Goal: Task Accomplishment & Management: Use online tool/utility

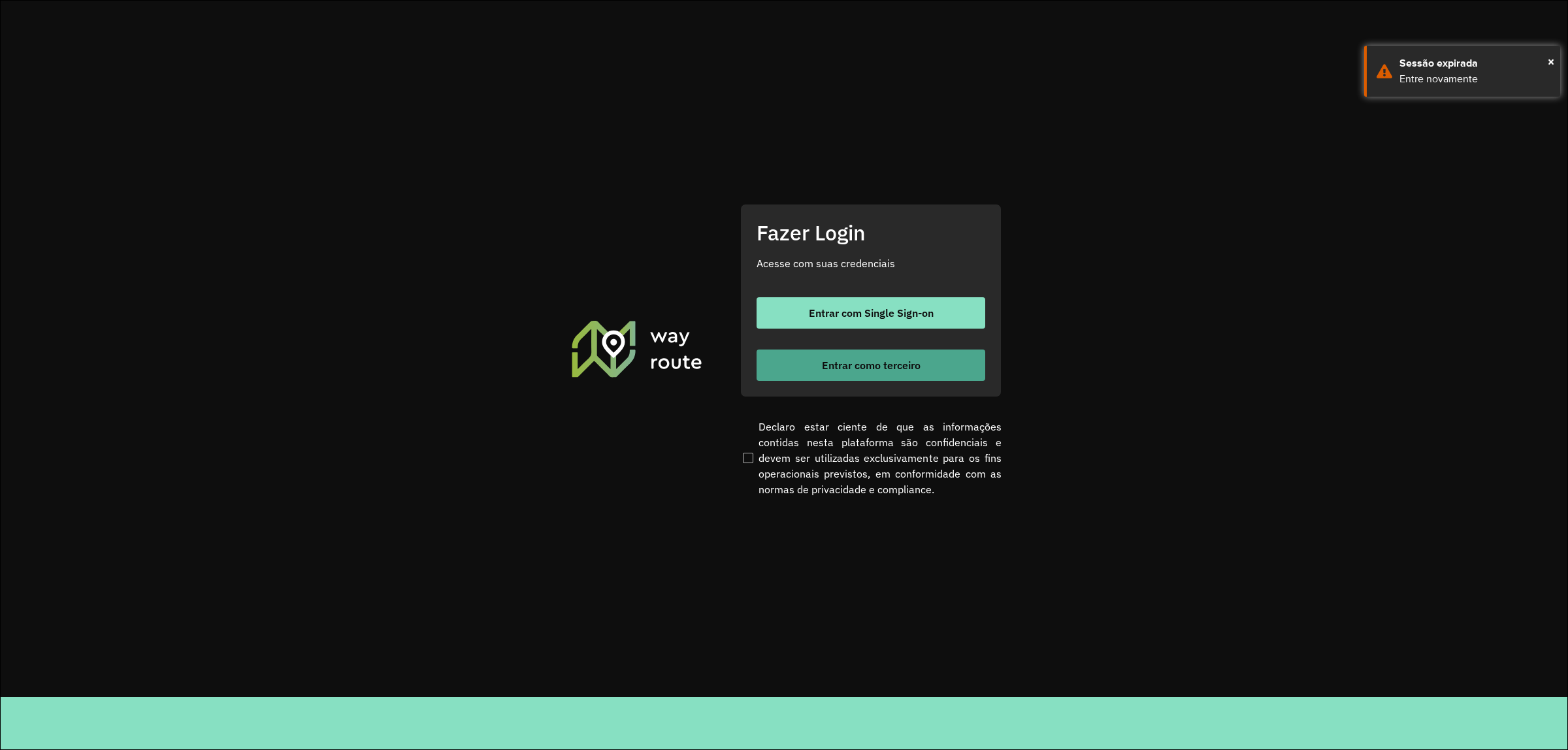
click at [870, 365] on span "Entrar como terceiro" at bounding box center [870, 365] width 98 height 10
click at [866, 373] on button "Entrar como terceiro" at bounding box center [870, 365] width 229 height 31
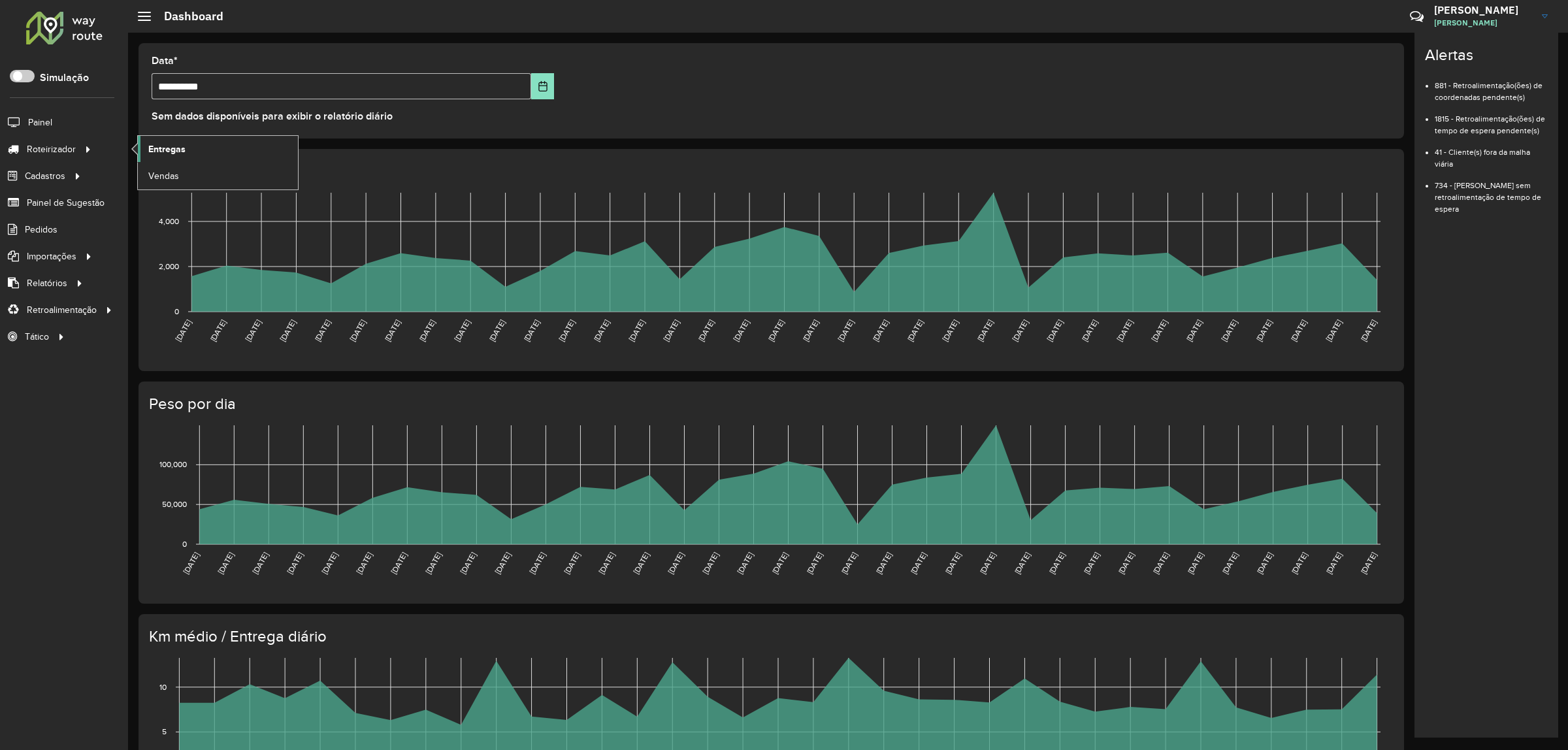
click at [168, 143] on span "Entregas" at bounding box center [166, 149] width 38 height 14
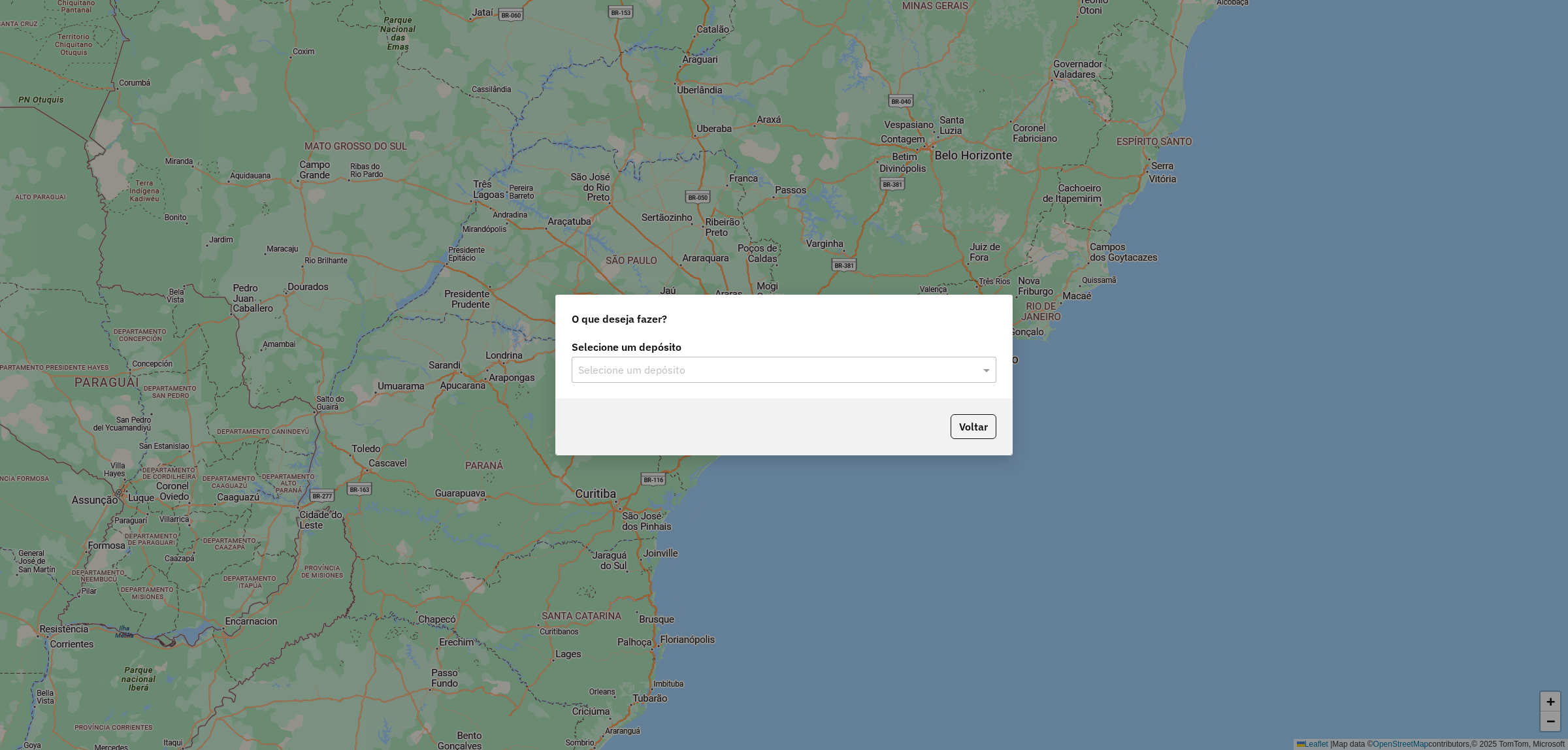
click at [710, 374] on input "text" at bounding box center [770, 369] width 385 height 16
click at [719, 410] on div "Unimar" at bounding box center [784, 407] width 424 height 22
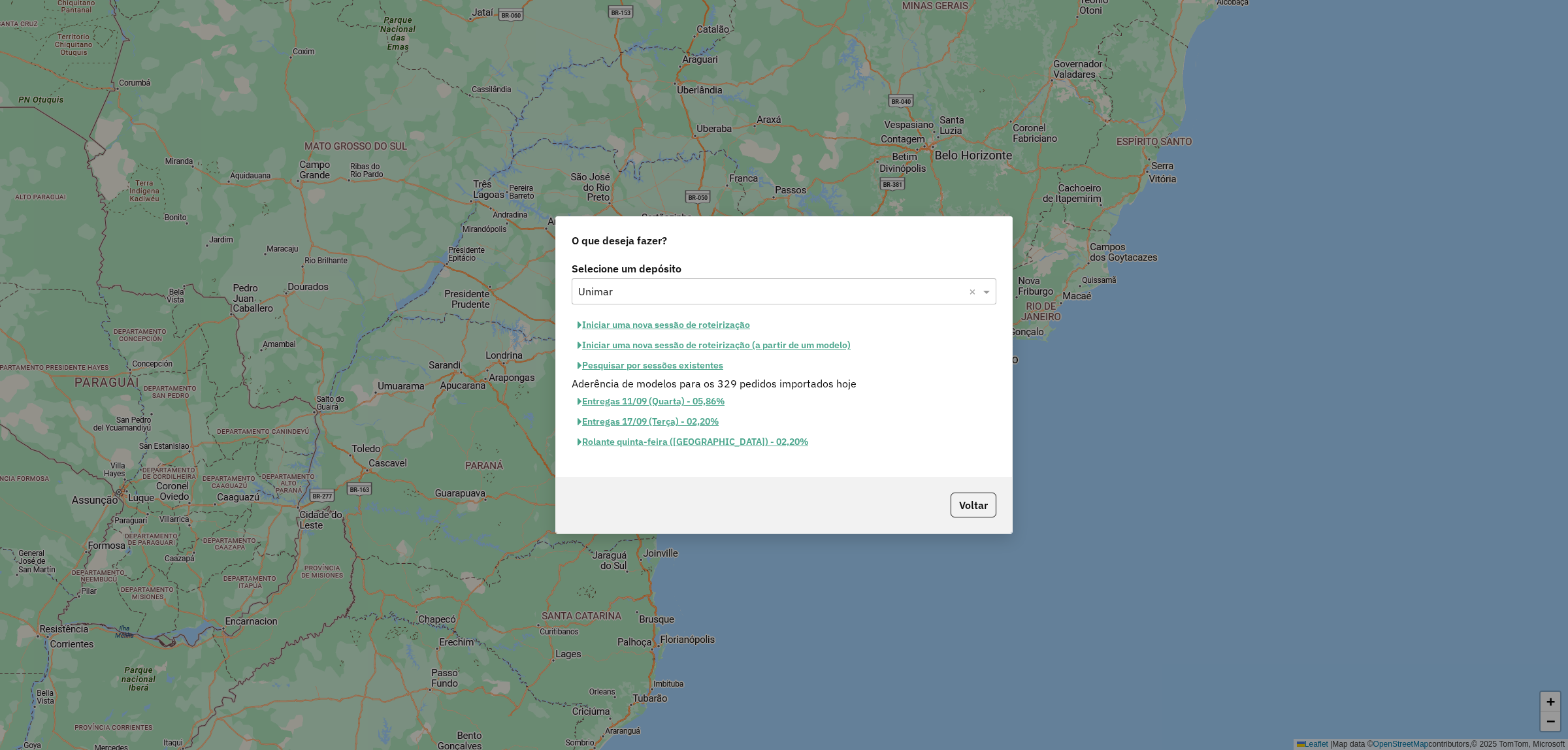
click at [637, 322] on button "Iniciar uma nova sessão de roteirização" at bounding box center [664, 325] width 184 height 20
select select "*"
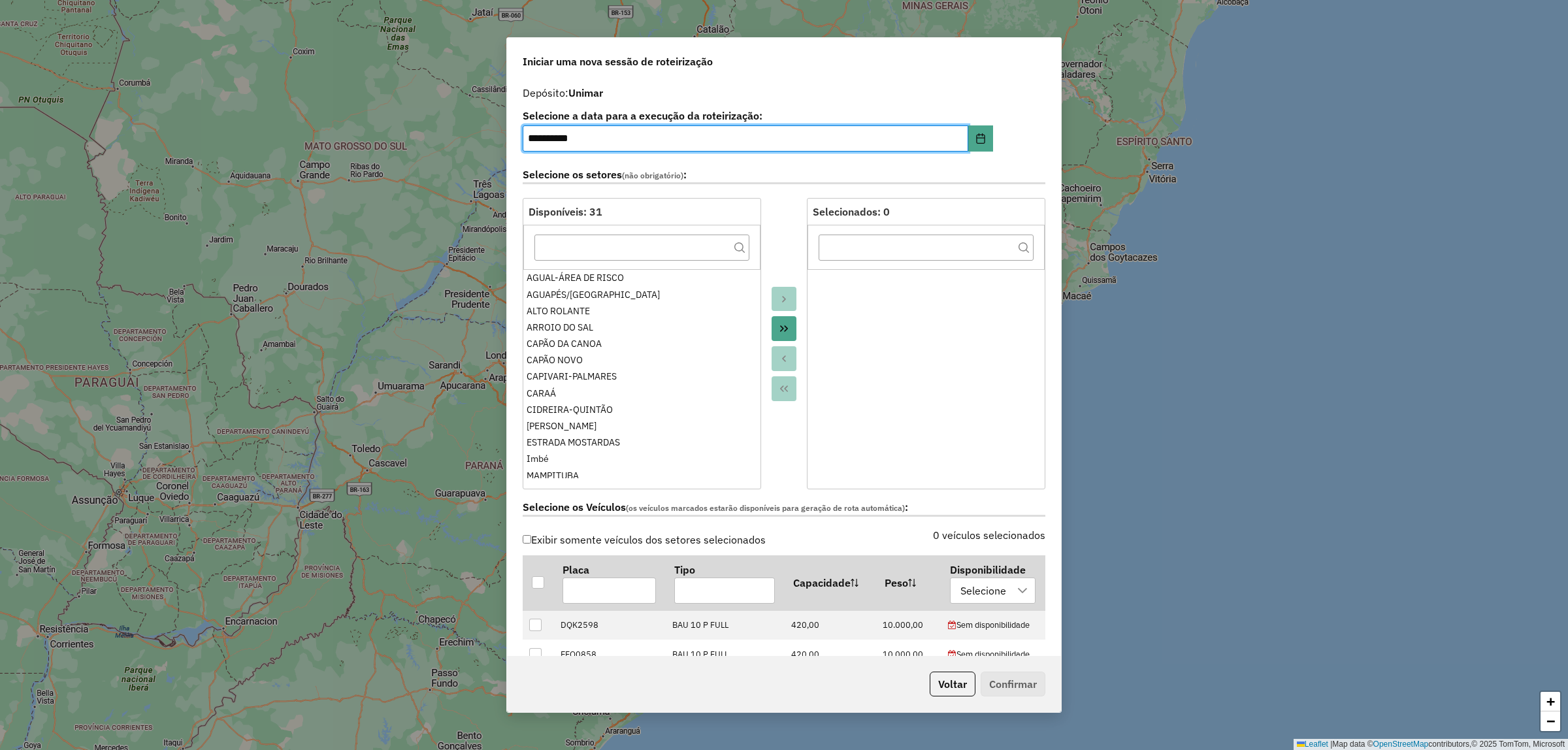
click at [782, 334] on icon "Move All to Target" at bounding box center [783, 328] width 10 height 10
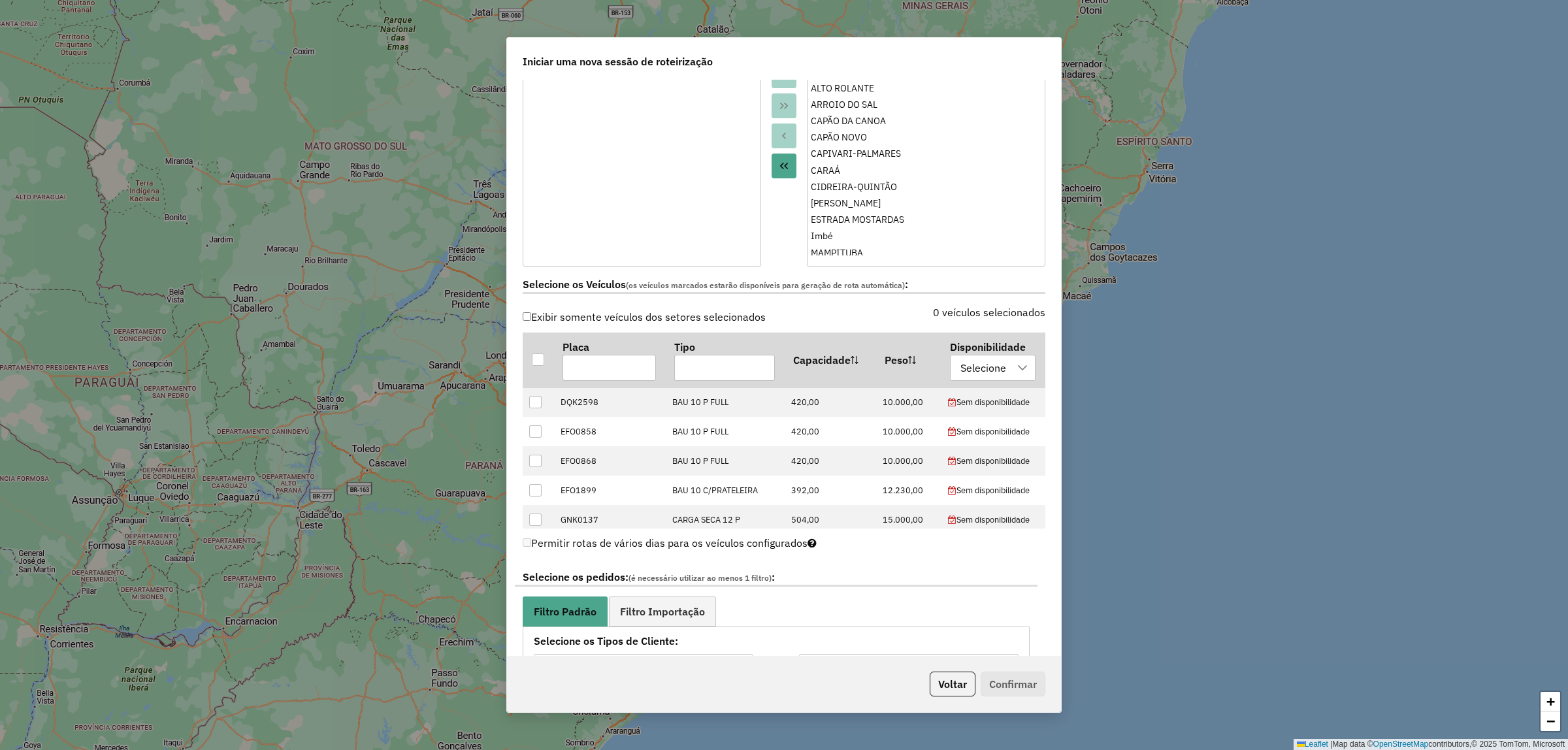
scroll to position [653, 0]
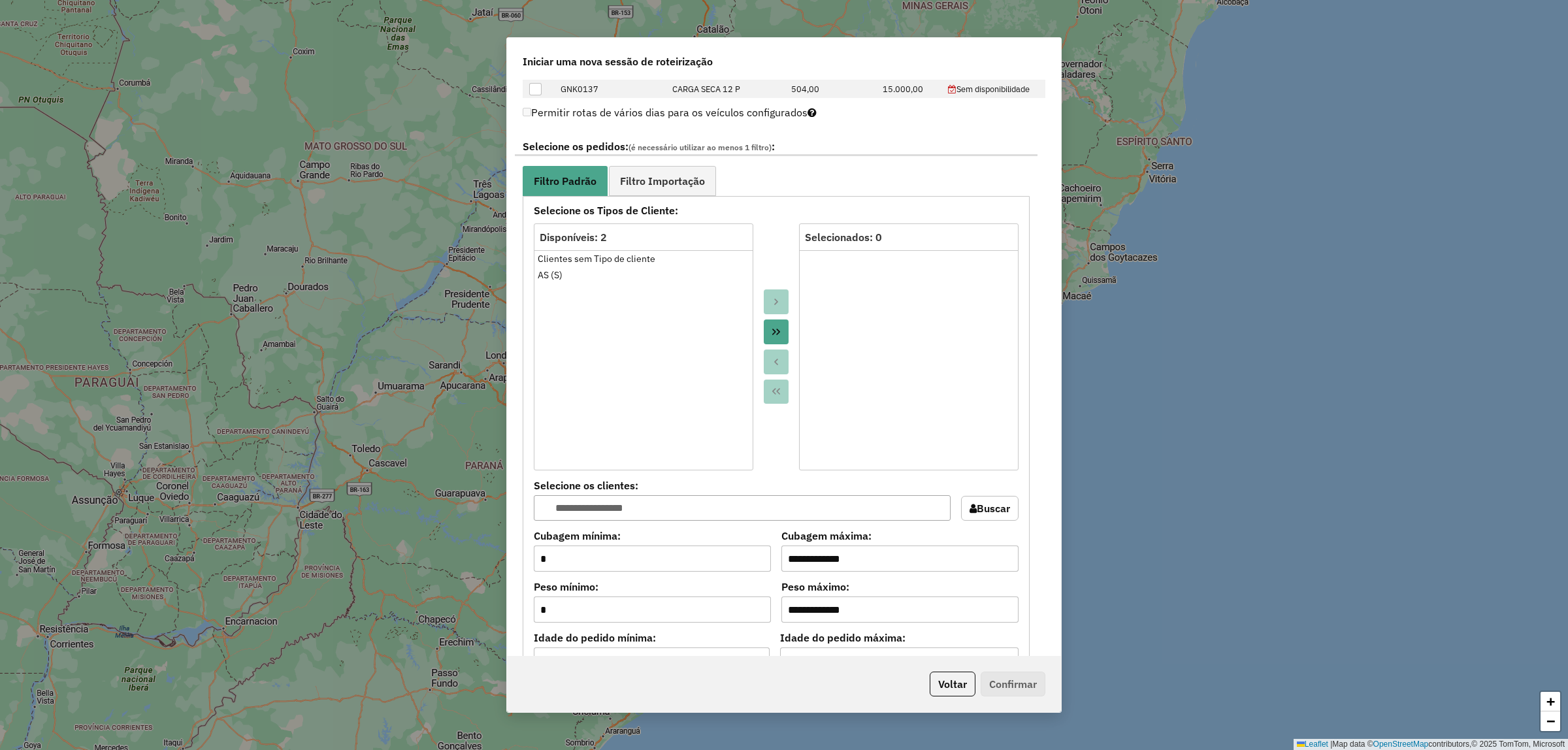
click at [779, 331] on button "Move All to Target" at bounding box center [776, 332] width 25 height 25
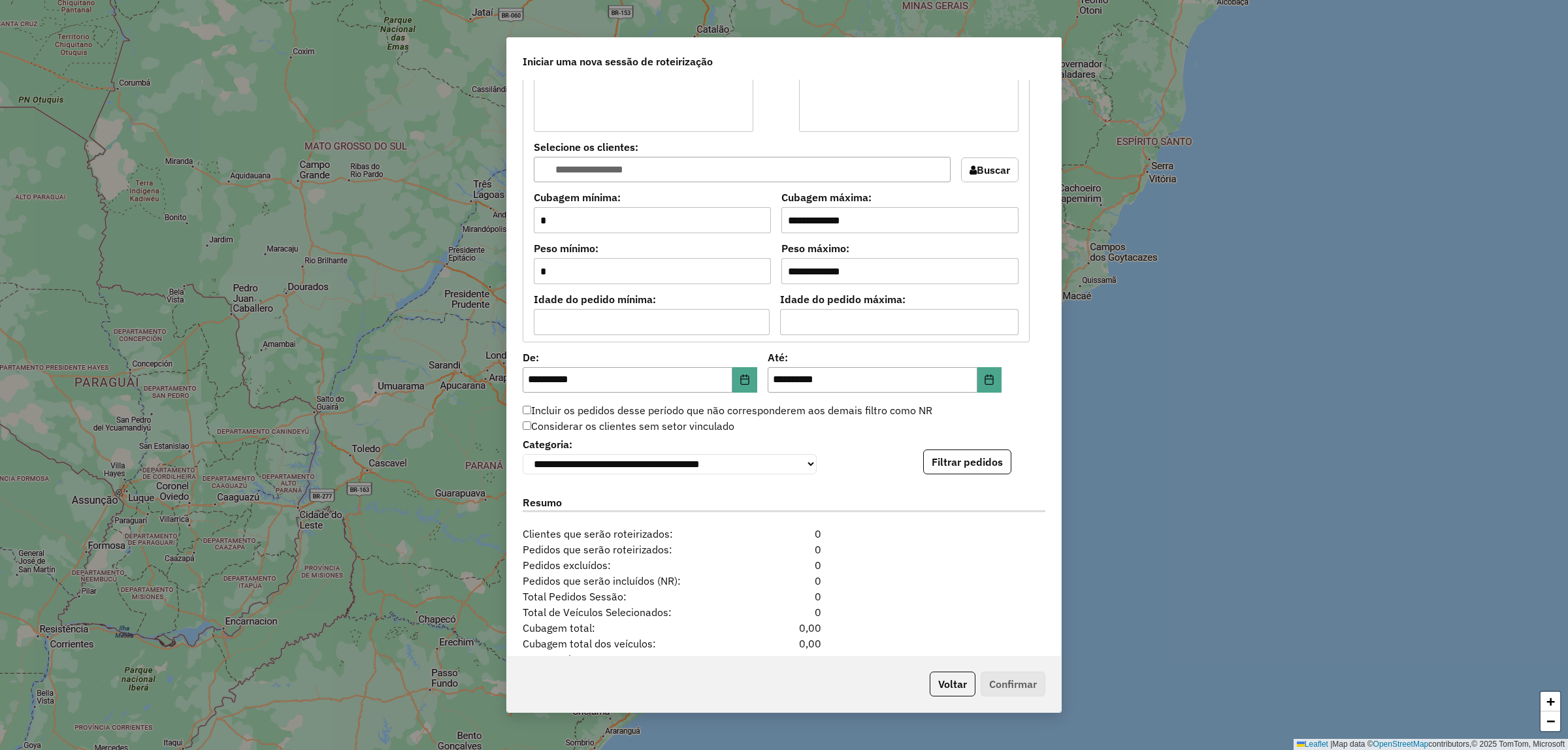
scroll to position [1083, 0]
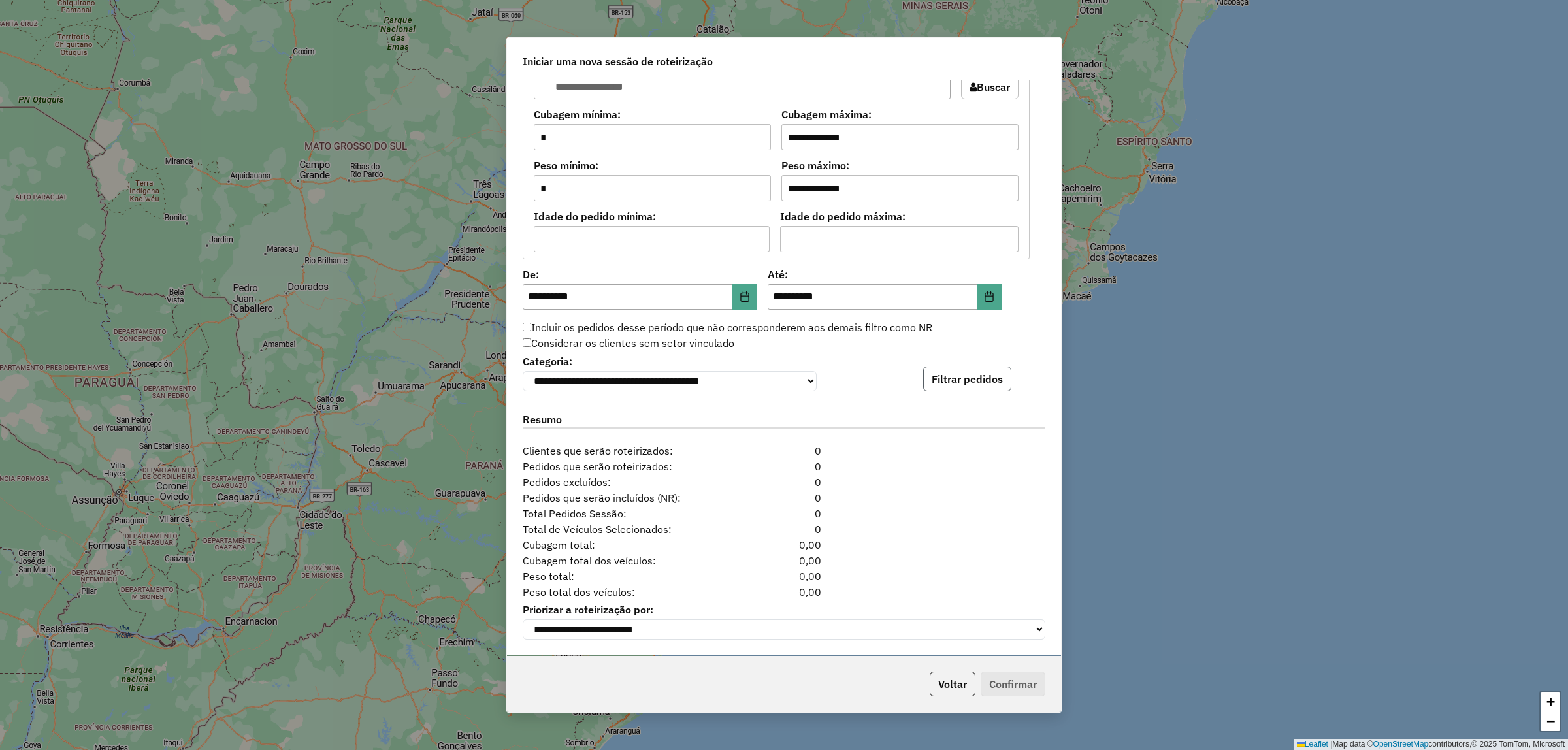
click at [938, 376] on button "Filtrar pedidos" at bounding box center [967, 379] width 88 height 25
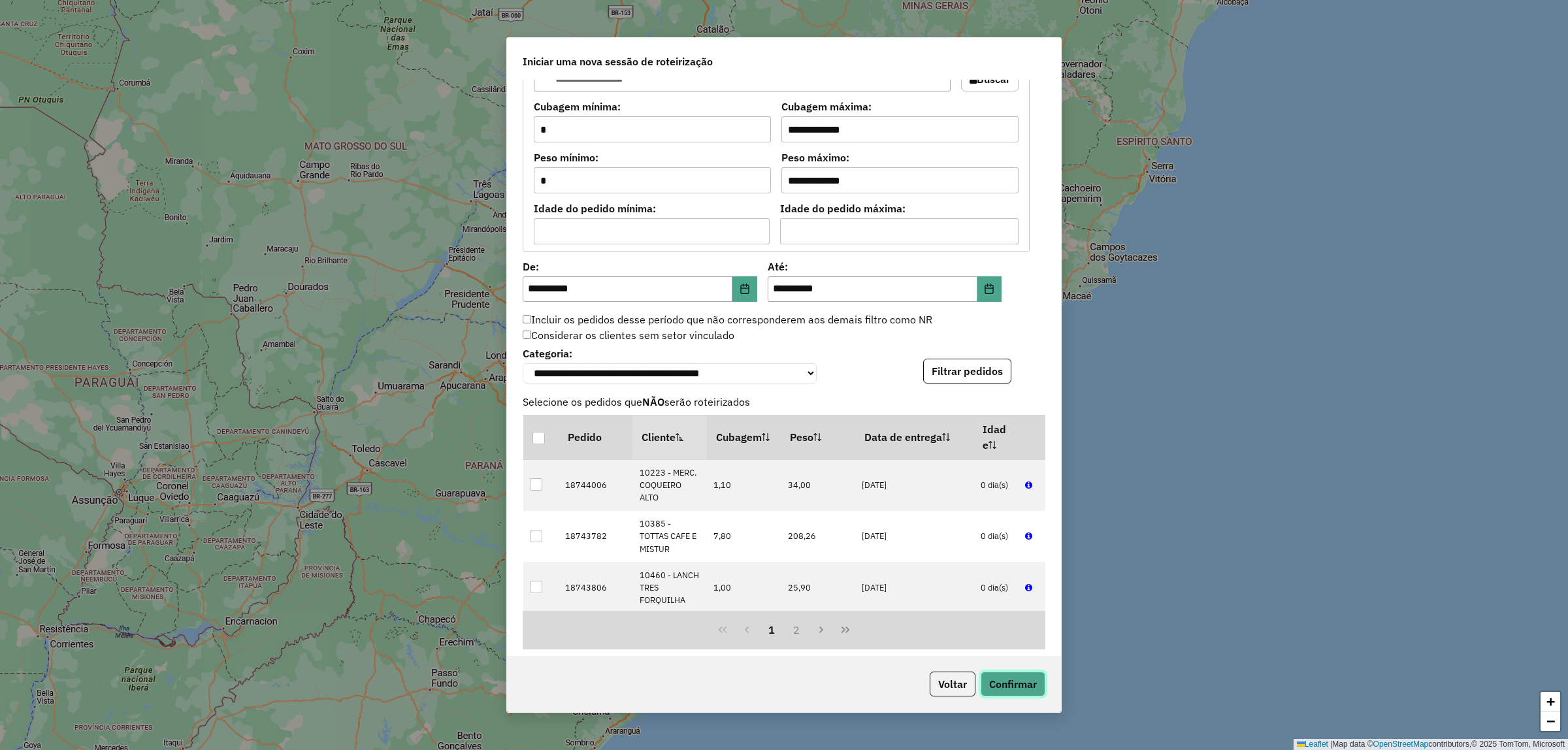
drag, startPoint x: 1020, startPoint y: 692, endPoint x: 1024, endPoint y: 687, distance: 6.4
click at [1023, 690] on button "Confirmar" at bounding box center [1013, 684] width 64 height 25
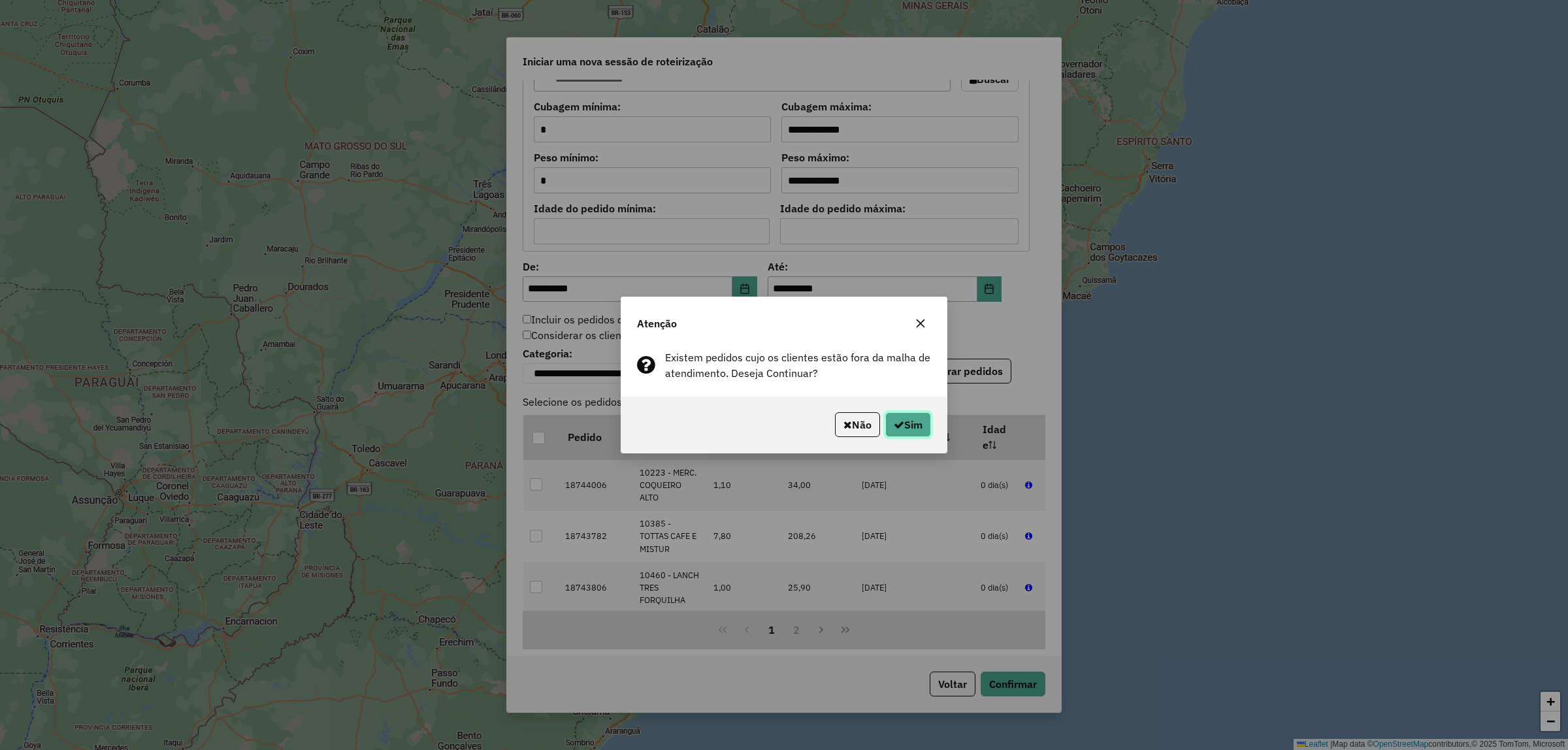
click at [913, 420] on button "Sim" at bounding box center [908, 424] width 46 height 25
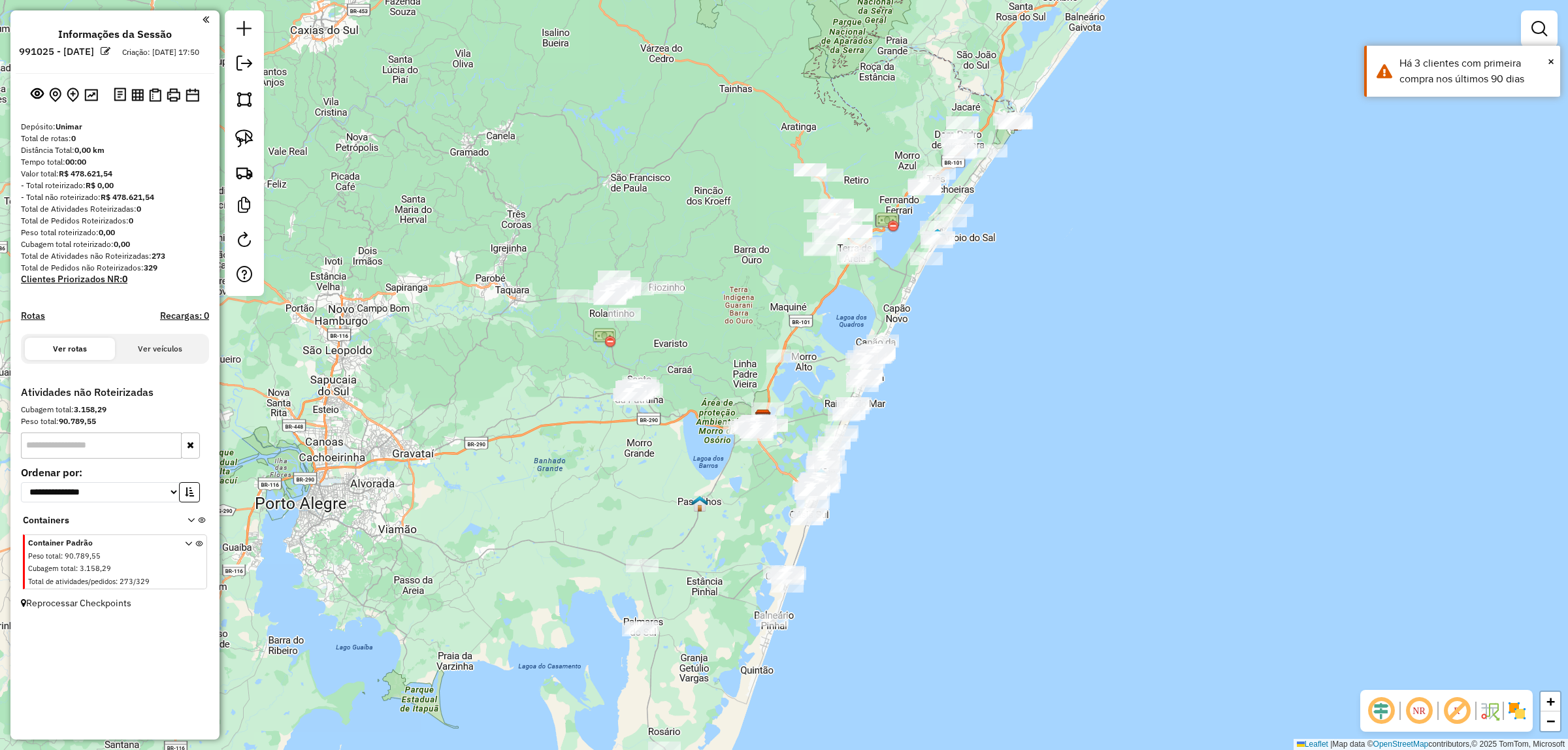
drag, startPoint x: 483, startPoint y: 201, endPoint x: 462, endPoint y: 244, distance: 47.9
click at [462, 244] on div "Janela de atendimento Grade de atendimento Capacidade Transportadoras Veículos …" at bounding box center [784, 375] width 1568 height 750
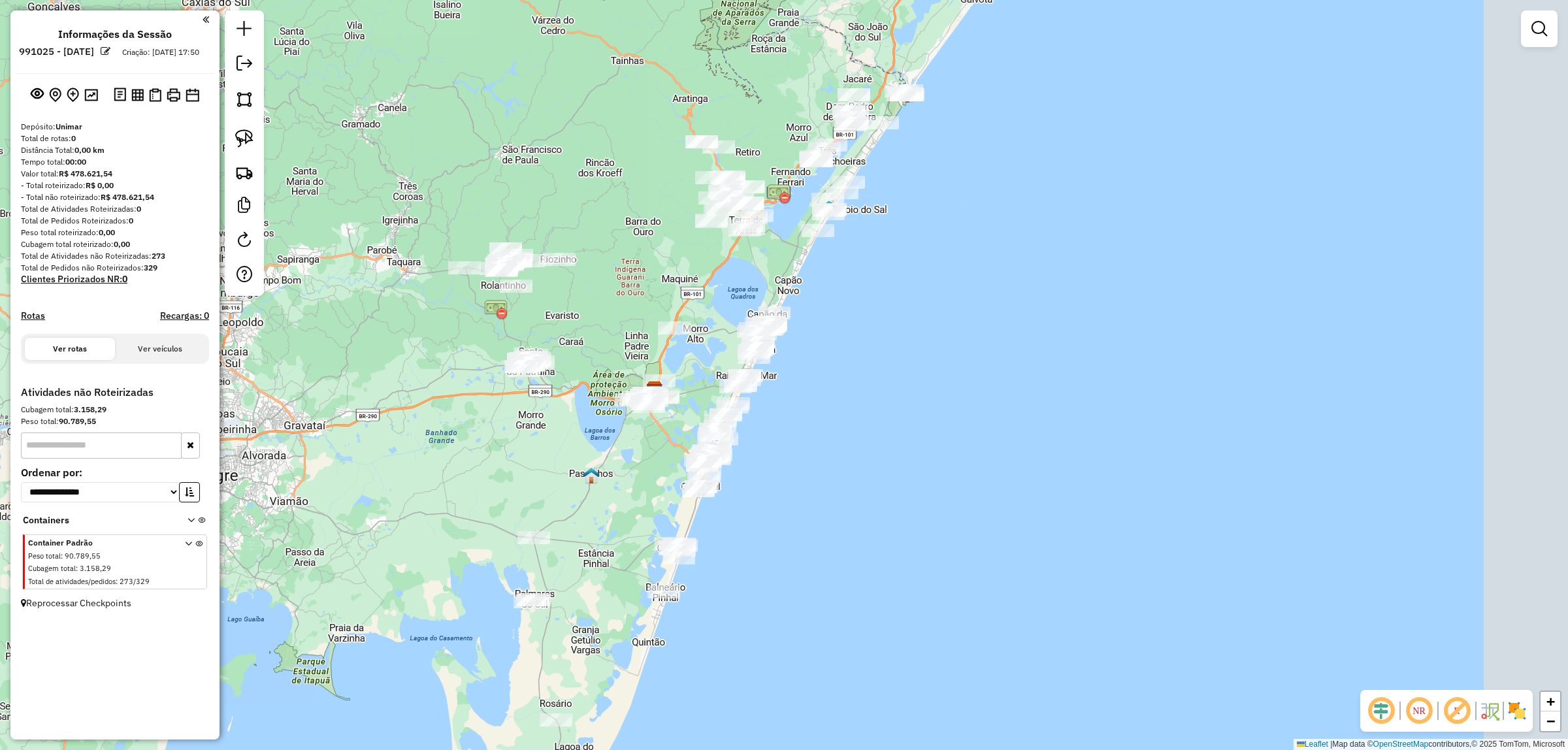
drag, startPoint x: 426, startPoint y: 274, endPoint x: 318, endPoint y: 246, distance: 111.6
click at [318, 246] on div "Janela de atendimento Grade de atendimento Capacidade Transportadoras Veículos …" at bounding box center [784, 375] width 1568 height 750
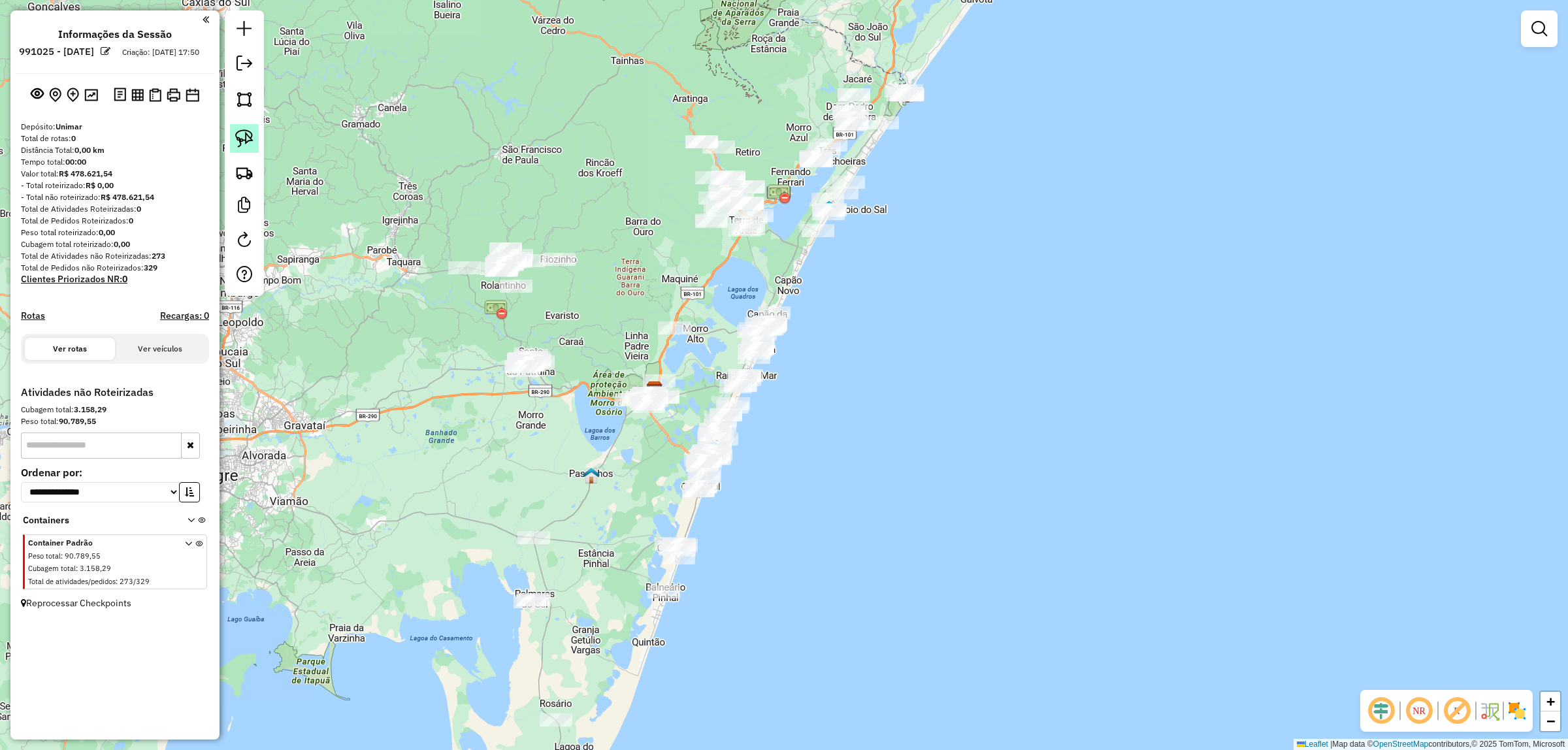
click at [244, 142] on img at bounding box center [244, 139] width 18 height 18
drag, startPoint x: 432, startPoint y: 236, endPoint x: 590, endPoint y: 229, distance: 158.2
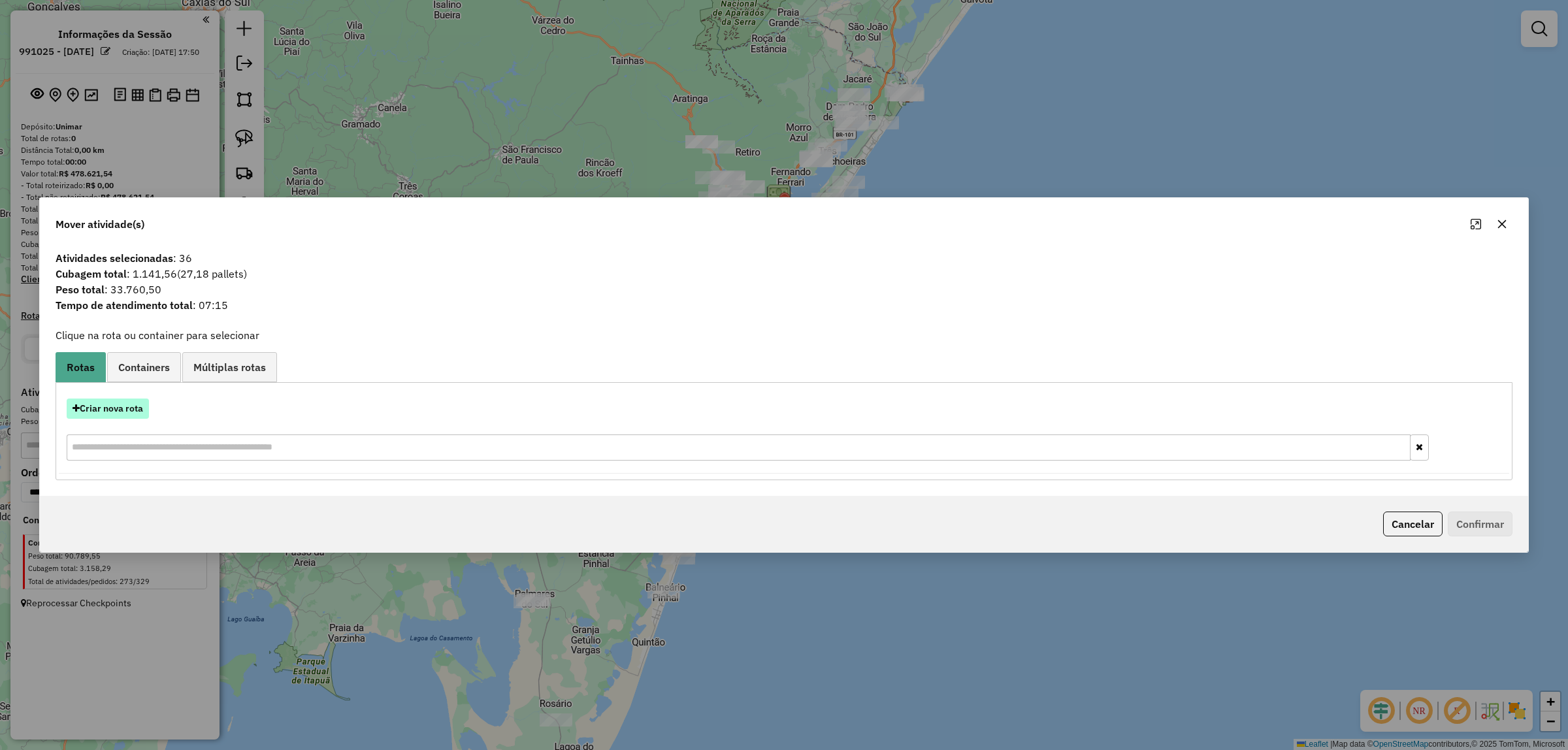
click at [129, 408] on button "Criar nova rota" at bounding box center [108, 409] width 83 height 20
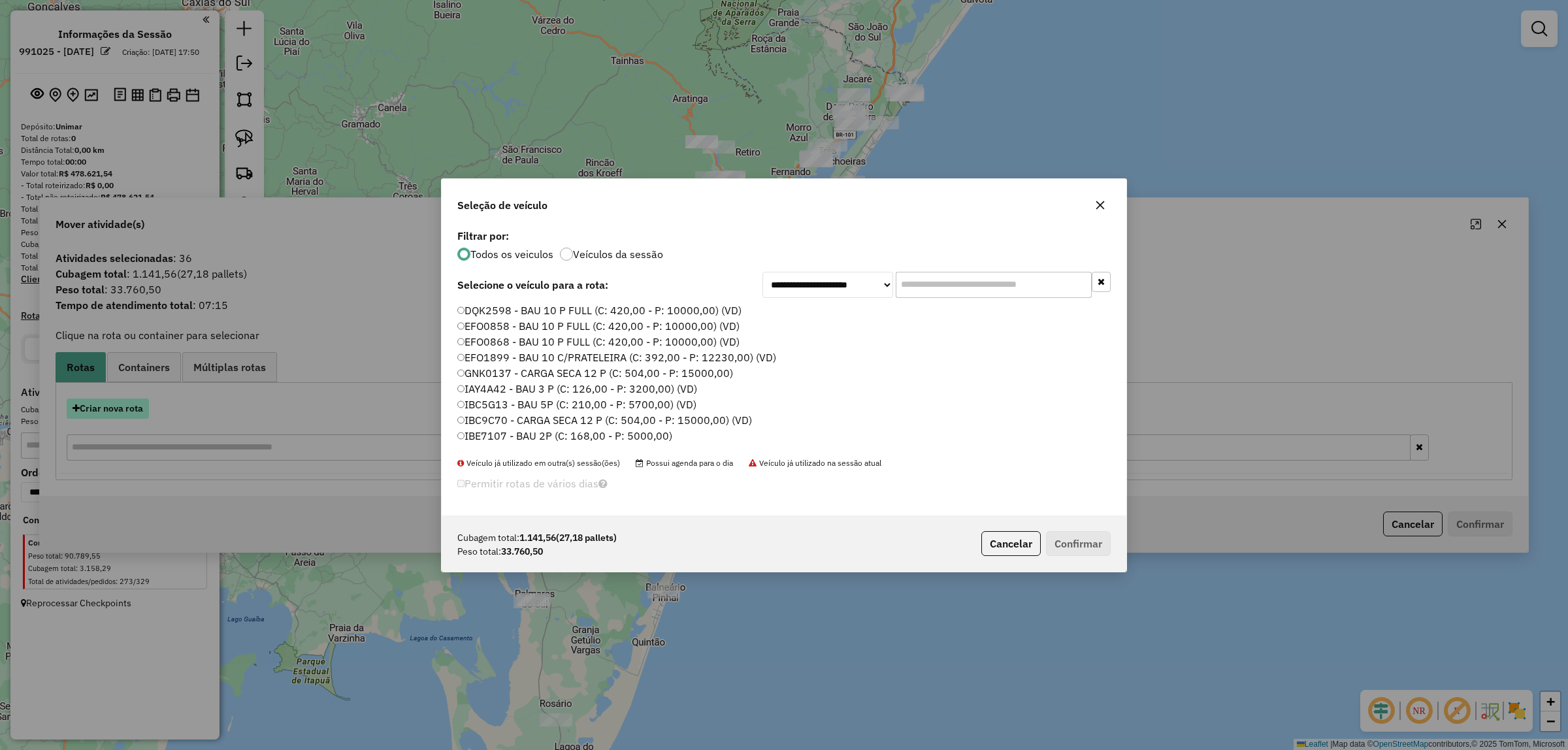
scroll to position [6, 4]
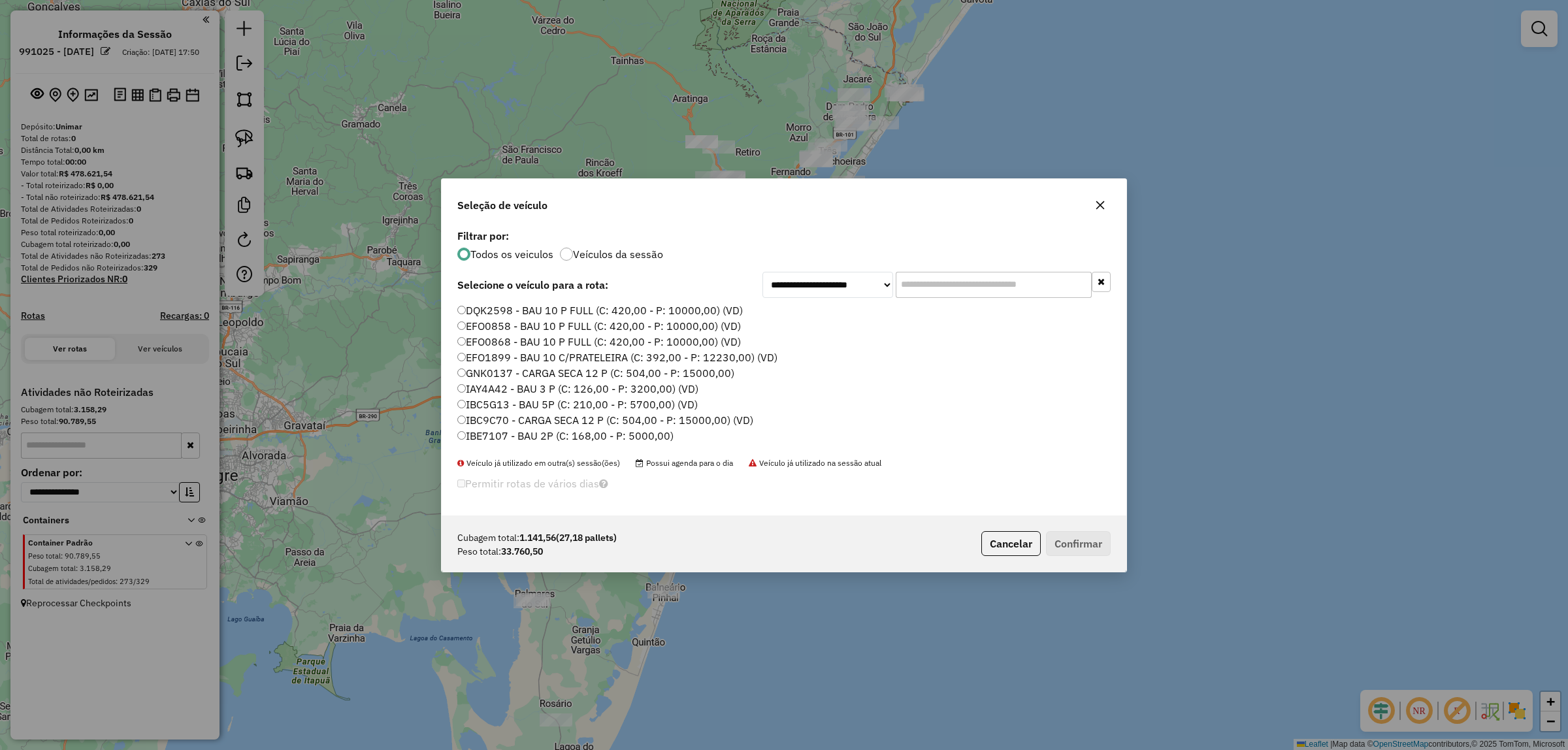
click at [940, 273] on input "text" at bounding box center [993, 285] width 196 height 26
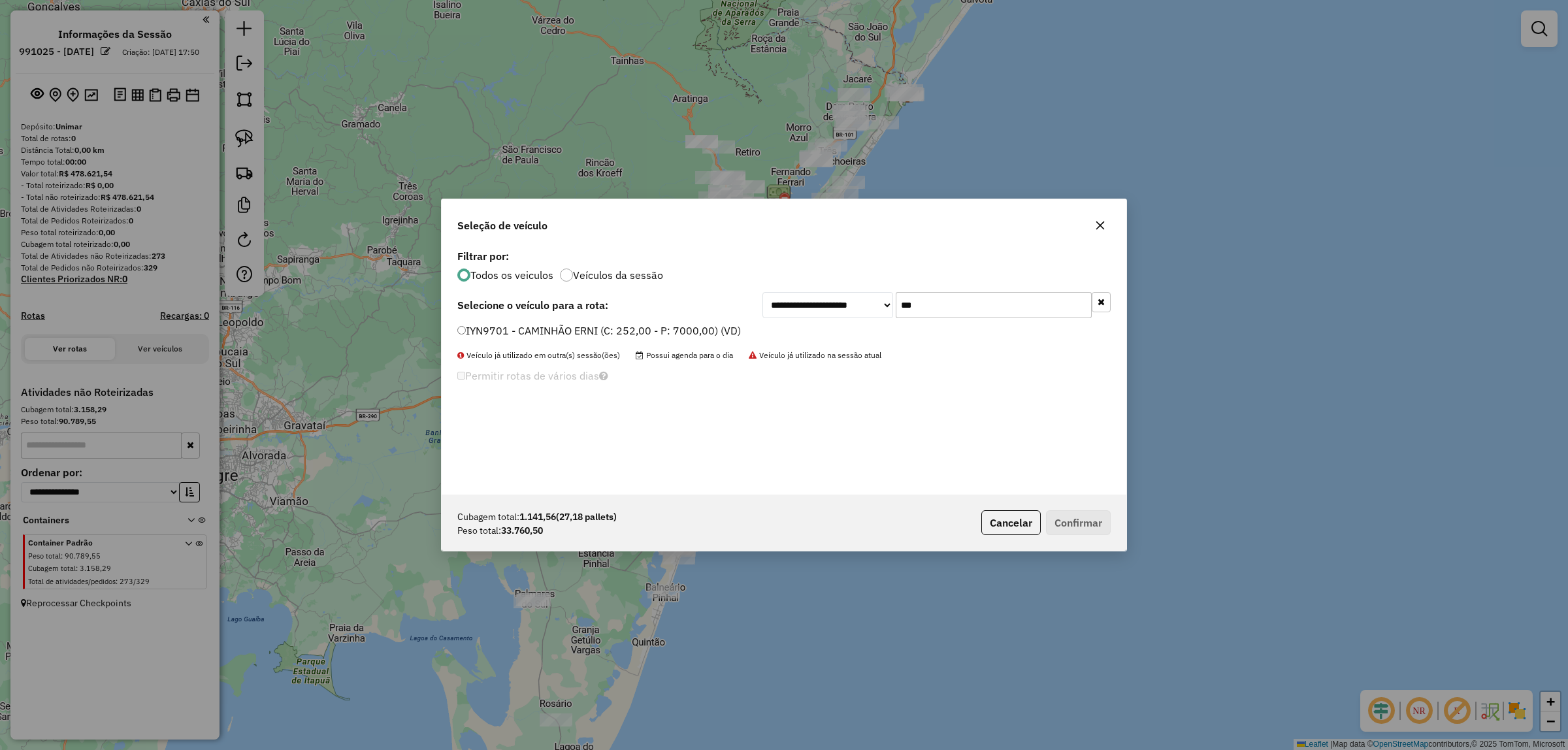
type input "***"
click at [693, 326] on label "IYN9701 - CAMINHÃO ERNI (C: 252,00 - P: 7000,00) (VD)" at bounding box center [598, 330] width 283 height 16
click at [1089, 518] on button "Confirmar" at bounding box center [1078, 522] width 64 height 25
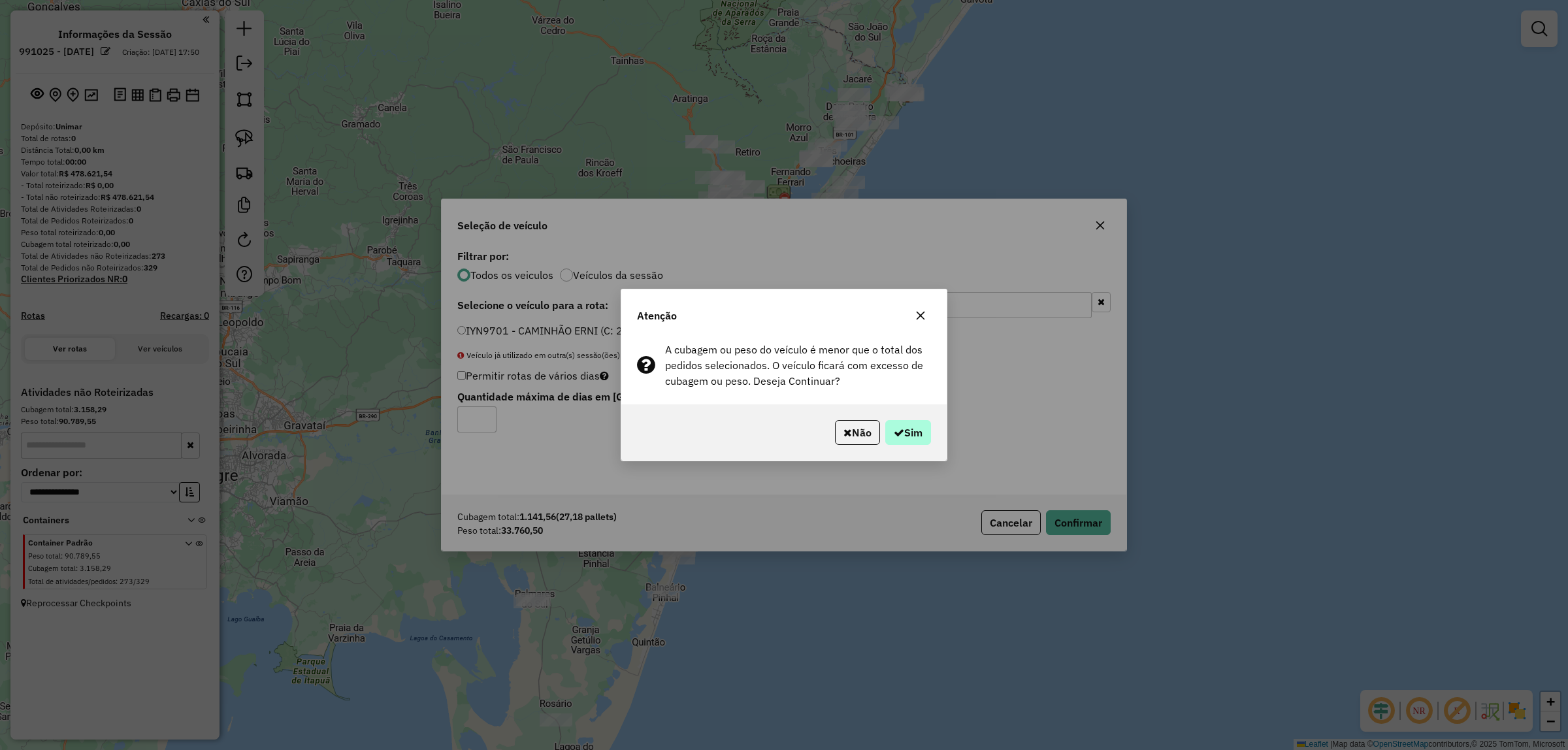
drag, startPoint x: 841, startPoint y: 419, endPoint x: 905, endPoint y: 421, distance: 64.0
click at [909, 407] on div "Não Sim" at bounding box center [784, 432] width 325 height 56
click at [906, 421] on button "Sim" at bounding box center [908, 432] width 46 height 25
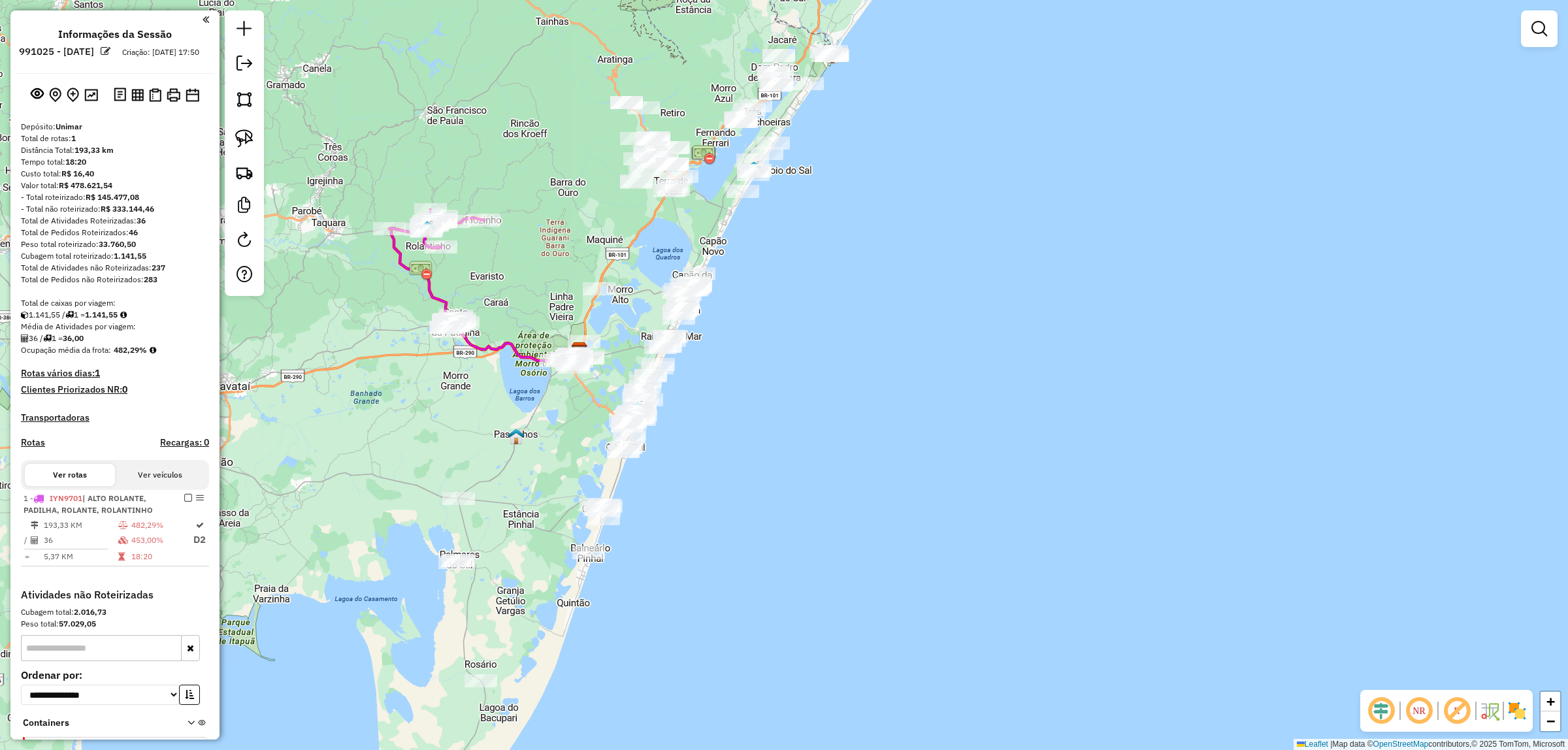
drag, startPoint x: 588, startPoint y: 193, endPoint x: 521, endPoint y: 168, distance: 71.5
click at [516, 158] on div "Janela de atendimento Grade de atendimento Capacidade Transportadoras Veículos …" at bounding box center [784, 375] width 1568 height 750
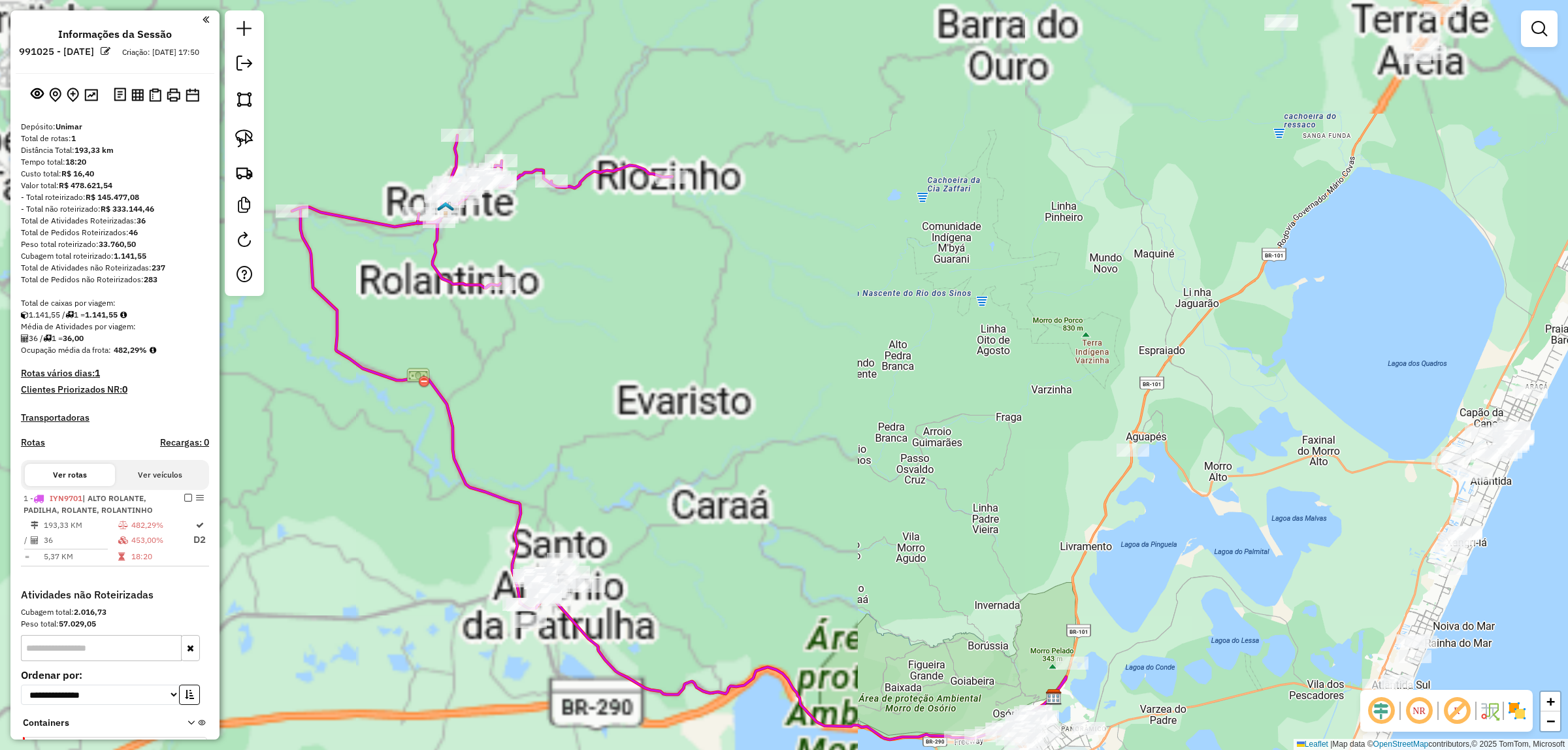
drag, startPoint x: 576, startPoint y: 295, endPoint x: 633, endPoint y: 278, distance: 59.5
click at [638, 284] on div "Janela de atendimento Grade de atendimento Capacidade Transportadoras Veículos …" at bounding box center [784, 375] width 1568 height 750
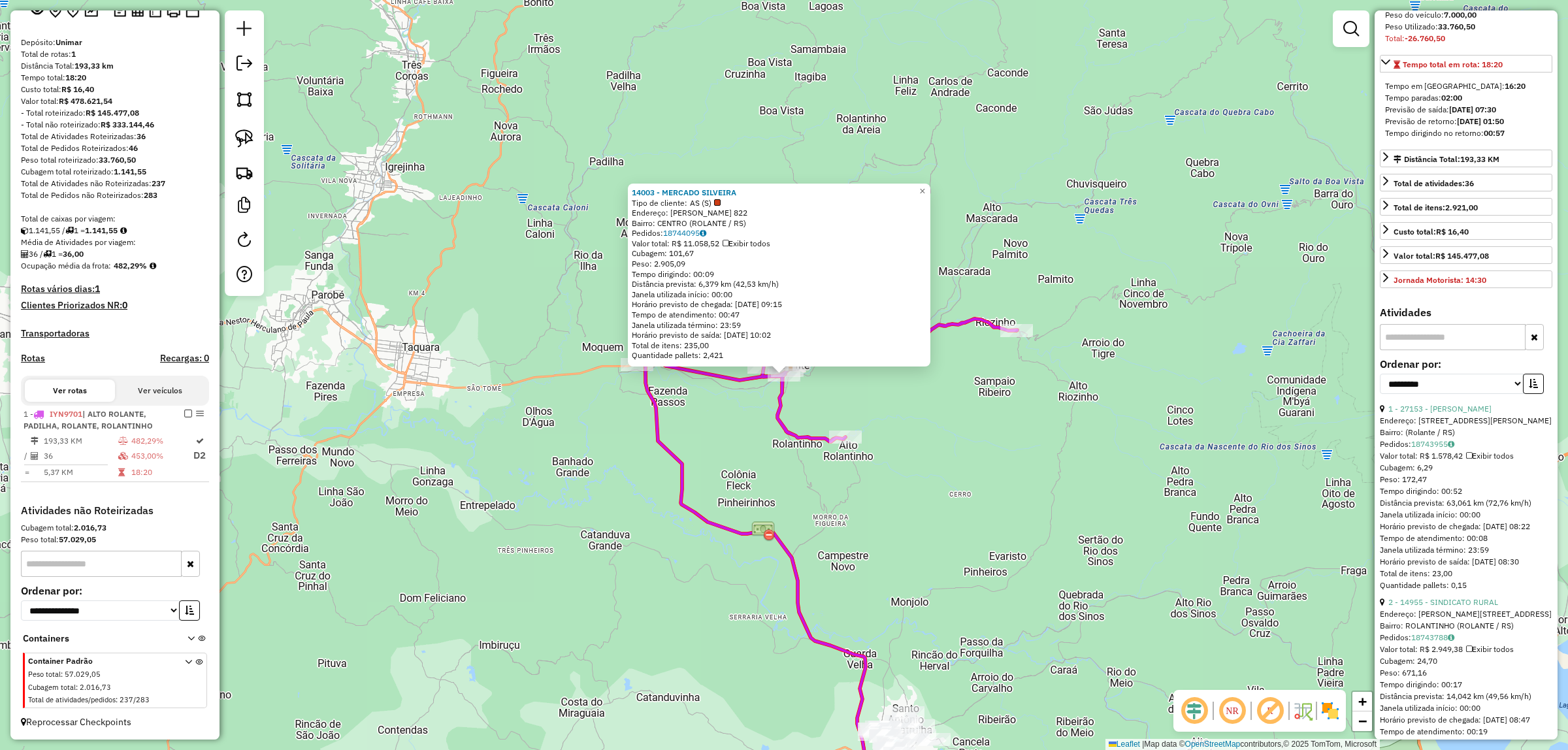
scroll to position [245, 0]
click at [1464, 391] on select "**********" at bounding box center [1451, 381] width 143 height 20
select select "*********"
click at [1380, 391] on select "**********" at bounding box center [1451, 381] width 143 height 20
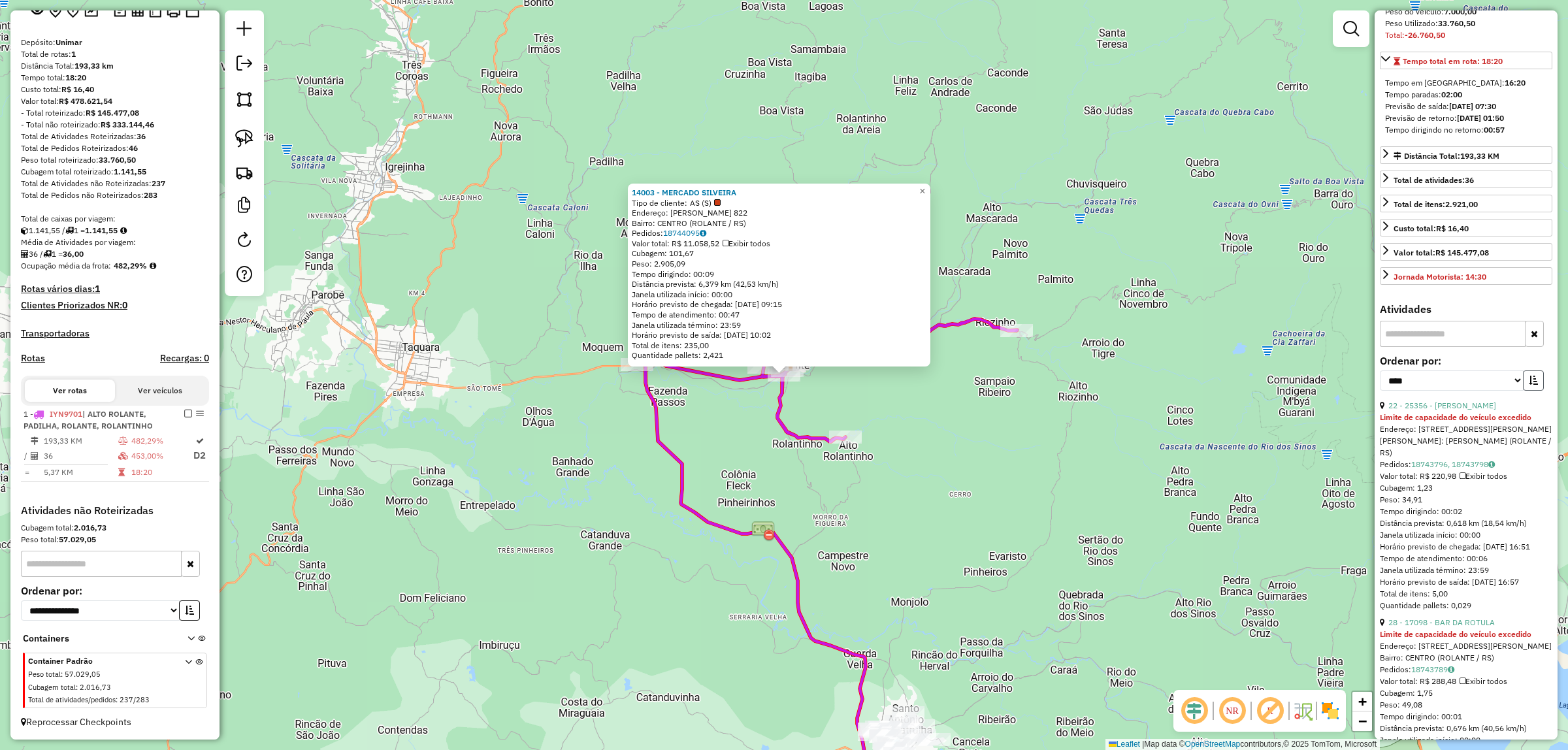
click at [1528, 385] on icon "button" at bounding box center [1533, 381] width 9 height 9
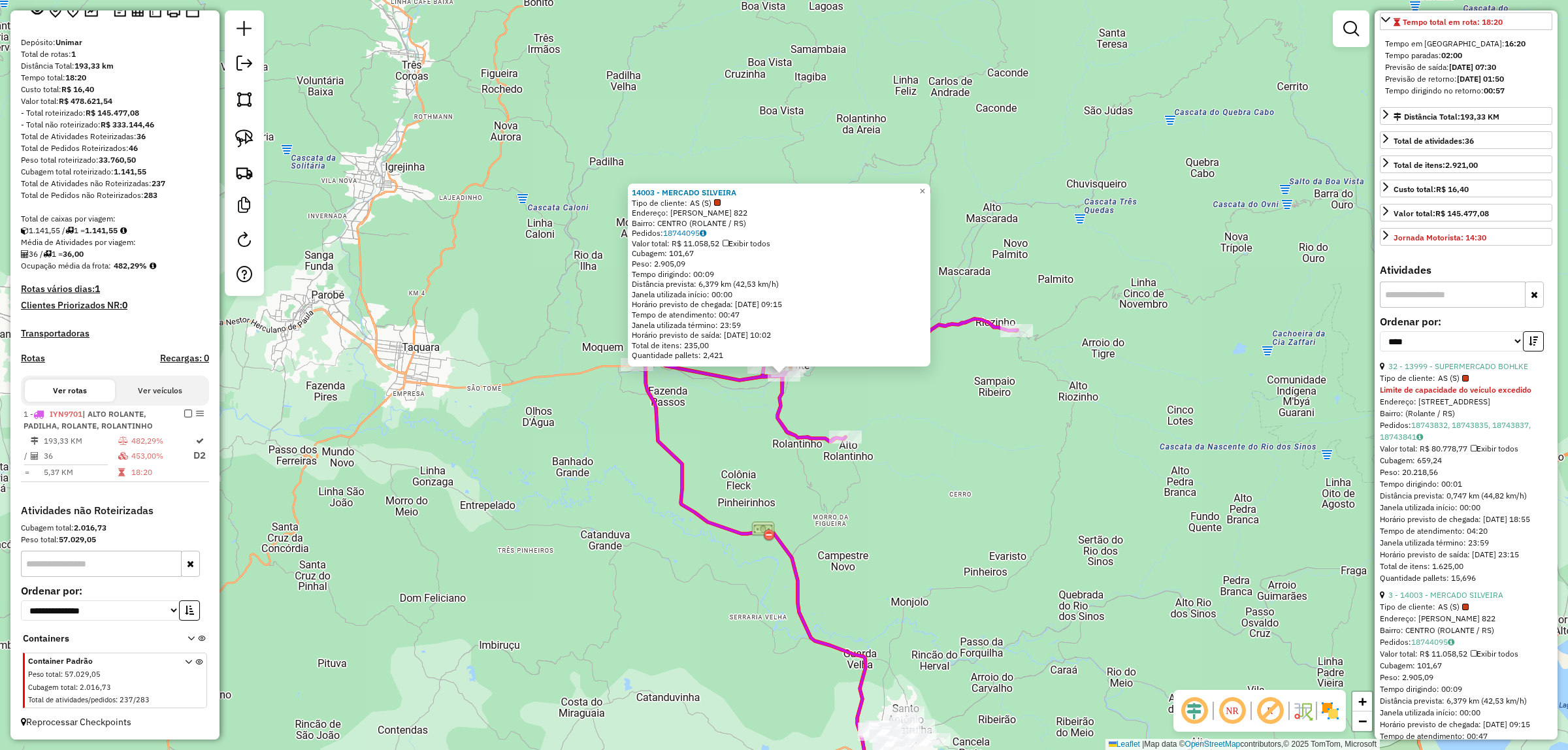
scroll to position [326, 0]
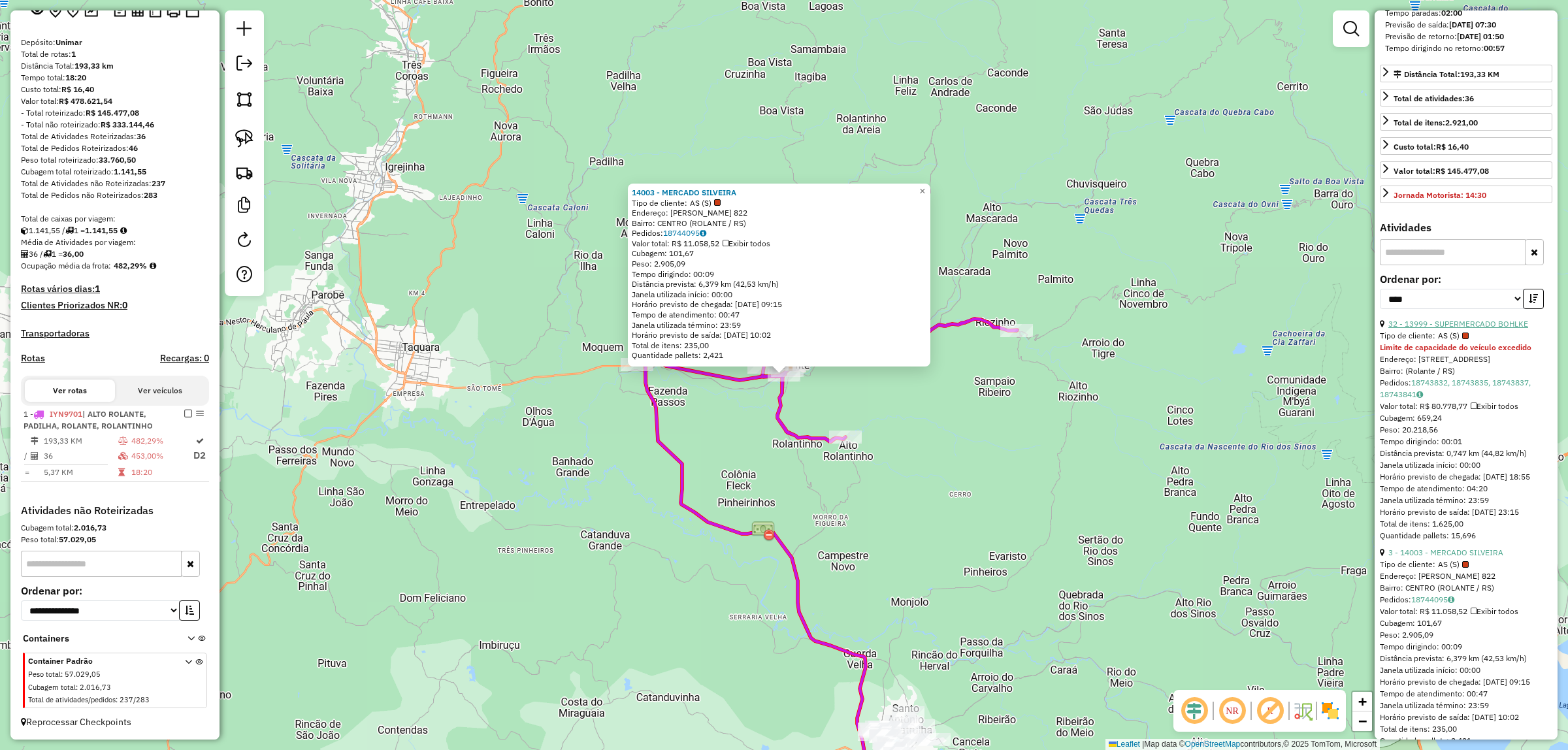
click at [1474, 328] on link "32 - 13999 - SUPERMERCADO BOHLKE" at bounding box center [1458, 324] width 140 height 10
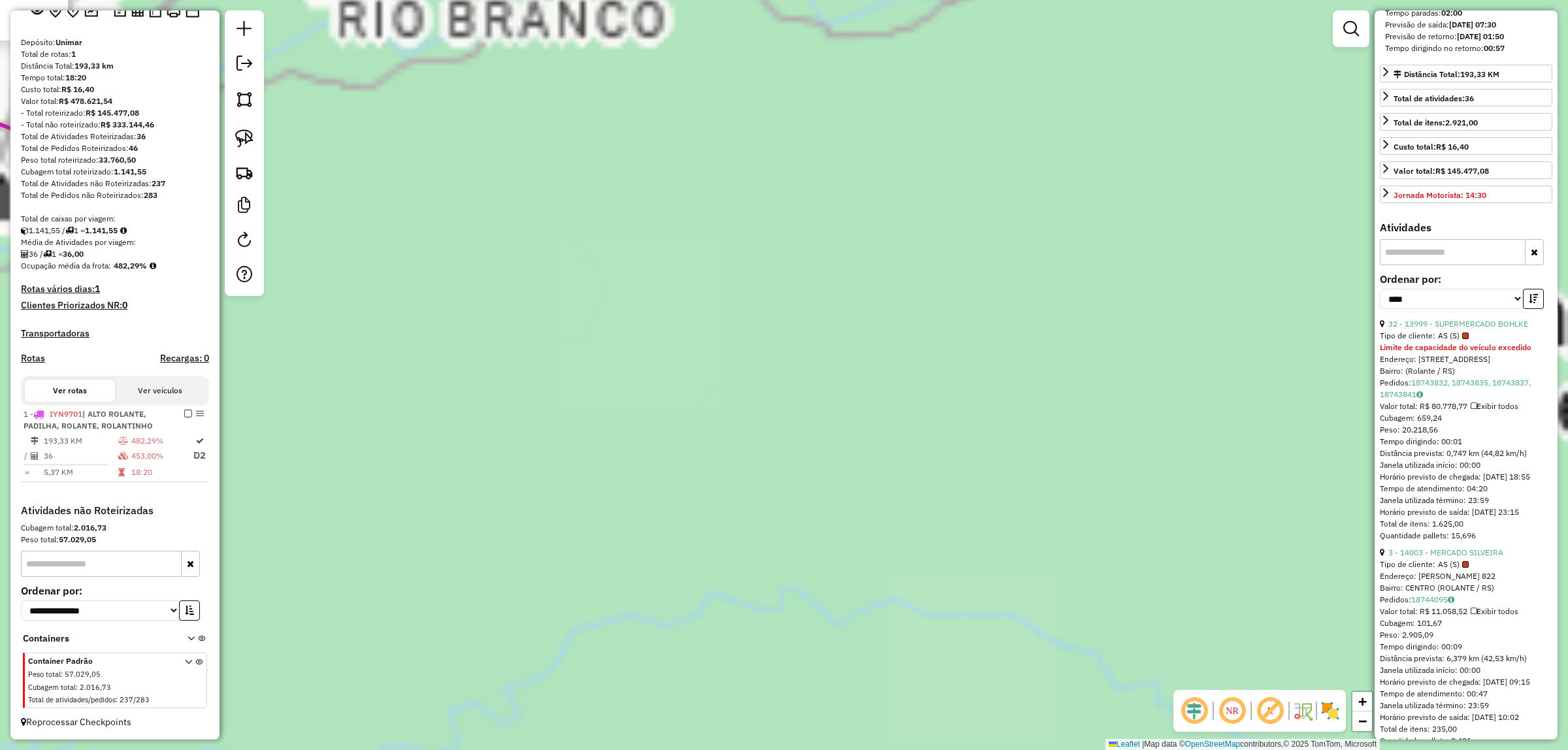
drag, startPoint x: 876, startPoint y: 370, endPoint x: 974, endPoint y: 426, distance: 112.9
click at [1281, 632] on div "13999 - SUPERMERCADO BOHLKE Tipo de cliente: AS (S) Limite de capacidade do veí…" at bounding box center [784, 375] width 1568 height 750
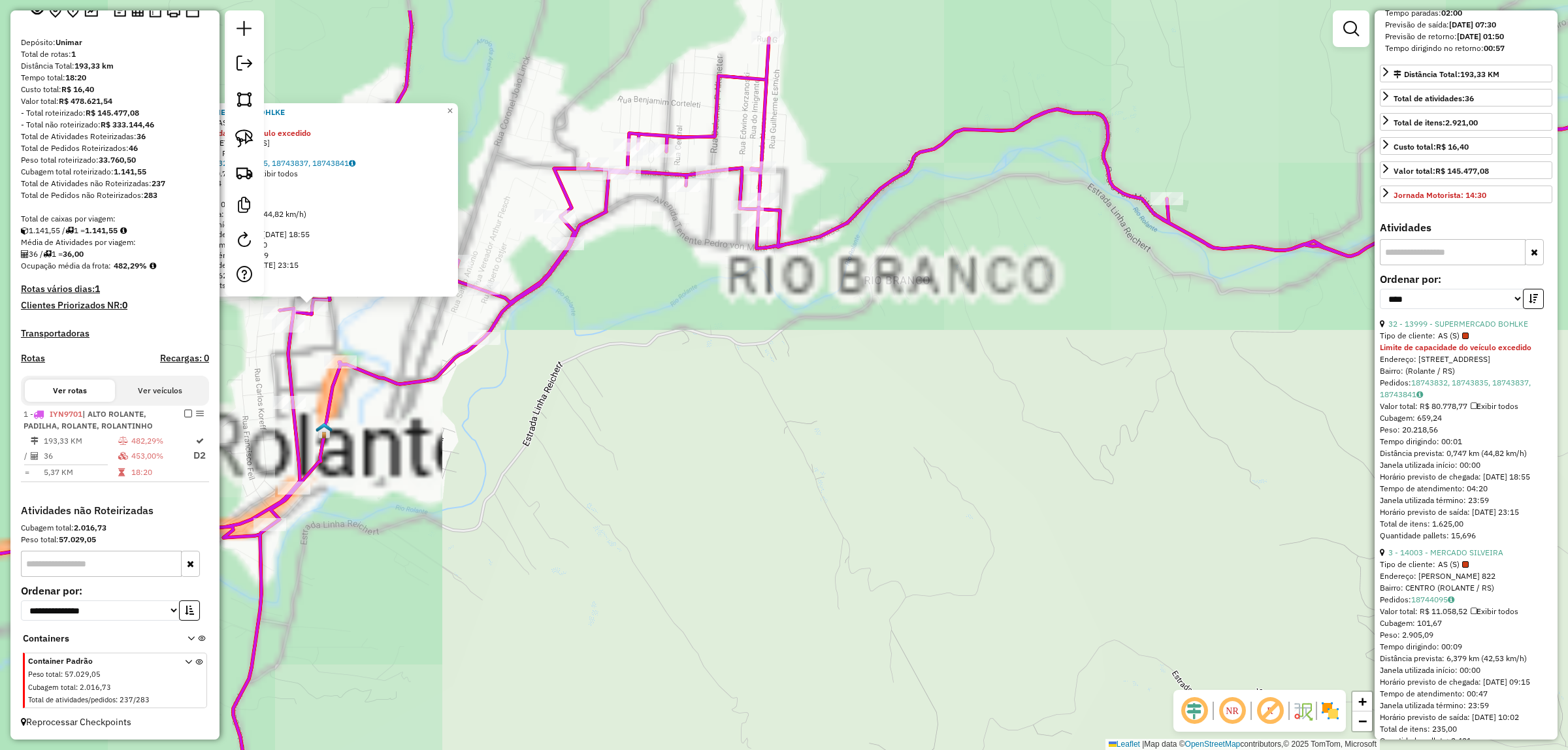
drag, startPoint x: 812, startPoint y: 314, endPoint x: 1058, endPoint y: 557, distance: 345.8
click at [1174, 624] on div "13999 - SUPERMERCADO BOHLKE Tipo de cliente: AS (S) Limite de capacidade do veí…" at bounding box center [784, 375] width 1568 height 750
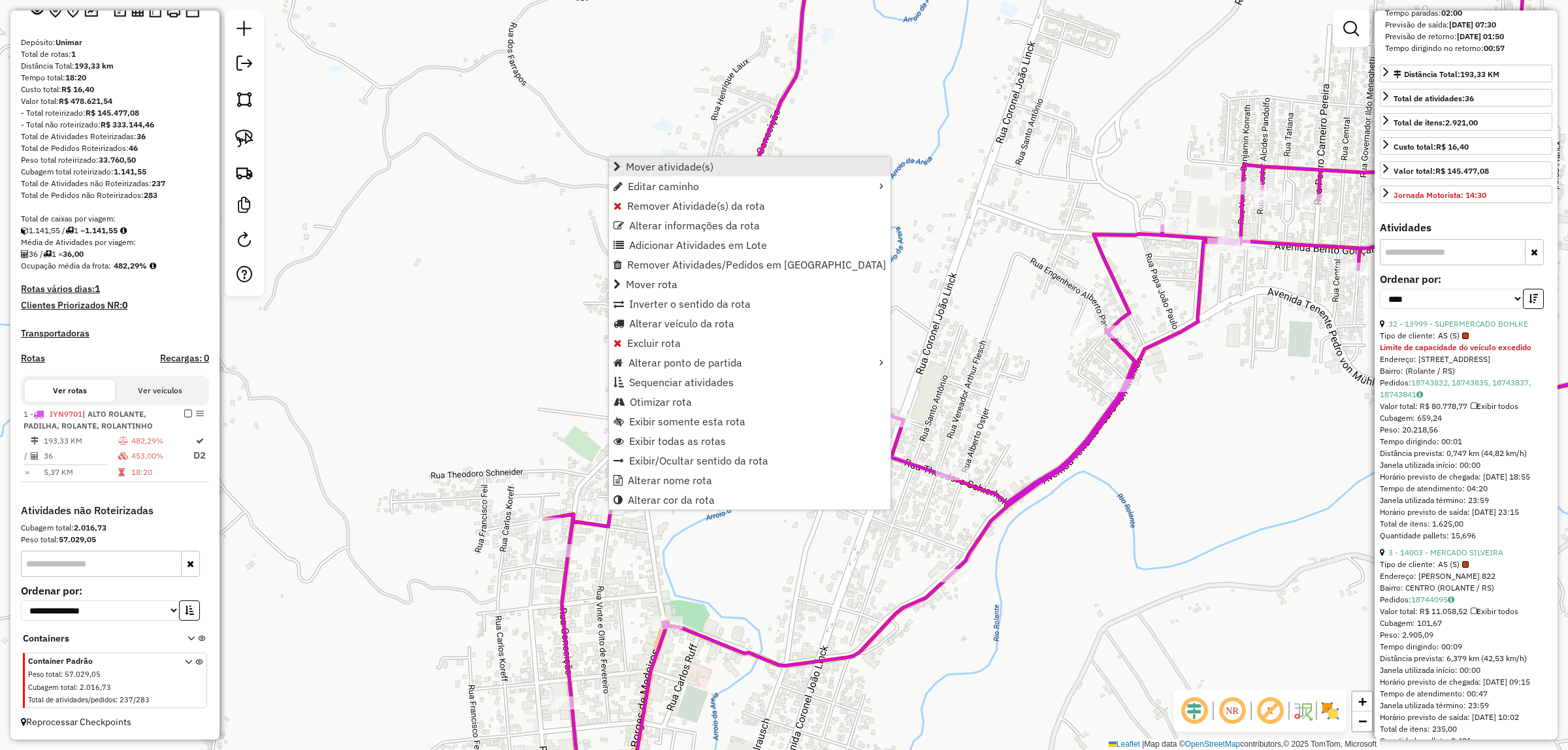
click at [726, 168] on link "Mover atividade(s)" at bounding box center [749, 166] width 281 height 19
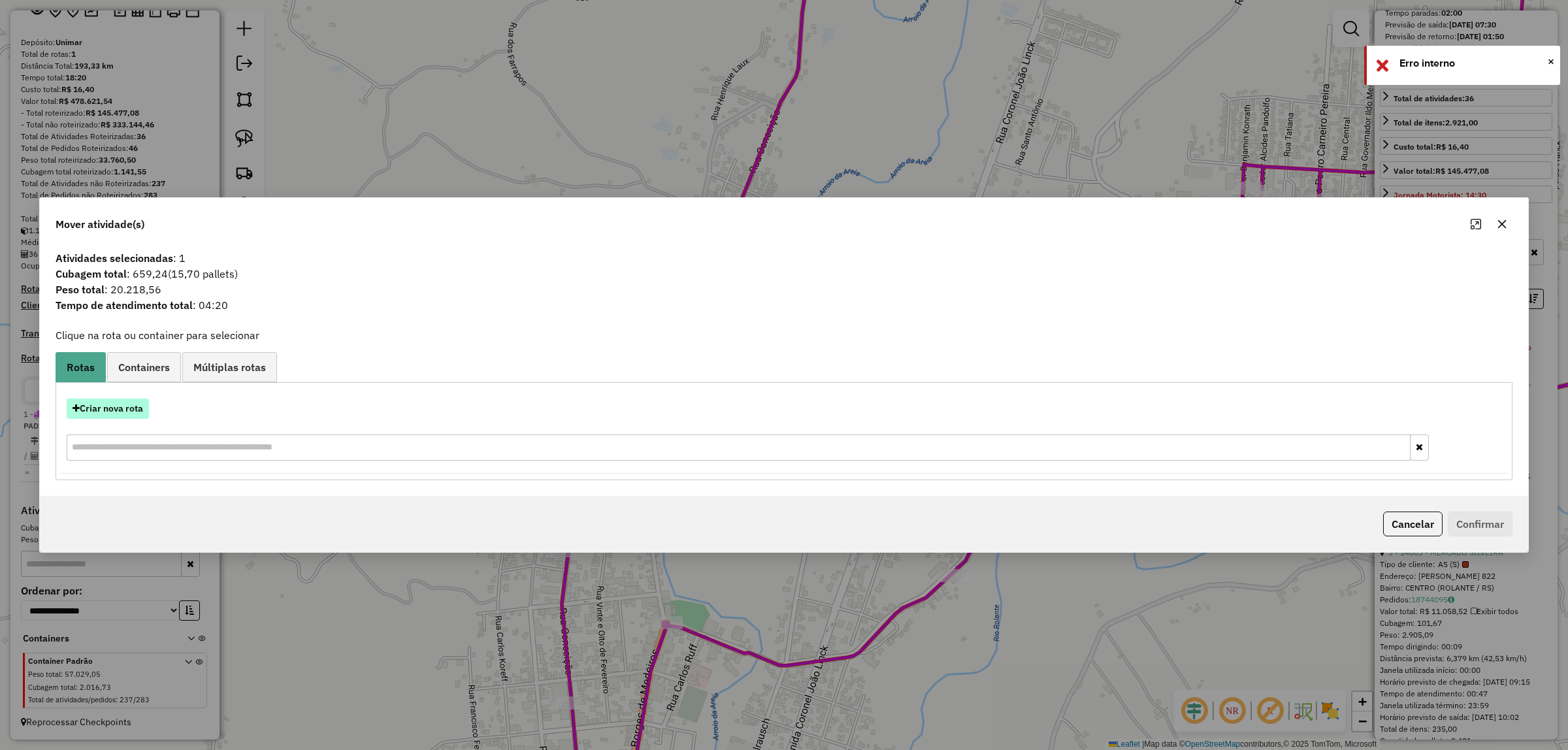
click at [112, 407] on button "Criar nova rota" at bounding box center [108, 409] width 83 height 20
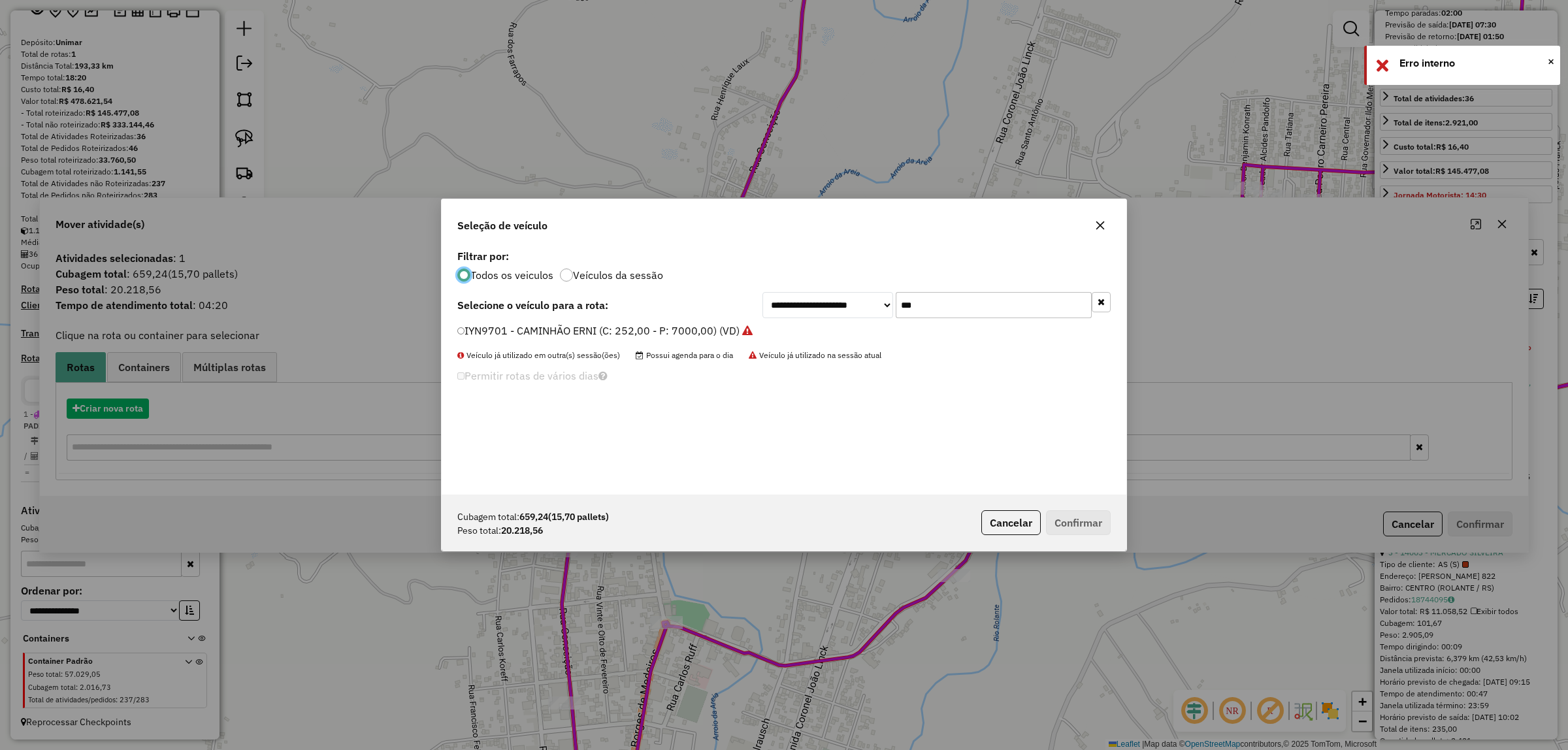
scroll to position [6, 4]
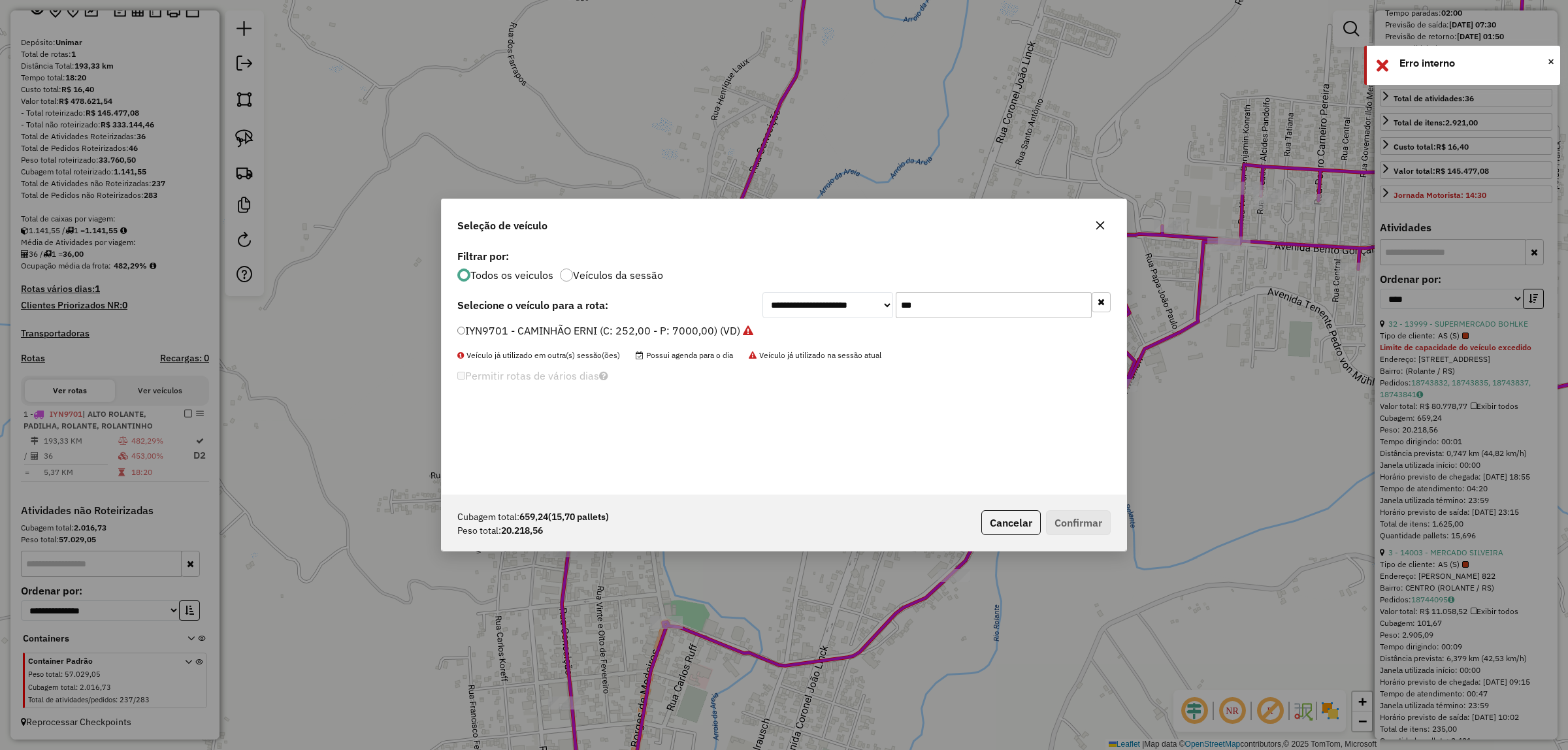
drag, startPoint x: 903, startPoint y: 304, endPoint x: 846, endPoint y: 306, distance: 57.0
click at [846, 306] on div "**********" at bounding box center [936, 305] width 348 height 26
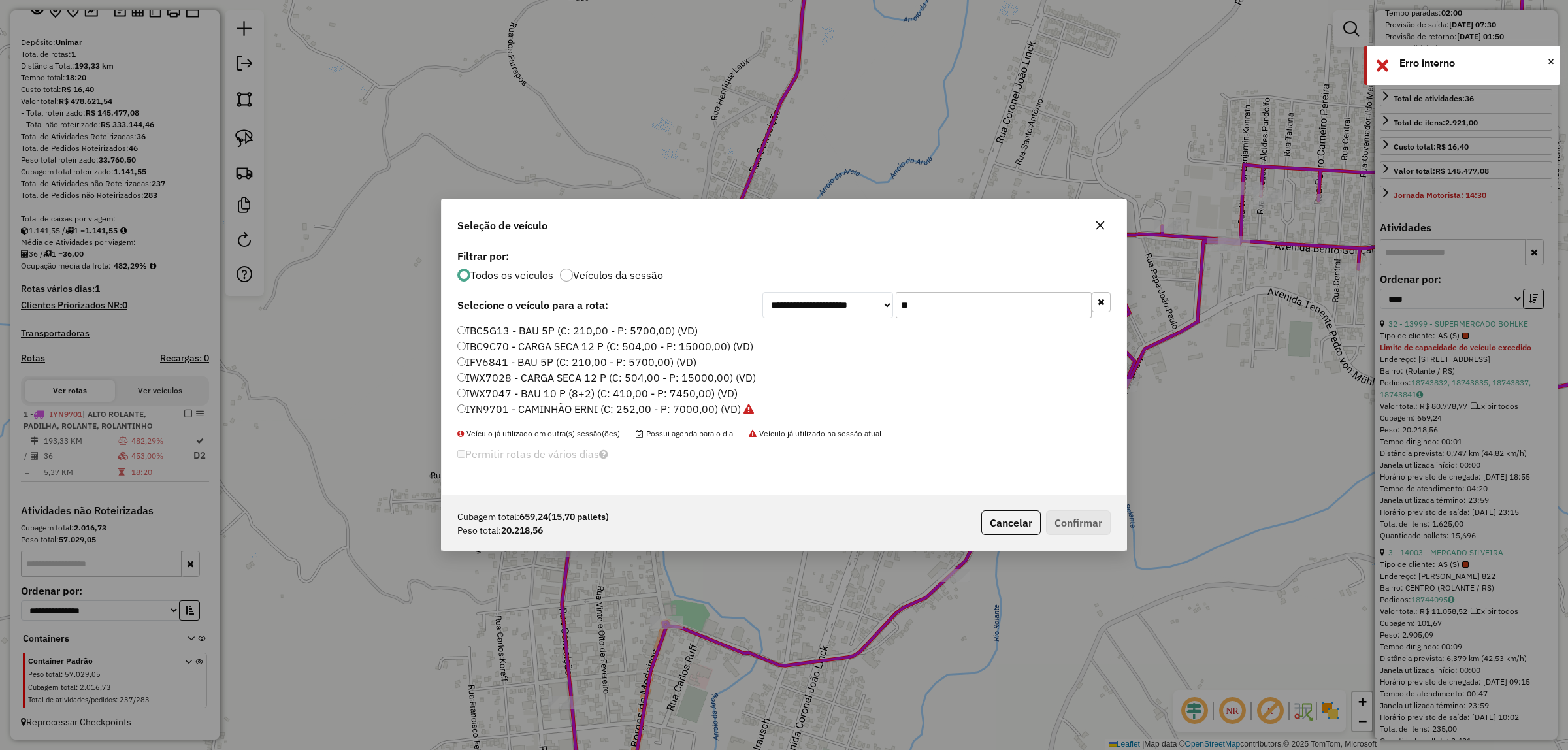
type input "**"
click at [503, 345] on label "IBC9C70 - CARGA SECA 12 P (C: 504,00 - P: 15000,00) (VD)" at bounding box center [605, 346] width 296 height 16
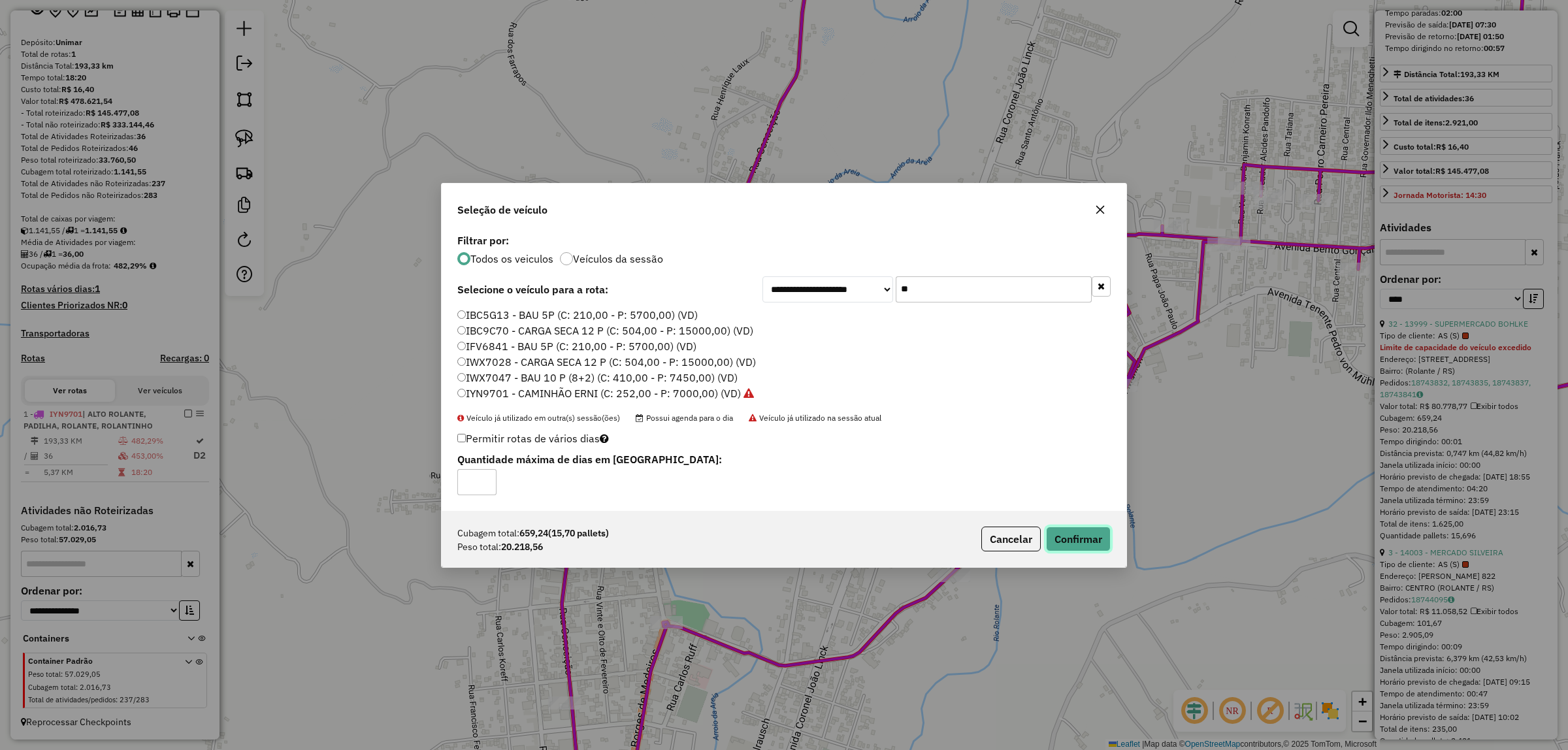
click at [1067, 542] on button "Confirmar" at bounding box center [1078, 539] width 64 height 25
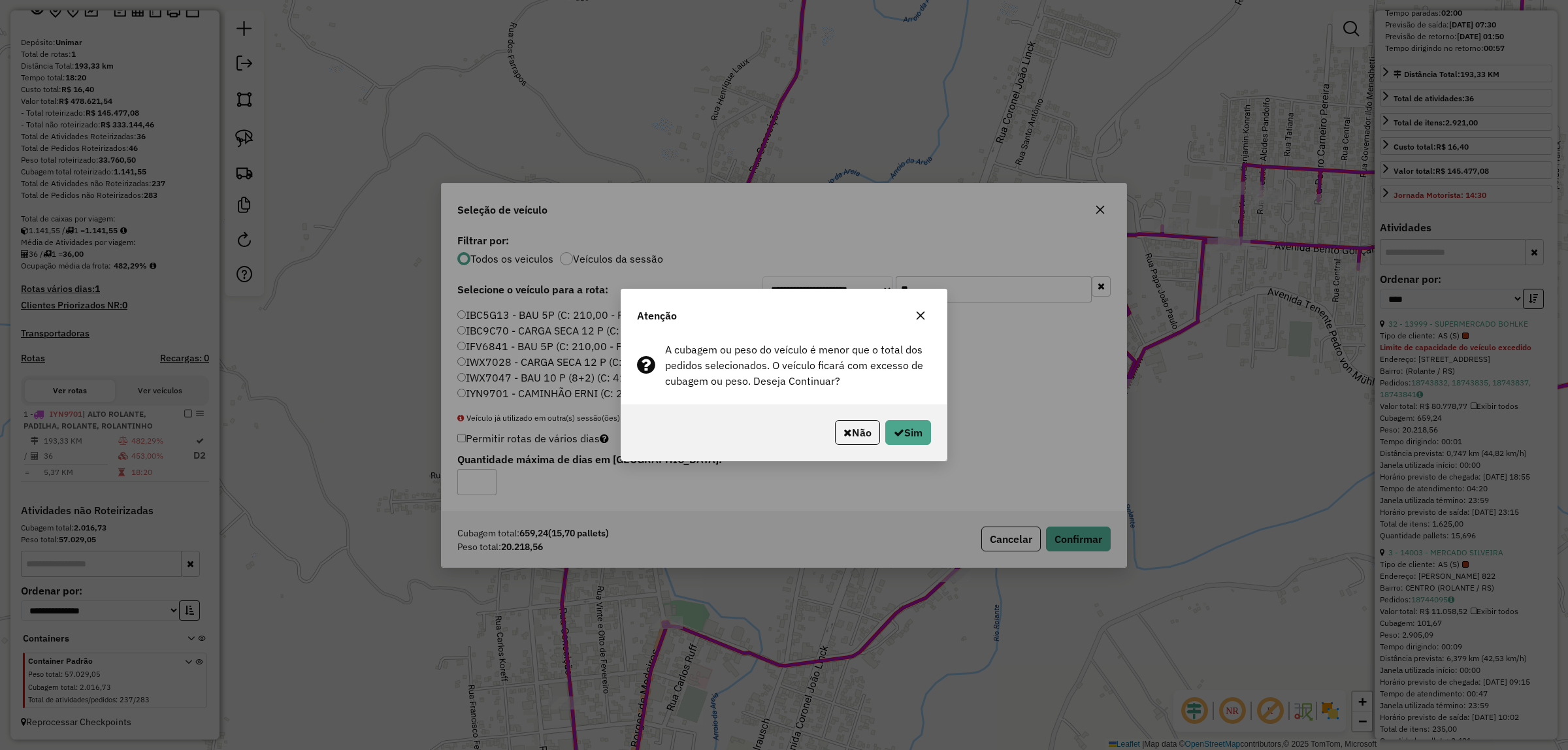
click at [925, 449] on div "Não Sim" at bounding box center [784, 432] width 325 height 56
click at [915, 435] on button "Sim" at bounding box center [908, 432] width 46 height 25
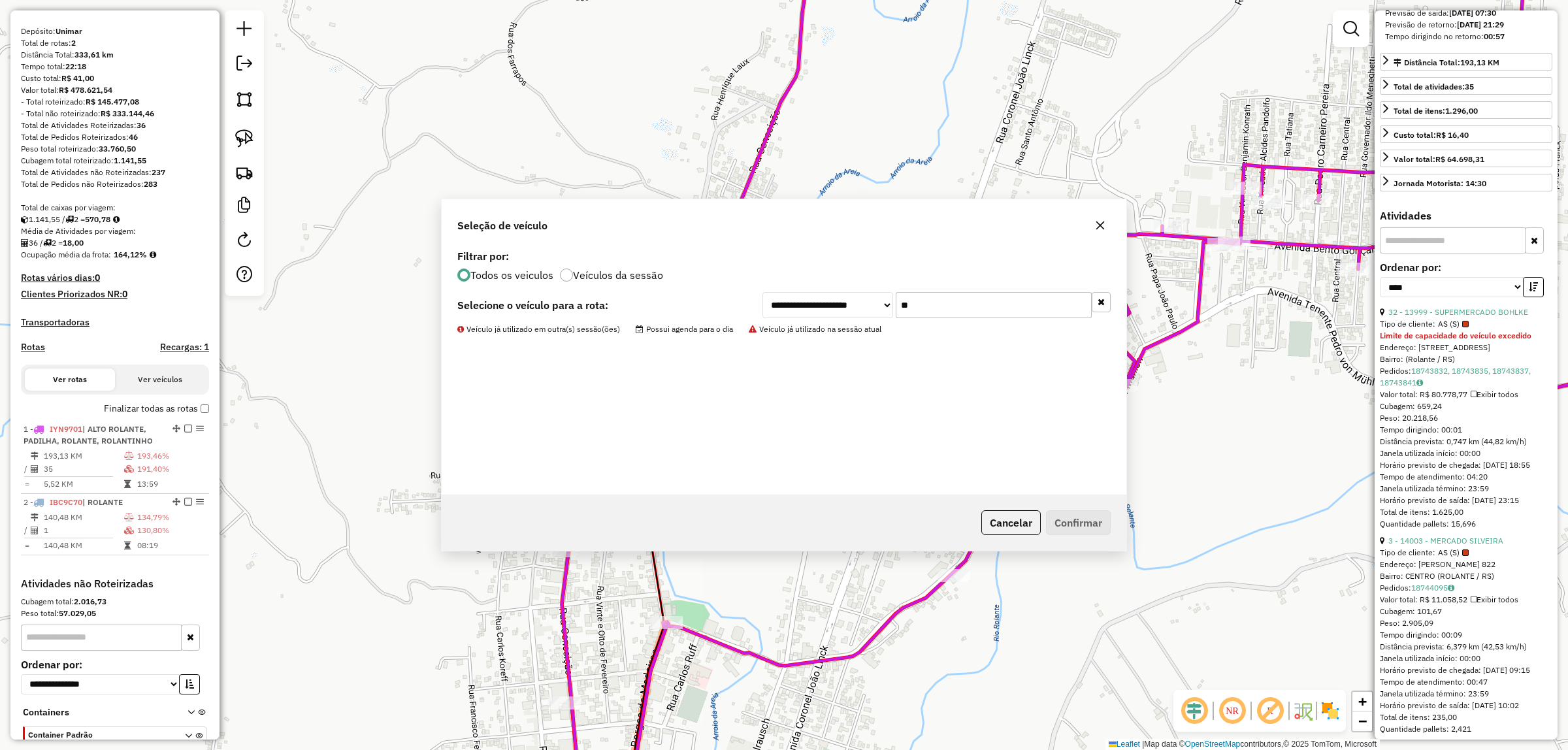
scroll to position [180, 0]
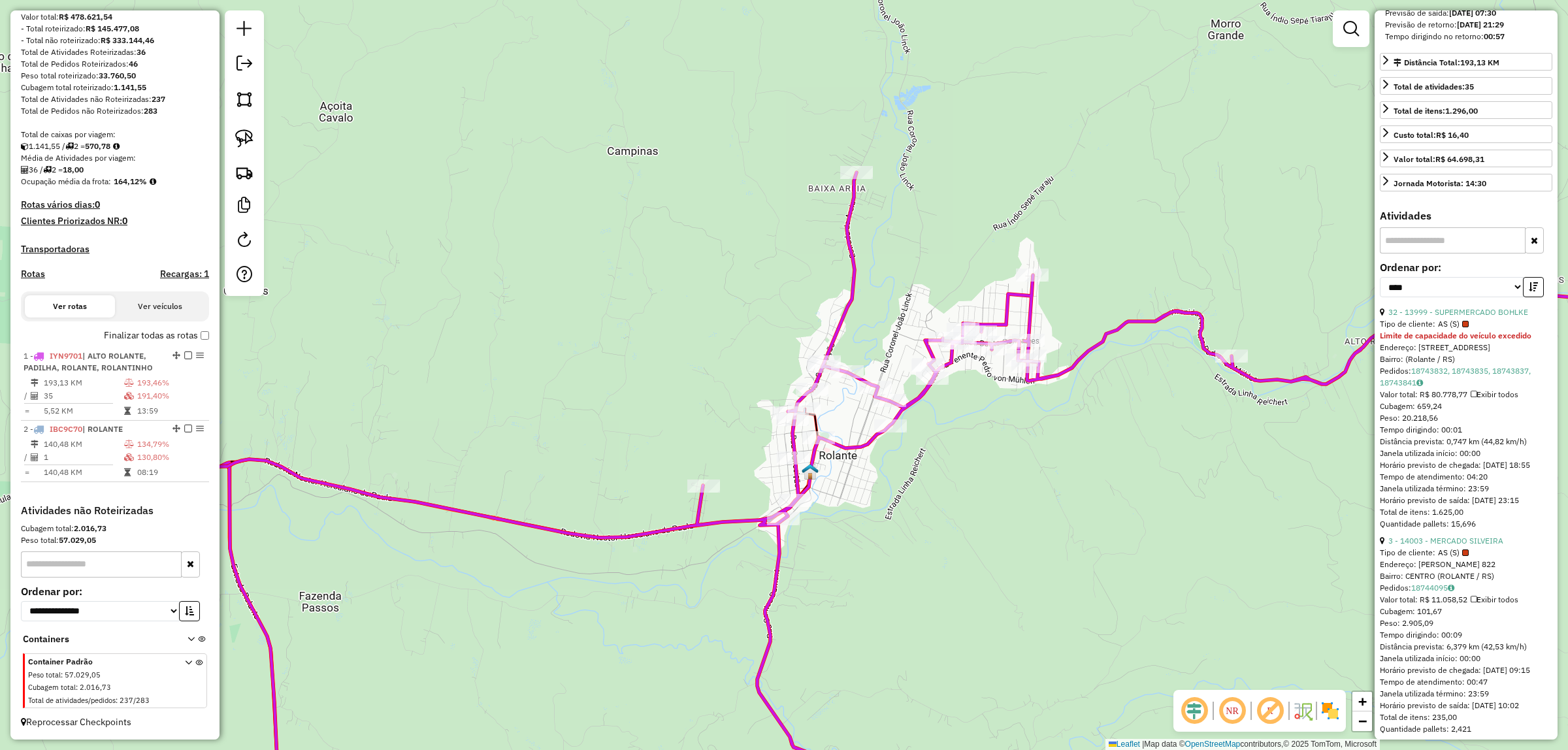
drag, startPoint x: 950, startPoint y: 509, endPoint x: 857, endPoint y: 445, distance: 112.9
click at [922, 517] on div "Janela de atendimento Grade de atendimento Capacidade Transportadoras Veículos …" at bounding box center [784, 375] width 1568 height 750
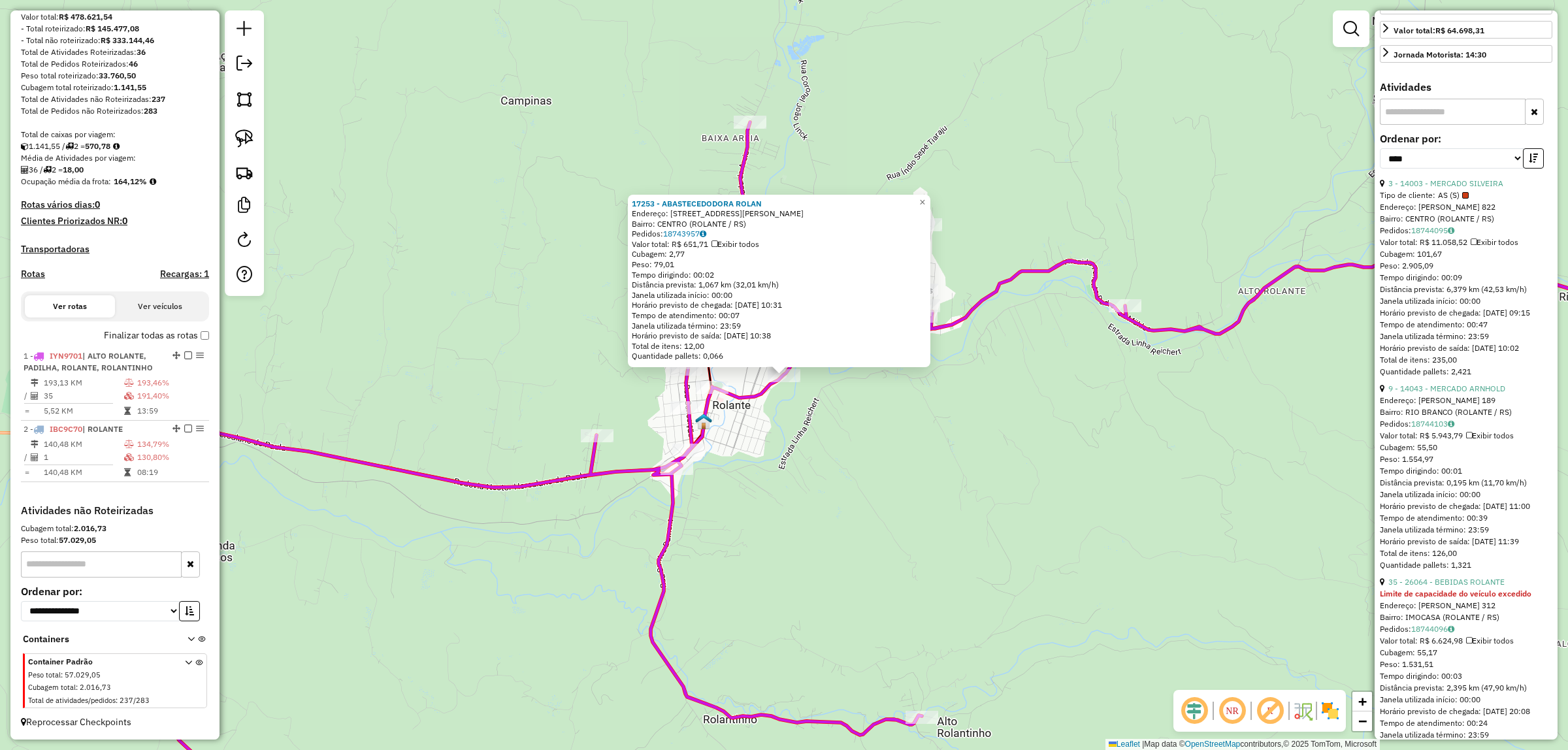
scroll to position [408, 0]
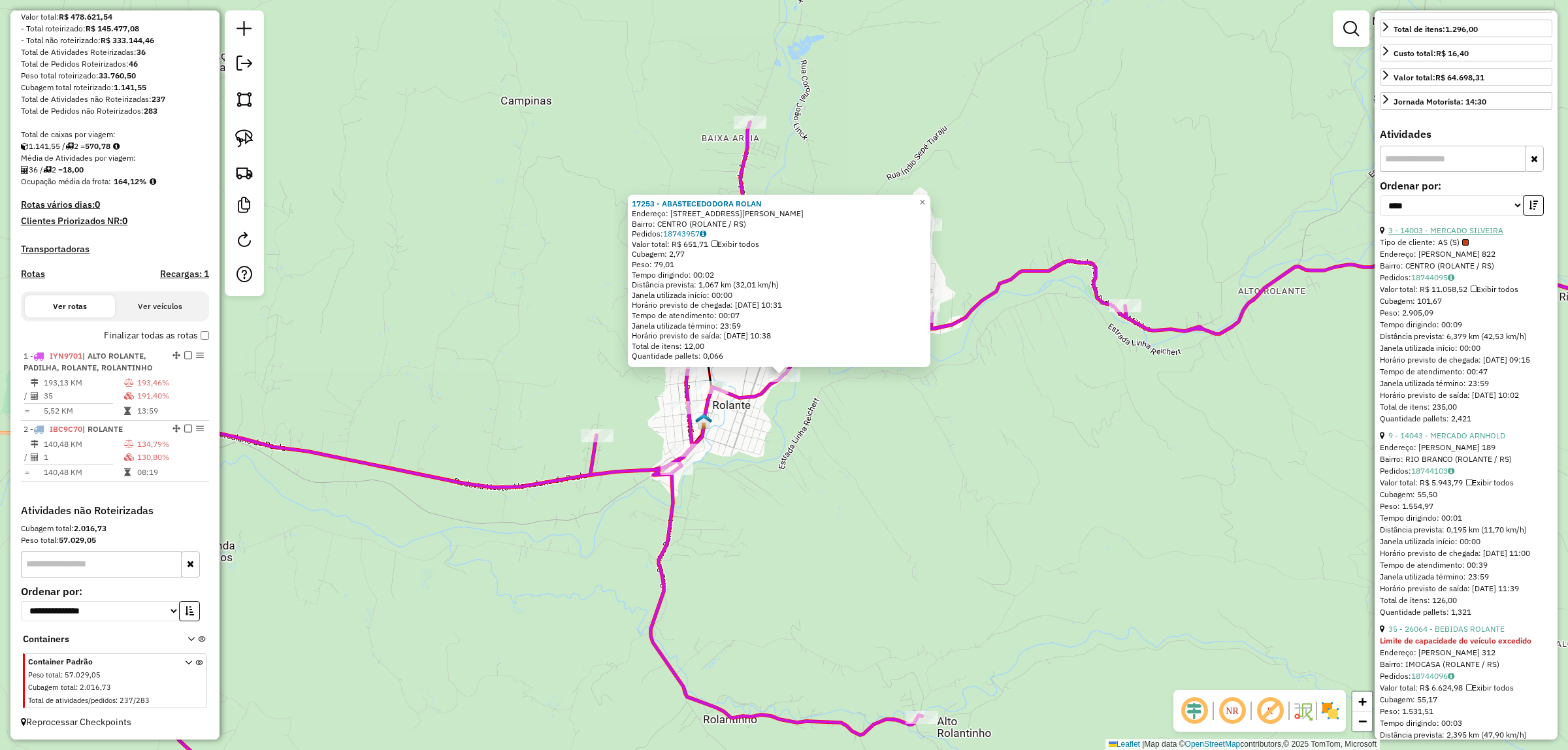
click at [1457, 235] on link "3 - 14003 - MERCADO SILVEIRA" at bounding box center [1445, 230] width 115 height 10
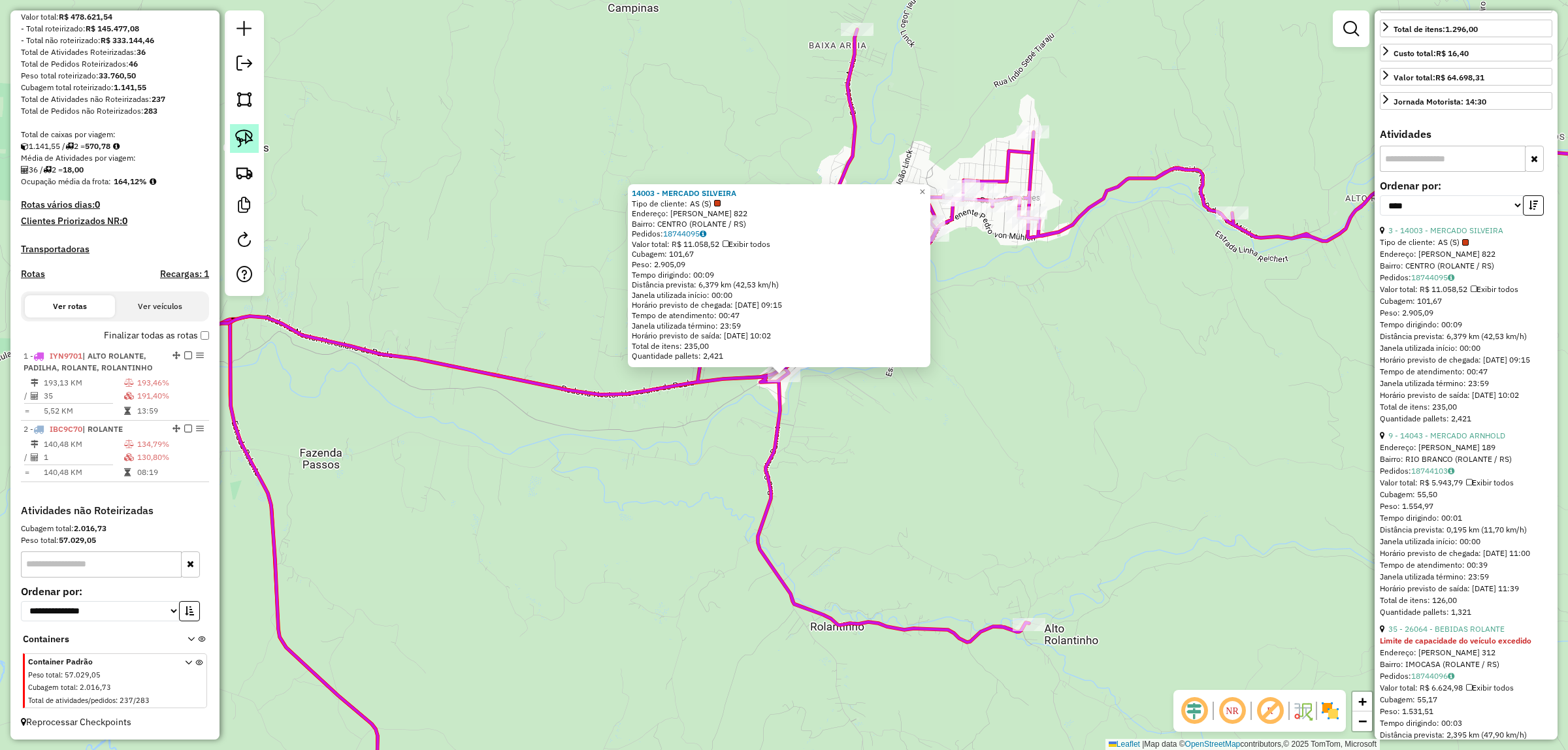
click at [249, 137] on img at bounding box center [244, 139] width 18 height 18
drag, startPoint x: 813, startPoint y: 403, endPoint x: 760, endPoint y: 374, distance: 60.4
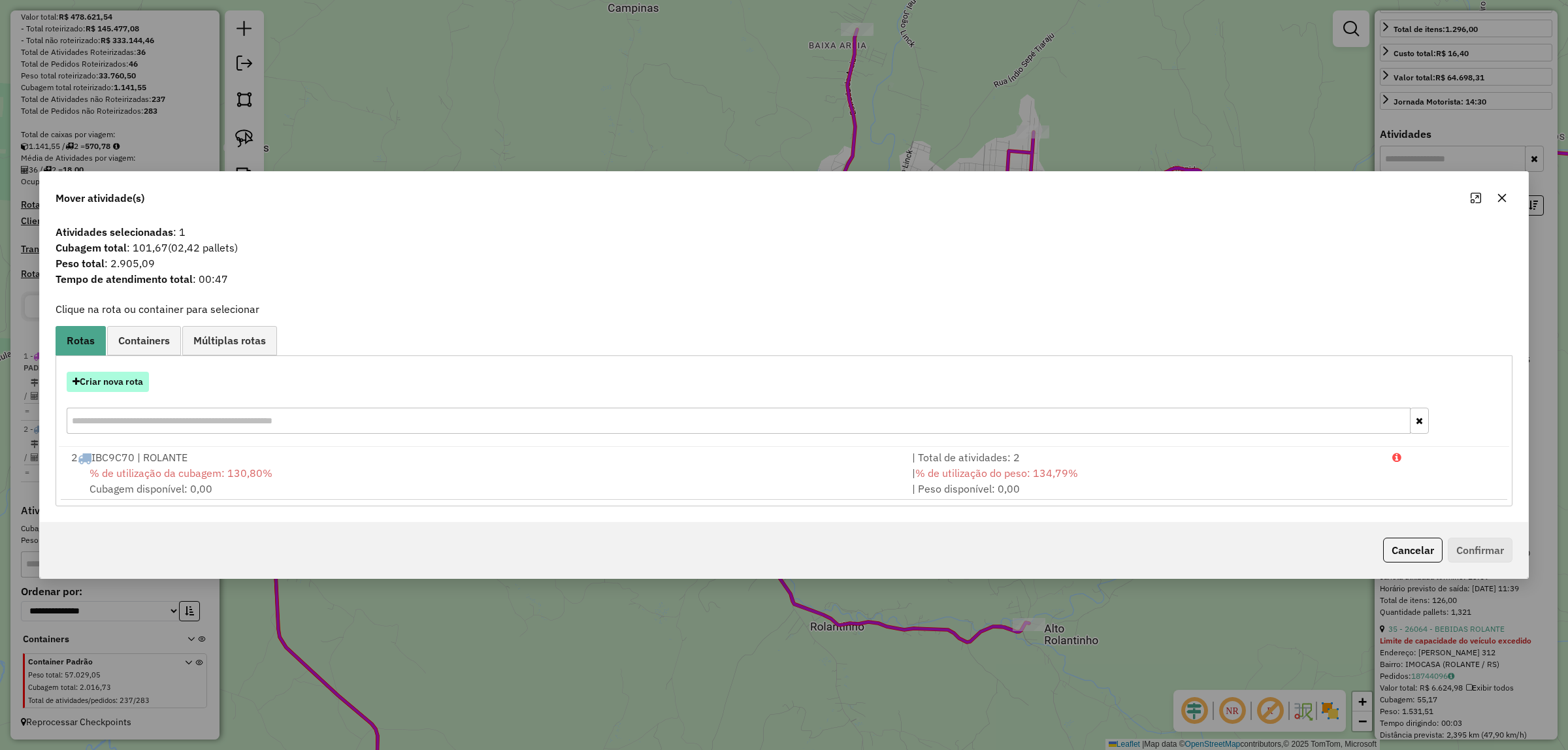
click at [134, 382] on button "Criar nova rota" at bounding box center [108, 381] width 83 height 20
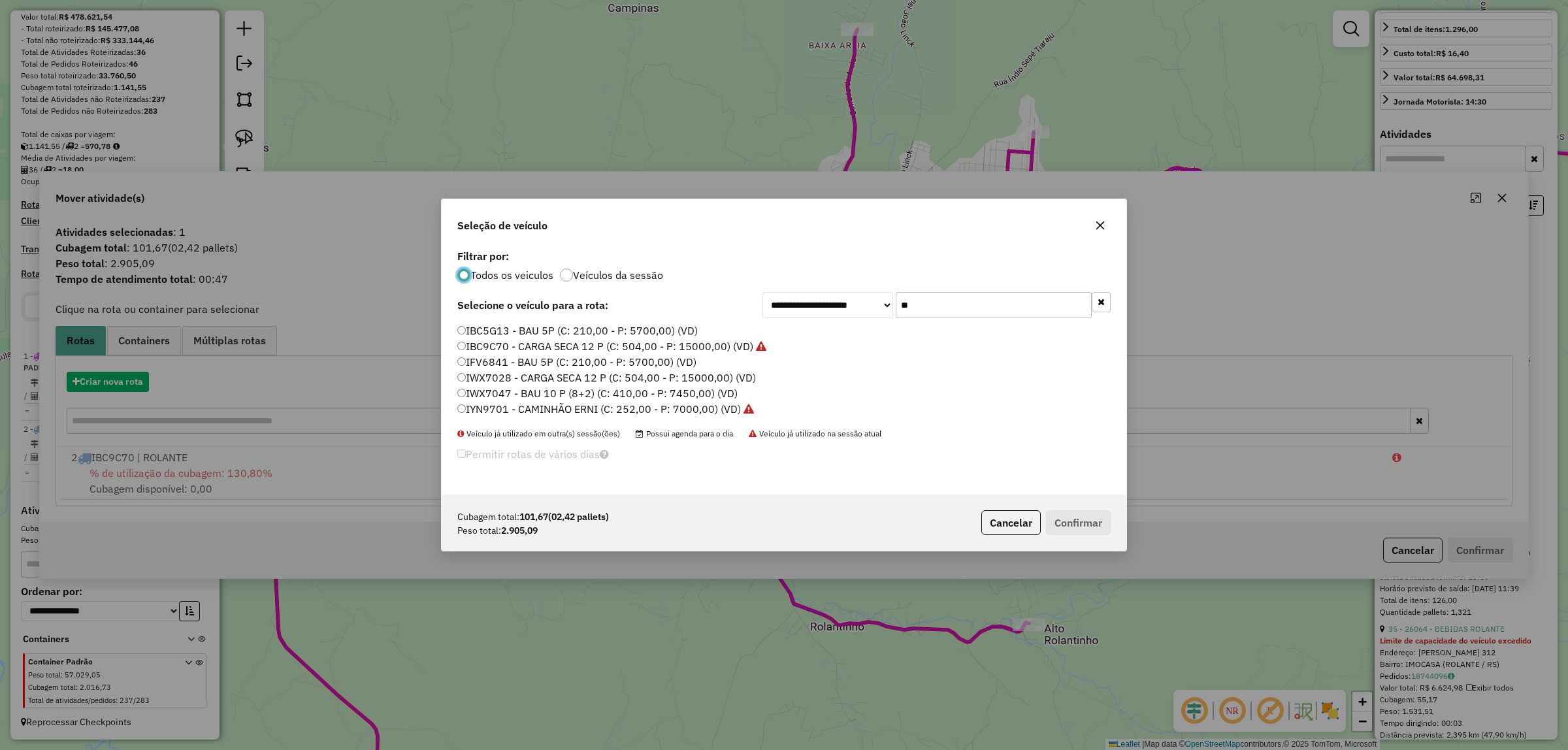
scroll to position [6, 4]
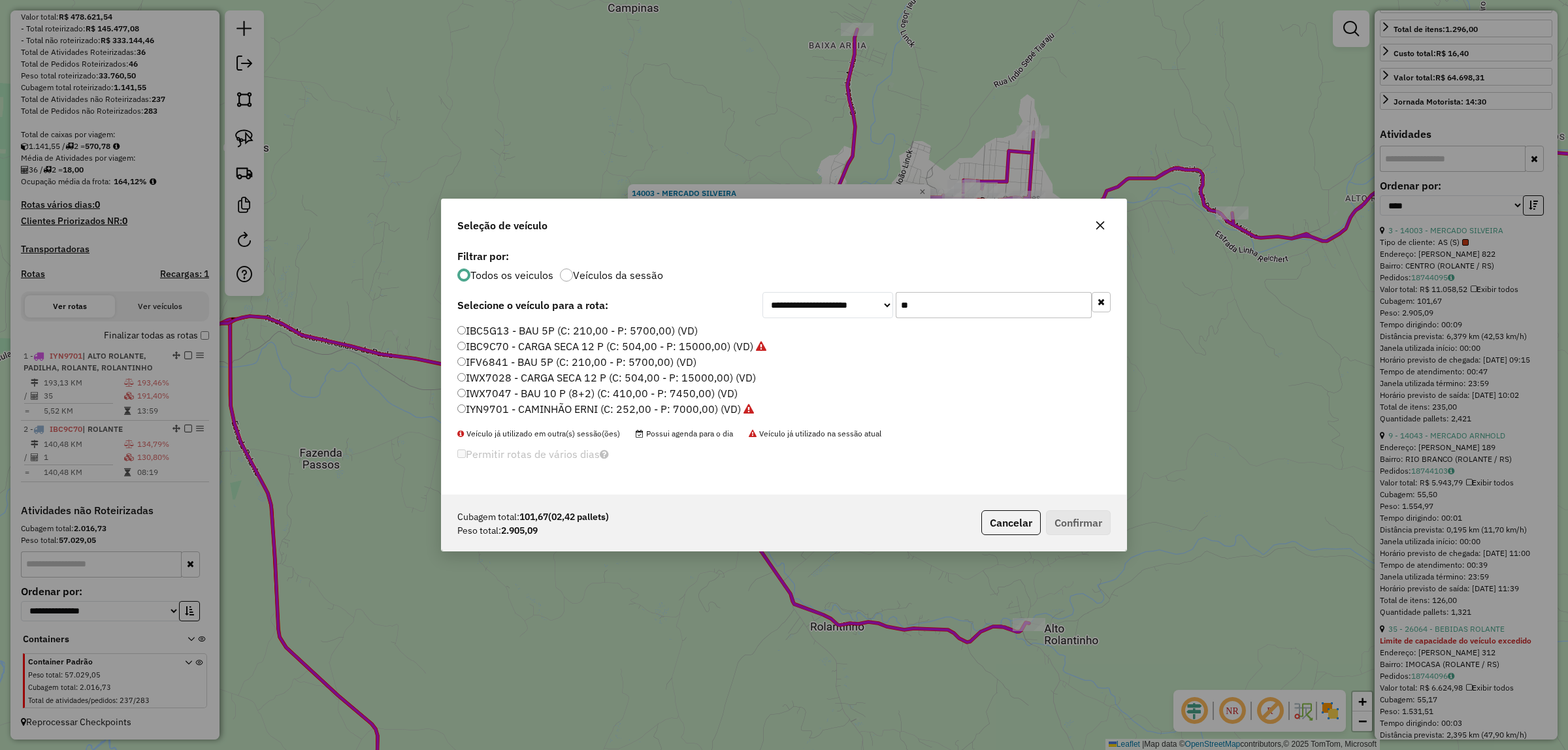
click at [491, 343] on label "IBC9C70 - CARGA SECA 12 P (C: 504,00 - P: 15000,00) (VD)" at bounding box center [611, 346] width 309 height 16
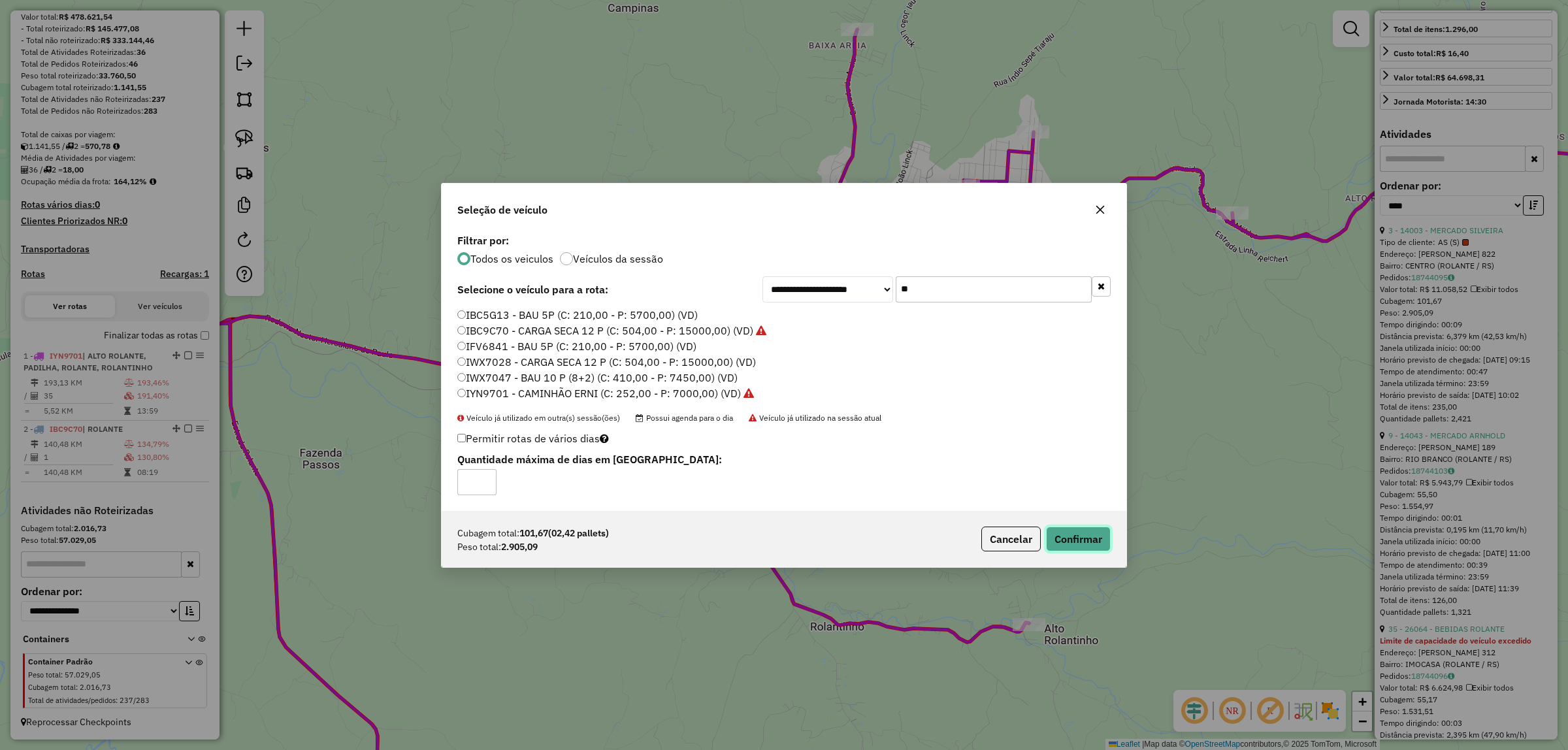
click at [1091, 529] on button "Confirmar" at bounding box center [1078, 539] width 64 height 25
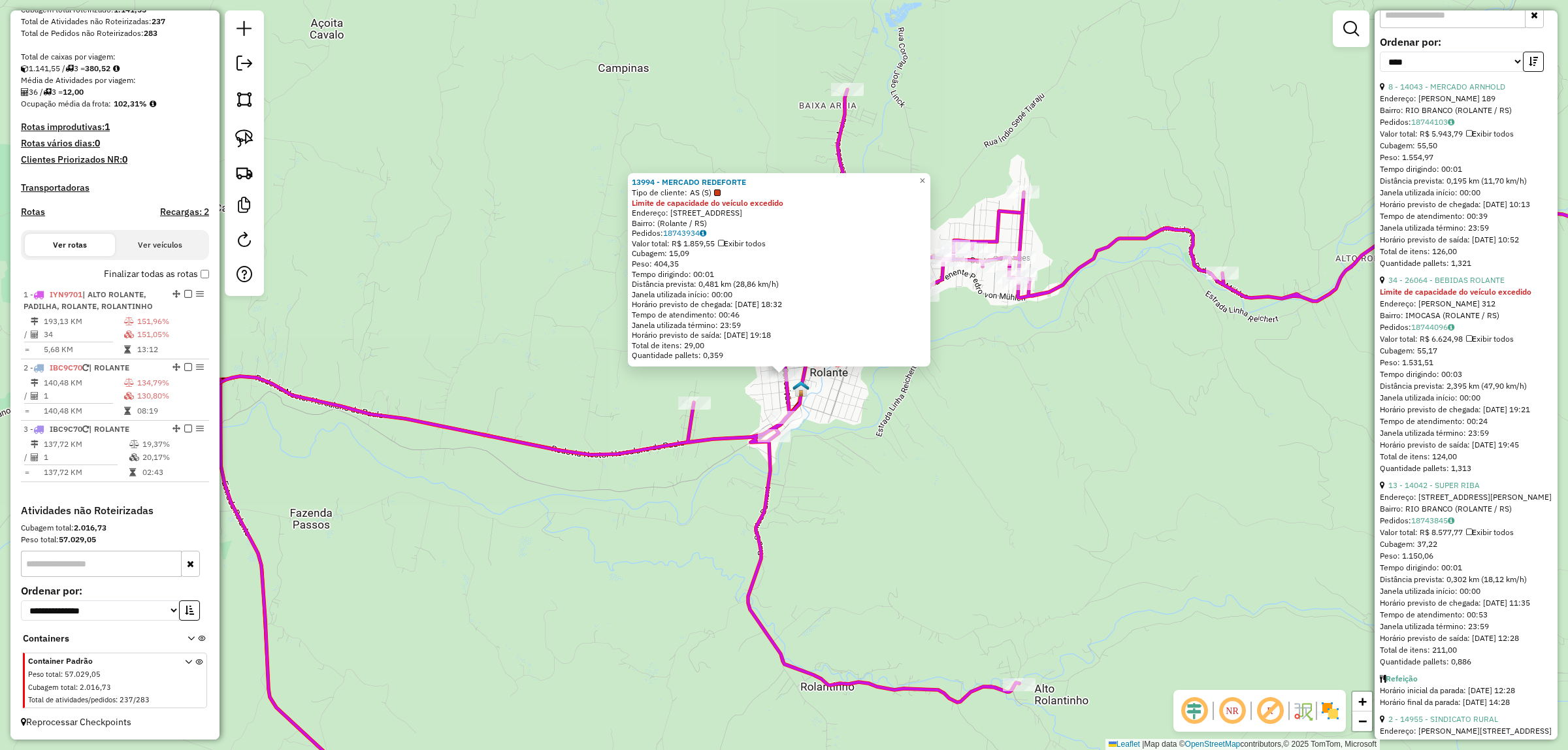
scroll to position [490, 0]
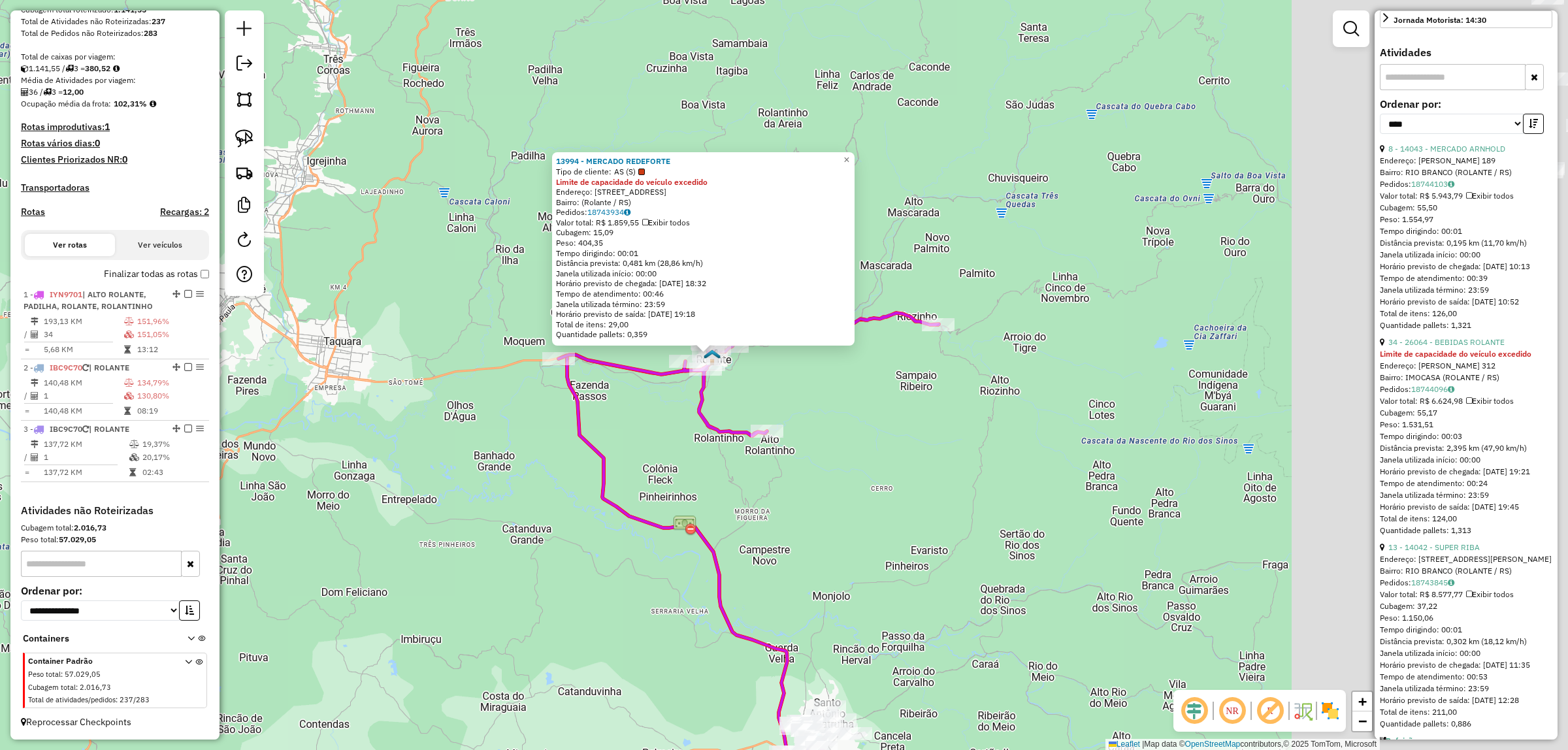
drag, startPoint x: 1245, startPoint y: 409, endPoint x: 869, endPoint y: 418, distance: 376.1
click at [870, 418] on div "13994 - MERCADO REDEFORTE Tipo de cliente: AS (S) Limite de capacidade do veícu…" at bounding box center [784, 375] width 1568 height 750
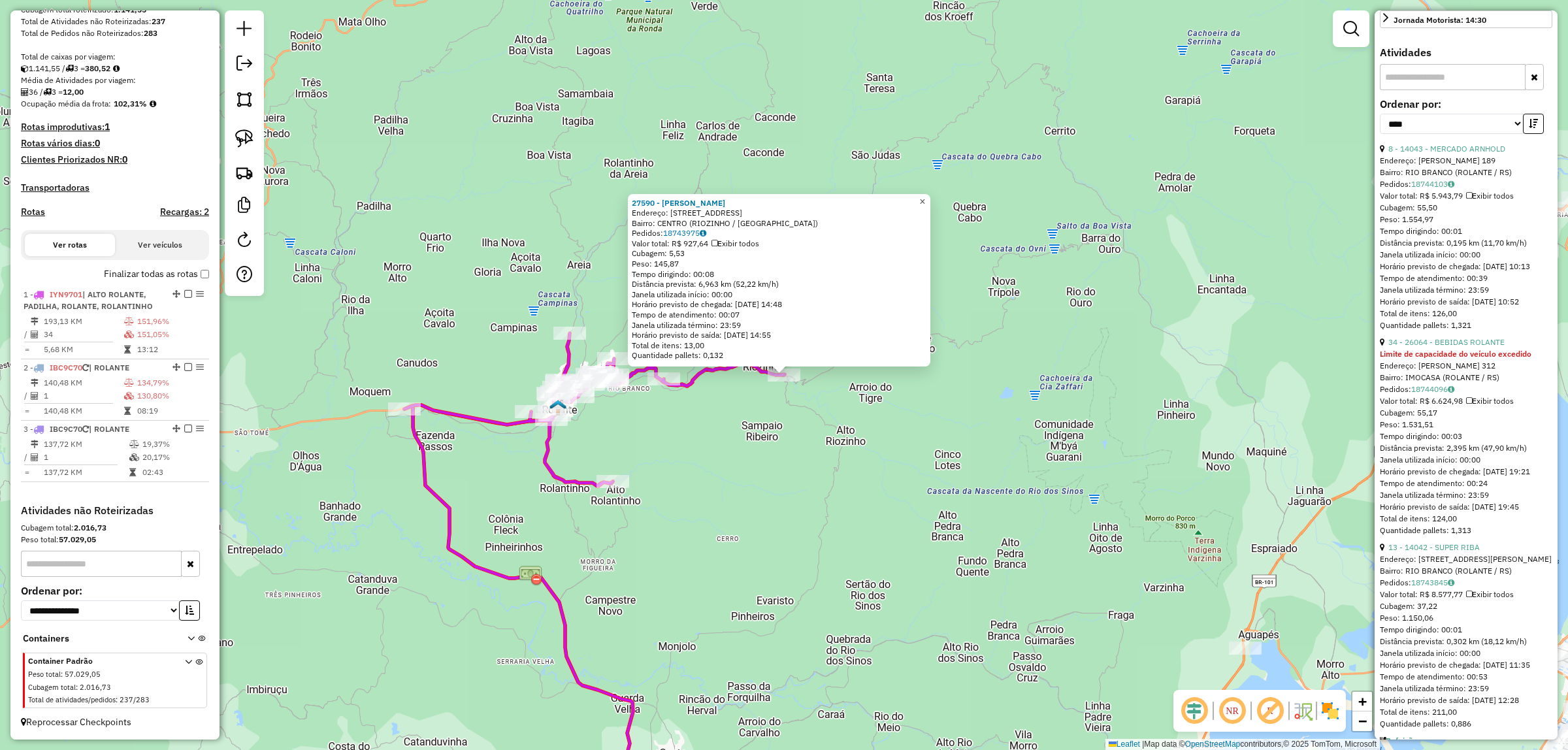
drag, startPoint x: 929, startPoint y: 190, endPoint x: 937, endPoint y: 202, distance: 14.4
click at [925, 196] on span "×" at bounding box center [922, 201] width 6 height 11
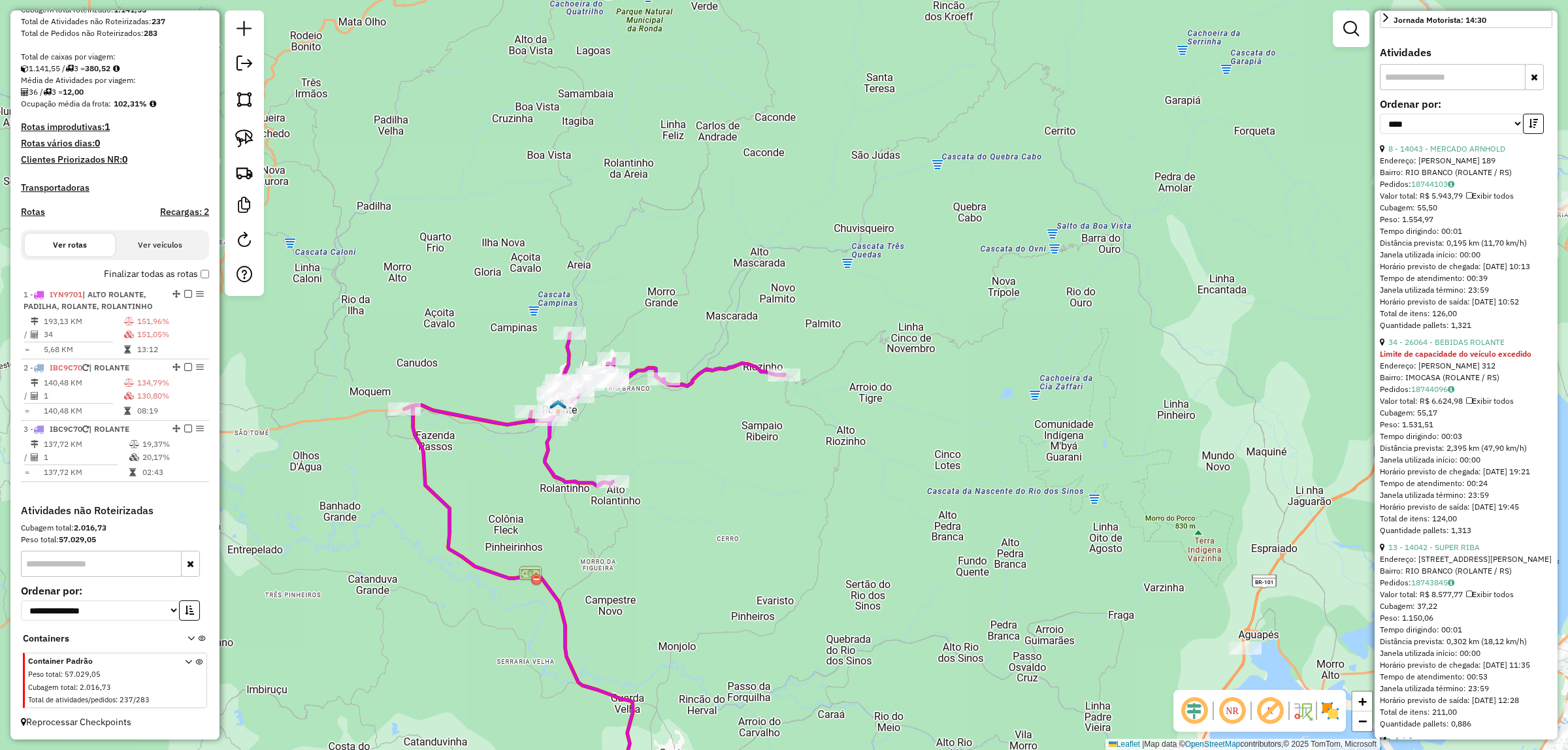
click at [1478, 153] on link "8 - 14043 - MERCADO ARNHOLD" at bounding box center [1446, 148] width 117 height 10
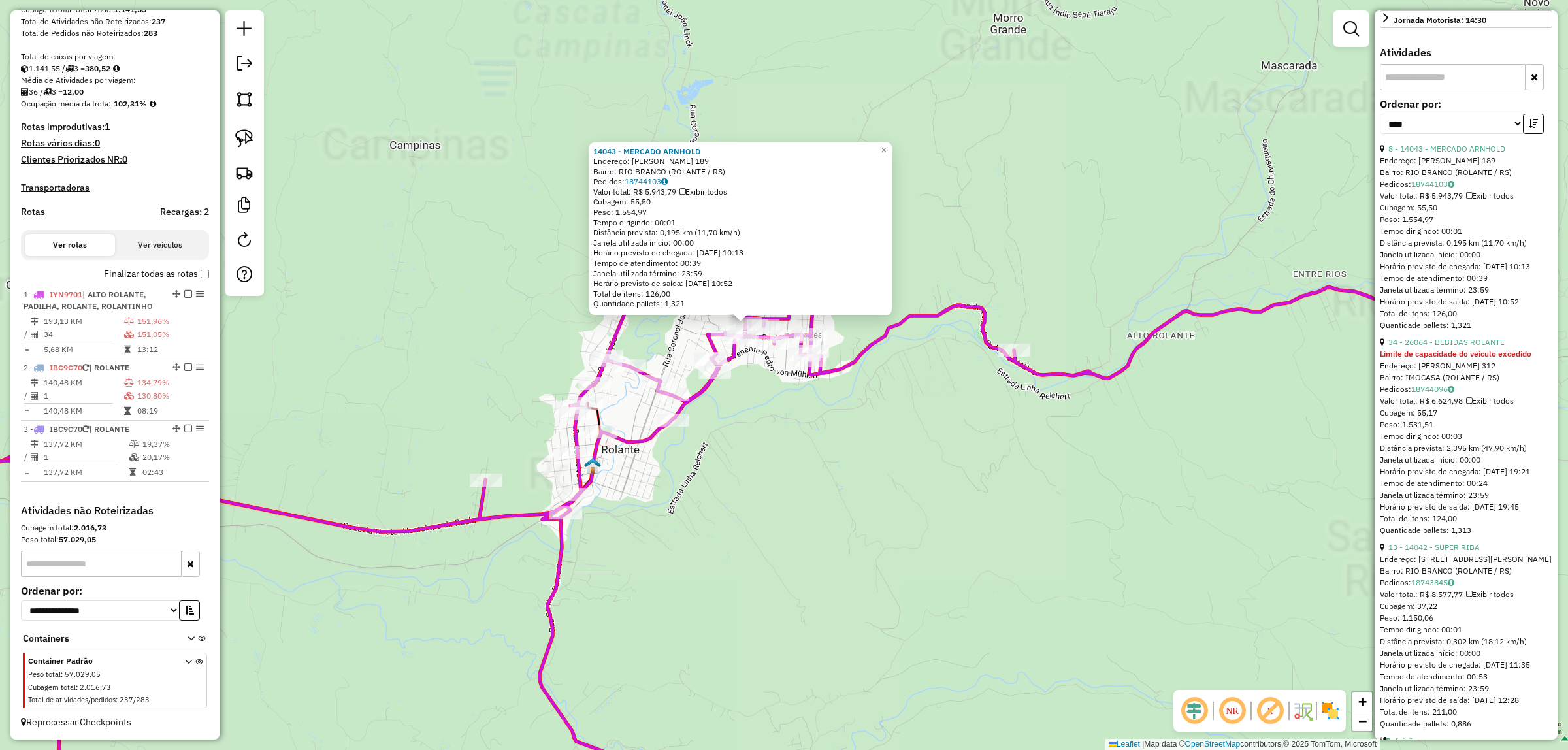
drag, startPoint x: 833, startPoint y: 405, endPoint x: 889, endPoint y: 484, distance: 96.8
click at [922, 523] on div "14043 - MERCADO ARNHOLD Endereço: BENJAMIM KONHATH 189 Bairro: RIO BRANCO (ROLA…" at bounding box center [784, 375] width 1568 height 750
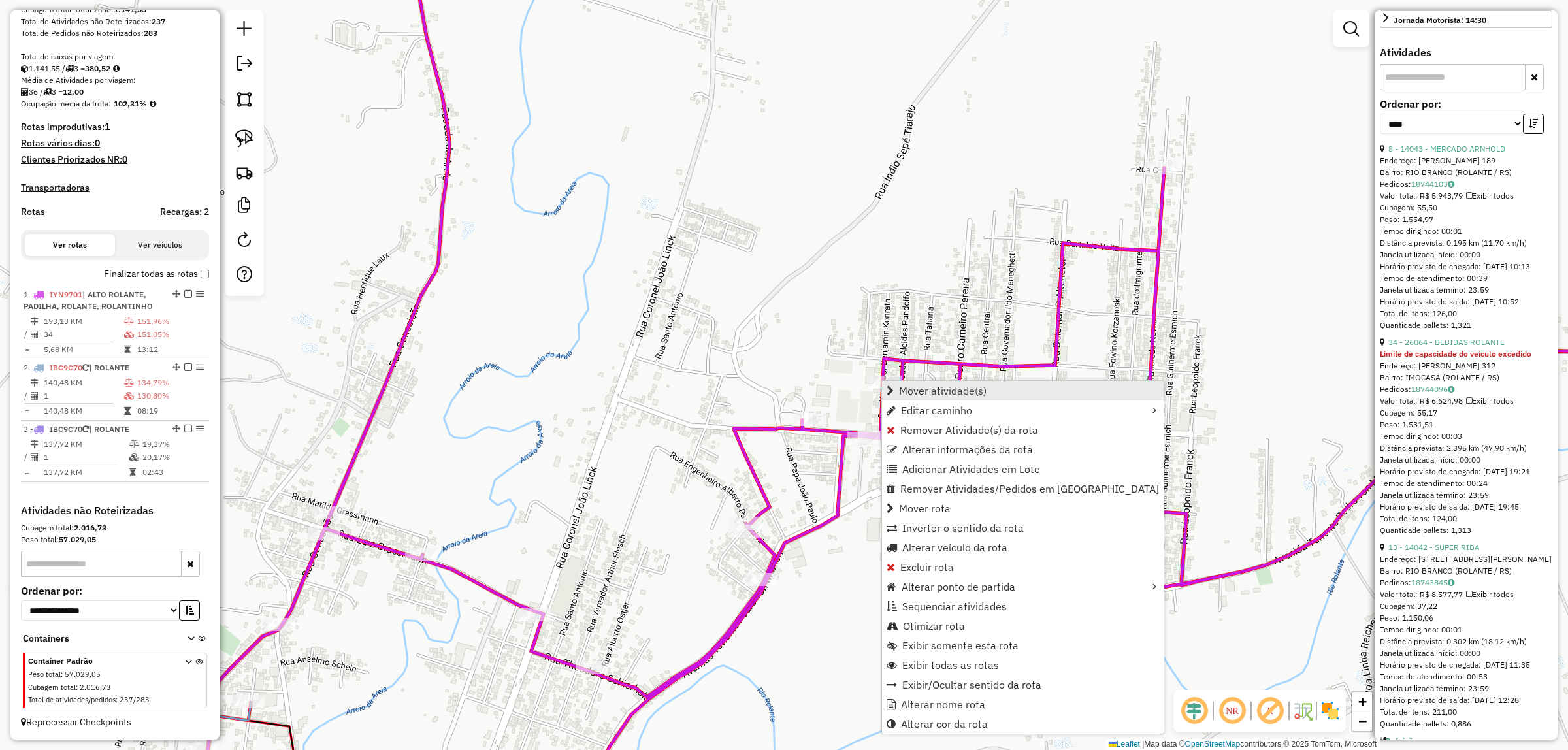
click at [938, 385] on span "Mover atividade(s)" at bounding box center [942, 390] width 87 height 10
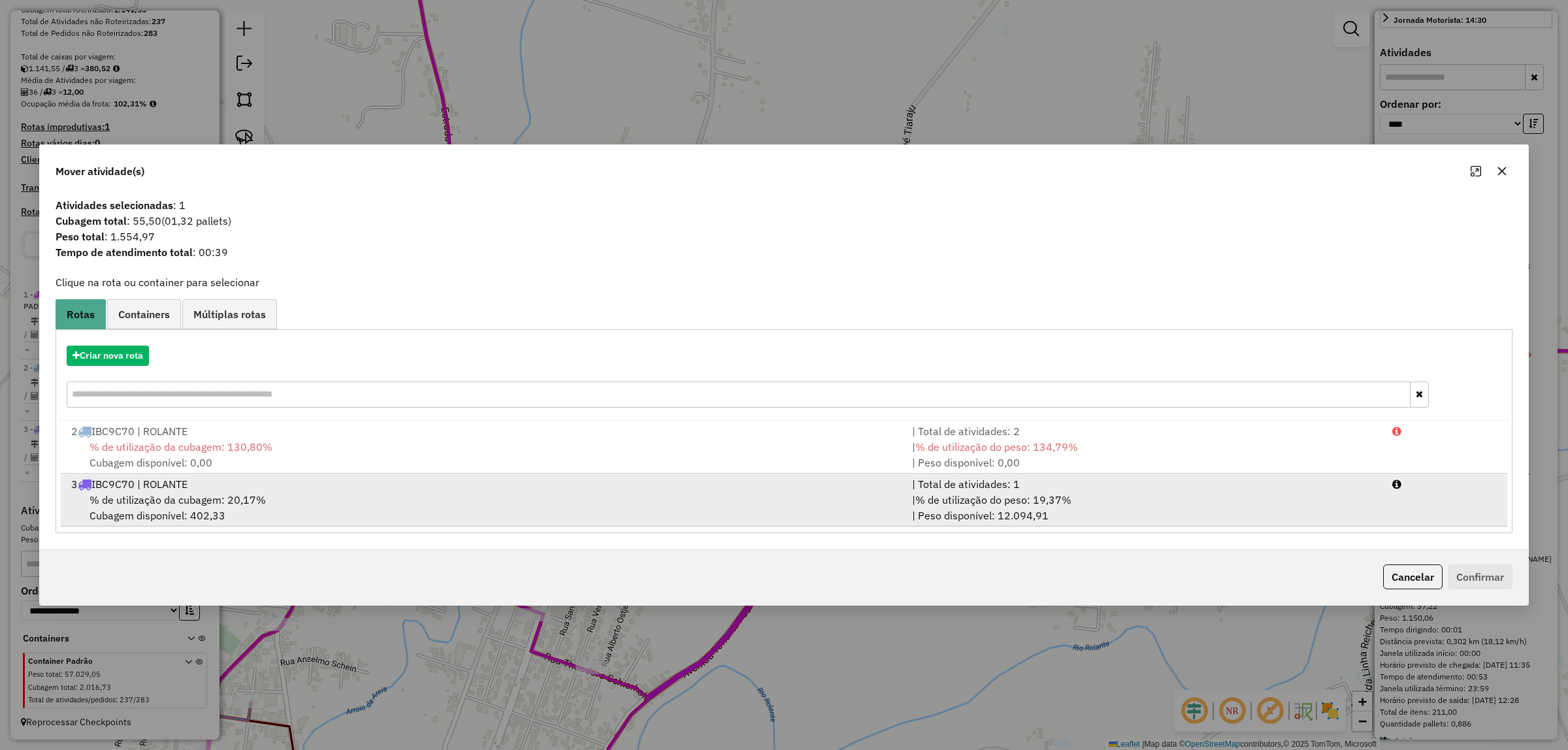
click at [236, 507] on div "% de utilização da cubagem: 20,17% Cubagem disponível: 402,33" at bounding box center [483, 507] width 841 height 31
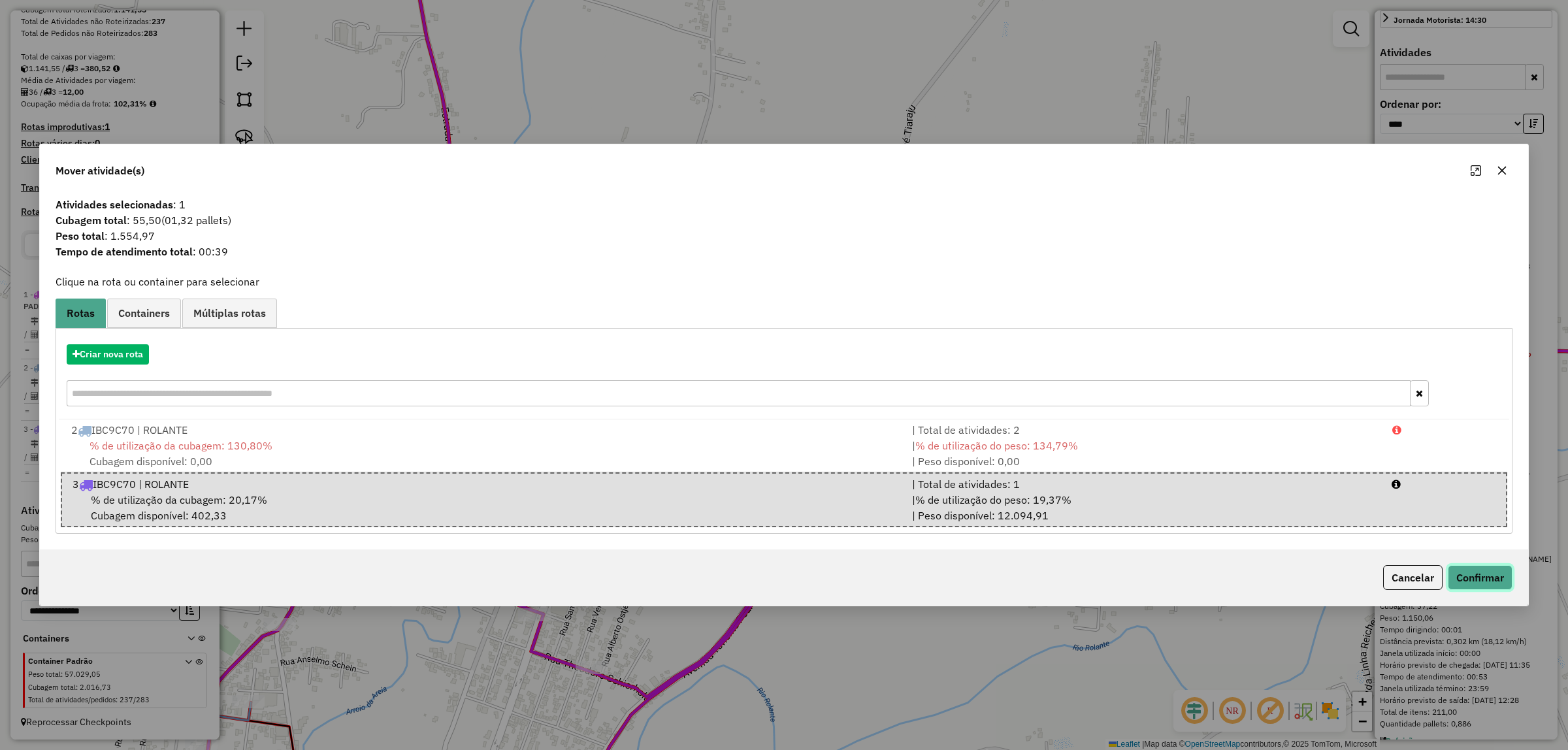
click at [1496, 582] on button "Confirmar" at bounding box center [1480, 577] width 64 height 25
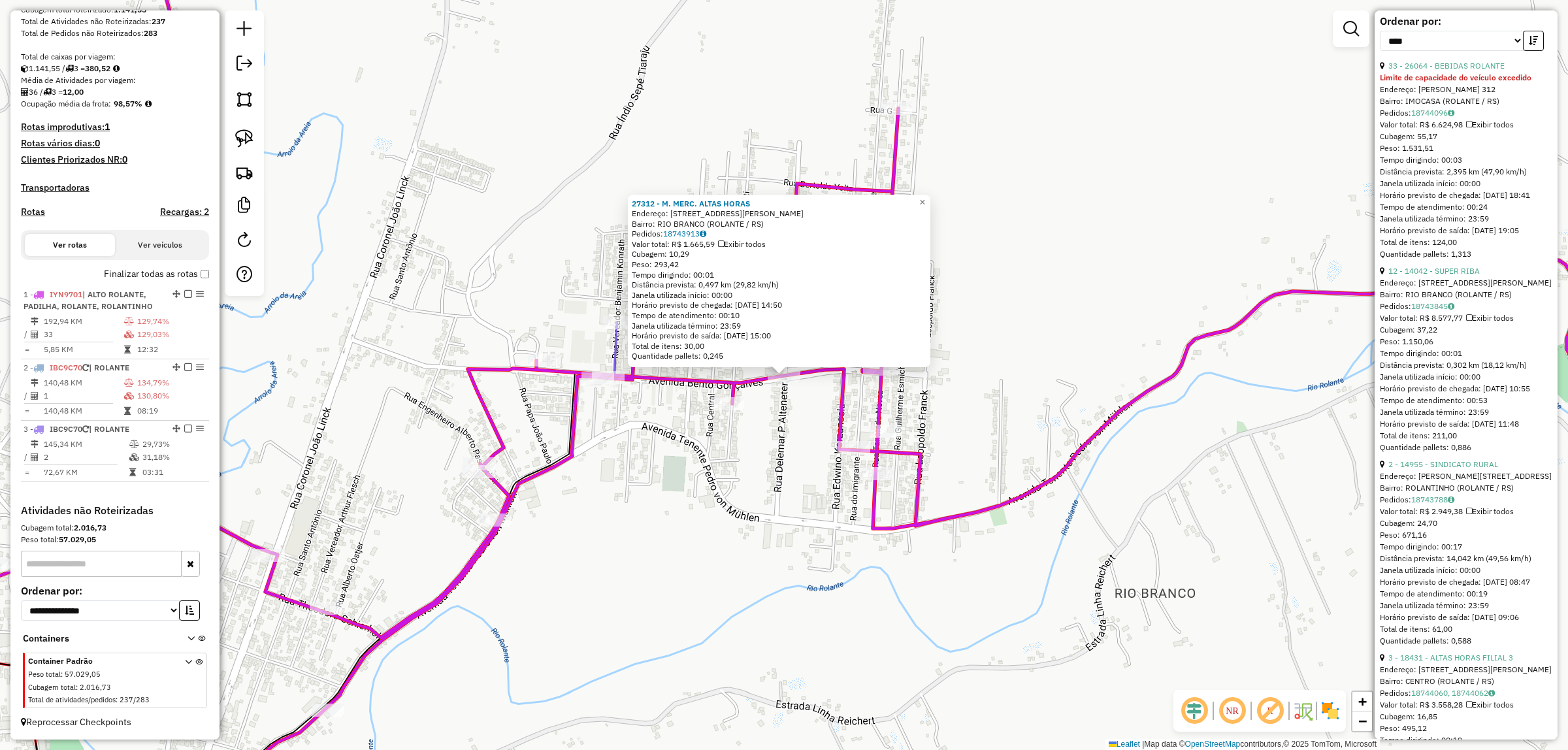
scroll to position [408, 0]
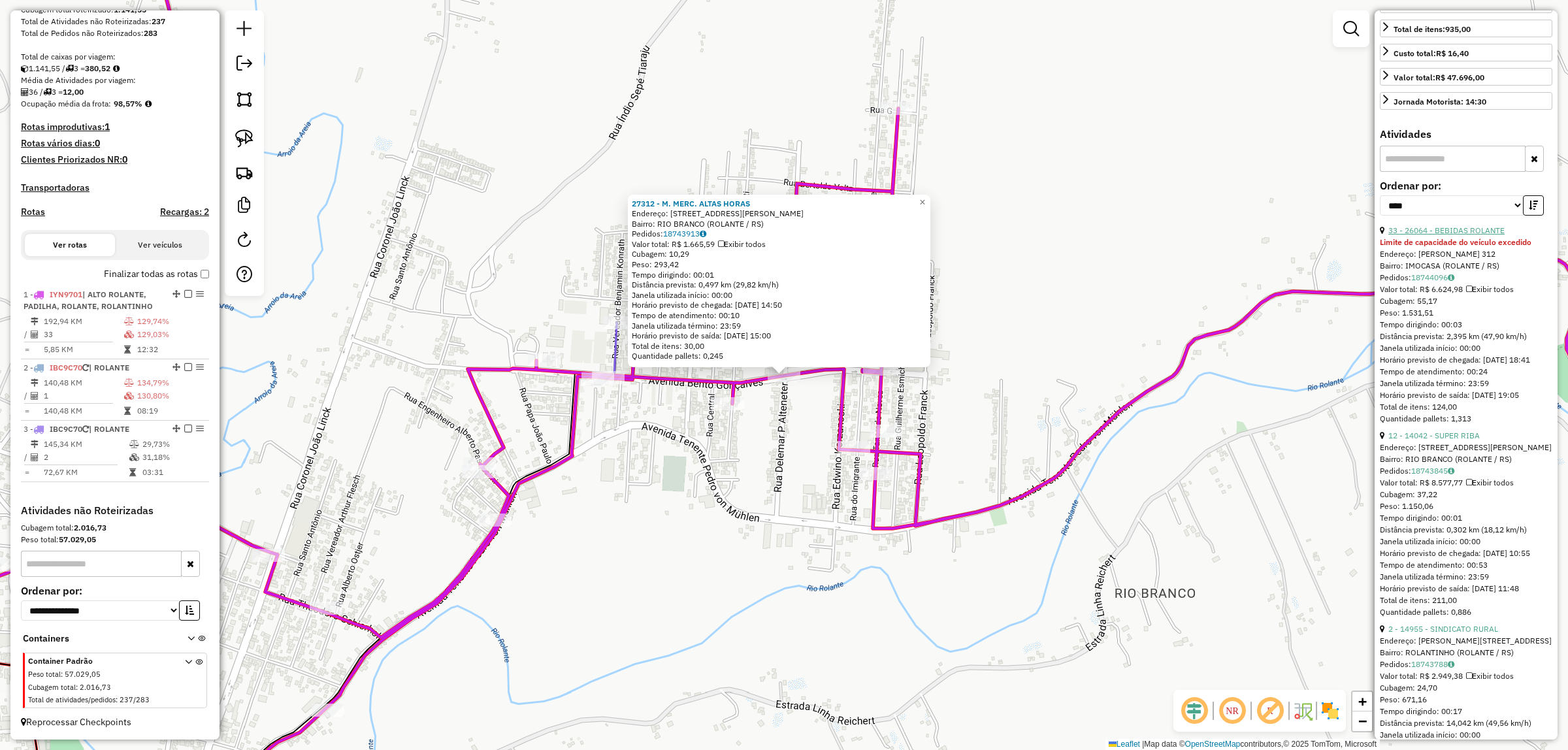
click at [1460, 235] on link "33 - 26064 - BEBIDAS ROLANTE" at bounding box center [1446, 230] width 117 height 10
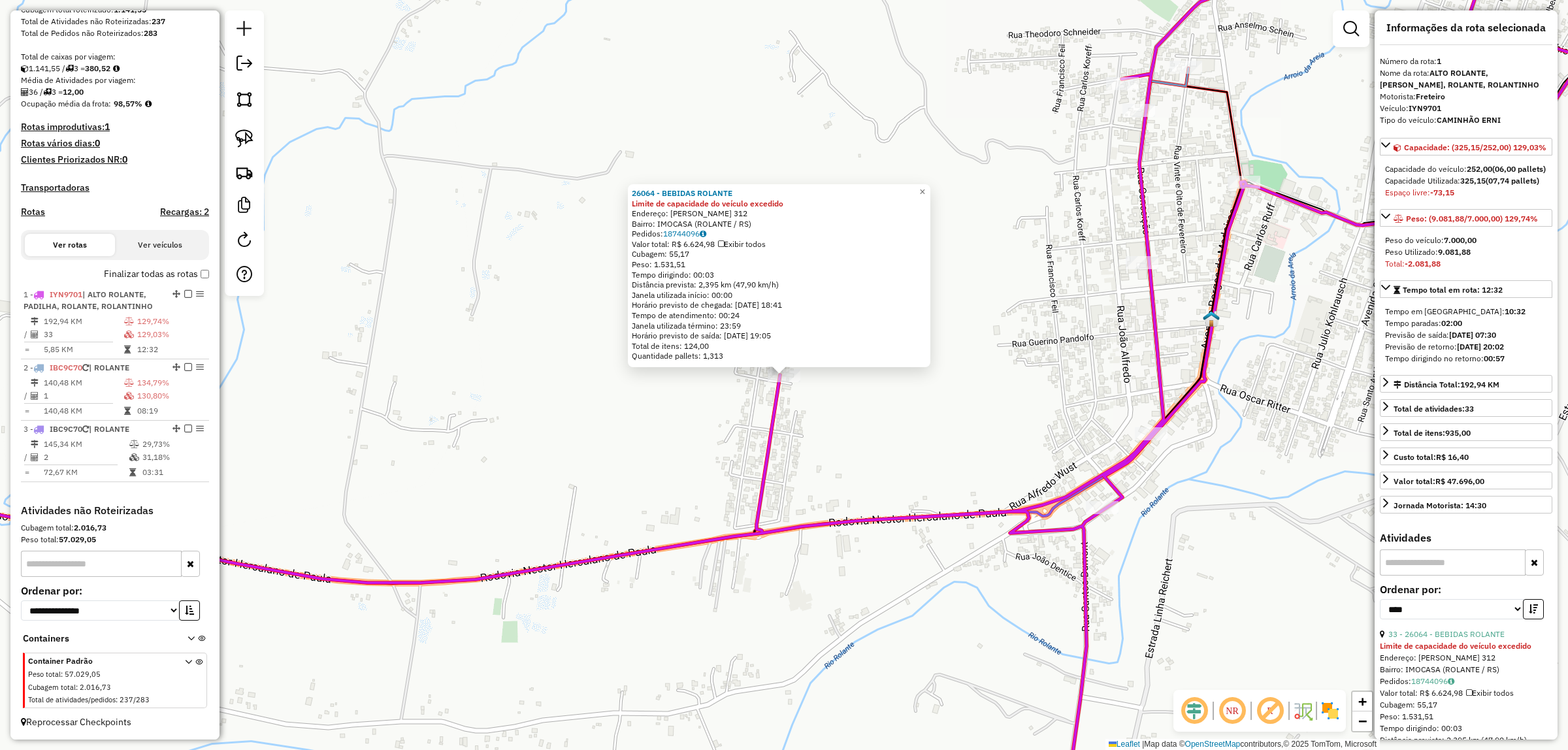
scroll to position [0, 0]
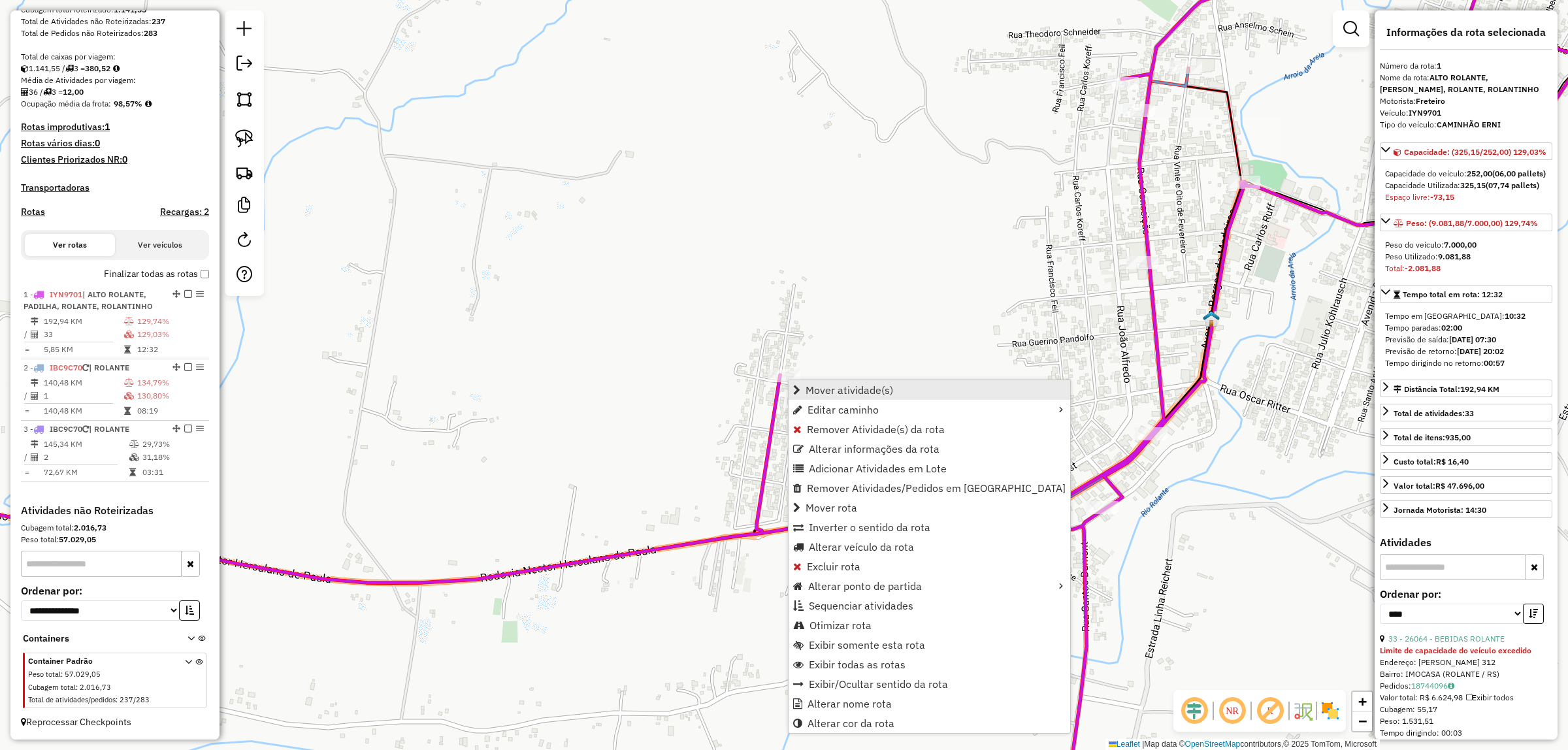
click at [825, 390] on span "Mover atividade(s)" at bounding box center [848, 390] width 87 height 10
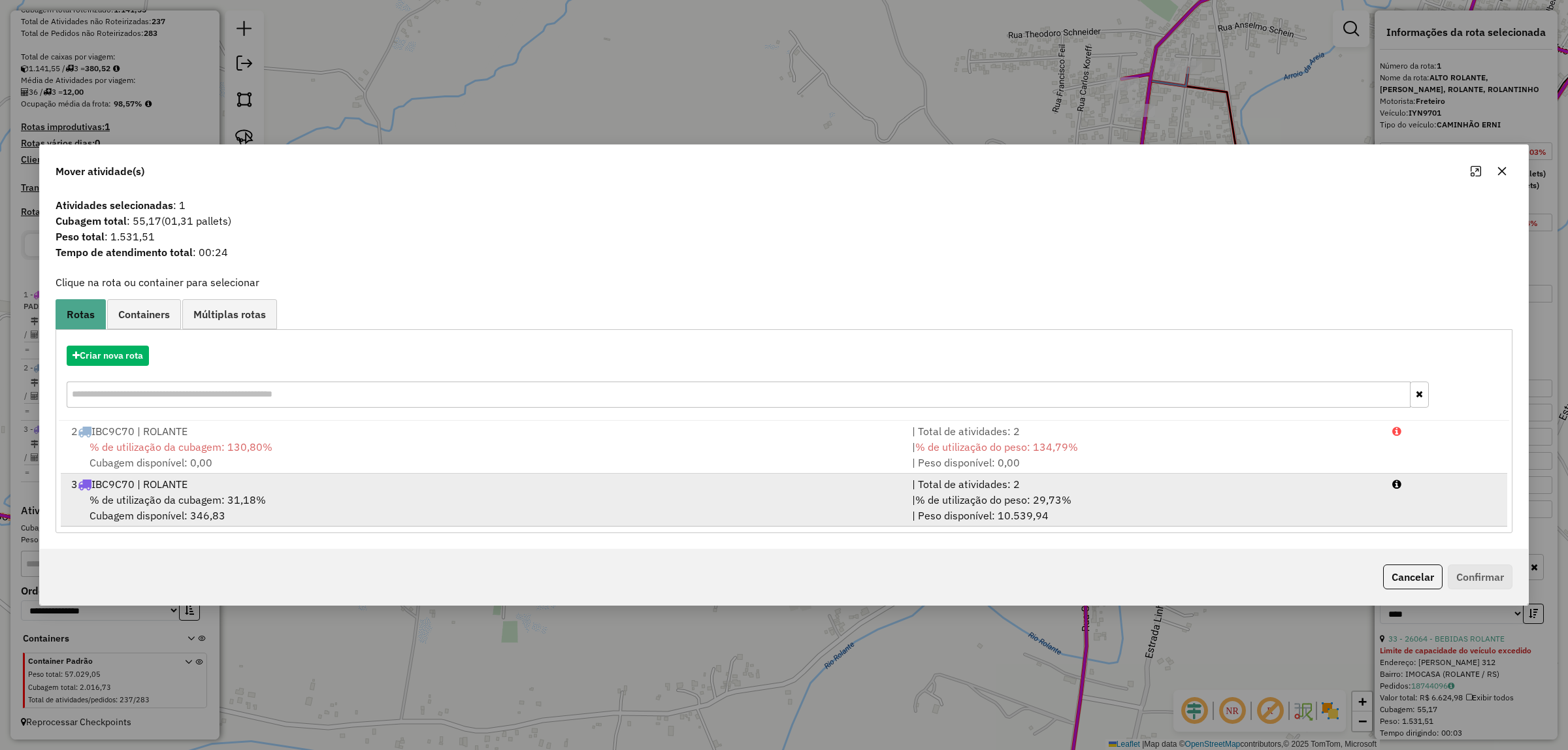
click at [157, 497] on span "% de utilização da cubagem: 31,18%" at bounding box center [177, 500] width 176 height 13
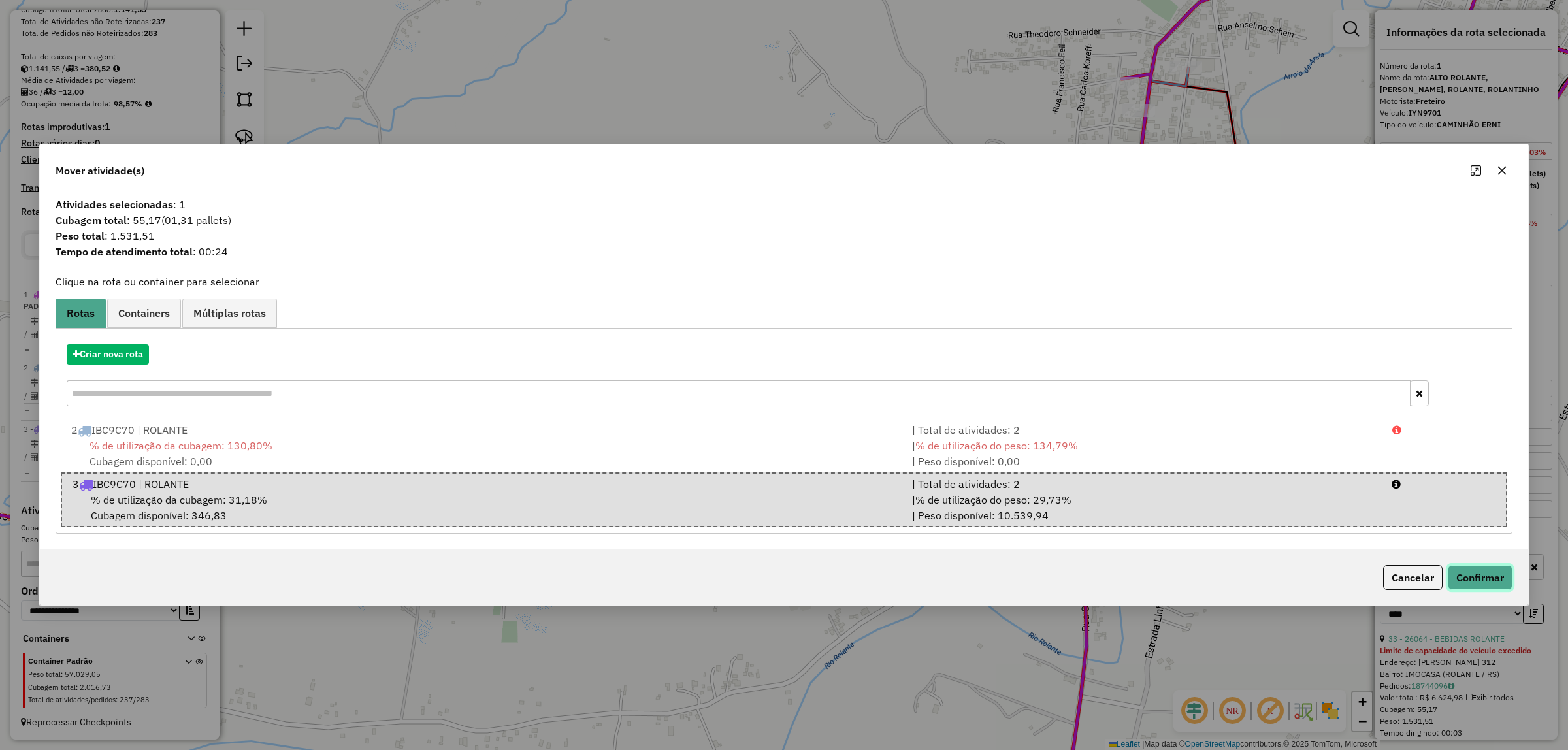
click at [1480, 574] on button "Confirmar" at bounding box center [1480, 577] width 64 height 25
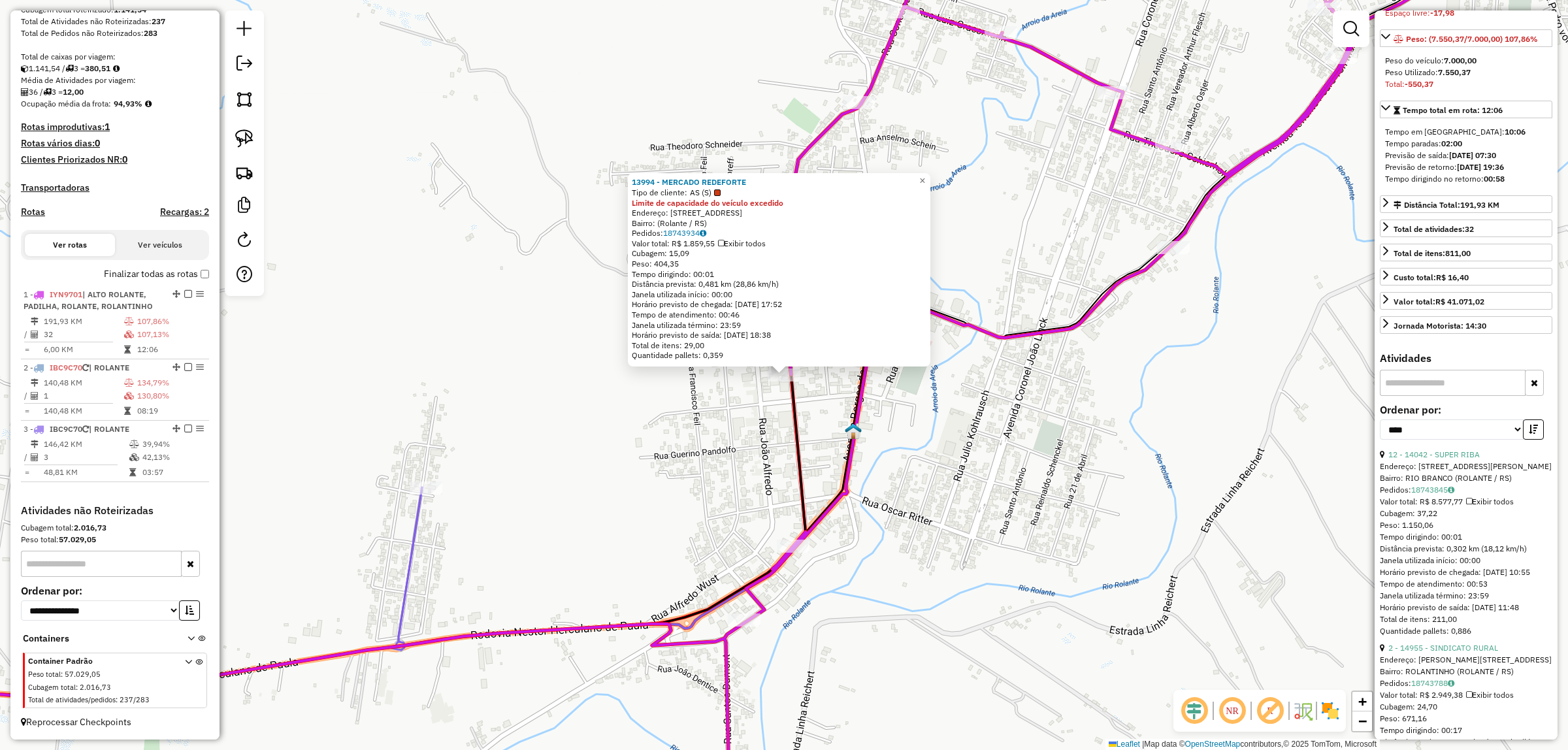
scroll to position [326, 0]
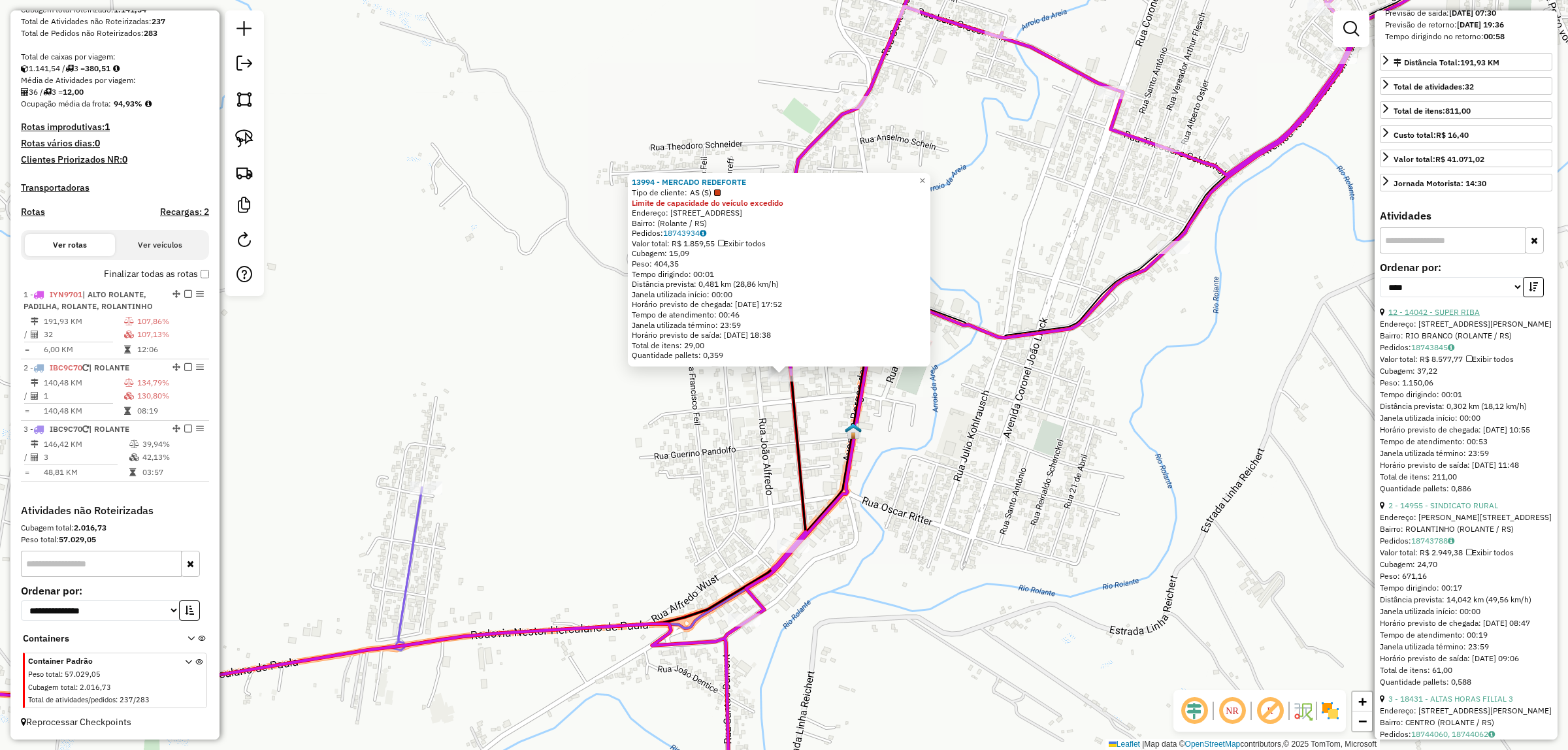
click at [1449, 317] on link "12 - 14042 - SUPER RIBA" at bounding box center [1433, 312] width 91 height 10
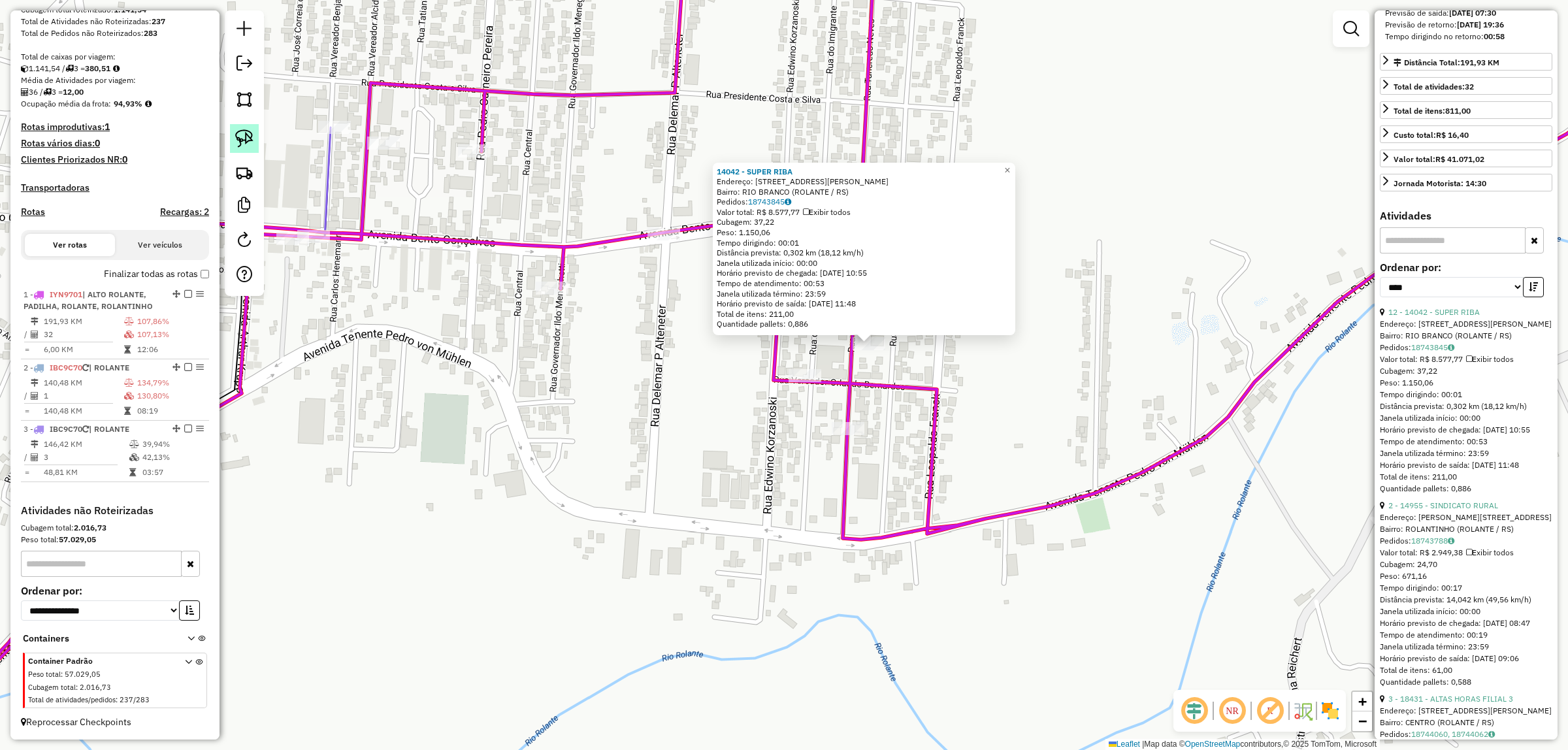
click at [243, 134] on img at bounding box center [244, 139] width 18 height 18
drag, startPoint x: 883, startPoint y: 361, endPoint x: 841, endPoint y: 344, distance: 45.3
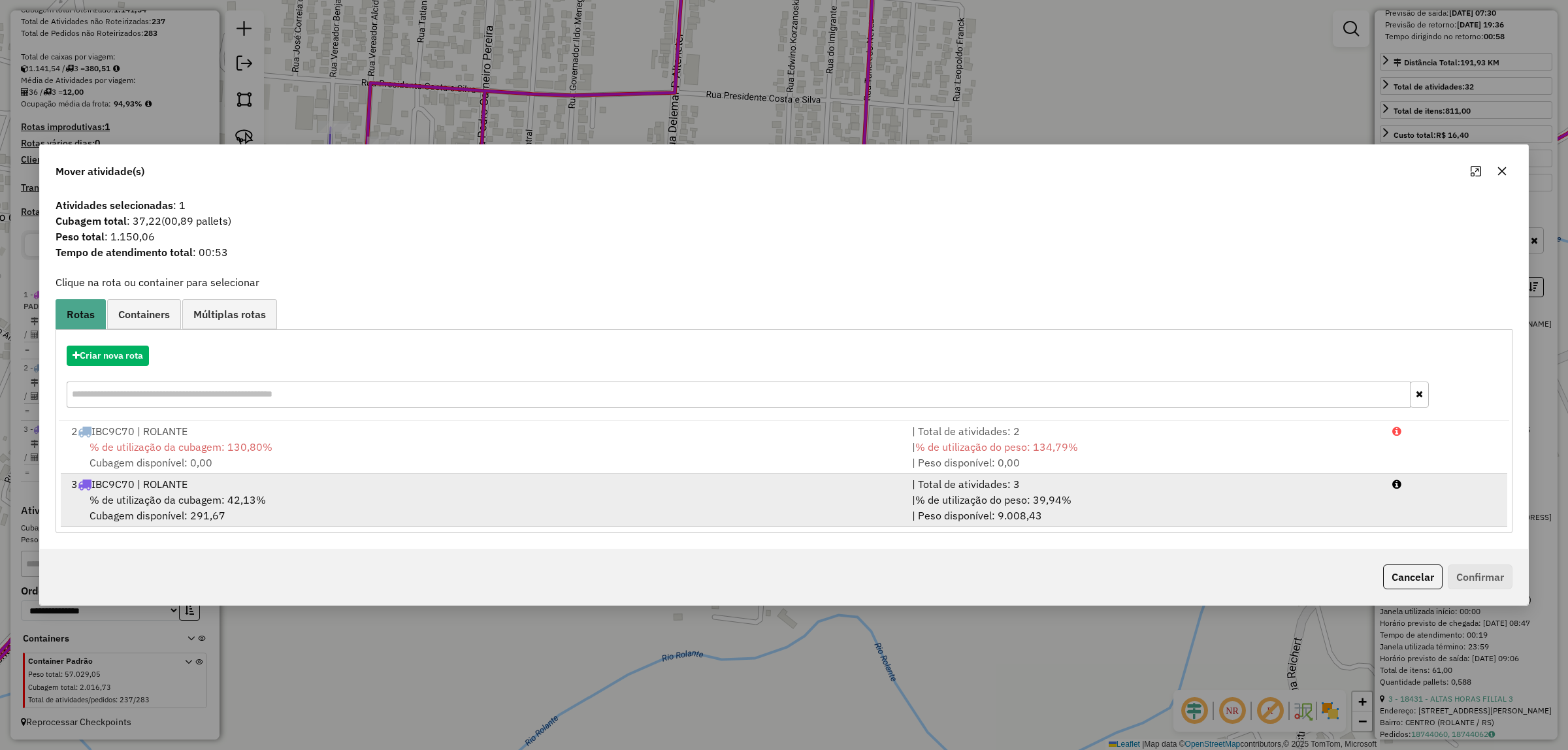
click at [207, 500] on span "% de utilização da cubagem: 42,13%" at bounding box center [177, 500] width 176 height 13
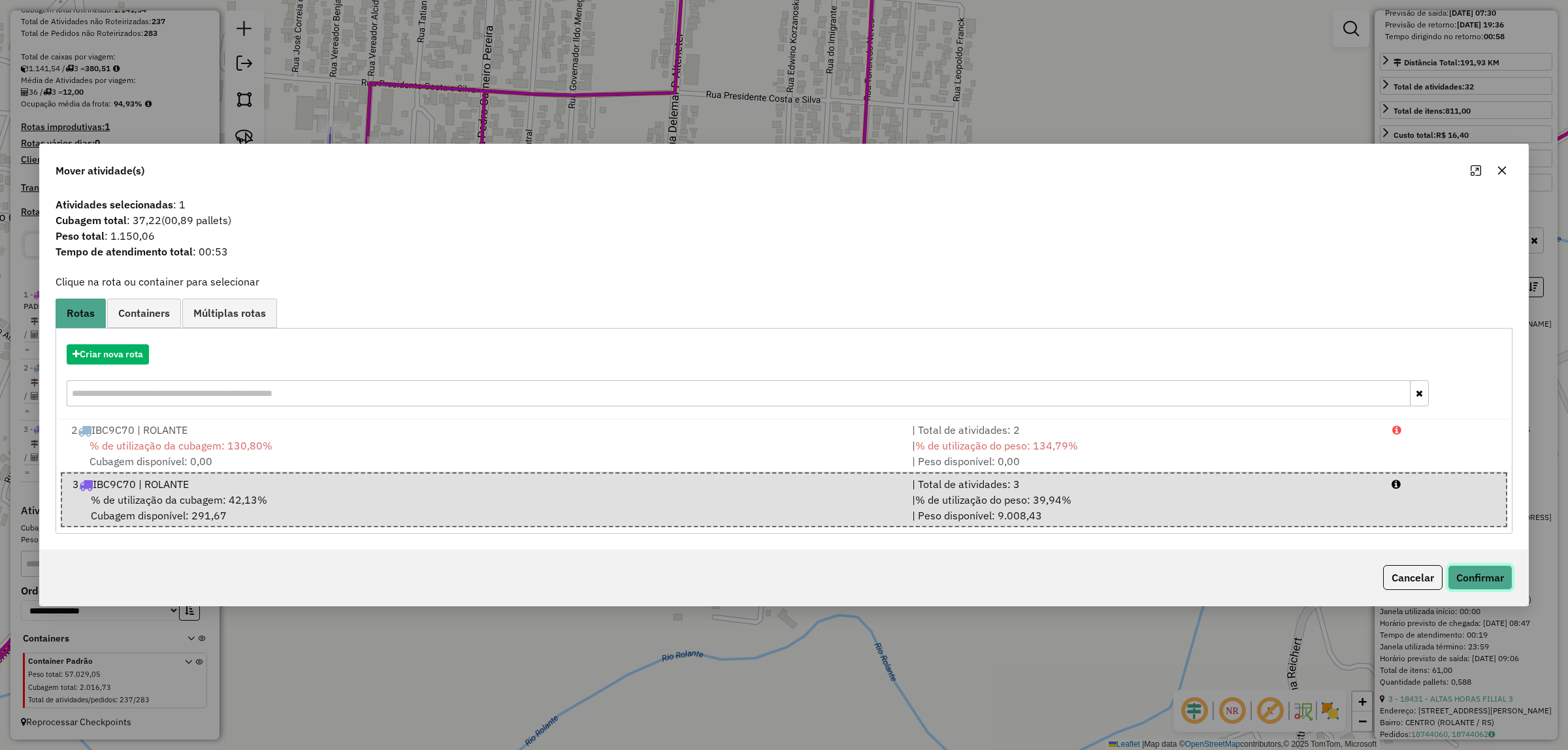
click at [1498, 573] on button "Confirmar" at bounding box center [1480, 577] width 64 height 25
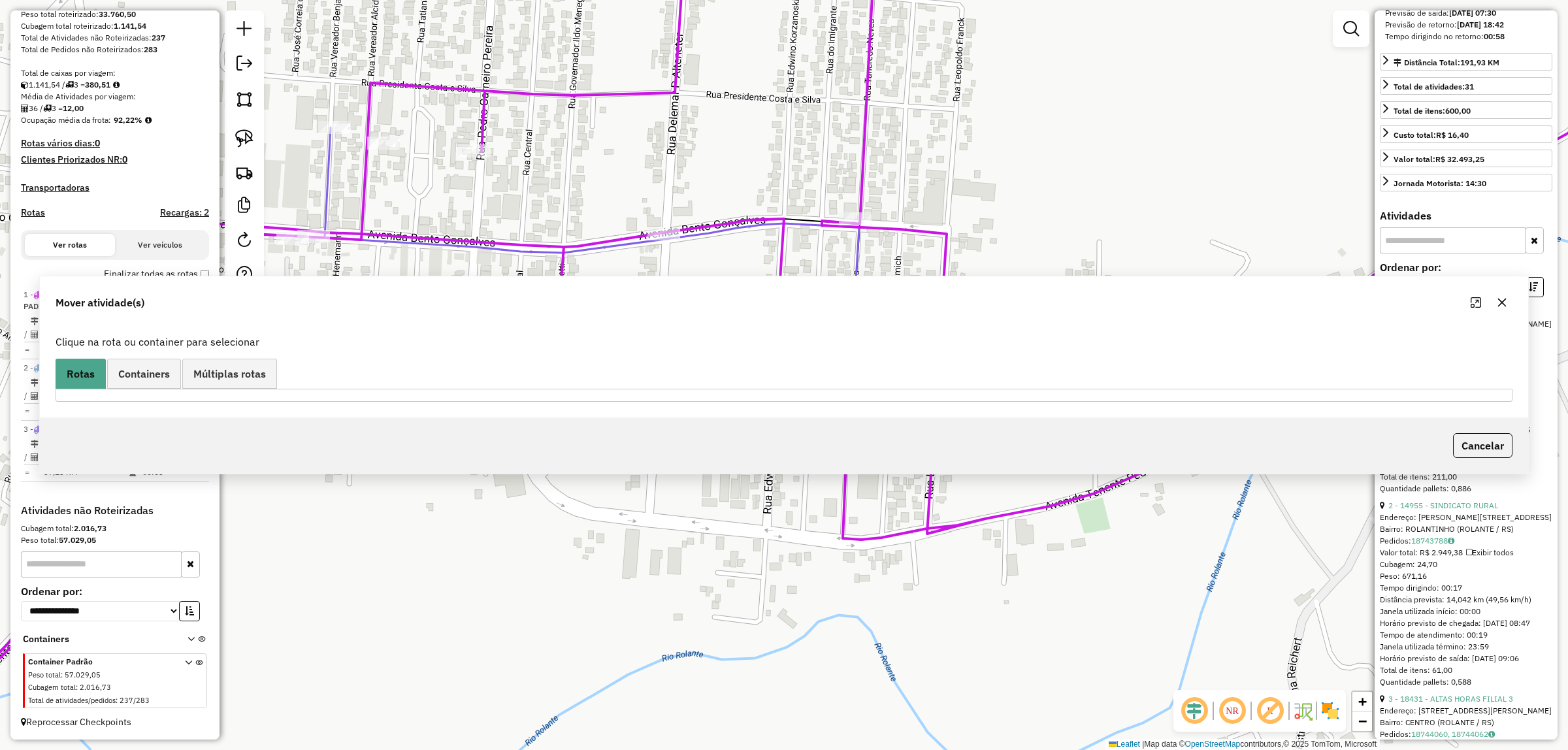
scroll to position [242, 0]
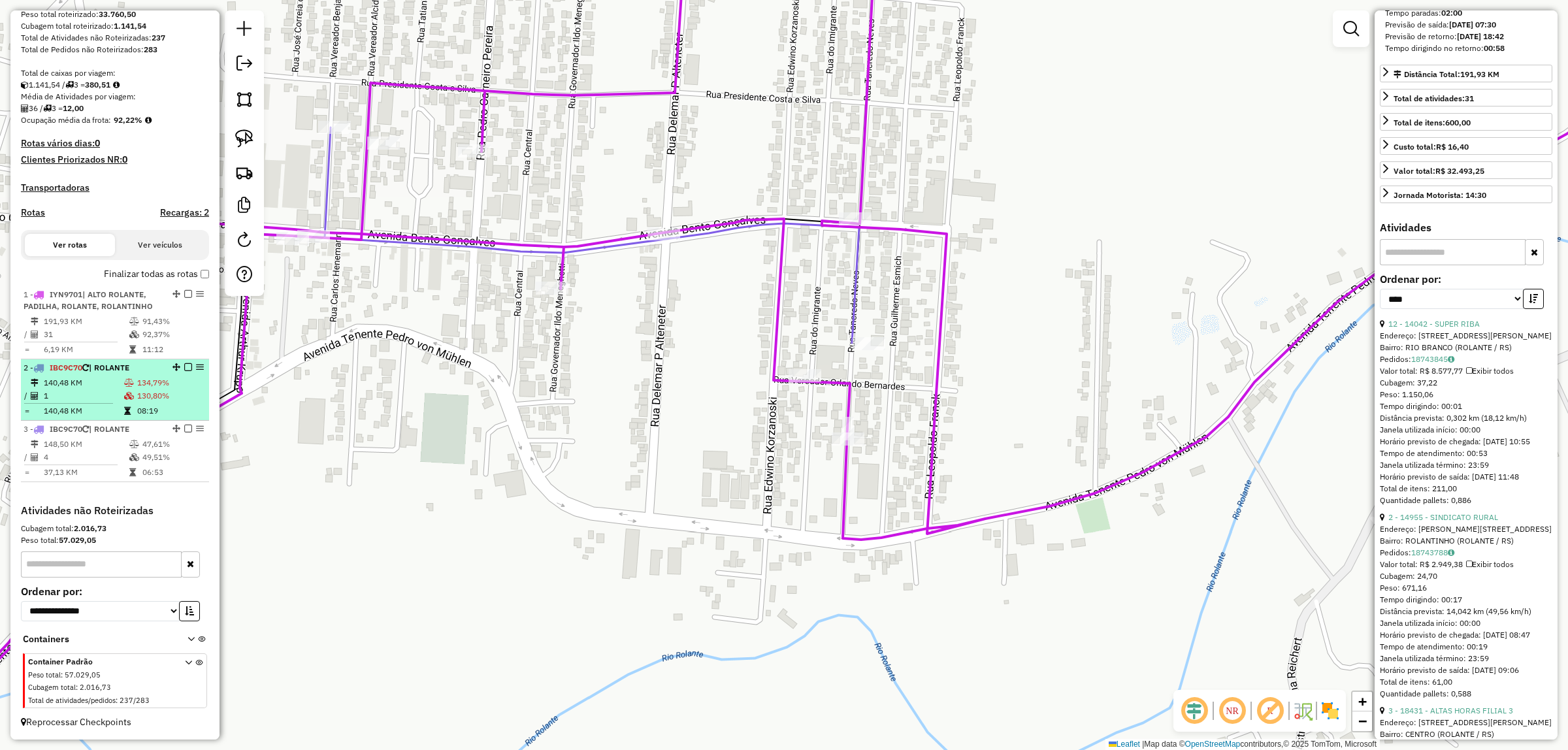
click at [124, 395] on icon at bounding box center [129, 395] width 10 height 8
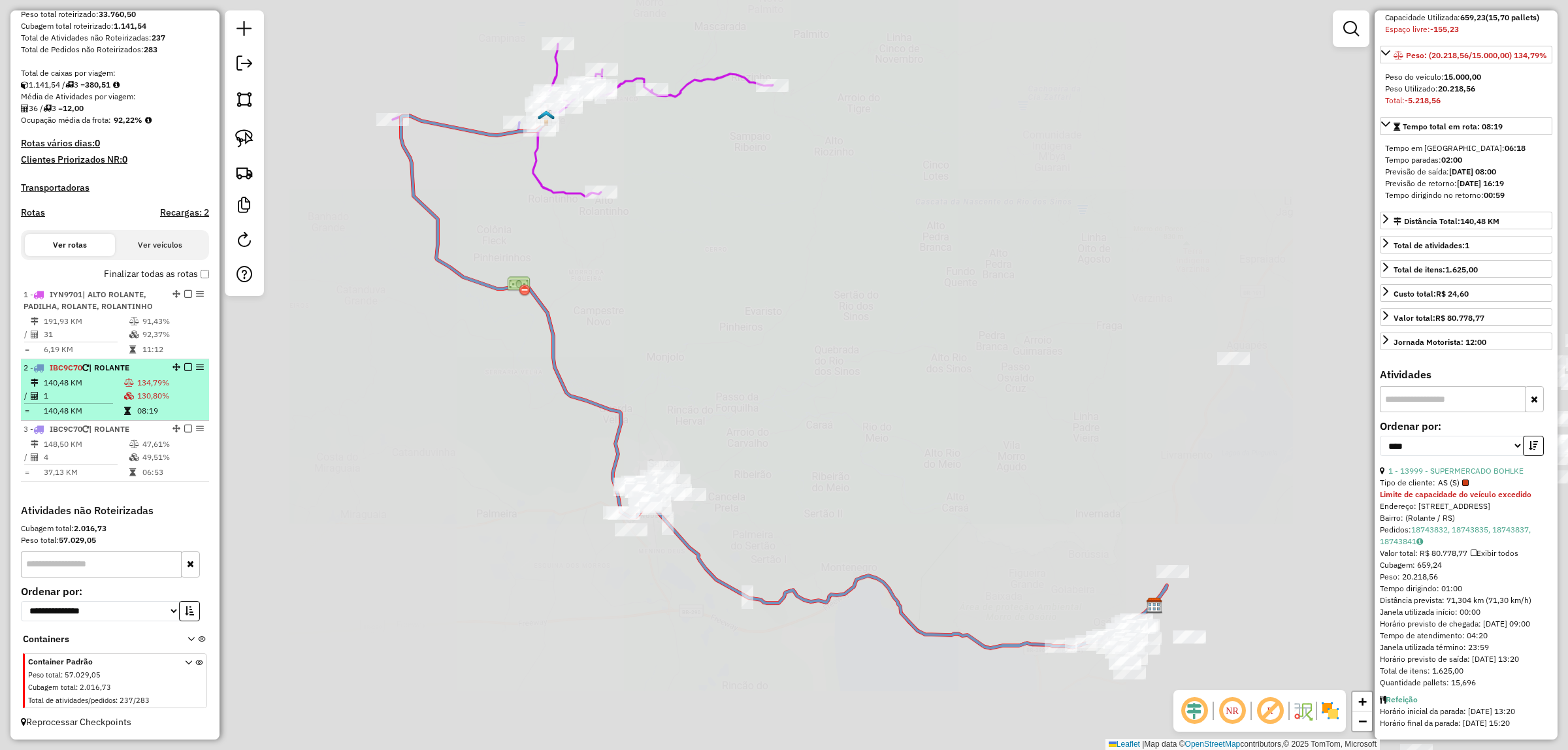
scroll to position [232, 0]
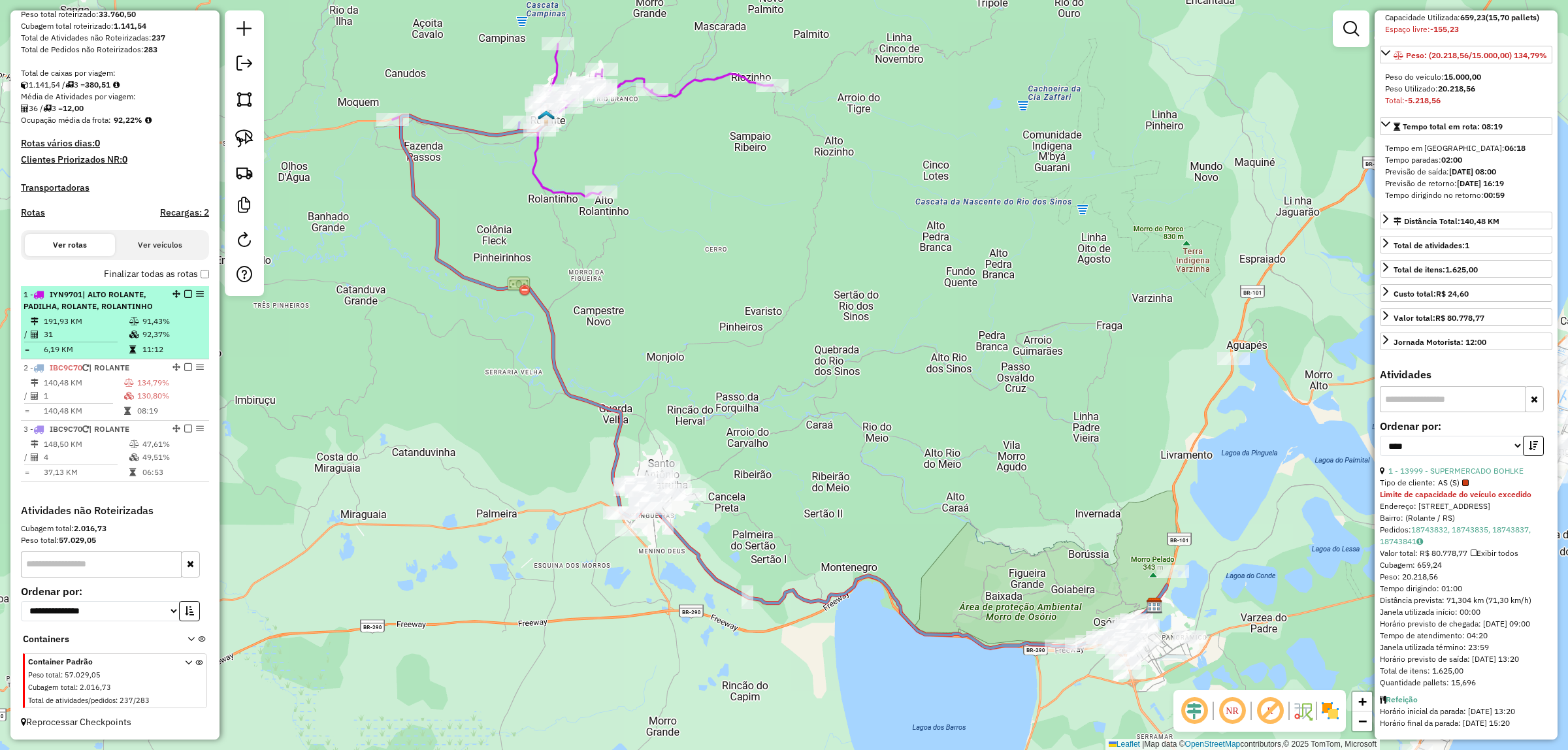
click at [80, 308] on span "| ALTO ROLANTE, PADILHA, ROLANTE, ROLANTINHO" at bounding box center [88, 300] width 130 height 21
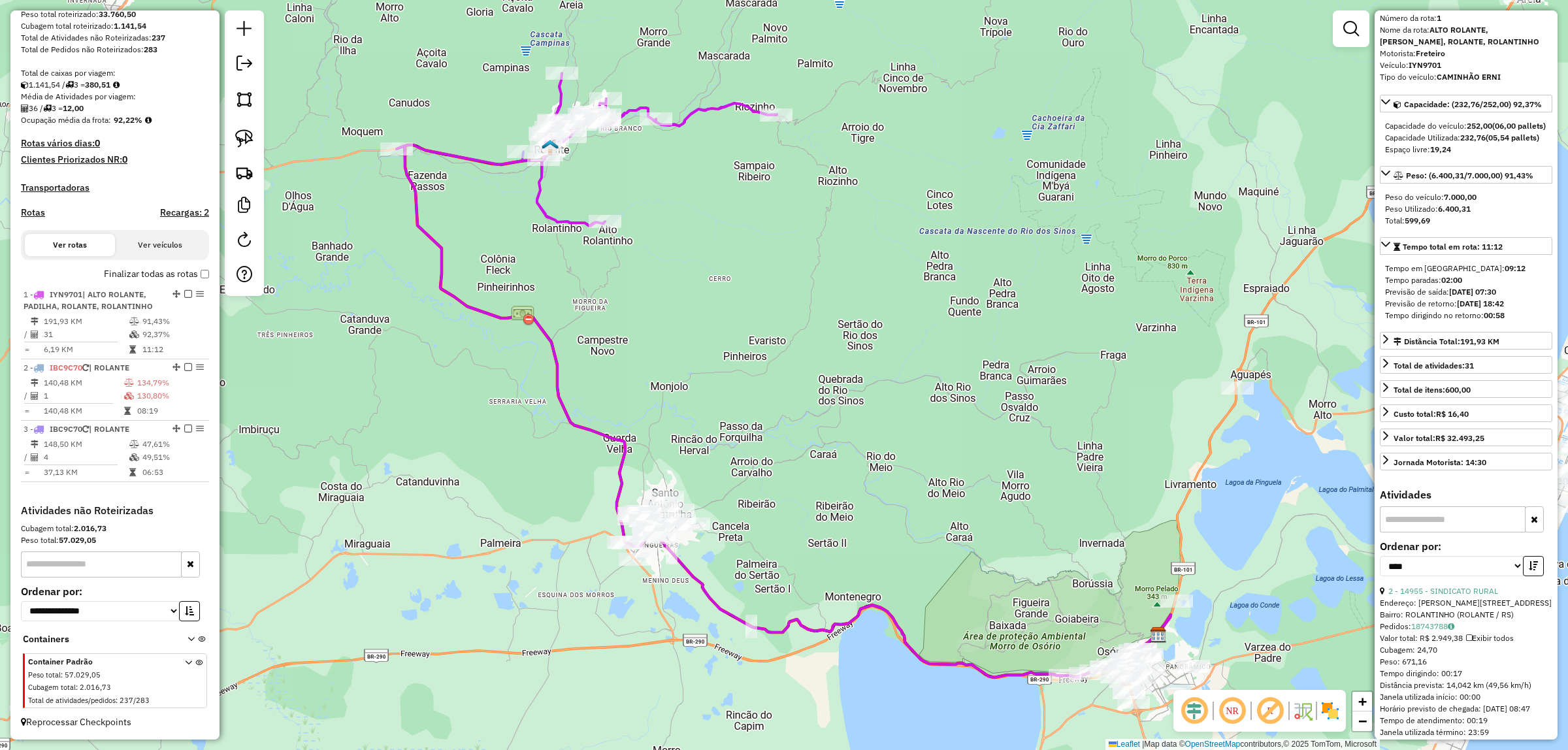
scroll to position [0, 0]
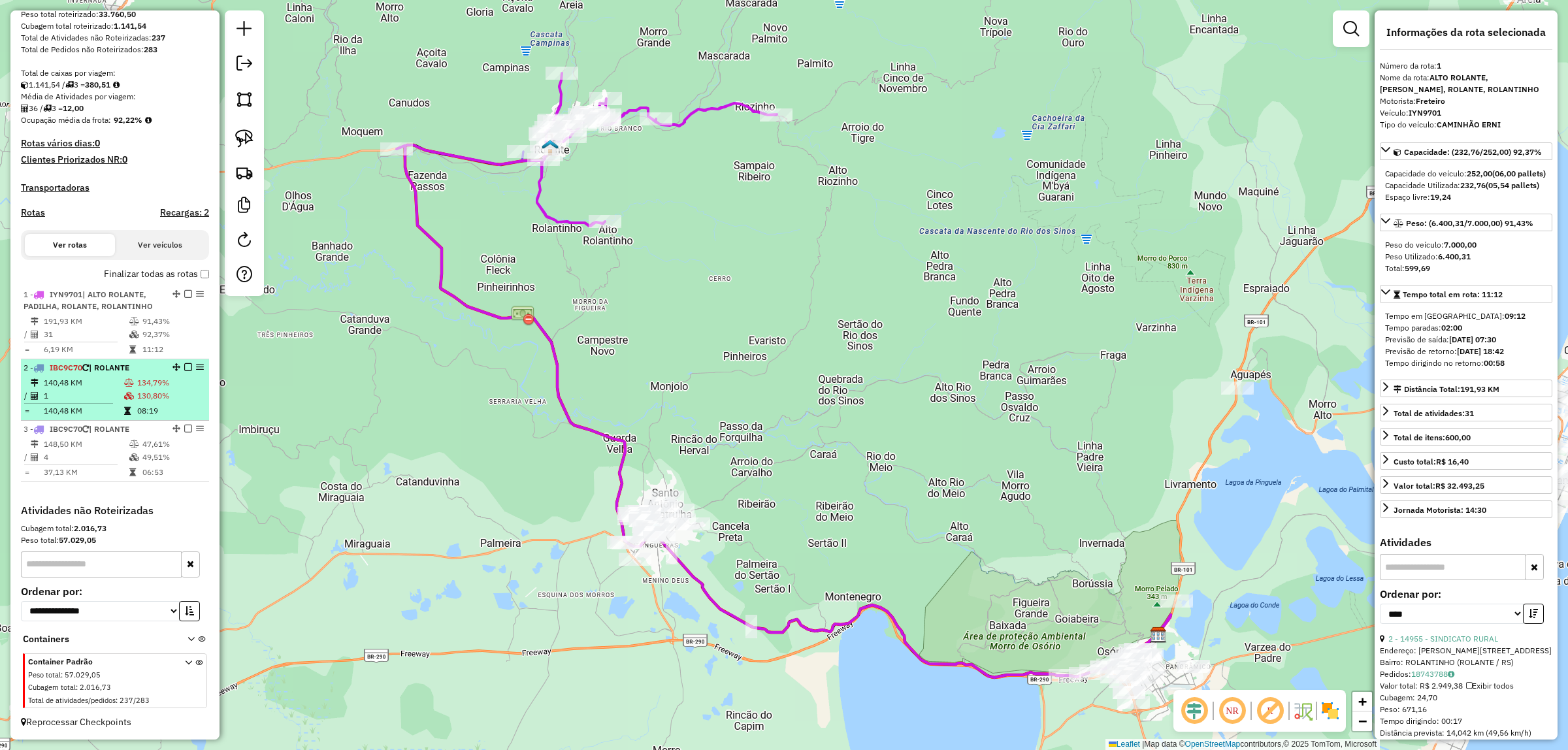
click at [103, 400] on td "1" at bounding box center [83, 396] width 80 height 13
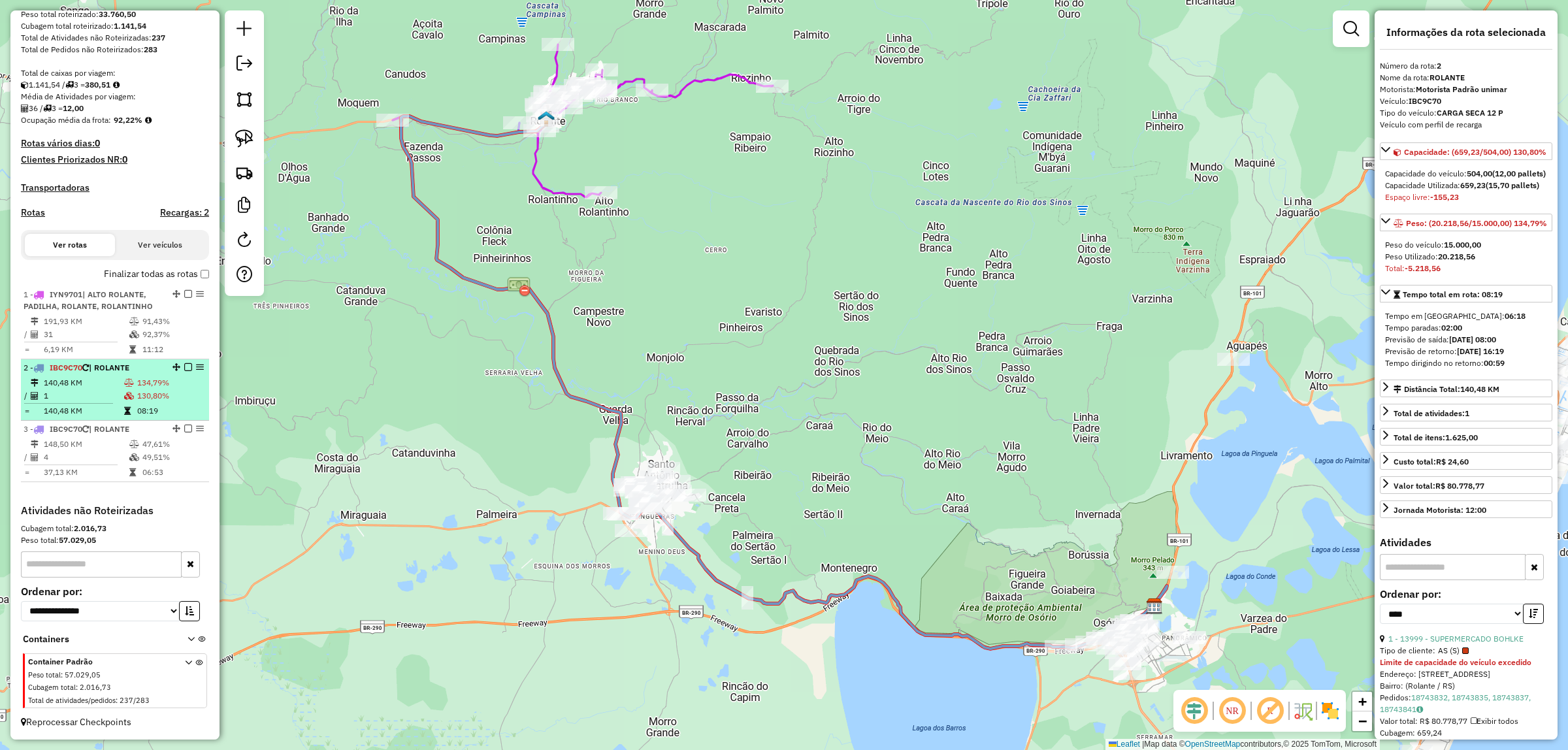
click at [82, 381] on td "140,48 KM" at bounding box center [83, 382] width 80 height 13
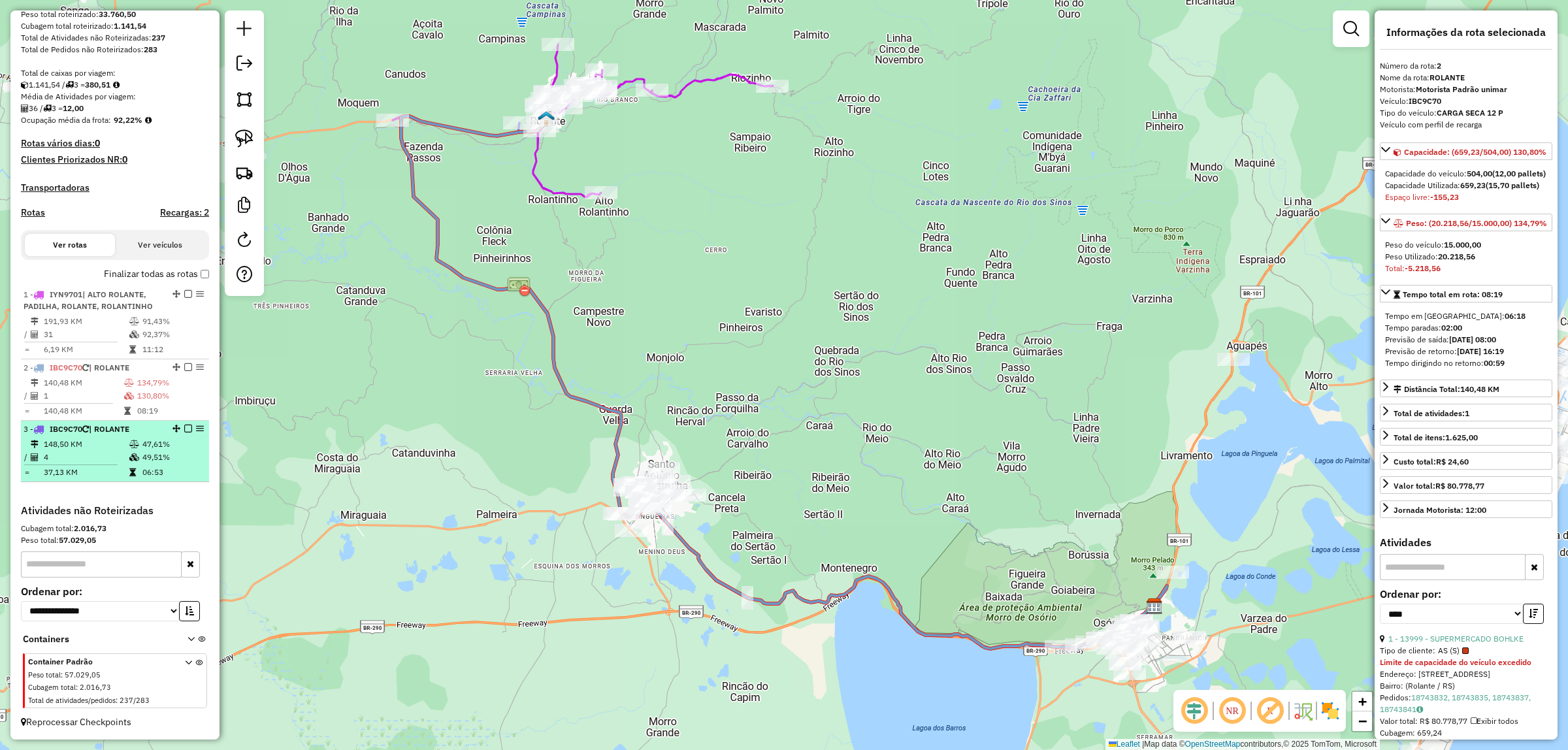
click at [77, 449] on td "148,50 KM" at bounding box center [85, 444] width 85 height 13
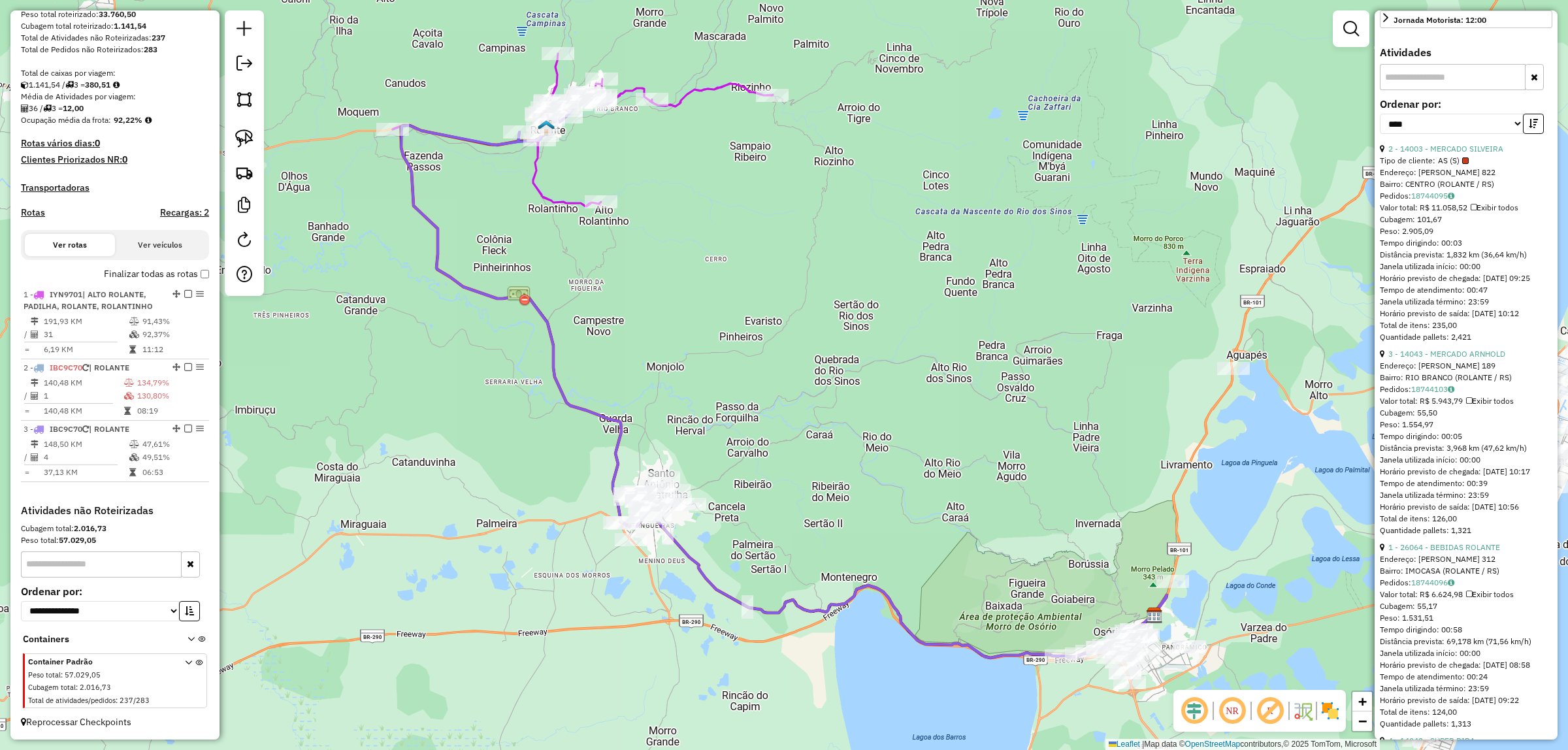
scroll to position [840, 0]
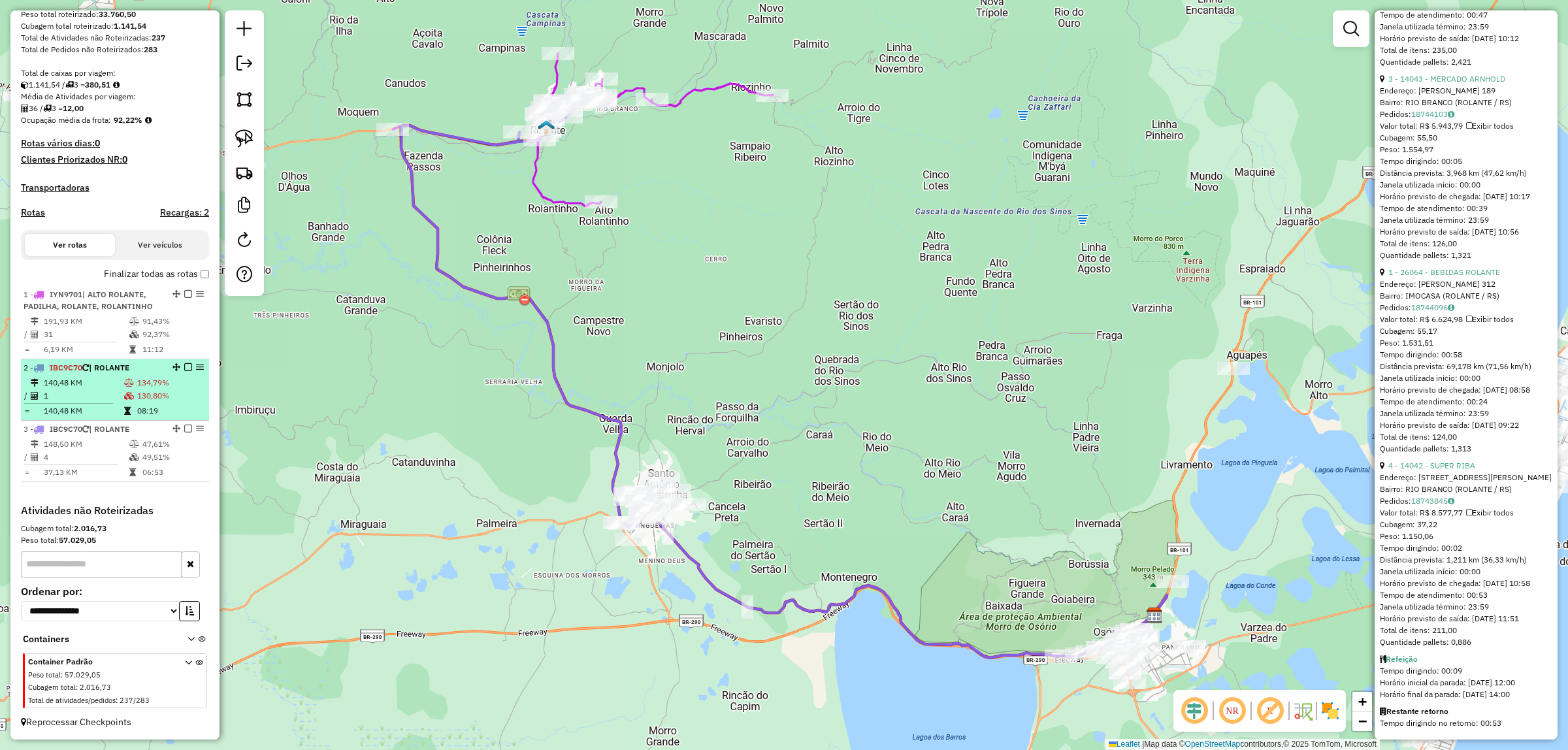
click at [103, 390] on td "1" at bounding box center [83, 396] width 80 height 13
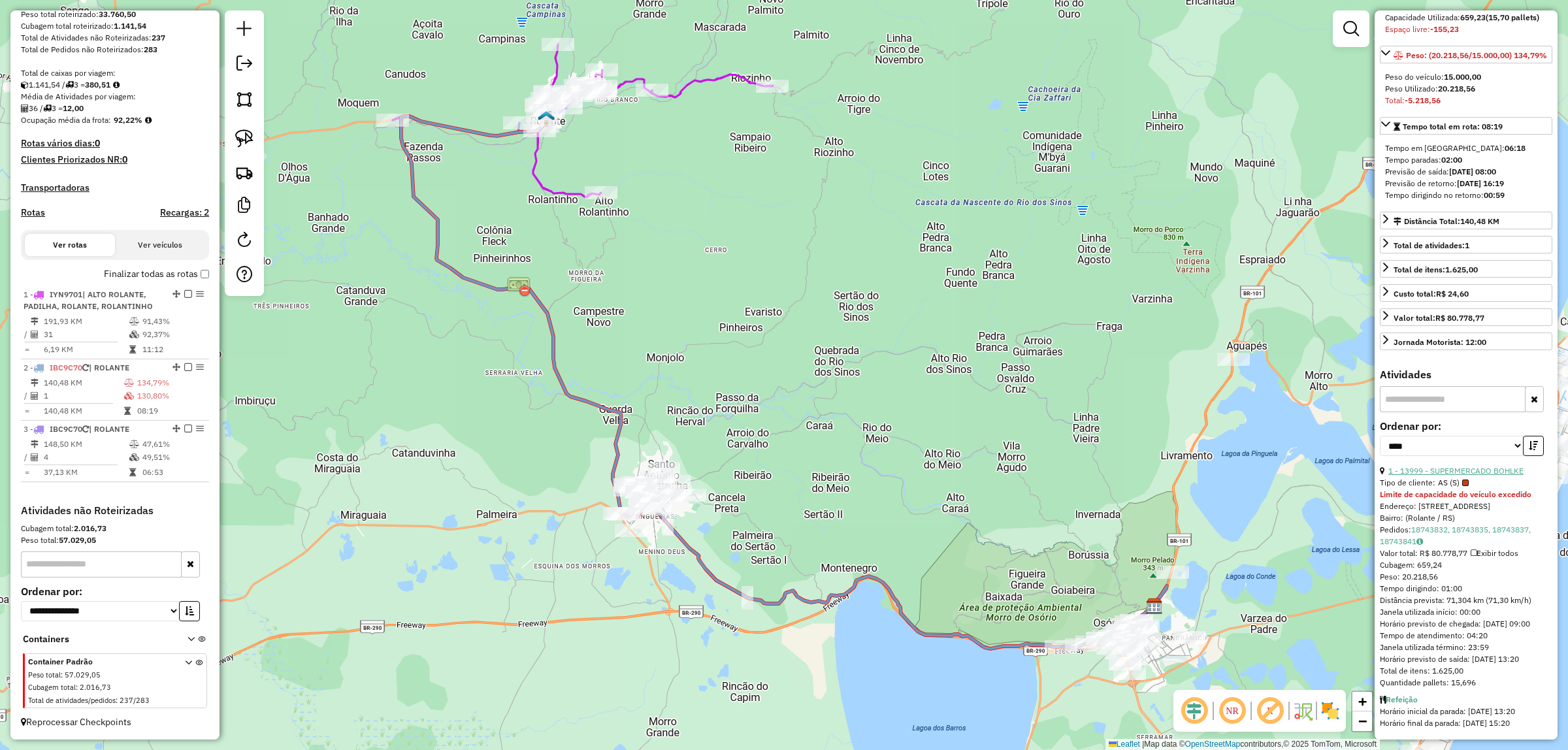
click at [1483, 466] on link "1 - 13999 - SUPERMERCADO BOHLKE" at bounding box center [1455, 471] width 135 height 10
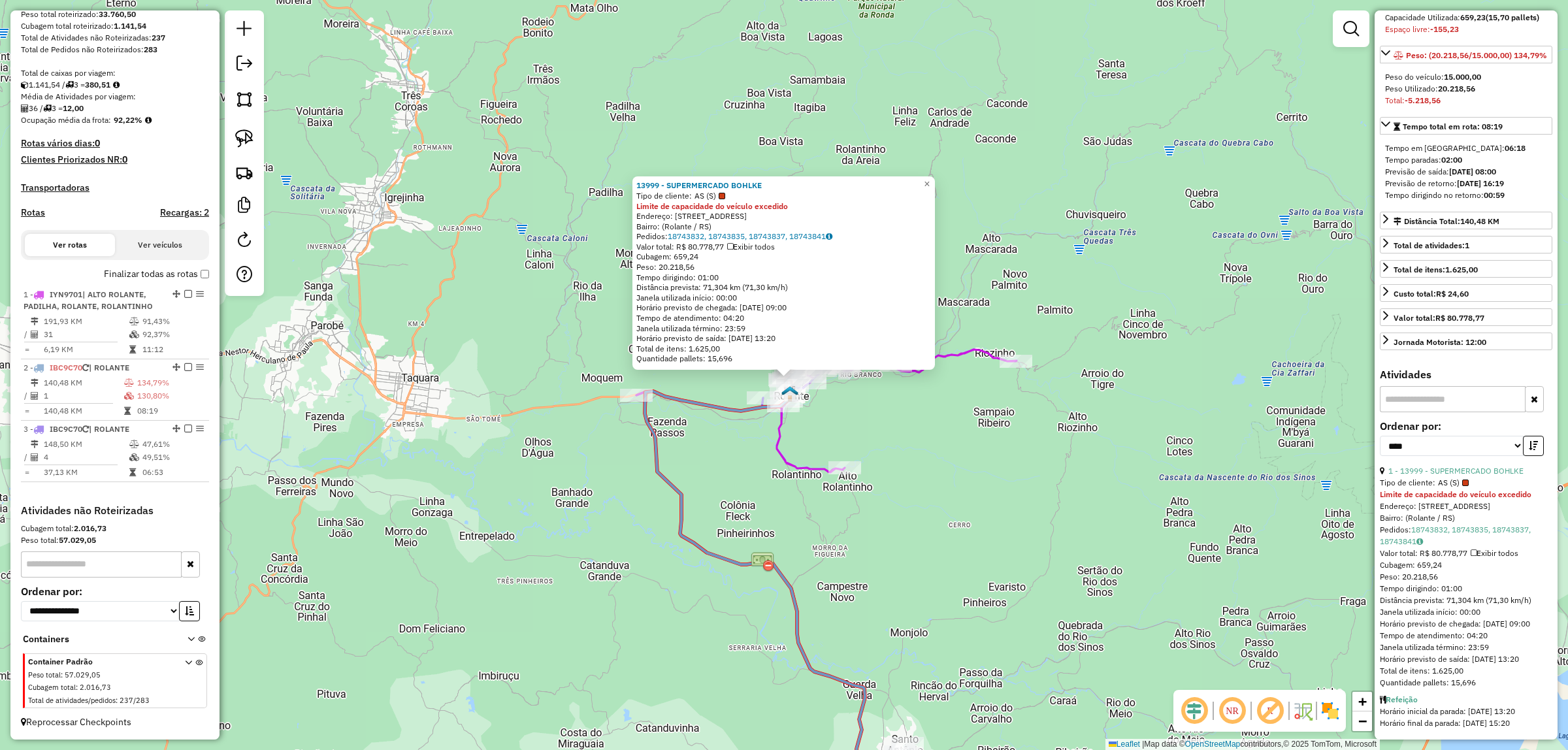
drag, startPoint x: 977, startPoint y: 502, endPoint x: 1072, endPoint y: 608, distance: 142.3
click at [1078, 609] on div "13999 - SUPERMERCADO BOHLKE Tipo de cliente: AS (S) Limite de capacidade do veí…" at bounding box center [784, 375] width 1568 height 750
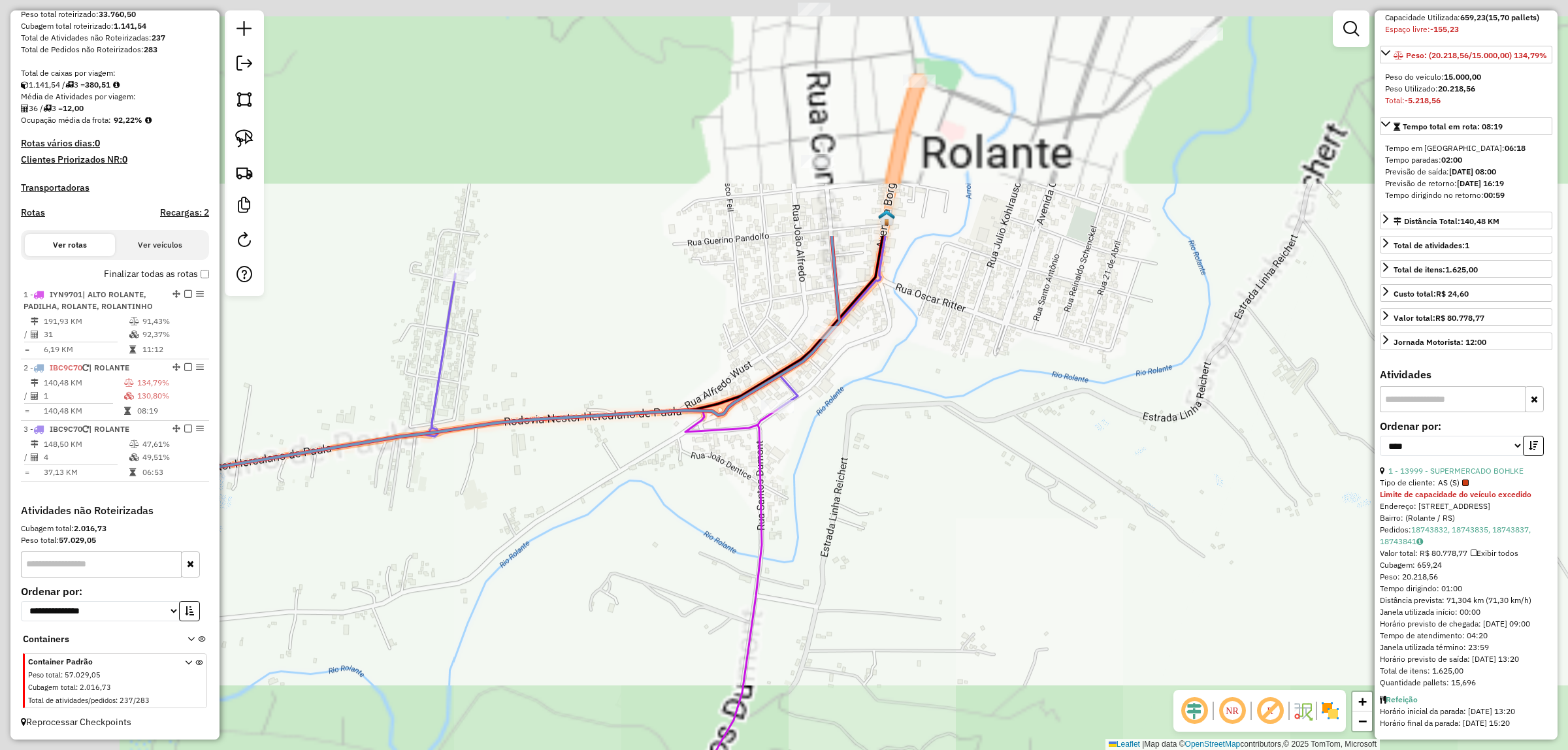
drag, startPoint x: 906, startPoint y: 475, endPoint x: 1157, endPoint y: 782, distance: 396.5
click at [1157, 749] on html "Aguarde... Pop-up bloqueado! Seu navegador bloqueou automáticamente a abertura …" at bounding box center [784, 375] width 1568 height 750
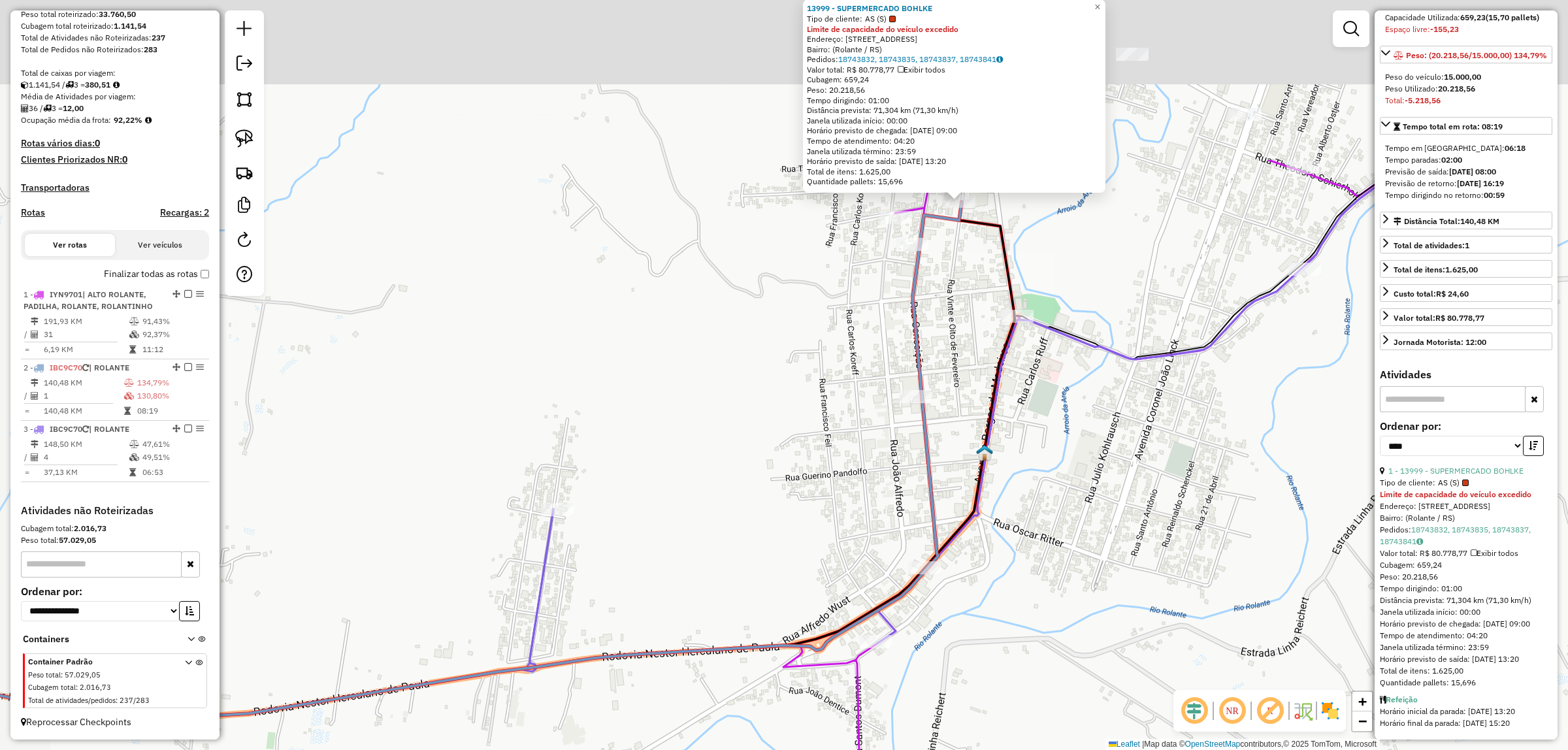
drag, startPoint x: 994, startPoint y: 474, endPoint x: 1082, endPoint y: 710, distance: 251.9
click at [1082, 710] on div "13999 - SUPERMERCADO BOHLKE Tipo de cliente: AS (S) Limite de capacidade do veí…" at bounding box center [784, 375] width 1568 height 750
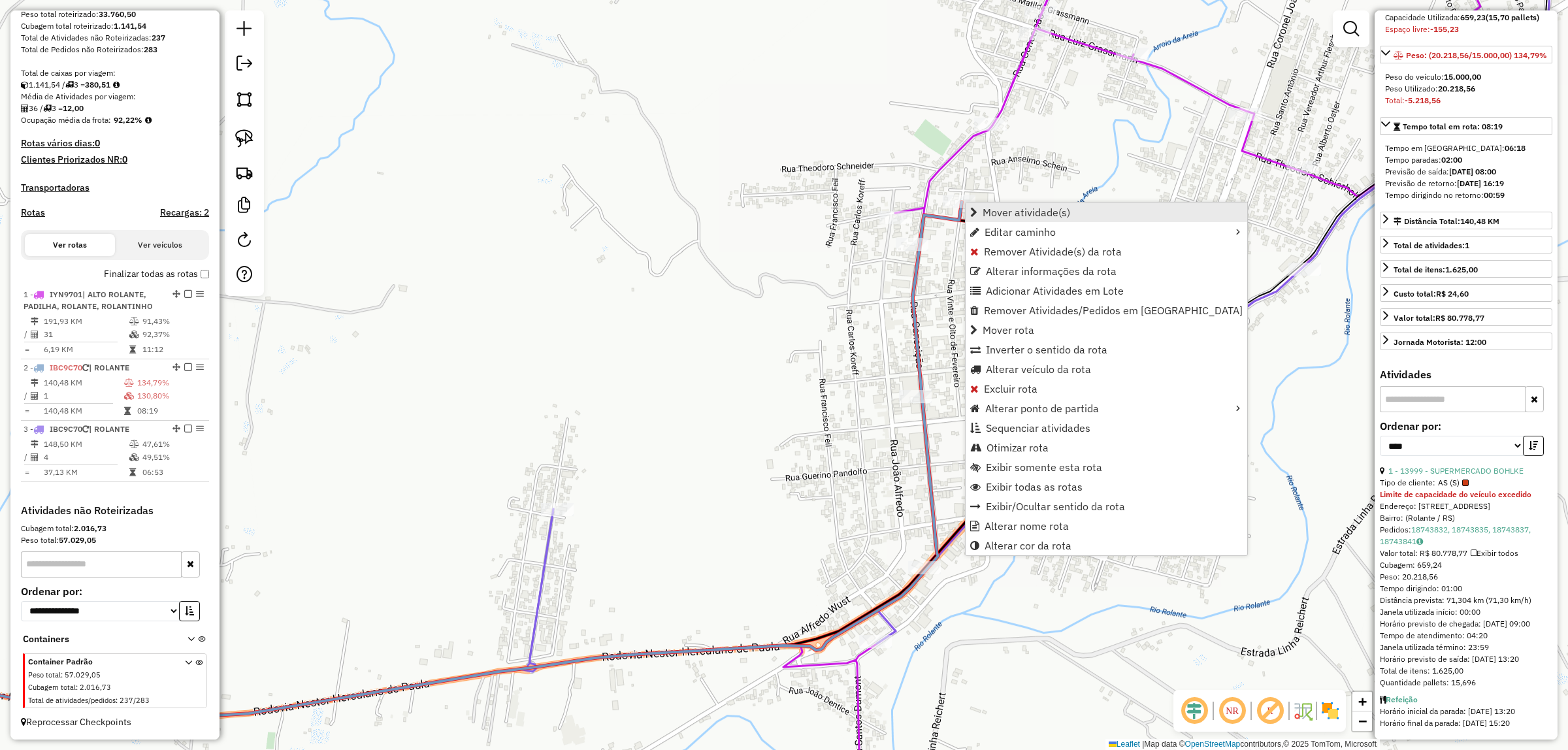
click at [1033, 207] on span "Mover atividade(s)" at bounding box center [1026, 211] width 87 height 10
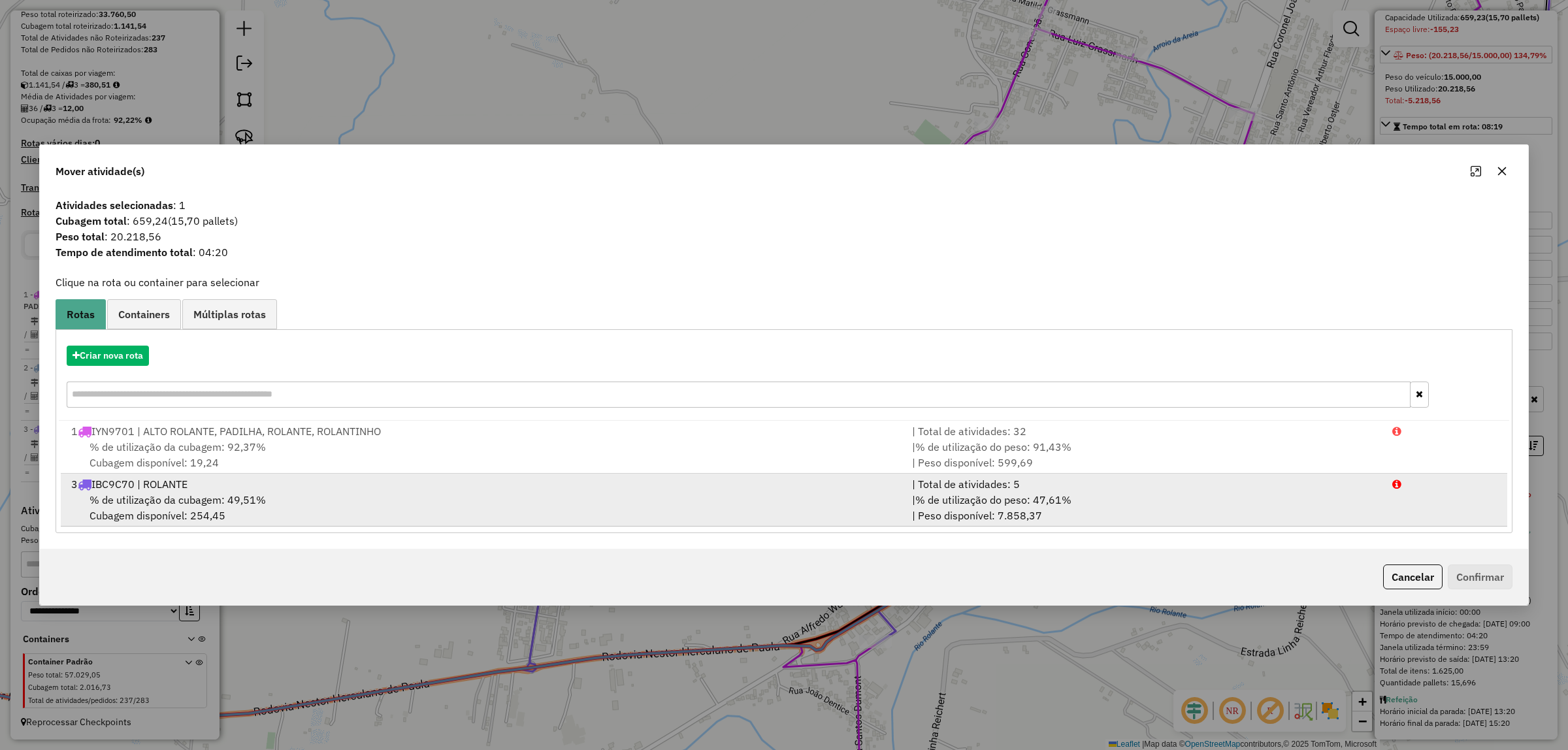
click at [187, 501] on span "% de utilização da cubagem: 49,51%" at bounding box center [177, 500] width 176 height 13
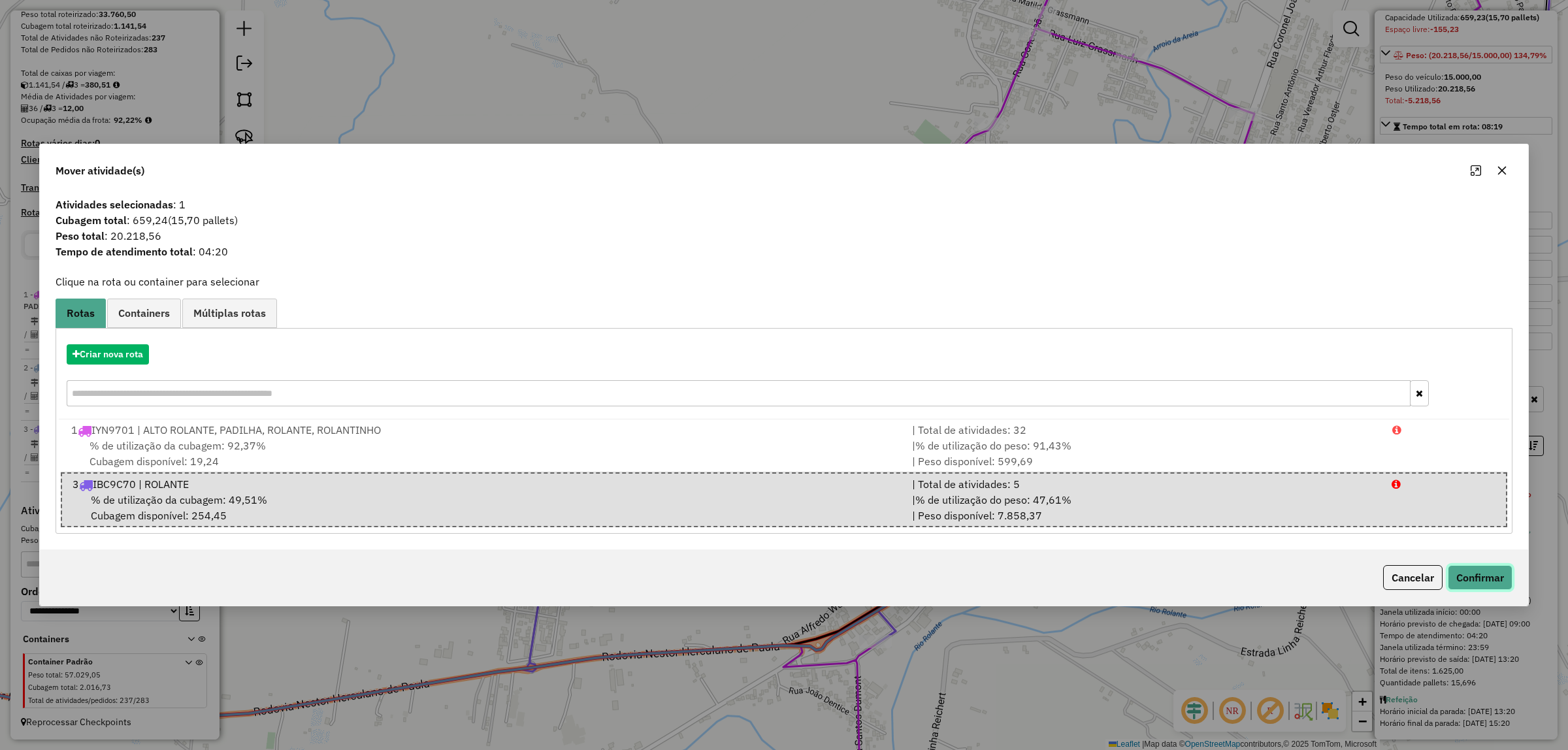
click at [1494, 567] on button "Confirmar" at bounding box center [1480, 577] width 64 height 25
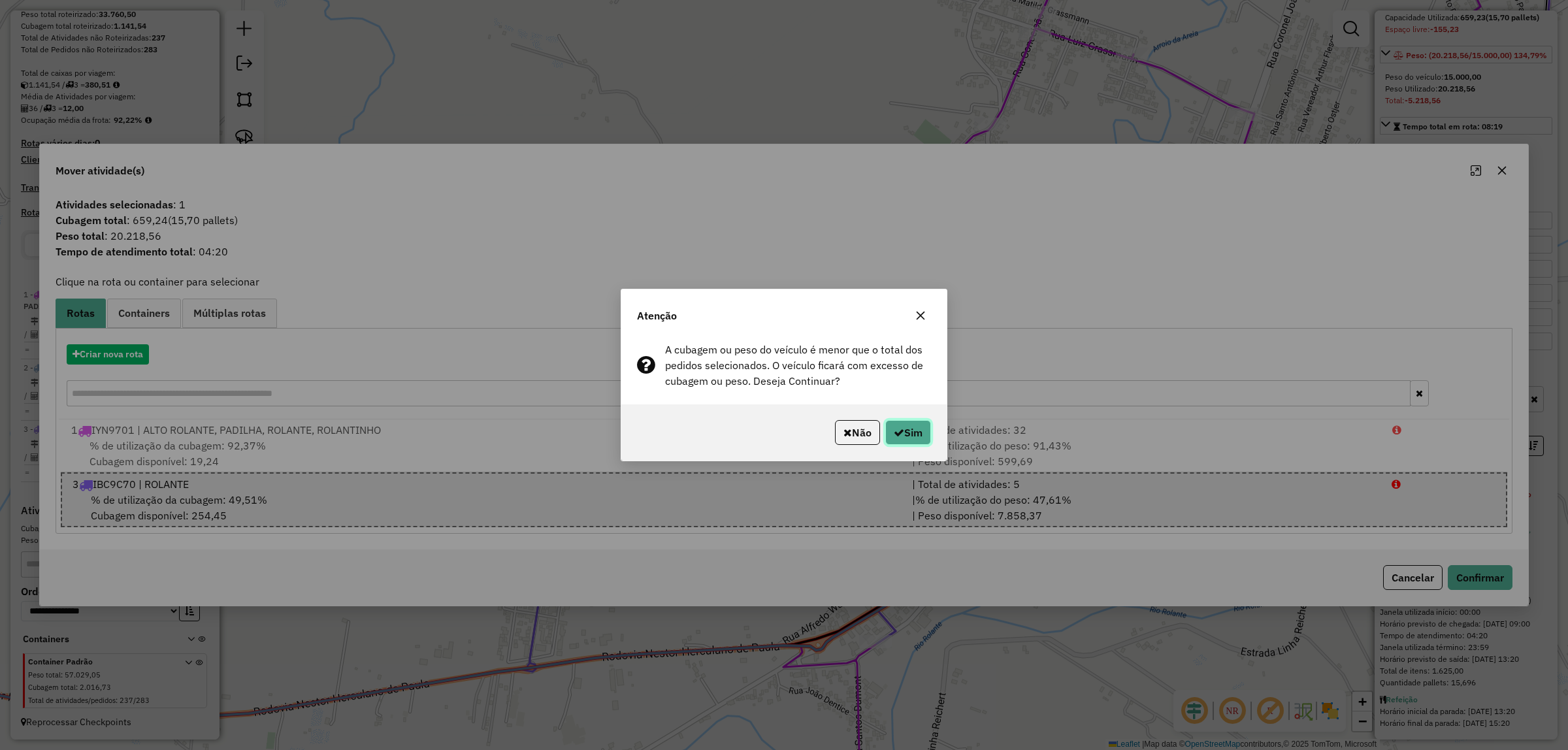
click at [889, 432] on button "Sim" at bounding box center [908, 432] width 46 height 25
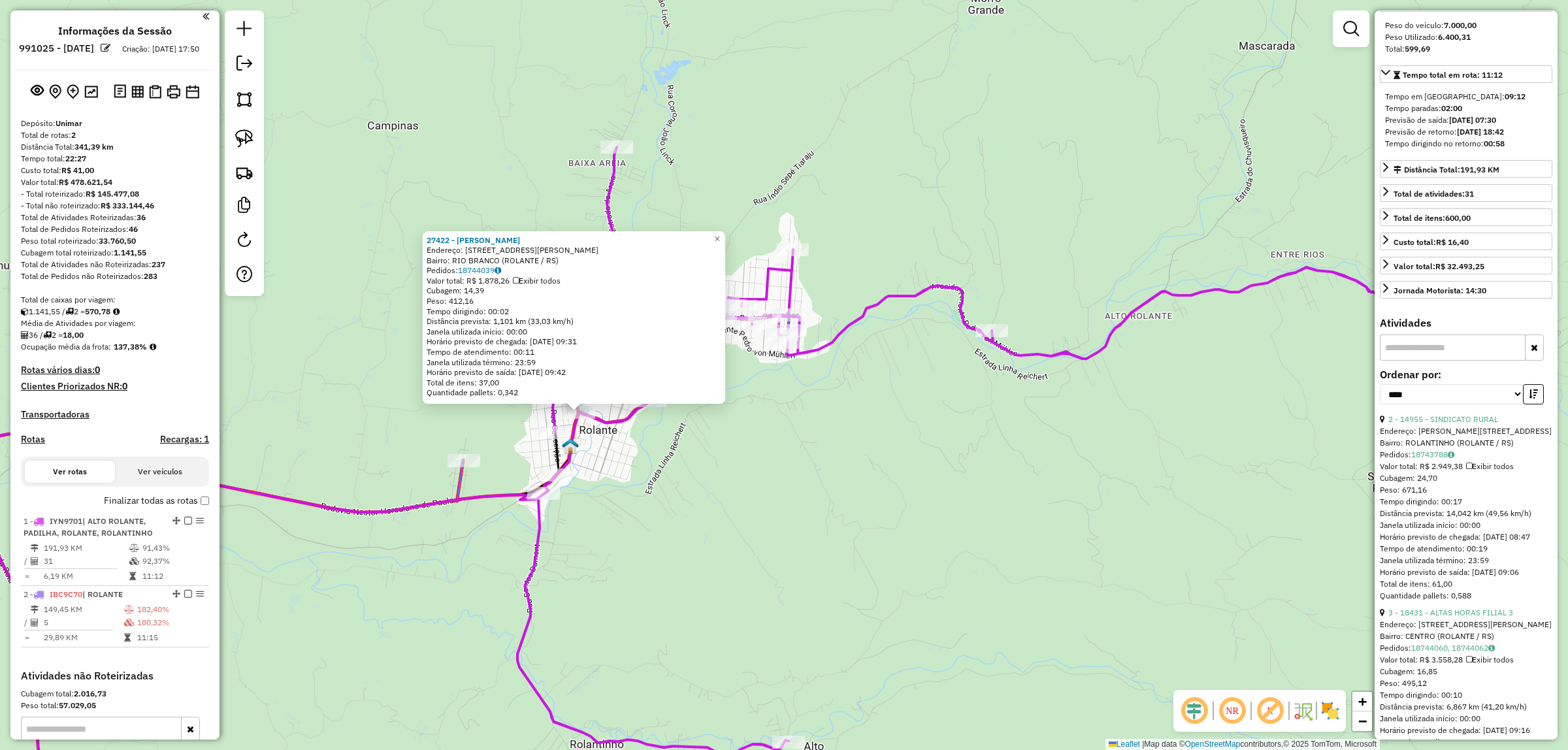
scroll to position [0, 0]
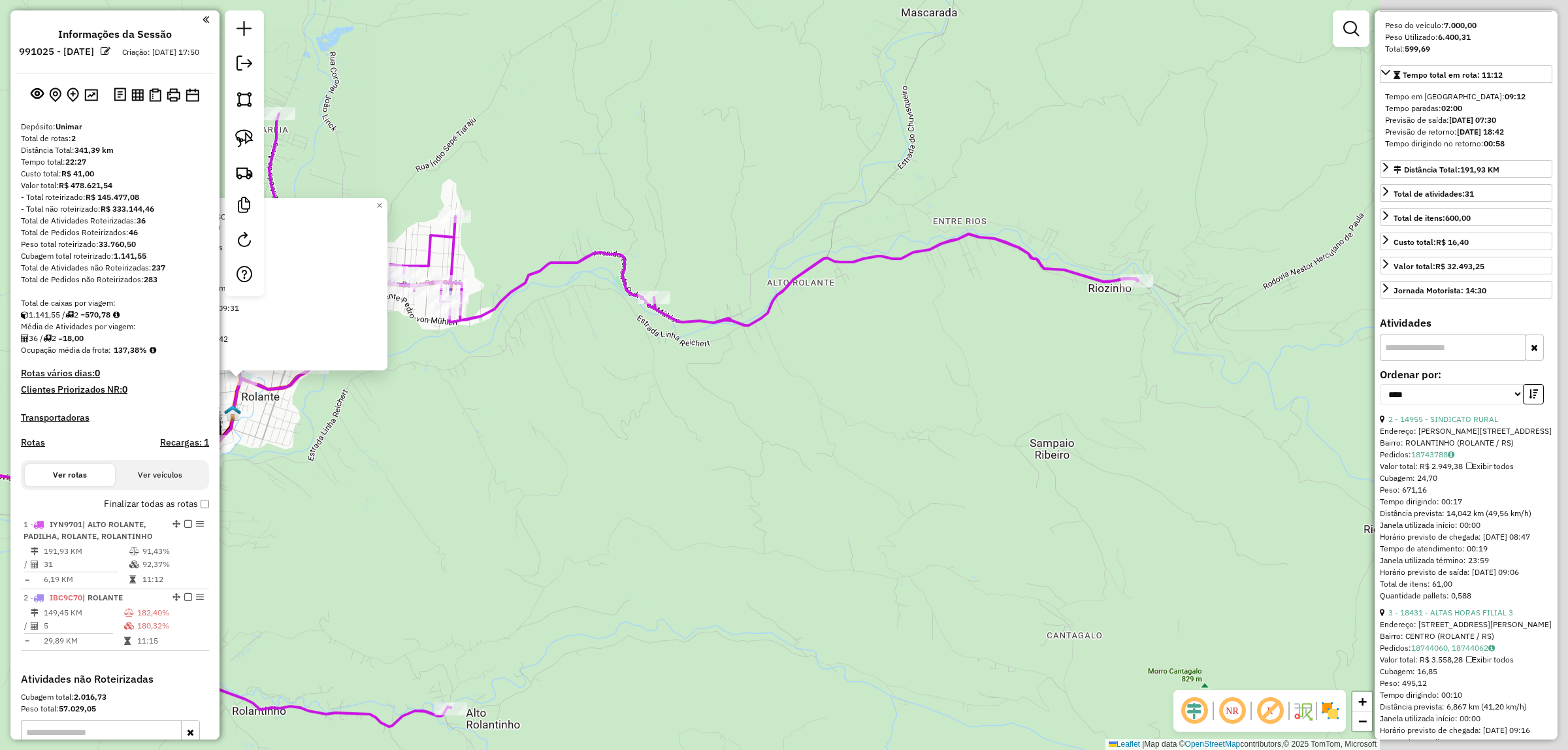
drag, startPoint x: 1230, startPoint y: 439, endPoint x: 661, endPoint y: 401, distance: 570.3
click at [881, 403] on div "27422 - ALEX JUNIOR KERBER Endereço: RUA JOaO BERNARDO MACKE 166 Bairro: RIO BR…" at bounding box center [784, 375] width 1568 height 750
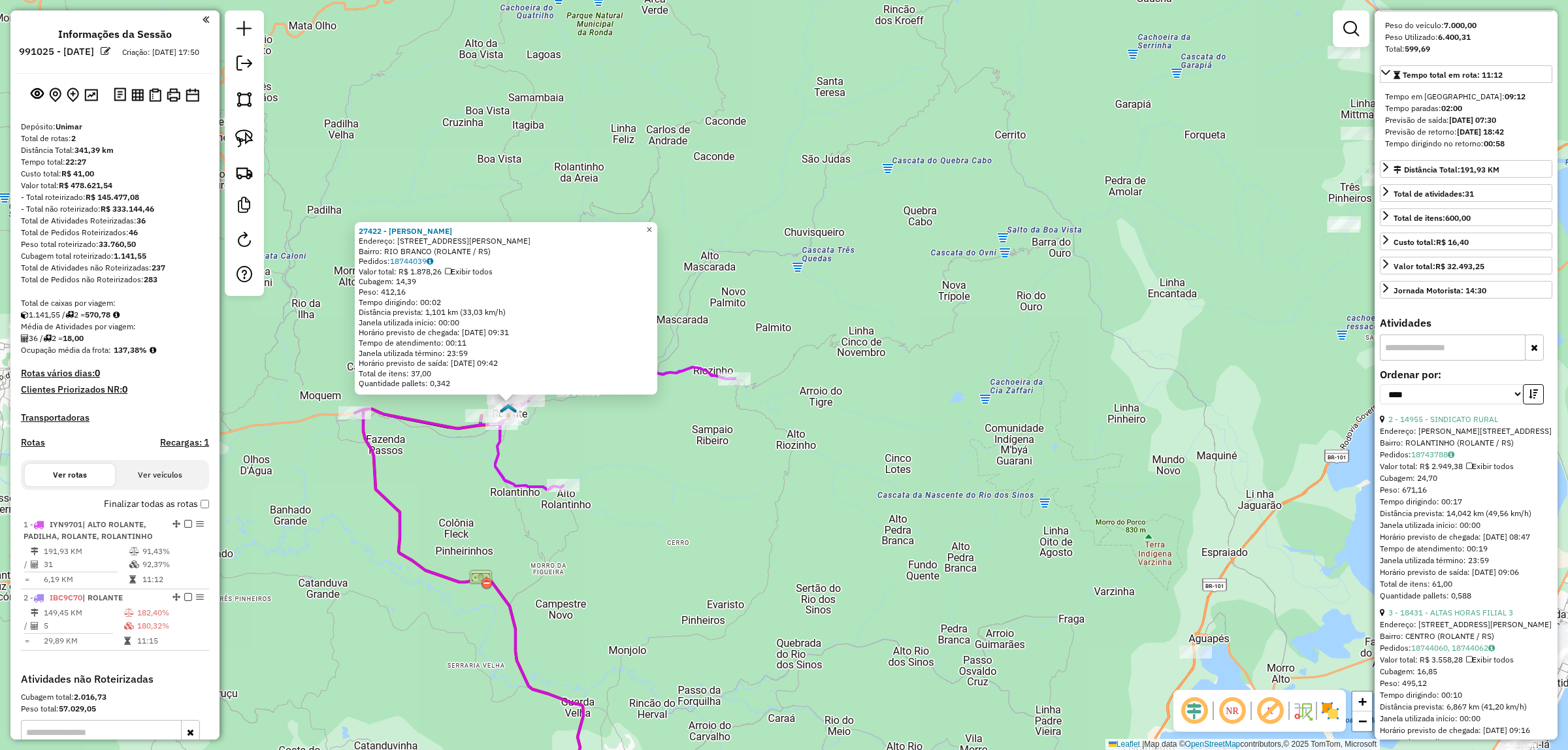
drag, startPoint x: 658, startPoint y: 223, endPoint x: 805, endPoint y: 474, distance: 290.9
click at [652, 224] on span "×" at bounding box center [649, 230] width 6 height 11
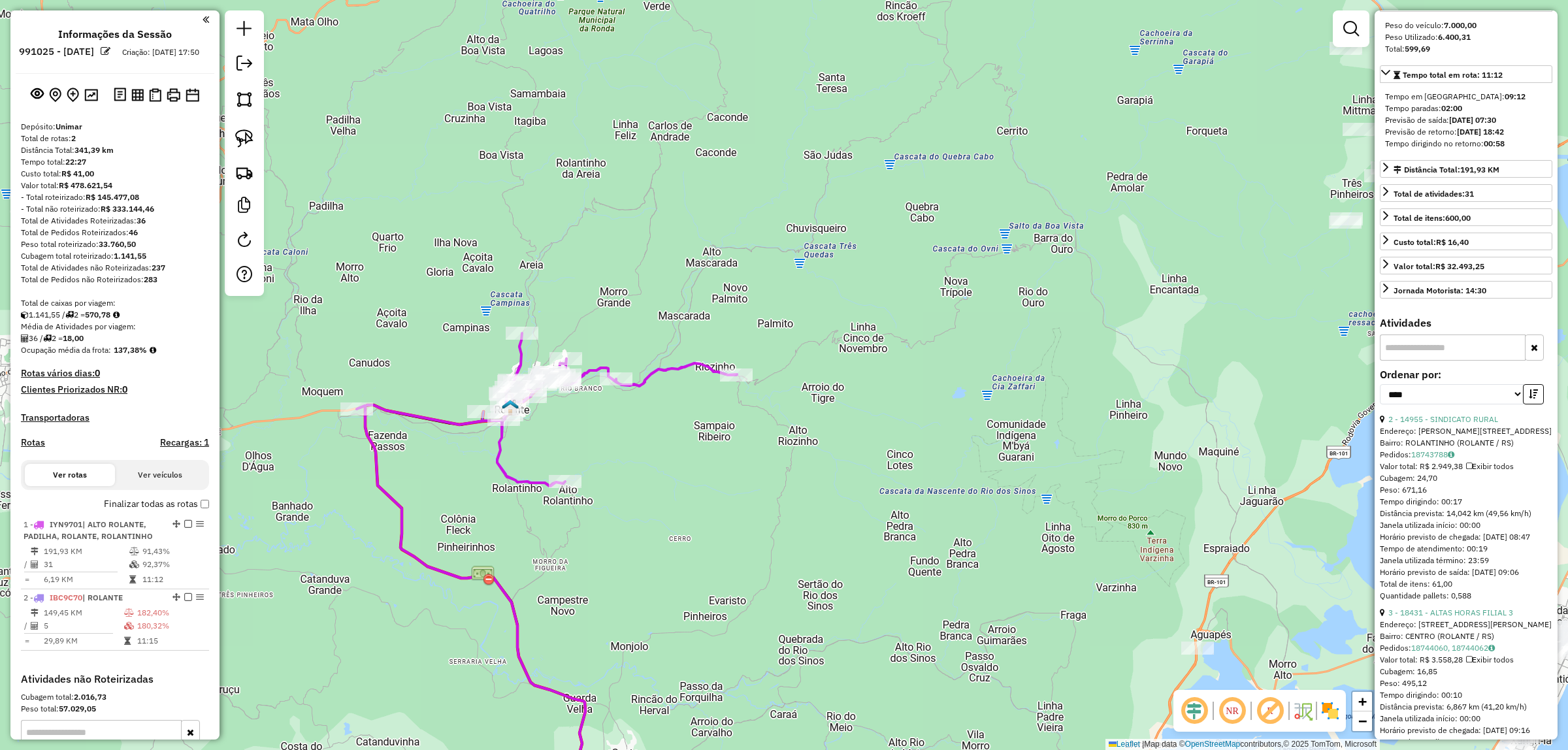
drag, startPoint x: 845, startPoint y: 517, endPoint x: 1008, endPoint y: 281, distance: 286.8
click at [1009, 281] on div "Janela de atendimento Grade de atendimento Capacidade Transportadoras Veículos …" at bounding box center [784, 375] width 1568 height 750
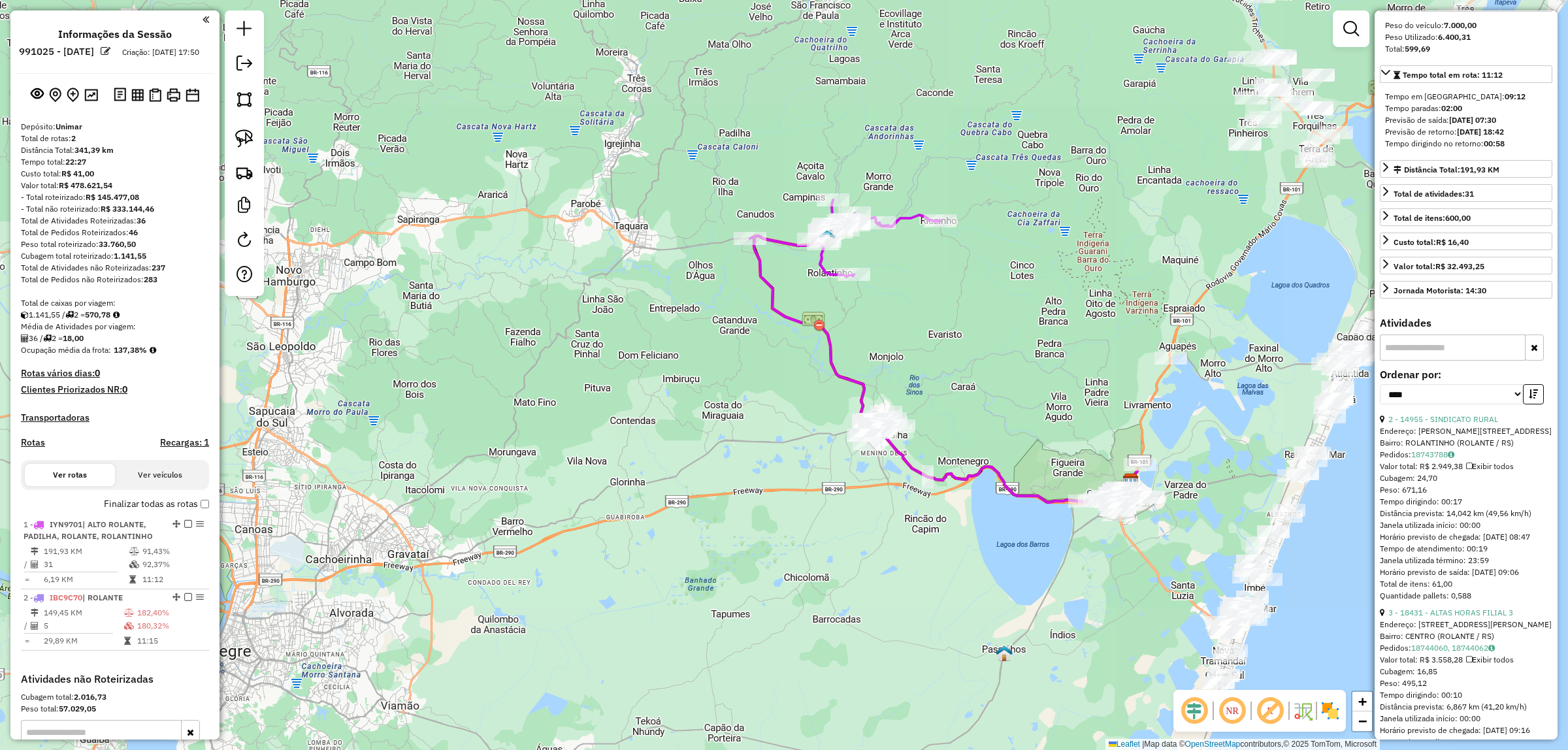
drag, startPoint x: 1009, startPoint y: 369, endPoint x: 885, endPoint y: 258, distance: 166.4
click at [883, 261] on div "Janela de atendimento Grade de atendimento Capacidade Transportadoras Veículos …" at bounding box center [784, 375] width 1568 height 750
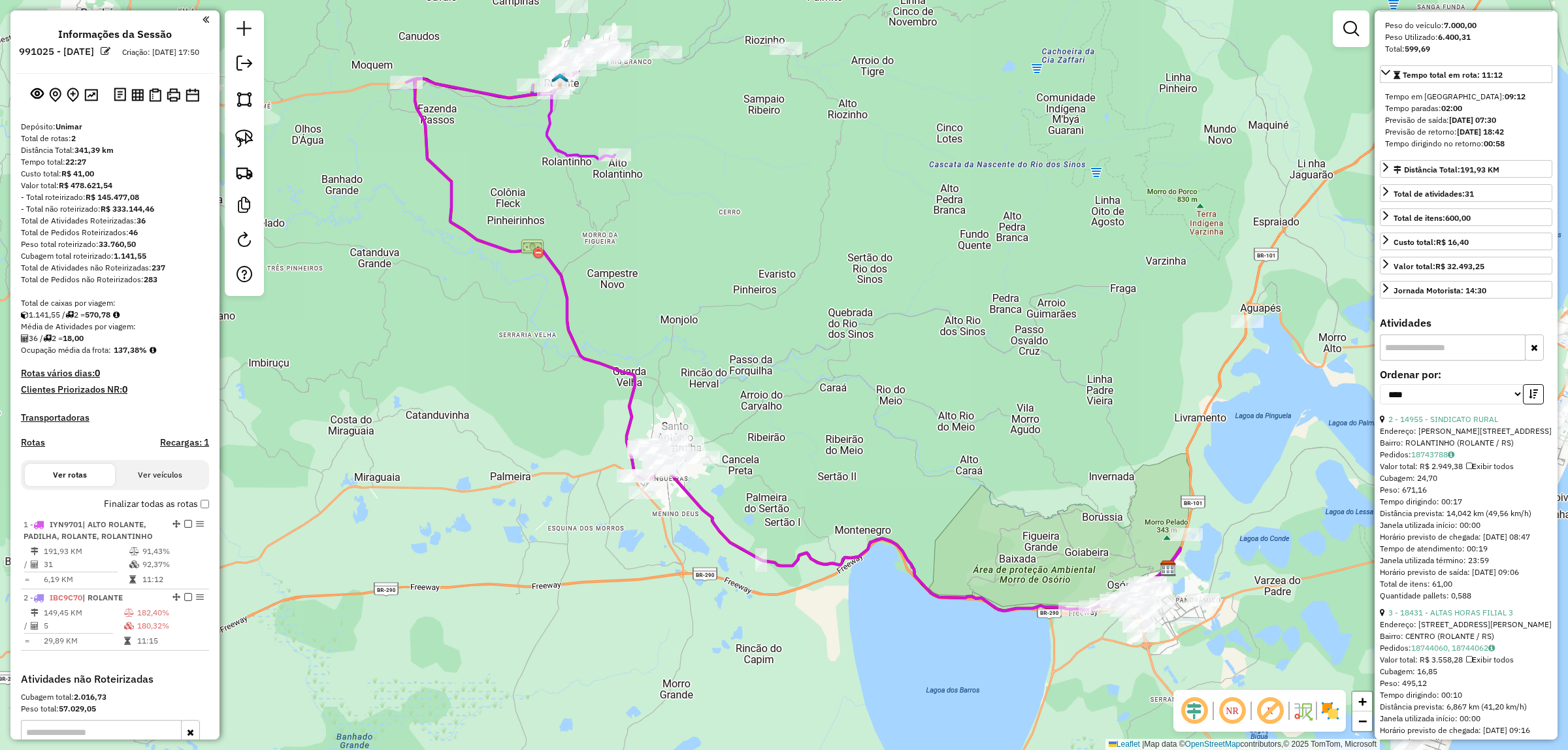
drag, startPoint x: 850, startPoint y: 269, endPoint x: 833, endPoint y: 364, distance: 96.5
click at [833, 365] on div "Janela de atendimento Grade de atendimento Capacidade Transportadoras Veículos …" at bounding box center [784, 375] width 1568 height 750
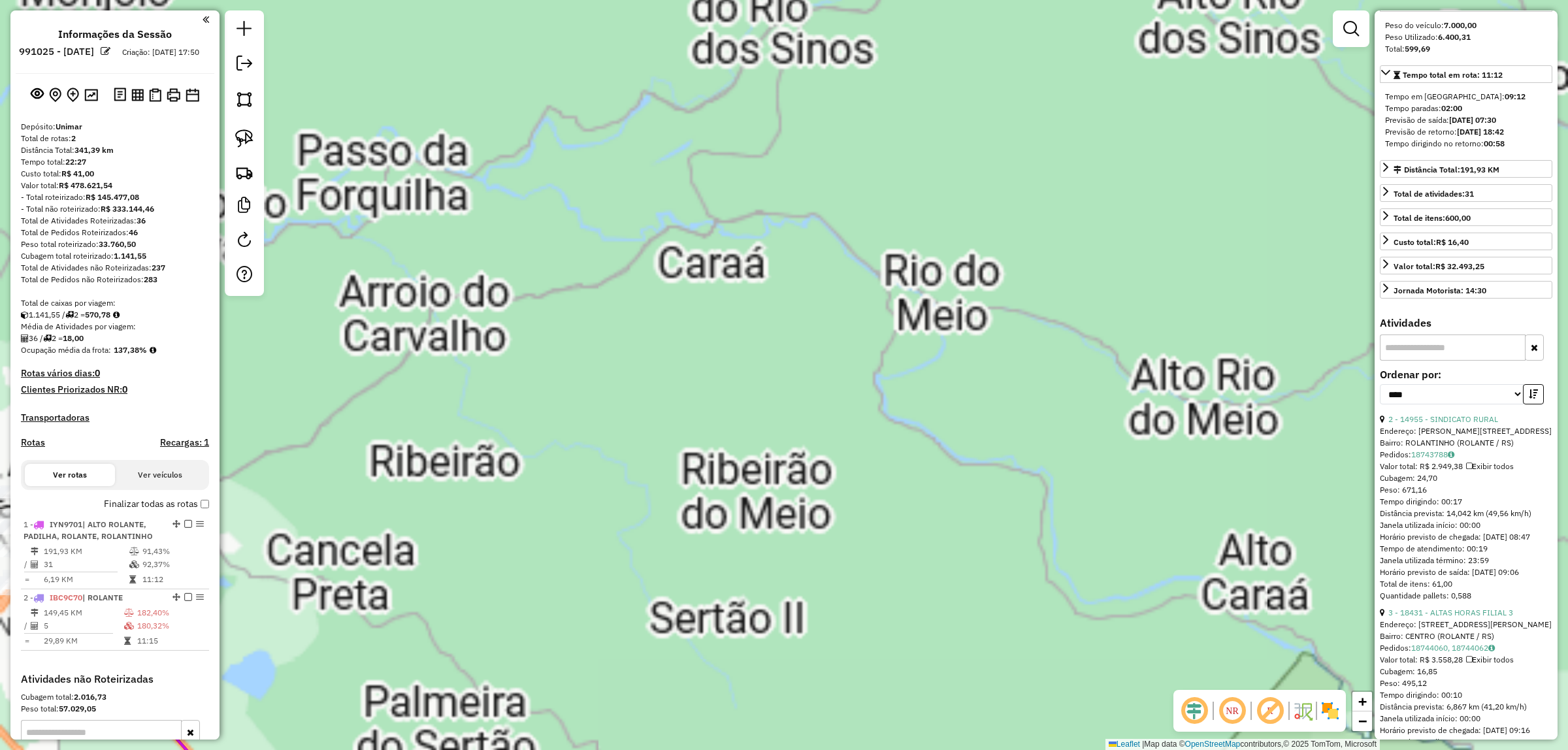
drag, startPoint x: 864, startPoint y: 392, endPoint x: 1370, endPoint y: 331, distance: 509.7
click at [1369, 333] on div "Janela de atendimento Grade de atendimento Capacidade Transportadoras Veículos …" at bounding box center [784, 375] width 1568 height 750
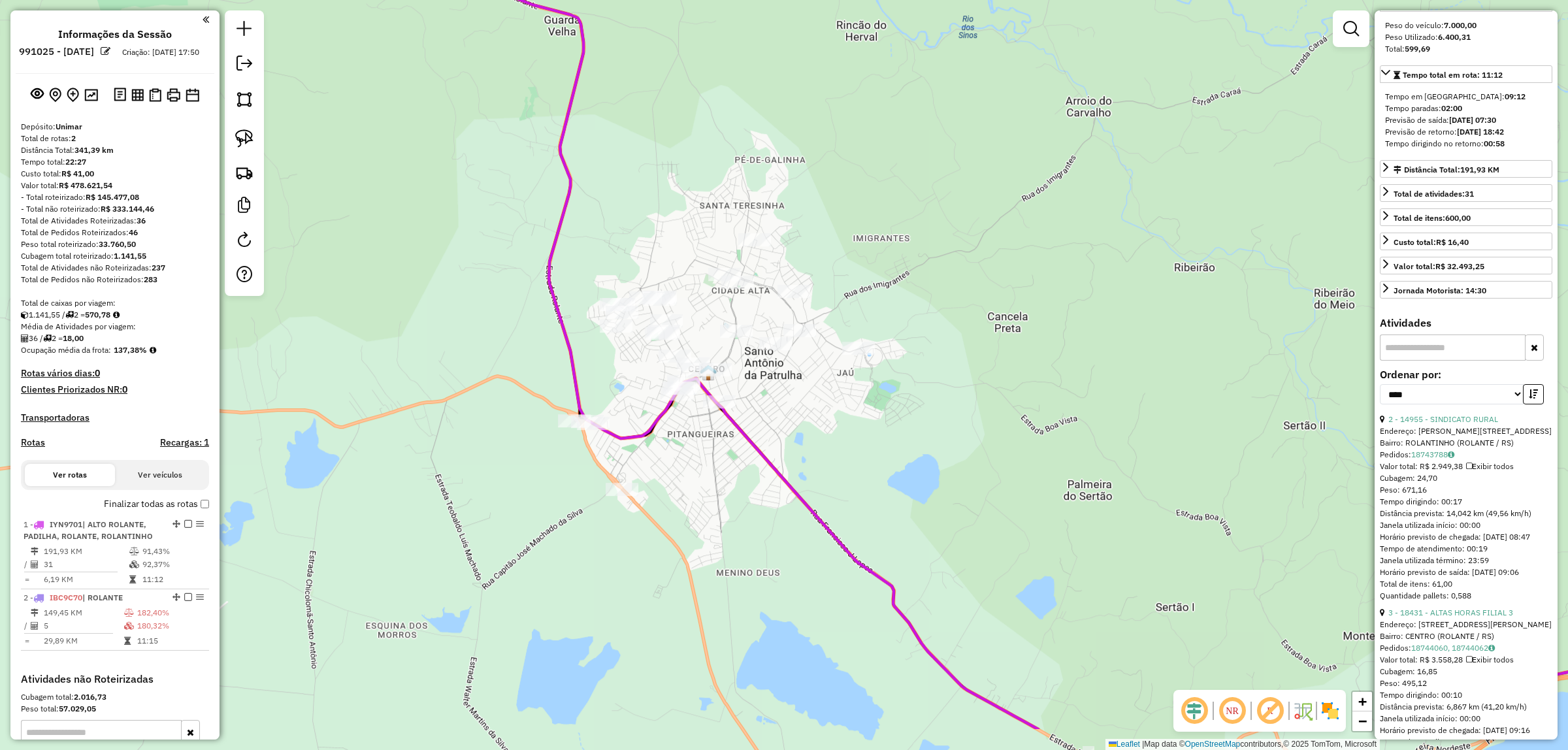
drag, startPoint x: 1082, startPoint y: 373, endPoint x: 1143, endPoint y: 274, distance: 116.3
click at [1143, 274] on div "Janela de atendimento Grade de atendimento Capacidade Transportadoras Veículos …" at bounding box center [784, 375] width 1568 height 750
click at [243, 142] on img at bounding box center [244, 139] width 18 height 18
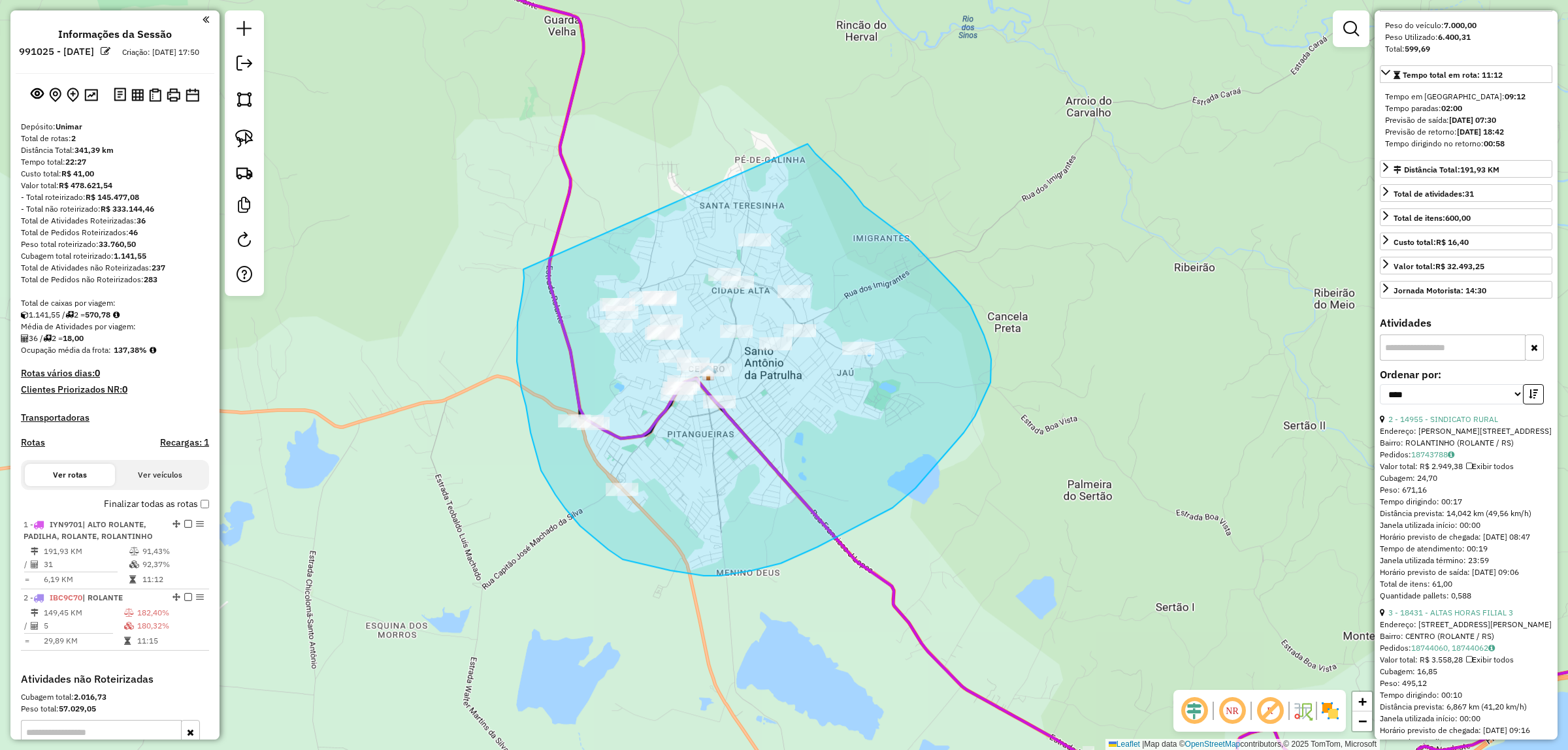
drag, startPoint x: 523, startPoint y: 269, endPoint x: 805, endPoint y: 141, distance: 309.7
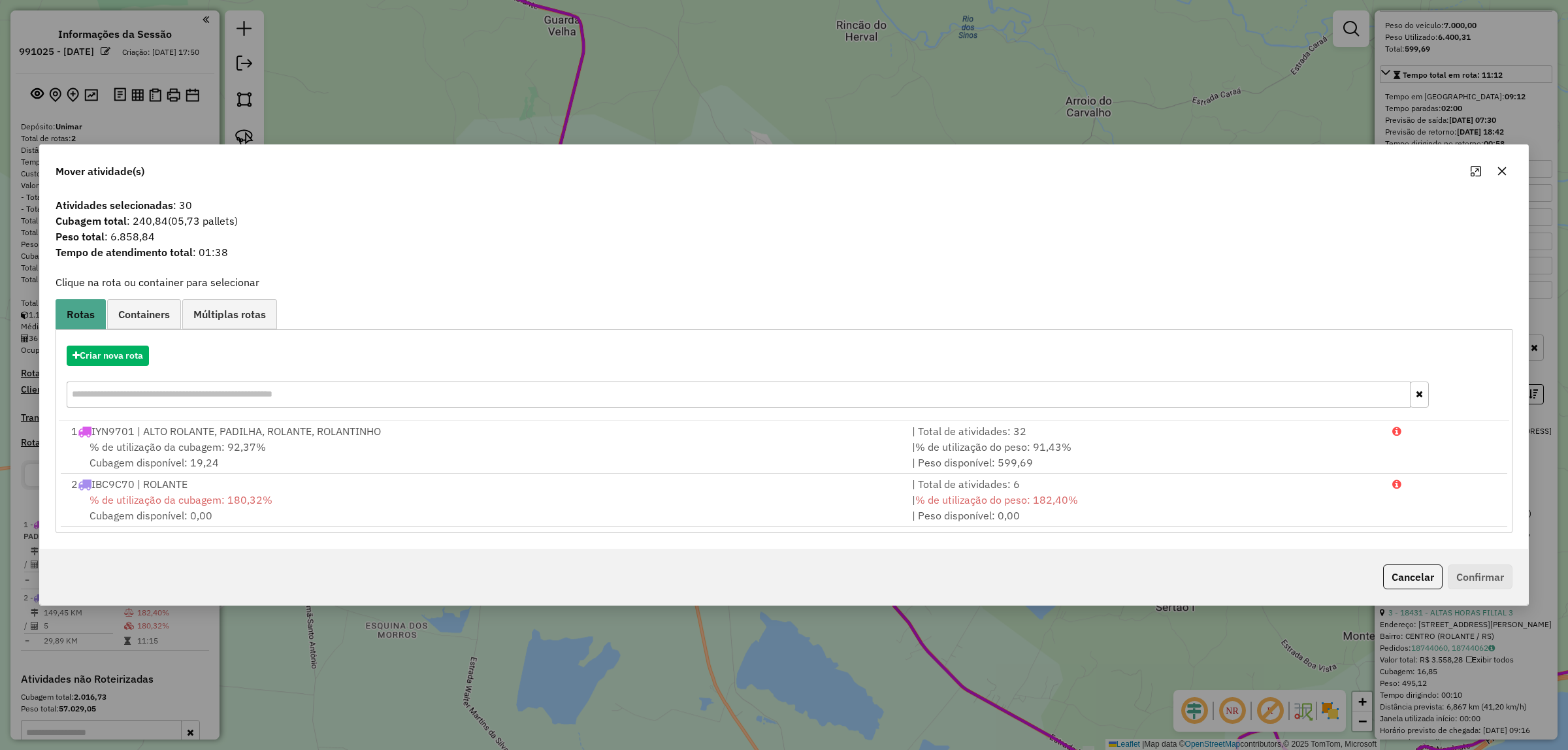
click at [1505, 172] on icon "button" at bounding box center [1501, 171] width 10 height 10
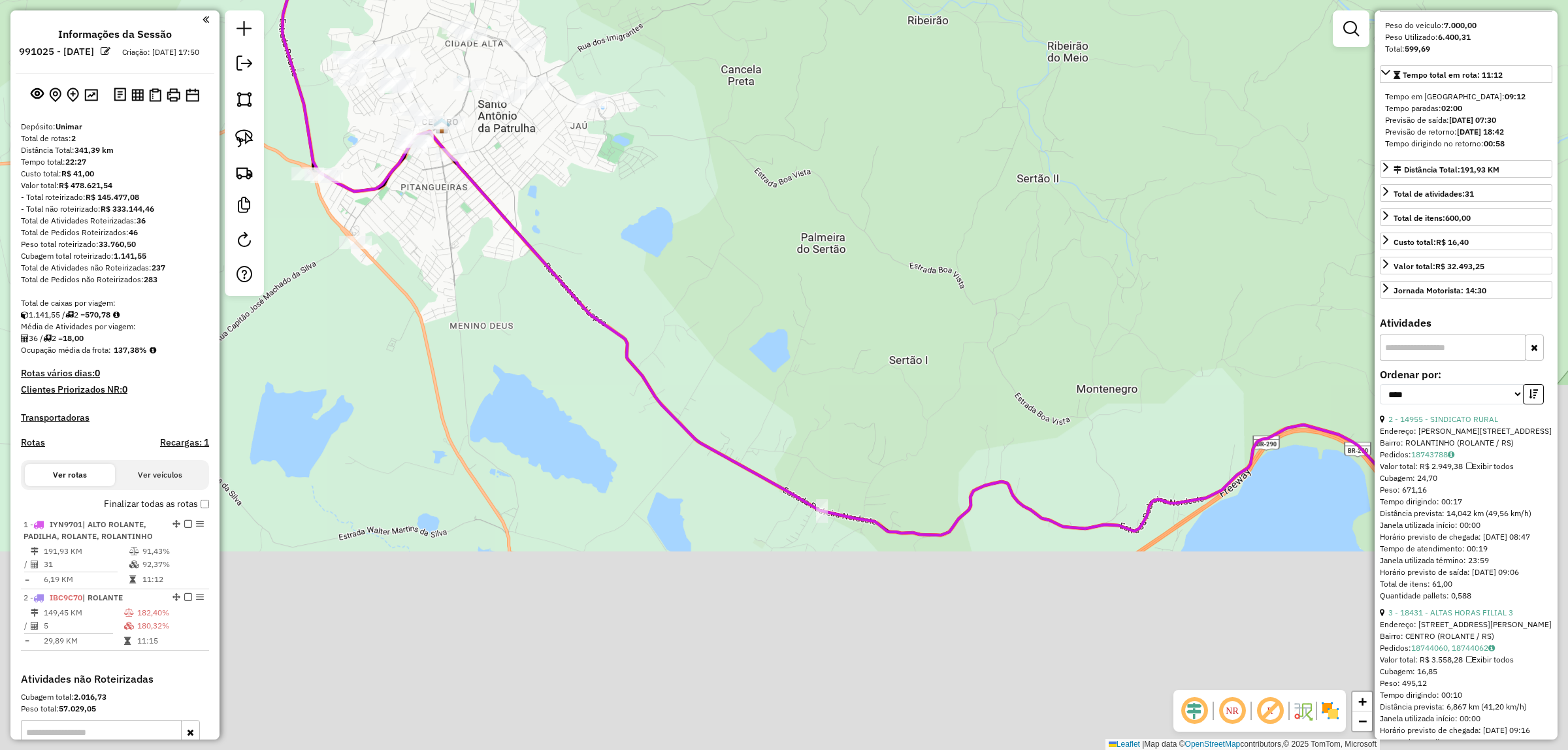
drag, startPoint x: 1164, startPoint y: 412, endPoint x: 914, endPoint y: 170, distance: 347.9
click at [914, 170] on div "Janela de atendimento Grade de atendimento Capacidade Transportadoras Veículos …" at bounding box center [784, 375] width 1568 height 750
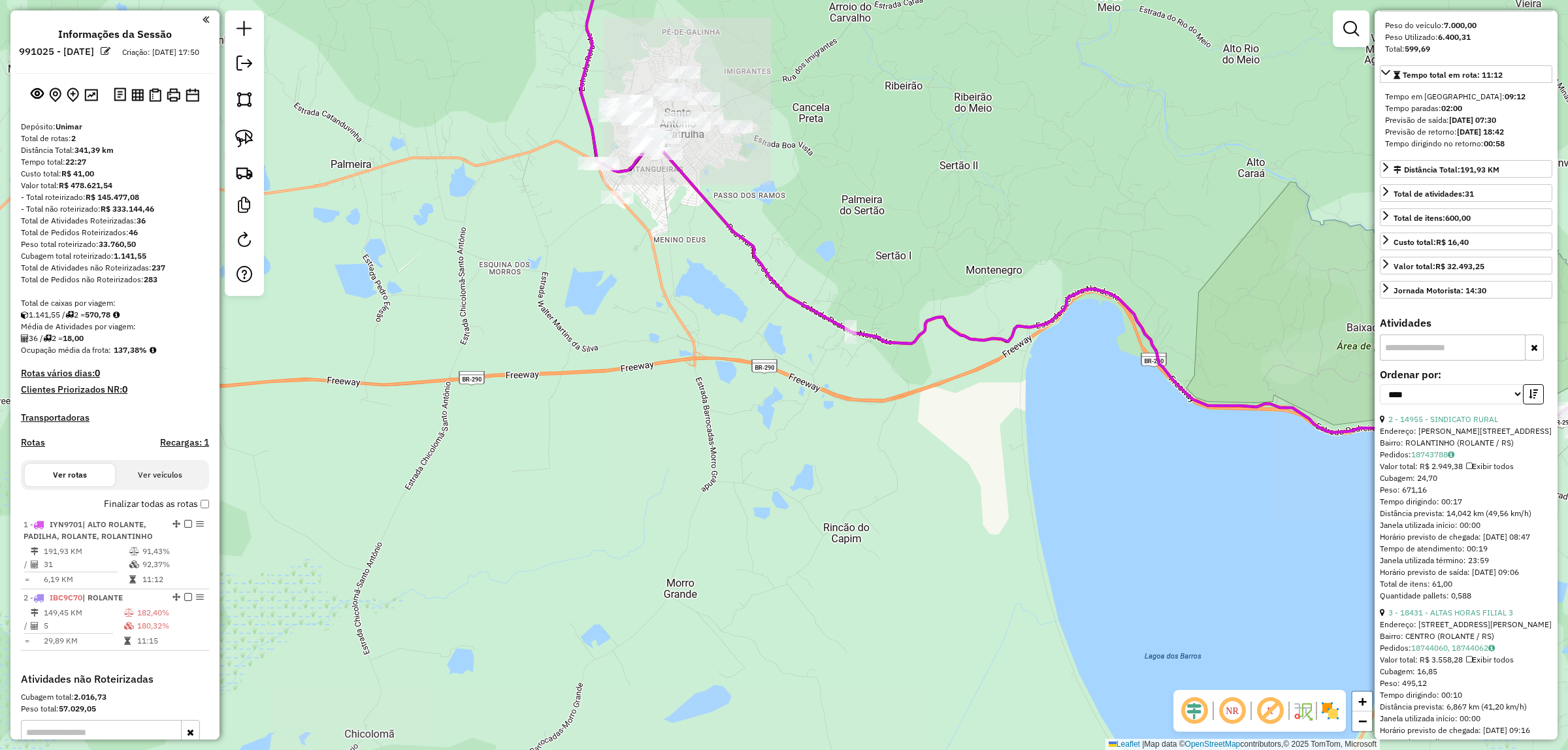
drag, startPoint x: 1011, startPoint y: 232, endPoint x: 385, endPoint y: 304, distance: 630.1
click at [384, 304] on div "Janela de atendimento Grade de atendimento Capacidade Transportadoras Veículos …" at bounding box center [784, 375] width 1568 height 750
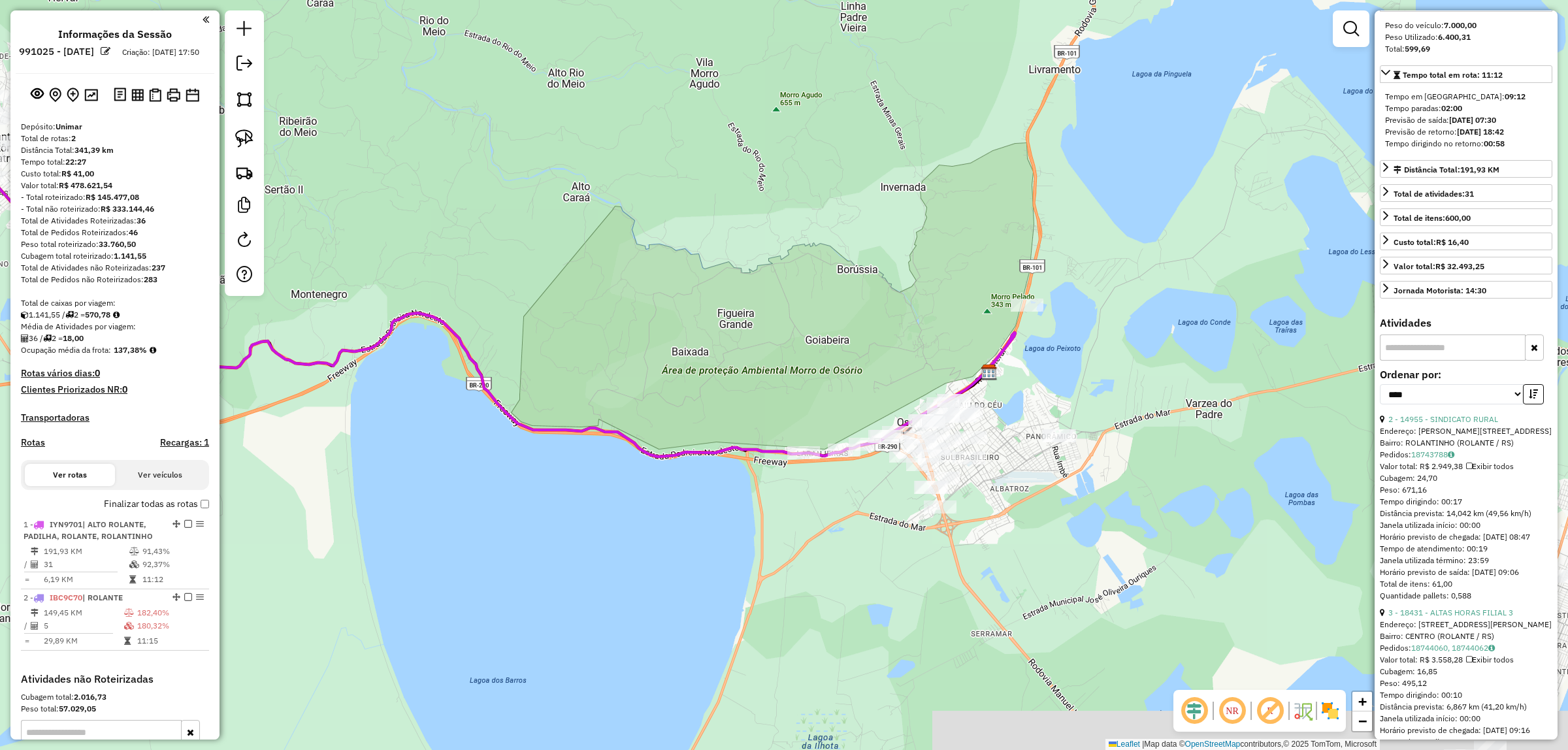
drag, startPoint x: 814, startPoint y: 348, endPoint x: 612, endPoint y: 233, distance: 232.4
click at [611, 235] on div "Janela de atendimento Grade de atendimento Capacidade Transportadoras Veículos …" at bounding box center [784, 375] width 1568 height 750
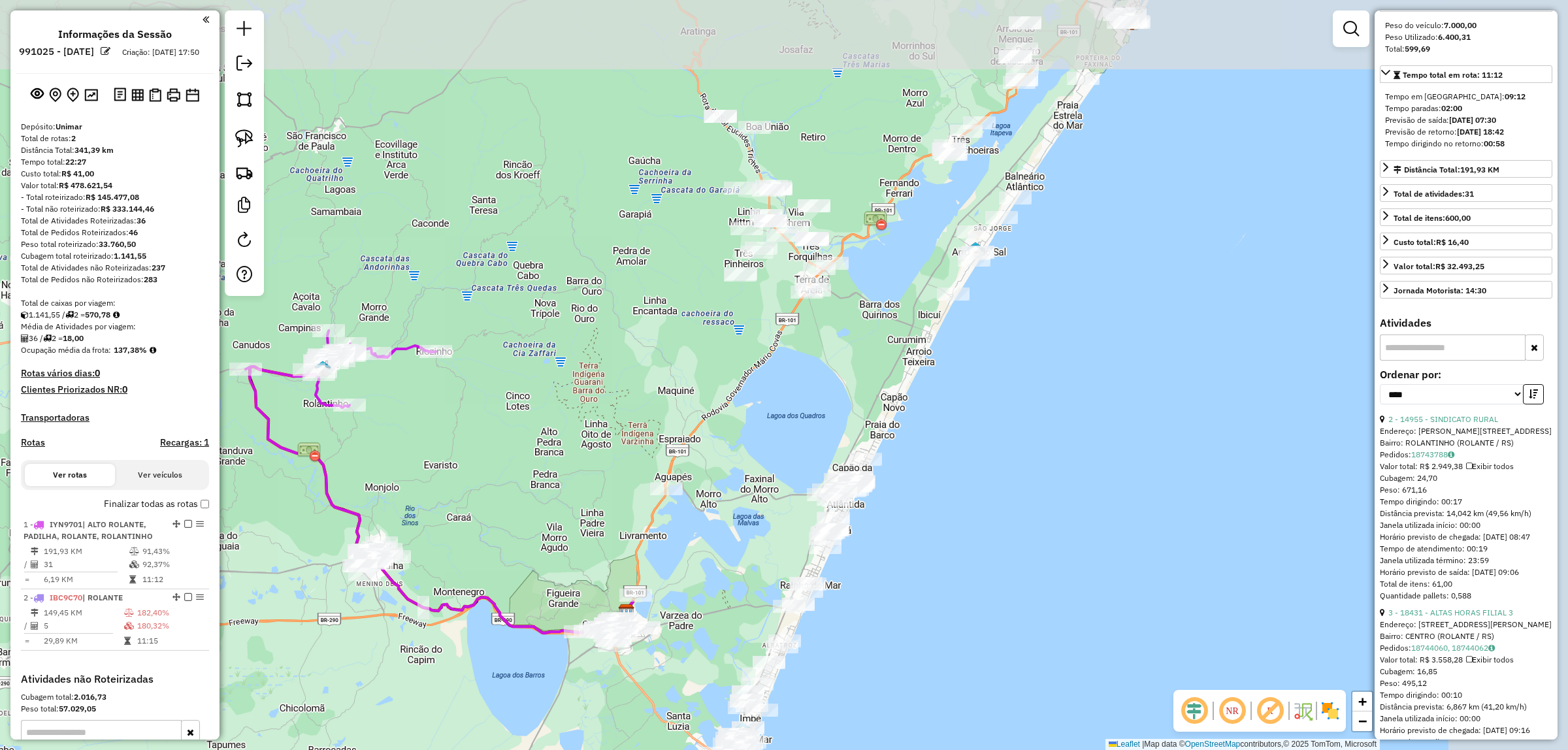
drag, startPoint x: 974, startPoint y: 460, endPoint x: 798, endPoint y: 658, distance: 264.9
click at [799, 663] on div "Janela de atendimento Grade de atendimento Capacidade Transportadoras Veículos …" at bounding box center [784, 375] width 1568 height 750
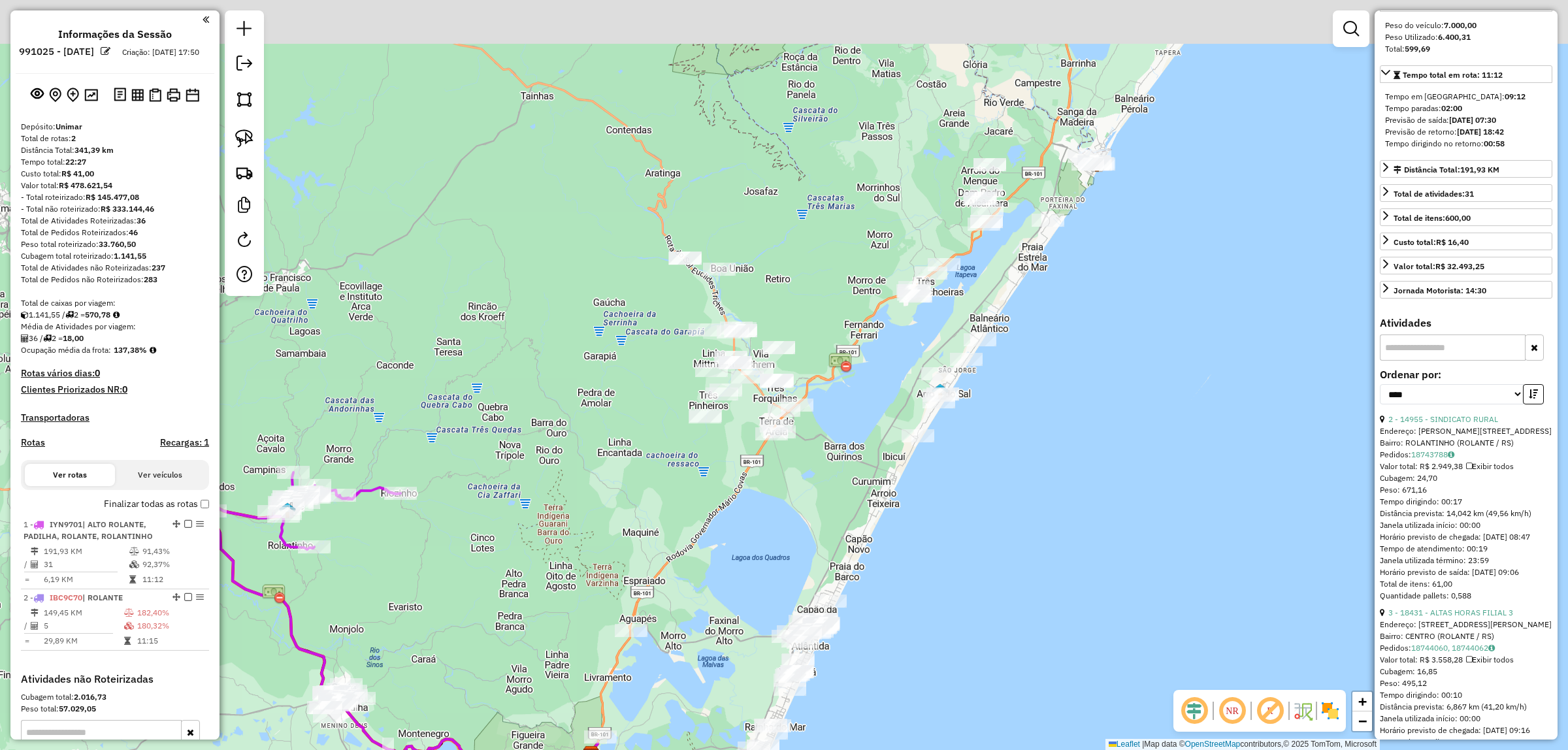
drag, startPoint x: 789, startPoint y: 483, endPoint x: 794, endPoint y: 559, distance: 76.2
click at [801, 565] on div "Janela de atendimento Grade de atendimento Capacidade Transportadoras Veículos …" at bounding box center [784, 375] width 1568 height 750
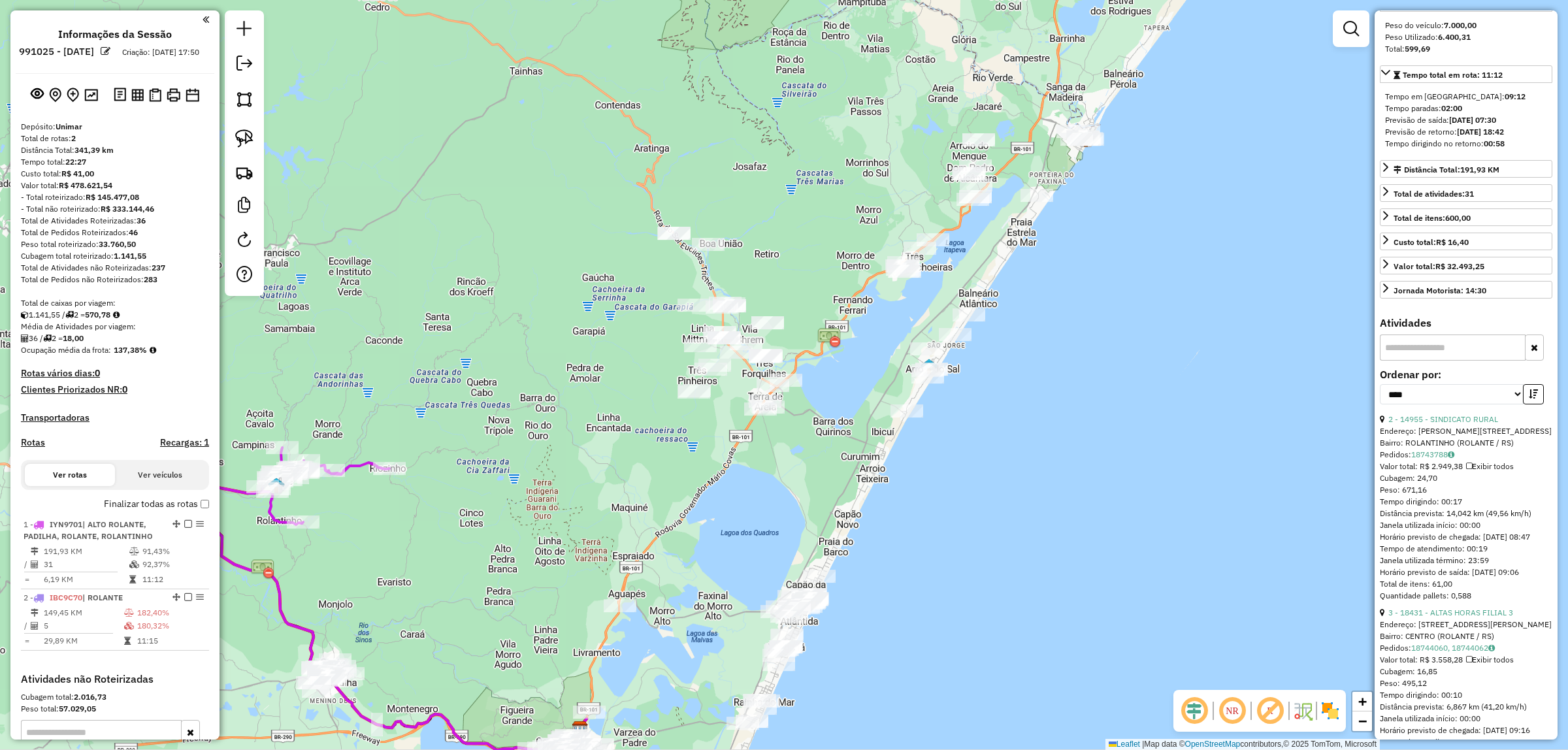
drag, startPoint x: 252, startPoint y: 139, endPoint x: 296, endPoint y: 162, distance: 49.6
click at [252, 139] on img at bounding box center [244, 139] width 18 height 18
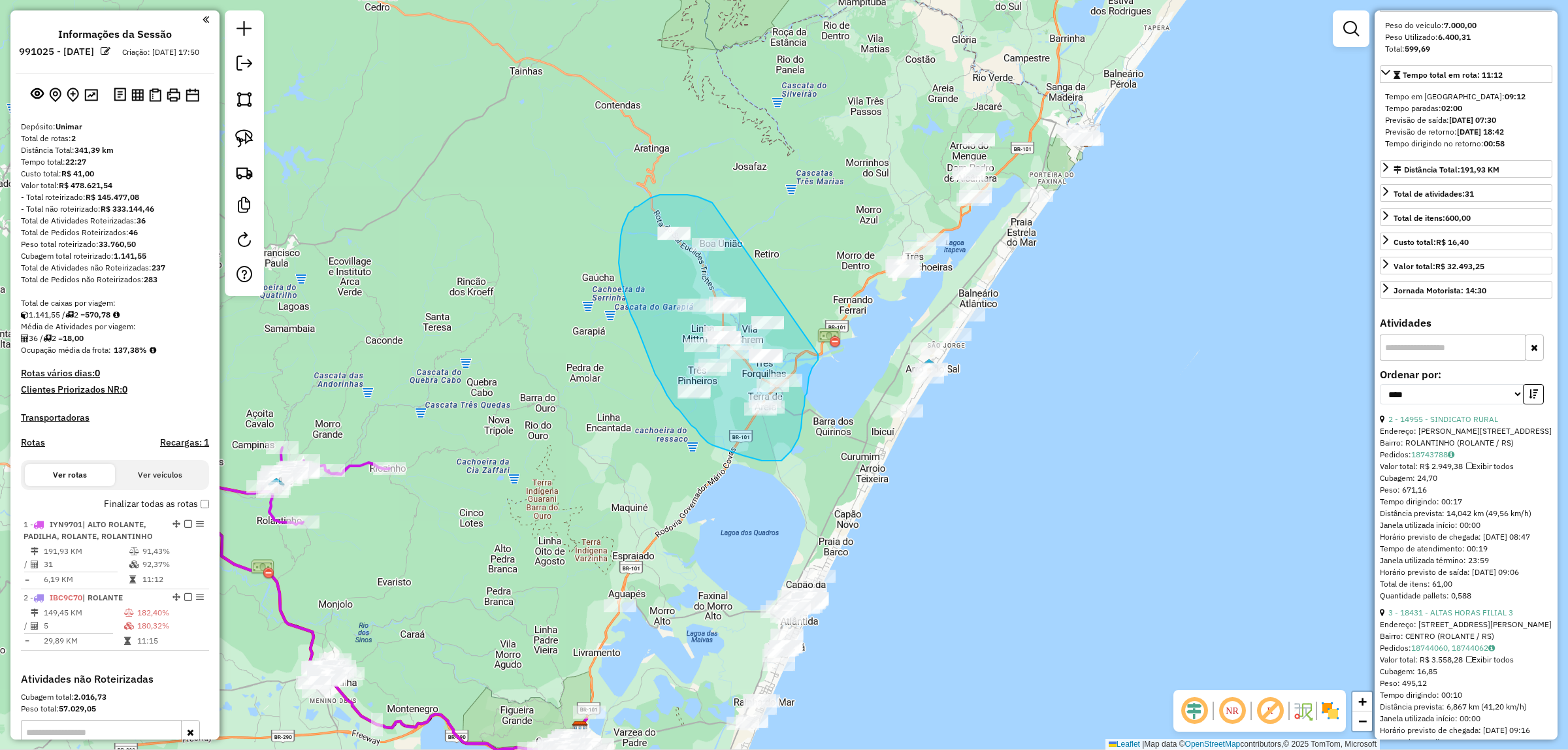
drag, startPoint x: 712, startPoint y: 202, endPoint x: 818, endPoint y: 351, distance: 182.9
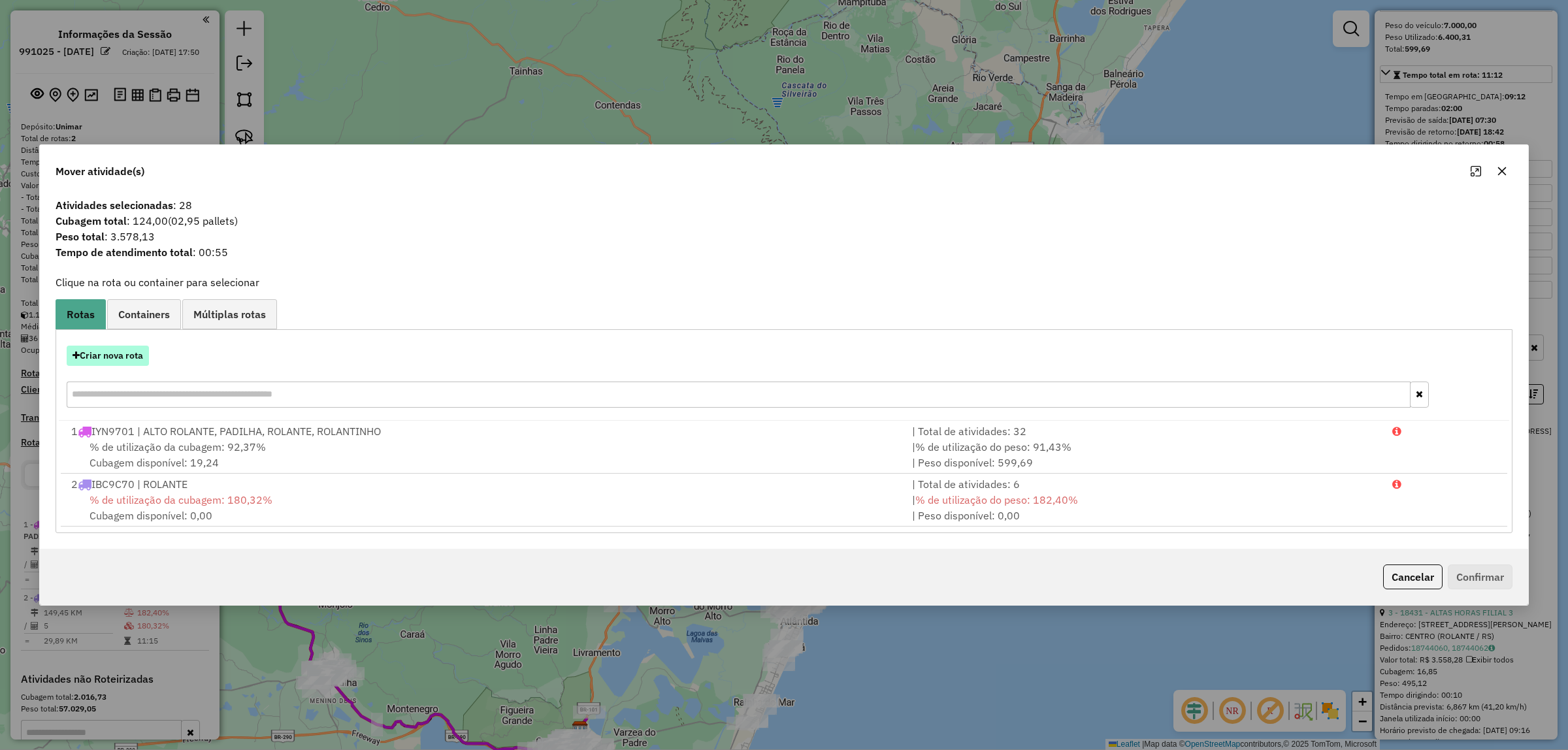
click at [117, 353] on button "Criar nova rota" at bounding box center [108, 356] width 83 height 20
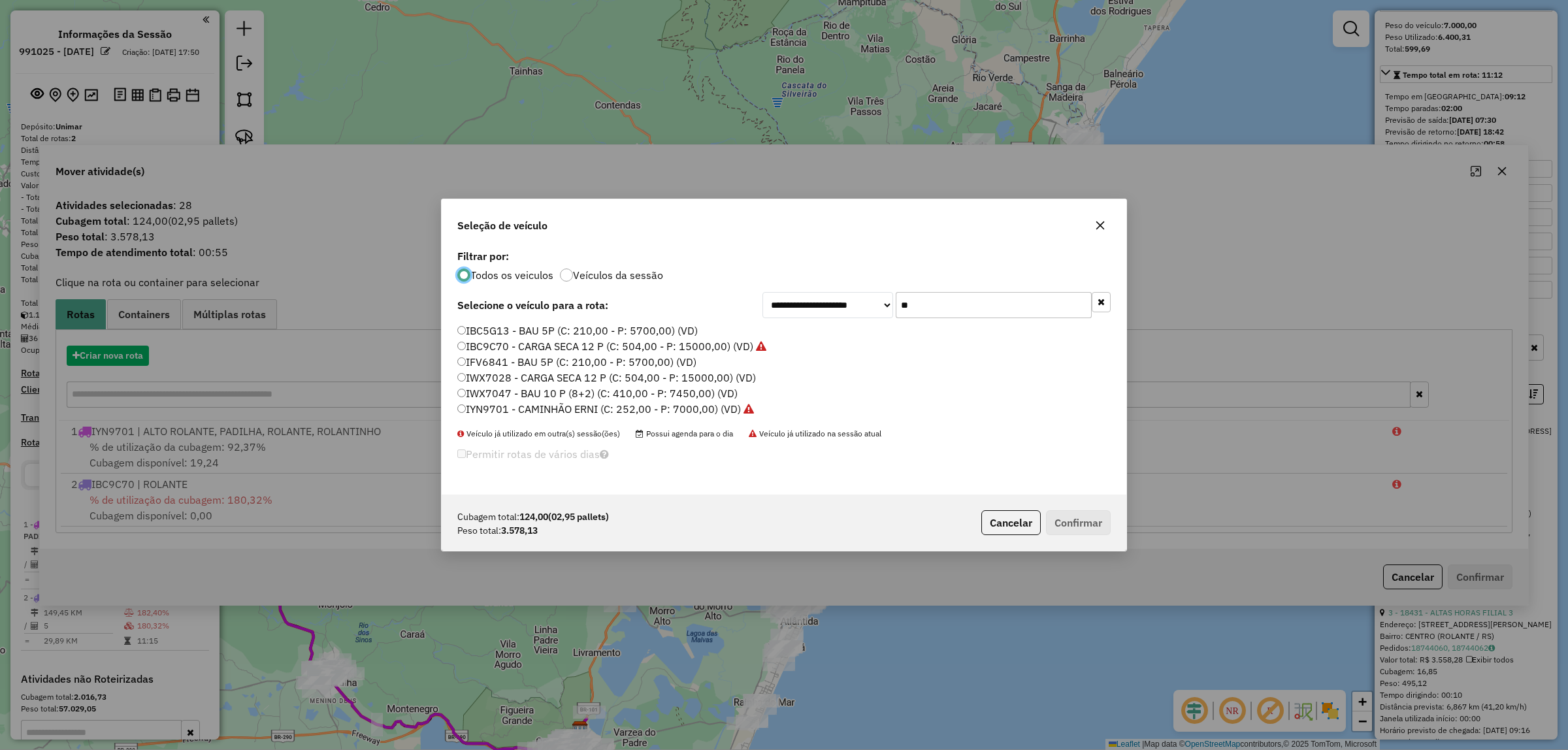
scroll to position [6, 4]
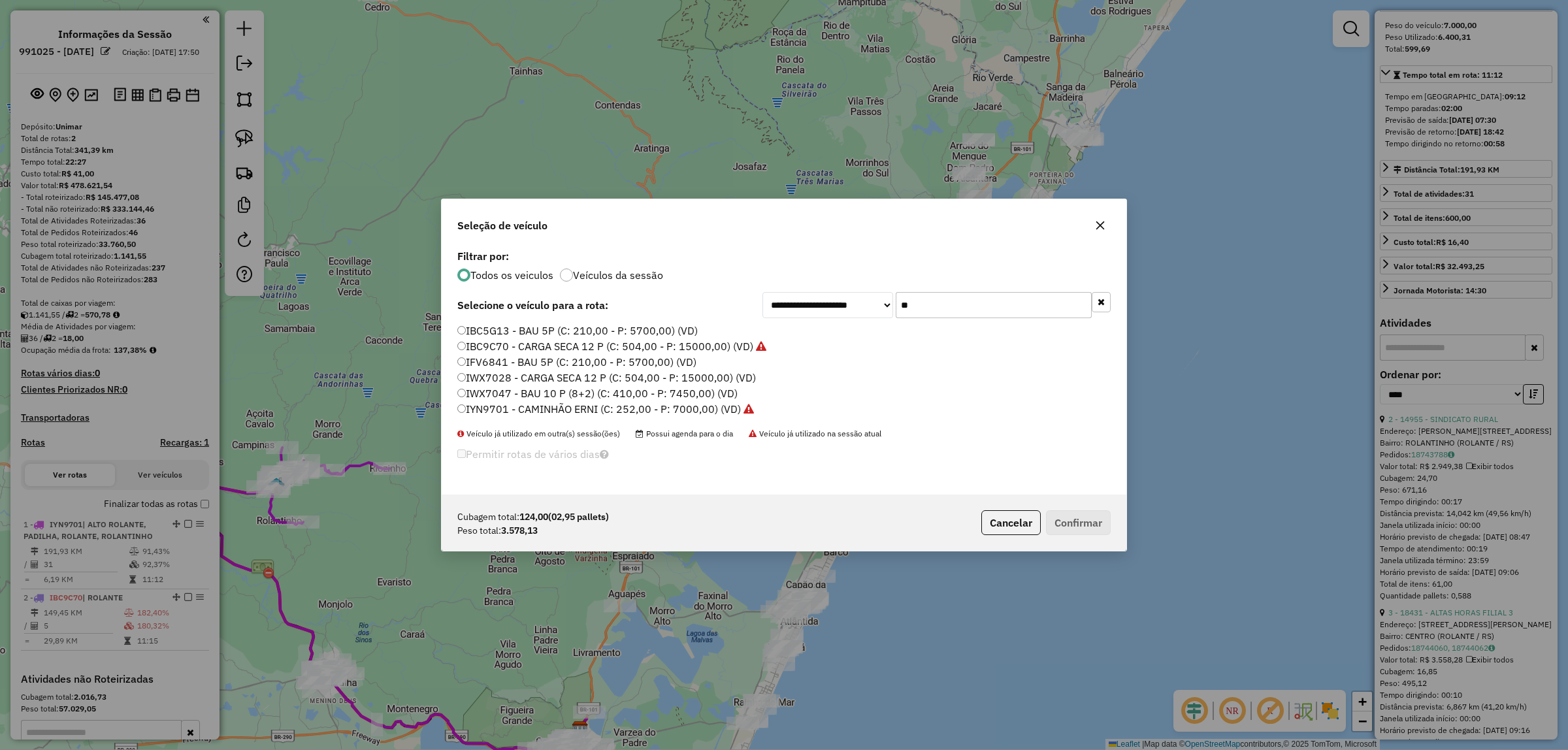
drag, startPoint x: 945, startPoint y: 309, endPoint x: 648, endPoint y: 303, distance: 297.1
click at [649, 303] on div "**********" at bounding box center [783, 305] width 653 height 26
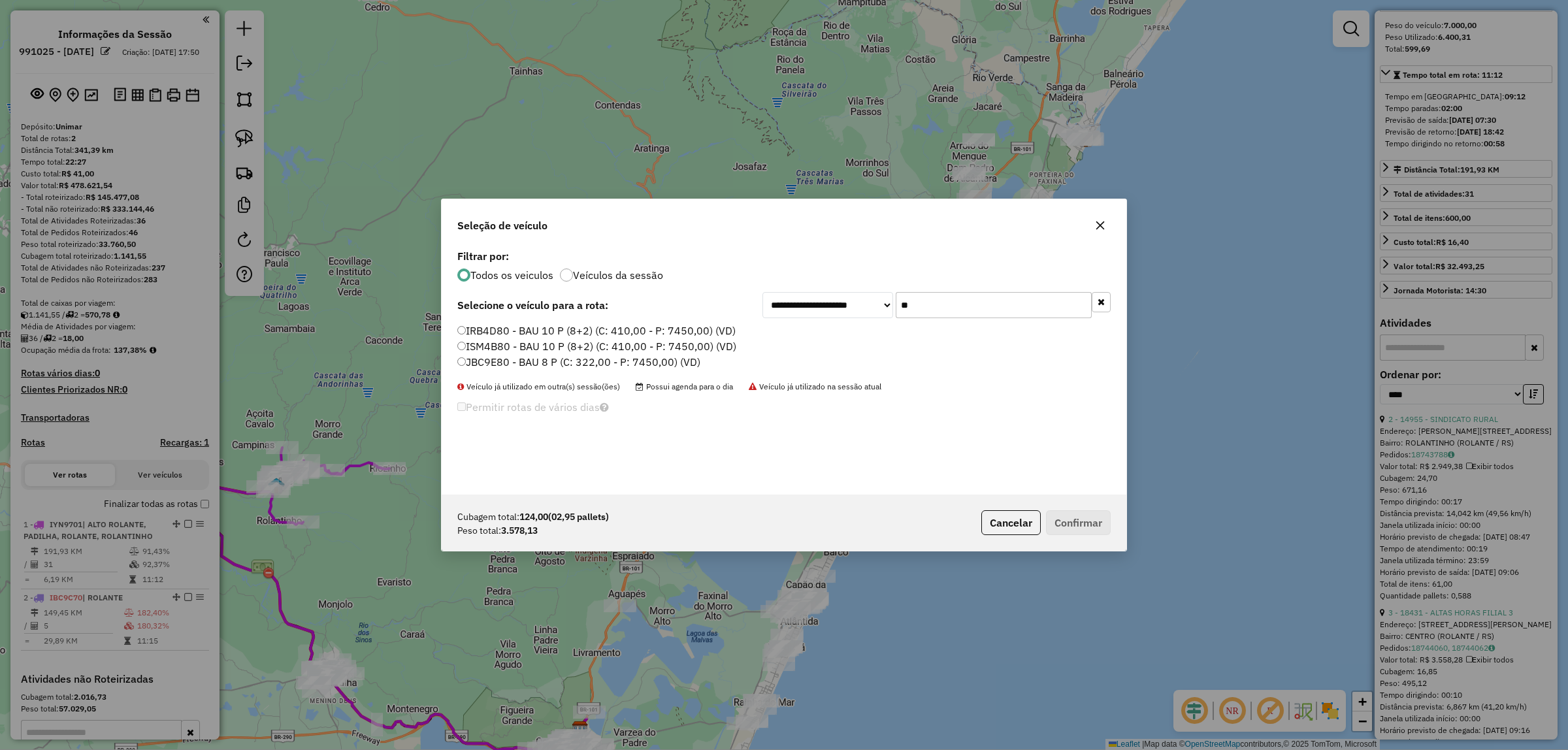
type input "**"
click at [616, 360] on label "JBC9E80 - BAU 8 P (C: 322,00 - P: 7450,00) (VD)" at bounding box center [578, 361] width 243 height 16
drag, startPoint x: 1108, startPoint y: 523, endPoint x: 1099, endPoint y: 526, distance: 9.5
click at [1105, 521] on button "Confirmar" at bounding box center [1078, 522] width 64 height 25
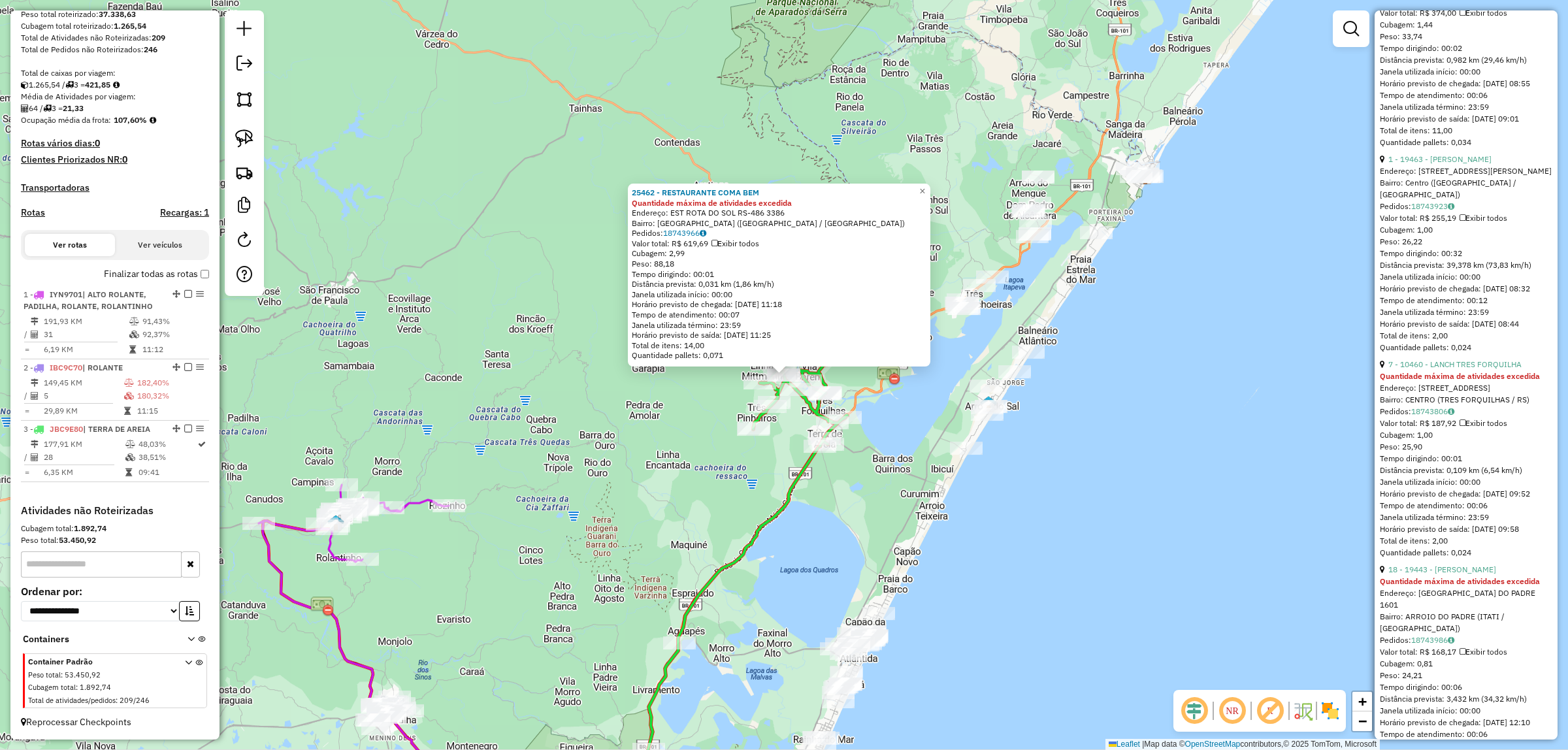
scroll to position [5960, 0]
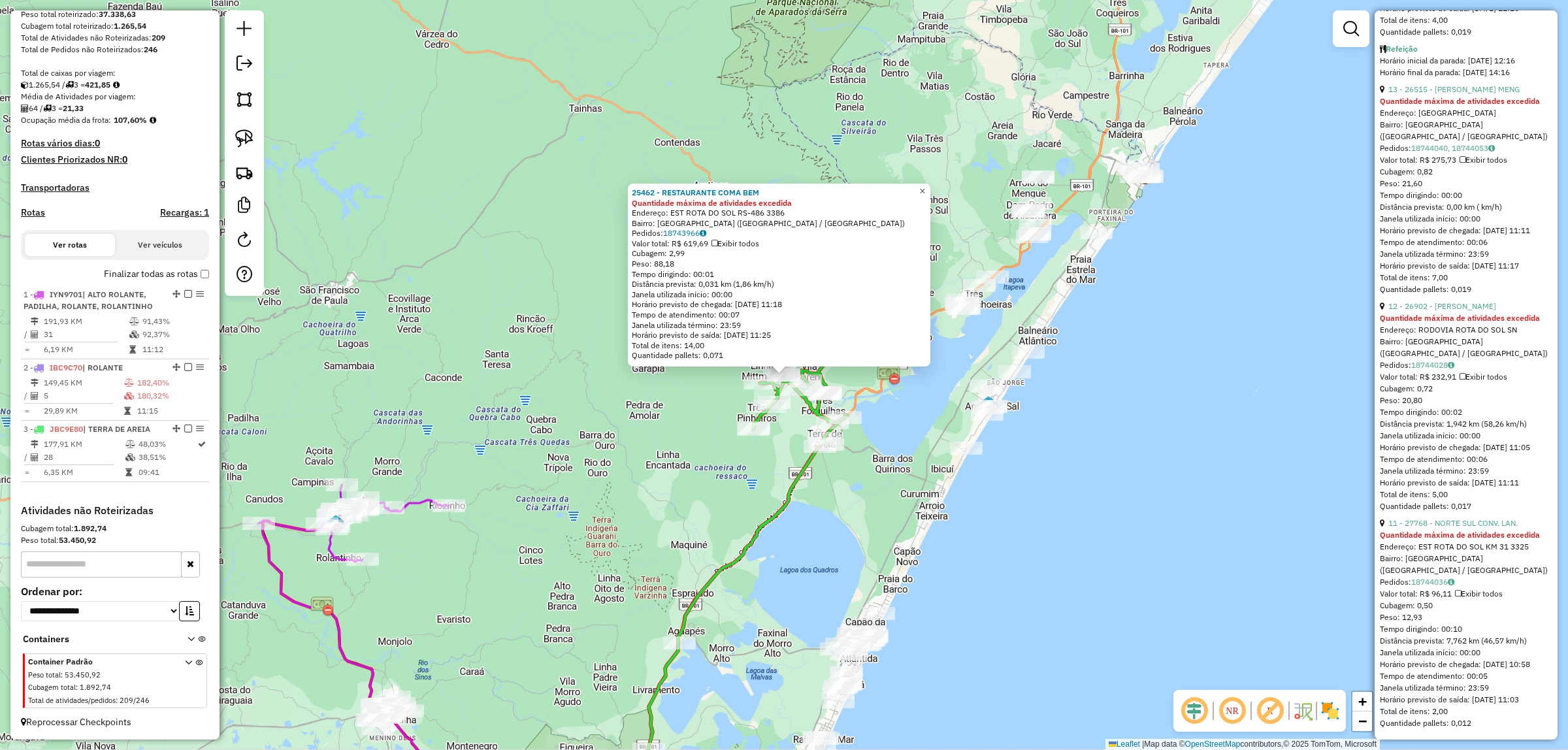
drag, startPoint x: 926, startPoint y: 179, endPoint x: 935, endPoint y: 188, distance: 12.7
click at [926, 184] on link "×" at bounding box center [922, 191] width 16 height 16
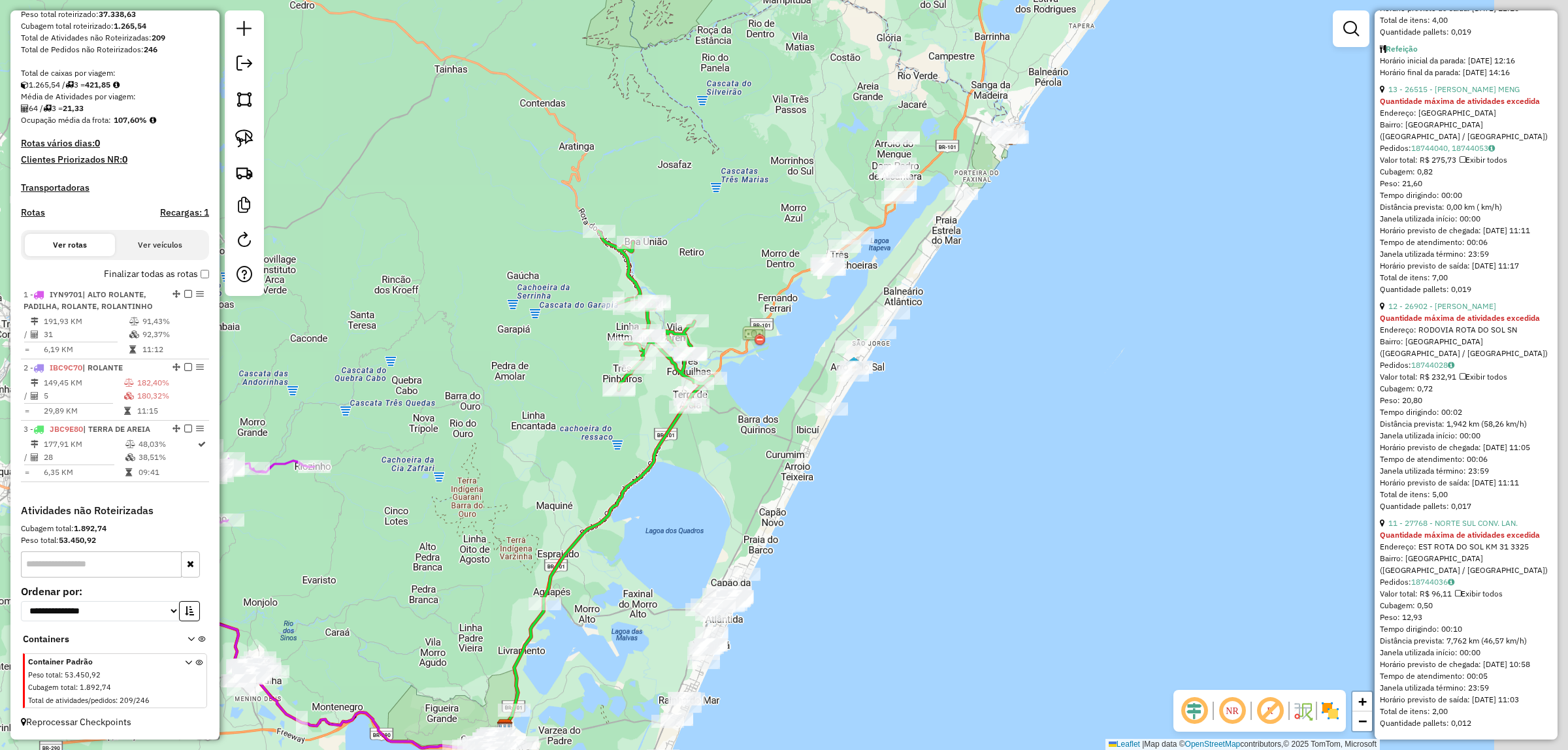
drag, startPoint x: 915, startPoint y: 170, endPoint x: 808, endPoint y: 153, distance: 108.3
click at [787, 134] on div "Janela de atendimento Grade de atendimento Capacidade Transportadoras Veículos …" at bounding box center [784, 375] width 1568 height 750
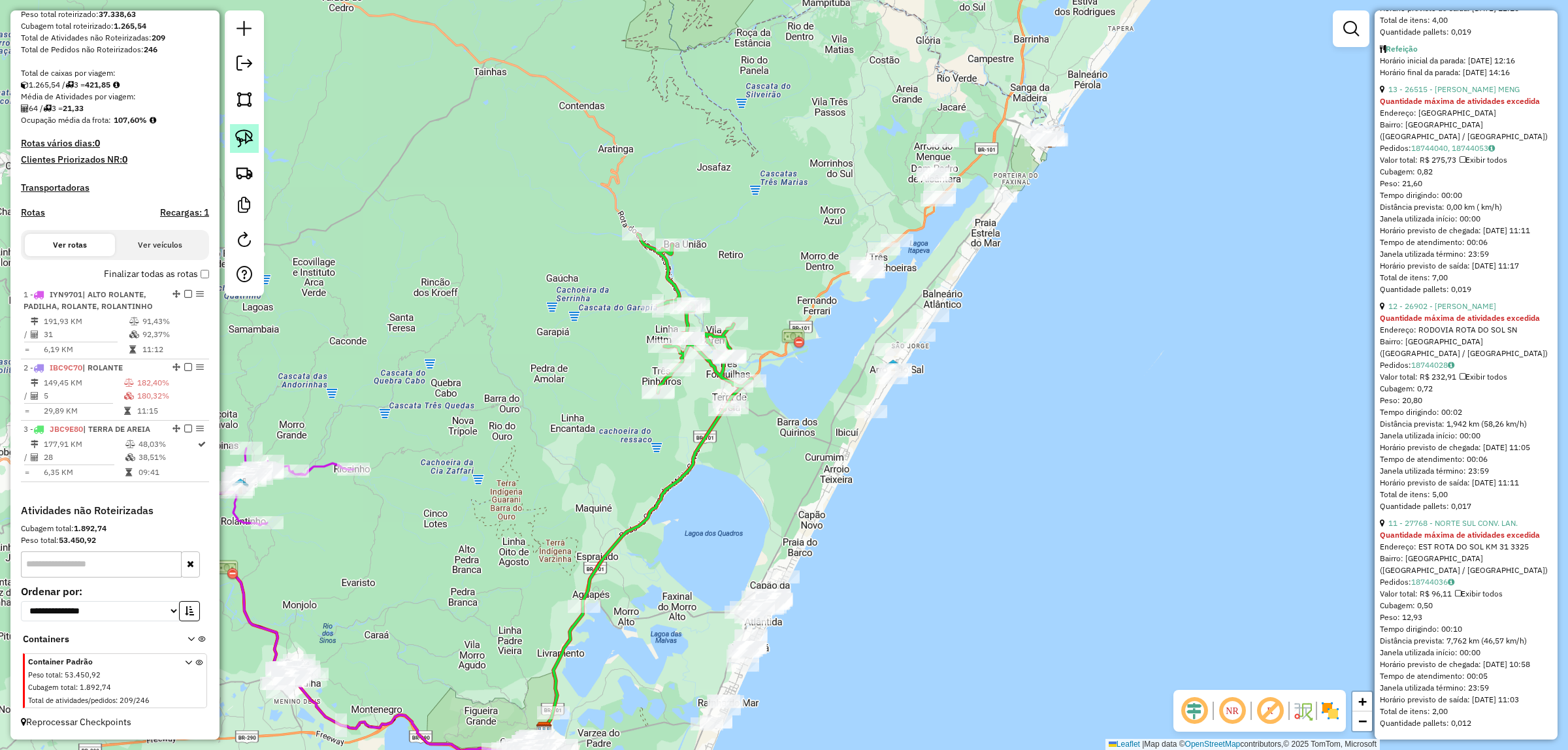
click at [256, 143] on link at bounding box center [244, 138] width 28 height 28
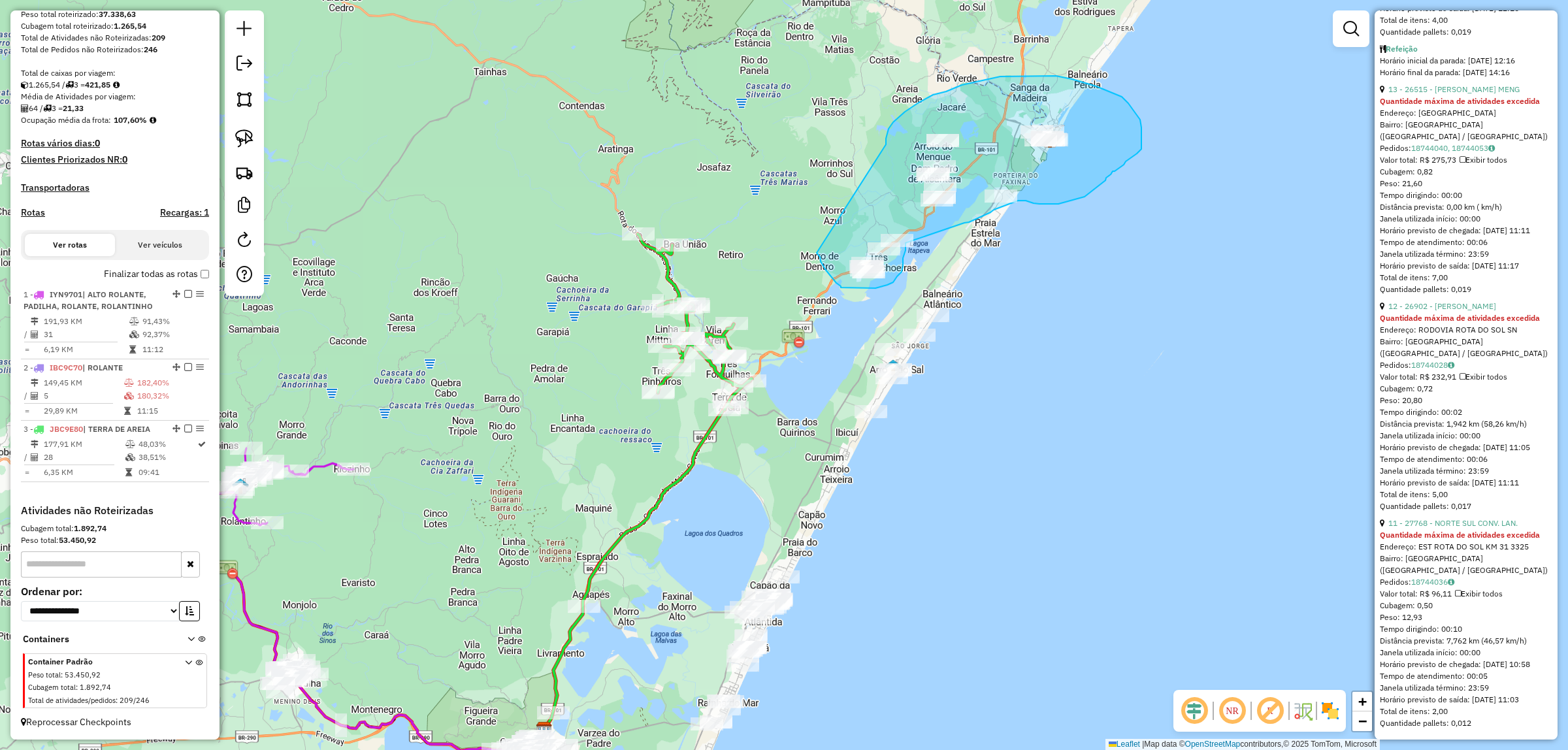
drag, startPoint x: 886, startPoint y: 144, endPoint x: 812, endPoint y: 248, distance: 127.6
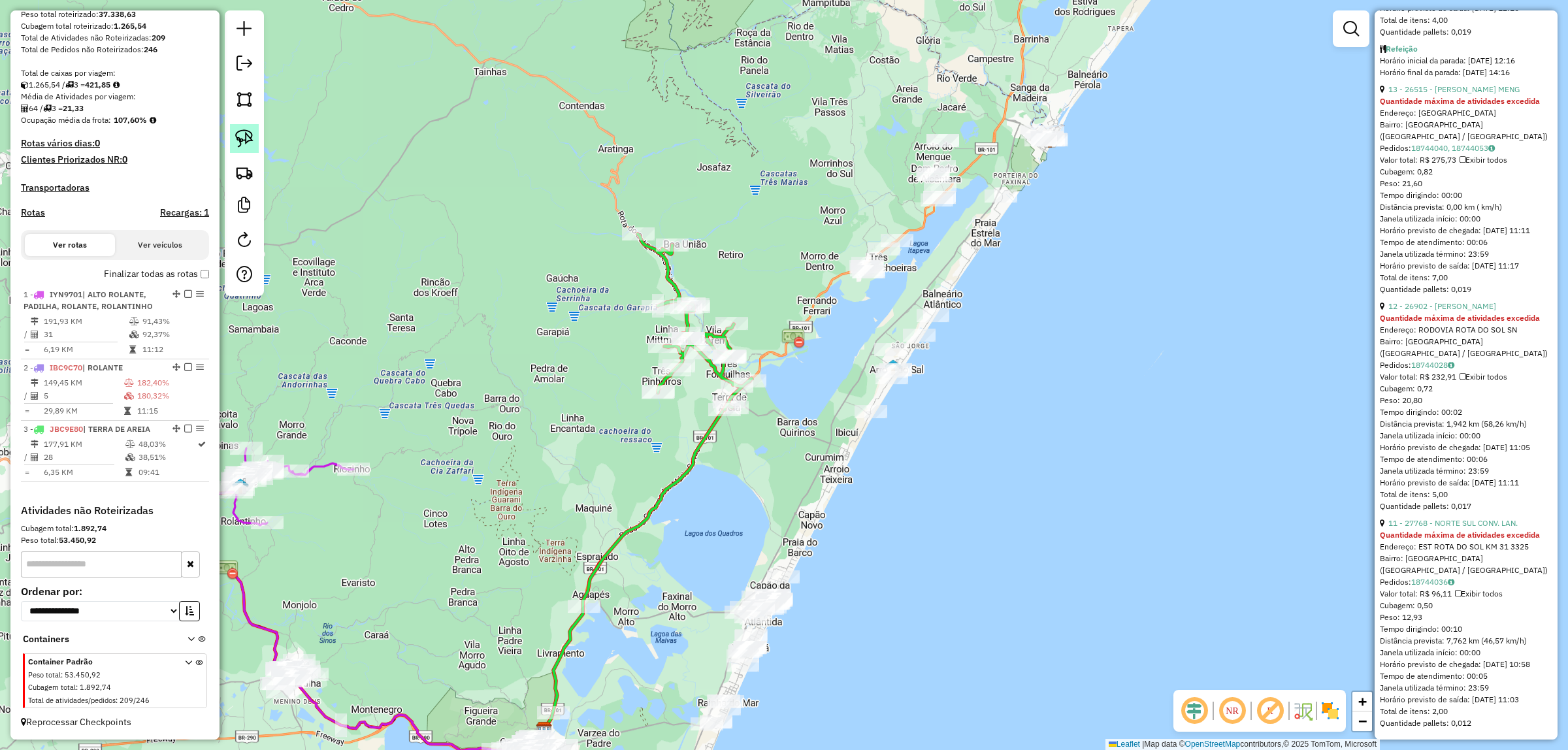
drag, startPoint x: 262, startPoint y: 145, endPoint x: 255, endPoint y: 145, distance: 7.0
click at [258, 145] on div at bounding box center [244, 153] width 40 height 286
drag, startPoint x: 252, startPoint y: 138, endPoint x: 602, endPoint y: 286, distance: 380.0
click at [253, 138] on img at bounding box center [244, 139] width 18 height 18
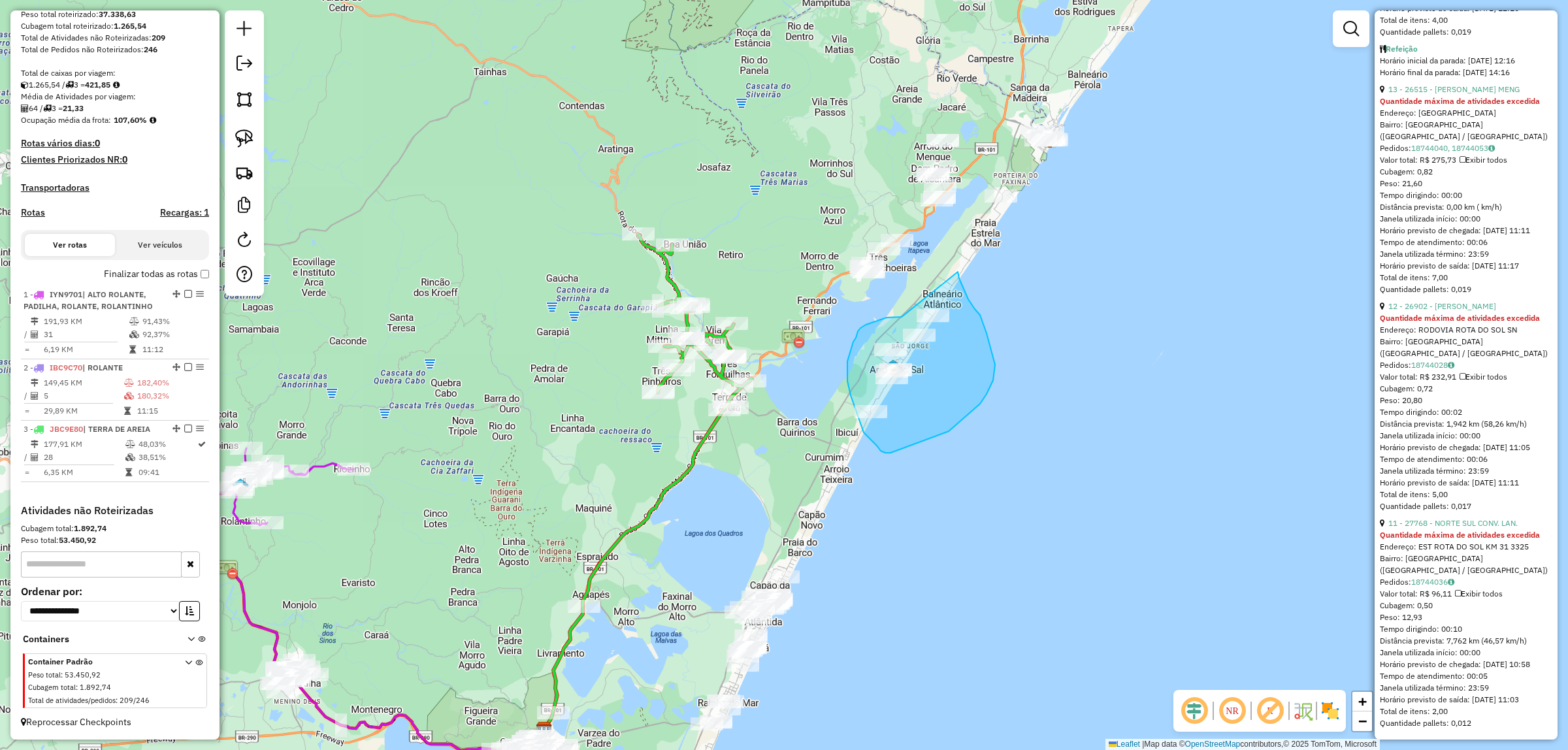
drag, startPoint x: 879, startPoint y: 320, endPoint x: 959, endPoint y: 267, distance: 96.0
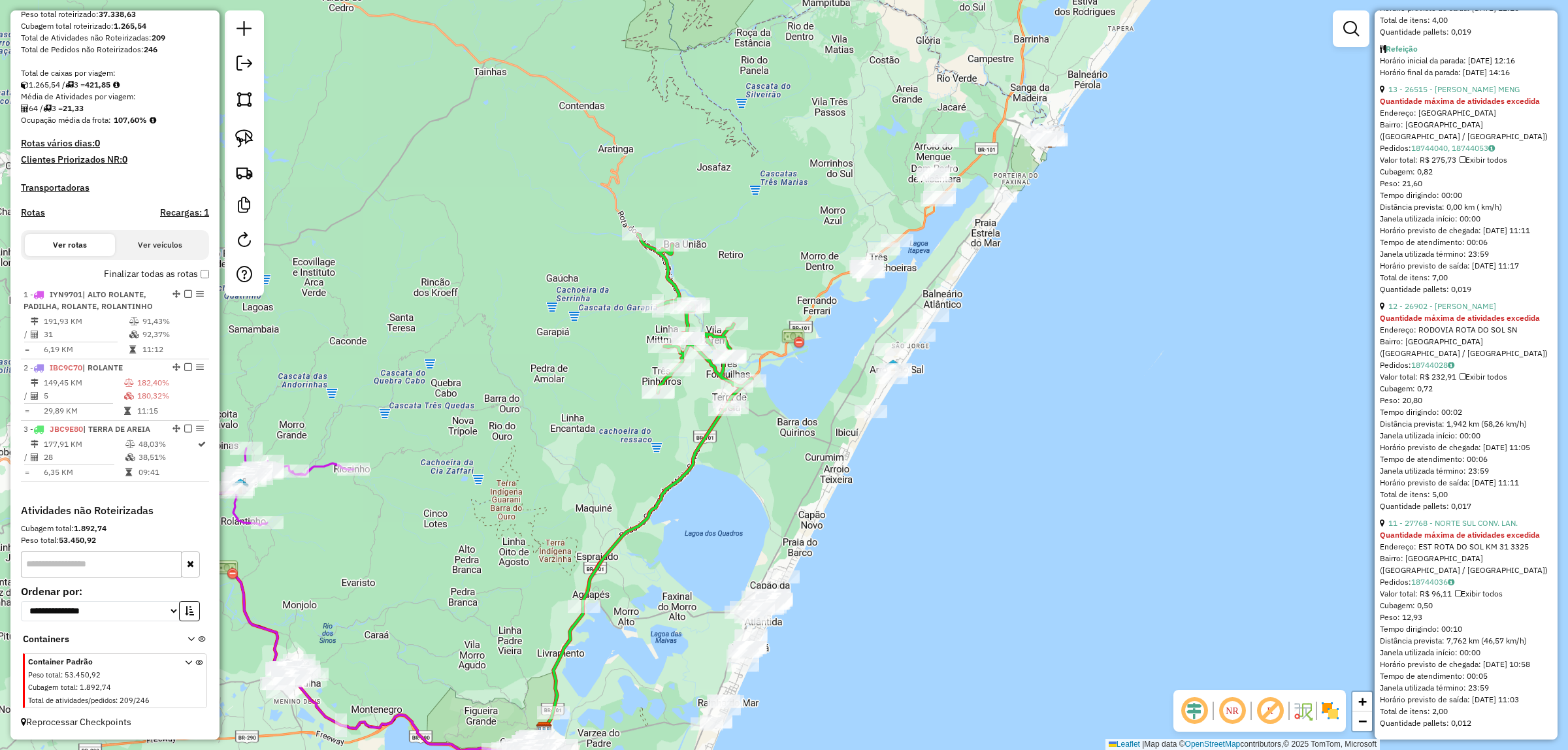
drag, startPoint x: 1011, startPoint y: 559, endPoint x: 1078, endPoint y: 322, distance: 246.3
click at [1078, 322] on div "Janela de atendimento Grade de atendimento Capacidade Transportadoras Veículos …" at bounding box center [784, 375] width 1568 height 750
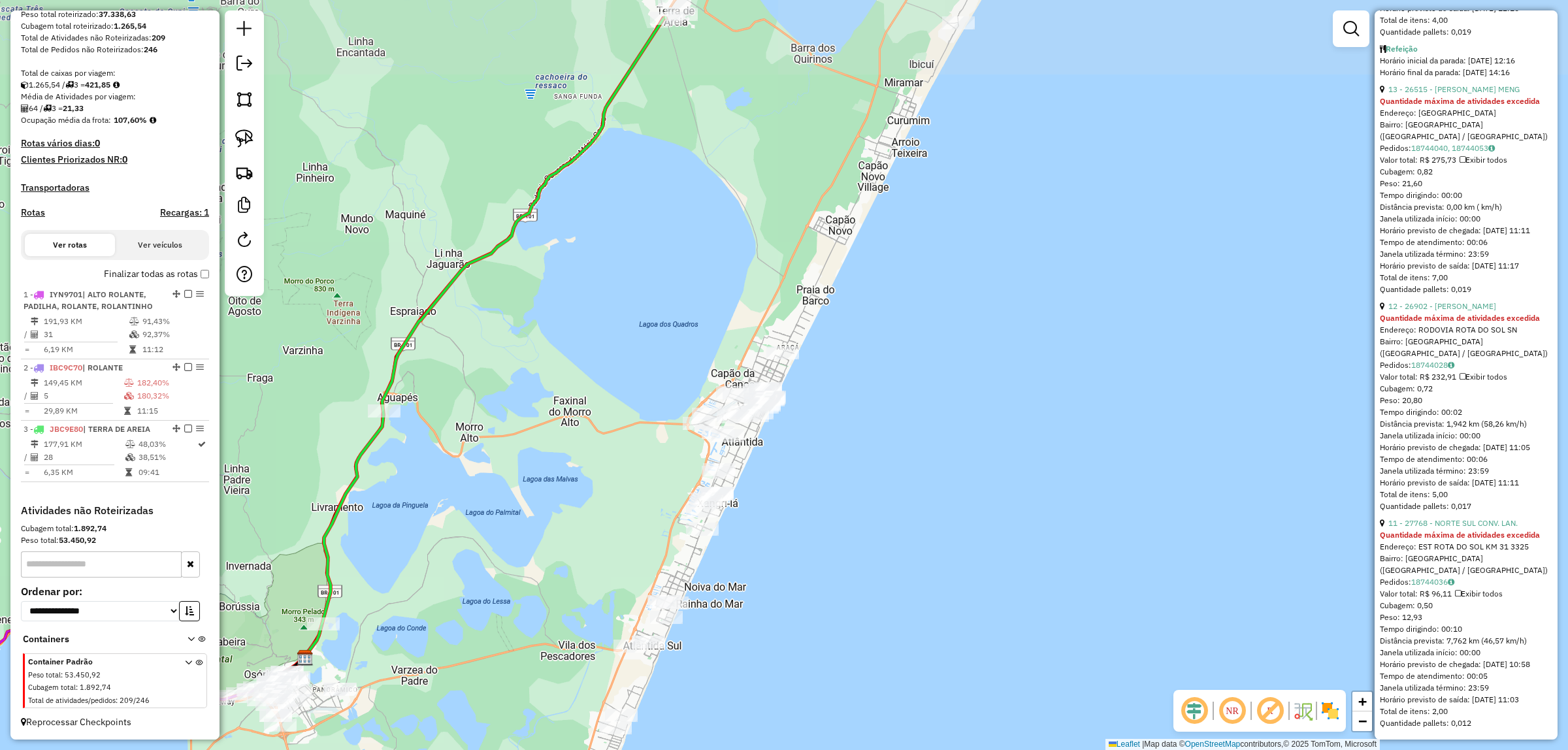
drag, startPoint x: 965, startPoint y: 291, endPoint x: 572, endPoint y: 380, distance: 403.0
click at [1040, 382] on div "Janela de atendimento Grade de atendimento Capacidade Transportadoras Veículos …" at bounding box center [784, 375] width 1568 height 750
click at [248, 138] on img at bounding box center [244, 139] width 18 height 18
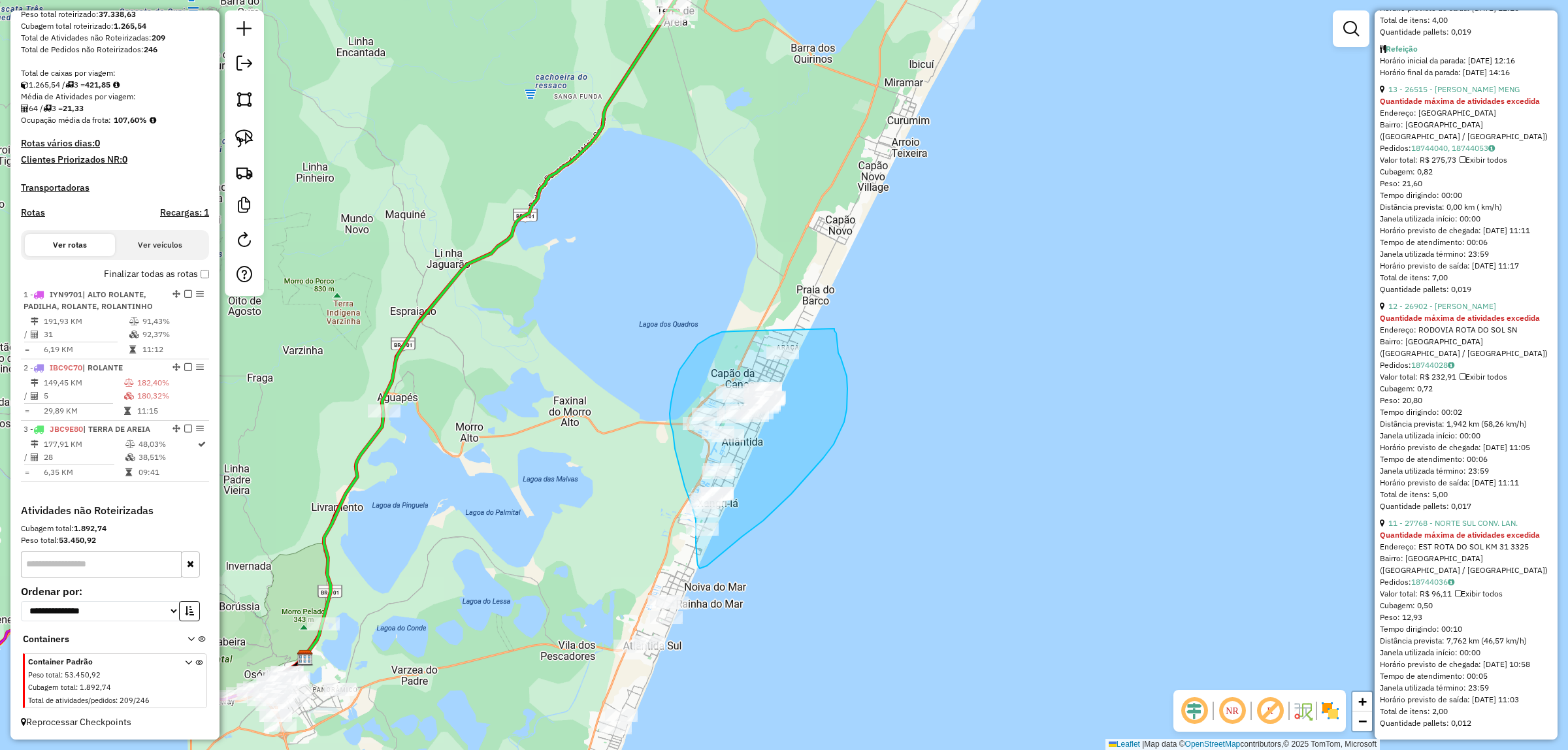
drag, startPoint x: 732, startPoint y: 331, endPoint x: 835, endPoint y: 328, distance: 103.0
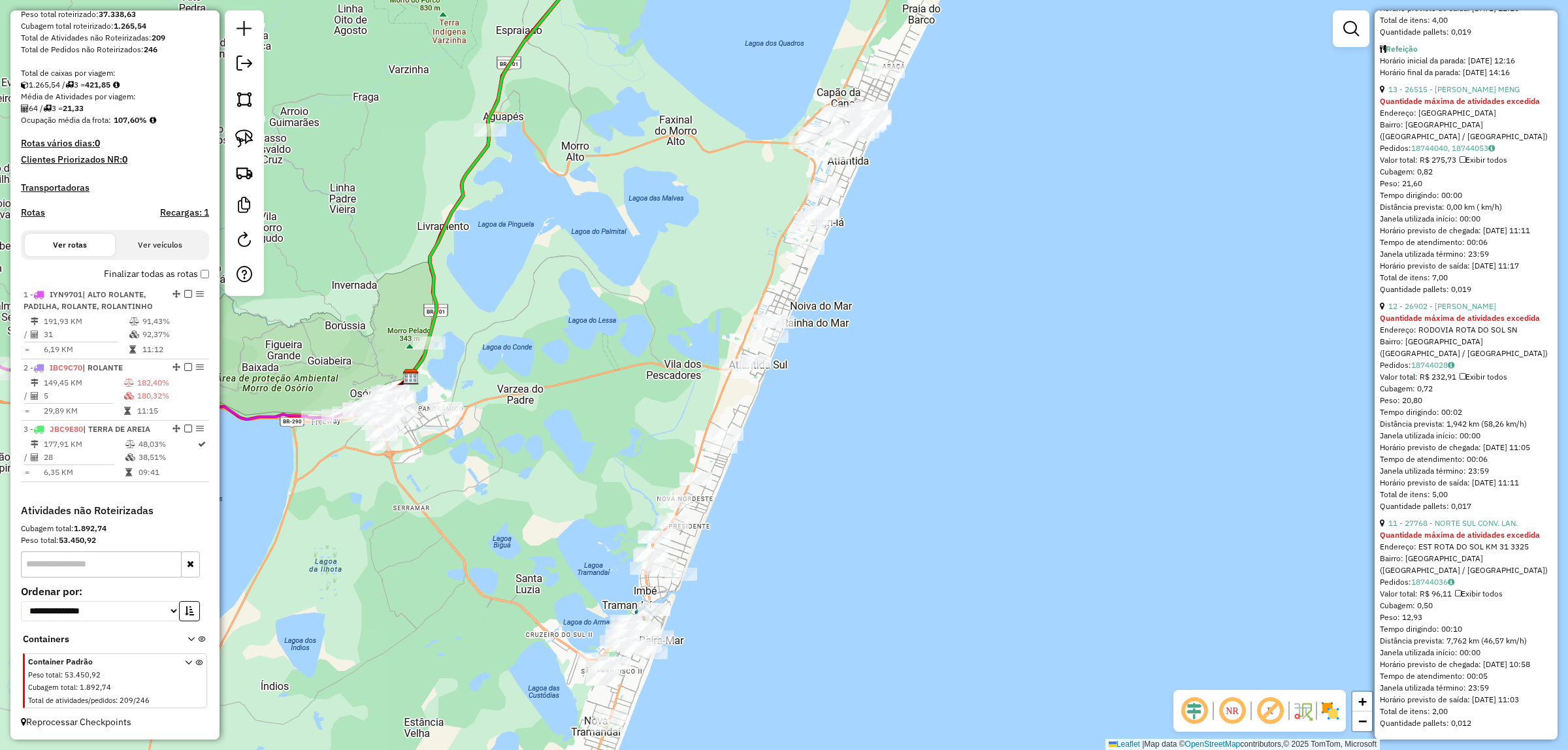
drag, startPoint x: 882, startPoint y: 461, endPoint x: 988, endPoint y: 181, distance: 299.4
click at [988, 181] on div "Janela de atendimento Grade de atendimento Capacidade Transportadoras Veículos …" at bounding box center [784, 375] width 1568 height 750
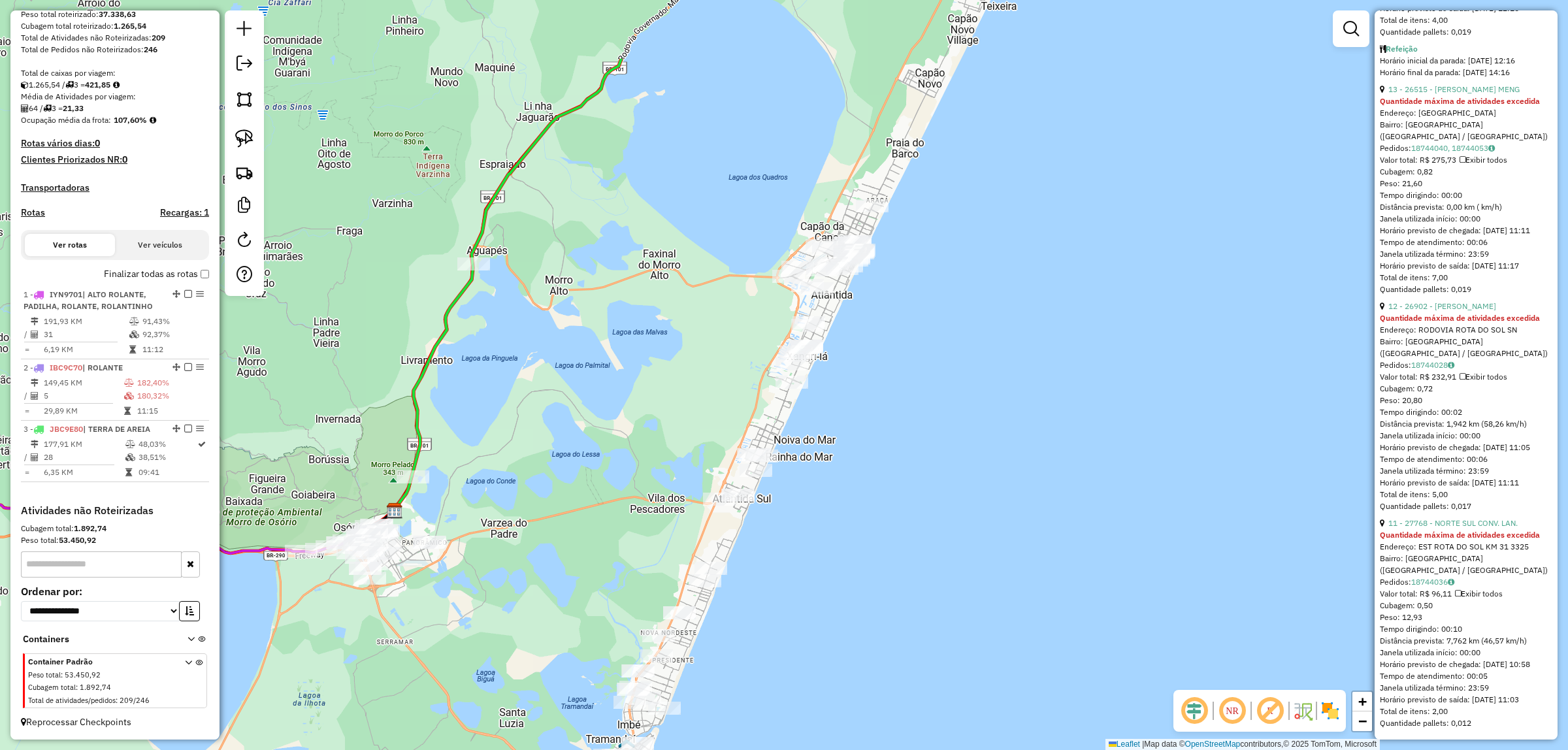
drag, startPoint x: 998, startPoint y: 172, endPoint x: 948, endPoint y: 531, distance: 362.5
click at [948, 531] on div "Janela de atendimento Grade de atendimento Capacidade Transportadoras Veículos …" at bounding box center [784, 375] width 1568 height 750
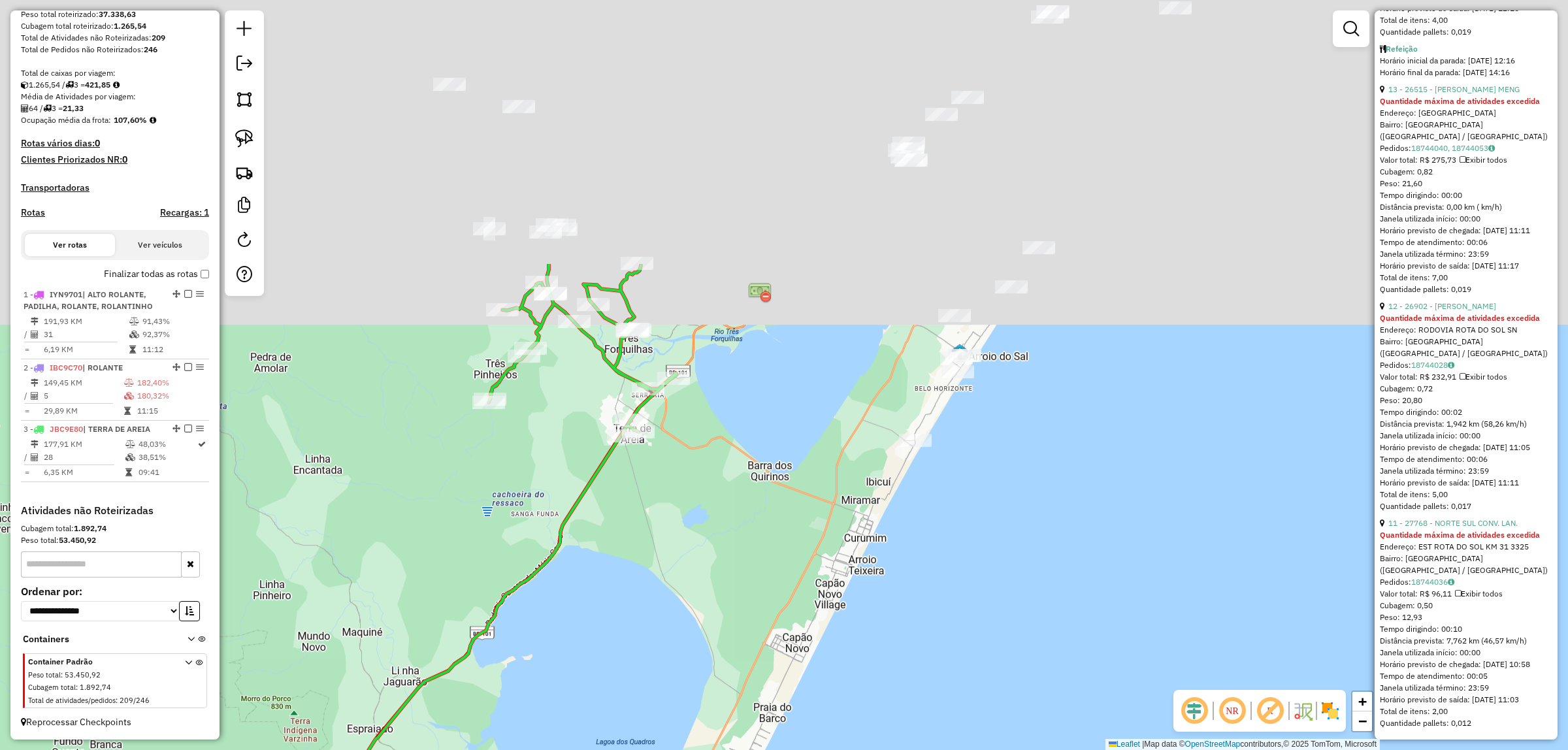
drag, startPoint x: 1074, startPoint y: 254, endPoint x: 977, endPoint y: 575, distance: 335.3
click at [973, 596] on div "Janela de atendimento Grade de atendimento Capacidade Transportadoras Veículos …" at bounding box center [784, 375] width 1568 height 750
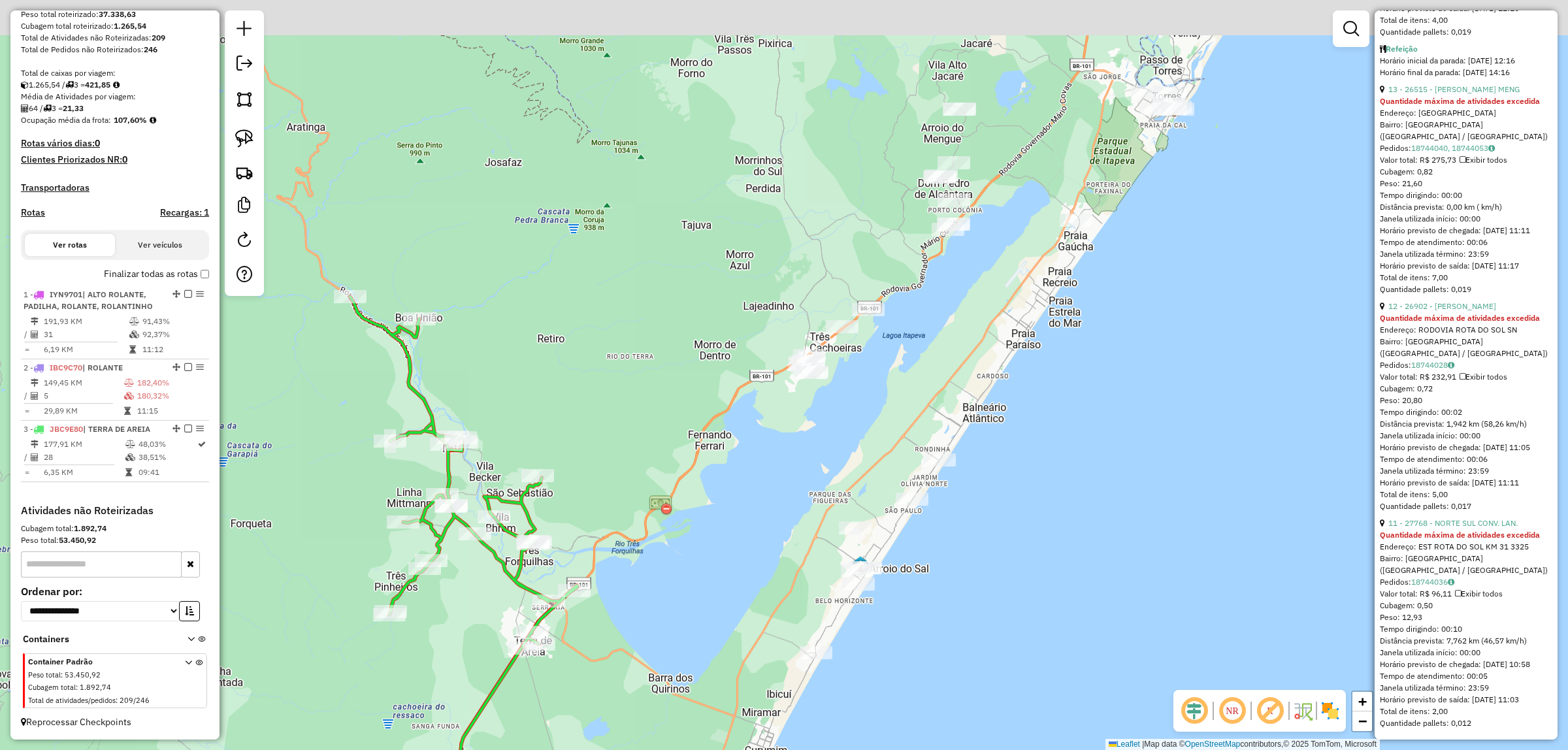
drag, startPoint x: 1085, startPoint y: 343, endPoint x: 979, endPoint y: 548, distance: 230.8
click at [979, 555] on div "Janela de atendimento Grade de atendimento Capacidade Transportadoras Veículos …" at bounding box center [784, 375] width 1568 height 750
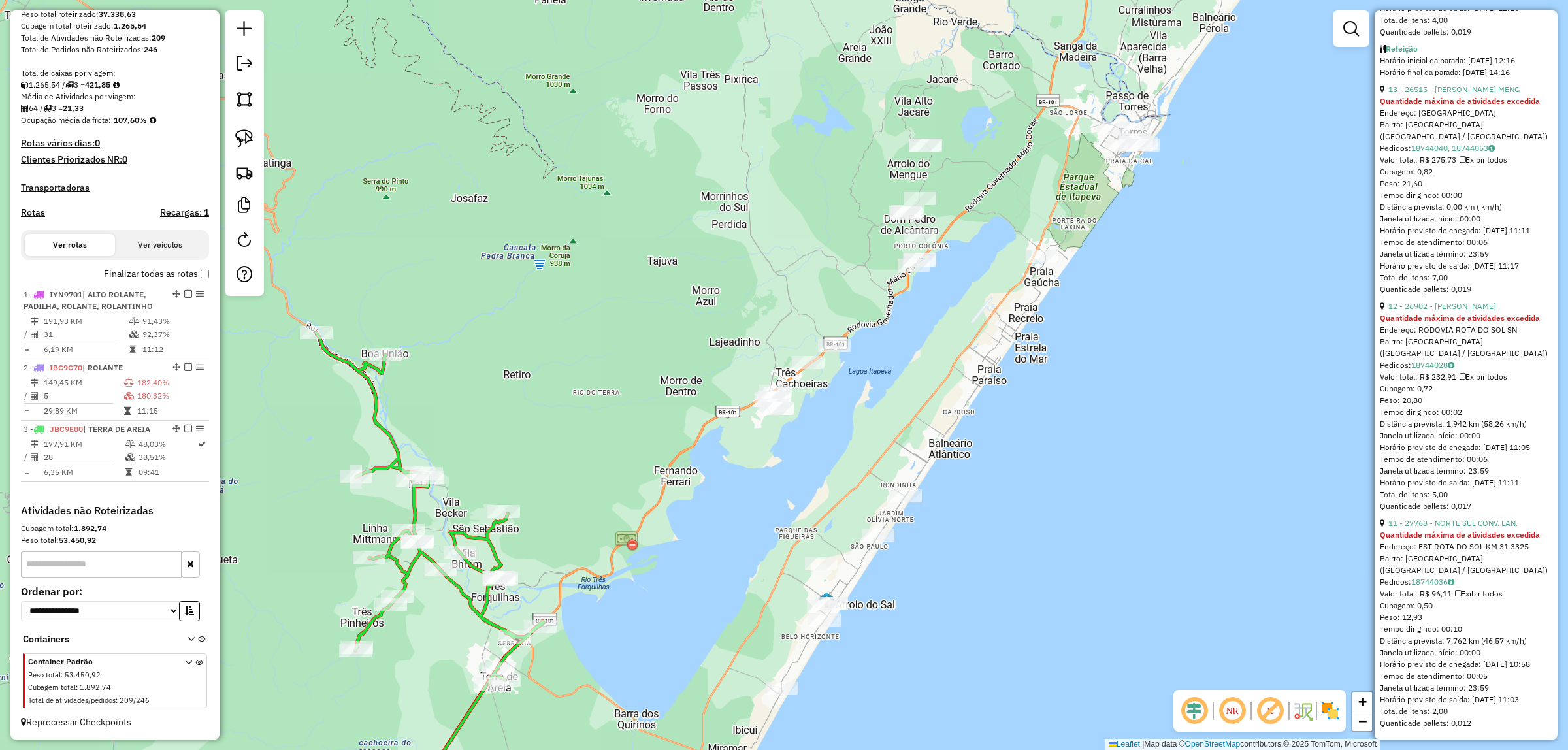
drag, startPoint x: 1085, startPoint y: 385, endPoint x: 1060, endPoint y: 435, distance: 55.9
click at [1060, 435] on div "Janela de atendimento Grade de atendimento Capacidade Transportadoras Veículos …" at bounding box center [784, 375] width 1568 height 750
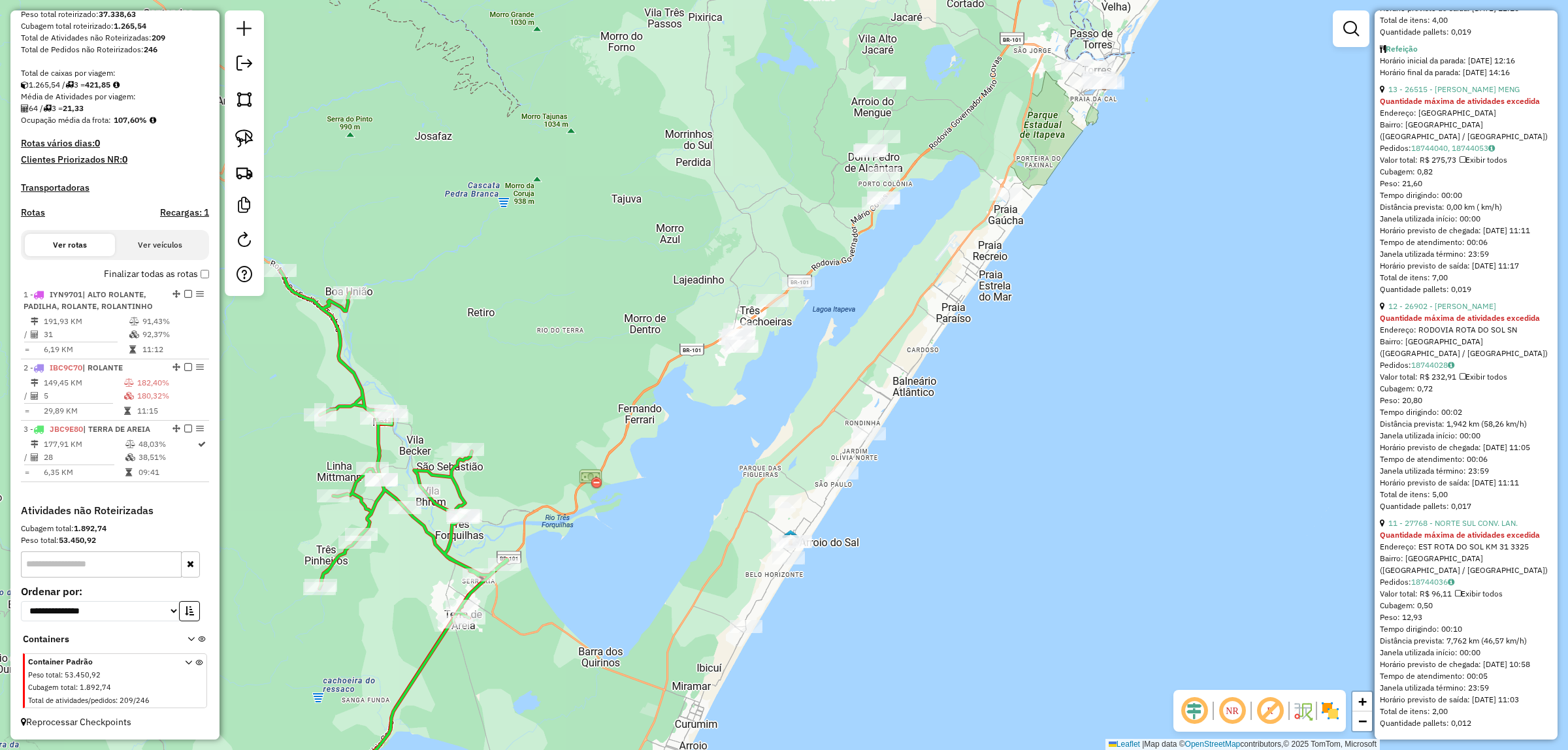
drag, startPoint x: 968, startPoint y: 439, endPoint x: 927, endPoint y: 368, distance: 82.0
click at [927, 368] on div "Janela de atendimento Grade de atendimento Capacidade Transportadoras Veículos …" at bounding box center [784, 375] width 1568 height 750
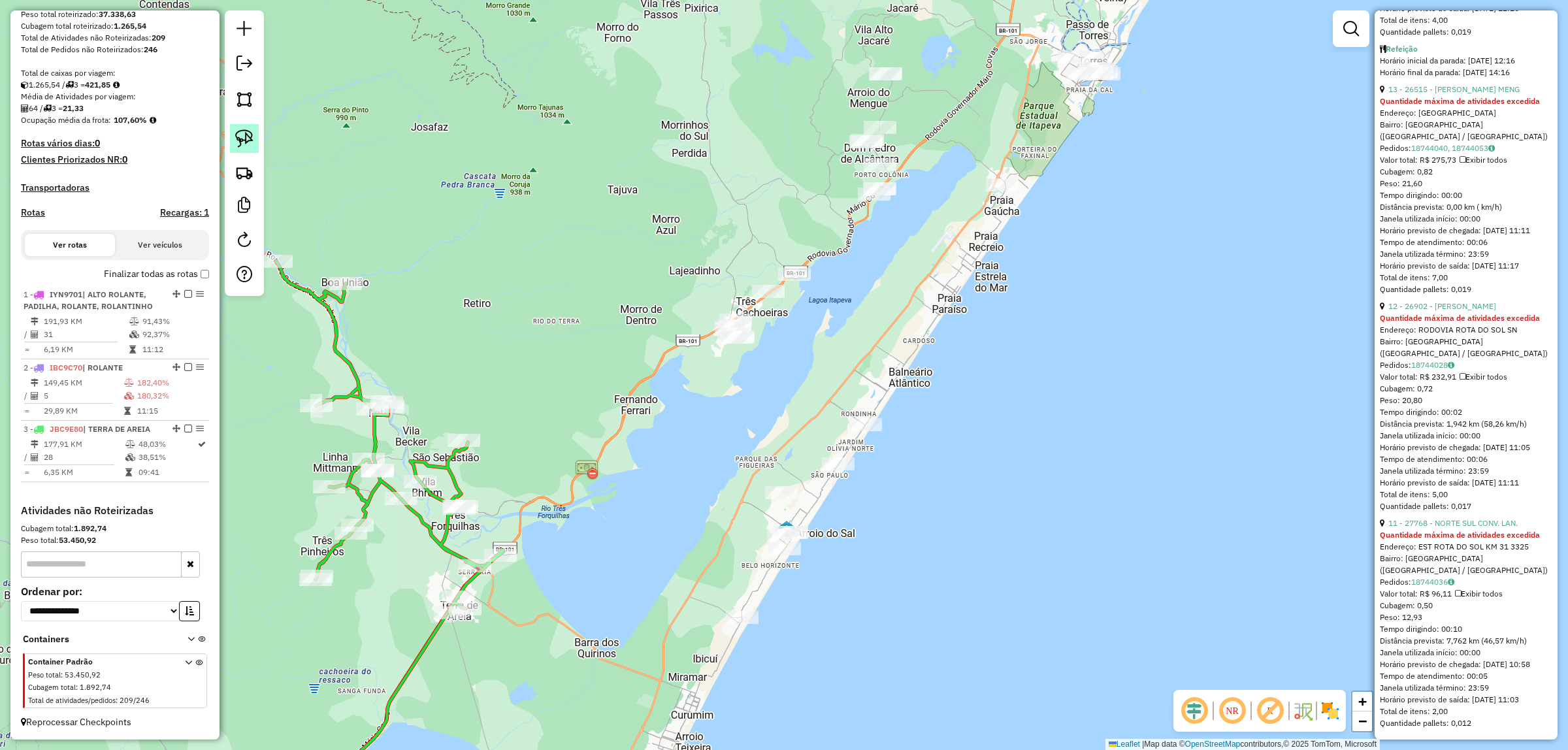
drag, startPoint x: 227, startPoint y: 139, endPoint x: 243, endPoint y: 137, distance: 16.1
click at [229, 139] on div at bounding box center [244, 153] width 40 height 286
click at [256, 141] on link at bounding box center [244, 138] width 28 height 28
drag, startPoint x: 694, startPoint y: 313, endPoint x: 740, endPoint y: 569, distance: 260.1
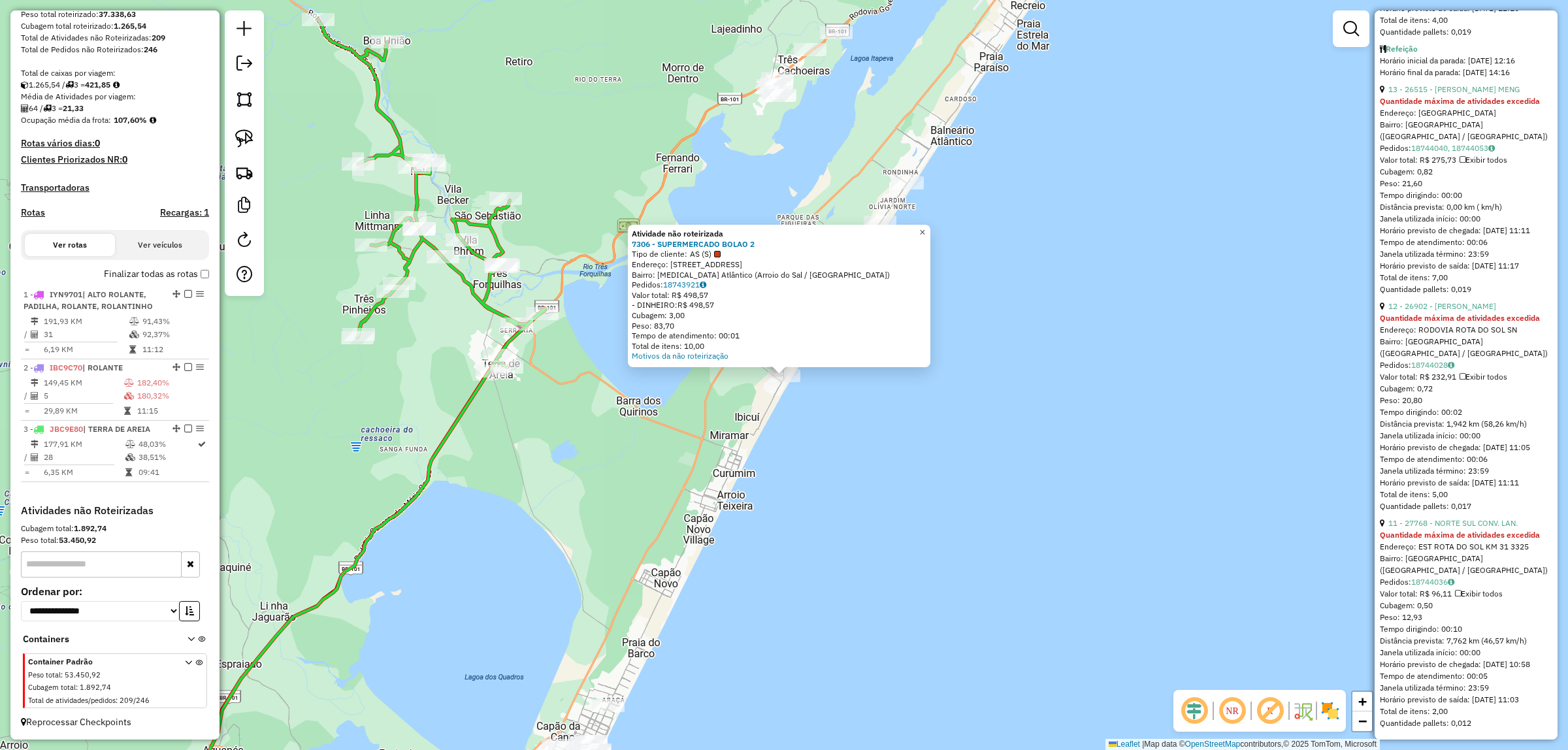
click at [925, 229] on span "×" at bounding box center [922, 233] width 6 height 11
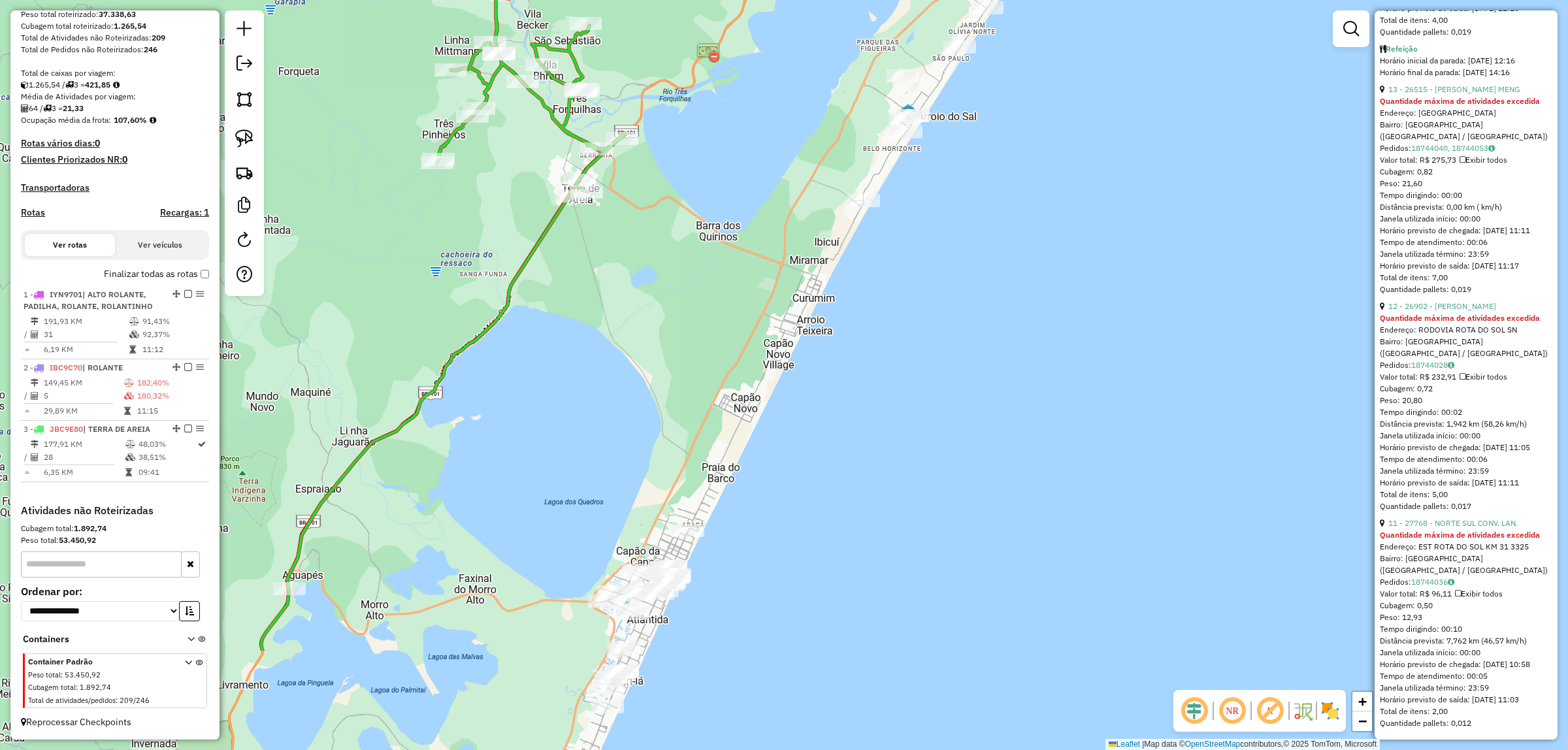
drag, startPoint x: 1006, startPoint y: 458, endPoint x: 1040, endPoint y: 353, distance: 110.4
click at [1085, 281] on div "Janela de atendimento Grade de atendimento Capacidade Transportadoras Veículos …" at bounding box center [784, 375] width 1568 height 750
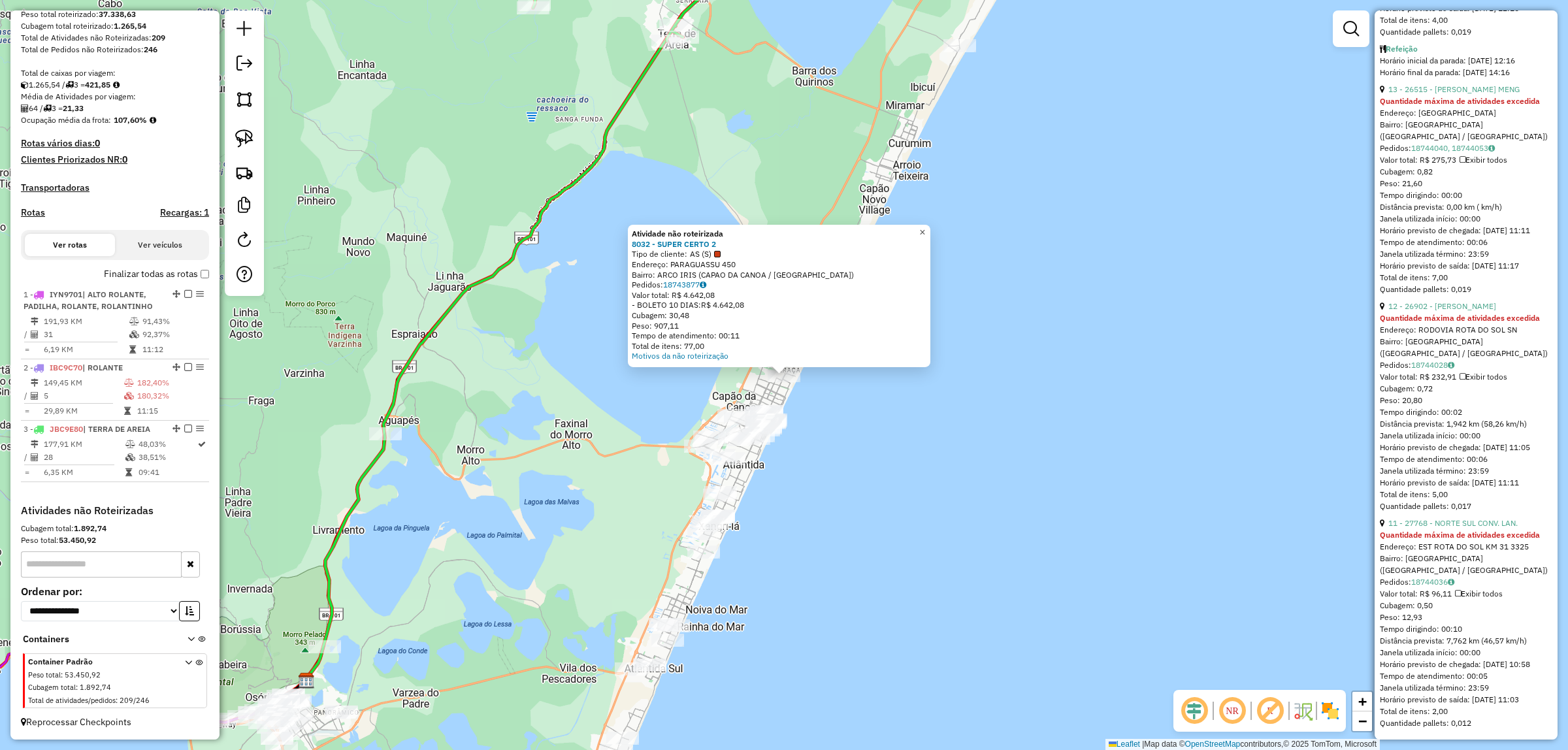
click at [925, 227] on span "×" at bounding box center [922, 233] width 6 height 11
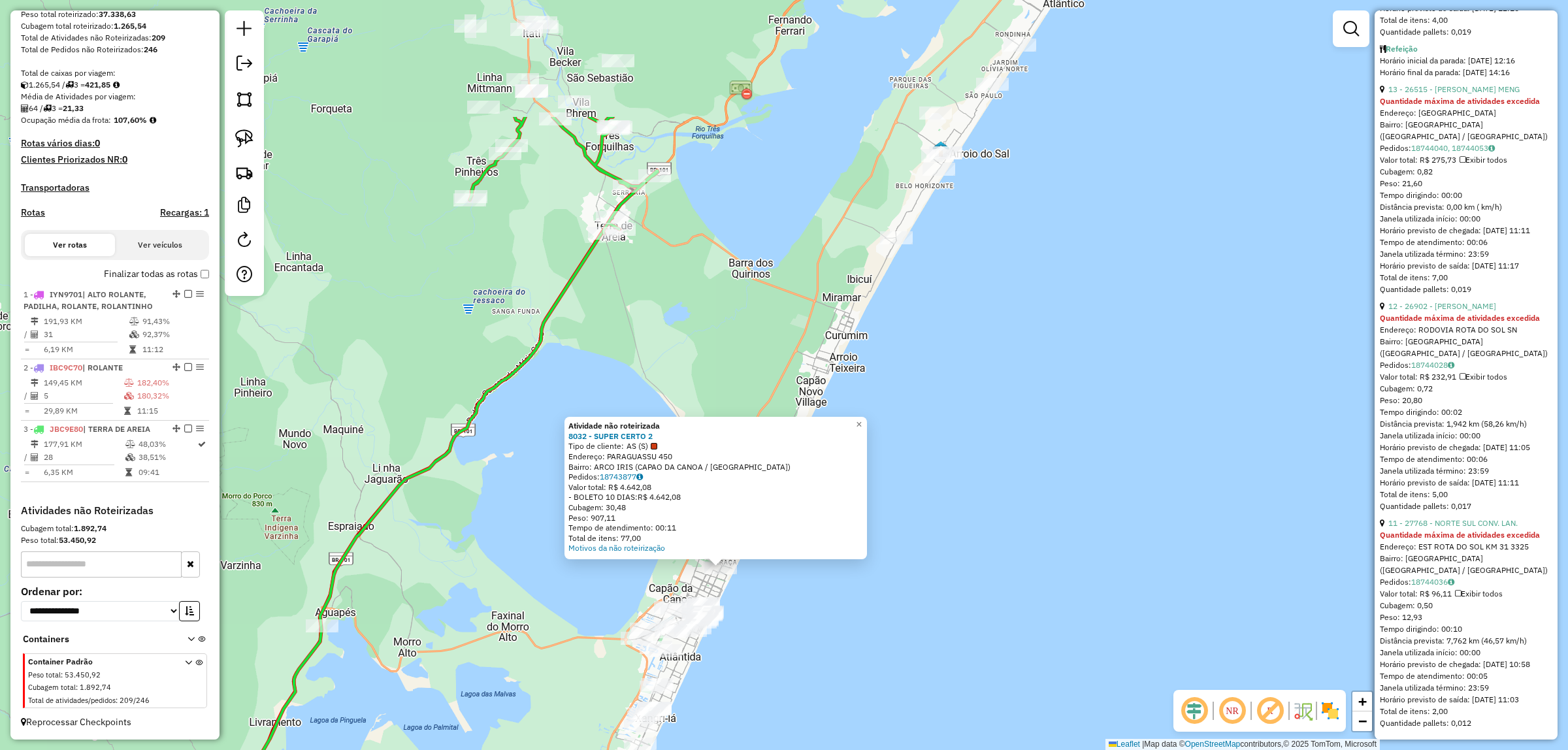
drag, startPoint x: 1035, startPoint y: 184, endPoint x: 972, endPoint y: 376, distance: 202.1
click at [972, 376] on div "Atividade não roteirizada 8032 - SUPER CERTO 2 Tipo de cliente: AS (S) Endereço…" at bounding box center [784, 375] width 1568 height 750
click at [861, 419] on span "×" at bounding box center [858, 425] width 6 height 11
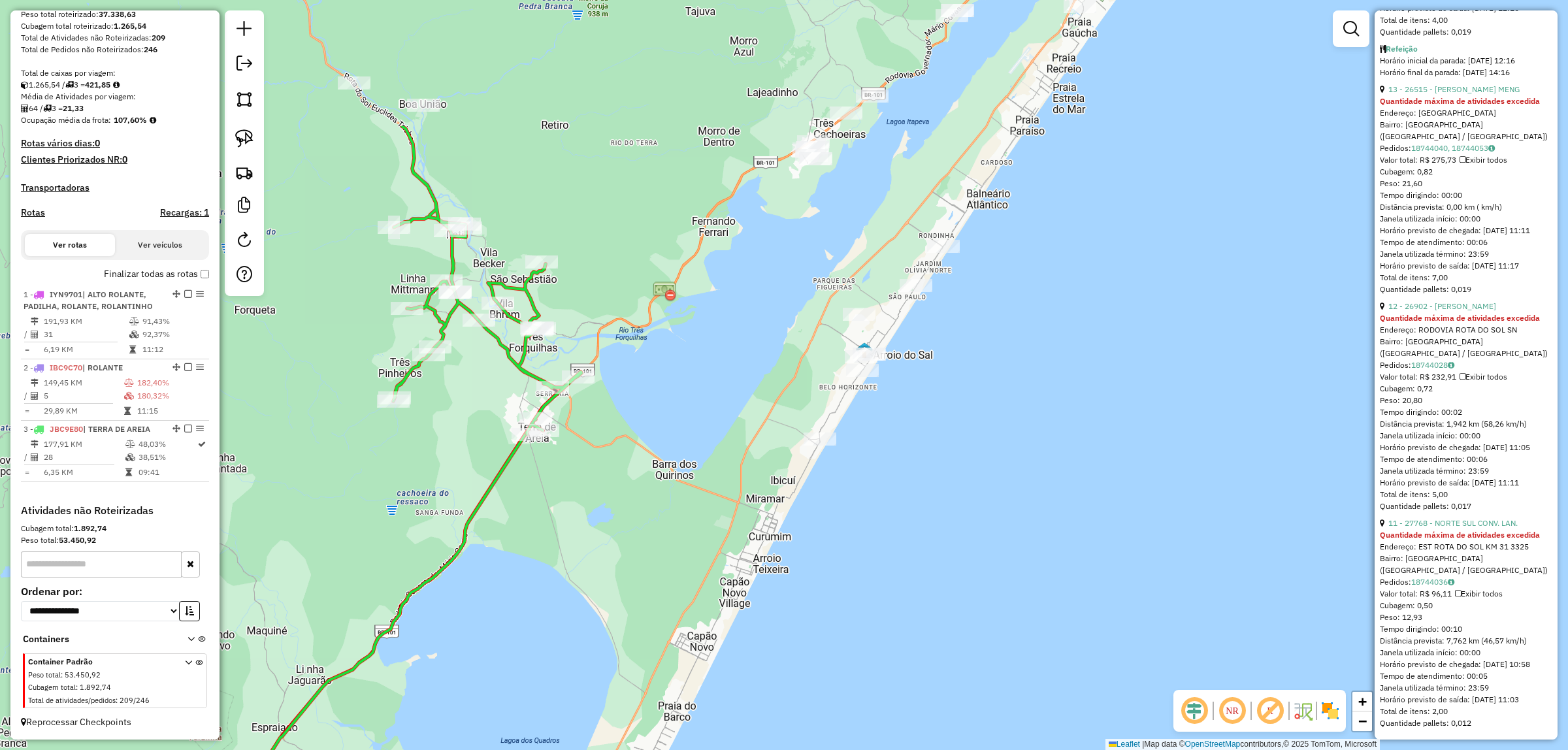
drag, startPoint x: 1042, startPoint y: 322, endPoint x: 988, endPoint y: 448, distance: 137.1
click at [988, 448] on div "Janela de atendimento Grade de atendimento Capacidade Transportadoras Veículos …" at bounding box center [784, 375] width 1568 height 750
drag, startPoint x: 244, startPoint y: 141, endPoint x: 676, endPoint y: 208, distance: 437.2
click at [244, 139] on img at bounding box center [244, 139] width 18 height 18
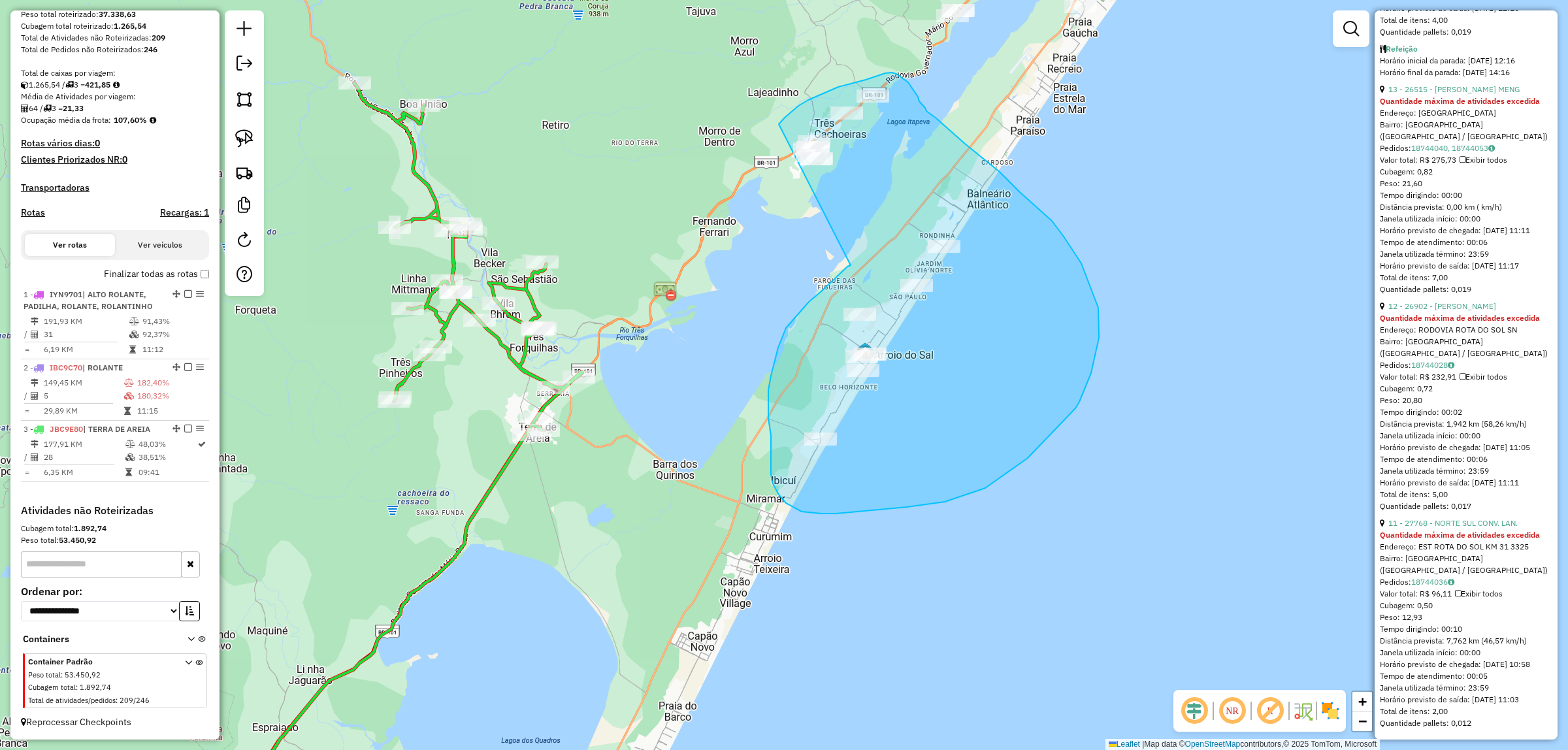
drag, startPoint x: 821, startPoint y: 291, endPoint x: 767, endPoint y: 139, distance: 161.3
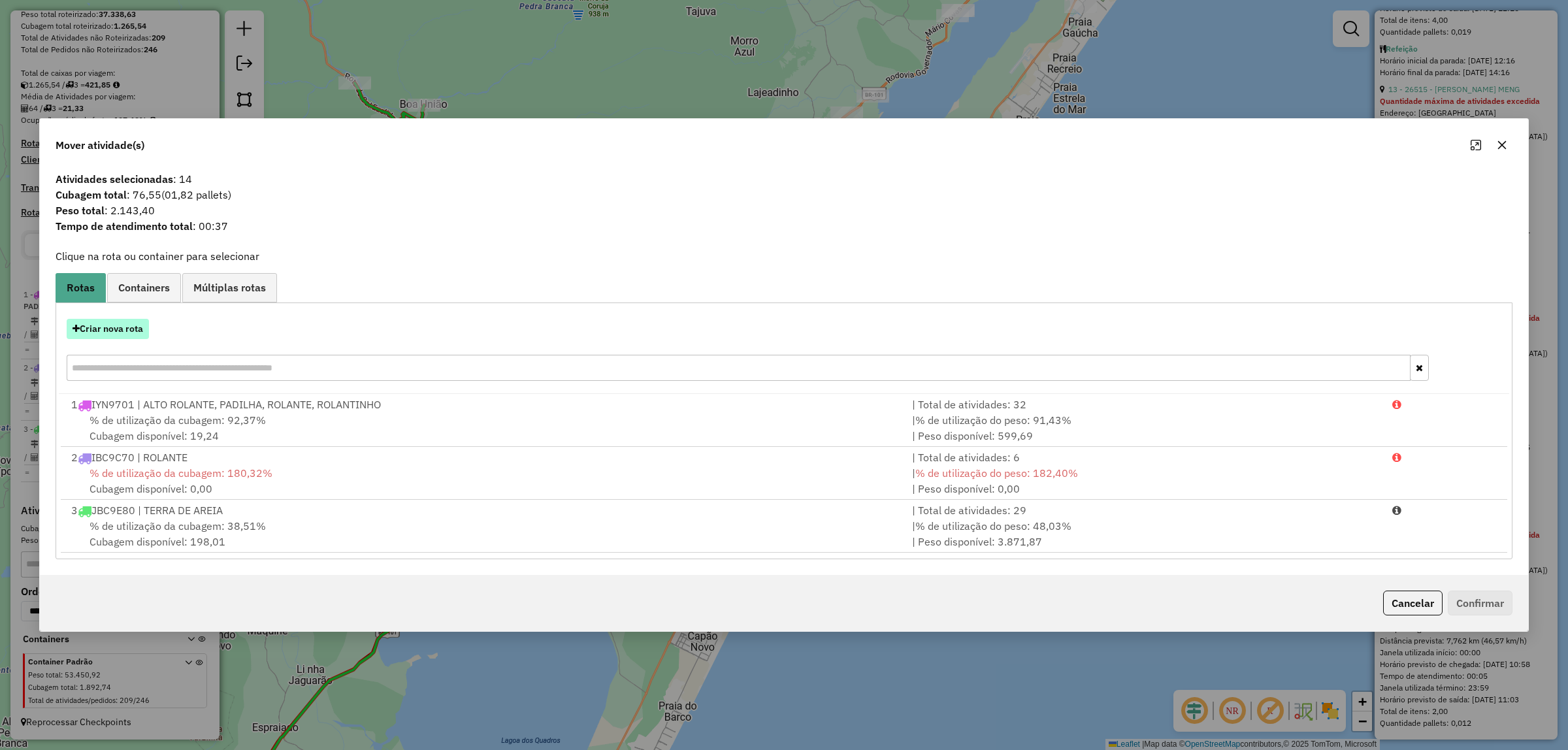
click at [131, 335] on button "Criar nova rota" at bounding box center [108, 329] width 83 height 20
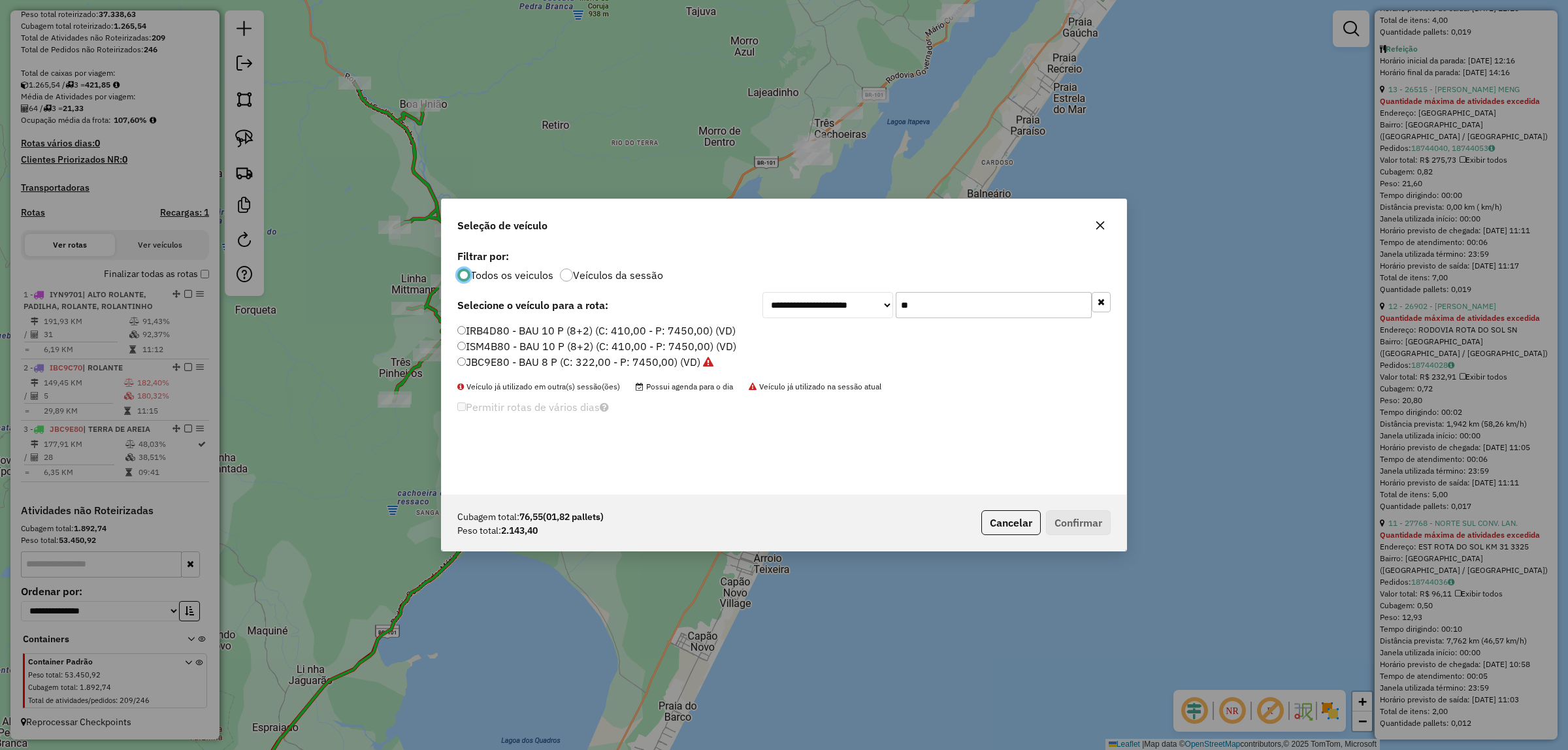
scroll to position [6, 4]
drag, startPoint x: 915, startPoint y: 312, endPoint x: 813, endPoint y: 326, distance: 103.0
click at [804, 325] on div "**********" at bounding box center [783, 370] width 685 height 248
type input "**"
click at [500, 333] on label "JAT5I65 - BAU 8 P (C: 322,00 - P: 7450,00) (VD)" at bounding box center [576, 330] width 240 height 16
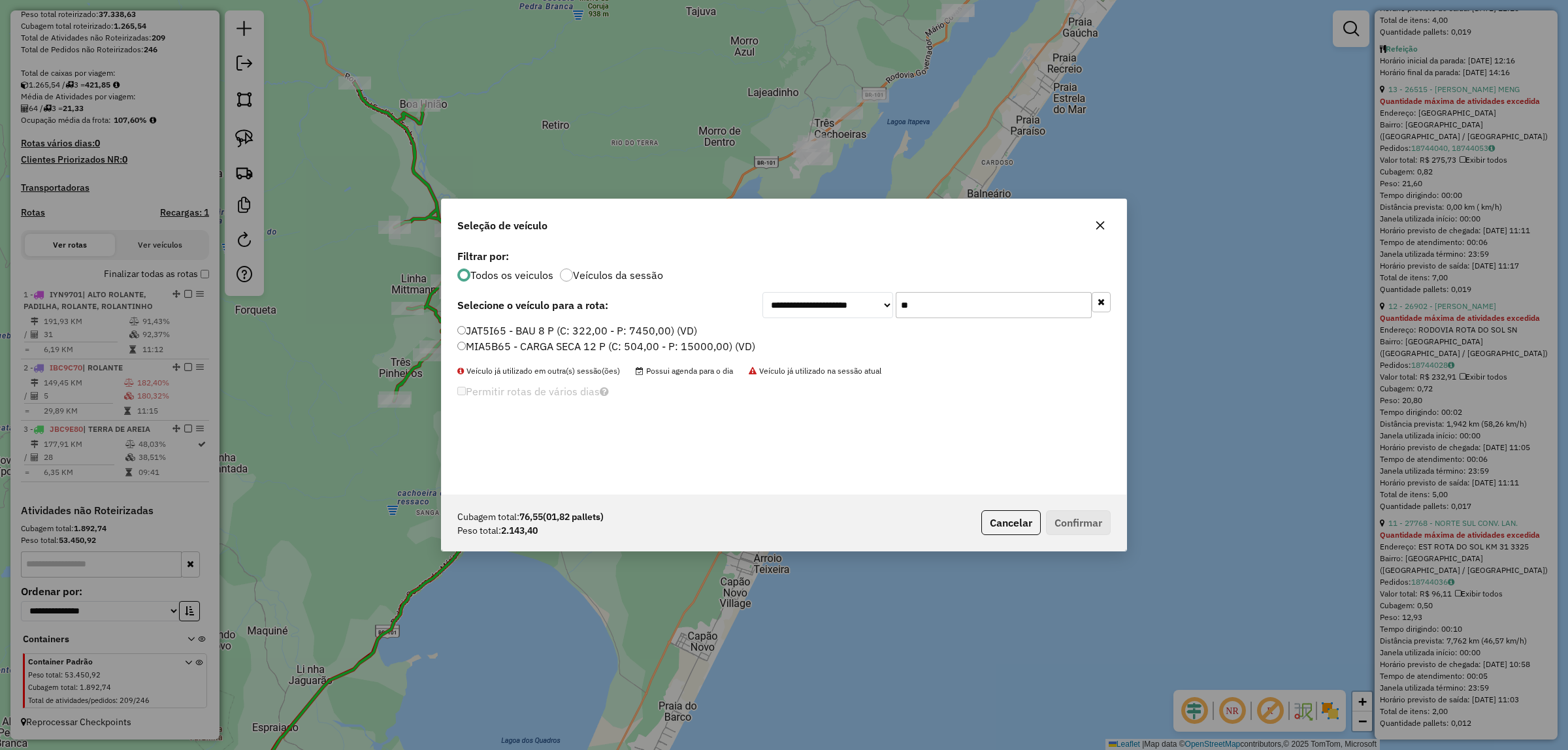
click at [453, 331] on div "JAT5I65 - BAU 8 P (C: 322,00 - P: 7450,00) (VD) MIA5B65 - CARGA SECA 12 P (C: 5…" at bounding box center [784, 344] width 669 height 41
click at [1082, 520] on button "Confirmar" at bounding box center [1078, 522] width 64 height 25
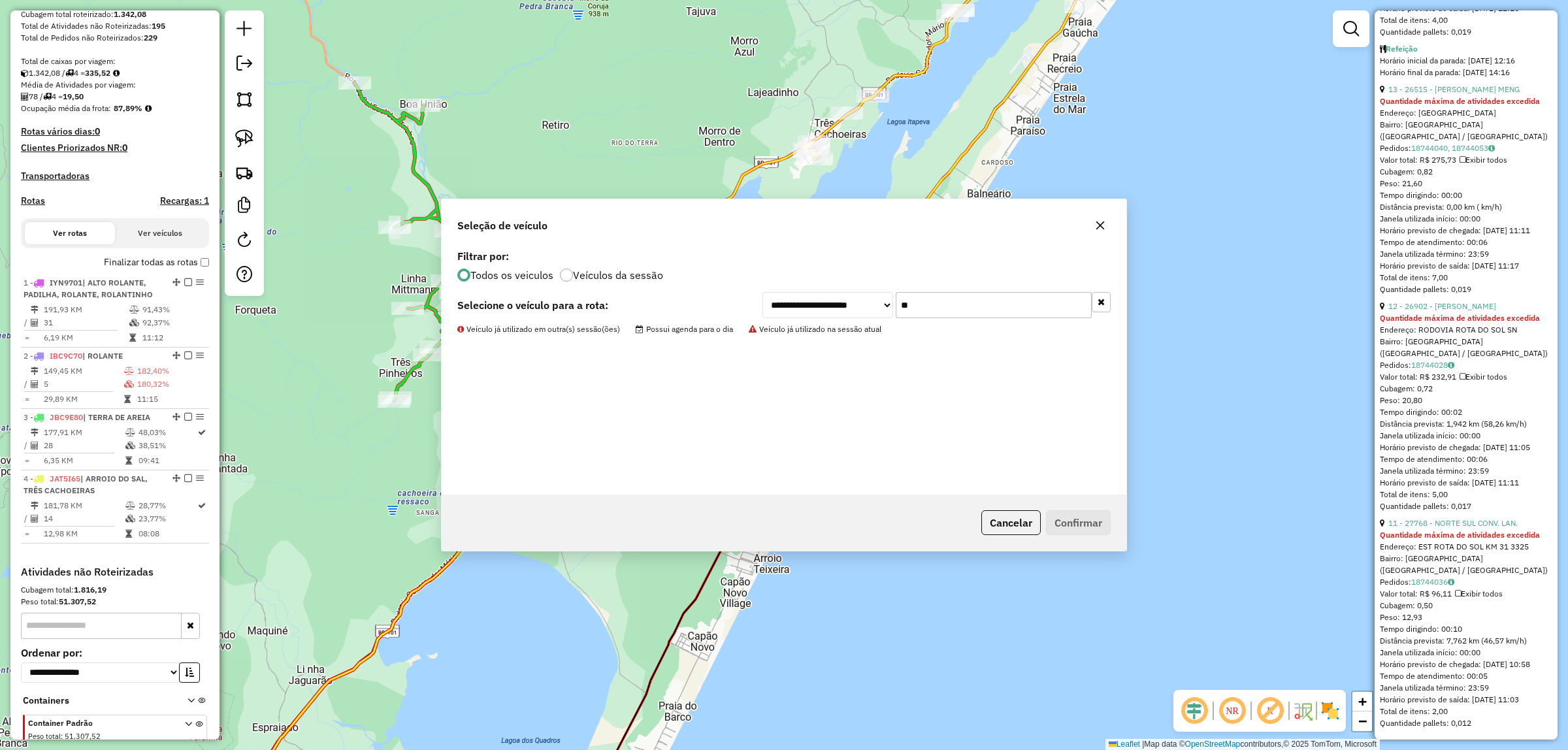
scroll to position [315, 0]
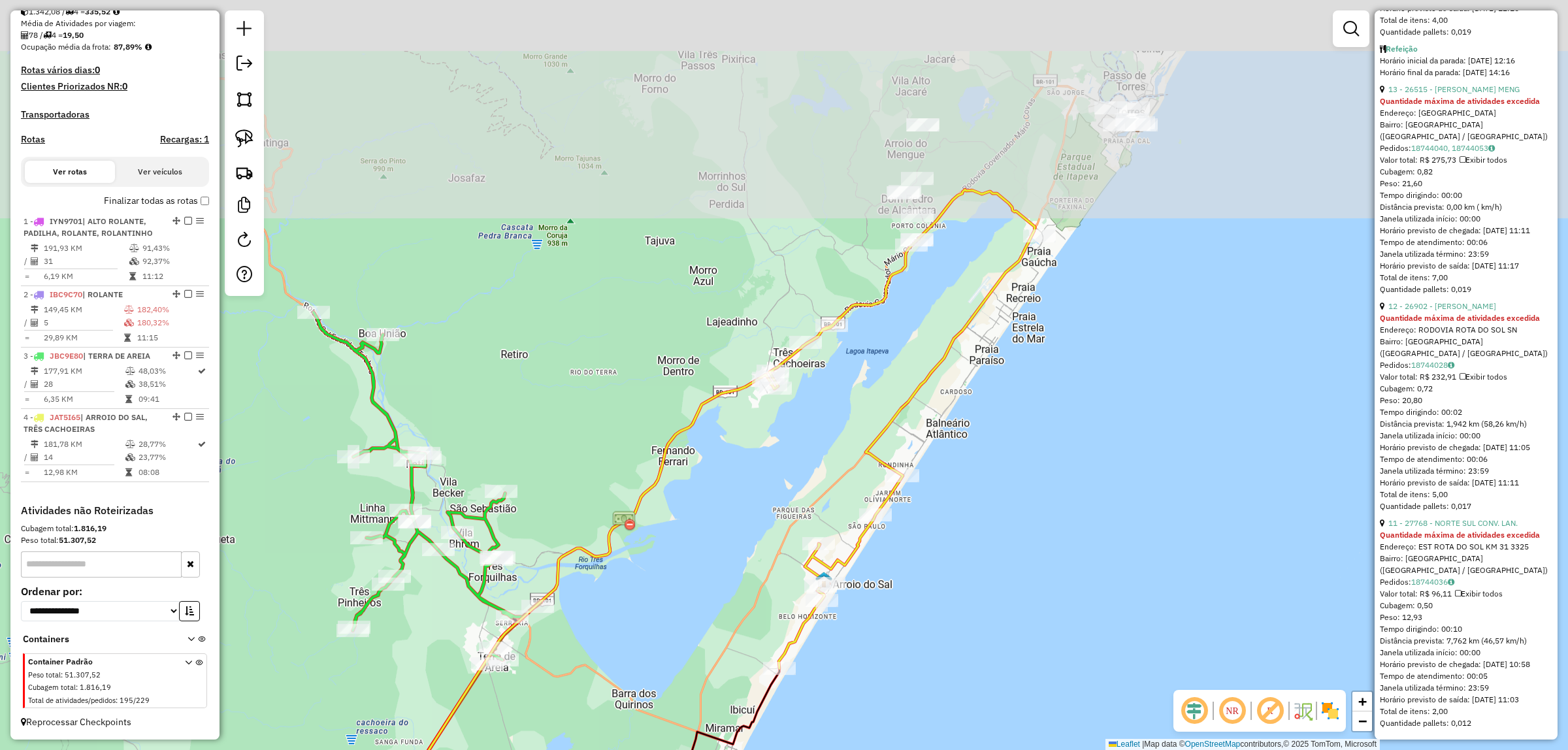
drag, startPoint x: 1133, startPoint y: 210, endPoint x: 1066, endPoint y: 494, distance: 291.8
click at [1062, 504] on div "Janela de atendimento Grade de atendimento Capacidade Transportadoras Veículos …" at bounding box center [784, 375] width 1568 height 750
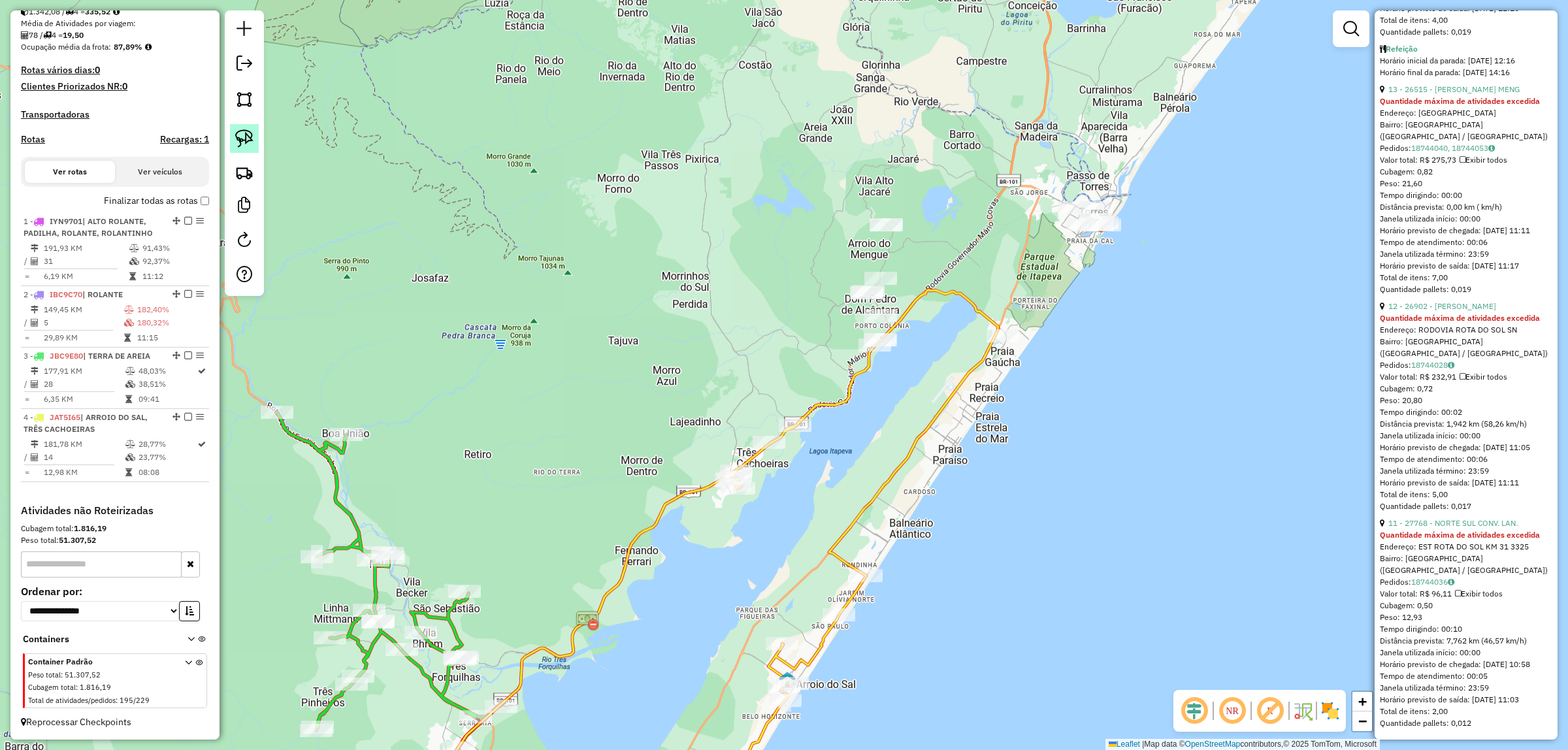
click at [230, 138] on link at bounding box center [244, 138] width 28 height 28
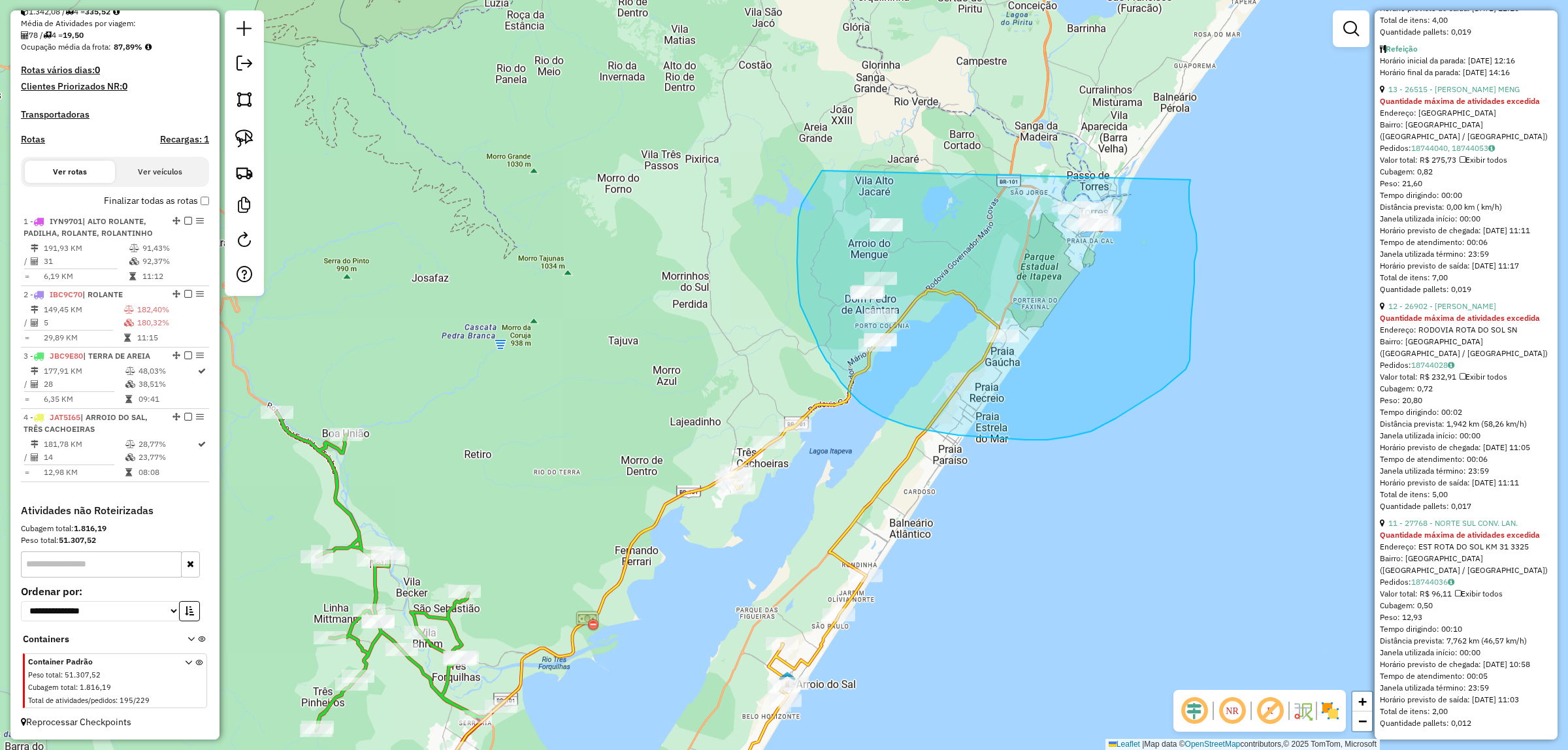
drag, startPoint x: 822, startPoint y: 170, endPoint x: 1210, endPoint y: 128, distance: 390.3
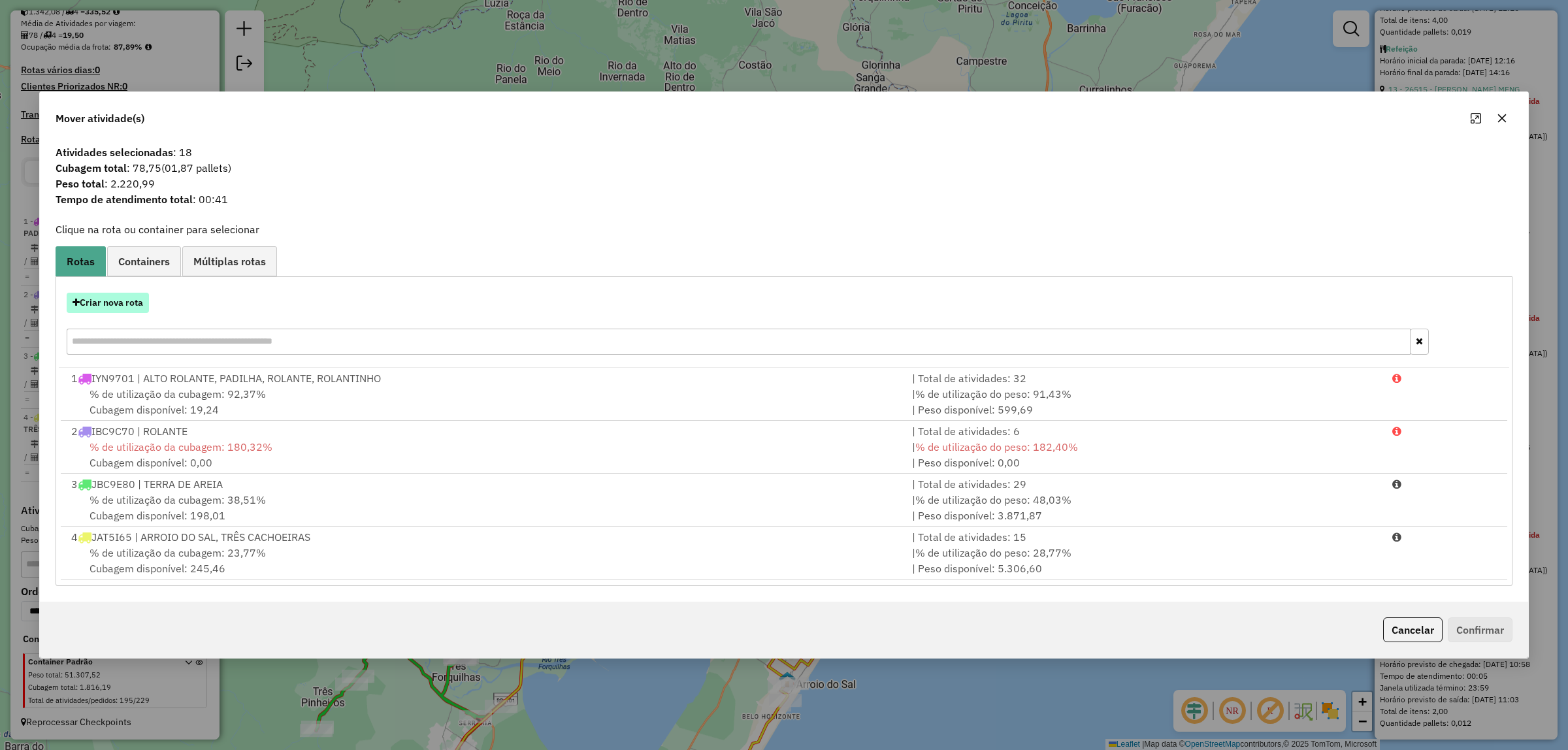
click at [121, 295] on button "Criar nova rota" at bounding box center [108, 302] width 83 height 20
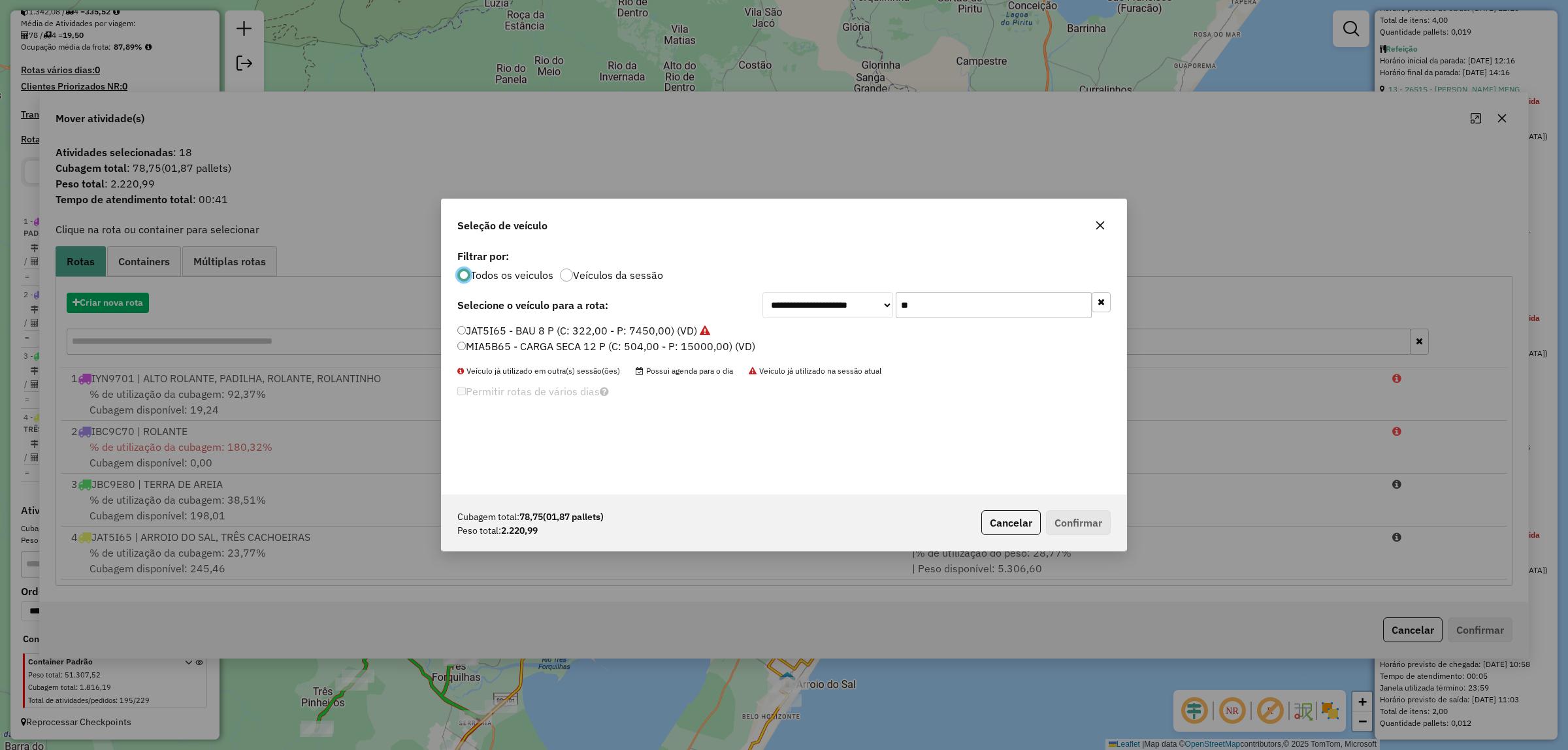
scroll to position [6, 4]
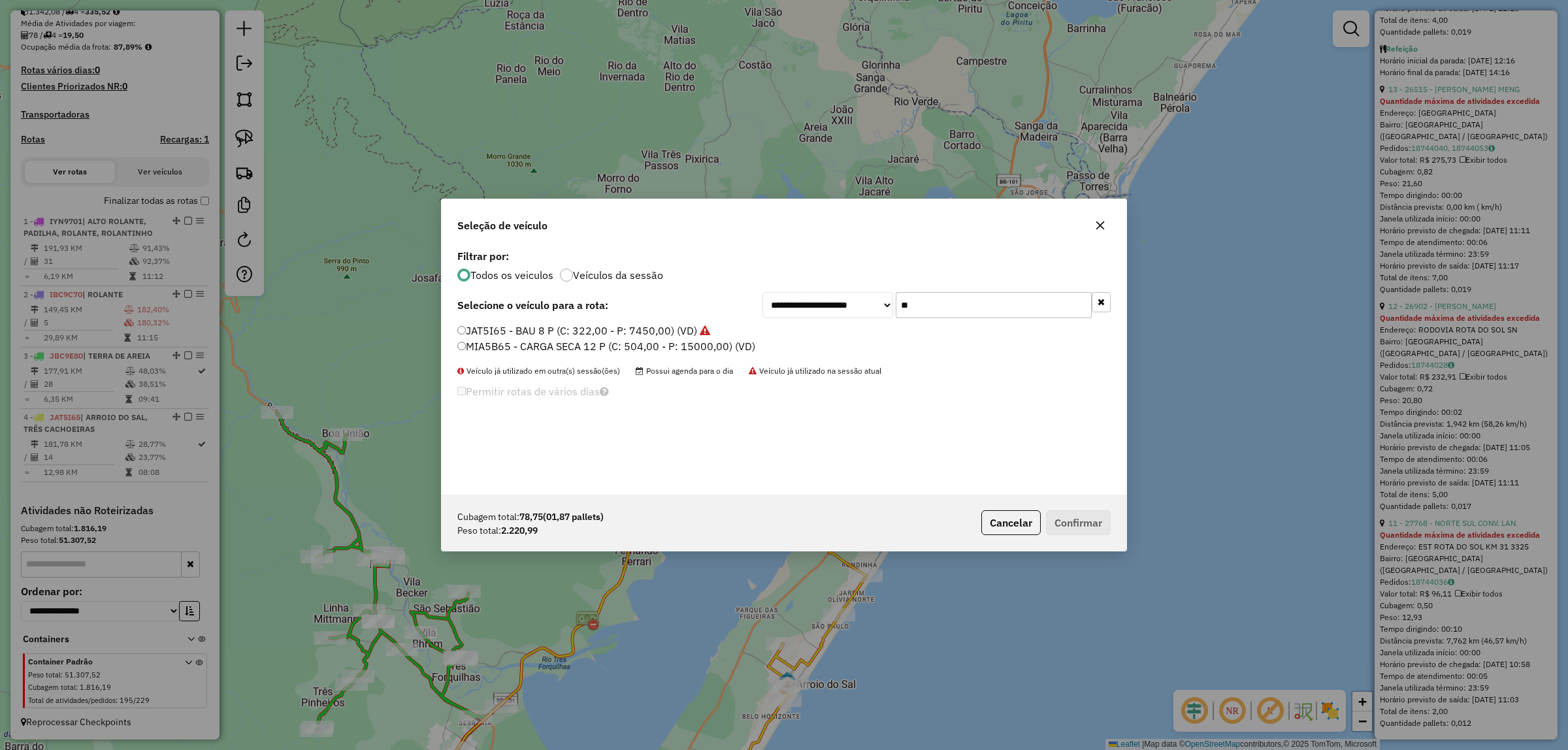
drag, startPoint x: 949, startPoint y: 312, endPoint x: 830, endPoint y: 319, distance: 119.2
click at [830, 319] on div "**********" at bounding box center [783, 370] width 685 height 248
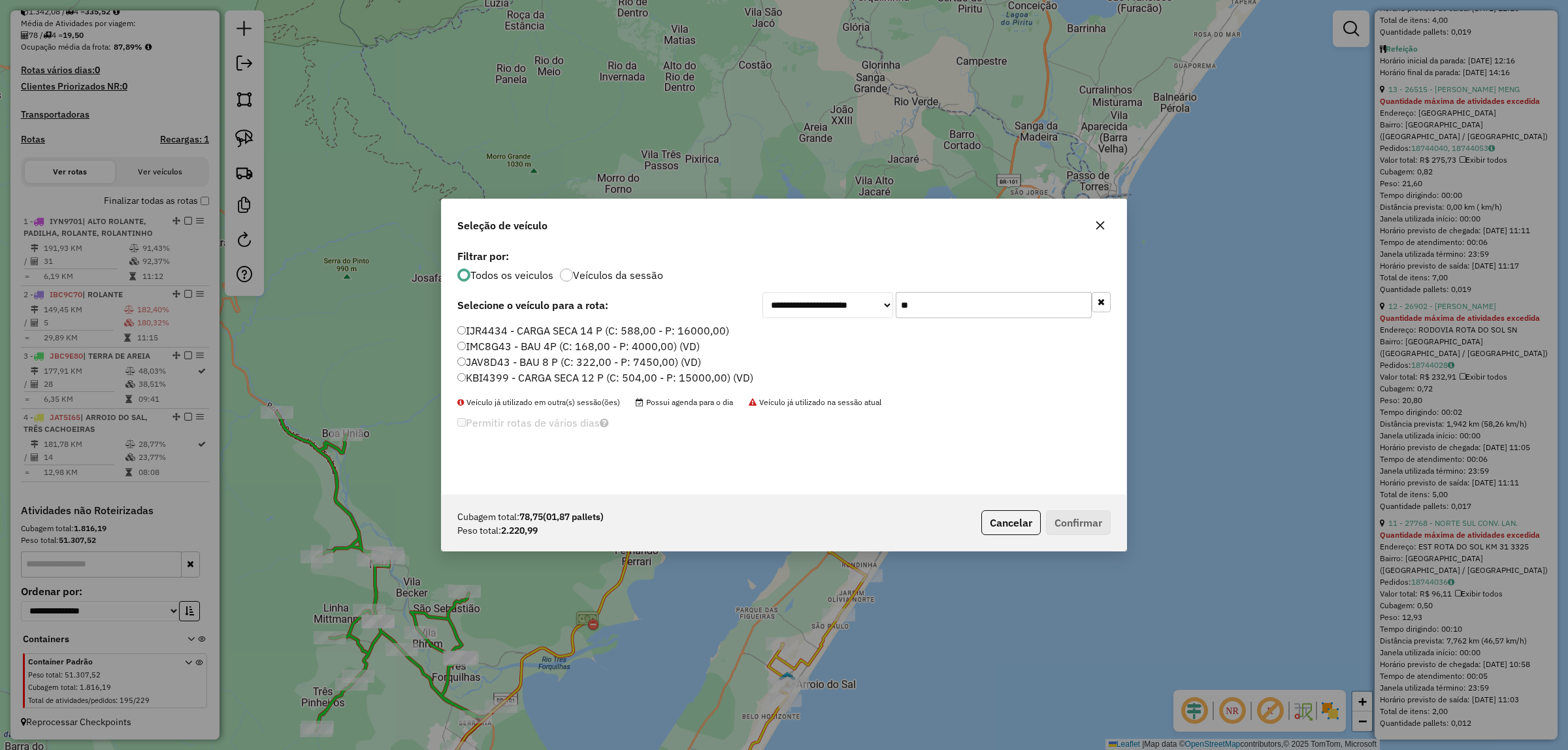
type input "**"
click at [550, 358] on label "JAV8D43 - BAU 8 P (C: 322,00 - P: 7450,00) (VD)" at bounding box center [578, 361] width 244 height 16
click at [1105, 523] on button "Confirmar" at bounding box center [1078, 523] width 64 height 25
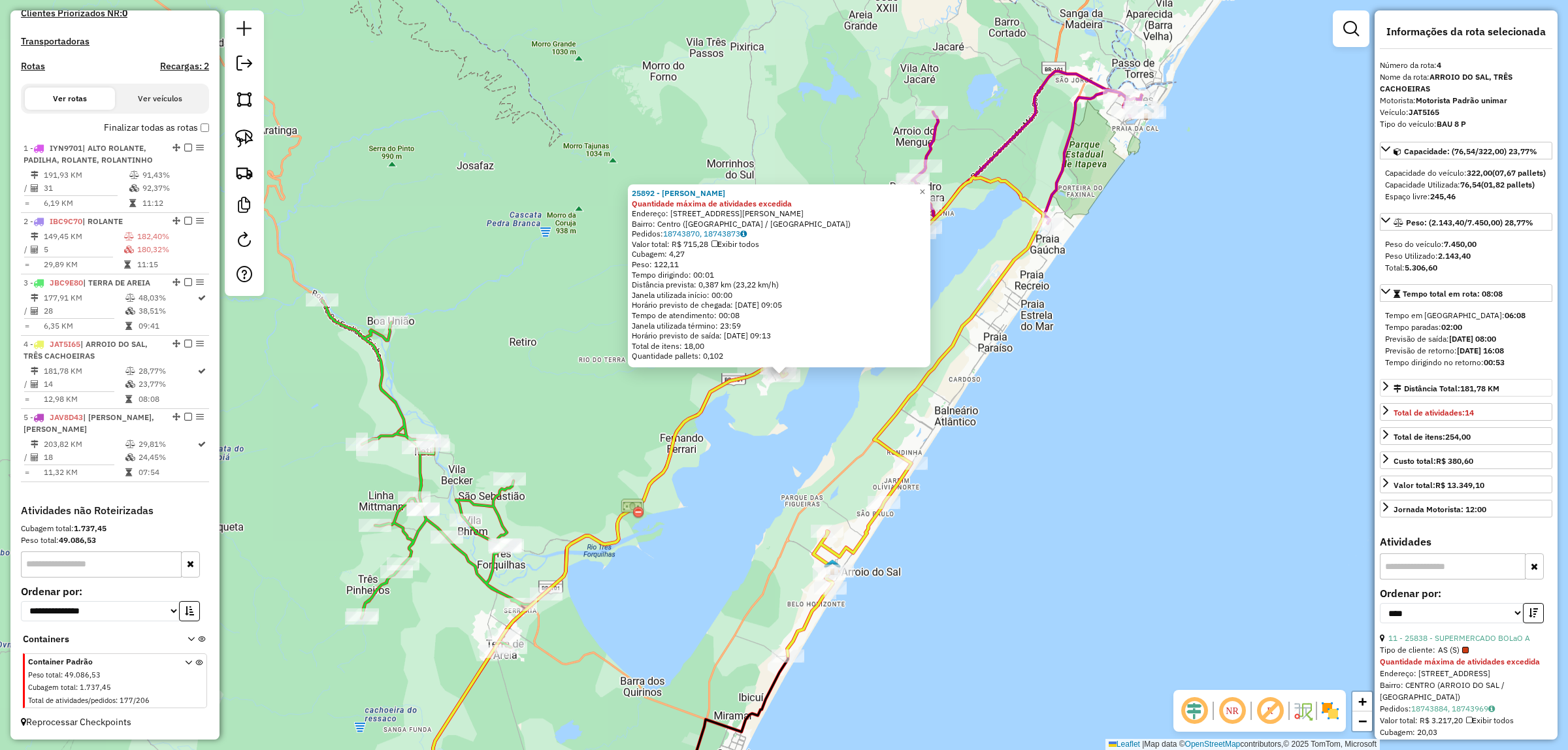
scroll to position [0, 0]
click at [925, 193] on span "×" at bounding box center [922, 192] width 6 height 11
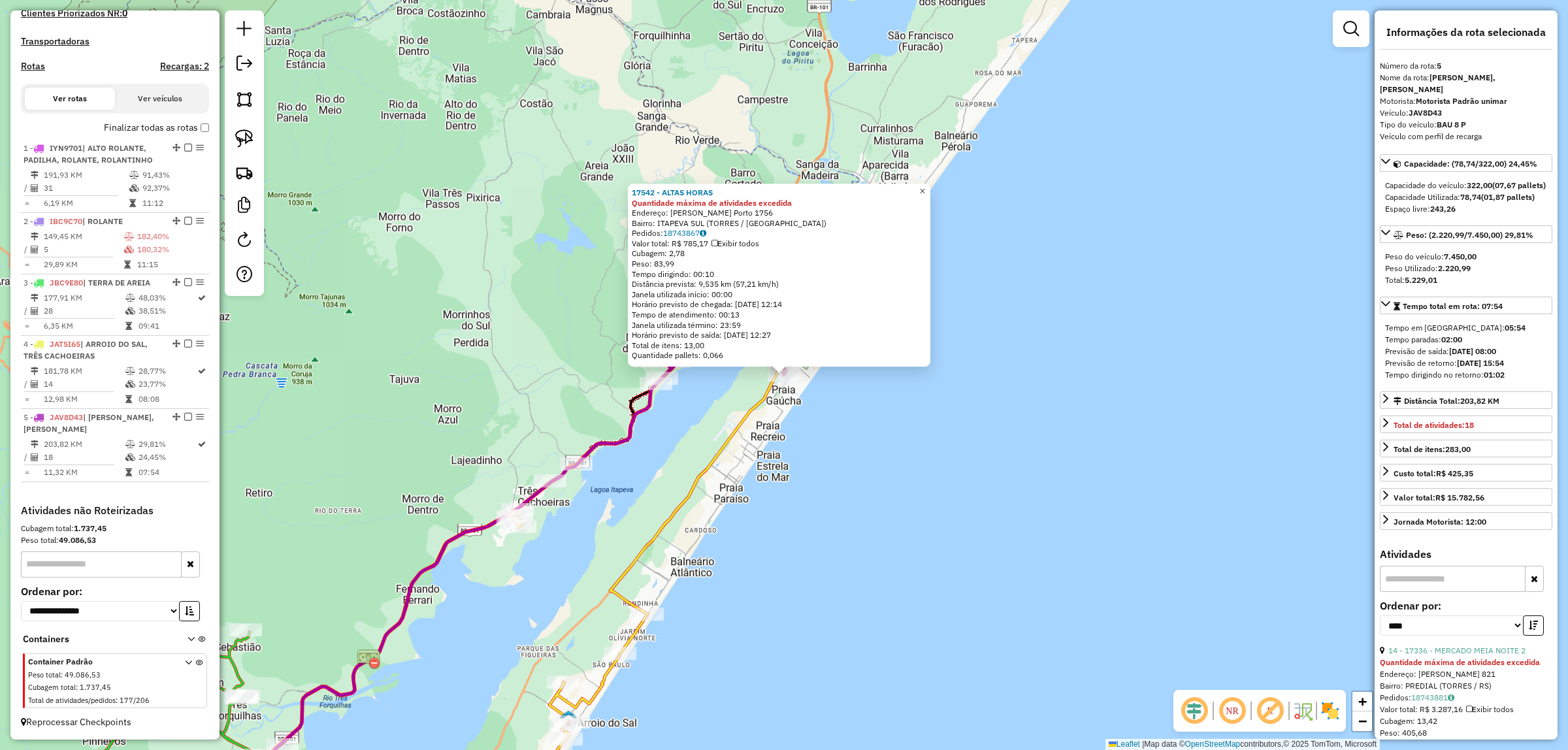
click at [925, 184] on link "×" at bounding box center [922, 191] width 16 height 16
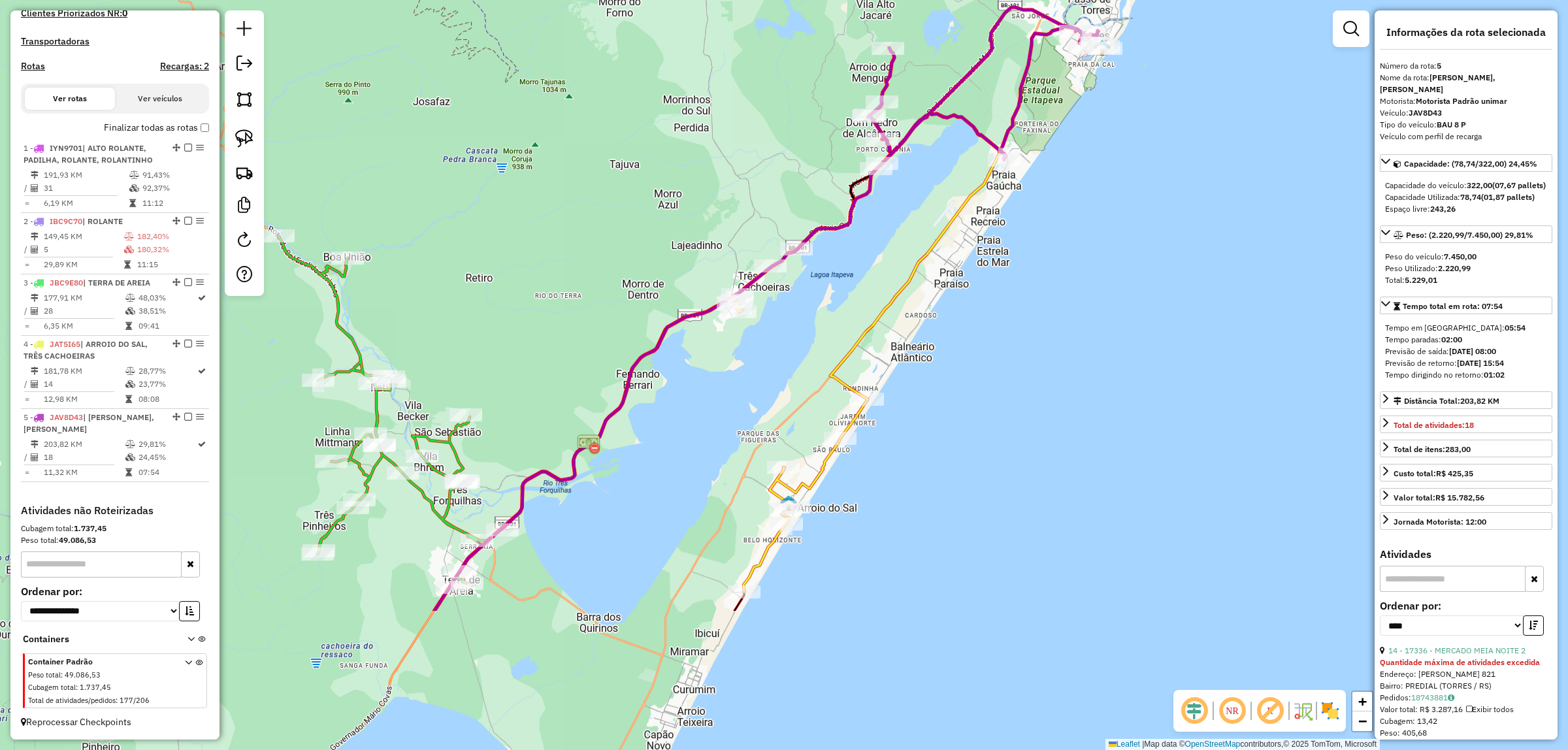
drag, startPoint x: 1119, startPoint y: 311, endPoint x: 1199, endPoint y: 227, distance: 116.0
click at [1216, 209] on div "Janela de atendimento Grade de atendimento Capacidade Transportadoras Veículos …" at bounding box center [784, 375] width 1568 height 750
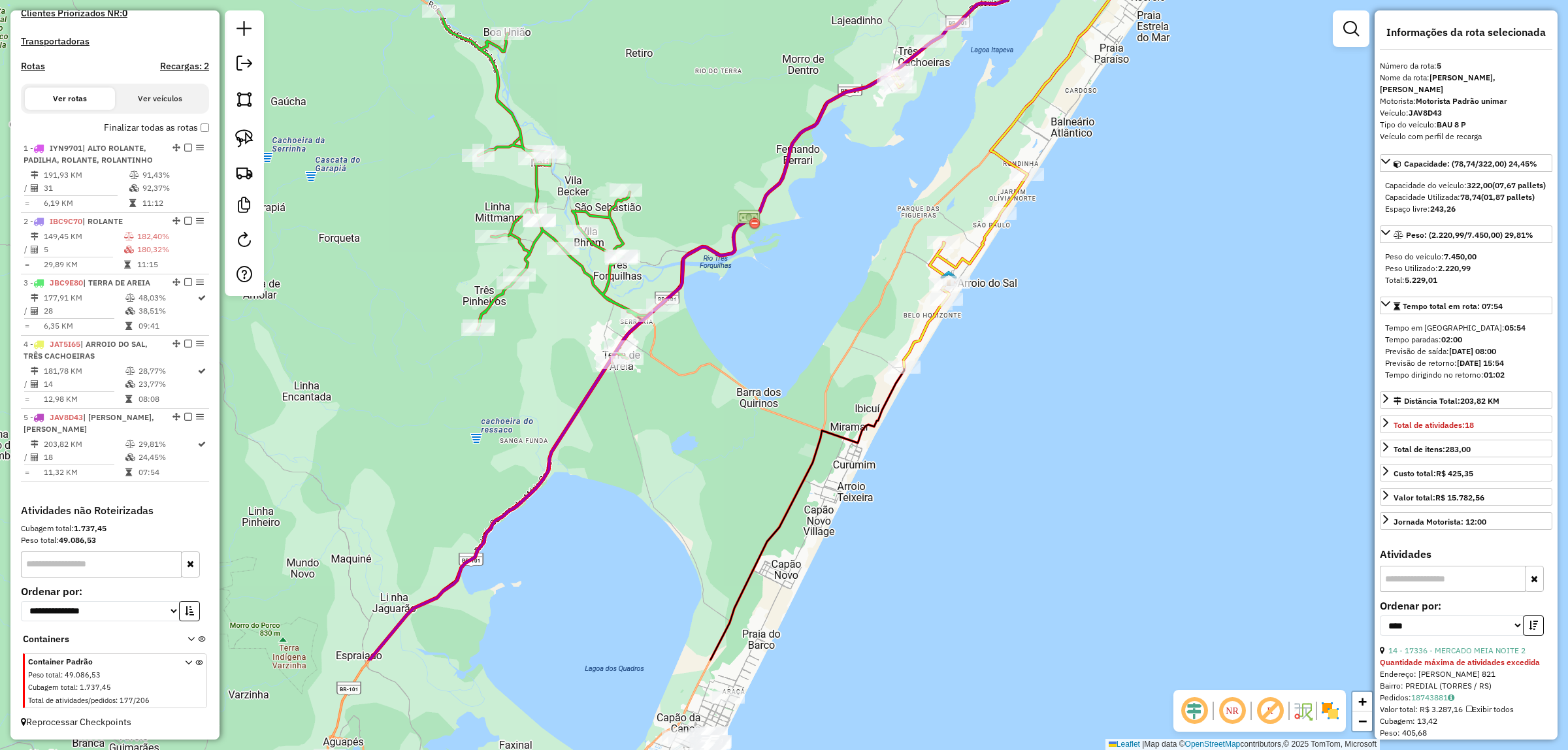
drag, startPoint x: 985, startPoint y: 464, endPoint x: 1091, endPoint y: 307, distance: 189.4
click at [1151, 222] on div "Janela de atendimento Grade de atendimento Capacidade Transportadoras Veículos …" at bounding box center [784, 375] width 1568 height 750
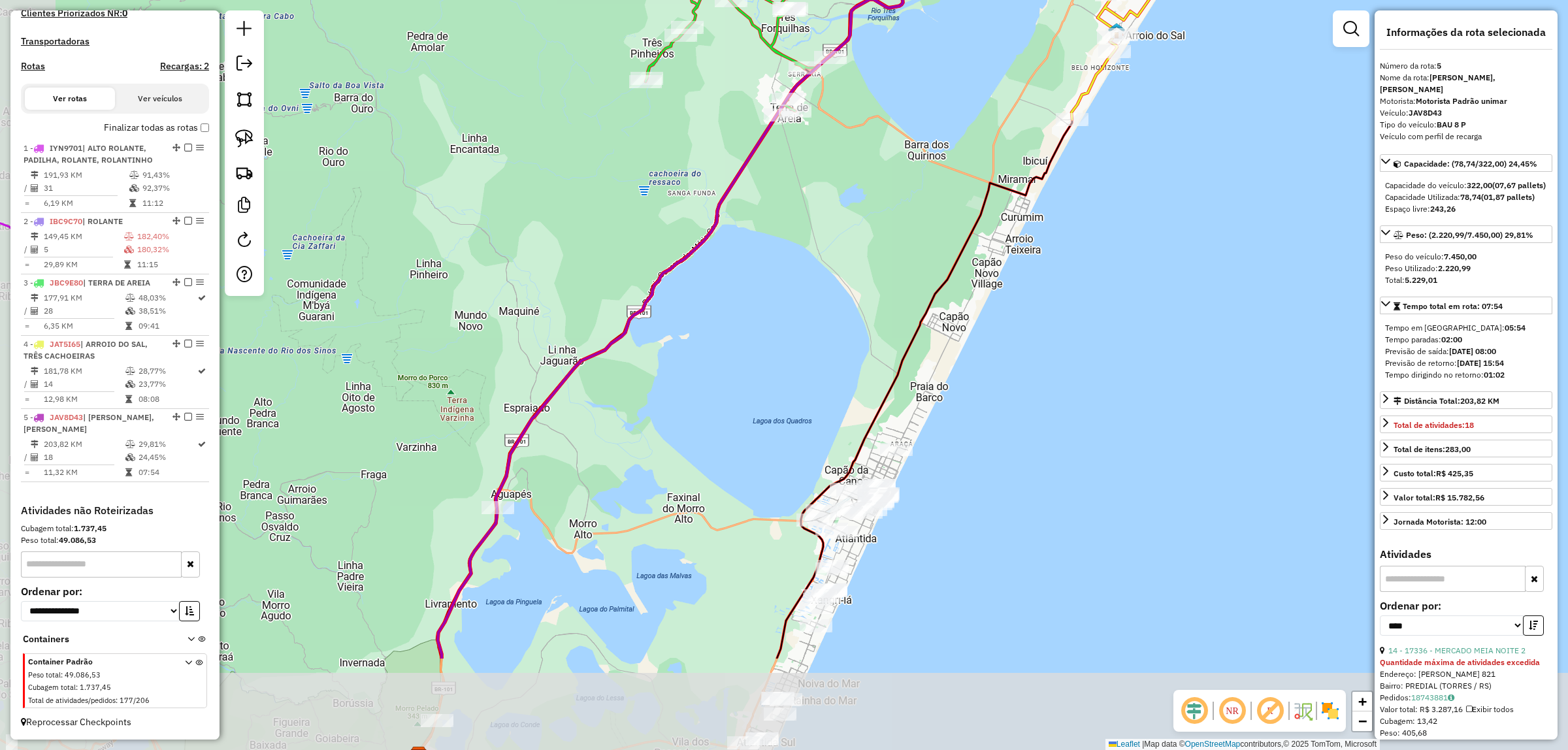
drag, startPoint x: 914, startPoint y: 515, endPoint x: 1024, endPoint y: 347, distance: 200.8
click at [1024, 347] on div "Janela de atendimento Grade de atendimento Capacidade Transportadoras Veículos …" at bounding box center [784, 375] width 1568 height 750
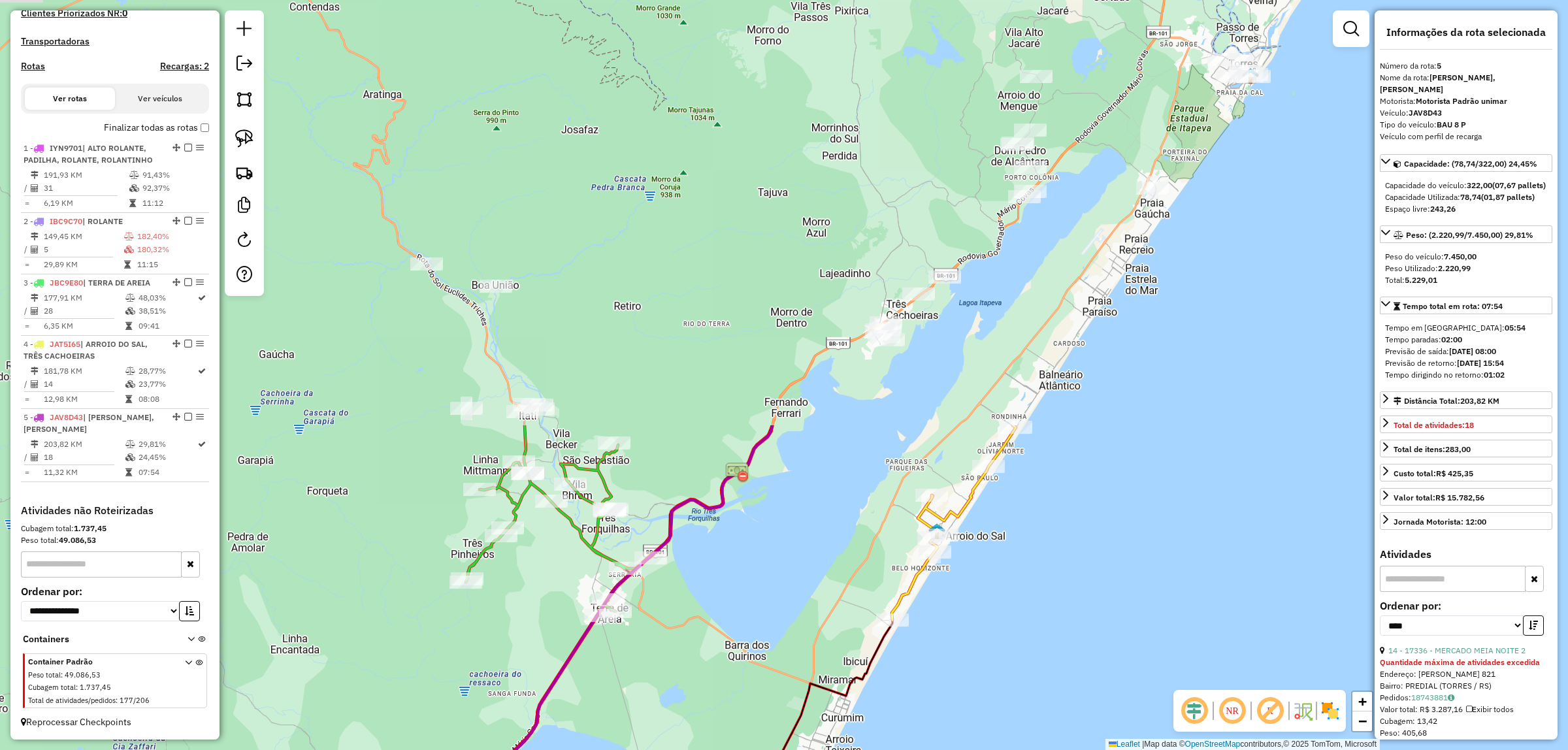
drag, startPoint x: 841, startPoint y: 212, endPoint x: 675, endPoint y: 708, distance: 523.0
click at [674, 708] on div "Janela de atendimento Grade de atendimento Capacidade Transportadoras Veículos …" at bounding box center [784, 375] width 1568 height 750
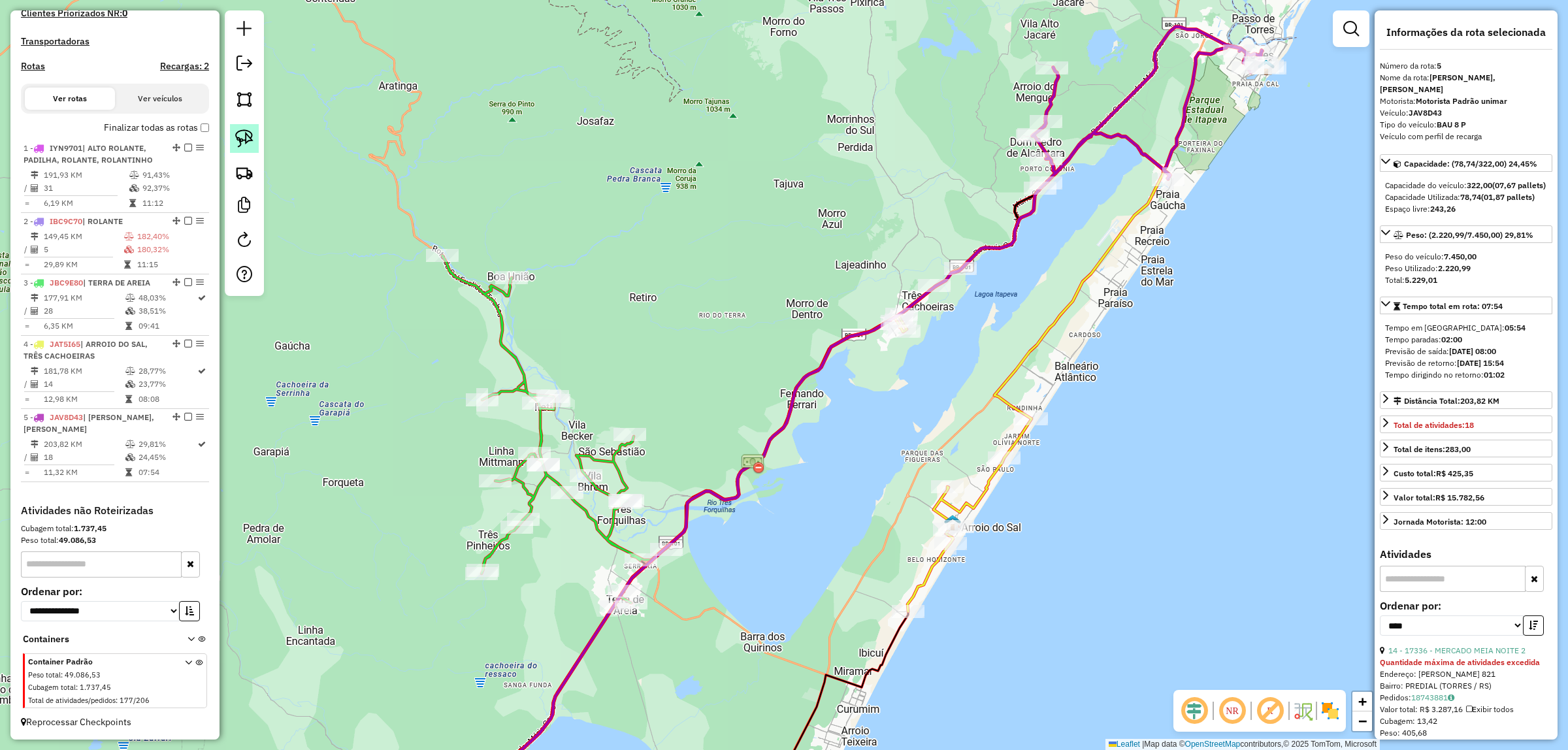
click at [248, 139] on img at bounding box center [244, 139] width 18 height 18
drag, startPoint x: 602, startPoint y: 569, endPoint x: 690, endPoint y: 524, distance: 98.8
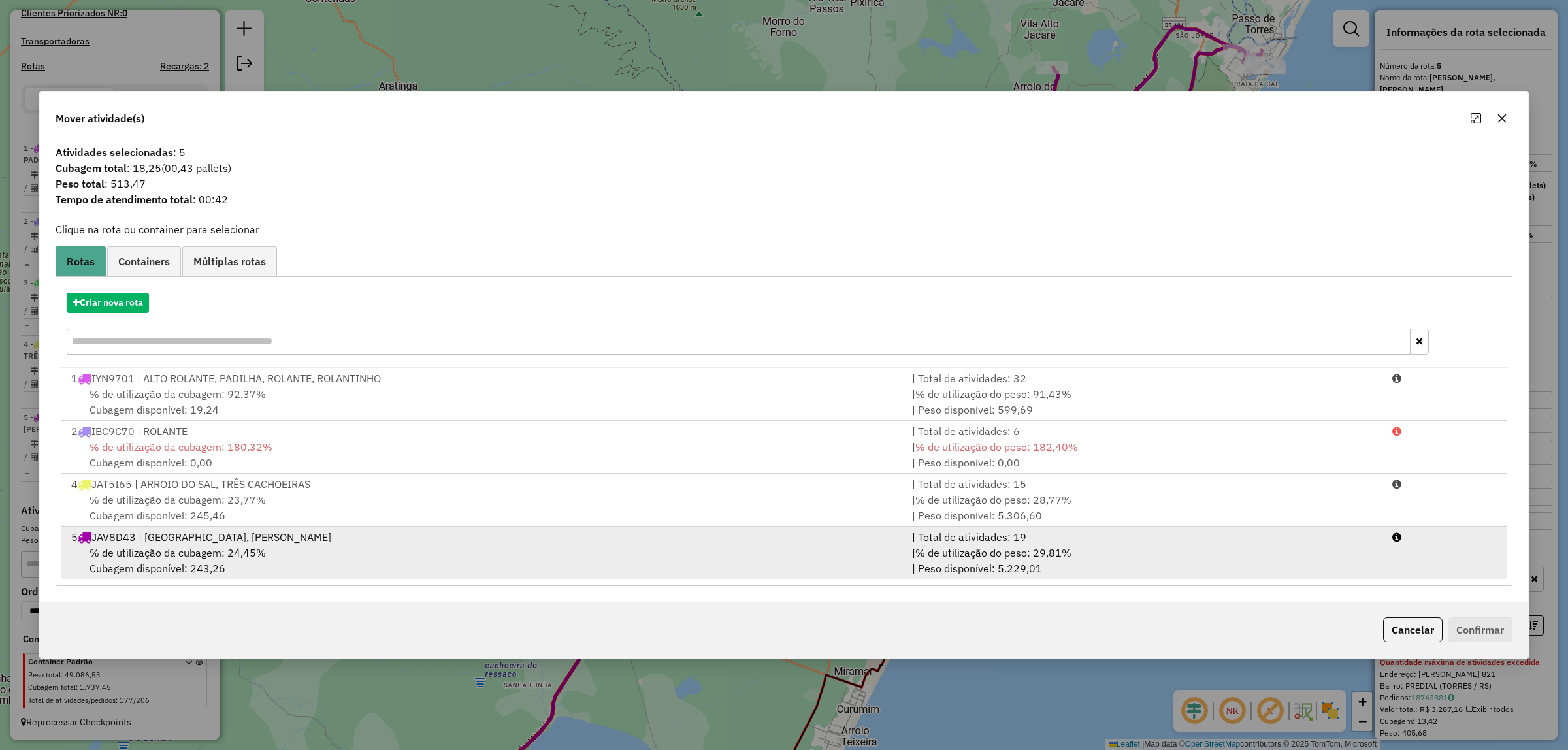
click at [279, 557] on div "% de utilização da cubagem: 24,45% Cubagem disponível: 243,26" at bounding box center [483, 561] width 841 height 31
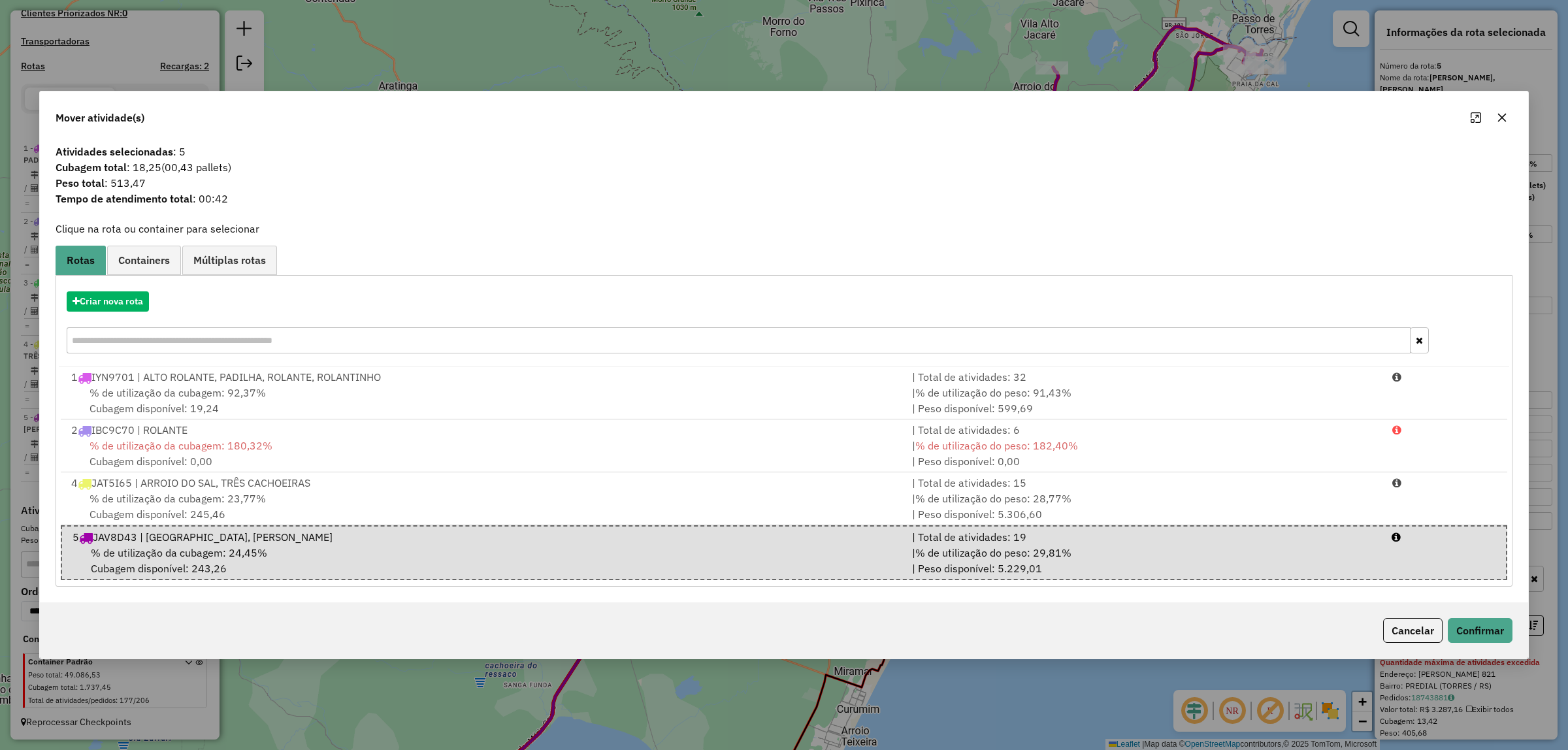
drag, startPoint x: 1500, startPoint y: 652, endPoint x: 1496, endPoint y: 645, distance: 8.1
click at [1496, 648] on div "Cancelar Confirmar" at bounding box center [783, 630] width 1488 height 56
click at [1484, 629] on button "Confirmar" at bounding box center [1480, 630] width 64 height 25
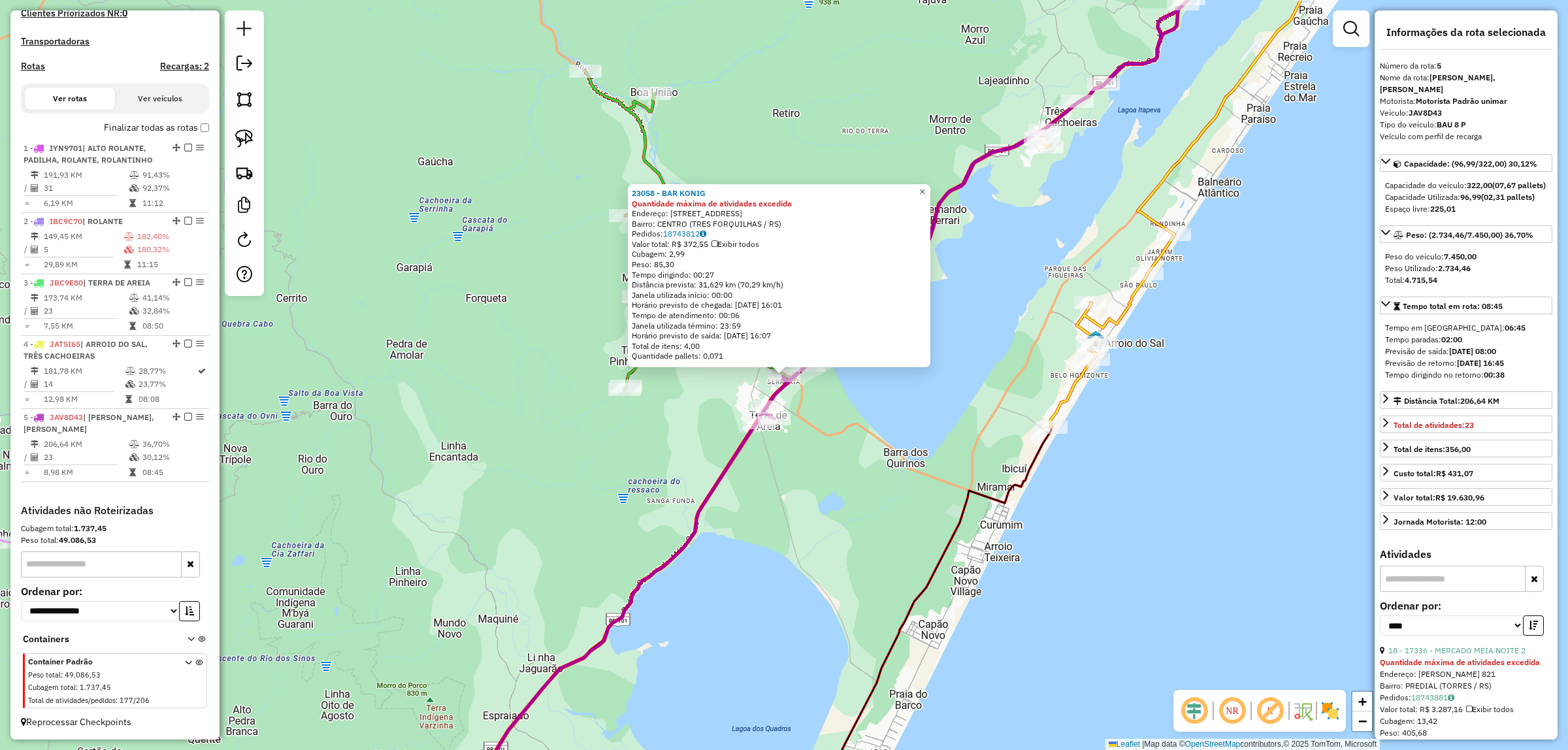
click at [930, 188] on link "×" at bounding box center [922, 191] width 16 height 16
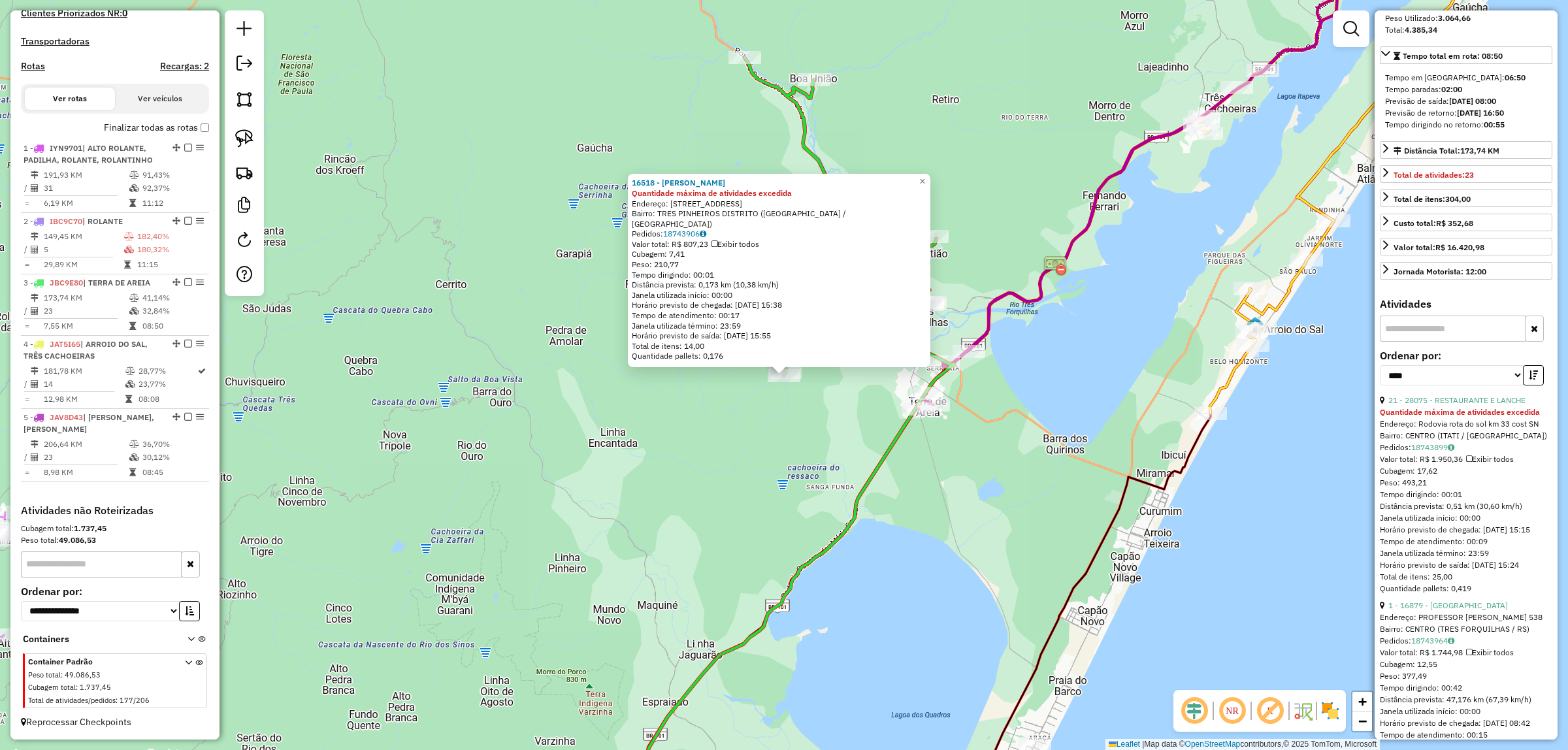
scroll to position [245, 0]
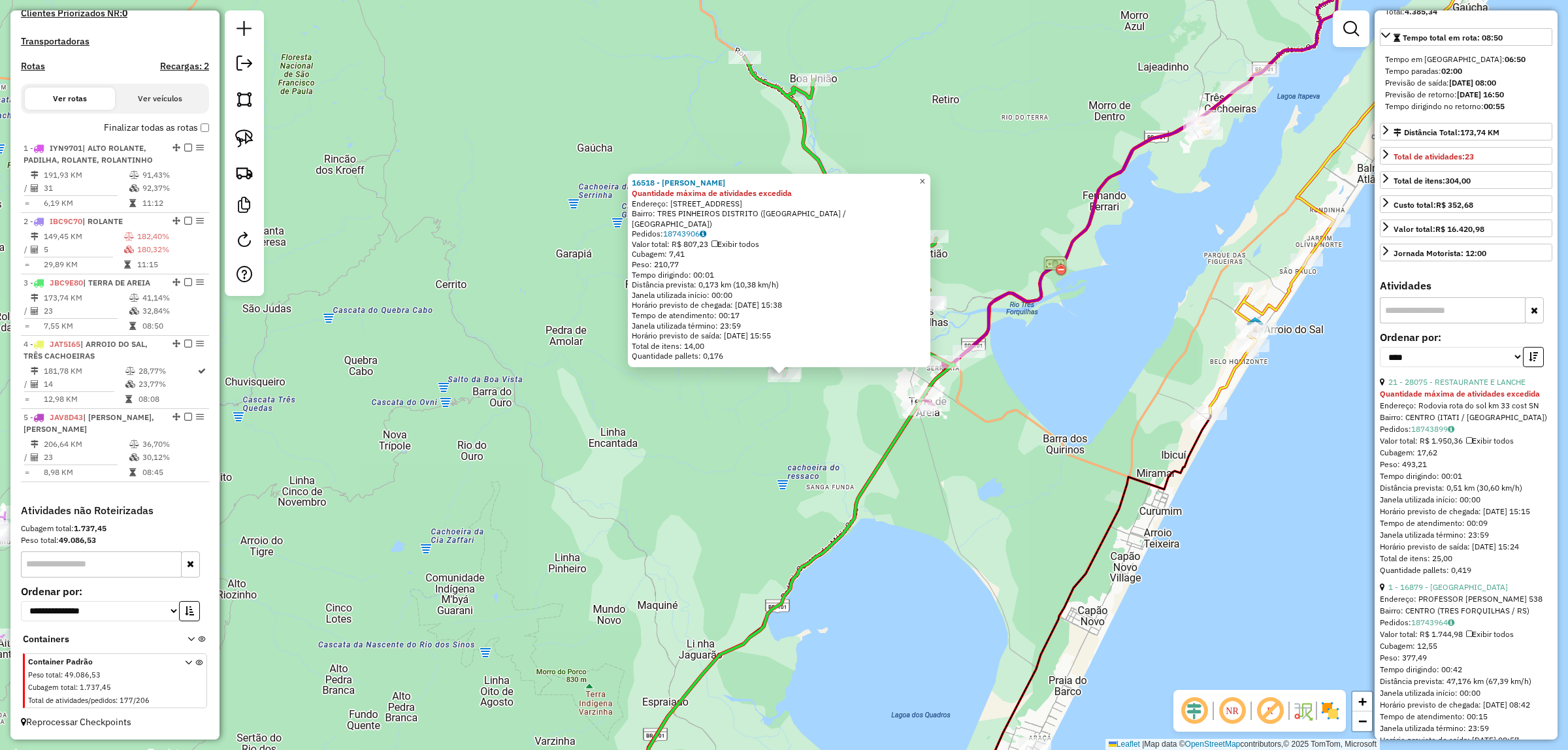
click at [930, 184] on link "×" at bounding box center [922, 181] width 16 height 16
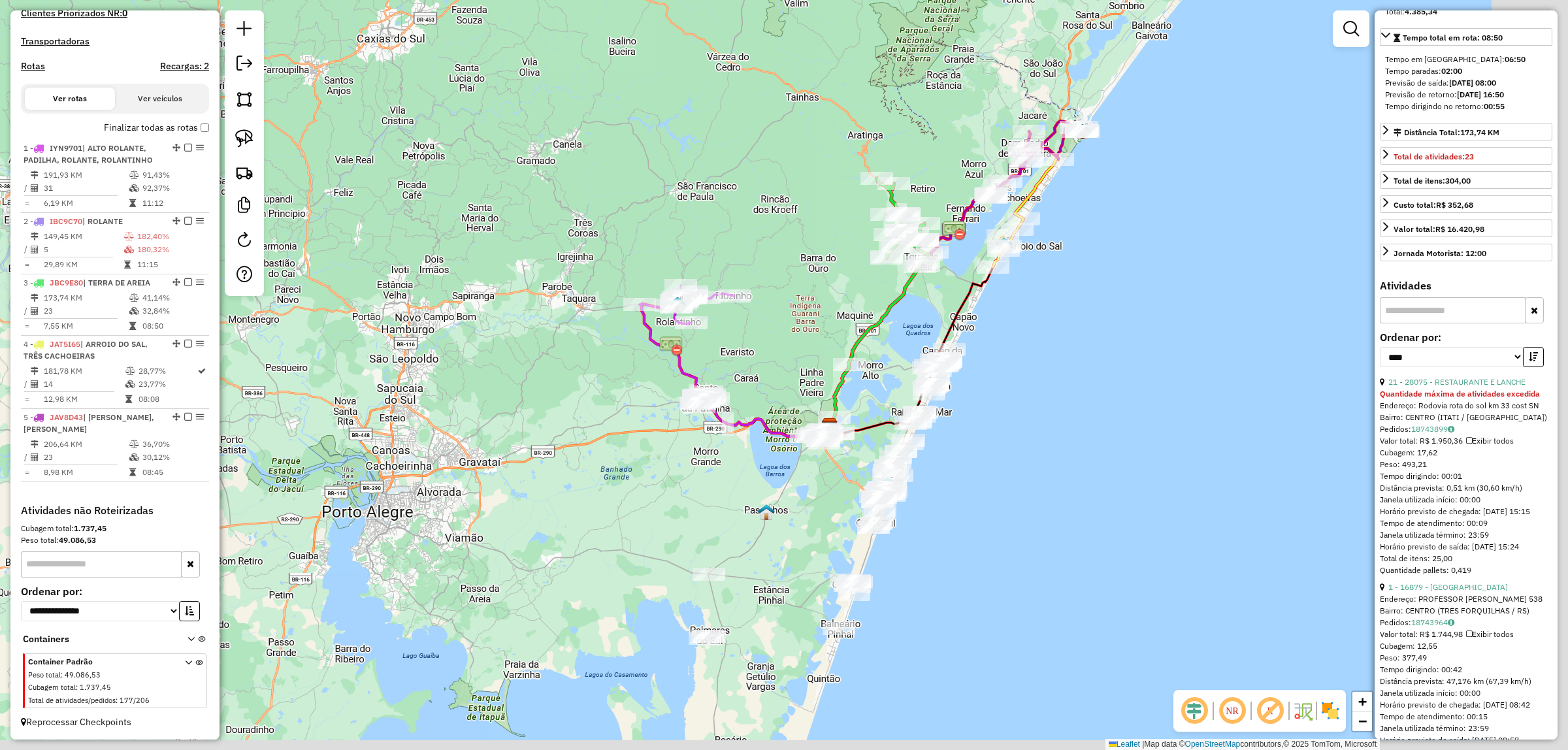
drag, startPoint x: 1281, startPoint y: 452, endPoint x: 1062, endPoint y: 401, distance: 224.9
click at [1127, 396] on div "Janela de atendimento Grade de atendimento Capacidade Transportadoras Veículos …" at bounding box center [784, 375] width 1568 height 750
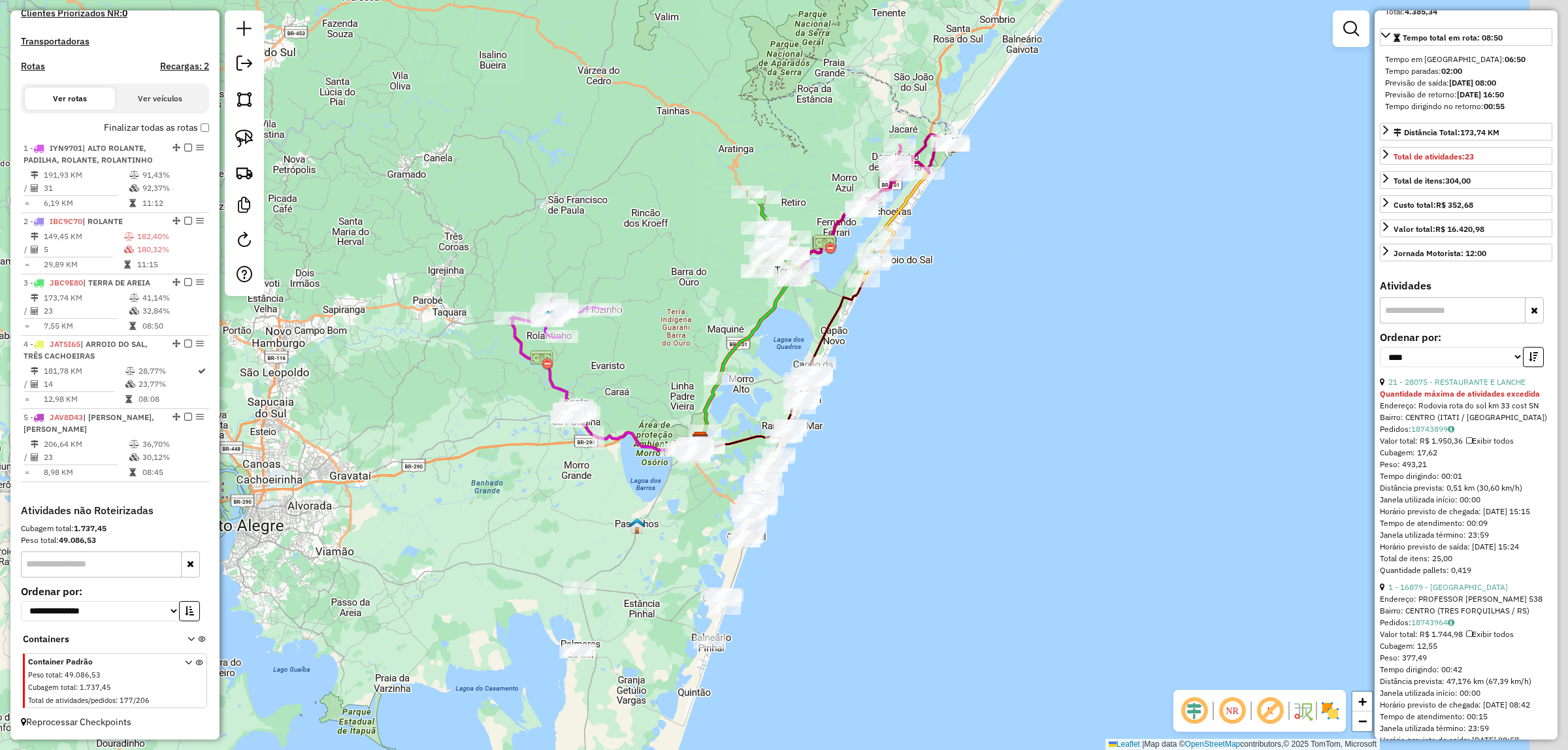
drag, startPoint x: 1092, startPoint y: 446, endPoint x: 983, endPoint y: 441, distance: 109.1
click at [983, 441] on div "Janela de atendimento Grade de atendimento Capacidade Transportadoras Veículos …" at bounding box center [784, 375] width 1568 height 750
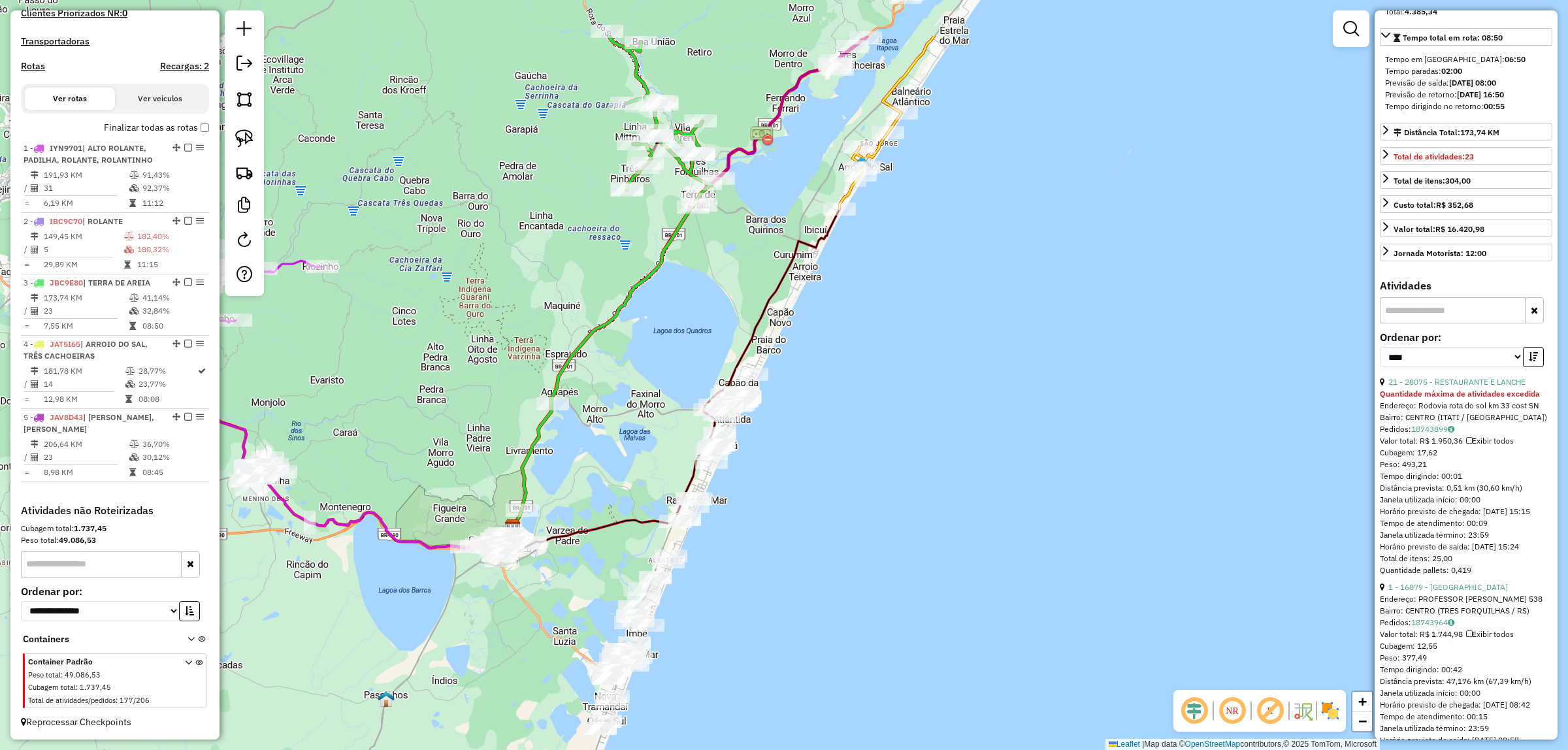
drag, startPoint x: 679, startPoint y: 221, endPoint x: 675, endPoint y: 381, distance: 160.0
click at [675, 381] on div "Janela de atendimento Grade de atendimento Capacidade Transportadoras Veículos …" at bounding box center [784, 375] width 1568 height 750
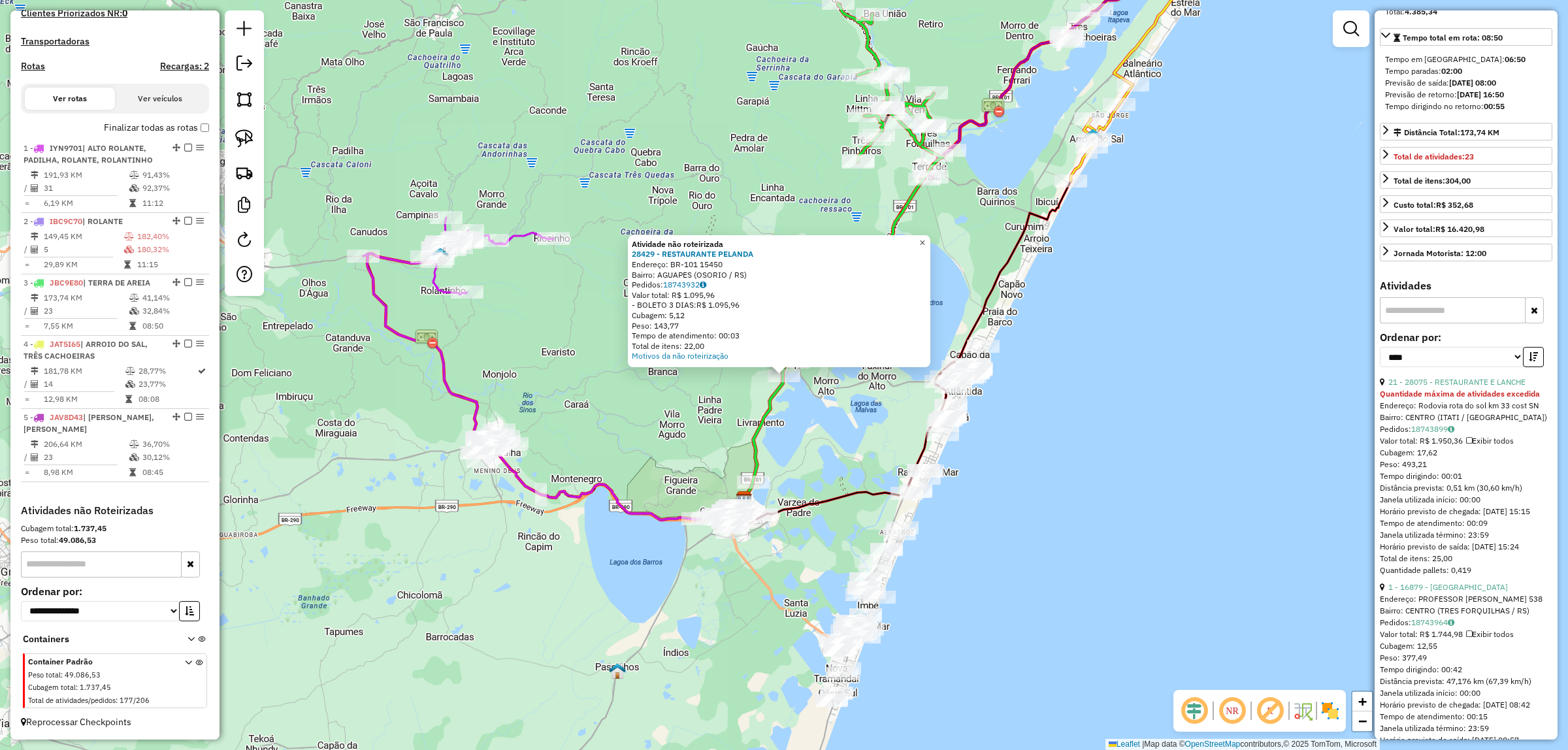
click at [925, 242] on span "×" at bounding box center [922, 243] width 6 height 11
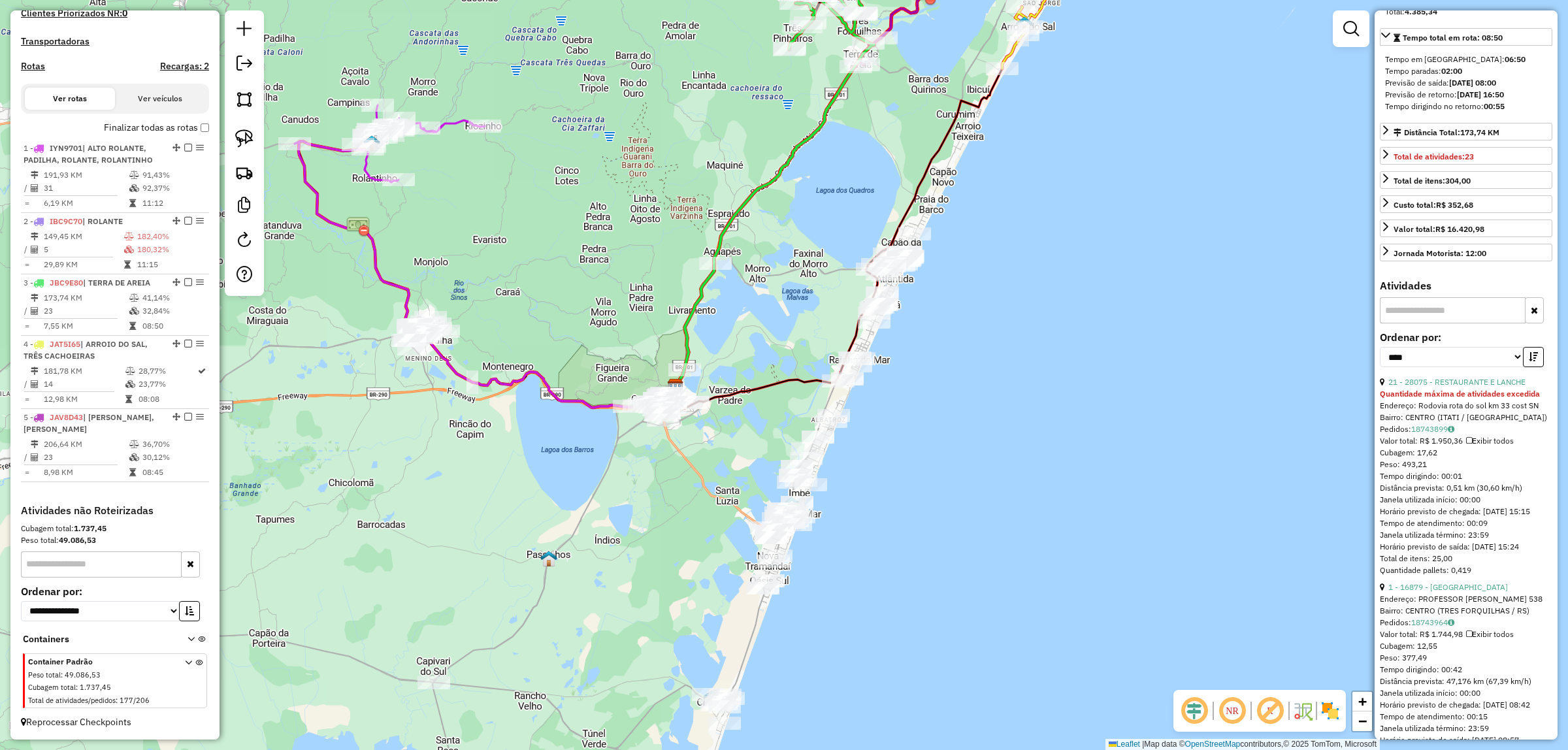
drag, startPoint x: 854, startPoint y: 426, endPoint x: 787, endPoint y: 286, distance: 155.2
click at [789, 284] on div "Janela de atendimento Grade de atendimento Capacidade Transportadoras Veículos …" at bounding box center [784, 375] width 1568 height 750
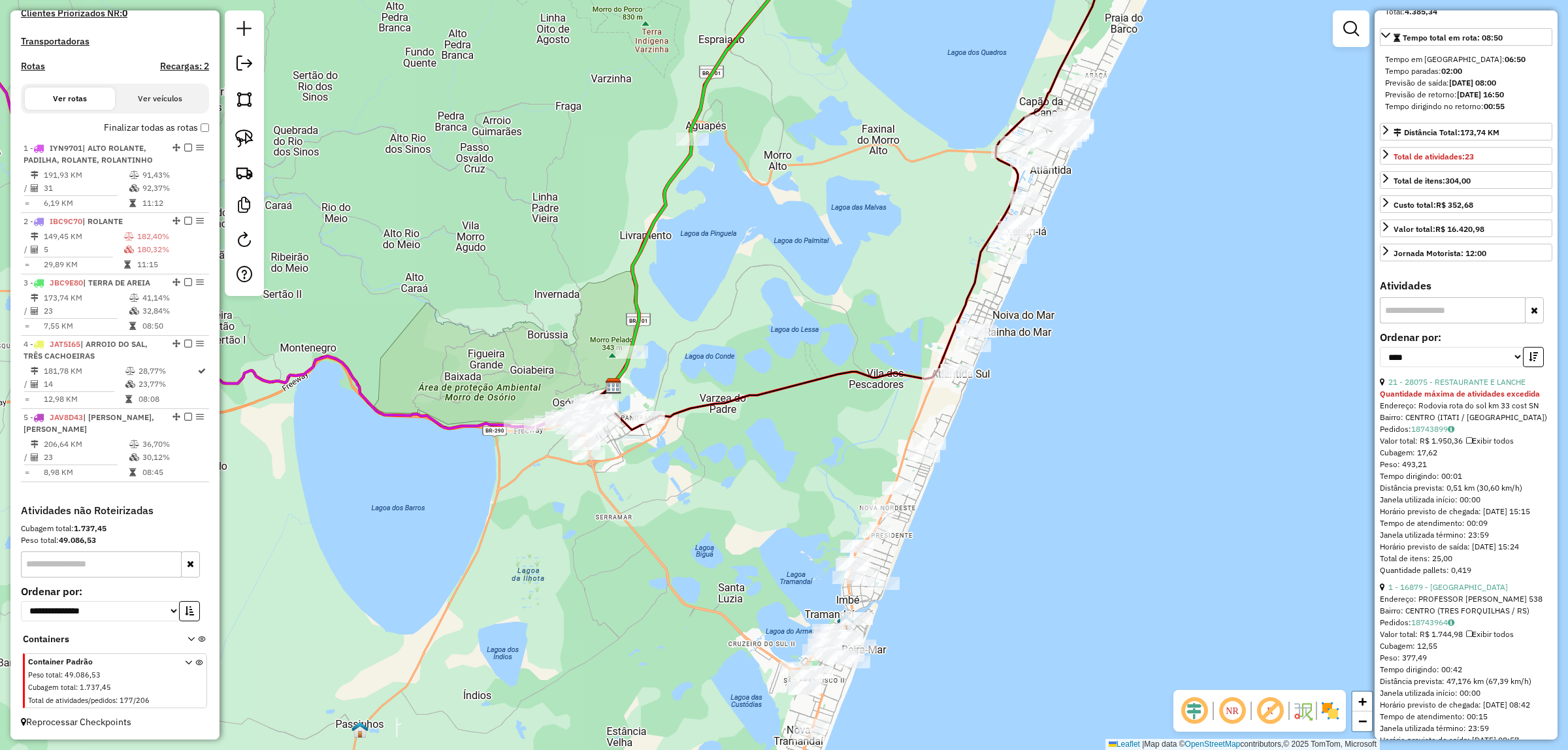
click at [631, 345] on icon at bounding box center [730, 155] width 233 height 461
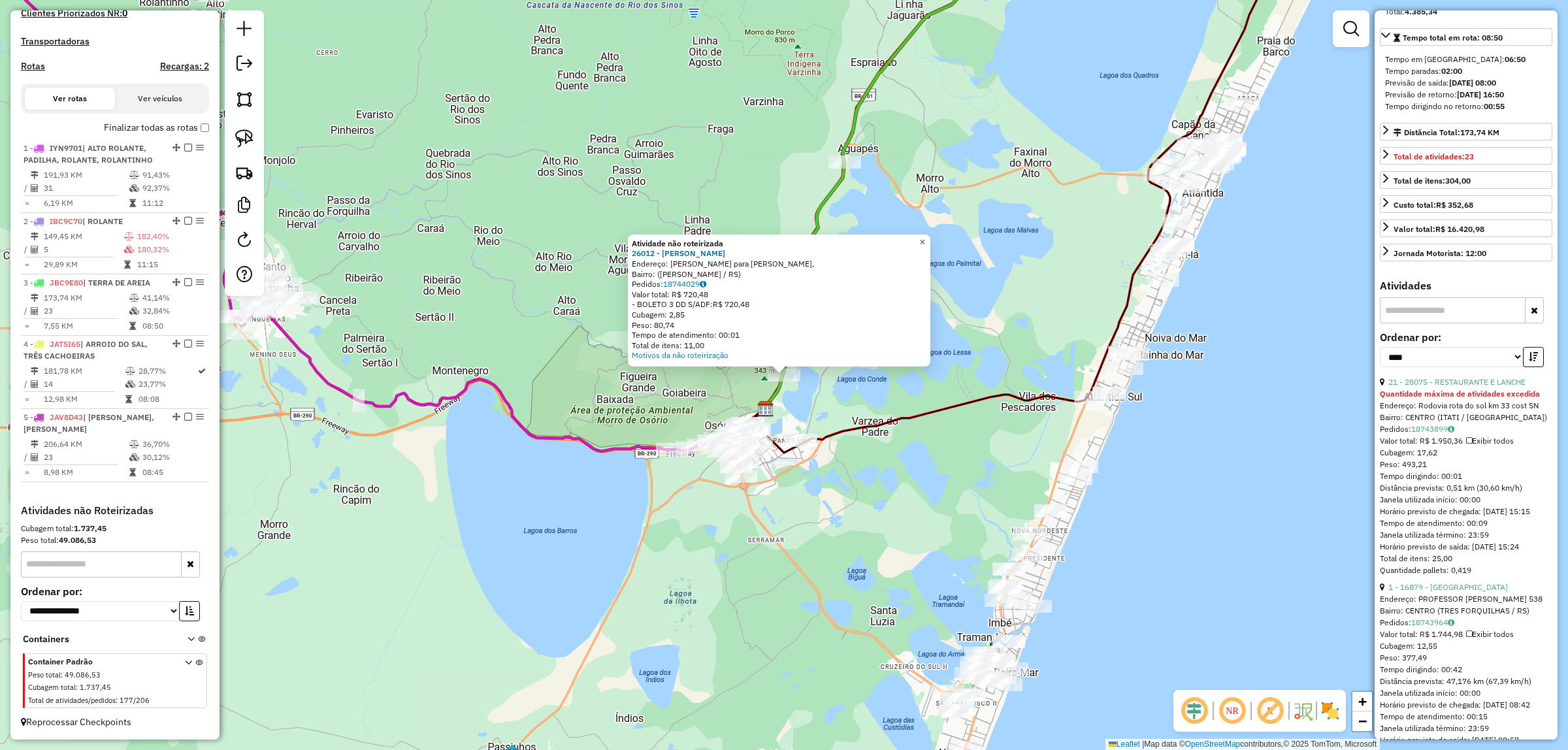
click at [925, 236] on span "×" at bounding box center [922, 242] width 6 height 11
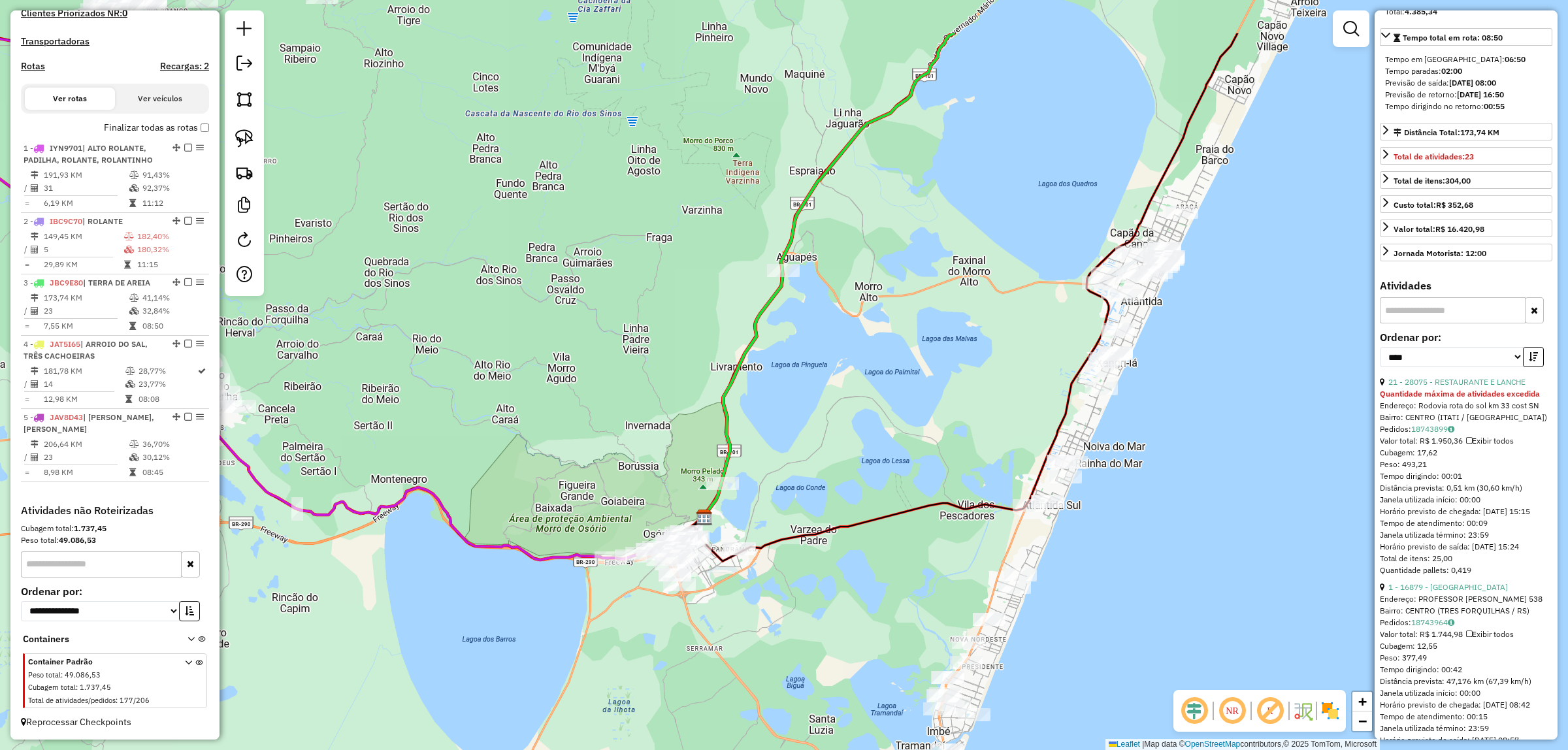
drag, startPoint x: 978, startPoint y: 266, endPoint x: 946, endPoint y: 364, distance: 103.1
click at [946, 364] on div "Janela de atendimento Grade de atendimento Capacidade Transportadoras Veículos …" at bounding box center [784, 375] width 1568 height 750
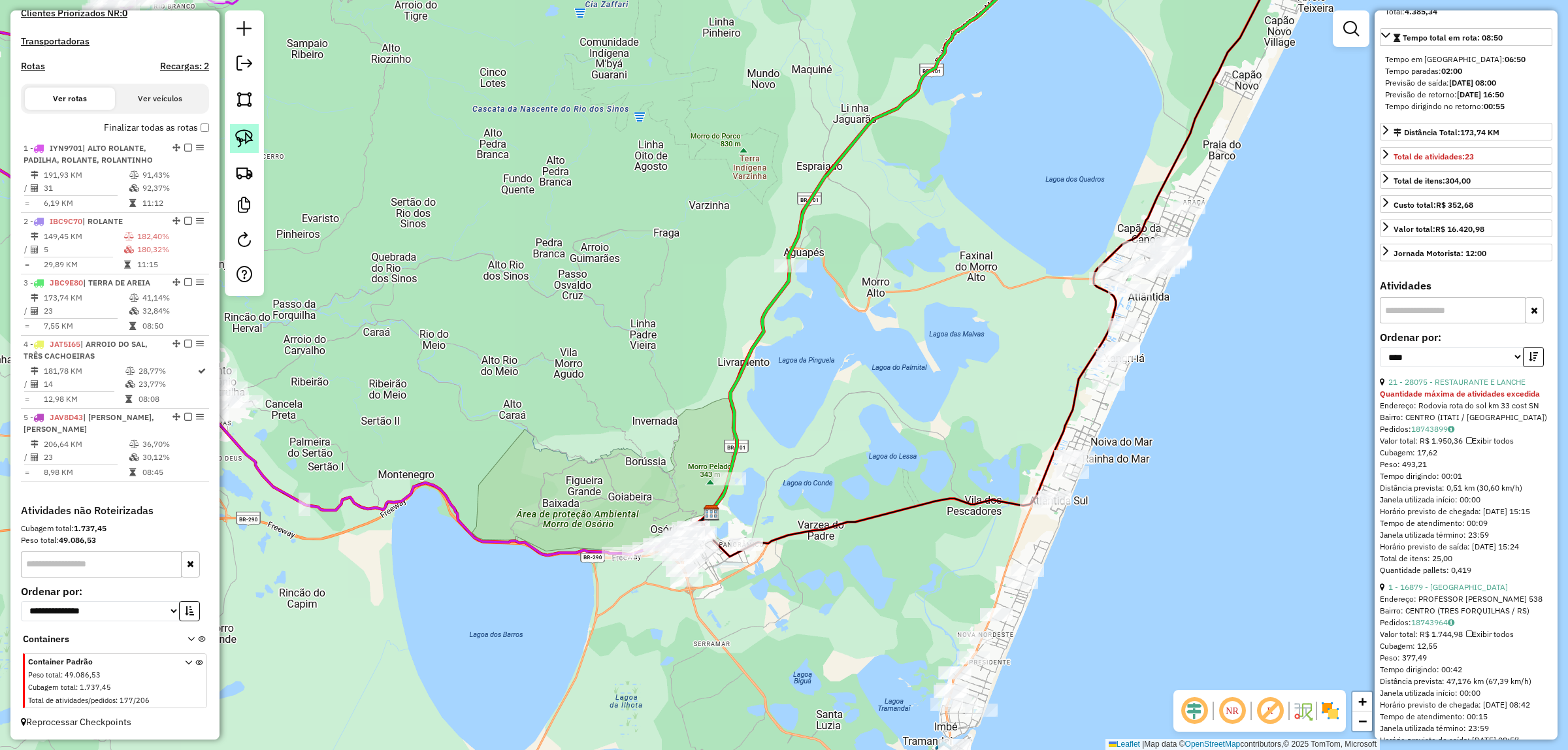
click at [233, 134] on link at bounding box center [244, 138] width 28 height 28
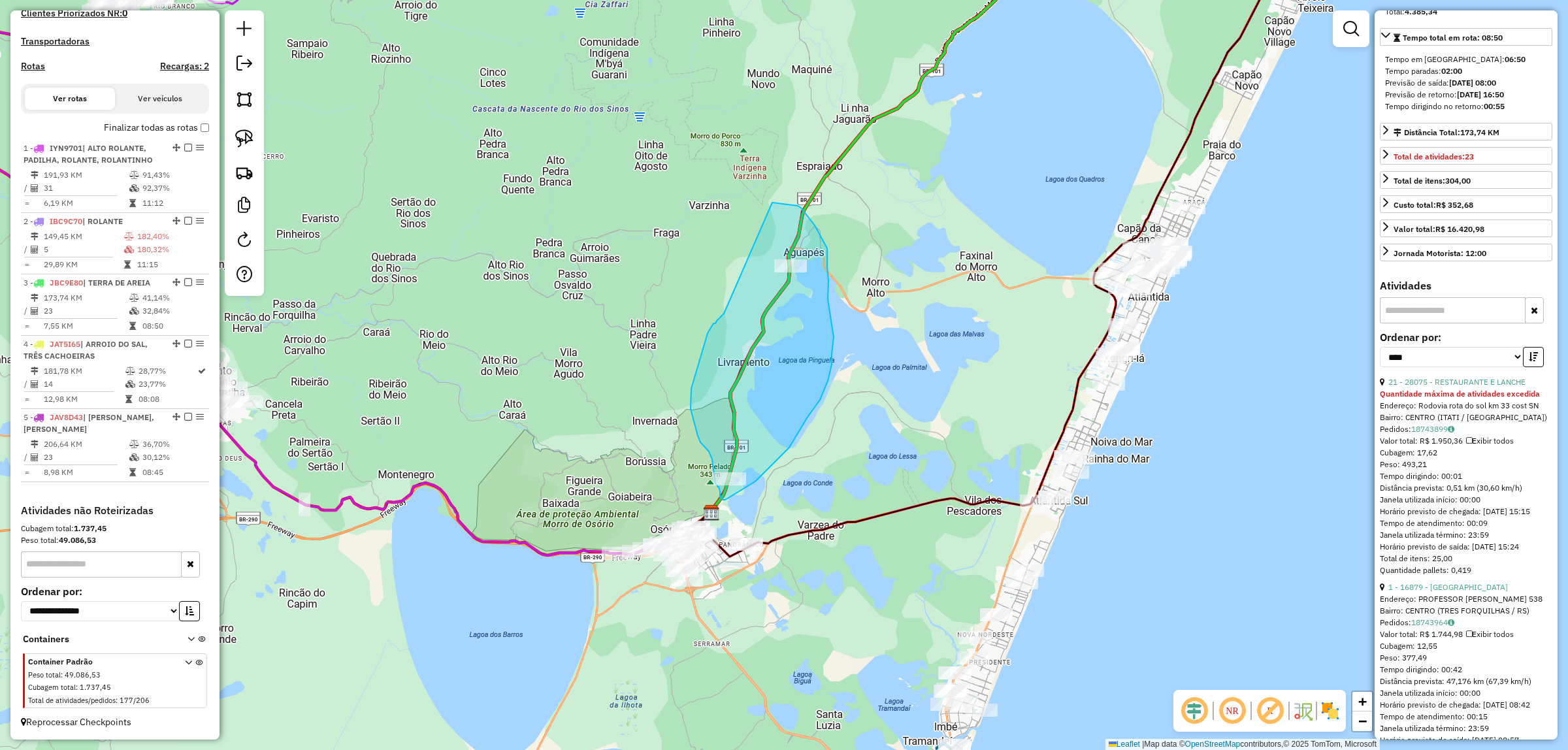
drag, startPoint x: 722, startPoint y: 315, endPoint x: 716, endPoint y: 213, distance: 102.2
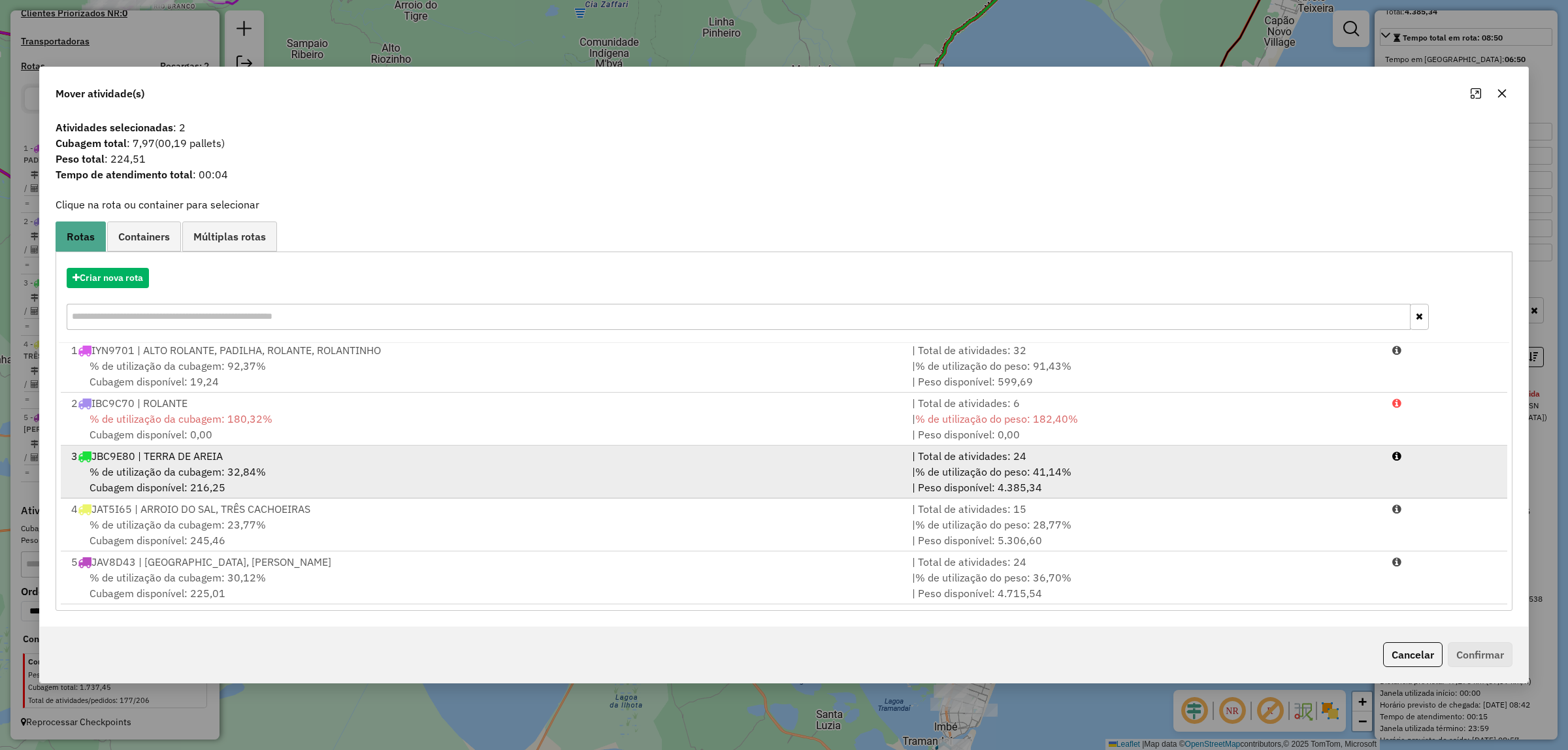
scroll to position [0, 0]
click at [387, 462] on div "3 JBC9E80 | TERRA DE AREIA" at bounding box center [483, 459] width 841 height 16
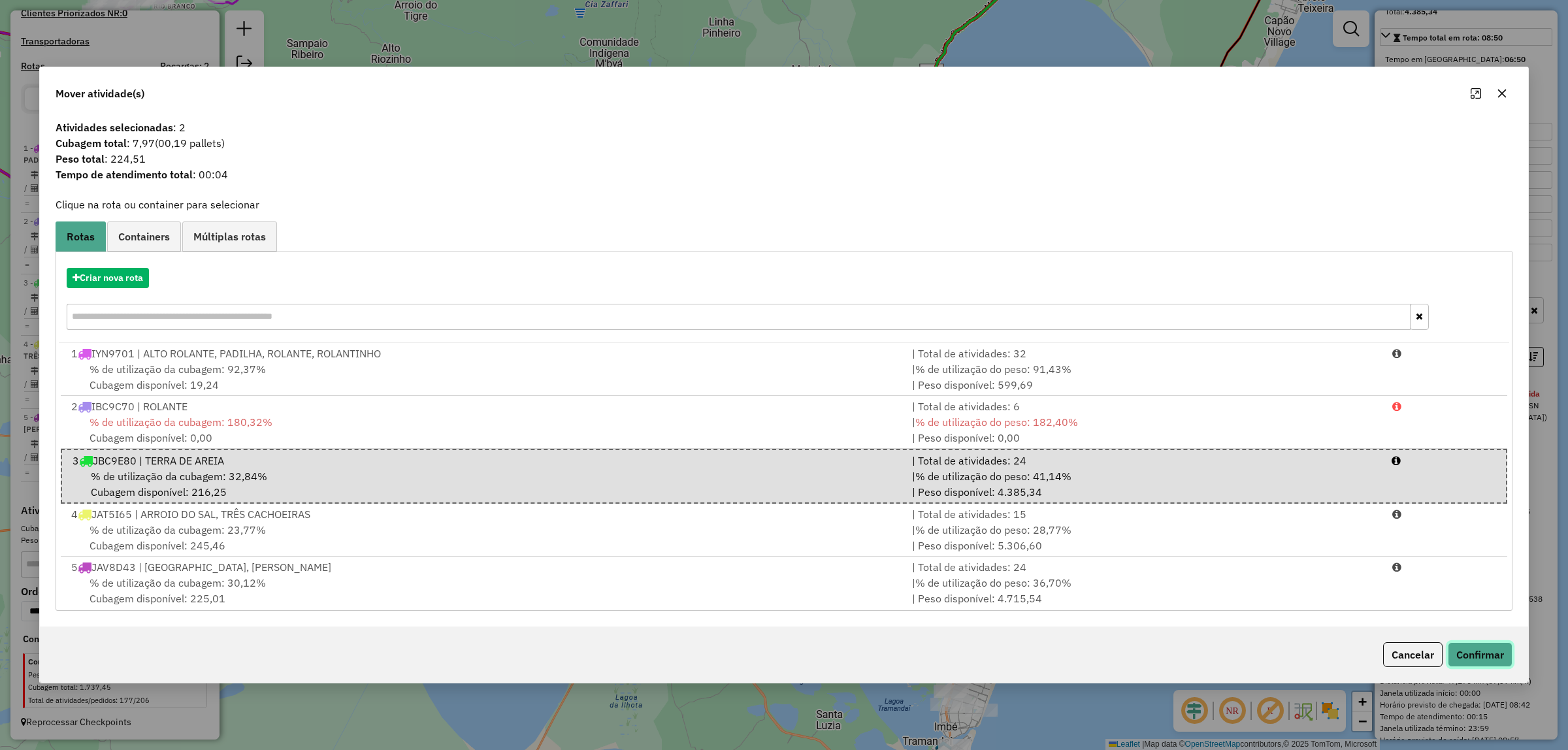
click at [1487, 652] on button "Confirmar" at bounding box center [1480, 654] width 64 height 25
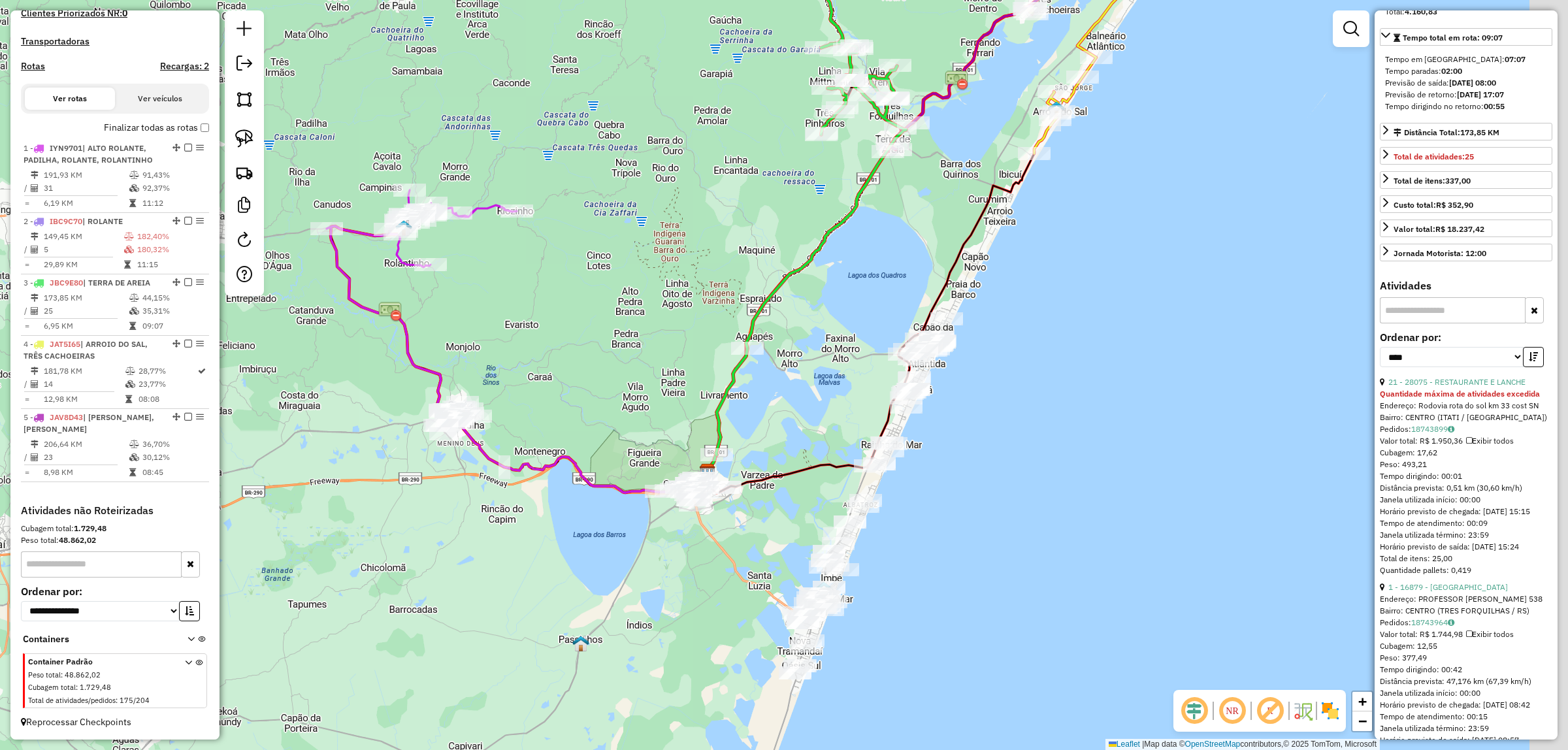
drag, startPoint x: 1164, startPoint y: 426, endPoint x: 1076, endPoint y: 444, distance: 89.8
click at [1076, 456] on div "Janela de atendimento Grade de atendimento Capacidade Transportadoras Veículos …" at bounding box center [784, 375] width 1568 height 750
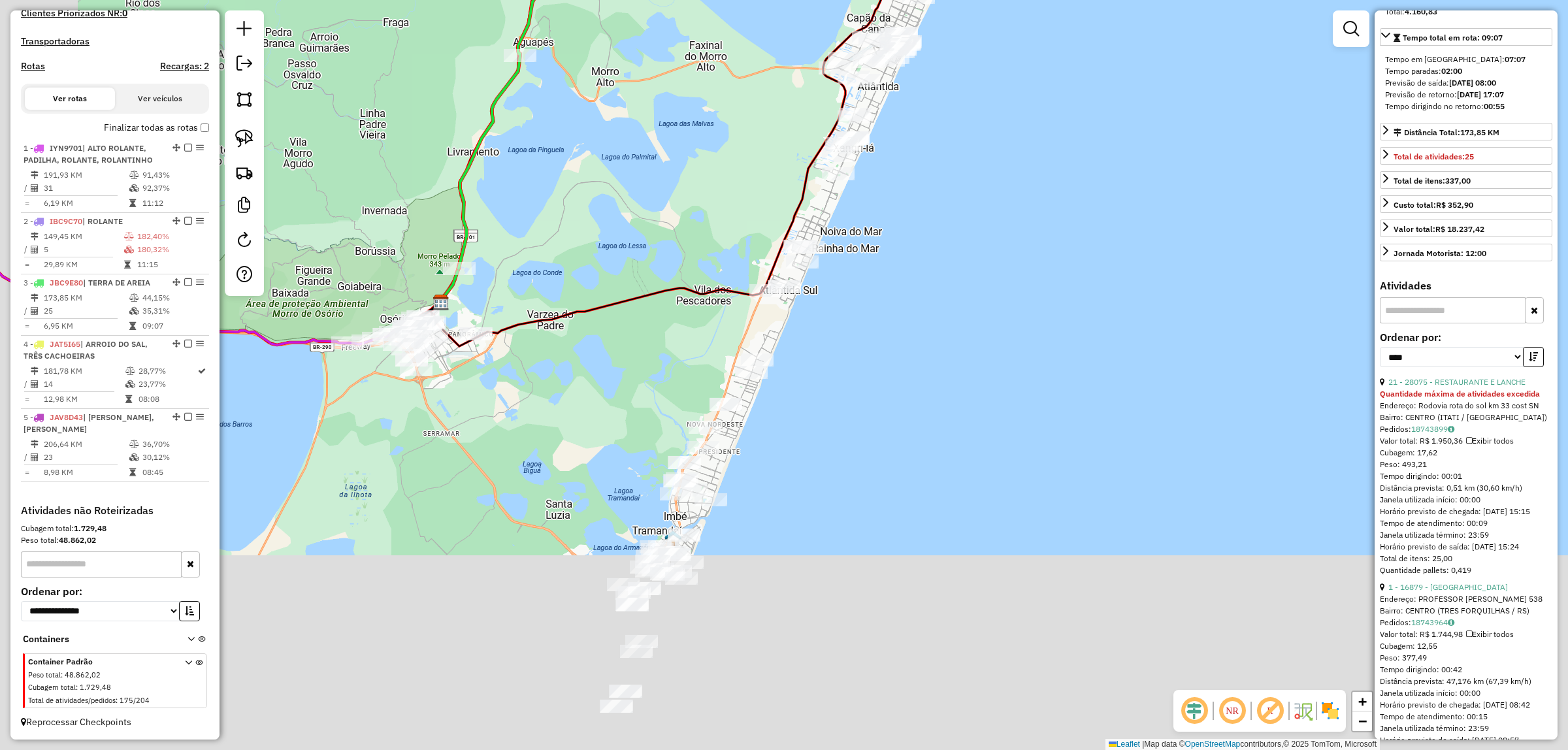
drag, startPoint x: 934, startPoint y: 382, endPoint x: 1040, endPoint y: 321, distance: 122.3
click at [1088, 170] on div "Janela de atendimento Grade de atendimento Capacidade Transportadoras Veículos …" at bounding box center [784, 375] width 1568 height 750
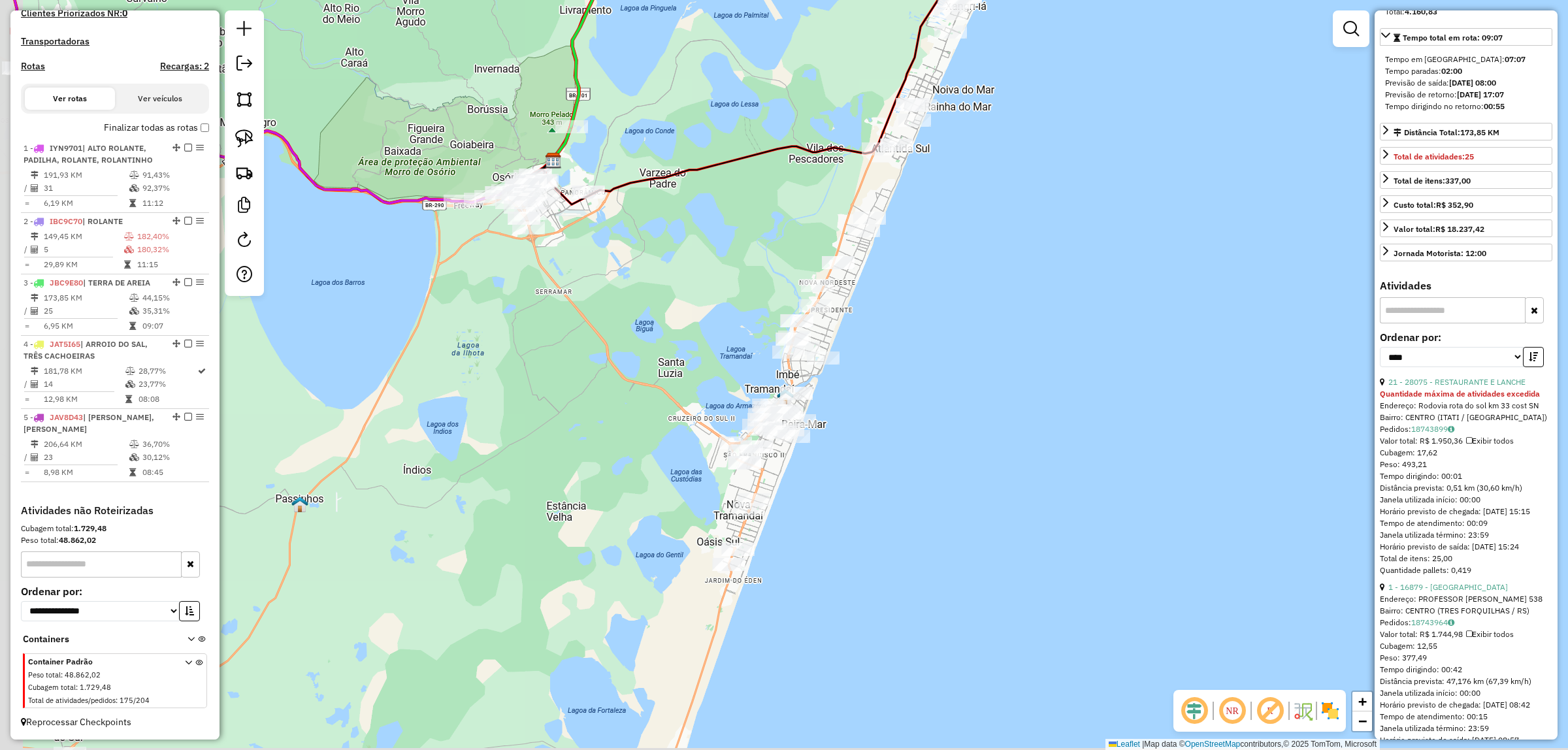
drag, startPoint x: 1049, startPoint y: 557, endPoint x: 1225, endPoint y: 613, distance: 184.7
click at [1232, 614] on div "Janela de atendimento Grade de atendimento Capacidade Transportadoras Veículos …" at bounding box center [784, 375] width 1568 height 750
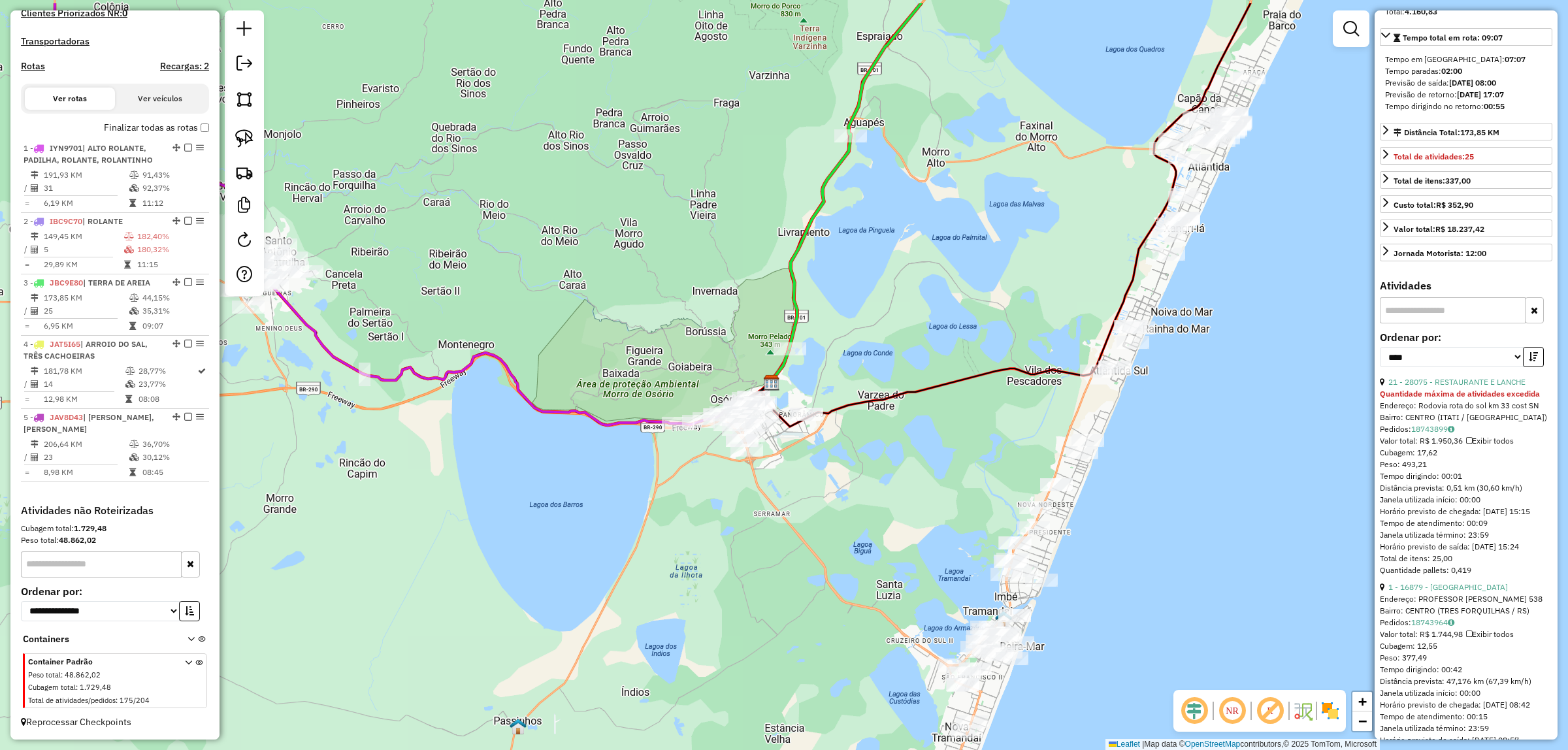
drag, startPoint x: 641, startPoint y: 511, endPoint x: 412, endPoint y: 348, distance: 281.1
click at [660, 510] on div "Janela de atendimento Grade de atendimento Capacidade Transportadoras Veículos …" at bounding box center [784, 375] width 1568 height 750
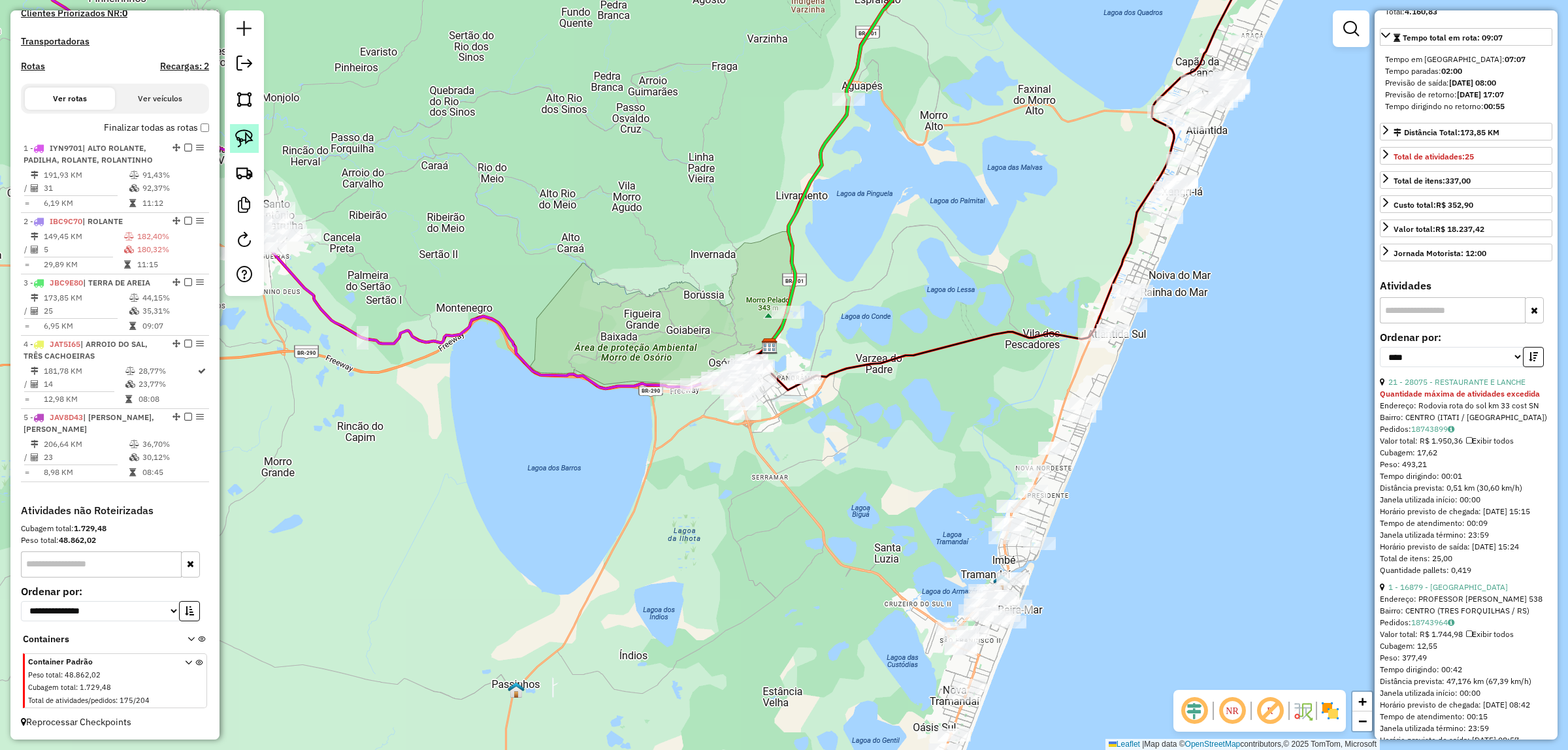
click at [250, 148] on link at bounding box center [244, 138] width 28 height 28
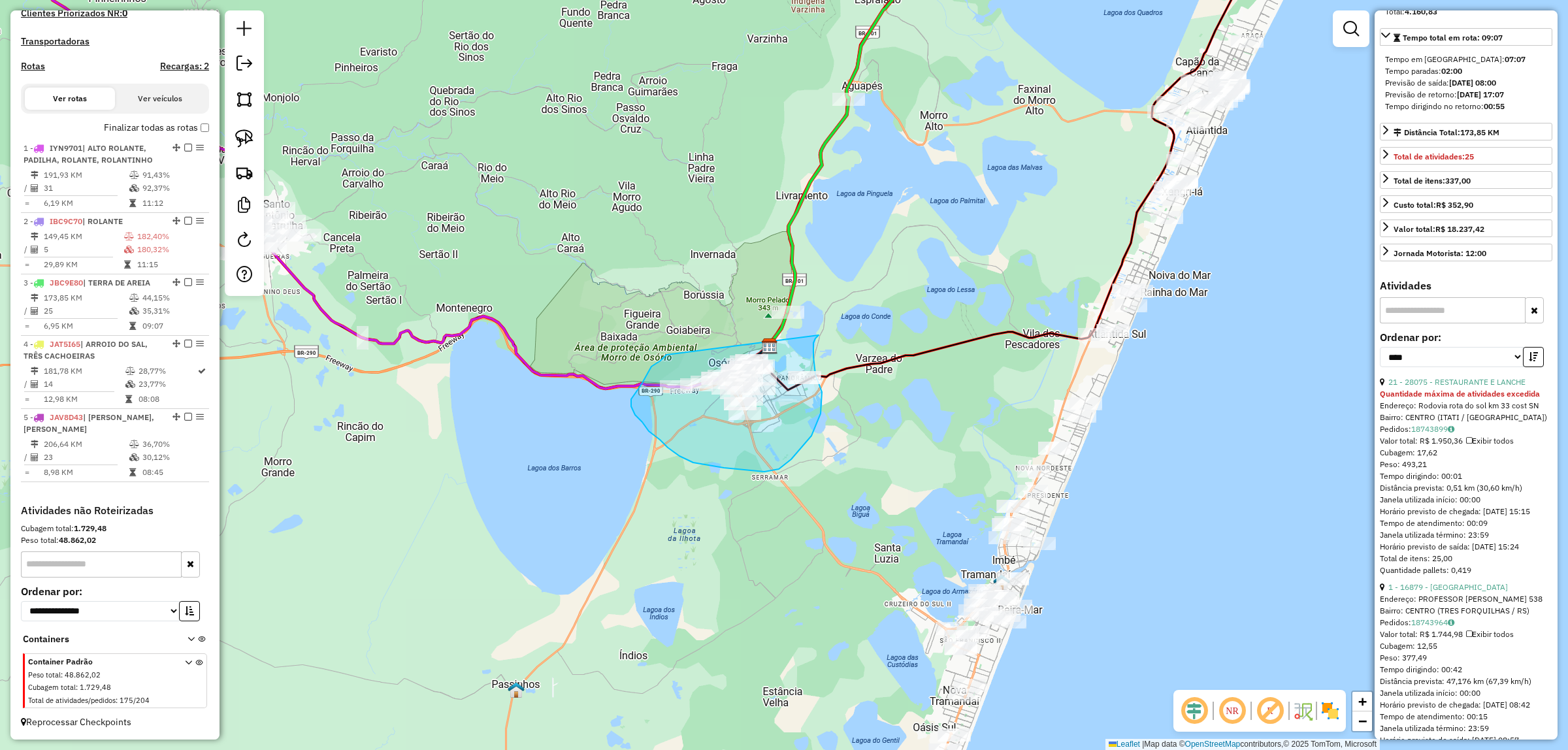
drag, startPoint x: 666, startPoint y: 355, endPoint x: 819, endPoint y: 335, distance: 154.3
click at [819, 335] on div "Janela de atendimento Grade de atendimento Capacidade Transportadoras Veículos …" at bounding box center [784, 375] width 1568 height 750
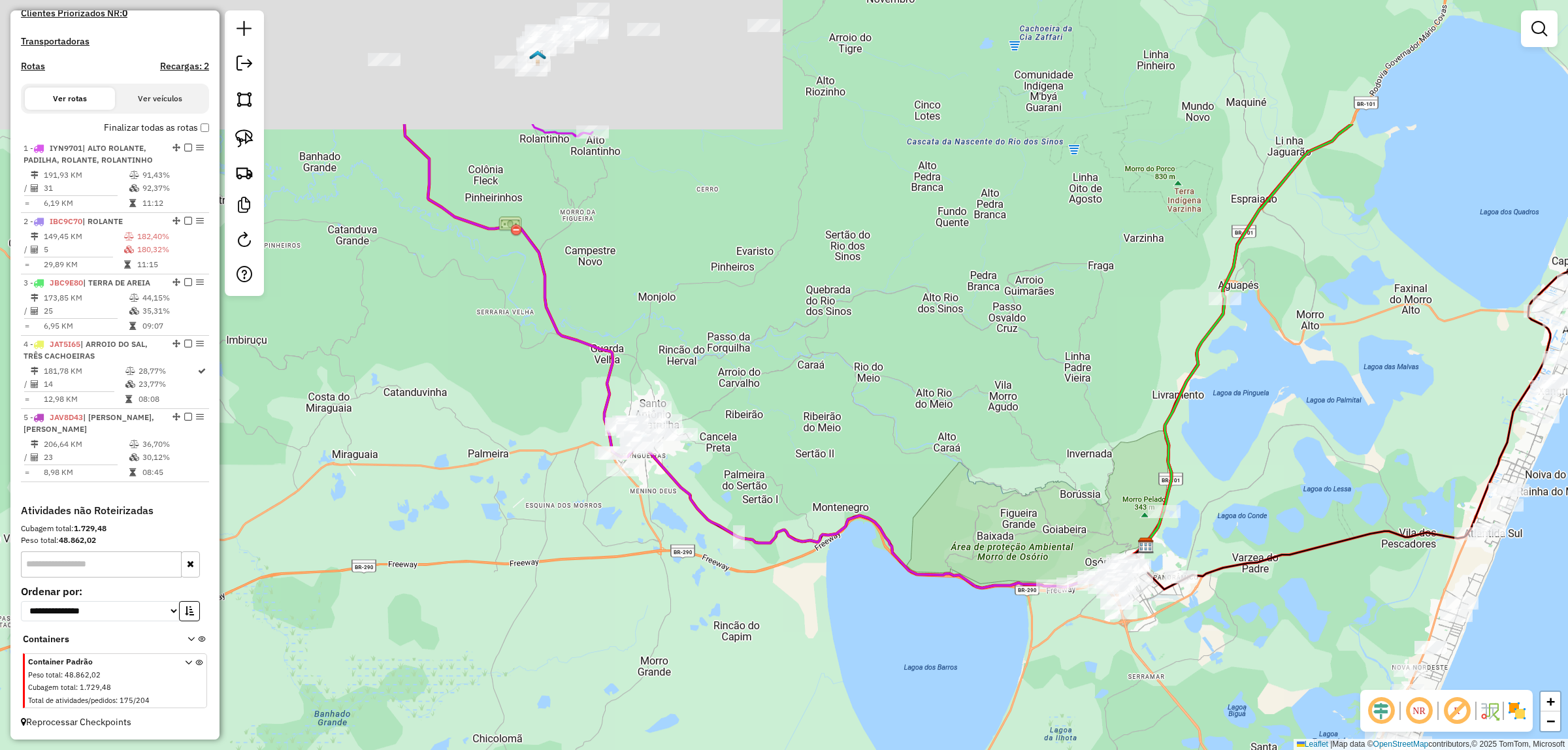
drag, startPoint x: 548, startPoint y: 218, endPoint x: 892, endPoint y: 308, distance: 355.6
click at [891, 415] on div "Janela de atendimento Grade de atendimento Capacidade Transportadoras Veículos …" at bounding box center [784, 375] width 1568 height 750
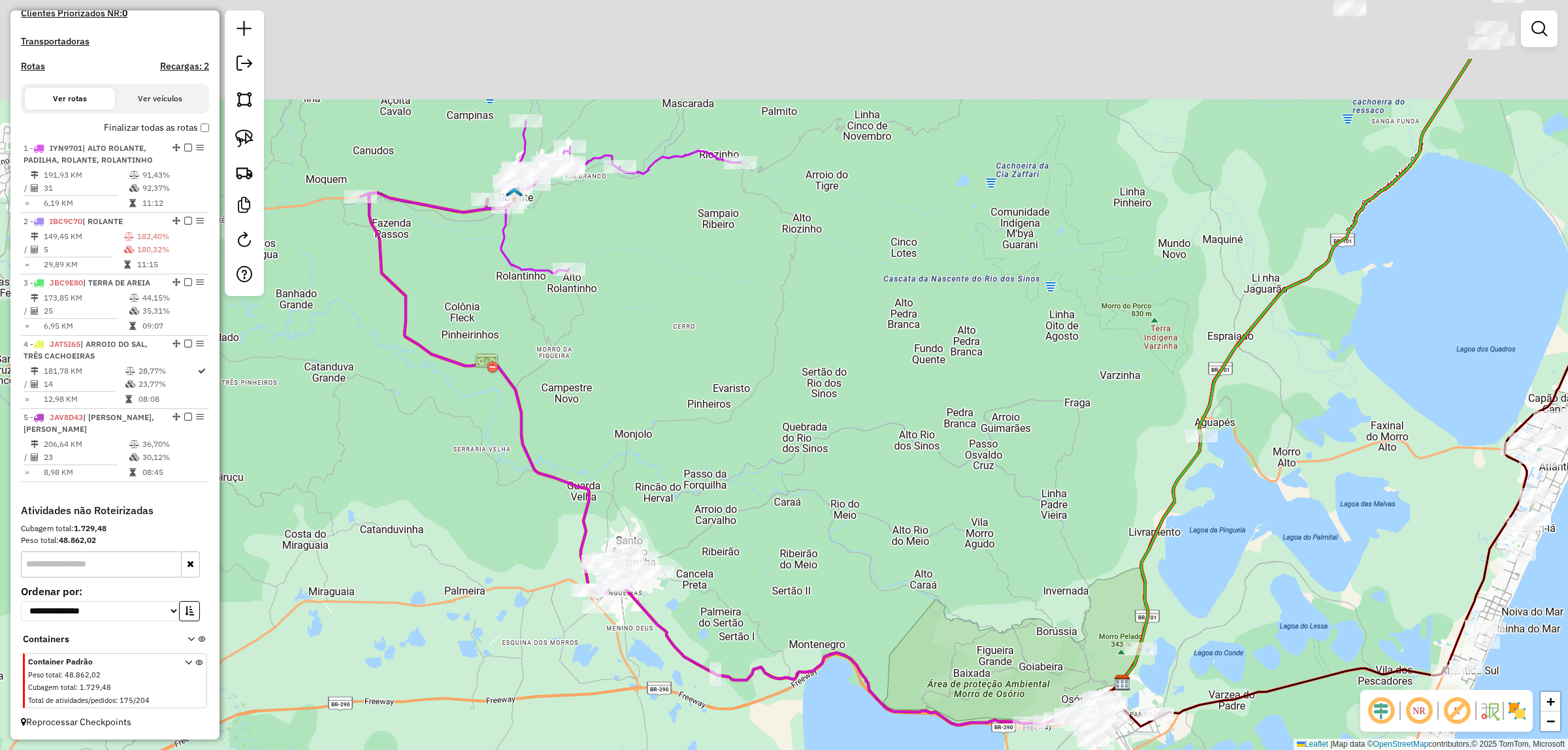
drag, startPoint x: 876, startPoint y: 235, endPoint x: 733, endPoint y: 520, distance: 318.9
click at [731, 528] on div "Janela de atendimento Grade de atendimento Capacidade Transportadoras Veículos …" at bounding box center [784, 375] width 1568 height 750
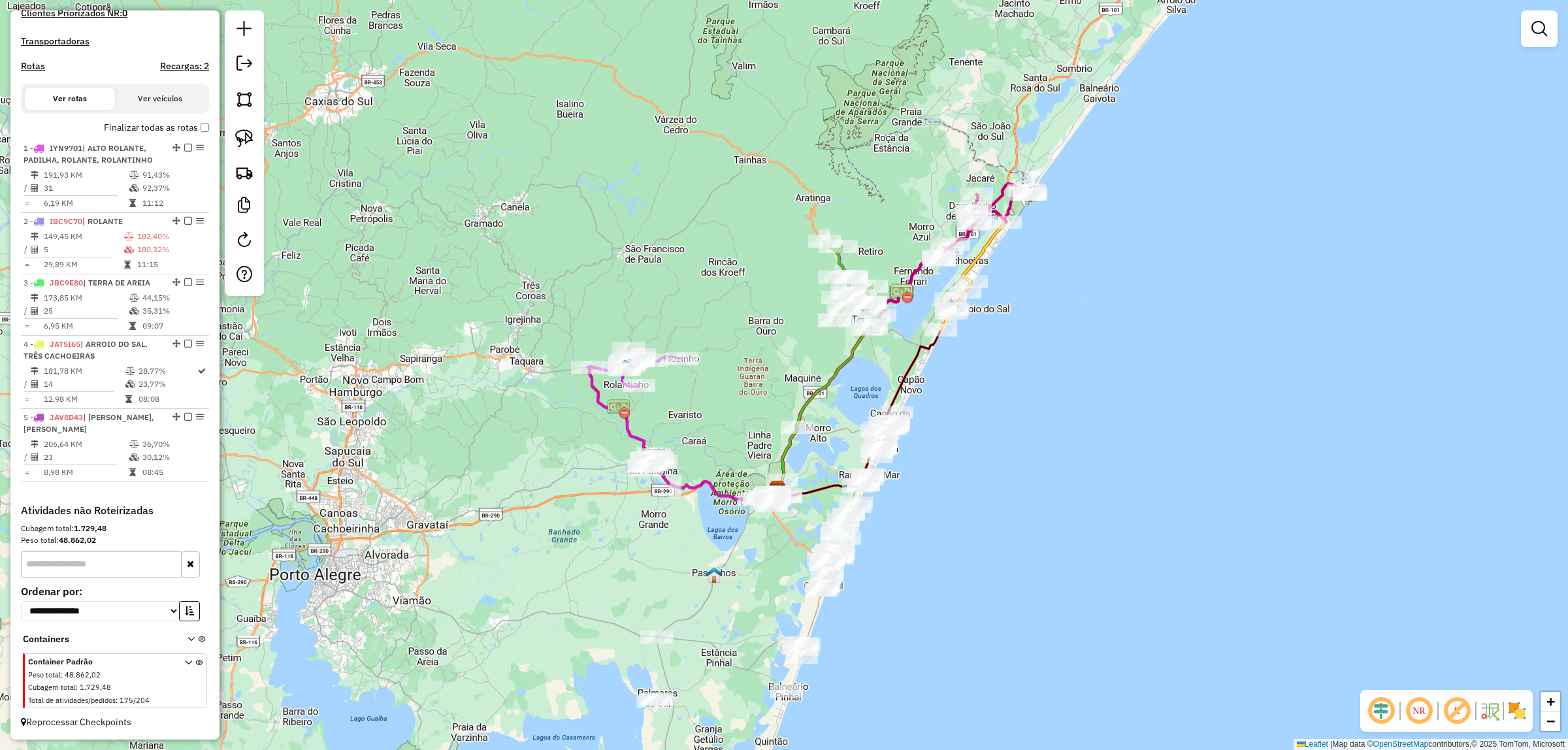
drag, startPoint x: 1127, startPoint y: 453, endPoint x: 1083, endPoint y: 415, distance: 58.1
click at [1085, 416] on div "Janela de atendimento Grade de atendimento Capacidade Transportadoras Veículos …" at bounding box center [784, 375] width 1568 height 750
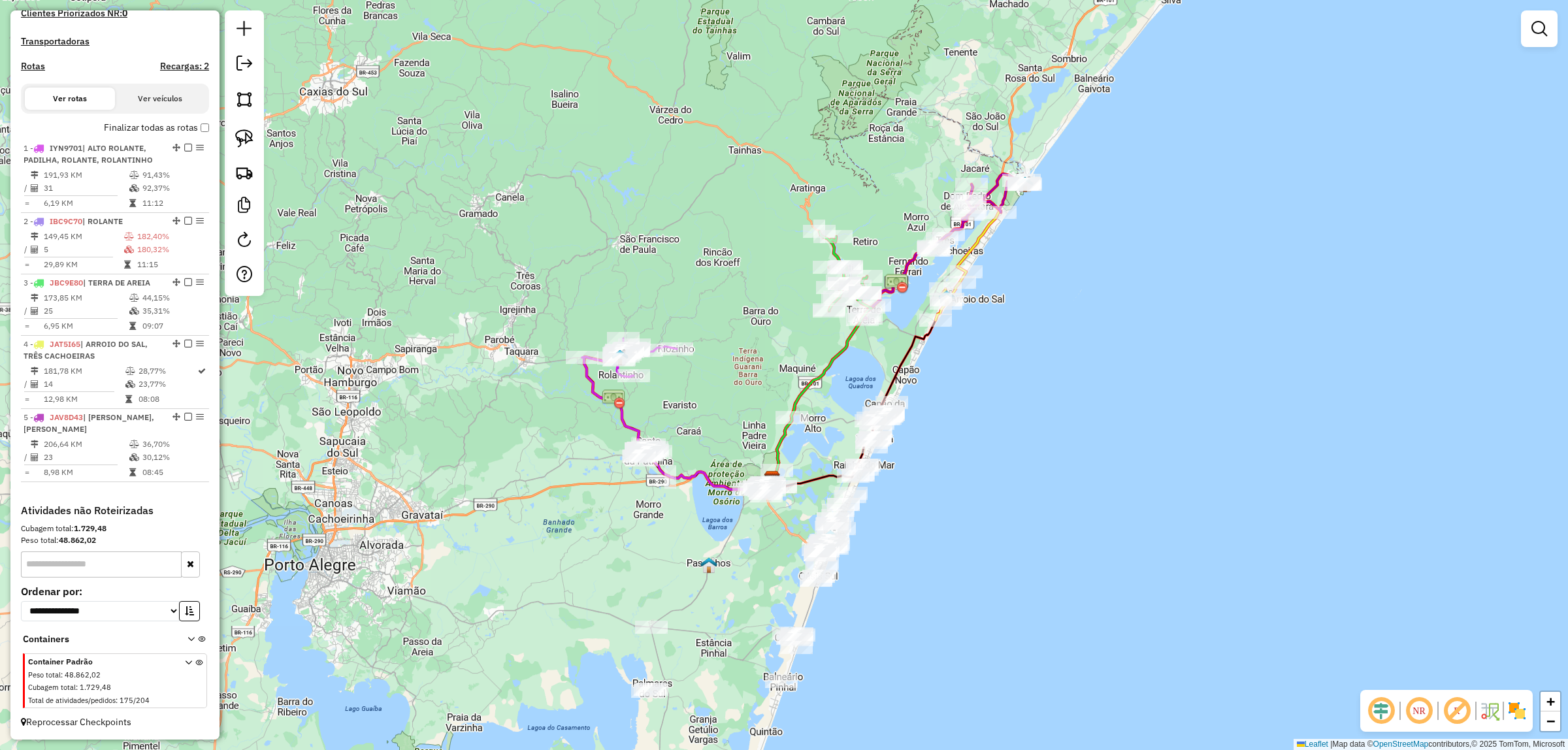
drag, startPoint x: 1030, startPoint y: 438, endPoint x: 975, endPoint y: 373, distance: 85.1
click at [1030, 344] on div "Janela de atendimento Grade de atendimento Capacidade Transportadoras Veículos …" at bounding box center [784, 375] width 1568 height 750
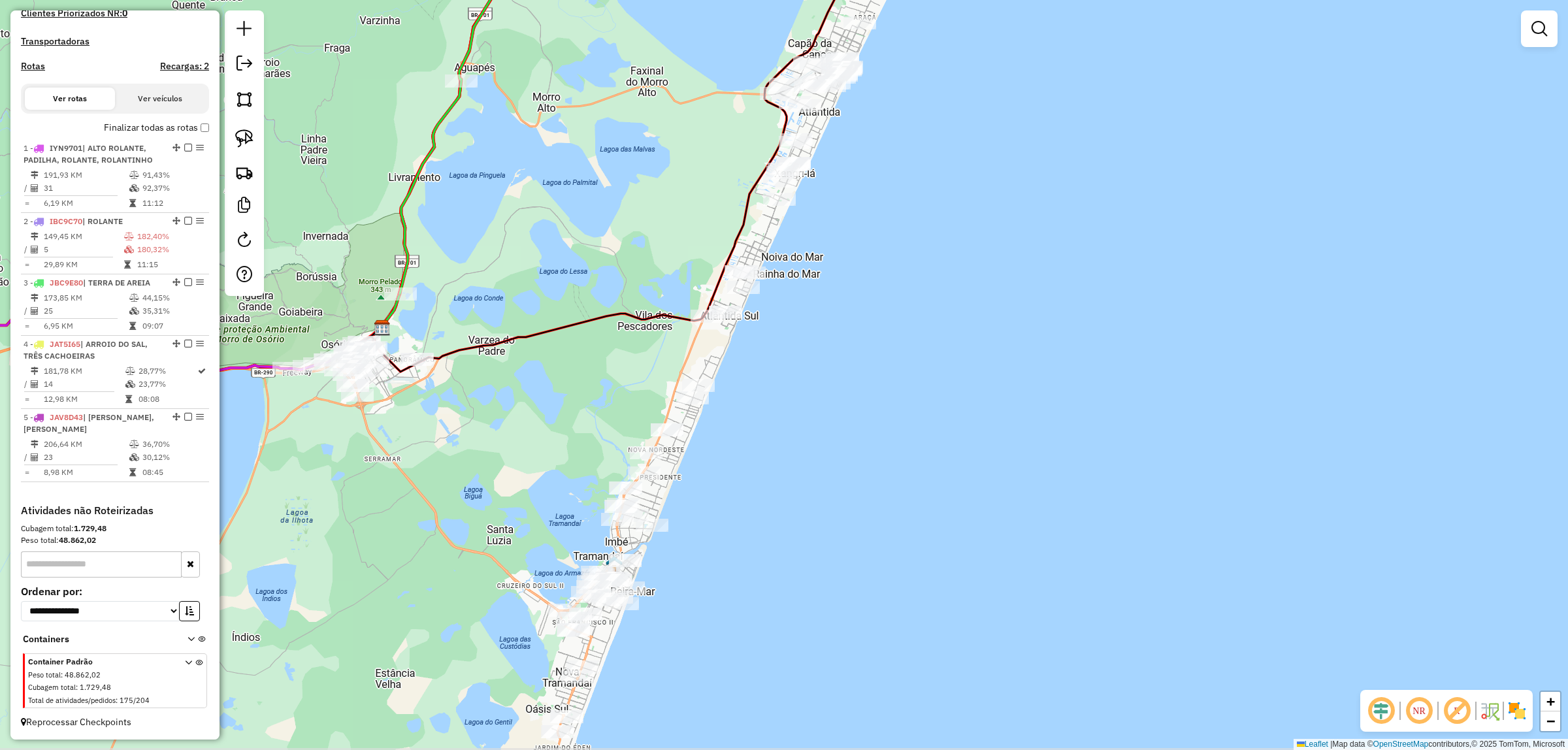
drag, startPoint x: 779, startPoint y: 468, endPoint x: 787, endPoint y: 394, distance: 74.4
click at [787, 394] on div "Janela de atendimento Grade de atendimento Capacidade Transportadoras Veículos …" at bounding box center [784, 375] width 1568 height 750
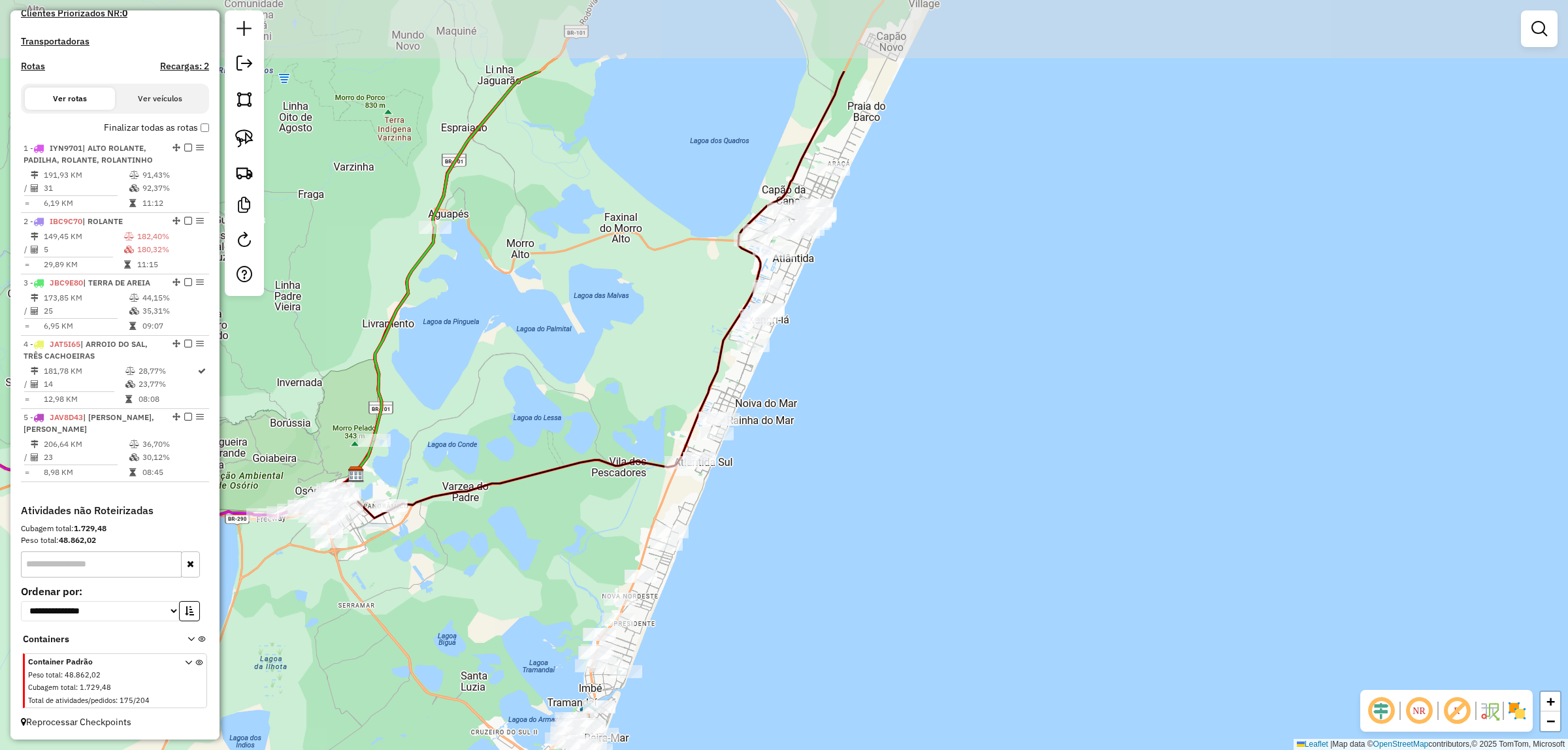
drag, startPoint x: 828, startPoint y: 319, endPoint x: 804, endPoint y: 464, distance: 147.0
click at [804, 464] on div "Janela de atendimento Grade de atendimento Capacidade Transportadoras Veículos …" at bounding box center [784, 375] width 1568 height 750
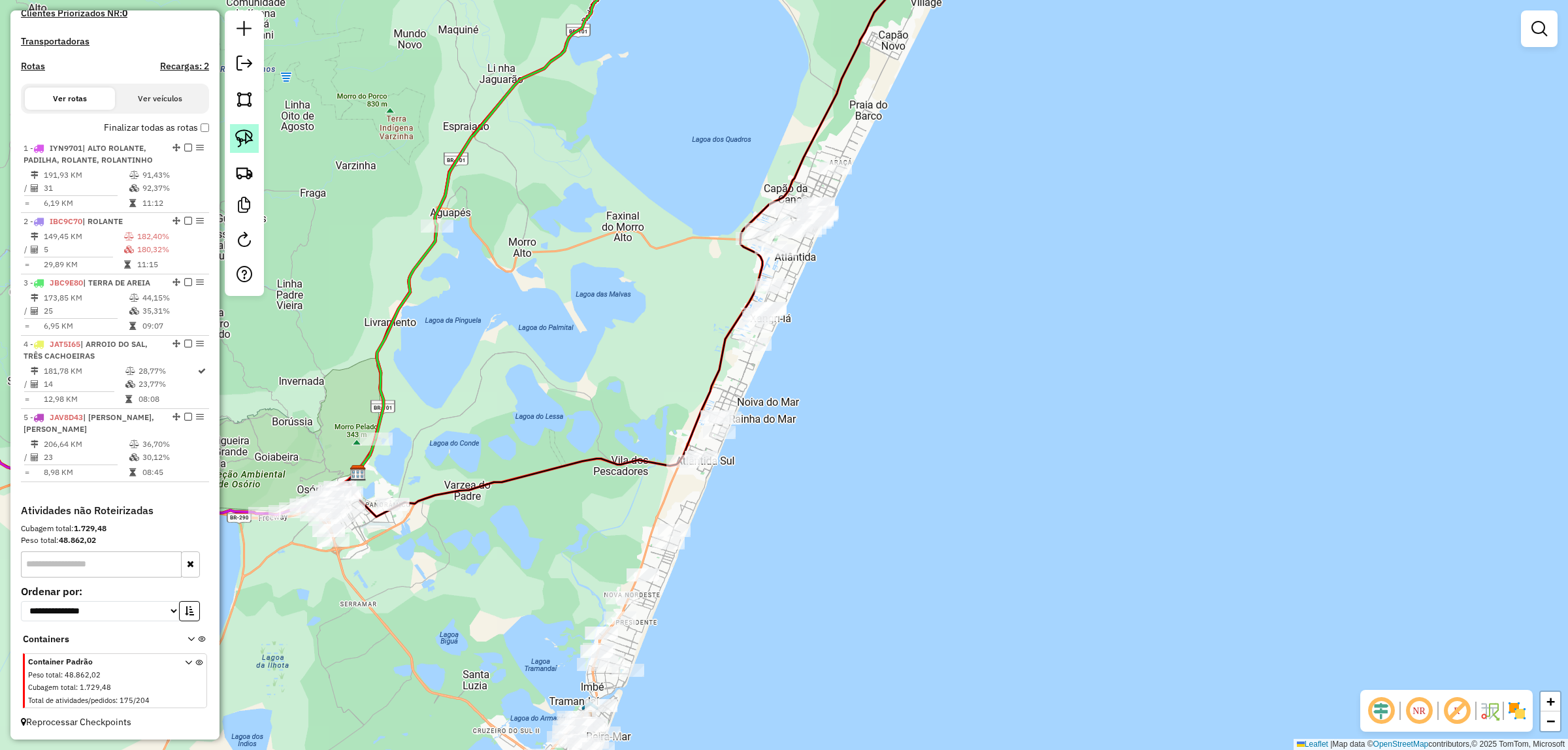
drag, startPoint x: 245, startPoint y: 143, endPoint x: 677, endPoint y: 391, distance: 498.1
click at [247, 144] on img at bounding box center [244, 139] width 18 height 18
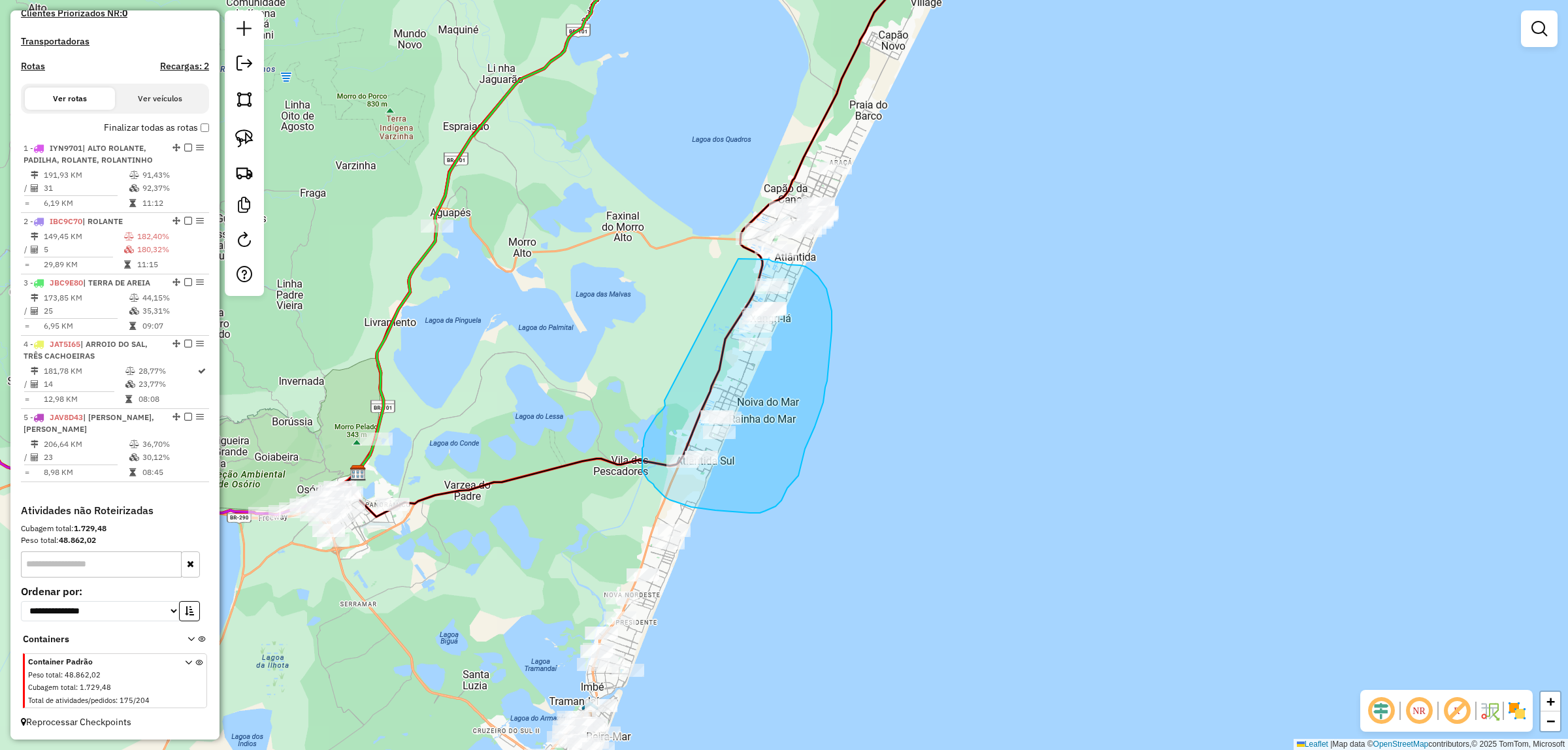
drag, startPoint x: 665, startPoint y: 401, endPoint x: 733, endPoint y: 262, distance: 154.7
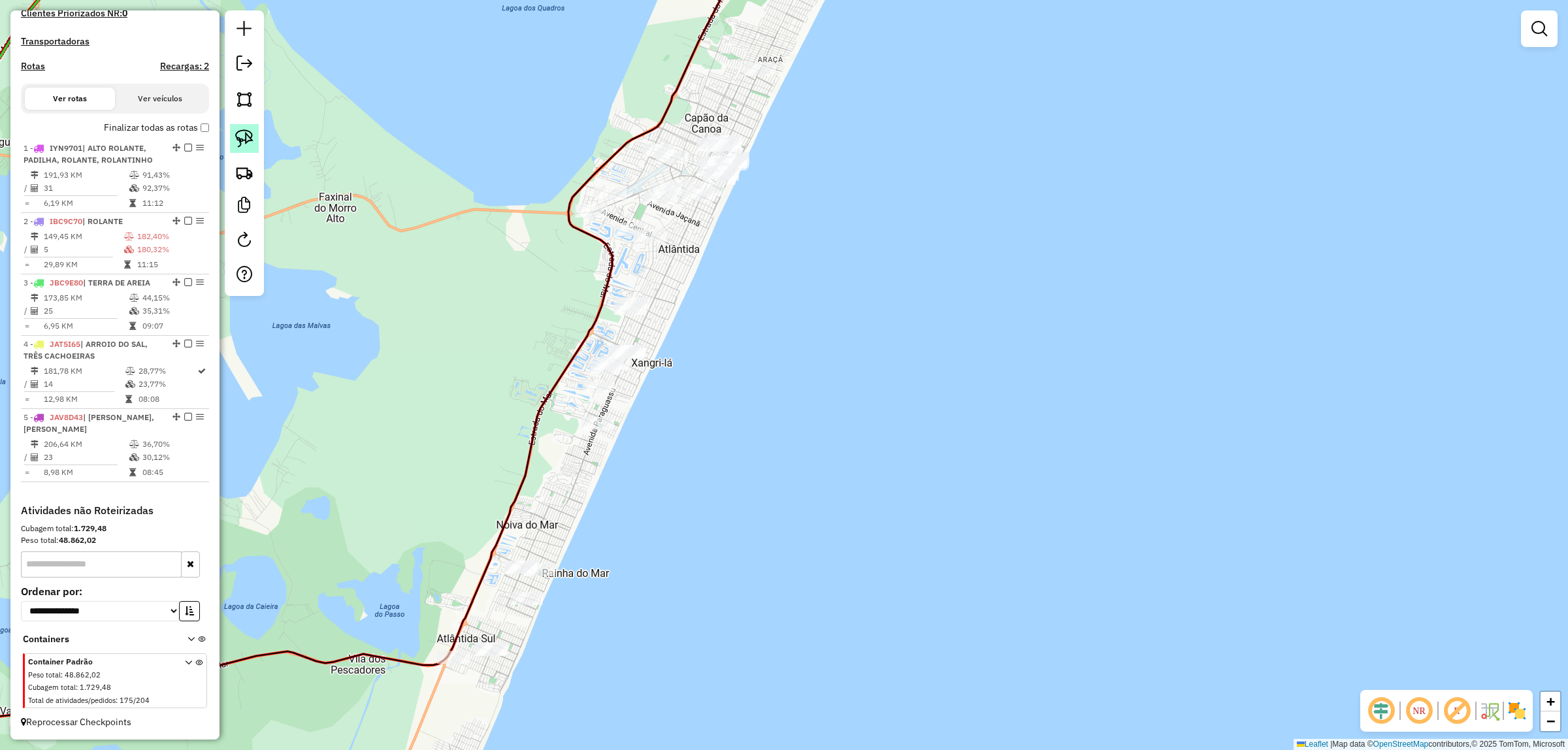
click at [246, 135] on img at bounding box center [244, 139] width 18 height 18
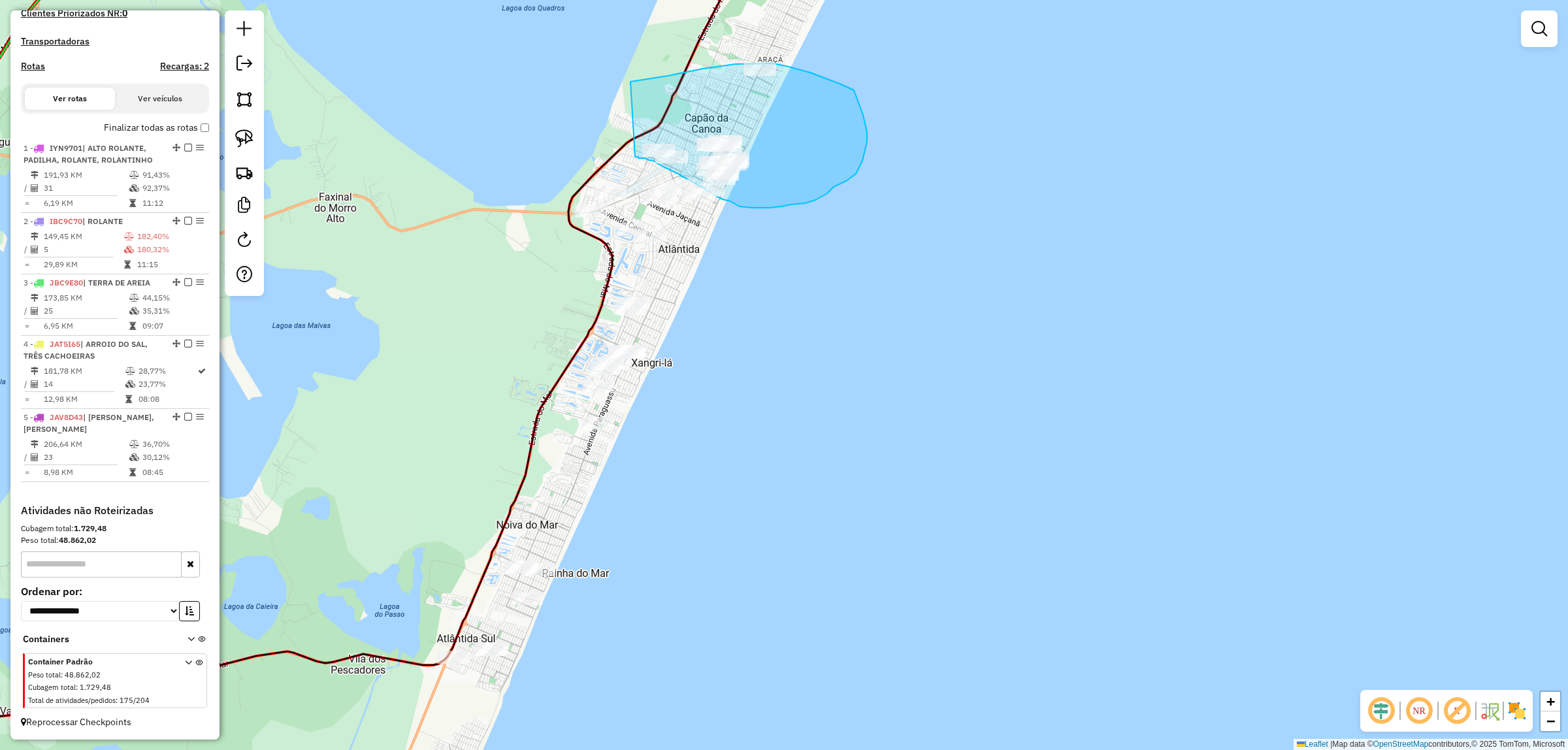
drag, startPoint x: 667, startPoint y: 75, endPoint x: 635, endPoint y: 157, distance: 88.0
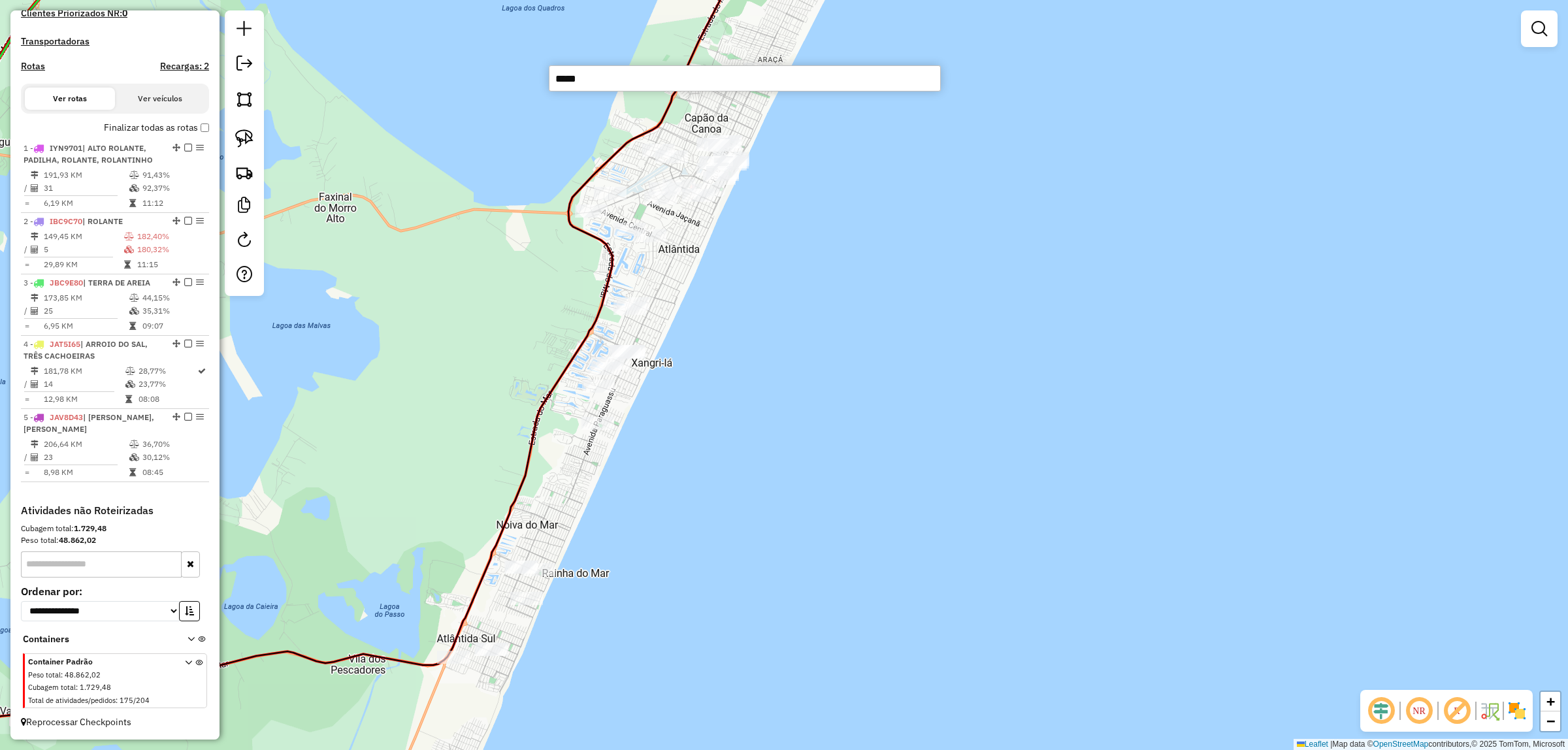
type input "*****"
click at [979, 190] on div "Janela de atendimento Grade de atendimento Capacidade Transportadoras Veículos …" at bounding box center [784, 375] width 1568 height 750
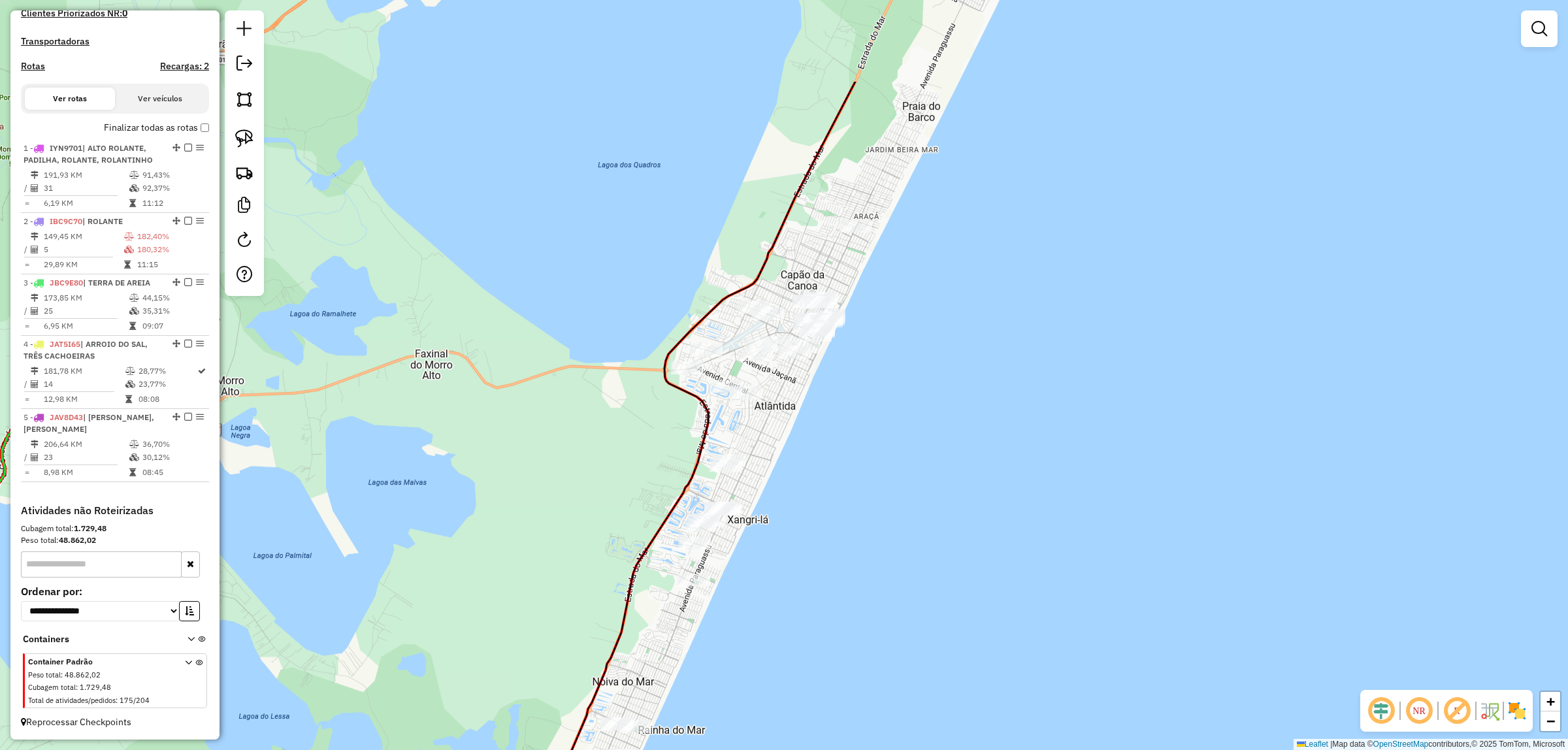
drag, startPoint x: 873, startPoint y: 226, endPoint x: 978, endPoint y: 306, distance: 132.0
click at [968, 372] on div "Janela de atendimento Grade de atendimento Capacidade Transportadoras Veículos …" at bounding box center [784, 375] width 1568 height 750
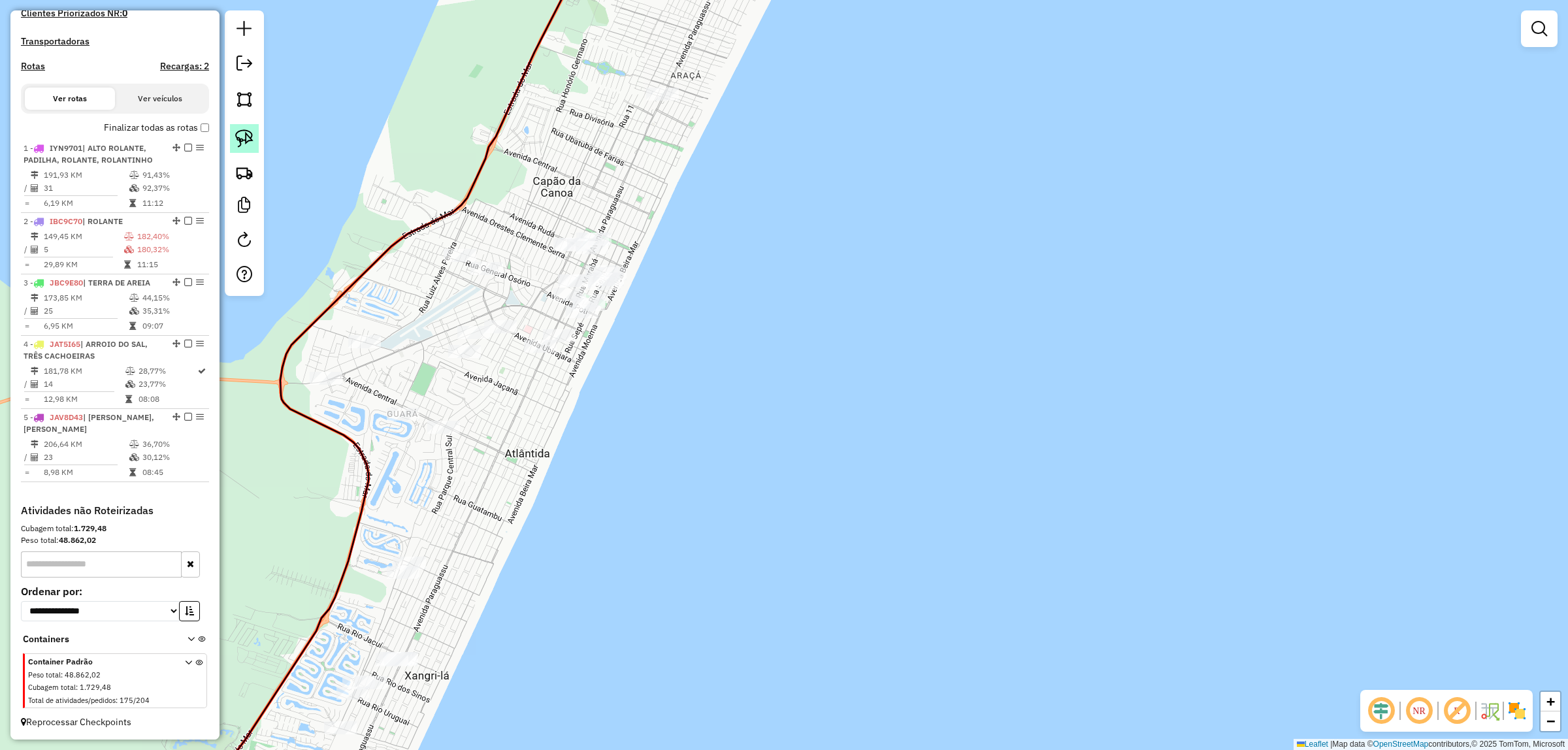
click at [246, 139] on img at bounding box center [244, 139] width 18 height 18
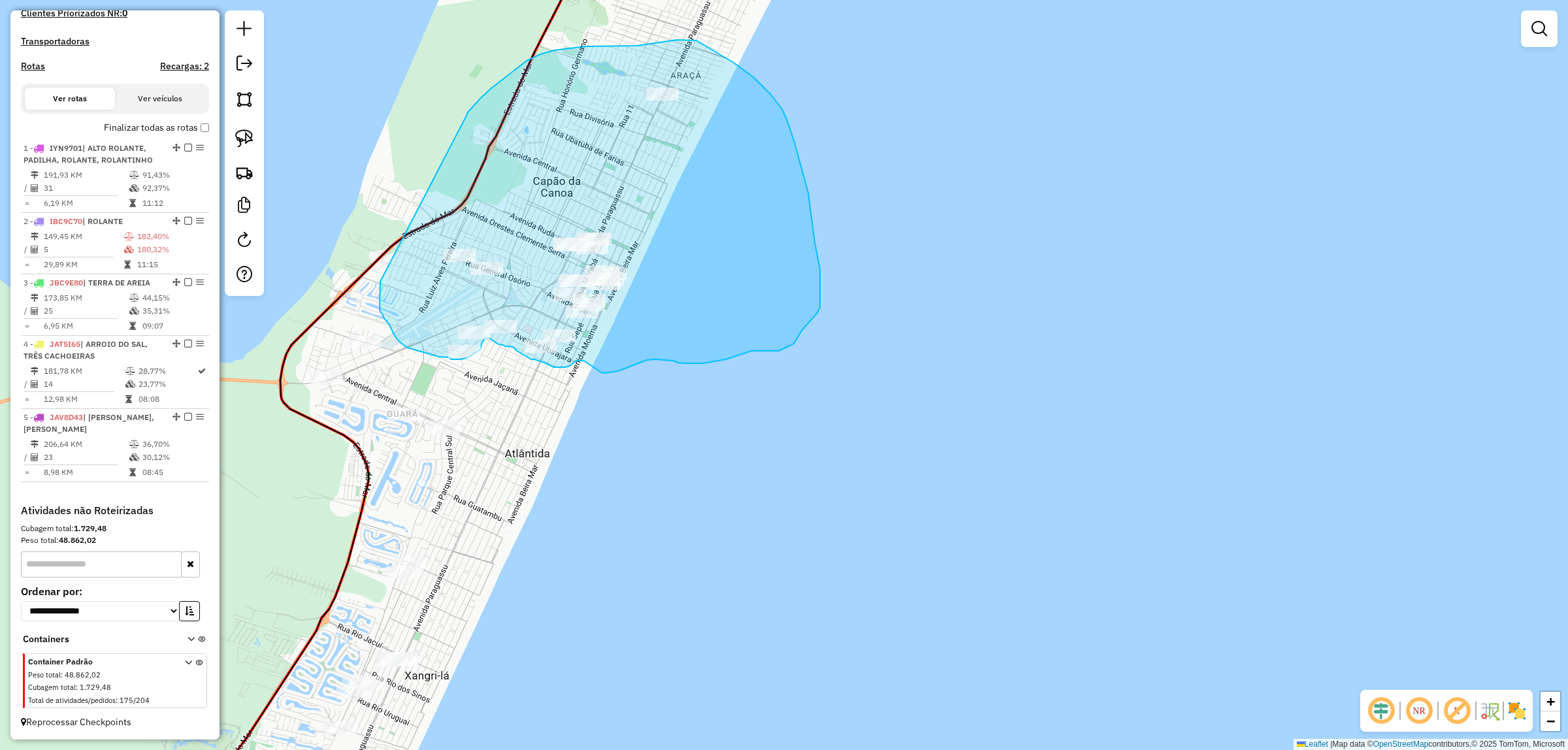
drag, startPoint x: 467, startPoint y: 114, endPoint x: 381, endPoint y: 279, distance: 186.1
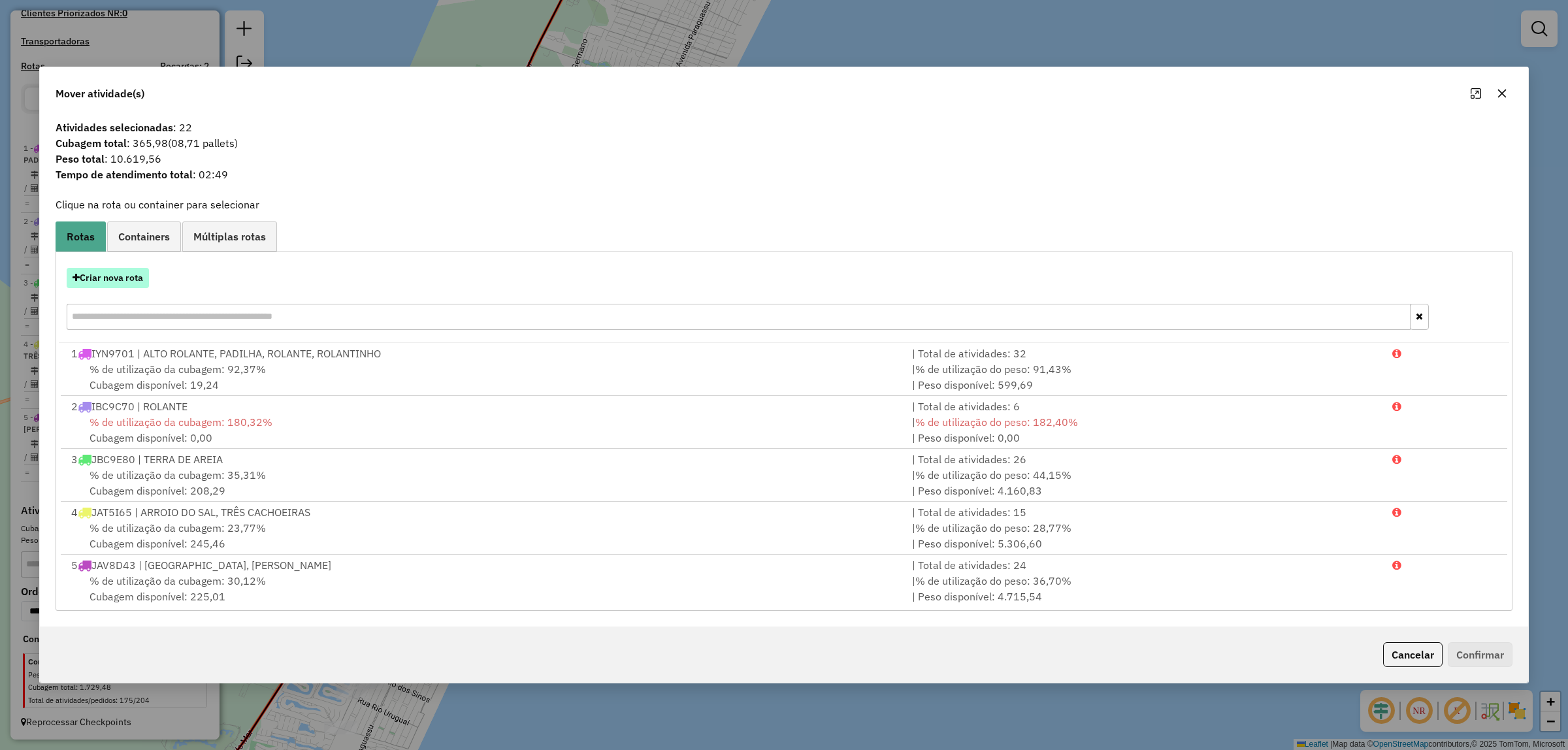
click at [119, 277] on button "Criar nova rota" at bounding box center [108, 278] width 83 height 20
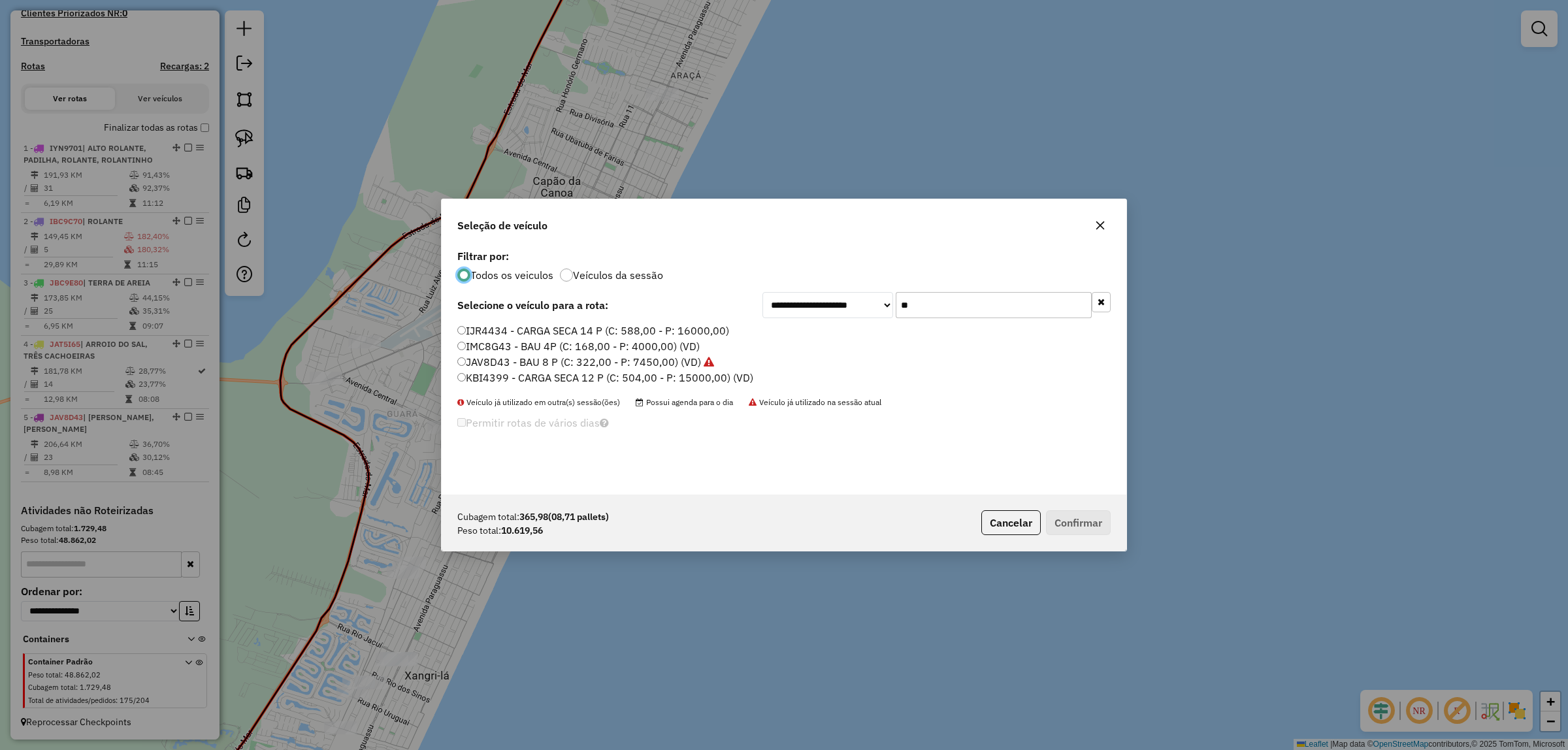
scroll to position [6, 4]
drag, startPoint x: 911, startPoint y: 301, endPoint x: 803, endPoint y: 301, distance: 108.0
click at [803, 301] on div "**********" at bounding box center [936, 305] width 348 height 26
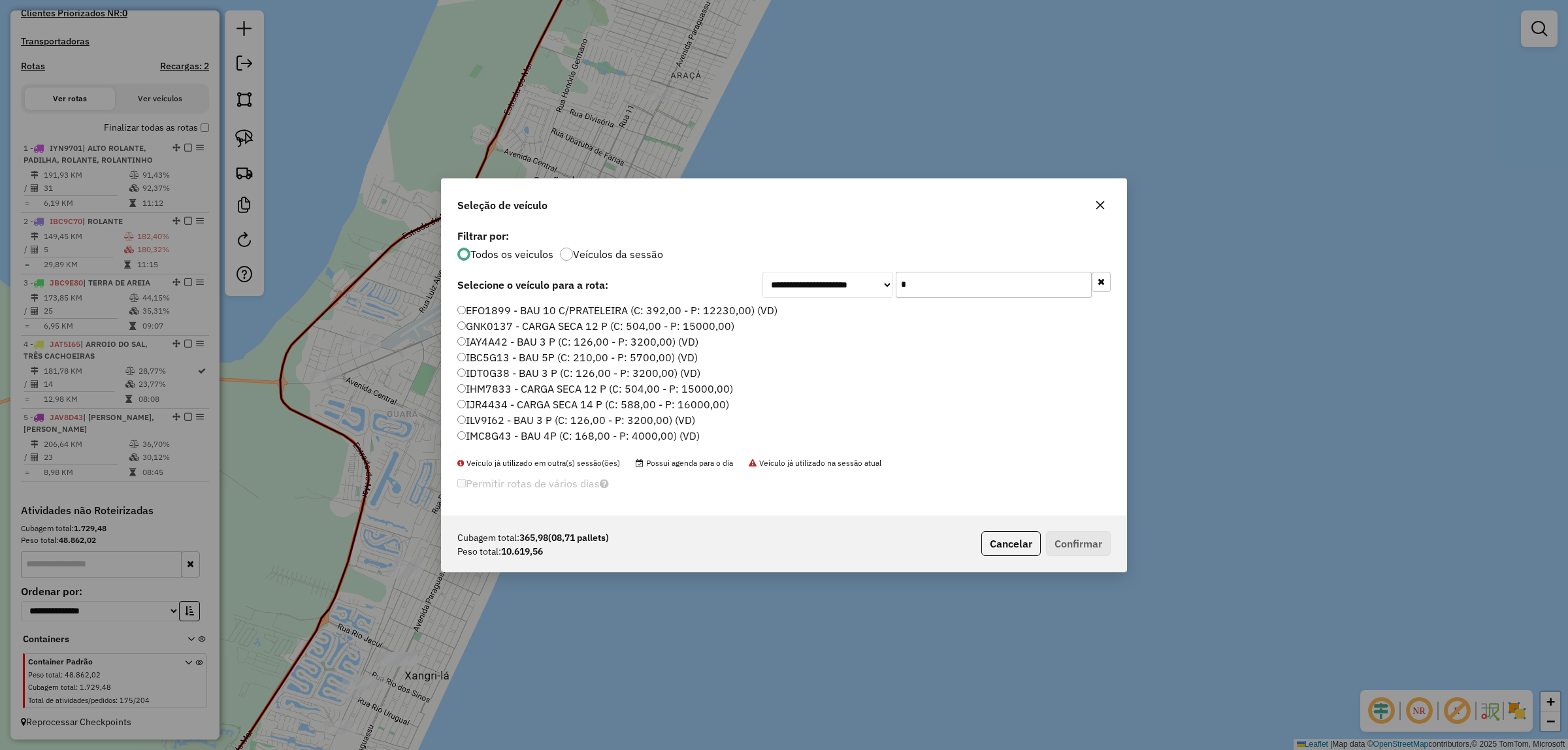
click at [948, 294] on input "*" at bounding box center [993, 285] width 196 height 26
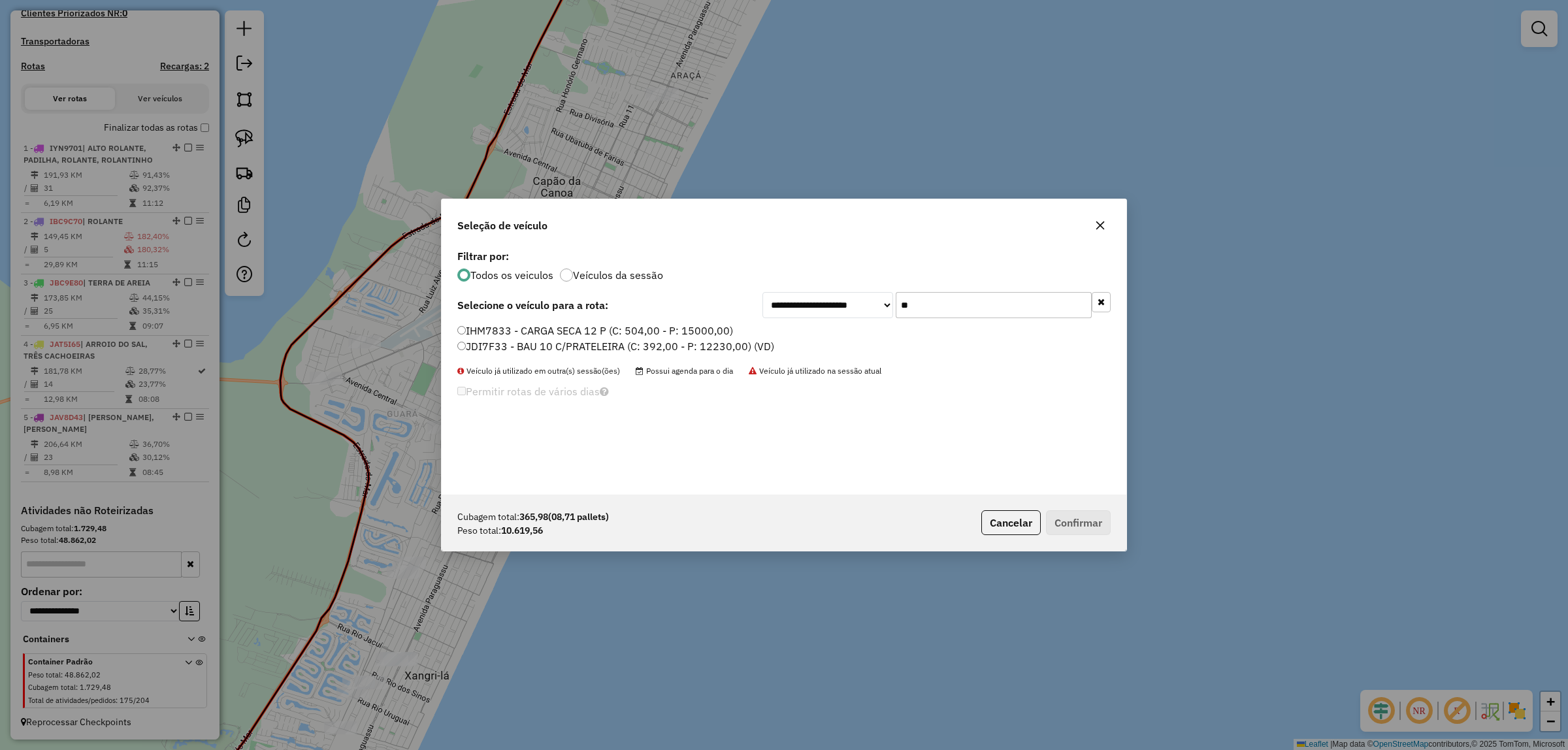
type input "**"
click at [687, 356] on div "IHM7833 - CARGA SECA 12 P (C: 504,00 - P: 15000,00) JDI7F33 - BAU 10 C/PRATELEI…" at bounding box center [784, 344] width 669 height 41
click at [676, 345] on label "JDI7F33 - BAU 10 C/PRATELEIRA (C: 392,00 - P: 12230,00) (VD)" at bounding box center [615, 346] width 317 height 16
click at [1108, 534] on button "Confirmar" at bounding box center [1078, 522] width 64 height 25
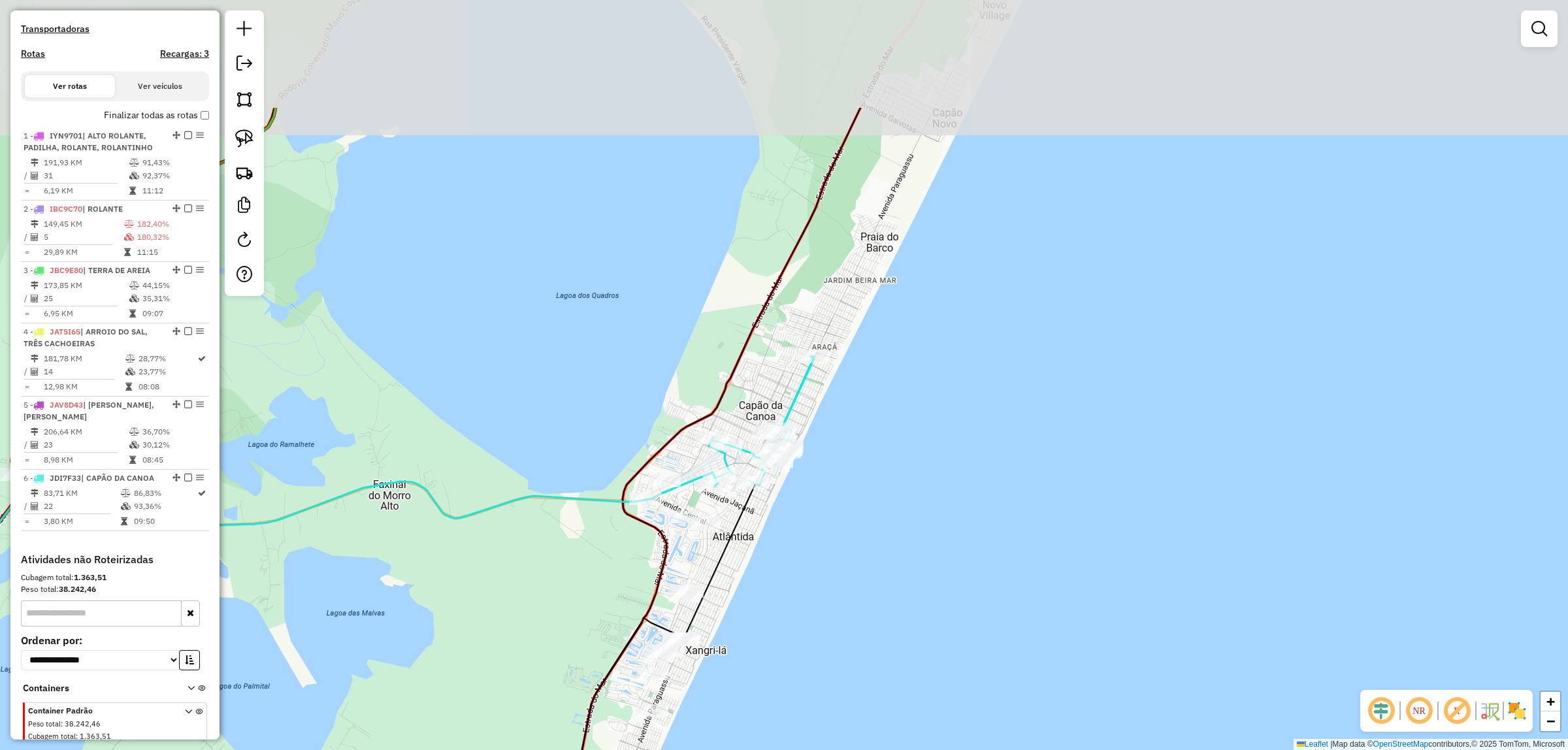
drag, startPoint x: 722, startPoint y: 278, endPoint x: 853, endPoint y: 460, distance: 224.2
click at [854, 462] on div "Janela de atendimento Grade de atendimento Capacidade Transportadoras Veículos …" at bounding box center [784, 375] width 1568 height 750
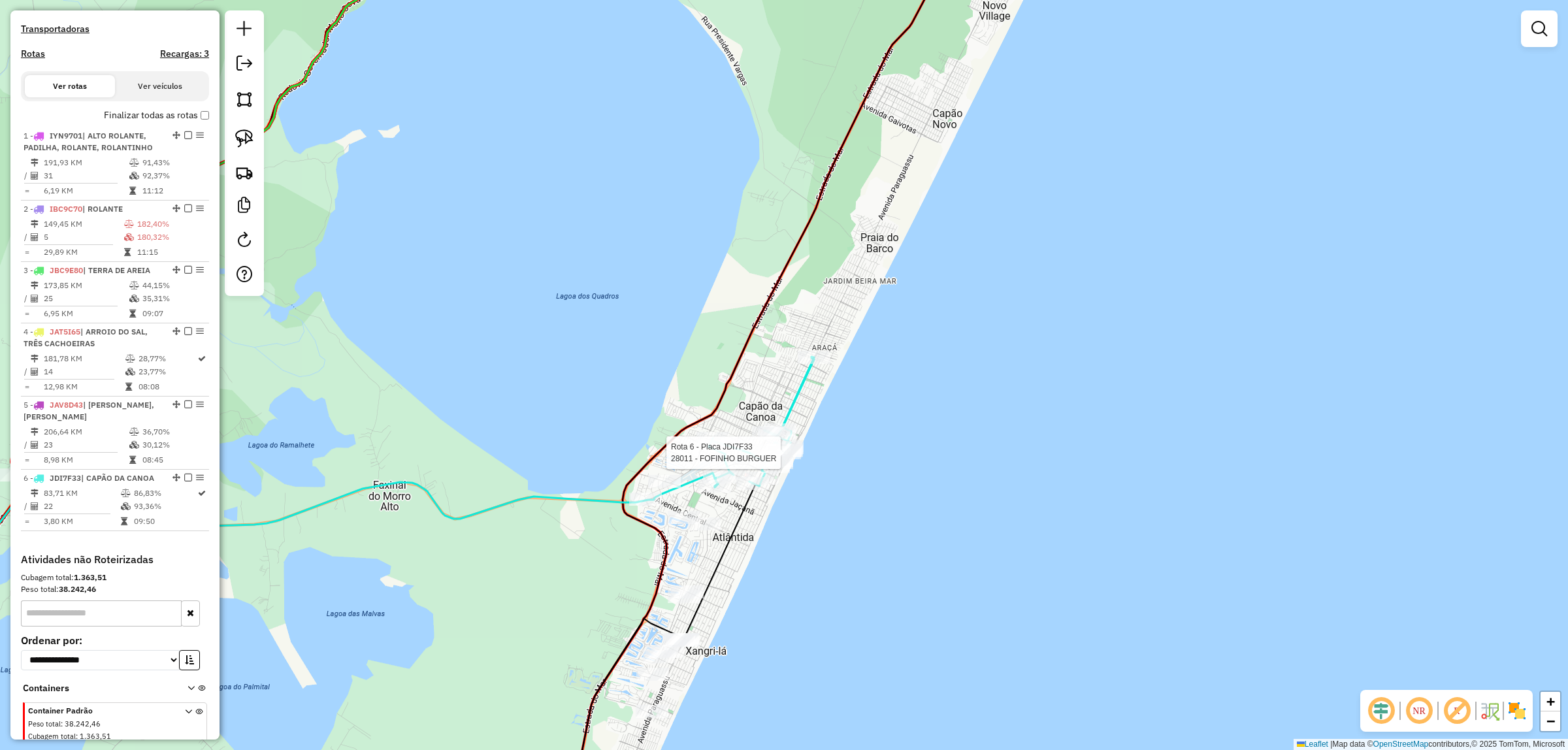
select select "*********"
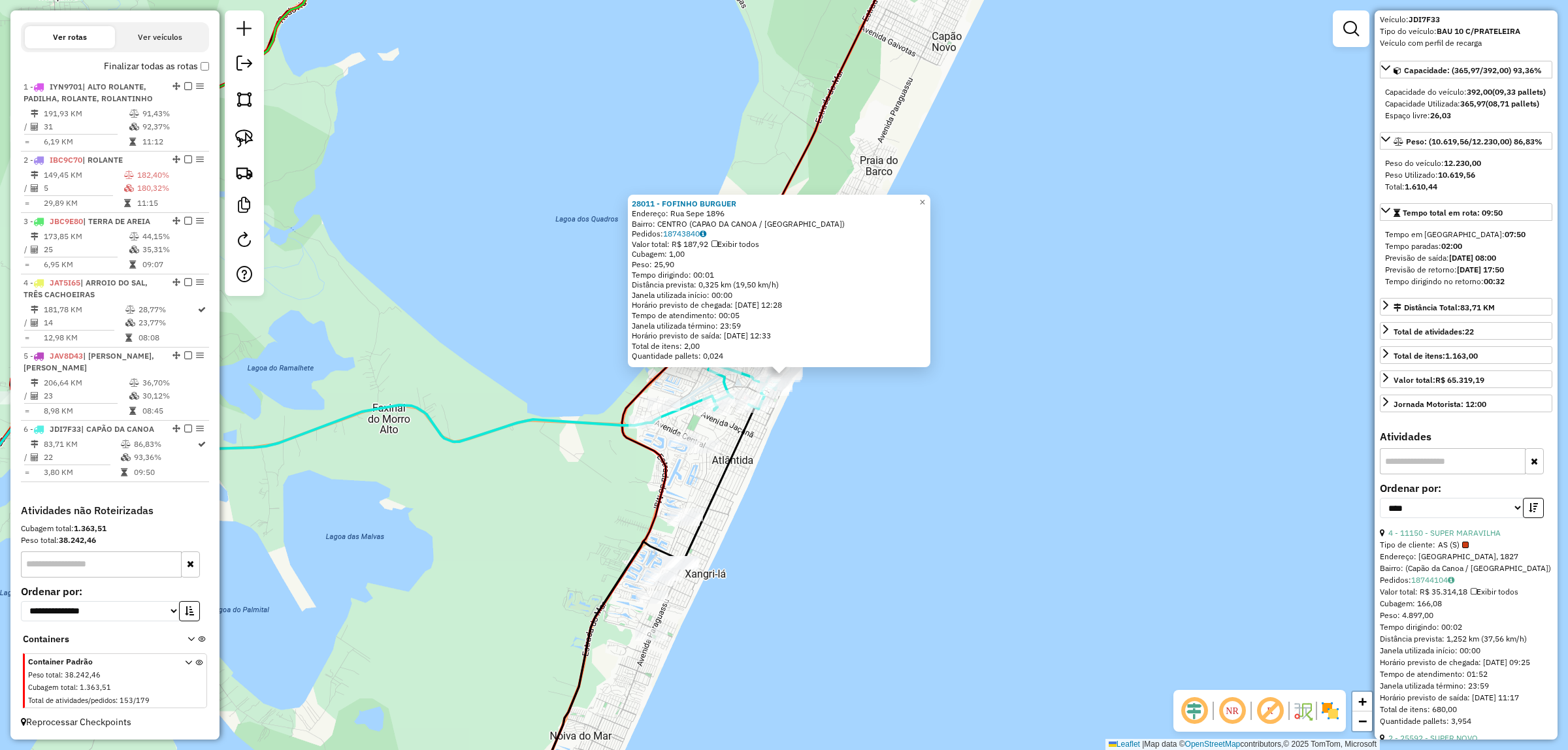
scroll to position [0, 0]
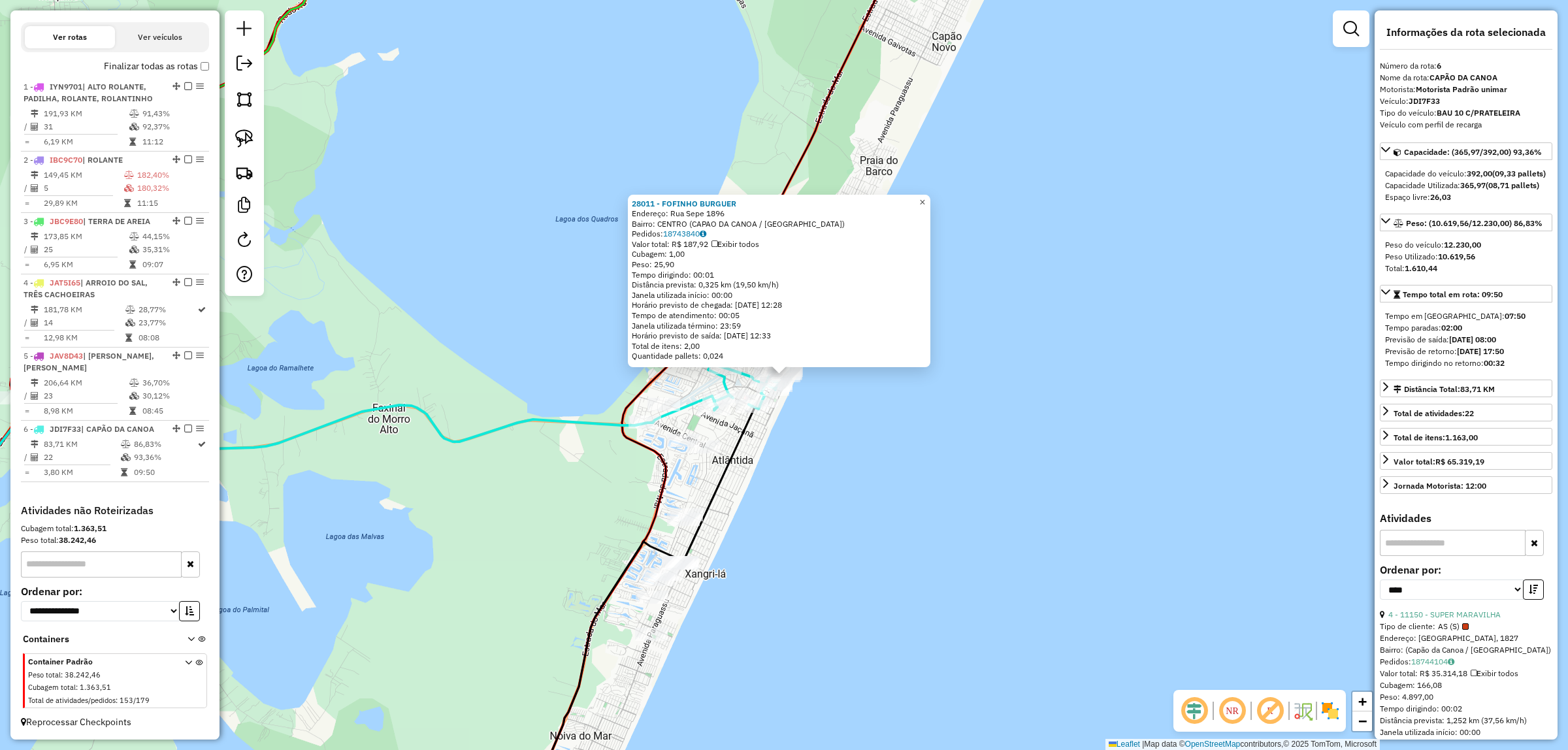
click at [925, 197] on span "×" at bounding box center [922, 202] width 6 height 11
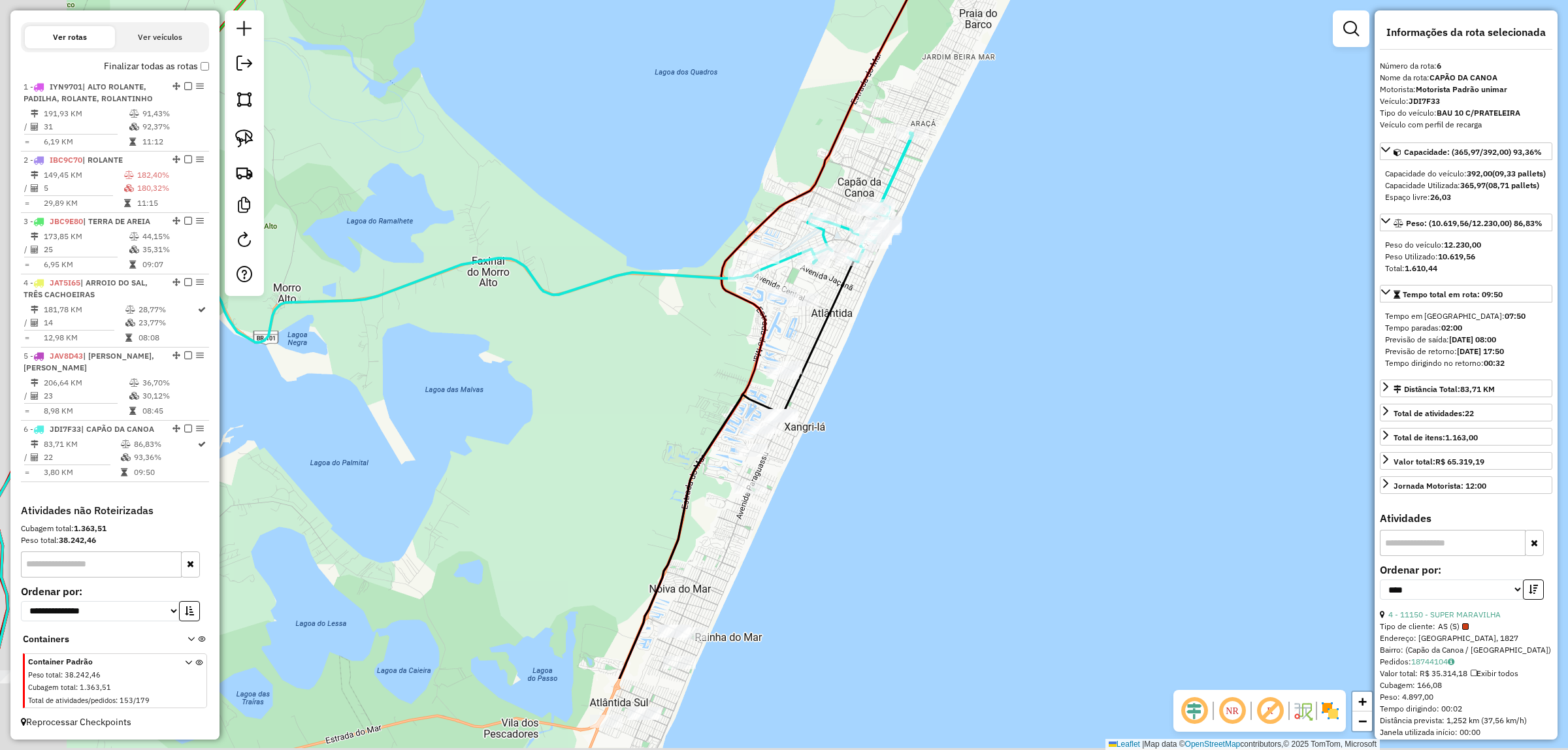
drag, startPoint x: 983, startPoint y: 349, endPoint x: 1053, endPoint y: 182, distance: 181.1
click at [1151, 99] on div "Janela de atendimento Grade de atendimento Capacidade Transportadoras Veículos …" at bounding box center [784, 375] width 1568 height 750
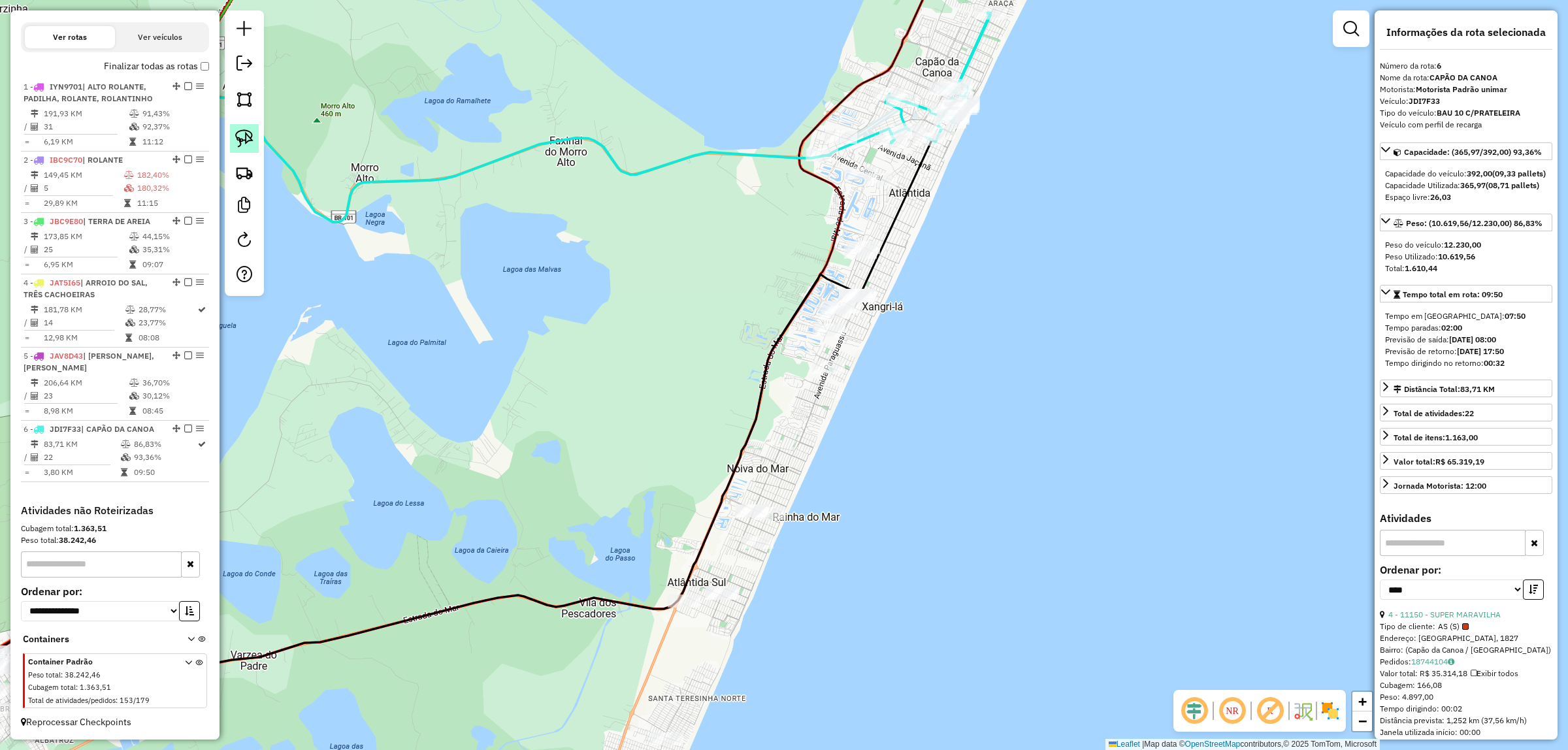
click at [243, 142] on img at bounding box center [244, 139] width 18 height 18
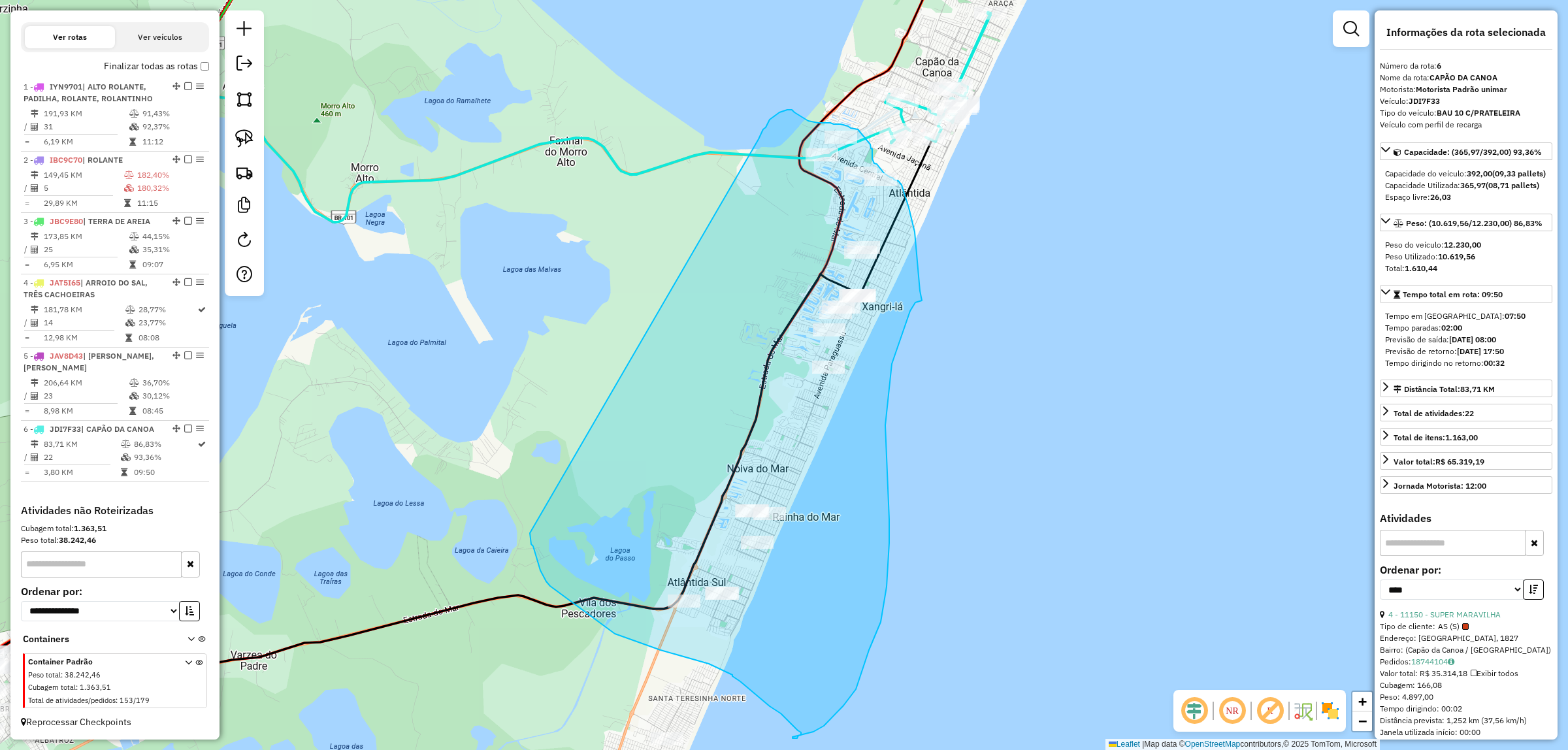
drag, startPoint x: 758, startPoint y: 139, endPoint x: 531, endPoint y: 520, distance: 443.5
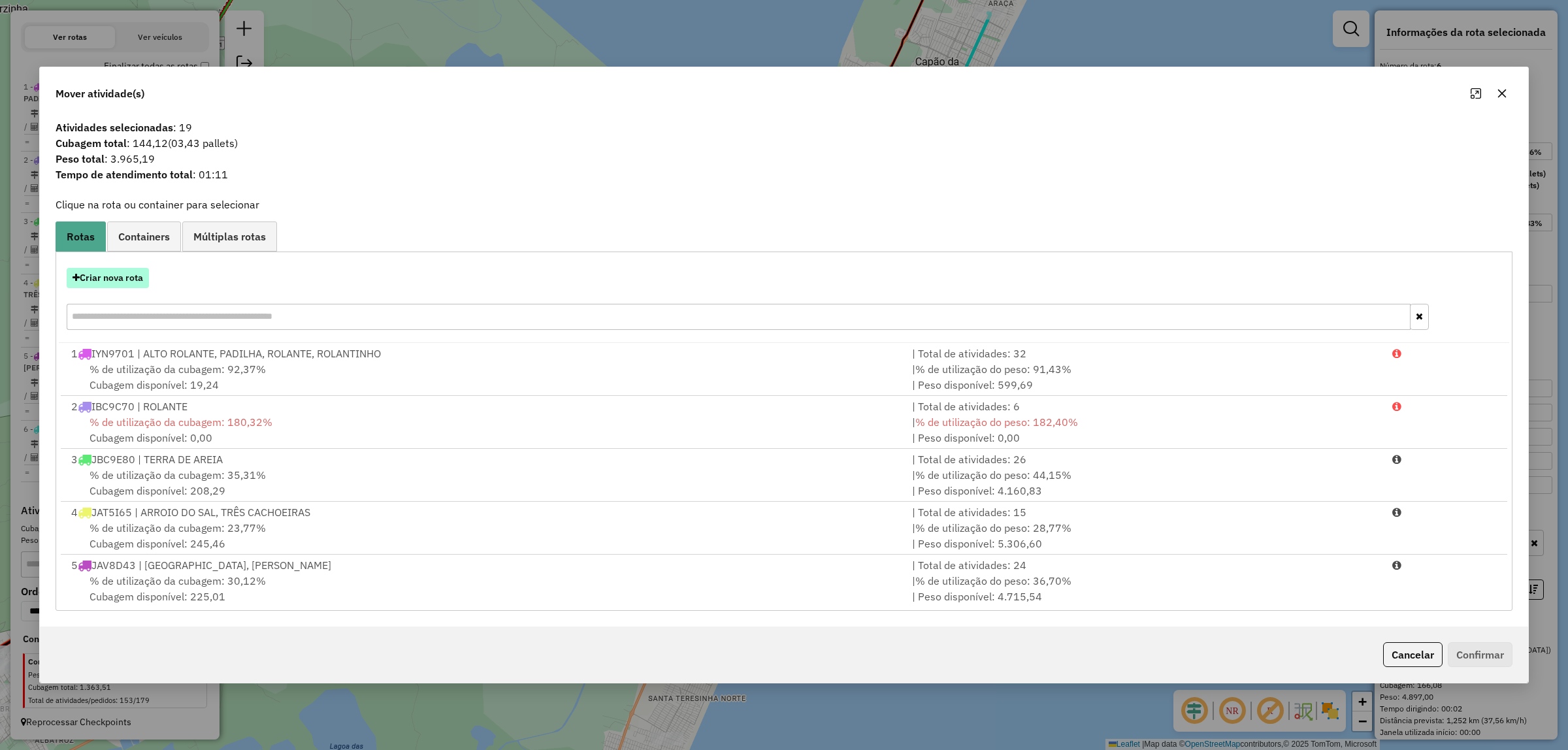
click at [105, 277] on button "Criar nova rota" at bounding box center [108, 278] width 83 height 20
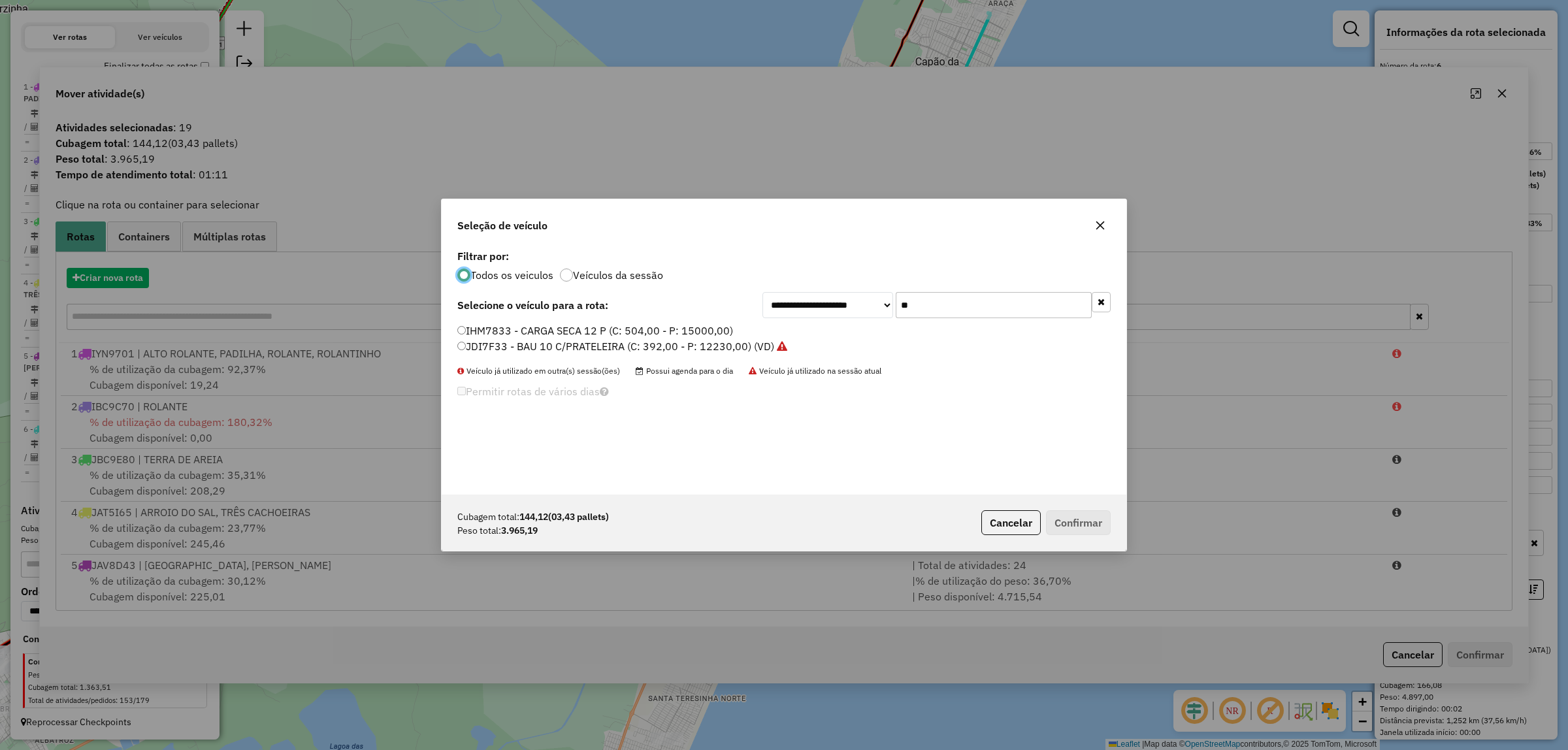
scroll to position [6, 4]
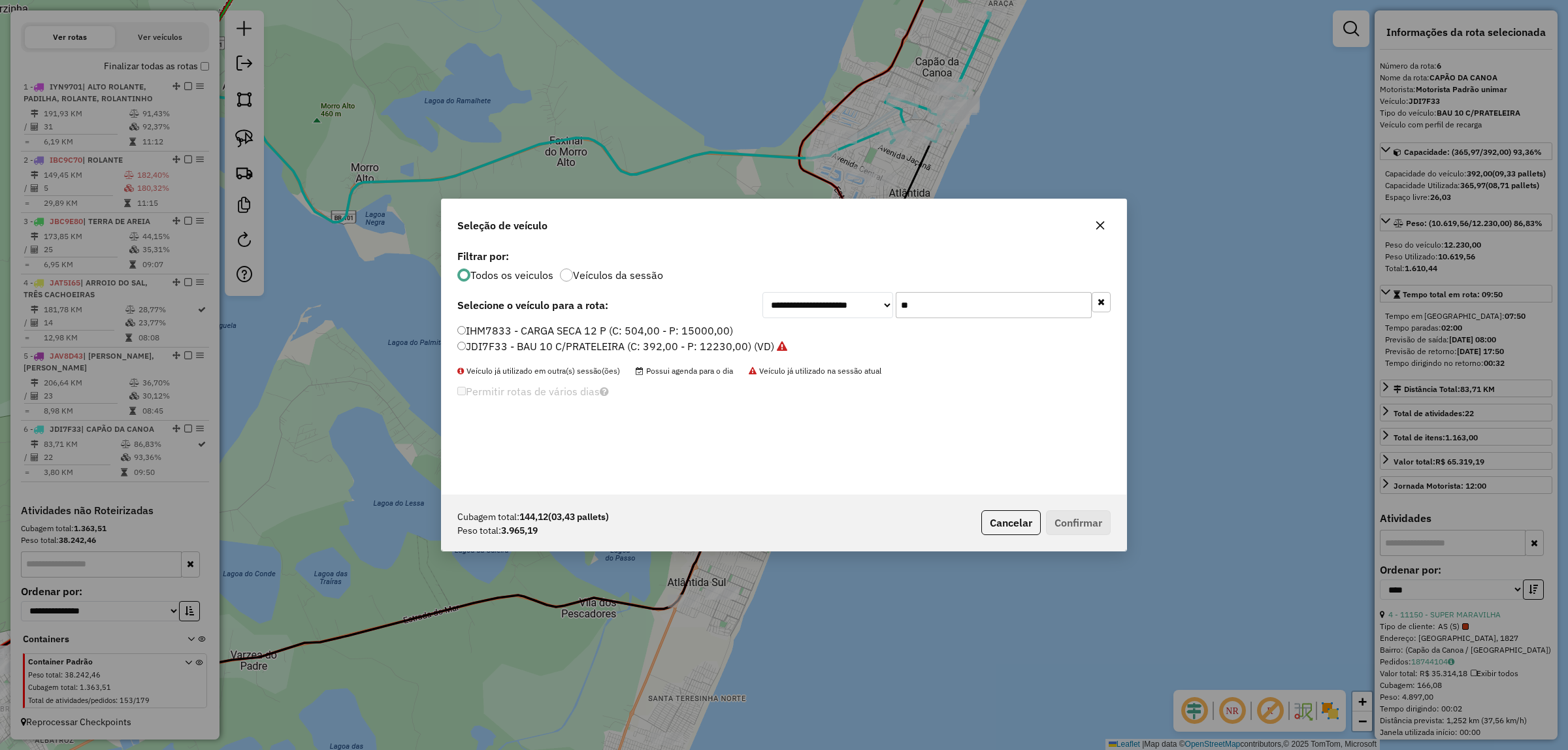
drag, startPoint x: 990, startPoint y: 302, endPoint x: 743, endPoint y: 331, distance: 248.7
click at [743, 331] on div "**********" at bounding box center [783, 370] width 685 height 248
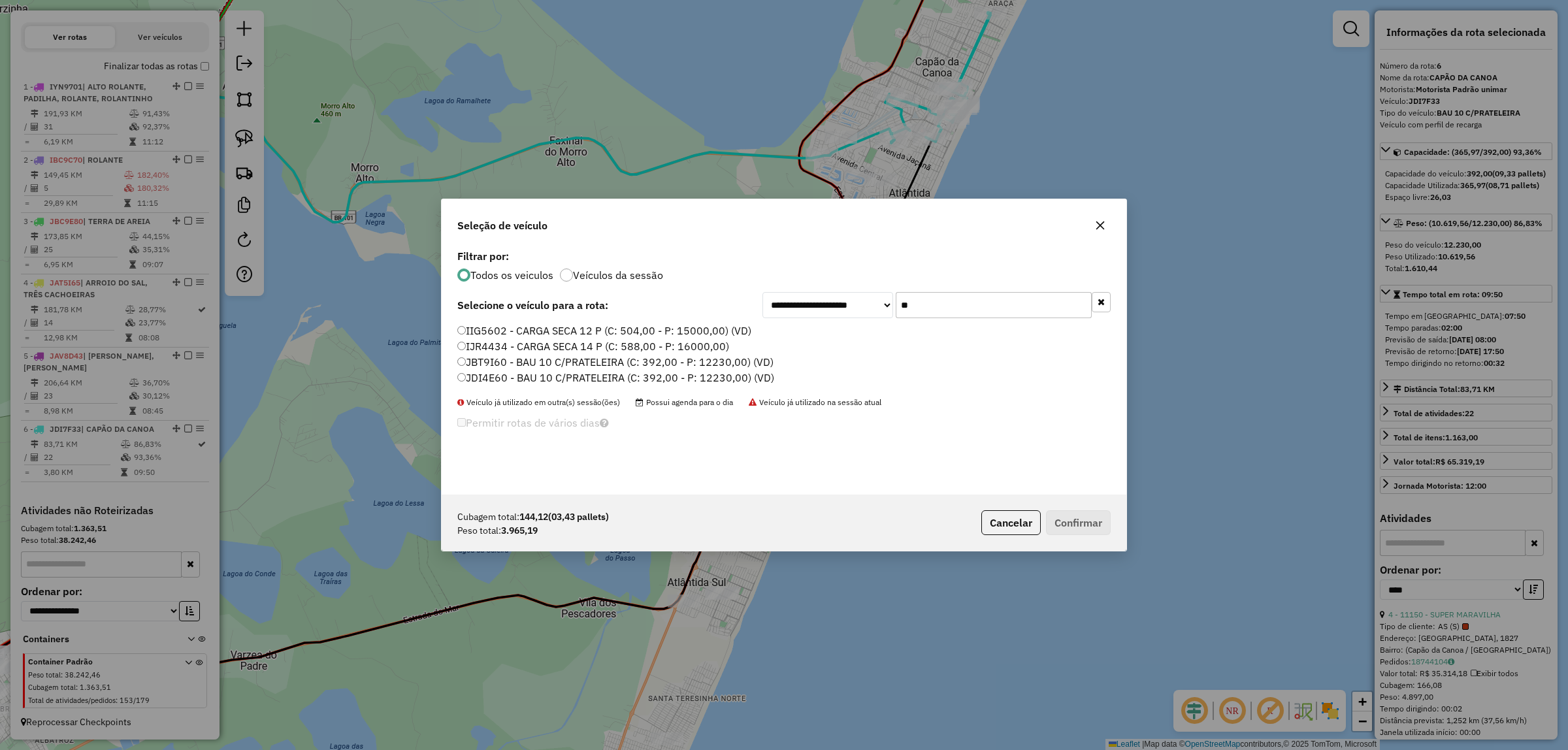
type input "**"
click at [566, 382] on label "JDI4E60 - BAU 10 C/PRATELEIRA (C: 392,00 - P: 12230,00) (VD)" at bounding box center [615, 377] width 317 height 16
click at [1085, 524] on button "Confirmar" at bounding box center [1078, 523] width 64 height 25
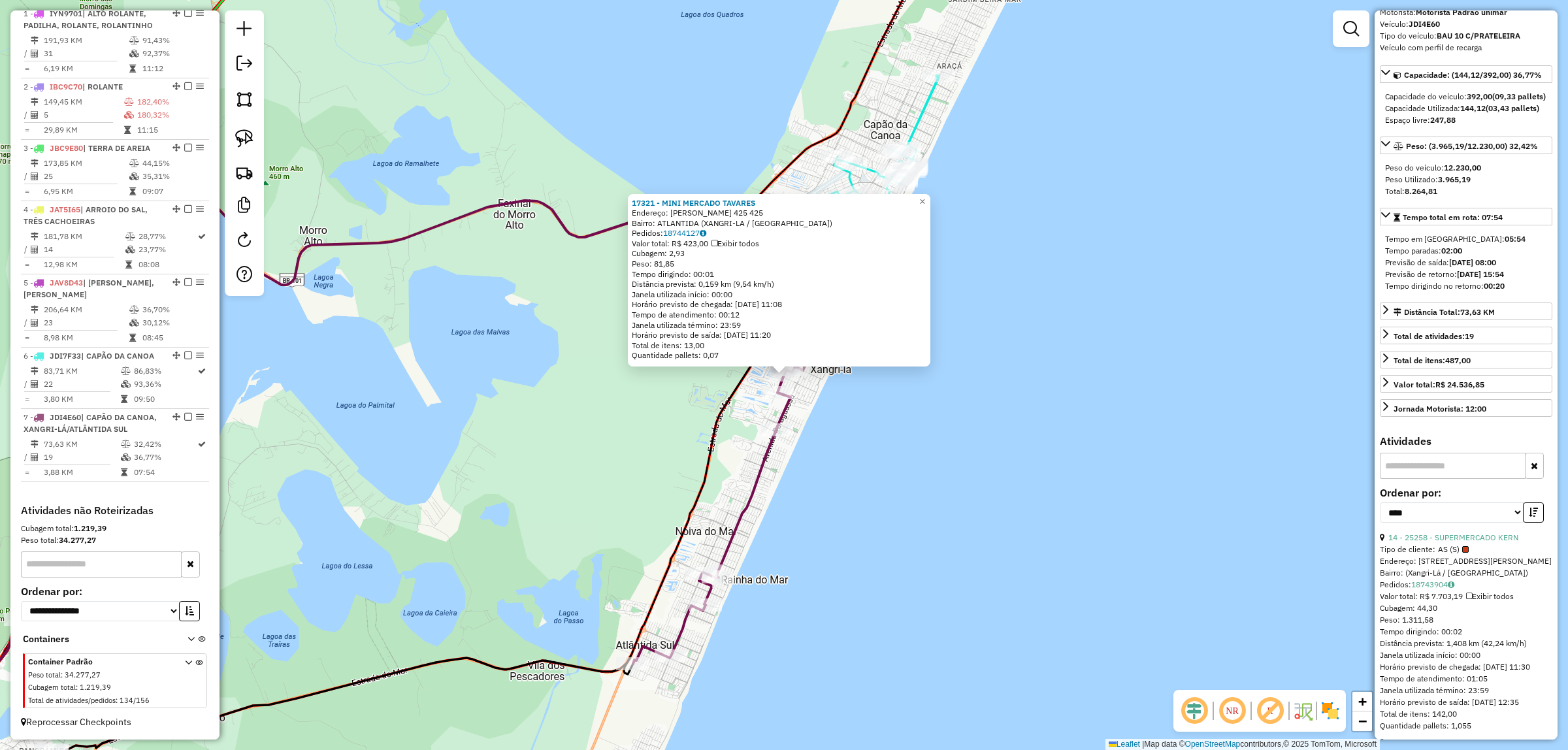
scroll to position [0, 0]
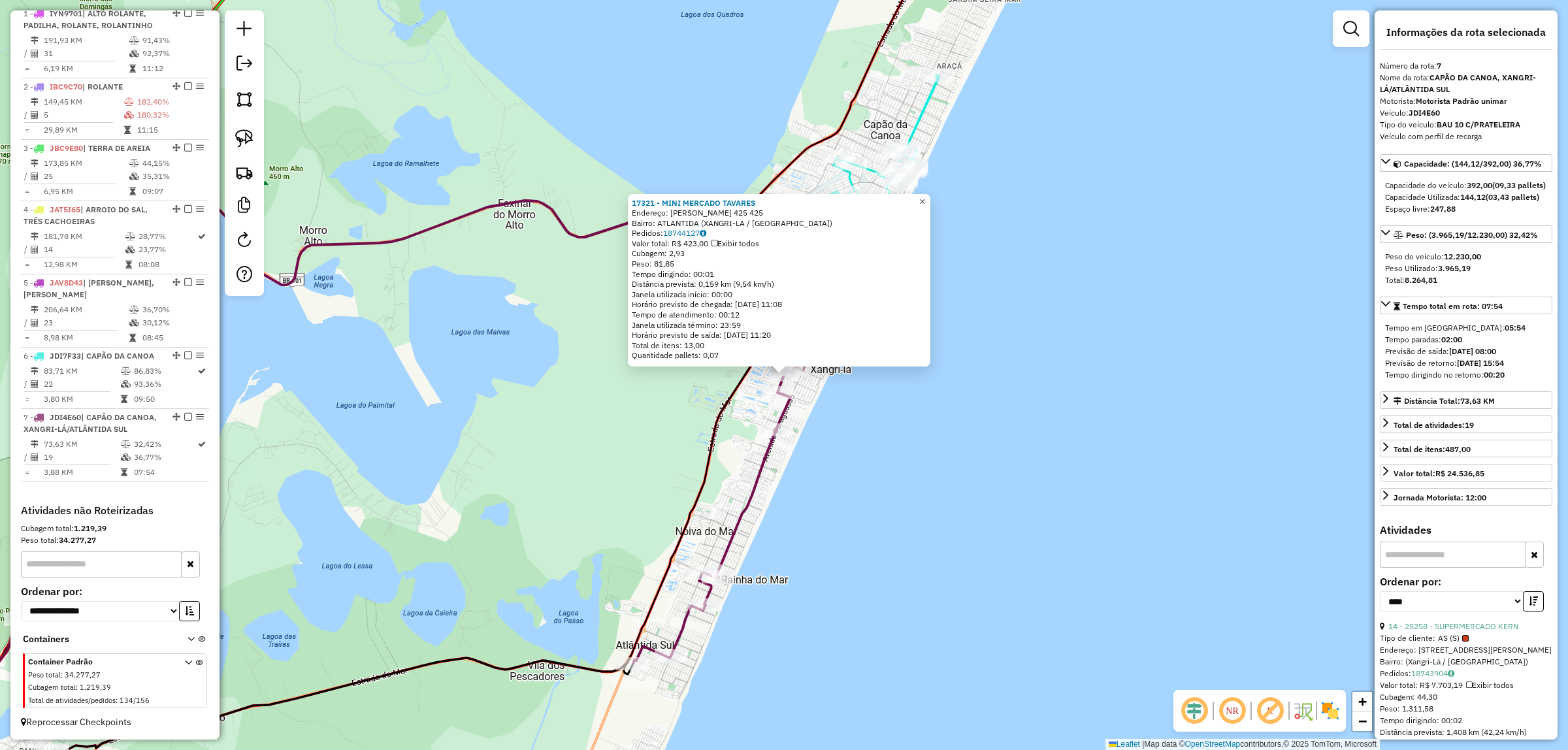
click at [925, 196] on span "×" at bounding box center [922, 201] width 6 height 11
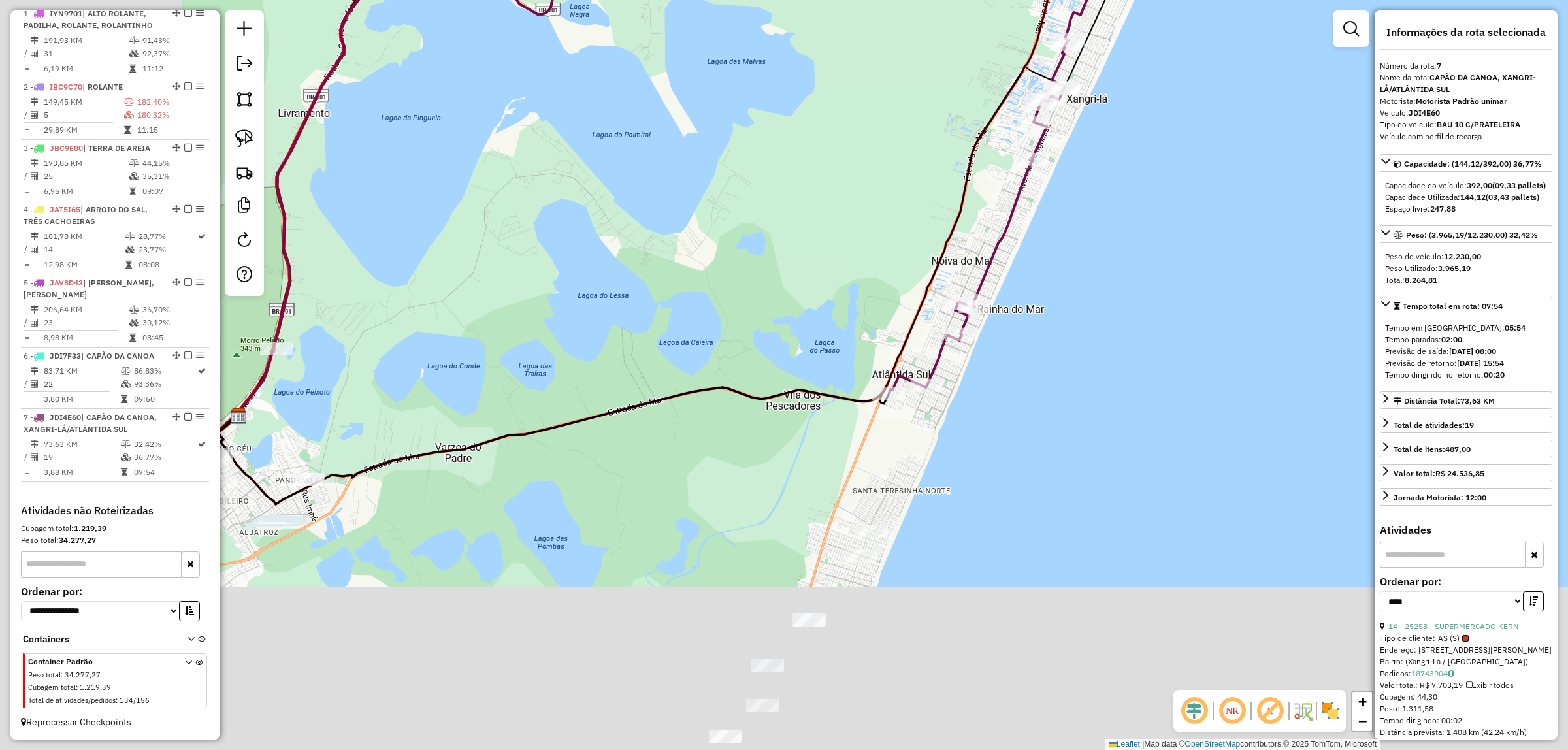
drag, startPoint x: 977, startPoint y: 448, endPoint x: 1222, endPoint y: 165, distance: 374.3
click at [1233, 158] on div "Janela de atendimento Grade de atendimento Capacidade Transportadoras Veículos …" at bounding box center [784, 375] width 1568 height 750
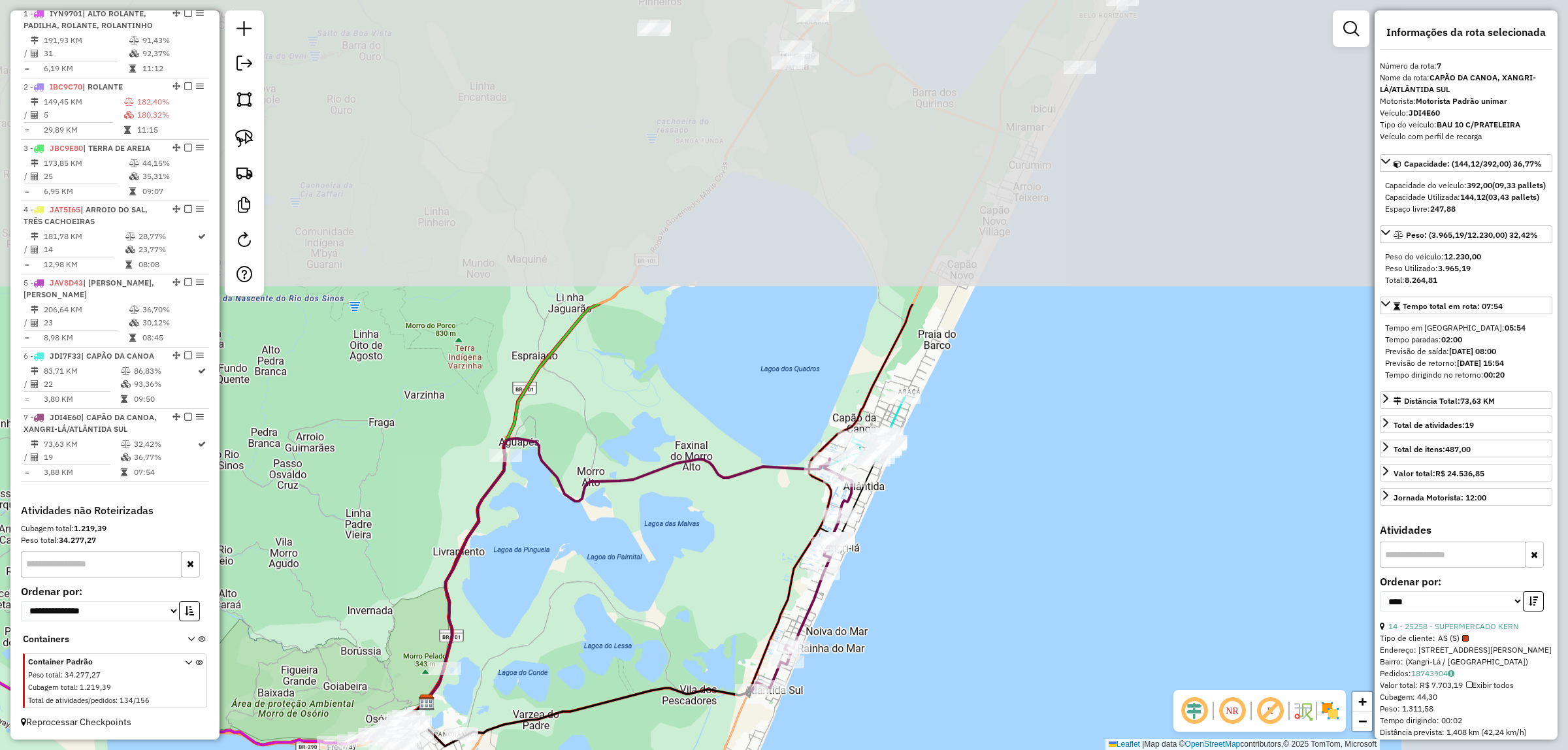
drag, startPoint x: 1180, startPoint y: 187, endPoint x: 920, endPoint y: 540, distance: 438.4
click at [923, 553] on div "Janela de atendimento Grade de atendimento Capacidade Transportadoras Veículos …" at bounding box center [784, 375] width 1568 height 750
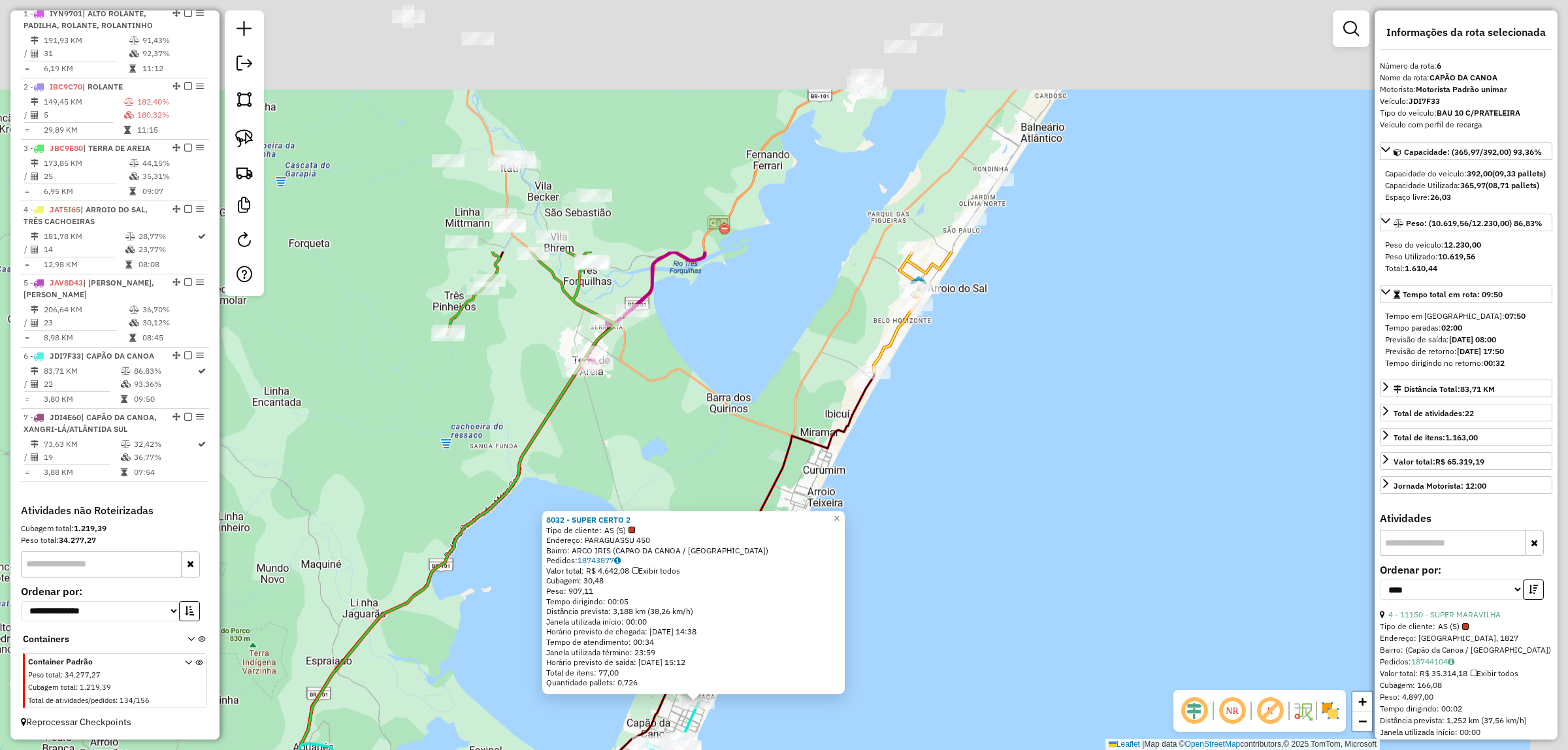
drag, startPoint x: 1131, startPoint y: 348, endPoint x: 1051, endPoint y: 666, distance: 327.9
click at [1051, 667] on div "8032 - SUPER CERTO 2 Tipo de cliente: AS (S) Endereço: PARAGUASSU 450 Bairro: A…" at bounding box center [784, 375] width 1568 height 750
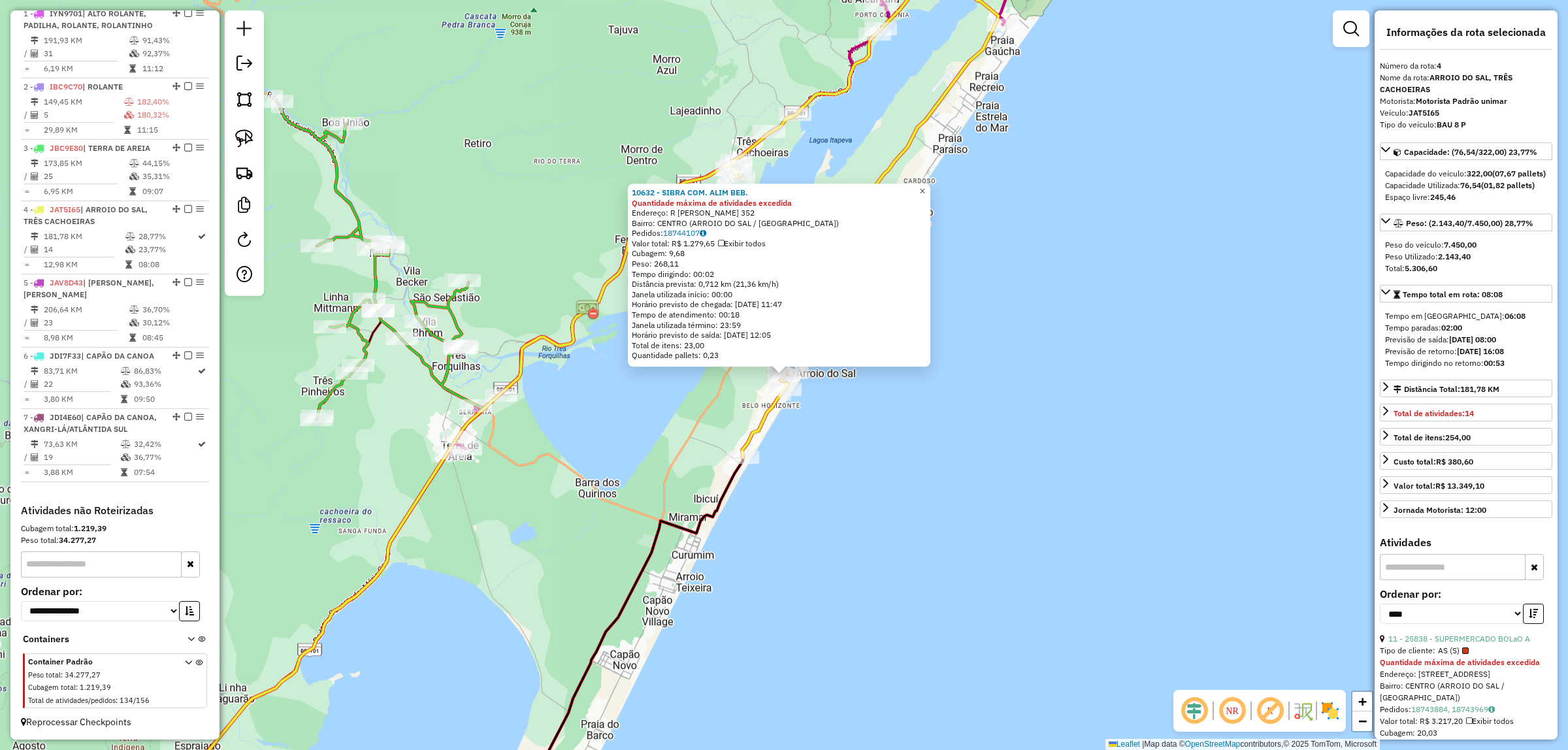
click at [925, 186] on span "×" at bounding box center [922, 191] width 6 height 11
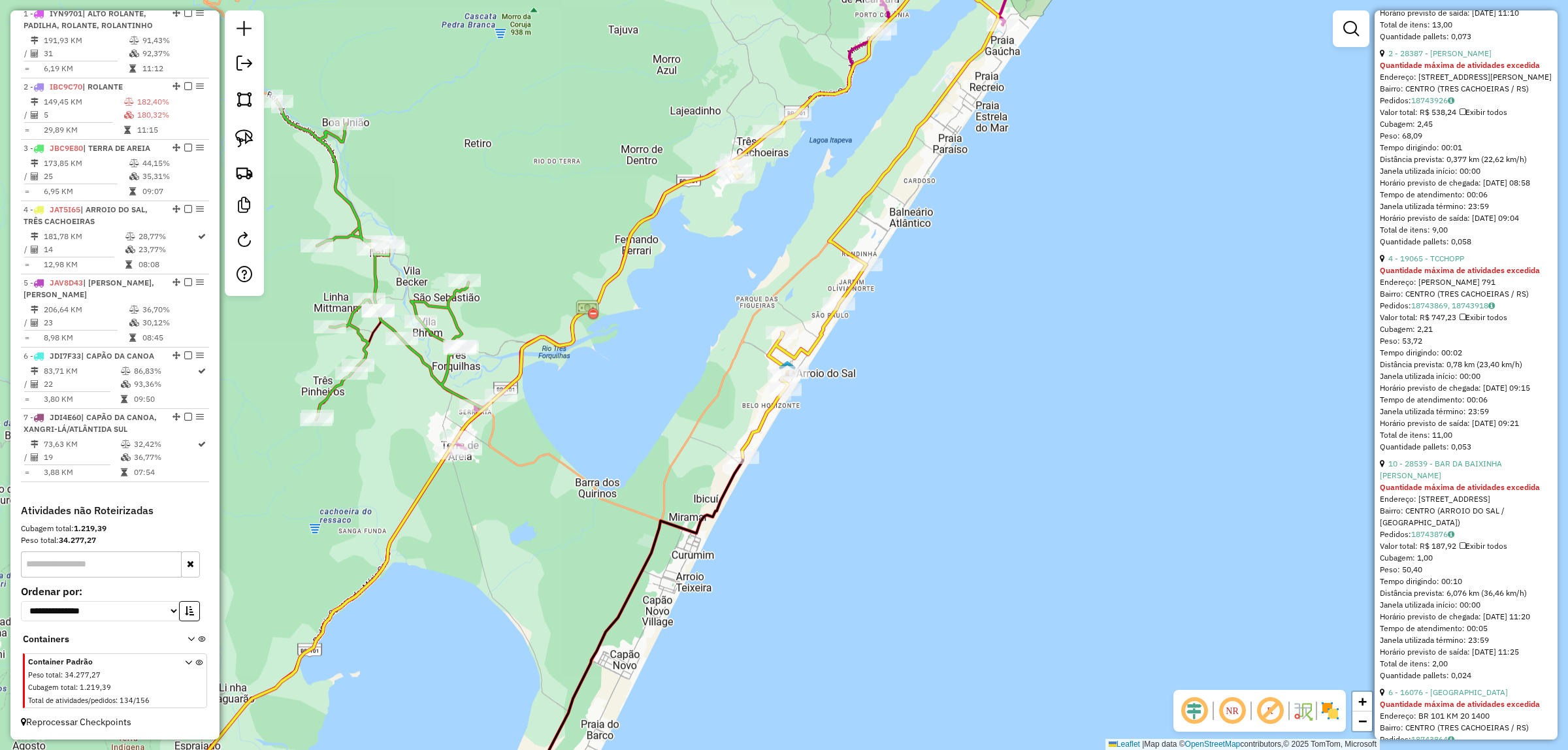
scroll to position [2792, 0]
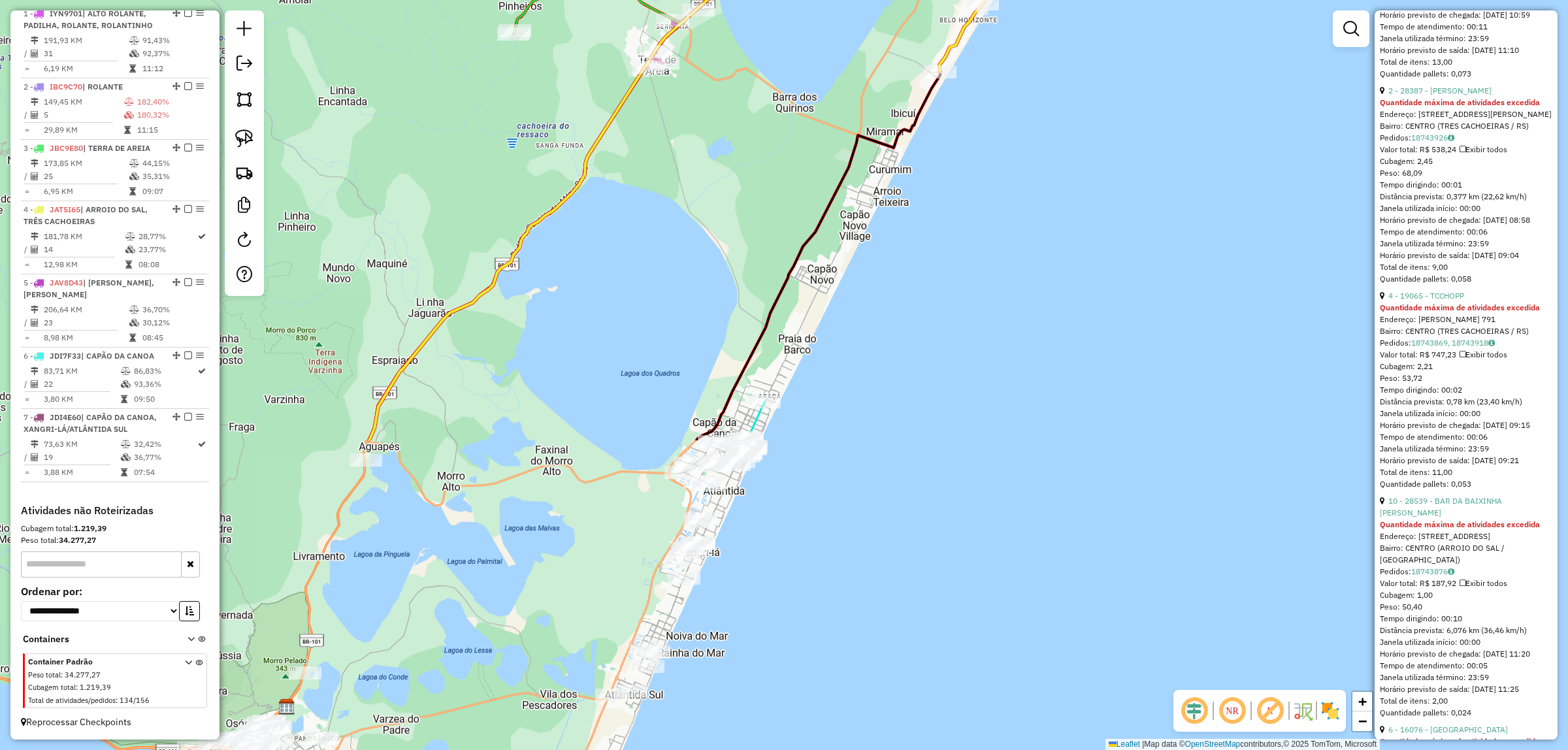
drag, startPoint x: 846, startPoint y: 454, endPoint x: 990, endPoint y: 162, distance: 325.6
click at [1044, 70] on div "Janela de atendimento Grade de atendimento Capacidade Transportadoras Veículos …" at bounding box center [784, 375] width 1568 height 750
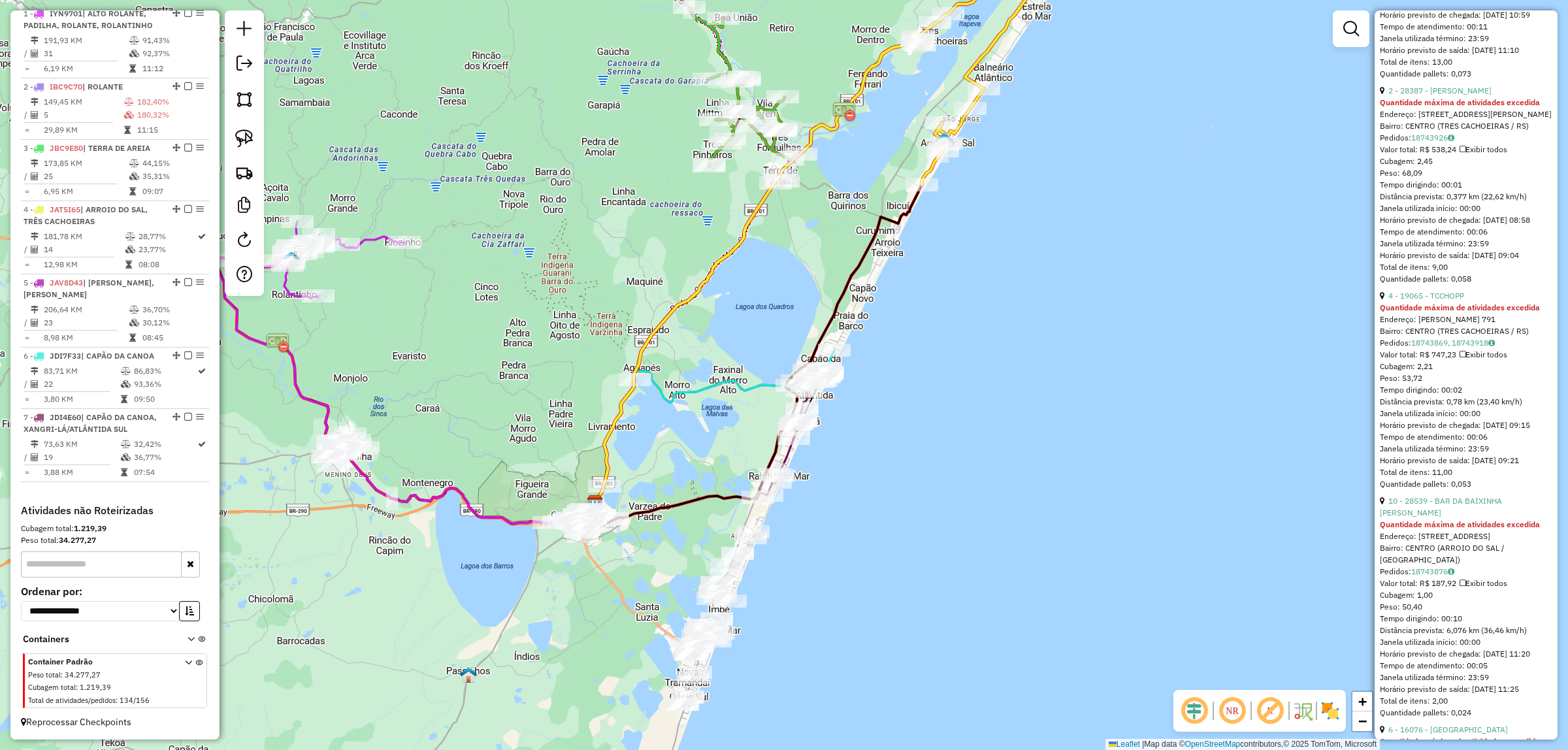
drag, startPoint x: 1022, startPoint y: 260, endPoint x: 643, endPoint y: 277, distance: 379.4
click at [983, 288] on div "Janela de atendimento Grade de atendimento Capacidade Transportadoras Veículos …" at bounding box center [784, 375] width 1568 height 750
click at [237, 134] on img at bounding box center [244, 139] width 18 height 18
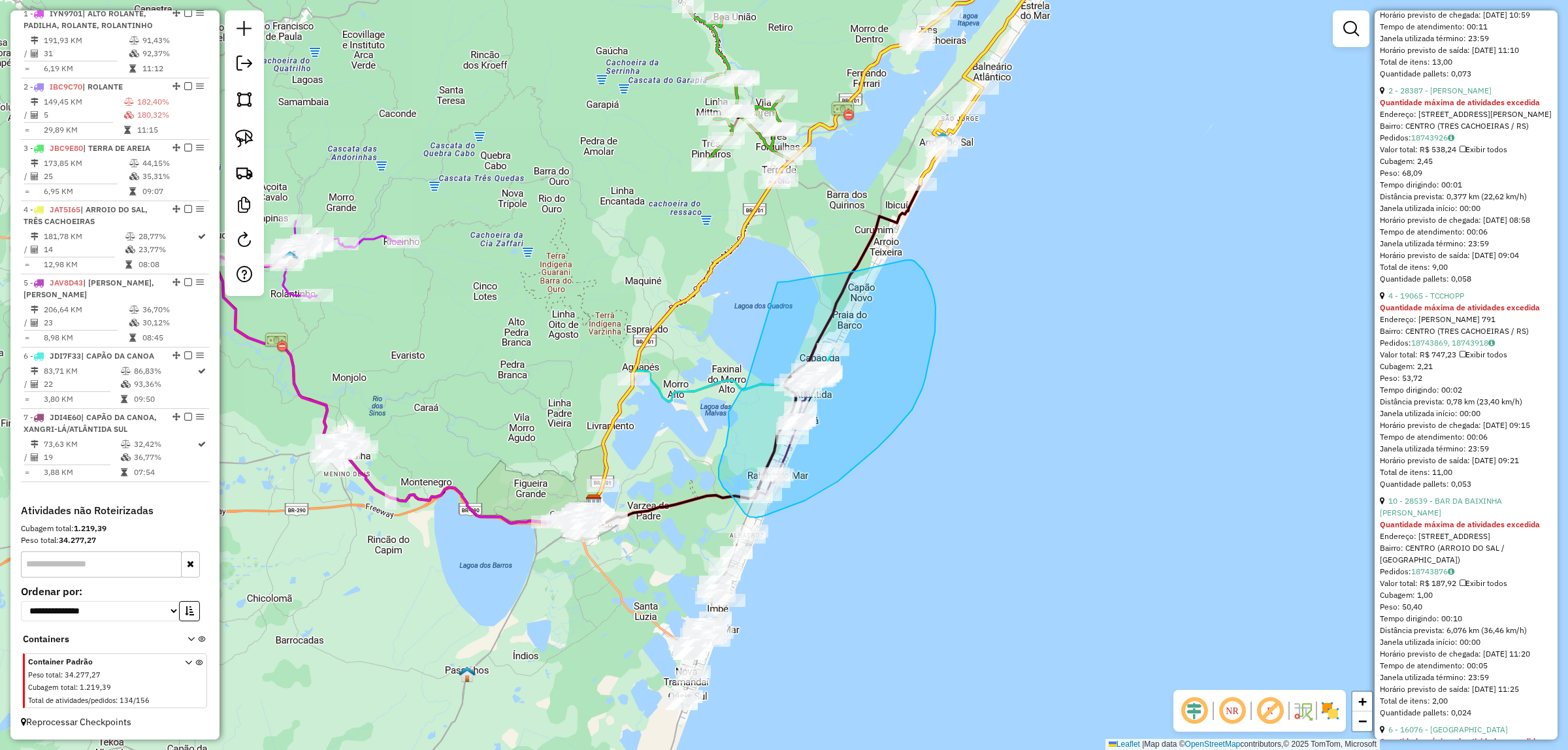
drag, startPoint x: 745, startPoint y: 387, endPoint x: 778, endPoint y: 282, distance: 110.1
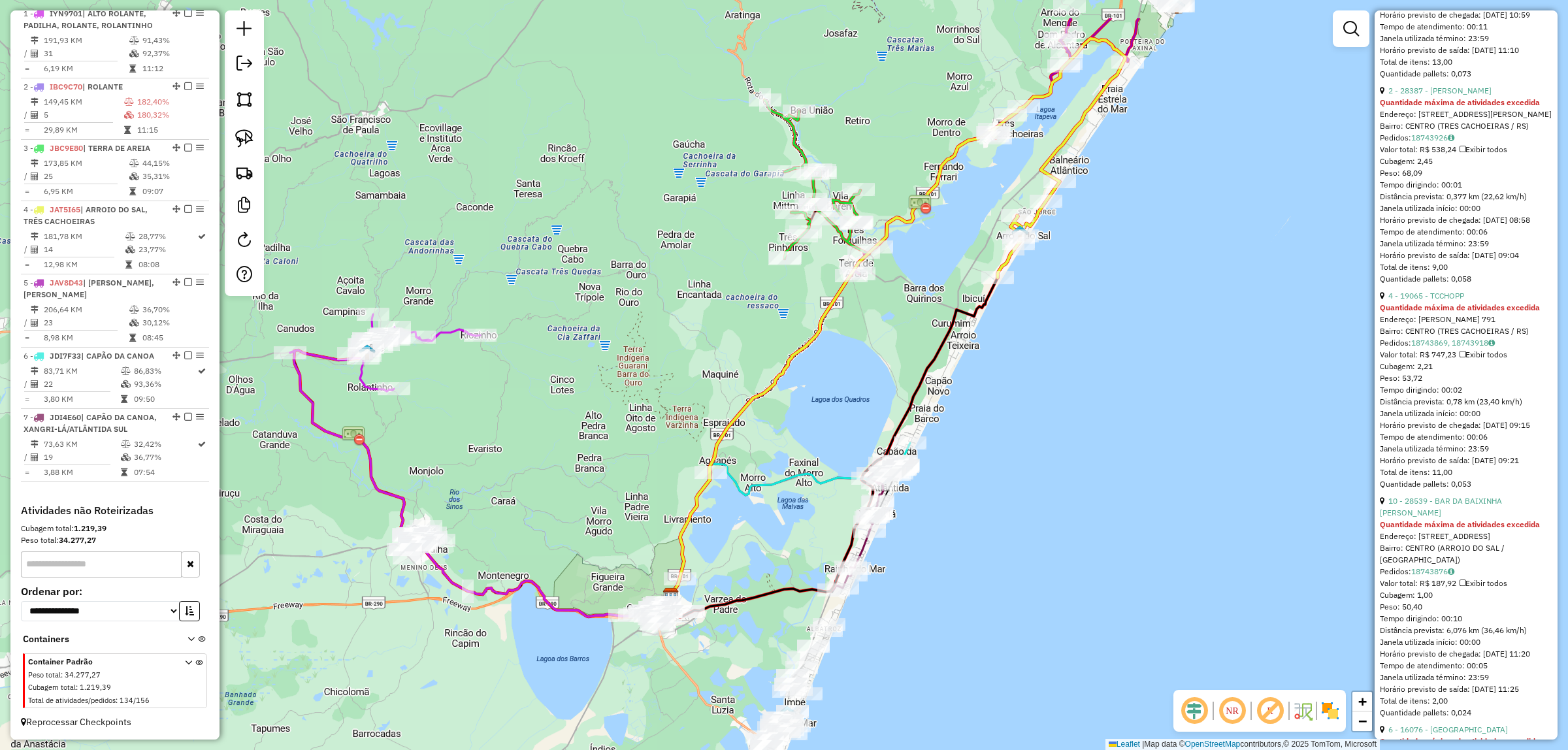
drag, startPoint x: 1089, startPoint y: 101, endPoint x: 1083, endPoint y: 408, distance: 307.1
click at [1167, 193] on div "Janela de atendimento Grade de atendimento Capacidade Transportadoras Veículos …" at bounding box center [784, 375] width 1568 height 750
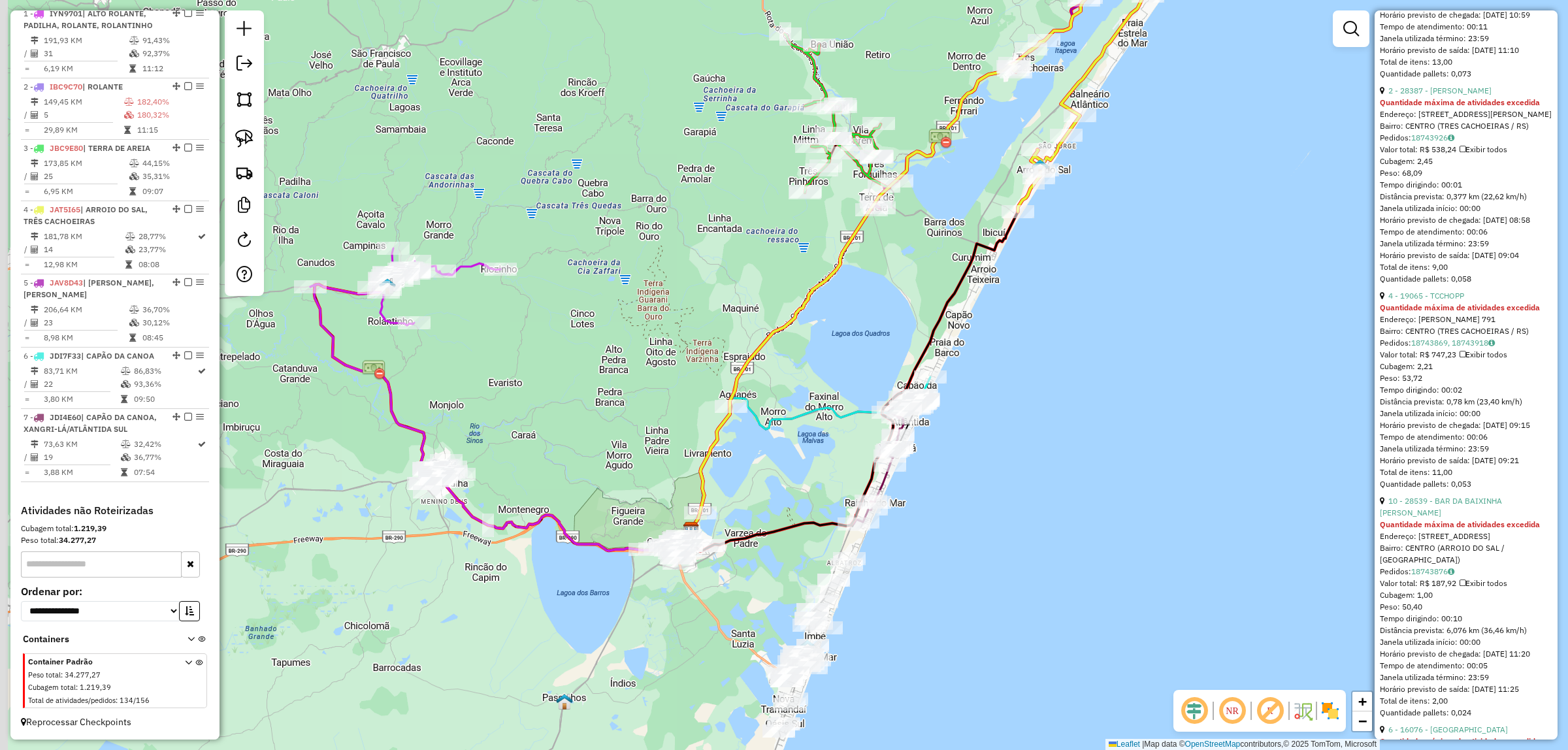
drag, startPoint x: 1056, startPoint y: 459, endPoint x: 1101, endPoint y: 322, distance: 144.2
click at [1101, 322] on div "Janela de atendimento Grade de atendimento Capacidade Transportadoras Veículos …" at bounding box center [784, 375] width 1568 height 750
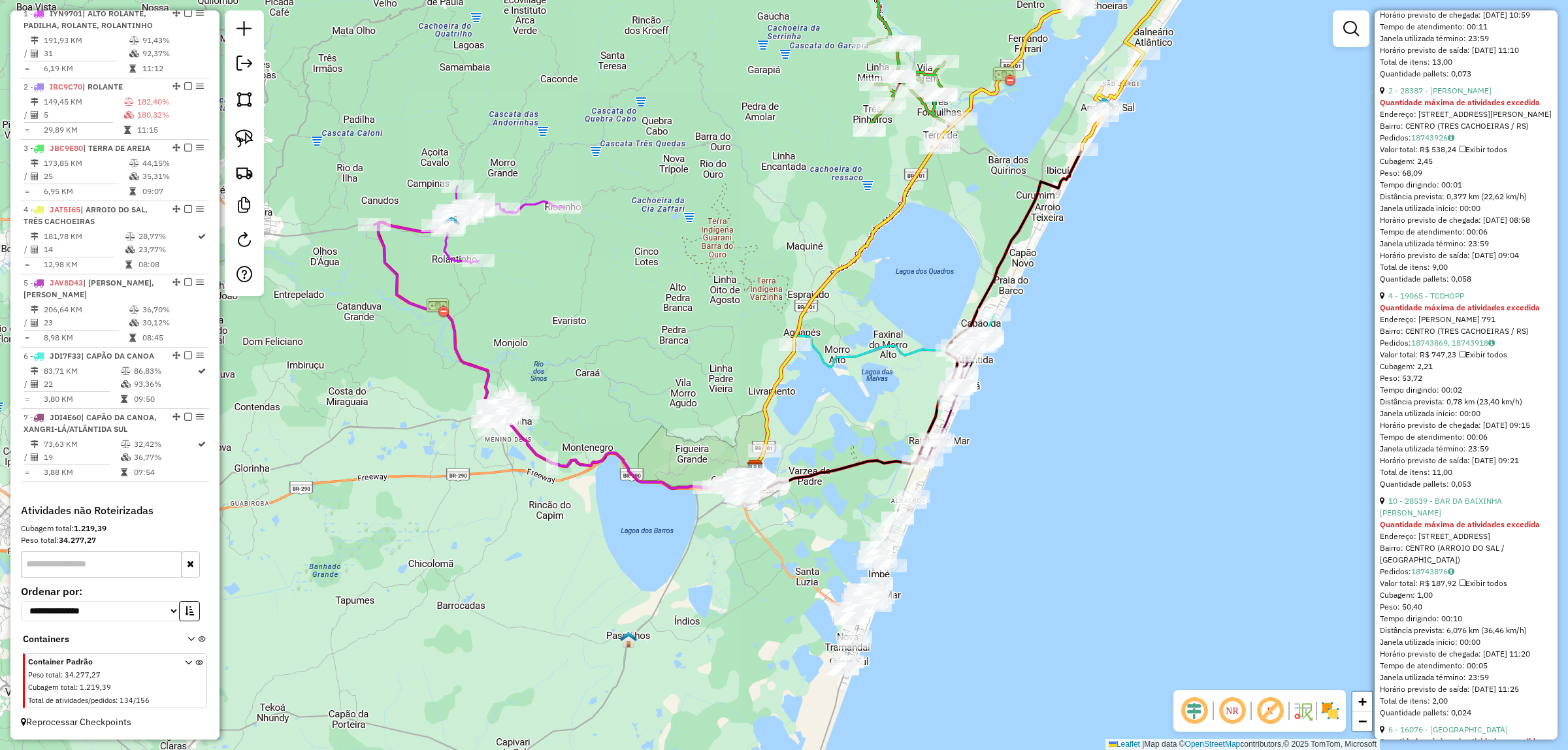
drag, startPoint x: 982, startPoint y: 500, endPoint x: 1024, endPoint y: 518, distance: 45.7
click at [1026, 518] on div "Janela de atendimento Grade de atendimento Capacidade Transportadoras Veículos …" at bounding box center [784, 375] width 1568 height 750
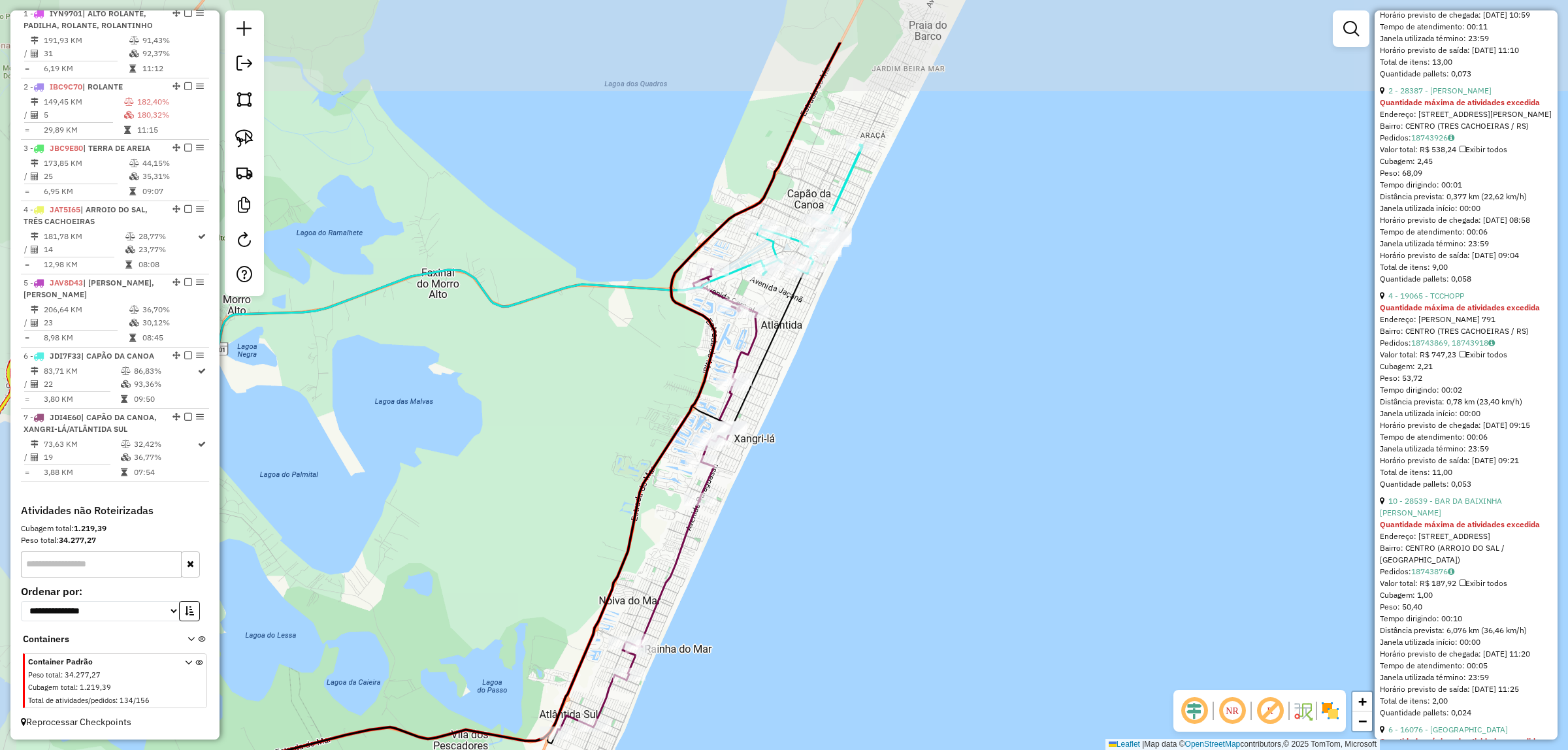
drag, startPoint x: 926, startPoint y: 249, endPoint x: 919, endPoint y: 390, distance: 141.2
click at [937, 389] on div "Janela de atendimento Grade de atendimento Capacidade Transportadoras Veículos …" at bounding box center [784, 375] width 1568 height 750
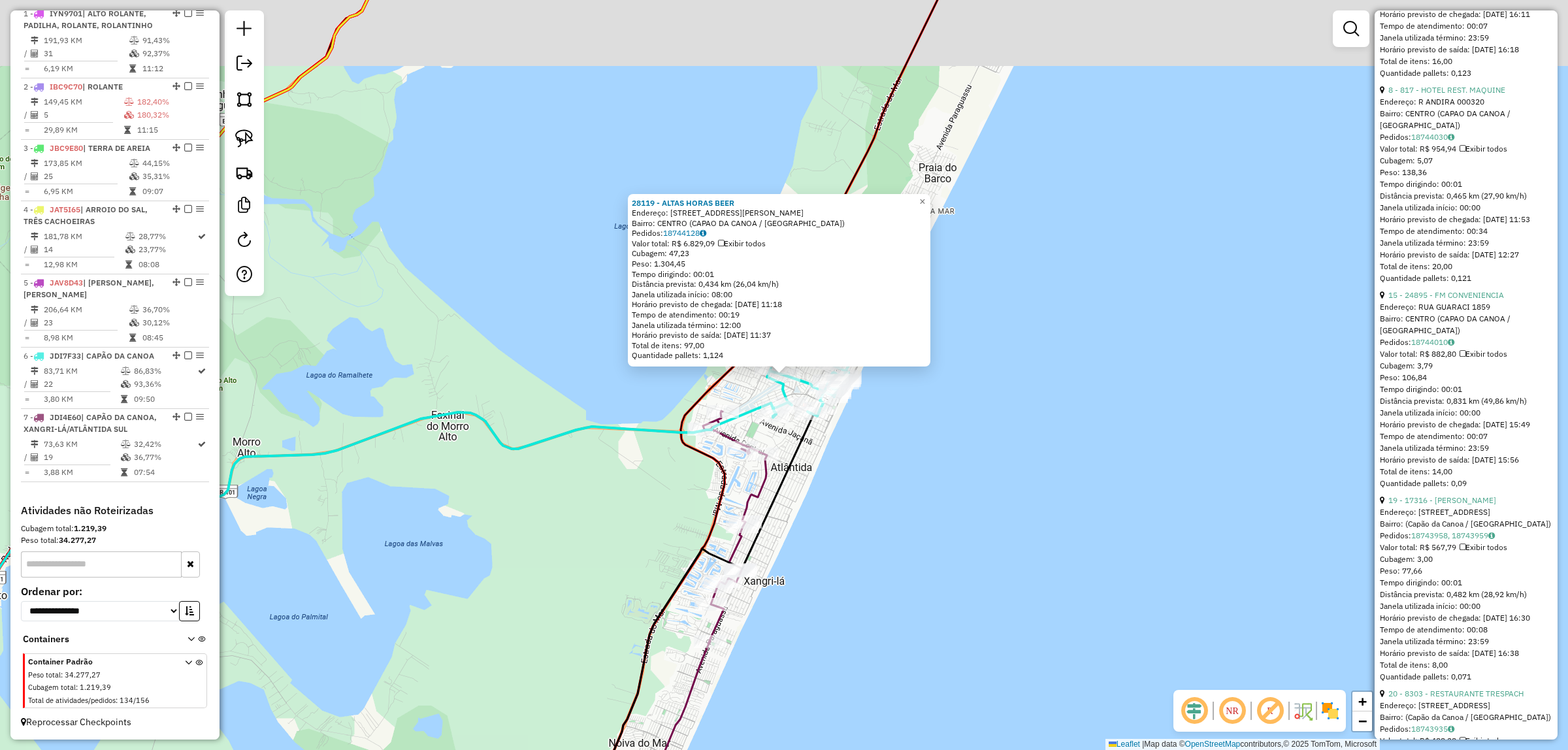
scroll to position [2779, 0]
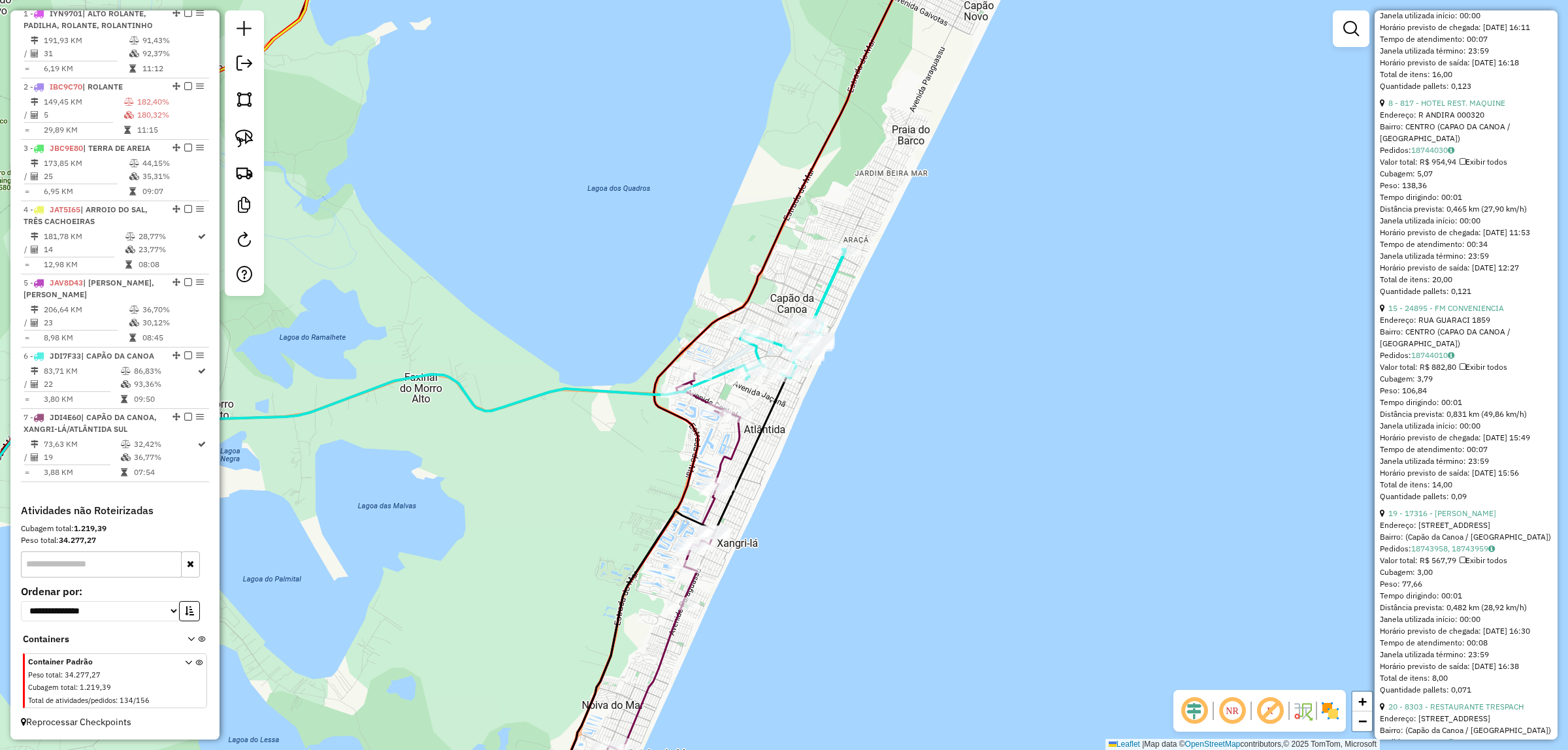
drag, startPoint x: 249, startPoint y: 144, endPoint x: 318, endPoint y: 171, distance: 74.1
click at [249, 144] on img at bounding box center [244, 139] width 18 height 18
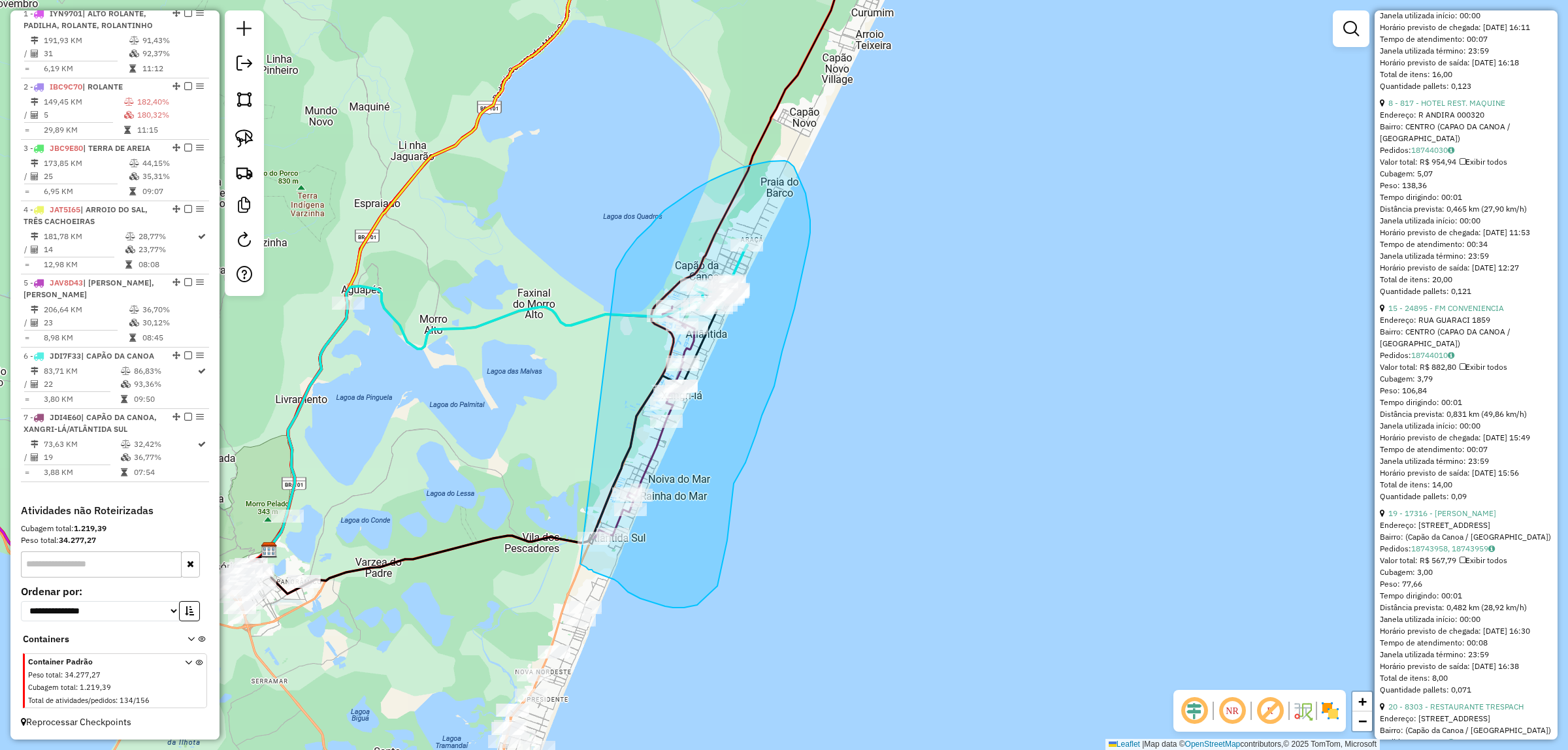
drag, startPoint x: 616, startPoint y: 270, endPoint x: 536, endPoint y: 528, distance: 270.1
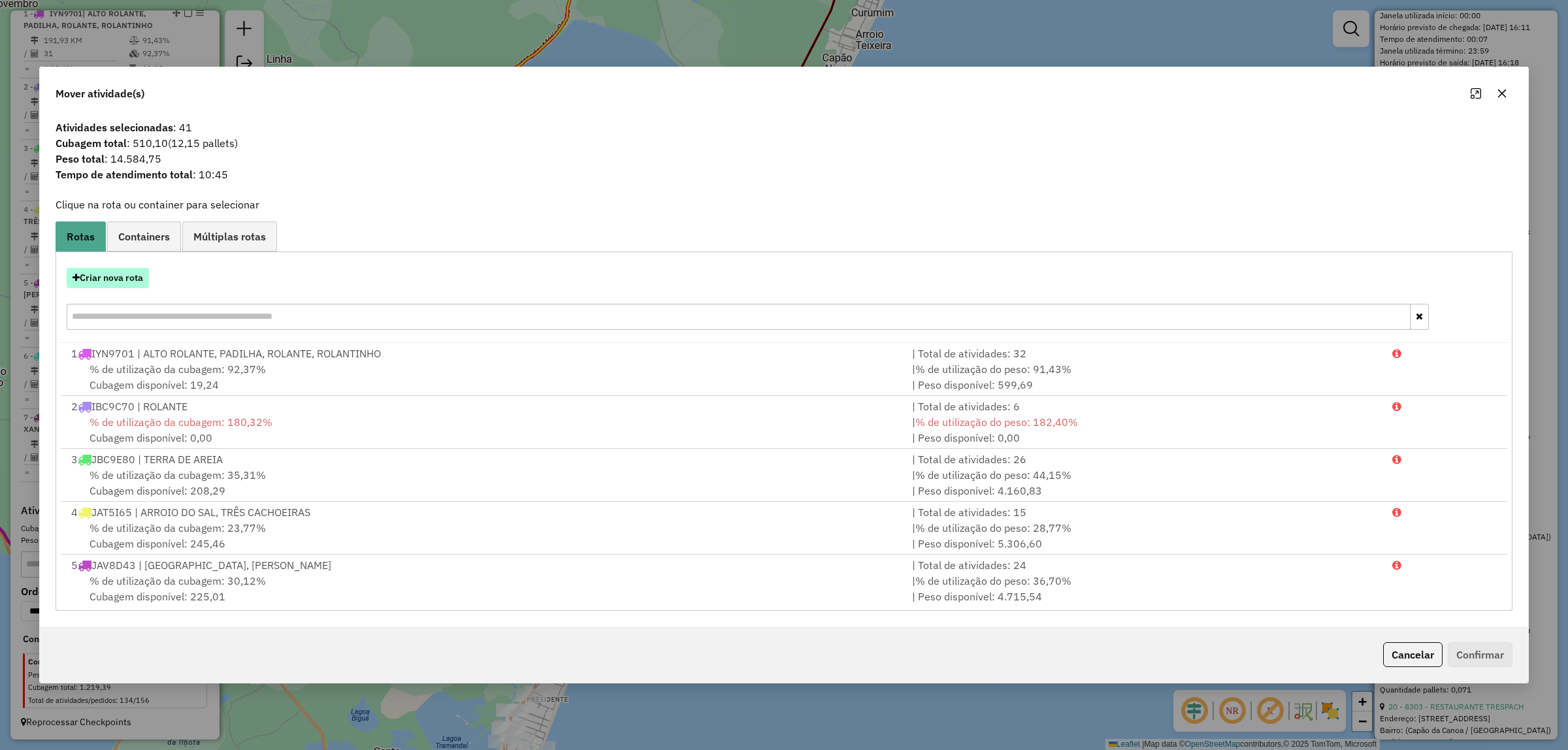
click at [97, 278] on button "Criar nova rota" at bounding box center [108, 278] width 83 height 20
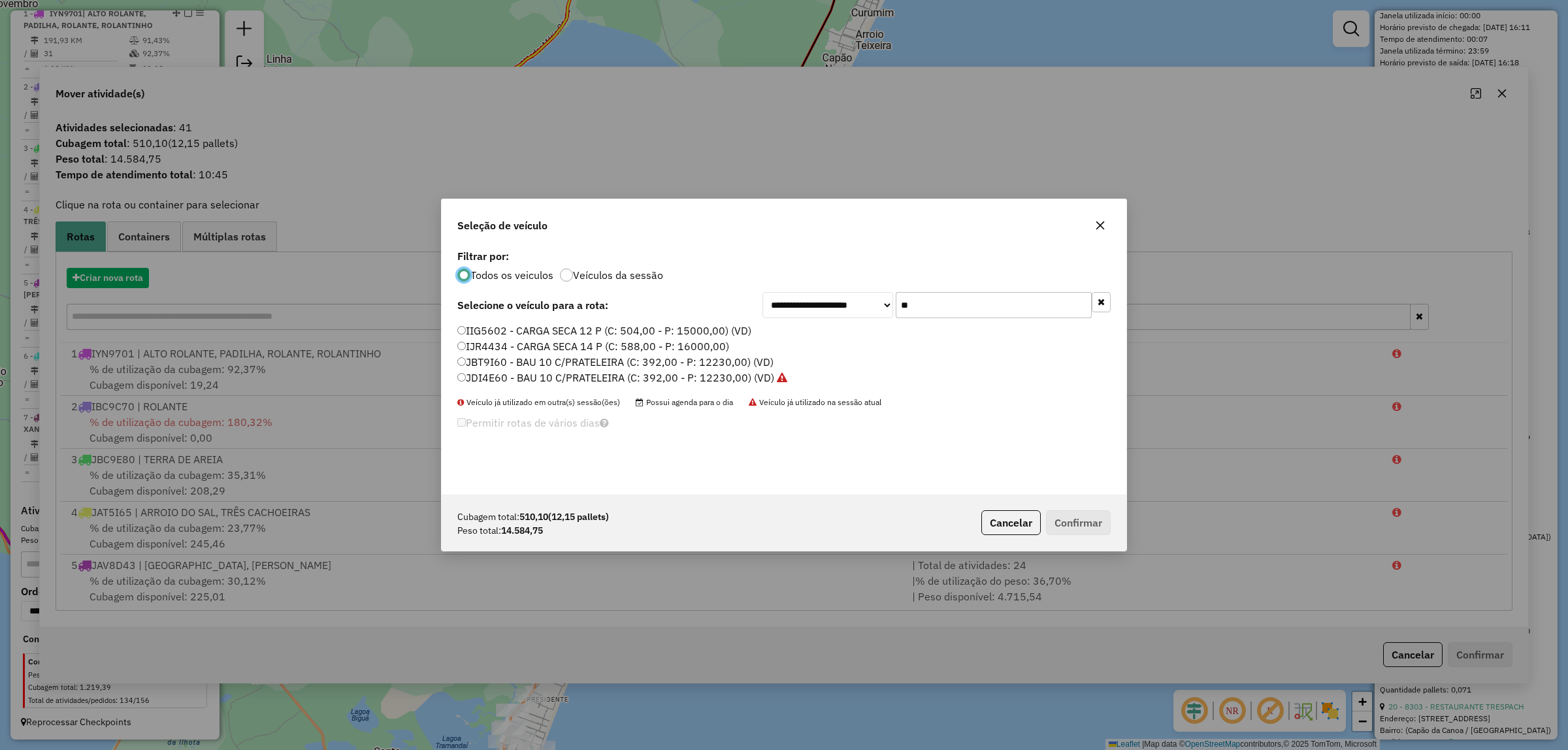
scroll to position [6, 4]
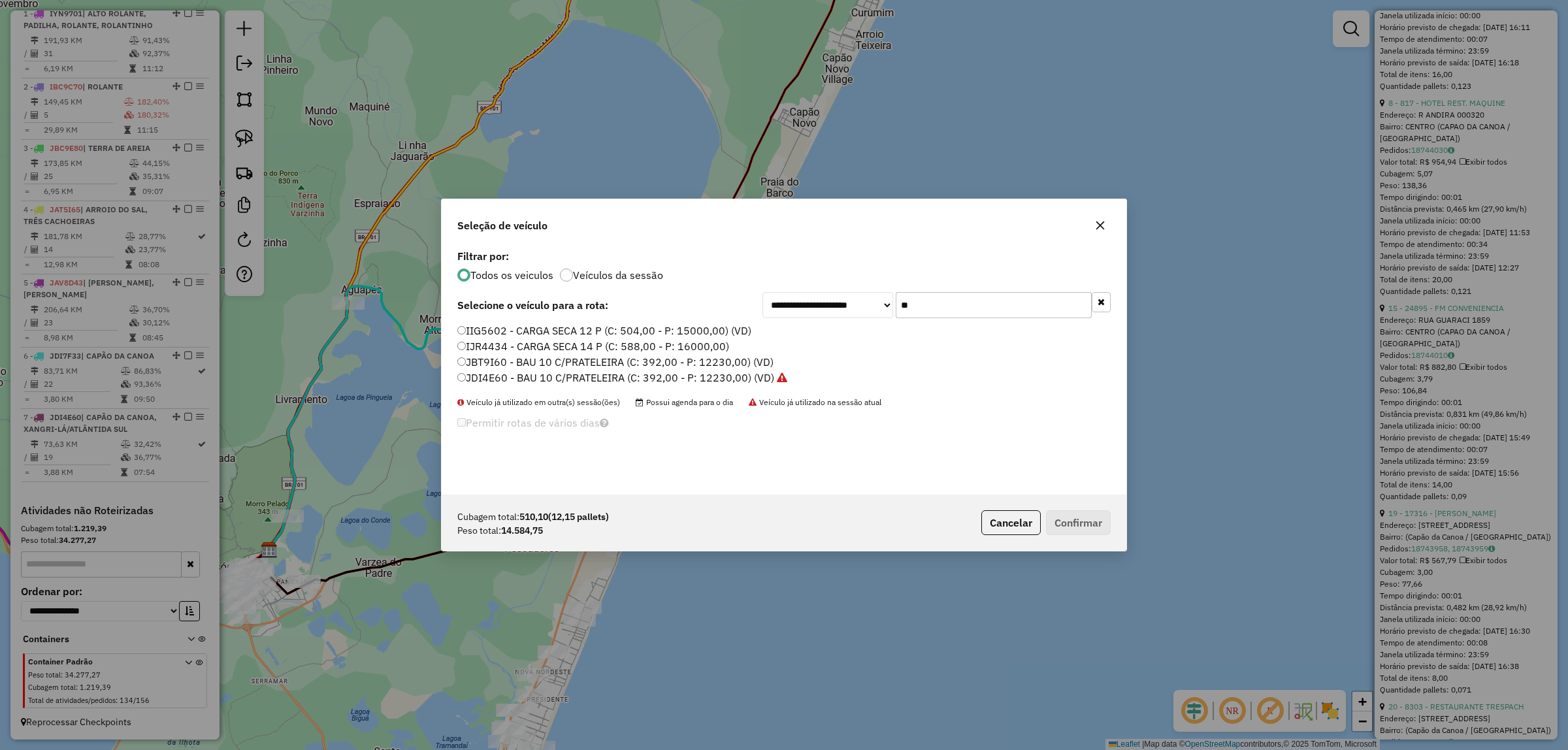
drag, startPoint x: 950, startPoint y: 301, endPoint x: 824, endPoint y: 315, distance: 126.8
click at [825, 315] on div "**********" at bounding box center [936, 305] width 348 height 26
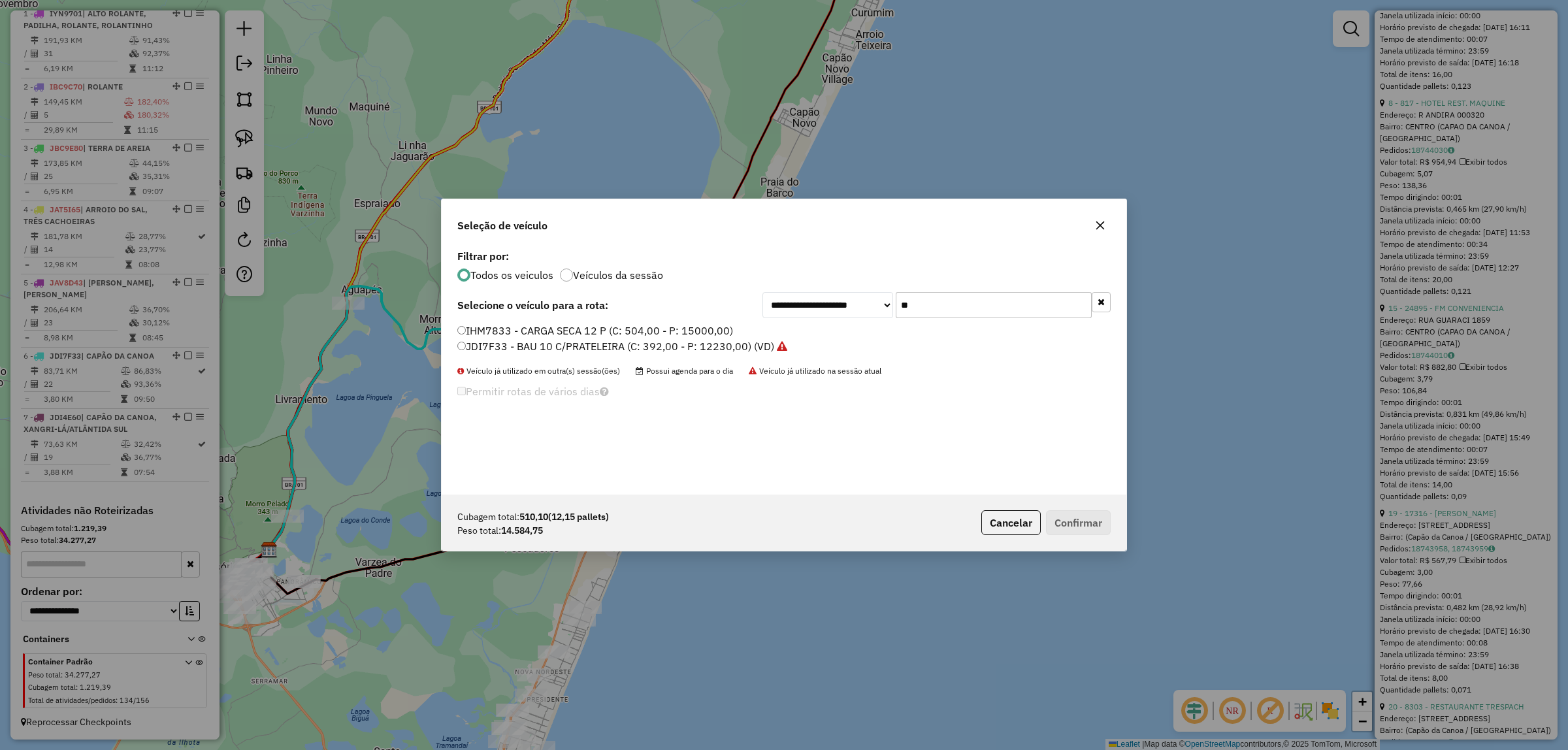
type input "**"
click at [634, 340] on label "JDI7F33 - BAU 10 C/PRATELEIRA (C: 392,00 - P: 12230,00) (VD)" at bounding box center [621, 346] width 330 height 16
click at [1103, 537] on div "Cubagem total: 510,10 (12,15 pallets) Peso total: 14.584,75 Cancelar Confirmar" at bounding box center [783, 522] width 685 height 56
click at [1097, 528] on button "Confirmar" at bounding box center [1078, 522] width 64 height 25
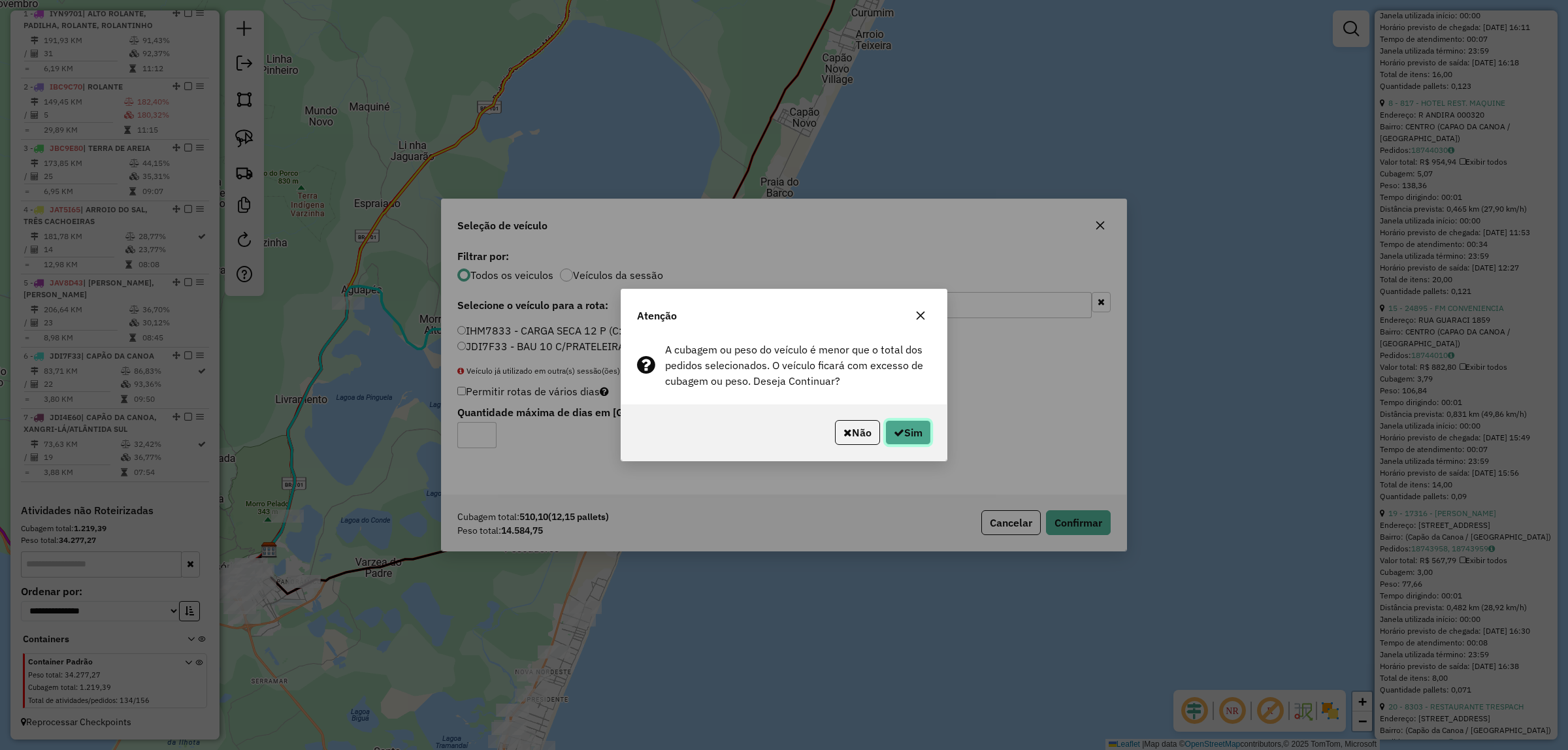
click at [893, 428] on icon "button" at bounding box center [898, 432] width 10 height 10
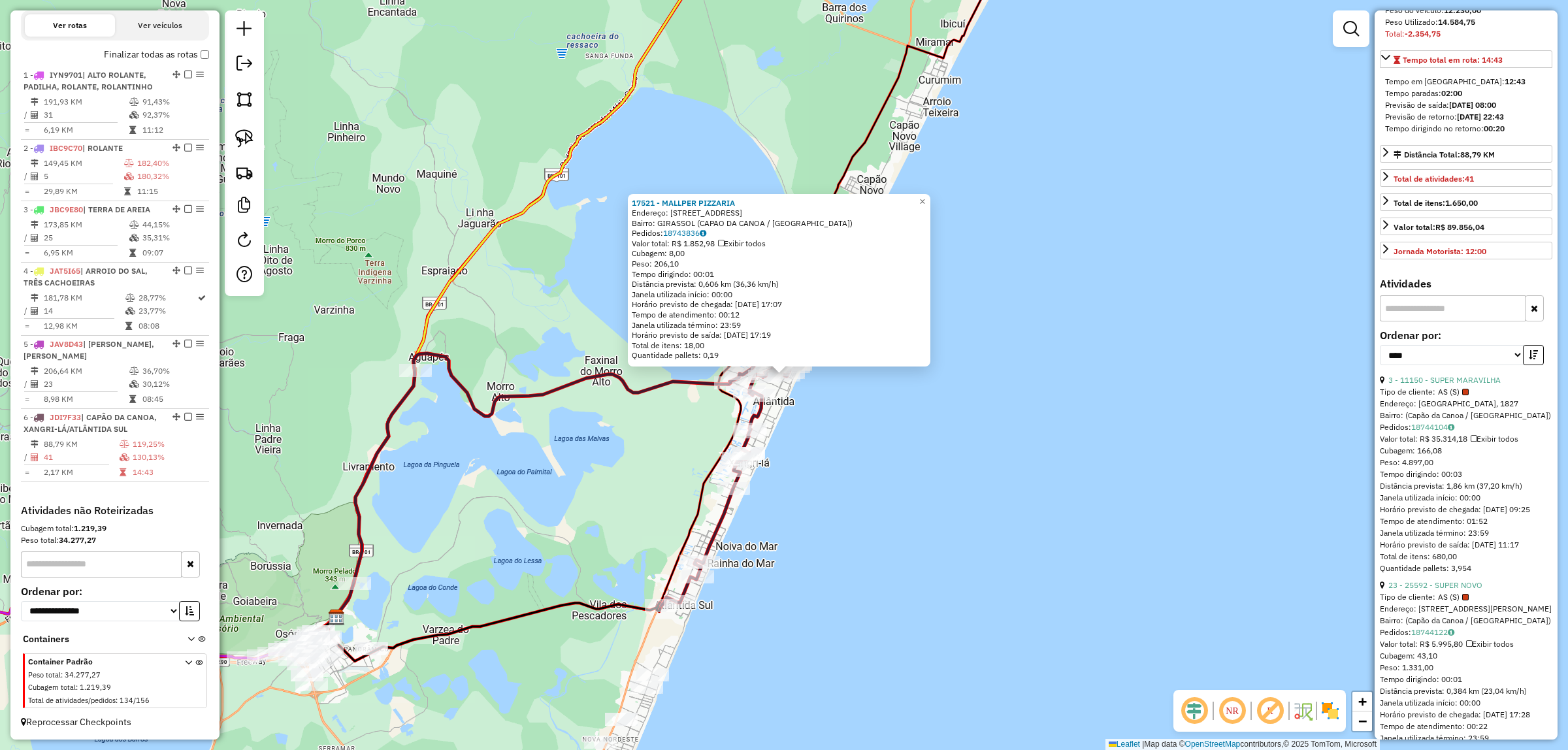
scroll to position [408, 0]
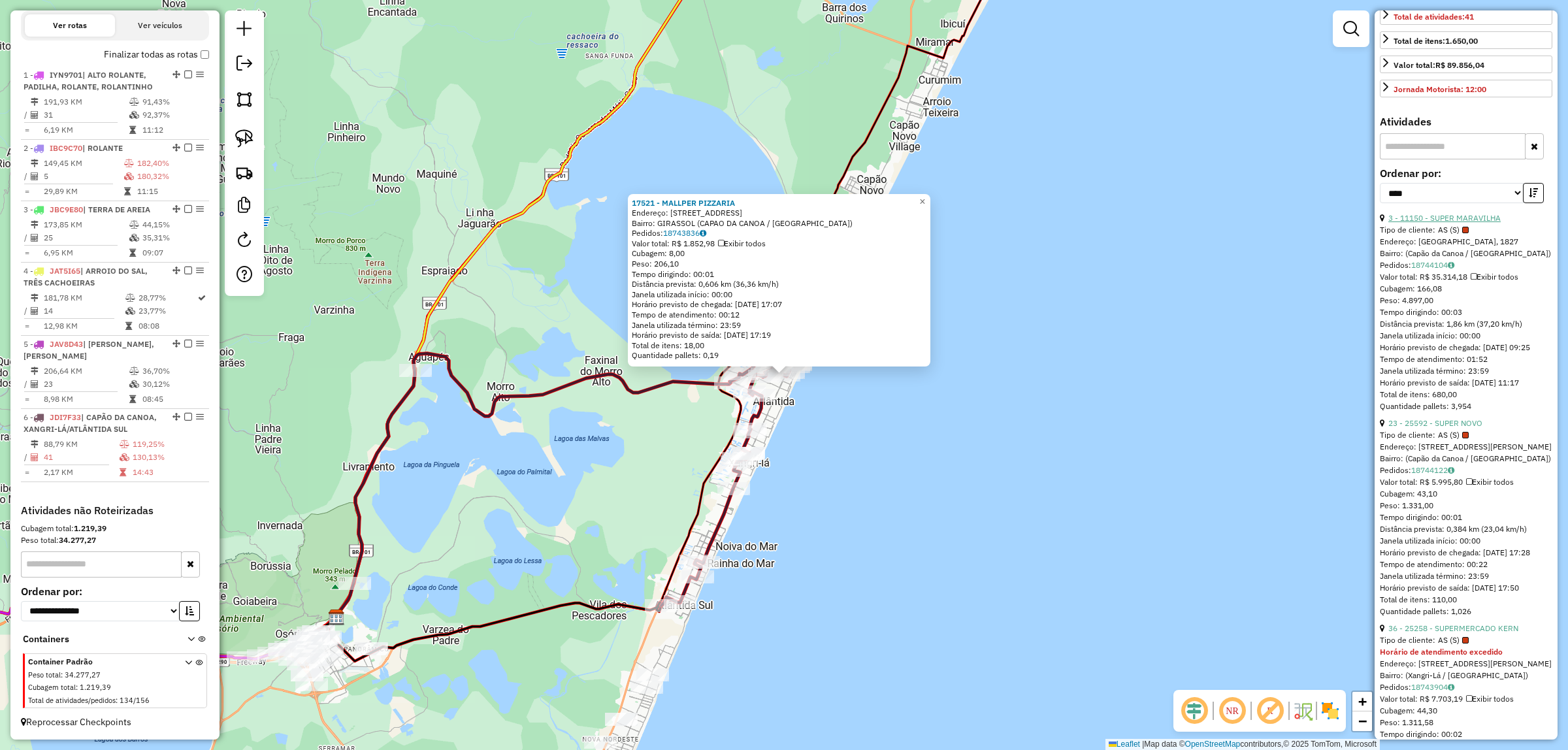
click at [1483, 222] on link "3 - 11150 - SUPER MARAVILHA" at bounding box center [1444, 218] width 112 height 10
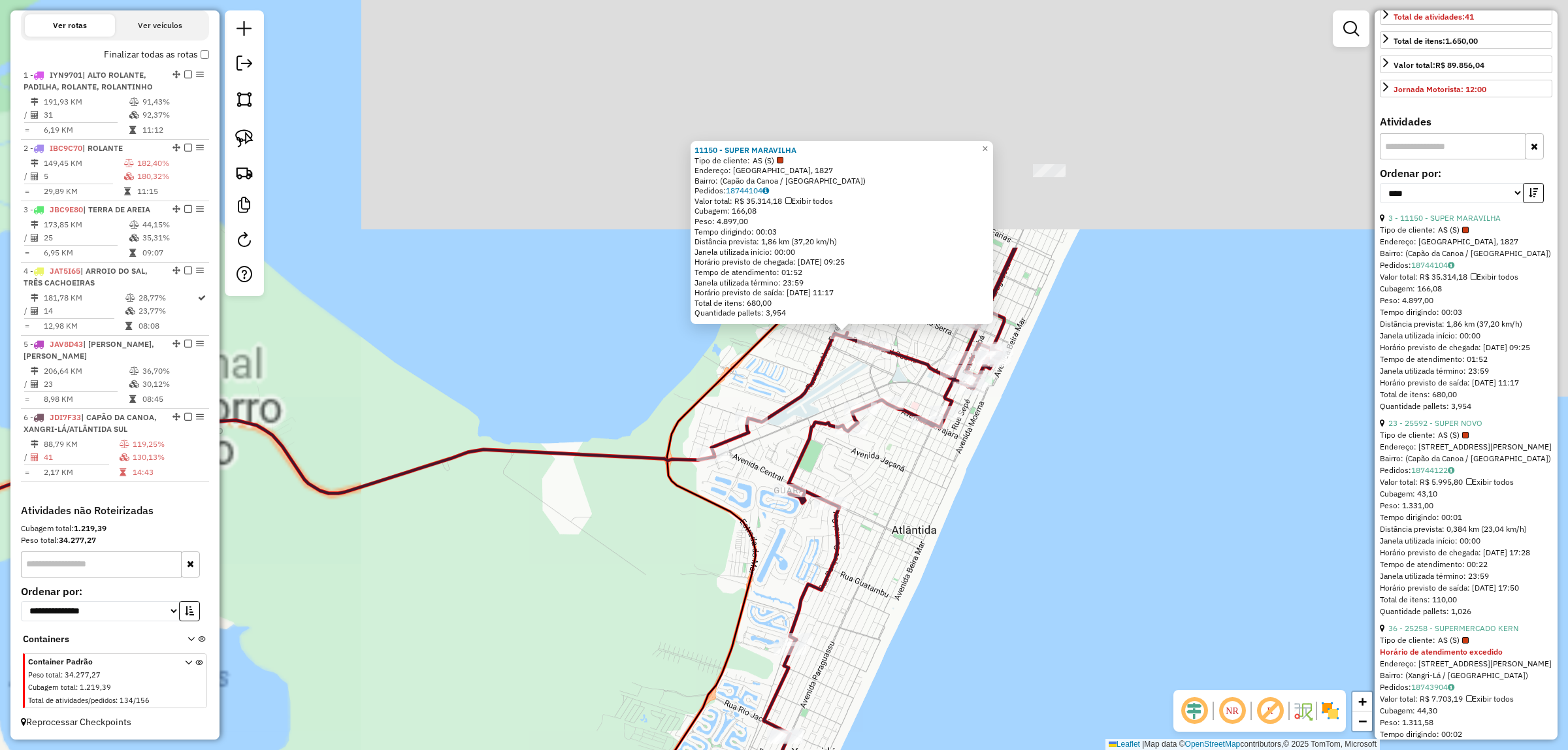
drag, startPoint x: 1123, startPoint y: 387, endPoint x: 1017, endPoint y: 733, distance: 361.9
click at [1017, 733] on div "11150 - SUPER MARAVILHA Tipo de cliente: AS (S) Endereço: Rua Nossa Senhora Apa…" at bounding box center [784, 375] width 1568 height 750
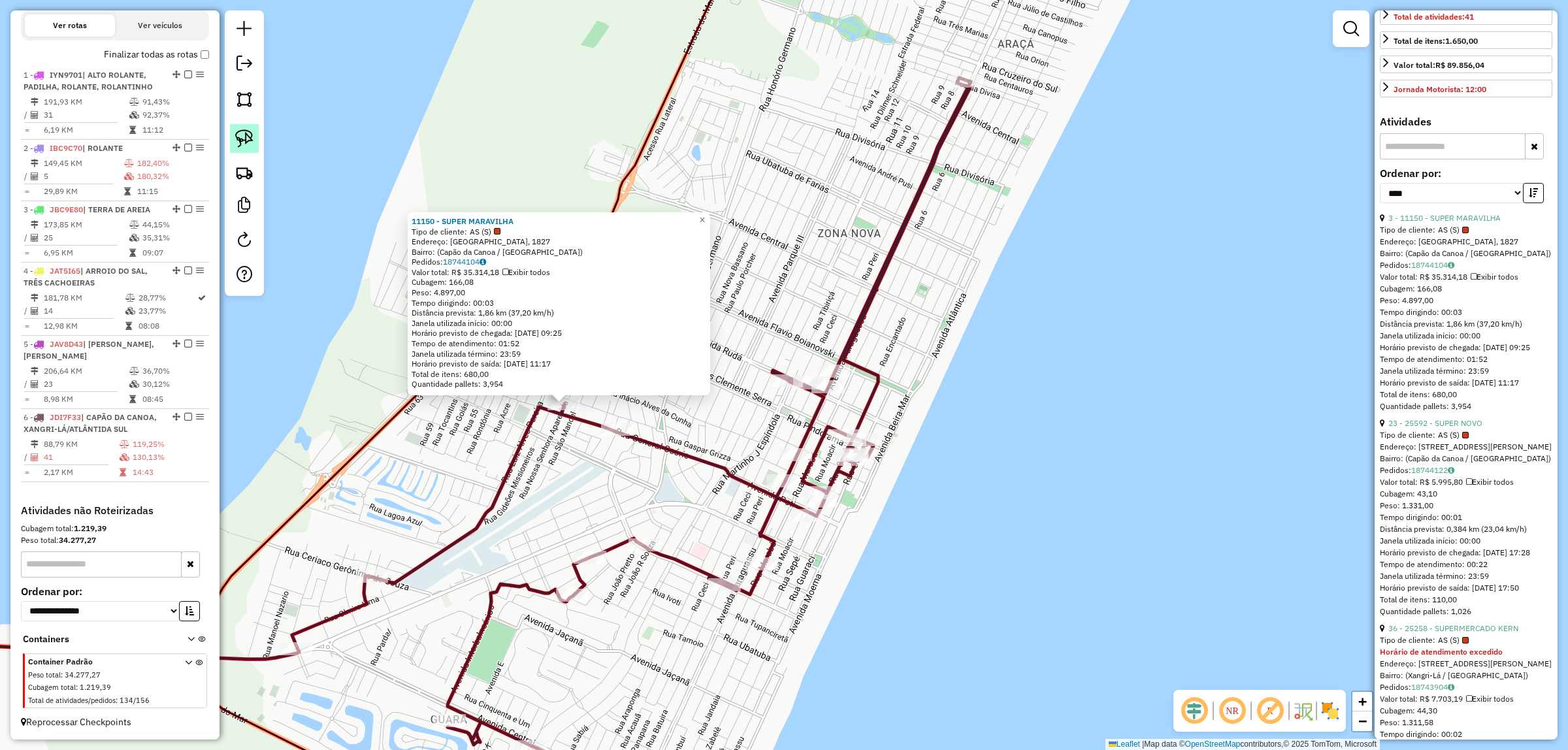
click at [247, 137] on img at bounding box center [244, 139] width 18 height 18
drag, startPoint x: 563, startPoint y: 426, endPoint x: 524, endPoint y: 395, distance: 49.8
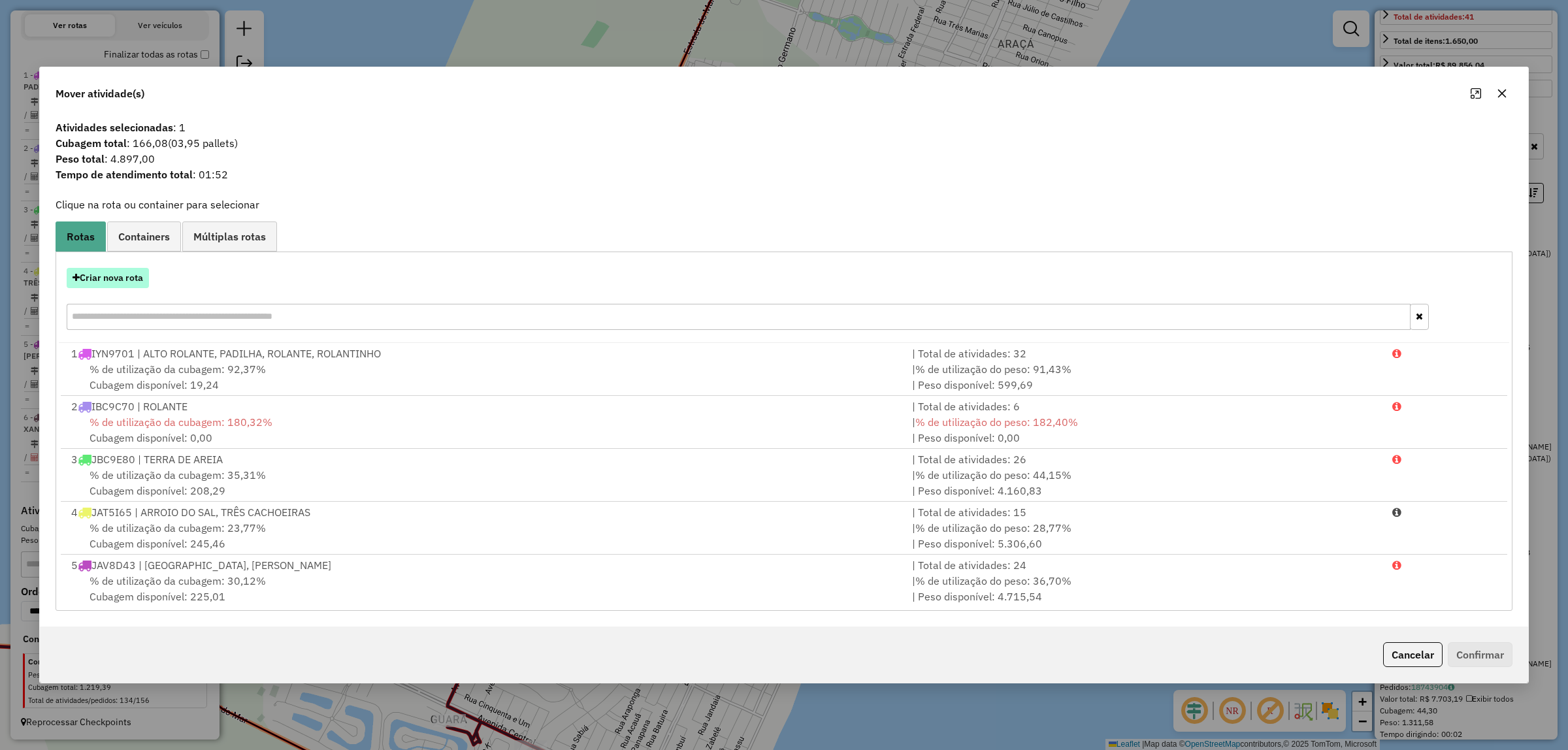
click at [91, 274] on button "Criar nova rota" at bounding box center [108, 278] width 83 height 20
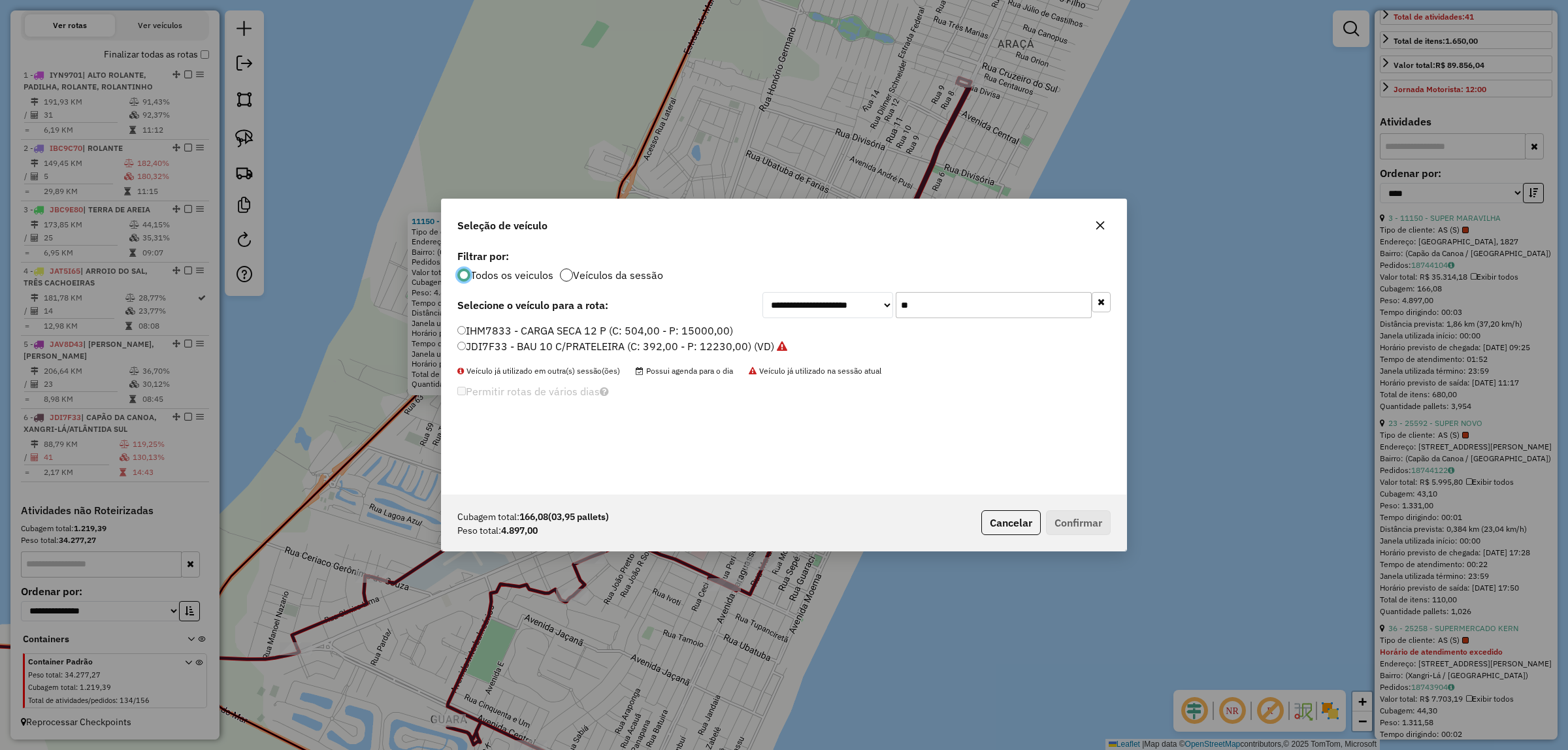
scroll to position [6, 4]
drag, startPoint x: 945, startPoint y: 303, endPoint x: 782, endPoint y: 312, distance: 163.2
click at [782, 312] on div "**********" at bounding box center [936, 305] width 348 height 26
type input "**"
click at [599, 324] on label "JAT5I65 - BAU 8 P (C: 322,00 - P: 7450,00) (VD)" at bounding box center [583, 330] width 253 height 16
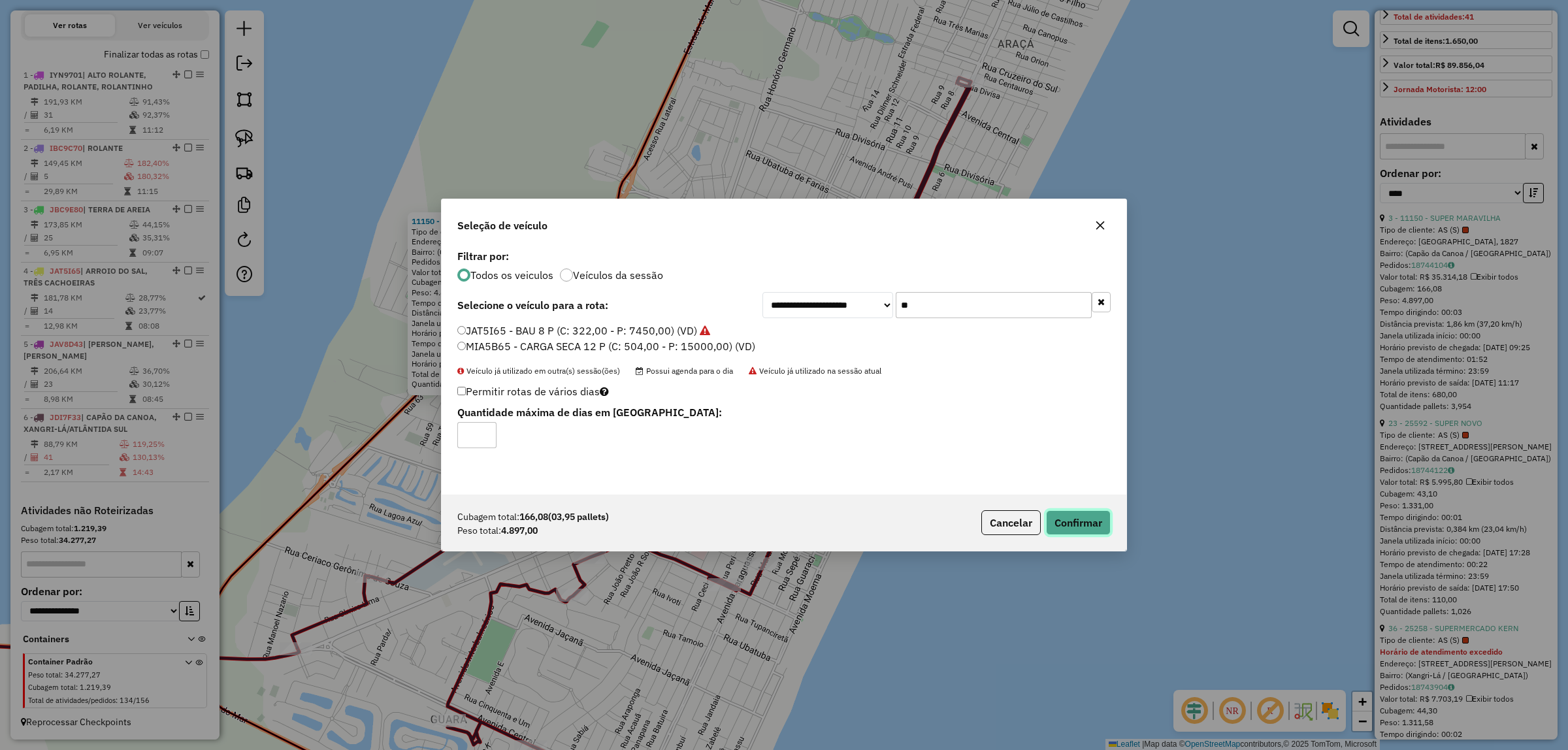
click at [1087, 530] on button "Confirmar" at bounding box center [1078, 522] width 64 height 25
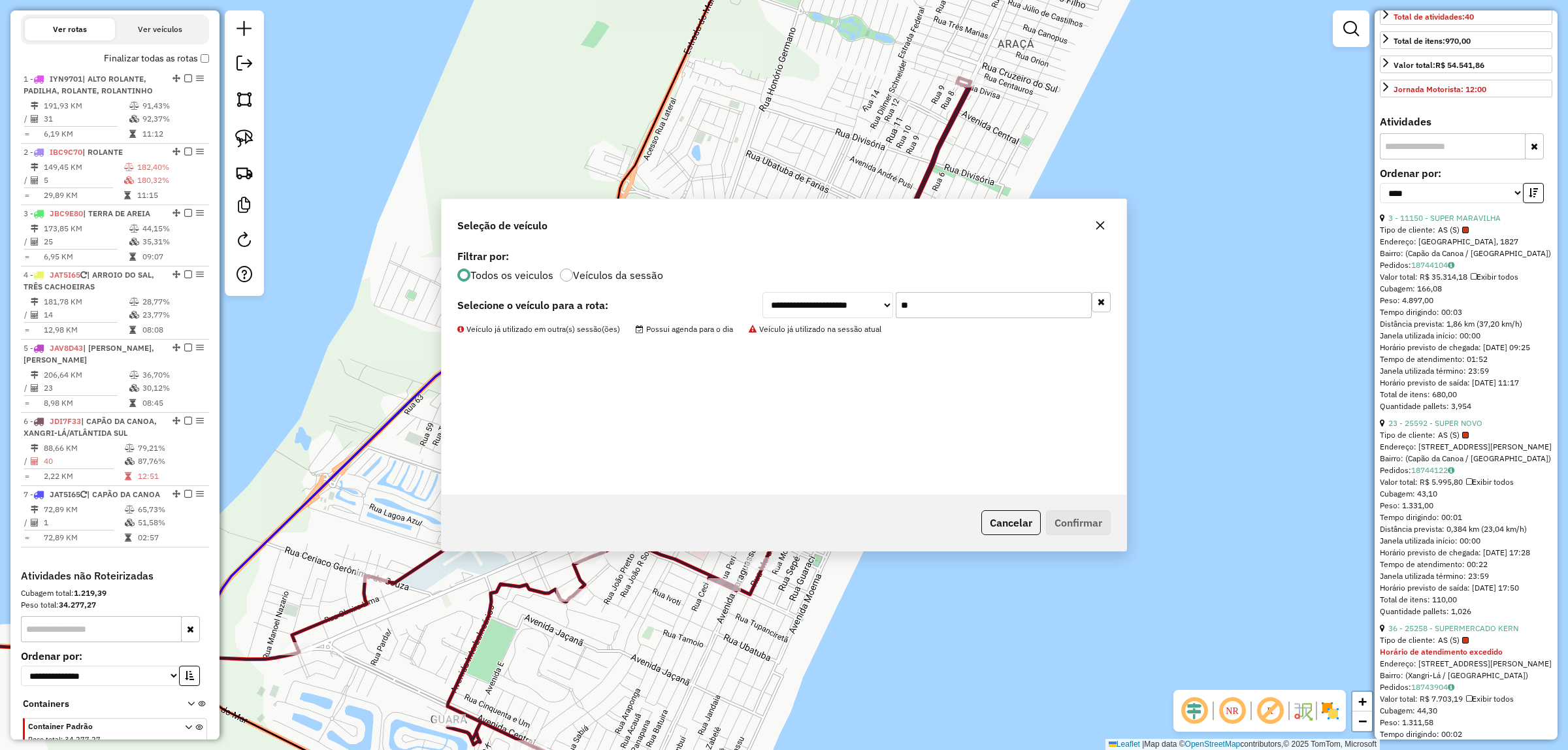
scroll to position [384, 0]
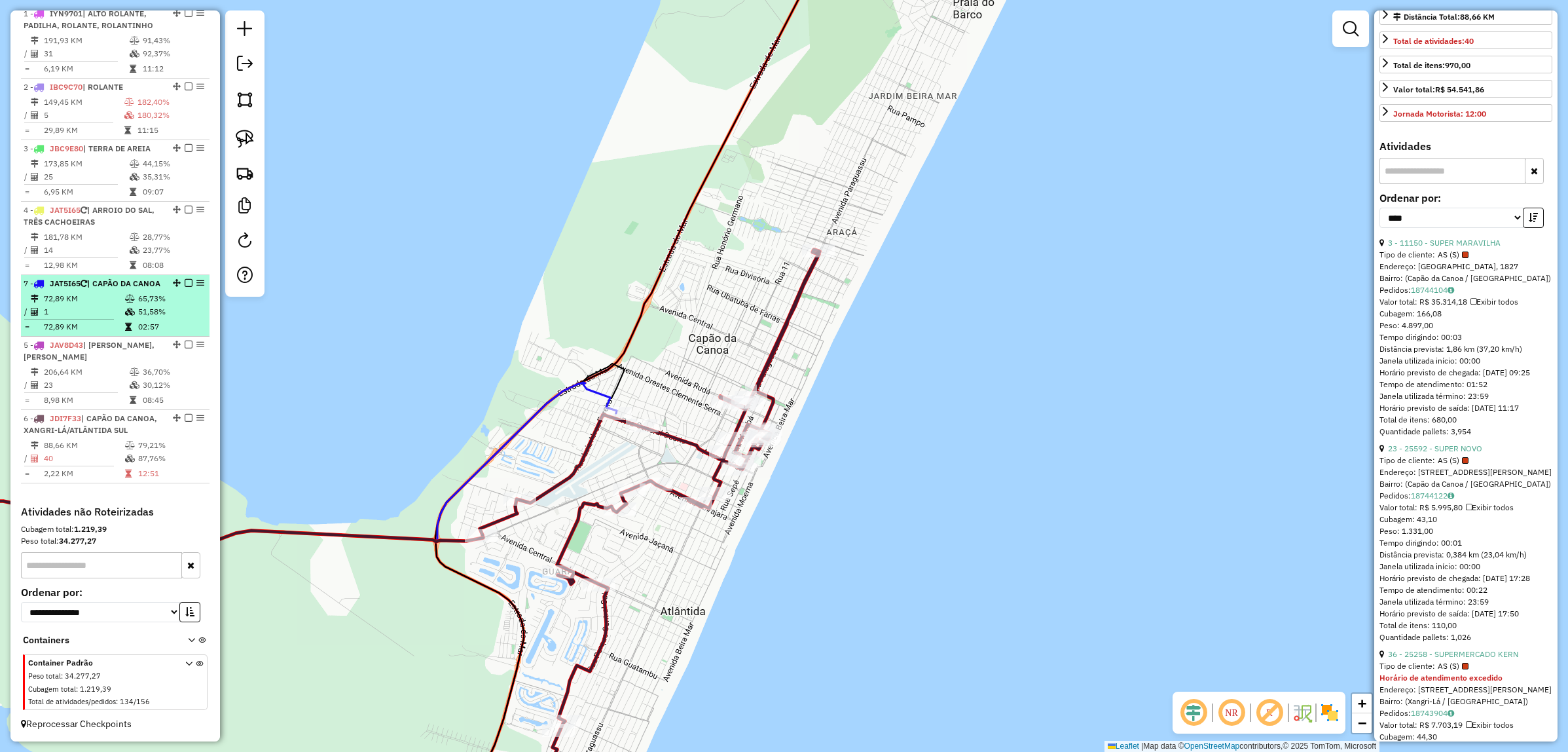
drag, startPoint x: 172, startPoint y: 417, endPoint x: 197, endPoint y: 266, distance: 153.1
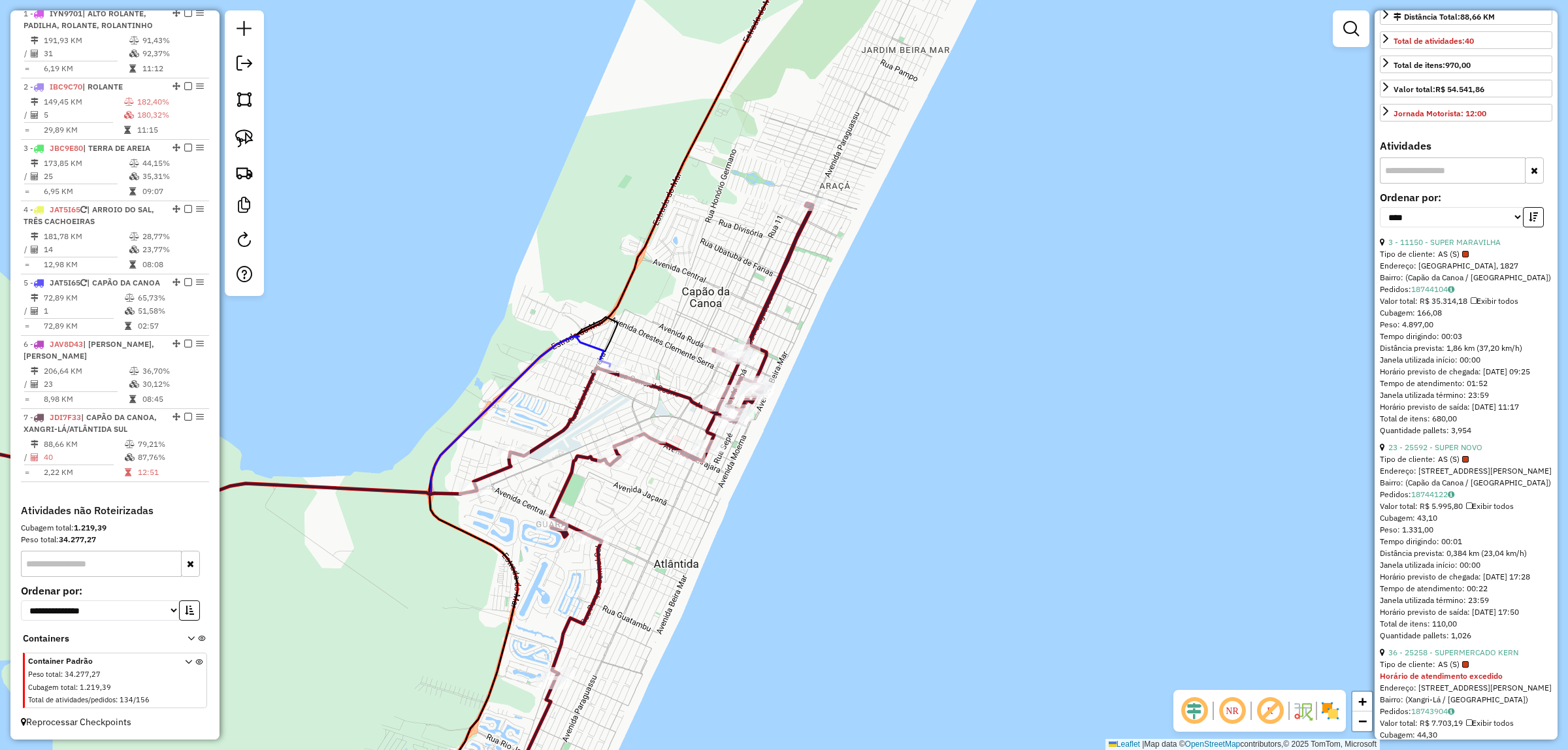
drag, startPoint x: 860, startPoint y: 430, endPoint x: 864, endPoint y: 406, distance: 24.3
click at [864, 406] on div "Janela de atendimento Grade de atendimento Capacidade Transportadoras Veículos …" at bounding box center [784, 375] width 1568 height 750
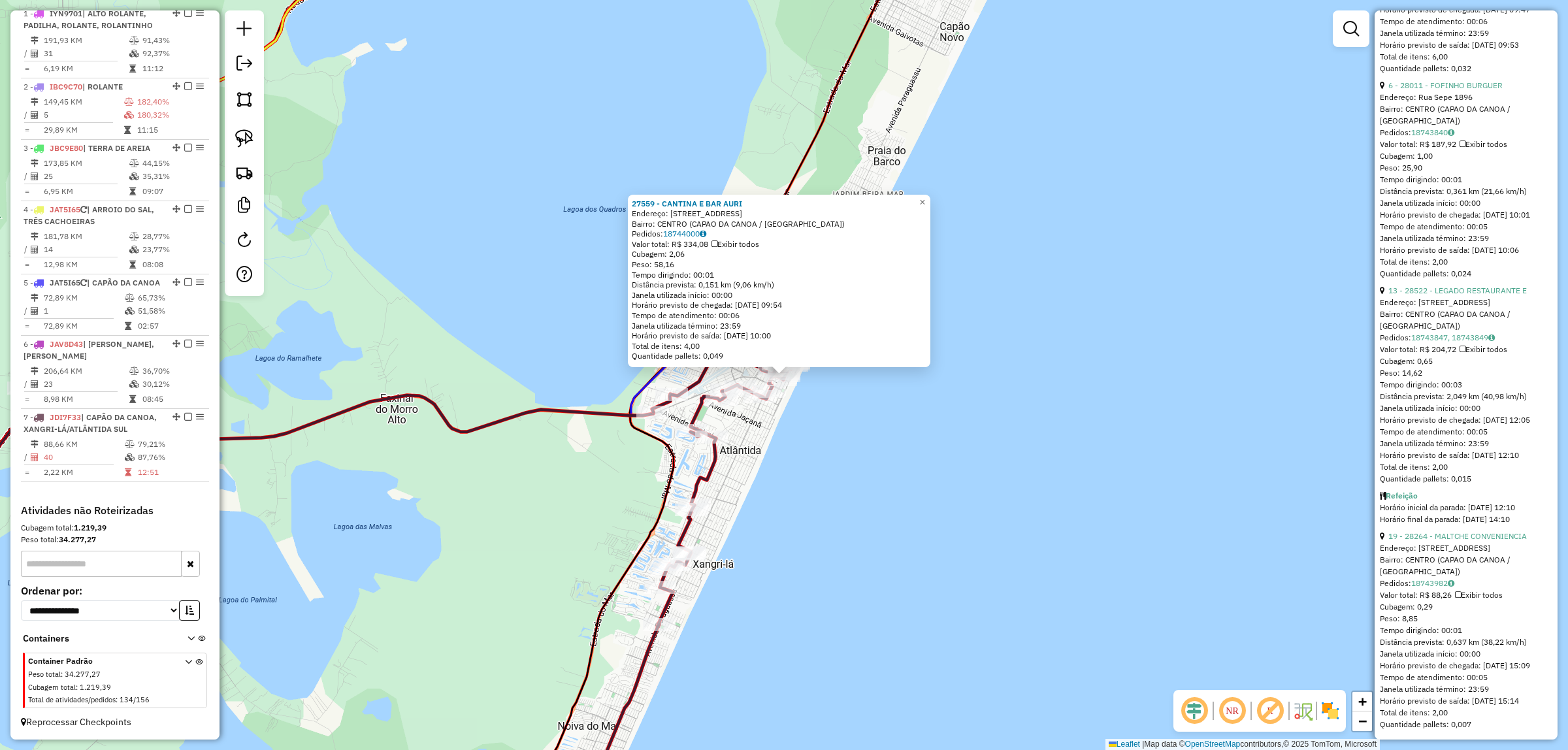
scroll to position [8248, 0]
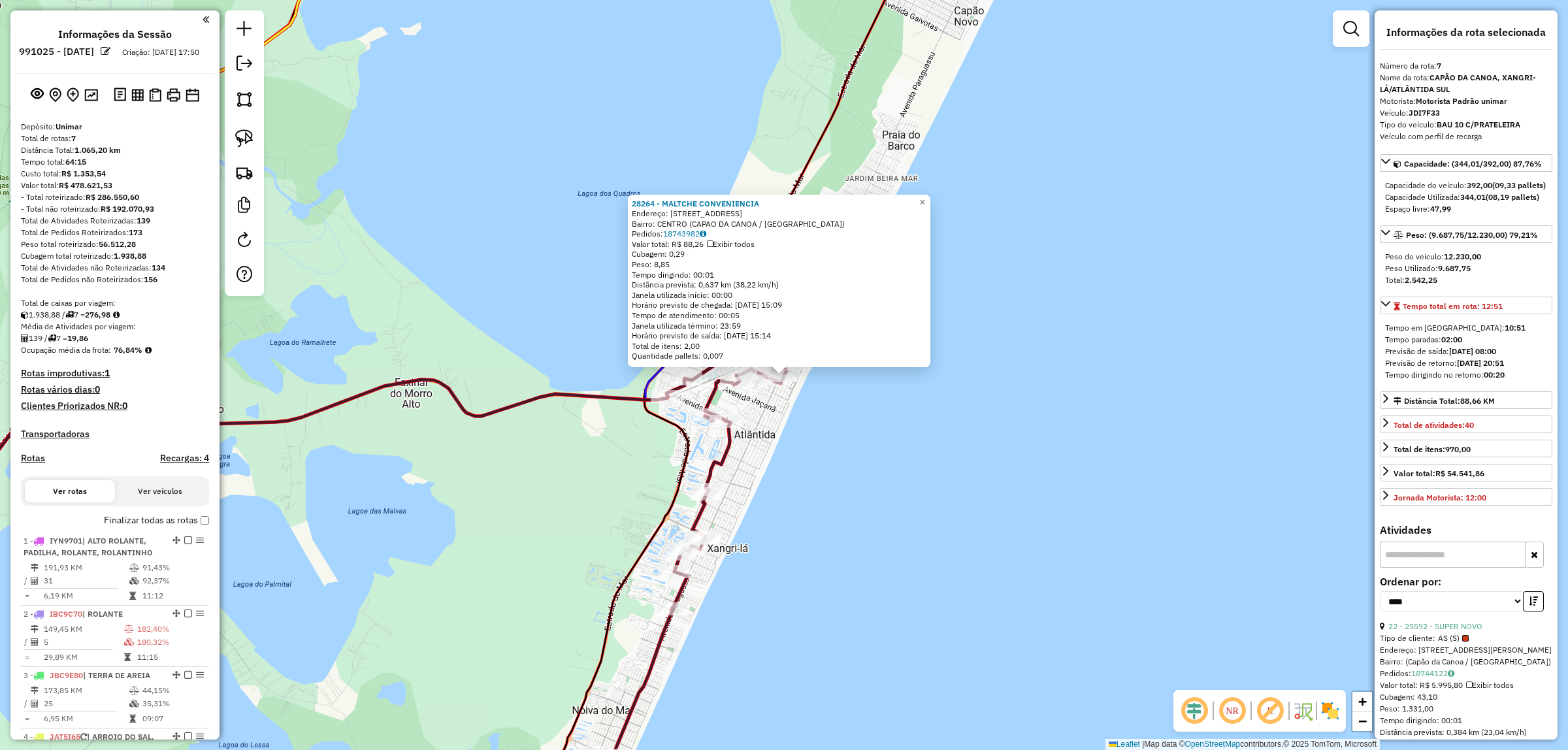
select select "*********"
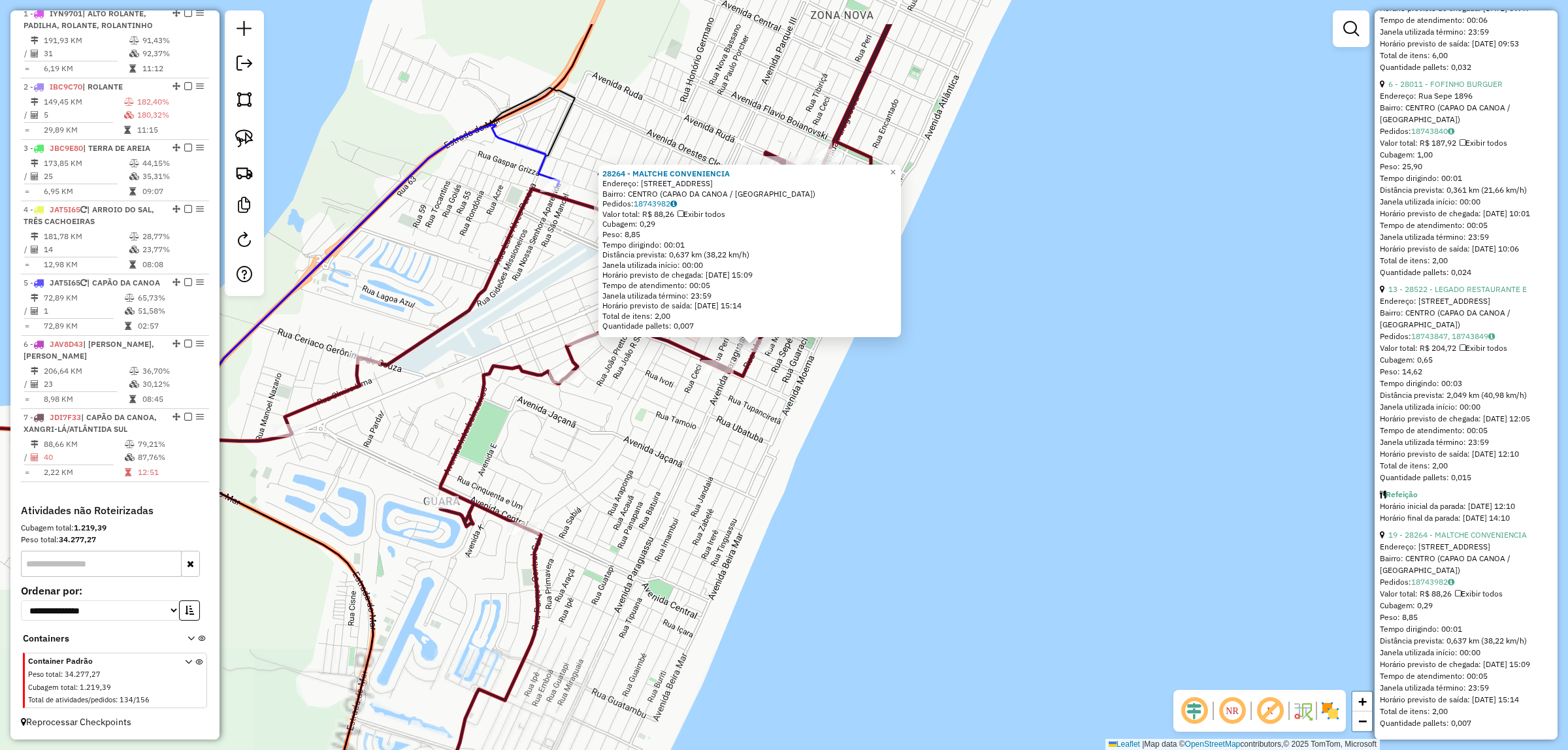
drag, startPoint x: 821, startPoint y: 380, endPoint x: 856, endPoint y: 466, distance: 92.8
click at [856, 466] on div "28264 - MALTCHE CONVENIENCIA Endereço: Rua Maraba 2771 Bairro: CENTRO (CAPAO DA…" at bounding box center [784, 375] width 1568 height 750
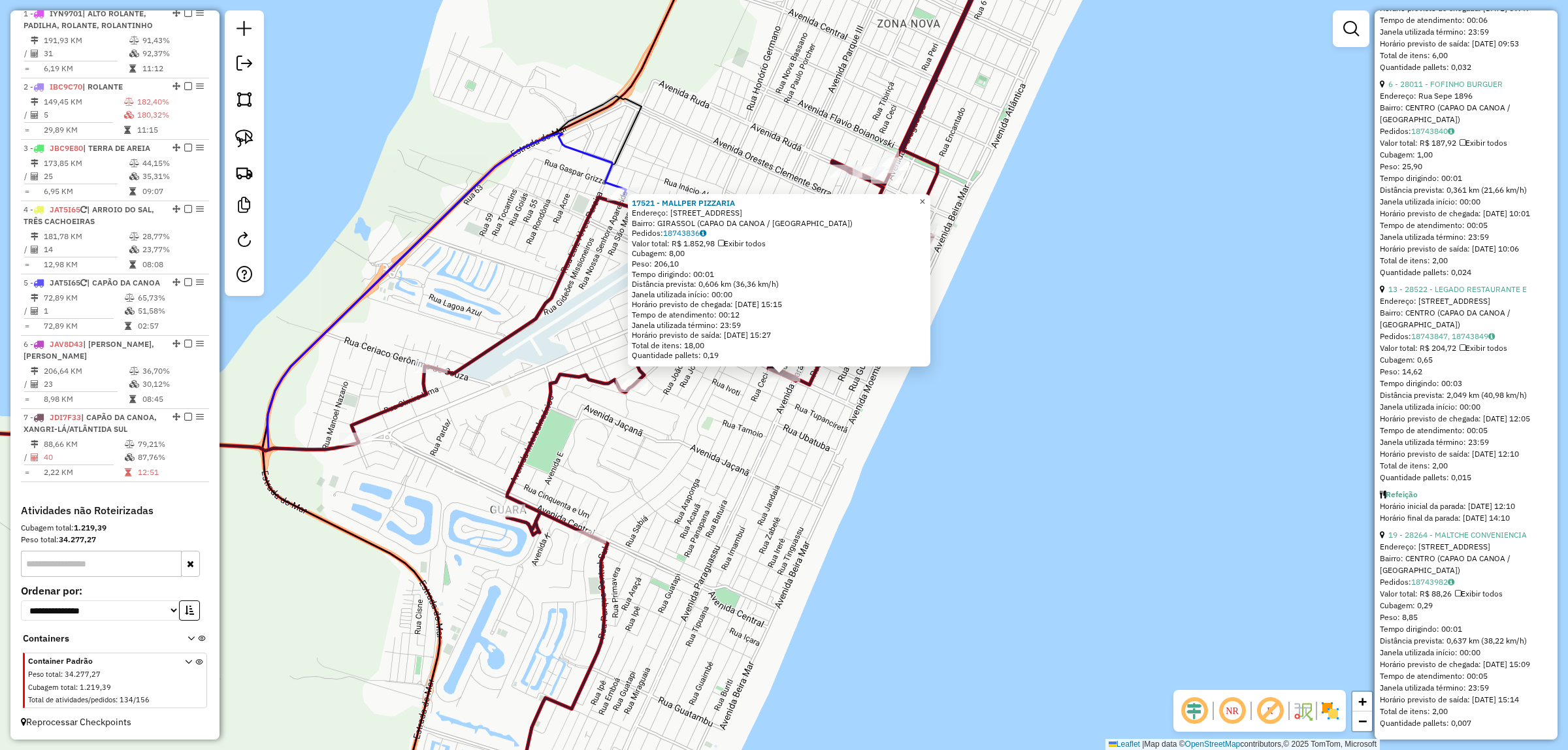
click at [930, 199] on link "×" at bounding box center [922, 201] width 16 height 16
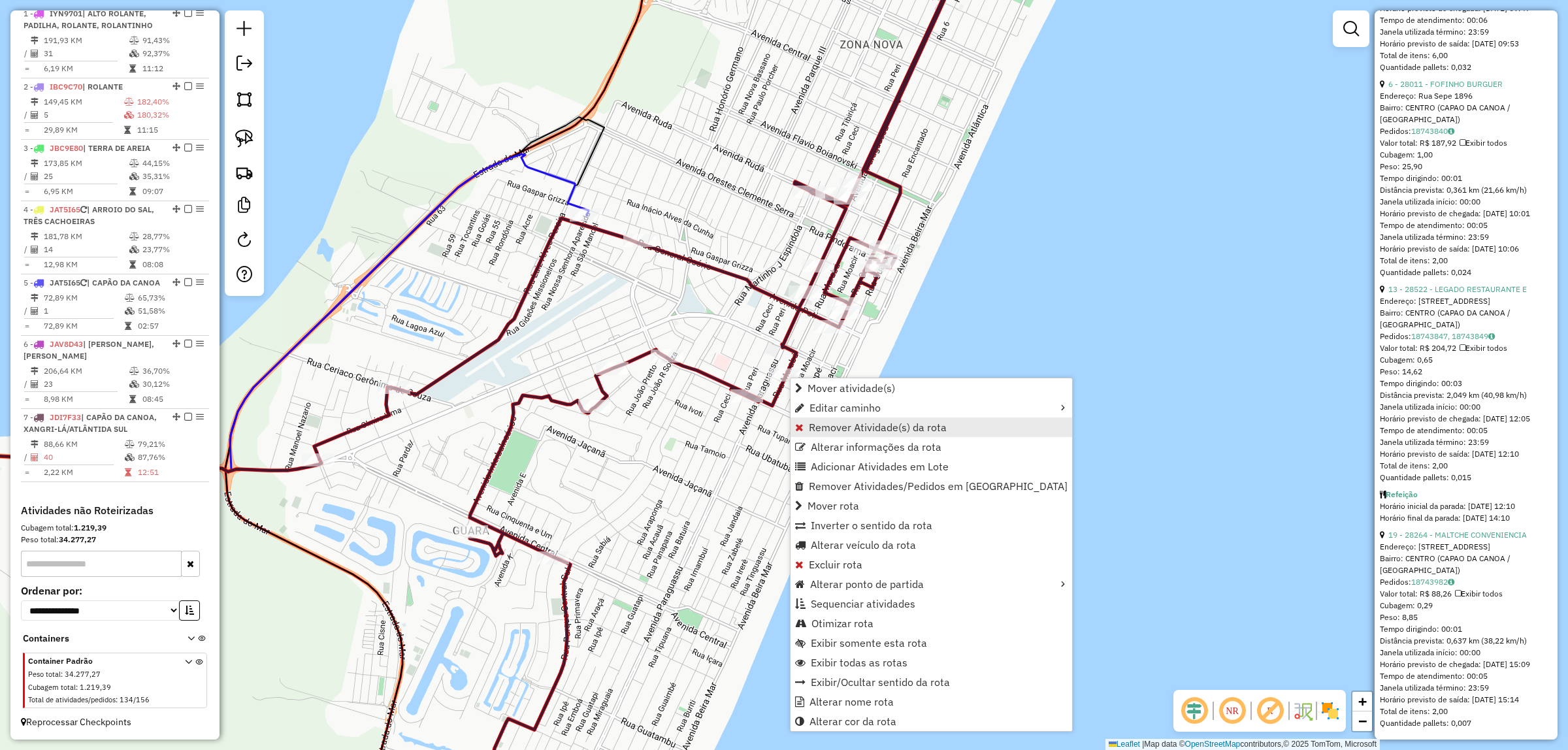
click at [852, 430] on span "Remover Atividade(s) da rota" at bounding box center [878, 426] width 138 height 10
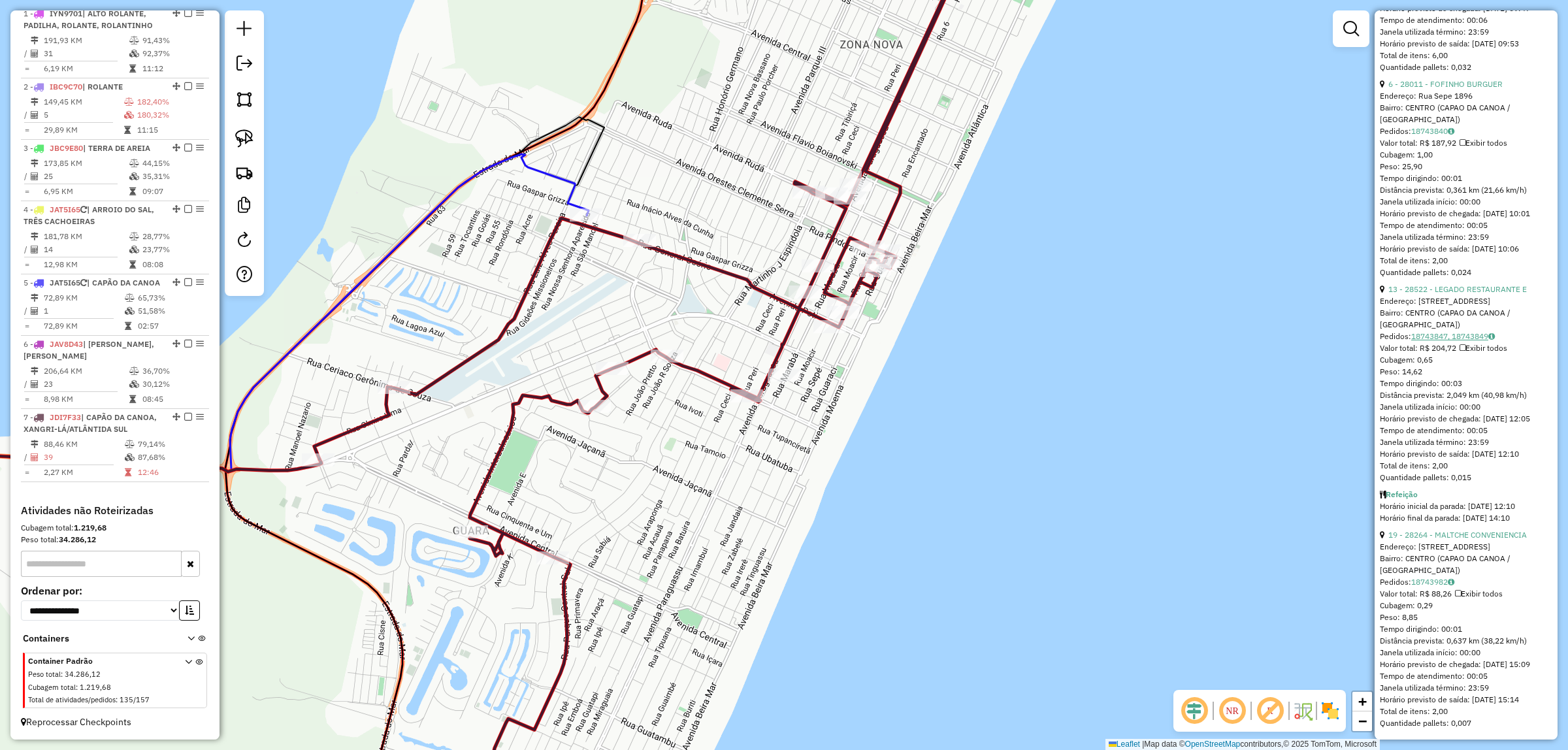
scroll to position [8085, 0]
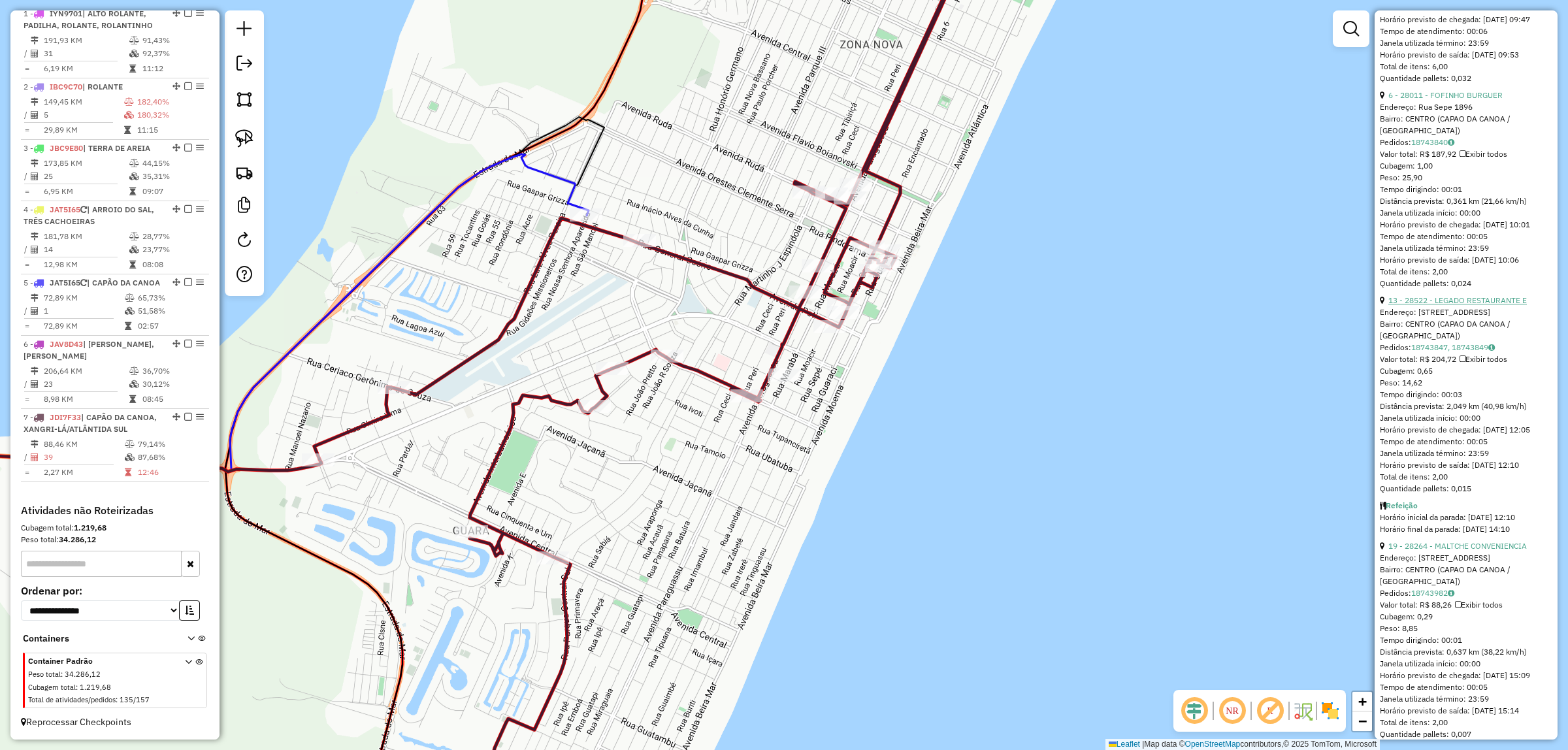
click at [1483, 305] on link "13 - 28522 - LEGADO RESTAURANTE E" at bounding box center [1457, 300] width 139 height 10
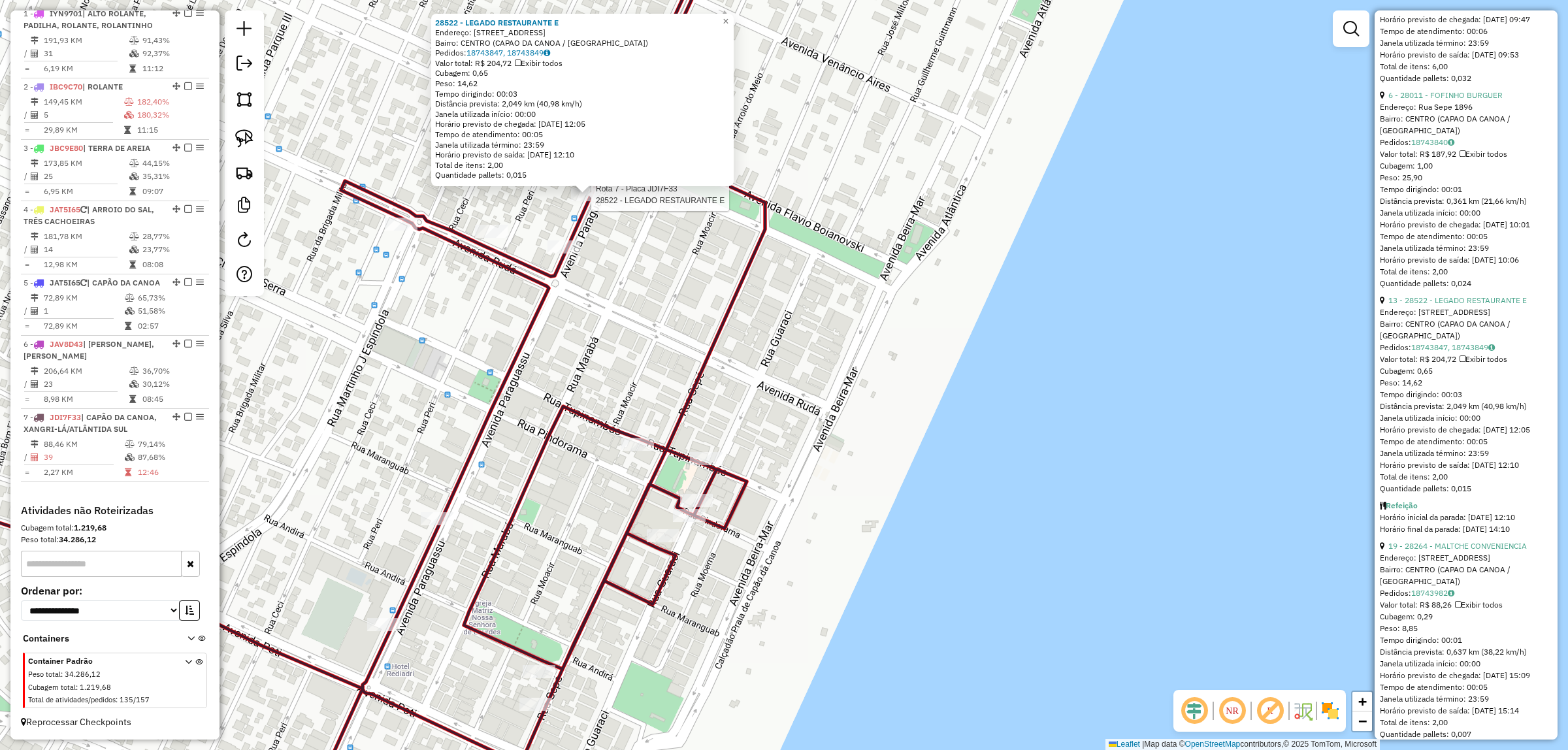
scroll to position [8031, 0]
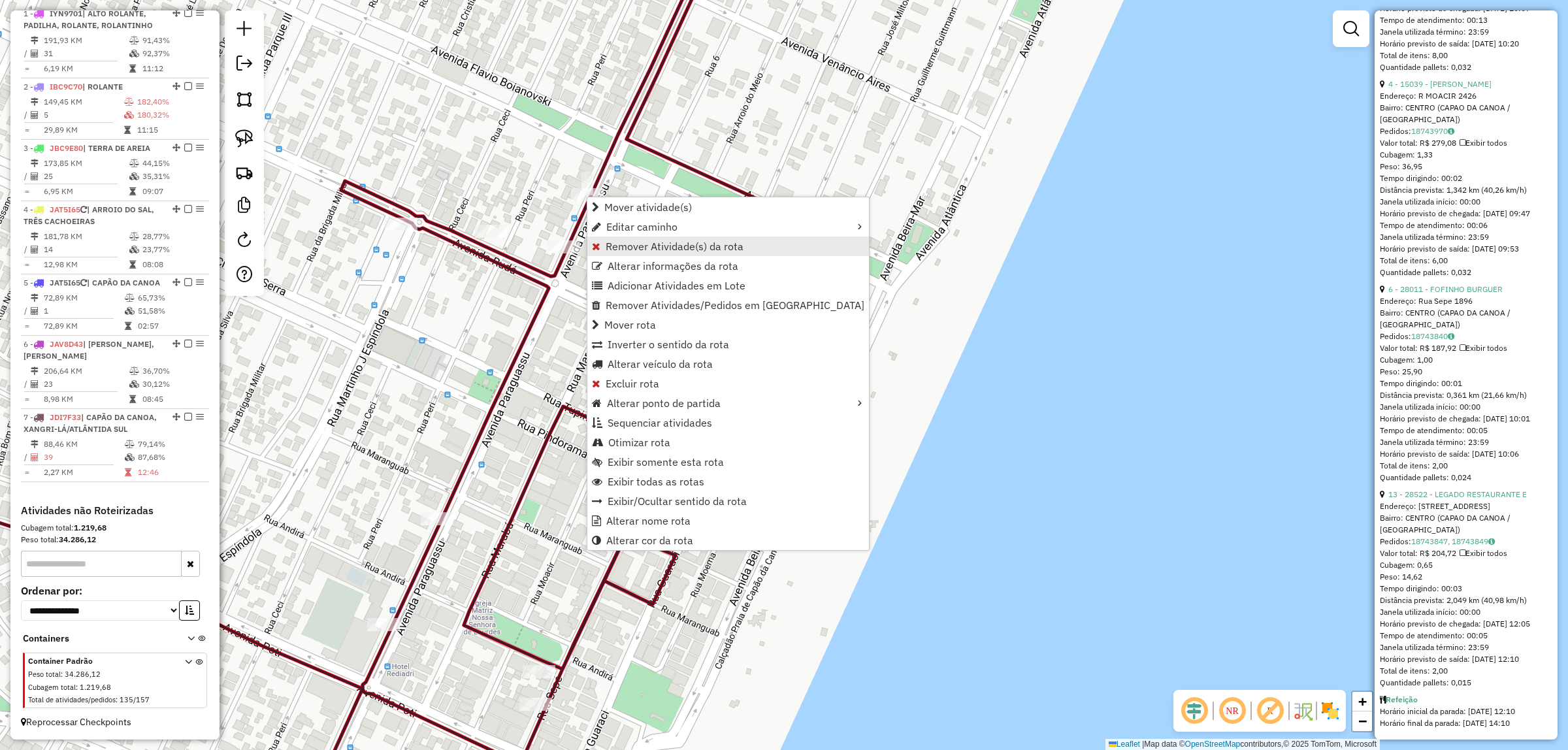
click at [650, 244] on span "Remover Atividade(s) da rota" at bounding box center [675, 245] width 138 height 10
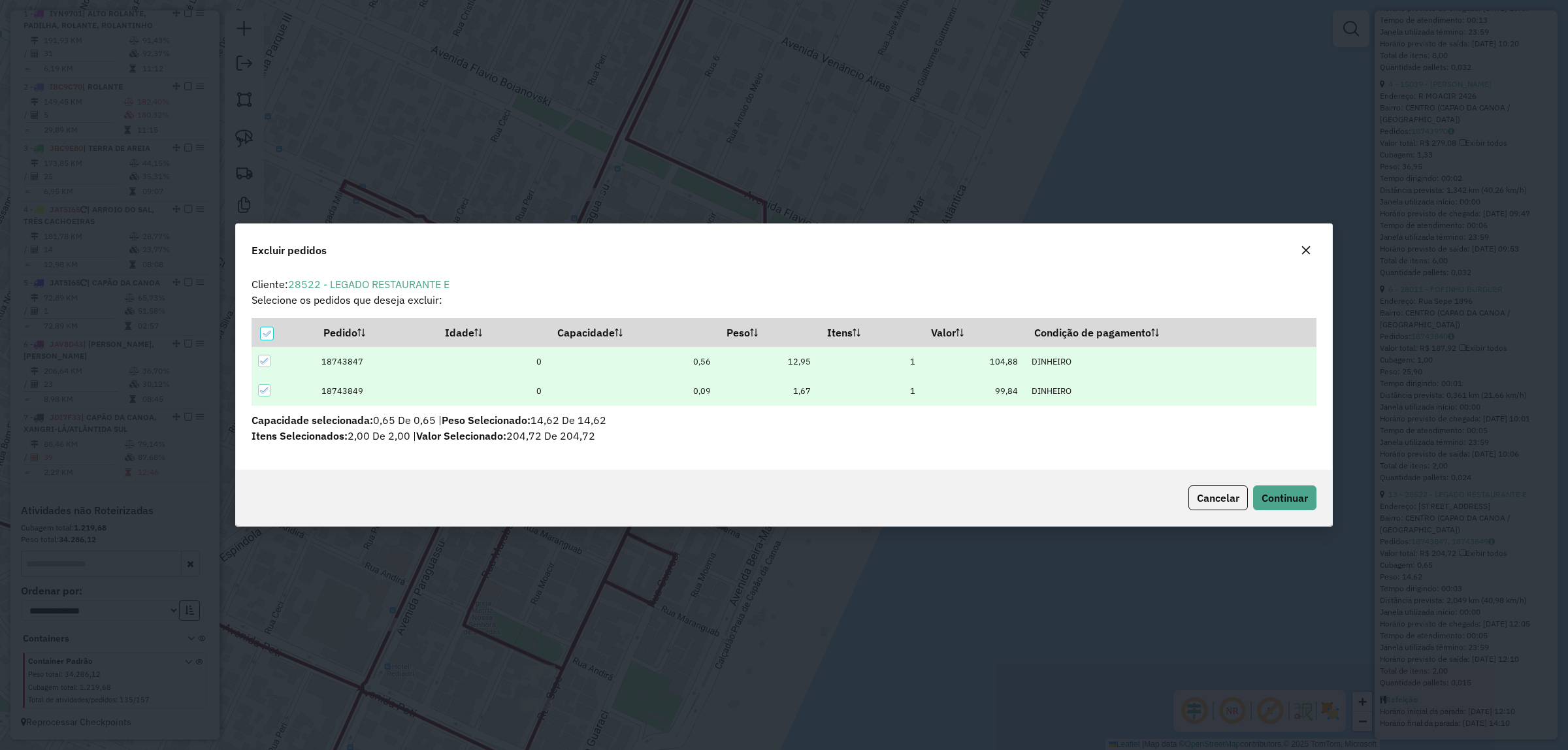
scroll to position [0, 0]
click at [1275, 498] on span "Continuar" at bounding box center [1284, 497] width 46 height 13
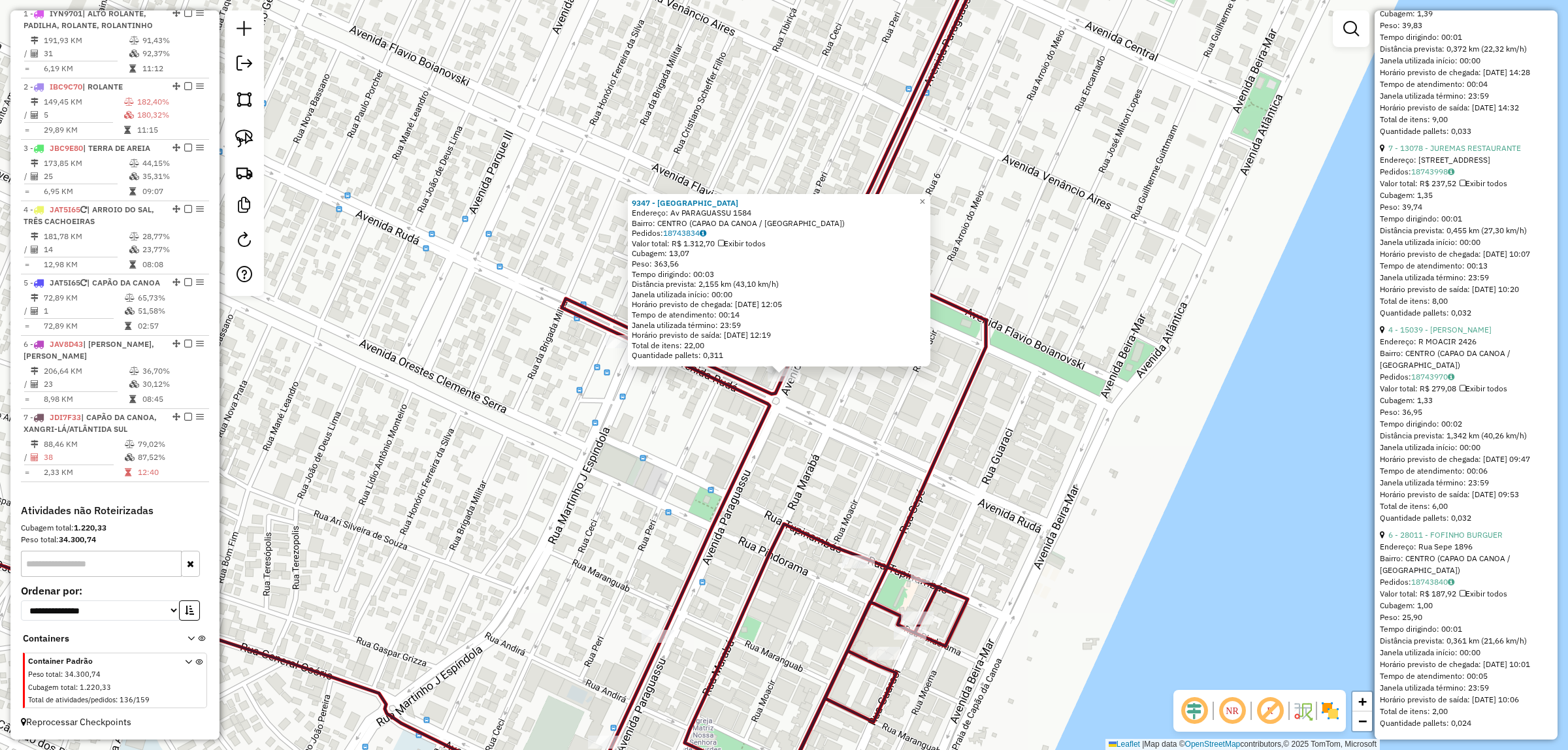
scroll to position [7826, 0]
click at [1480, 536] on link "6 - 28011 - FOFINHO BURGUER" at bounding box center [1445, 534] width 114 height 10
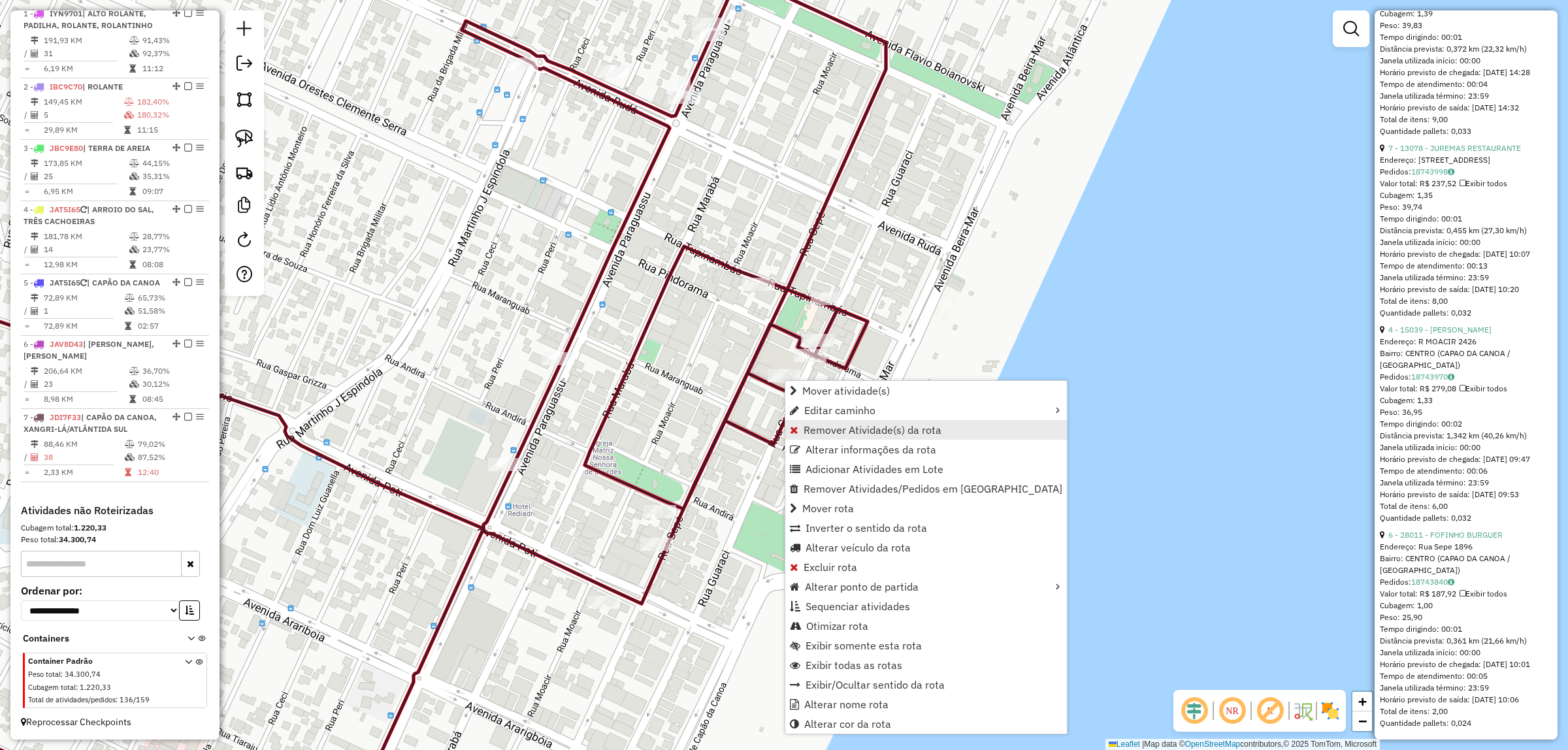
click at [846, 428] on span "Remover Atividade(s) da rota" at bounding box center [872, 429] width 138 height 10
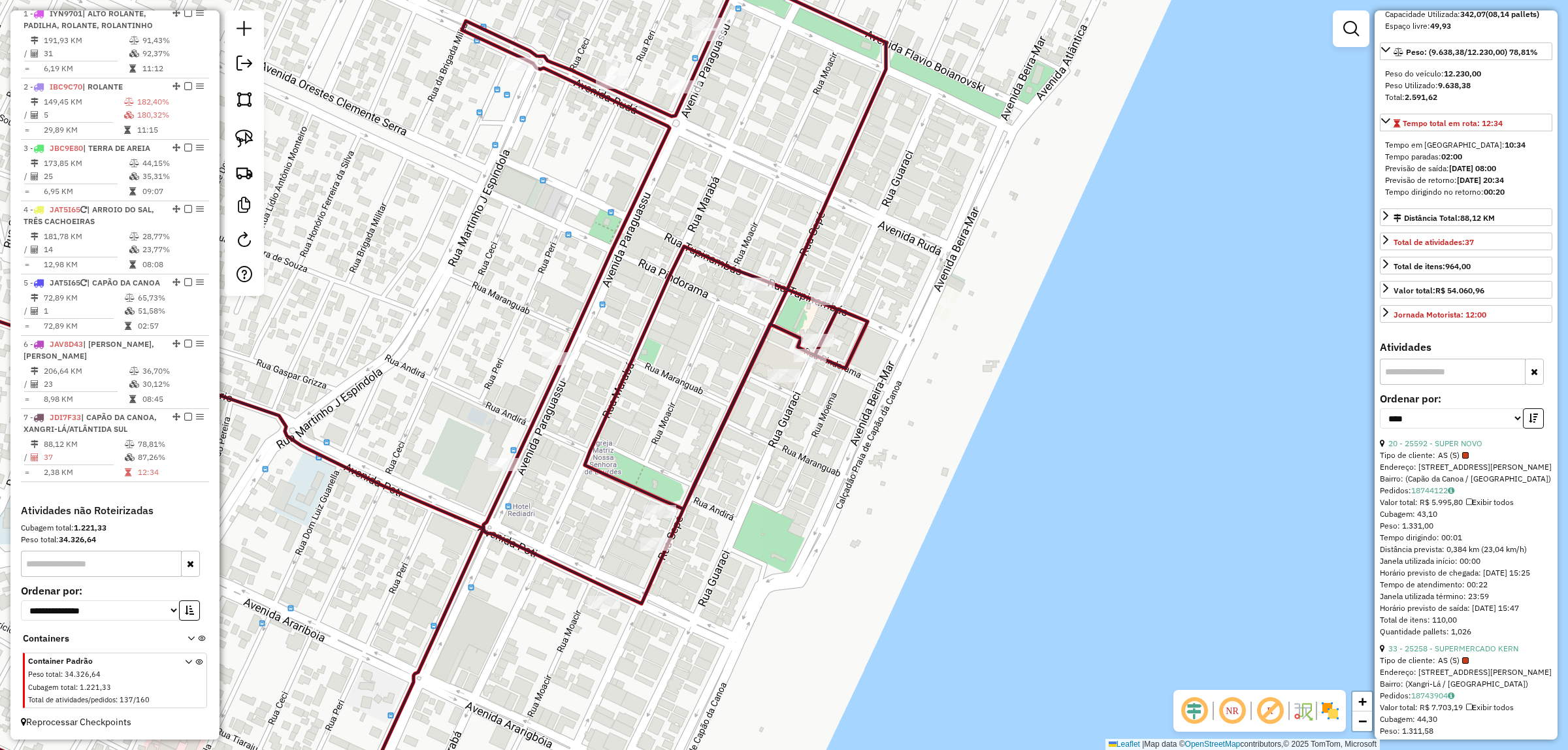
scroll to position [326, 0]
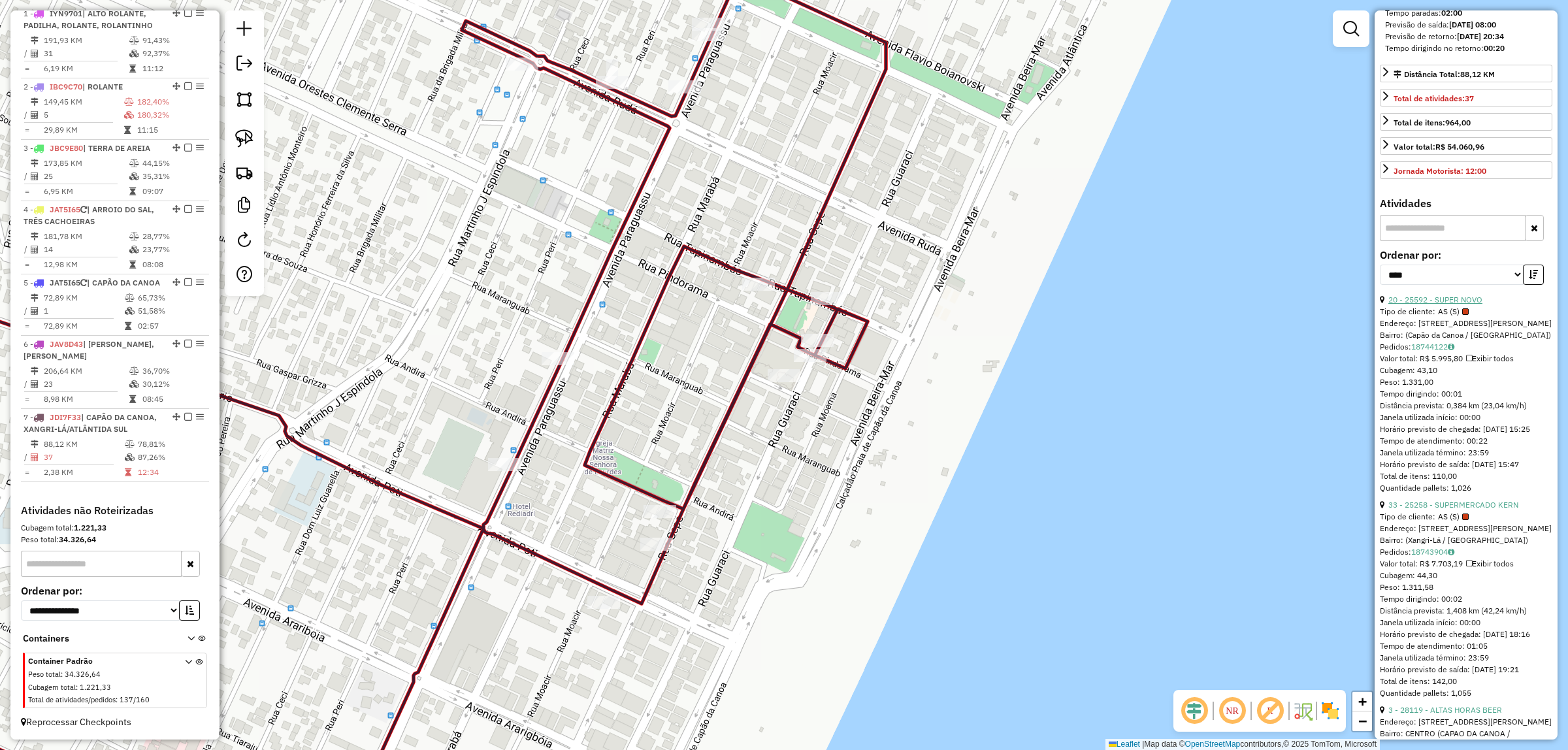
click at [1442, 304] on link "20 - 25592 - SUPER NOVO" at bounding box center [1435, 300] width 94 height 10
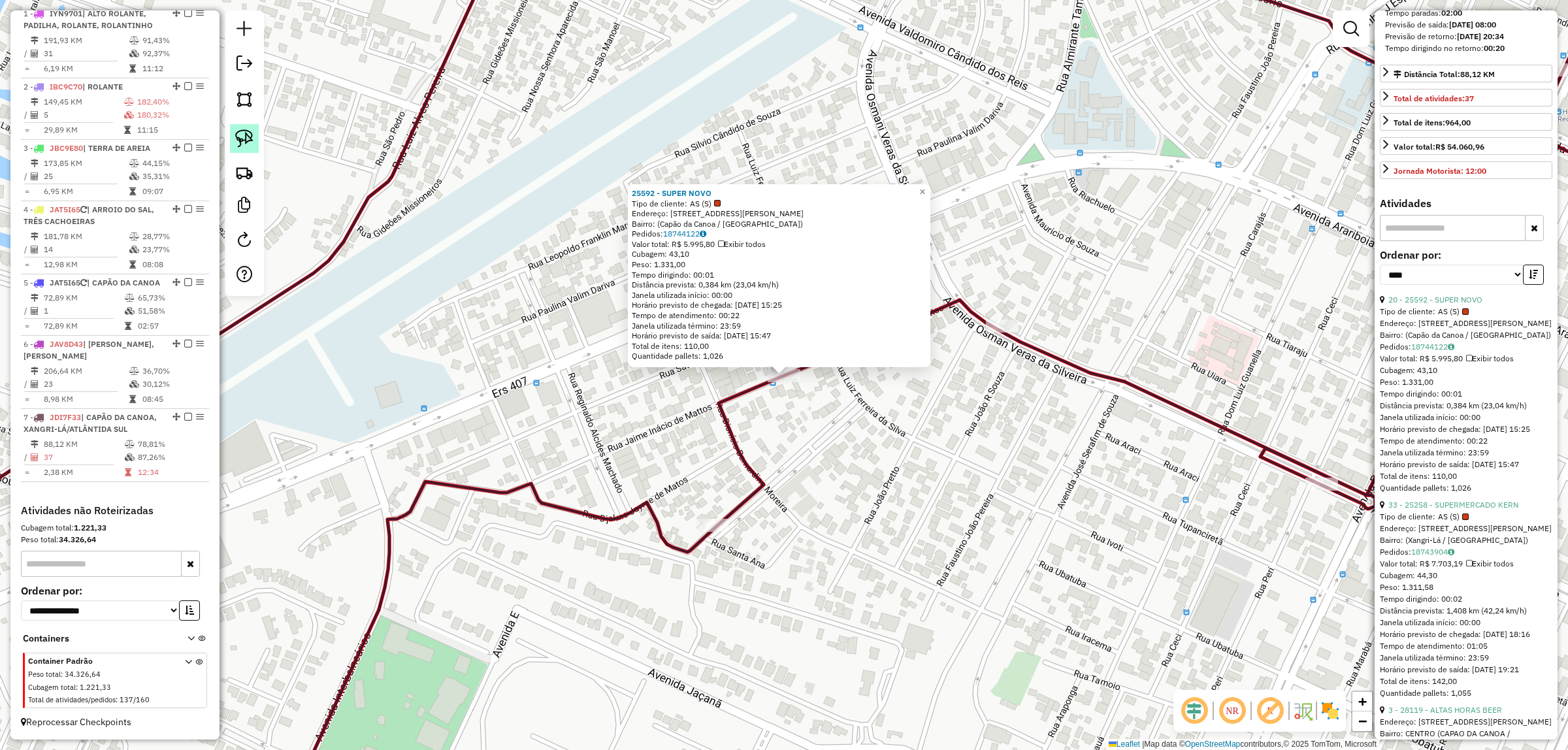
click at [247, 139] on img at bounding box center [244, 139] width 18 height 18
drag, startPoint x: 794, startPoint y: 403, endPoint x: 755, endPoint y: 373, distance: 49.2
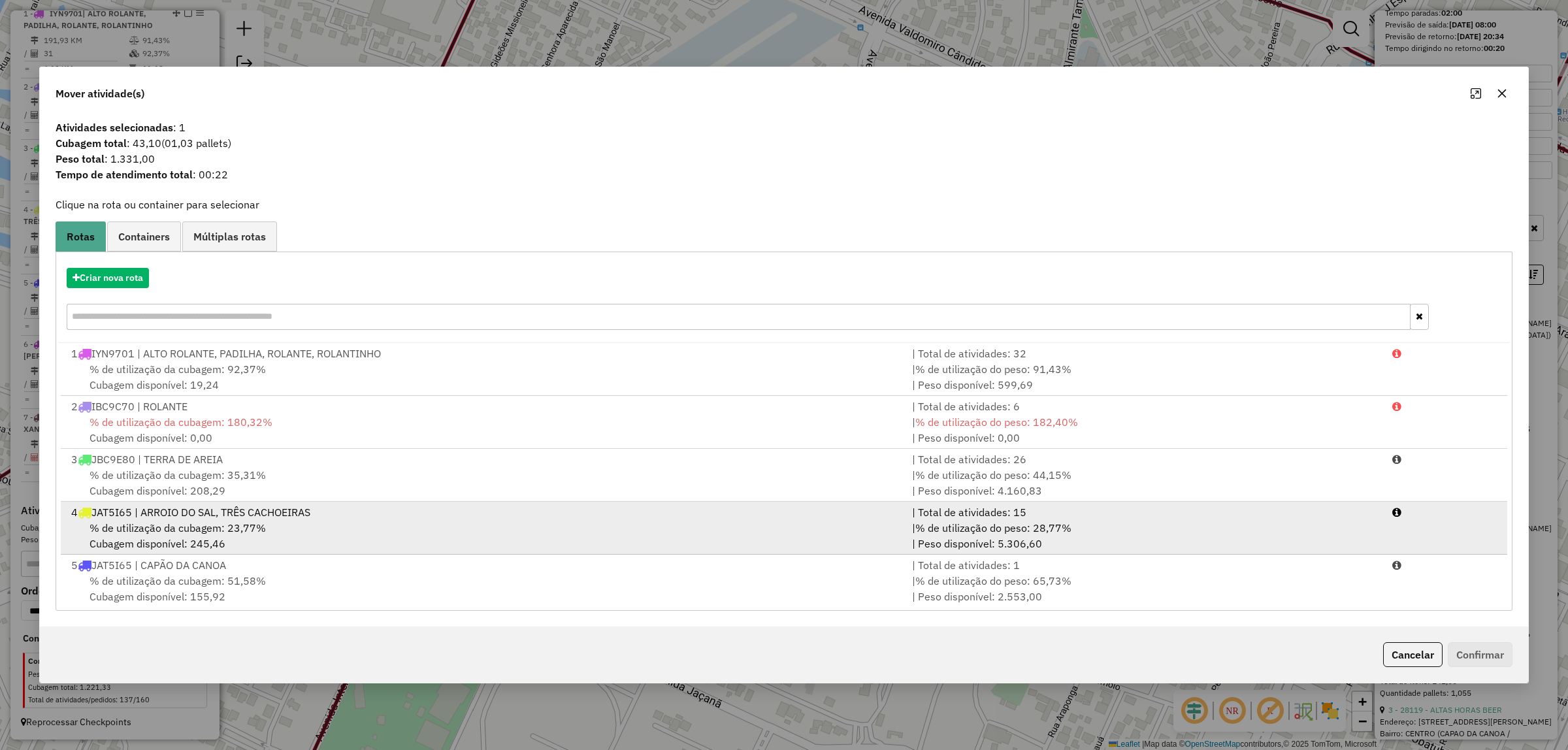
click at [168, 534] on span "% de utilização da cubagem: 23,77%" at bounding box center [177, 528] width 176 height 13
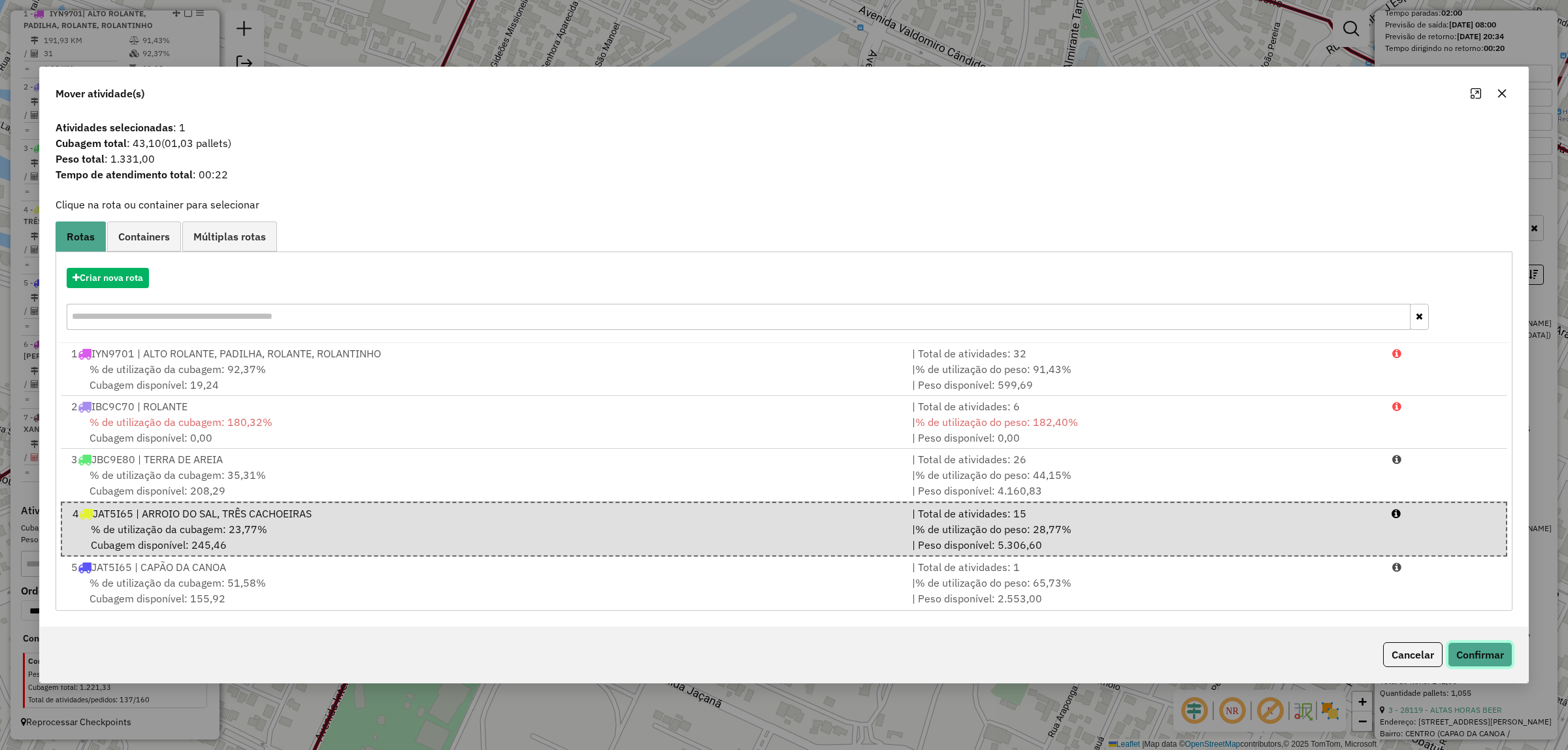
click at [1489, 652] on button "Confirmar" at bounding box center [1480, 654] width 64 height 25
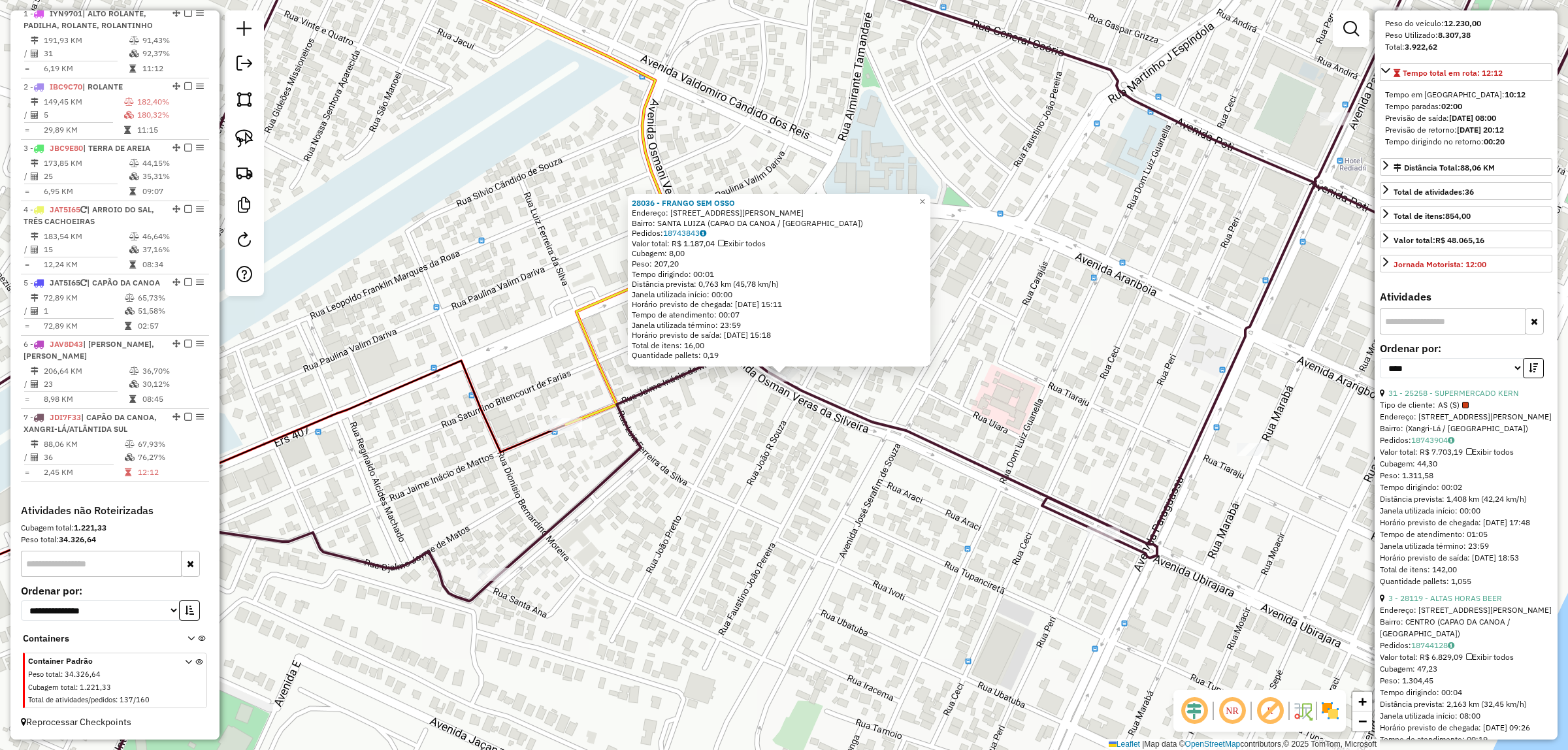
scroll to position [245, 0]
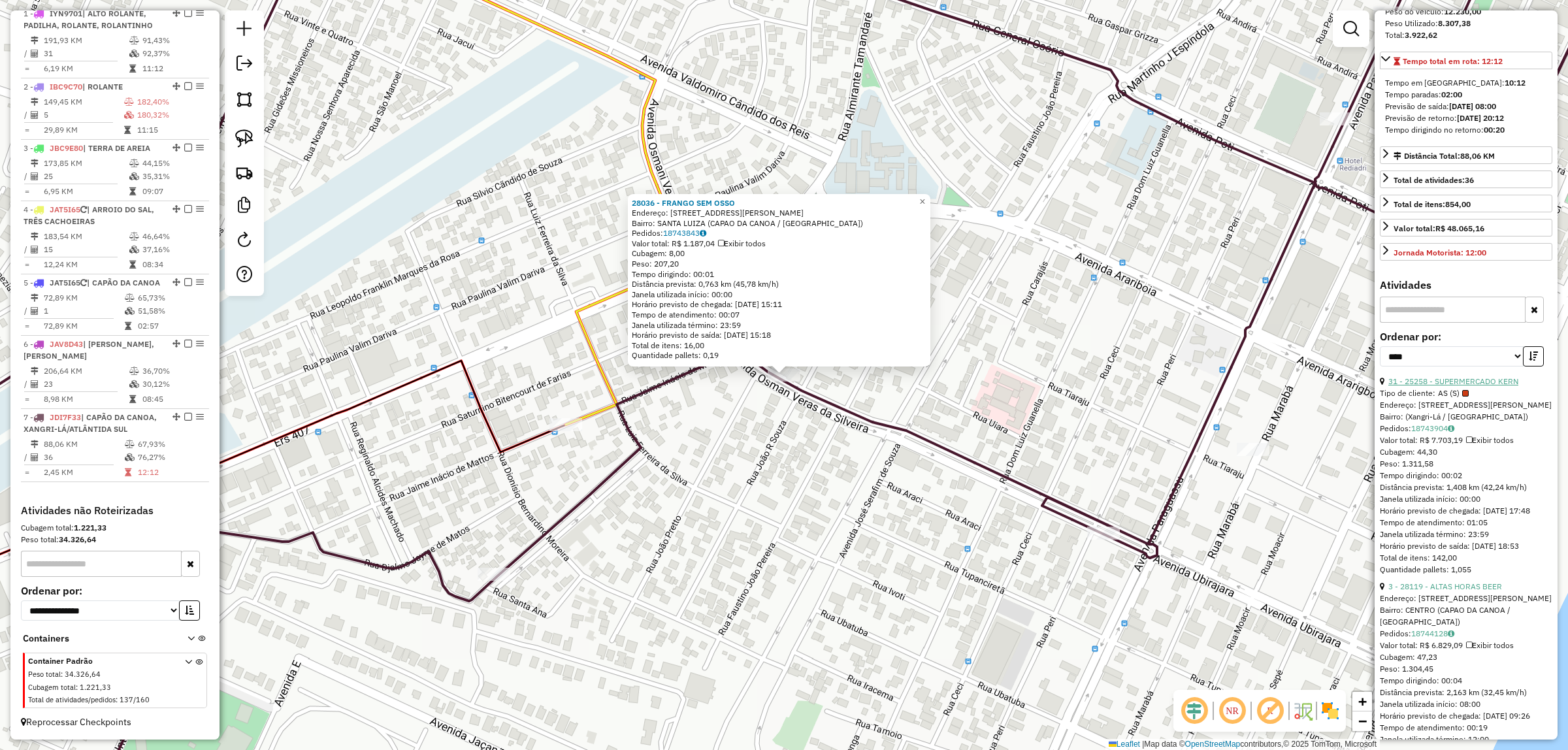
click at [1484, 386] on link "31 - 25258 - SUPERMERCADO KERN" at bounding box center [1452, 381] width 130 height 10
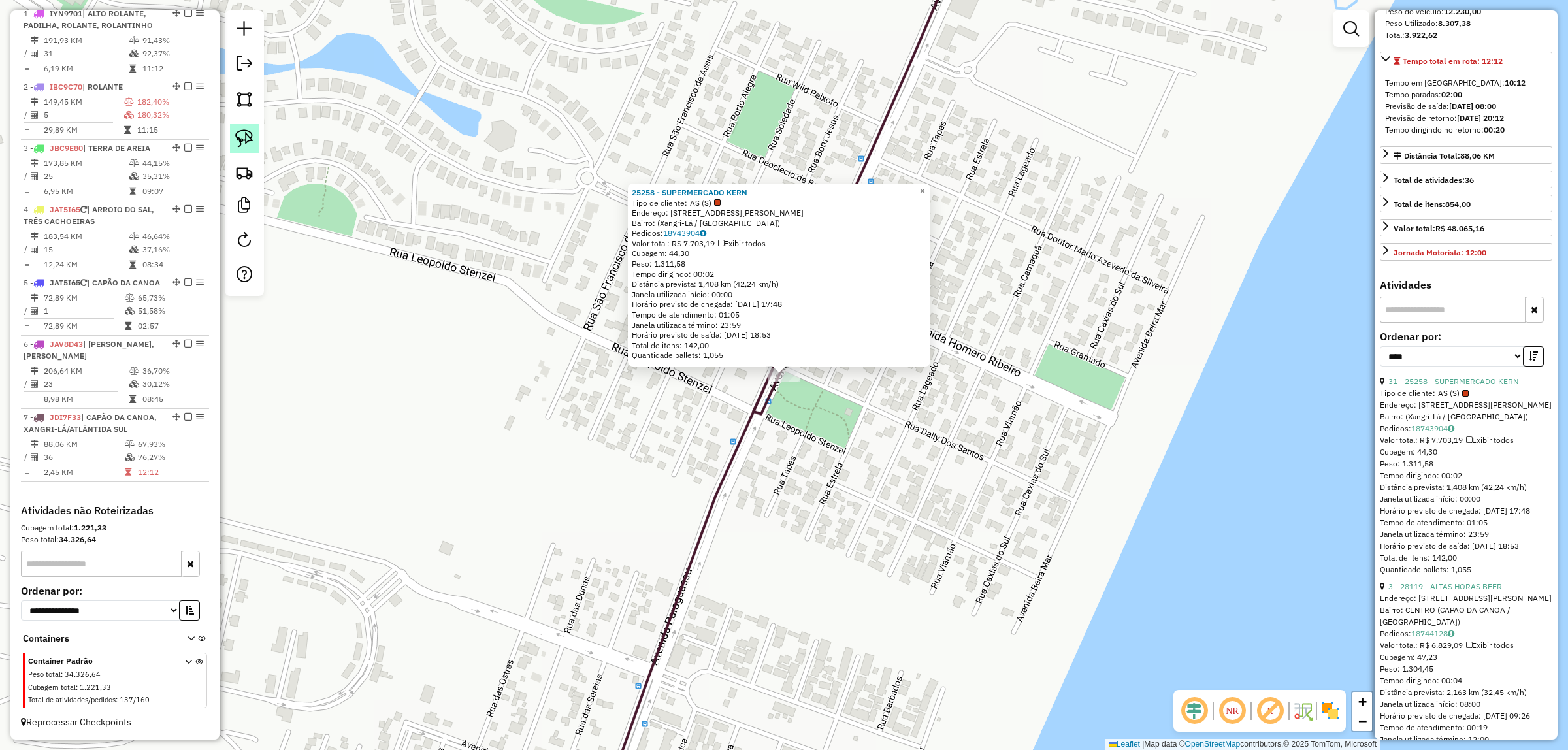
click at [238, 139] on img at bounding box center [244, 139] width 18 height 18
click at [768, 374] on div "Rota 7 - Placa JDI7F33 25258 - SUPERMERCADO KERN 25258 - SUPERMERCADO KERN Tipo…" at bounding box center [784, 375] width 1568 height 750
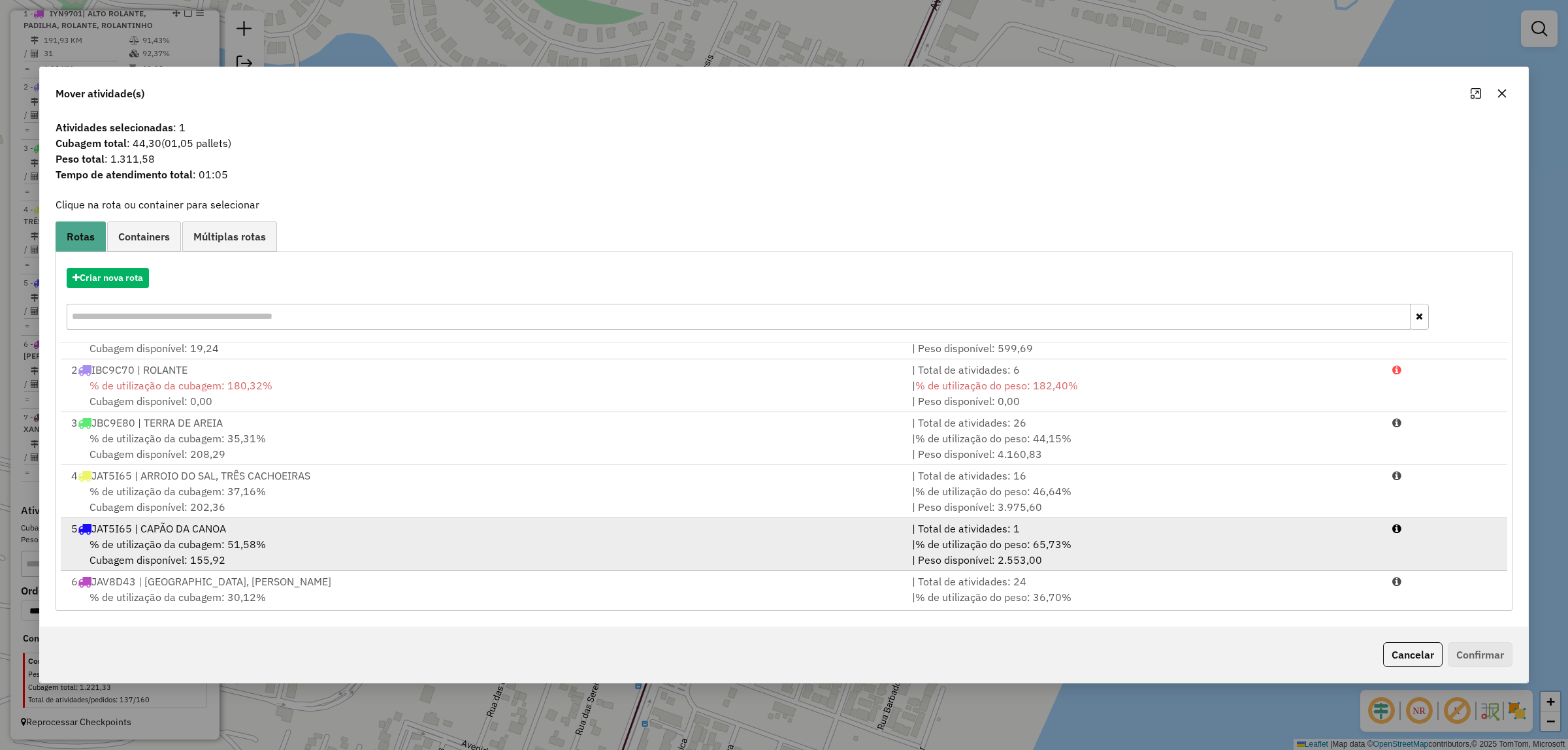
scroll to position [57, 0]
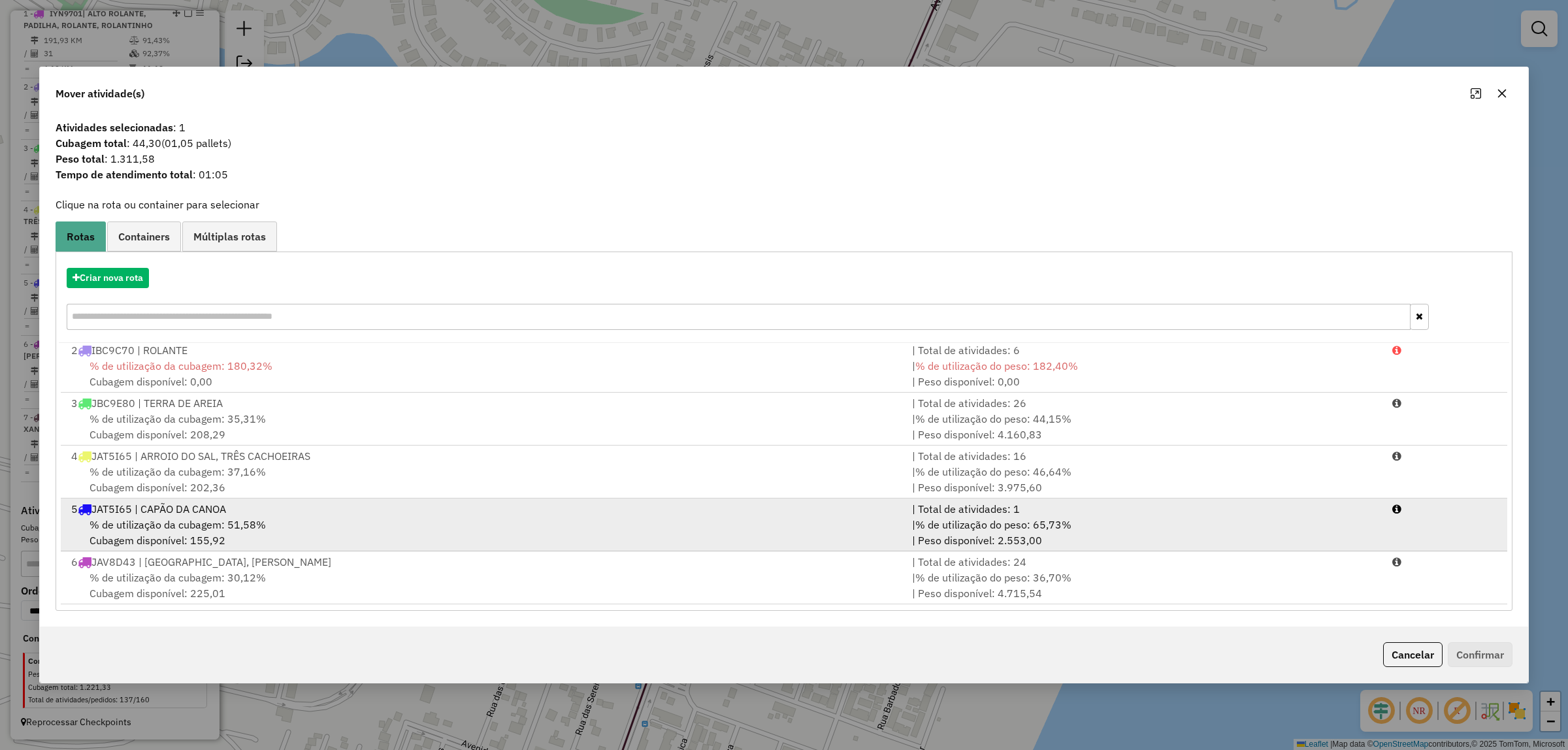
click at [211, 524] on span "% de utilização da cubagem: 51,58%" at bounding box center [177, 525] width 176 height 13
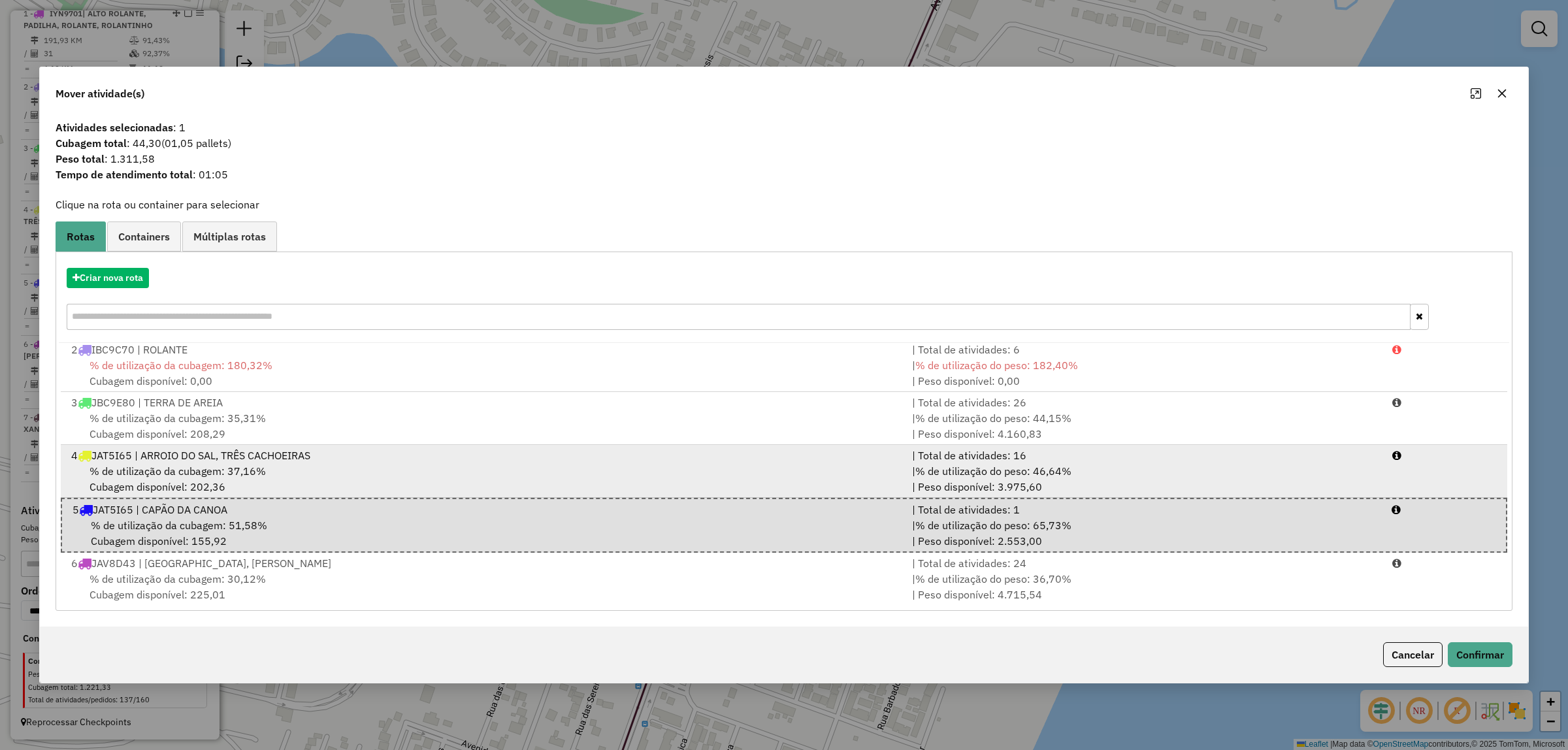
click at [211, 451] on div "4 JAT5I65 | ARROIO DO SAL, TRÊS CACHOEIRAS" at bounding box center [483, 455] width 841 height 16
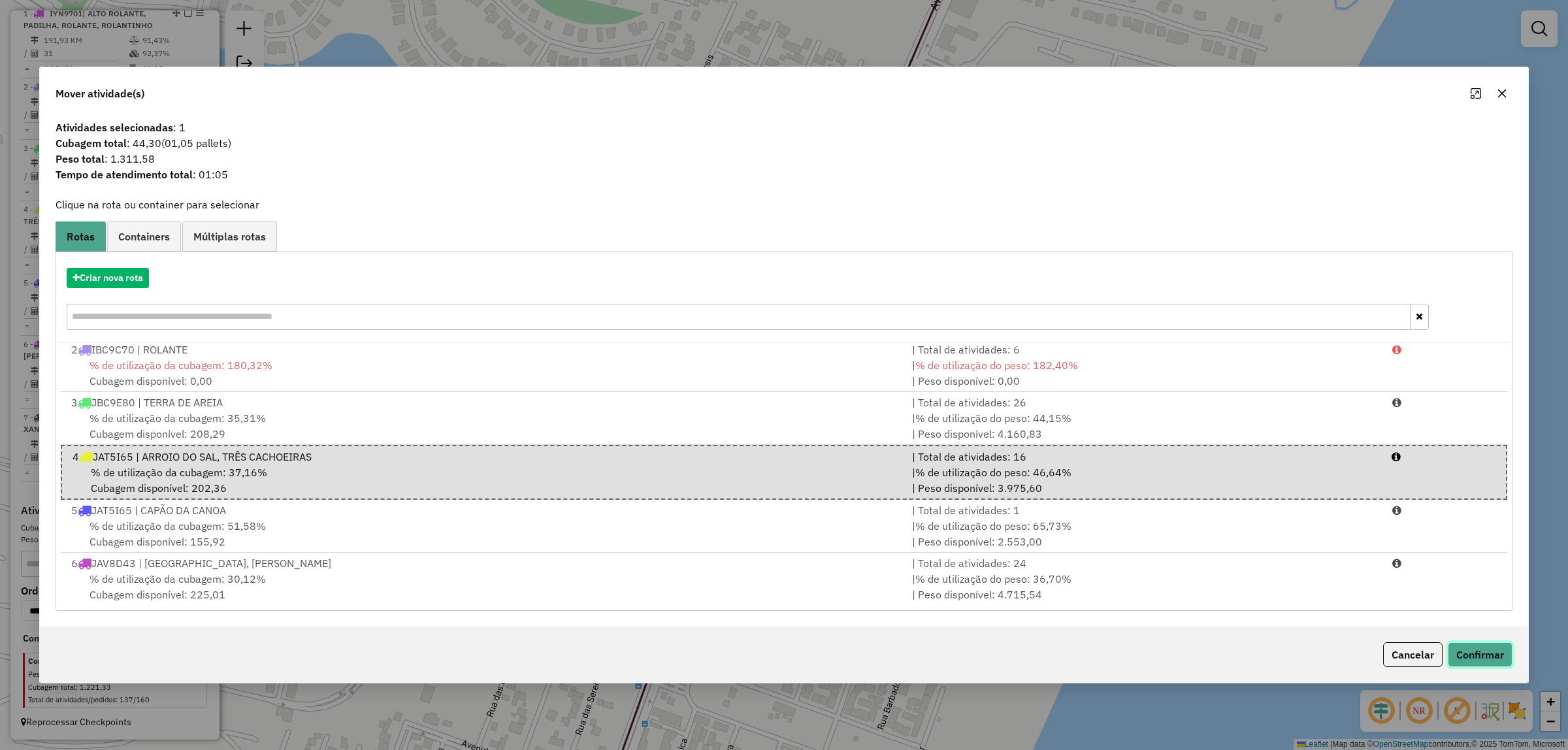
click at [1480, 647] on button "Confirmar" at bounding box center [1480, 654] width 64 height 25
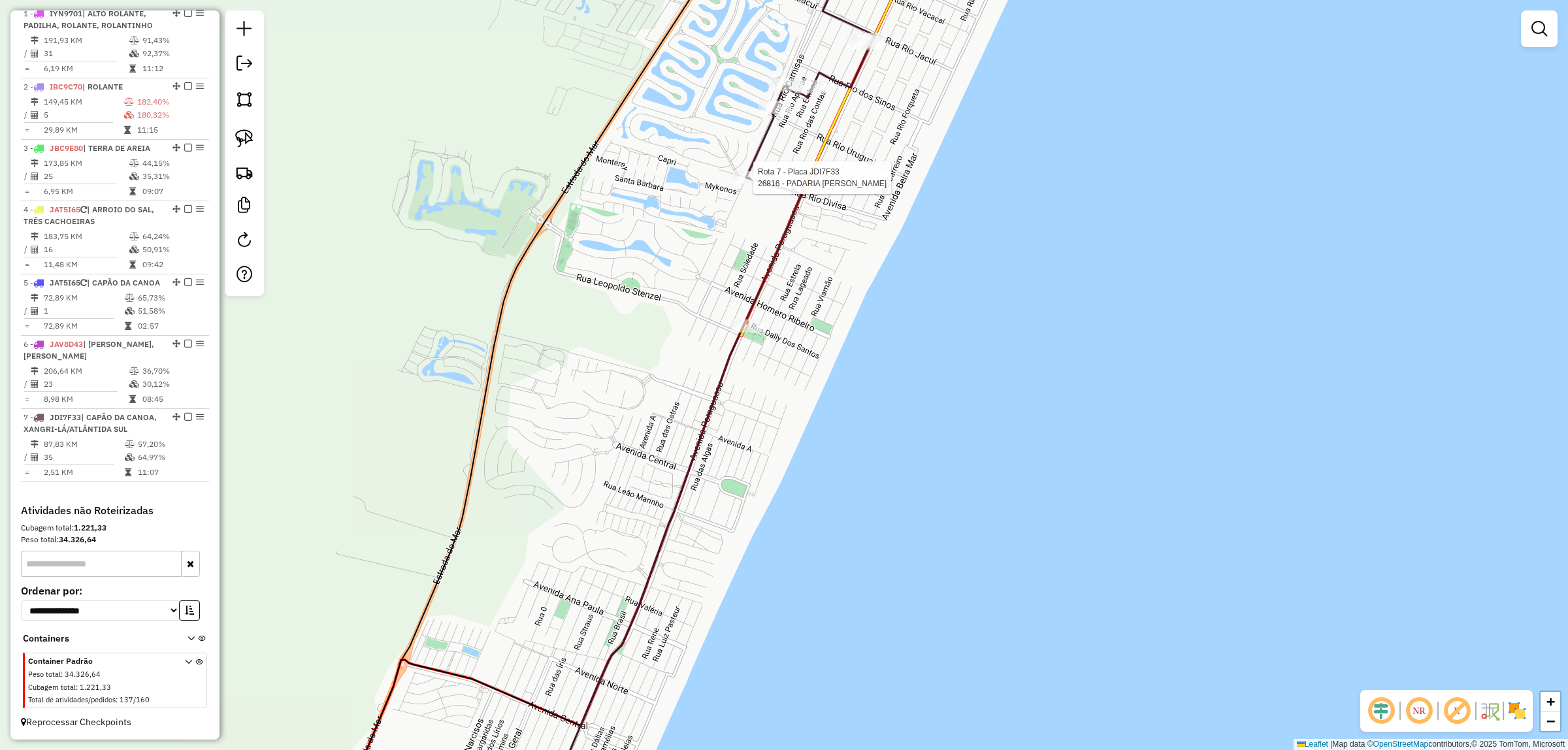
select select "*********"
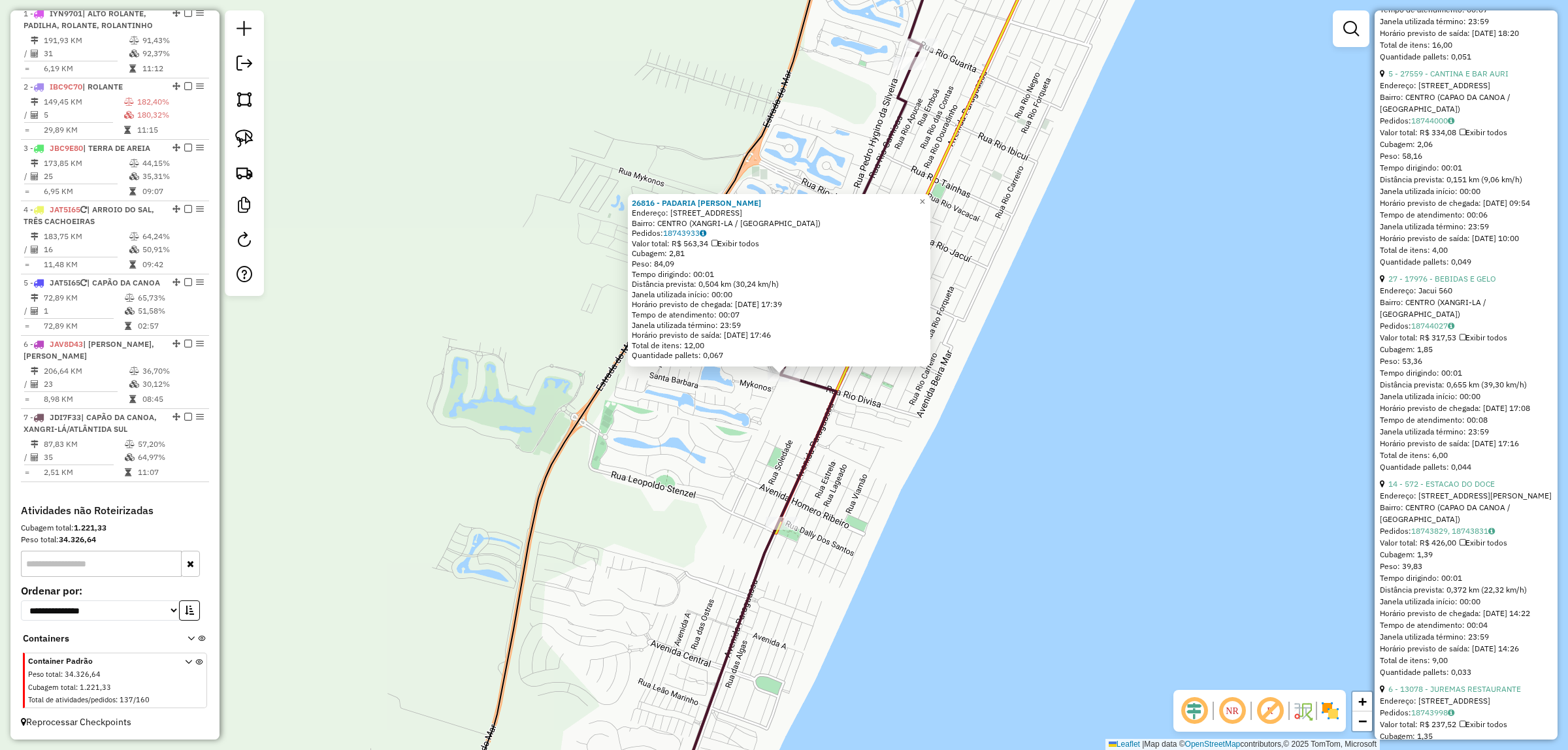
scroll to position [6940, 0]
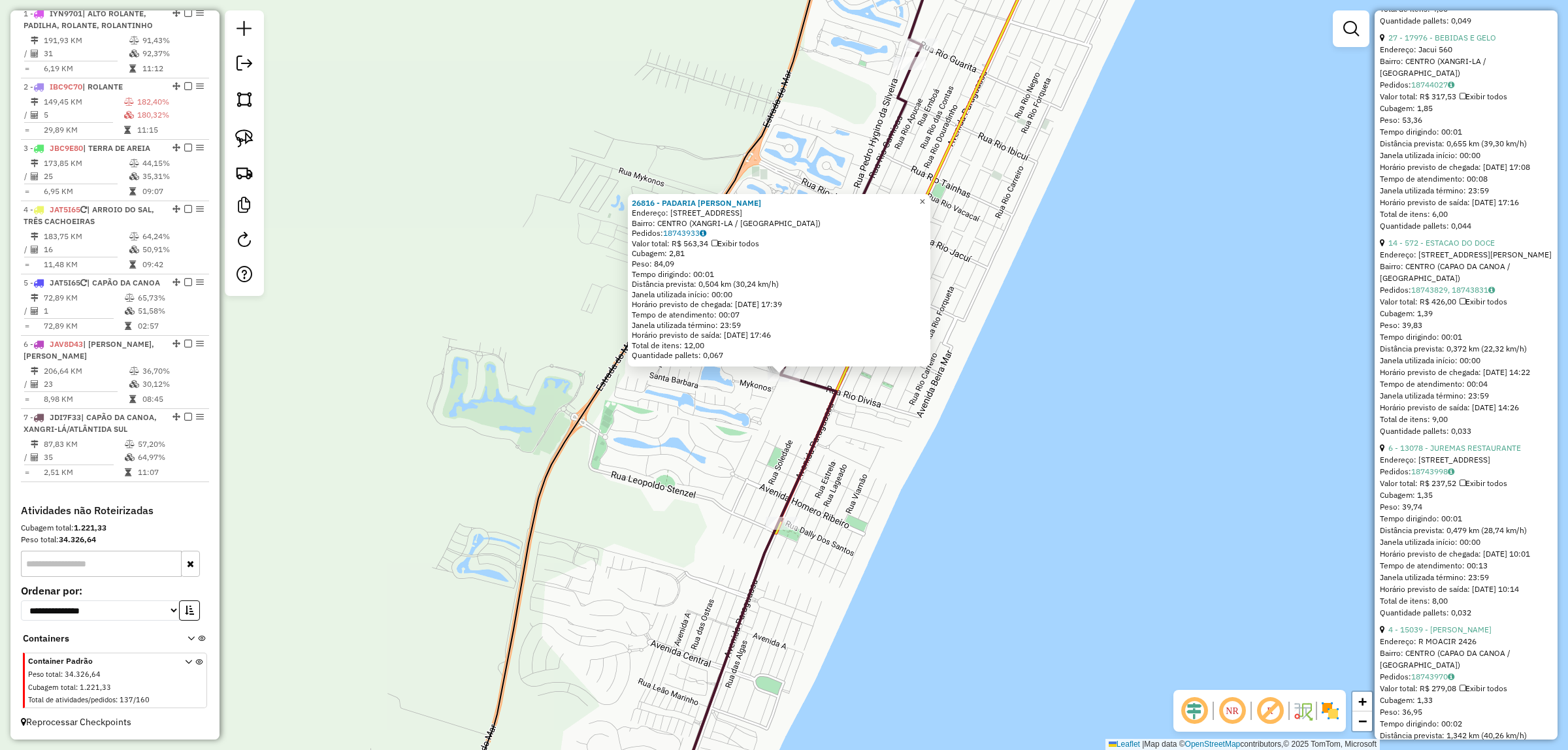
click at [925, 196] on span "×" at bounding box center [922, 201] width 6 height 11
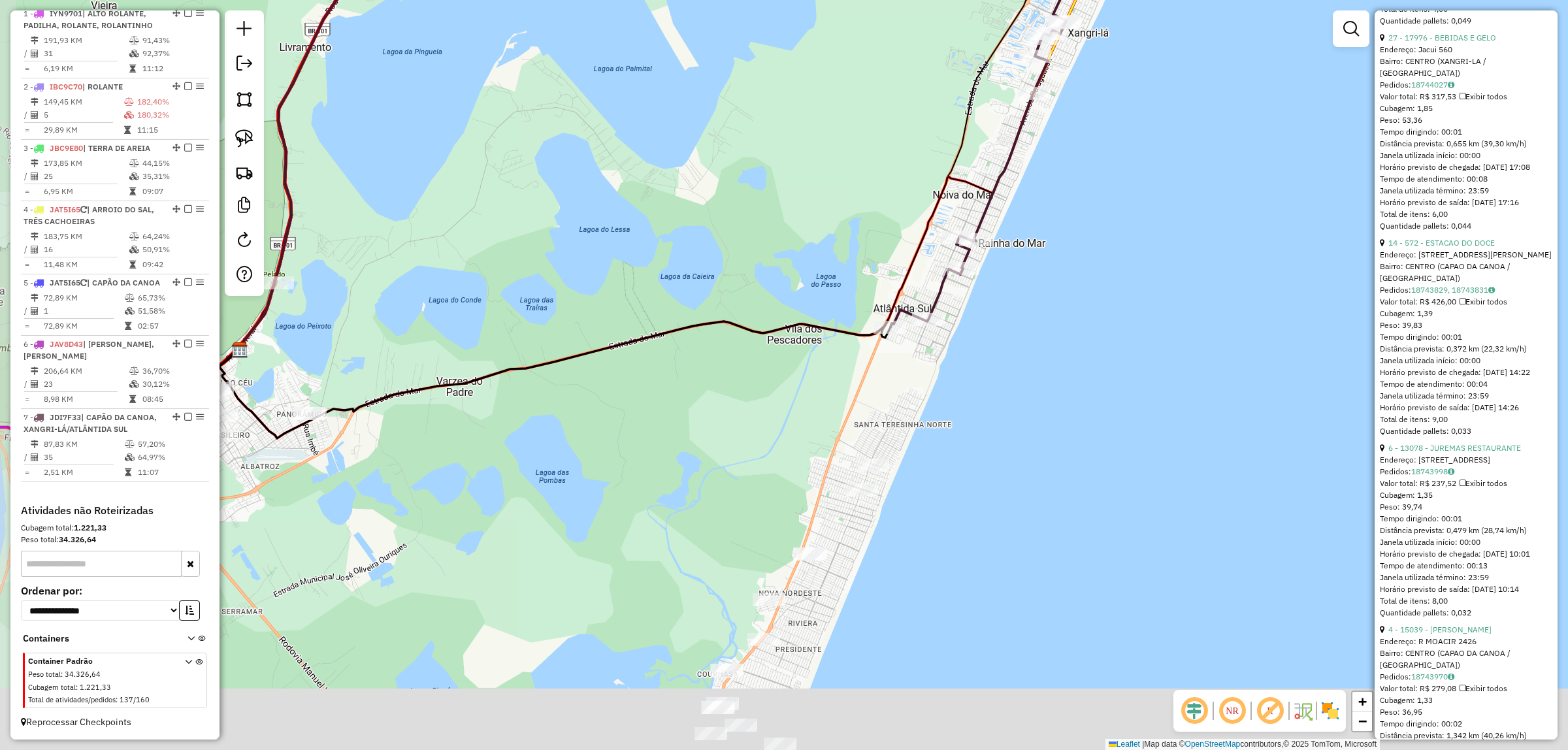
drag, startPoint x: 1083, startPoint y: 355, endPoint x: 1142, endPoint y: 170, distance: 194.2
click at [1142, 170] on div "Janela de atendimento Grade de atendimento Capacidade Transportadoras Veículos …" at bounding box center [784, 375] width 1568 height 750
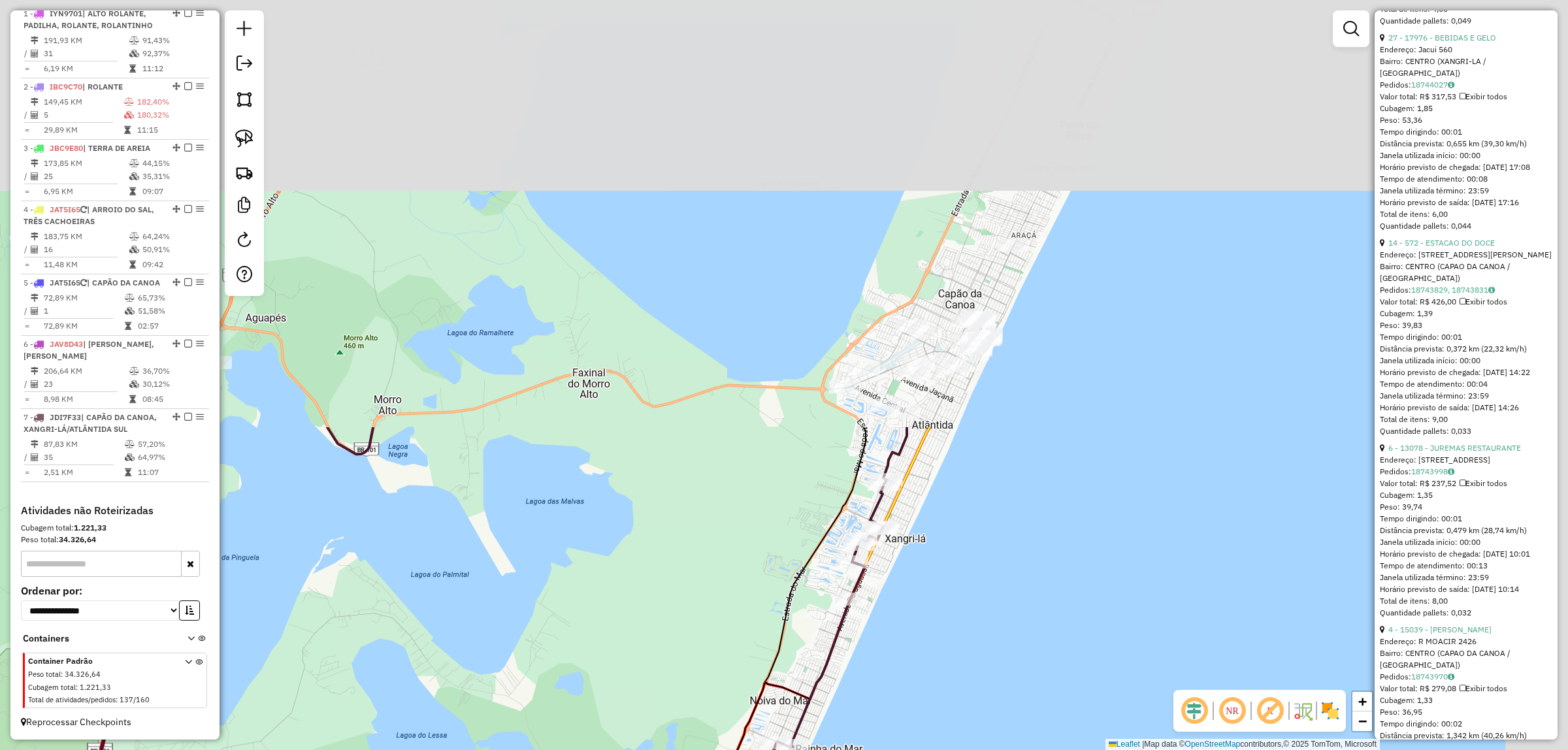
drag, startPoint x: 1153, startPoint y: 116, endPoint x: 988, endPoint y: 578, distance: 490.6
click at [970, 606] on div "Janela de atendimento Grade de atendimento Capacidade Transportadoras Veículos …" at bounding box center [784, 375] width 1568 height 750
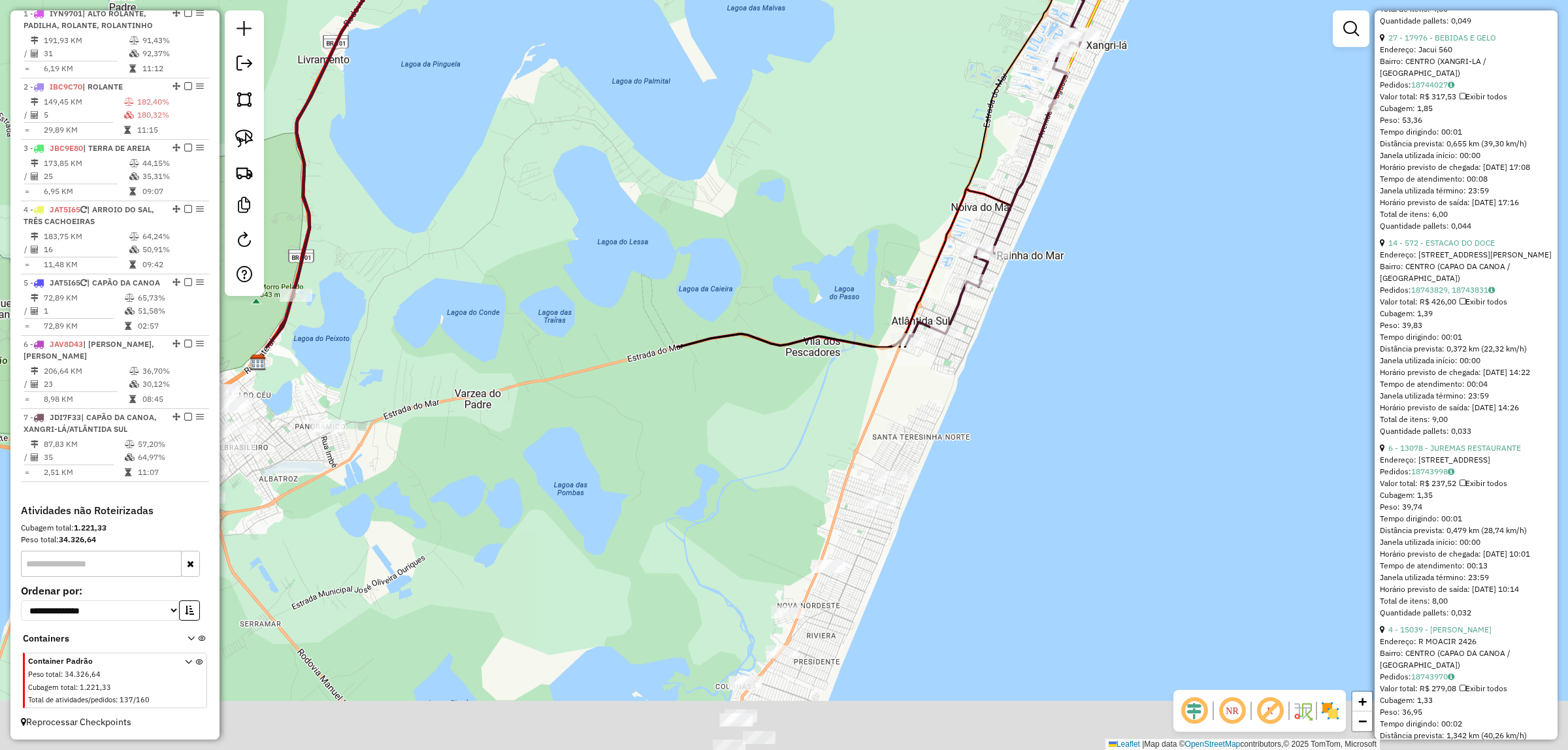
drag, startPoint x: 980, startPoint y: 604, endPoint x: 1176, endPoint y: 203, distance: 446.3
click at [1186, 118] on div "Janela de atendimento Grade de atendimento Capacidade Transportadoras Veículos …" at bounding box center [784, 375] width 1568 height 750
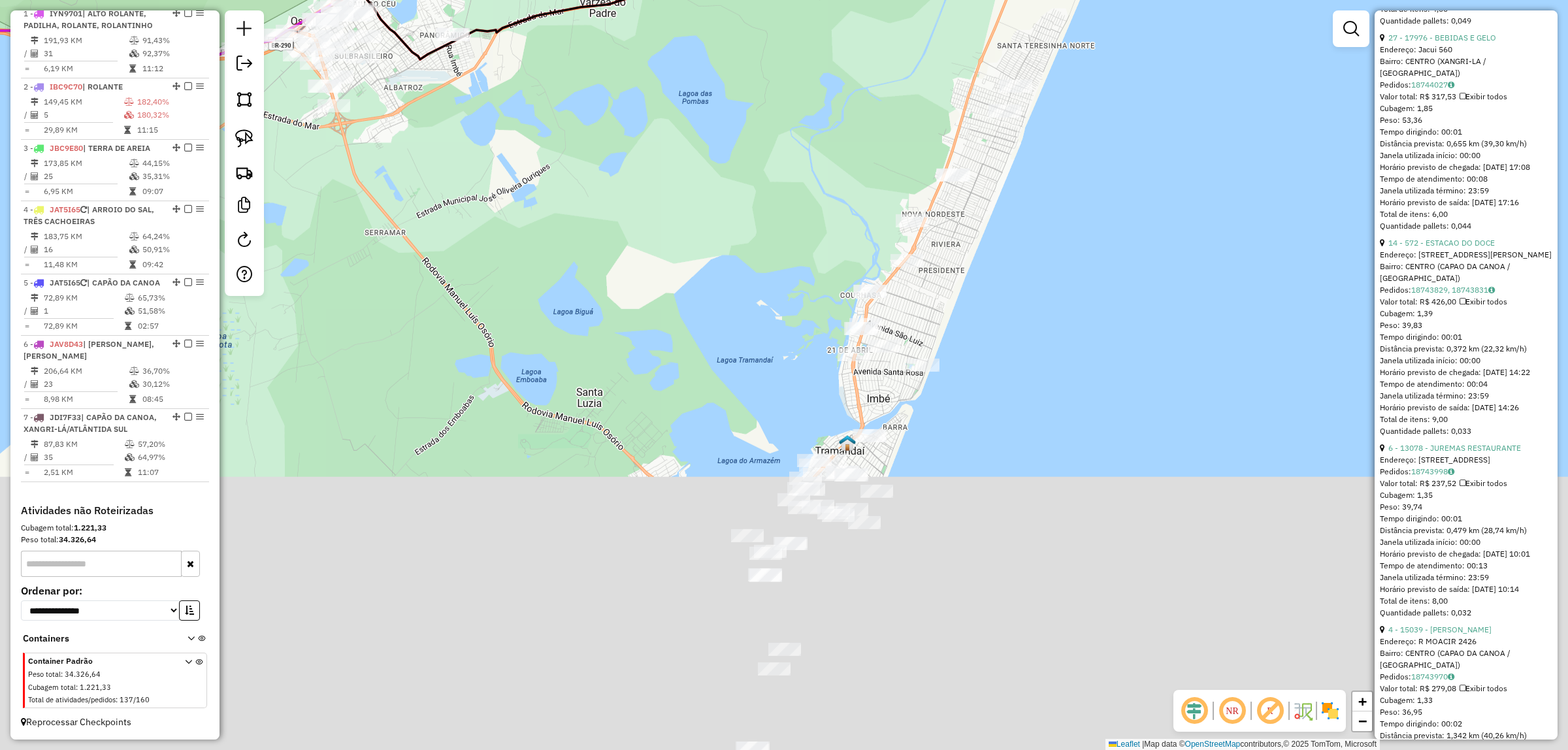
drag, startPoint x: 1089, startPoint y: 284, endPoint x: 1139, endPoint y: 168, distance: 126.3
click at [1139, 132] on div "Janela de atendimento Grade de atendimento Capacidade Transportadoras Veículos …" at bounding box center [784, 375] width 1568 height 750
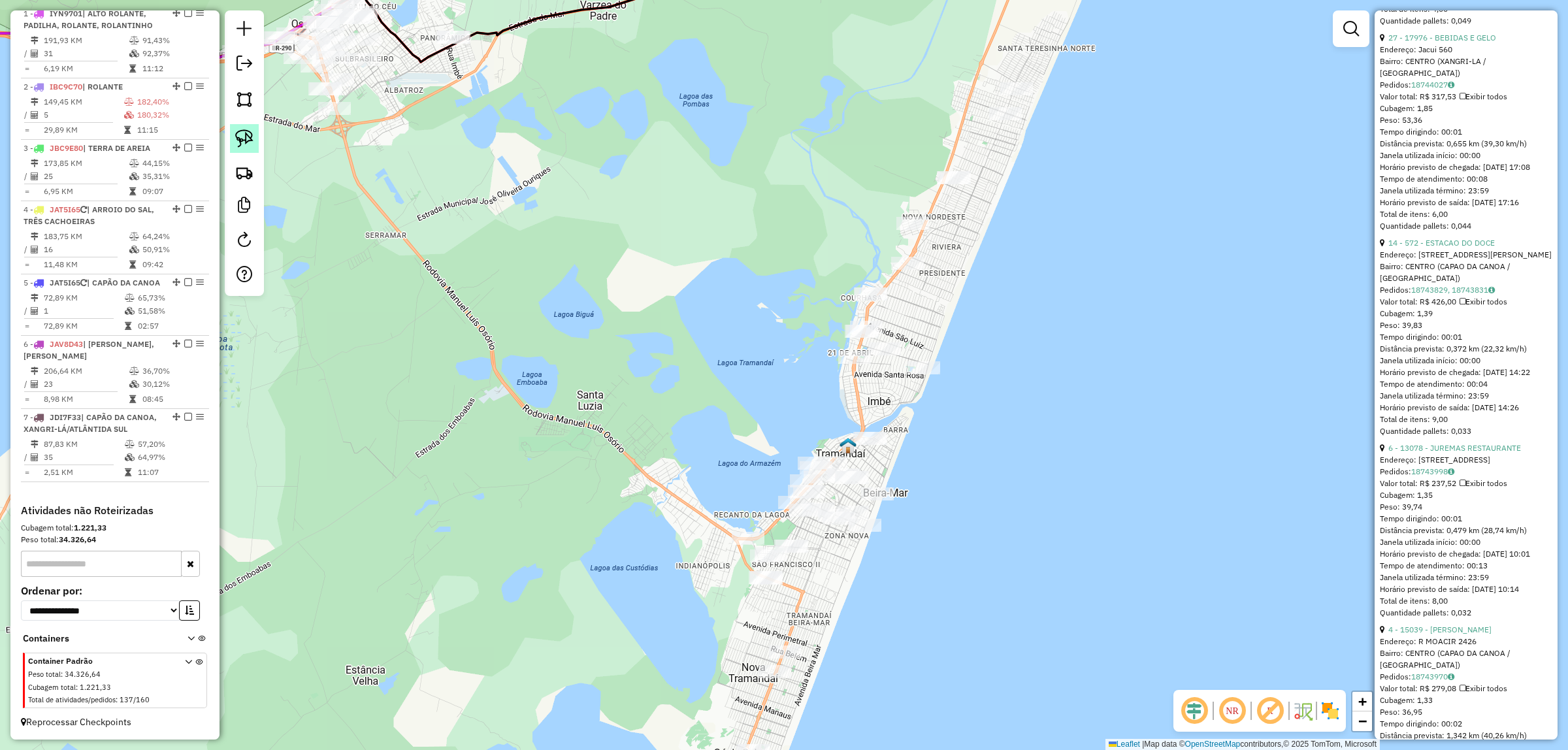
click at [233, 144] on link at bounding box center [244, 138] width 28 height 28
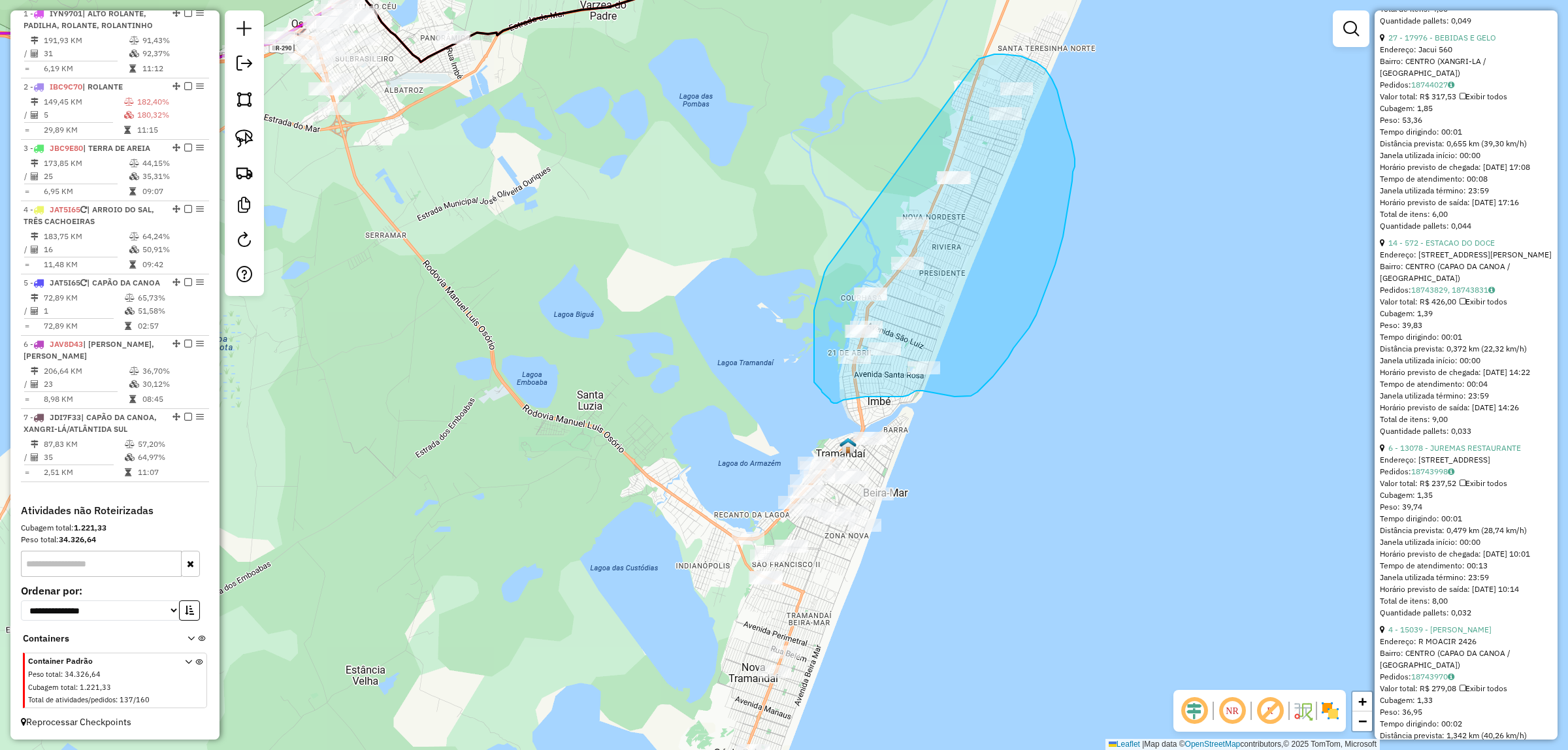
drag, startPoint x: 833, startPoint y: 258, endPoint x: 977, endPoint y: 60, distance: 244.8
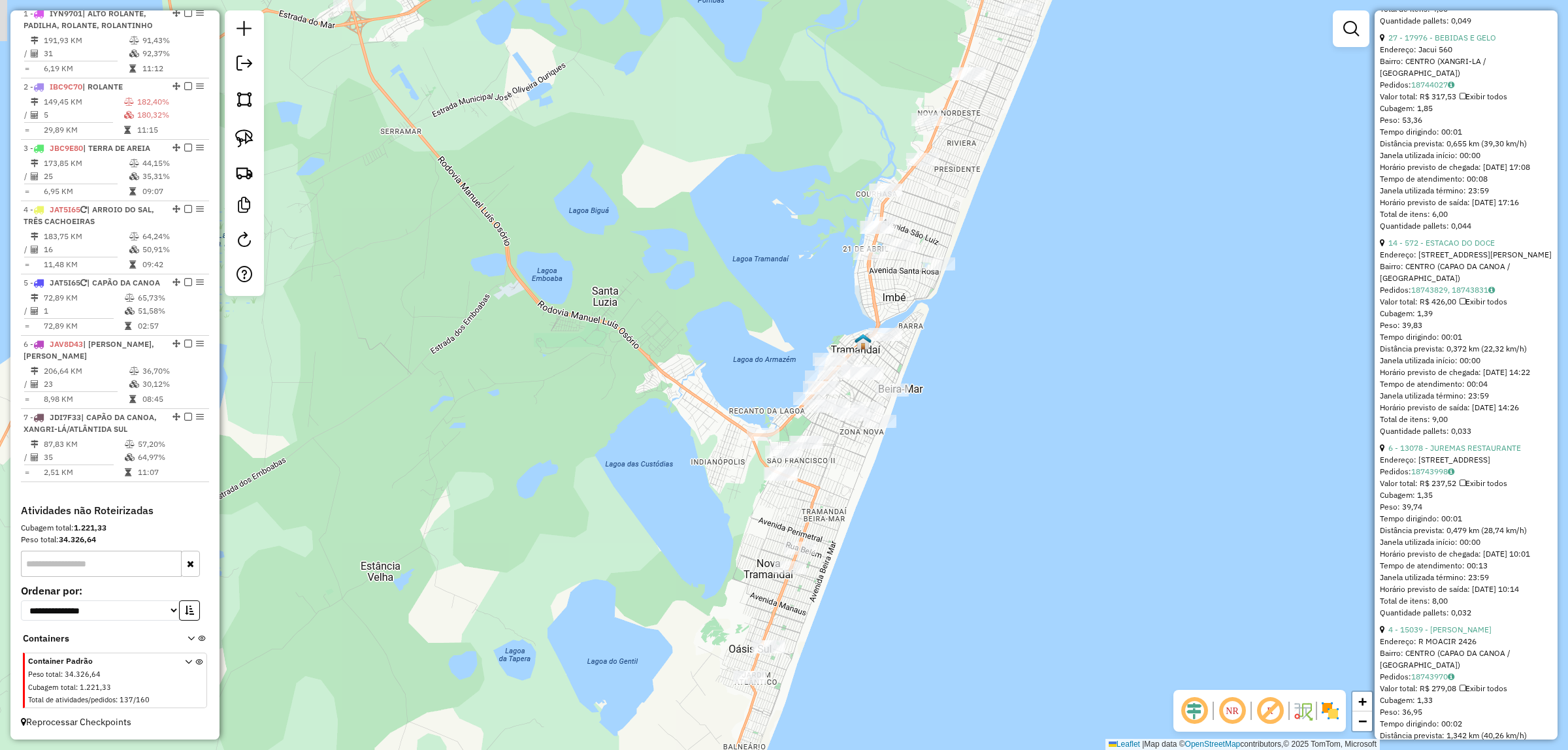
drag, startPoint x: 1008, startPoint y: 634, endPoint x: 1023, endPoint y: 530, distance: 105.1
click at [1023, 530] on div "Janela de atendimento Grade de atendimento Capacidade Transportadoras Veículos …" at bounding box center [784, 375] width 1568 height 750
click at [240, 152] on link at bounding box center [244, 138] width 28 height 28
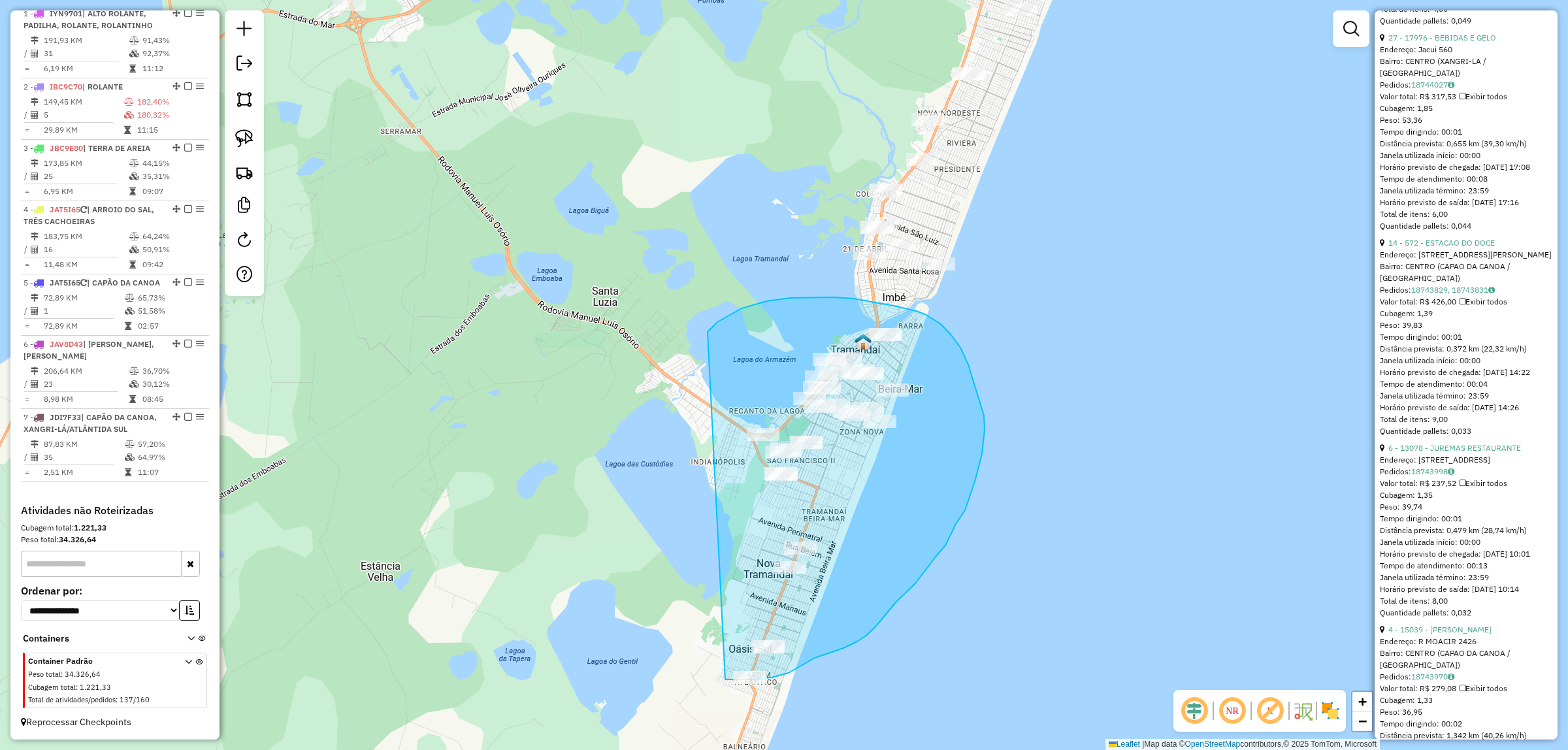
drag, startPoint x: 708, startPoint y: 332, endPoint x: 678, endPoint y: 647, distance: 316.4
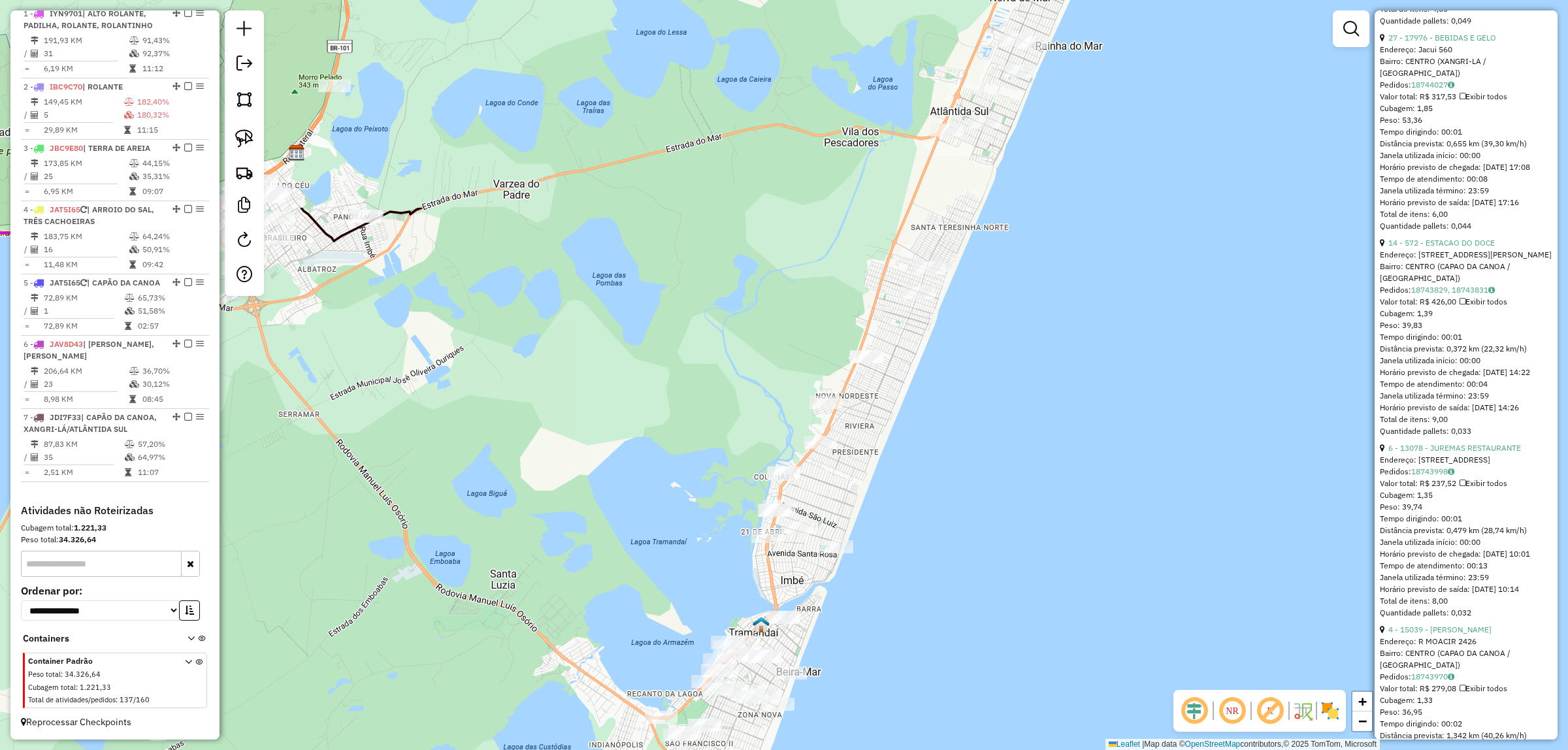
drag, startPoint x: 698, startPoint y: 201, endPoint x: 608, endPoint y: 444, distance: 259.1
click at [611, 446] on div "Janela de atendimento Grade de atendimento Capacidade Transportadoras Veículos …" at bounding box center [784, 375] width 1568 height 750
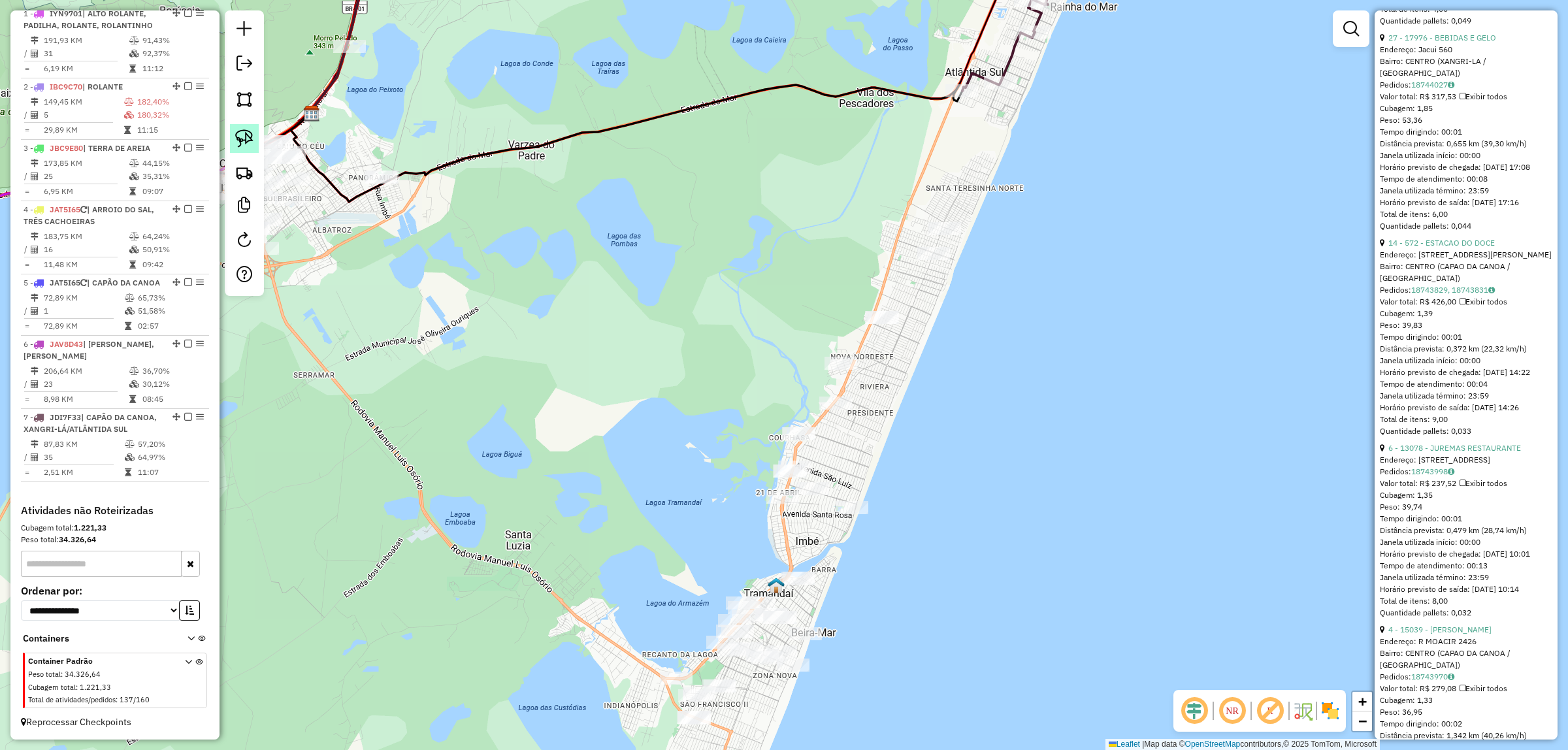
click at [245, 137] on img at bounding box center [244, 139] width 18 height 18
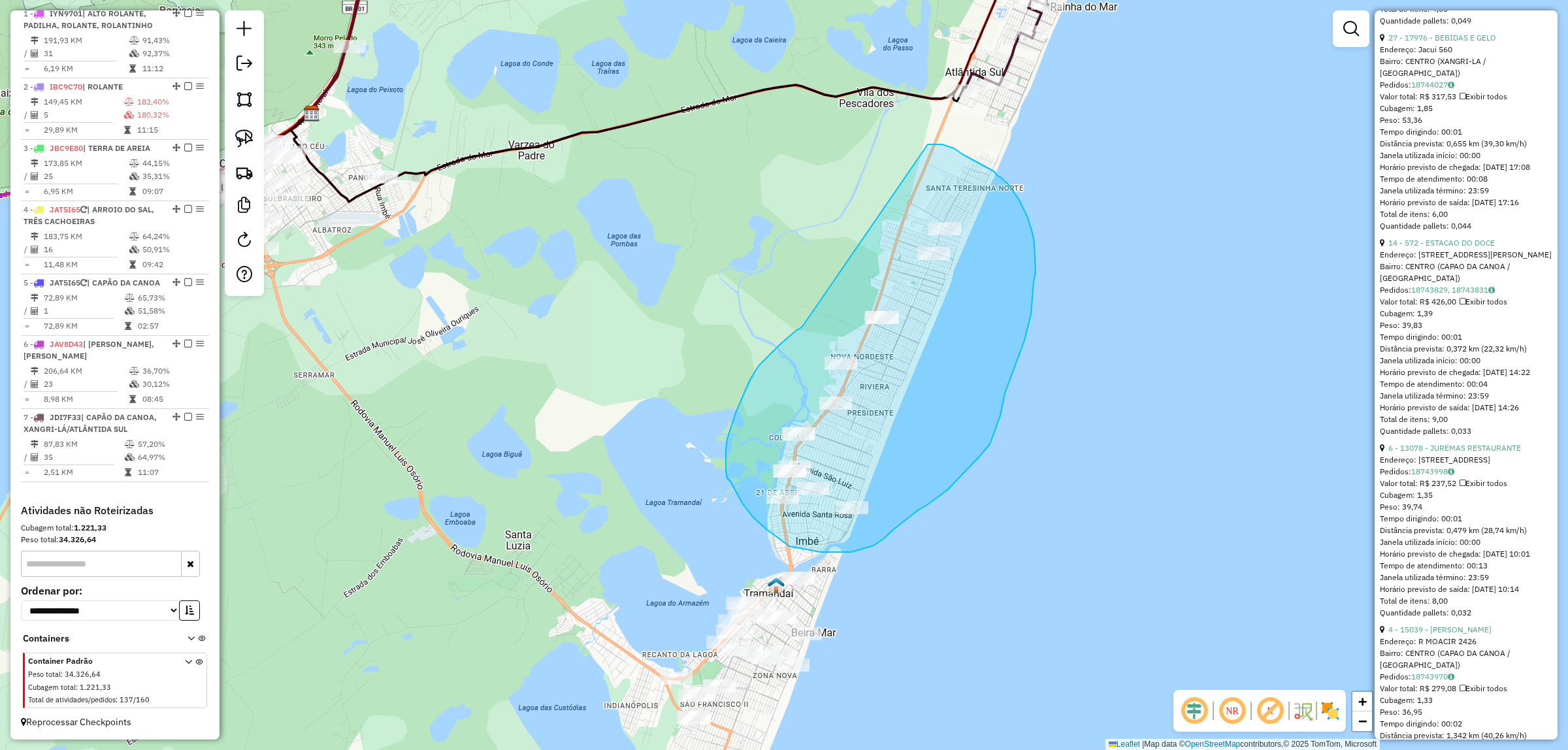
drag, startPoint x: 802, startPoint y: 326, endPoint x: 927, endPoint y: 144, distance: 220.8
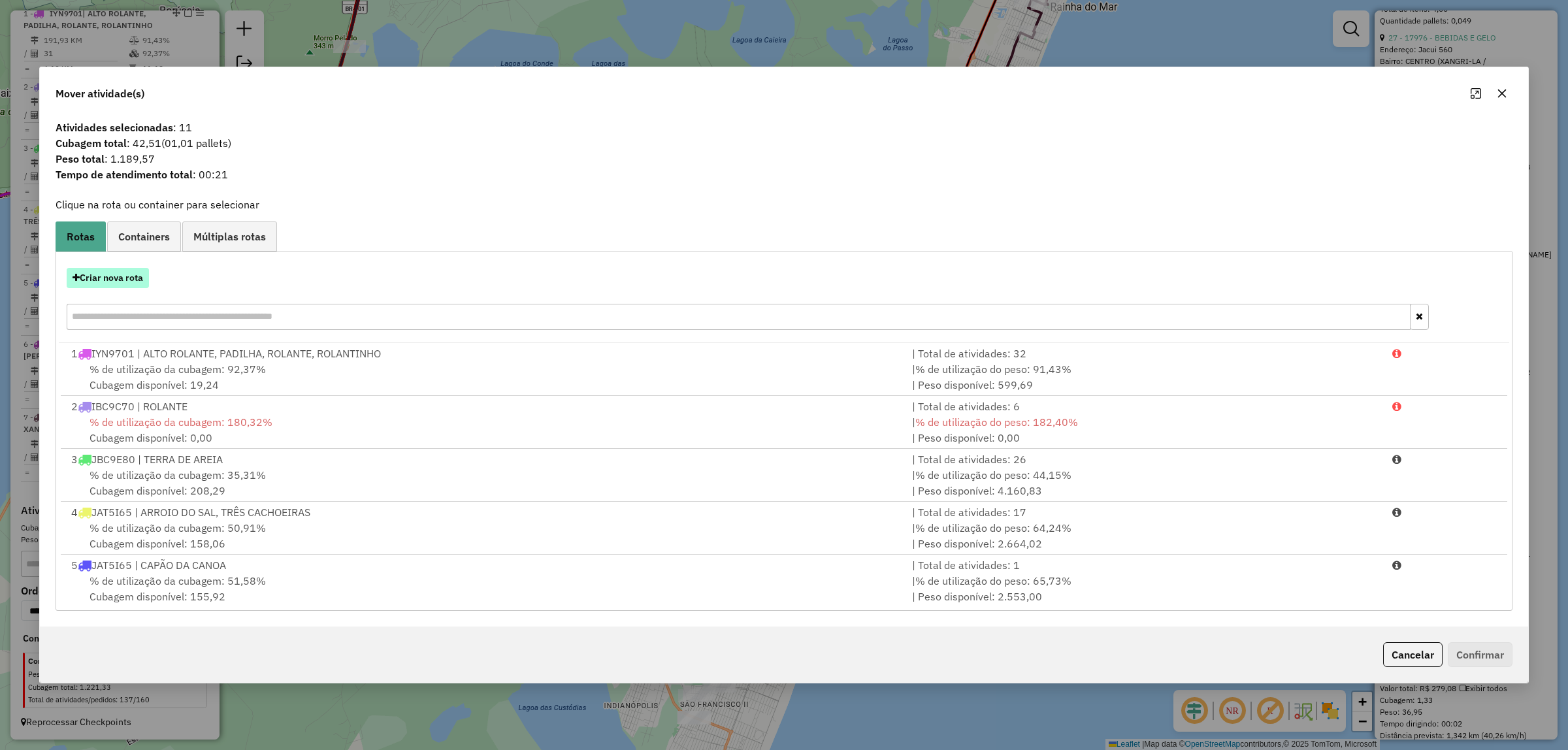
click at [134, 279] on button "Criar nova rota" at bounding box center [108, 278] width 83 height 20
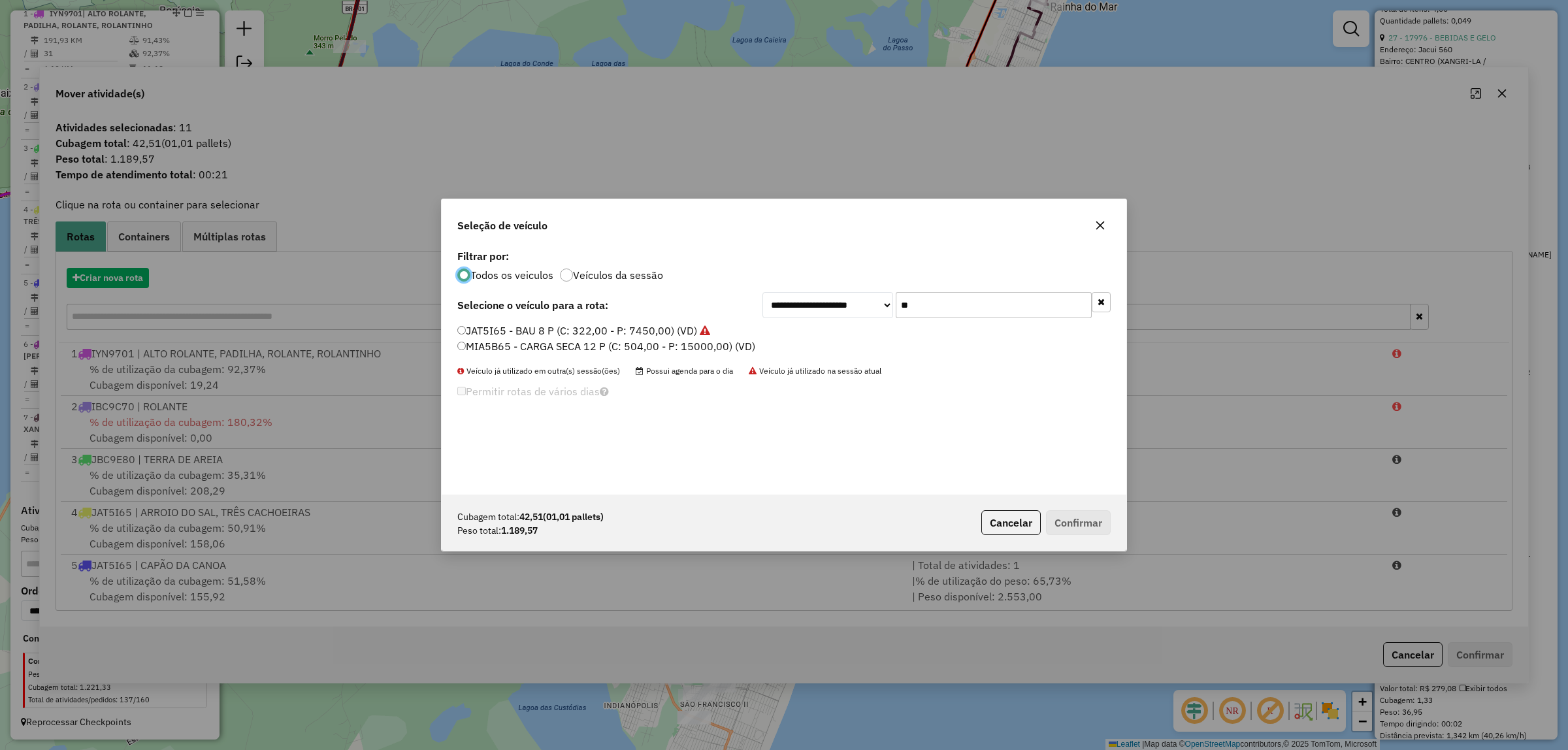
scroll to position [6, 4]
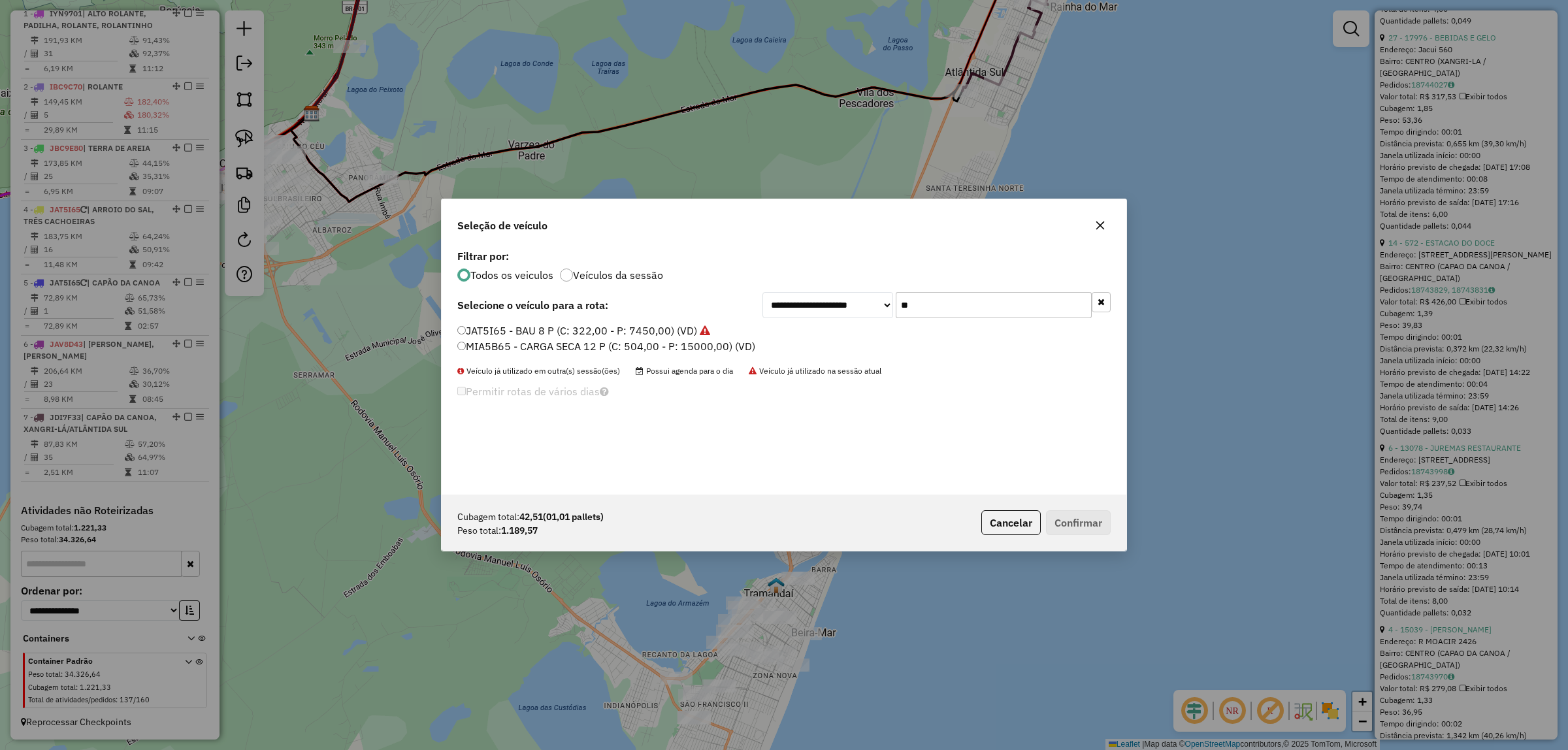
drag, startPoint x: 920, startPoint y: 303, endPoint x: 697, endPoint y: 311, distance: 223.1
click at [685, 312] on div "**********" at bounding box center [783, 305] width 653 height 26
type input "**"
click at [583, 326] on label "JBX3E31 - BAU 8 P (C: 322,00 - P: 7450,00) (VD)" at bounding box center [578, 330] width 243 height 16
click at [1083, 515] on button "Confirmar" at bounding box center [1078, 522] width 64 height 25
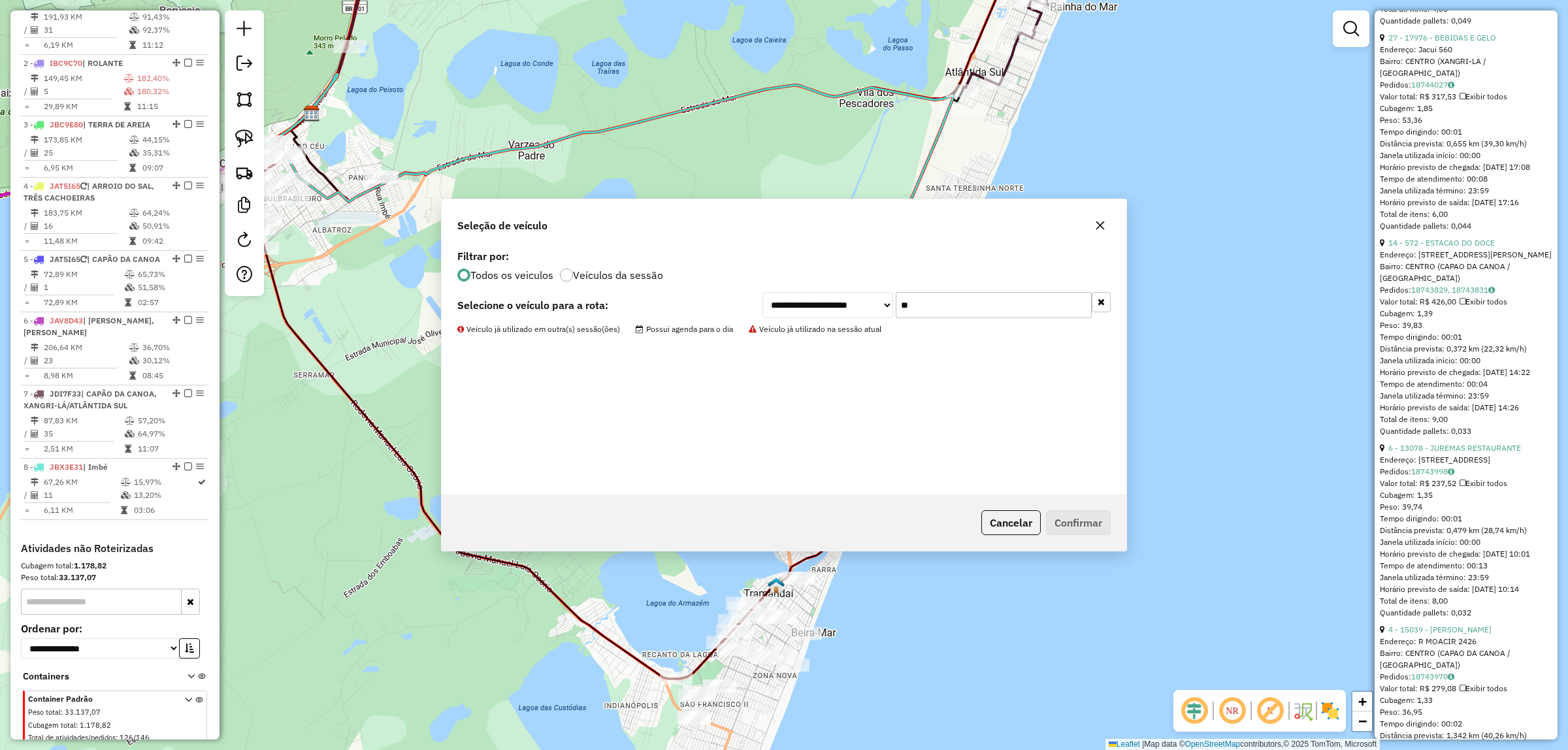
scroll to position [612, 0]
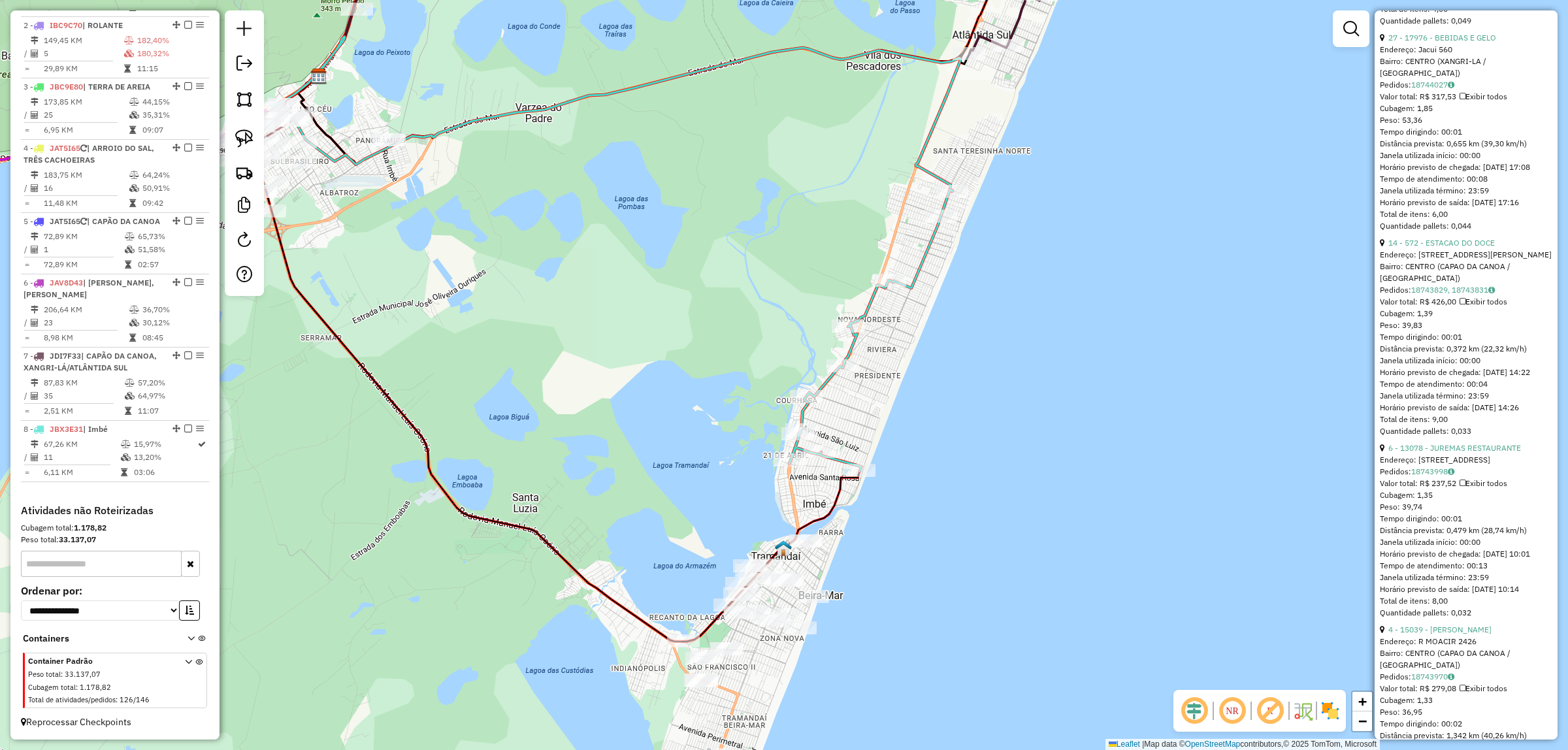
drag, startPoint x: 1024, startPoint y: 500, endPoint x: 994, endPoint y: 540, distance: 50.0
click at [996, 551] on div "Janela de atendimento Grade de atendimento Capacidade Transportadoras Veículos …" at bounding box center [784, 375] width 1568 height 750
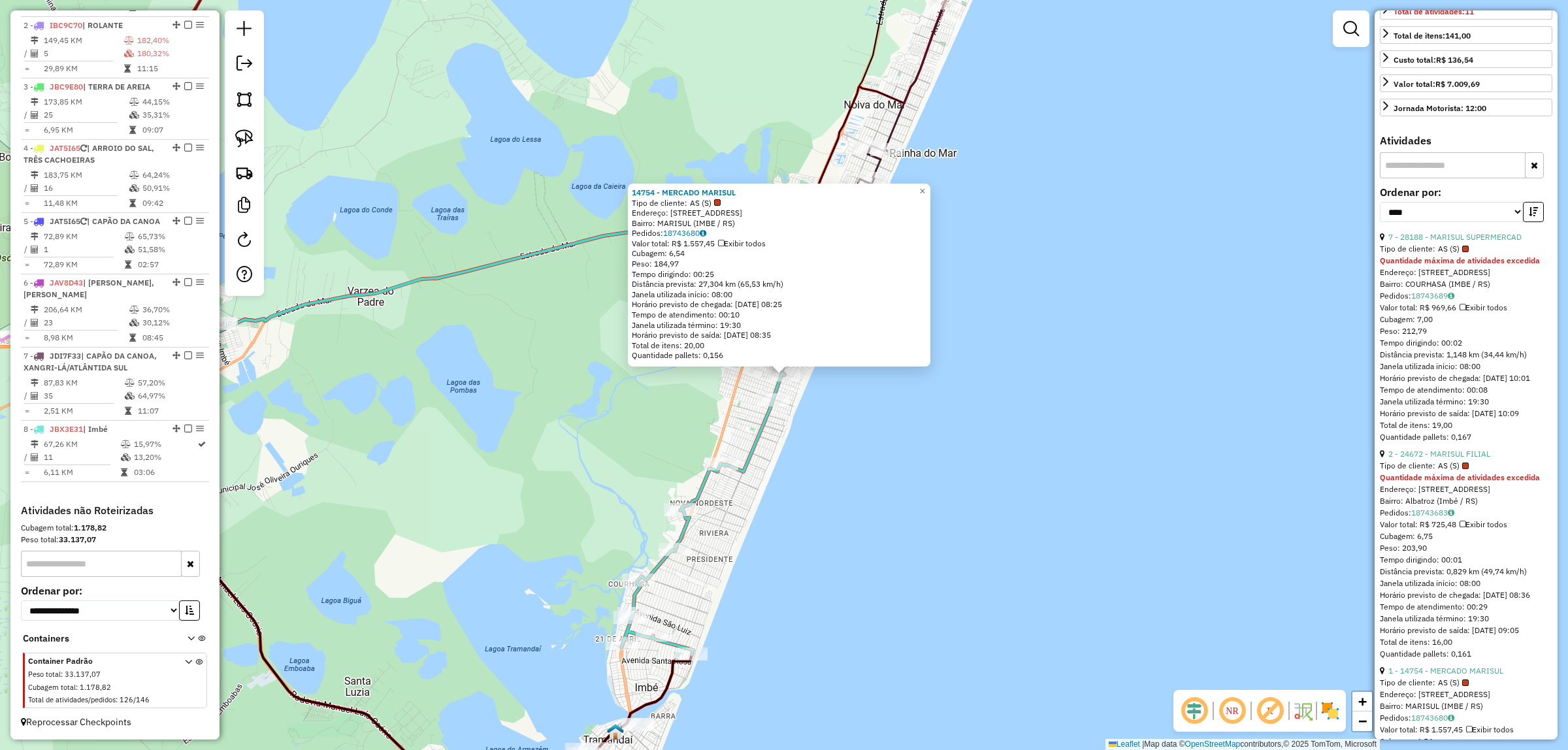
scroll to position [376, 0]
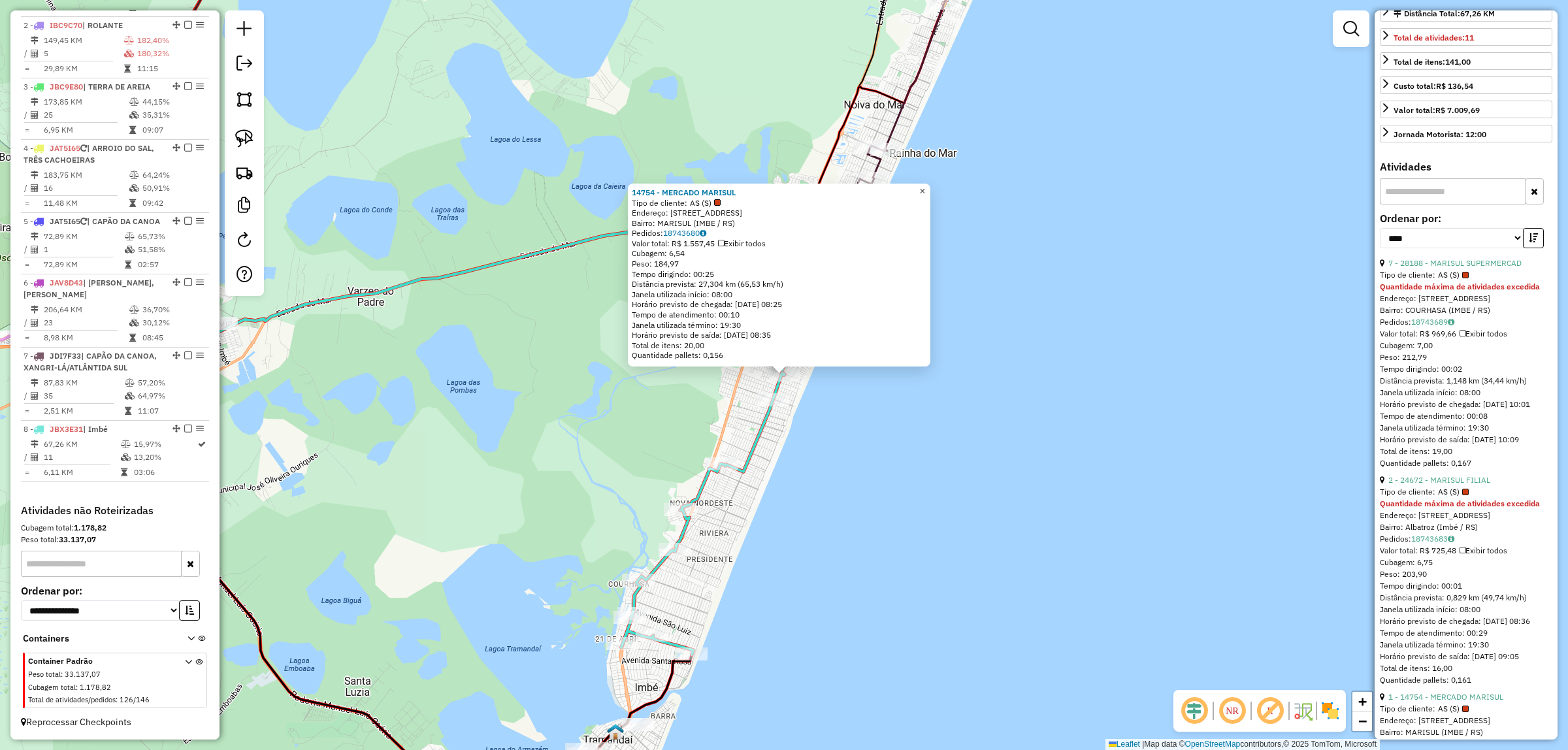
click at [930, 187] on link "×" at bounding box center [922, 191] width 16 height 16
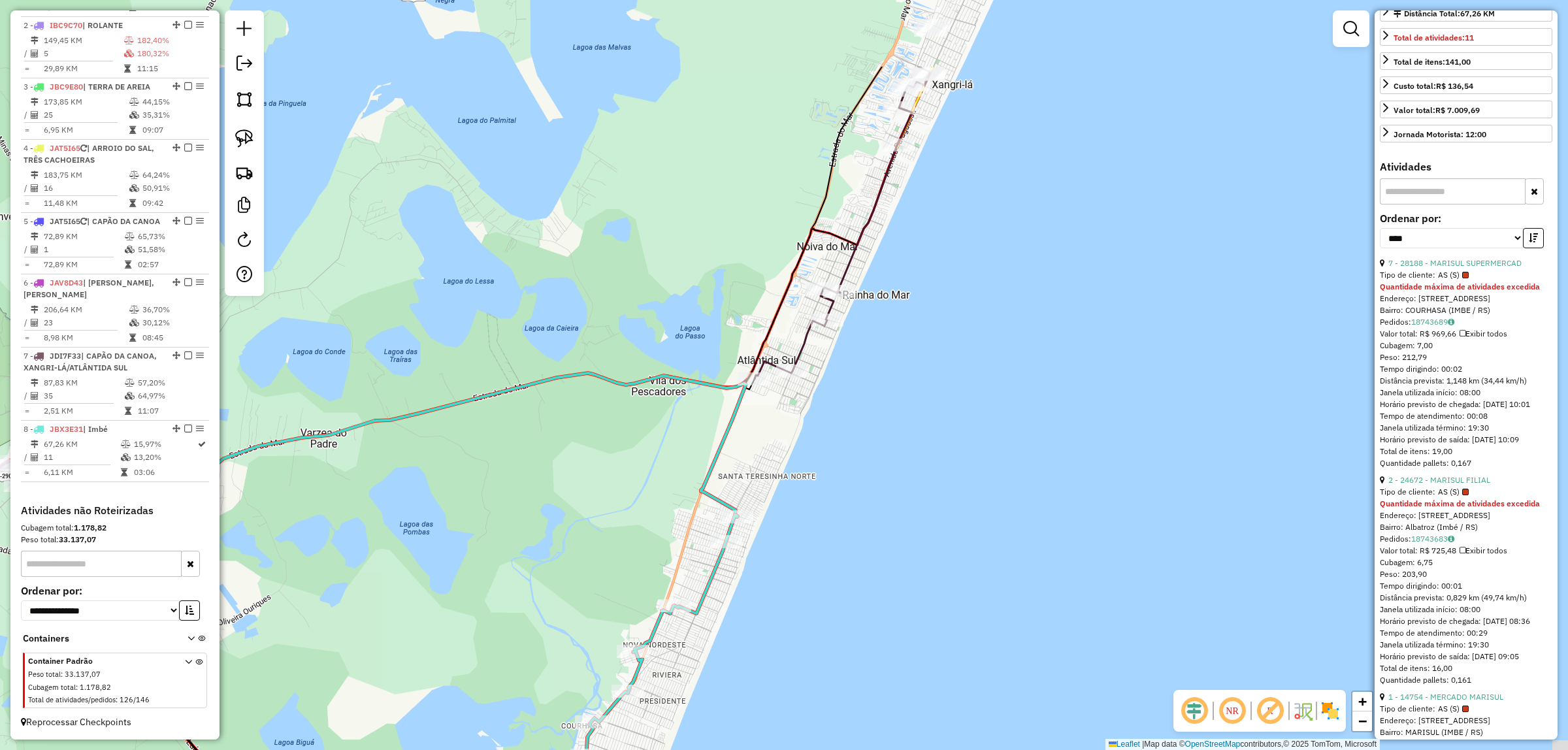
drag, startPoint x: 1088, startPoint y: 131, endPoint x: 1046, endPoint y: 235, distance: 112.2
click at [1045, 236] on div "Janela de atendimento Grade de atendimento Capacidade Transportadoras Veículos …" at bounding box center [784, 375] width 1568 height 750
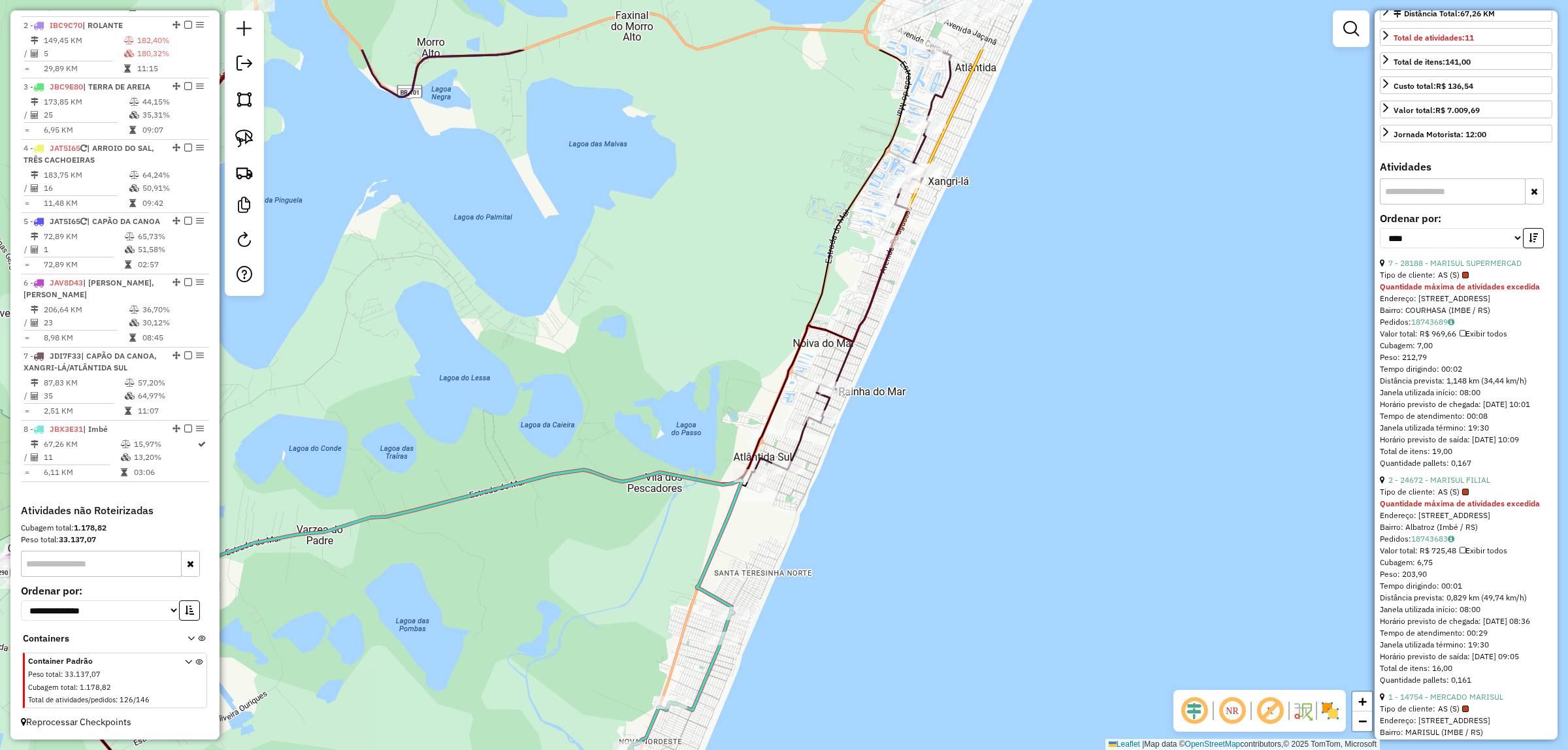
drag, startPoint x: 1062, startPoint y: 144, endPoint x: 1058, endPoint y: 262, distance: 118.1
click at [1058, 262] on div "Janela de atendimento Grade de atendimento Capacidade Transportadoras Veículos …" at bounding box center [784, 375] width 1568 height 750
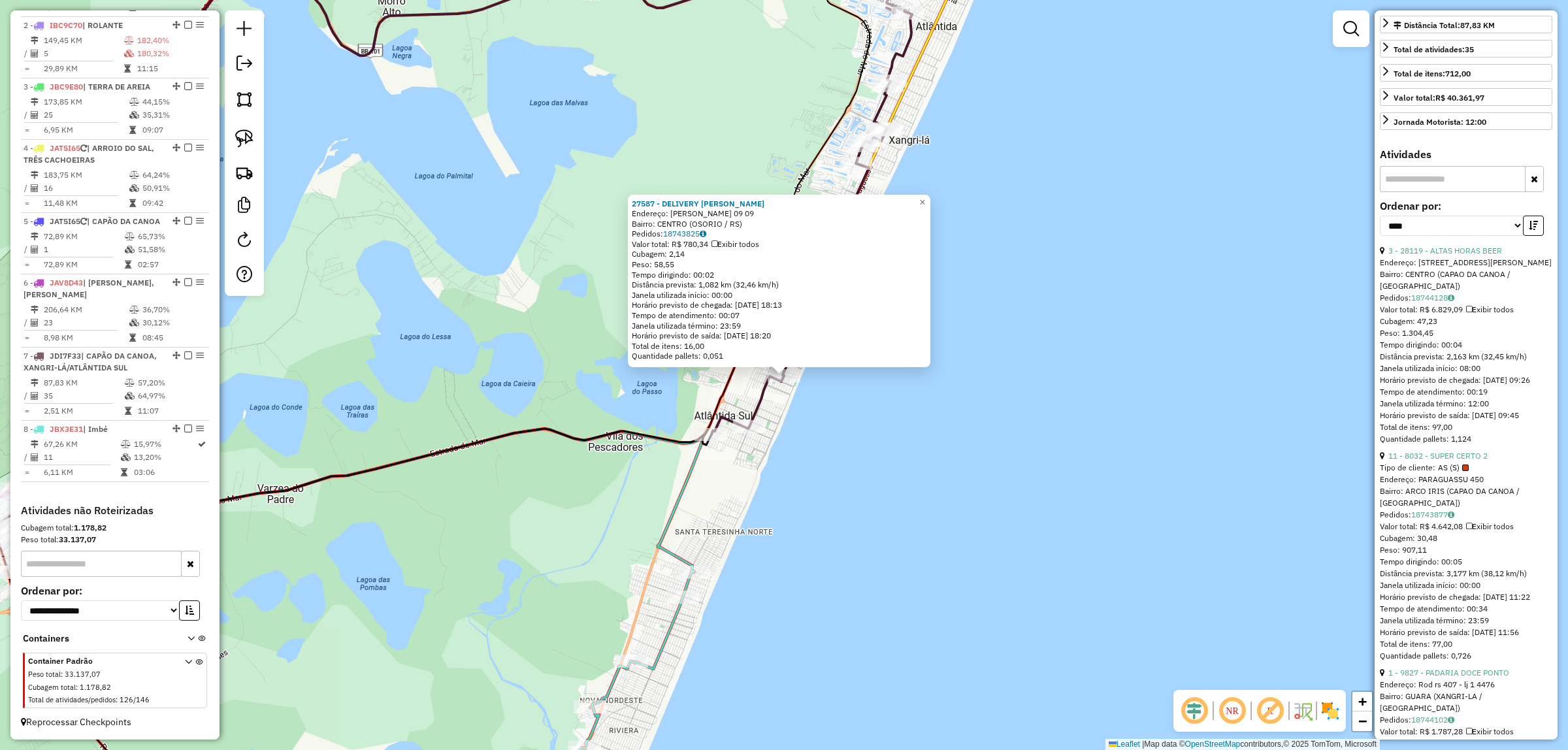
scroll to position [399, 0]
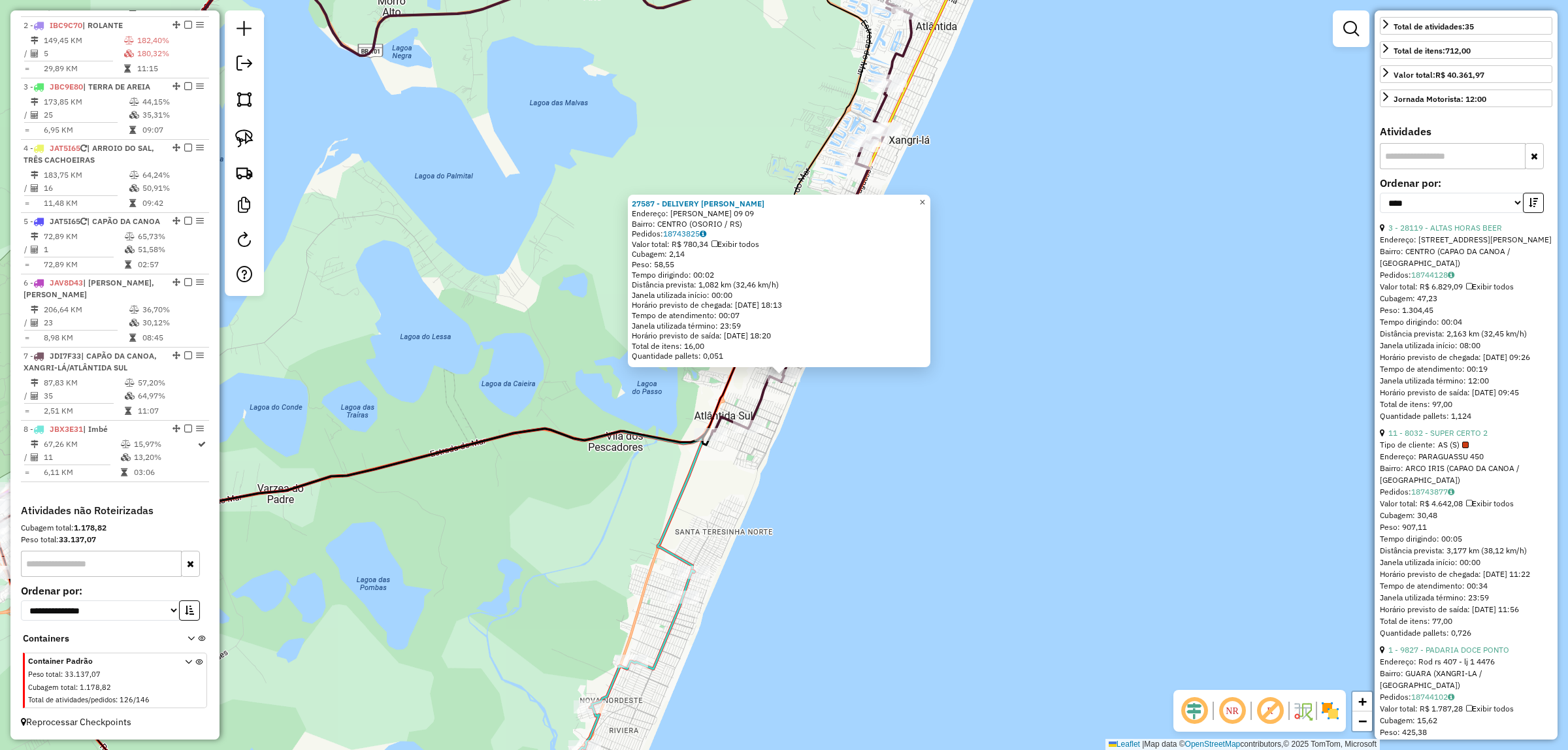
drag, startPoint x: 929, startPoint y: 198, endPoint x: 948, endPoint y: 149, distance: 52.6
click at [925, 198] on span "×" at bounding box center [922, 202] width 6 height 11
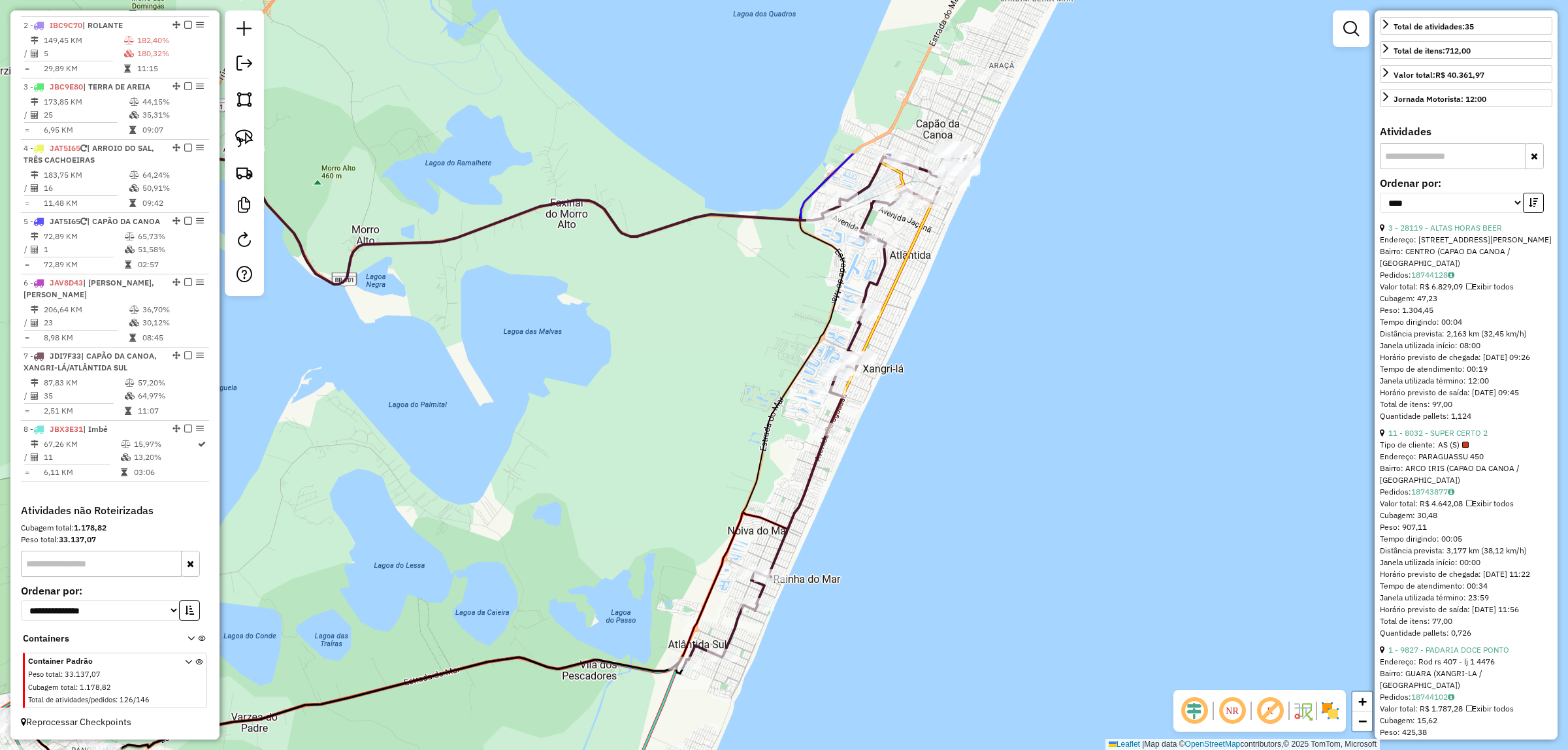
drag, startPoint x: 971, startPoint y: 101, endPoint x: 945, endPoint y: 330, distance: 230.5
click at [945, 330] on div "Janela de atendimento Grade de atendimento Capacidade Transportadoras Veículos …" at bounding box center [784, 375] width 1568 height 750
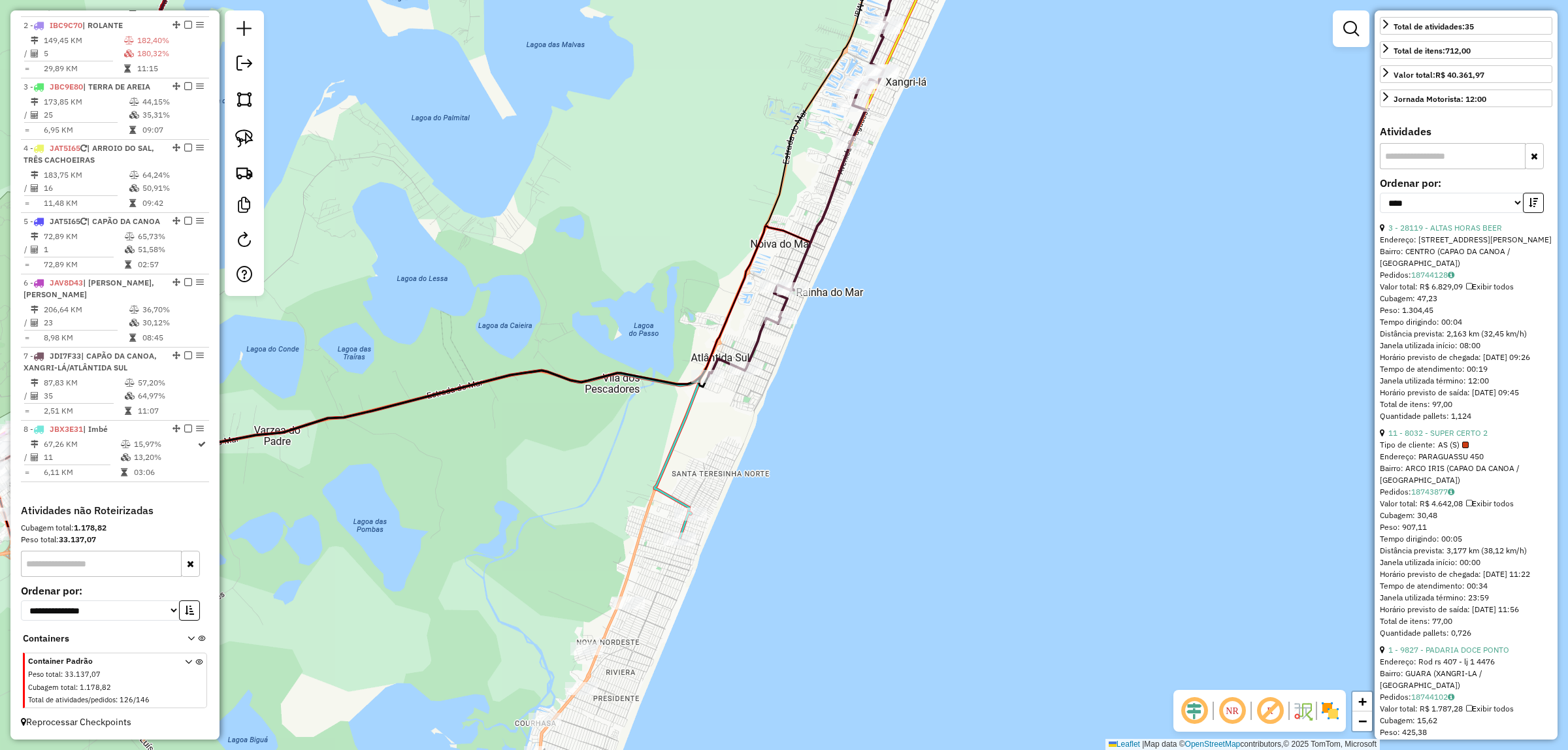
drag, startPoint x: 714, startPoint y: 504, endPoint x: 760, endPoint y: 135, distance: 371.9
click at [758, 137] on div "Janela de atendimento Grade de atendimento Capacidade Transportadoras Veículos …" at bounding box center [784, 375] width 1568 height 750
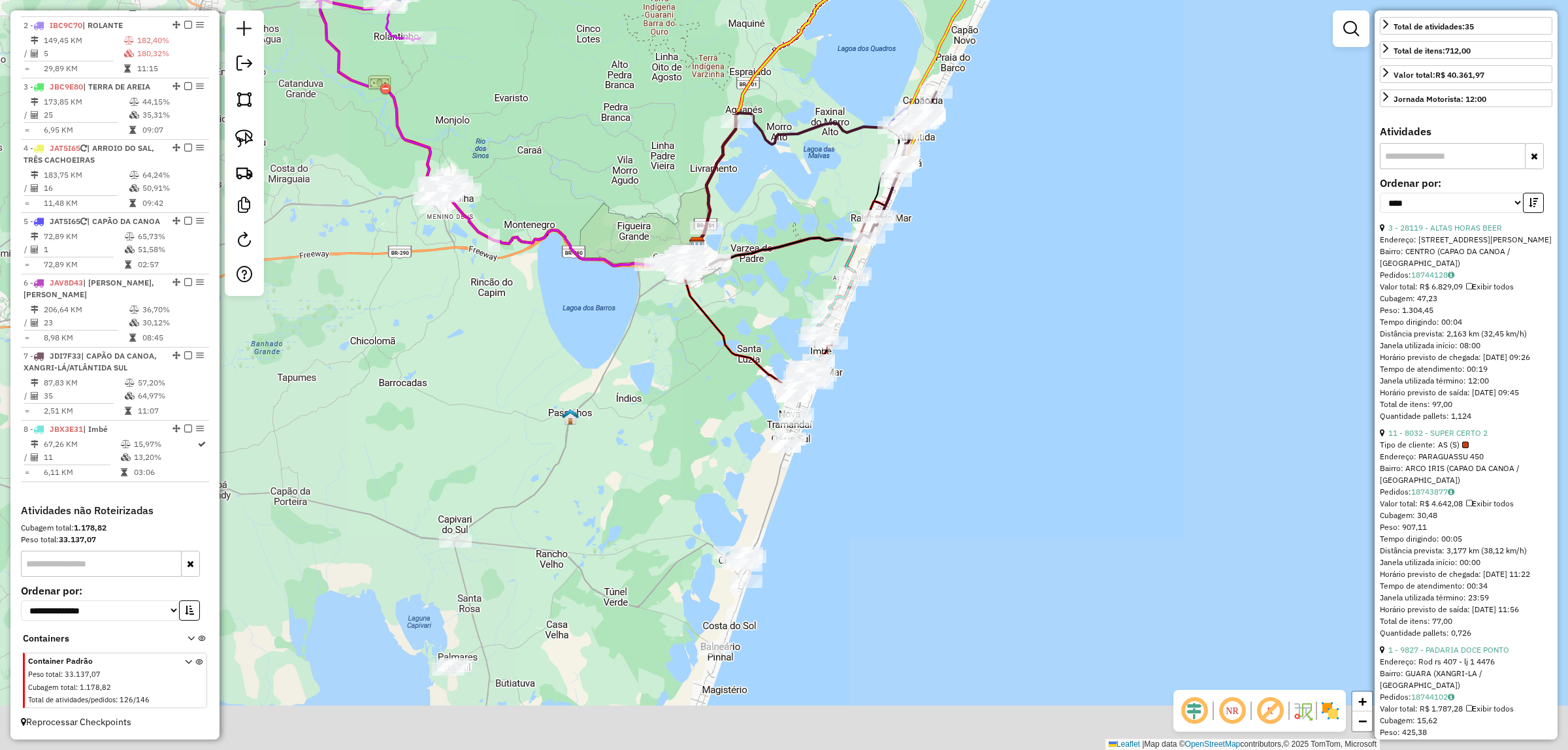
drag, startPoint x: 931, startPoint y: 355, endPoint x: 935, endPoint y: 294, distance: 61.1
click at [935, 294] on div "Janela de atendimento Grade de atendimento Capacidade Transportadoras Veículos …" at bounding box center [784, 375] width 1568 height 750
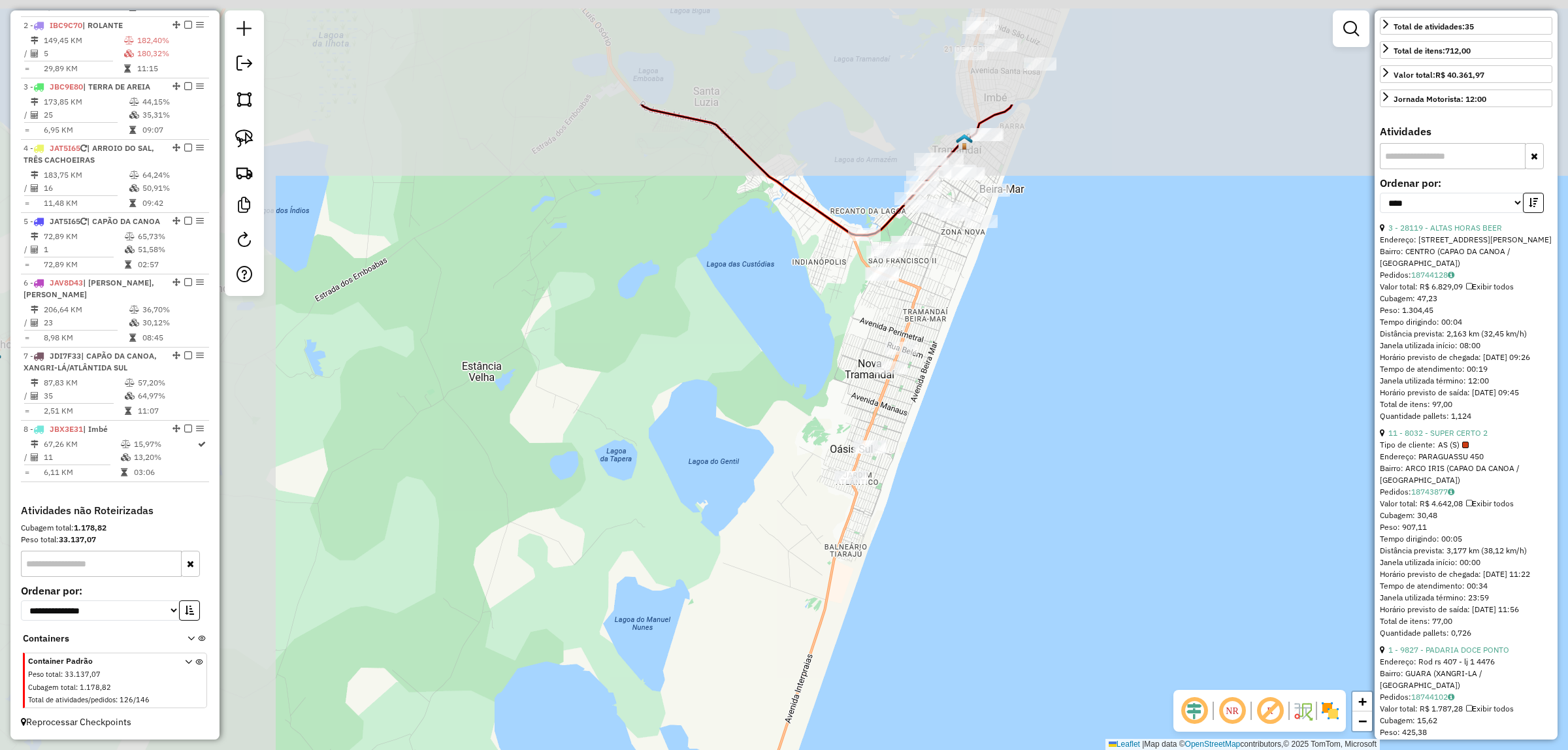
drag, startPoint x: 925, startPoint y: 278, endPoint x: 1266, endPoint y: 484, distance: 398.4
click at [1268, 489] on div "Janela de atendimento Grade de atendimento Capacidade Transportadoras Veículos …" at bounding box center [784, 375] width 1568 height 750
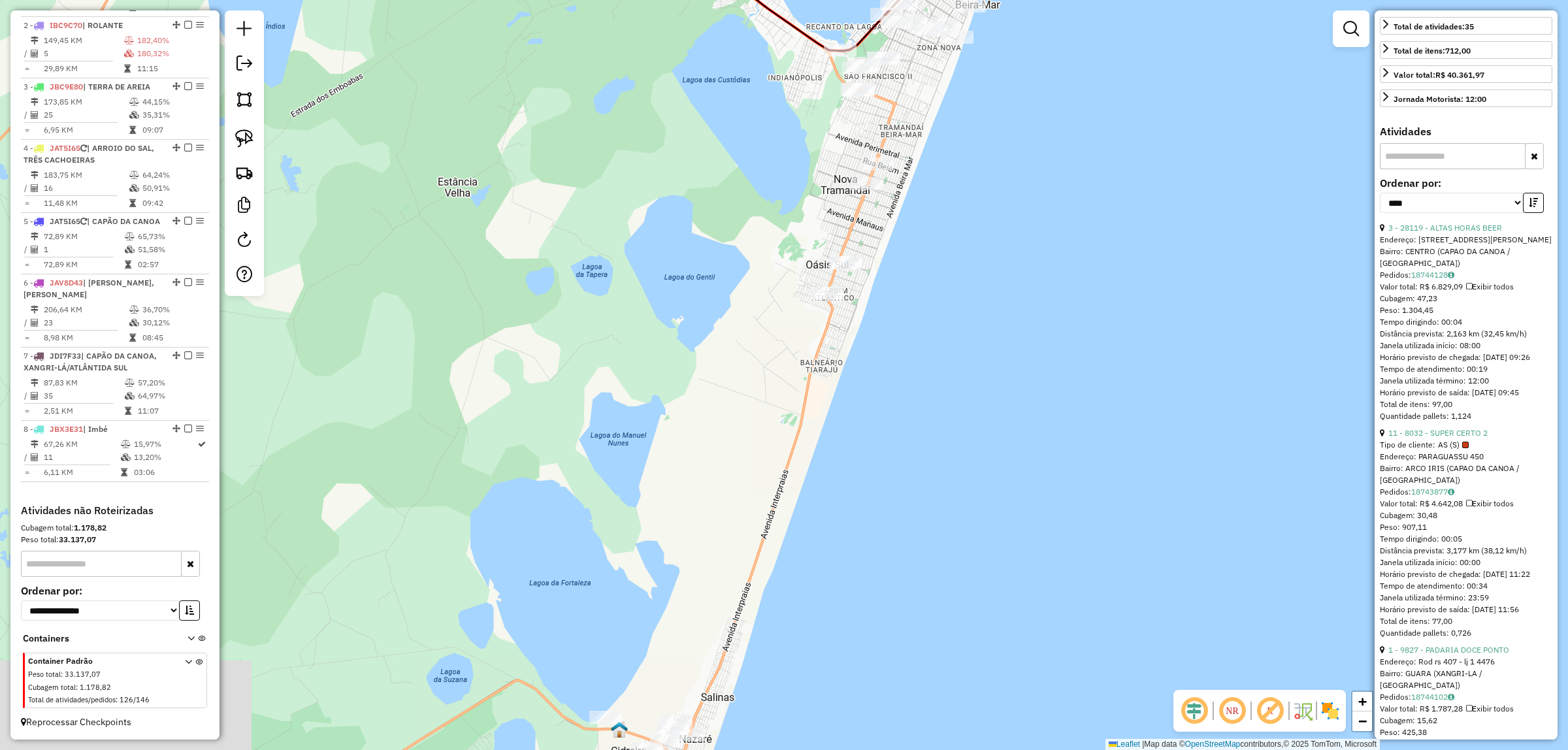
drag, startPoint x: 997, startPoint y: 345, endPoint x: 972, endPoint y: 184, distance: 162.9
click at [987, 145] on div "Janela de atendimento Grade de atendimento Capacidade Transportadoras Veículos …" at bounding box center [784, 375] width 1568 height 750
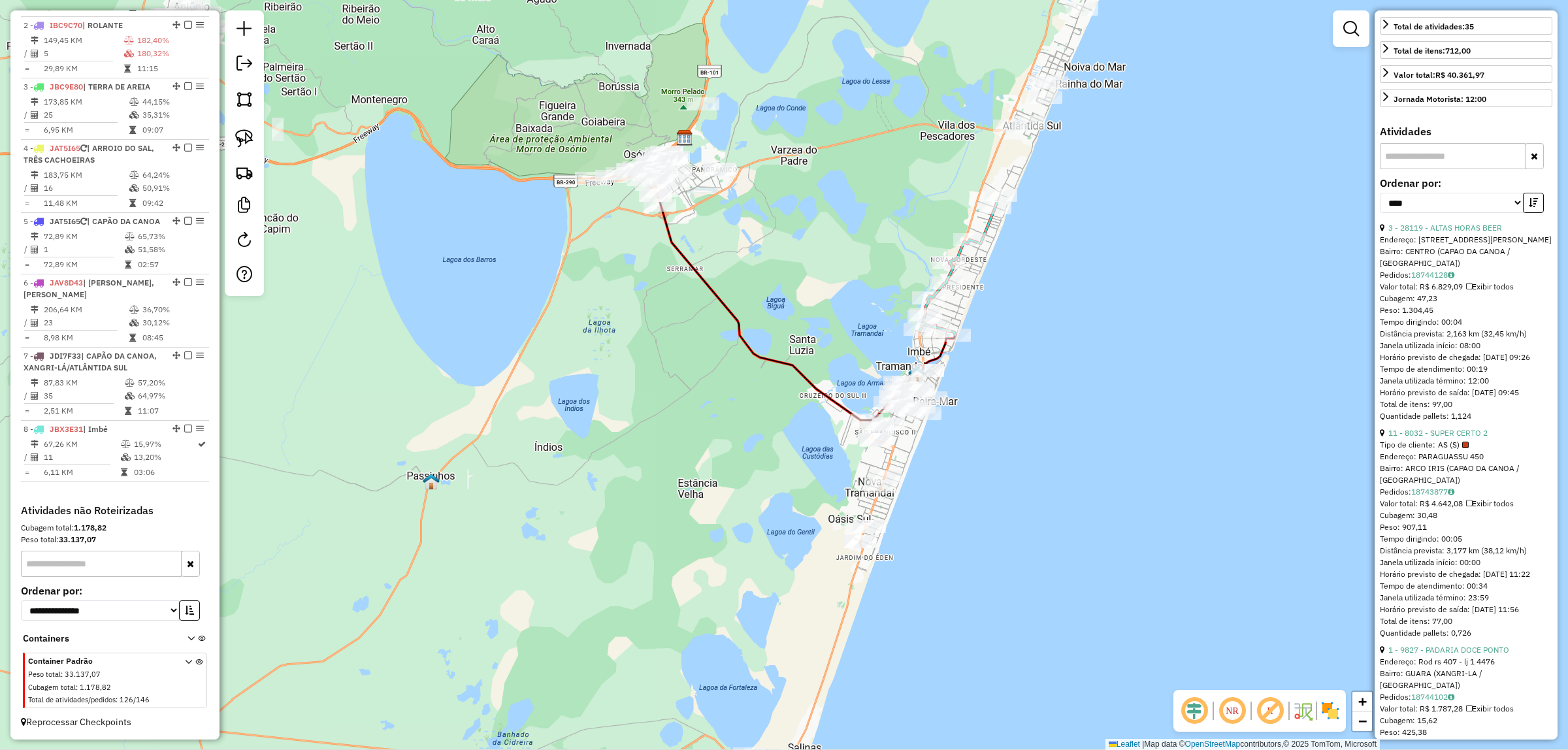
drag, startPoint x: 997, startPoint y: 246, endPoint x: 954, endPoint y: 479, distance: 236.9
click at [959, 513] on div "Janela de atendimento Grade de atendimento Capacidade Transportadoras Veículos …" at bounding box center [784, 375] width 1568 height 750
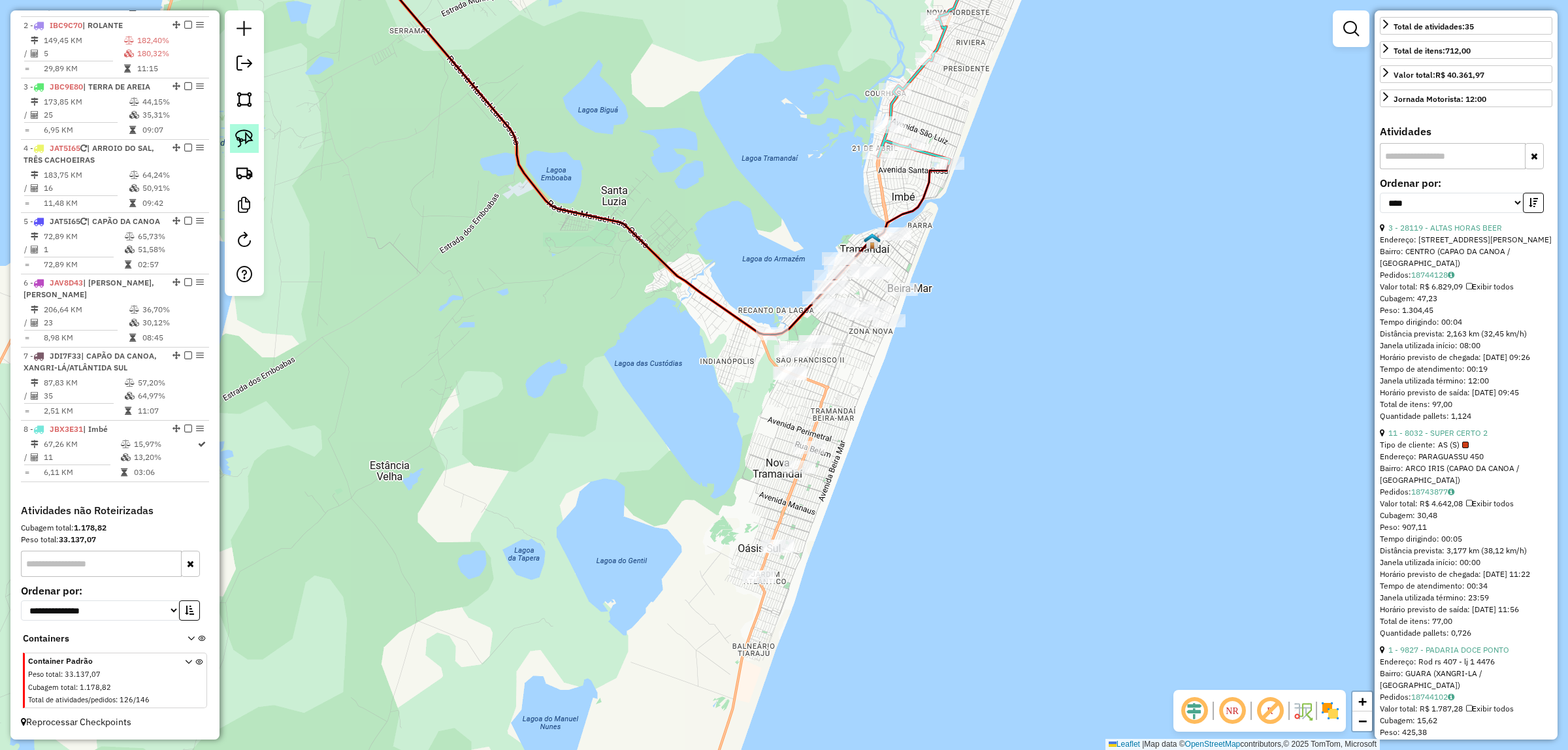
click at [241, 137] on img at bounding box center [244, 139] width 18 height 18
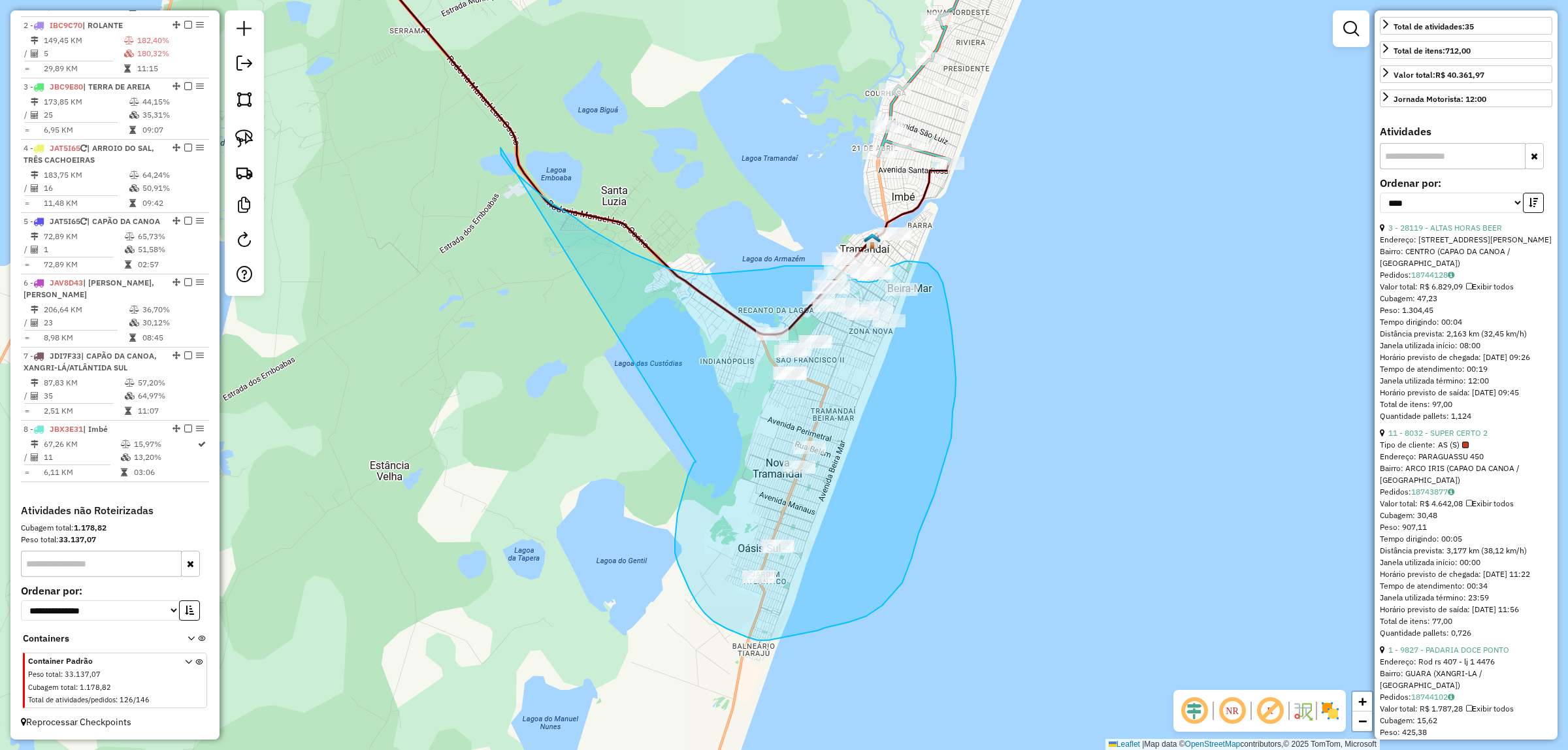
drag, startPoint x: 687, startPoint y: 475, endPoint x: 500, endPoint y: 147, distance: 377.6
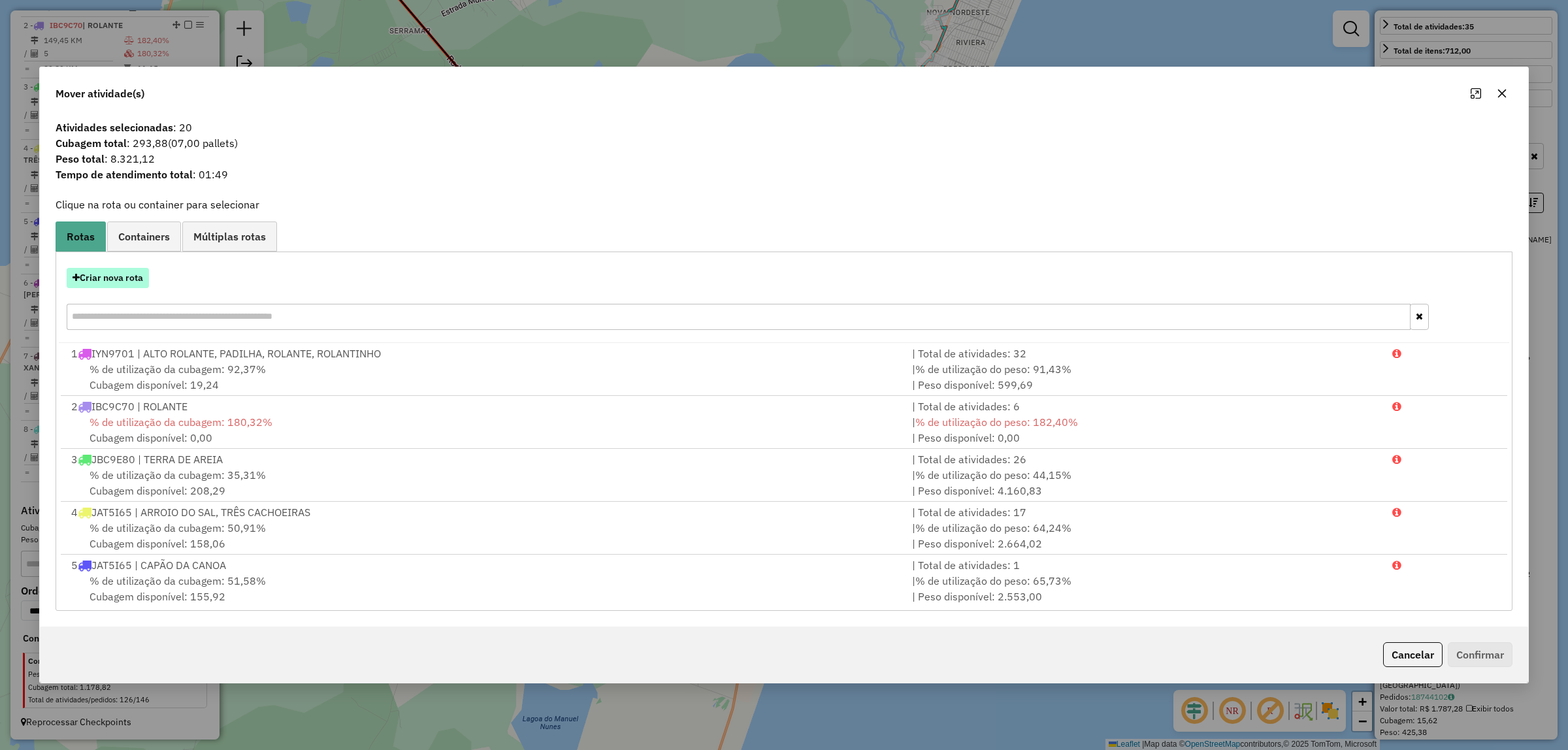
click at [136, 281] on button "Criar nova rota" at bounding box center [108, 278] width 83 height 20
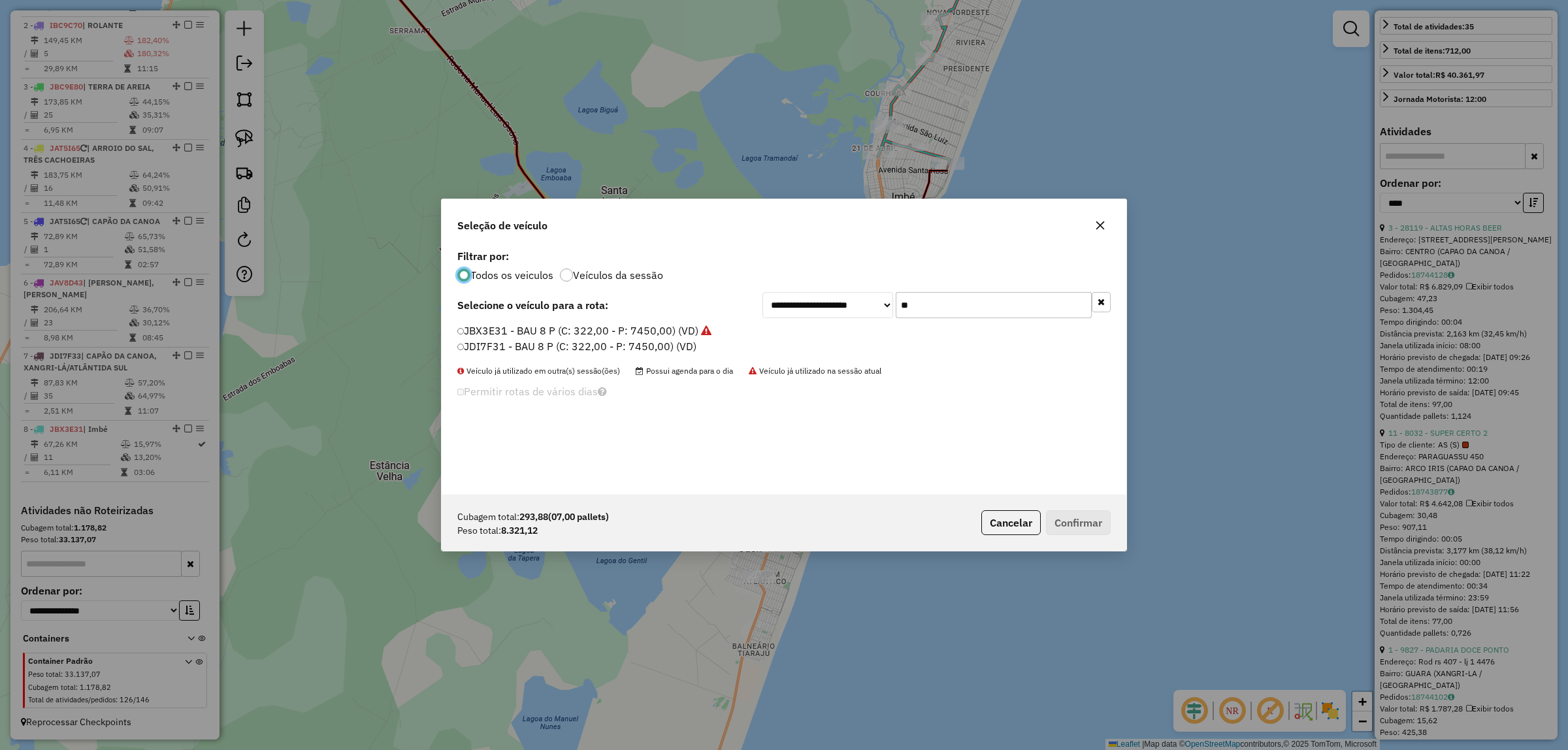
scroll to position [6, 4]
drag, startPoint x: 981, startPoint y: 296, endPoint x: 574, endPoint y: 250, distance: 409.6
click at [579, 269] on div "**********" at bounding box center [783, 370] width 685 height 248
type input "**"
click at [524, 343] on label "JAT5A14 - BAU 8 P (C: 322,00 - P: 7450,00) (VD)" at bounding box center [578, 346] width 243 height 16
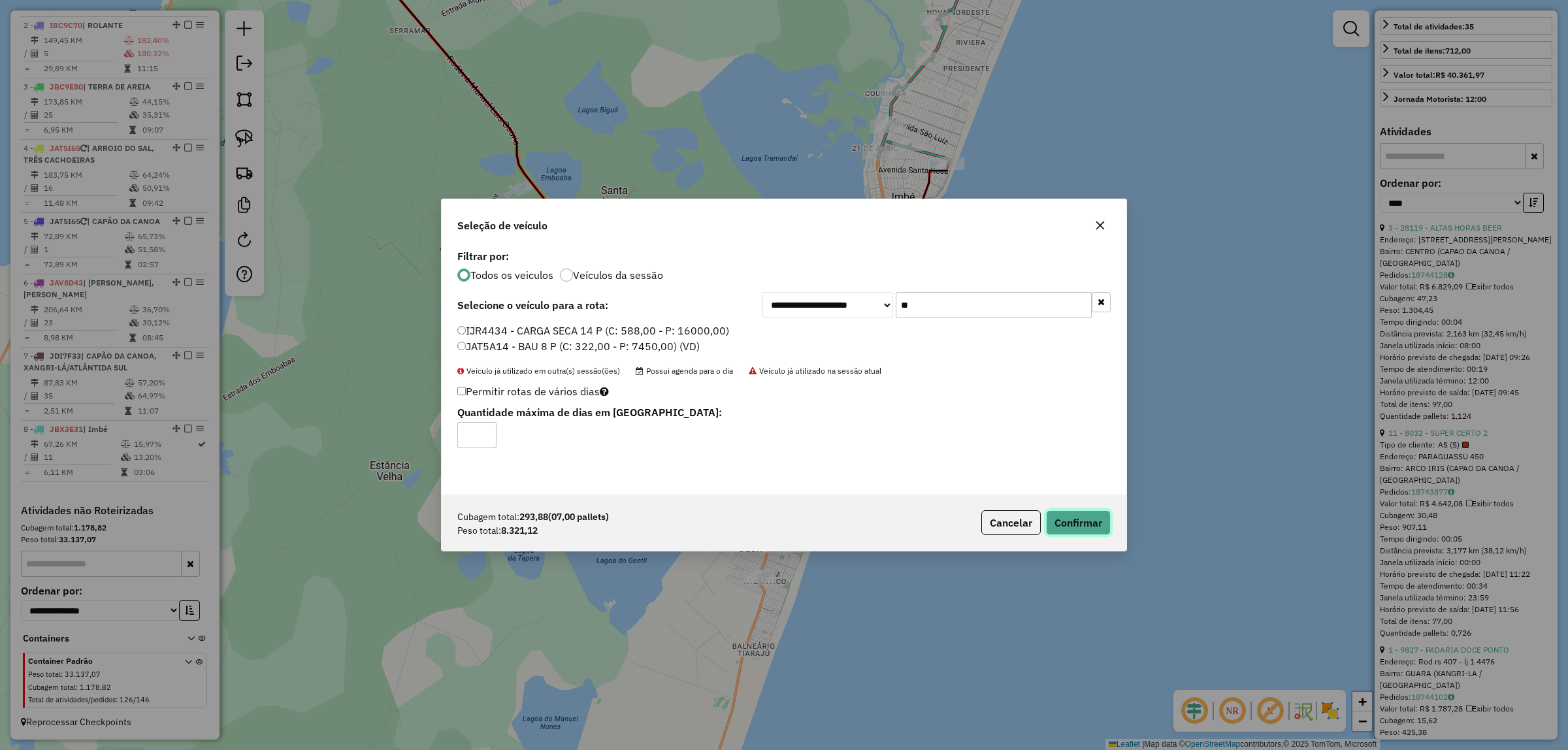
click at [1072, 528] on button "Confirmar" at bounding box center [1078, 522] width 64 height 25
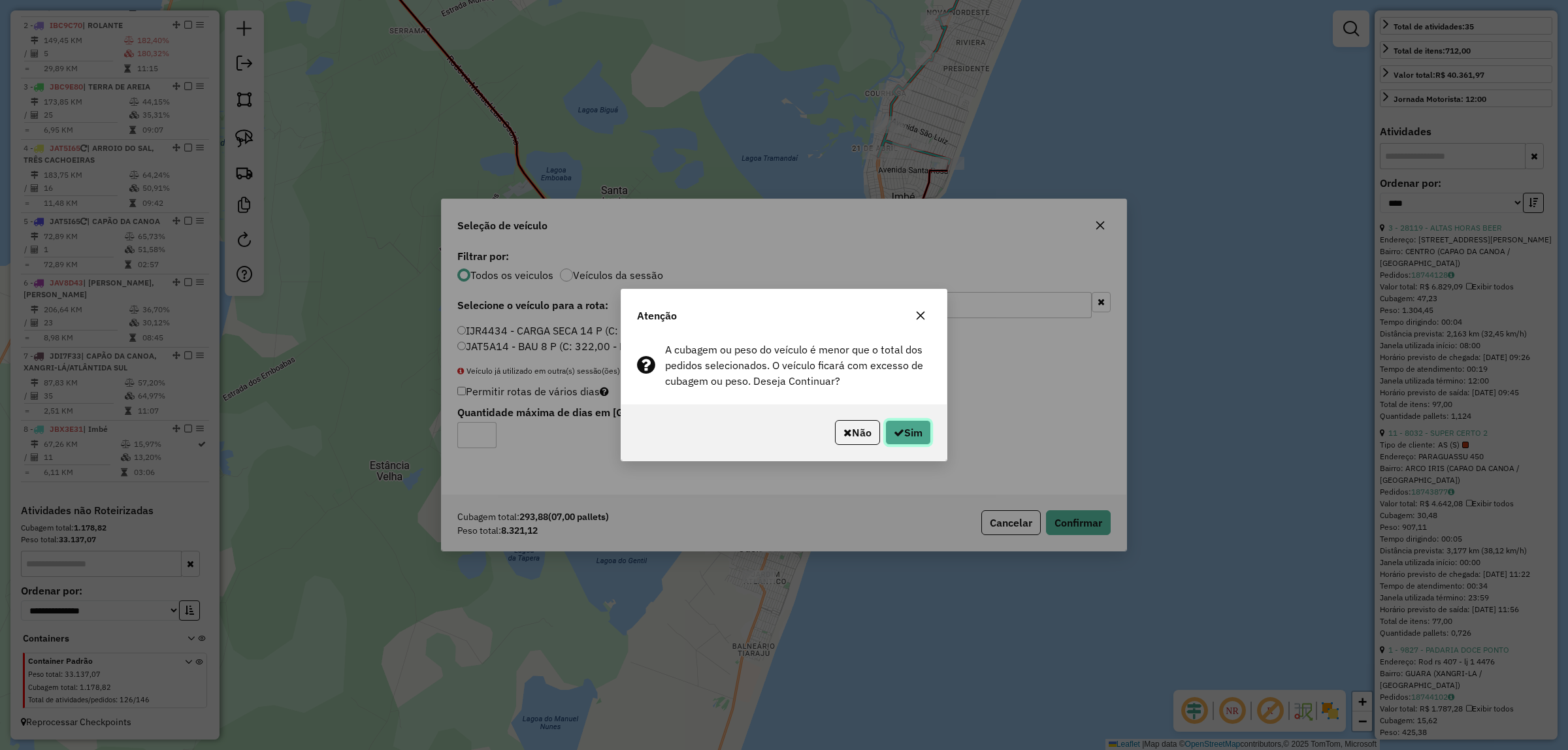
click at [902, 428] on button "Sim" at bounding box center [908, 432] width 46 height 25
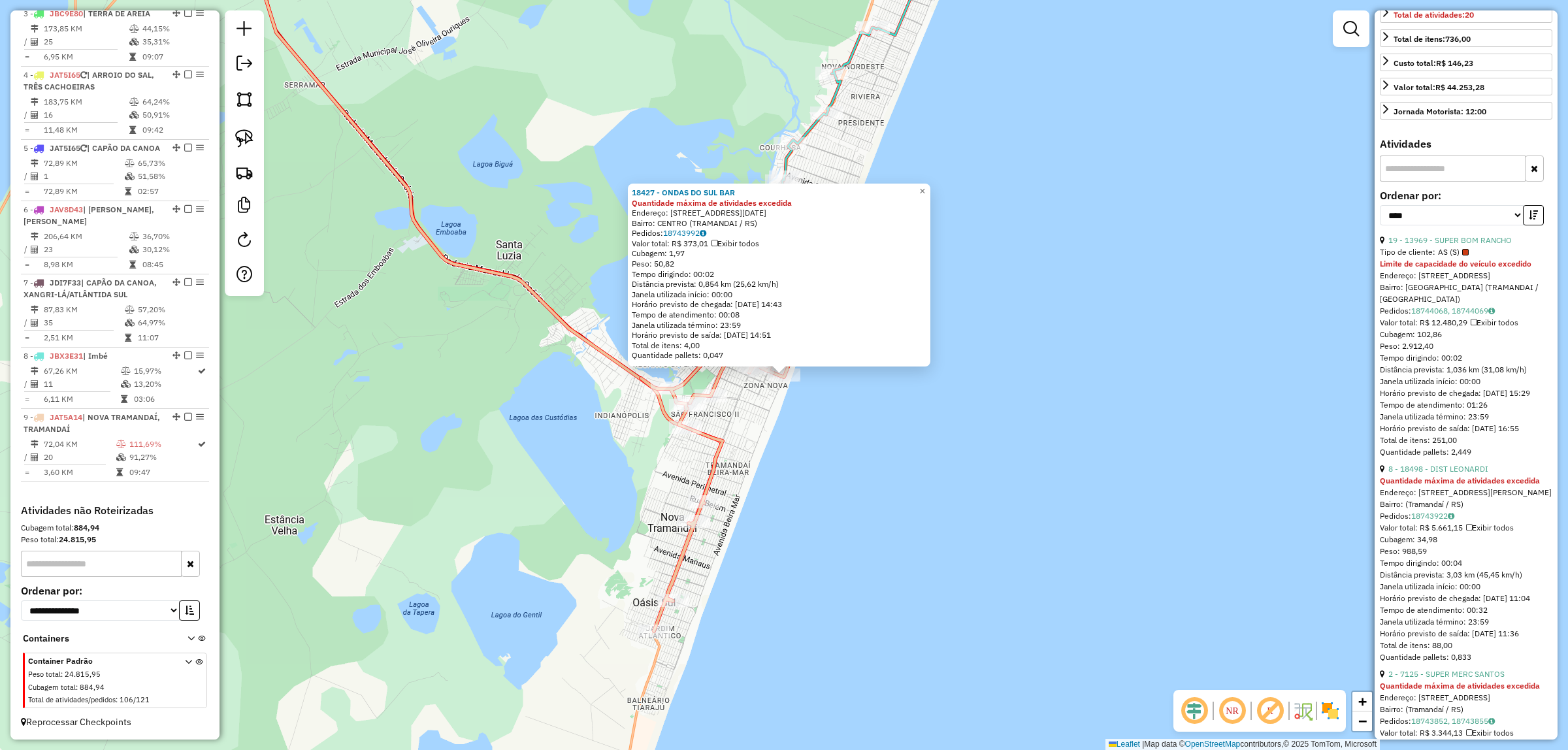
scroll to position [223, 0]
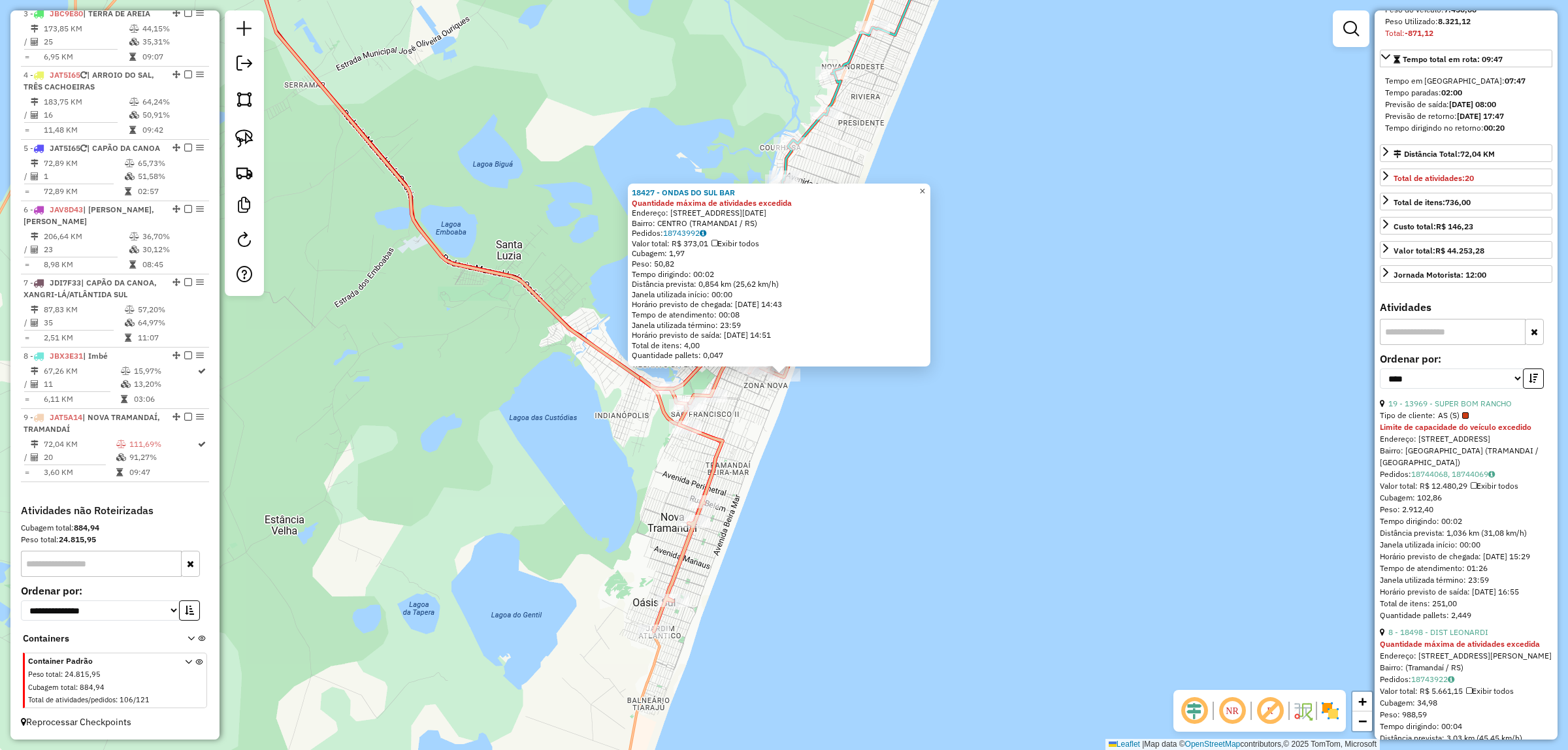
click at [925, 191] on span "×" at bounding box center [922, 191] width 6 height 11
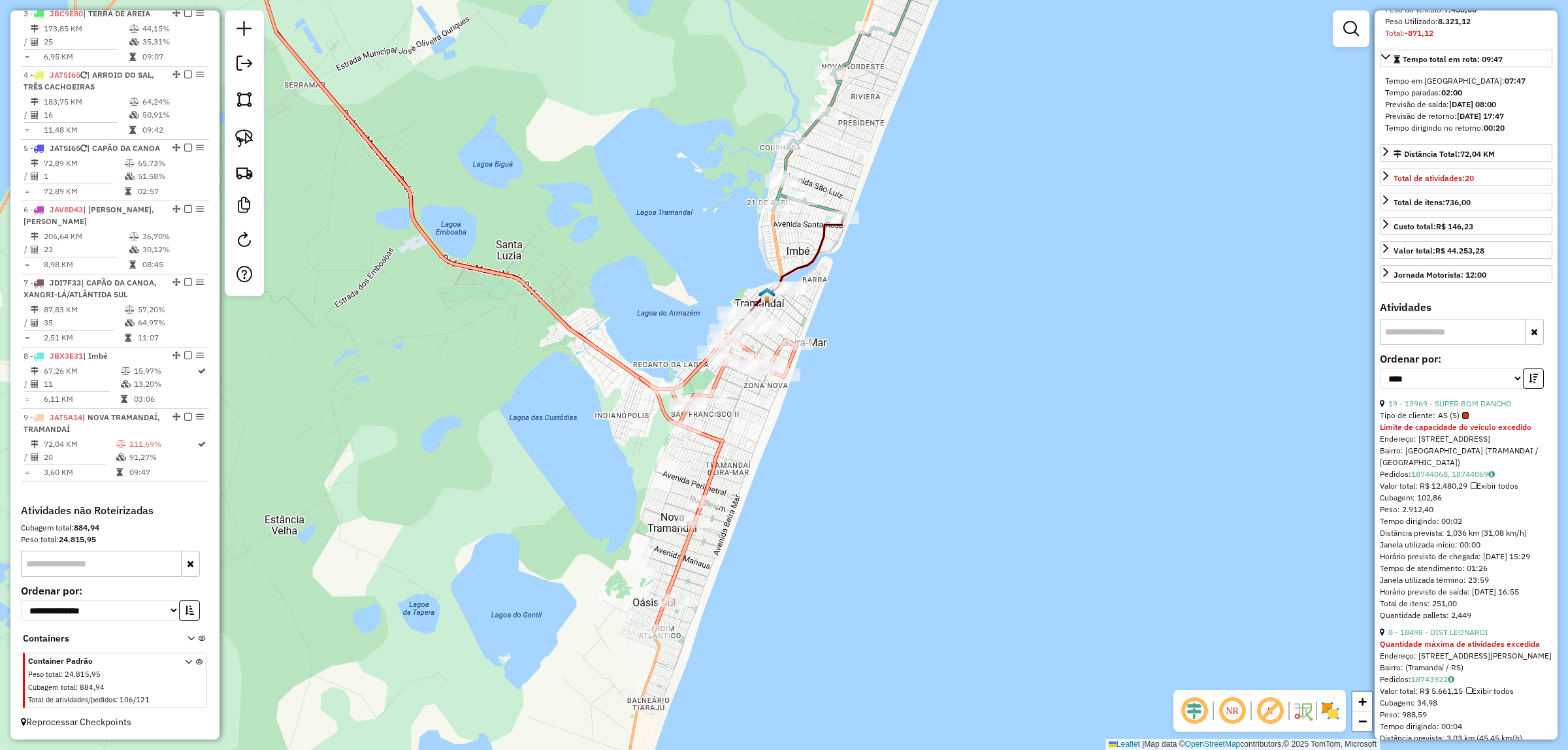
drag, startPoint x: 1035, startPoint y: 380, endPoint x: 949, endPoint y: 421, distance: 95.3
click at [1249, 366] on div "Janela de atendimento Grade de atendimento Capacidade Transportadoras Veículos …" at bounding box center [784, 375] width 1568 height 750
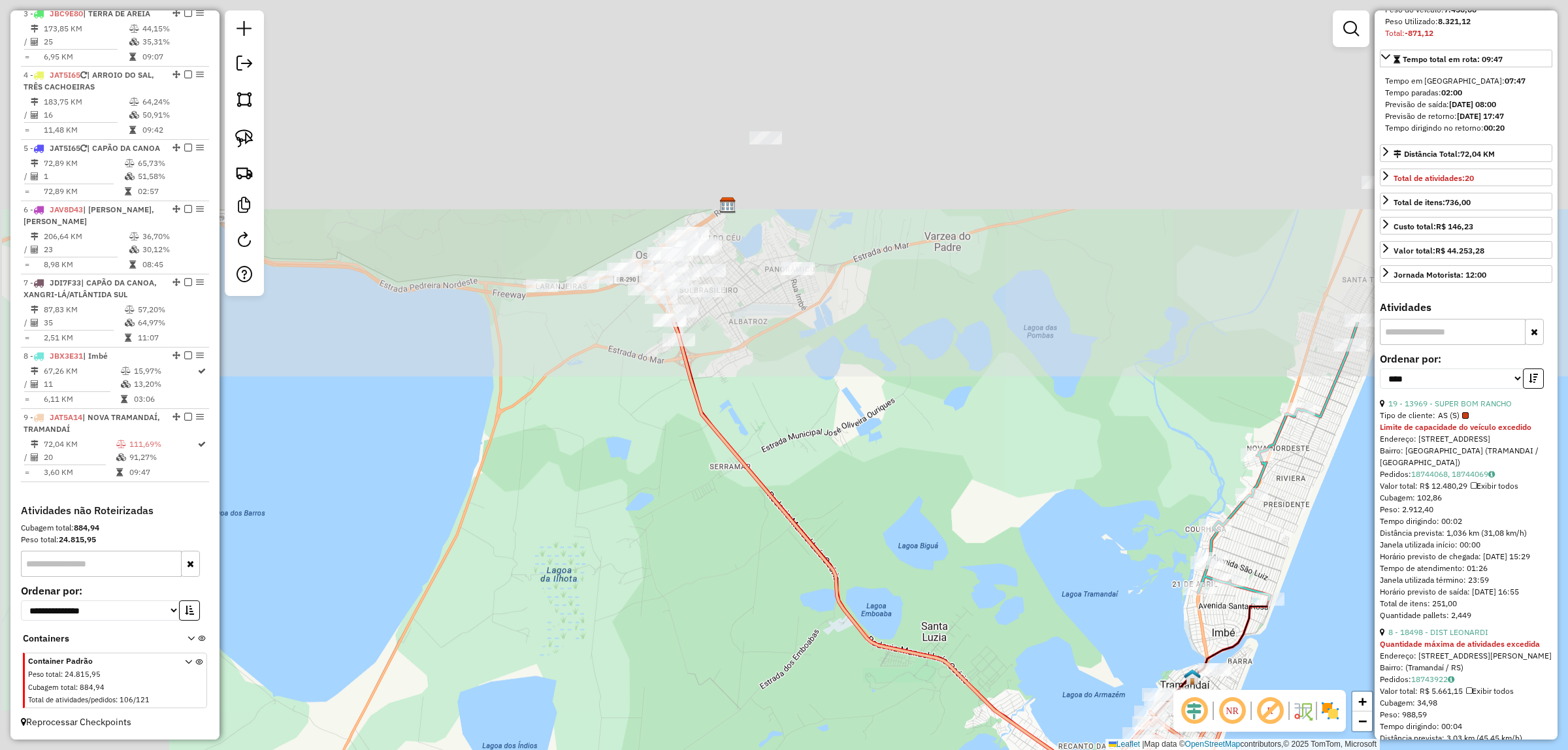
drag, startPoint x: 658, startPoint y: 530, endPoint x: 720, endPoint y: 575, distance: 76.6
click at [761, 708] on div "Janela de atendimento Grade de atendimento Capacidade Transportadoras Veículos …" at bounding box center [784, 375] width 1568 height 750
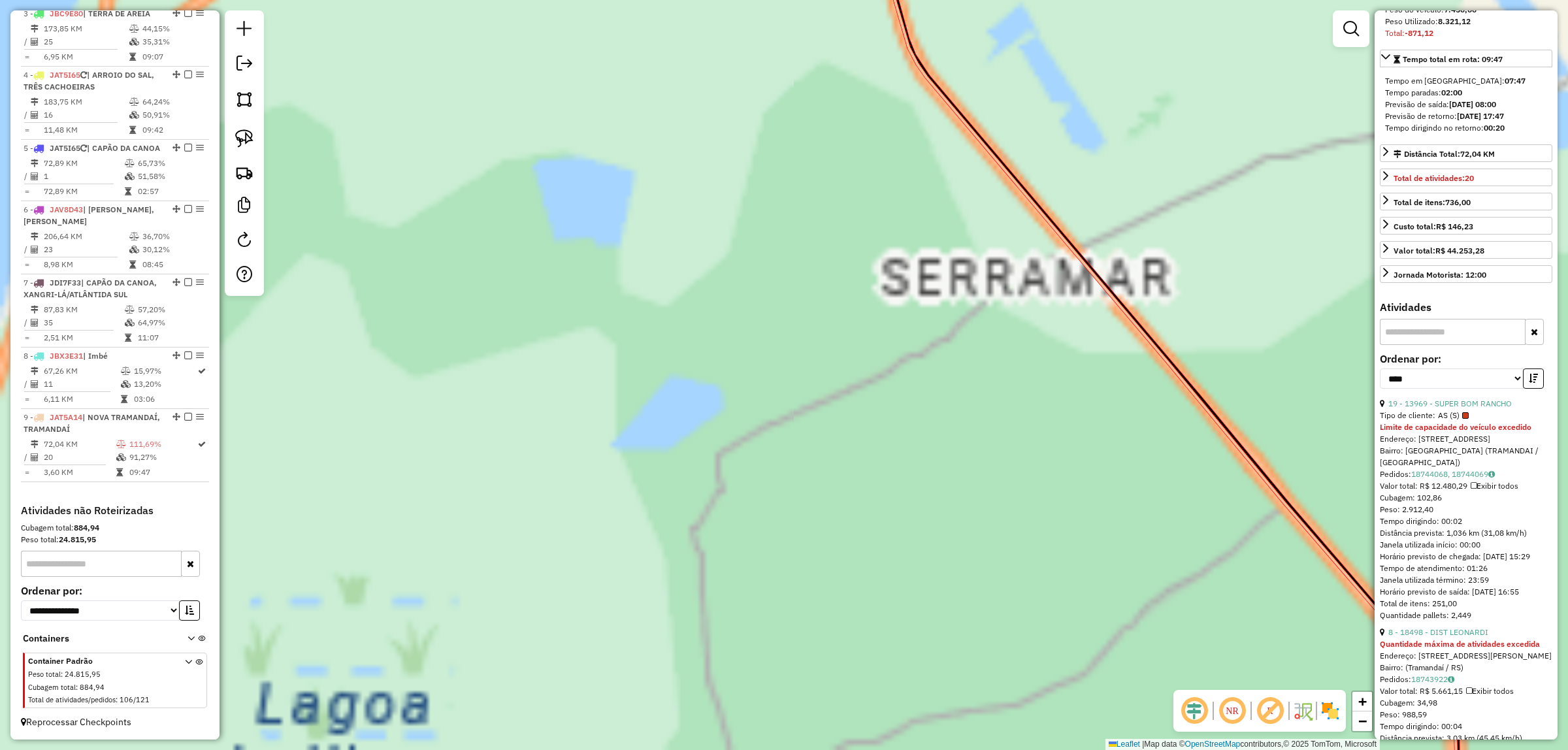
drag, startPoint x: 663, startPoint y: 340, endPoint x: 739, endPoint y: 691, distance: 359.1
click at [769, 749] on html "Aguarde... Pop-up bloqueado! Seu navegador bloqueou automáticamente a abertura …" at bounding box center [784, 375] width 1568 height 750
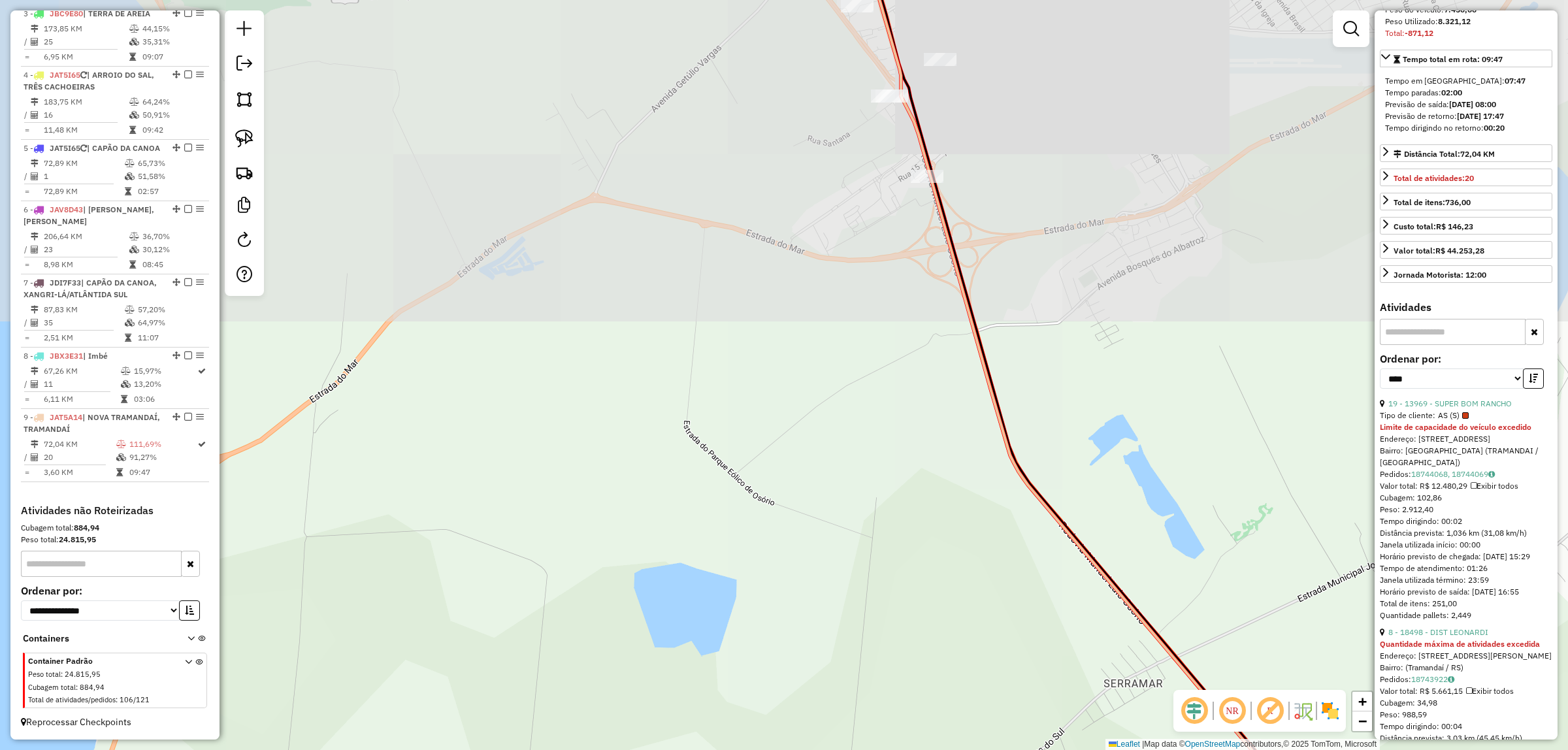
drag, startPoint x: 707, startPoint y: 472, endPoint x: 782, endPoint y: 642, distance: 185.8
click at [782, 642] on div "Janela de atendimento Grade de atendimento Capacidade Transportadoras Veículos …" at bounding box center [784, 375] width 1568 height 750
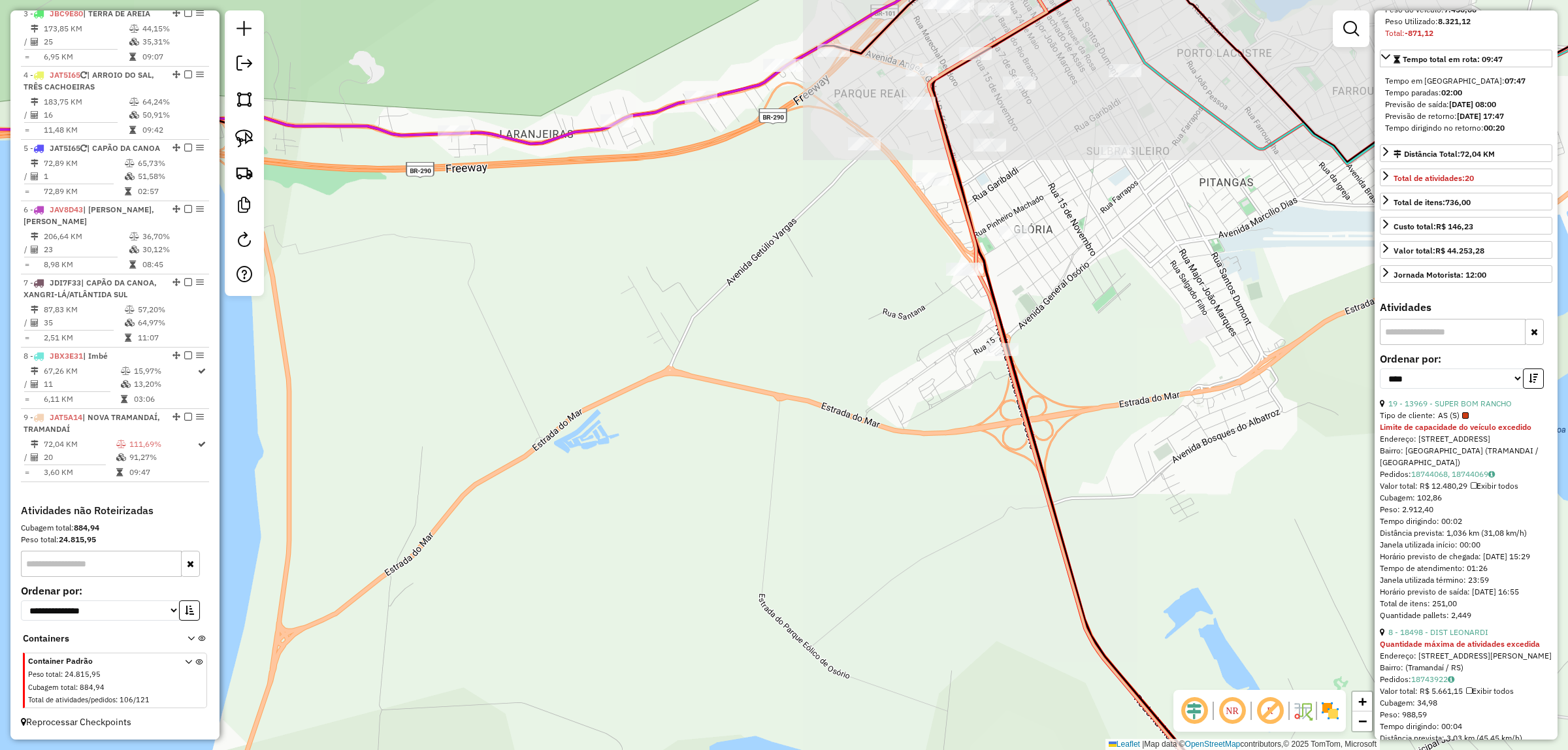
drag, startPoint x: 778, startPoint y: 436, endPoint x: 789, endPoint y: 651, distance: 215.3
click at [791, 653] on div "Janela de atendimento Grade de atendimento Capacidade Transportadoras Veículos …" at bounding box center [784, 375] width 1568 height 750
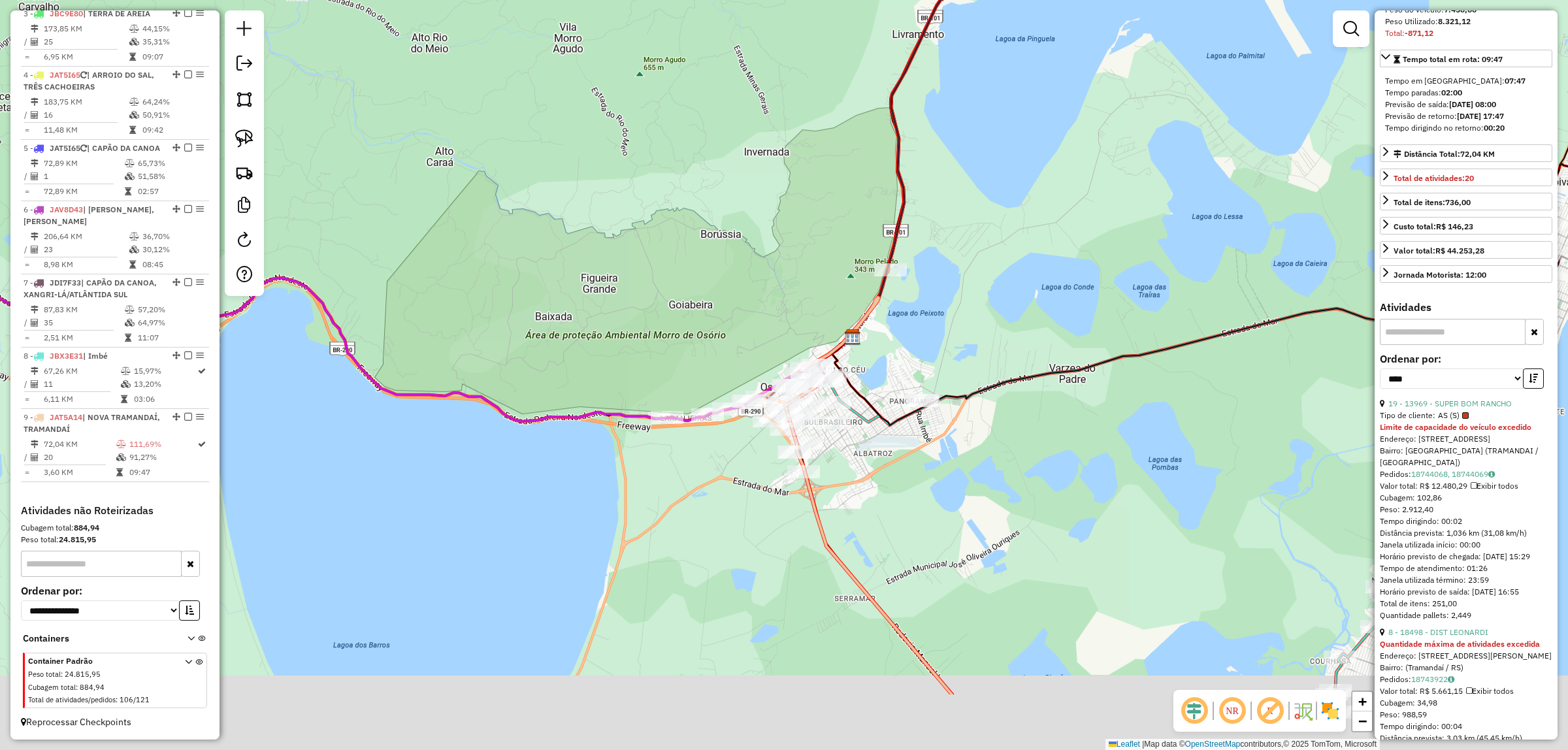
drag, startPoint x: 1040, startPoint y: 652, endPoint x: 877, endPoint y: 335, distance: 356.5
click at [872, 284] on div "Janela de atendimento Grade de atendimento Capacidade Transportadoras Veículos …" at bounding box center [784, 375] width 1568 height 750
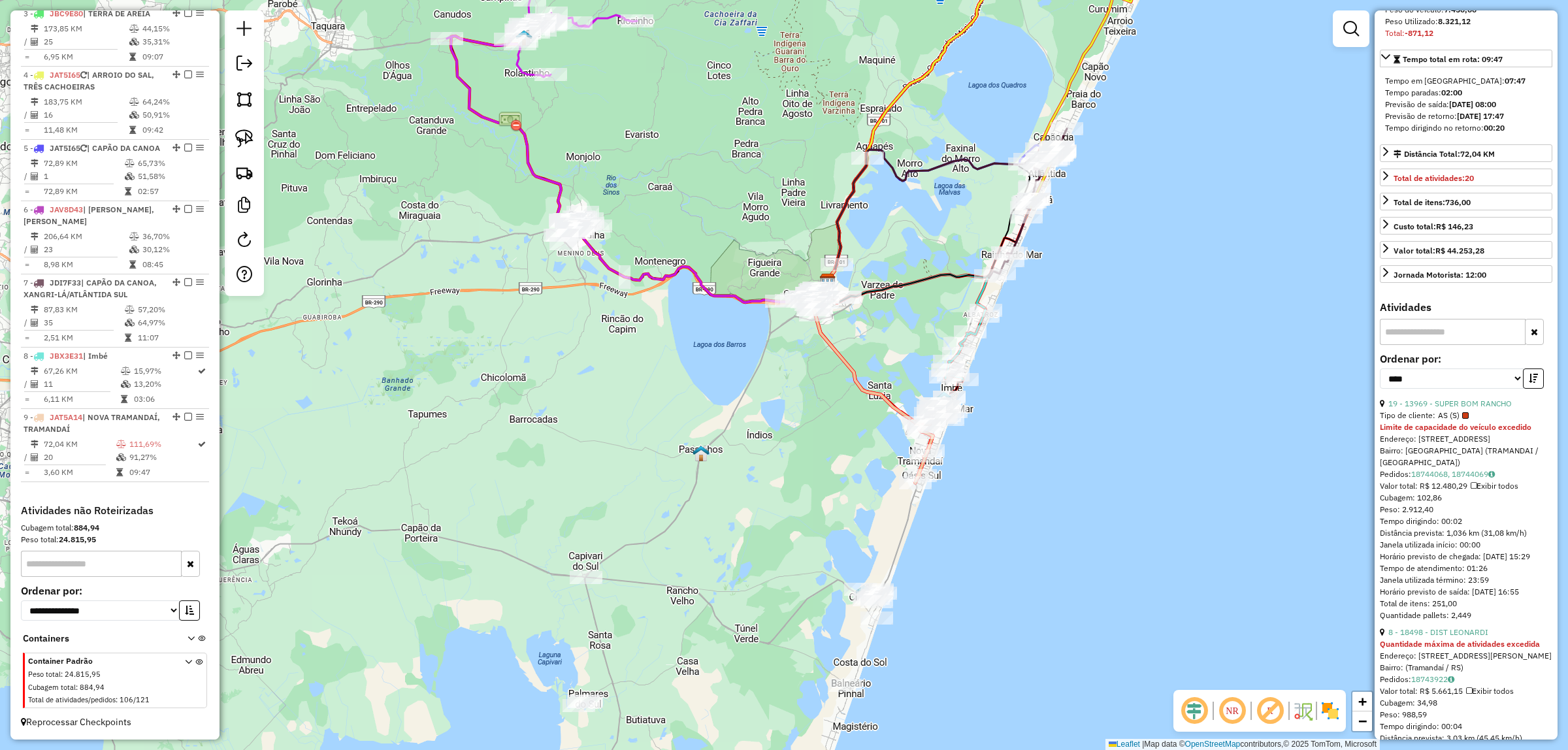
drag, startPoint x: 1187, startPoint y: 457, endPoint x: 1151, endPoint y: 492, distance: 50.2
click at [1190, 491] on div "Janela de atendimento Grade de atendimento Capacidade Transportadoras Veículos …" at bounding box center [784, 375] width 1568 height 750
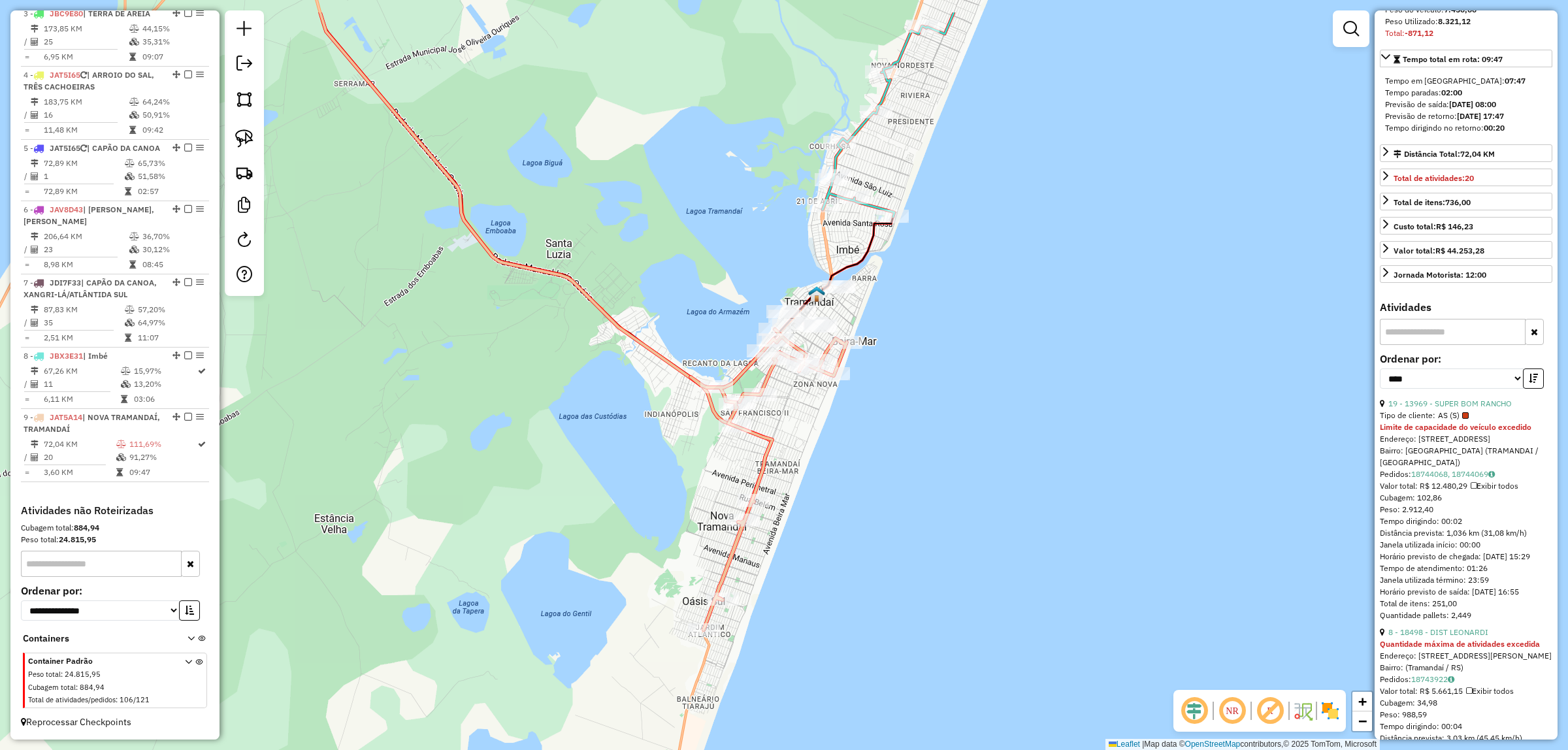
drag, startPoint x: 994, startPoint y: 401, endPoint x: 1064, endPoint y: 483, distance: 107.8
click at [1074, 497] on div "Janela de atendimento Grade de atendimento Capacidade Transportadoras Veículos …" at bounding box center [784, 375] width 1568 height 750
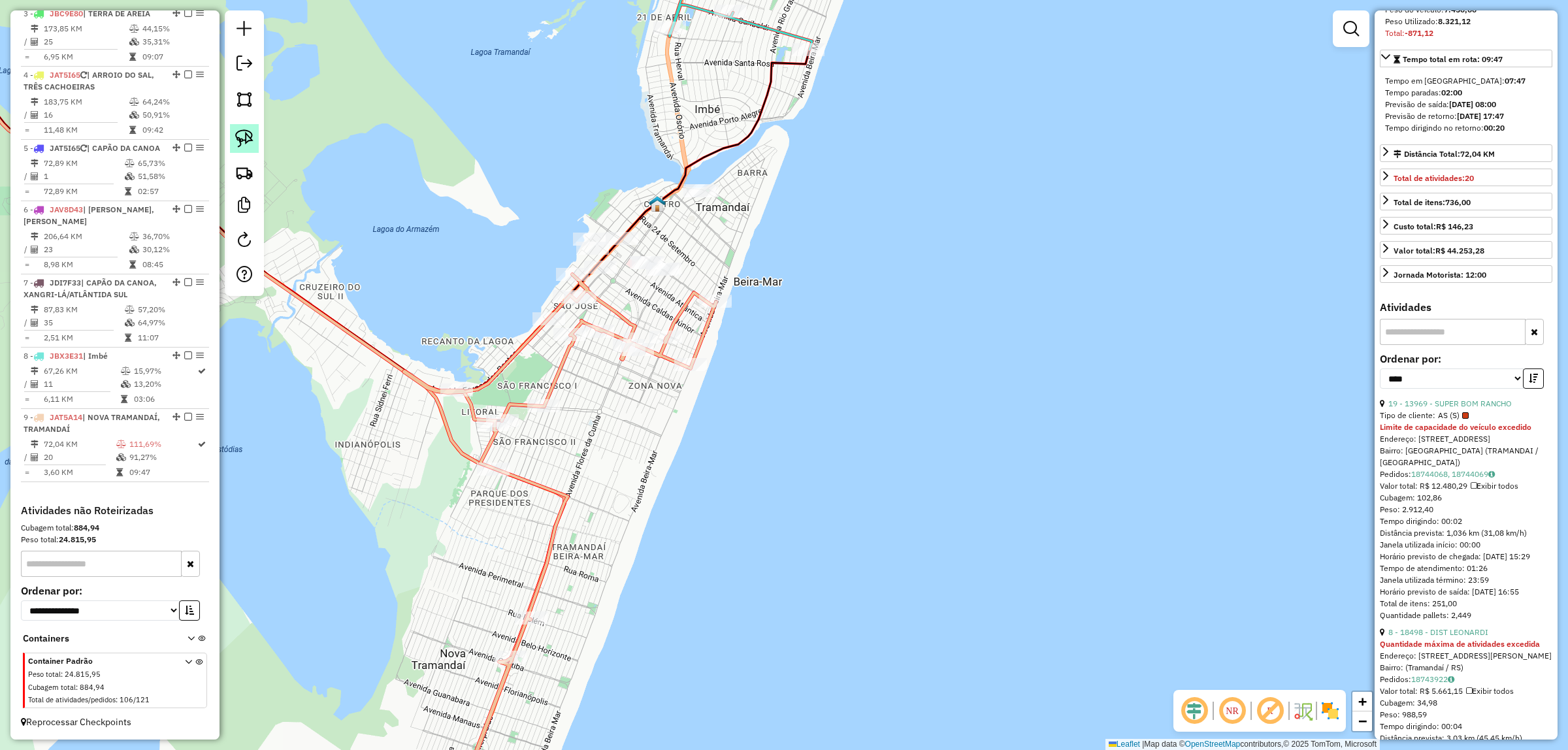
drag, startPoint x: 267, startPoint y: 148, endPoint x: 237, endPoint y: 141, distance: 30.8
click at [265, 148] on div "Janela de atendimento Grade de atendimento Capacidade Transportadoras Veículos …" at bounding box center [784, 375] width 1568 height 750
click at [236, 141] on img at bounding box center [244, 139] width 18 height 18
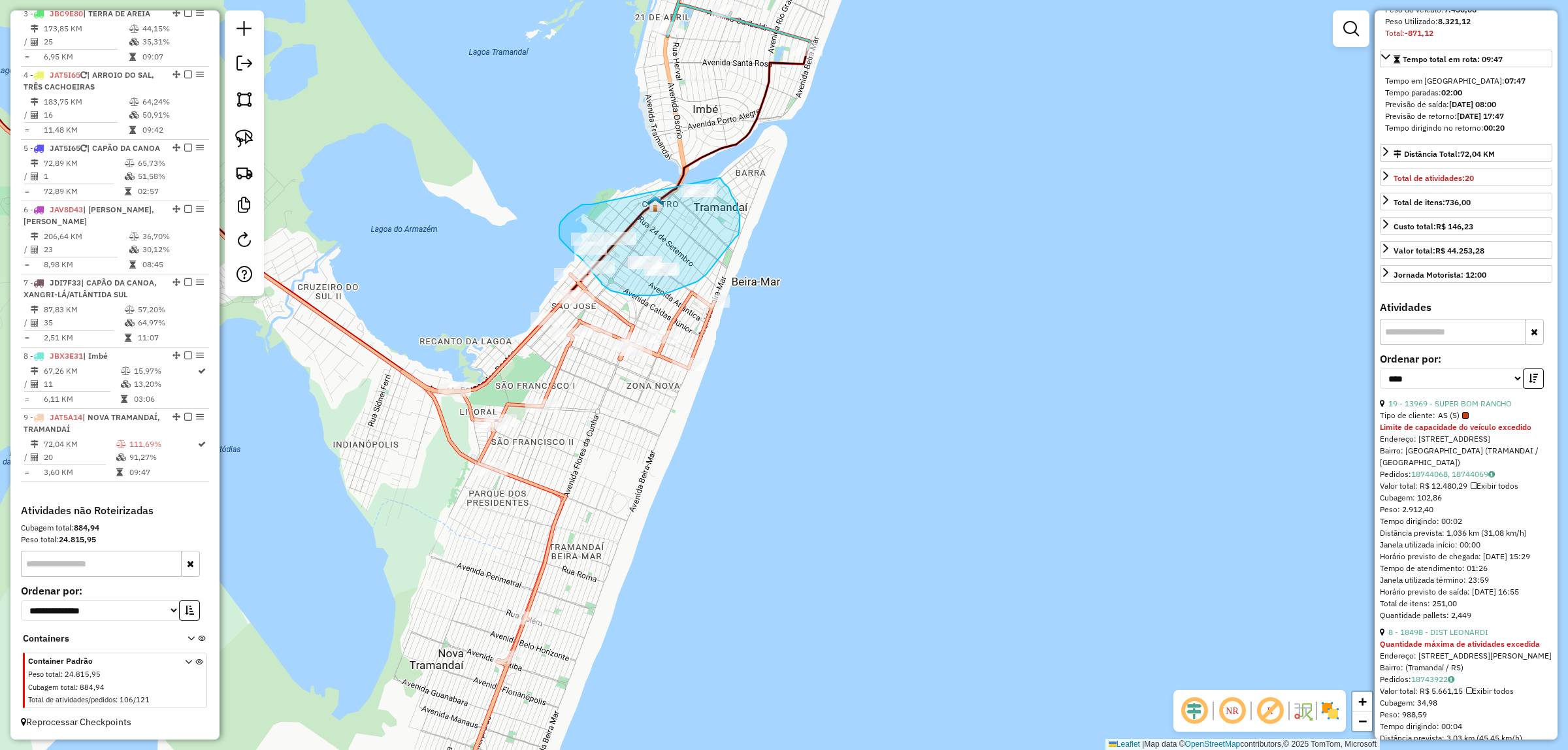
drag, startPoint x: 586, startPoint y: 204, endPoint x: 714, endPoint y: 167, distance: 133.2
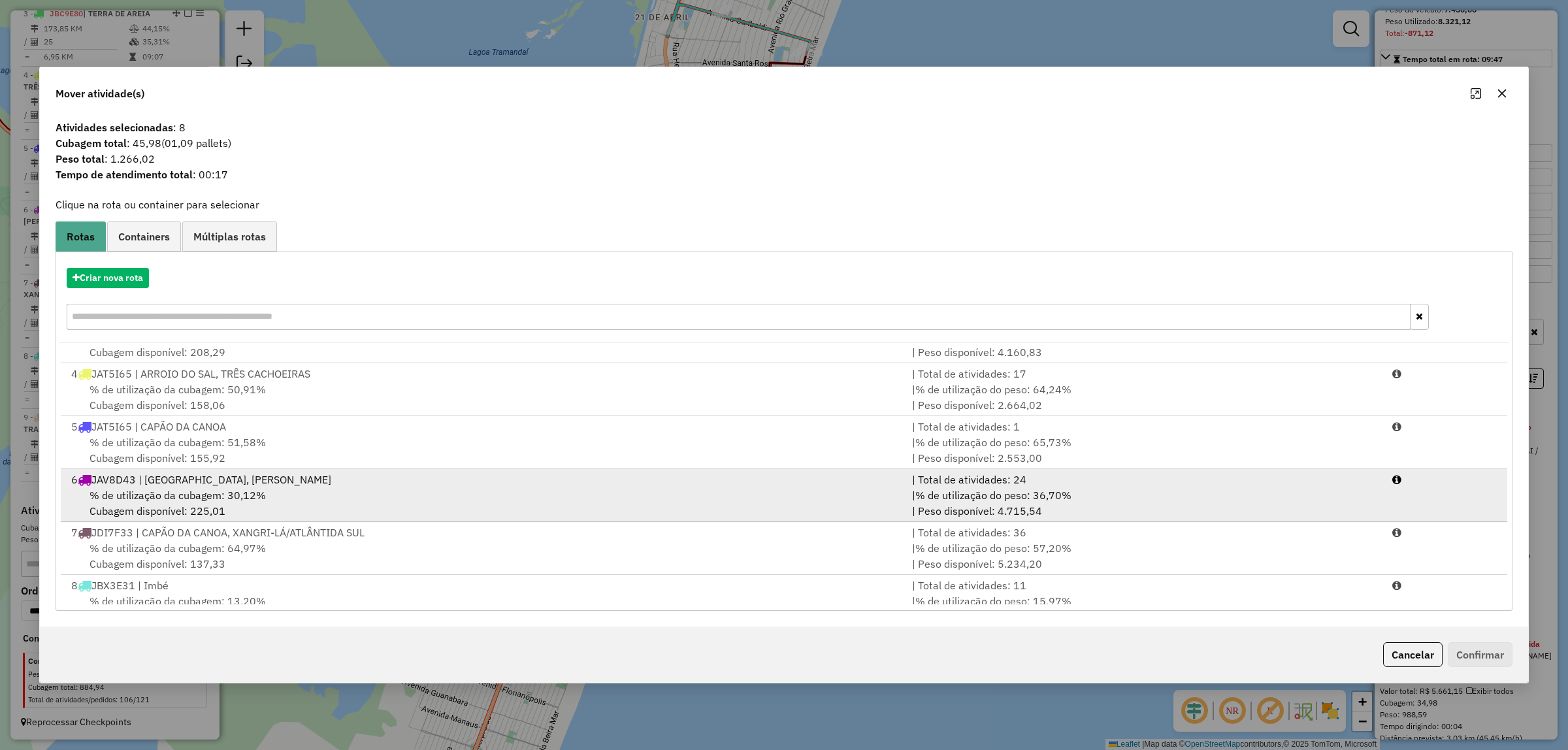
scroll to position [216, 0]
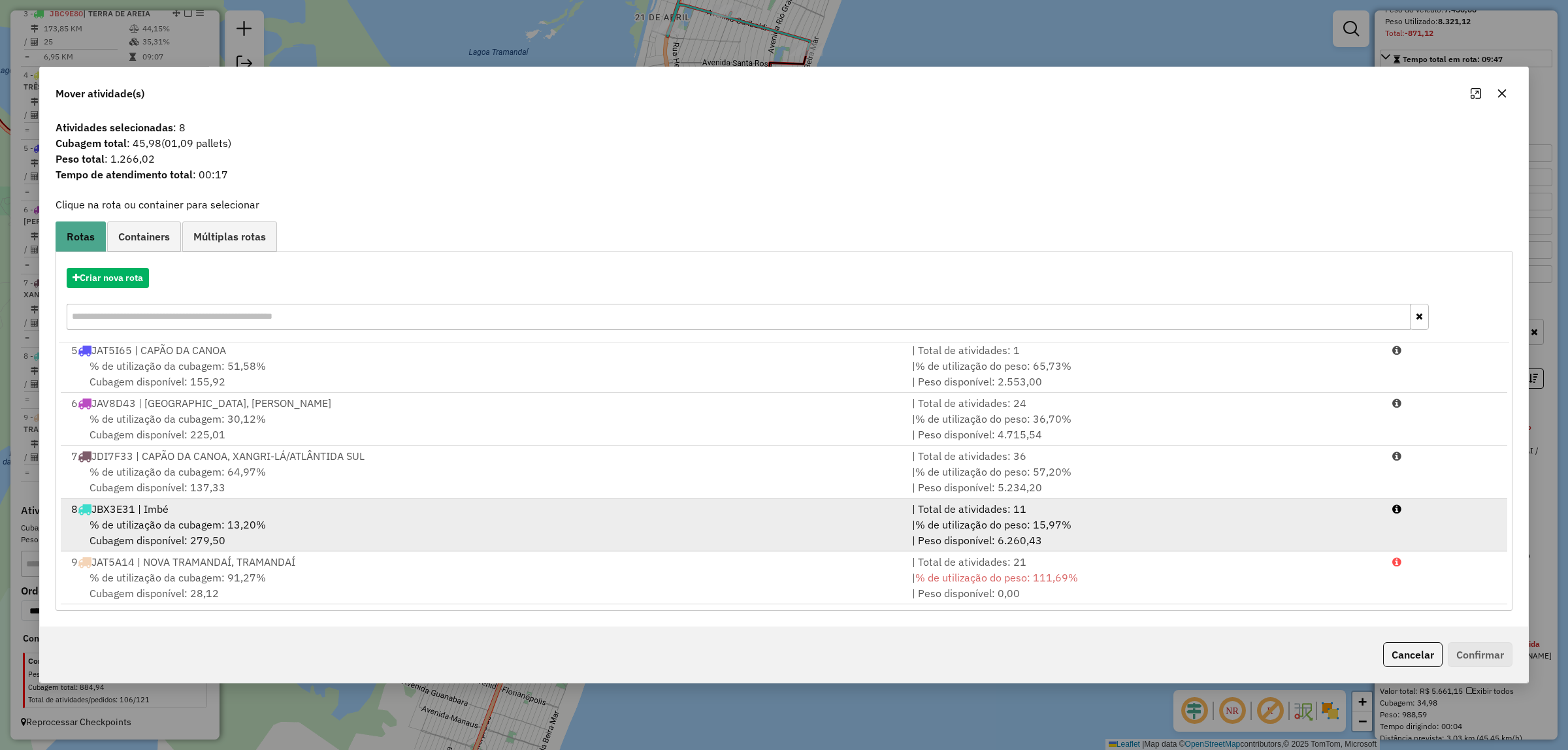
click at [317, 545] on div "% de utilização da cubagem: 13,20% Cubagem disponível: 279,50" at bounding box center [483, 532] width 841 height 31
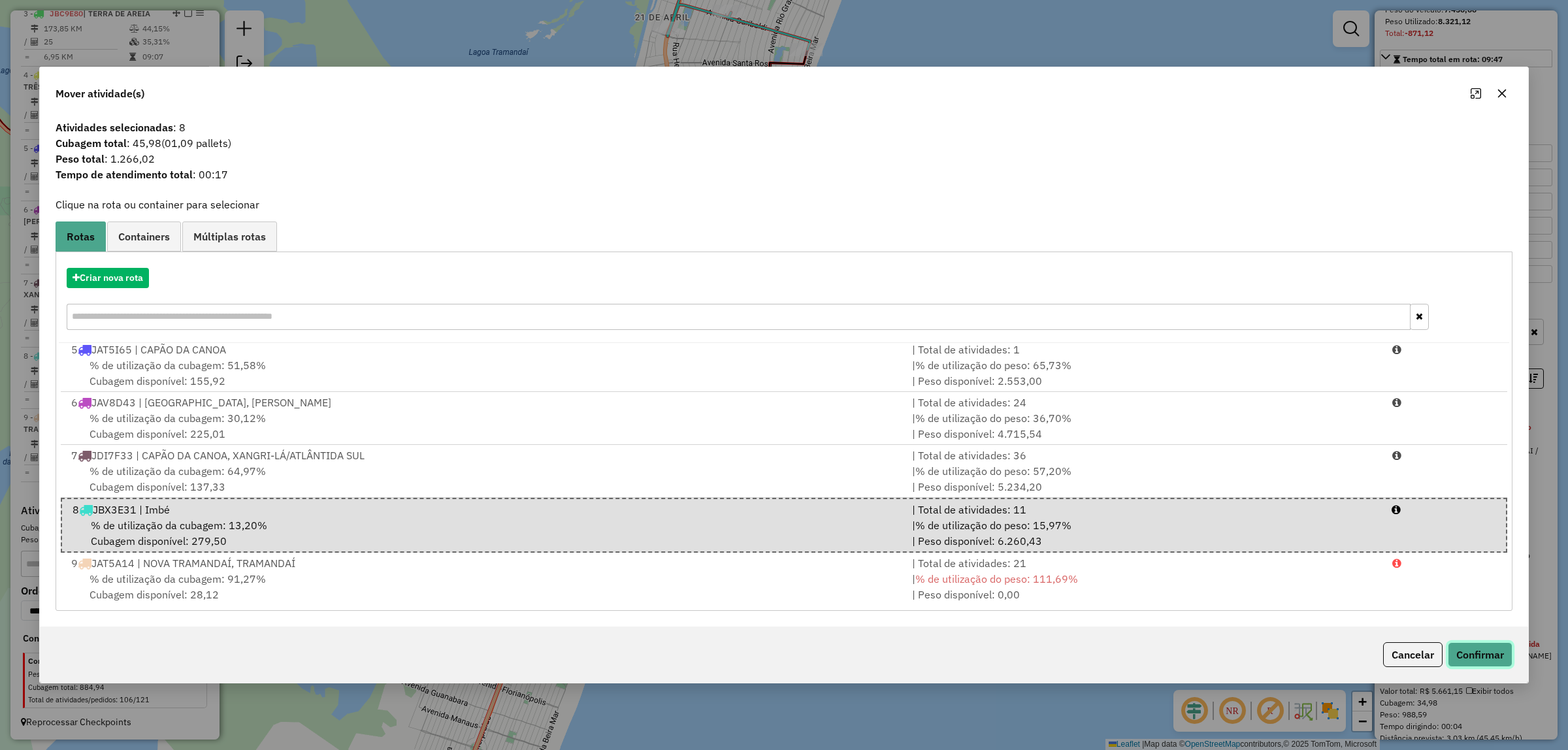
click at [1489, 653] on button "Confirmar" at bounding box center [1480, 654] width 64 height 25
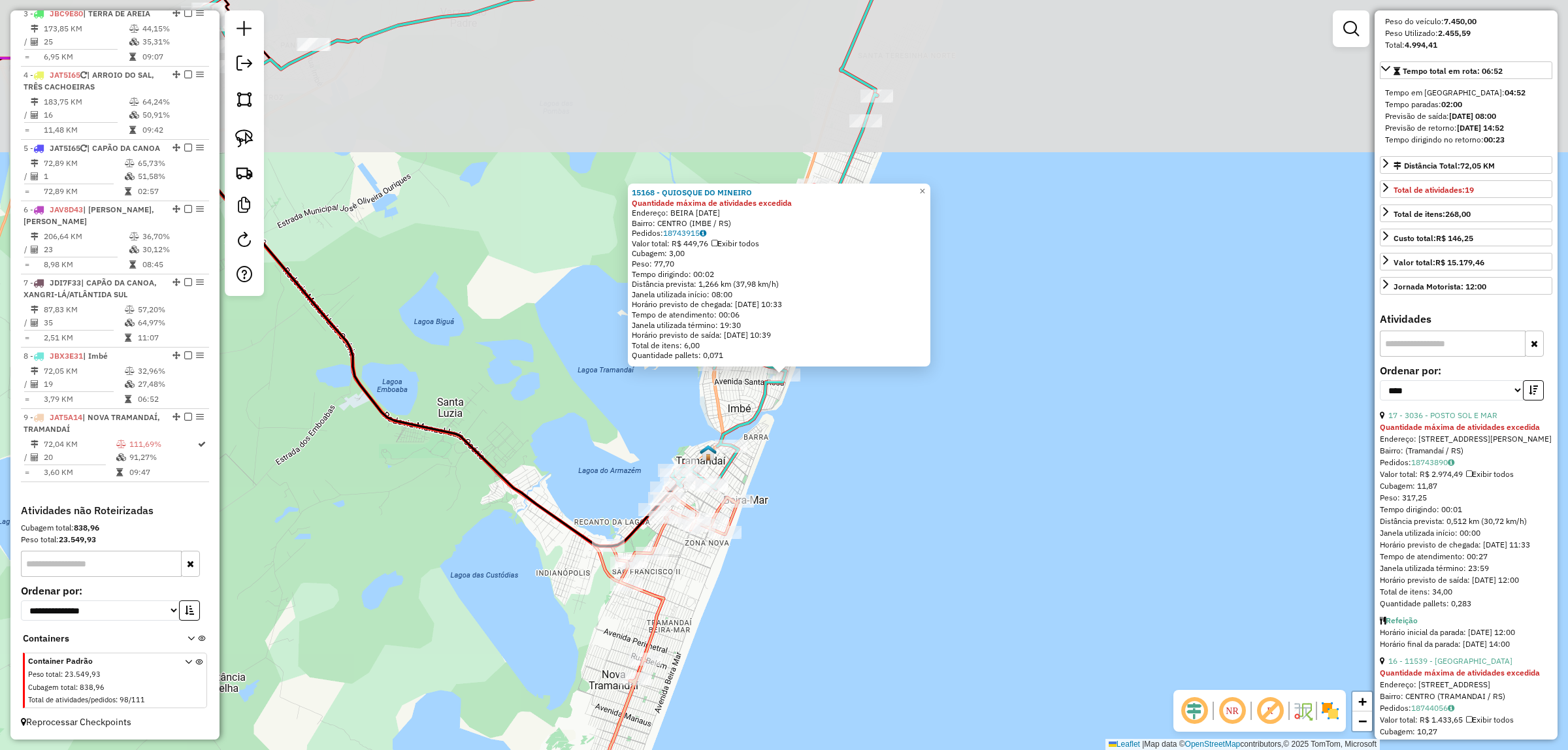
scroll to position [211, 0]
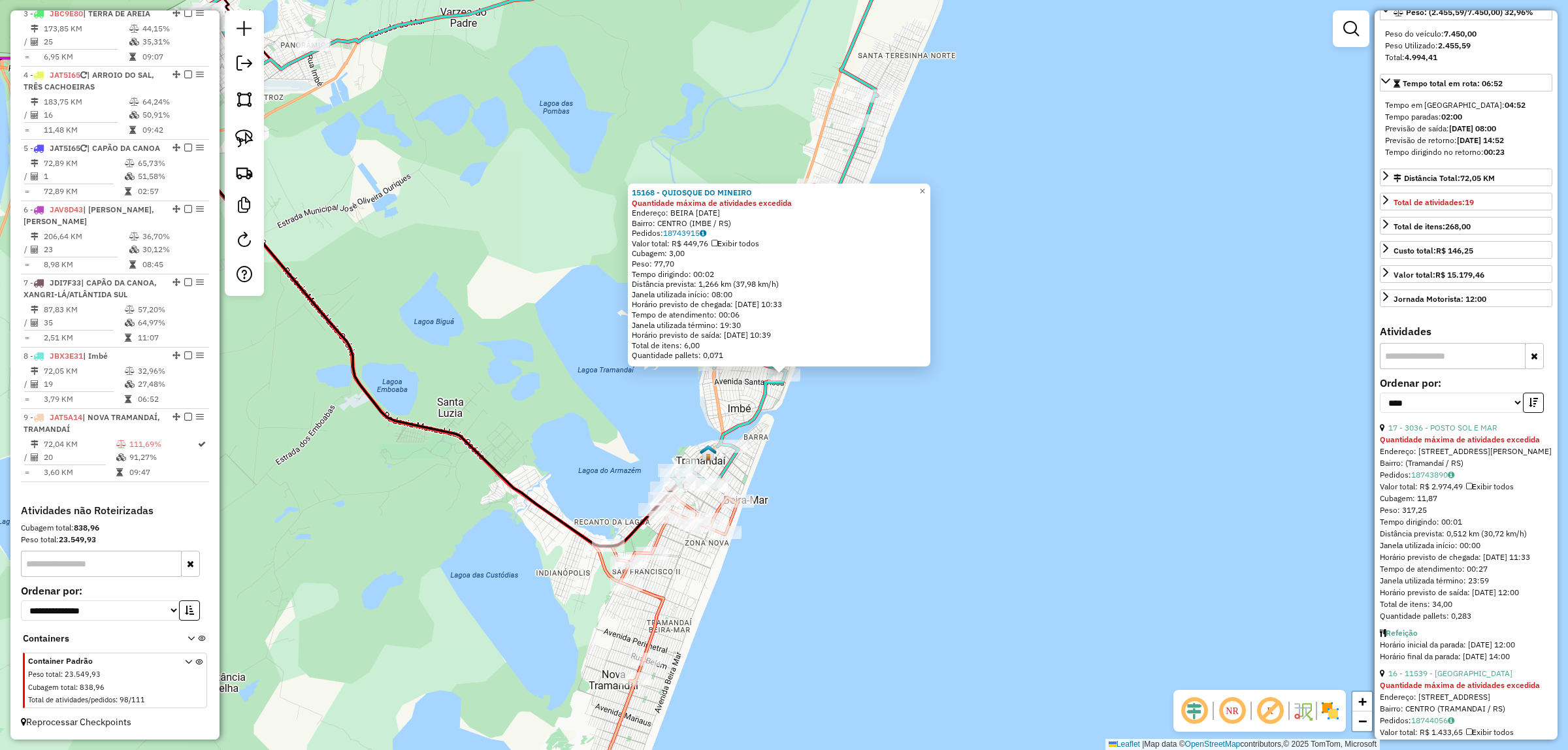
click at [798, 139] on div "15168 - QUIOSQUE DO MINEIRO Quantidade máxima de atividades excedida Endereço: …" at bounding box center [784, 375] width 1568 height 750
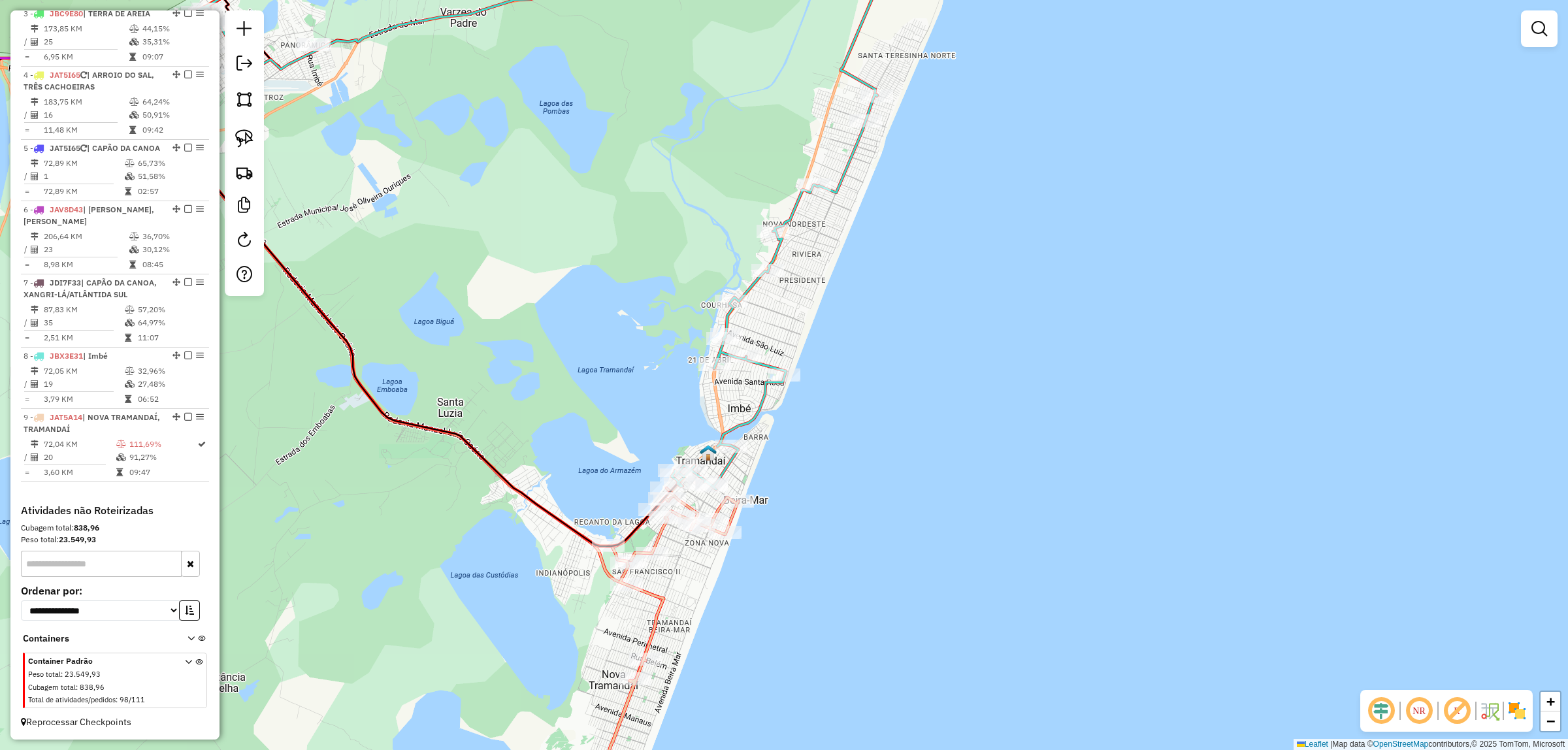
click at [771, 223] on icon at bounding box center [775, 291] width 206 height 395
select select "*********"
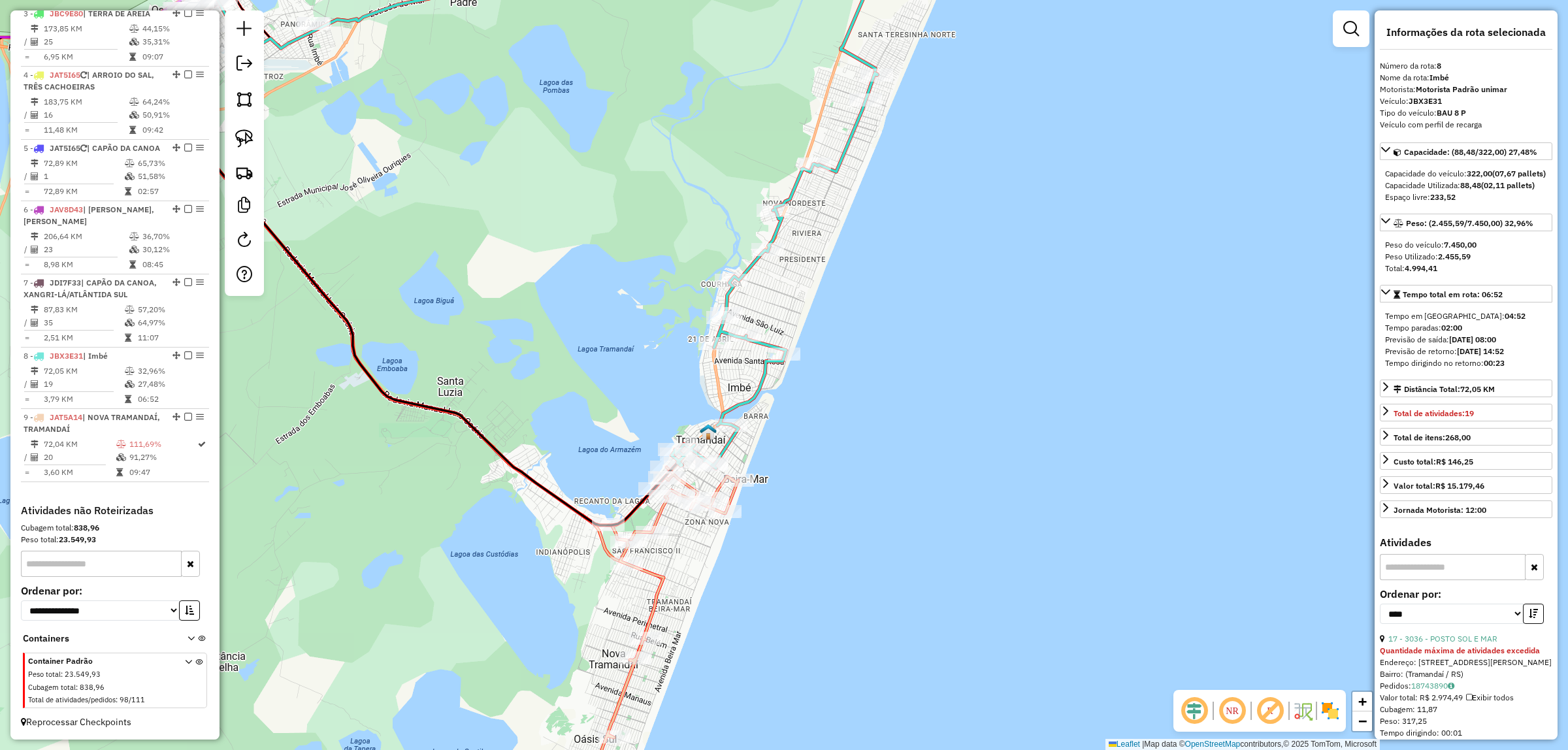
drag, startPoint x: 1024, startPoint y: 660, endPoint x: 1103, endPoint y: 270, distance: 397.9
click at [1105, 271] on div "Janela de atendimento Grade de atendimento Capacidade Transportadoras Veículos …" at bounding box center [784, 375] width 1568 height 750
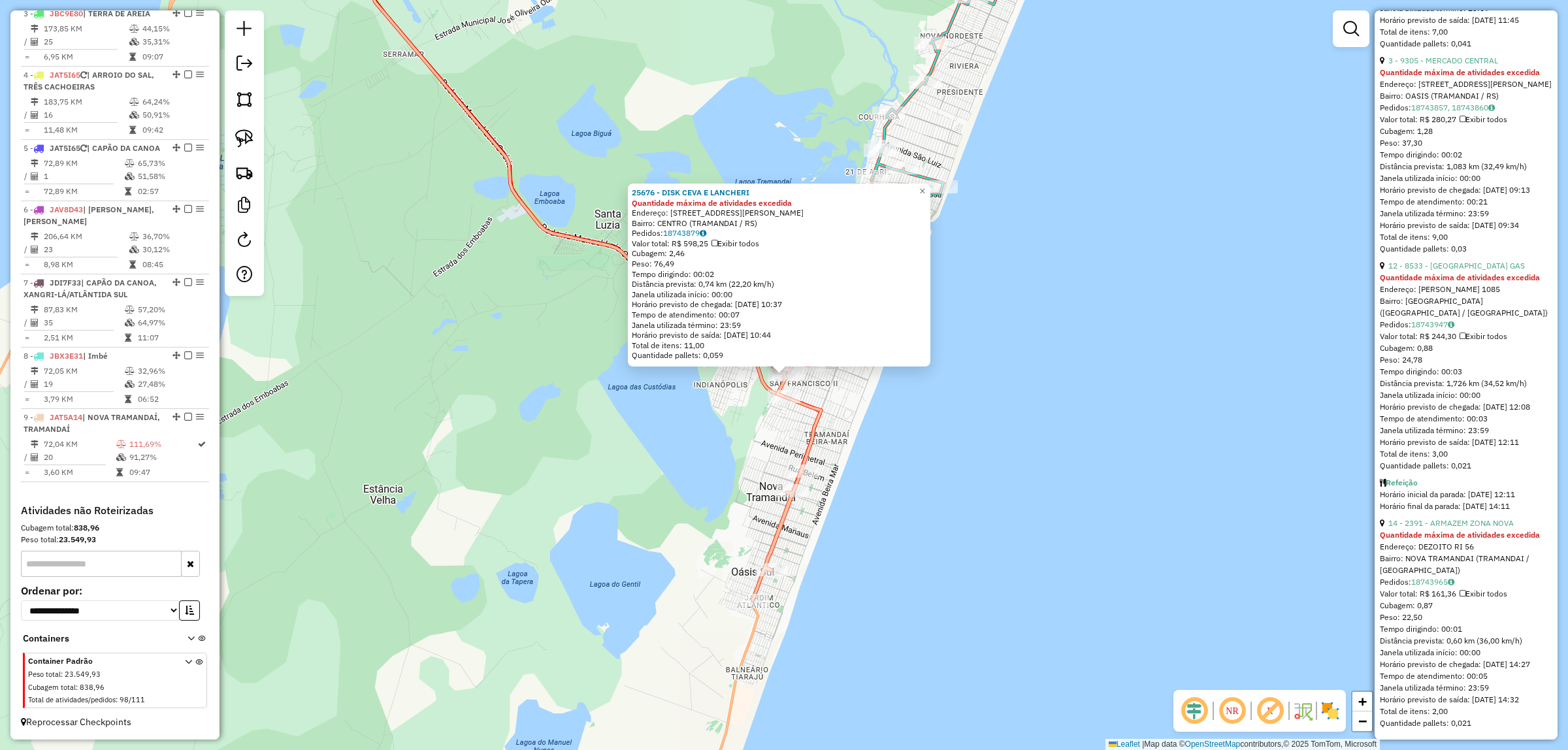
scroll to position [4361, 0]
click at [925, 188] on span "×" at bounding box center [922, 191] width 6 height 11
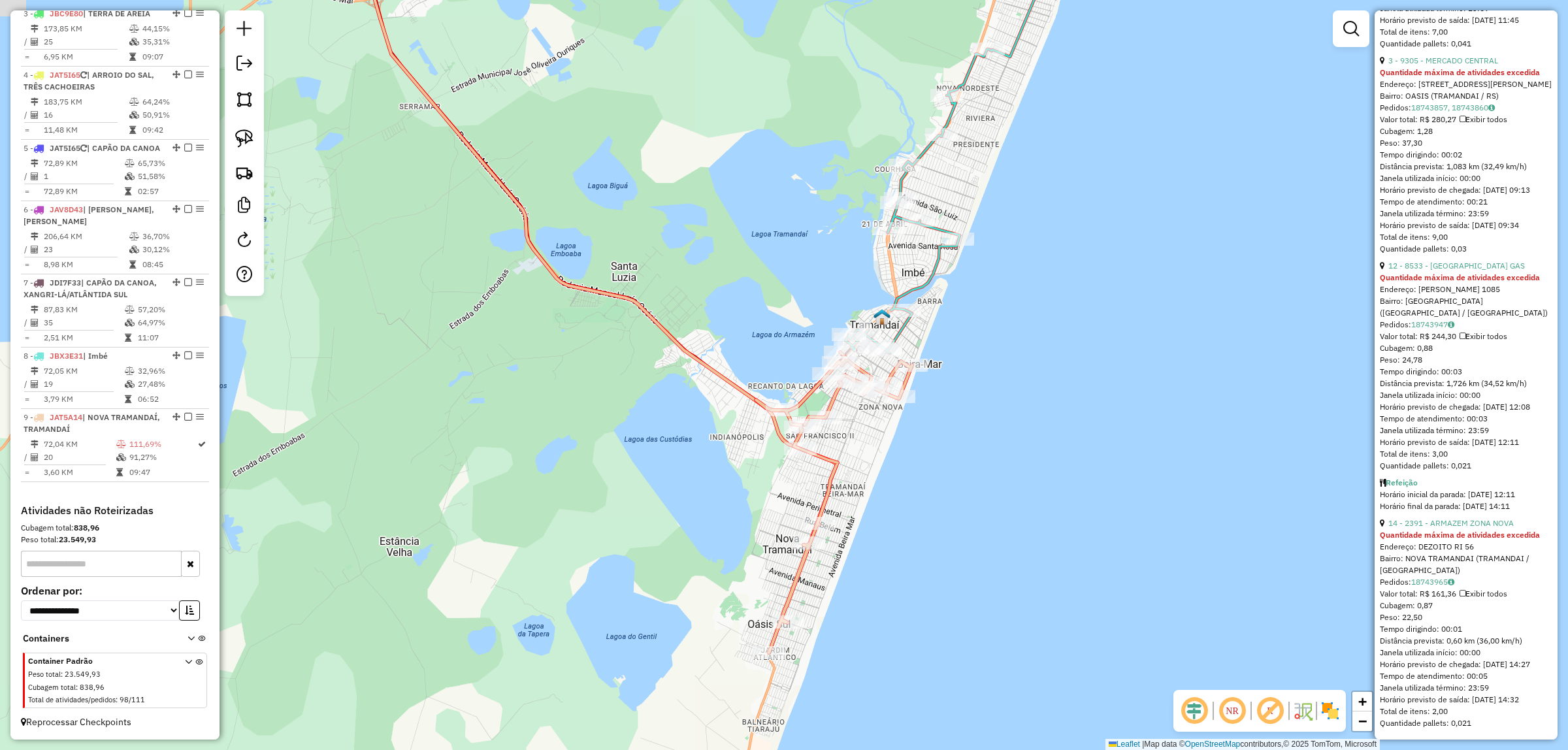
drag, startPoint x: 981, startPoint y: 360, endPoint x: 997, endPoint y: 419, distance: 61.1
click at [997, 419] on div "Janela de atendimento Grade de atendimento Capacidade Transportadoras Veículos …" at bounding box center [784, 375] width 1568 height 750
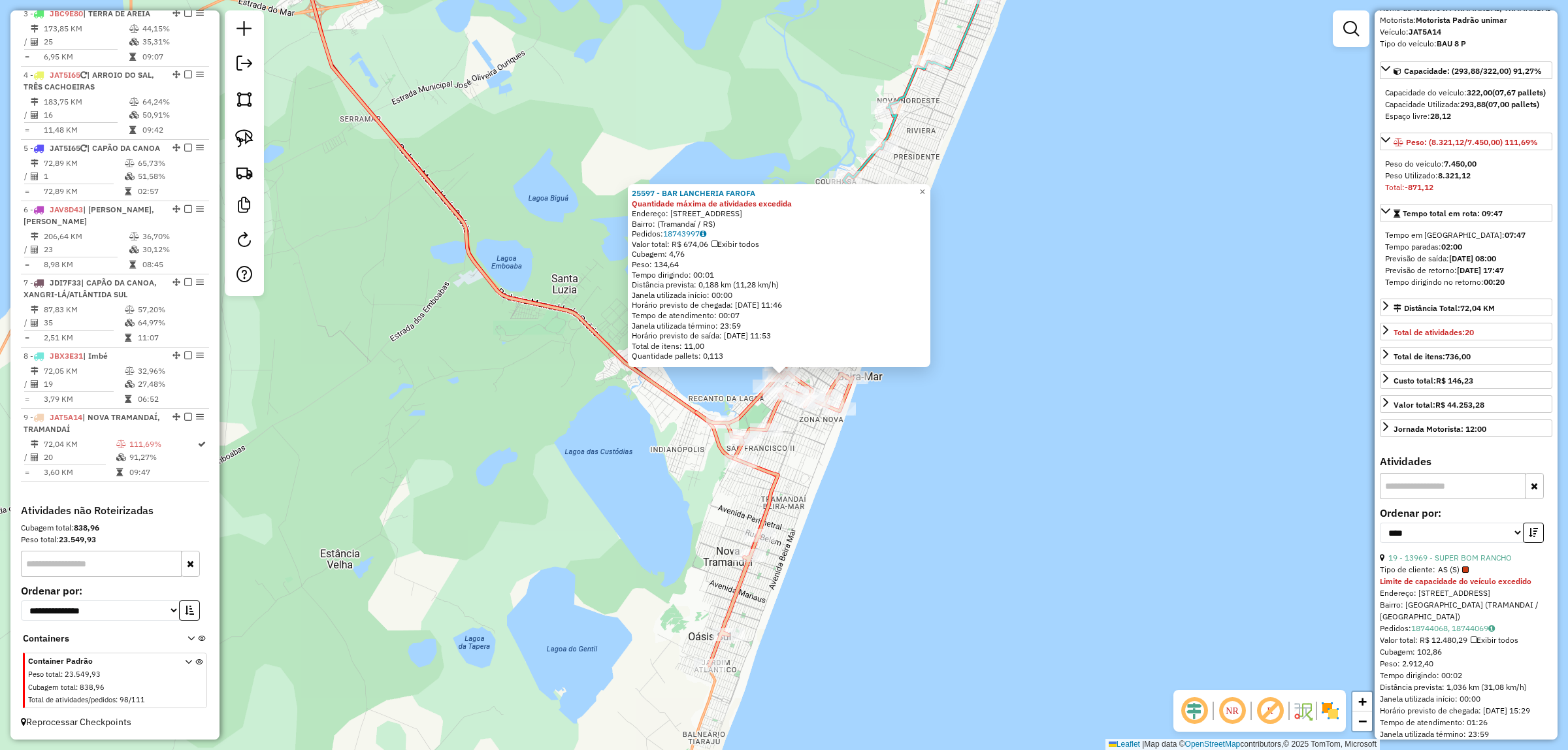
scroll to position [164, 0]
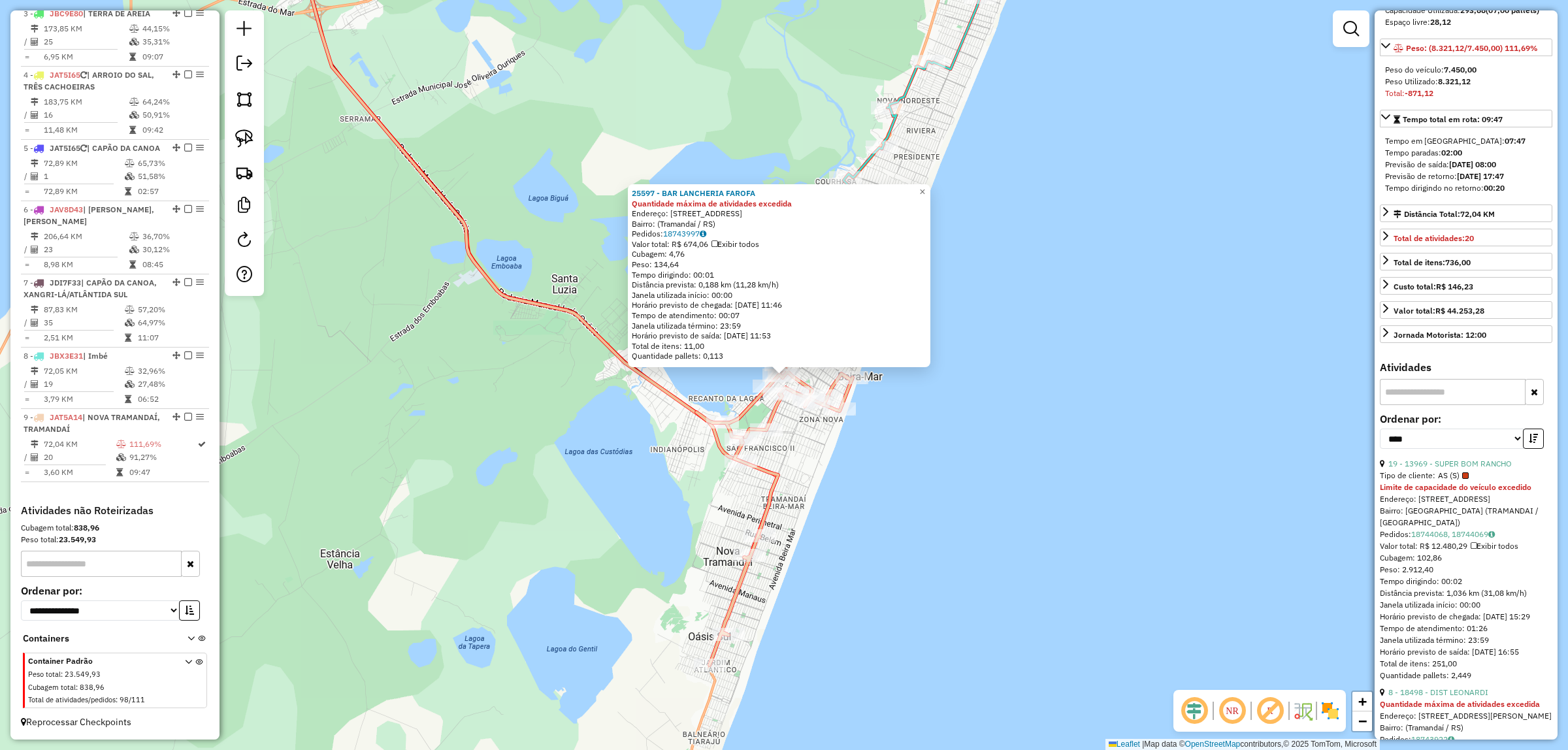
click at [1467, 458] on div "**********" at bounding box center [1466, 437] width 173 height 44
click at [1477, 469] on link "19 - 13969 - SUPER BOM RANCHO" at bounding box center [1449, 463] width 123 height 10
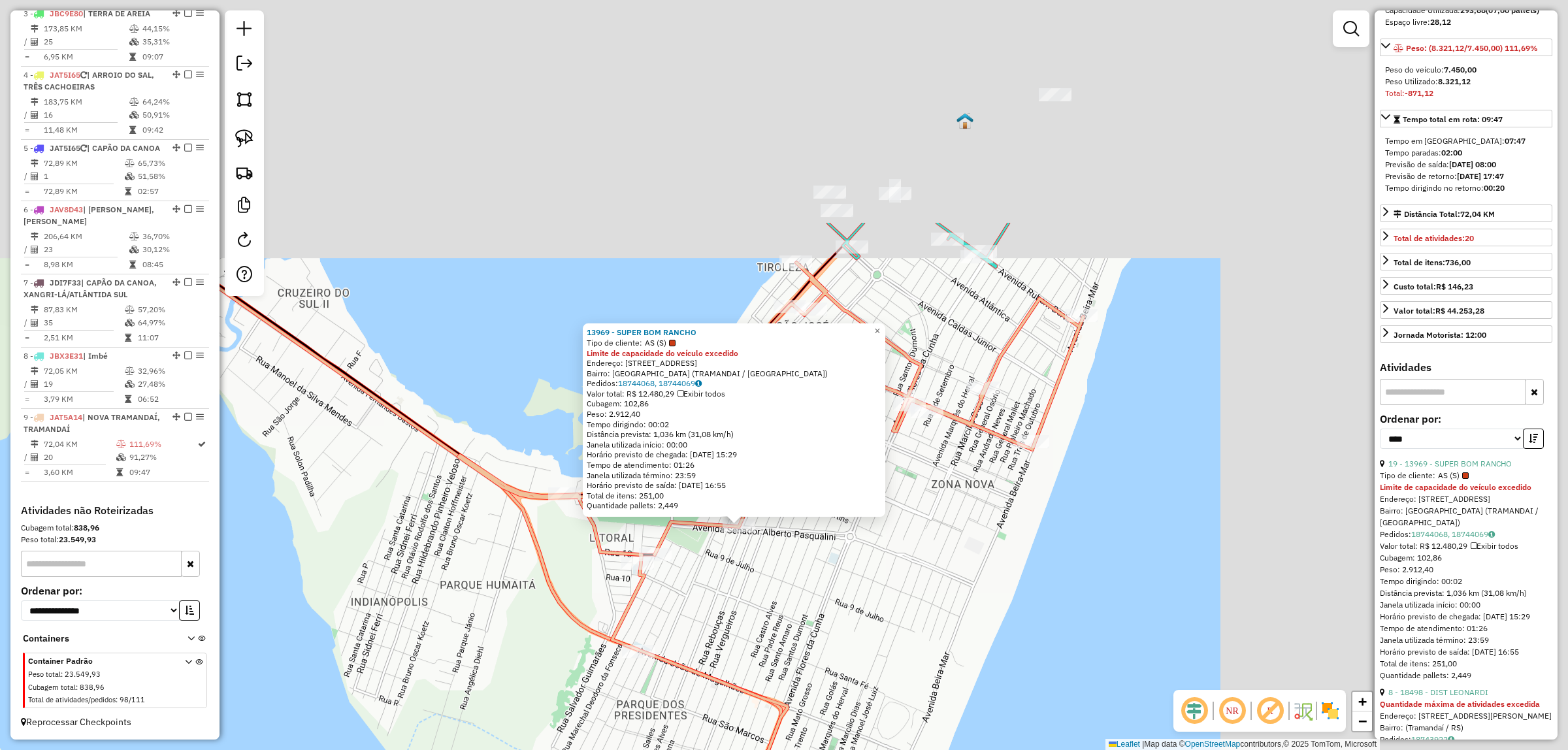
drag, startPoint x: 1241, startPoint y: 305, endPoint x: 785, endPoint y: 576, distance: 530.4
click at [821, 586] on div "13969 - SUPER BOM RANCHO Tipo de cliente: AS (S) Limite de capacidade do veícul…" at bounding box center [784, 375] width 1568 height 750
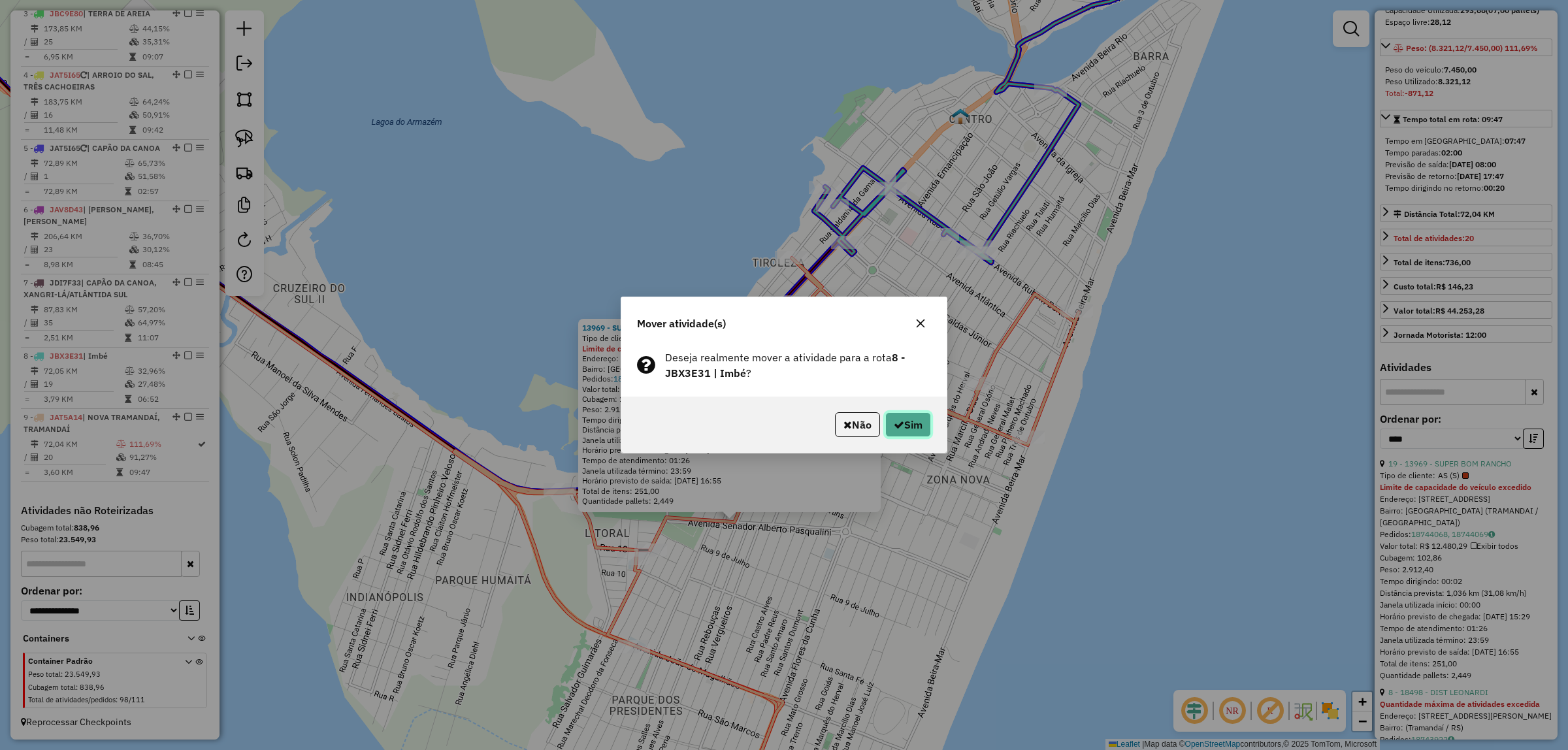
click at [903, 424] on button "Sim" at bounding box center [908, 424] width 46 height 25
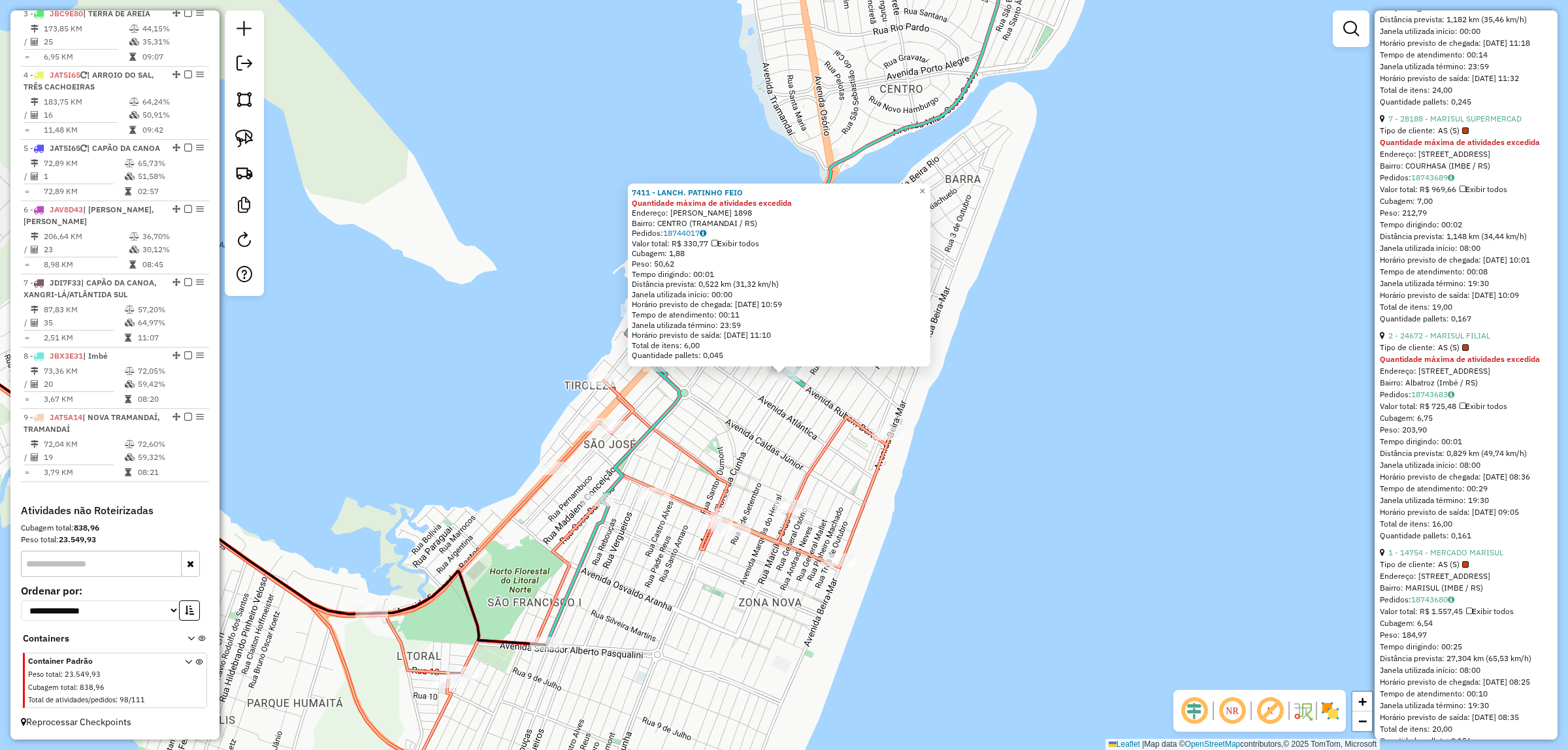
scroll to position [1306, 0]
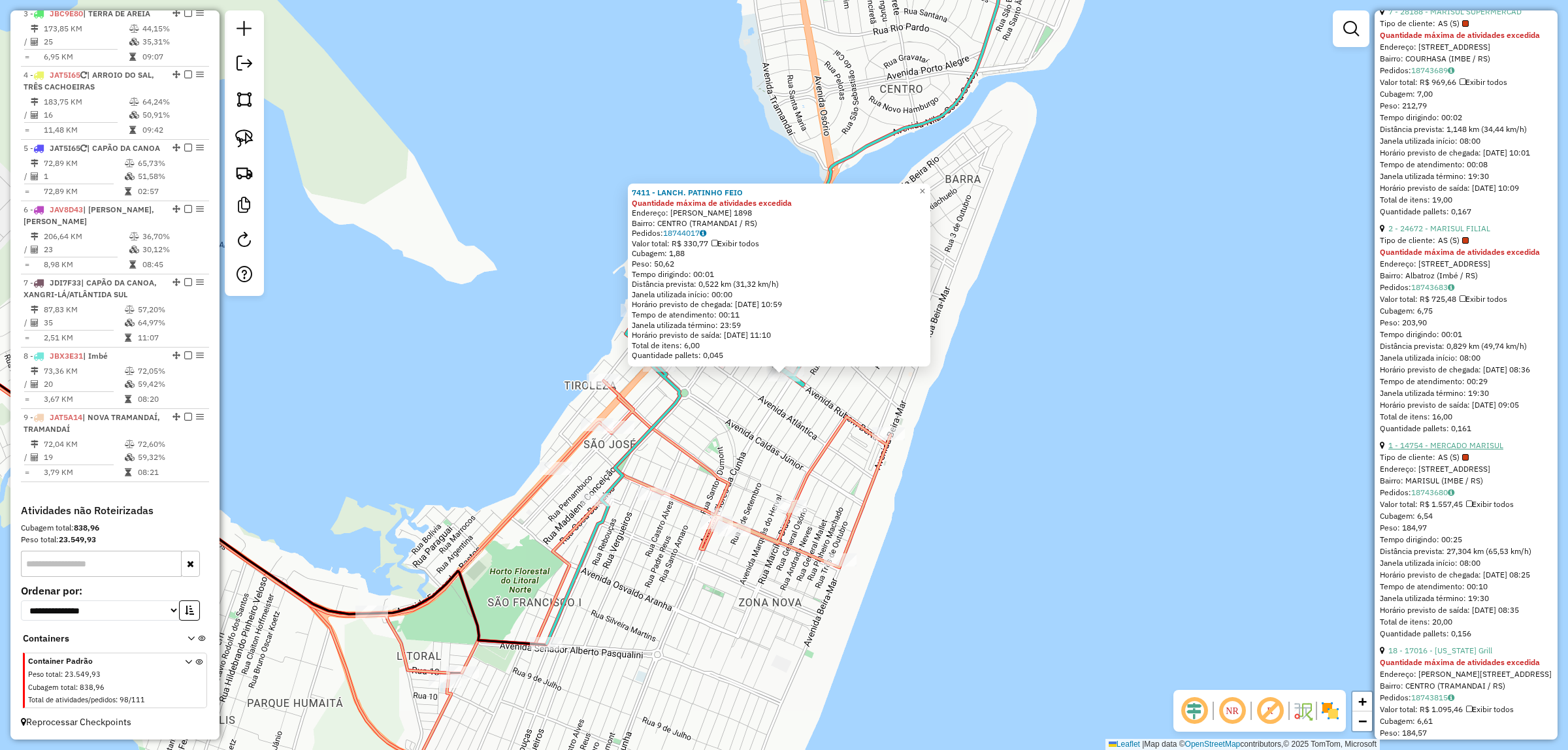
click at [1474, 450] on link "1 - 14754 - MERCADO MARISUL" at bounding box center [1445, 445] width 115 height 10
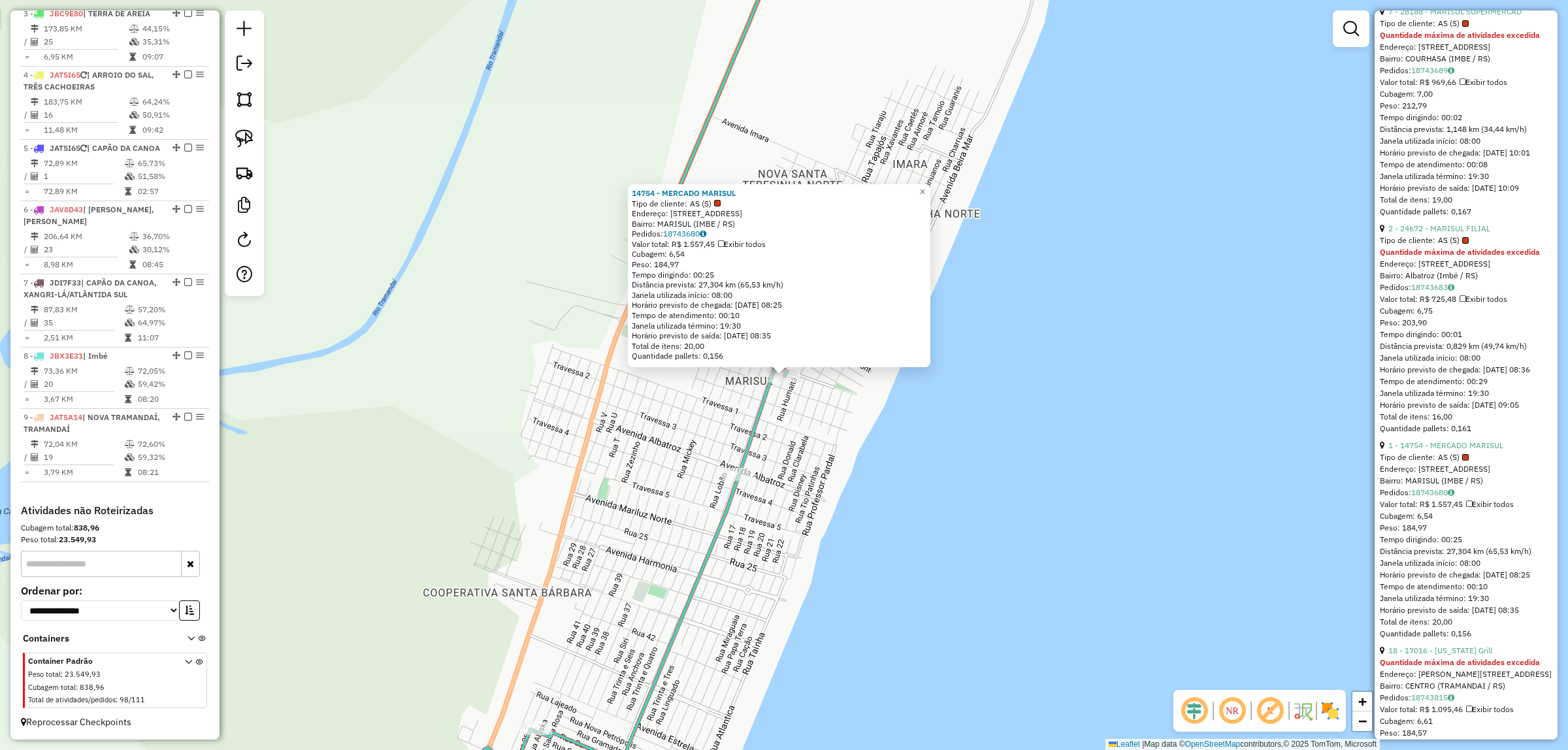
click at [717, 229] on div "Bairro: MARISUL (IMBE / RS)" at bounding box center [778, 223] width 295 height 10
click at [706, 233] on link "18743680" at bounding box center [684, 233] width 43 height 10
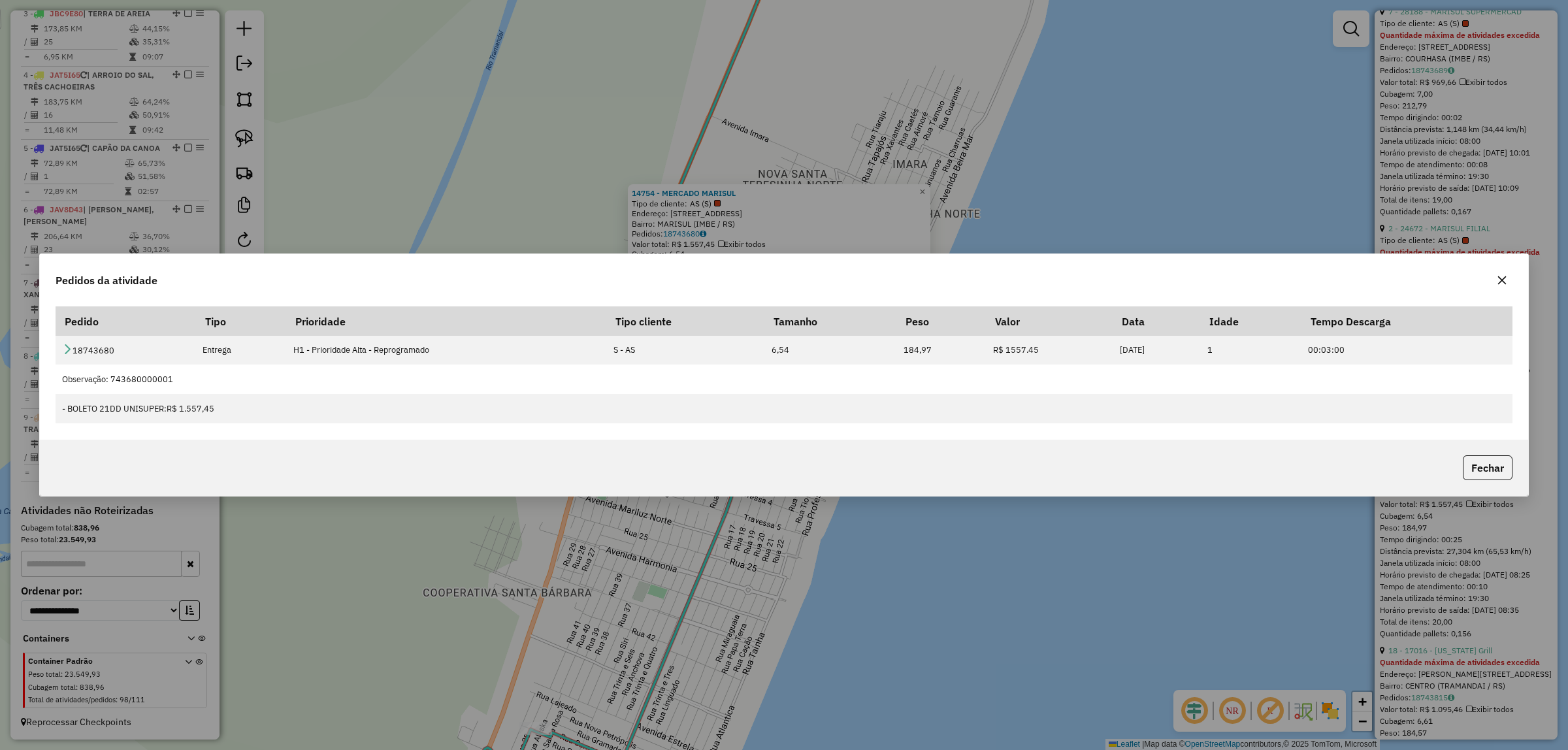
click at [1505, 277] on icon "button" at bounding box center [1502, 280] width 8 height 8
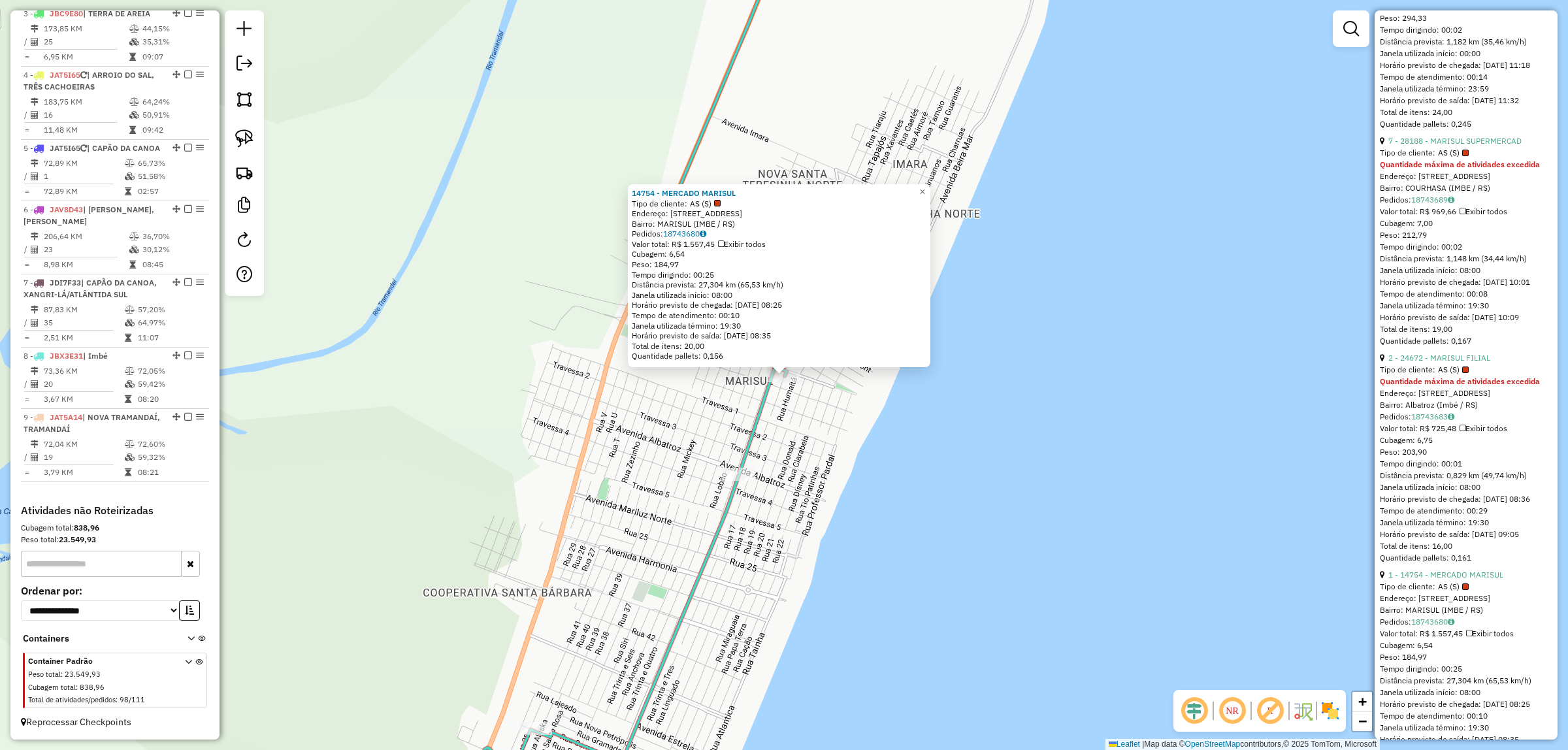
scroll to position [1470, 0]
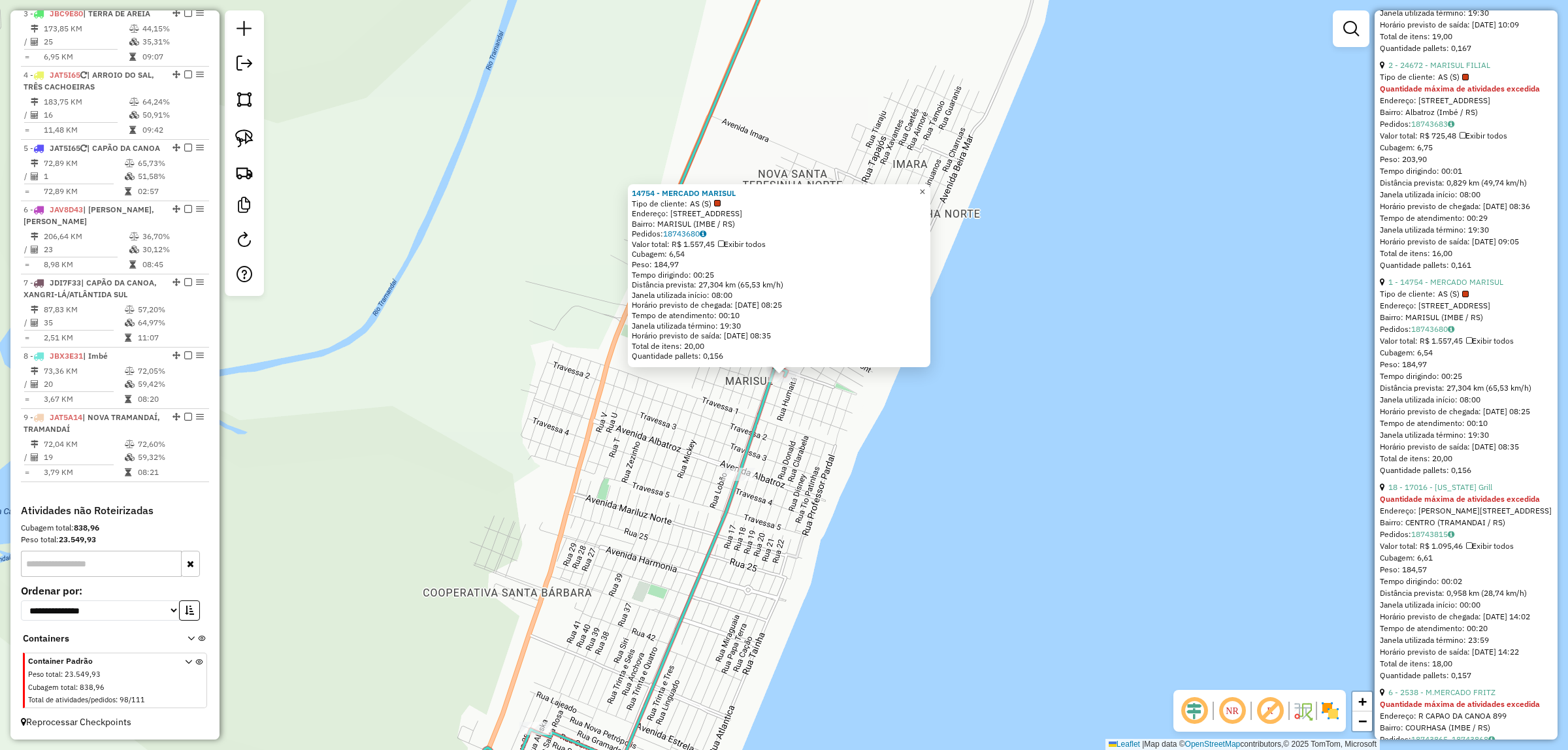
click at [939, 193] on div "14754 - MERCADO MARISUL Tipo de cliente: AS (S) Endereço: Av PARAGUASSU 34 Bair…" at bounding box center [784, 375] width 1568 height 750
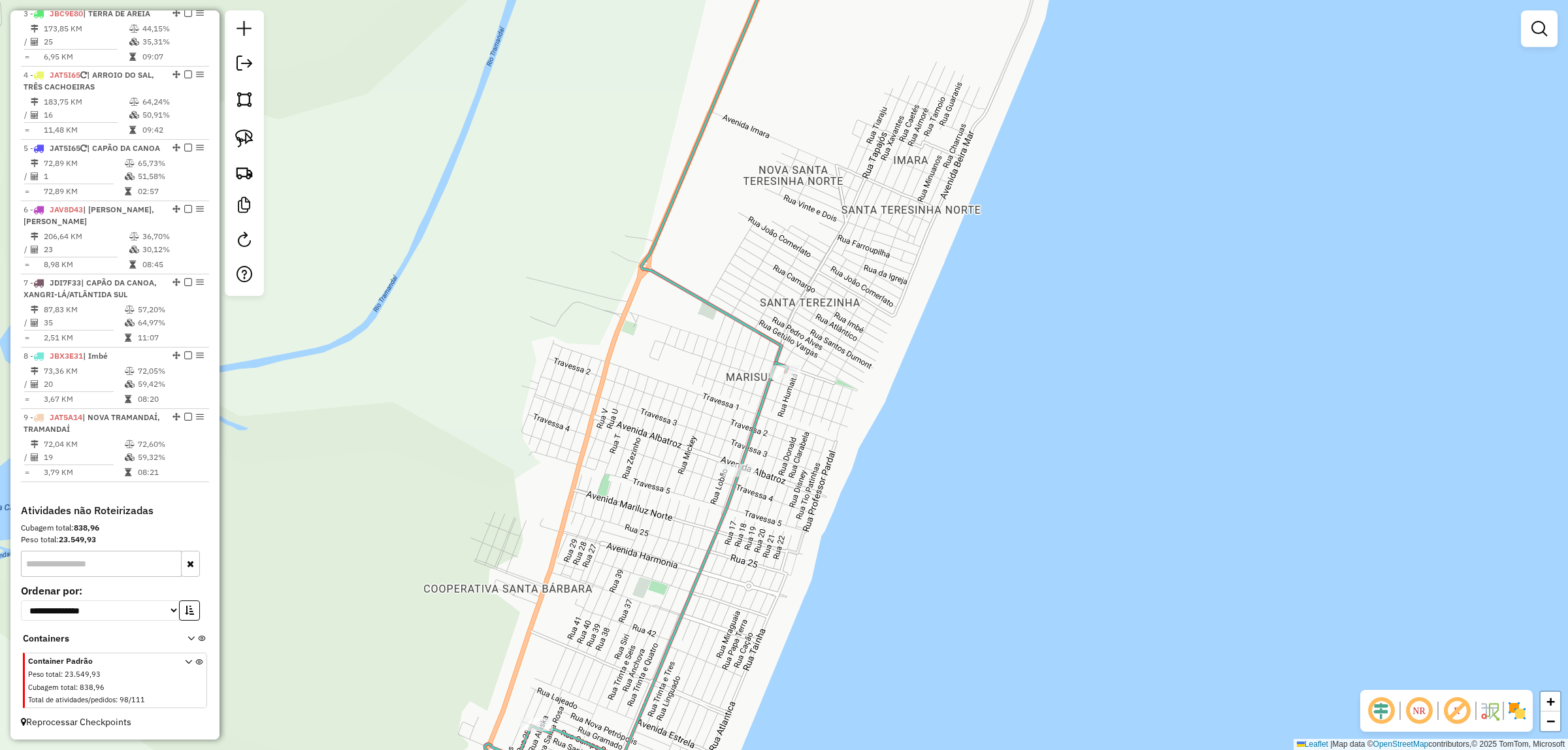
drag, startPoint x: 942, startPoint y: 387, endPoint x: 1058, endPoint y: 148, distance: 265.7
click at [1053, 148] on div "Janela de atendimento Grade de atendimento Capacidade Transportadoras Veículos …" at bounding box center [784, 375] width 1568 height 750
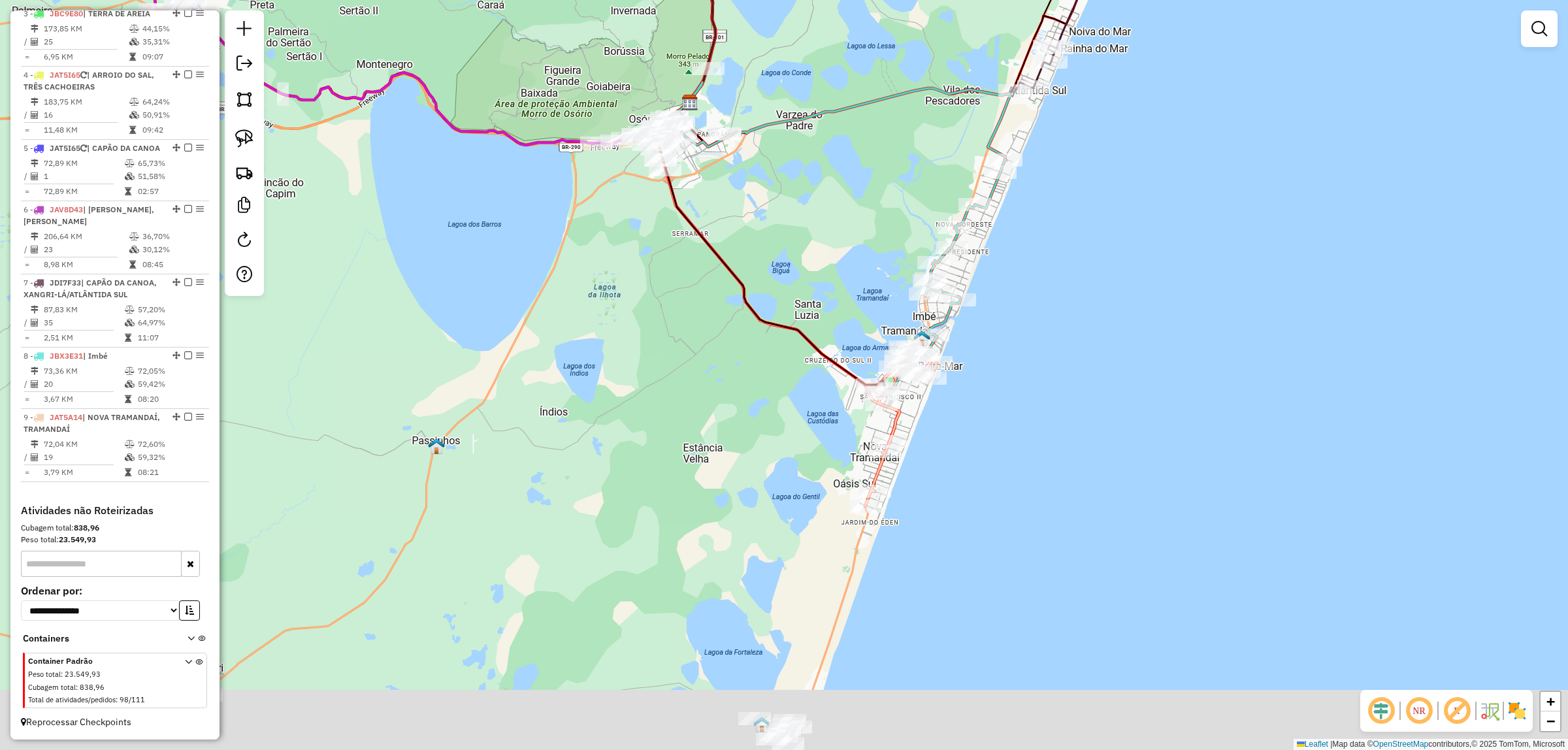
drag, startPoint x: 1068, startPoint y: 420, endPoint x: 1045, endPoint y: 361, distance: 63.3
click at [1056, 353] on div "Janela de atendimento Grade de atendimento Capacidade Transportadoras Veículos …" at bounding box center [784, 375] width 1568 height 750
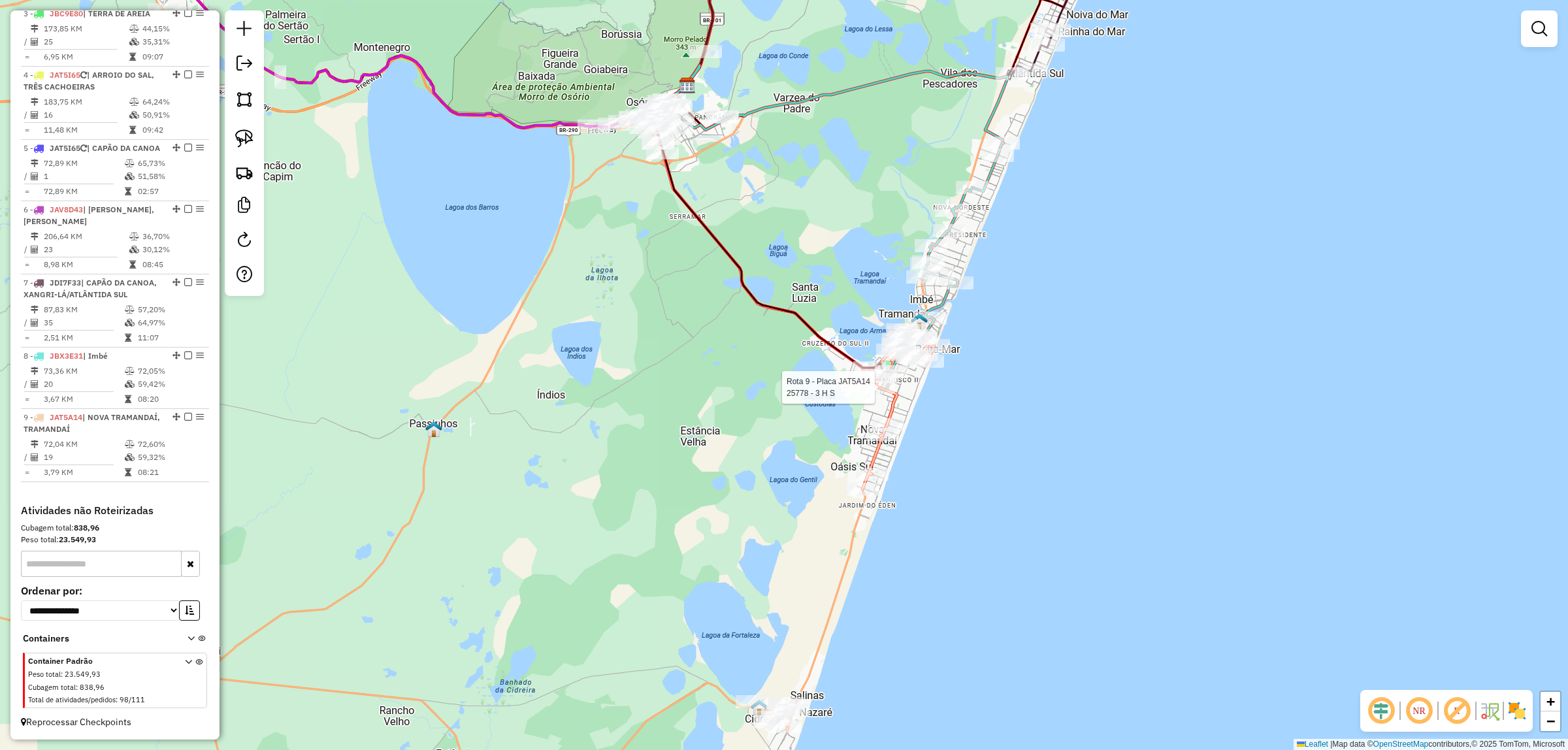
select select "*********"
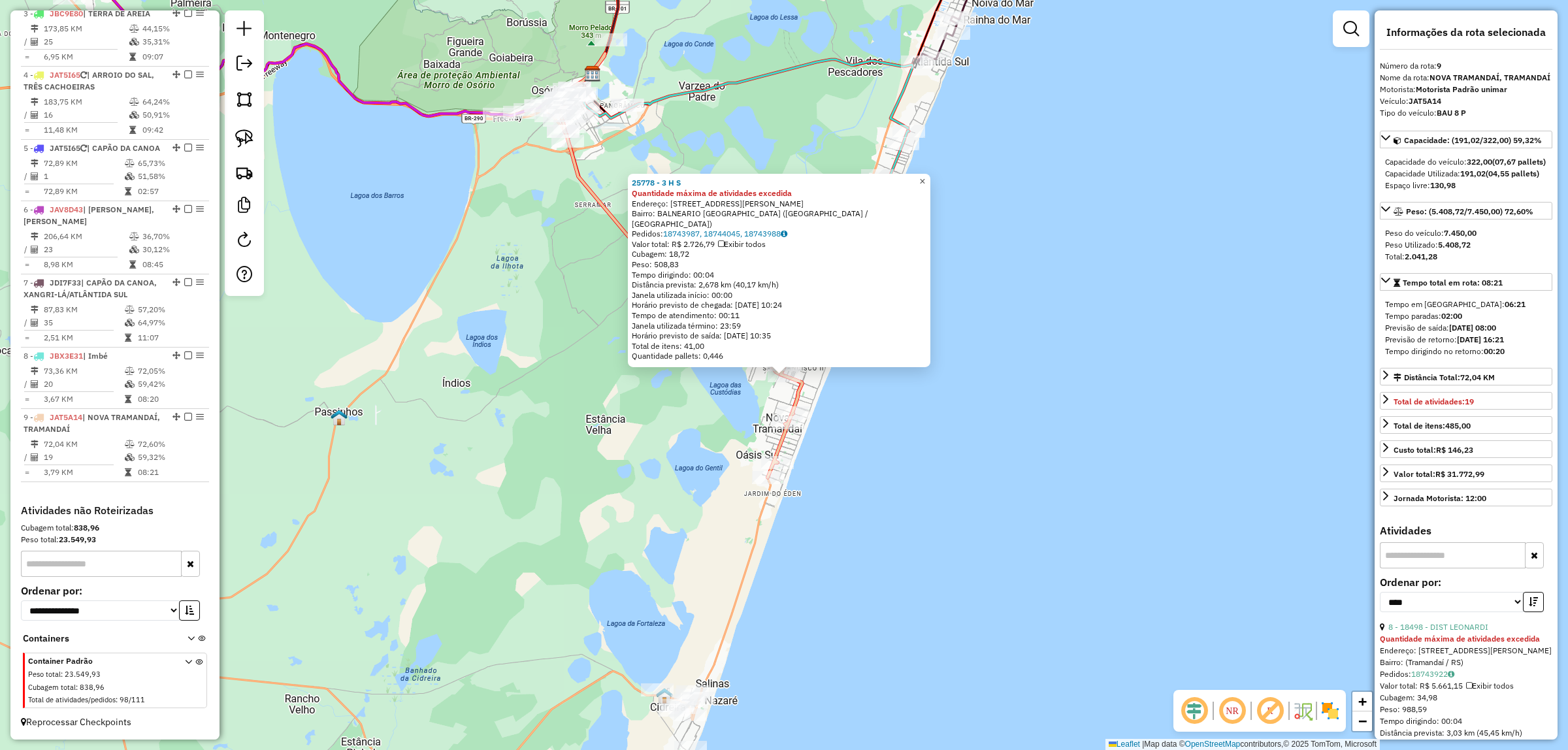
click at [925, 185] on span "×" at bounding box center [922, 181] width 6 height 11
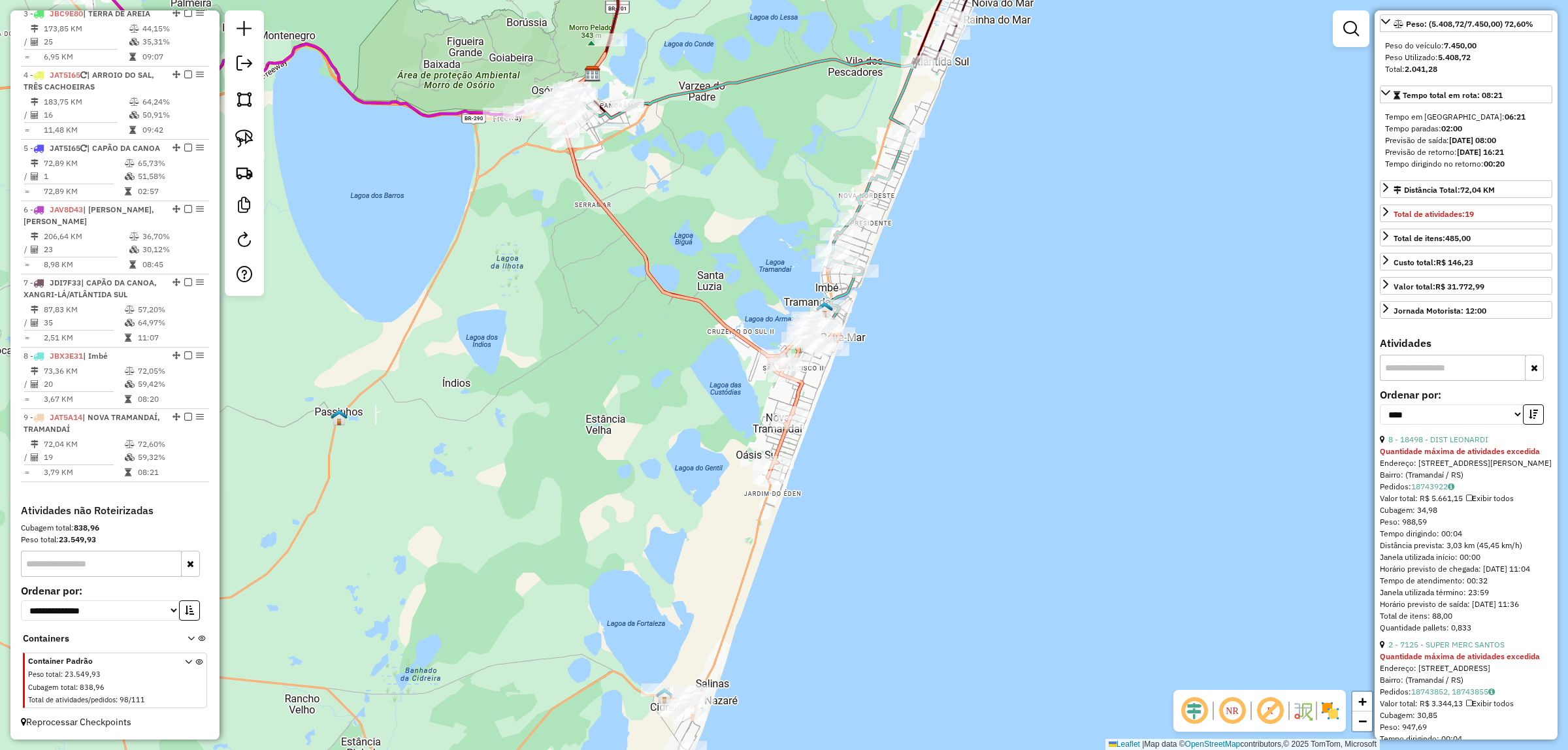
scroll to position [0, 0]
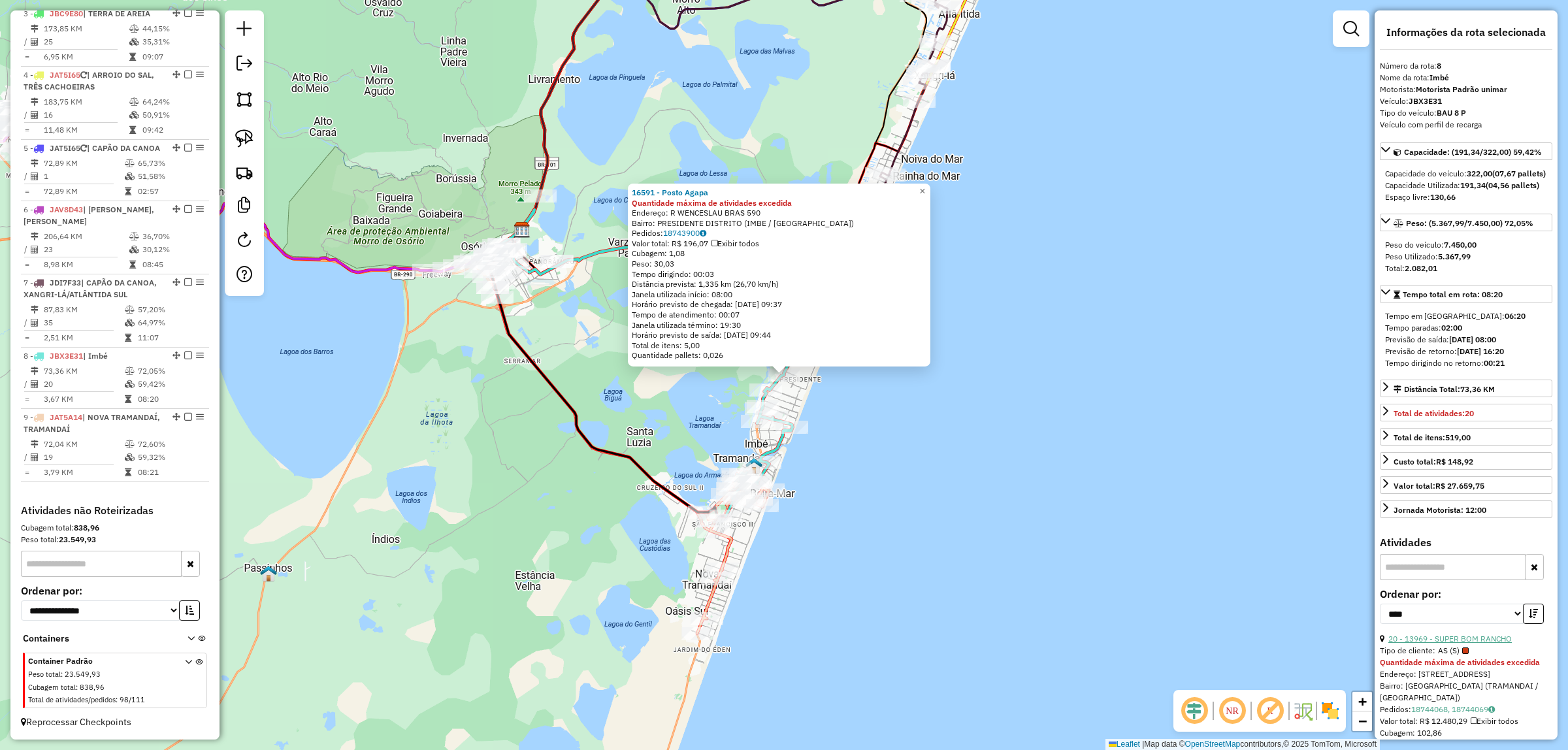
click at [1492, 643] on link "20 - 13969 - SUPER BOM RANCHO" at bounding box center [1449, 638] width 123 height 10
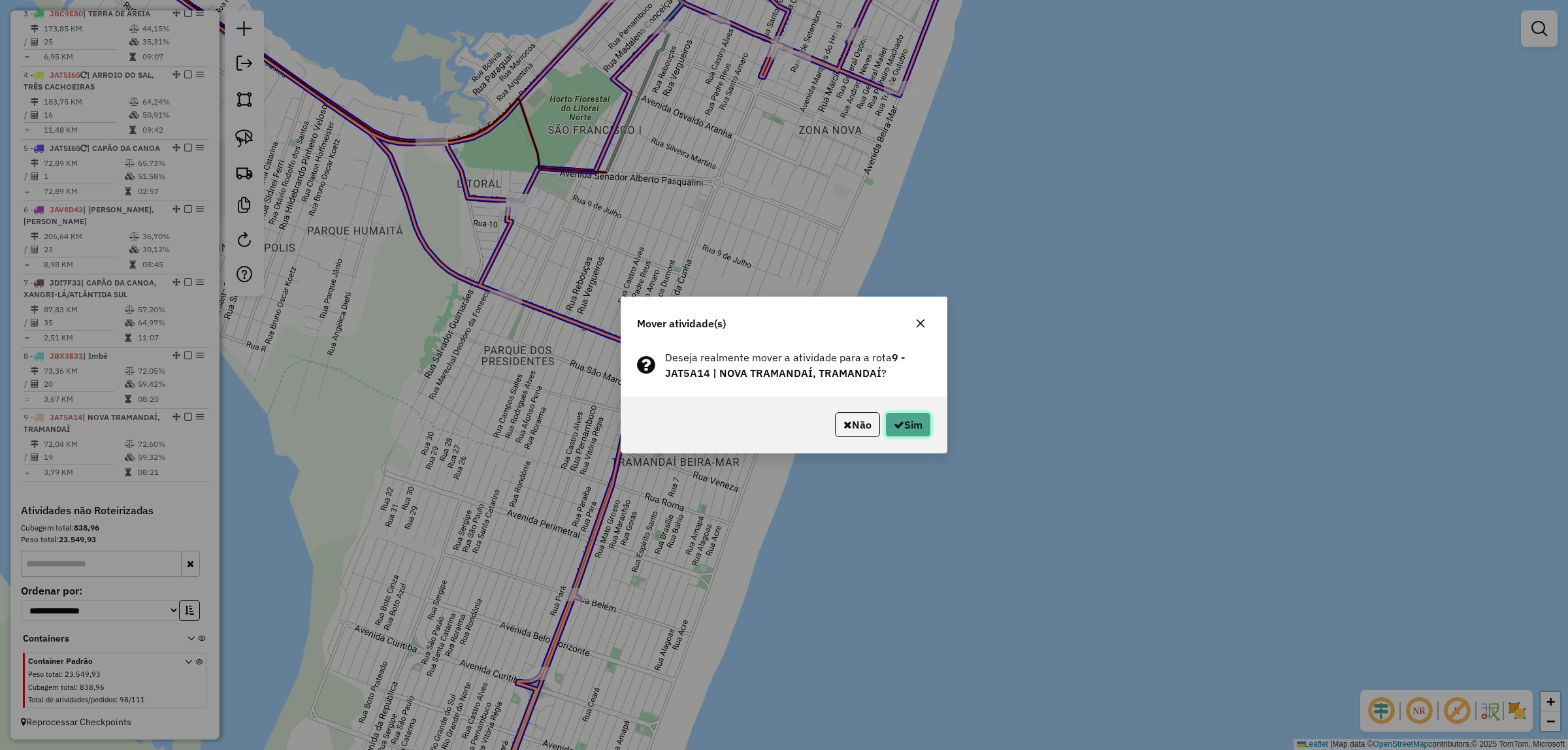
click at [903, 422] on button "Sim" at bounding box center [908, 424] width 46 height 25
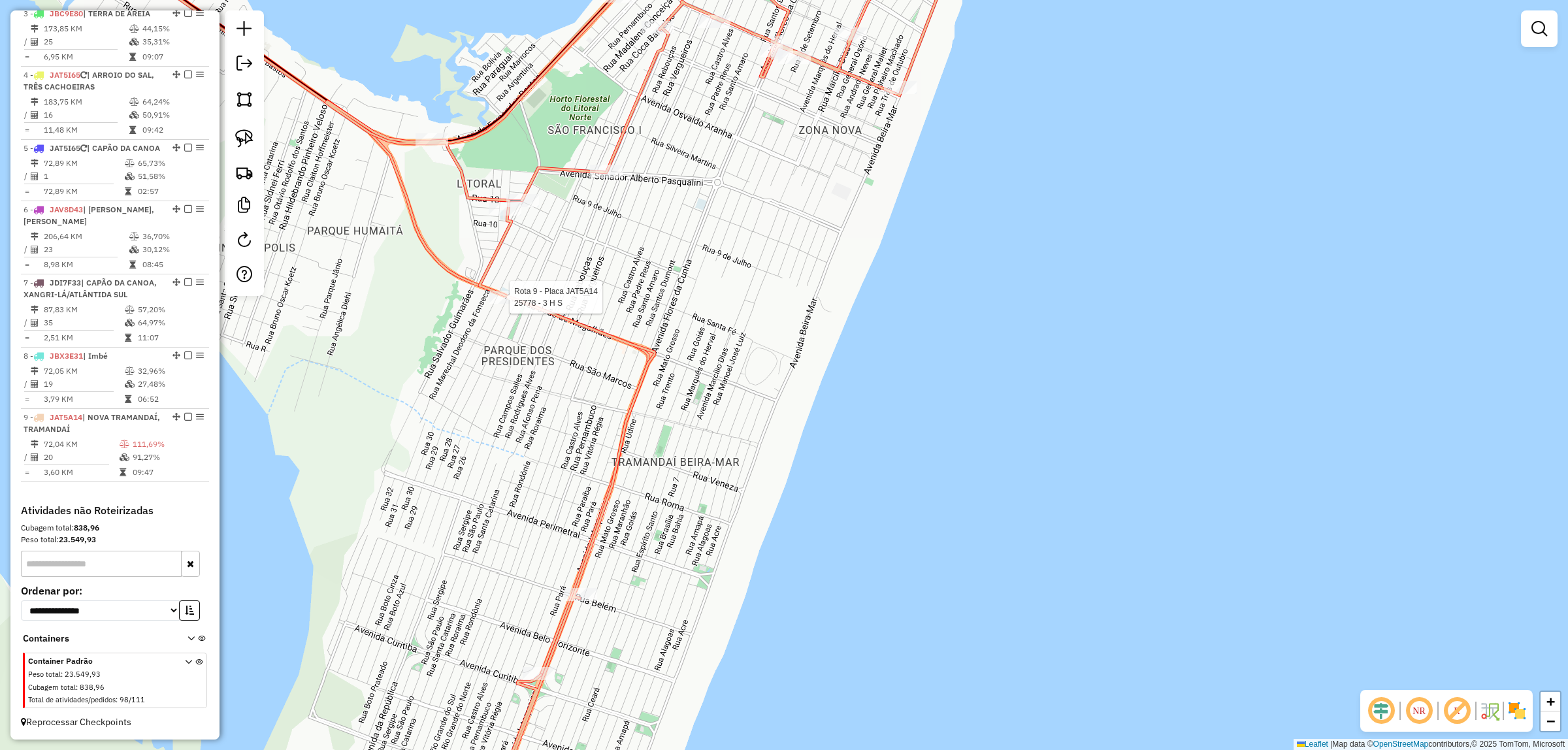
select select "*********"
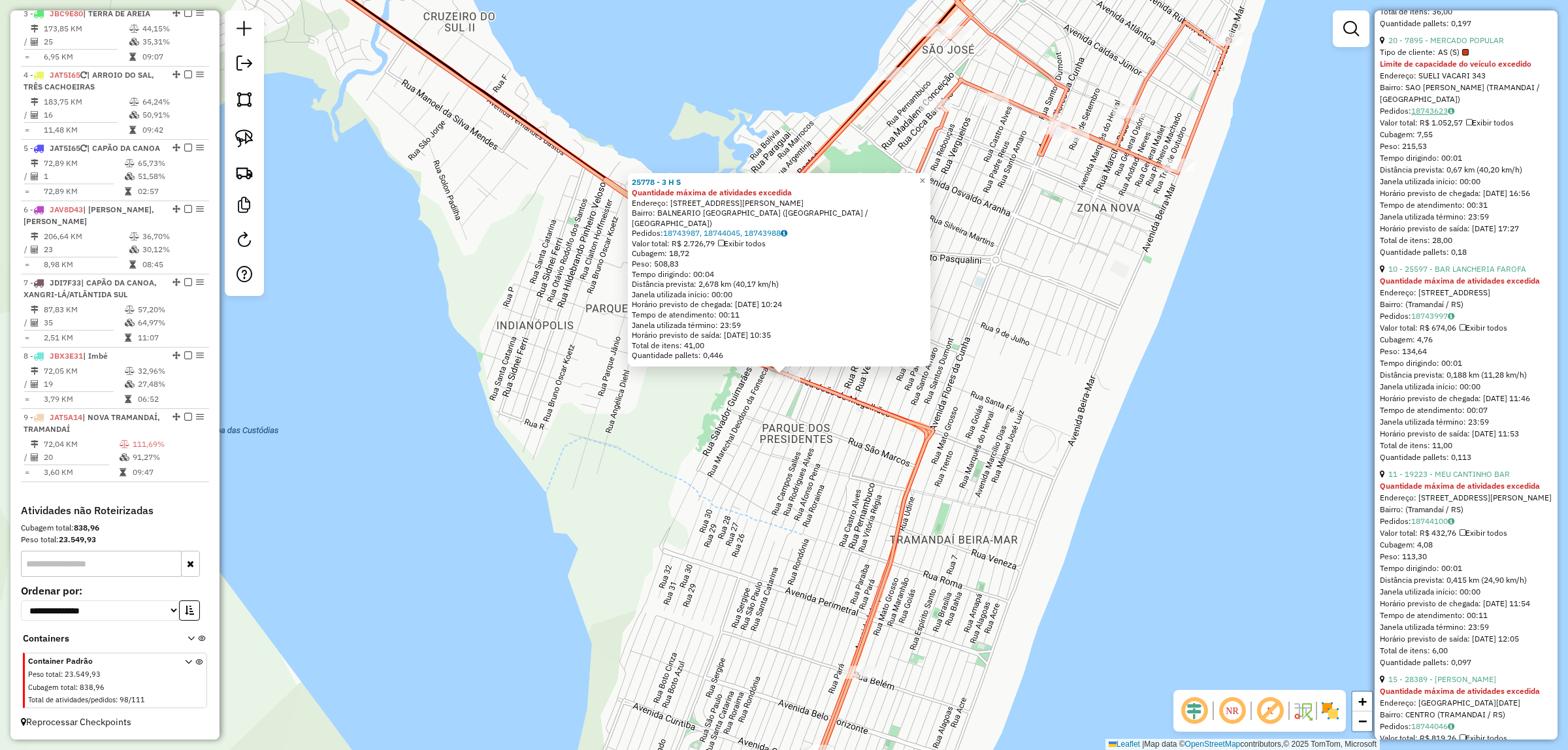
scroll to position [1715, 0]
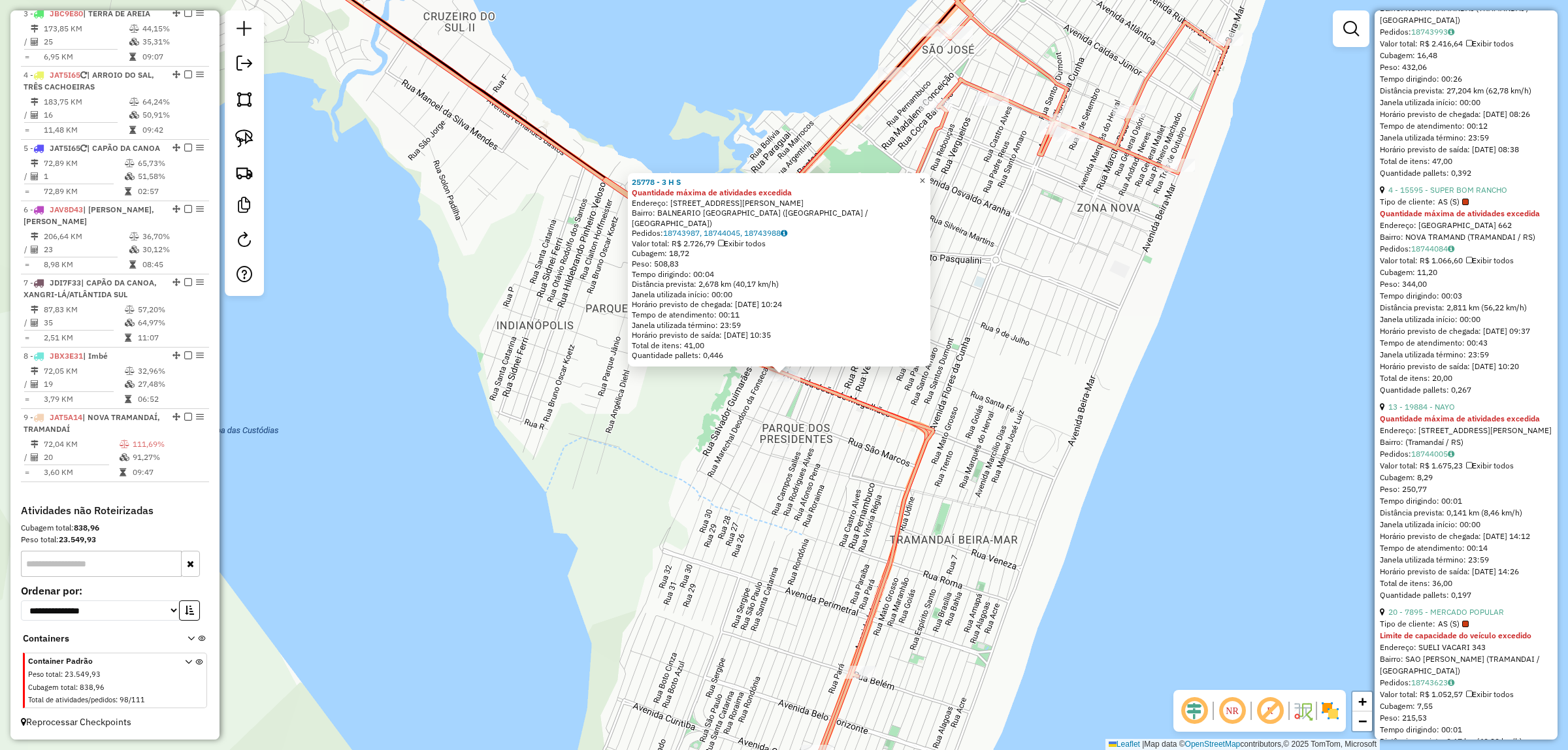
click at [925, 179] on span "×" at bounding box center [922, 180] width 6 height 11
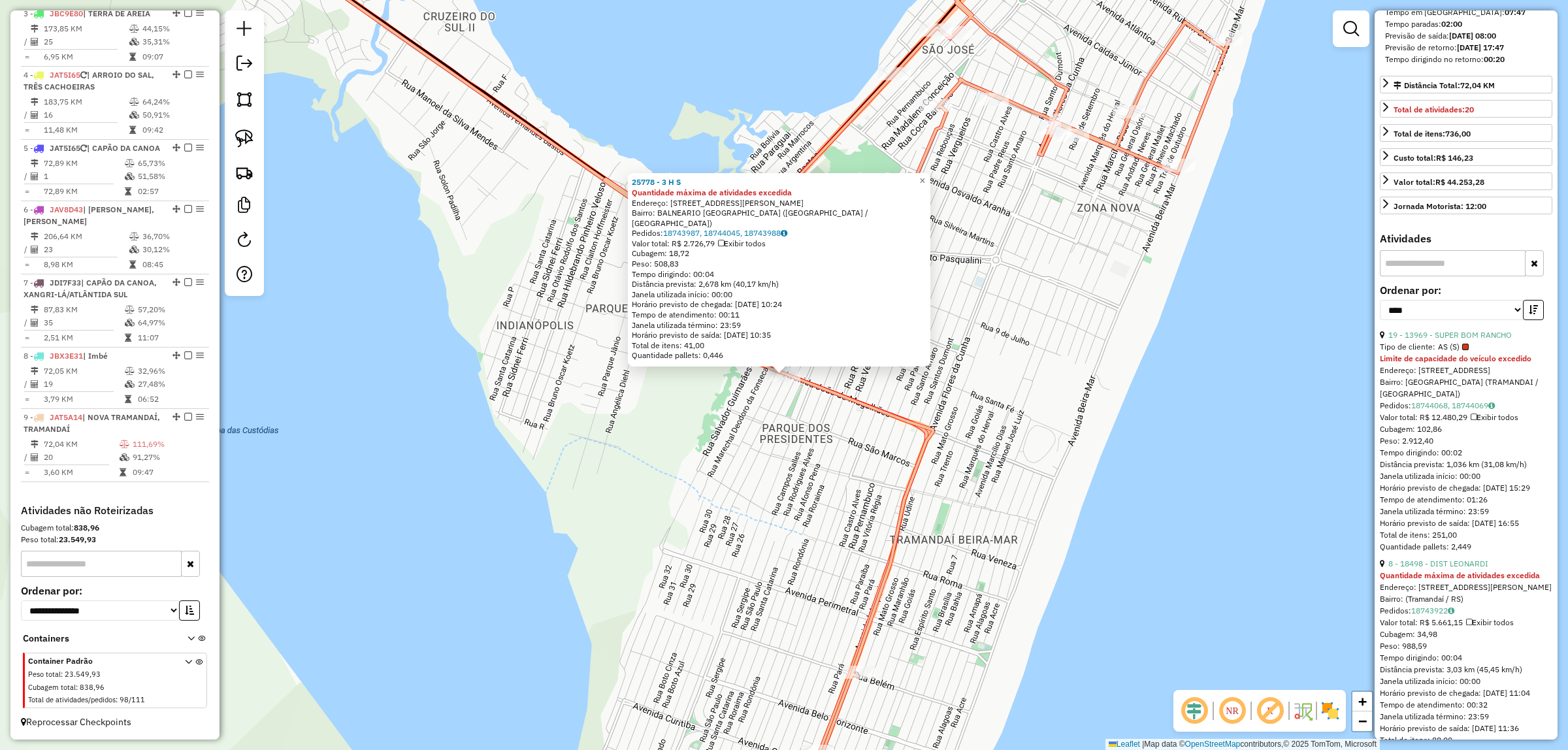
scroll to position [408, 0]
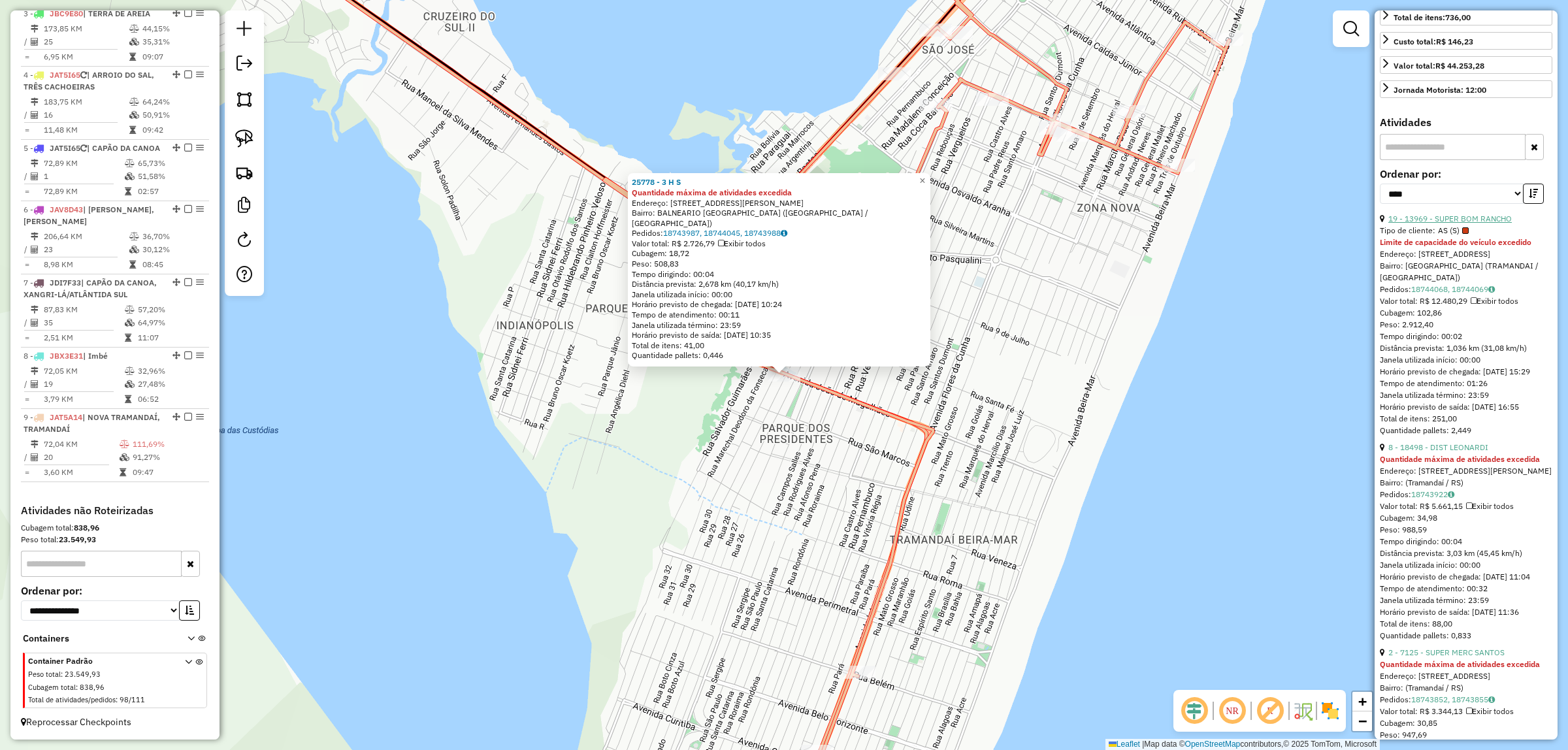
click at [1463, 223] on link "19 - 13969 - SUPER BOM RANCHO" at bounding box center [1449, 218] width 123 height 10
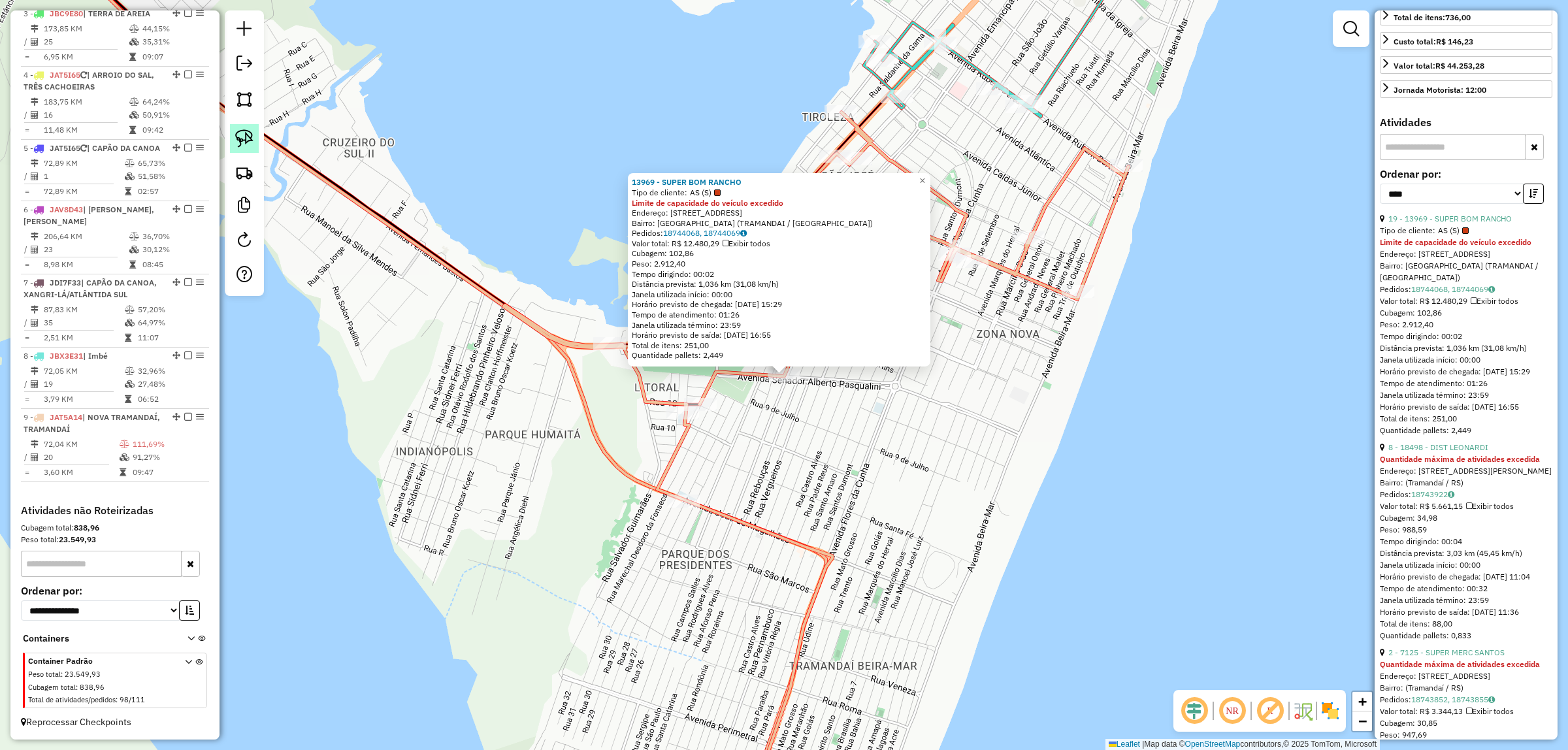
click at [233, 132] on link at bounding box center [244, 138] width 28 height 28
click at [771, 381] on div "Rota 9 - Placa JAT5A14 13969 - SUPER BOM RANCHO 13969 - SUPER BOM RANCHO Tipo d…" at bounding box center [784, 375] width 1568 height 750
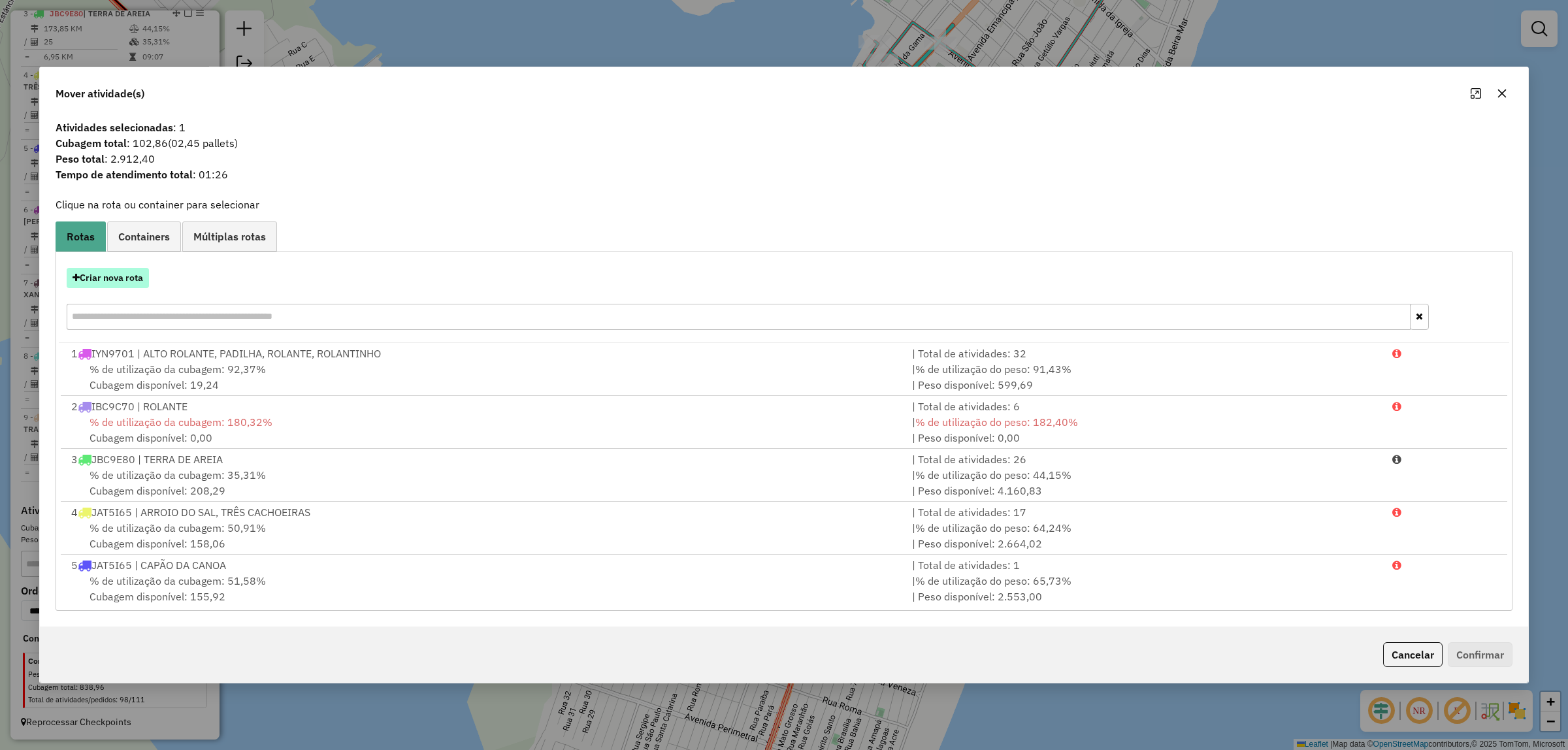
click at [118, 281] on button "Criar nova rota" at bounding box center [108, 278] width 83 height 20
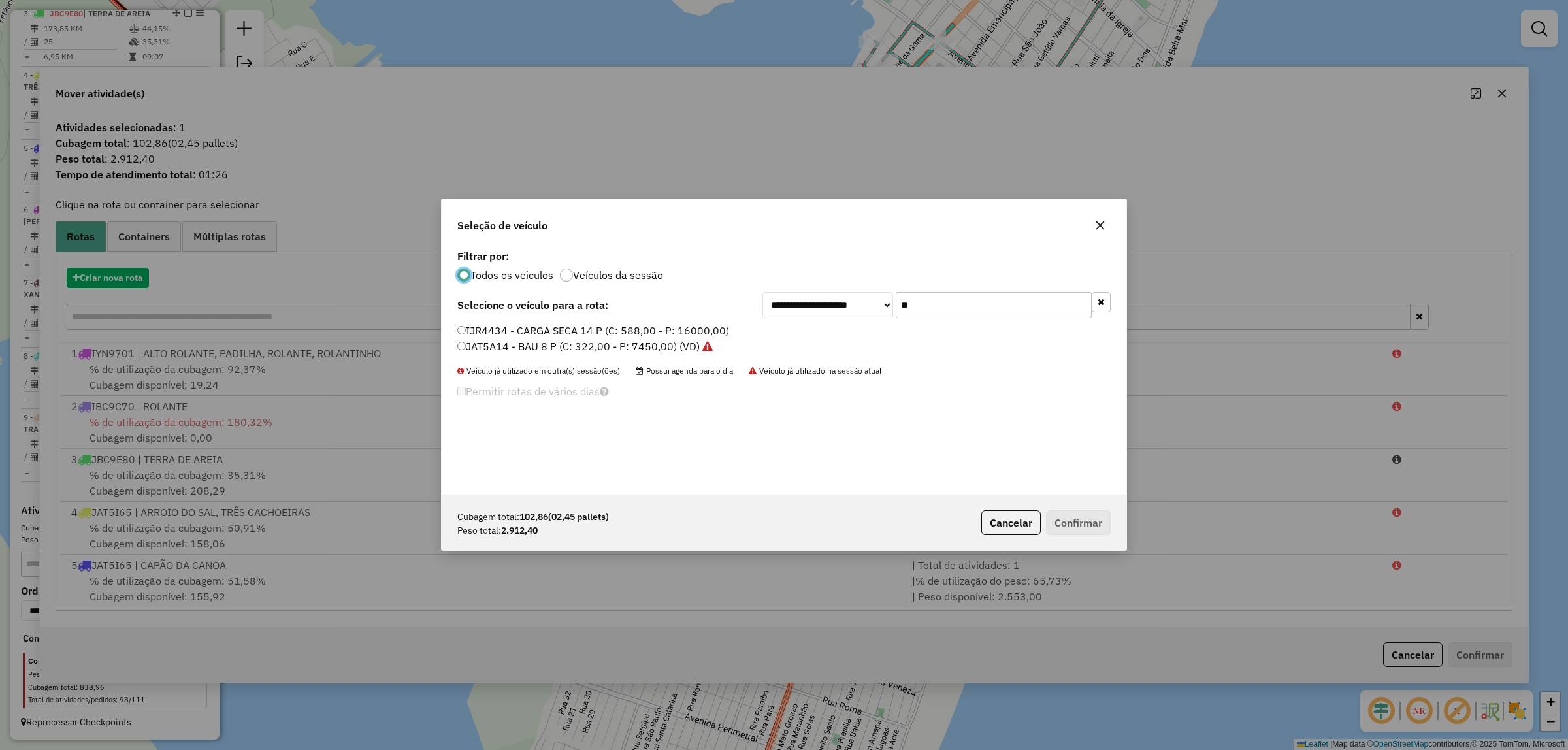
scroll to position [6, 4]
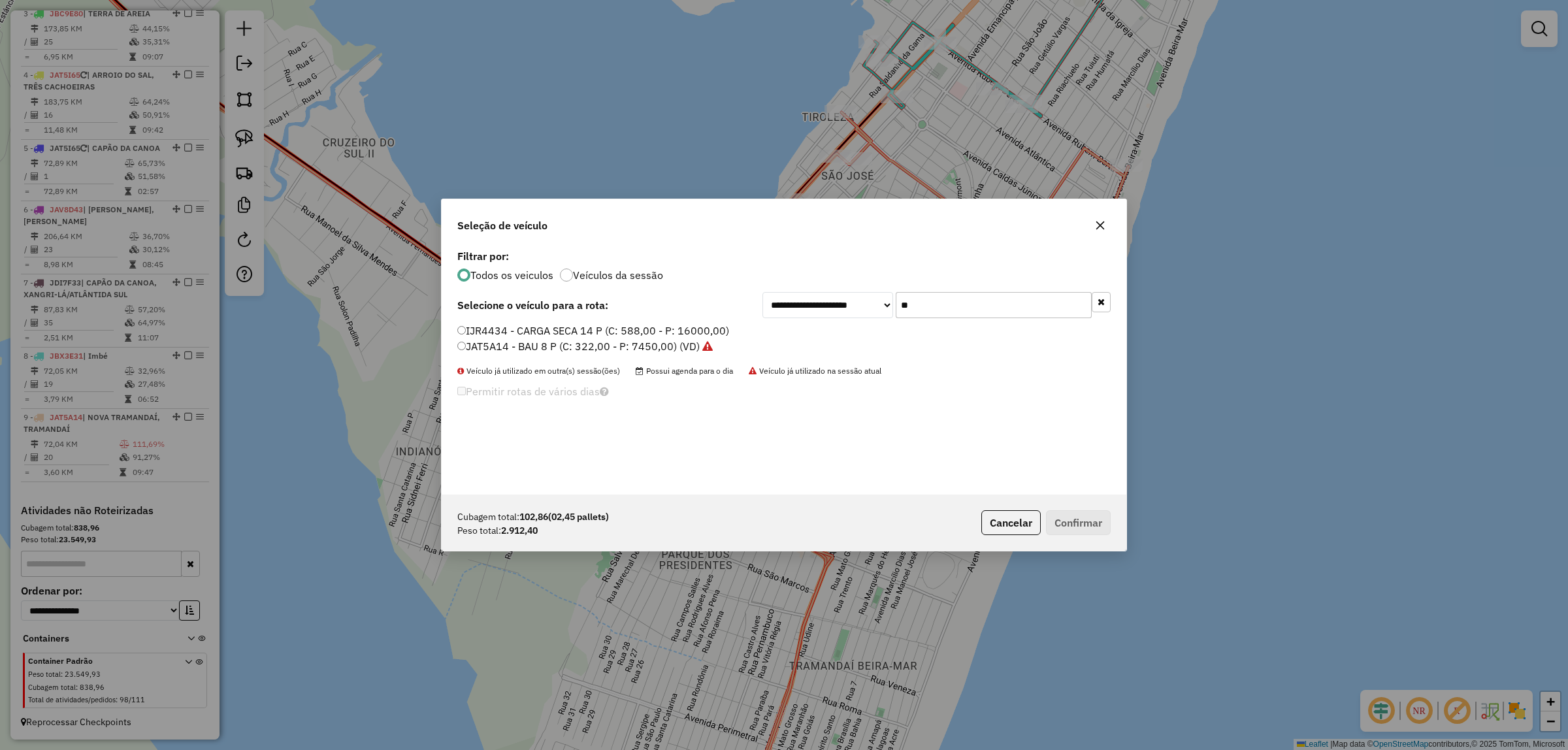
drag, startPoint x: 954, startPoint y: 308, endPoint x: 653, endPoint y: 318, distance: 301.2
click at [656, 315] on div "**********" at bounding box center [783, 305] width 653 height 26
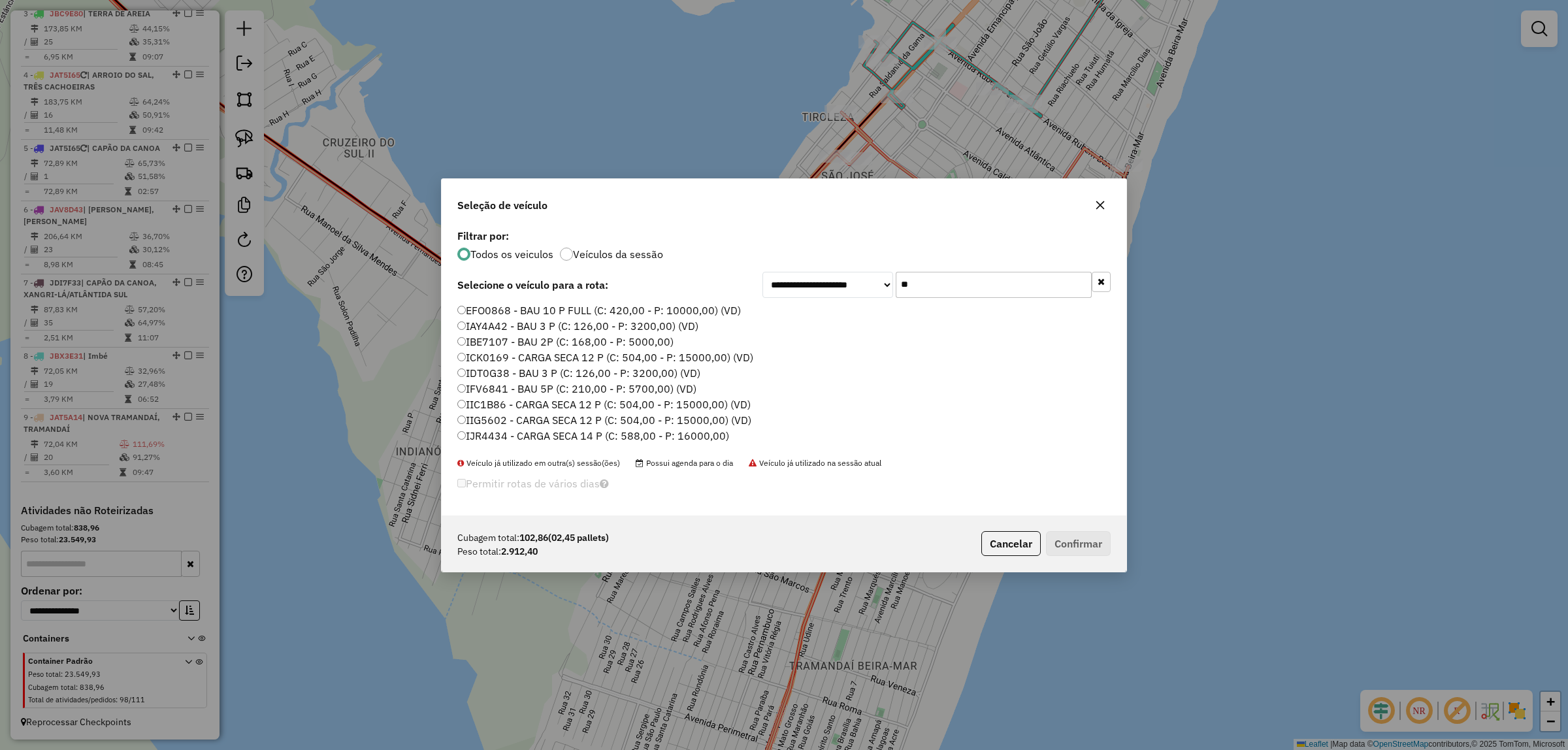
type input "*"
type input "**"
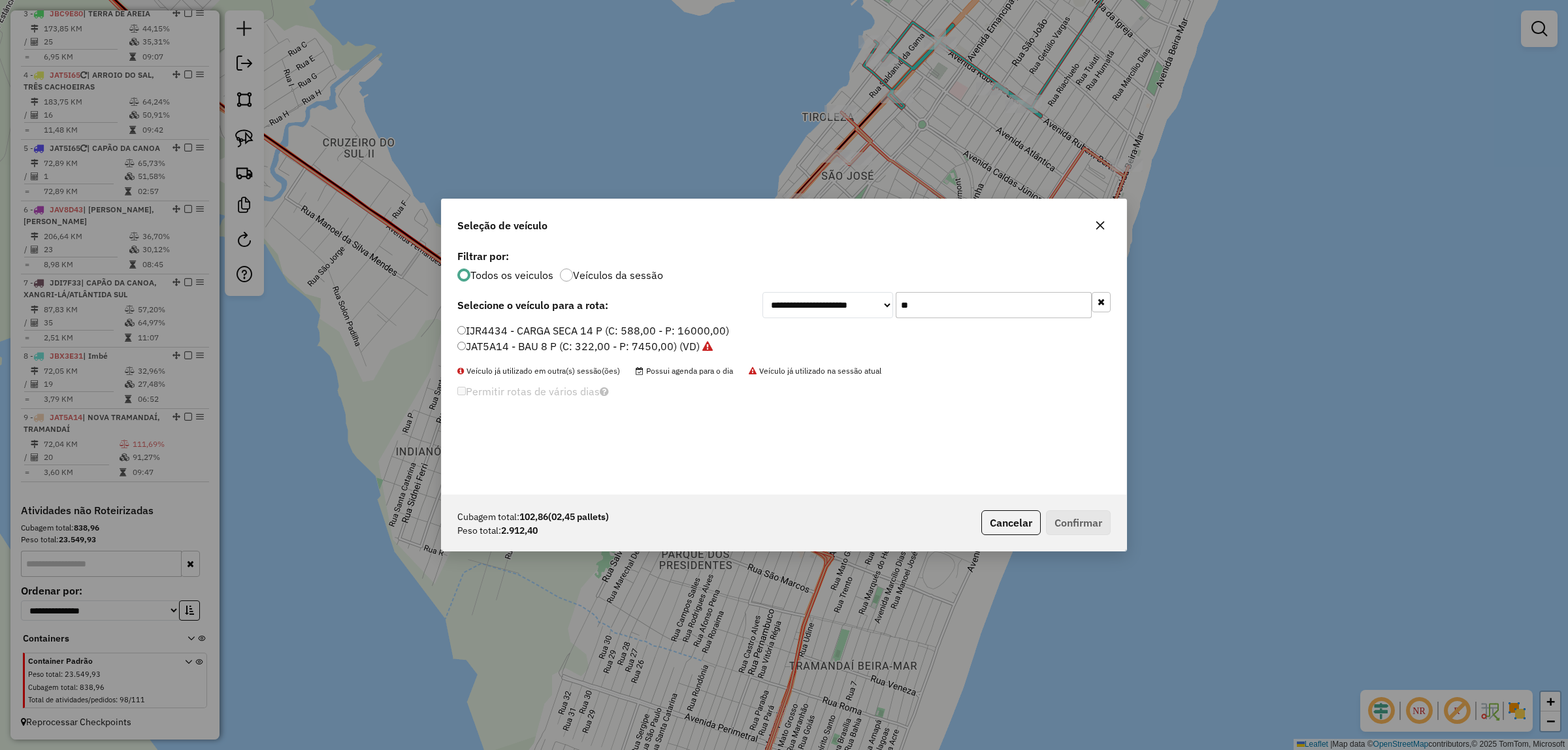
click at [643, 345] on label "JAT5A14 - BAU 8 P (C: 322,00 - P: 7450,00) (VD)" at bounding box center [585, 346] width 256 height 16
click at [1098, 528] on button "Confirmar" at bounding box center [1078, 522] width 64 height 25
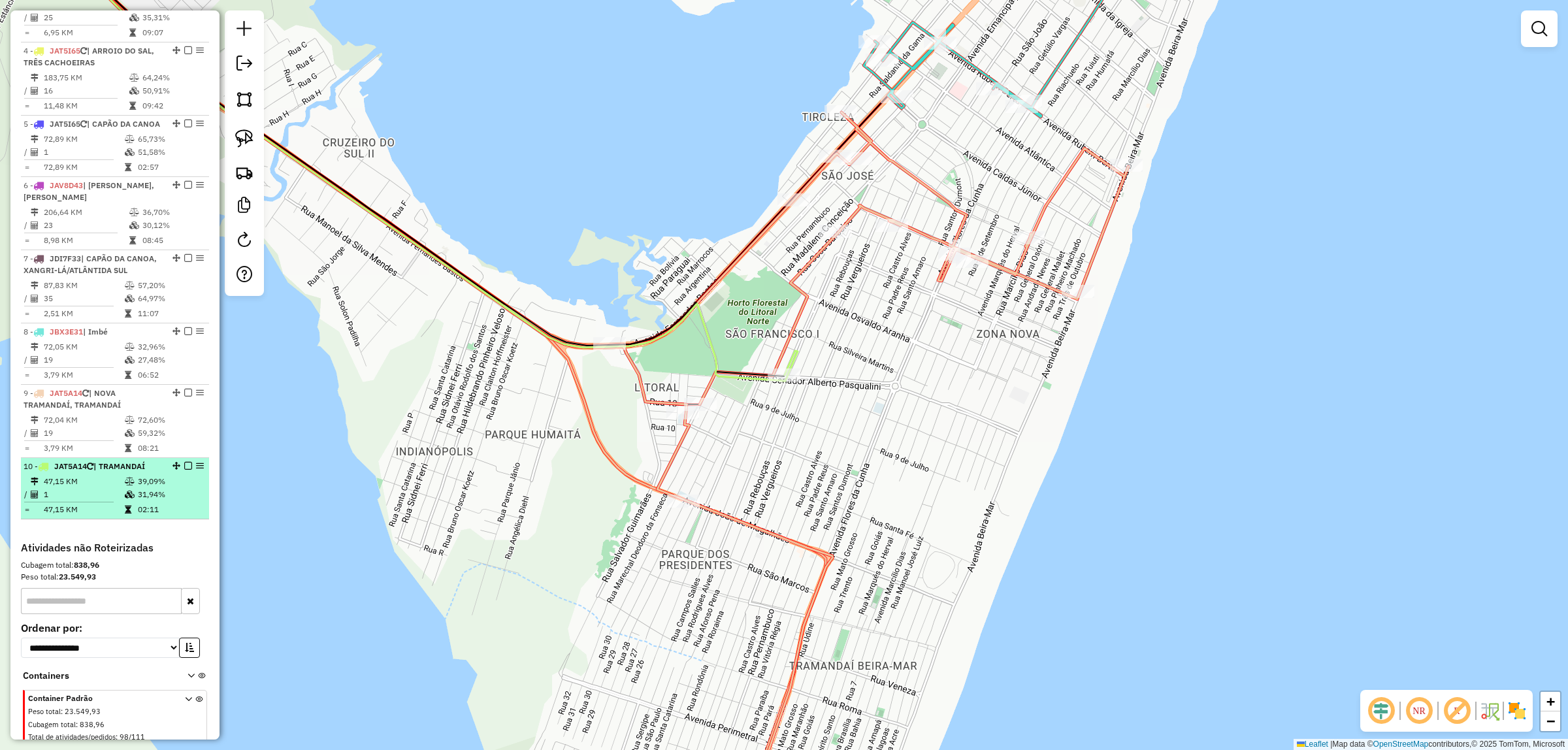
click at [162, 472] on div "10 - JAT5A14 | TRAMANDAÍ" at bounding box center [115, 466] width 183 height 12
select select "*********"
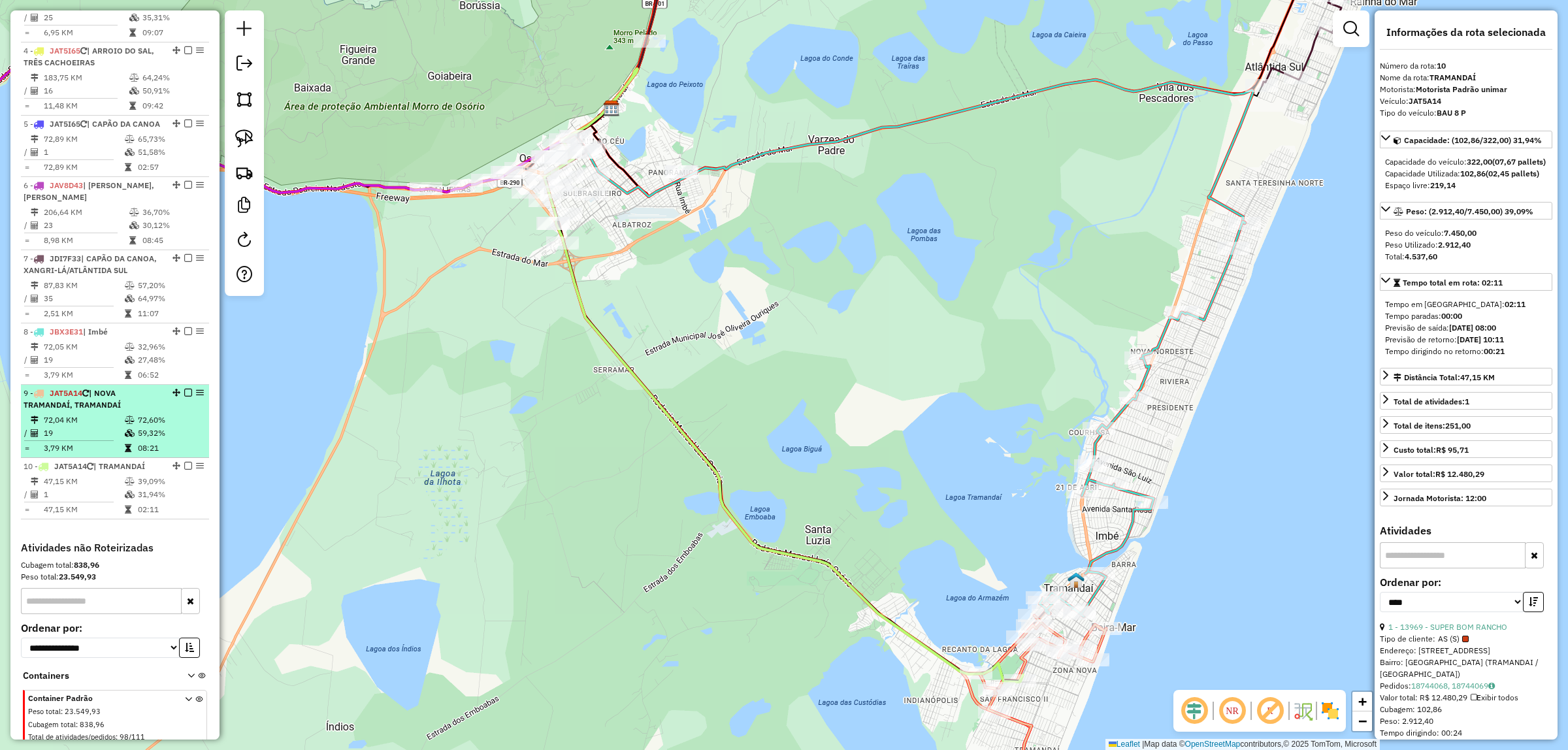
click at [107, 426] on td "72,04 KM" at bounding box center [84, 420] width 81 height 13
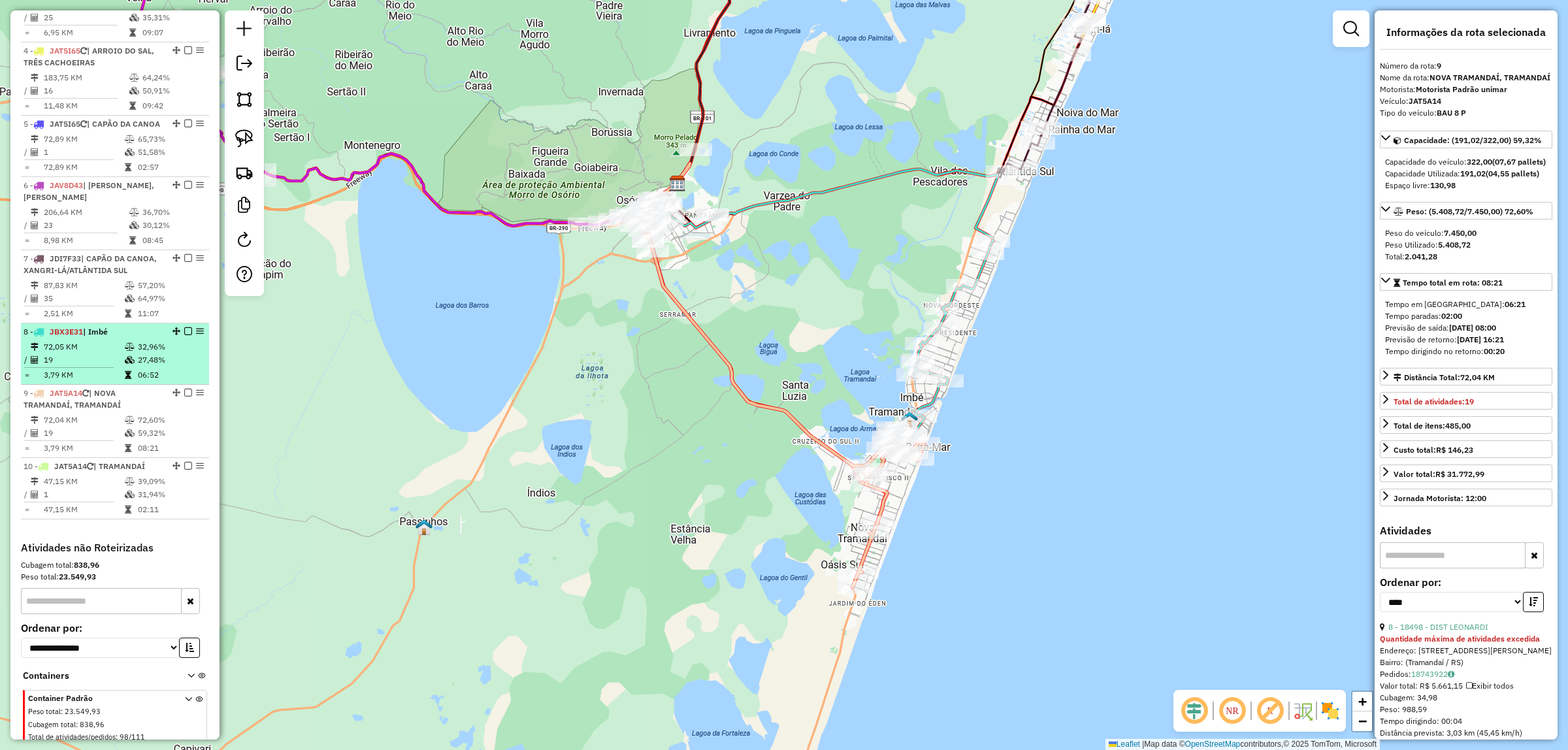
click at [84, 353] on td "72,05 KM" at bounding box center [84, 347] width 81 height 13
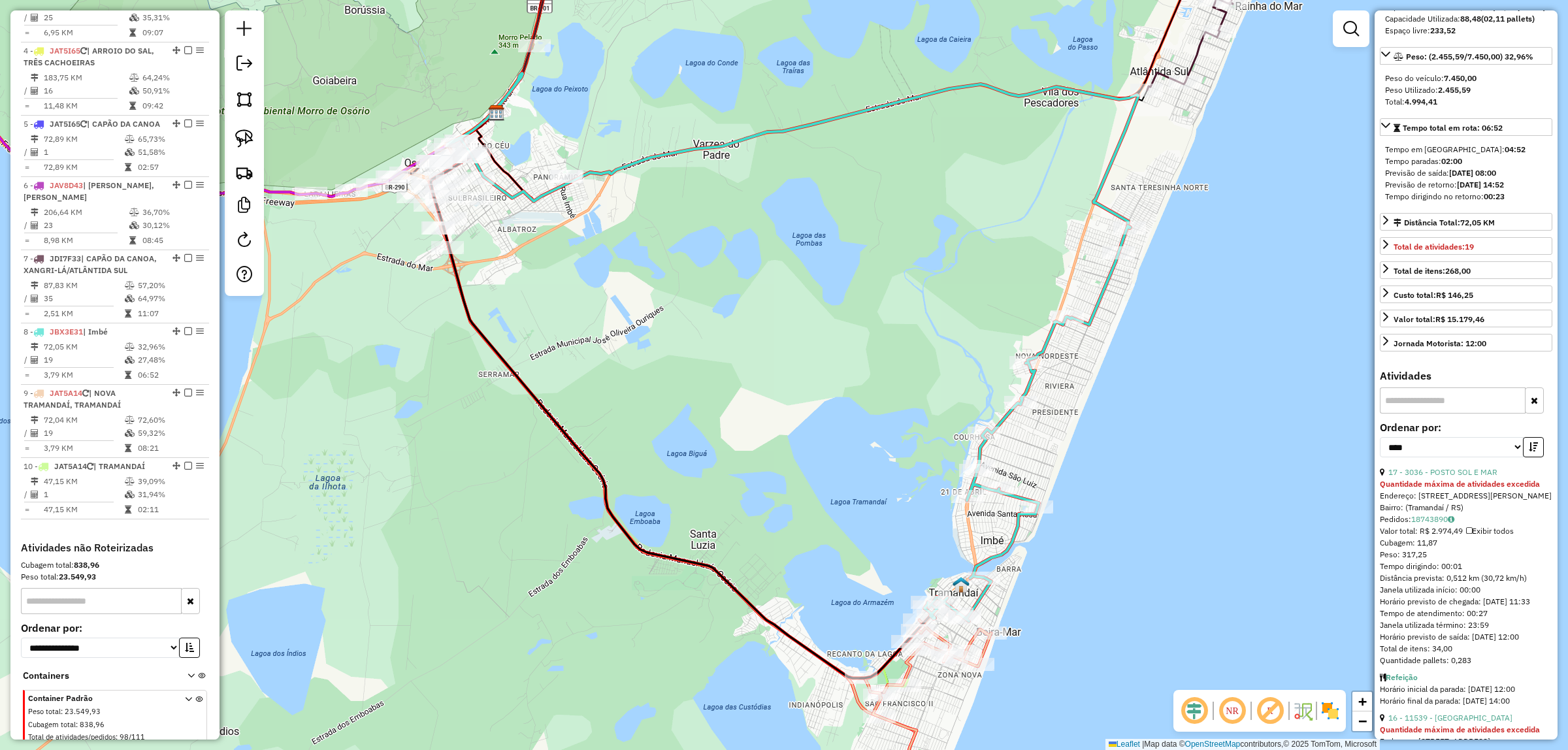
scroll to position [572, 0]
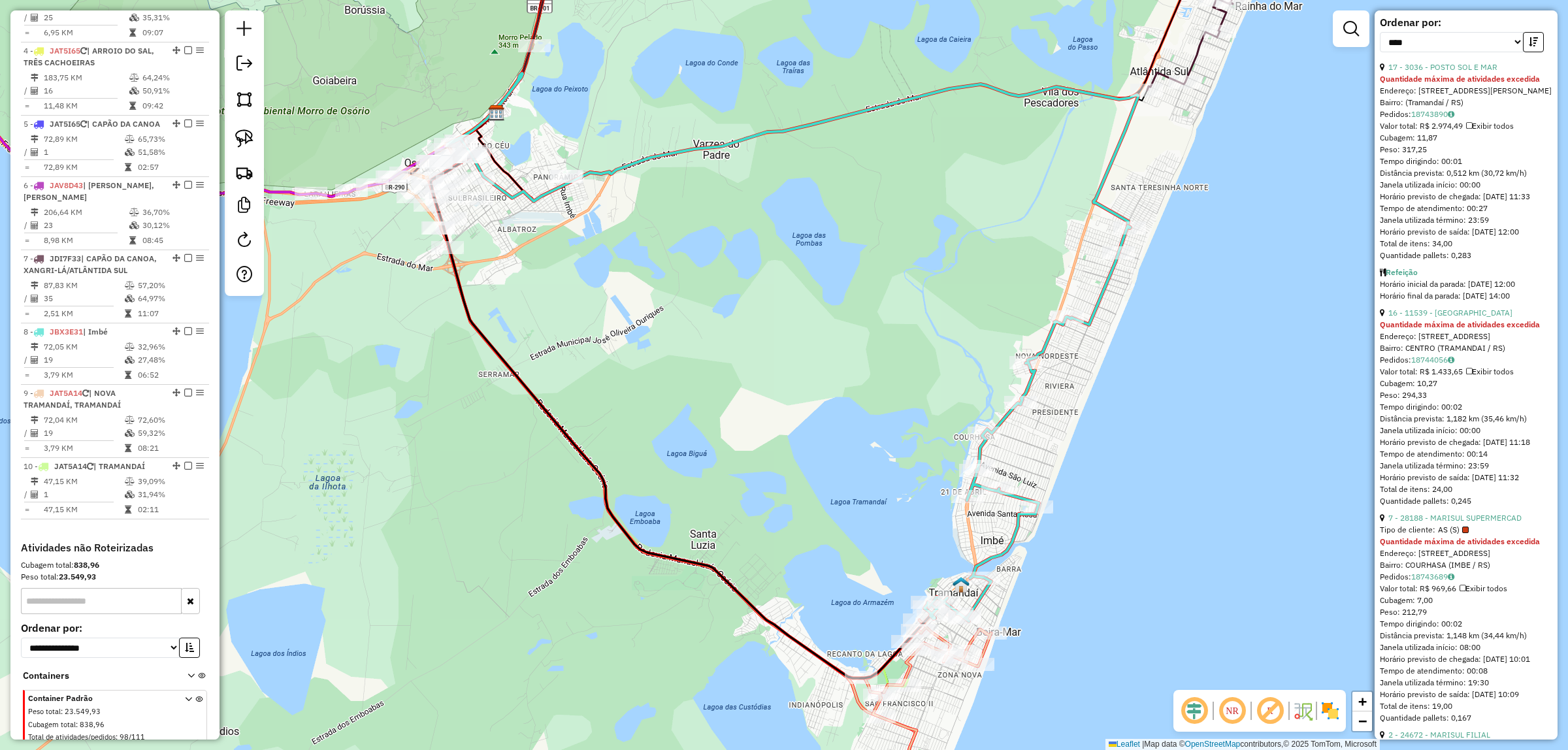
drag, startPoint x: 633, startPoint y: 335, endPoint x: 645, endPoint y: 237, distance: 98.7
click at [645, 243] on div "Janela de atendimento Grade de atendimento Capacidade Transportadoras Veículos …" at bounding box center [784, 375] width 1568 height 750
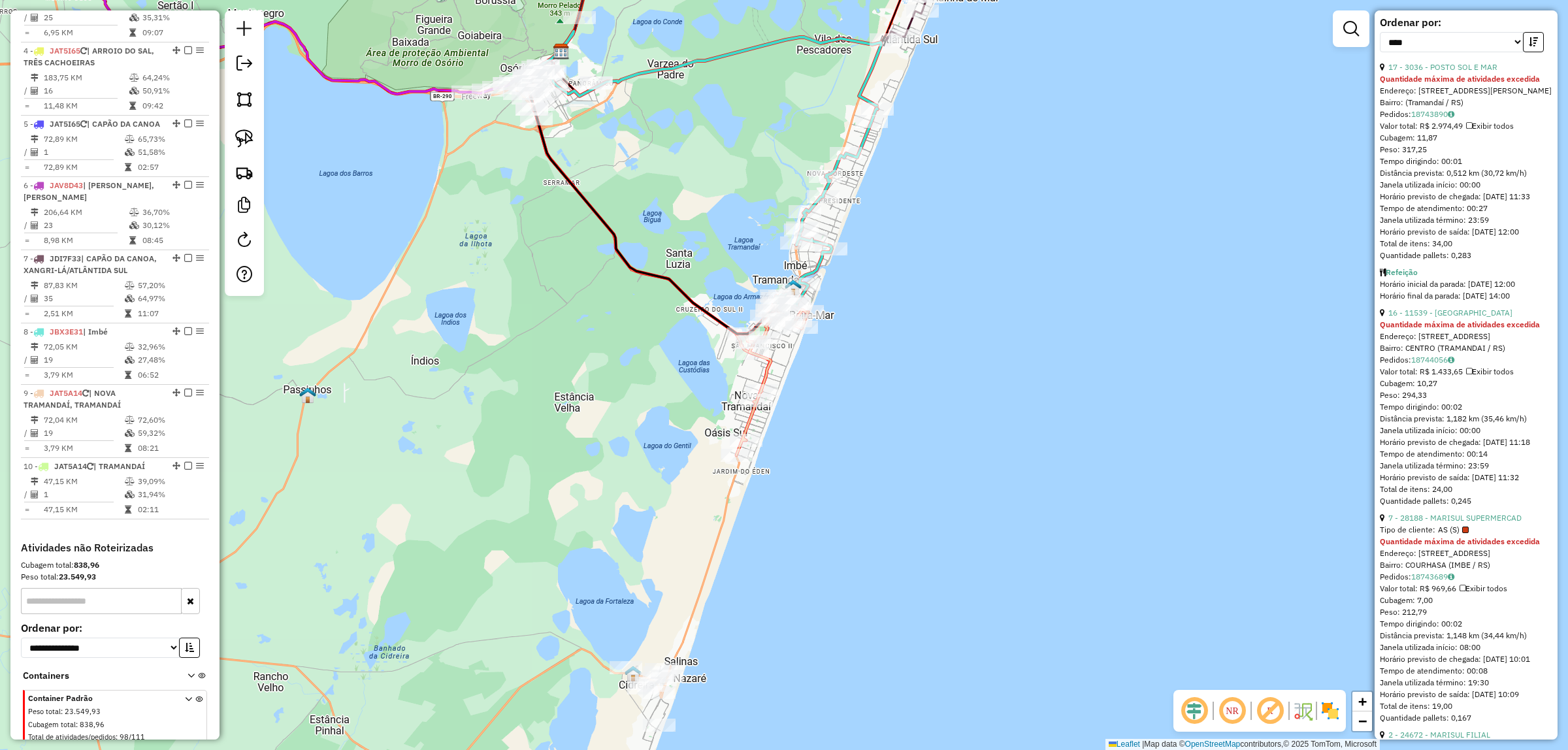
drag, startPoint x: 560, startPoint y: 455, endPoint x: 557, endPoint y: 179, distance: 276.0
click at [565, 164] on div "Janela de atendimento Grade de atendimento Capacidade Transportadoras Veículos …" at bounding box center [784, 375] width 1568 height 750
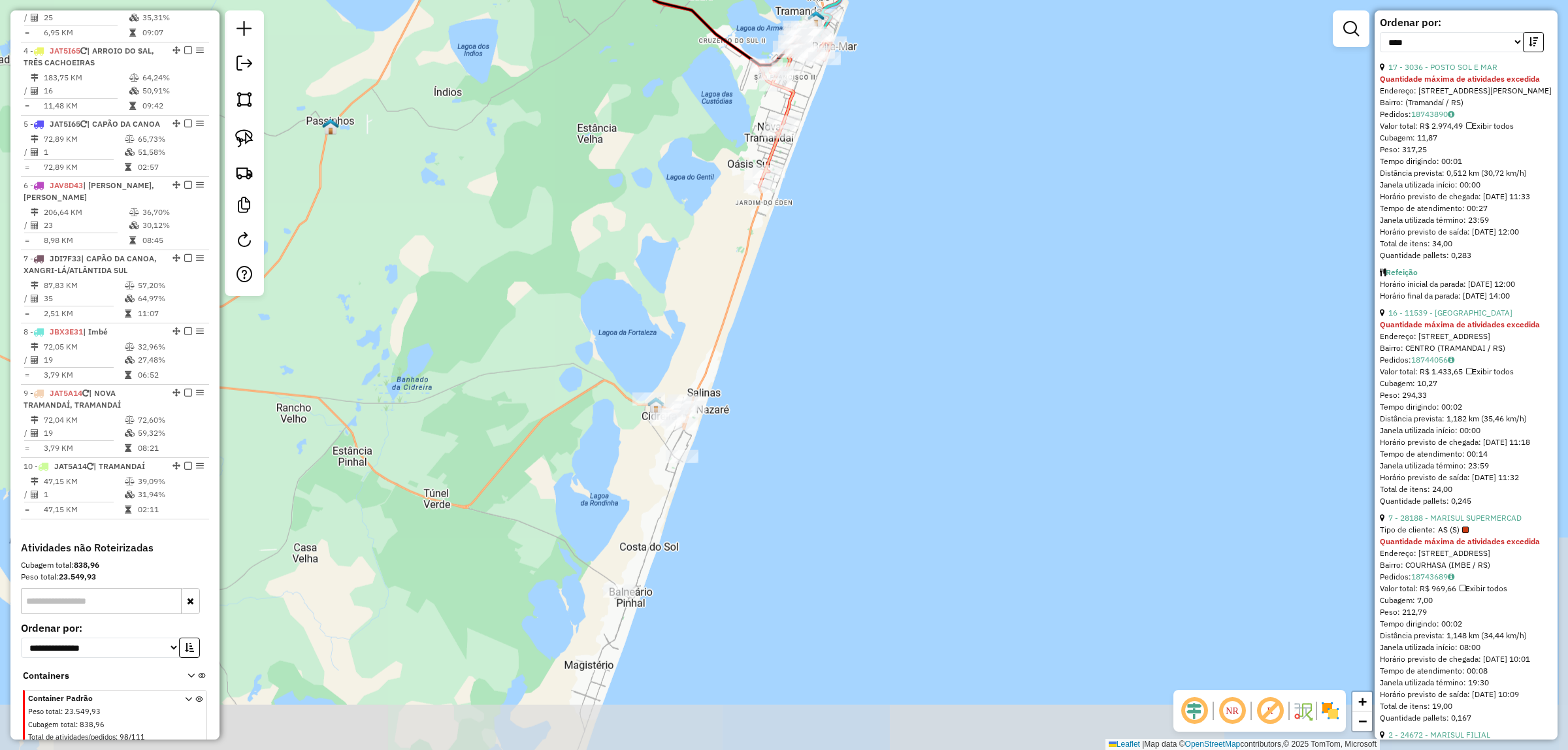
drag, startPoint x: 528, startPoint y: 290, endPoint x: 563, endPoint y: 85, distance: 208.0
click at [557, 84] on div "Janela de atendimento Grade de atendimento Capacidade Transportadoras Veículos …" at bounding box center [784, 375] width 1568 height 750
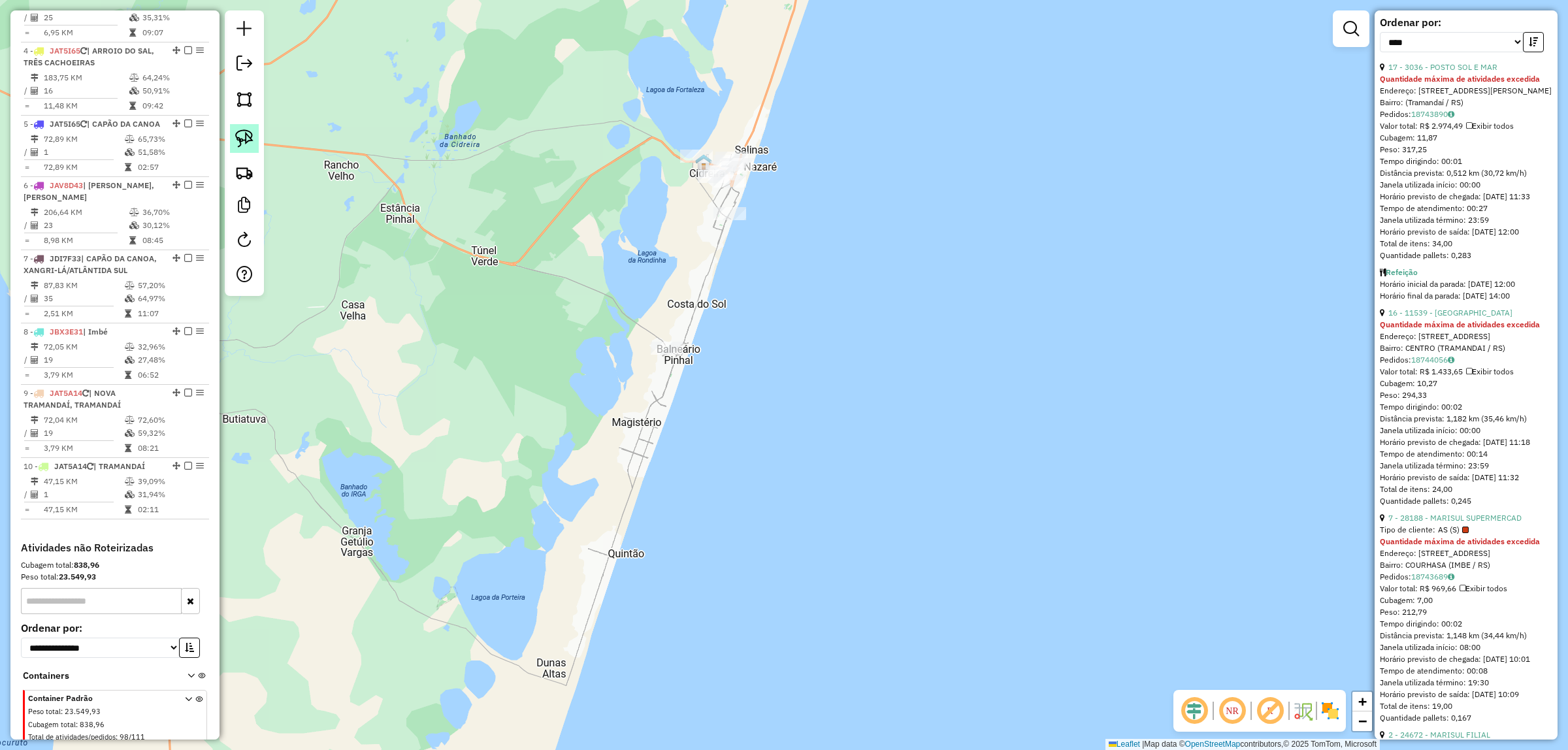
click at [244, 142] on img at bounding box center [244, 139] width 18 height 18
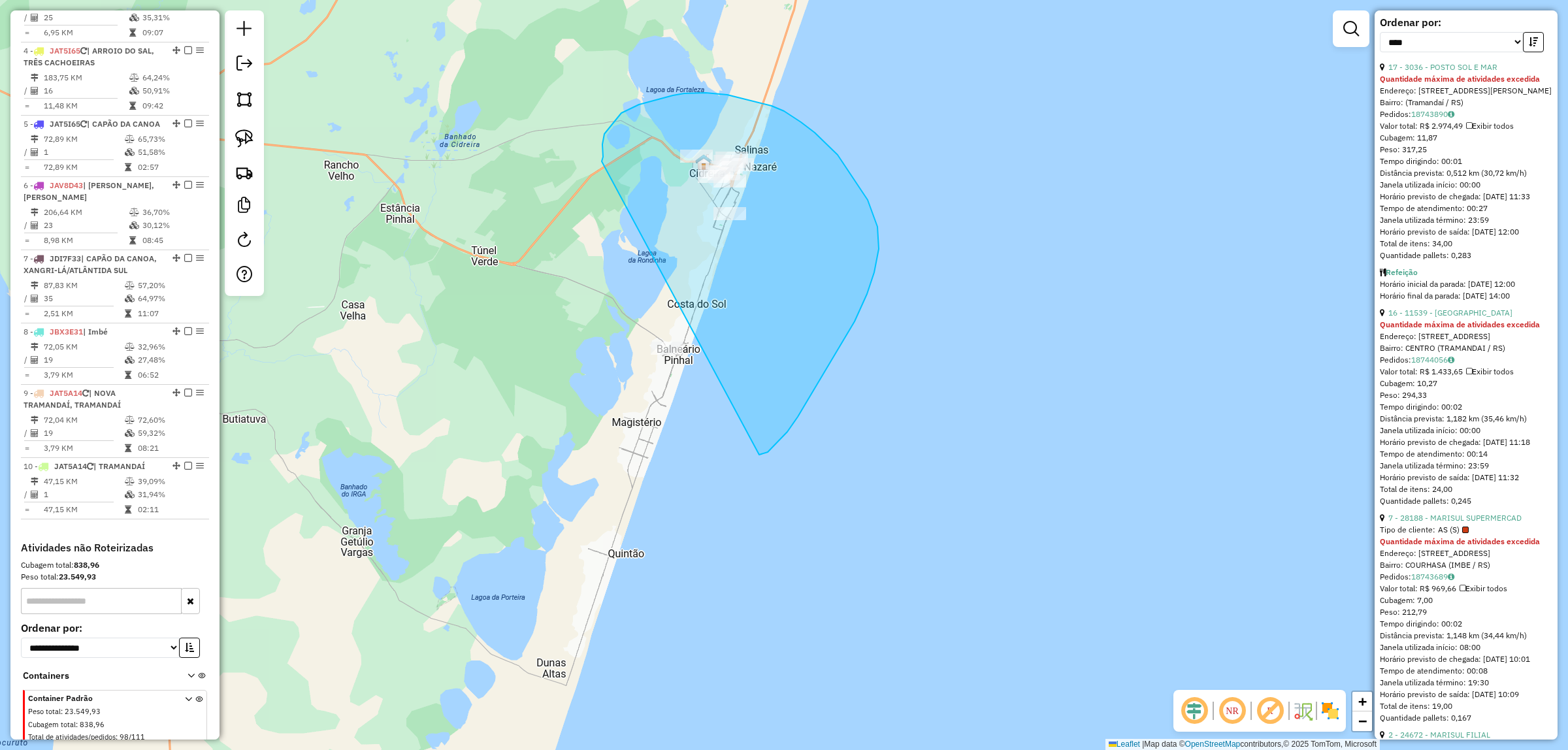
drag, startPoint x: 602, startPoint y: 144, endPoint x: 557, endPoint y: 390, distance: 250.1
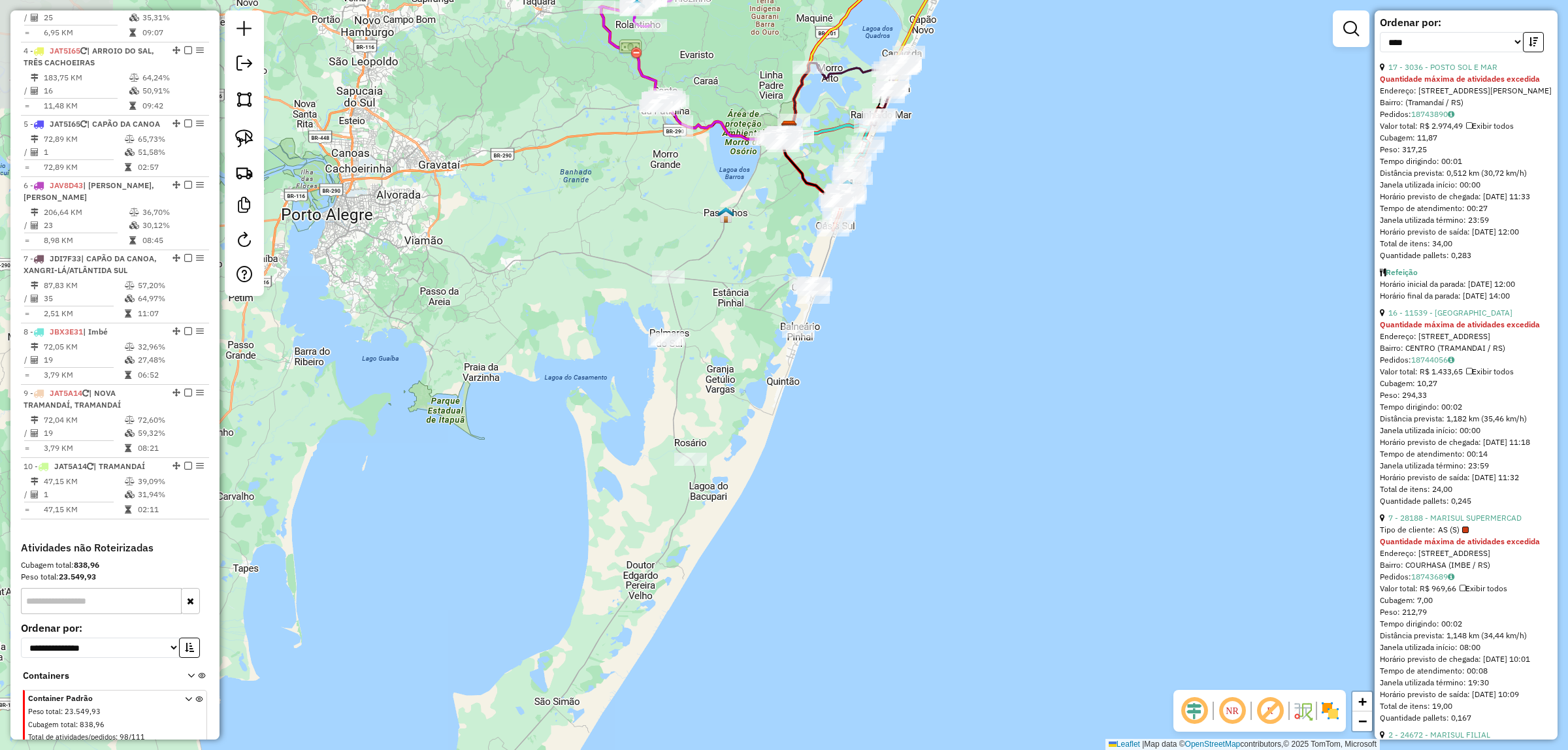
drag, startPoint x: 649, startPoint y: 468, endPoint x: 826, endPoint y: 429, distance: 181.2
click at [835, 433] on div "Janela de atendimento Grade de atendimento Capacidade Transportadoras Veículos …" at bounding box center [784, 375] width 1568 height 750
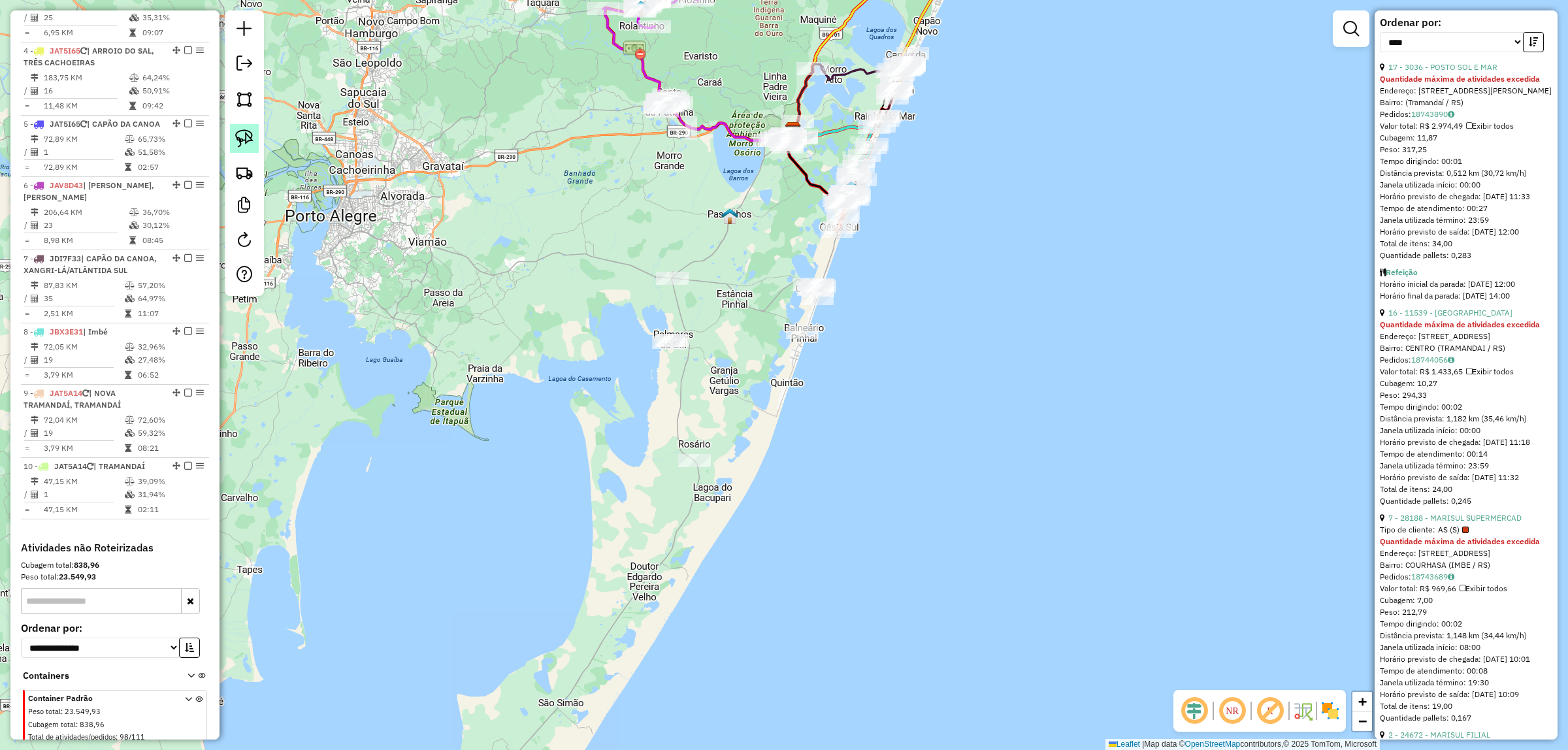
click at [240, 139] on img at bounding box center [244, 139] width 18 height 18
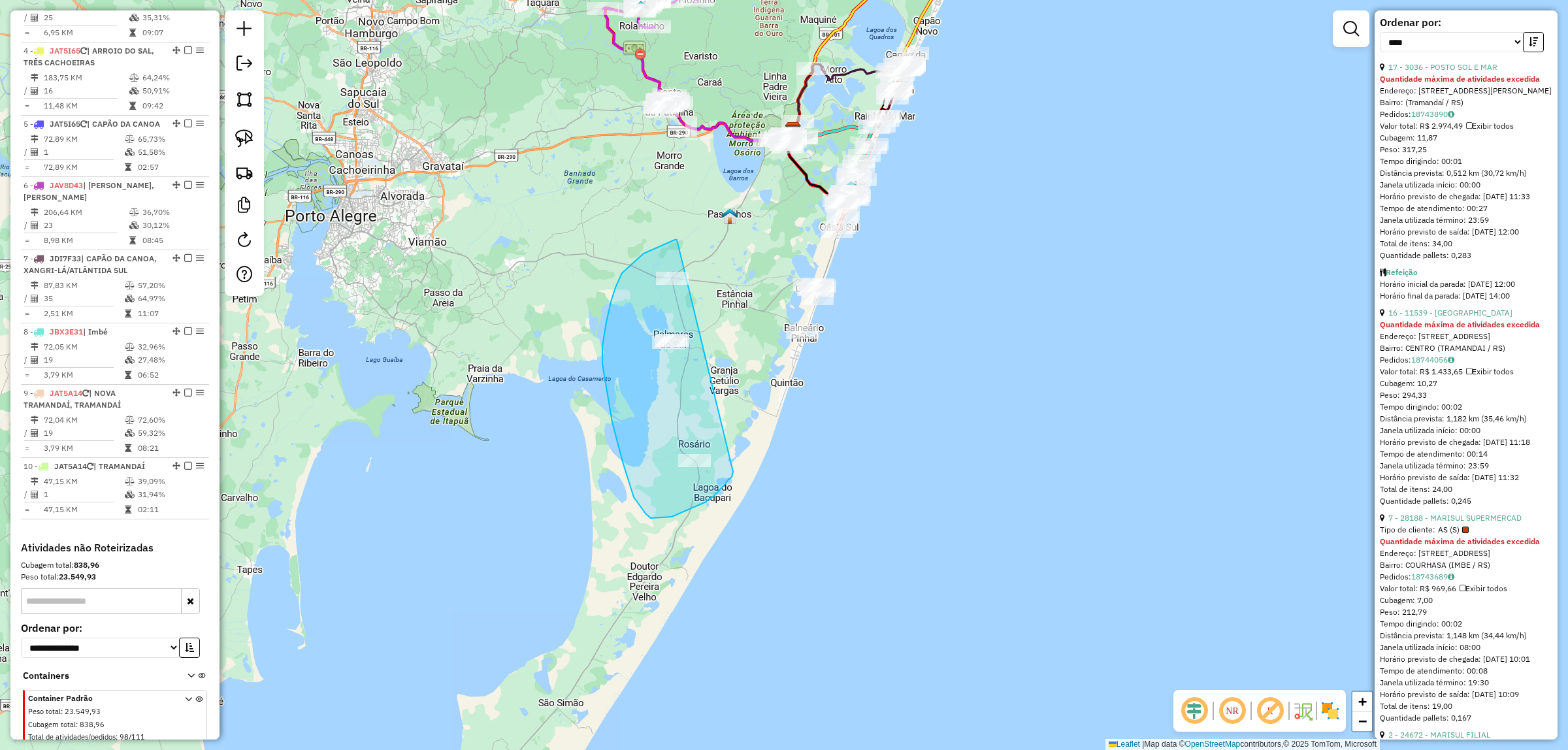
drag, startPoint x: 676, startPoint y: 240, endPoint x: 733, endPoint y: 471, distance: 237.9
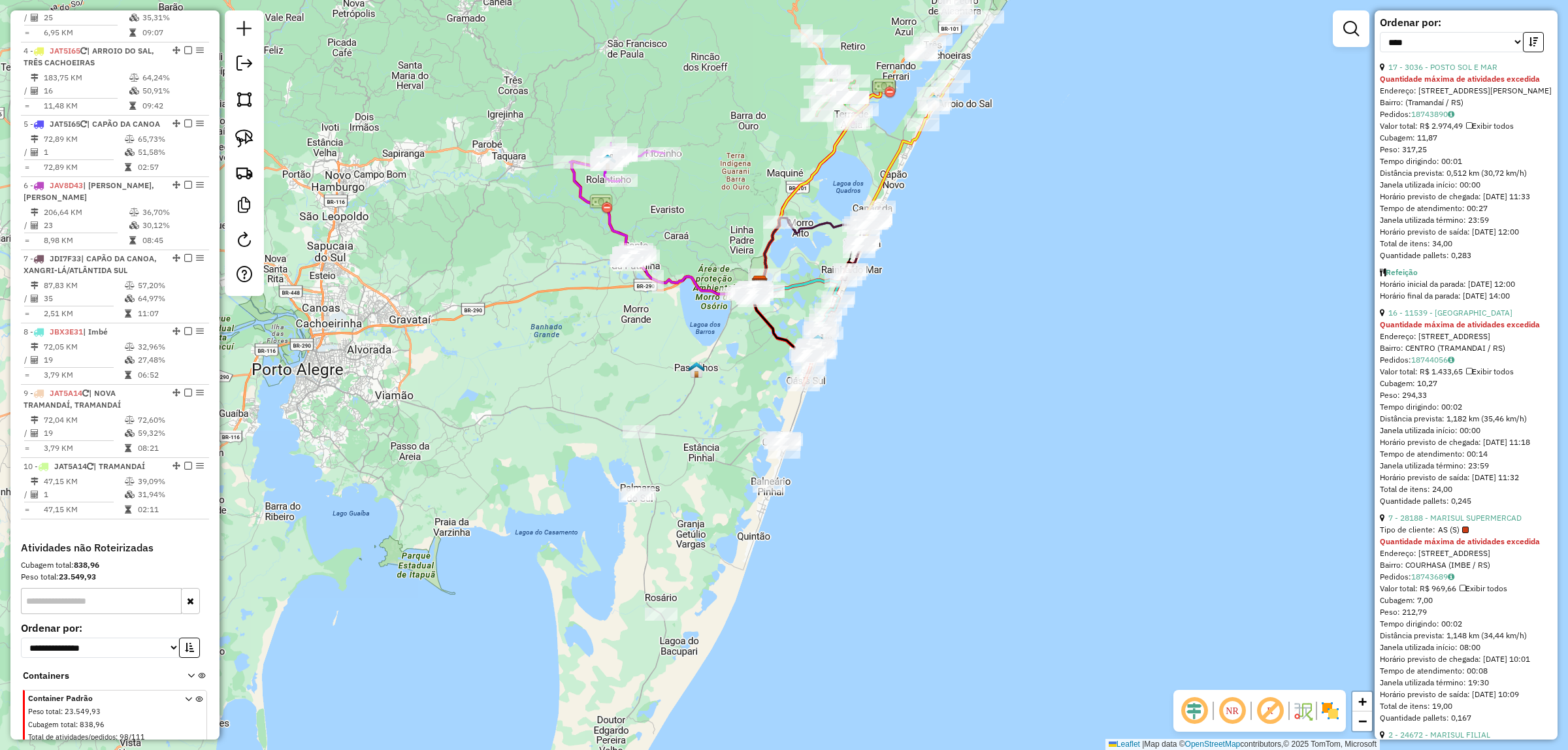
drag, startPoint x: 691, startPoint y: 199, endPoint x: 658, endPoint y: 353, distance: 157.5
click at [658, 353] on div "Janela de atendimento Grade de atendimento Capacidade Transportadoras Veículos …" at bounding box center [784, 375] width 1568 height 750
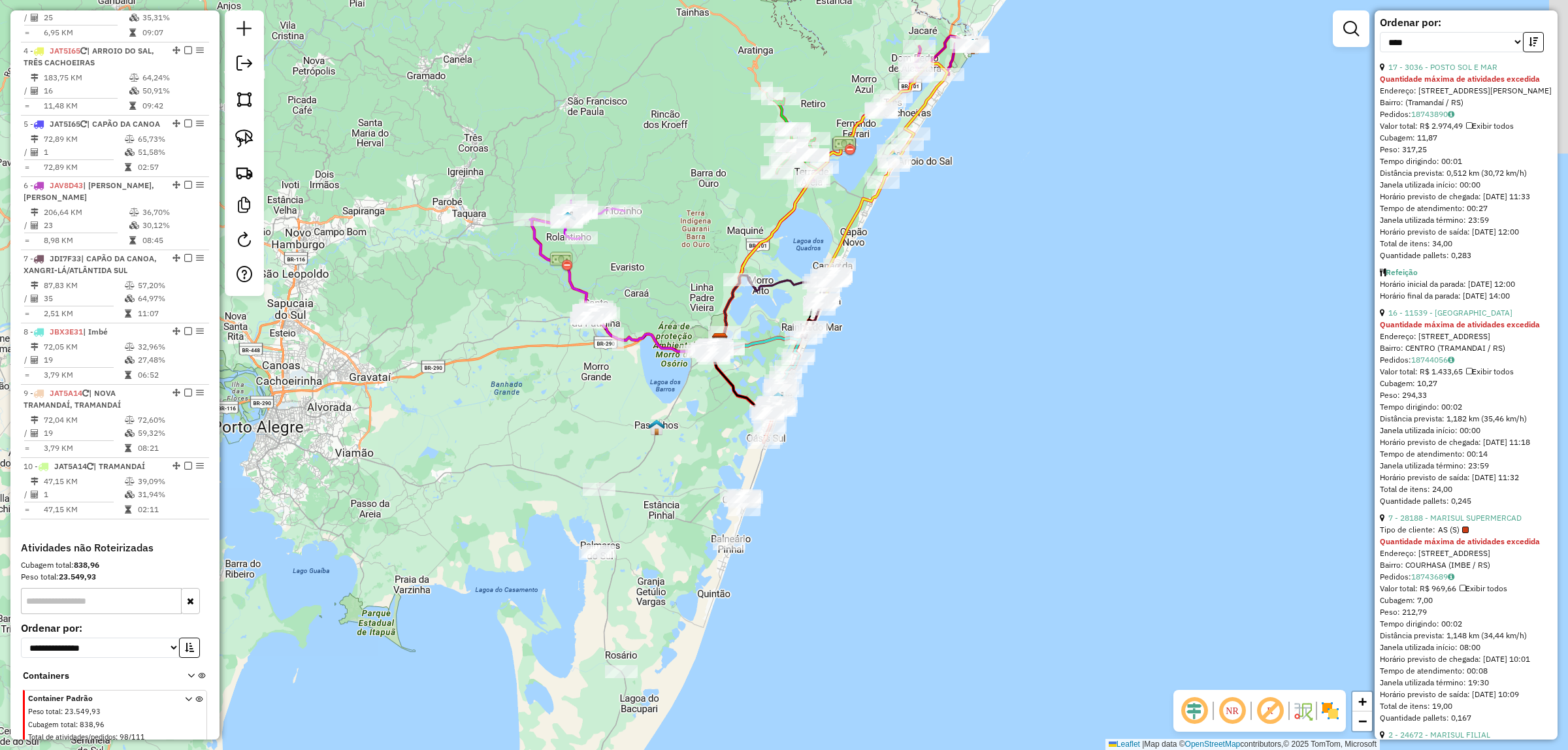
drag, startPoint x: 706, startPoint y: 336, endPoint x: 665, endPoint y: 389, distance: 67.0
click at [664, 393] on div "Janela de atendimento Grade de atendimento Capacidade Transportadoras Veículos …" at bounding box center [784, 375] width 1568 height 750
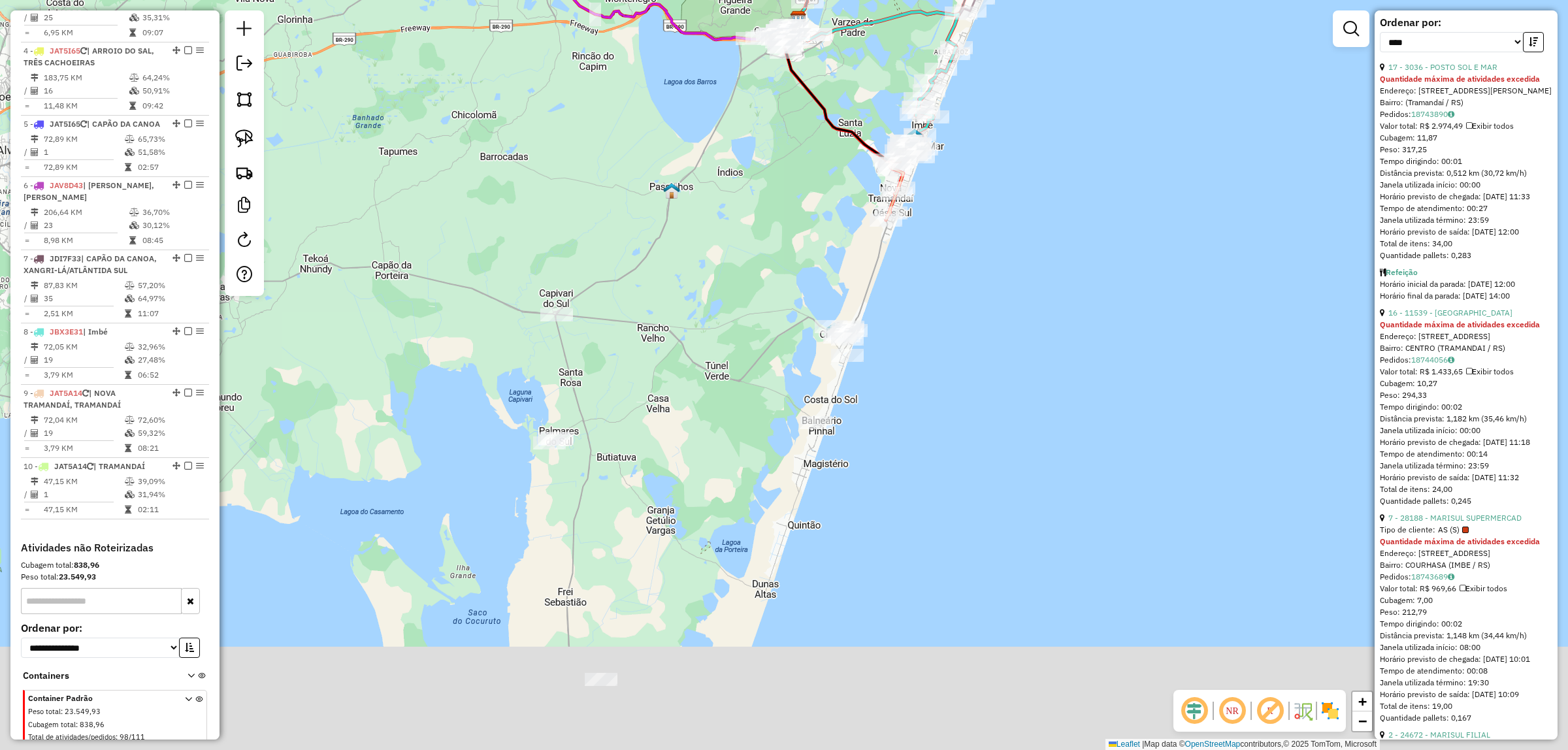
drag, startPoint x: 648, startPoint y: 207, endPoint x: 660, endPoint y: 142, distance: 66.1
click at [663, 138] on div "Janela de atendimento Grade de atendimento Capacidade Transportadoras Veículos …" at bounding box center [784, 375] width 1568 height 750
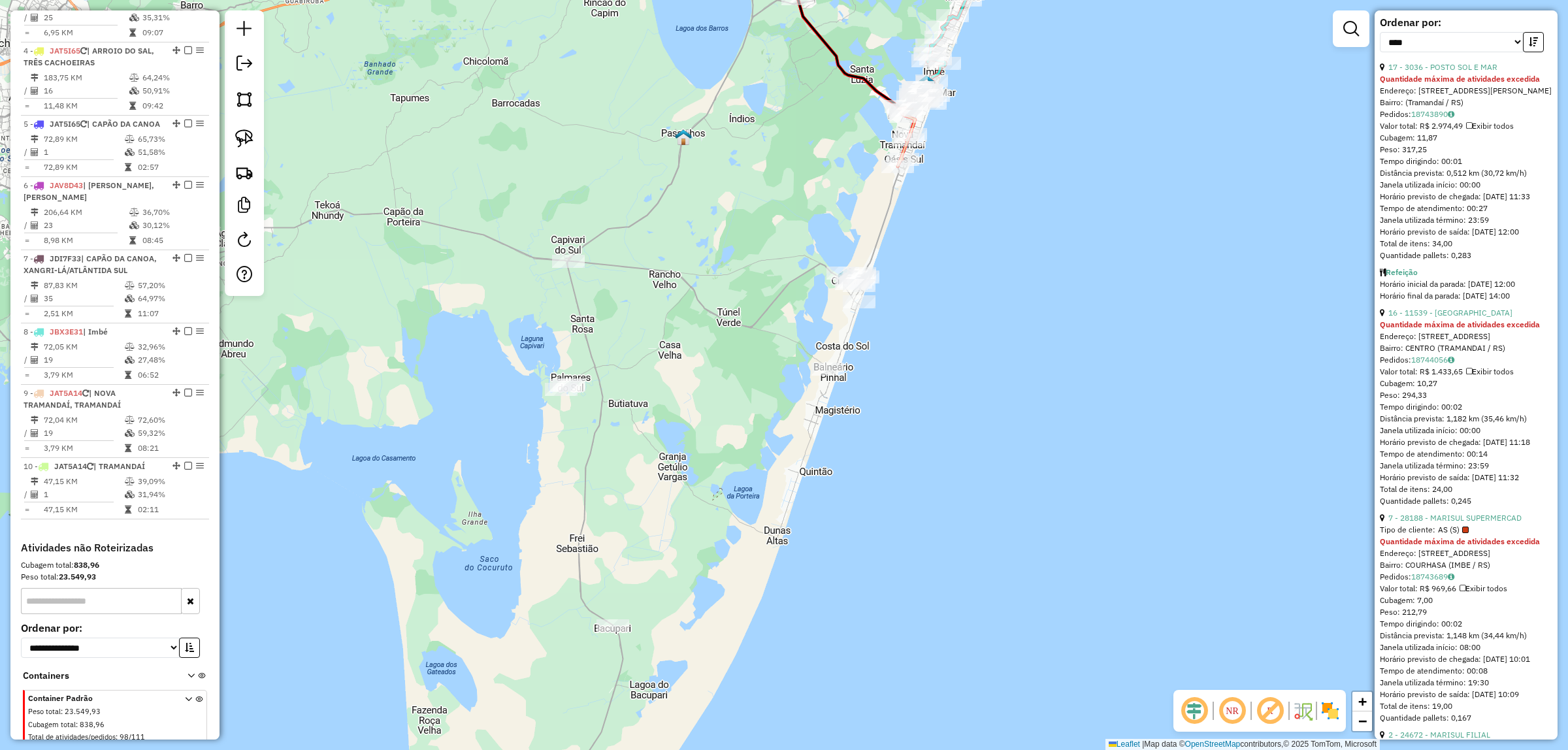
click at [243, 123] on div at bounding box center [244, 153] width 40 height 286
click at [245, 134] on img at bounding box center [244, 139] width 18 height 18
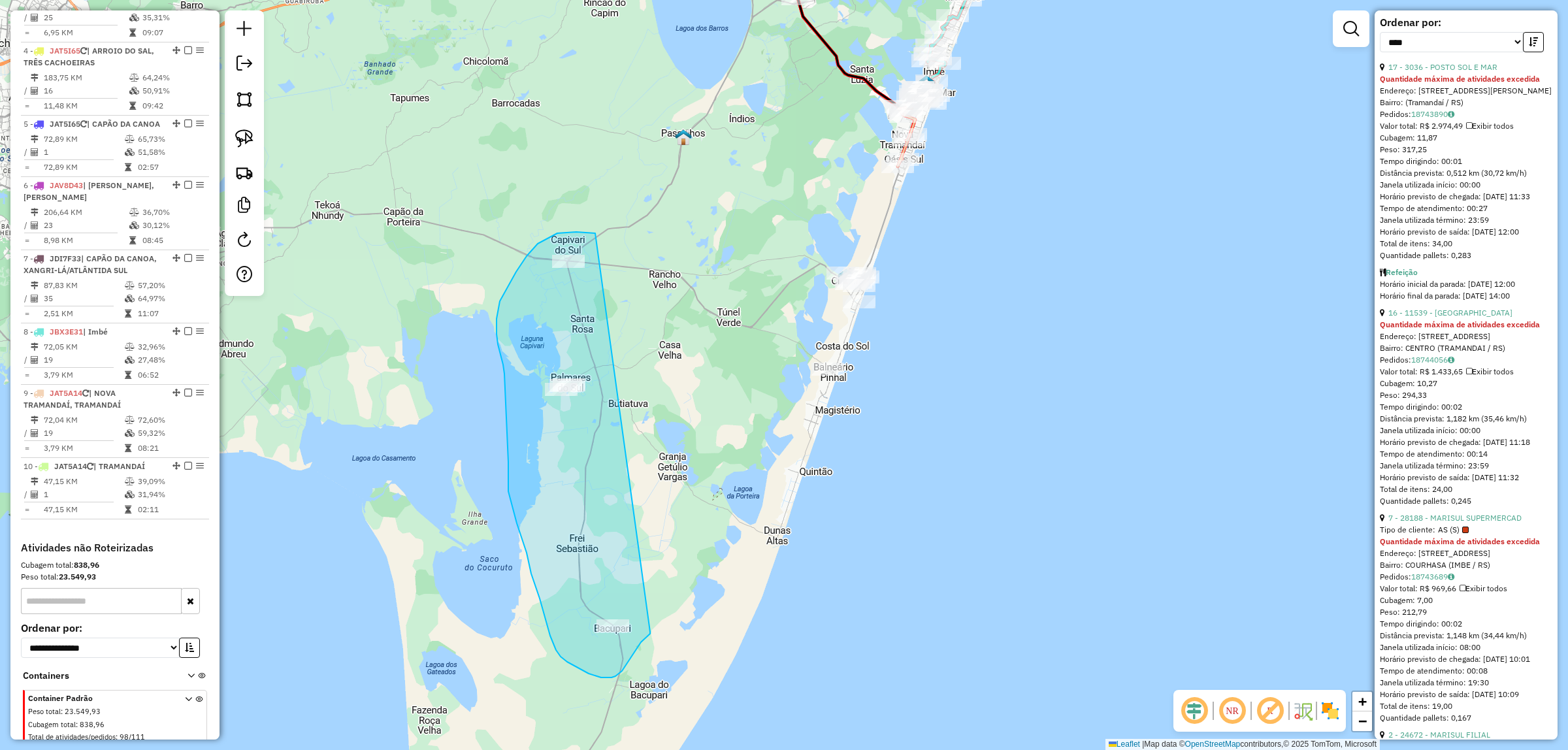
drag, startPoint x: 595, startPoint y: 233, endPoint x: 654, endPoint y: 619, distance: 390.5
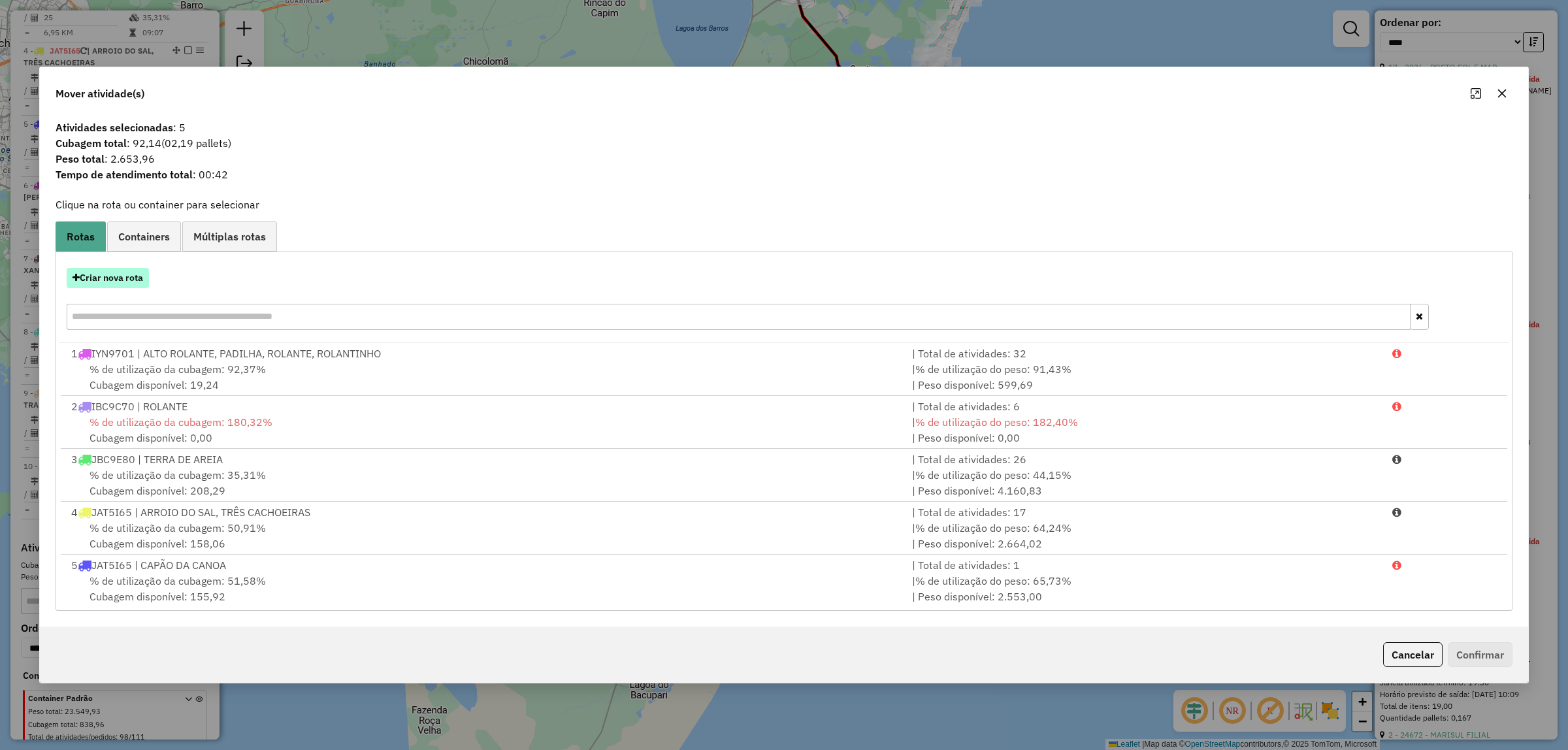
click at [132, 281] on button "Criar nova rota" at bounding box center [108, 278] width 83 height 20
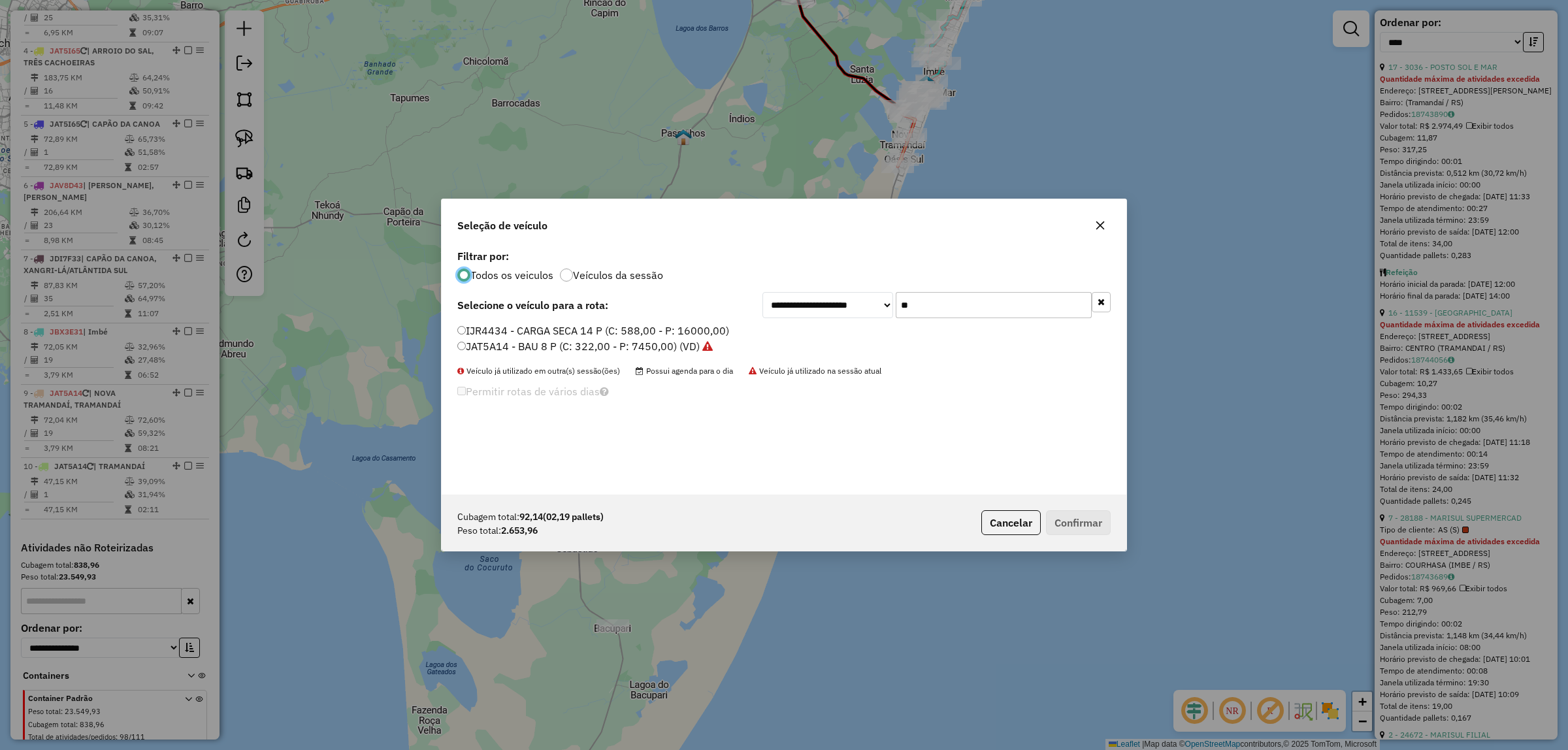
scroll to position [6, 4]
drag, startPoint x: 923, startPoint y: 308, endPoint x: 660, endPoint y: 279, distance: 264.6
click at [660, 279] on div "**********" at bounding box center [783, 370] width 685 height 248
type input "**"
click at [563, 347] on label "JBY2D29 - BAU 8 P (C: 322,00 - P: 7450,00) (VD)" at bounding box center [578, 346] width 244 height 16
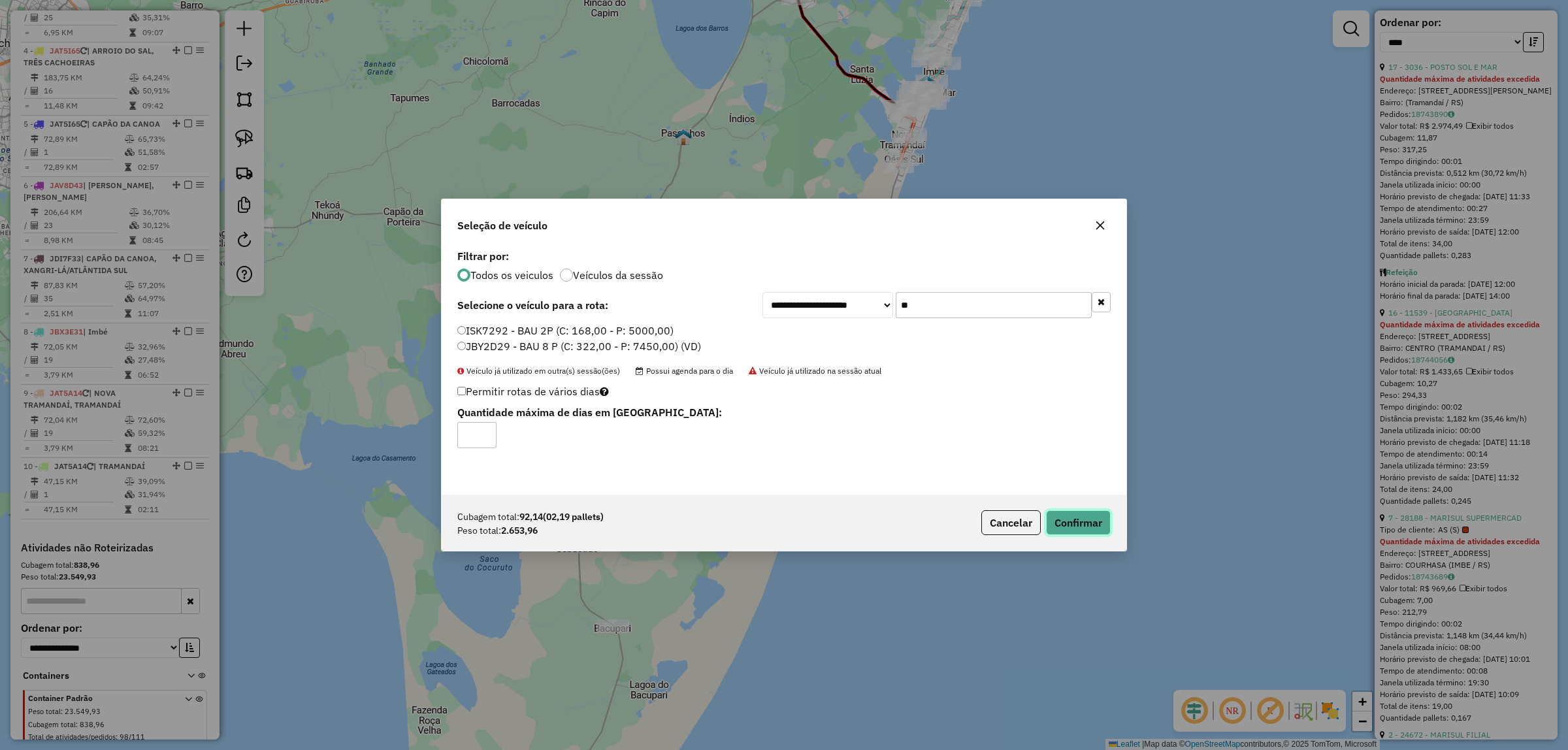
click at [1068, 523] on button "Confirmar" at bounding box center [1078, 522] width 64 height 25
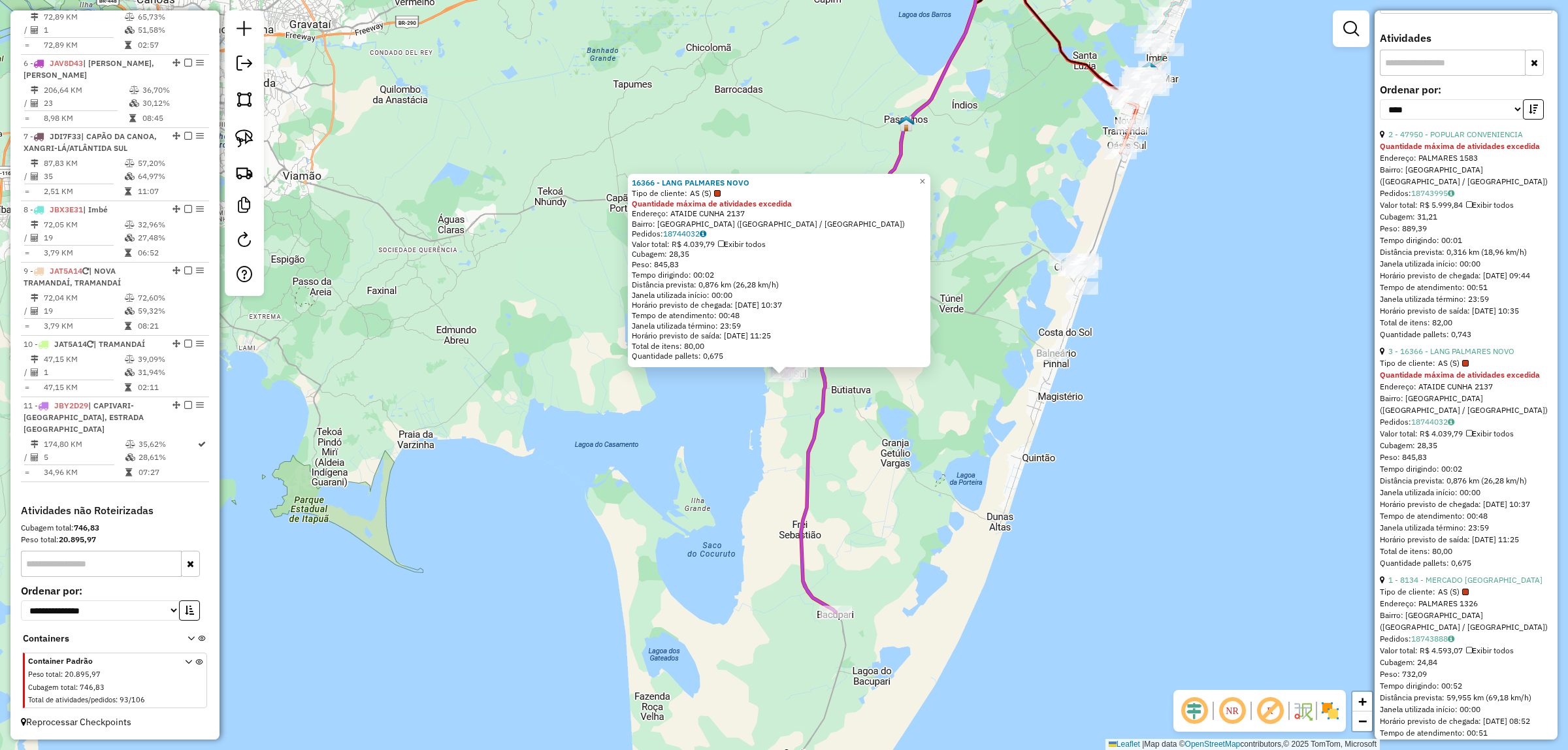
scroll to position [0, 0]
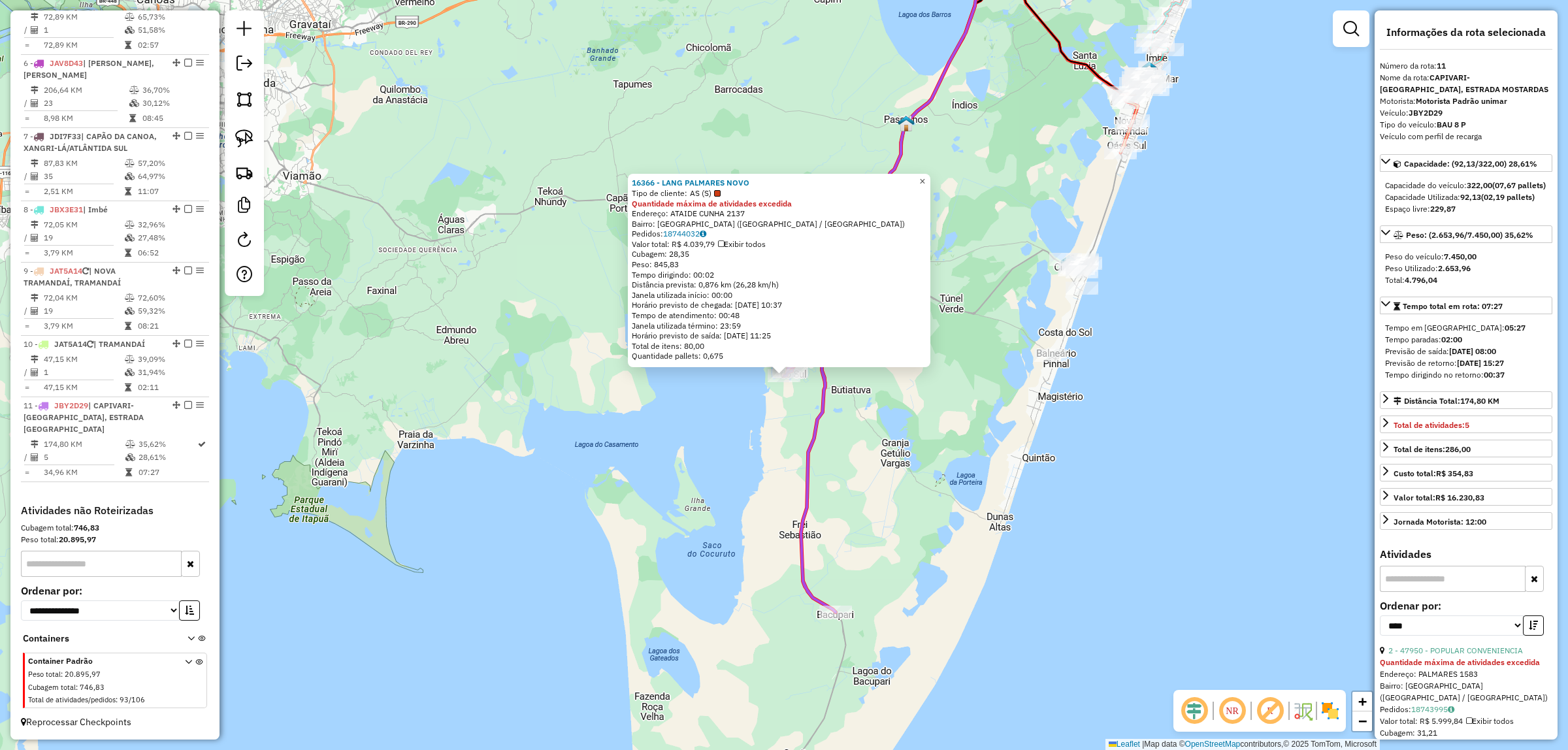
click at [925, 176] on span "×" at bounding box center [922, 181] width 6 height 11
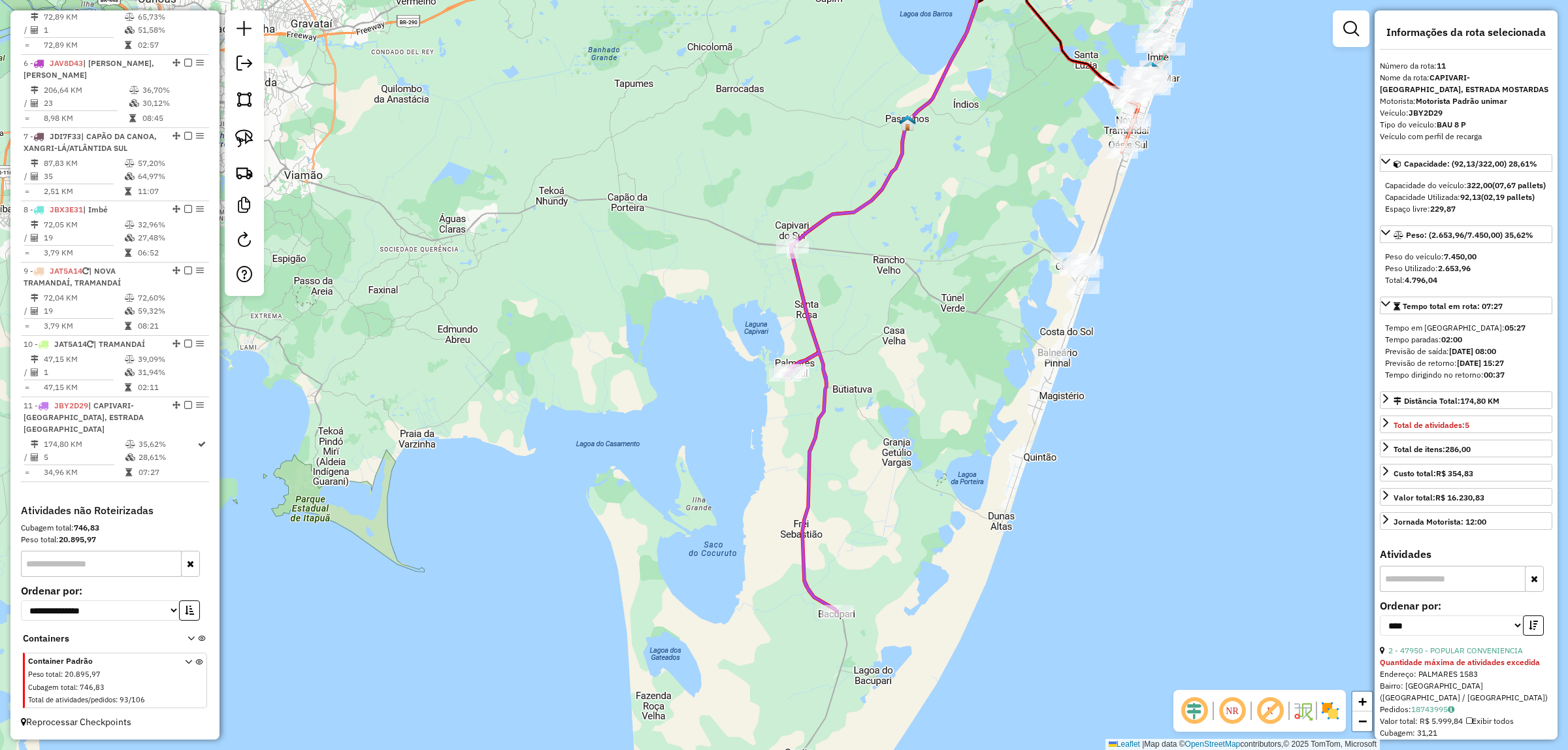
click at [978, 229] on div "Janela de atendimento Grade de atendimento Capacidade Transportadoras Veículos …" at bounding box center [784, 375] width 1568 height 750
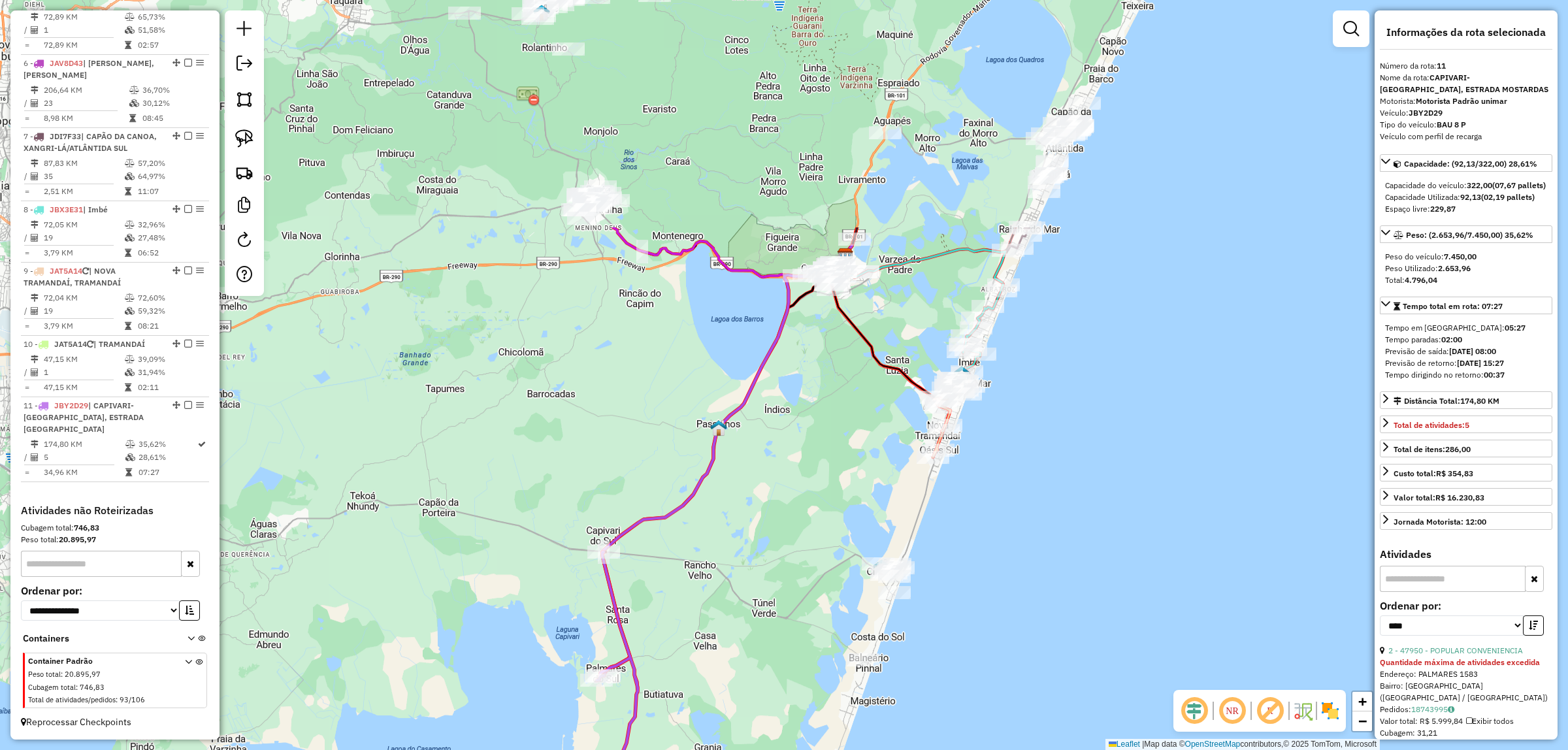
drag, startPoint x: 897, startPoint y: 441, endPoint x: 732, endPoint y: 586, distance: 219.7
click at [756, 586] on div "Janela de atendimento Grade de atendimento Capacidade Transportadoras Veículos …" at bounding box center [784, 375] width 1568 height 750
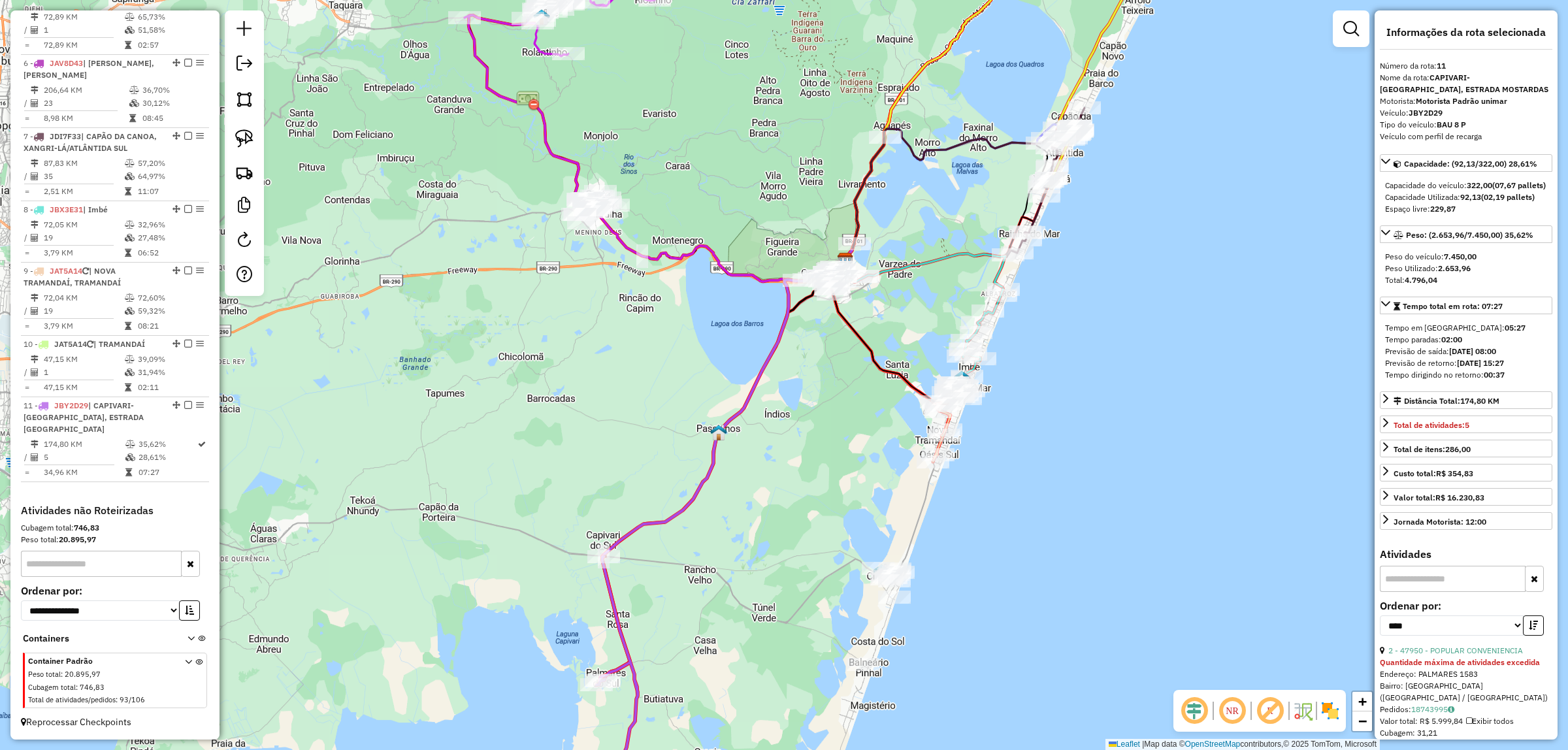
drag, startPoint x: 615, startPoint y: 308, endPoint x: 511, endPoint y: 377, distance: 124.8
click at [517, 379] on div "Janela de atendimento Grade de atendimento Capacidade Transportadoras Veículos …" at bounding box center [784, 375] width 1568 height 750
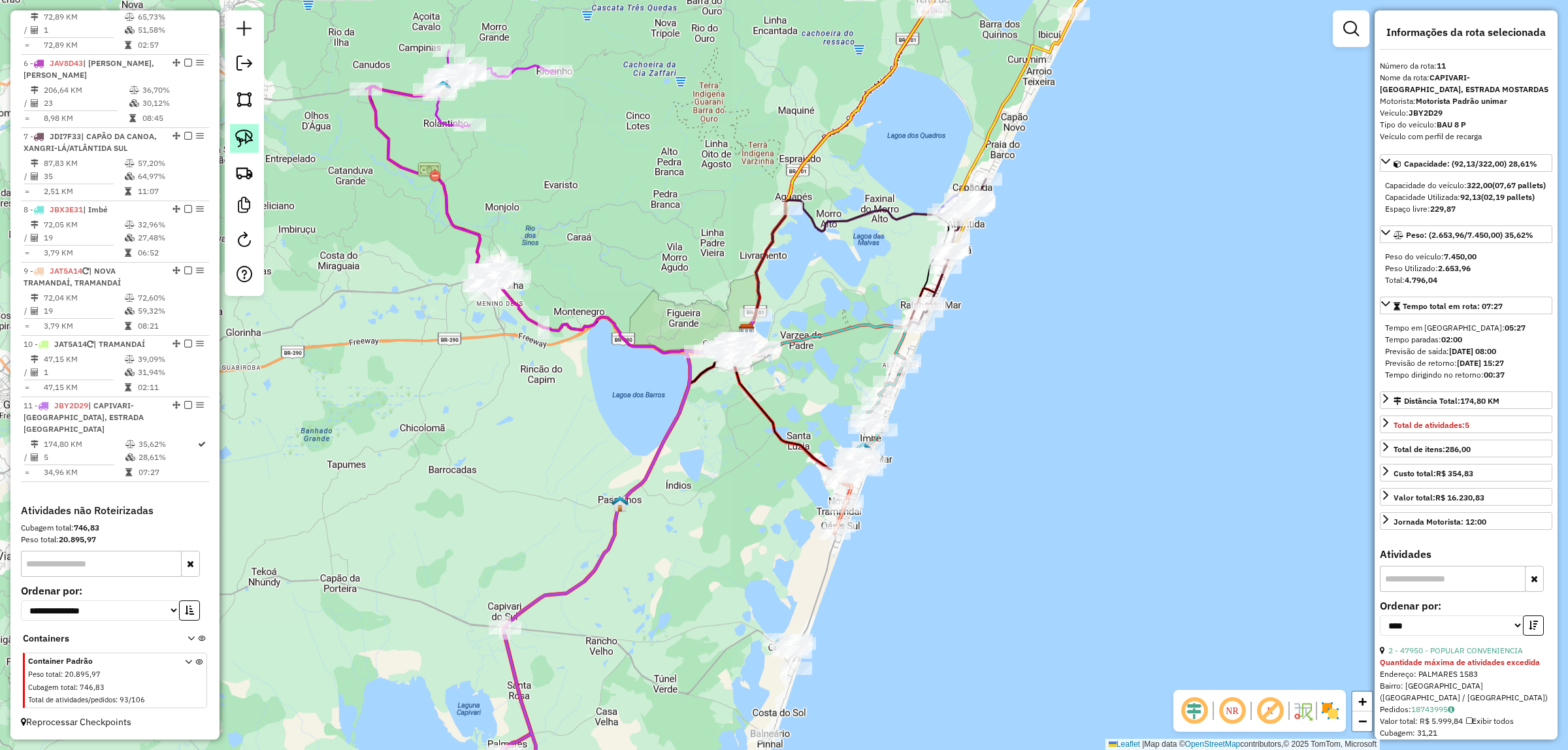
click at [245, 142] on img at bounding box center [244, 139] width 18 height 18
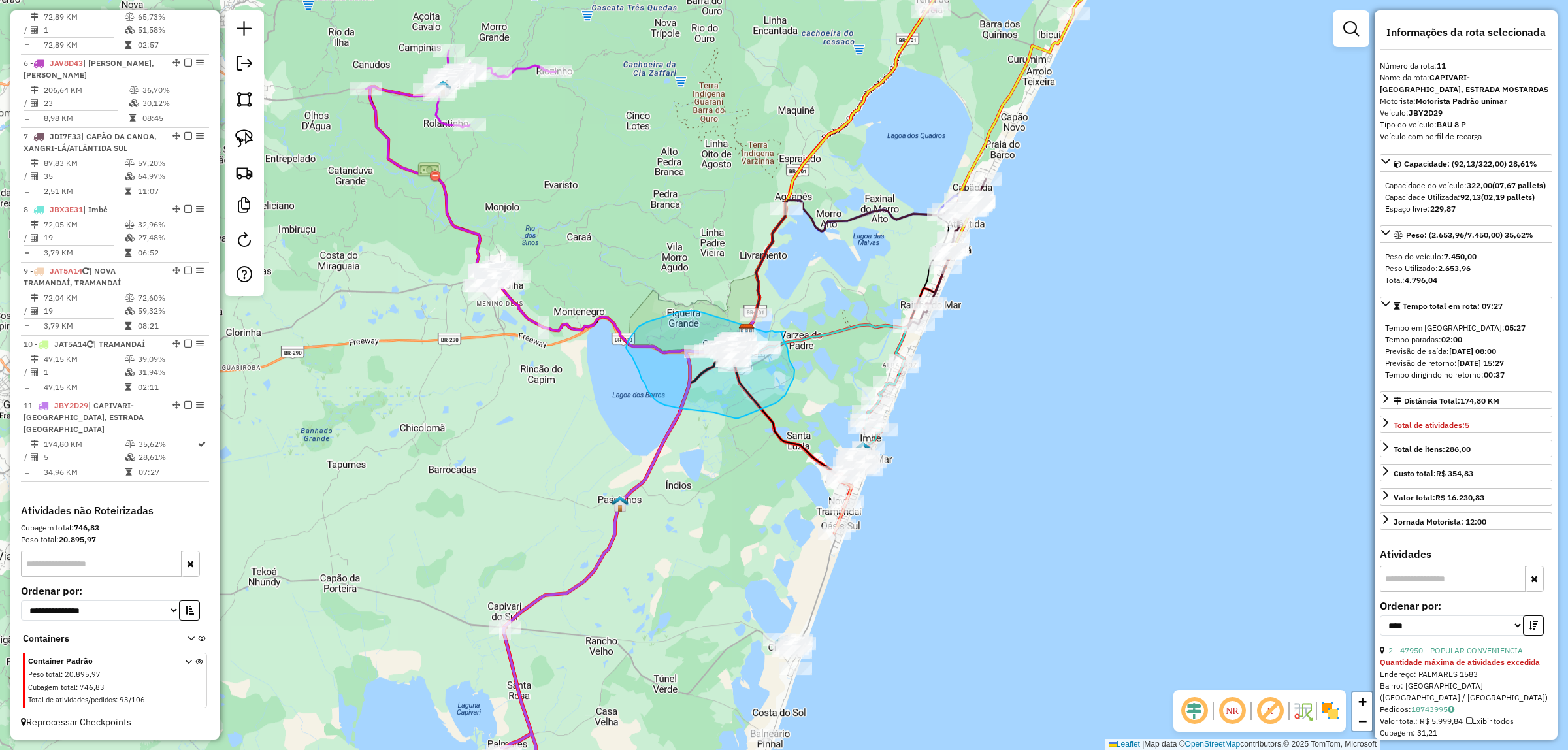
drag, startPoint x: 702, startPoint y: 312, endPoint x: 766, endPoint y: 331, distance: 66.8
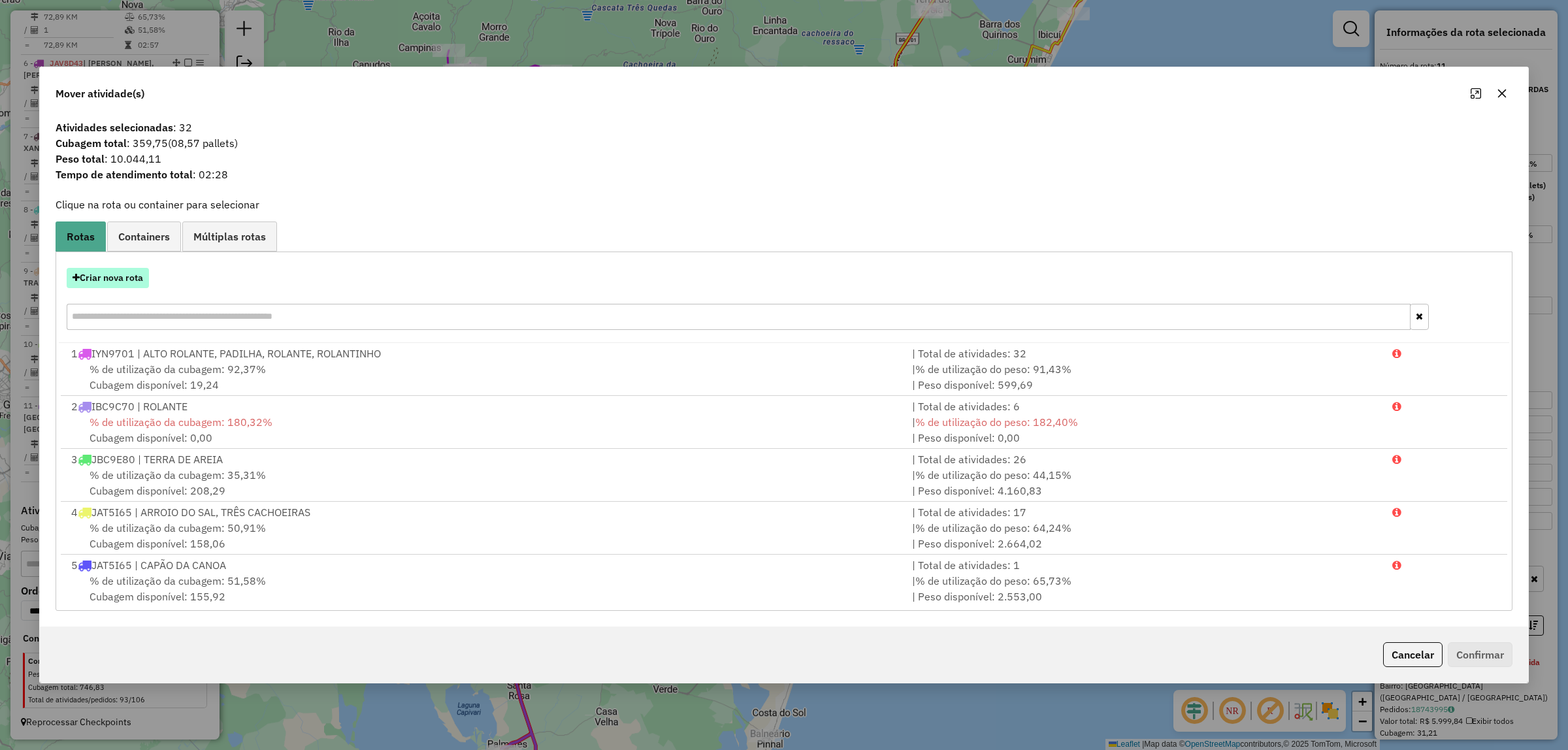
click at [91, 277] on button "Criar nova rota" at bounding box center [108, 278] width 83 height 20
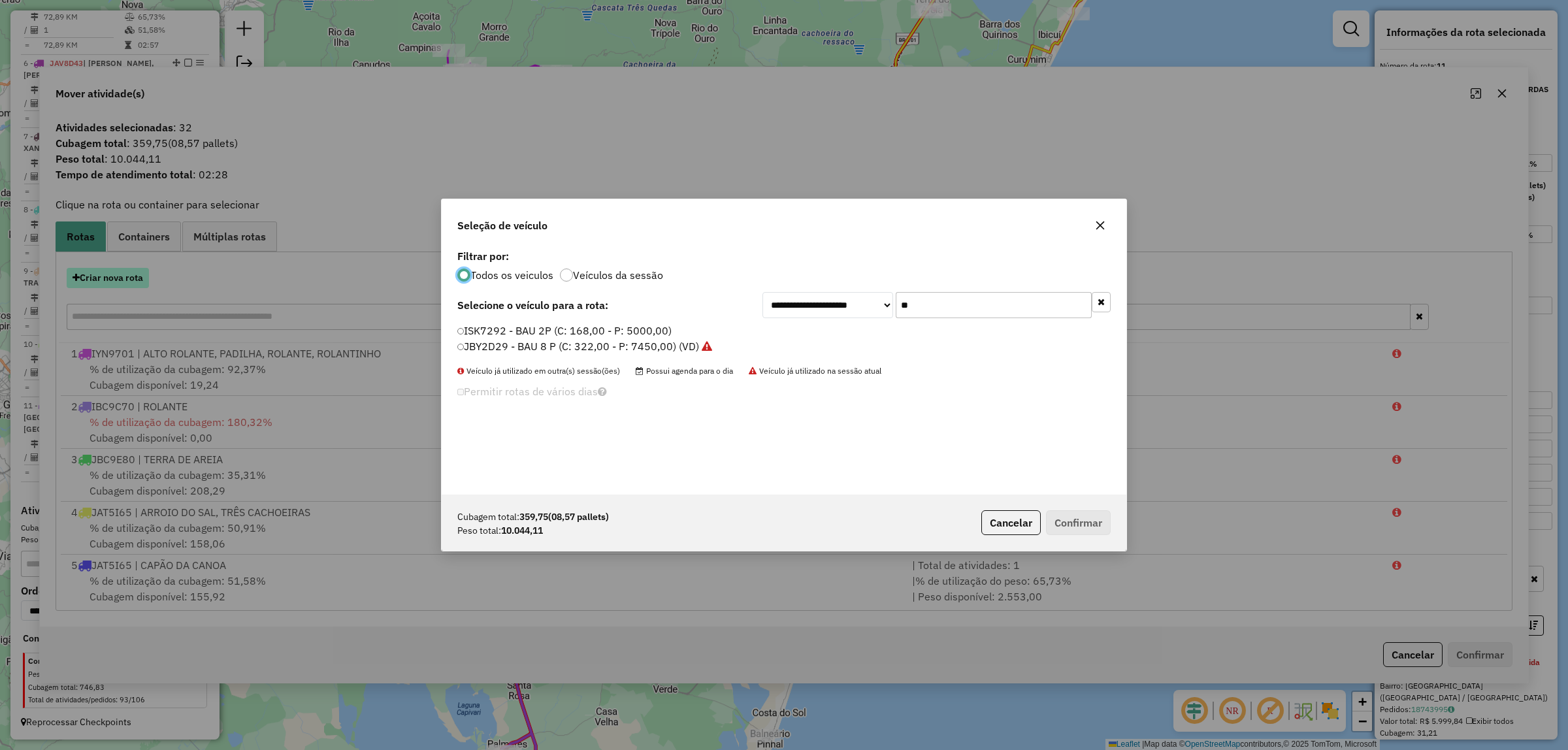
scroll to position [6, 4]
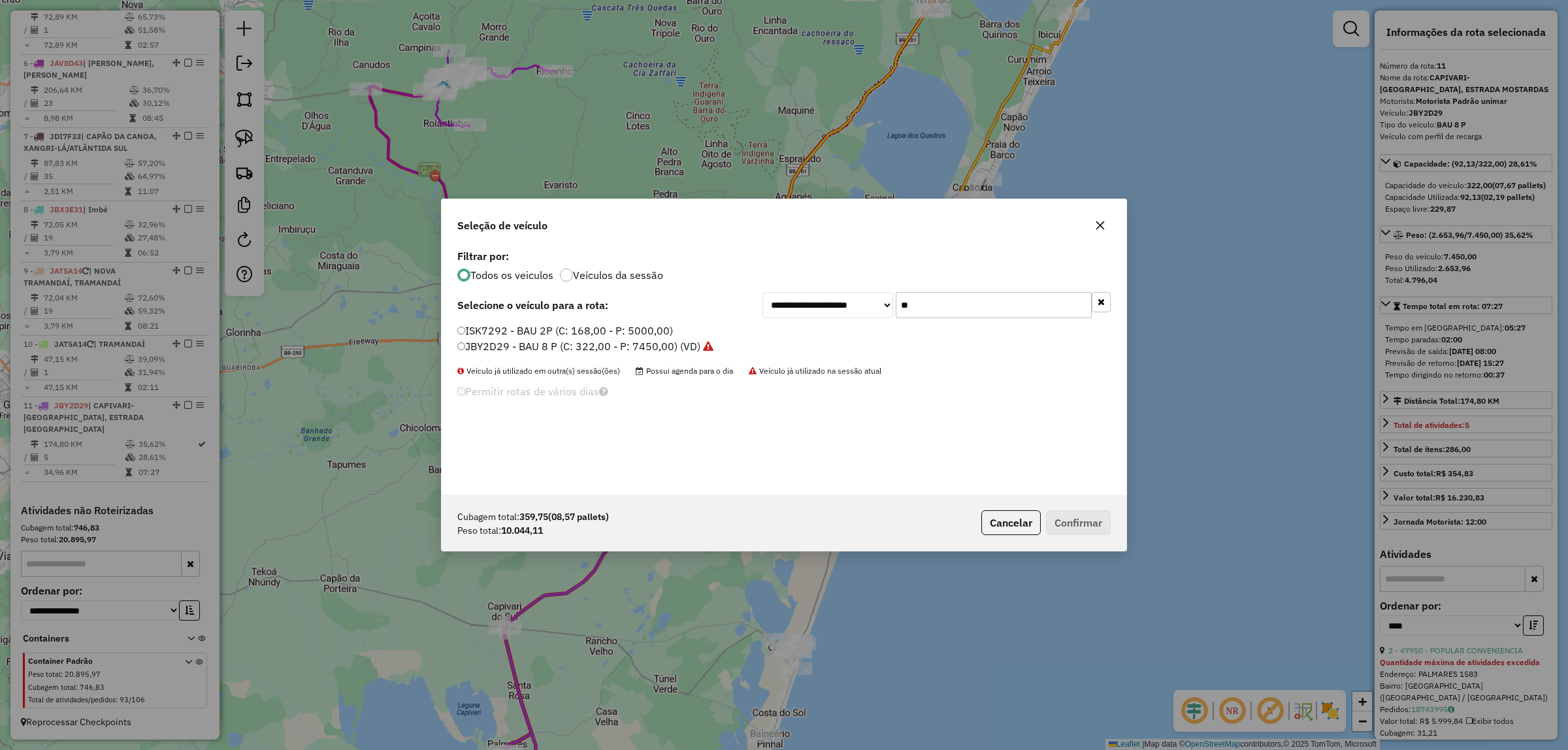
drag, startPoint x: 948, startPoint y: 315, endPoint x: 717, endPoint y: 318, distance: 231.0
click at [717, 318] on div "**********" at bounding box center [783, 370] width 685 height 248
type input "**"
click at [608, 353] on label "JDI7F31 - BAU 8 P (C: 322,00 - P: 7450,00) (VD)" at bounding box center [577, 346] width 241 height 16
drag, startPoint x: 593, startPoint y: 318, endPoint x: 597, endPoint y: 332, distance: 14.6
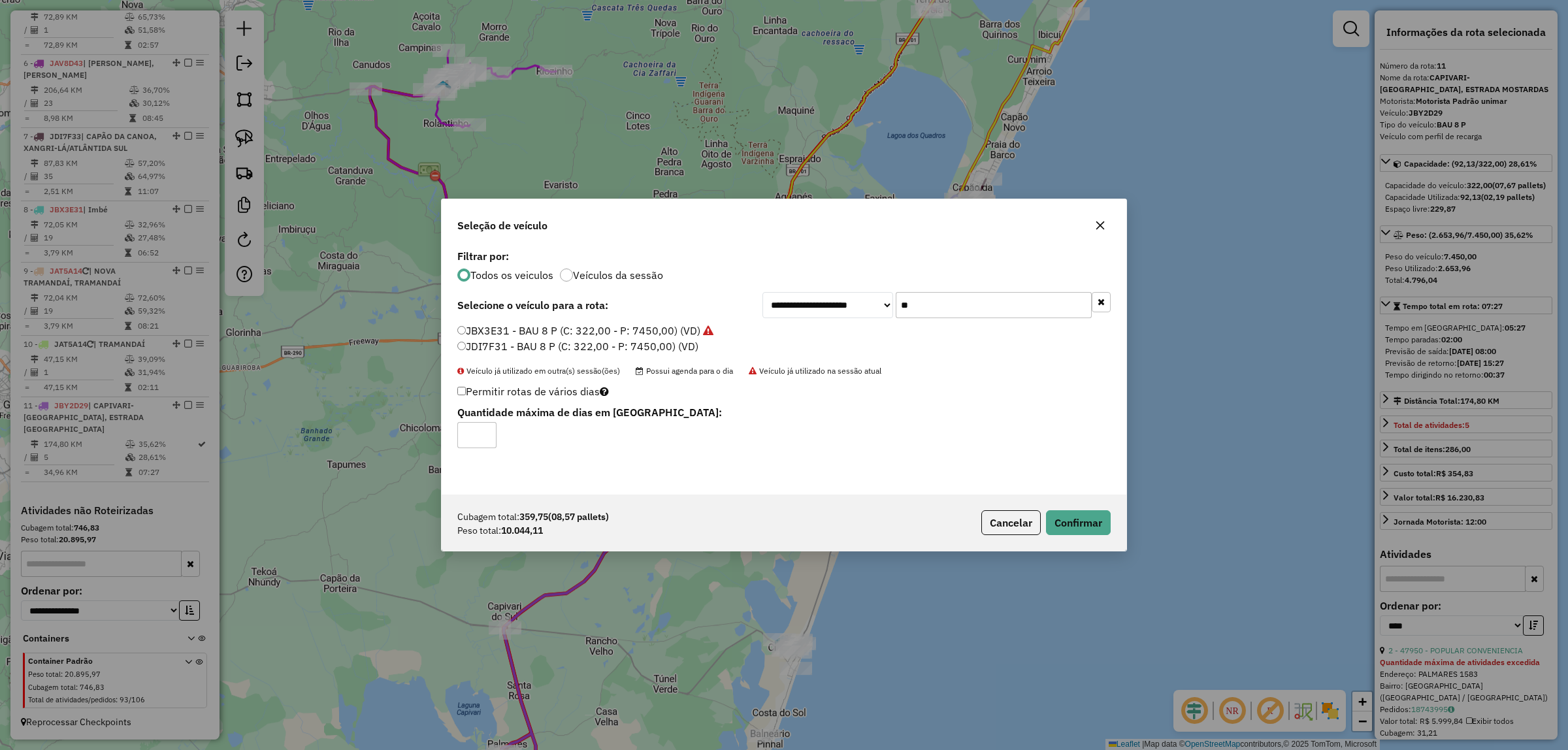
click at [595, 324] on div "**********" at bounding box center [783, 370] width 685 height 248
click at [597, 332] on label "JBX3E31 - BAU 8 P (C: 322,00 - P: 7450,00) (VD)" at bounding box center [585, 330] width 256 height 16
click at [1098, 533] on button "Confirmar" at bounding box center [1078, 522] width 64 height 25
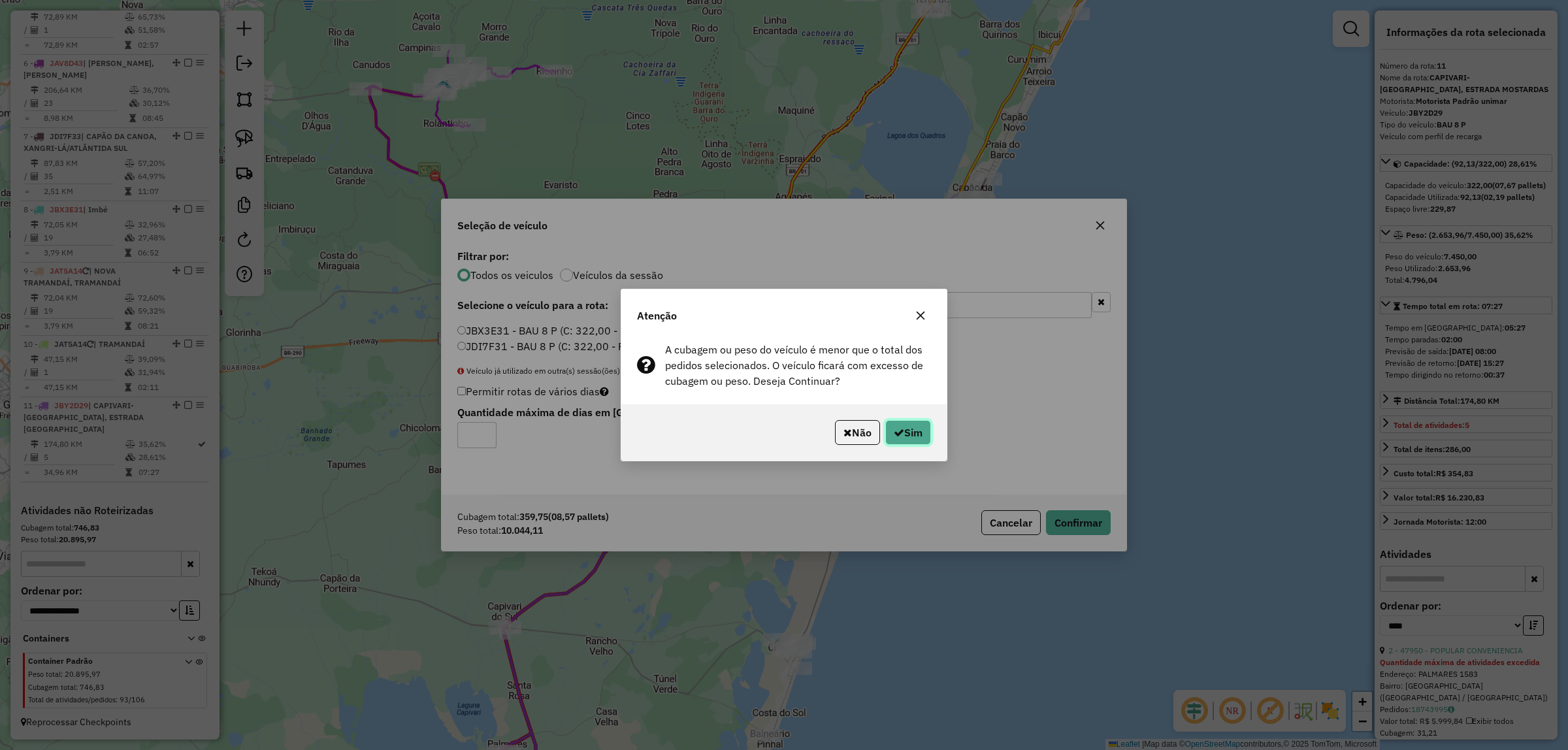
click at [897, 433] on icon "button" at bounding box center [898, 432] width 10 height 10
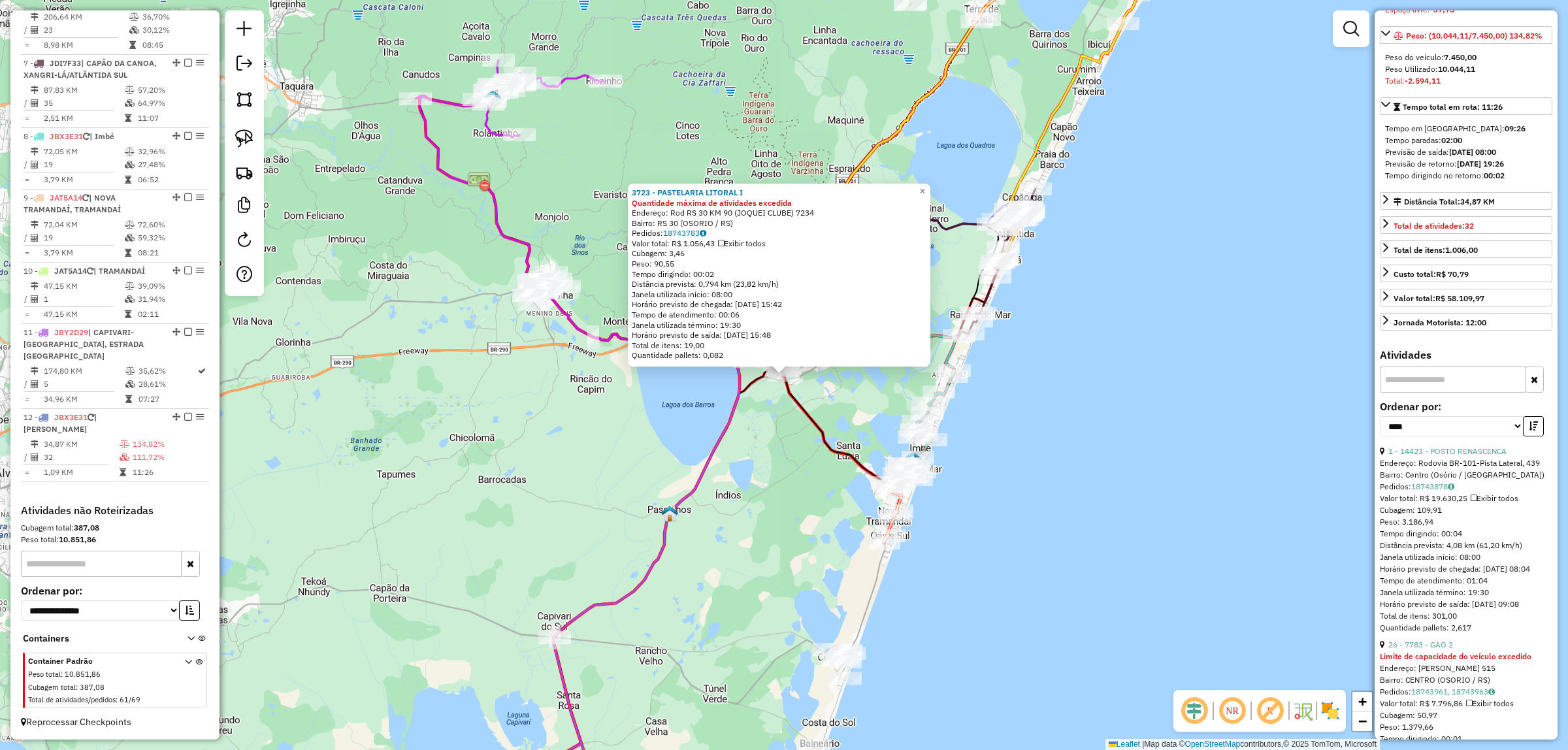
scroll to position [0, 0]
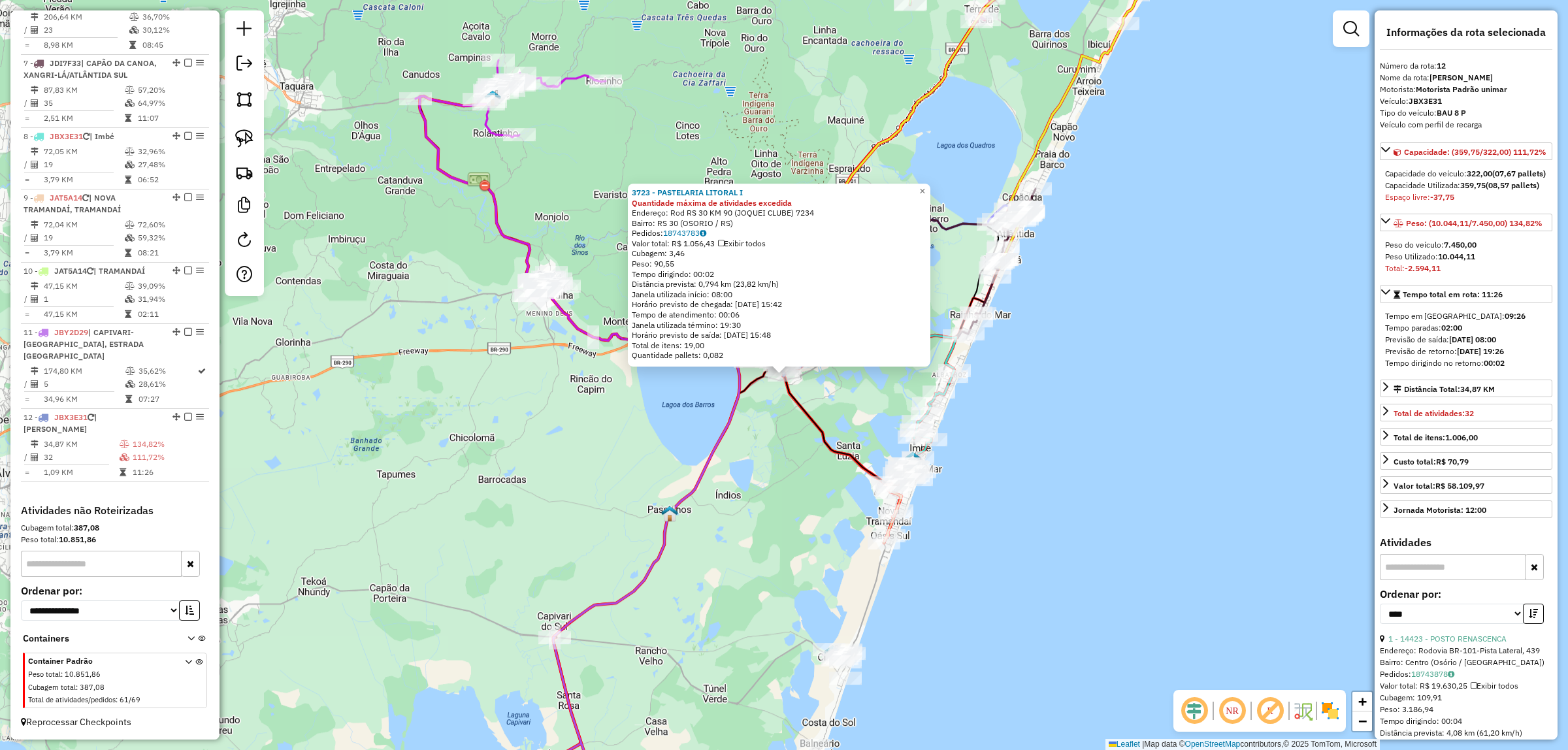
drag, startPoint x: 1176, startPoint y: 460, endPoint x: 1036, endPoint y: 439, distance: 141.6
click at [1176, 460] on div "3723 - PASTELARIA LITORAL I Quantidade máxima de atividades excedida Endereço: …" at bounding box center [784, 375] width 1568 height 750
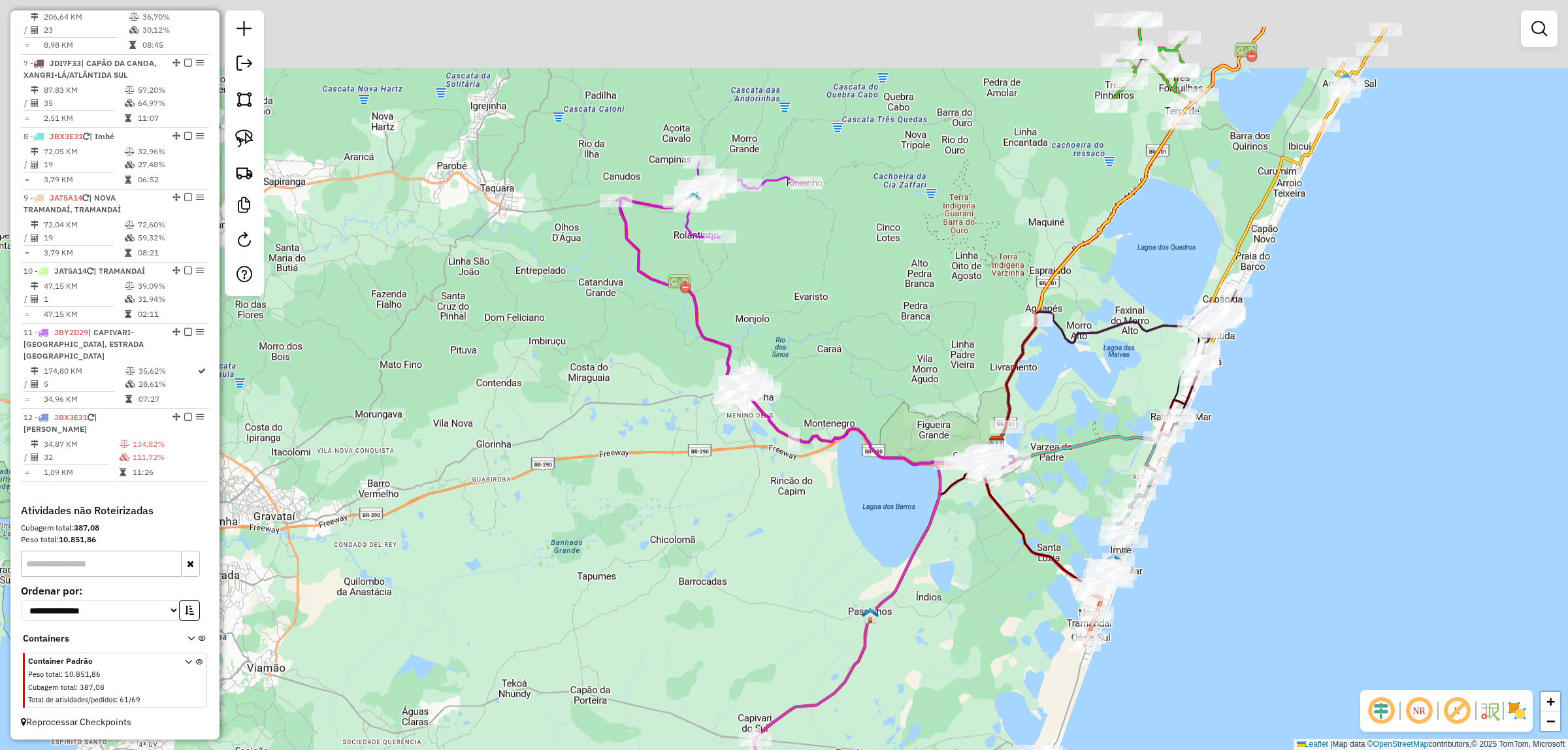
drag, startPoint x: 661, startPoint y: 451, endPoint x: 782, endPoint y: 494, distance: 128.4
click at [870, 543] on div "Janela de atendimento Grade de atendimento Capacidade Transportadoras Veículos …" at bounding box center [784, 375] width 1568 height 750
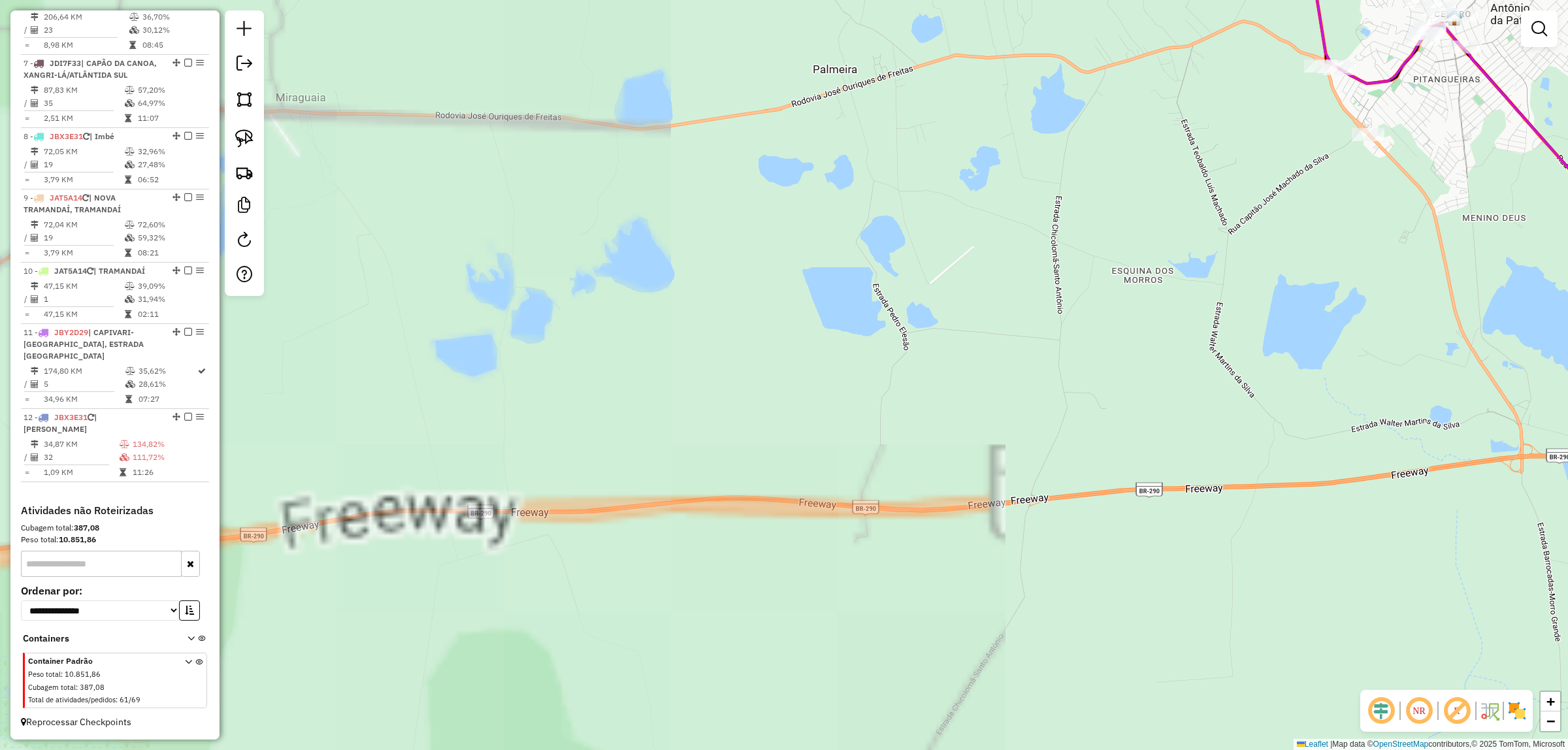
drag, startPoint x: 766, startPoint y: 301, endPoint x: 362, endPoint y: 467, distance: 436.8
click at [362, 465] on div "Janela de atendimento Grade de atendimento Capacidade Transportadoras Veículos …" at bounding box center [784, 375] width 1568 height 750
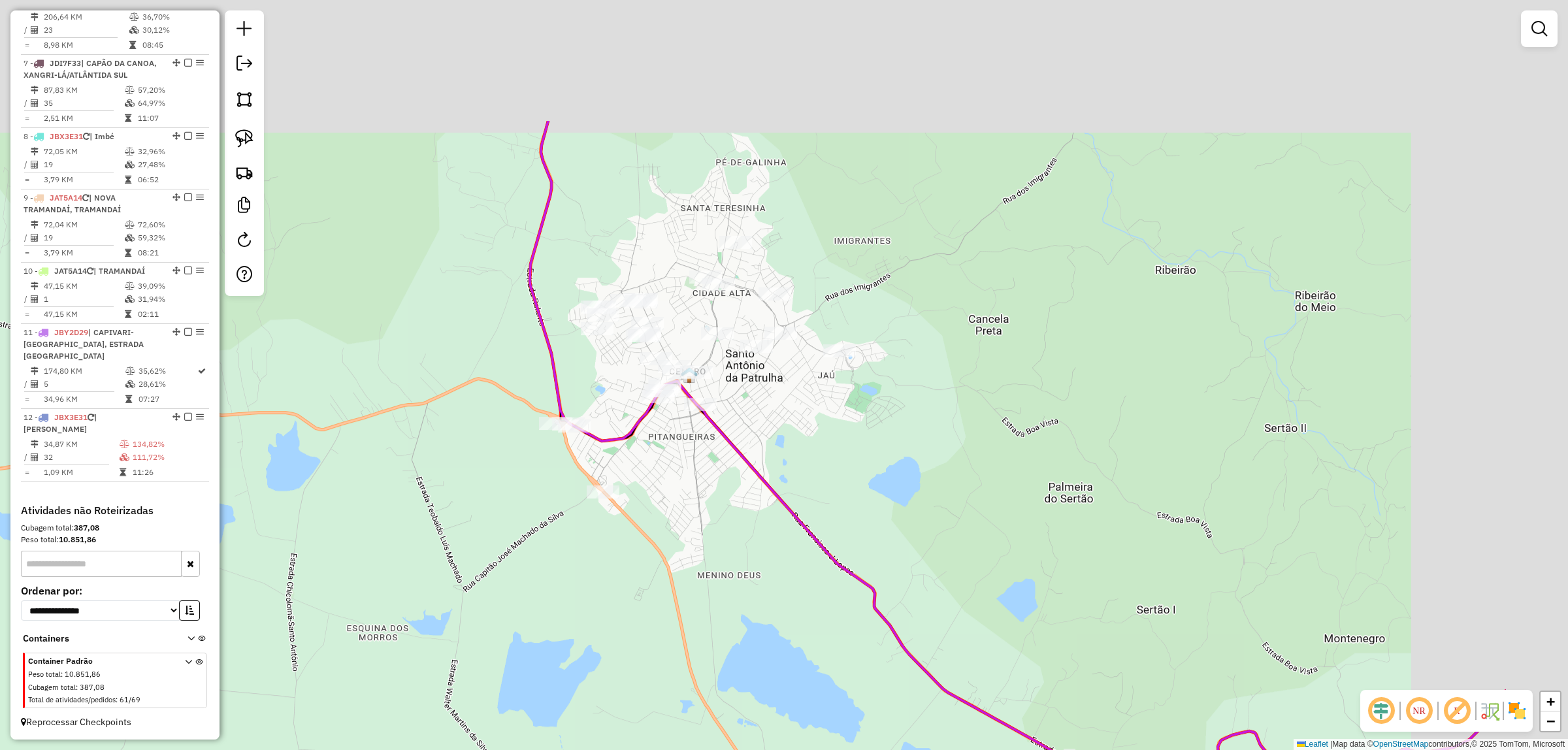
drag, startPoint x: 358, startPoint y: 436, endPoint x: 285, endPoint y: 492, distance: 92.0
click at [285, 492] on div "Janela de atendimento Grade de atendimento Capacidade Transportadoras Veículos …" at bounding box center [784, 375] width 1568 height 750
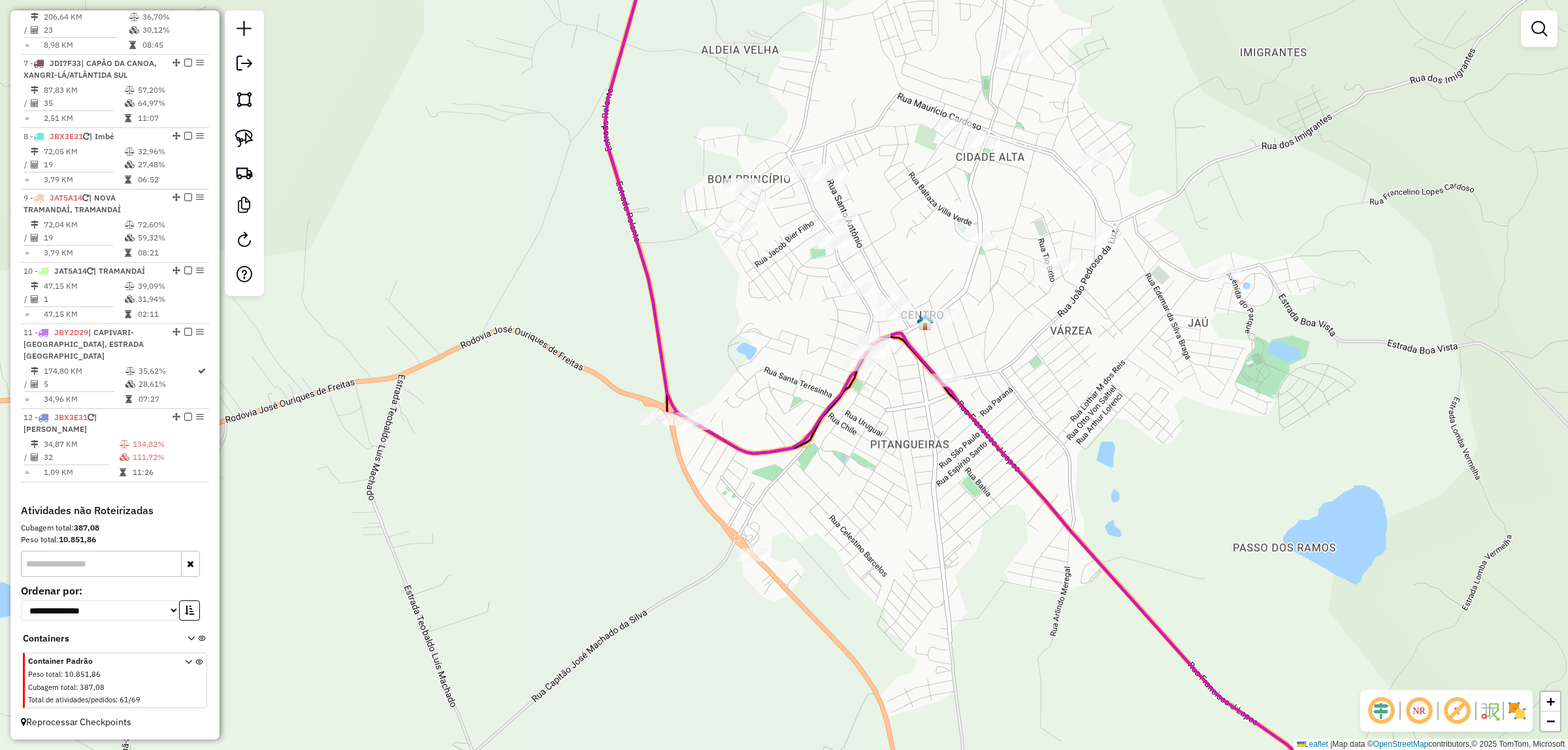
drag, startPoint x: 360, startPoint y: 369, endPoint x: 269, endPoint y: 355, distance: 92.1
click at [268, 356] on div "Janela de atendimento Grade de atendimento Capacidade Transportadoras Veículos …" at bounding box center [784, 375] width 1568 height 750
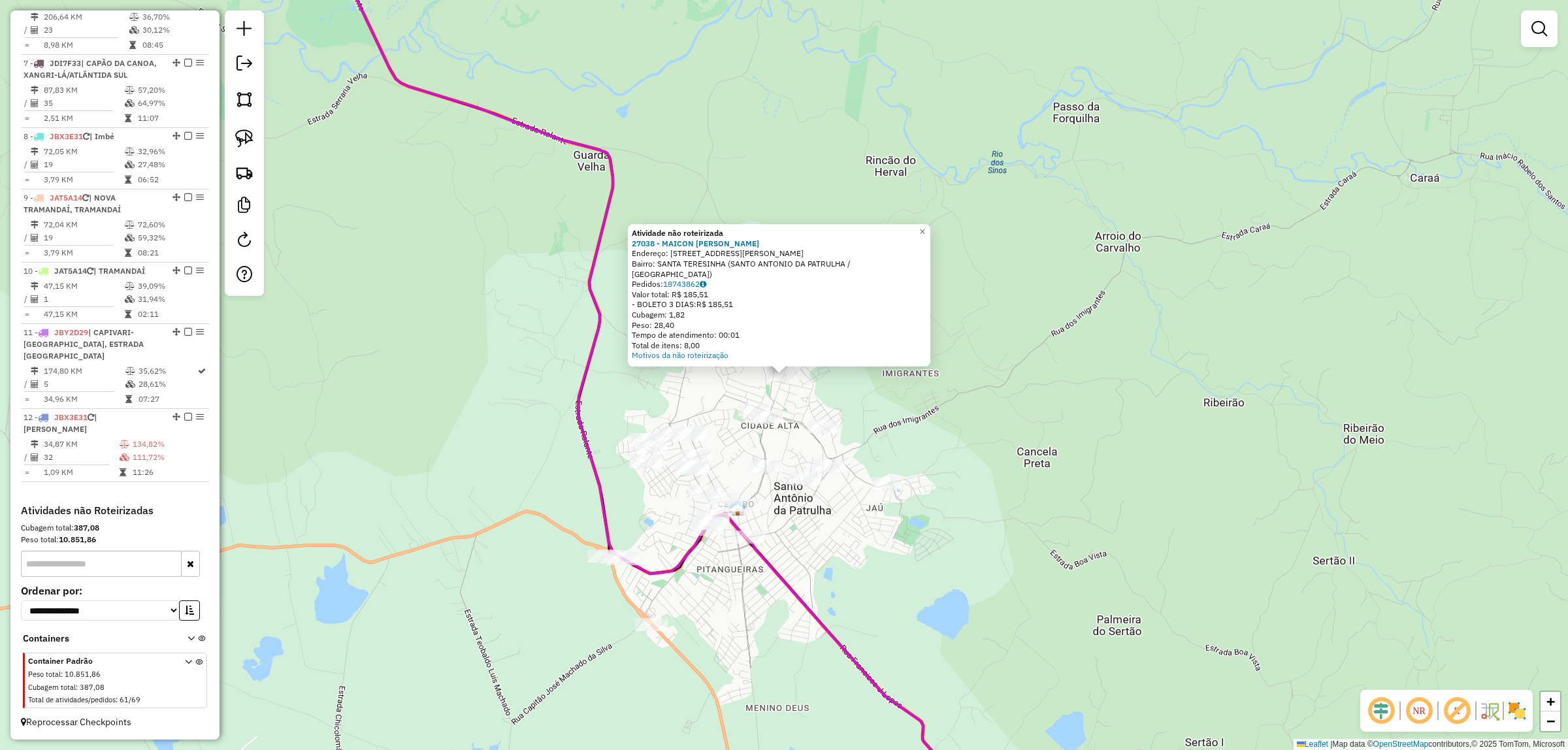
drag, startPoint x: 246, startPoint y: 144, endPoint x: 423, endPoint y: 255, distance: 208.9
click at [248, 144] on img at bounding box center [244, 139] width 18 height 18
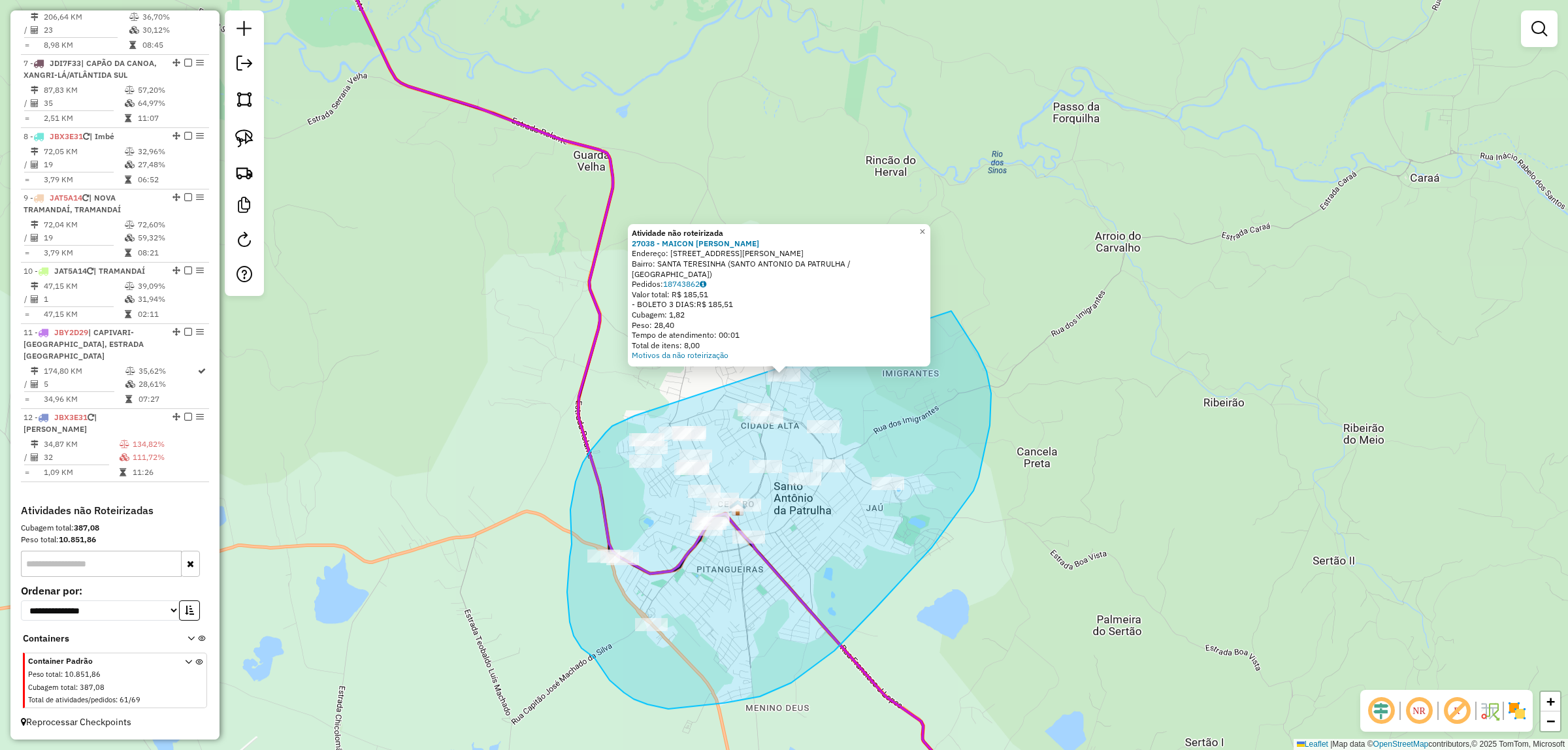
drag, startPoint x: 612, startPoint y: 426, endPoint x: 785, endPoint y: 237, distance: 256.2
click at [785, 237] on div "Atividade não roteirizada 27038 - MAICON RODRIGO AGLIA Endereço: Rua Marechal F…" at bounding box center [784, 375] width 1568 height 750
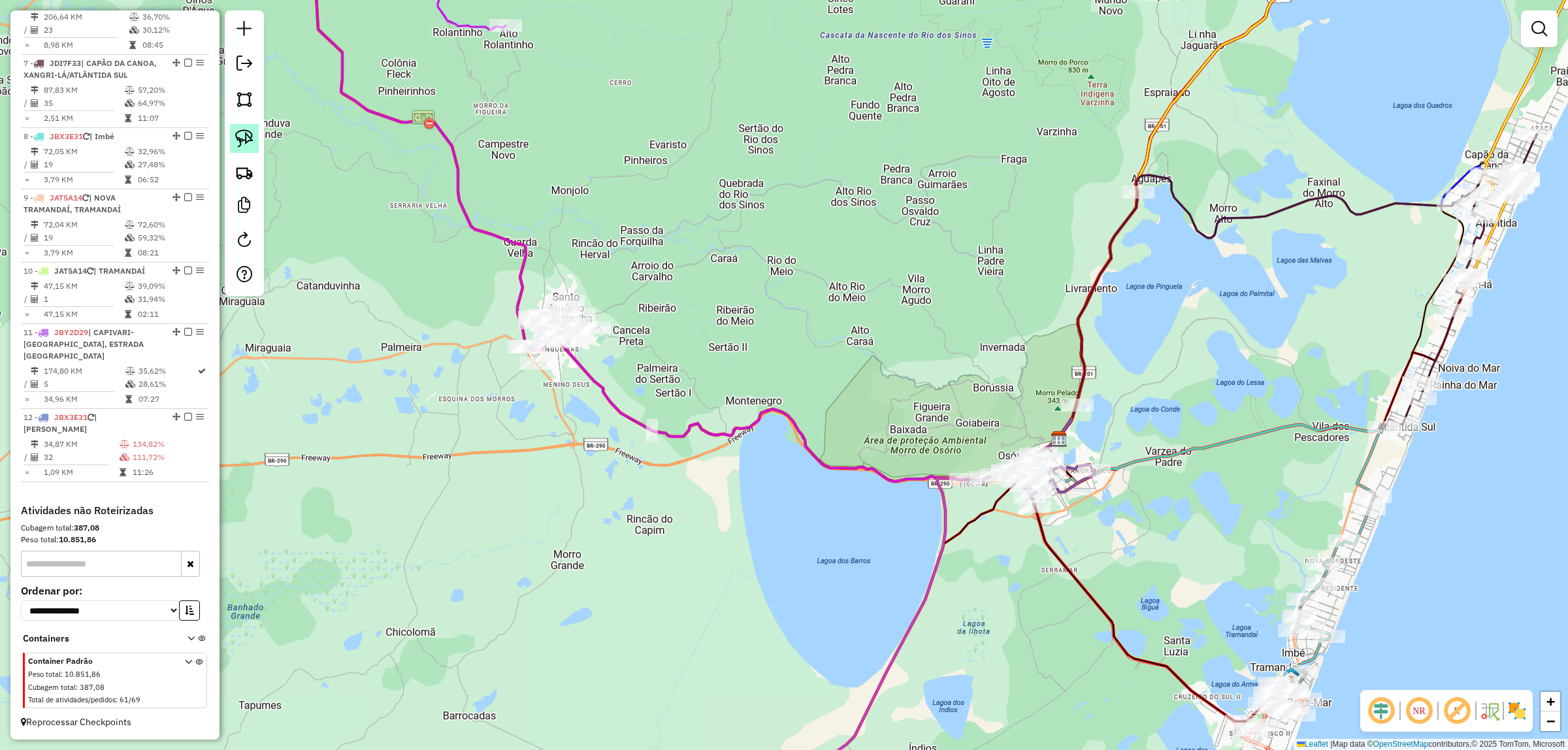
click at [245, 135] on img at bounding box center [244, 139] width 18 height 18
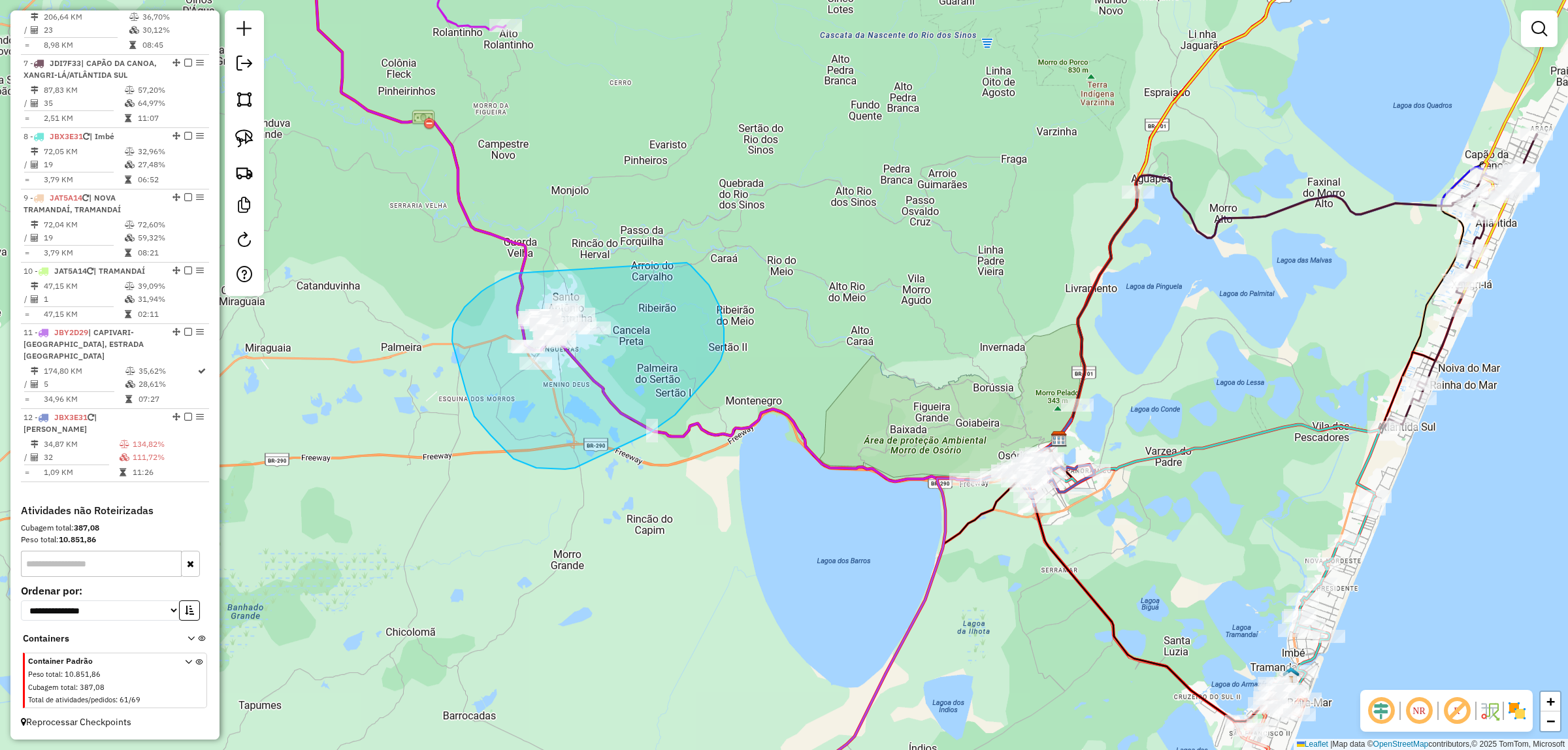
drag, startPoint x: 487, startPoint y: 288, endPoint x: 666, endPoint y: 243, distance: 184.6
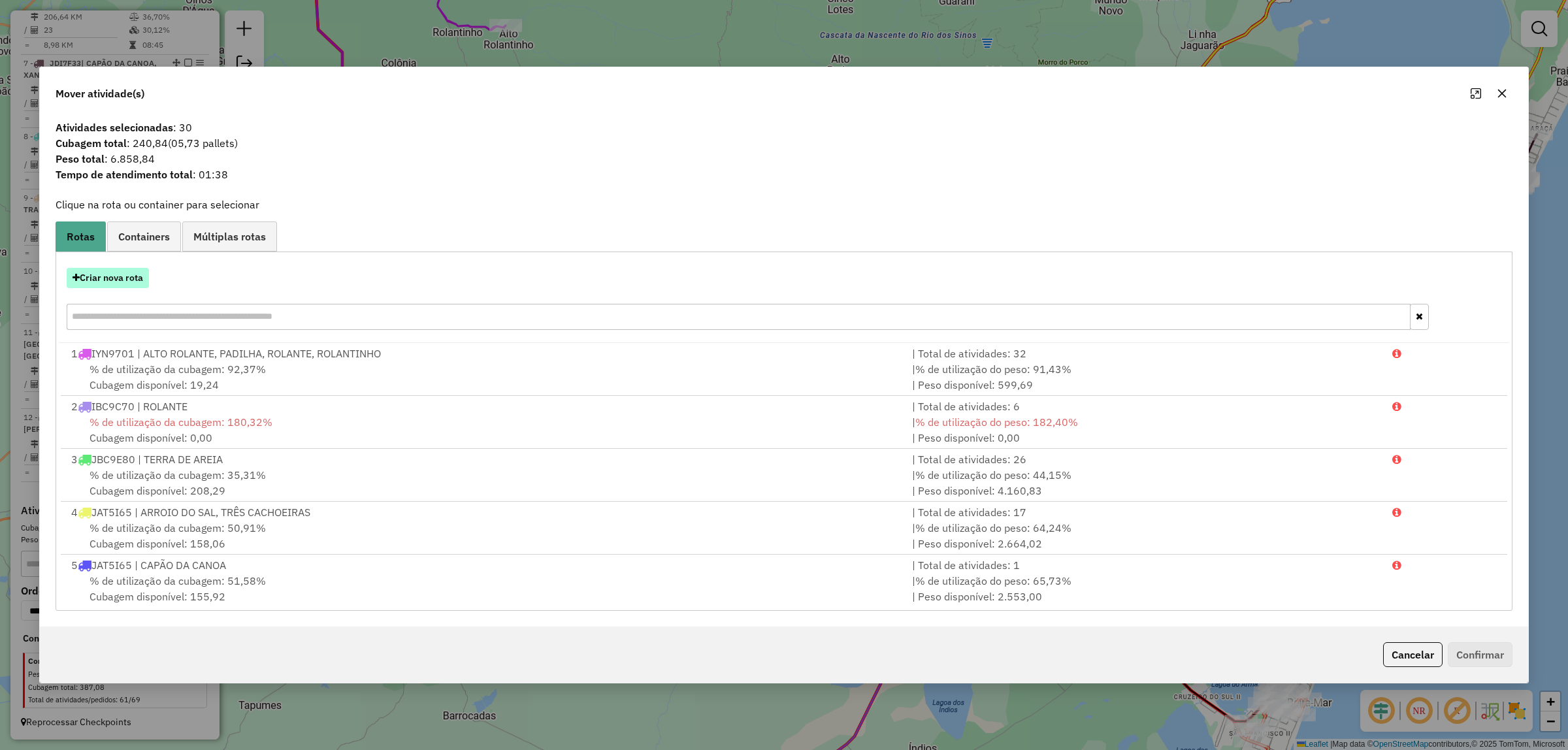
click at [136, 282] on button "Criar nova rota" at bounding box center [108, 278] width 83 height 20
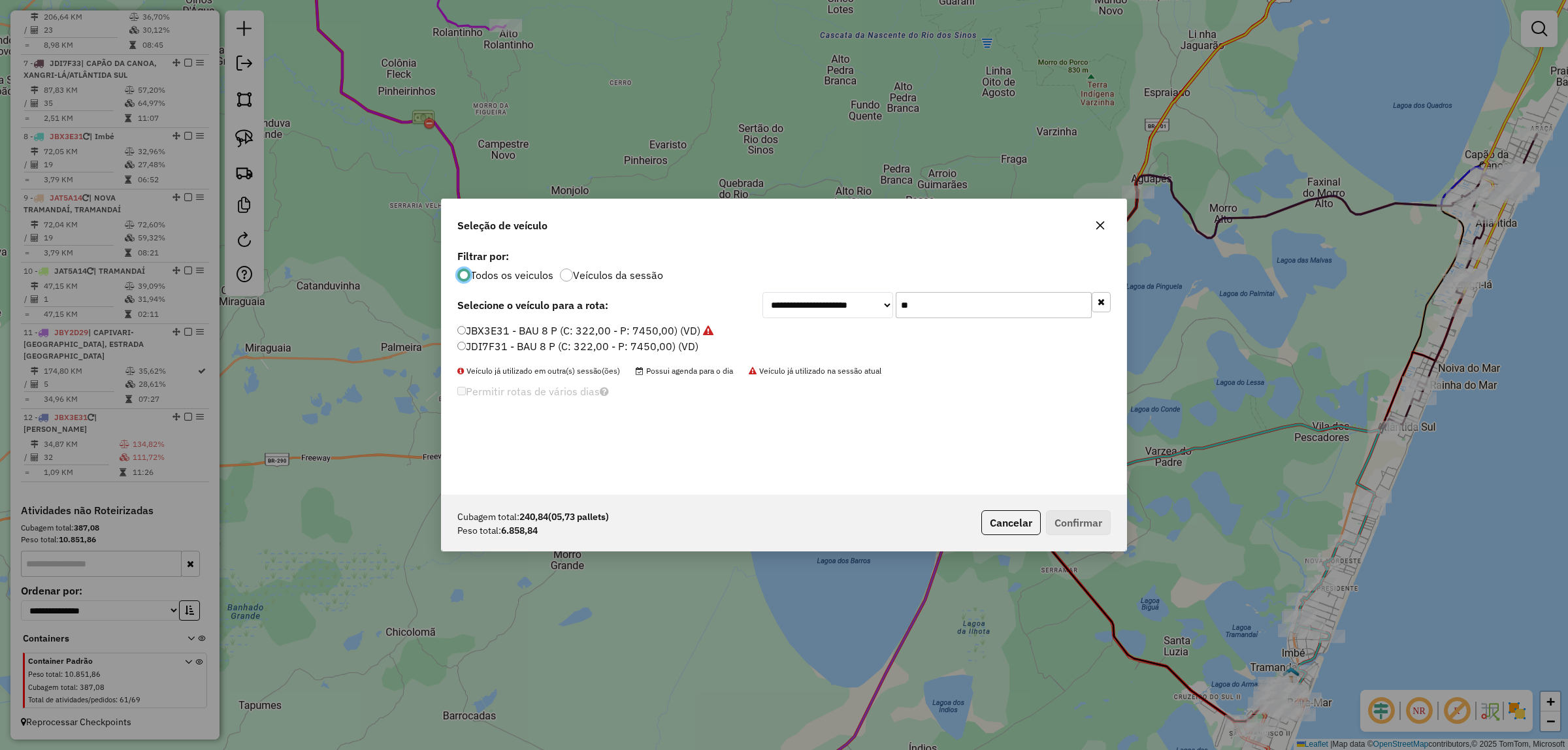
scroll to position [6, 4]
drag, startPoint x: 1017, startPoint y: 312, endPoint x: 603, endPoint y: 324, distance: 414.2
click at [579, 324] on div "**********" at bounding box center [783, 370] width 685 height 248
type input "**"
click at [462, 319] on div "**********" at bounding box center [783, 370] width 685 height 248
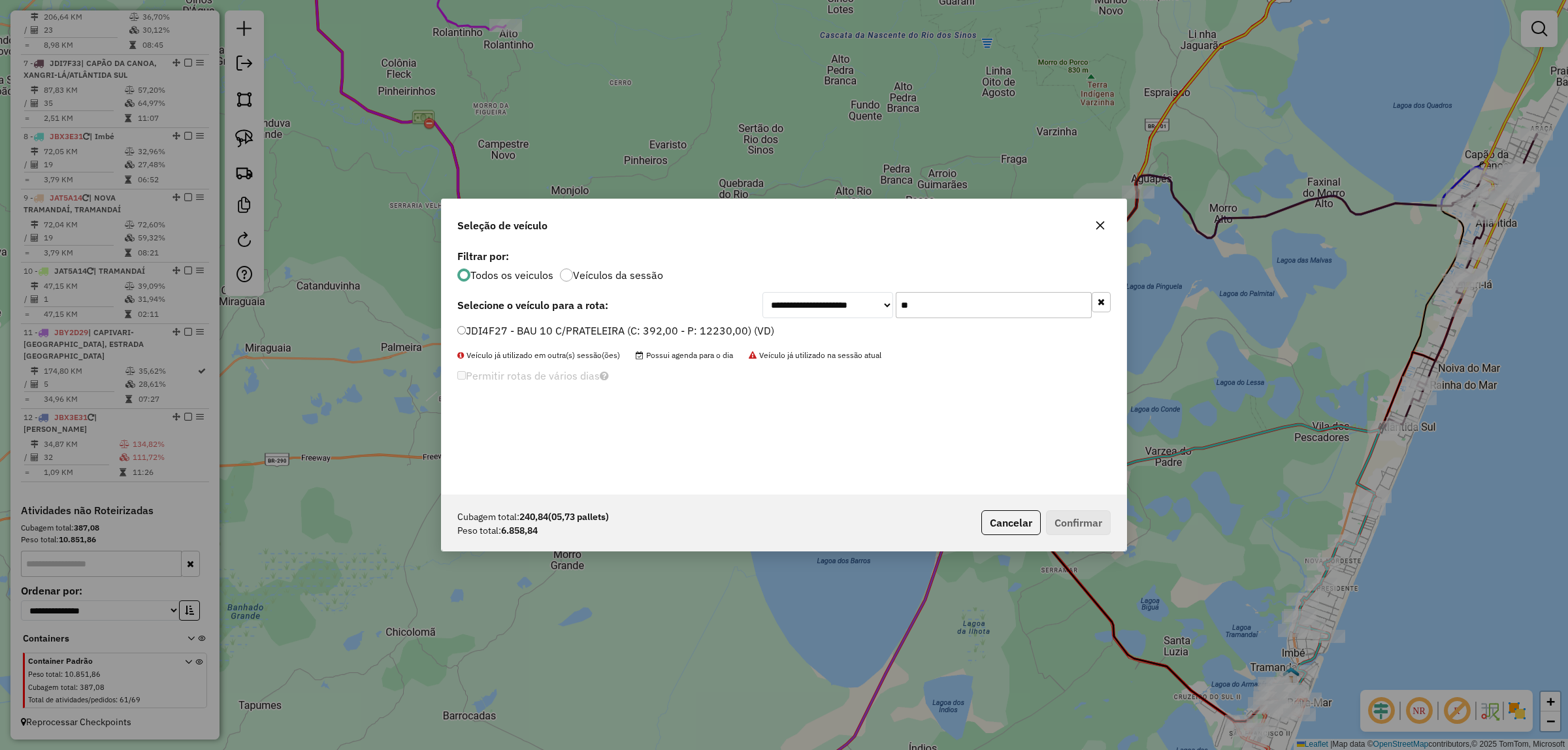
click at [469, 324] on label "JDI4F27 - BAU 10 C/PRATELEIRA (C: 392,00 - P: 12230,00) (VD)" at bounding box center [615, 330] width 317 height 16
click at [1089, 518] on button "Confirmar" at bounding box center [1078, 522] width 64 height 25
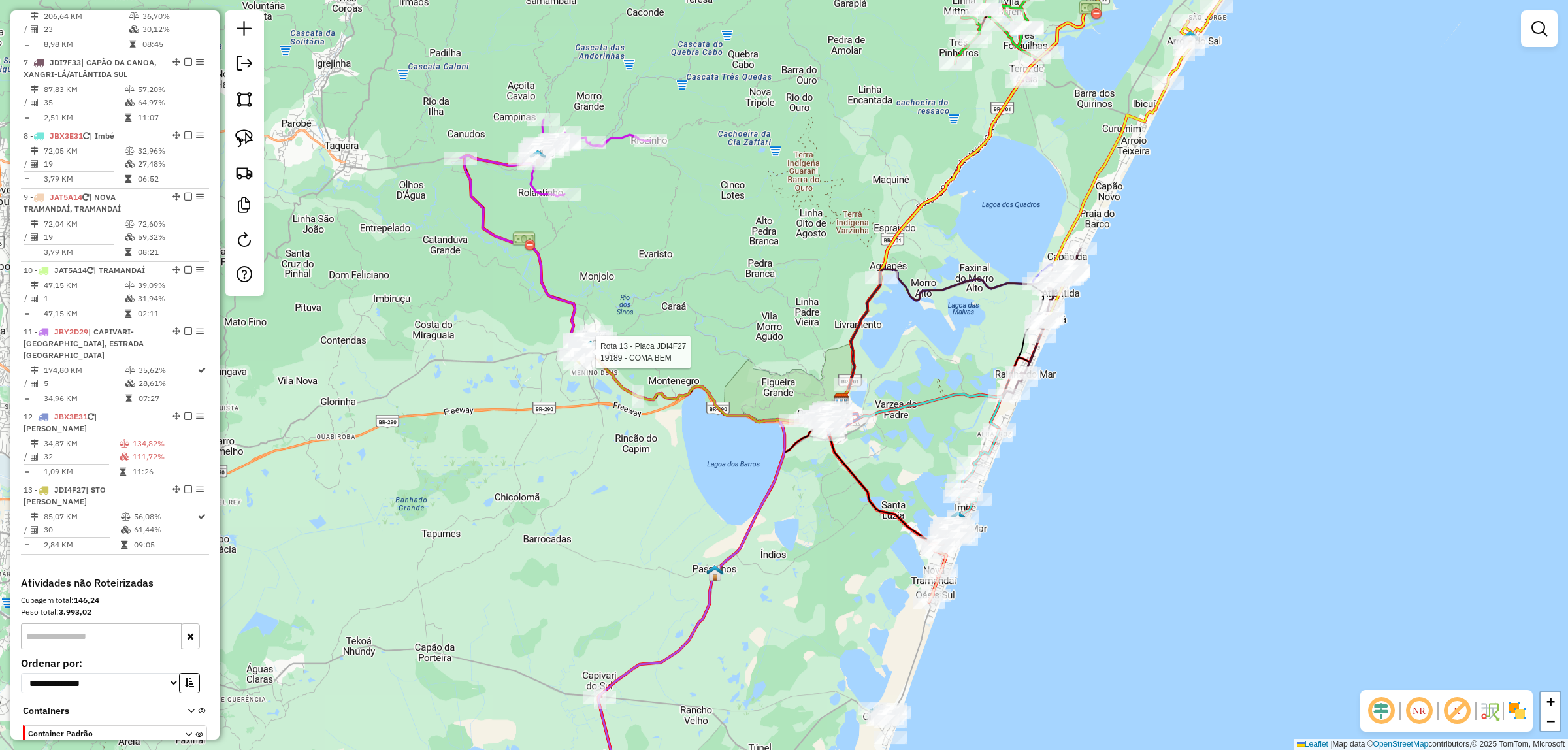
select select "*********"
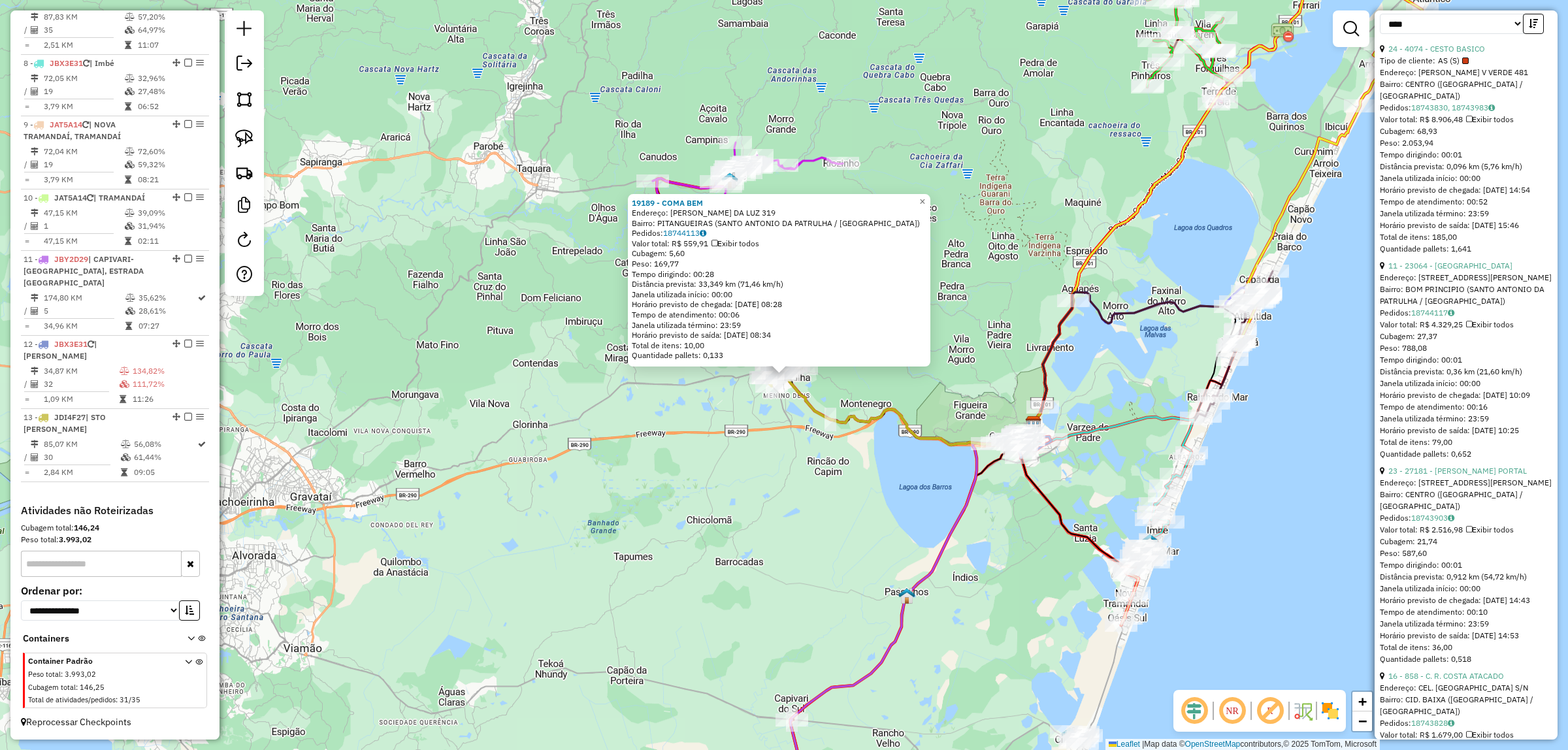
scroll to position [0, 0]
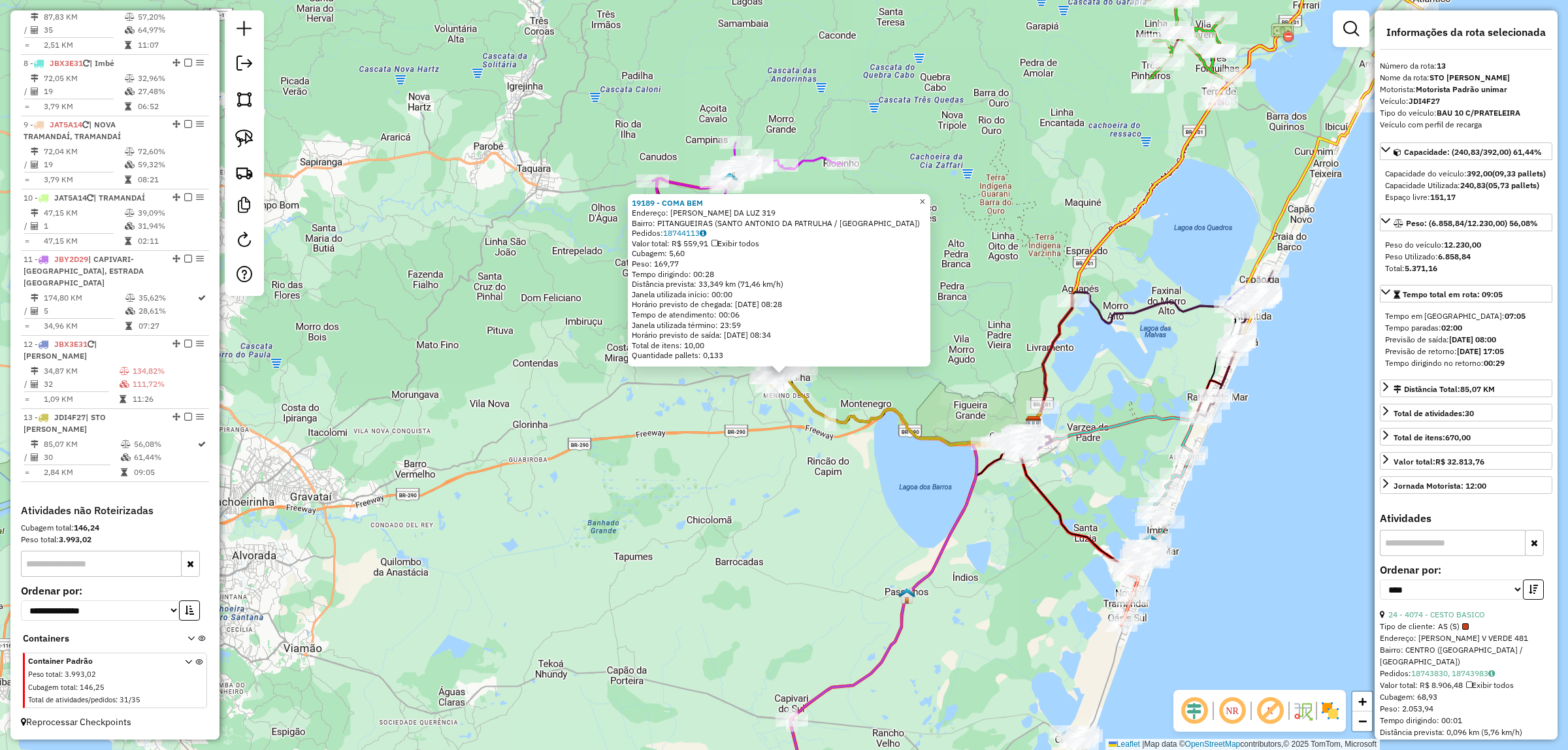
click at [925, 200] on span "×" at bounding box center [922, 201] width 6 height 11
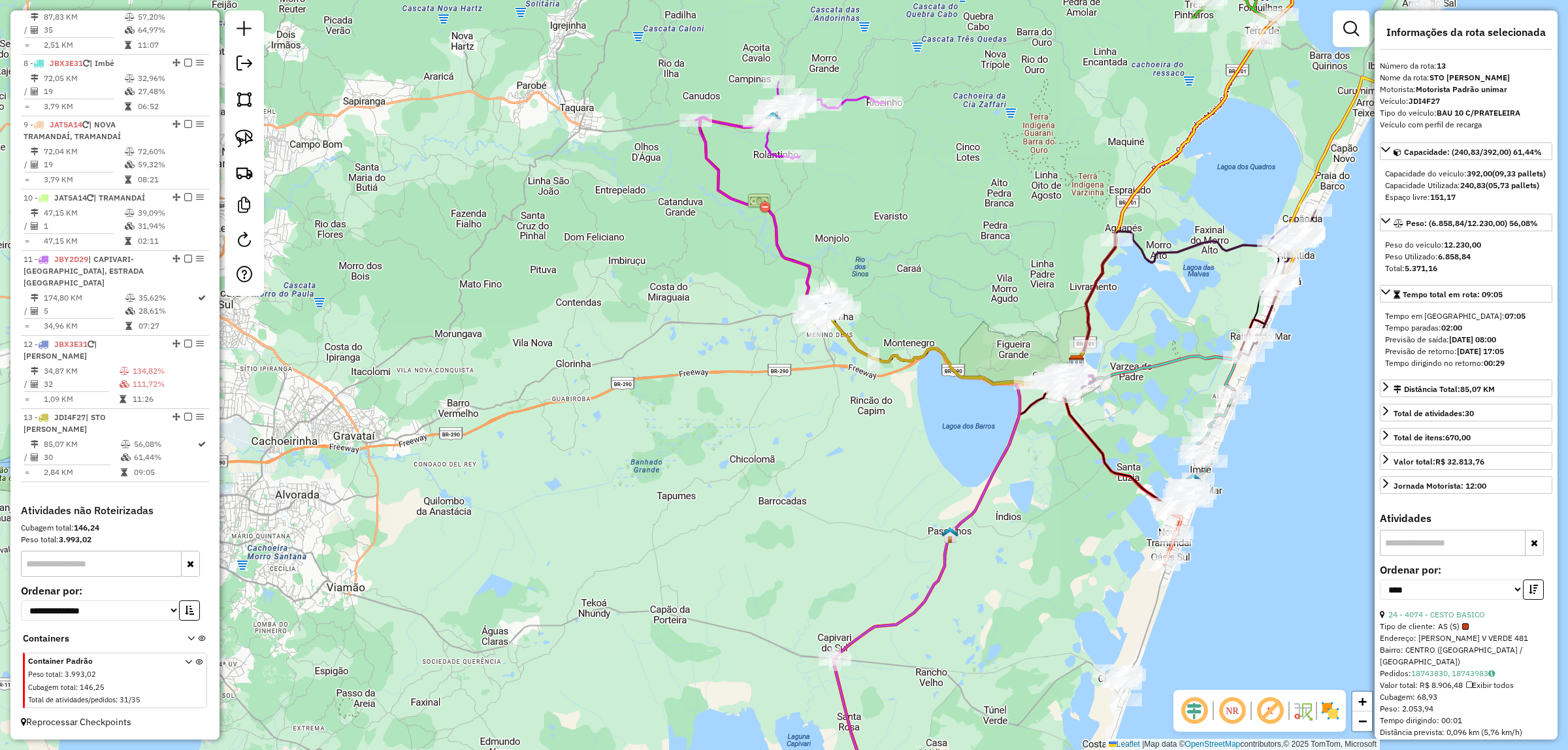
drag, startPoint x: 880, startPoint y: 345, endPoint x: 925, endPoint y: 283, distance: 76.6
click at [925, 282] on div "Janela de atendimento Grade de atendimento Capacidade Transportadoras Veículos …" at bounding box center [784, 375] width 1568 height 750
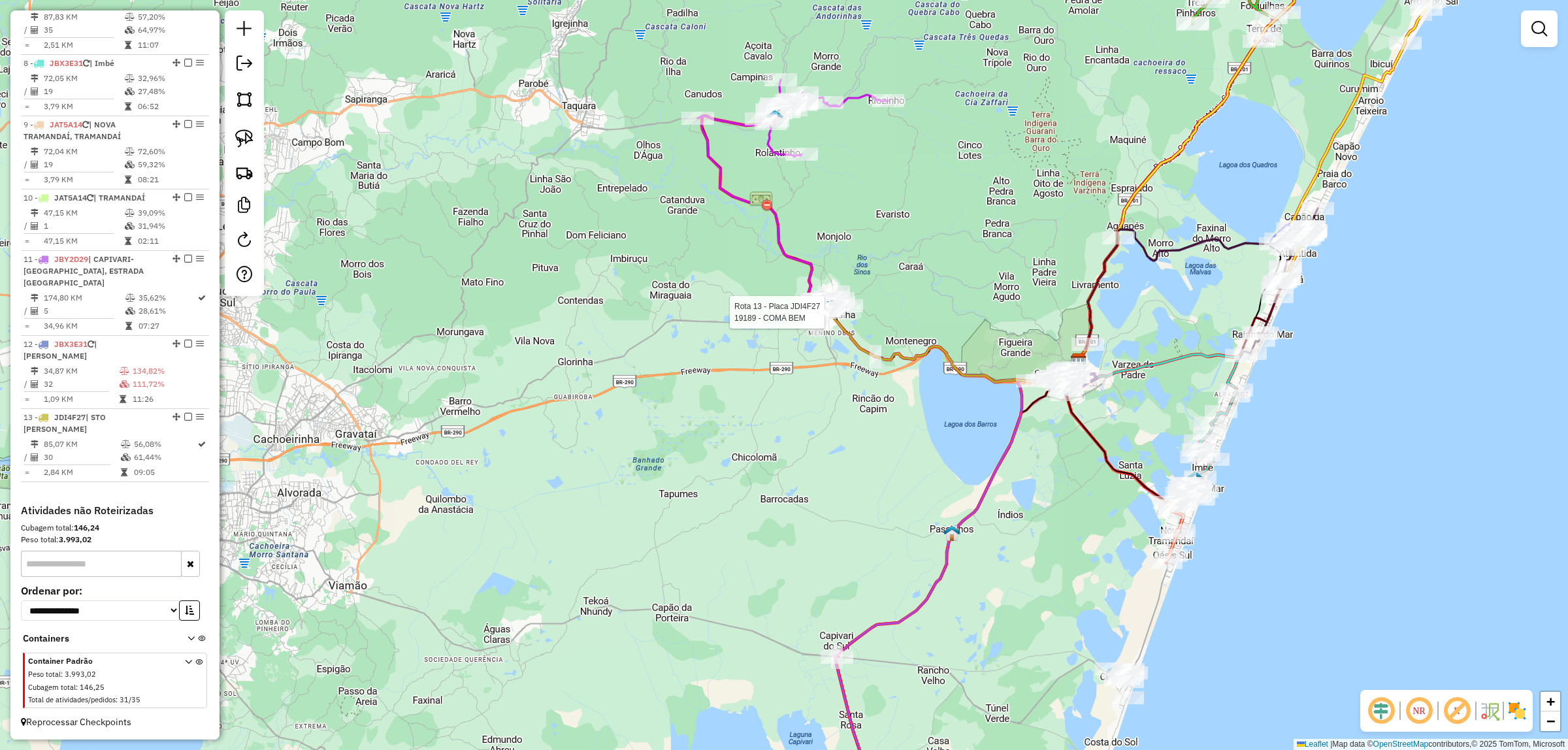
select select "*********"
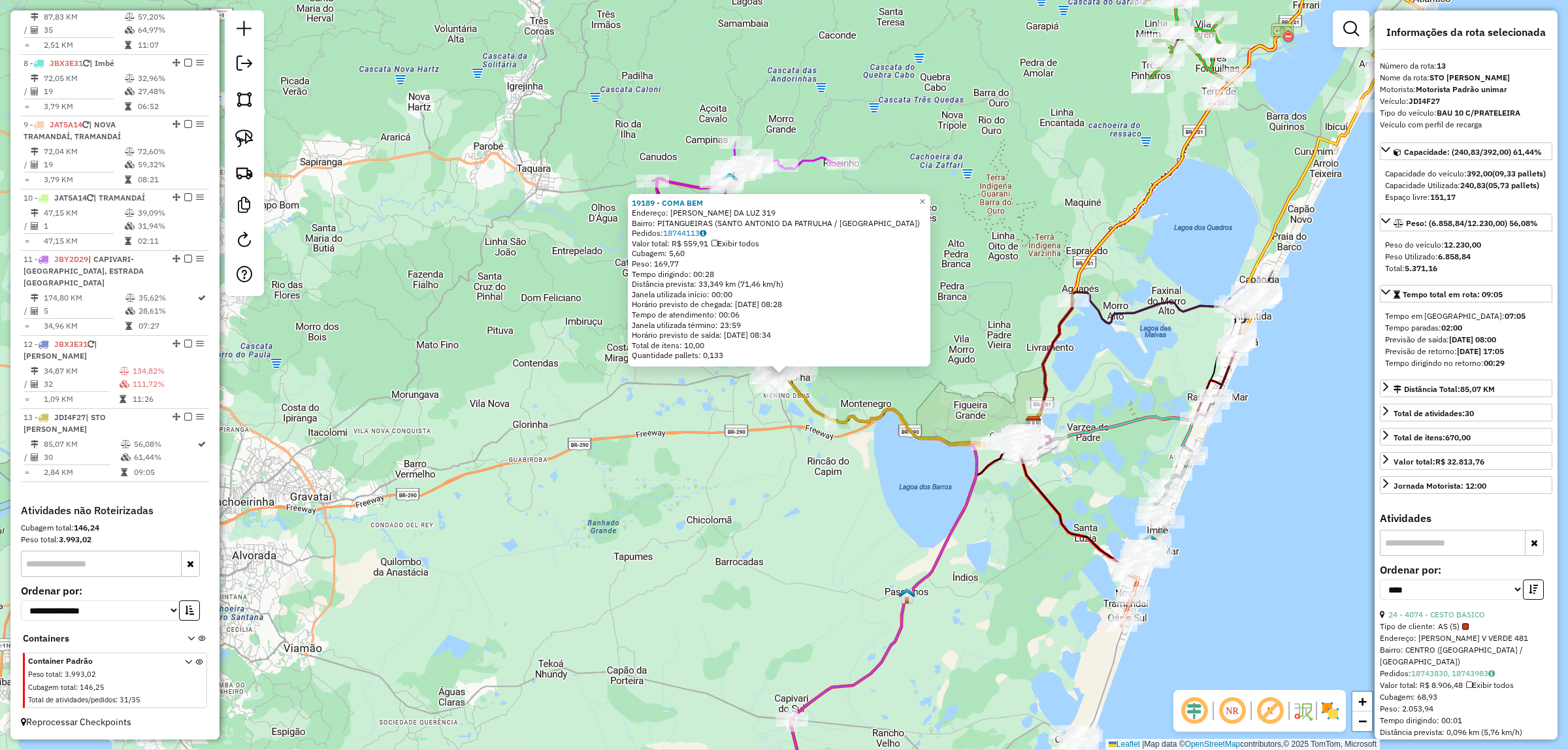
click at [1467, 620] on div "24 - 4074 - CESTO BASICO" at bounding box center [1466, 614] width 173 height 12
click at [1468, 619] on link "24 - 4074 - CESTO BASICO" at bounding box center [1436, 614] width 97 height 10
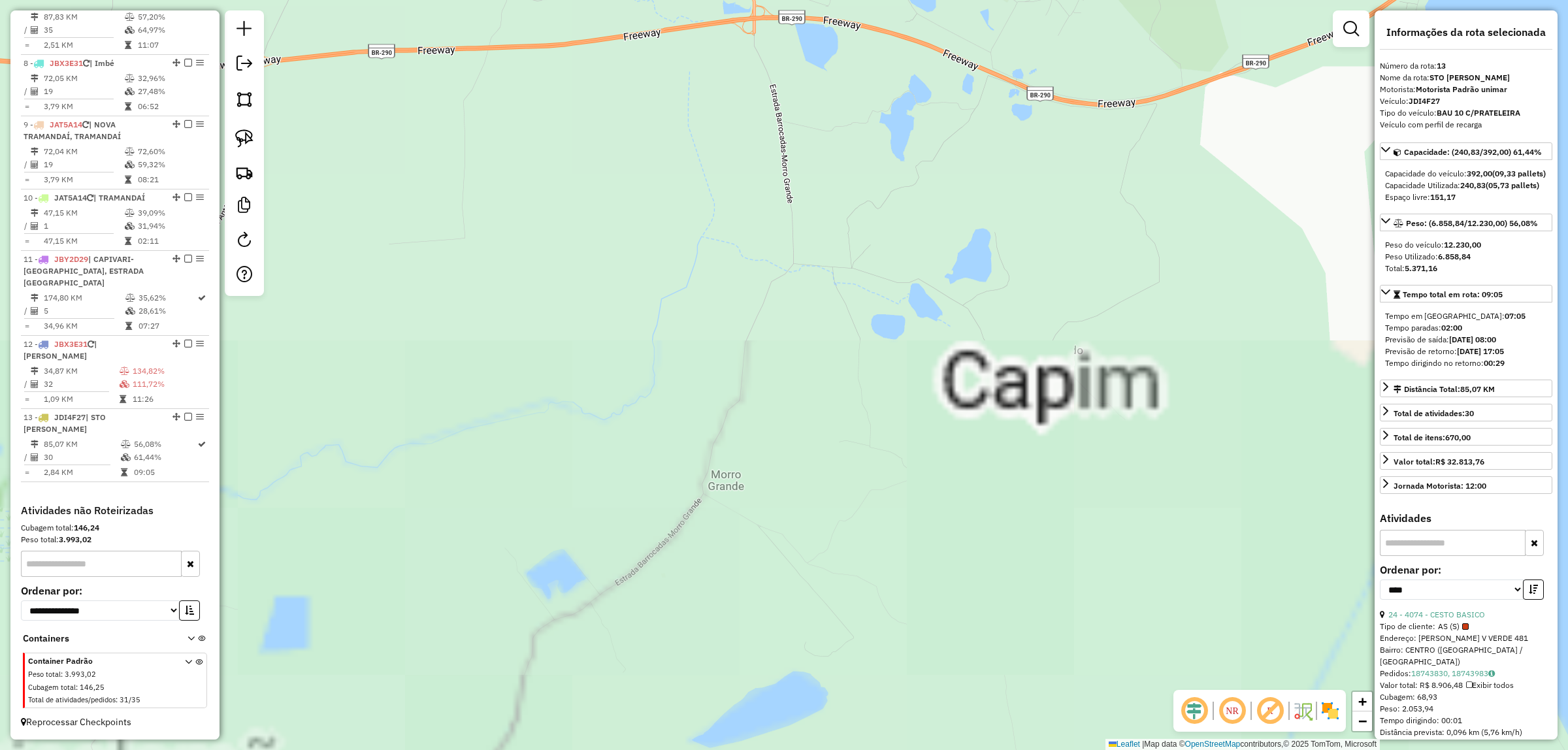
drag, startPoint x: 759, startPoint y: 534, endPoint x: 697, endPoint y: 233, distance: 307.3
click at [762, 543] on div "4074 - CESTO BASICO Tipo de cliente: AS (S) Endereço: CEL VITOR V VERDE 481 Bai…" at bounding box center [784, 375] width 1568 height 750
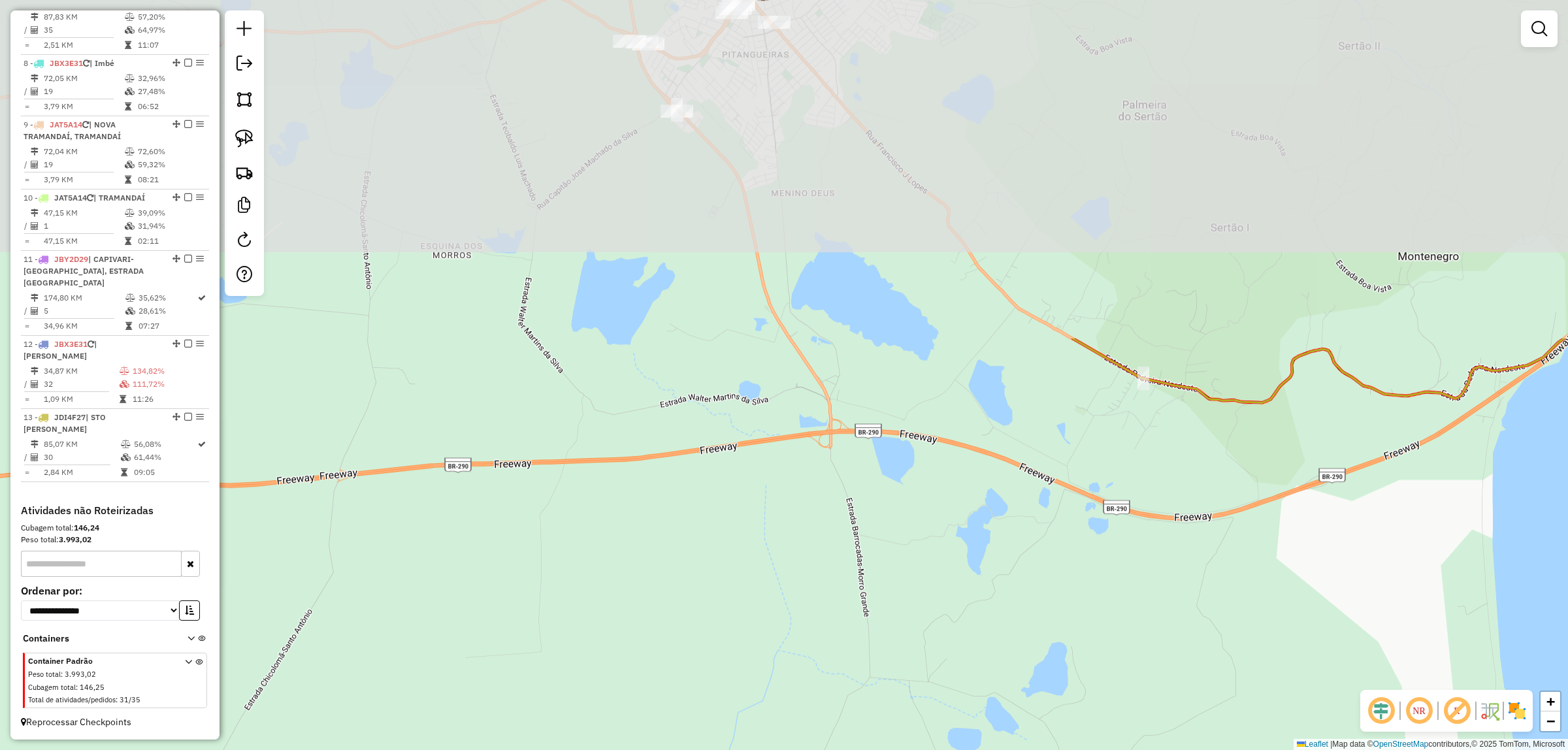
drag, startPoint x: 683, startPoint y: 208, endPoint x: 766, endPoint y: 572, distance: 373.3
click at [766, 572] on div "Janela de atendimento Grade de atendimento Capacidade Transportadoras Veículos …" at bounding box center [784, 375] width 1568 height 750
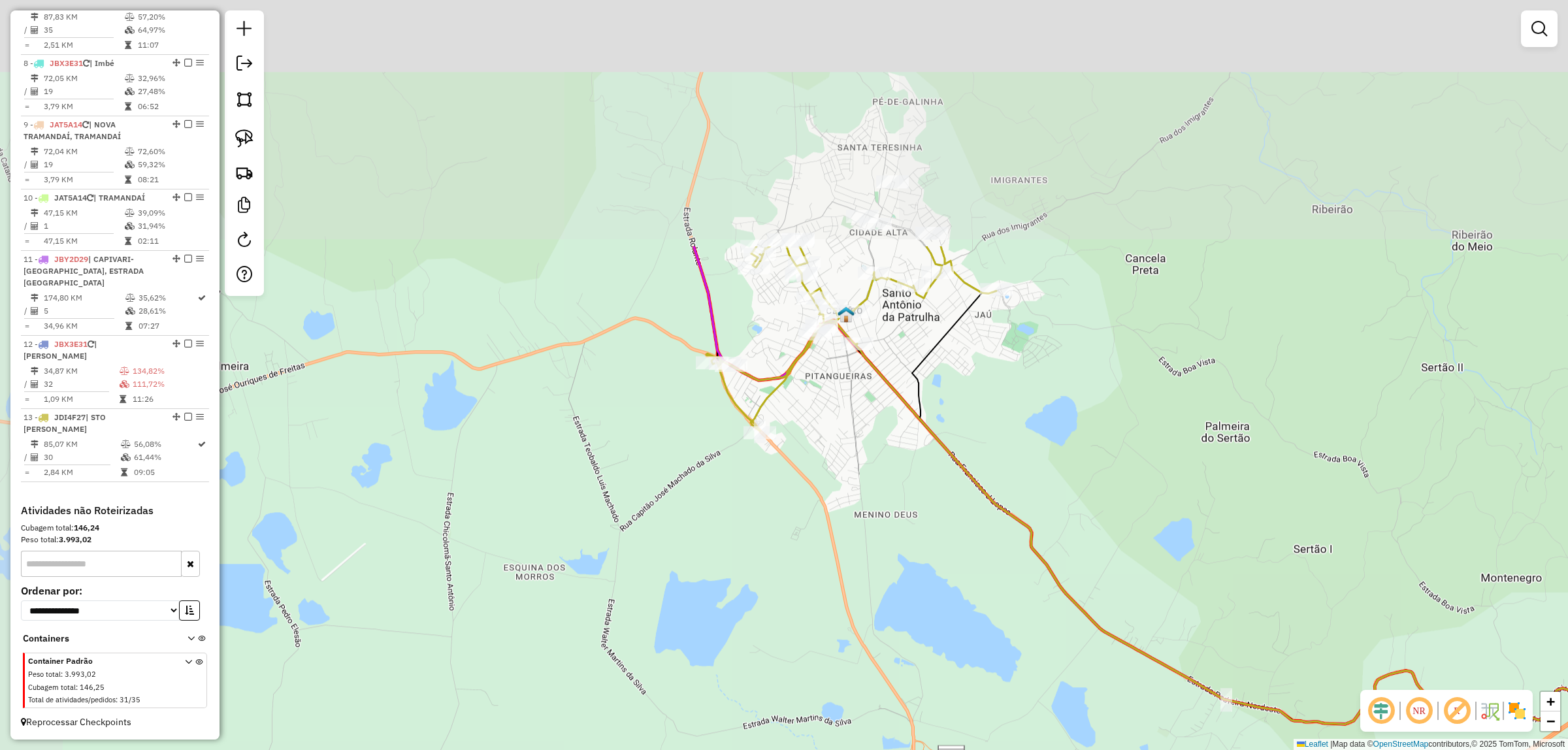
drag, startPoint x: 723, startPoint y: 277, endPoint x: 811, endPoint y: 510, distance: 249.1
click at [807, 586] on div "Janela de atendimento Grade de atendimento Capacidade Transportadoras Veículos …" at bounding box center [784, 375] width 1568 height 750
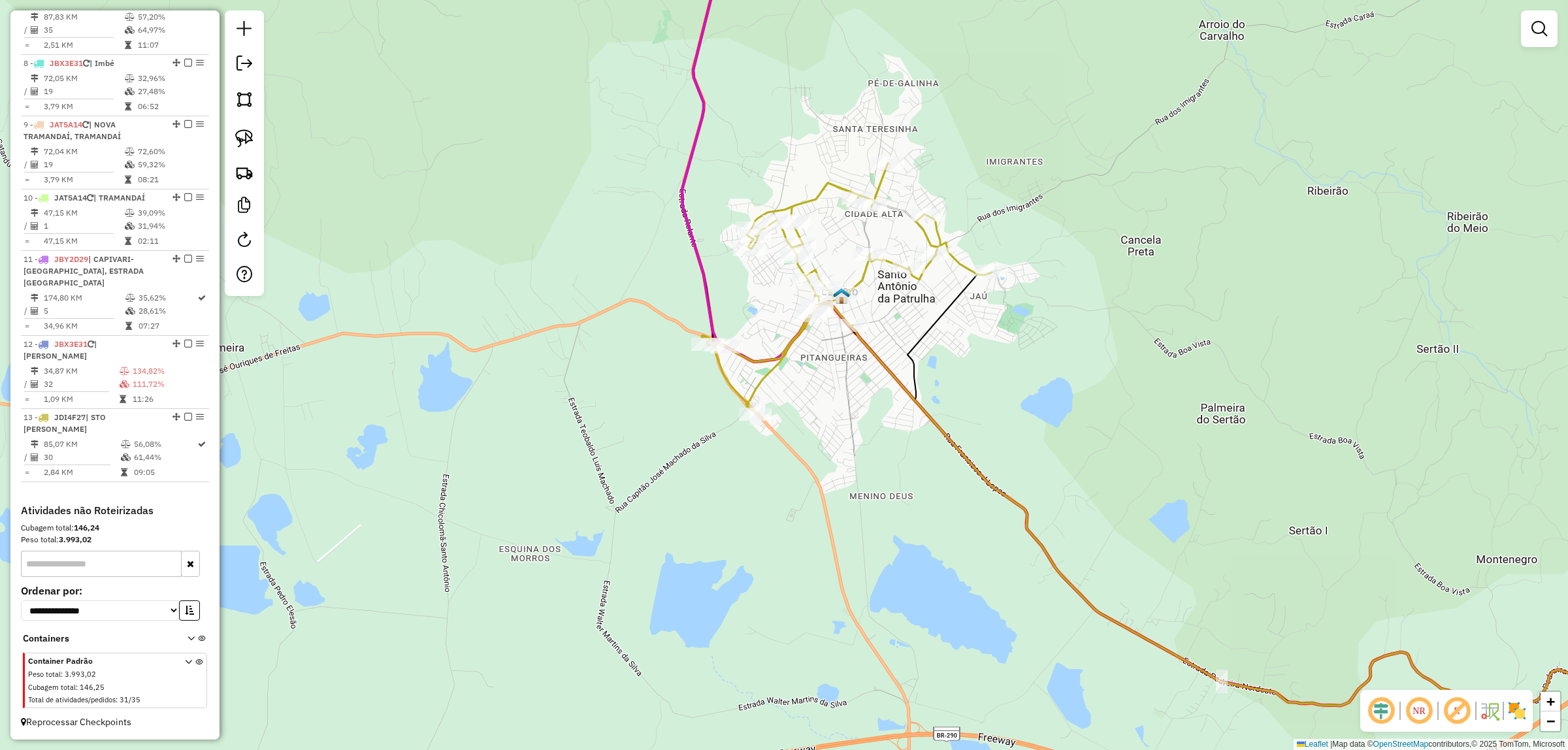
click at [824, 328] on div "Janela de atendimento Grade de atendimento Capacidade Transportadoras Veículos …" at bounding box center [784, 375] width 1568 height 750
select select "*********"
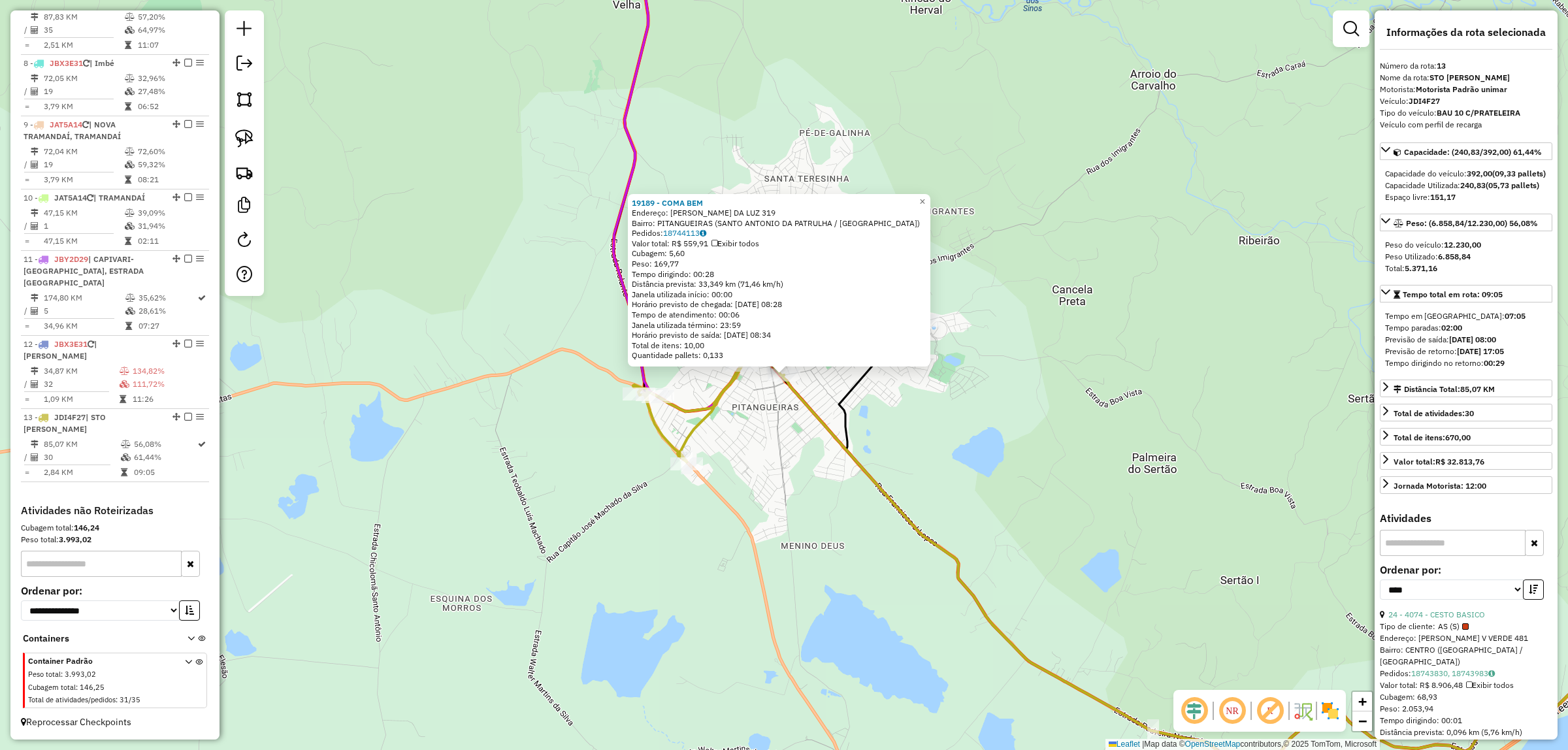
click at [1461, 608] on div "**********" at bounding box center [1466, 587] width 173 height 44
click at [1467, 619] on link "24 - 4074 - CESTO BASICO" at bounding box center [1436, 614] width 97 height 10
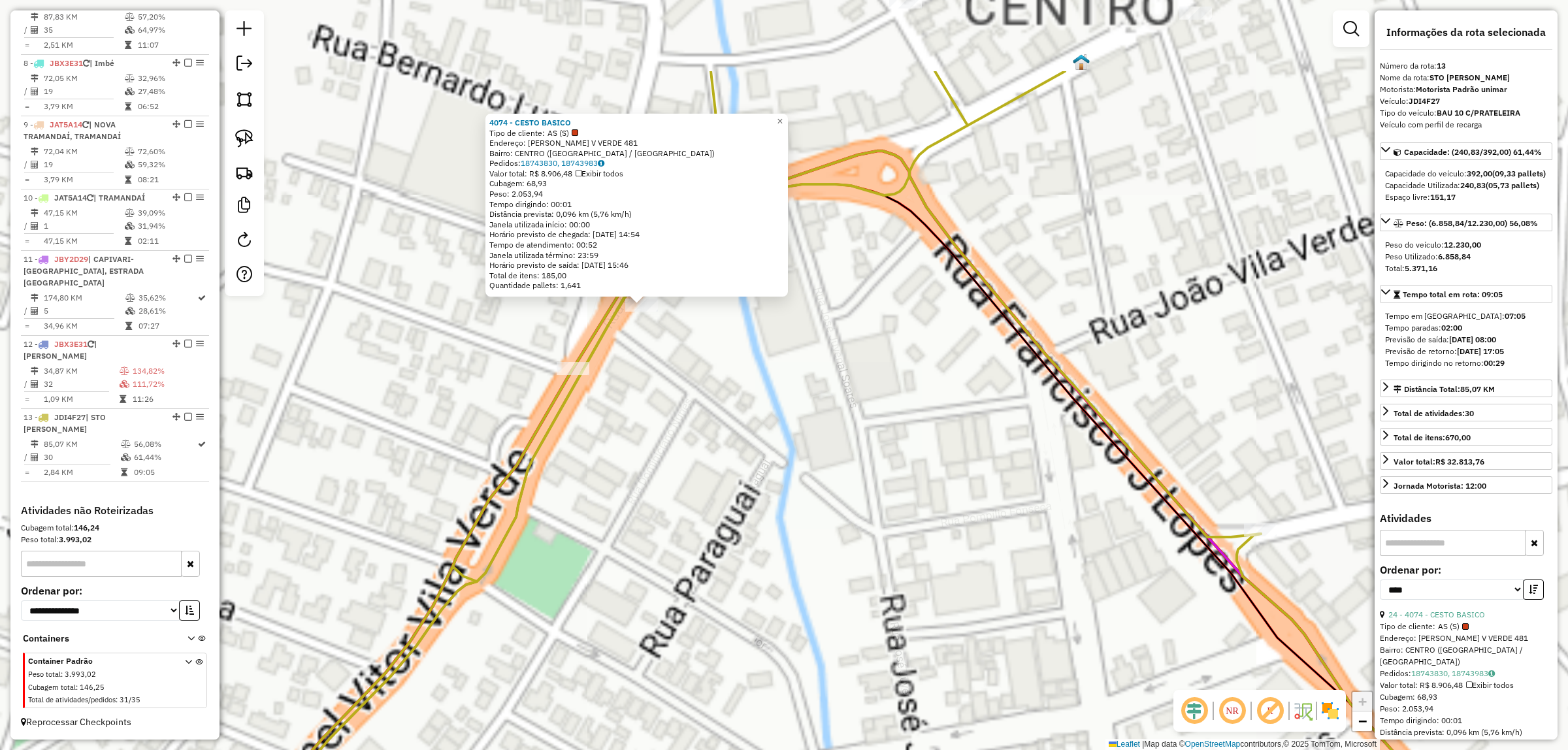
drag, startPoint x: 839, startPoint y: 315, endPoint x: 877, endPoint y: 547, distance: 235.1
click at [877, 556] on div "4074 - CESTO BASICO Tipo de cliente: AS (S) Endereço: CEL VITOR V VERDE 481 Bai…" at bounding box center [784, 375] width 1568 height 750
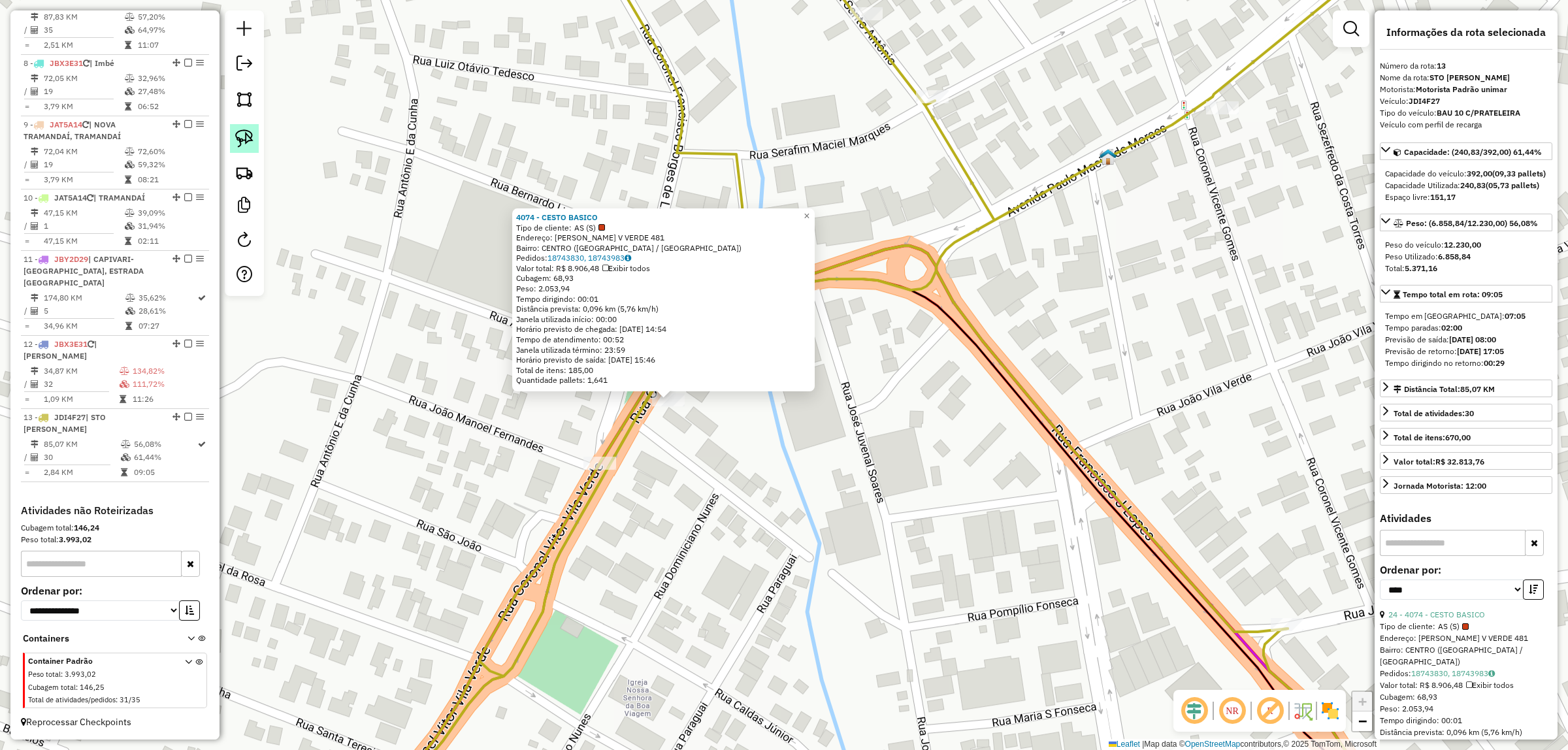
click at [246, 139] on img at bounding box center [244, 139] width 18 height 18
drag, startPoint x: 693, startPoint y: 426, endPoint x: 624, endPoint y: 397, distance: 74.8
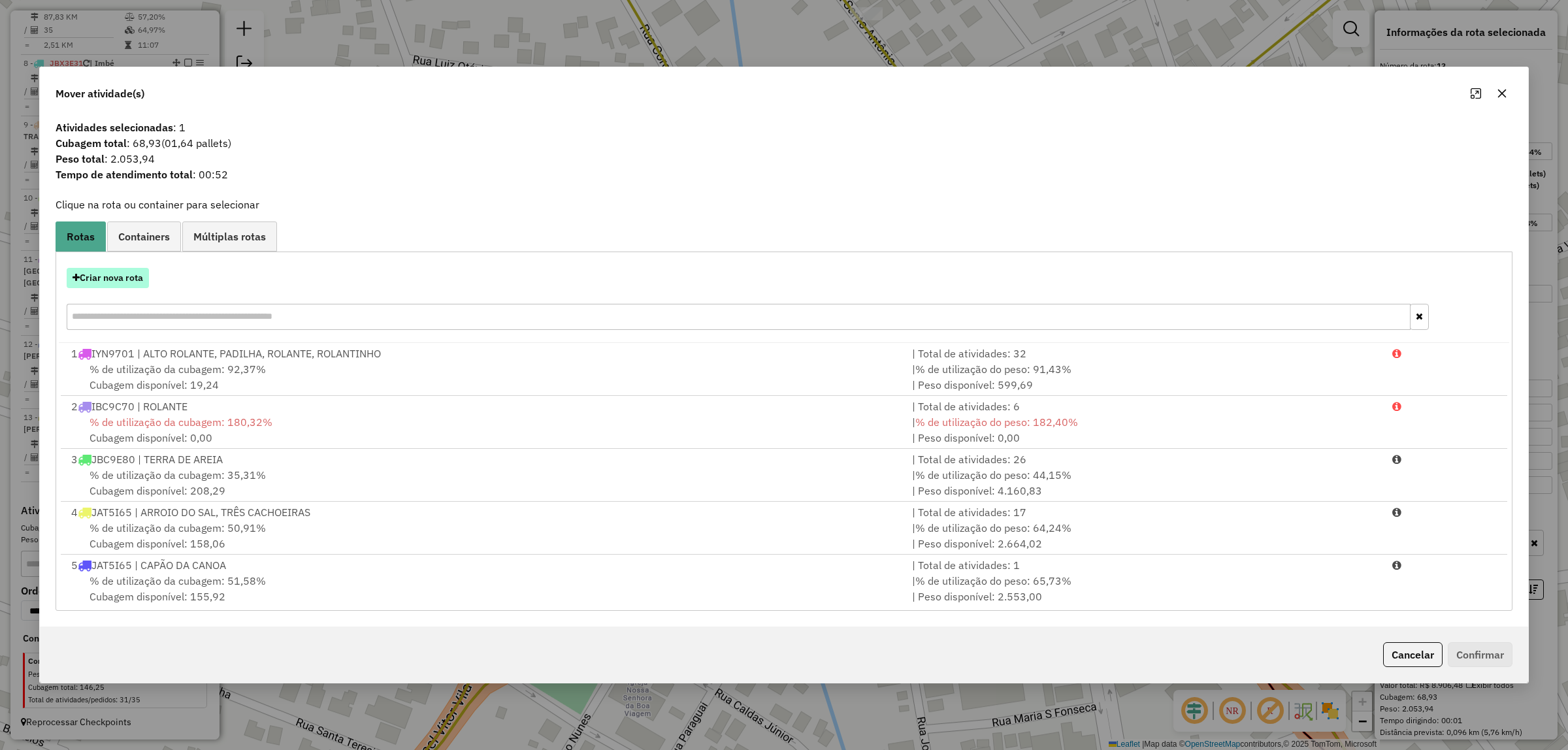
click at [96, 279] on button "Criar nova rota" at bounding box center [108, 278] width 83 height 20
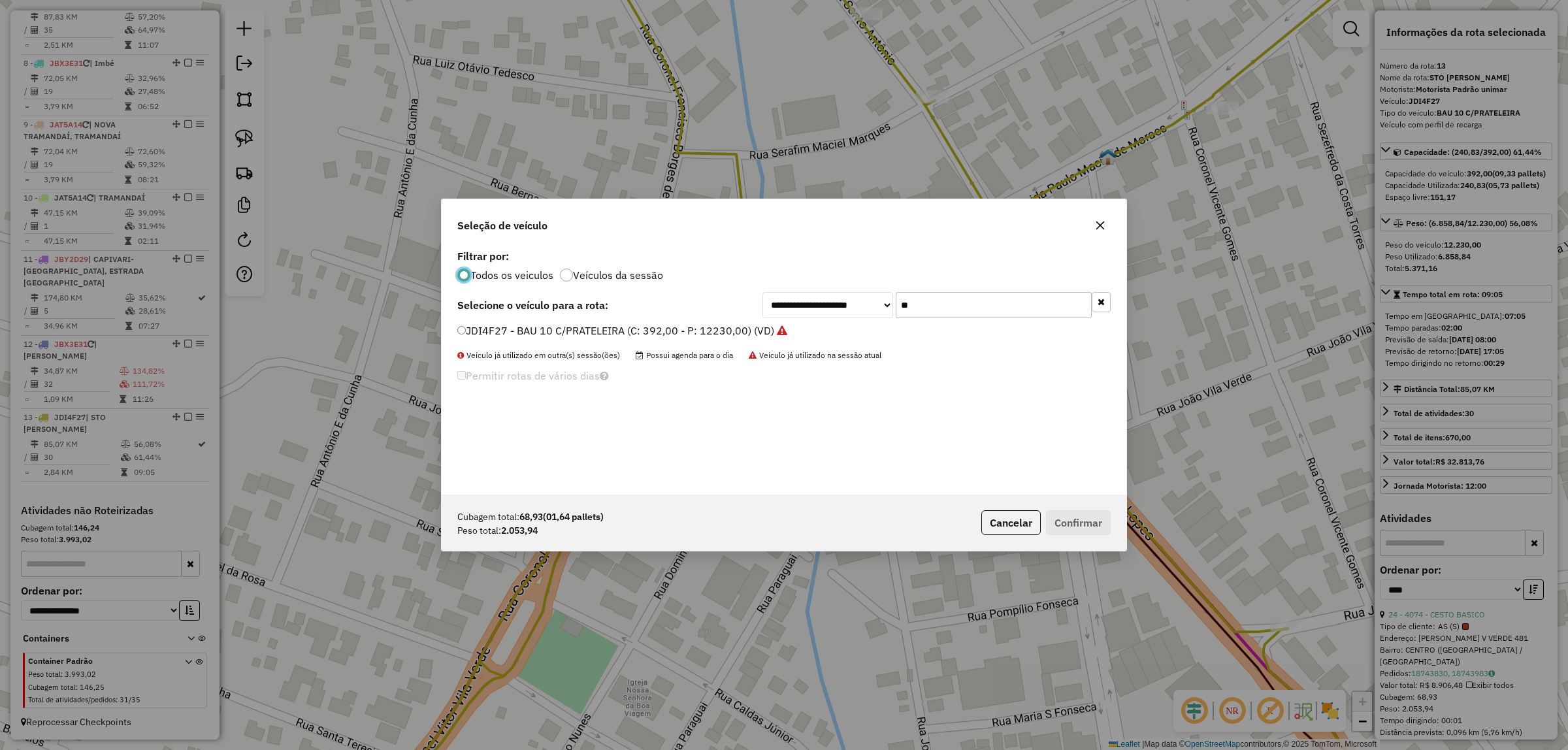
scroll to position [6, 4]
drag, startPoint x: 940, startPoint y: 301, endPoint x: 790, endPoint y: 288, distance: 150.6
click at [791, 288] on div "**********" at bounding box center [783, 370] width 685 height 248
click at [500, 321] on div "**********" at bounding box center [783, 370] width 685 height 248
click at [498, 338] on li "JDI4F27 - BAU 10 C/PRATELEIRA (C: 392,00 - P: 12230,00) (VD)" at bounding box center [783, 331] width 653 height 16
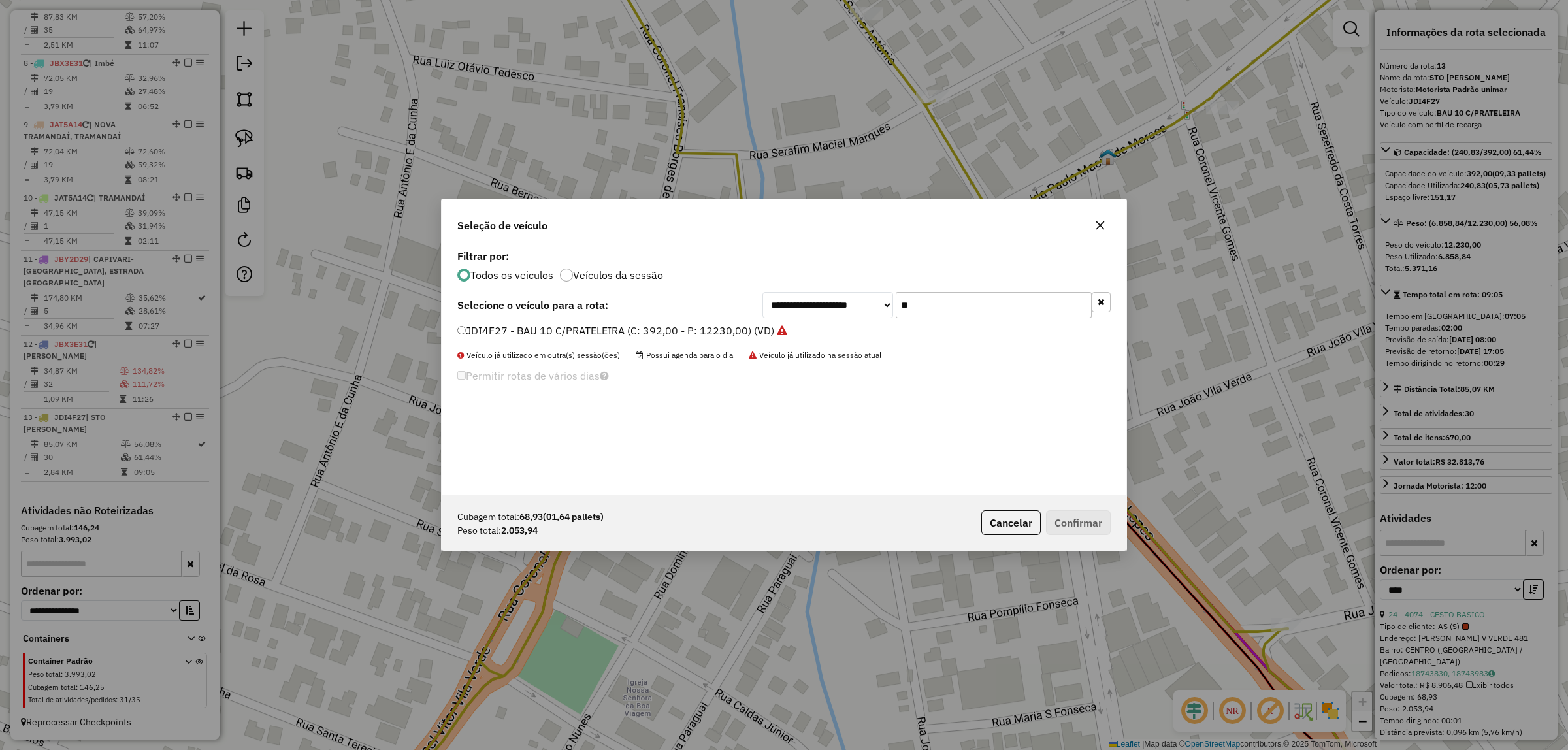
click at [491, 330] on label "JDI4F27 - BAU 10 C/PRATELEIRA (C: 392,00 - P: 12230,00) (VD)" at bounding box center [621, 330] width 330 height 16
click at [1106, 528] on button "Confirmar" at bounding box center [1078, 522] width 64 height 25
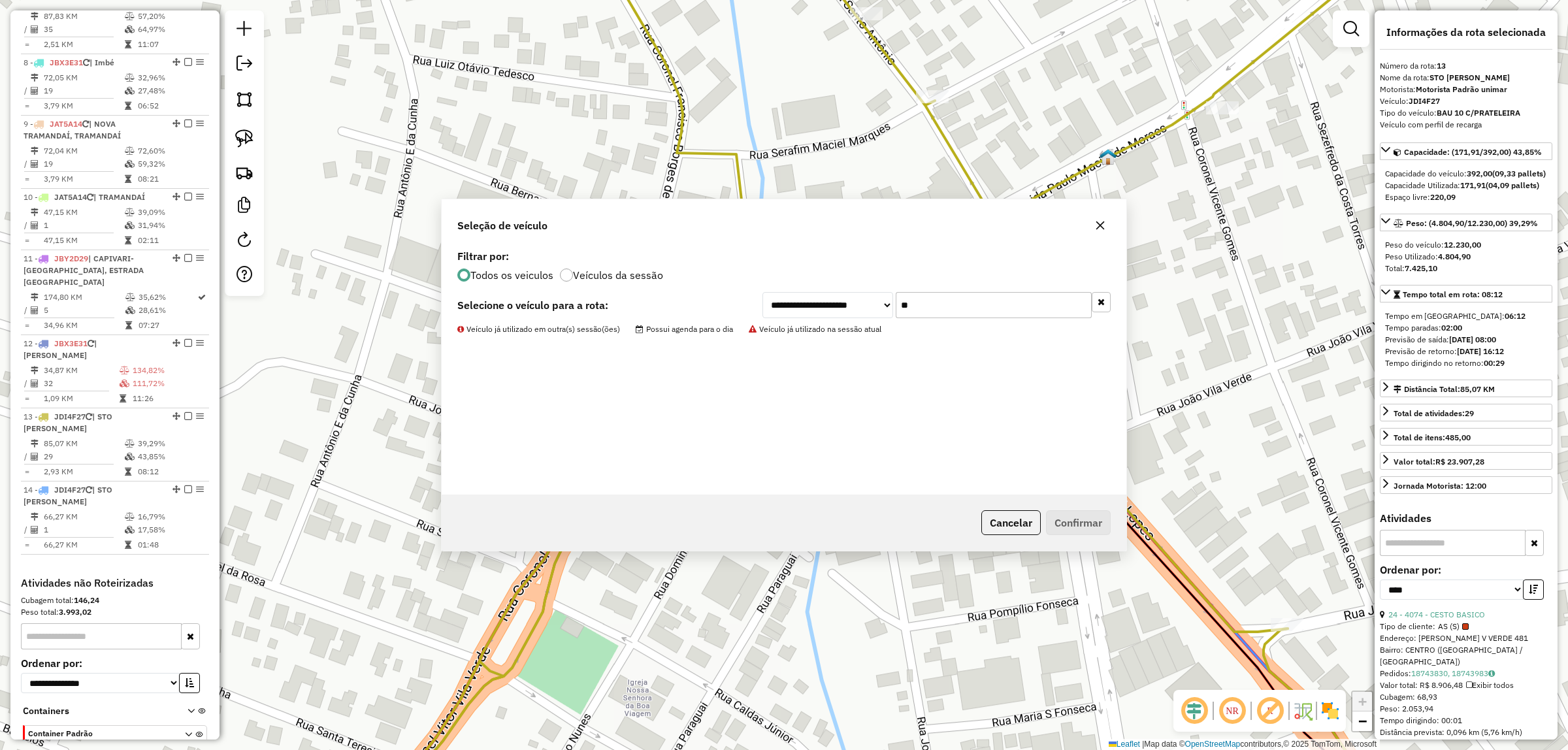
scroll to position [1028, 0]
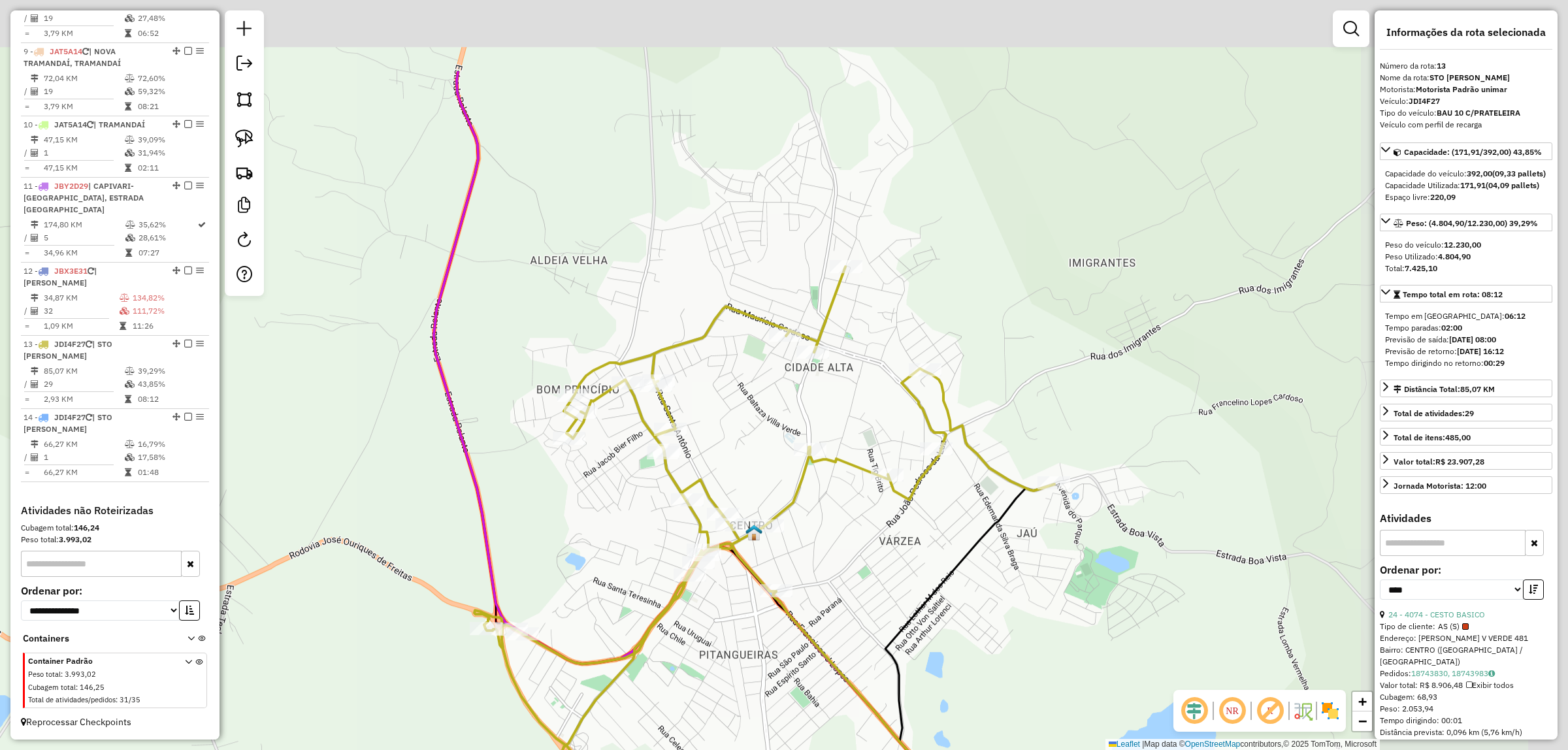
drag, startPoint x: 702, startPoint y: 148, endPoint x: 495, endPoint y: 258, distance: 234.4
click at [461, 267] on icon at bounding box center [779, 521] width 691 height 901
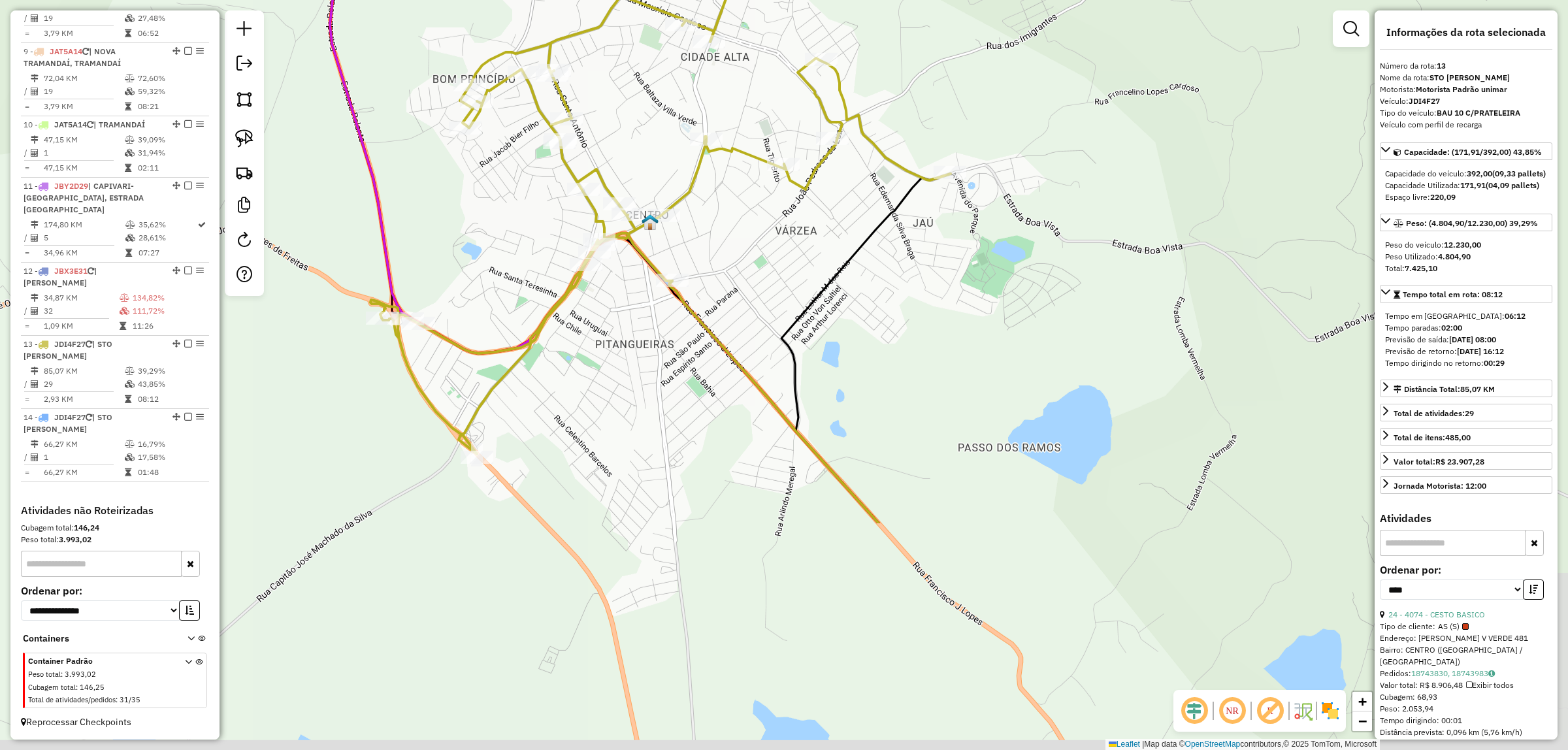
drag, startPoint x: 1193, startPoint y: 387, endPoint x: 1114, endPoint y: 103, distance: 294.8
click at [1114, 103] on div "Janela de atendimento Grade de atendimento Capacidade Transportadoras Veículos …" at bounding box center [784, 375] width 1568 height 750
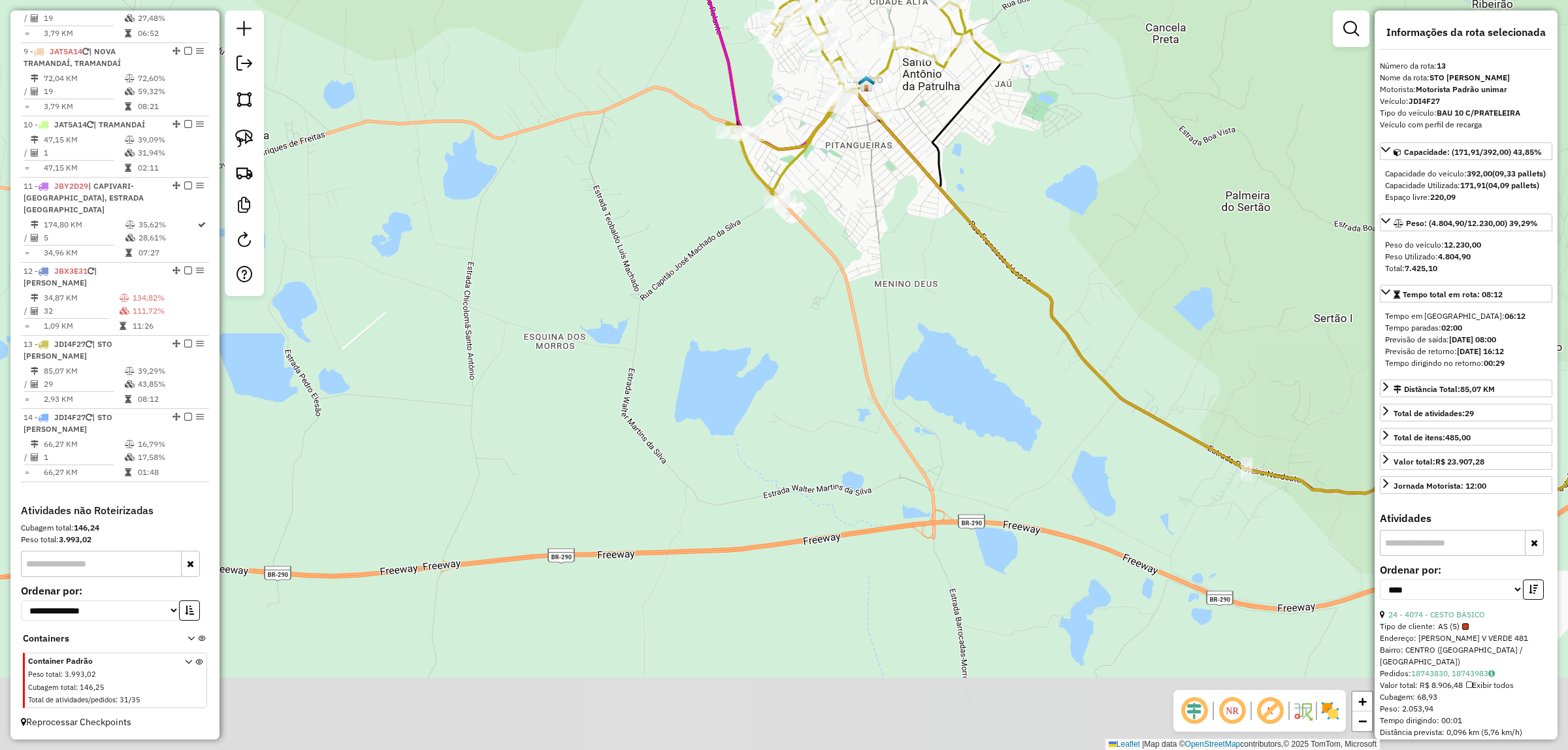
drag, startPoint x: 965, startPoint y: 653, endPoint x: 964, endPoint y: 517, distance: 136.0
click at [964, 517] on div "Janela de atendimento Grade de atendimento Capacidade Transportadoras Veículos …" at bounding box center [784, 375] width 1568 height 750
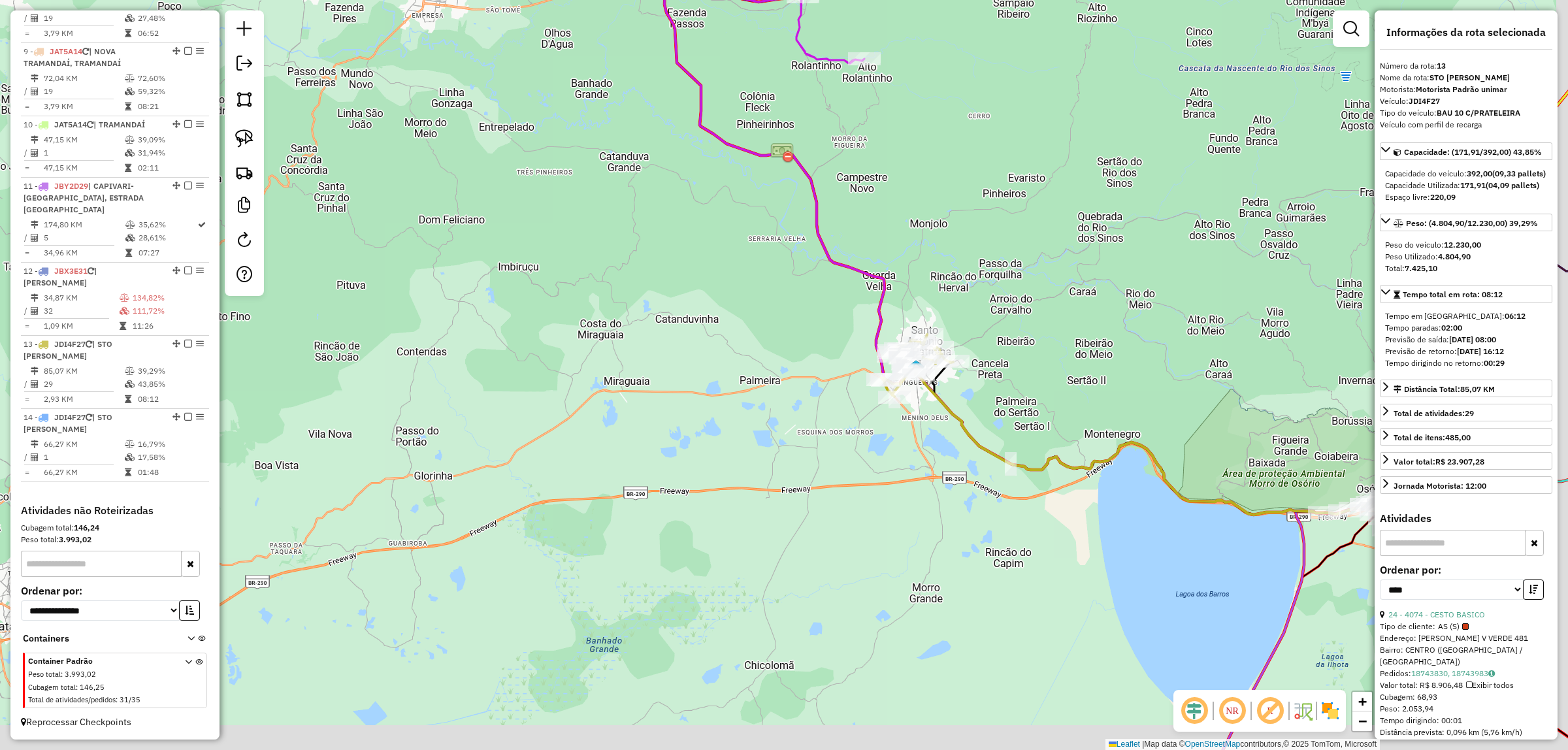
drag, startPoint x: 1001, startPoint y: 580, endPoint x: 855, endPoint y: 189, distance: 417.4
click at [880, 128] on div "Janela de atendimento Grade de atendimento Capacidade Transportadoras Veículos …" at bounding box center [784, 375] width 1568 height 750
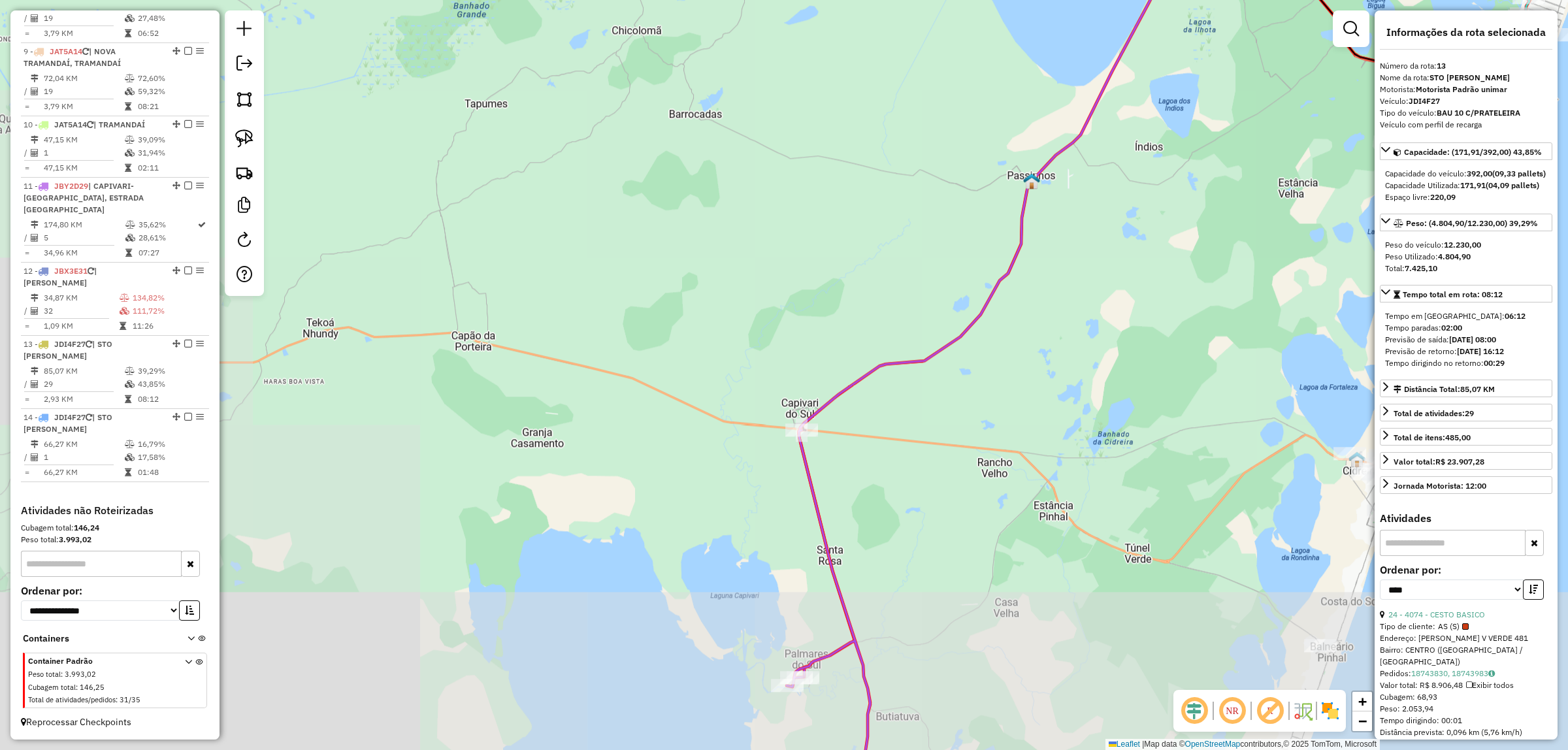
drag, startPoint x: 906, startPoint y: 502, endPoint x: 918, endPoint y: 308, distance: 194.4
click at [918, 308] on div "Janela de atendimento Grade de atendimento Capacidade Transportadoras Veículos …" at bounding box center [784, 375] width 1568 height 750
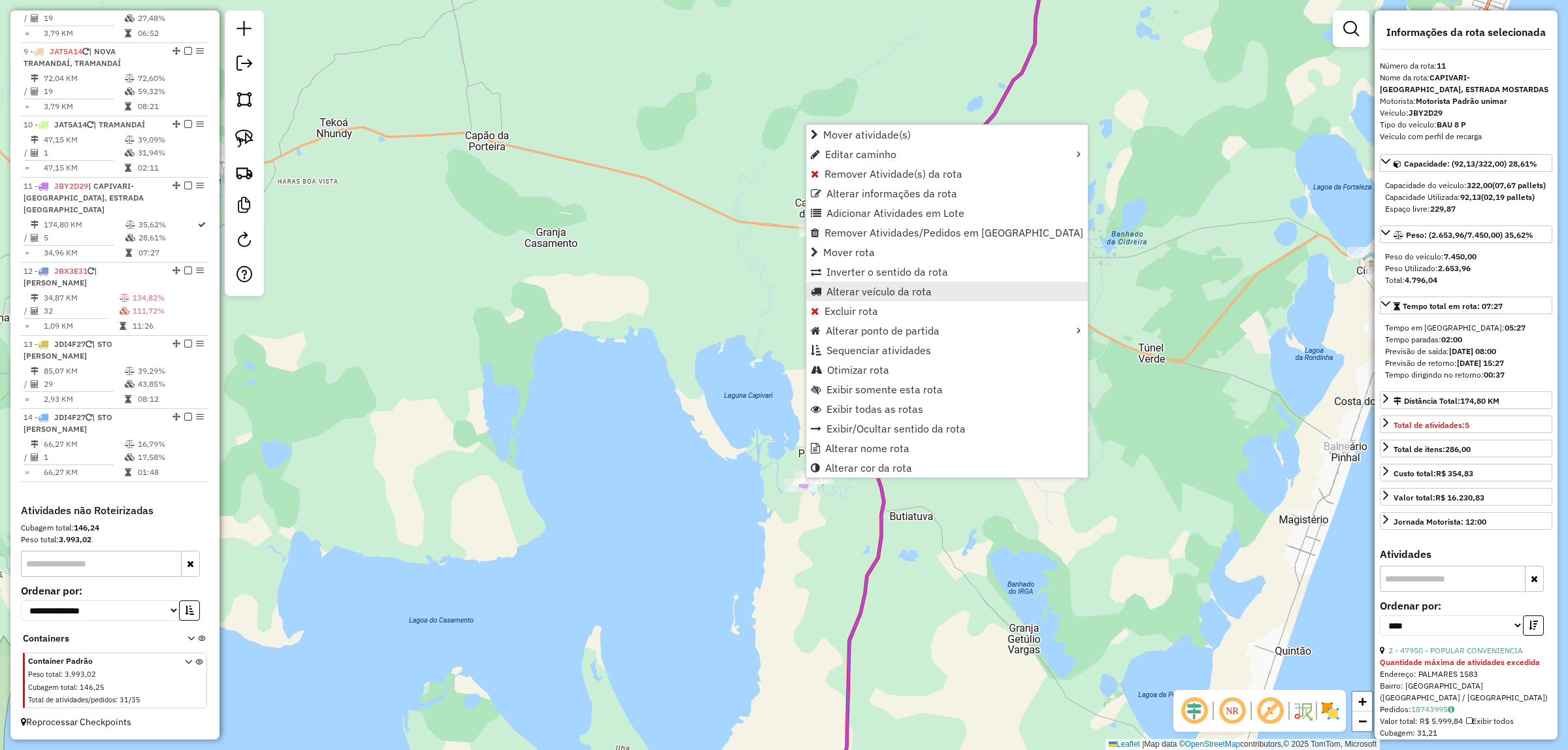
click at [942, 295] on link "Alterar veículo da rota" at bounding box center [947, 290] width 281 height 19
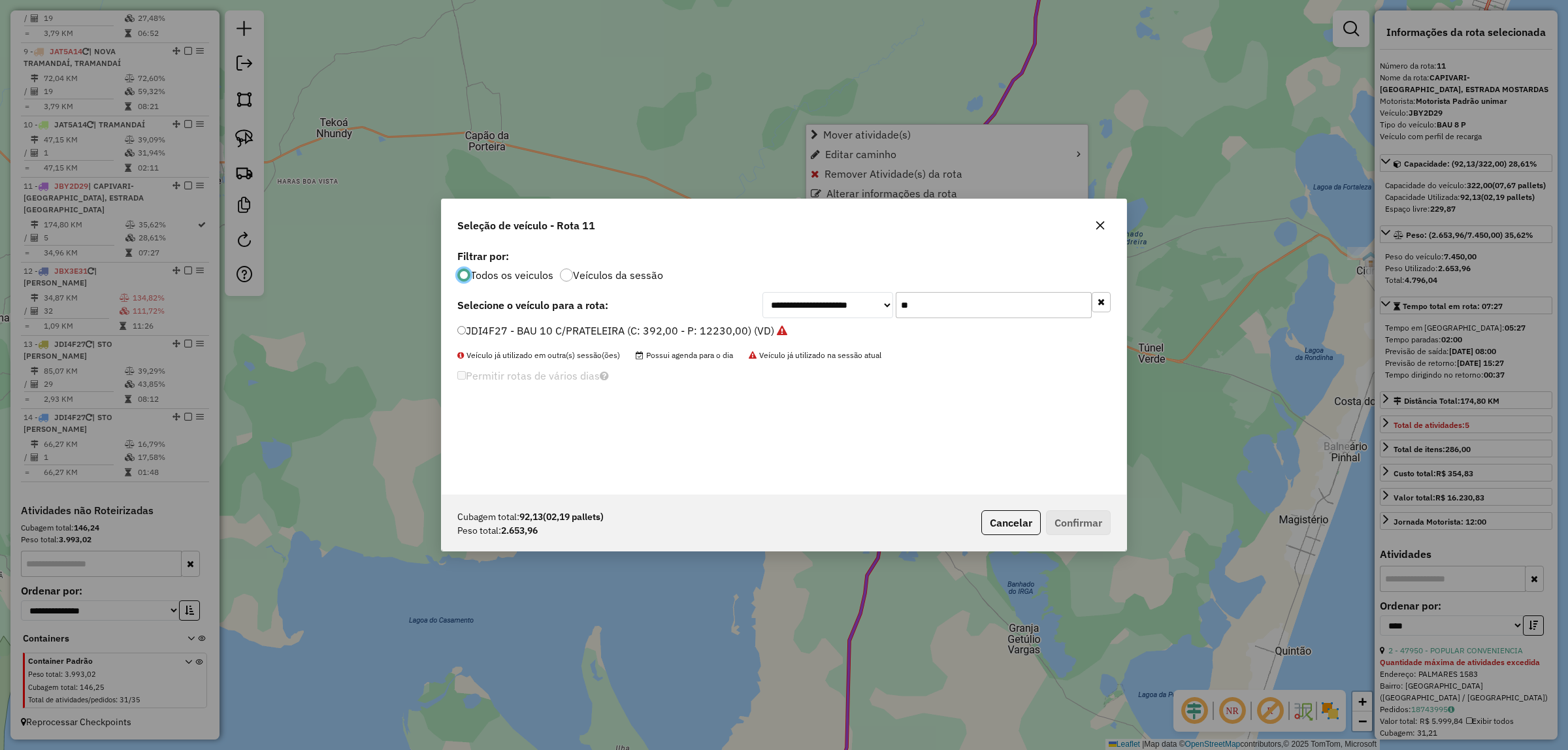
scroll to position [6, 4]
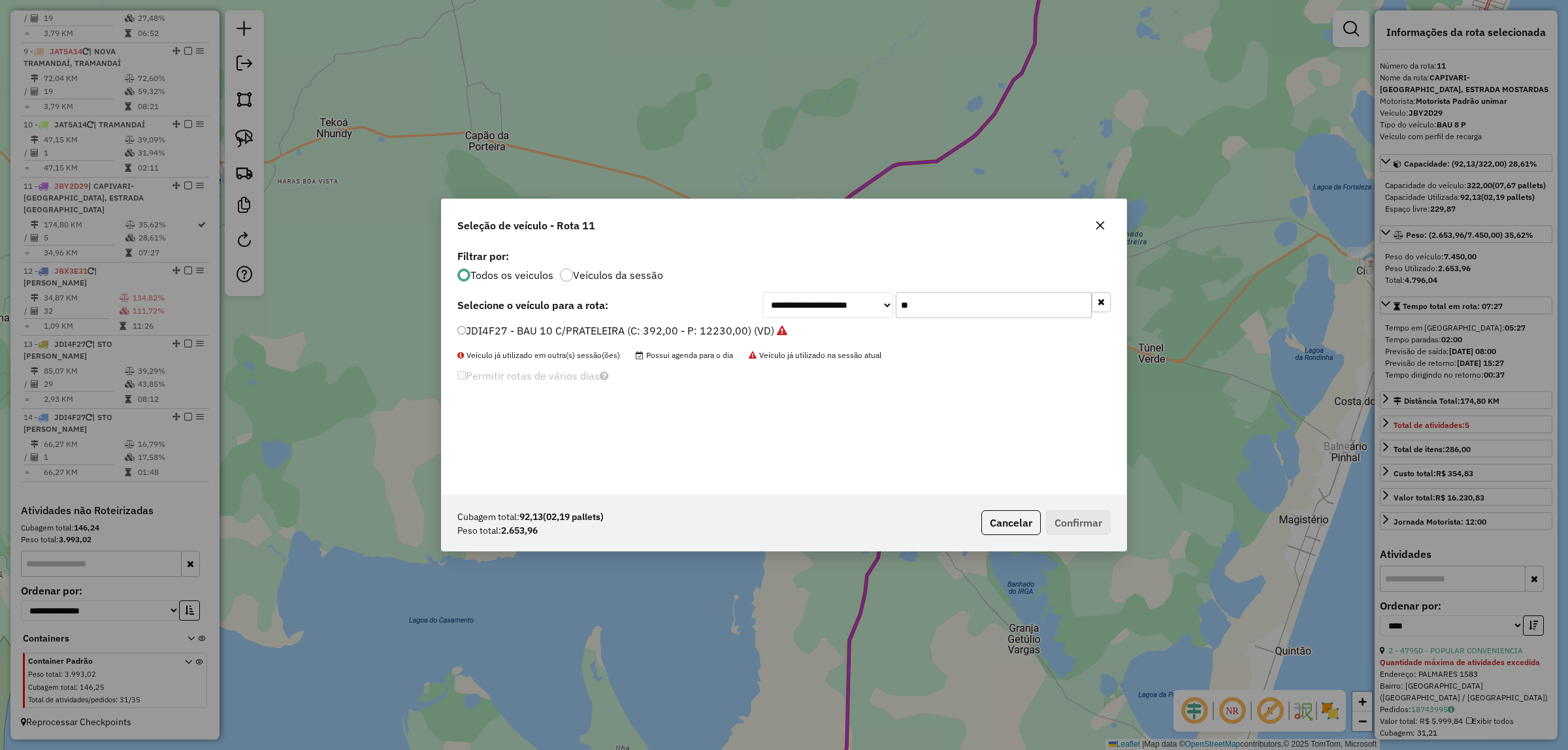
drag, startPoint x: 949, startPoint y: 295, endPoint x: 835, endPoint y: 305, distance: 114.4
click at [835, 305] on div "**********" at bounding box center [936, 305] width 348 height 26
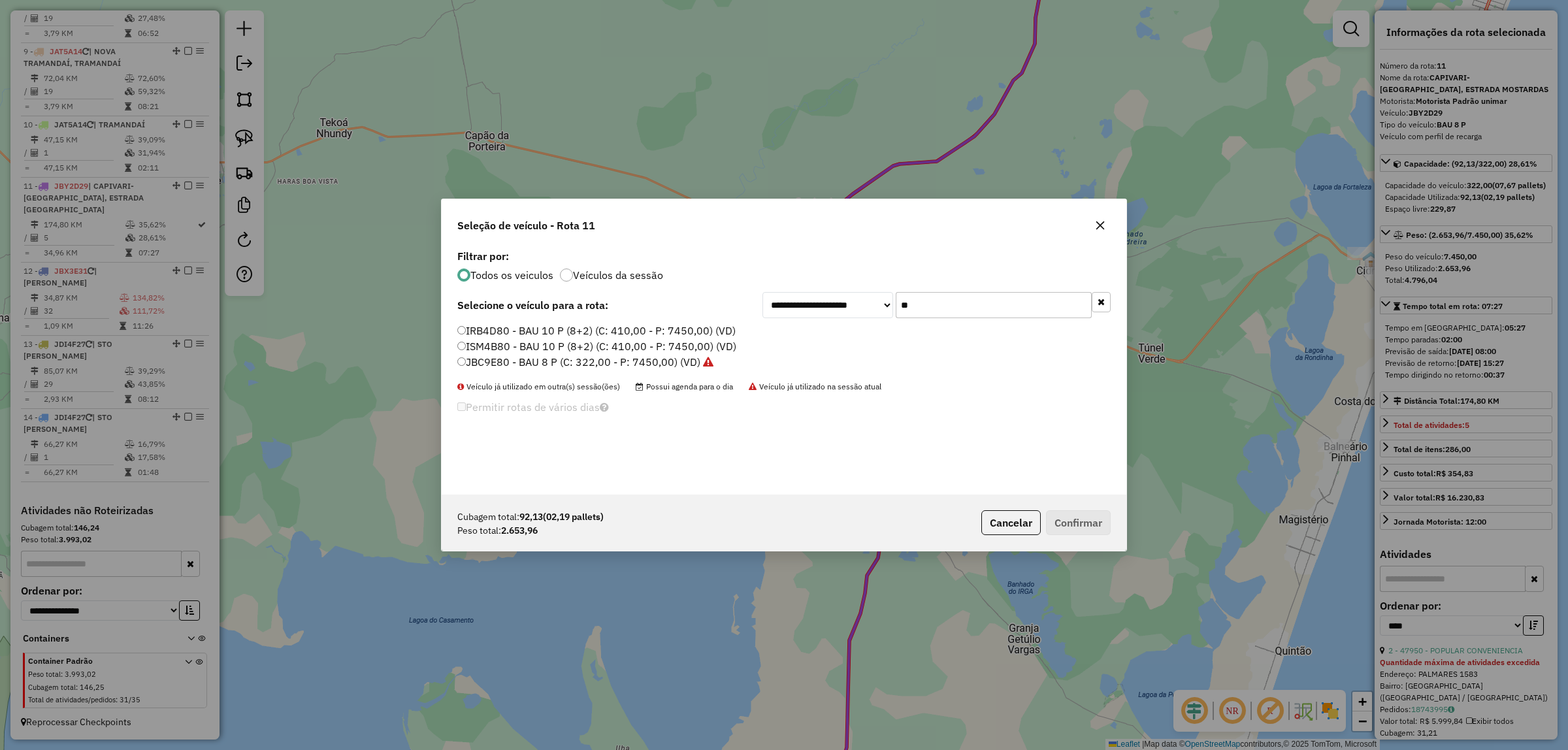
type input "**"
click at [511, 345] on label "ISM4B80 - BAU 10 P (8+2) (C: 410,00 - P: 7450,00) (VD)" at bounding box center [596, 346] width 278 height 16
click at [1086, 523] on button "Confirmar" at bounding box center [1078, 522] width 64 height 25
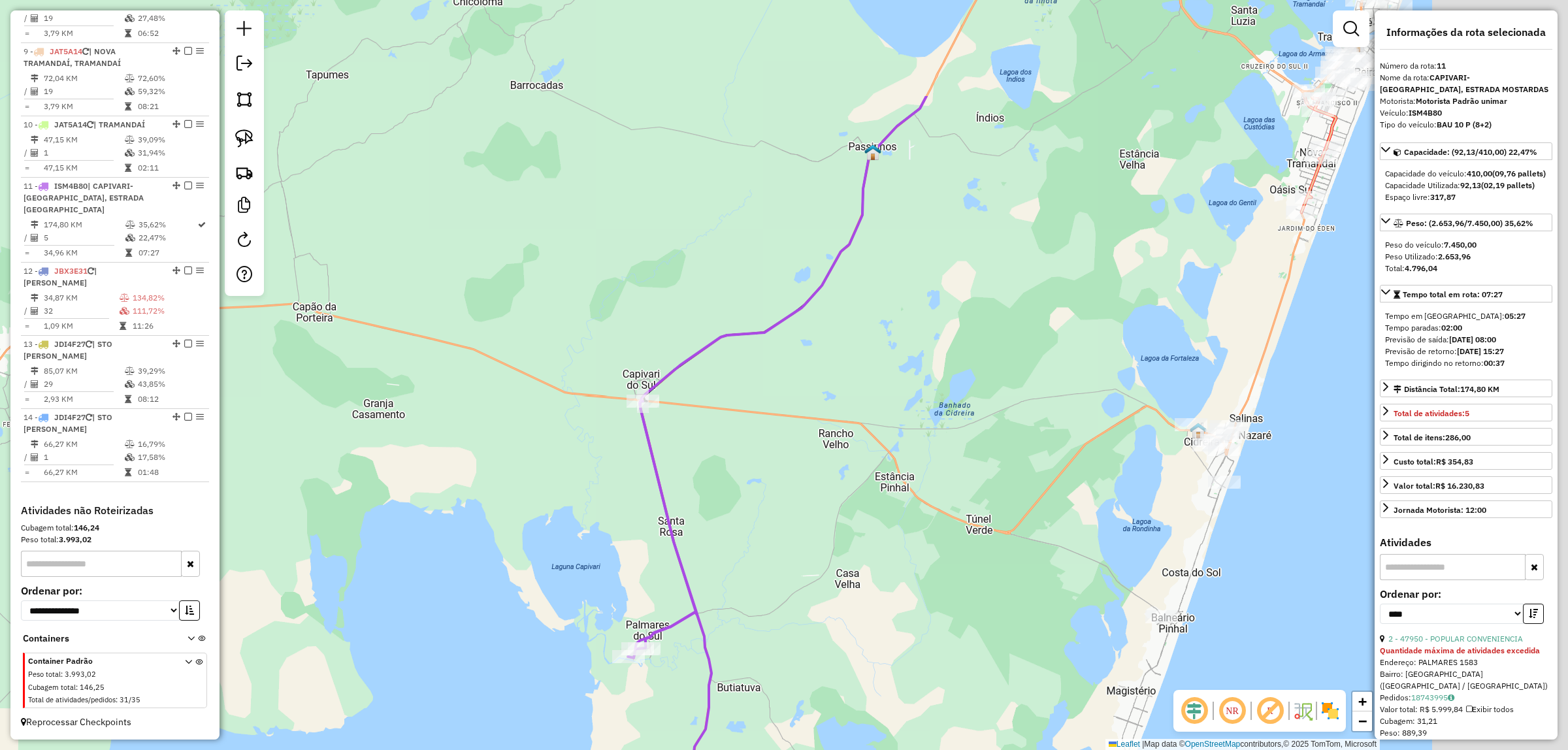
drag, startPoint x: 1114, startPoint y: 208, endPoint x: 998, endPoint y: 305, distance: 151.2
click at [938, 381] on div "Janela de atendimento Grade de atendimento Capacidade Transportadoras Veículos …" at bounding box center [784, 375] width 1568 height 750
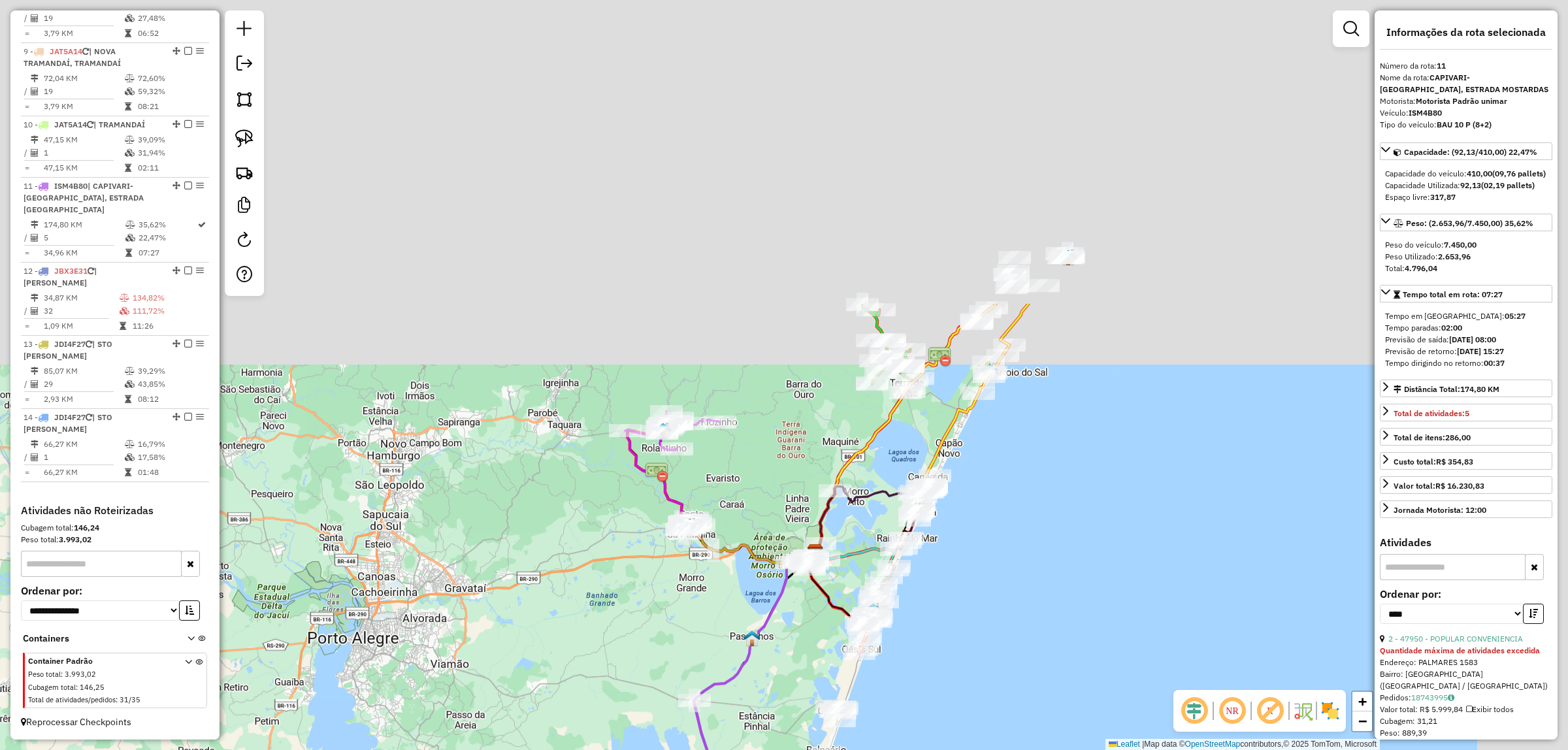
drag, startPoint x: 1148, startPoint y: 347, endPoint x: 927, endPoint y: 725, distance: 437.9
click at [927, 725] on div "Janela de atendimento Grade de atendimento Capacidade Transportadoras Veículos …" at bounding box center [784, 375] width 1568 height 750
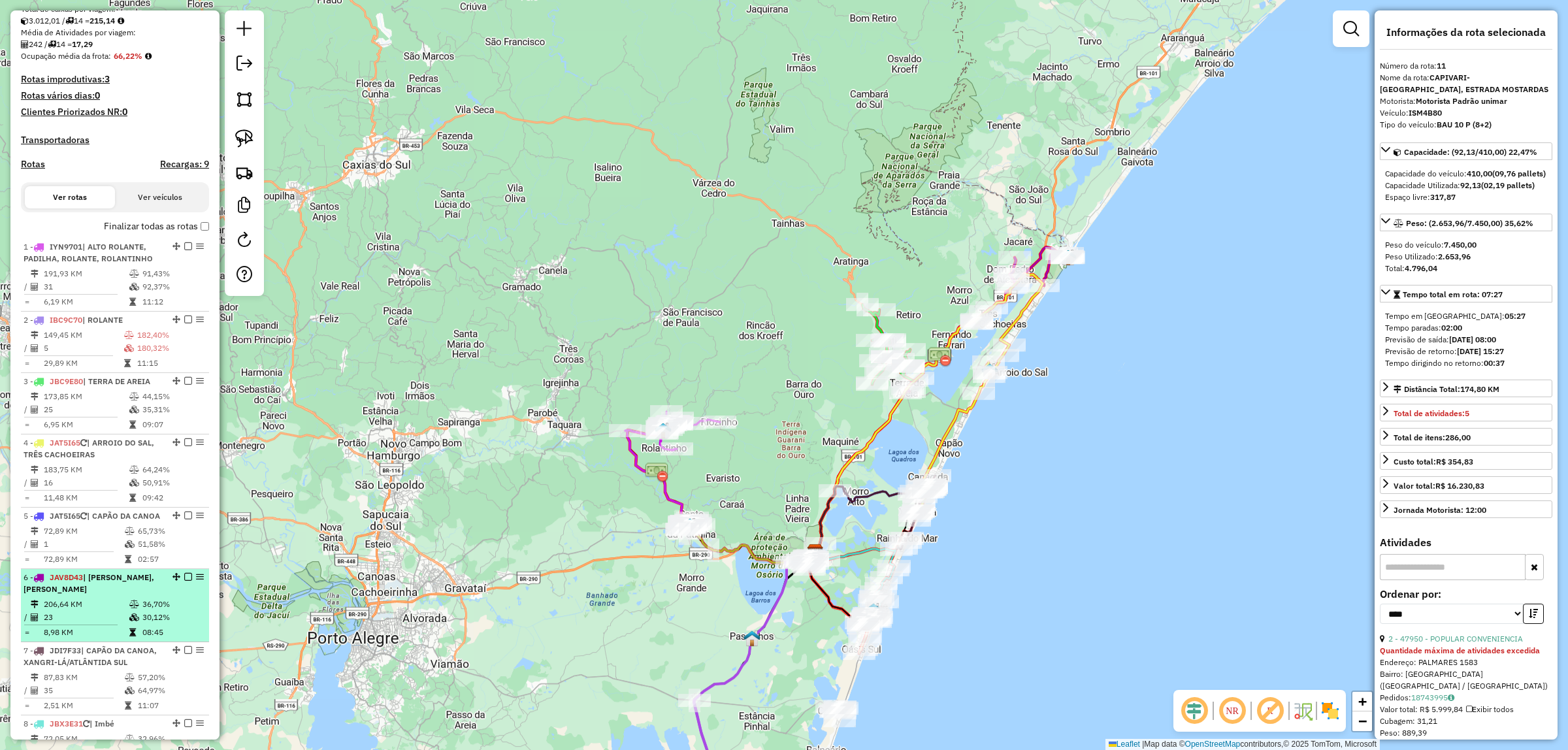
scroll to position [0, 0]
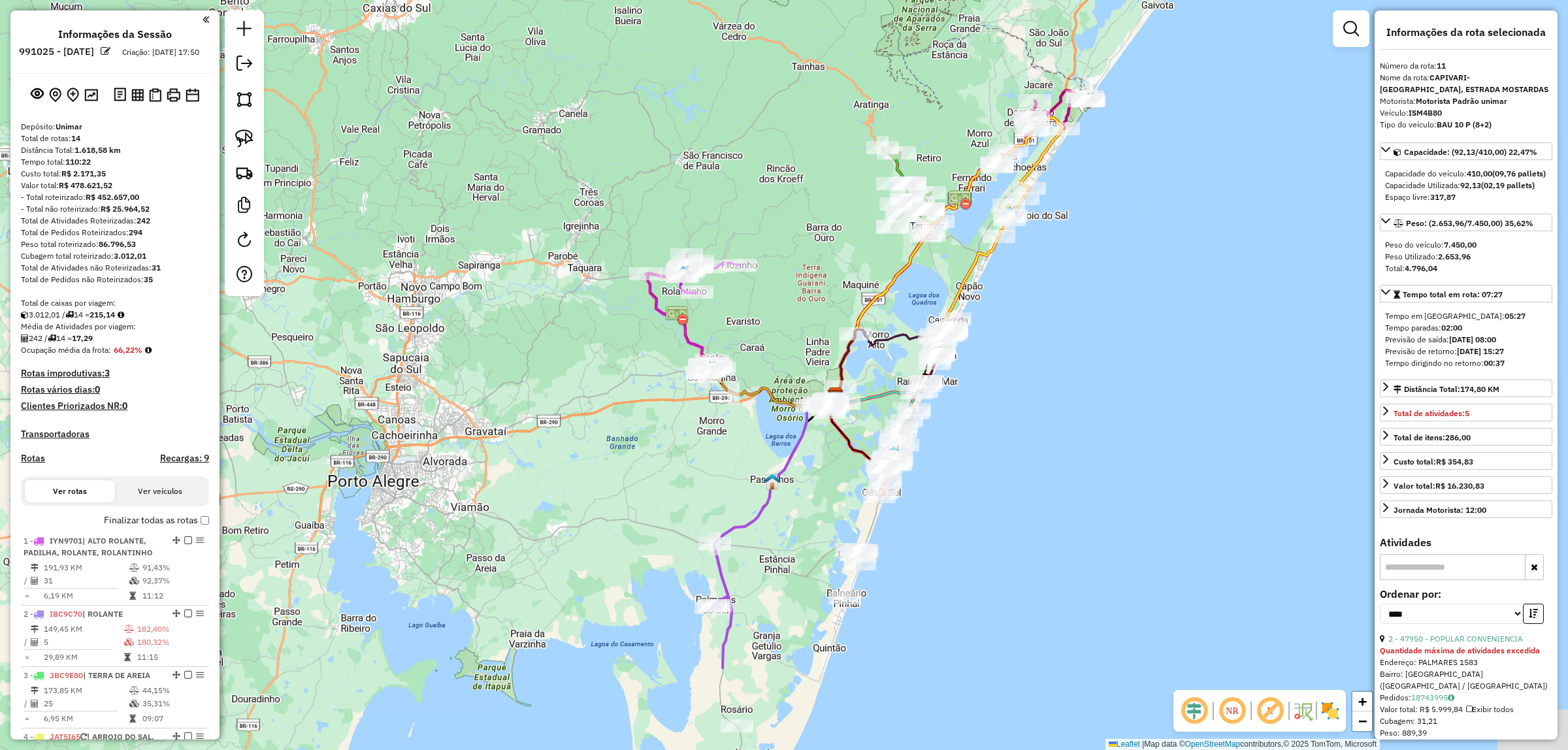
drag, startPoint x: 602, startPoint y: 194, endPoint x: 668, endPoint y: 46, distance: 162.0
click at [671, 42] on div "Janela de atendimento Grade de atendimento Capacidade Transportadoras Veículos …" at bounding box center [784, 375] width 1568 height 750
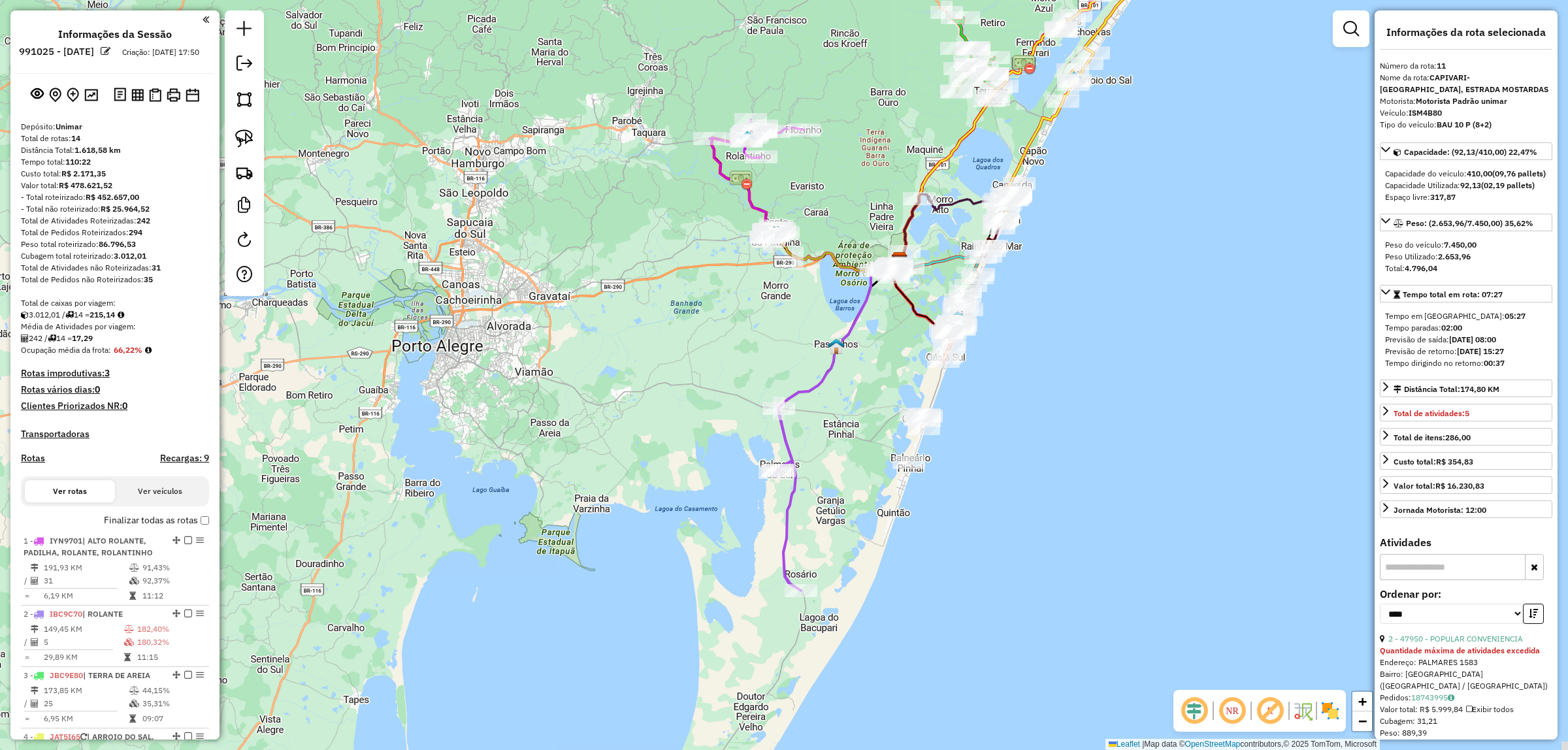
drag, startPoint x: 492, startPoint y: 513, endPoint x: 551, endPoint y: 426, distance: 105.1
click at [515, 462] on div "Janela de atendimento Grade de atendimento Capacidade Transportadoras Veículos …" at bounding box center [784, 375] width 1568 height 750
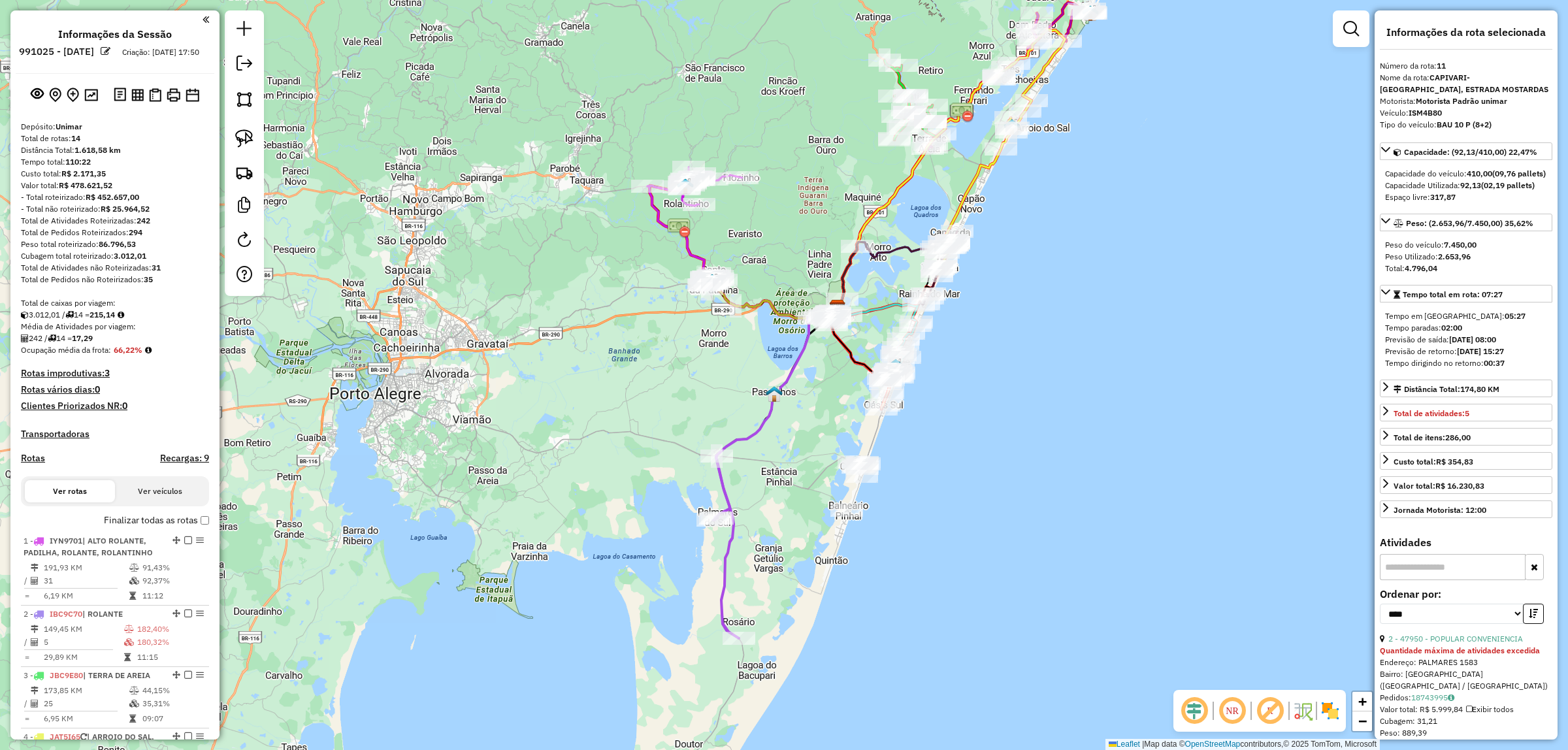
drag, startPoint x: 840, startPoint y: 306, endPoint x: 735, endPoint y: 371, distance: 123.5
click at [739, 365] on div "Rota 12 - Placa JBX3E31 16506 - AGROPECUARIA BARBOSA Janela de atendimento Grad…" at bounding box center [784, 375] width 1568 height 750
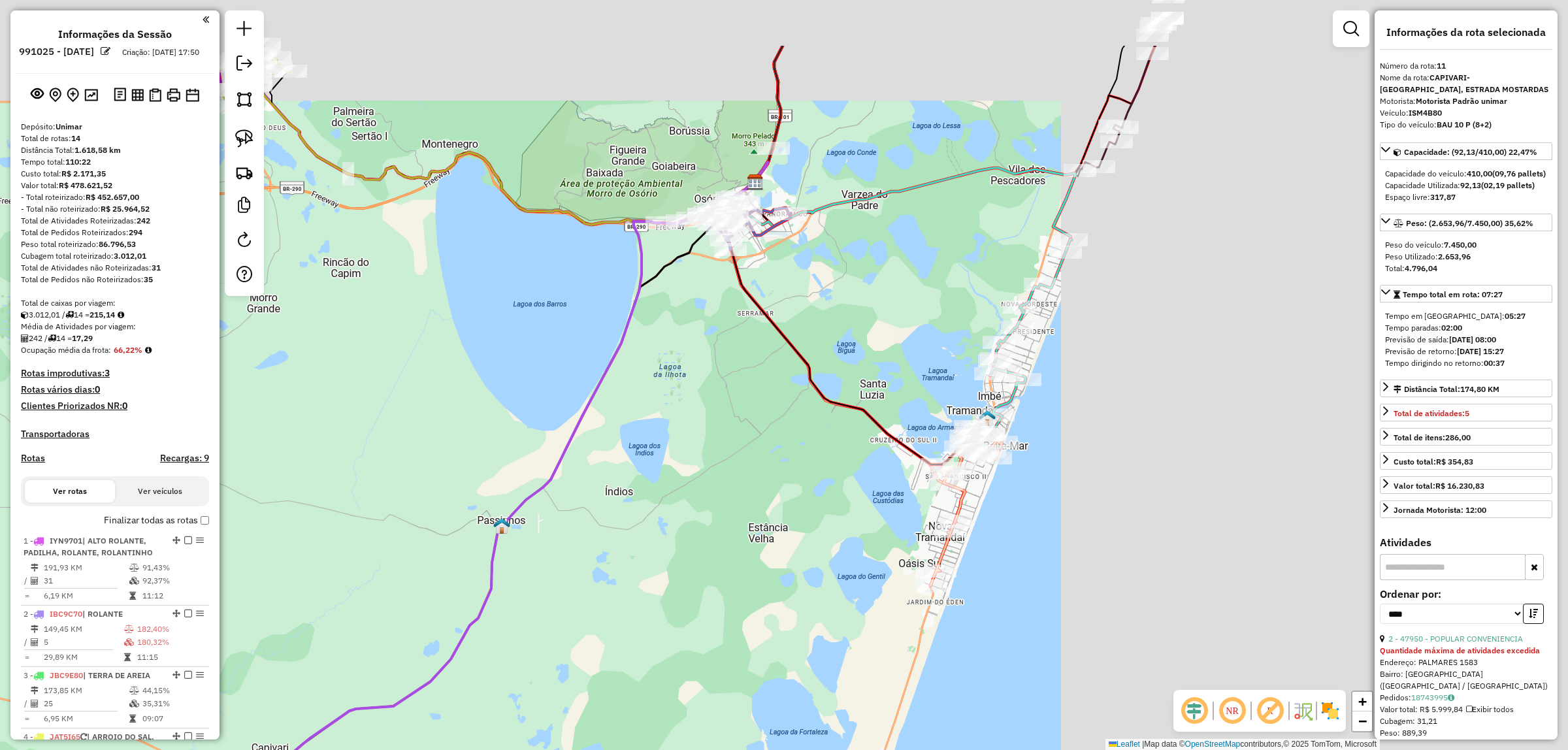
drag, startPoint x: 543, startPoint y: 386, endPoint x: 320, endPoint y: 490, distance: 246.1
click at [320, 490] on div "Janela de atendimento Grade de atendimento Capacidade Transportadoras Veículos …" at bounding box center [784, 375] width 1568 height 750
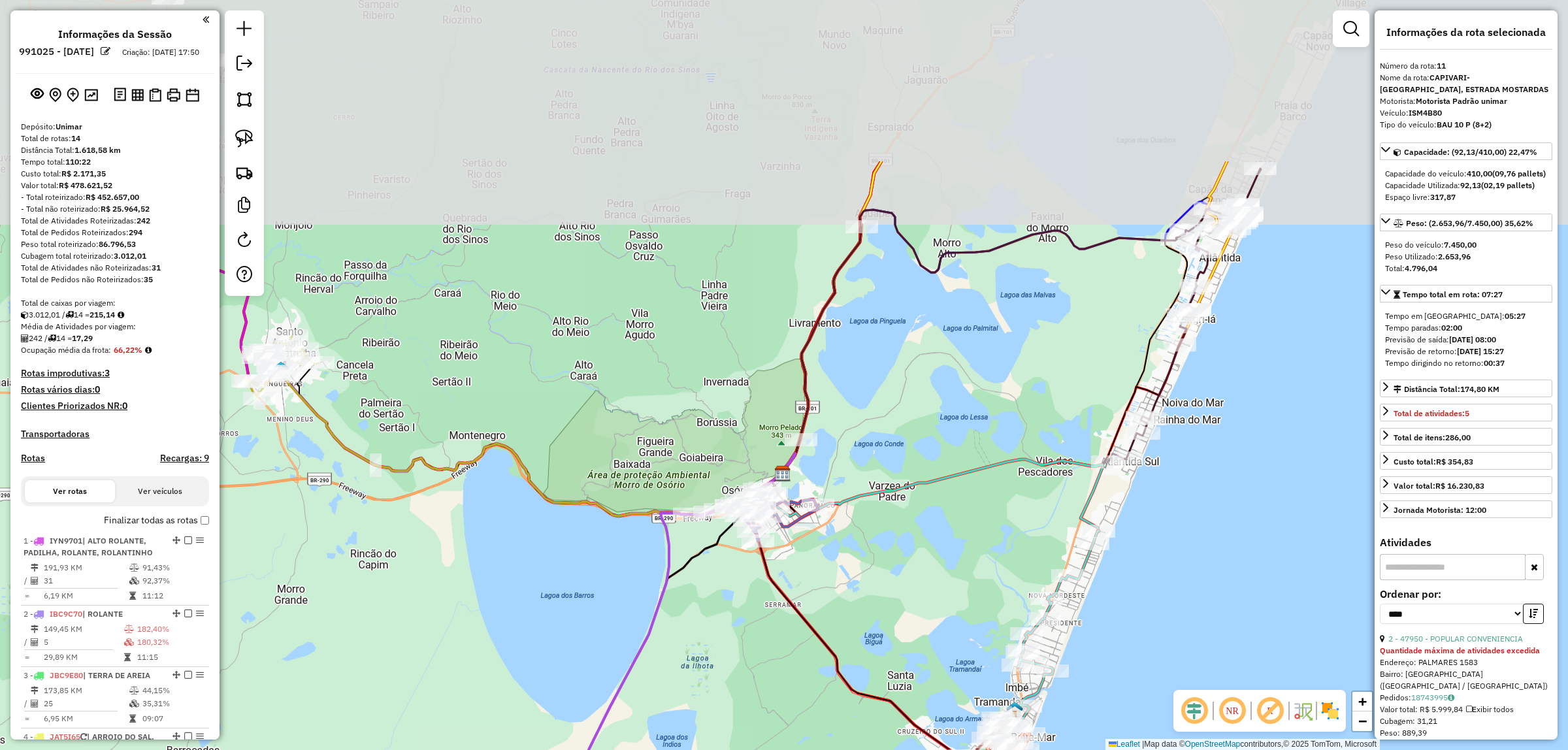
drag, startPoint x: 671, startPoint y: 443, endPoint x: 726, endPoint y: 624, distance: 189.2
click at [738, 631] on div "Janela de atendimento Grade de atendimento Capacidade Transportadoras Veículos …" at bounding box center [784, 375] width 1568 height 750
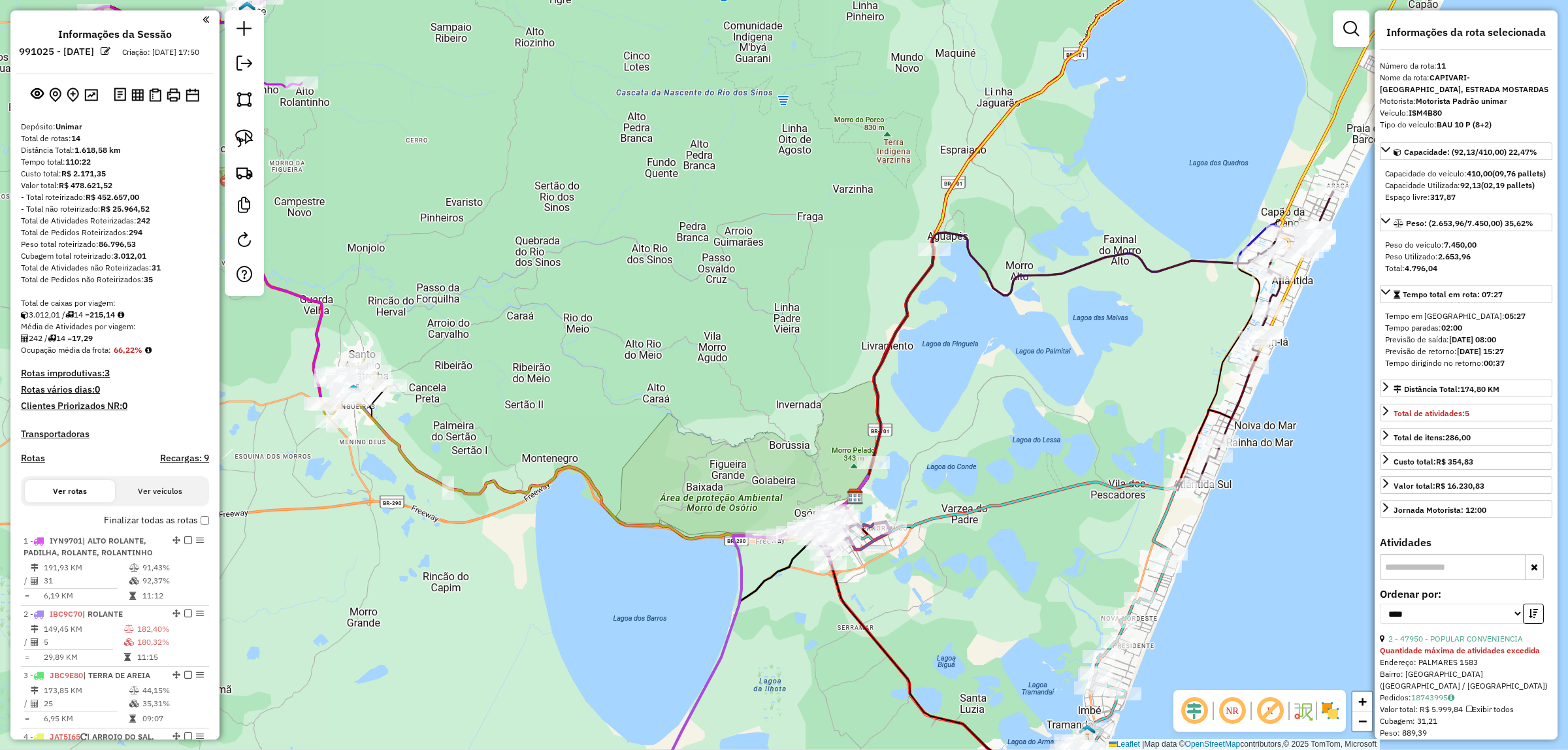
drag, startPoint x: 423, startPoint y: 608, endPoint x: 511, endPoint y: 636, distance: 92.3
click at [514, 636] on div "Janela de atendimento Grade de atendimento Capacidade Transportadoras Veículos …" at bounding box center [784, 375] width 1568 height 750
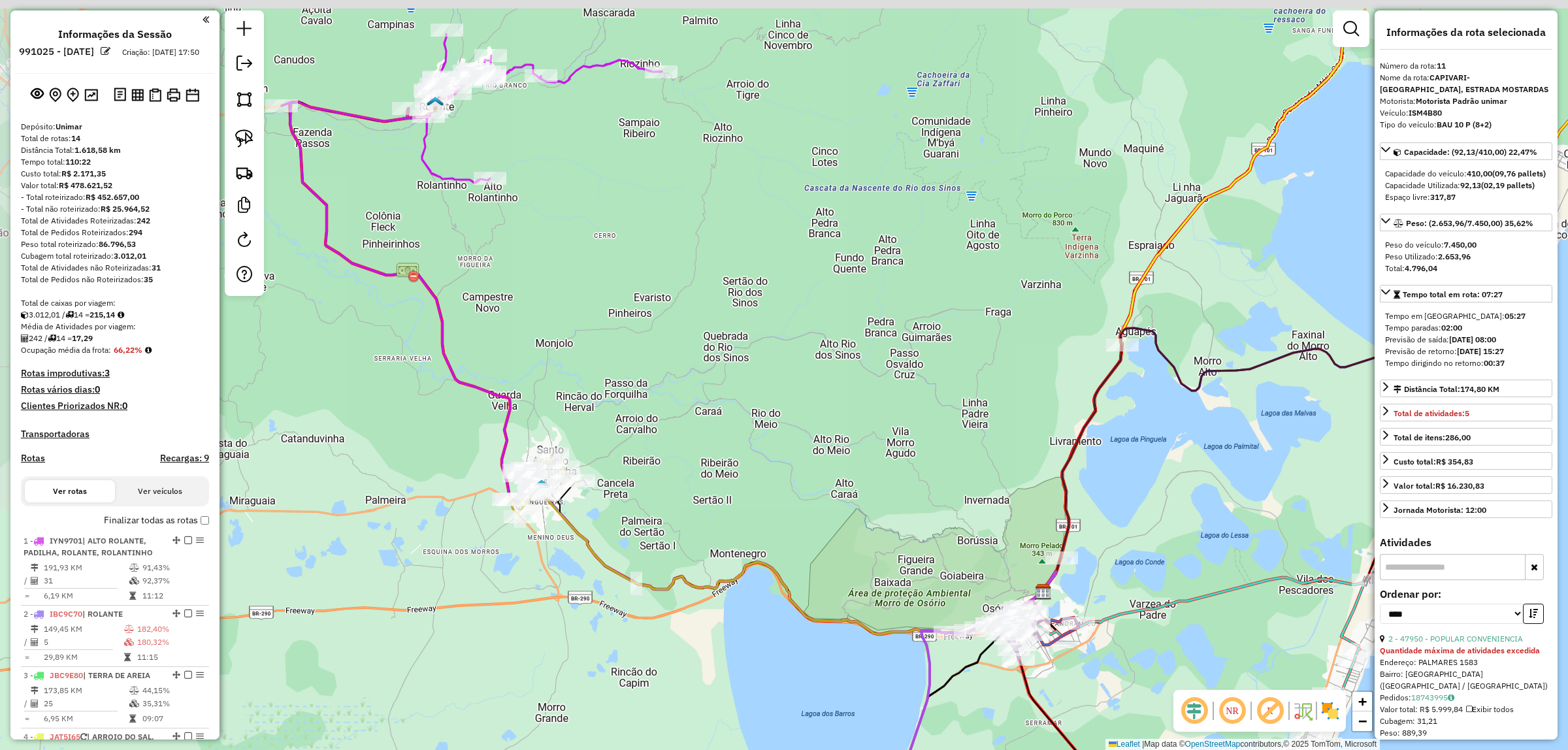
drag, startPoint x: 621, startPoint y: 652, endPoint x: 703, endPoint y: 651, distance: 82.0
click at [631, 749] on html "Aguarde... Pop-up bloqueado! Seu navegador bloqueou automáticamente a abertura …" at bounding box center [784, 375] width 1568 height 750
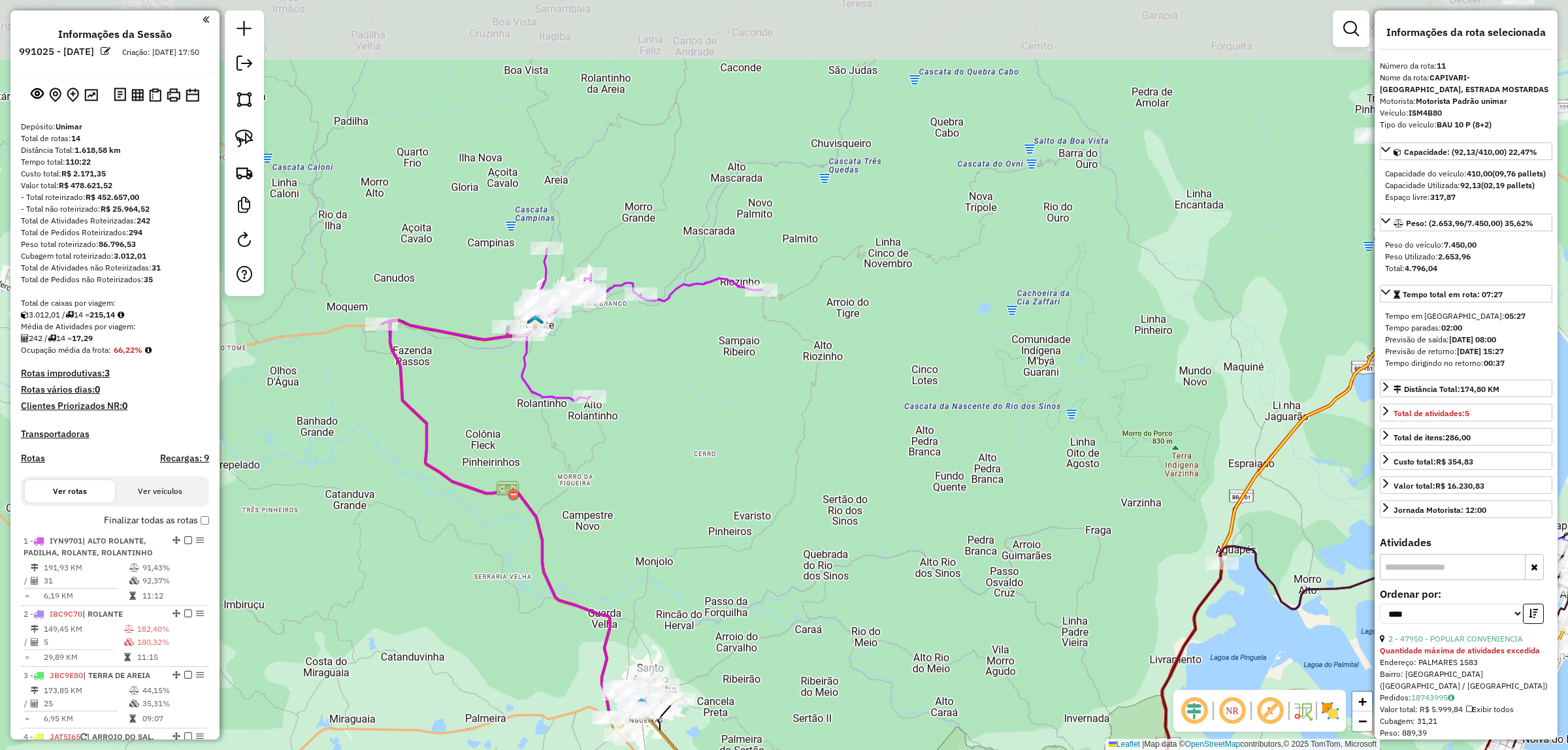
drag, startPoint x: 798, startPoint y: 531, endPoint x: 805, endPoint y: 544, distance: 14.8
click at [805, 544] on div "Janela de atendimento Grade de atendimento Capacidade Transportadoras Veículos …" at bounding box center [784, 375] width 1568 height 750
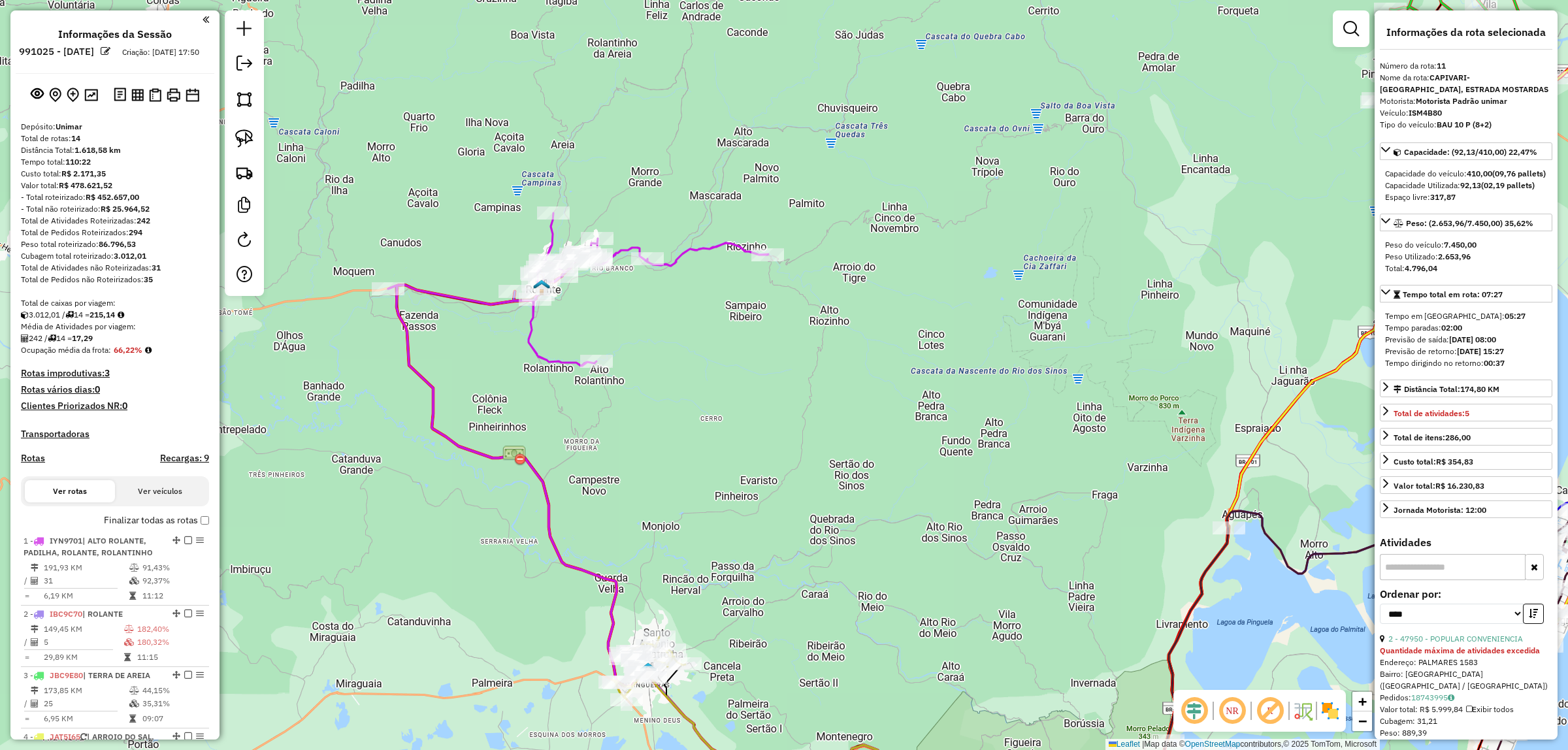
drag, startPoint x: 768, startPoint y: 509, endPoint x: 819, endPoint y: 396, distance: 124.0
click at [819, 403] on div "Janela de atendimento Grade de atendimento Capacidade Transportadoras Veículos …" at bounding box center [784, 375] width 1568 height 750
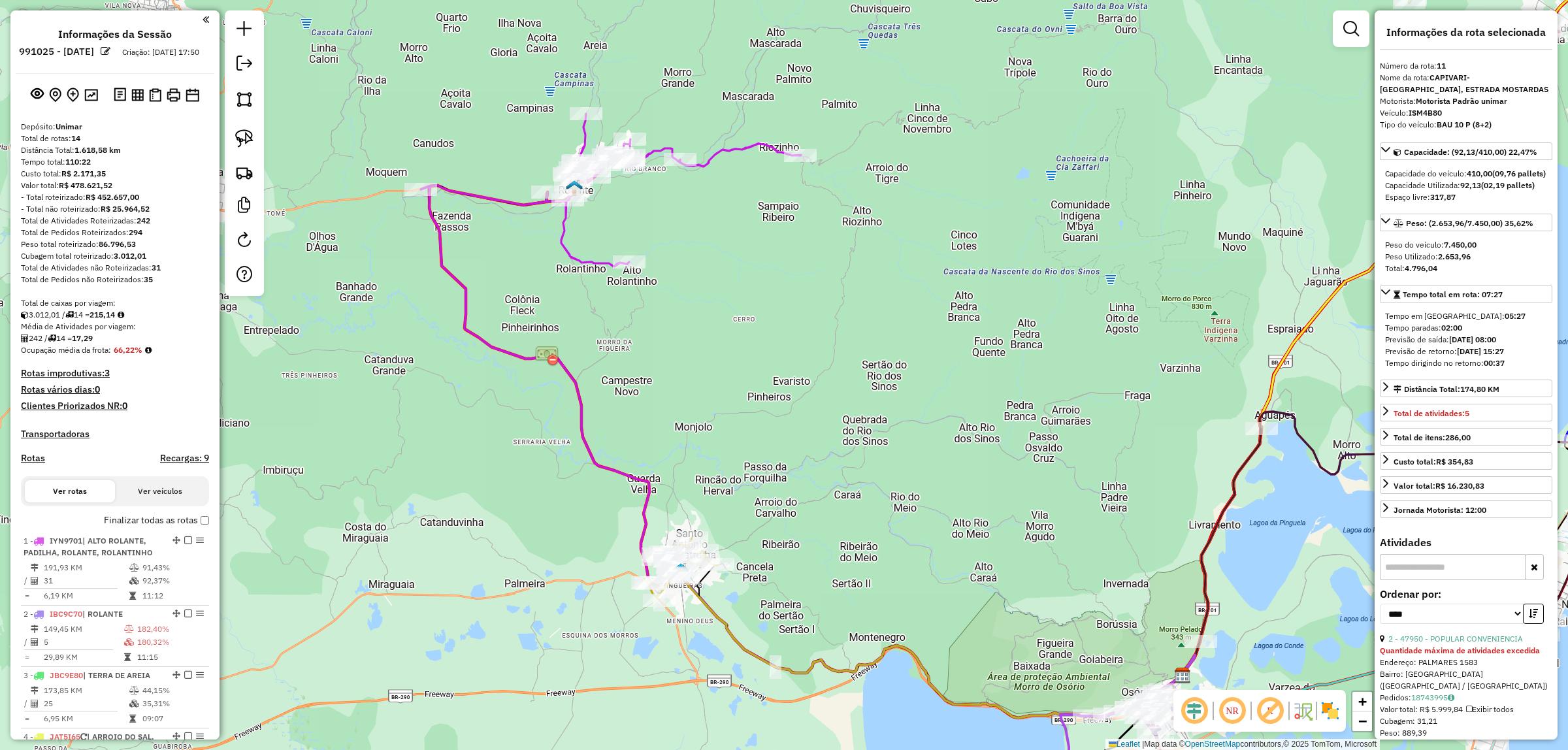
drag, startPoint x: 879, startPoint y: 410, endPoint x: 818, endPoint y: 128, distance: 288.5
click at [819, 126] on div "Janela de atendimento Grade de atendimento Capacidade Transportadoras Veículos …" at bounding box center [784, 375] width 1568 height 750
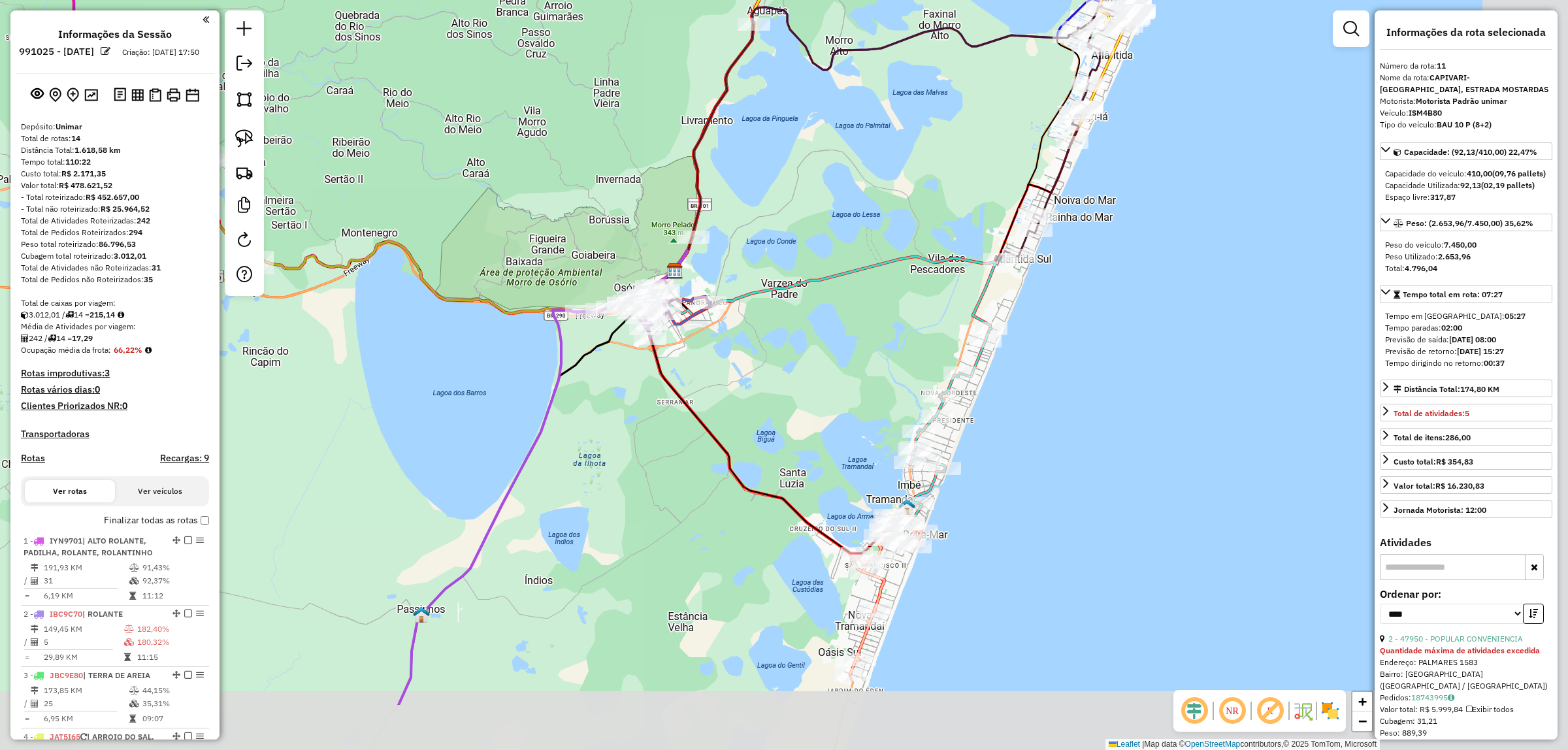
drag, startPoint x: 652, startPoint y: 147, endPoint x: 494, endPoint y: 128, distance: 159.1
click at [424, 125] on div "Janela de atendimento Grade de atendimento Capacidade Transportadoras Veículos …" at bounding box center [784, 375] width 1568 height 750
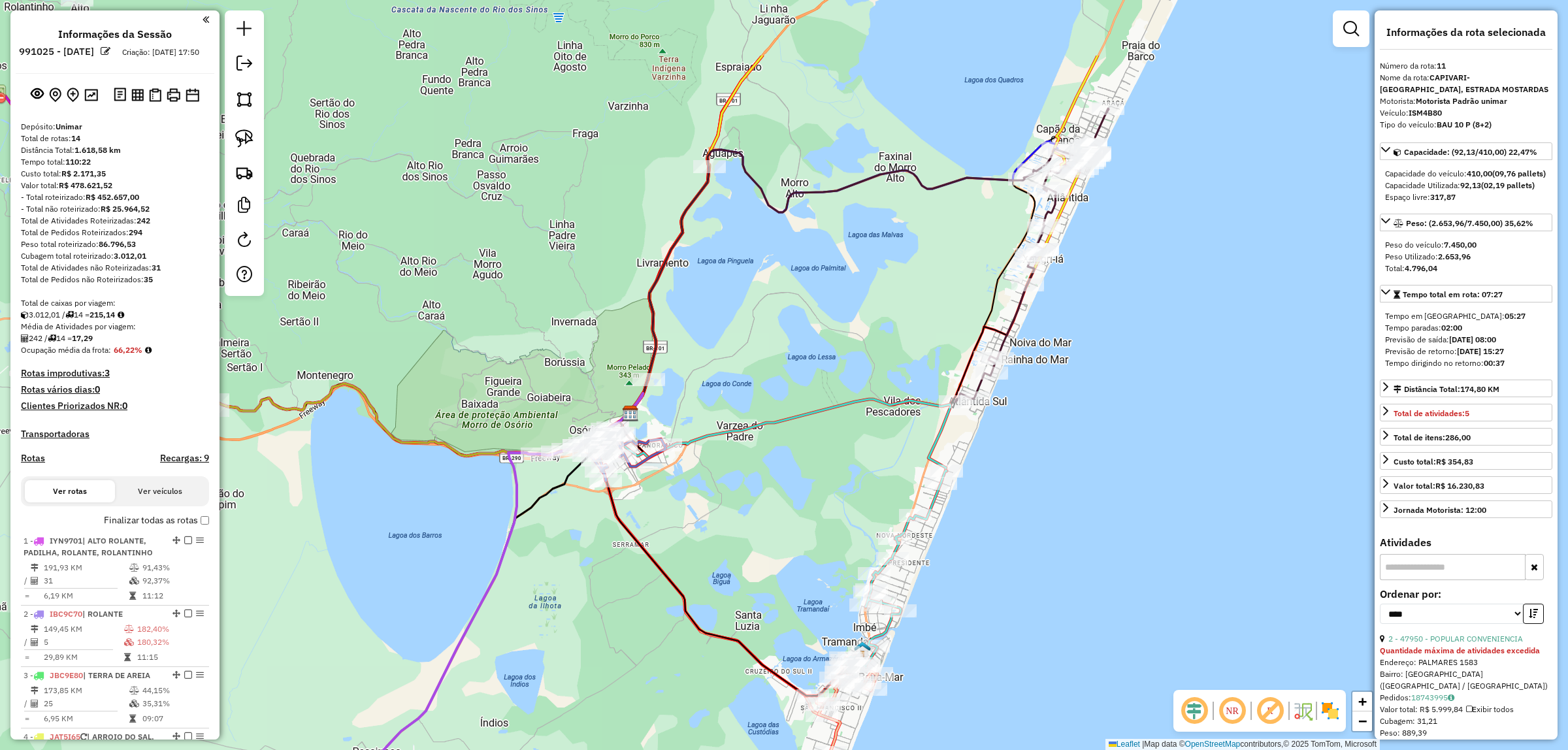
drag, startPoint x: 557, startPoint y: 126, endPoint x: 505, endPoint y: 309, distance: 190.2
click at [501, 311] on div "Janela de atendimento Grade de atendimento Capacidade Transportadoras Veículos …" at bounding box center [784, 375] width 1568 height 750
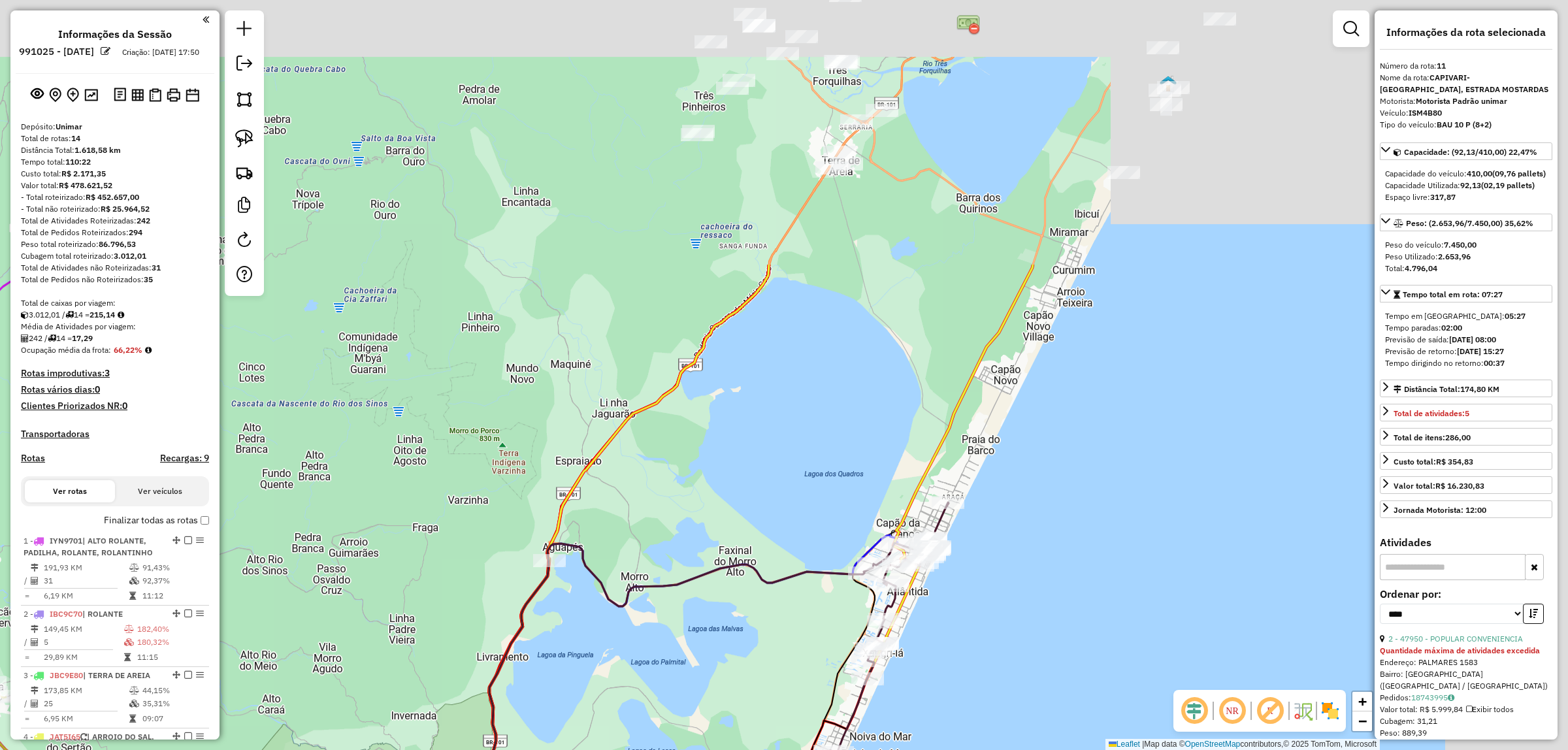
drag, startPoint x: 472, startPoint y: 387, endPoint x: 441, endPoint y: 494, distance: 111.4
click at [441, 494] on div "Janela de atendimento Grade de atendimento Capacidade Transportadoras Veículos …" at bounding box center [784, 375] width 1568 height 750
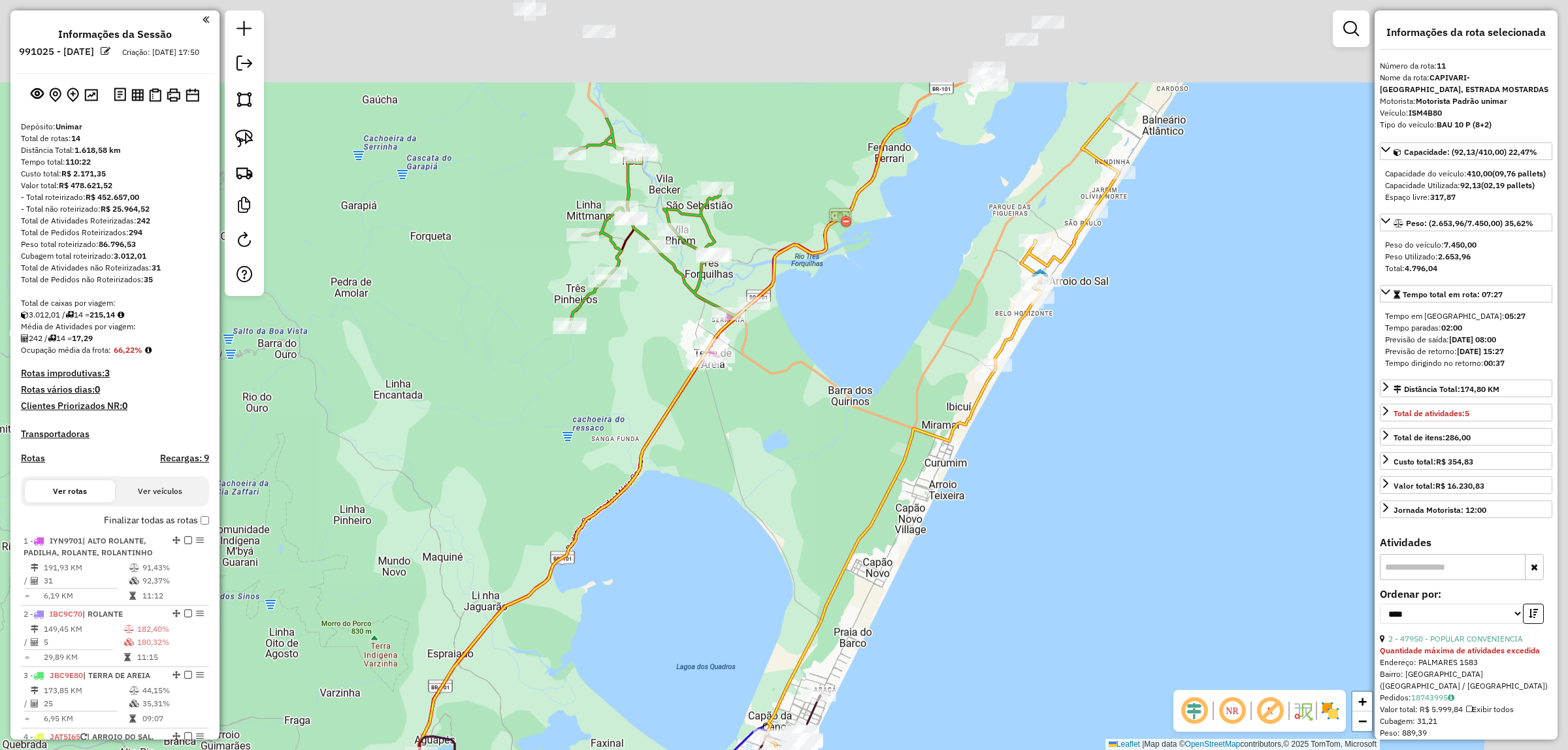
drag, startPoint x: 687, startPoint y: 240, endPoint x: 534, endPoint y: 477, distance: 282.1
click at [540, 483] on div "Janela de atendimento Grade de atendimento Capacidade Transportadoras Veículos …" at bounding box center [784, 375] width 1568 height 750
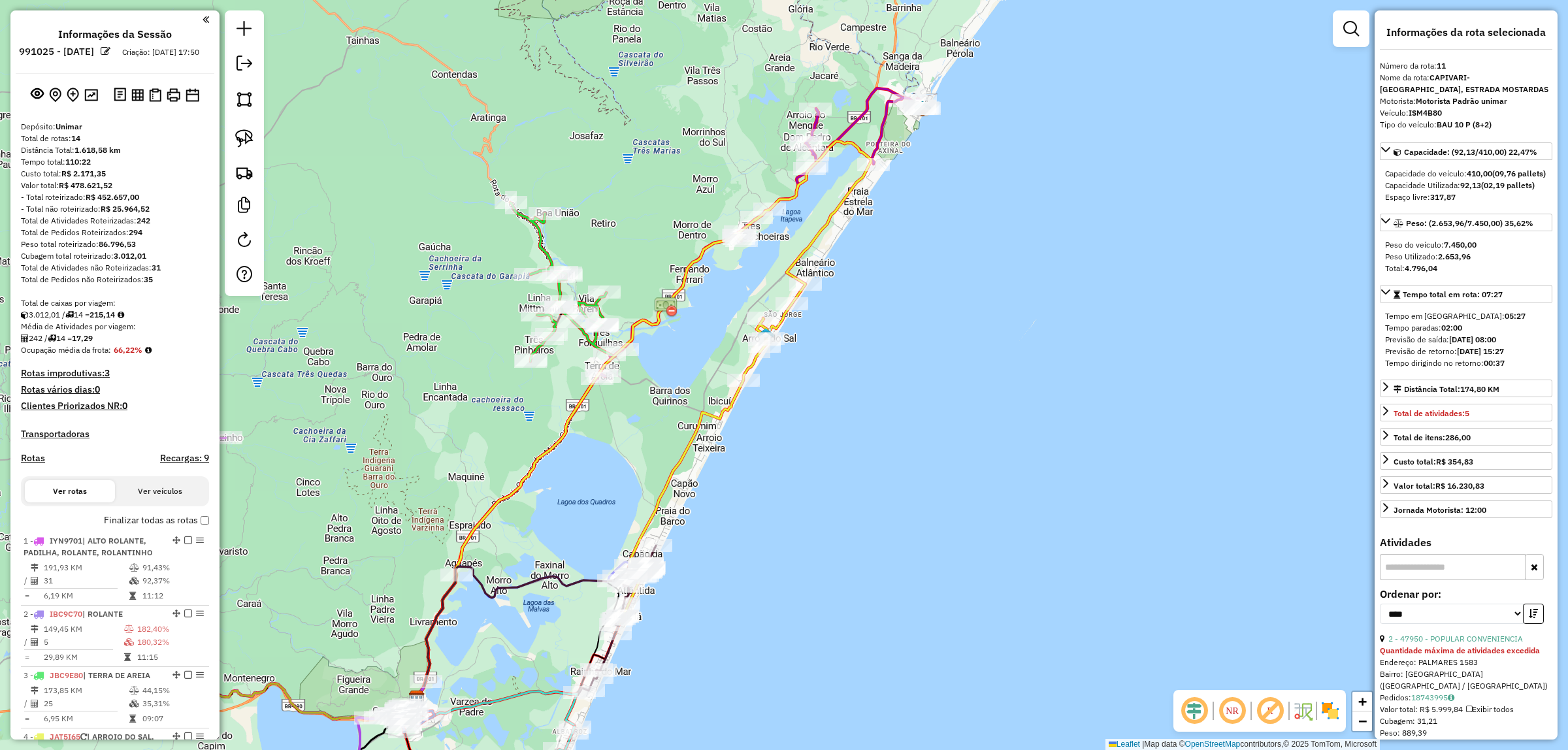
drag, startPoint x: 809, startPoint y: 158, endPoint x: 674, endPoint y: 177, distance: 136.3
click at [674, 177] on div "Janela de atendimento Grade de atendimento Capacidade Transportadoras Veículos …" at bounding box center [784, 375] width 1568 height 750
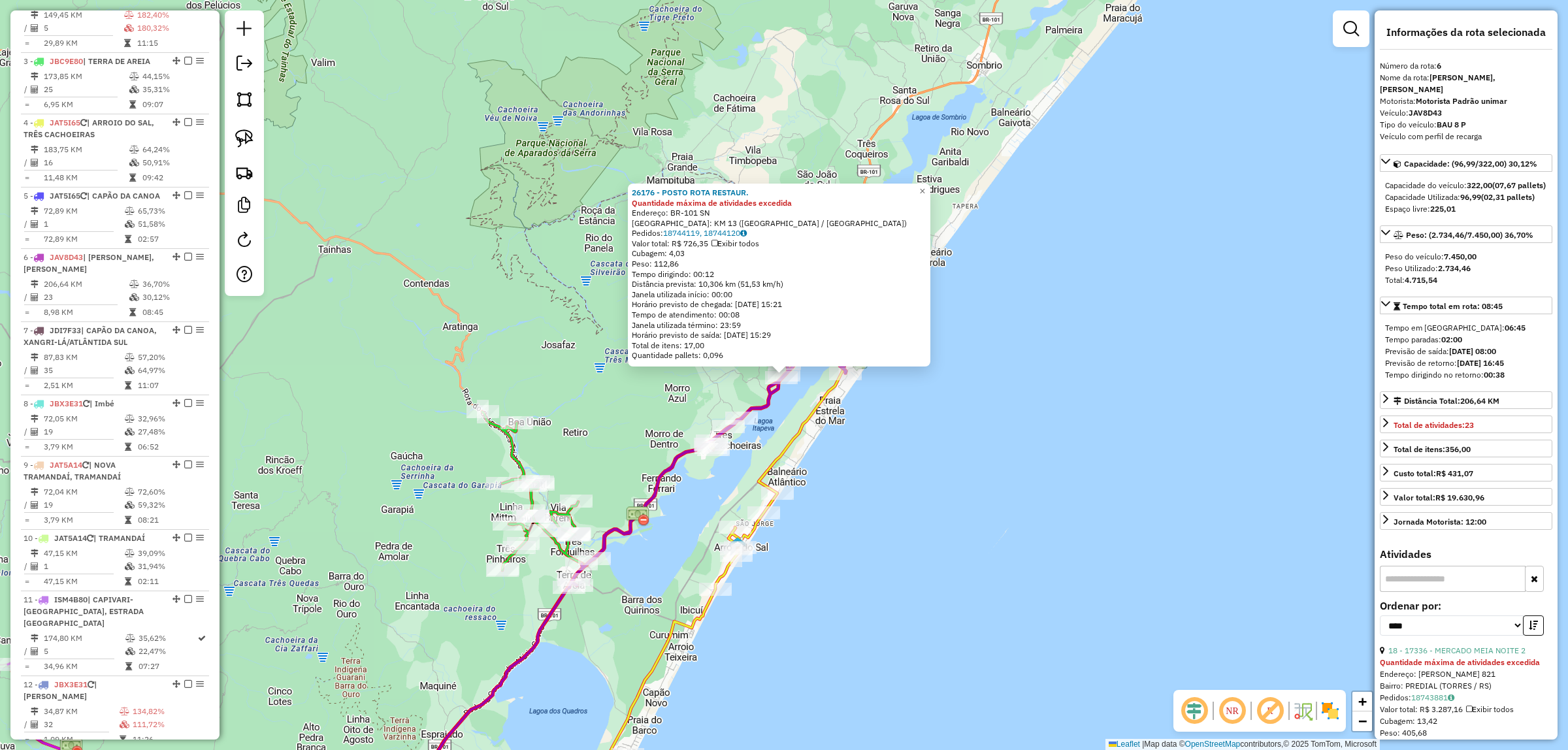
scroll to position [876, 0]
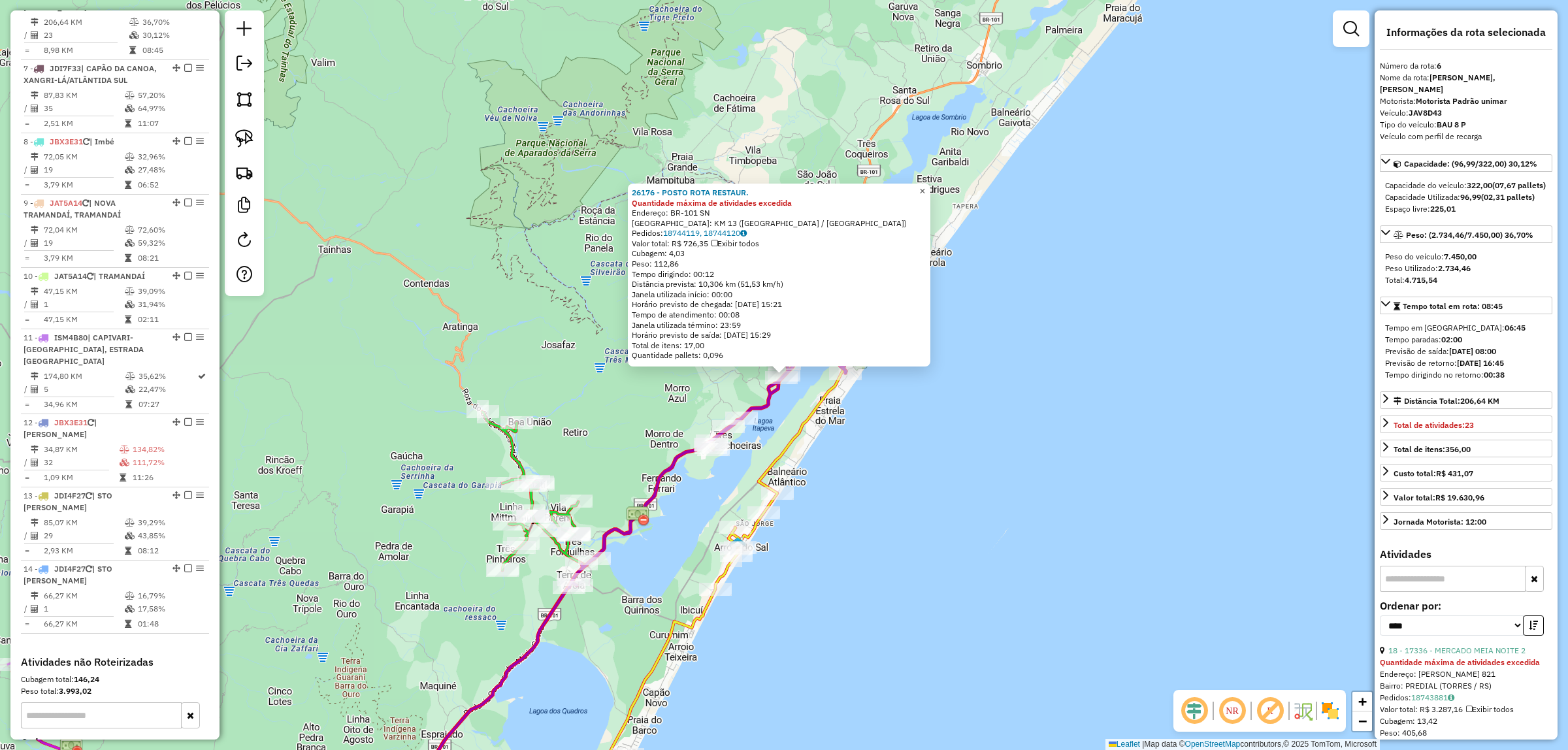
click at [925, 190] on span "×" at bounding box center [922, 191] width 6 height 11
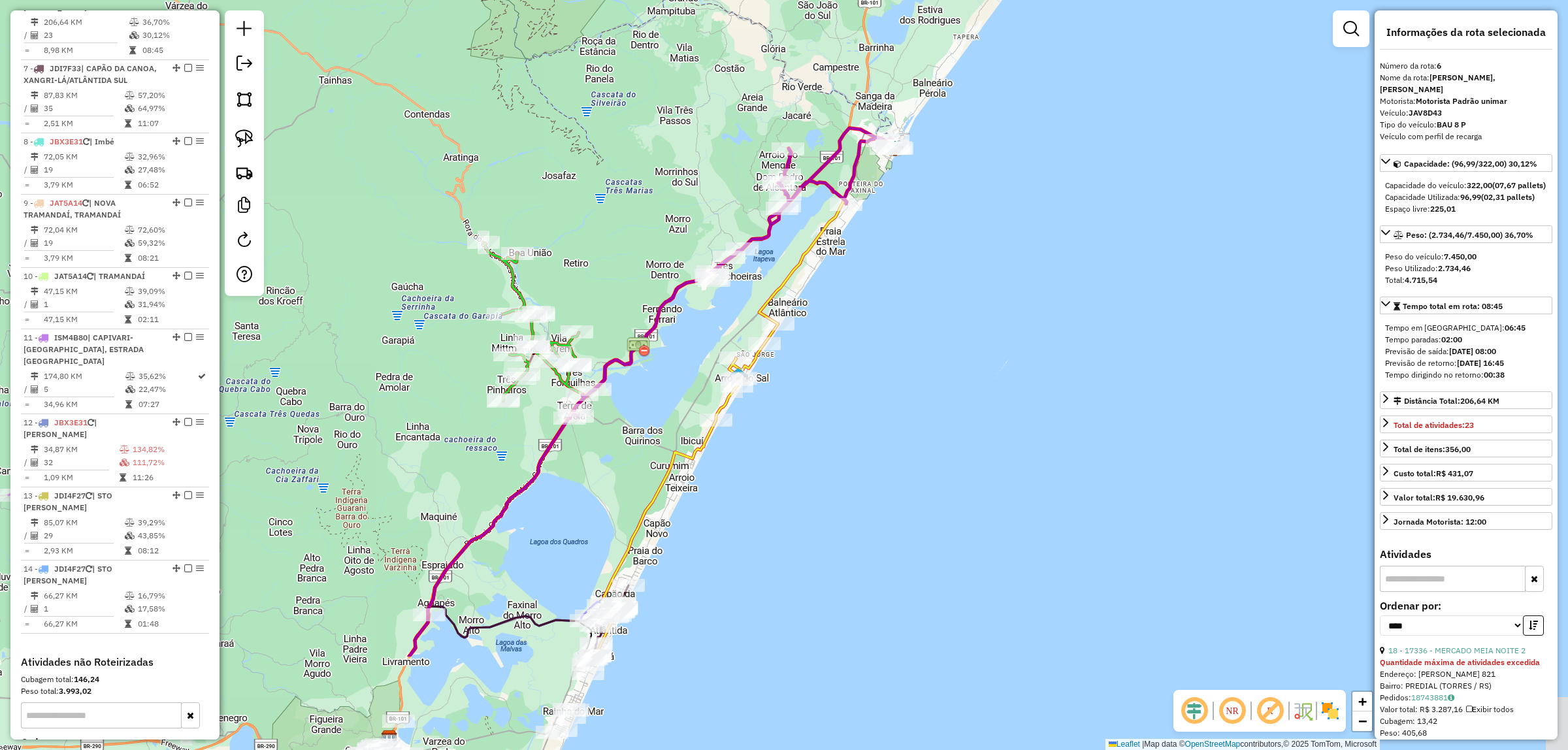
drag, startPoint x: 1010, startPoint y: 330, endPoint x: 998, endPoint y: 124, distance: 206.3
click at [1026, 105] on div "Janela de atendimento Grade de atendimento Capacidade Transportadoras Veículos …" at bounding box center [784, 375] width 1568 height 750
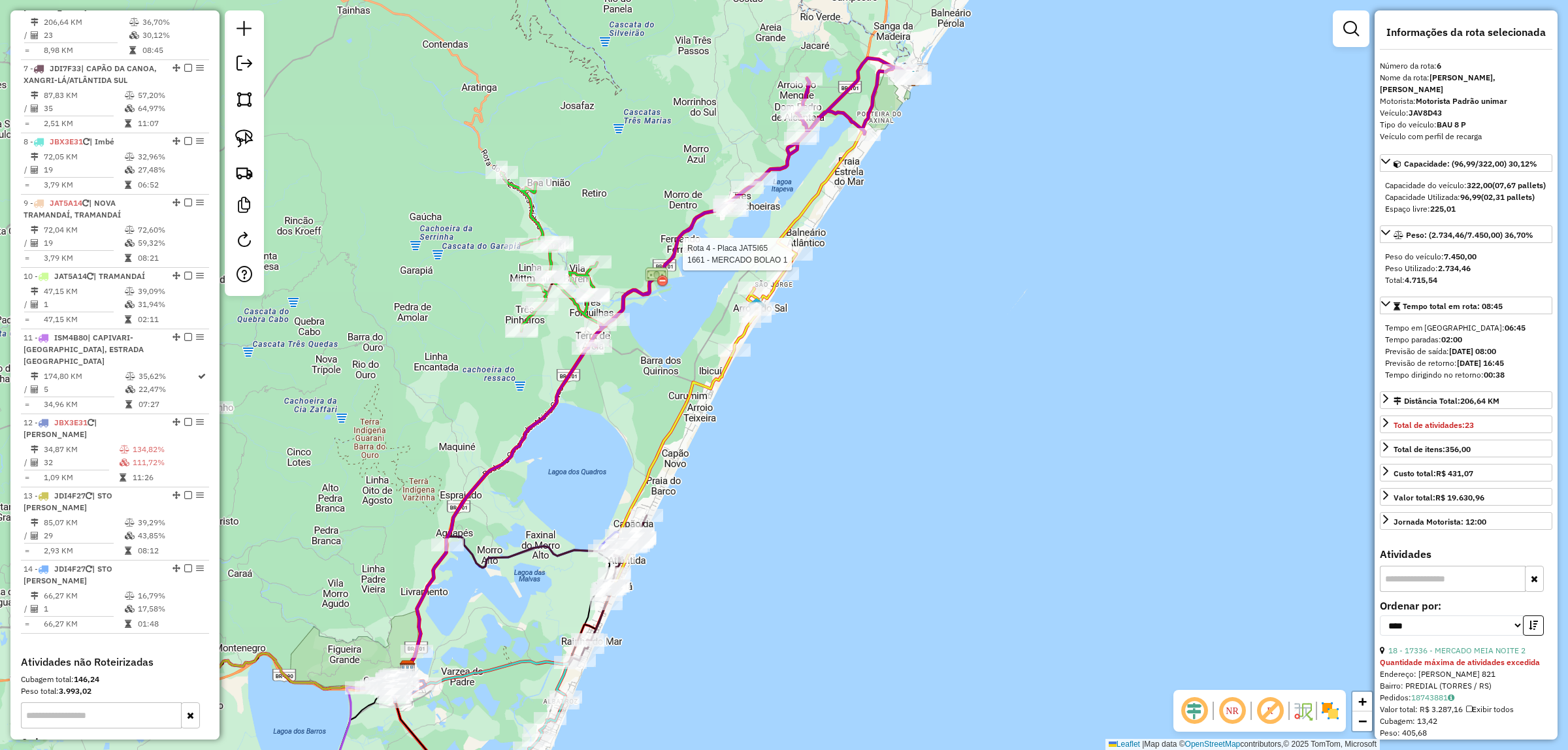
click at [794, 261] on div at bounding box center [797, 254] width 33 height 13
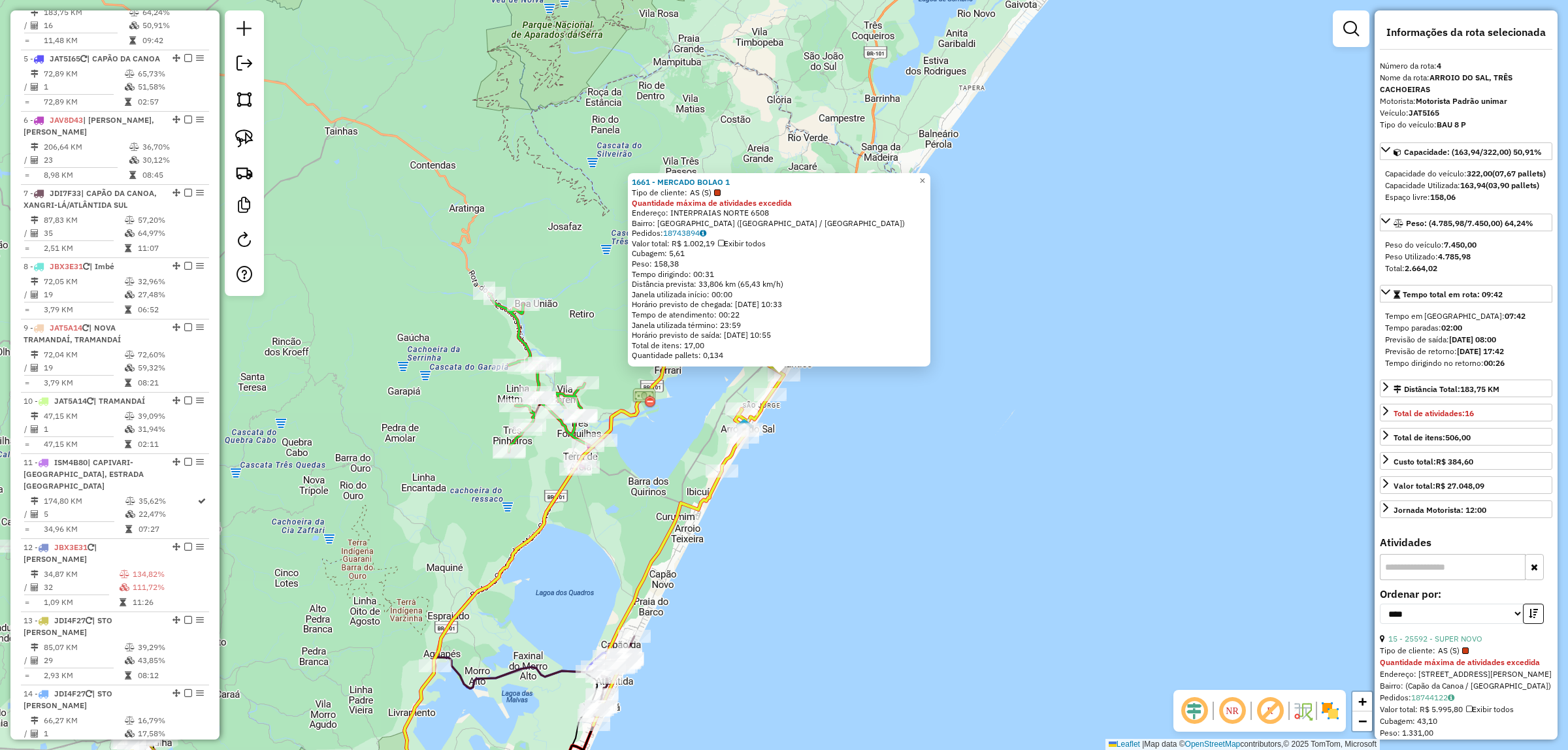
scroll to position [730, 0]
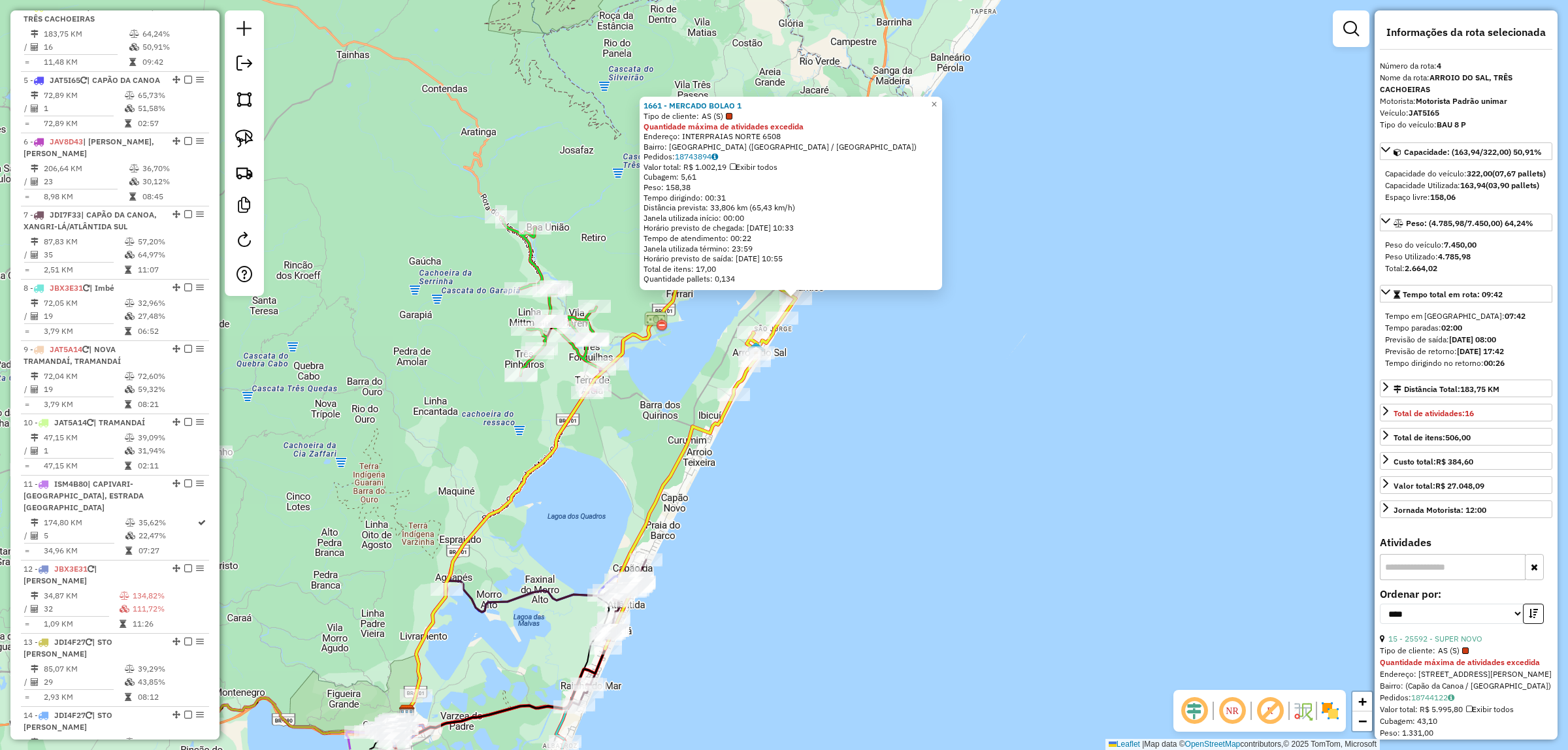
drag, startPoint x: 946, startPoint y: 426, endPoint x: 850, endPoint y: 143, distance: 298.8
click at [951, 305] on div "1661 - MERCADO BOLAO 1 Tipo de cliente: AS (S) Quantidade máxima de atividades …" at bounding box center [784, 375] width 1568 height 750
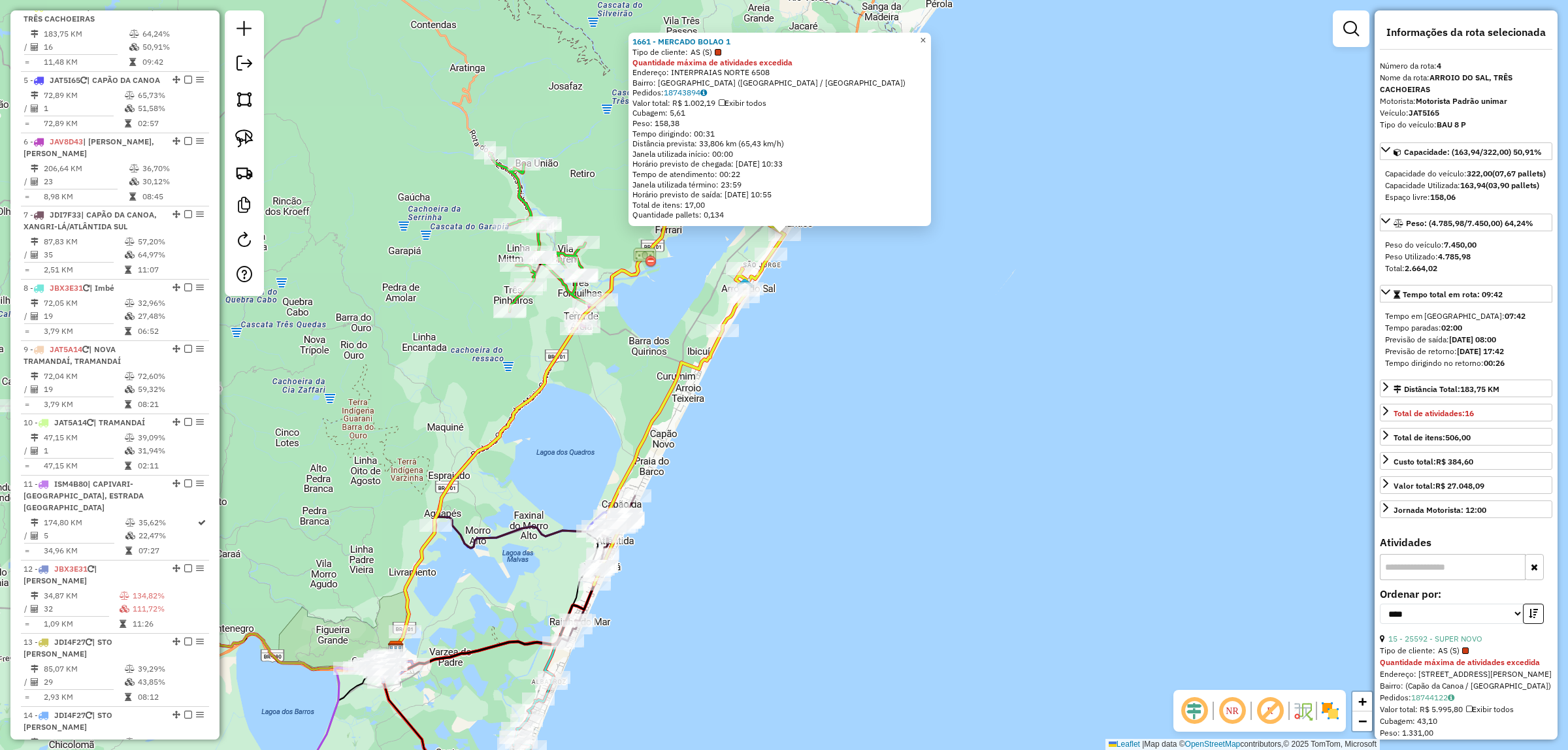
drag, startPoint x: 934, startPoint y: 41, endPoint x: 935, endPoint y: 51, distance: 10.0
click at [931, 42] on link "×" at bounding box center [923, 40] width 16 height 16
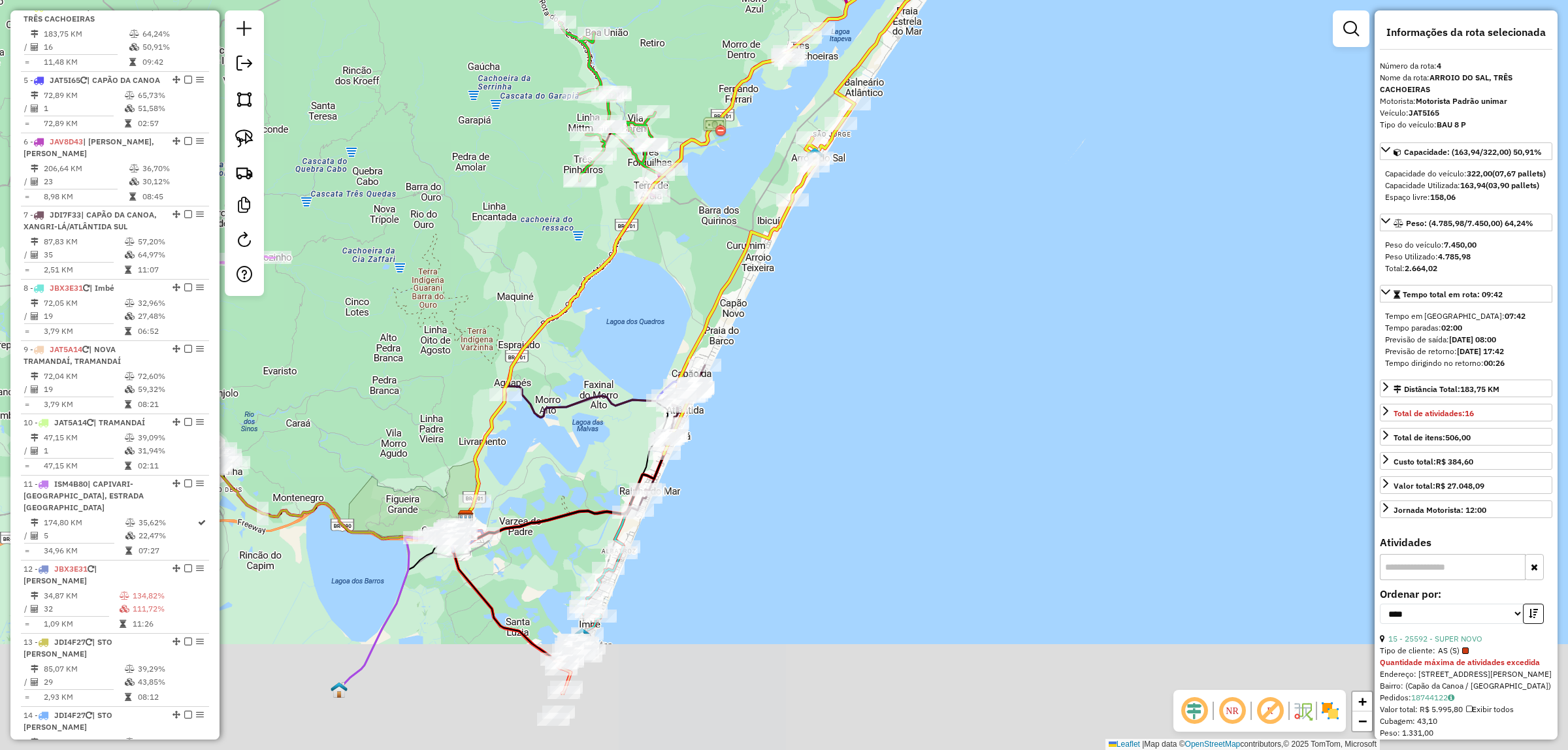
drag, startPoint x: 974, startPoint y: 387, endPoint x: 1036, endPoint y: 255, distance: 145.8
click at [1047, 250] on div "Janela de atendimento Grade de atendimento Capacidade Transportadoras Veículos …" at bounding box center [784, 375] width 1568 height 750
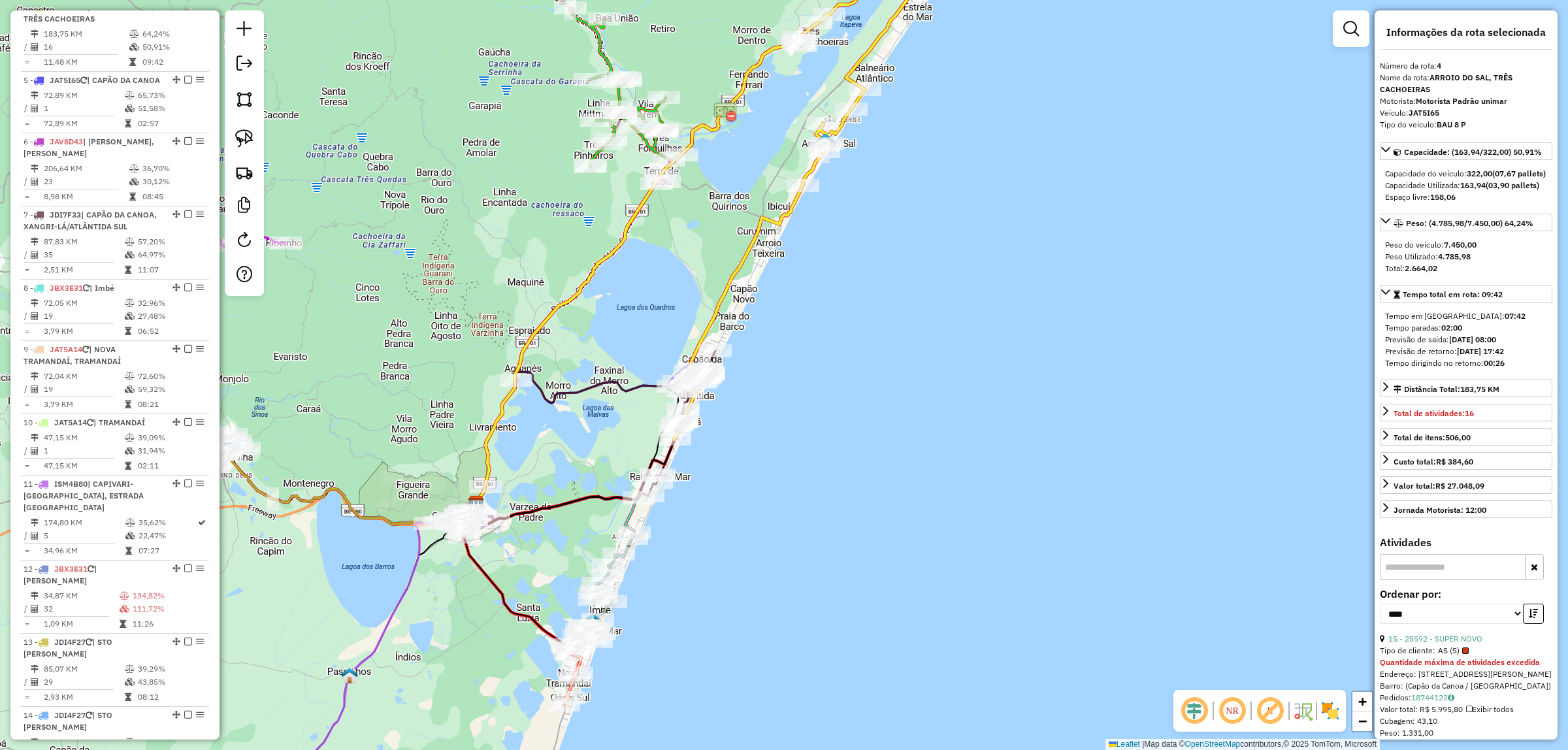
drag, startPoint x: 771, startPoint y: 385, endPoint x: 852, endPoint y: 272, distance: 139.0
click at [860, 258] on div "Janela de atendimento Grade de atendimento Capacidade Transportadoras Veículos …" at bounding box center [784, 375] width 1568 height 750
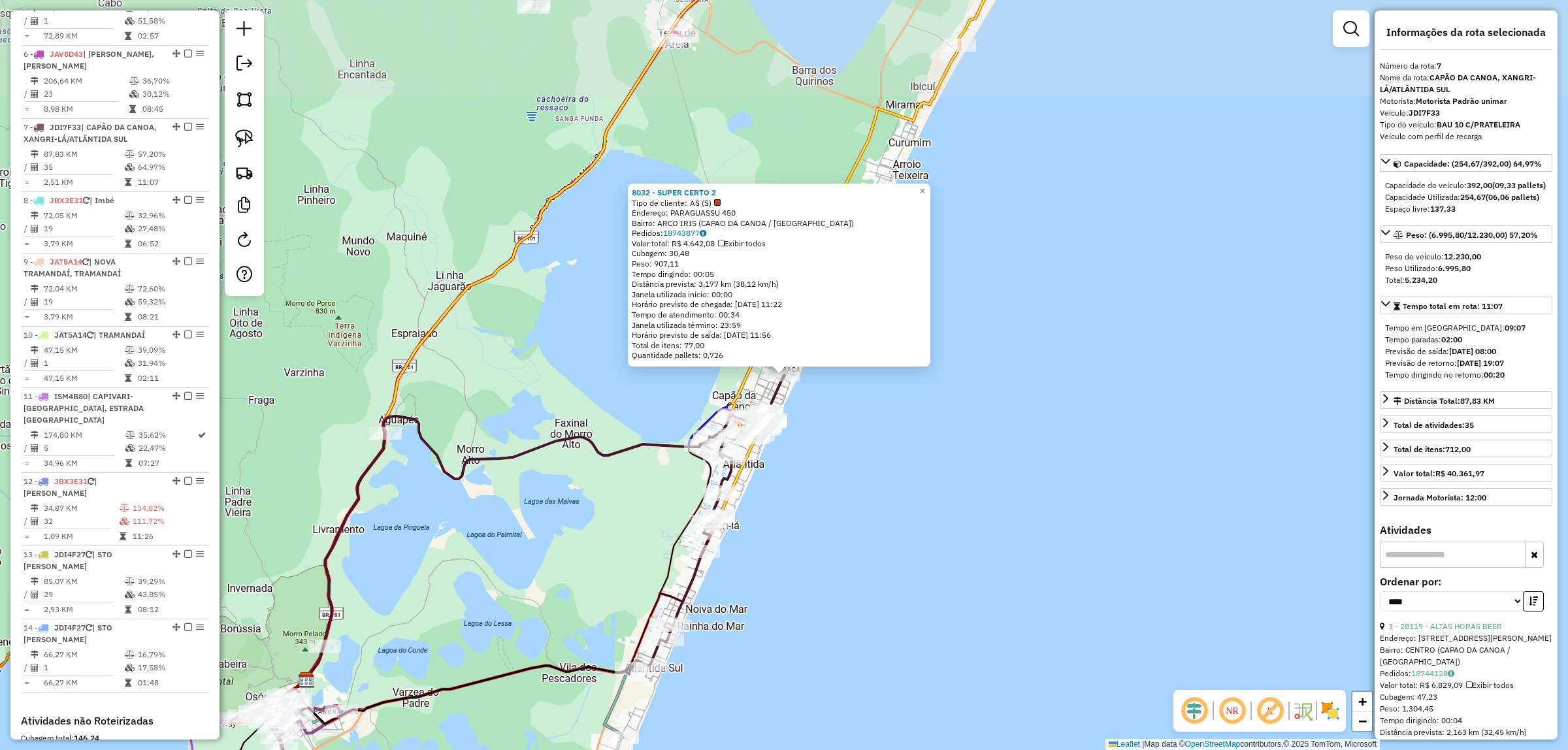
scroll to position [949, 0]
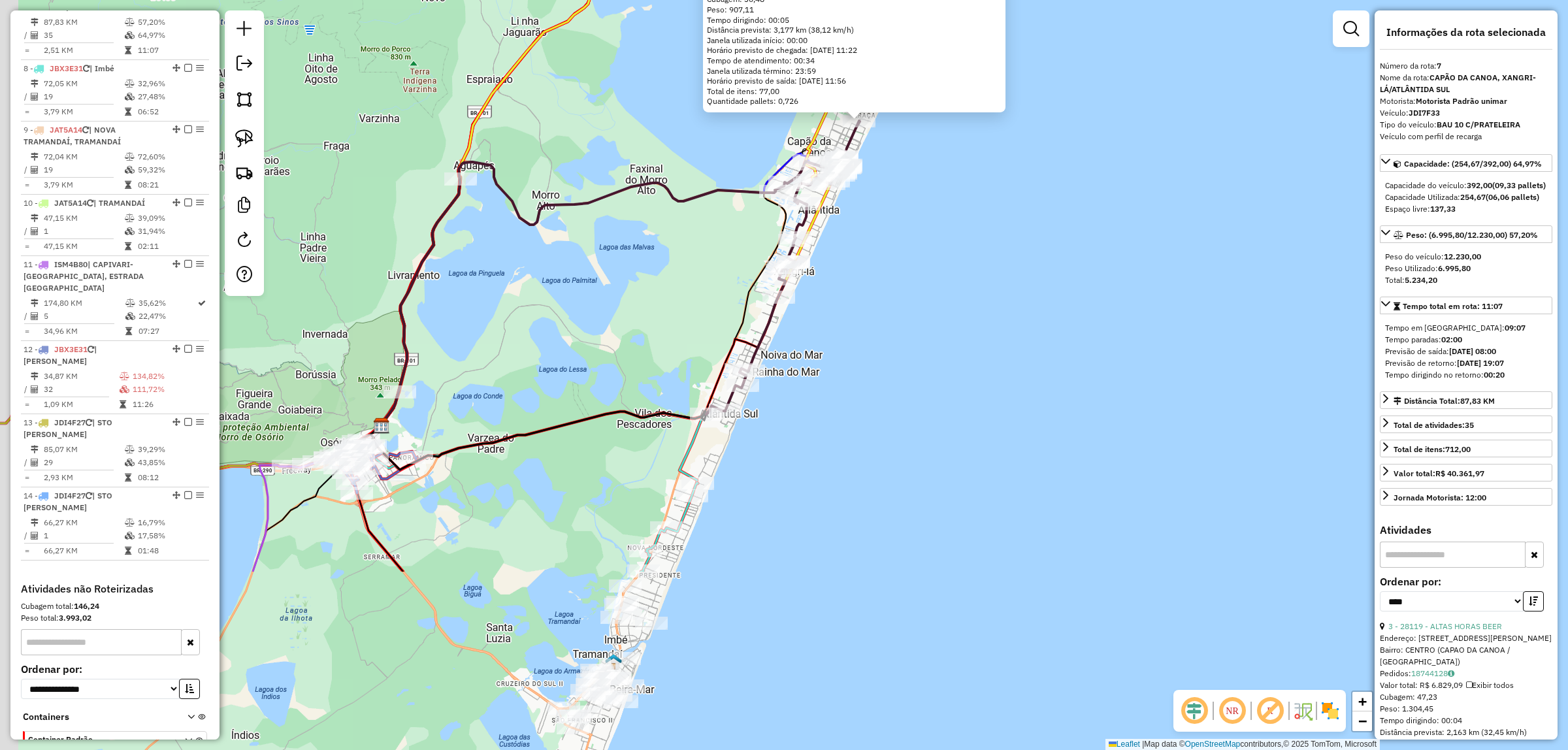
drag, startPoint x: 863, startPoint y: 517, endPoint x: 952, endPoint y: 222, distance: 308.1
click at [954, 223] on div "8032 - SUPER CERTO 2 Tipo de cliente: AS (S) Endereço: PARAGUASSU 450 Bairro: A…" at bounding box center [784, 375] width 1568 height 750
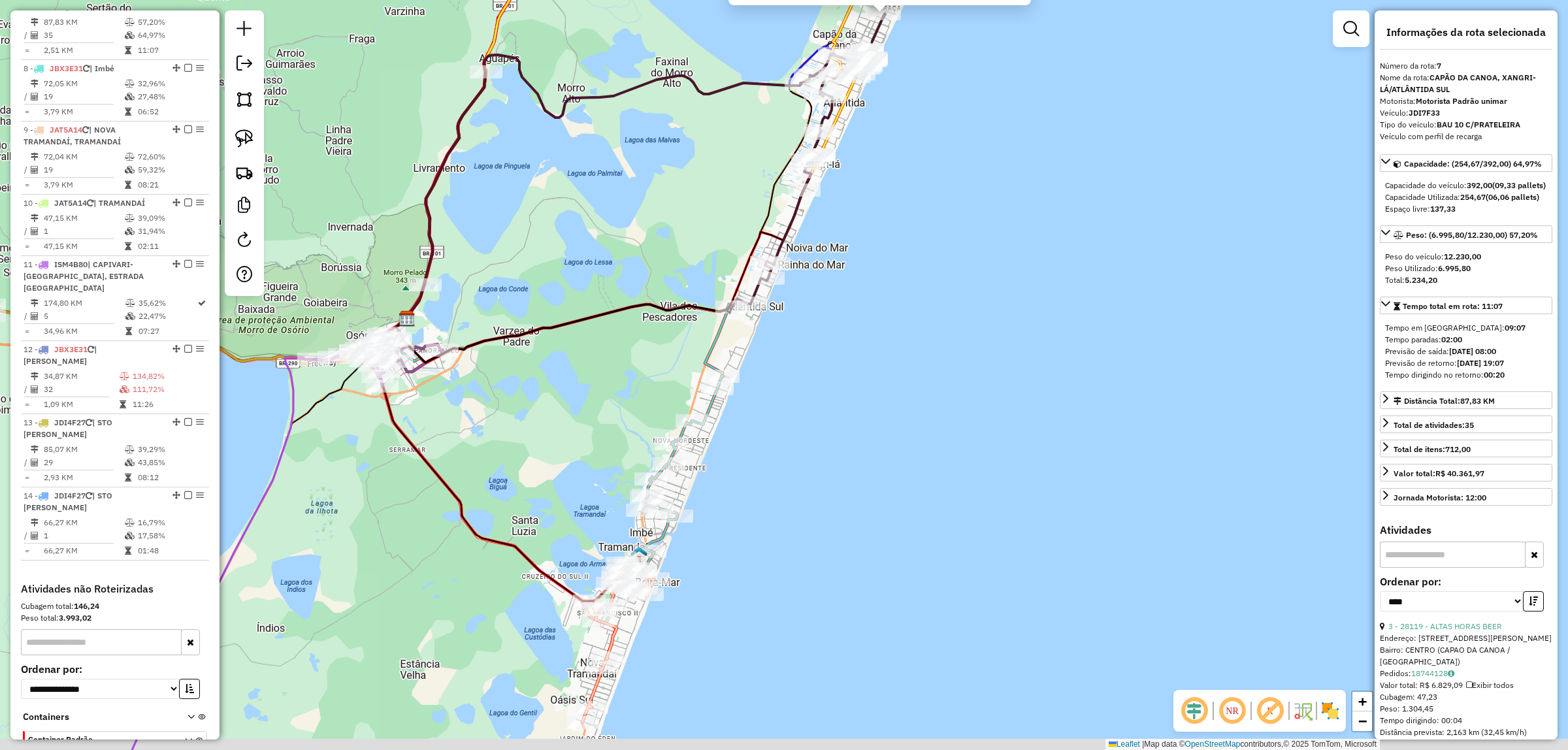
drag, startPoint x: 925, startPoint y: 488, endPoint x: 954, endPoint y: 399, distance: 93.6
click at [956, 399] on div "8032 - SUPER CERTO 2 Tipo de cliente: AS (S) Endereço: PARAGUASSU 450 Bairro: A…" at bounding box center [784, 375] width 1568 height 750
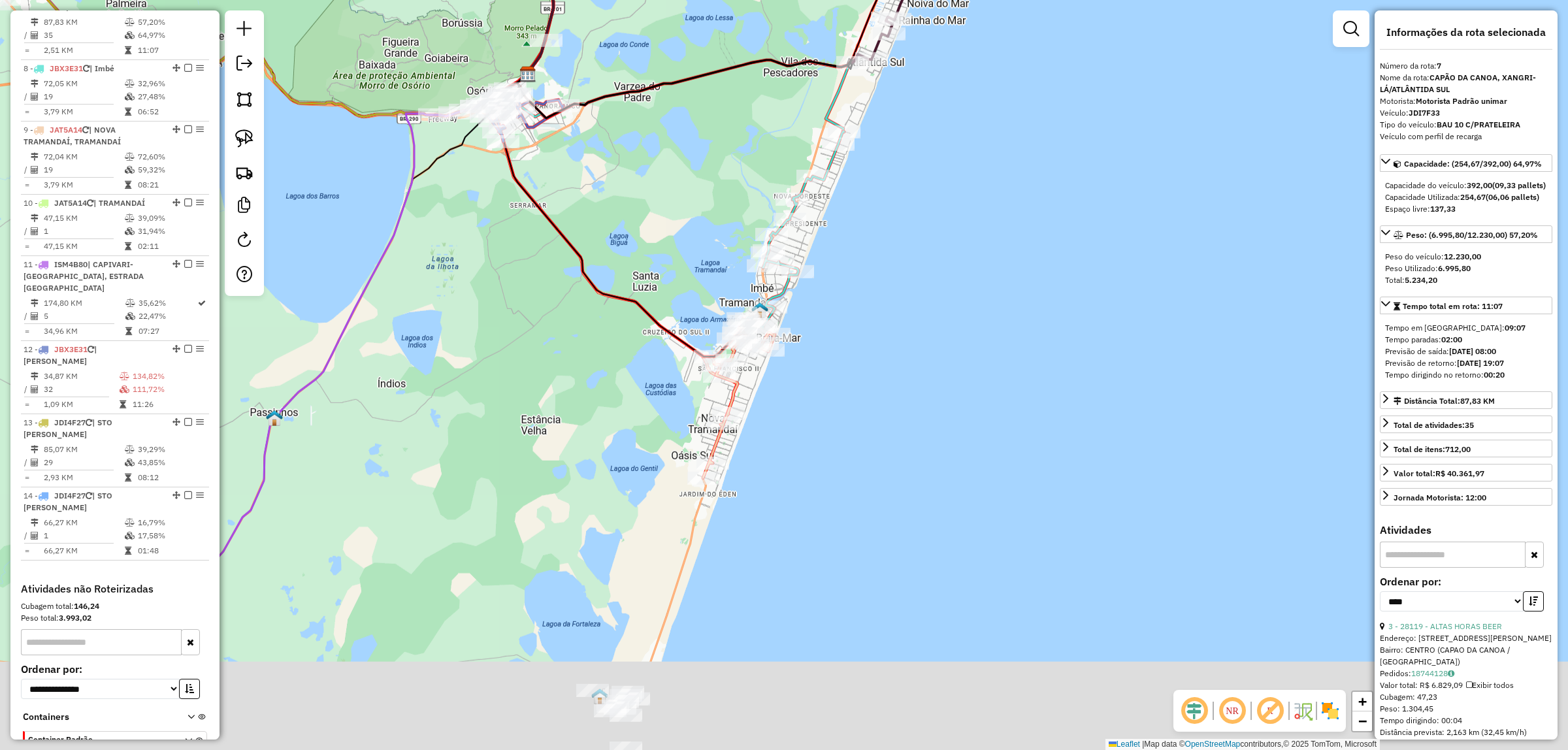
drag, startPoint x: 856, startPoint y: 560, endPoint x: 992, endPoint y: 288, distance: 304.1
click at [992, 288] on div "8032 - SUPER CERTO 2 Tipo de cliente: AS (S) Endereço: PARAGUASSU 450 Bairro: A…" at bounding box center [784, 375] width 1568 height 750
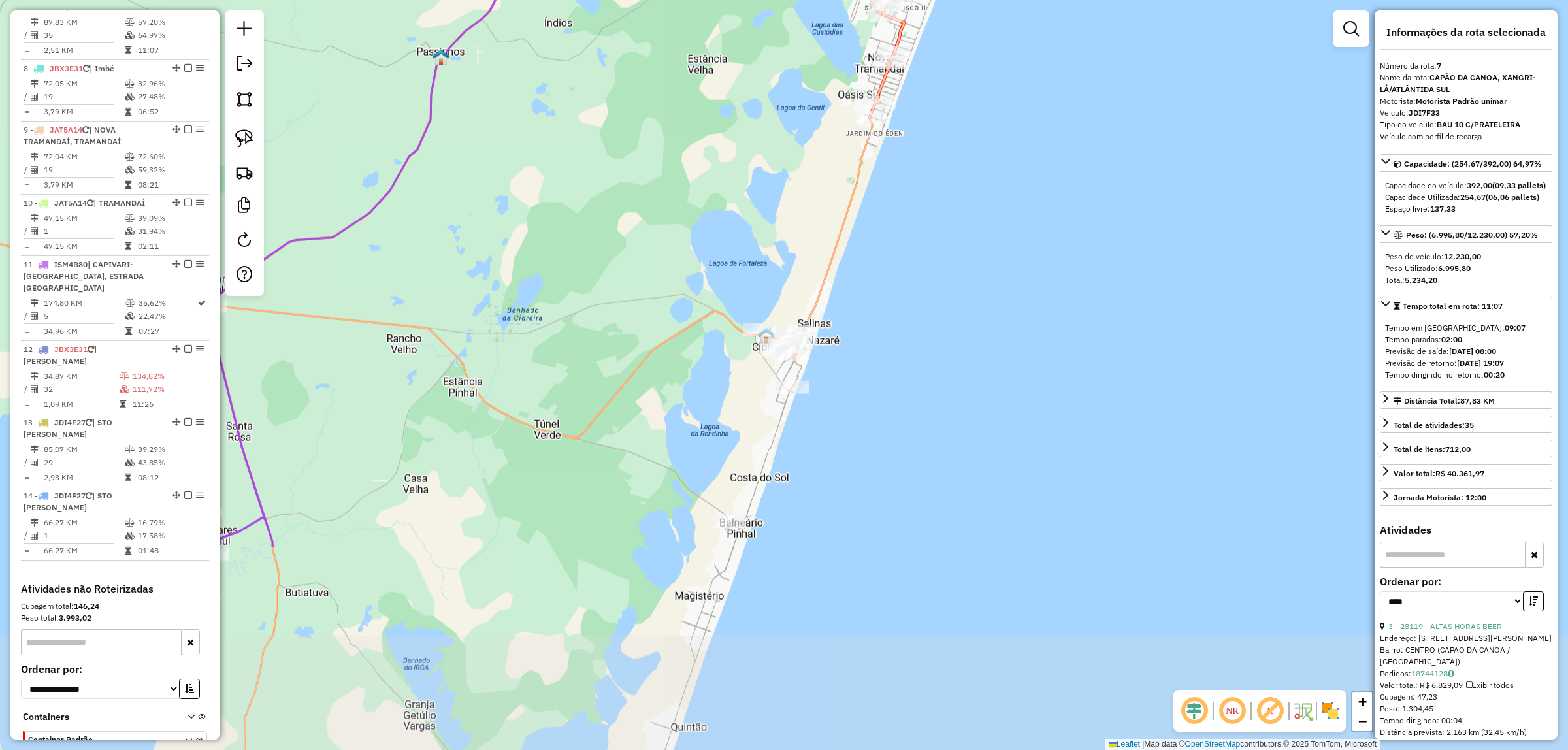
drag, startPoint x: 893, startPoint y: 577, endPoint x: 971, endPoint y: 312, distance: 276.2
click at [1017, 298] on div "8032 - SUPER CERTO 2 Tipo de cliente: AS (S) Endereço: PARAGUASSU 450 Bairro: A…" at bounding box center [784, 375] width 1568 height 750
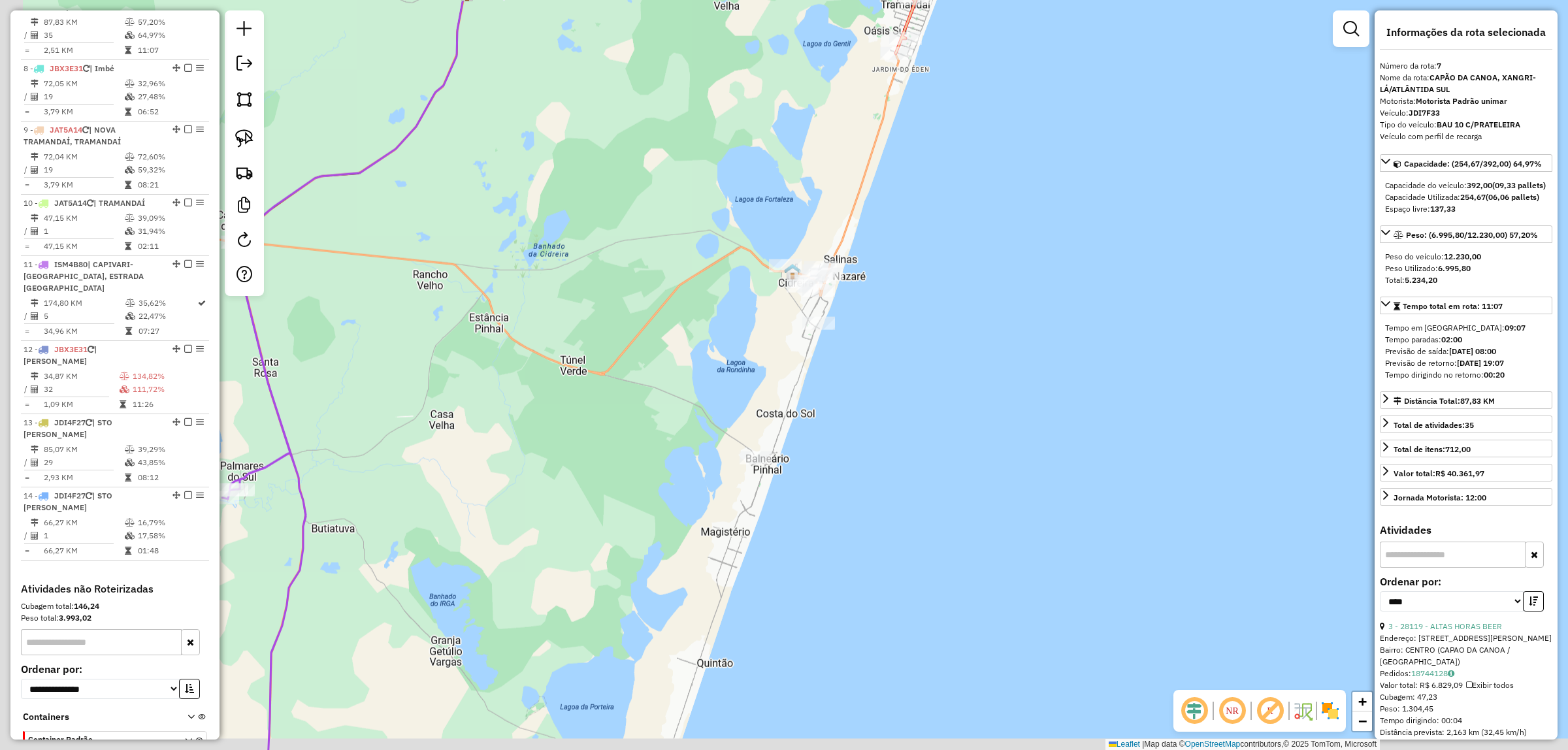
drag, startPoint x: 915, startPoint y: 491, endPoint x: 1236, endPoint y: 360, distance: 346.7
click at [1250, 354] on div "8032 - SUPER CERTO 2 Tipo de cliente: AS (S) Endereço: PARAGUASSU 450 Bairro: A…" at bounding box center [784, 375] width 1568 height 750
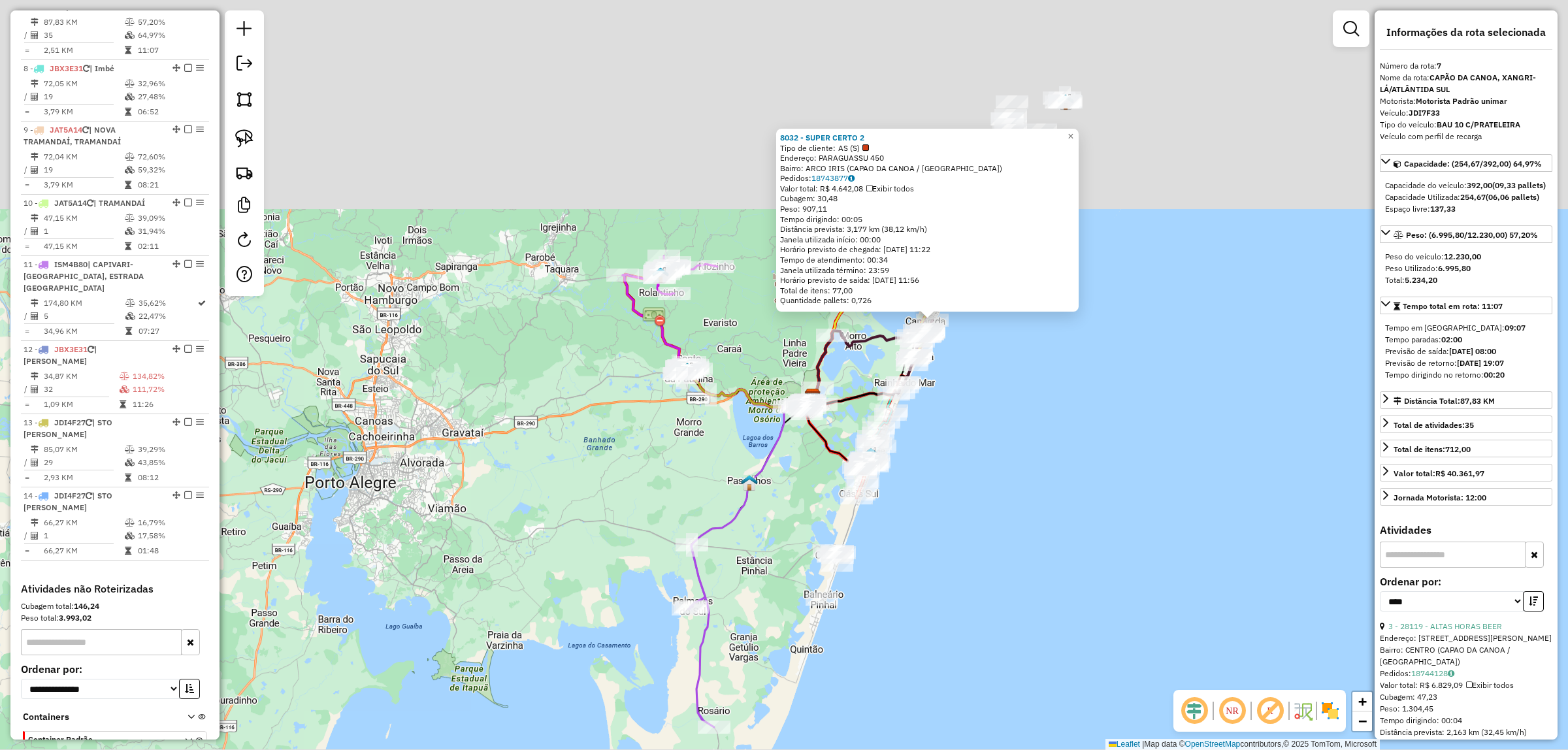
drag, startPoint x: 785, startPoint y: 286, endPoint x: 811, endPoint y: 489, distance: 204.7
click at [785, 519] on div "8032 - SUPER CERTO 2 Tipo de cliente: AS (S) Endereço: PARAGUASSU 450 Bairro: A…" at bounding box center [784, 375] width 1568 height 750
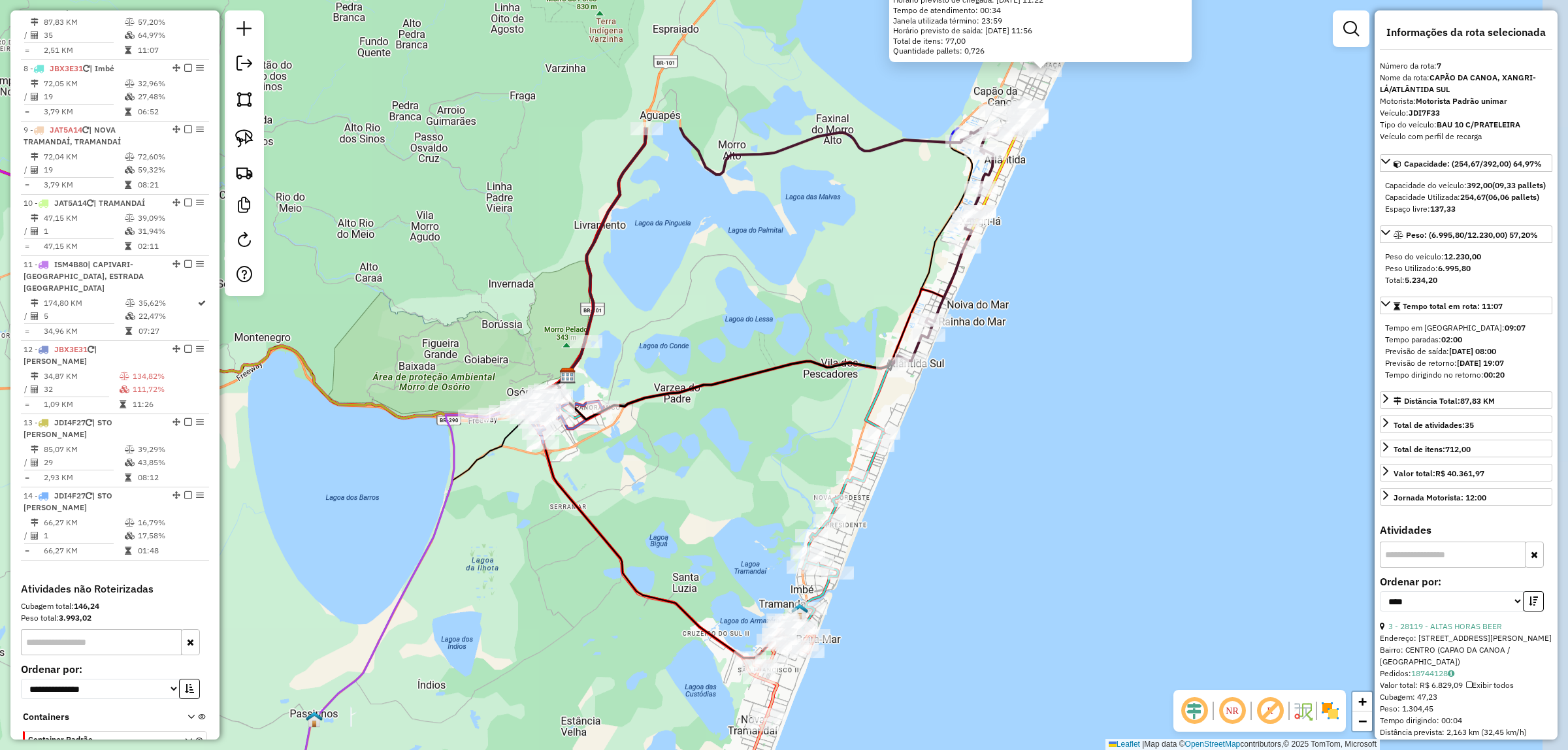
drag, startPoint x: 517, startPoint y: 370, endPoint x: 328, endPoint y: 566, distance: 272.3
click at [236, 573] on div "8032 - SUPER CERTO 2 Tipo de cliente: AS (S) Endereço: PARAGUASSU 450 Bairro: A…" at bounding box center [784, 375] width 1568 height 750
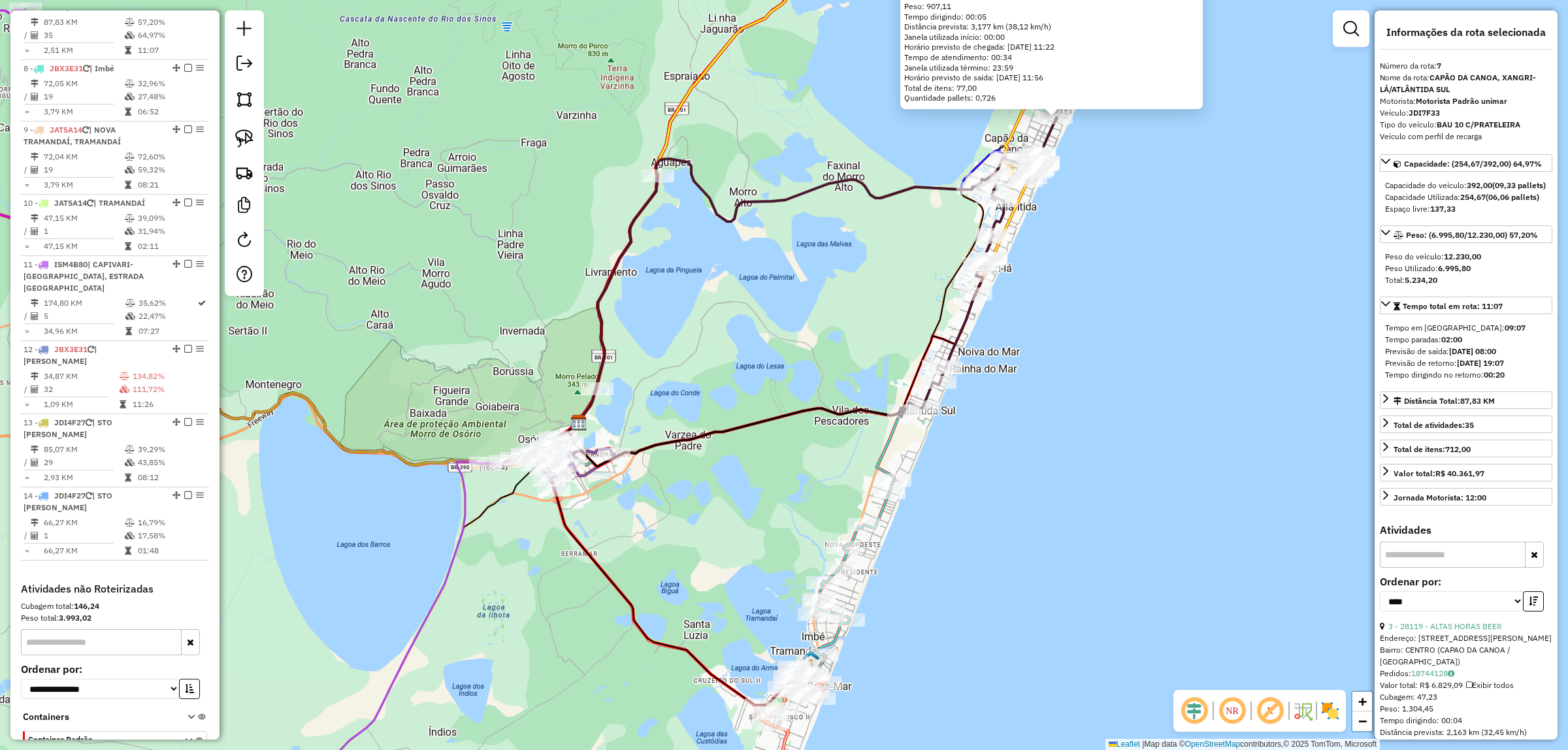
drag, startPoint x: 981, startPoint y: 483, endPoint x: 959, endPoint y: 528, distance: 50.1
click at [994, 526] on div "8032 - SUPER CERTO 2 Tipo de cliente: AS (S) Endereço: PARAGUASSU 450 Bairro: A…" at bounding box center [784, 375] width 1568 height 750
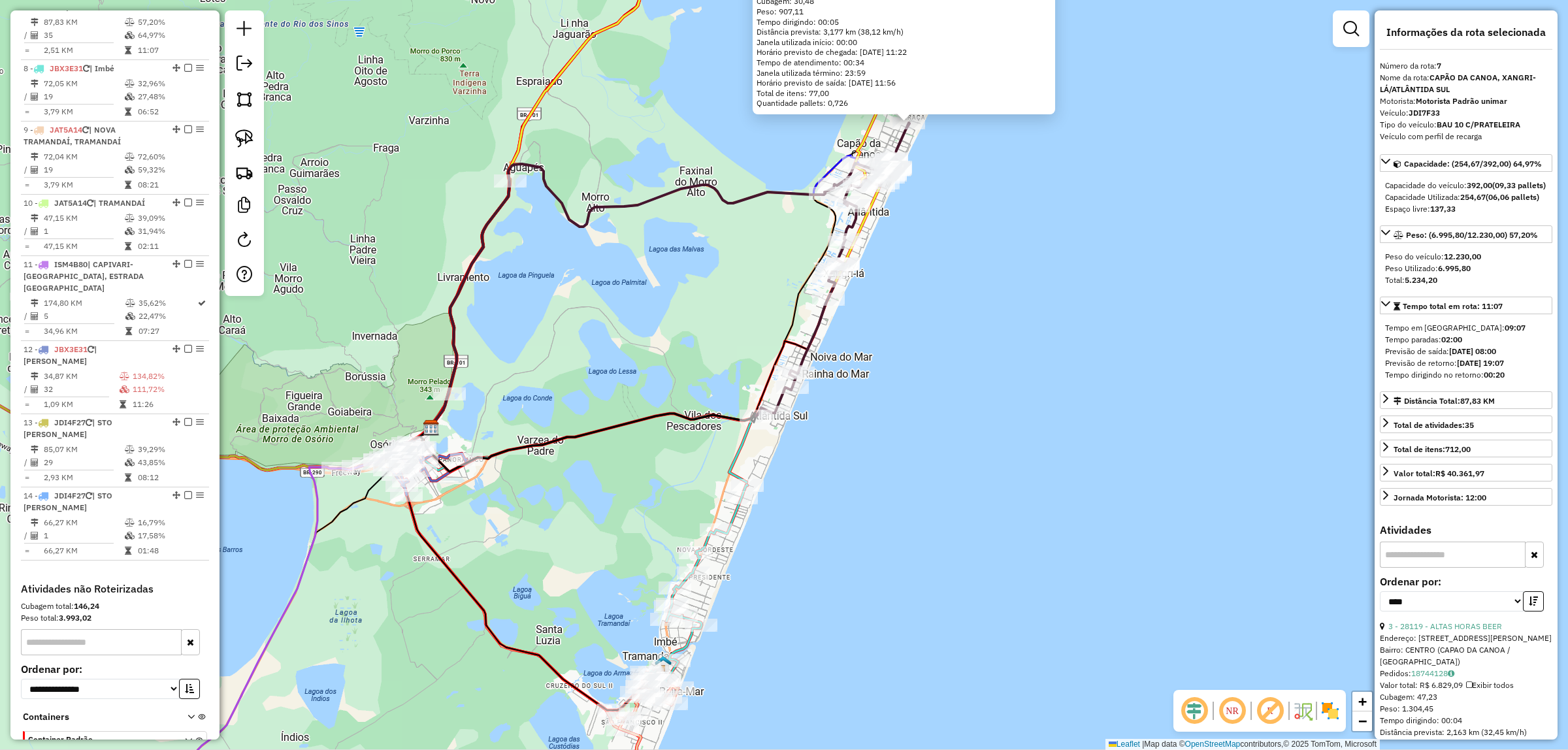
drag, startPoint x: 685, startPoint y: 498, endPoint x: 534, endPoint y: 509, distance: 151.4
click at [534, 509] on div "8032 - SUPER CERTO 2 Tipo de cliente: AS (S) Endereço: PARAGUASSU 450 Bairro: A…" at bounding box center [784, 375] width 1568 height 750
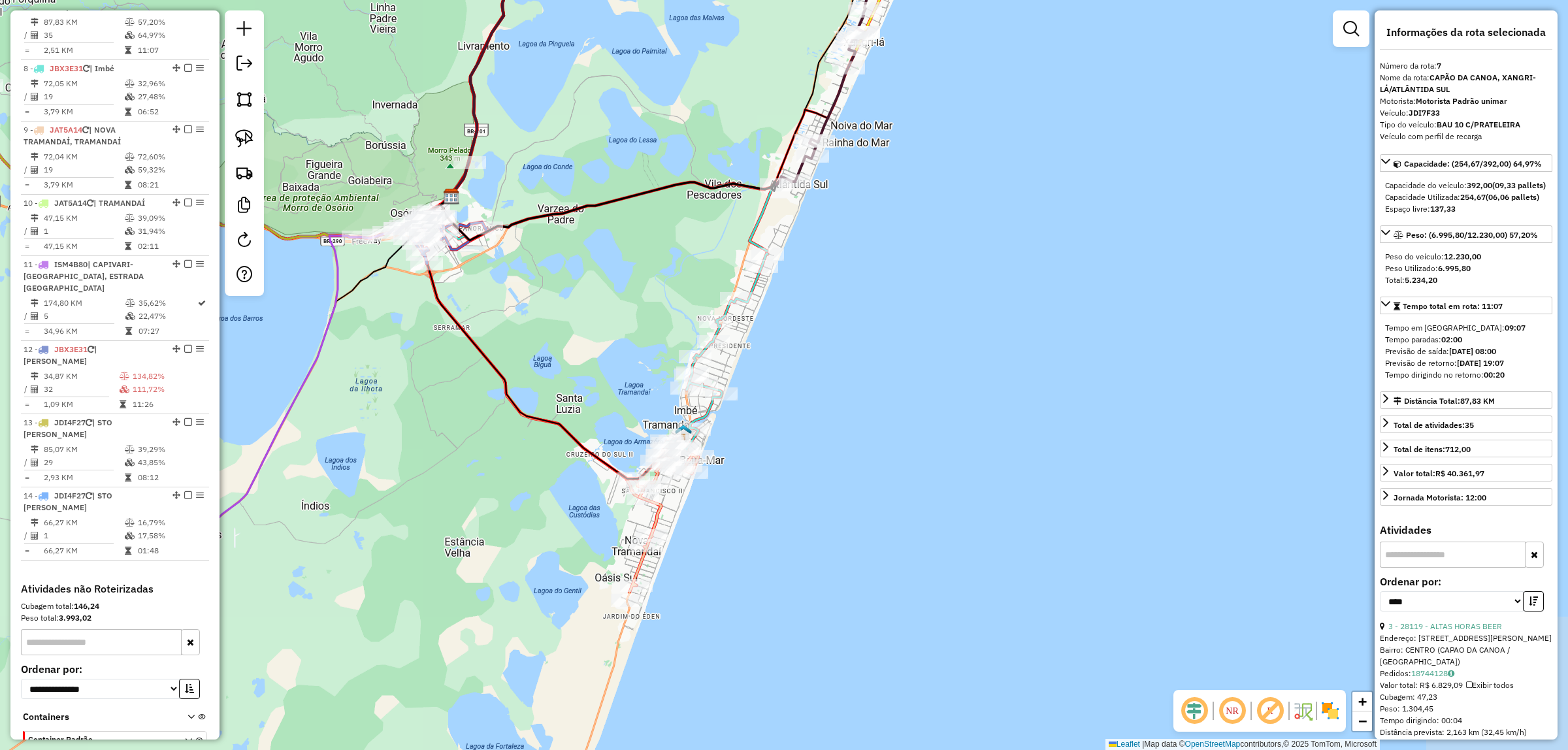
drag, startPoint x: 875, startPoint y: 537, endPoint x: 898, endPoint y: 304, distance: 234.1
click at [898, 304] on div "8032 - SUPER CERTO 2 Tipo de cliente: AS (S) Endereço: PARAGUASSU 450 Bairro: A…" at bounding box center [784, 375] width 1568 height 750
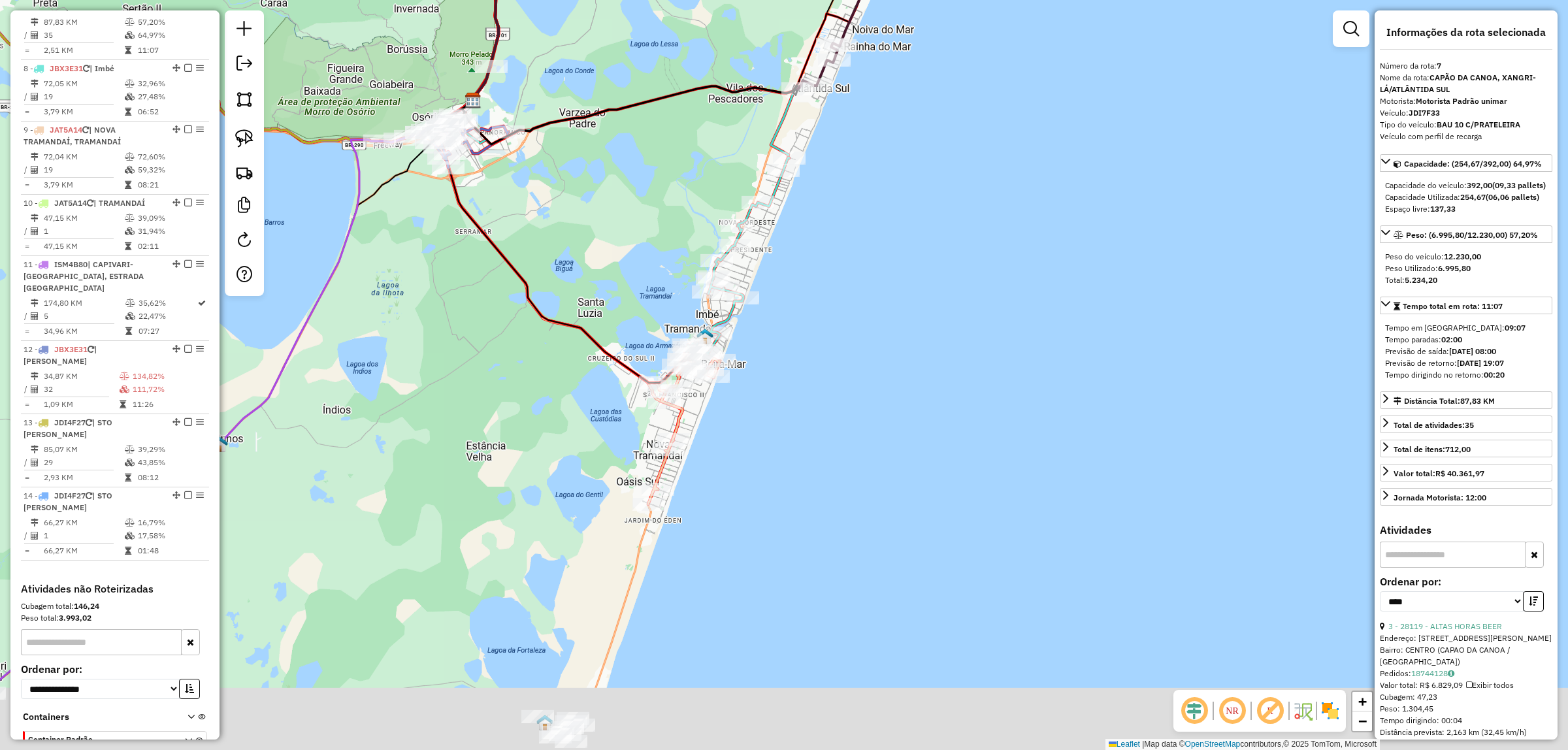
drag
click at [864, 424] on div "8032 - SUPER CERTO 2 Tipo de cliente: AS (S) Endereço: PARAGUASSU 450 Bairro: A…" at bounding box center [784, 375] width 1568 height 750
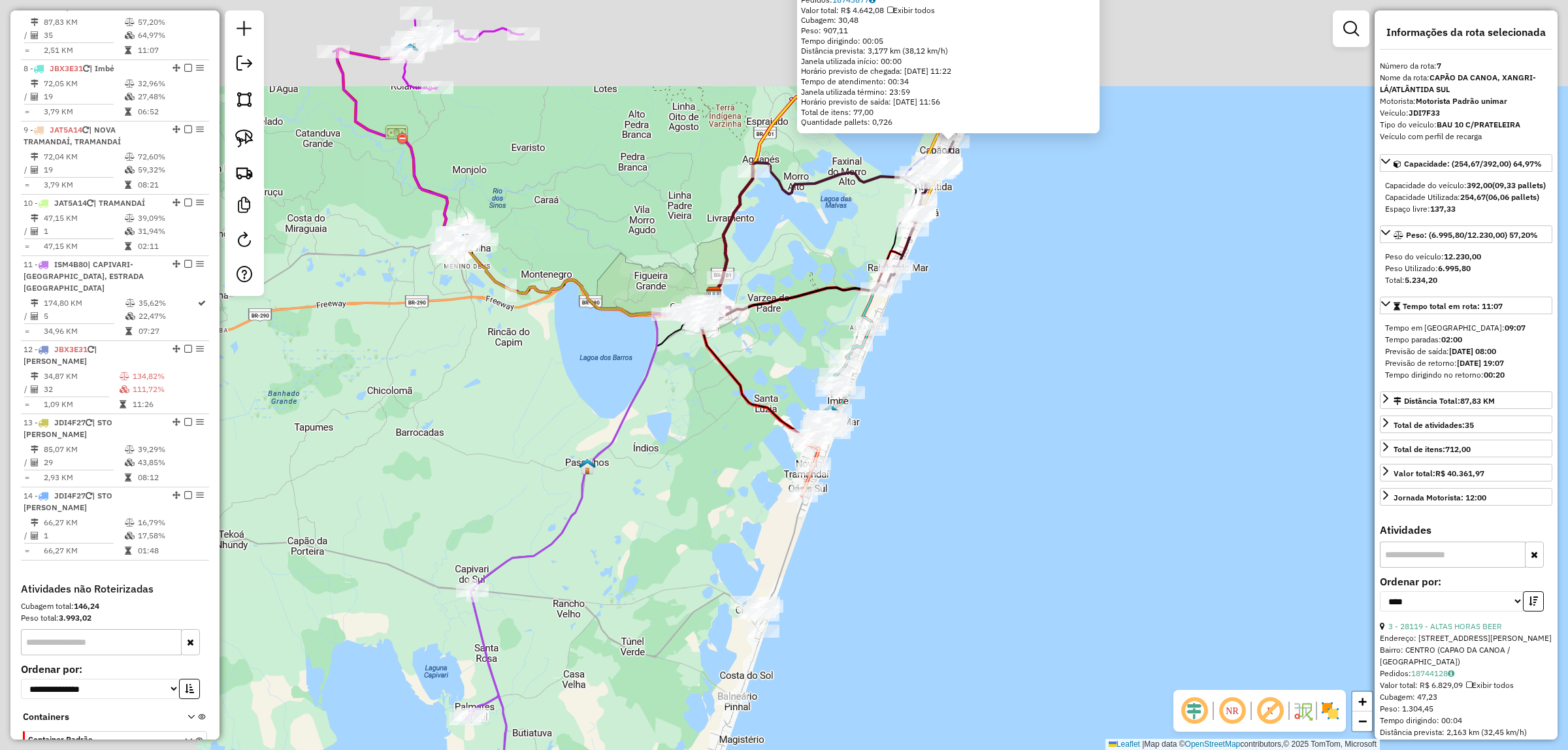
click at [1016, 497] on div "8032 - SUPER CERTO 2 Tipo de cliente: AS (S) Endereço: PARAGUASSU 450 Bairro: A…" at bounding box center [784, 375] width 1568 height 750
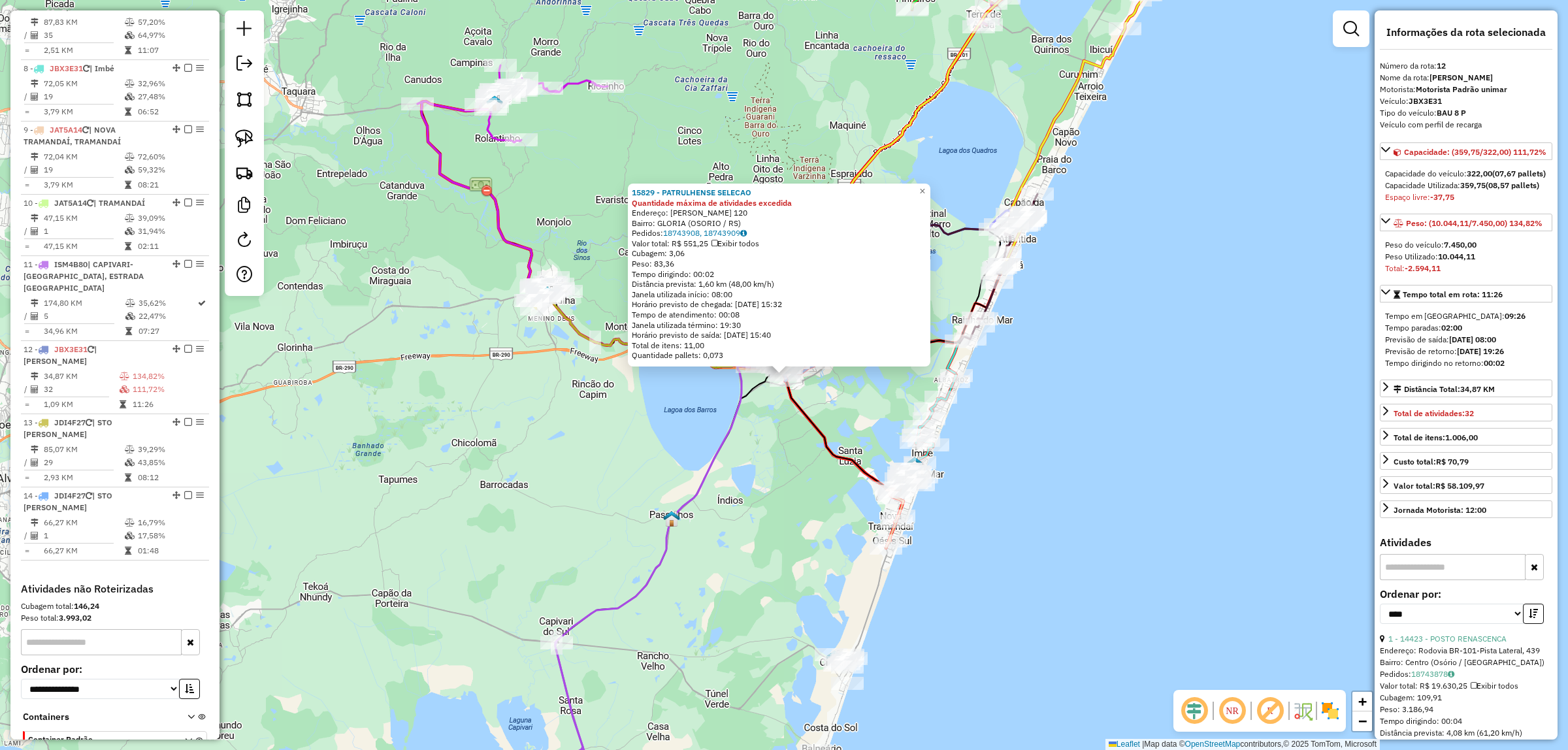
scroll to position [1028, 0]
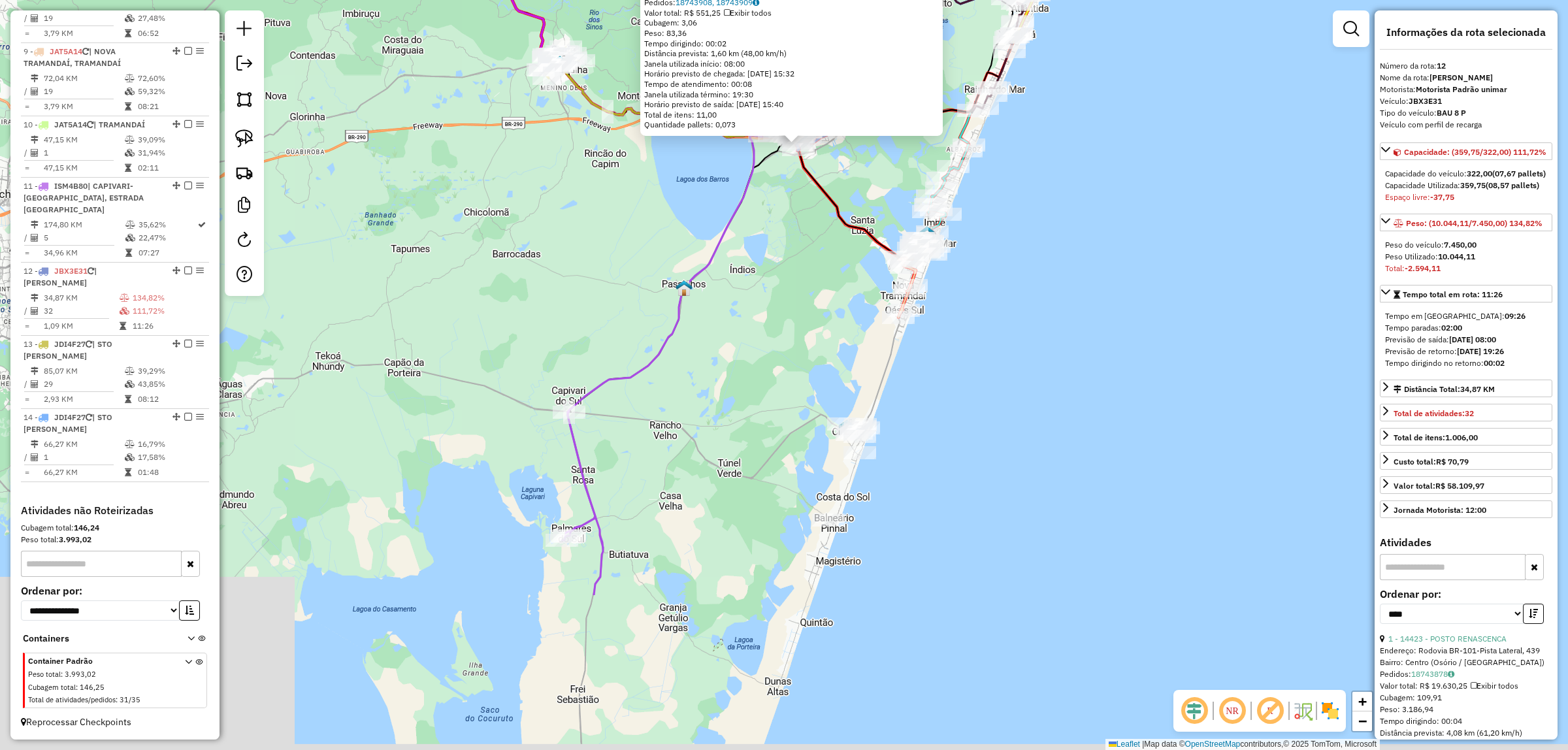
drag, startPoint x: 517, startPoint y: 607, endPoint x: 538, endPoint y: 406, distance: 202.1
click at [529, 374] on div "15829 - PATRULHENSE SELECAO Quantidade máxima de atividades excedida Endereço: …" at bounding box center [784, 375] width 1568 height 750
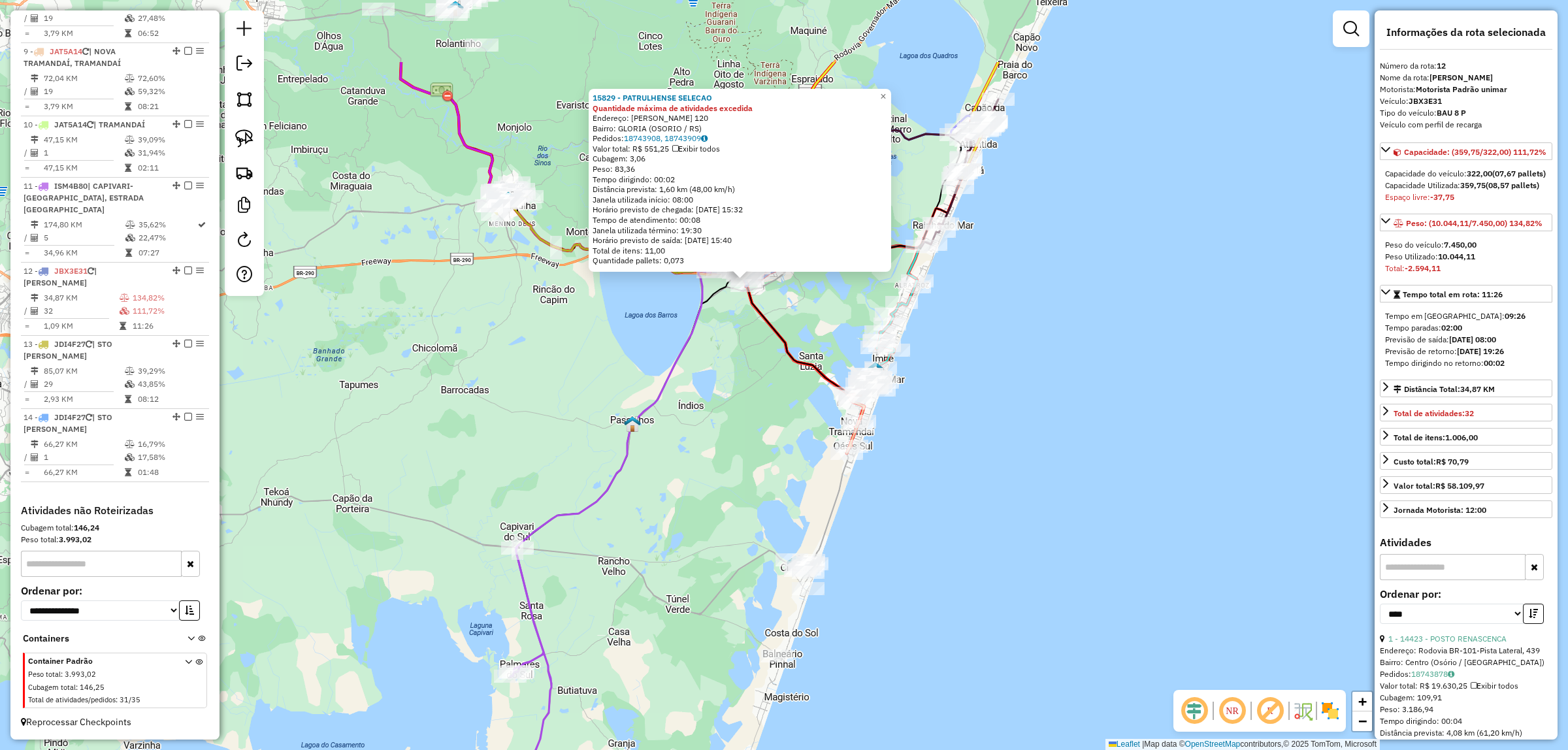
drag, startPoint x: 719, startPoint y: 392, endPoint x: 689, endPoint y: 492, distance: 104.4
click at [690, 494] on div "15829 - PATRULHENSE SELECAO Quantidade máxima de atividades excedida Endereço: …" at bounding box center [784, 375] width 1568 height 750
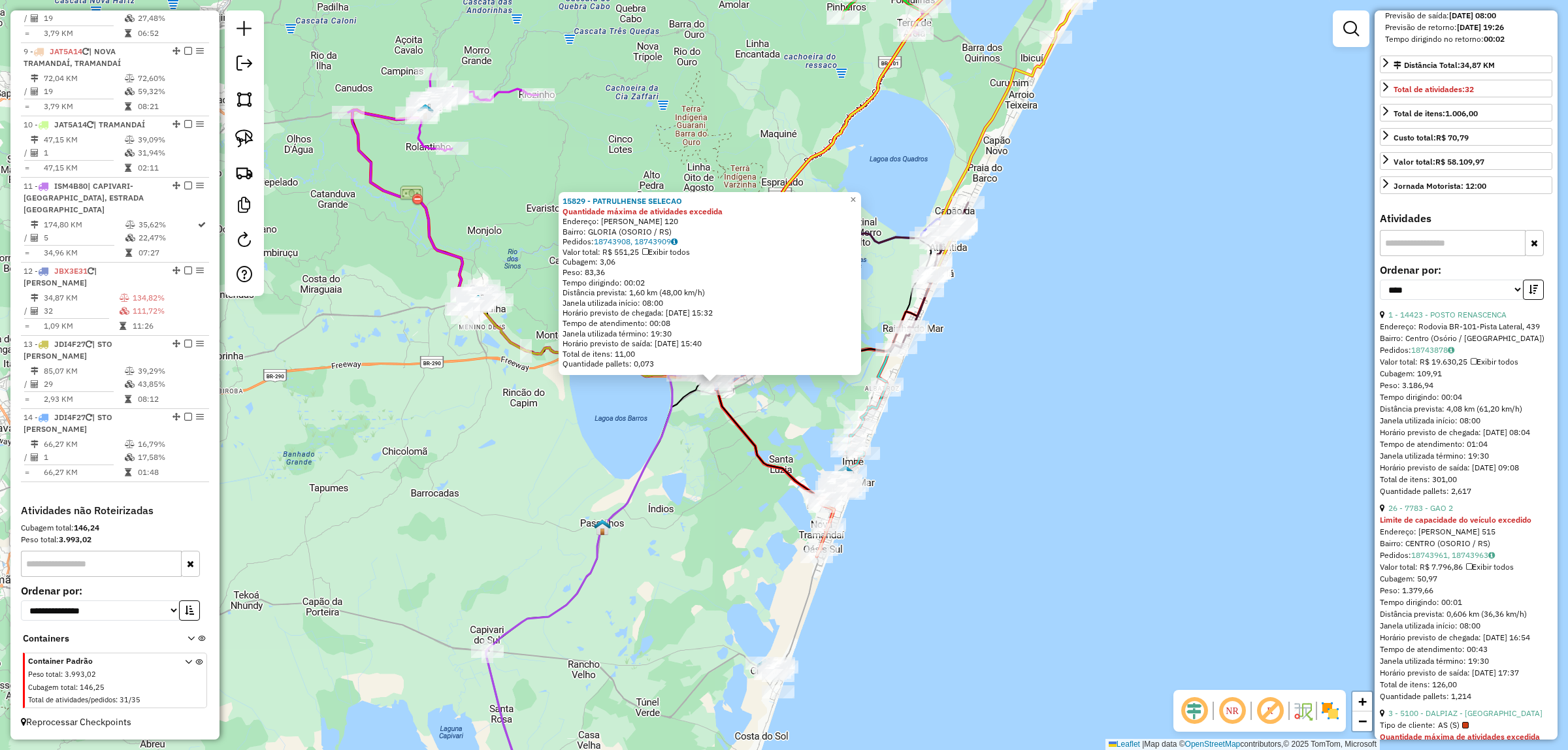
scroll to position [326, 0]
click at [1467, 317] on link "1 - 14423 - POSTO RENASCENCA" at bounding box center [1447, 312] width 119 height 10
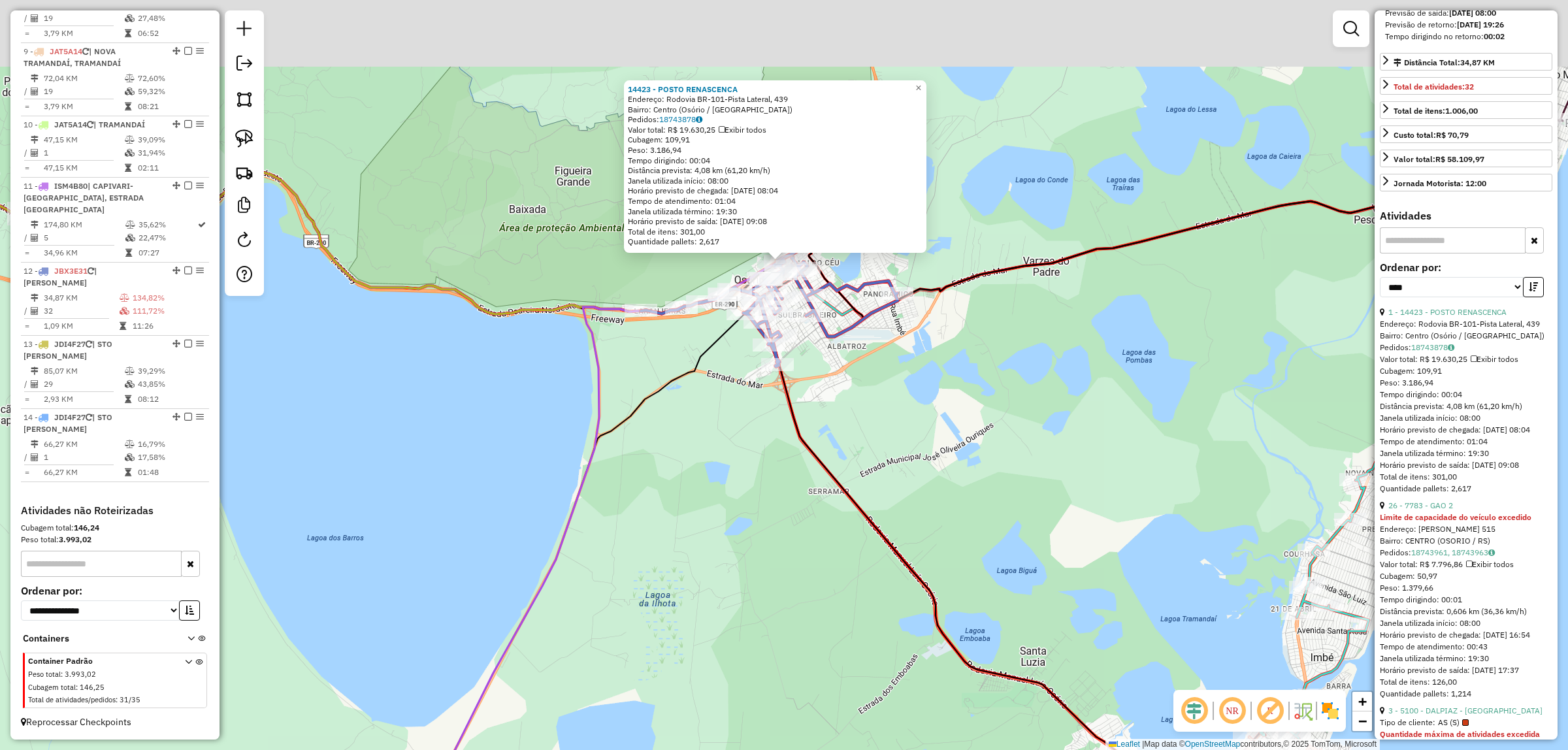
drag, startPoint x: 834, startPoint y: 369, endPoint x: 765, endPoint y: 580, distance: 222.0
click at [755, 593] on div "14423 - POSTO RENASCENCA Endereço: Rodovia BR-101-Pista Lateral, 439 Bairro: Ce…" at bounding box center [784, 375] width 1568 height 750
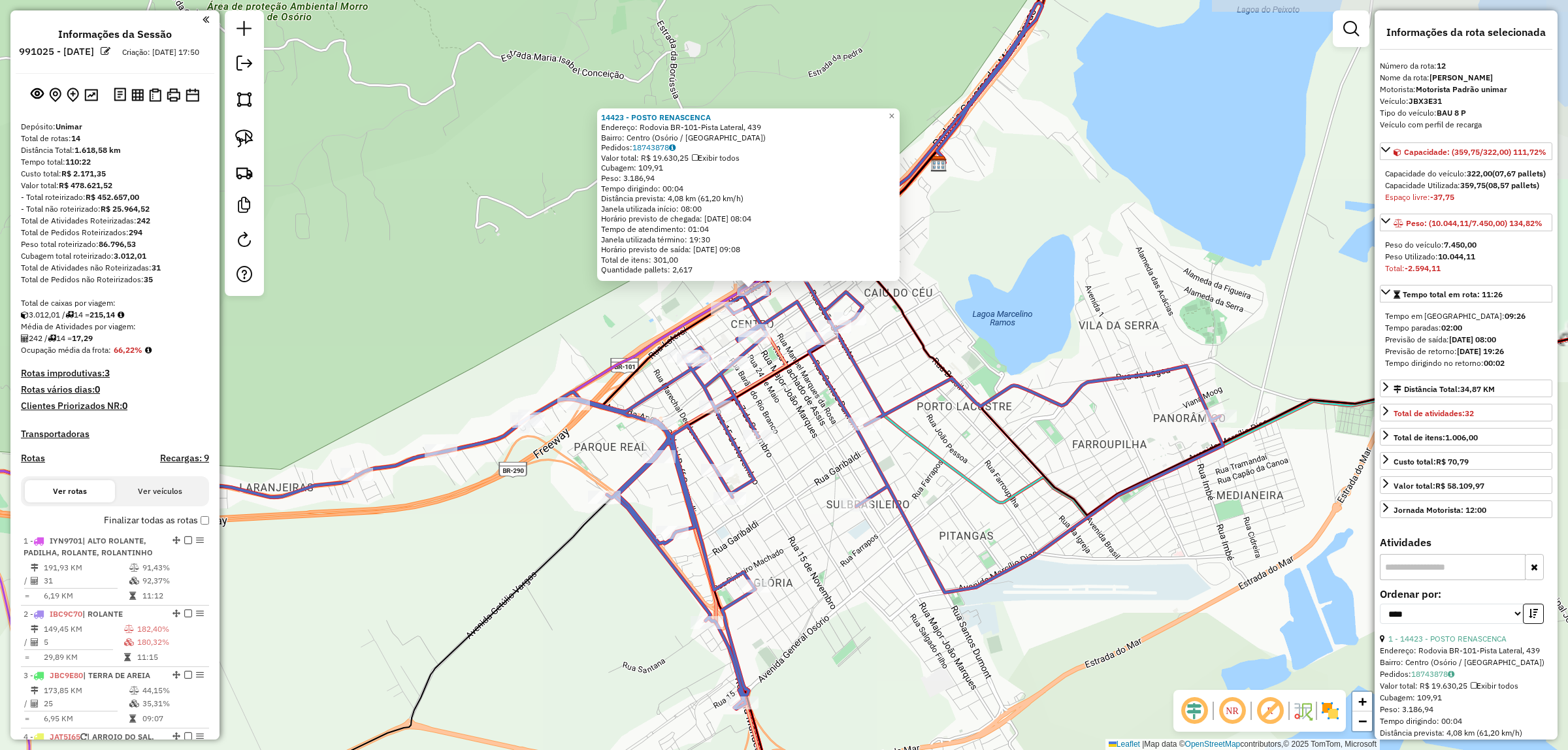
select select "*********"
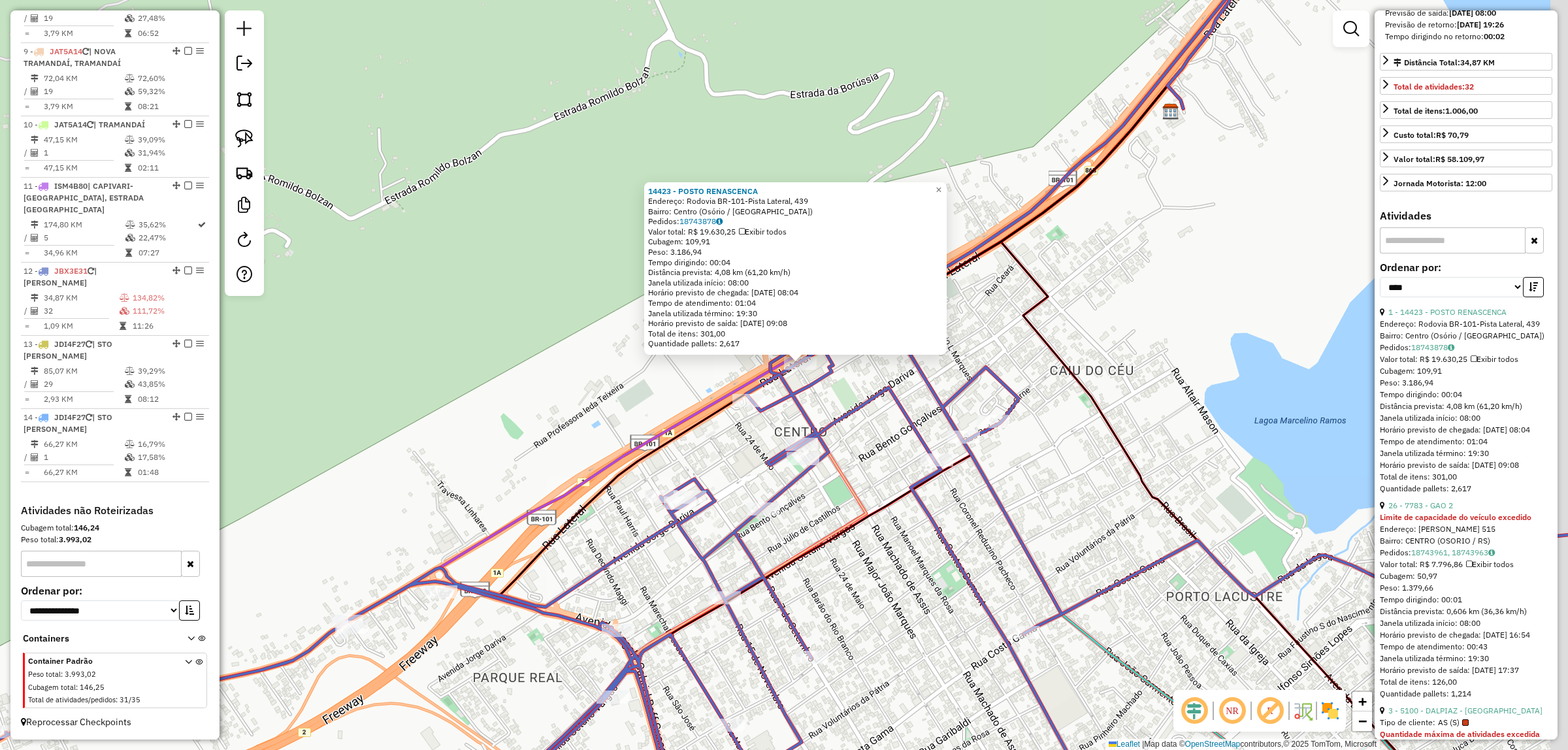
drag, startPoint x: 599, startPoint y: 340, endPoint x: 559, endPoint y: 389, distance: 63.3
click at [557, 389] on div "14423 - POSTO RENASCENCA Endereço: Rodovia BR-101-Pista Lateral, 439 Bairro: Ce…" at bounding box center [784, 375] width 1568 height 750
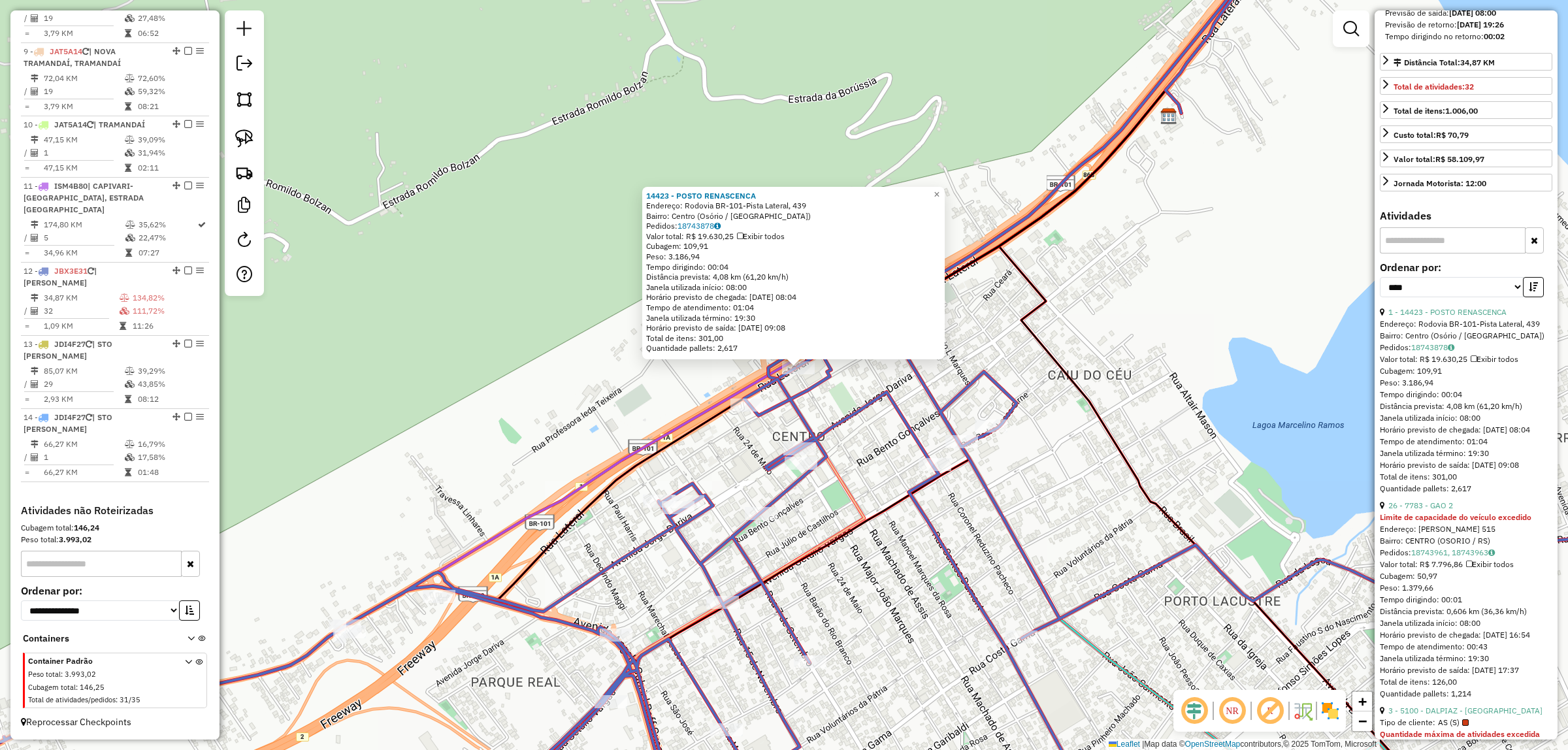
drag, startPoint x: 239, startPoint y: 147, endPoint x: 292, endPoint y: 167, distance: 56.6
click at [239, 145] on img at bounding box center [244, 139] width 18 height 18
drag, startPoint x: 796, startPoint y: 382, endPoint x: 761, endPoint y: 367, distance: 38.1
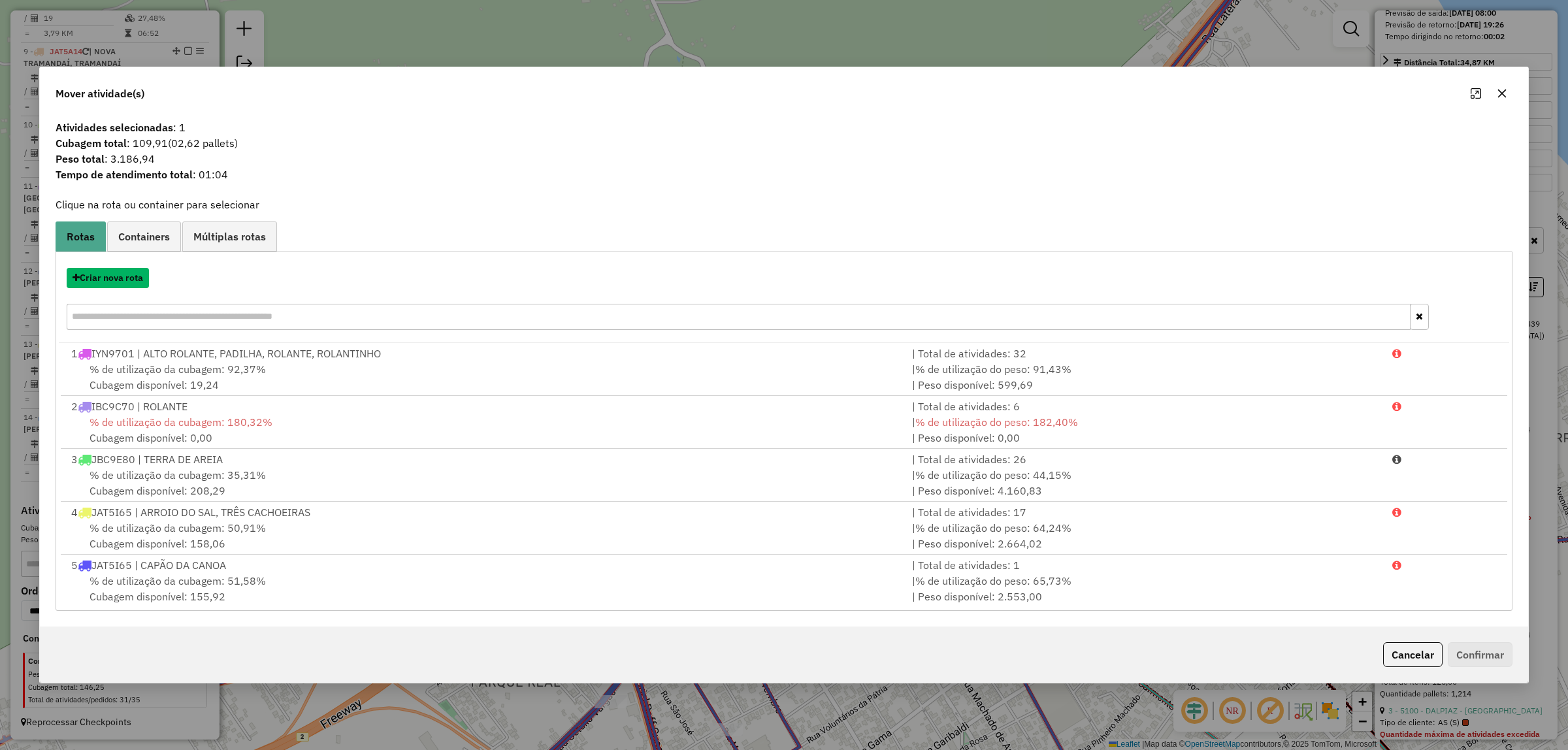
click at [138, 286] on button "Criar nova rota" at bounding box center [108, 278] width 83 height 20
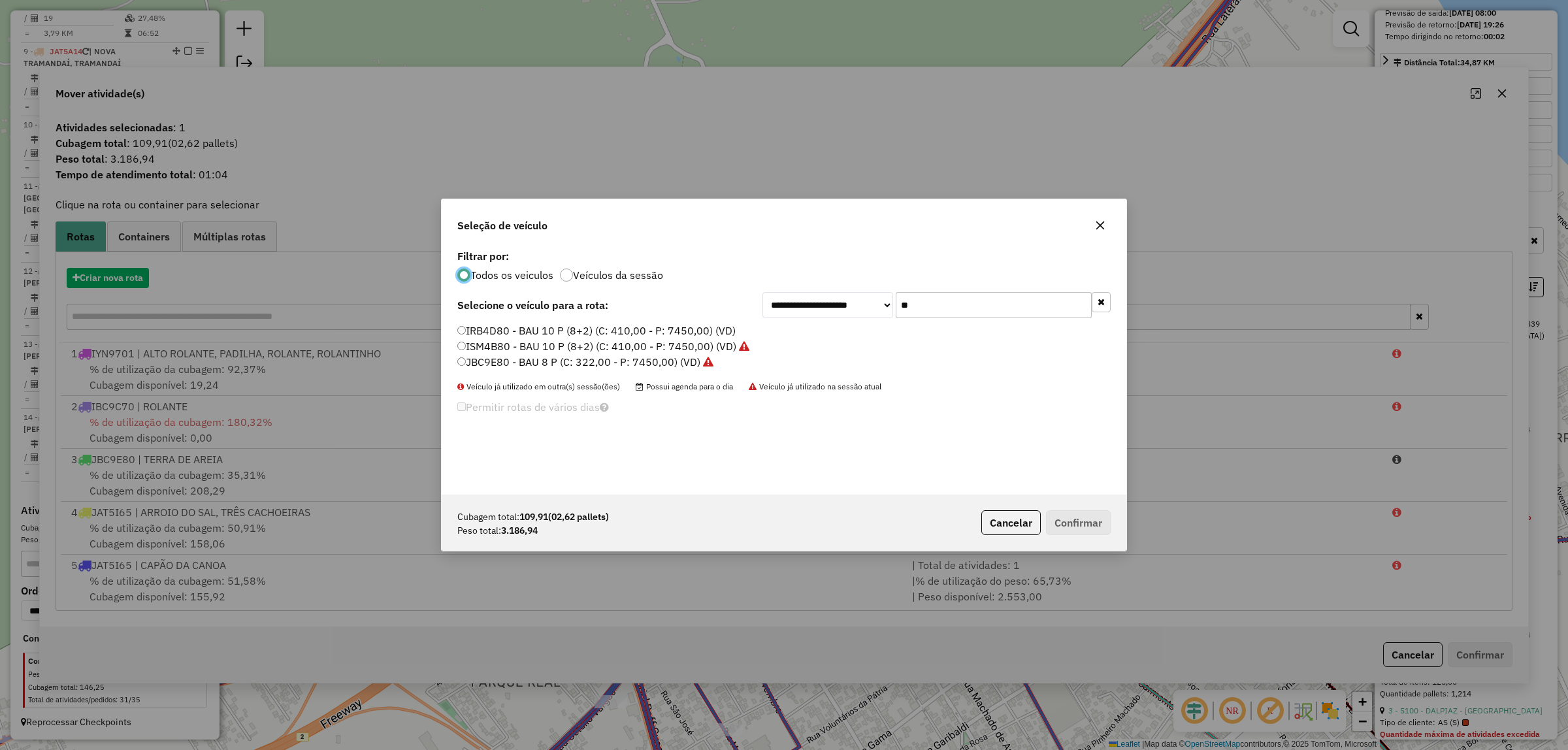
scroll to position [6, 4]
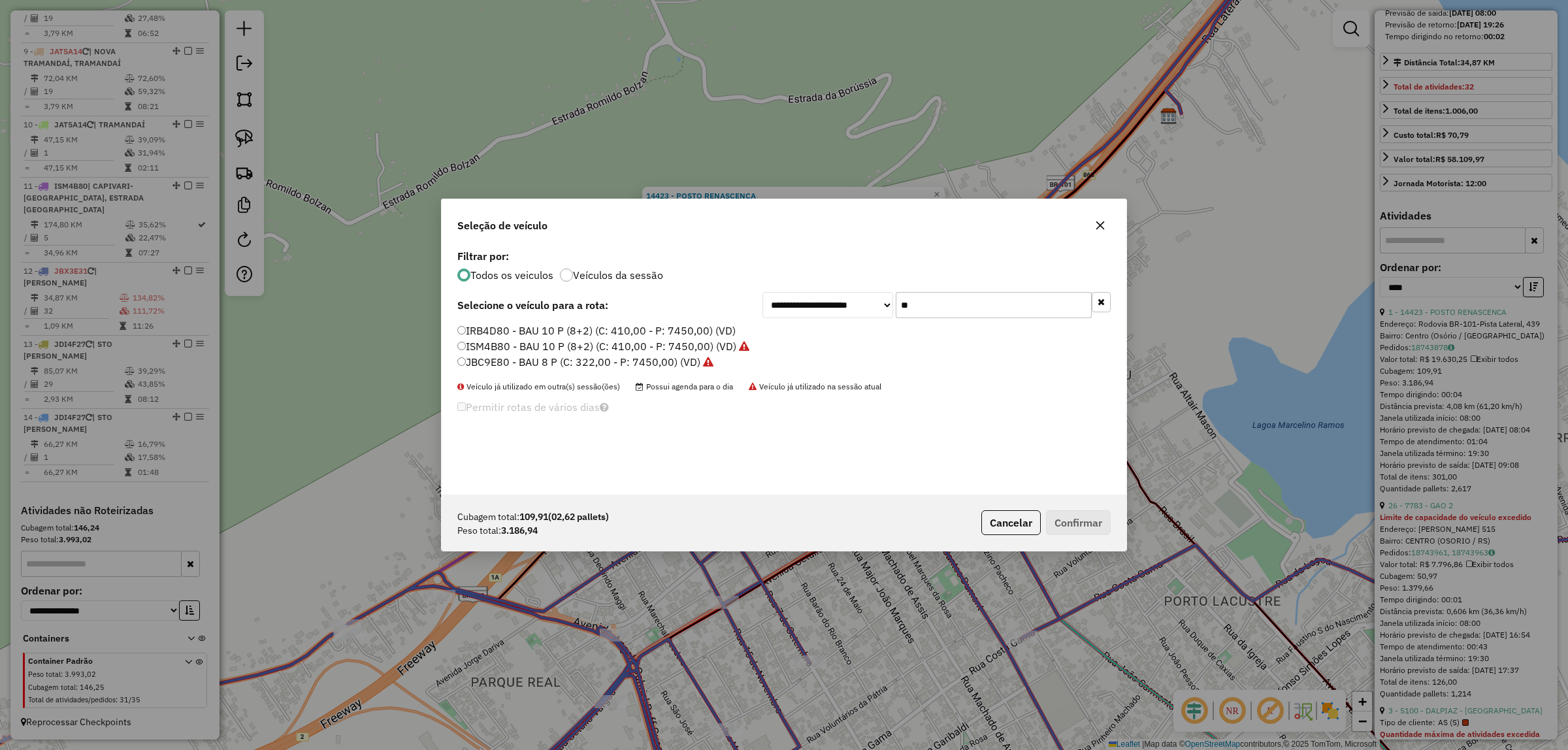
drag, startPoint x: 973, startPoint y: 307, endPoint x: 715, endPoint y: 313, distance: 258.1
click at [715, 313] on div "**********" at bounding box center [783, 305] width 653 height 26
type input "**"
click at [547, 371] on label "JDI4E60 - BAU 10 C/PRATELEIRA (C: 392,00 - P: 12230,00) (VD)" at bounding box center [615, 377] width 317 height 16
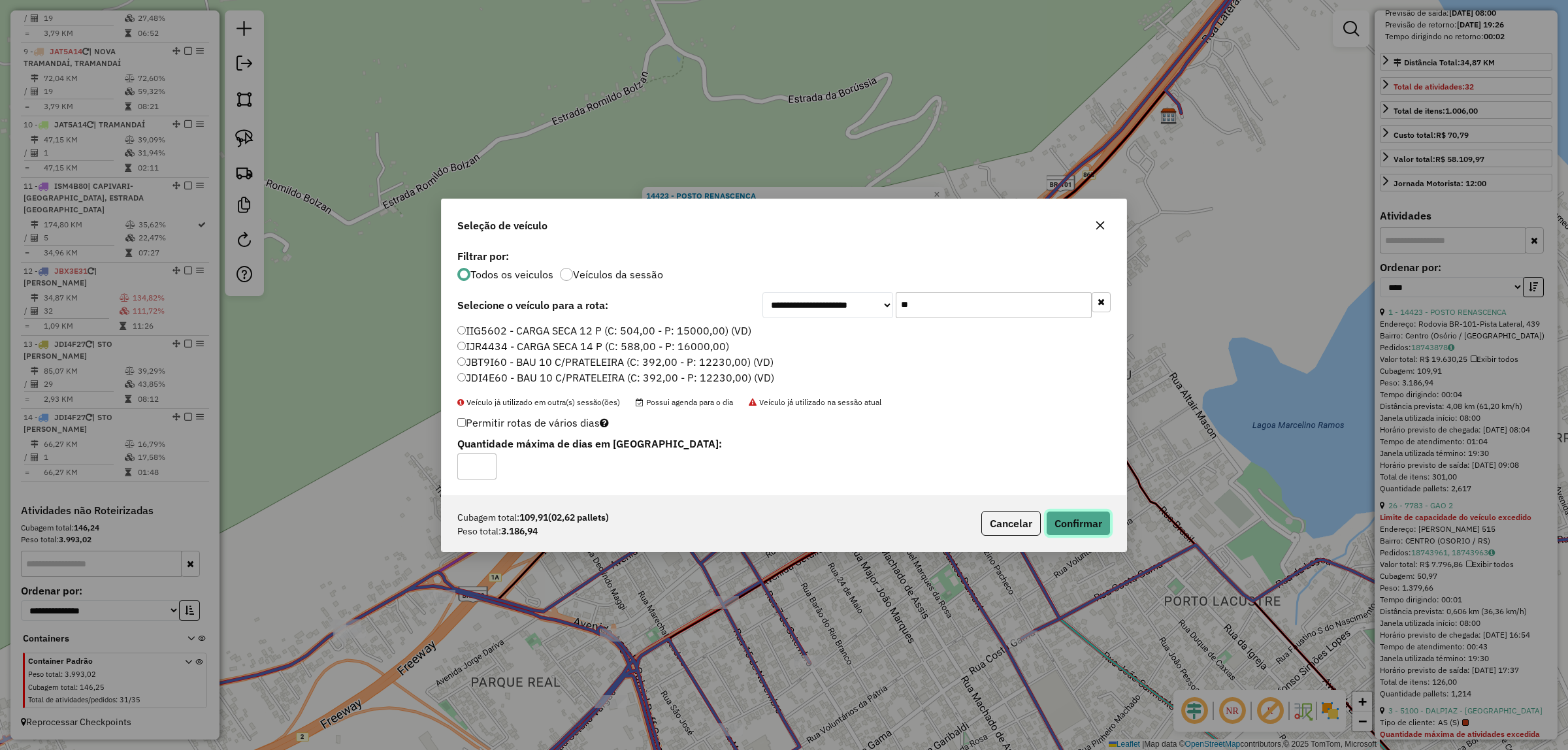
click at [1085, 523] on button "Confirmar" at bounding box center [1078, 523] width 64 height 25
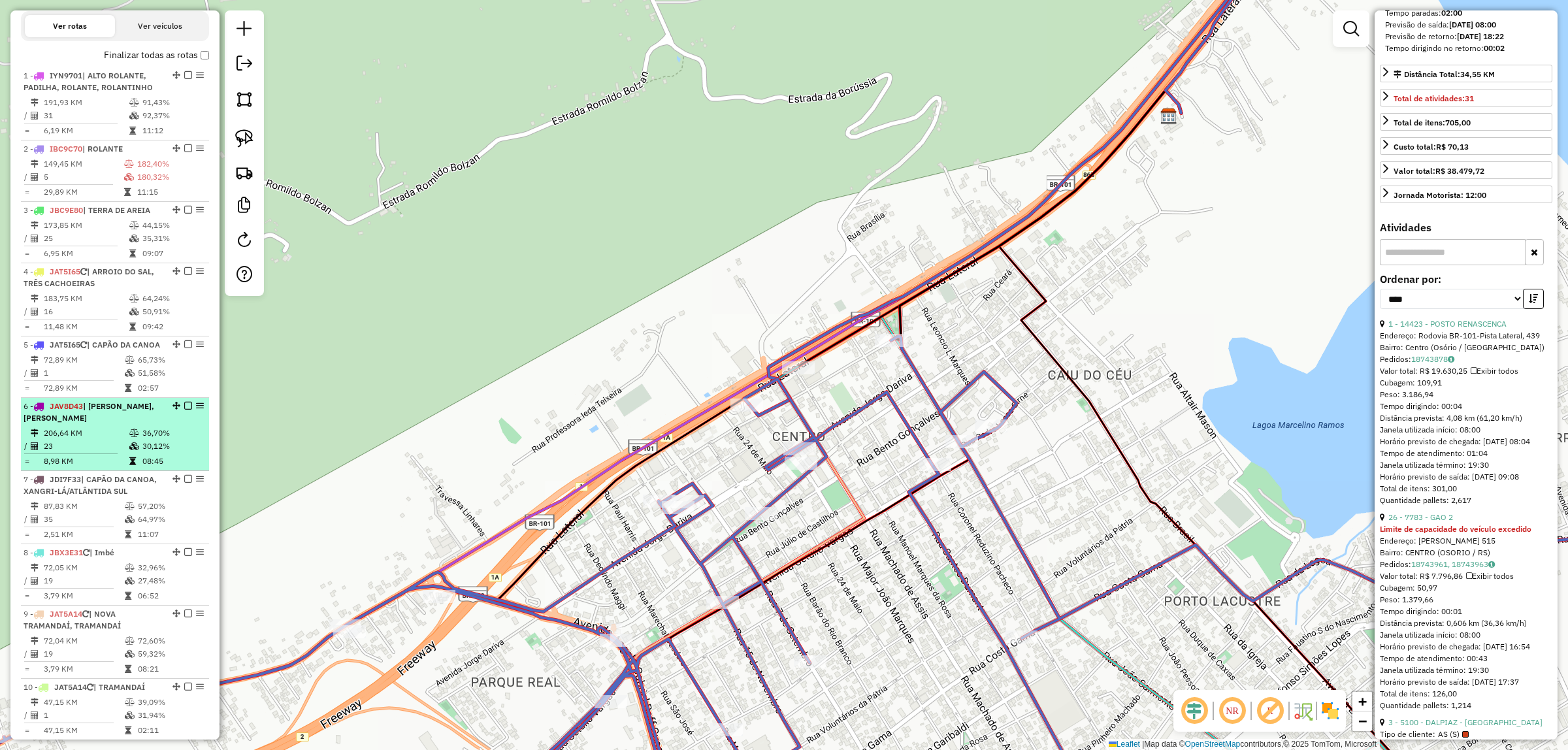
scroll to position [437, 0]
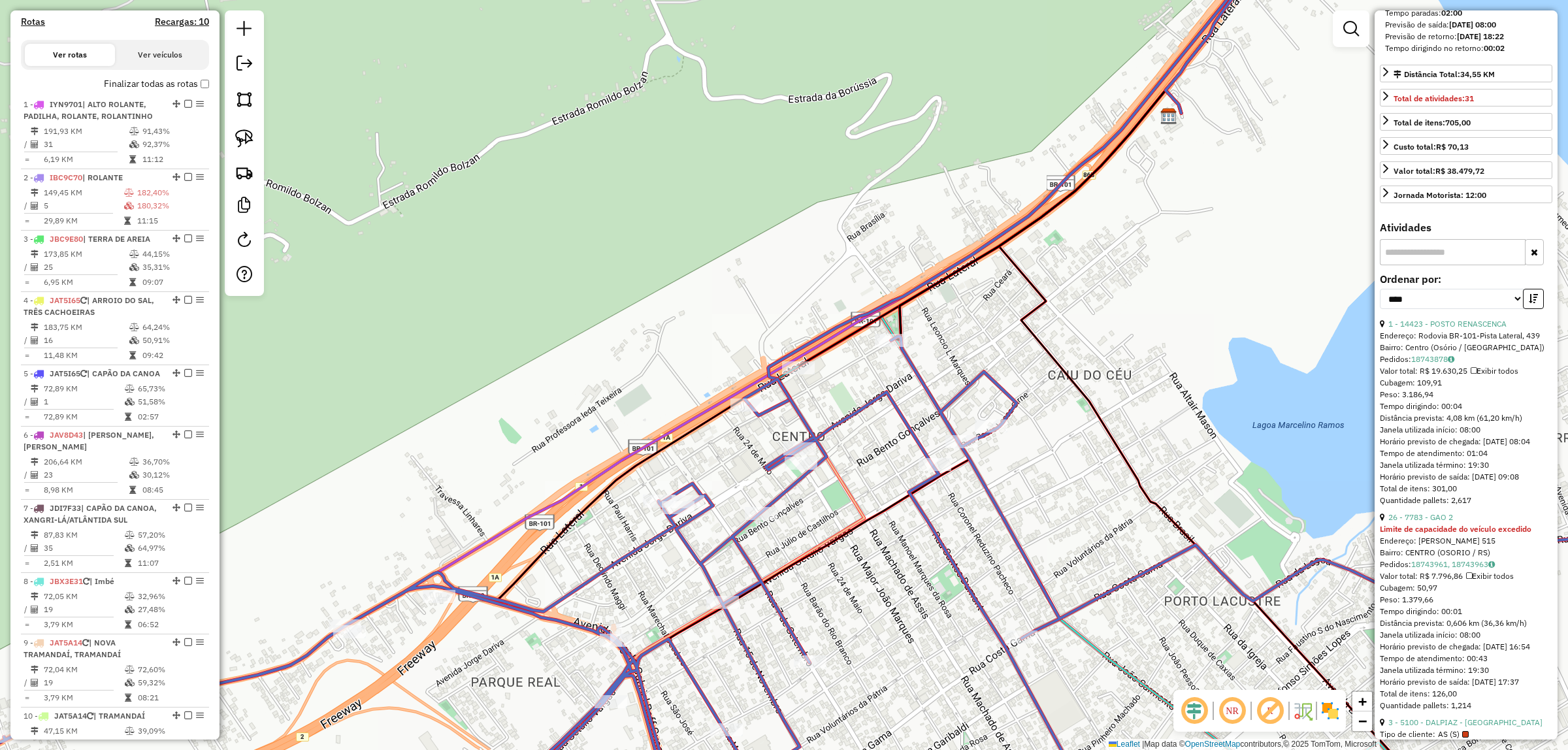
drag, startPoint x: 833, startPoint y: 588, endPoint x: 647, endPoint y: 92, distance: 529.7
click at [650, 94] on div "Janela de atendimento Grade de atendimento Capacidade Transportadoras Veículos …" at bounding box center [784, 375] width 1568 height 750
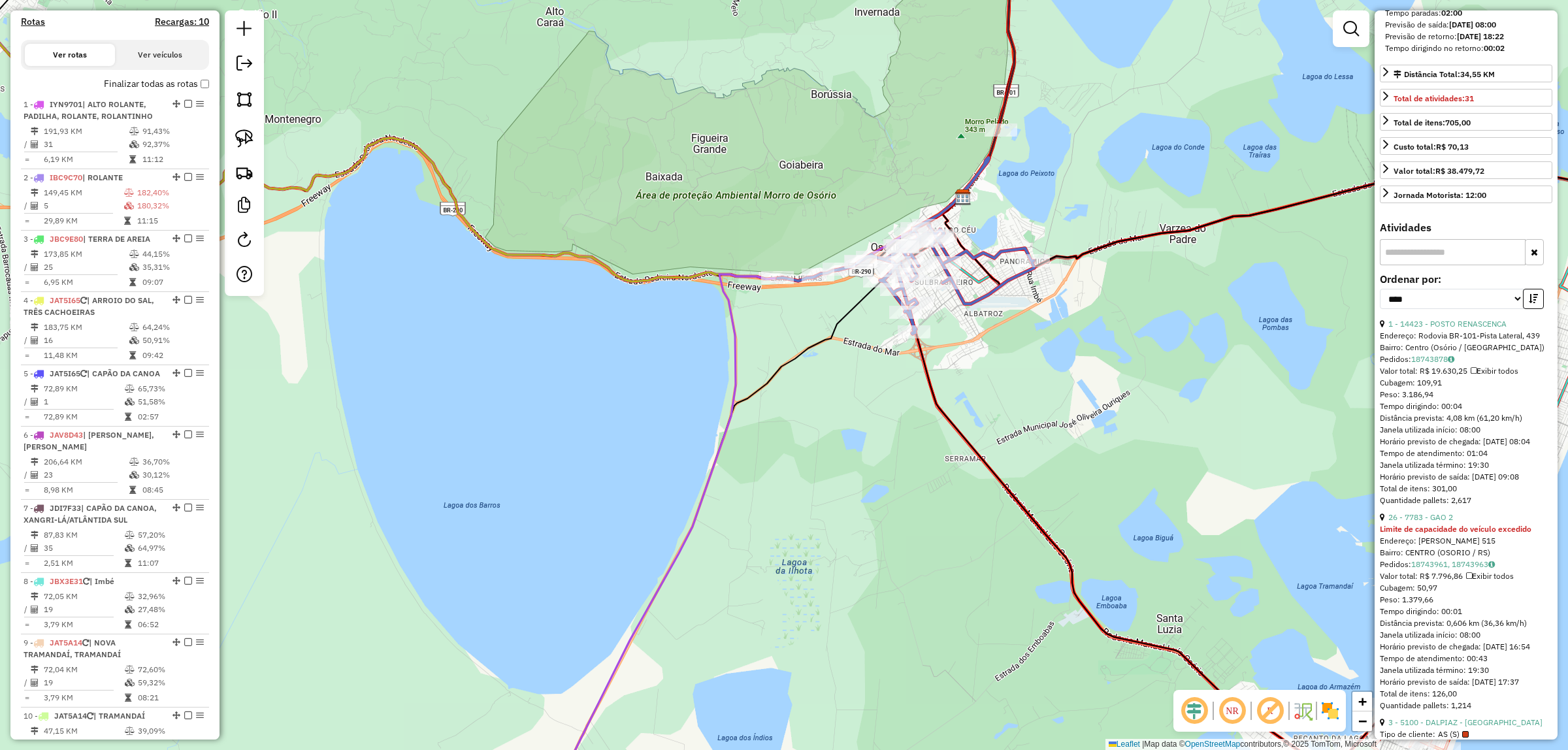
drag, startPoint x: 784, startPoint y: 387, endPoint x: 708, endPoint y: 452, distance: 100.0
click at [692, 471] on div "Janela de atendimento Grade de atendimento Capacidade Transportadoras Veículos …" at bounding box center [784, 375] width 1568 height 750
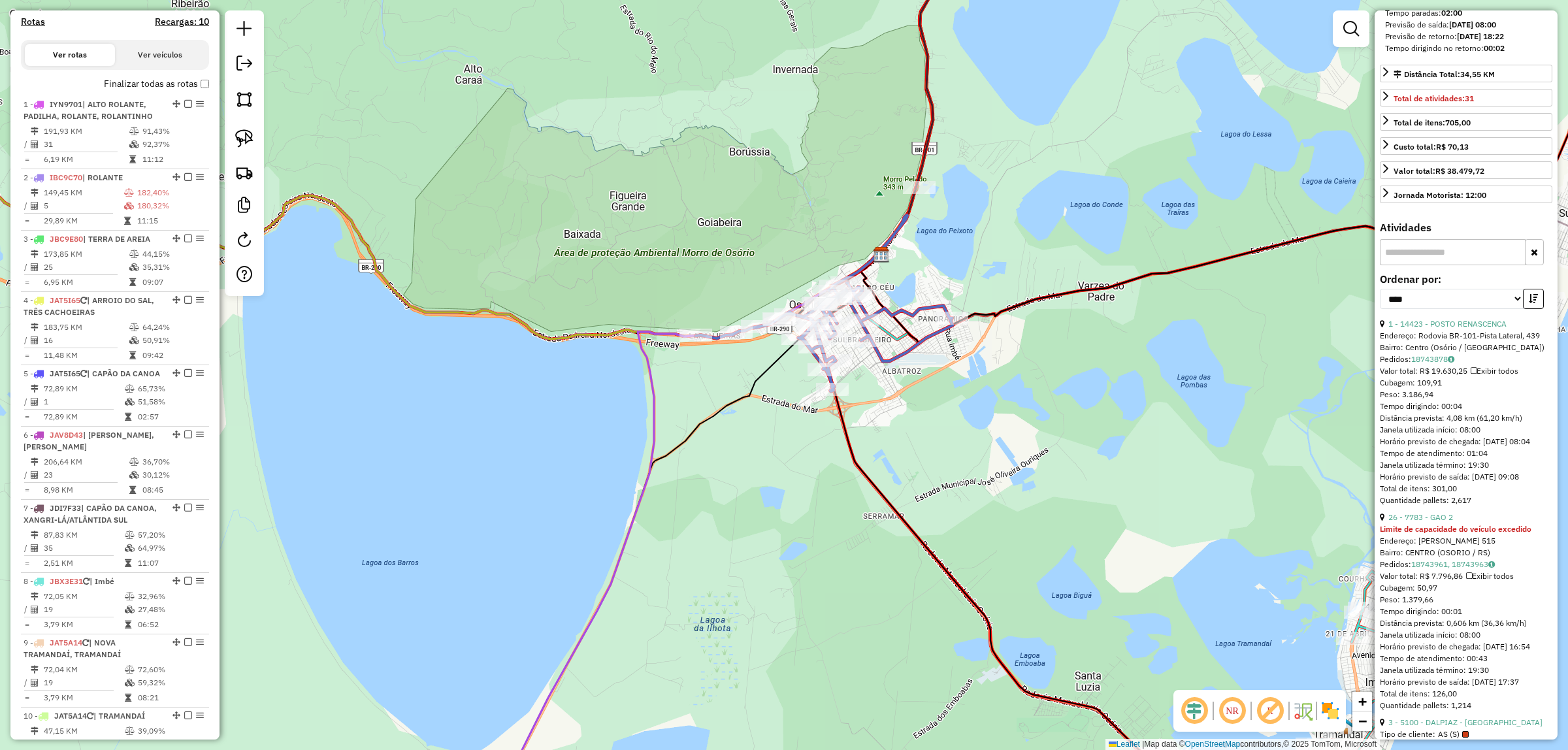
click at [848, 311] on icon at bounding box center [824, 337] width 256 height 108
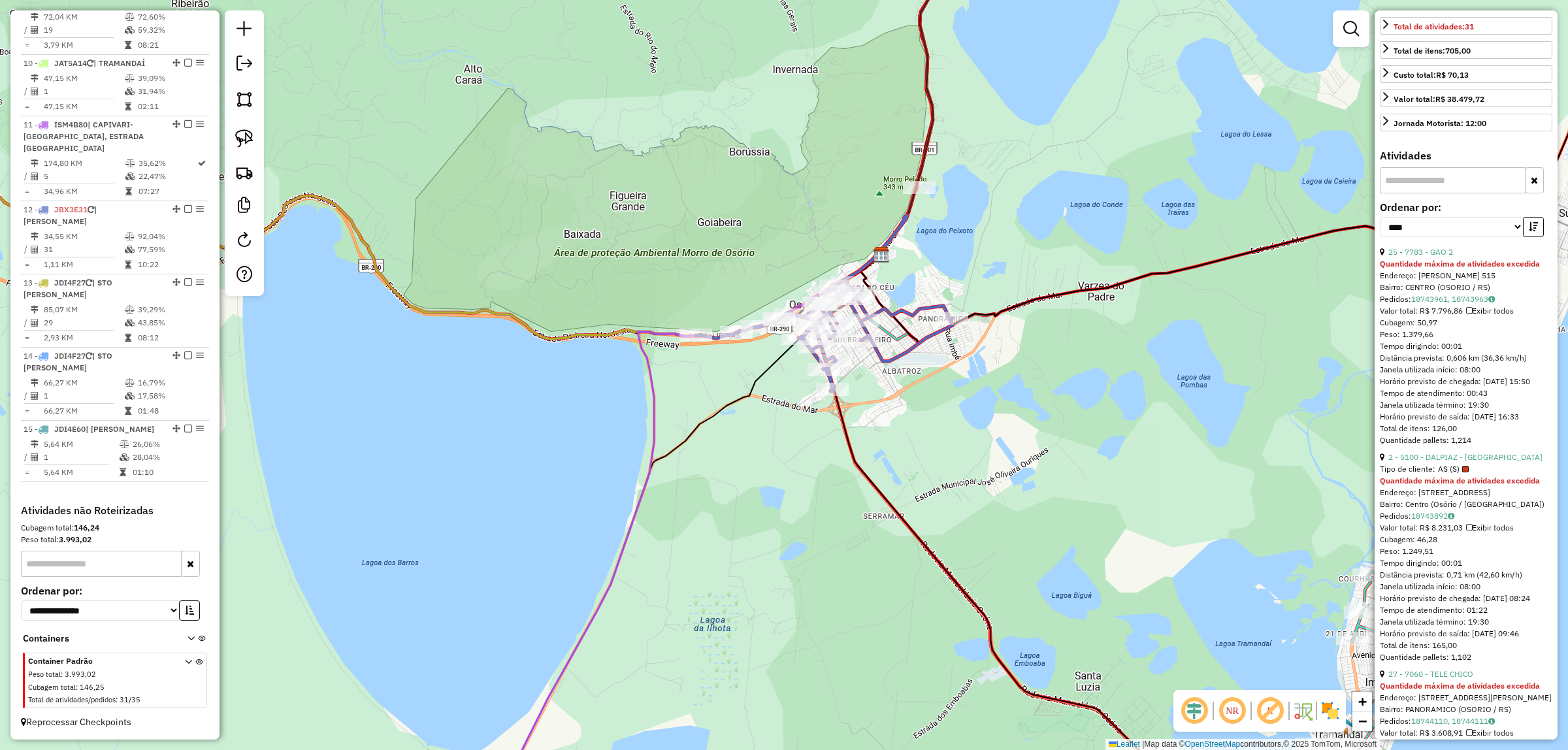
scroll to position [490, 0]
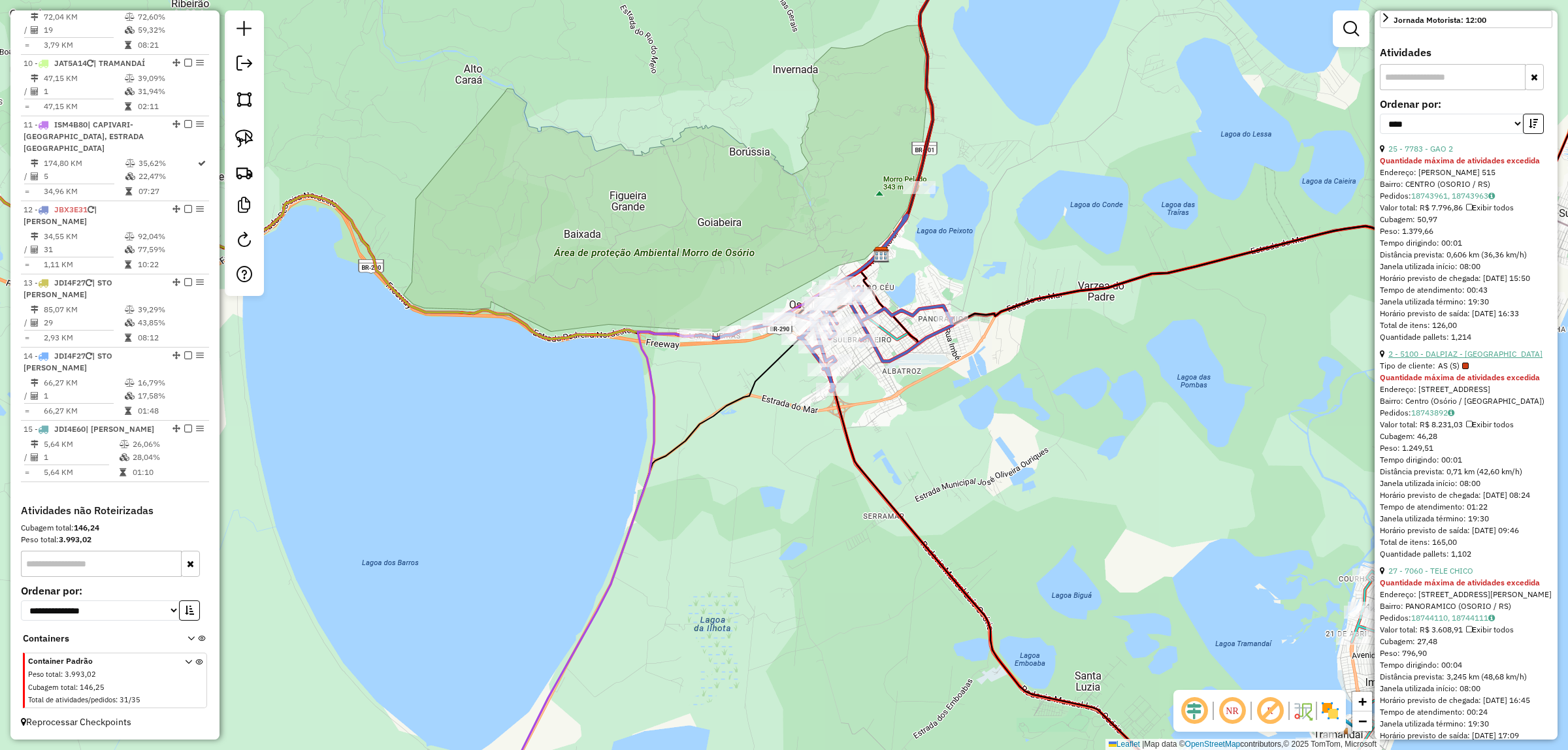
click at [1482, 358] on link "2 - 5100 - DALPIAZ - Marechal" at bounding box center [1465, 354] width 154 height 10
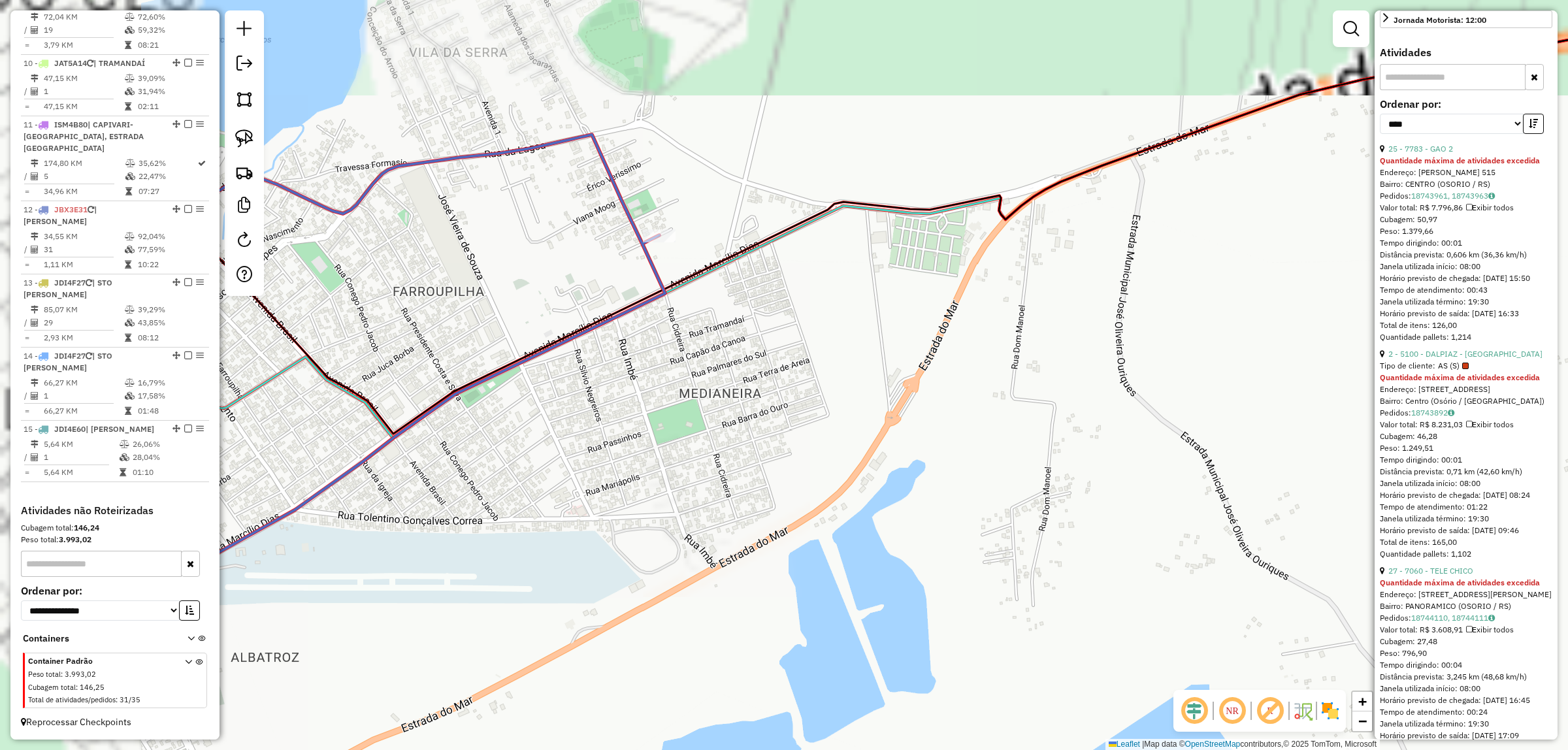
drag, startPoint x: 1137, startPoint y: 507, endPoint x: 1367, endPoint y: 614, distance: 253.7
click at [1367, 615] on div "5100 - DALPIAZ - Marechal Tipo de cliente: AS (S) Quantidade máxima de atividad…" at bounding box center [784, 375] width 1568 height 750
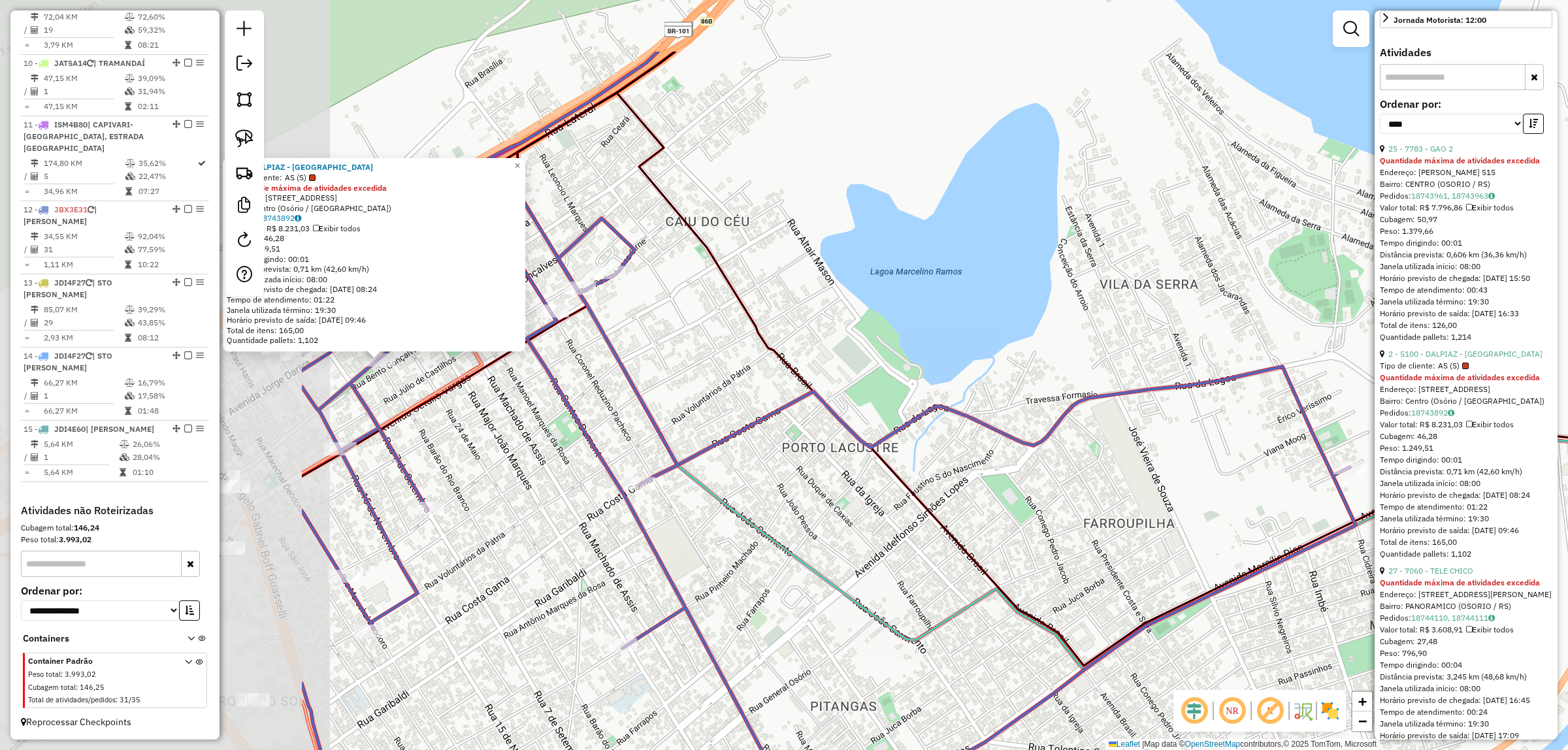
drag, startPoint x: 740, startPoint y: 505, endPoint x: 1210, endPoint y: 637, distance: 488.2
click at [1210, 637] on div "5100 - DALPIAZ - Marechal Tipo de cliente: AS (S) Quantidade máxima de atividad…" at bounding box center [784, 375] width 1568 height 750
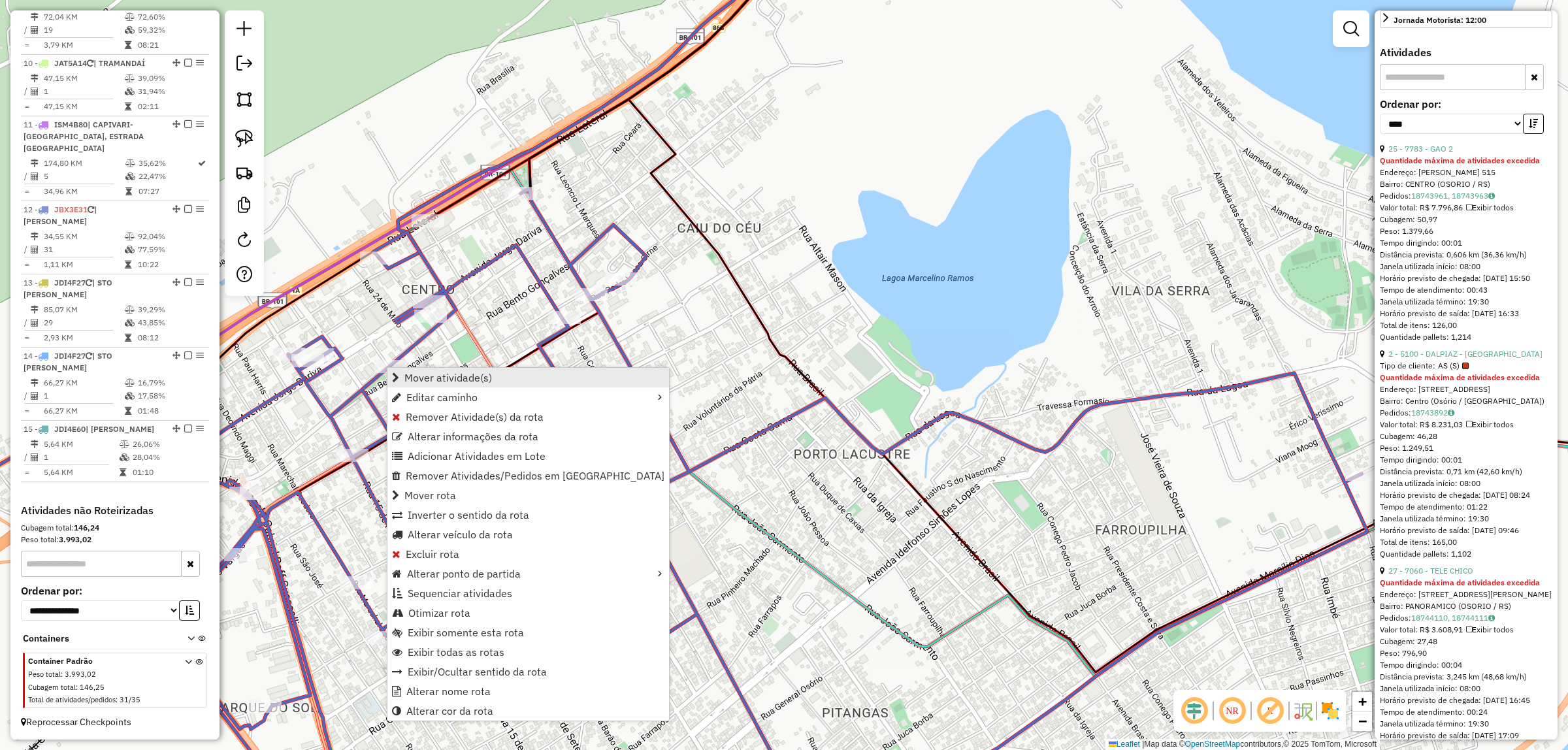
click at [500, 380] on link "Mover atividade(s)" at bounding box center [528, 377] width 281 height 19
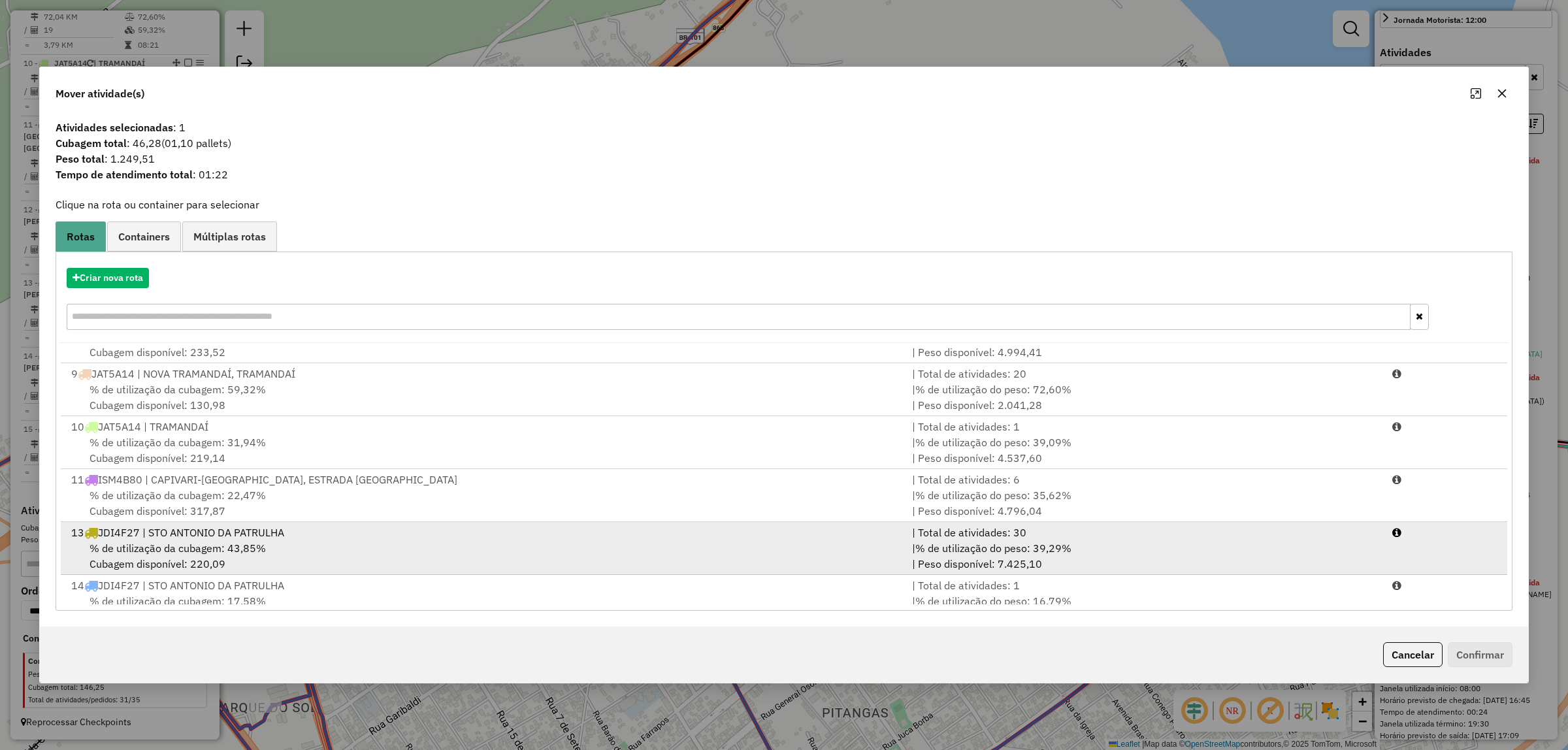
scroll to position [481, 0]
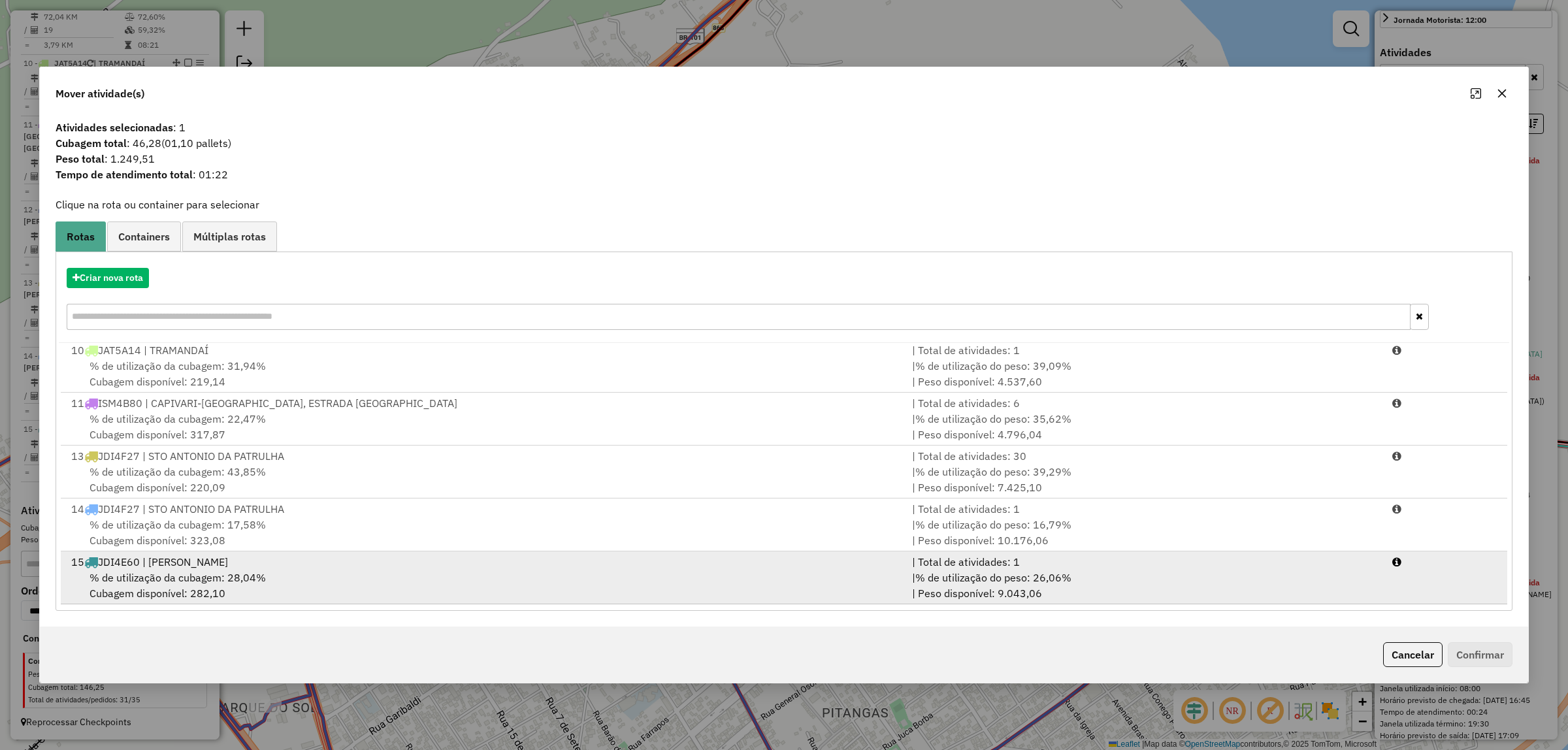
click at [368, 593] on div "% de utilização da cubagem: 28,04% Cubagem disponível: 282,10" at bounding box center [483, 585] width 841 height 31
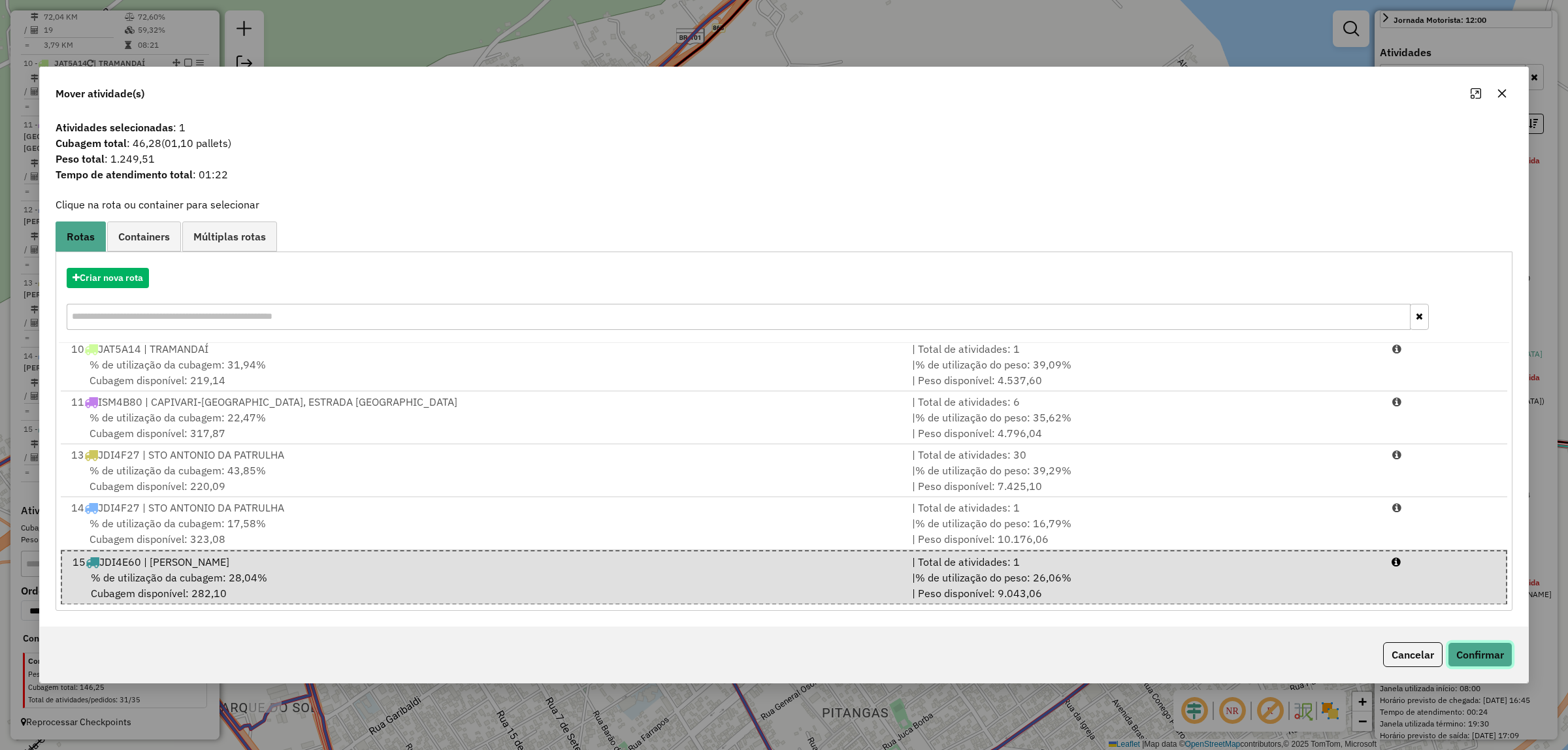
click at [1480, 644] on button "Confirmar" at bounding box center [1480, 654] width 64 height 25
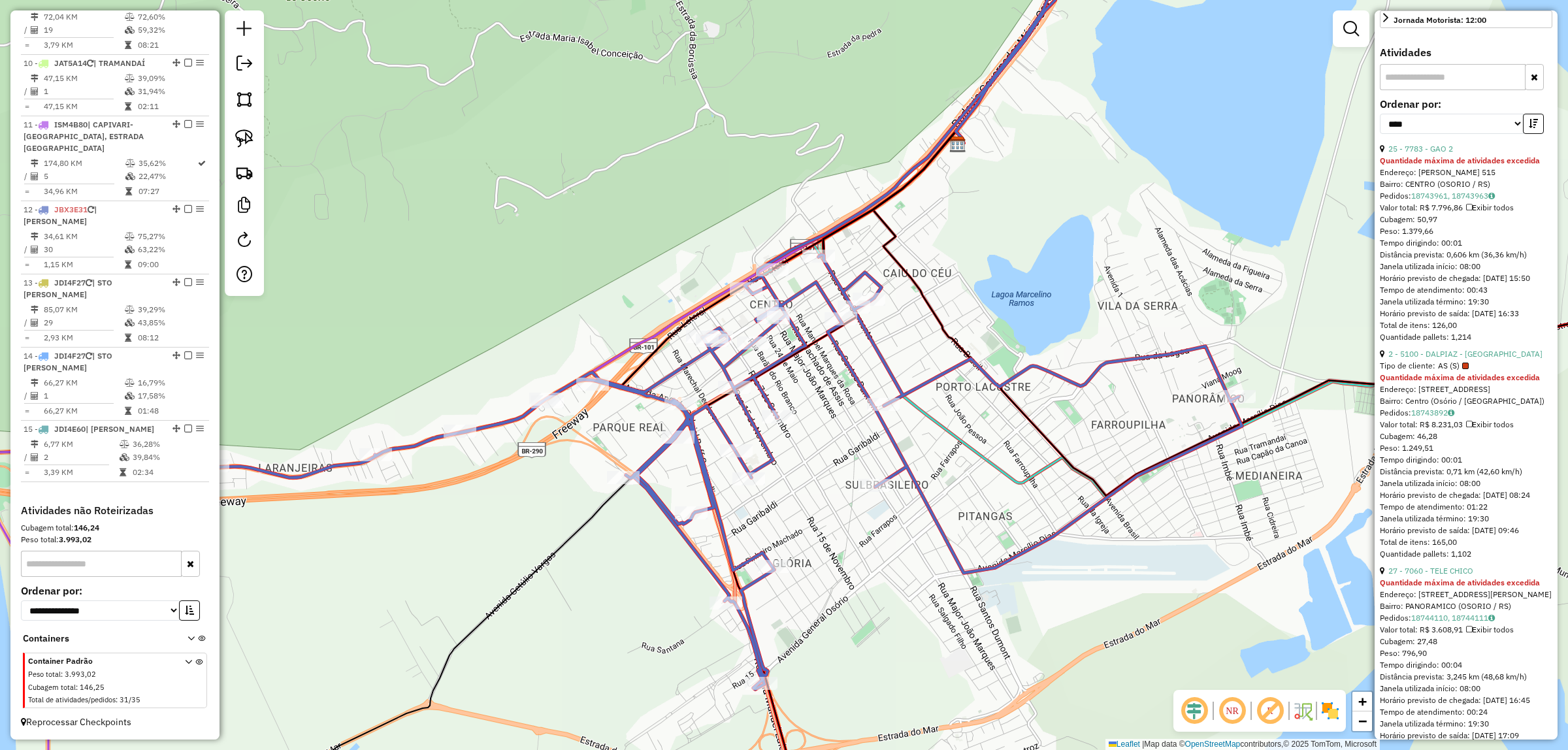
drag, startPoint x: 1039, startPoint y: 258, endPoint x: 1095, endPoint y: 259, distance: 56.0
click at [1095, 258] on div "Janela de atendimento Grade de atendimento Capacidade Transportadoras Veículos …" at bounding box center [784, 375] width 1568 height 750
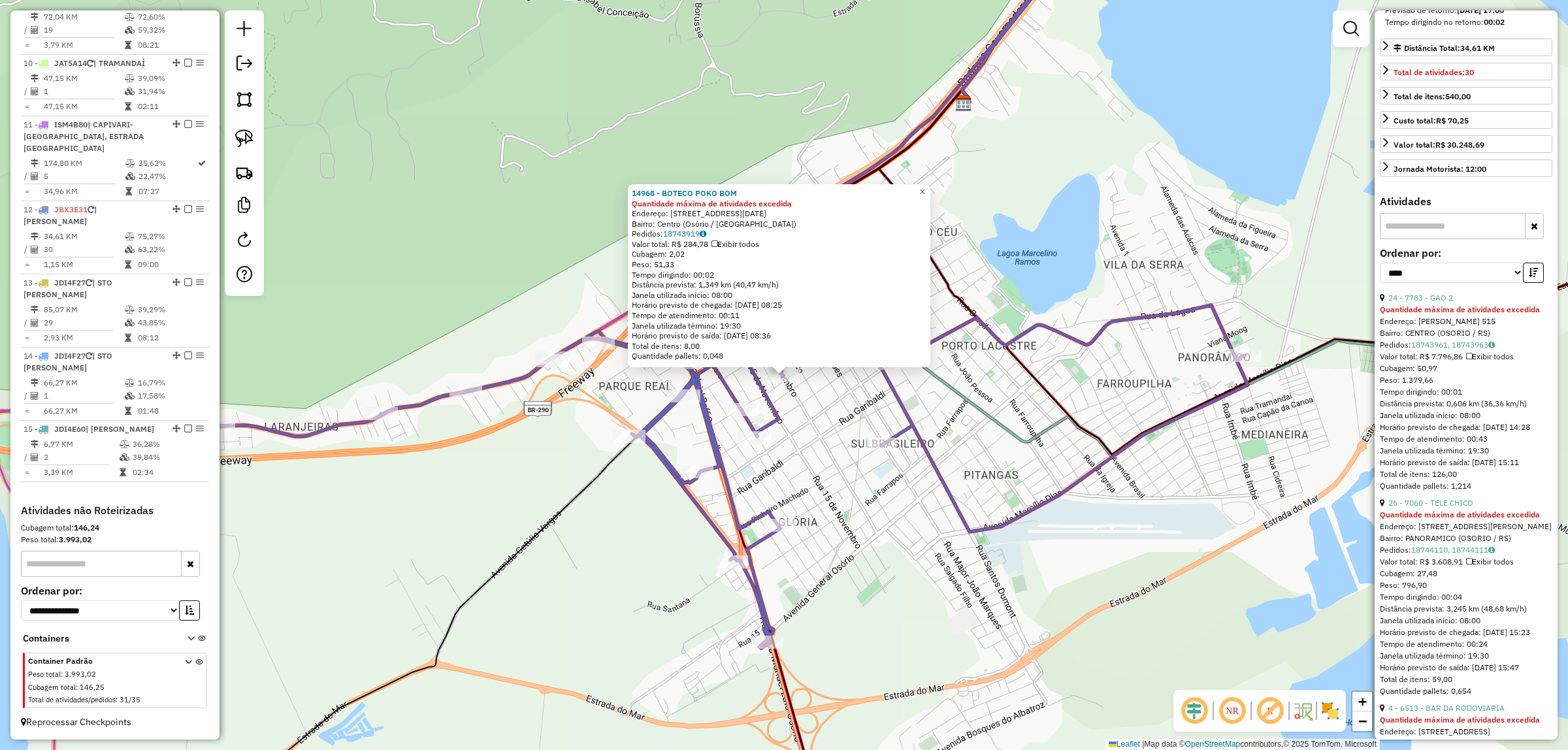
scroll to position [194, 0]
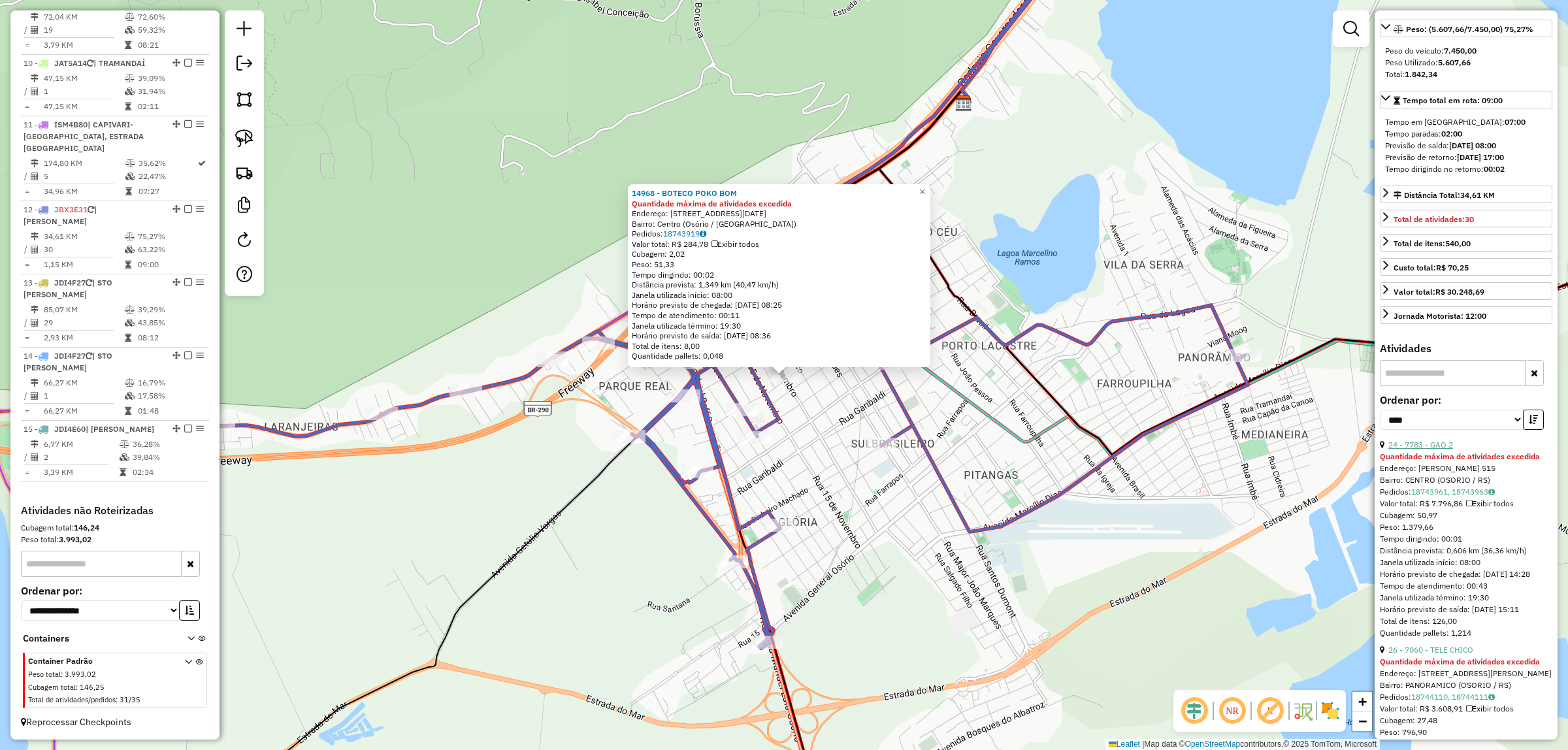
click at [1437, 449] on link "24 - 7783 - GAO 2" at bounding box center [1420, 444] width 64 height 10
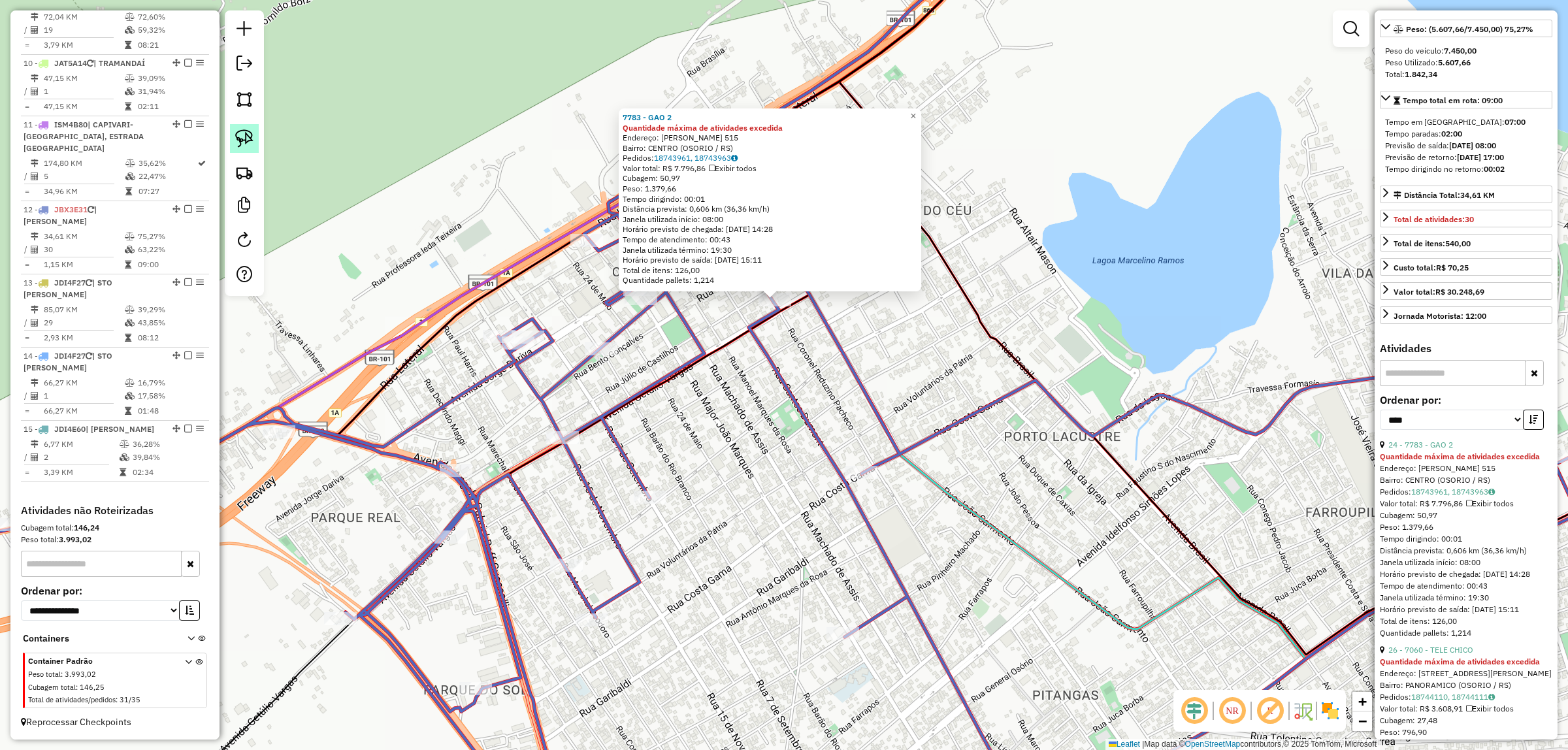
click at [246, 142] on img at bounding box center [244, 139] width 18 height 18
drag, startPoint x: 794, startPoint y: 326, endPoint x: 752, endPoint y: 302, distance: 48.4
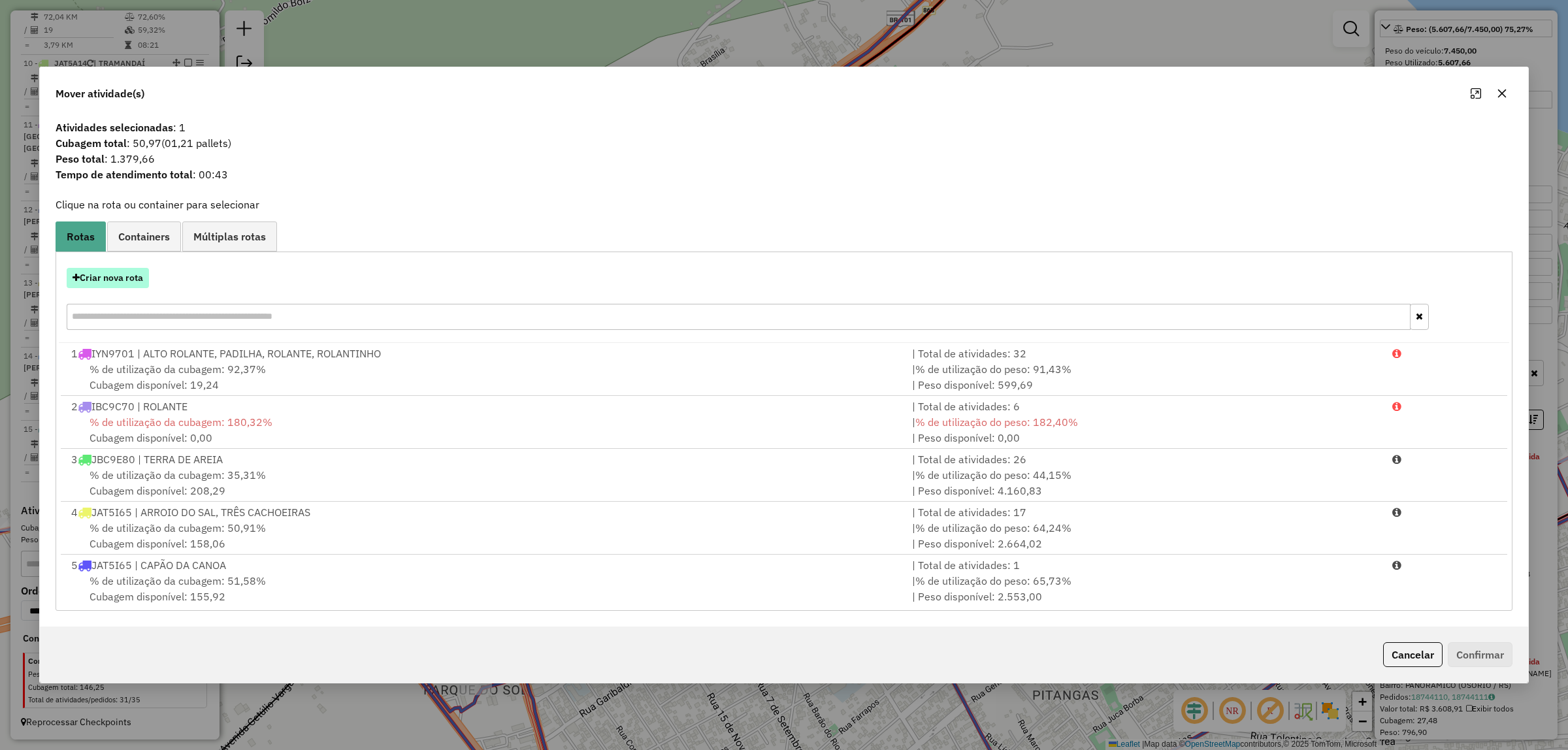
click at [96, 282] on button "Criar nova rota" at bounding box center [108, 278] width 83 height 20
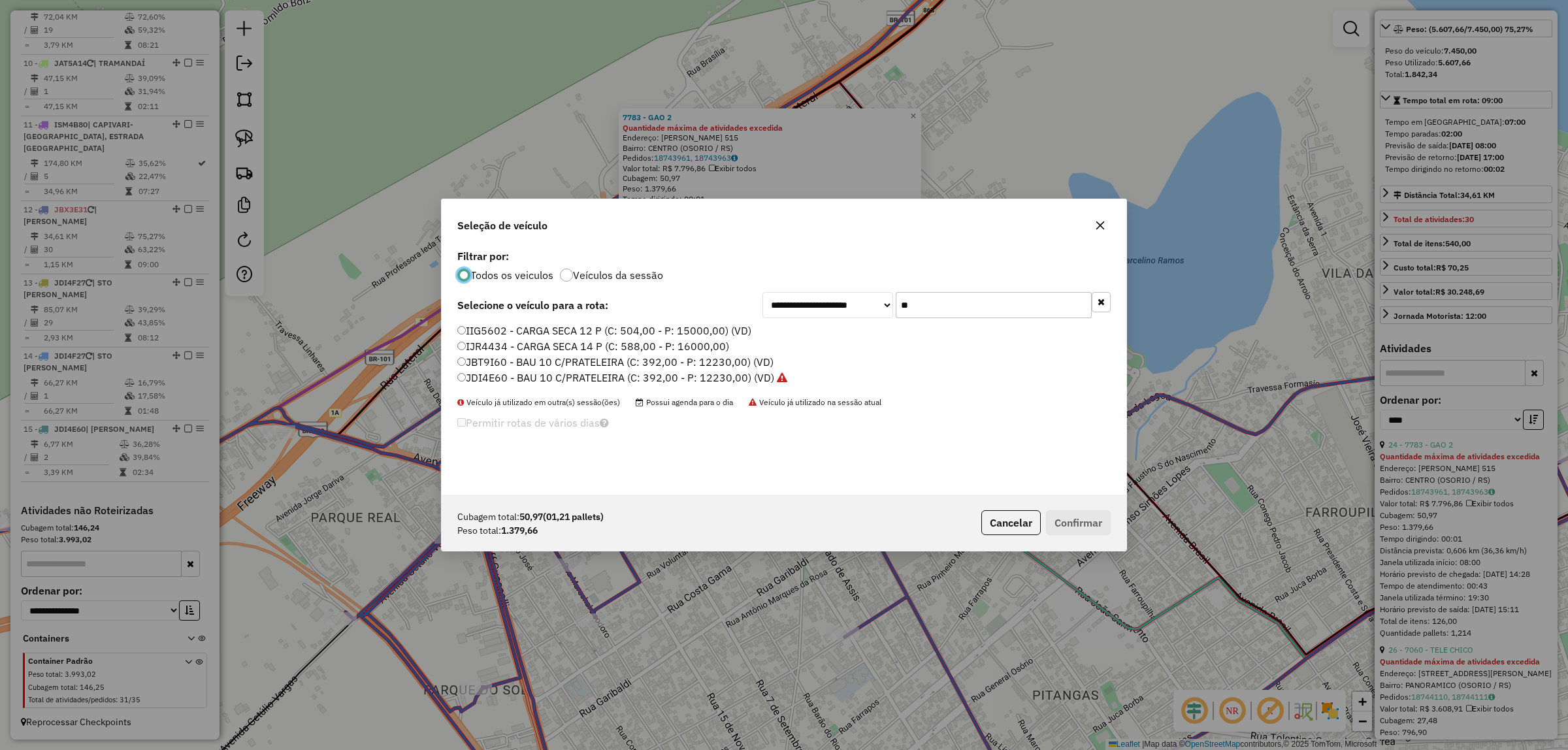
scroll to position [6, 4]
drag, startPoint x: 911, startPoint y: 308, endPoint x: 801, endPoint y: 297, distance: 110.5
click at [801, 297] on div "**********" at bounding box center [936, 305] width 348 height 26
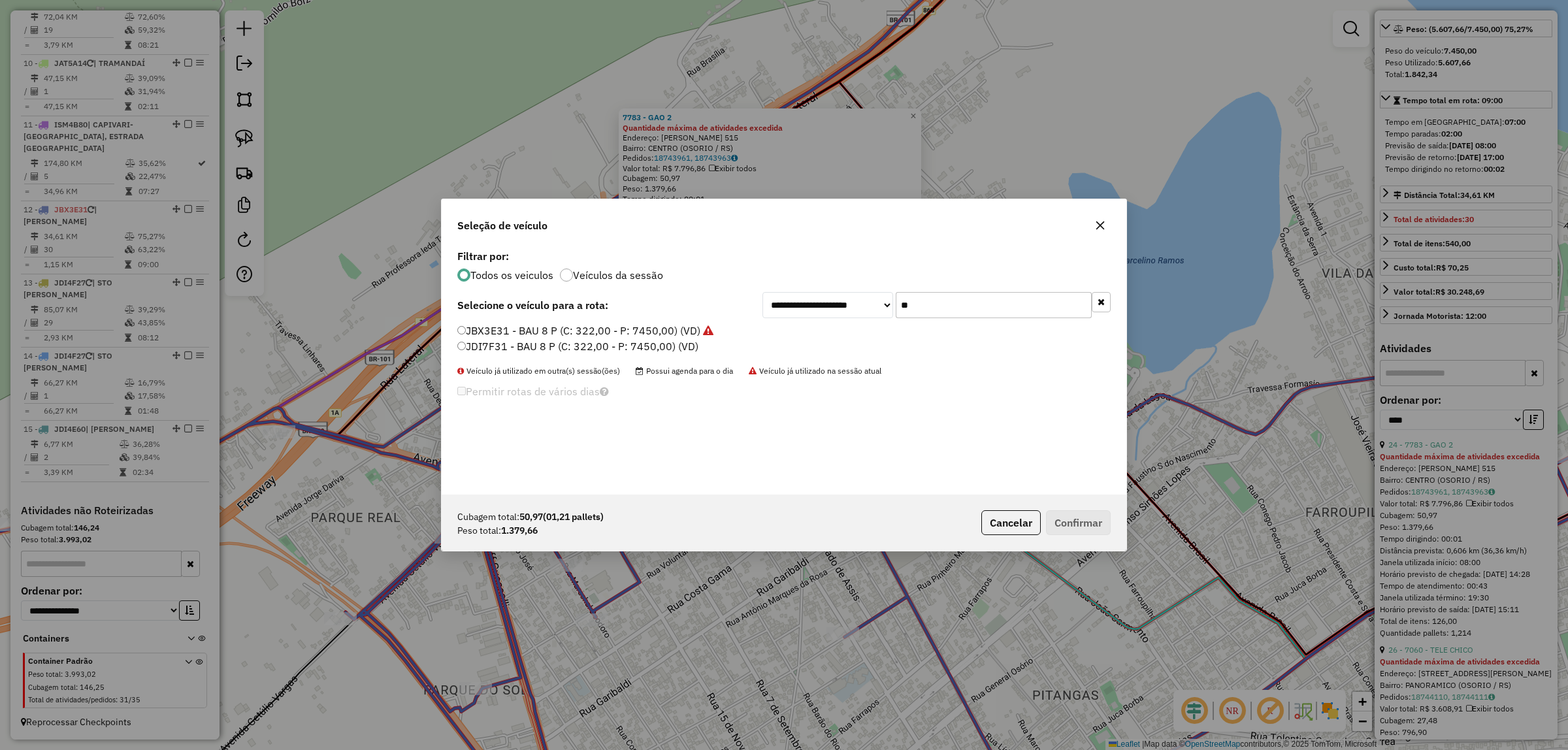
type input "**"
click at [528, 332] on label "JBX3E31 - BAU 8 P (C: 322,00 - P: 7450,00) (VD)" at bounding box center [585, 330] width 256 height 16
click at [1089, 525] on button "Confirmar" at bounding box center [1078, 522] width 64 height 25
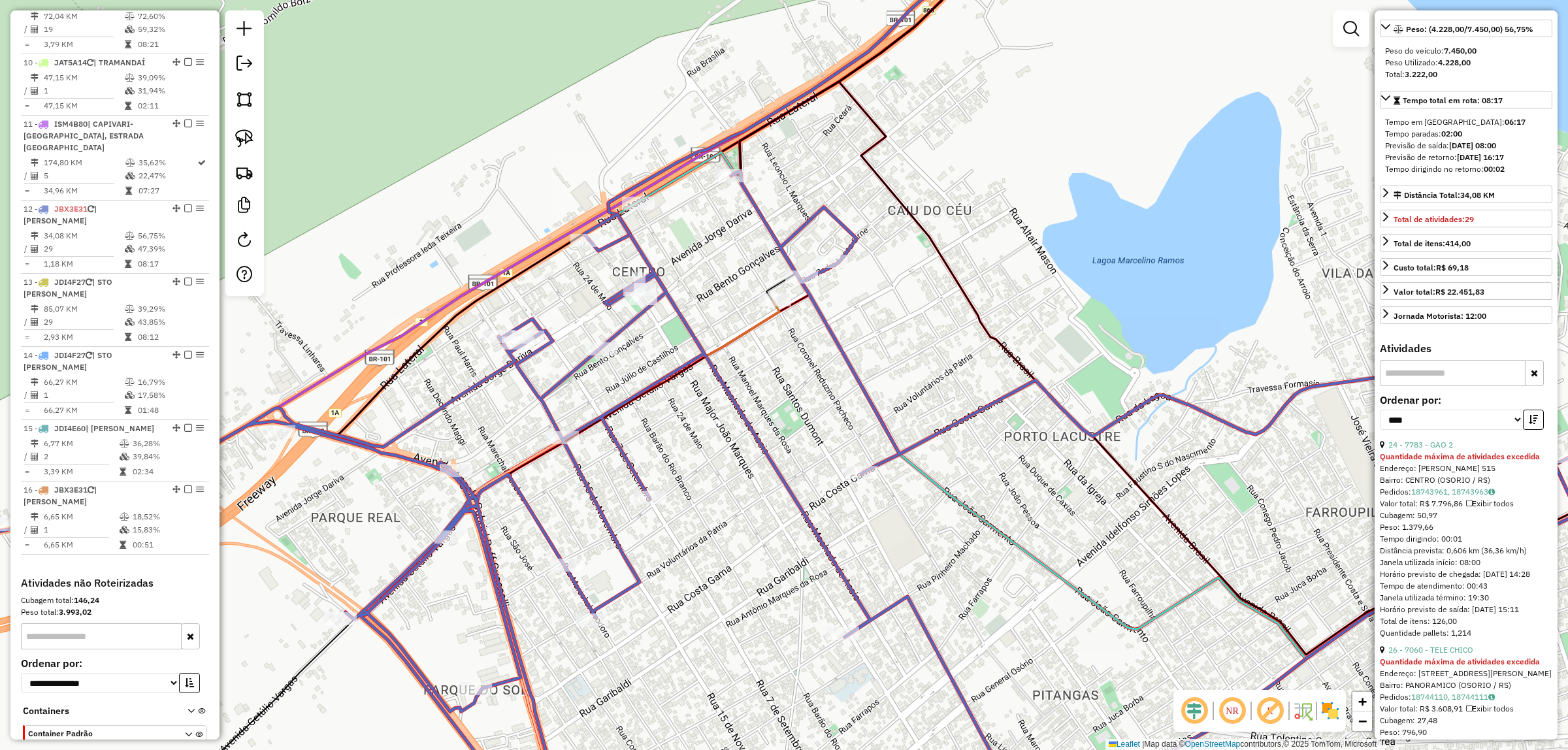
scroll to position [1151, 0]
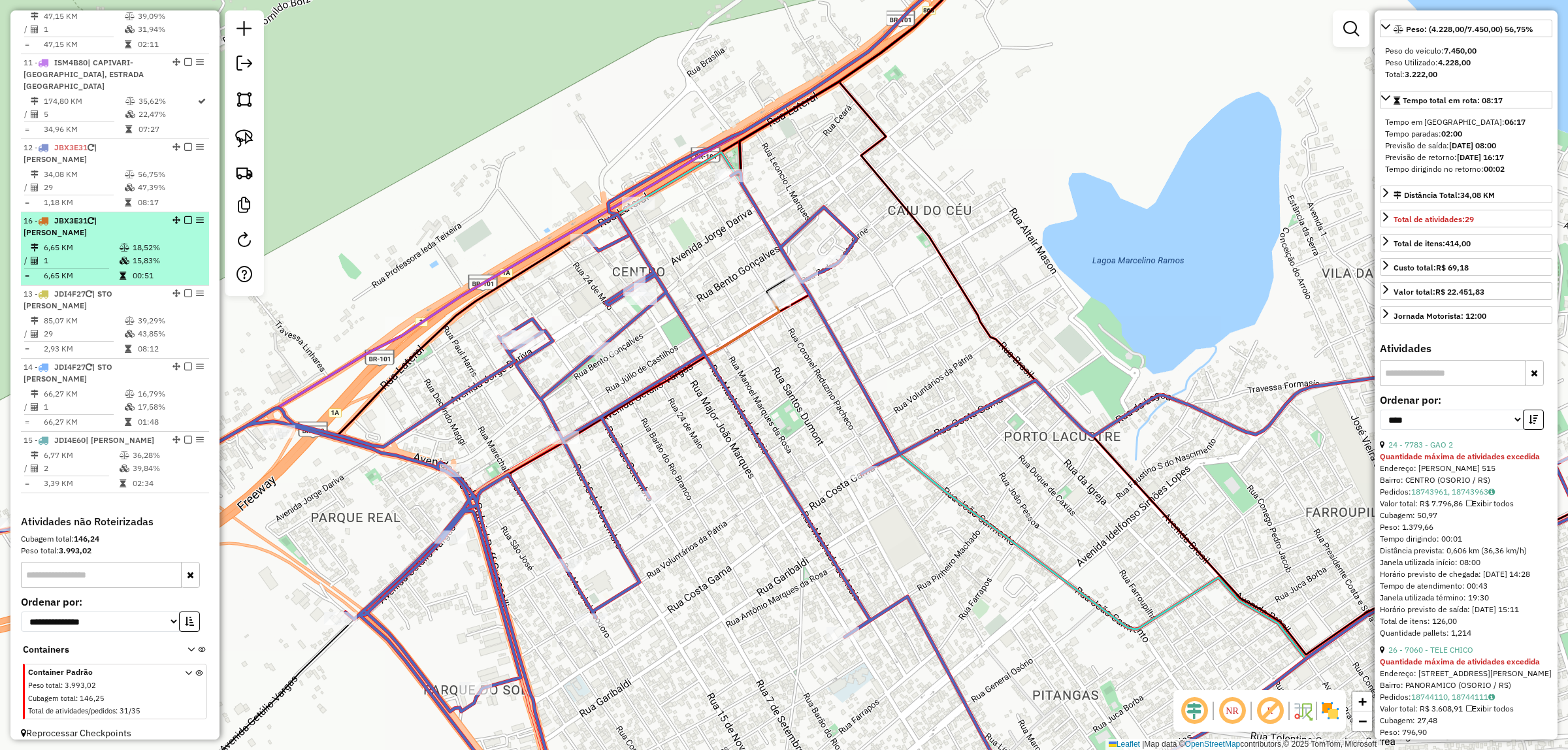
drag, startPoint x: 173, startPoint y: 432, endPoint x: 131, endPoint y: 220, distance: 216.1
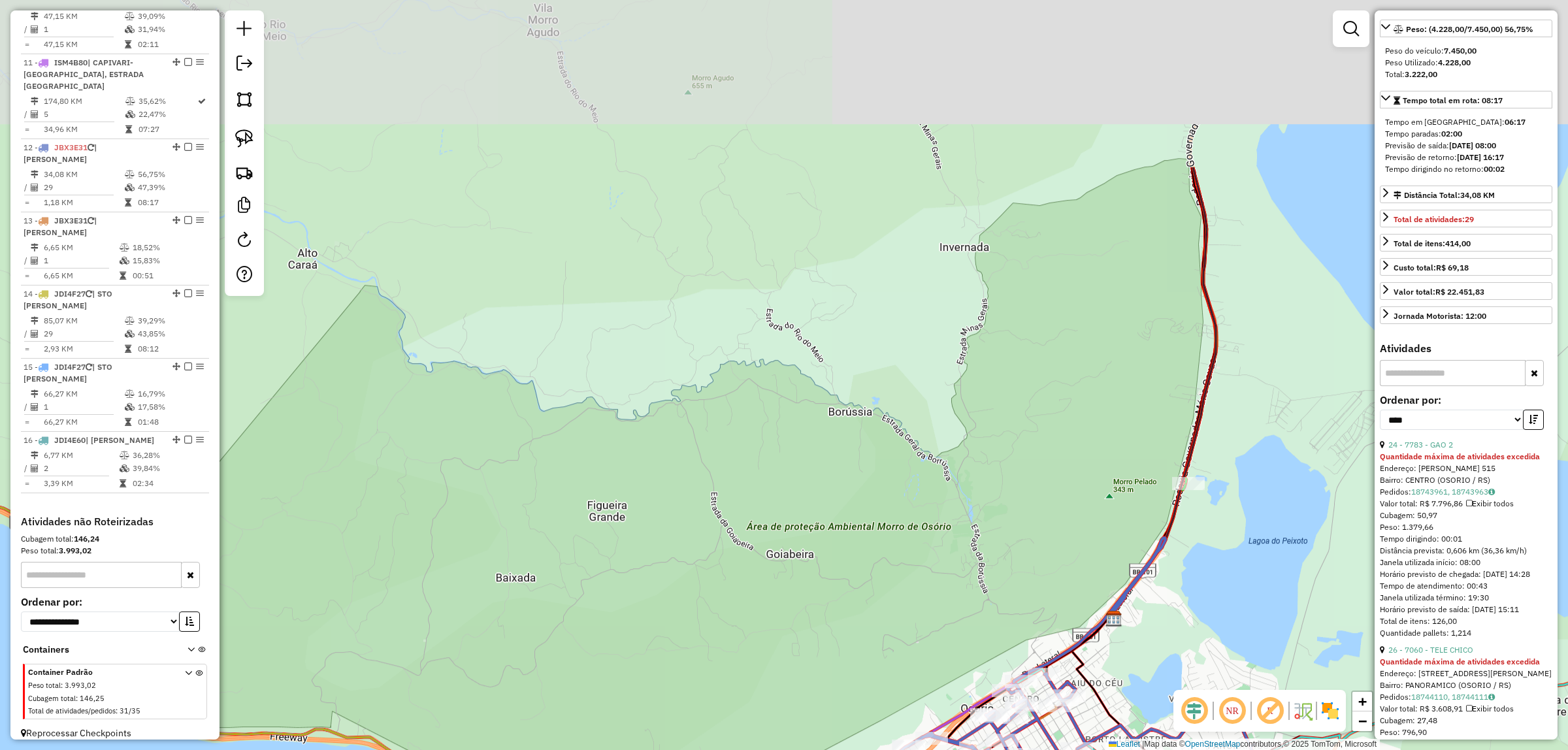
drag, startPoint x: 679, startPoint y: 347, endPoint x: 759, endPoint y: 510, distance: 181.6
click at [812, 579] on div "Janela de atendimento Grade de atendimento Capacidade Transportadoras Veículos …" at bounding box center [784, 375] width 1568 height 750
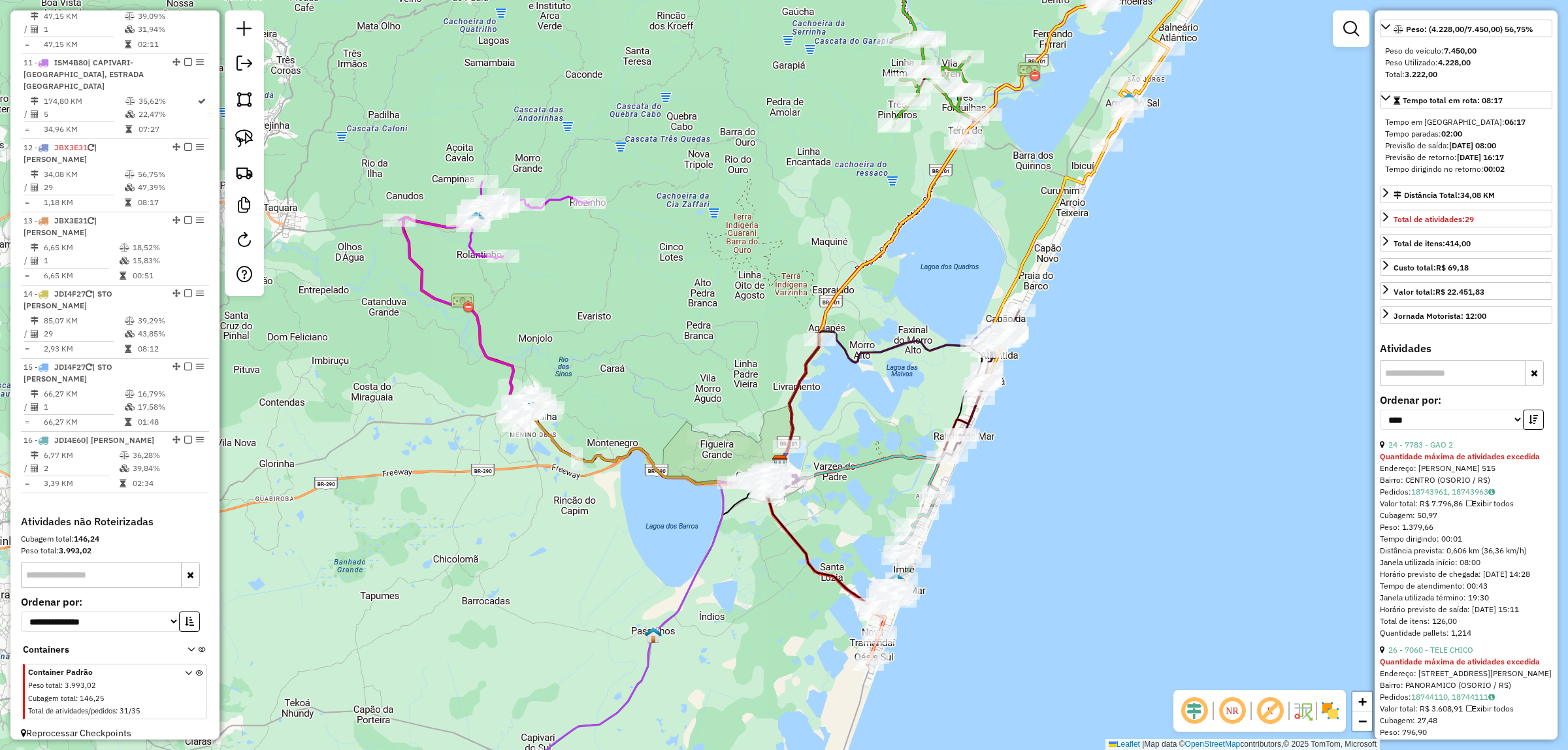
drag, startPoint x: 723, startPoint y: 331, endPoint x: 846, endPoint y: 413, distance: 147.8
click at [881, 439] on div "Janela de atendimento Grade de atendimento Capacidade Transportadoras Veículos …" at bounding box center [784, 375] width 1568 height 750
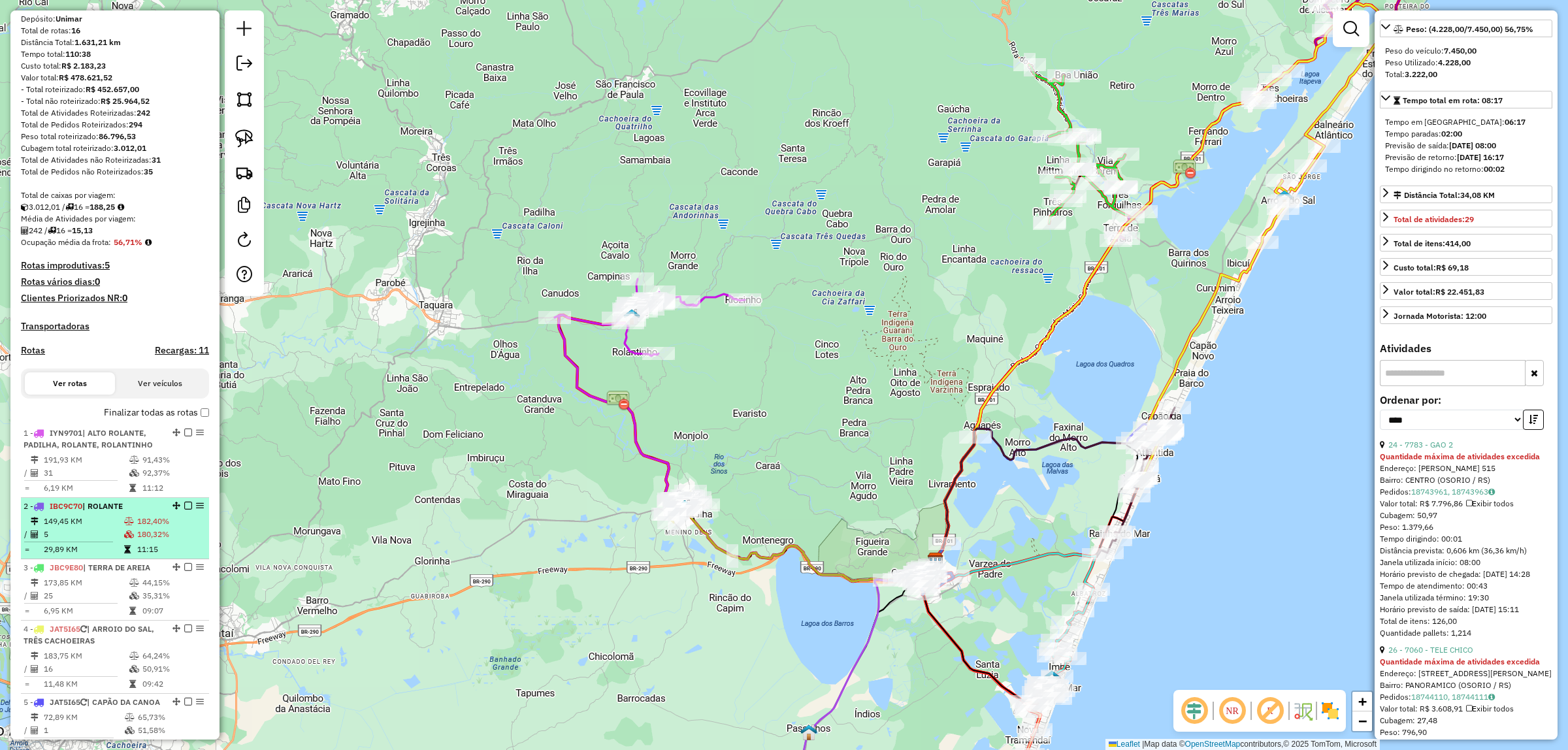
scroll to position [245, 0]
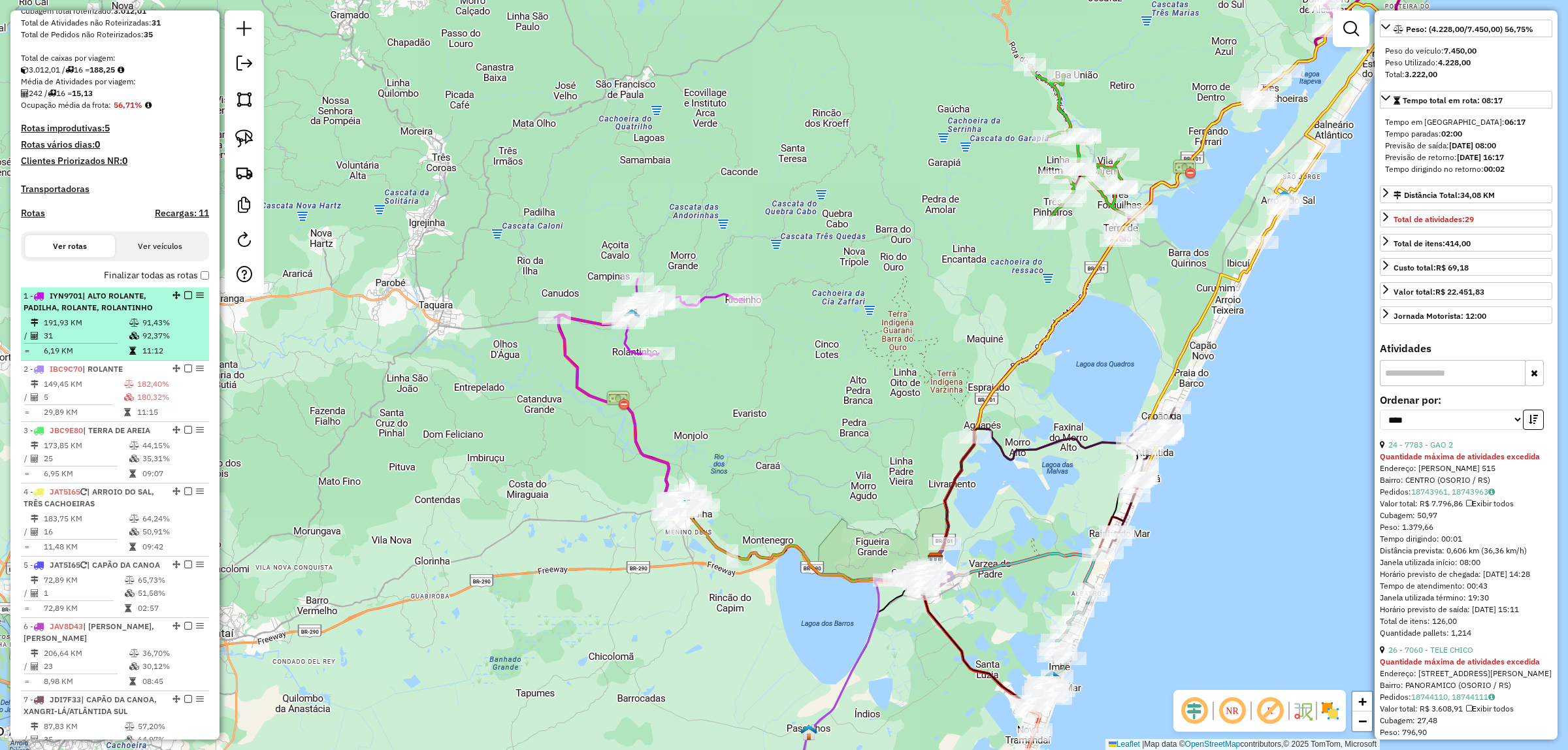
click at [96, 329] on td "191,93 KM" at bounding box center [85, 323] width 85 height 13
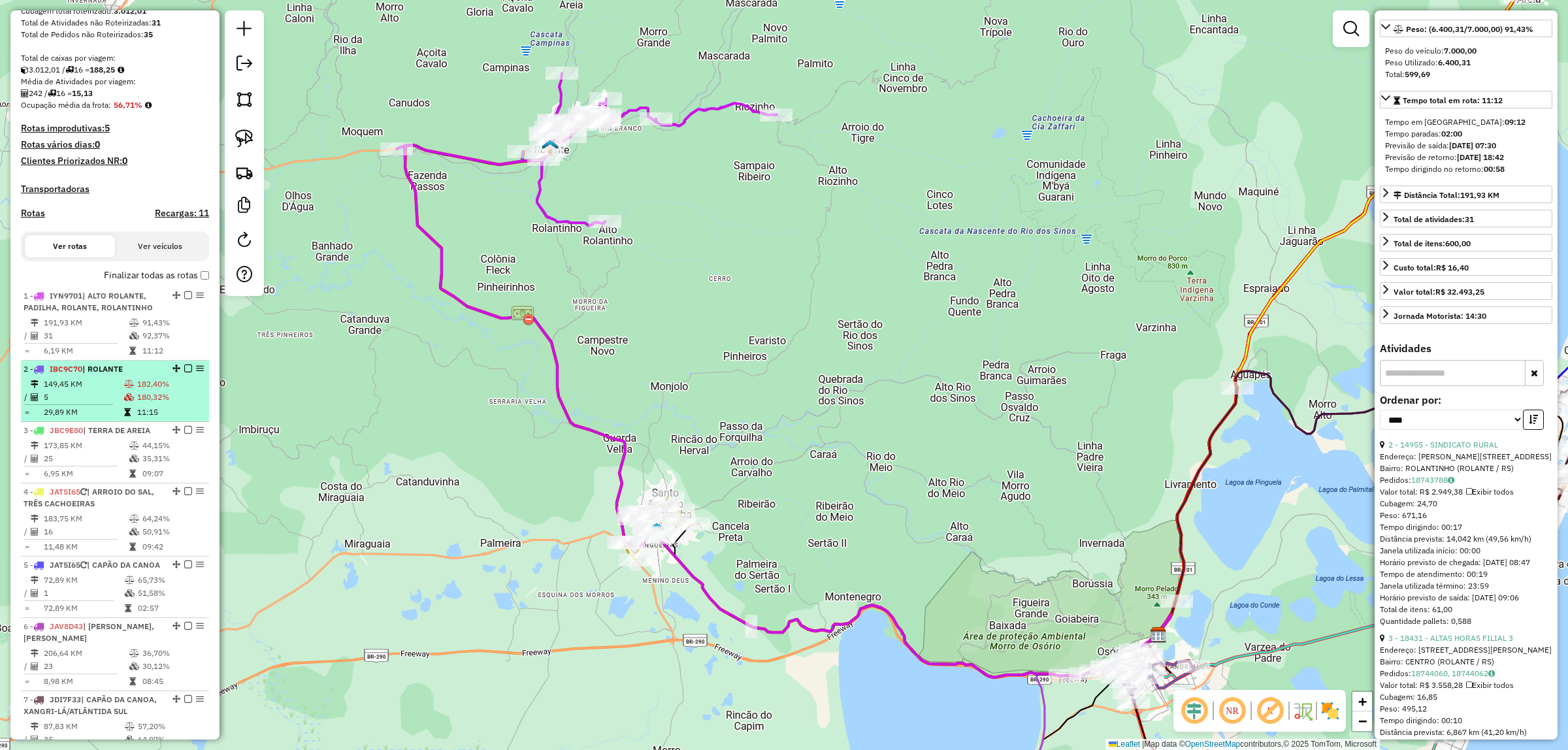
click at [100, 391] on td "149,45 KM" at bounding box center [83, 384] width 80 height 13
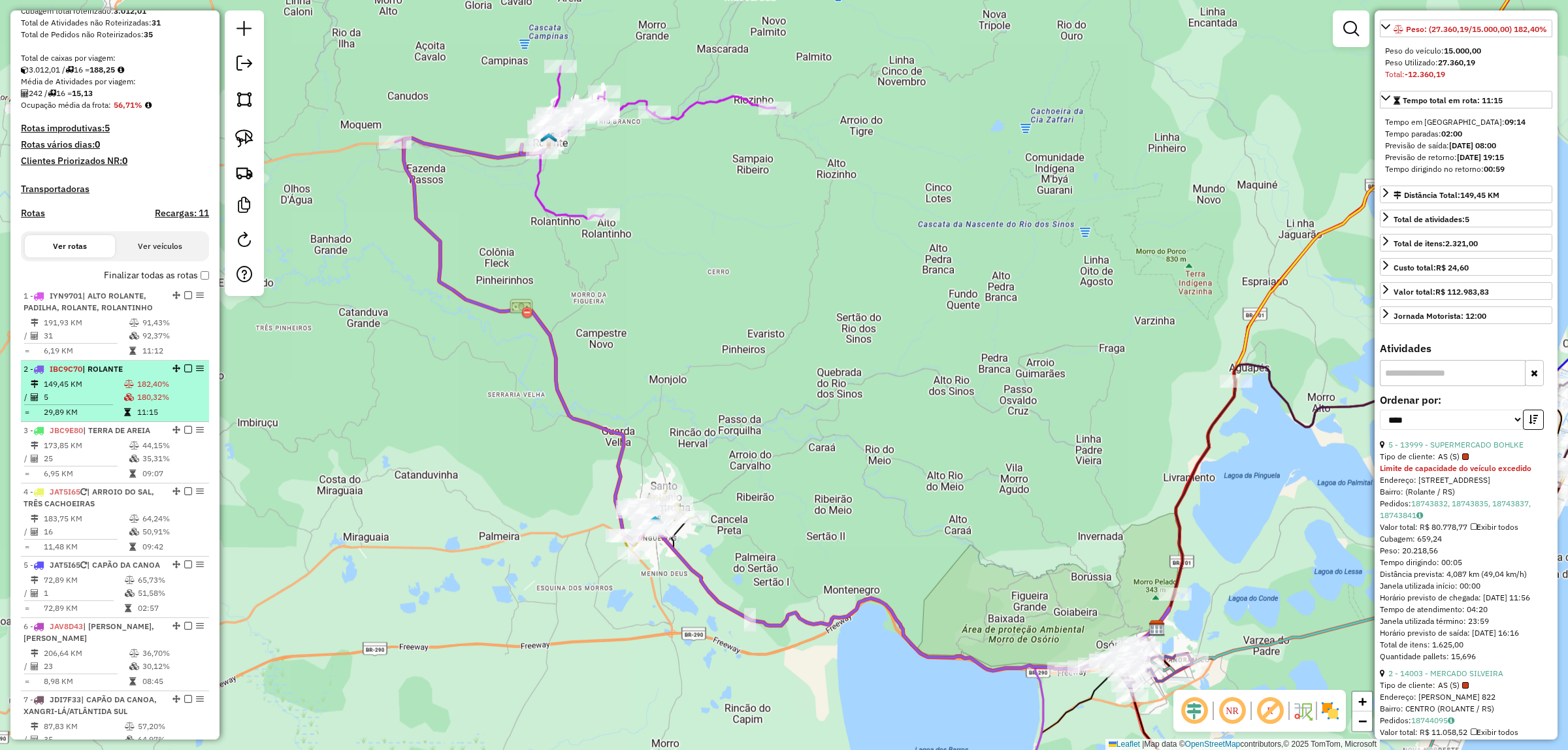
scroll to position [206, 0]
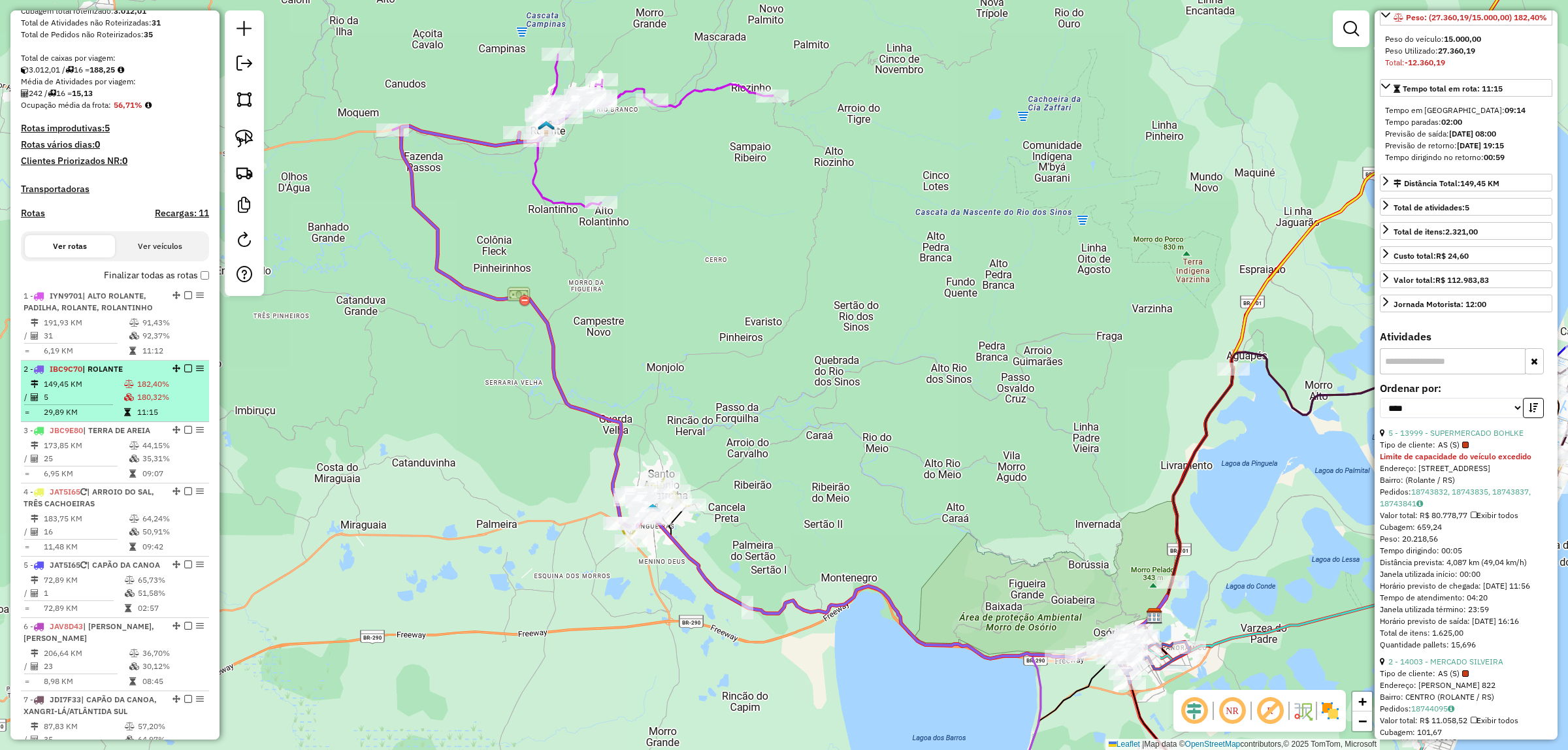
click at [100, 391] on td "149,45 KM" at bounding box center [83, 384] width 80 height 13
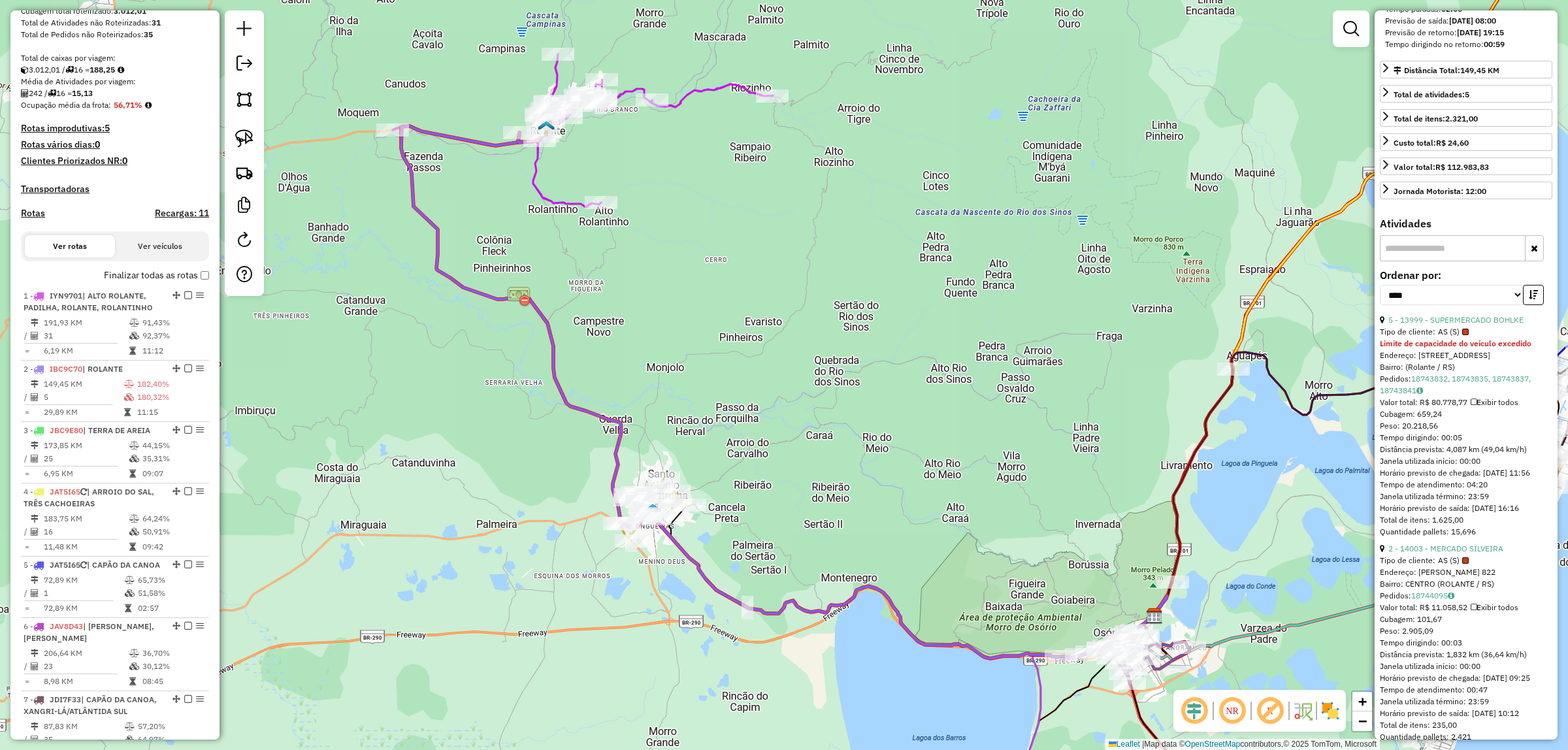
scroll to position [450, 0]
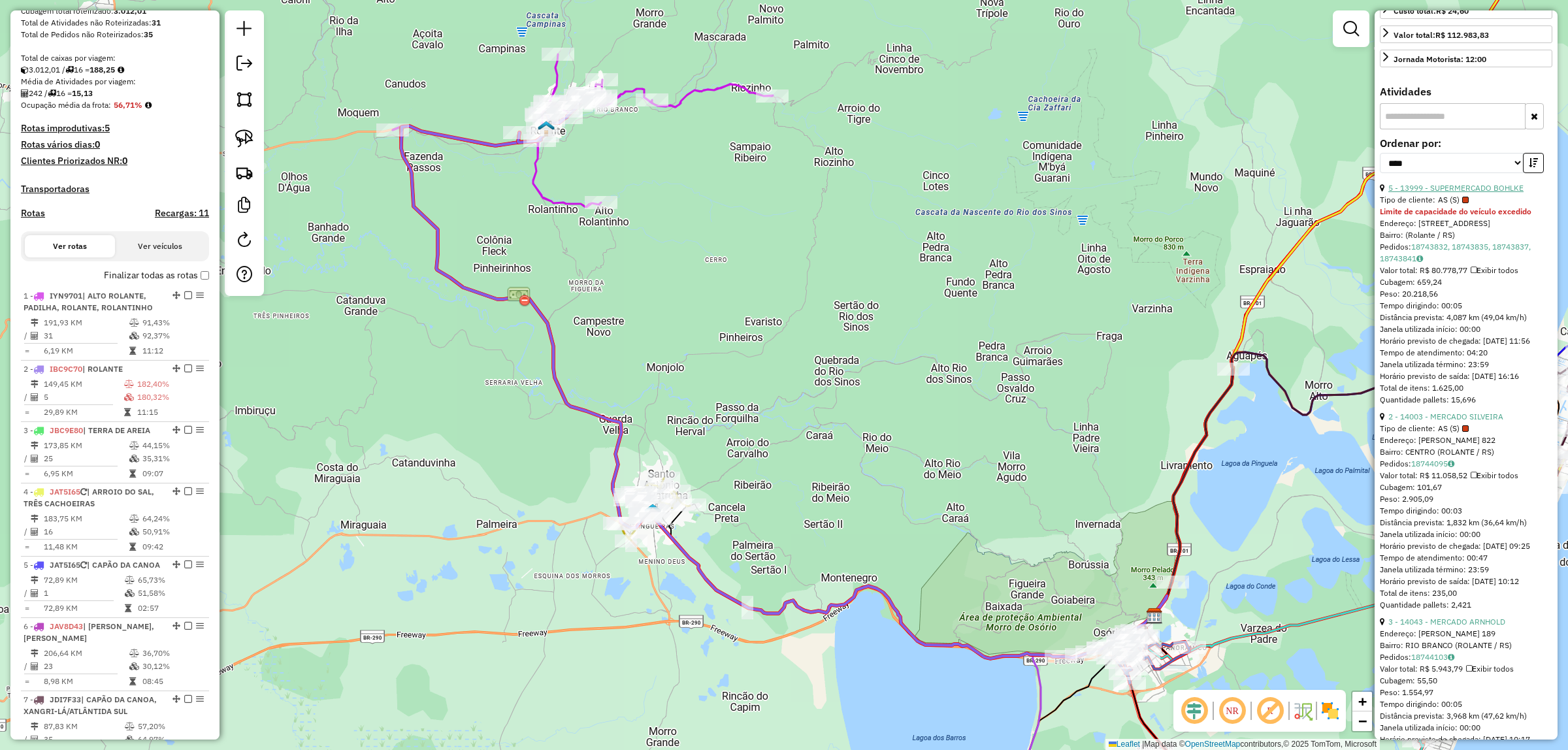
click at [1461, 193] on link "5 - 13999 - SUPERMERCADO BOHLKE" at bounding box center [1455, 188] width 135 height 10
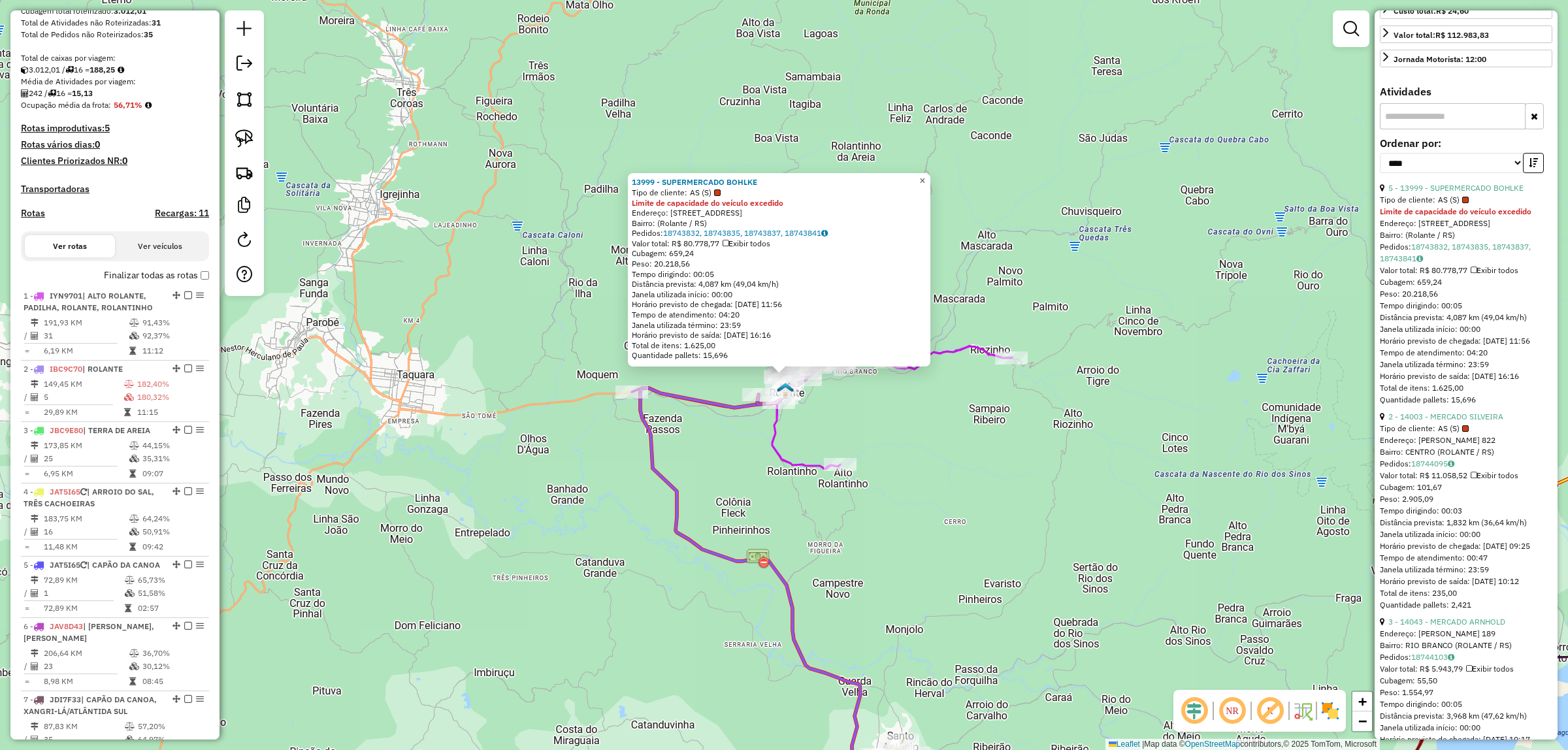
click at [925, 176] on span "×" at bounding box center [922, 180] width 6 height 11
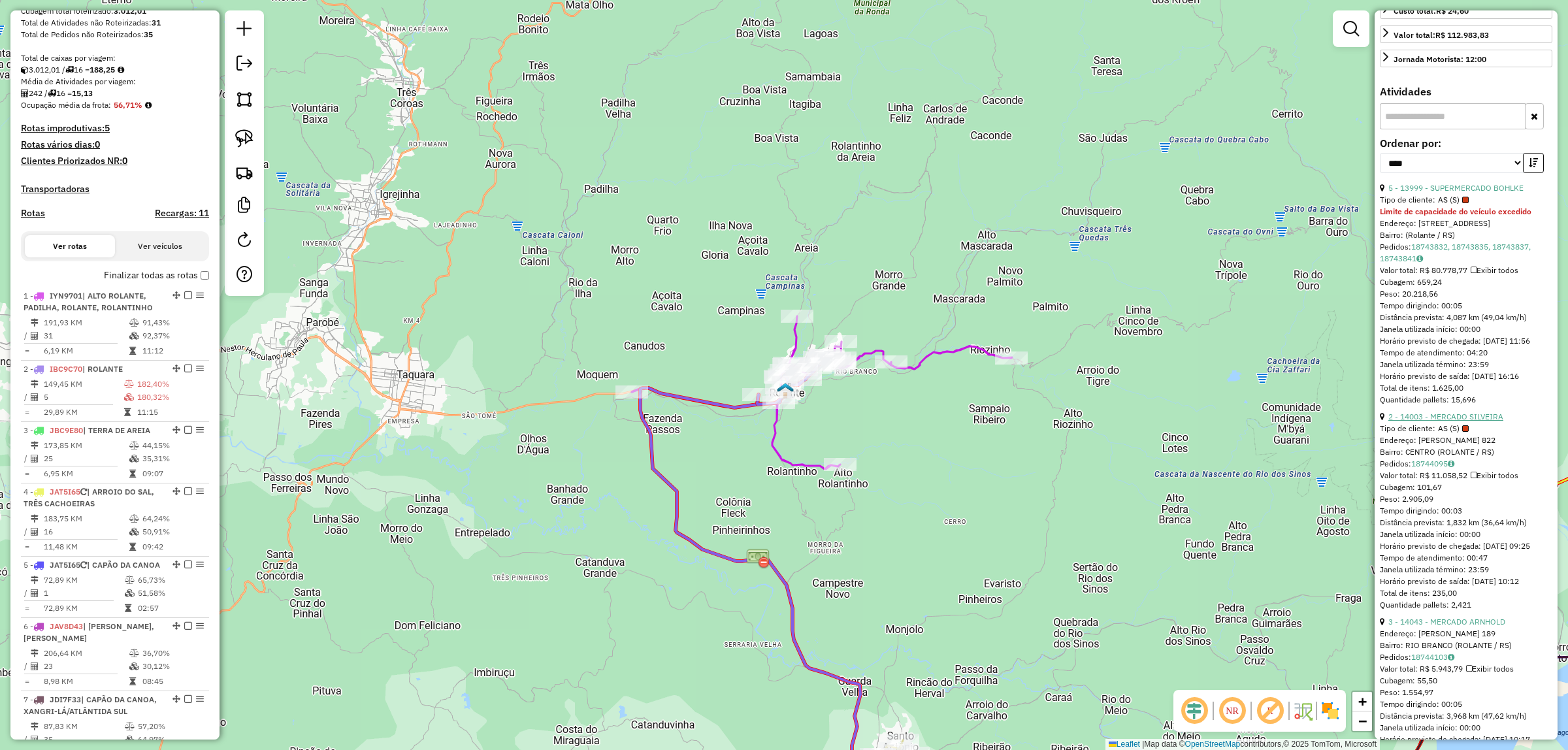
click at [1483, 421] on link "2 - 14003 - MERCADO SILVEIRA" at bounding box center [1445, 416] width 115 height 10
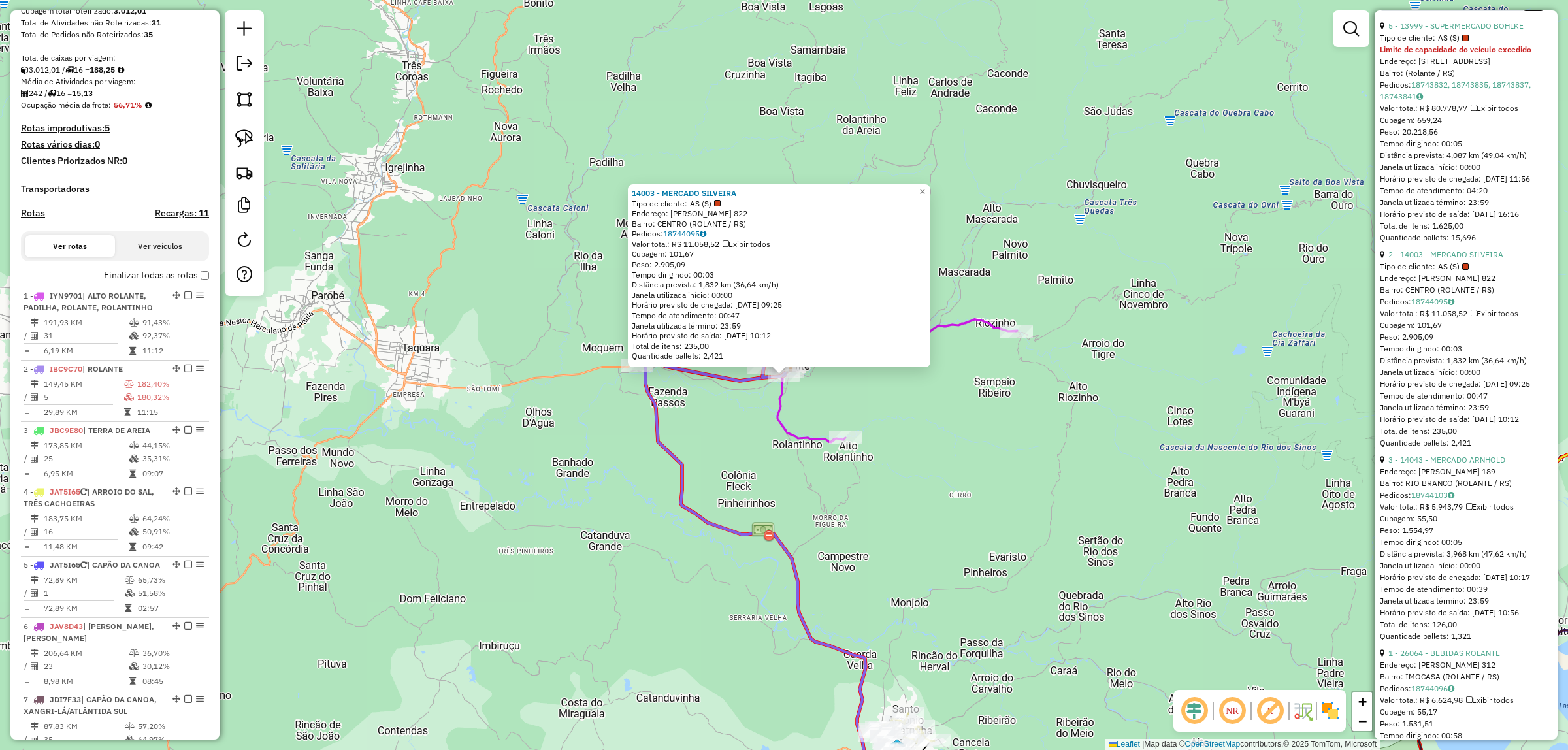
scroll to position [614, 0]
click at [1450, 258] on link "2 - 14003 - MERCADO SILVEIRA" at bounding box center [1445, 253] width 115 height 10
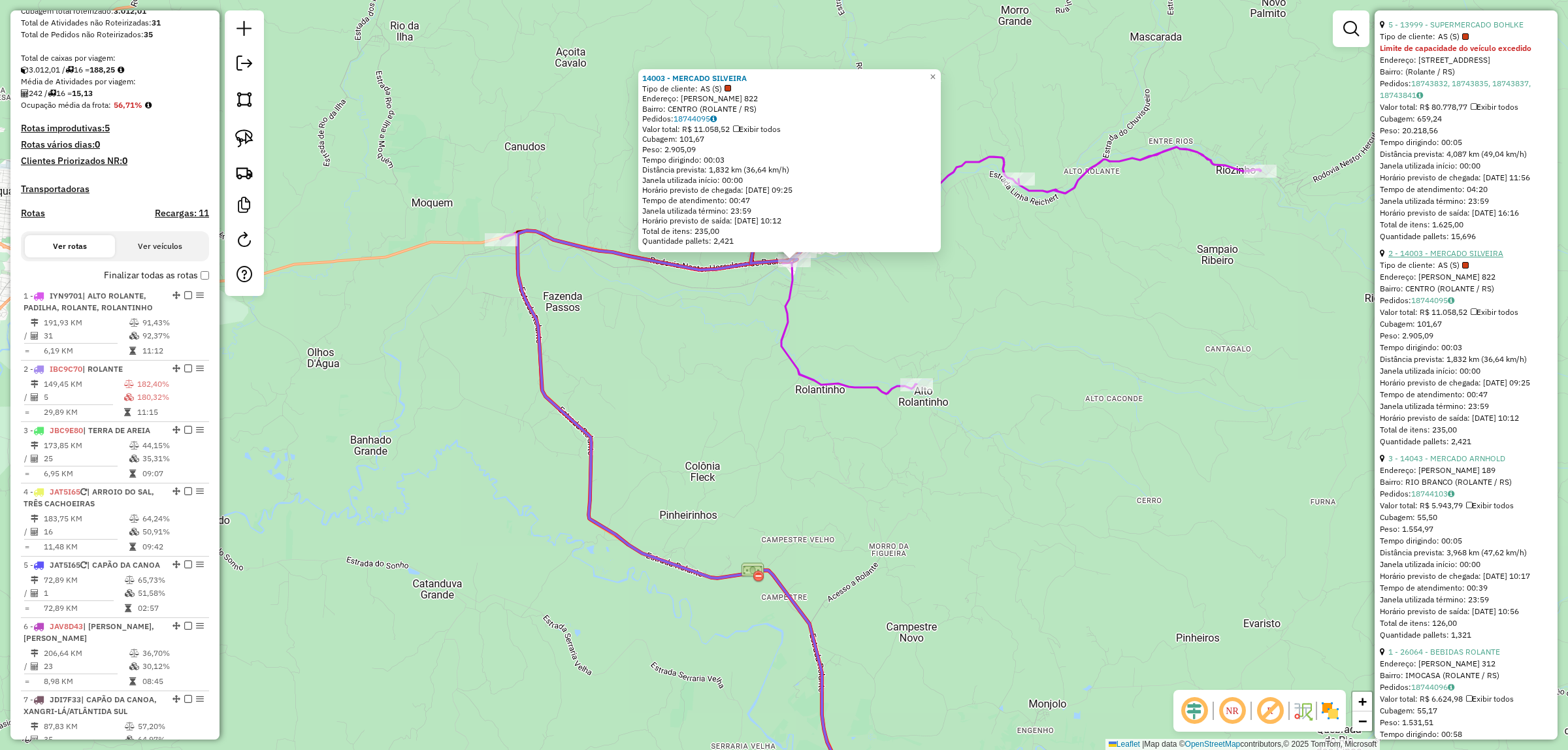
click at [1462, 258] on link "2 - 14003 - MERCADO SILVEIRA" at bounding box center [1445, 253] width 115 height 10
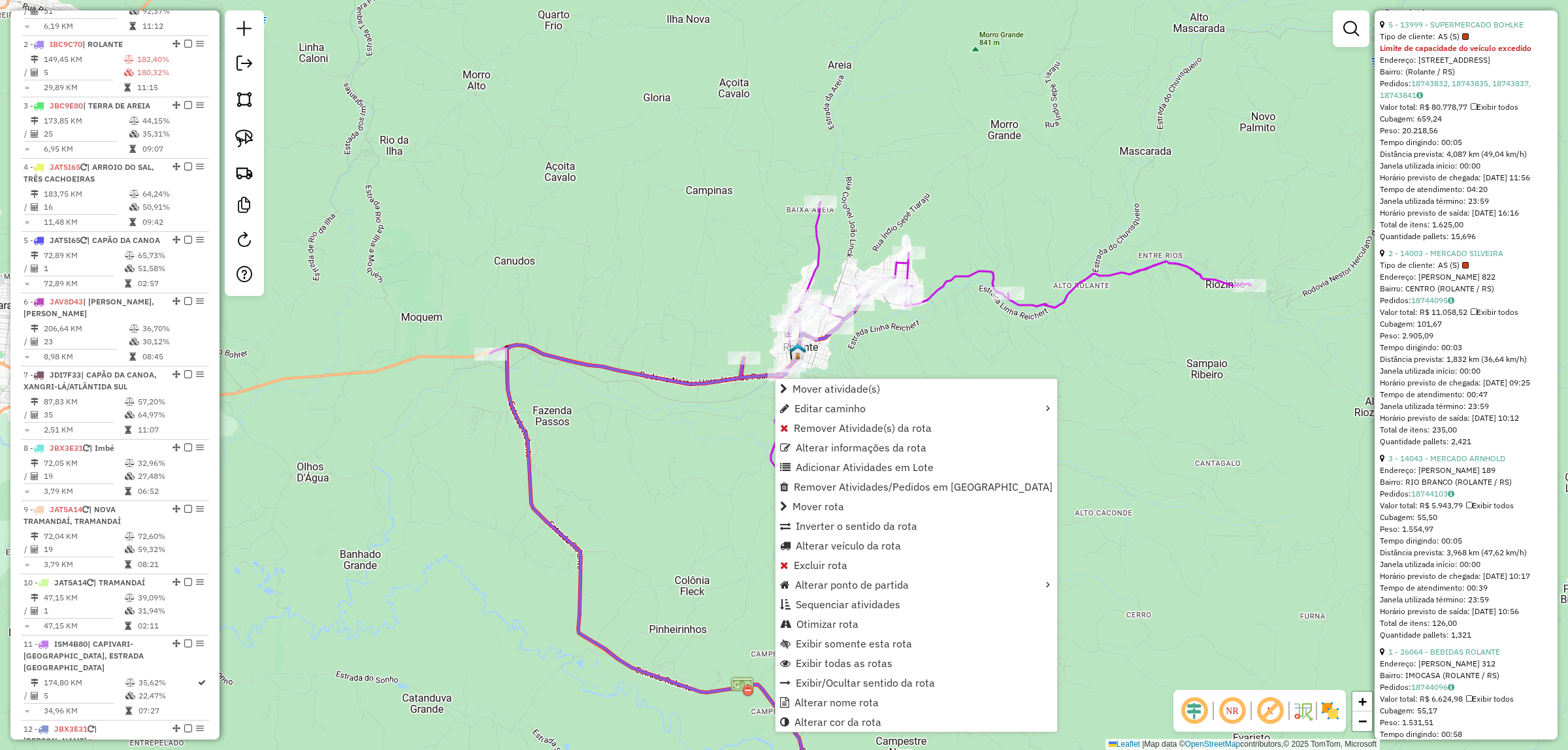
scroll to position [607, 0]
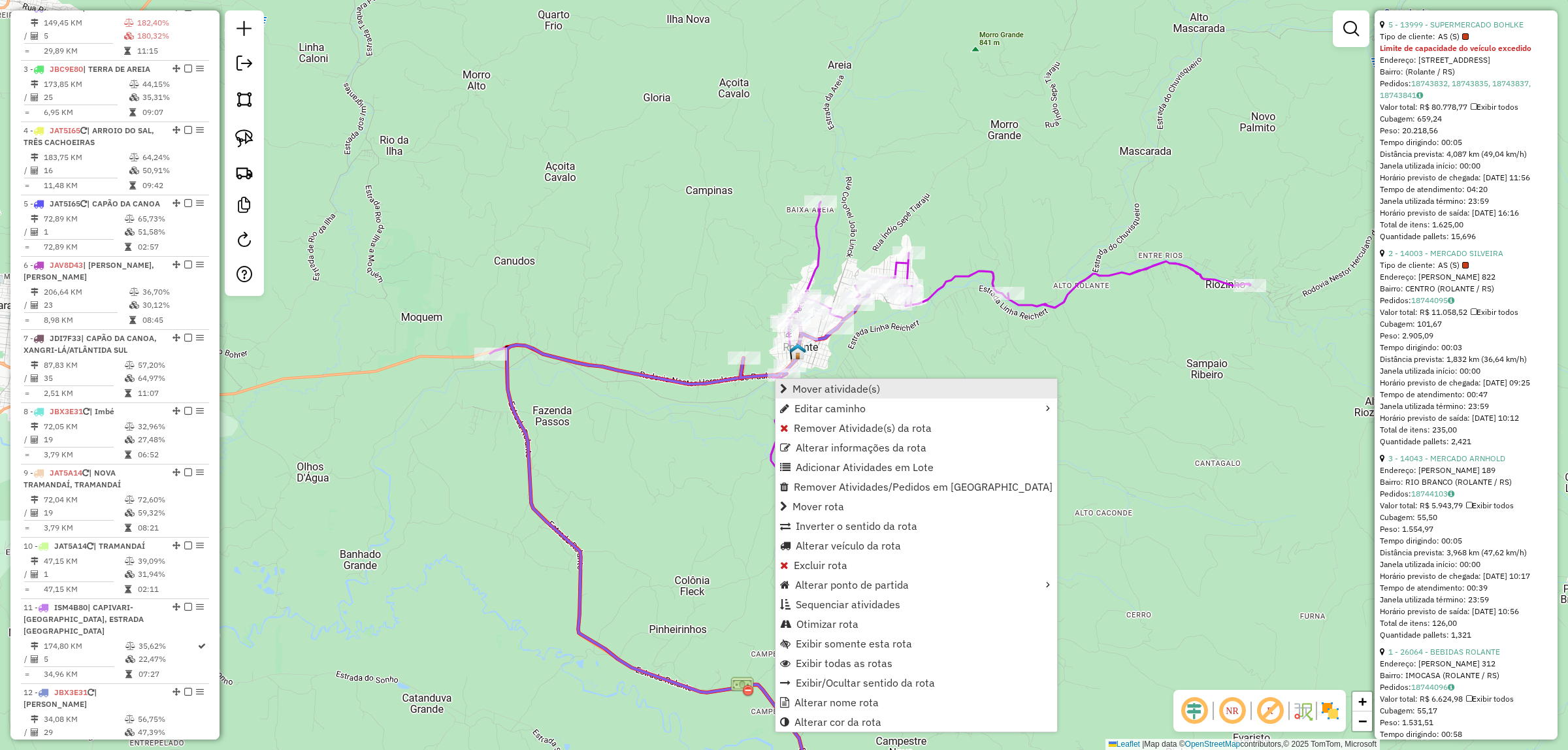
click at [809, 383] on span "Mover atividade(s)" at bounding box center [835, 388] width 87 height 10
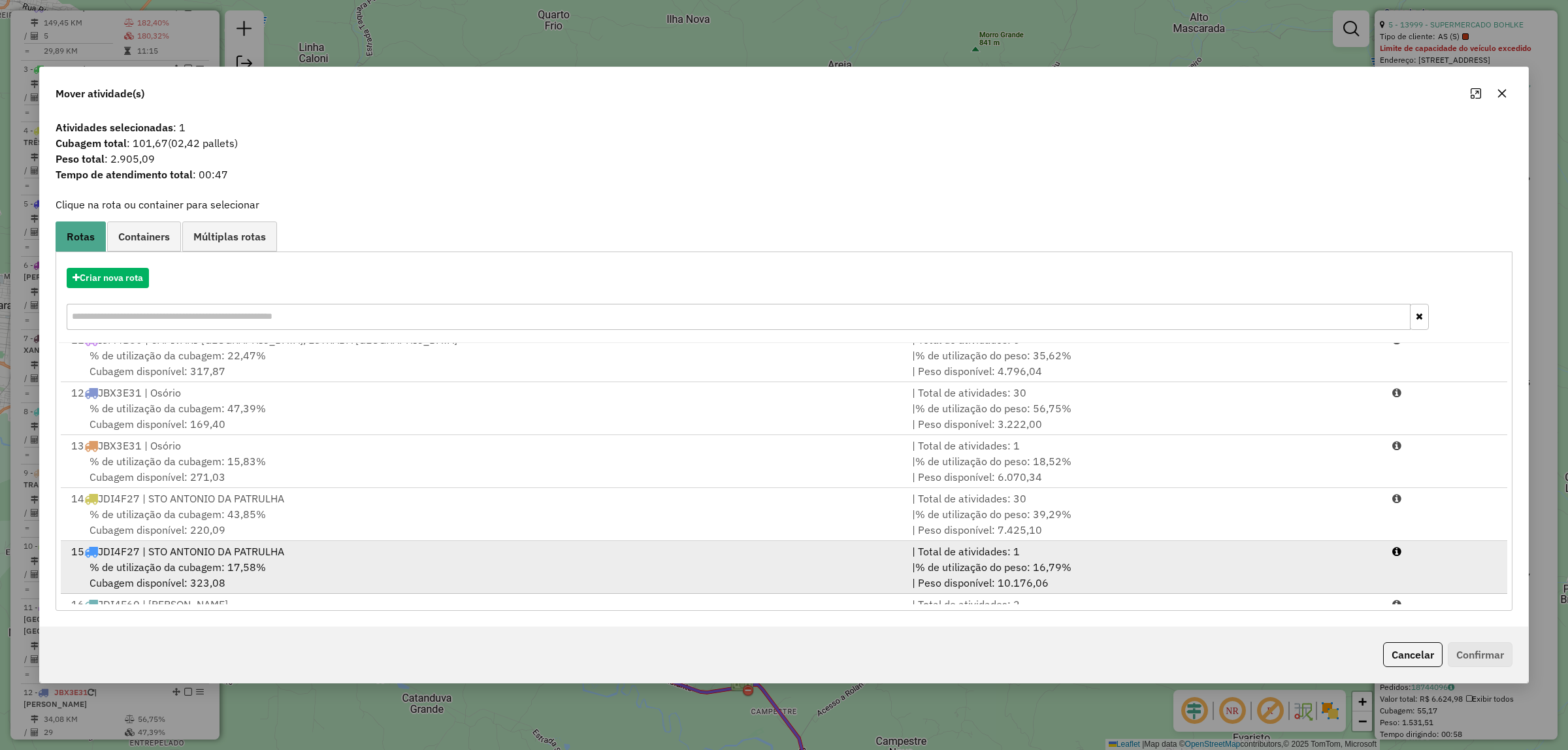
scroll to position [534, 0]
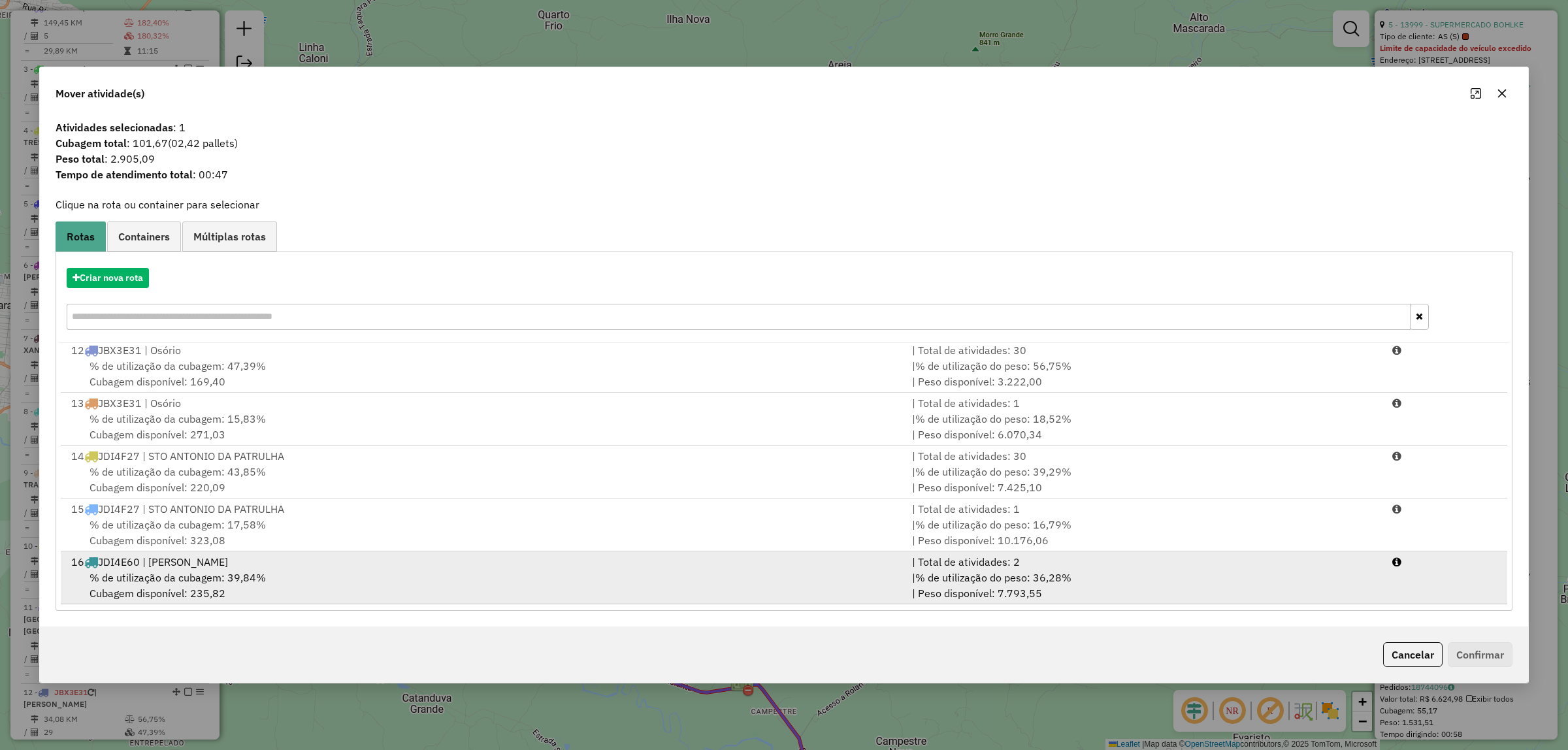
drag, startPoint x: 269, startPoint y: 573, endPoint x: 338, endPoint y: 576, distance: 69.1
click at [271, 573] on div "% de utilização da cubagem: 39,84% Cubagem disponível: 235,82" at bounding box center [483, 585] width 841 height 31
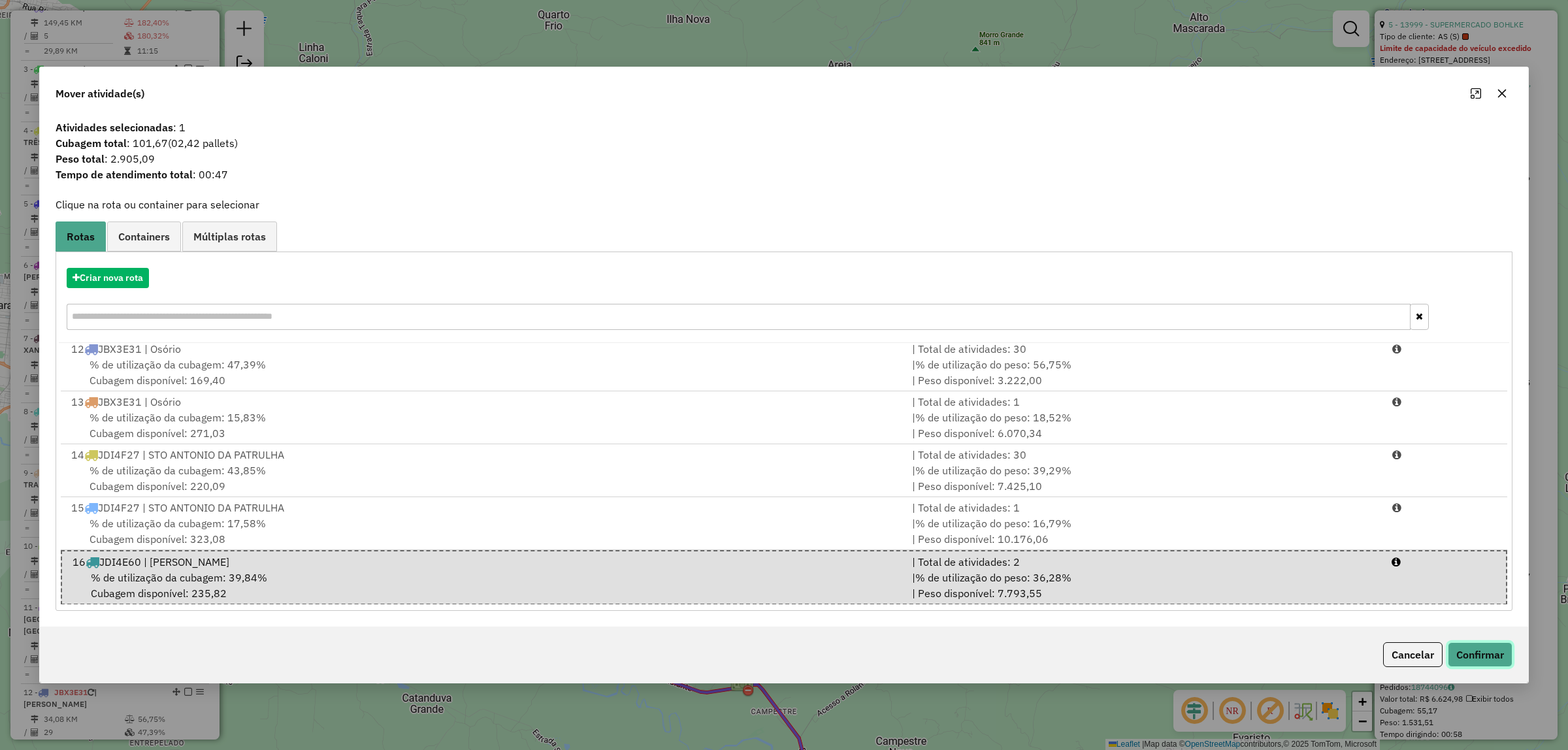
click at [1477, 660] on button "Confirmar" at bounding box center [1480, 654] width 64 height 25
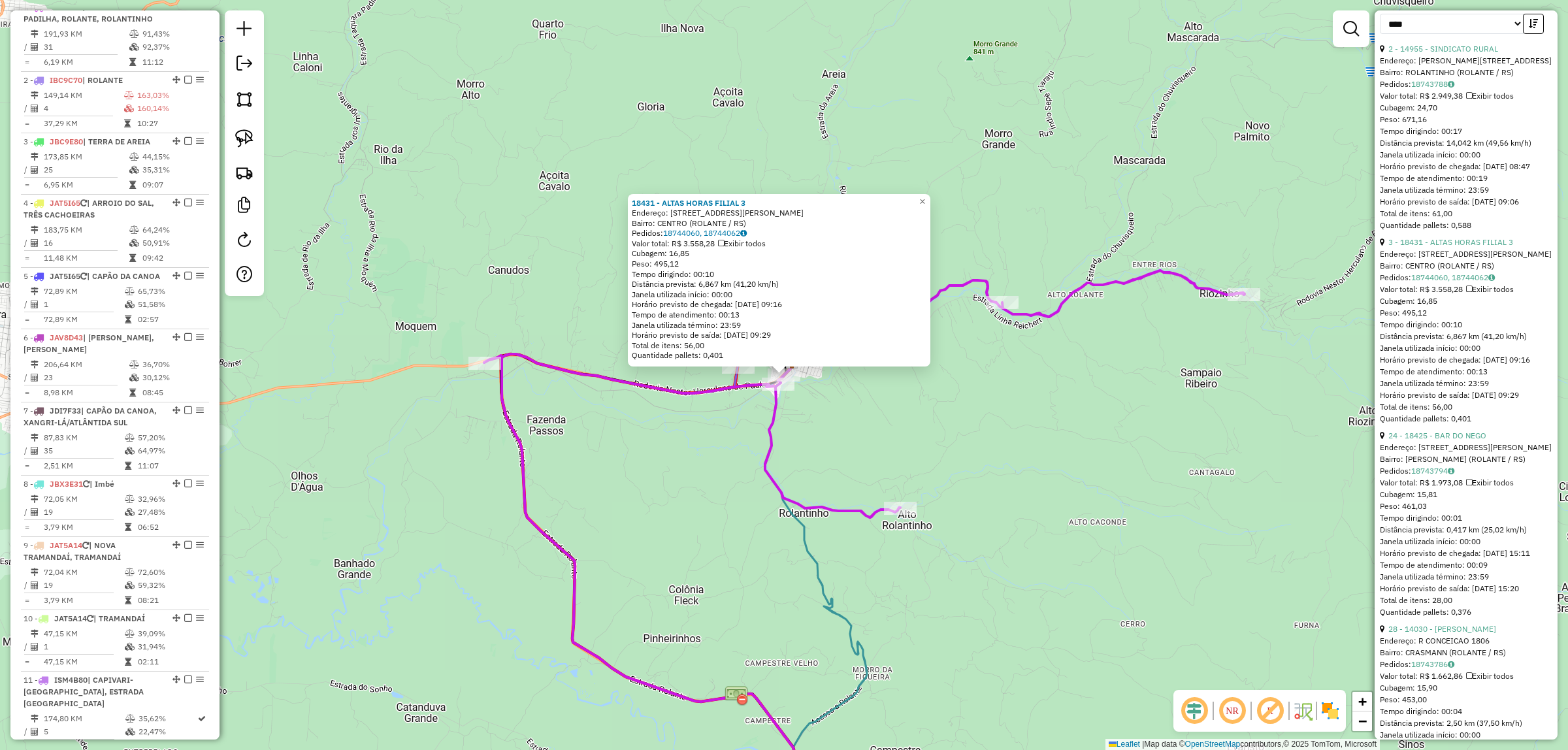
scroll to position [426, 0]
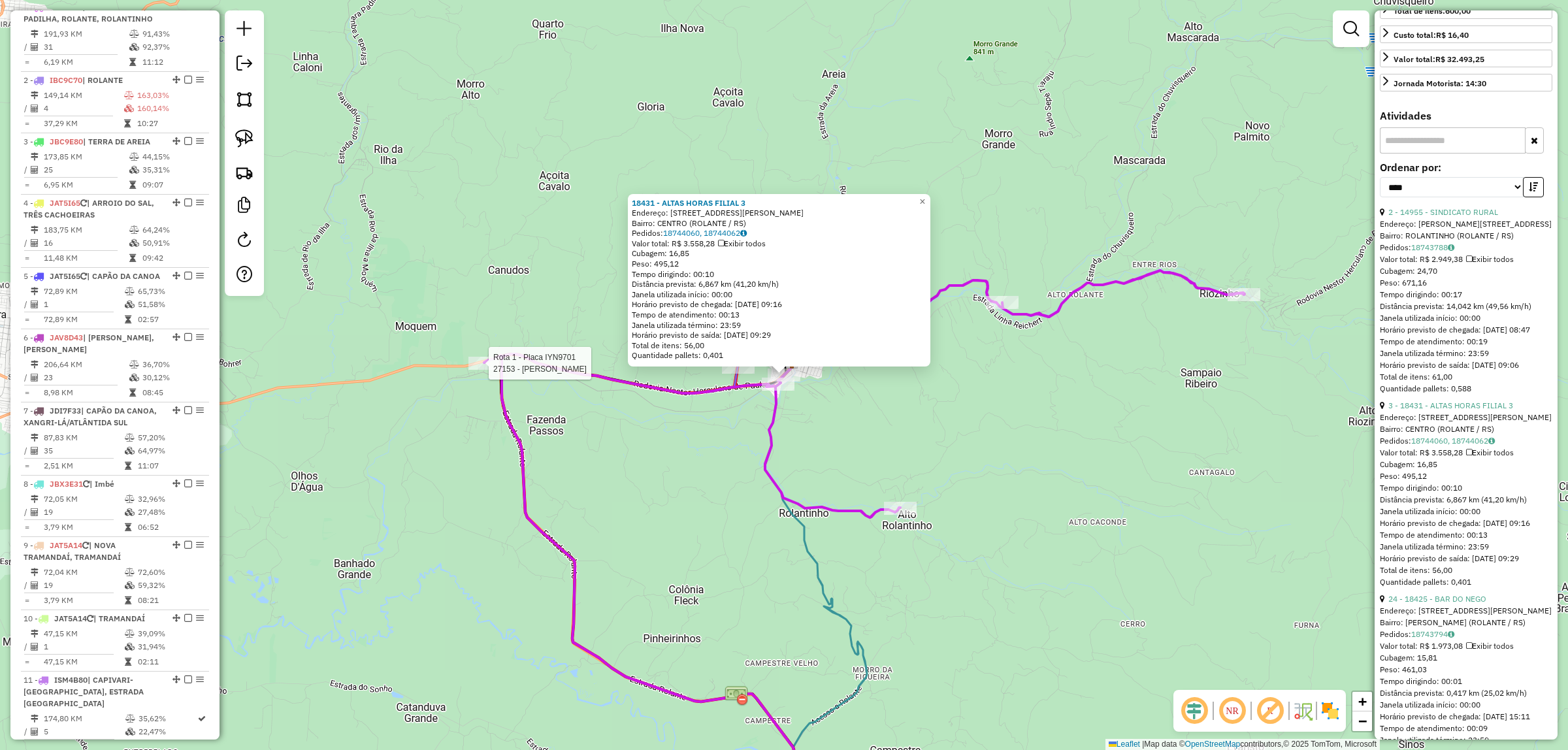
click at [489, 369] on div at bounding box center [485, 363] width 33 height 13
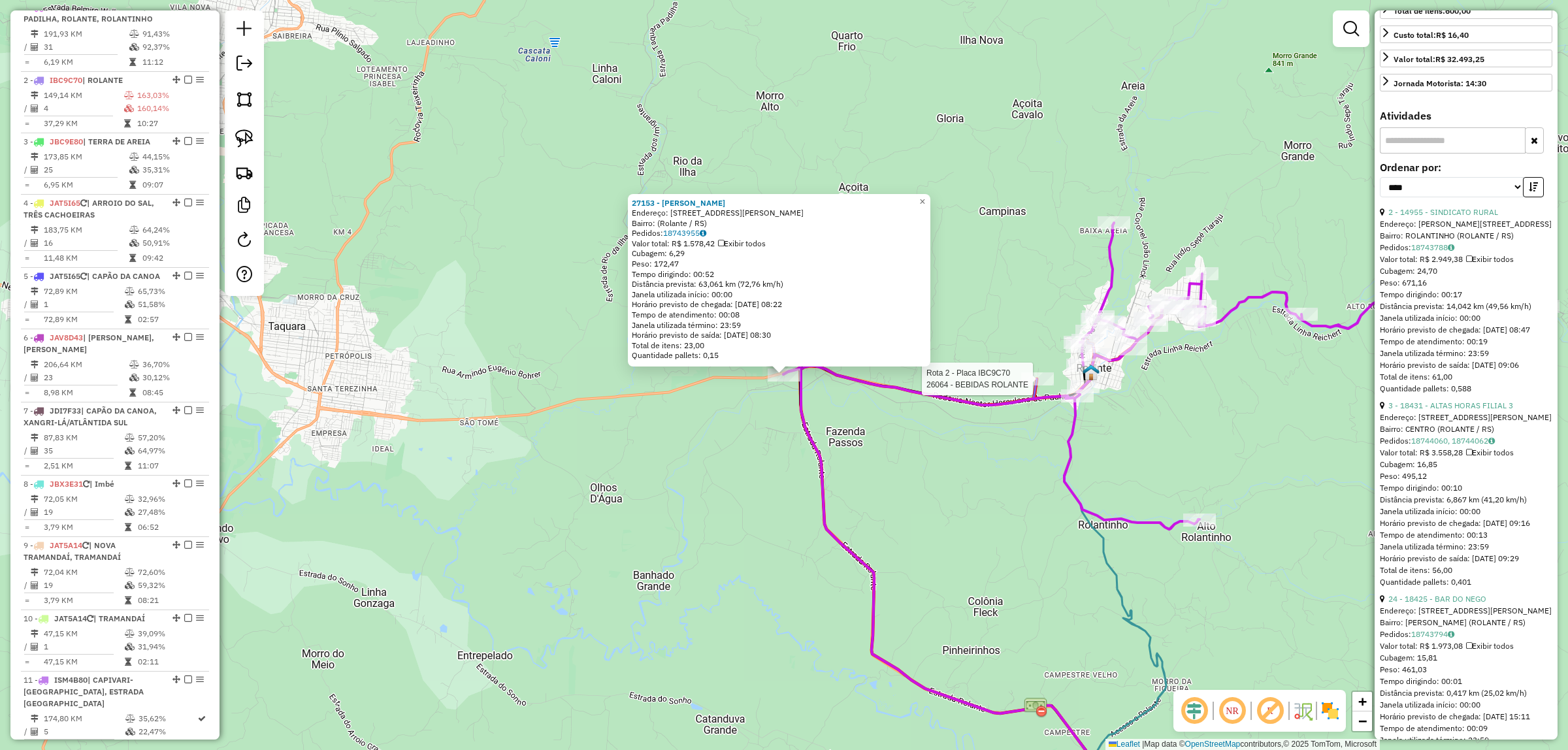
click at [1036, 385] on div at bounding box center [1038, 379] width 33 height 13
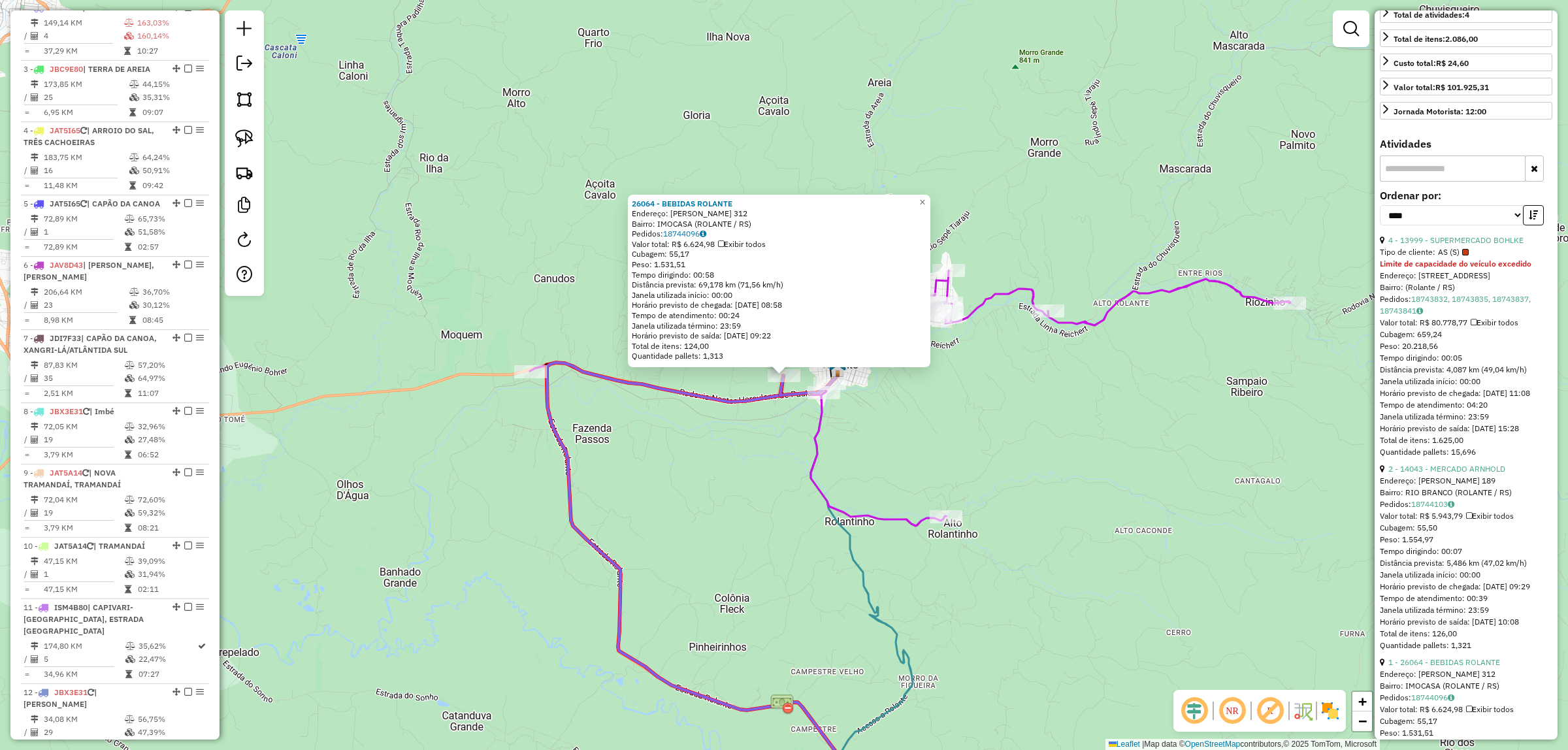
scroll to position [275, 0]
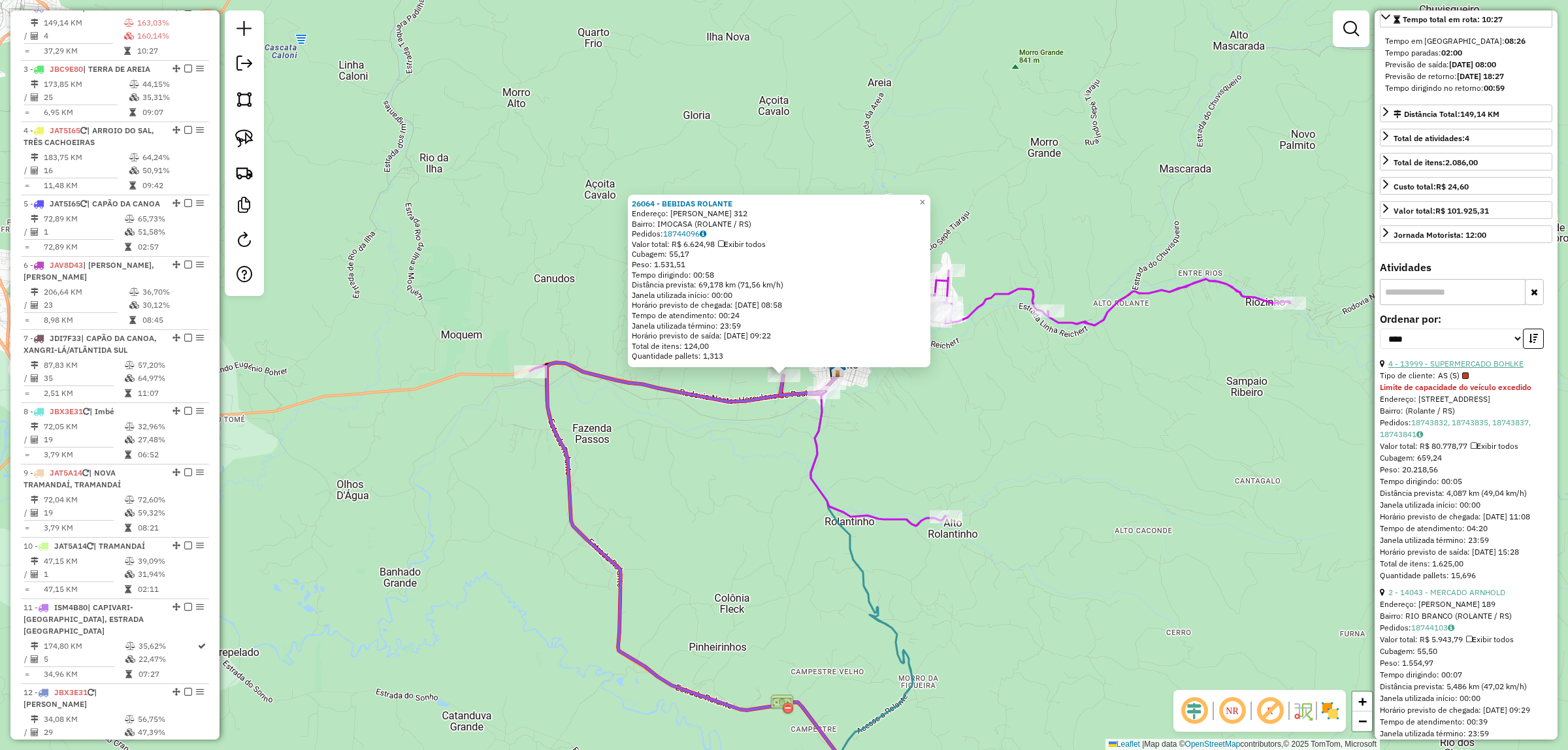
click at [1467, 369] on link "4 - 13999 - SUPERMERCADO BOHLKE" at bounding box center [1455, 363] width 135 height 10
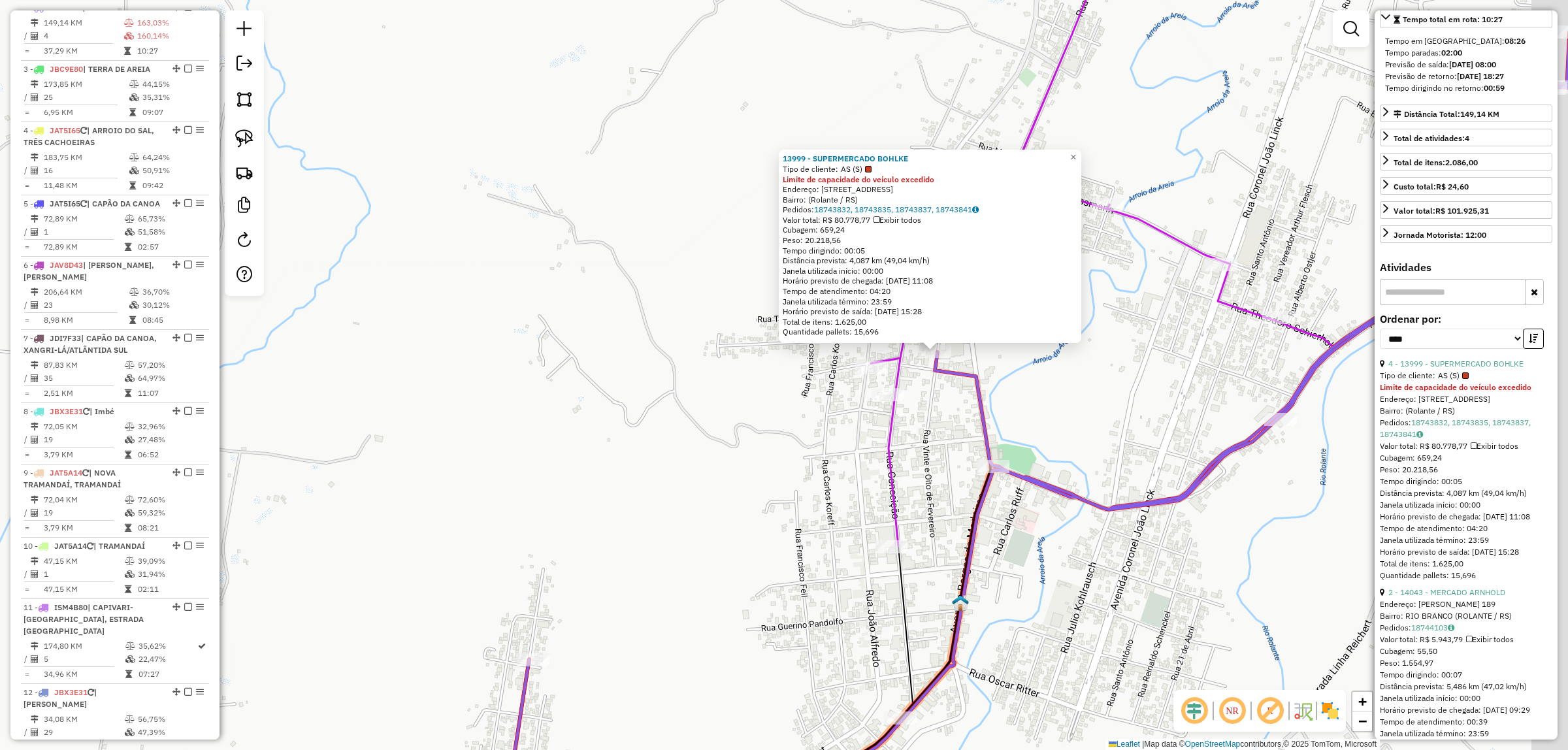
drag, startPoint x: 746, startPoint y: 353, endPoint x: 805, endPoint y: 416, distance: 86.3
click at [614, 386] on div "13999 - SUPERMERCADO BOHLKE Tipo de cliente: AS (S) Limite de capacidade do veí…" at bounding box center [784, 375] width 1568 height 750
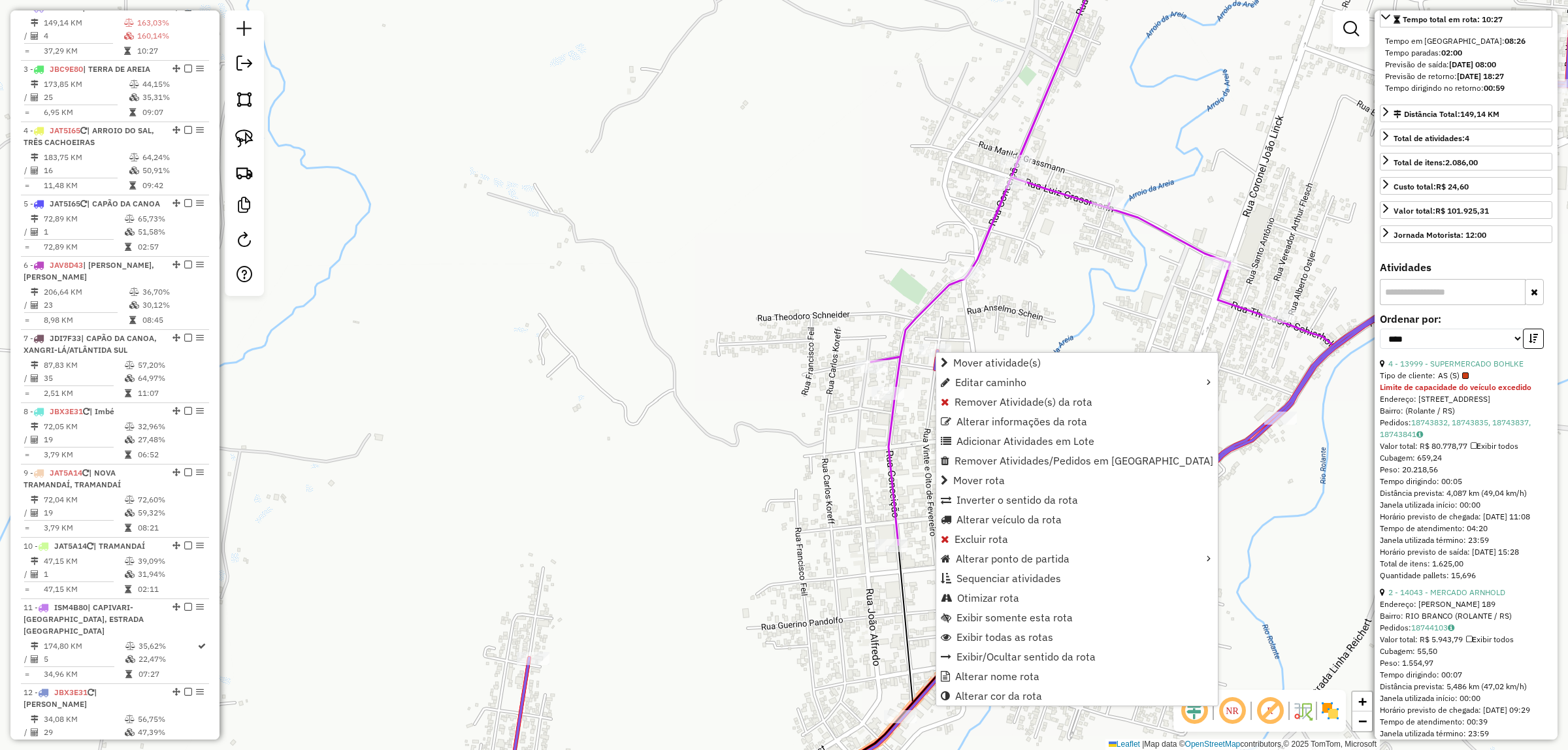
click at [746, 461] on div "Janela de atendimento Grade de atendimento Capacidade Transportadoras Veículos …" at bounding box center [784, 375] width 1568 height 750
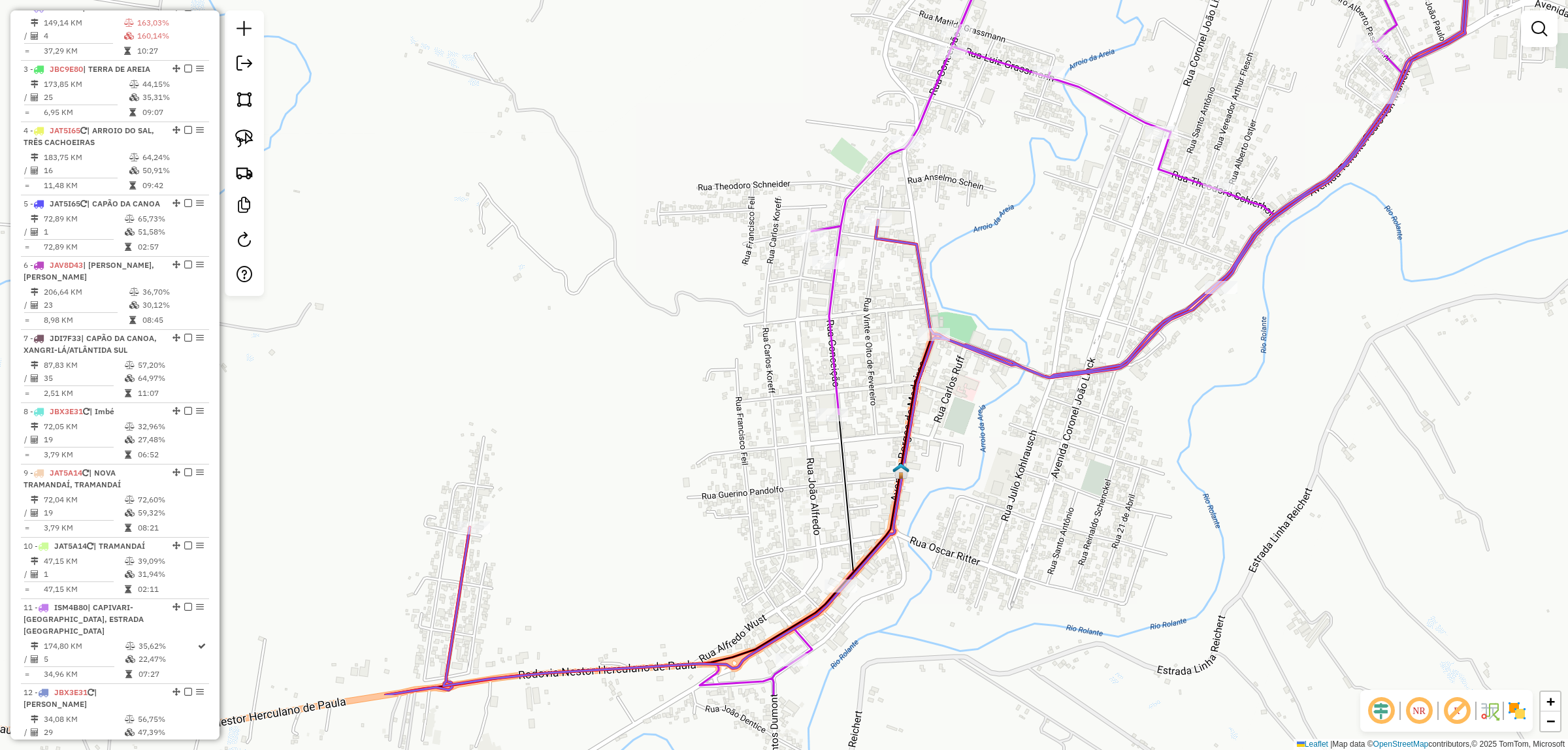
drag, startPoint x: 753, startPoint y: 507, endPoint x: 775, endPoint y: 500, distance: 23.1
click at [772, 496] on div "Janela de atendimento Grade de atendimento Capacidade Transportadoras Veículos …" at bounding box center [784, 375] width 1568 height 750
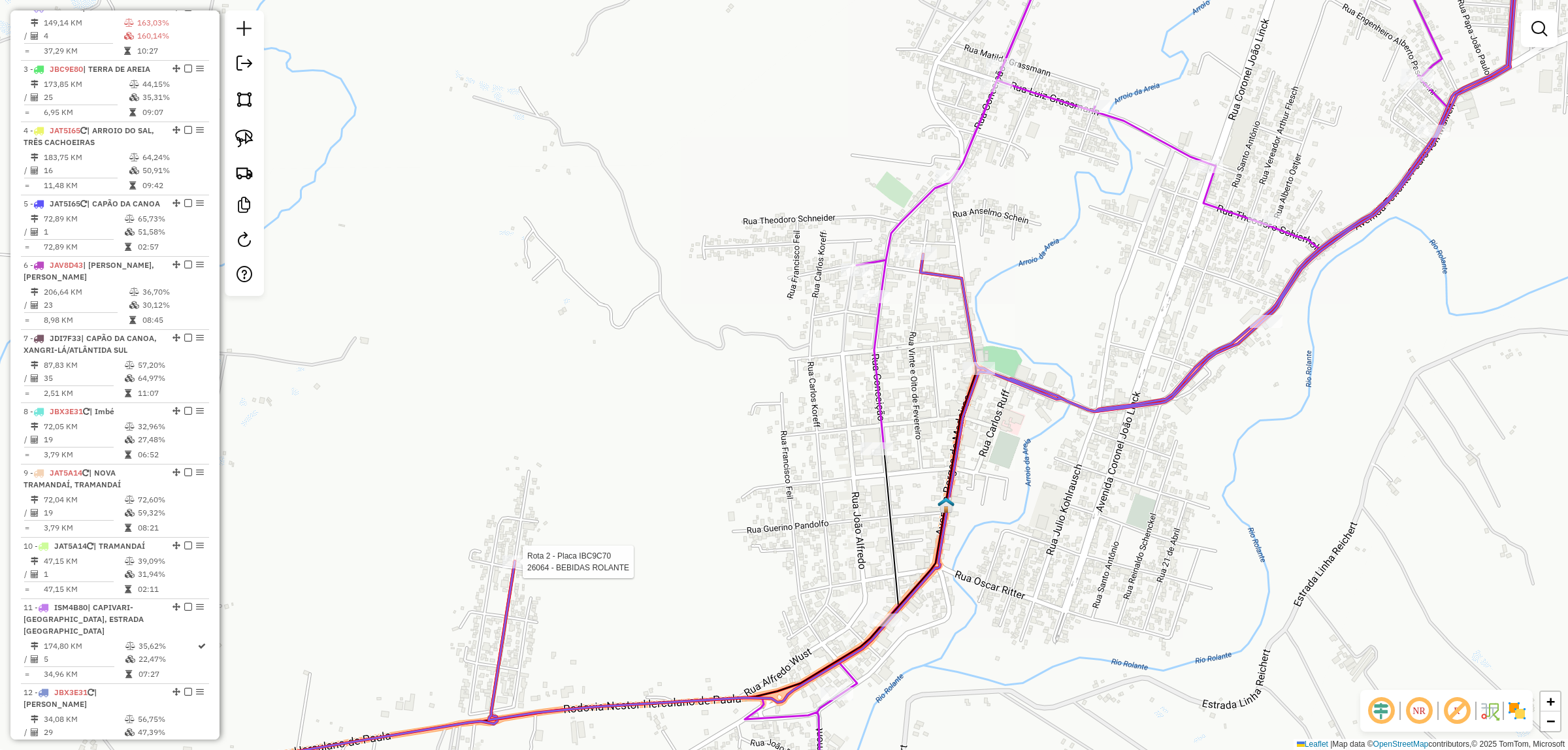
select select "*********"
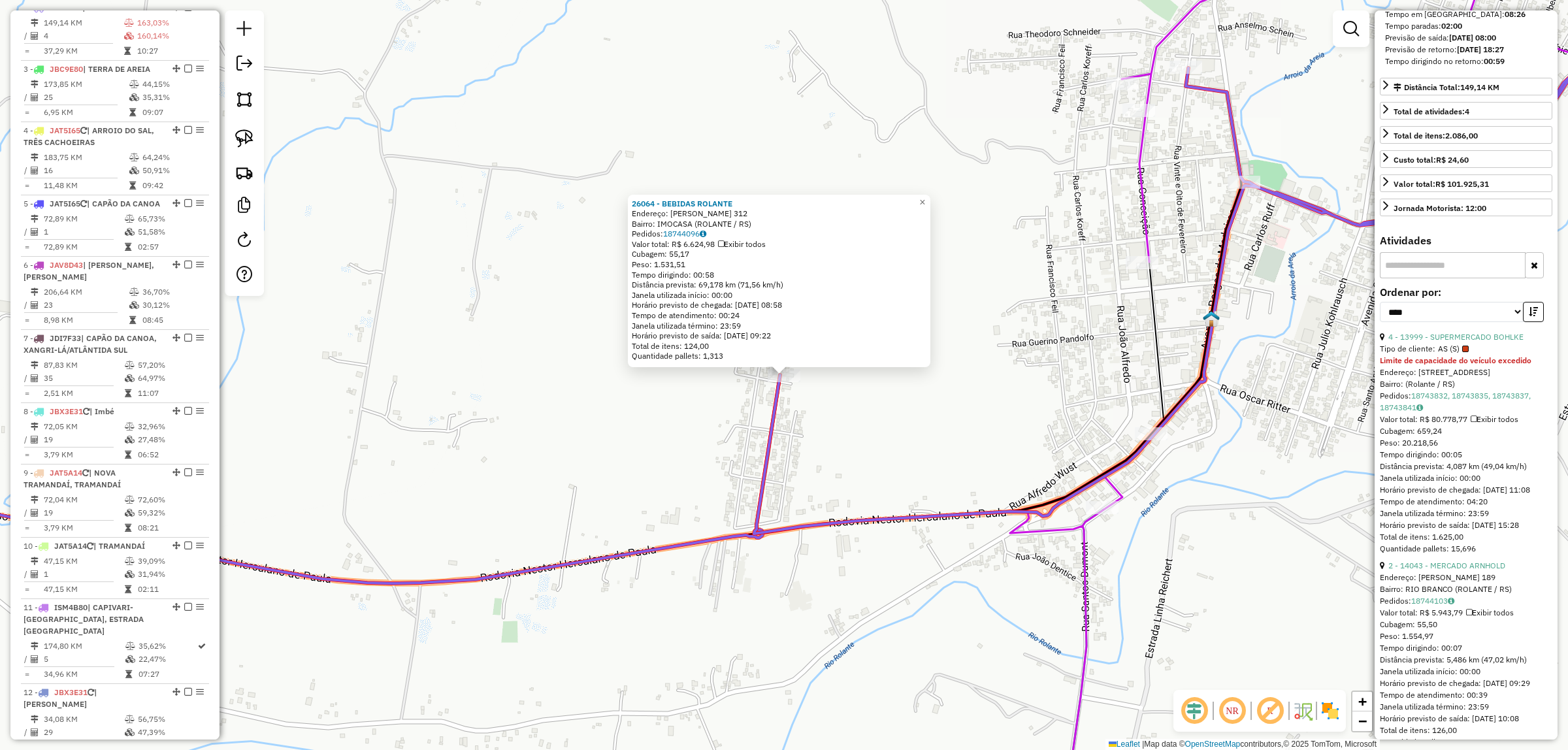
scroll to position [408, 0]
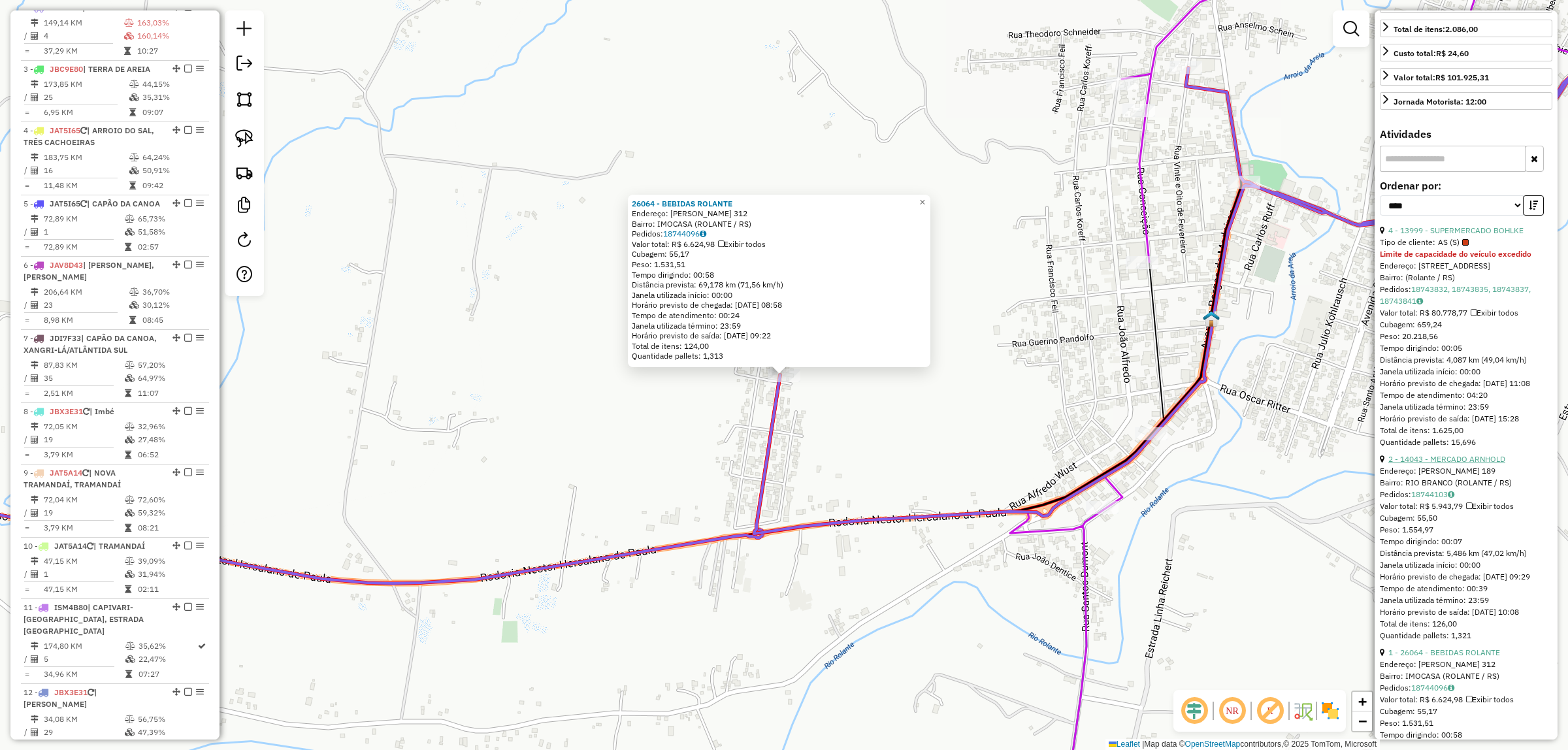
click at [1493, 464] on link "2 - 14043 - MERCADO ARNHOLD" at bounding box center [1446, 459] width 117 height 10
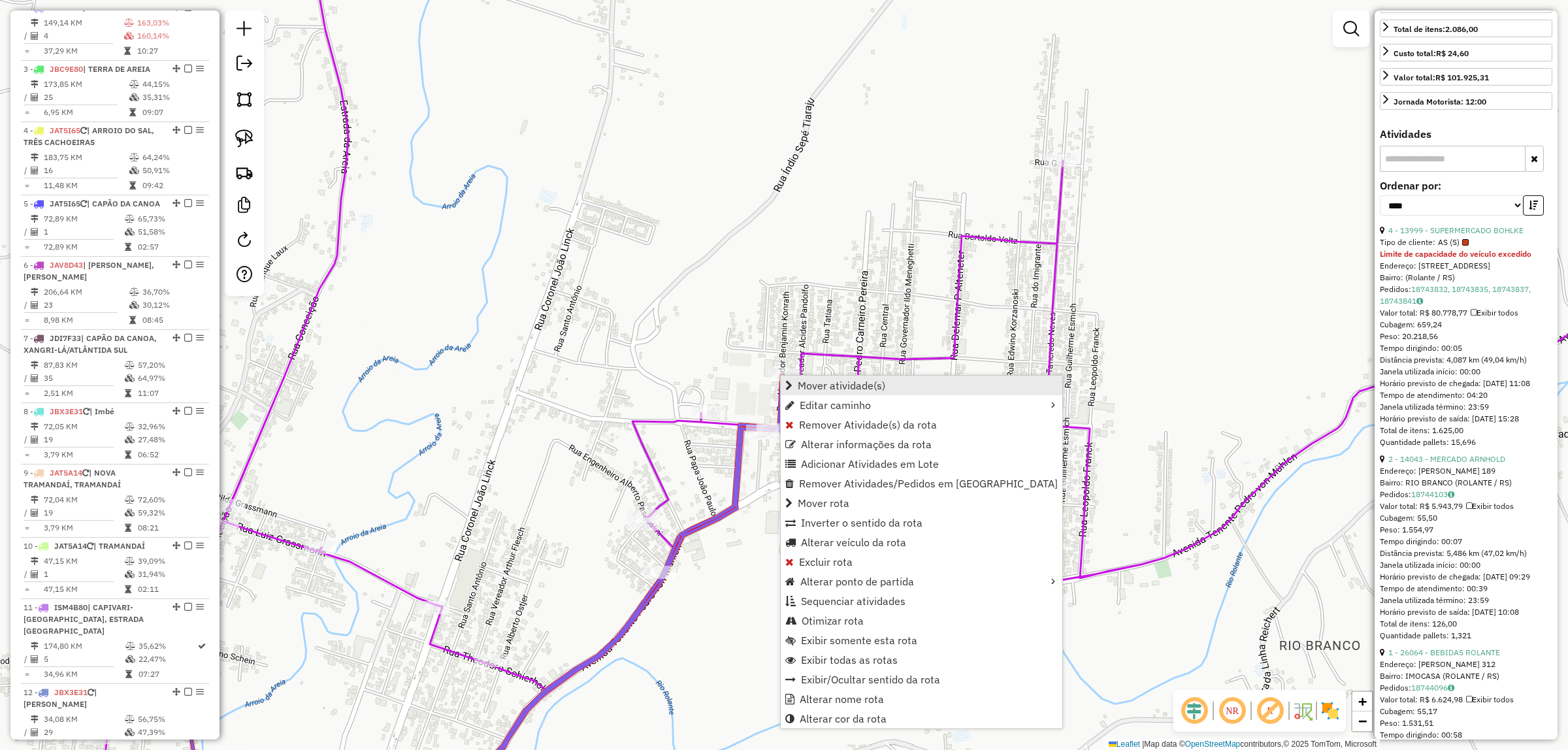
click at [847, 387] on span "Mover atividade(s)" at bounding box center [841, 385] width 87 height 10
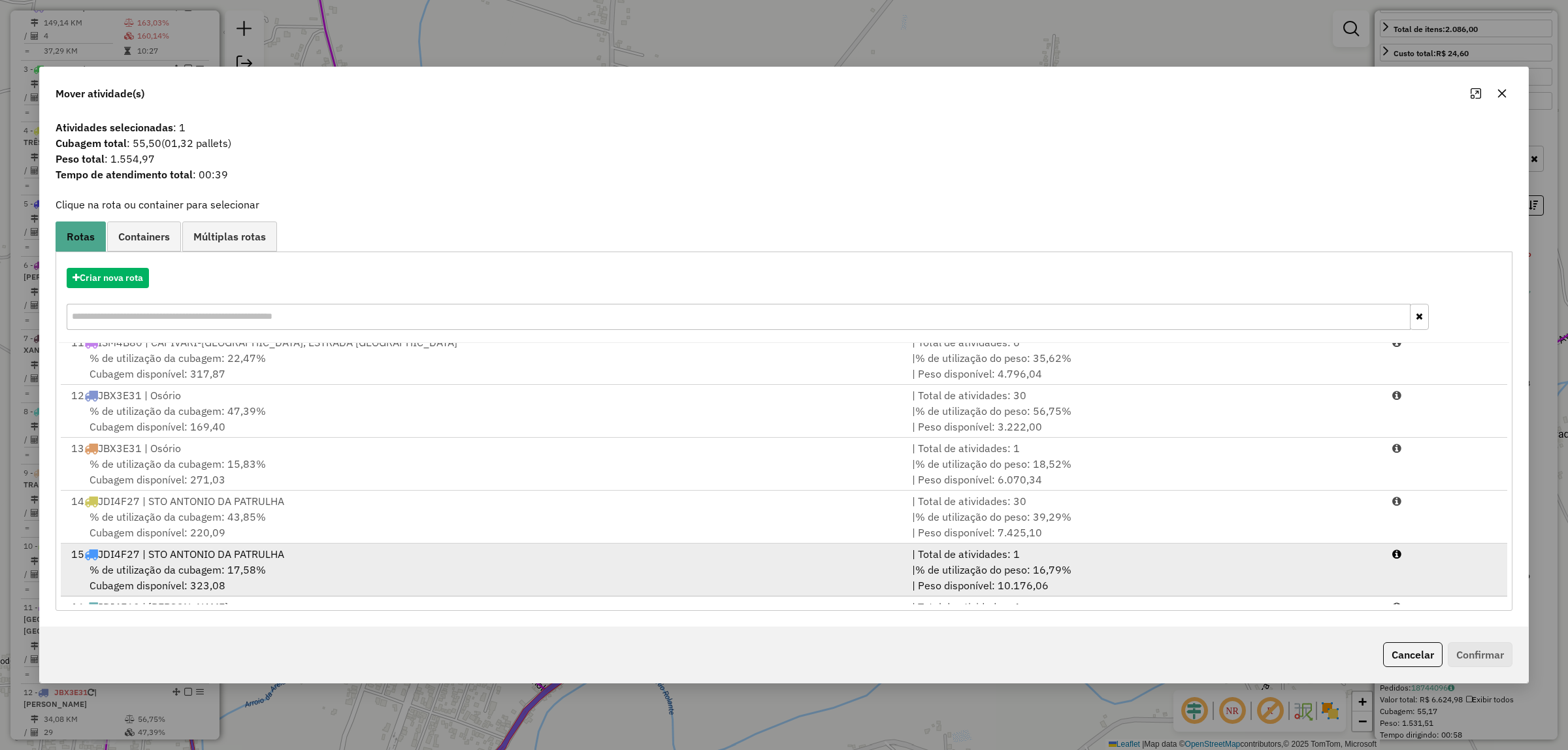
scroll to position [534, 0]
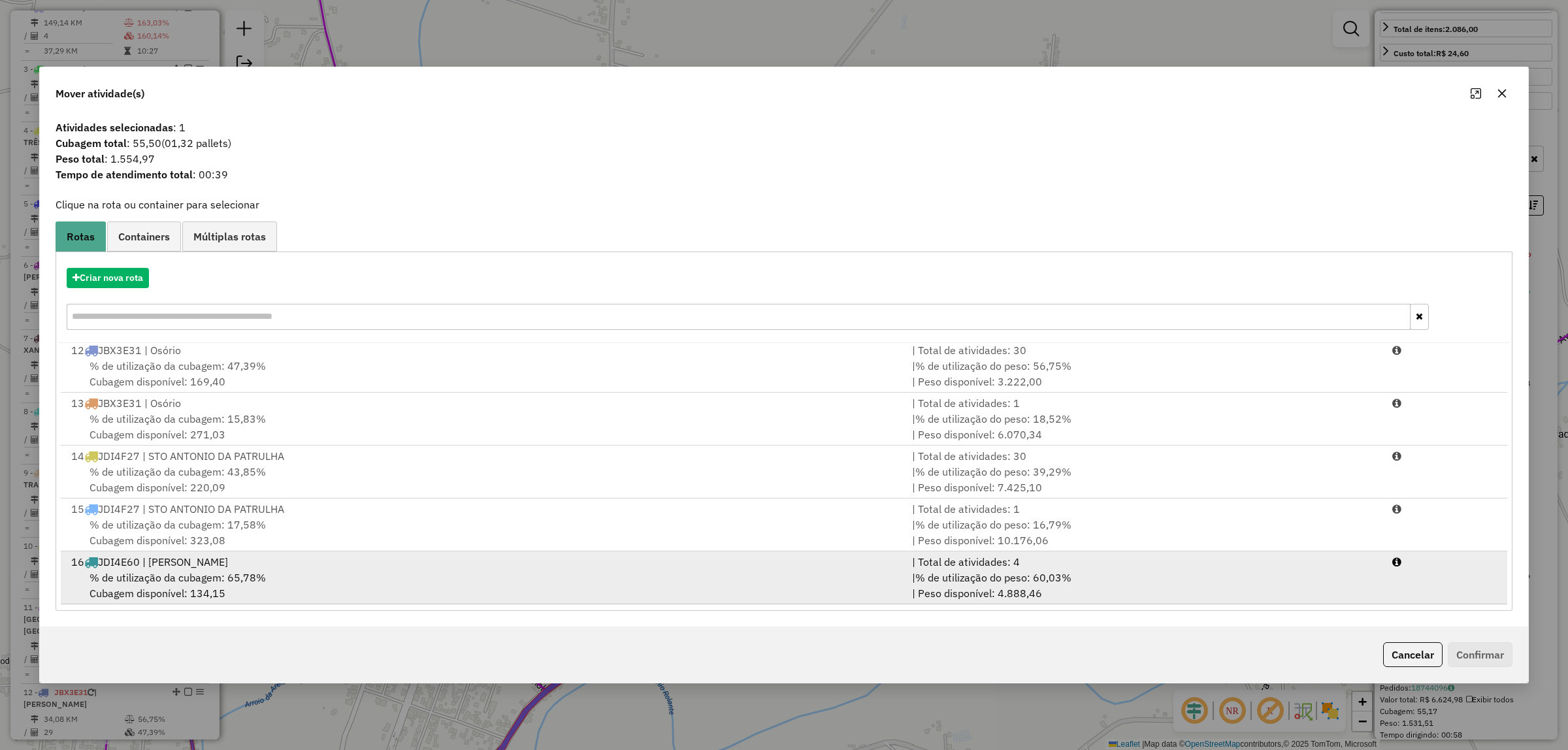
click at [356, 579] on div "% de utilização da cubagem: 65,78% Cubagem disponível: 134,15" at bounding box center [483, 585] width 841 height 31
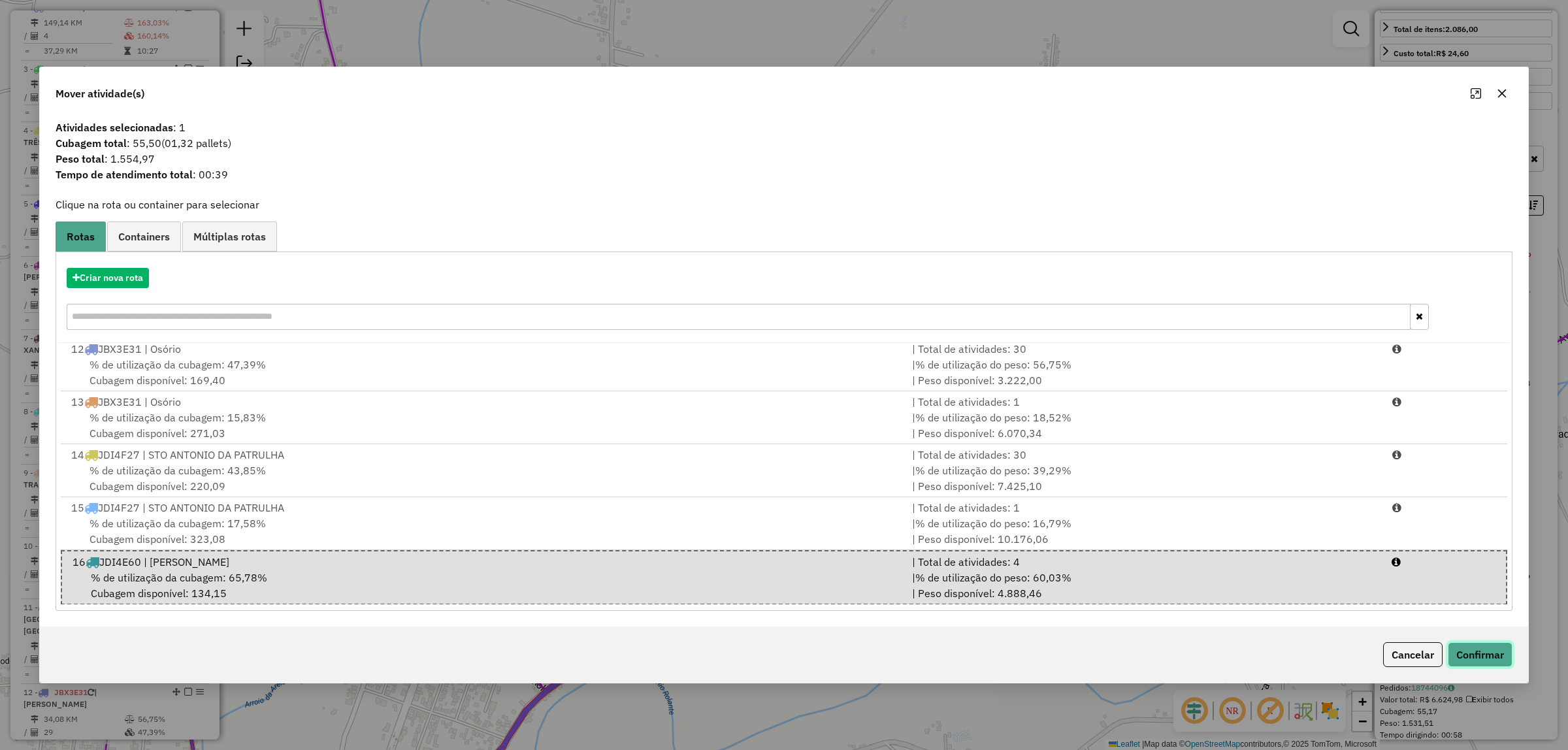
click at [1507, 647] on button "Confirmar" at bounding box center [1480, 654] width 64 height 25
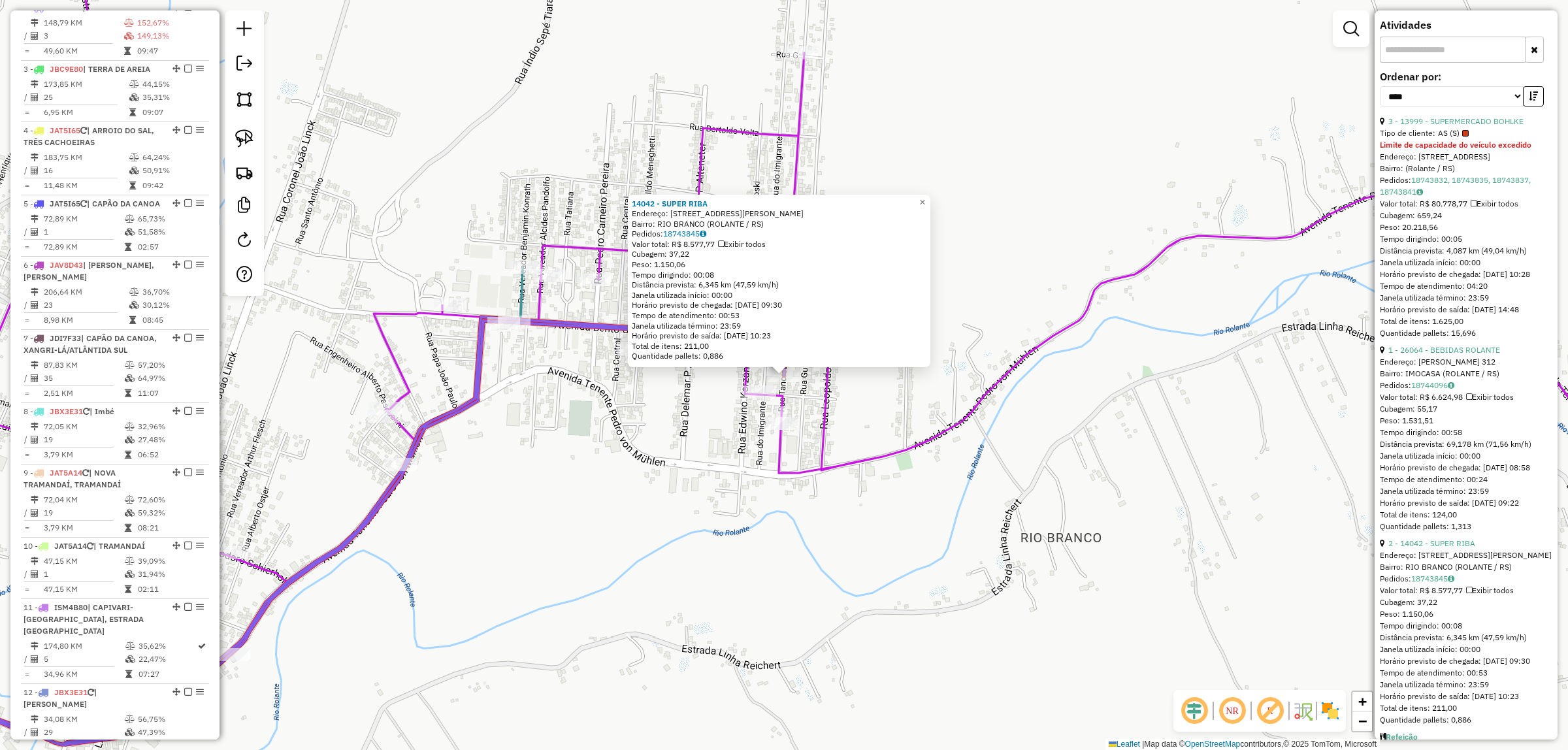
scroll to position [478, 0]
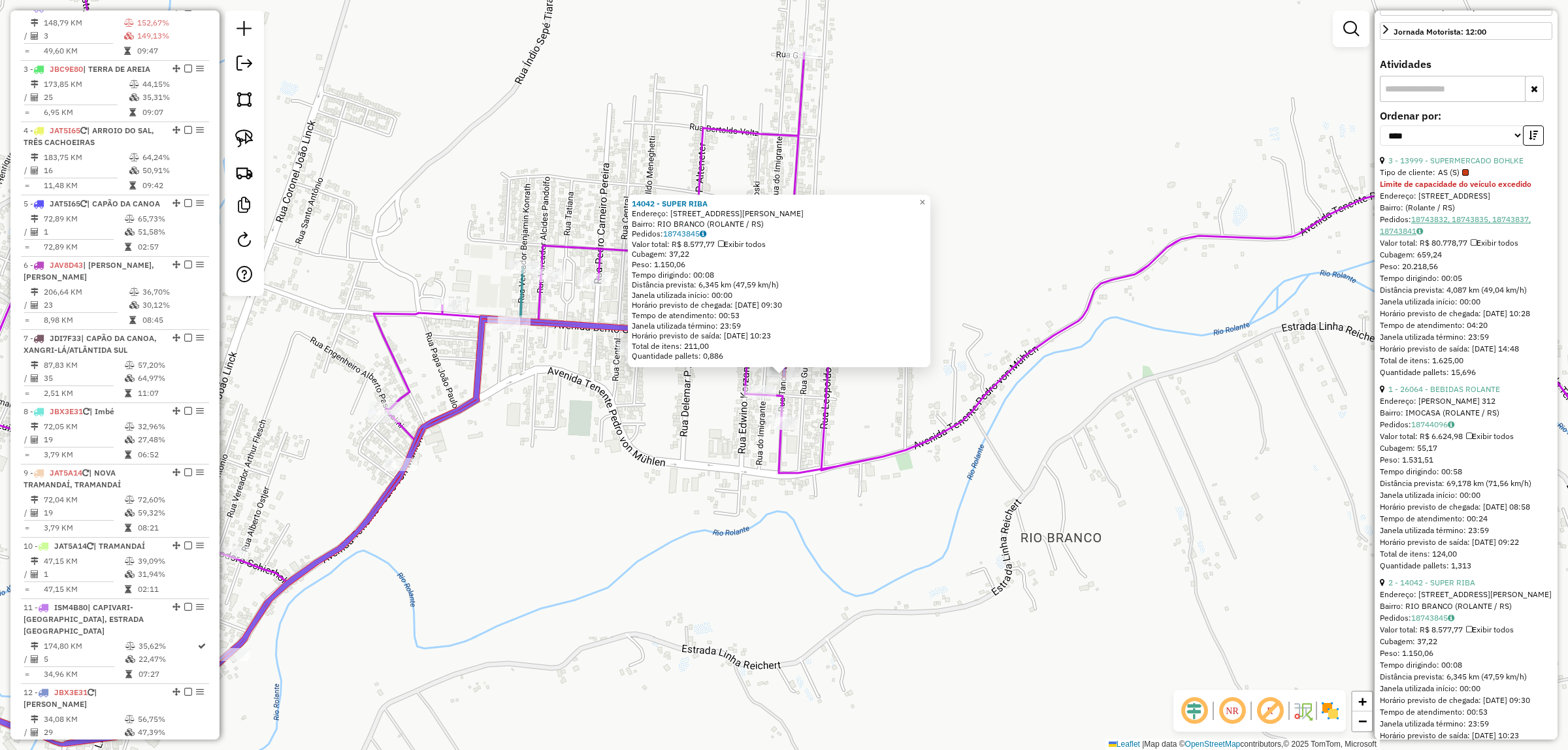
click at [1434, 236] on link "18743832, 18743835, 18743837, 18743841" at bounding box center [1455, 224] width 151 height 21
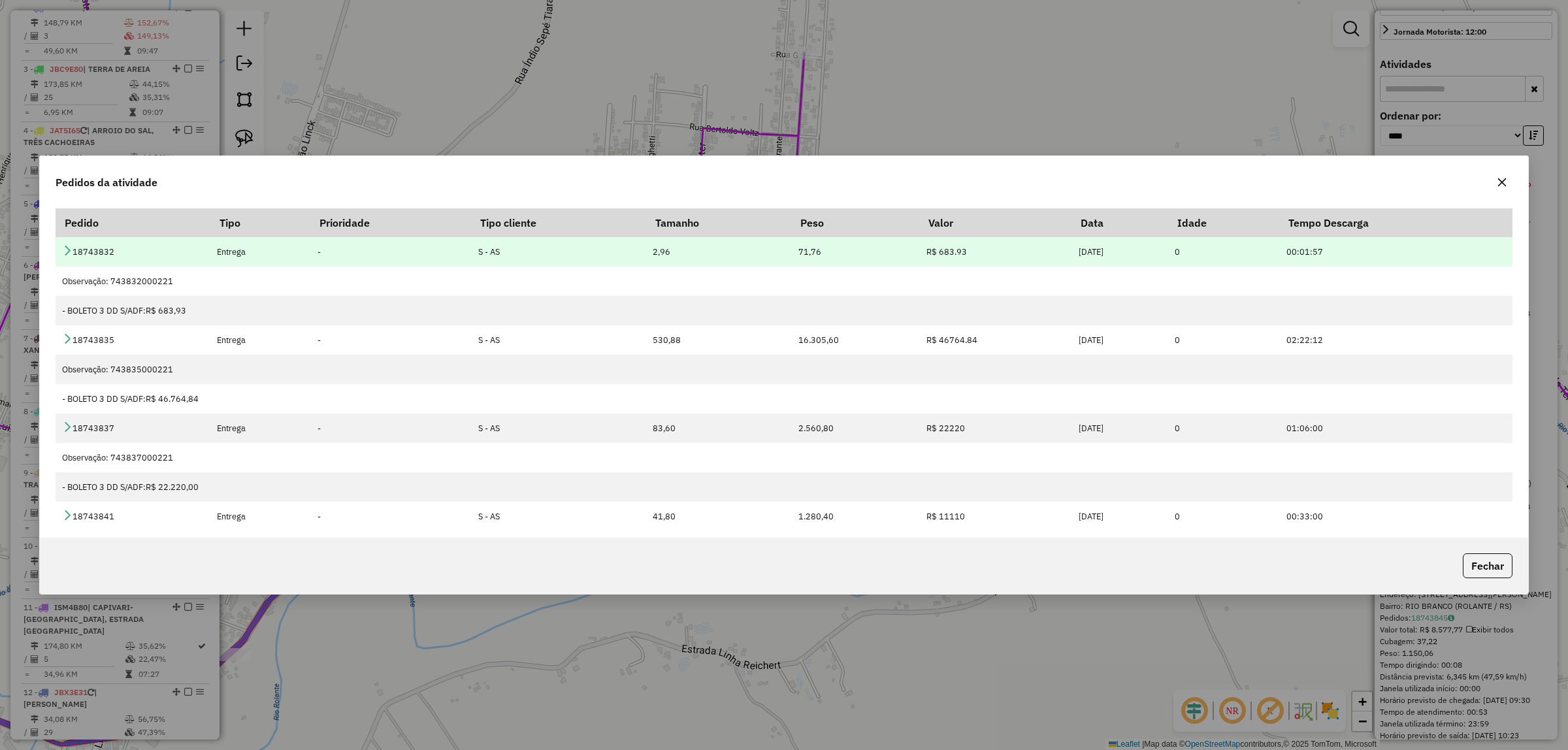
click at [69, 255] on icon at bounding box center [67, 250] width 10 height 10
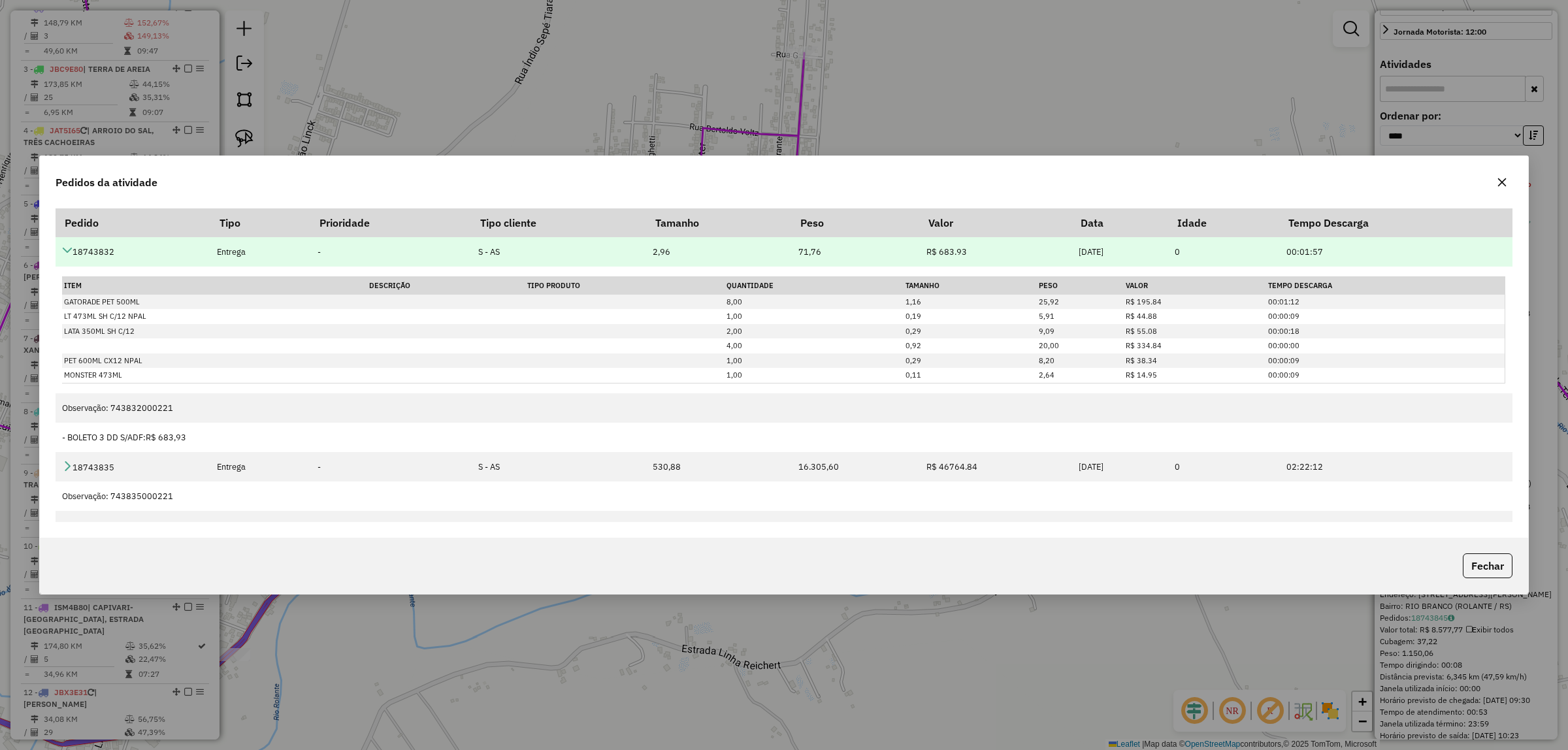
click at [69, 248] on icon at bounding box center [67, 250] width 10 height 10
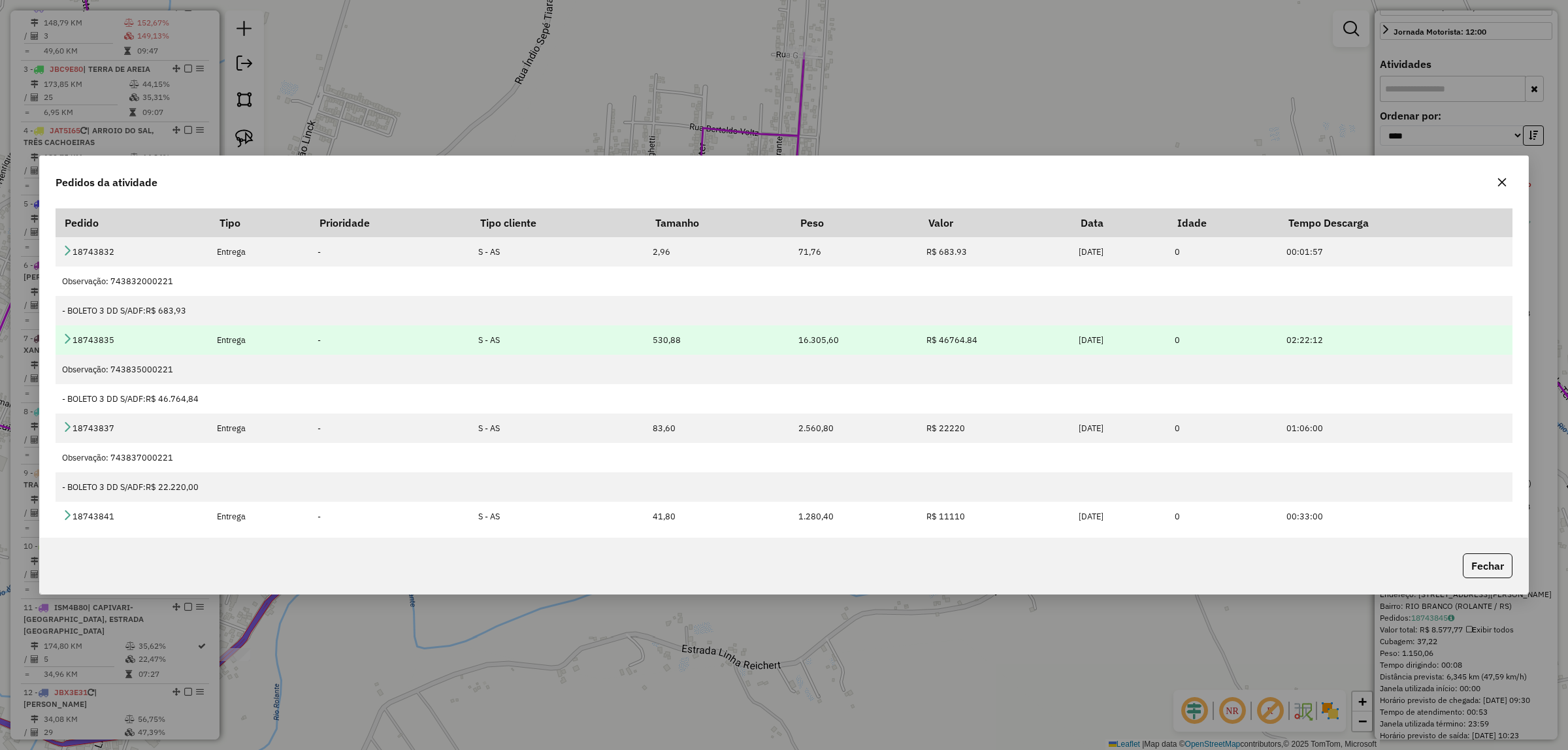
click at [65, 341] on icon at bounding box center [67, 337] width 10 height 10
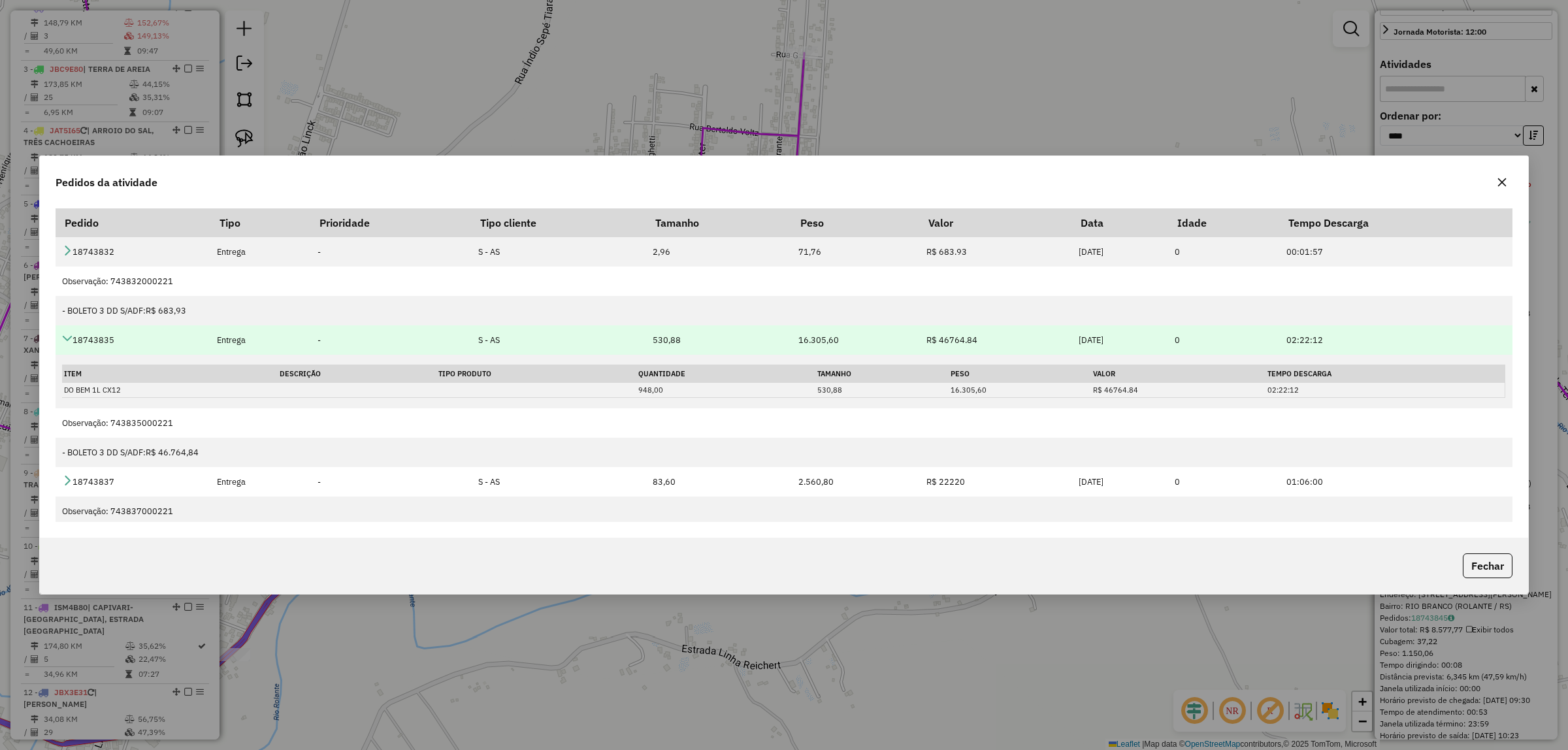
click at [66, 338] on icon at bounding box center [67, 337] width 10 height 10
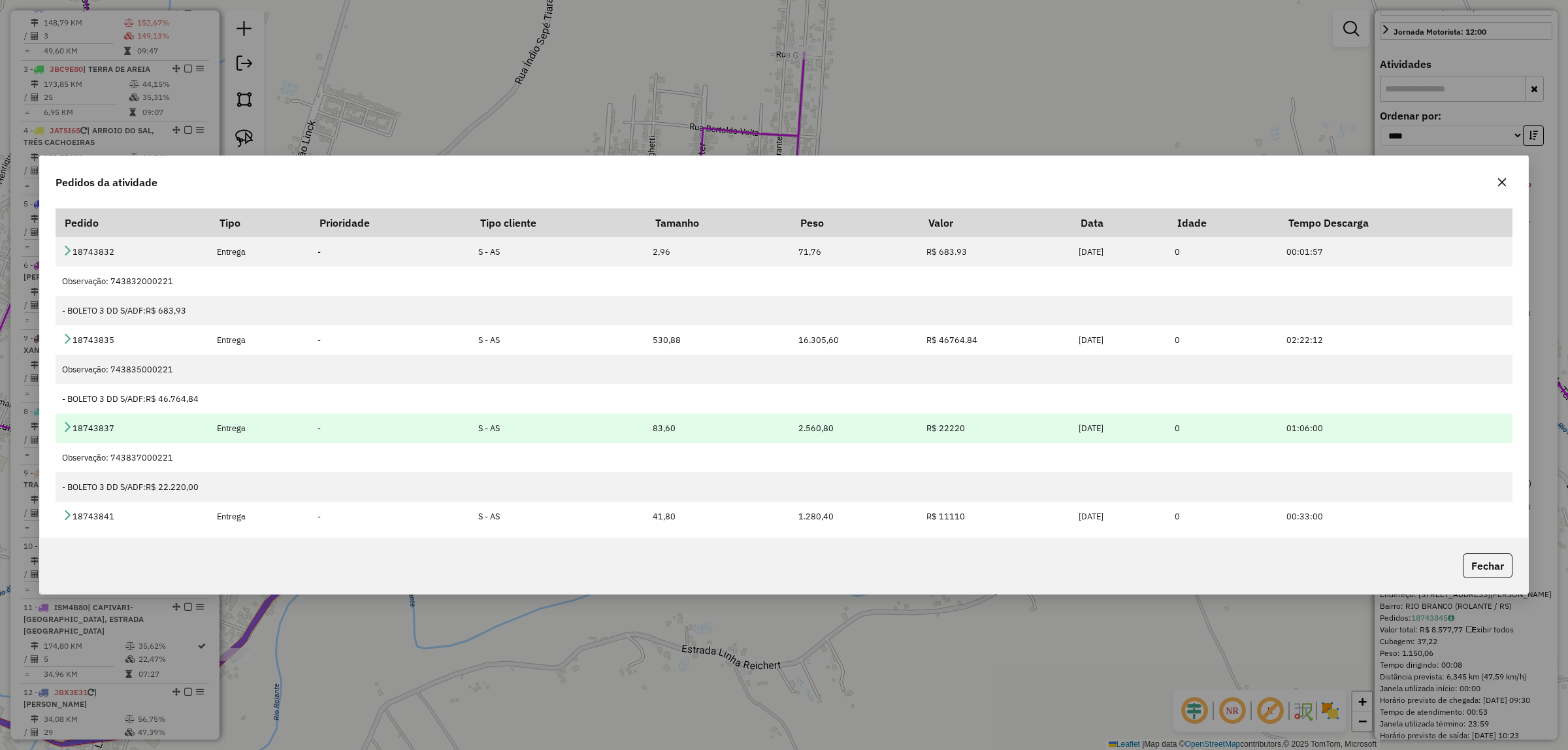
click at [67, 426] on icon at bounding box center [67, 426] width 10 height 10
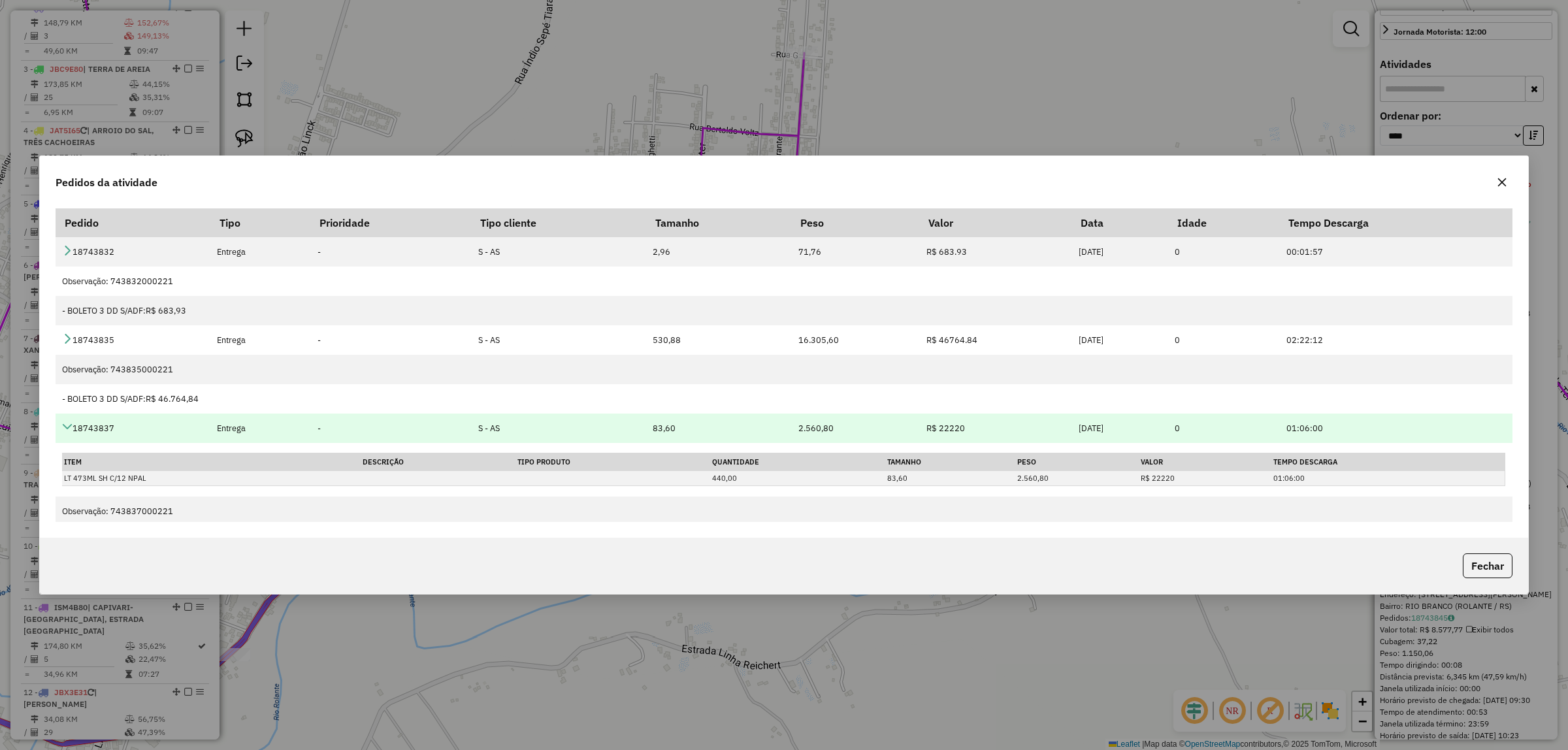
click at [67, 426] on icon at bounding box center [67, 426] width 10 height 10
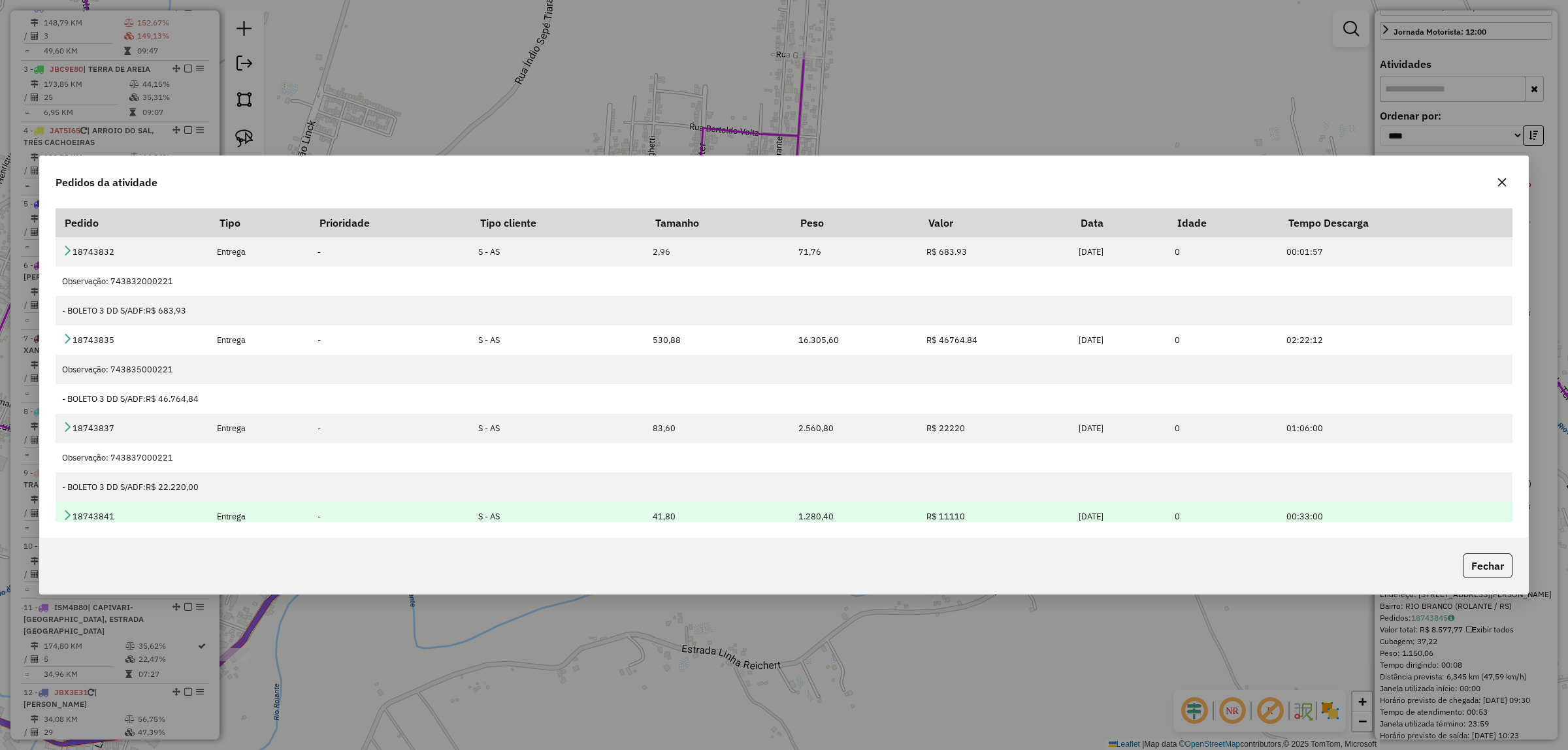
click at [67, 519] on icon at bounding box center [67, 514] width 10 height 10
click at [69, 514] on icon at bounding box center [67, 514] width 10 height 10
click at [63, 514] on icon at bounding box center [67, 514] width 10 height 10
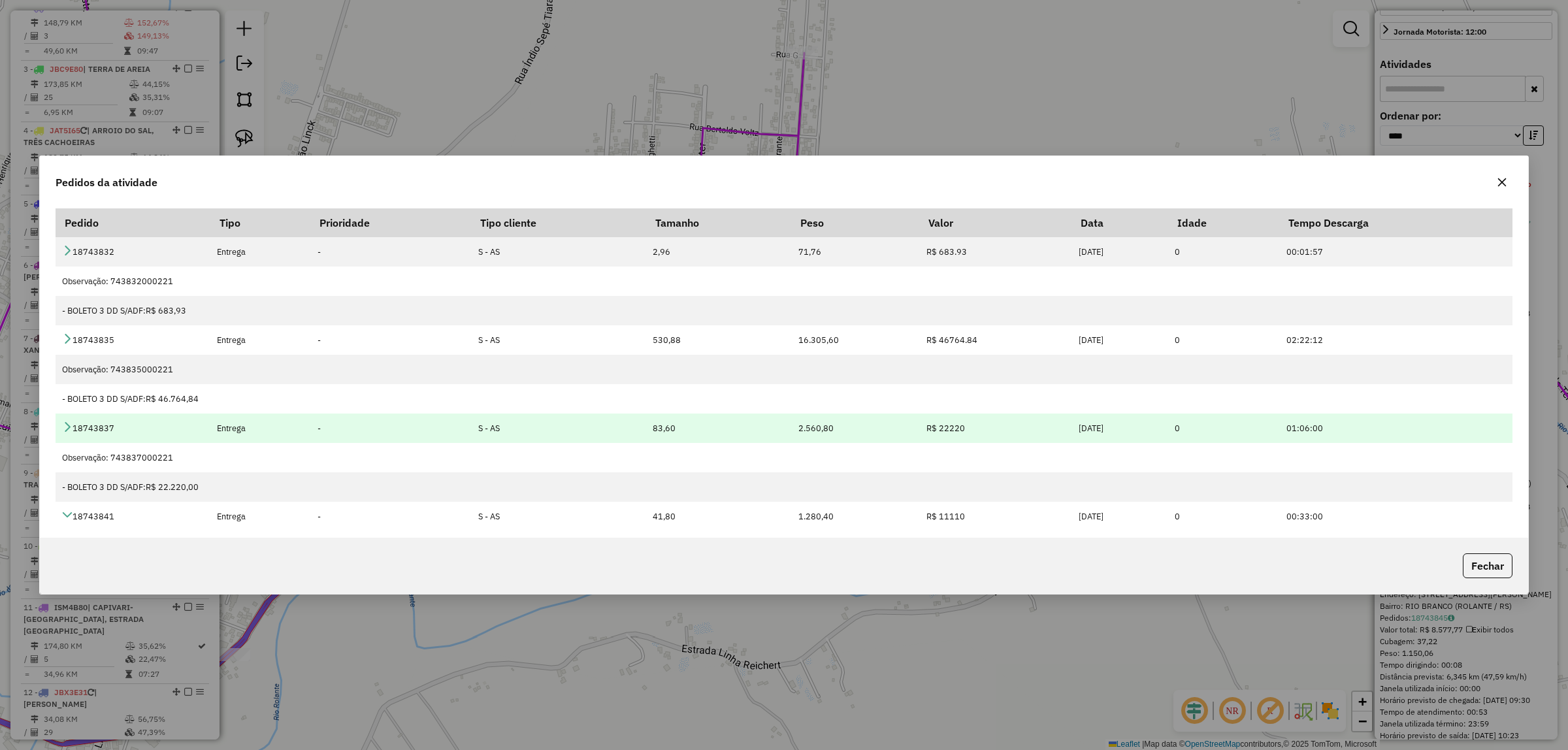
scroll to position [122, 0]
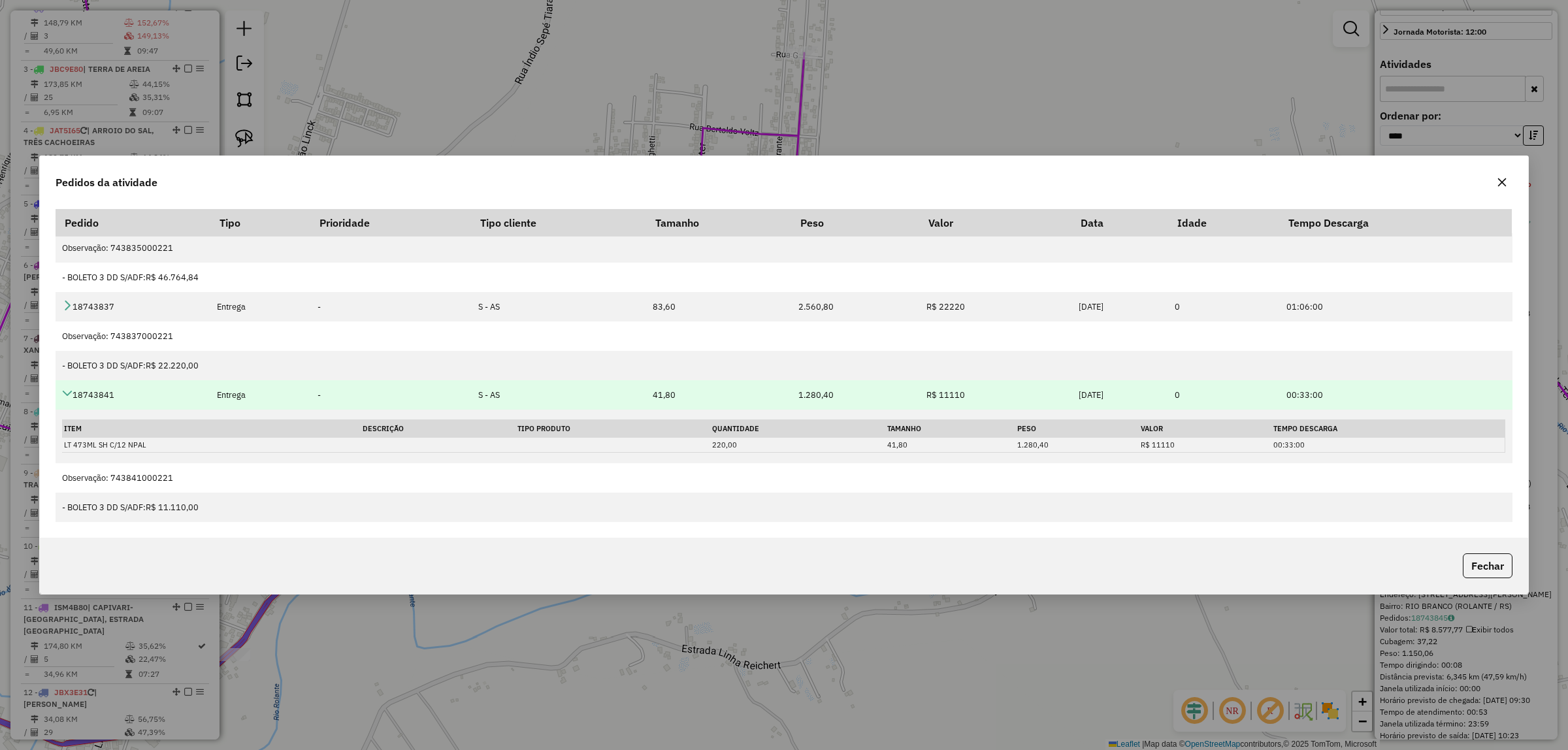
click at [65, 394] on icon at bounding box center [67, 392] width 10 height 10
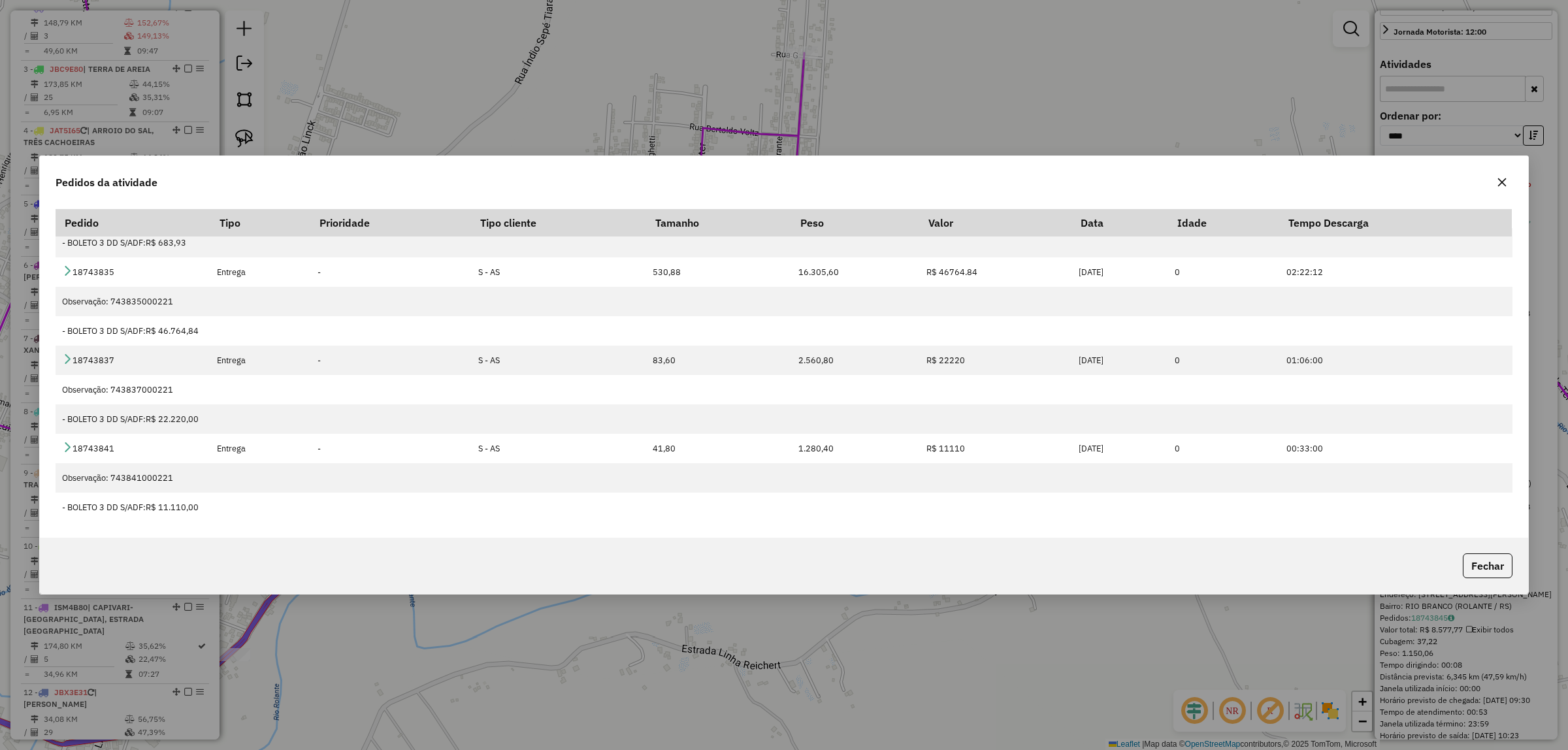
click at [1500, 180] on icon "button" at bounding box center [1501, 182] width 10 height 10
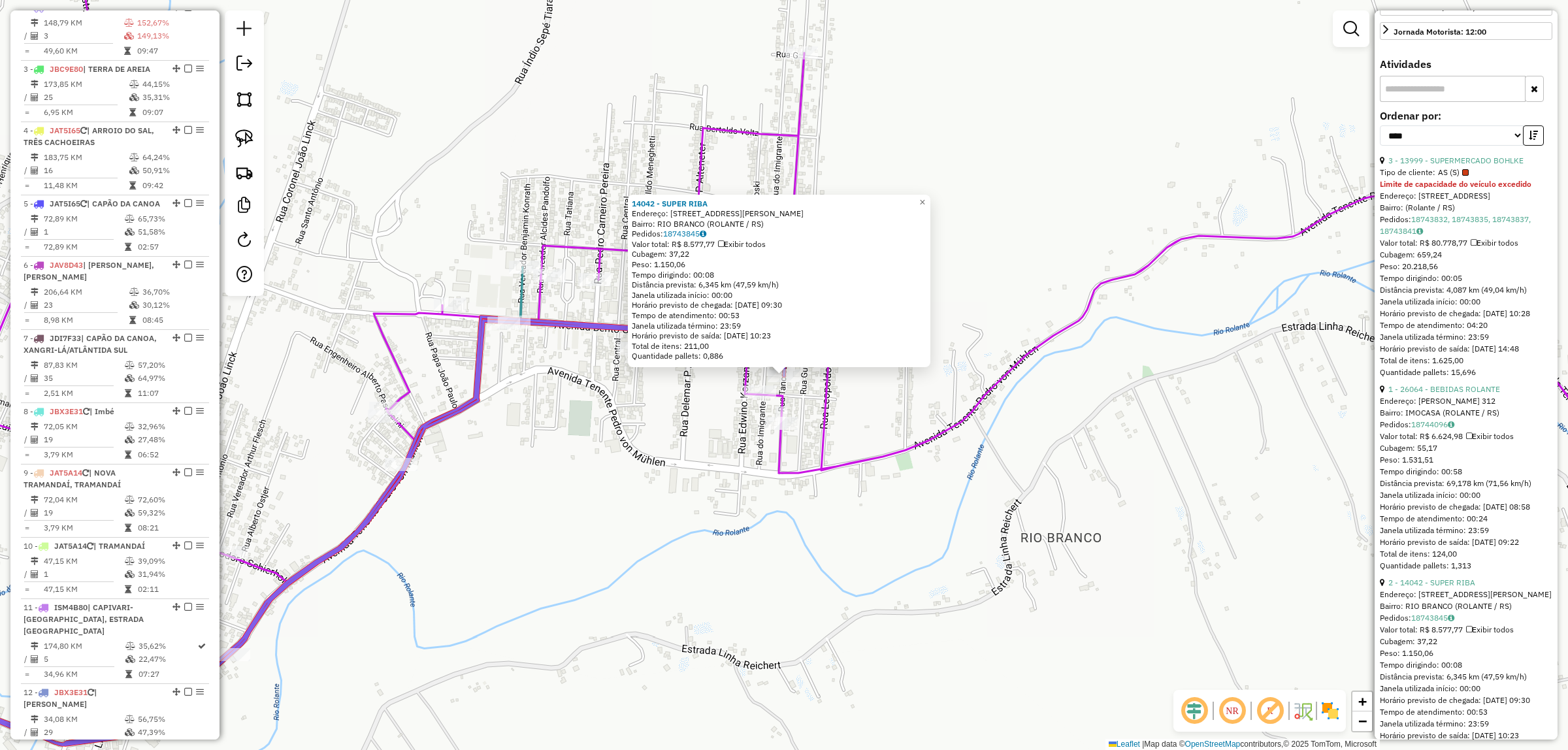
scroll to position [560, 0]
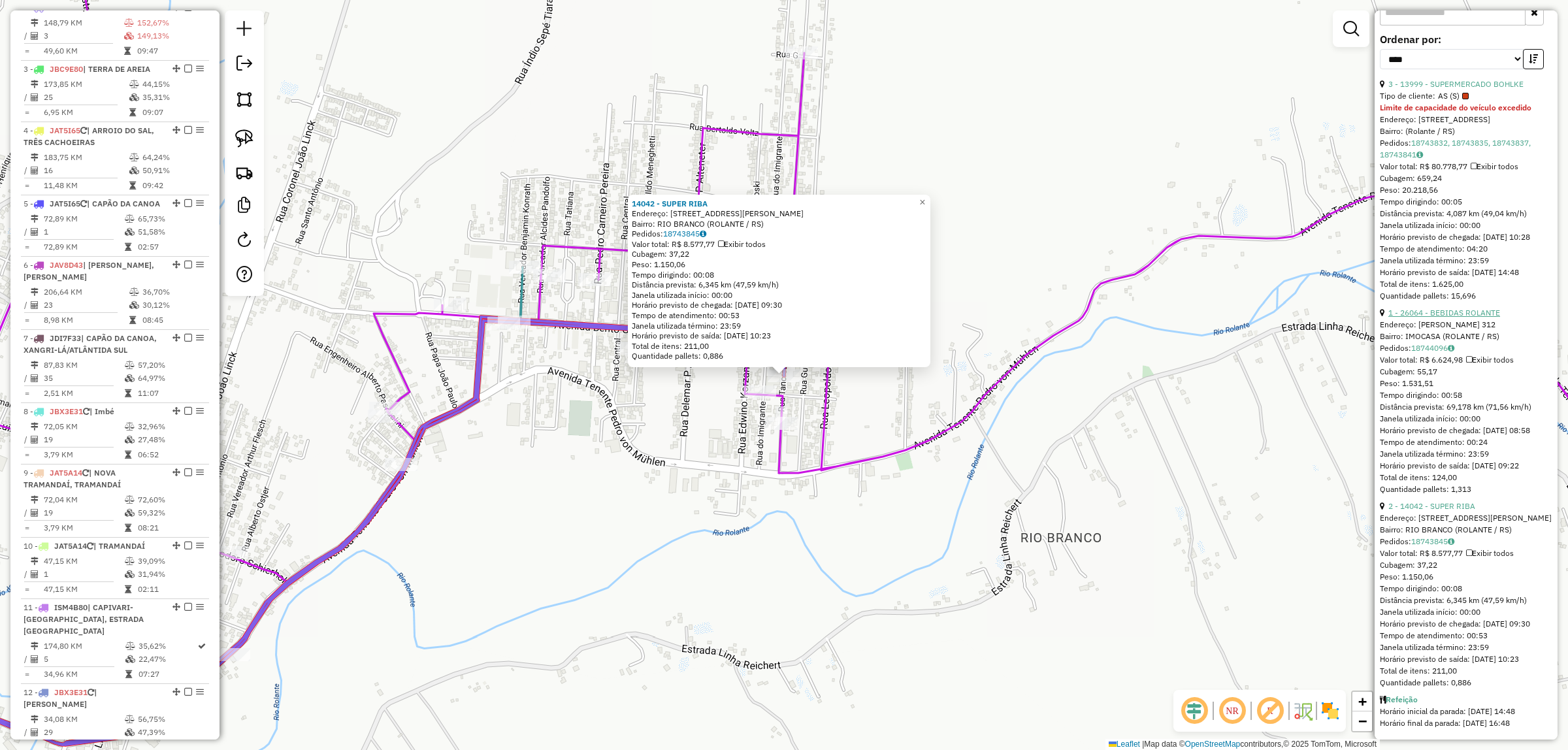
click at [1471, 317] on link "1 - 26064 - BEBIDAS ROLANTE" at bounding box center [1444, 312] width 112 height 10
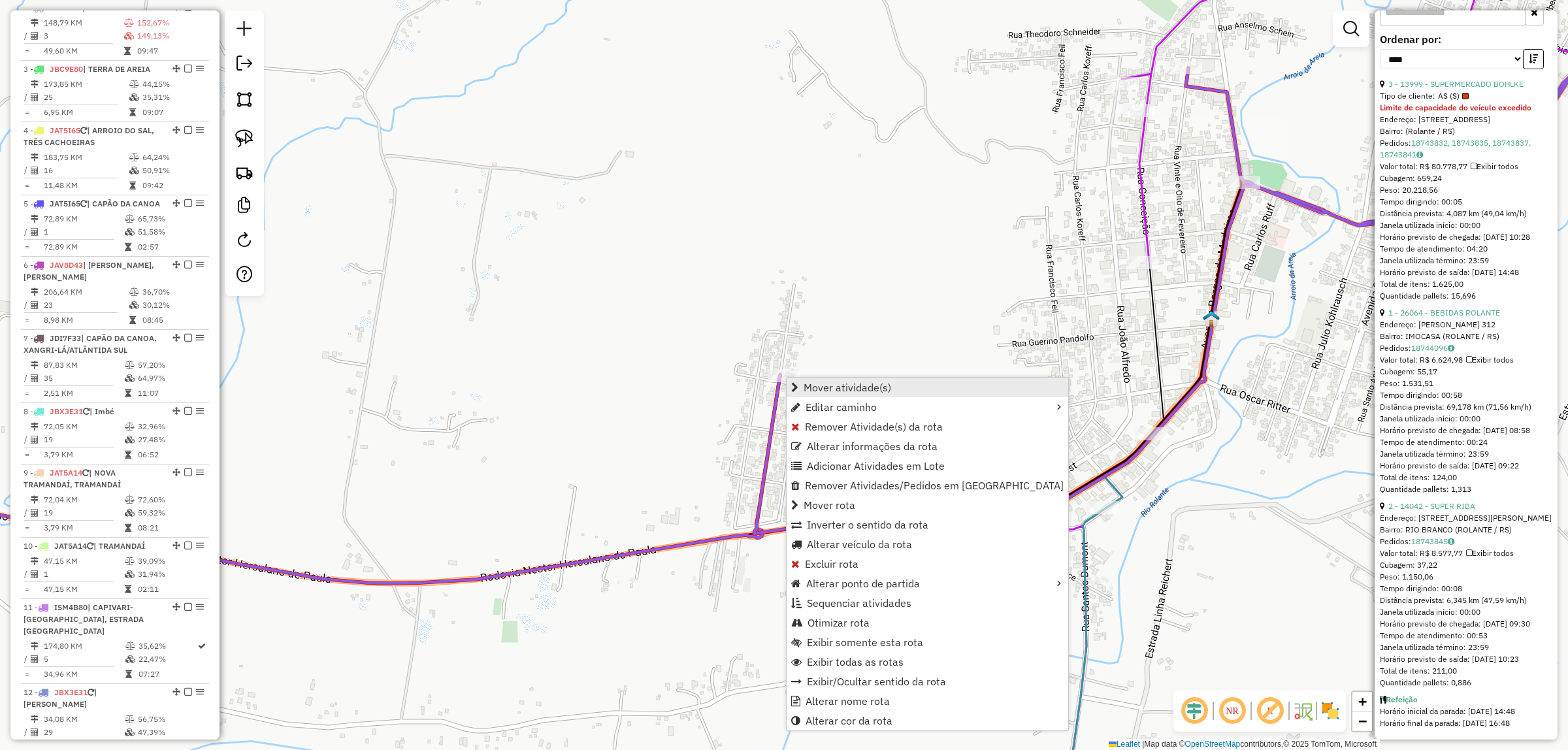
click at [858, 387] on span "Mover atividade(s)" at bounding box center [846, 387] width 87 height 10
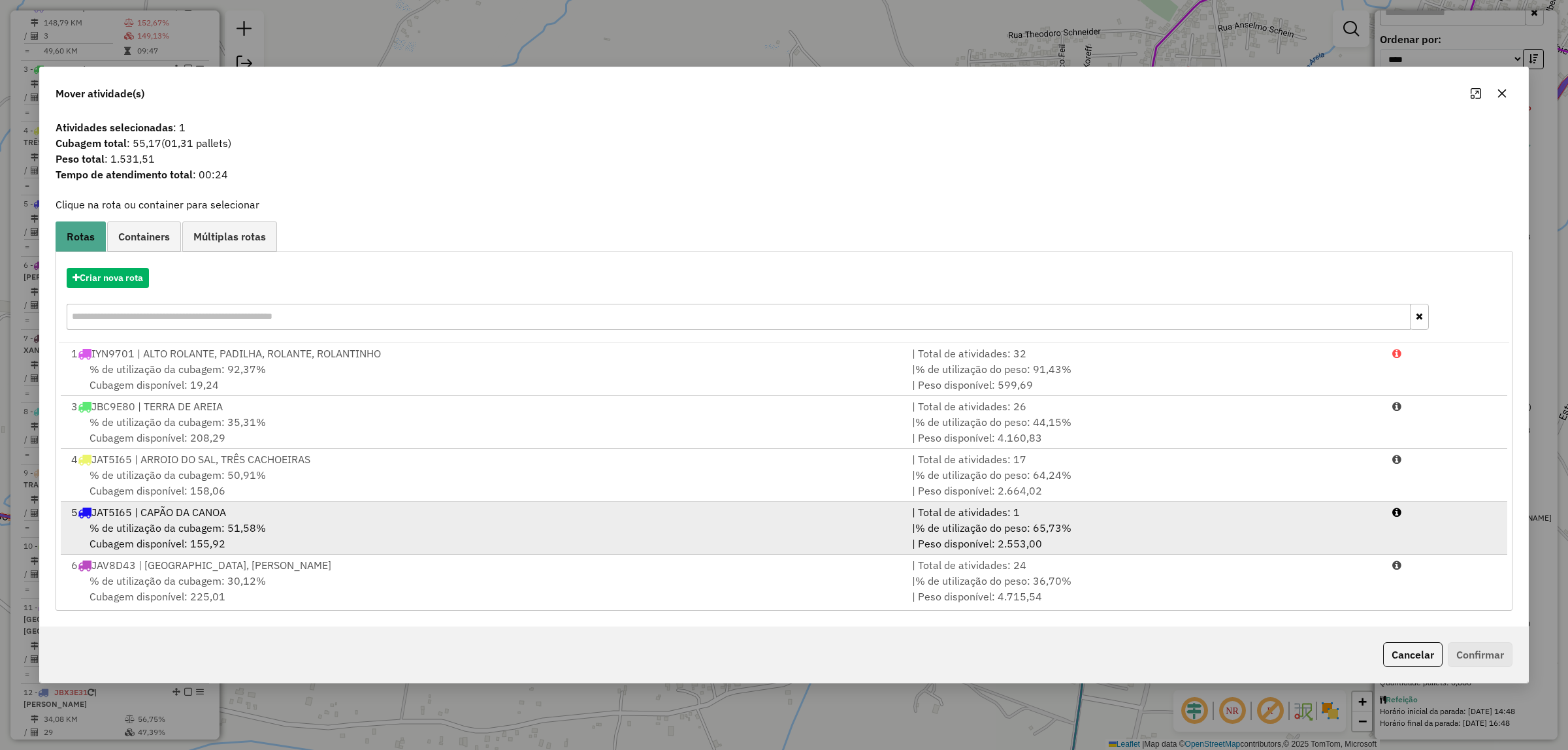
click at [457, 536] on div "% de utilização da cubagem: 51,58% Cubagem disponível: 155,92" at bounding box center [483, 536] width 841 height 31
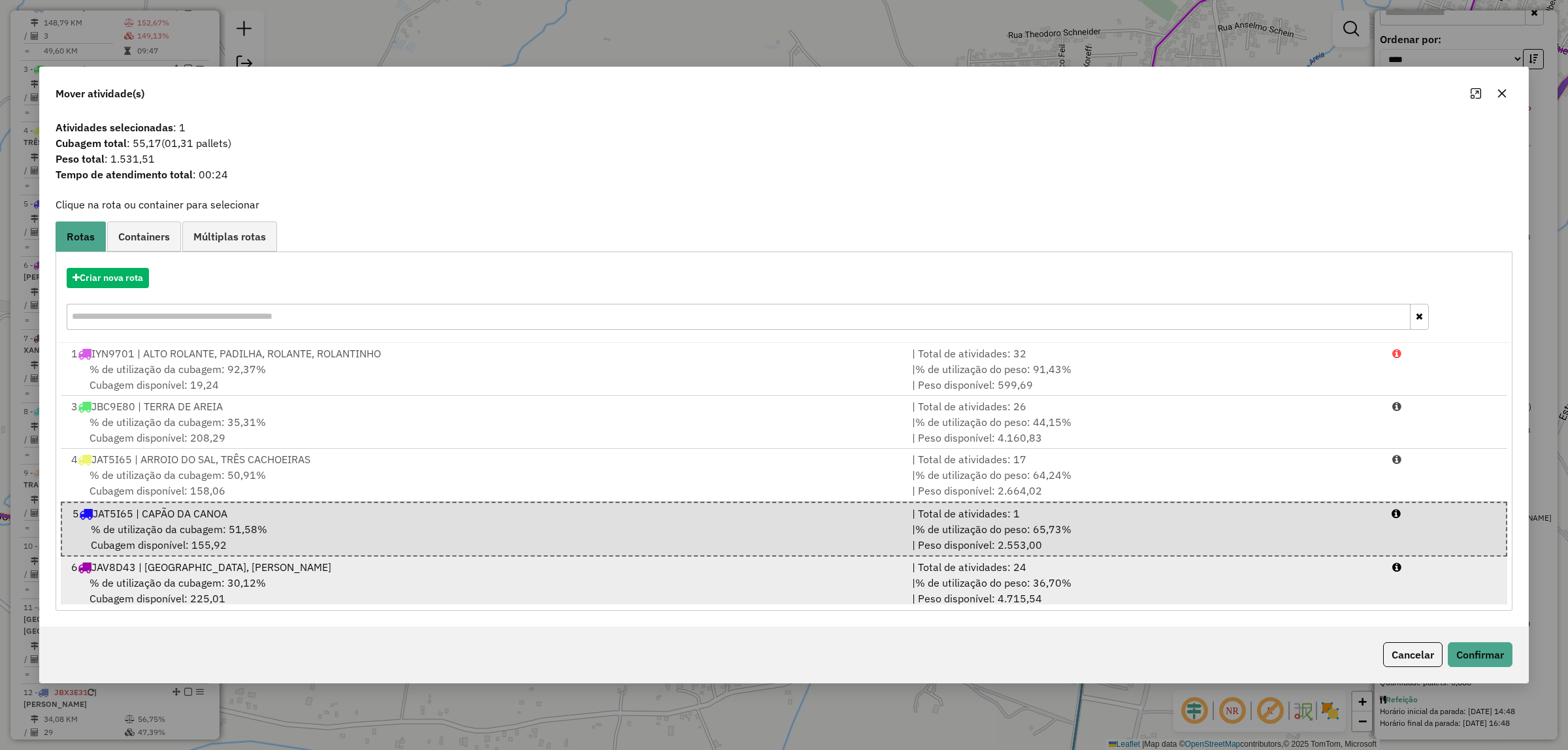
click at [421, 582] on div "% de utilização da cubagem: 30,12% Cubagem disponível: 225,01" at bounding box center [483, 590] width 841 height 31
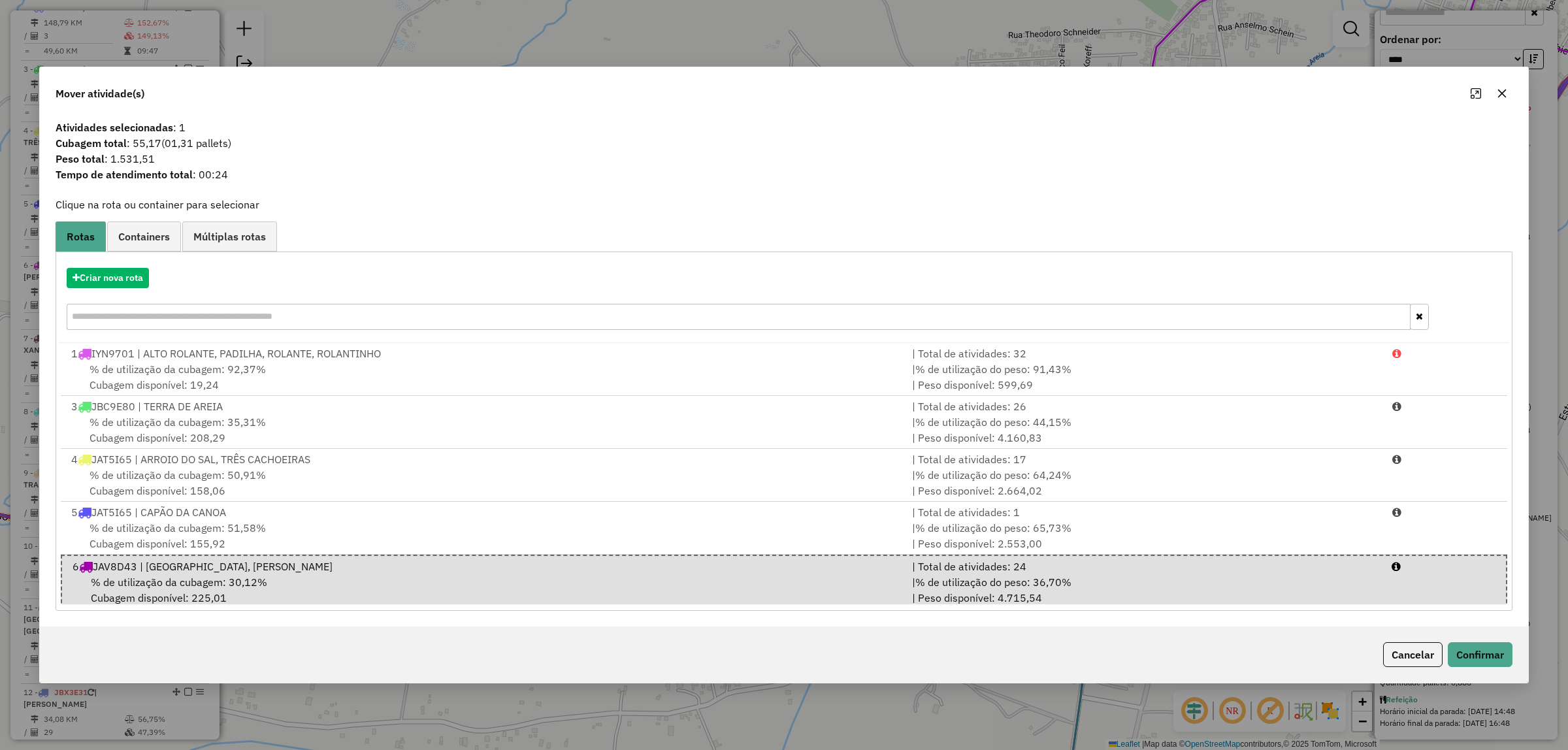
scroll to position [534, 0]
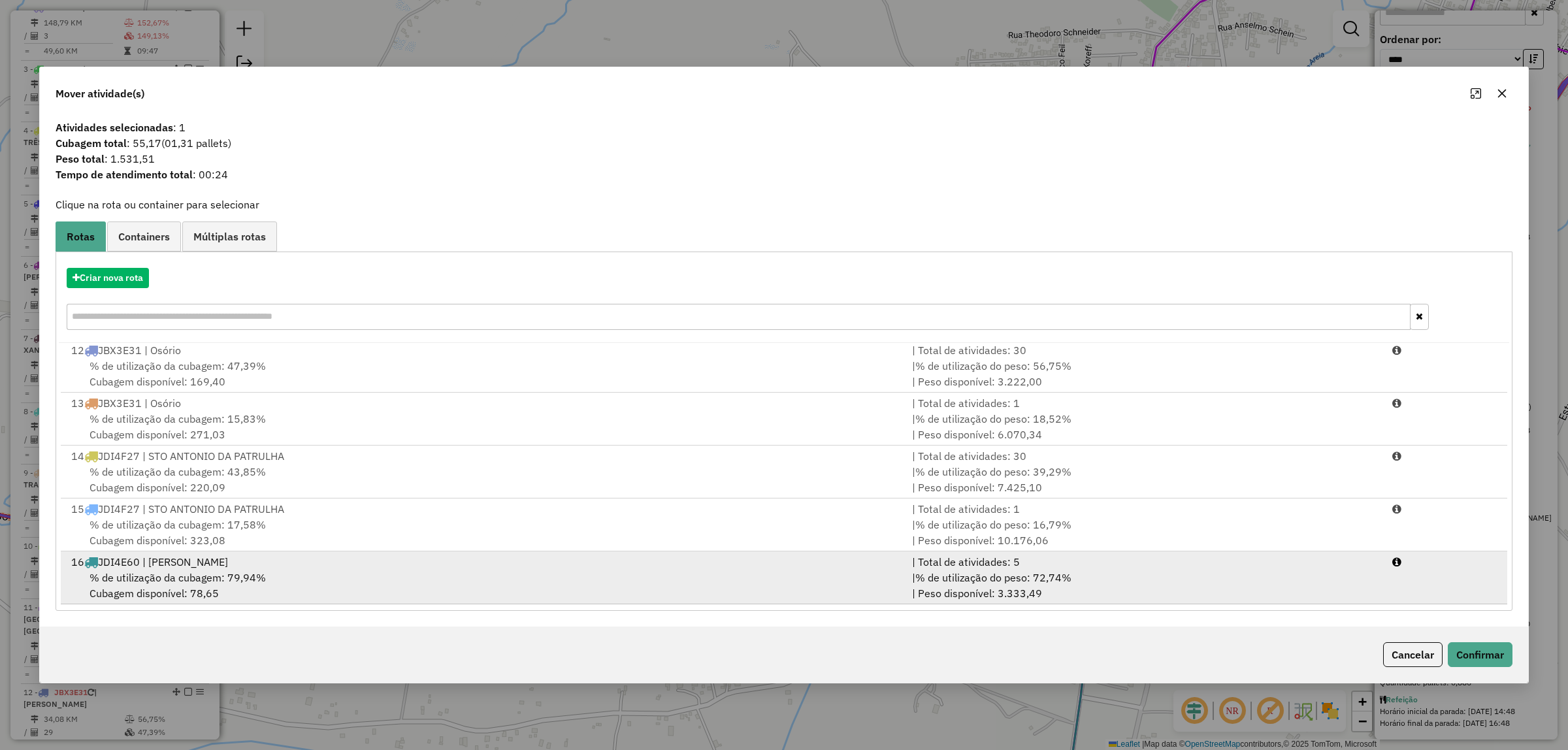
click at [455, 582] on div "% de utilização da cubagem: 79,94% Cubagem disponível: 78,65" at bounding box center [483, 585] width 841 height 31
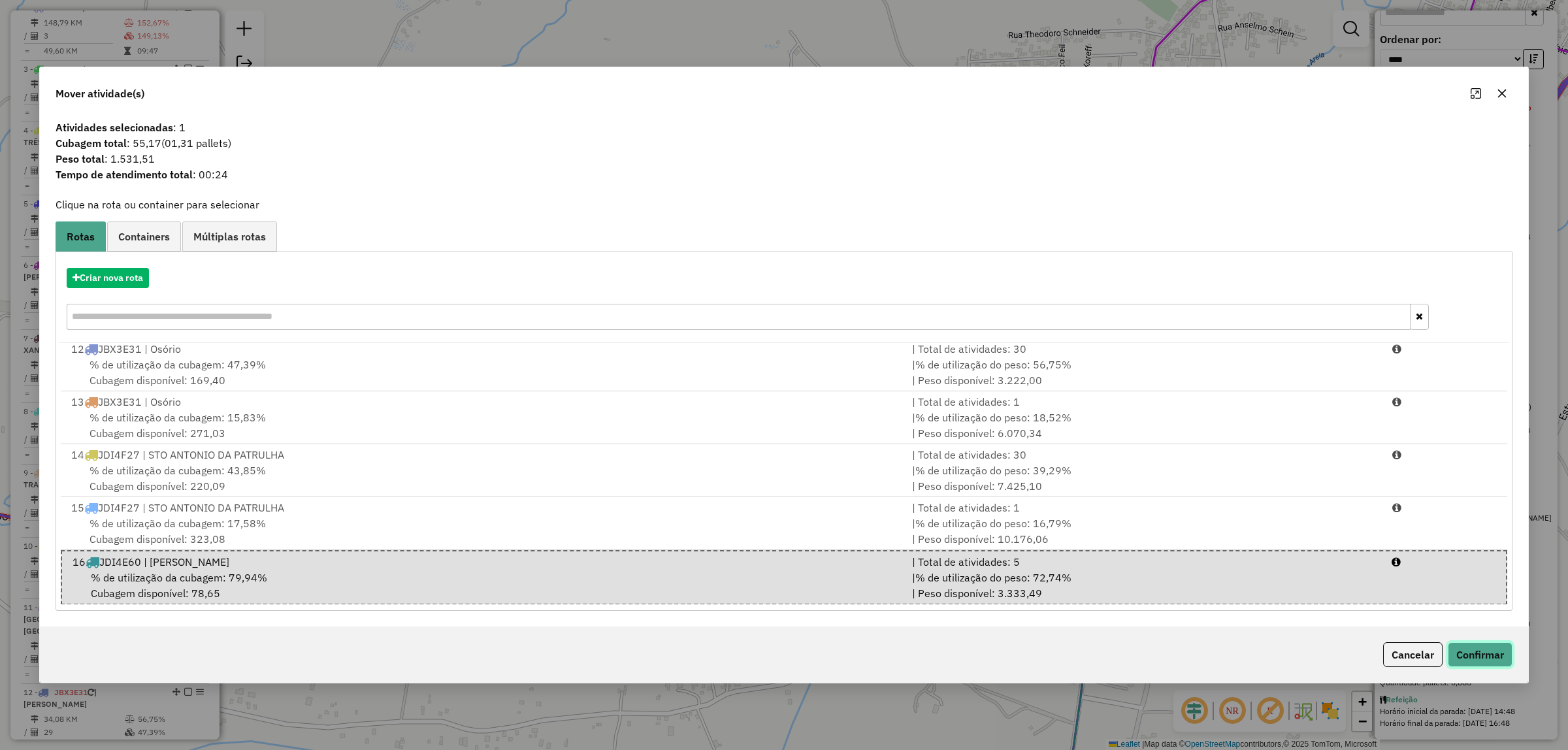
click at [1483, 666] on button "Confirmar" at bounding box center [1480, 654] width 64 height 25
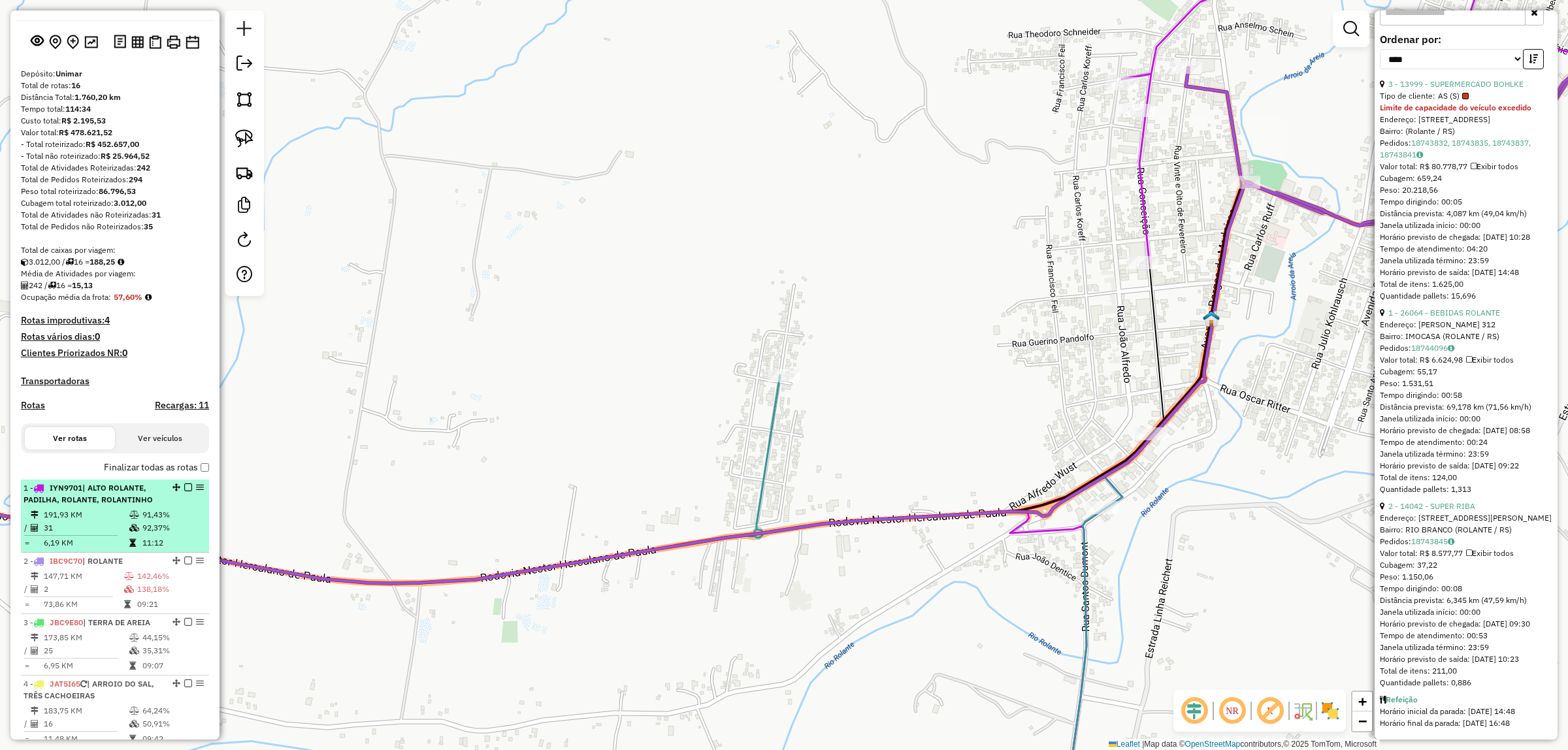
scroll to position [82, 0]
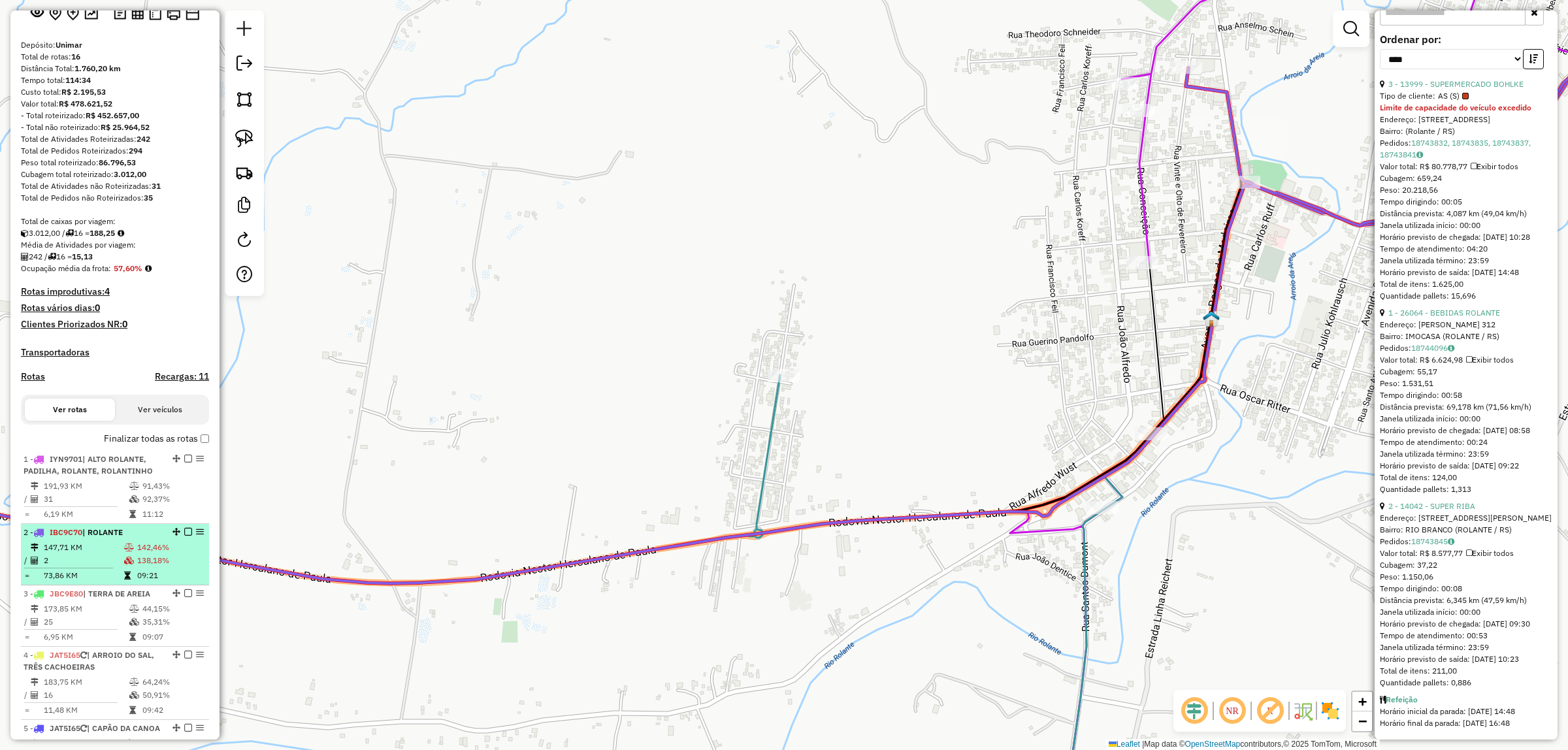
click at [130, 582] on td at bounding box center [130, 575] width 13 height 13
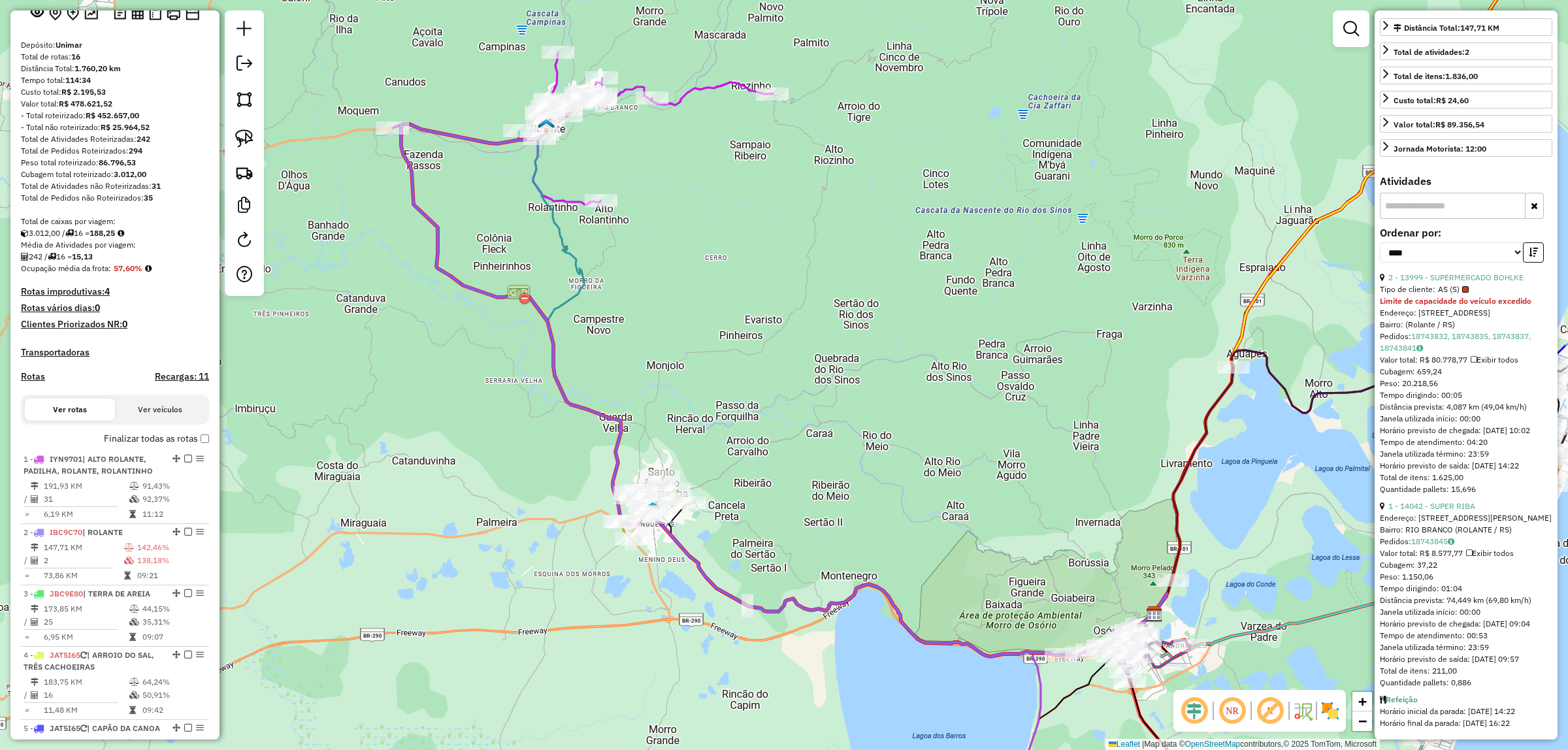
scroll to position [437, 0]
click at [1453, 501] on link "1 - 14042 - SUPER RIBA" at bounding box center [1431, 506] width 87 height 10
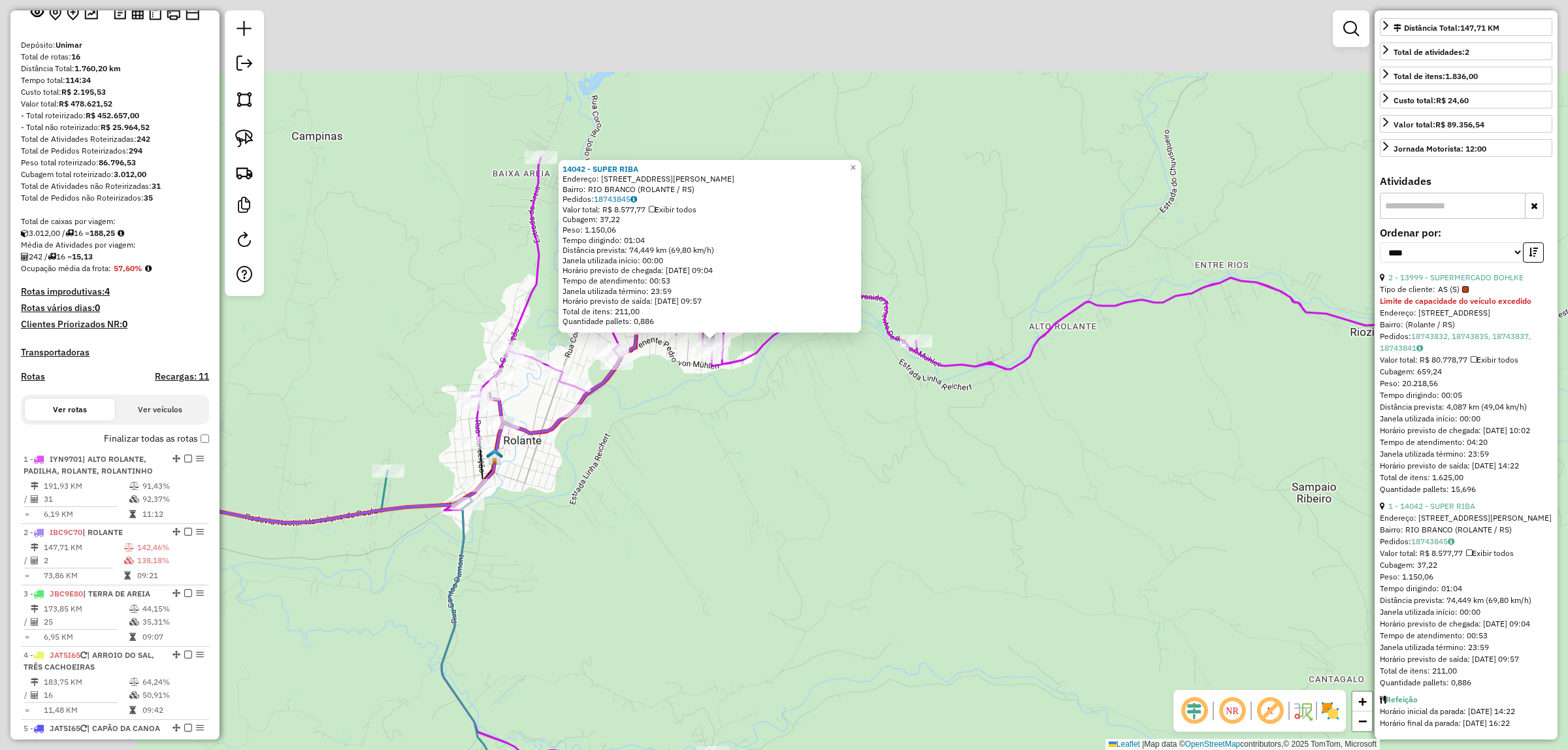
drag, startPoint x: 847, startPoint y: 449, endPoint x: 810, endPoint y: 514, distance: 74.8
click at [997, 608] on div "14042 - SUPER RIBA Endereço: R TANCREDO NEVES 284 Bairro: RIO BRANCO (ROLANTE /…" at bounding box center [784, 375] width 1568 height 750
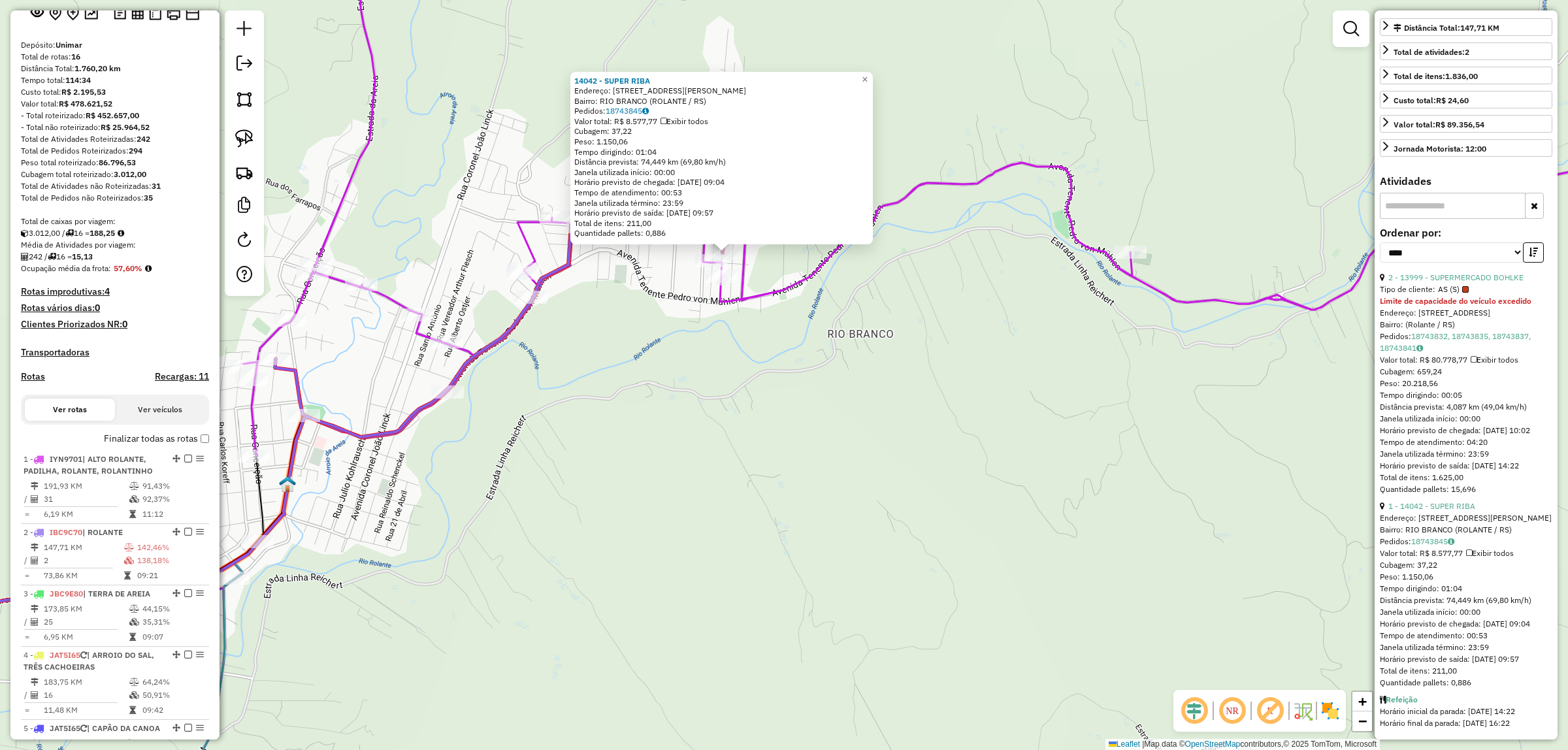
drag, startPoint x: 753, startPoint y: 503, endPoint x: 765, endPoint y: 528, distance: 27.7
click at [765, 528] on div "14042 - SUPER RIBA Endereço: R TANCREDO NEVES 284 Bairro: RIO BRANCO (ROLANTE /…" at bounding box center [784, 375] width 1568 height 750
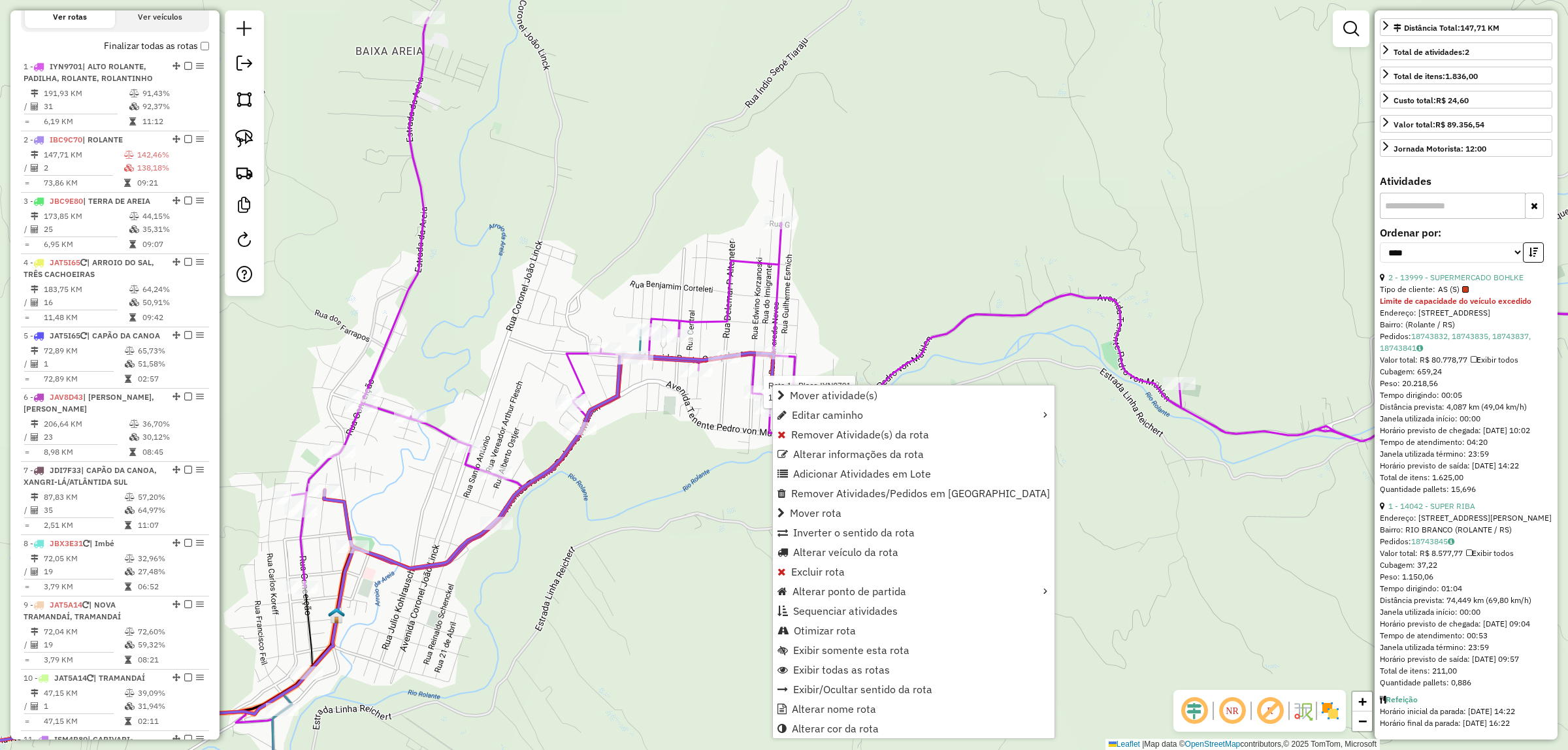
scroll to position [607, 0]
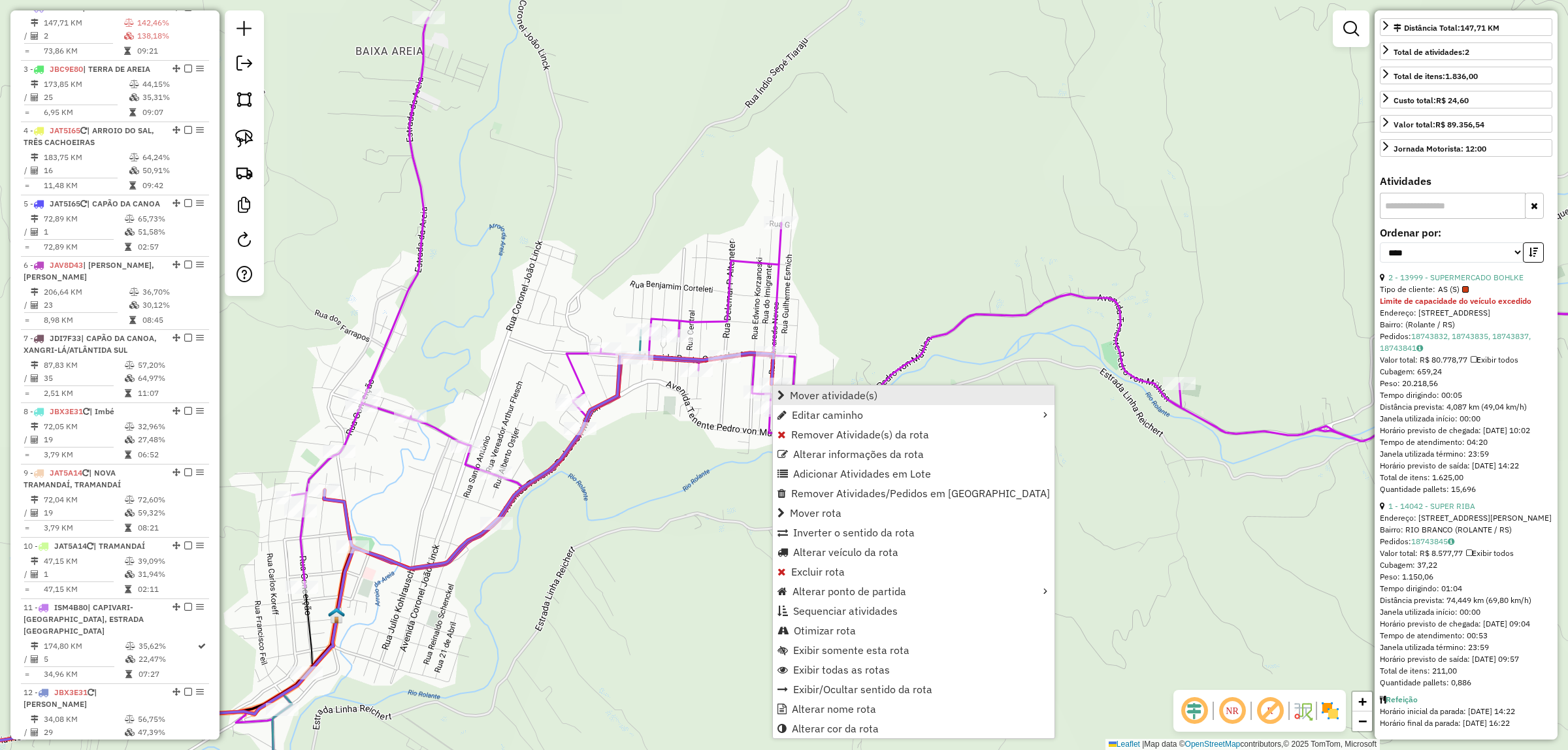
click at [826, 394] on span "Mover atividade(s)" at bounding box center [833, 394] width 87 height 10
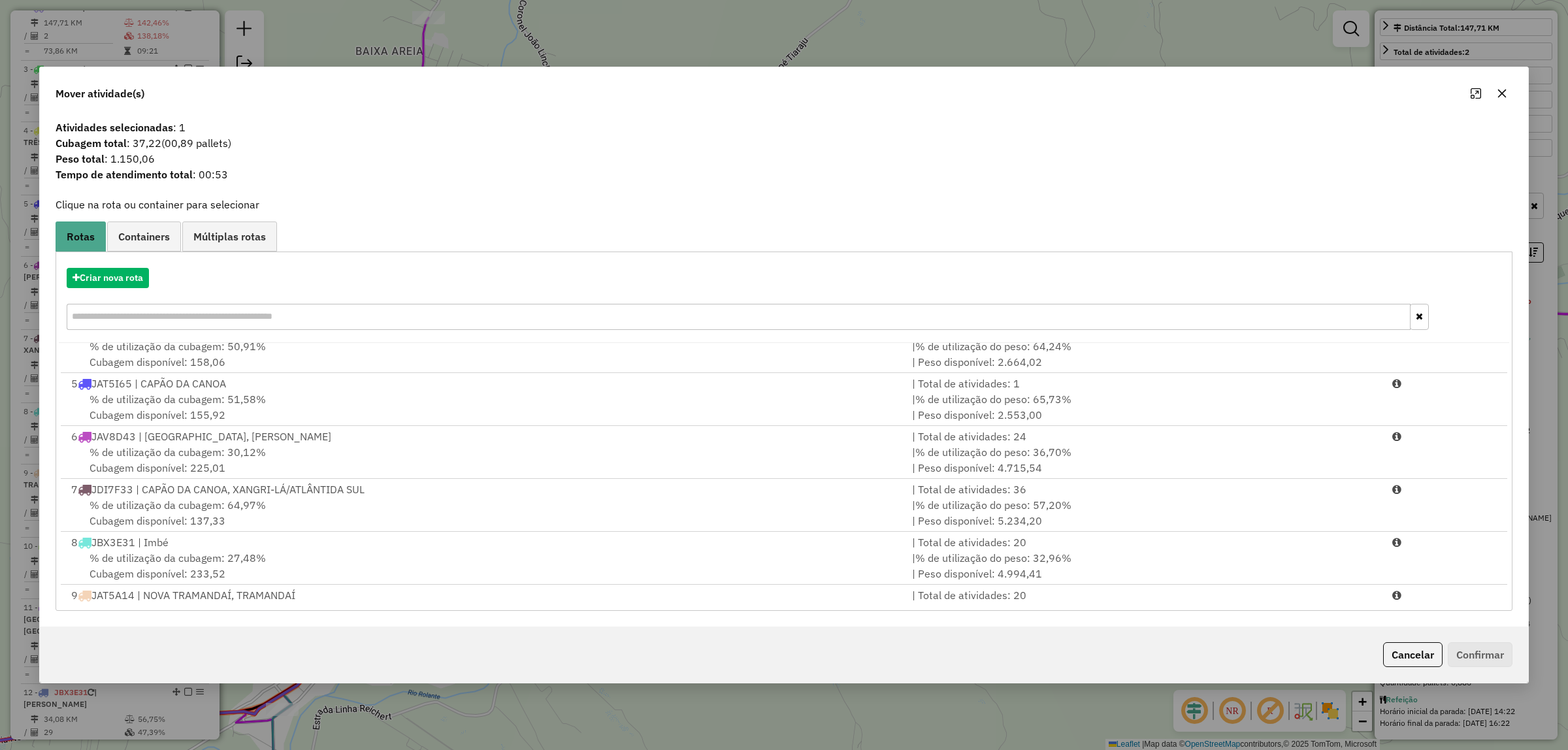
scroll to position [534, 0]
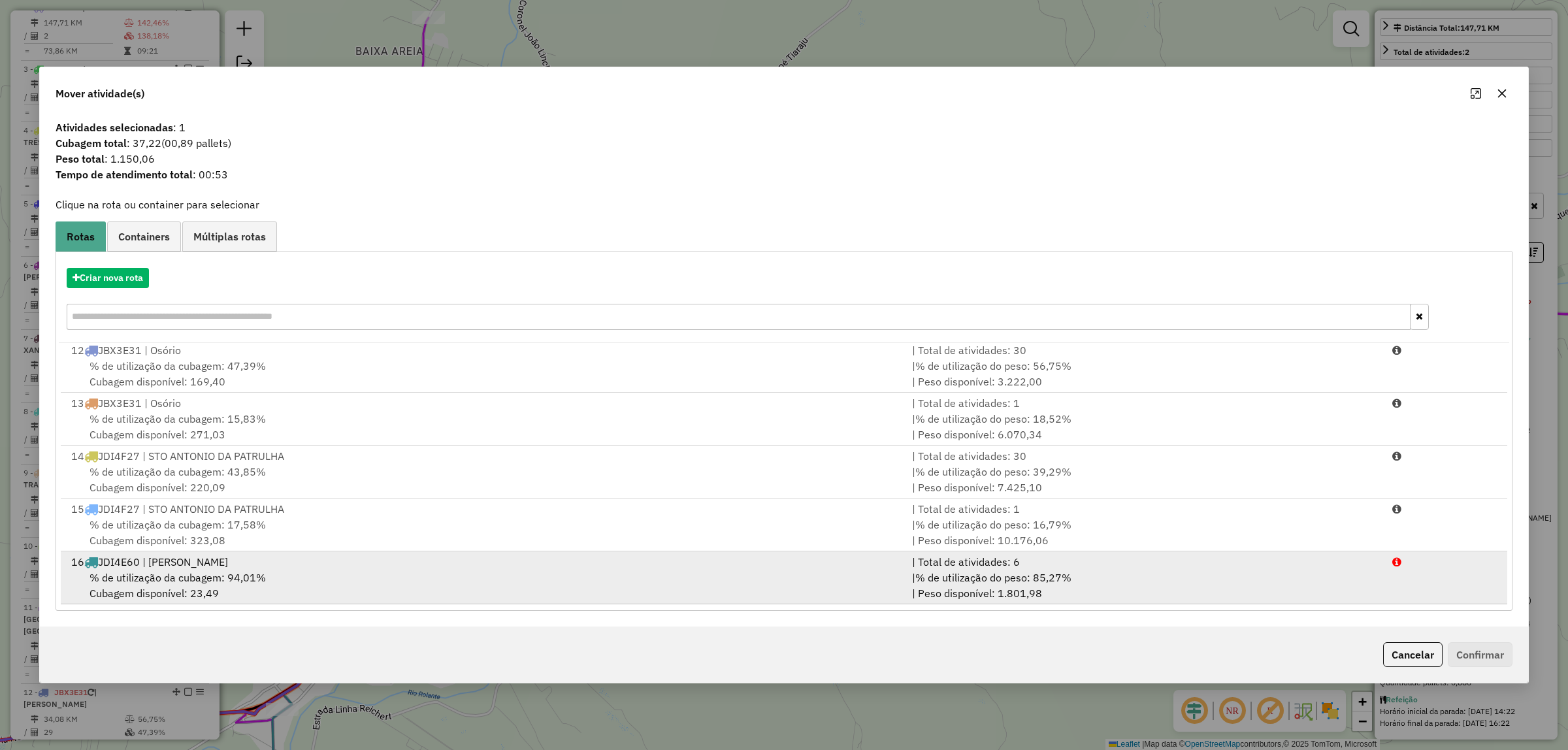
click at [406, 582] on div "% de utilização da cubagem: 94,01% Cubagem disponível: 23,49" at bounding box center [483, 585] width 841 height 31
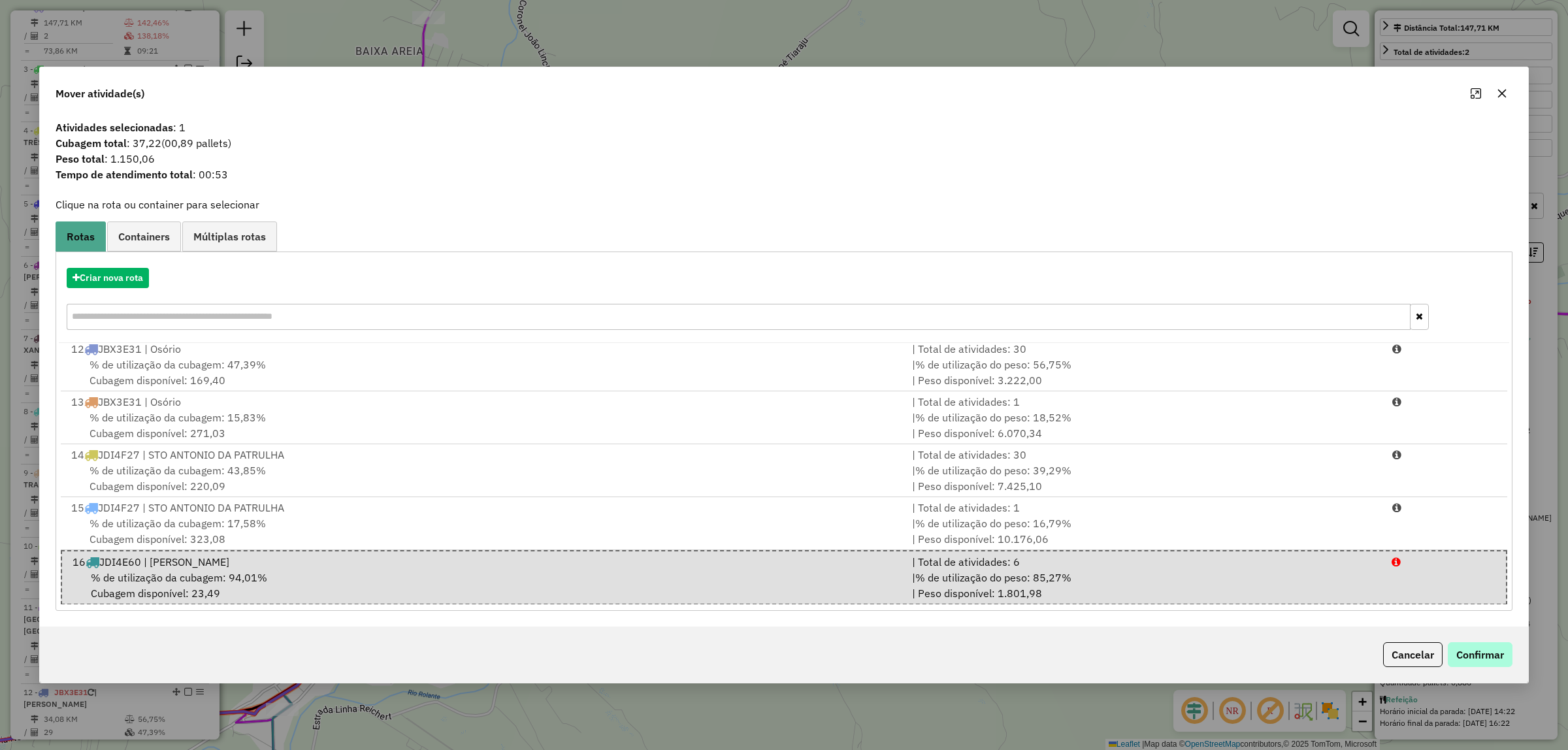
click at [1493, 643] on div "Cancelar Confirmar" at bounding box center [783, 654] width 1488 height 56
click at [1500, 645] on button "Confirmar" at bounding box center [1480, 654] width 64 height 25
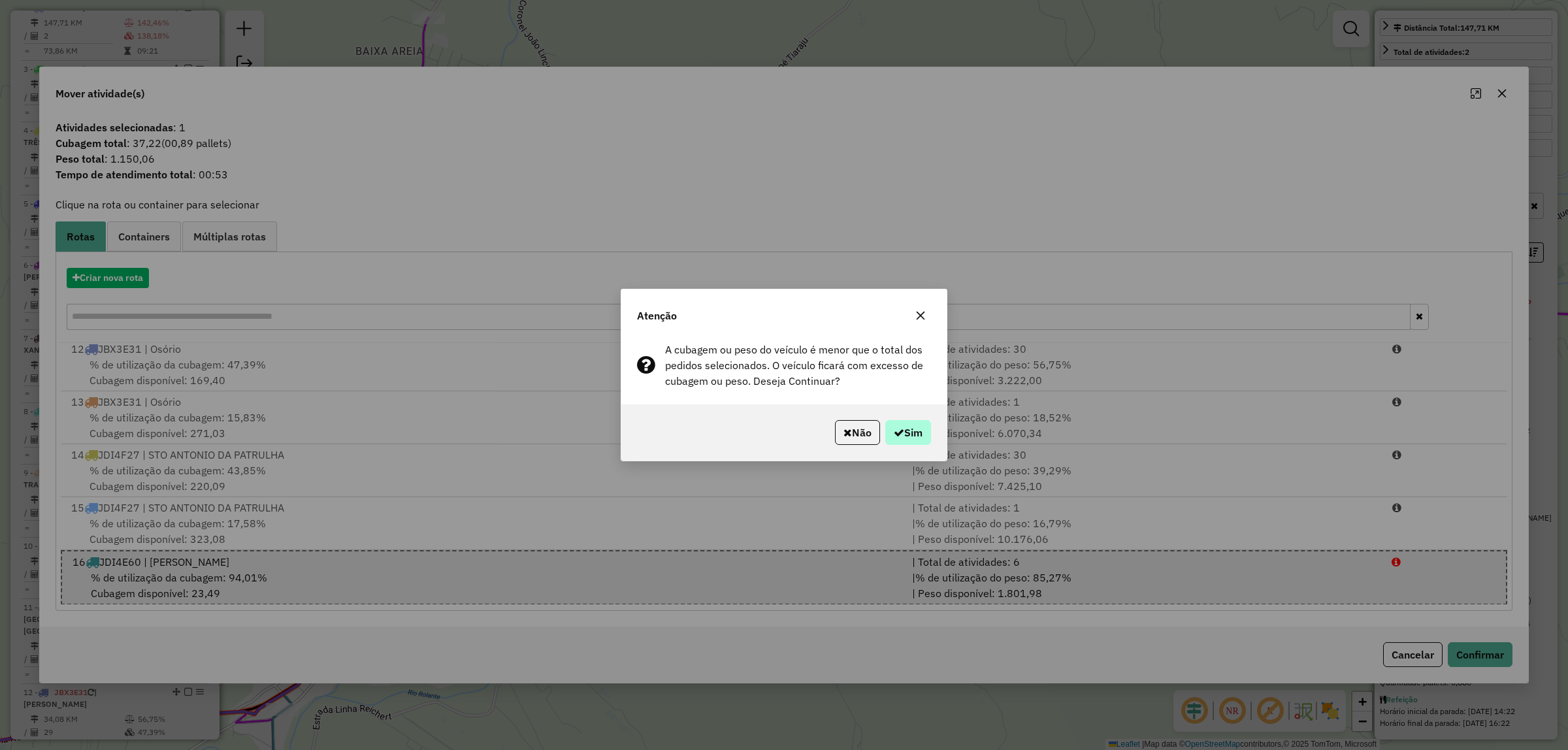
drag, startPoint x: 908, startPoint y: 450, endPoint x: 909, endPoint y: 443, distance: 7.1
click at [909, 451] on div "Não Sim" at bounding box center [784, 432] width 325 height 56
click at [909, 442] on button "Sim" at bounding box center [908, 432] width 46 height 25
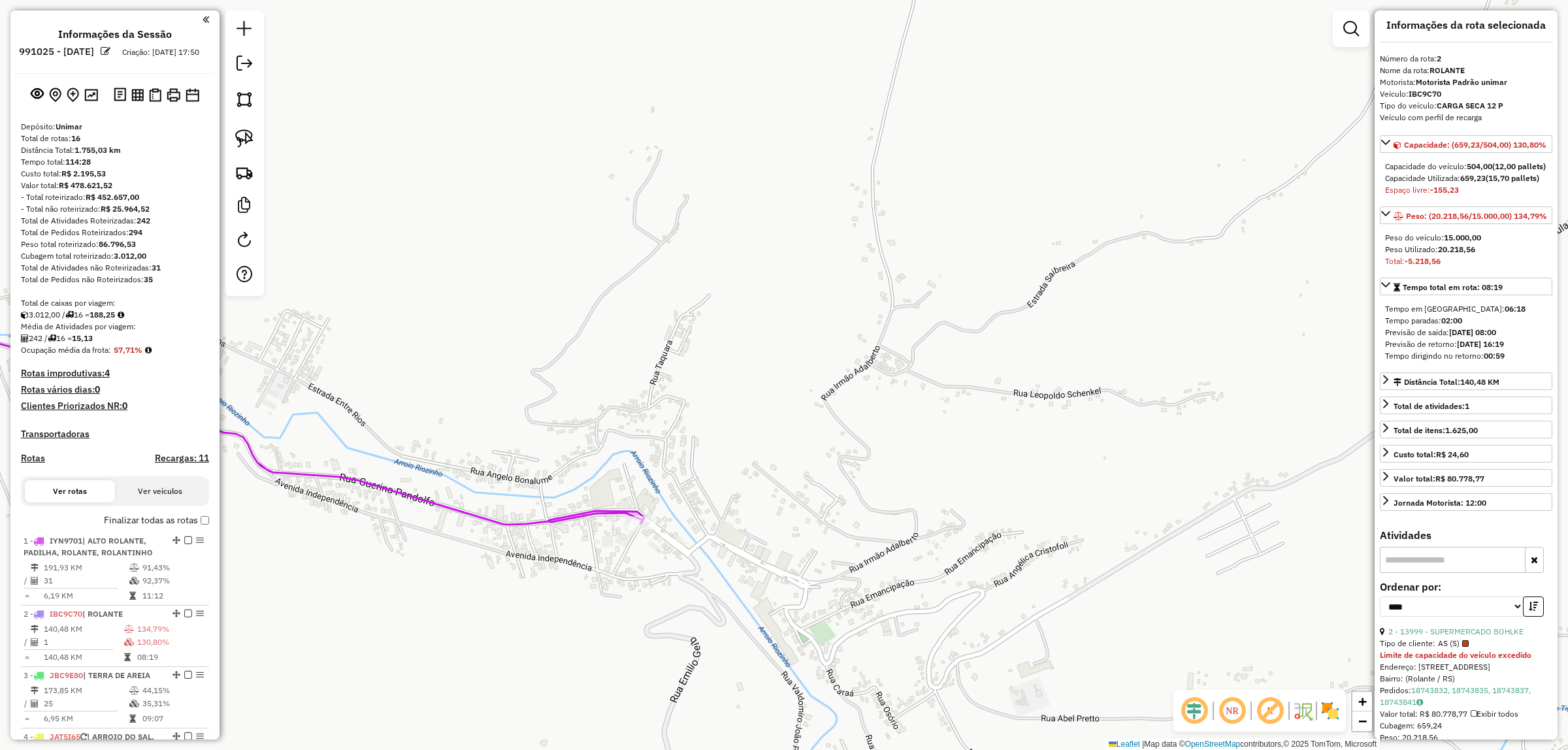
scroll to position [0, 0]
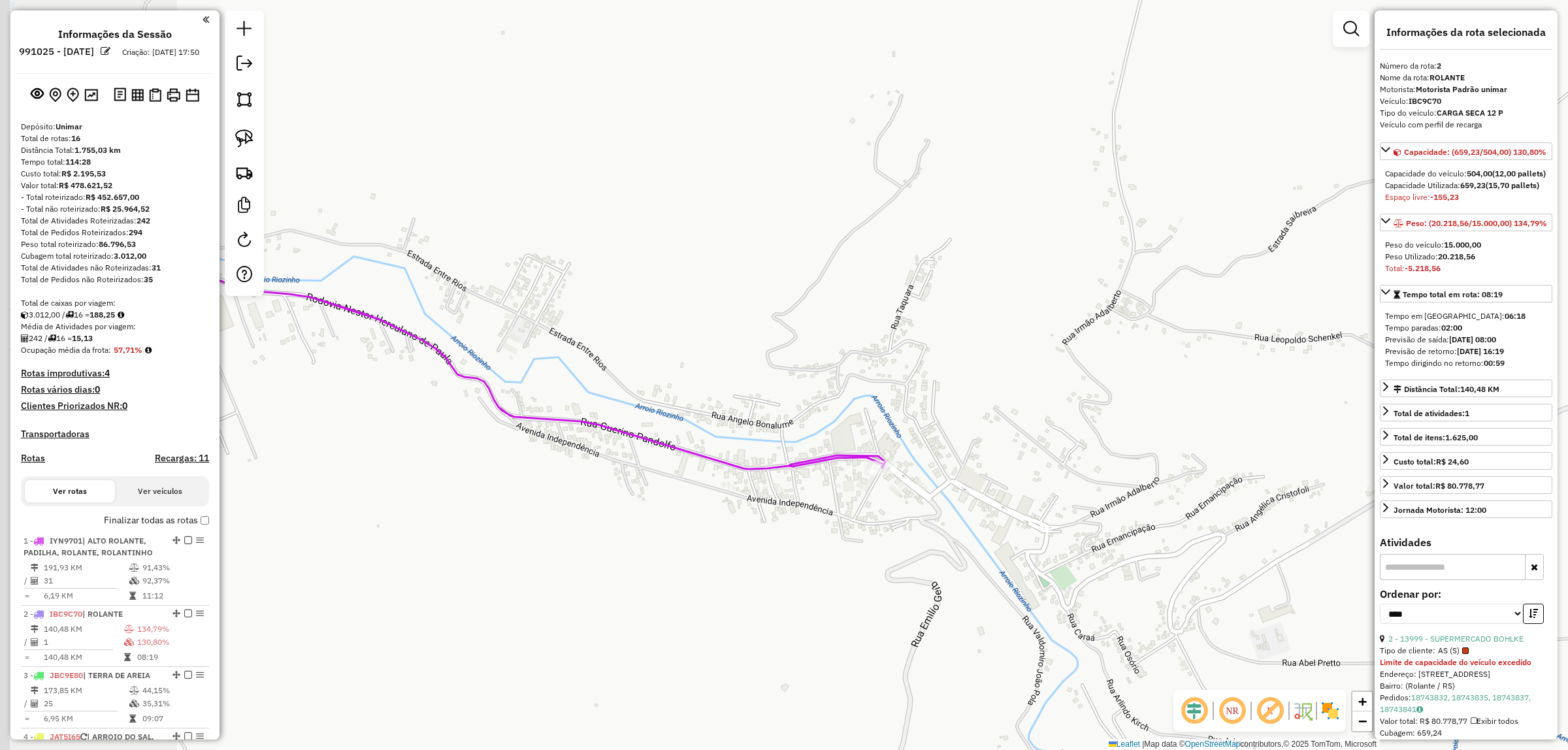
drag, startPoint x: 977, startPoint y: 548, endPoint x: 1196, endPoint y: 486, distance: 227.6
click at [1213, 486] on div "Janela de atendimento Grade de atendimento Capacidade Transportadoras Veículos …" at bounding box center [784, 375] width 1568 height 750
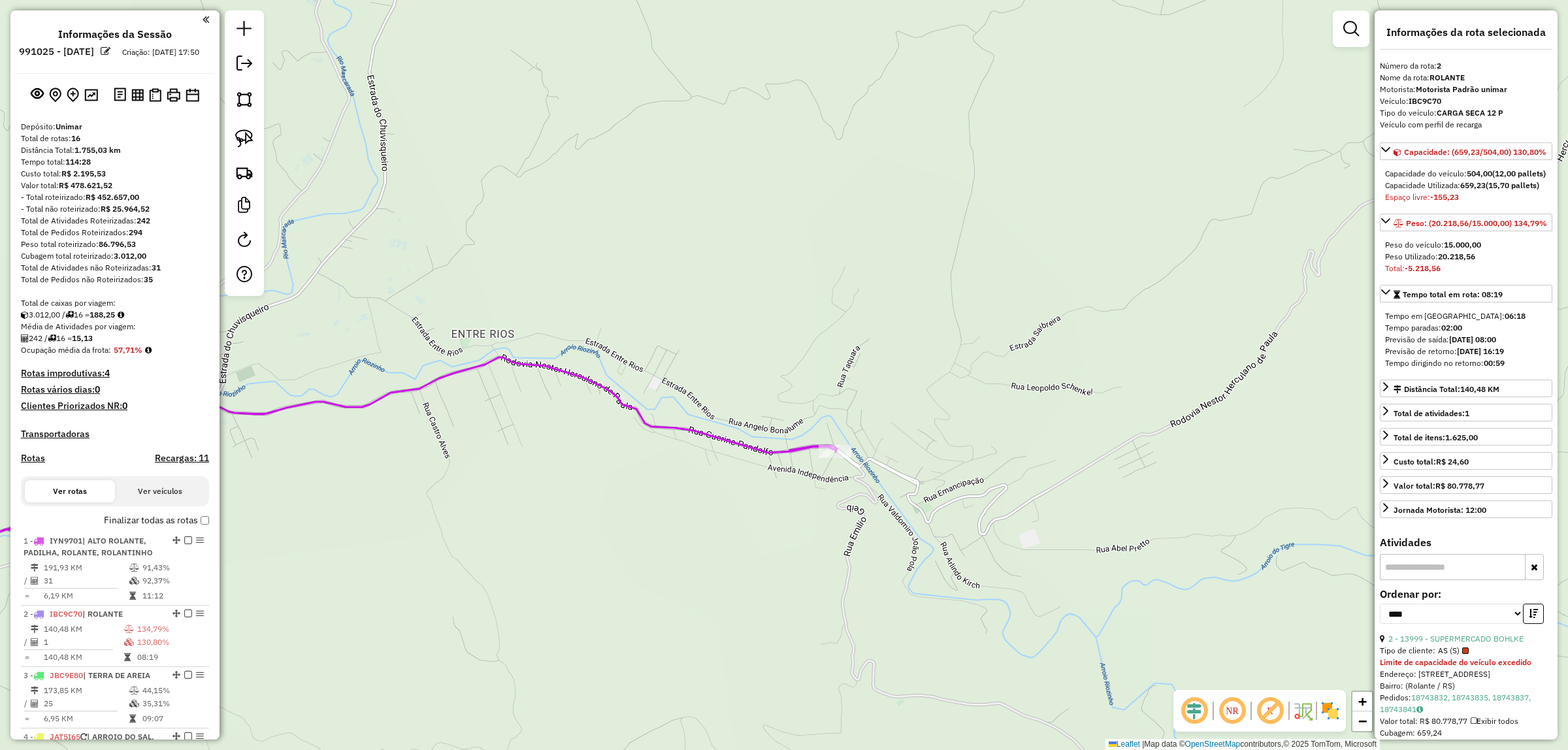
drag, startPoint x: 681, startPoint y: 574, endPoint x: 687, endPoint y: 562, distance: 13.4
click at [687, 562] on div "Janela de atendimento Grade de atendimento Capacidade Transportadoras Veículos …" at bounding box center [784, 375] width 1568 height 750
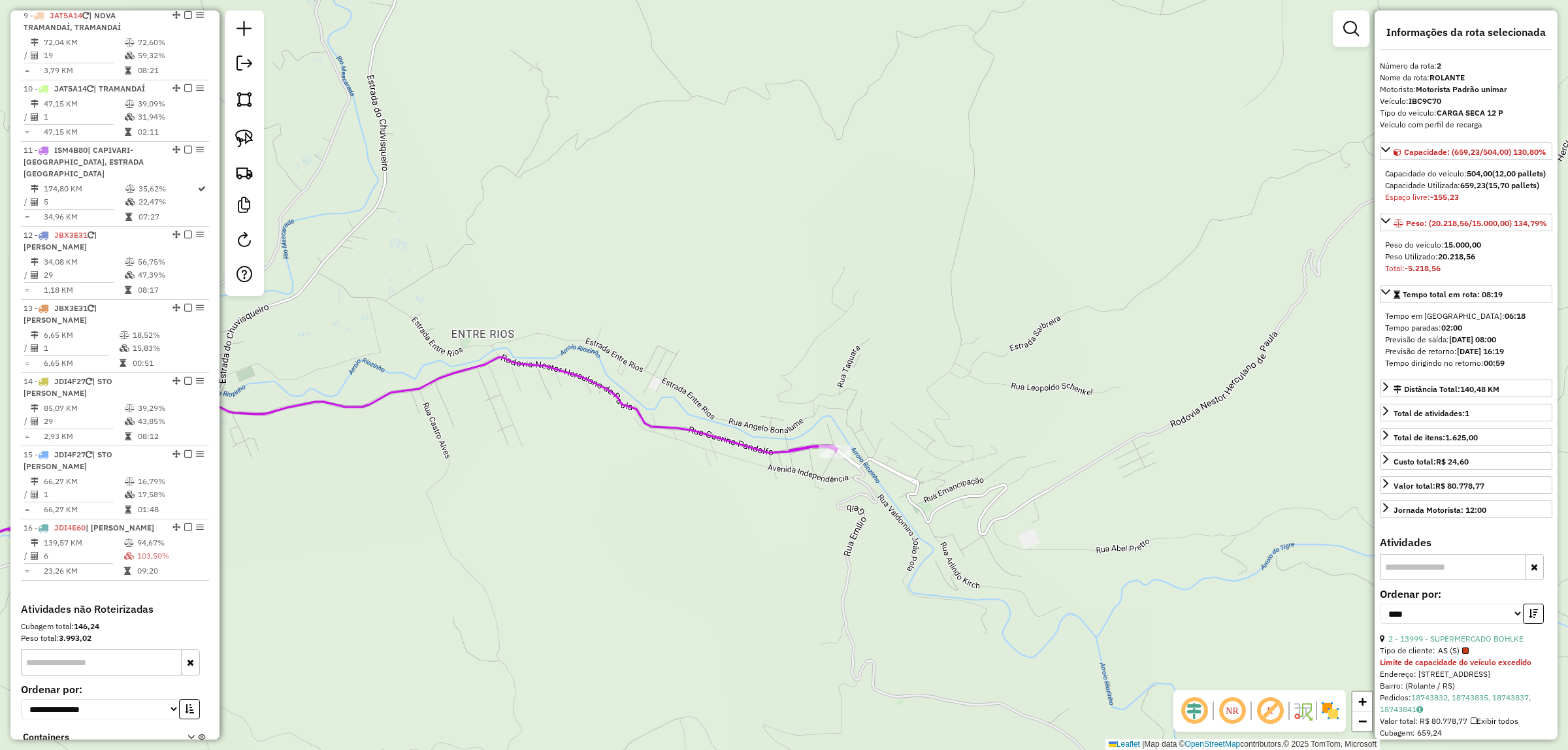
scroll to position [1151, 0]
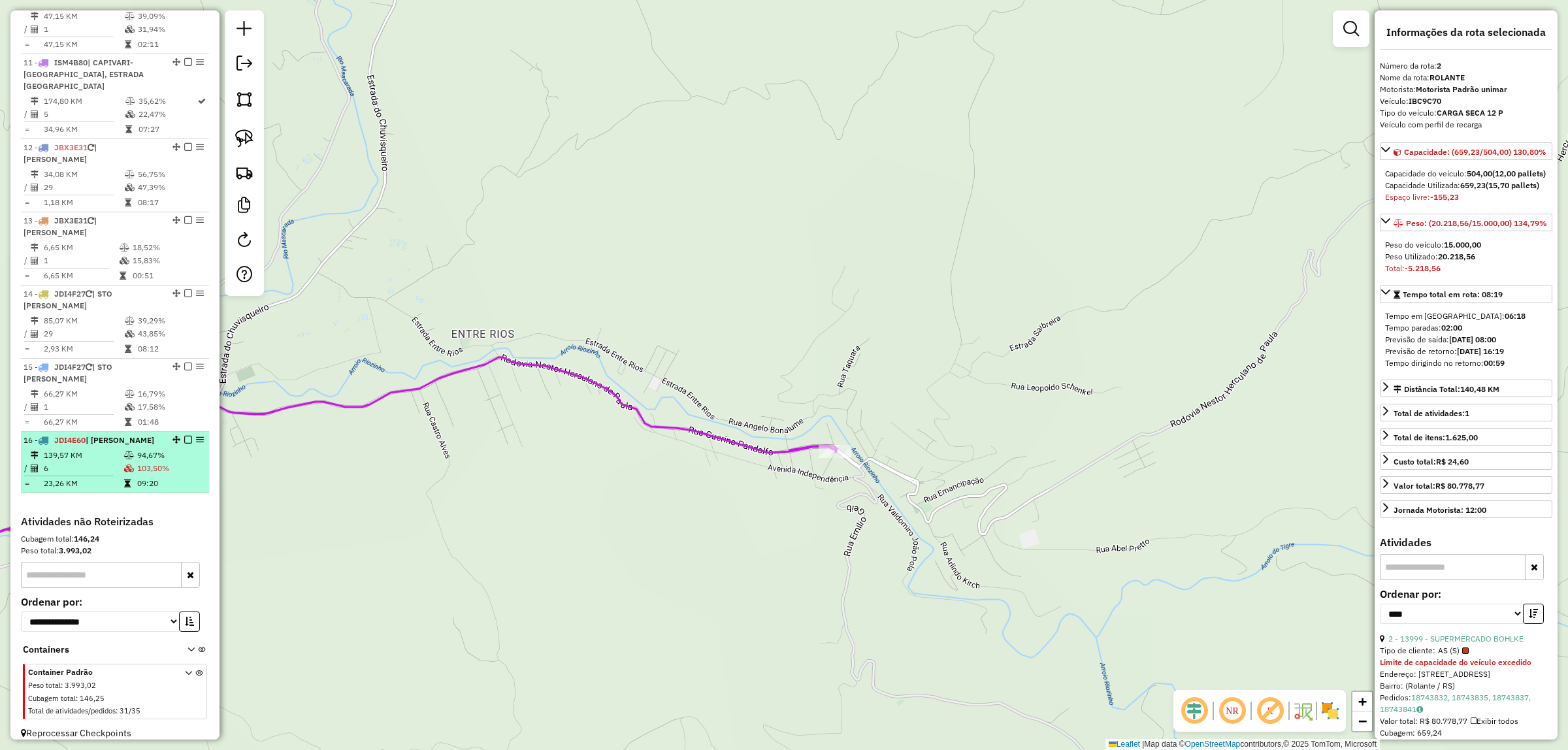
click at [132, 449] on td at bounding box center [130, 455] width 13 height 13
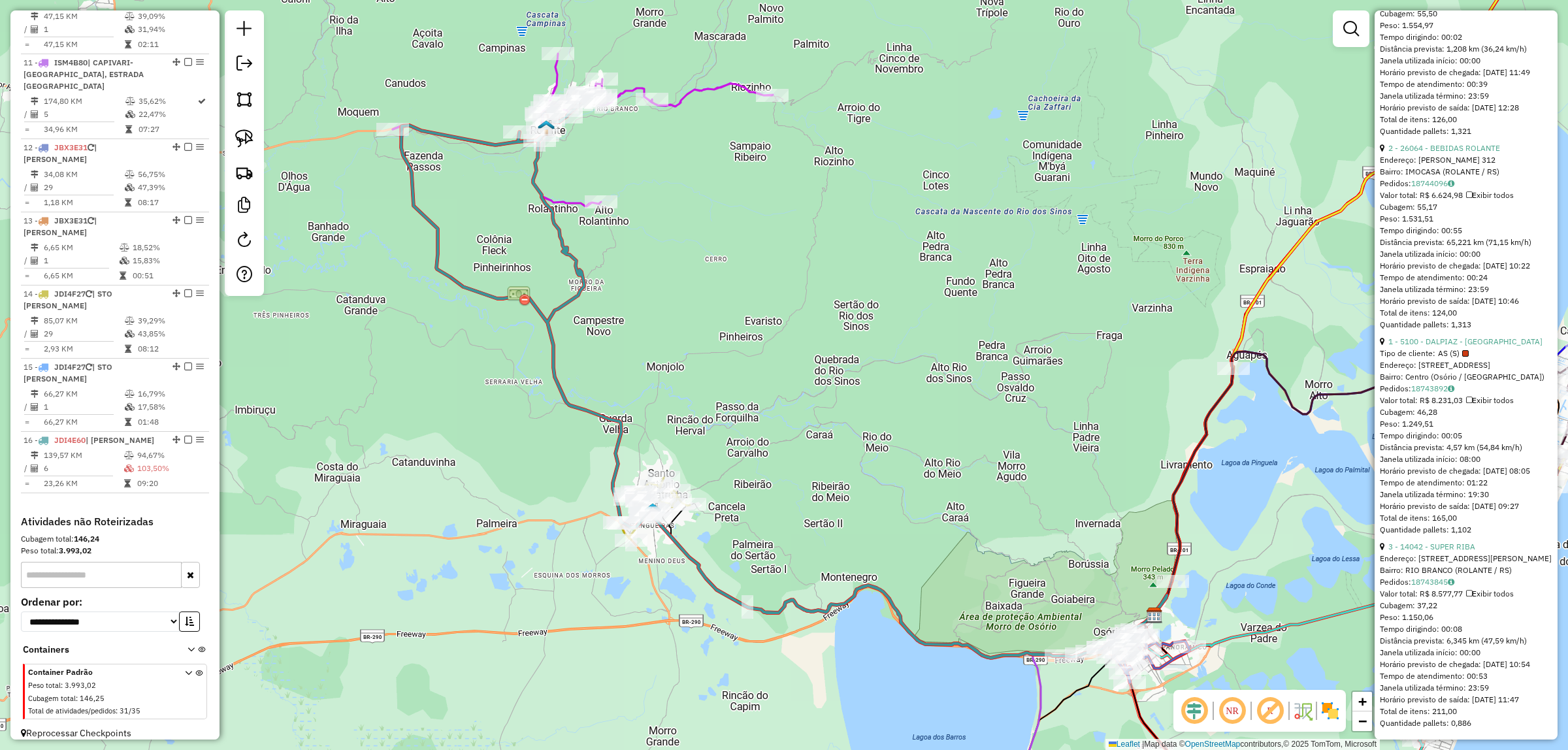
scroll to position [1245, 0]
click at [1475, 336] on link "1 - 5100 - DALPIAZ - [GEOGRAPHIC_DATA]" at bounding box center [1465, 341] width 154 height 10
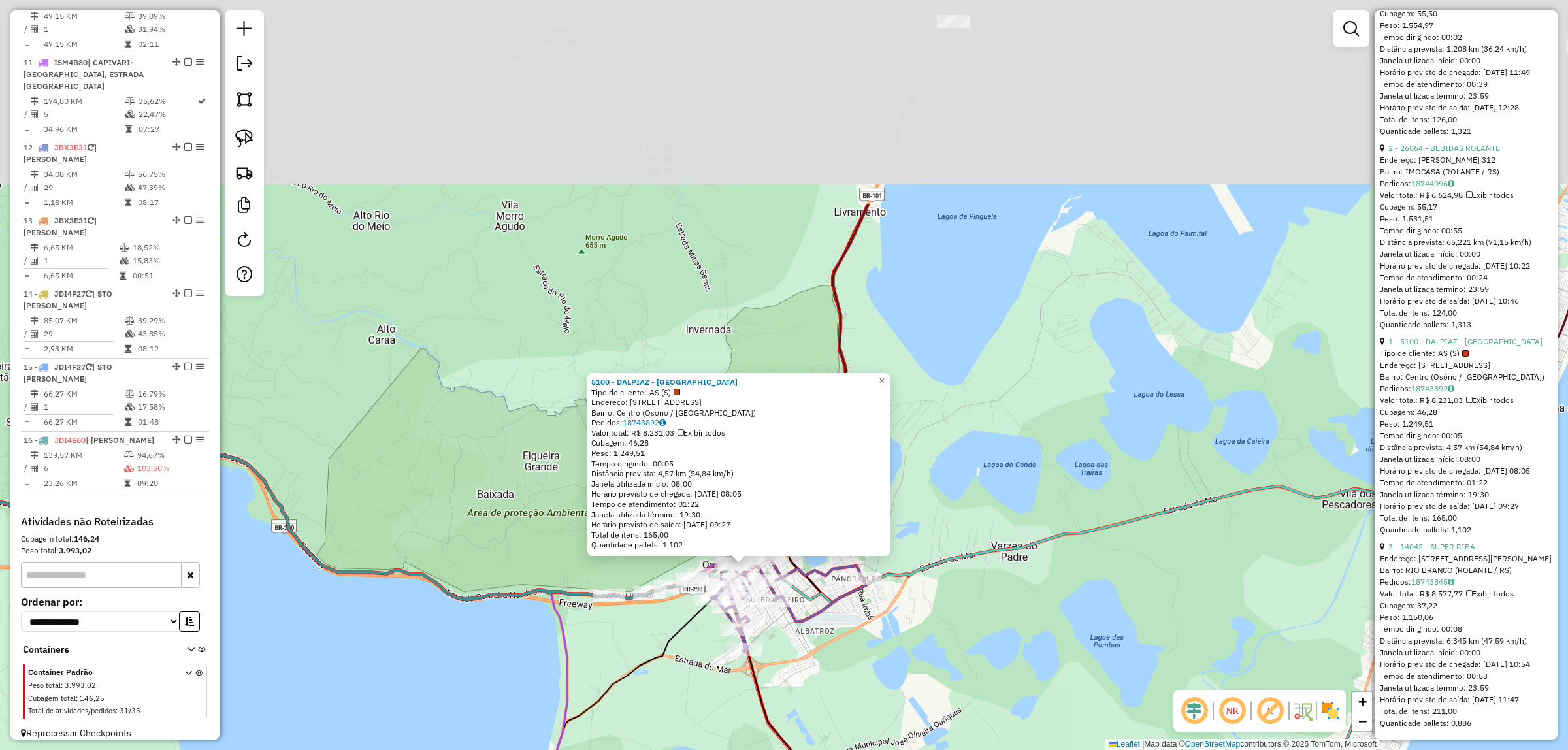
drag, startPoint x: 719, startPoint y: 484, endPoint x: 660, endPoint y: 728, distance: 251.0
click at [663, 735] on div "5100 - DALPIAZ - Marechal Tipo de cliente: AS (S) Endereço: Rua Barão do Rio Br…" at bounding box center [784, 375] width 1568 height 750
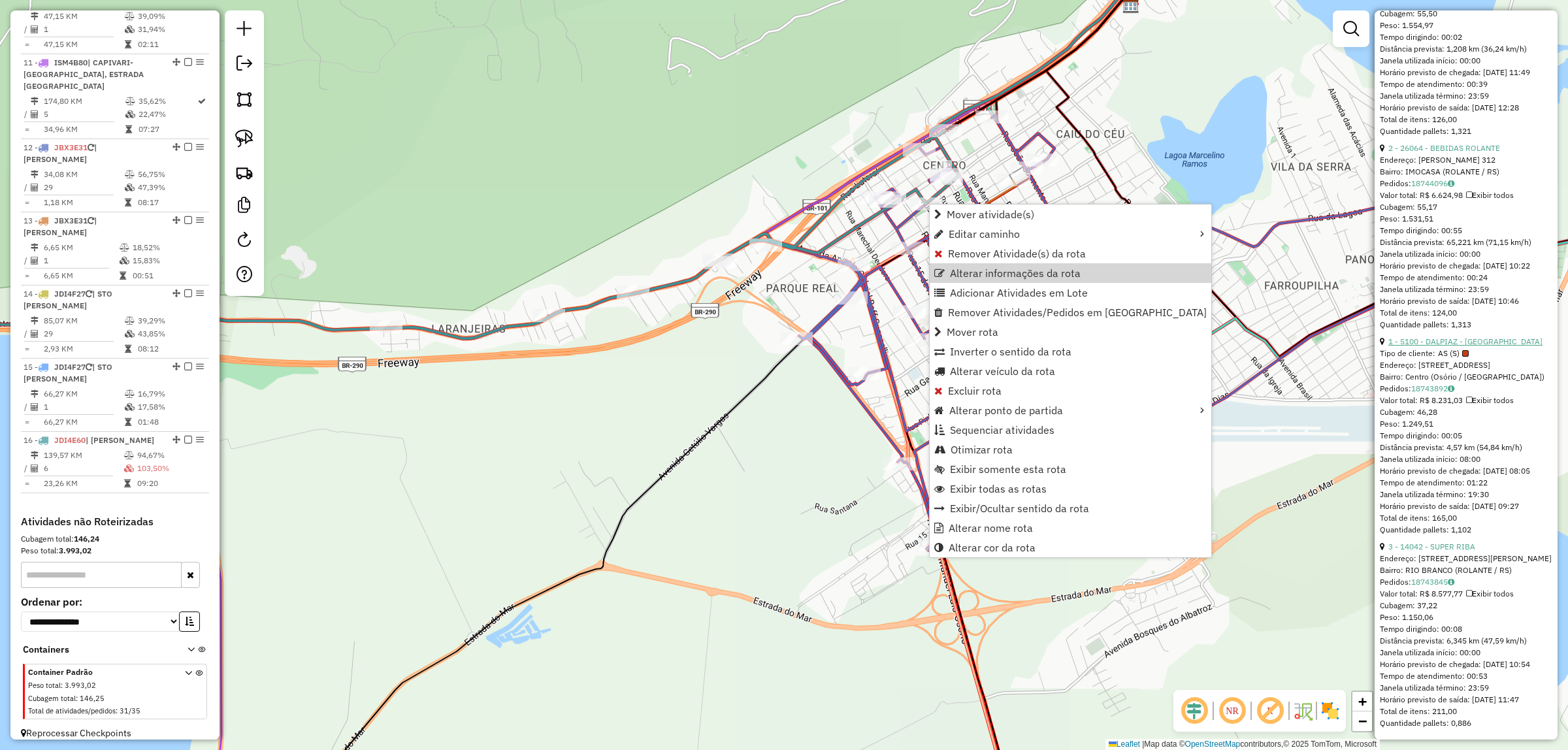
click at [1477, 336] on link "1 - 5100 - DALPIAZ - [GEOGRAPHIC_DATA]" at bounding box center [1465, 341] width 154 height 10
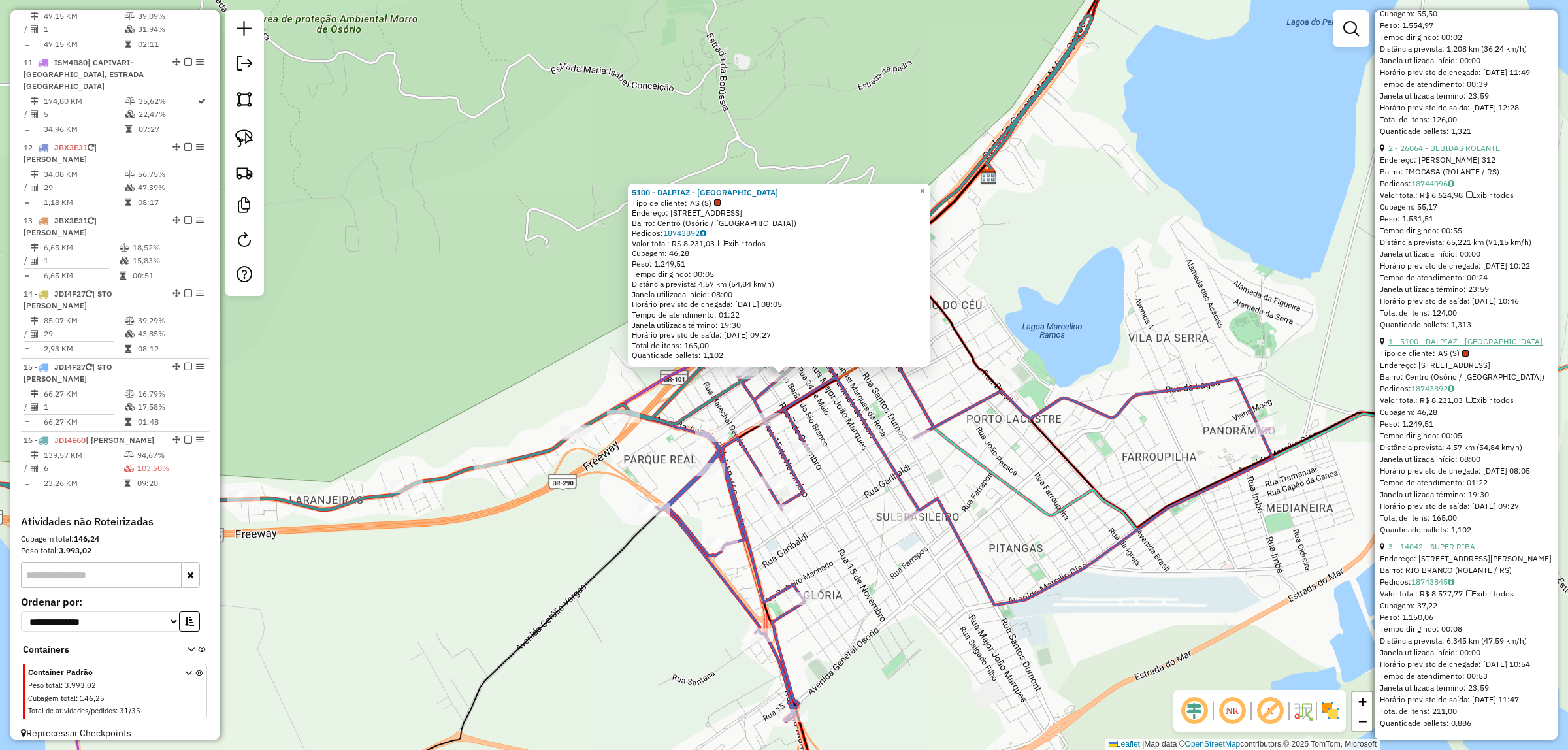
click at [1476, 336] on link "1 - 5100 - DALPIAZ - [GEOGRAPHIC_DATA]" at bounding box center [1465, 341] width 154 height 10
click at [1480, 336] on link "1 - 5100 - DALPIAZ - [GEOGRAPHIC_DATA]" at bounding box center [1465, 341] width 154 height 10
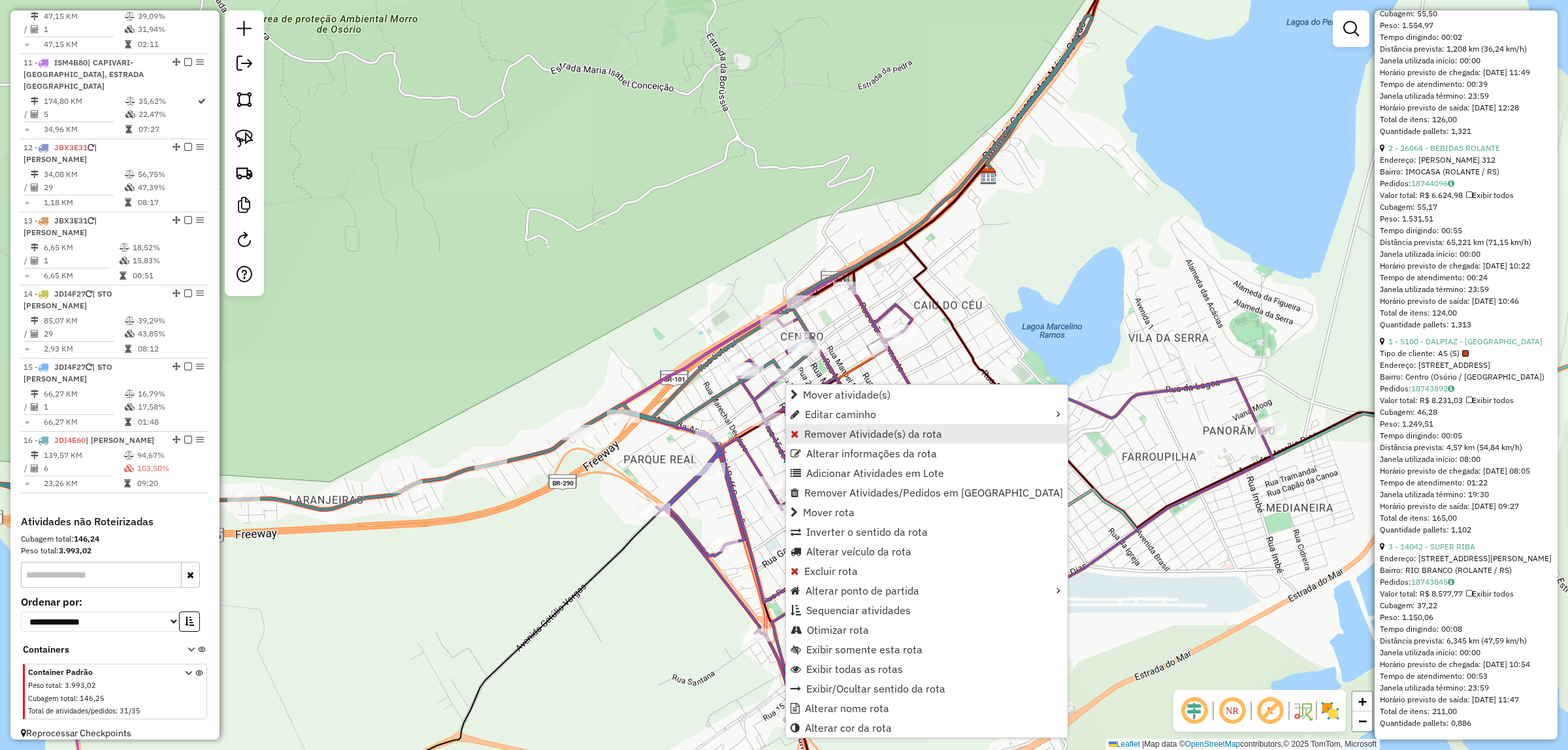
click at [826, 425] on link "Remover Atividade(s) da rota" at bounding box center [926, 433] width 281 height 19
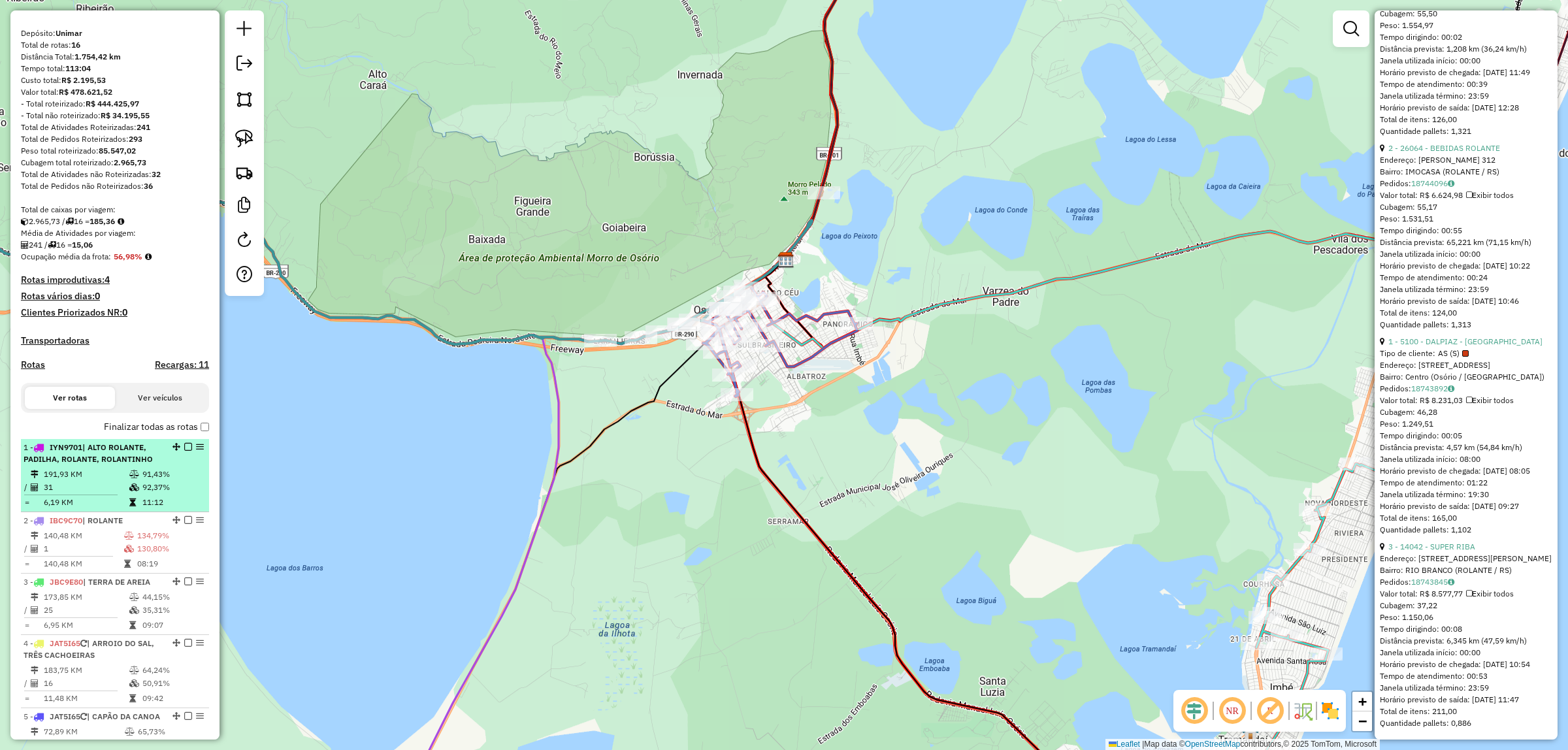
scroll to position [0, 0]
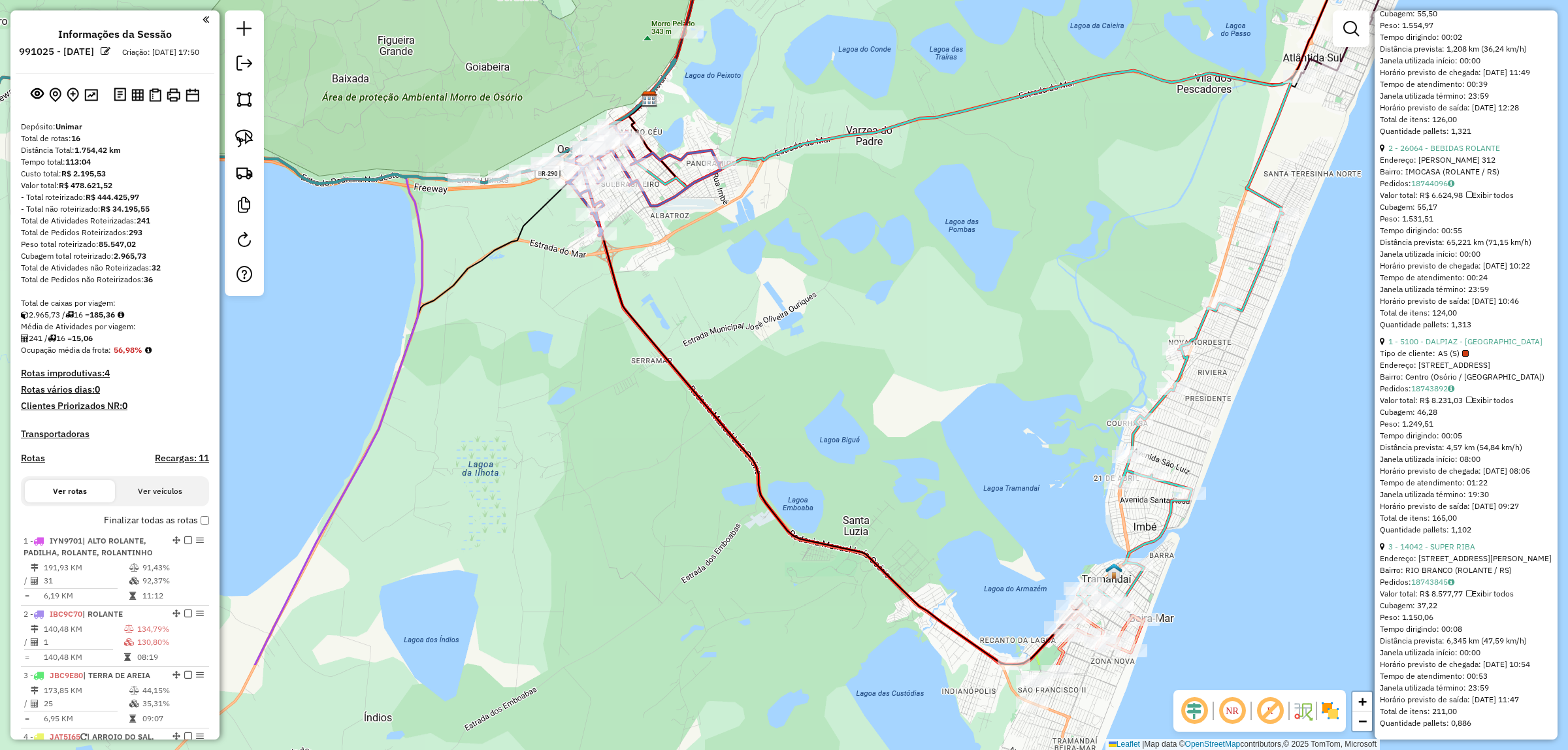
drag, startPoint x: 643, startPoint y: 528, endPoint x: 733, endPoint y: 355, distance: 195.0
click at [507, 366] on div "Janela de atendimento Grade de atendimento Capacidade Transportadoras Veículos …" at bounding box center [784, 375] width 1568 height 750
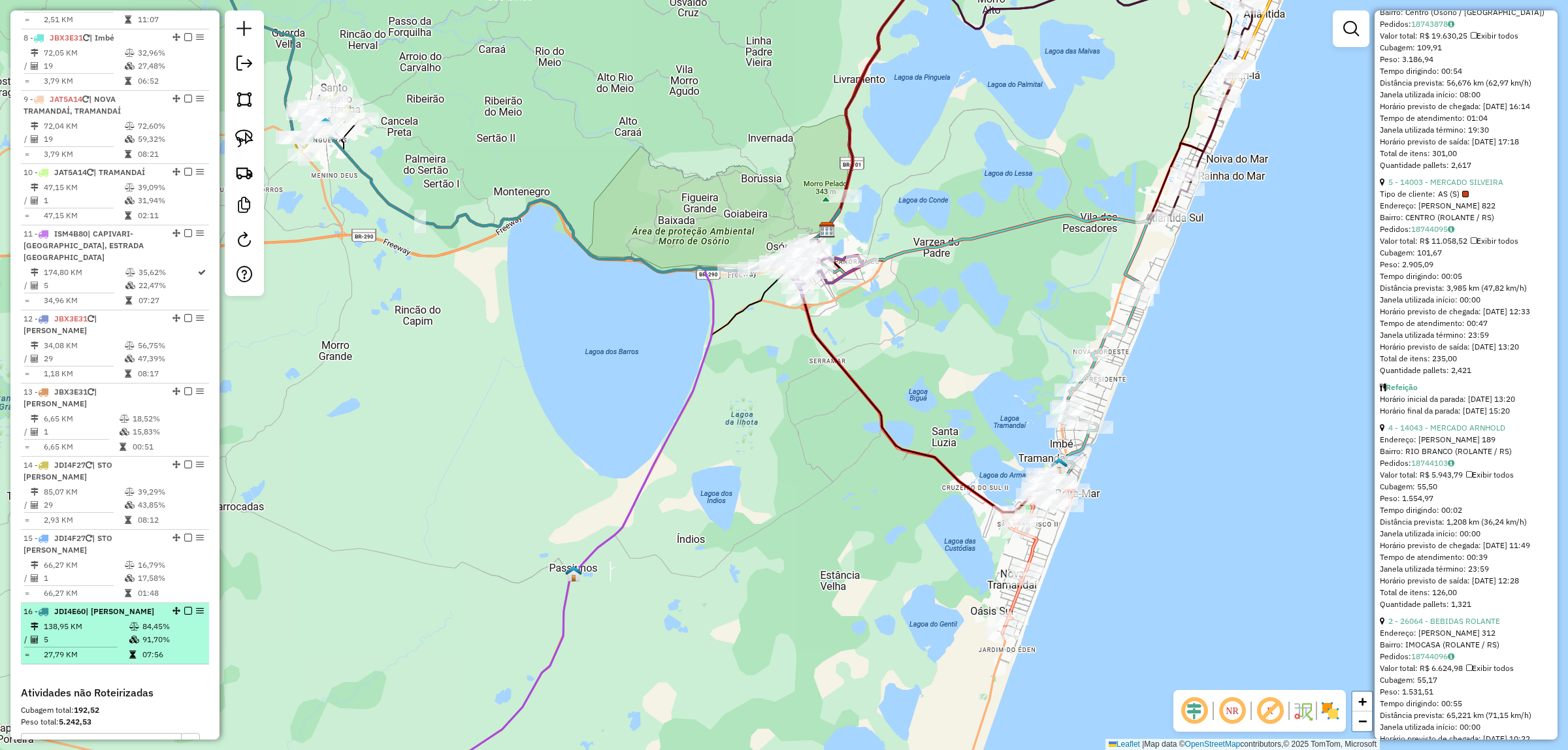
scroll to position [1151, 0]
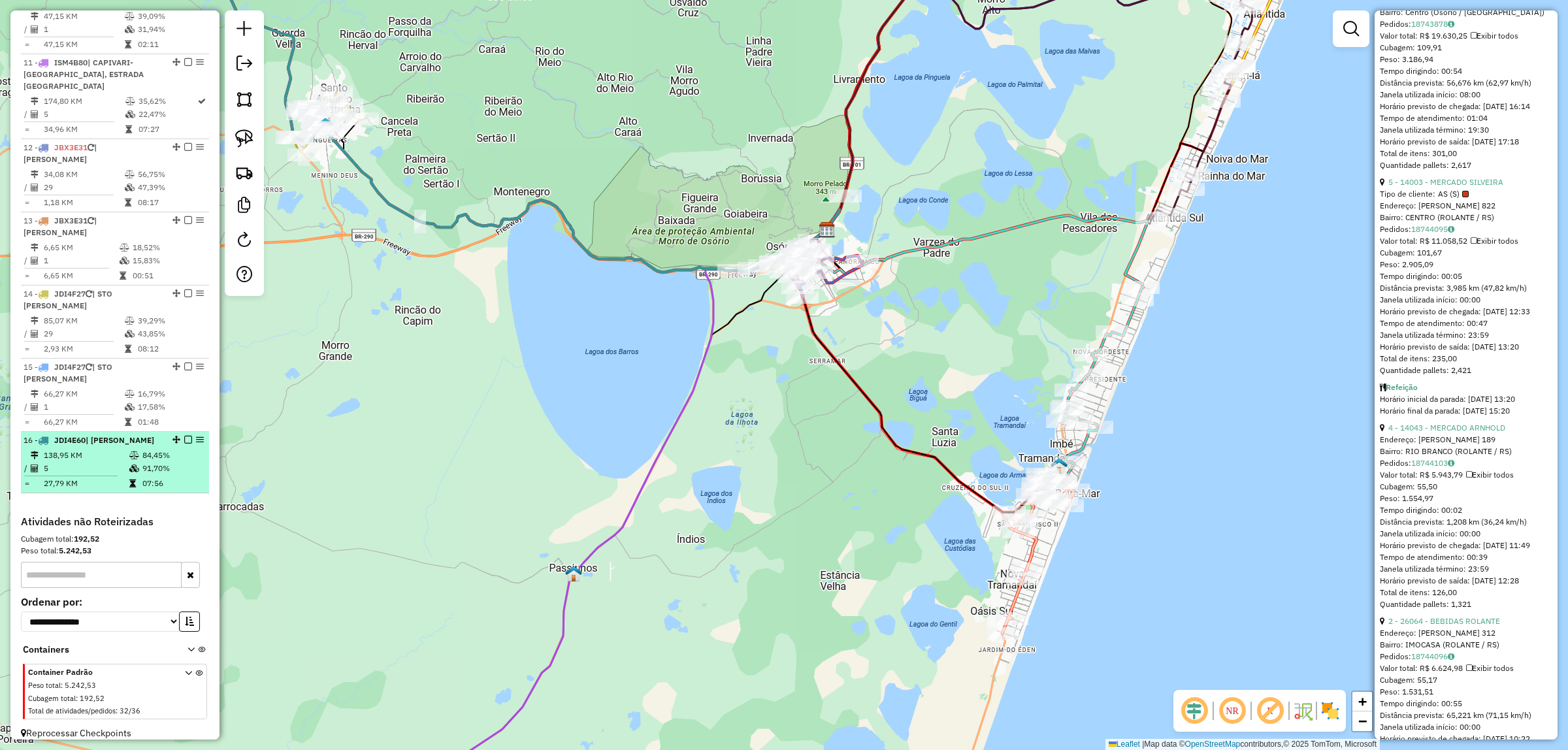
click at [123, 449] on td "138,95 KM" at bounding box center [85, 455] width 85 height 13
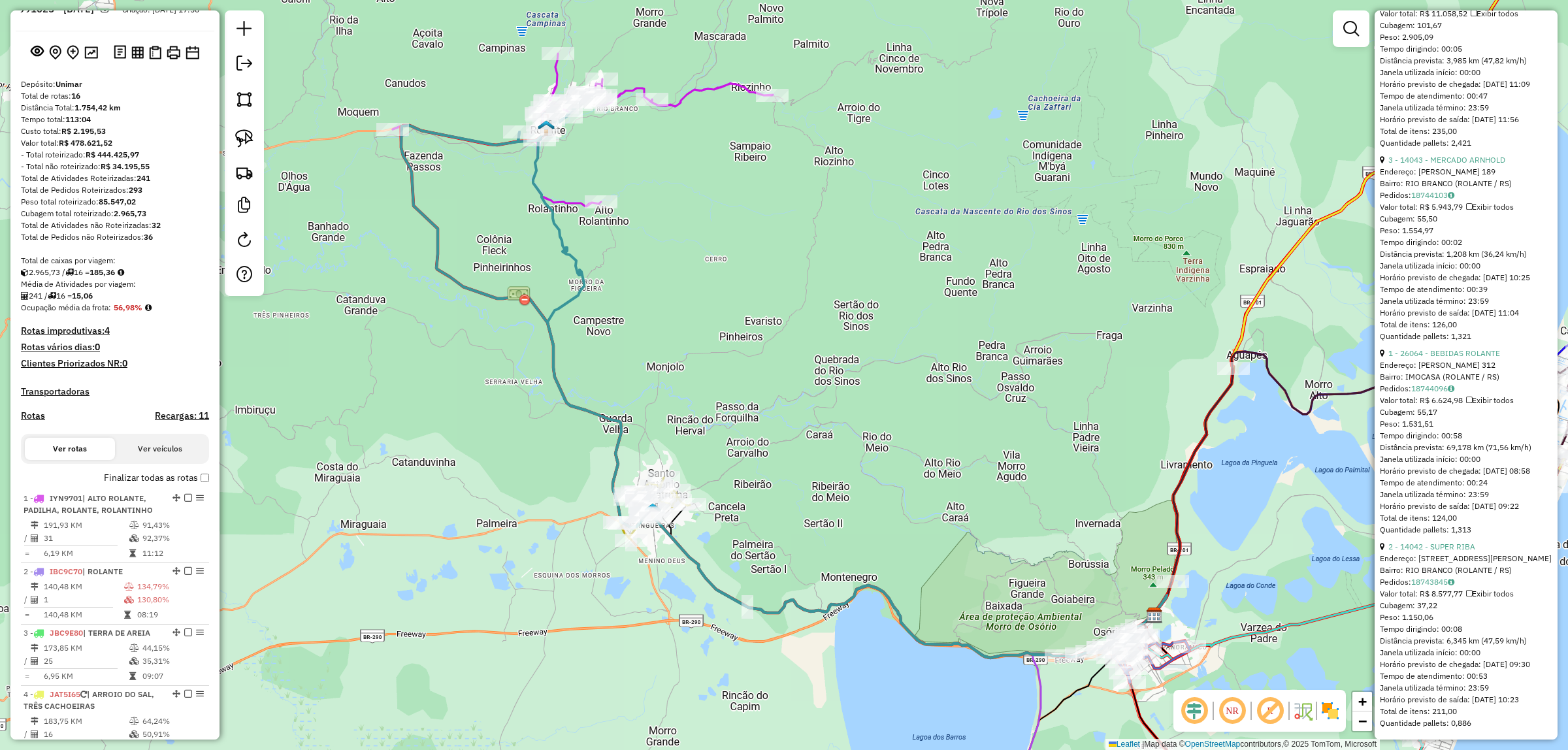
scroll to position [0, 0]
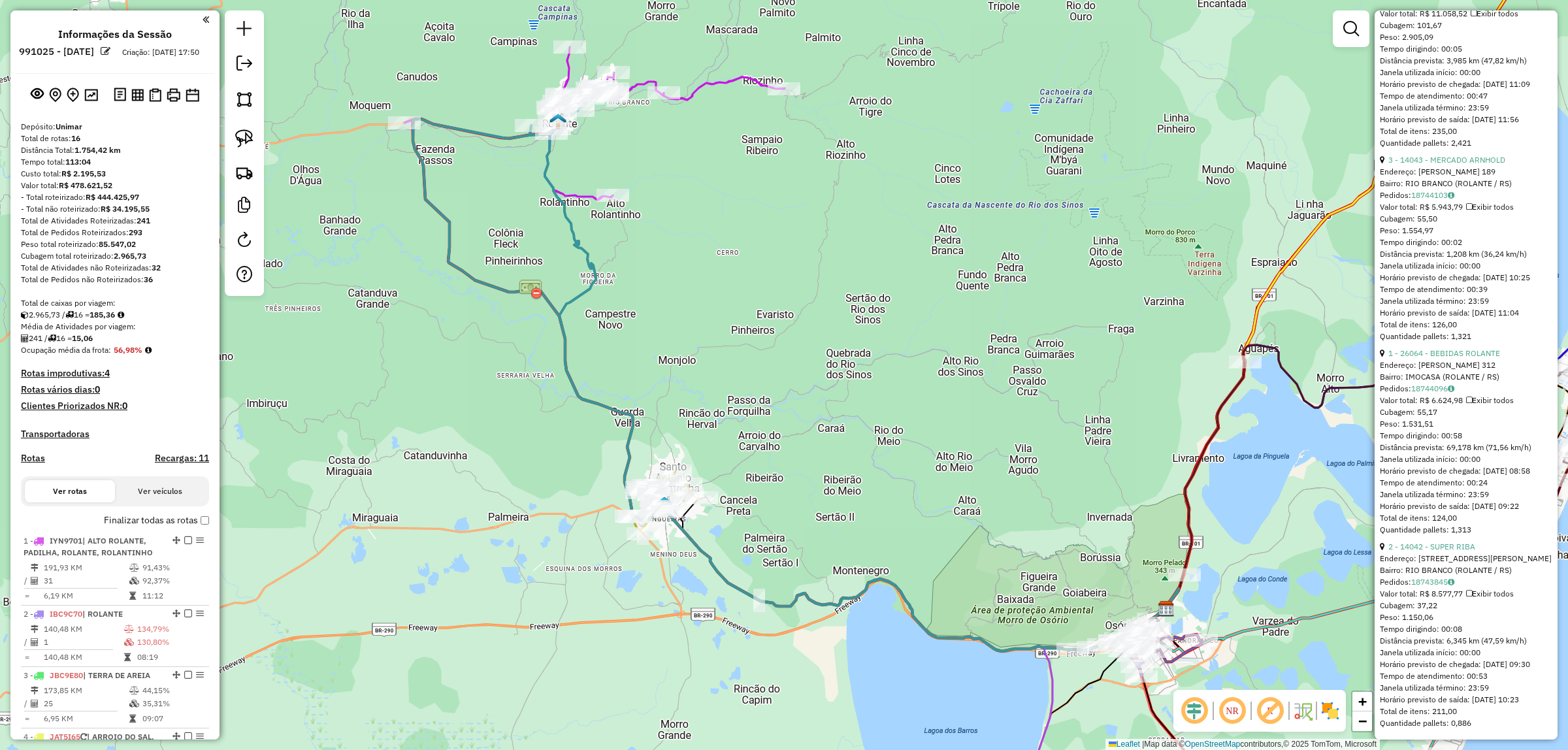
drag, startPoint x: 735, startPoint y: 243, endPoint x: 744, endPoint y: 236, distance: 11.4
click at [744, 236] on div "Janela de atendimento Grade de atendimento Capacidade Transportadoras Veículos …" at bounding box center [784, 375] width 1568 height 750
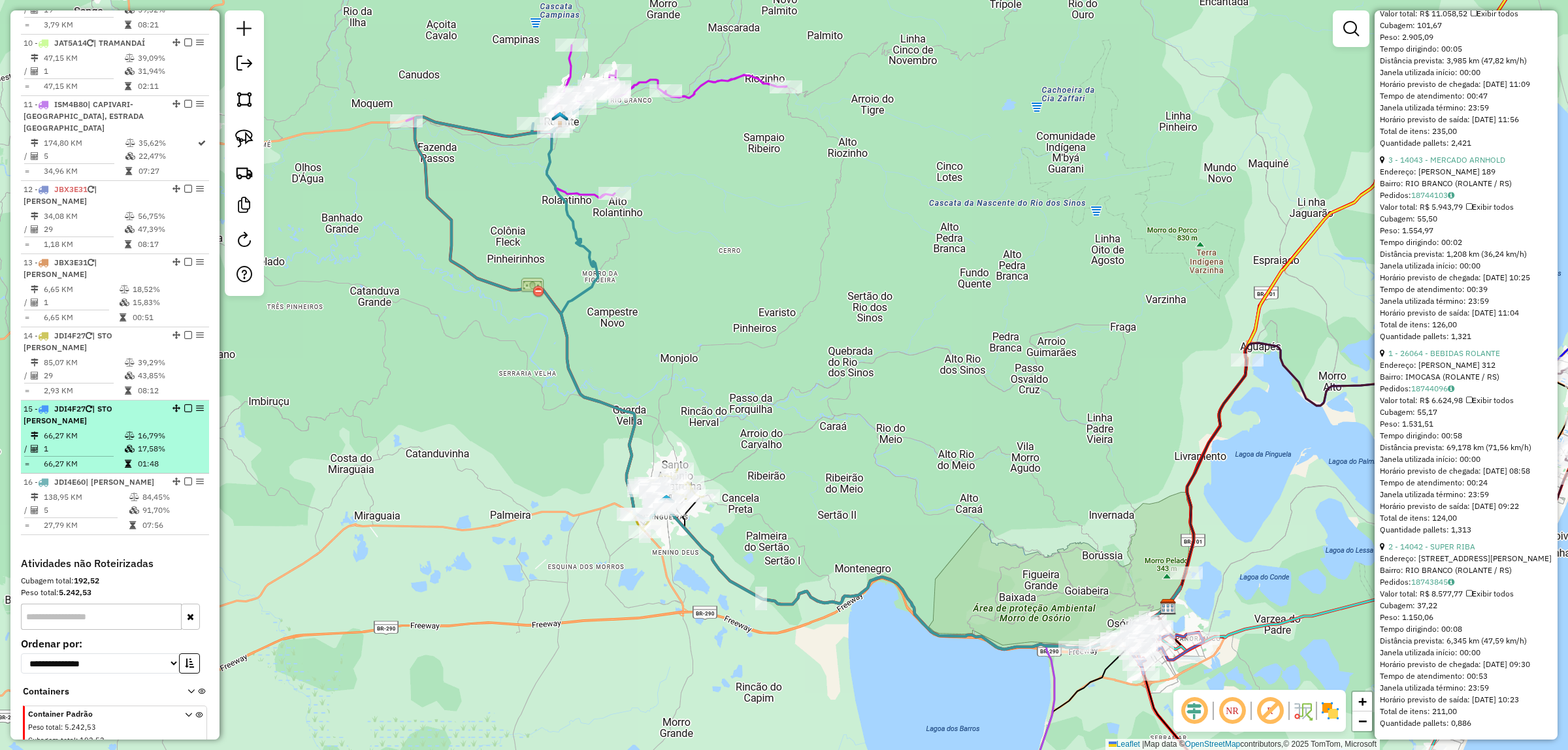
scroll to position [1151, 0]
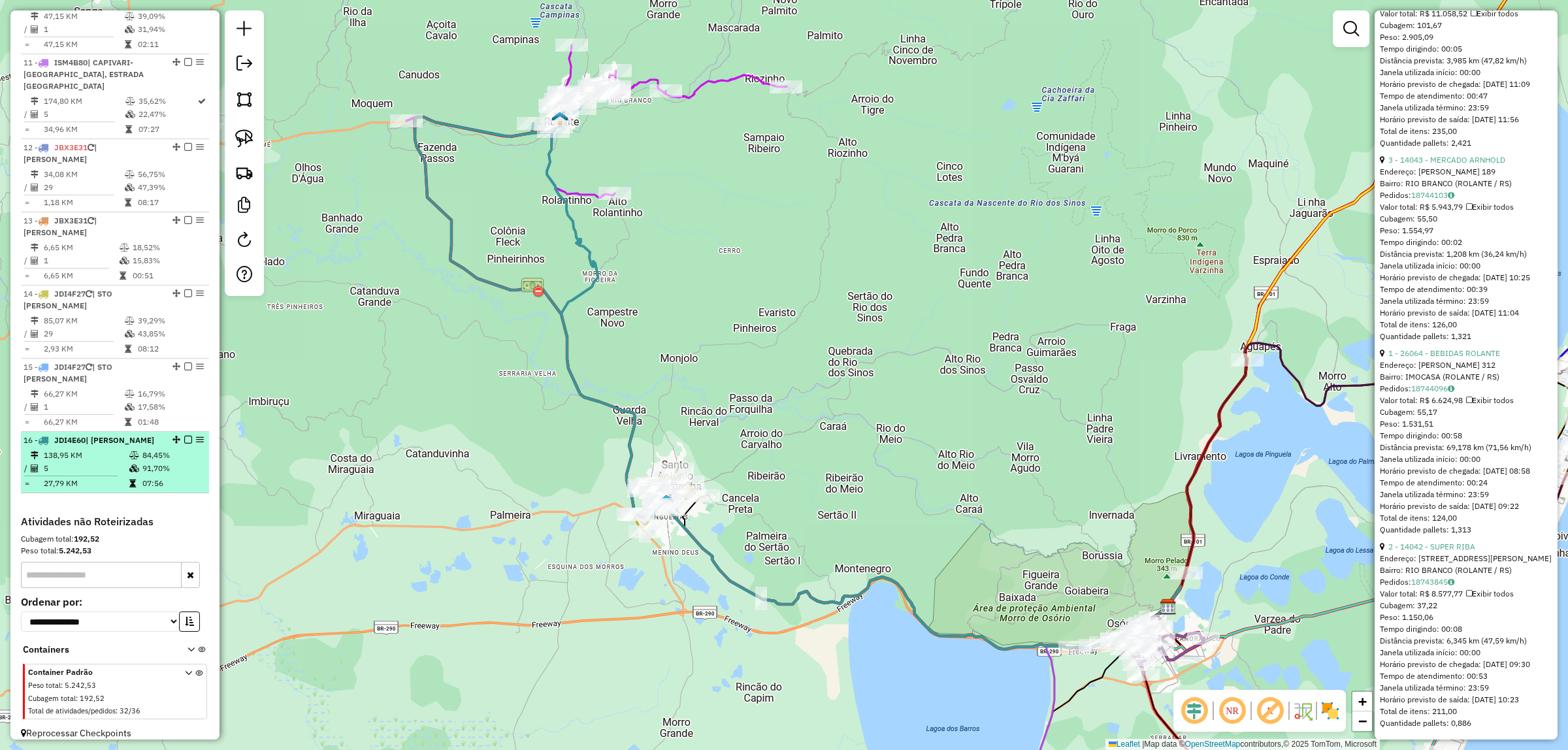
click at [147, 449] on td "84,45%" at bounding box center [173, 455] width 62 height 13
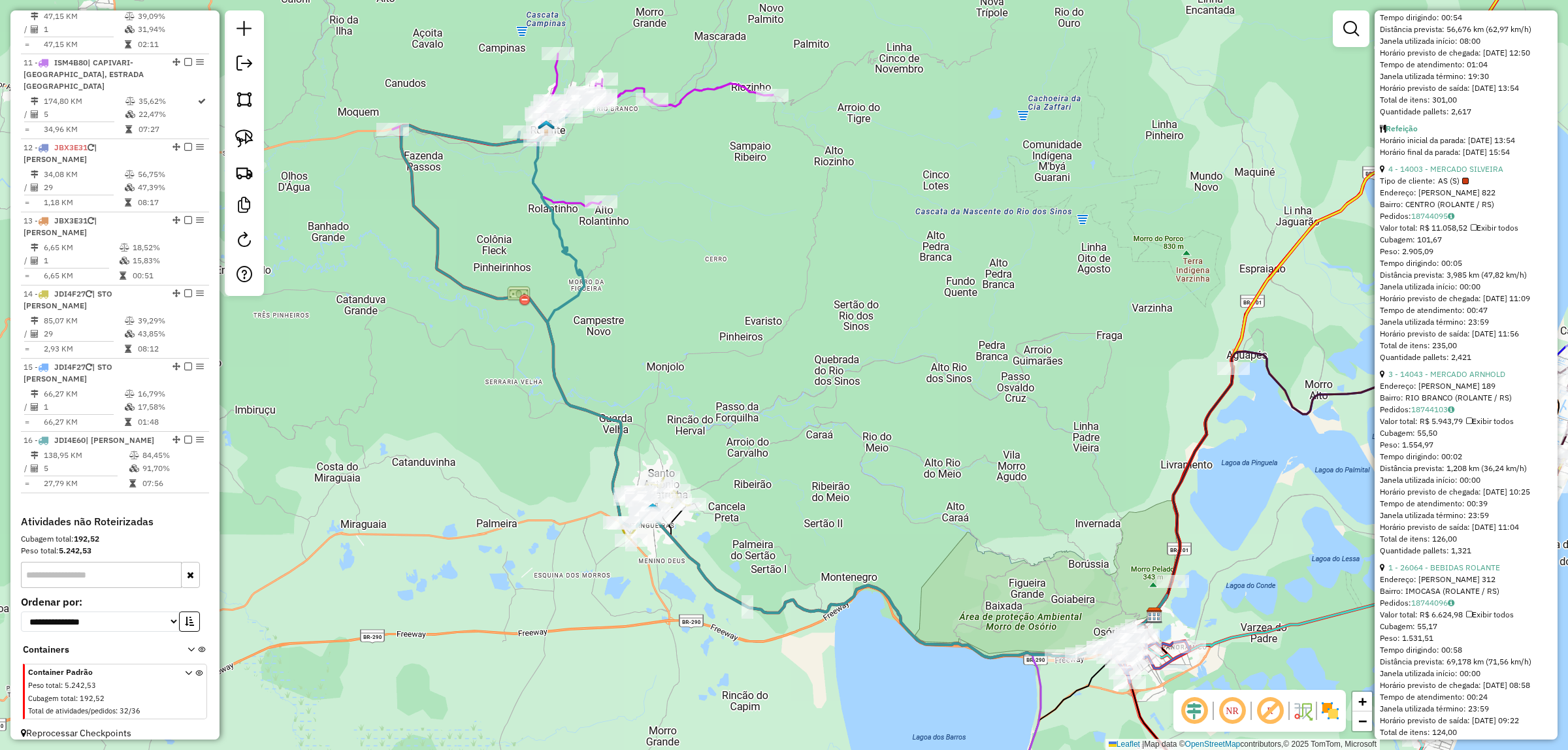
scroll to position [433, 0]
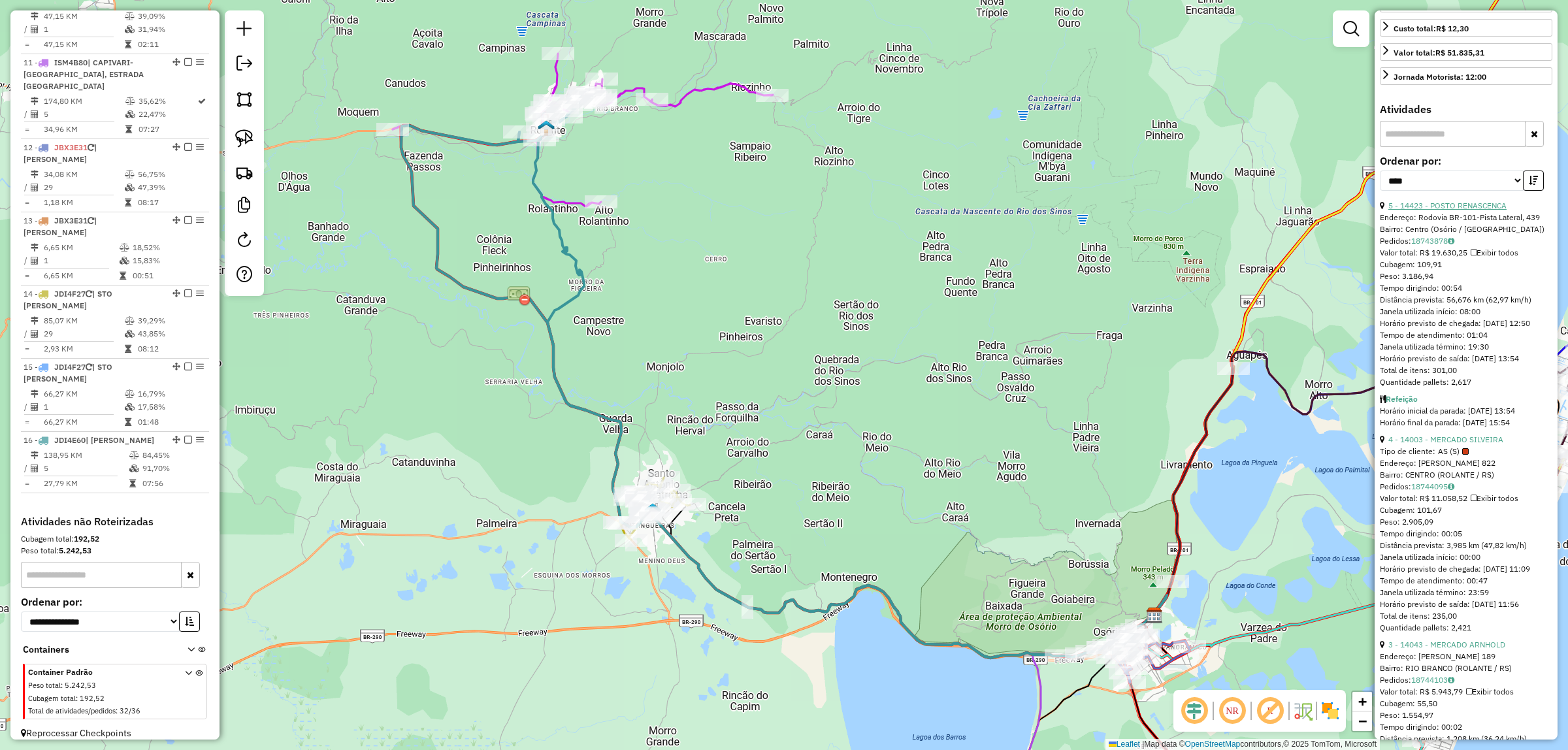
click at [1484, 210] on link "5 - 14423 - POSTO RENASCENCA" at bounding box center [1447, 205] width 119 height 10
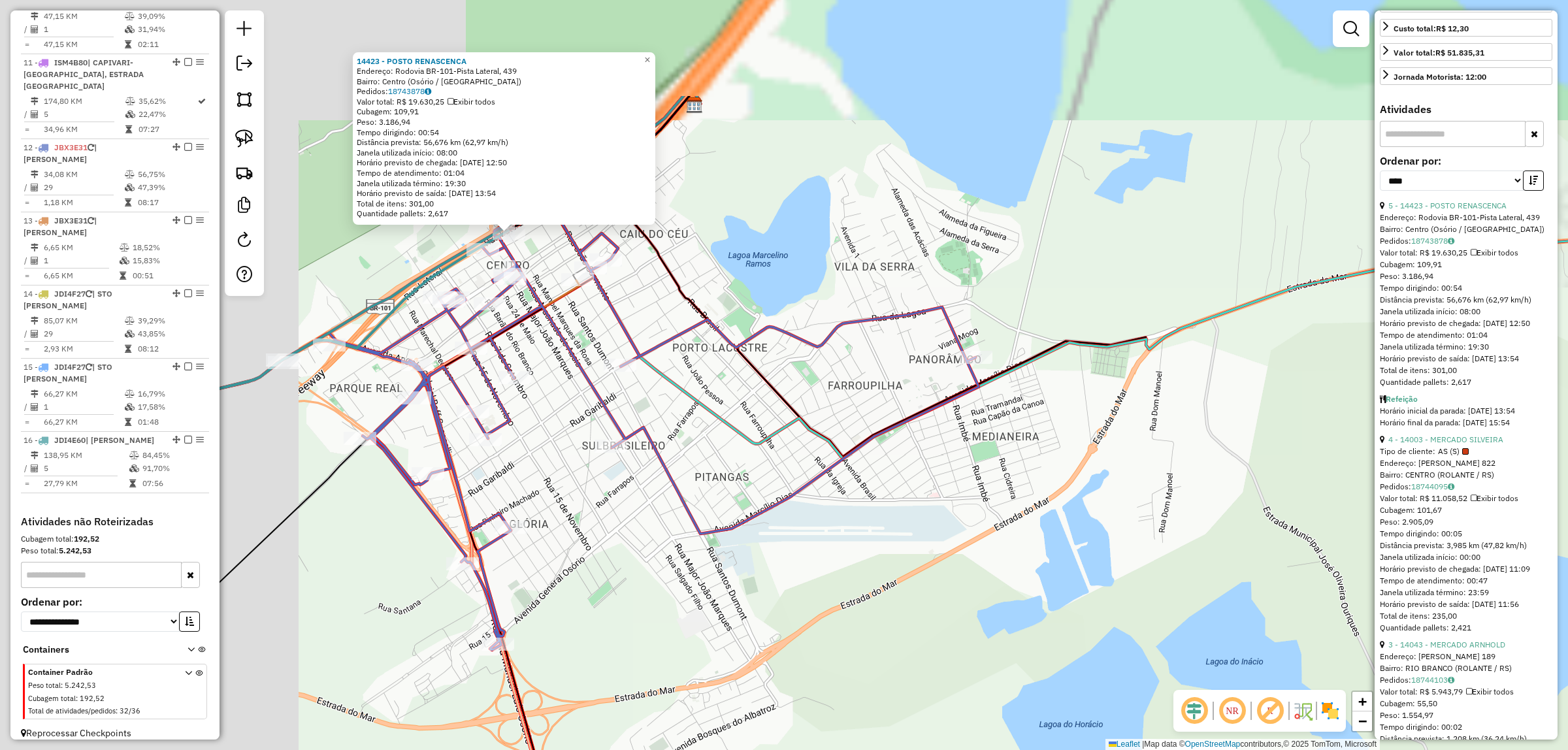
drag, startPoint x: 868, startPoint y: 466, endPoint x: 1139, endPoint y: 562, distance: 287.5
click at [1243, 634] on div "14423 - POSTO RENASCENCA Endereço: Rodovia BR-101-Pista Lateral, 439 Bairro: Ce…" at bounding box center [784, 375] width 1568 height 750
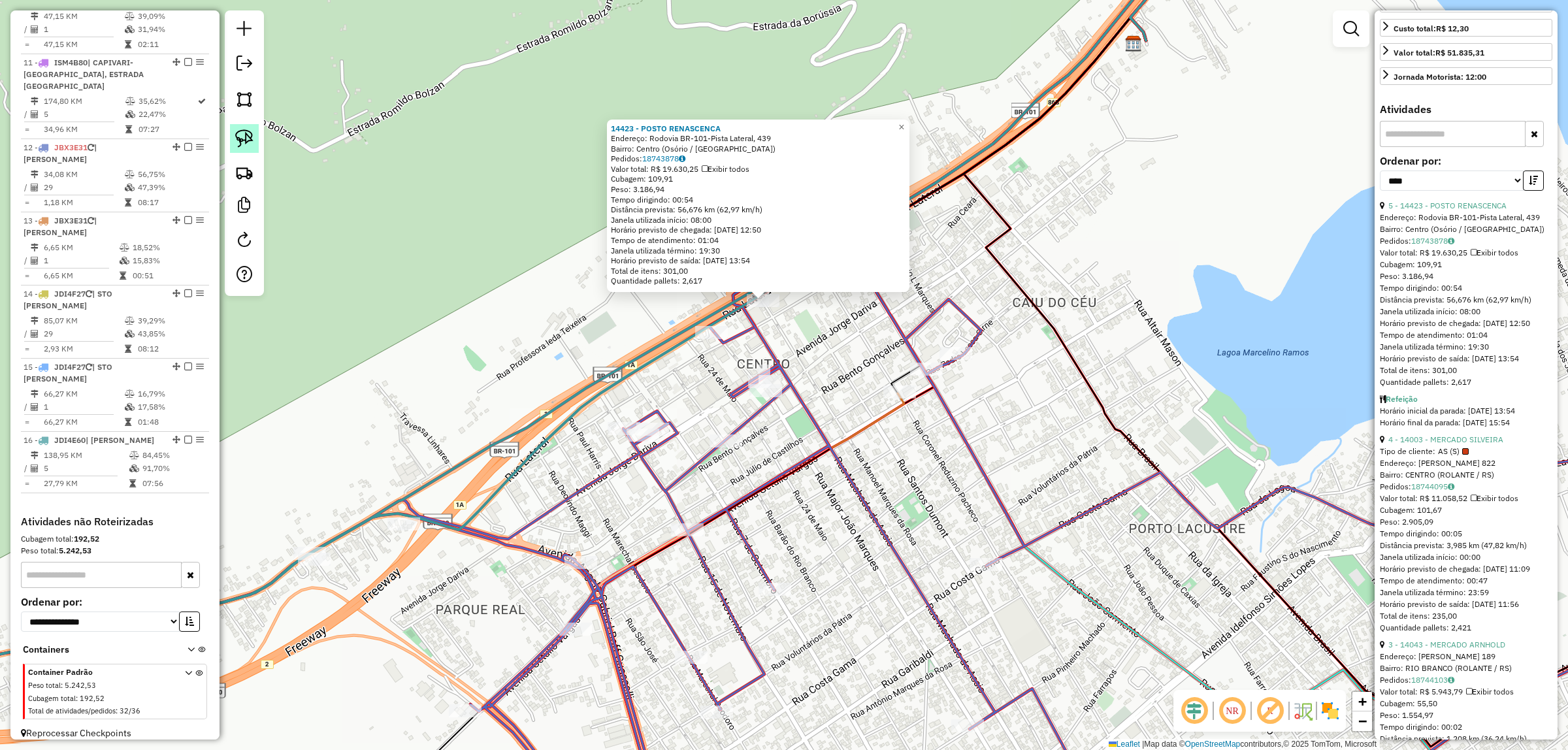
click at [241, 144] on img at bounding box center [244, 139] width 18 height 18
drag, startPoint x: 778, startPoint y: 317, endPoint x: 731, endPoint y: 297, distance: 51.1
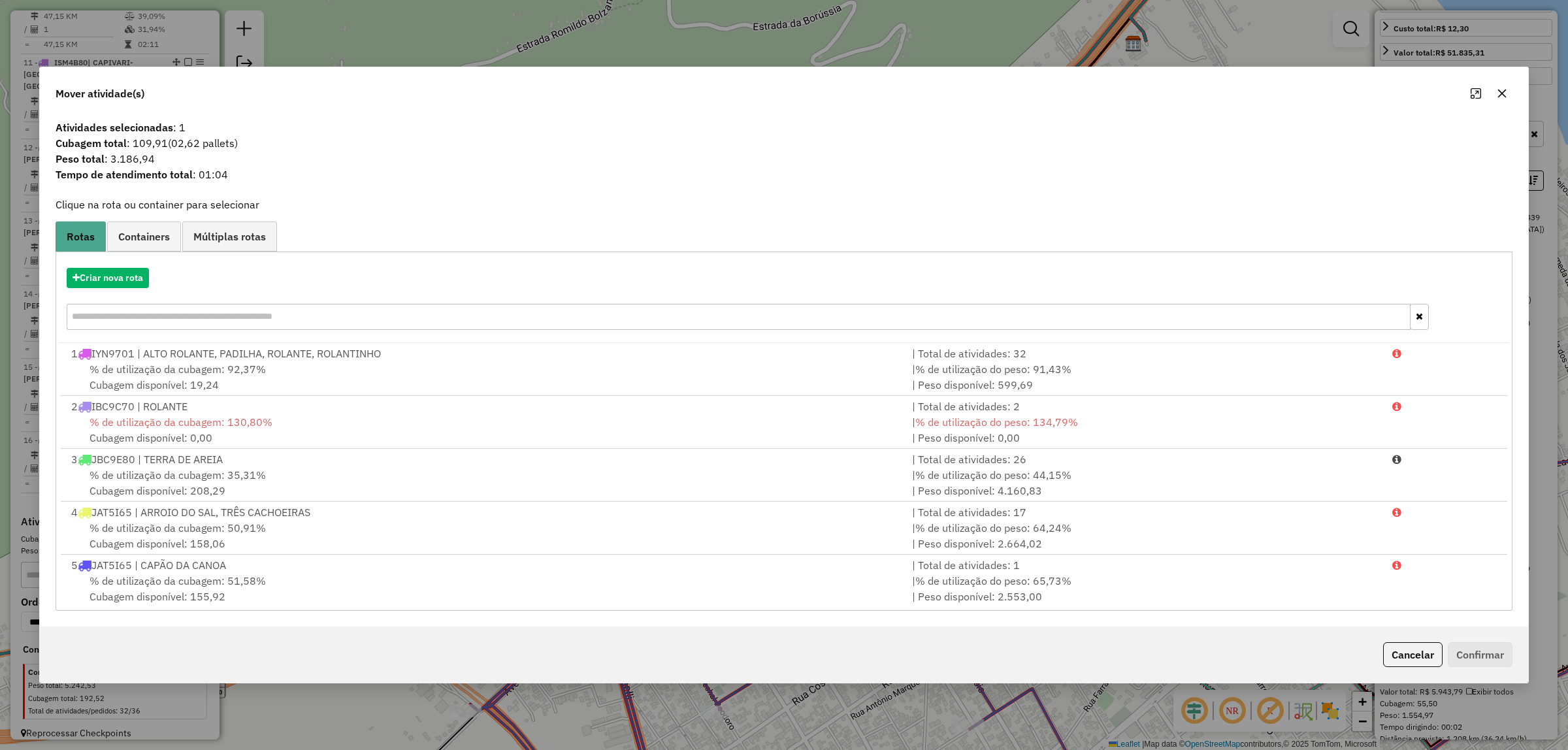
click at [153, 285] on div "Criar nova rota" at bounding box center [784, 278] width 1450 height 20
click at [149, 274] on button "Criar nova rota" at bounding box center [108, 278] width 83 height 20
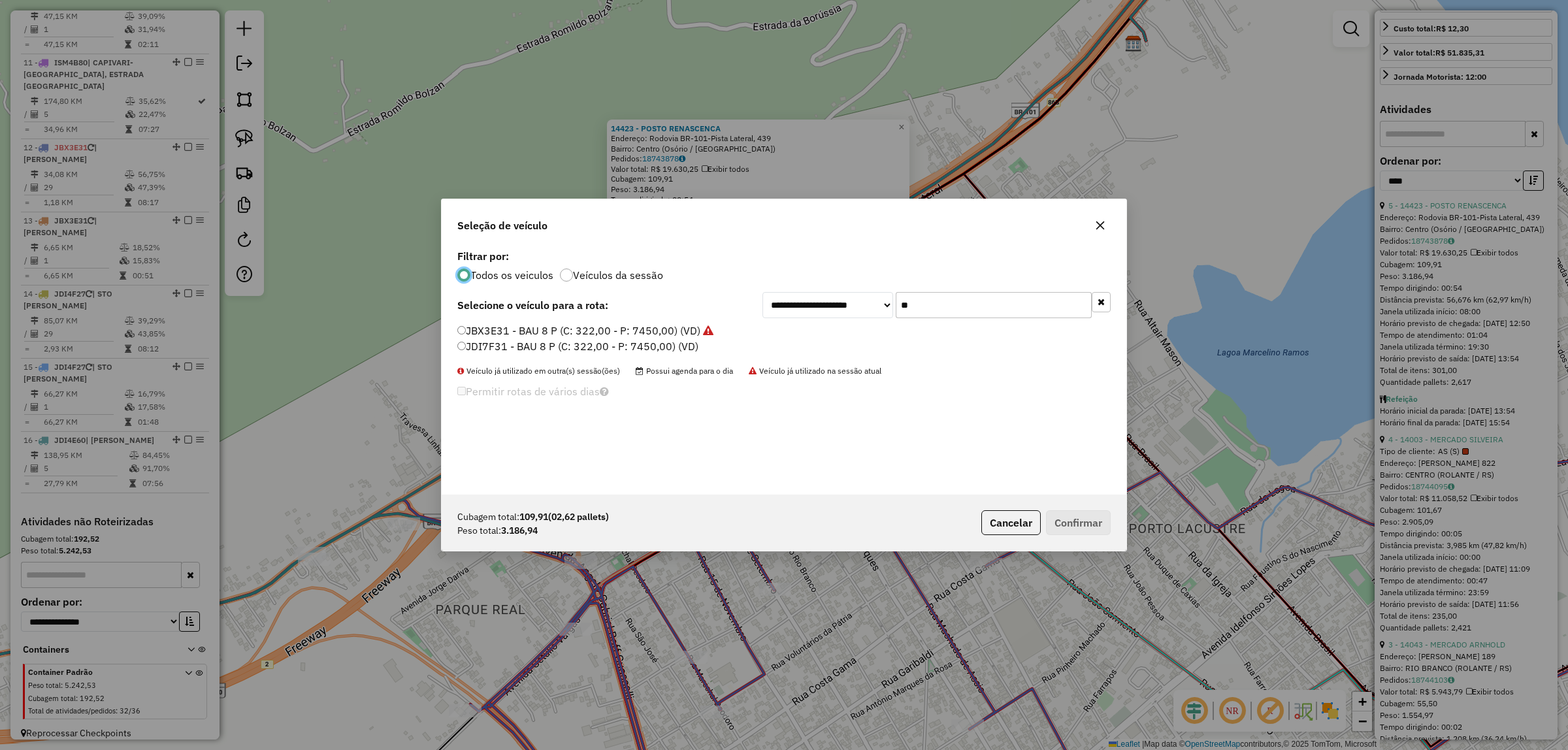
scroll to position [6, 4]
drag, startPoint x: 931, startPoint y: 311, endPoint x: 785, endPoint y: 330, distance: 147.2
click at [776, 325] on div "**********" at bounding box center [783, 370] width 685 height 248
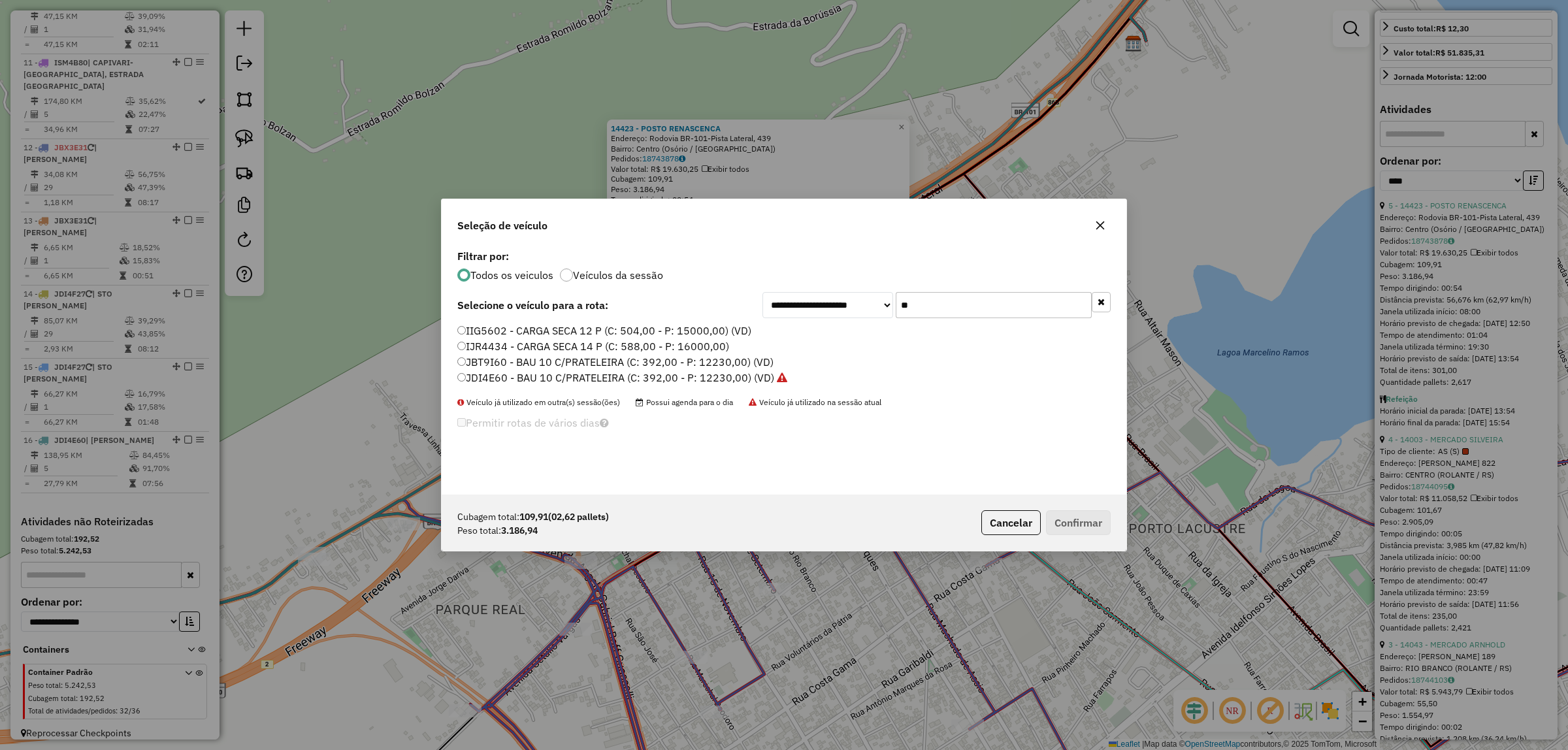
type input "**"
click at [660, 377] on label "JDI4E60 - BAU 10 C/PRATELEIRA (C: 392,00 - P: 12230,00) (VD)" at bounding box center [621, 377] width 330 height 16
click at [1057, 520] on button "Confirmar" at bounding box center [1078, 523] width 64 height 25
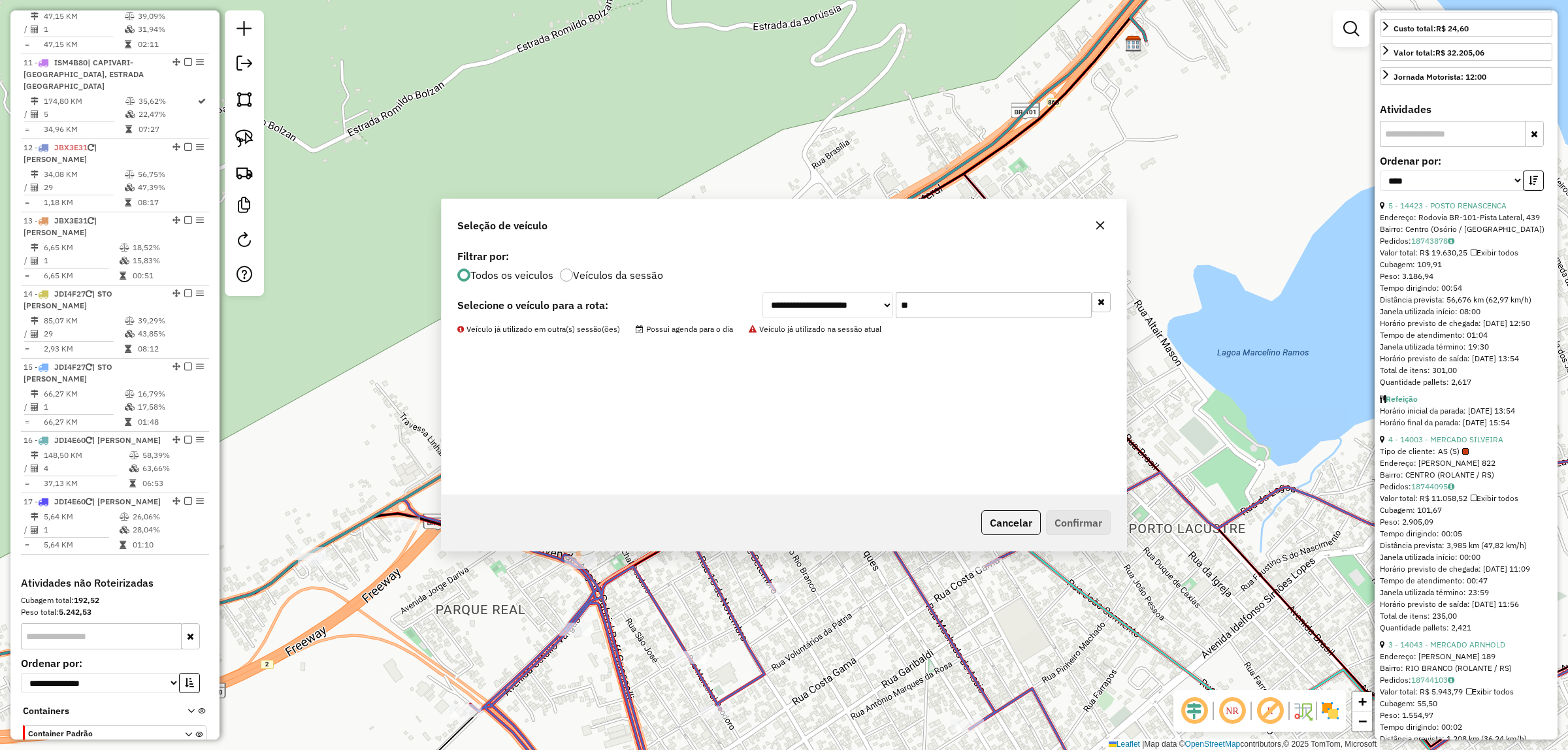
scroll to position [1213, 0]
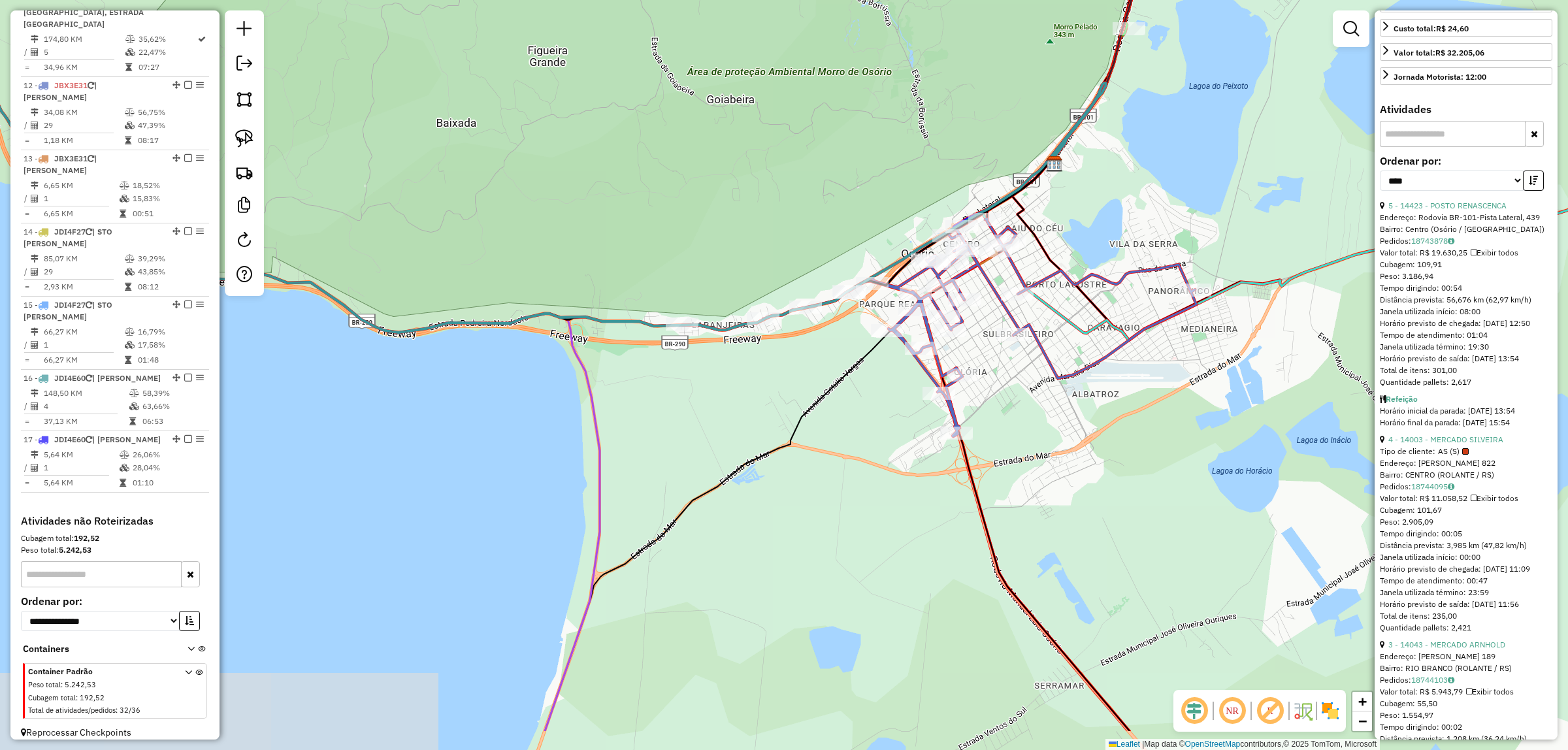
drag, startPoint x: 1083, startPoint y: 550, endPoint x: 1160, endPoint y: 514, distance: 85.0
click at [1160, 514] on div "Janela de atendimento Grade de atendimento Capacidade Transportadoras Veículos …" at bounding box center [784, 375] width 1568 height 750
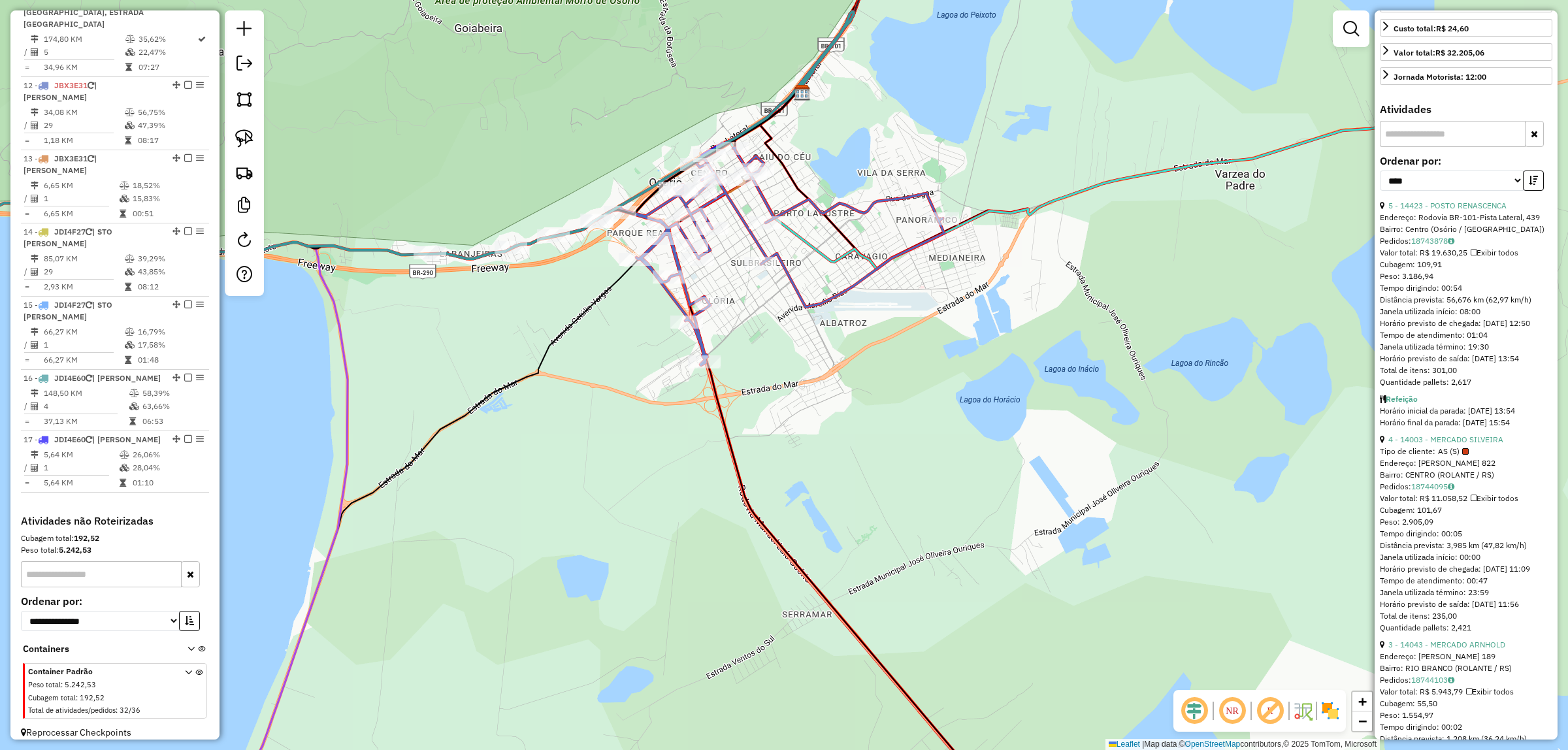
drag, startPoint x: 977, startPoint y: 413, endPoint x: 653, endPoint y: 253, distance: 361.4
click at [656, 256] on div "Janela de atendimento Grade de atendimento Capacidade Transportadoras Veículos …" at bounding box center [784, 375] width 1568 height 750
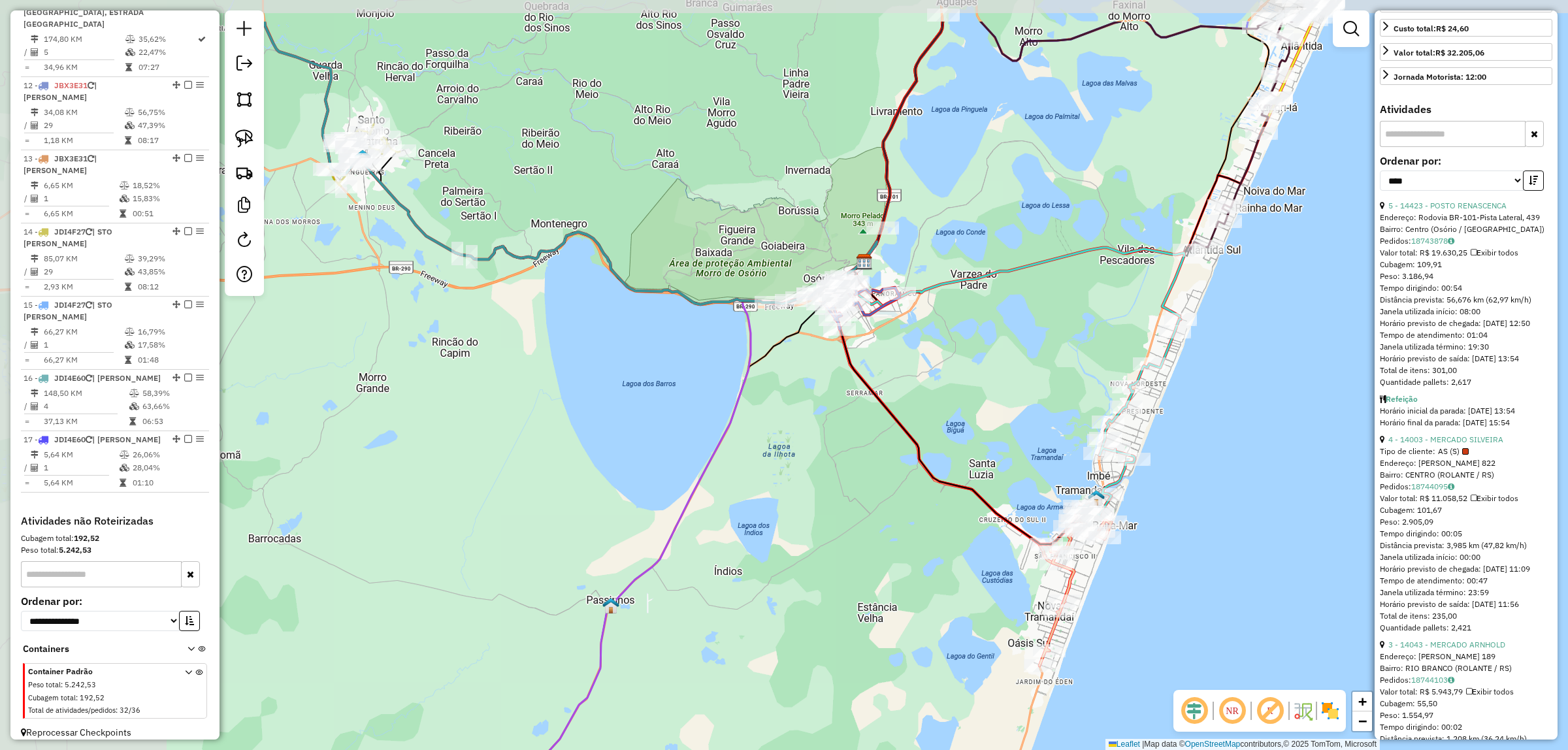
drag, startPoint x: 1024, startPoint y: 405, endPoint x: 1267, endPoint y: 496, distance: 259.5
click at [1272, 500] on div "Janela de atendimento Grade de atendimento Capacidade Transportadoras Veículos …" at bounding box center [784, 375] width 1568 height 750
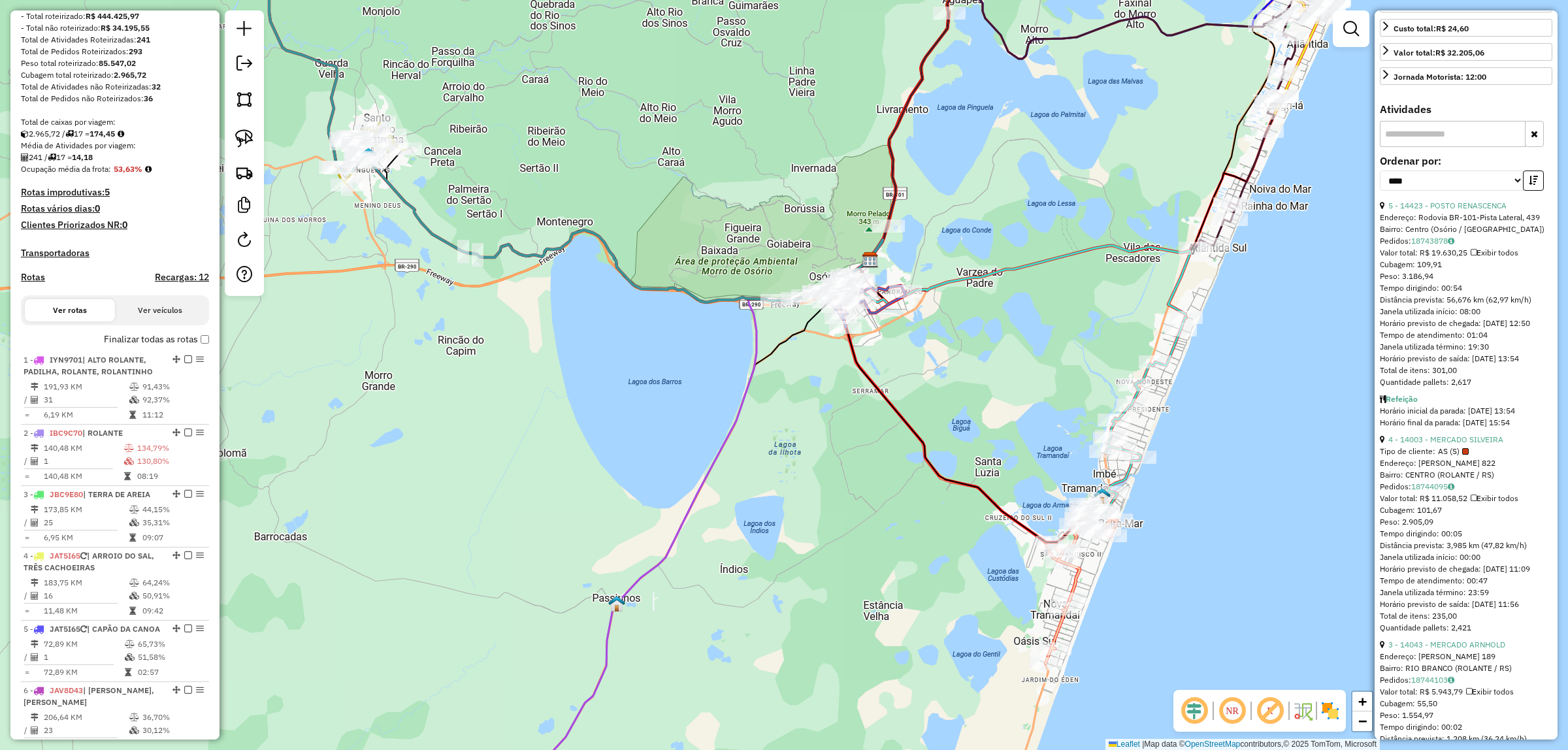
scroll to position [326, 0]
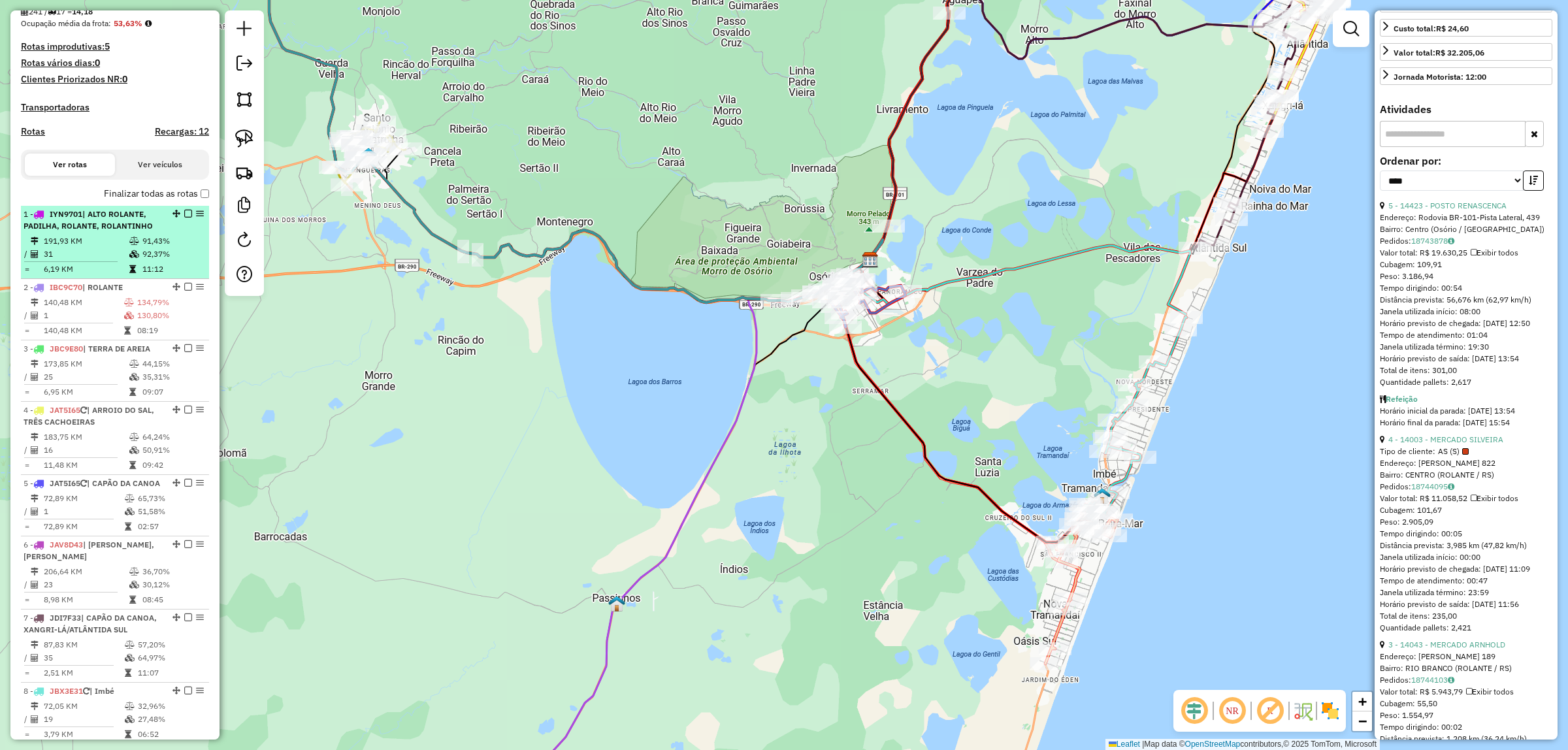
click at [142, 260] on td "92,37%" at bounding box center [173, 254] width 62 height 13
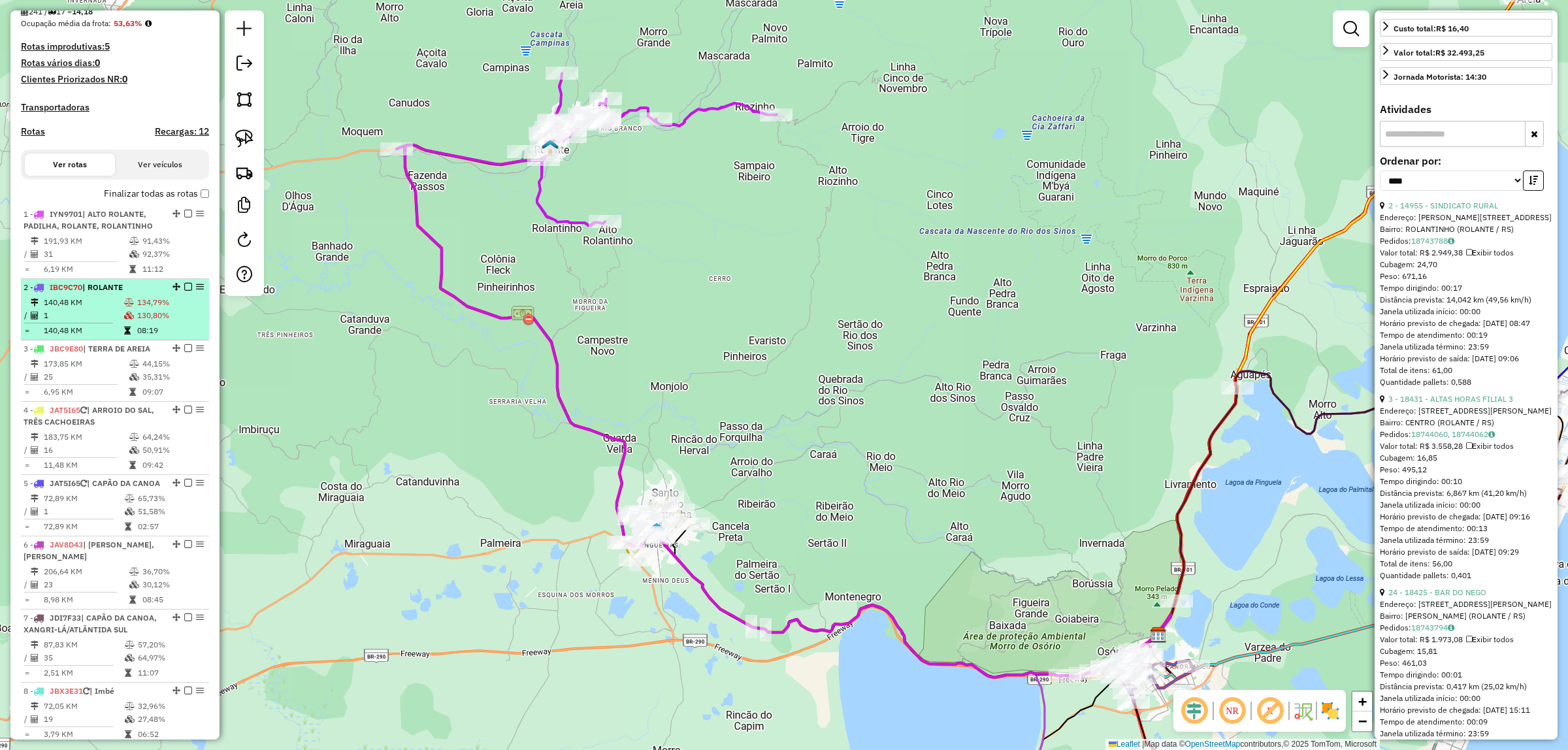
click at [125, 337] on td at bounding box center [130, 331] width 13 height 13
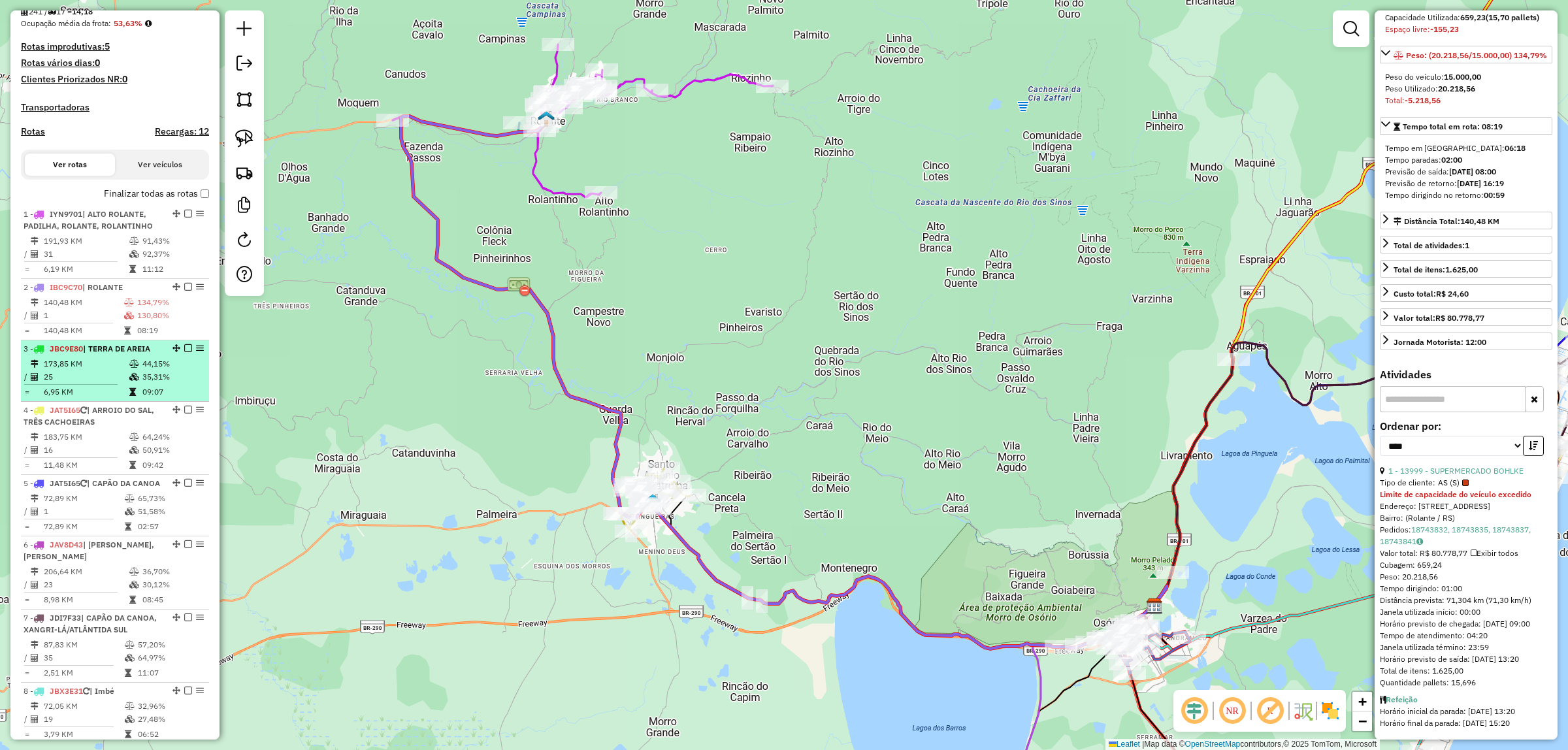
click at [116, 383] on td "25" at bounding box center [85, 377] width 85 height 13
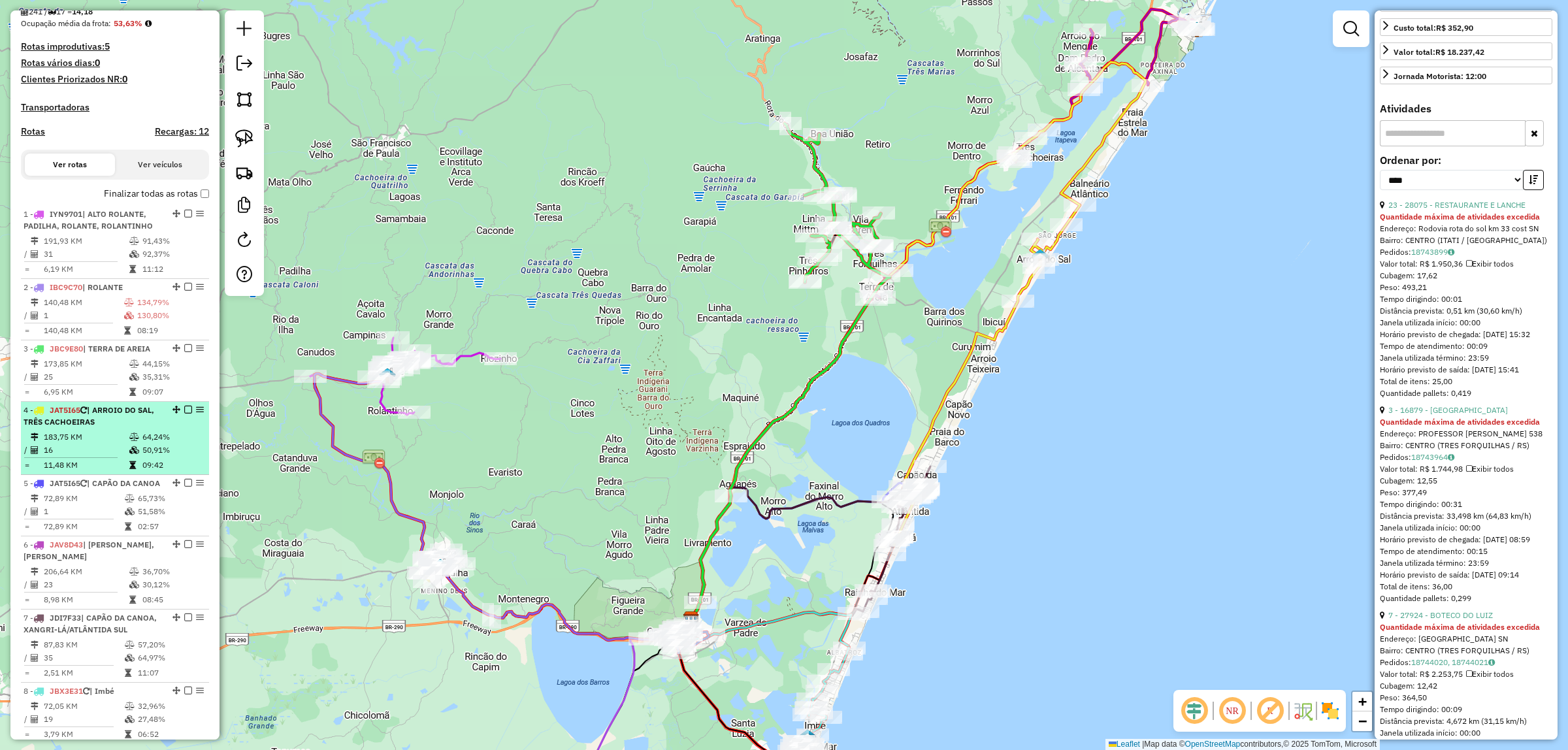
click at [122, 455] on td "16" at bounding box center [85, 450] width 85 height 13
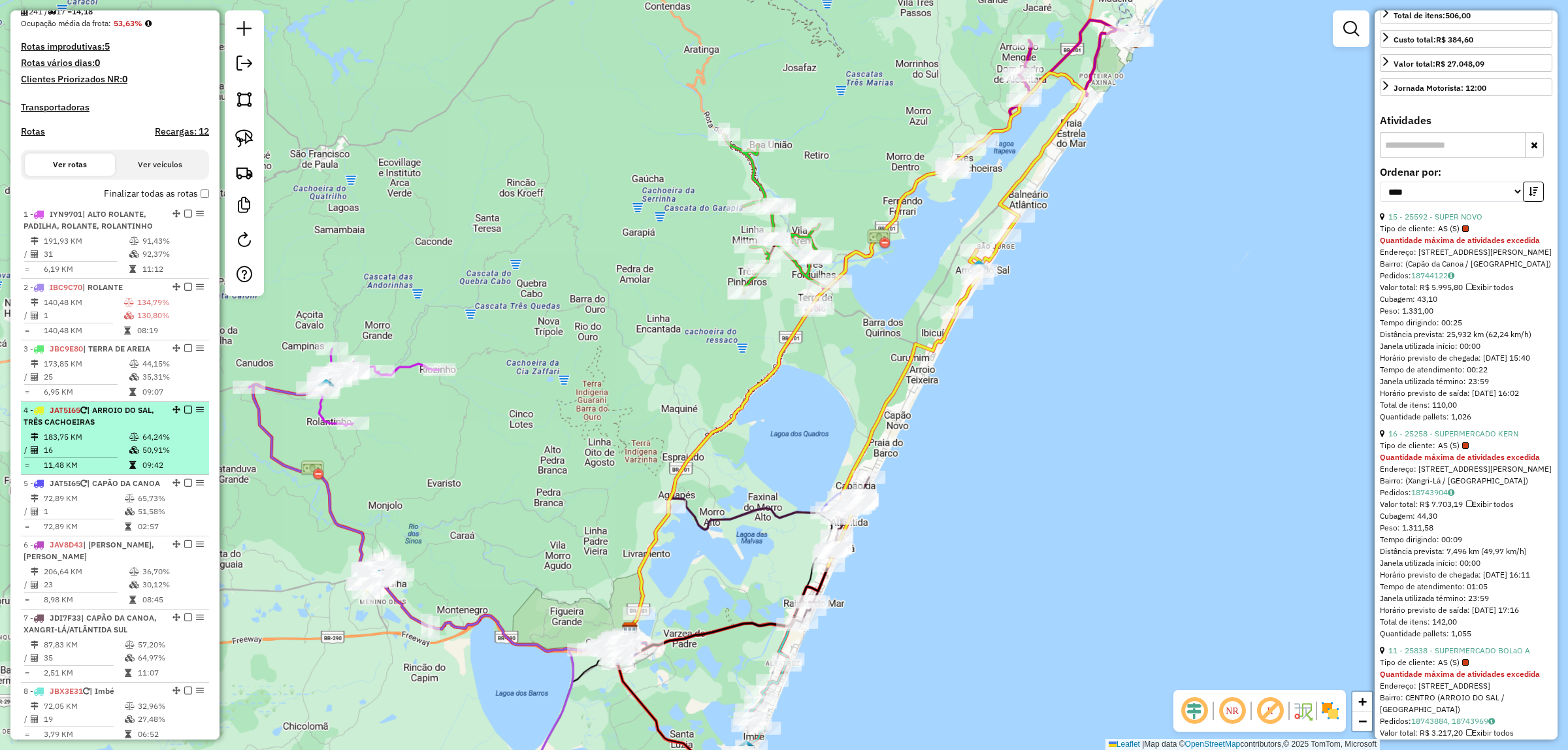
scroll to position [433, 0]
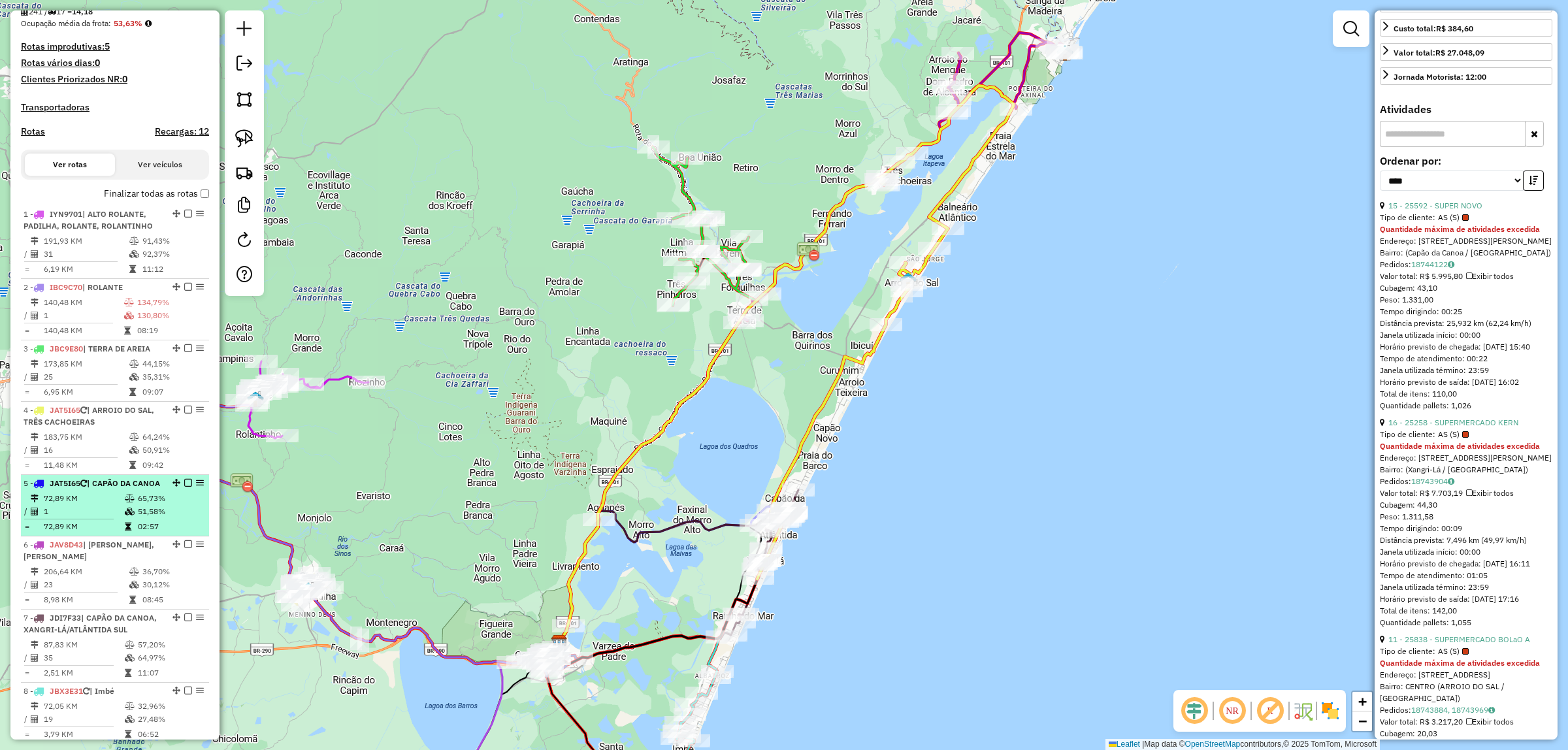
click at [118, 489] on div "5 - JAT5I65 | CAPÃO DA CANOA" at bounding box center [93, 483] width 139 height 12
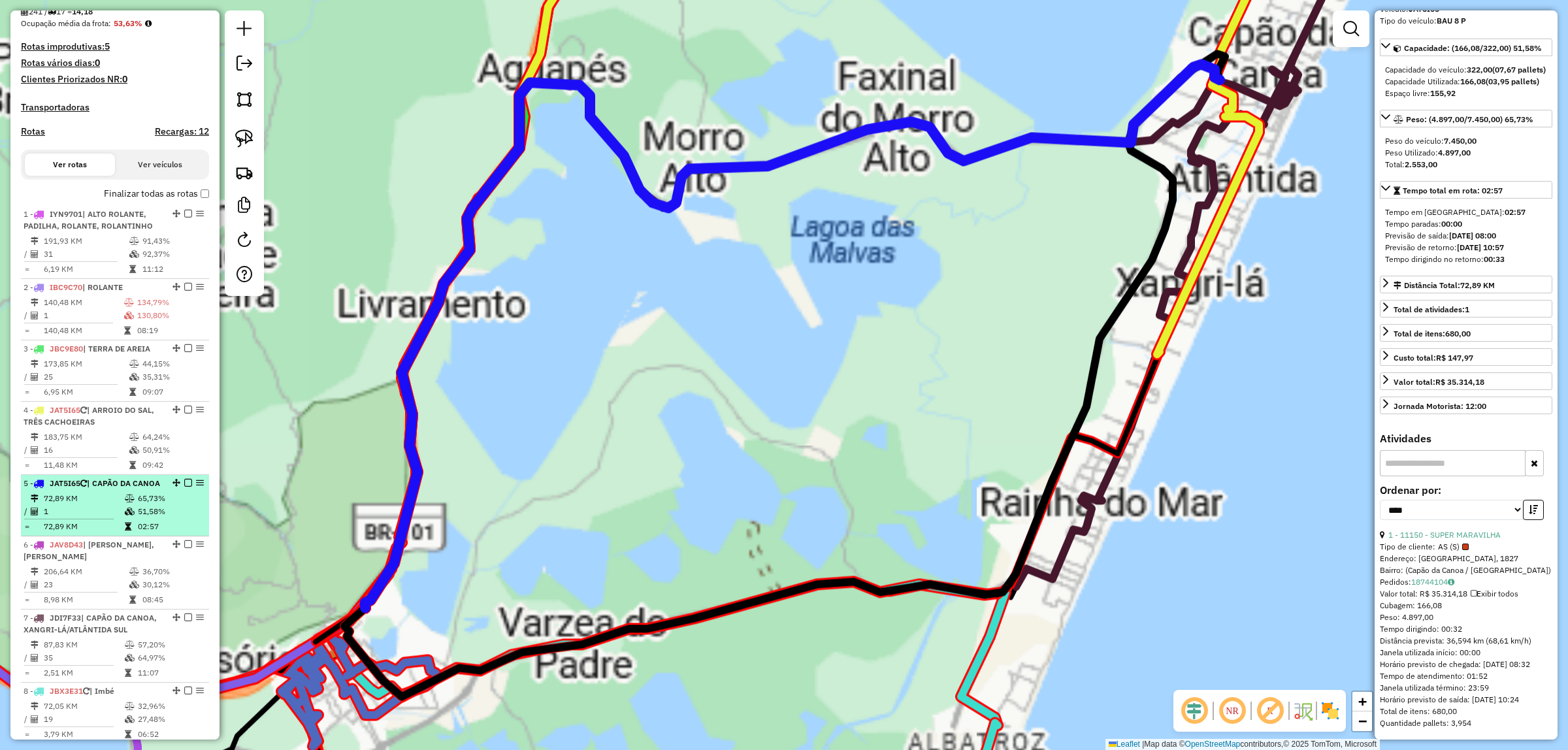
scroll to position [132, 0]
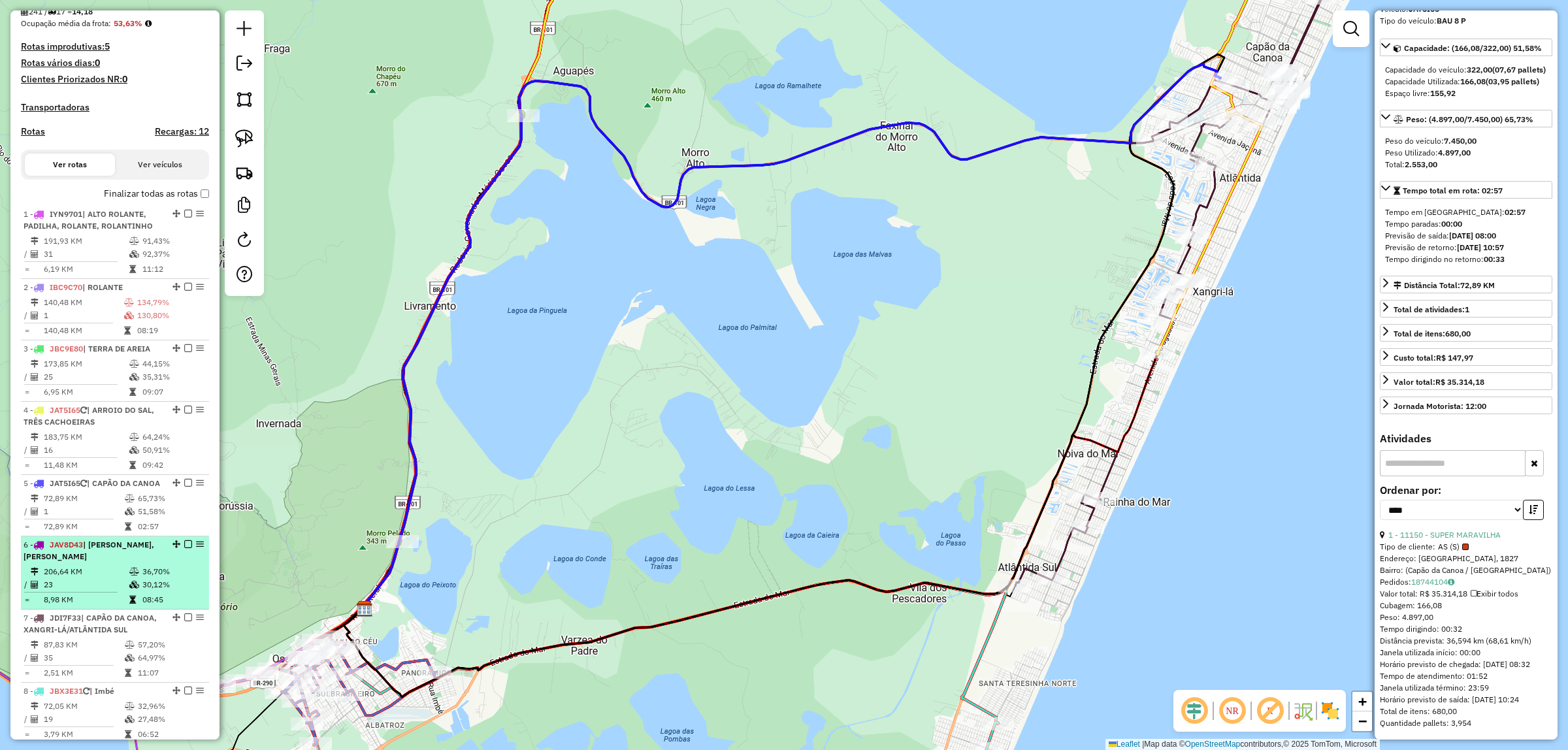
click at [89, 578] on td "206,64 KM" at bounding box center [85, 572] width 85 height 13
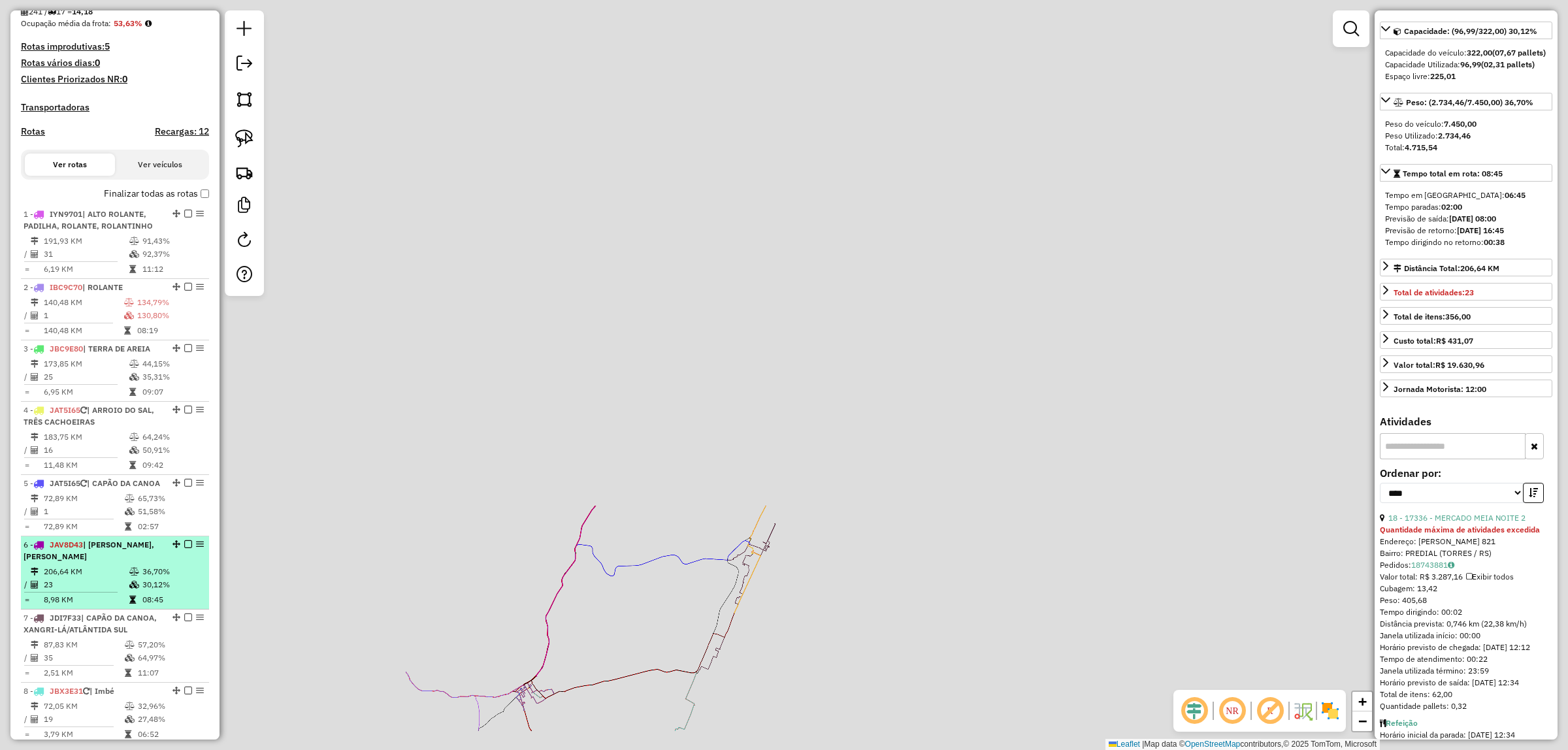
scroll to position [433, 0]
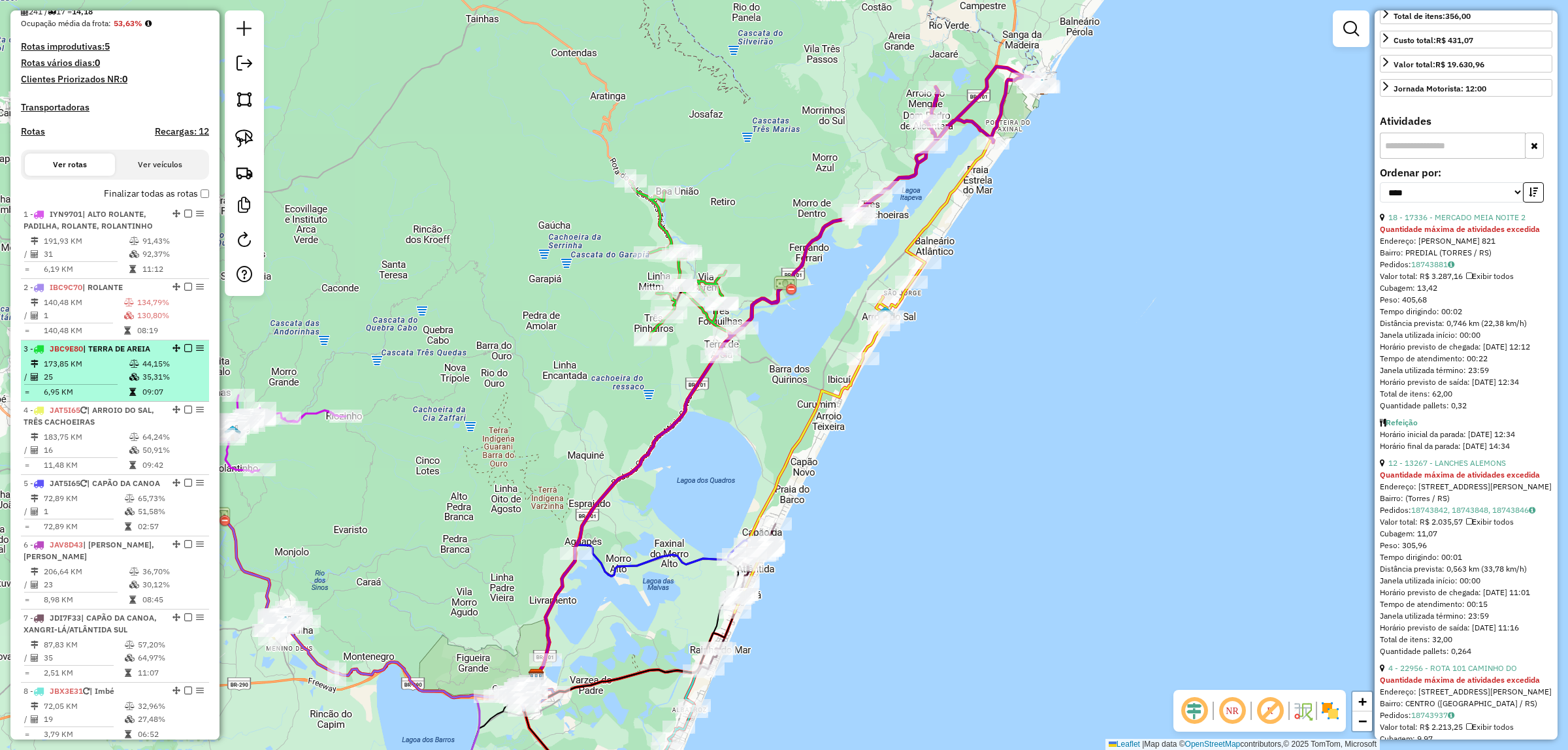
click at [103, 383] on td "25" at bounding box center [85, 377] width 85 height 13
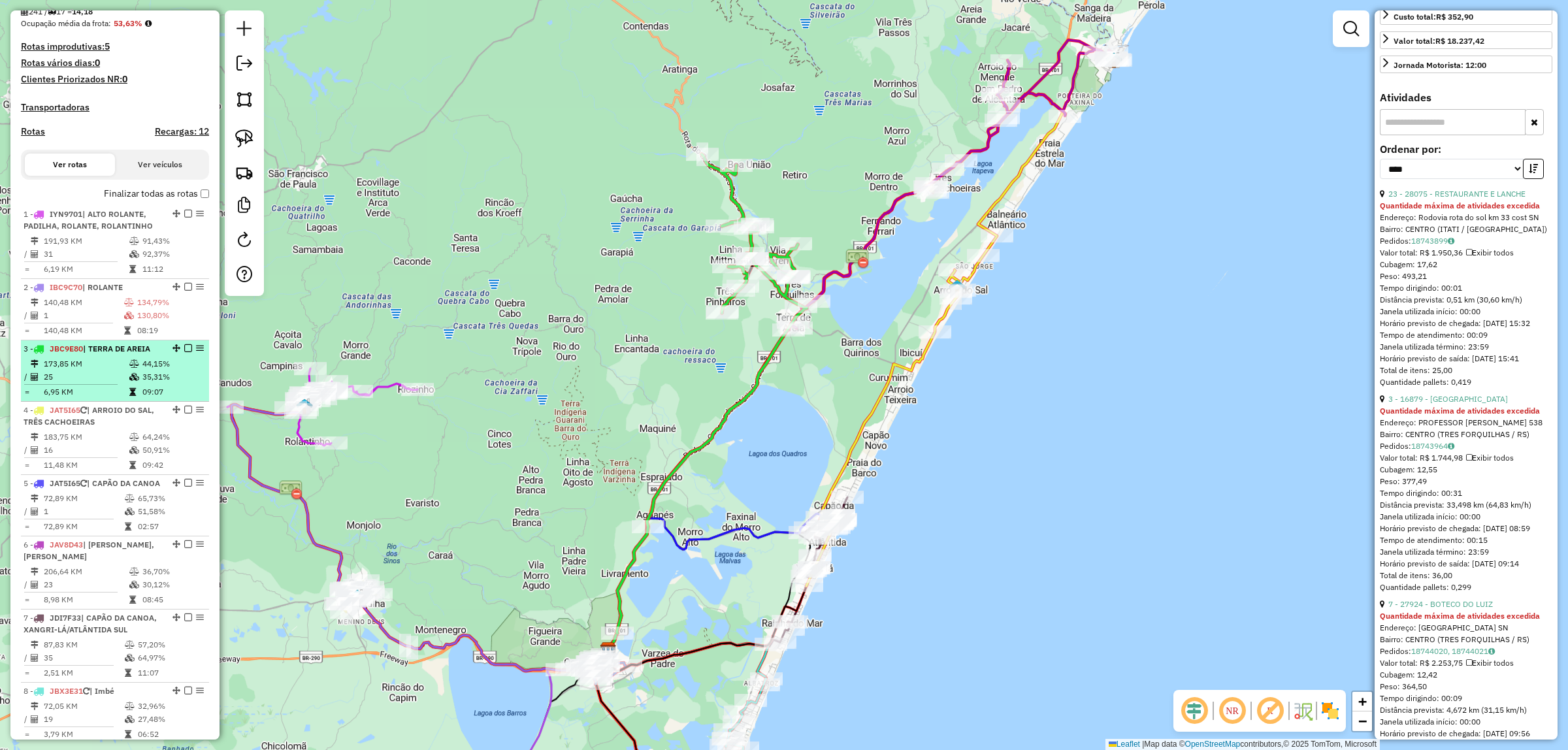
scroll to position [422, 0]
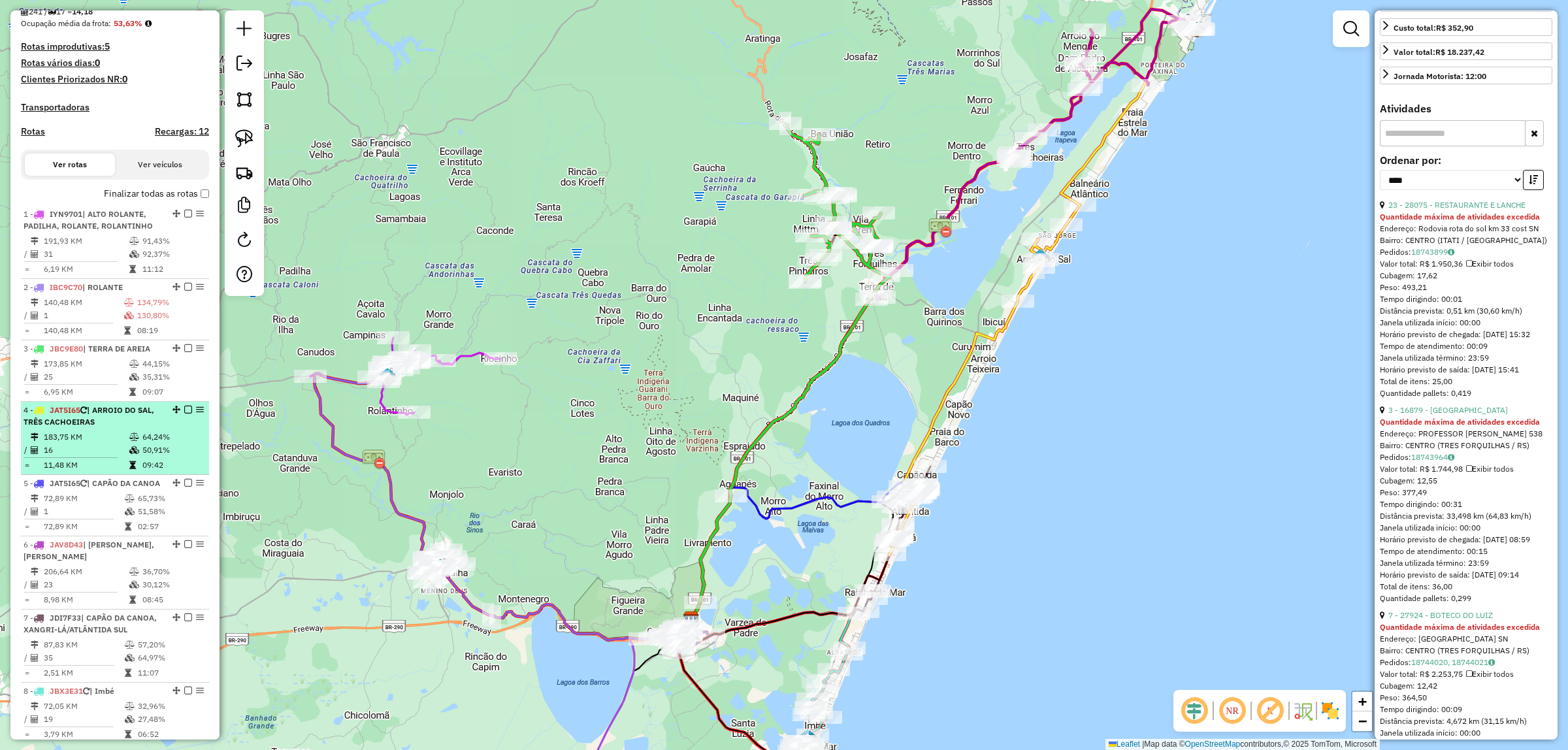
click at [96, 444] on td "183,75 KM" at bounding box center [85, 437] width 85 height 13
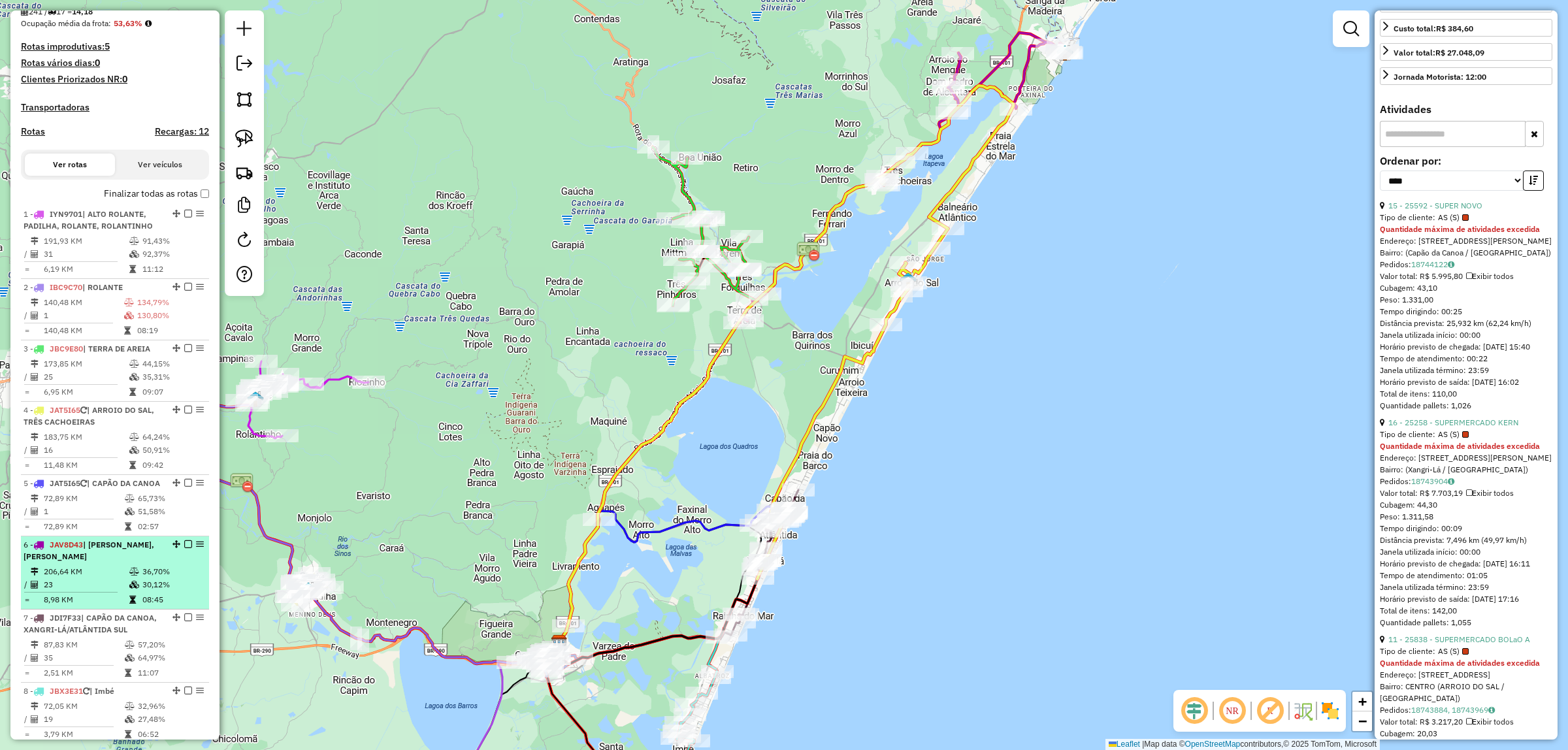
click at [77, 585] on li "6 - JAV8D43 | DOM PEDRO DE ALCANTRA, TORRES 206,64 KM 36,70% / 23 30,12% = 8,98…" at bounding box center [115, 573] width 188 height 74
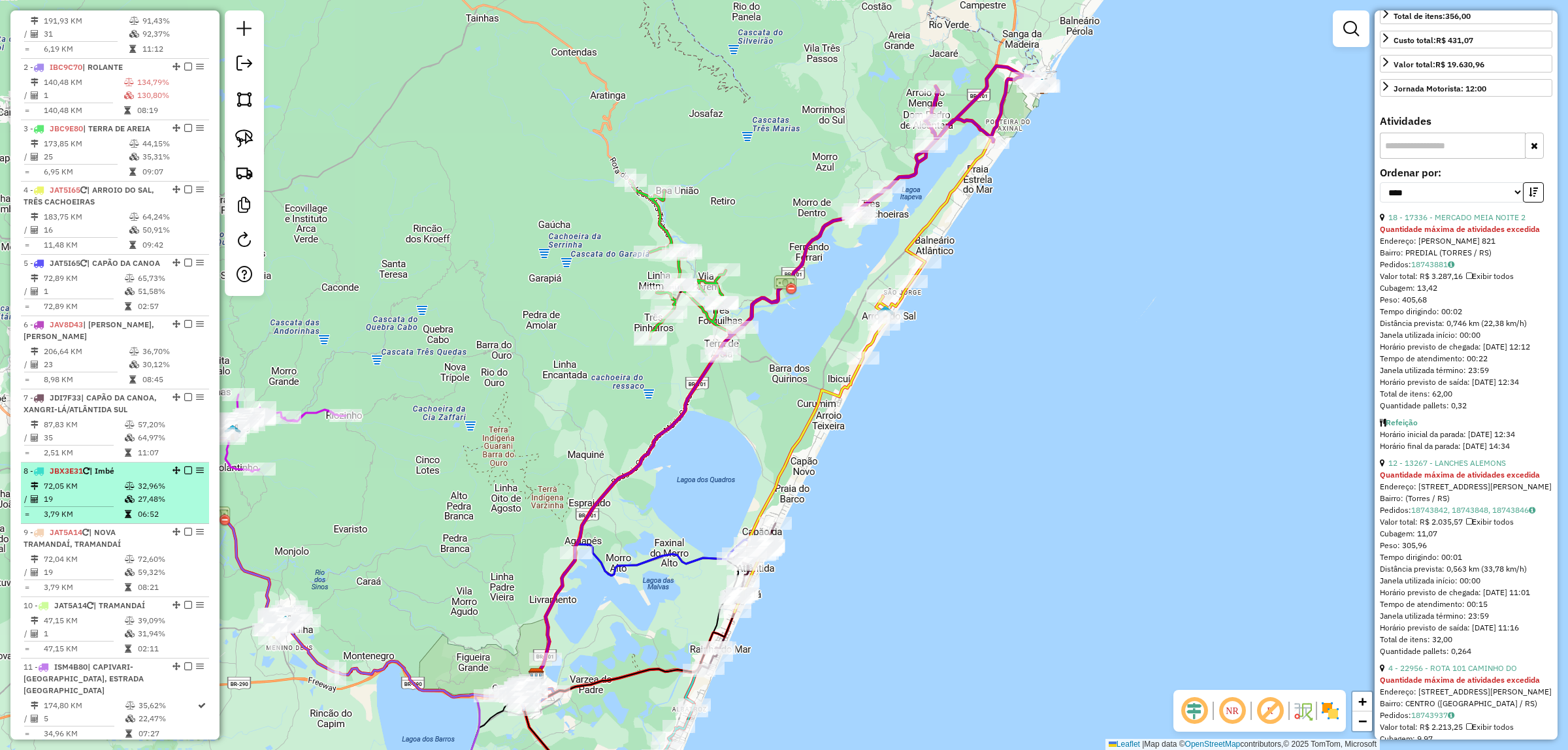
scroll to position [572, 0]
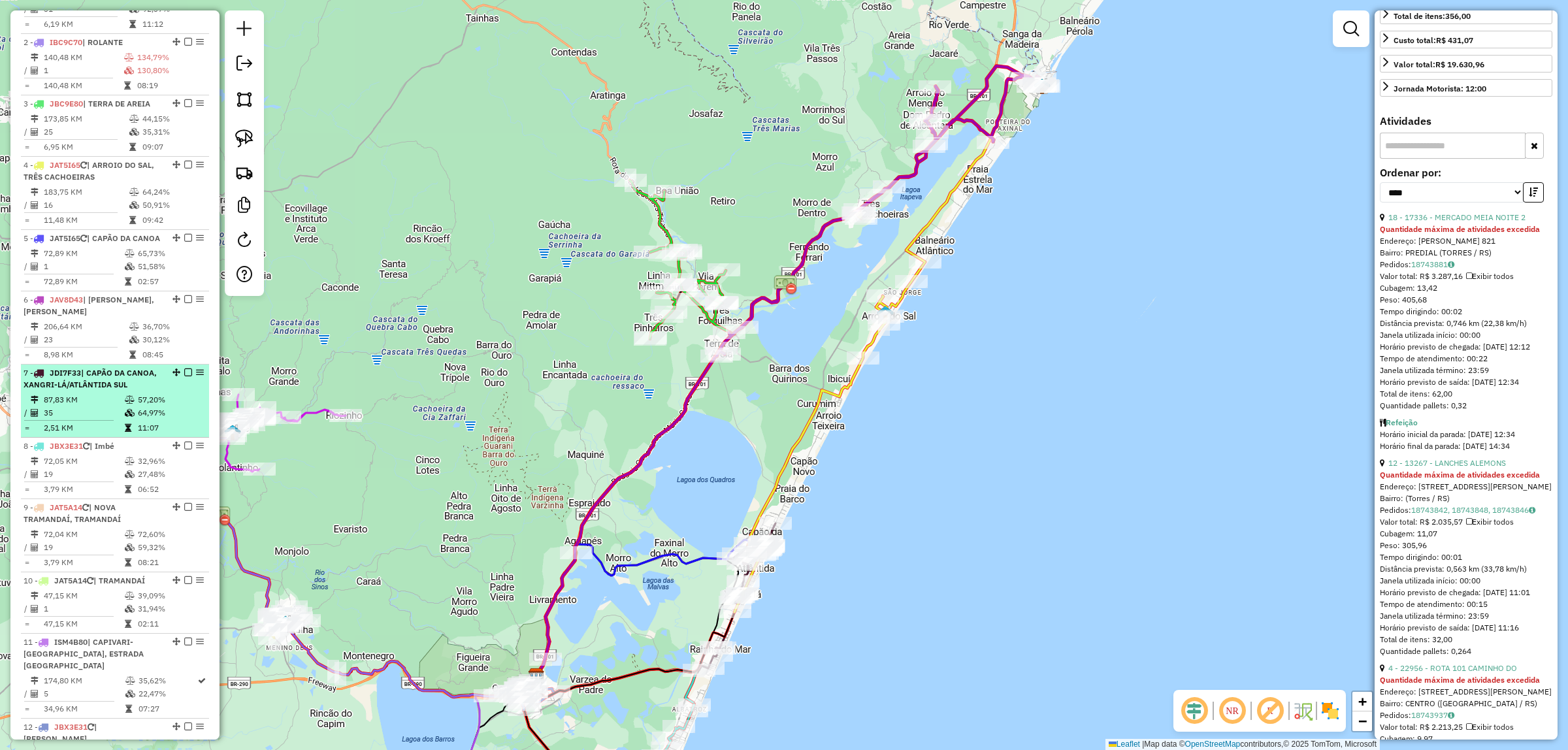
click at [109, 406] on td "87,83 KM" at bounding box center [84, 400] width 81 height 13
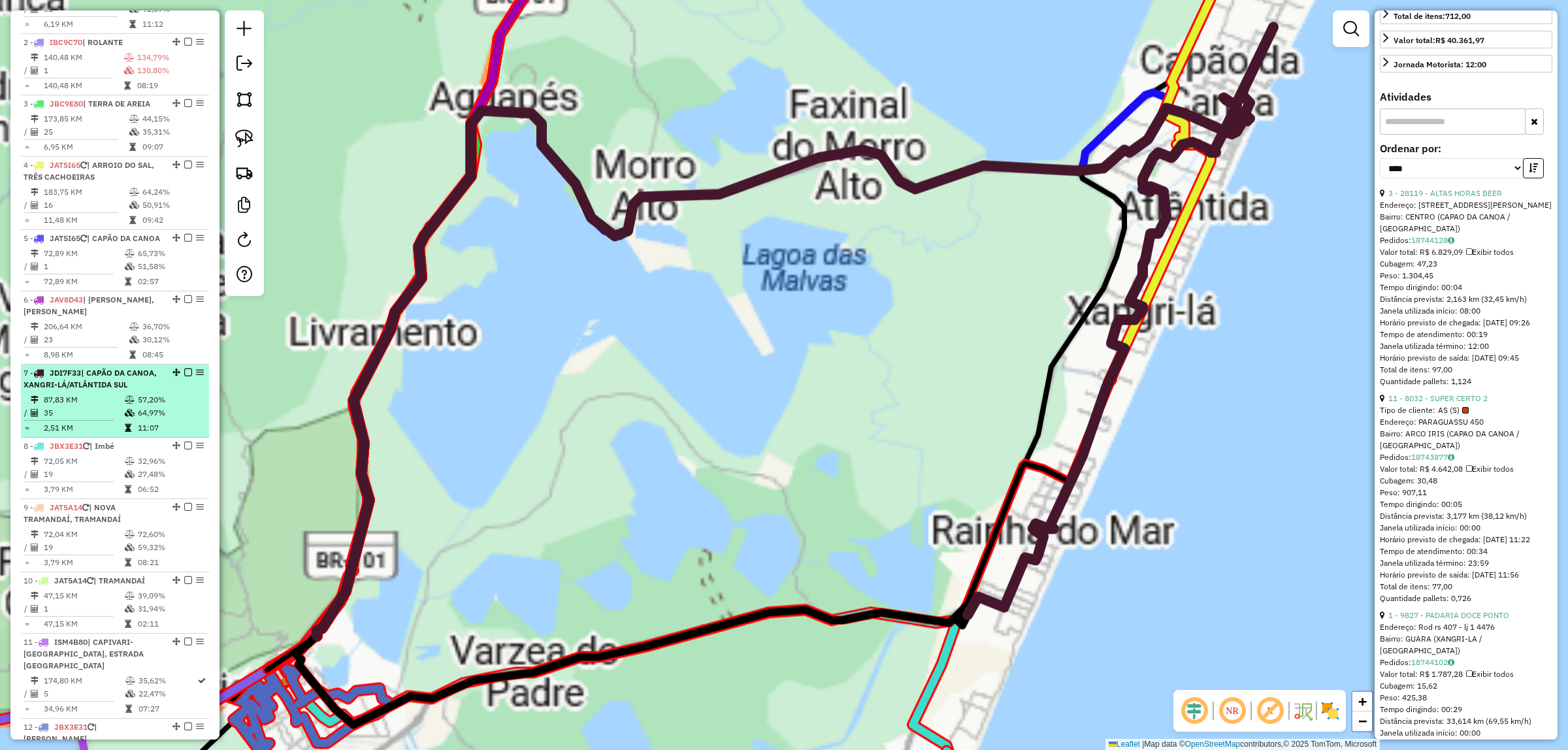
scroll to position [445, 0]
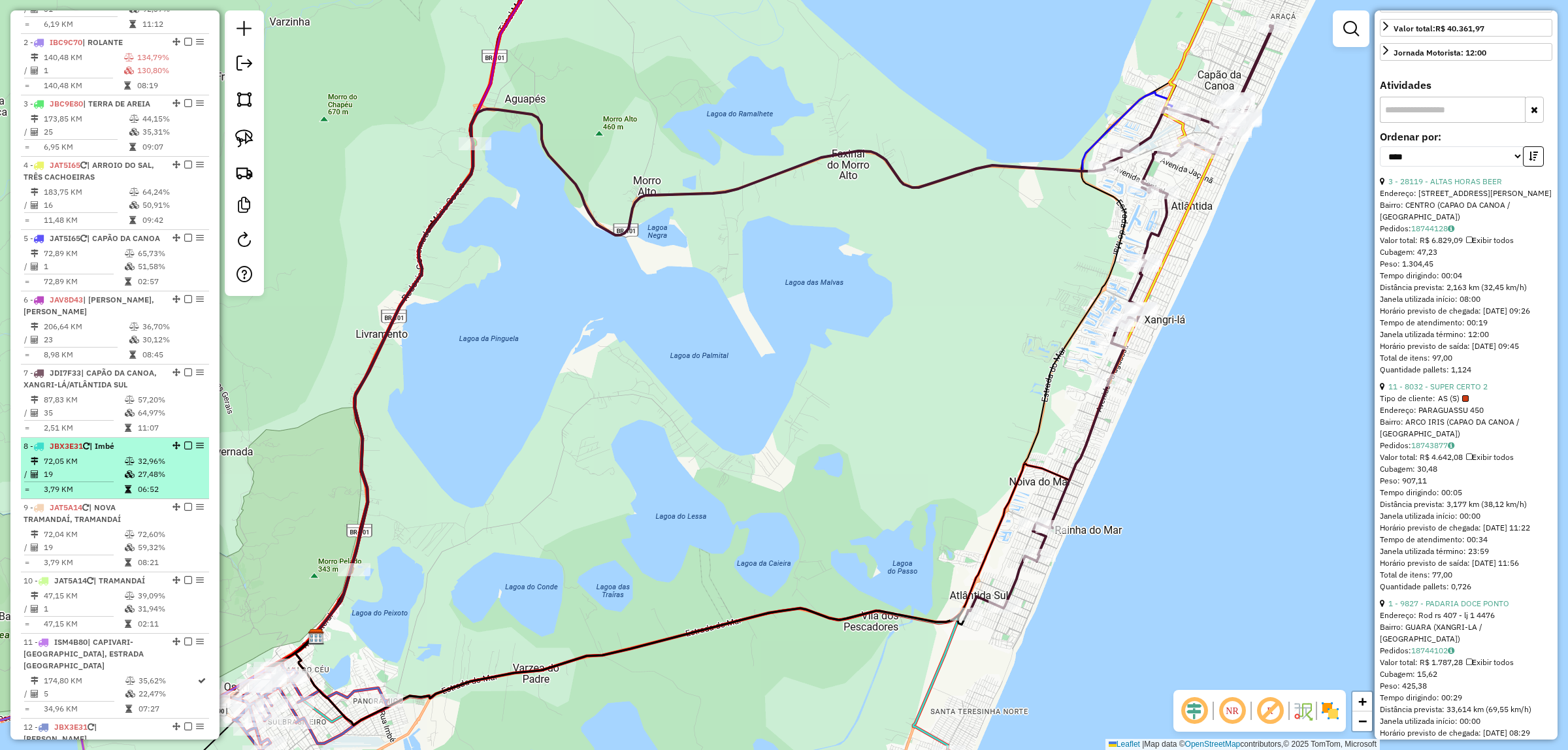
click at [107, 468] on td "72,05 KM" at bounding box center [84, 461] width 81 height 13
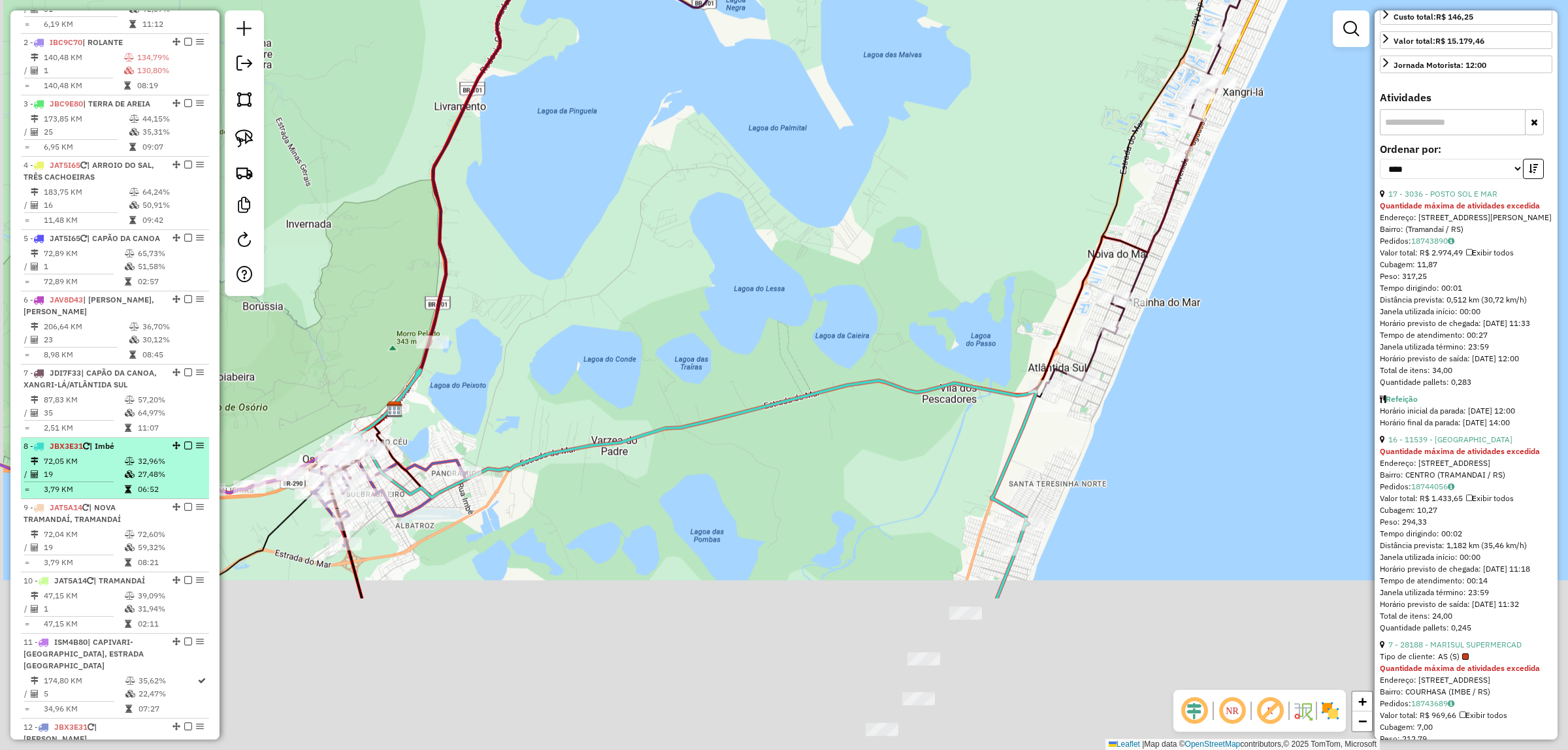
scroll to position [422, 0]
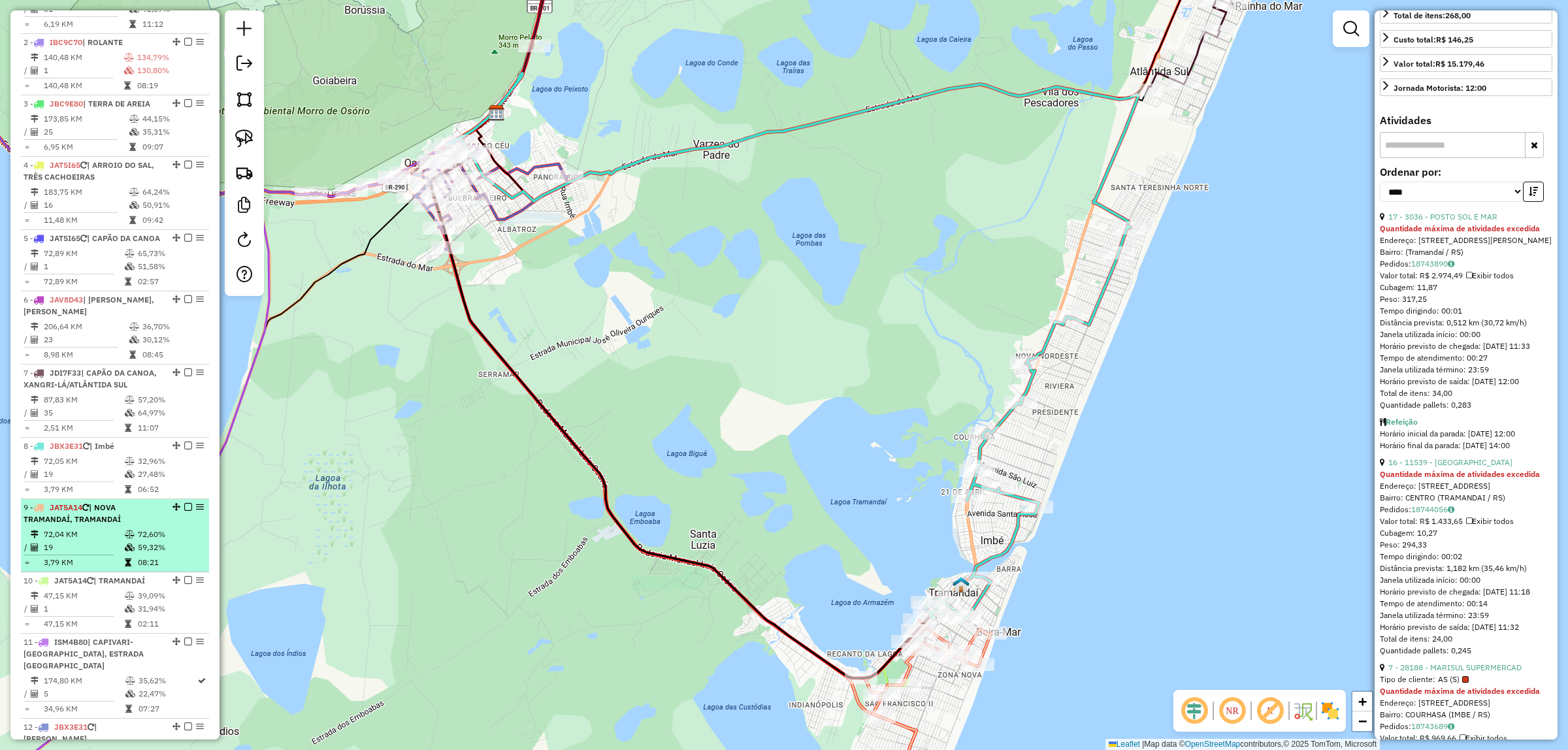
click at [105, 540] on td "72,04 KM" at bounding box center [84, 534] width 81 height 13
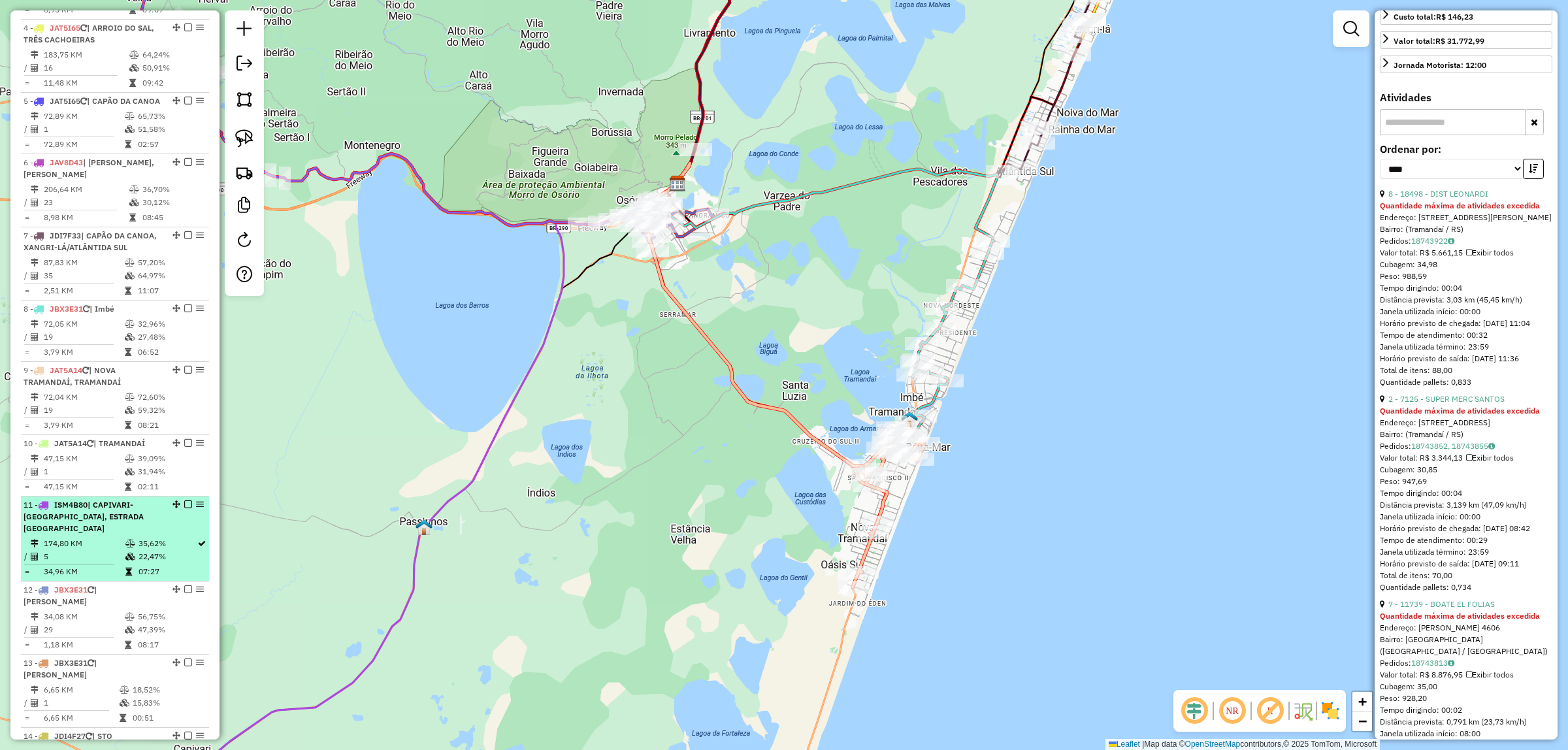
scroll to position [735, 0]
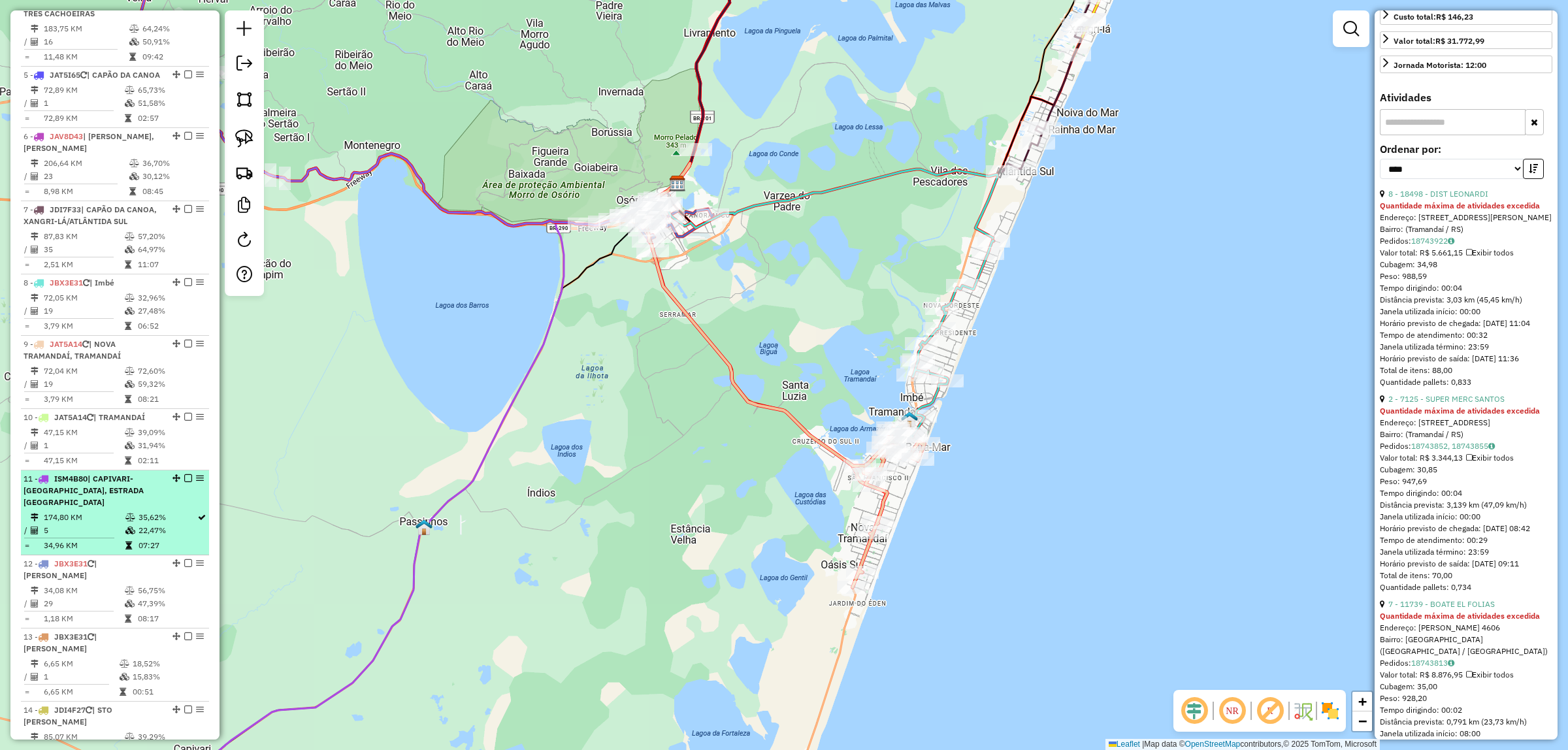
click at [149, 524] on td "35,62%" at bounding box center [167, 517] width 59 height 13
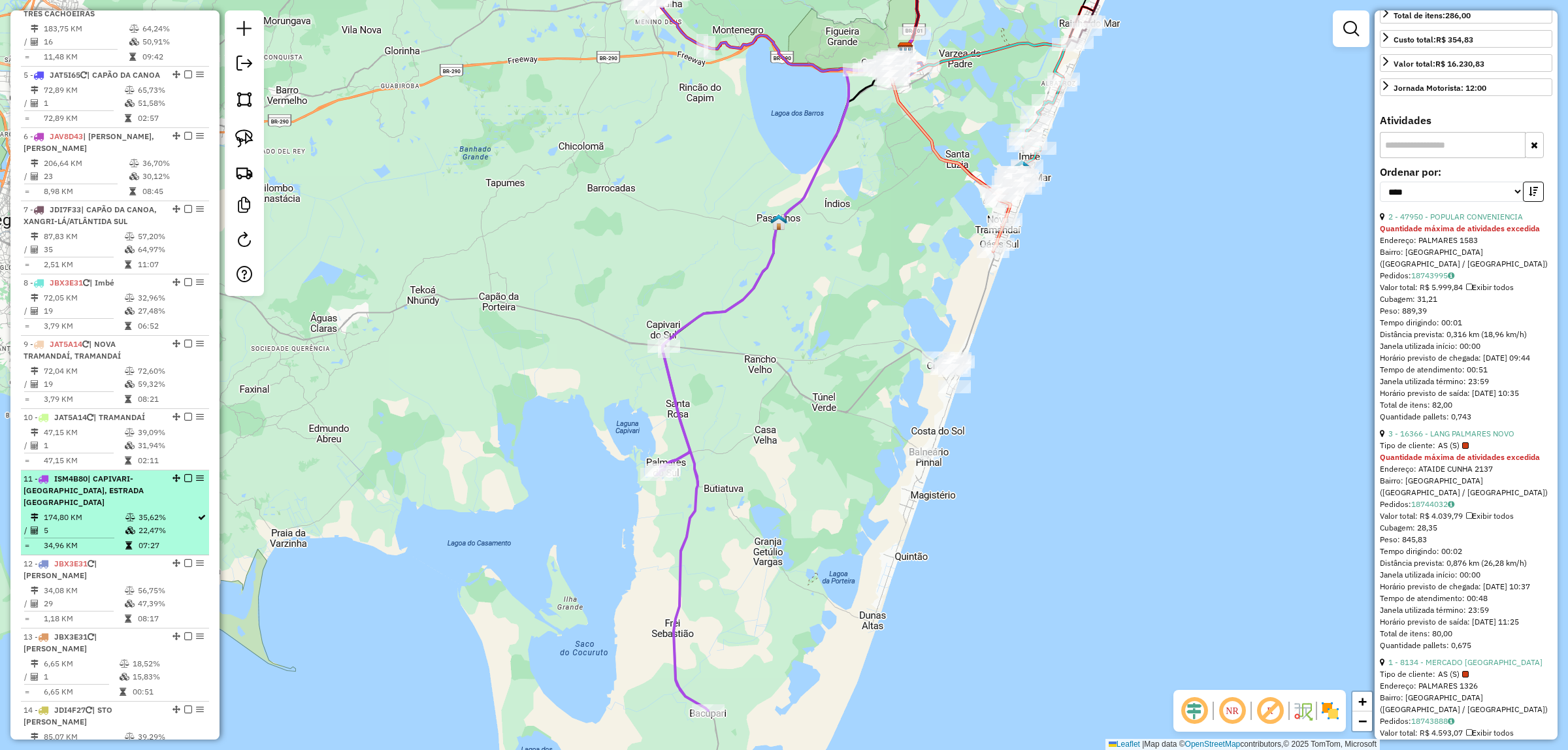
scroll to position [816, 0]
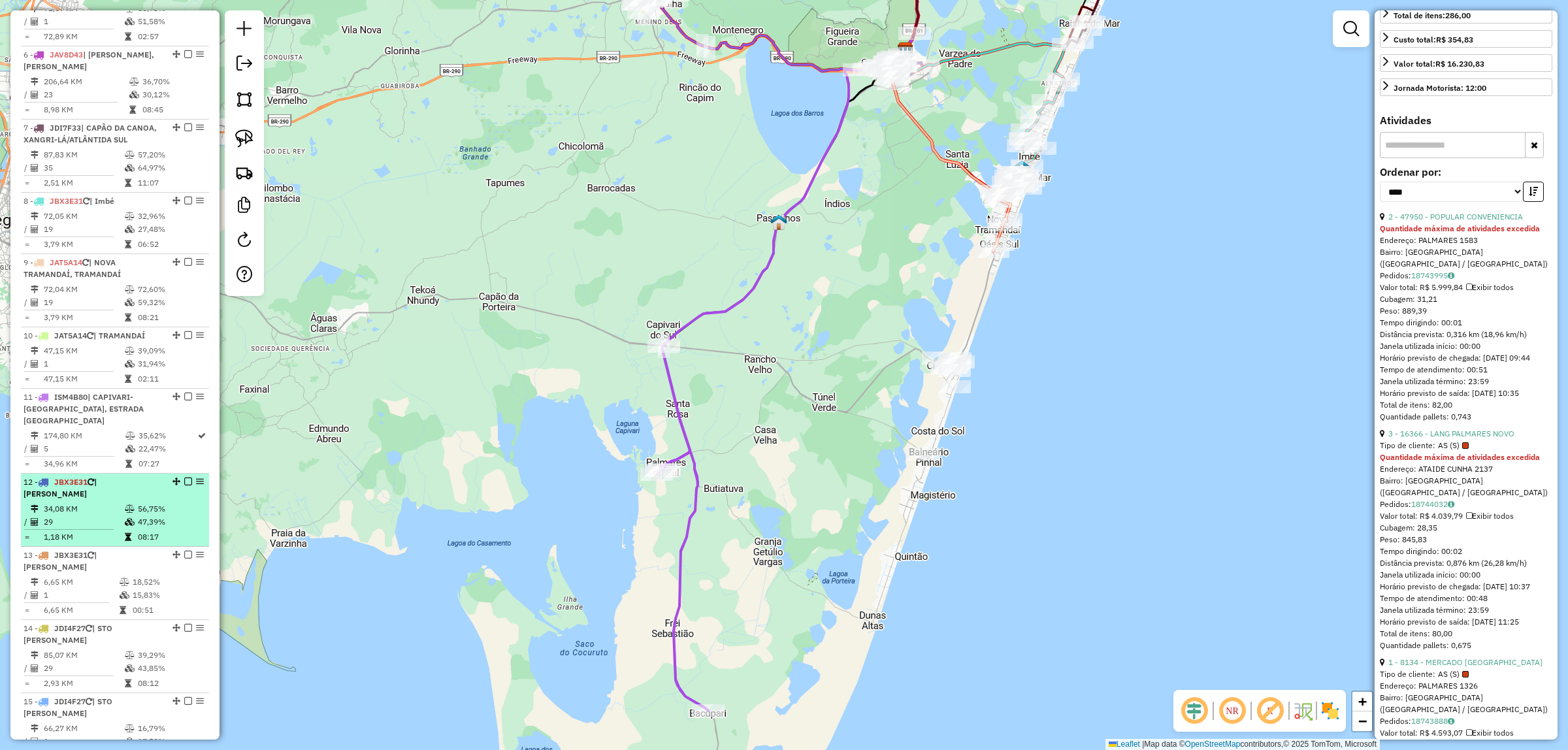
click at [152, 516] on td "47,39%" at bounding box center [170, 522] width 66 height 13
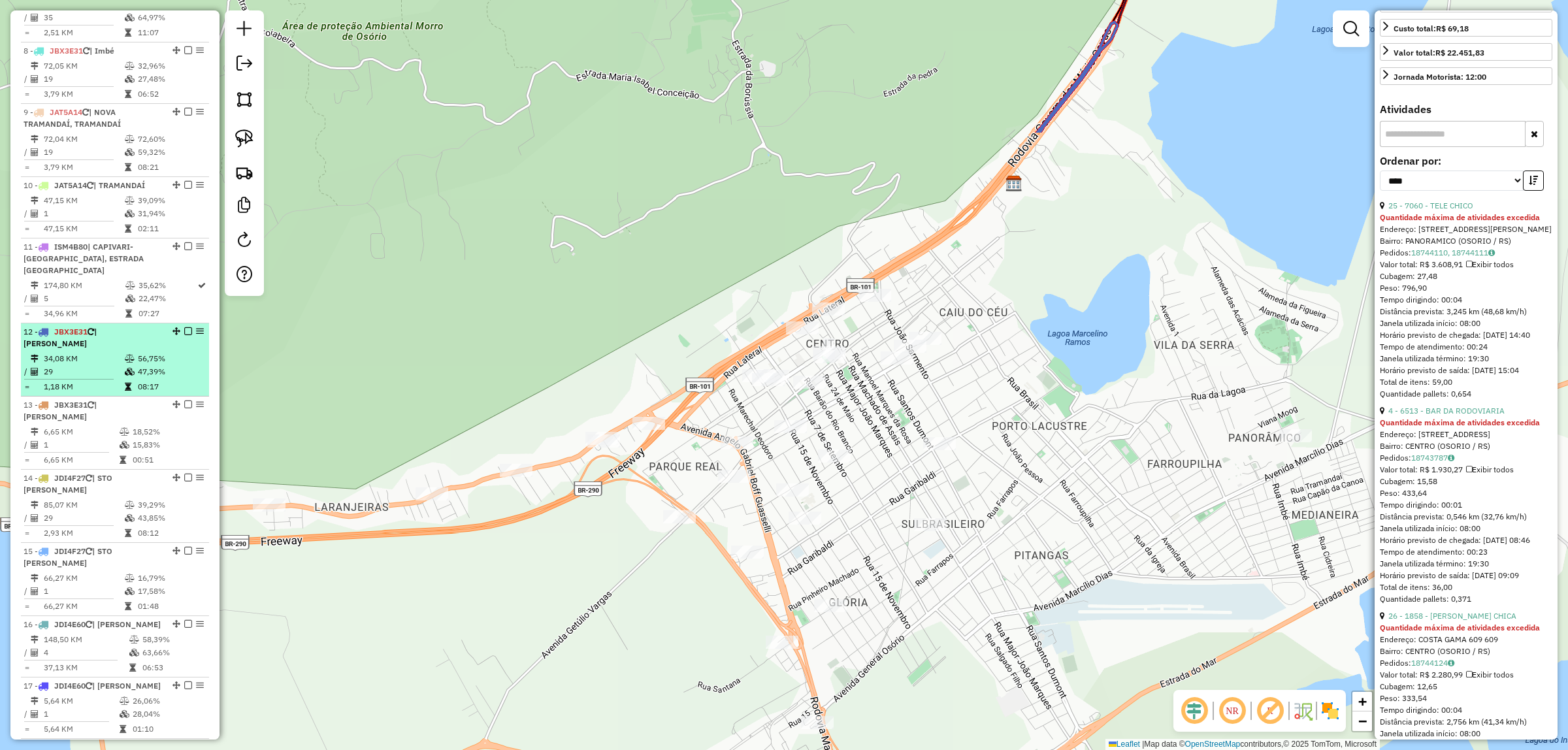
scroll to position [980, 0]
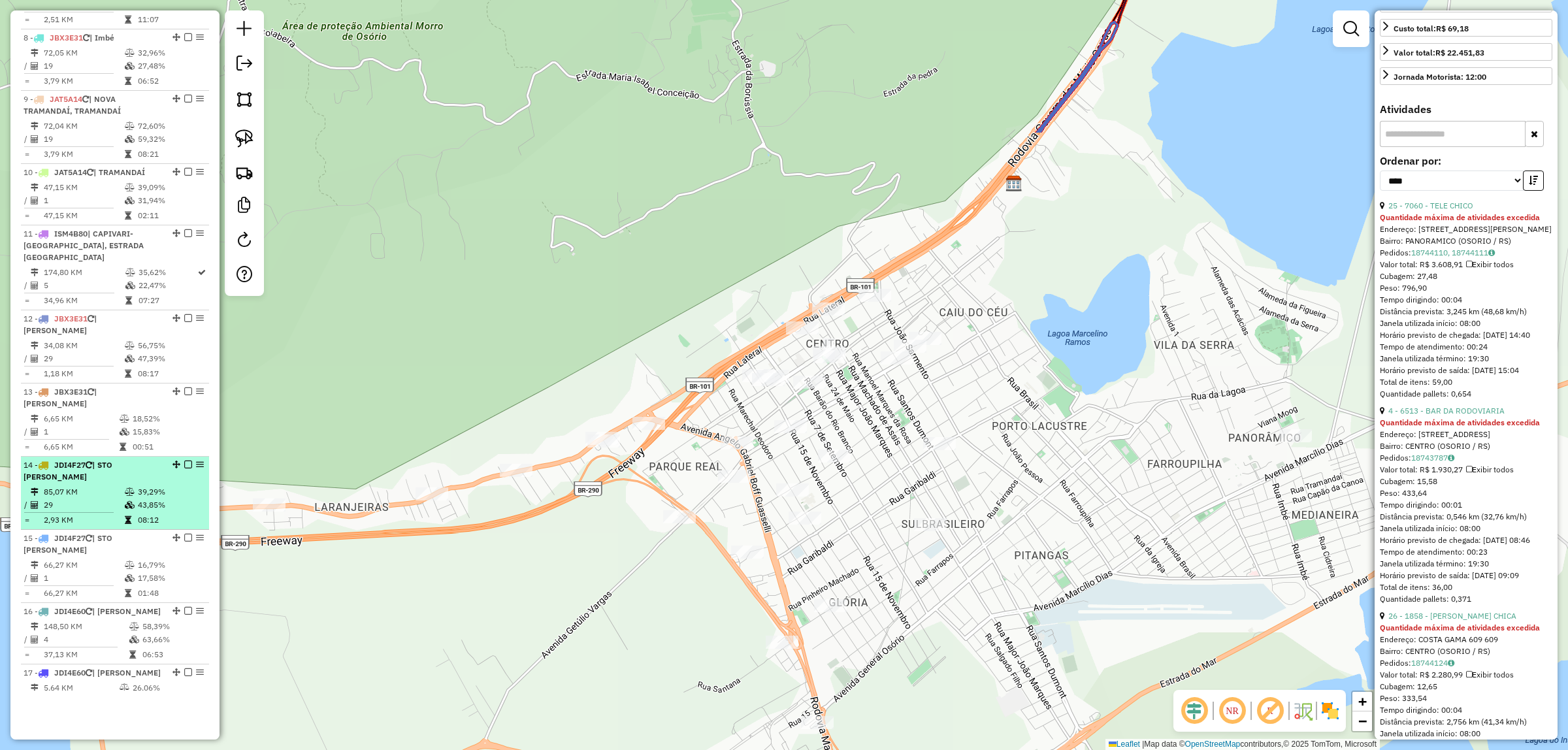
click at [157, 498] on td "43,85%" at bounding box center [170, 505] width 66 height 13
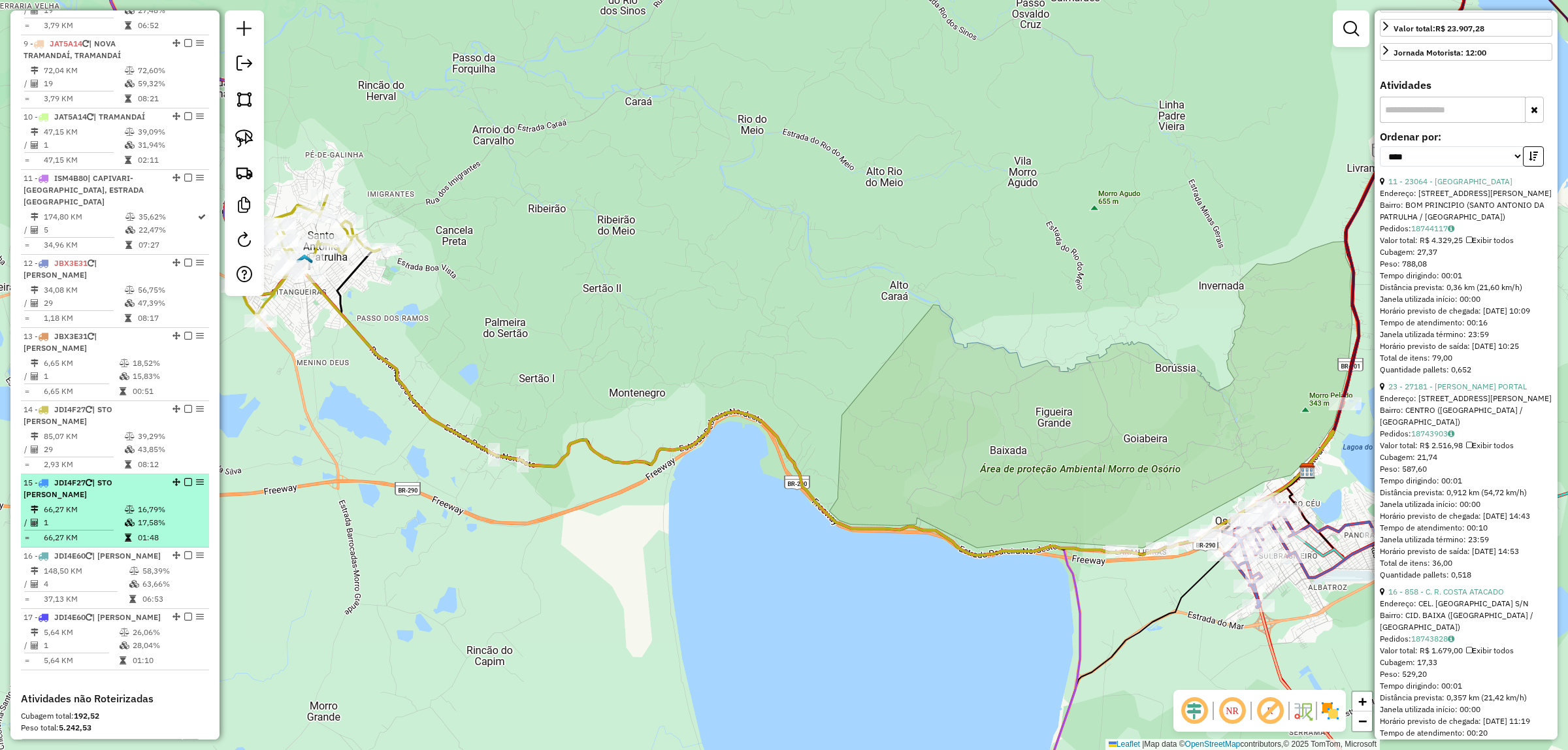
scroll to position [1062, 0]
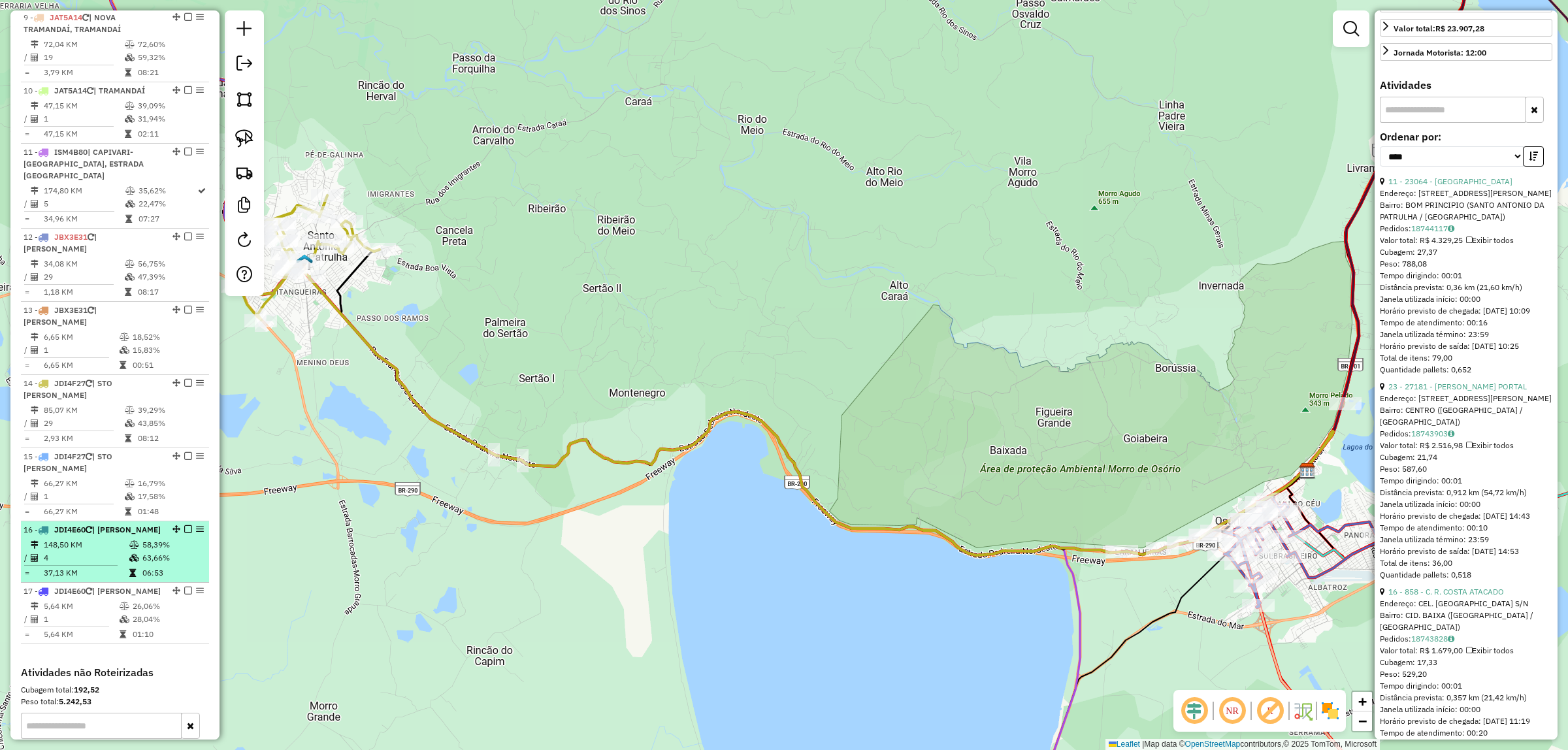
click at [144, 539] on td "58,39%" at bounding box center [173, 545] width 62 height 13
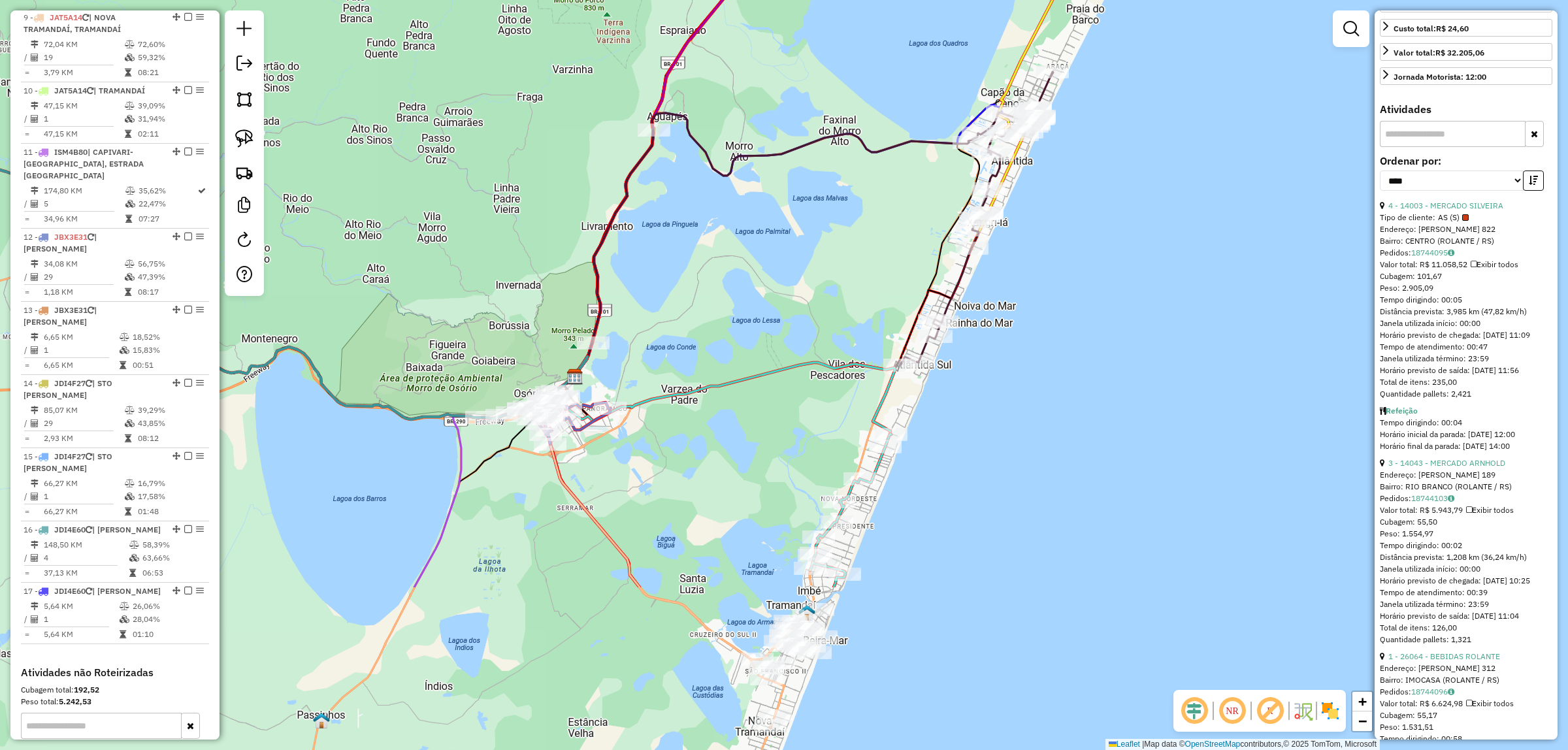
drag, startPoint x: 1309, startPoint y: 543, endPoint x: 745, endPoint y: 295, distance: 616.1
click at [740, 294] on div "Janela de atendimento Grade de atendimento Capacidade Transportadoras Veículos …" at bounding box center [784, 375] width 1568 height 750
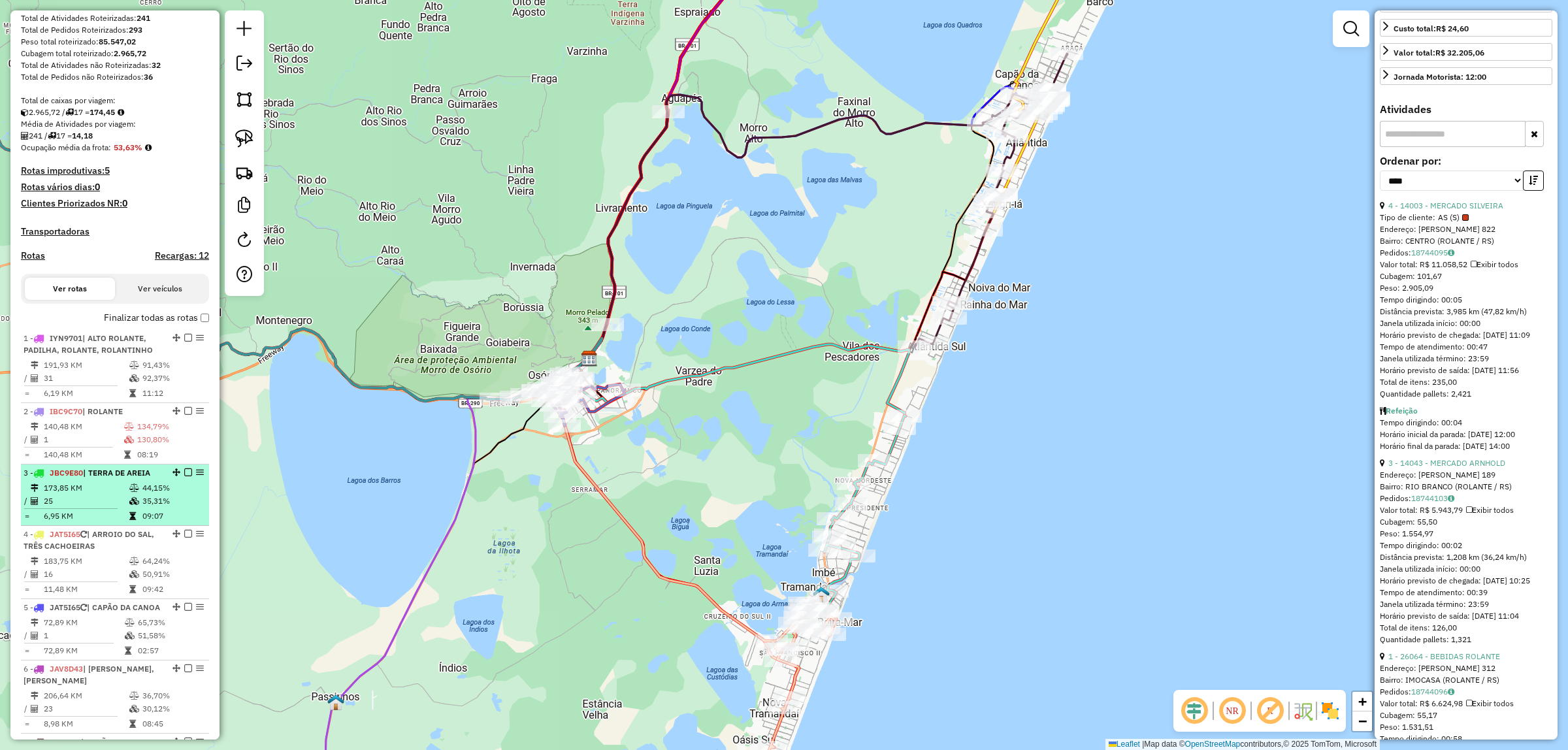
scroll to position [82, 0]
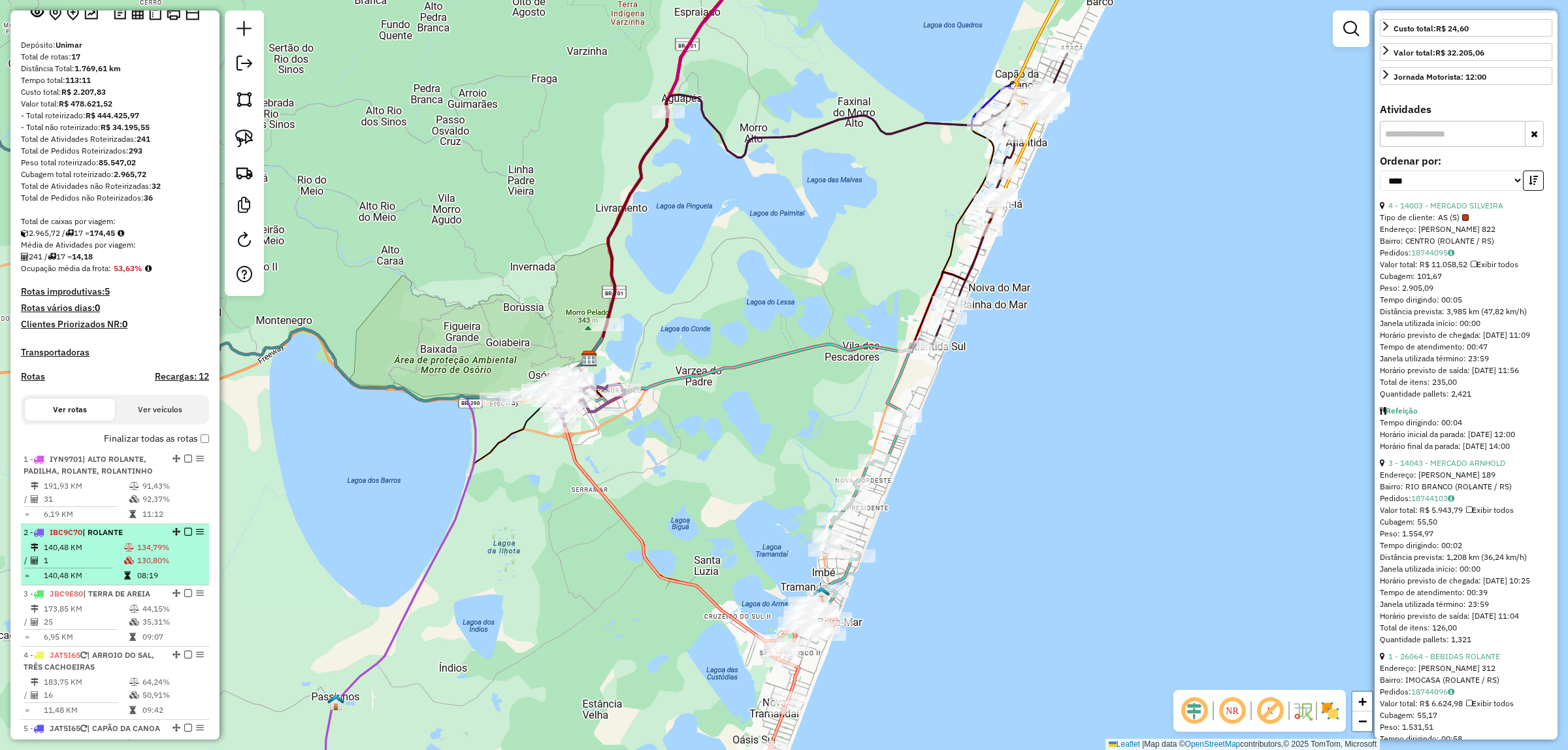
click at [153, 539] on div "2 - IBC9C70 | ROLANTE" at bounding box center [93, 532] width 139 height 12
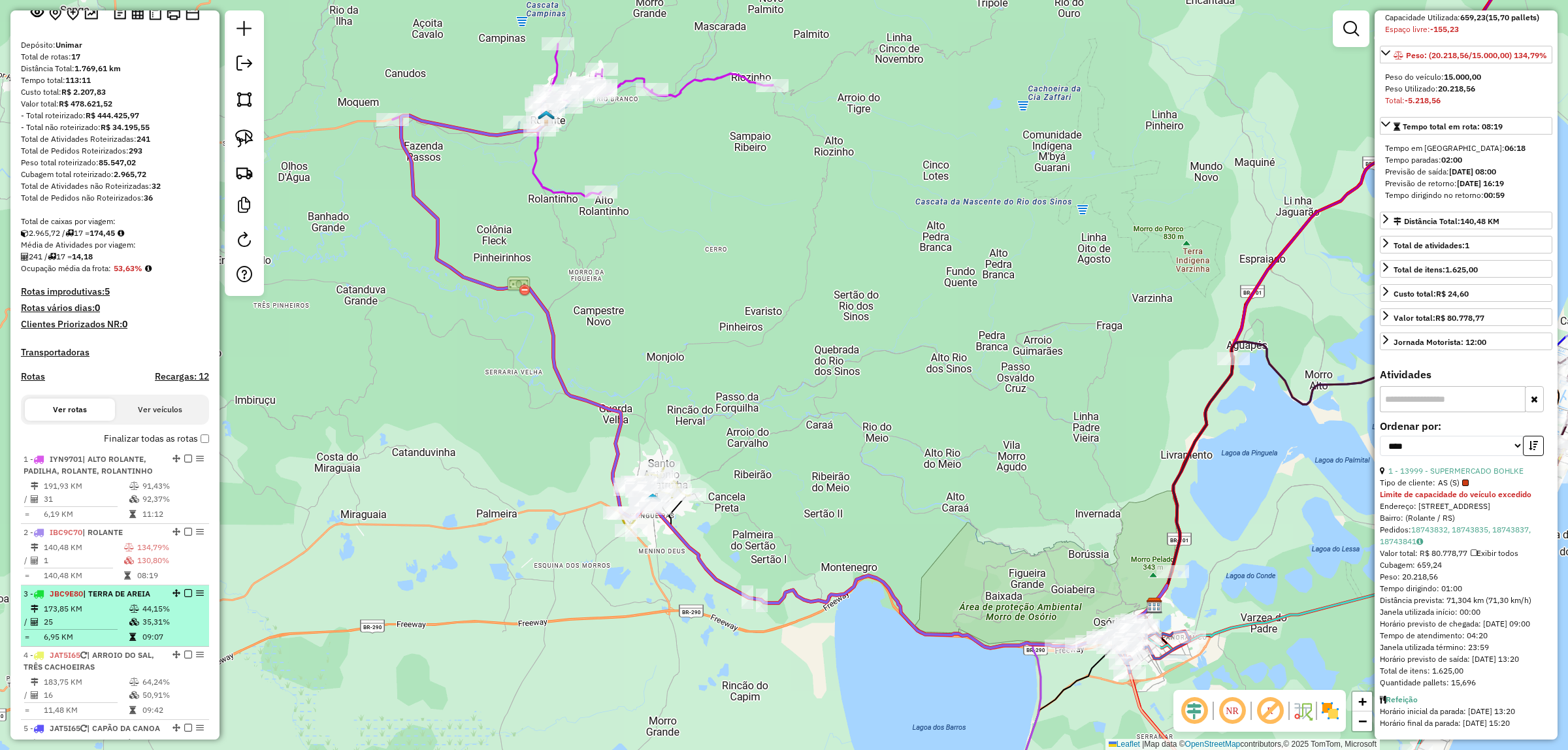
click at [85, 629] on td "25" at bounding box center [85, 621] width 85 height 13
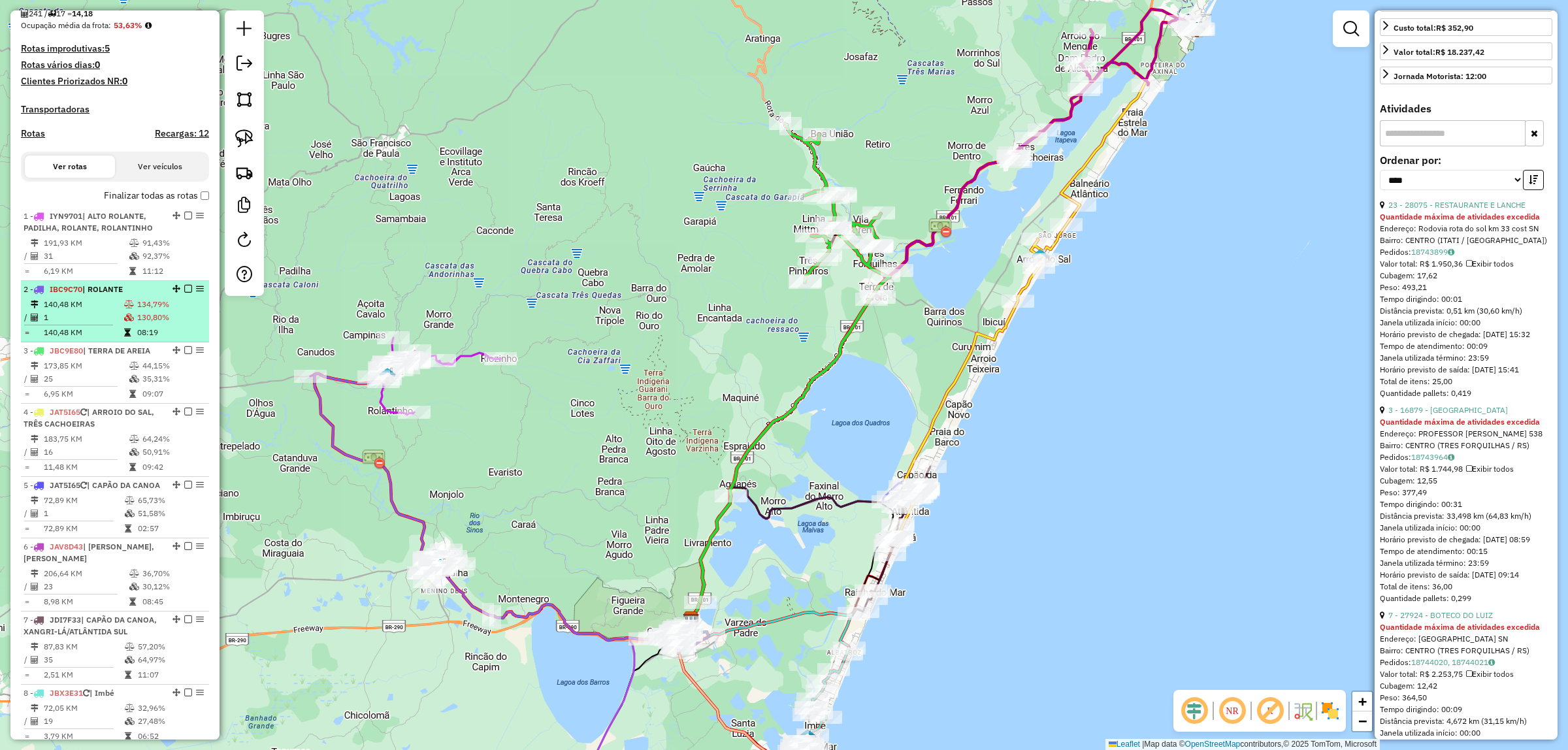
scroll to position [326, 0]
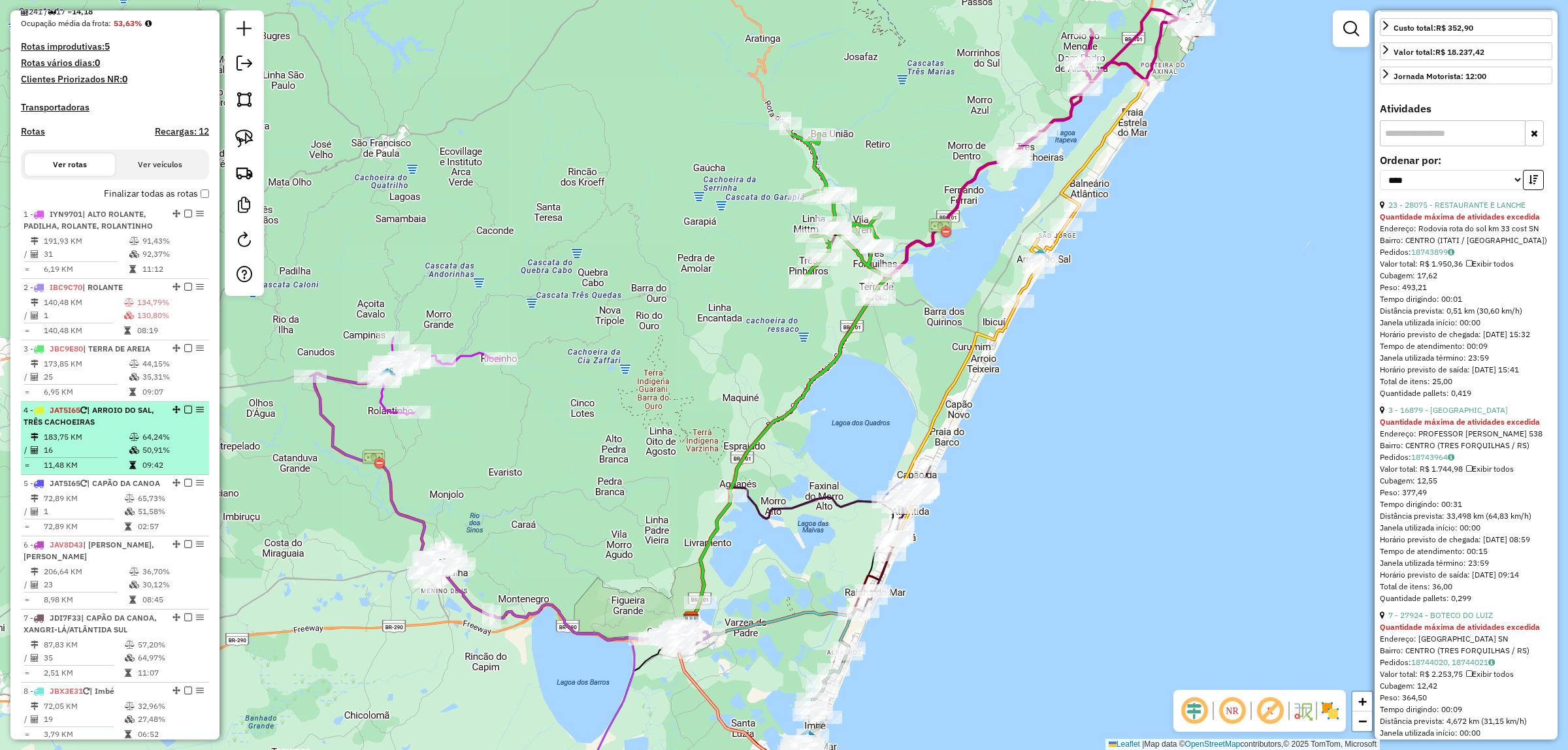
click at [75, 442] on td "183,75 KM" at bounding box center [85, 437] width 85 height 13
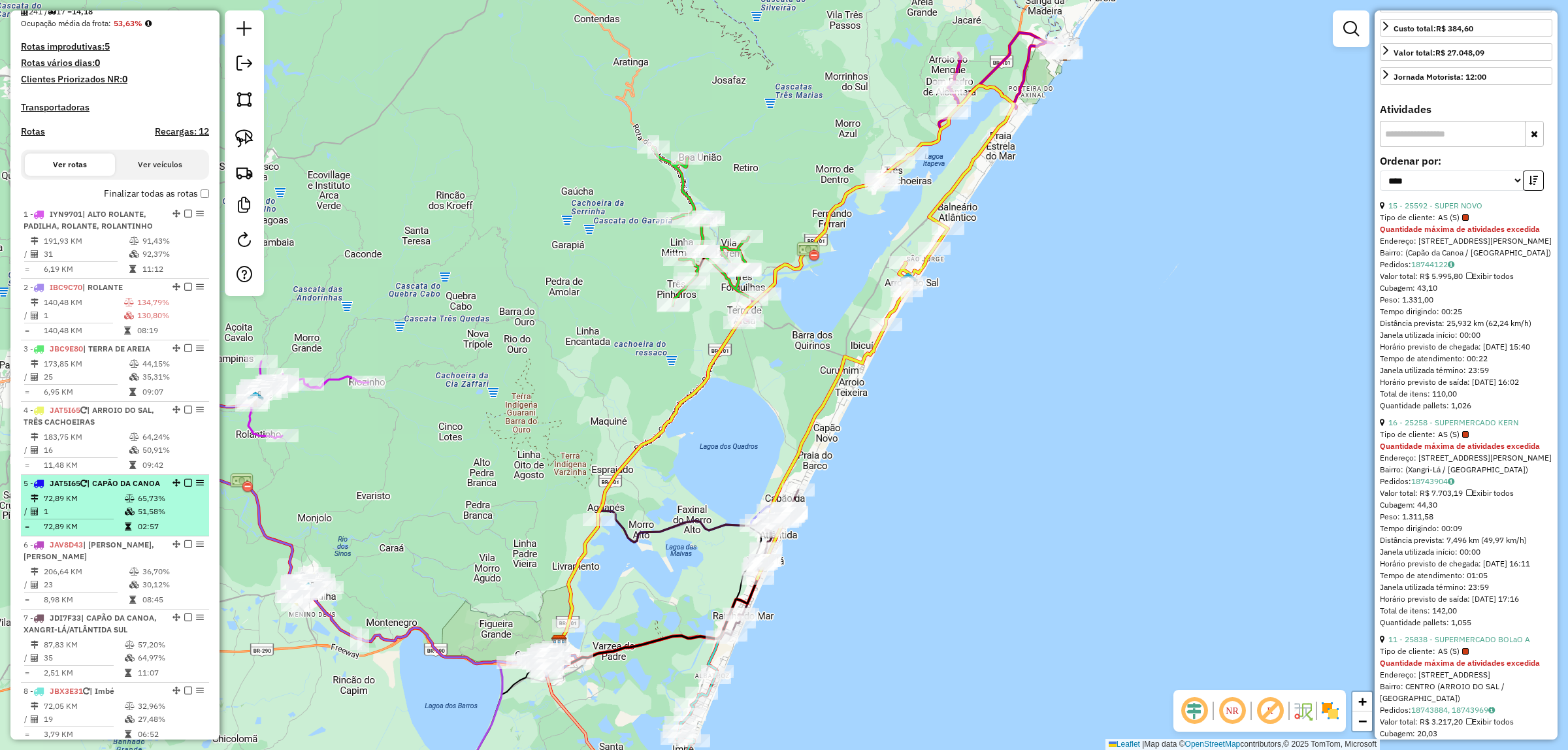
click at [92, 489] on div "5 - JAT5I65 | CAPÃO DA CANOA" at bounding box center [93, 483] width 139 height 12
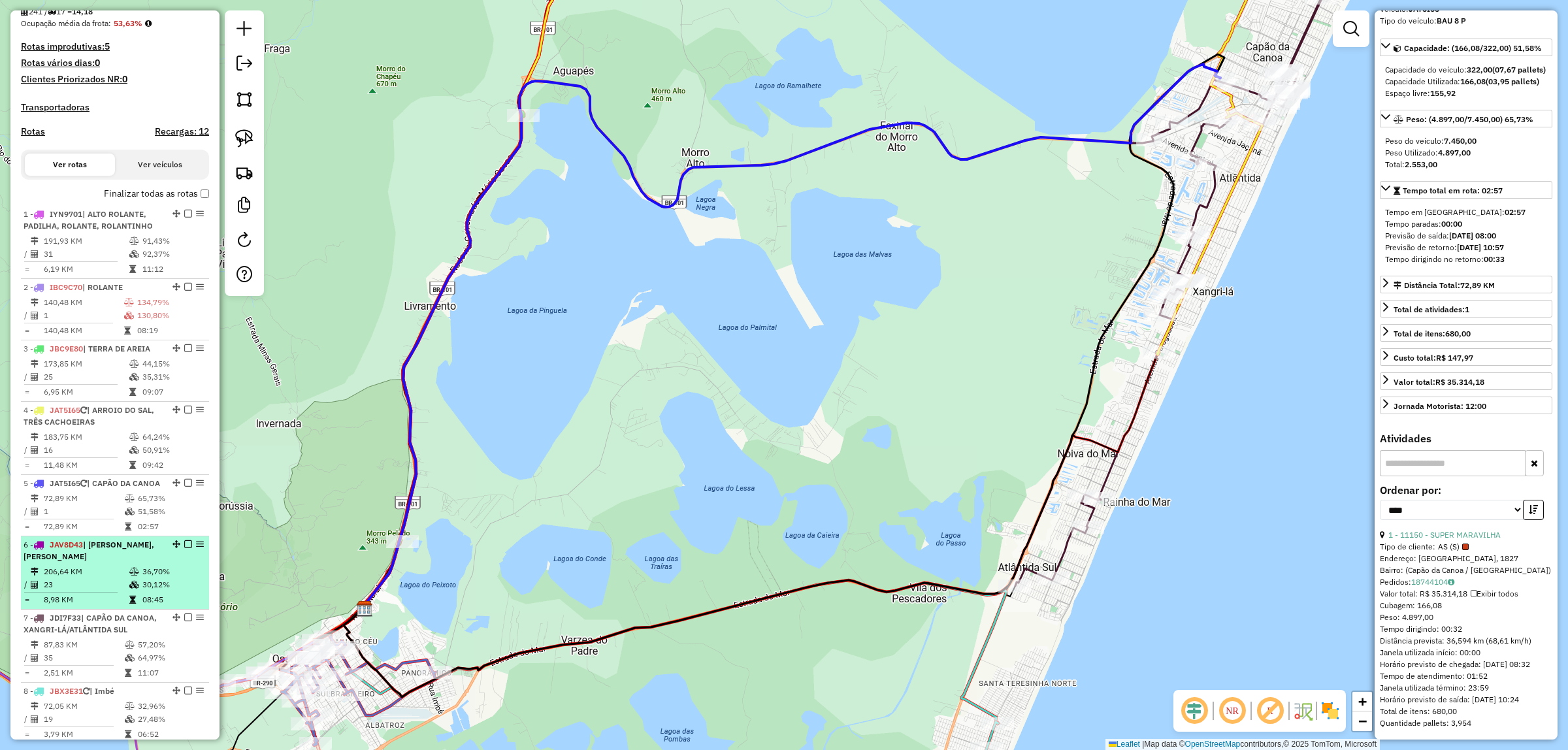
click at [84, 591] on td "23" at bounding box center [85, 585] width 85 height 13
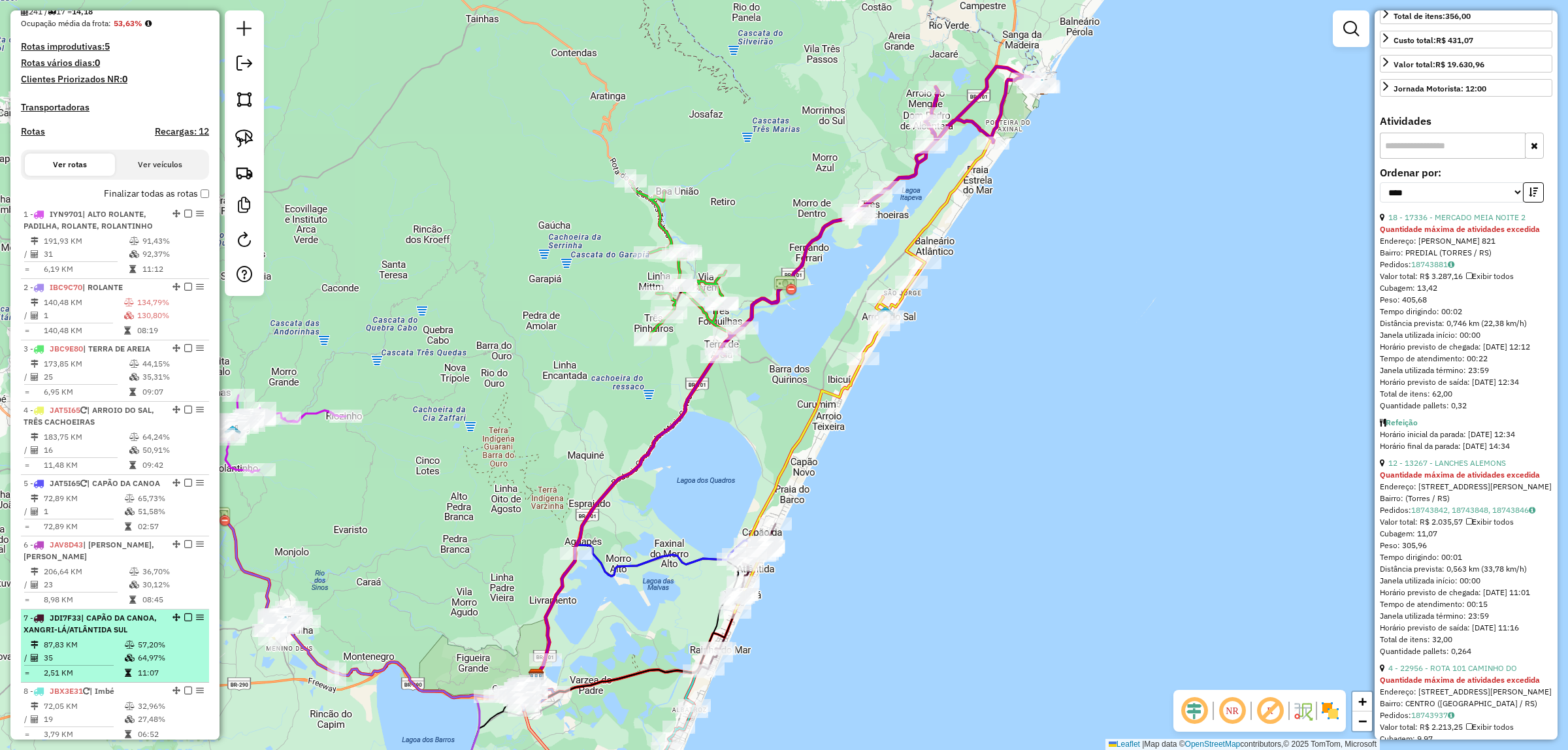
click at [95, 634] on span "| CAPÃO DA CANOA, XANGRI-LÁ/ATLÂNTIDA SUL" at bounding box center [90, 623] width 133 height 21
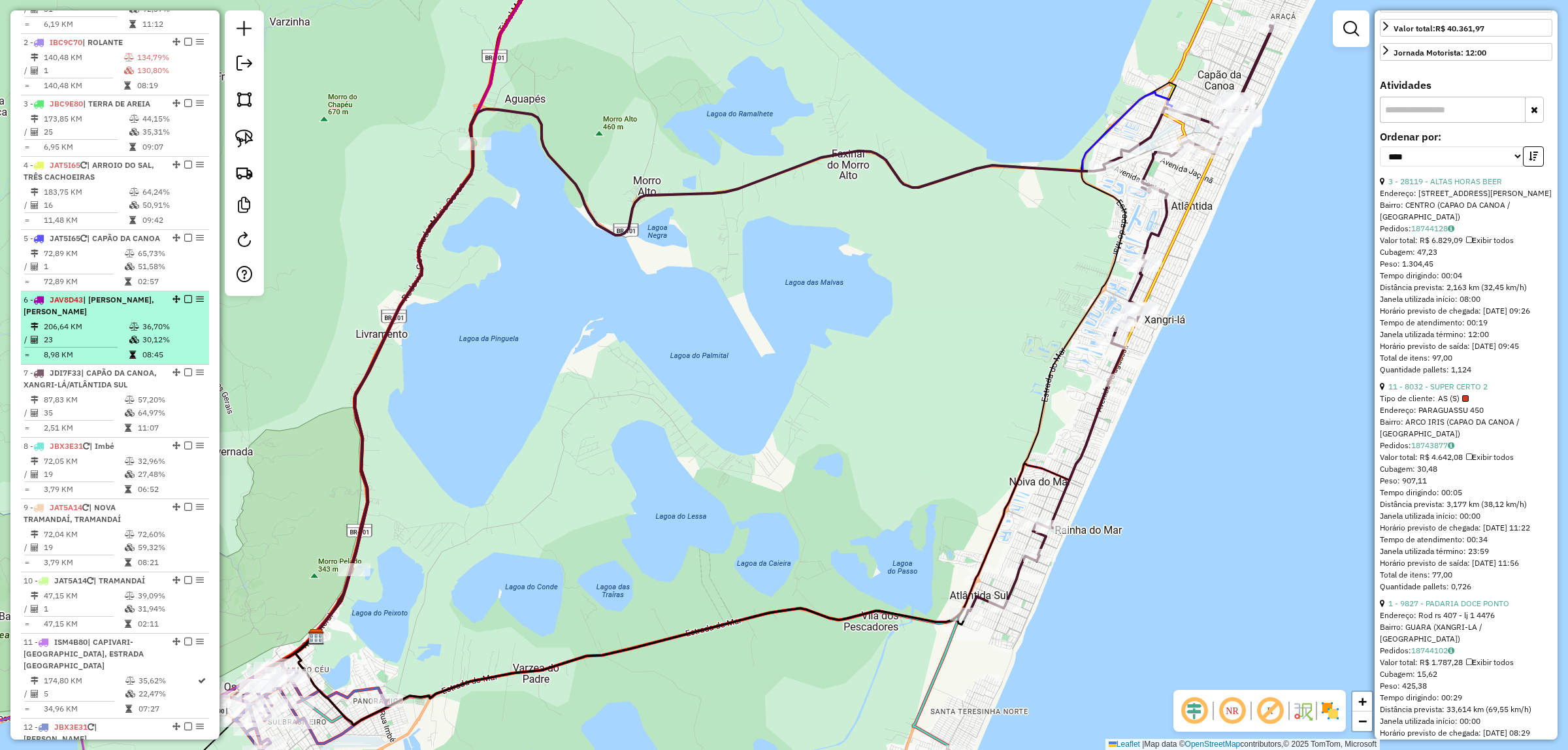
scroll to position [653, 0]
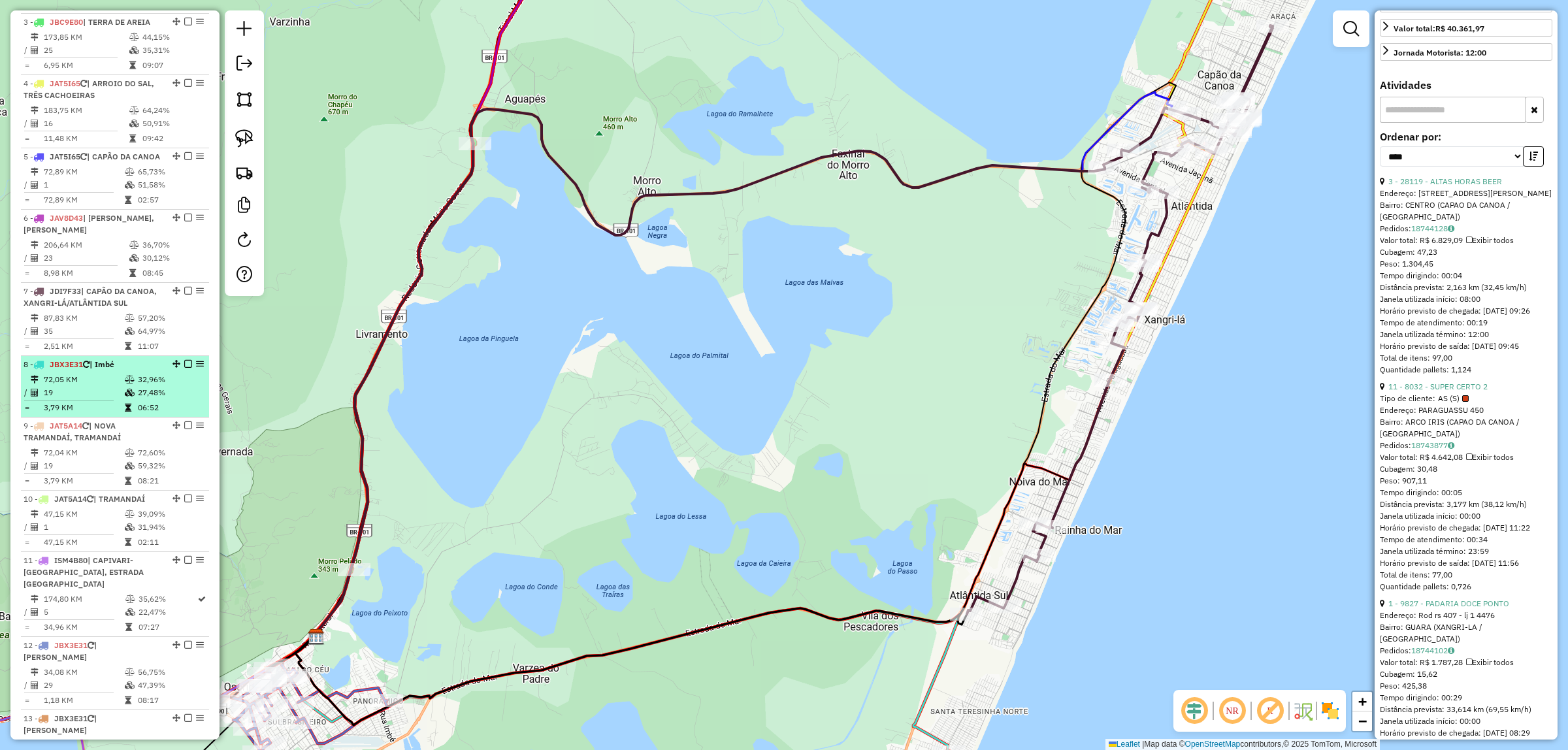
click at [83, 386] on td "72,05 KM" at bounding box center [84, 380] width 81 height 13
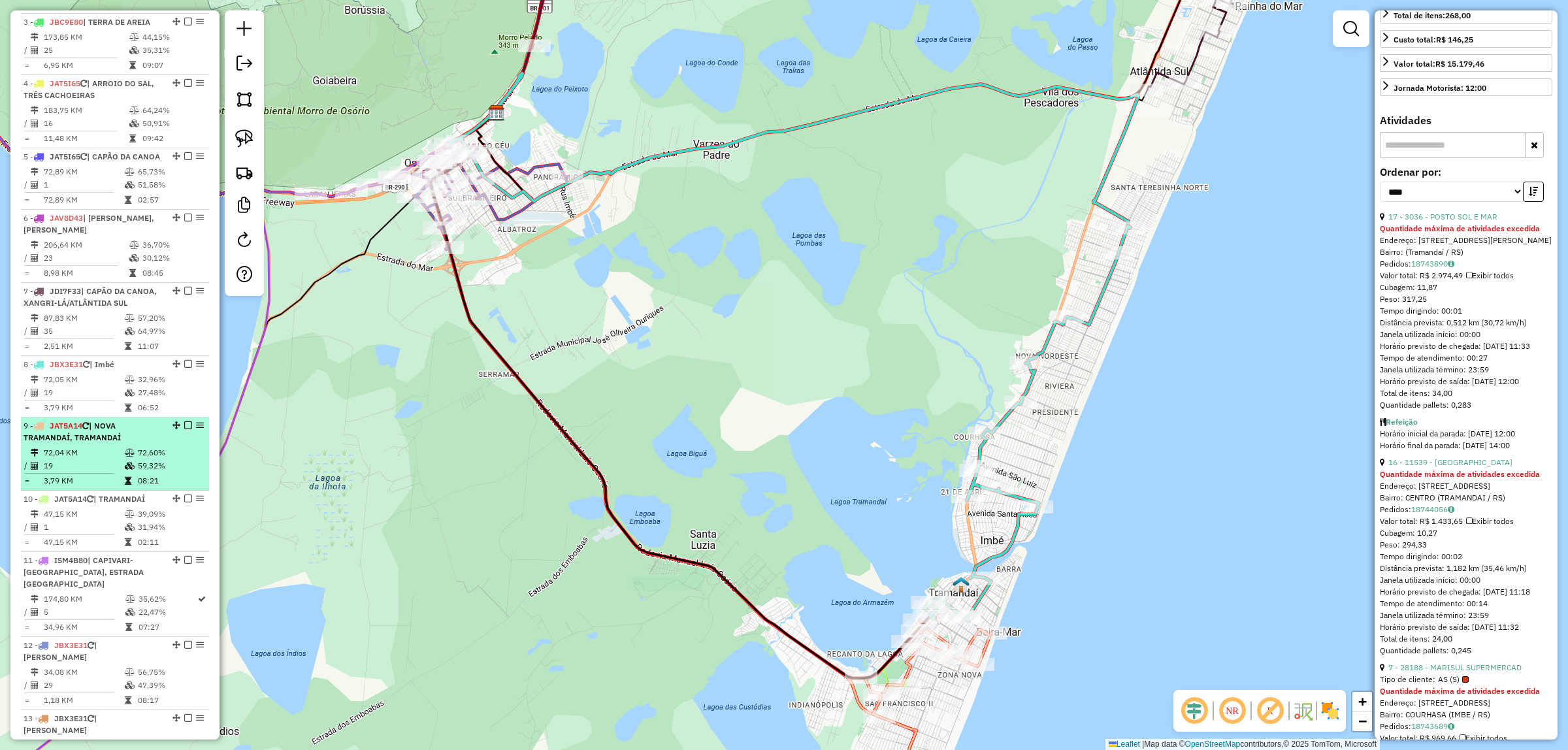
click at [87, 442] on span "| NOVA TRAMANDAÍ, TRAMANDAÍ" at bounding box center [73, 431] width 97 height 21
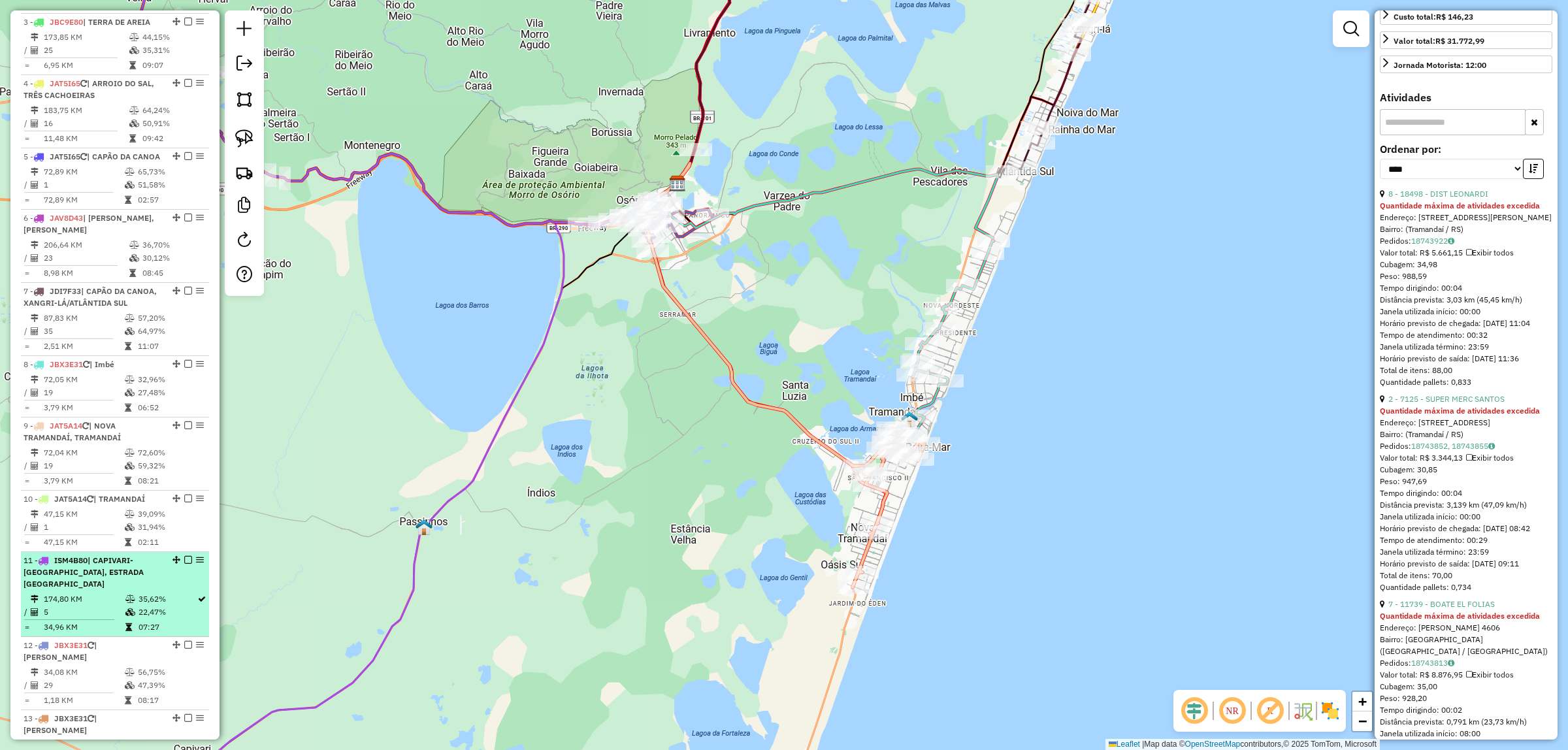
click at [105, 588] on span "| CAPIVARI-[GEOGRAPHIC_DATA], ESTRADA [GEOGRAPHIC_DATA]" at bounding box center [84, 572] width 120 height 33
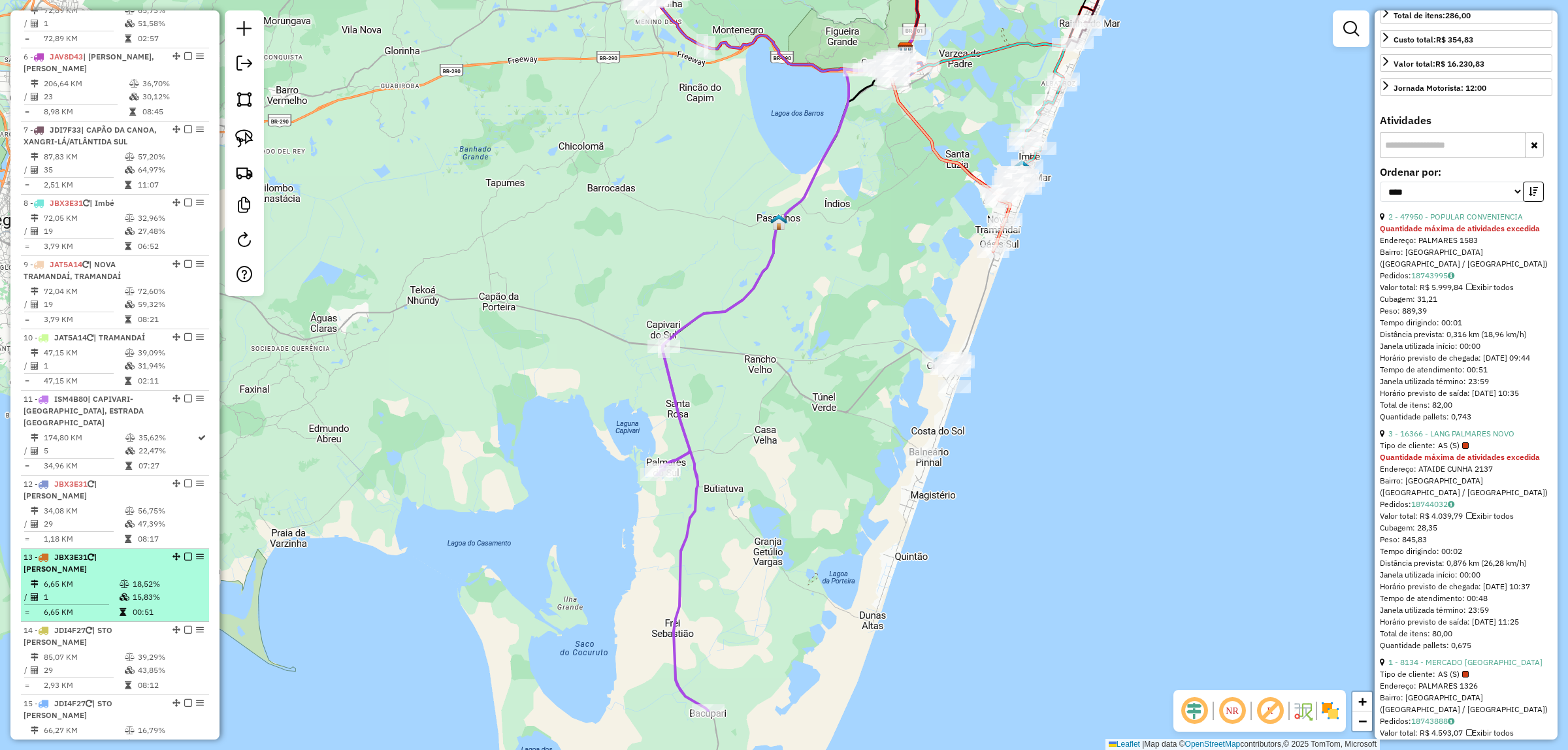
scroll to position [816, 0]
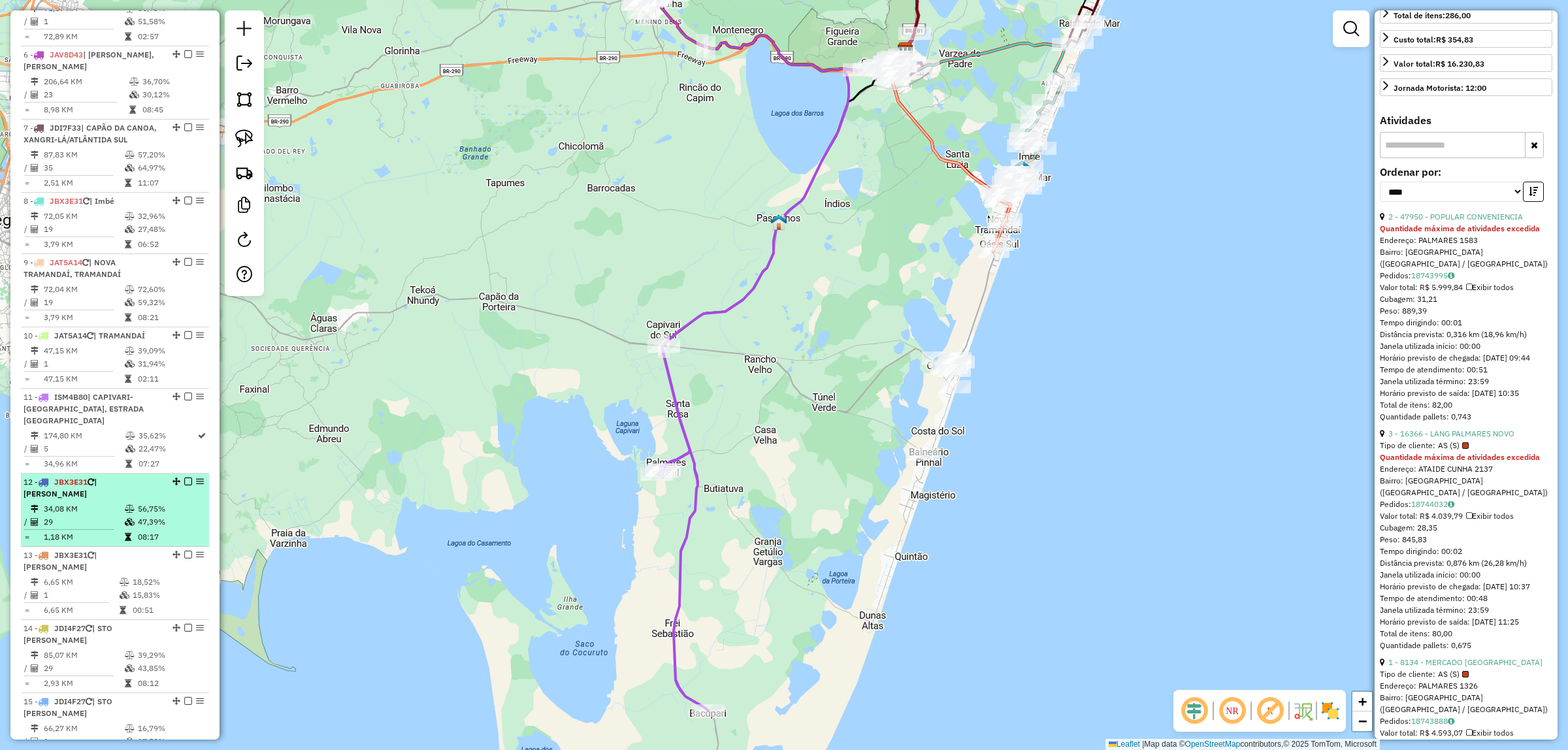
click at [102, 514] on td "34,08 KM" at bounding box center [84, 509] width 81 height 13
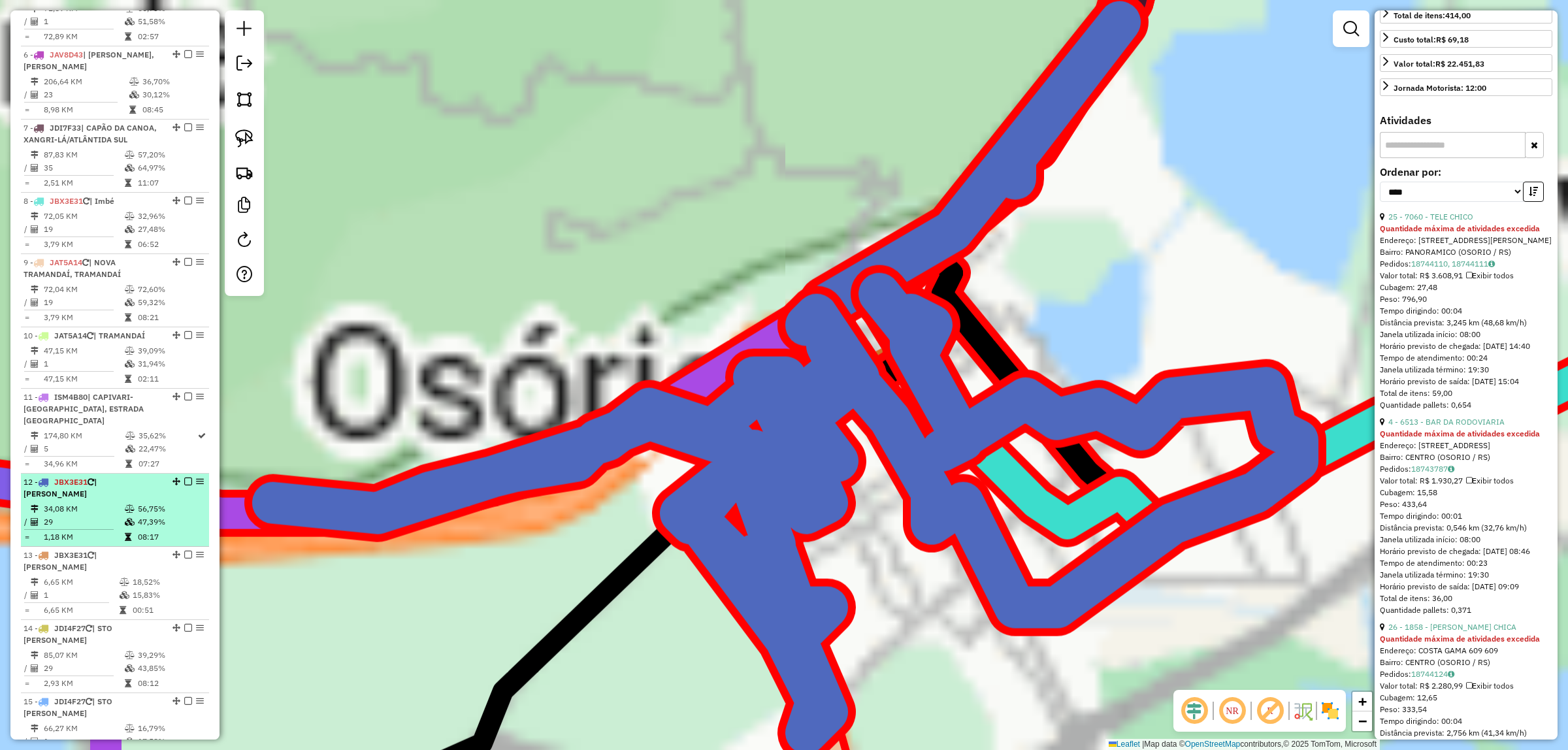
scroll to position [433, 0]
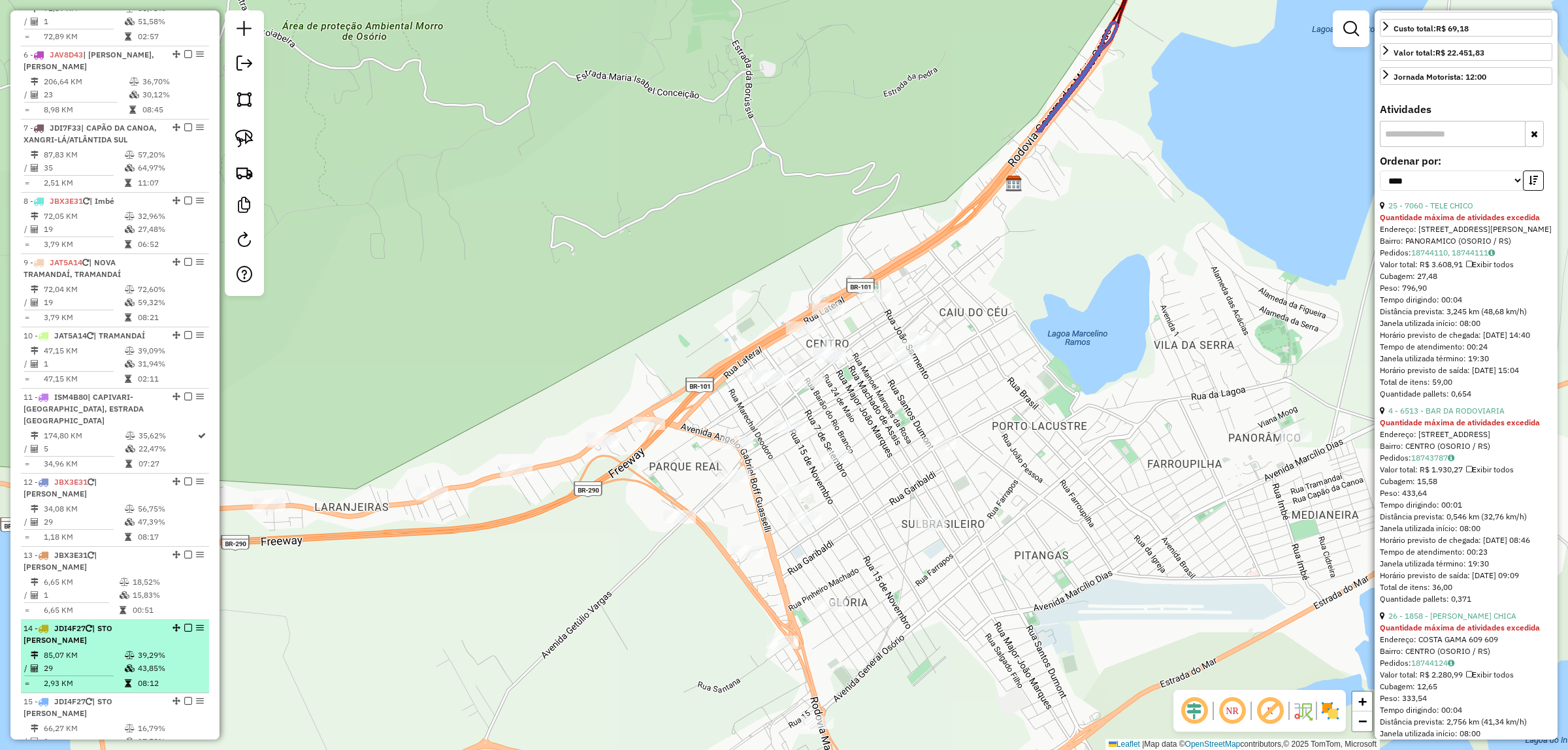
click at [103, 649] on td "85,07 KM" at bounding box center [84, 655] width 81 height 13
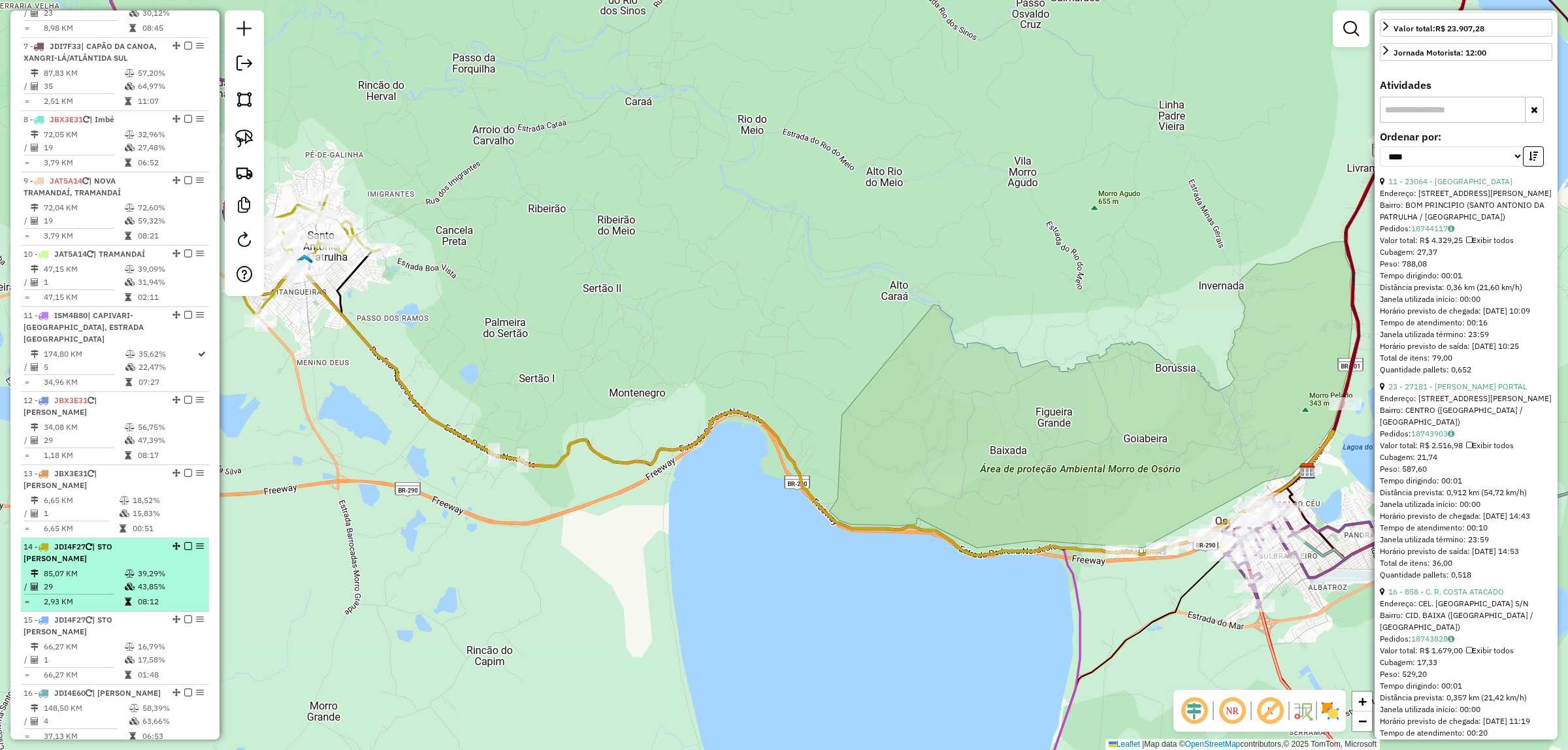
scroll to position [980, 0]
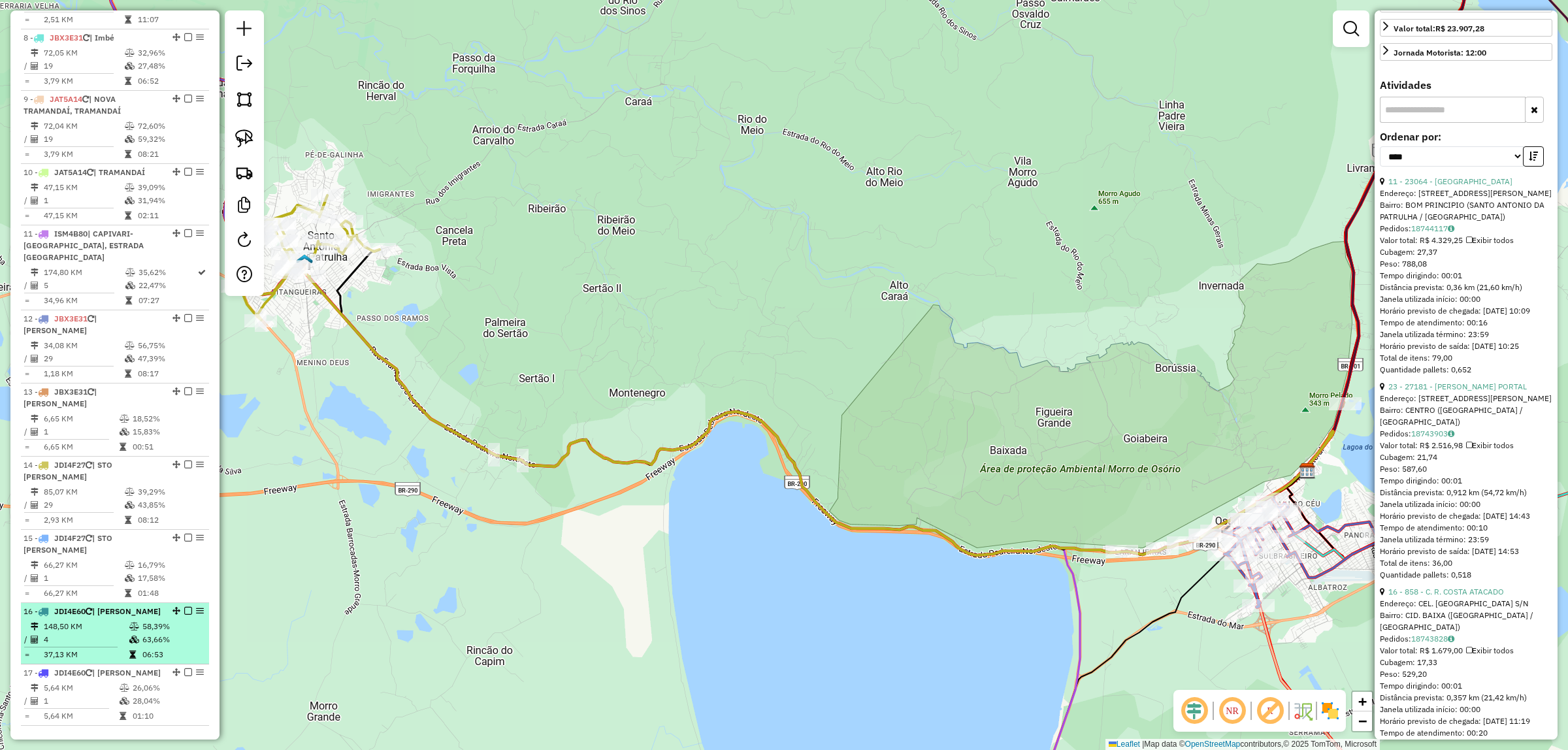
click at [120, 619] on td "148,50 KM" at bounding box center [85, 626] width 85 height 13
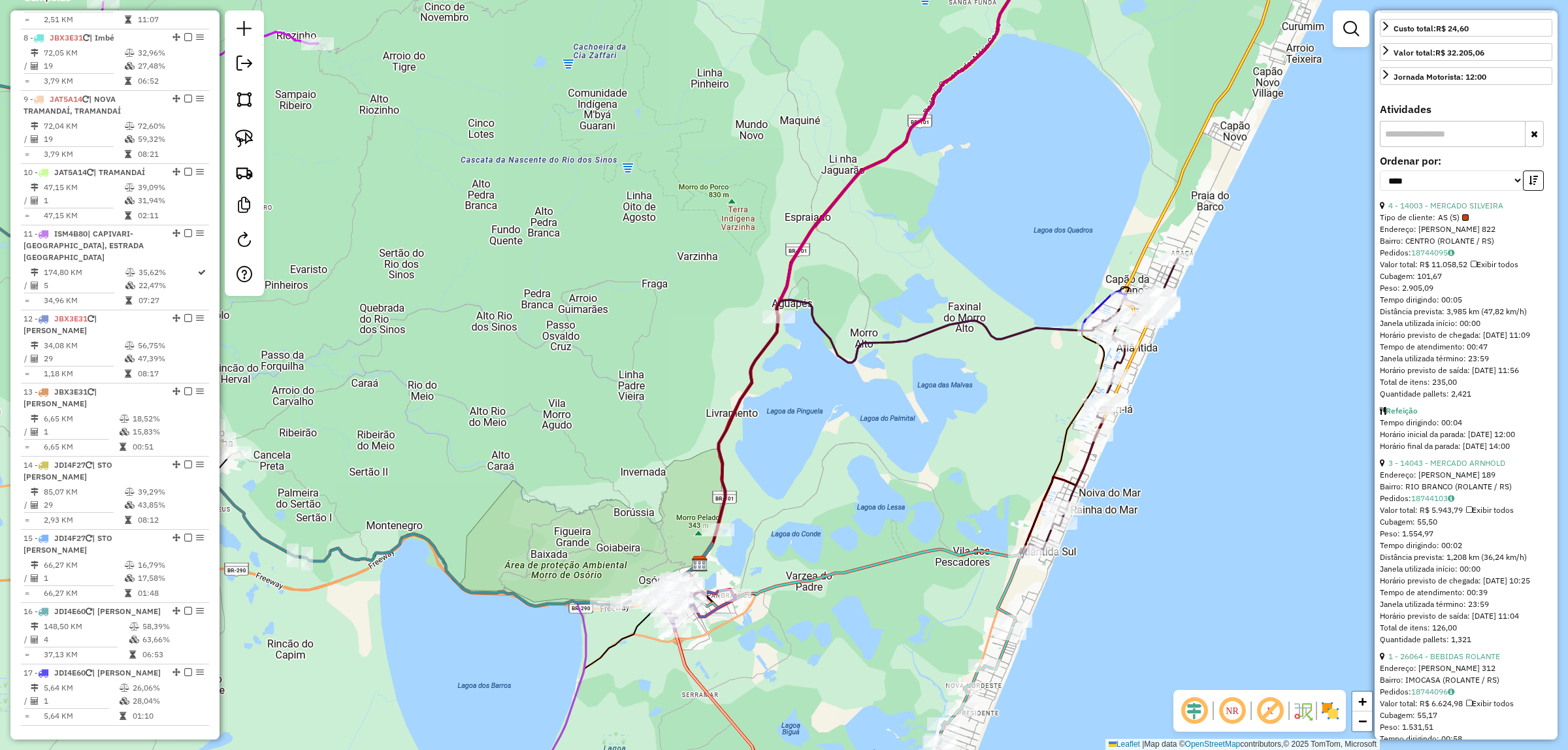
drag, startPoint x: 964, startPoint y: 530, endPoint x: 509, endPoint y: 479, distance: 457.8
click at [509, 479] on div "Janela de atendimento Grade de atendimento Capacidade Transportadoras Veículos …" at bounding box center [784, 375] width 1568 height 750
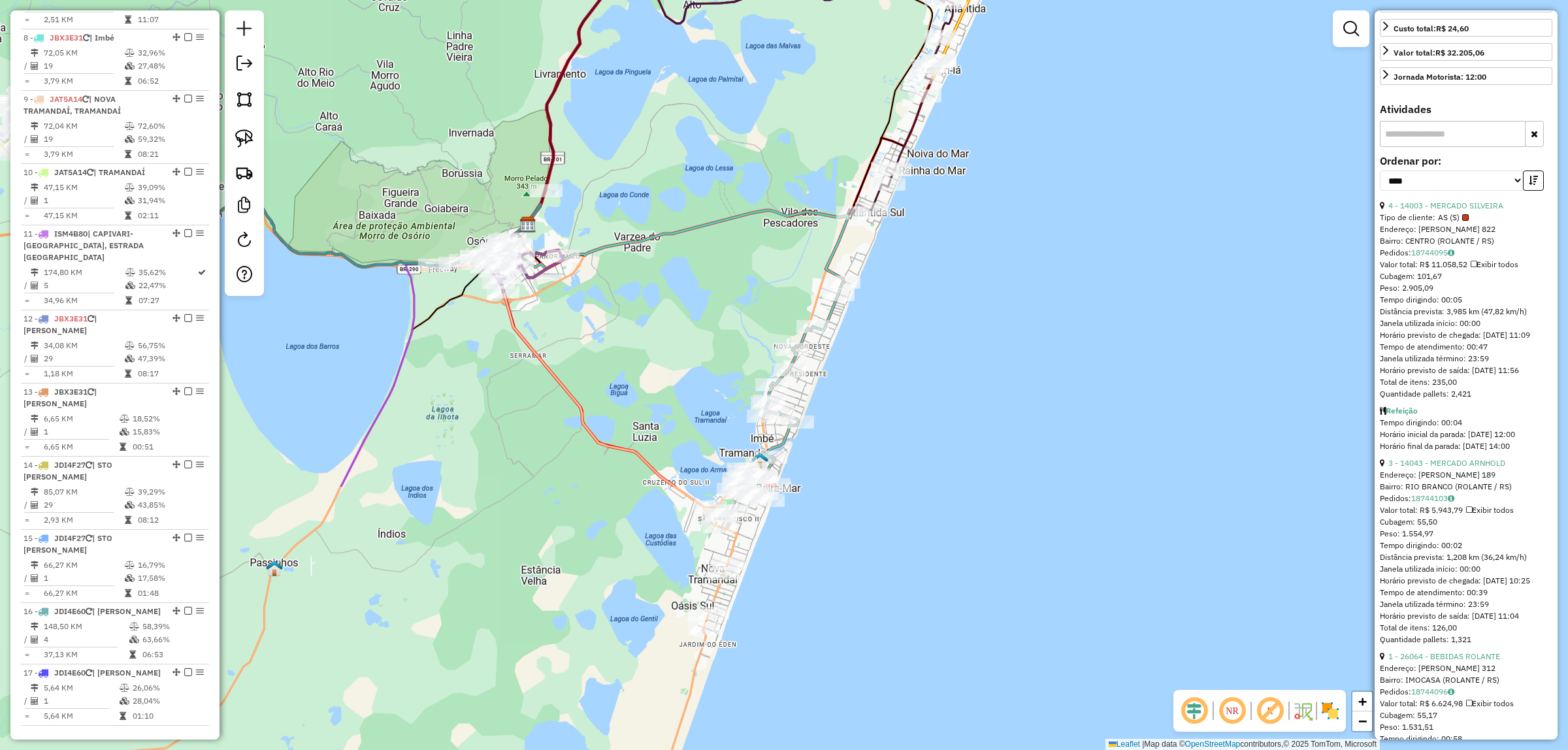
drag, startPoint x: 1266, startPoint y: 448, endPoint x: 1098, endPoint y: 115, distance: 373.0
click at [1098, 114] on div "Janela de atendimento Grade de atendimento Capacidade Transportadoras Veículos …" at bounding box center [784, 375] width 1568 height 750
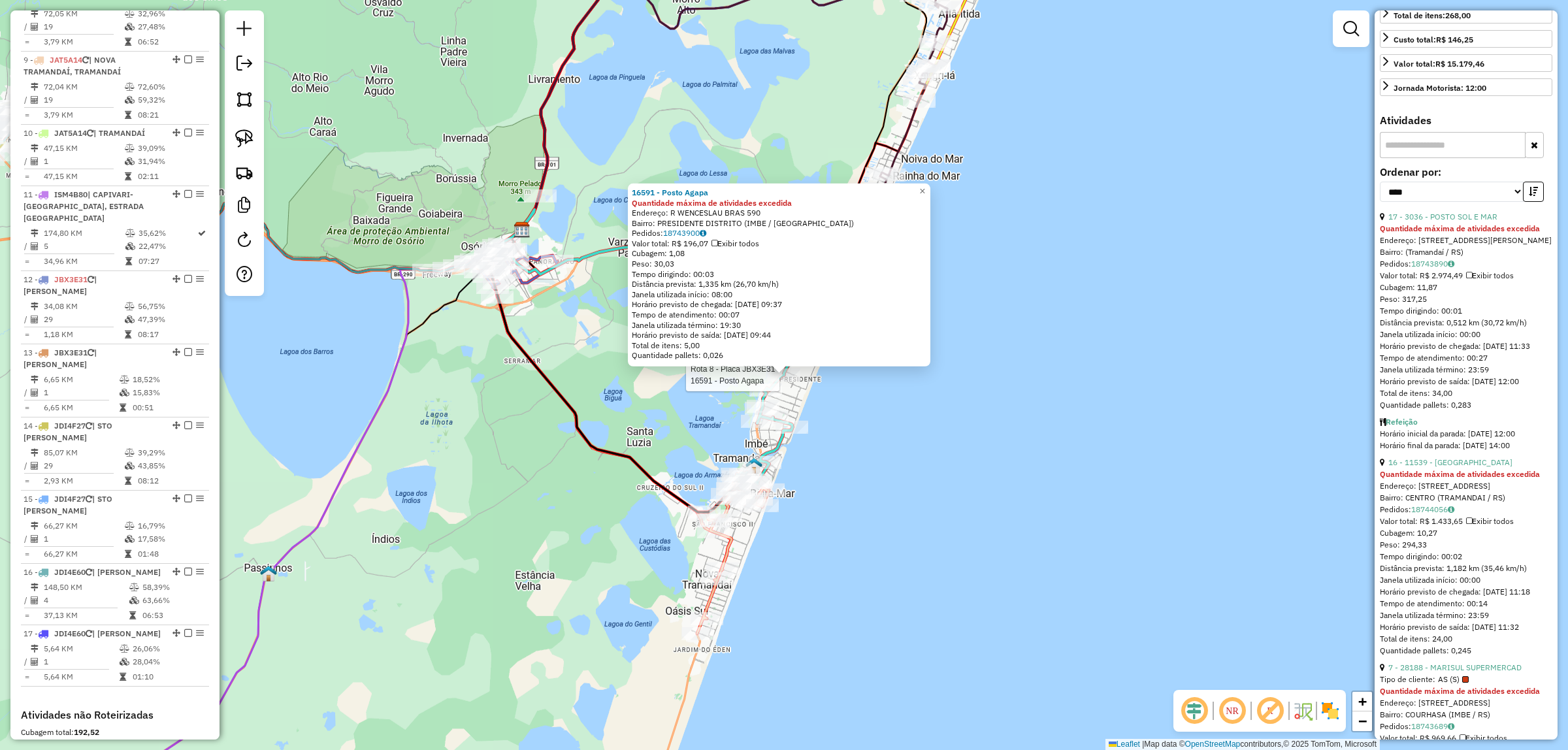
scroll to position [1023, 0]
click at [925, 188] on span "×" at bounding box center [922, 191] width 6 height 11
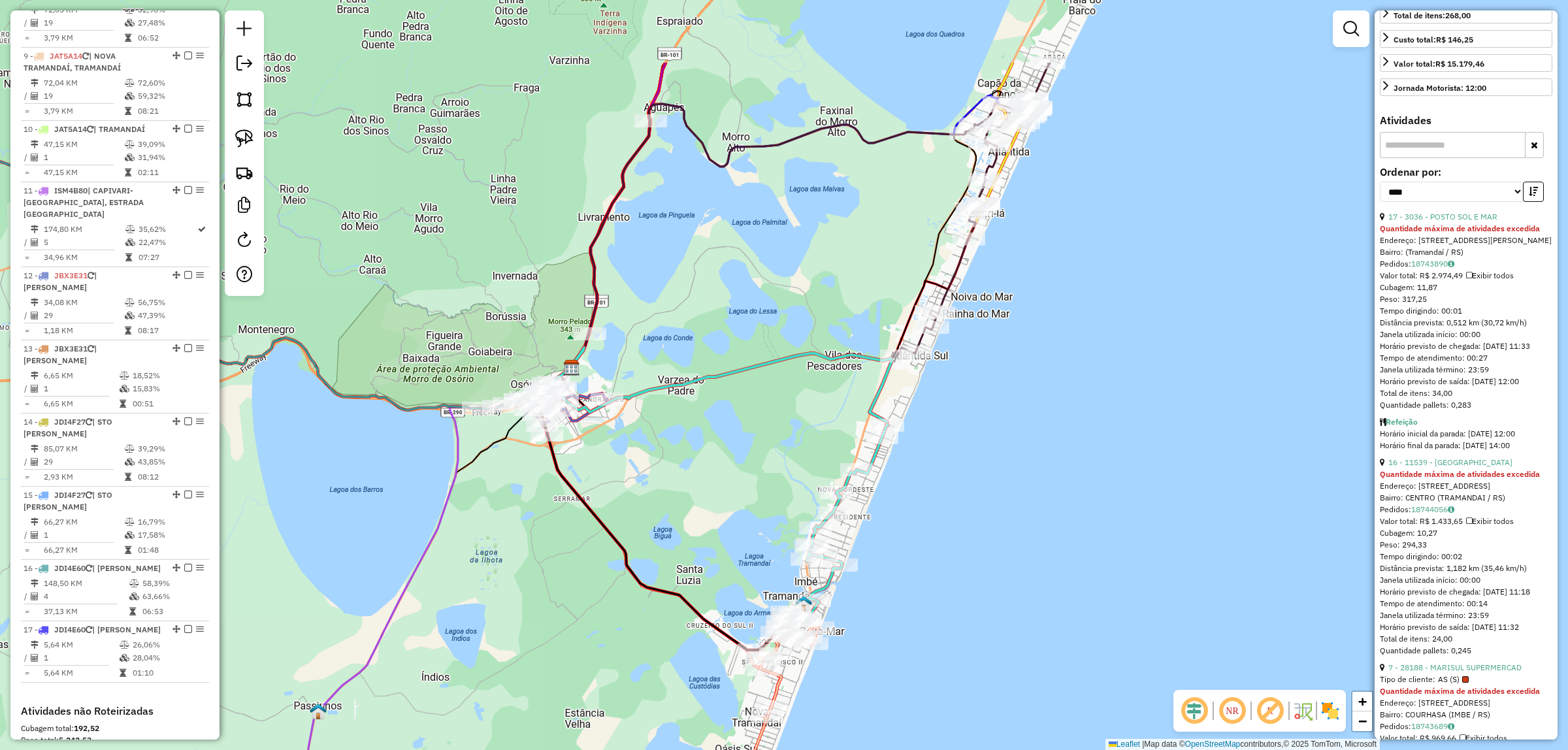
drag, startPoint x: 959, startPoint y: 402, endPoint x: 1009, endPoint y: 540, distance: 146.8
click at [1009, 540] on div "Janela de atendimento Grade de atendimento Capacidade Transportadoras Veículos …" at bounding box center [784, 375] width 1568 height 750
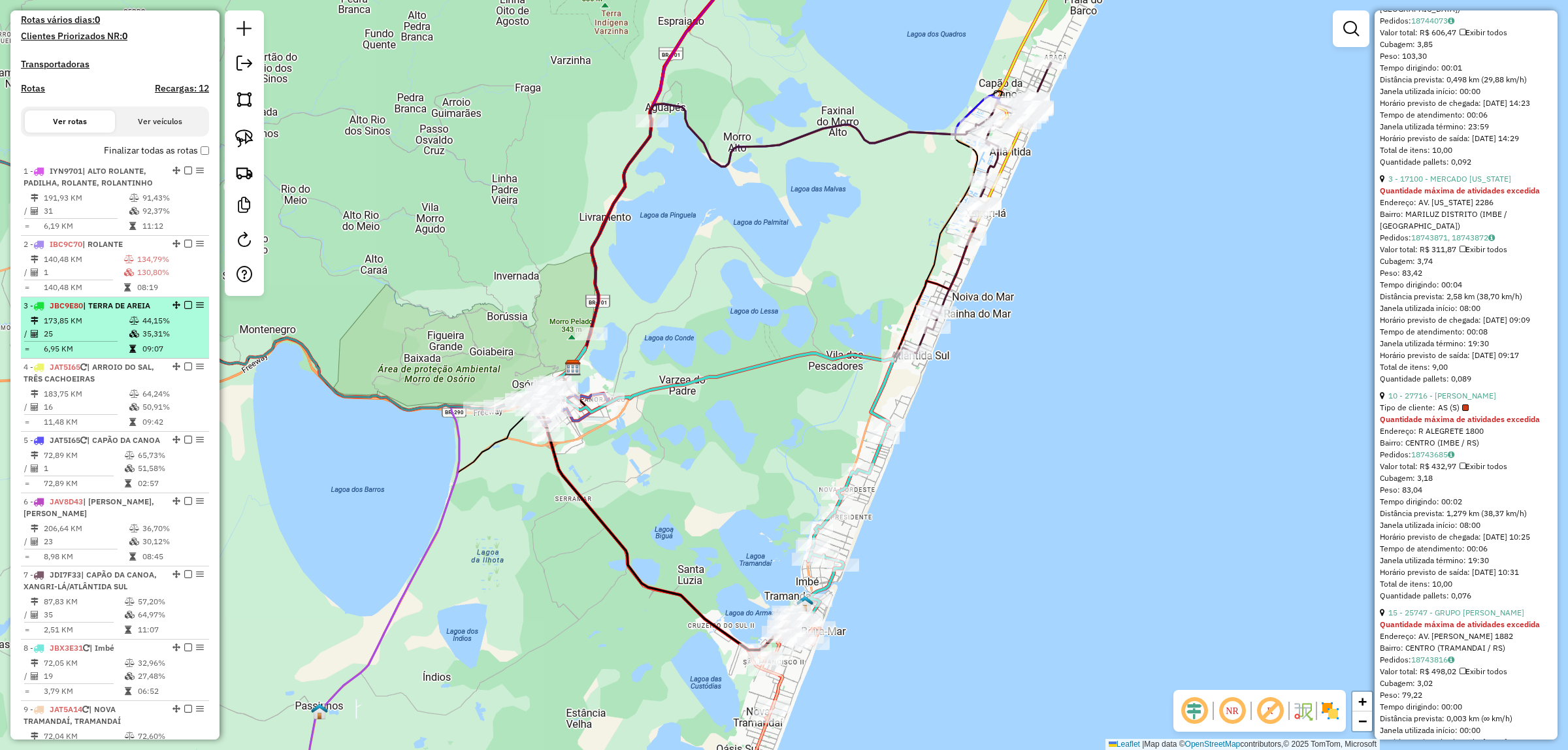
scroll to position [0, 0]
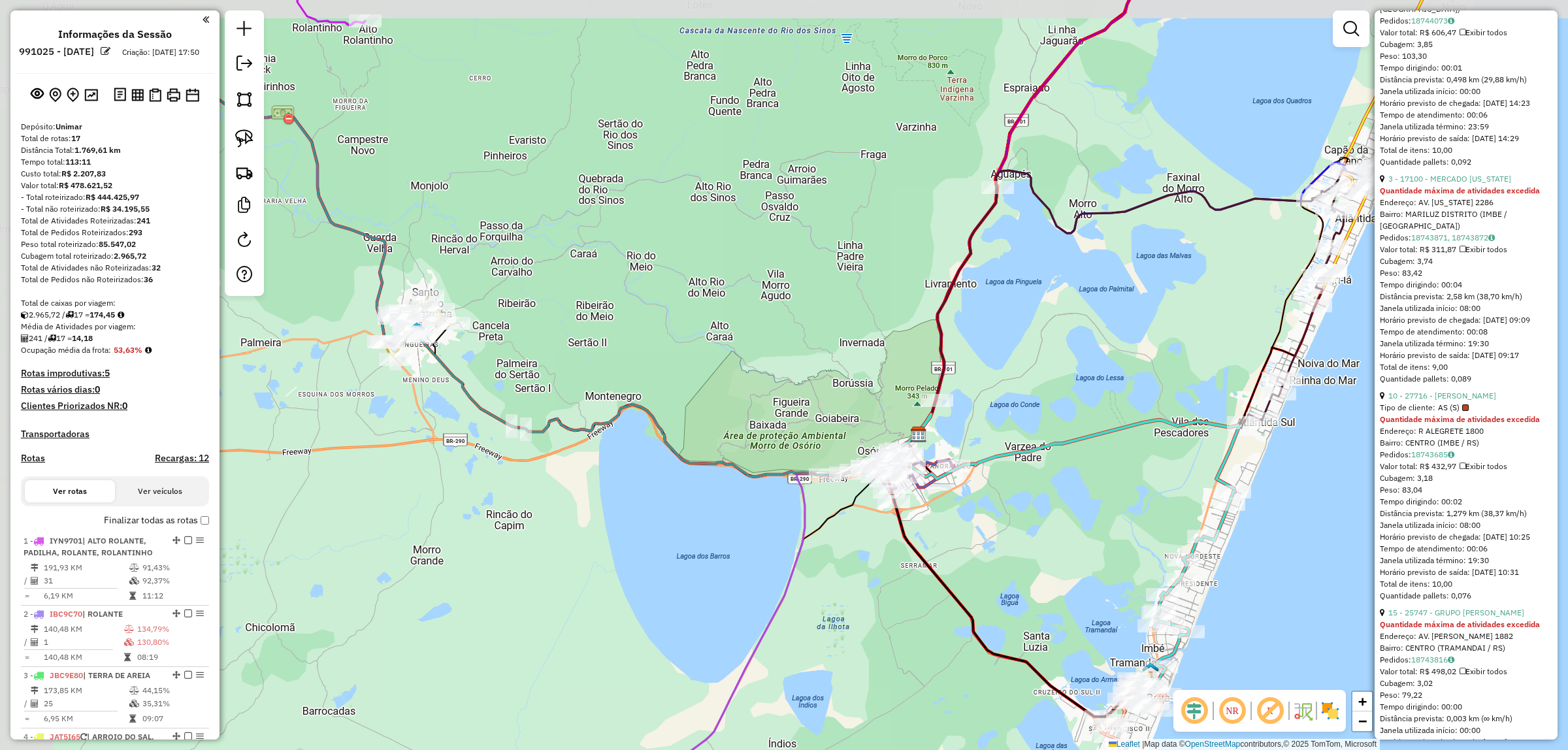
drag, startPoint x: 507, startPoint y: 240, endPoint x: 857, endPoint y: 289, distance: 353.4
click at [857, 290] on div "Janela de atendimento Grade de atendimento Capacidade Transportadoras Veículos …" at bounding box center [784, 375] width 1568 height 750
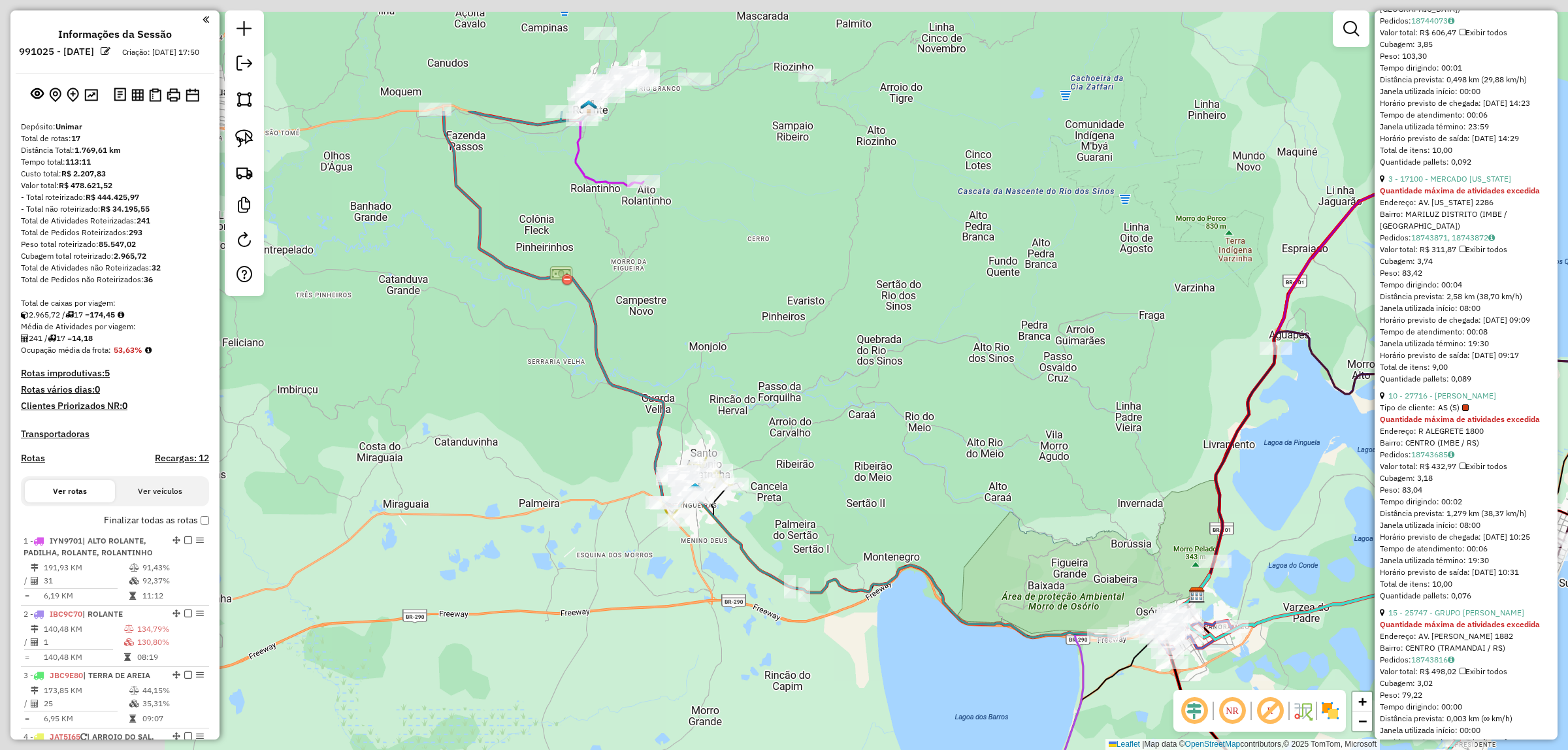
drag, startPoint x: 381, startPoint y: 129, endPoint x: 665, endPoint y: 322, distance: 343.4
click at [669, 327] on div "Janela de atendimento Grade de atendimento Capacidade Transportadoras Veículos …" at bounding box center [784, 375] width 1568 height 750
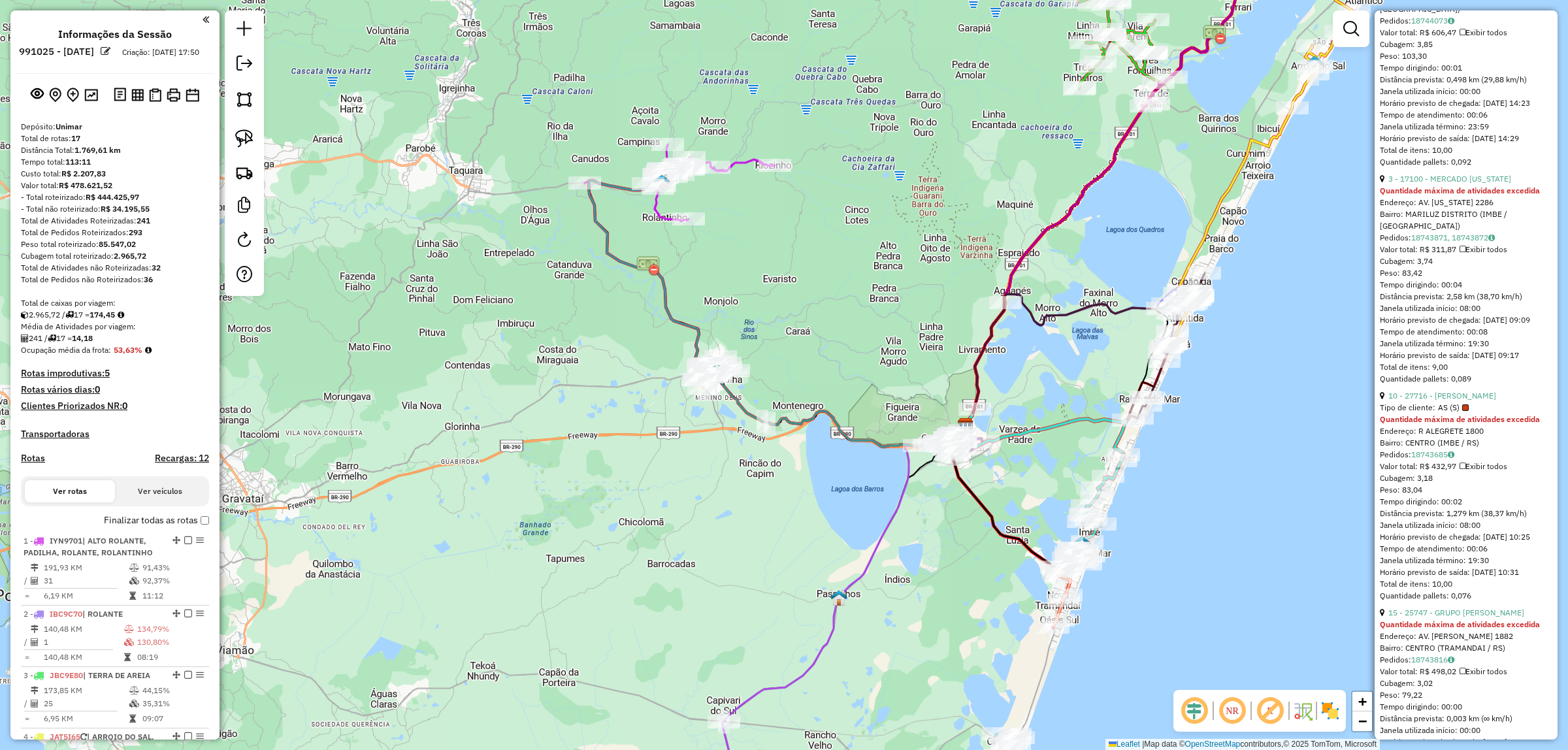
click at [846, 272] on div "Janela de atendimento Grade de atendimento Capacidade Transportadoras Veículos …" at bounding box center [784, 375] width 1568 height 750
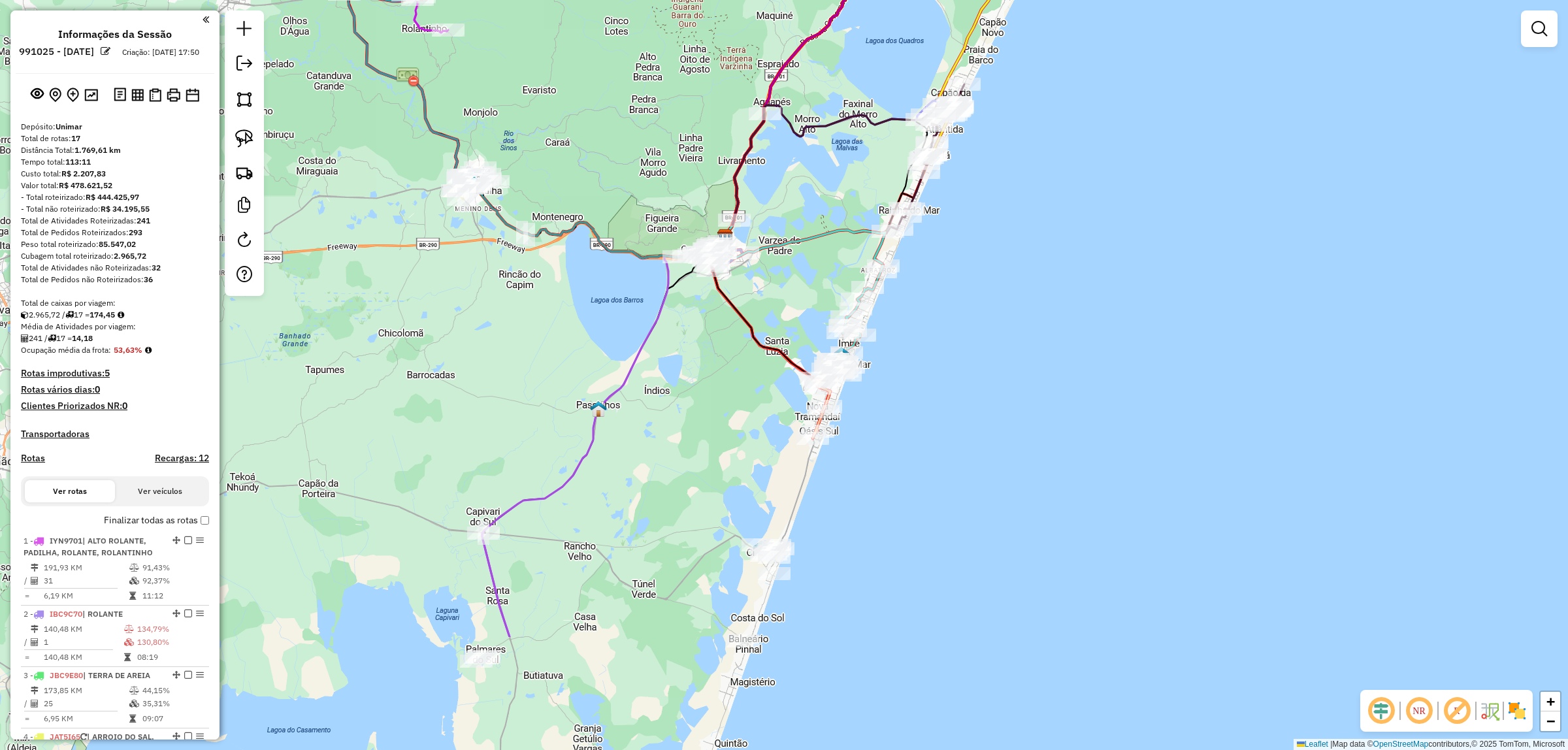
drag, startPoint x: 612, startPoint y: 457, endPoint x: 387, endPoint y: 278, distance: 287.5
click at [378, 277] on div "Janela de atendimento Grade de atendimento Capacidade Transportadoras Veículos …" at bounding box center [784, 375] width 1568 height 750
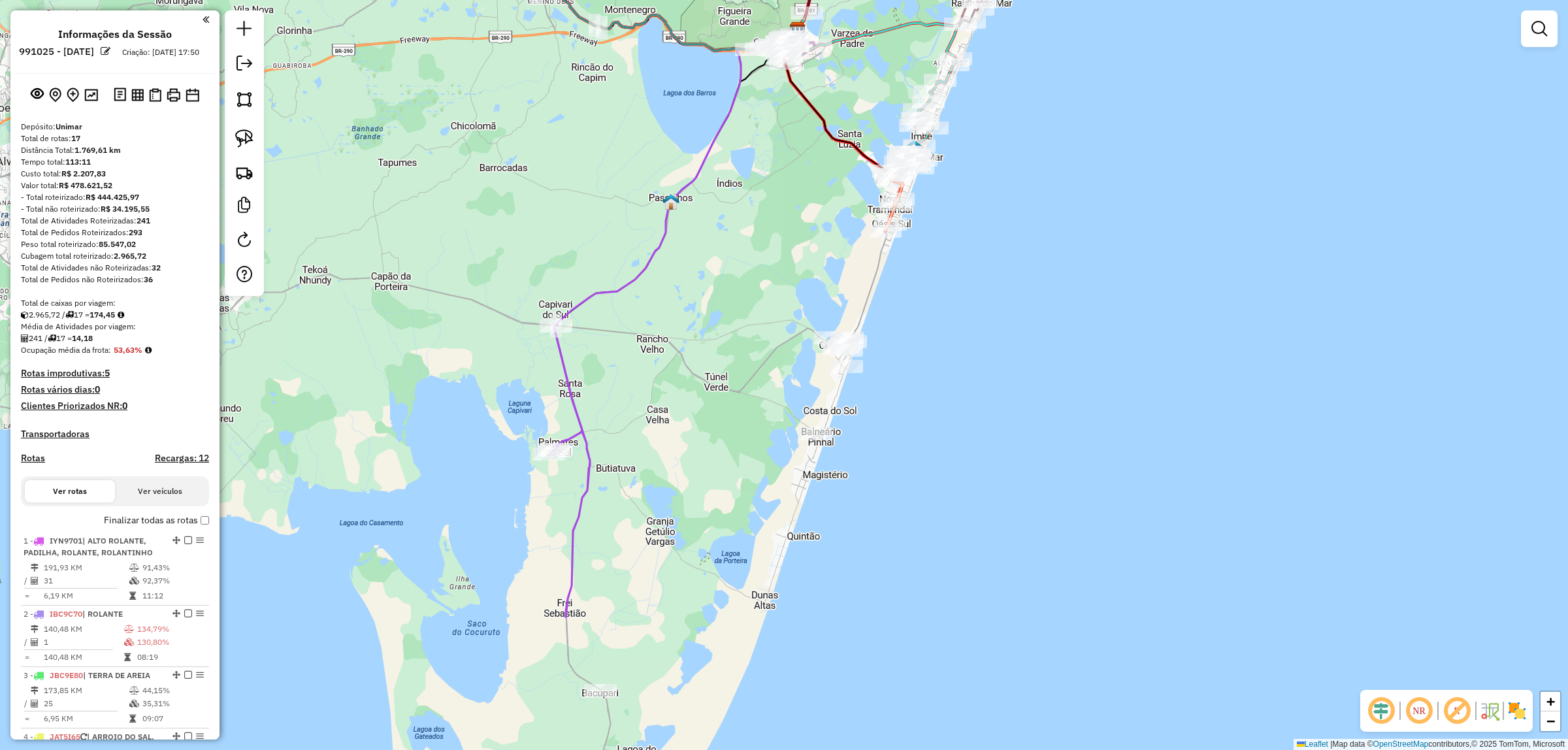
drag, startPoint x: 1005, startPoint y: 290, endPoint x: 1076, endPoint y: 80, distance: 221.7
click at [1076, 80] on div "Janela de atendimento Grade de atendimento Capacidade Transportadoras Veículos …" at bounding box center [784, 375] width 1568 height 750
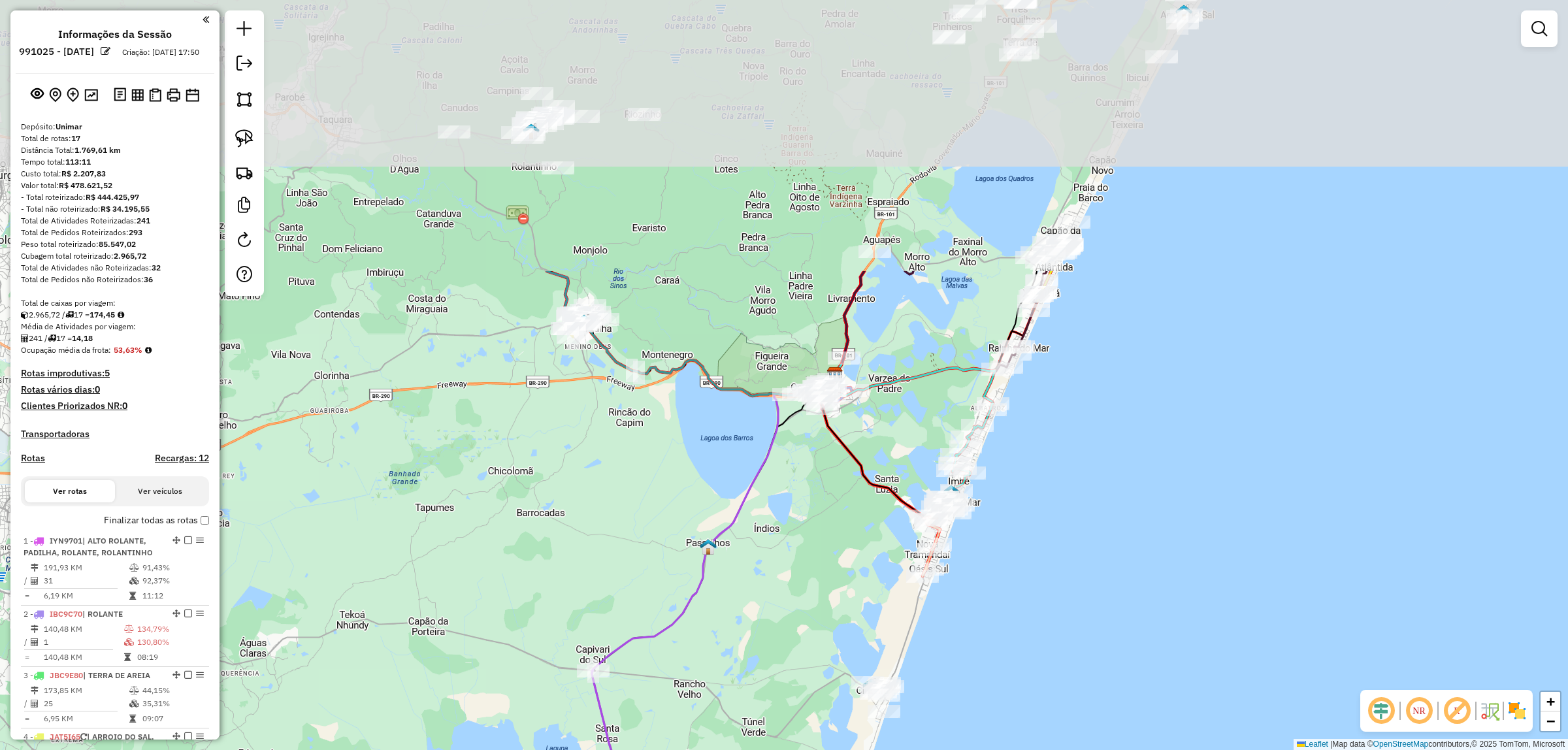
drag, startPoint x: 1007, startPoint y: 324, endPoint x: 1081, endPoint y: 442, distance: 139.3
click at [1039, 683] on div "Janela de atendimento Grade de atendimento Capacidade Transportadoras Veículos …" at bounding box center [784, 375] width 1568 height 750
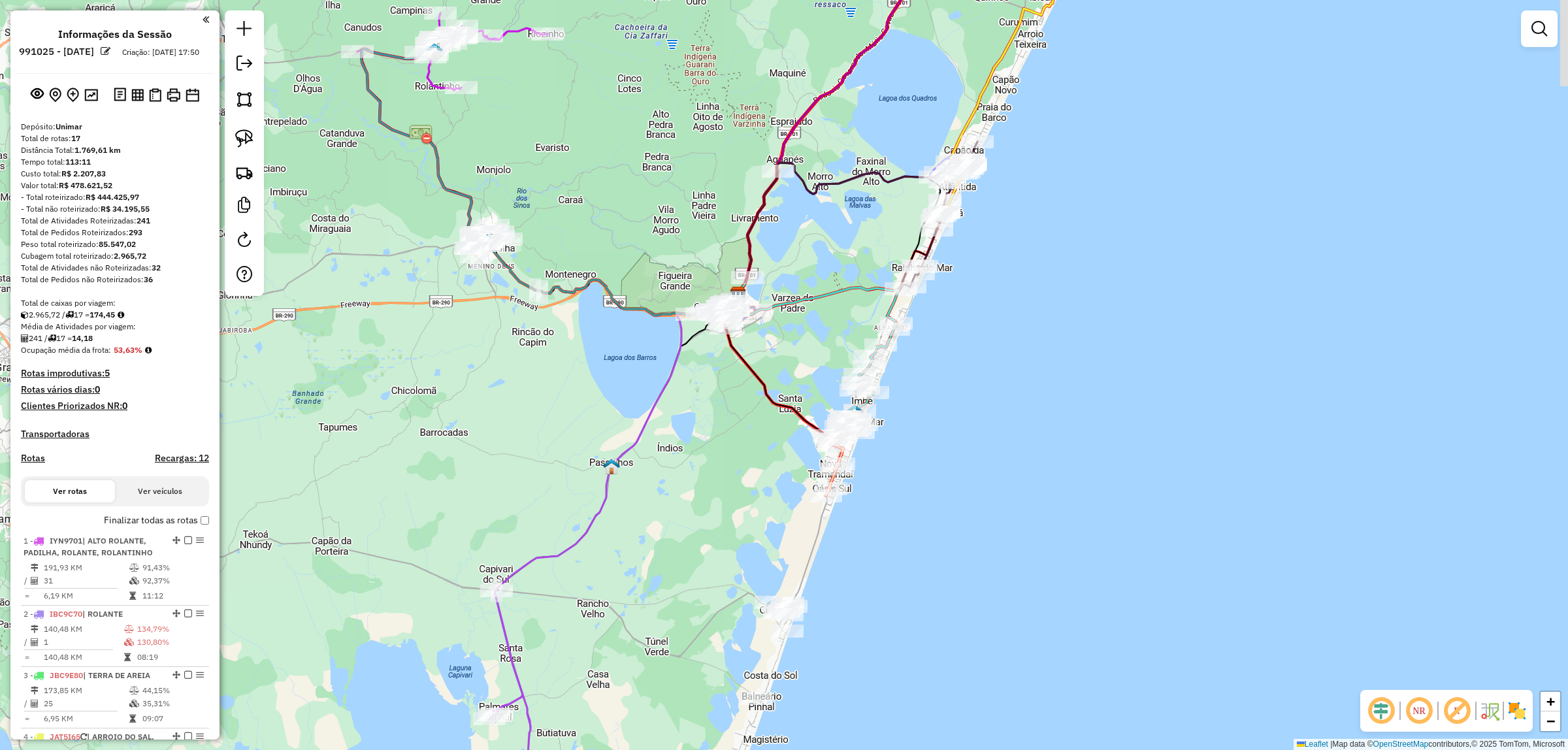
drag, startPoint x: 1129, startPoint y: 376, endPoint x: 1038, endPoint y: 327, distance: 103.4
click at [1038, 328] on div "Janela de atendimento Grade de atendimento Capacidade Transportadoras Veículos …" at bounding box center [784, 375] width 1568 height 750
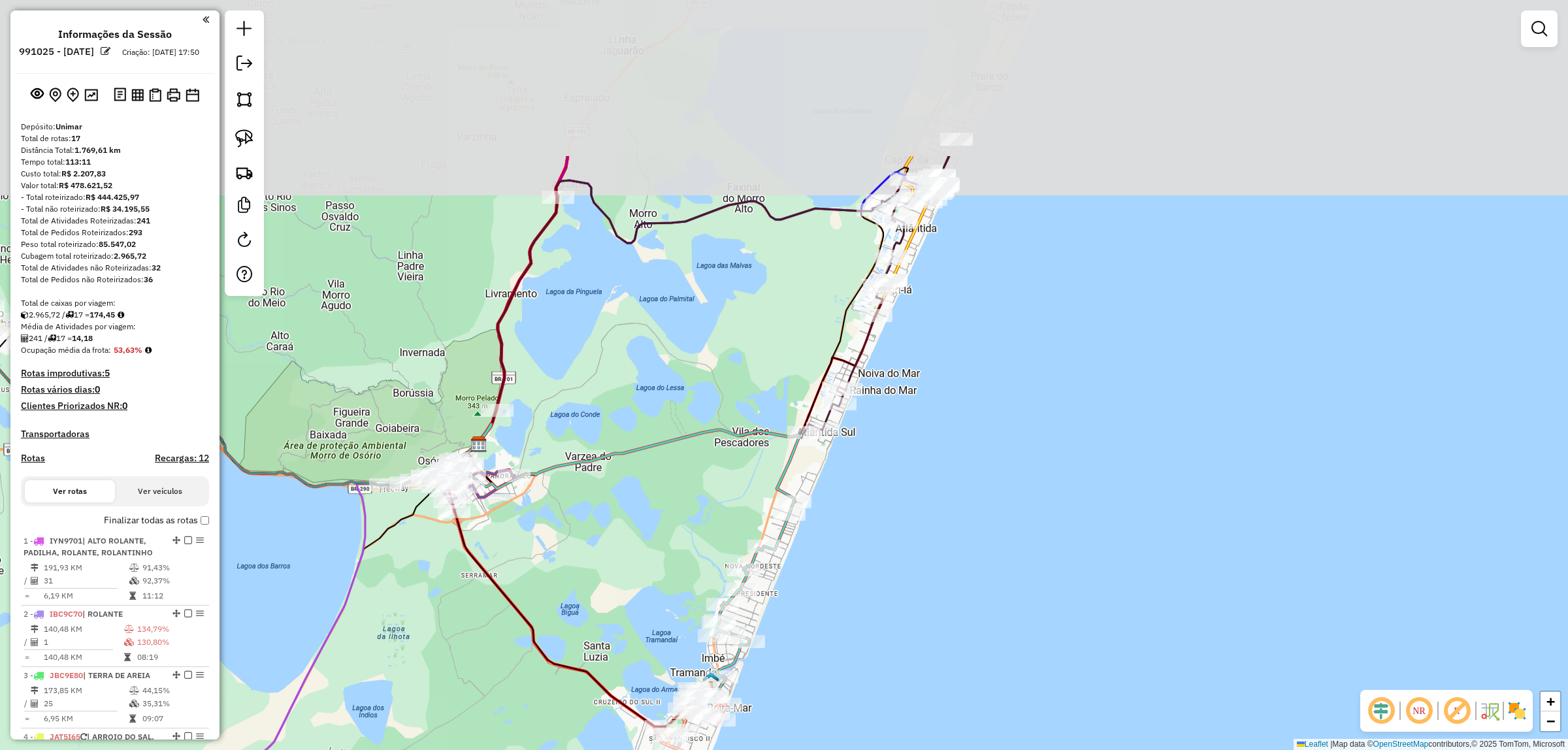
drag, startPoint x: 988, startPoint y: 185, endPoint x: 965, endPoint y: 261, distance: 79.4
click at [991, 412] on div "Janela de atendimento Grade de atendimento Capacidade Transportadoras Veículos …" at bounding box center [784, 375] width 1568 height 750
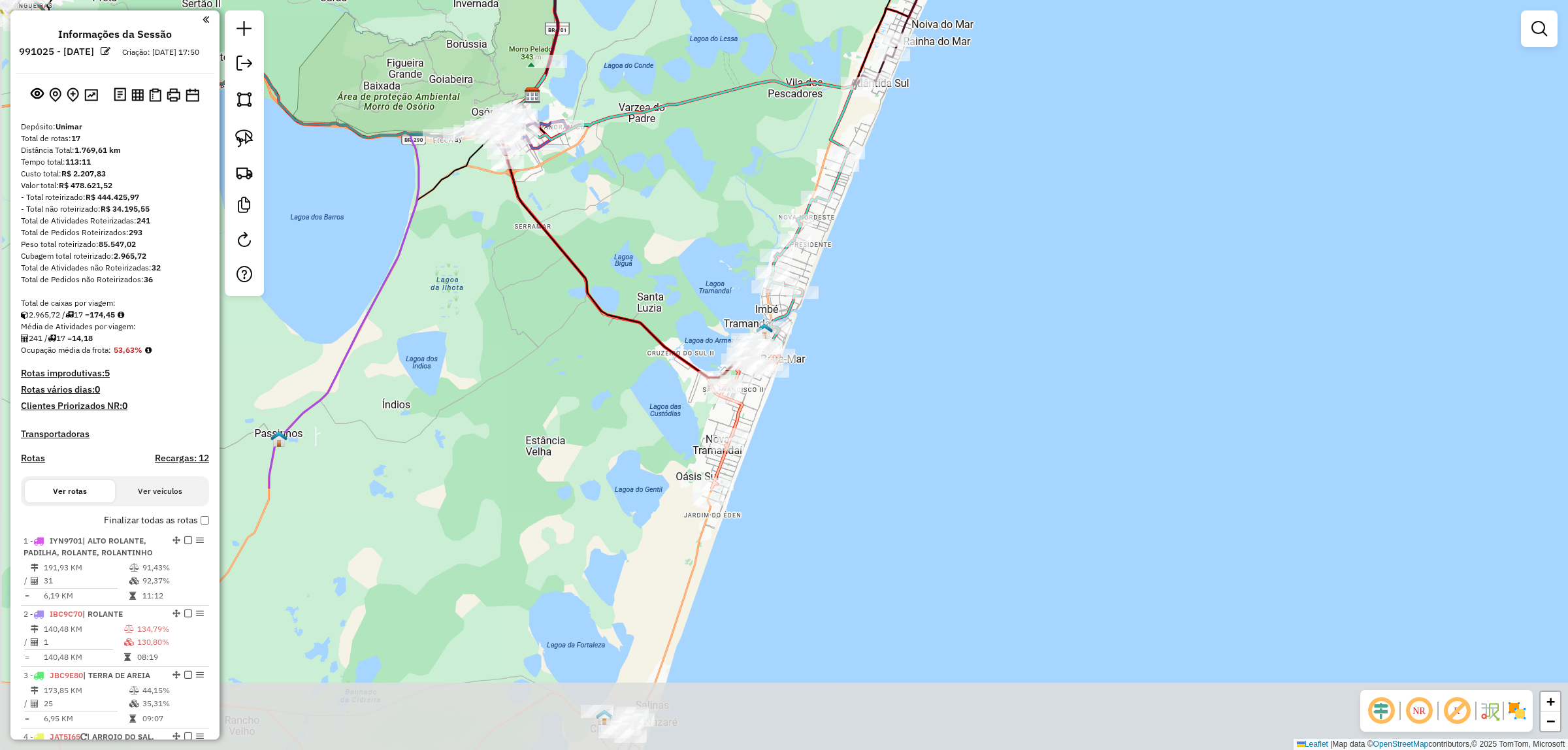
drag, startPoint x: 1019, startPoint y: 472, endPoint x: 1069, endPoint y: 134, distance: 341.7
click at [1069, 134] on div "Janela de atendimento Grade de atendimento Capacidade Transportadoras Veículos …" at bounding box center [784, 375] width 1568 height 750
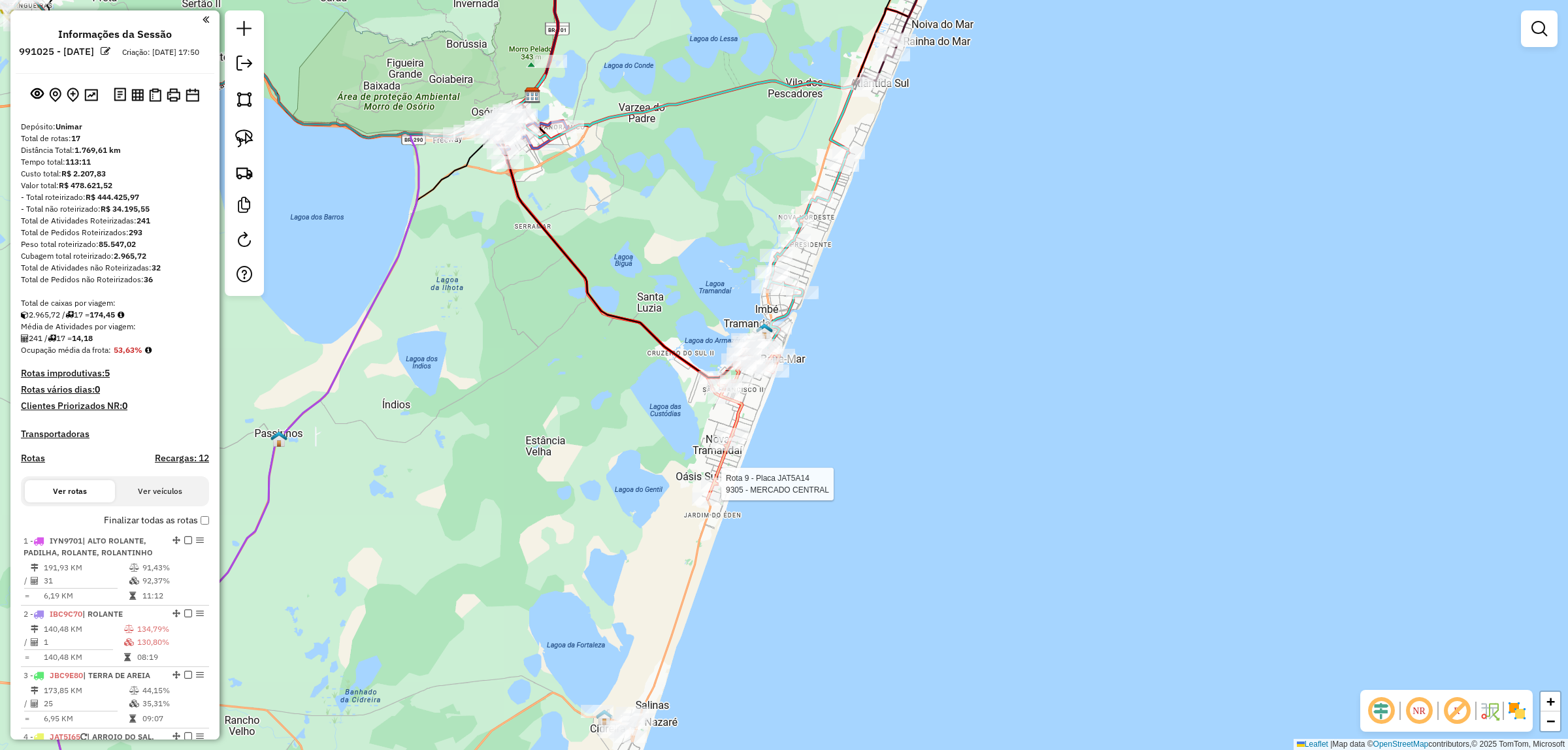
select select "*********"
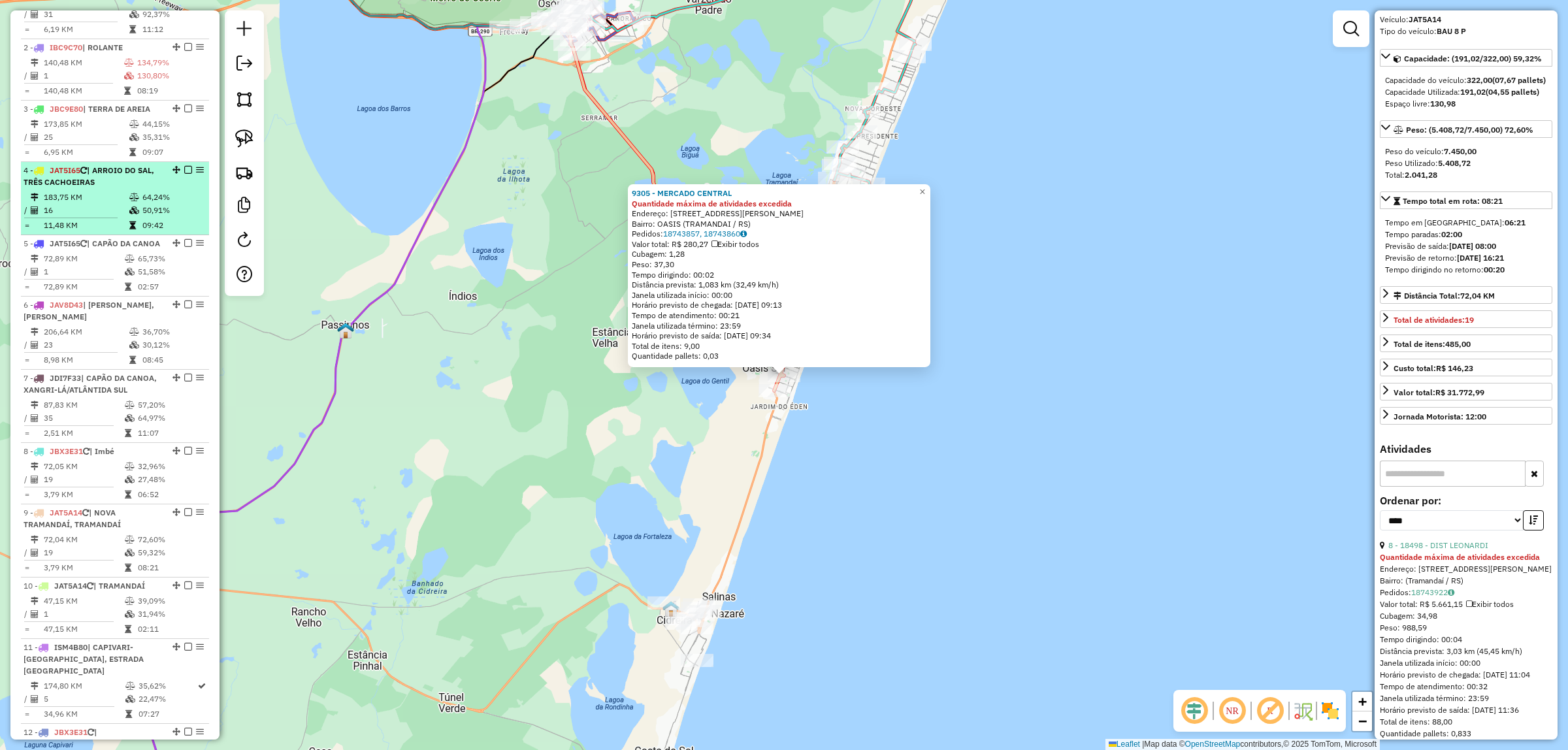
scroll to position [431, 0]
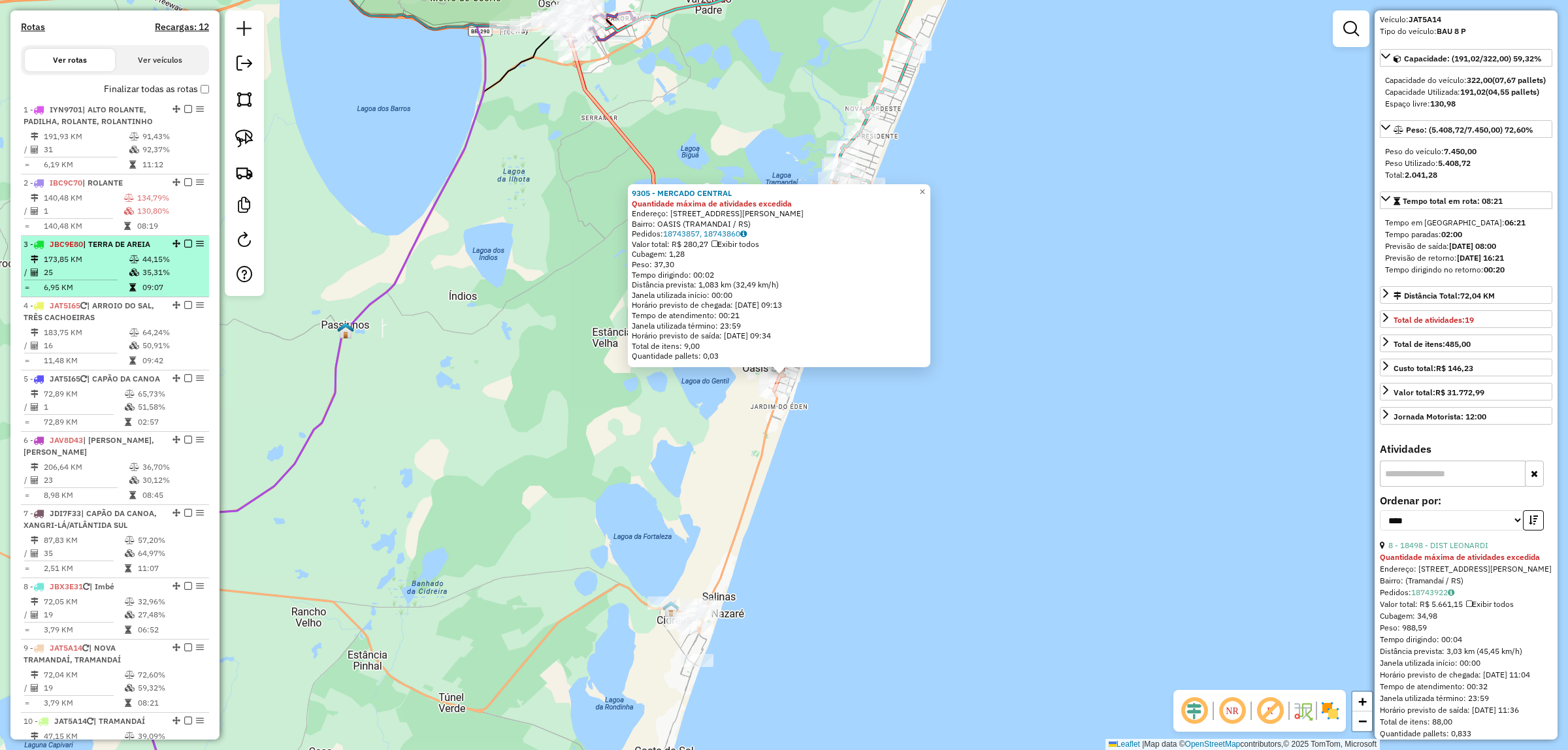
click at [87, 294] on td "6,95 KM" at bounding box center [85, 288] width 85 height 13
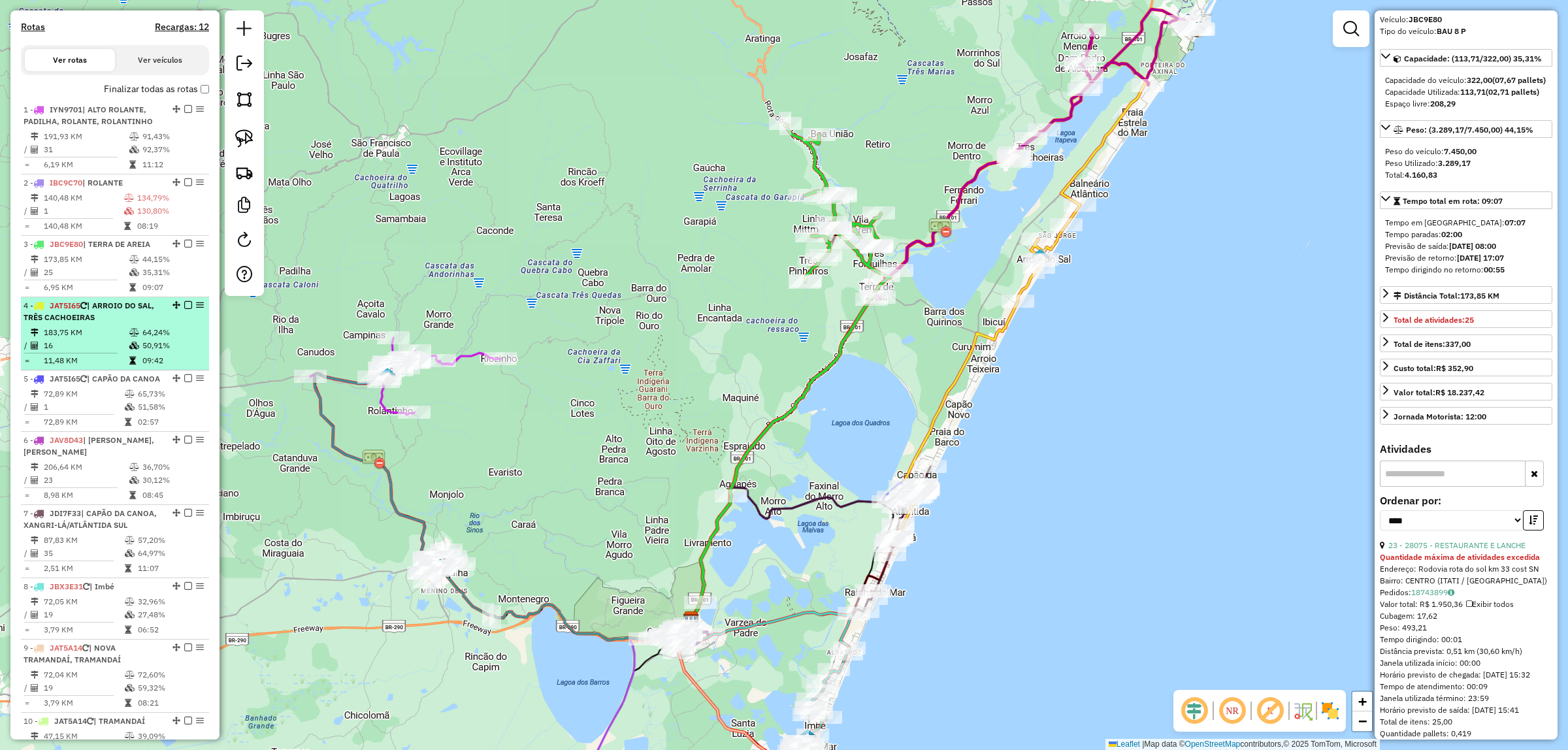
click at [95, 339] on td "183,75 KM" at bounding box center [85, 333] width 85 height 13
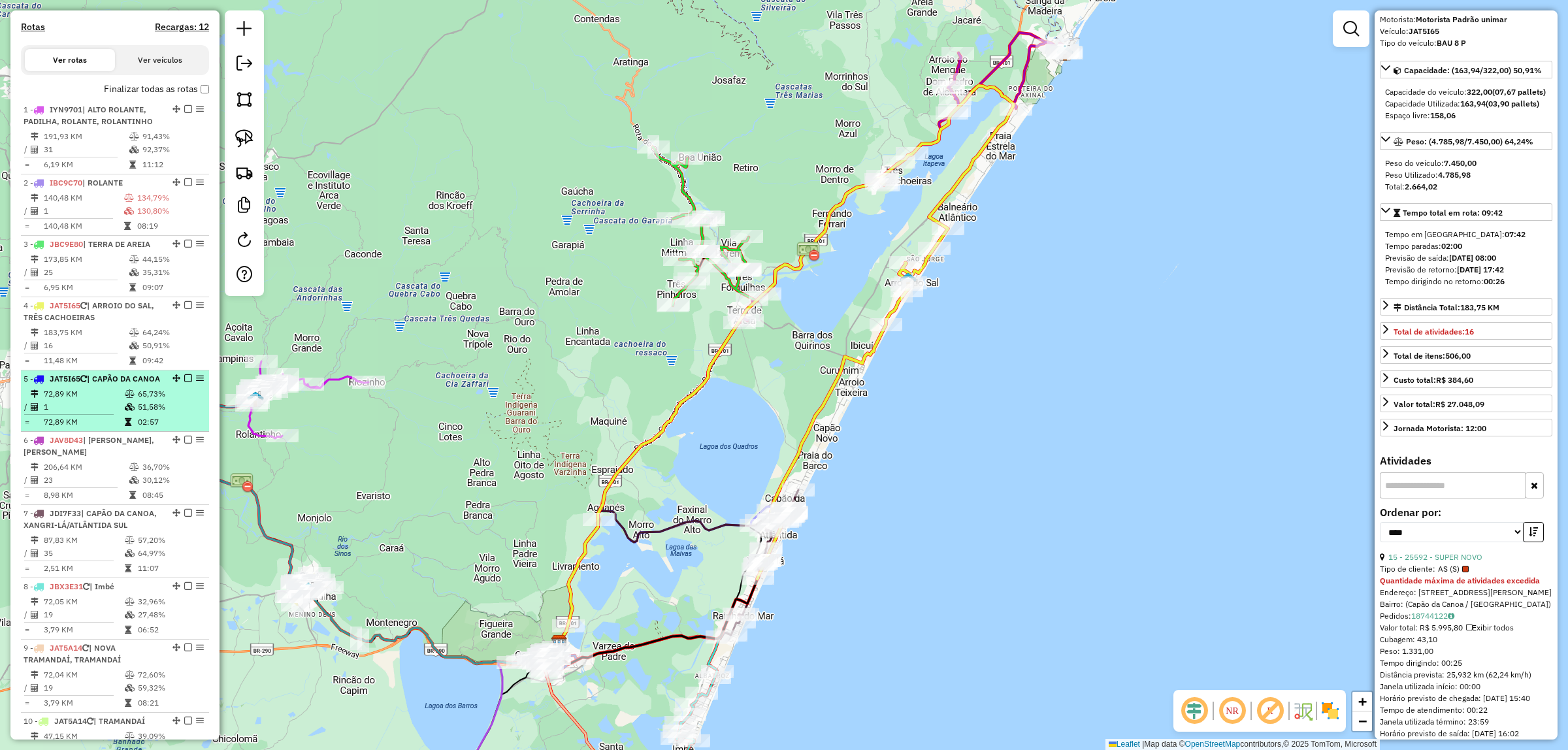
click at [118, 428] on td "72,89 KM" at bounding box center [84, 422] width 81 height 13
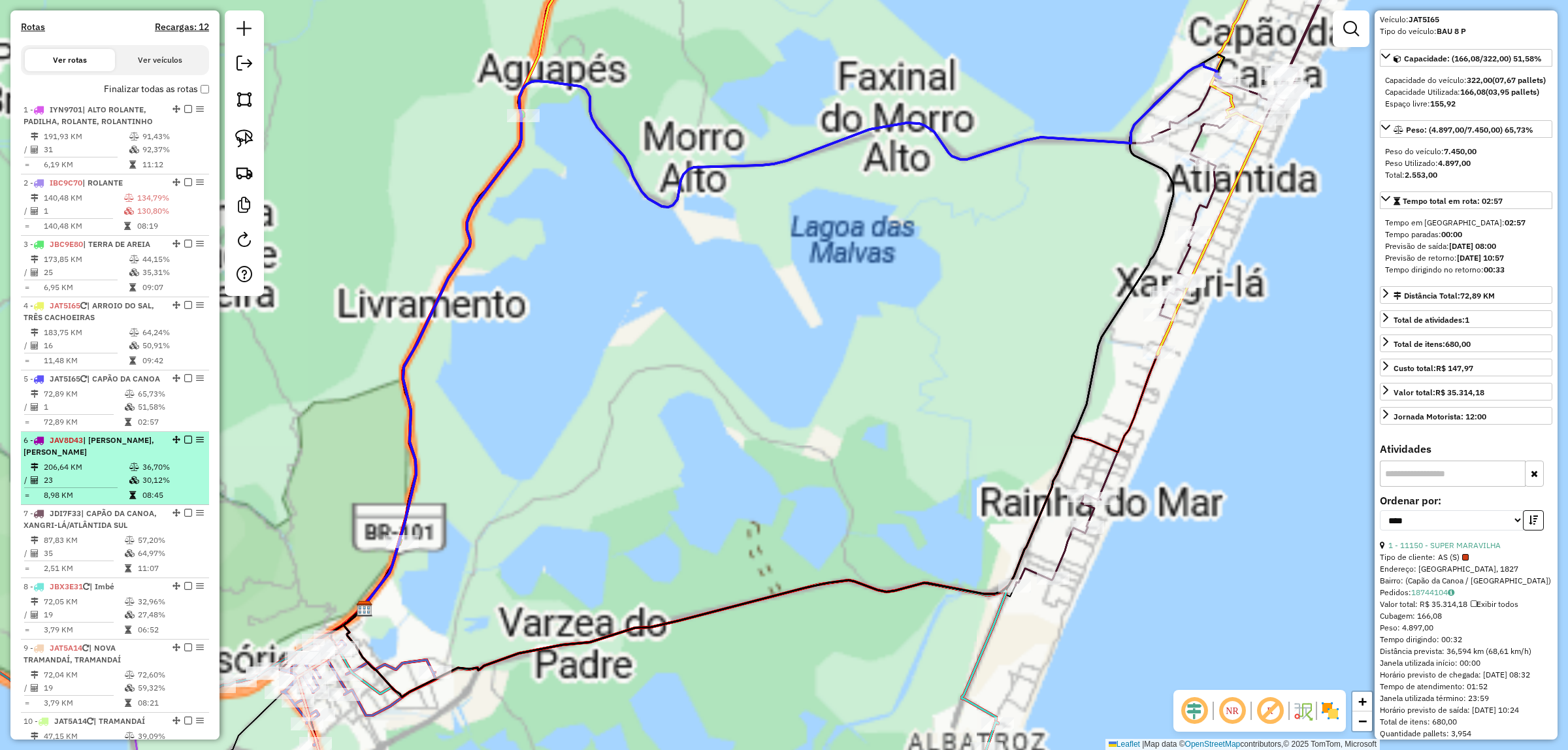
click at [131, 499] on icon at bounding box center [132, 494] width 6 height 8
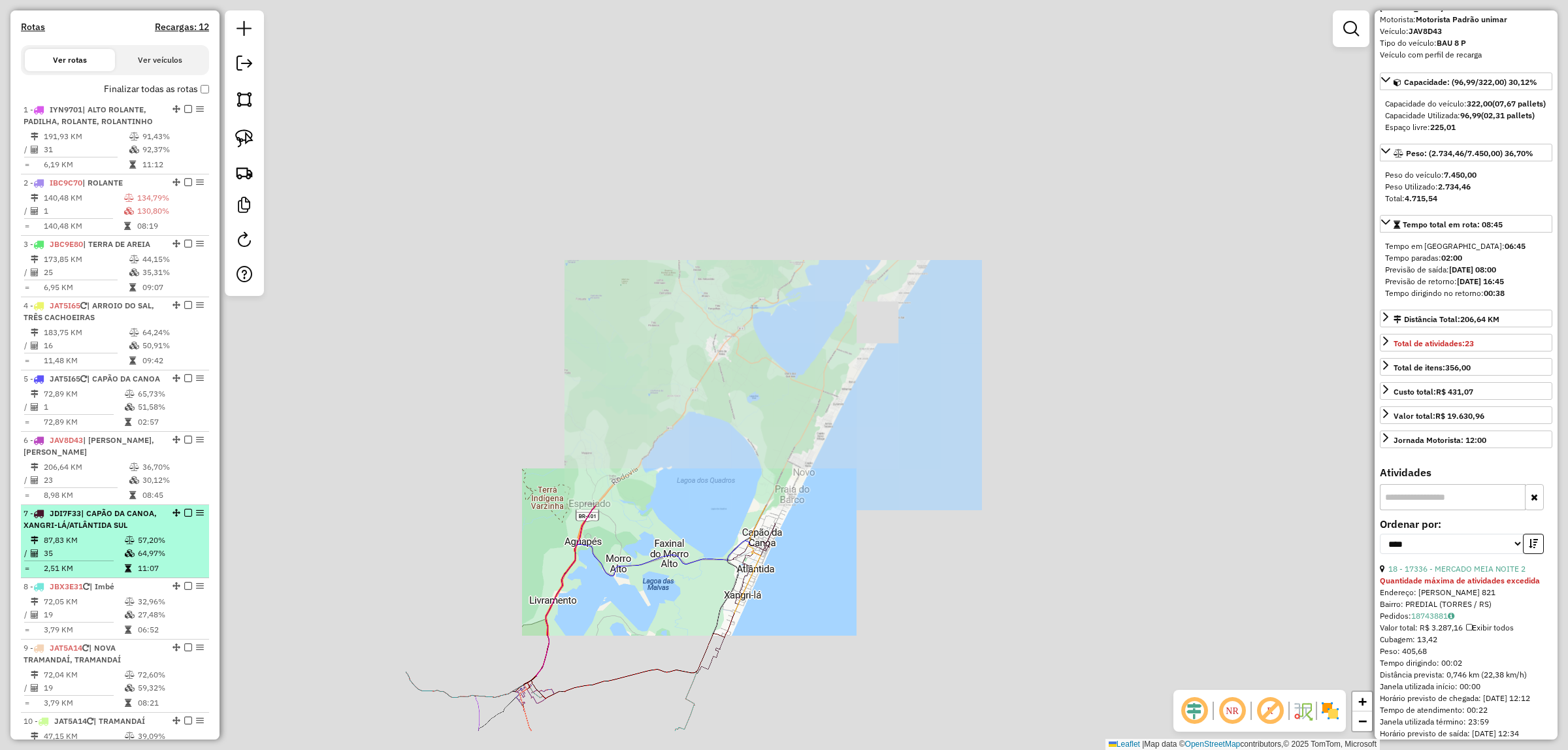
click at [132, 547] on td at bounding box center [131, 540] width 13 height 13
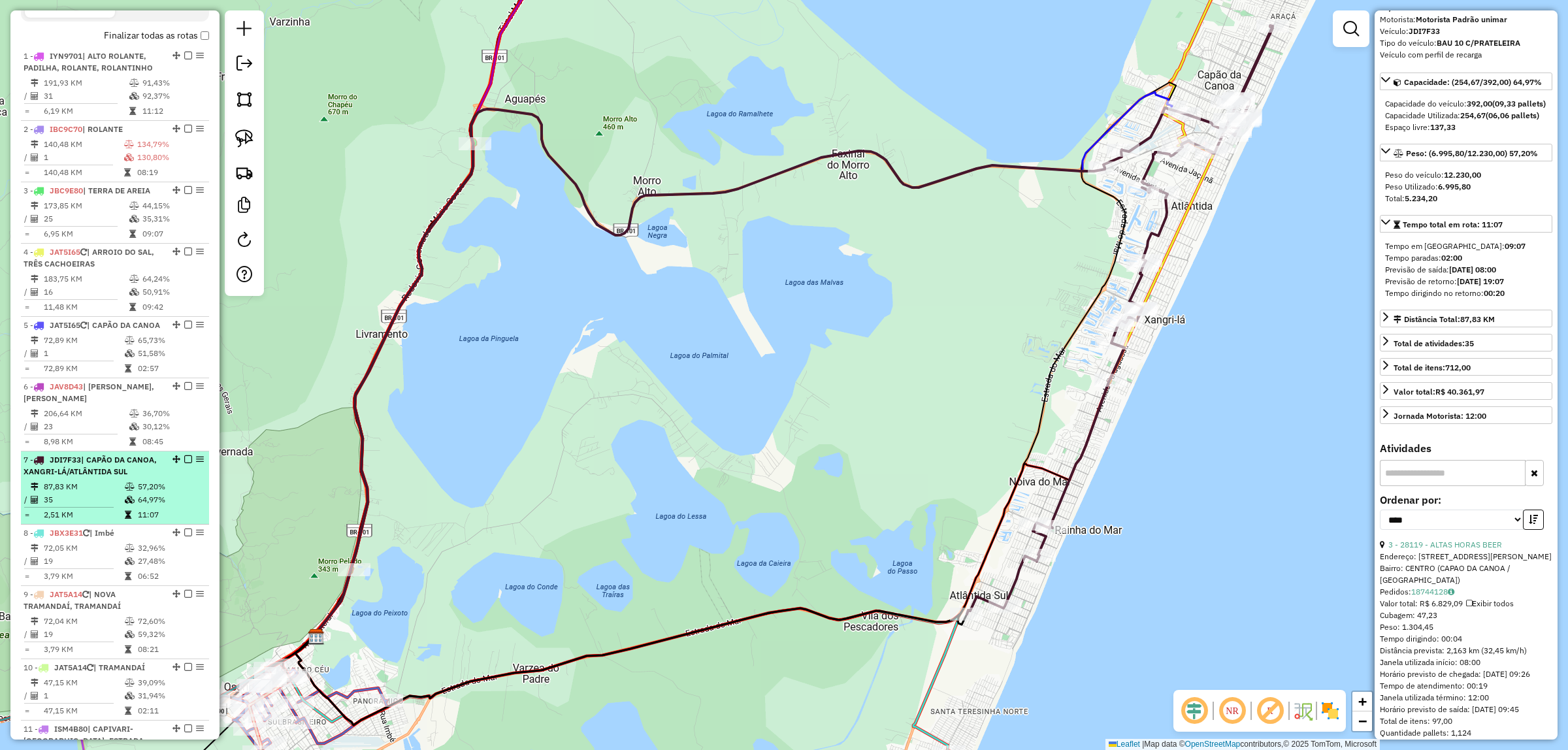
scroll to position [513, 0]
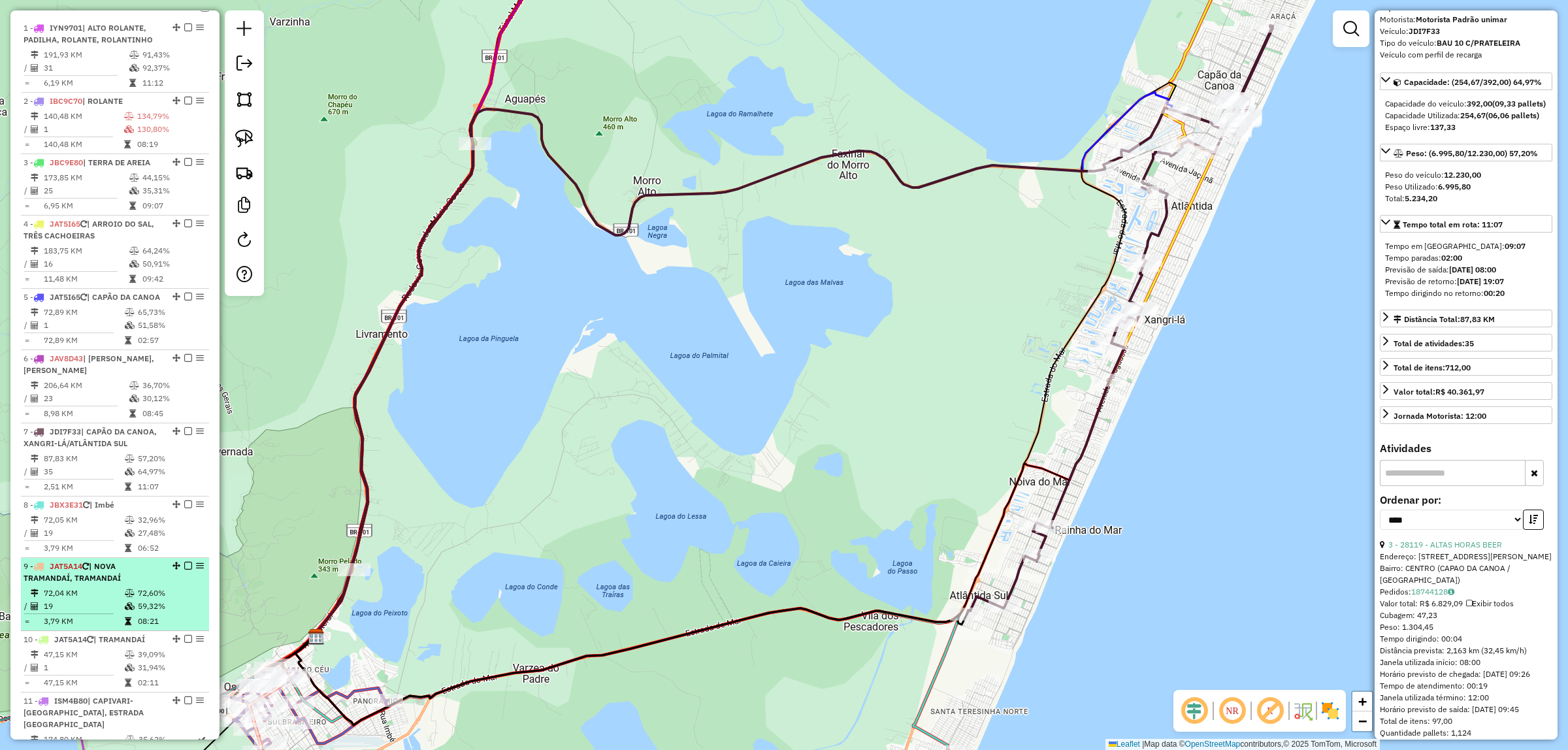
click at [125, 597] on icon at bounding box center [130, 593] width 10 height 8
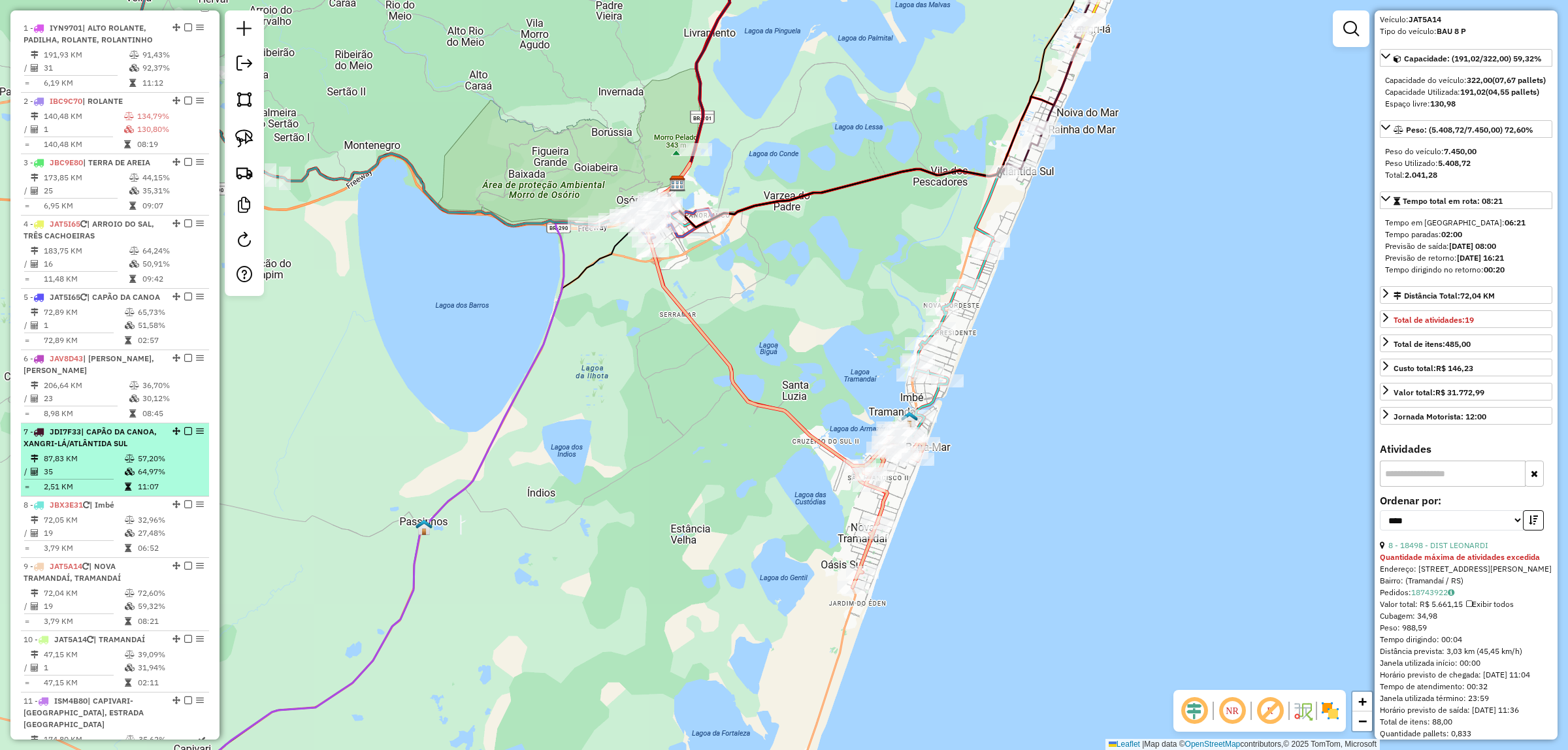
scroll to position [595, 0]
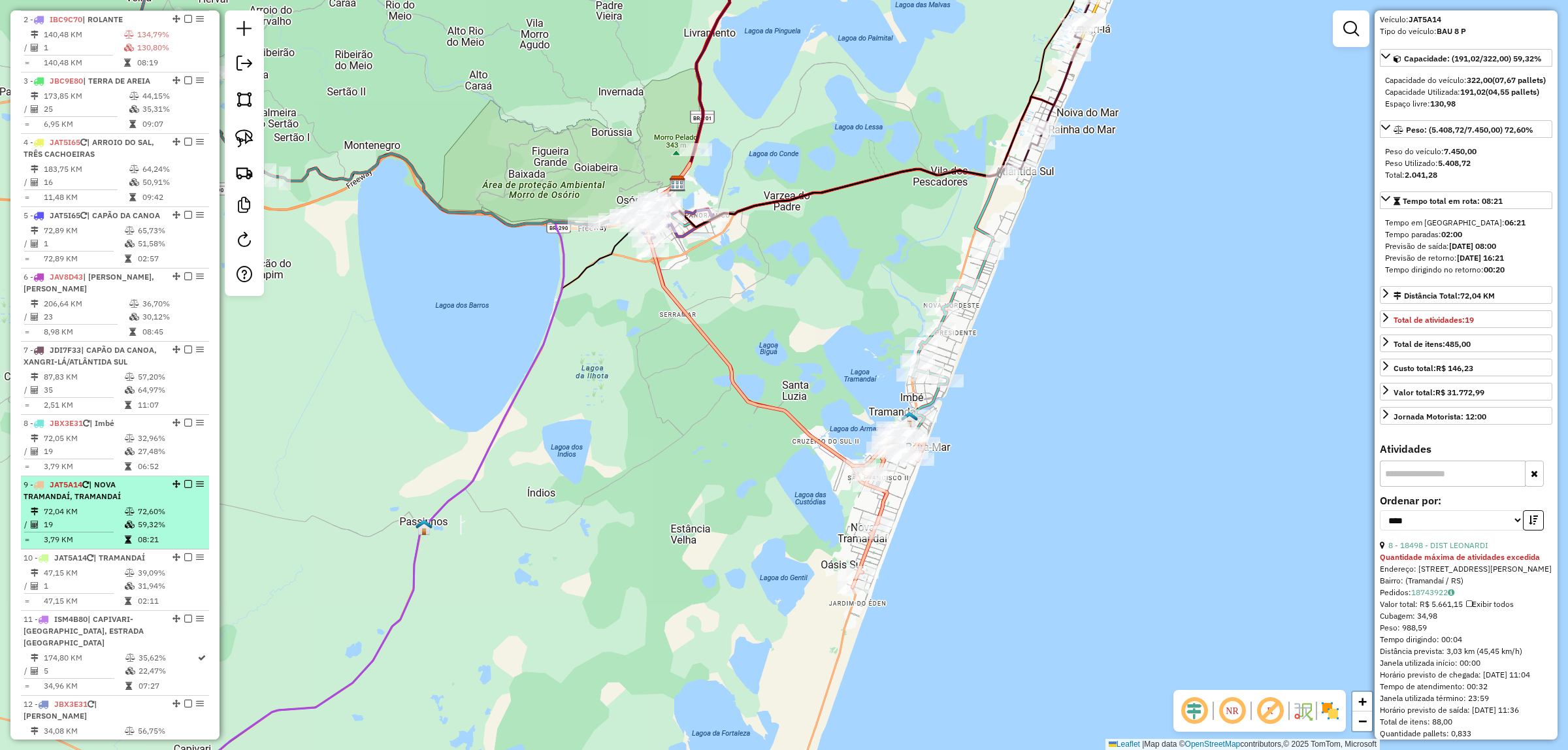
click at [125, 503] on div "9 - JAT5A14 | NOVA TRAMANDAÍ, TRAMANDAÍ" at bounding box center [93, 491] width 139 height 24
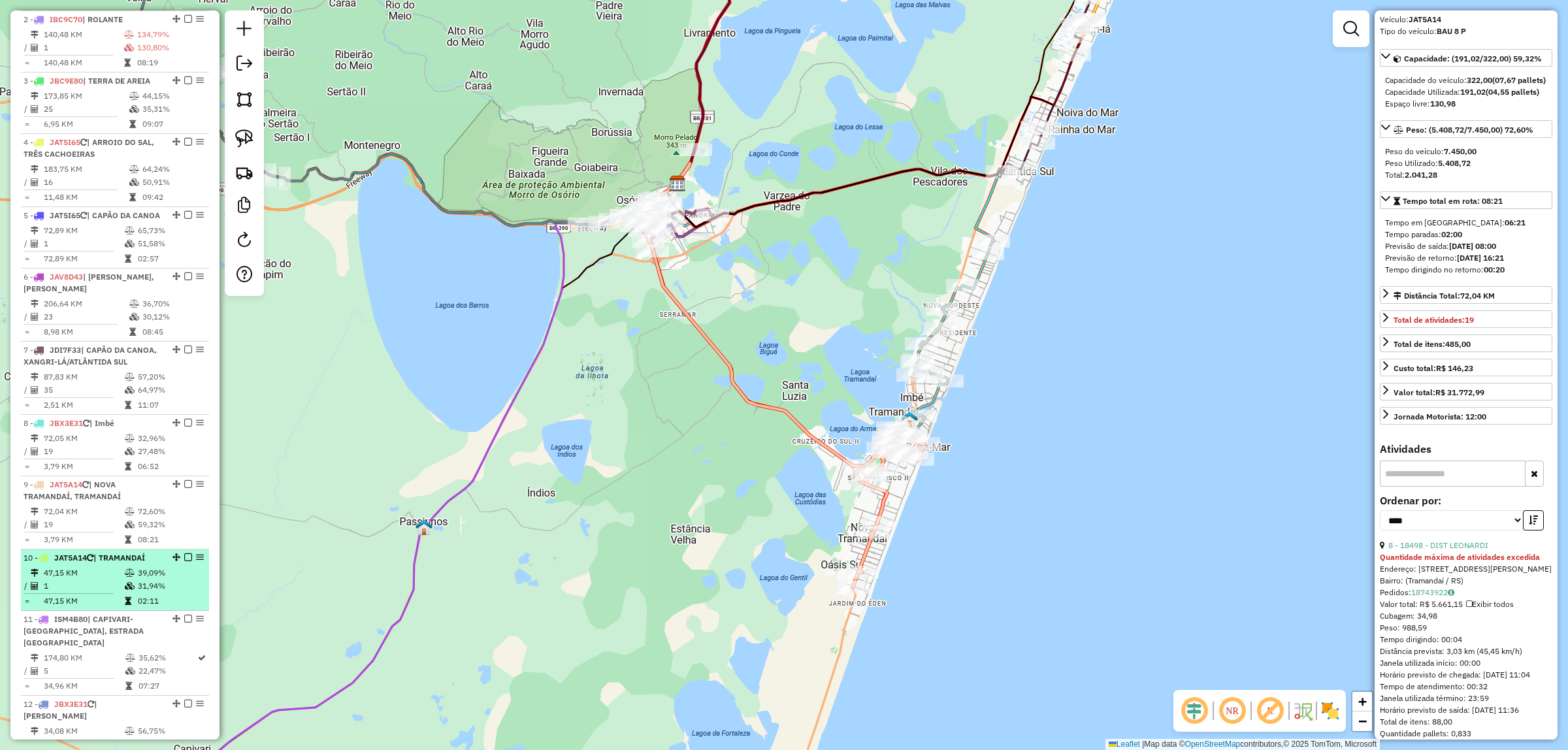
click at [111, 562] on span "| TRAMANDAÍ" at bounding box center [119, 557] width 51 height 10
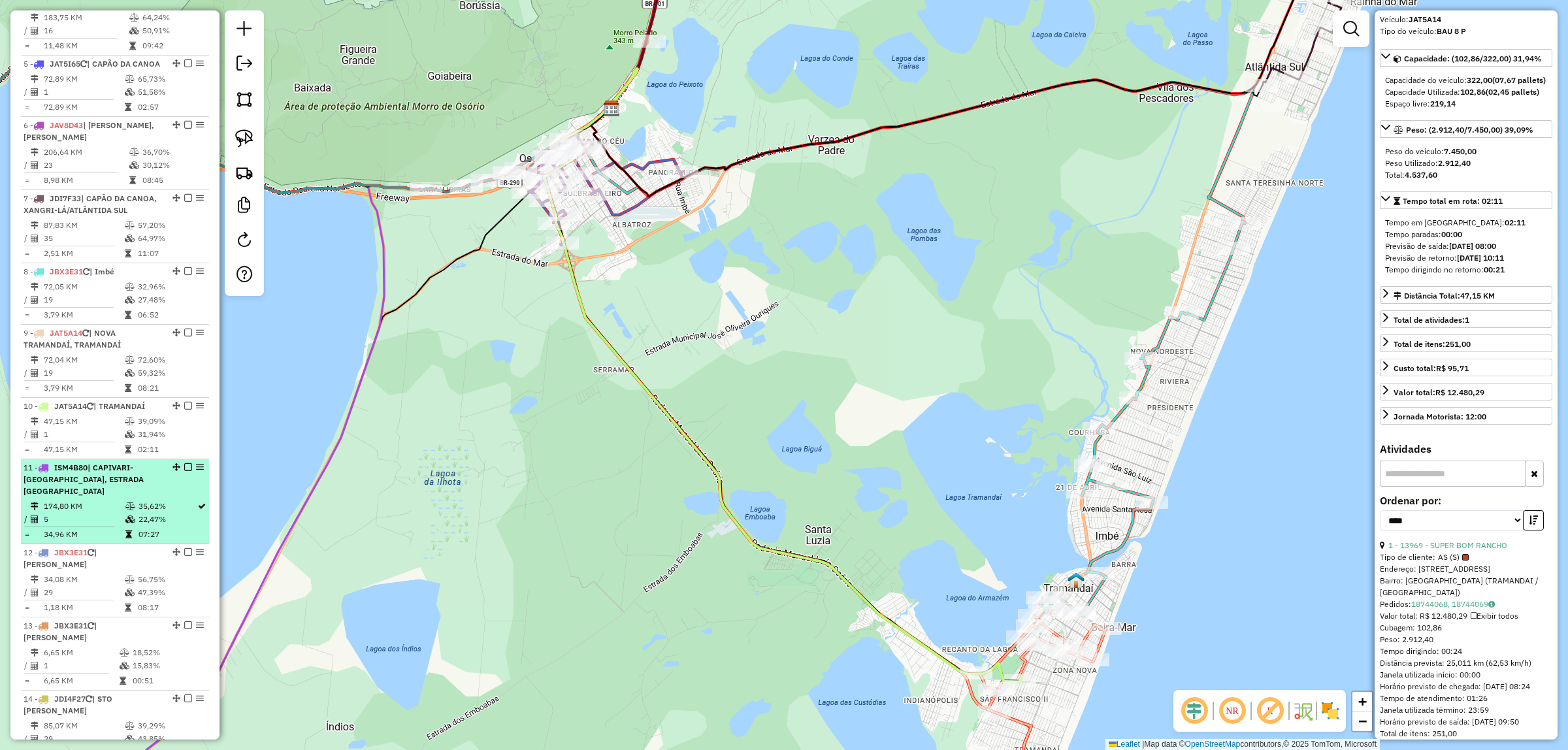
scroll to position [757, 0]
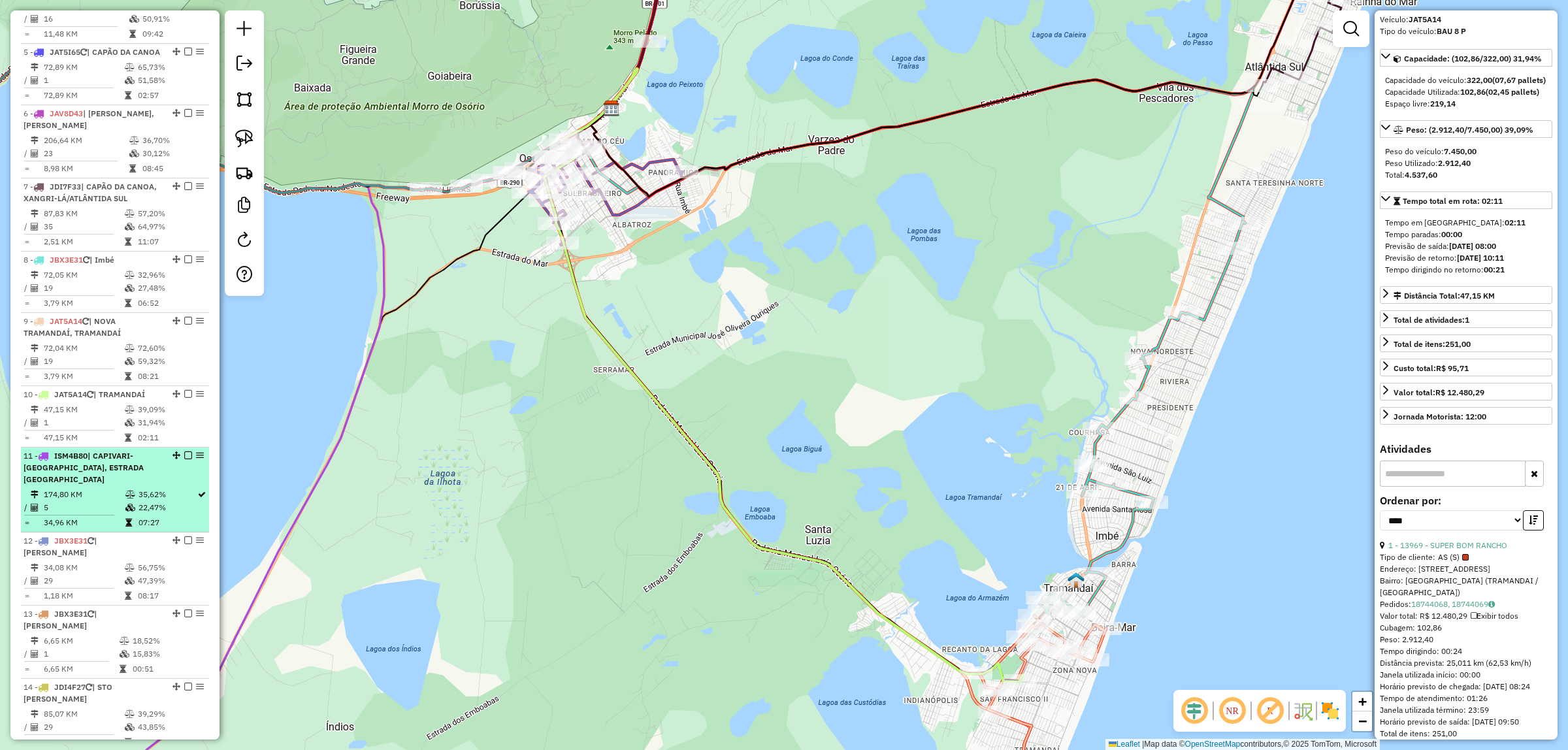
click at [117, 514] on td "5" at bounding box center [84, 507] width 82 height 13
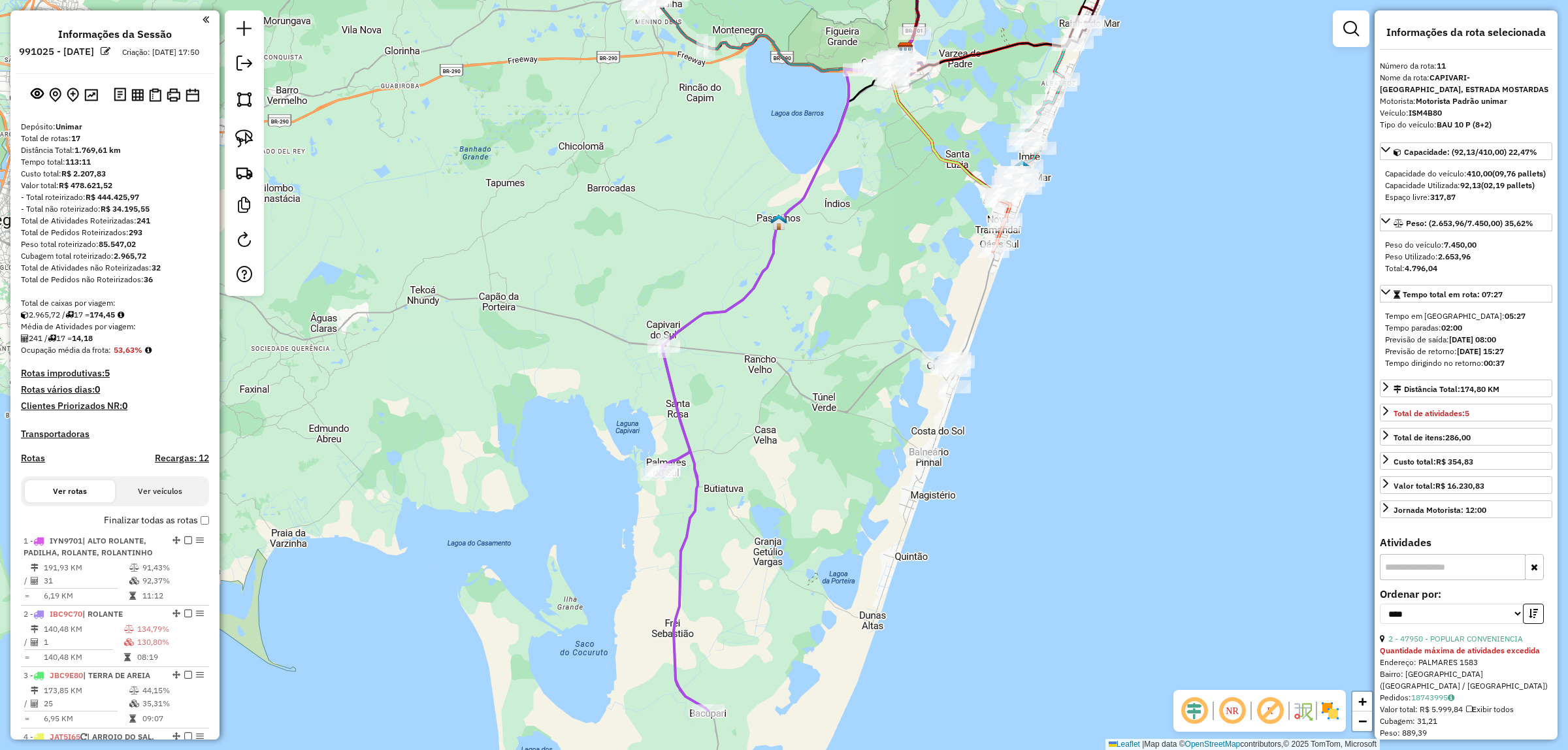
select select "*********"
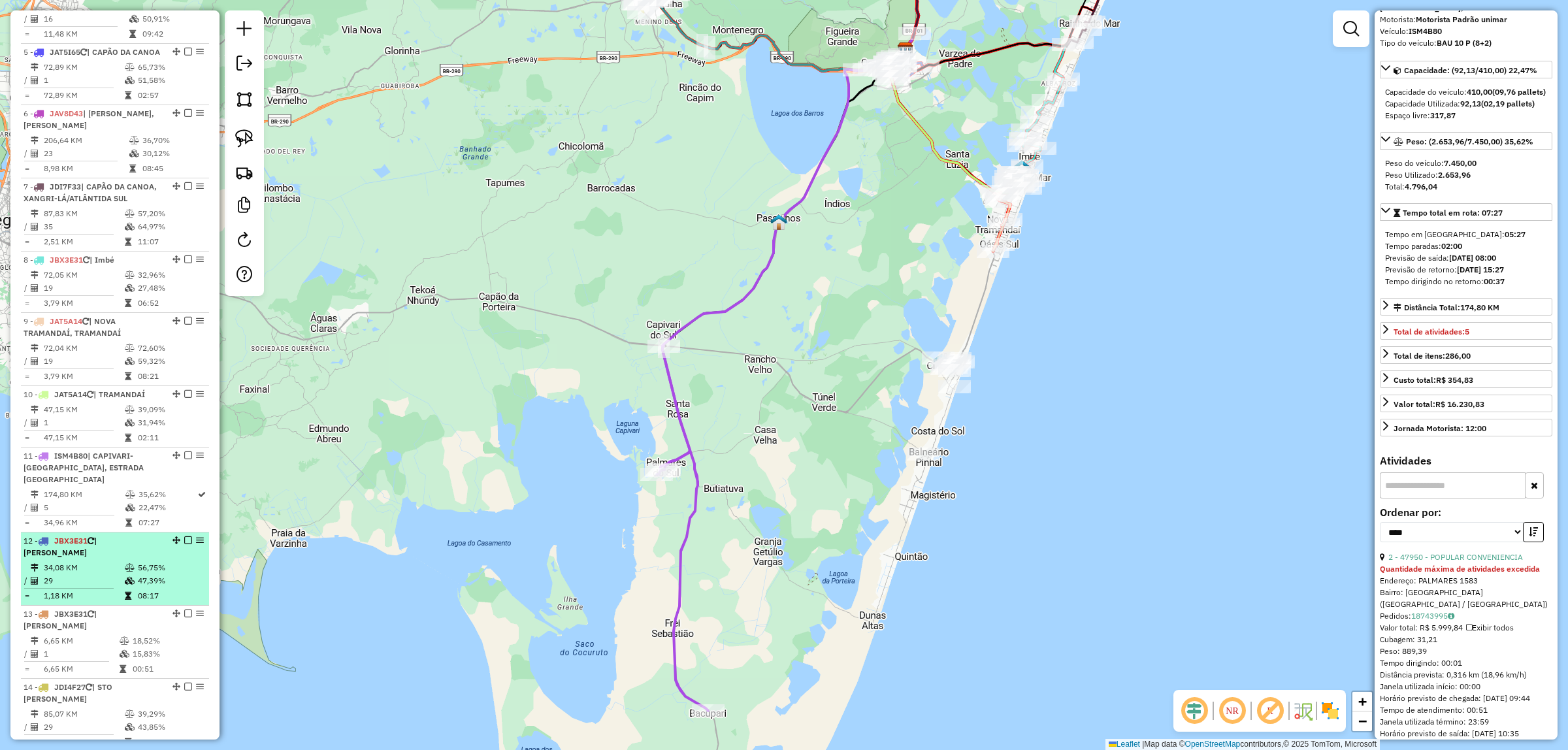
click at [109, 578] on td "29" at bounding box center [84, 581] width 81 height 13
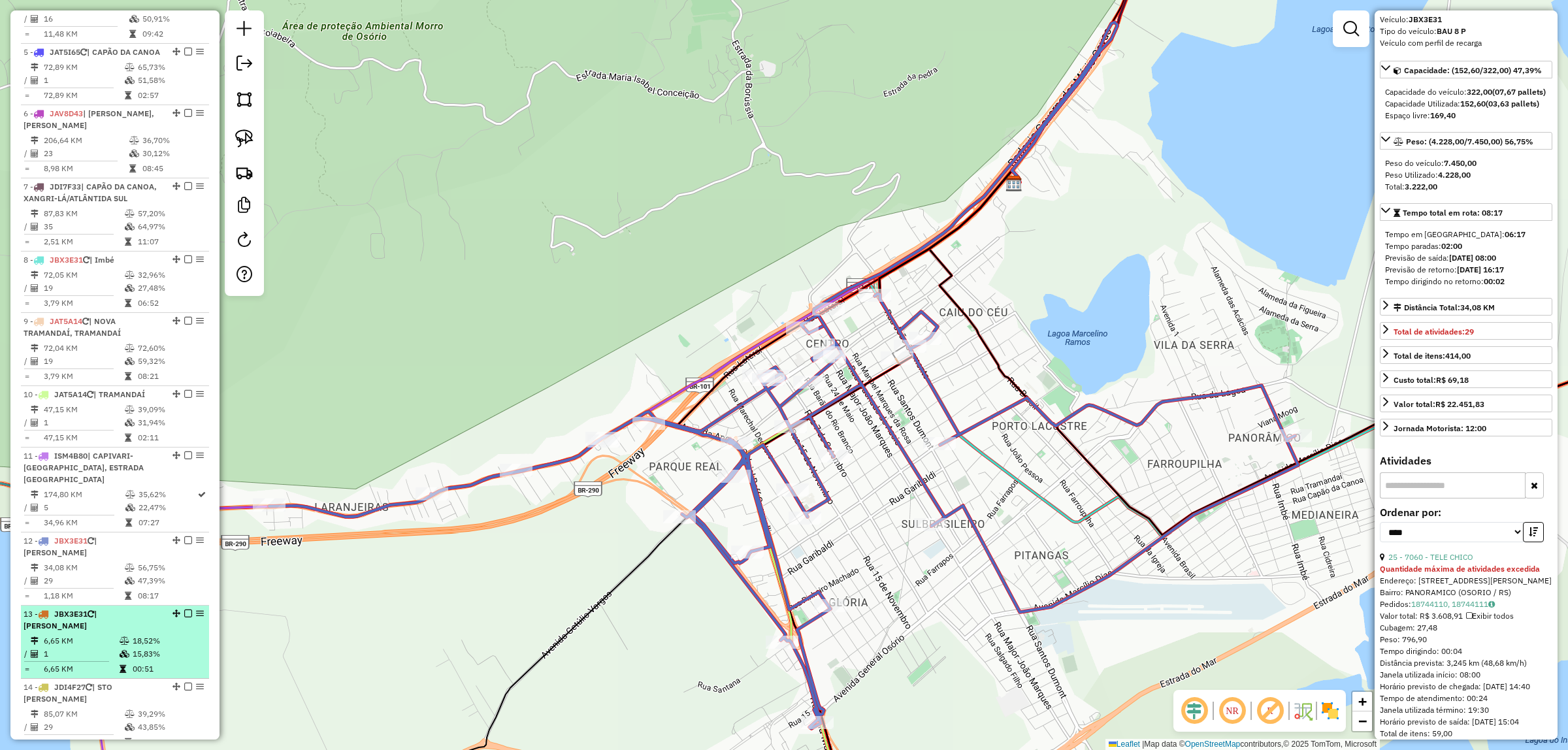
click at [97, 611] on span "| [PERSON_NAME]" at bounding box center [61, 619] width 74 height 21
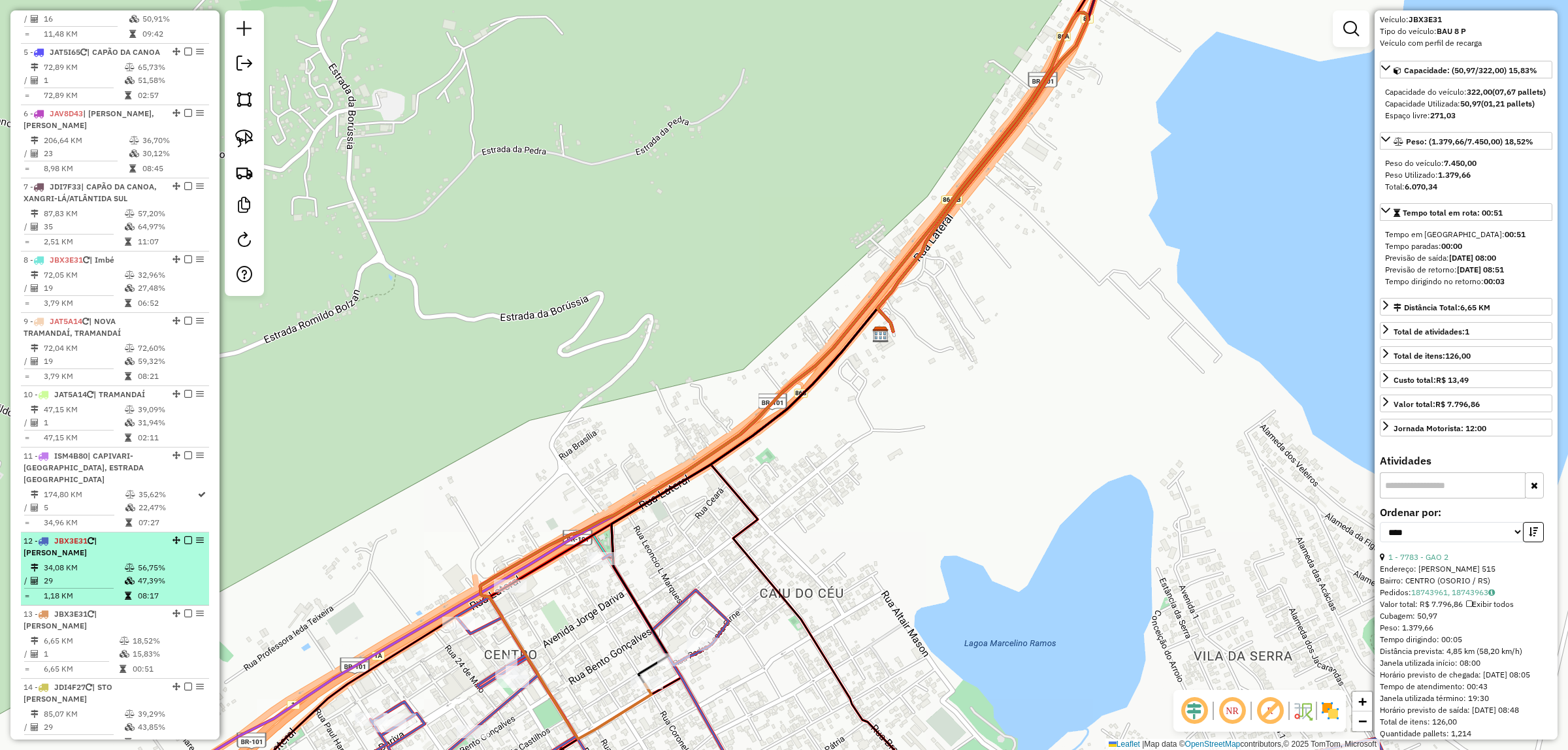
click at [134, 559] on li "12 - JBX3E31 | Osório 34,08 KM 56,75% / 29 47,39% = 1,18 KM 08:17" at bounding box center [115, 569] width 188 height 74
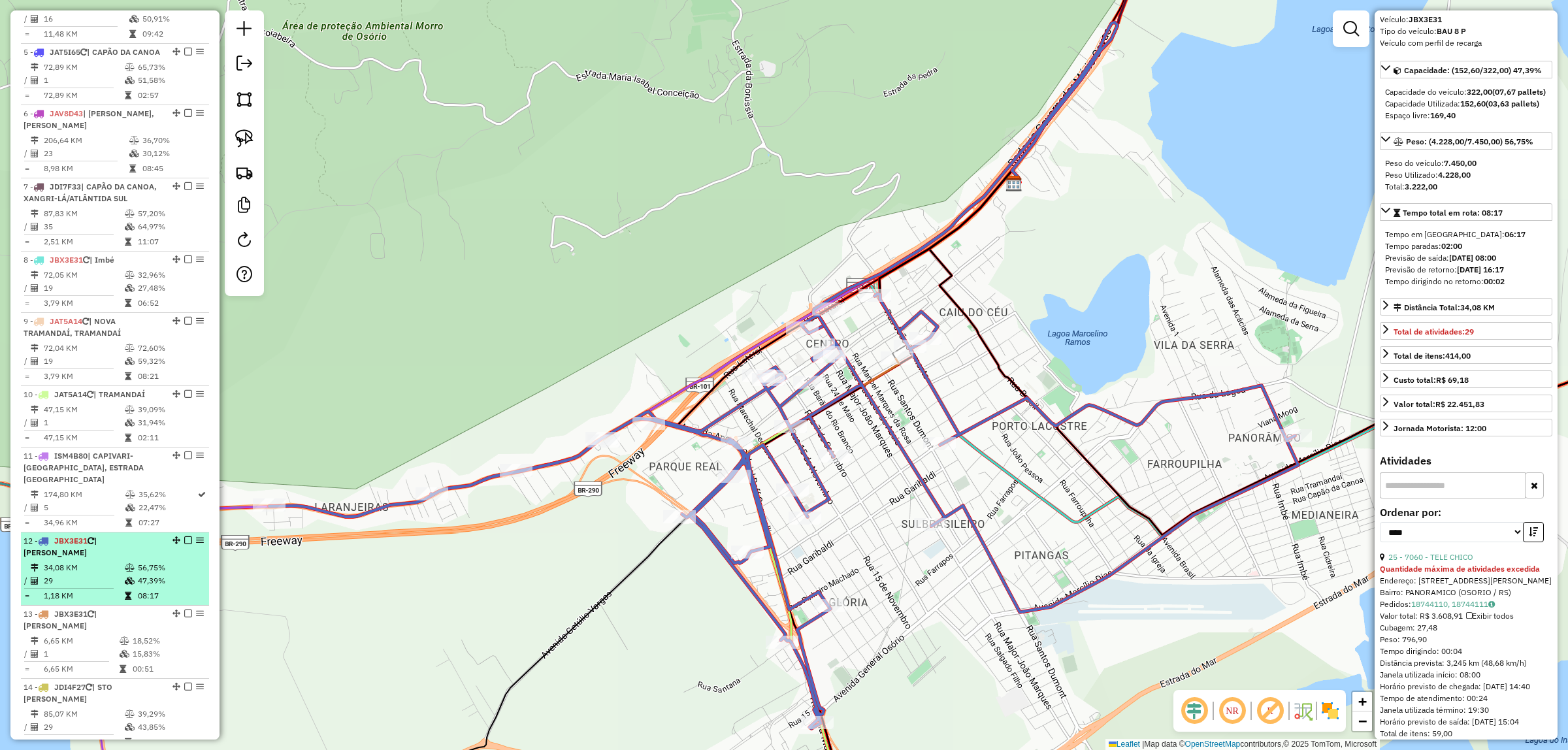
click at [108, 605] on li "12 - JBX3E31 | Osório 34,08 KM 56,75% / 29 47,39% = 1,18 KM 08:17" at bounding box center [115, 569] width 188 height 74
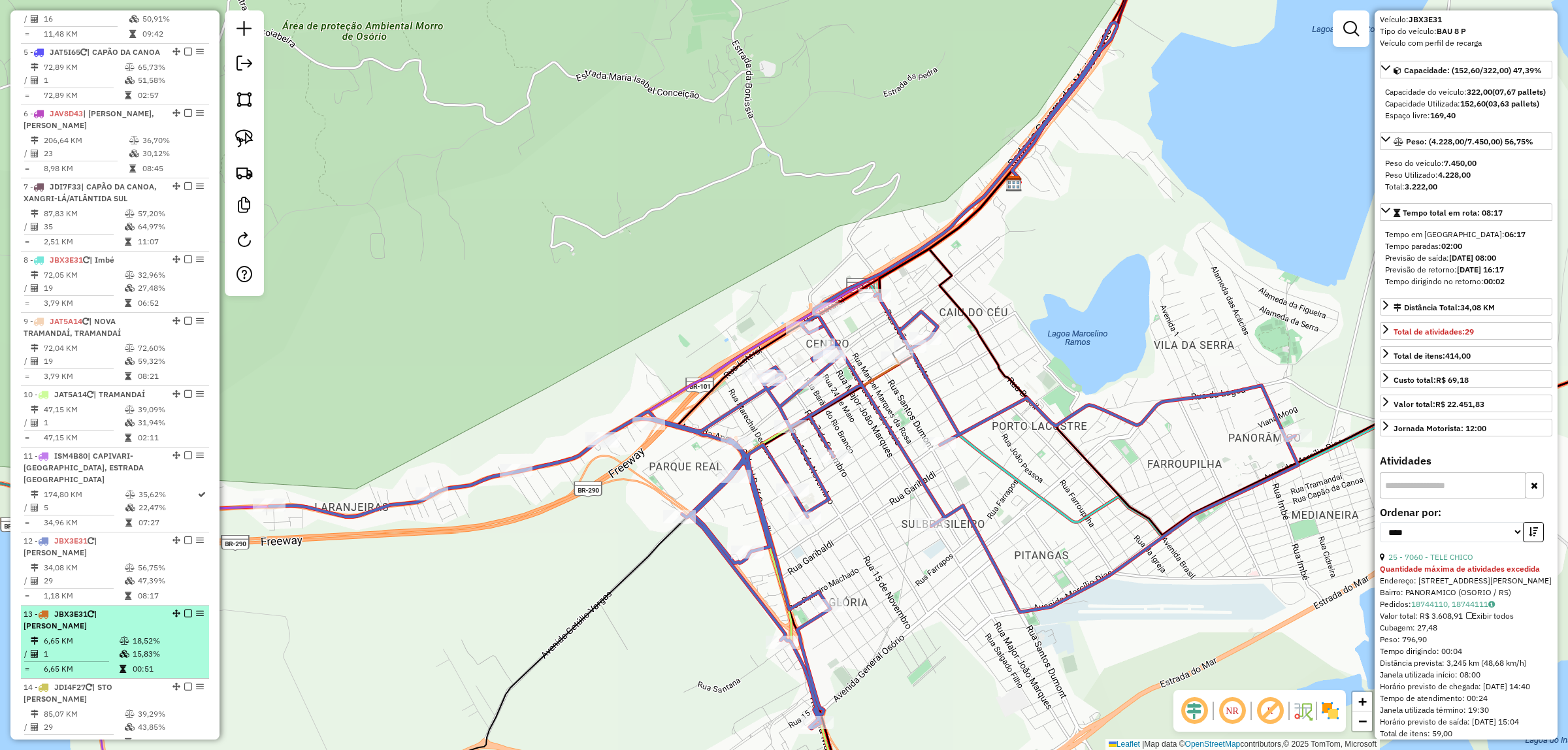
click at [113, 621] on li "13 - JBX3E31 | Osório 6,65 KM 18,52% / 1 15,83% = 6,65 KM 00:51" at bounding box center [115, 642] width 188 height 74
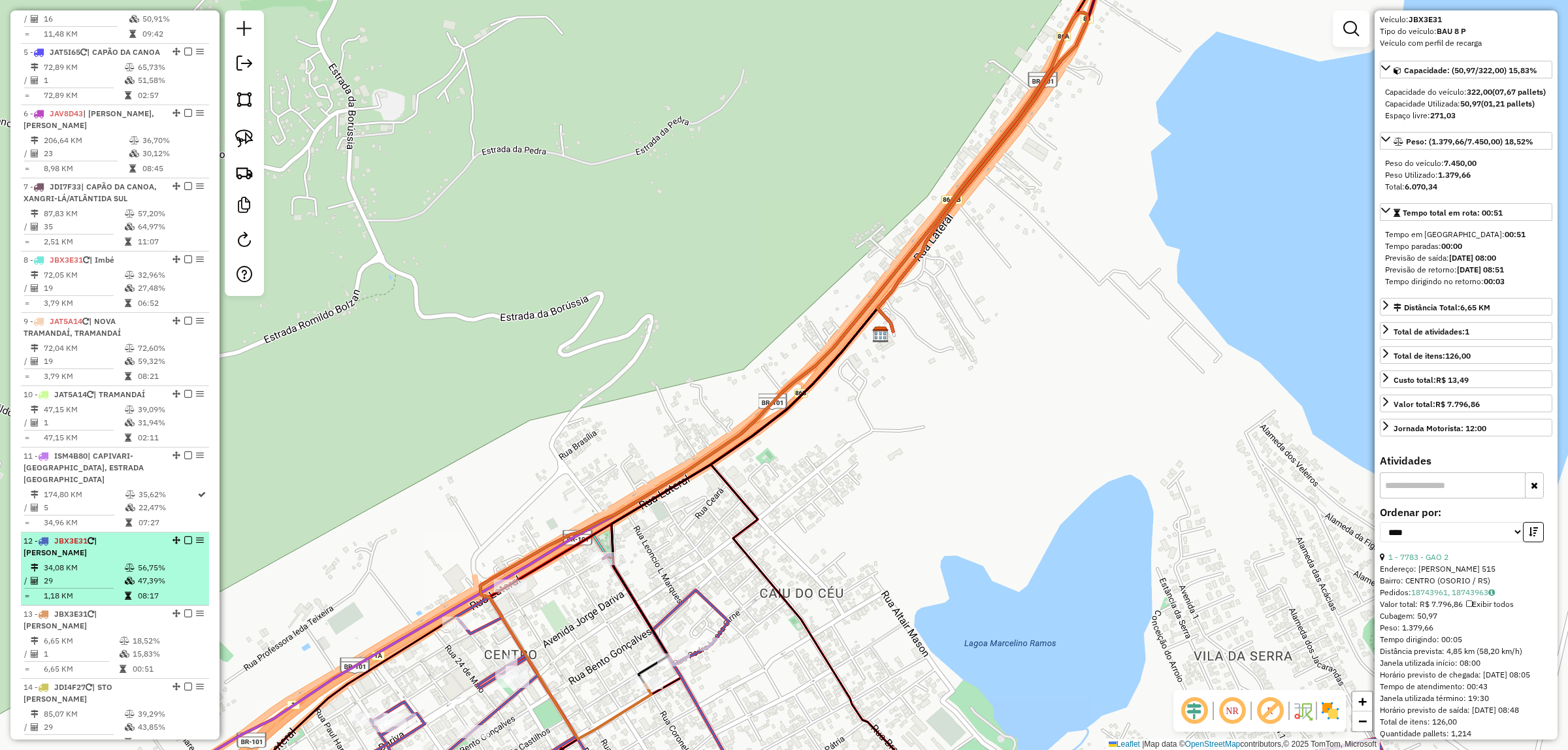
click at [130, 574] on td at bounding box center [131, 567] width 13 height 13
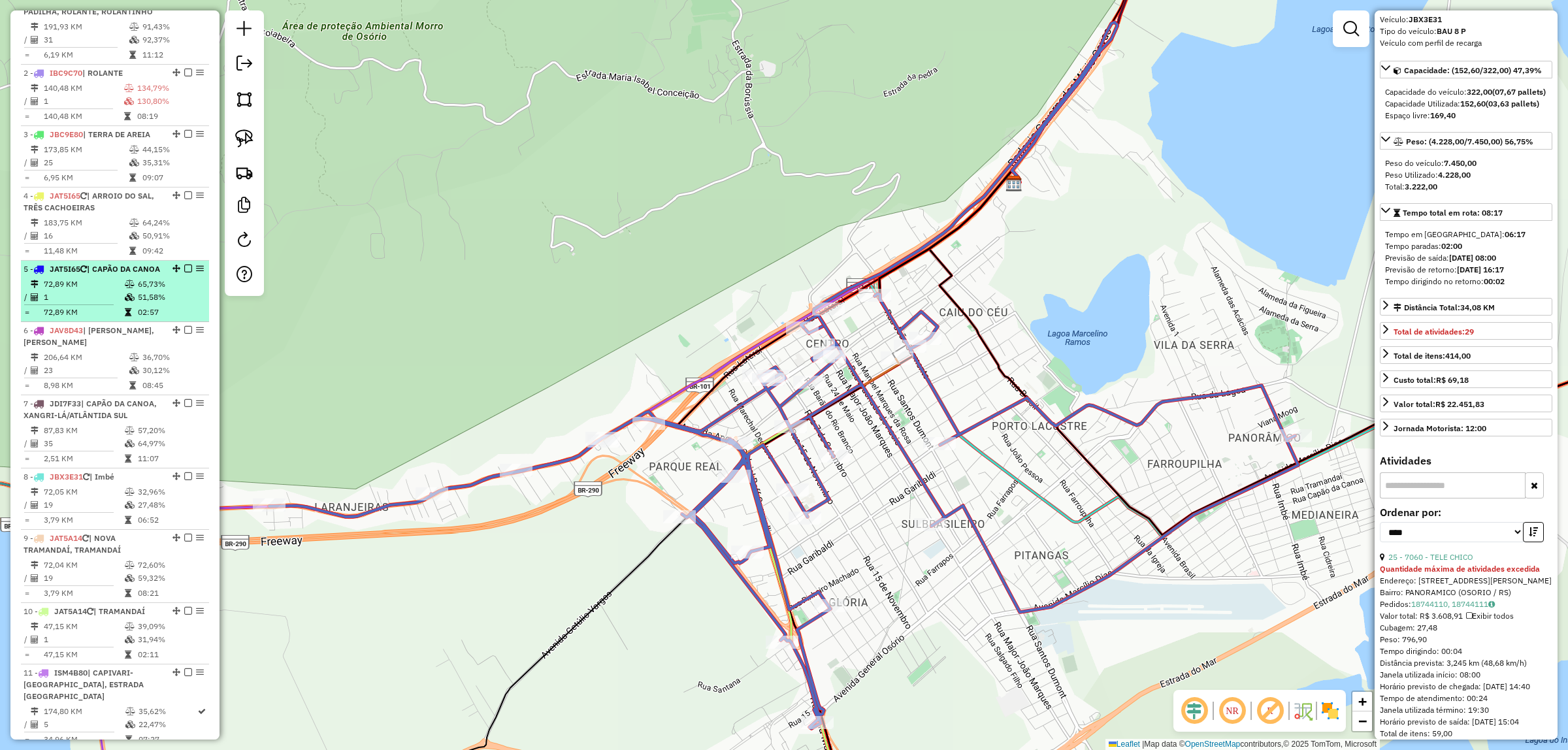
scroll to position [513, 0]
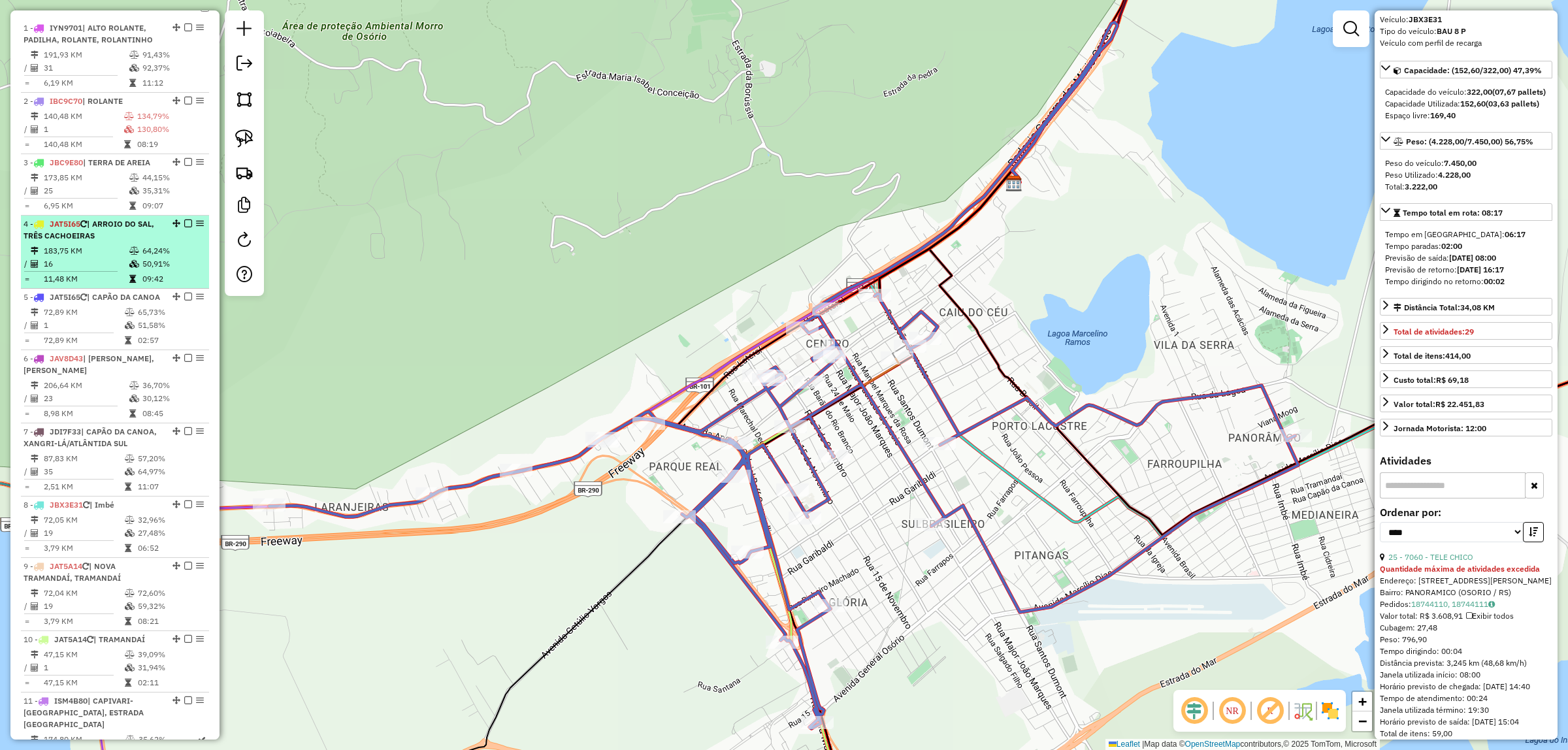
click at [147, 257] on td "64,24%" at bounding box center [173, 251] width 62 height 13
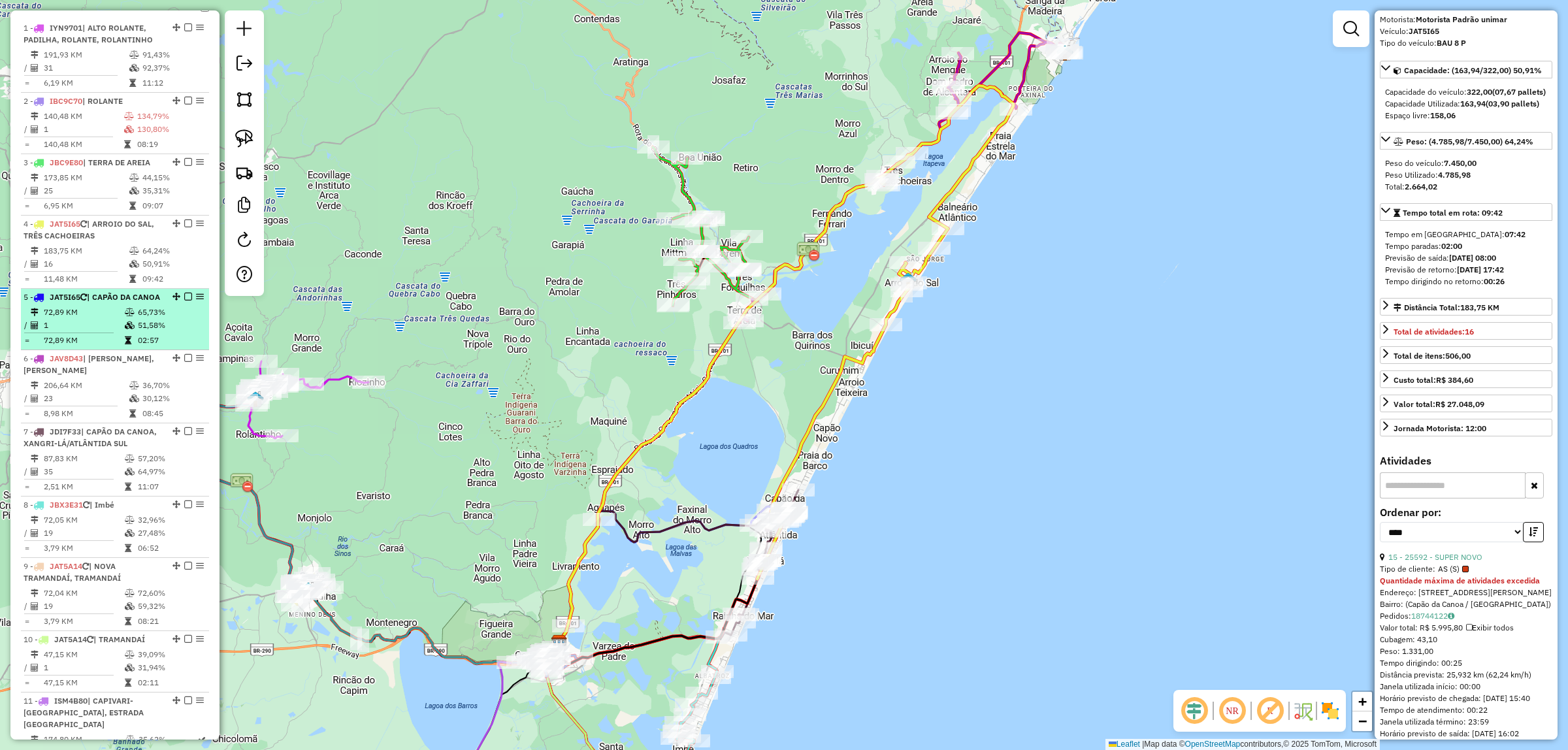
click at [125, 316] on icon at bounding box center [130, 312] width 10 height 8
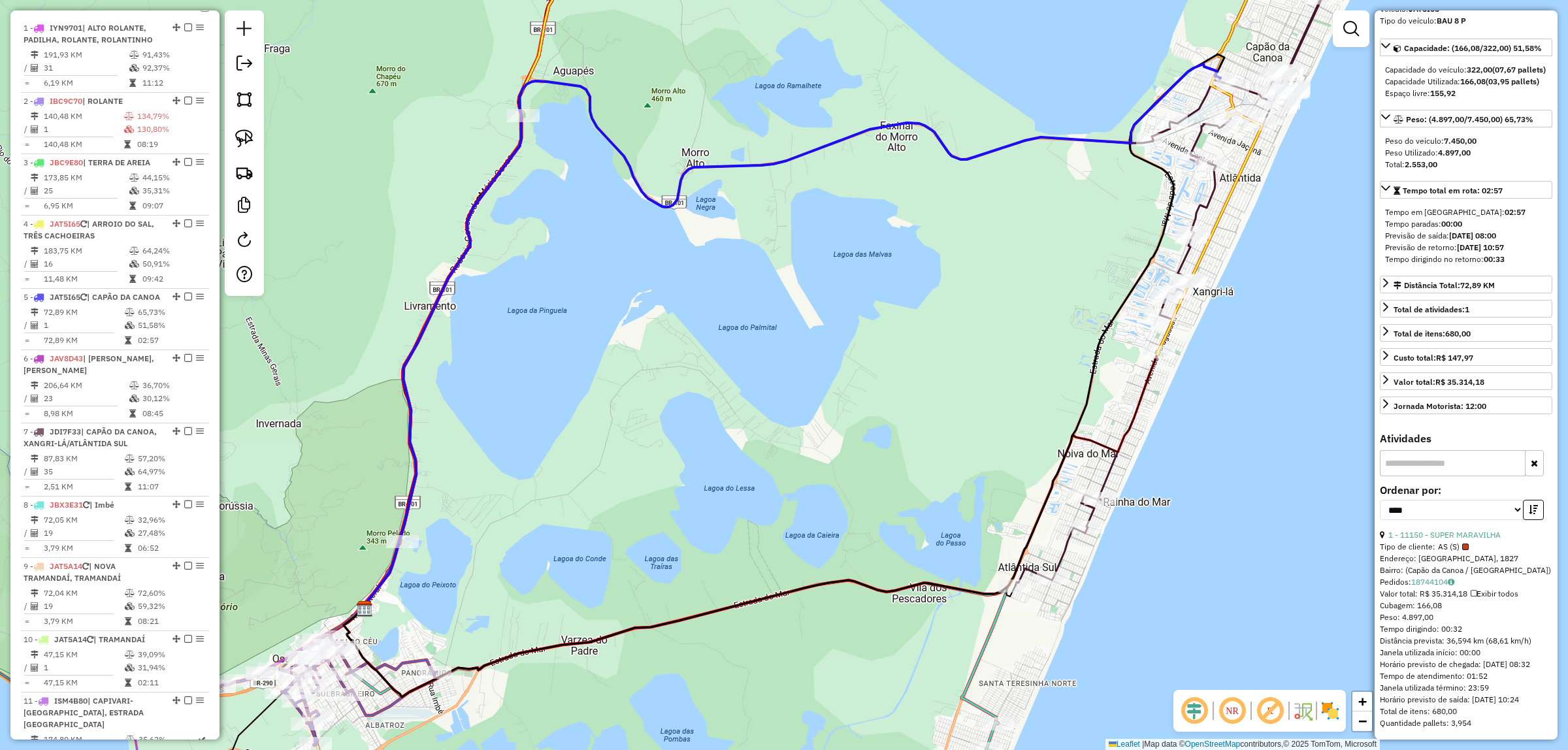
scroll to position [132, 0]
click at [128, 319] on td at bounding box center [131, 312] width 13 height 13
click at [119, 332] on td "1" at bounding box center [84, 325] width 81 height 13
click at [105, 270] on td "16" at bounding box center [85, 264] width 85 height 13
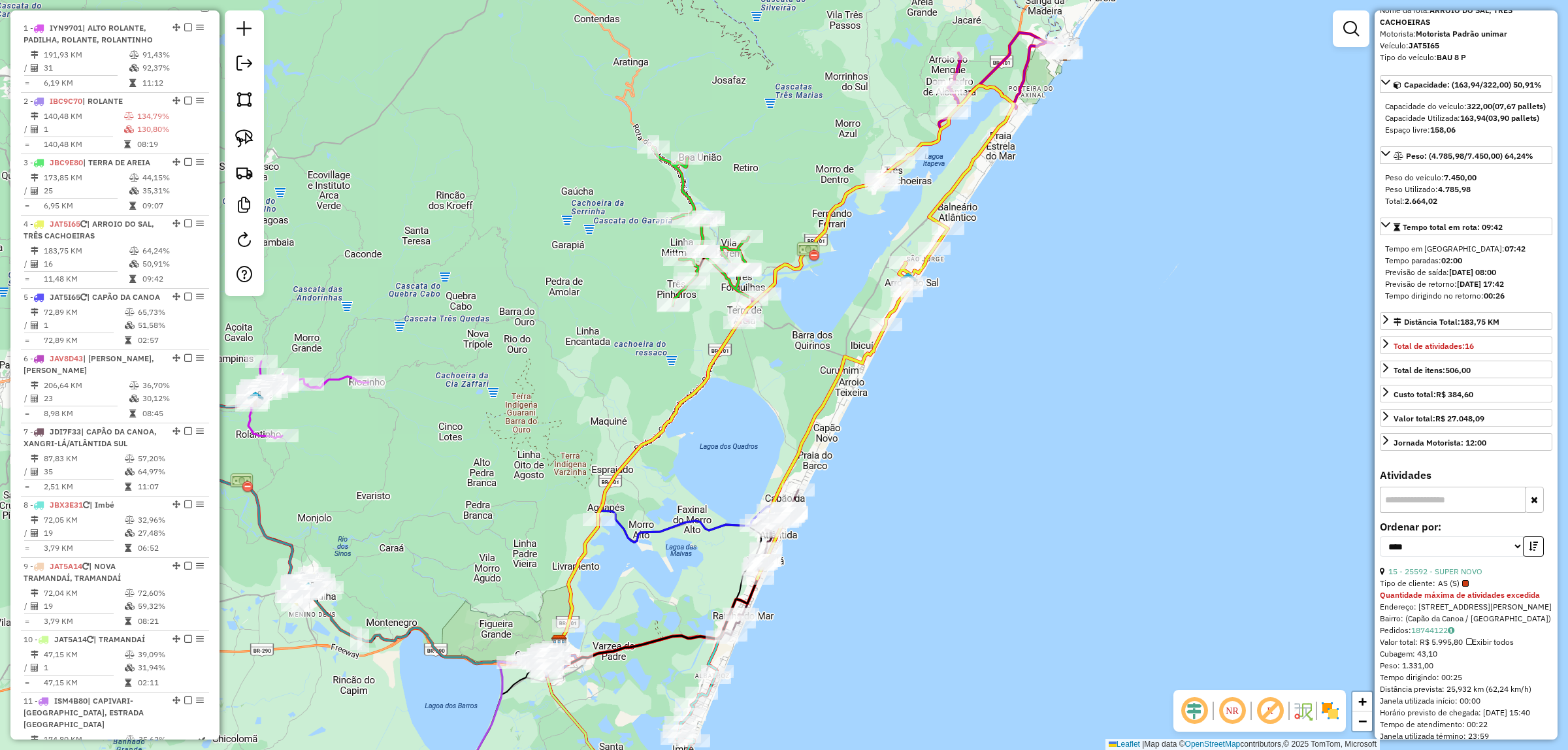
scroll to position [0, 0]
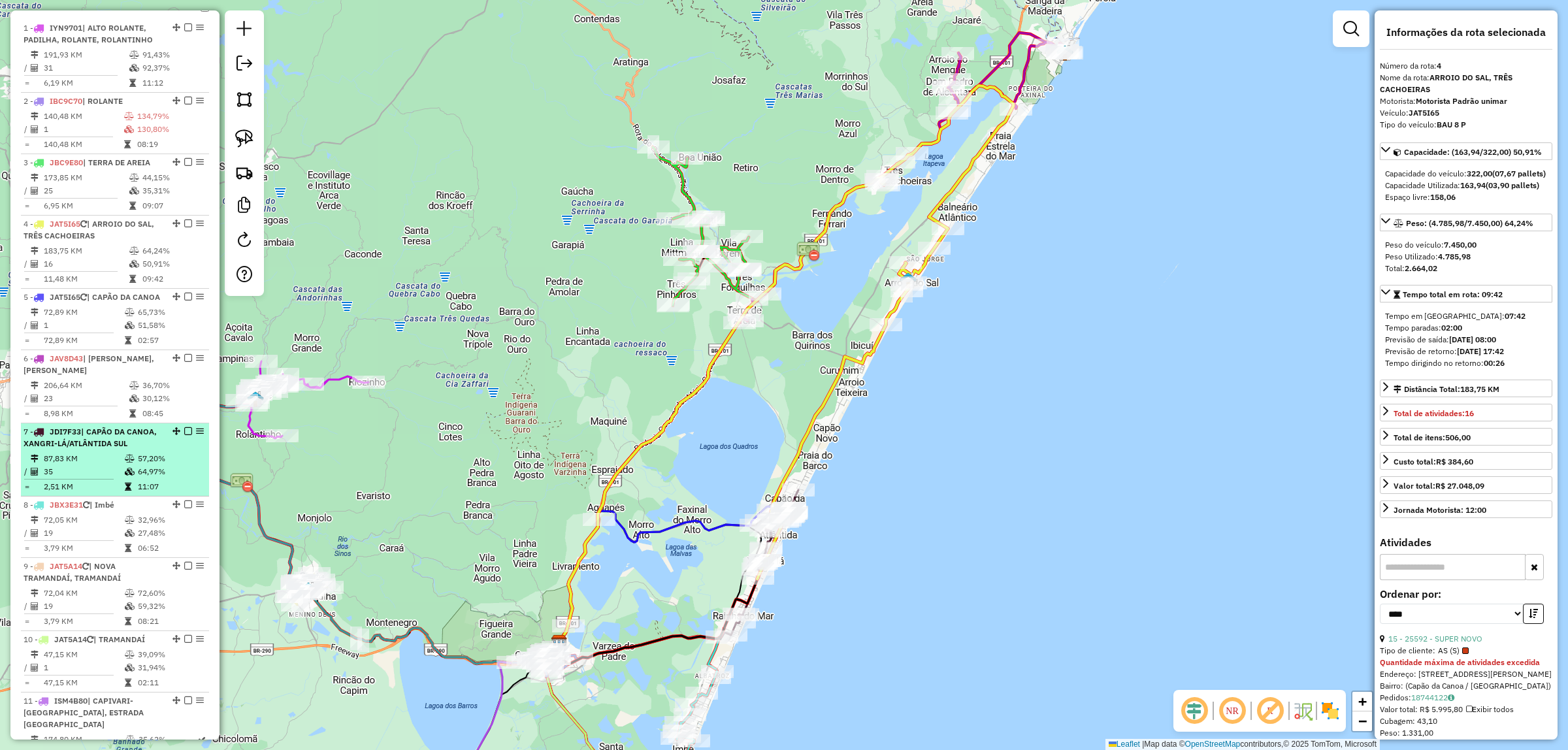
click at [125, 475] on icon at bounding box center [130, 472] width 10 height 8
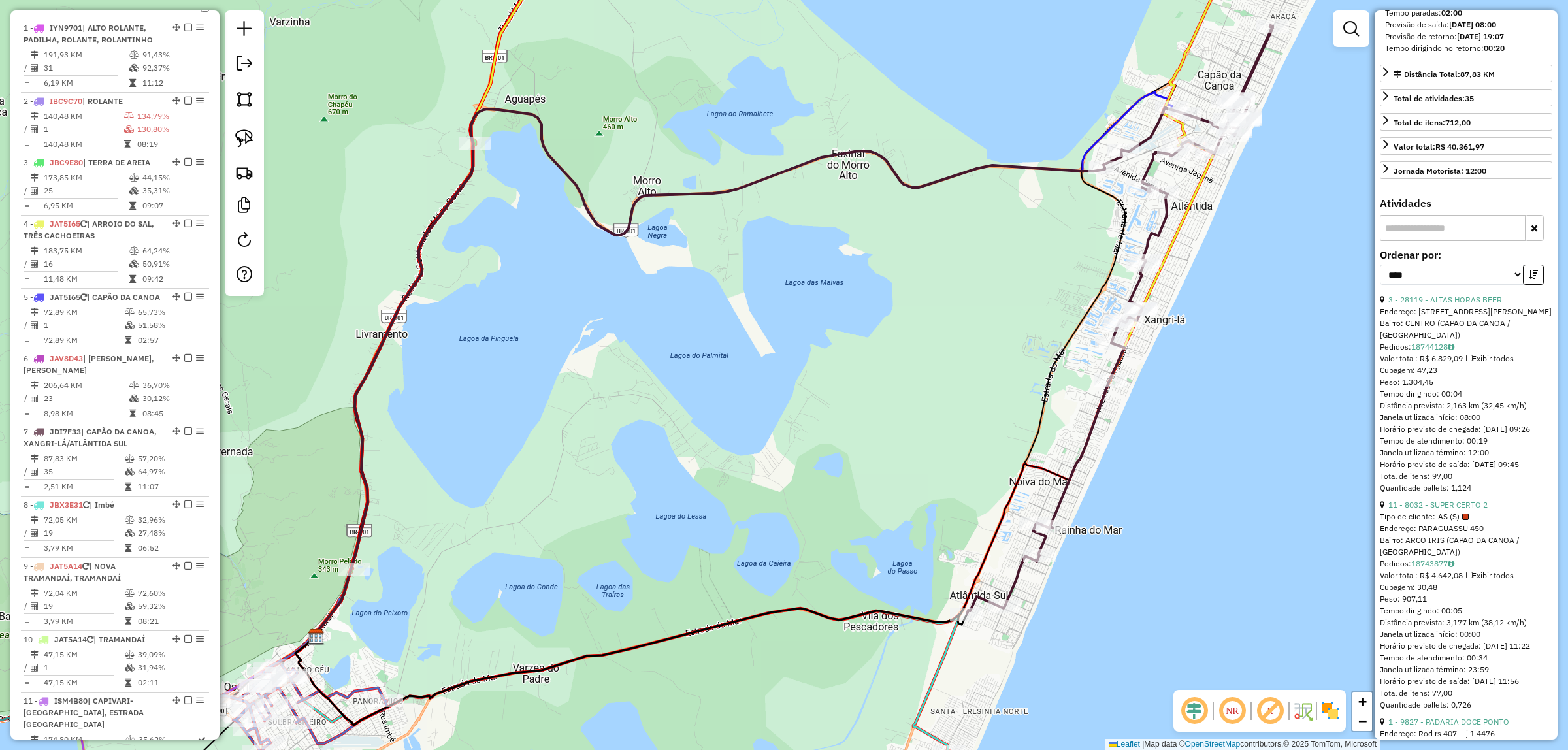
scroll to position [164, 0]
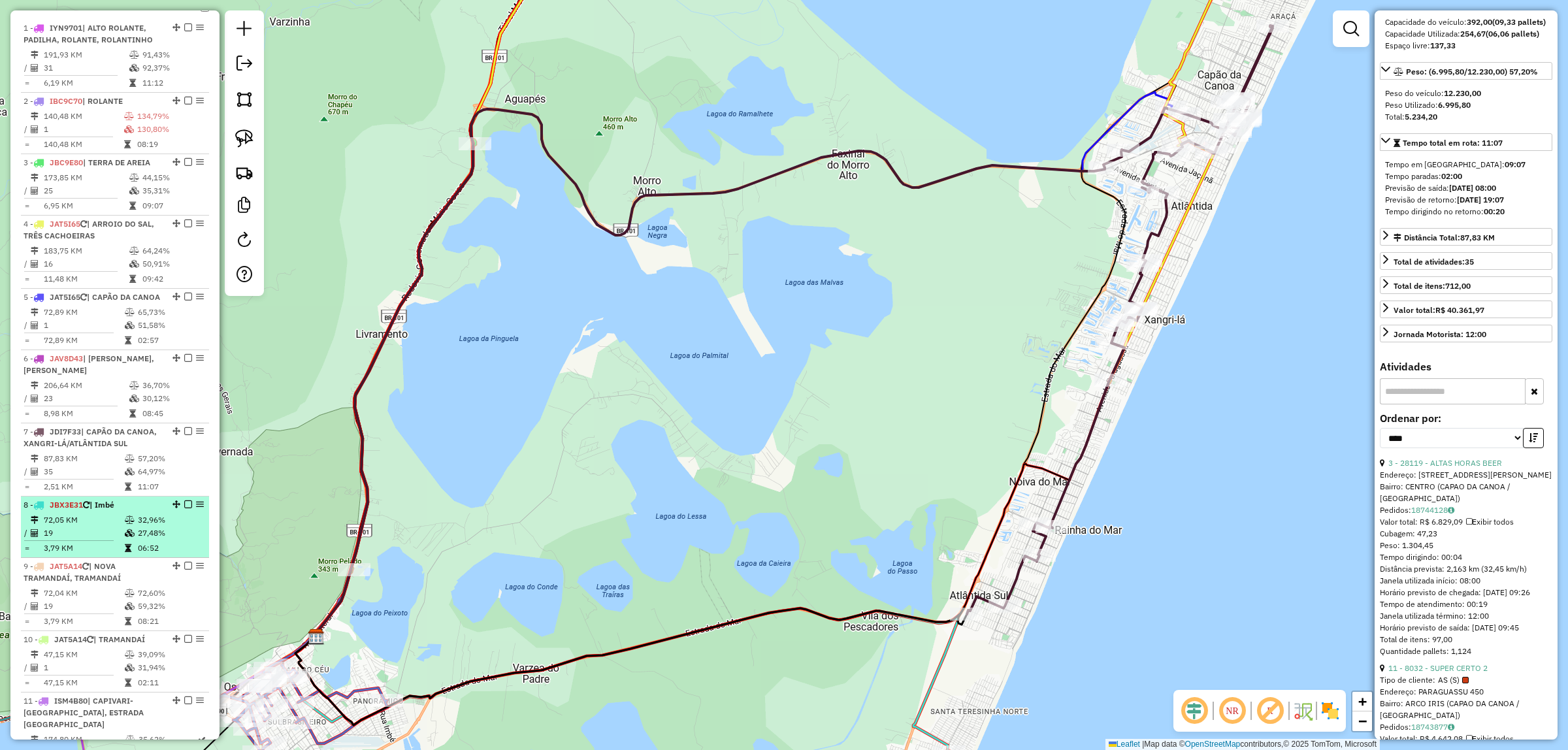
click at [114, 527] on td "72,05 KM" at bounding box center [84, 520] width 81 height 13
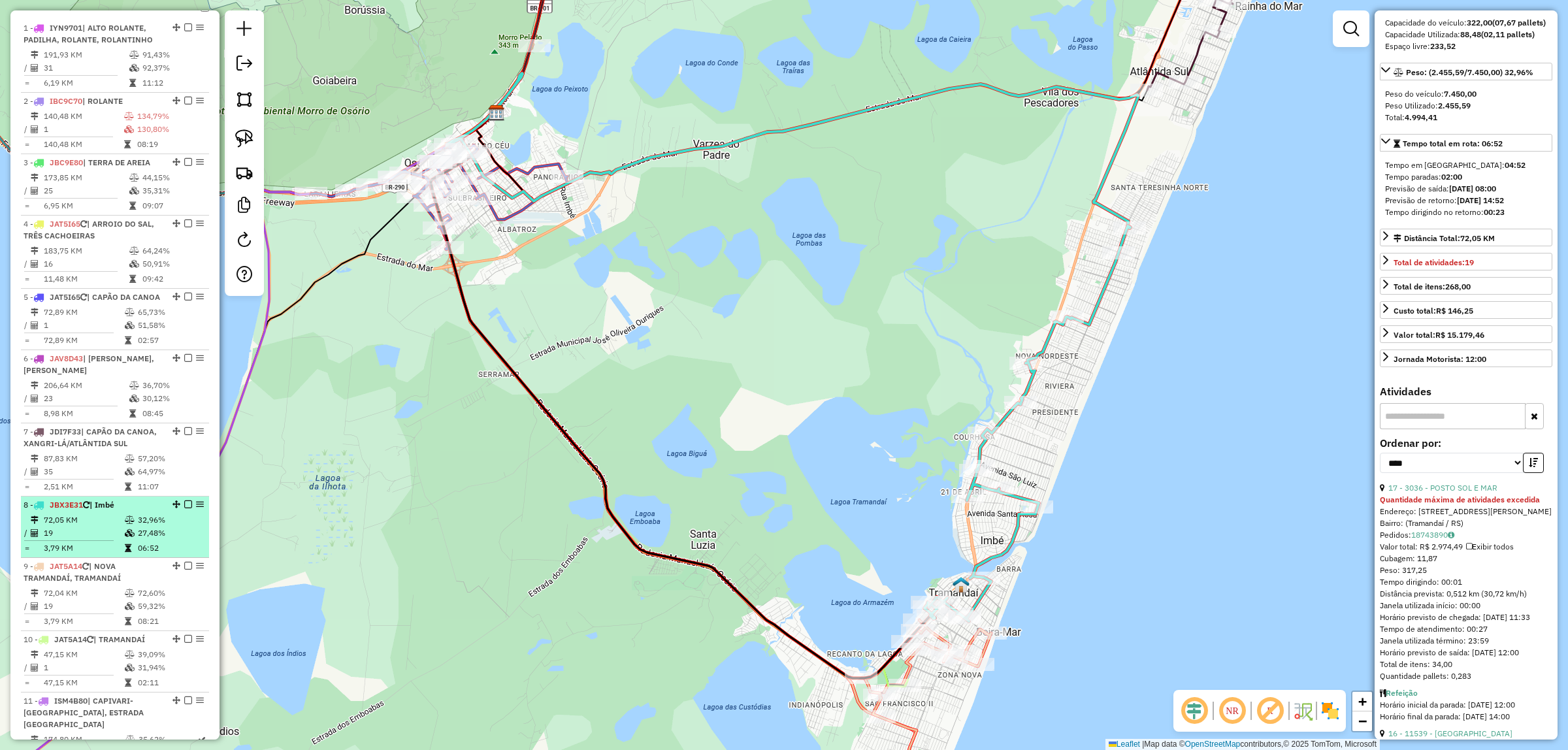
scroll to position [595, 0]
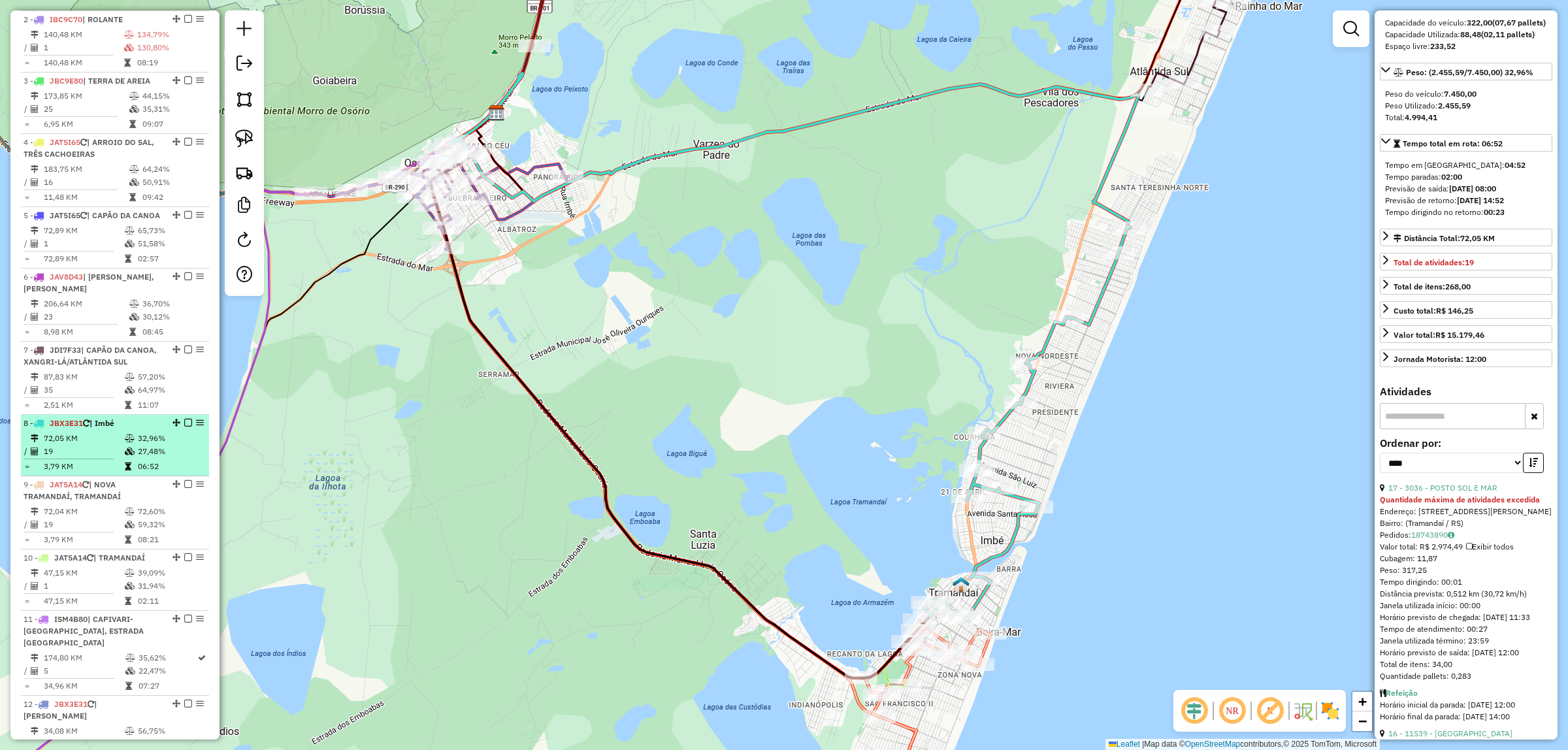
click at [113, 445] on td "72,05 KM" at bounding box center [84, 438] width 81 height 13
drag, startPoint x: 113, startPoint y: 461, endPoint x: 654, endPoint y: 387, distance: 546.0
click at [649, 390] on div "Janela de atendimento Grade de atendimento Capacidade Transportadoras Veículos …" at bounding box center [784, 375] width 1568 height 750
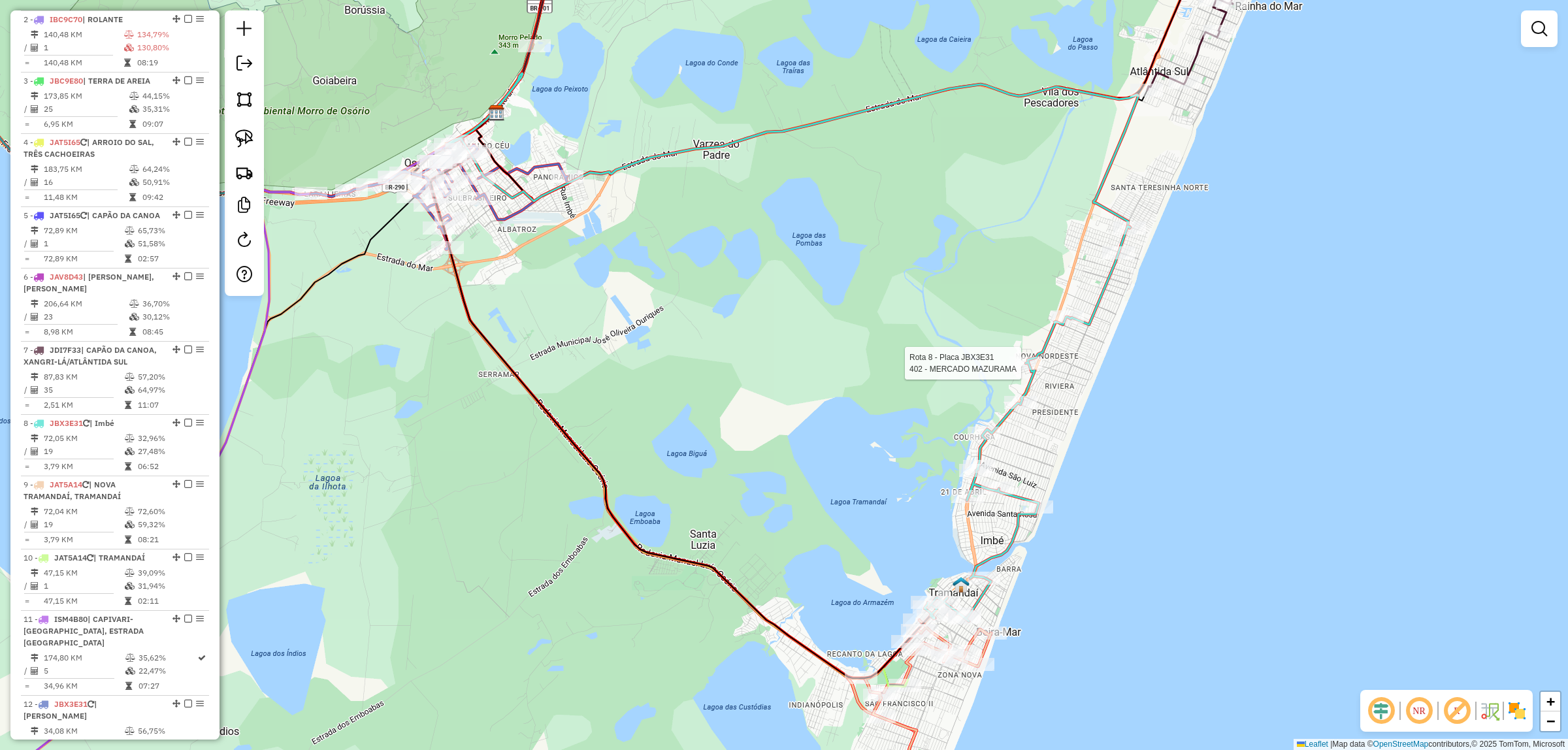
select select "*********"
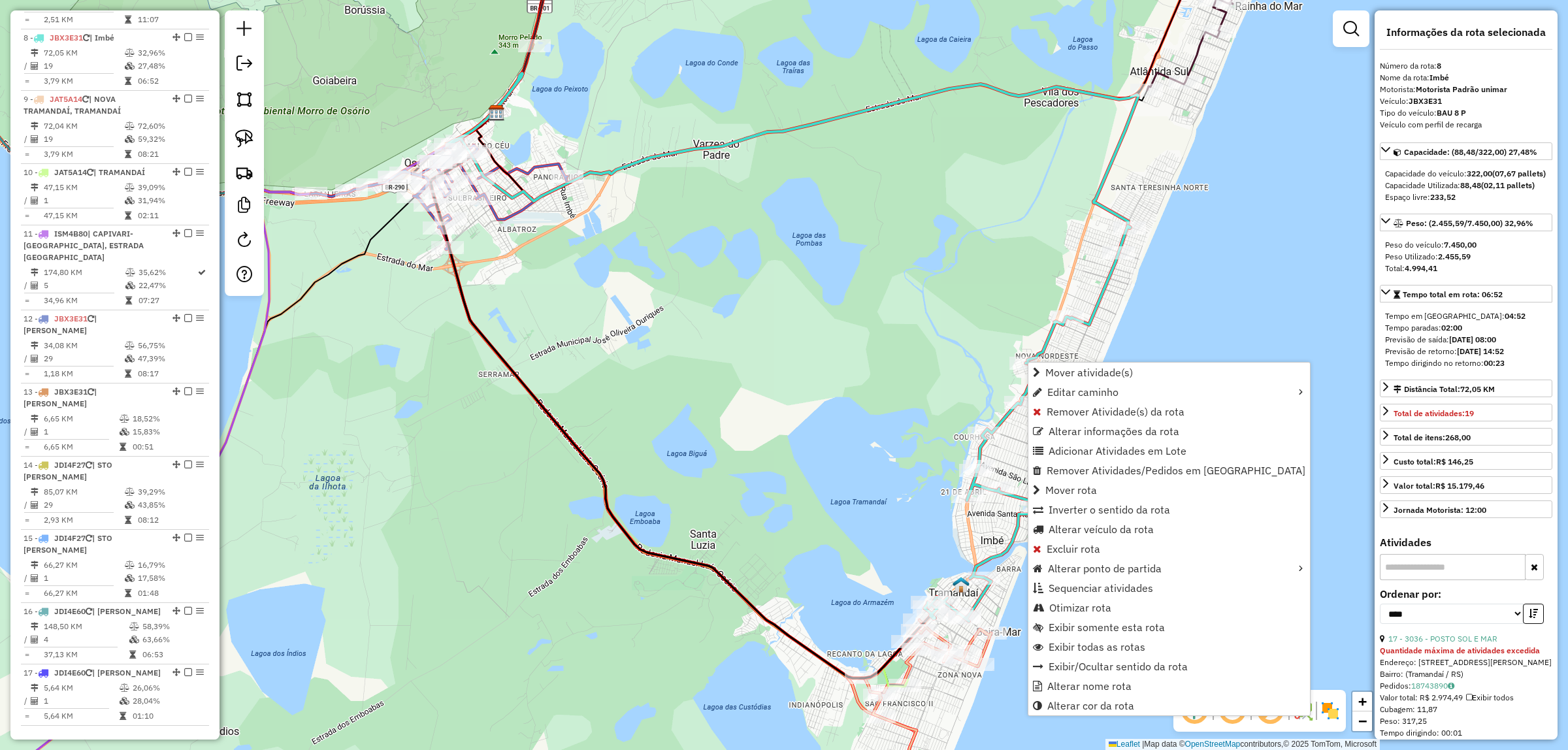
scroll to position [1023, 0]
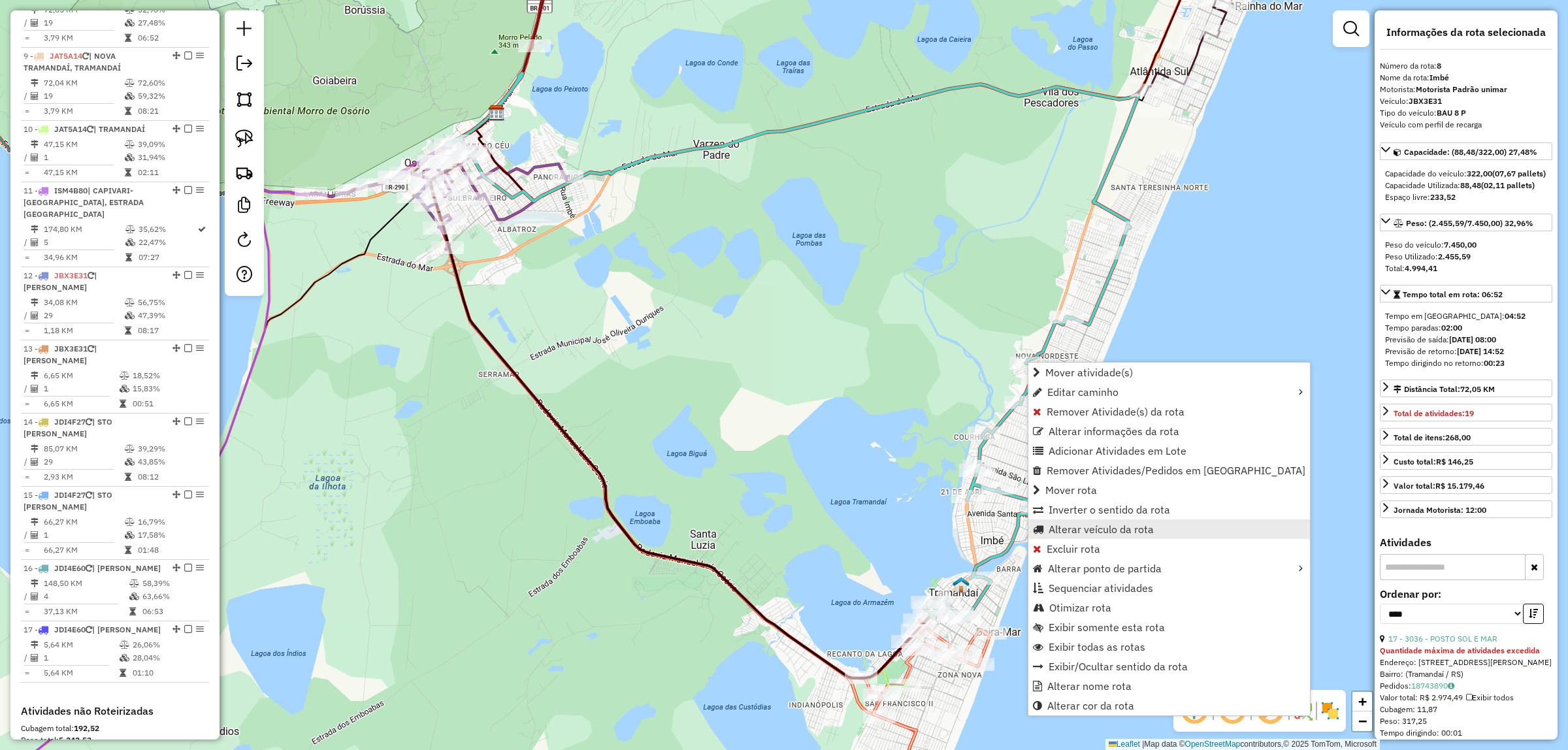
click at [1102, 530] on span "Alterar veículo da rota" at bounding box center [1101, 528] width 105 height 10
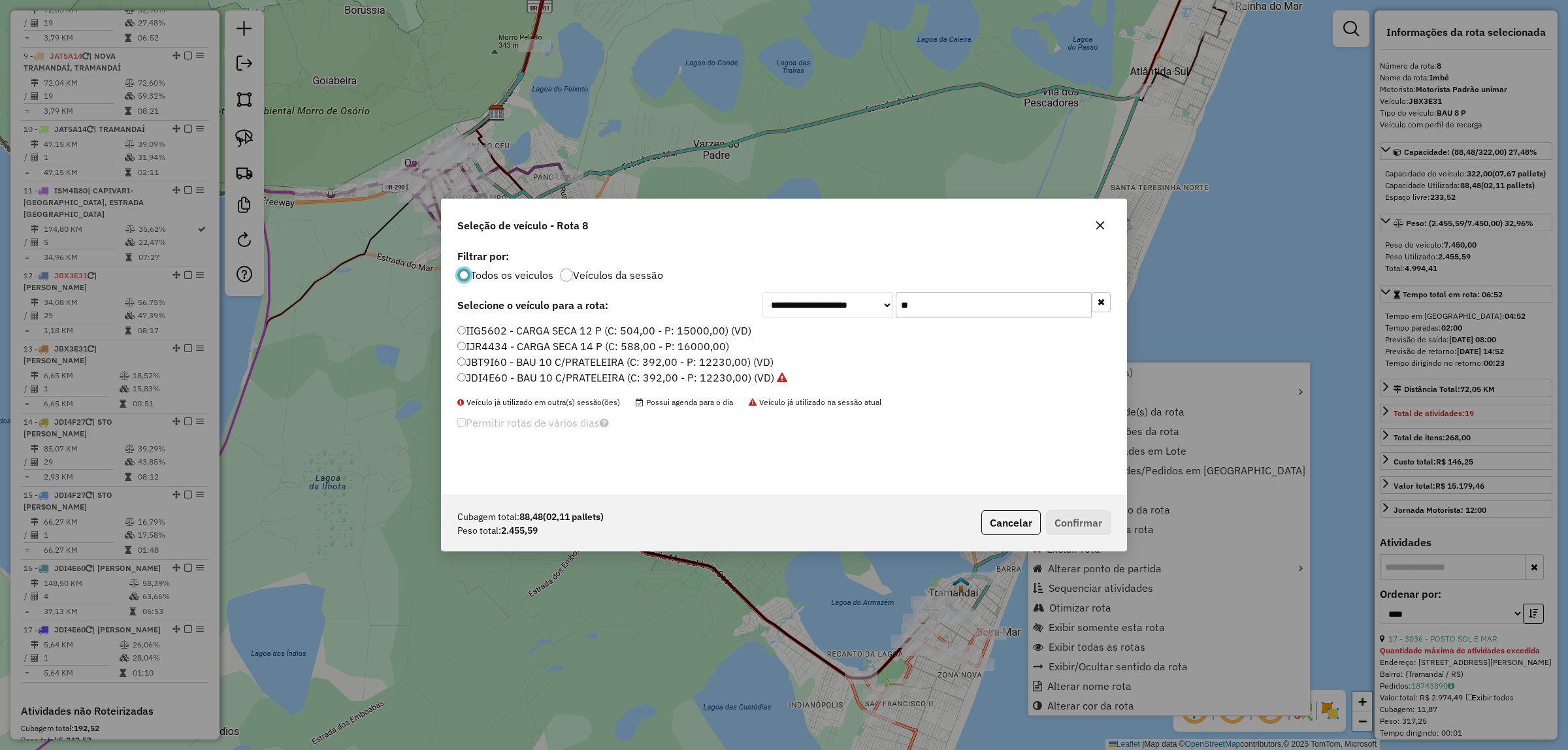
scroll to position [6, 4]
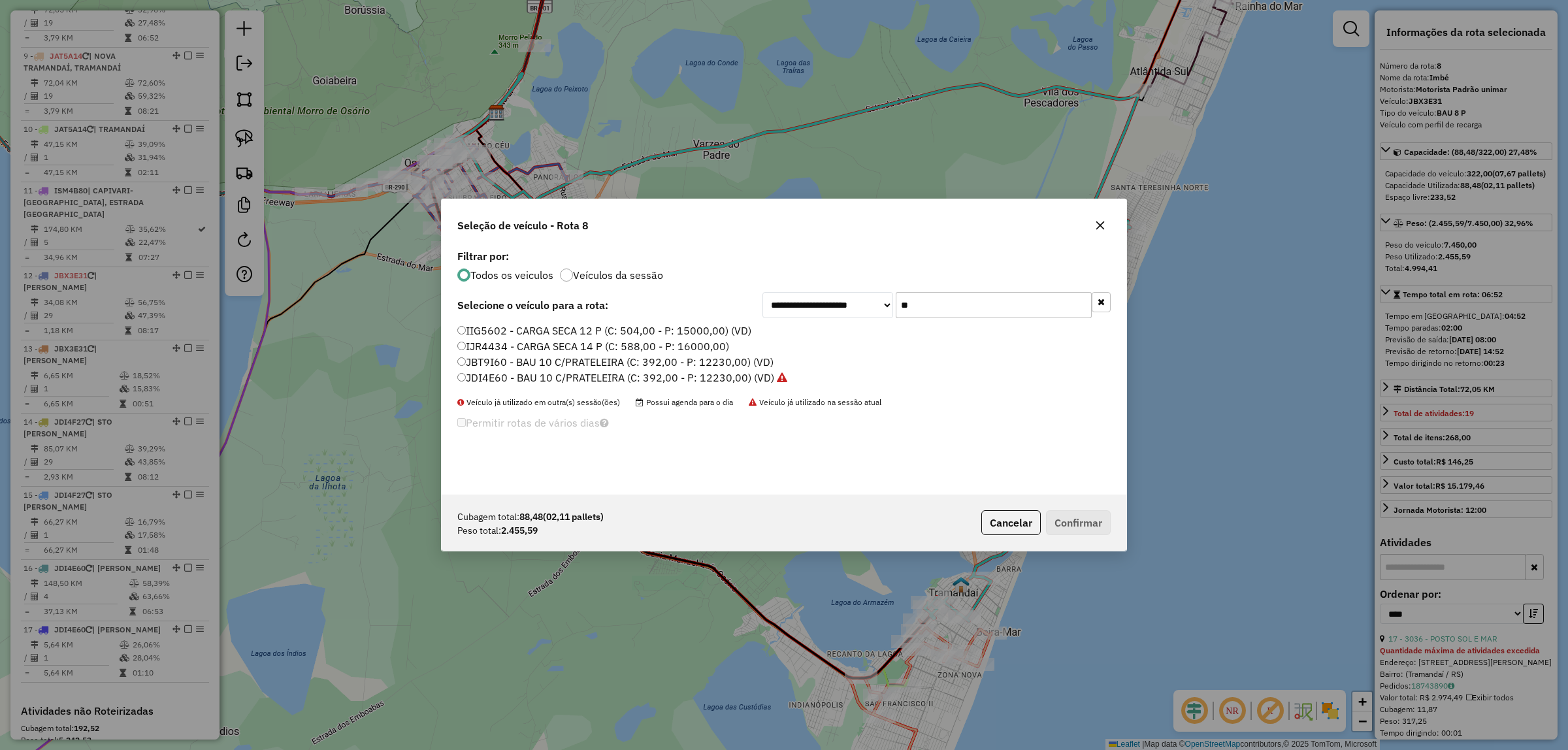
drag, startPoint x: 982, startPoint y: 298, endPoint x: 945, endPoint y: 326, distance: 46.4
click at [918, 307] on input "**" at bounding box center [993, 305] width 196 height 26
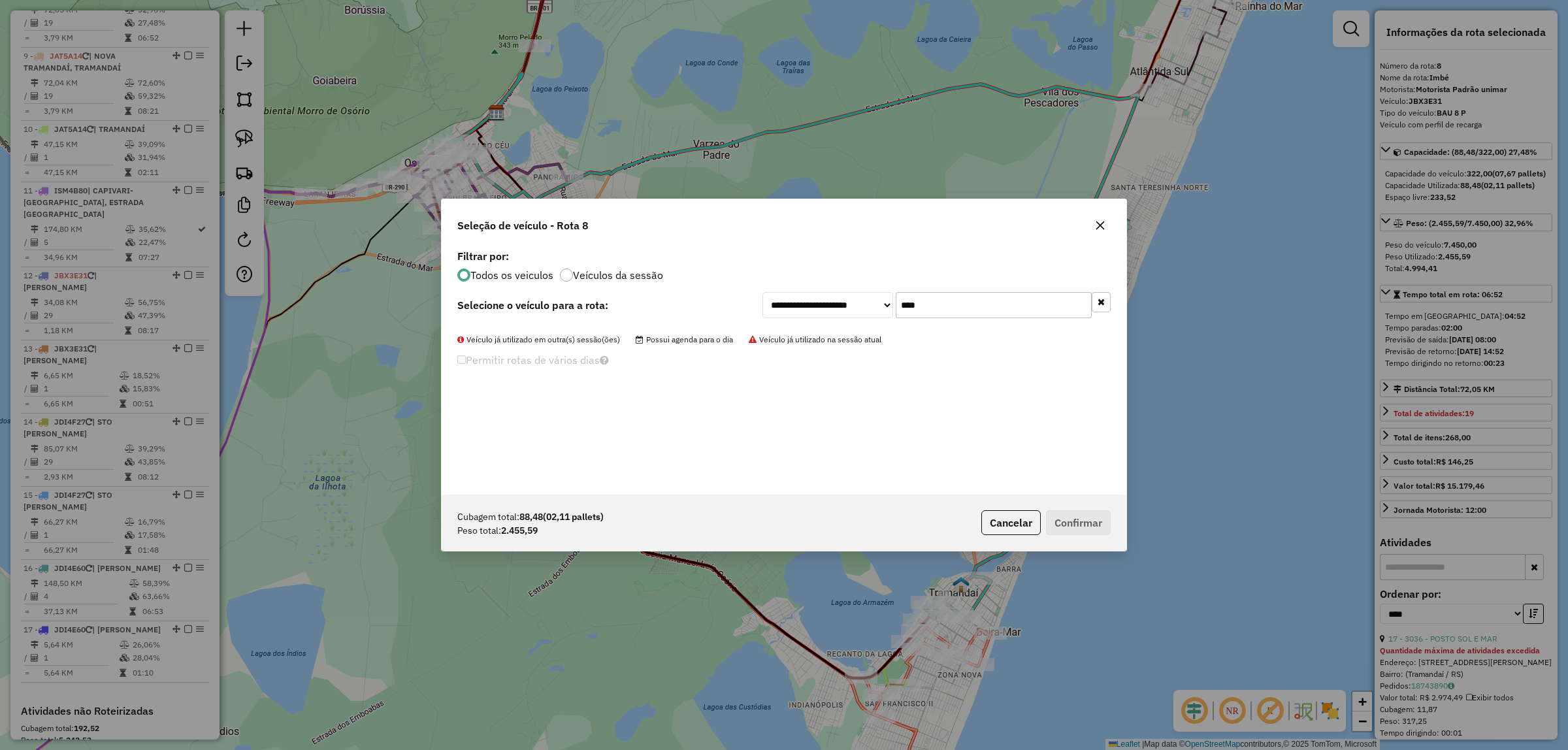
drag, startPoint x: 921, startPoint y: 312, endPoint x: 936, endPoint y: 308, distance: 15.5
click at [926, 308] on input "****" at bounding box center [993, 305] width 196 height 26
click at [807, 328] on div "**********" at bounding box center [783, 370] width 685 height 248
type input "**"
click at [580, 341] on label "JDI7F31 - BAU 8 P (C: 322,00 - P: 7450,00) (VD)" at bounding box center [577, 346] width 241 height 16
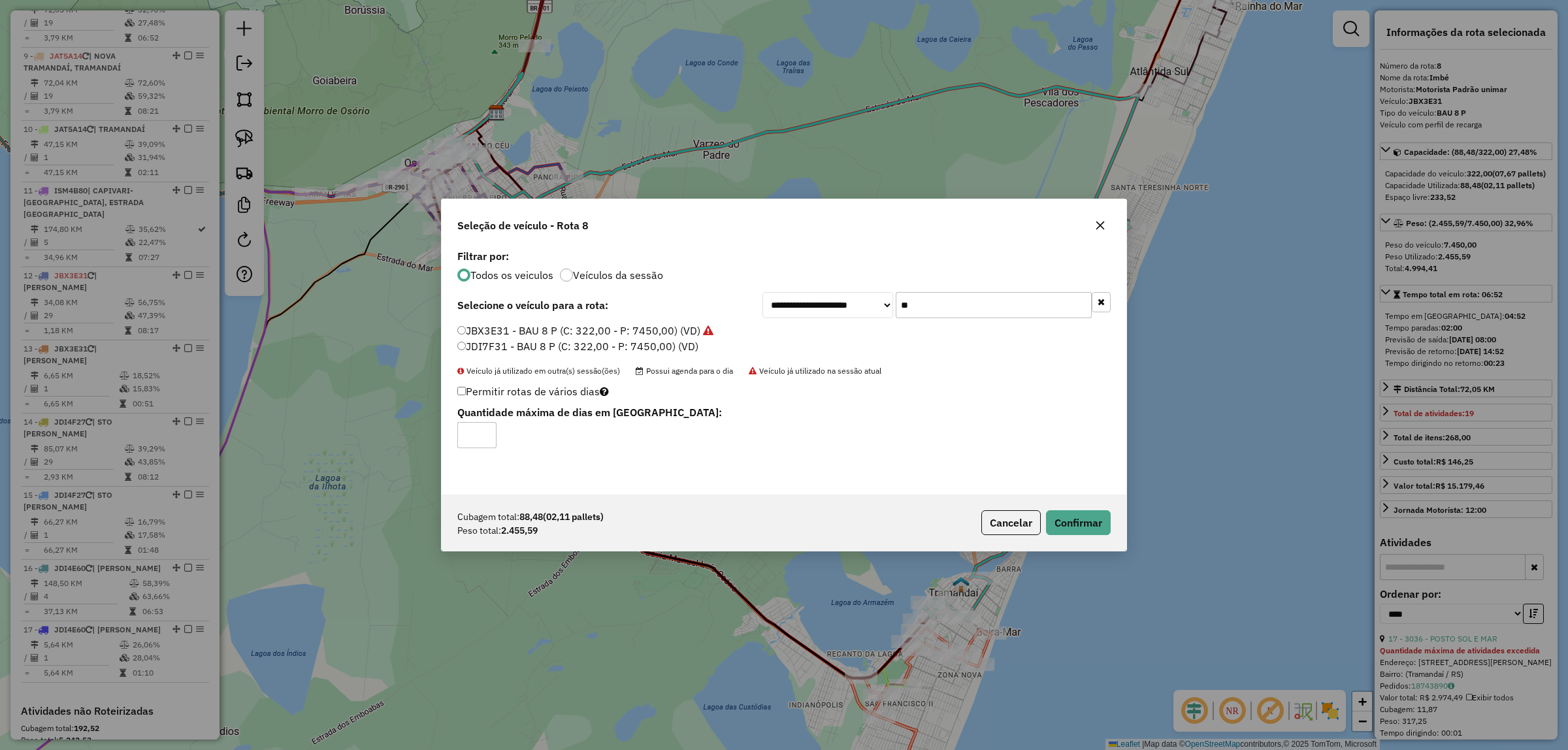
click at [1070, 536] on div "Cubagem total: 88,48 (02,11 pallets) Peso total: 2.455,59 Cancelar Confirmar" at bounding box center [783, 522] width 685 height 56
click at [1075, 519] on button "Confirmar" at bounding box center [1078, 522] width 64 height 25
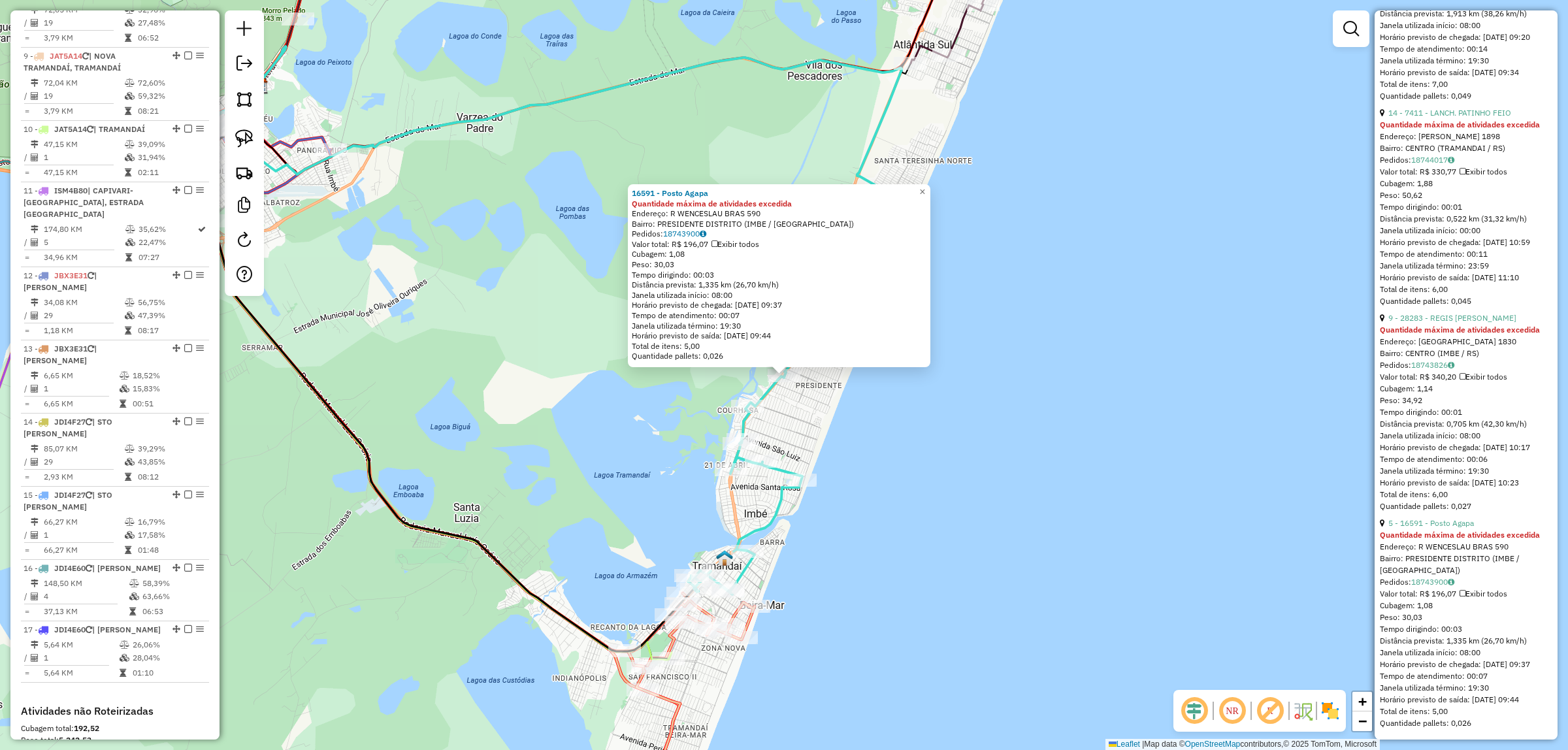
scroll to position [4109, 0]
click at [925, 189] on span "×" at bounding box center [922, 192] width 6 height 11
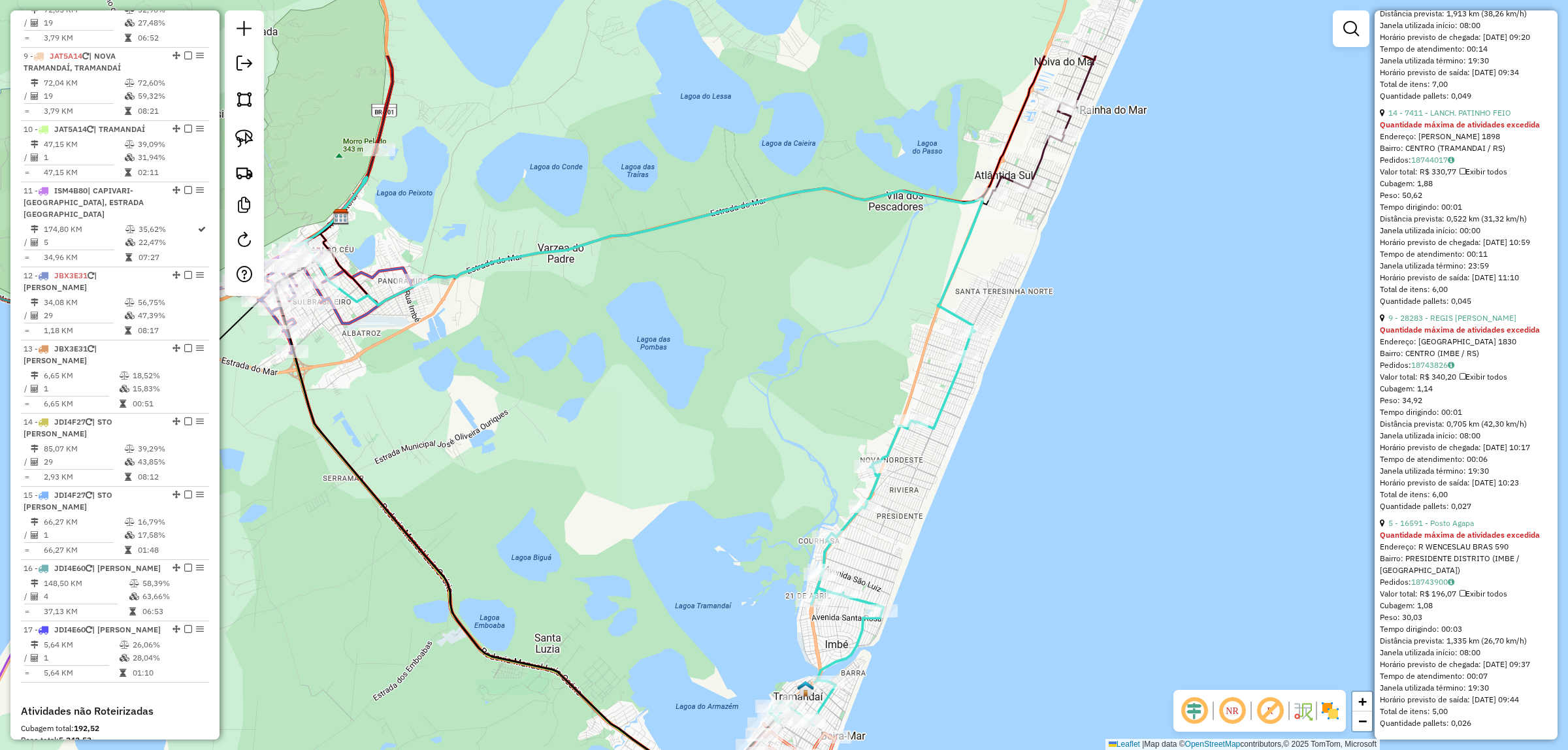
drag, startPoint x: 956, startPoint y: 210, endPoint x: 1036, endPoint y: 311, distance: 128.8
click at [1037, 337] on div "Janela de atendimento Grade de atendimento Capacidade Transportadoras Veículos …" at bounding box center [784, 375] width 1568 height 750
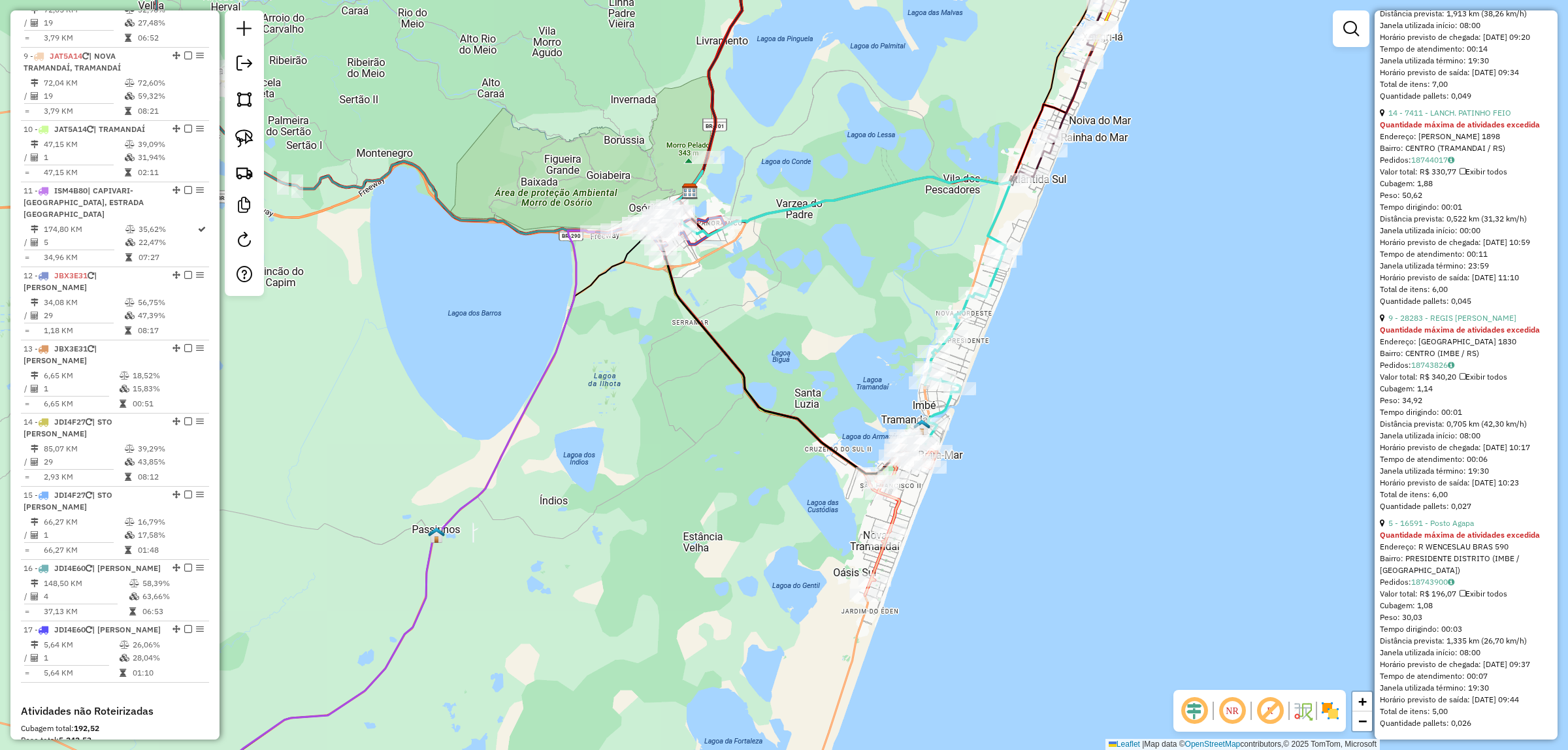
drag, startPoint x: 1040, startPoint y: 353, endPoint x: 1028, endPoint y: 269, distance: 84.9
click at [1028, 269] on div "Janela de atendimento Grade de atendimento Capacidade Transportadoras Veículos …" at bounding box center [784, 375] width 1568 height 750
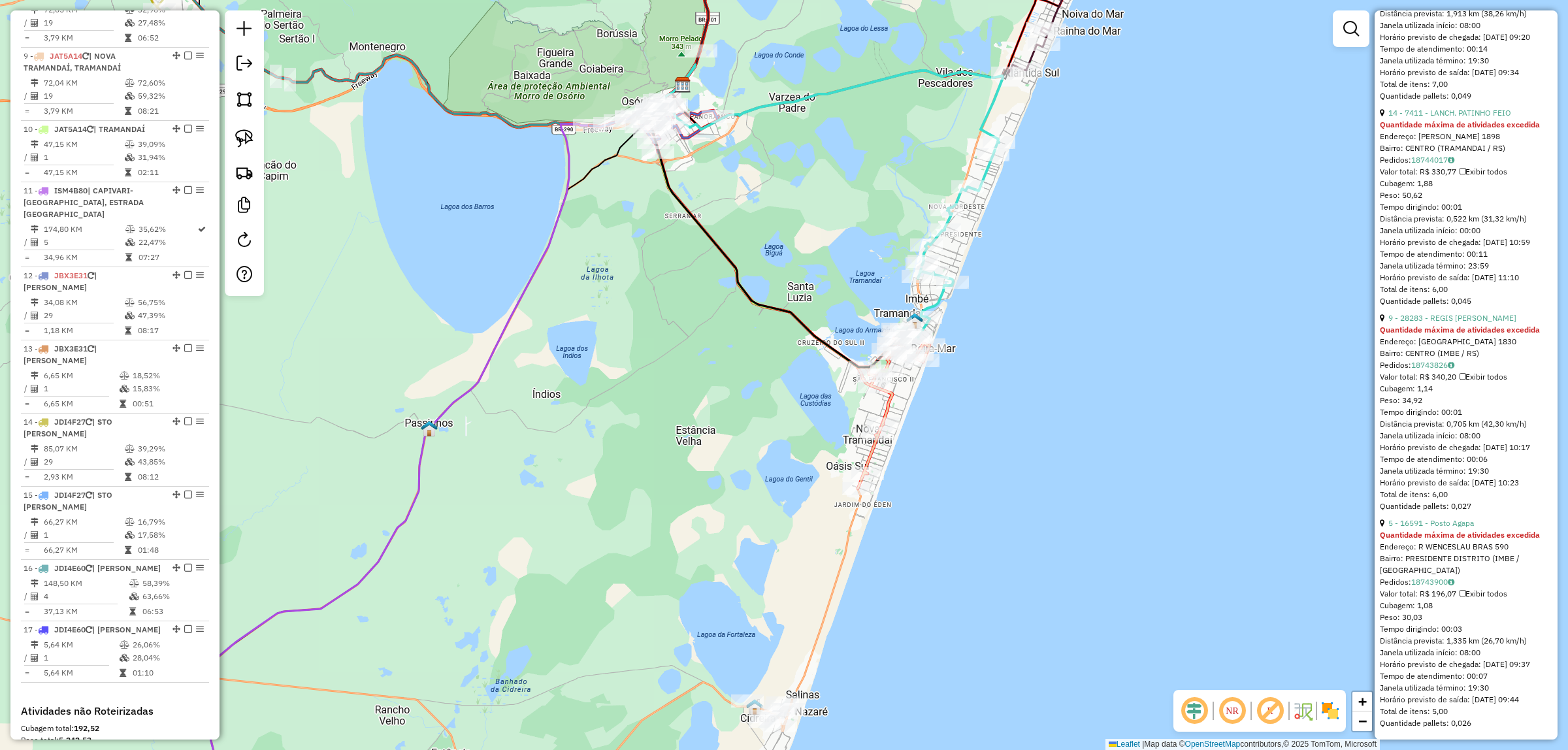
drag, startPoint x: 1114, startPoint y: 144, endPoint x: 1114, endPoint y: 111, distance: 33.0
click at [1114, 111] on div "Janela de atendimento Grade de atendimento Capacidade Transportadoras Veículos …" at bounding box center [784, 375] width 1568 height 750
drag, startPoint x: 1117, startPoint y: 103, endPoint x: 1010, endPoint y: 373, distance: 290.4
click at [1133, 174] on div "Janela de atendimento Grade de atendimento Capacidade Transportadoras Veículos …" at bounding box center [784, 375] width 1568 height 750
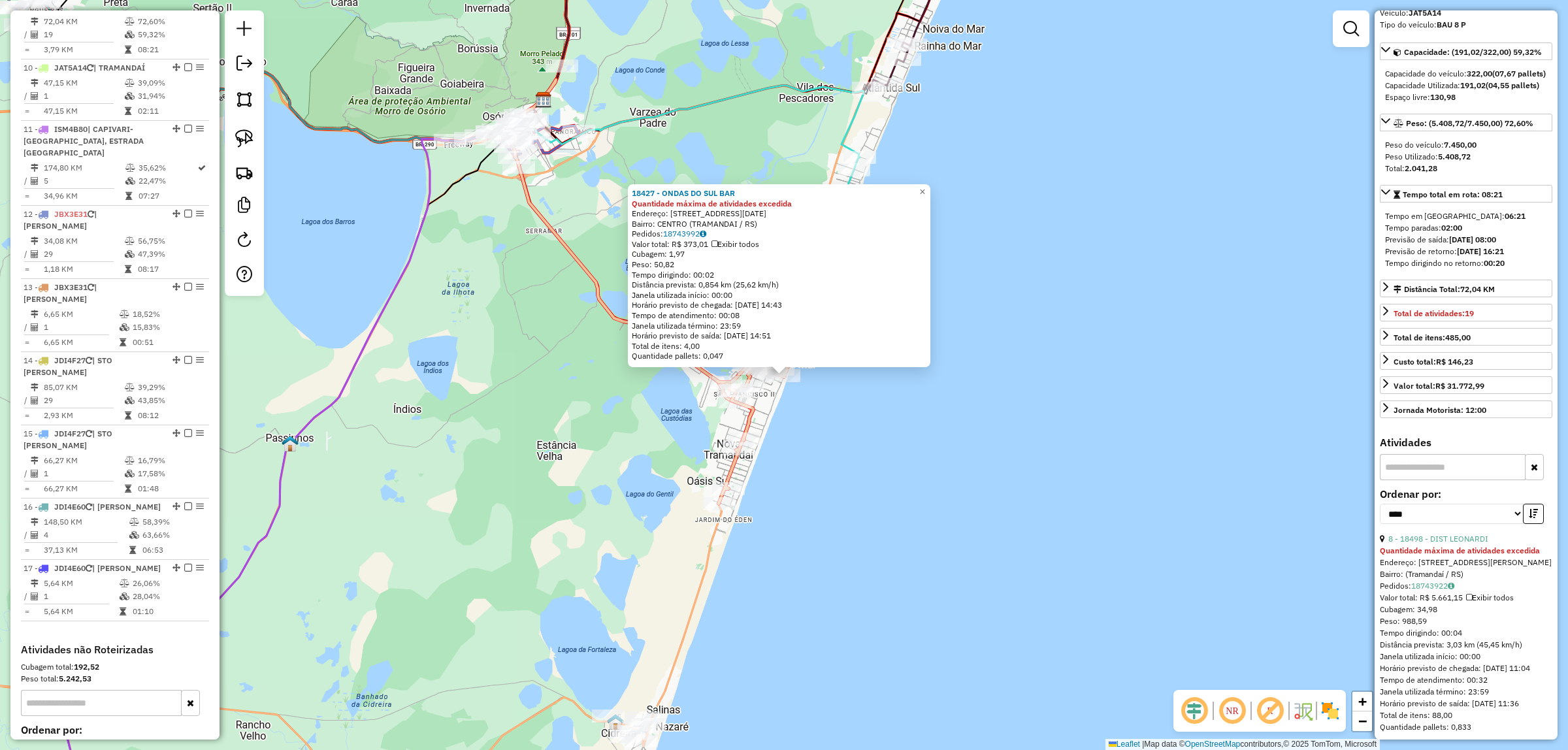
scroll to position [0, 0]
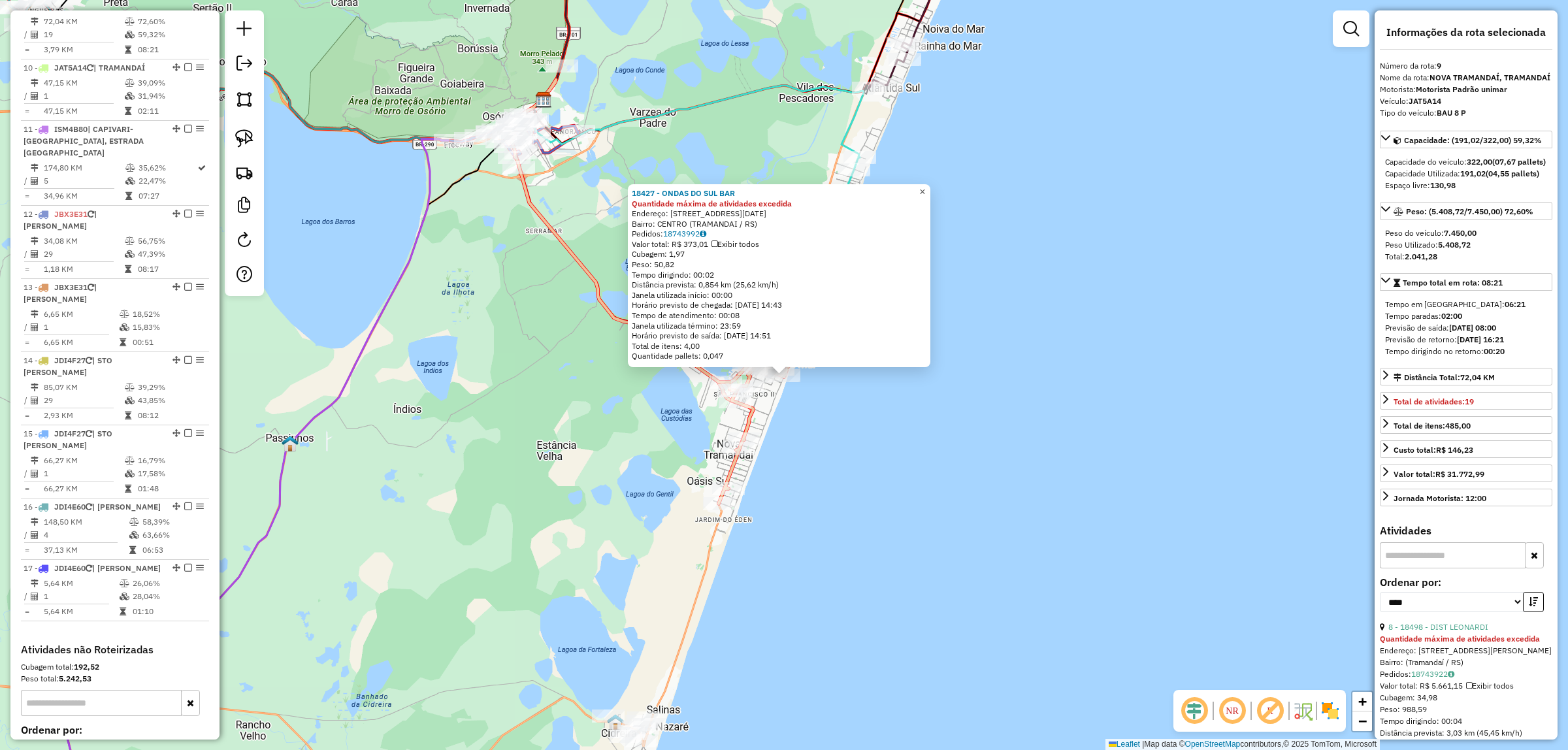
click at [925, 187] on span "×" at bounding box center [922, 192] width 6 height 11
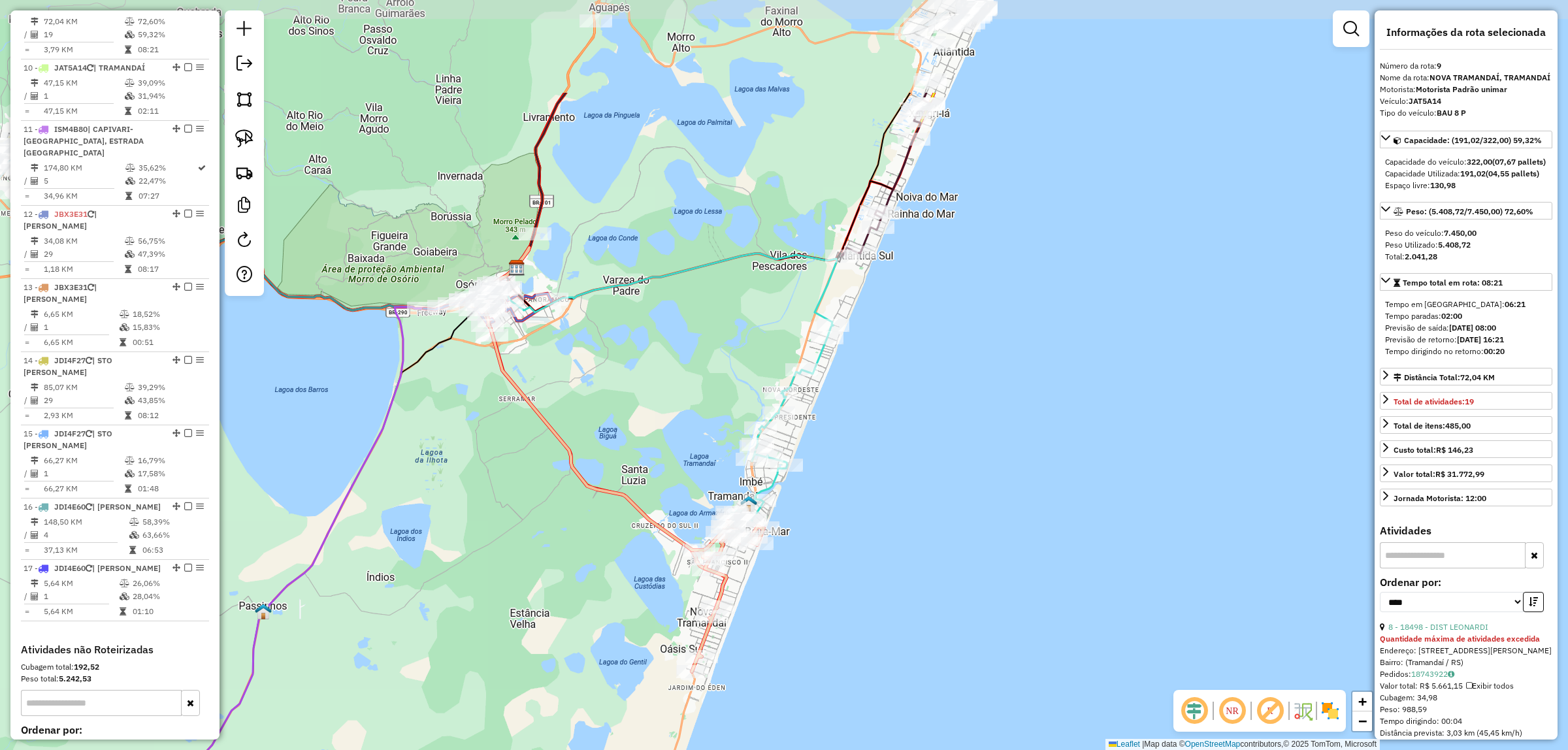
drag, startPoint x: 922, startPoint y: 130, endPoint x: 886, endPoint y: 308, distance: 181.6
click at [895, 296] on div "Janela de atendimento Grade de atendimento Capacidade Transportadoras Veículos …" at bounding box center [784, 375] width 1568 height 750
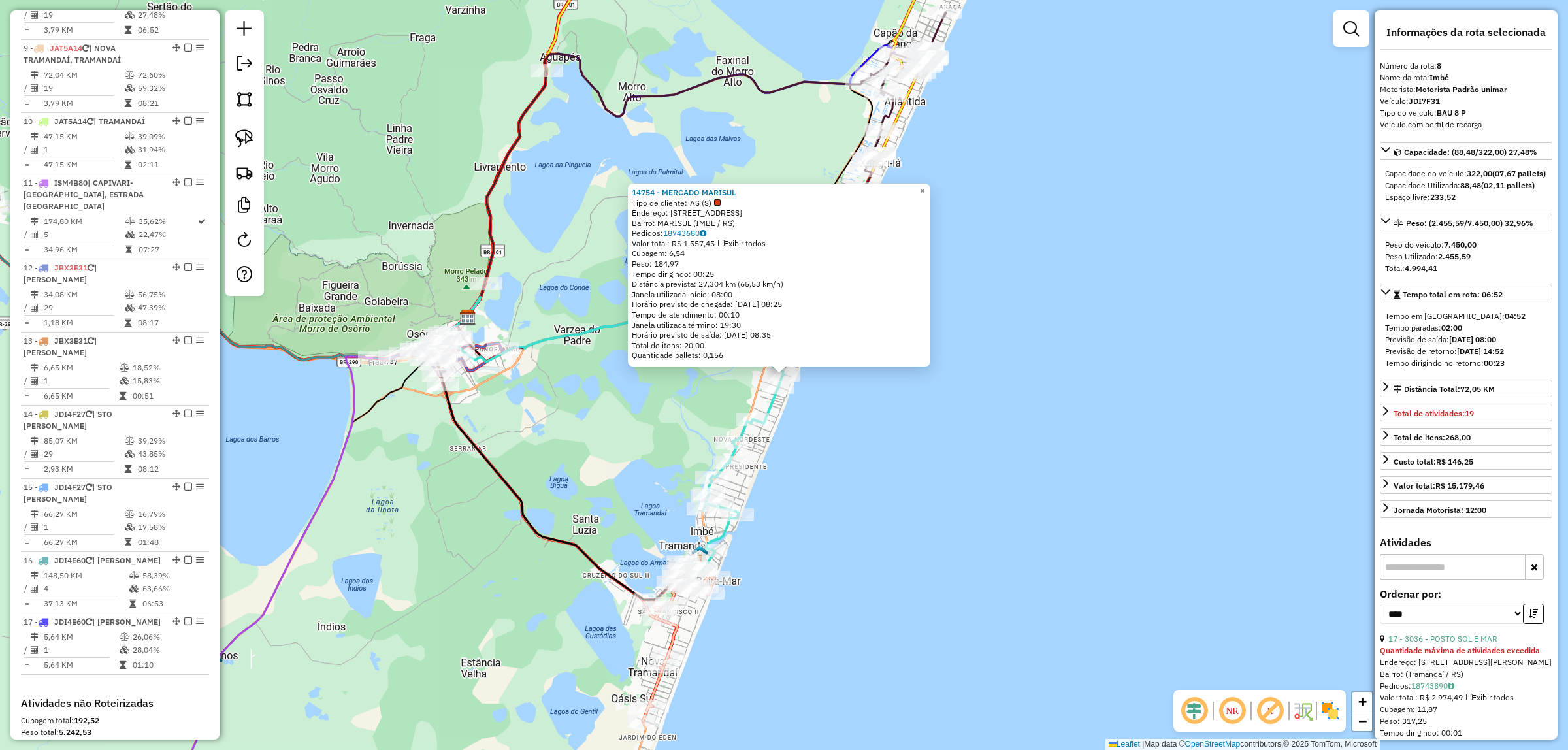
scroll to position [1023, 0]
click at [925, 186] on span "×" at bounding box center [922, 191] width 6 height 11
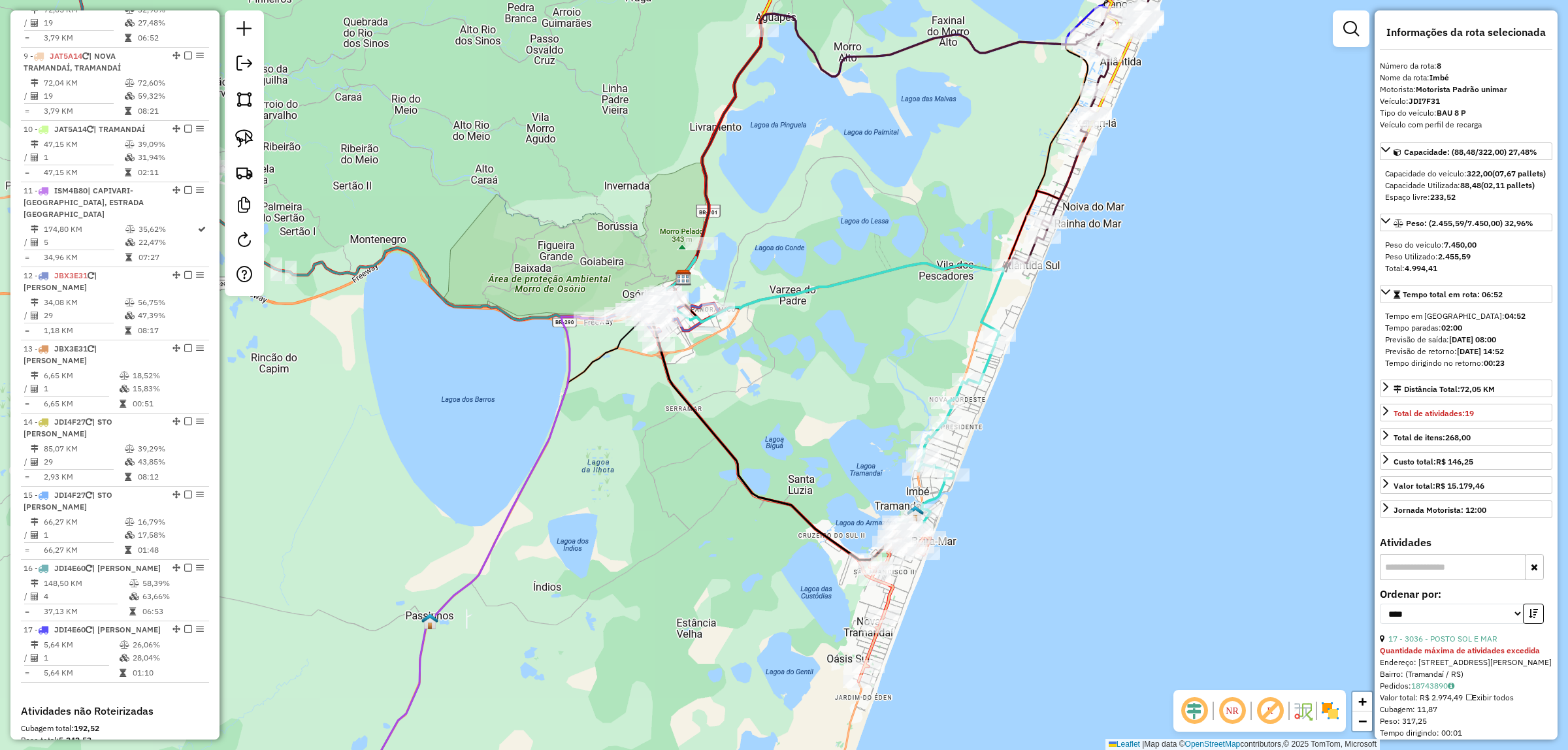
drag, startPoint x: 1013, startPoint y: 392, endPoint x: 1222, endPoint y: 358, distance: 211.7
click at [1222, 358] on div "Janela de atendimento Grade de atendimento Capacidade Transportadoras Veículos …" at bounding box center [784, 375] width 1568 height 750
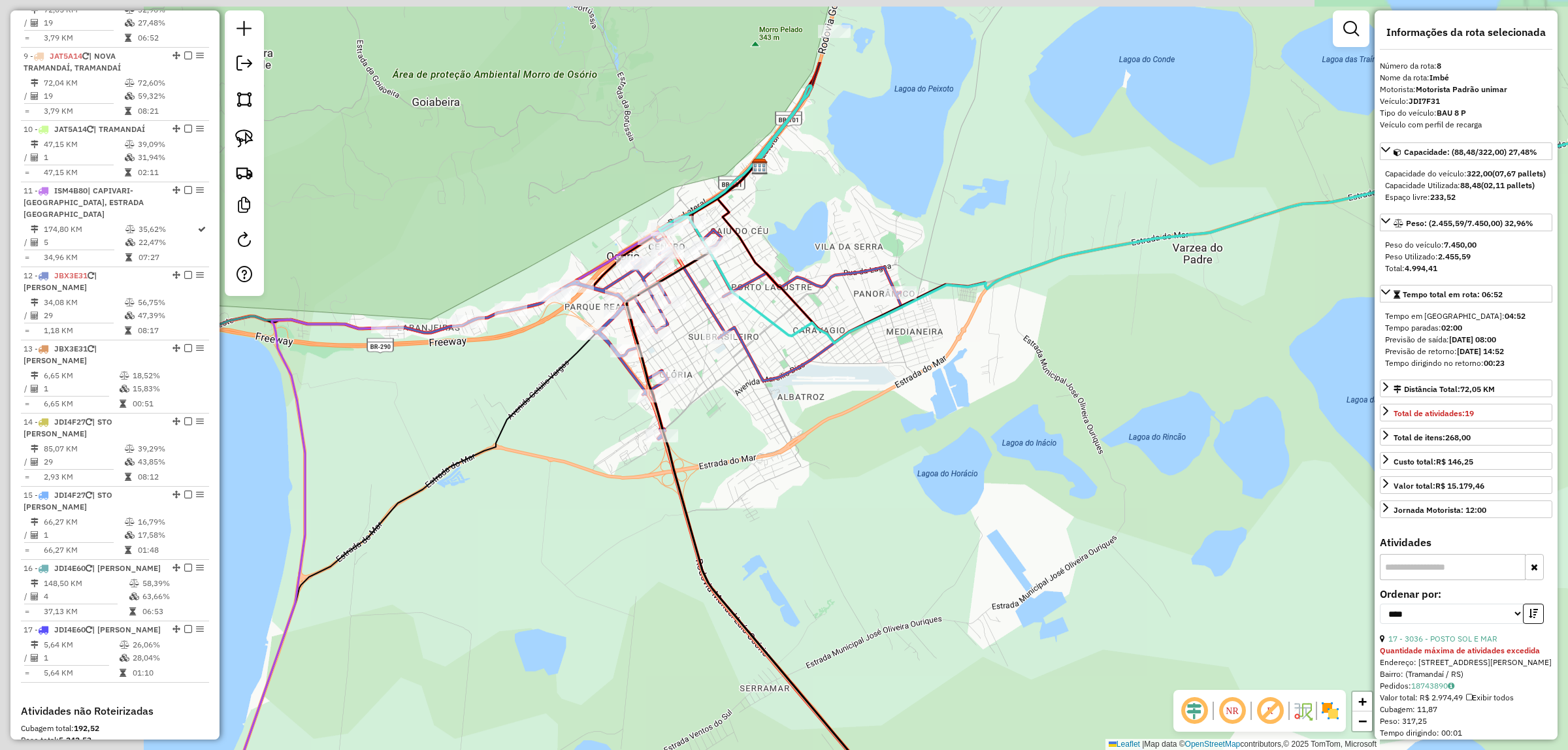
drag, startPoint x: 827, startPoint y: 366, endPoint x: 867, endPoint y: 342, distance: 46.6
click at [1019, 435] on div "Janela de atendimento Grade de atendimento Capacidade Transportadoras Veículos …" at bounding box center [784, 375] width 1568 height 750
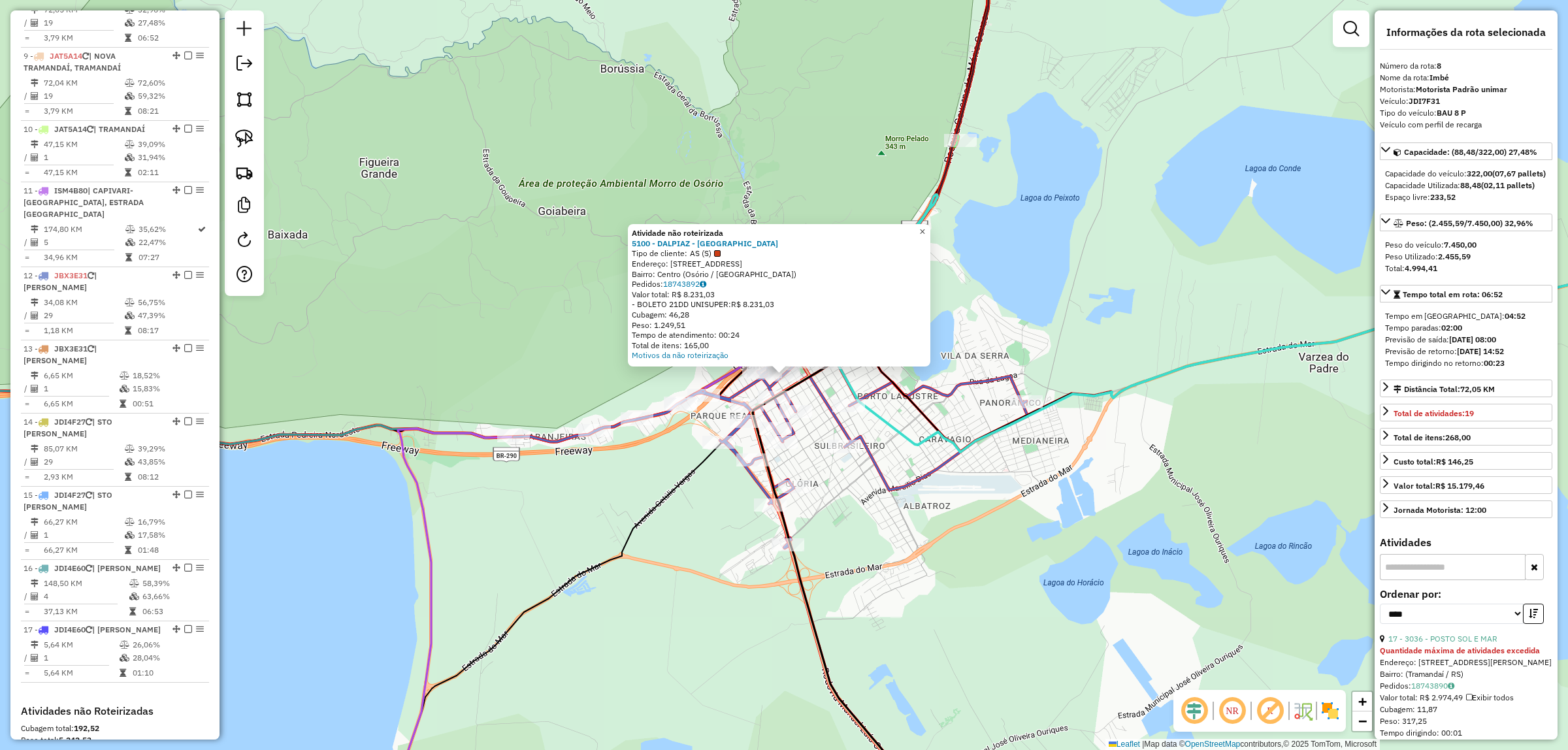
click at [930, 233] on link "×" at bounding box center [922, 232] width 16 height 16
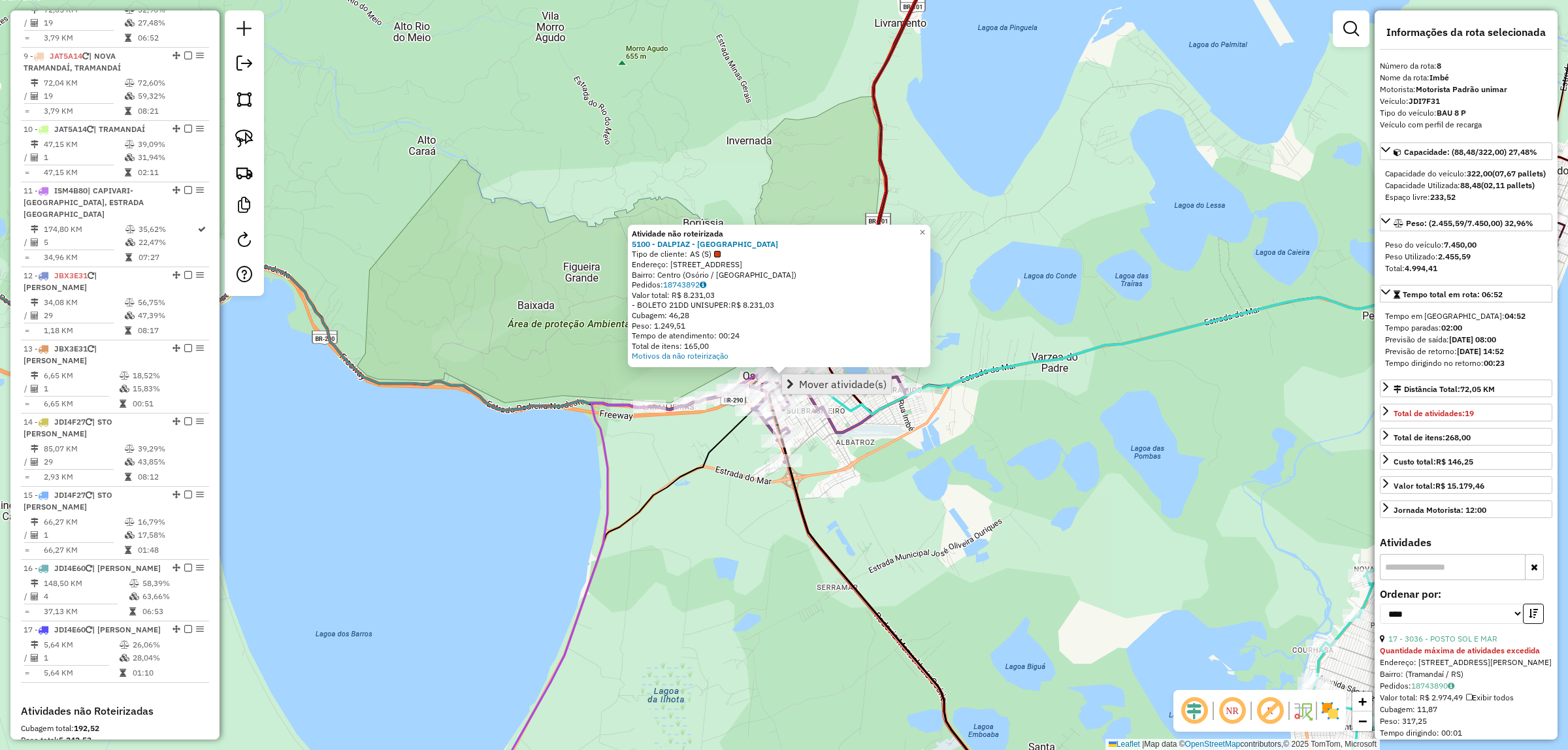
click at [803, 379] on span "Mover atividade(s)" at bounding box center [842, 383] width 87 height 10
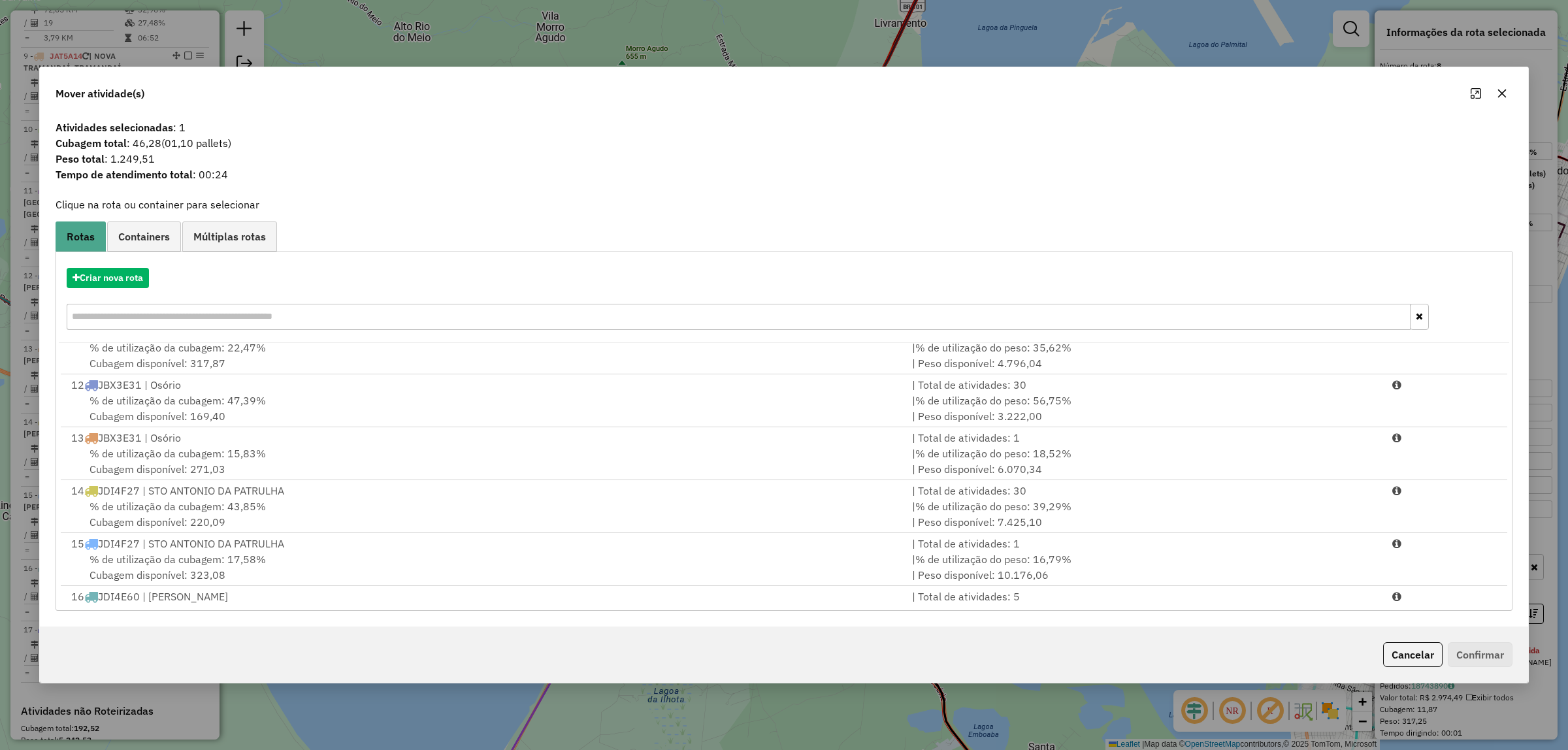
scroll to position [313, 0]
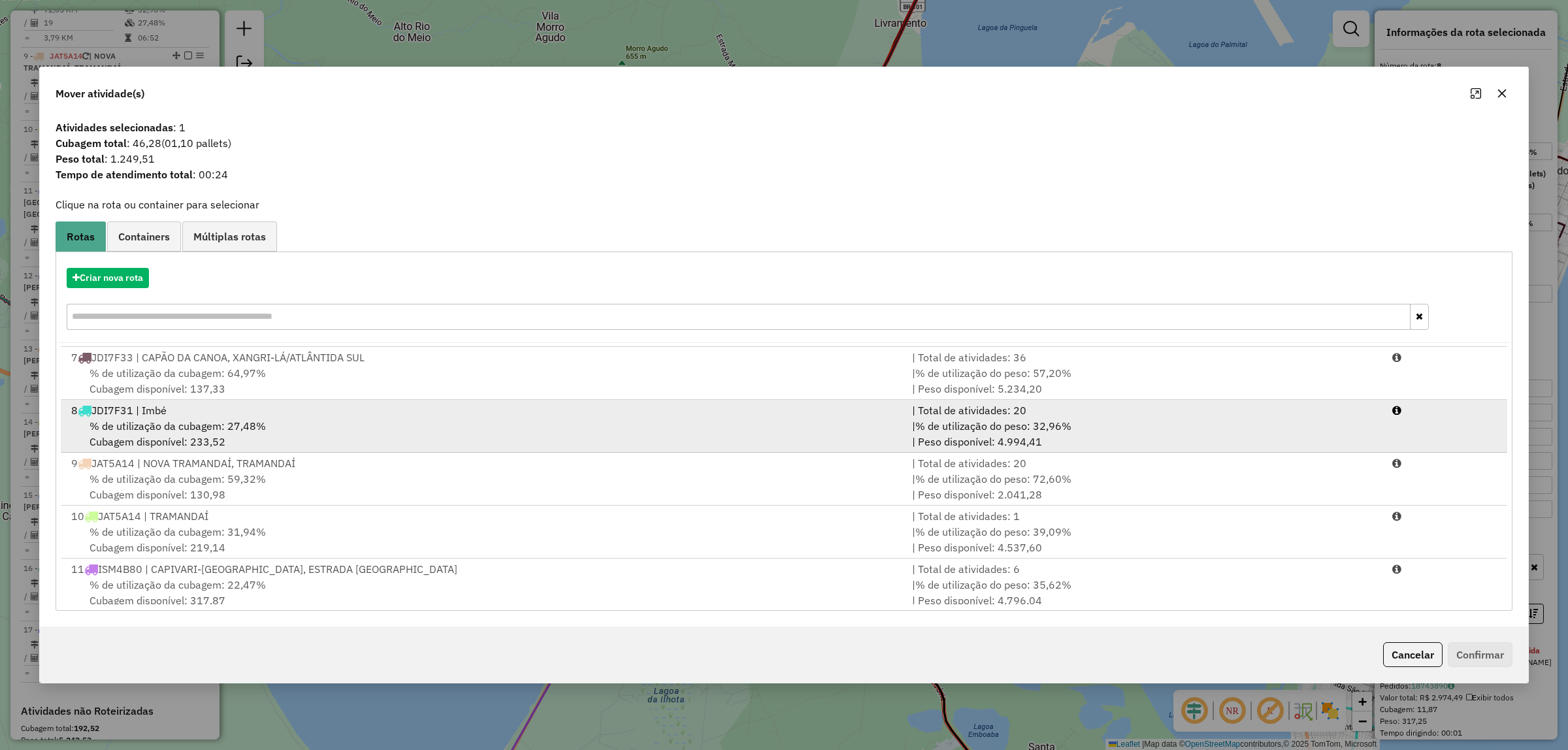
click at [248, 416] on div "8 JDI7F31 | Imbé" at bounding box center [483, 410] width 841 height 16
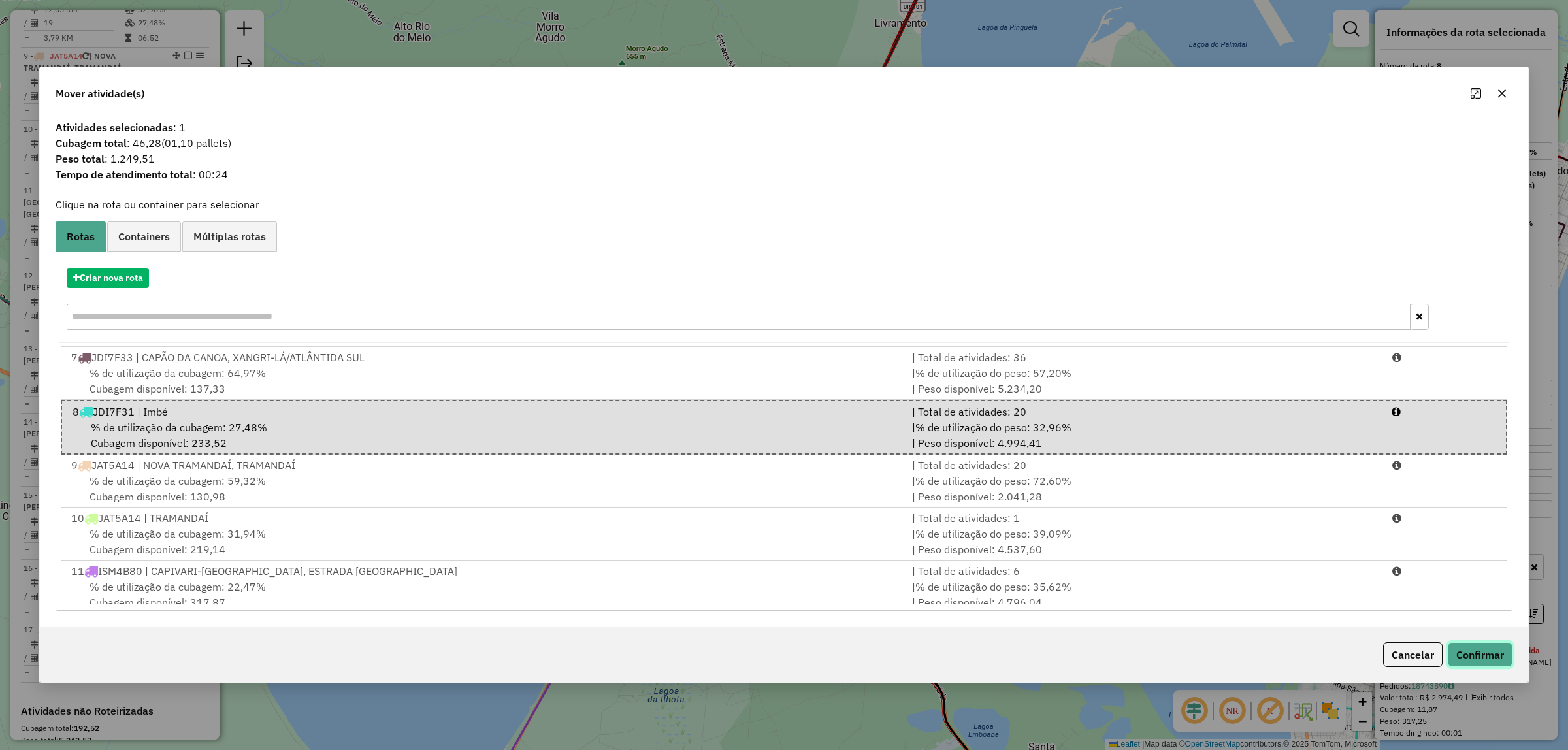
click at [1462, 652] on button "Confirmar" at bounding box center [1480, 654] width 64 height 25
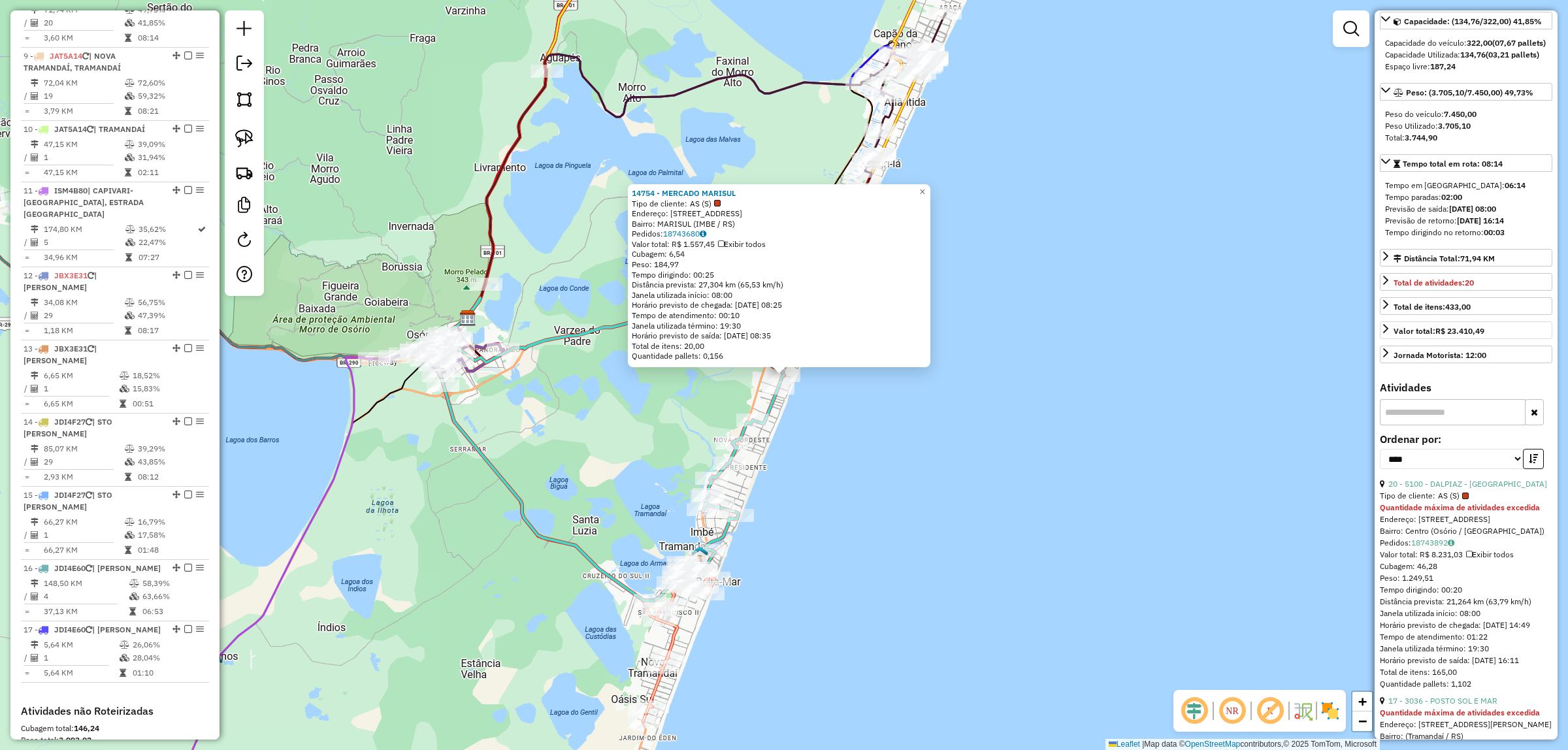
scroll to position [245, 0]
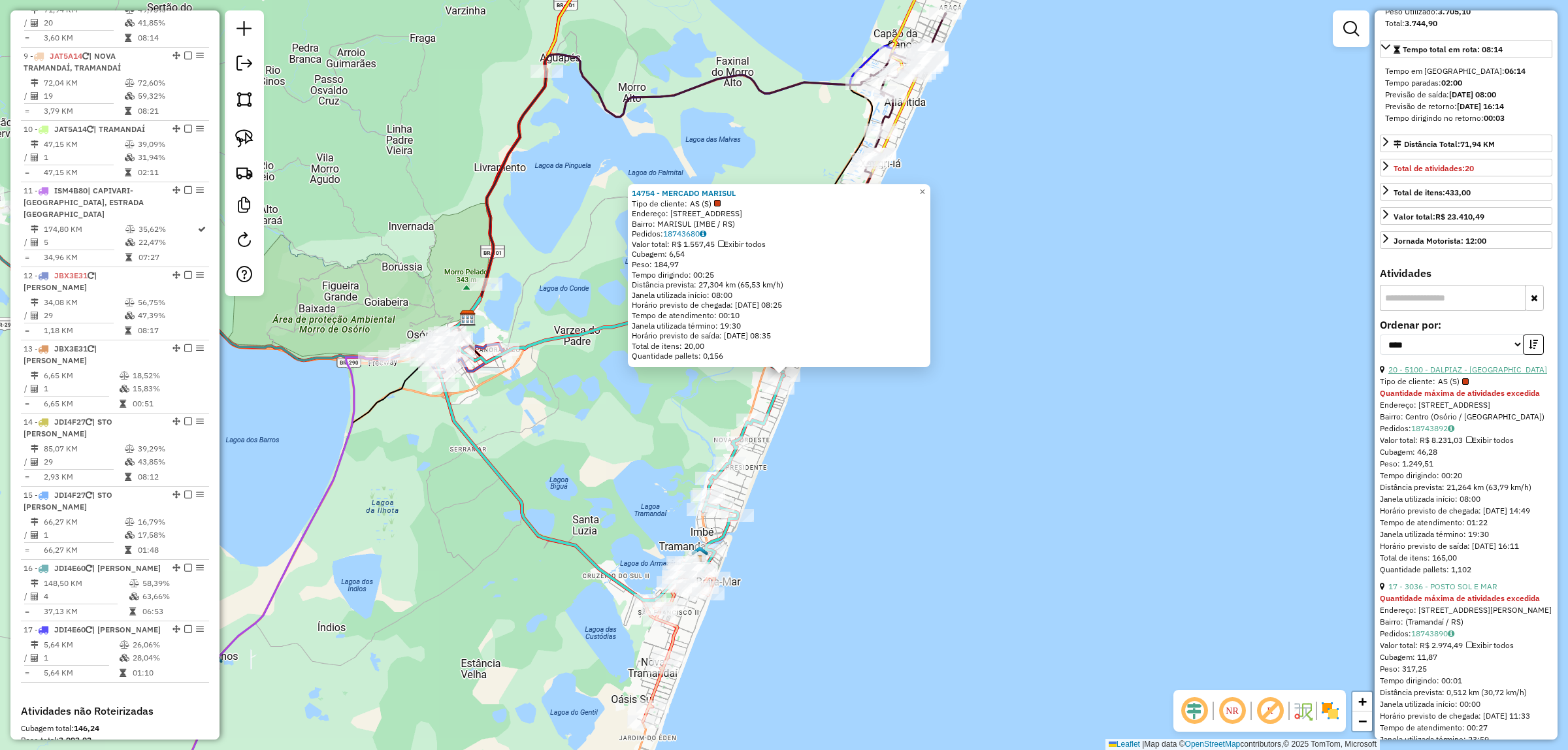
click at [1480, 374] on link "20 - 5100 - DALPIAZ - [GEOGRAPHIC_DATA]" at bounding box center [1467, 369] width 159 height 10
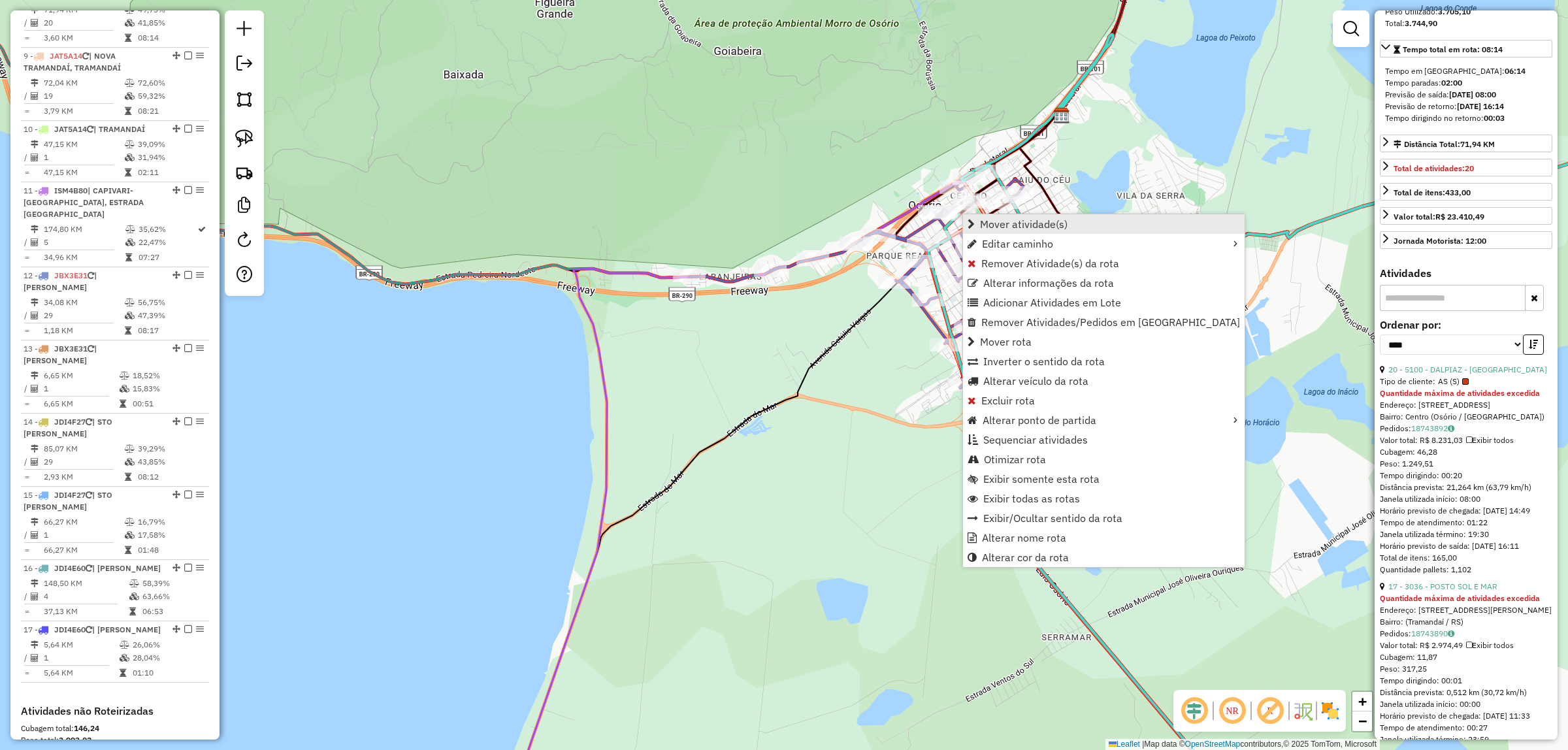
click at [994, 223] on span "Mover atividade(s)" at bounding box center [1023, 223] width 87 height 10
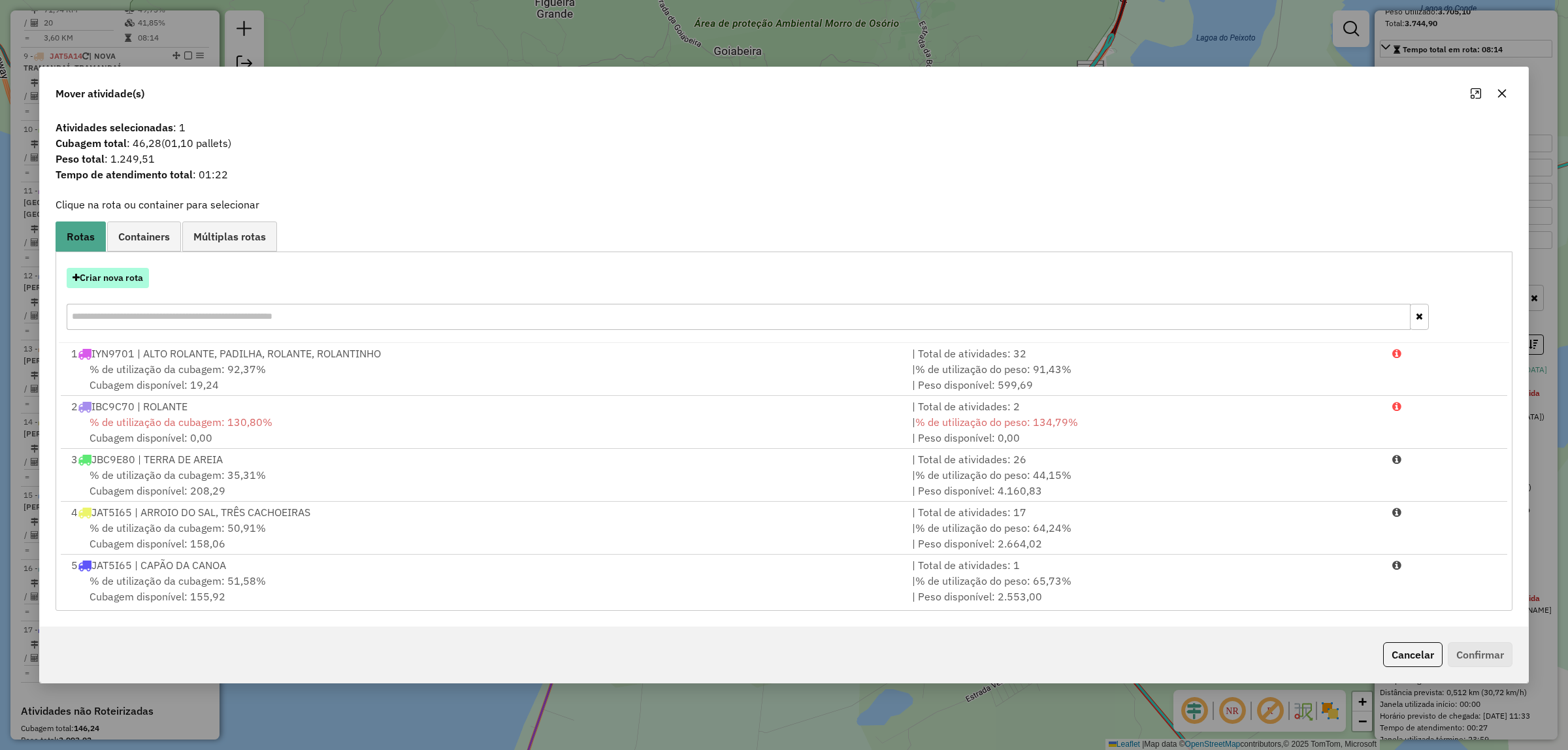
click at [131, 286] on button "Criar nova rota" at bounding box center [108, 278] width 83 height 20
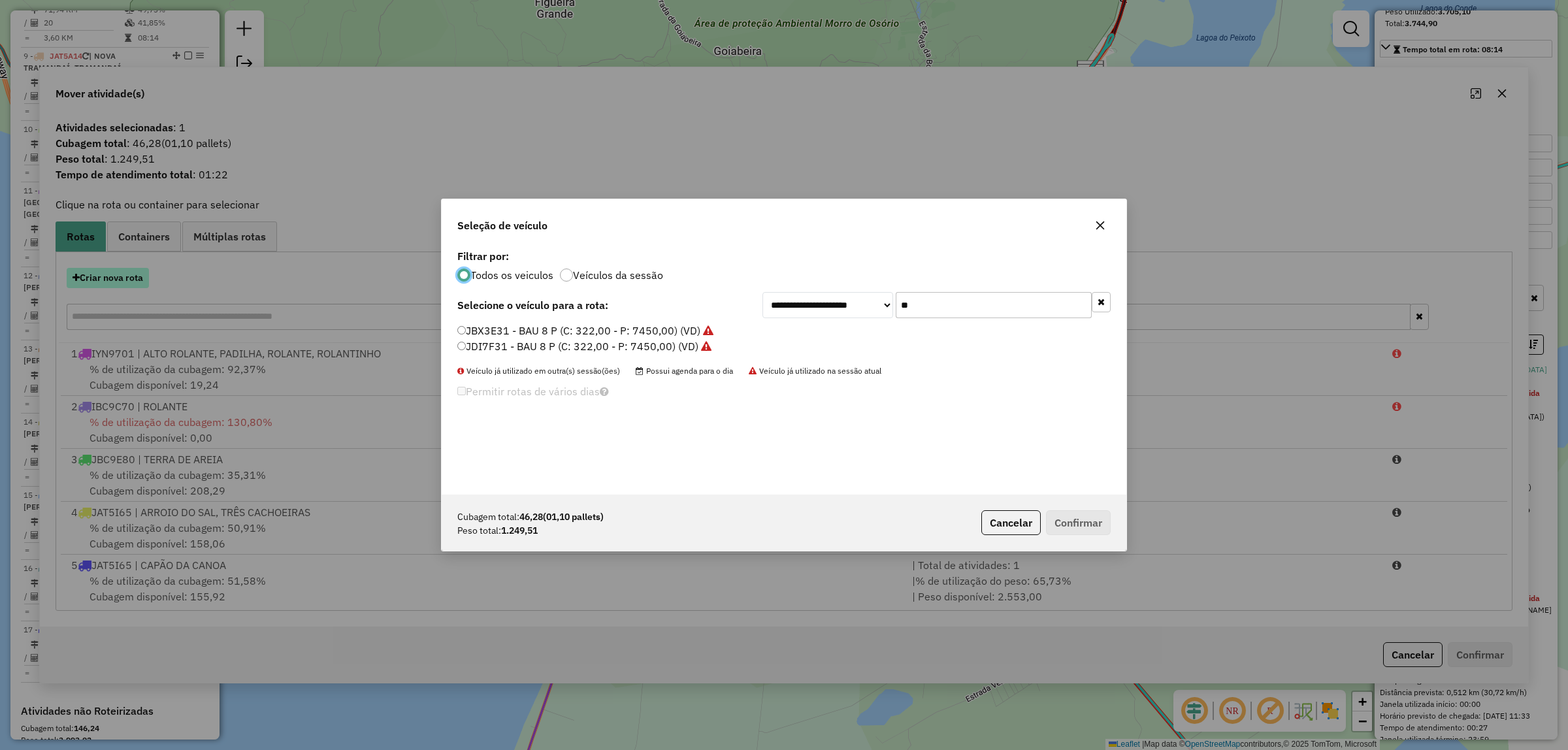
scroll to position [6, 4]
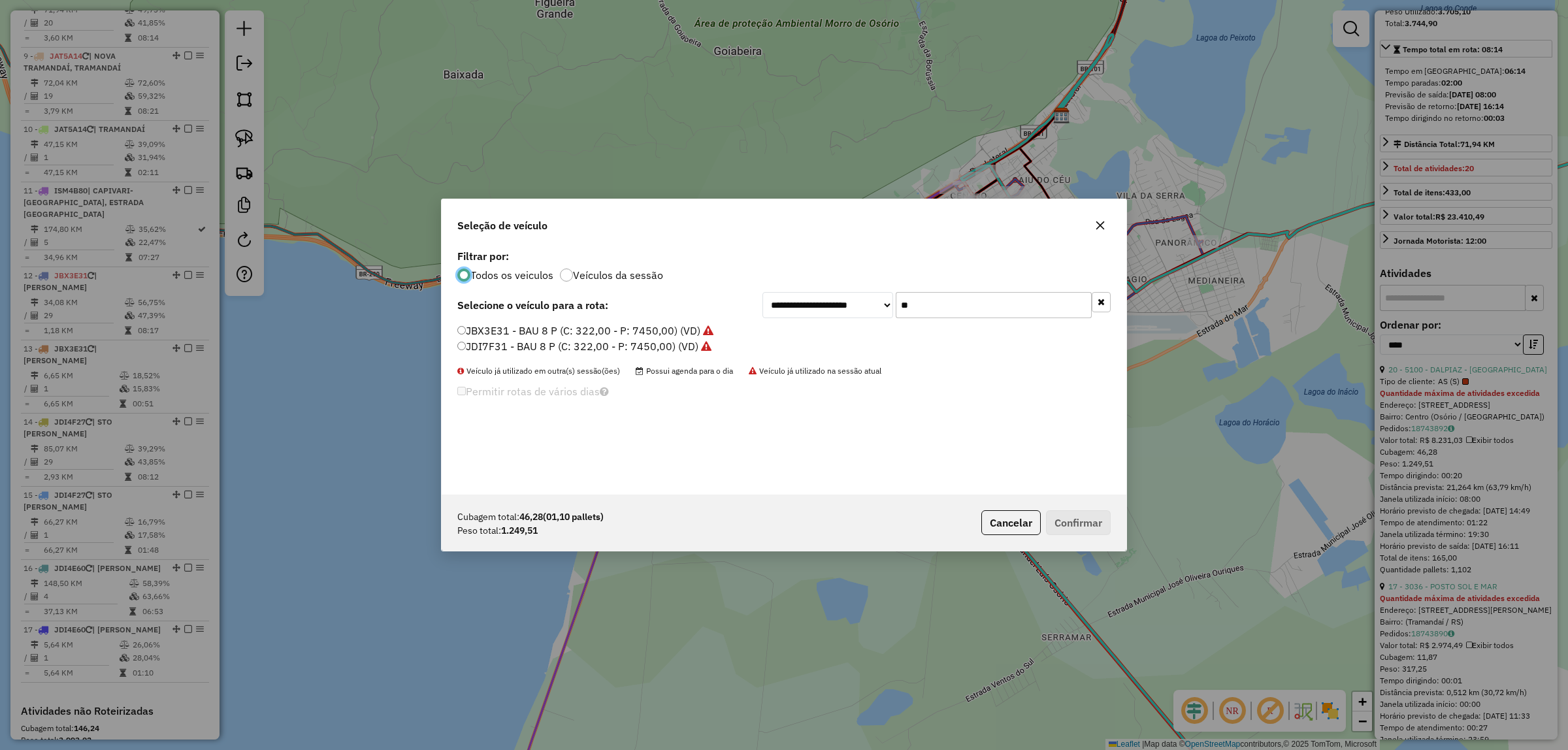
click at [495, 347] on label "JDI7F31 - BAU 8 P (C: 322,00 - P: 7450,00) (VD)" at bounding box center [584, 346] width 254 height 16
click at [1074, 520] on button "Confirmar" at bounding box center [1078, 522] width 64 height 25
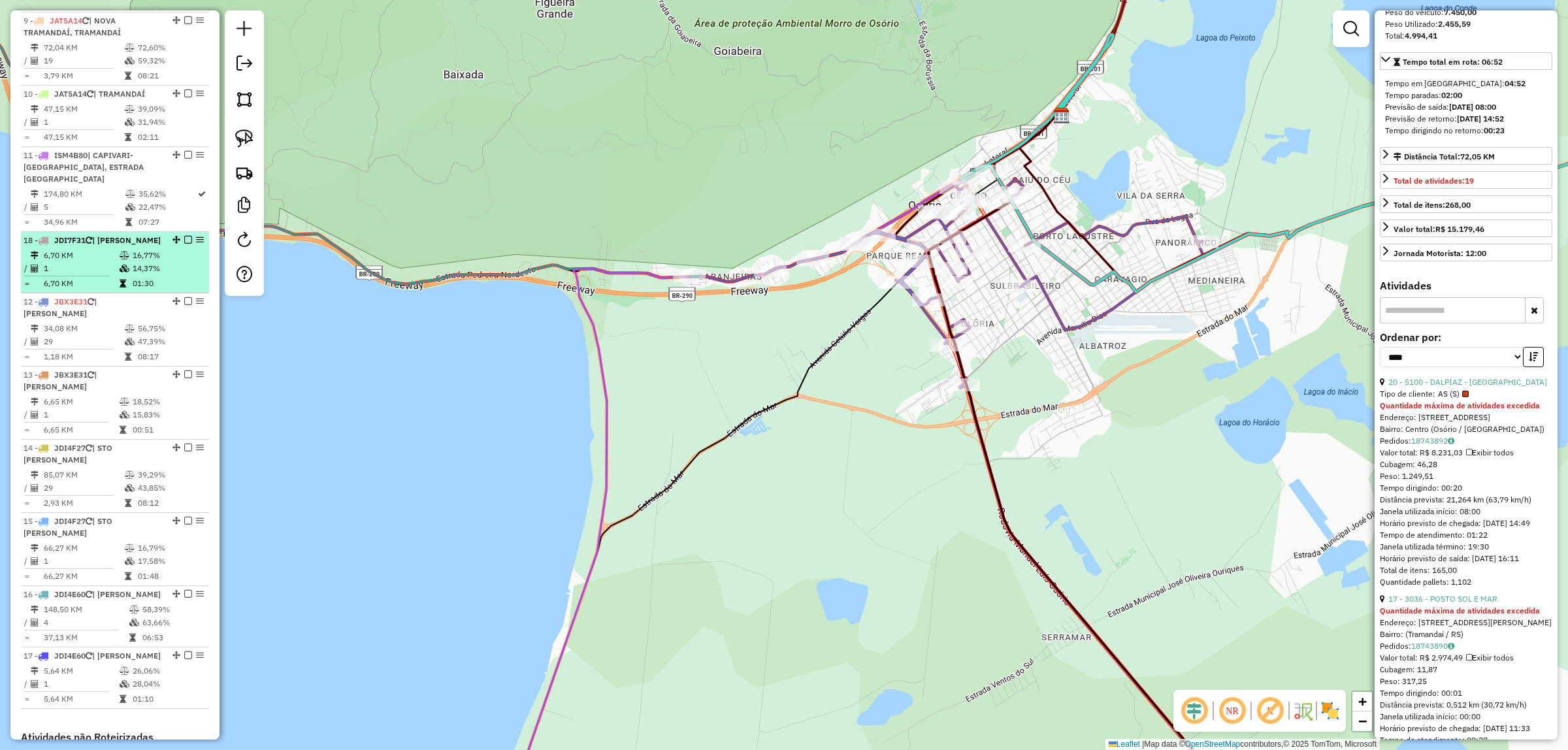
scroll to position [1029, 0]
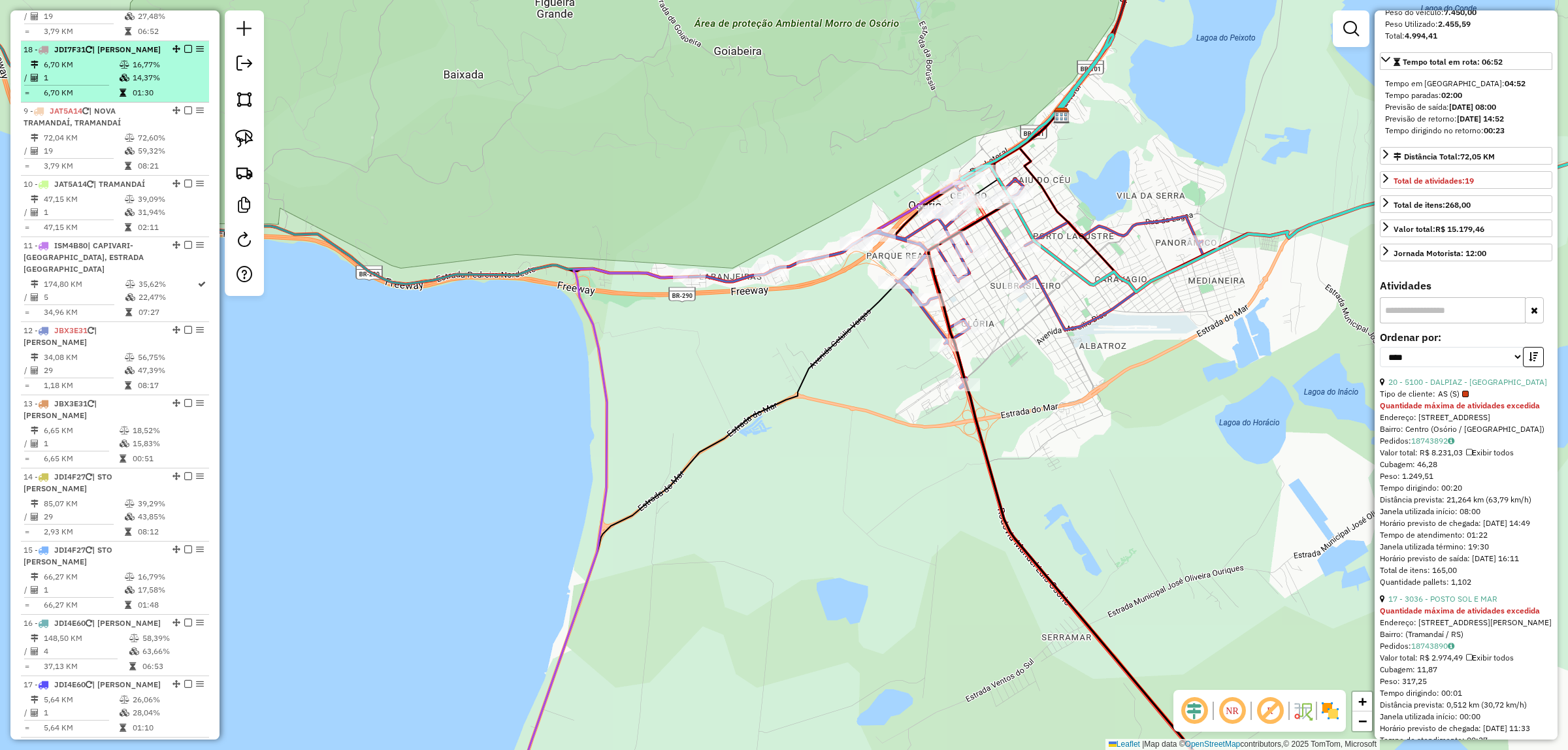
drag, startPoint x: 173, startPoint y: 511, endPoint x: 126, endPoint y: 97, distance: 416.7
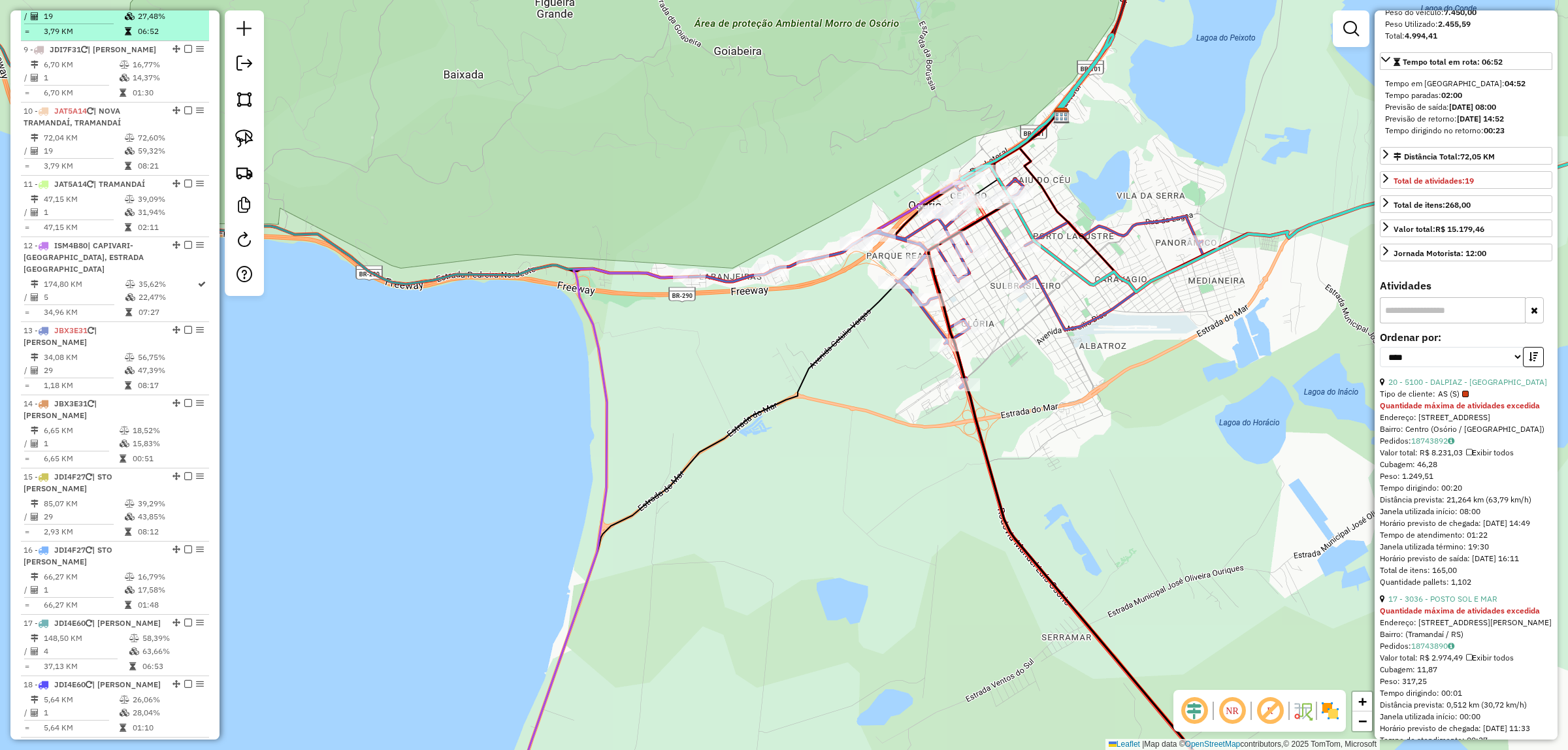
click at [120, 23] on td "19" at bounding box center [84, 17] width 81 height 13
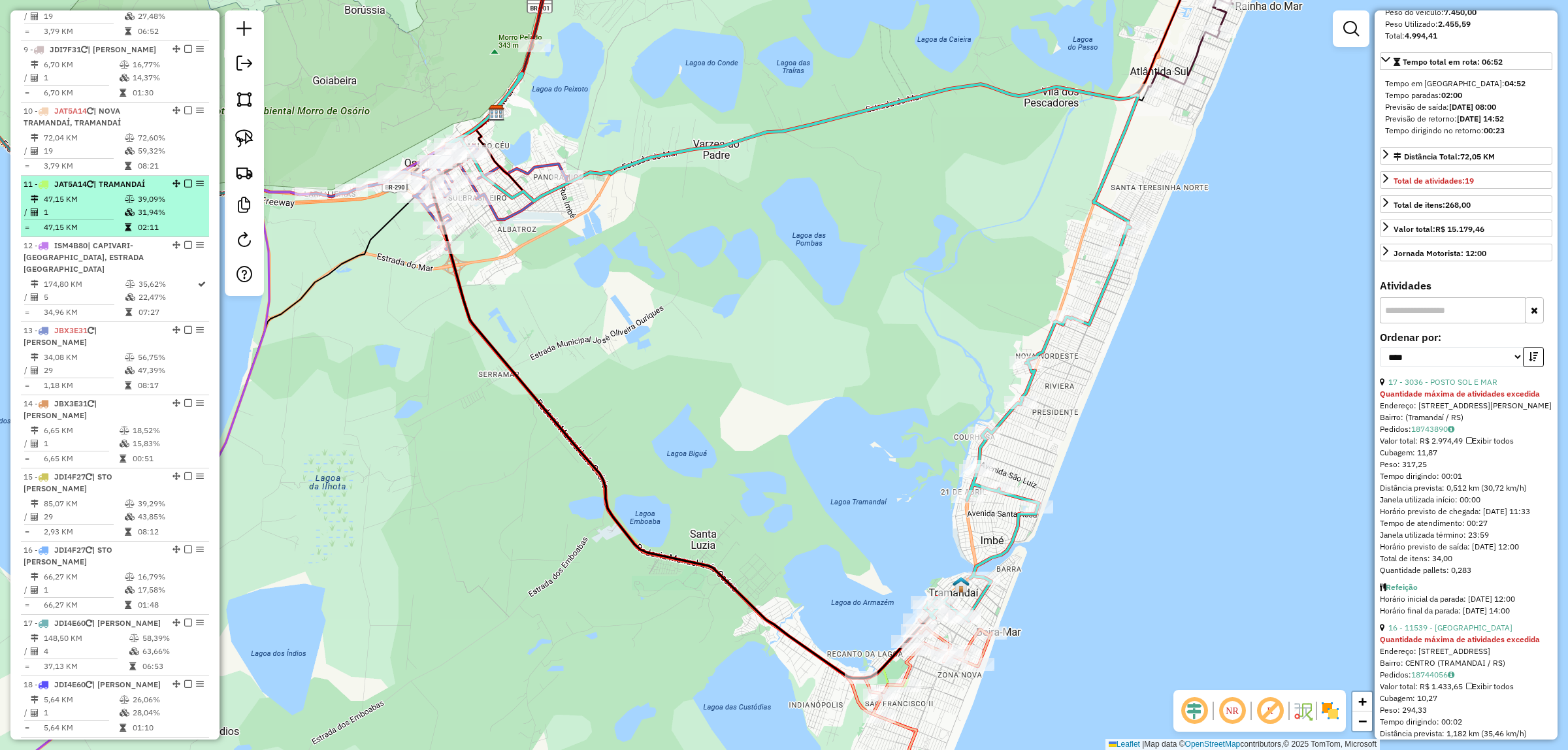
click at [75, 206] on td "47,15 KM" at bounding box center [84, 199] width 81 height 13
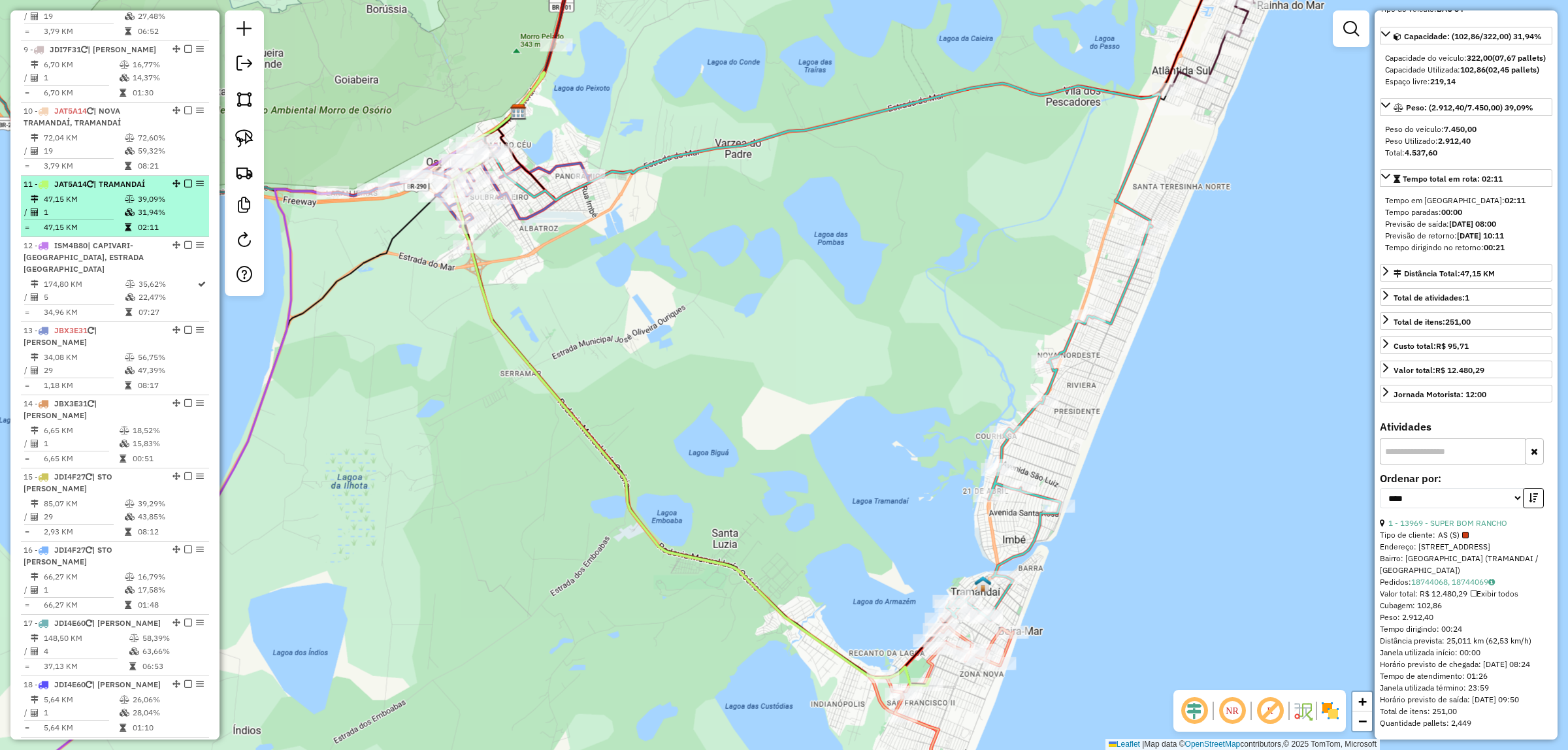
scroll to position [132, 0]
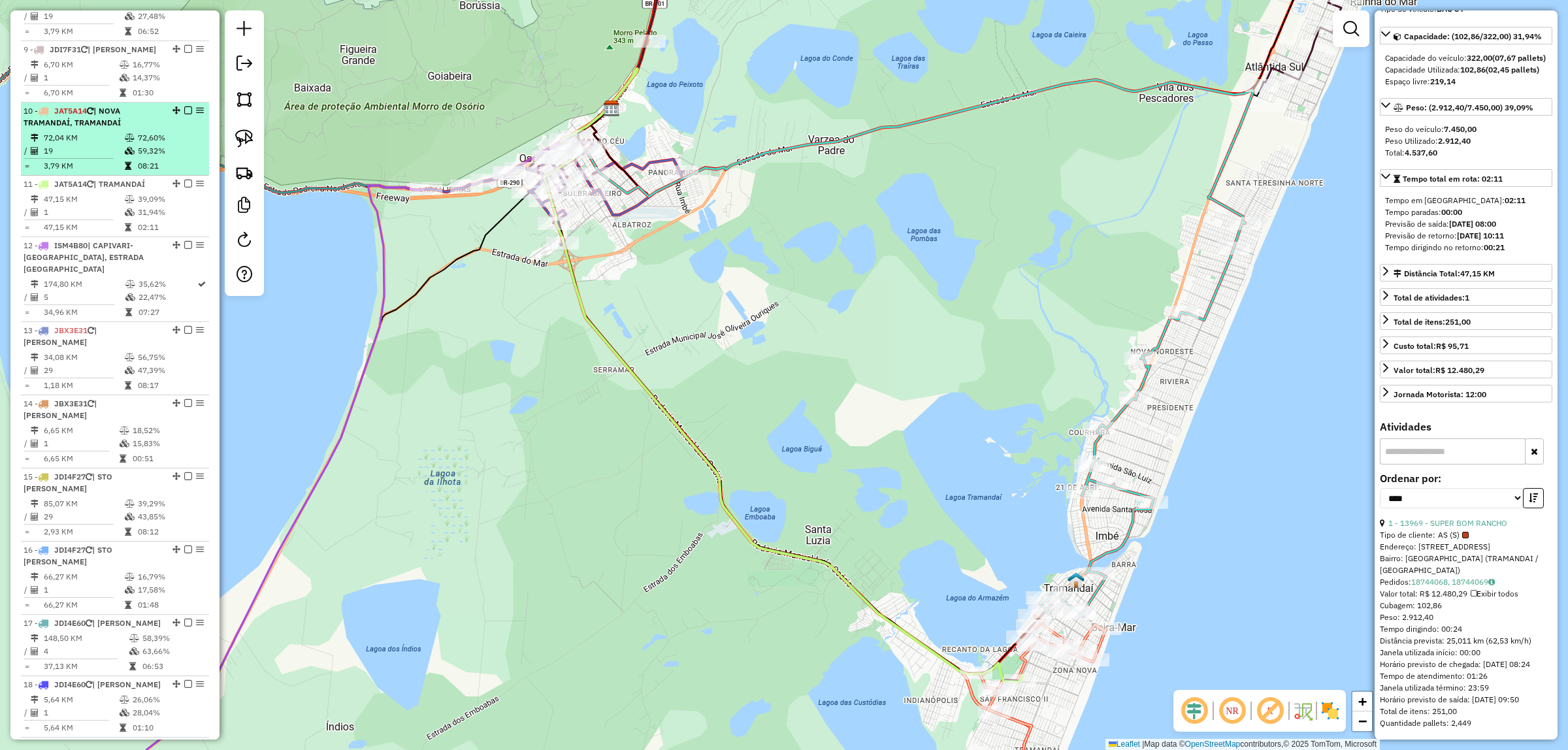
click at [102, 144] on td "72,04 KM" at bounding box center [84, 138] width 81 height 13
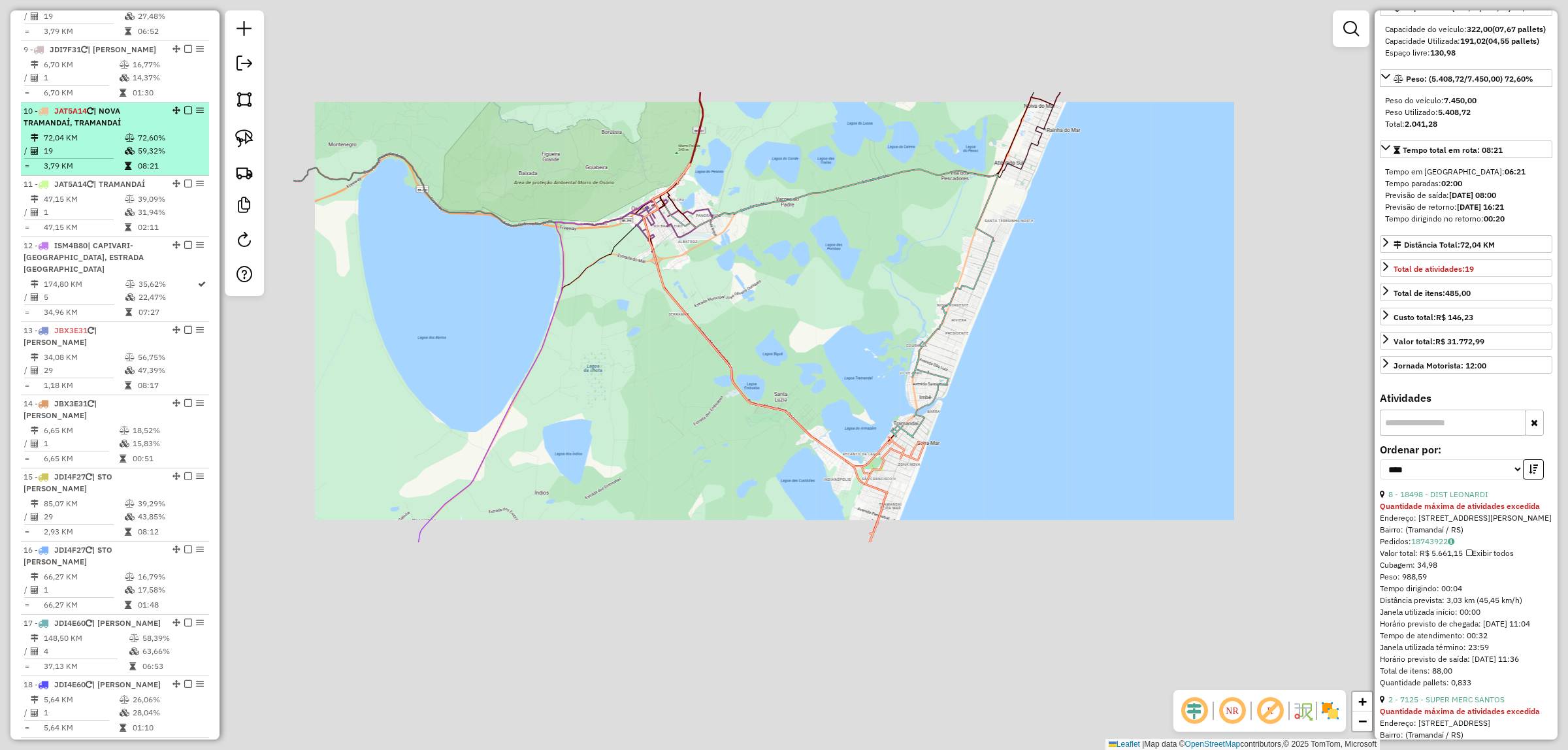
scroll to position [245, 0]
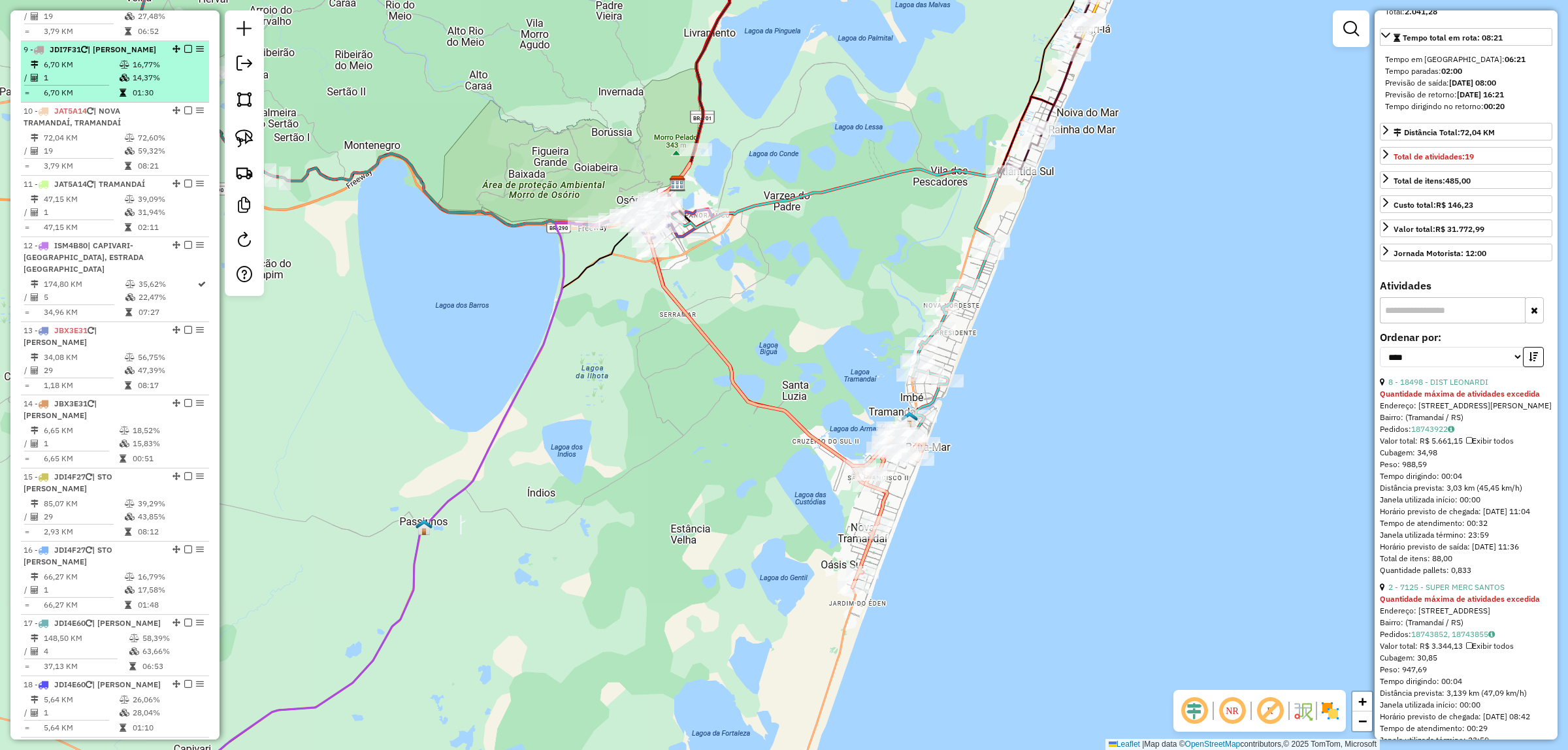
click at [98, 85] on td "1" at bounding box center [81, 77] width 75 height 13
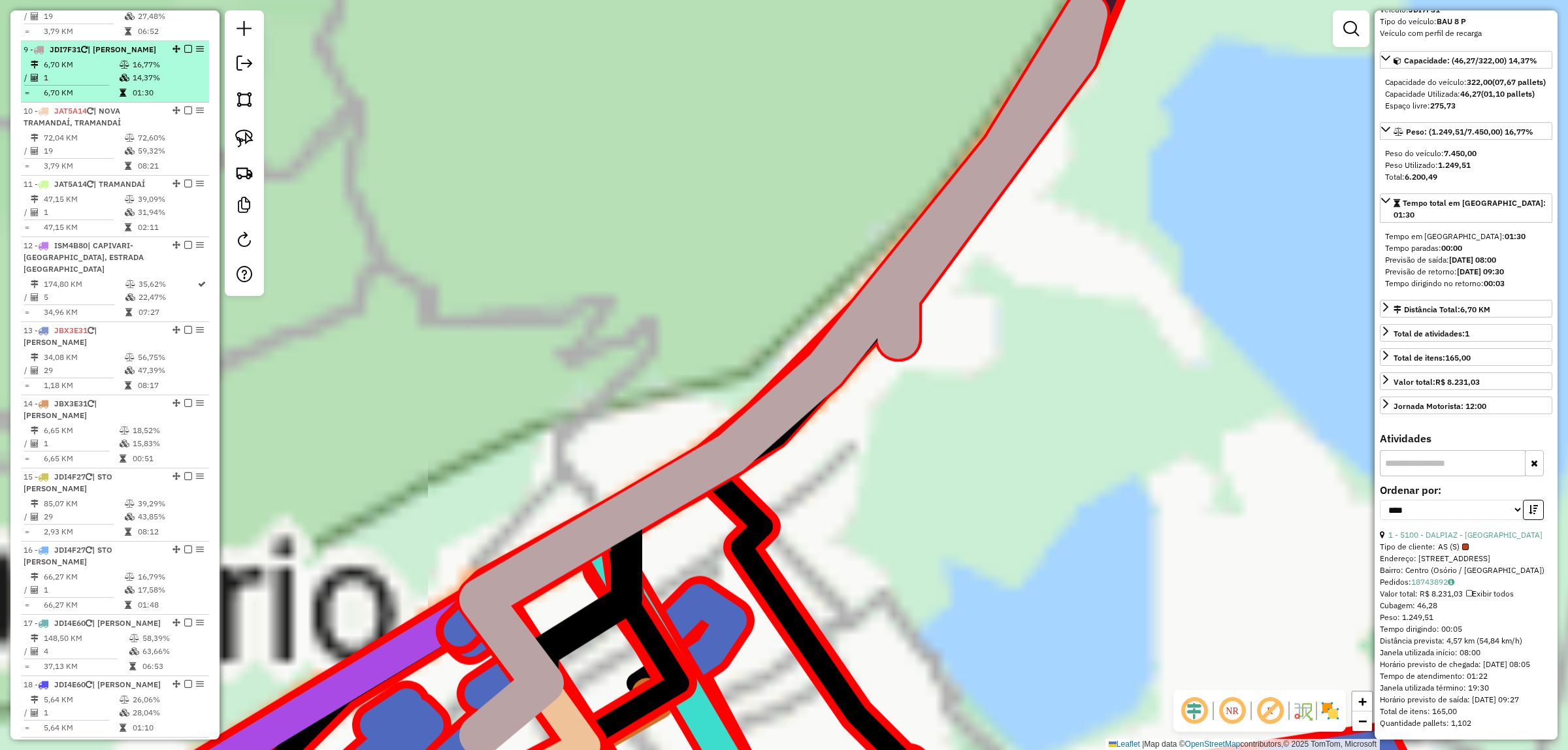
scroll to position [108, 0]
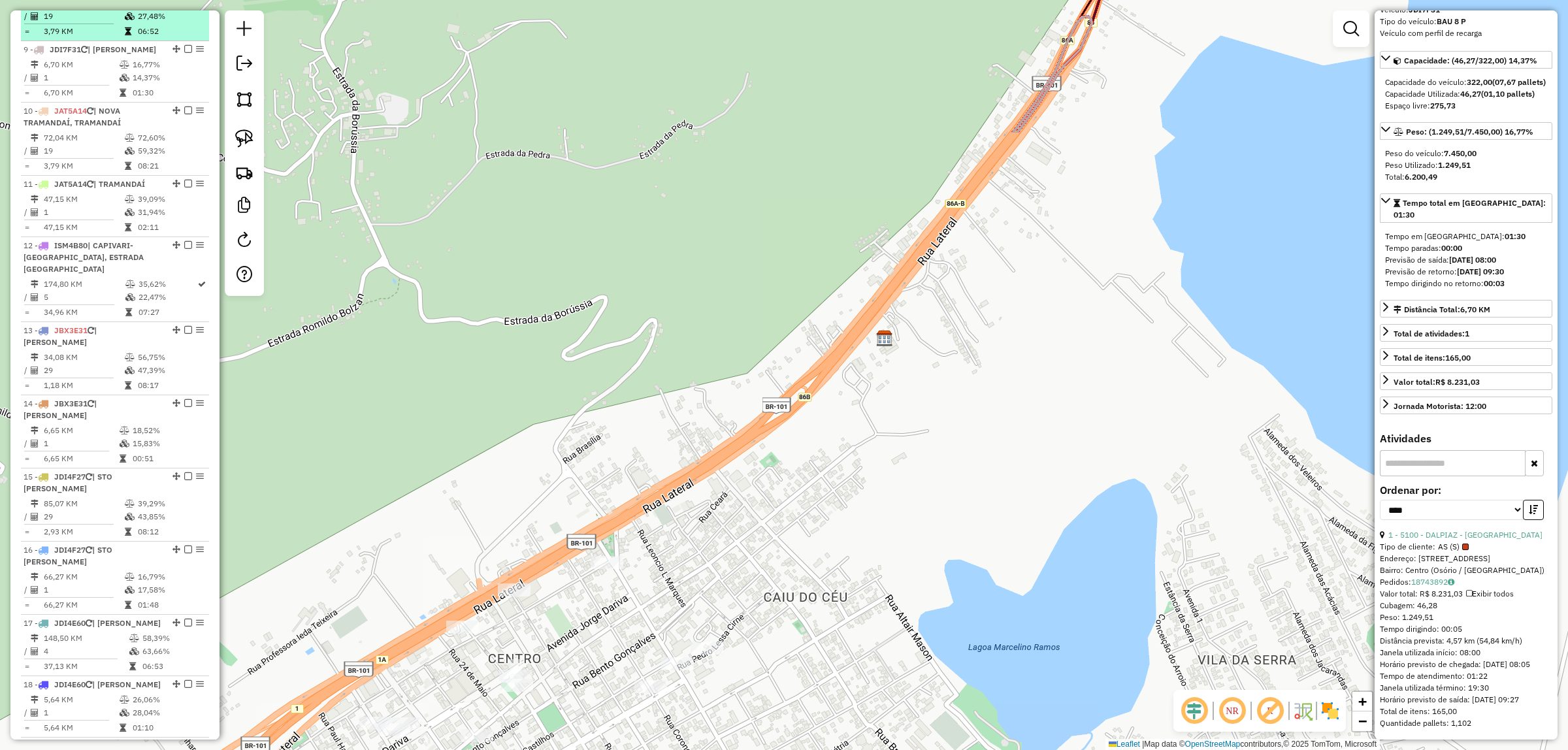
click at [97, 38] on td "3,79 KM" at bounding box center [84, 31] width 81 height 13
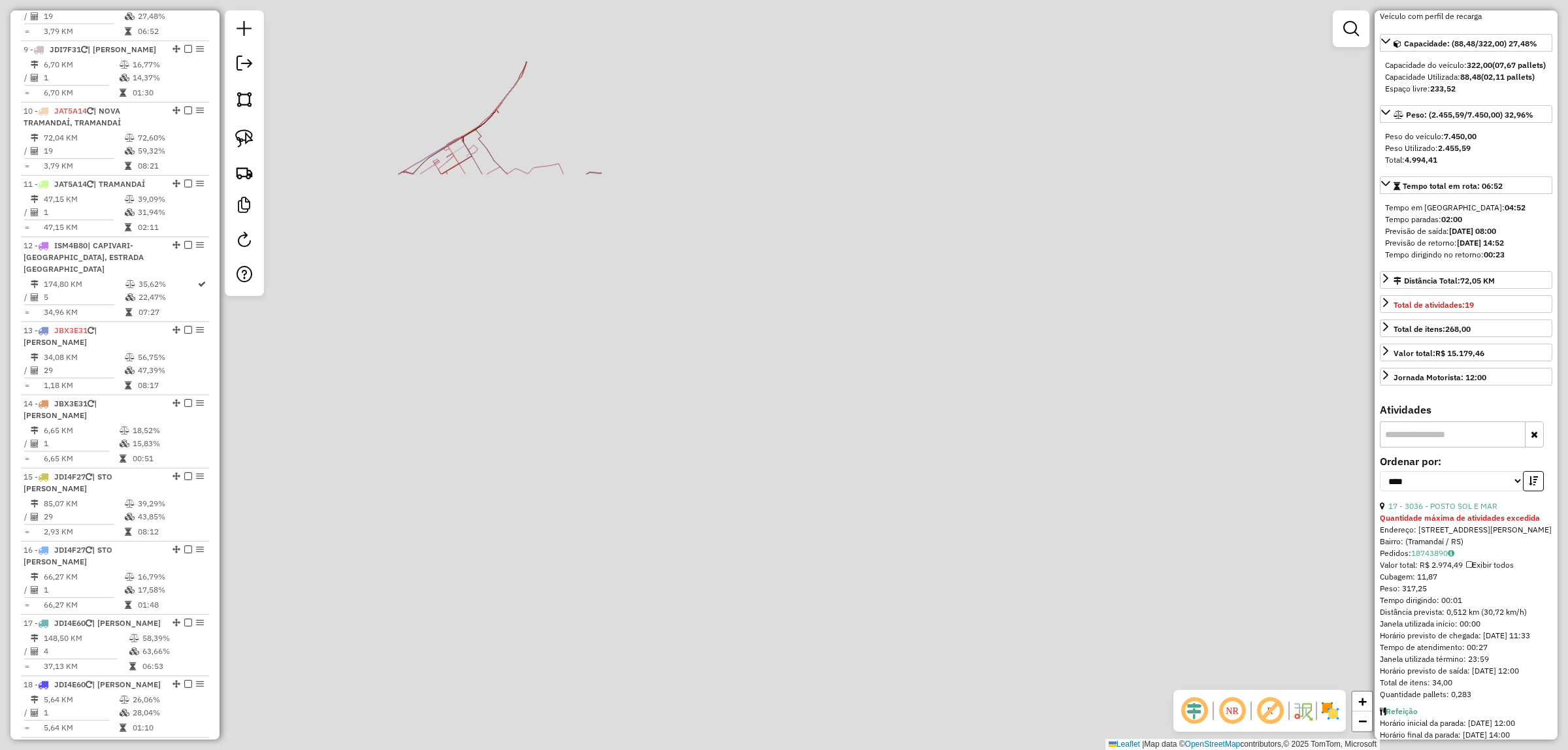
scroll to position [233, 0]
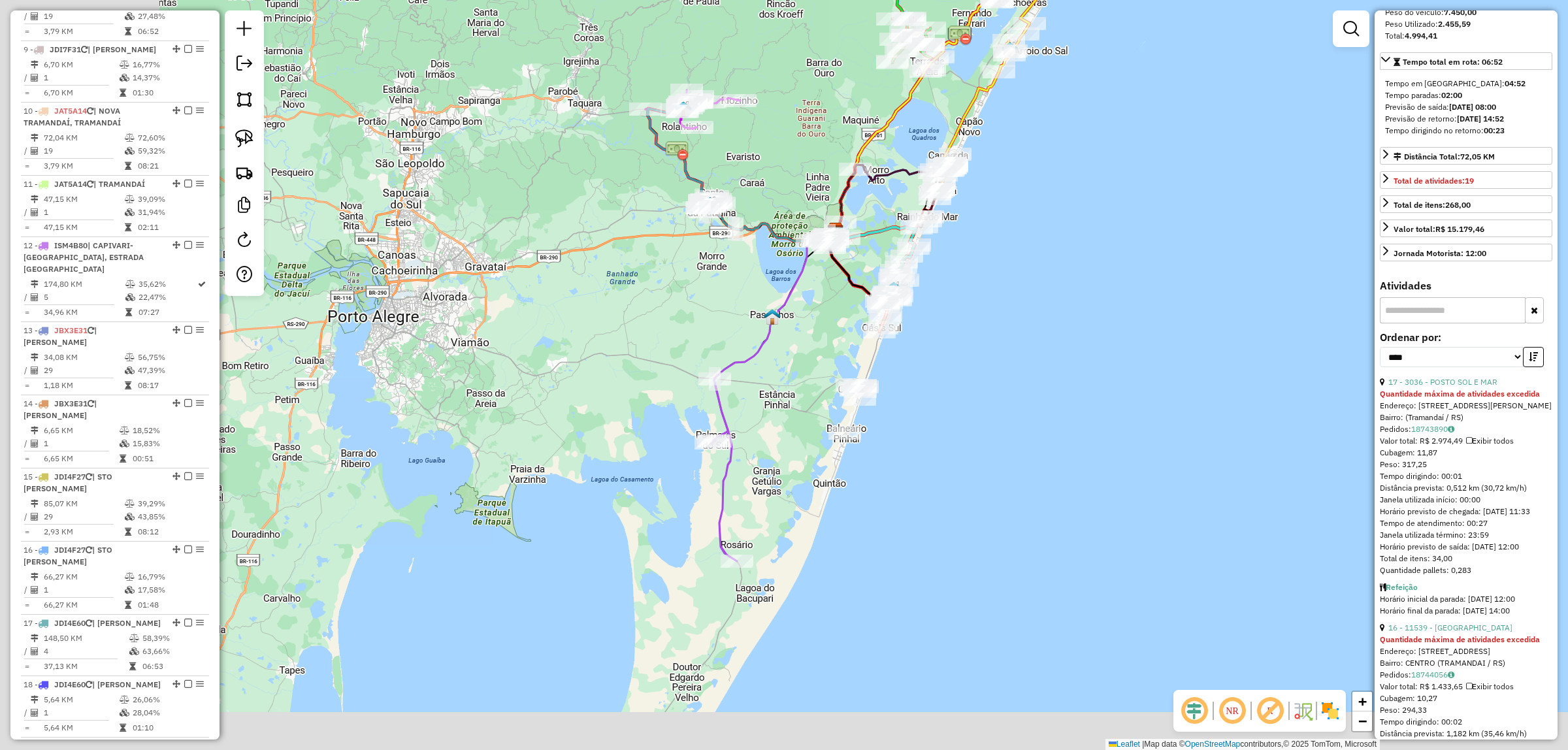
drag, startPoint x: 922, startPoint y: 506, endPoint x: 1142, endPoint y: 394, distance: 246.9
click at [1142, 394] on div "Janela de atendimento Grade de atendimento Capacidade Transportadoras Veículos …" at bounding box center [784, 375] width 1568 height 750
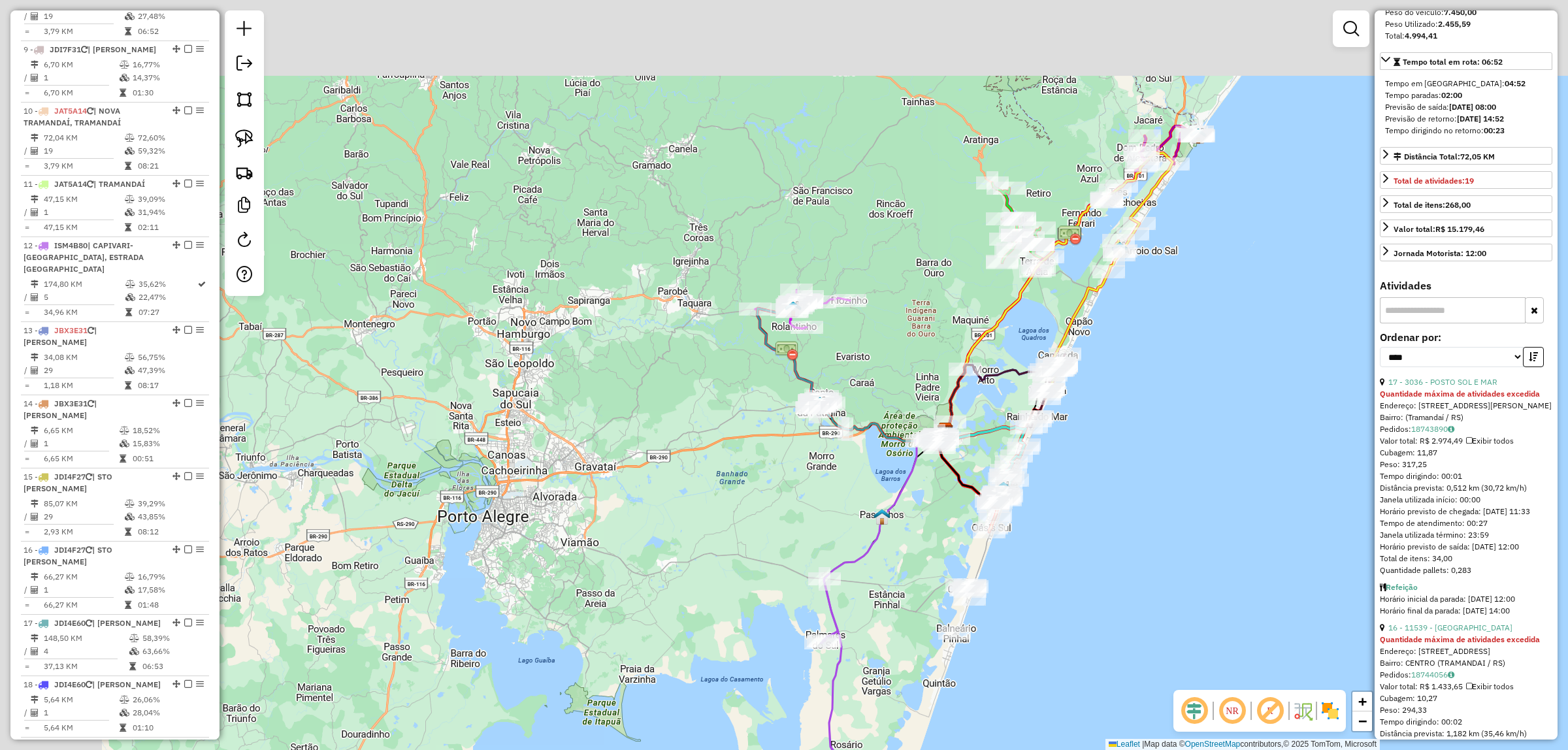
drag, startPoint x: 1016, startPoint y: 219, endPoint x: 1120, endPoint y: 407, distance: 214.8
click at [1125, 415] on div "Janela de atendimento Grade de atendimento Capacidade Transportadoras Veículos …" at bounding box center [784, 375] width 1568 height 750
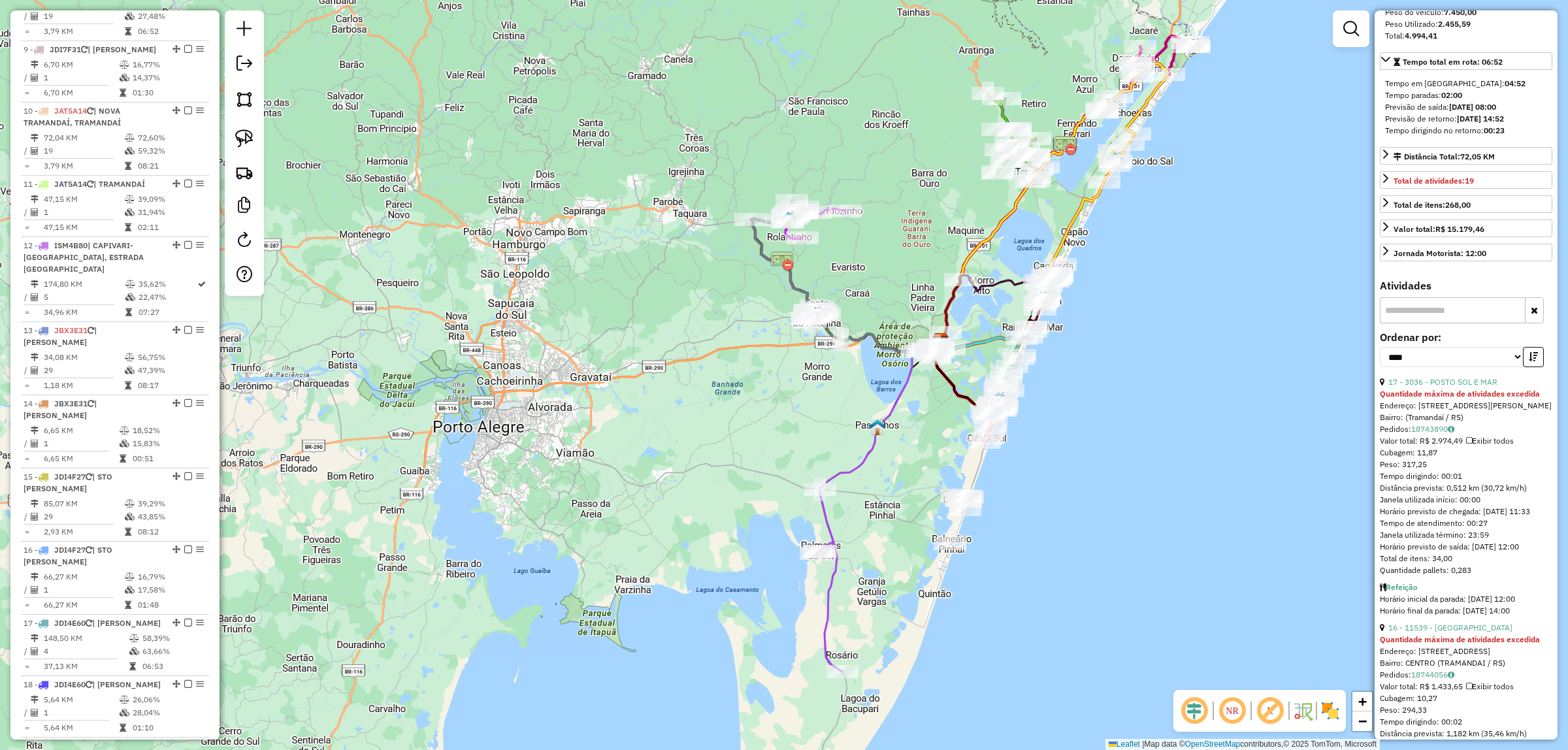
drag, startPoint x: 1160, startPoint y: 348, endPoint x: 1155, endPoint y: 273, distance: 75.2
click at [1155, 273] on div "Janela de atendimento Grade de atendimento Capacidade Transportadoras Veículos …" at bounding box center [784, 375] width 1568 height 750
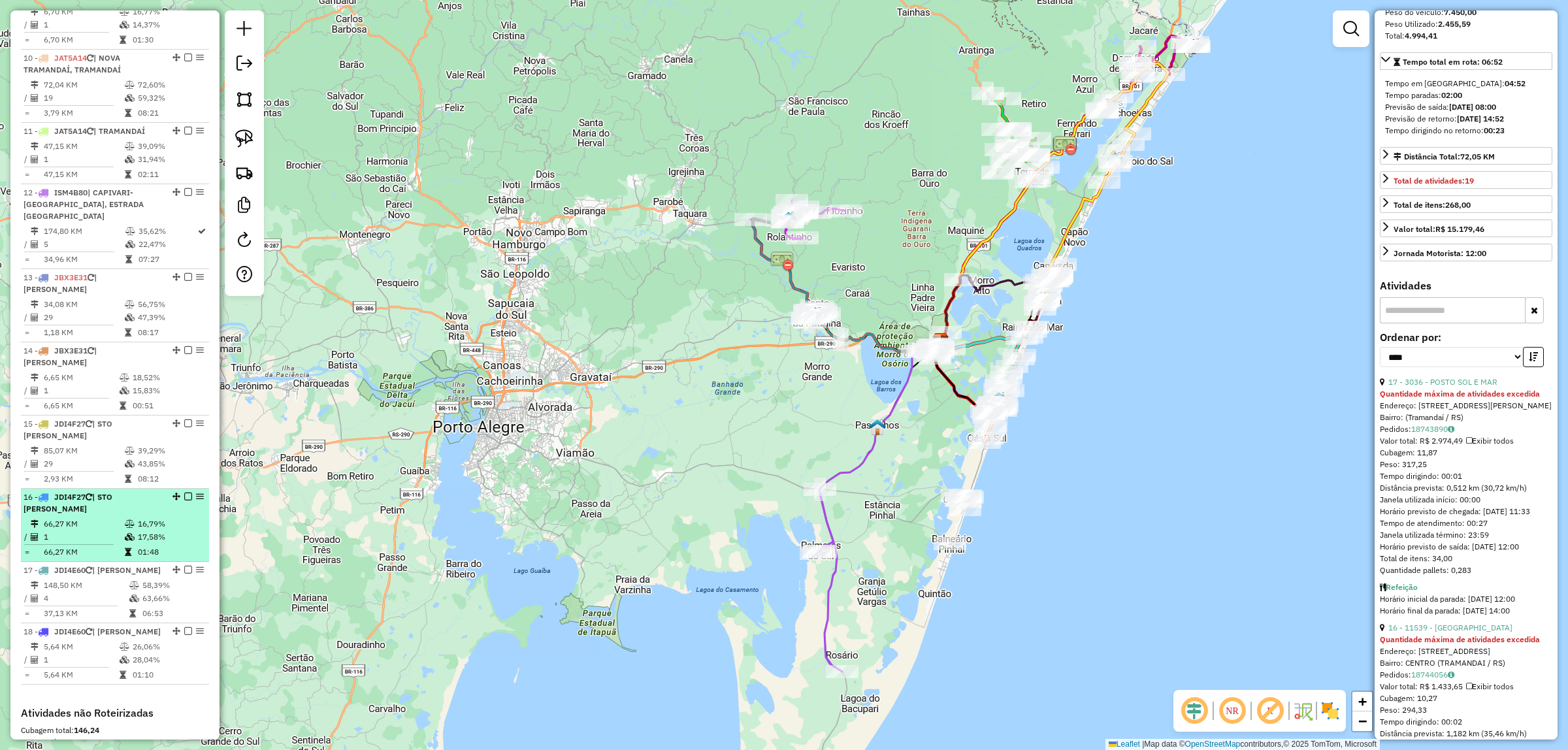
scroll to position [1111, 0]
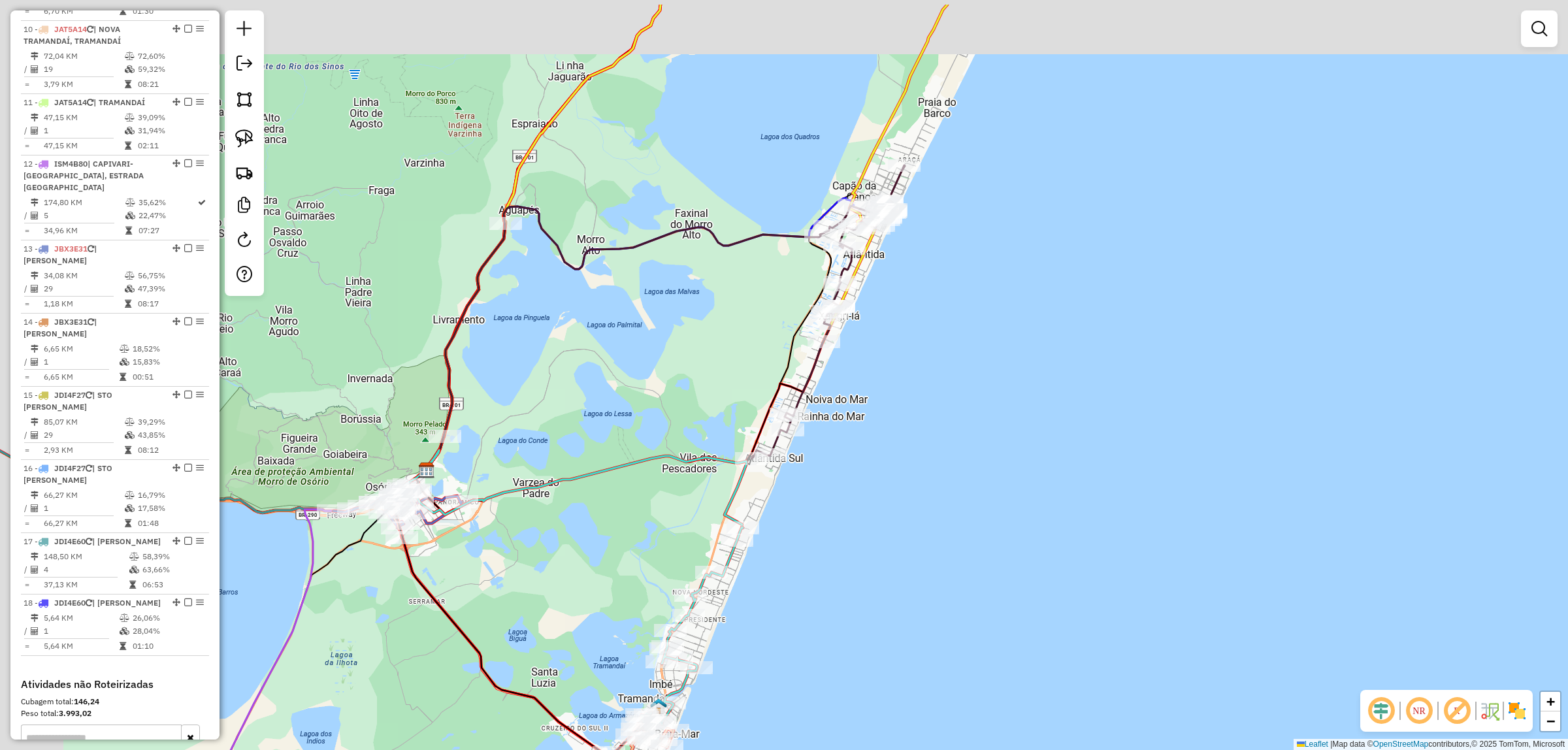
drag, startPoint x: 1013, startPoint y: 184, endPoint x: 1103, endPoint y: 322, distance: 164.8
click at [1103, 322] on div "Janela de atendimento Grade de atendimento Capacidade Transportadoras Veículos …" at bounding box center [784, 375] width 1568 height 750
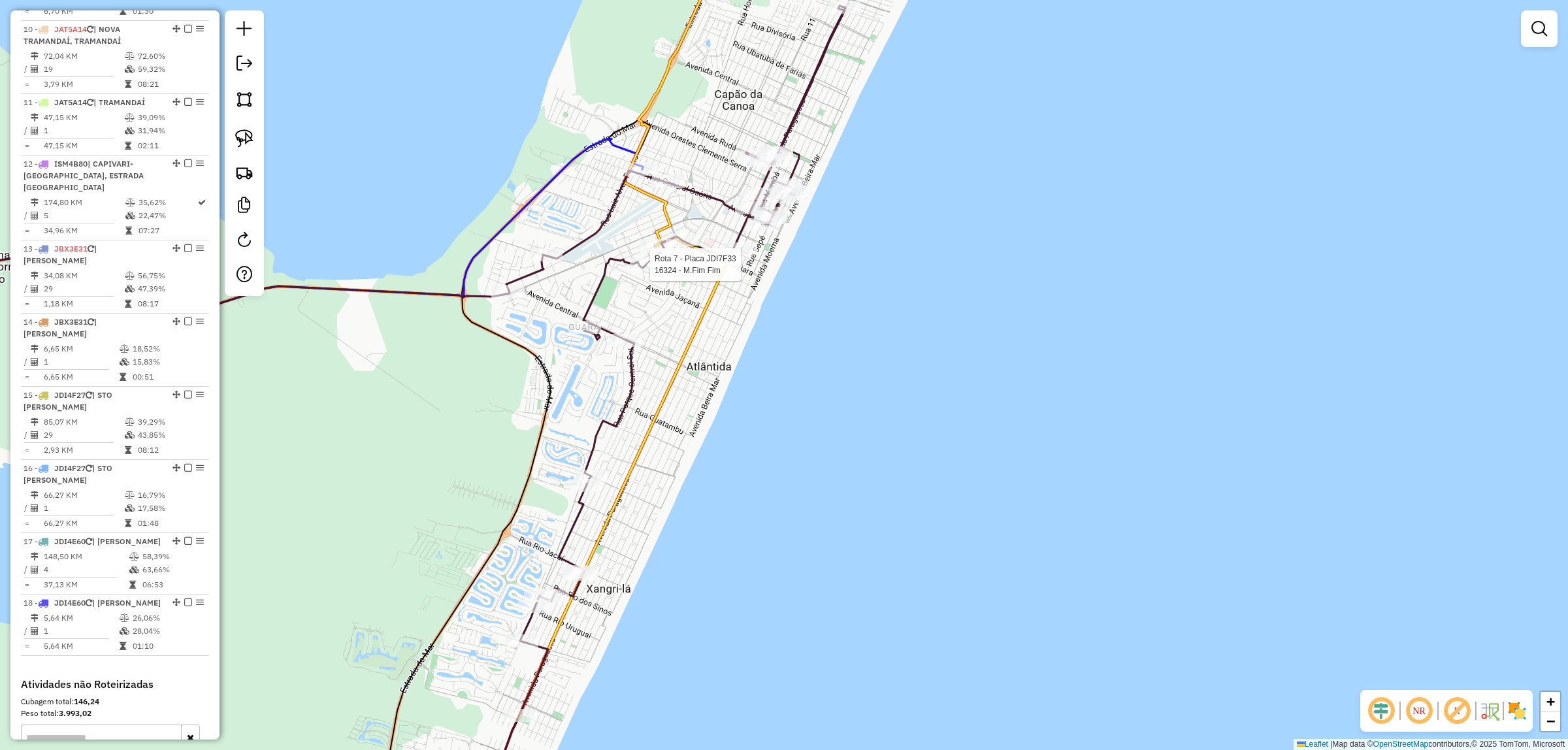
select select "*********"
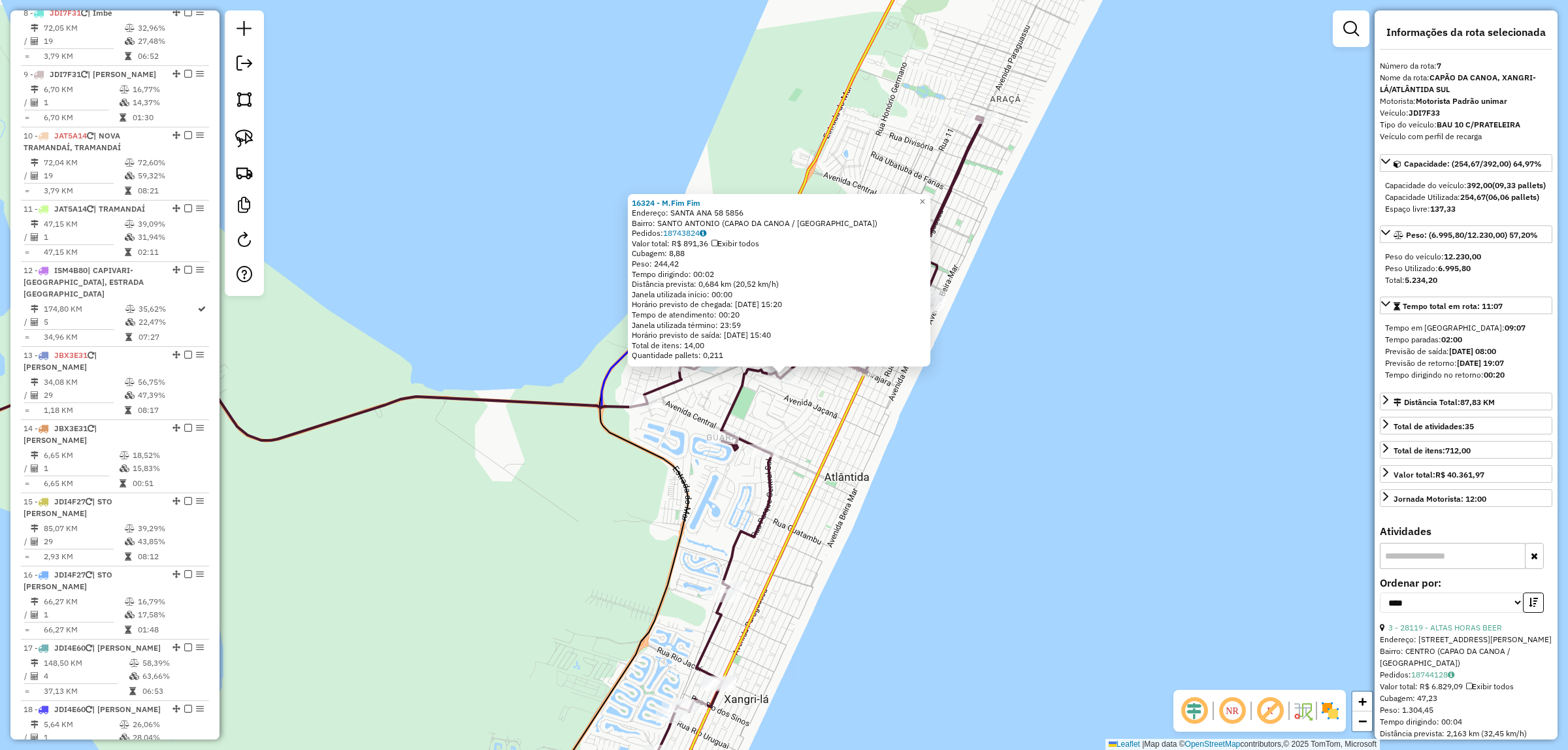
scroll to position [949, 0]
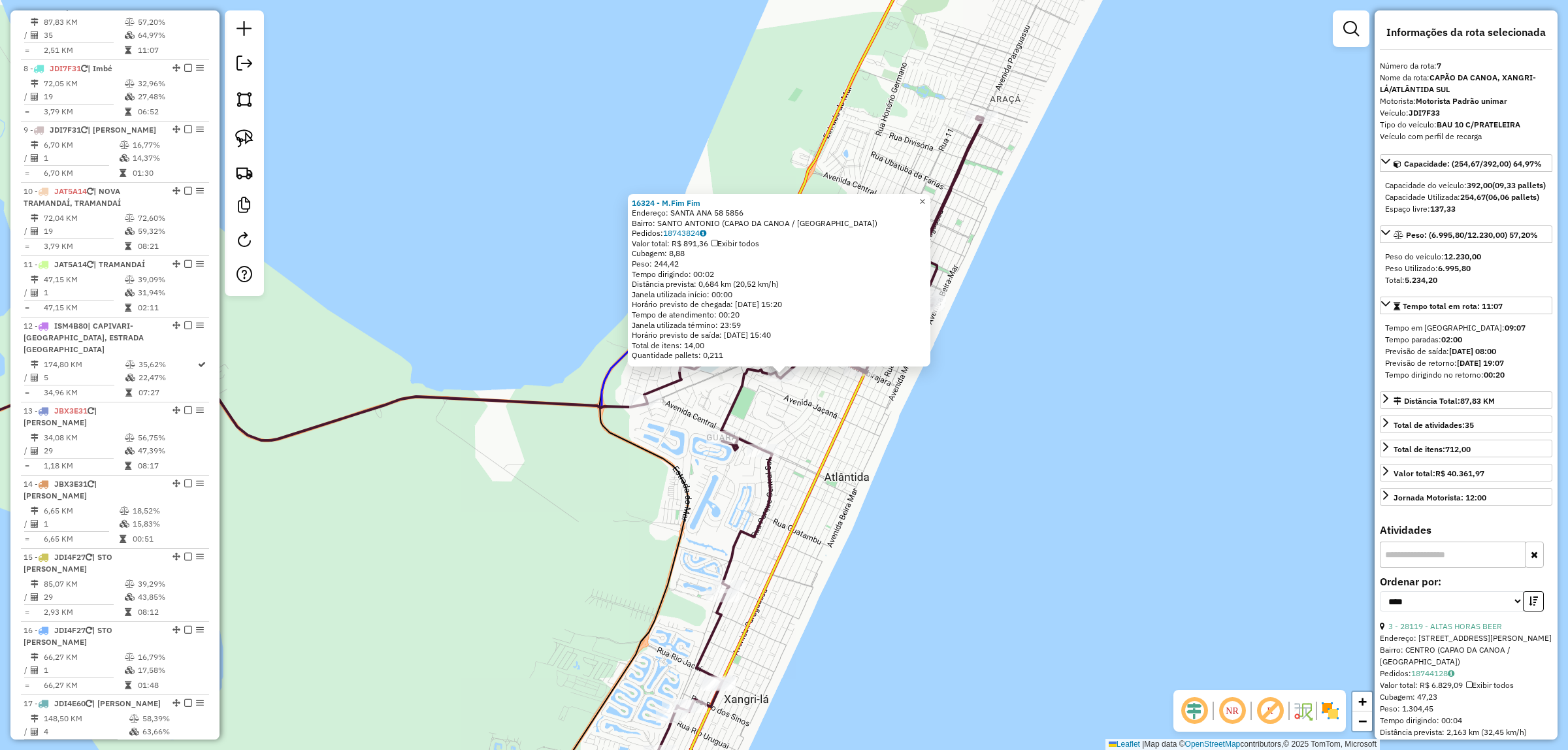
click at [925, 200] on link "×" at bounding box center [922, 201] width 16 height 16
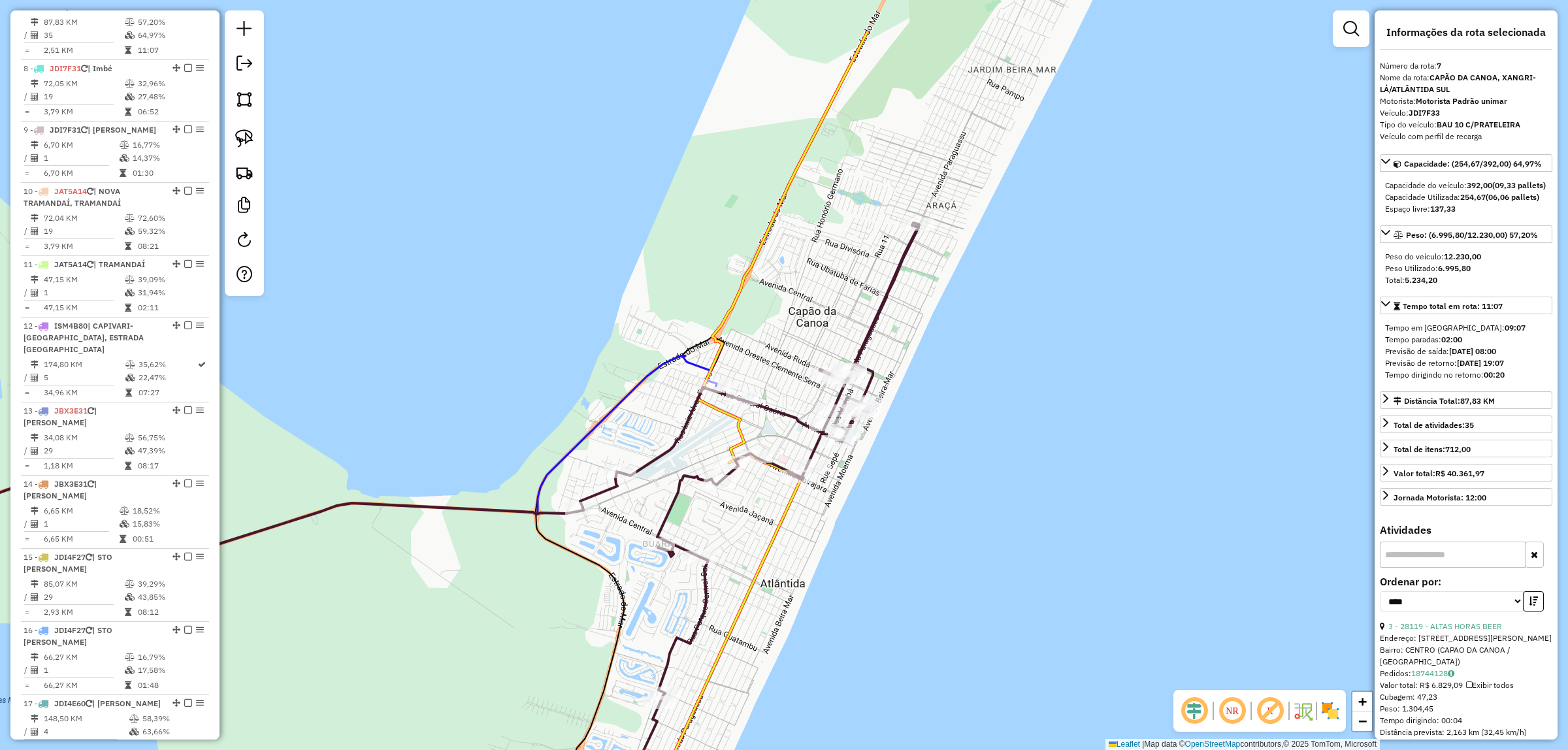
drag, startPoint x: 1027, startPoint y: 390, endPoint x: 962, endPoint y: 496, distance: 124.3
click at [962, 496] on div "Janela de atendimento Grade de atendimento Capacidade Transportadoras Veículos …" at bounding box center [784, 375] width 1568 height 750
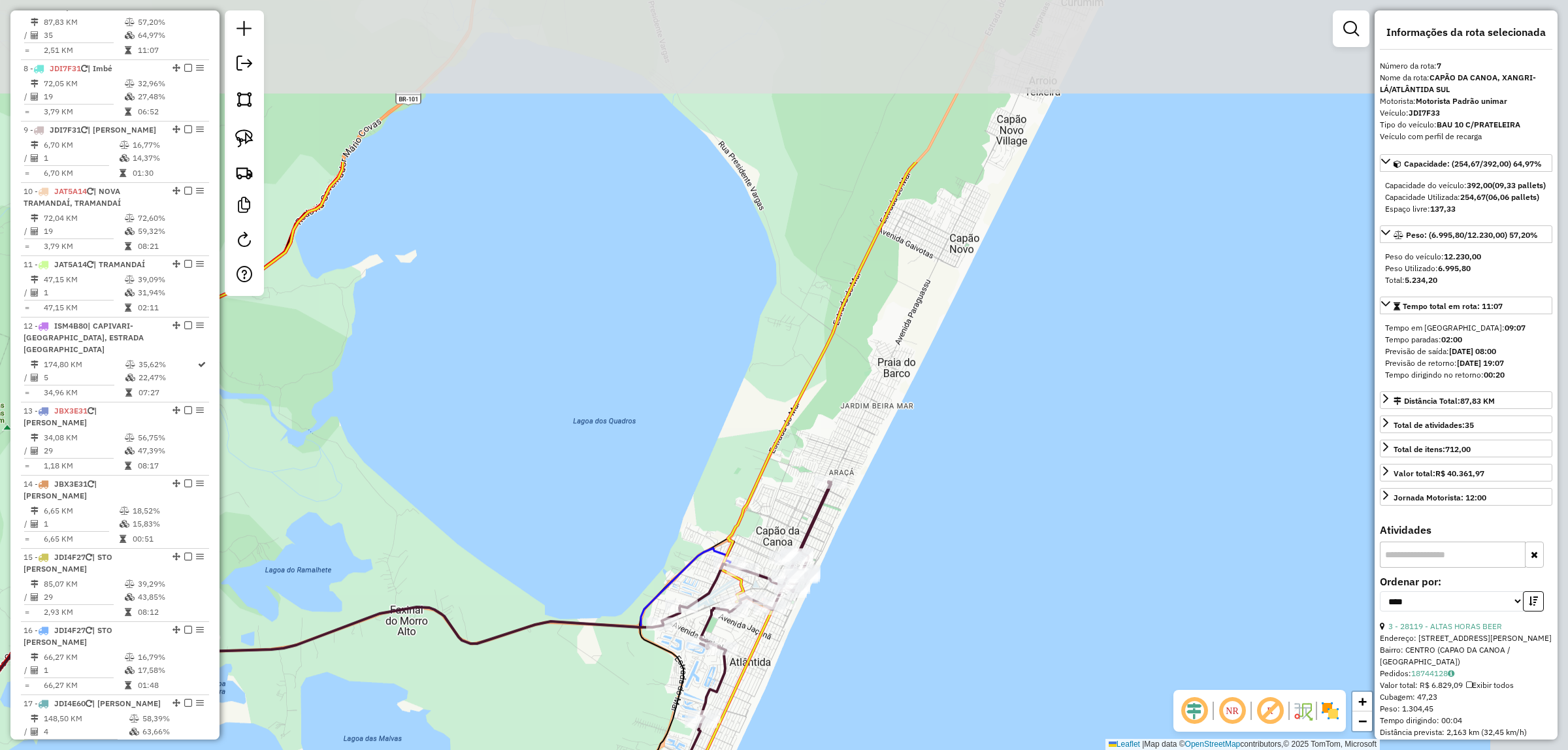
drag, startPoint x: 1065, startPoint y: 200, endPoint x: 826, endPoint y: 554, distance: 427.1
click at [826, 556] on div "Janela de atendimento Grade de atendimento Capacidade Transportadoras Veículos …" at bounding box center [784, 375] width 1568 height 750
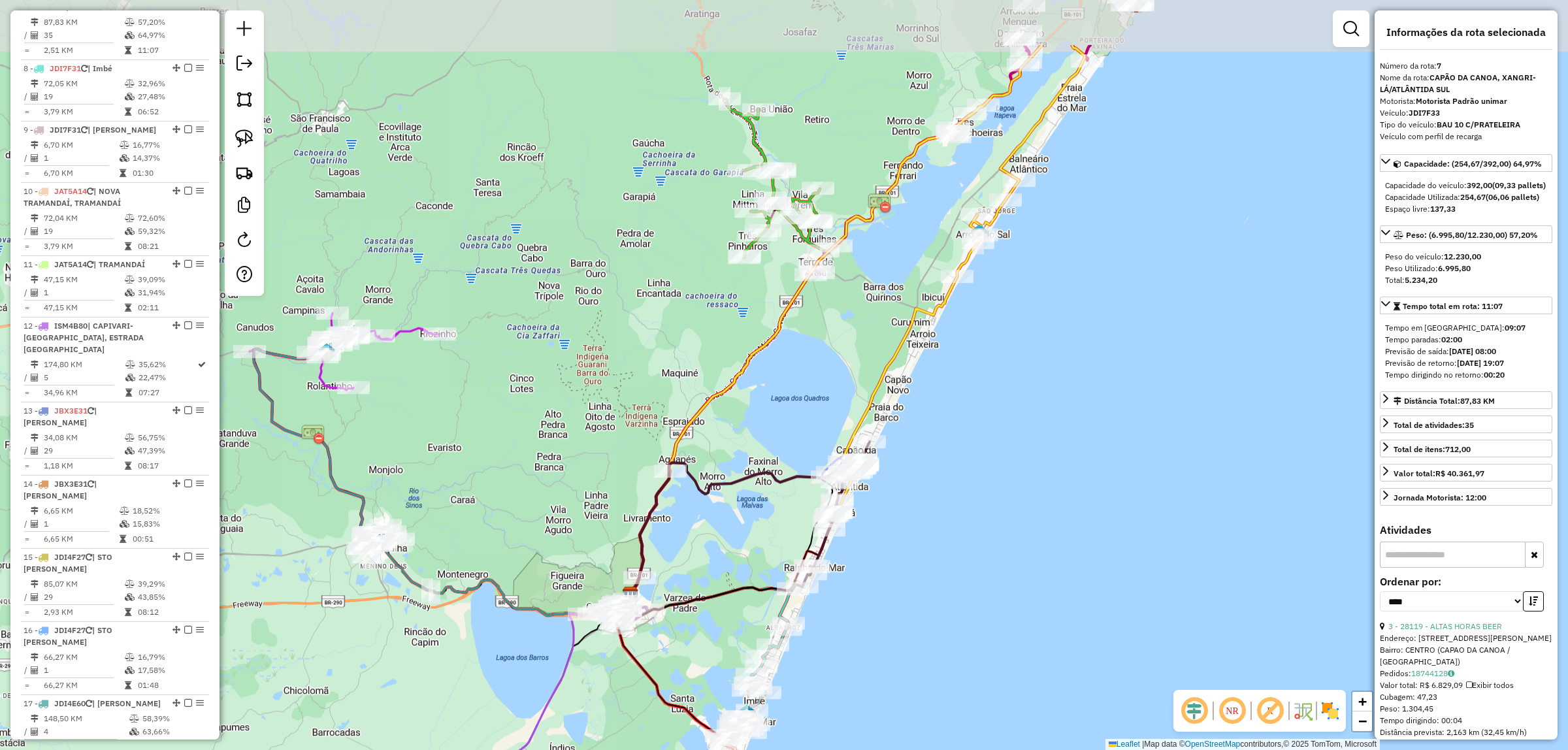
drag, startPoint x: 1108, startPoint y: 158, endPoint x: 1051, endPoint y: 241, distance: 100.7
click at [1051, 242] on div "Janela de atendimento Grade de atendimento Capacidade Transportadoras Veículos …" at bounding box center [784, 375] width 1568 height 750
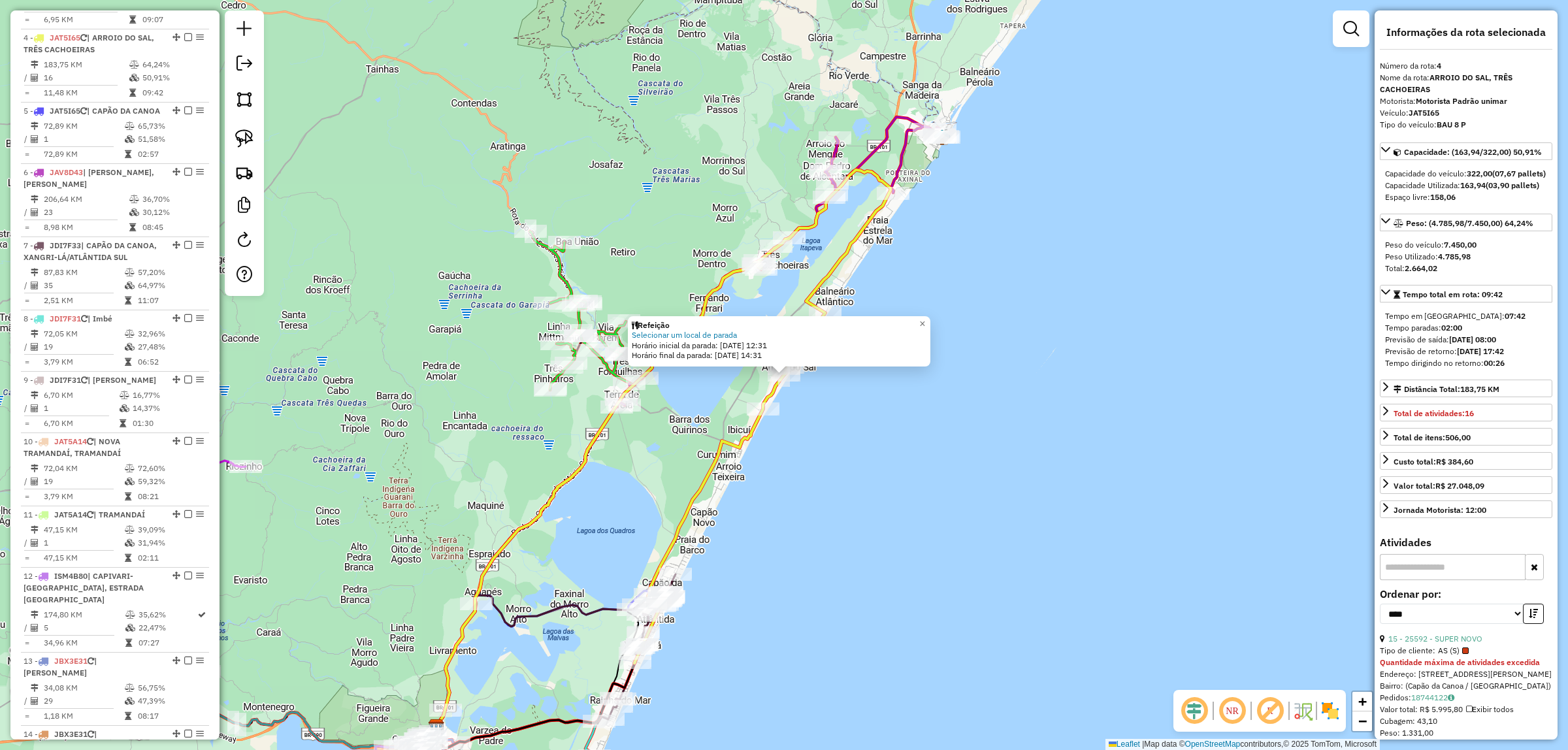
scroll to position [621, 0]
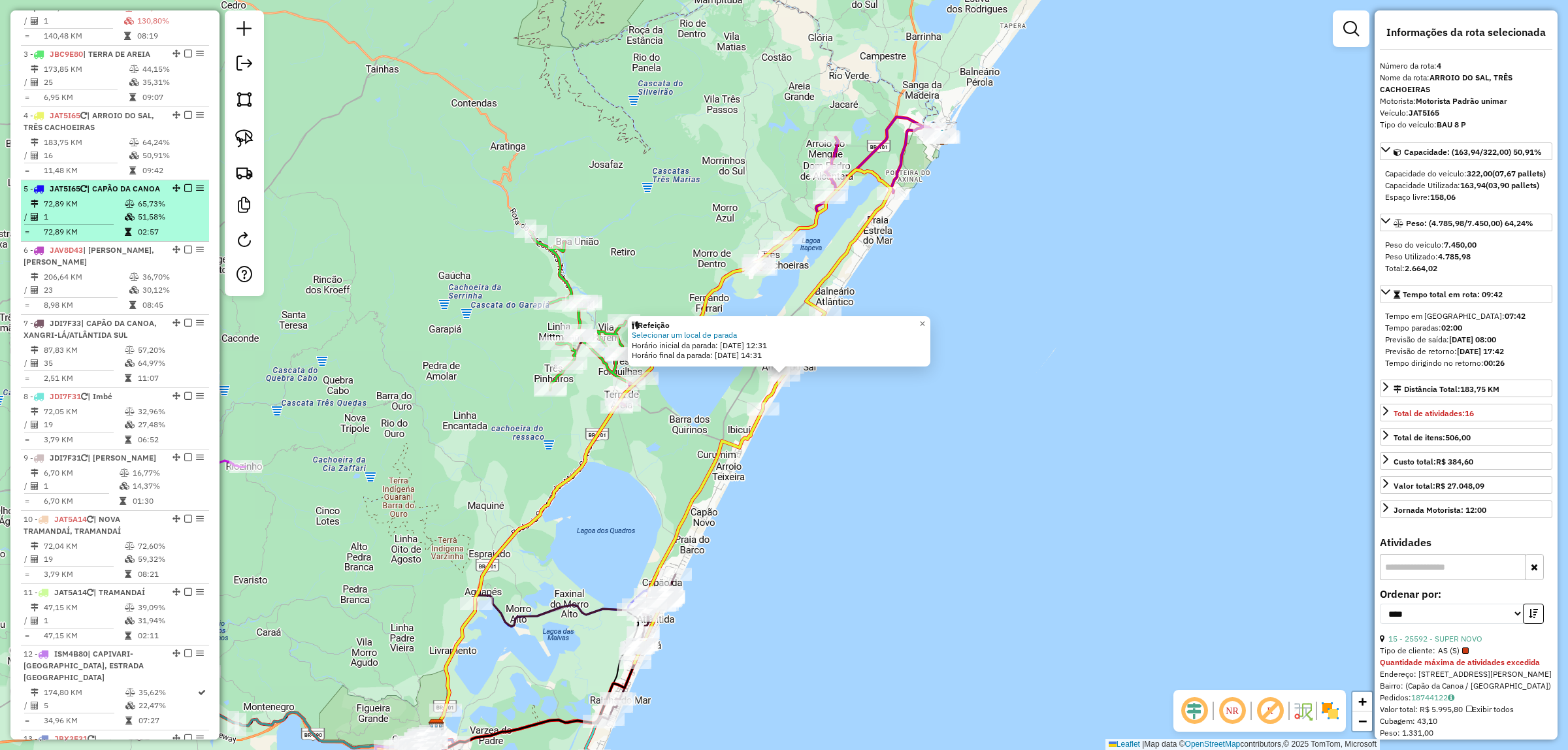
click at [100, 210] on td "72,89 KM" at bounding box center [84, 204] width 81 height 13
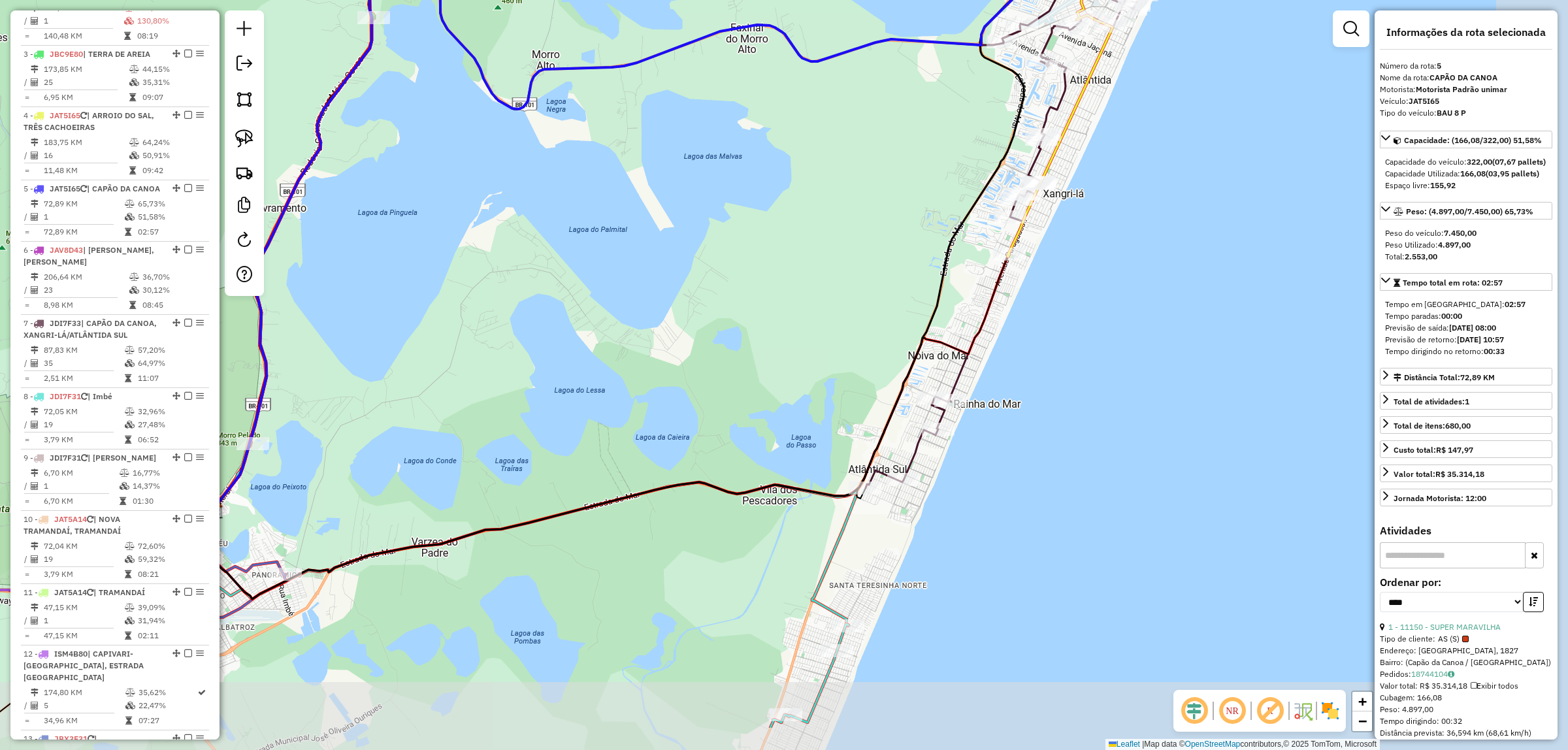
drag, startPoint x: 1284, startPoint y: 514, endPoint x: 1142, endPoint y: 430, distance: 165.0
click at [1142, 430] on div "Janela de atendimento Grade de atendimento Capacidade Transportadoras Veículos …" at bounding box center [784, 375] width 1568 height 750
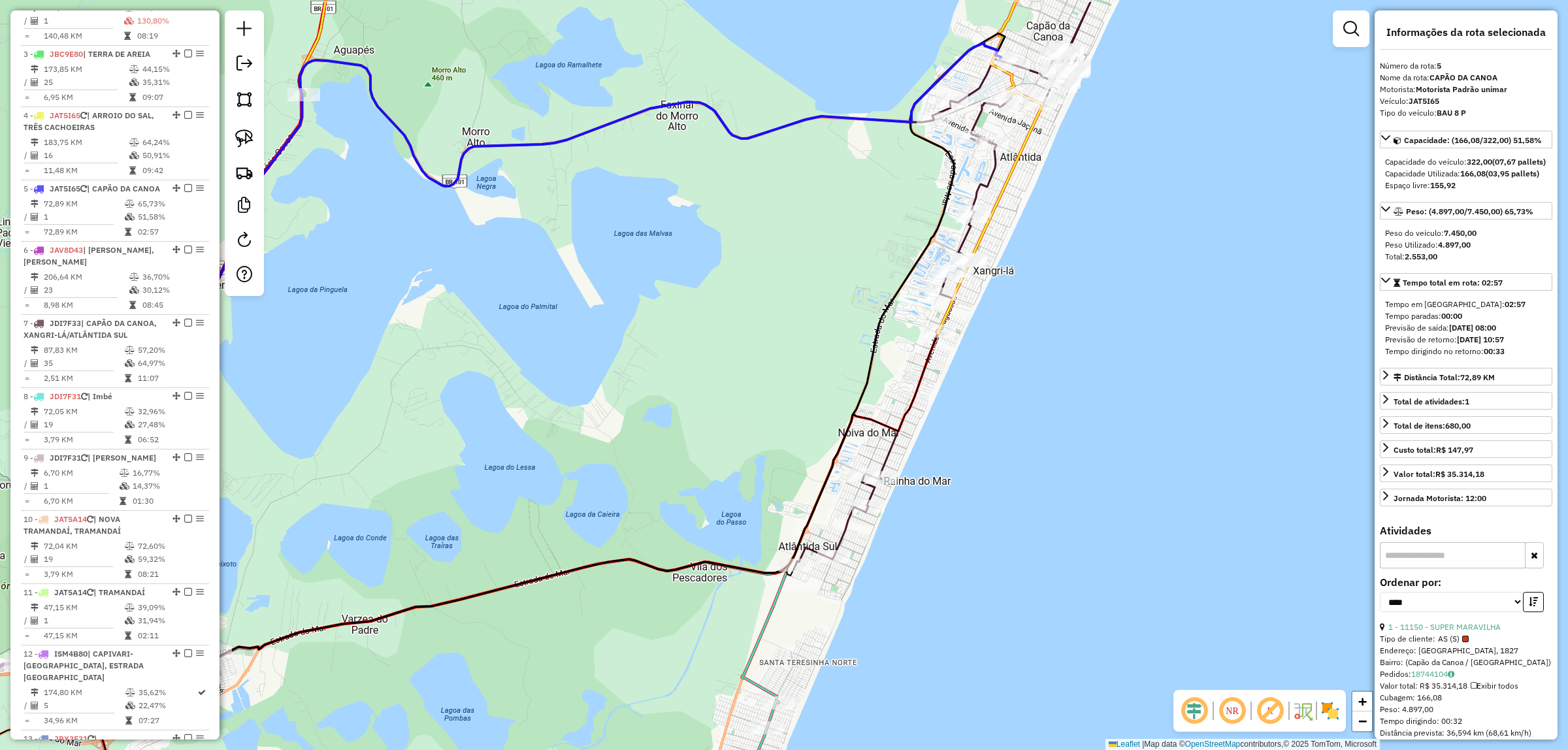
drag, startPoint x: 1261, startPoint y: 158, endPoint x: 1092, endPoint y: 231, distance: 184.1
click at [1189, 222] on div "Janela de atendimento Grade de atendimento Capacidade Transportadoras Veículos …" at bounding box center [784, 375] width 1568 height 750
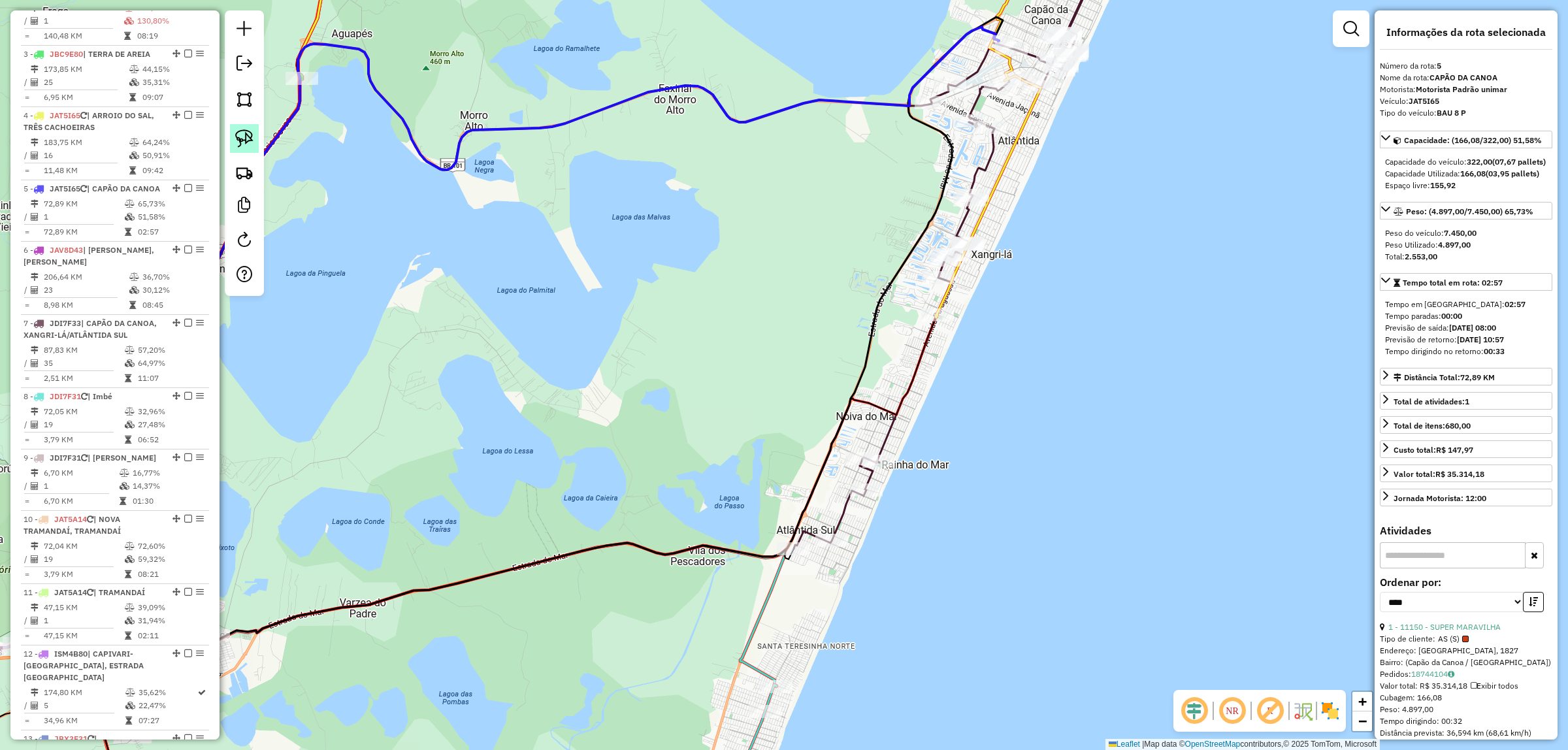
click at [243, 145] on img at bounding box center [244, 139] width 18 height 18
drag, startPoint x: 954, startPoint y: 334, endPoint x: 921, endPoint y: 324, distance: 34.5
click at [921, 324] on div "Rota 4 - Placa JAT5I65 25258 - SUPERMERCADO KERN Janela de atendimento Grade de…" at bounding box center [784, 375] width 1568 height 750
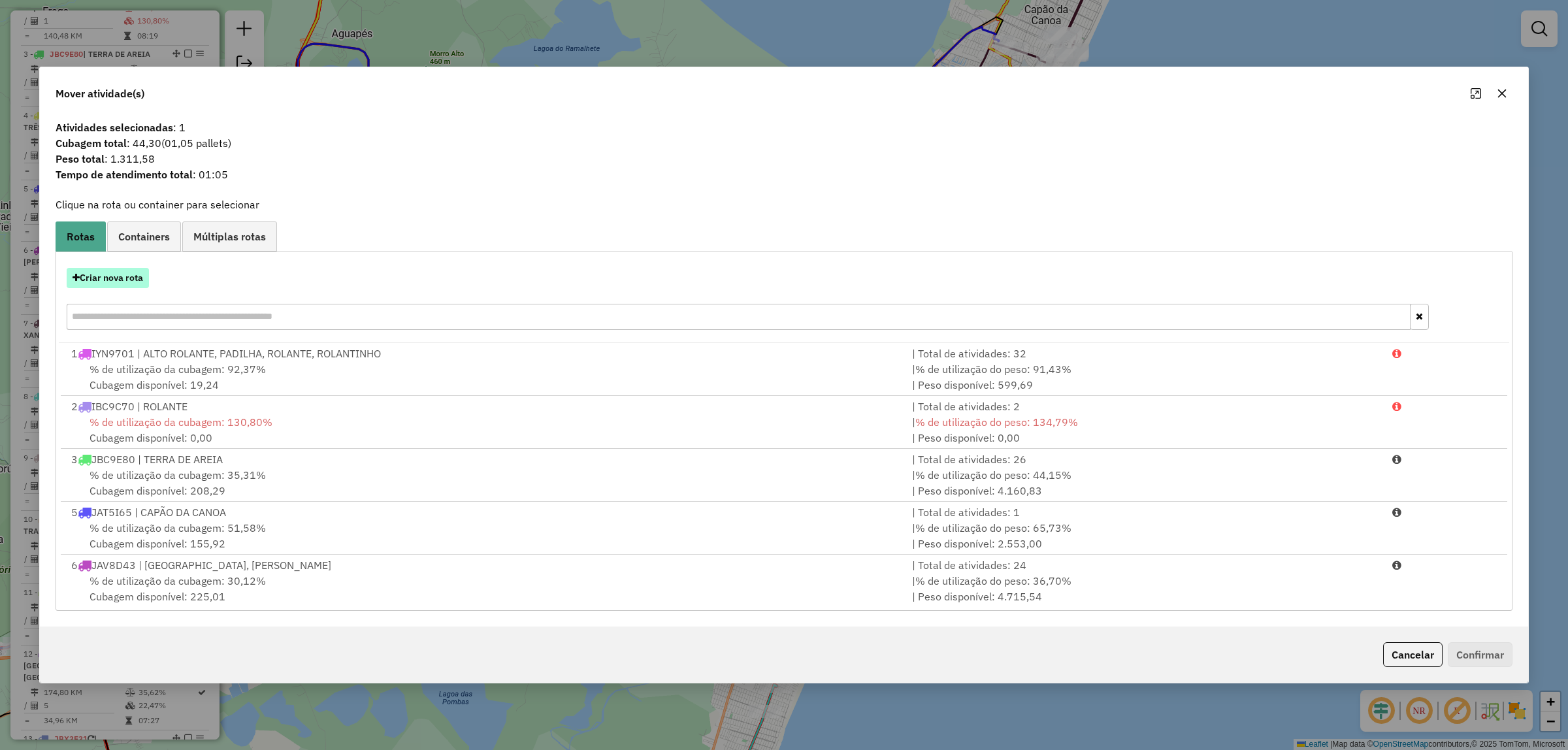
click at [118, 283] on button "Criar nova rota" at bounding box center [108, 278] width 83 height 20
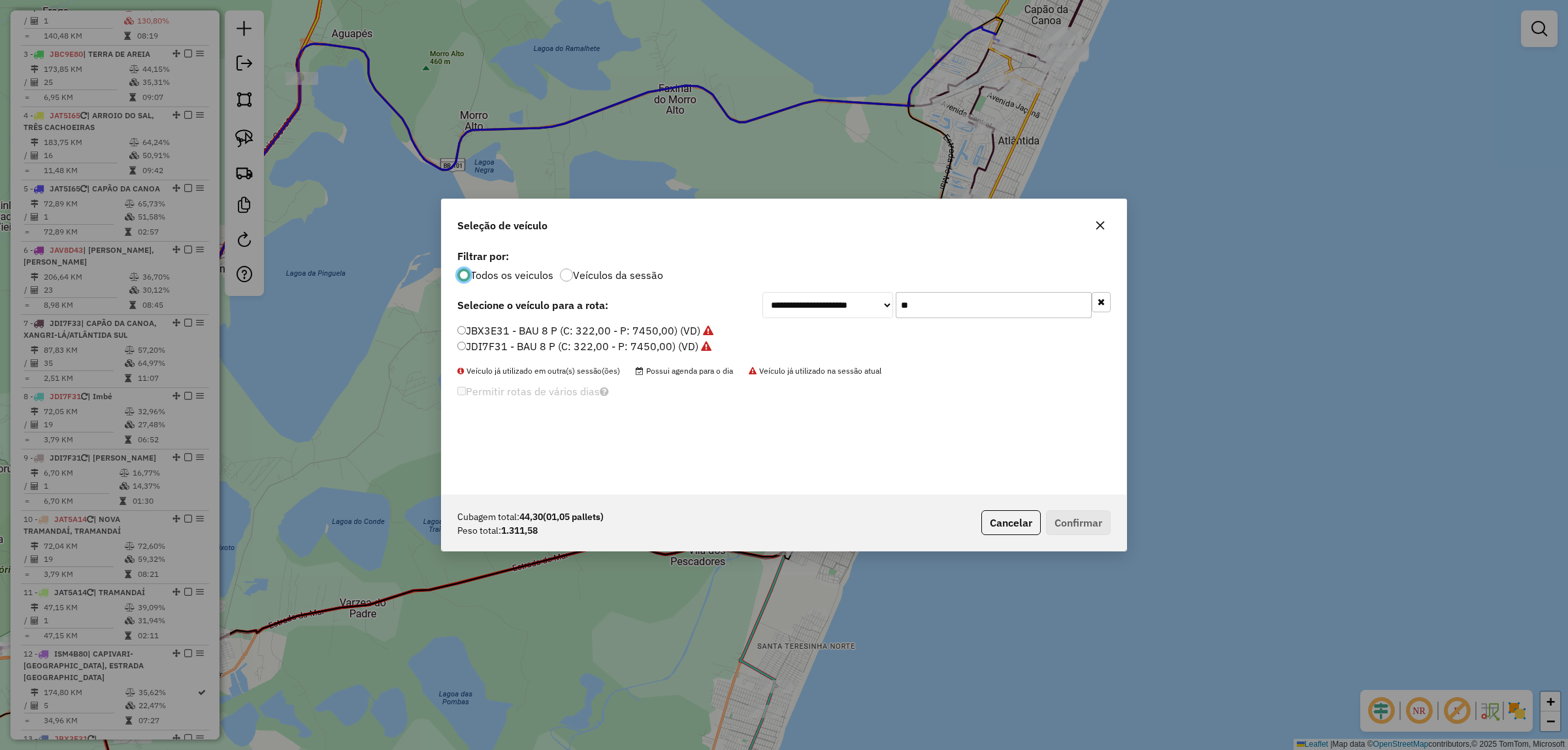
scroll to position [6, 4]
drag, startPoint x: 956, startPoint y: 299, endPoint x: 828, endPoint y: 313, distance: 128.8
click at [828, 313] on div "**********" at bounding box center [936, 305] width 348 height 26
type input "**"
drag, startPoint x: 560, startPoint y: 343, endPoint x: 588, endPoint y: 359, distance: 32.2
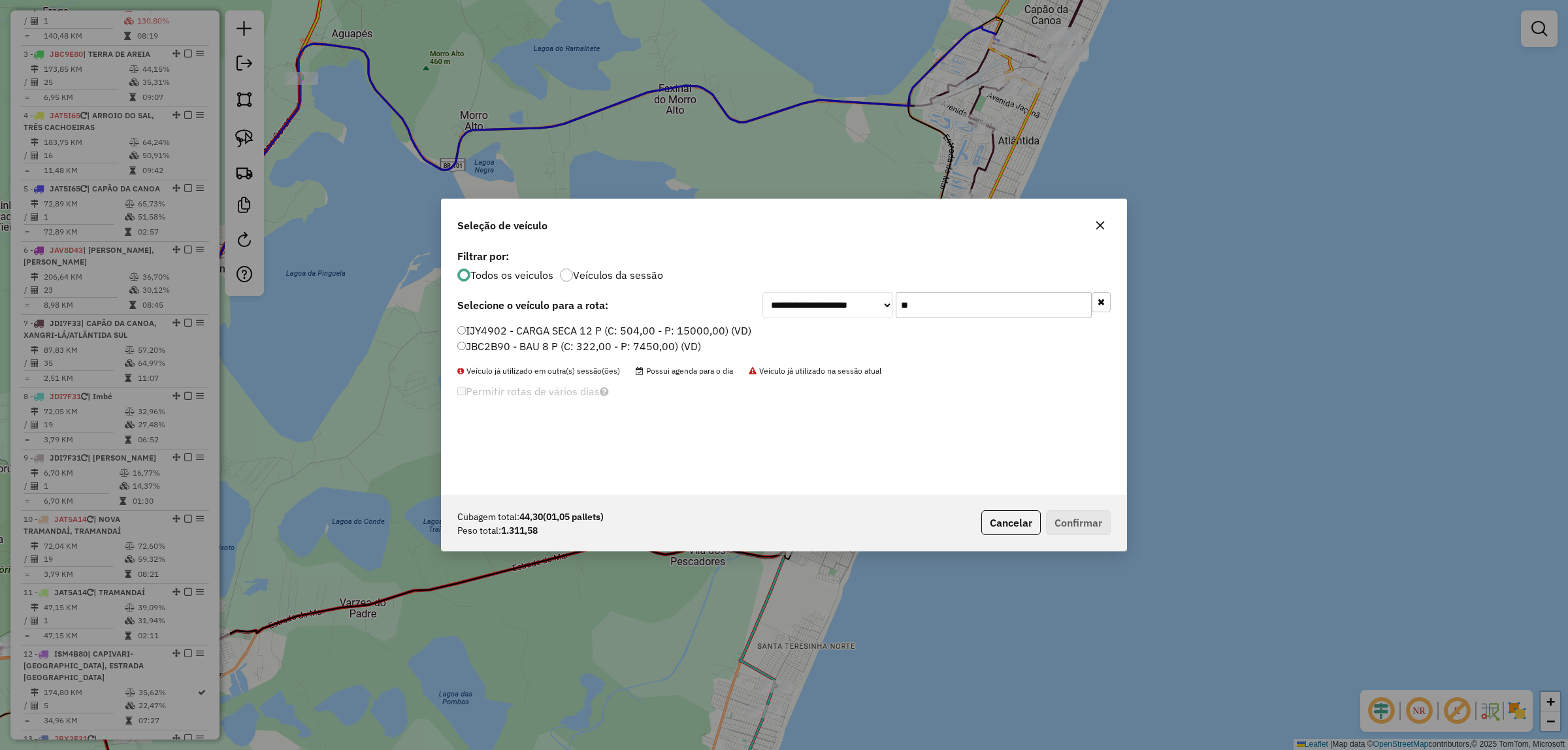
click at [562, 343] on label "JBC2B90 - BAU 8 P (C: 322,00 - P: 7450,00) (VD)" at bounding box center [578, 346] width 244 height 16
click at [494, 347] on label "JBC2B90 - BAU 8 P (C: 322,00 - P: 7450,00) (VD)" at bounding box center [578, 346] width 244 height 16
click at [1092, 534] on button "Confirmar" at bounding box center [1078, 522] width 64 height 25
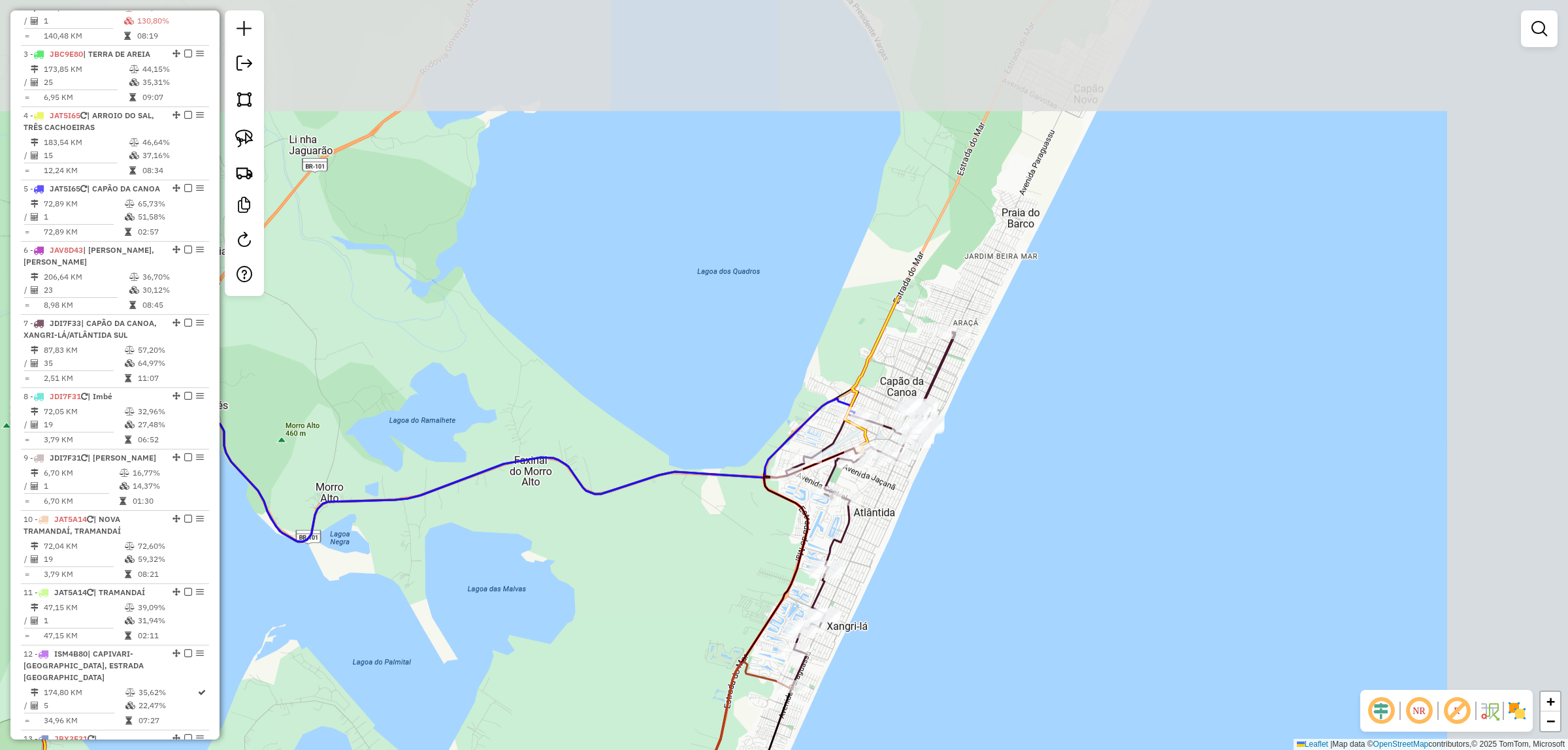
drag, startPoint x: 1146, startPoint y: 185, endPoint x: 1006, endPoint y: 546, distance: 387.2
click at [1006, 547] on div "Janela de atendimento Grade de atendimento Capacidade Transportadoras Veículos …" at bounding box center [784, 375] width 1568 height 750
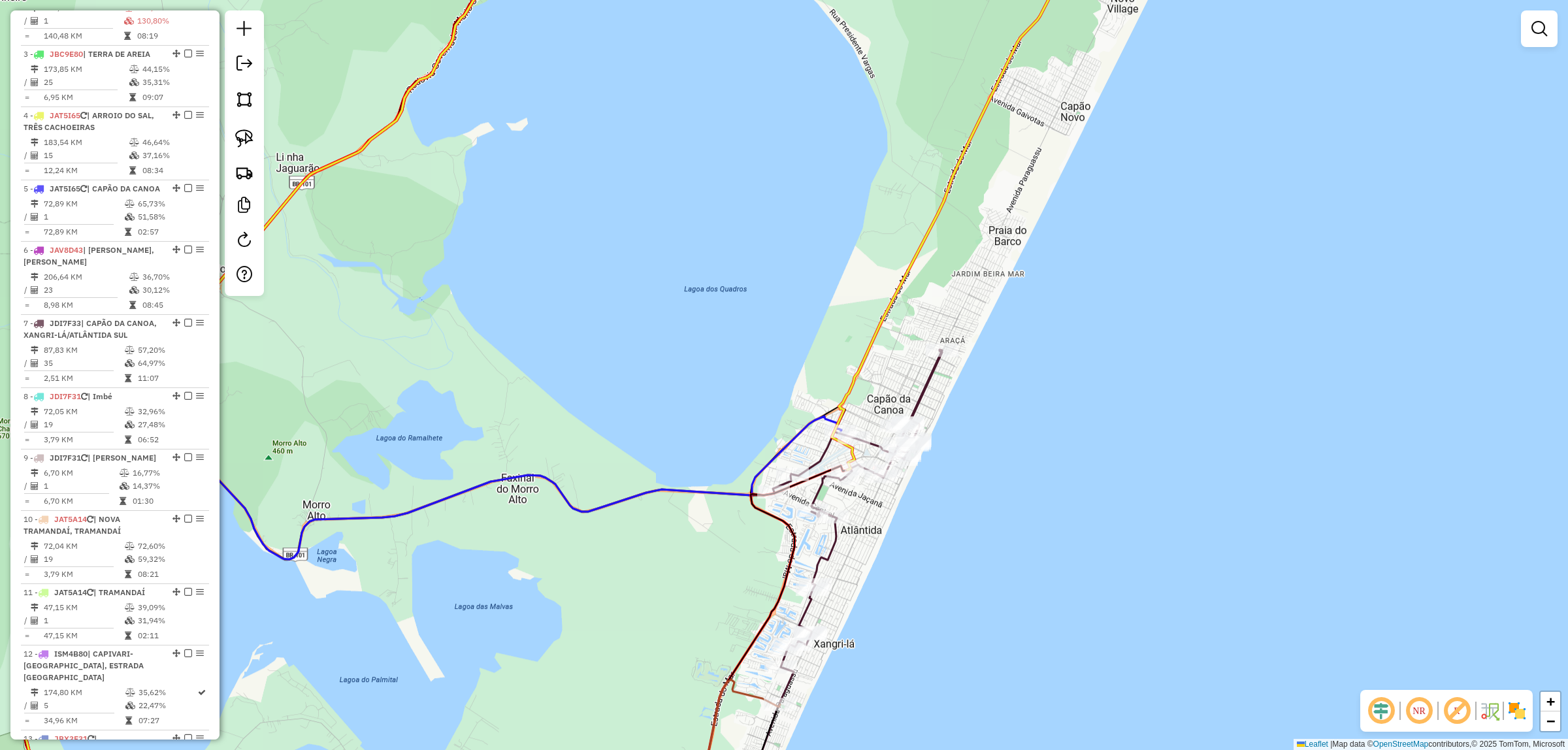
drag, startPoint x: 1213, startPoint y: 221, endPoint x: 1112, endPoint y: 249, distance: 104.8
click at [1222, 184] on div "Janela de atendimento Grade de atendimento Capacidade Transportadoras Veículos …" at bounding box center [784, 375] width 1568 height 750
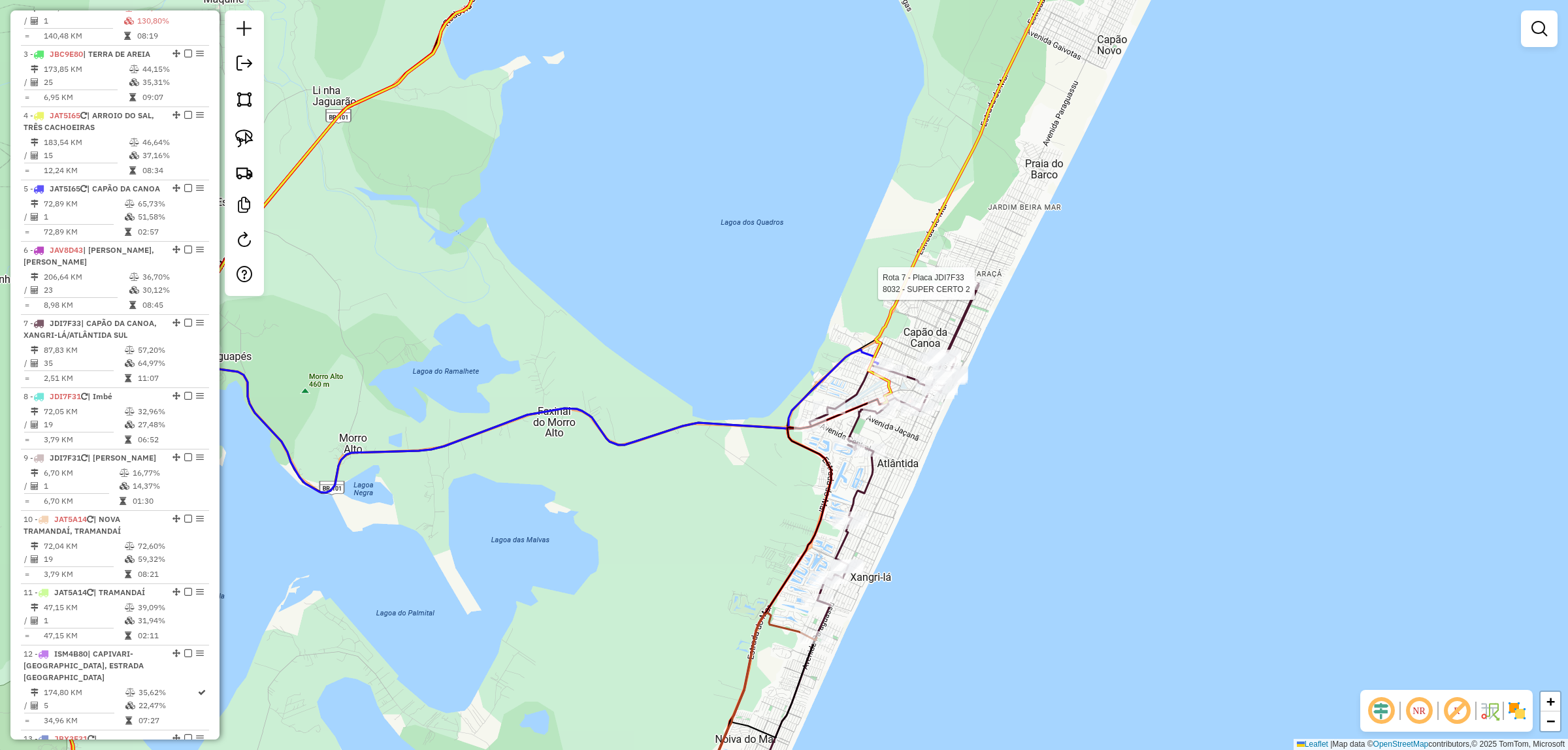
select select "*********"
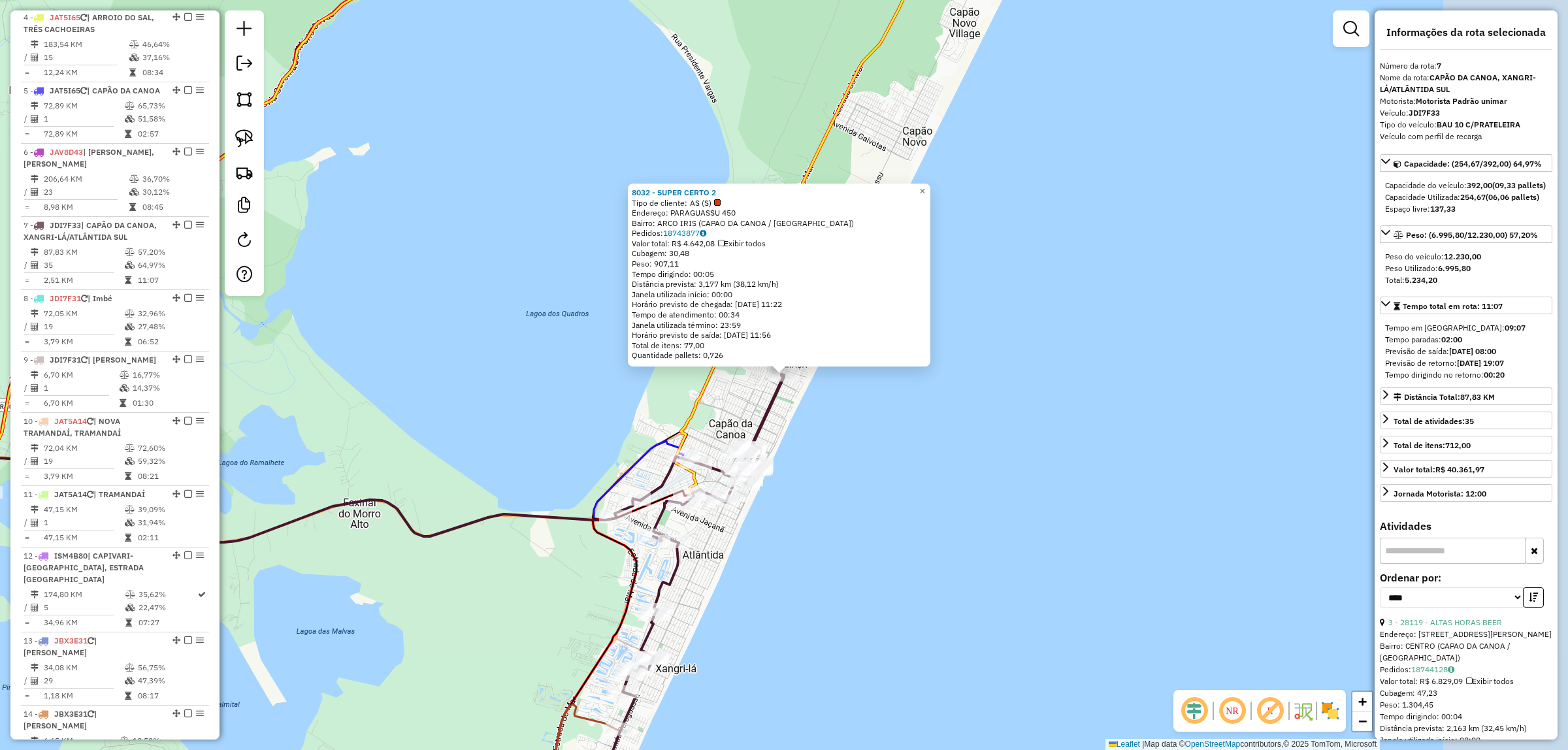
scroll to position [949, 0]
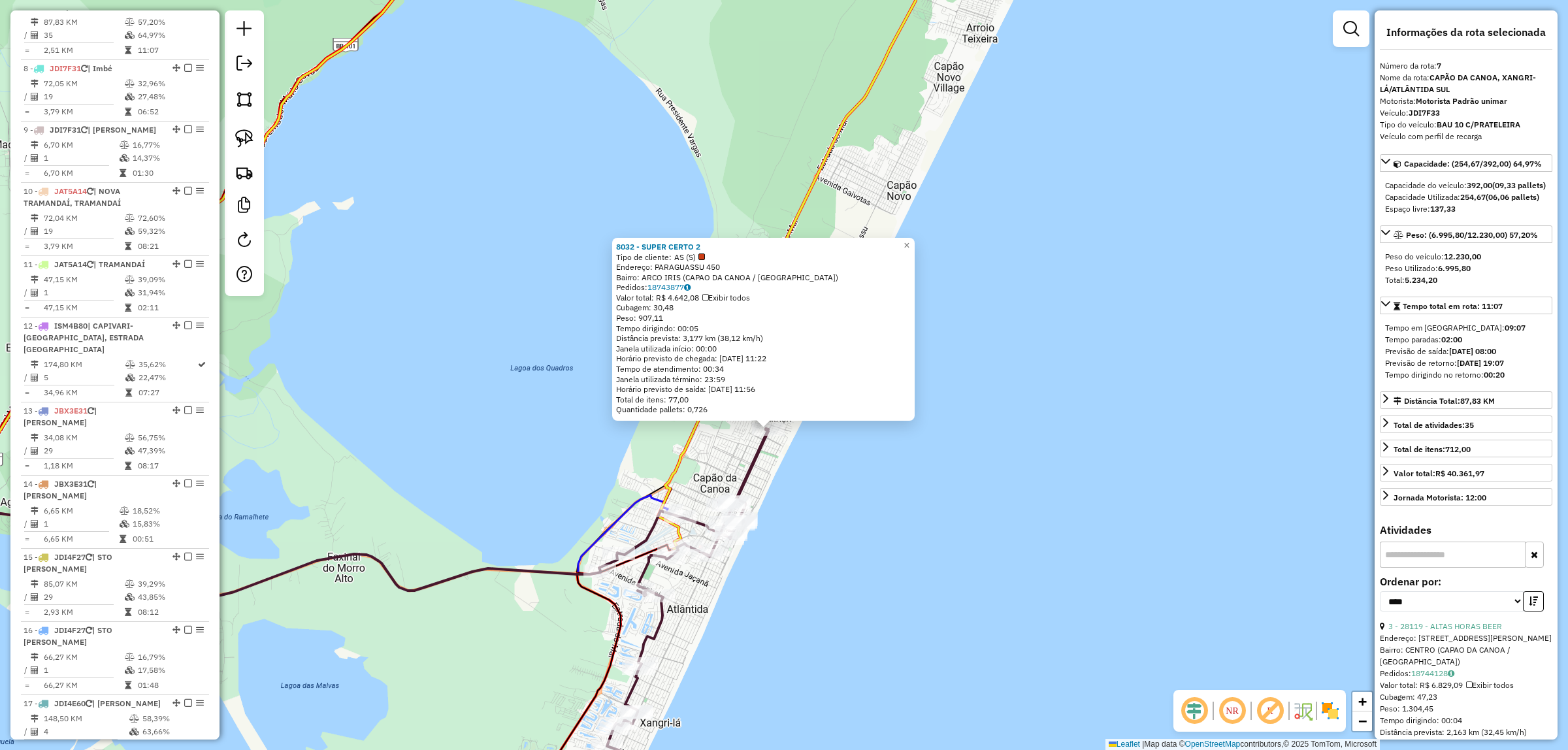
drag, startPoint x: 895, startPoint y: 416, endPoint x: 823, endPoint y: 448, distance: 78.8
click at [879, 469] on div "8032 - SUPER CERTO 2 Tipo de cliente: AS (S) Endereço: PARAGUASSU 450 Bairro: A…" at bounding box center [784, 375] width 1568 height 750
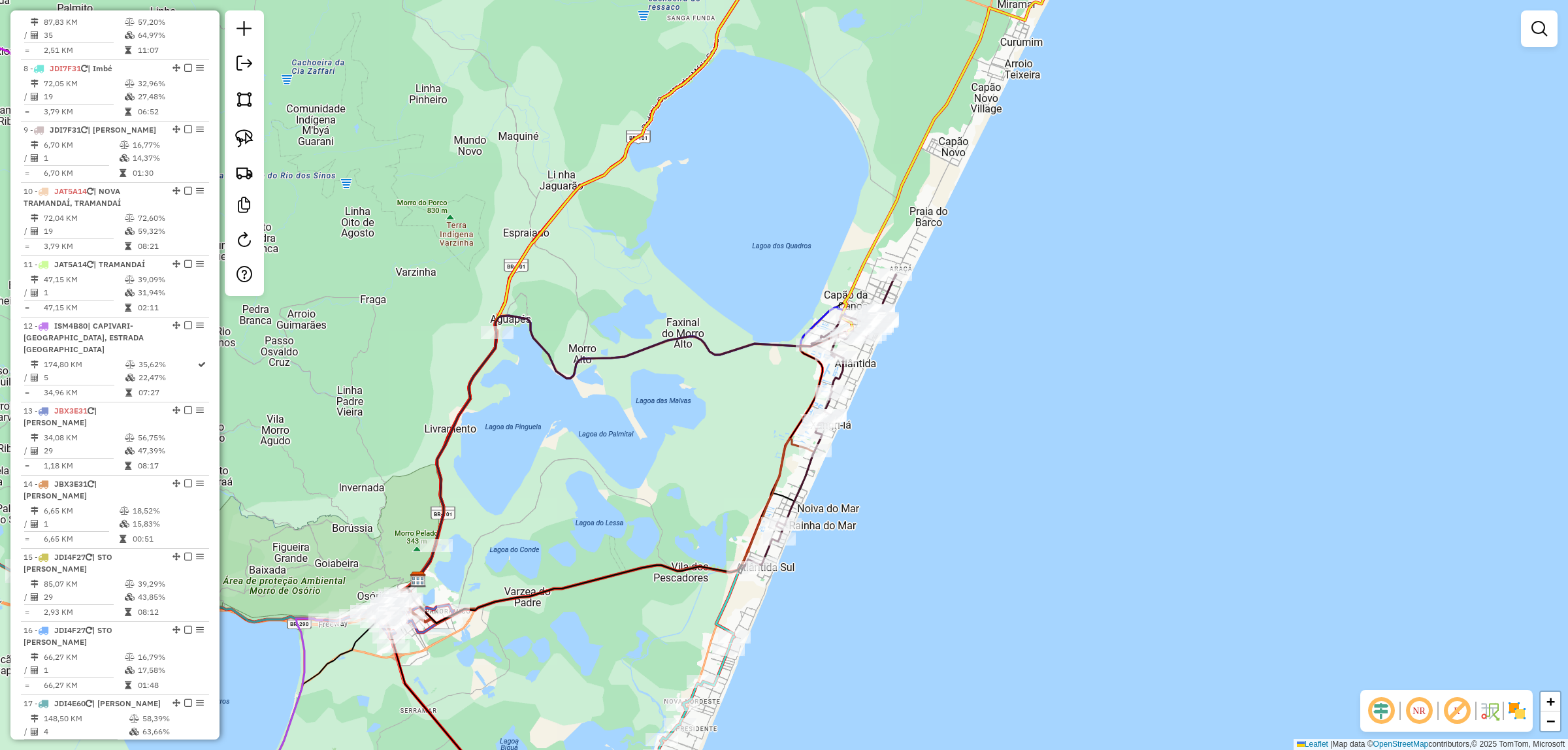
drag, startPoint x: 253, startPoint y: 147, endPoint x: 435, endPoint y: 157, distance: 182.3
click at [252, 145] on img at bounding box center [244, 139] width 18 height 18
drag, startPoint x: 897, startPoint y: 249, endPoint x: 931, endPoint y: 269, distance: 39.4
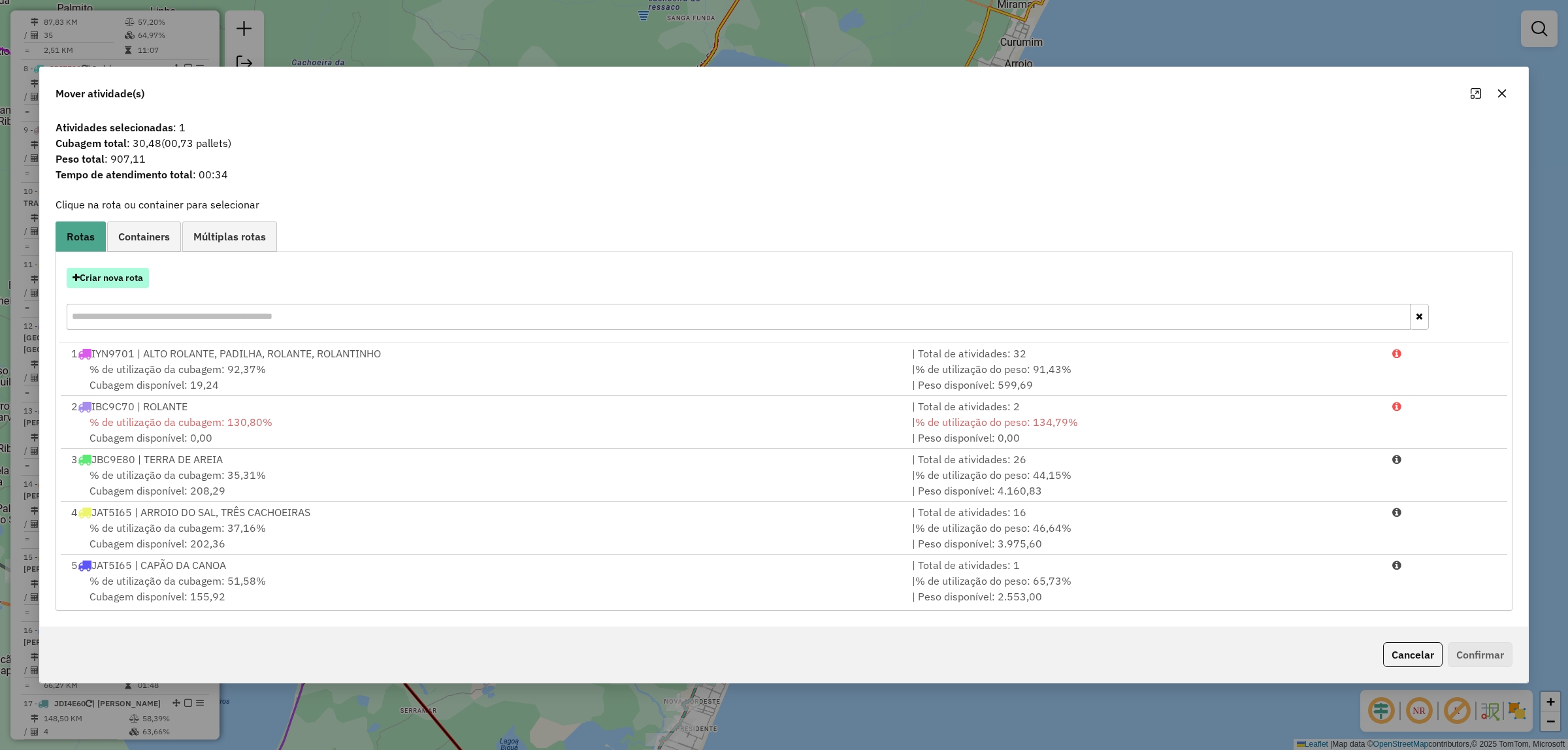
click at [109, 283] on button "Criar nova rota" at bounding box center [108, 278] width 83 height 20
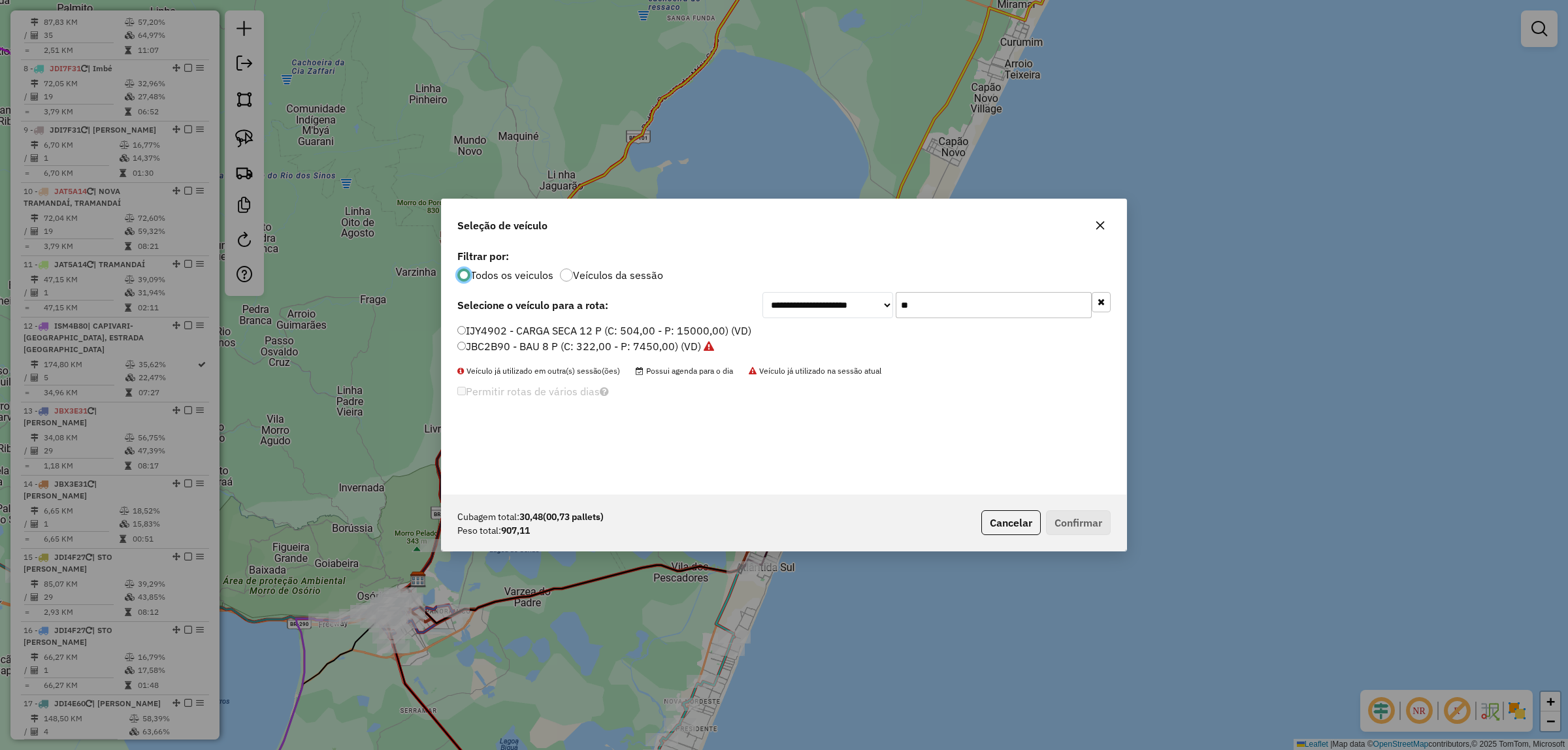
scroll to position [6, 4]
drag, startPoint x: 1040, startPoint y: 295, endPoint x: 643, endPoint y: 325, distance: 398.1
click at [643, 326] on div "**********" at bounding box center [783, 370] width 685 height 248
type input "**"
drag, startPoint x: 480, startPoint y: 335, endPoint x: 490, endPoint y: 338, distance: 10.4
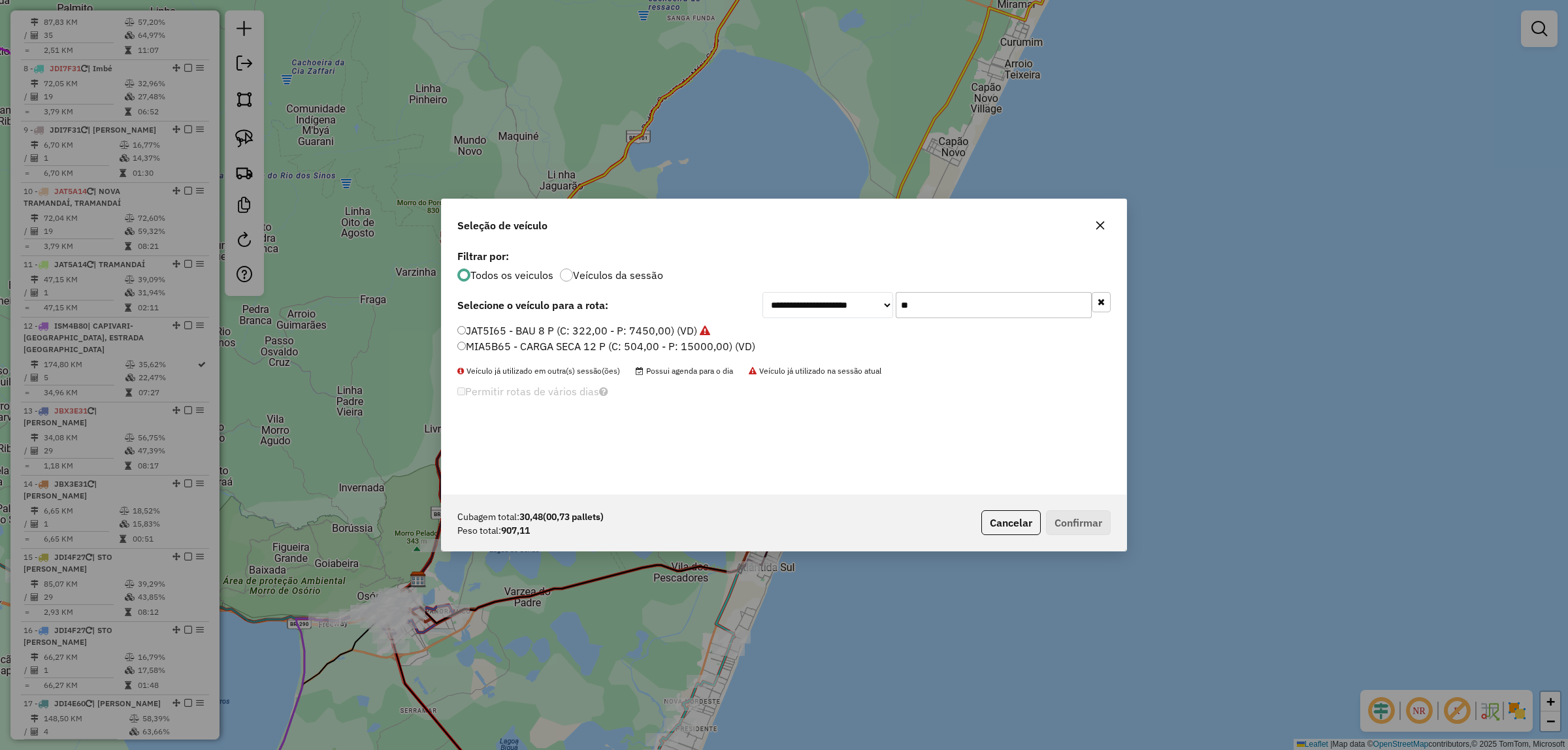
click at [483, 335] on label "JAT5I65 - BAU 8 P (C: 322,00 - P: 7450,00) (VD)" at bounding box center [583, 330] width 253 height 16
click at [1093, 529] on button "Confirmar" at bounding box center [1078, 522] width 64 height 25
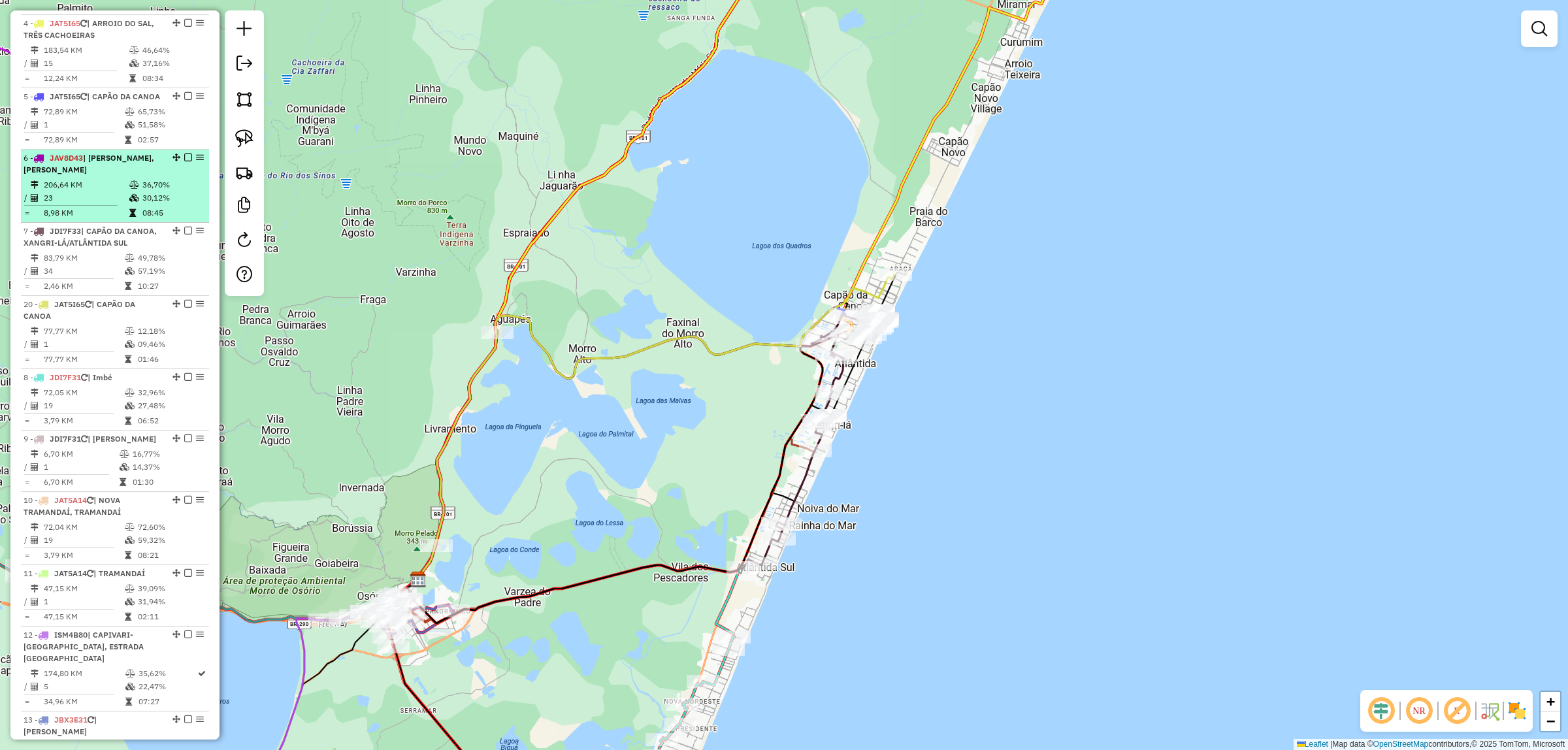
scroll to position [686, 0]
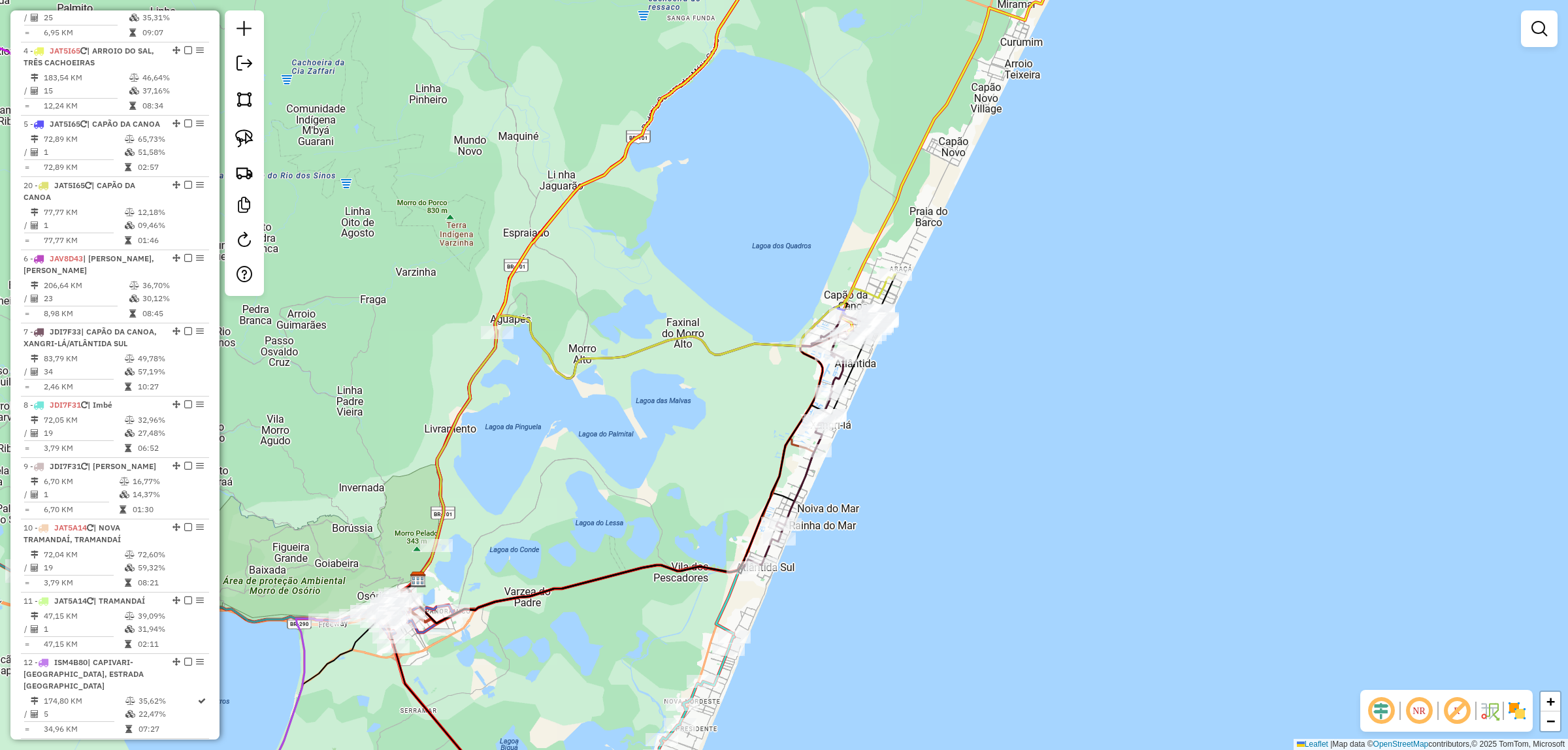
drag, startPoint x: 170, startPoint y: 418, endPoint x: 164, endPoint y: 214, distance: 204.1
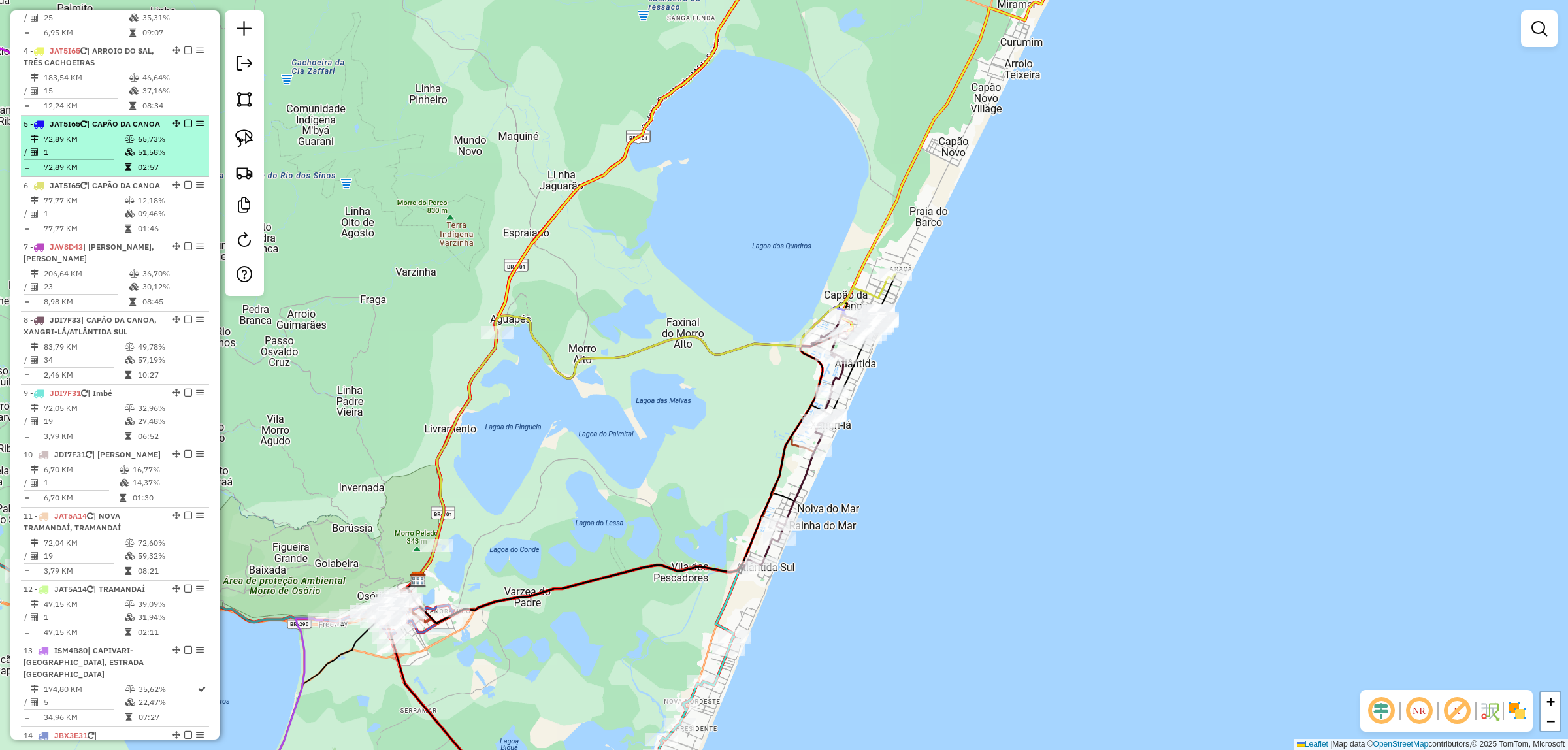
click at [152, 145] on td "65,73%" at bounding box center [170, 139] width 66 height 13
select select "*********"
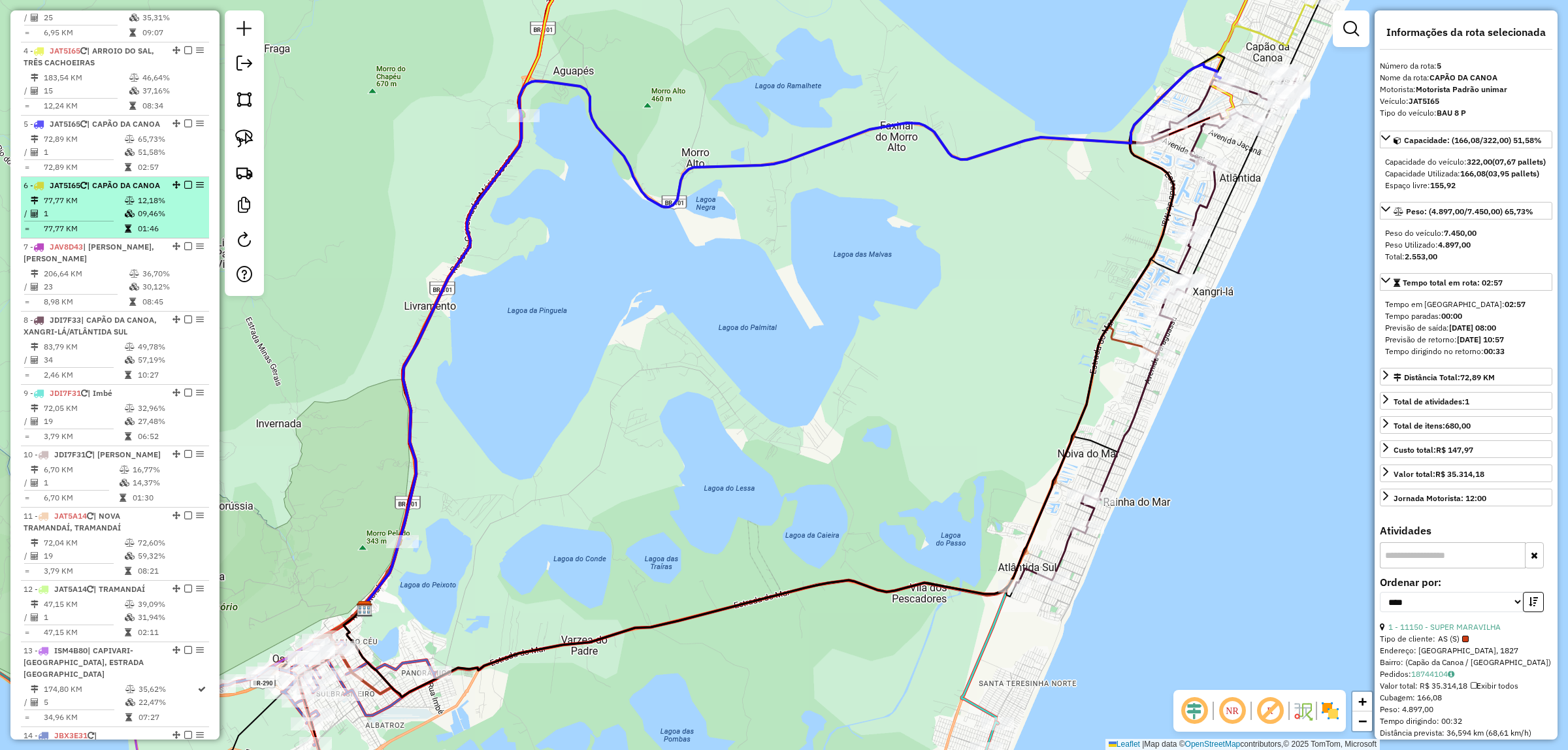
click at [154, 191] on div "6 - JAT5I65 | CAPÃO DA CANOA" at bounding box center [93, 185] width 139 height 12
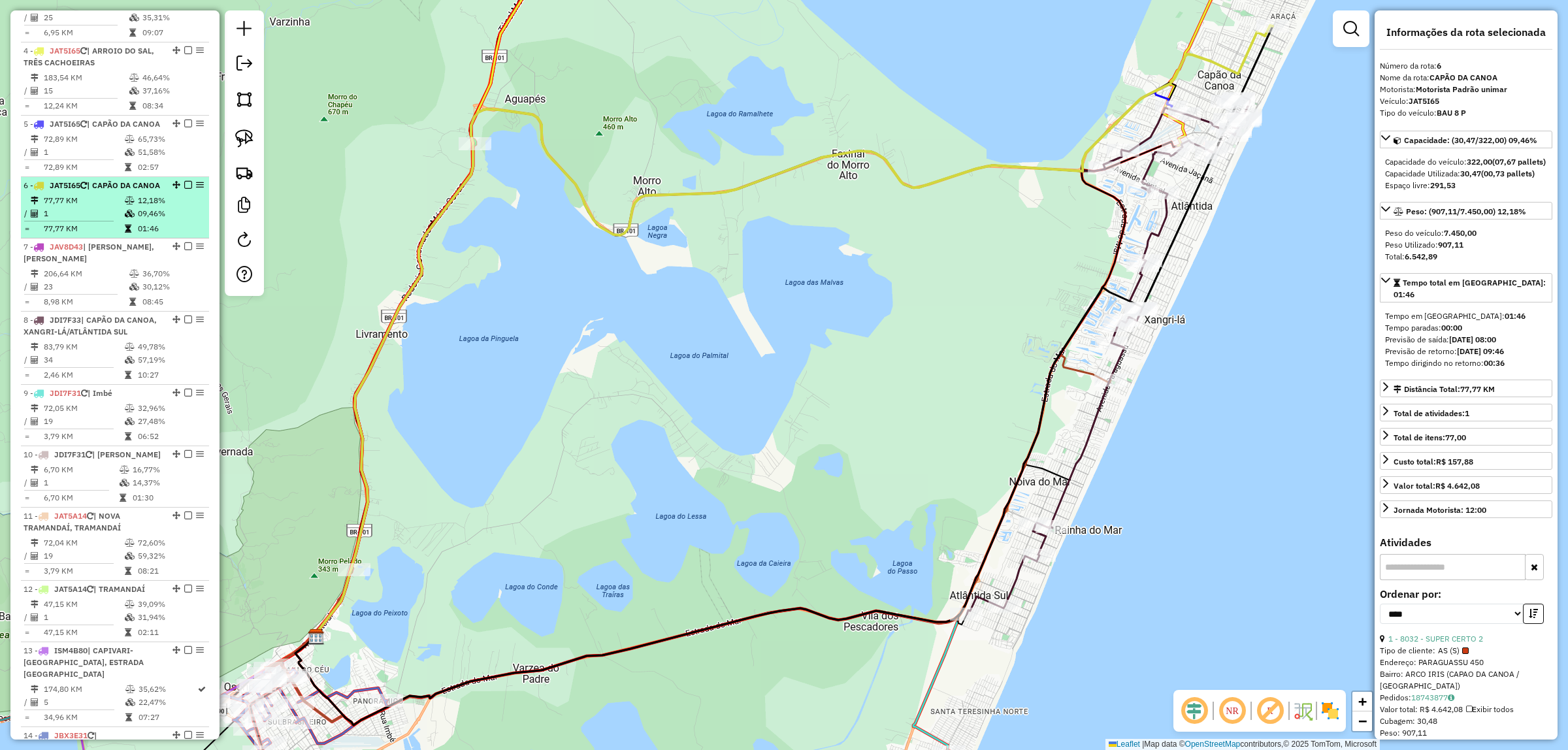
click at [130, 204] on icon at bounding box center [130, 200] width 10 height 8
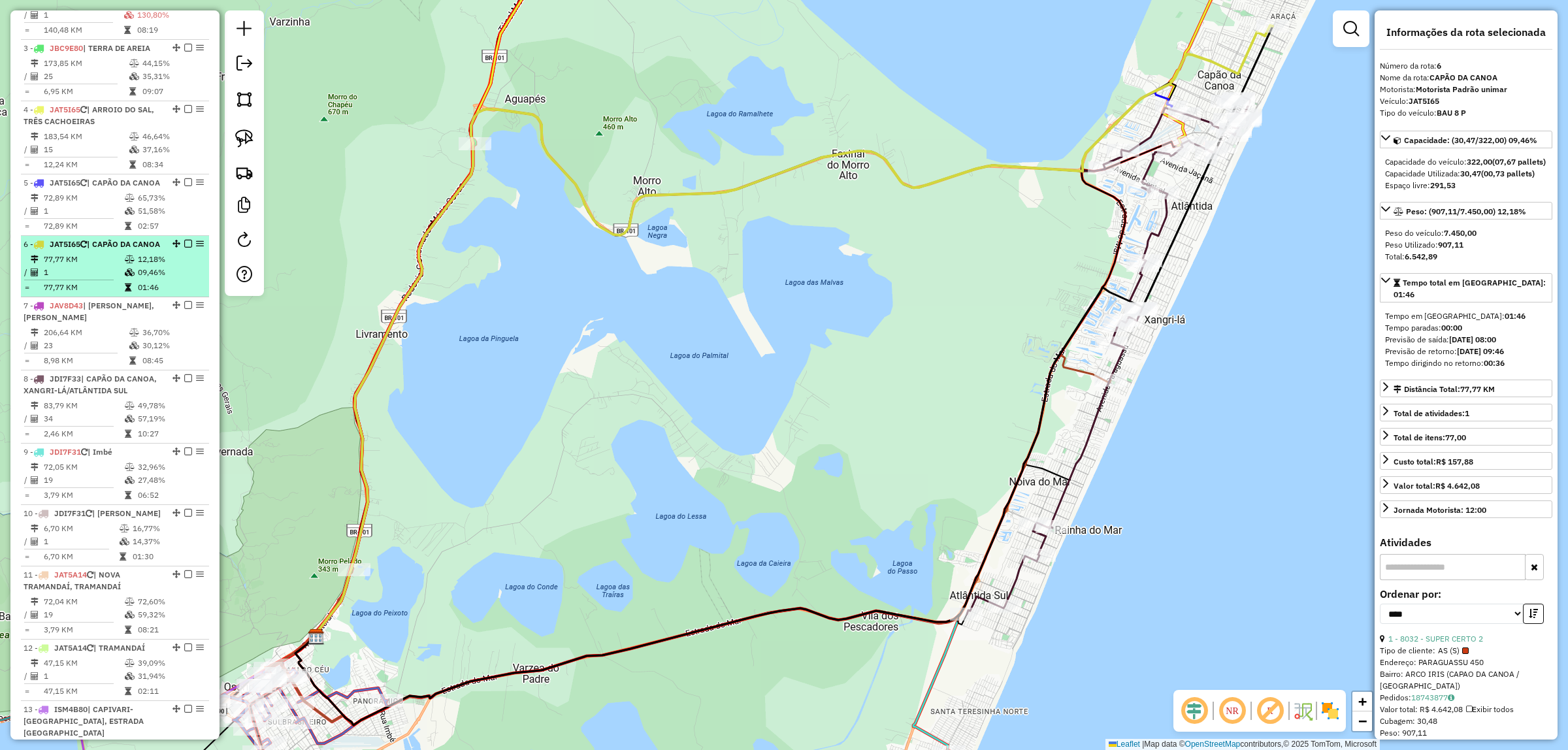
scroll to position [604, 0]
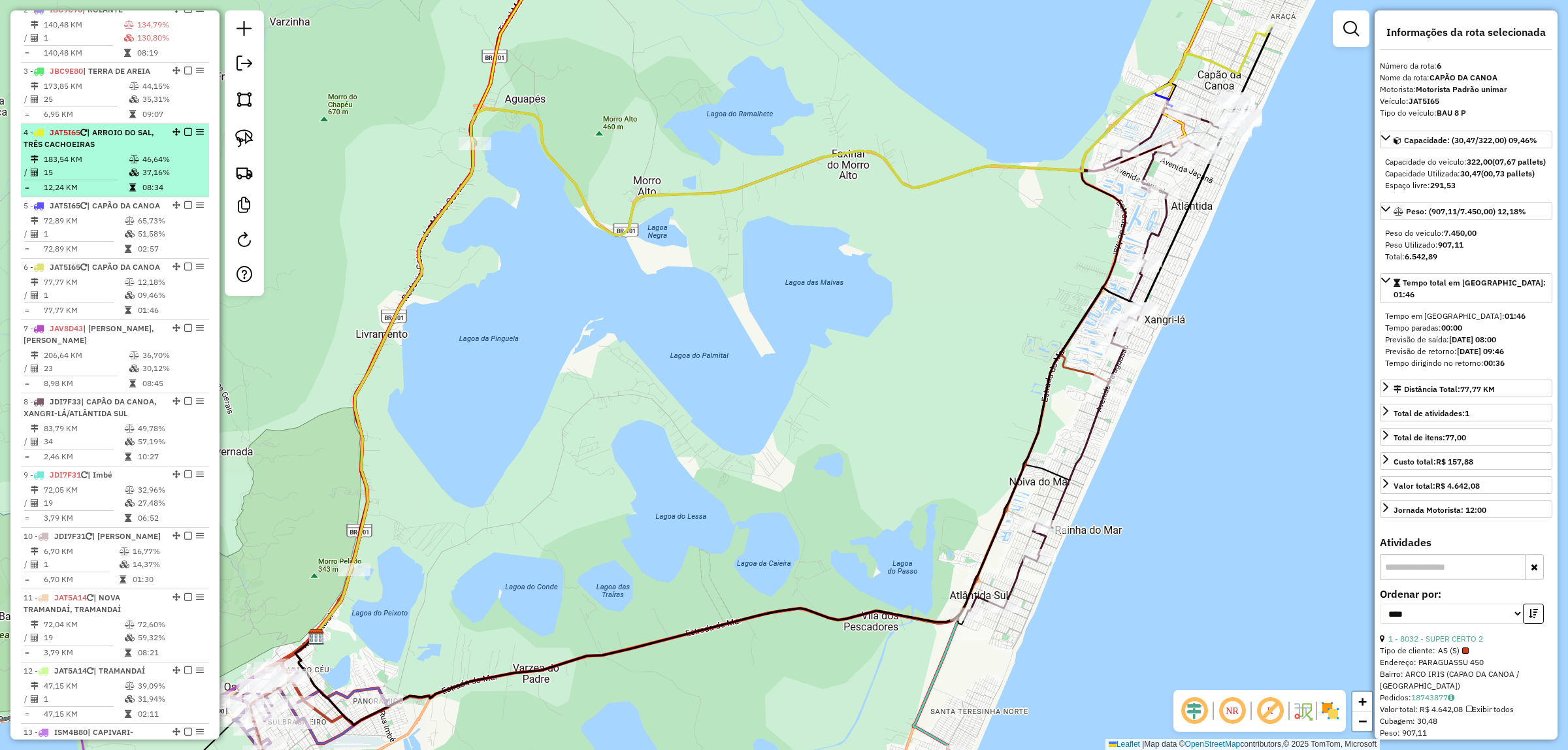
click at [131, 165] on td at bounding box center [135, 159] width 13 height 13
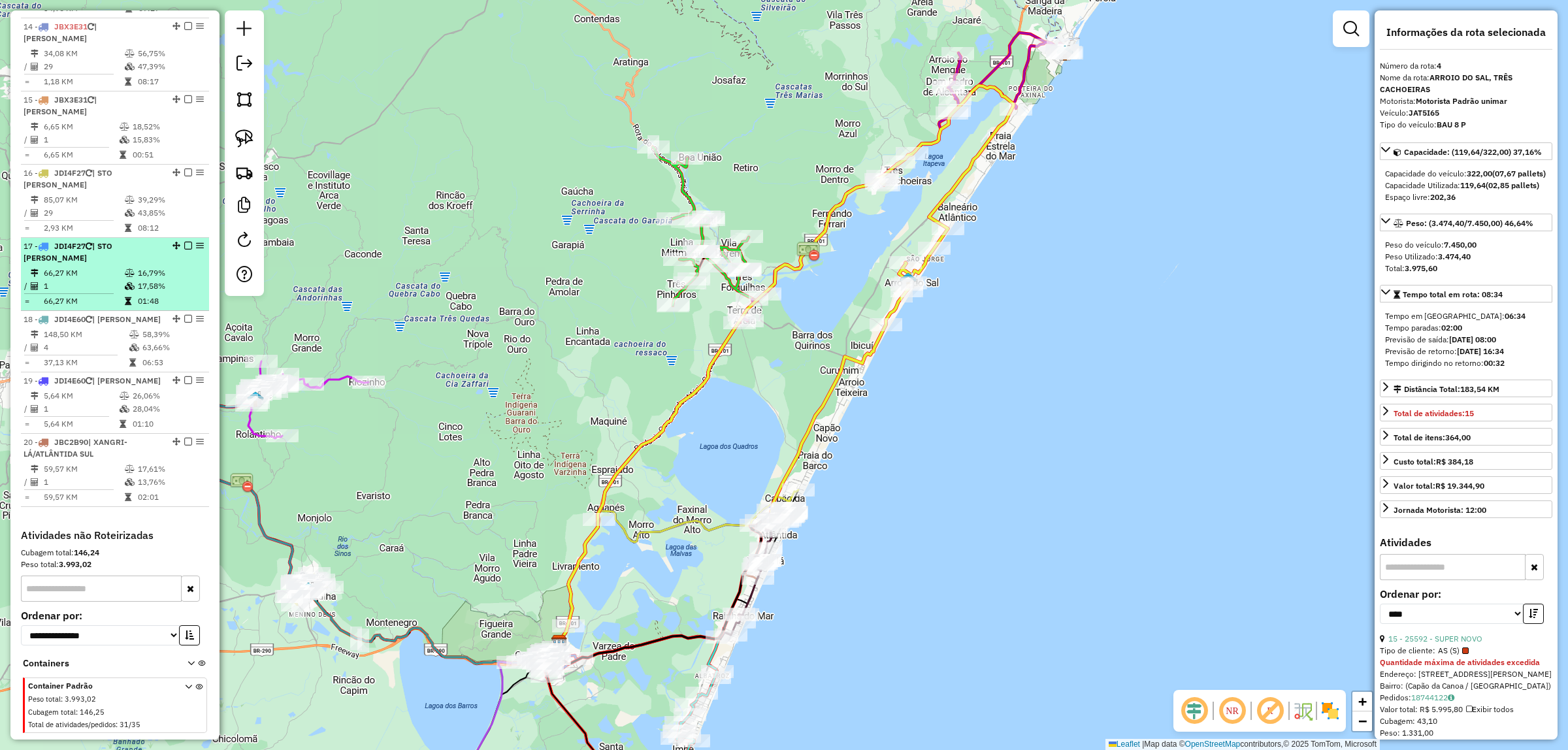
scroll to position [1421, 0]
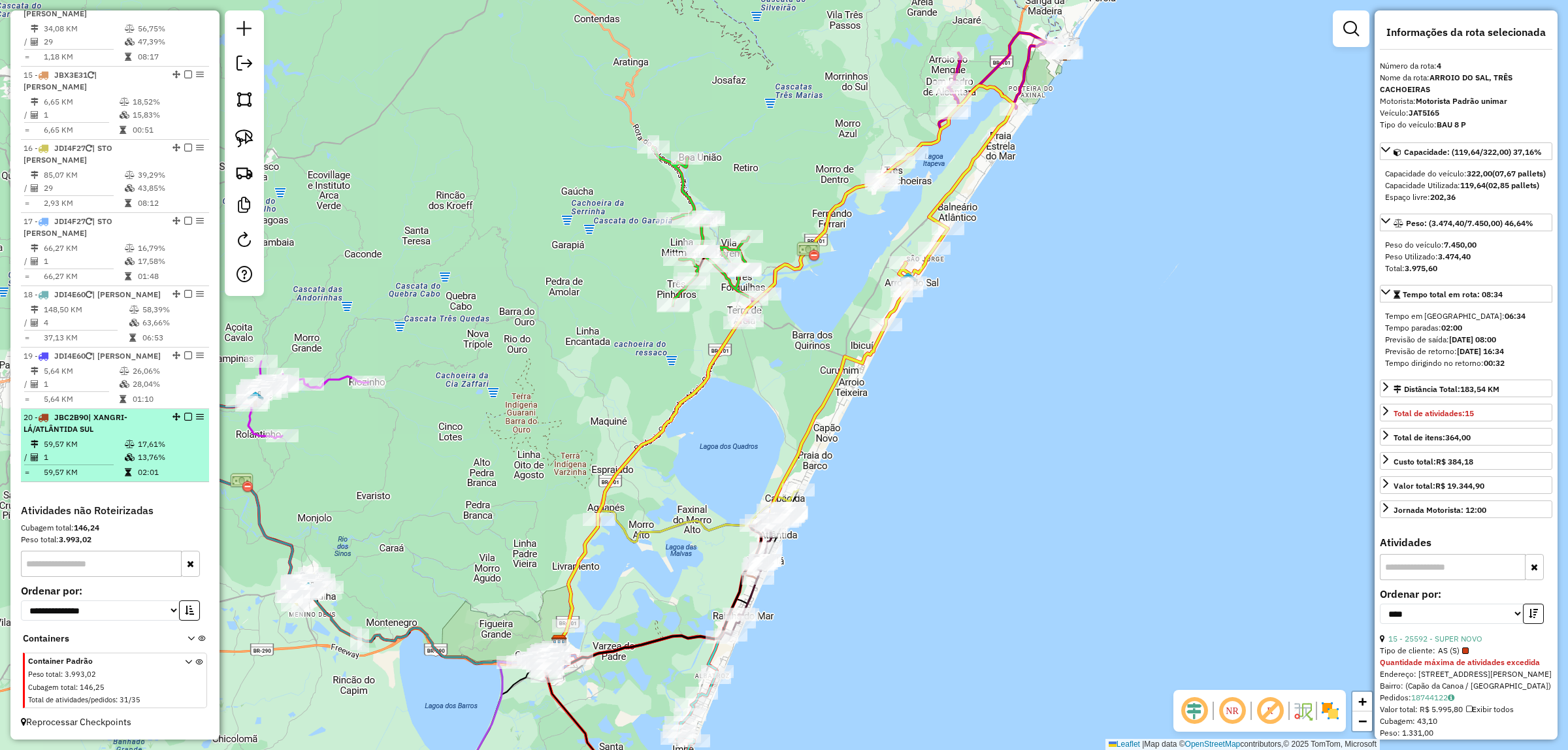
click at [141, 430] on div "20 - JBC2B90 | XANGRI-LÁ/ATLÂNTIDA SUL" at bounding box center [93, 424] width 139 height 24
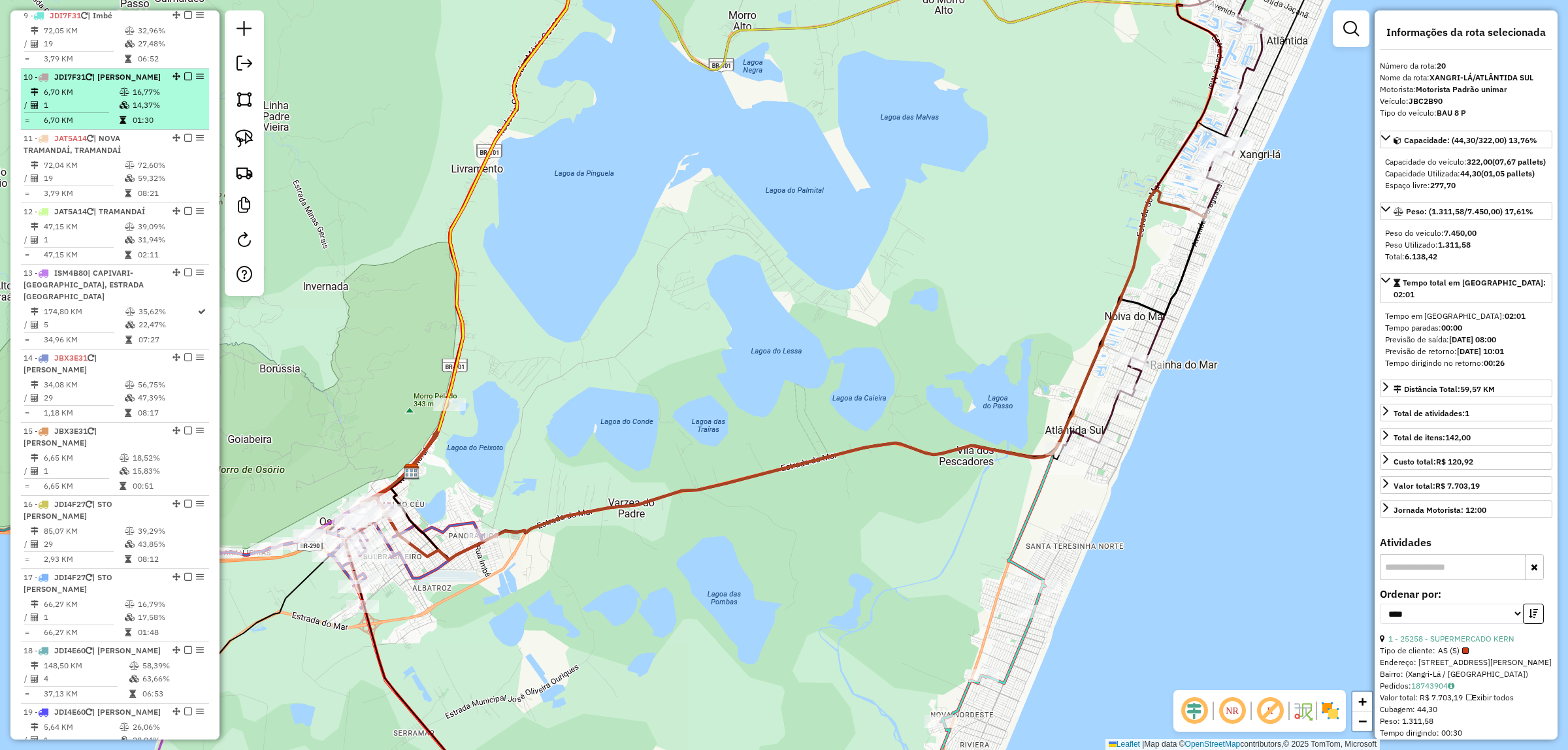
scroll to position [931, 0]
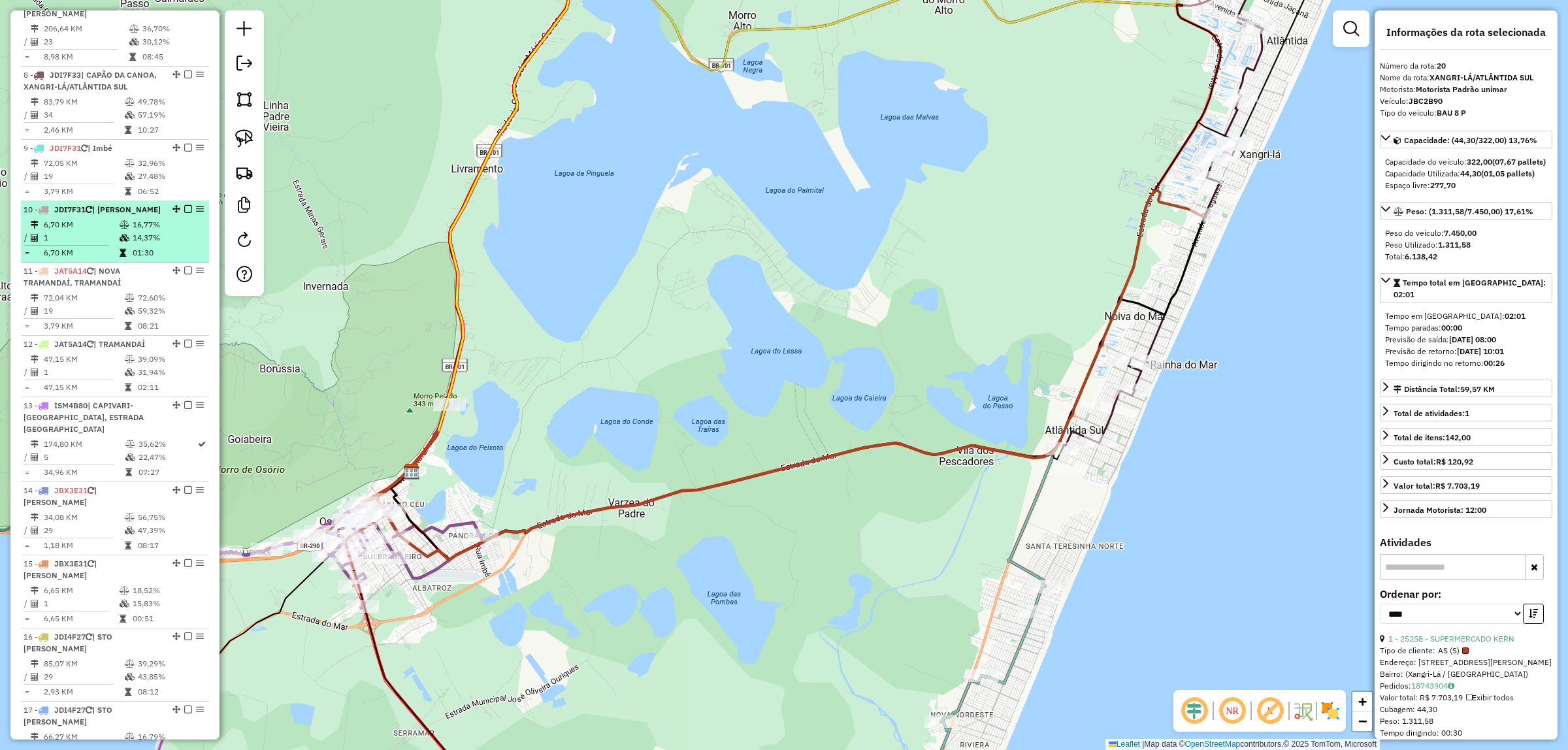
click at [109, 244] on td "1" at bounding box center [81, 238] width 75 height 13
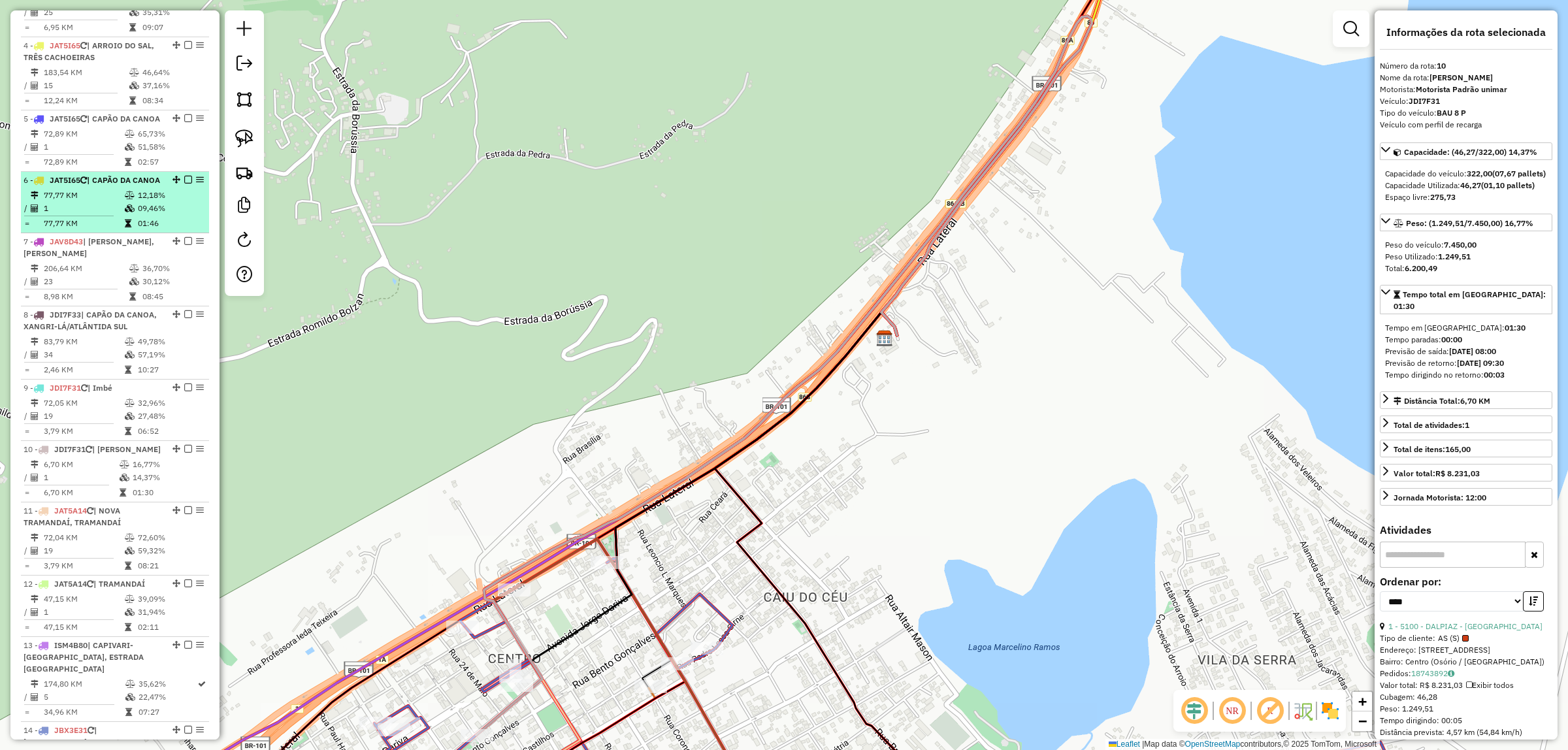
scroll to position [686, 0]
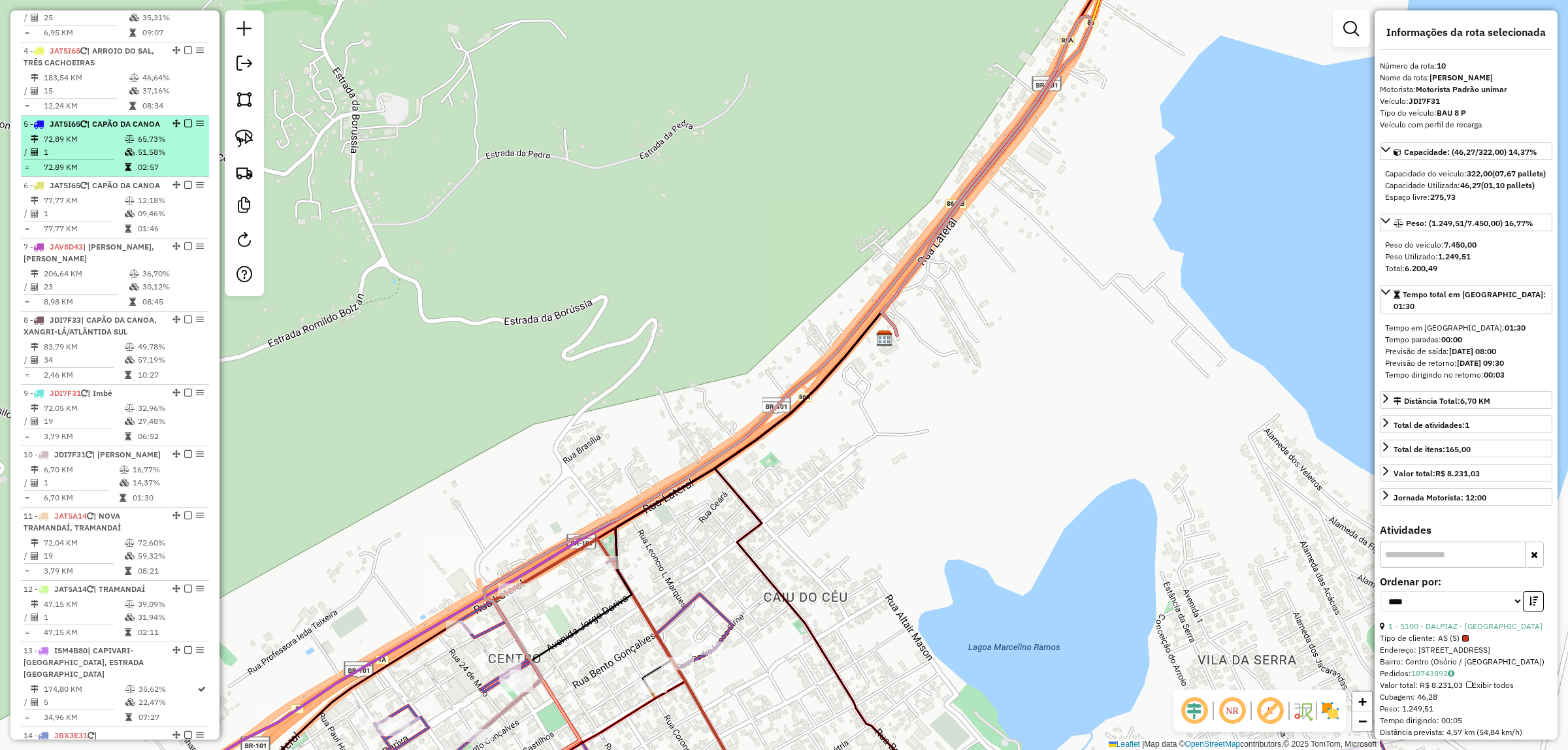
click at [120, 145] on td "72,89 KM" at bounding box center [84, 139] width 81 height 13
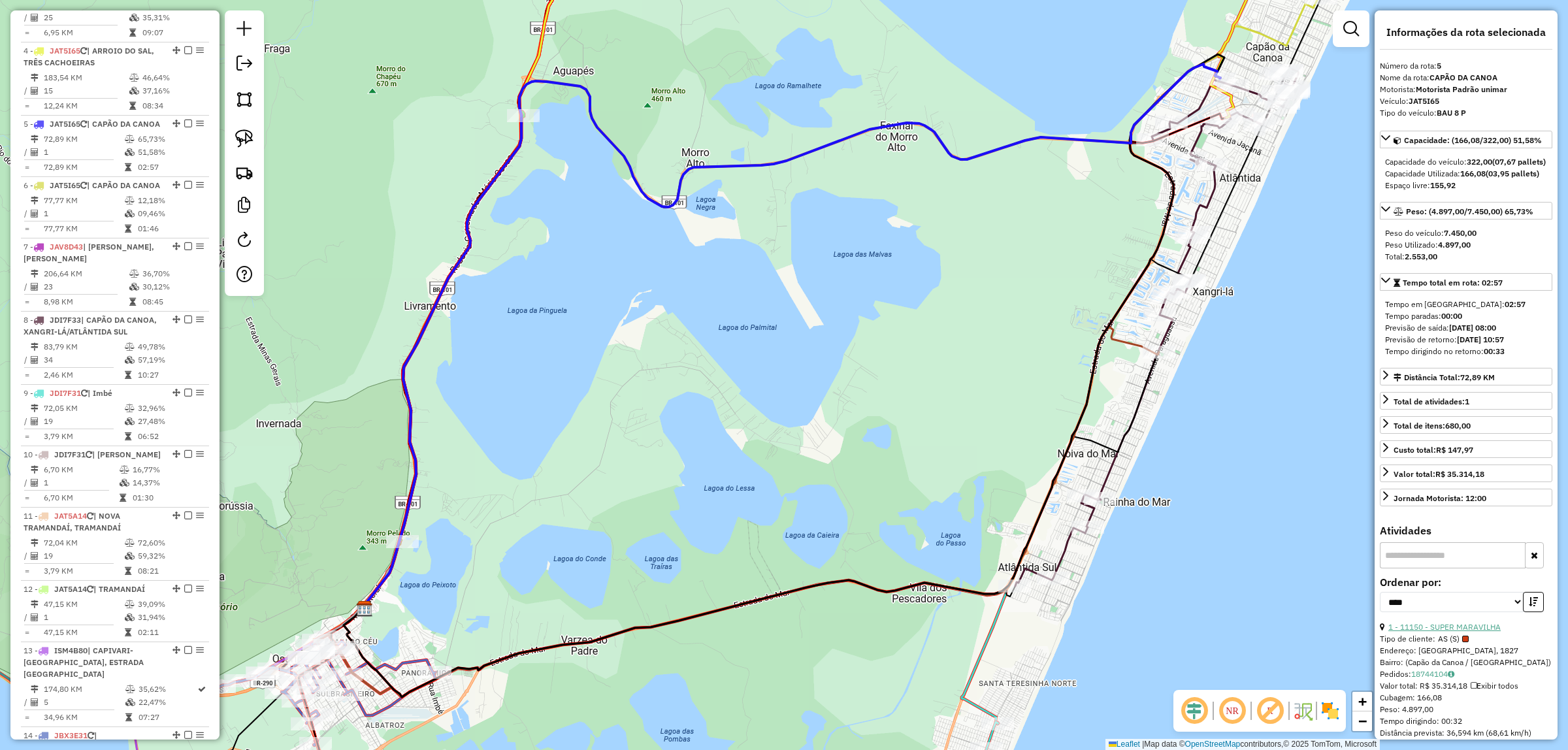
click at [1448, 631] on link "1 - 11150 - SUPER MARAVILHA" at bounding box center [1444, 627] width 112 height 10
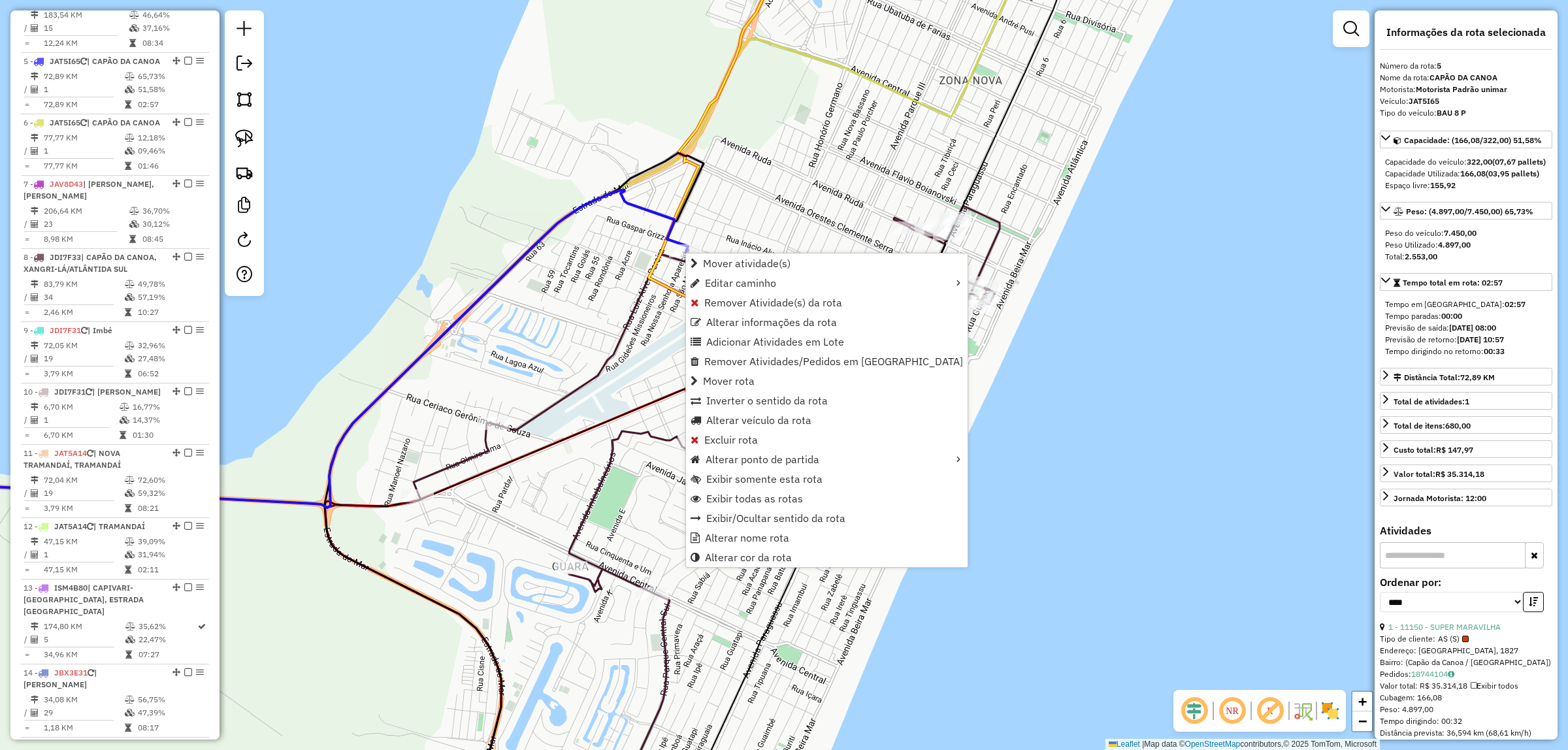
scroll to position [802, 0]
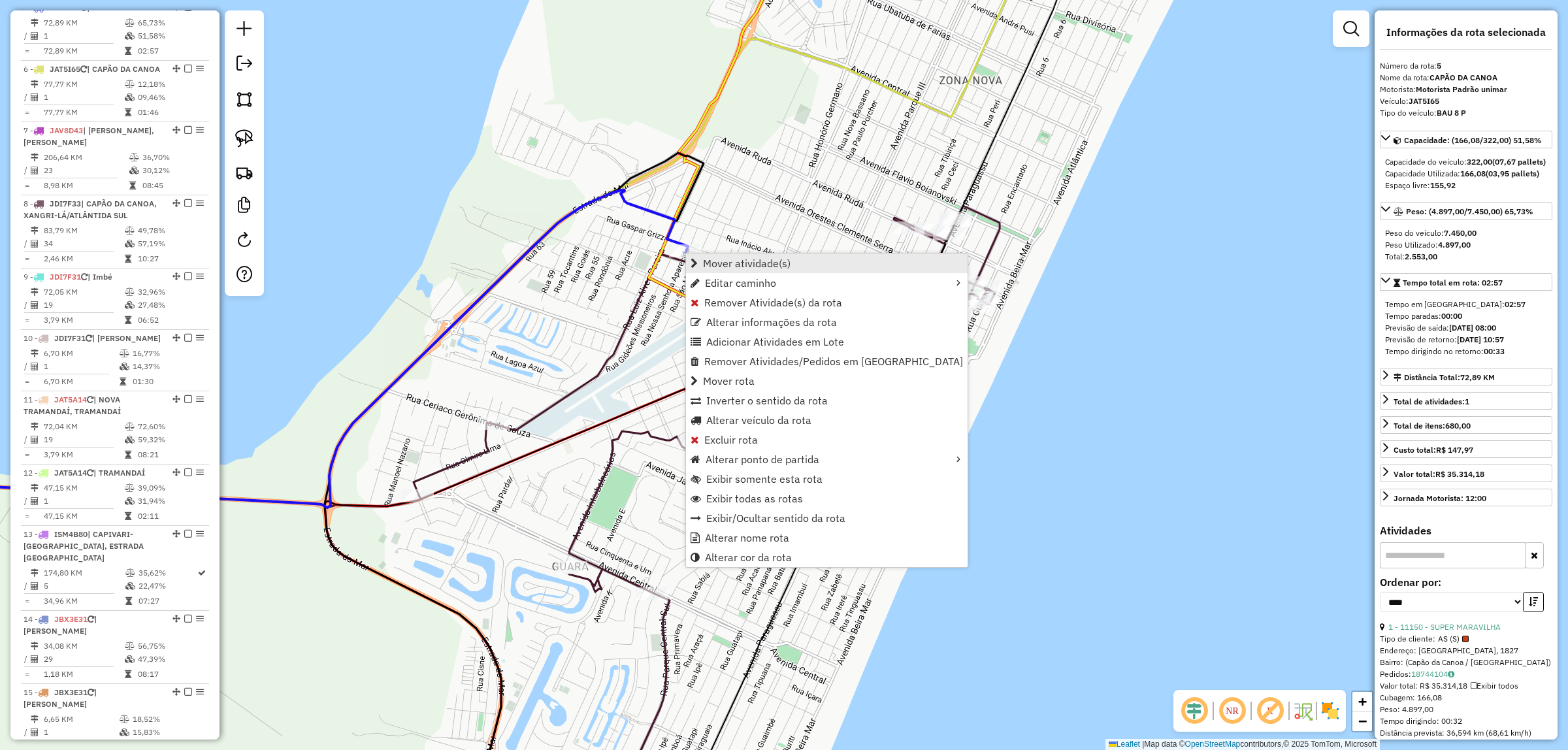
drag, startPoint x: 799, startPoint y: 424, endPoint x: 745, endPoint y: 262, distance: 170.8
click at [745, 262] on ul "Mover atividade(s) Editar caminho Remover Atividade(s) da rota Alterar informaç…" at bounding box center [826, 410] width 281 height 313
click at [745, 262] on span "Mover atividade(s)" at bounding box center [746, 263] width 87 height 10
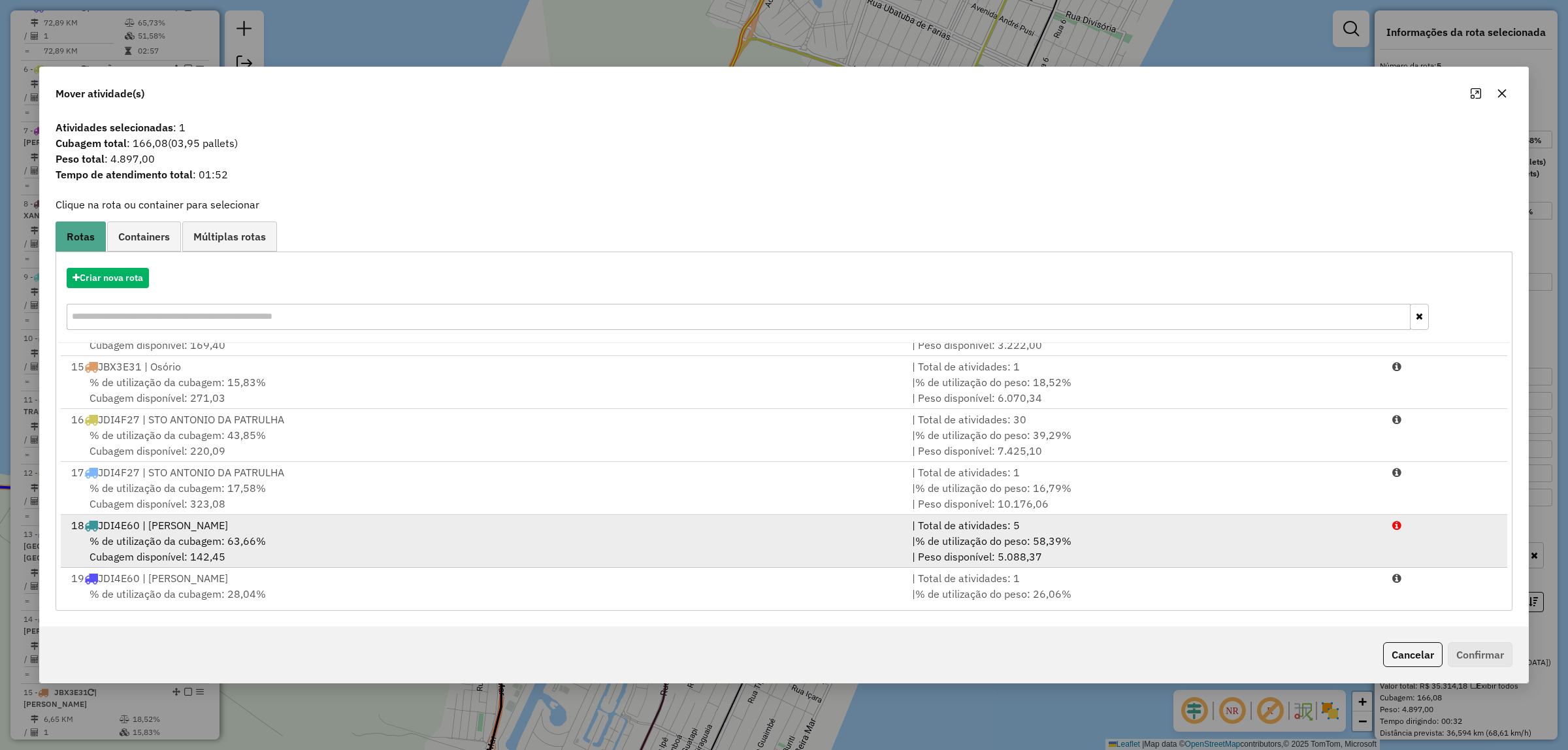
scroll to position [746, 0]
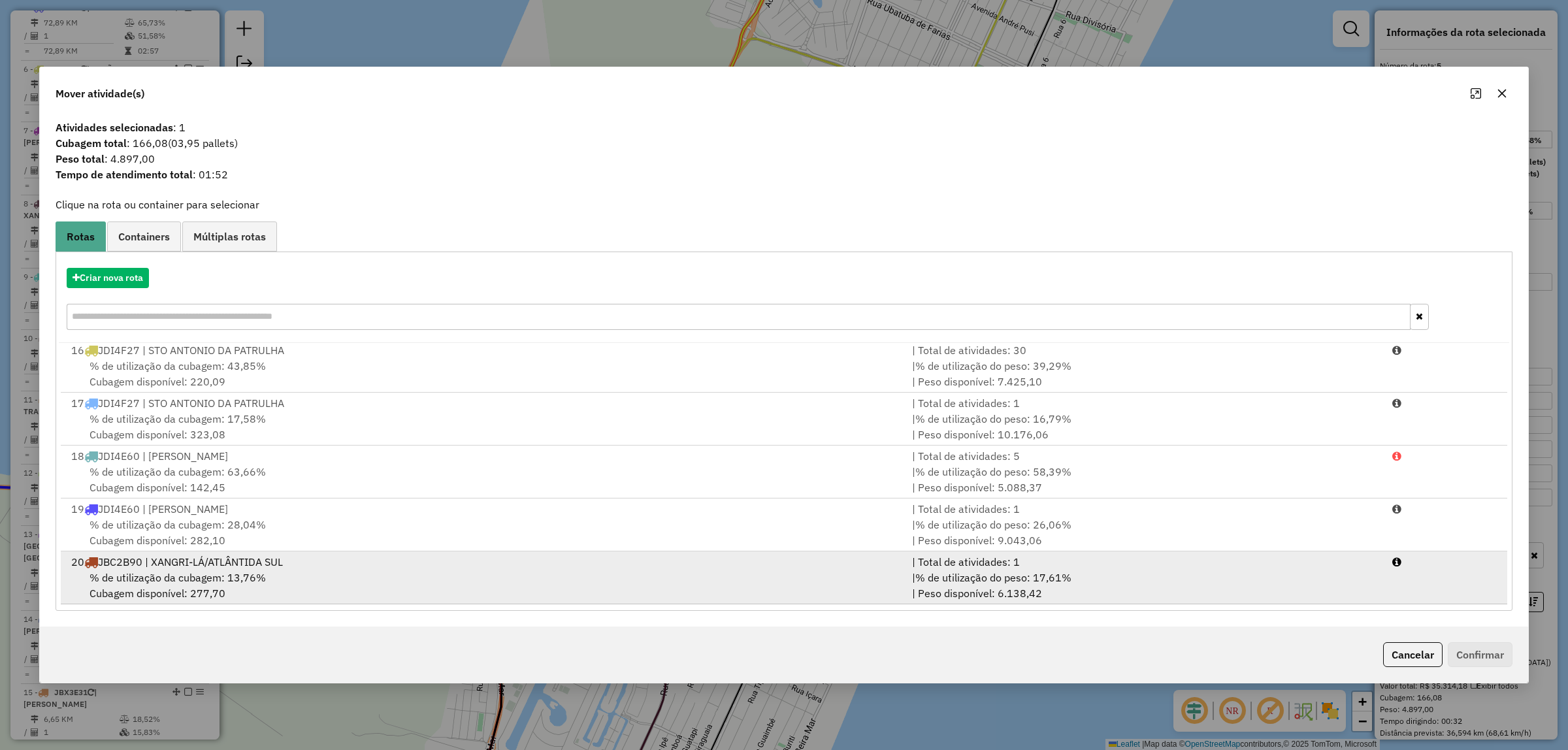
click at [255, 580] on span "% de utilização da cubagem: 13,76%" at bounding box center [177, 577] width 176 height 13
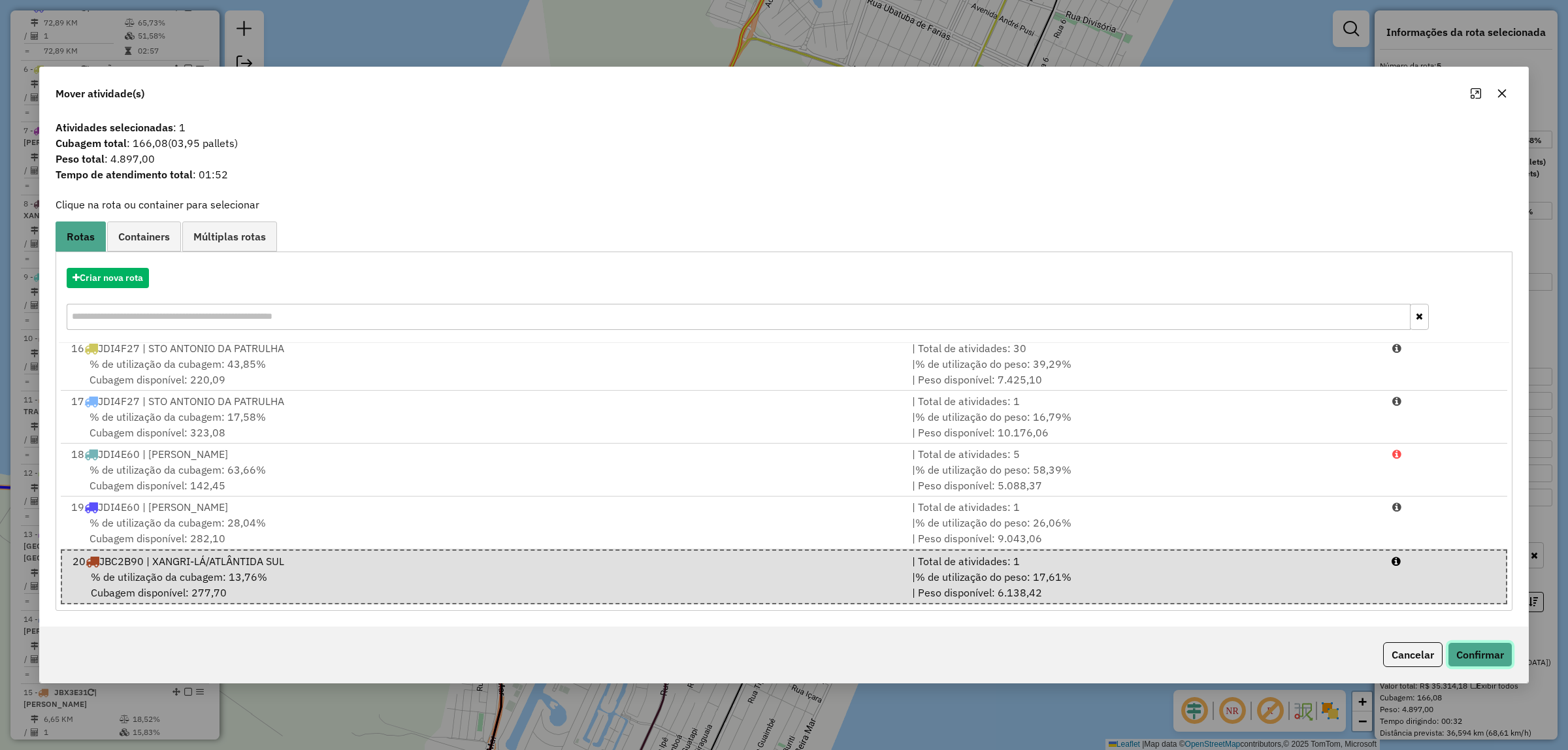
click at [1473, 663] on button "Confirmar" at bounding box center [1480, 654] width 64 height 25
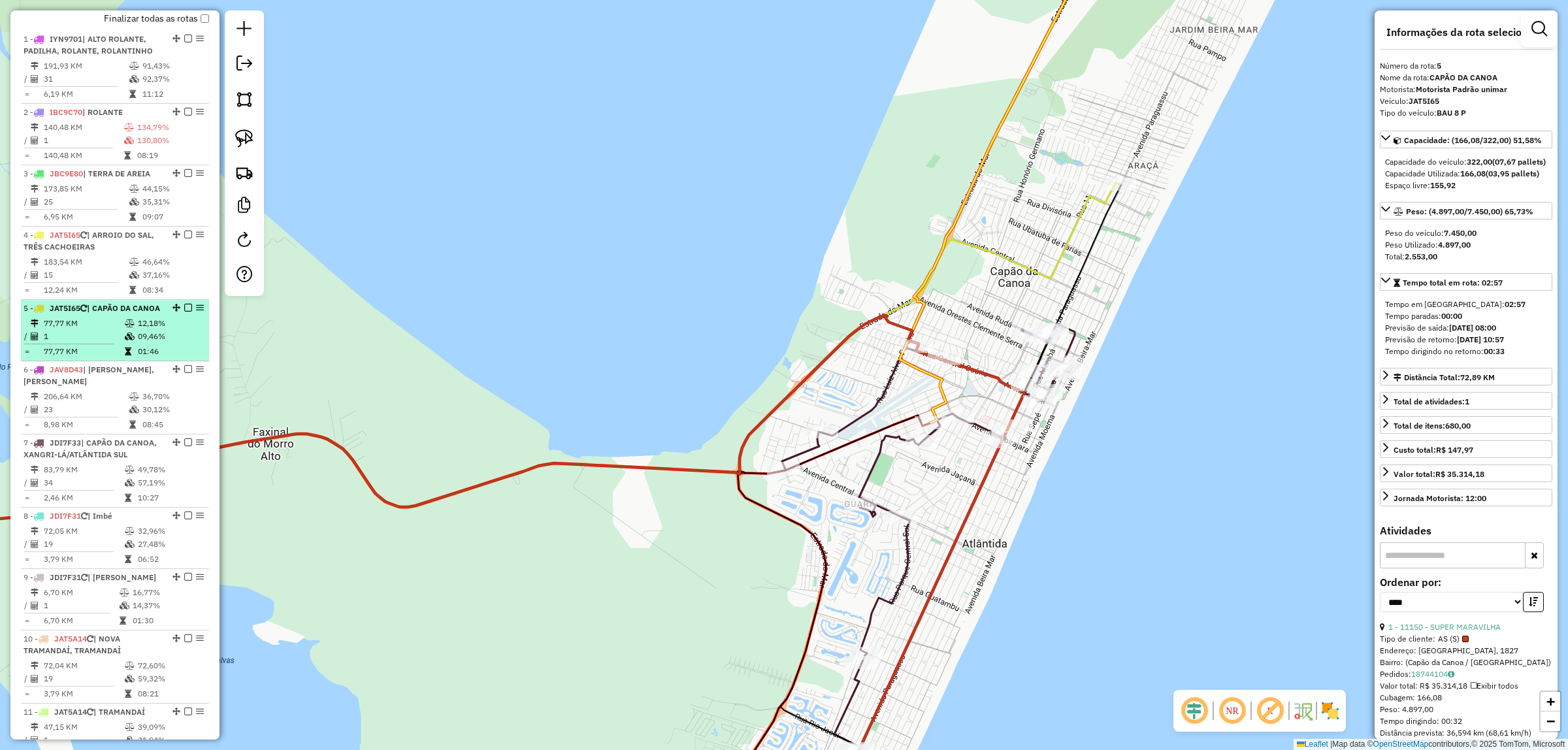
scroll to position [530, 0]
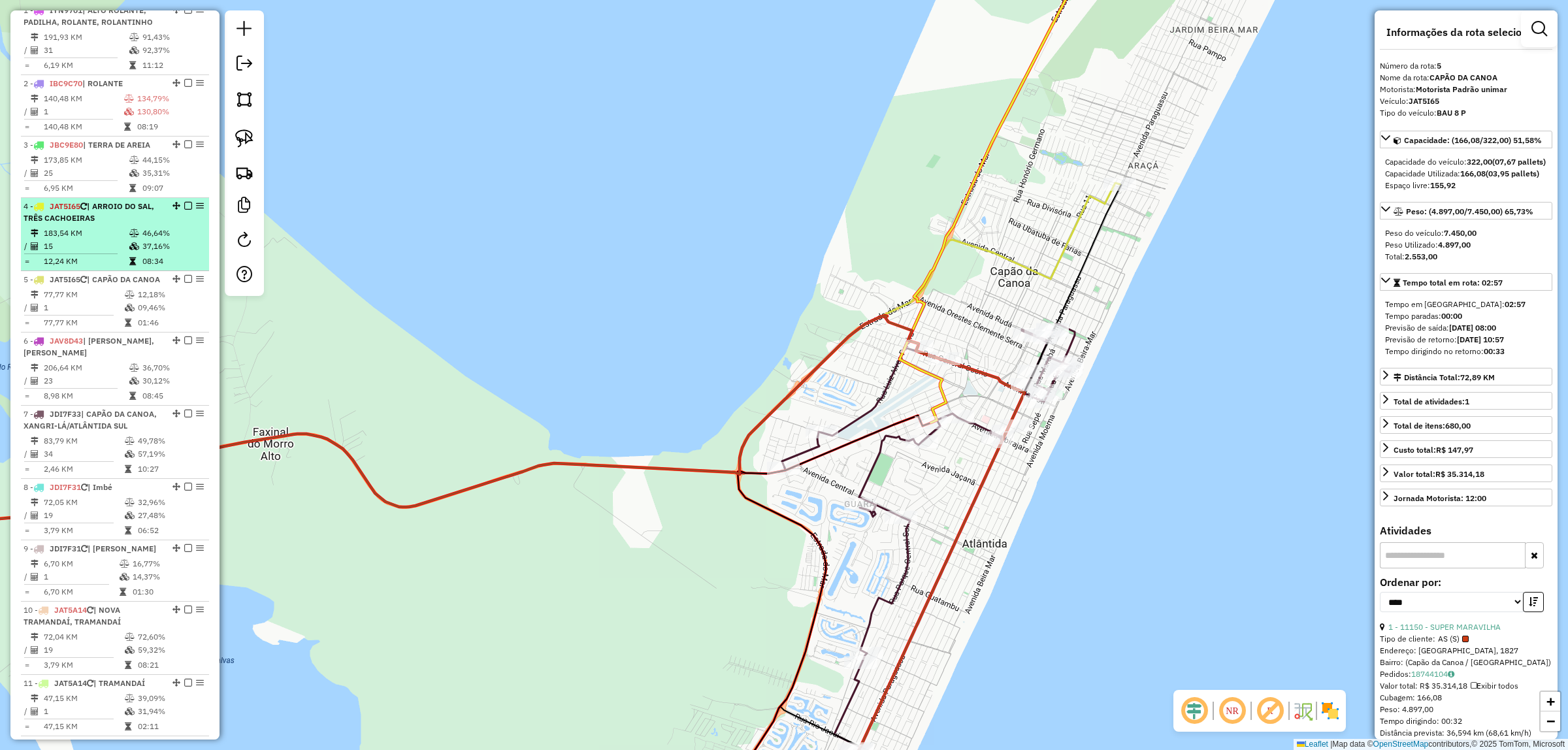
click at [129, 224] on div "4 - JAT5I65 | [GEOGRAPHIC_DATA], TRÊS CACHOEIRAS" at bounding box center [93, 212] width 139 height 24
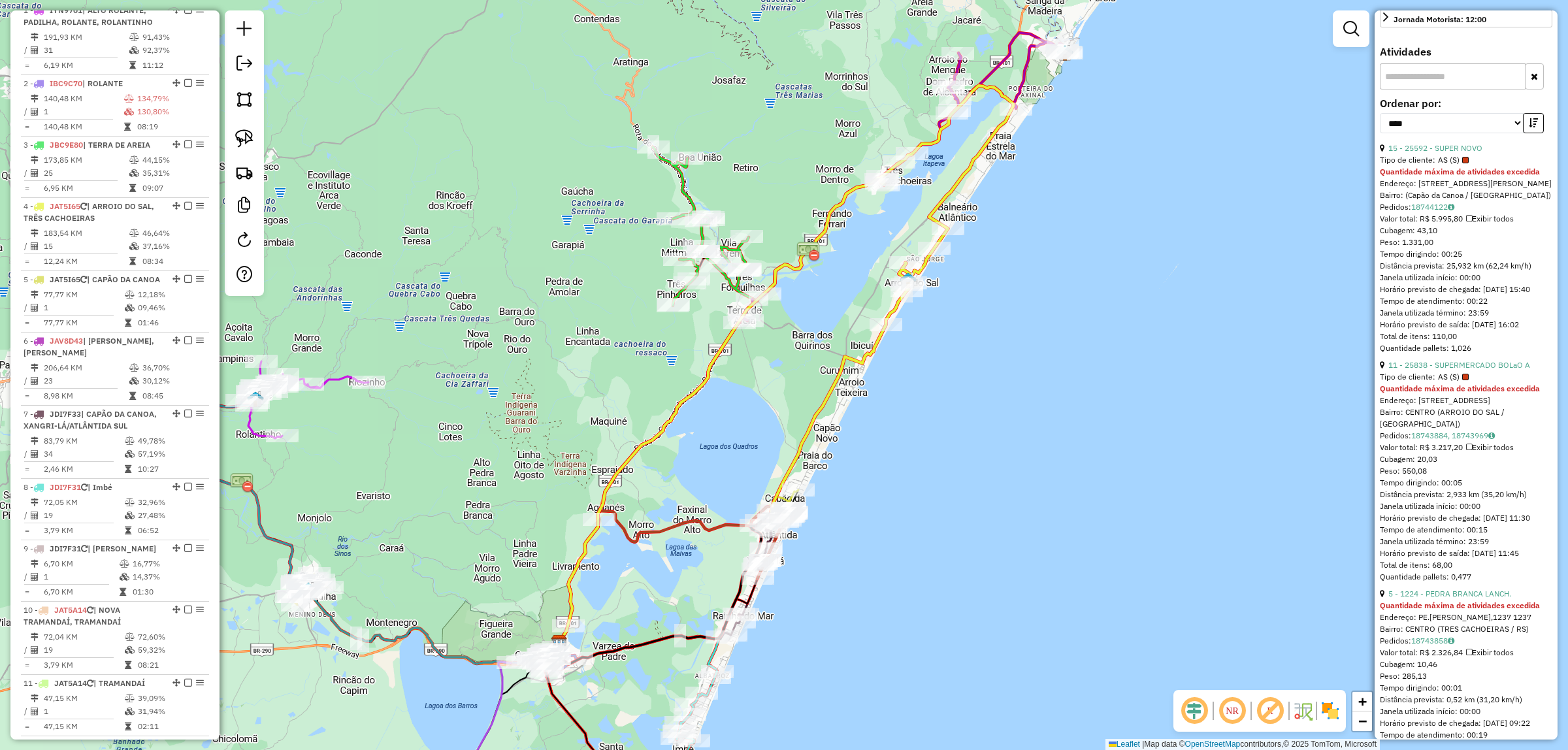
scroll to position [490, 0]
click at [1458, 153] on link "15 - 25592 - SUPER NOVO" at bounding box center [1435, 148] width 94 height 10
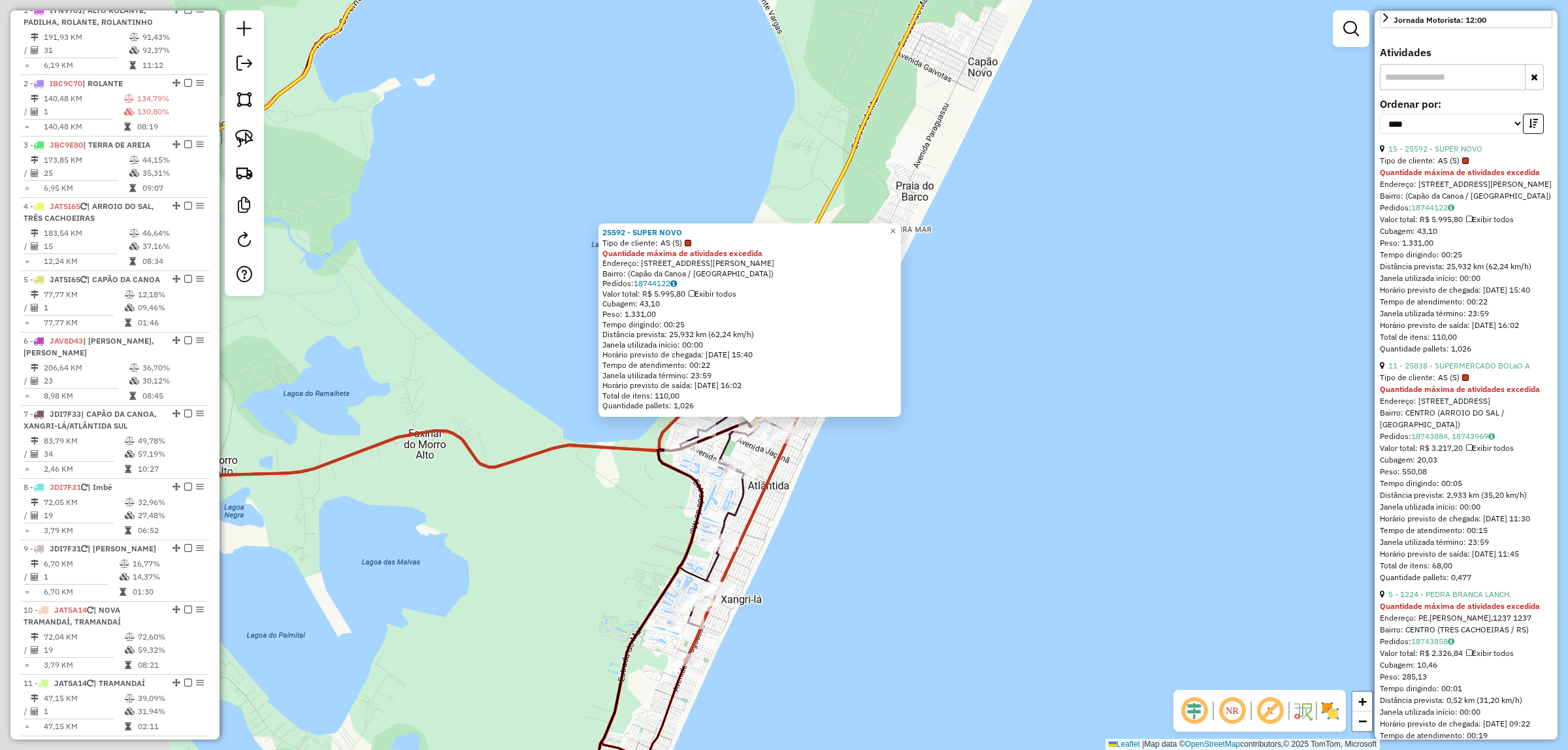
drag, startPoint x: 864, startPoint y: 436, endPoint x: 960, endPoint y: 489, distance: 109.7
click at [1080, 494] on div "25592 - SUPER NOVO Tipo de cliente: AS (S) Quantidade máxima de atividades exce…" at bounding box center [784, 375] width 1568 height 750
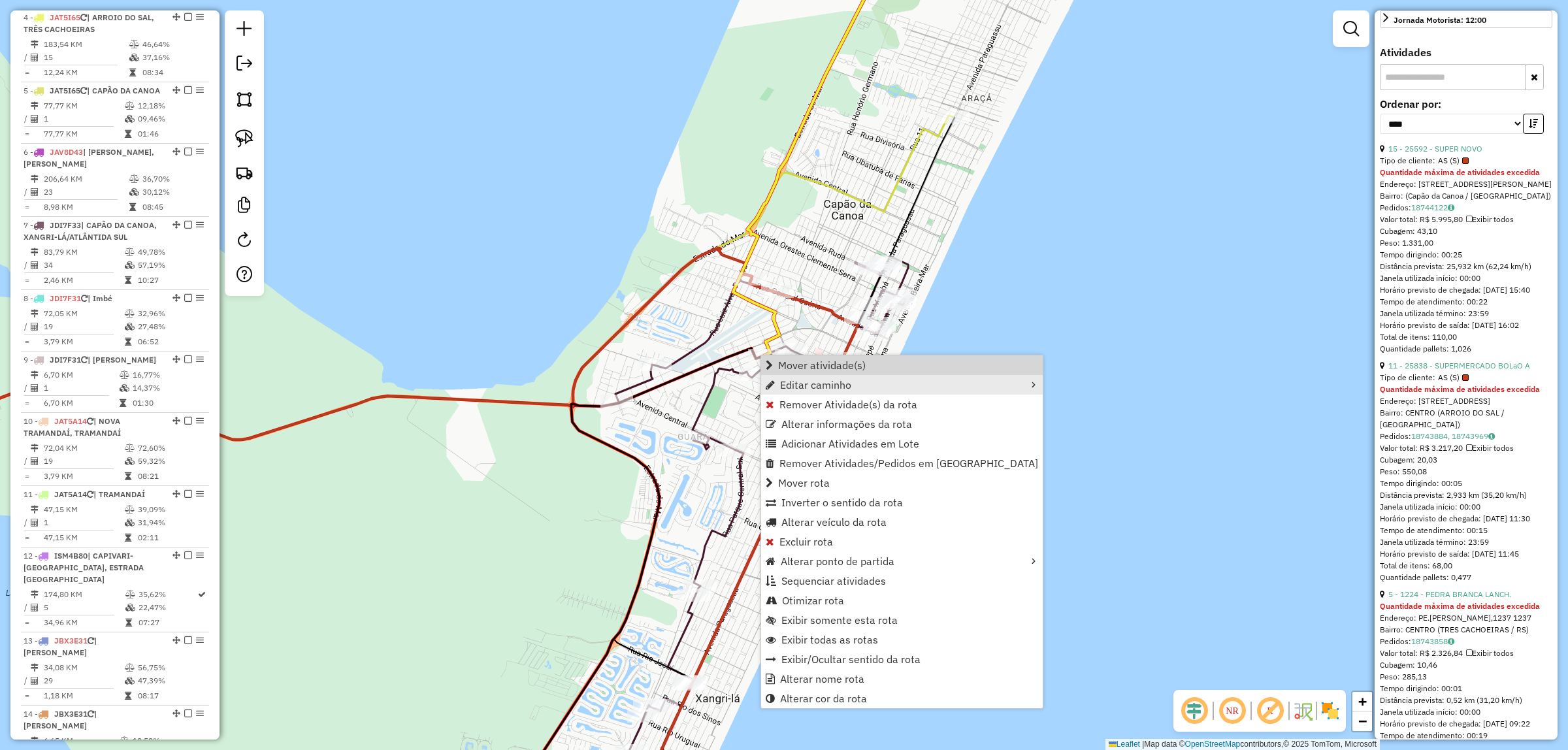
scroll to position [730, 0]
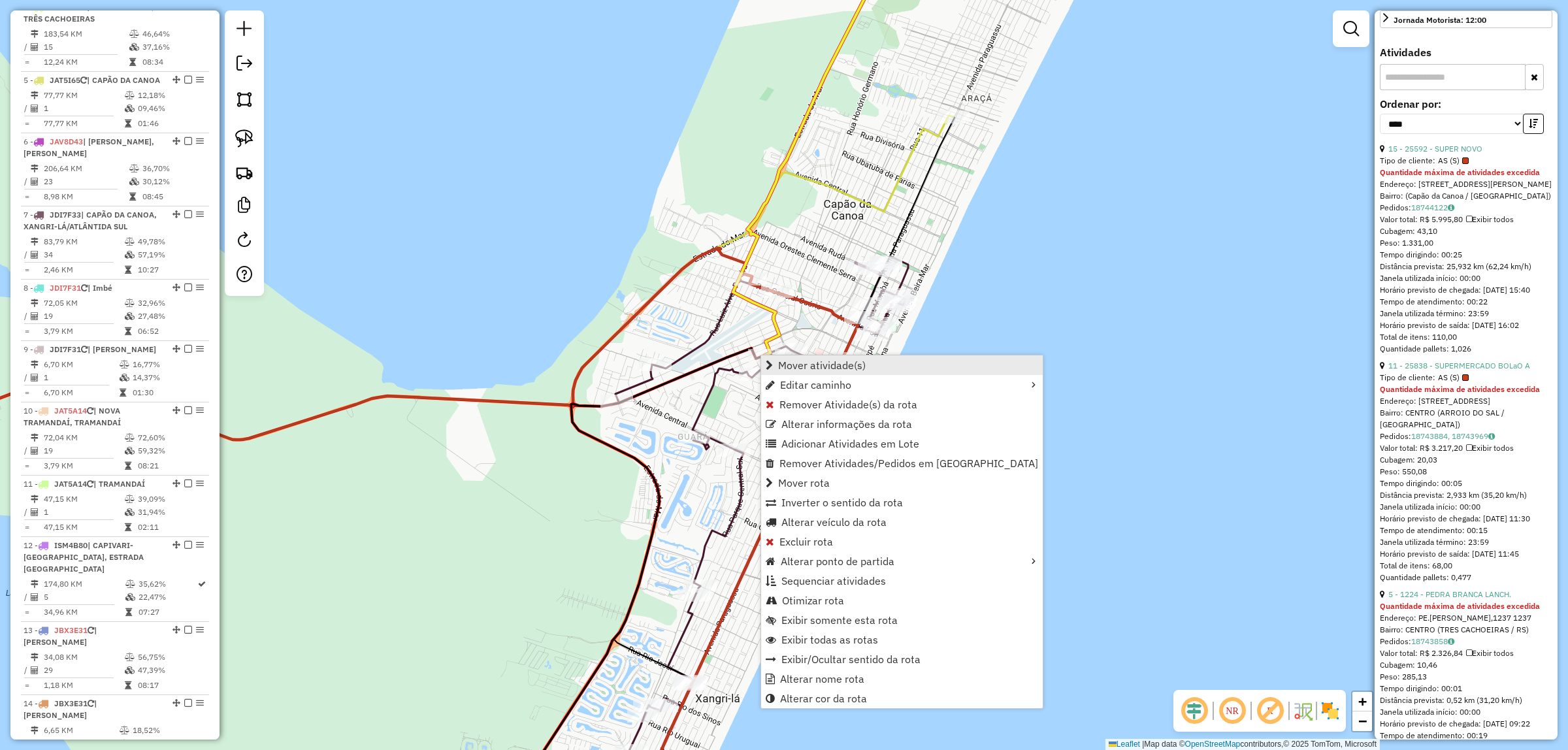
click at [838, 367] on span "Mover atividade(s)" at bounding box center [821, 365] width 87 height 10
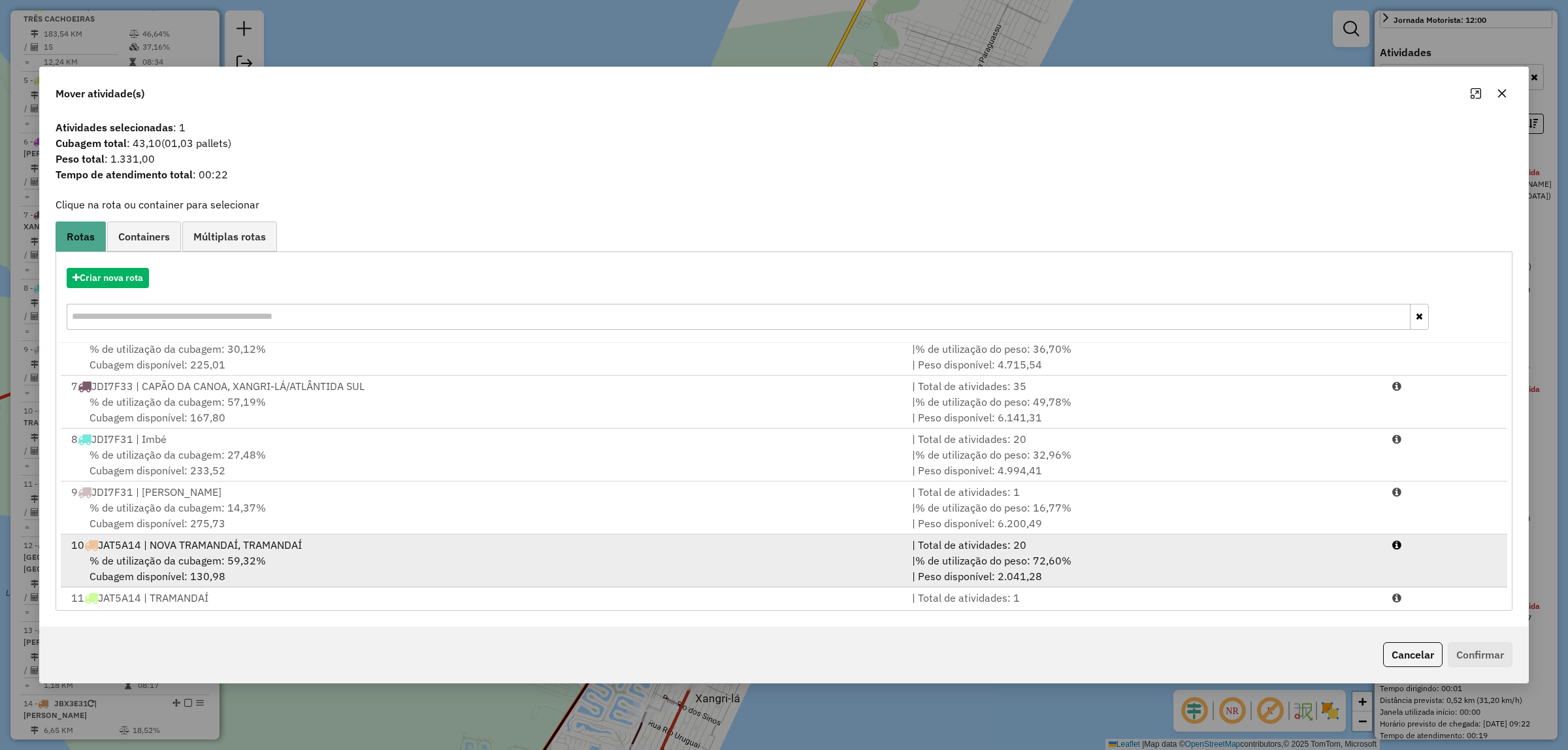
scroll to position [693, 0]
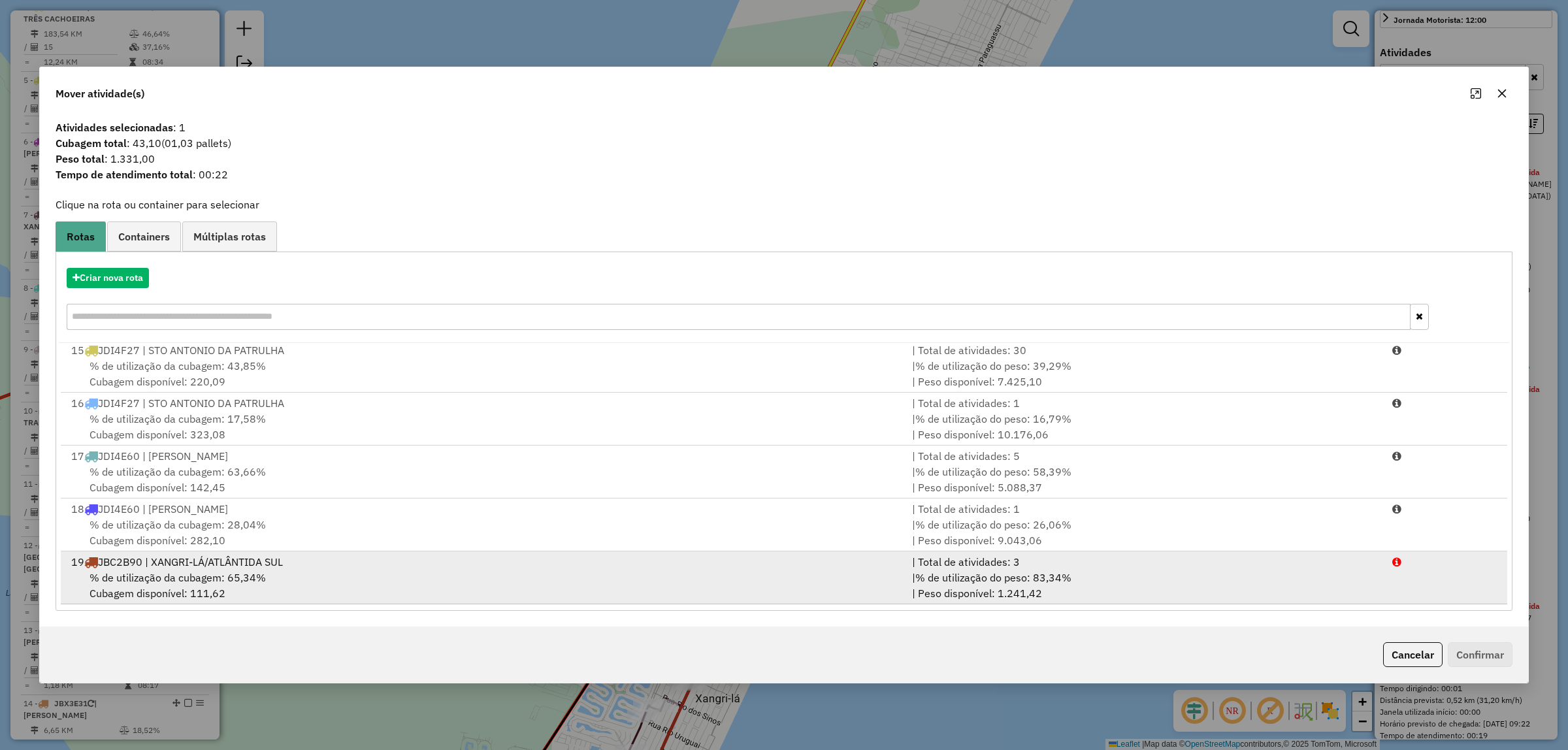
click at [249, 588] on div "% de utilização da cubagem: 65,34% Cubagem disponível: 111,62" at bounding box center [483, 585] width 841 height 31
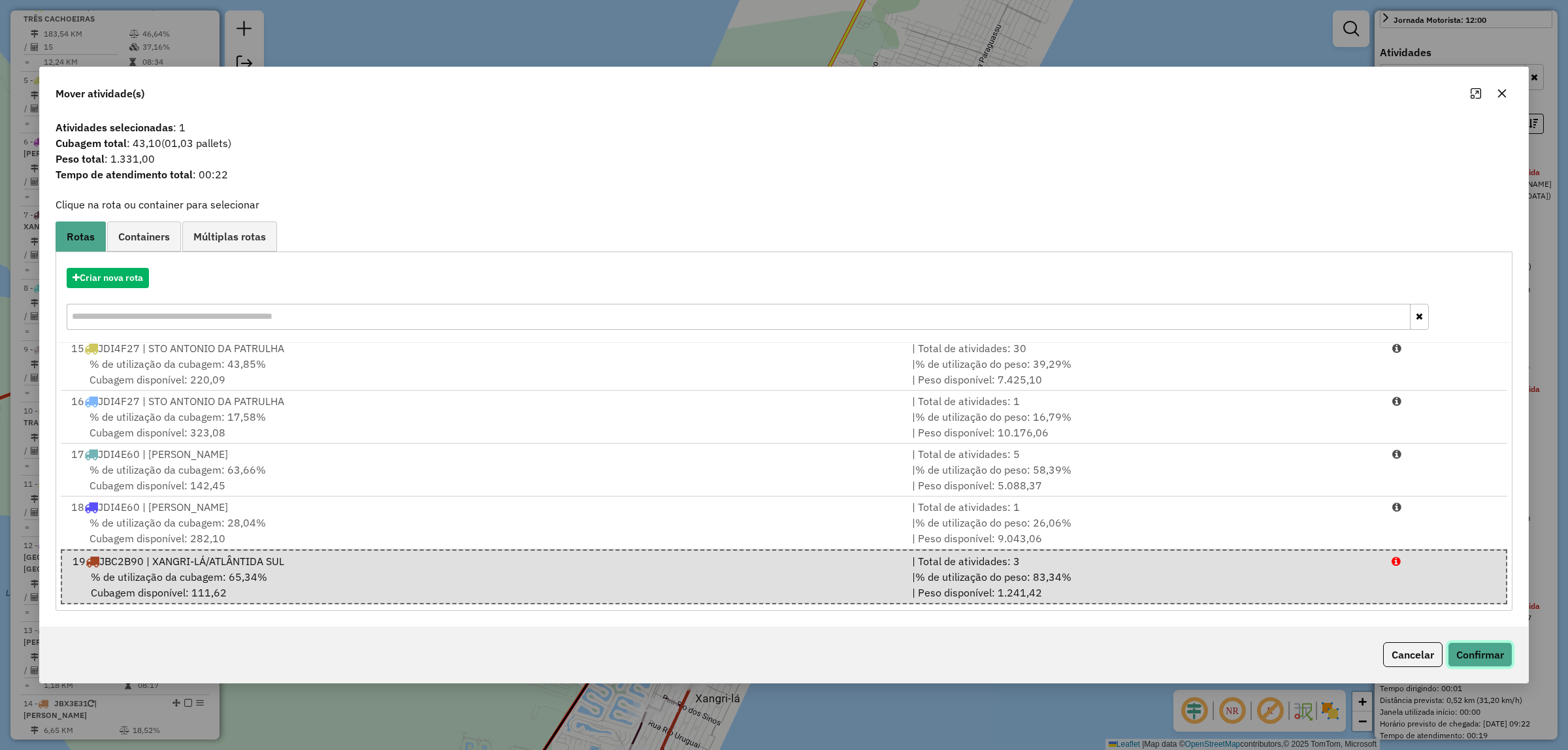
click at [1478, 664] on button "Confirmar" at bounding box center [1480, 654] width 64 height 25
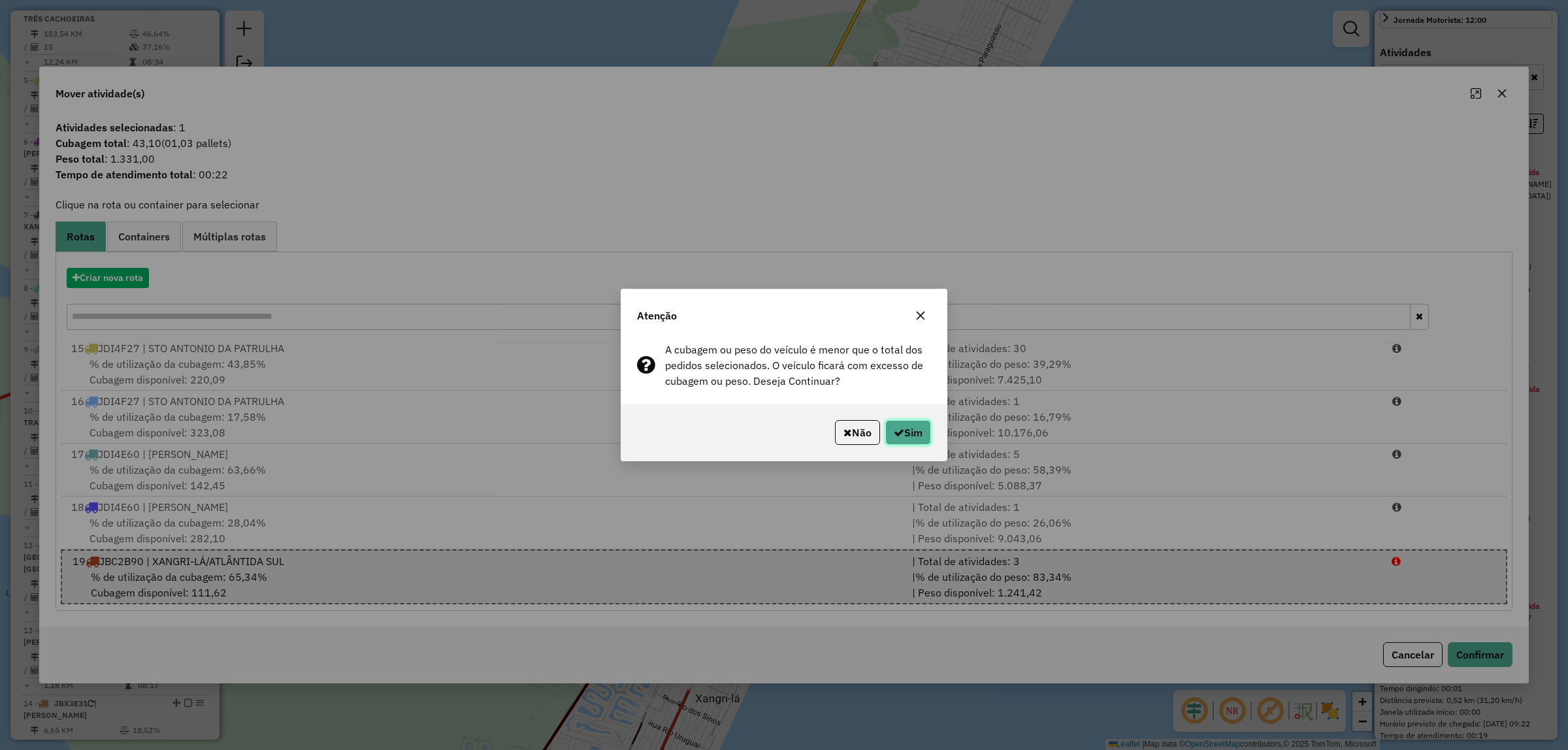
click at [906, 439] on button "Sim" at bounding box center [908, 432] width 46 height 25
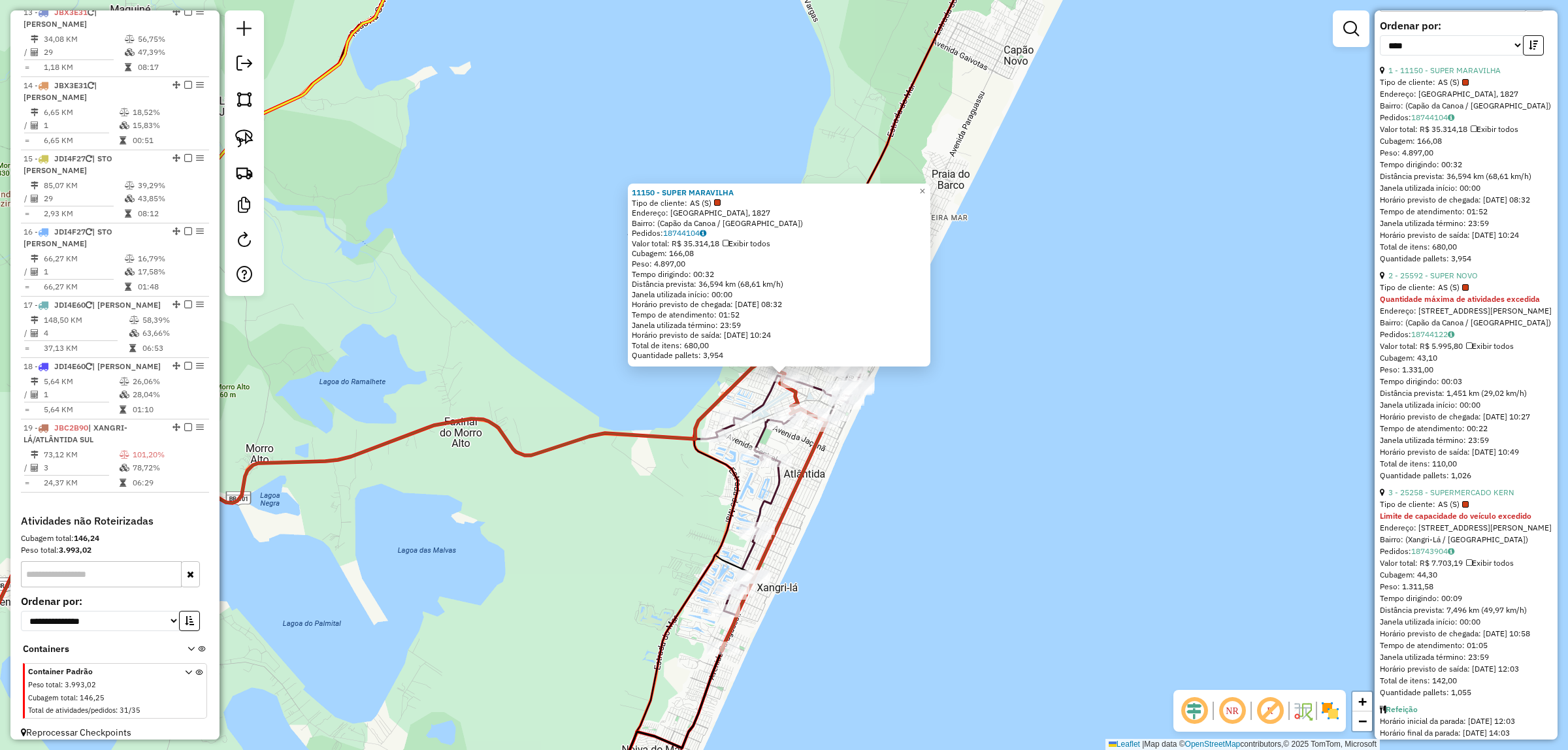
scroll to position [631, 0]
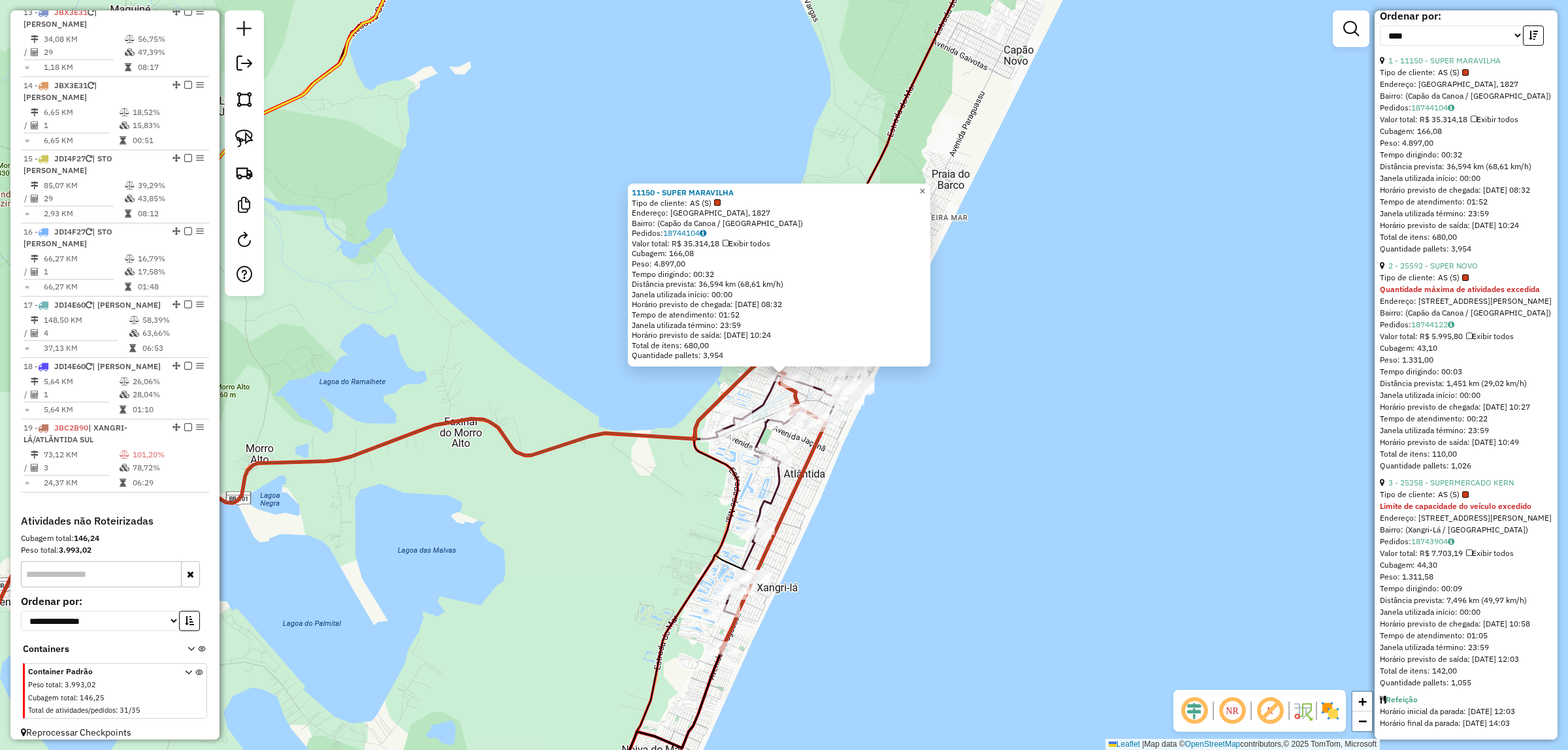
click at [925, 186] on span "×" at bounding box center [922, 191] width 6 height 11
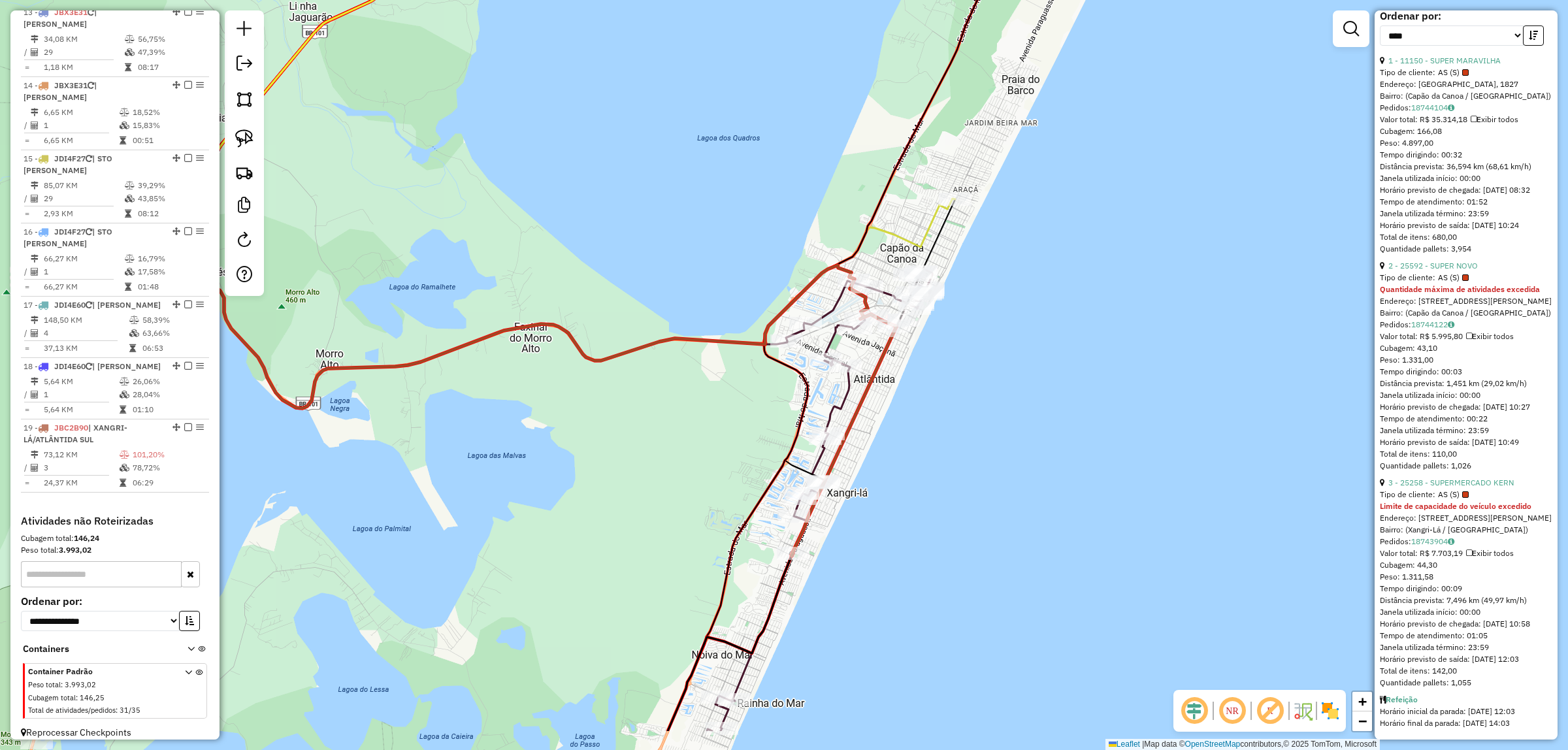
drag, startPoint x: 986, startPoint y: 386, endPoint x: 1052, endPoint y: 306, distance: 103.7
click at [1053, 307] on div "Janela de atendimento Grade de atendimento Capacidade Transportadoras Veículos …" at bounding box center [784, 375] width 1568 height 750
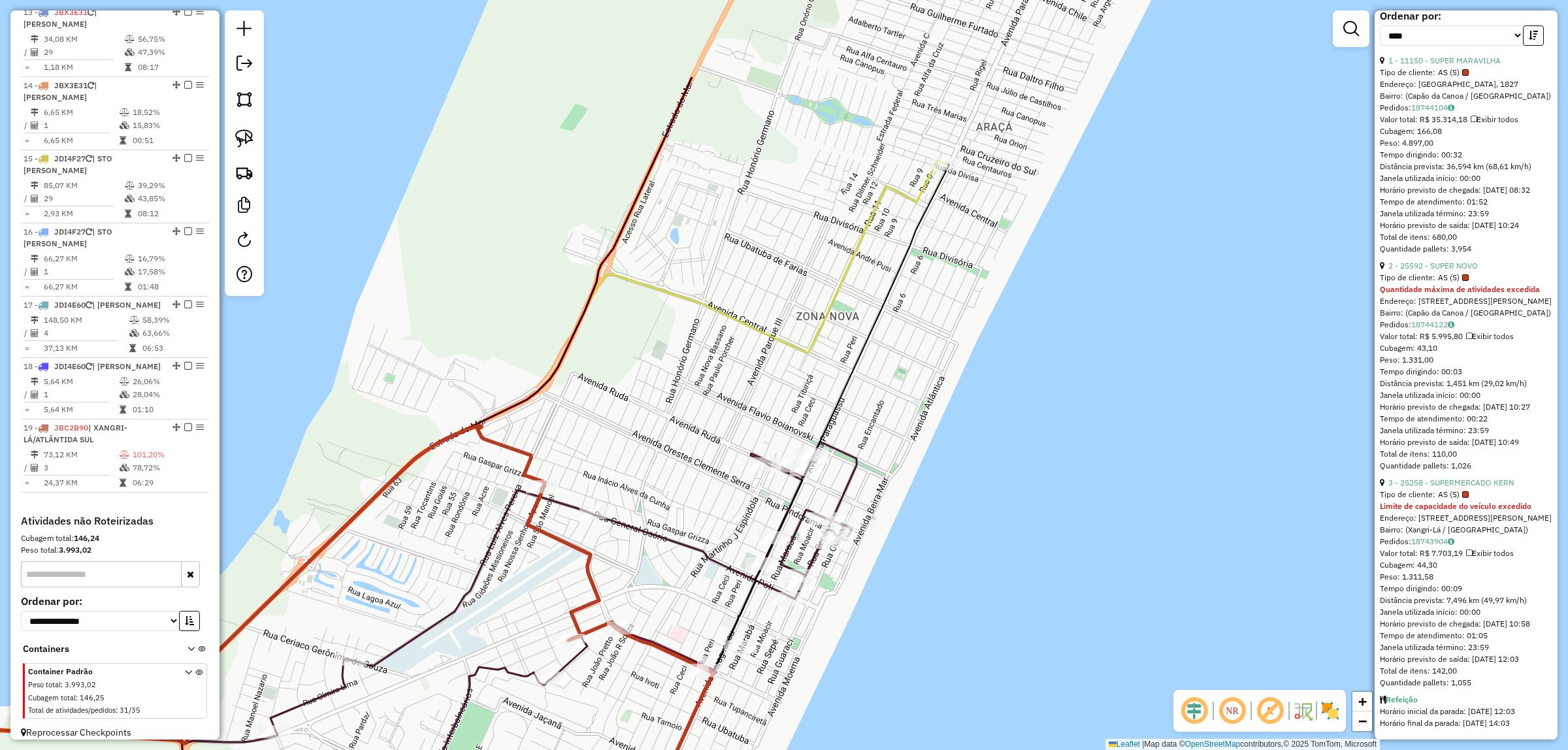
drag, startPoint x: 965, startPoint y: 288, endPoint x: 981, endPoint y: 421, distance: 134.0
click at [981, 431] on div "Janela de atendimento Grade de atendimento Capacidade Transportadoras Veículos …" at bounding box center [784, 375] width 1568 height 750
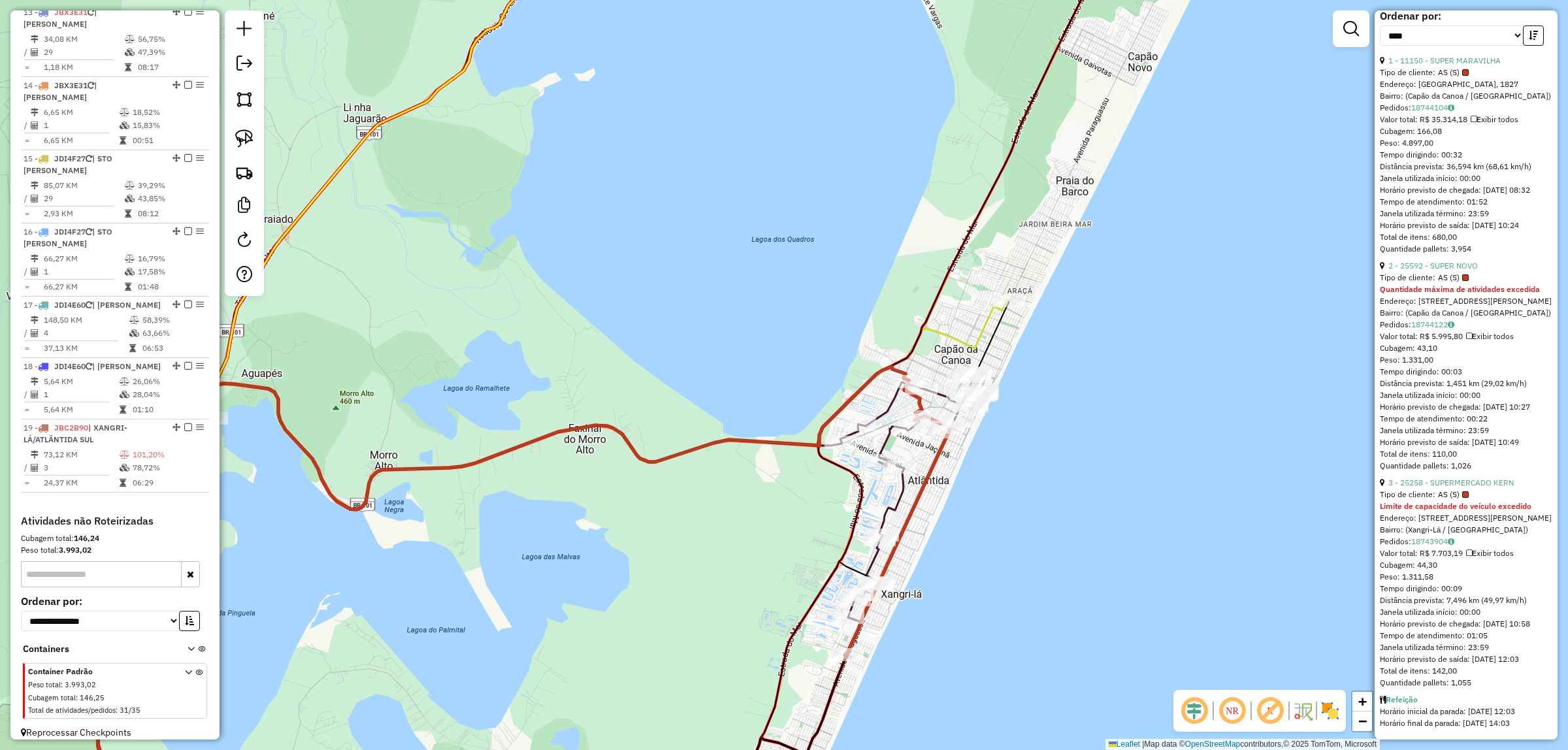
drag, startPoint x: 1125, startPoint y: 193, endPoint x: 1066, endPoint y: 382, distance: 198.0
click at [1066, 382] on div "Janela de atendimento Grade de atendimento Capacidade Transportadoras Veículos …" at bounding box center [784, 375] width 1568 height 750
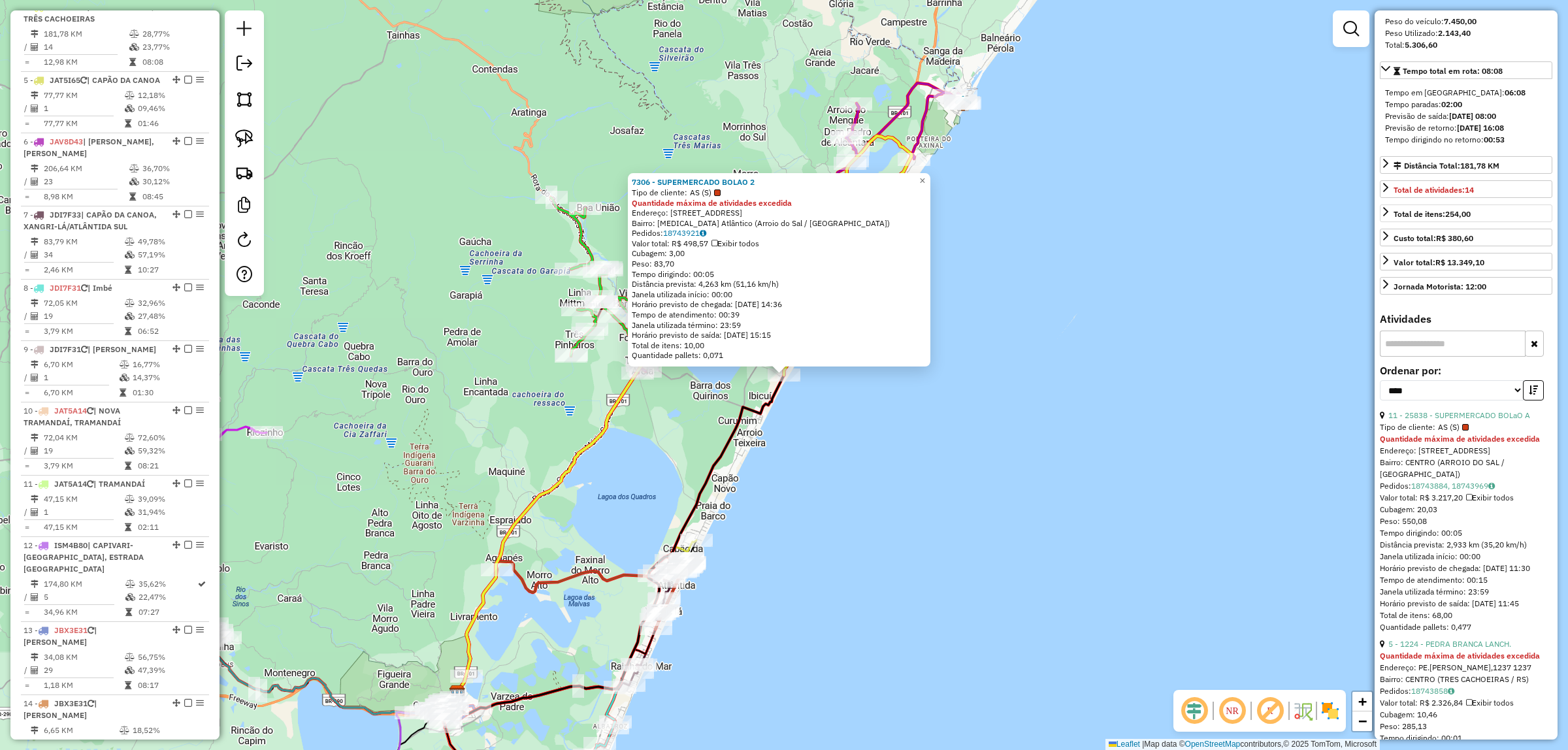
scroll to position [141, 0]
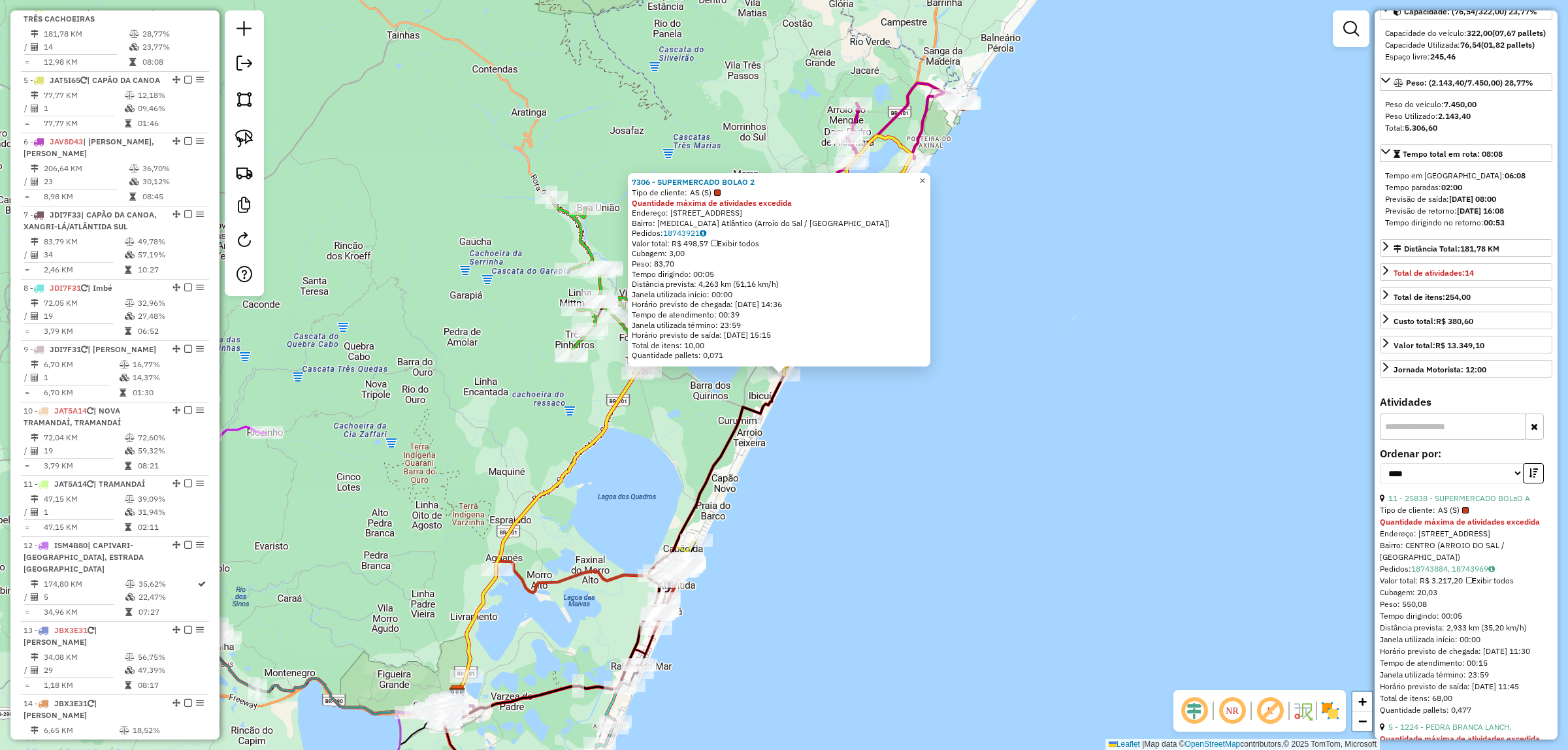
click at [930, 185] on div "7306 - SUPERMERCADO BOLAO 2 Tipo de cliente: AS (S) Quantidade máxima de ativid…" at bounding box center [778, 269] width 302 height 193
click at [925, 178] on span "×" at bounding box center [922, 180] width 6 height 11
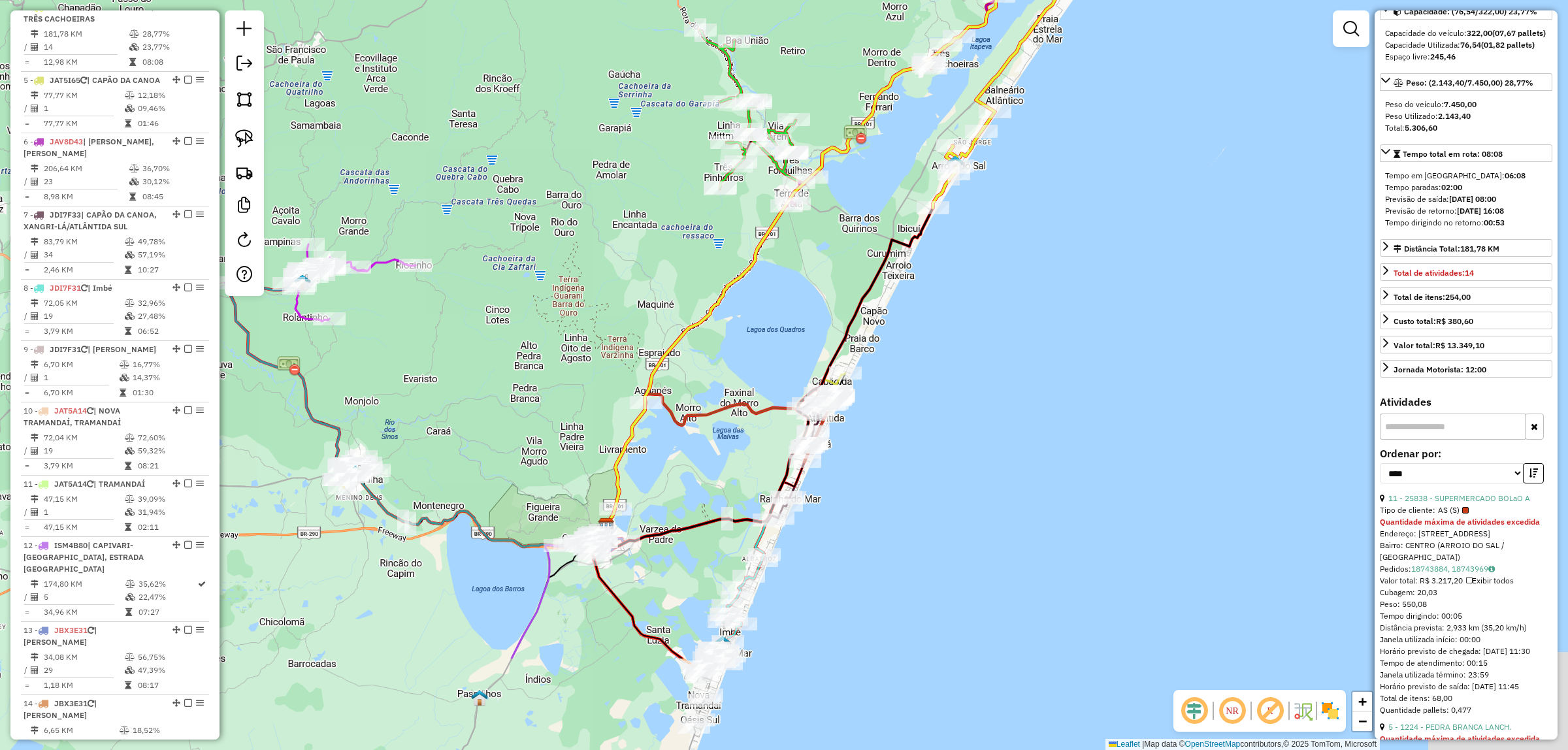
drag, startPoint x: 887, startPoint y: 521, endPoint x: 867, endPoint y: 384, distance: 138.5
click at [1045, 331] on div "Janela de atendimento Grade de atendimento Capacidade Transportadoras Veículos …" at bounding box center [784, 375] width 1568 height 750
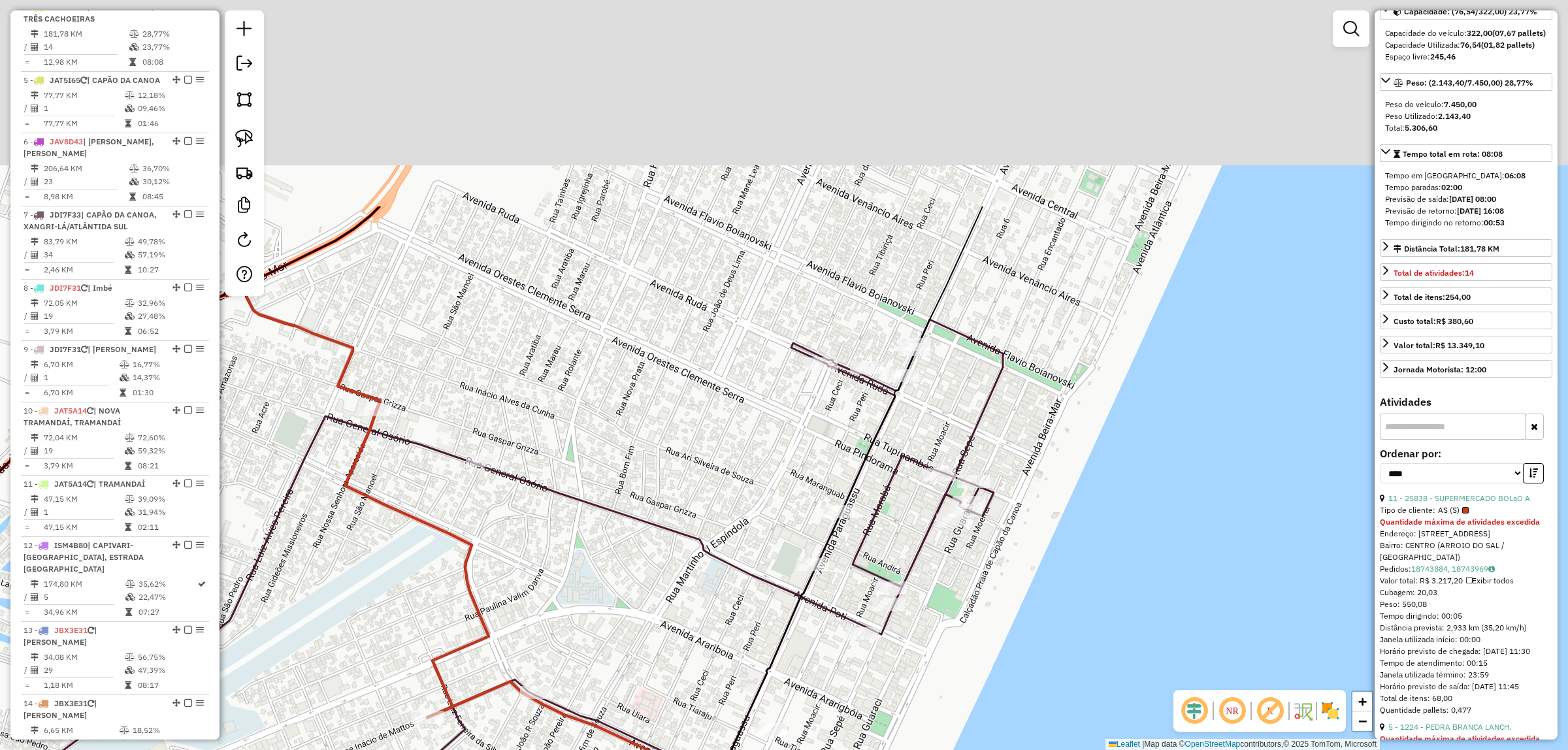
drag, startPoint x: 1135, startPoint y: 75, endPoint x: 1110, endPoint y: 356, distance: 282.1
click at [1110, 357] on div "Janela de atendimento Grade de atendimento Capacidade Transportadoras Veículos …" at bounding box center [784, 375] width 1568 height 750
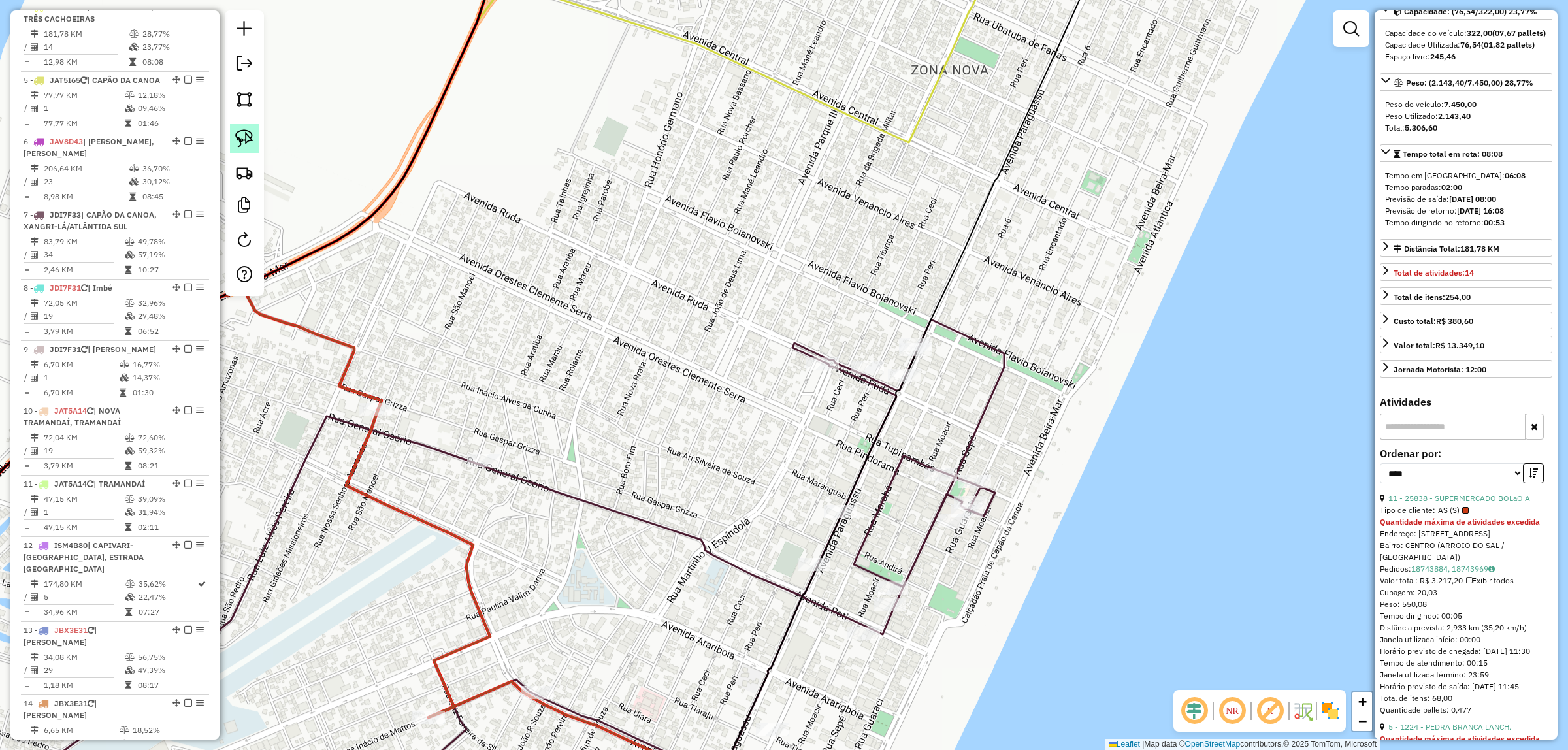
click at [252, 132] on img at bounding box center [244, 139] width 18 height 18
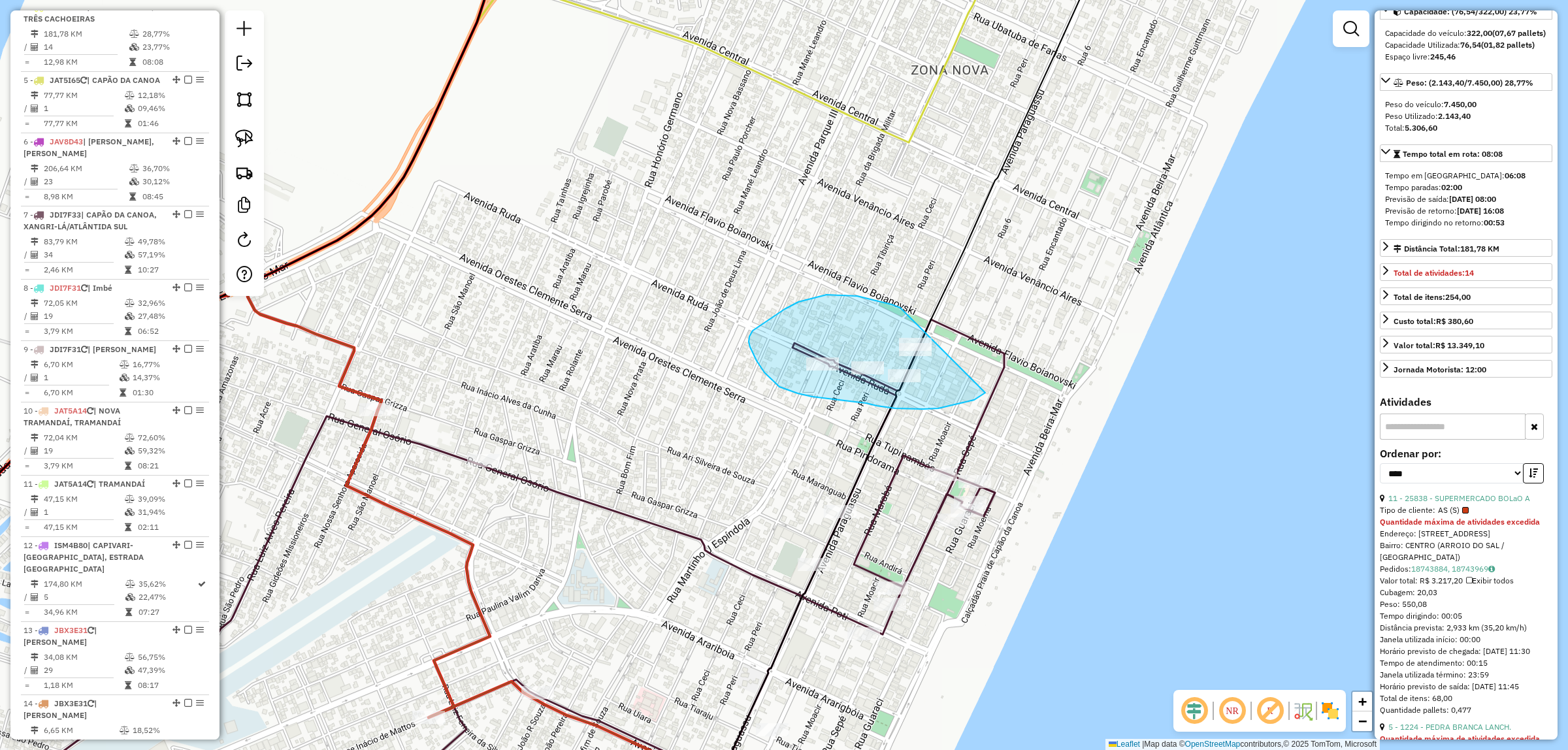
drag, startPoint x: 899, startPoint y: 308, endPoint x: 998, endPoint y: 372, distance: 117.9
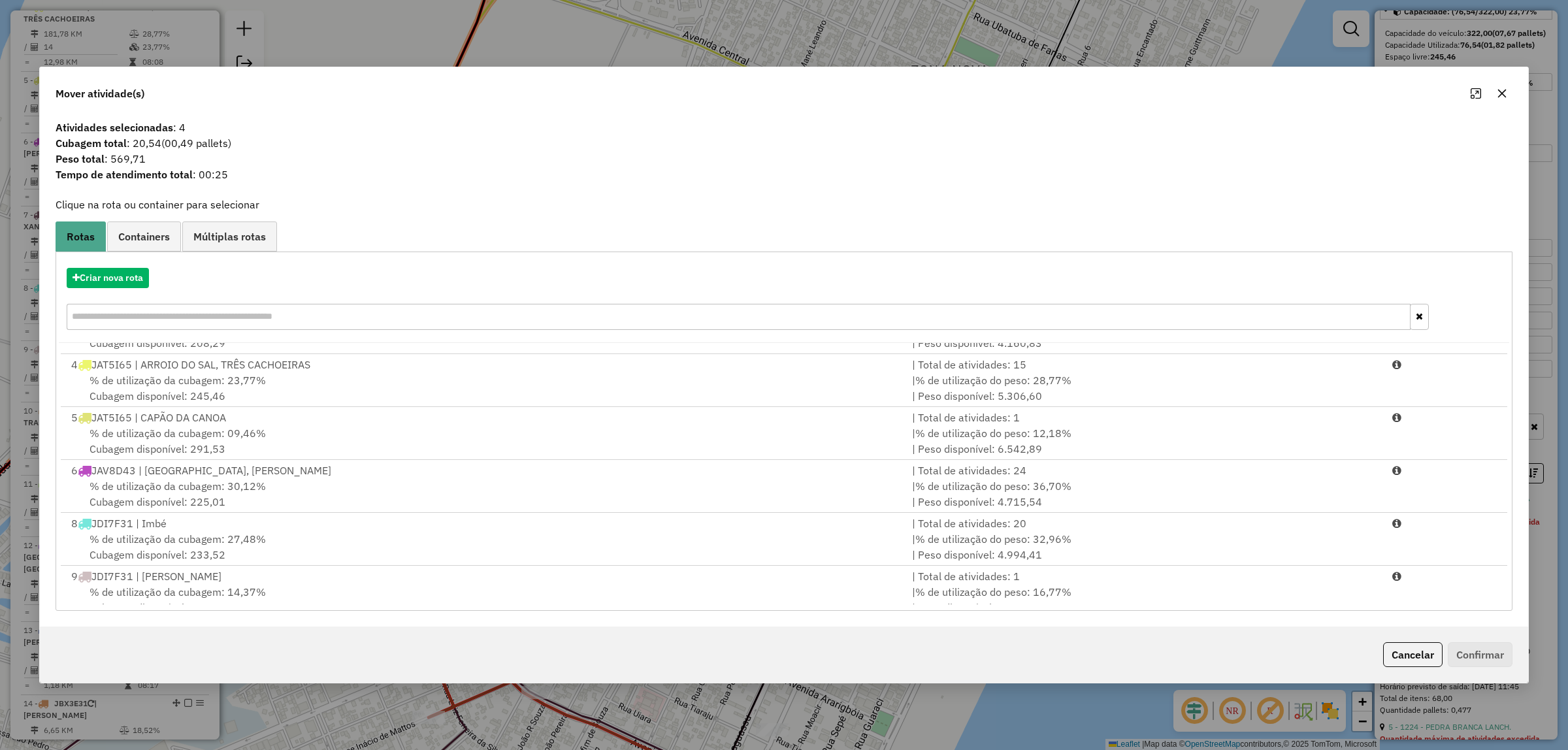
scroll to position [121, 0]
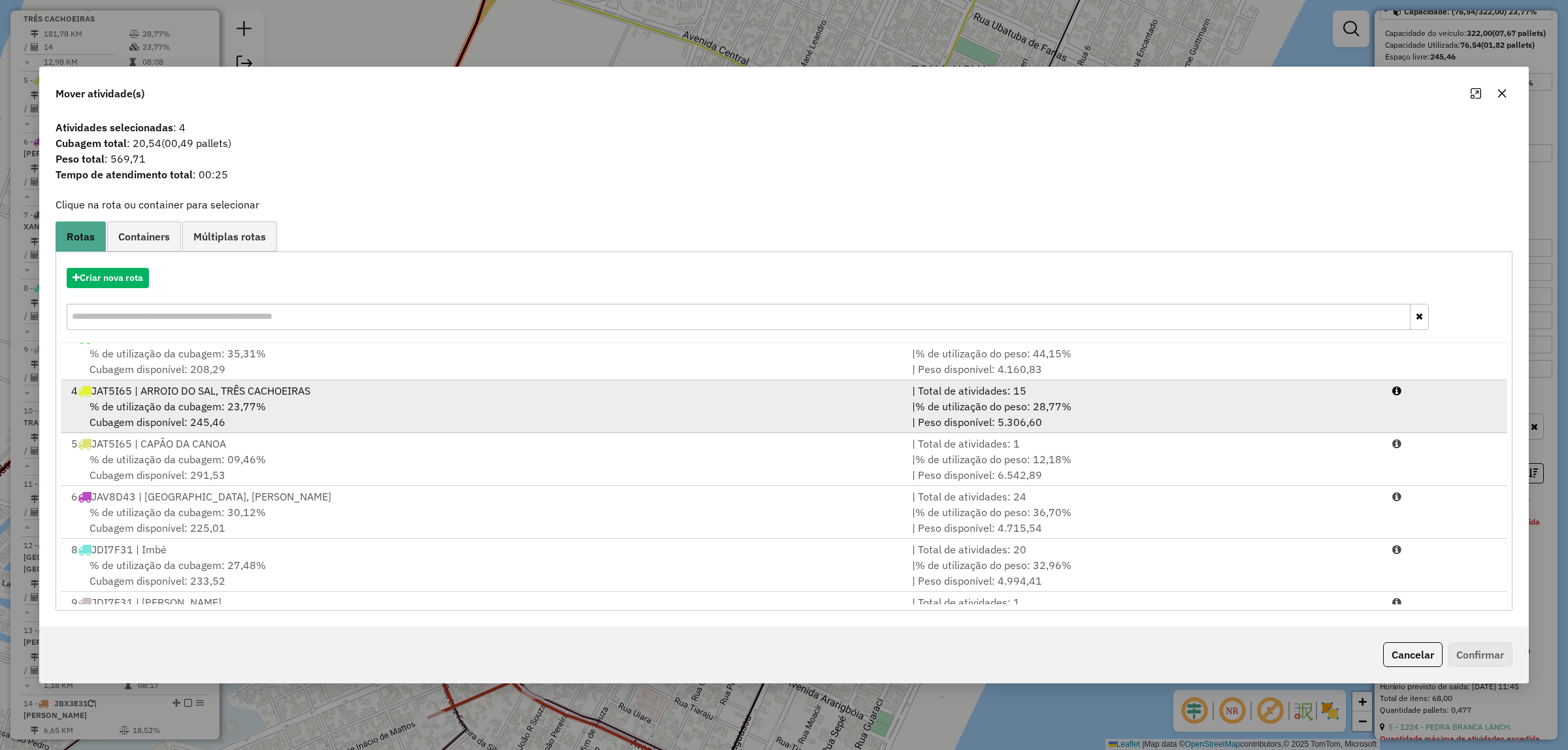
click at [348, 403] on div "% de utilização da cubagem: 23,77% Cubagem disponível: 245,46" at bounding box center [483, 415] width 841 height 31
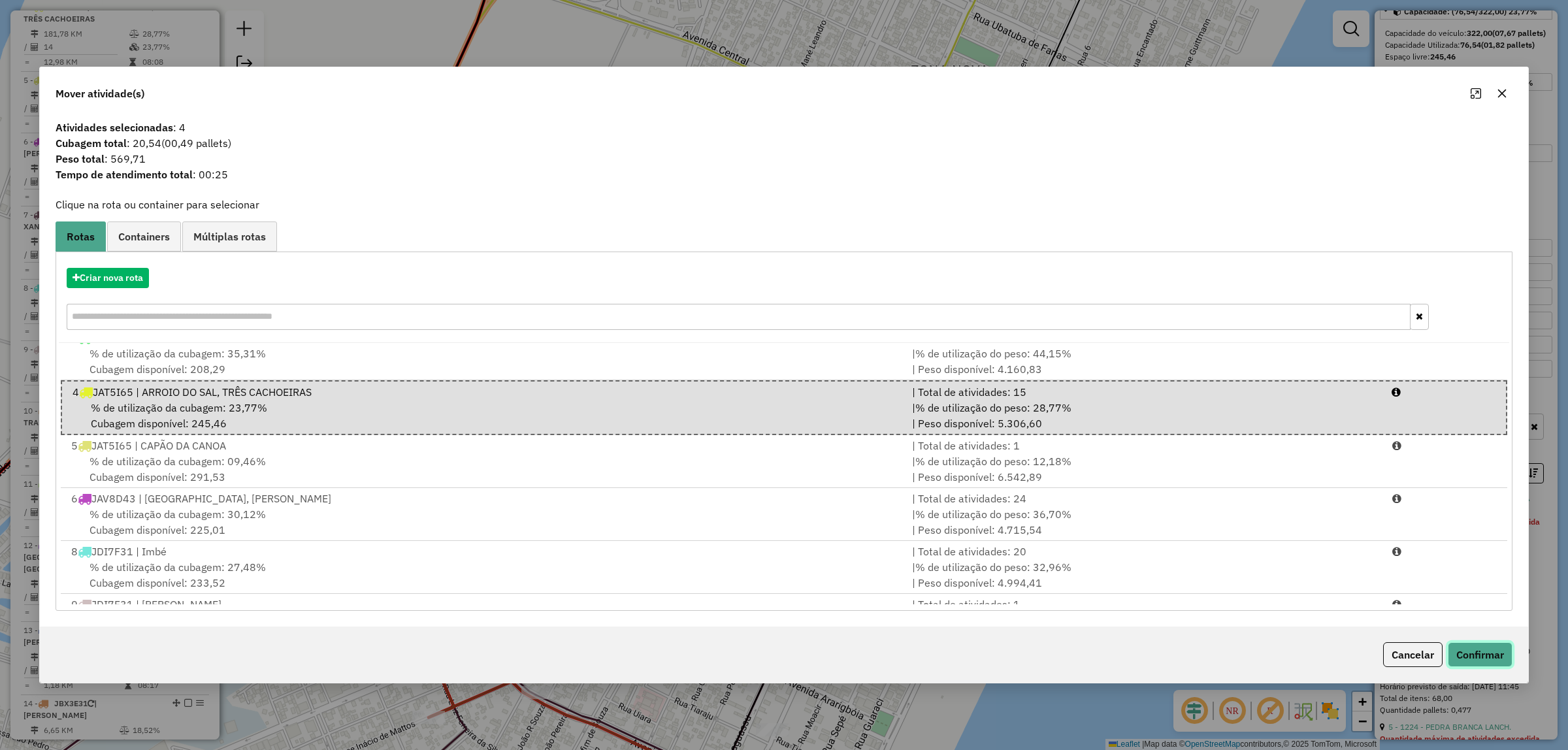
click at [1469, 656] on button "Confirmar" at bounding box center [1480, 654] width 64 height 25
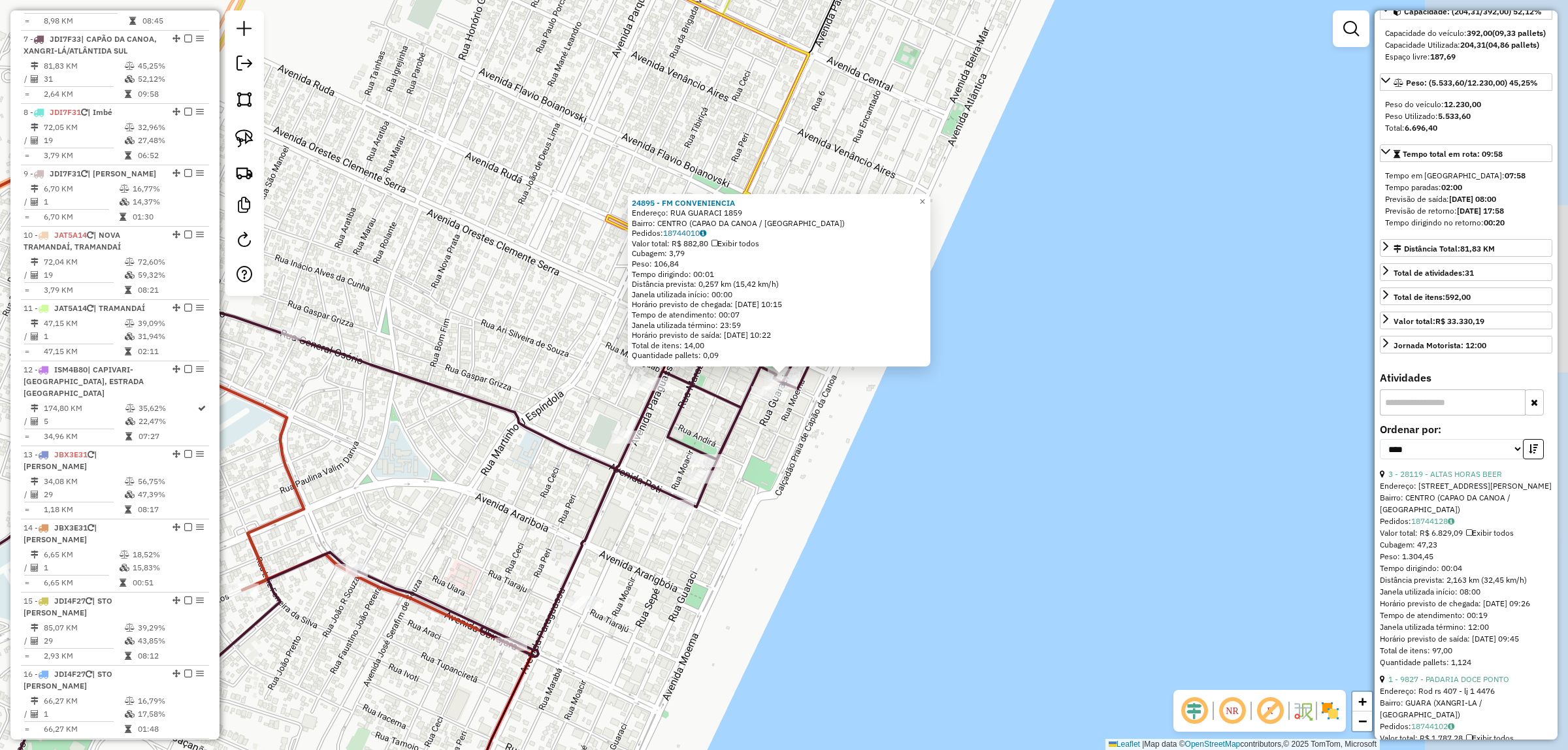
scroll to position [949, 0]
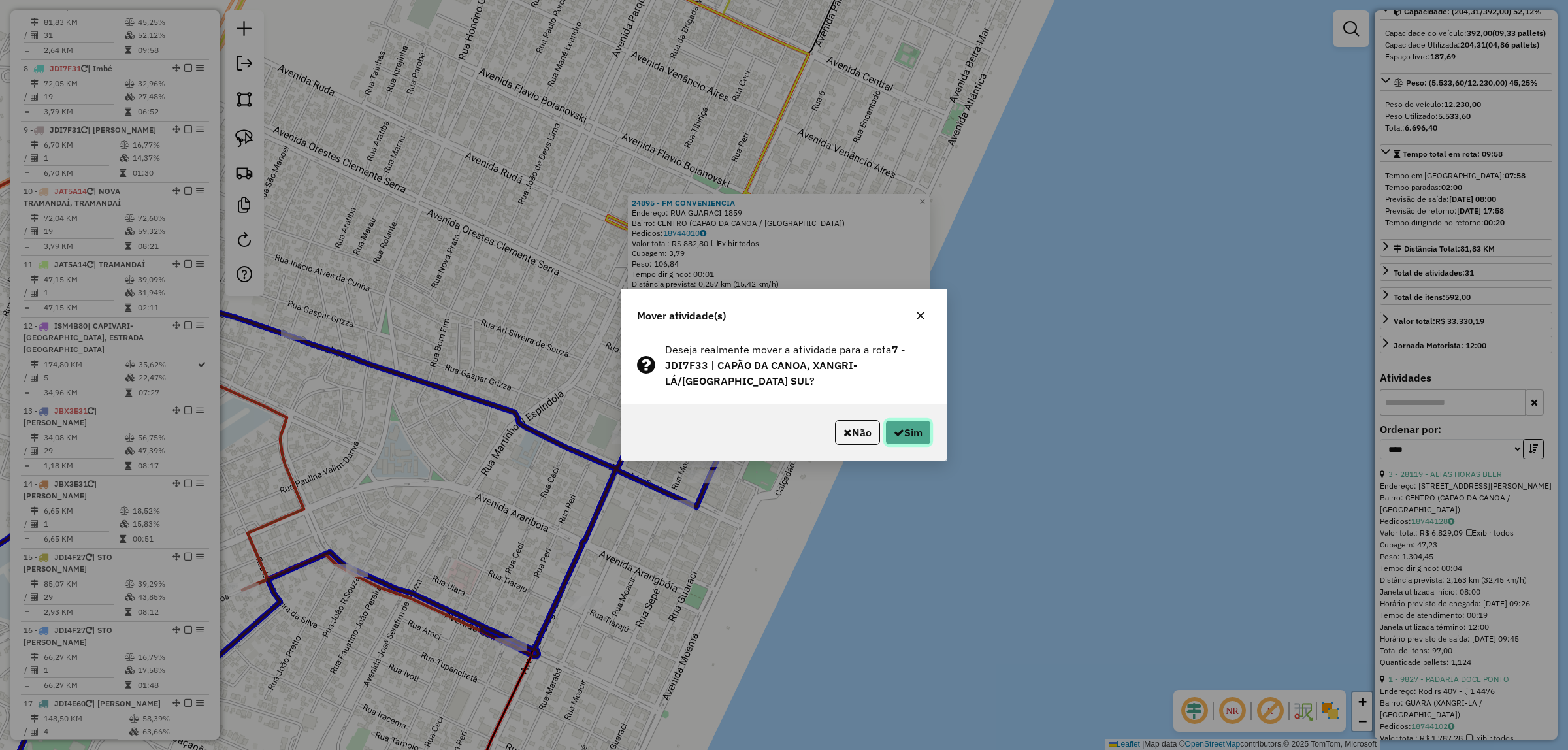
click at [920, 424] on button "Sim" at bounding box center [908, 432] width 46 height 25
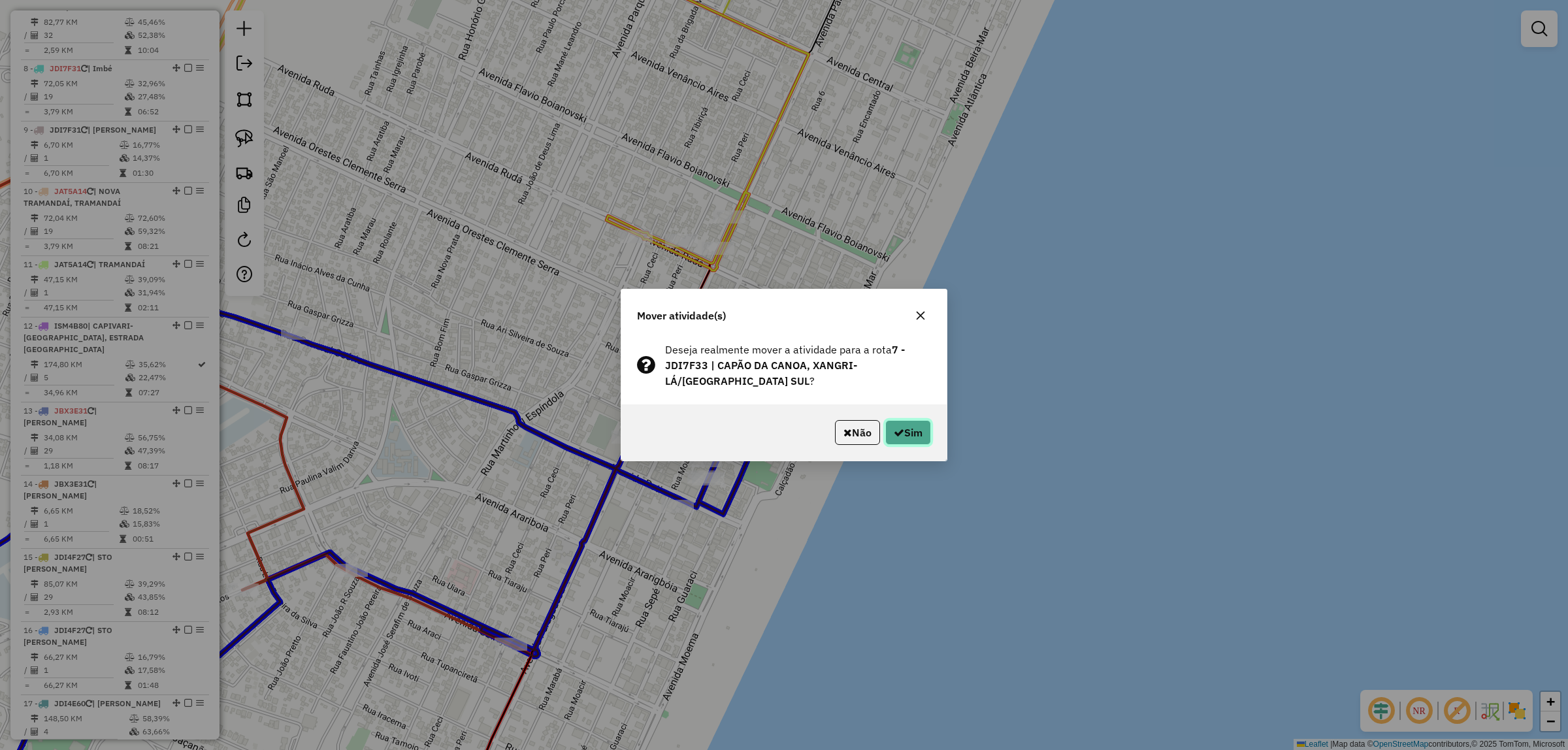
click at [897, 430] on icon "button" at bounding box center [898, 432] width 10 height 10
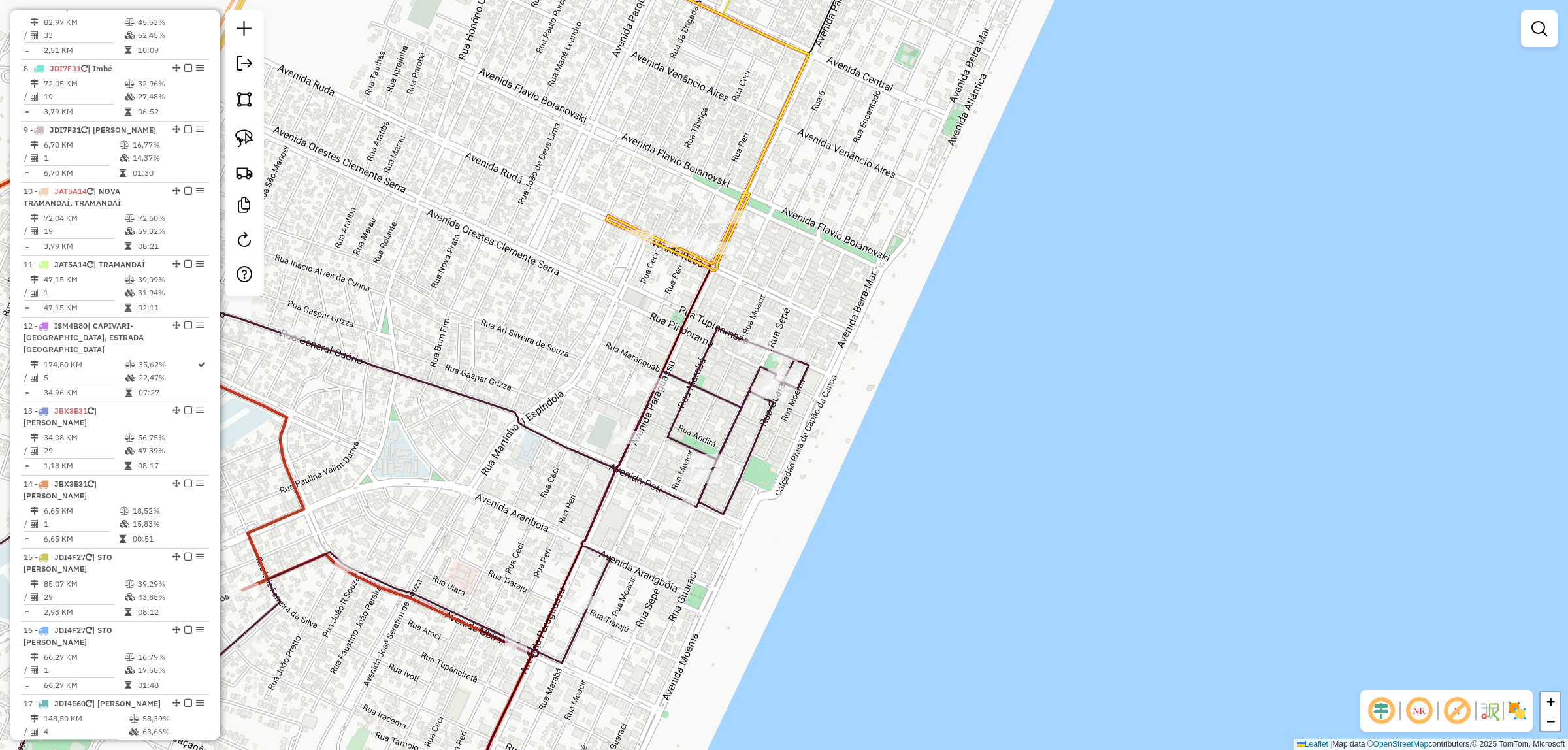
drag, startPoint x: 862, startPoint y: 628, endPoint x: 1188, endPoint y: 278, distance: 478.3
click at [1185, 282] on div "Janela de atendimento Grade de atendimento Capacidade Transportadoras Veículos …" at bounding box center [784, 375] width 1568 height 750
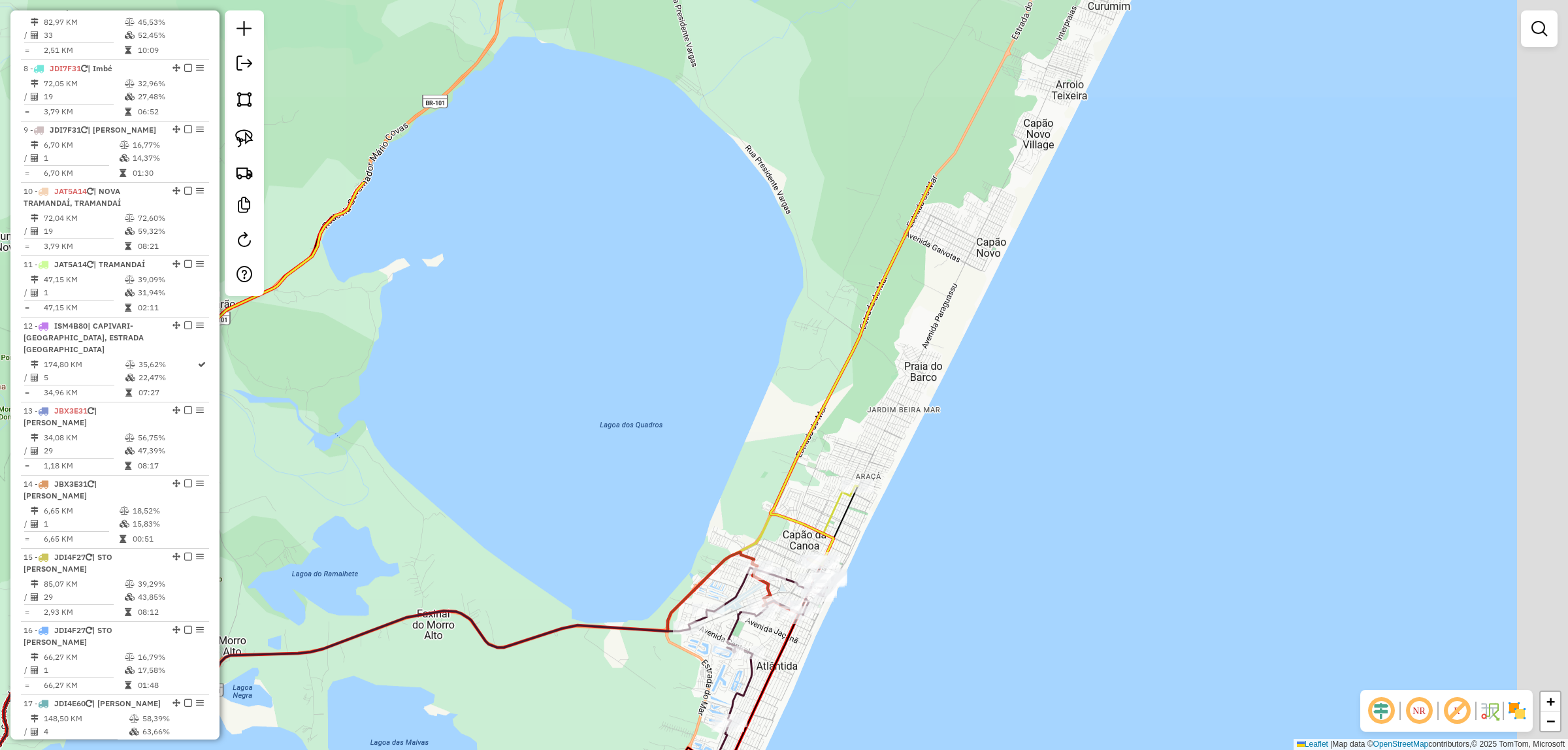
drag, startPoint x: 1160, startPoint y: 340, endPoint x: 954, endPoint y: 555, distance: 297.8
click at [1014, 584] on div "Janela de atendimento Grade de atendimento Capacidade Transportadoras Veículos …" at bounding box center [784, 375] width 1568 height 750
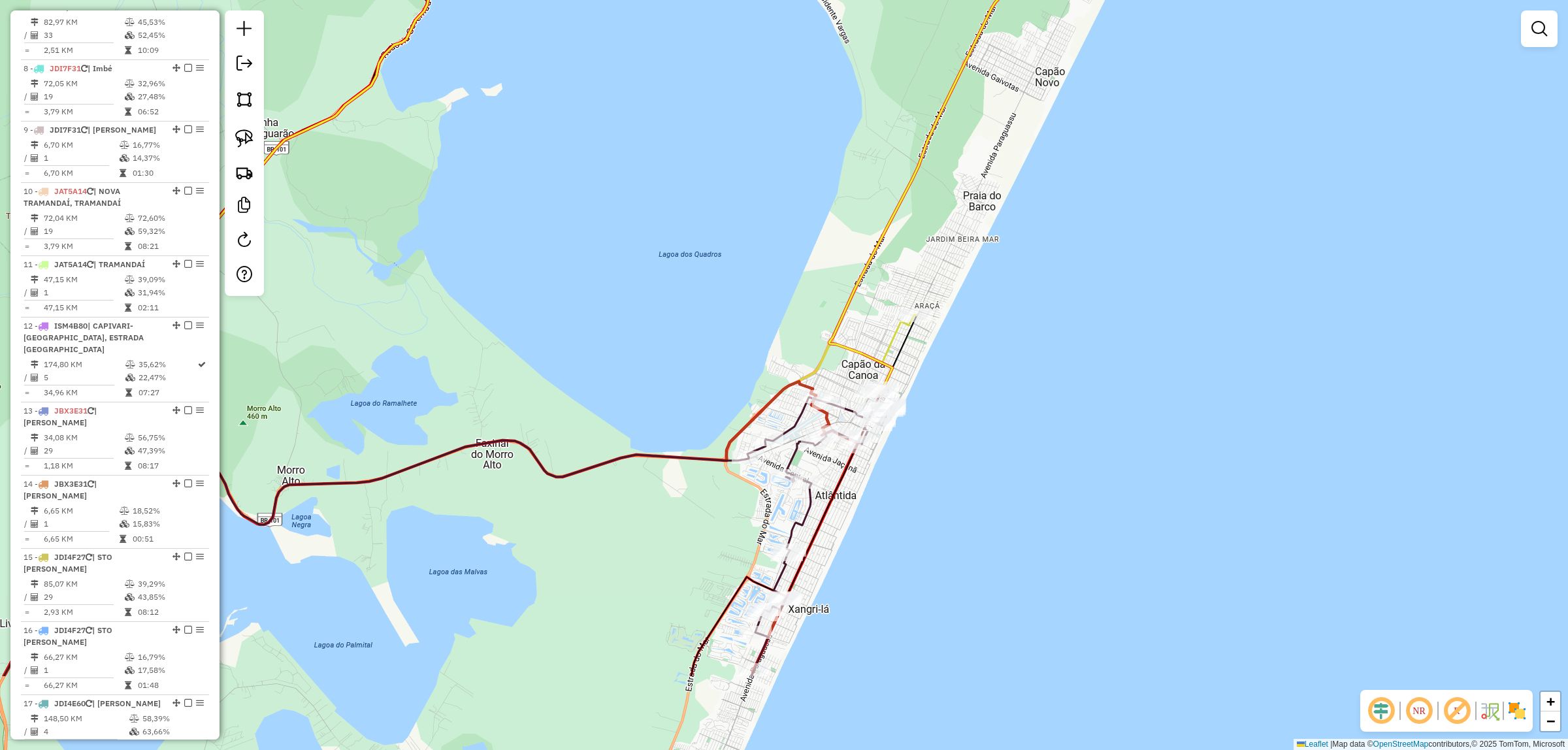
drag, startPoint x: 900, startPoint y: 557, endPoint x: 963, endPoint y: 407, distance: 162.7
click at [963, 407] on div "Janela de atendimento Grade de atendimento Capacidade Transportadoras Veículos …" at bounding box center [784, 375] width 1568 height 750
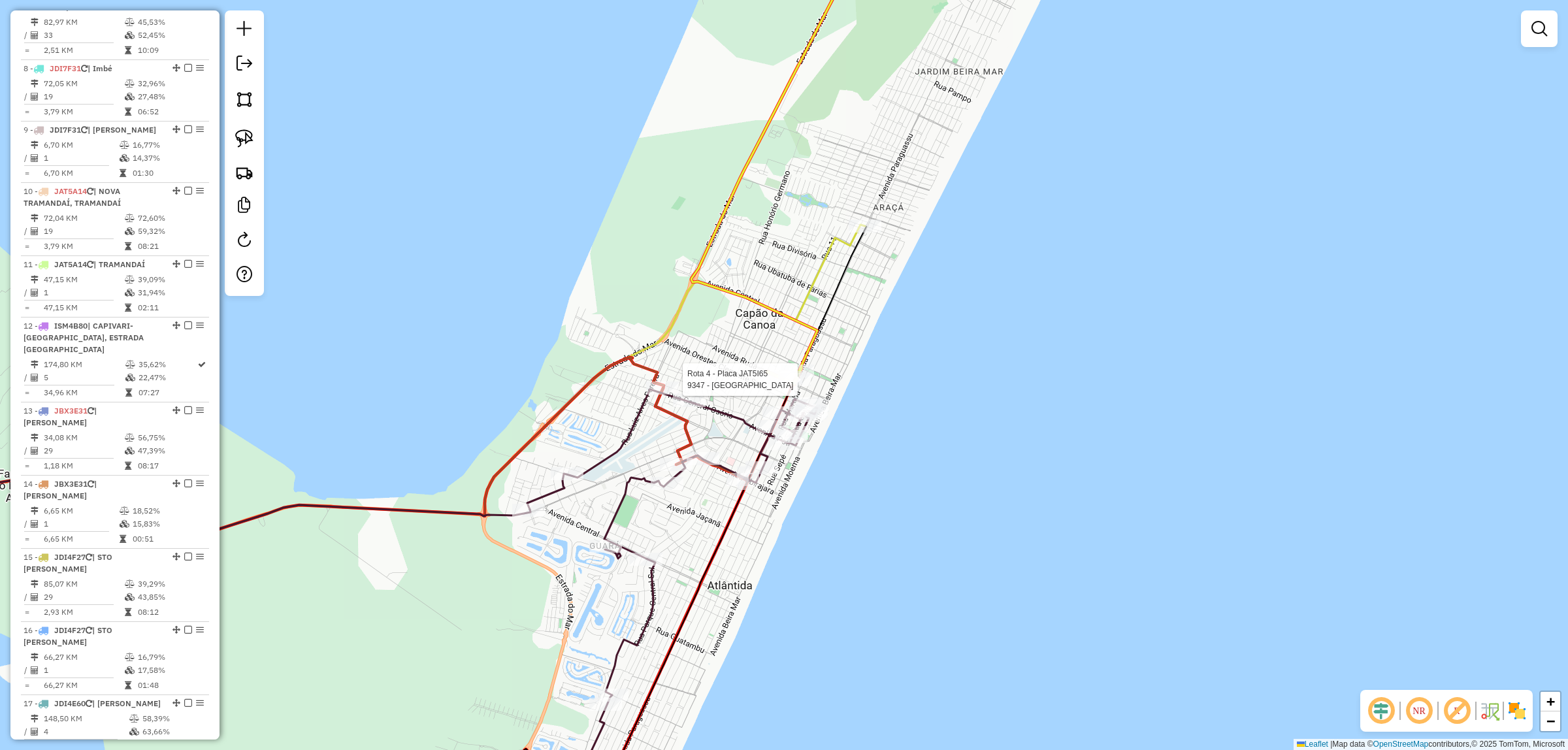
select select "*********"
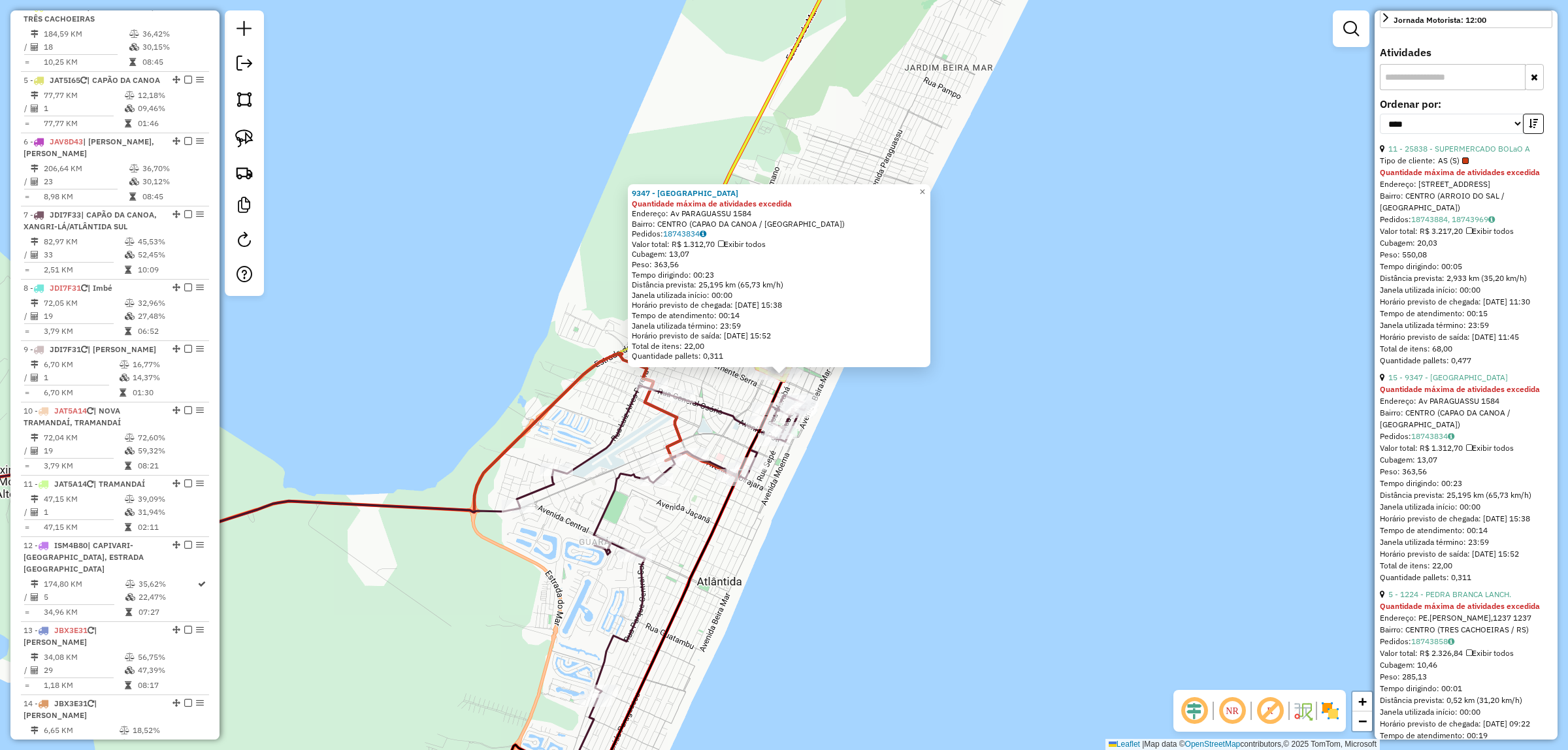
scroll to position [164, 0]
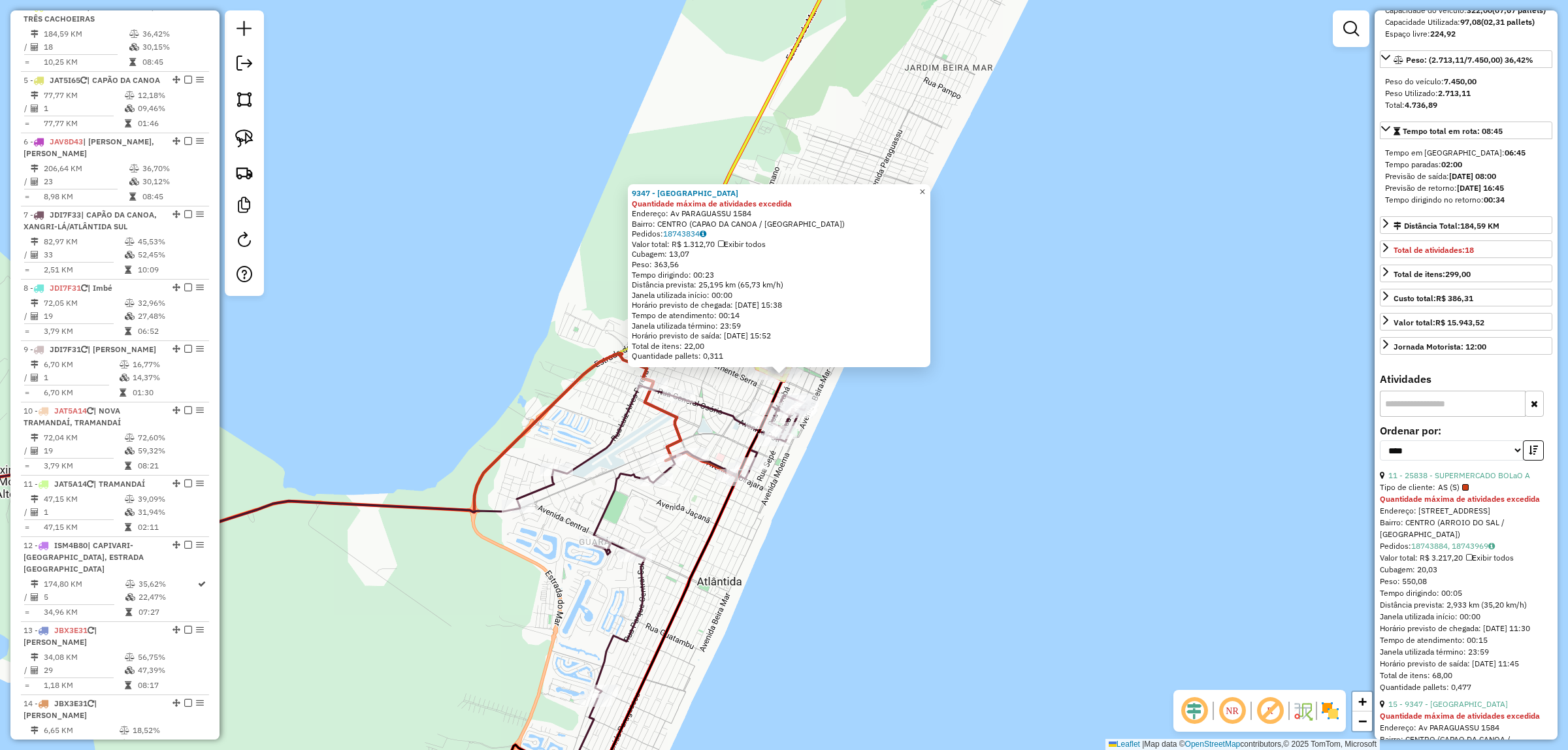
click at [925, 188] on span "×" at bounding box center [922, 192] width 6 height 11
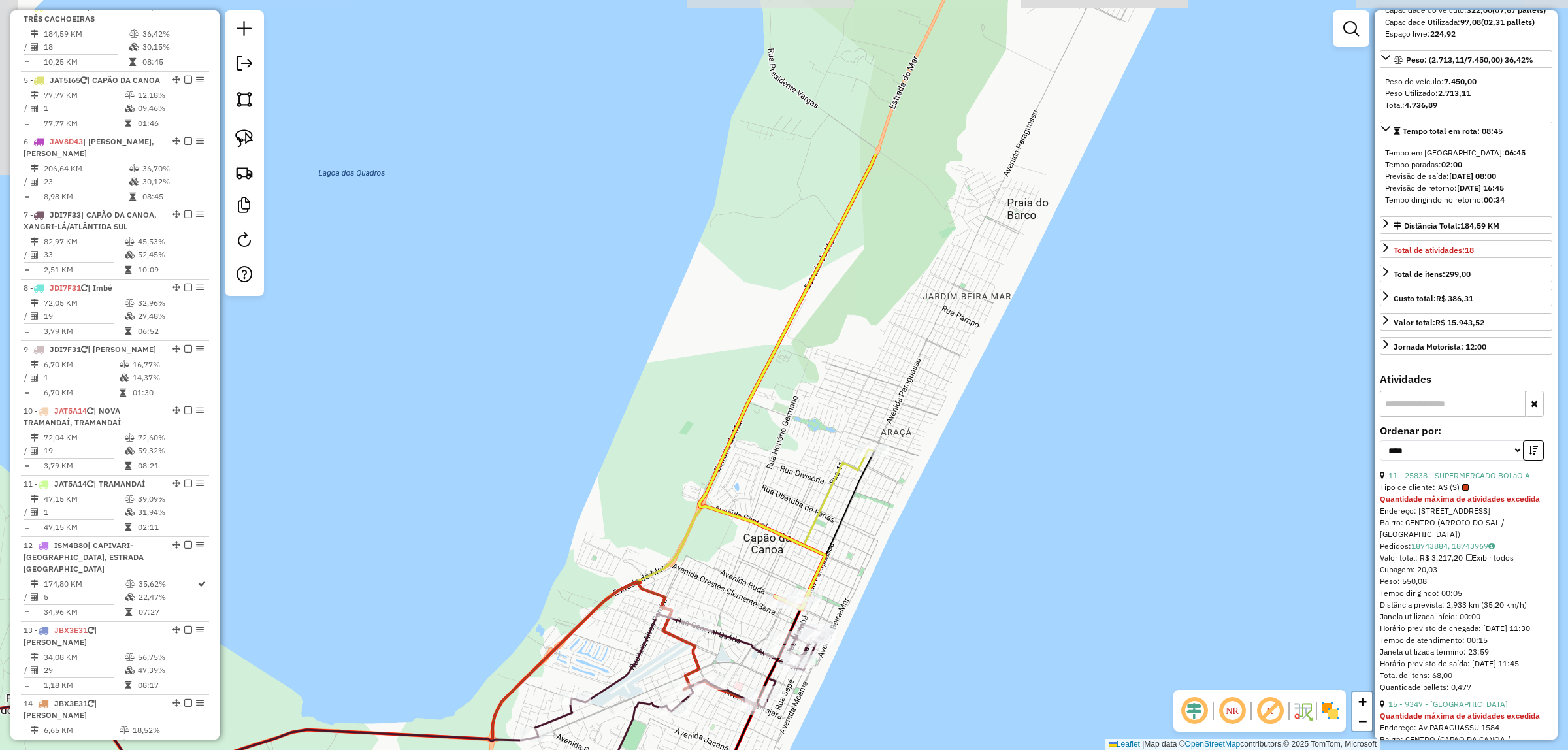
drag, startPoint x: 1096, startPoint y: 198, endPoint x: 955, endPoint y: 455, distance: 293.1
click at [1128, 396] on div "Janela de atendimento Grade de atendimento Capacidade Transportadoras Veículos …" at bounding box center [784, 375] width 1568 height 750
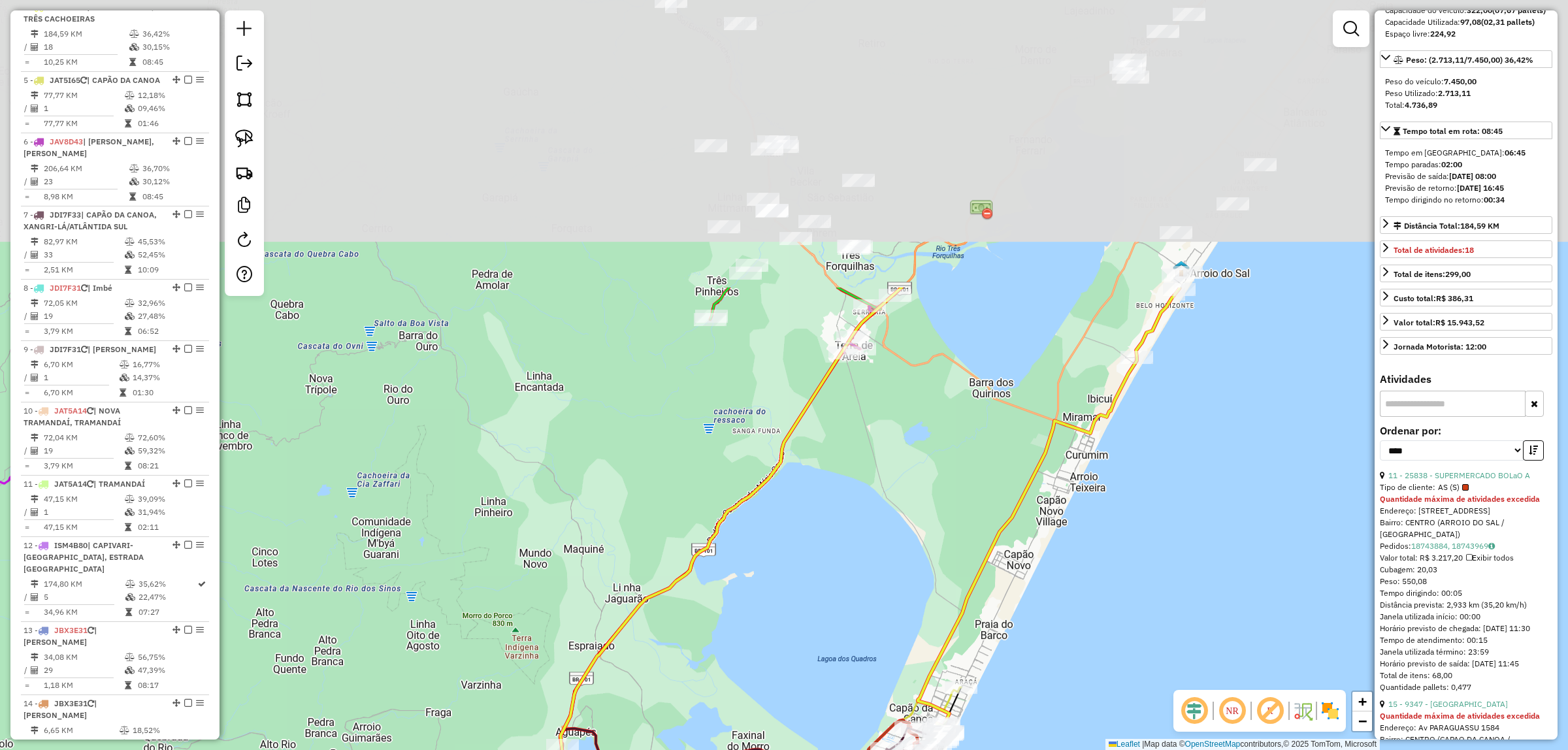
drag, startPoint x: 1101, startPoint y: 415, endPoint x: 1210, endPoint y: 441, distance: 112.1
click at [1056, 609] on div "Janela de atendimento Grade de atendimento Capacidade Transportadoras Veículos …" at bounding box center [784, 375] width 1568 height 750
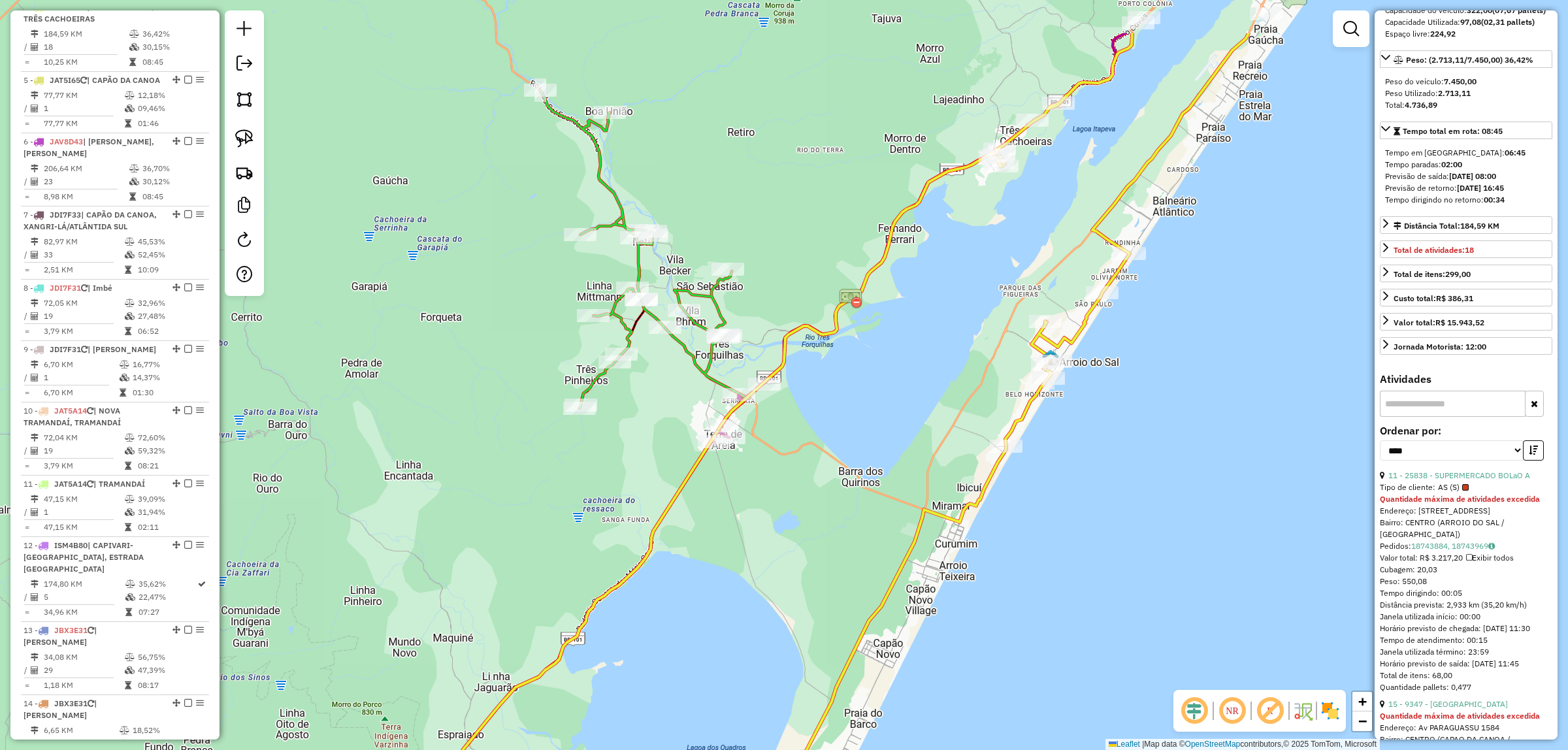
drag, startPoint x: 1168, startPoint y: 468, endPoint x: 1085, endPoint y: 528, distance: 102.4
click at [1085, 530] on div "Janela de atendimento Grade de atendimento Capacidade Transportadoras Veículos …" at bounding box center [784, 375] width 1568 height 750
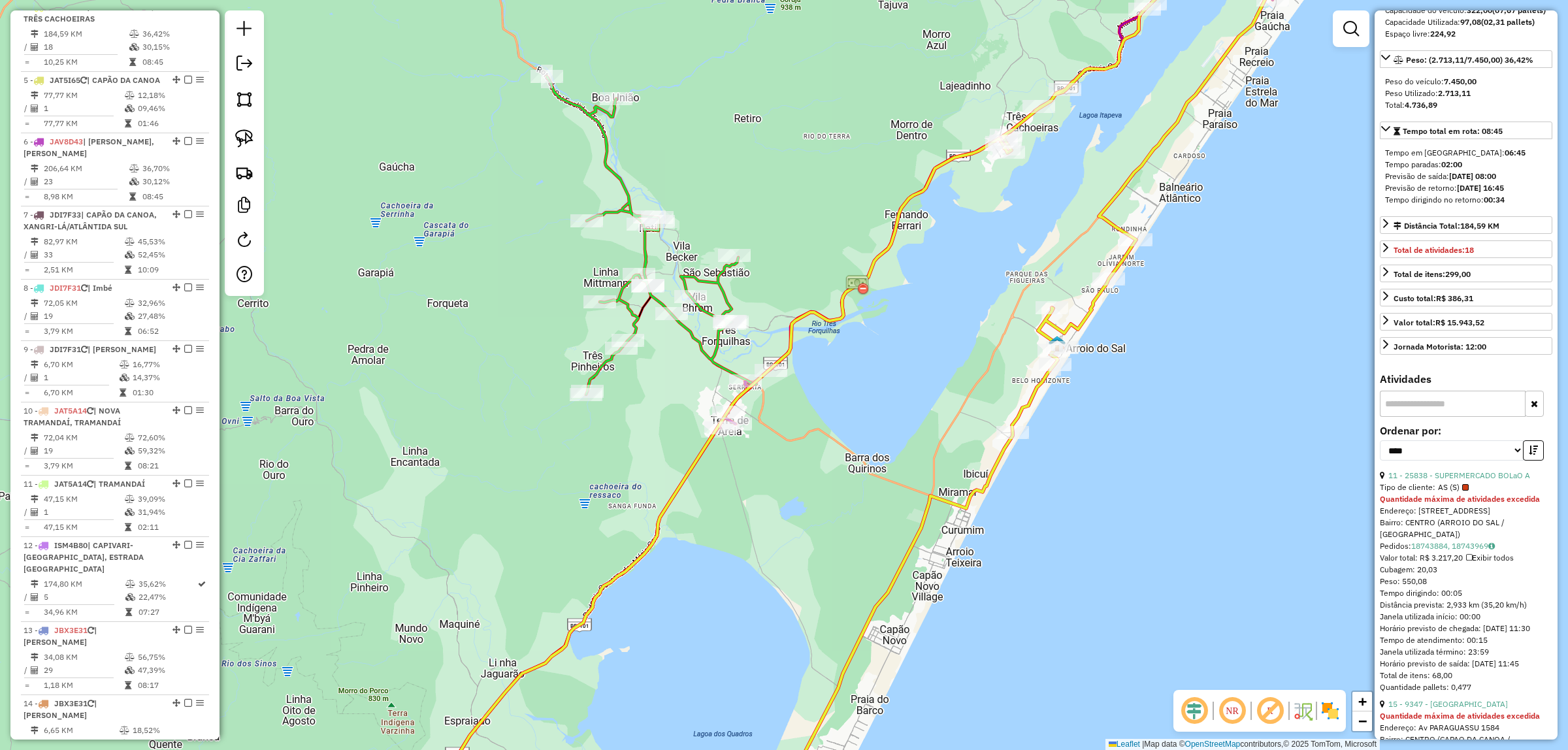
drag, startPoint x: 1116, startPoint y: 449, endPoint x: 1301, endPoint y: 67, distance: 424.4
click at [1300, 70] on div "Janela de atendimento Grade de atendimento Capacidade Transportadoras Veículos …" at bounding box center [784, 375] width 1568 height 750
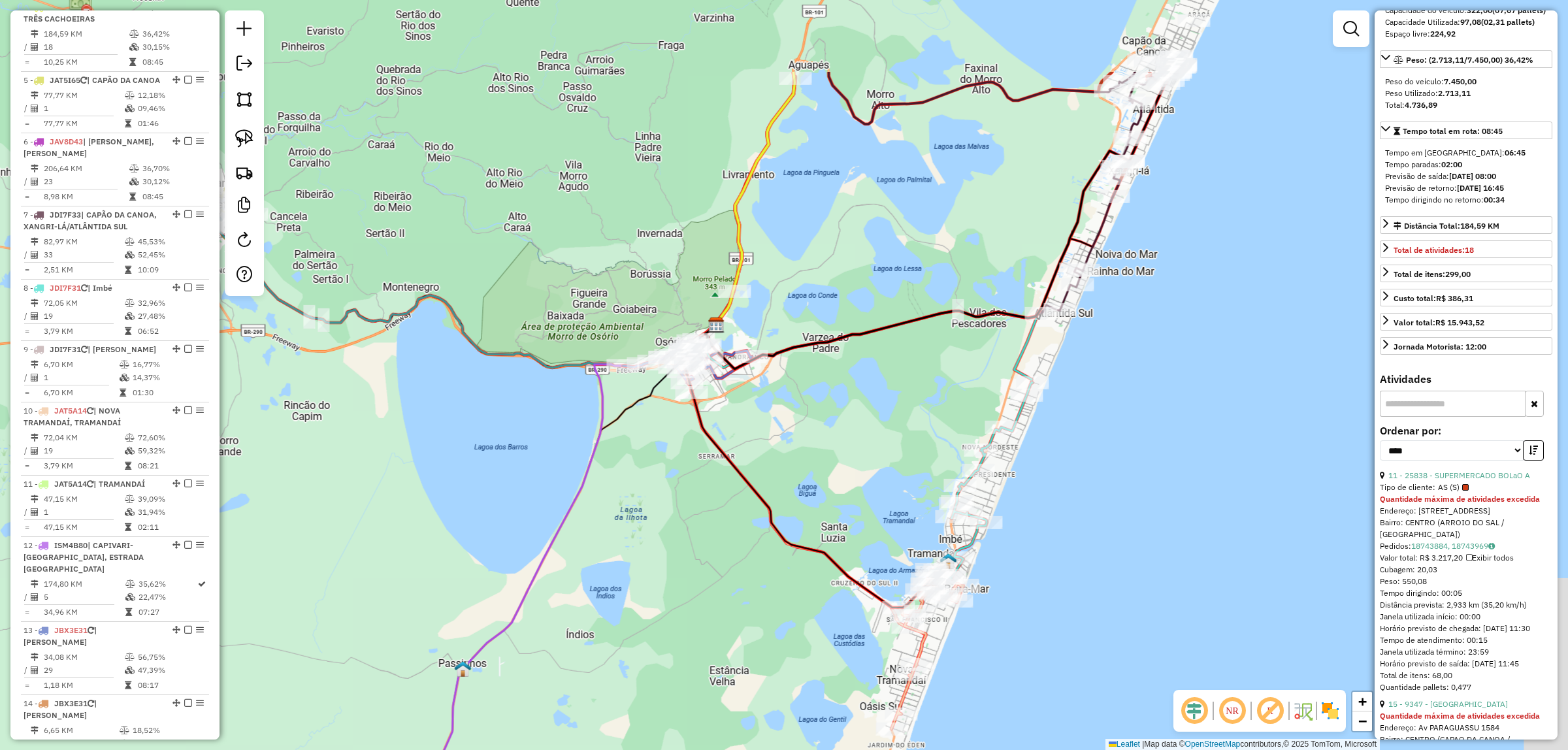
drag, startPoint x: 1259, startPoint y: 358, endPoint x: 789, endPoint y: 708, distance: 586.0
click at [789, 708] on div "Janela de atendimento Grade de atendimento Capacidade Transportadoras Veículos …" at bounding box center [784, 375] width 1568 height 750
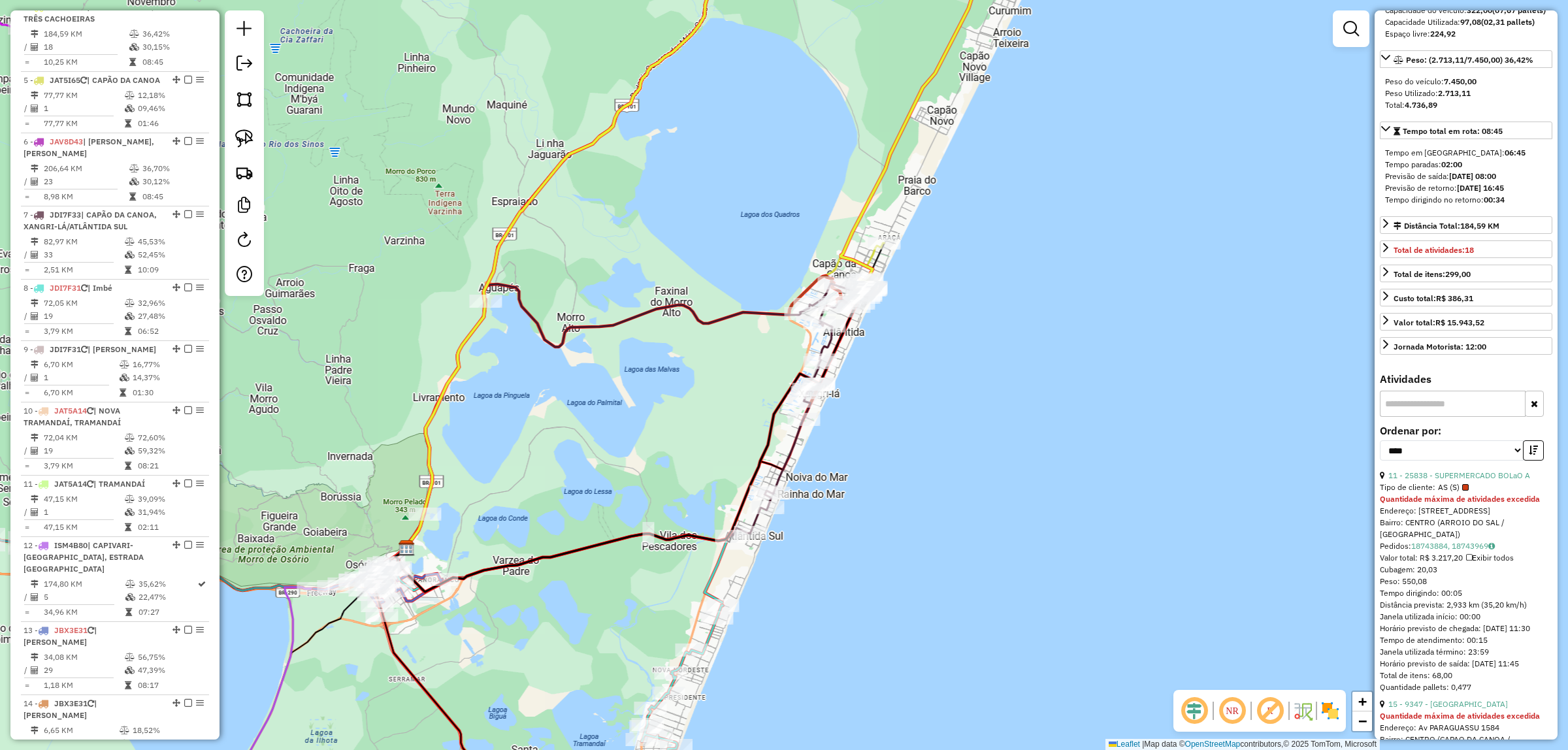
drag, startPoint x: 1016, startPoint y: 439, endPoint x: 932, endPoint y: 449, distance: 84.6
click at [1021, 483] on div "Janela de atendimento Grade de atendimento Capacidade Transportadoras Veículos …" at bounding box center [784, 375] width 1568 height 750
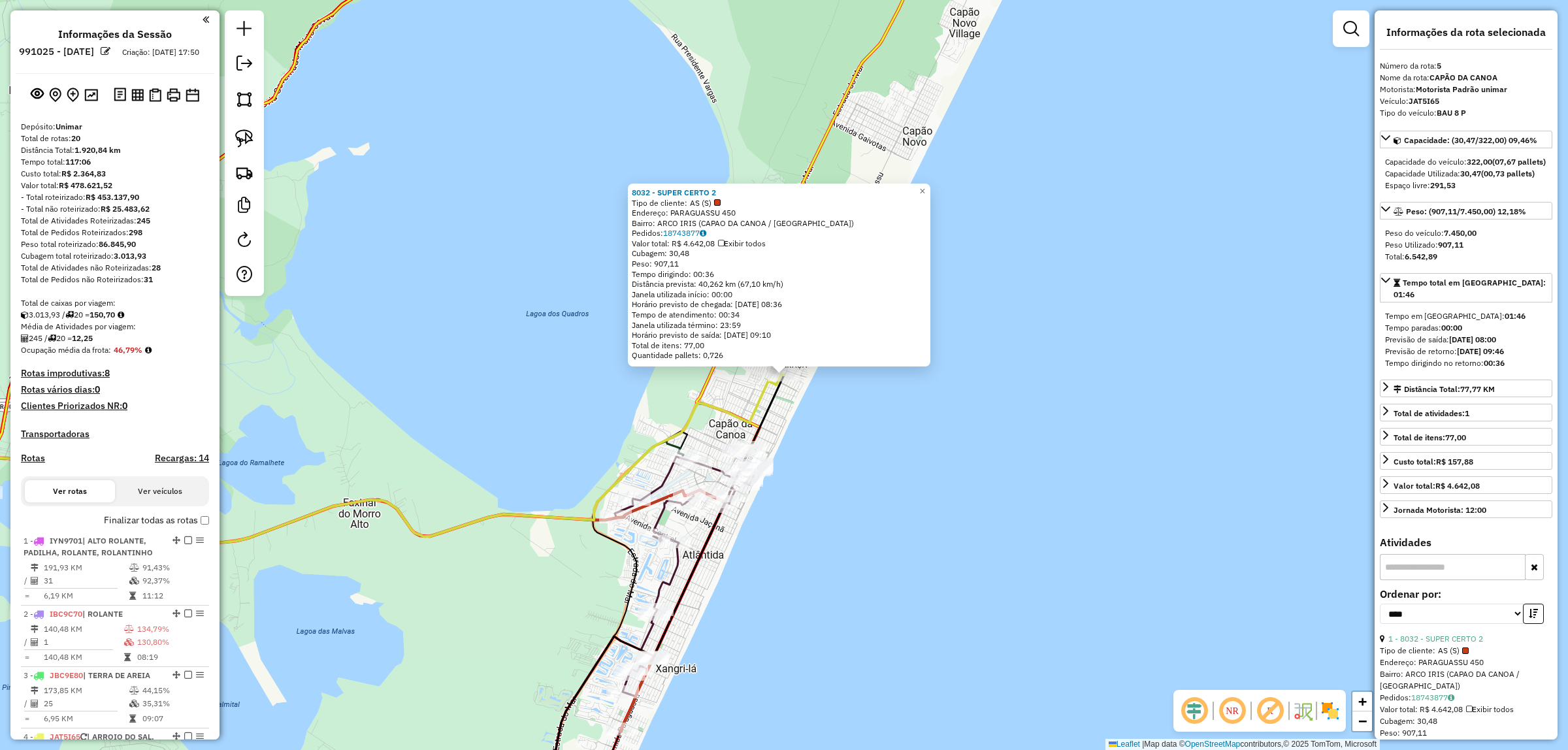
select select "*********"
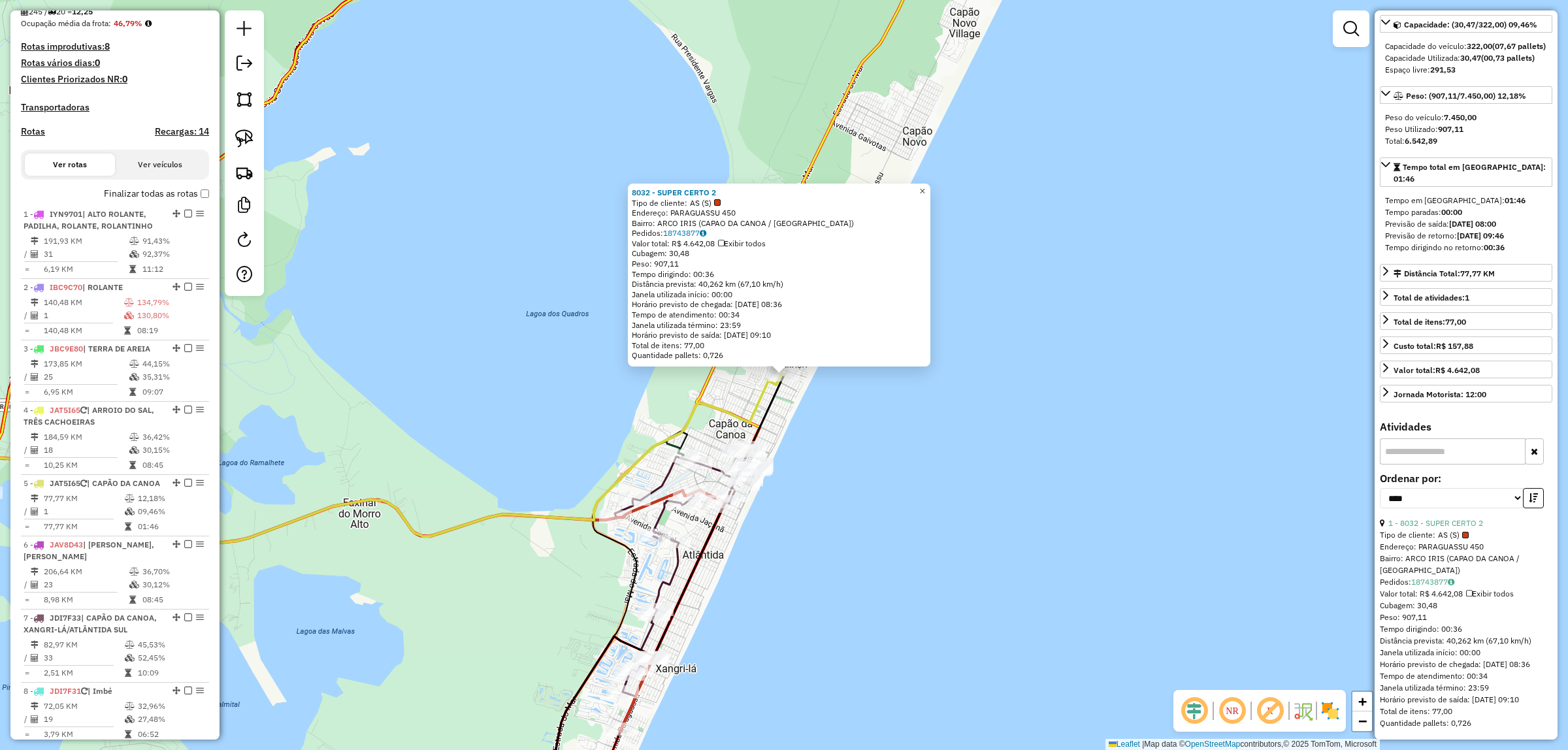
click at [925, 187] on span "×" at bounding box center [922, 191] width 6 height 11
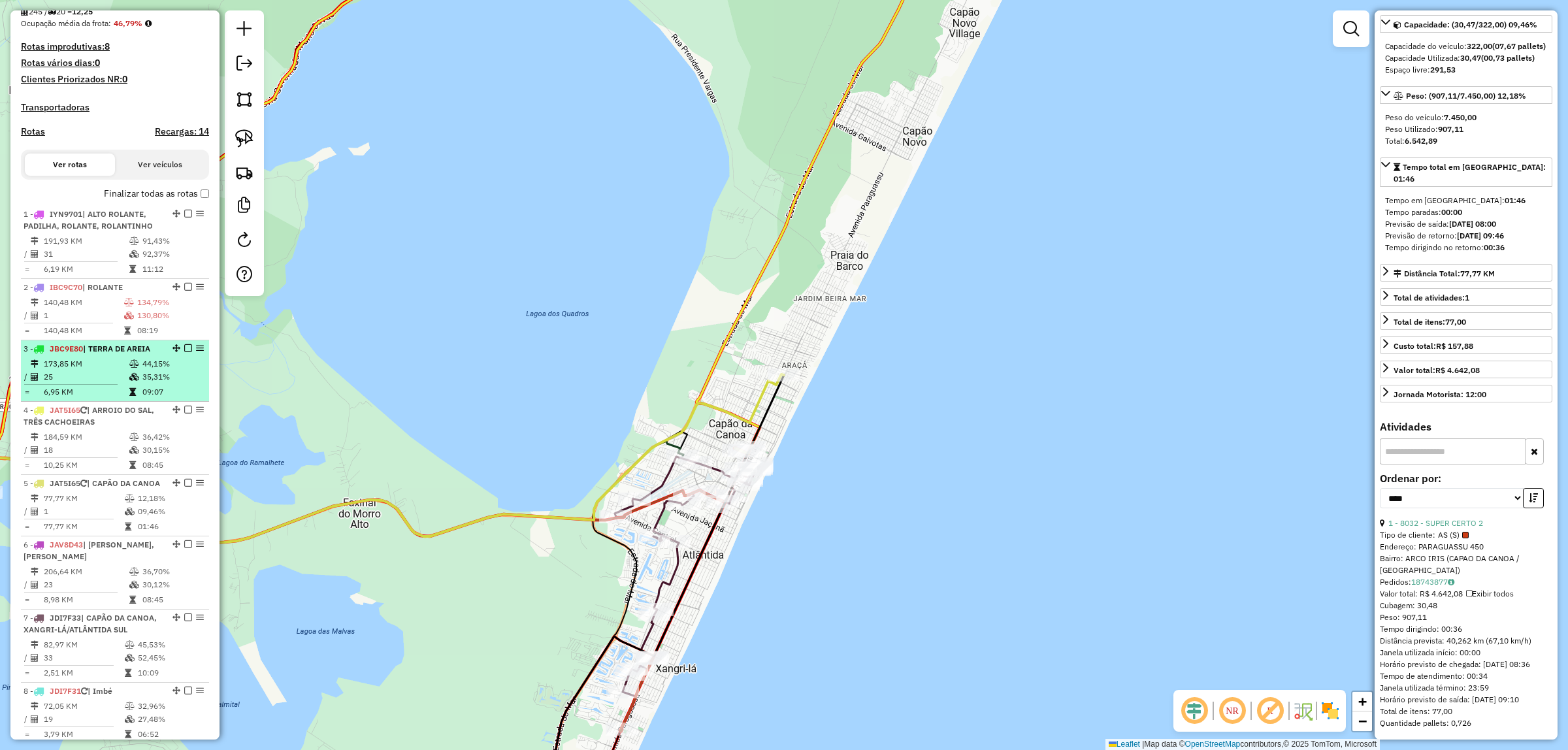
click at [142, 370] on td "44,15%" at bounding box center [173, 364] width 62 height 13
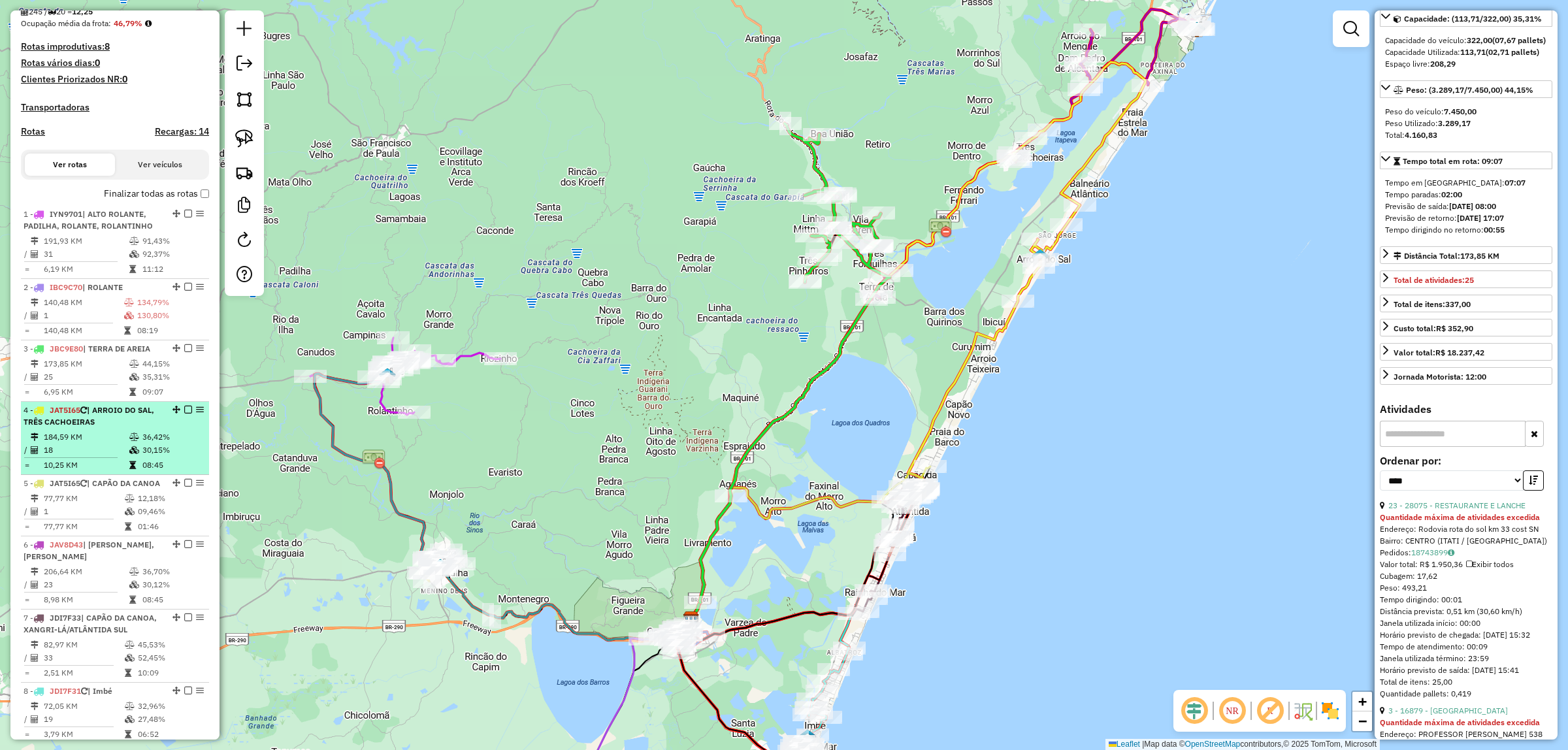
click at [134, 428] on div "4 - JAT5I65 | [GEOGRAPHIC_DATA], TRÊS CACHOEIRAS" at bounding box center [93, 416] width 139 height 24
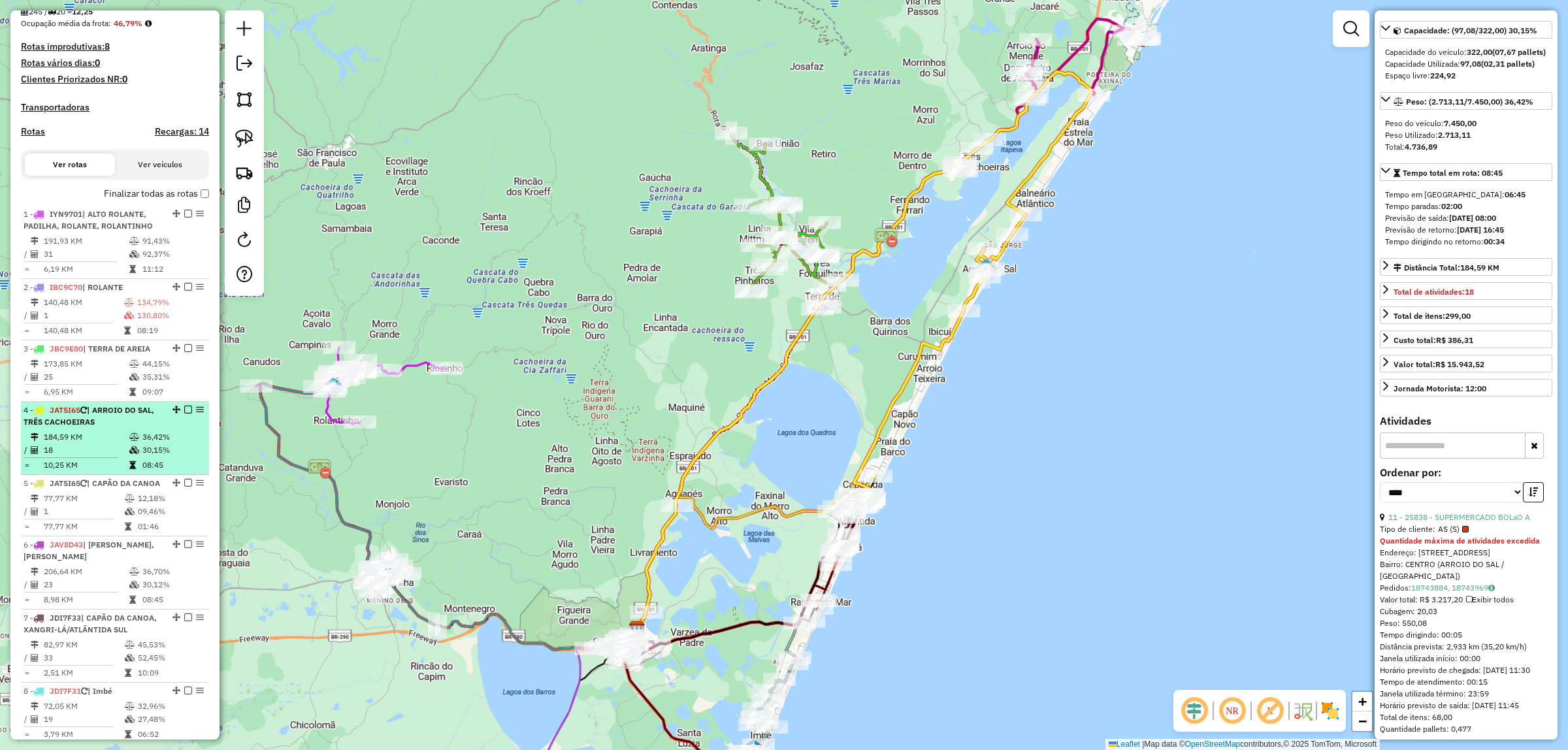
scroll to position [132, 0]
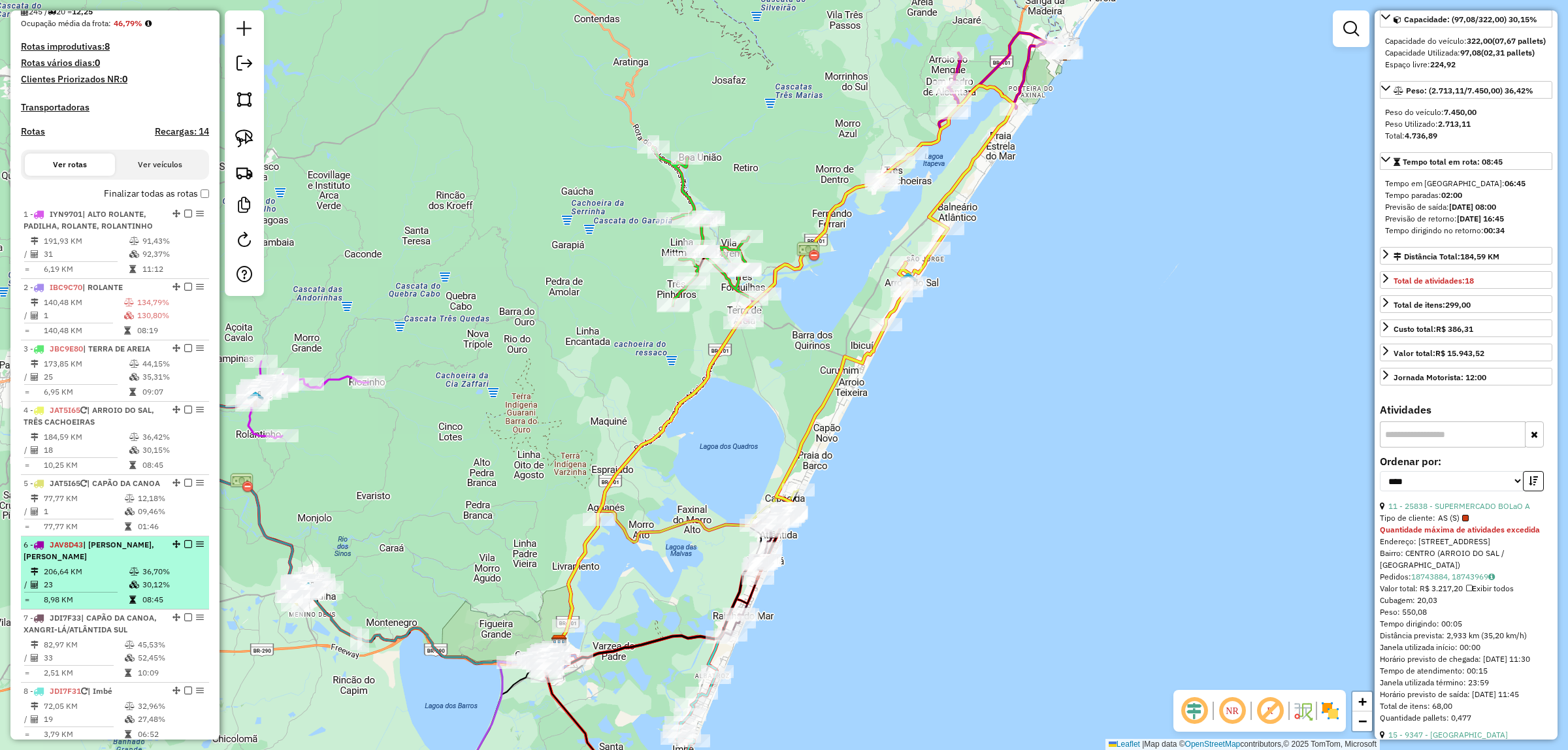
click at [142, 578] on td "36,70%" at bounding box center [173, 572] width 62 height 13
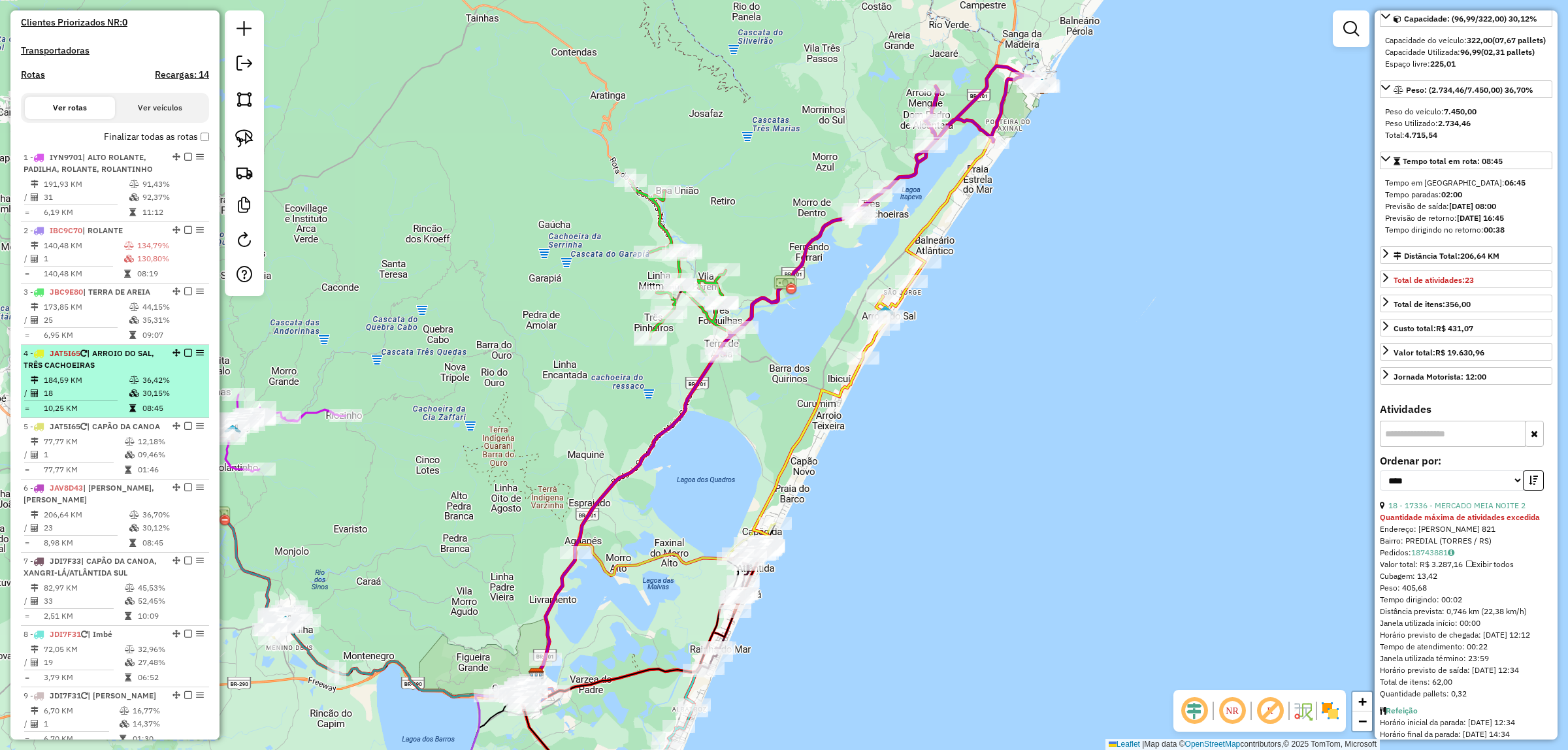
scroll to position [408, 0]
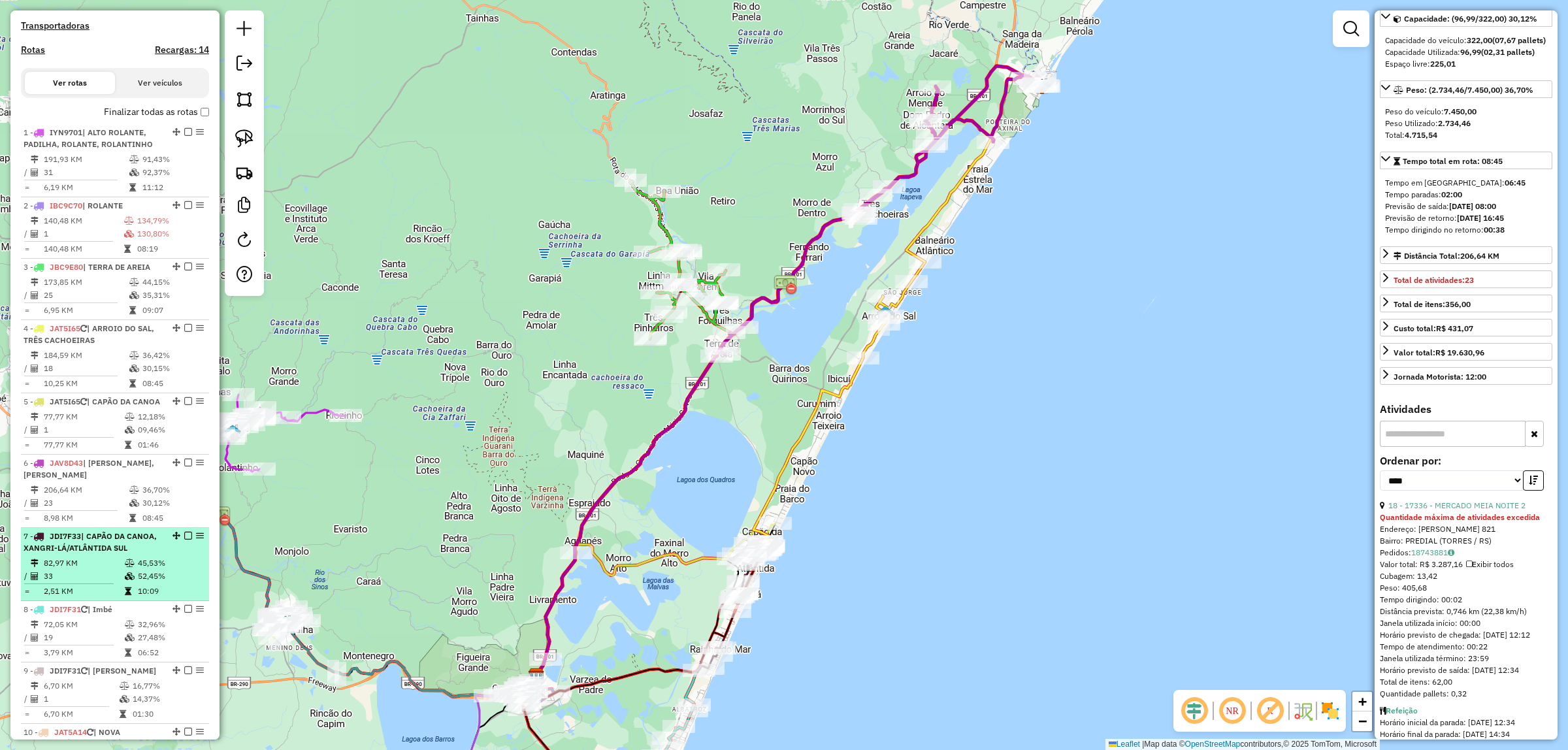
click at [165, 570] on td "45,53%" at bounding box center [170, 563] width 66 height 13
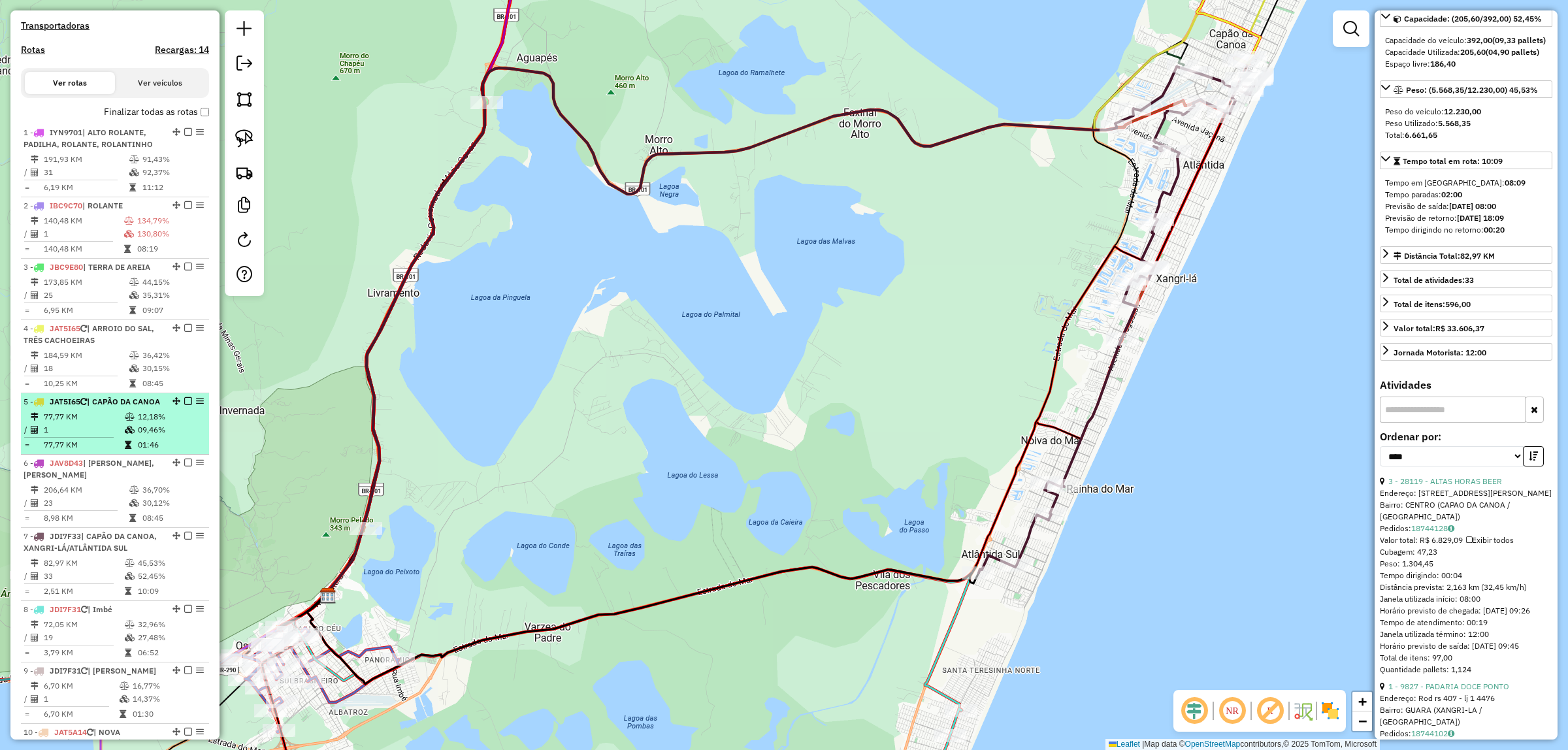
scroll to position [490, 0]
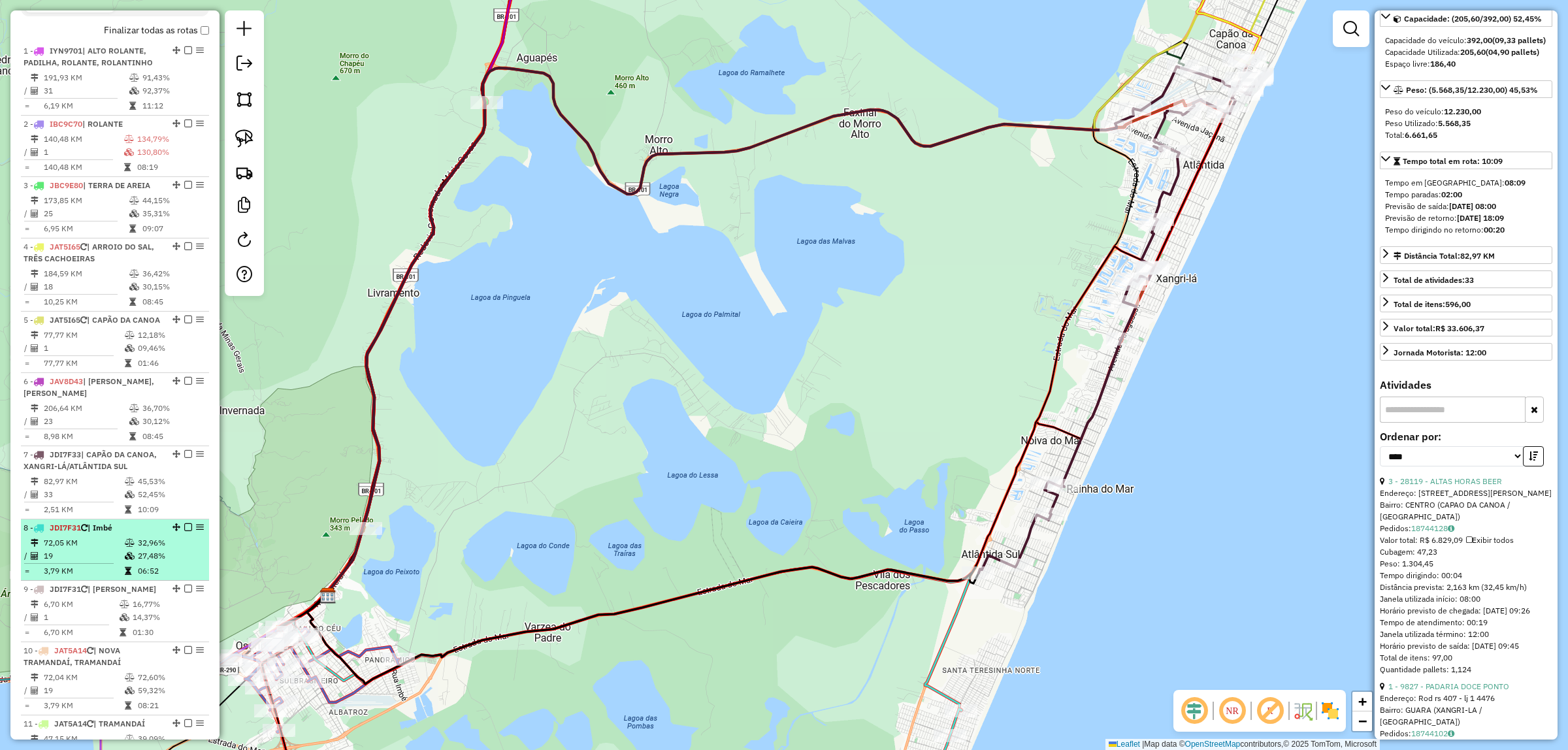
click at [131, 547] on icon at bounding box center [130, 542] width 10 height 8
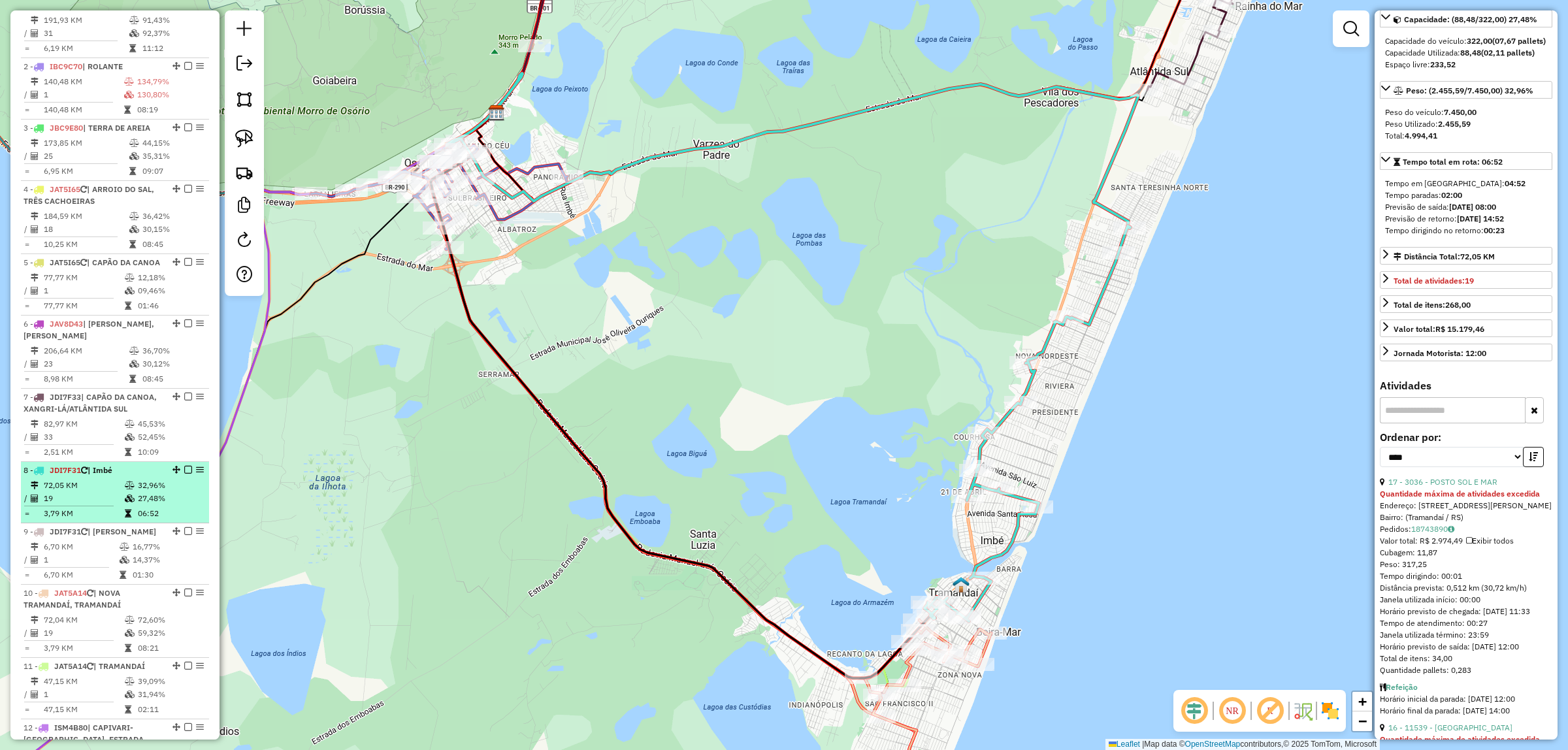
scroll to position [572, 0]
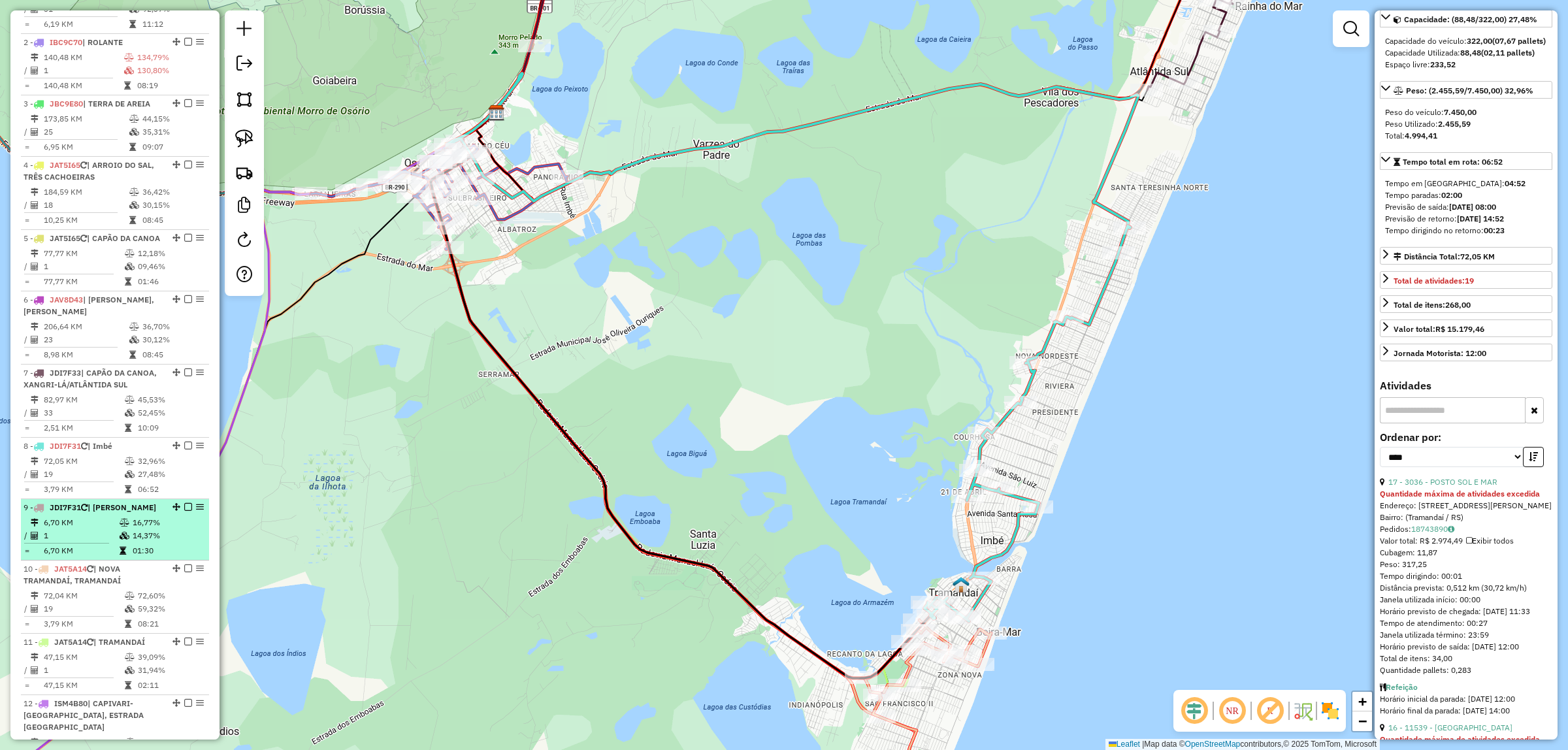
click at [132, 529] on td "16,77%" at bounding box center [167, 522] width 71 height 13
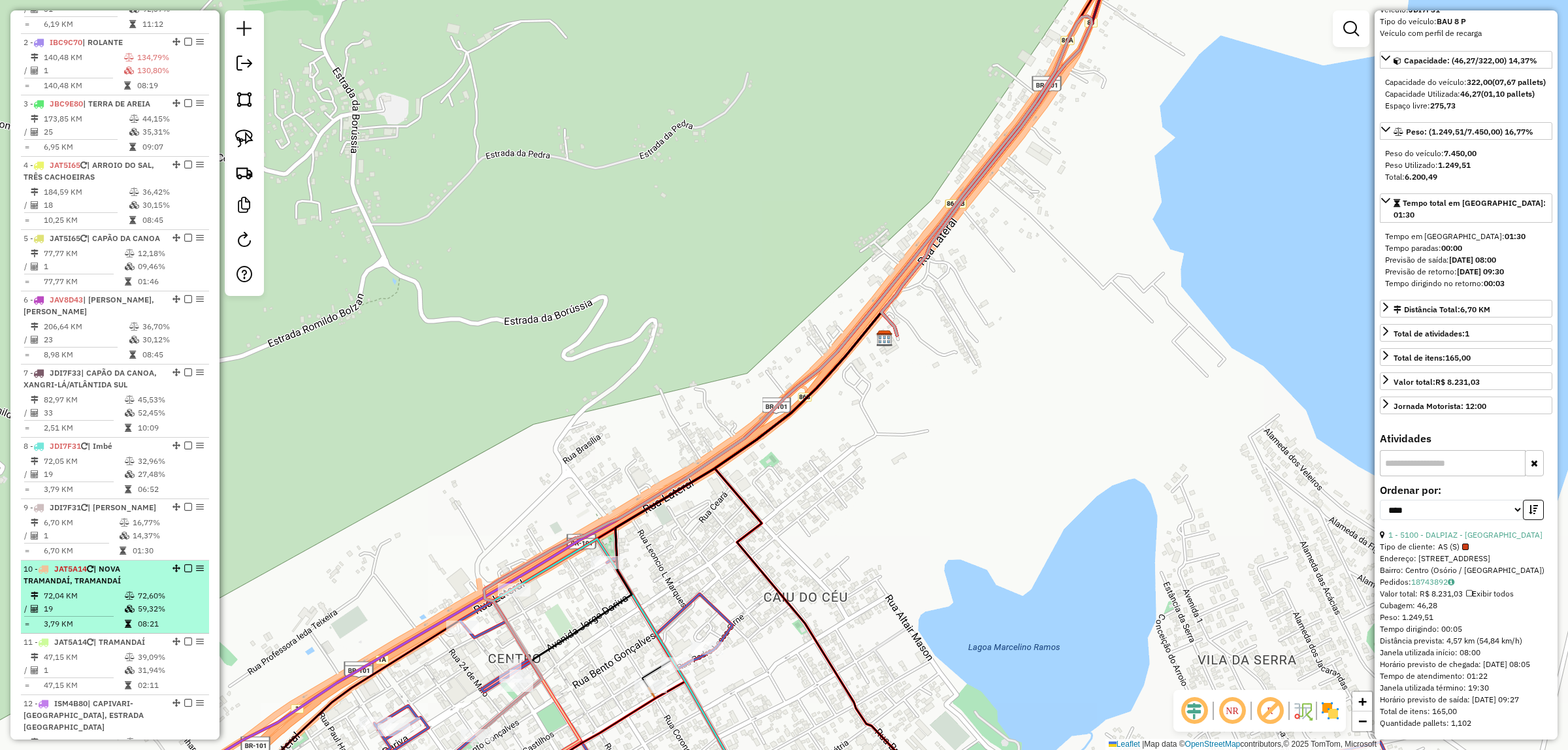
click at [137, 586] on div "10 - JAT5A14 | NOVA TRAMANDAÍ, TRAMANDAÍ" at bounding box center [93, 575] width 139 height 24
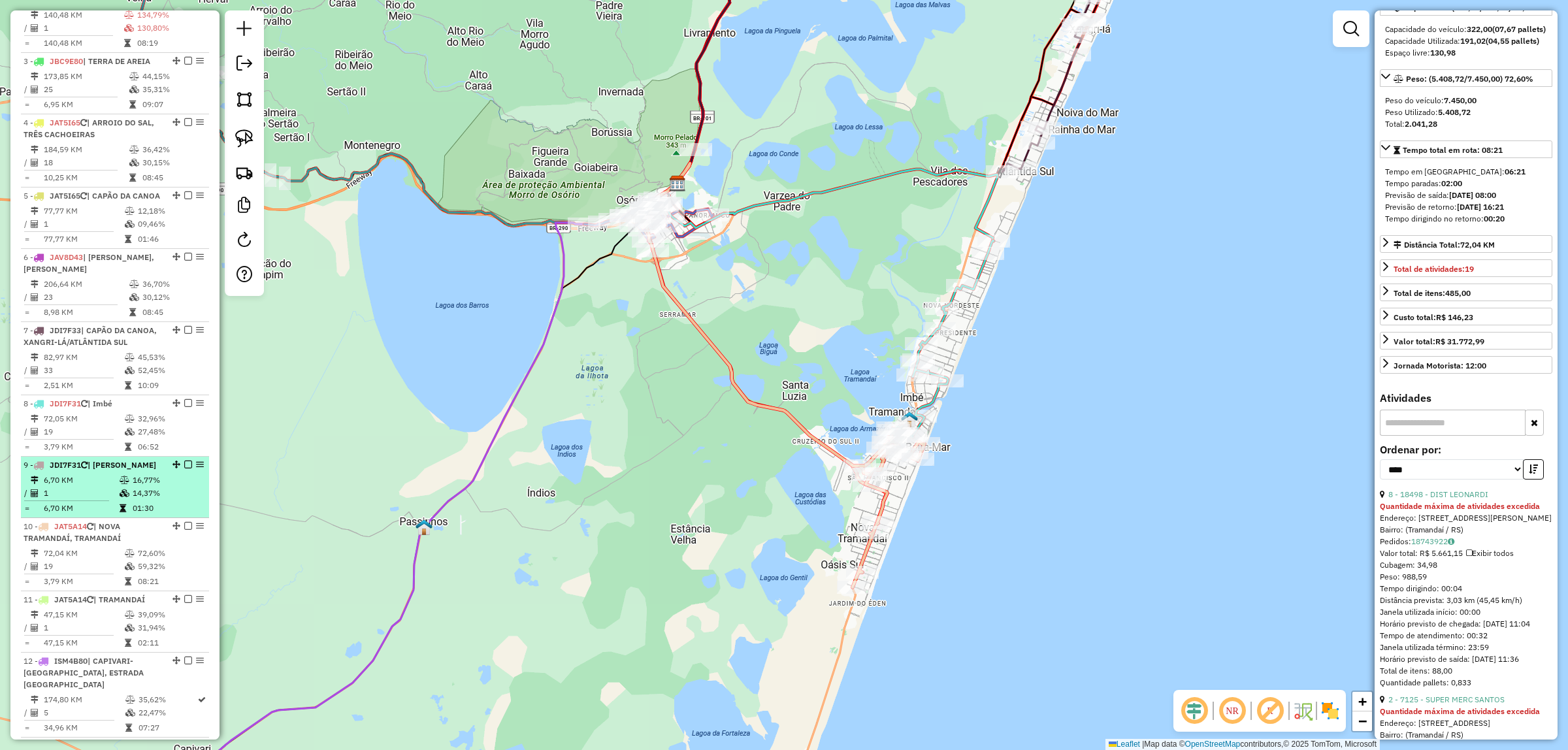
scroll to position [653, 0]
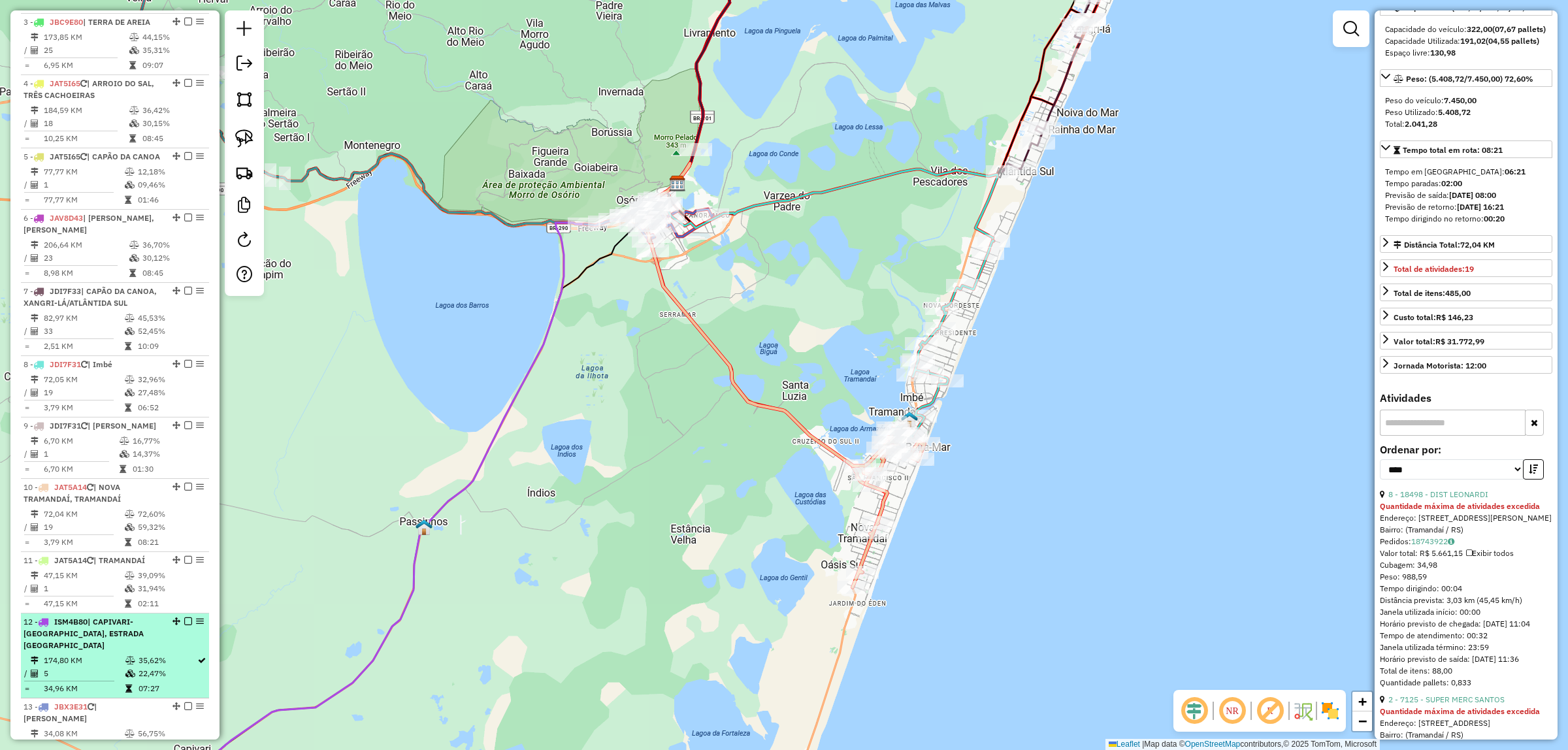
click at [114, 650] on span "| CAPIVARI-[GEOGRAPHIC_DATA], ESTRADA [GEOGRAPHIC_DATA]" at bounding box center [84, 633] width 120 height 33
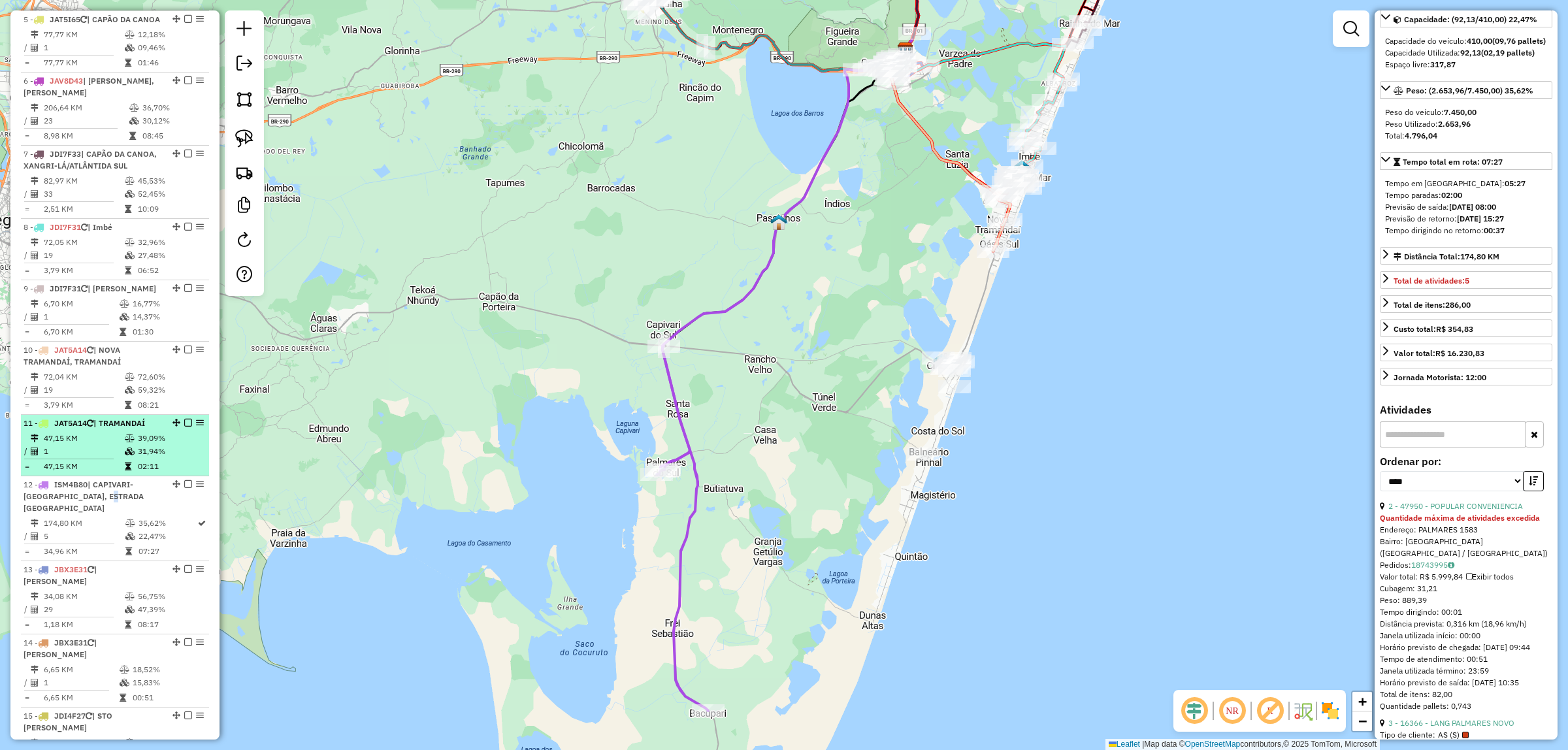
scroll to position [816, 0]
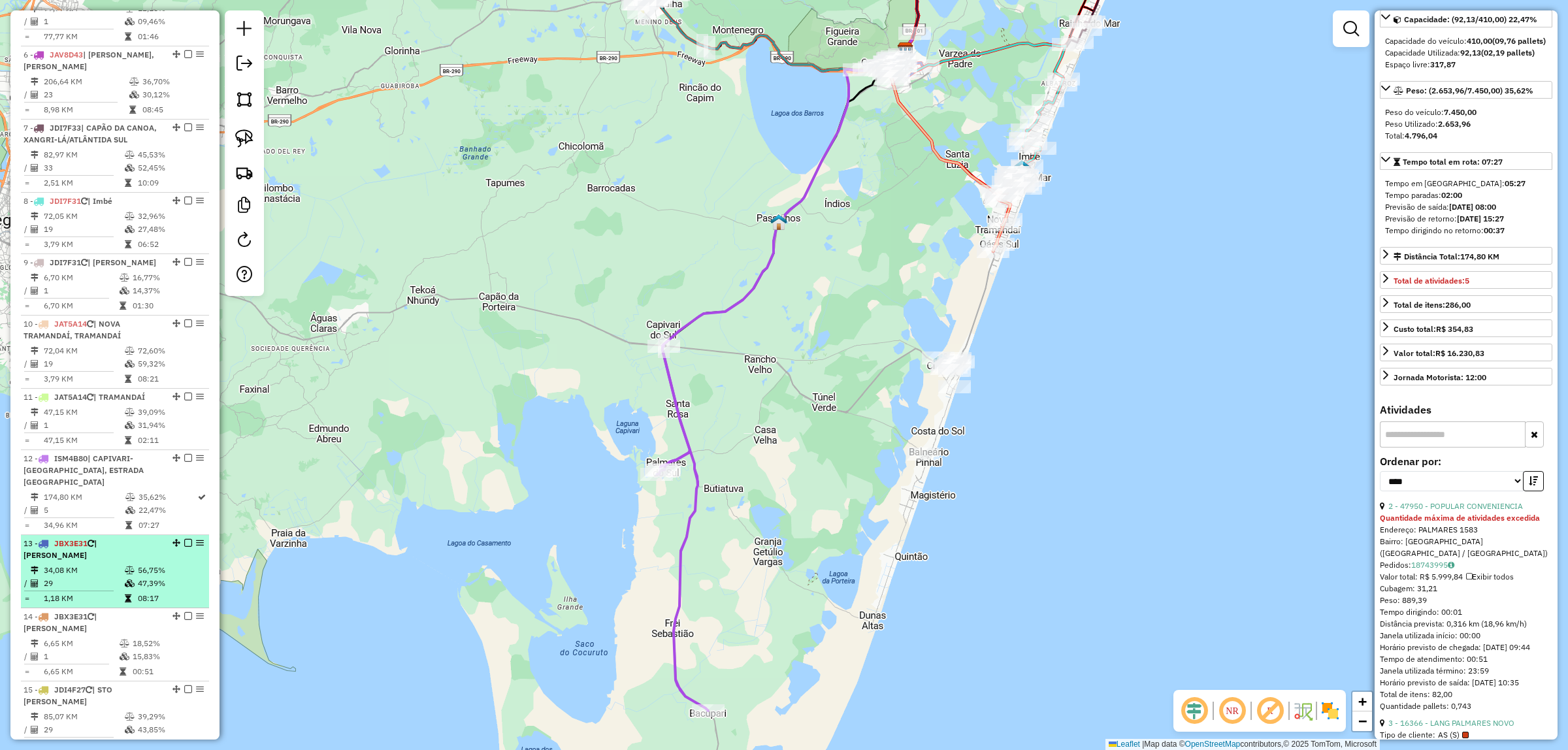
click at [124, 576] on td at bounding box center [131, 570] width 13 height 13
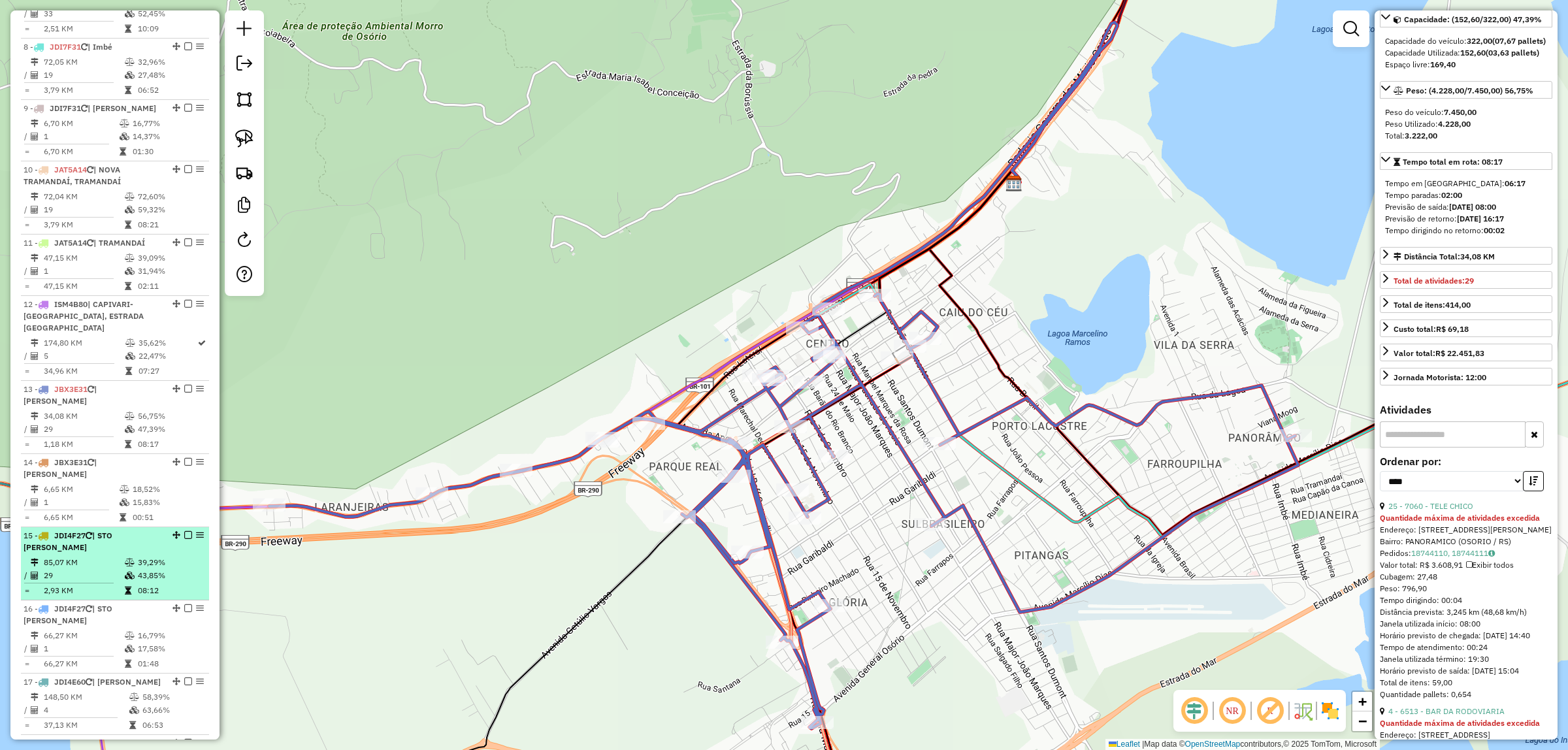
scroll to position [980, 0]
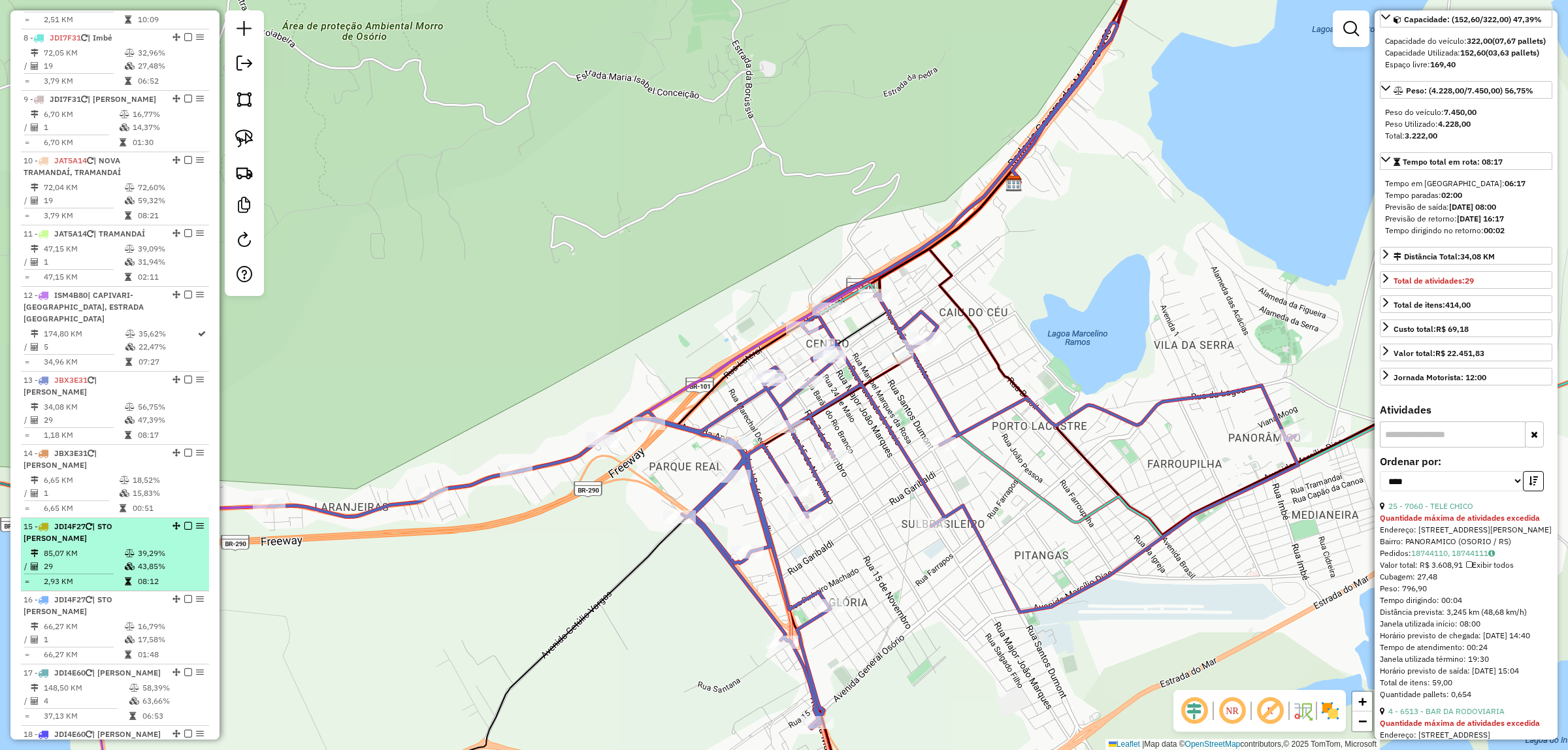
click at [129, 560] on td at bounding box center [131, 566] width 13 height 13
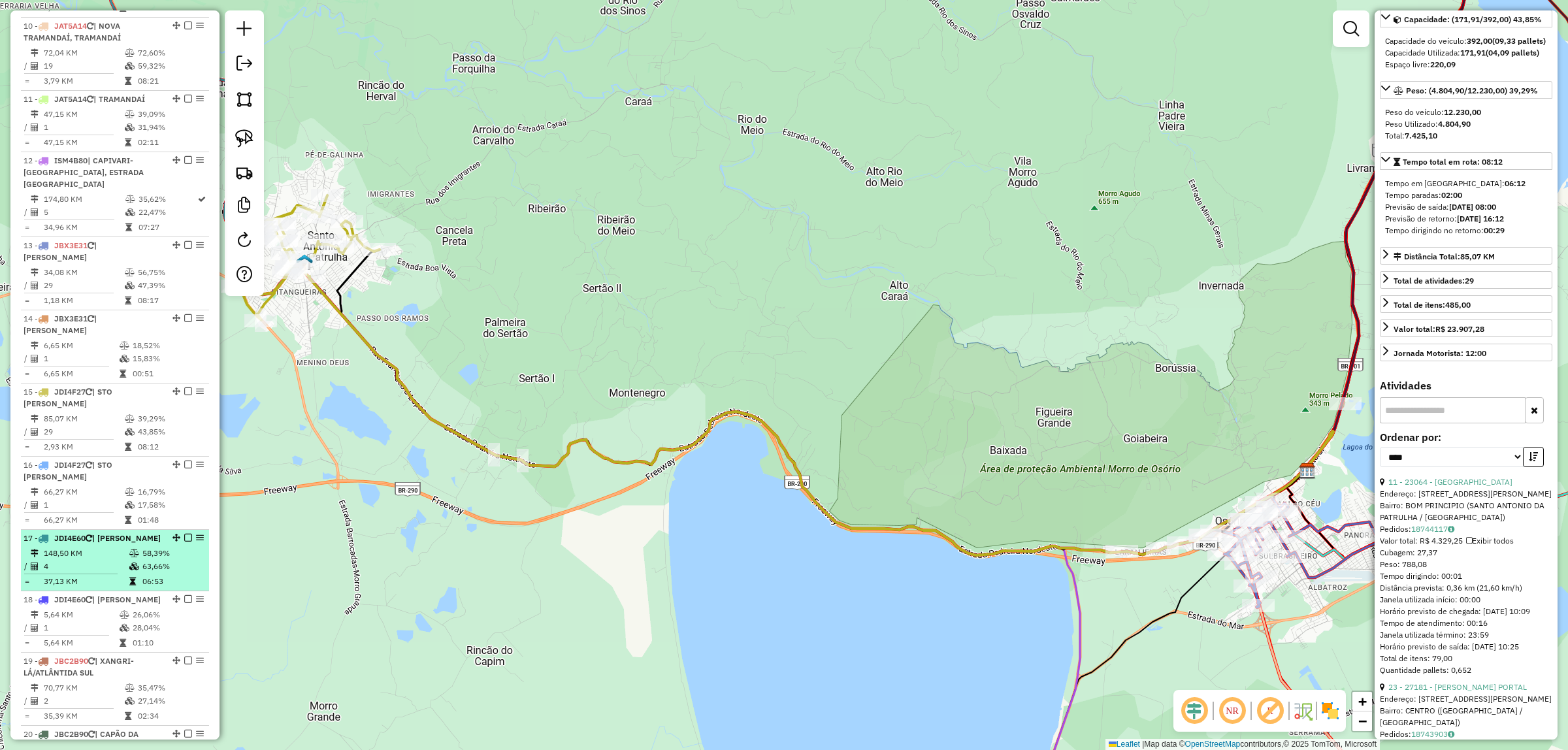
scroll to position [1143, 0]
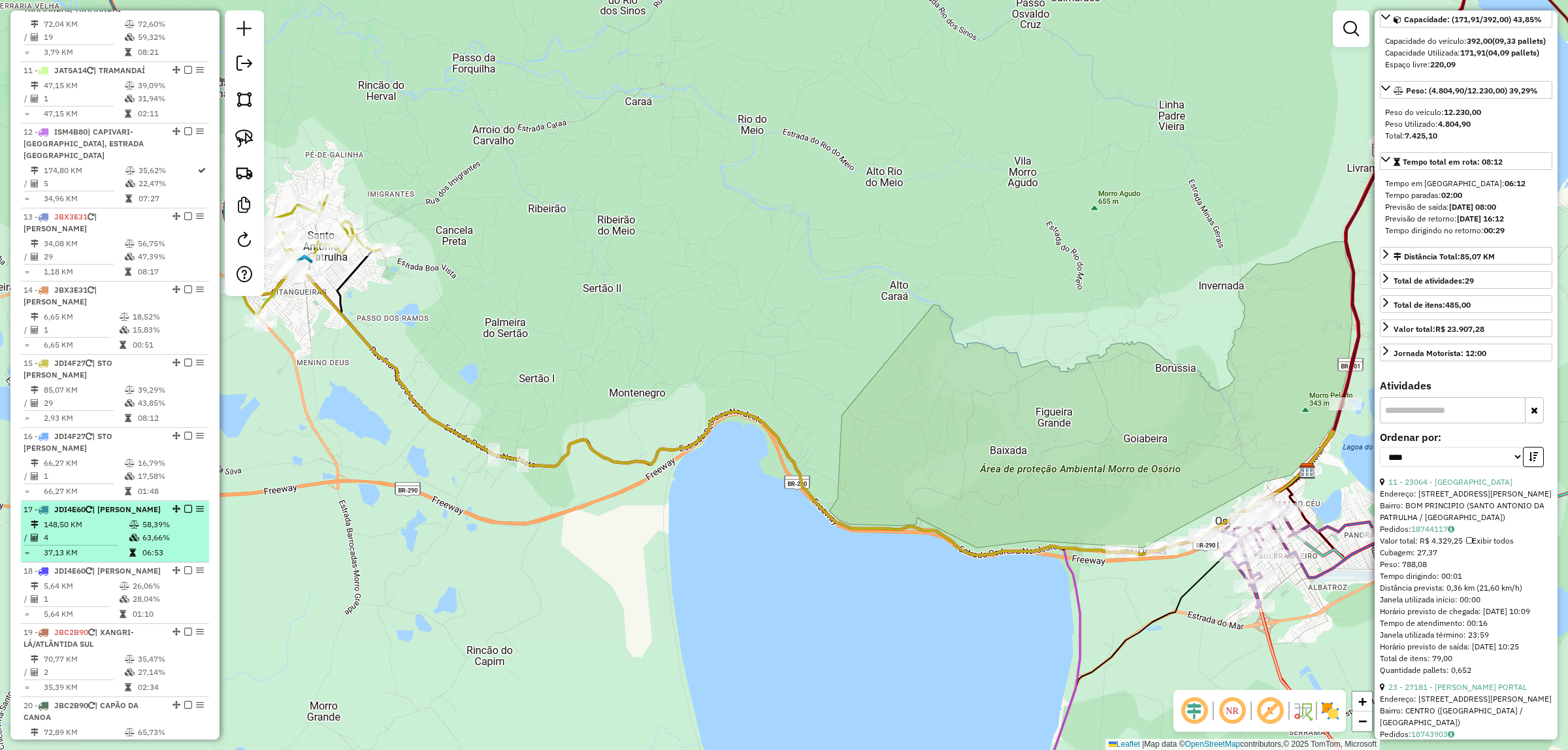
click at [131, 532] on td at bounding box center [135, 538] width 13 height 13
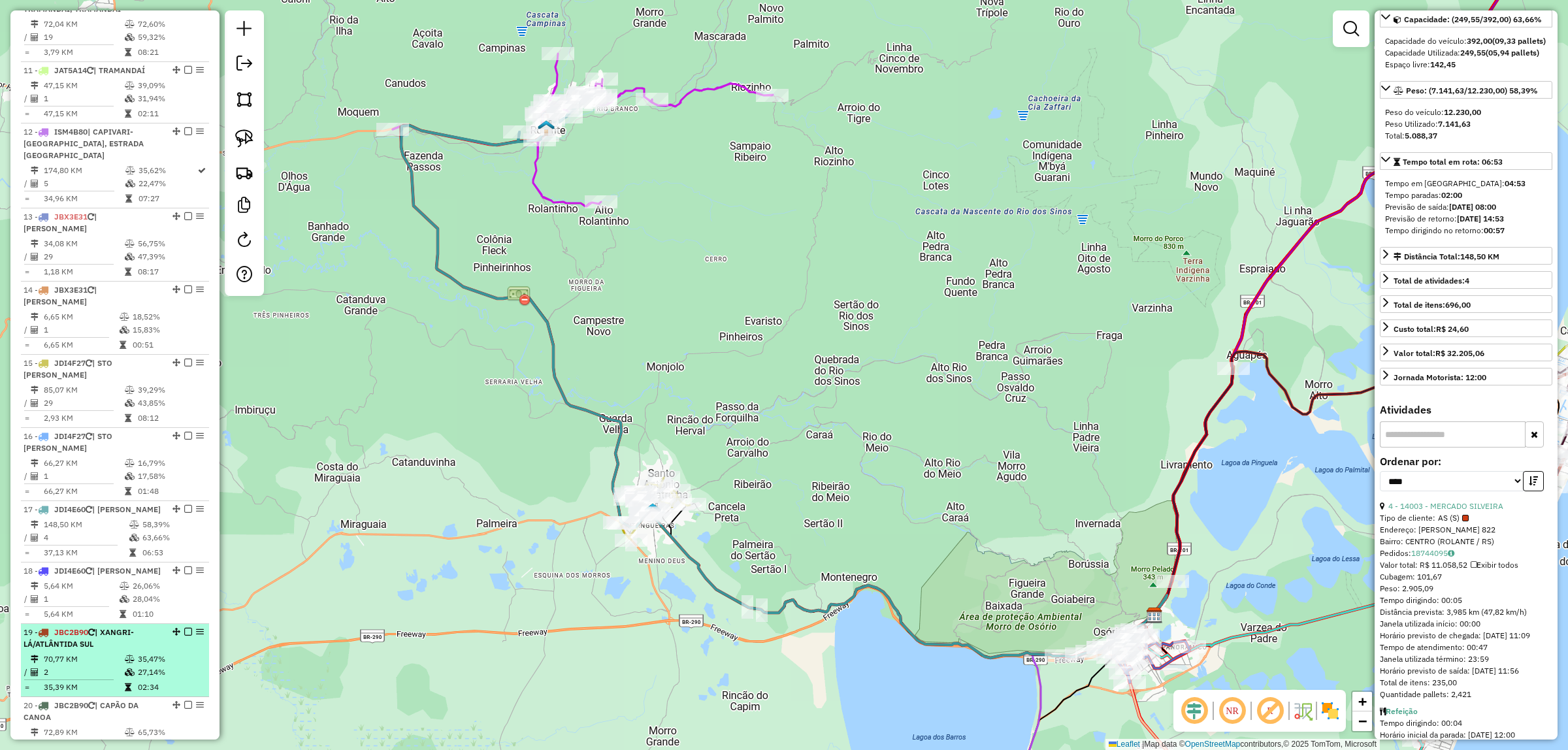
click at [153, 640] on li "19 - JBC2B90 | XANGRI-LÁ/[GEOGRAPHIC_DATA] SUL 70,77 KM 35,47% / 2 27,14% = 35,…" at bounding box center [115, 661] width 188 height 74
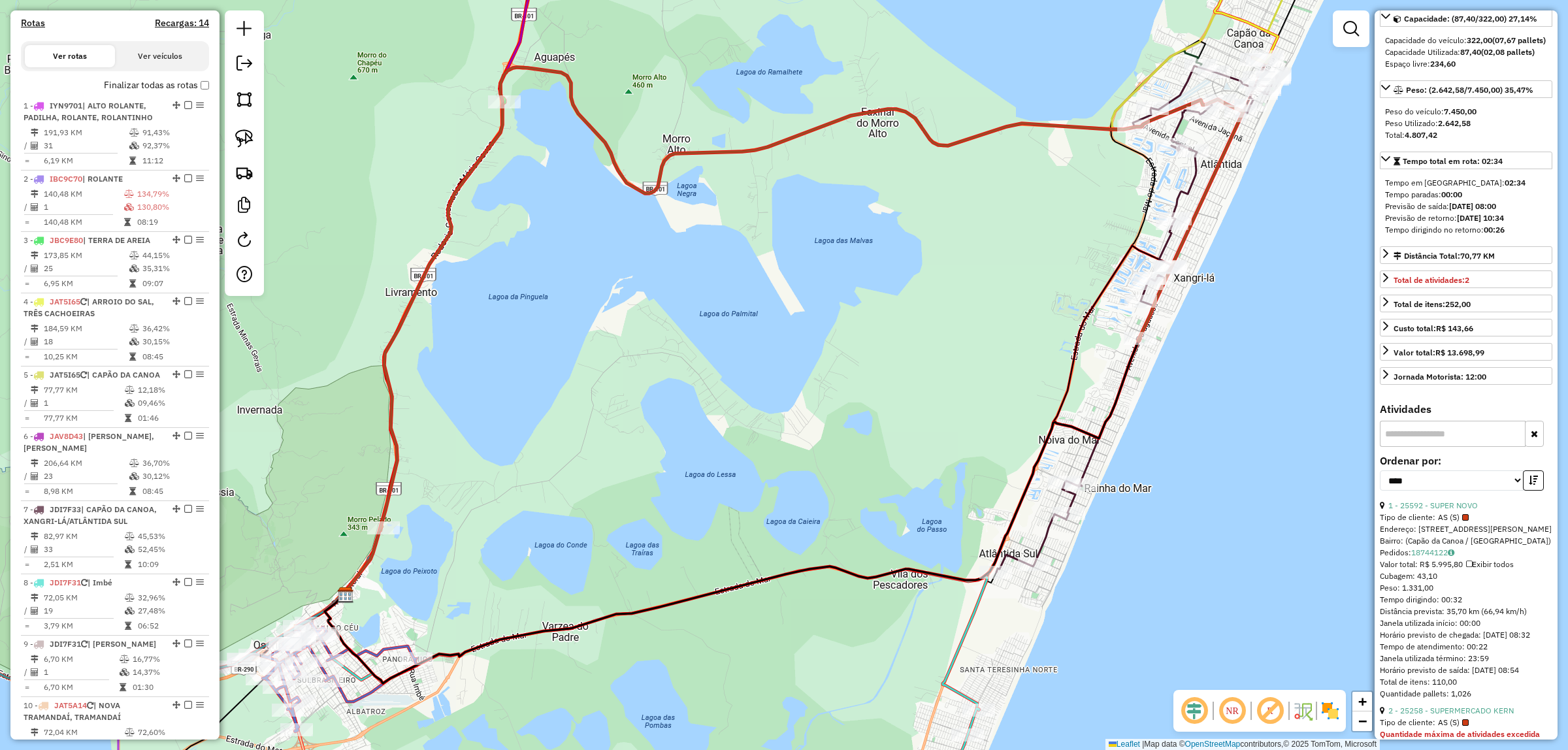
scroll to position [408, 0]
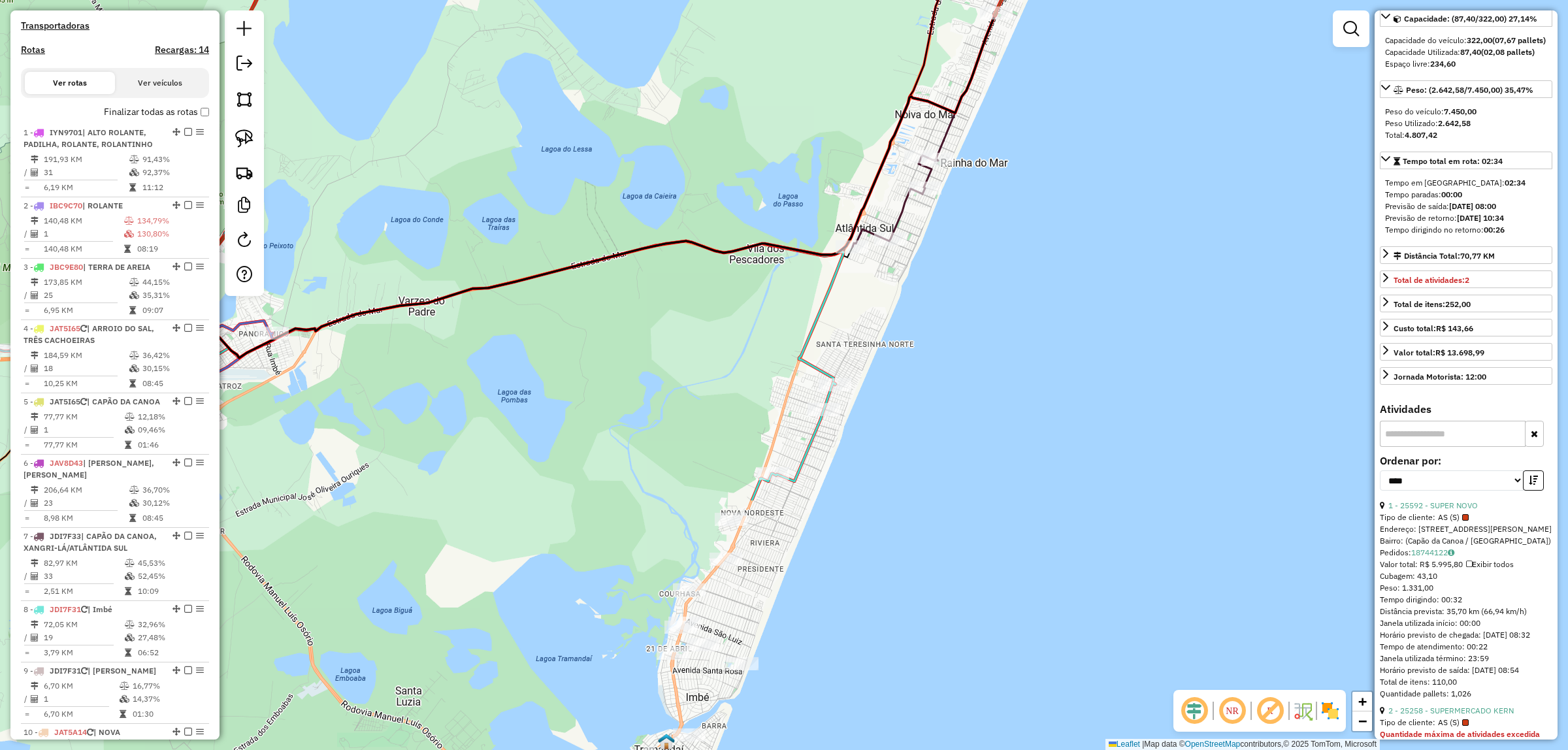
drag, startPoint x: 665, startPoint y: 365, endPoint x: 561, endPoint y: 37, distance: 344.1
click at [561, 37] on div "Janela de atendimento Grade de atendimento Capacidade Transportadoras Veículos …" at bounding box center [784, 375] width 1568 height 750
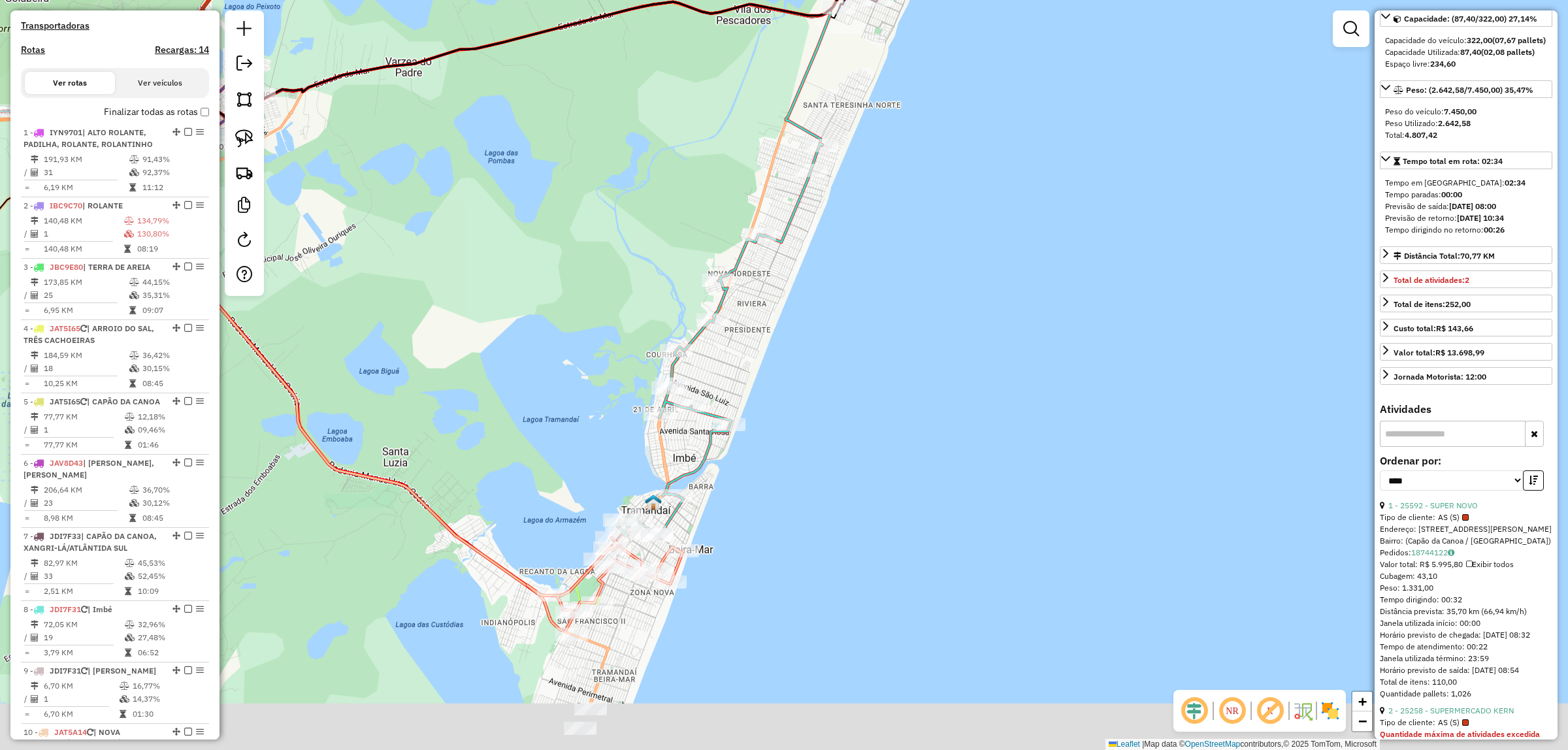
drag, startPoint x: 1213, startPoint y: 529, endPoint x: 1142, endPoint y: 242, distance: 295.7
click at [1163, 216] on div "Janela de atendimento Grade de atendimento Capacidade Transportadoras Veículos …" at bounding box center [784, 375] width 1568 height 750
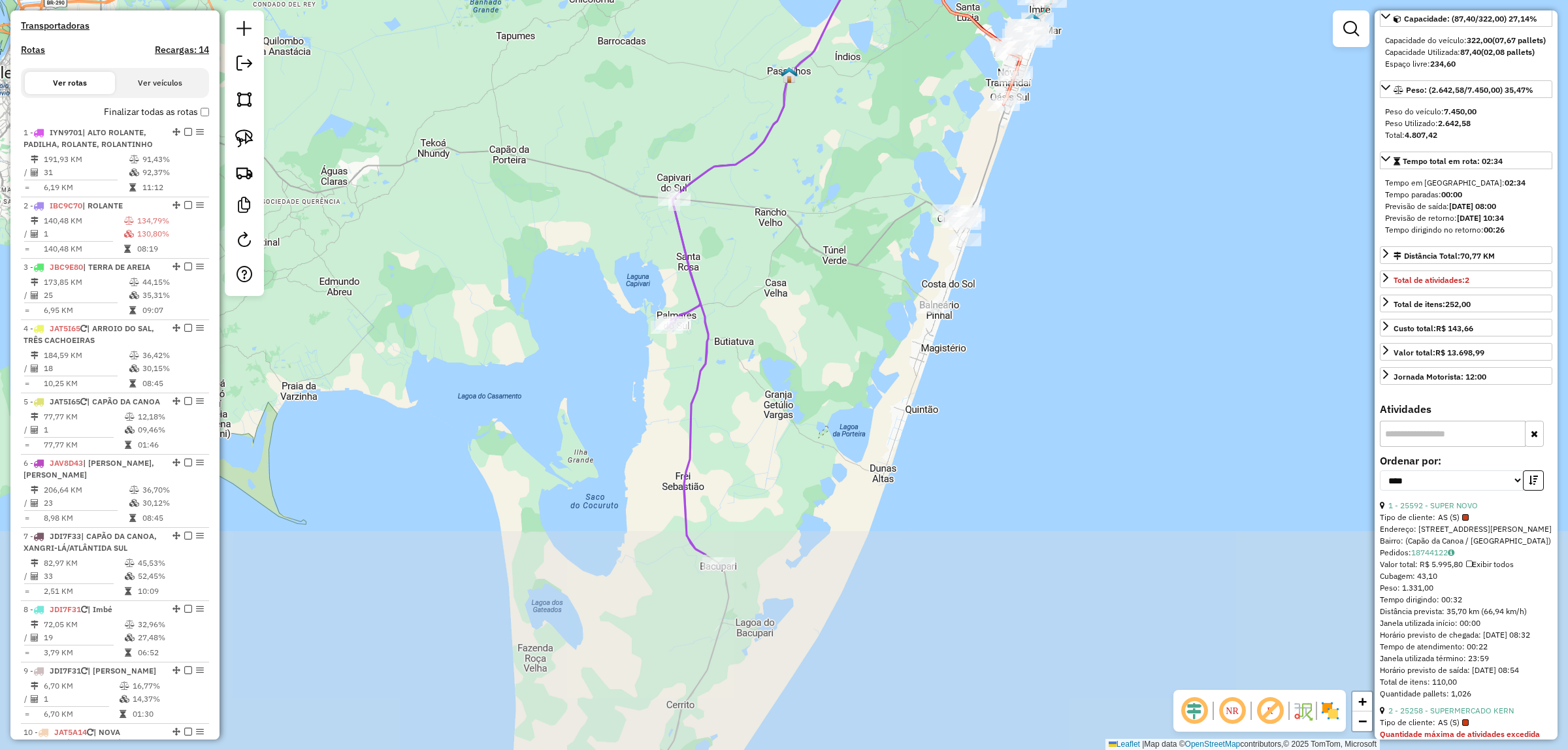
drag, startPoint x: 1157, startPoint y: 565, endPoint x: 1216, endPoint y: 573, distance: 59.5
click at [1216, 573] on div "Janela de atendimento Grade de atendimento Capacidade Transportadoras Veículos …" at bounding box center [784, 375] width 1568 height 750
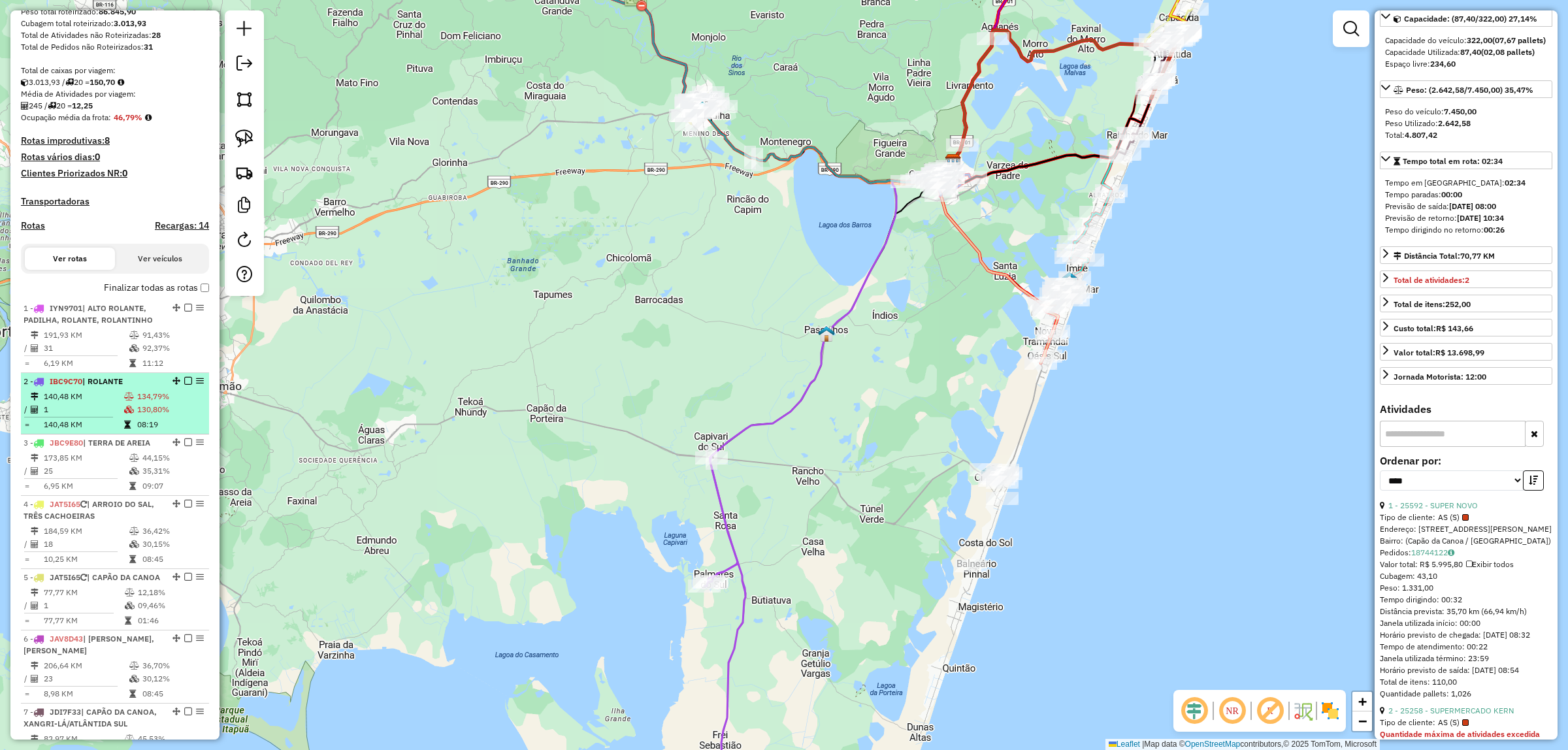
scroll to position [245, 0]
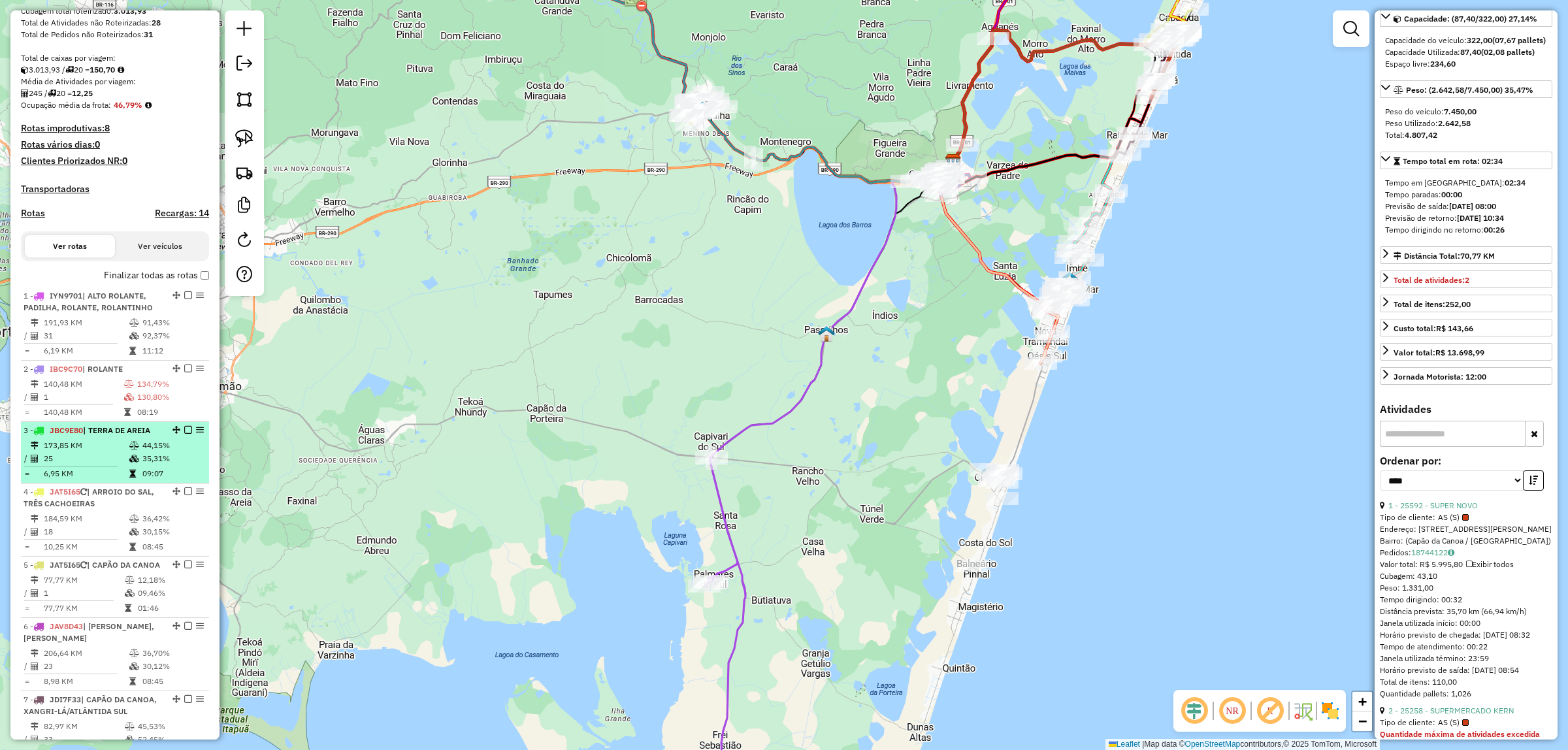
click at [123, 452] on td "173,85 KM" at bounding box center [85, 446] width 85 height 13
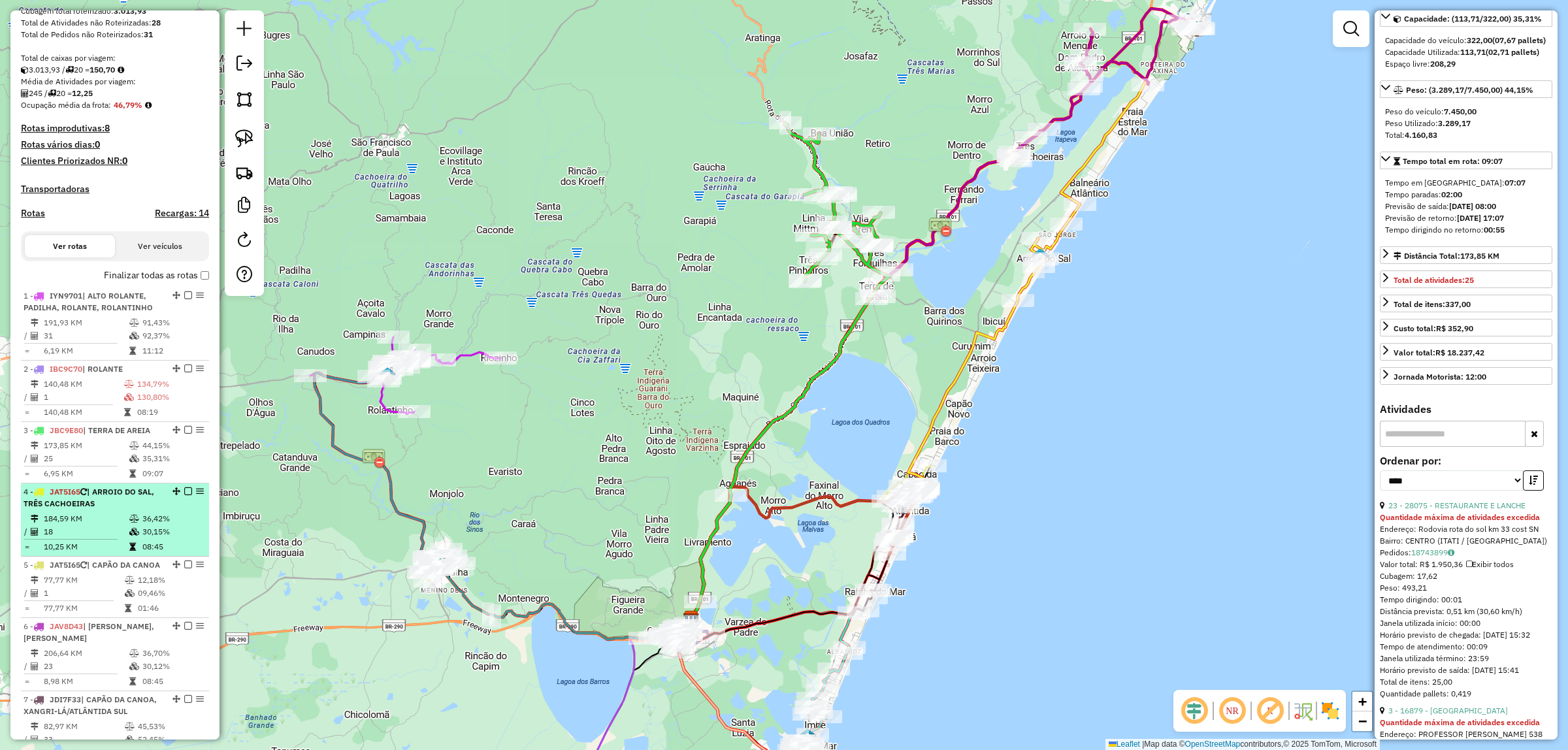
drag, startPoint x: 97, startPoint y: 515, endPoint x: 102, endPoint y: 507, distance: 9.4
click at [98, 509] on div "4 - JAT5I65 | [GEOGRAPHIC_DATA], TRÊS CACHOEIRAS" at bounding box center [93, 498] width 139 height 24
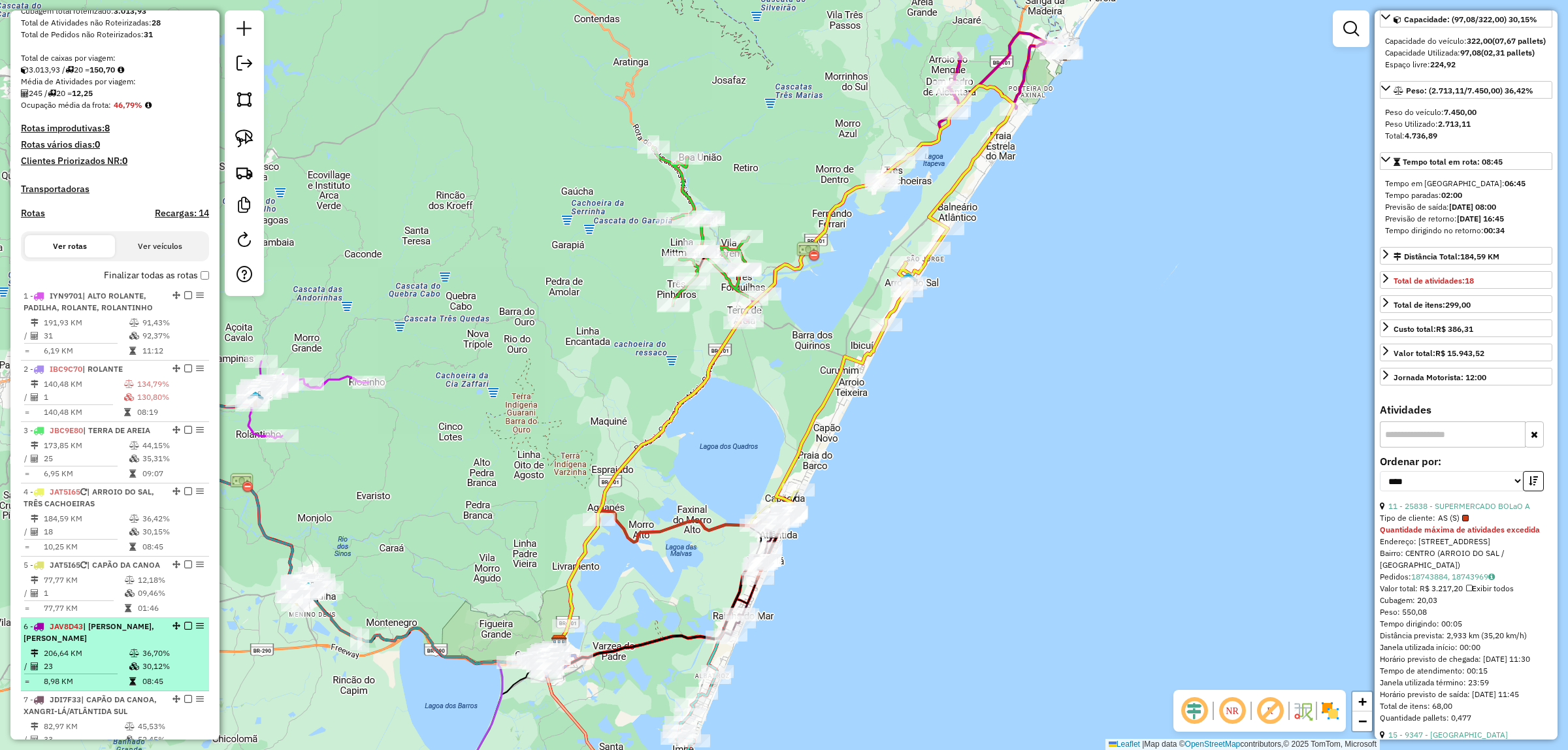
click at [93, 642] on span "| [PERSON_NAME], [PERSON_NAME]" at bounding box center [89, 631] width 131 height 21
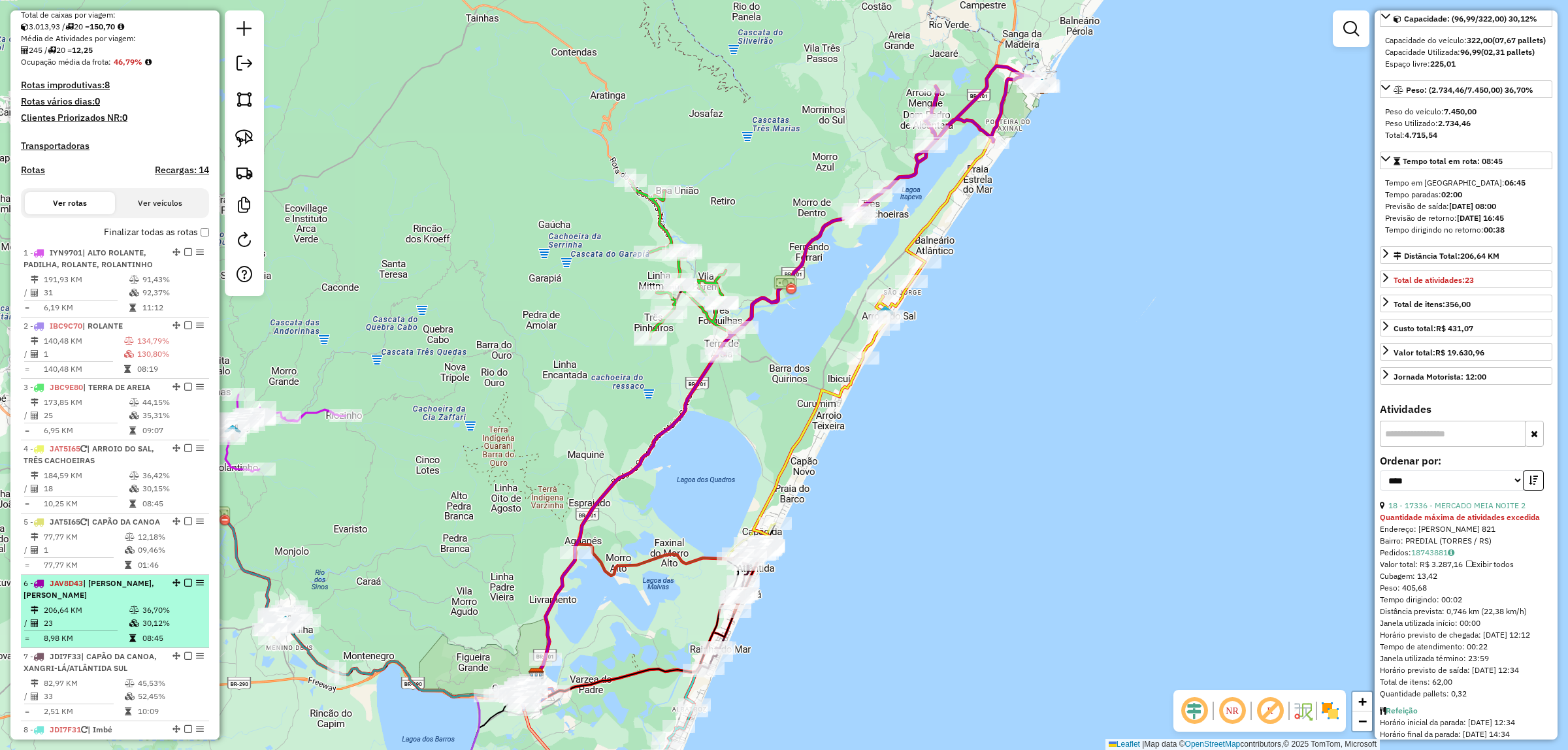
scroll to position [326, 0]
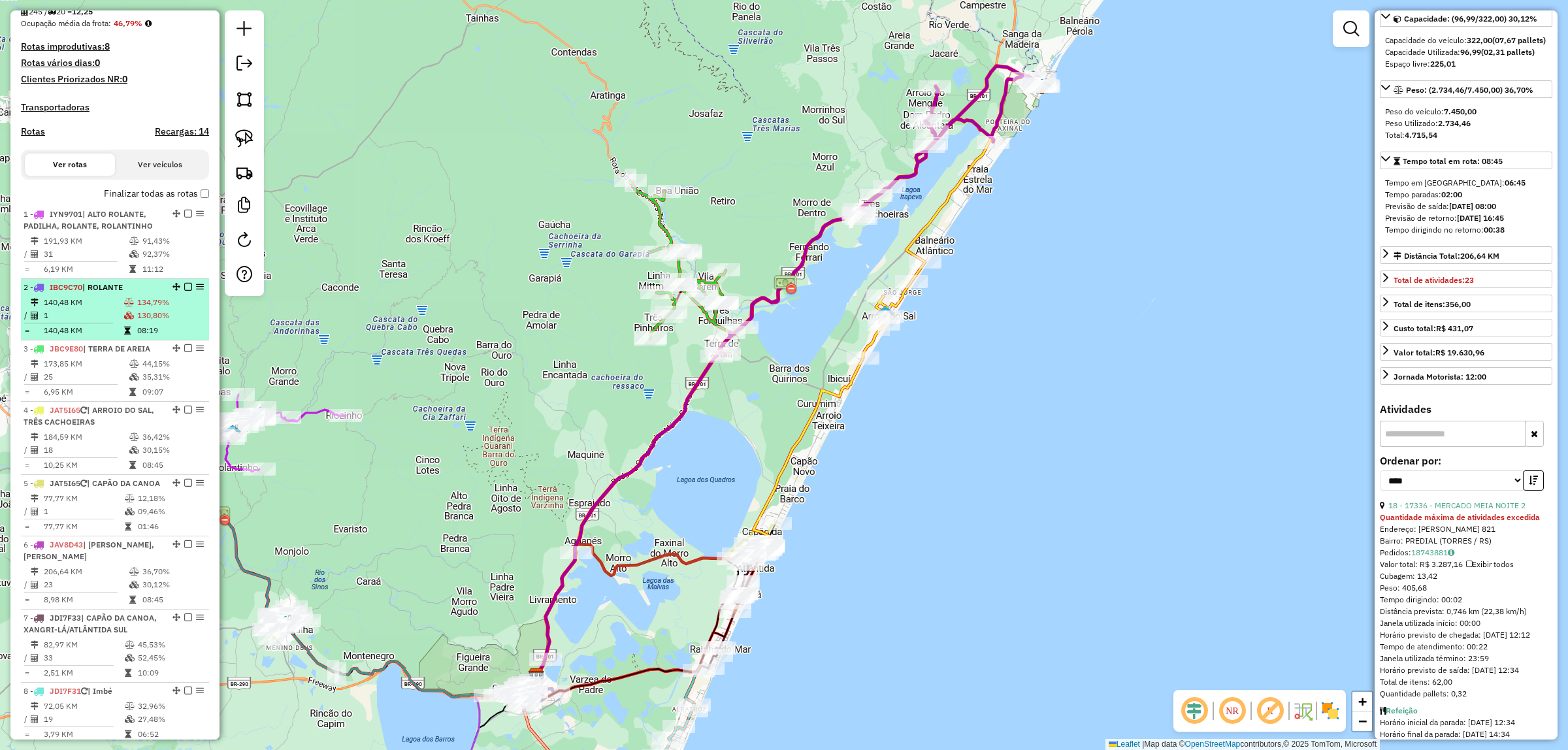
click at [89, 292] on span "| ROLANTE" at bounding box center [103, 287] width 40 height 10
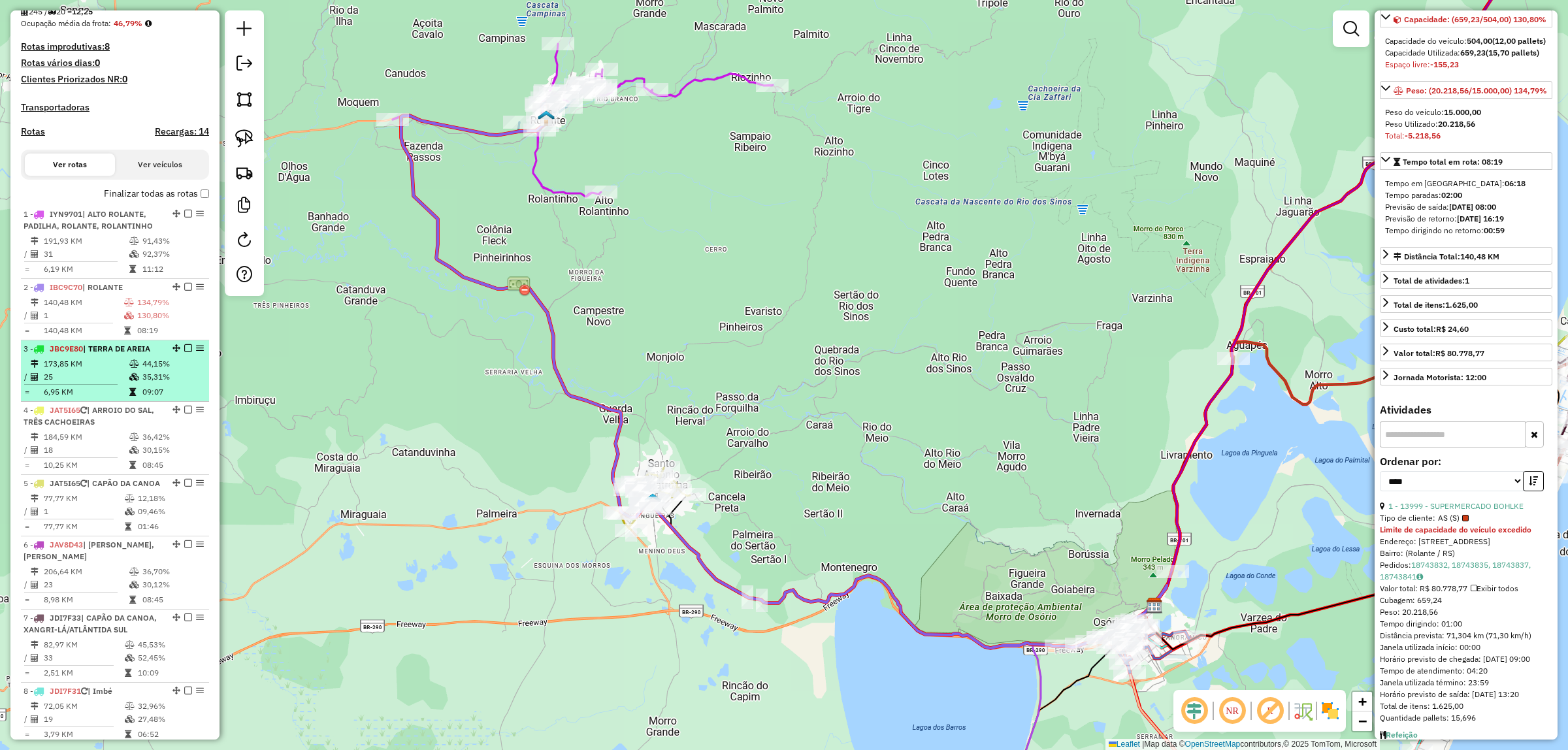
click at [88, 370] on td "173,85 KM" at bounding box center [85, 364] width 85 height 13
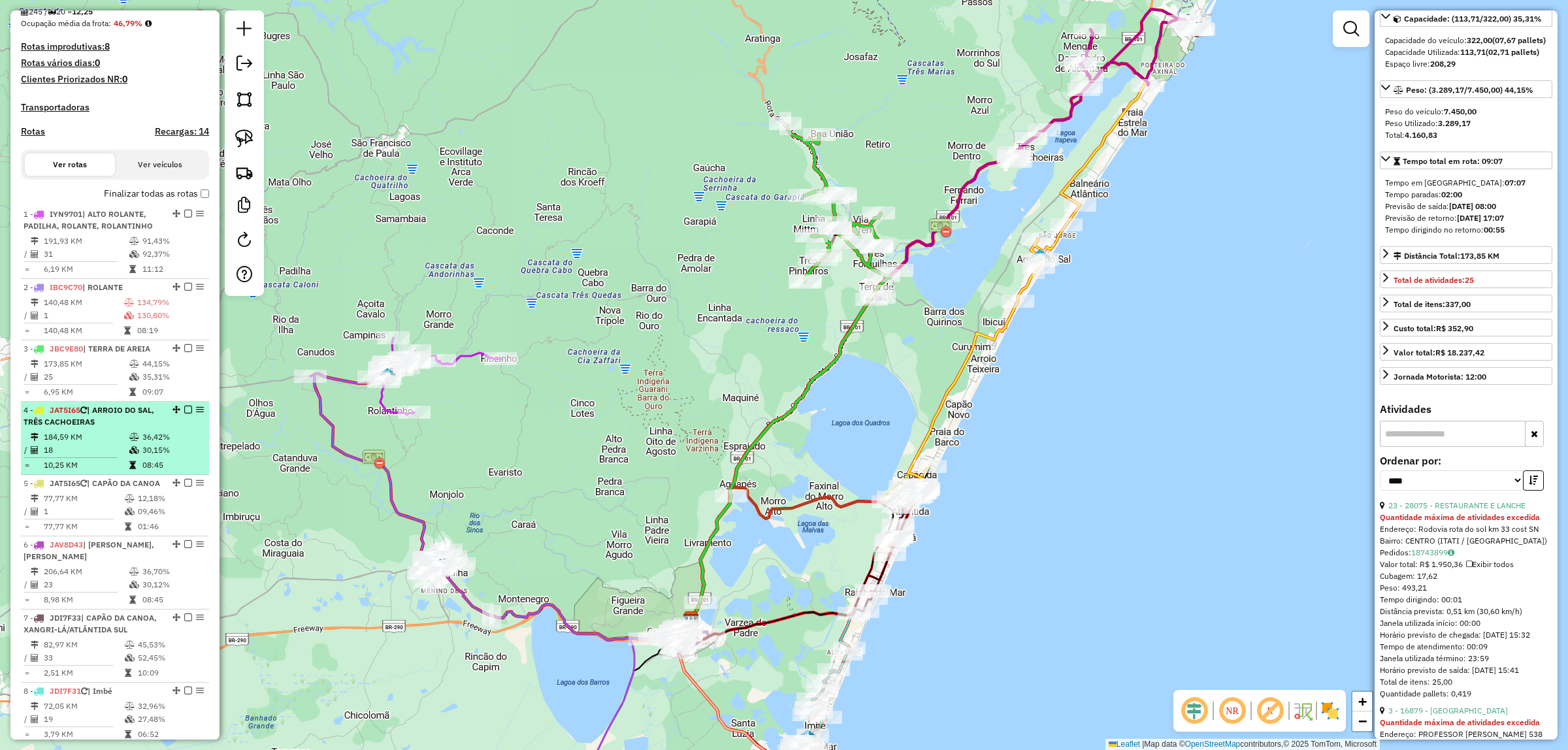
click at [101, 444] on td "184,59 KM" at bounding box center [85, 437] width 85 height 13
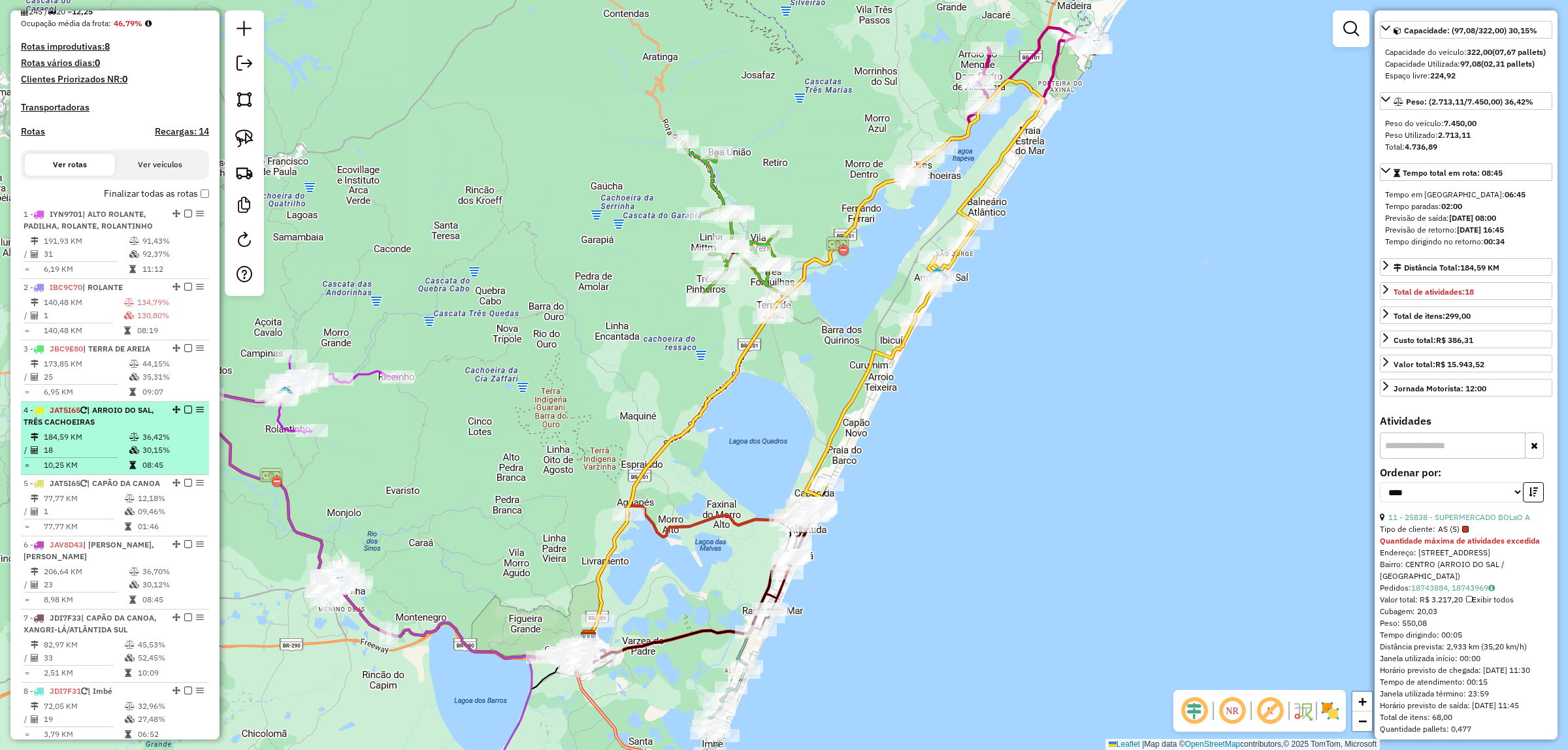
scroll to position [132, 0]
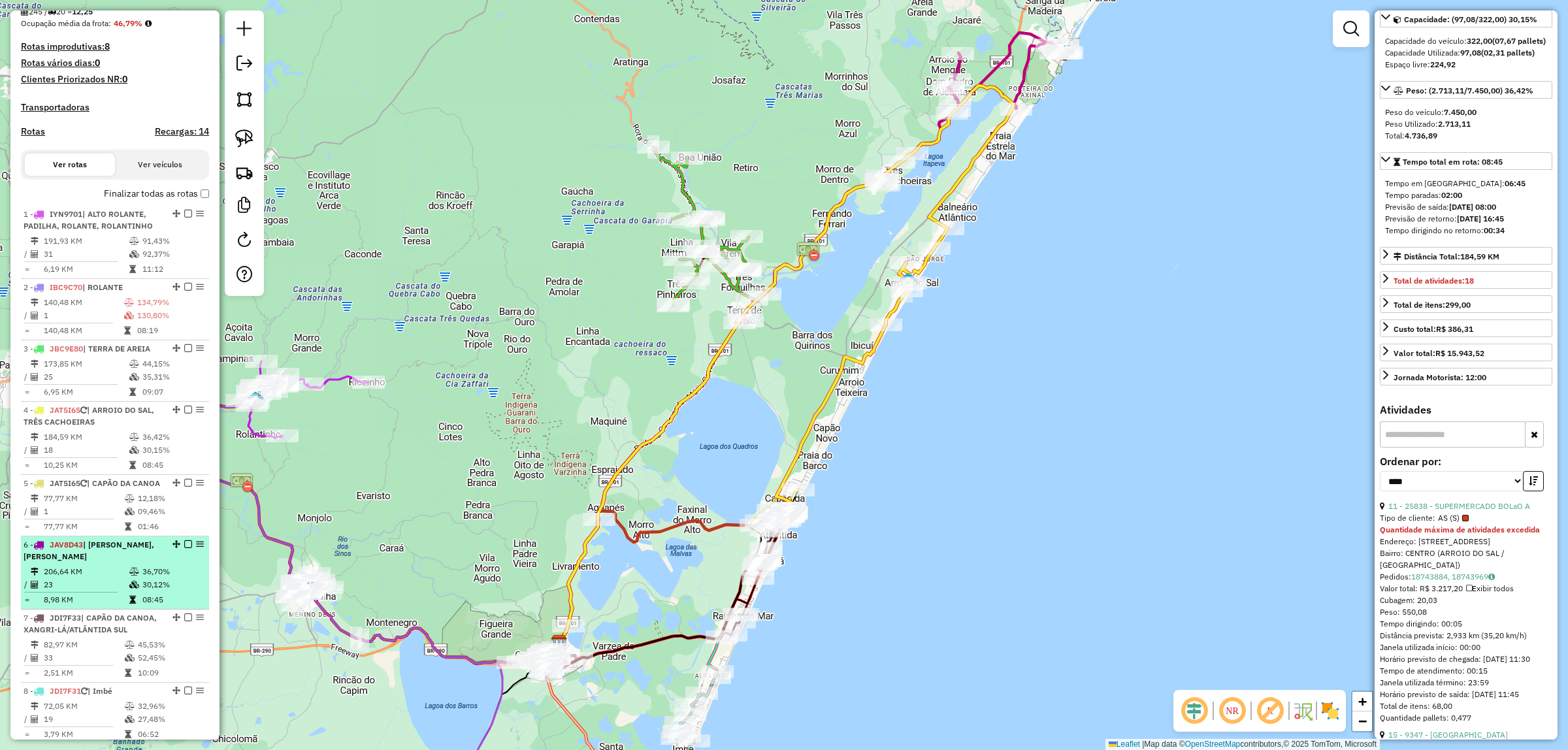
click at [88, 588] on li "6 - JAV8D43 | [GEOGRAPHIC_DATA], TORRES 206,64 KM 36,70% / 23 30,12% = 8,98 KM …" at bounding box center [115, 573] width 188 height 74
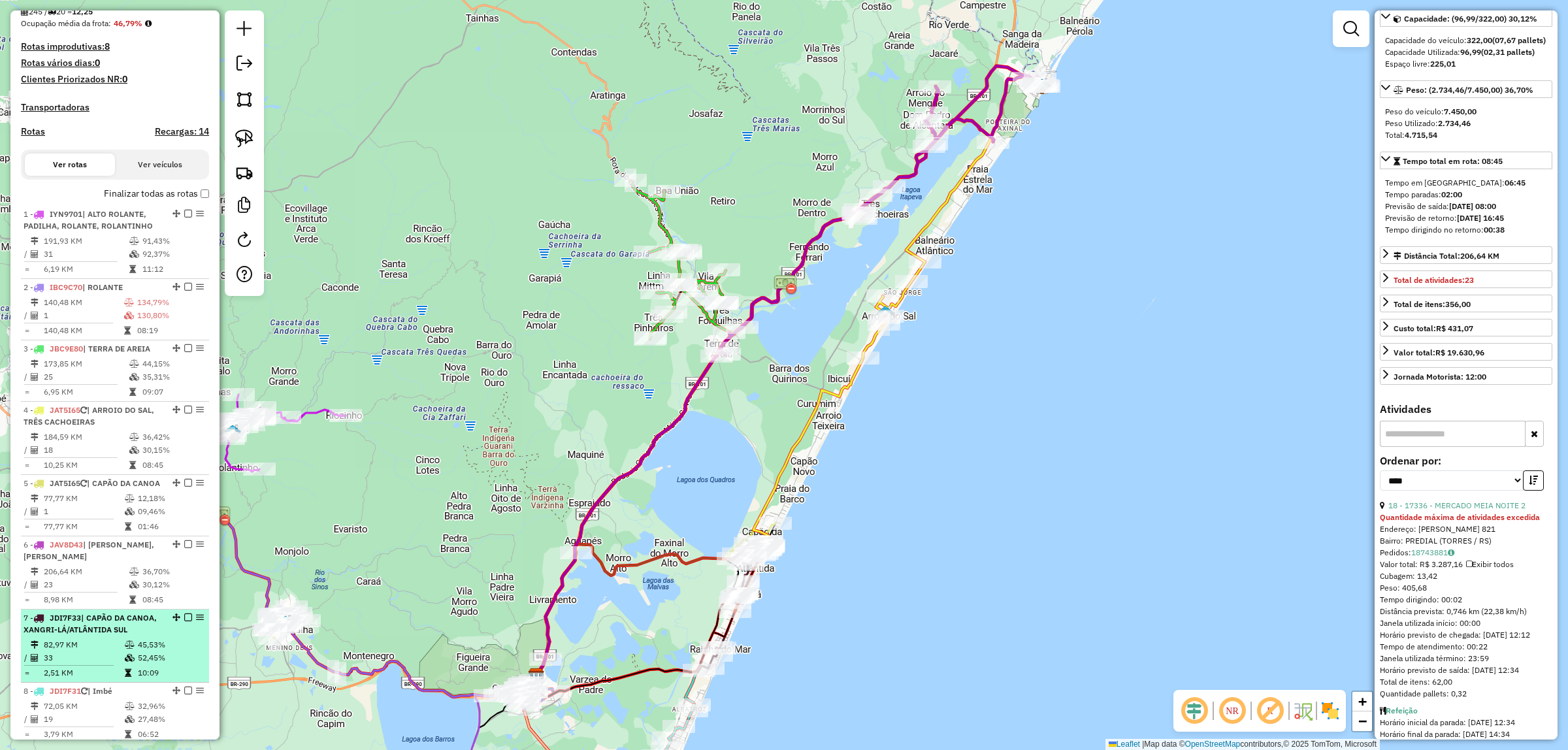
click at [101, 634] on span "| CAPÃO DA CANOA, XANGRI-LÁ/ATLÂNTIDA SUL" at bounding box center [90, 623] width 133 height 21
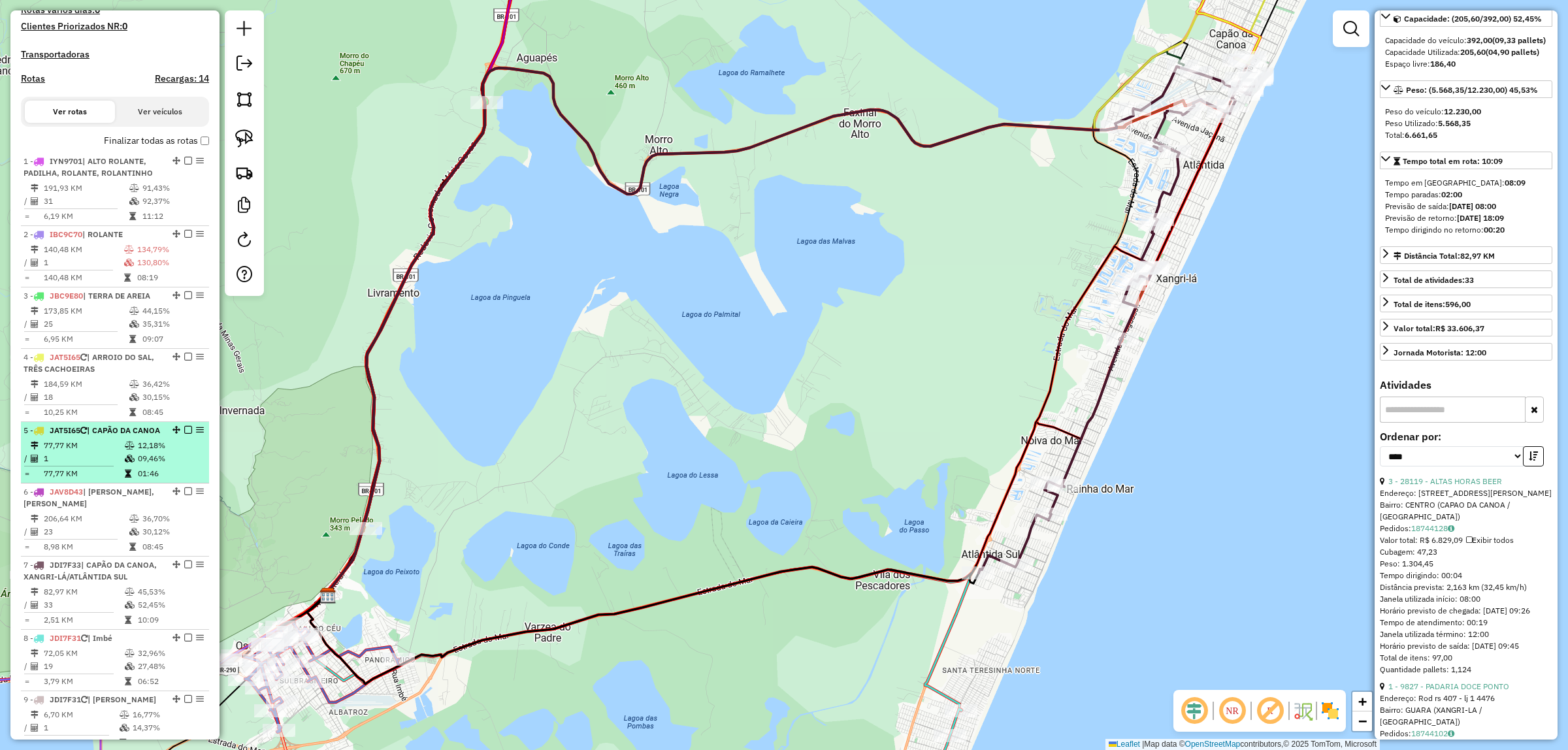
scroll to position [408, 0]
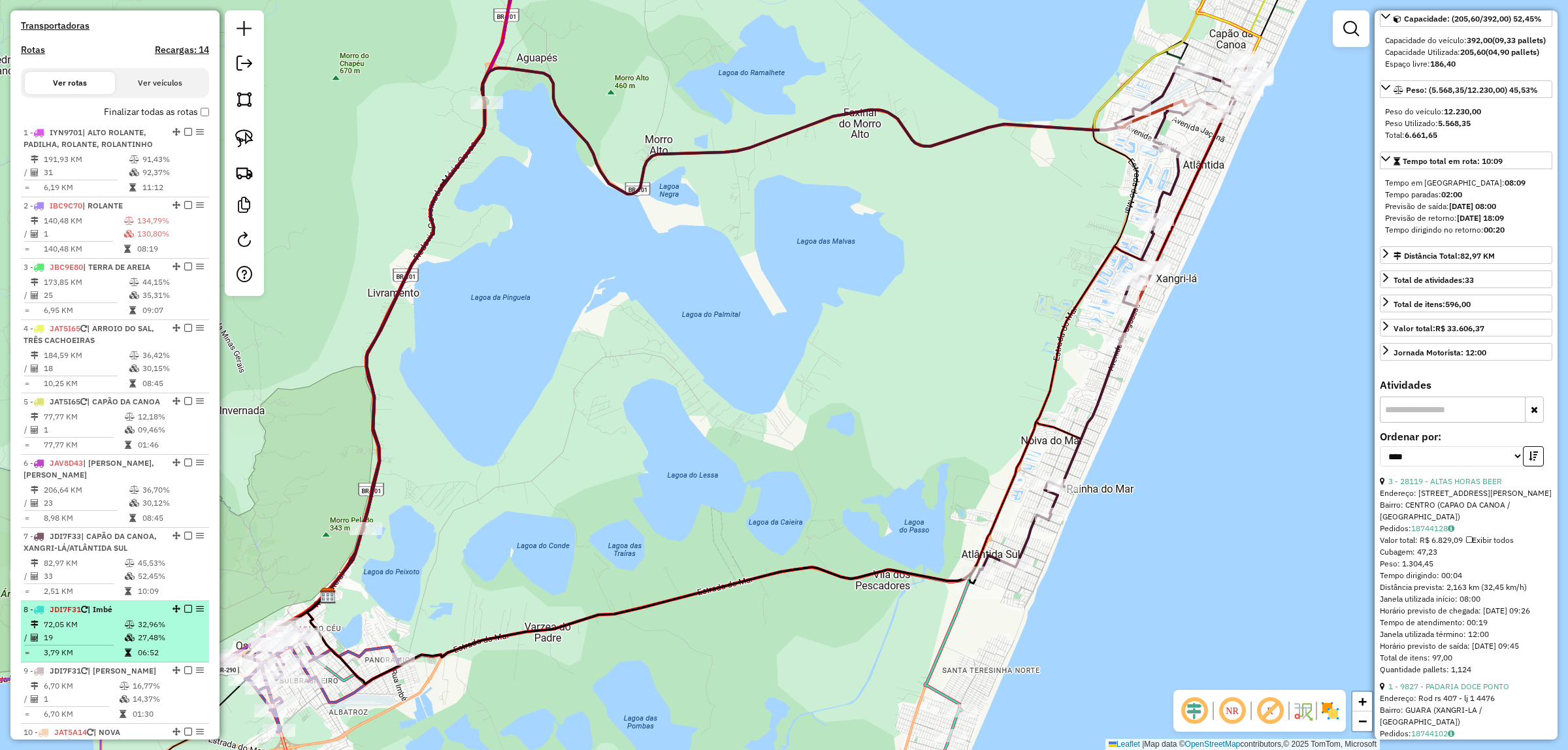
click at [102, 615] on div "8 - JDI7F31 | Imbé" at bounding box center [93, 609] width 139 height 12
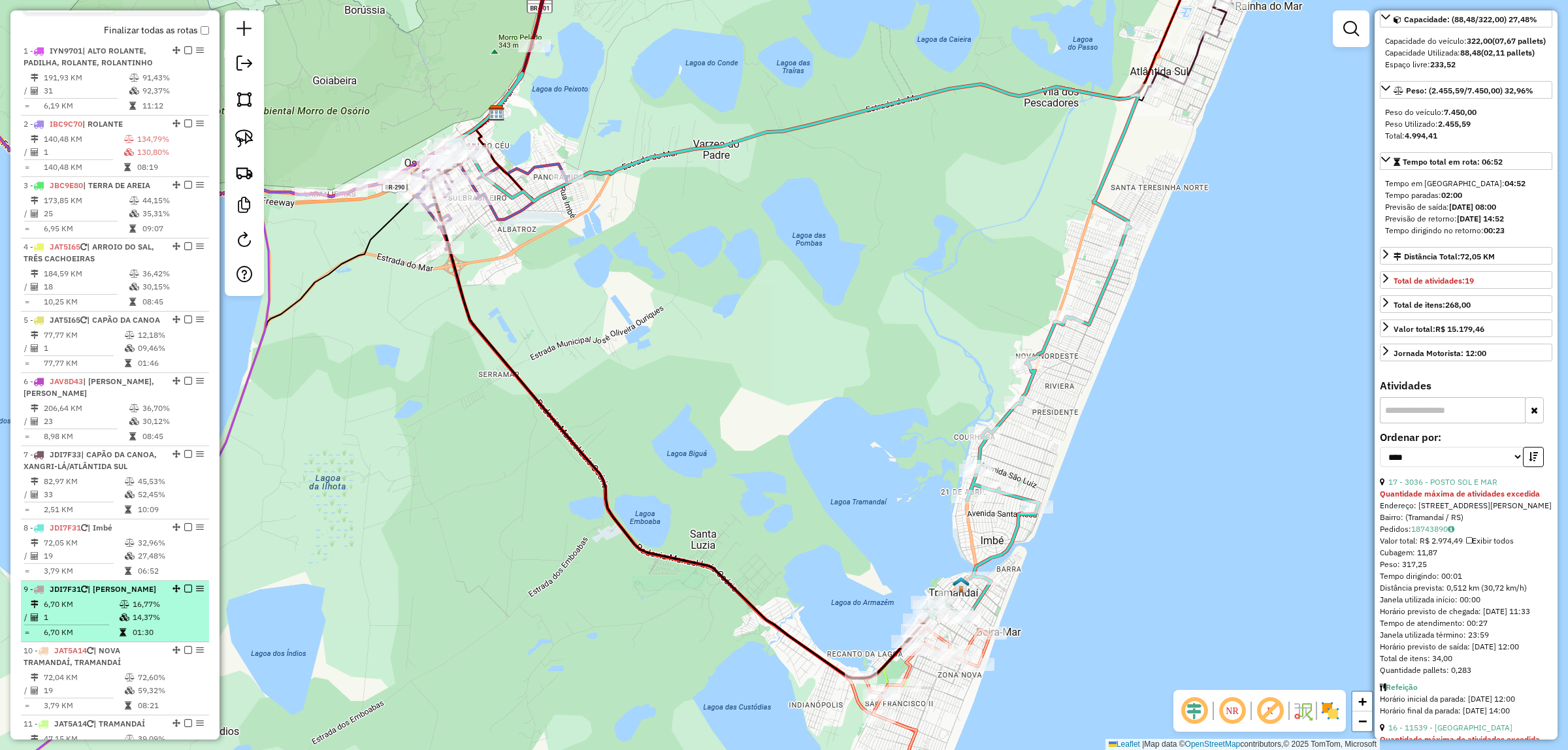
scroll to position [572, 0]
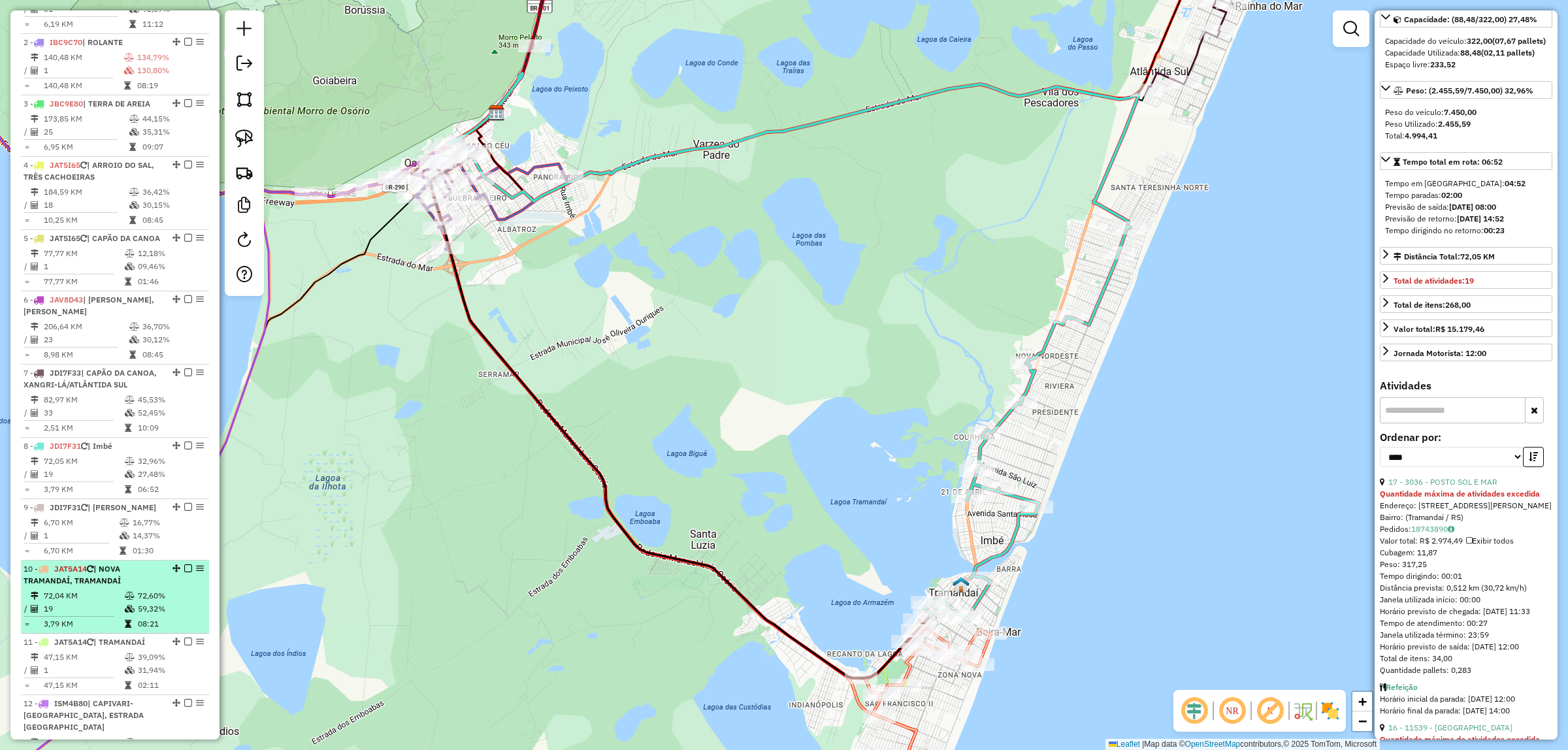
click at [125, 586] on div "10 - JAT5A14 | NOVA TRAMANDAÍ, TRAMANDAÍ" at bounding box center [93, 575] width 139 height 24
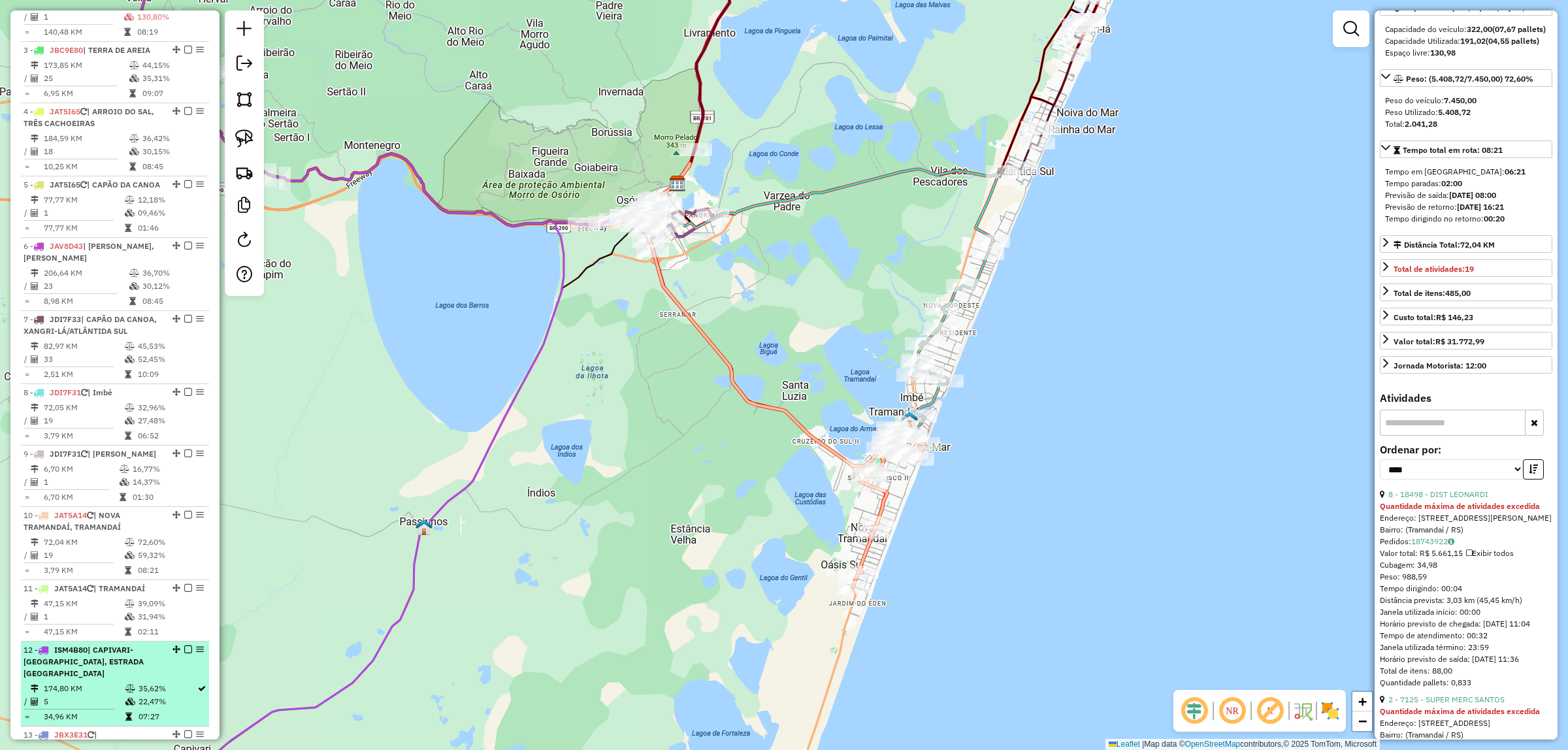
scroll to position [653, 0]
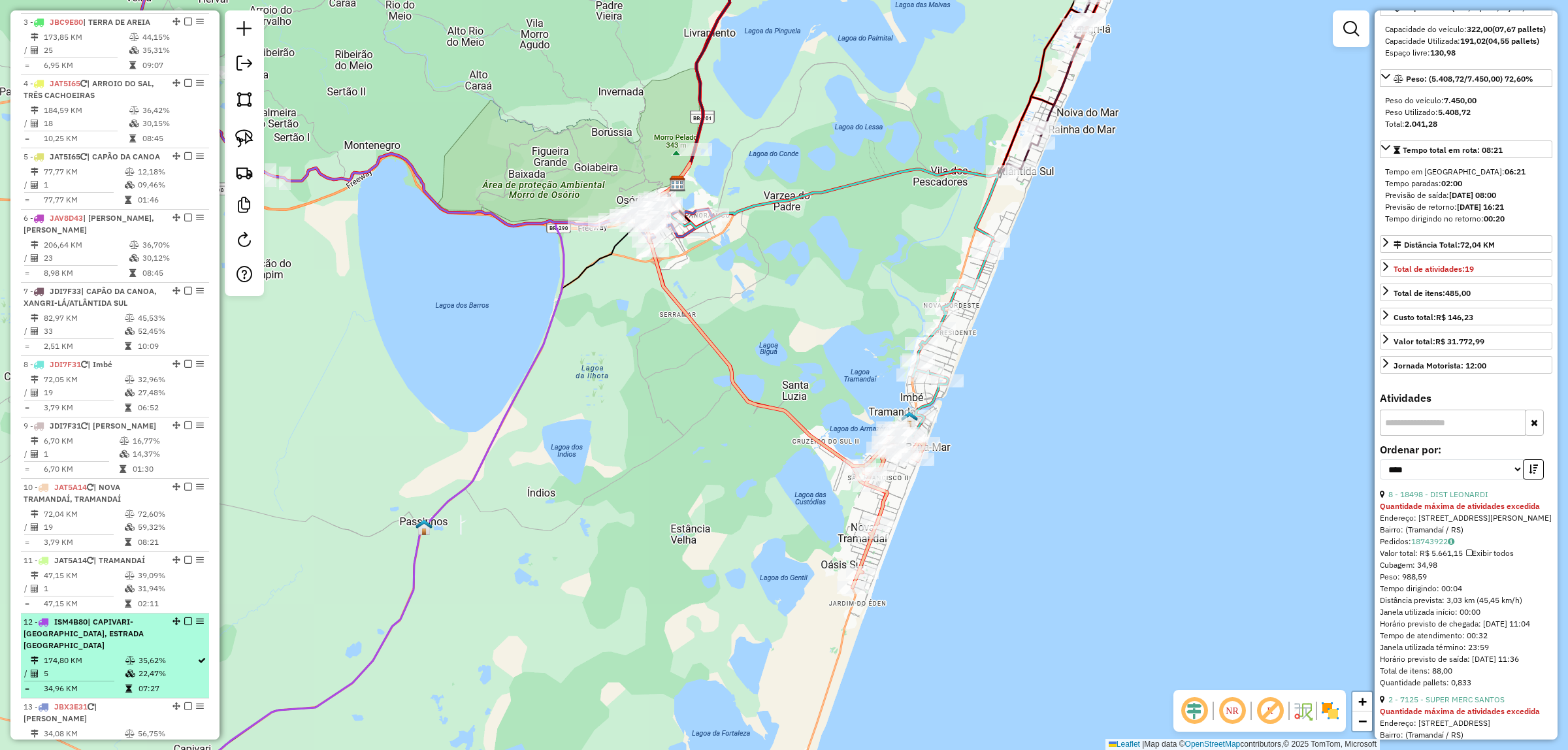
click at [126, 650] on span "| CAPIVARI-[GEOGRAPHIC_DATA], ESTRADA [GEOGRAPHIC_DATA]" at bounding box center [84, 633] width 120 height 33
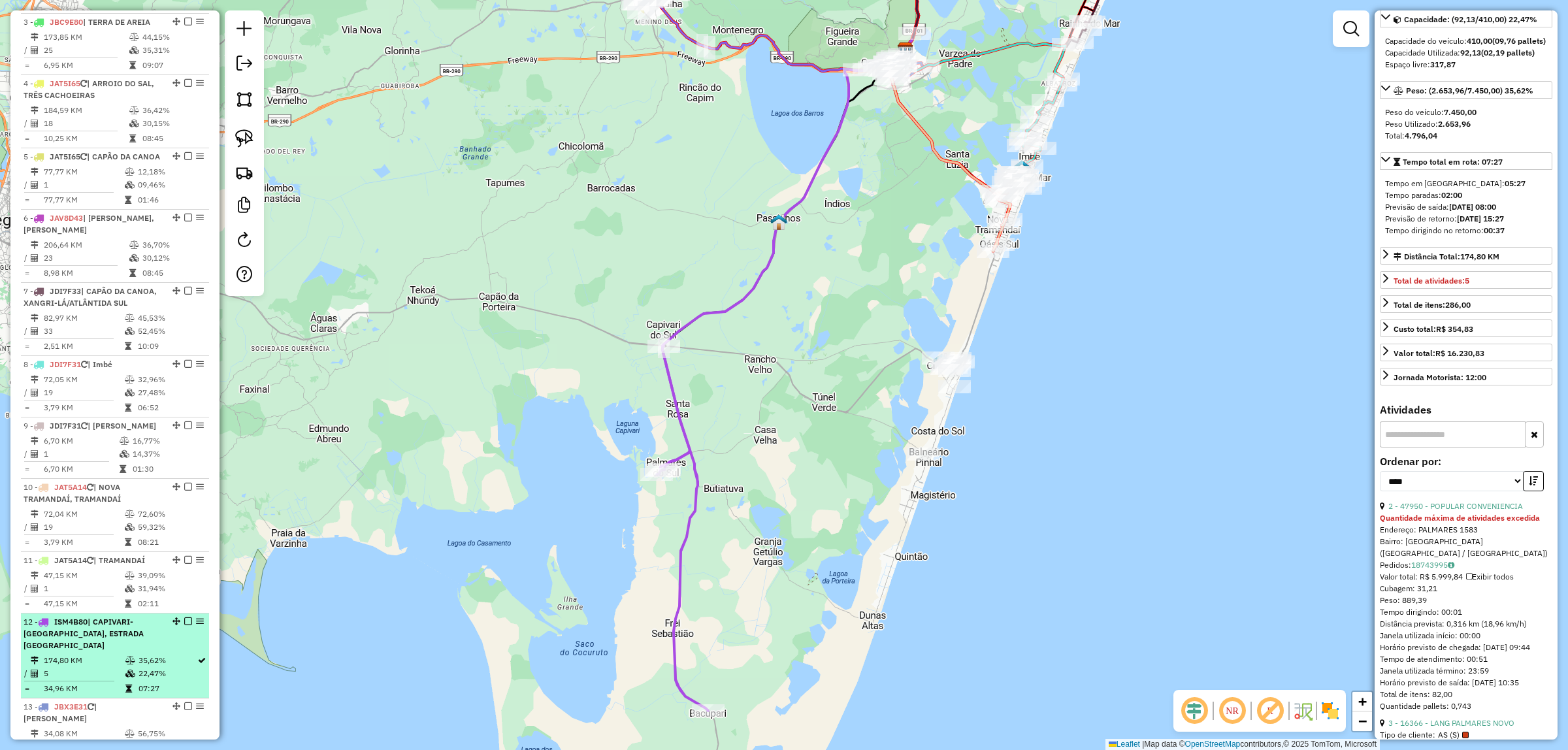
scroll to position [735, 0]
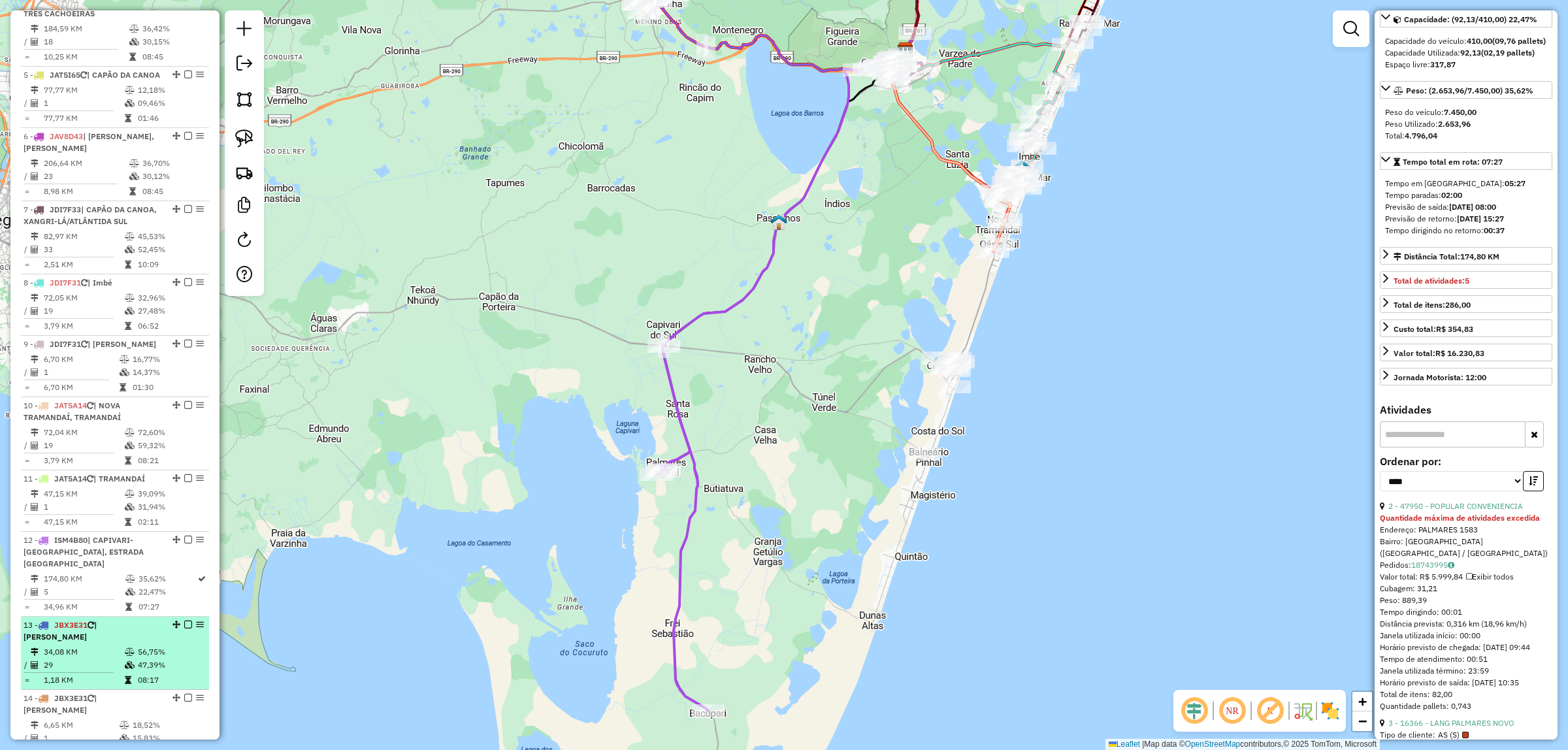
click at [149, 647] on td "56,75%" at bounding box center [170, 652] width 66 height 13
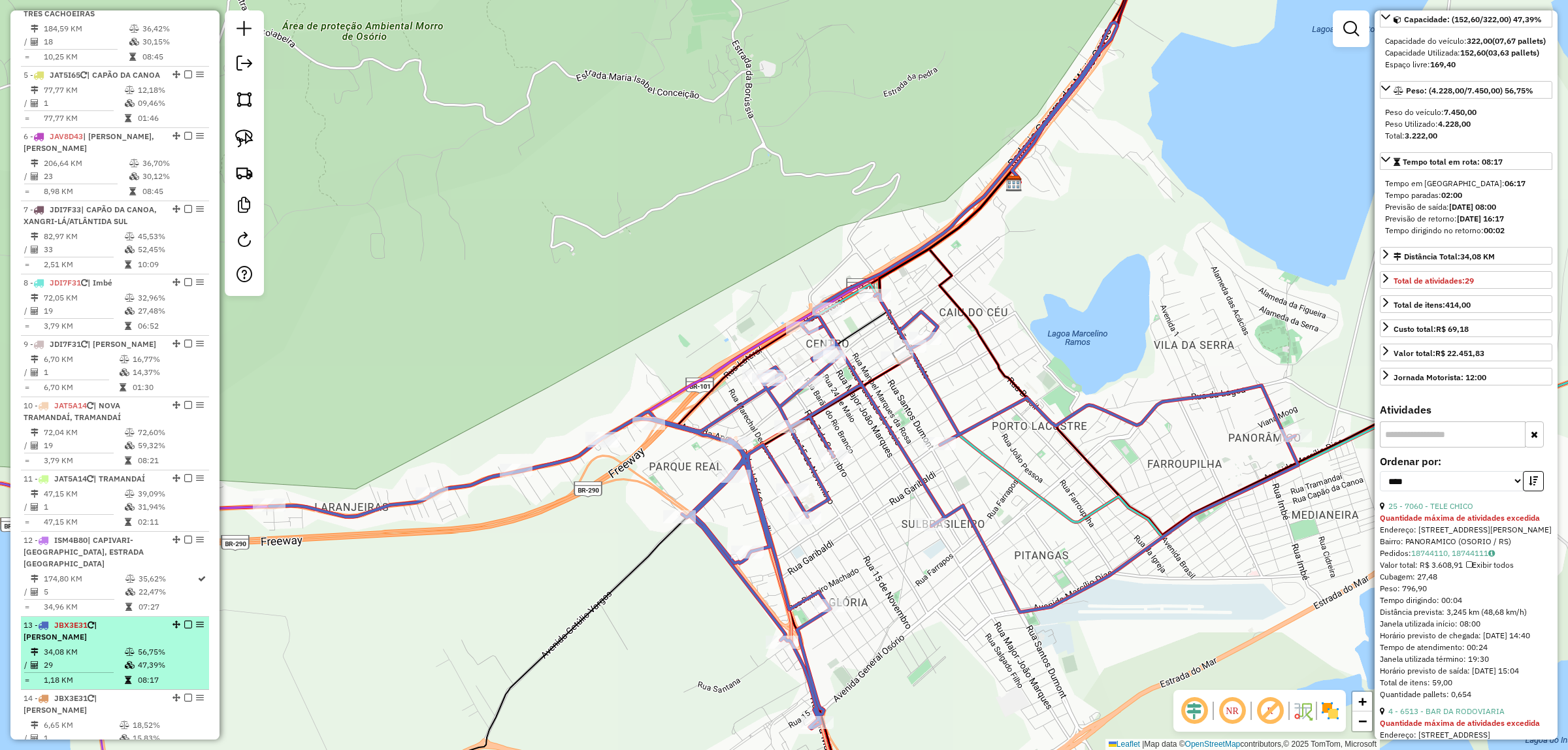
scroll to position [816, 0]
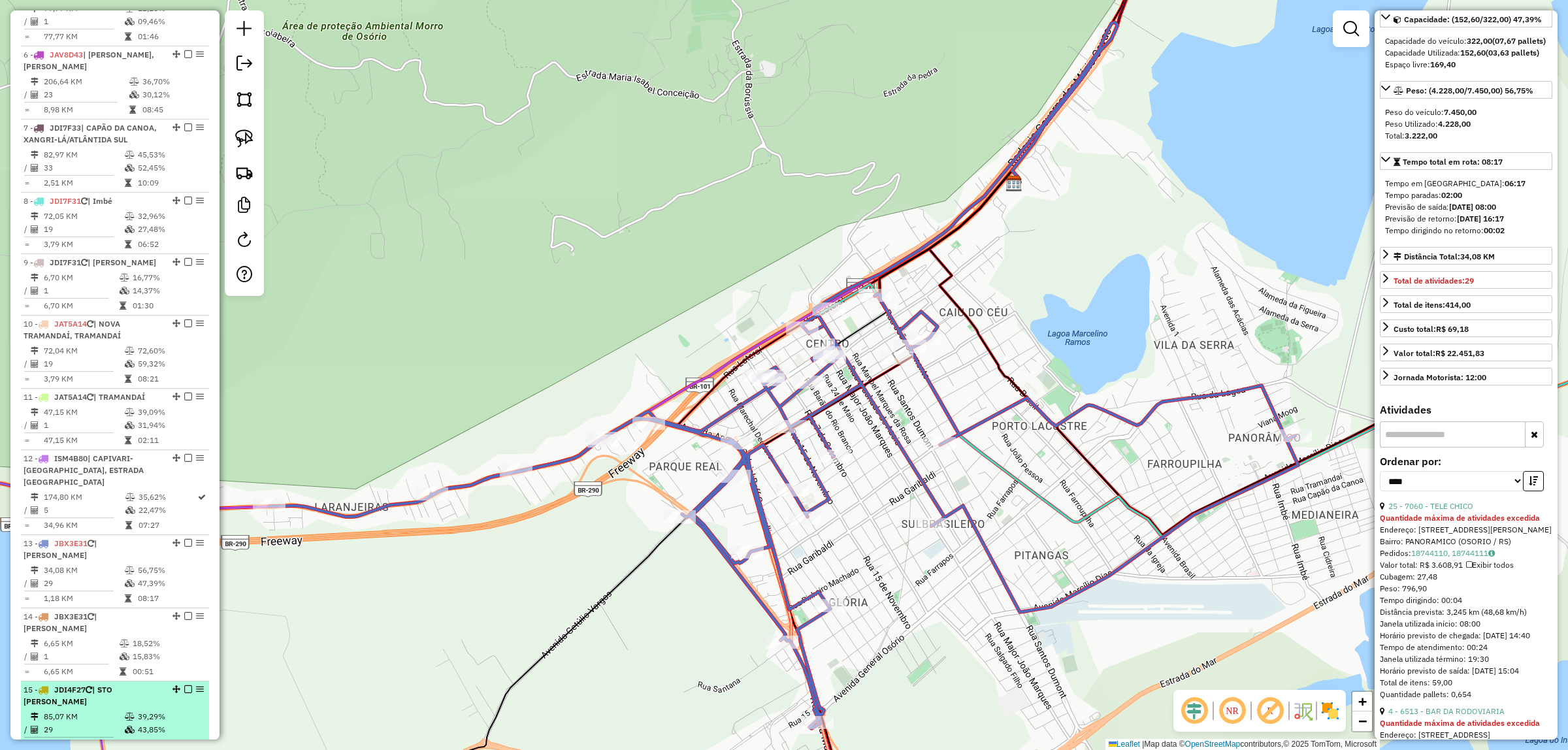
click at [112, 685] on span "| STO [PERSON_NAME]" at bounding box center [68, 695] width 89 height 21
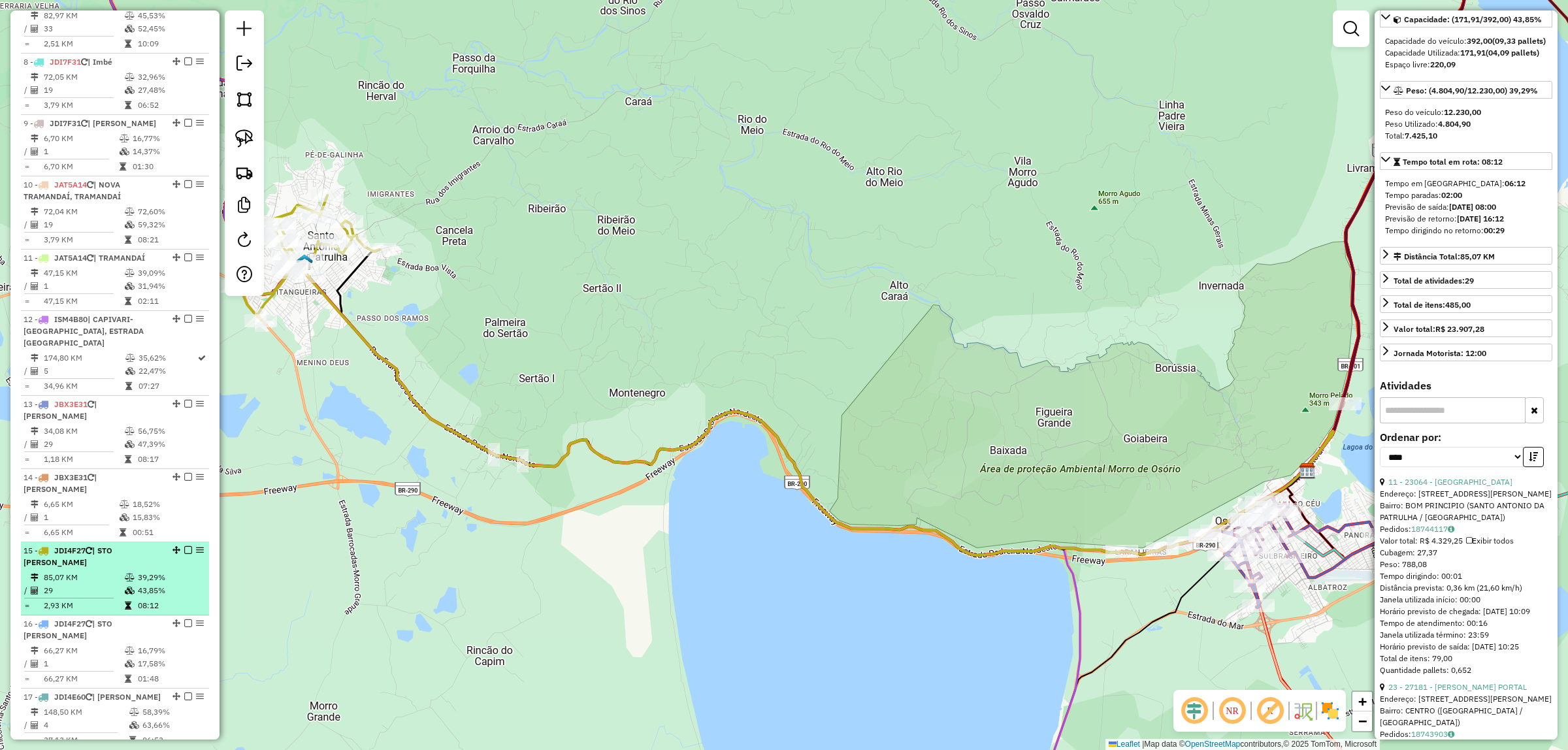
scroll to position [980, 0]
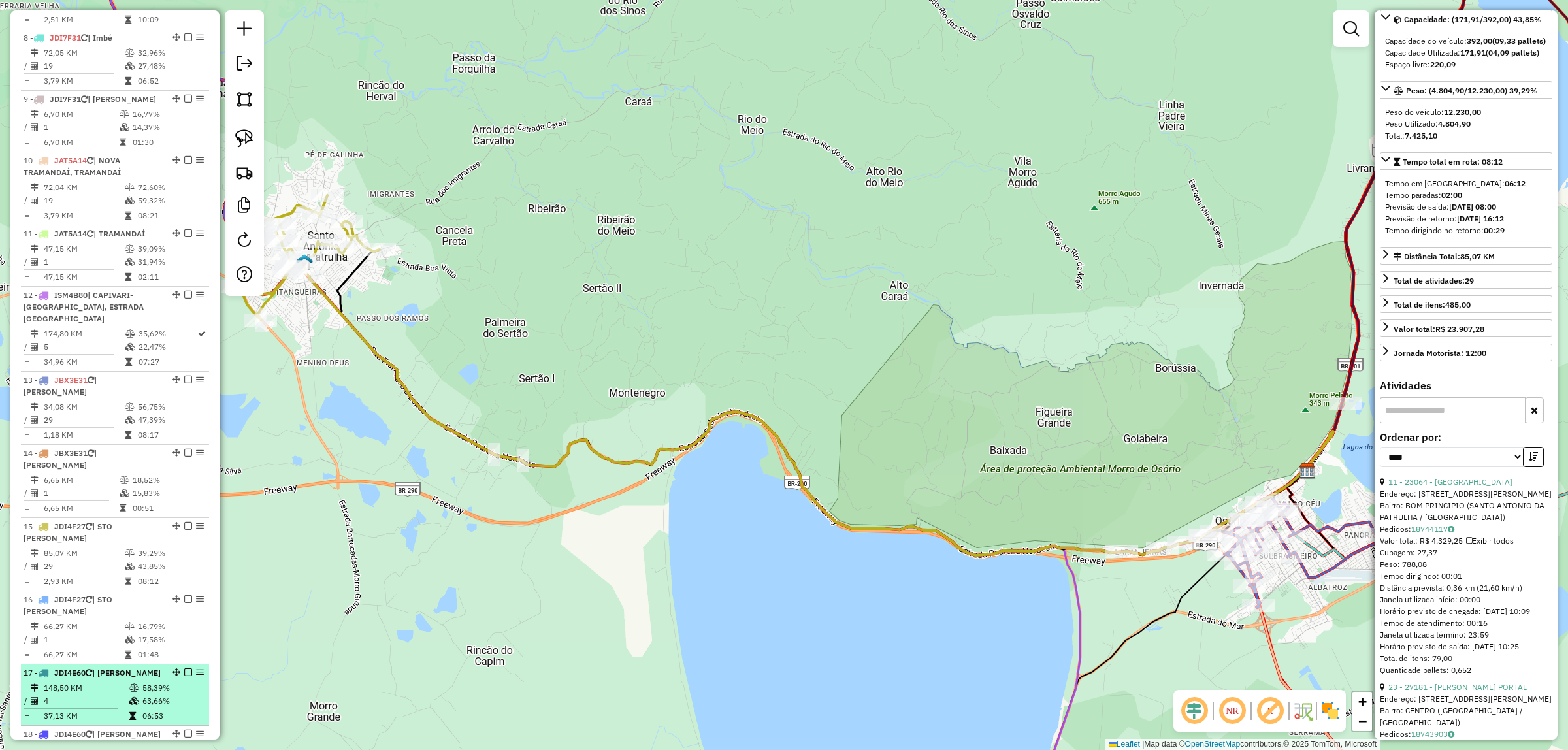
click at [135, 667] on div "17 - JDI4E60 | [PERSON_NAME]" at bounding box center [93, 673] width 139 height 12
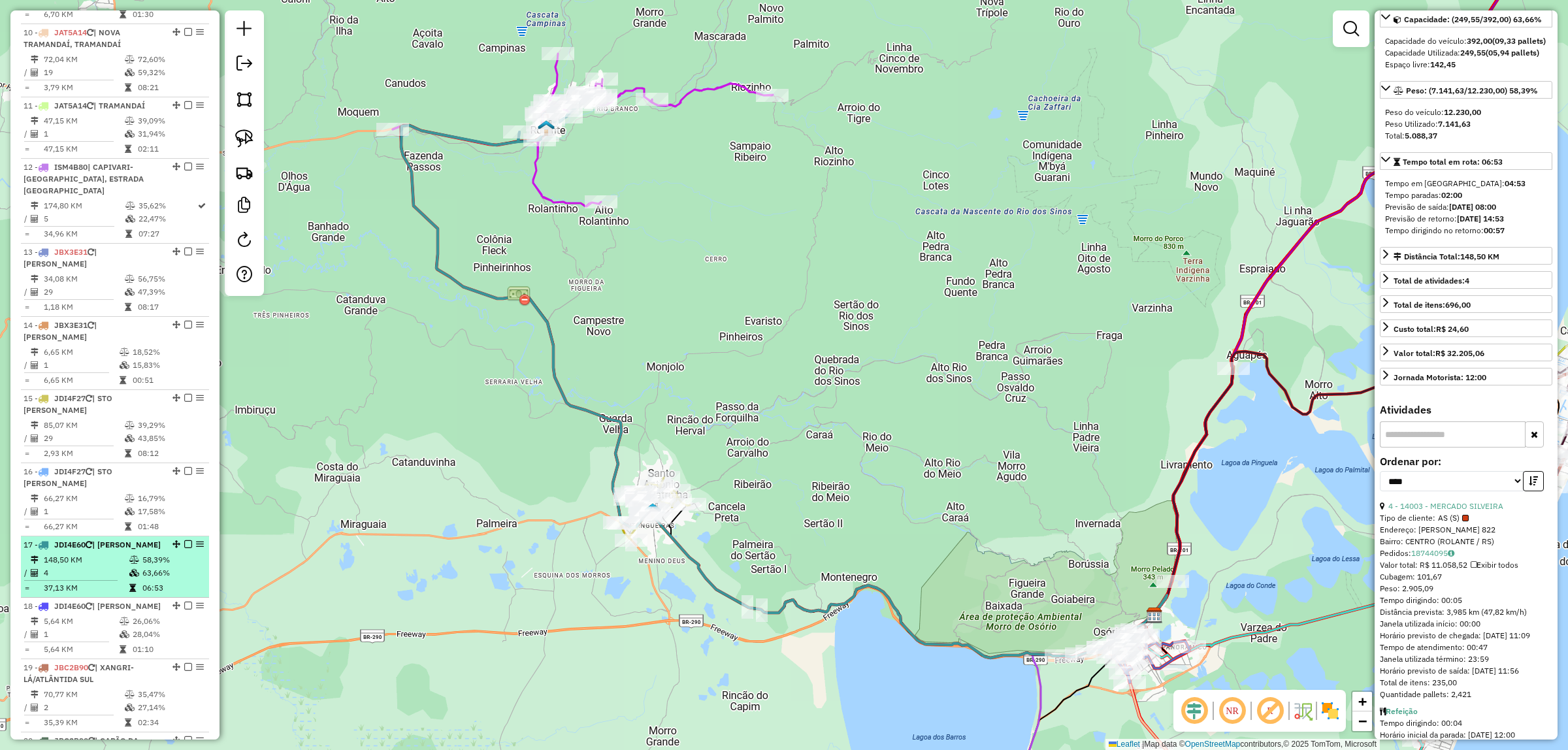
scroll to position [1143, 0]
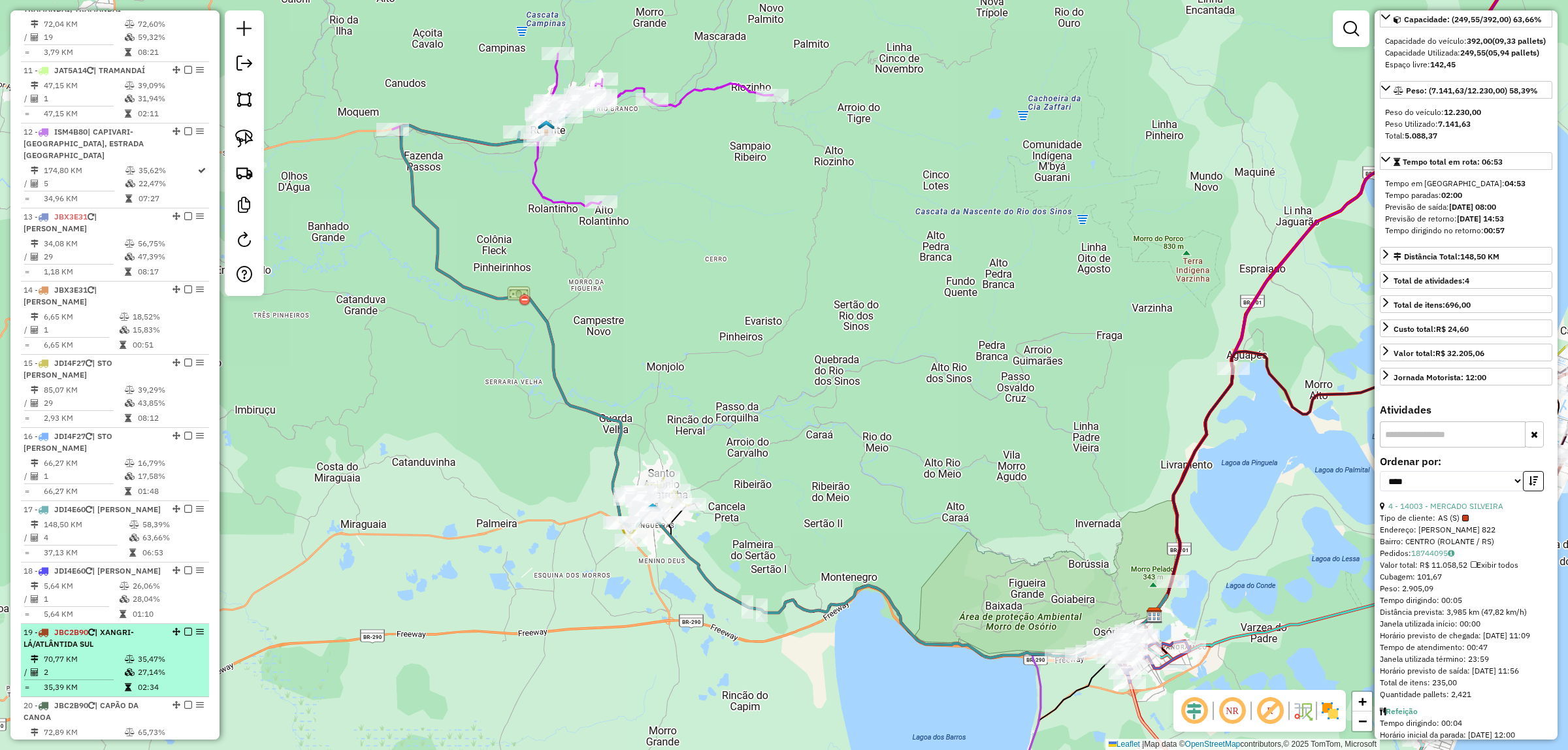
click at [149, 653] on td "35,47%" at bounding box center [170, 659] width 66 height 13
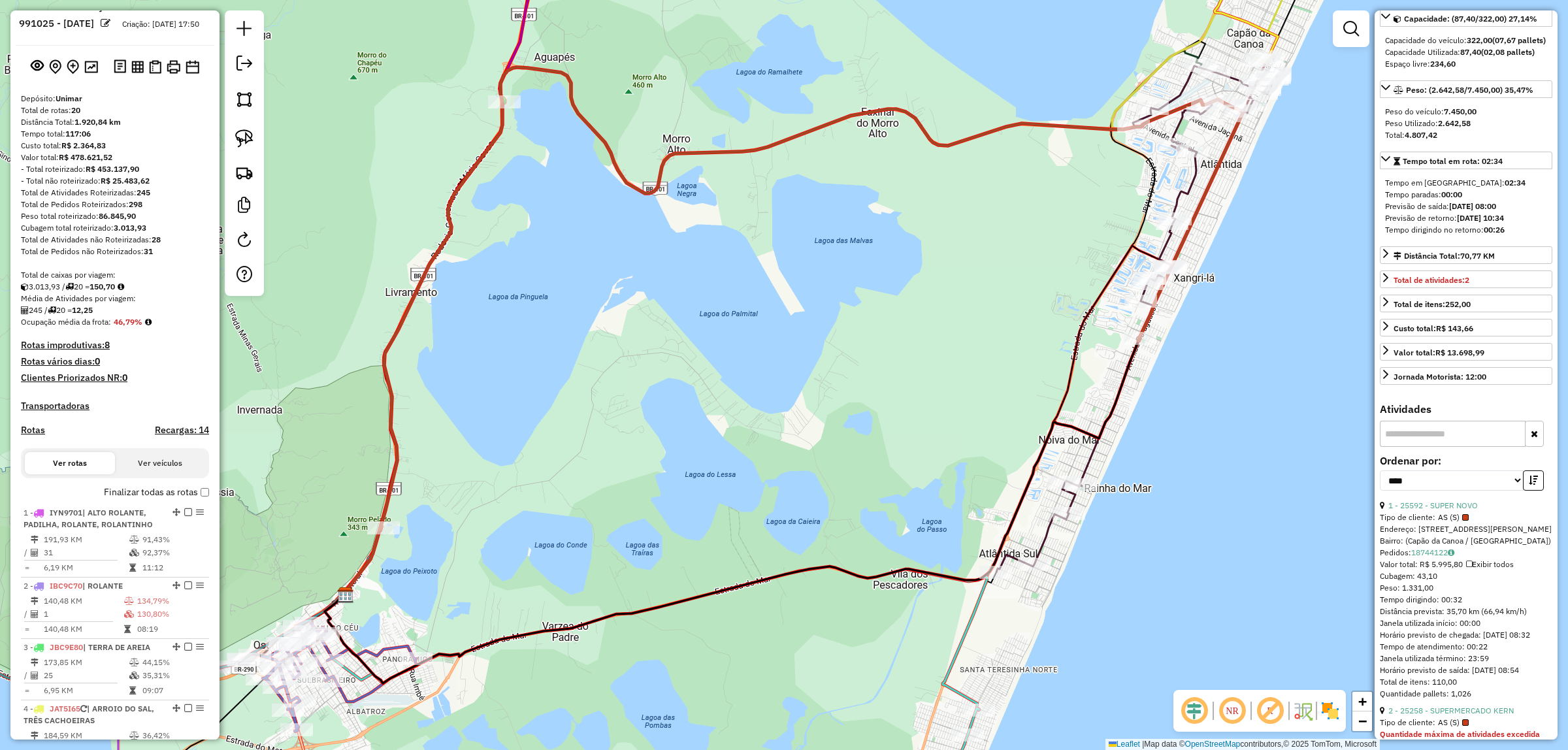
scroll to position [0, 0]
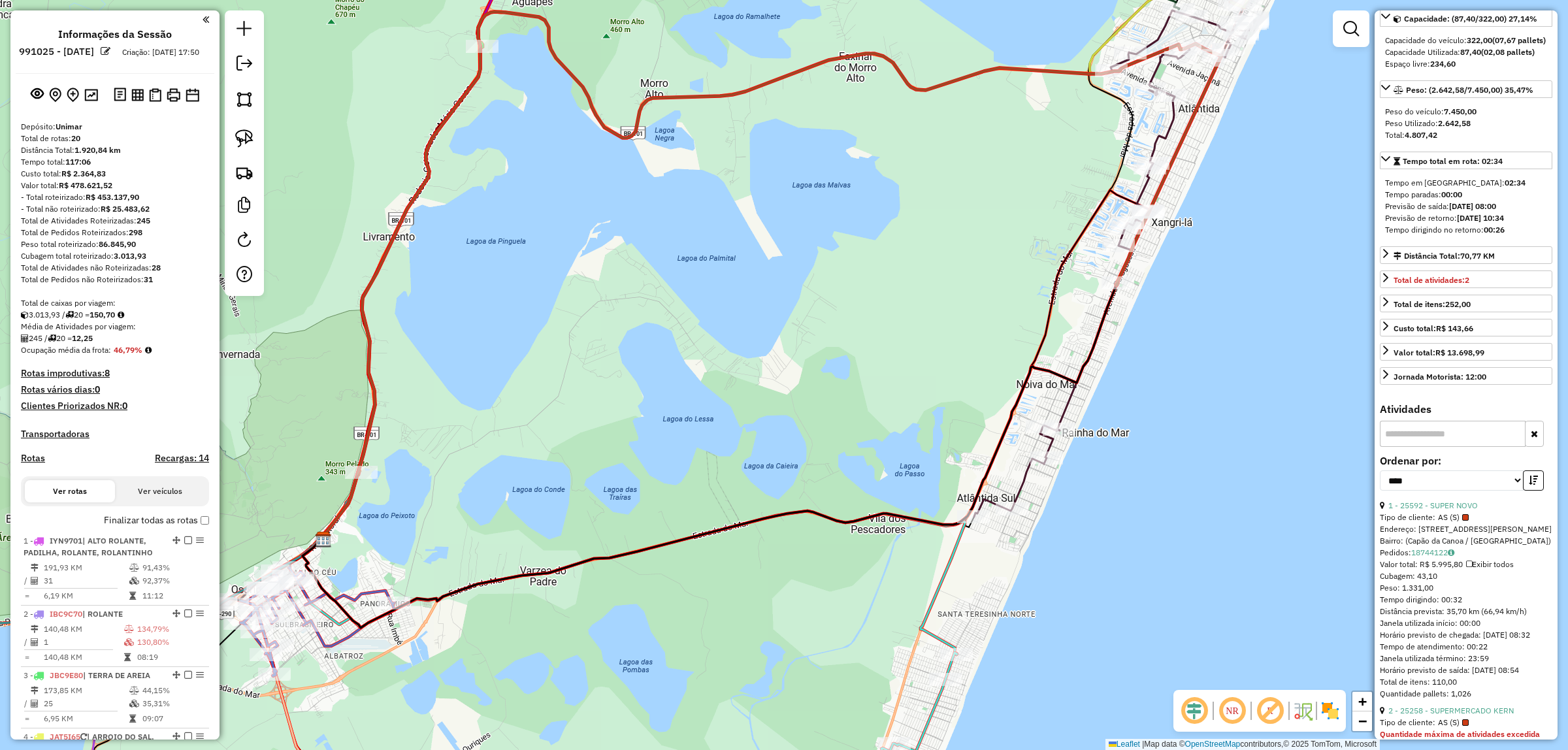
drag, startPoint x: 1298, startPoint y: 507, endPoint x: 1276, endPoint y: 452, distance: 59.2
click at [1276, 452] on div "Janela de atendimento Grade de atendimento Capacidade Transportadoras Veículos …" at bounding box center [784, 375] width 1568 height 750
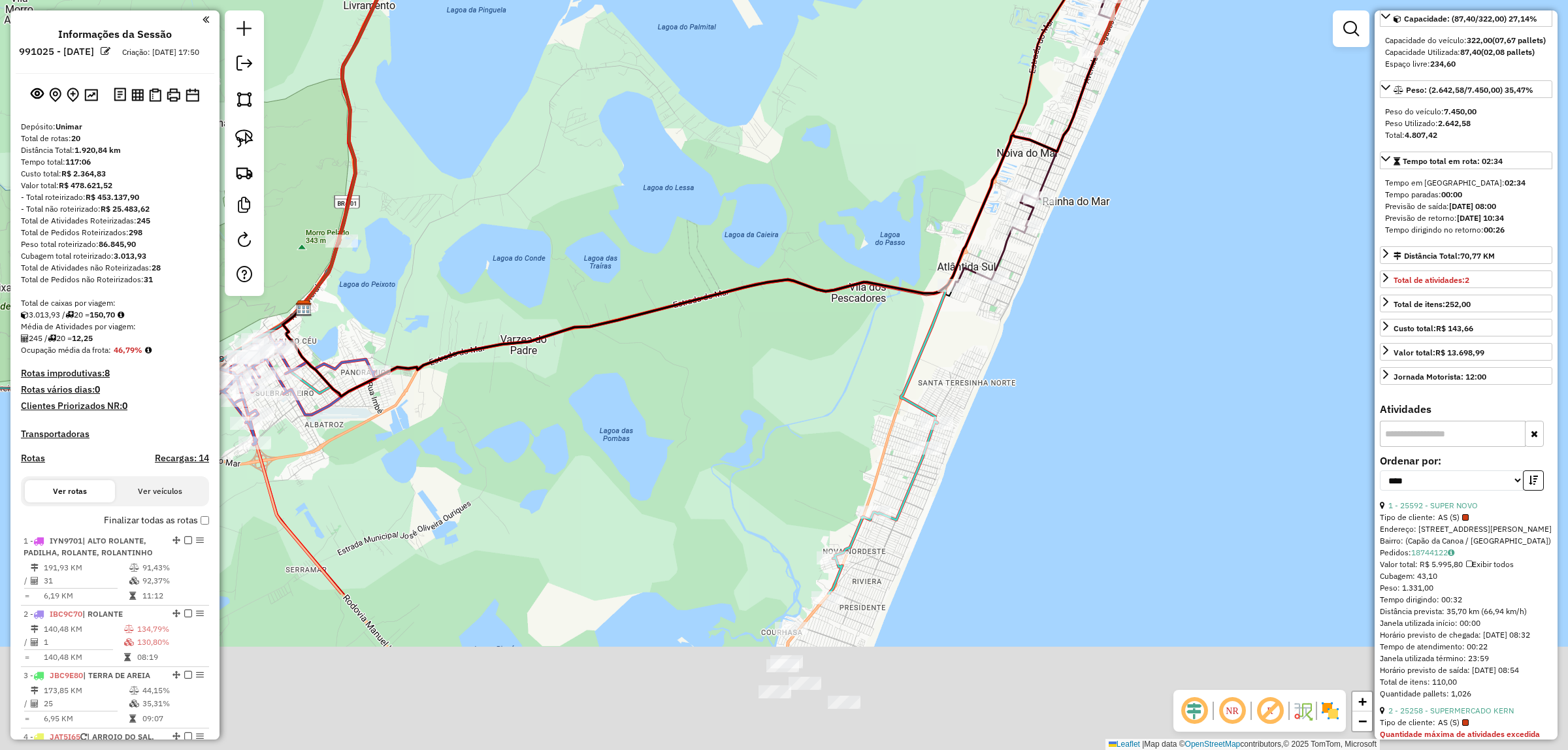
drag, startPoint x: 1202, startPoint y: 445, endPoint x: 1188, endPoint y: 181, distance: 264.4
click at [1190, 172] on div "Janela de atendimento Grade de atendimento Capacidade Transportadoras Veículos …" at bounding box center [784, 375] width 1568 height 750
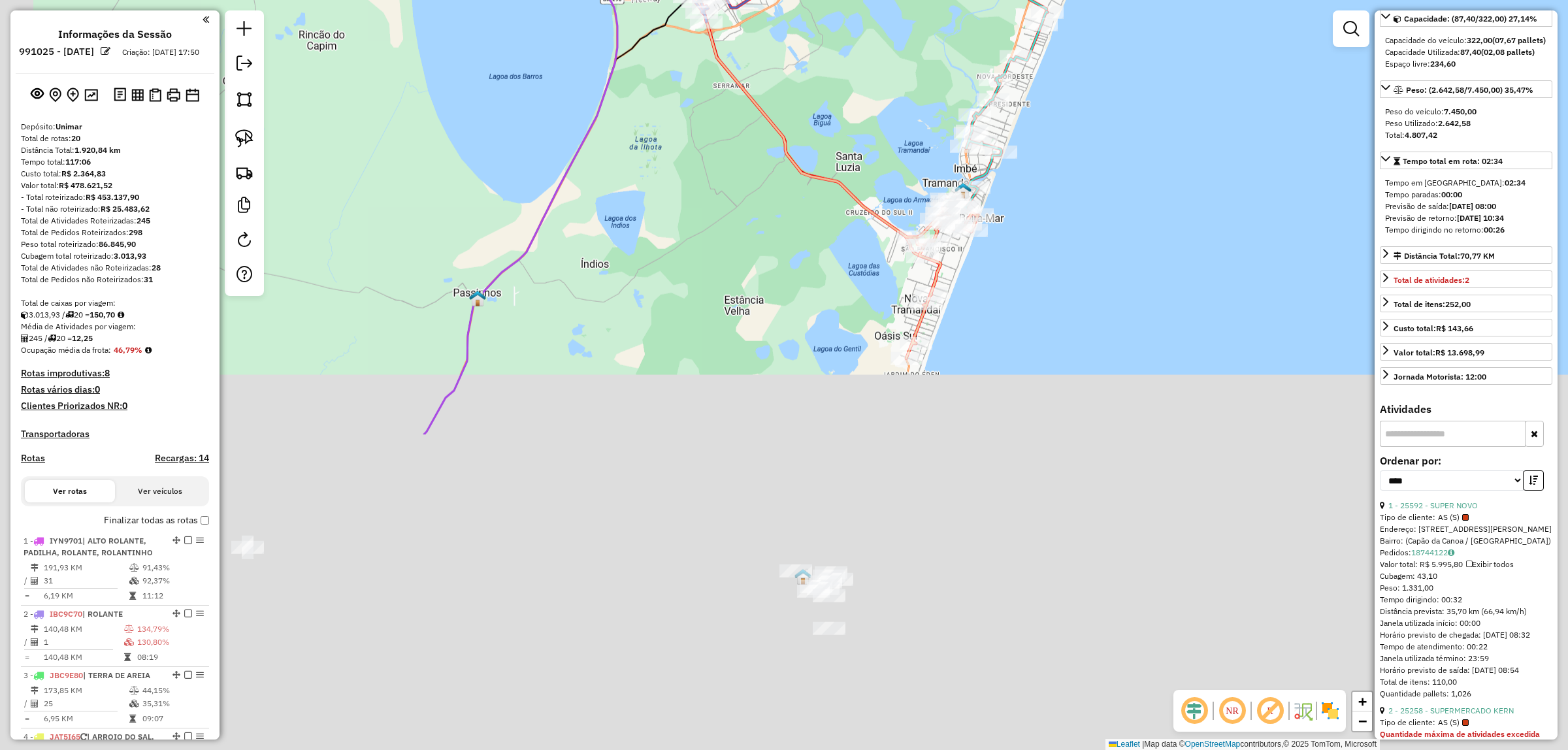
drag, startPoint x: 1080, startPoint y: 589, endPoint x: 1114, endPoint y: 181, distance: 409.4
click at [1116, 175] on div "Janela de atendimento Grade de atendimento Capacidade Transportadoras Veículos …" at bounding box center [784, 375] width 1568 height 750
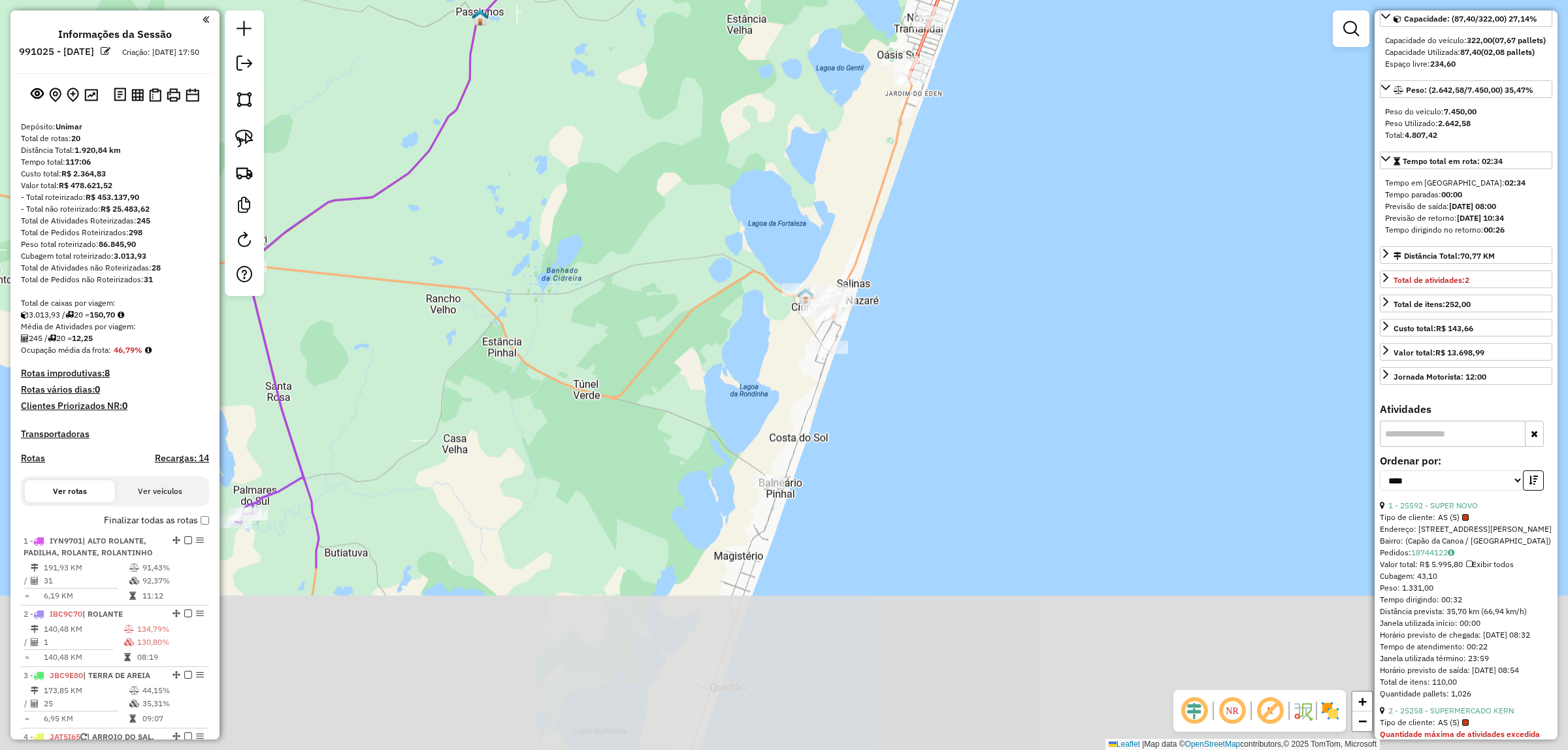
drag, startPoint x: 1033, startPoint y: 521, endPoint x: 1027, endPoint y: 259, distance: 262.1
click at [1032, 261] on div "Janela de atendimento Grade de atendimento Capacidade Transportadoras Veículos …" at bounding box center [784, 375] width 1568 height 750
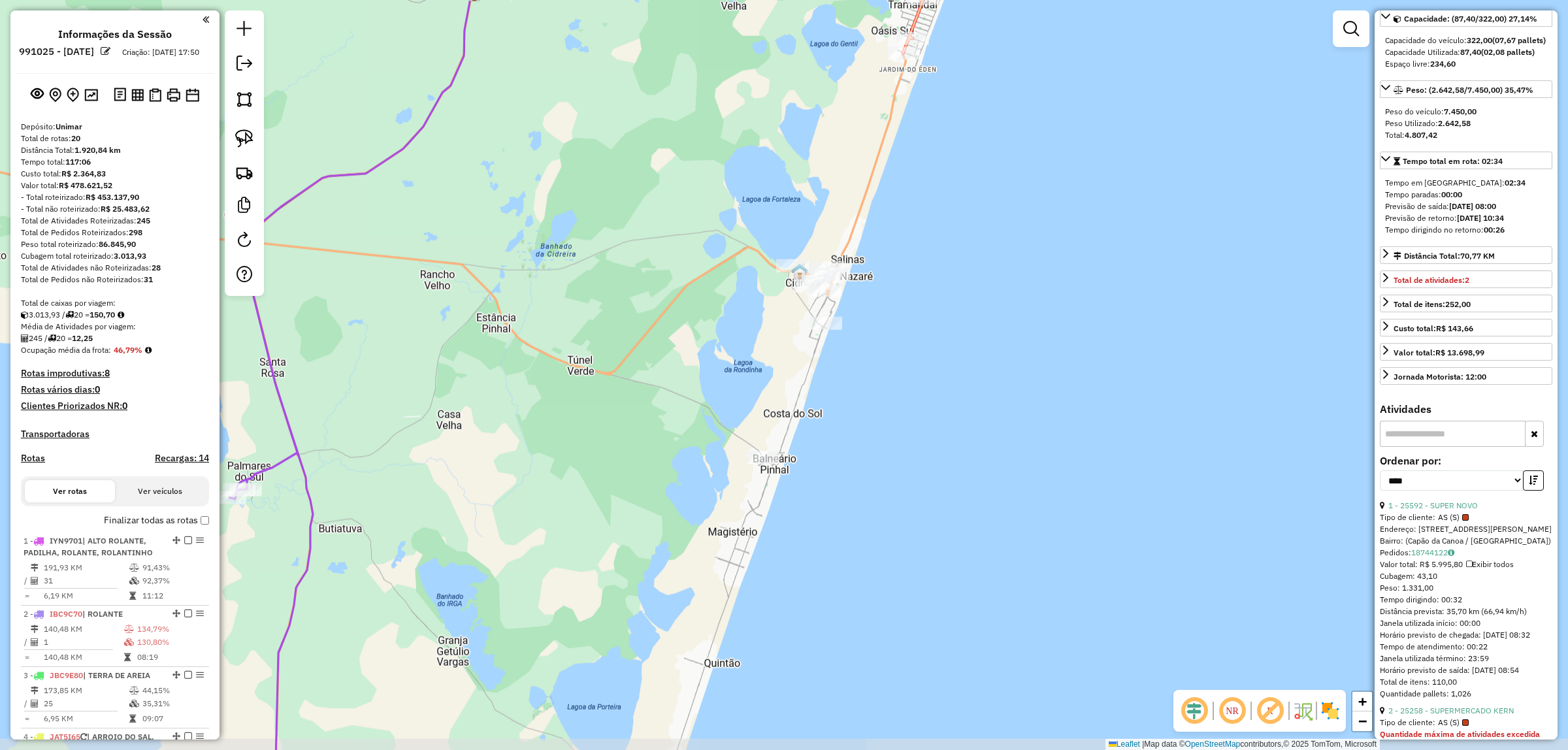
drag, startPoint x: 1001, startPoint y: 458, endPoint x: 998, endPoint y: 441, distance: 17.3
click at [998, 441] on div "Janela de atendimento Grade de atendimento Capacidade Transportadoras Veículos …" at bounding box center [784, 375] width 1568 height 750
click at [243, 144] on img at bounding box center [244, 139] width 18 height 18
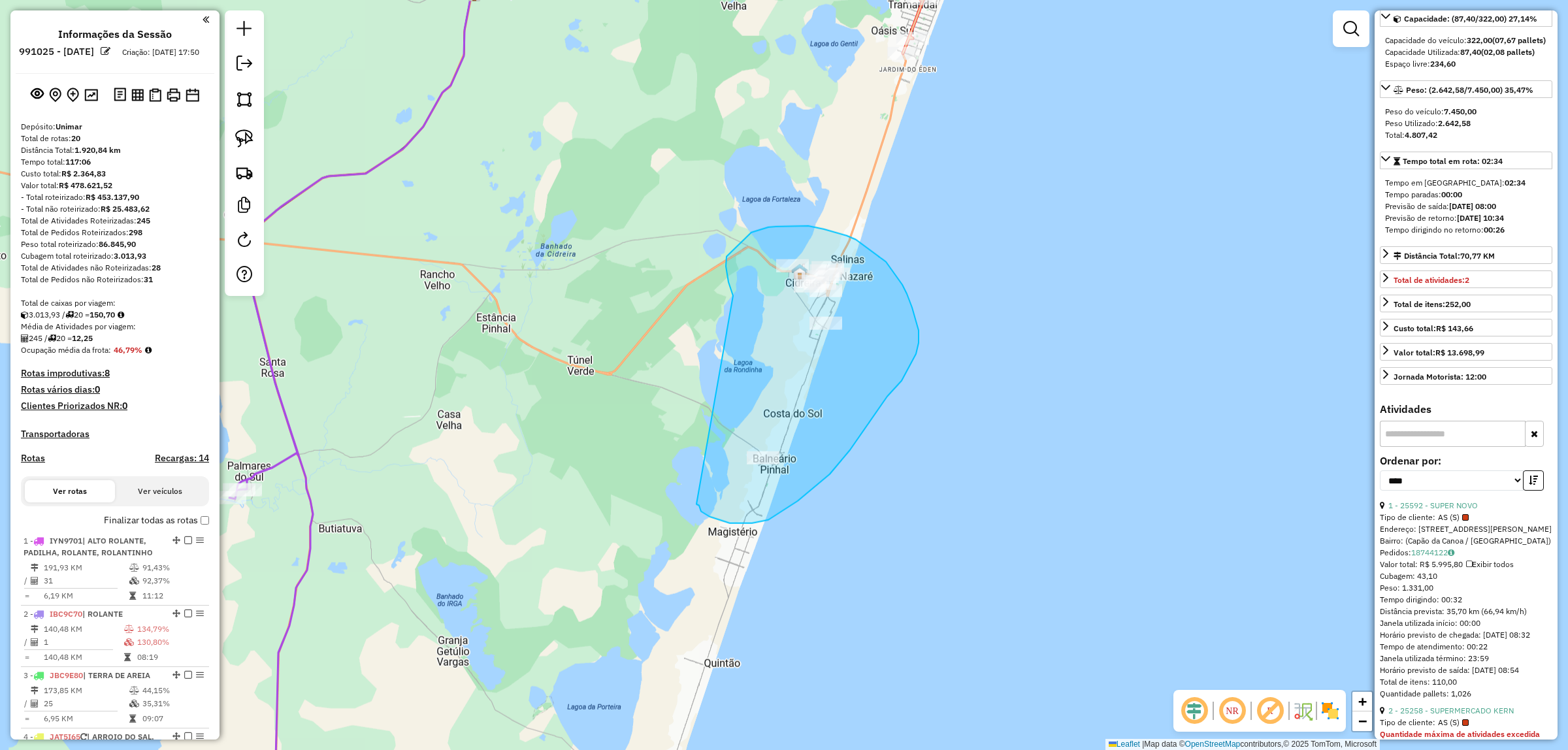
drag, startPoint x: 733, startPoint y: 296, endPoint x: 693, endPoint y: 495, distance: 203.0
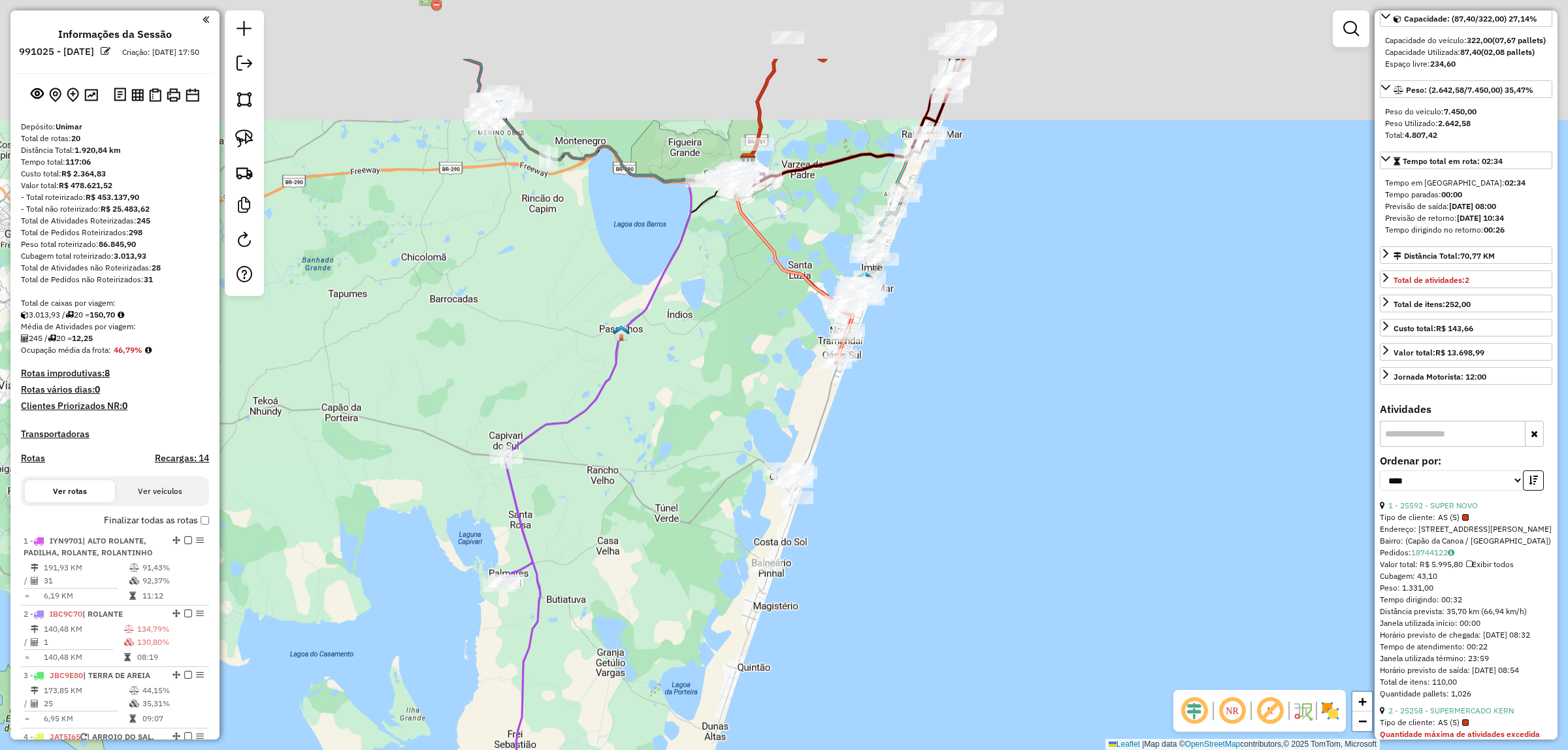
drag, startPoint x: 703, startPoint y: 563, endPoint x: 766, endPoint y: 676, distance: 129.4
click at [763, 692] on div "Janela de atendimento Grade de atendimento Capacidade Transportadoras Veículos …" at bounding box center [784, 375] width 1568 height 750
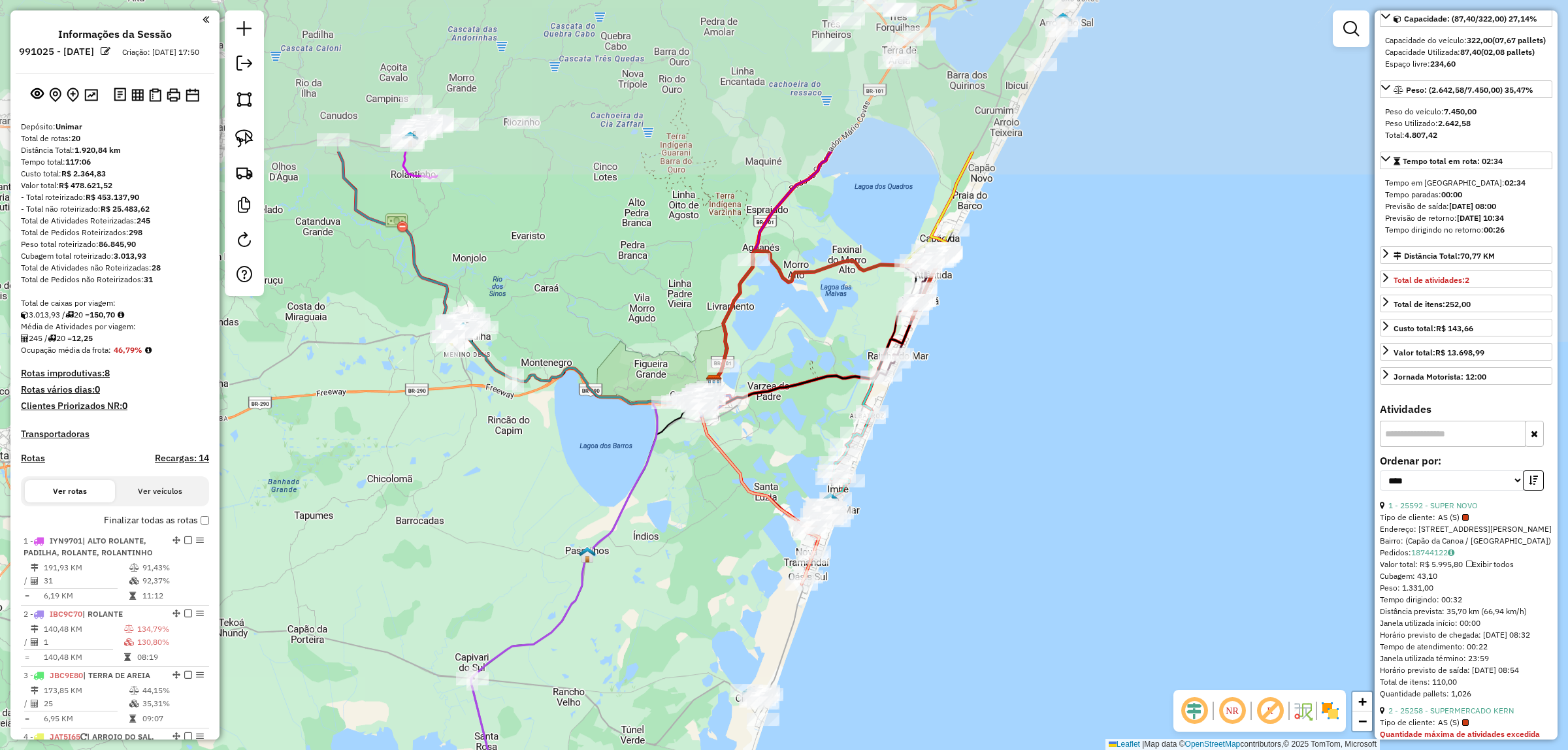
drag, startPoint x: 735, startPoint y: 347, endPoint x: 699, endPoint y: 574, distance: 229.8
click at [699, 574] on div "Janela de atendimento Grade de atendimento Capacidade Transportadoras Veículos …" at bounding box center [784, 375] width 1568 height 750
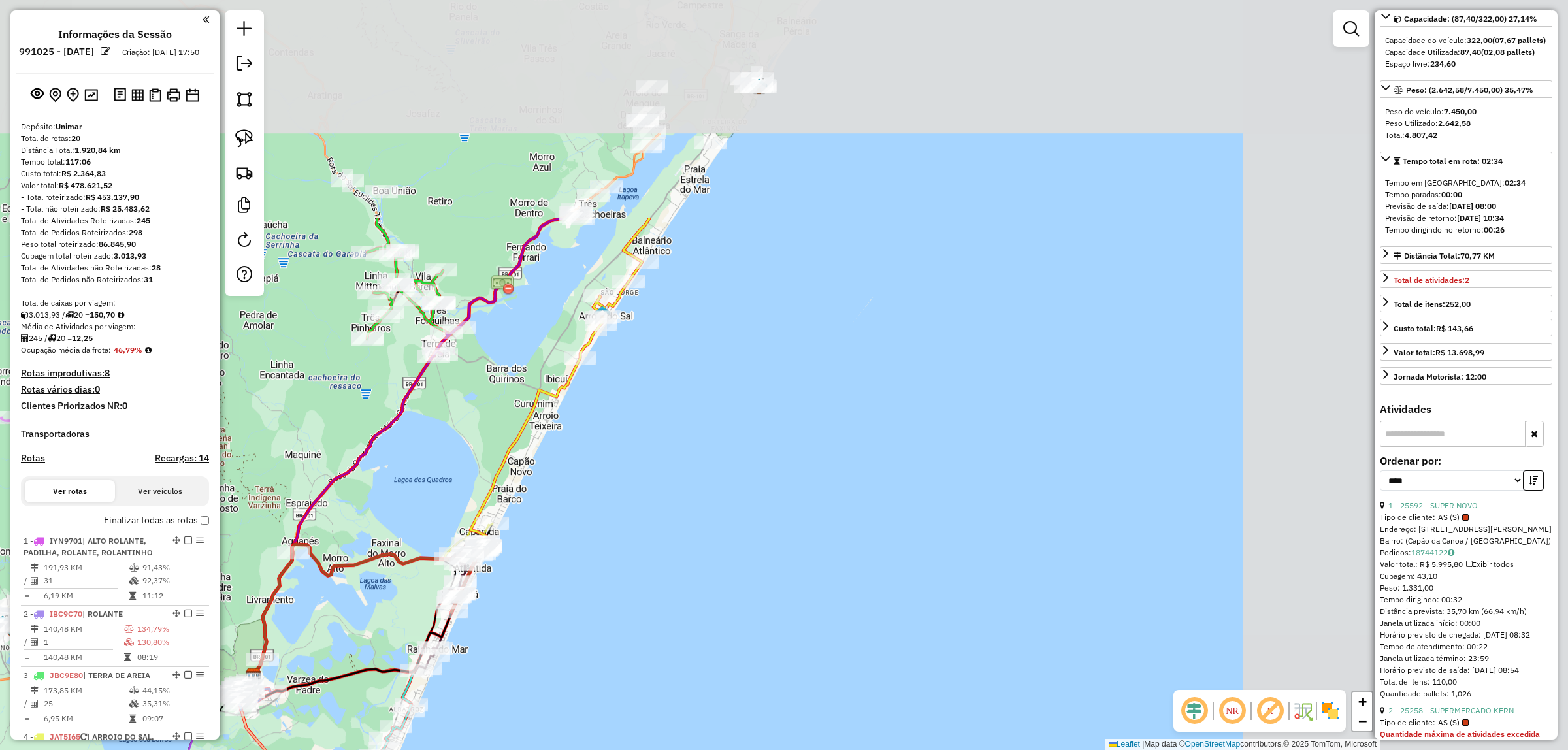
drag, startPoint x: 1088, startPoint y: 345, endPoint x: 629, endPoint y: 638, distance: 544.5
click at [629, 638] on div "Janela de atendimento Grade de atendimento Capacidade Transportadoras Veículos …" at bounding box center [784, 375] width 1568 height 750
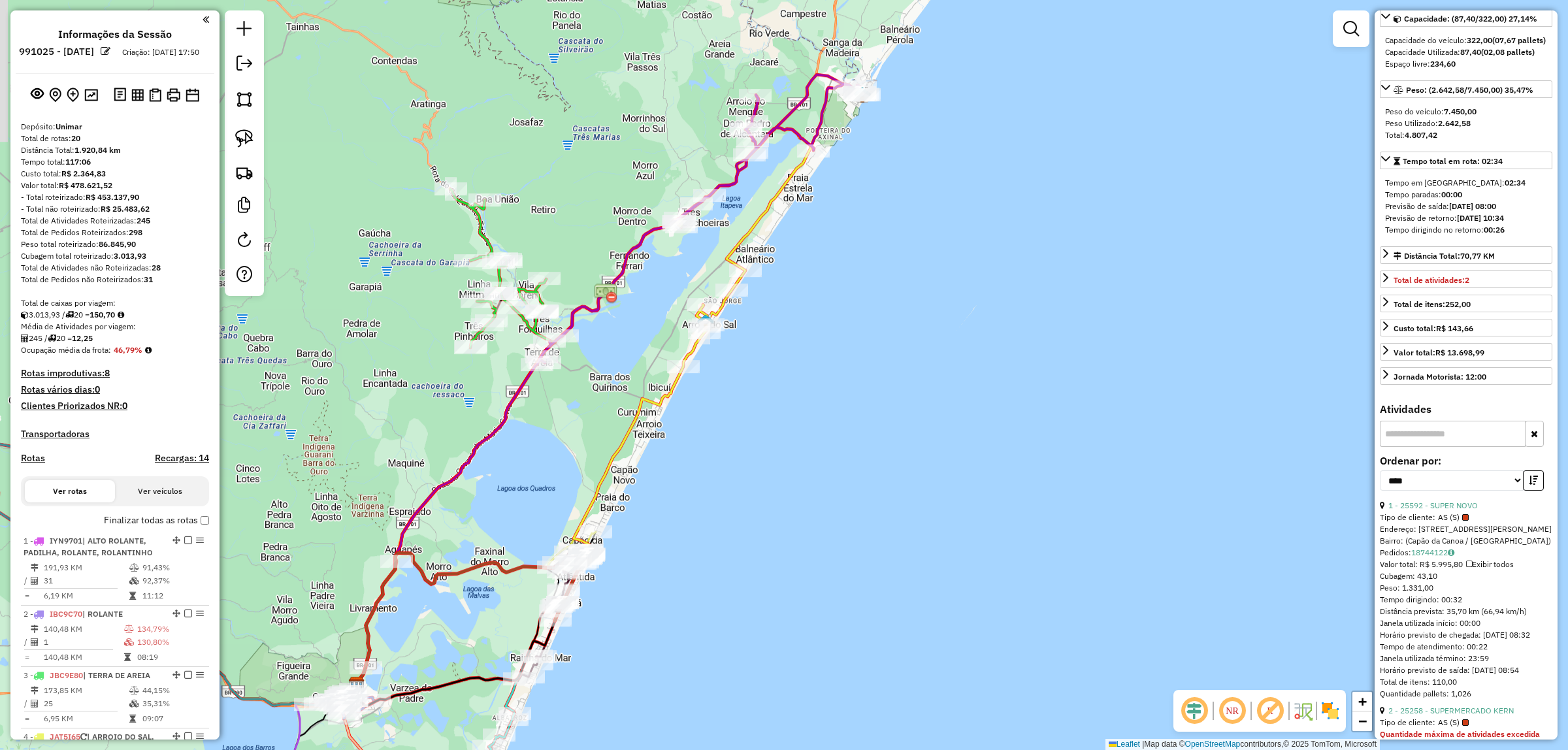
drag, startPoint x: 710, startPoint y: 452, endPoint x: 810, endPoint y: 444, distance: 100.3
click at [817, 446] on div "Janela de atendimento Grade de atendimento Capacidade Transportadoras Veículos …" at bounding box center [784, 375] width 1568 height 750
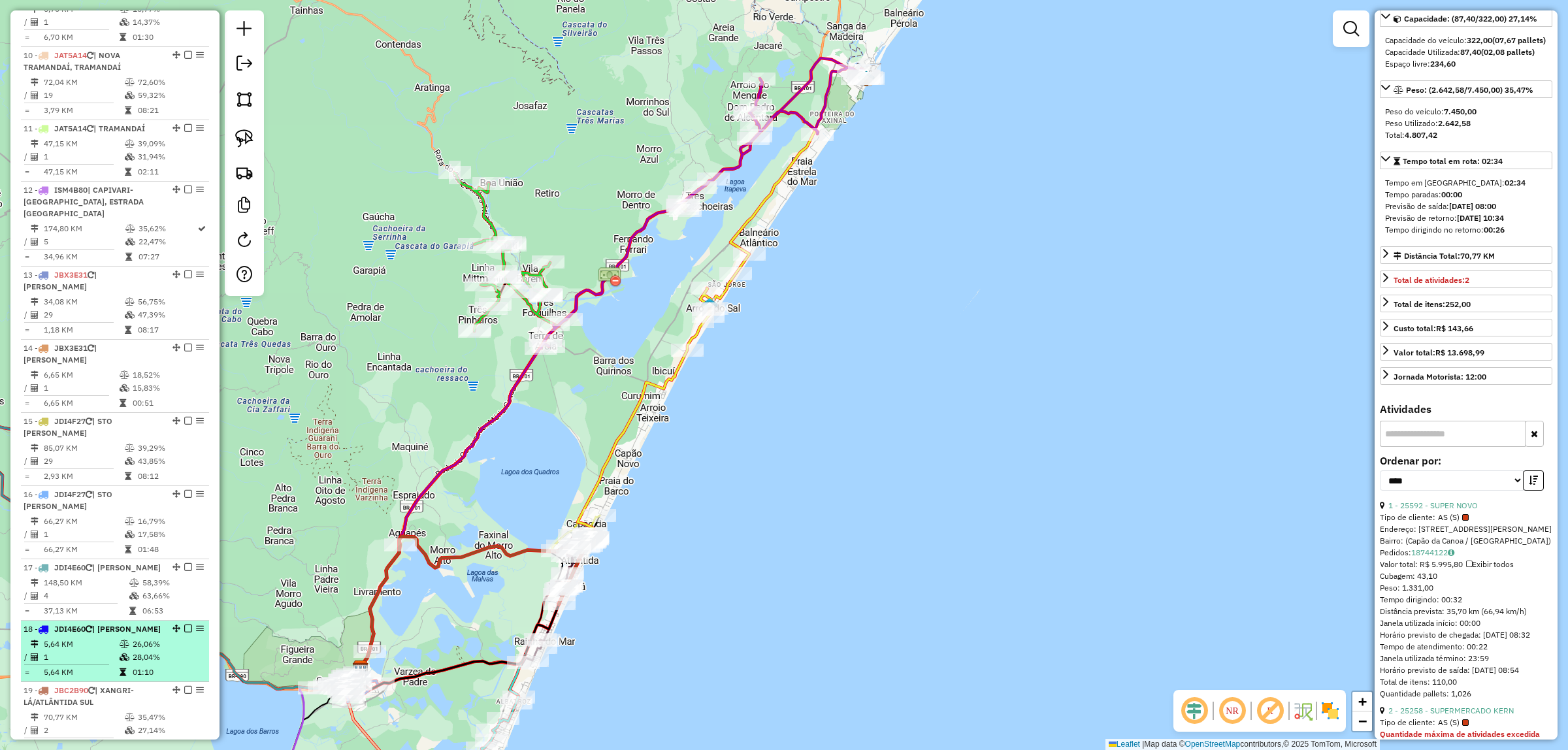
scroll to position [1225, 0]
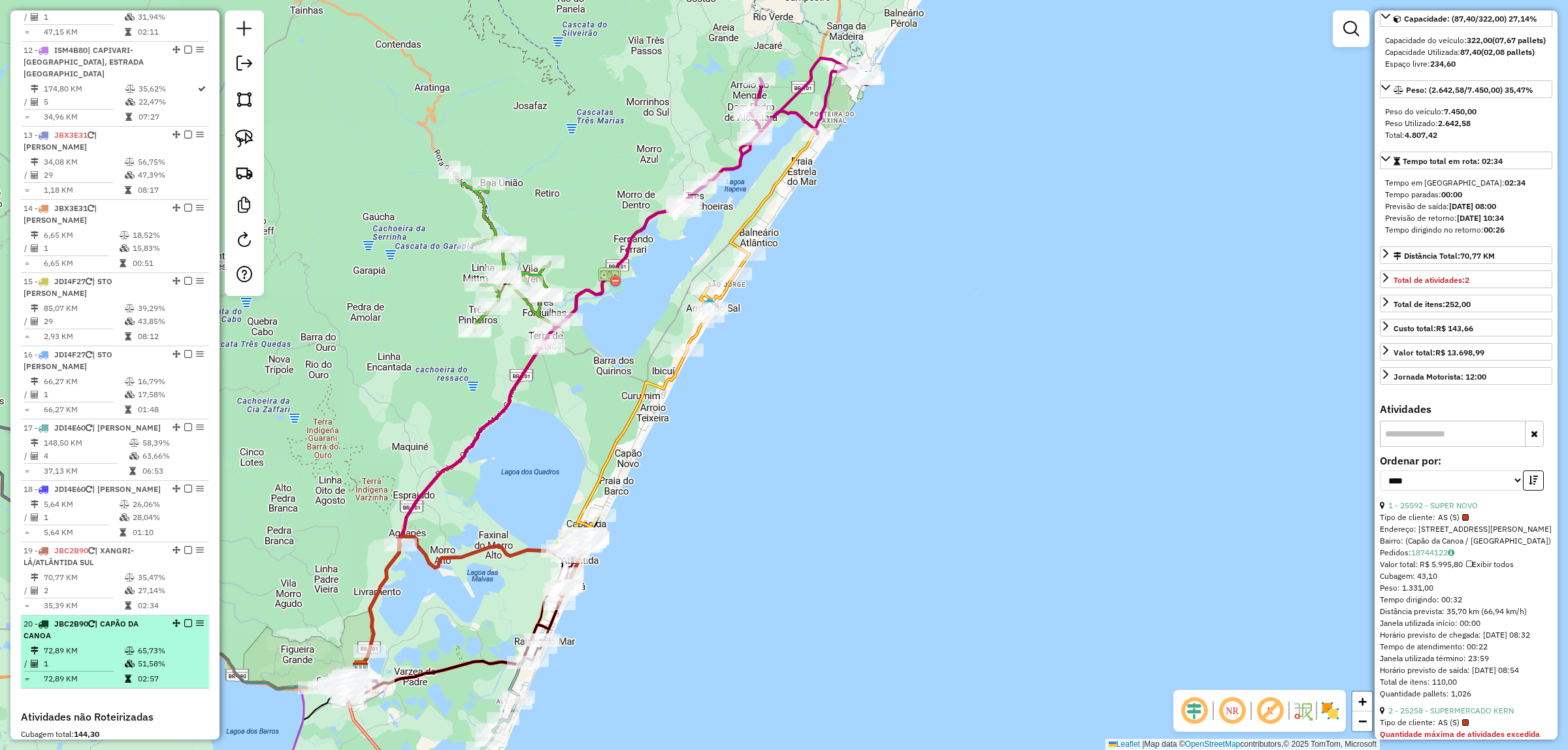
click at [80, 631] on li "20 - JBC2B90 | CAPÃO DA CANOA 72,89 KM 65,73% / 1 51,58% = 72,89 KM 02:57" at bounding box center [115, 652] width 188 height 74
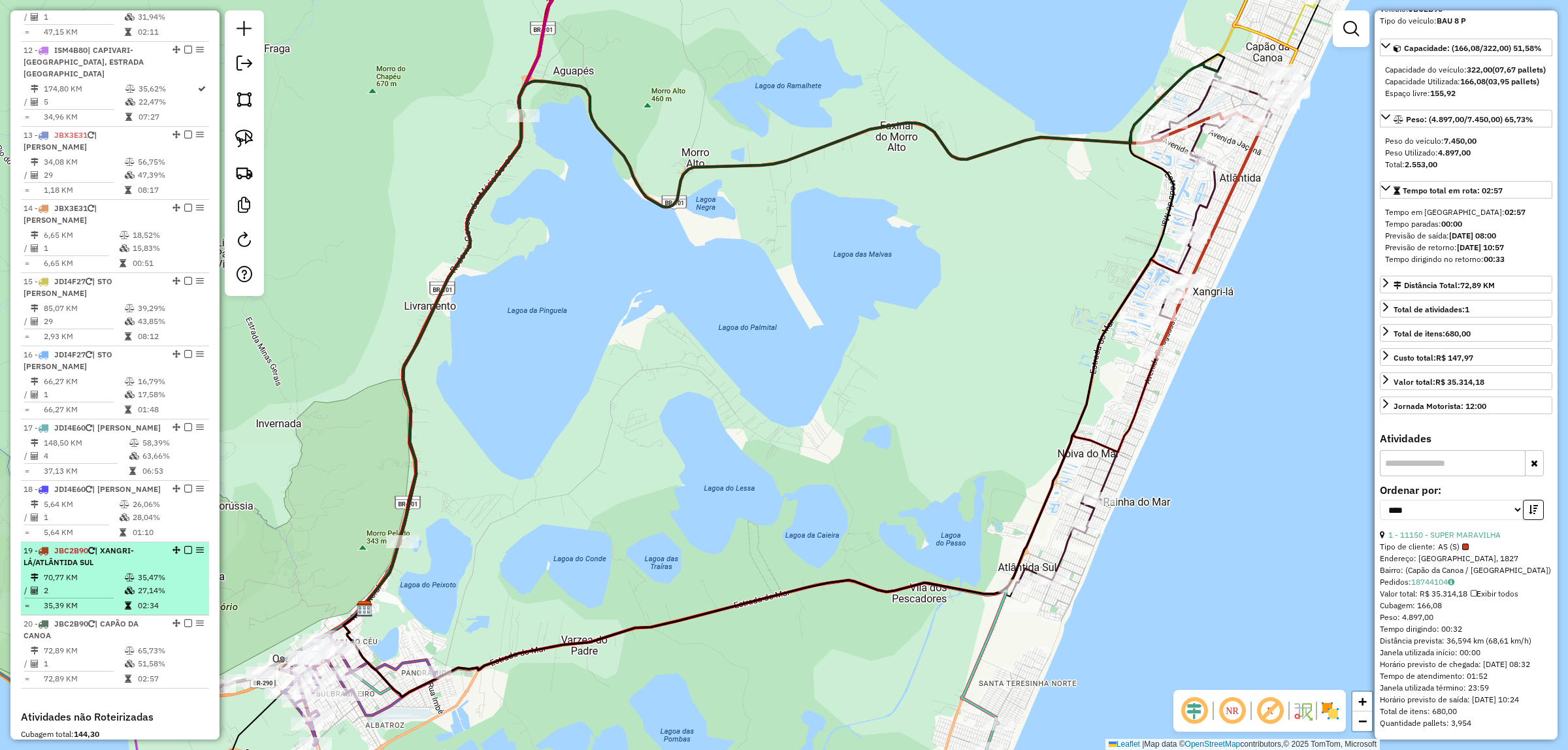
click at [106, 573] on td "70,77 KM" at bounding box center [84, 577] width 81 height 13
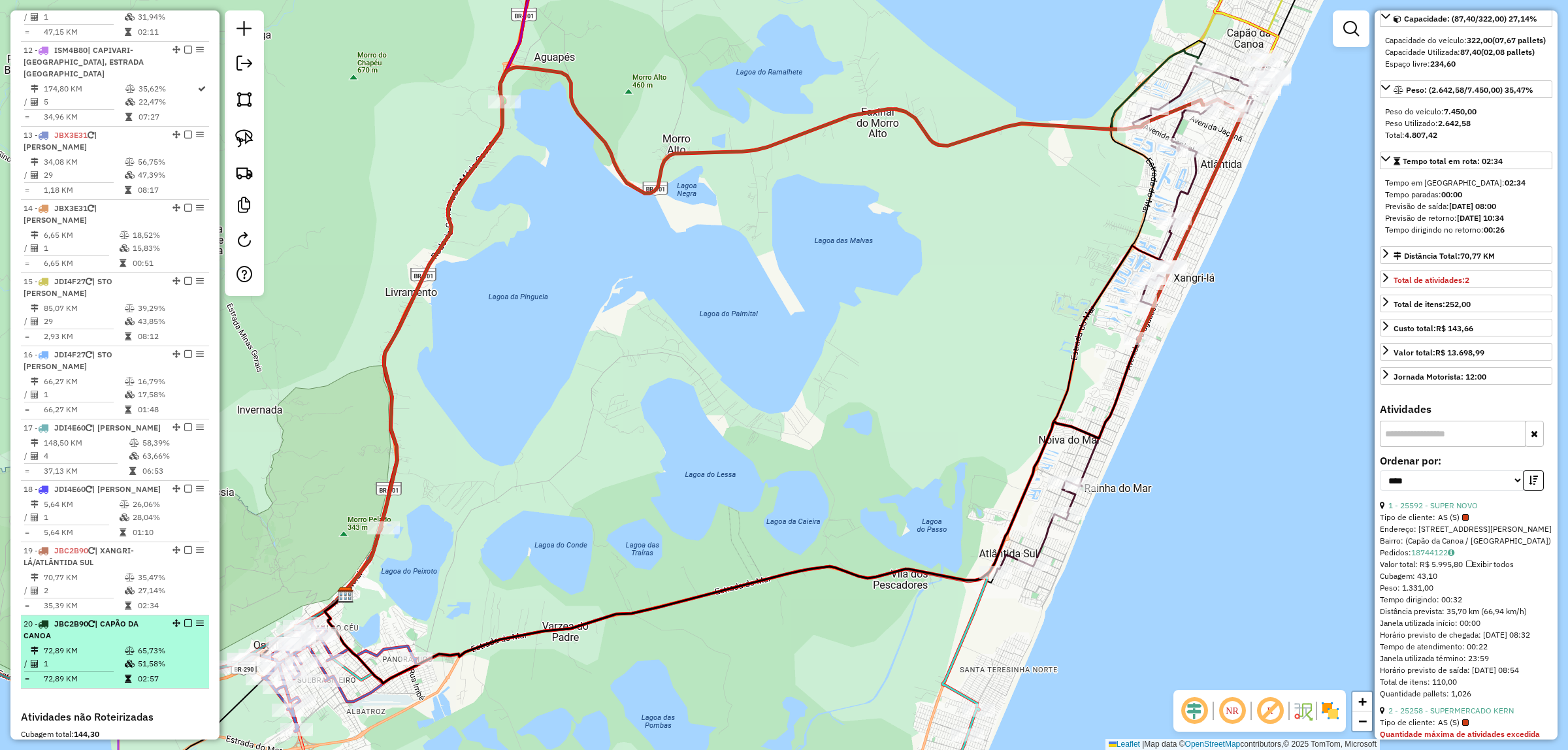
click at [83, 672] on td "72,89 KM" at bounding box center [84, 678] width 81 height 13
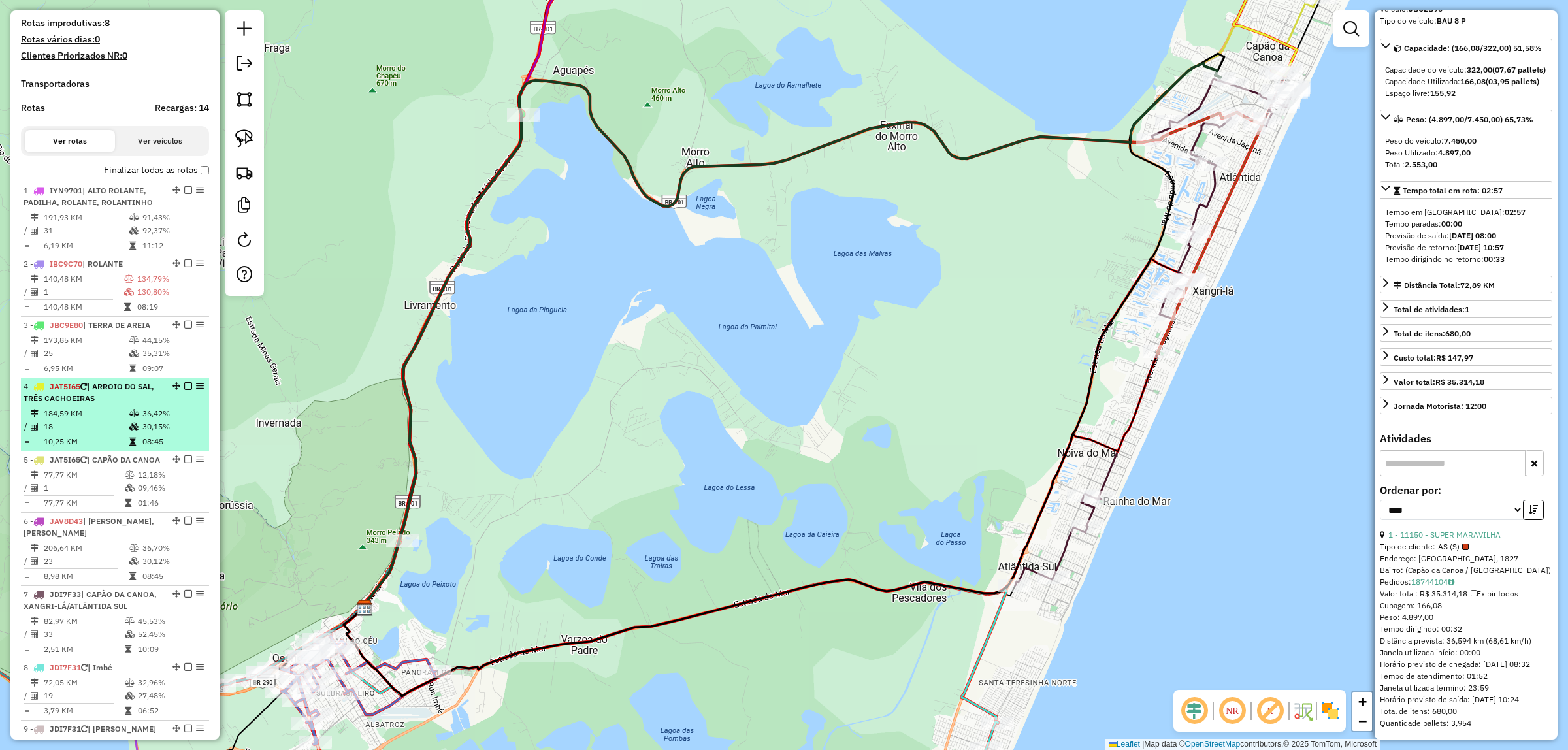
scroll to position [490, 0]
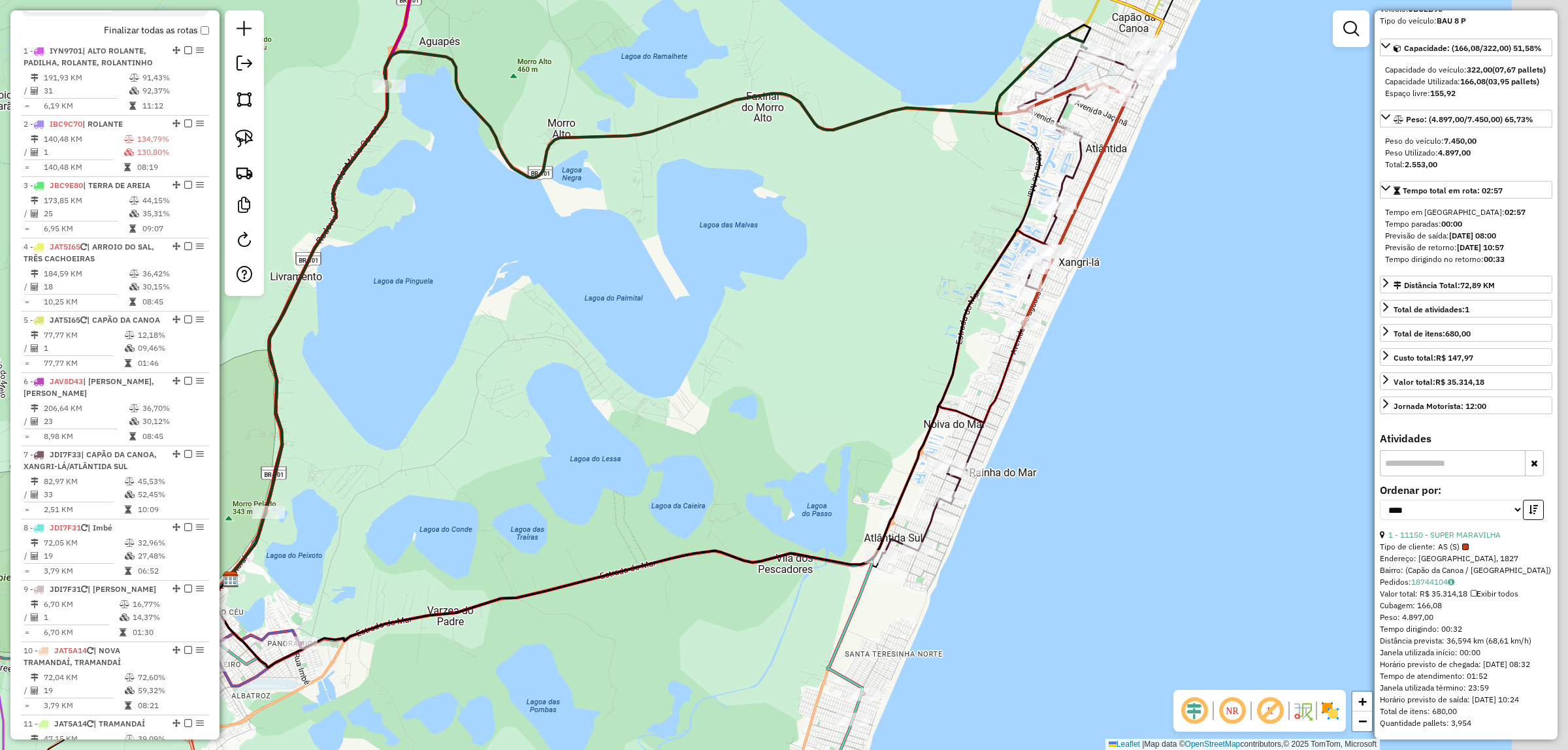
drag, startPoint x: 840, startPoint y: 449, endPoint x: 665, endPoint y: 420, distance: 177.4
click at [665, 422] on div "Janela de atendimento Grade de atendimento Capacidade Transportadoras Veículos …" at bounding box center [784, 375] width 1568 height 750
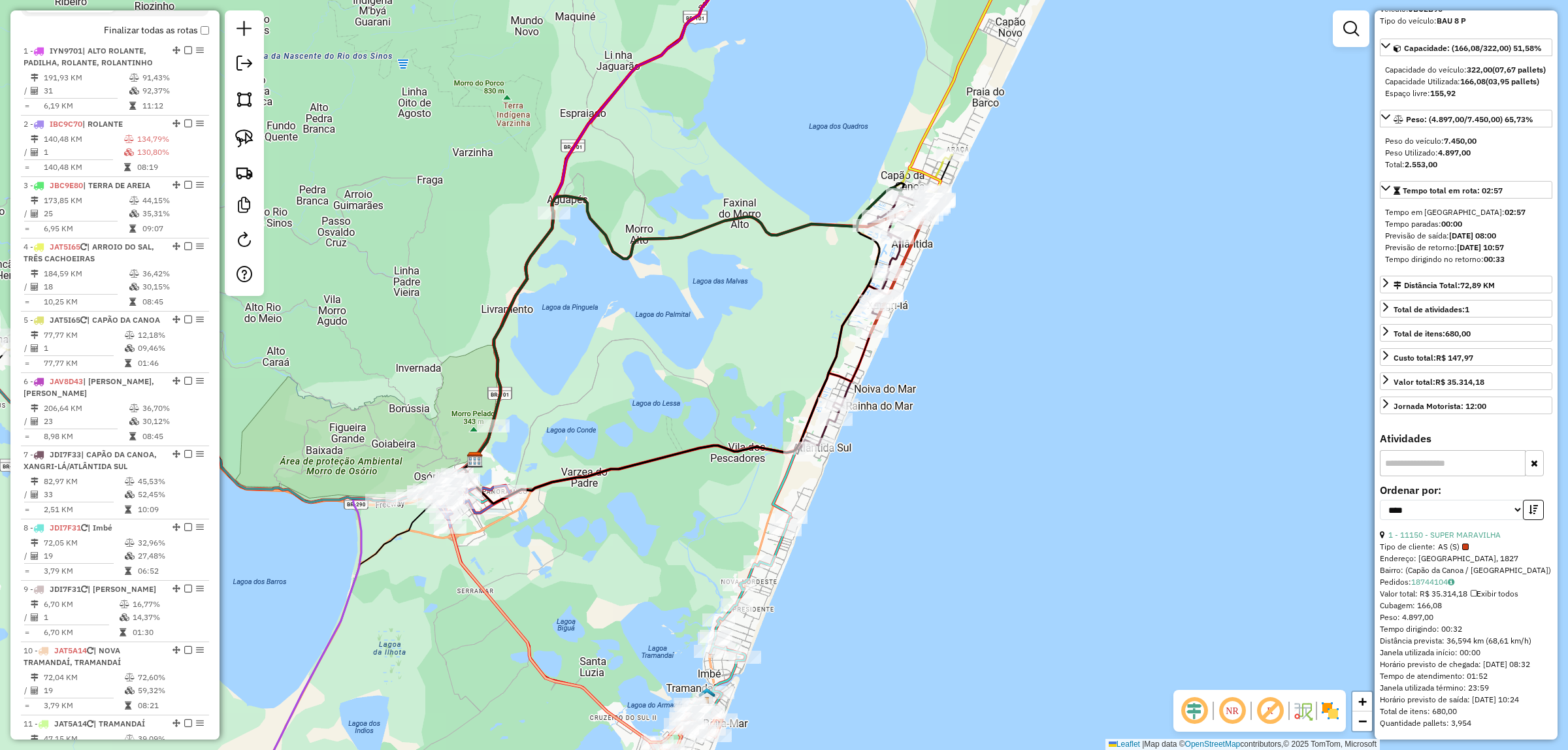
drag, startPoint x: 1116, startPoint y: 367, endPoint x: 959, endPoint y: 365, distance: 157.0
click at [959, 365] on div "Janela de atendimento Grade de atendimento Capacidade Transportadoras Veículos …" at bounding box center [784, 375] width 1568 height 750
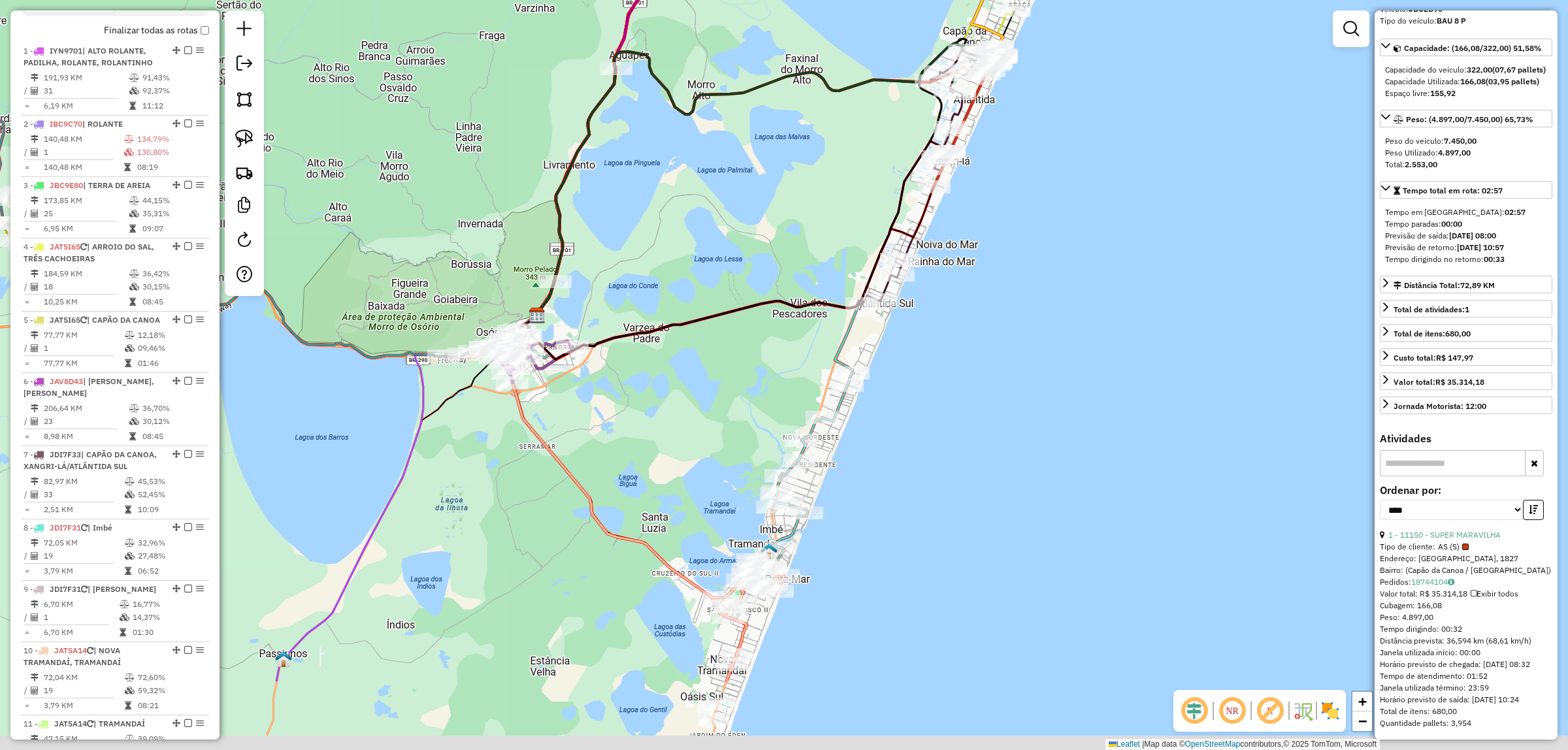
drag, startPoint x: 931, startPoint y: 491, endPoint x: 1013, endPoint y: 305, distance: 203.3
click at [1013, 305] on div "Janela de atendimento Grade de atendimento Capacidade Transportadoras Veículos …" at bounding box center [784, 375] width 1568 height 750
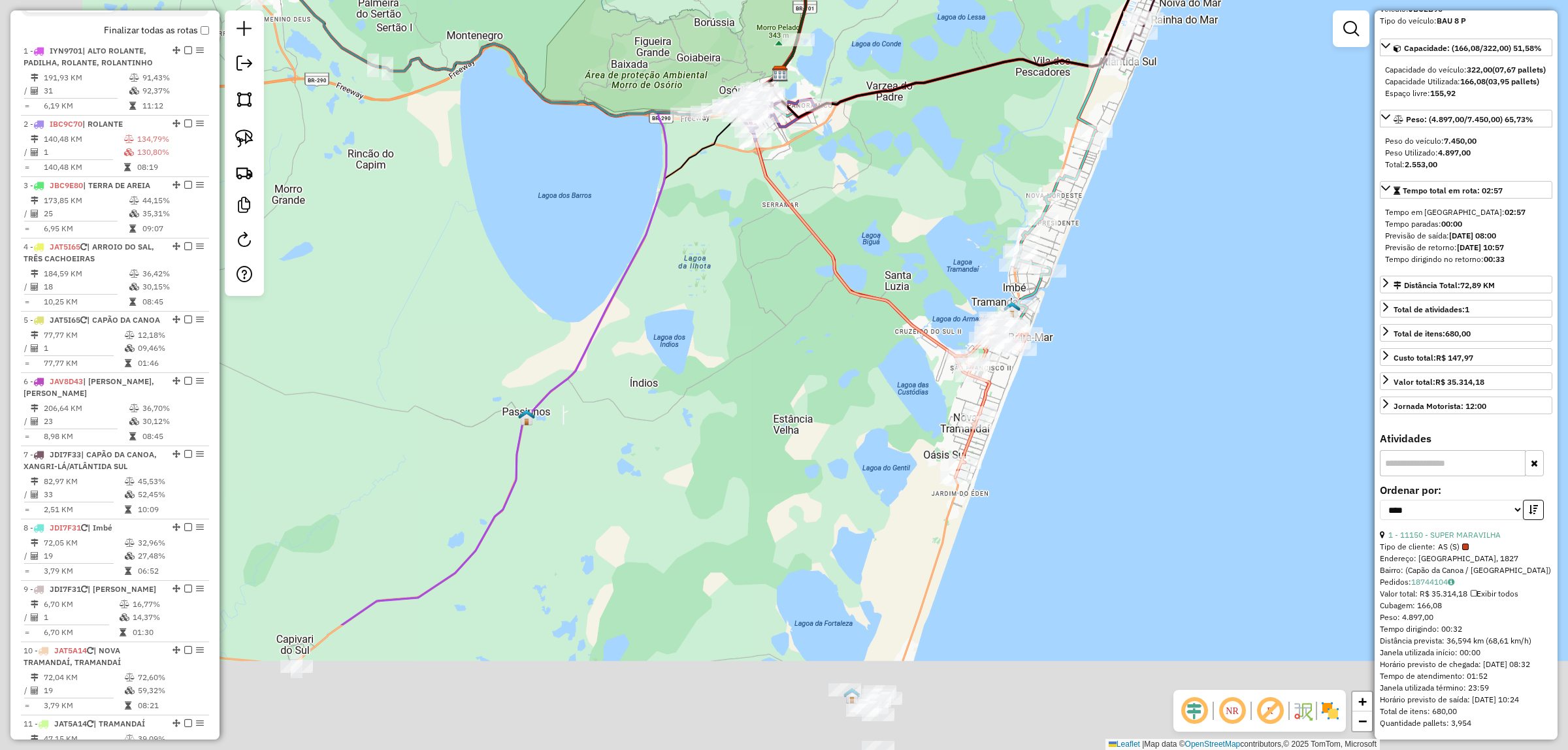
drag, startPoint x: 716, startPoint y: 325, endPoint x: 795, endPoint y: 267, distance: 98.0
click at [797, 266] on div "Janela de atendimento Grade de atendimento Capacidade Transportadoras Veículos …" at bounding box center [784, 375] width 1568 height 750
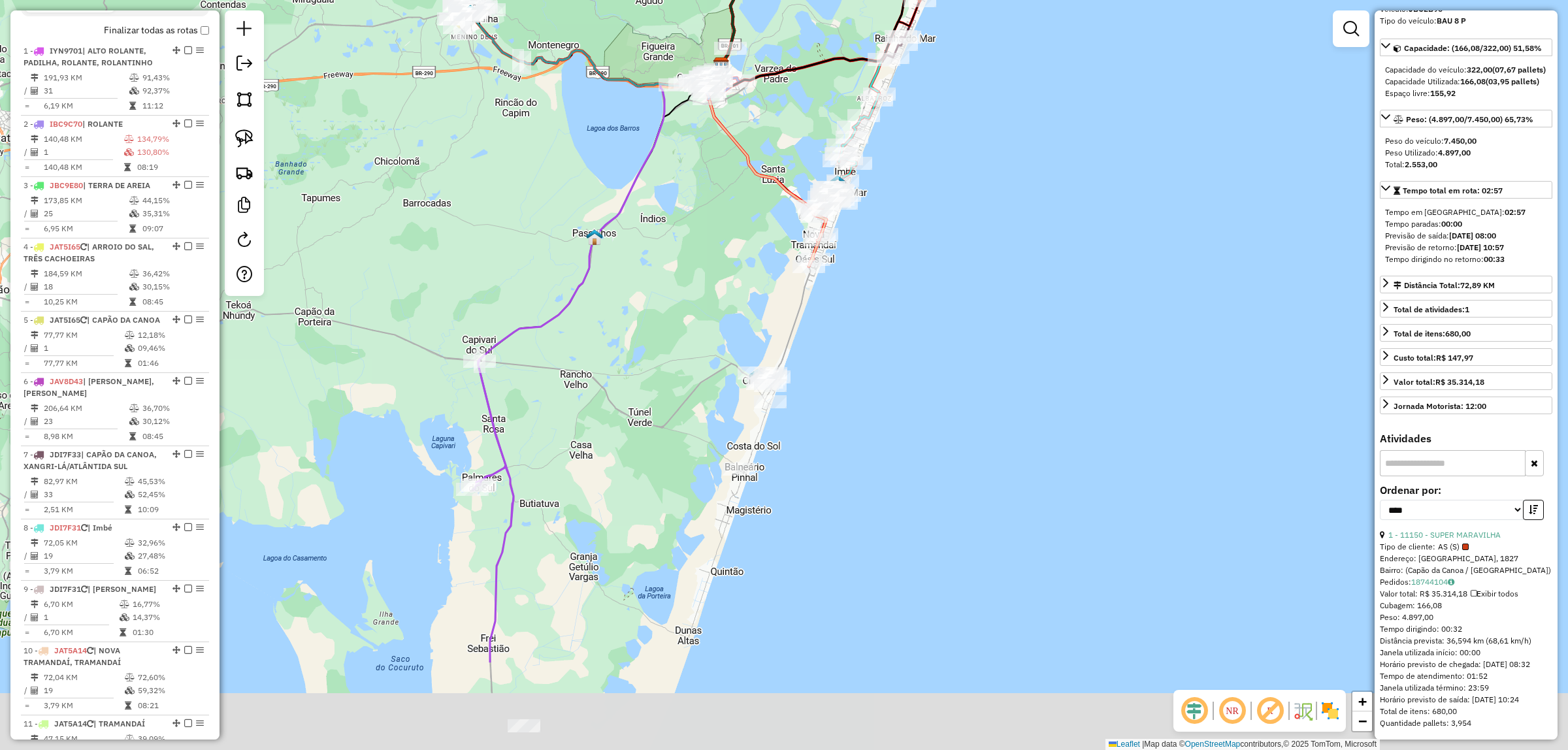
drag, startPoint x: 891, startPoint y: 604, endPoint x: 872, endPoint y: 455, distance: 150.2
click at [882, 450] on div "Janela de atendimento Grade de atendimento Capacidade Transportadoras Veículos …" at bounding box center [784, 375] width 1568 height 750
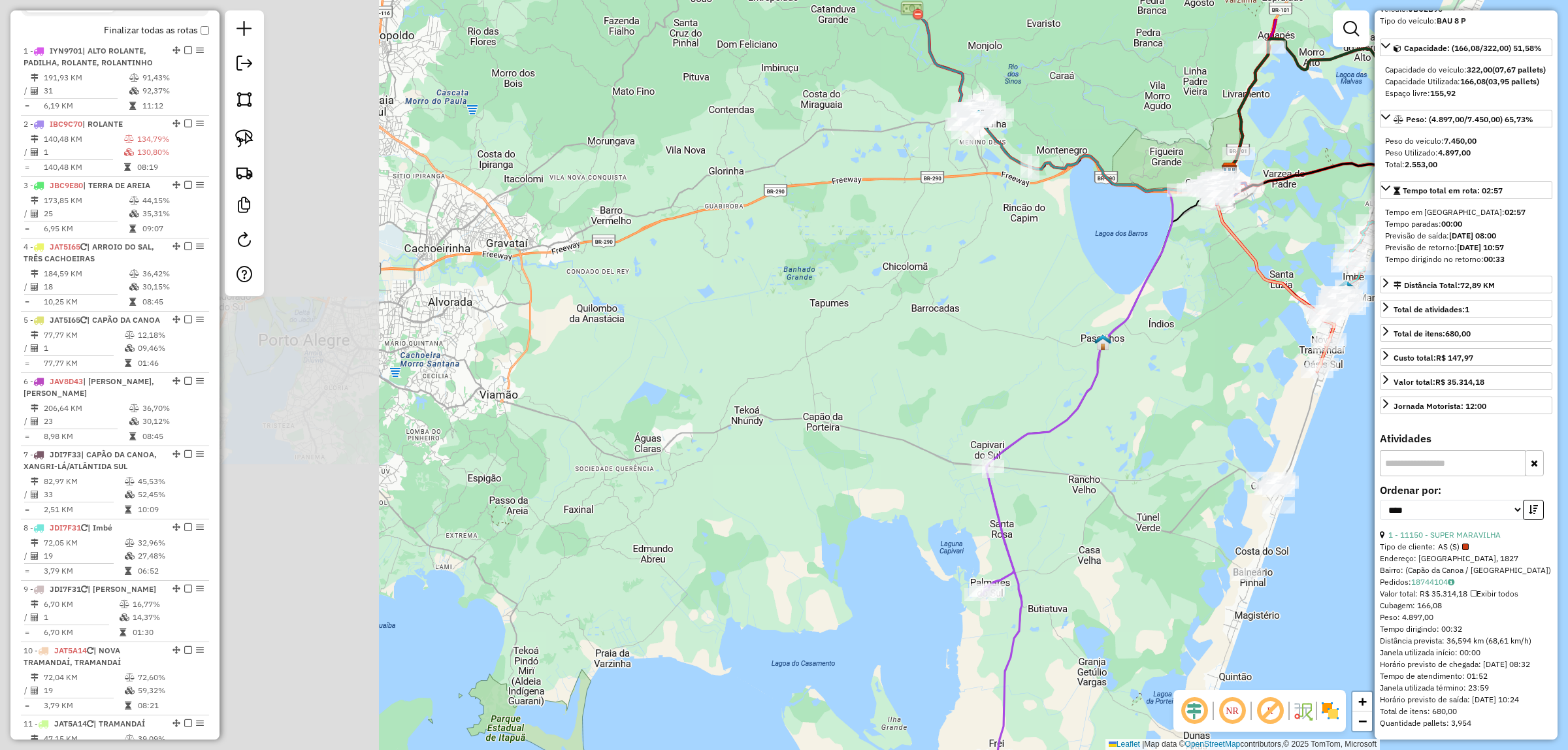
drag, startPoint x: 540, startPoint y: 416, endPoint x: 1098, endPoint y: 523, distance: 568.2
click at [1127, 528] on div "Janela de atendimento Grade de atendimento Capacidade Transportadoras Veículos …" at bounding box center [784, 375] width 1568 height 750
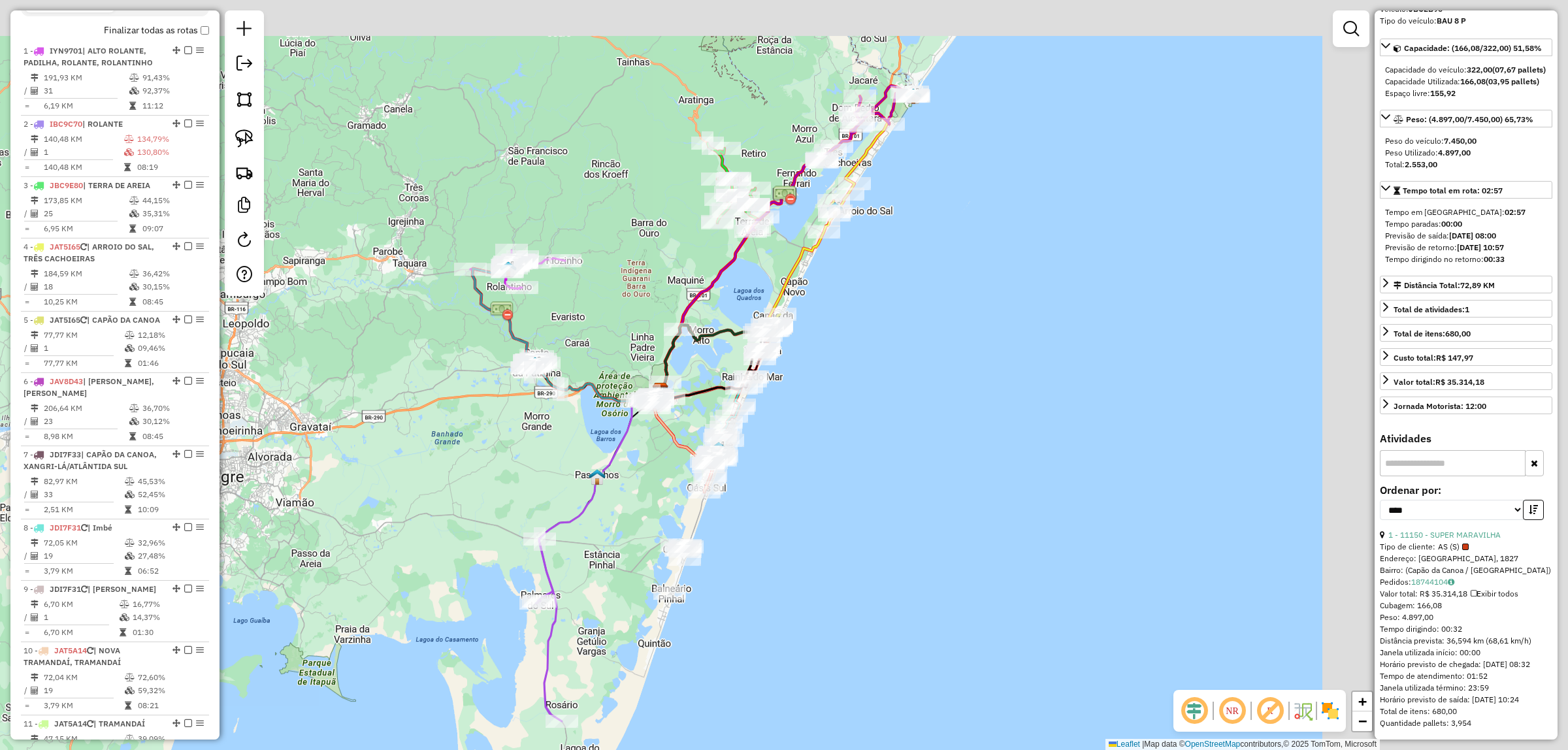
drag, startPoint x: 642, startPoint y: 379, endPoint x: 272, endPoint y: 494, distance: 387.5
click at [272, 494] on div "Janela de atendimento Grade de atendimento Capacidade Transportadoras Veículos …" at bounding box center [784, 375] width 1568 height 750
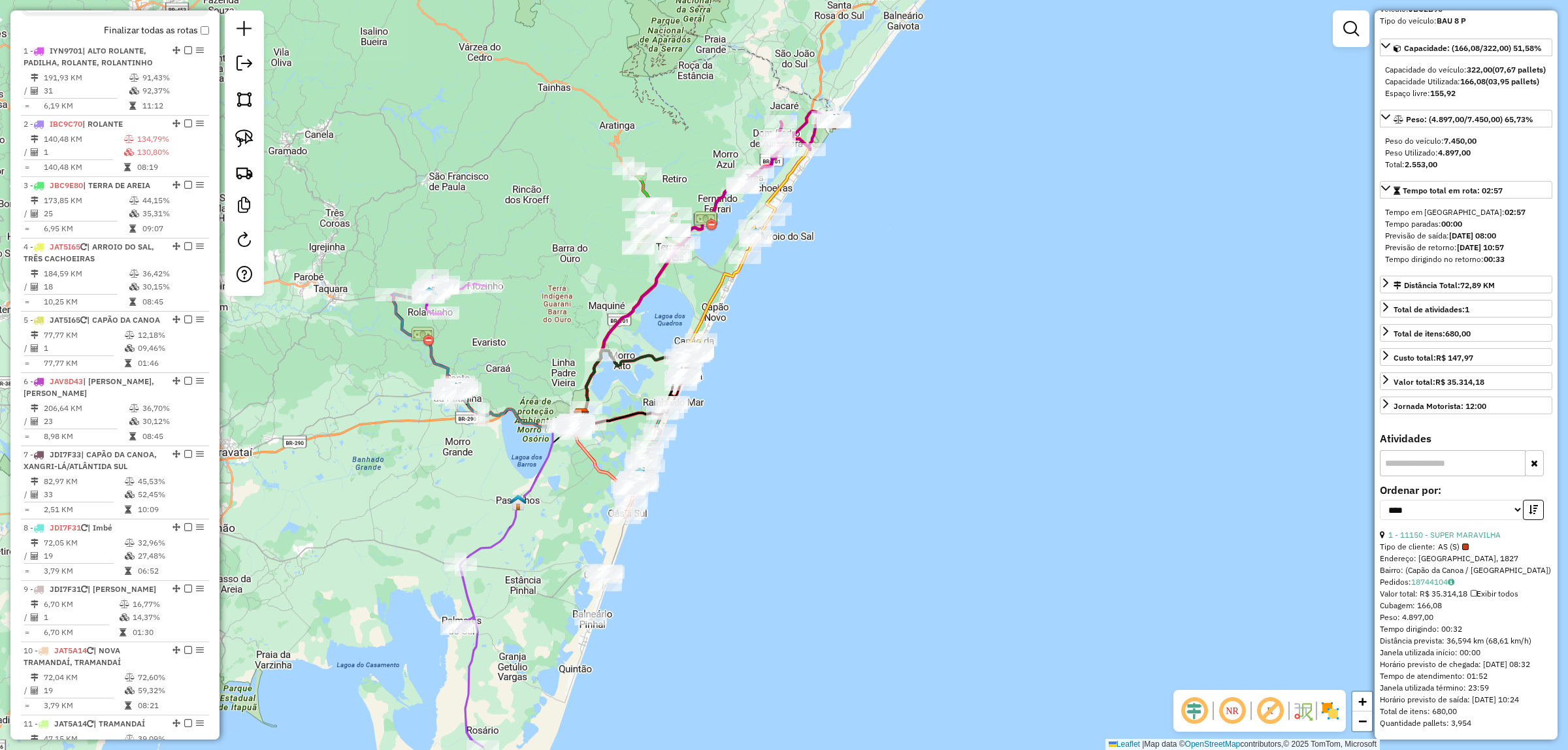
click at [801, 249] on div "Janela de atendimento Grade de atendimento Capacidade Transportadoras Veículos …" at bounding box center [784, 375] width 1568 height 750
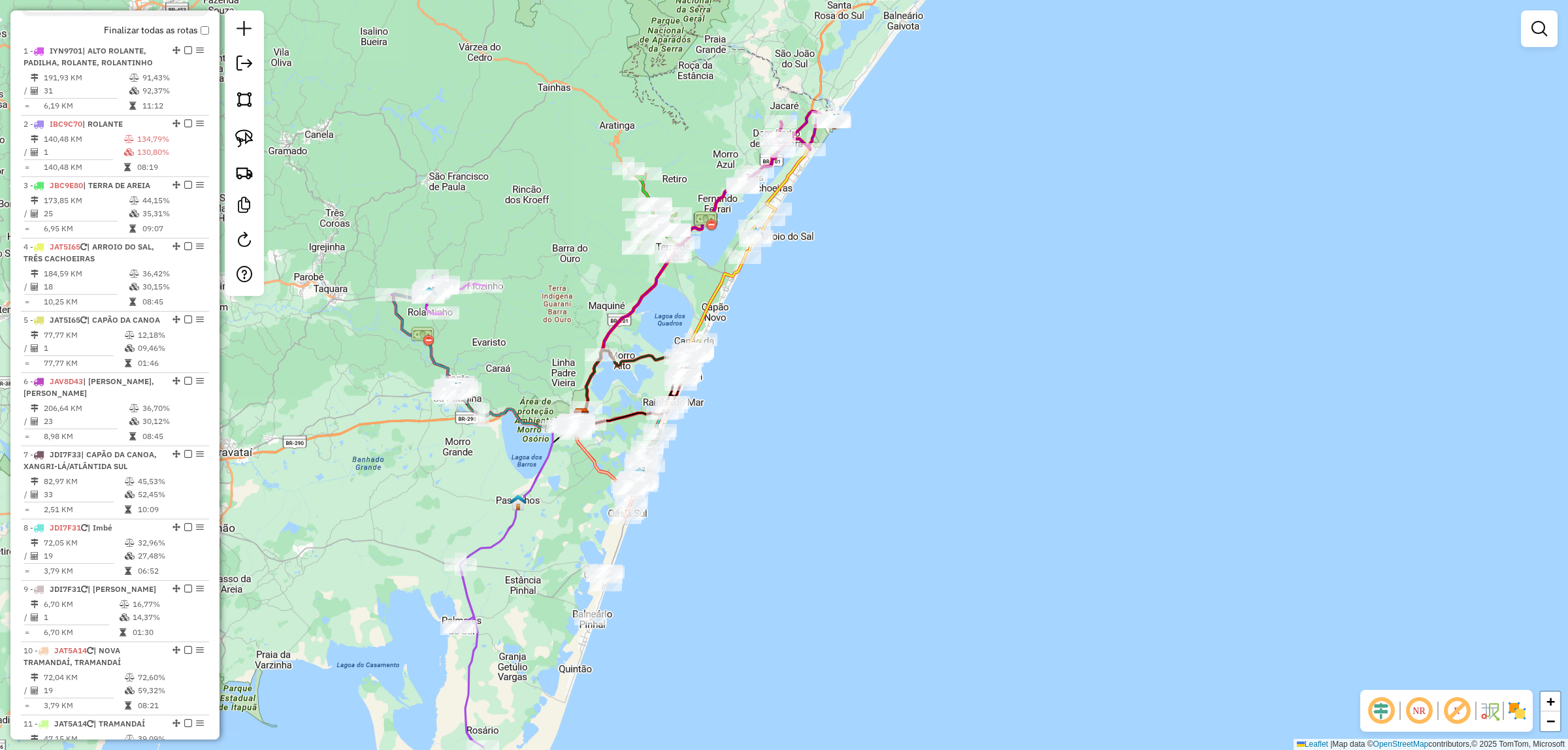
click at [778, 258] on div "Janela de atendimento Grade de atendimento Capacidade Transportadoras Veículos …" at bounding box center [784, 375] width 1568 height 750
click at [698, 332] on icon at bounding box center [749, 244] width 119 height 212
select select "*********"
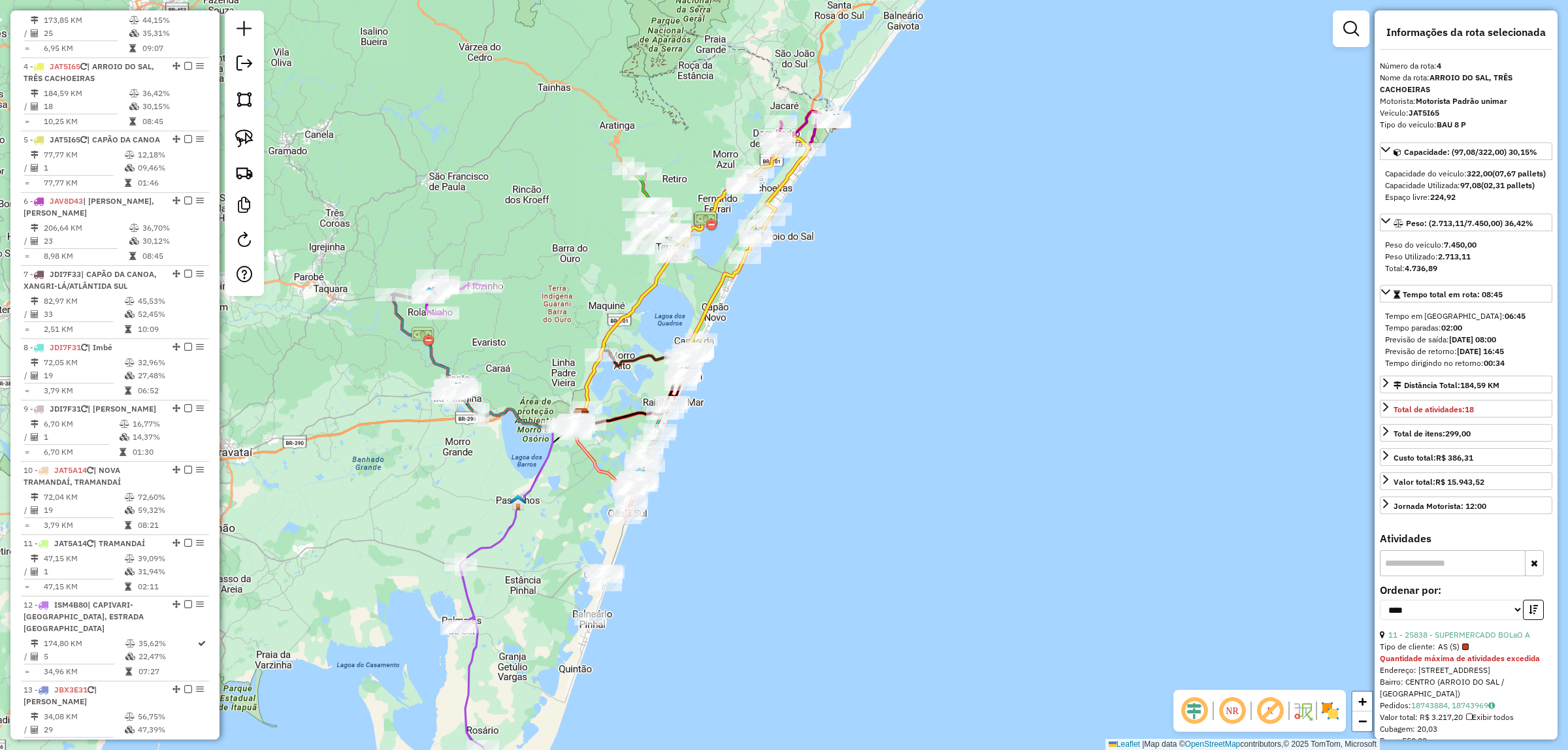
scroll to position [730, 0]
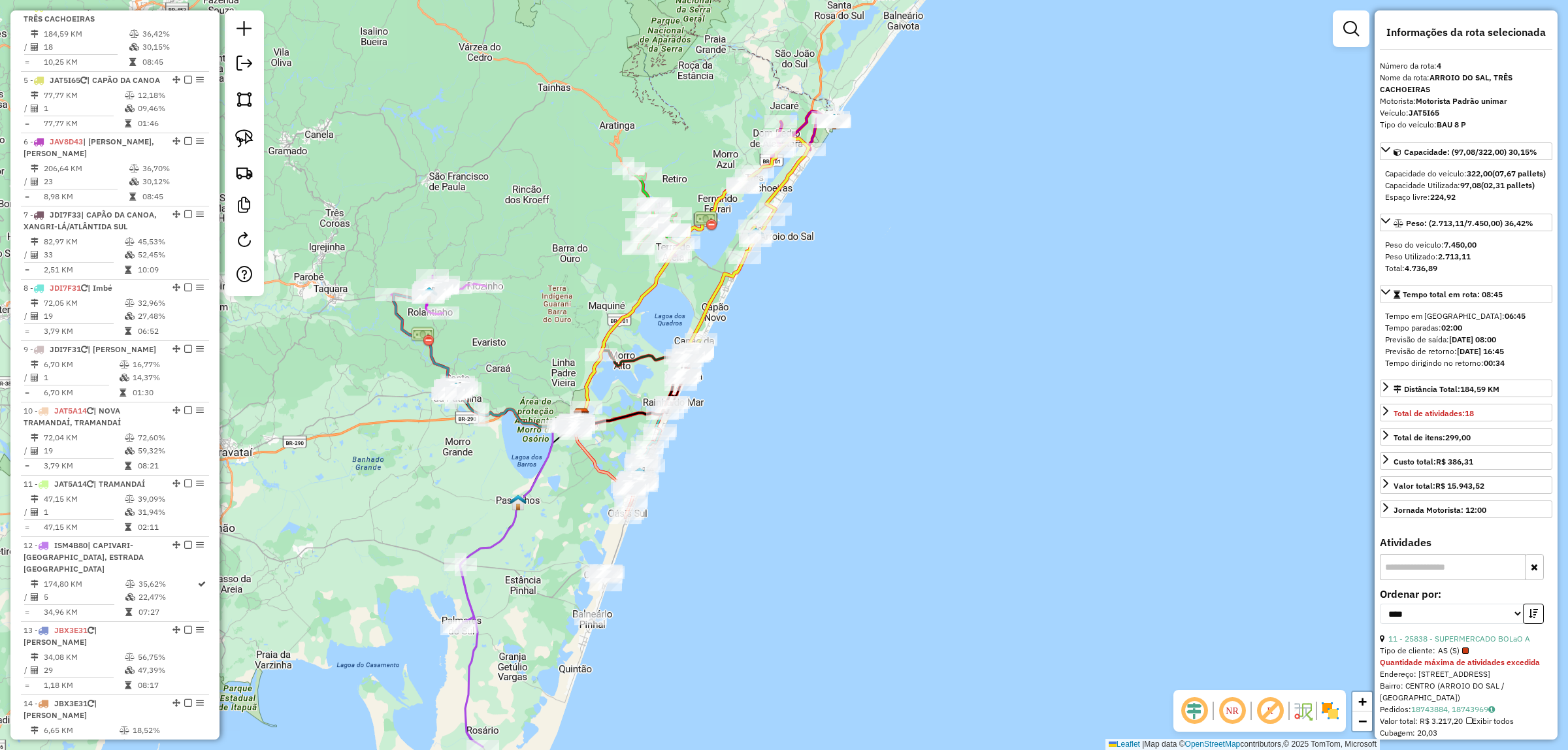
drag, startPoint x: 848, startPoint y: 319, endPoint x: 825, endPoint y: 334, distance: 27.5
click at [849, 315] on div "Janela de atendimento Grade de atendimento Capacidade Transportadoras Veículos …" at bounding box center [784, 375] width 1568 height 750
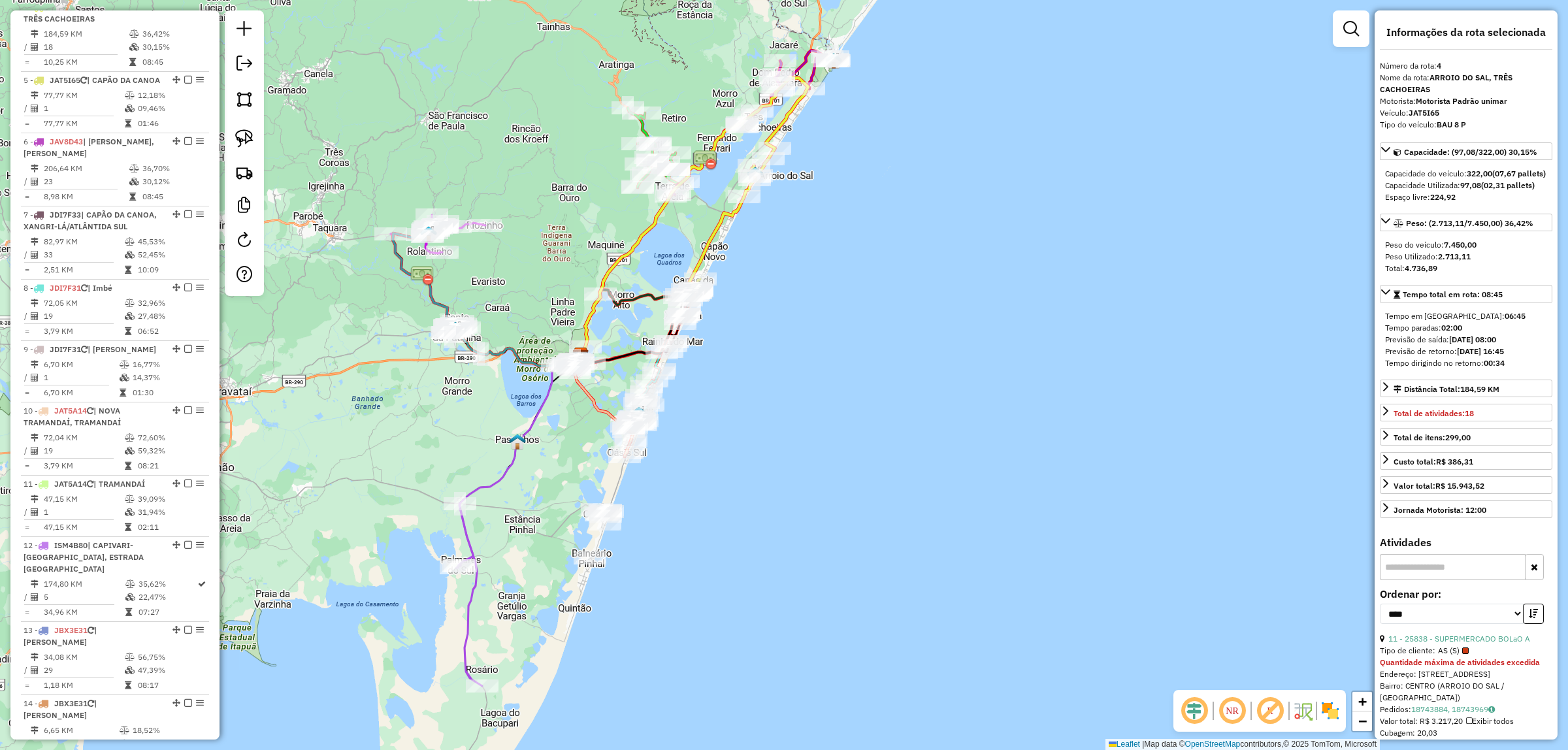
drag, startPoint x: 855, startPoint y: 406, endPoint x: 852, endPoint y: 349, distance: 57.1
click at [852, 349] on div "Janela de atendimento Grade de atendimento Capacidade Transportadoras Veículos …" at bounding box center [784, 375] width 1568 height 750
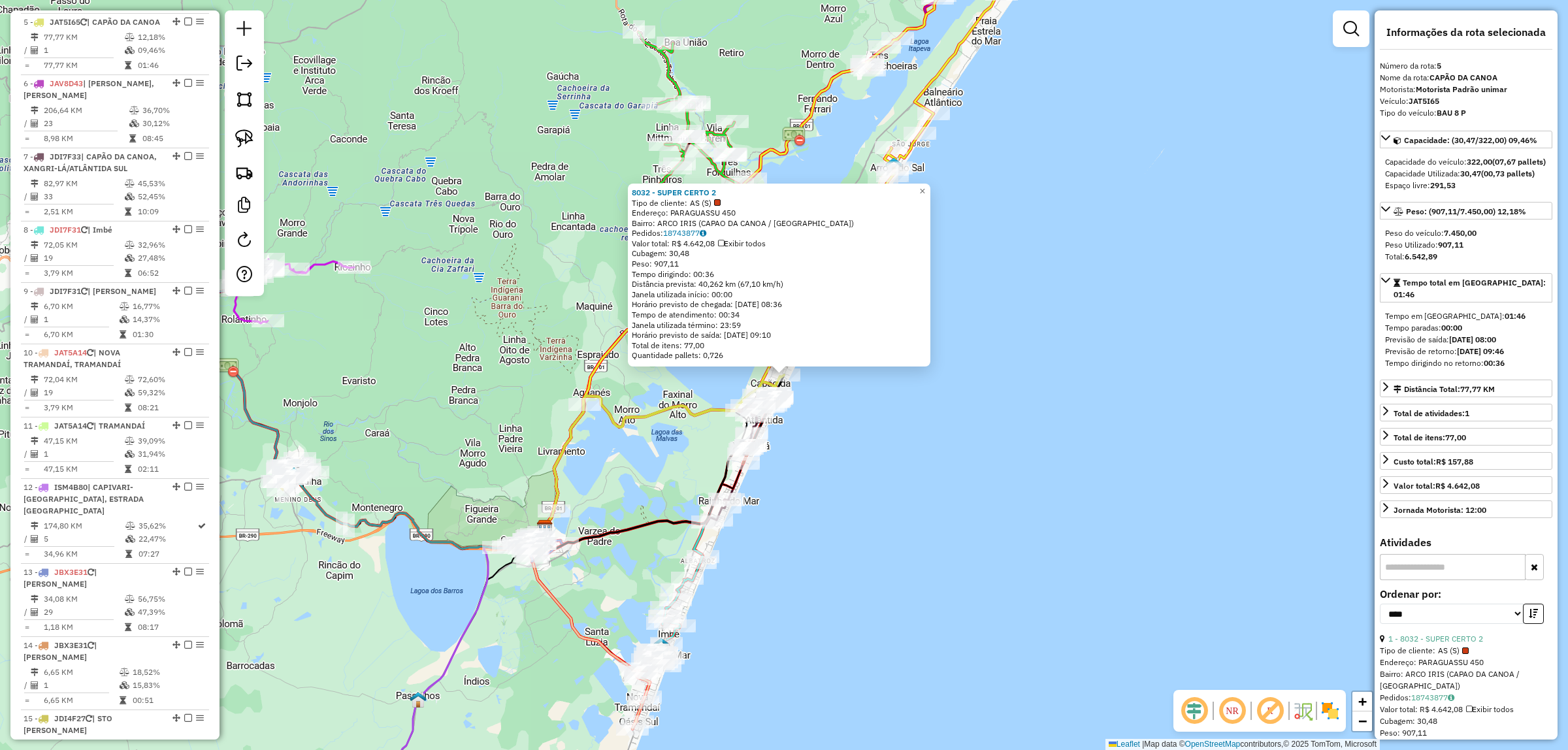
scroll to position [802, 0]
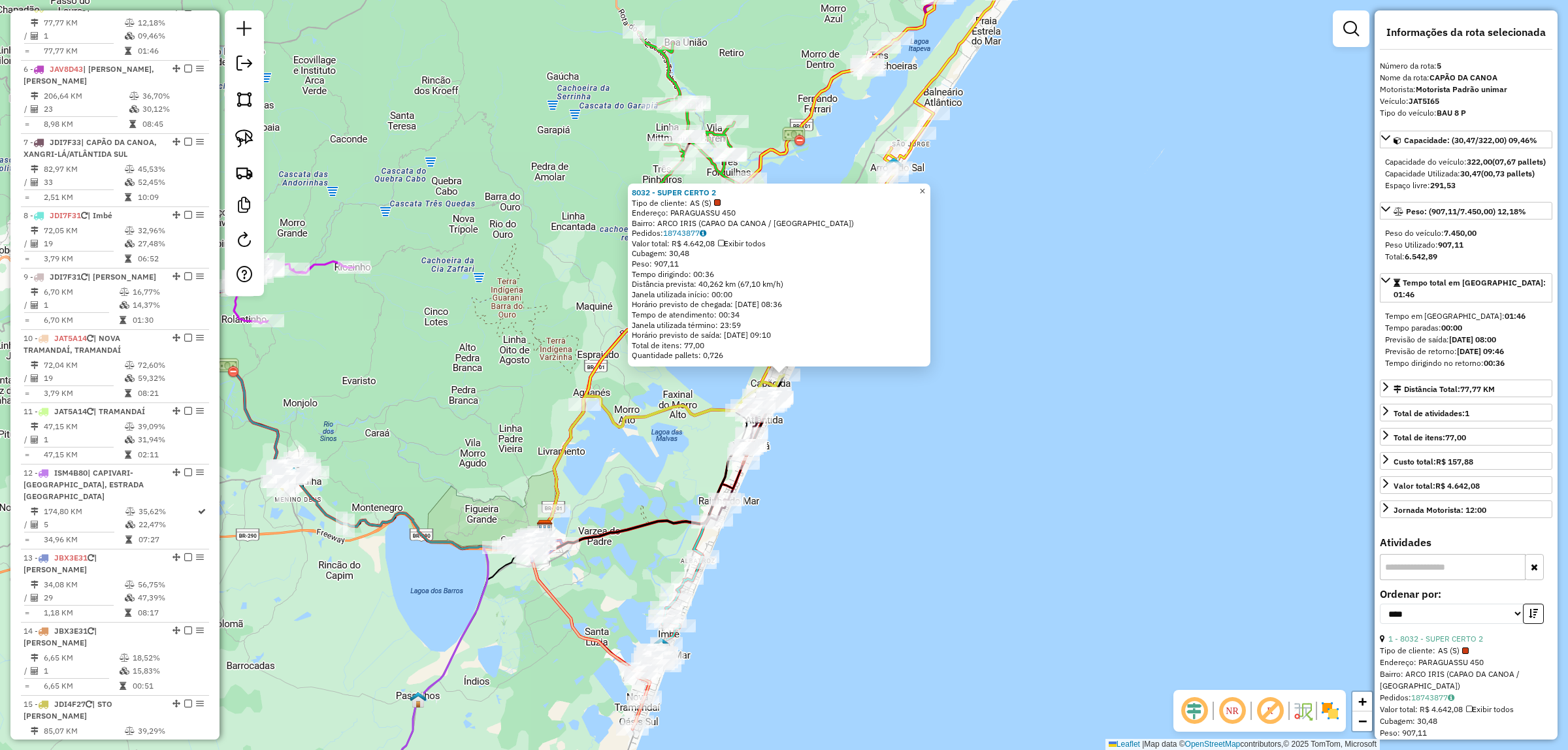
click at [925, 186] on span "×" at bounding box center [922, 191] width 6 height 11
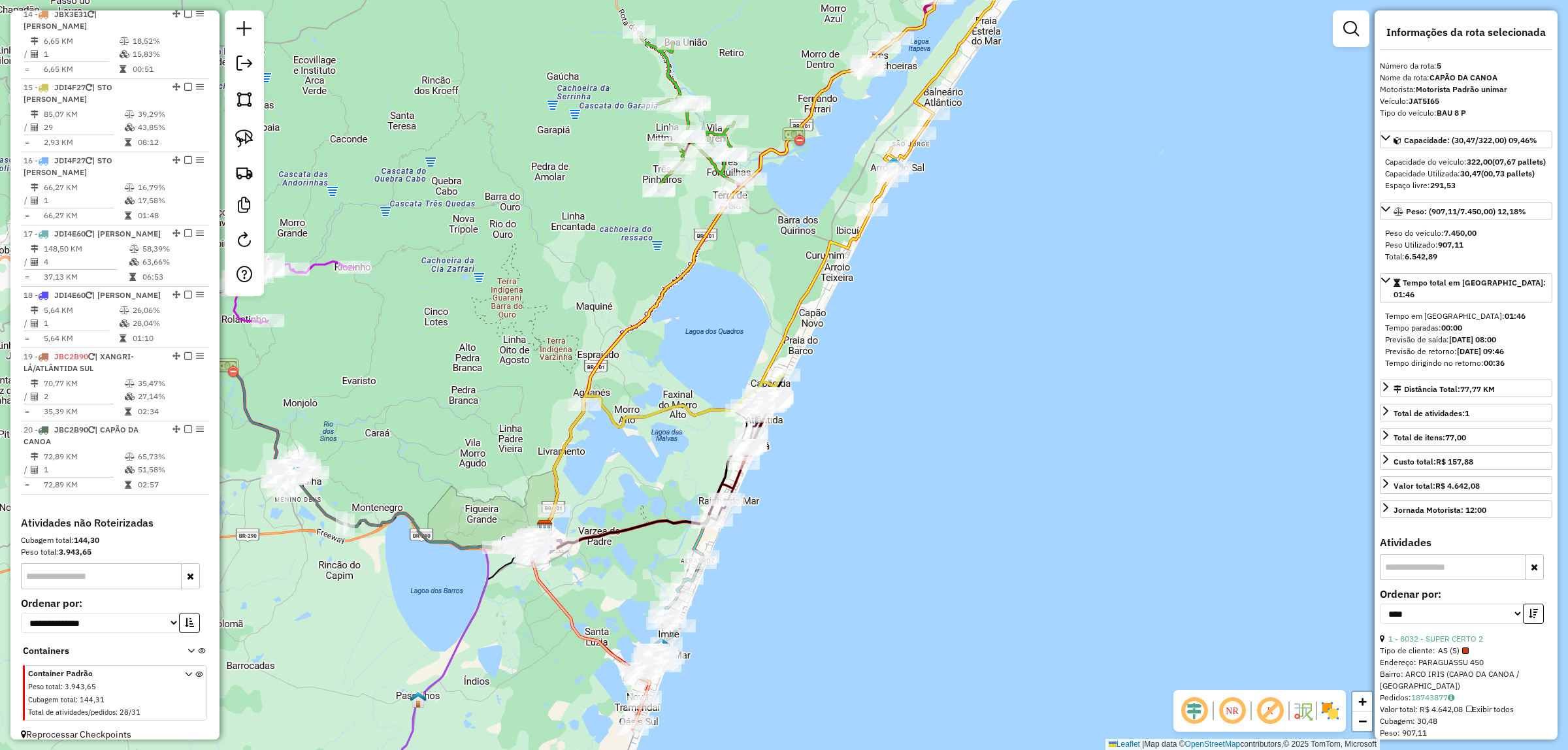
scroll to position [1421, 0]
click at [125, 391] on icon at bounding box center [130, 394] width 10 height 8
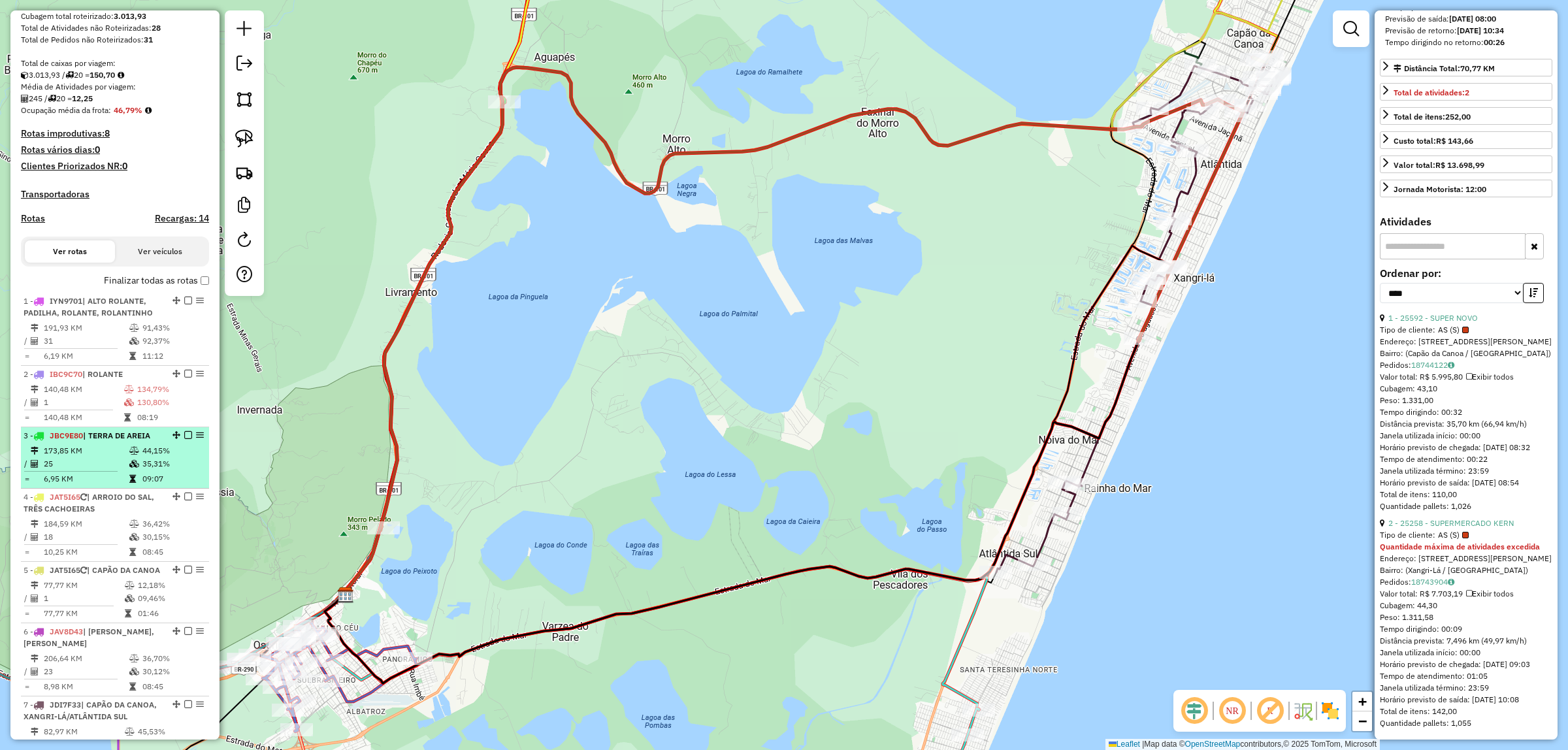
scroll to position [114, 0]
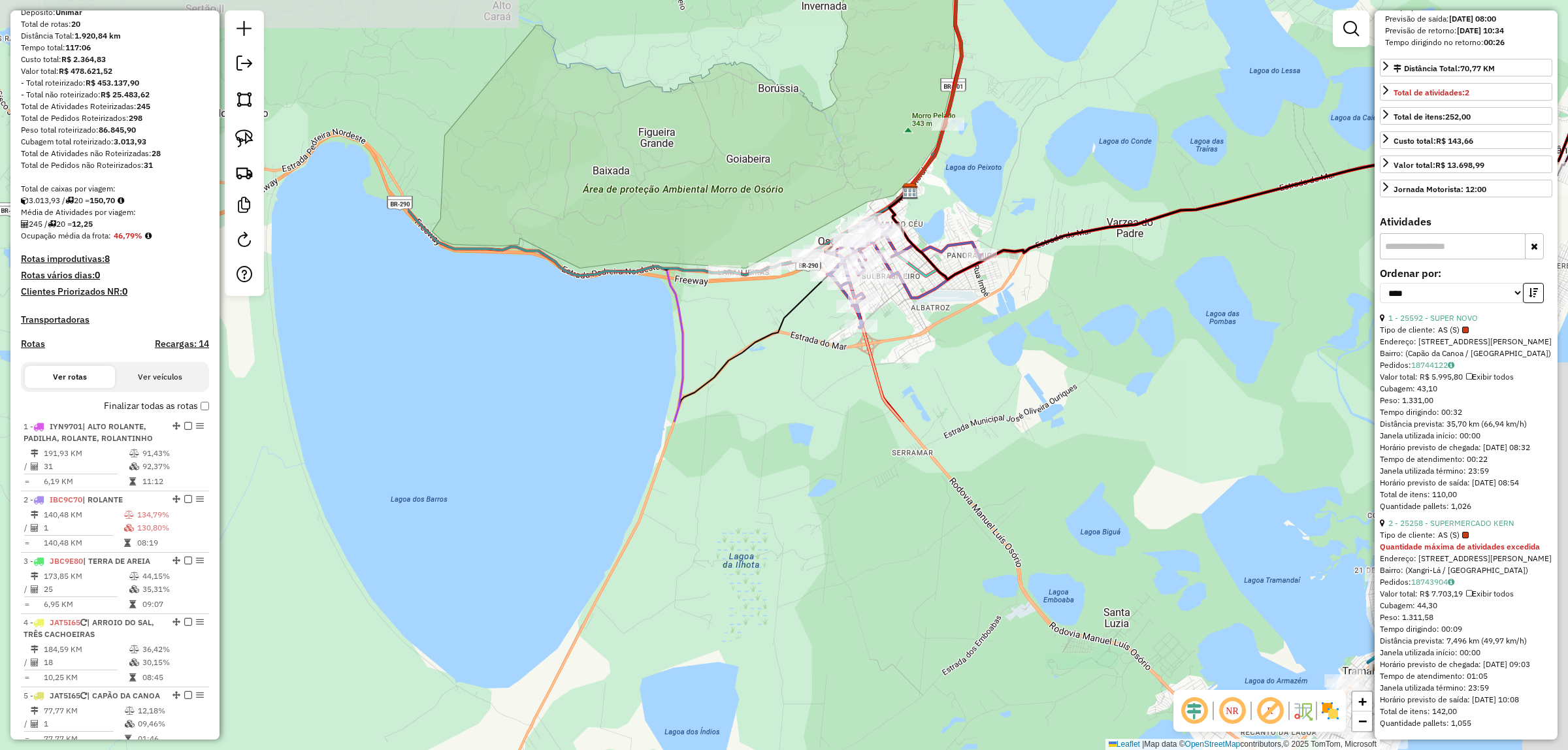
drag, startPoint x: 762, startPoint y: 460, endPoint x: 1192, endPoint y: 142, distance: 534.8
click at [1193, 142] on div "Janela de atendimento Grade de atendimento Capacidade Transportadoras Veículos …" at bounding box center [784, 375] width 1568 height 750
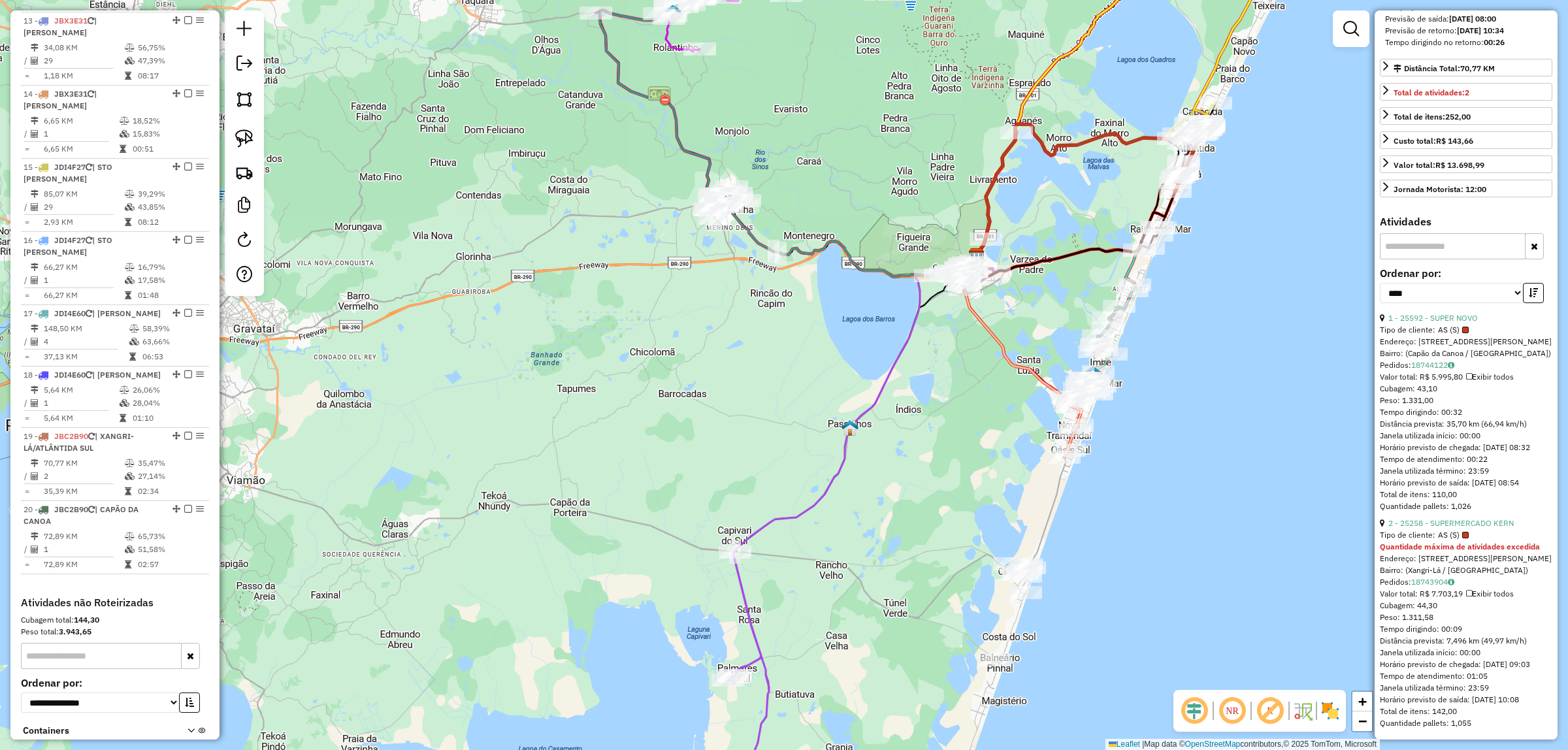
scroll to position [1421, 0]
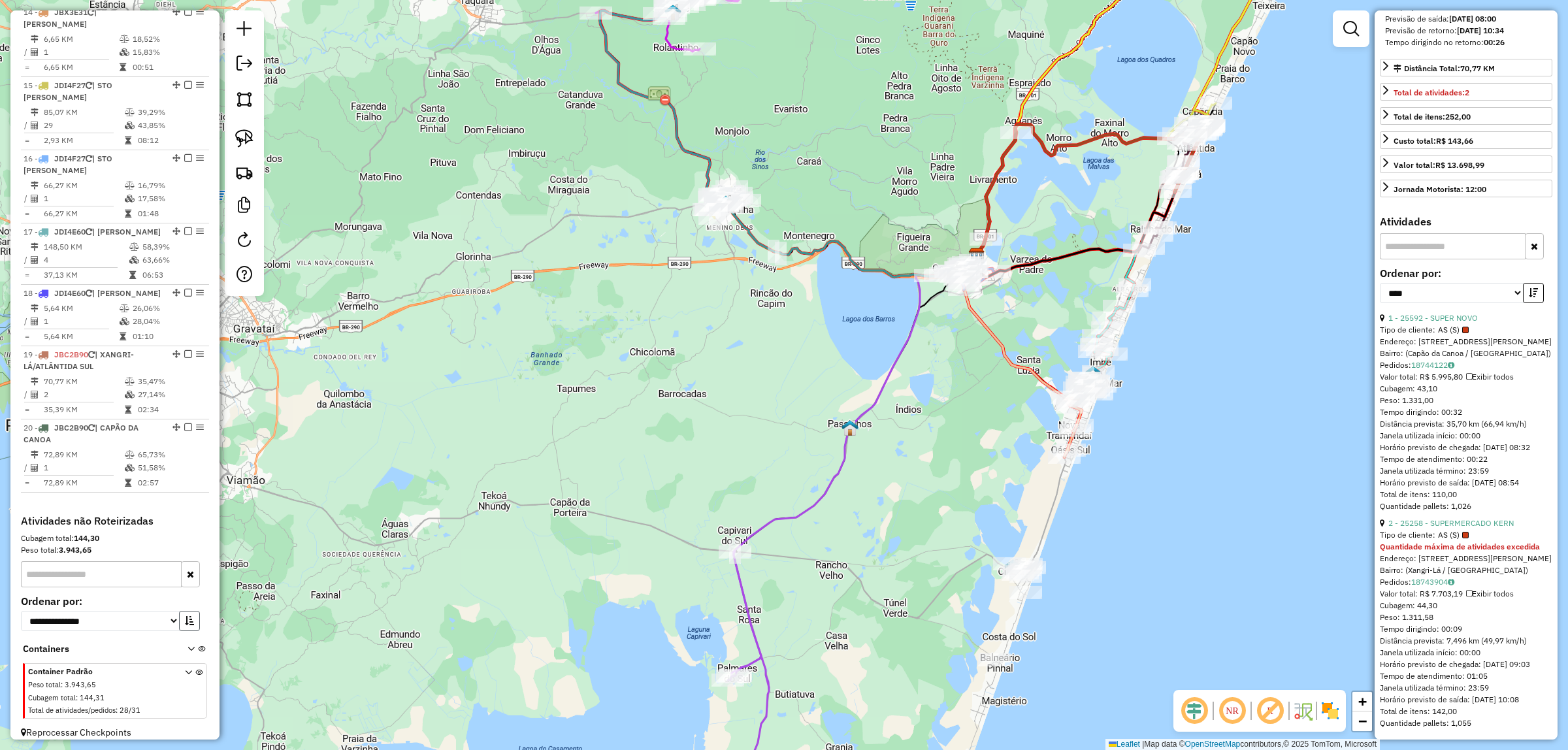
click at [187, 615] on button "button" at bounding box center [189, 621] width 21 height 20
click at [150, 611] on select "**********" at bounding box center [100, 621] width 159 height 20
select select "*********"
click at [21, 611] on select "**********" at bounding box center [100, 621] width 159 height 20
click at [188, 665] on span at bounding box center [193, 691] width 17 height 52
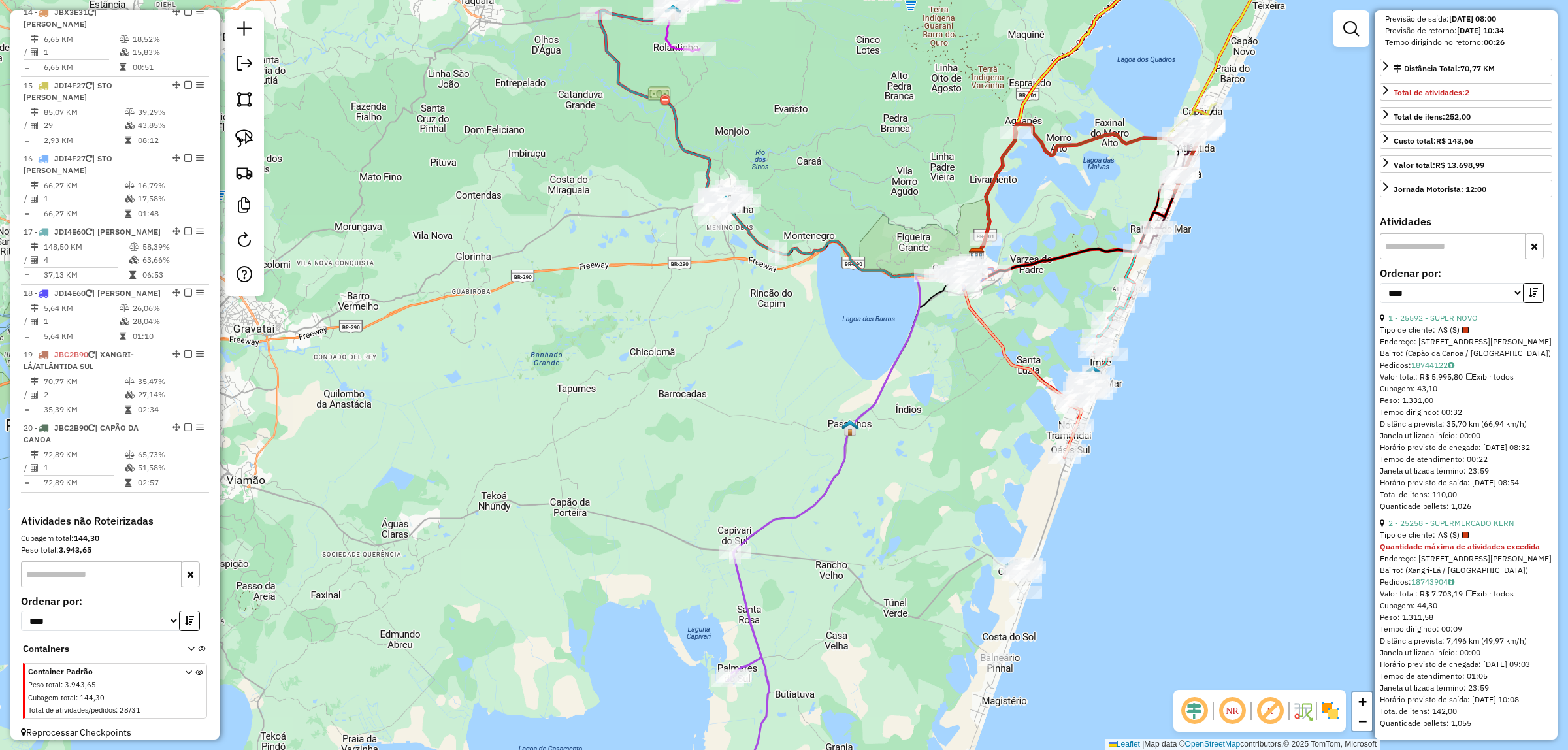
click at [178, 665] on div "Container Padrão Peso total : 3.943,65 Cubagem total : 144,30 Total de atividad…" at bounding box center [117, 691] width 176 height 52
click at [185, 669] on icon at bounding box center [188, 693] width 7 height 49
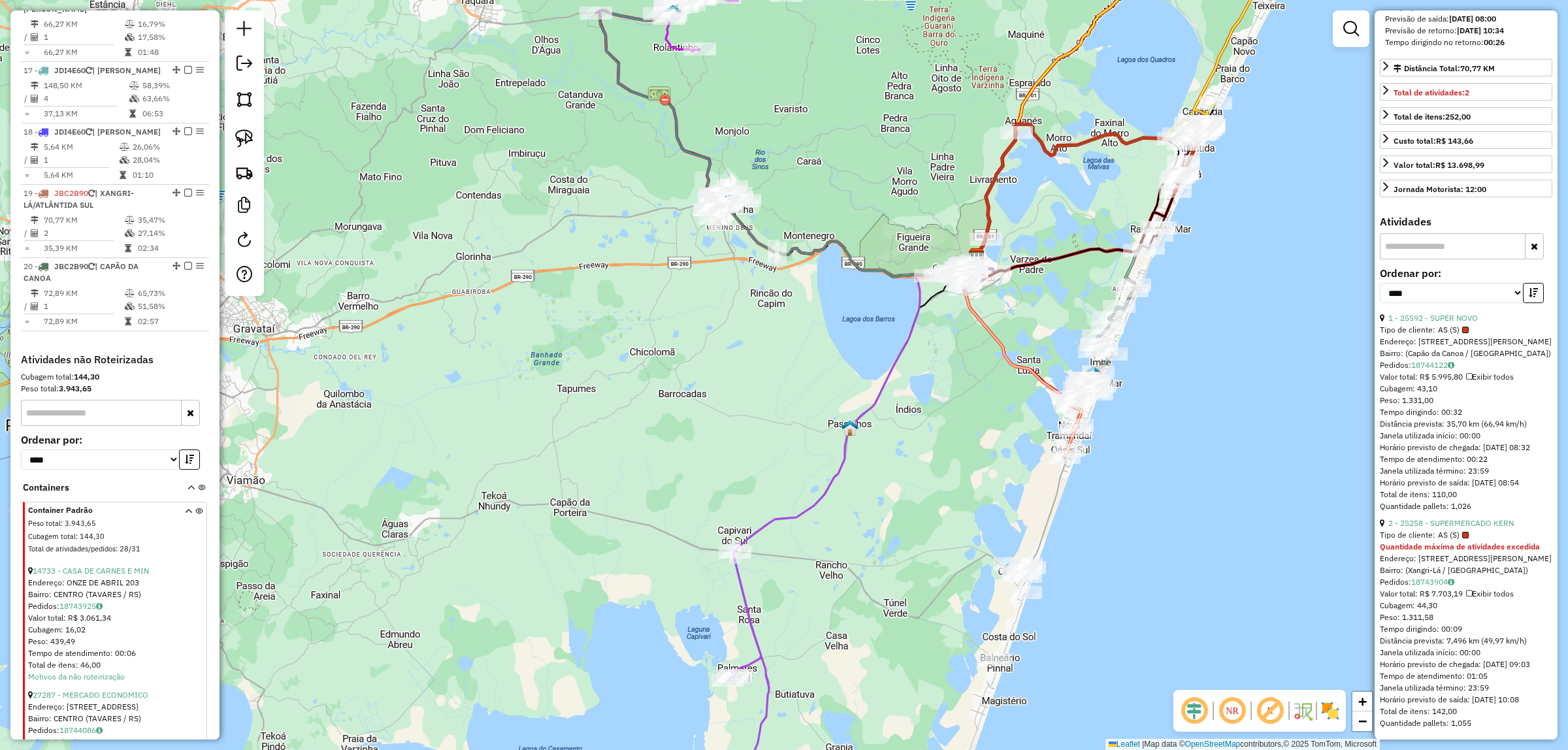
scroll to position [1584, 0]
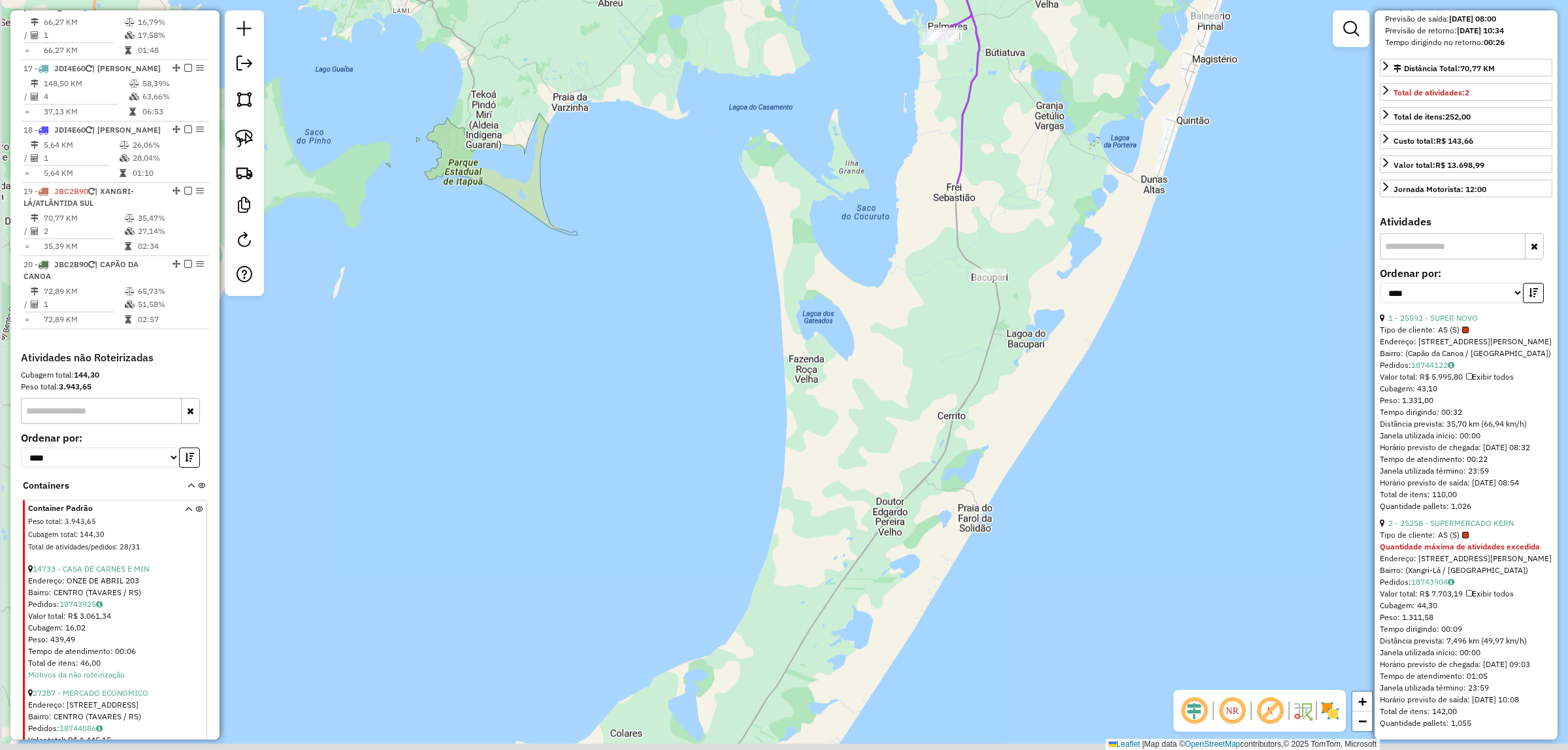
drag, startPoint x: 700, startPoint y: 554, endPoint x: 782, endPoint y: 198, distance: 365.3
click at [889, 0] on html "Aguarde... Pop-up bloqueado! Seu navegador bloqueou automáticamente a abertura …" at bounding box center [784, 375] width 1568 height 750
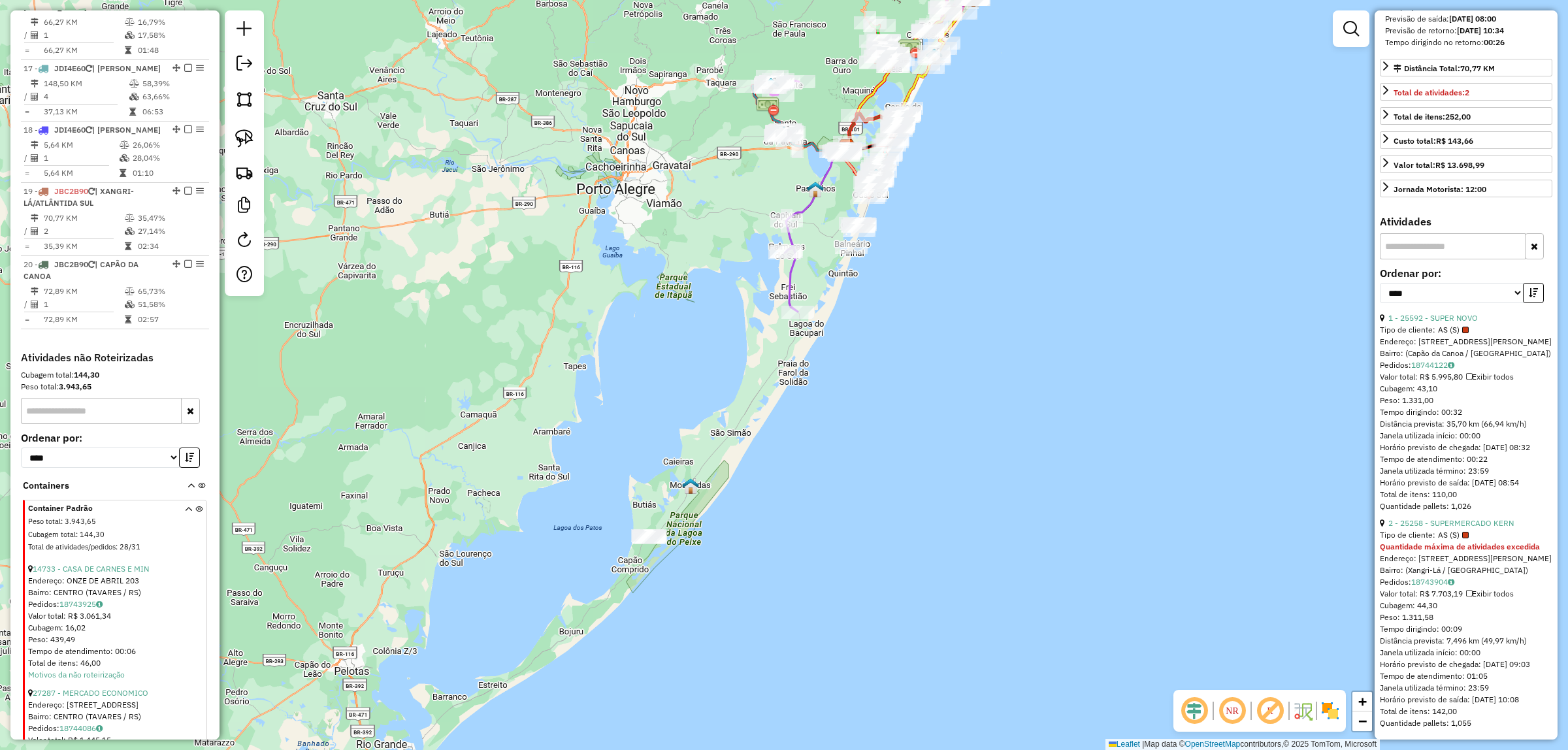
drag, startPoint x: 665, startPoint y: 384, endPoint x: 713, endPoint y: 416, distance: 57.7
click at [713, 416] on div "Janela de atendimento Grade de atendimento Capacidade Transportadoras Veículos …" at bounding box center [784, 375] width 1568 height 750
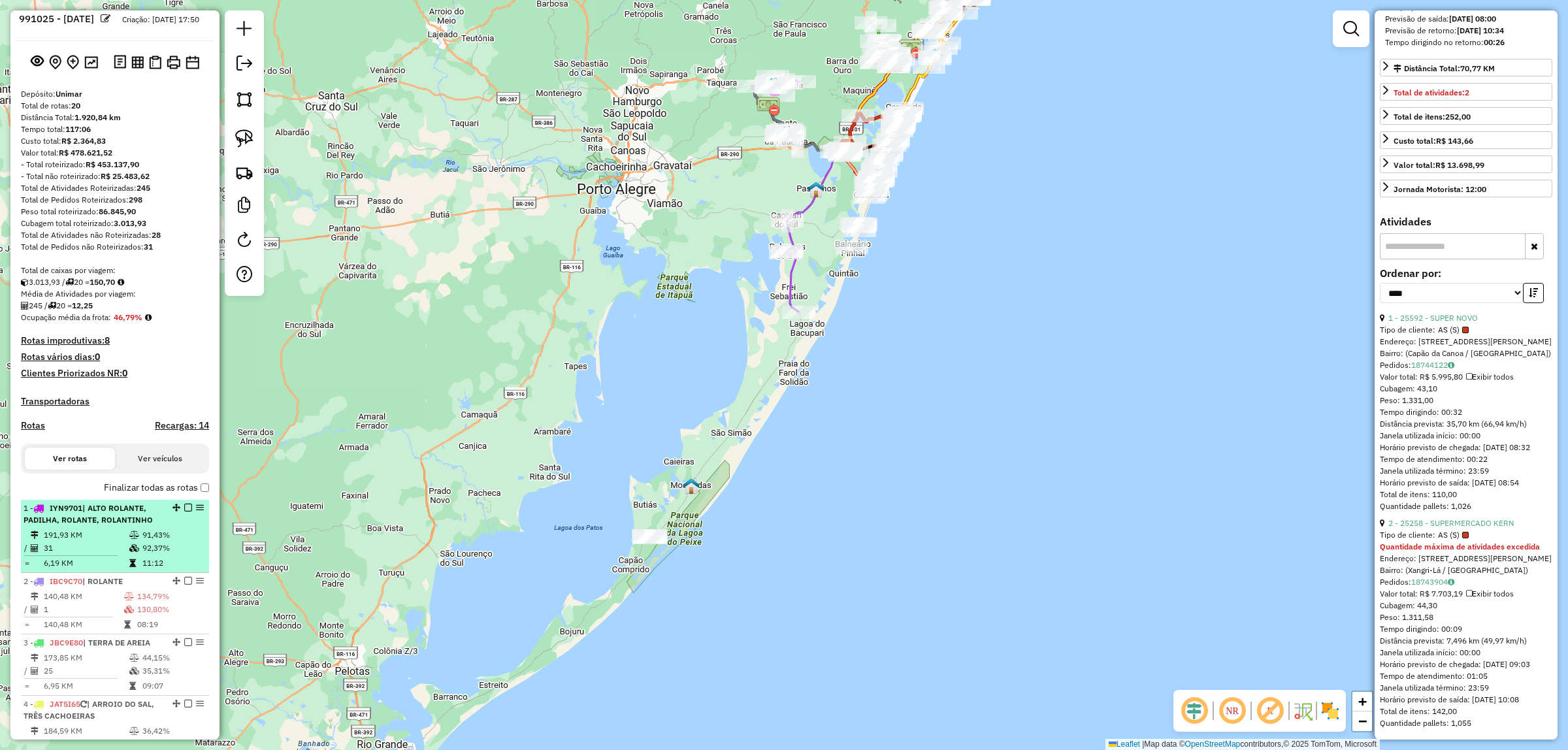
scroll to position [0, 0]
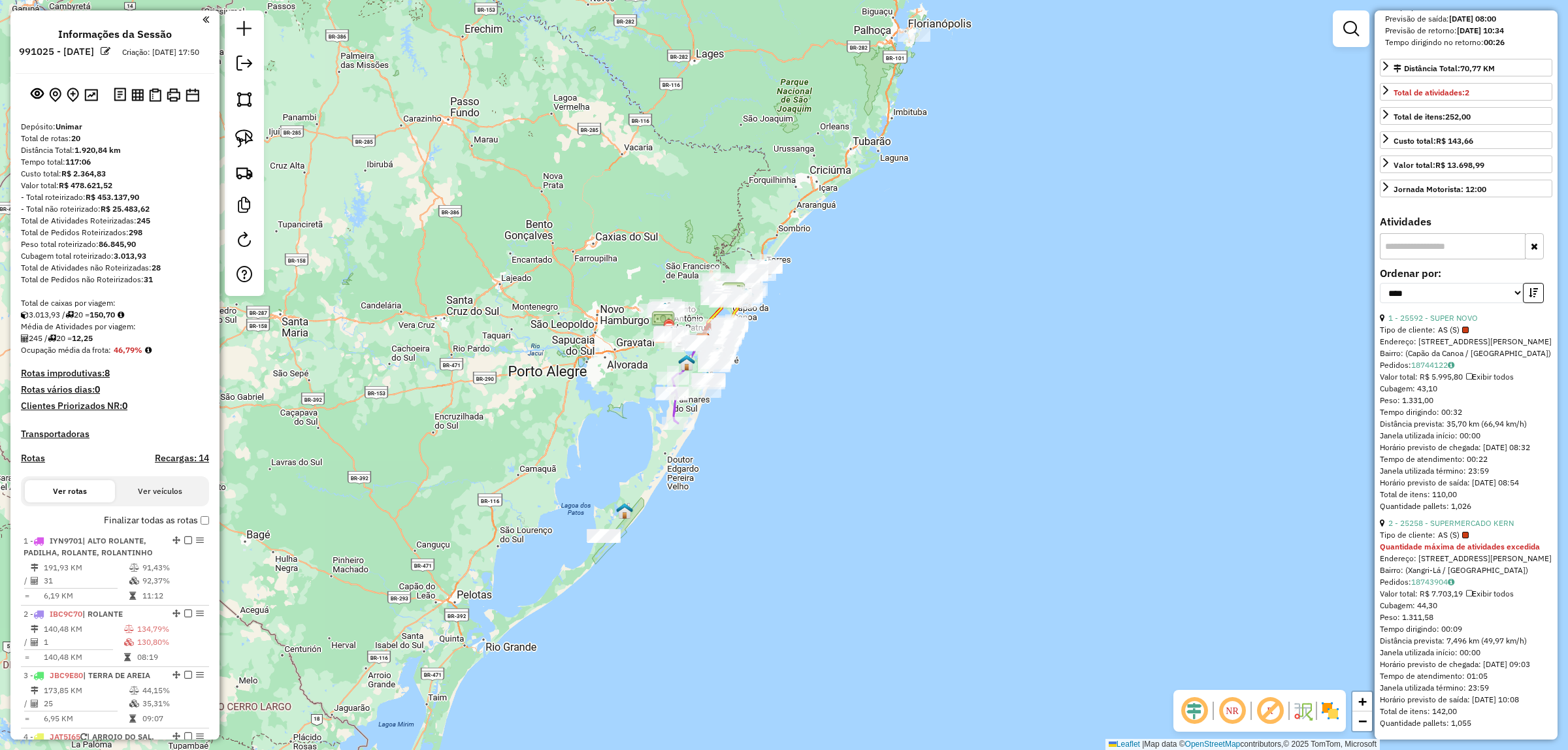
drag, startPoint x: 934, startPoint y: 428, endPoint x: 1215, endPoint y: 364, distance: 288.2
click at [1210, 367] on div "Janela de atendimento Grade de atendimento Capacidade Transportadoras Veículos …" at bounding box center [784, 375] width 1568 height 750
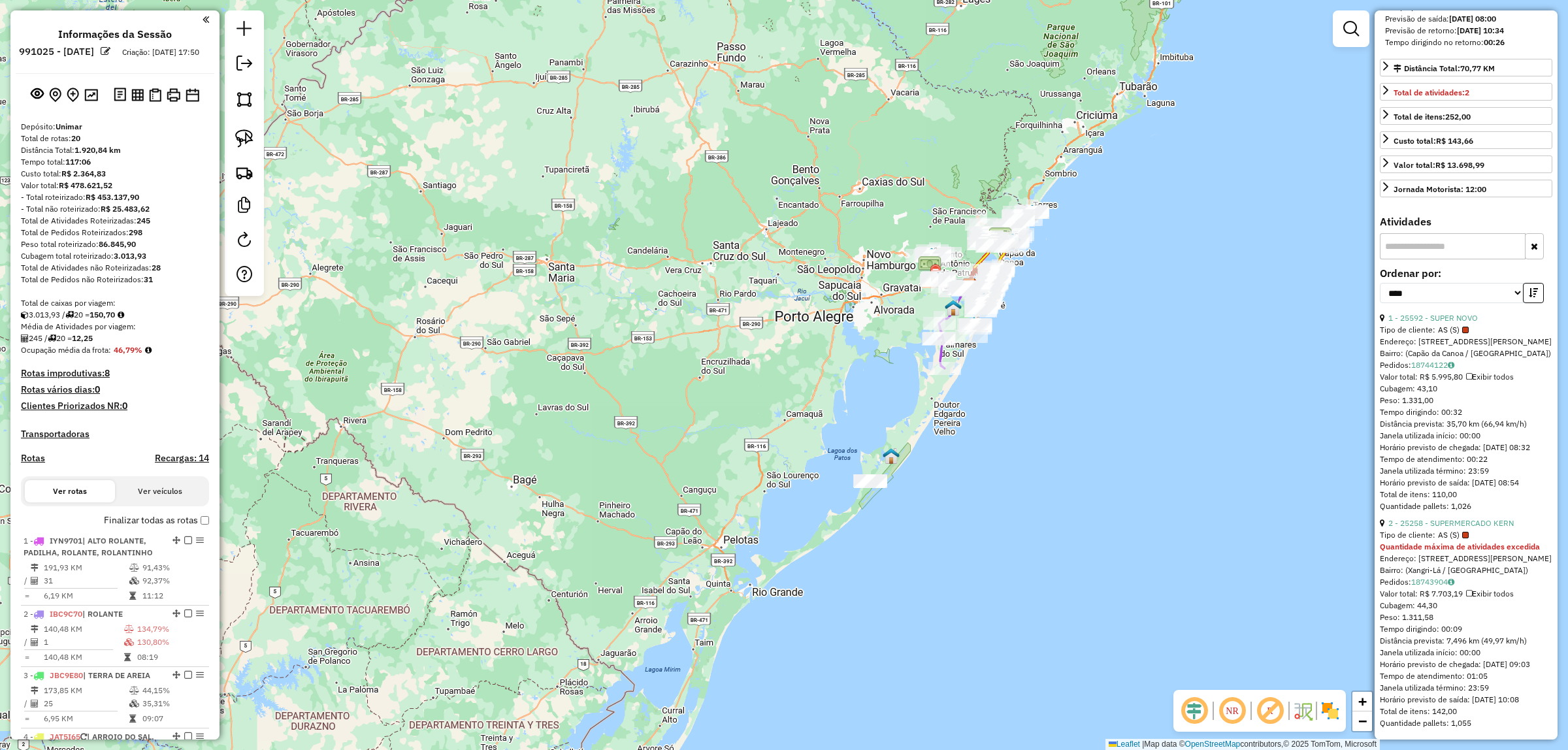
drag, startPoint x: 1221, startPoint y: 134, endPoint x: 1155, endPoint y: 233, distance: 119.0
click at [1155, 233] on div "Janela de atendimento Grade de atendimento Capacidade Transportadoras Veículos …" at bounding box center [784, 375] width 1568 height 750
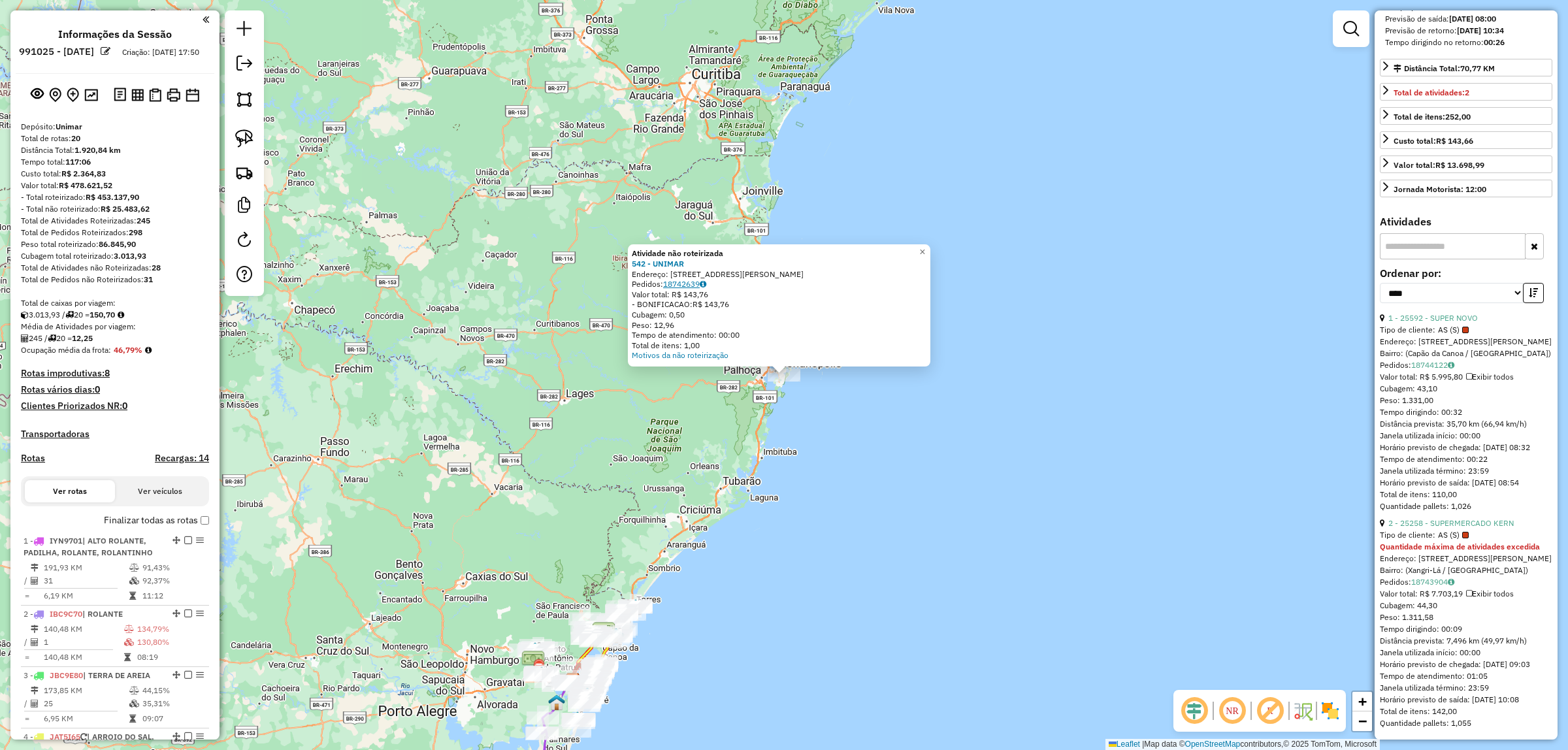
click at [706, 283] on icon at bounding box center [702, 284] width 6 height 8
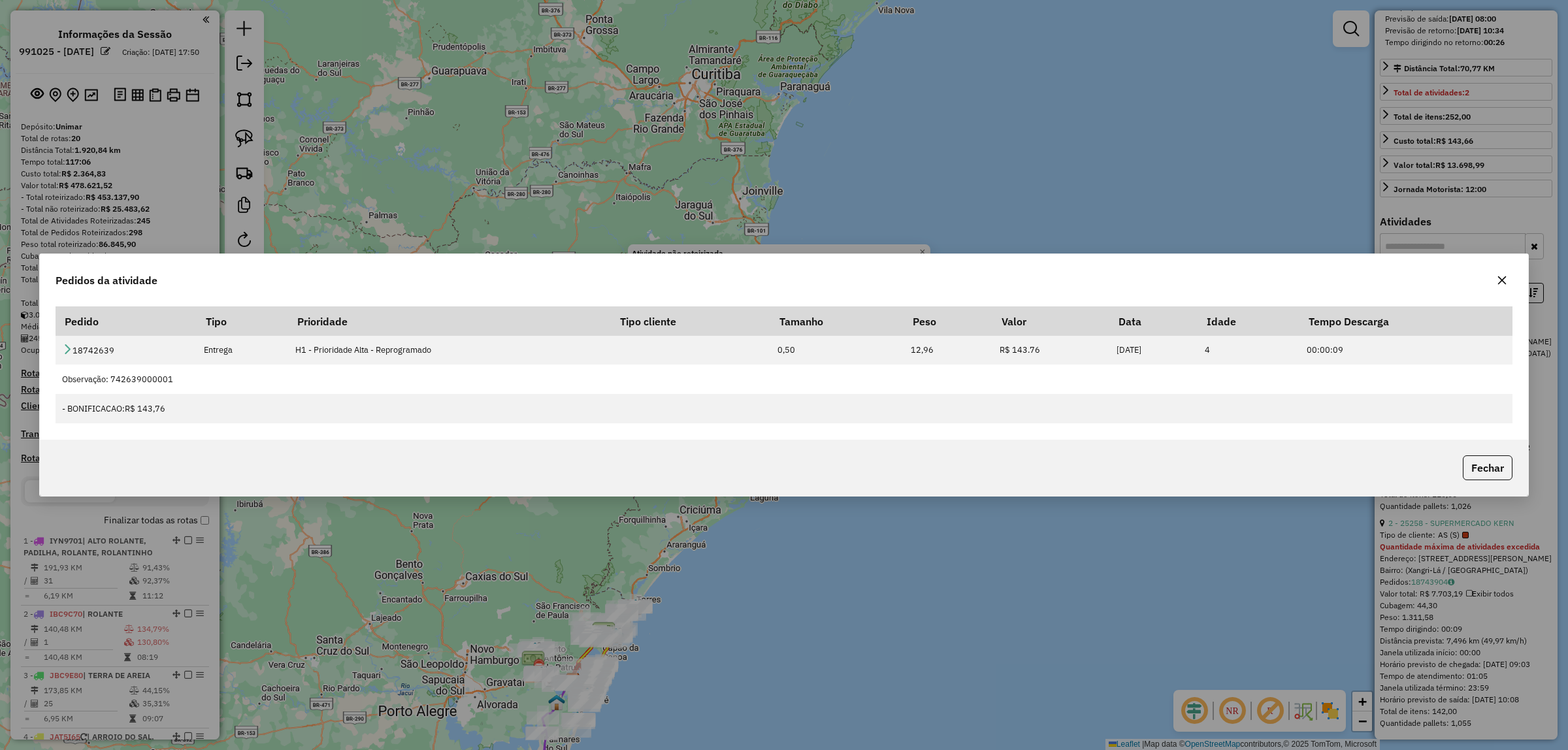
click at [1503, 289] on button "button" at bounding box center [1502, 280] width 21 height 21
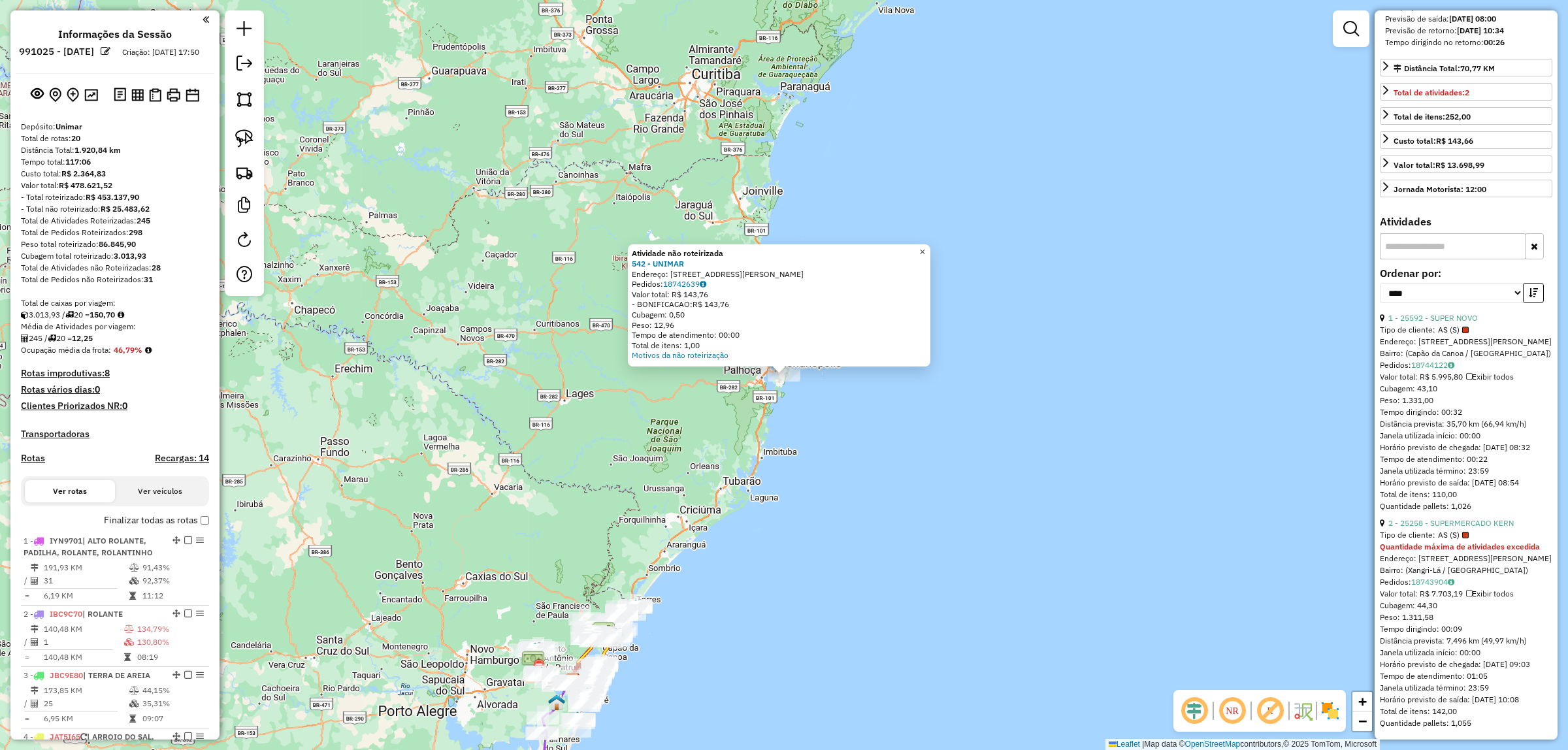
click at [925, 249] on span "×" at bounding box center [922, 253] width 6 height 11
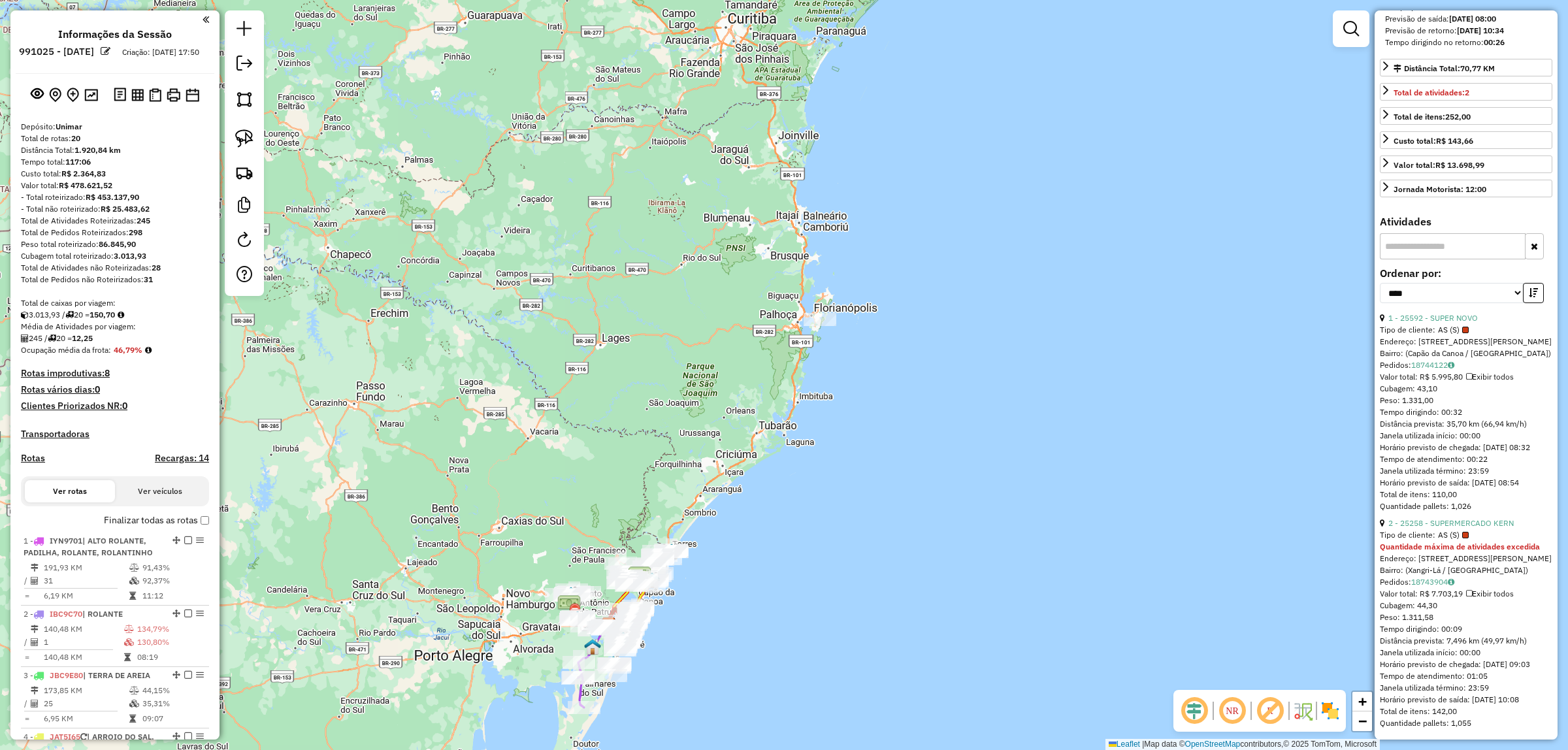
drag, startPoint x: 994, startPoint y: 579, endPoint x: 849, endPoint y: 645, distance: 159.3
click at [1030, 527] on div "Janela de atendimento Grade de atendimento Capacidade Transportadoras Veículos …" at bounding box center [784, 375] width 1568 height 750
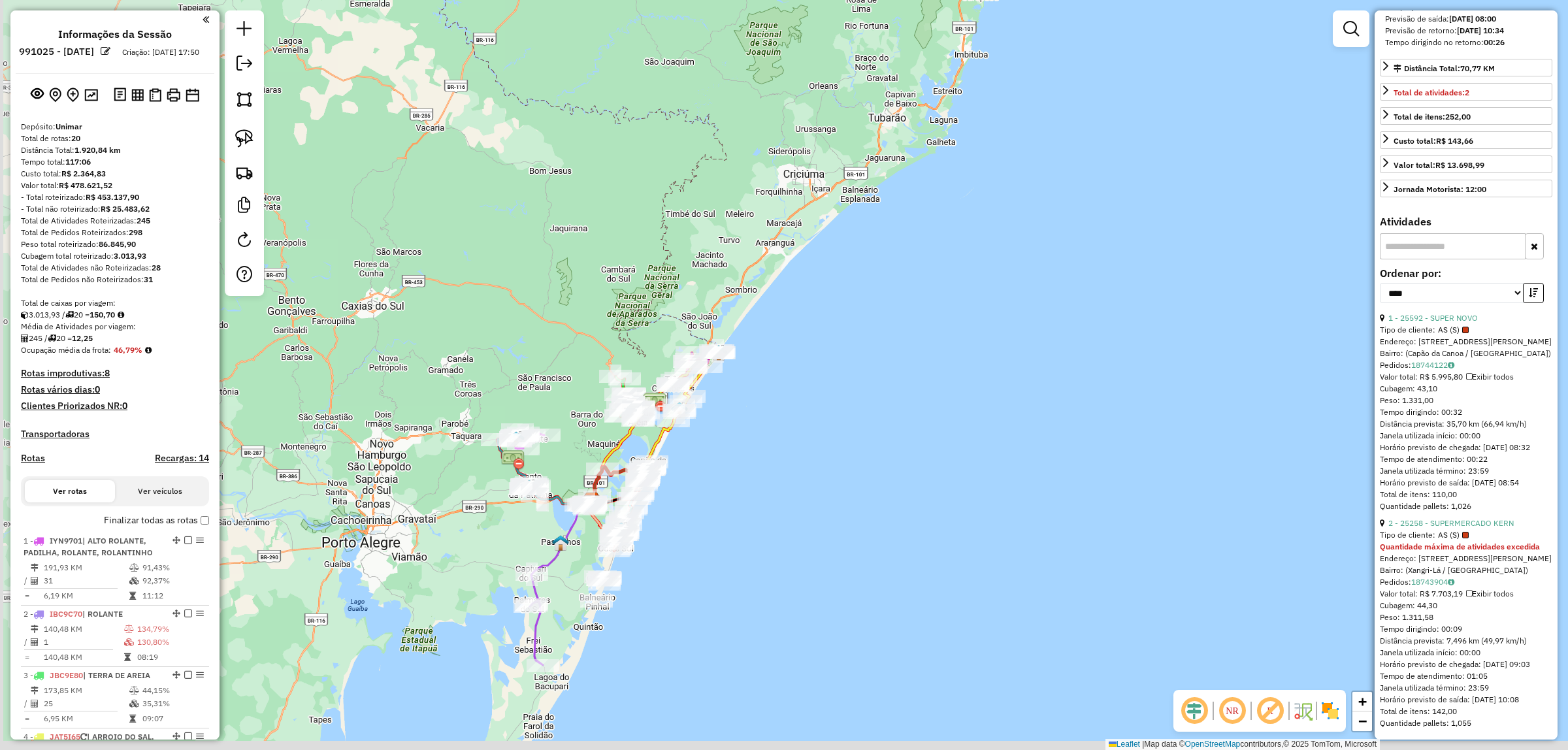
drag, startPoint x: 855, startPoint y: 604, endPoint x: 958, endPoint y: 491, distance: 152.9
click at [971, 507] on div "Janela de atendimento Grade de atendimento Capacidade Transportadoras Veículos …" at bounding box center [784, 375] width 1568 height 750
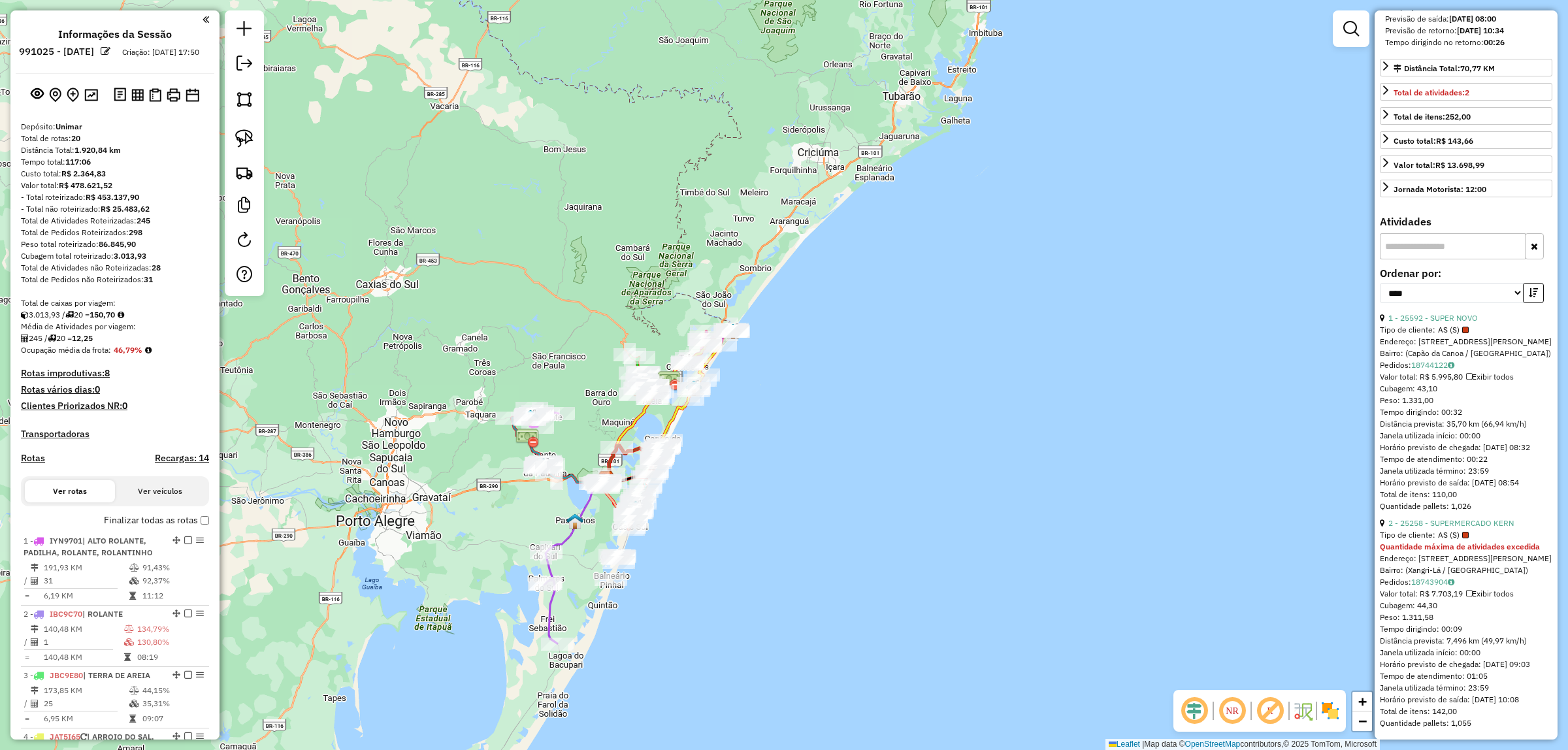
drag, startPoint x: 811, startPoint y: 557, endPoint x: 1068, endPoint y: 456, distance: 276.1
click at [1070, 456] on div "Janela de atendimento Grade de atendimento Capacidade Transportadoras Veículos …" at bounding box center [784, 375] width 1568 height 750
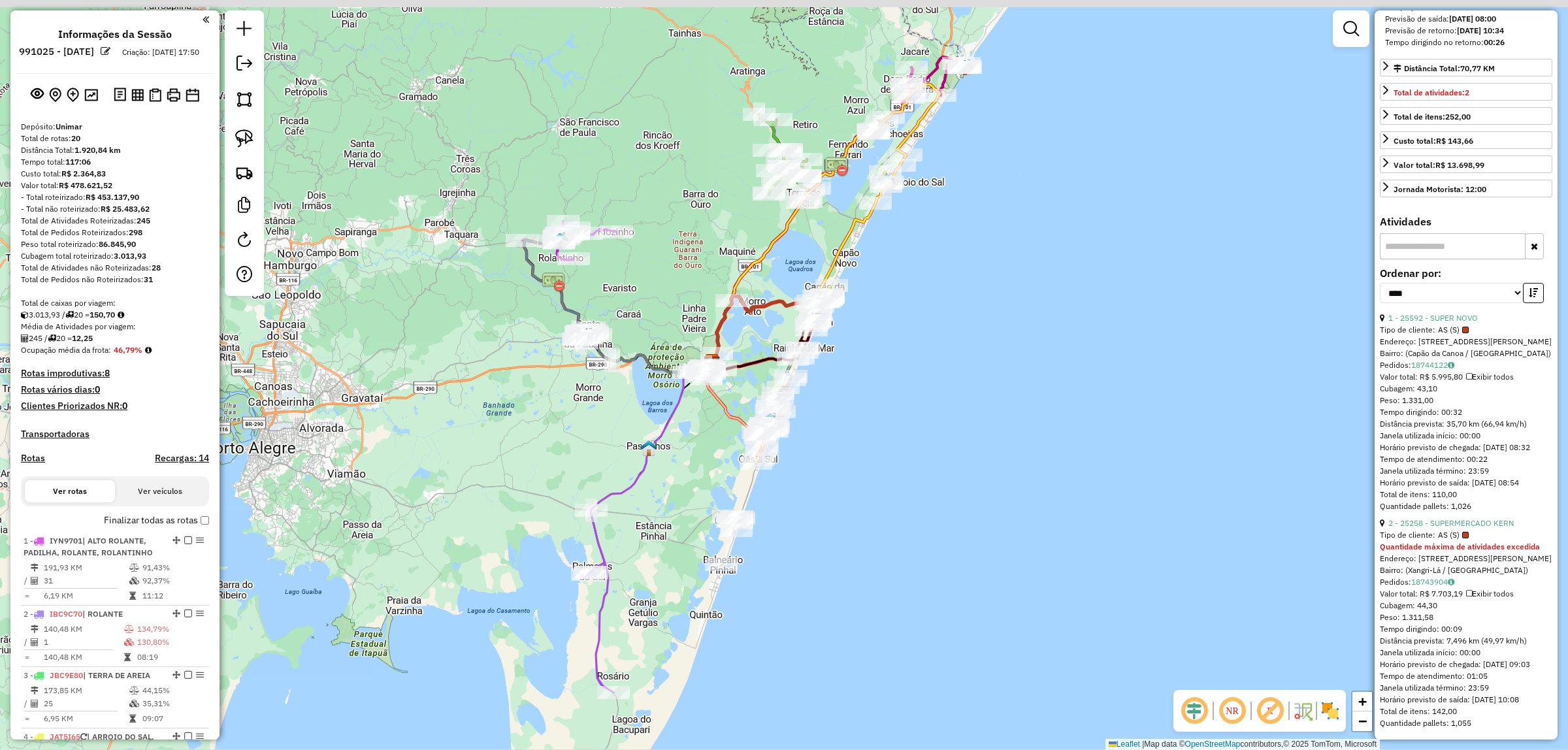
drag, startPoint x: 881, startPoint y: 483, endPoint x: 936, endPoint y: 616, distance: 143.9
click at [938, 618] on div "Janela de atendimento Grade de atendimento Capacidade Transportadoras Veículos …" at bounding box center [784, 375] width 1568 height 750
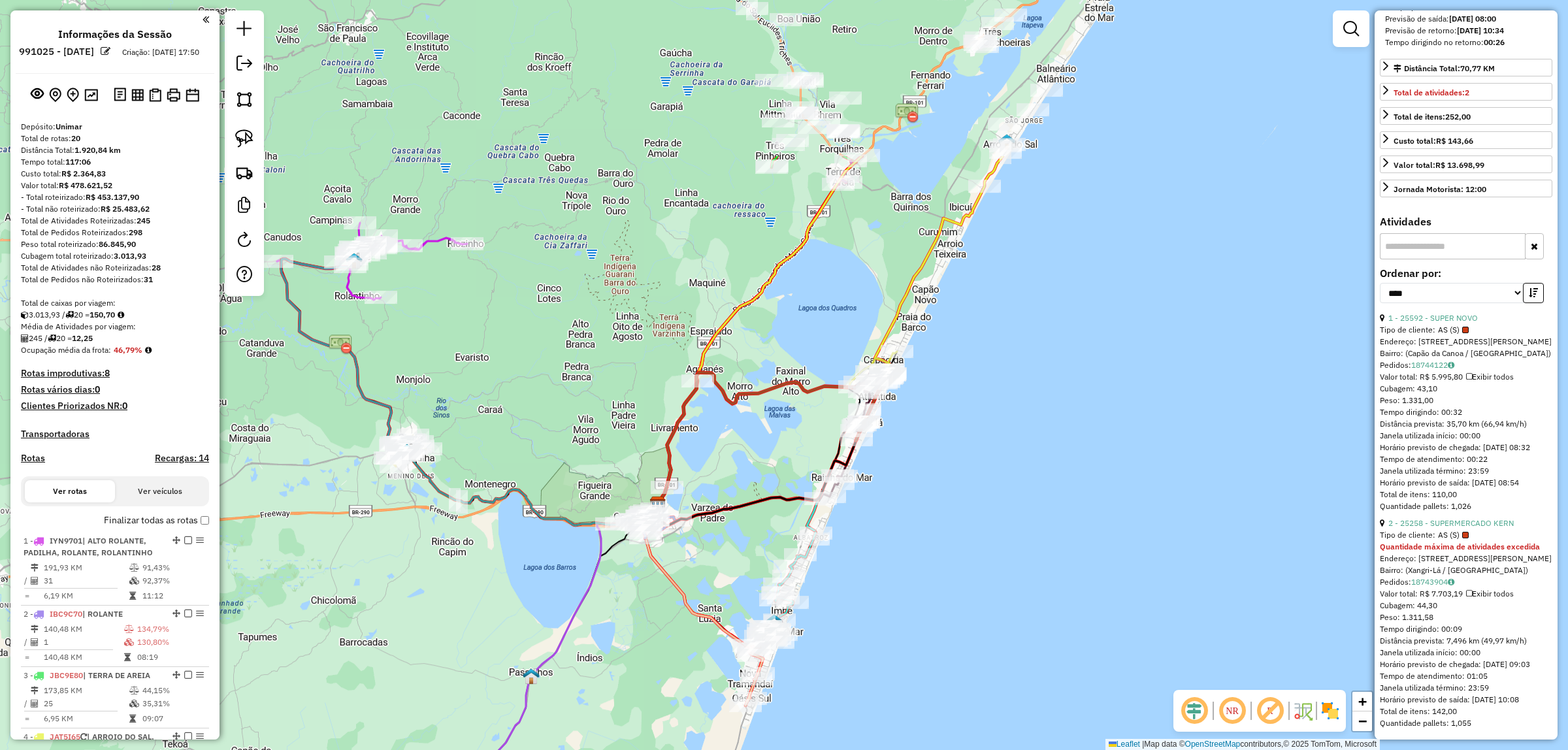
drag, startPoint x: 1081, startPoint y: 193, endPoint x: 1153, endPoint y: 420, distance: 238.1
click at [1153, 421] on div "Janela de atendimento Grade de atendimento Capacidade Transportadoras Veículos …" at bounding box center [784, 375] width 1568 height 750
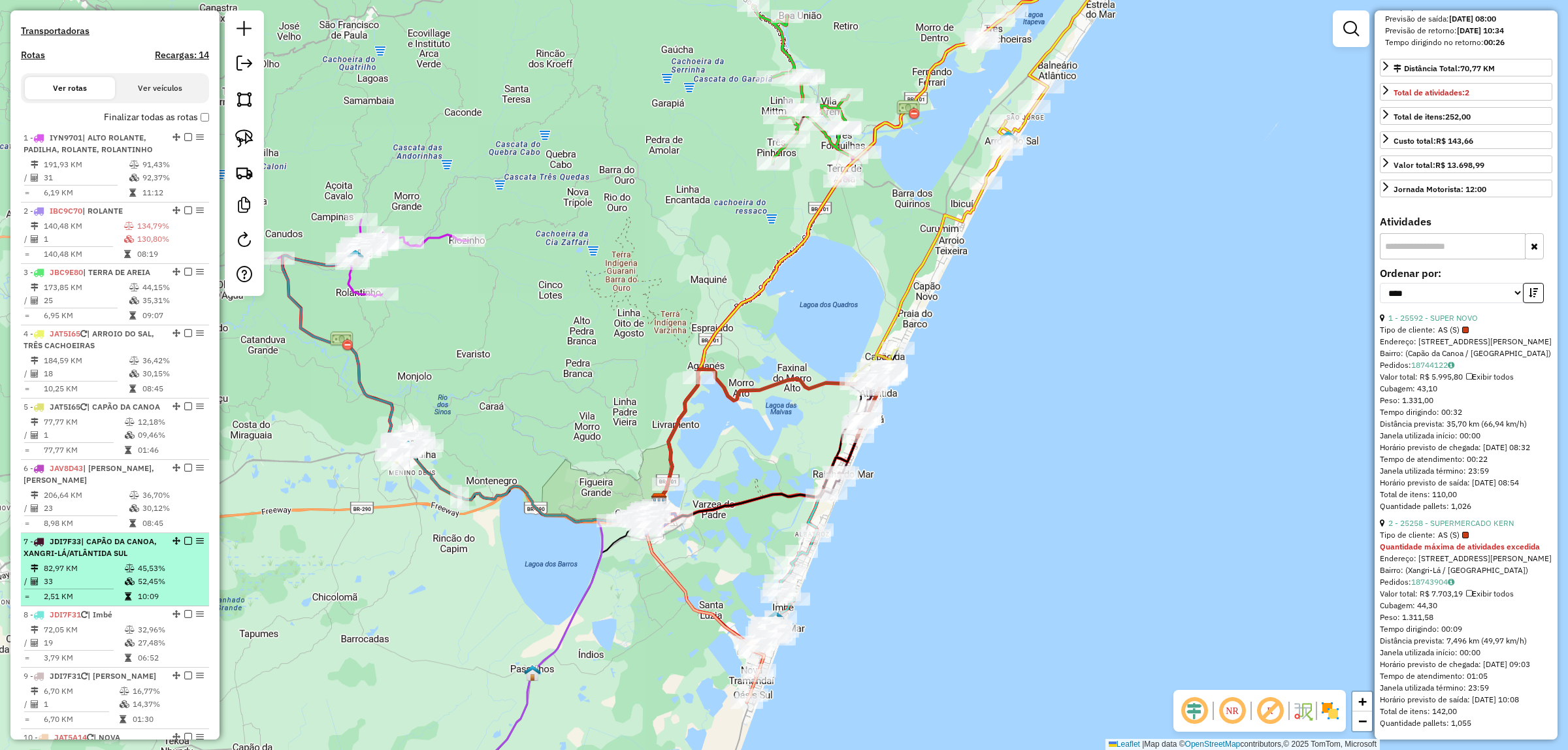
scroll to position [408, 0]
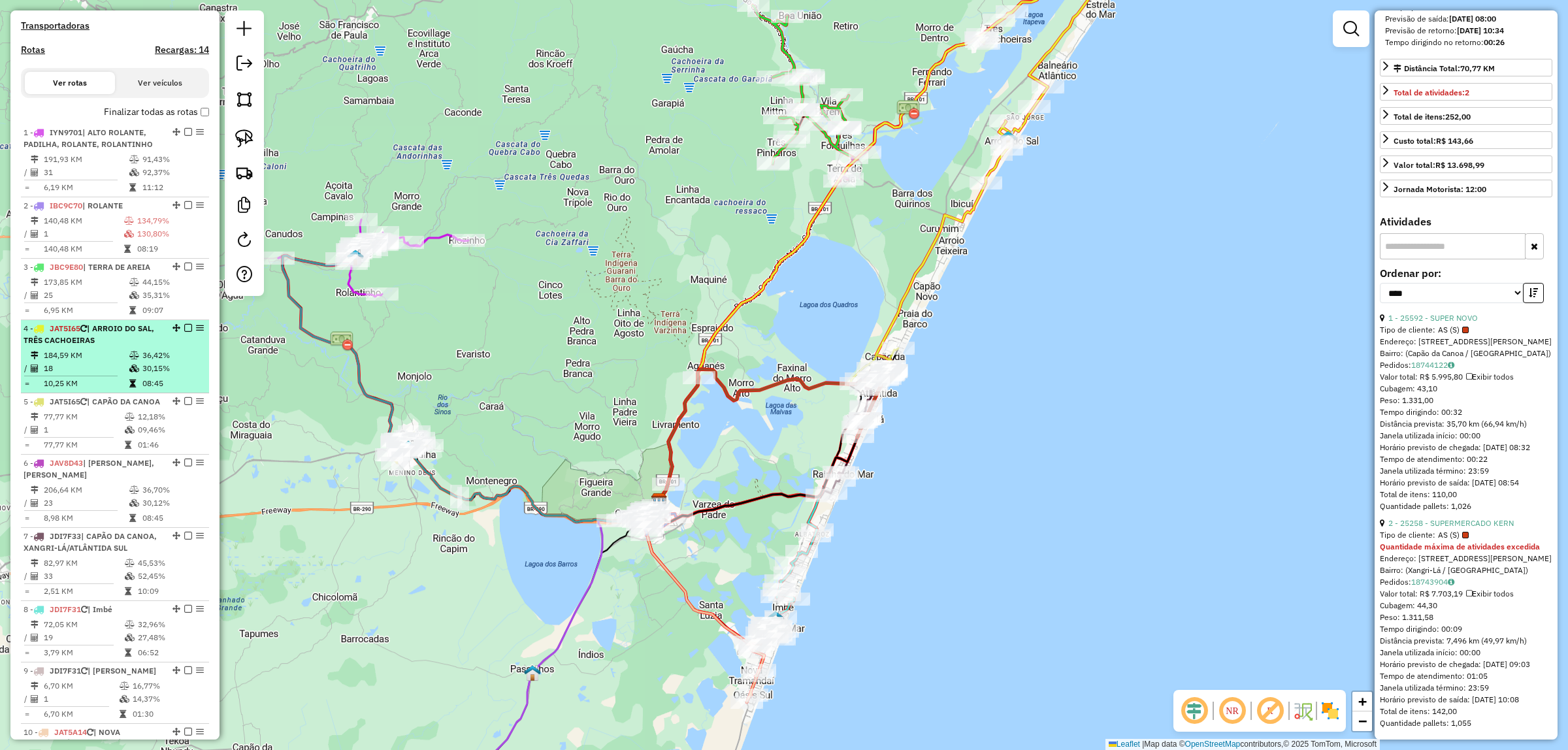
click at [119, 347] on div "4 - JAT5I65 | [GEOGRAPHIC_DATA], TRÊS CACHOEIRAS" at bounding box center [93, 335] width 139 height 24
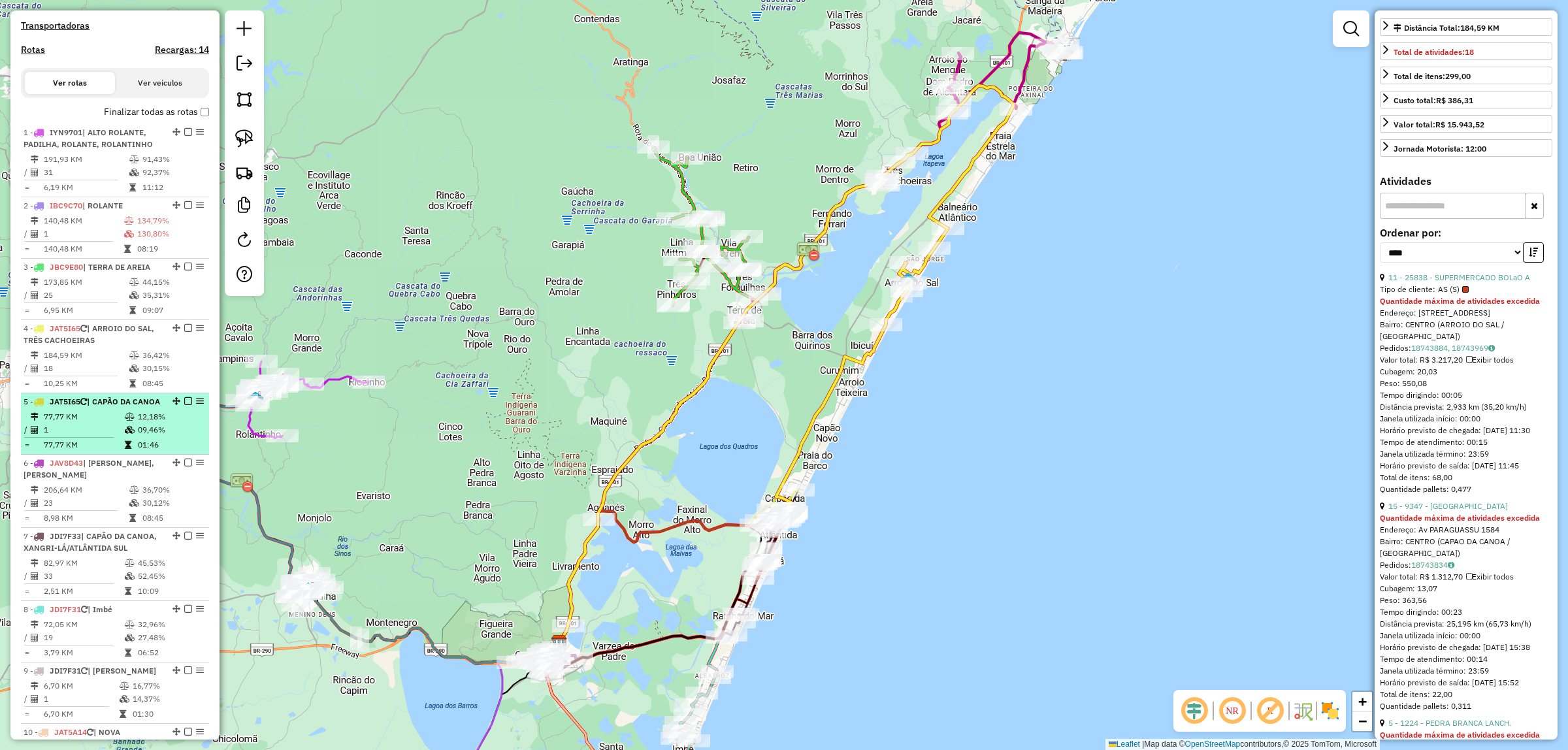
drag, startPoint x: 103, startPoint y: 450, endPoint x: 112, endPoint y: 437, distance: 15.8
click at [102, 437] on td "1" at bounding box center [84, 430] width 81 height 13
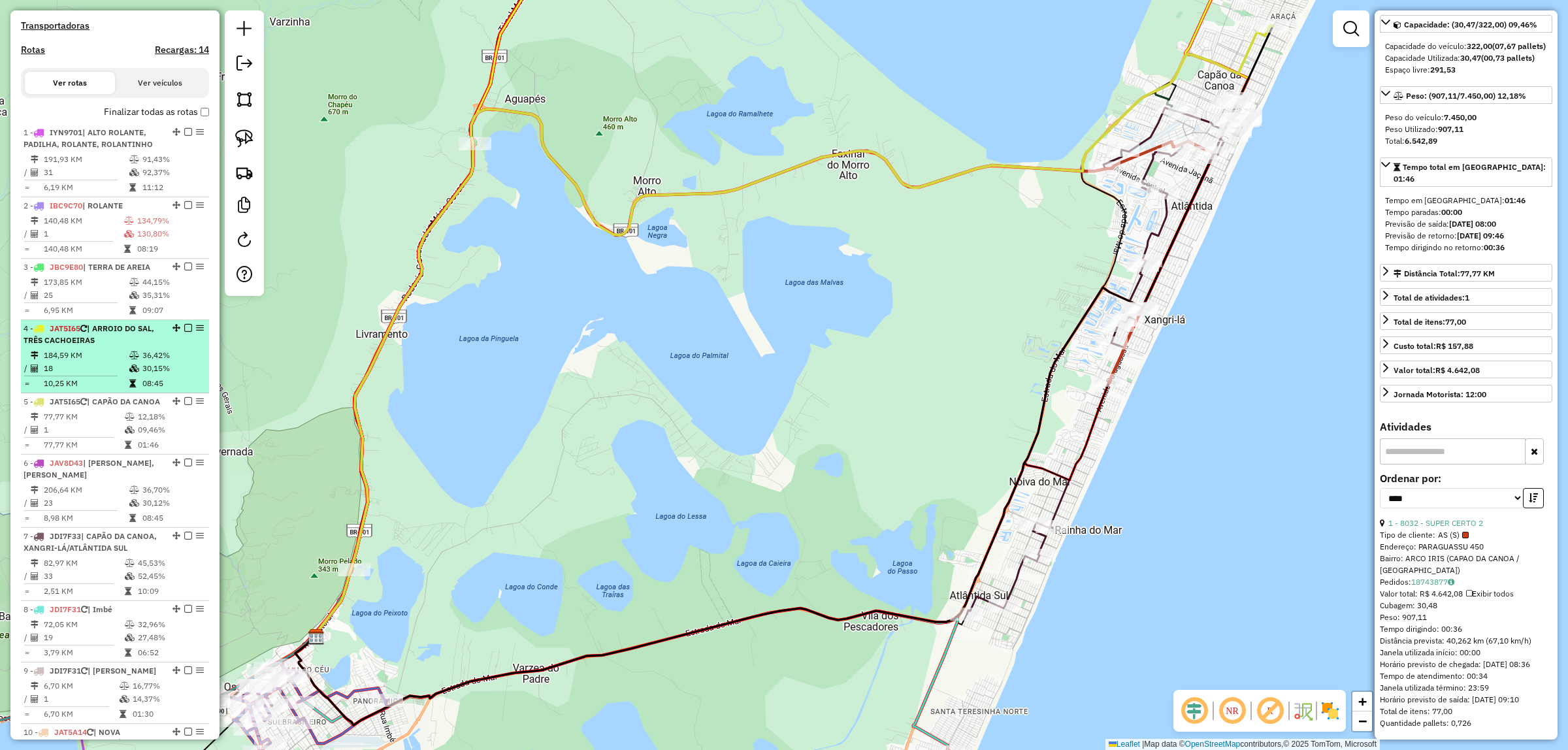
click at [147, 347] on div "4 - JAT5I65 | [GEOGRAPHIC_DATA], TRÊS CACHOEIRAS" at bounding box center [93, 335] width 139 height 24
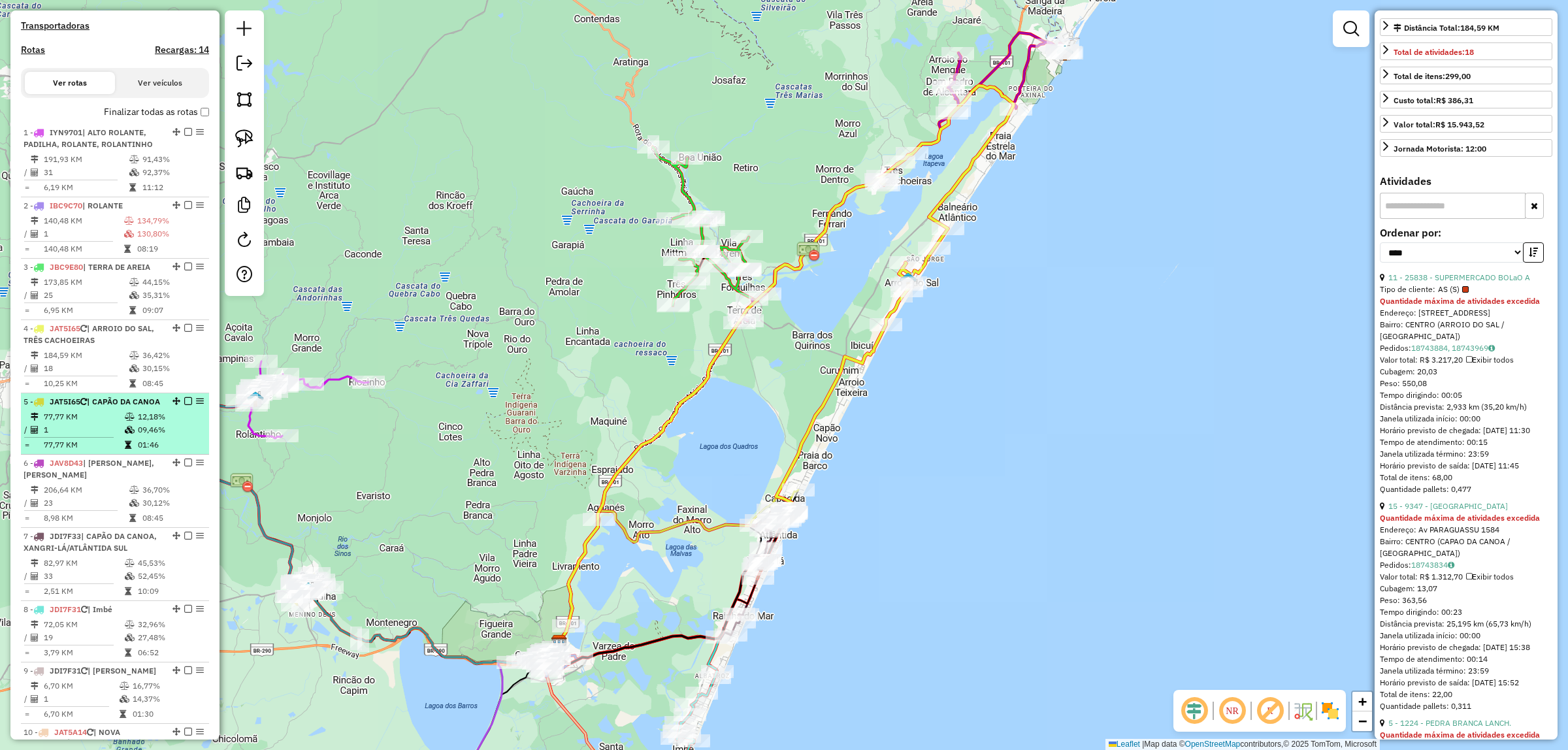
click at [96, 424] on td "77,77 KM" at bounding box center [84, 416] width 81 height 13
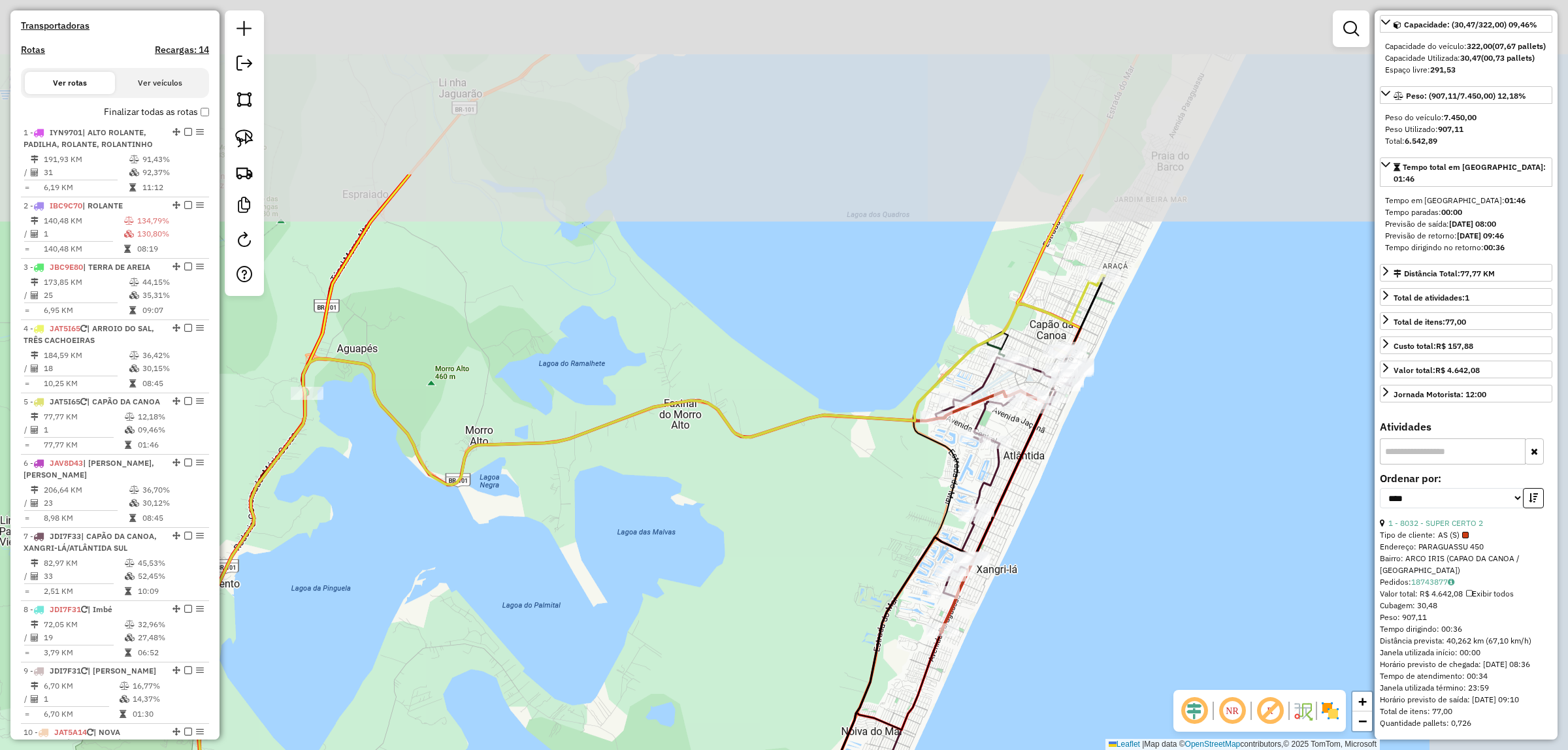
drag, startPoint x: 1297, startPoint y: 168, endPoint x: 1128, endPoint y: 410, distance: 295.2
click at [1131, 418] on div "Janela de atendimento Grade de atendimento Capacidade Transportadoras Veículos …" at bounding box center [784, 375] width 1568 height 750
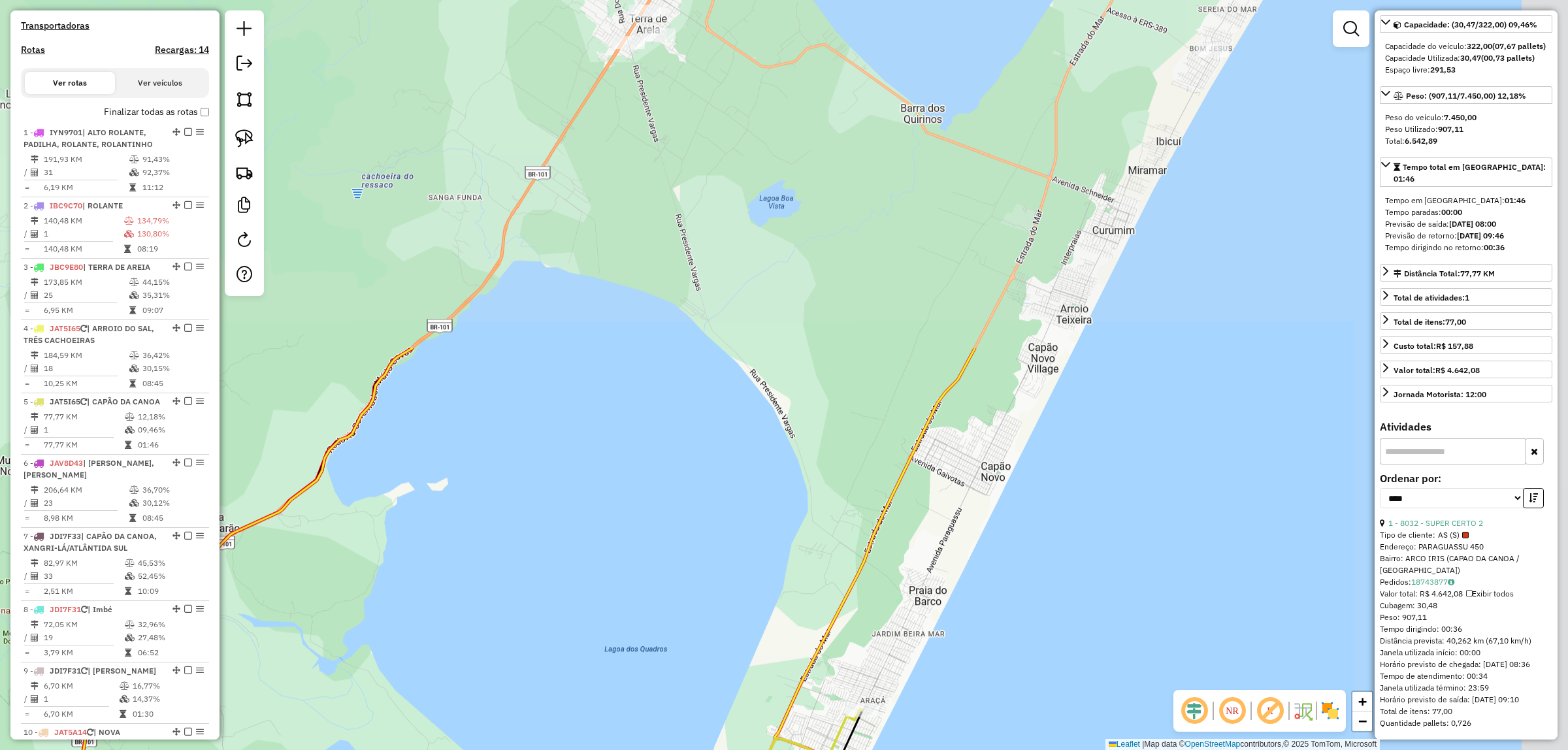
drag, startPoint x: 1216, startPoint y: 188, endPoint x: 1073, endPoint y: 488, distance: 332.3
click at [993, 591] on div "Janela de atendimento Grade de atendimento Capacidade Transportadoras Veículos …" at bounding box center [784, 375] width 1568 height 750
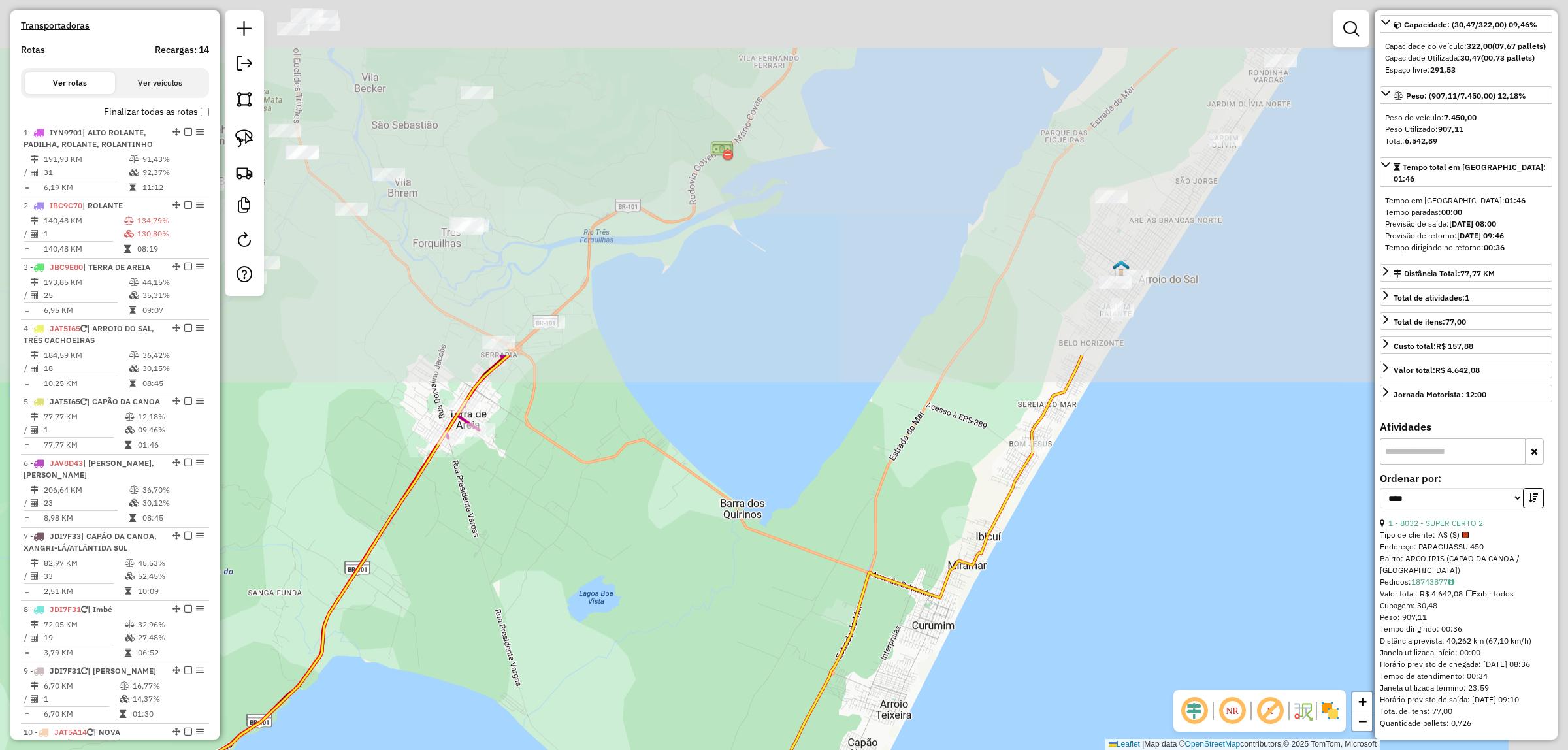
drag, startPoint x: 1242, startPoint y: 199, endPoint x: 1015, endPoint y: 655, distance: 509.4
click at [1024, 652] on div "Janela de atendimento Grade de atendimento Capacidade Transportadoras Veículos …" at bounding box center [784, 375] width 1568 height 750
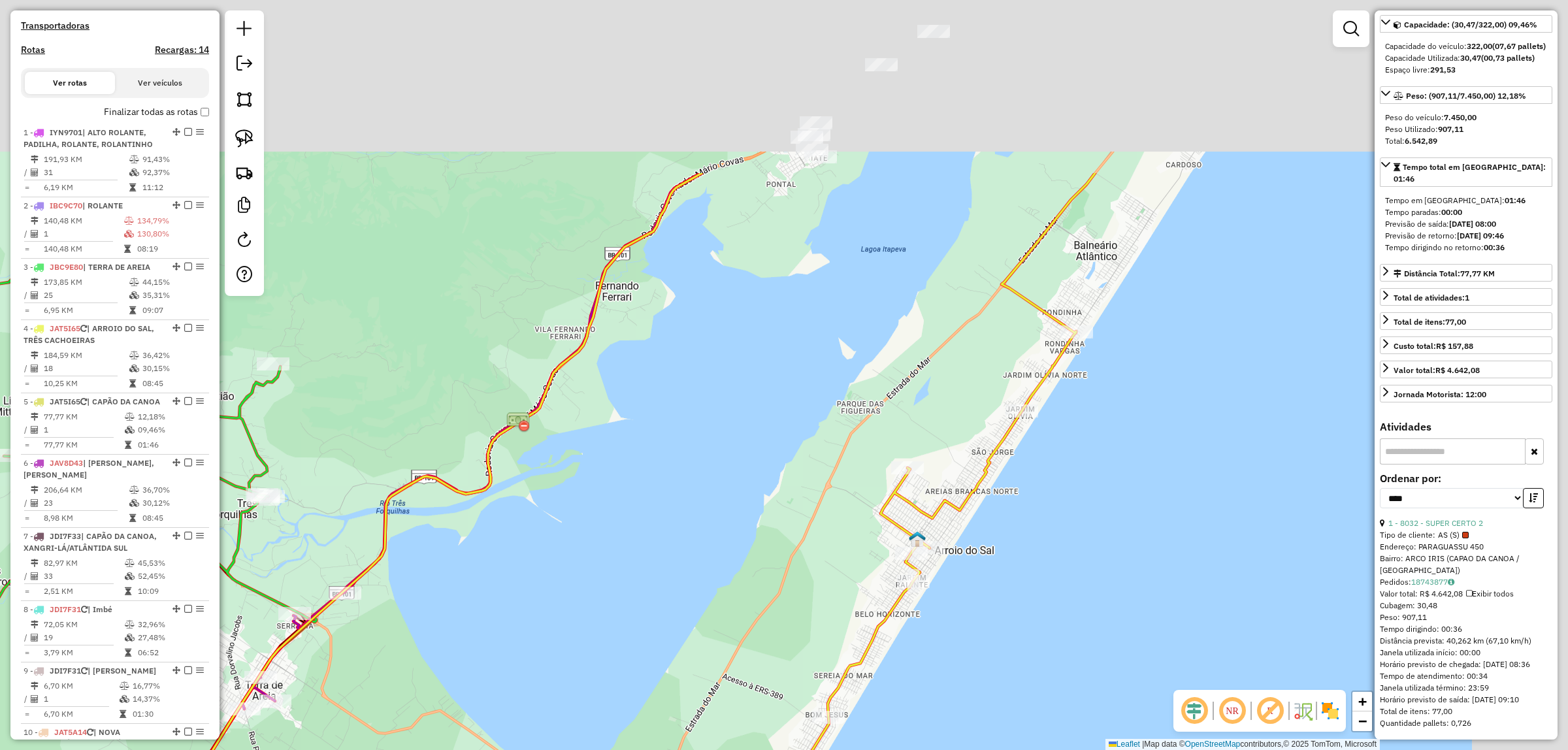
drag, startPoint x: 1335, startPoint y: 288, endPoint x: 1117, endPoint y: 574, distance: 359.6
click at [1123, 598] on div "Janela de atendimento Grade de atendimento Capacidade Transportadoras Veículos …" at bounding box center [784, 375] width 1568 height 750
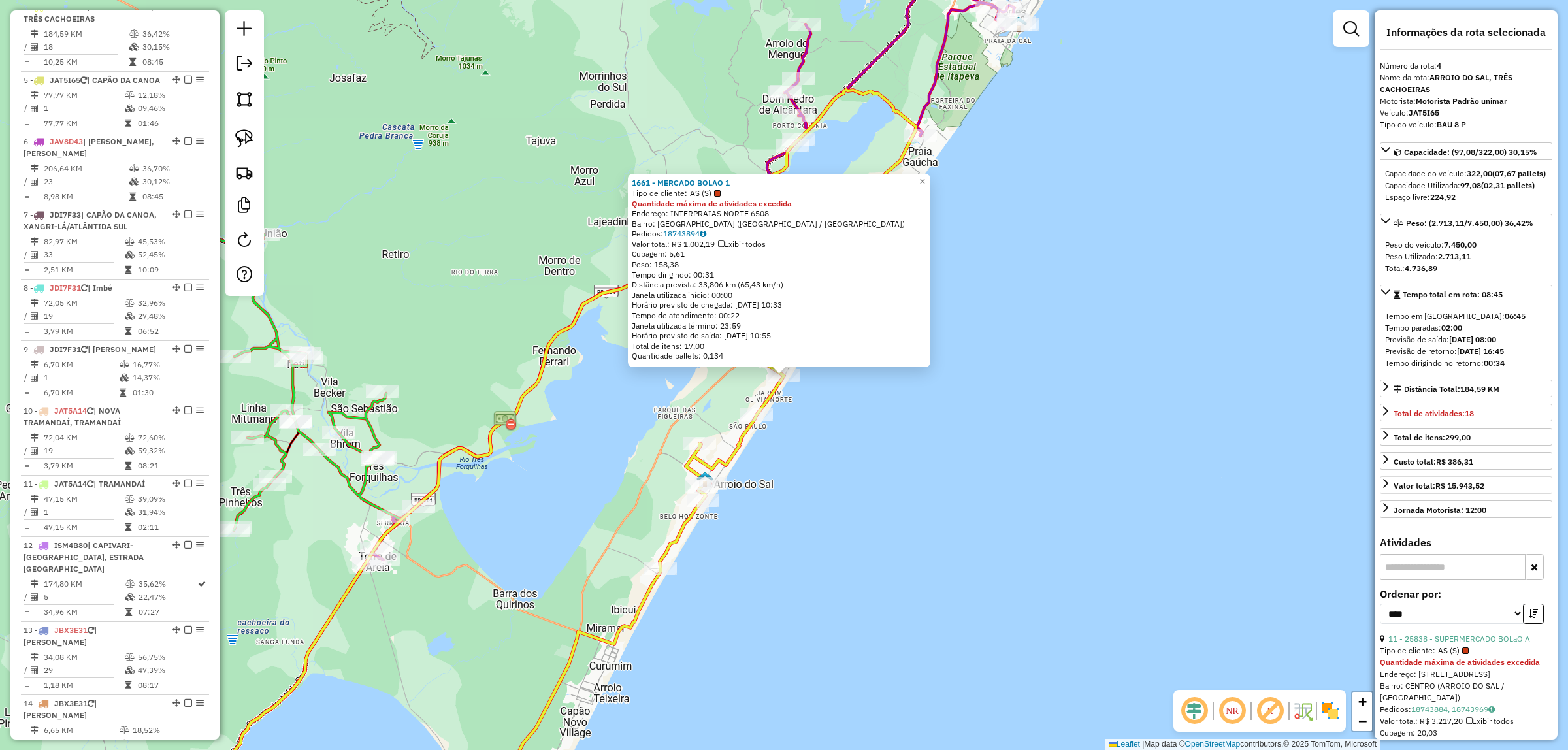
scroll to position [245, 0]
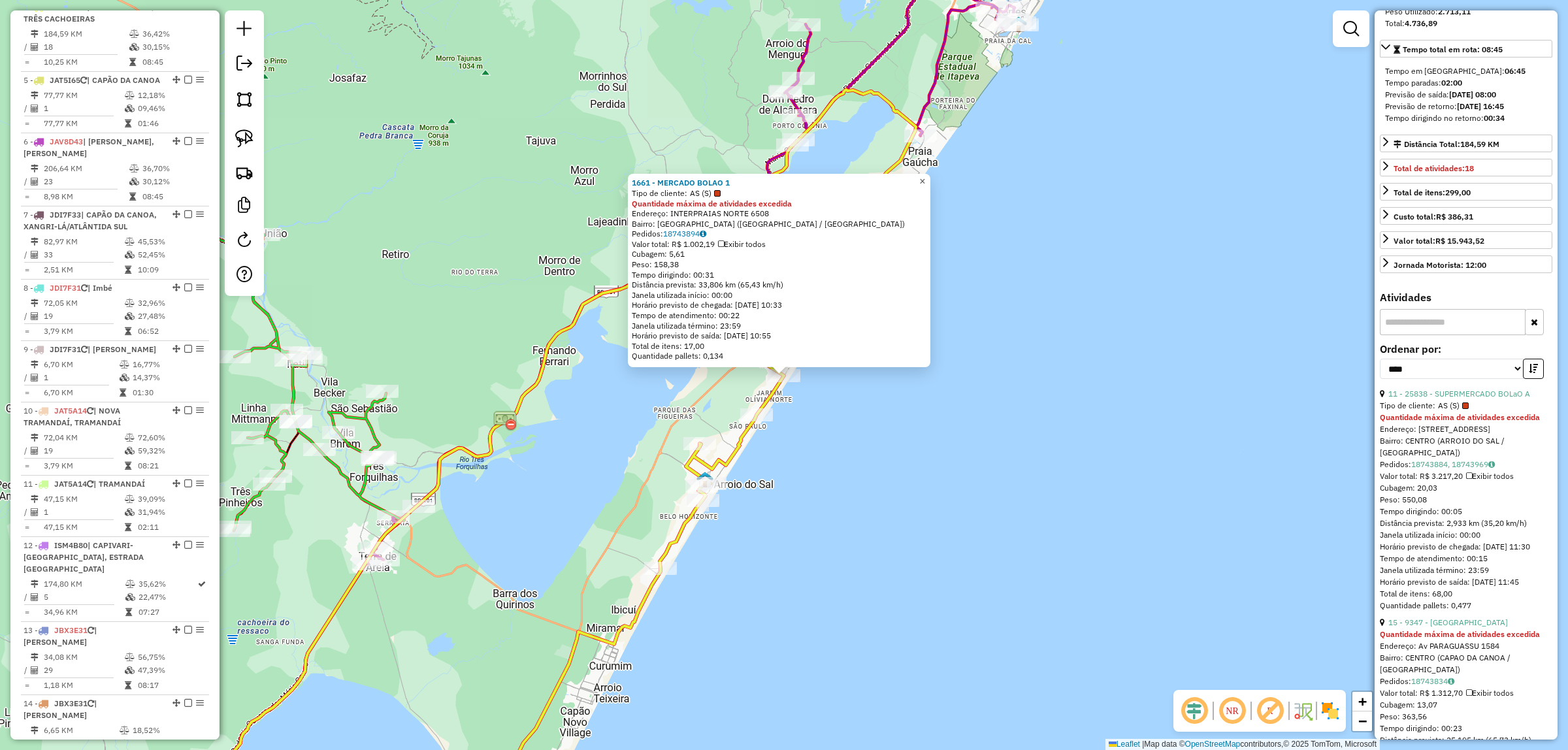
click at [925, 177] on span "×" at bounding box center [922, 181] width 6 height 11
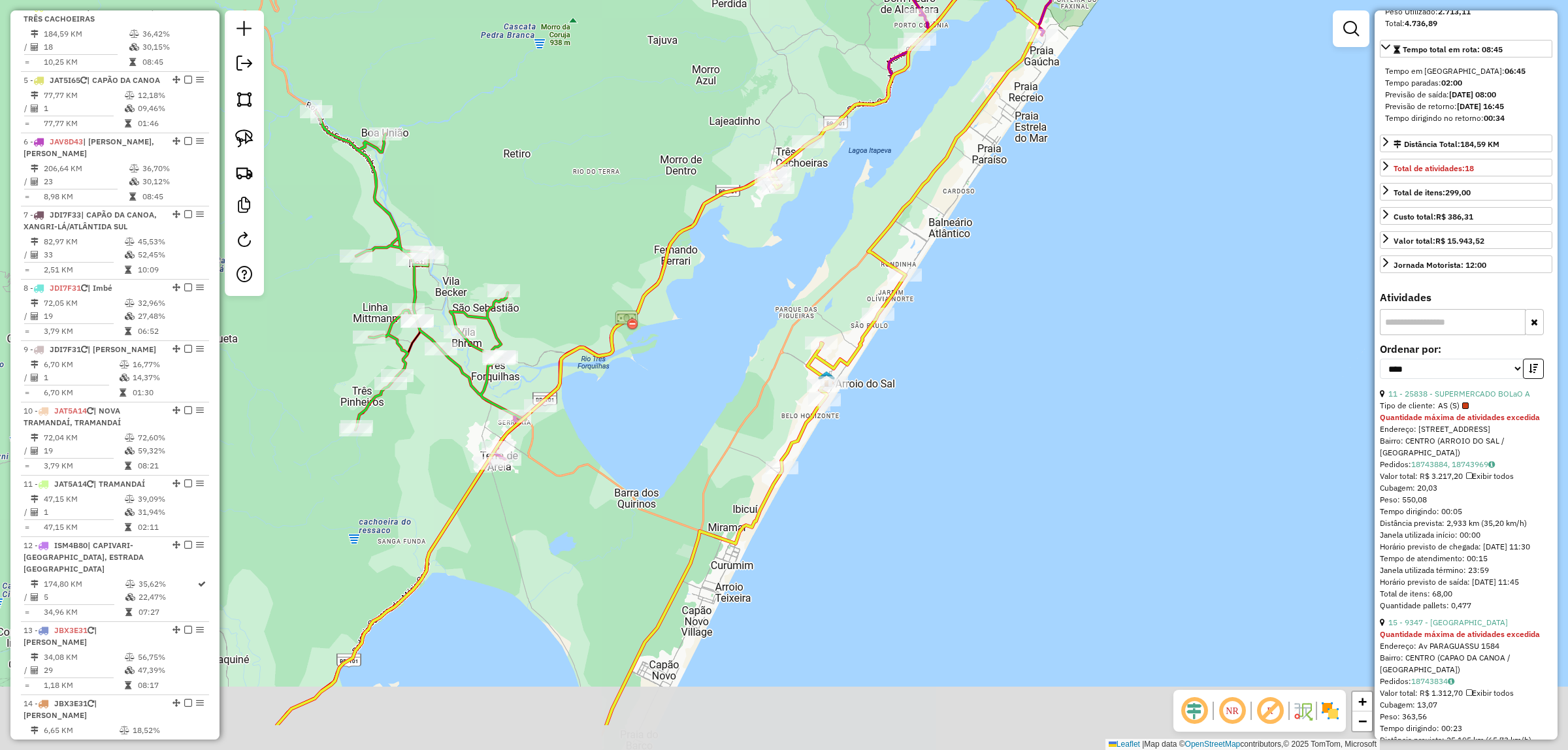
drag, startPoint x: 942, startPoint y: 429, endPoint x: 980, endPoint y: 394, distance: 51.7
click at [1023, 372] on div "Janela de atendimento Grade de atendimento Capacidade Transportadoras Veículos …" at bounding box center [784, 375] width 1568 height 750
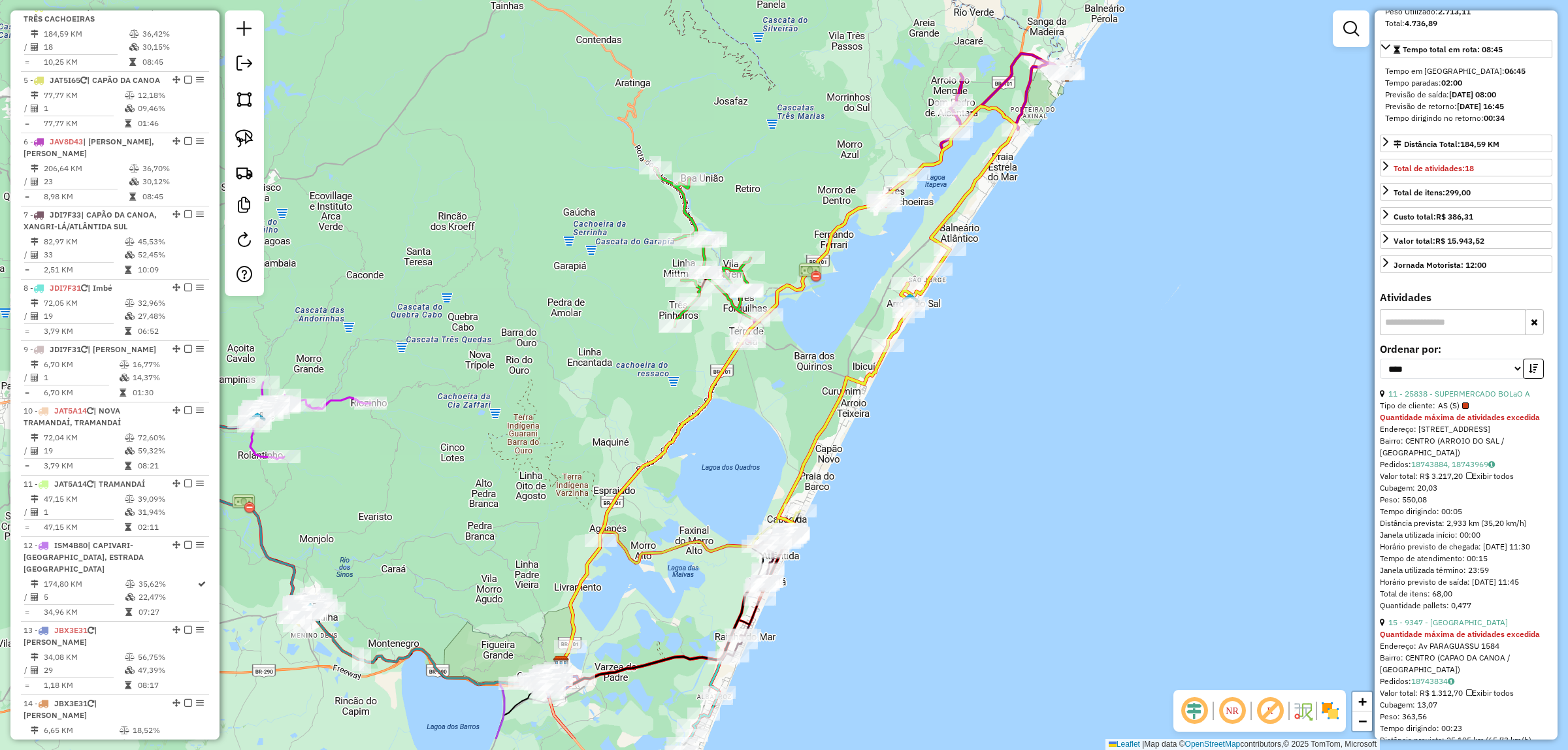
drag, startPoint x: 912, startPoint y: 498, endPoint x: 918, endPoint y: 422, distance: 76.2
click at [920, 419] on div "Janela de atendimento Grade de atendimento Capacidade Transportadoras Veículos …" at bounding box center [784, 375] width 1568 height 750
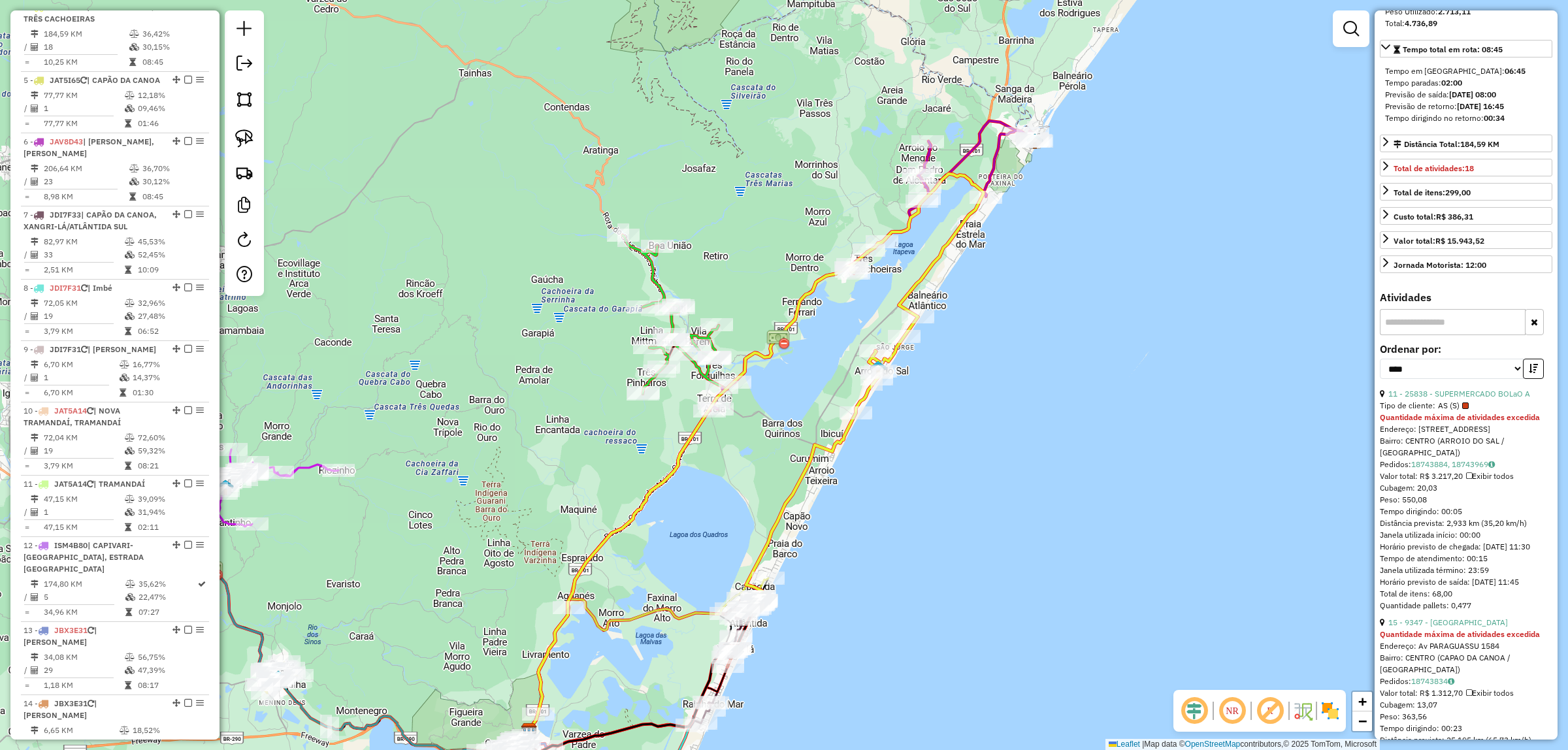
drag, startPoint x: 975, startPoint y: 331, endPoint x: 945, endPoint y: 435, distance: 108.2
click at [945, 435] on div "Janela de atendimento Grade de atendimento Capacidade Transportadoras Veículos …" at bounding box center [784, 375] width 1568 height 750
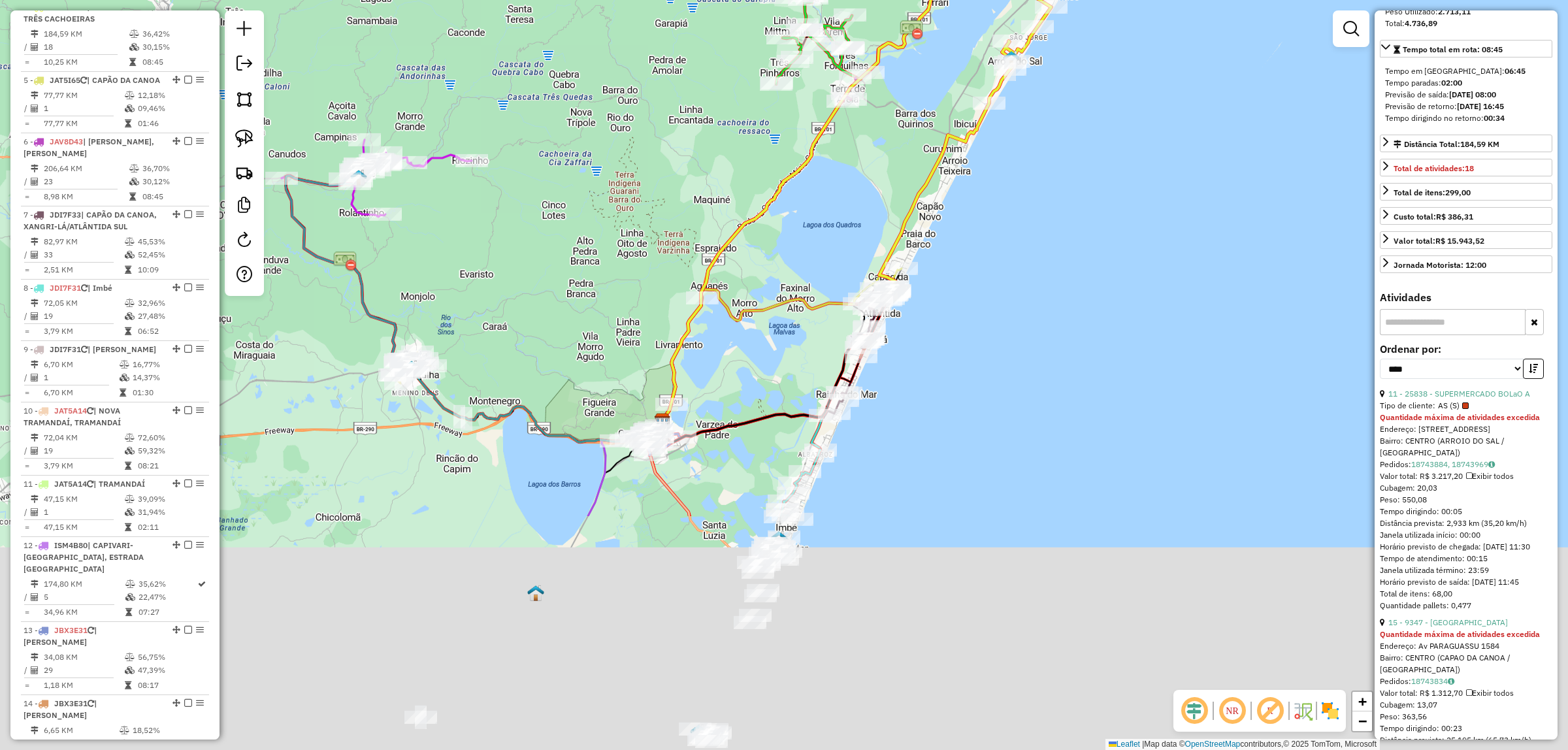
drag, startPoint x: 954, startPoint y: 528, endPoint x: 1076, endPoint y: 241, distance: 311.9
click at [1087, 222] on div "Janela de atendimento Grade de atendimento Capacidade Transportadoras Veículos …" at bounding box center [784, 375] width 1568 height 750
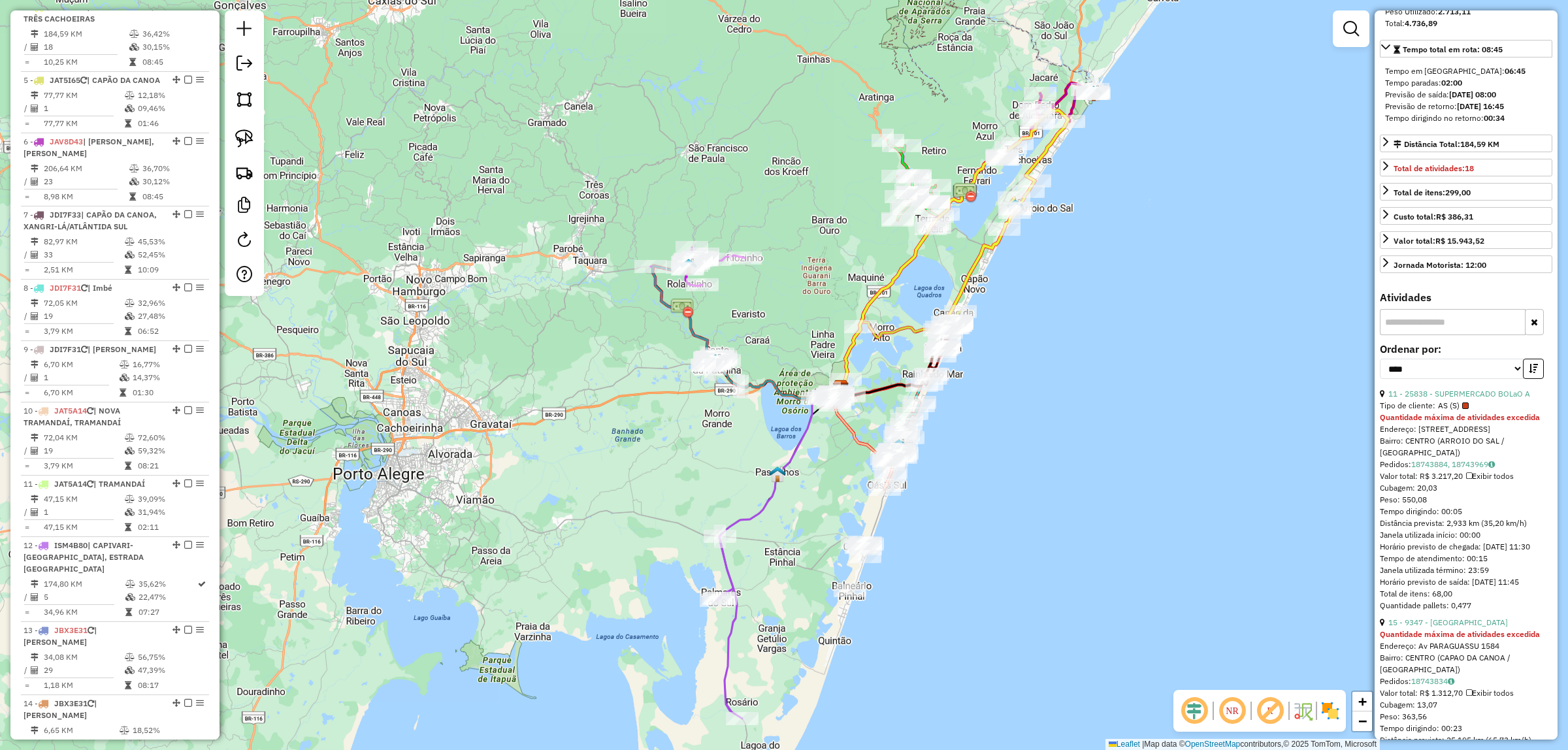
drag, startPoint x: 1056, startPoint y: 296, endPoint x: 1049, endPoint y: 304, distance: 10.6
click at [1053, 301] on div "Janela de atendimento Grade de atendimento Capacidade Transportadoras Veículos …" at bounding box center [784, 375] width 1568 height 750
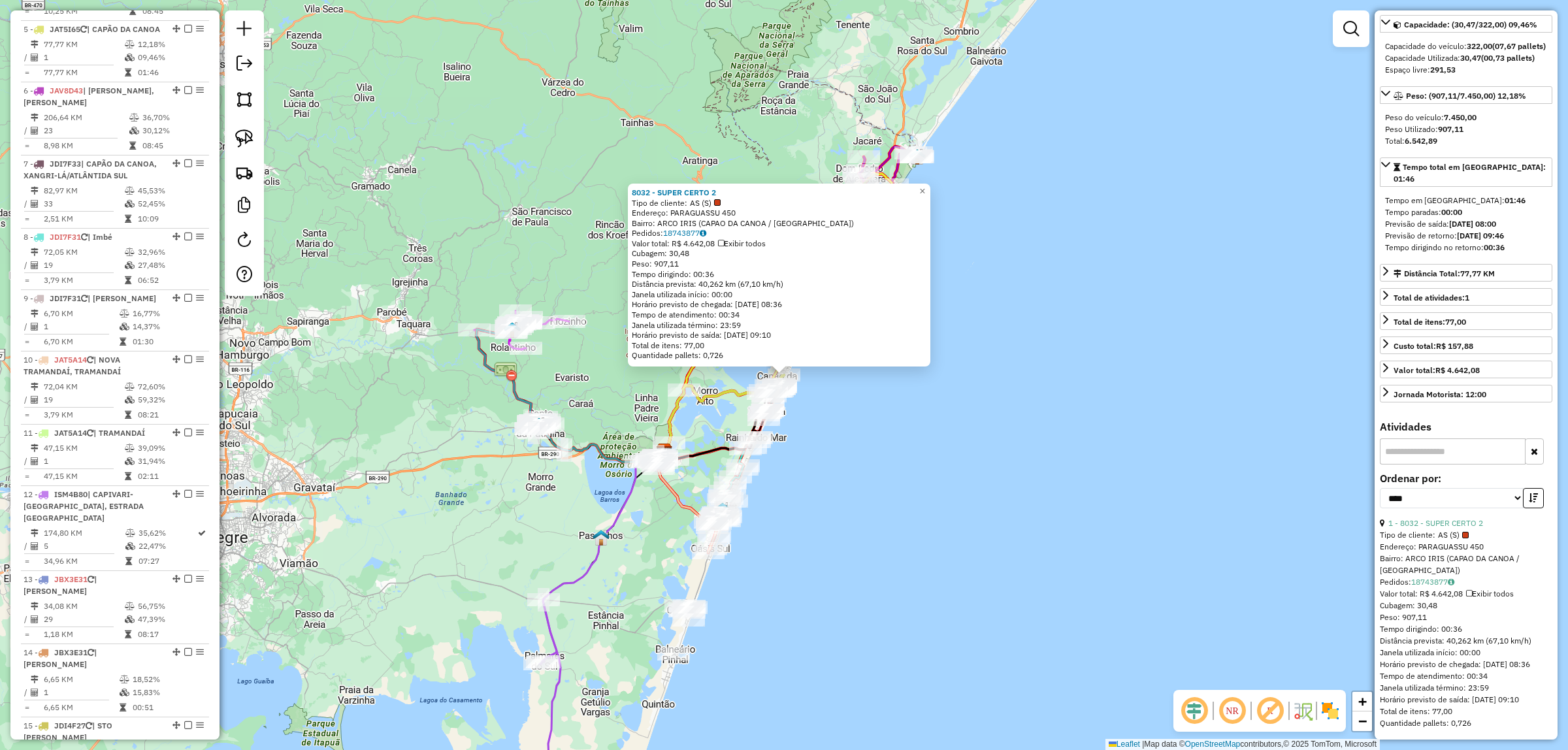
scroll to position [802, 0]
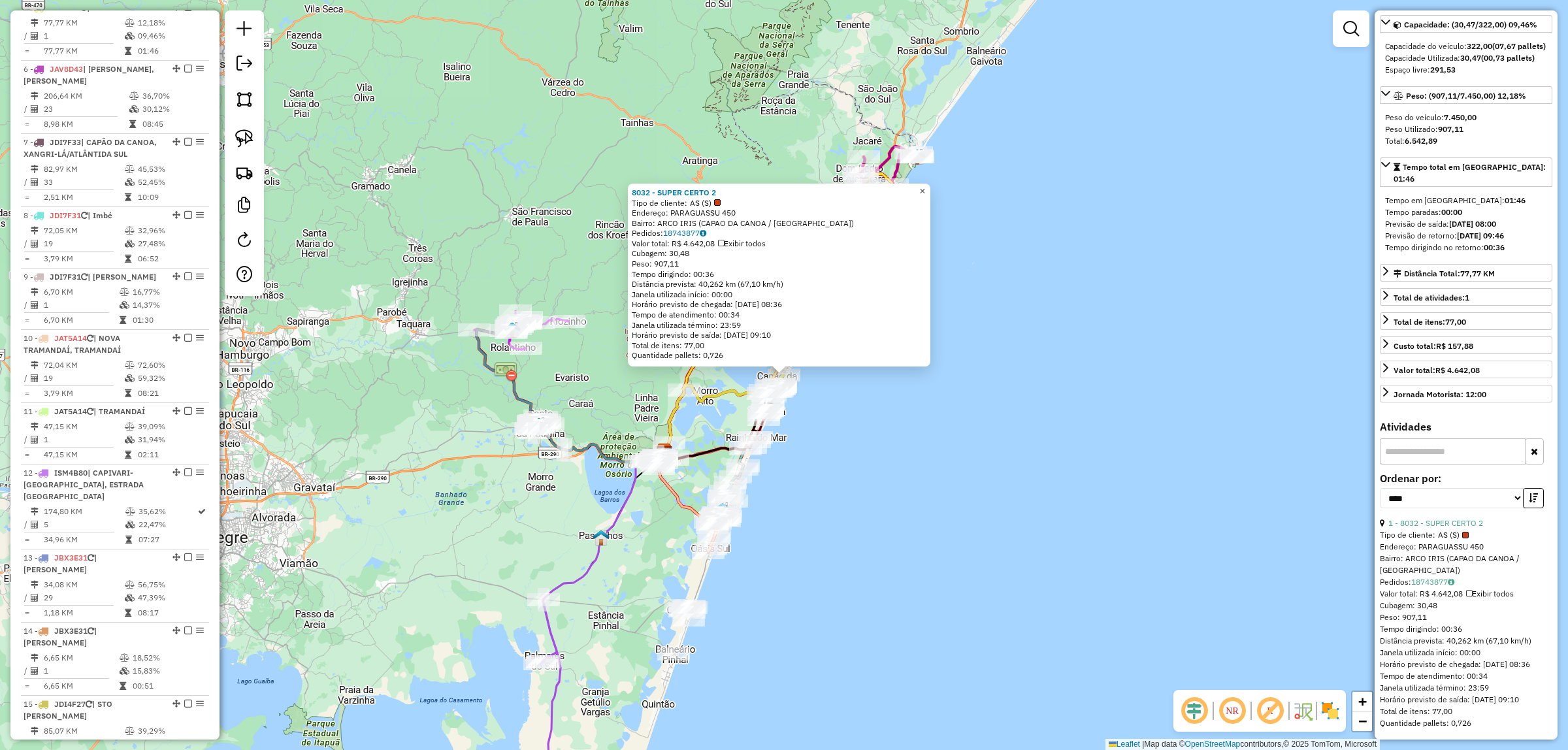
click at [925, 186] on span "×" at bounding box center [922, 191] width 6 height 11
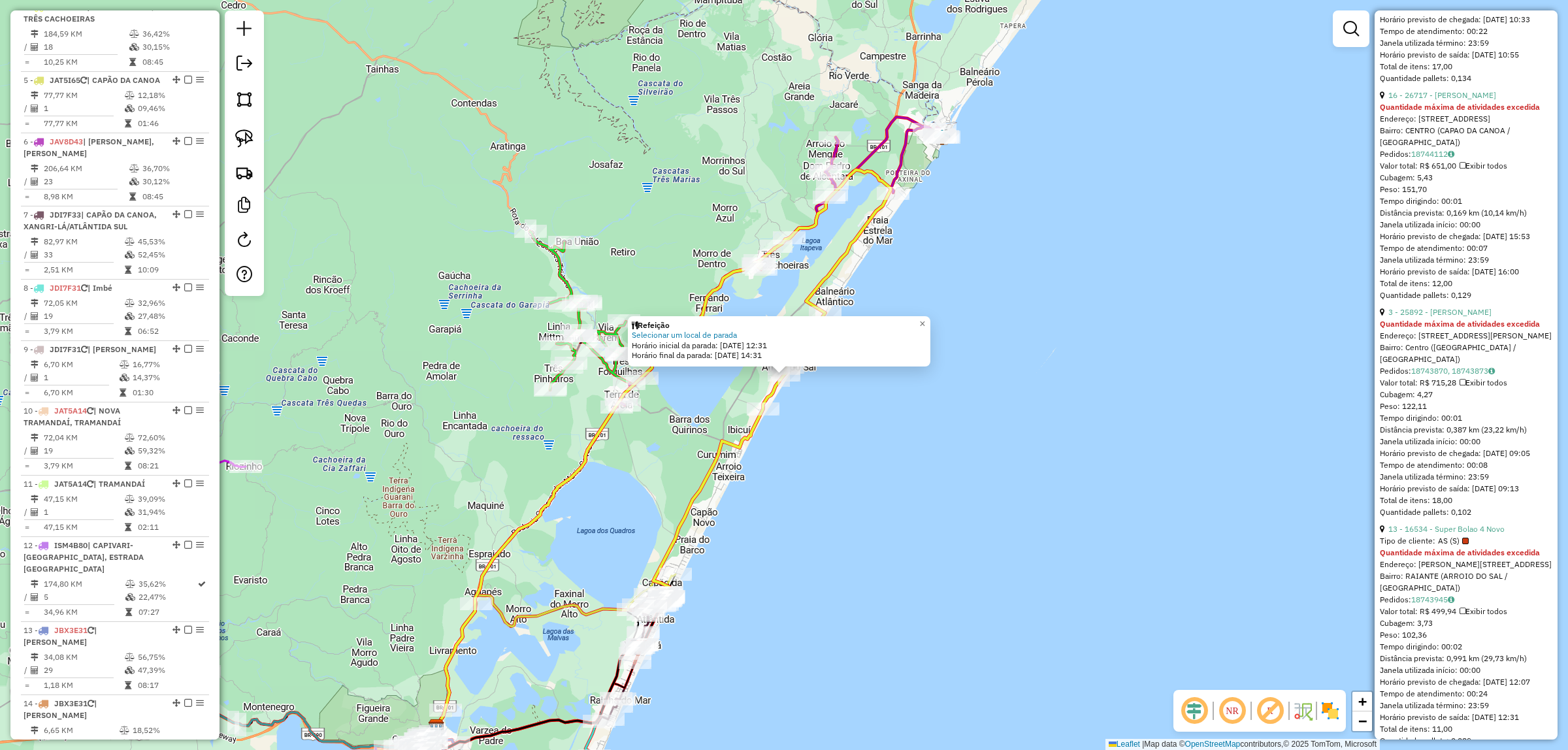
scroll to position [1878, 0]
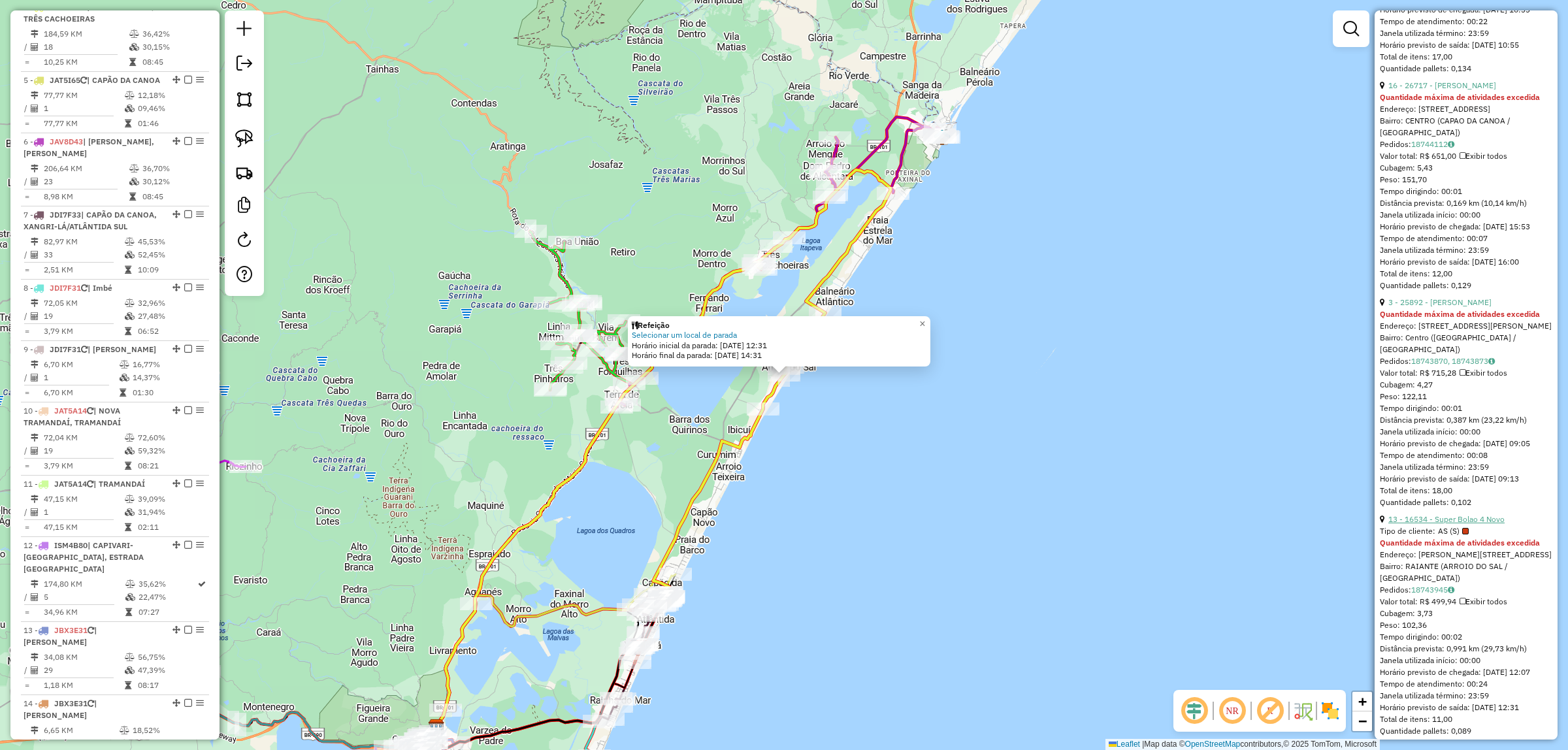
click at [1494, 524] on link "13 - 16534 - Super Bolao 4 Novo" at bounding box center [1446, 518] width 117 height 10
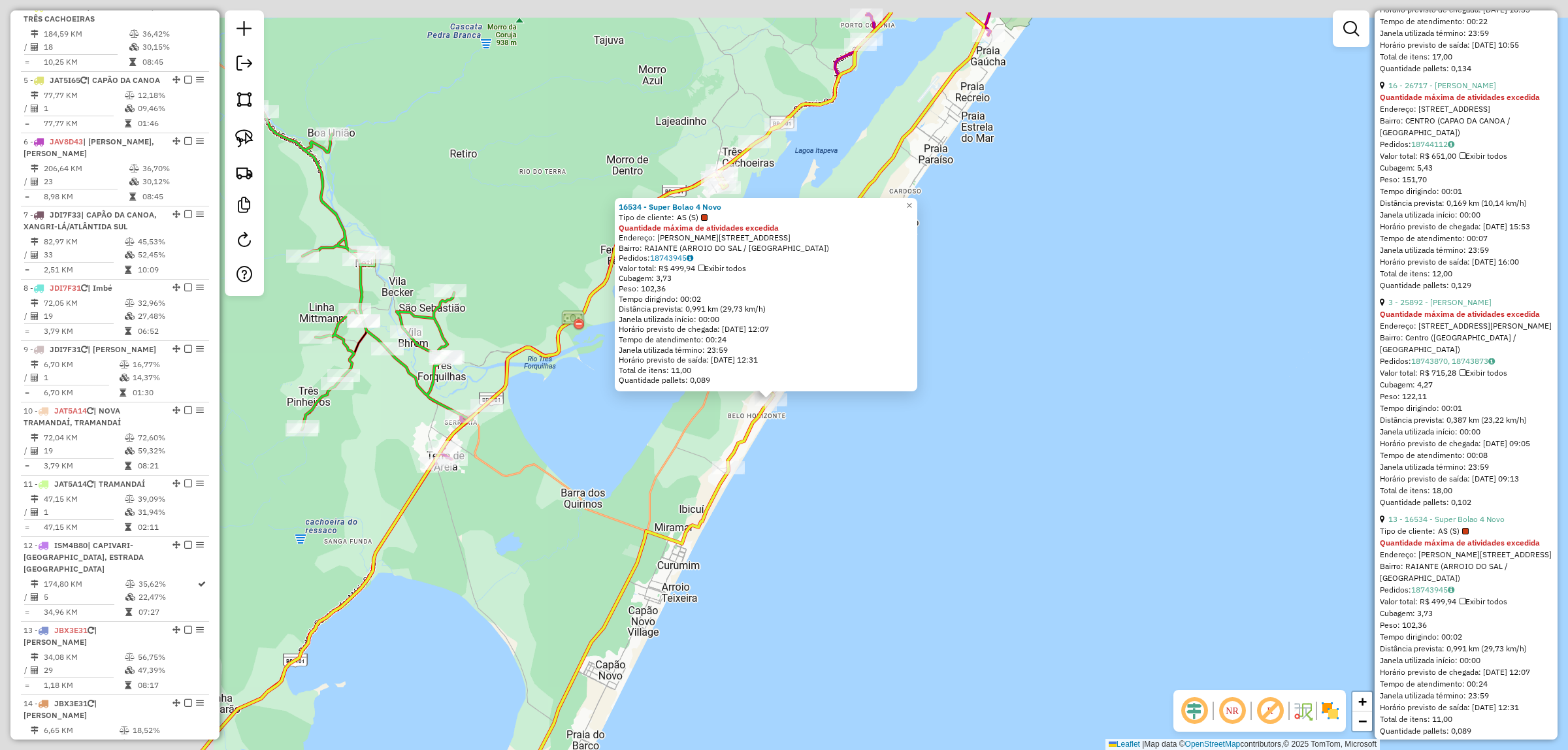
drag, startPoint x: 787, startPoint y: 436, endPoint x: 850, endPoint y: 478, distance: 75.7
click at [971, 498] on div "16534 - Super Bolao 4 Novo Tipo de cliente: AS (S) Quantidade máxima de ativida…" at bounding box center [784, 375] width 1568 height 750
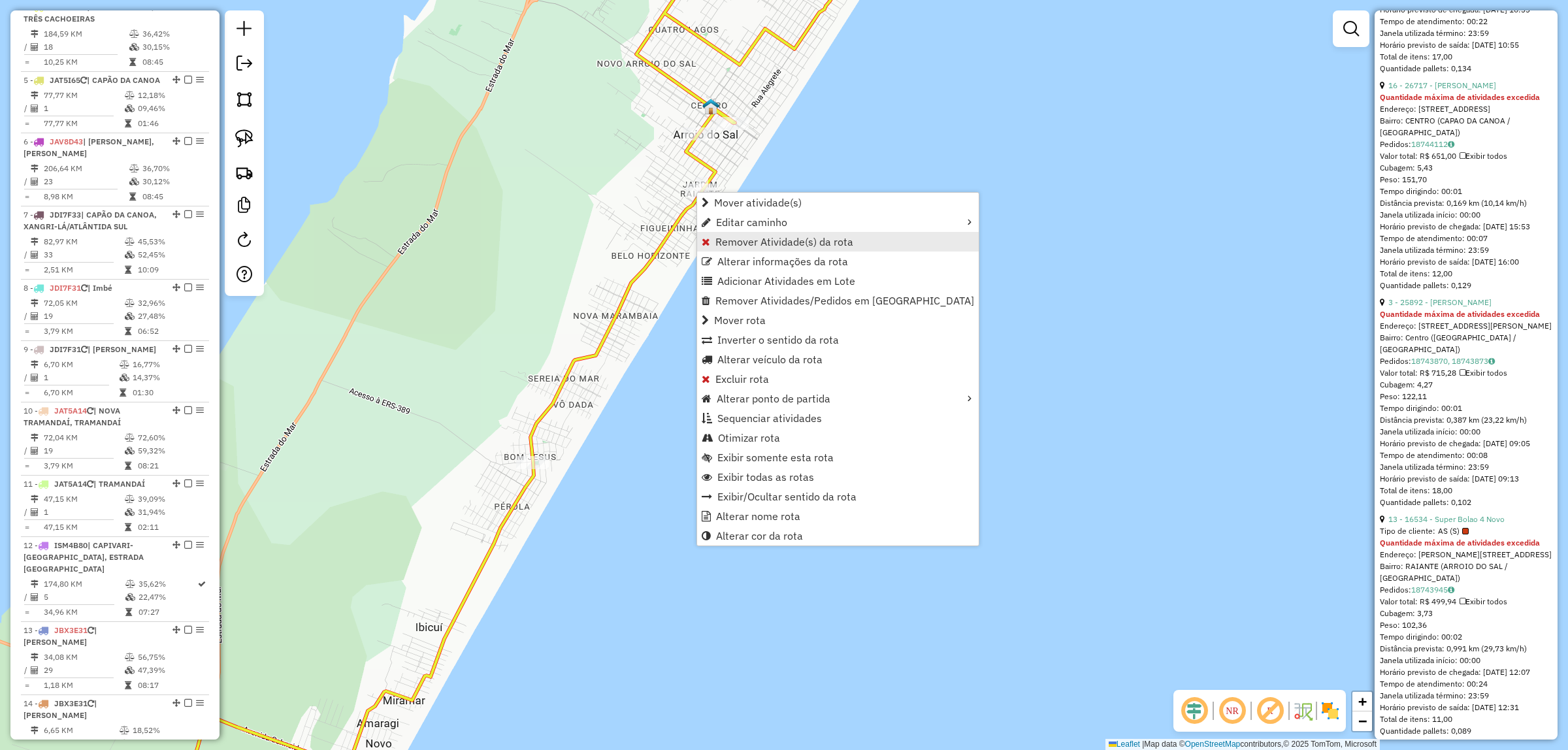
click at [742, 236] on span "Remover Atividade(s) da rota" at bounding box center [784, 241] width 138 height 10
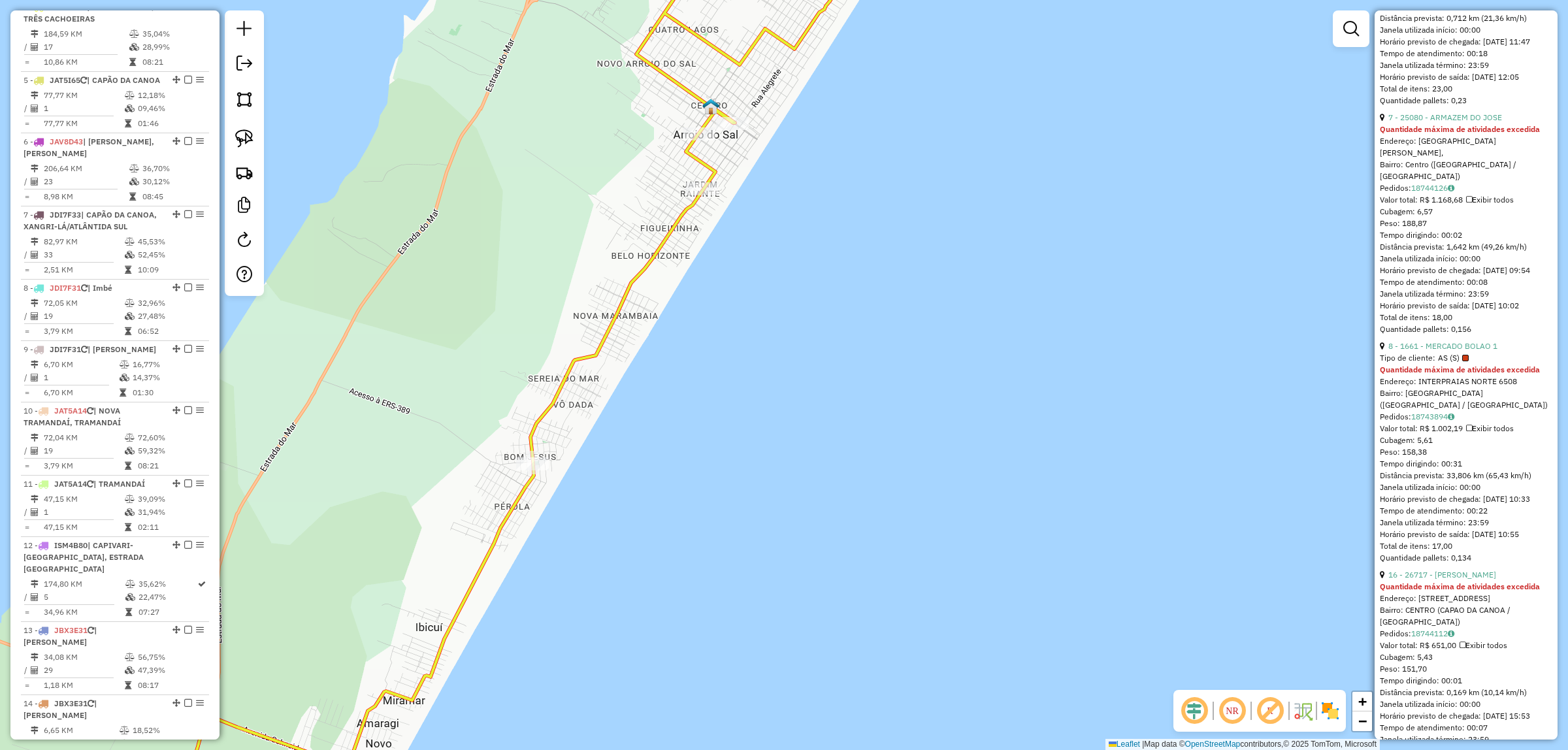
scroll to position [1388, 0]
click at [1478, 351] on link "8 - 1661 - MERCADO BOLAO 1" at bounding box center [1442, 347] width 109 height 10
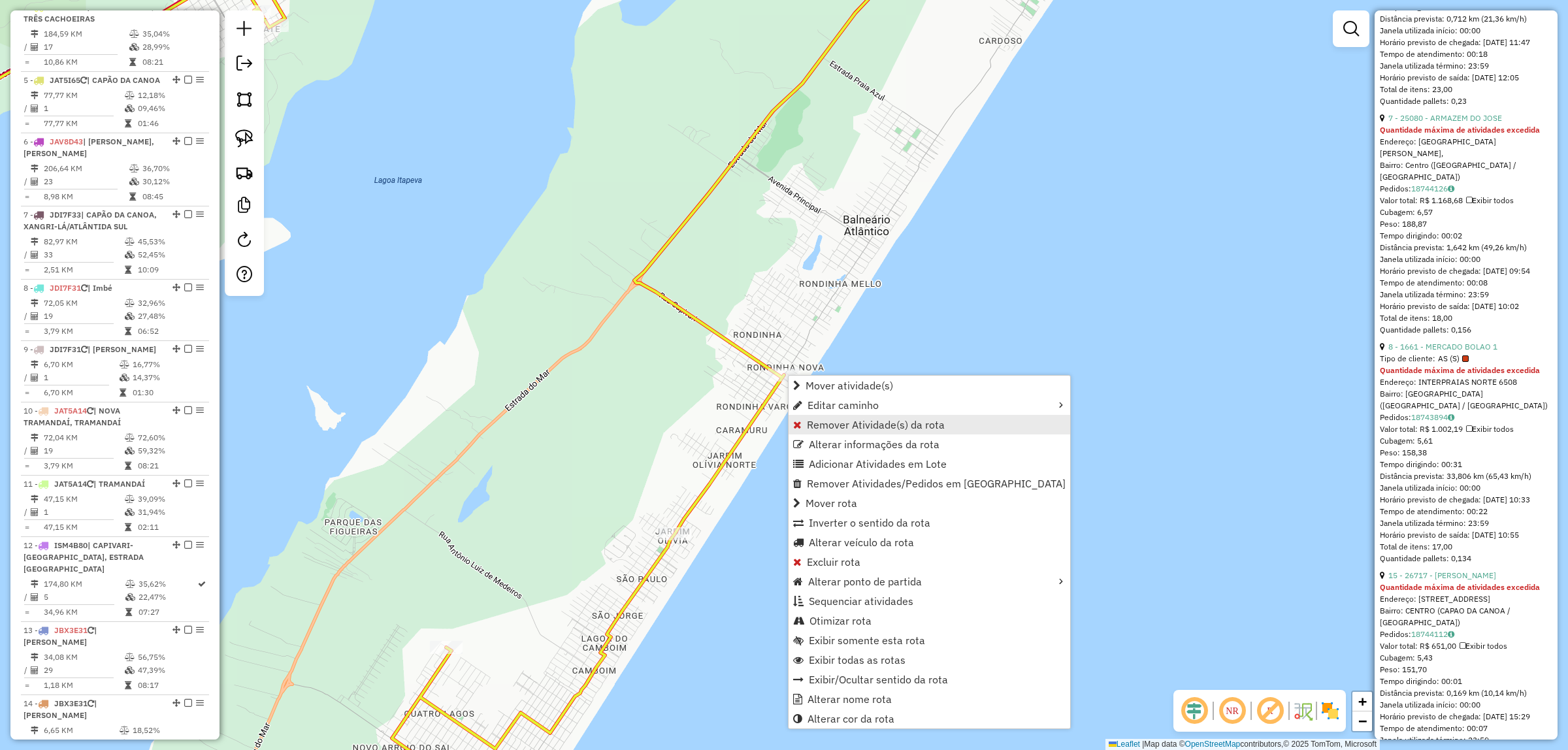
click at [843, 428] on span "Remover Atividade(s) da rota" at bounding box center [876, 424] width 138 height 10
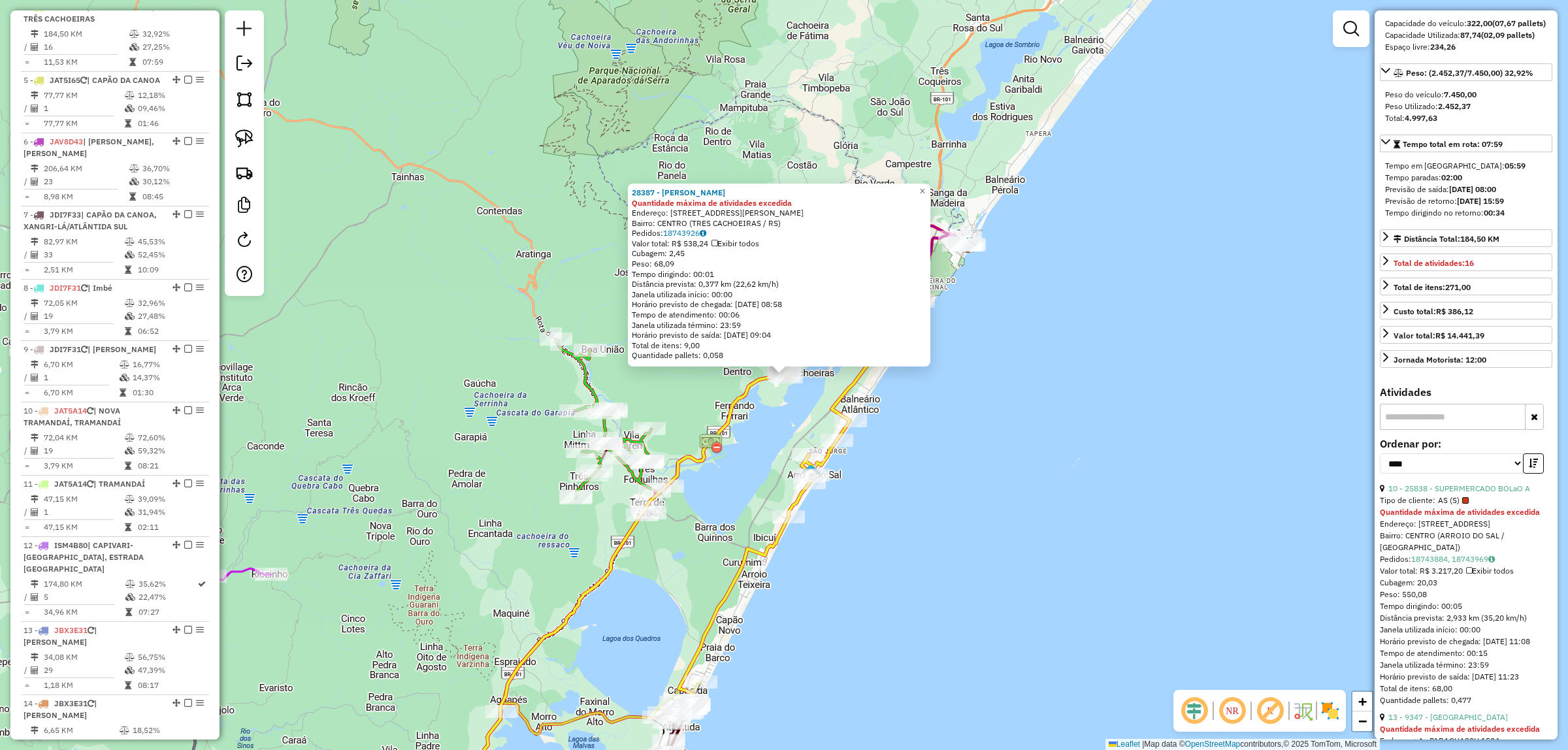
scroll to position [164, 0]
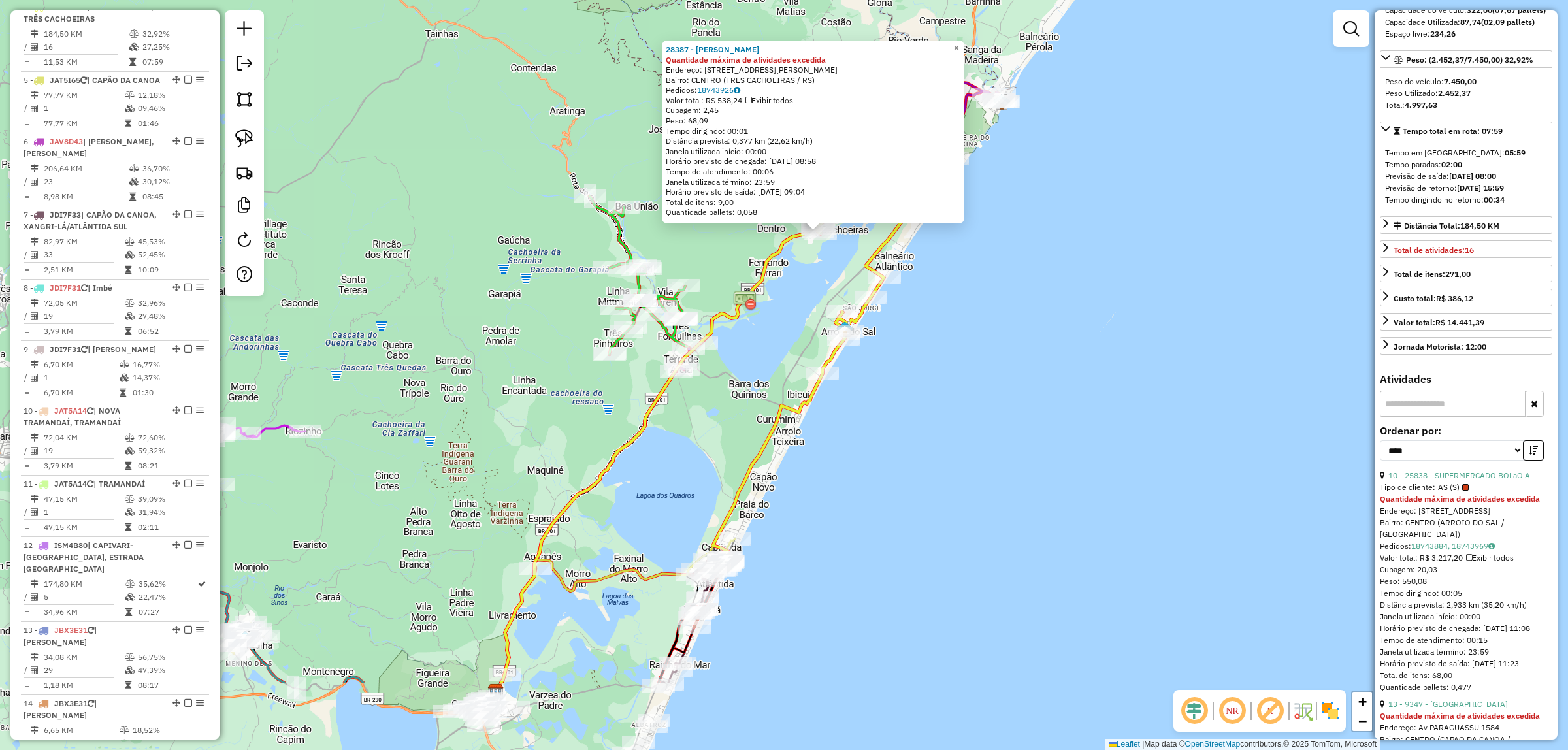
drag, startPoint x: 864, startPoint y: 537, endPoint x: 886, endPoint y: 436, distance: 103.4
click at [886, 436] on div "28387 - [PERSON_NAME] Quantidade máxima de atividades excedida Endereço: [STREE…" at bounding box center [784, 375] width 1568 height 750
click at [952, 49] on div "28387 - [PERSON_NAME]" at bounding box center [812, 50] width 295 height 10
click at [959, 47] on span "×" at bounding box center [956, 49] width 6 height 11
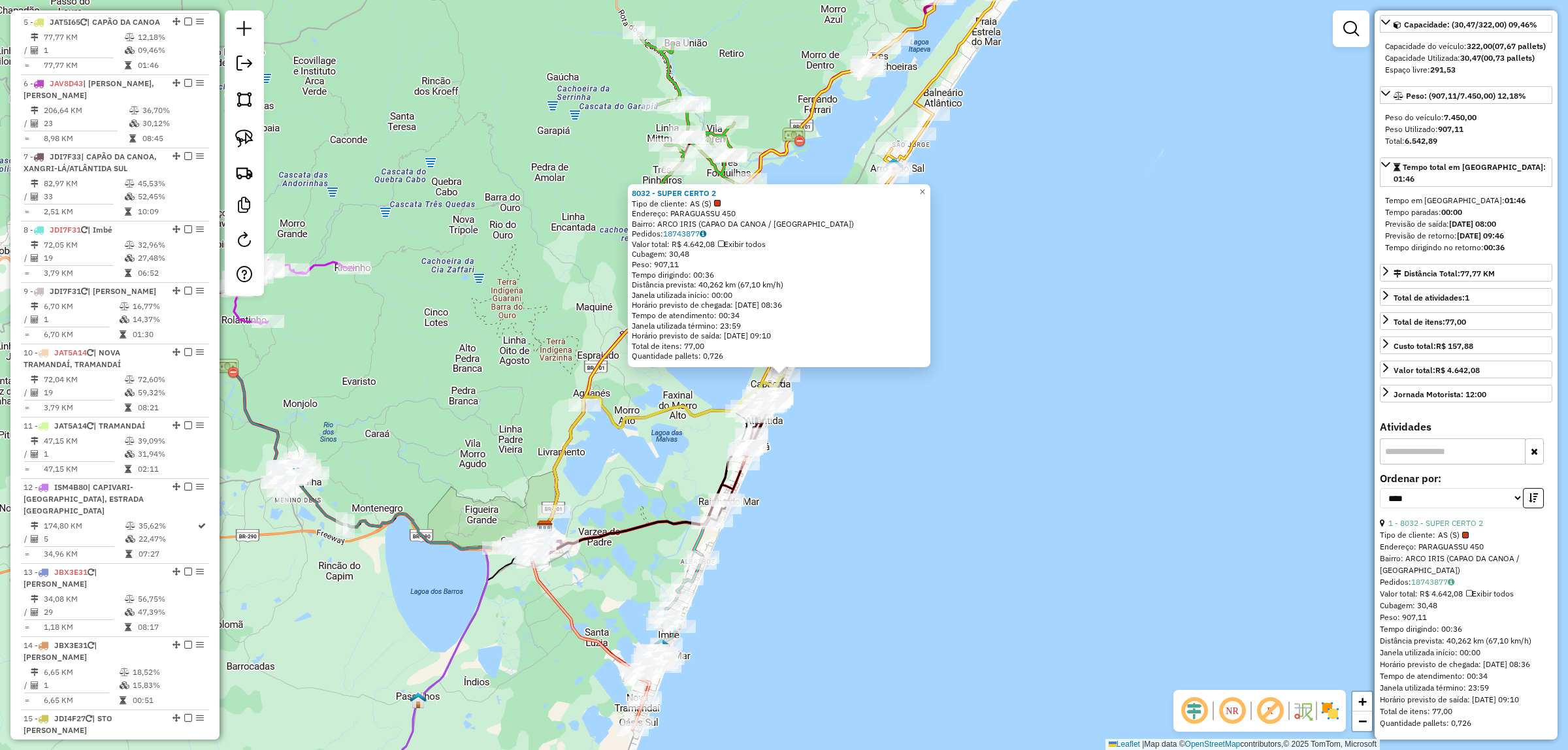
scroll to position [802, 0]
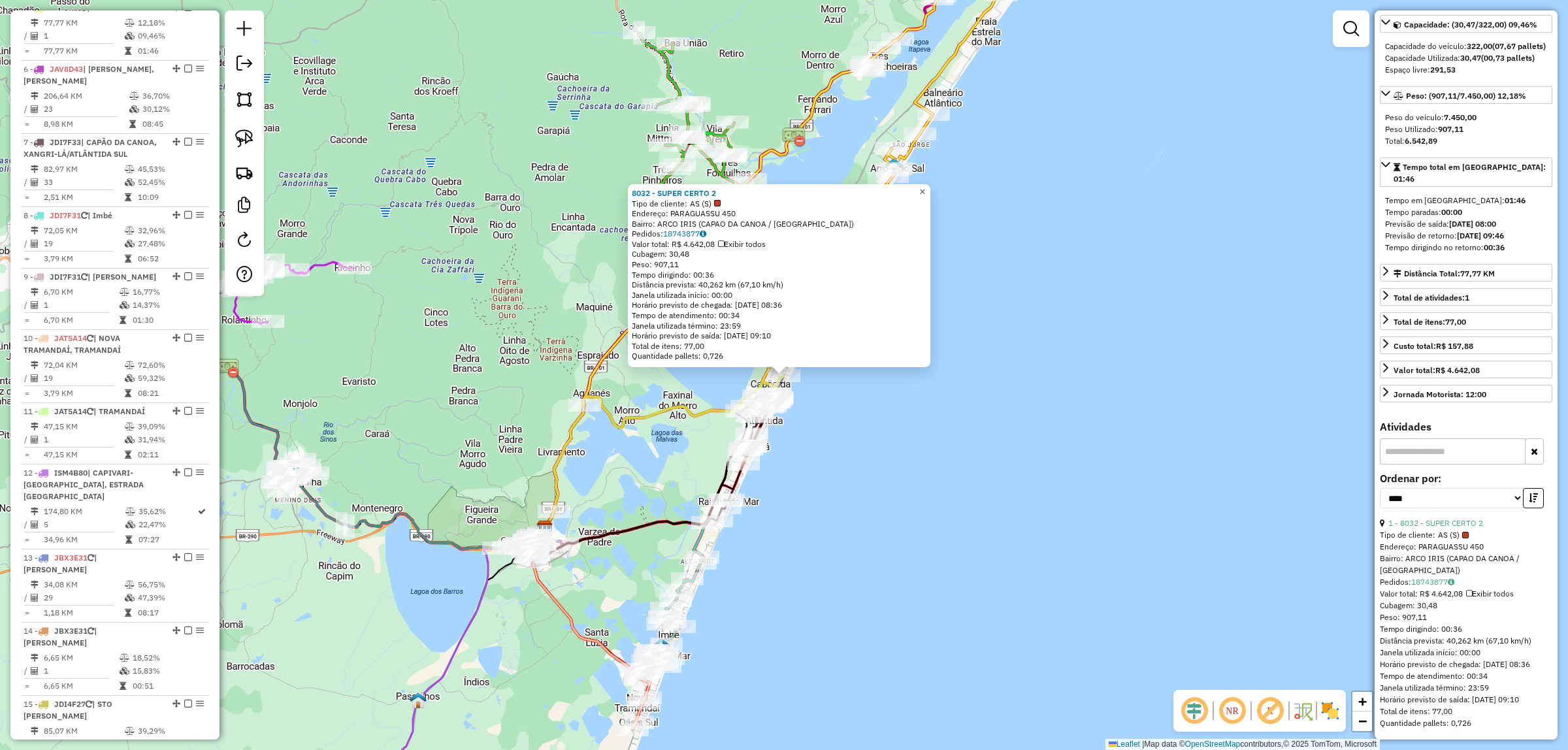
click at [925, 187] on span "×" at bounding box center [922, 192] width 6 height 11
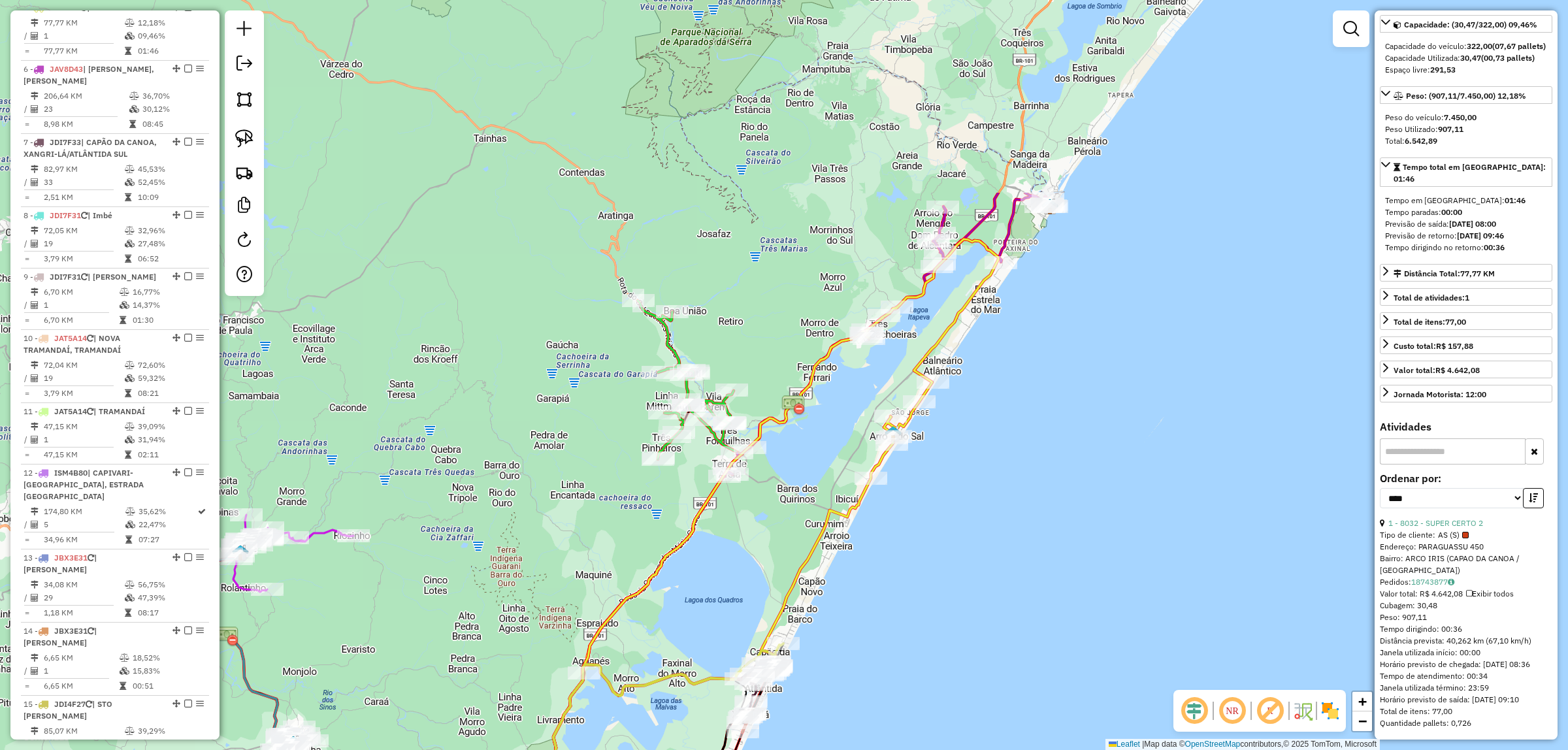
drag, startPoint x: 1114, startPoint y: 216, endPoint x: 1104, endPoint y: 462, distance: 246.2
click at [1104, 466] on div "Janela de atendimento Grade de atendimento Capacidade Transportadoras Veículos …" at bounding box center [784, 375] width 1568 height 750
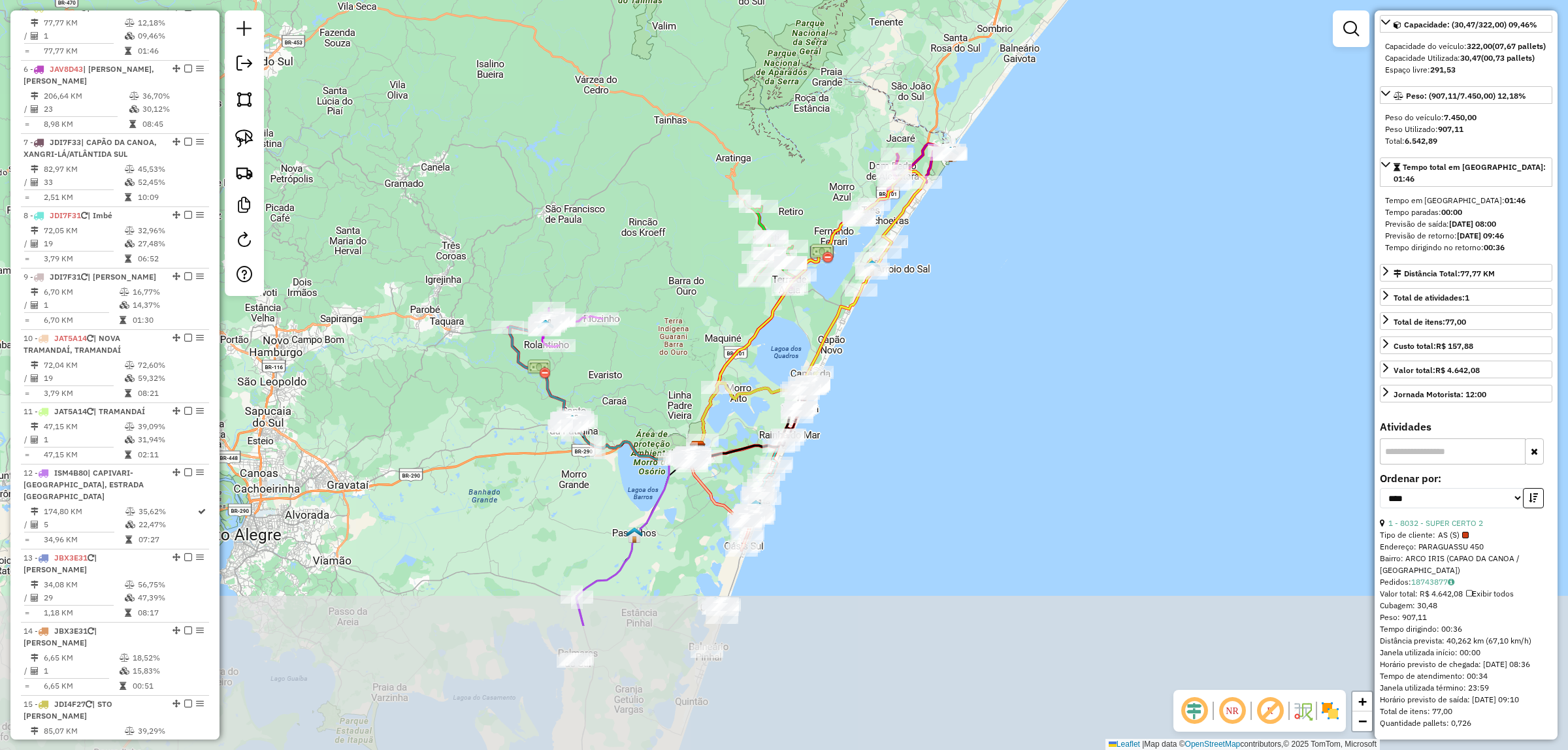
drag, startPoint x: 949, startPoint y: 599, endPoint x: 952, endPoint y: 416, distance: 183.0
click at [958, 396] on div "Janela de atendimento Grade de atendimento Capacidade Transportadoras Veículos …" at bounding box center [784, 375] width 1568 height 750
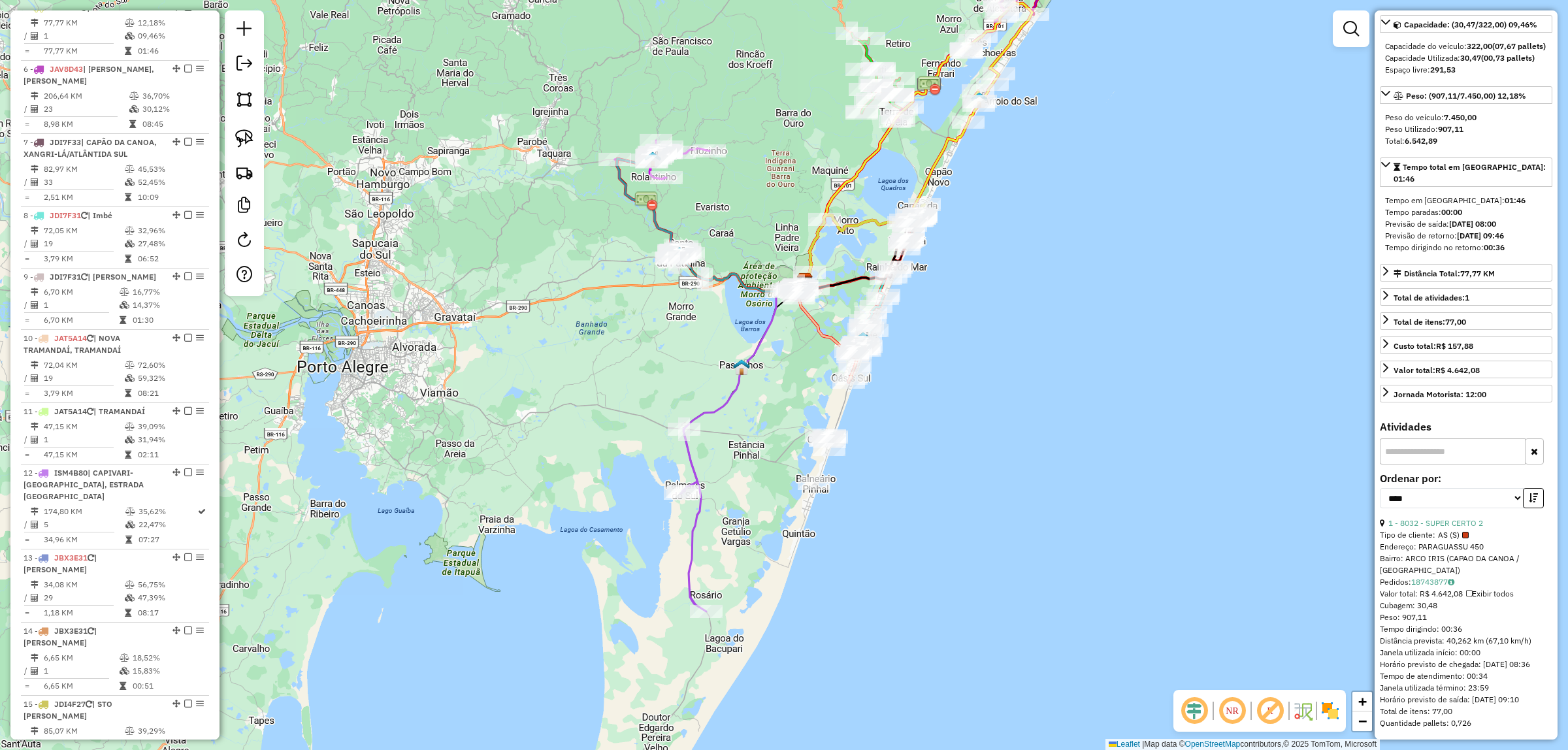
drag, startPoint x: 910, startPoint y: 562, endPoint x: 1023, endPoint y: 381, distance: 213.4
click at [1017, 412] on div "Janela de atendimento Grade de atendimento Capacidade Transportadoras Veículos …" at bounding box center [784, 375] width 1568 height 750
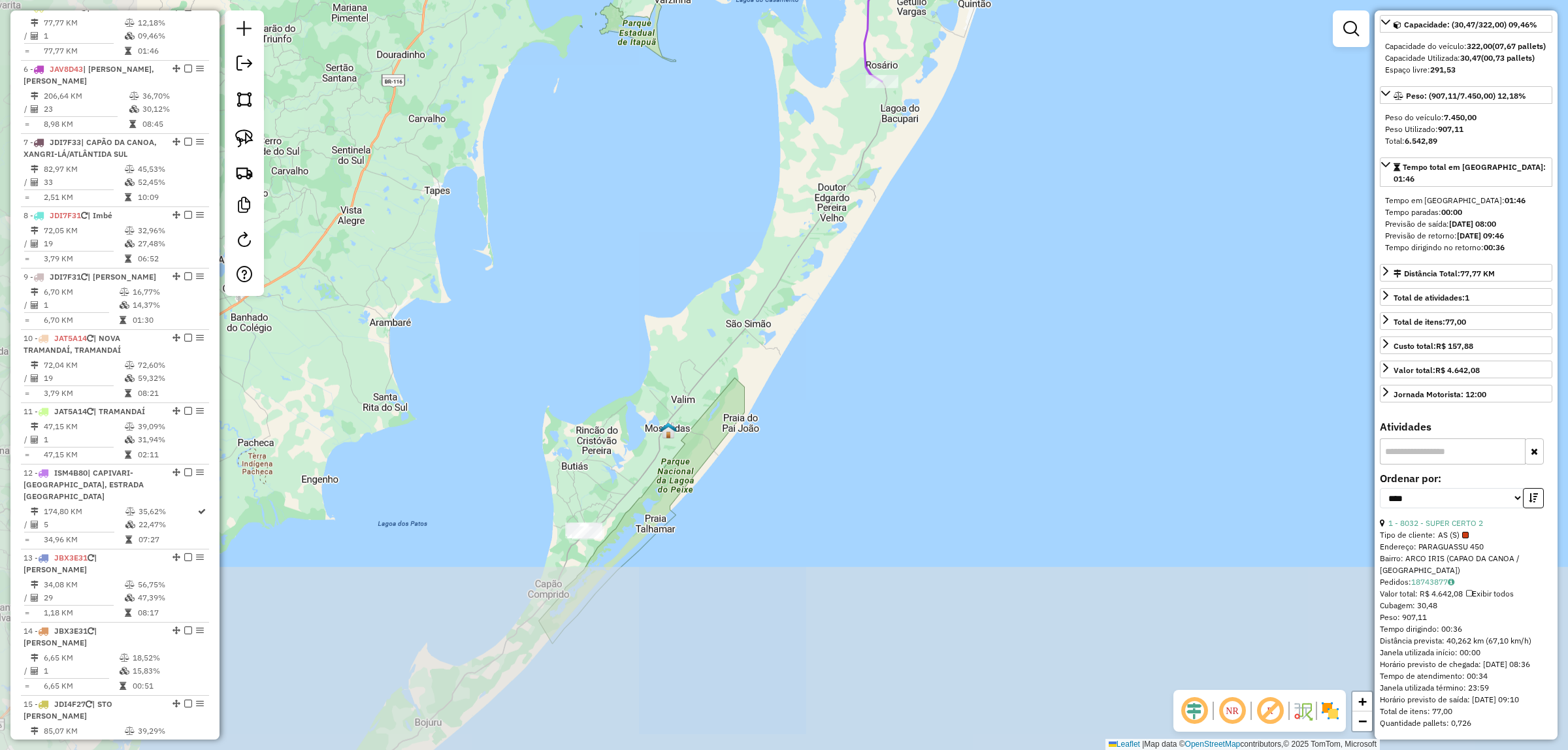
drag, startPoint x: 938, startPoint y: 606, endPoint x: 1066, endPoint y: 183, distance: 441.9
click at [1119, 66] on div "Janela de atendimento Grade de atendimento Capacidade Transportadoras Veículos …" at bounding box center [784, 375] width 1568 height 750
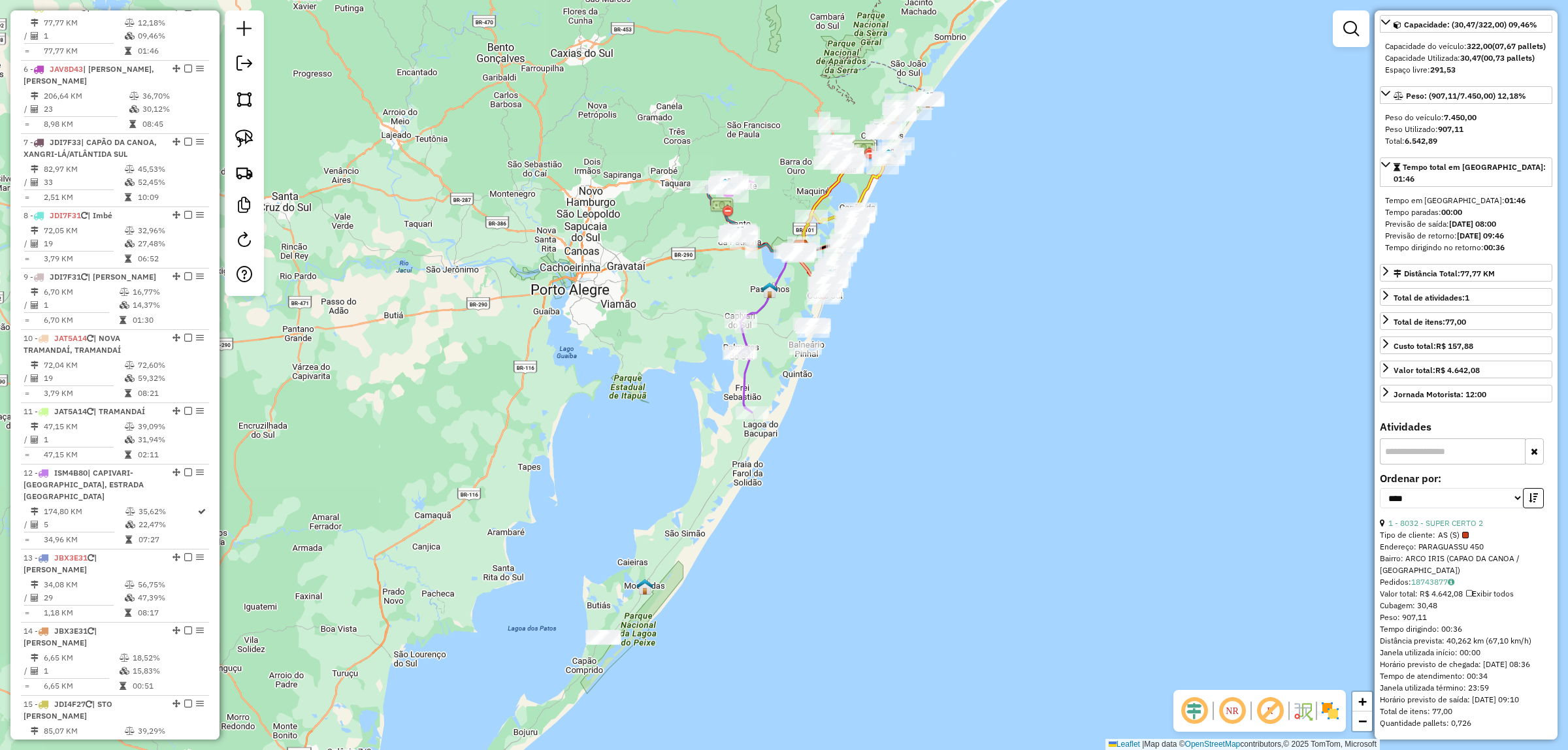
drag, startPoint x: 1051, startPoint y: 252, endPoint x: 864, endPoint y: 465, distance: 283.4
click at [864, 469] on div "Janela de atendimento Grade de atendimento Capacidade Transportadoras Veículos …" at bounding box center [784, 375] width 1568 height 750
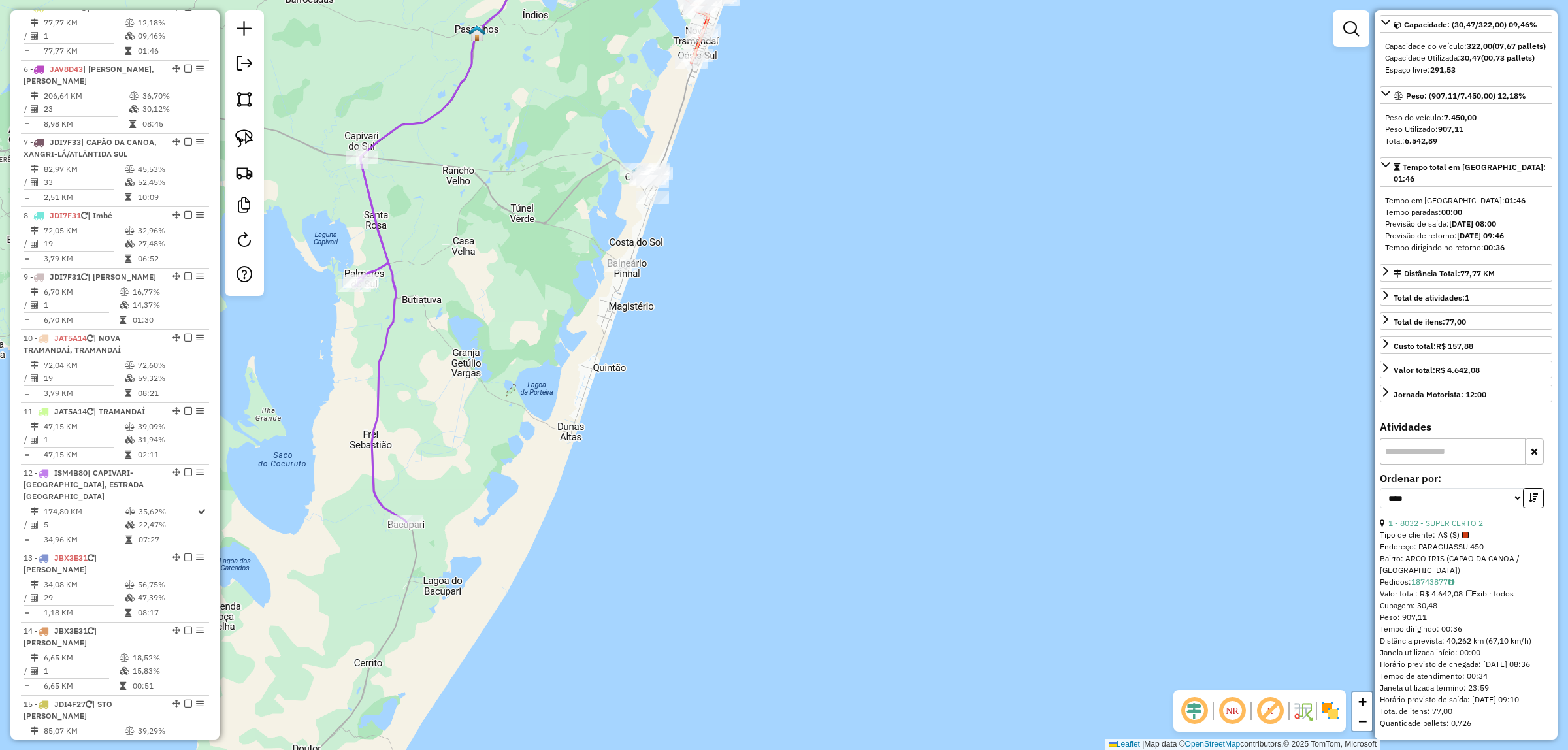
drag, startPoint x: 244, startPoint y: 142, endPoint x: 469, endPoint y: 142, distance: 225.0
click at [244, 143] on img at bounding box center [244, 139] width 18 height 18
drag, startPoint x: 606, startPoint y: 139, endPoint x: 690, endPoint y: 153, distance: 85.2
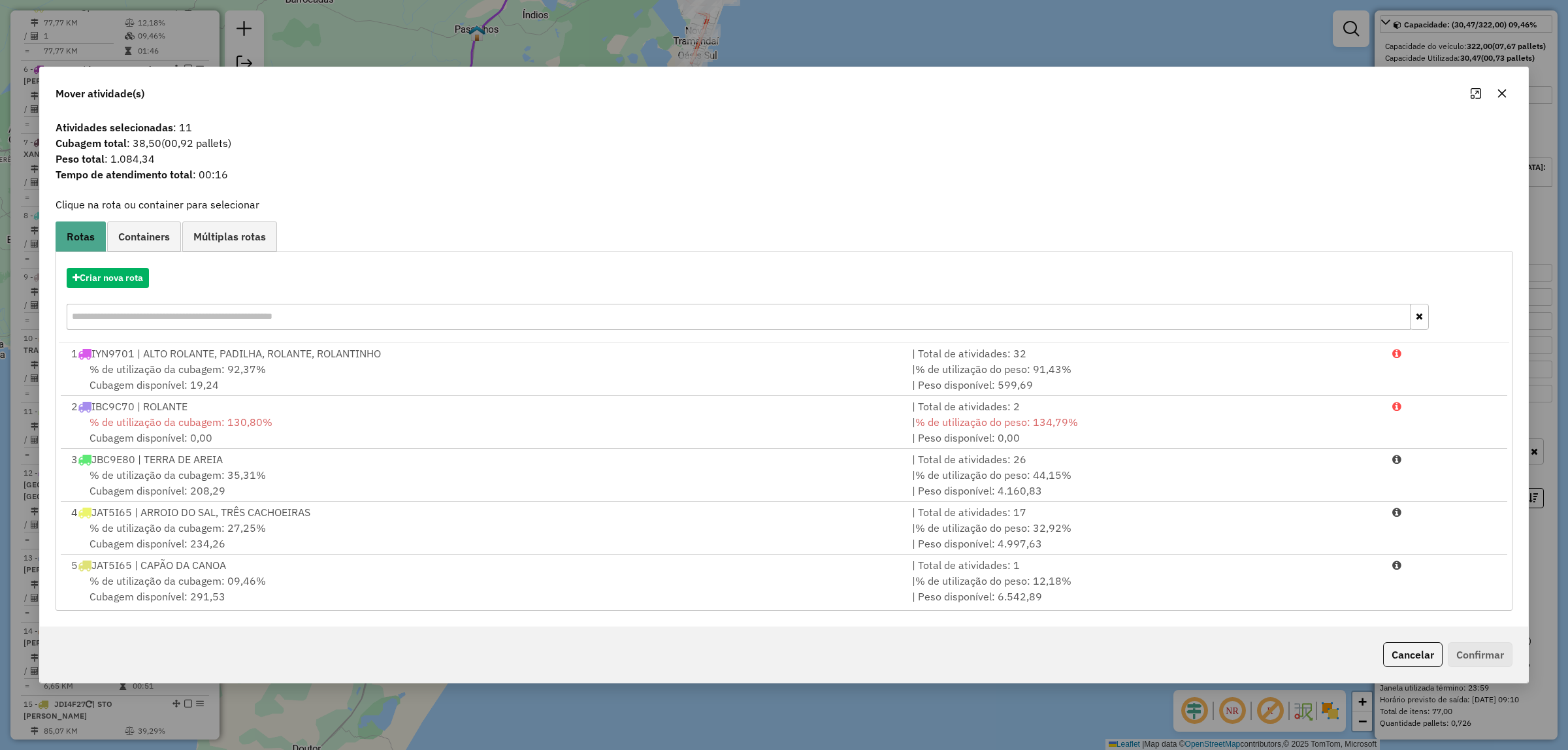
click at [1506, 94] on icon "button" at bounding box center [1501, 93] width 10 height 10
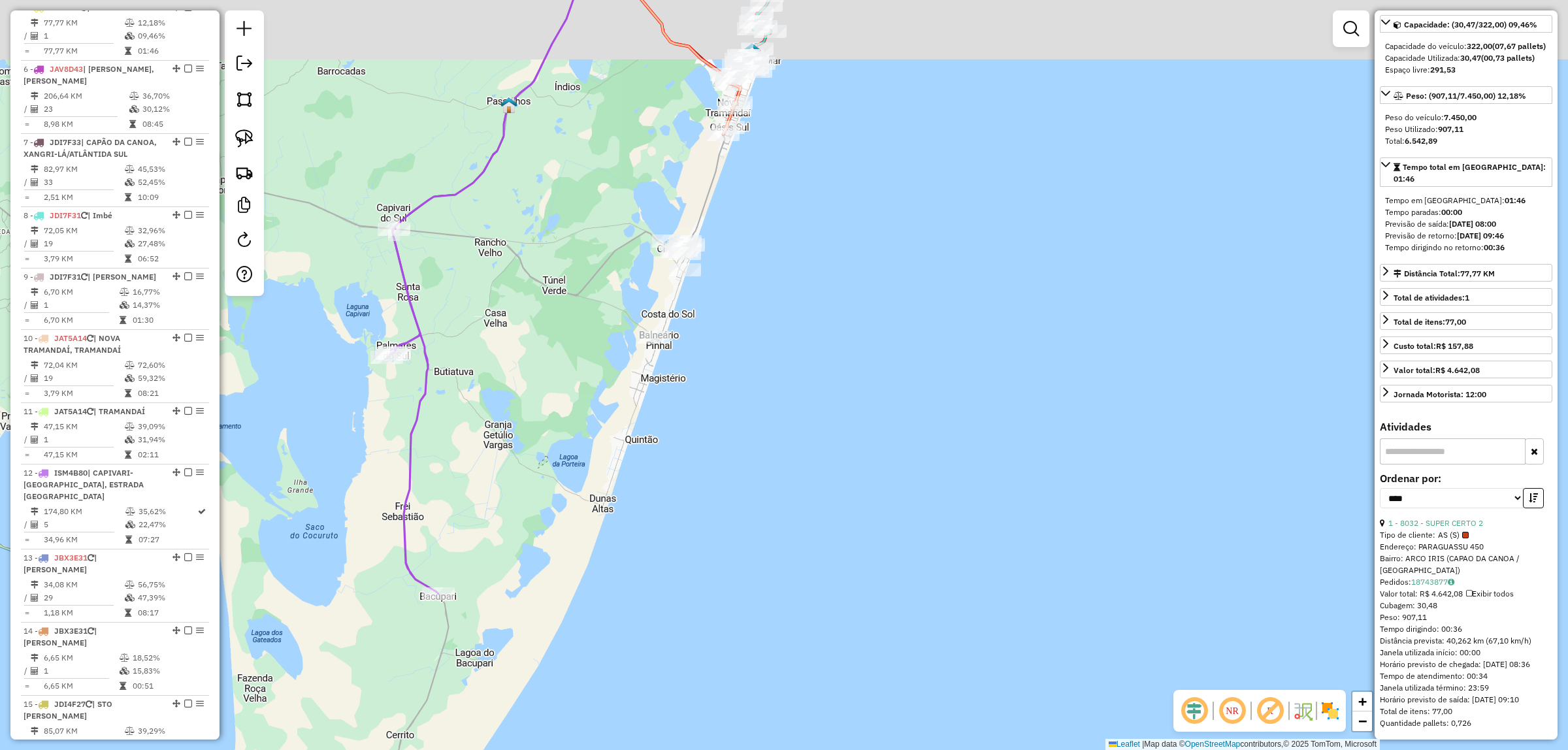
drag, startPoint x: 814, startPoint y: 258, endPoint x: 856, endPoint y: 350, distance: 101.1
click at [856, 350] on div "Janela de atendimento Grade de atendimento Capacidade Transportadoras Veículos …" at bounding box center [784, 375] width 1568 height 750
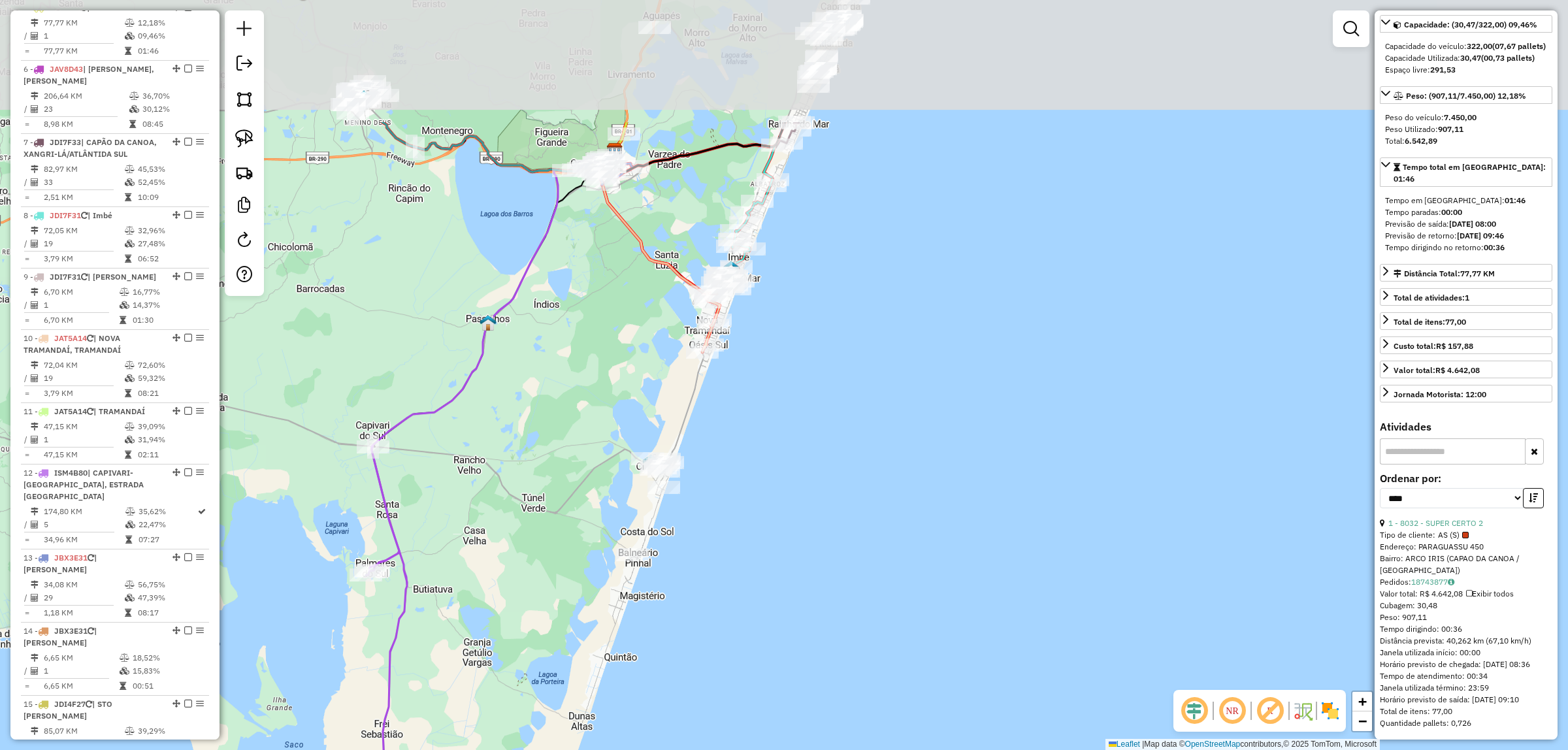
drag, startPoint x: 838, startPoint y: 311, endPoint x: 809, endPoint y: 500, distance: 191.2
click at [809, 504] on div "Janela de atendimento Grade de atendimento Capacidade Transportadoras Veículos …" at bounding box center [784, 375] width 1568 height 750
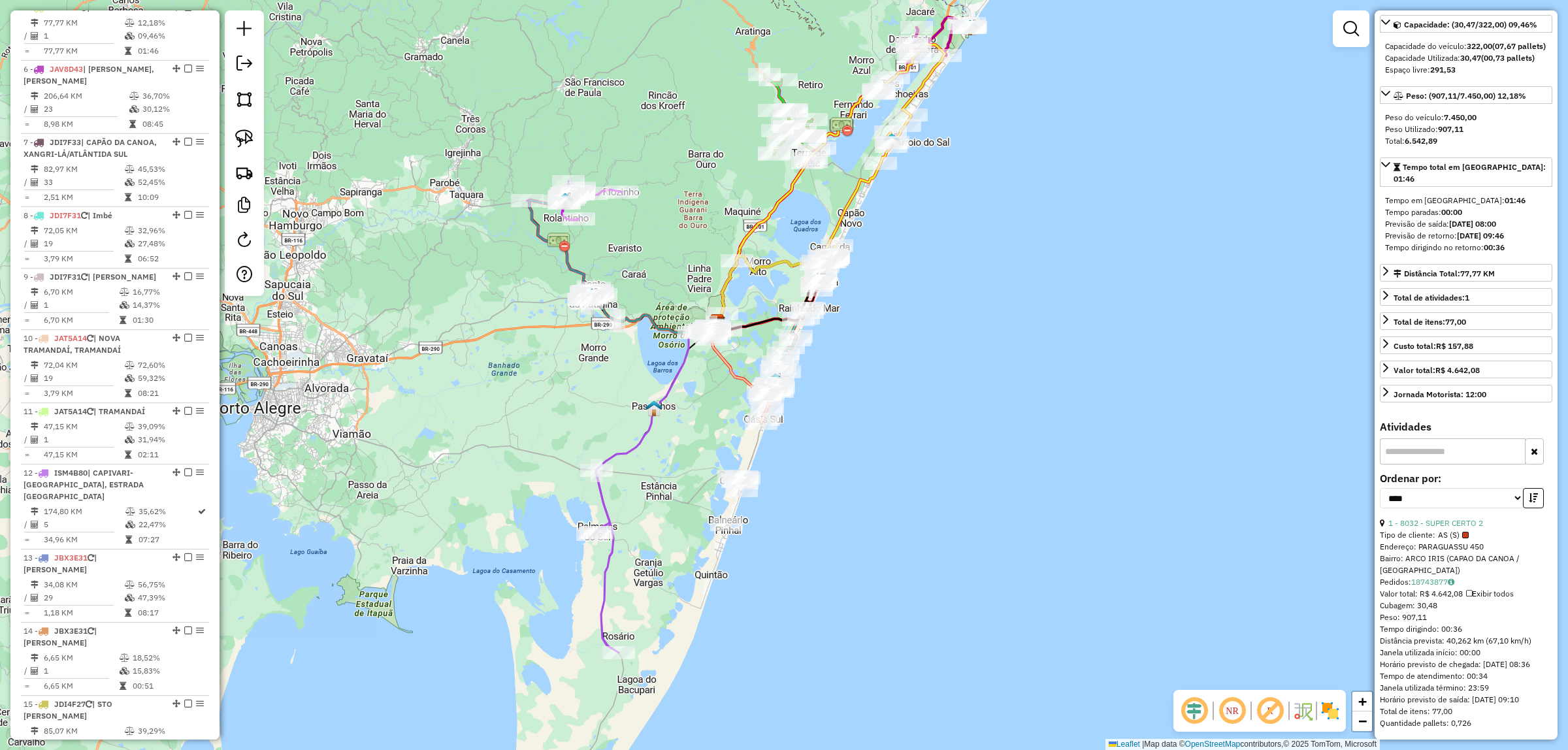
drag, startPoint x: 896, startPoint y: 331, endPoint x: 864, endPoint y: 379, distance: 57.7
click at [870, 390] on div "Janela de atendimento Grade de atendimento Capacidade Transportadoras Veículos …" at bounding box center [784, 375] width 1568 height 750
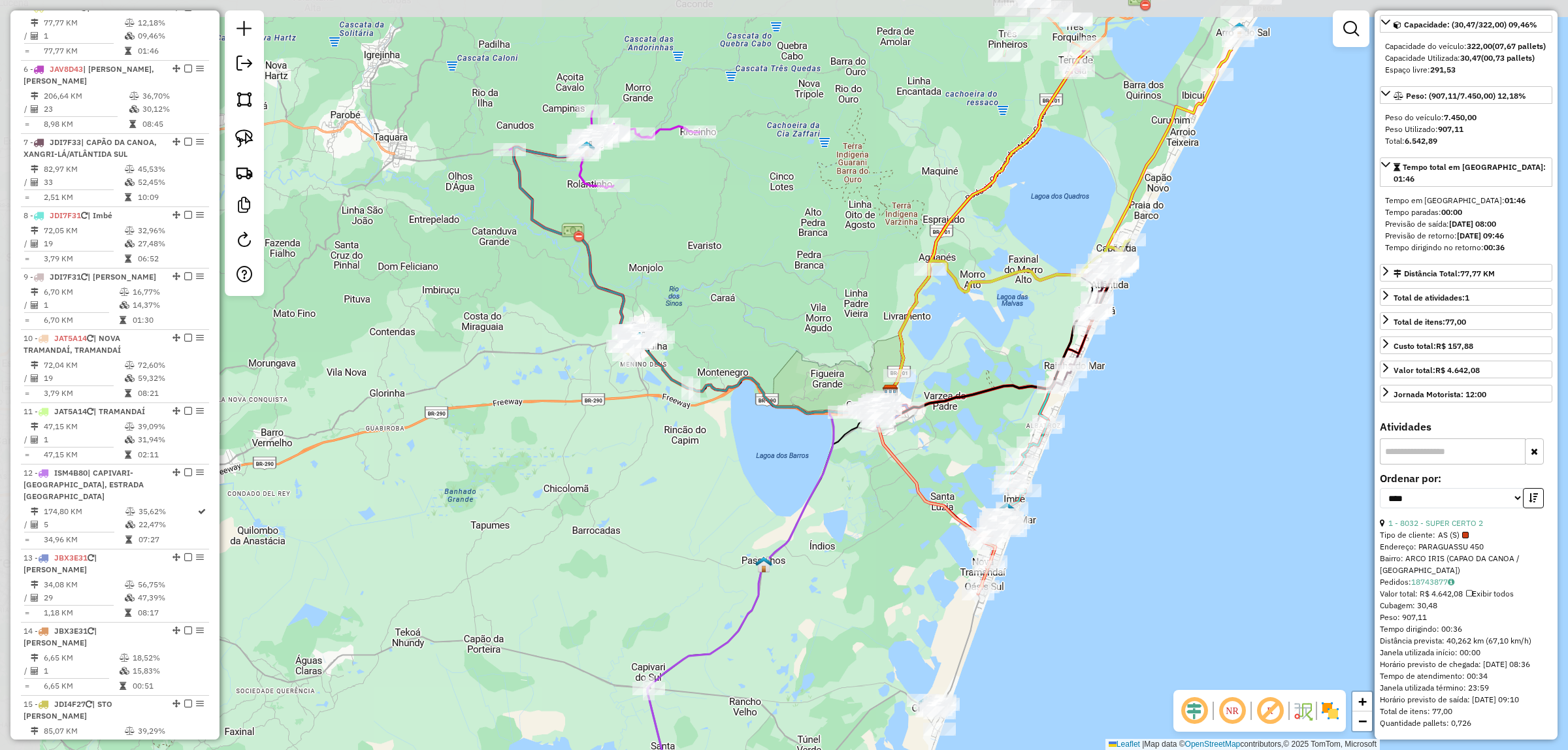
drag, startPoint x: 880, startPoint y: 372, endPoint x: 1198, endPoint y: 458, distance: 329.4
click at [1210, 478] on div "Janela de atendimento Grade de atendimento Capacidade Transportadoras Veículos …" at bounding box center [784, 375] width 1568 height 750
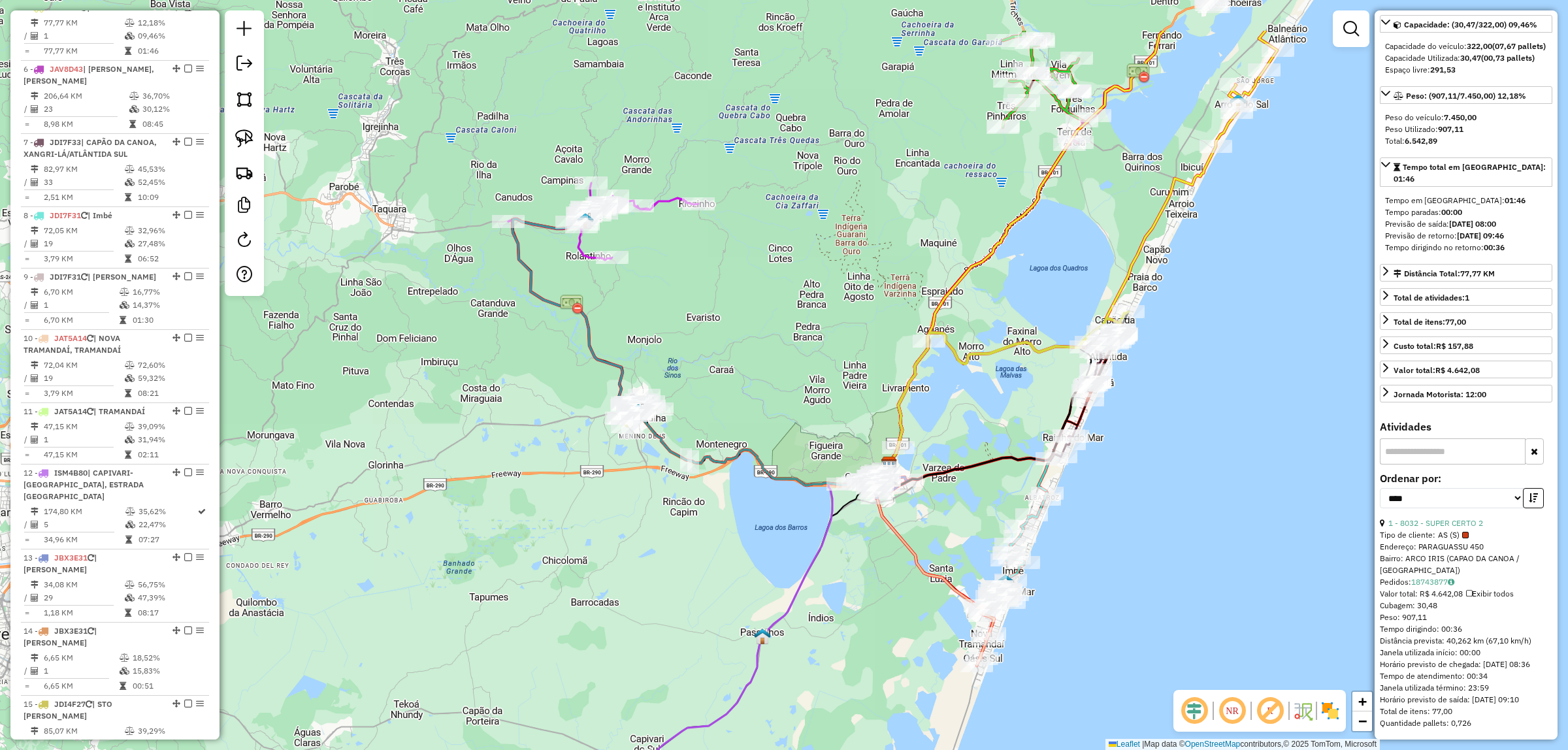
drag, startPoint x: 784, startPoint y: 216, endPoint x: 779, endPoint y: 263, distance: 47.3
click at [779, 263] on div "Janela de atendimento Grade de atendimento Capacidade Transportadoras Veículos …" at bounding box center [784, 375] width 1568 height 750
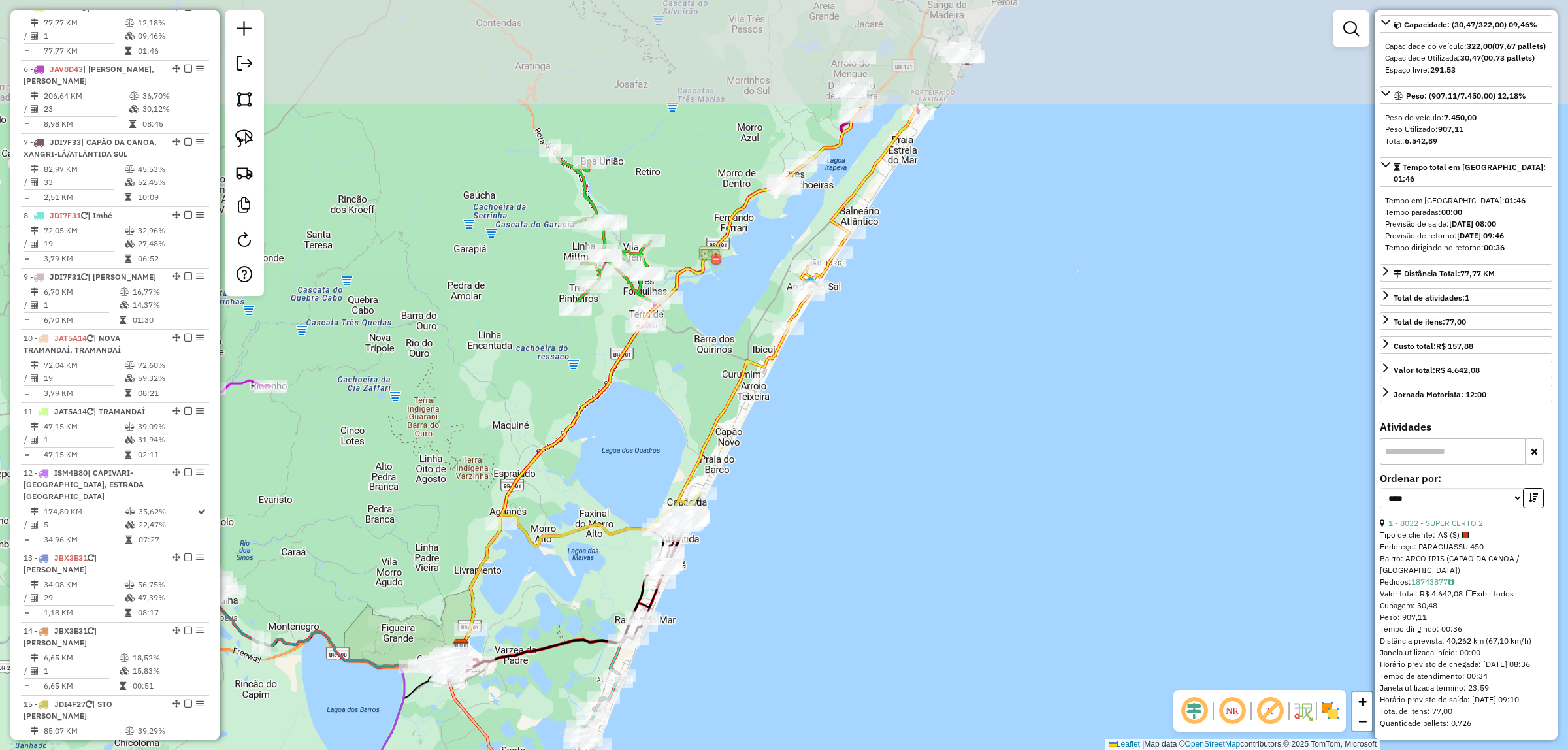
drag, startPoint x: 1030, startPoint y: 469, endPoint x: 728, endPoint y: 690, distance: 374.2
click at [728, 690] on div "Janela de atendimento Grade de atendimento Capacidade Transportadoras Veículos …" at bounding box center [784, 375] width 1568 height 750
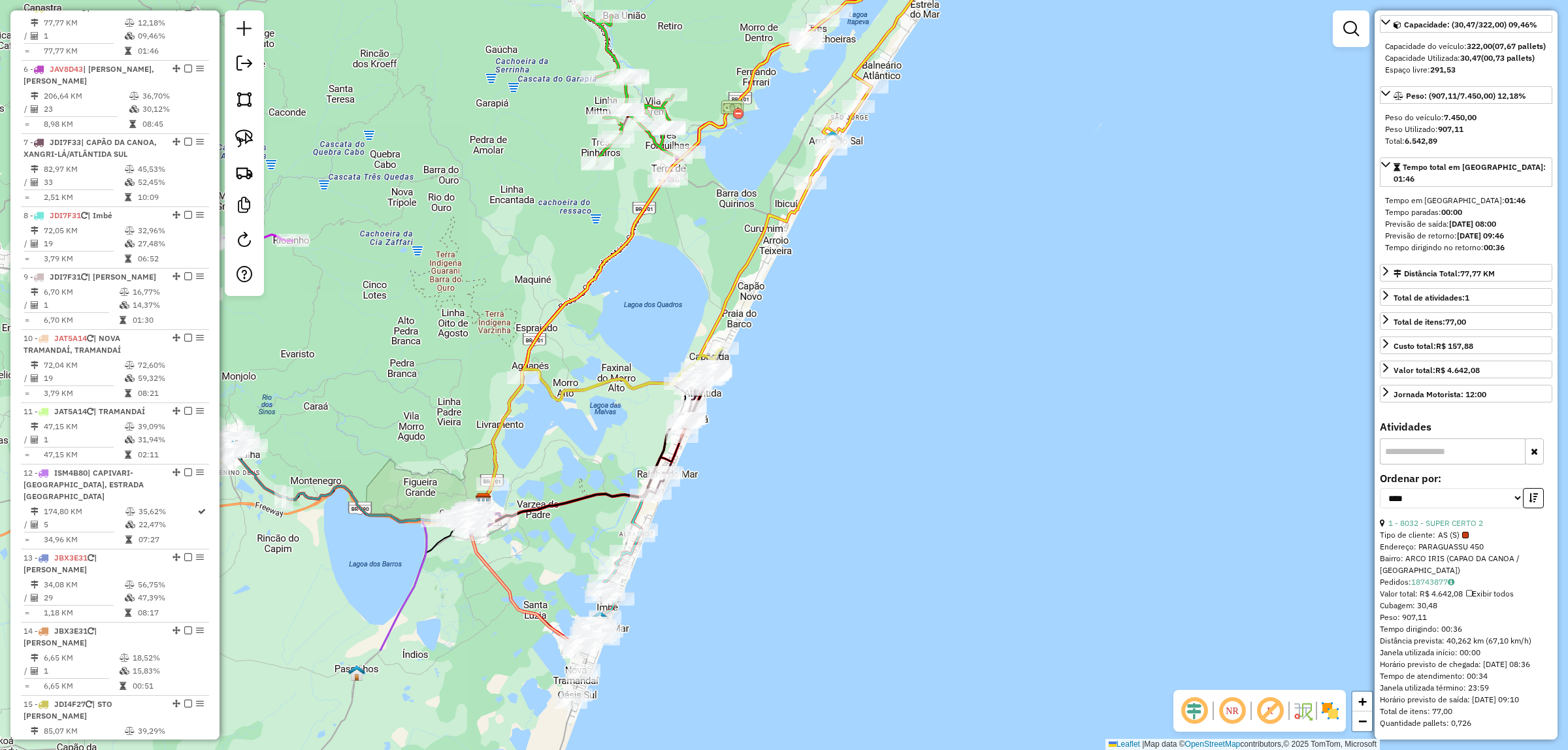
drag, startPoint x: 998, startPoint y: 390, endPoint x: 1019, endPoint y: 253, distance: 138.6
click at [1042, 200] on div "Janela de atendimento Grade de atendimento Capacidade Transportadoras Veículos …" at bounding box center [784, 375] width 1568 height 750
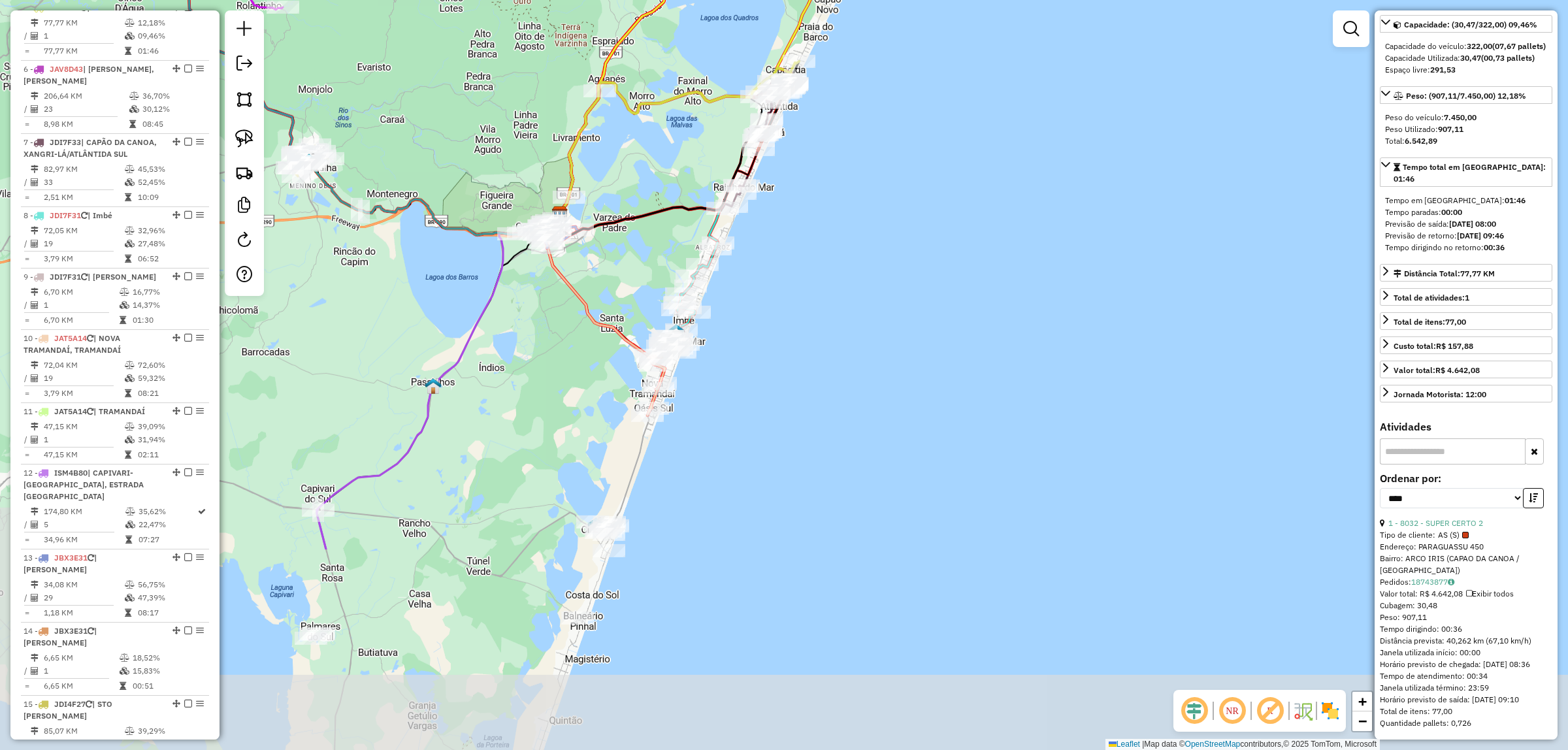
drag, startPoint x: 988, startPoint y: 410, endPoint x: 1060, endPoint y: 145, distance: 274.6
click at [1060, 145] on div "Janela de atendimento Grade de atendimento Capacidade Transportadoras Veículos …" at bounding box center [784, 375] width 1568 height 750
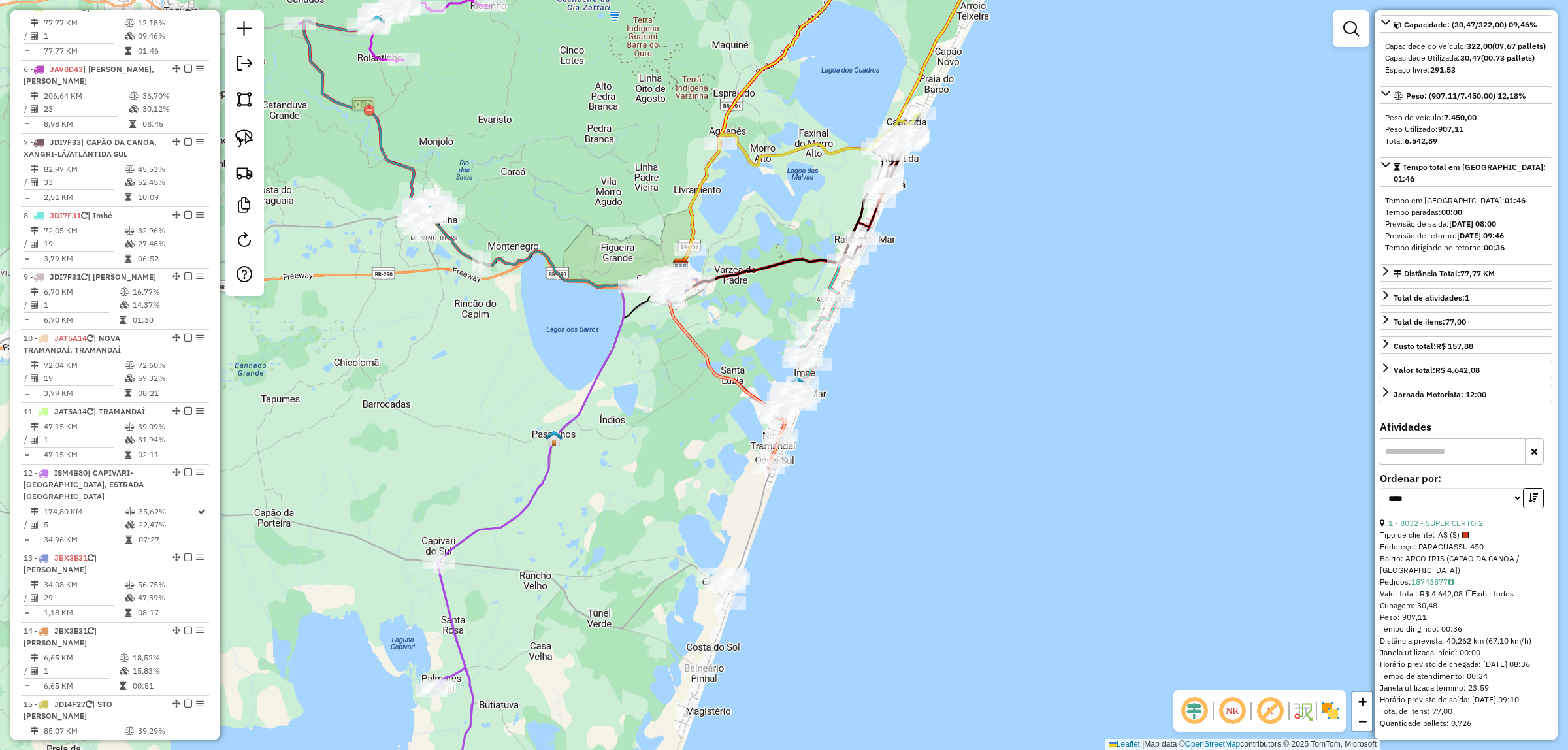
drag, startPoint x: 942, startPoint y: 422, endPoint x: 1040, endPoint y: 510, distance: 131.7
click at [1040, 511] on div "Janela de atendimento Grade de atendimento Capacidade Transportadoras Veículos …" at bounding box center [784, 375] width 1568 height 750
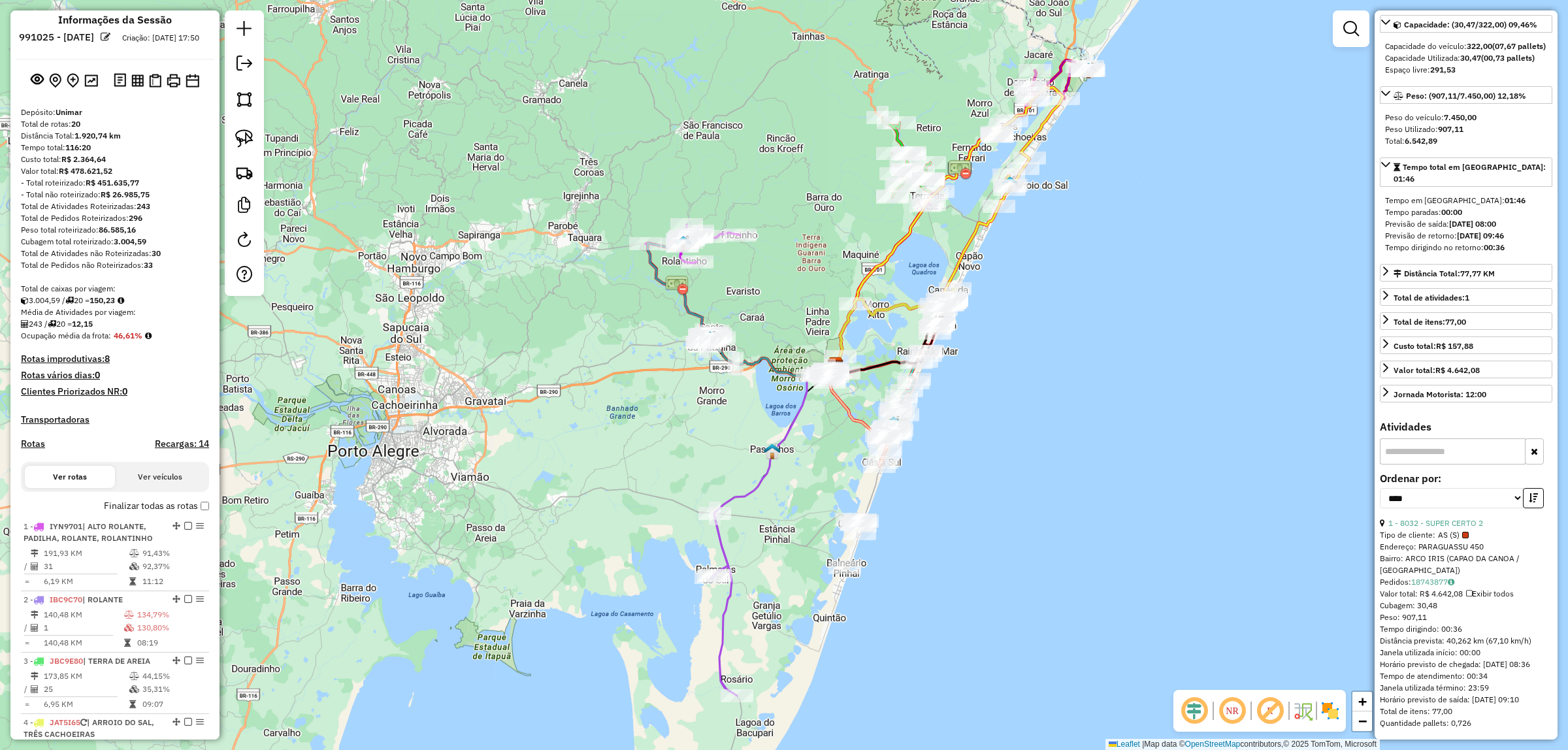
scroll to position [0, 0]
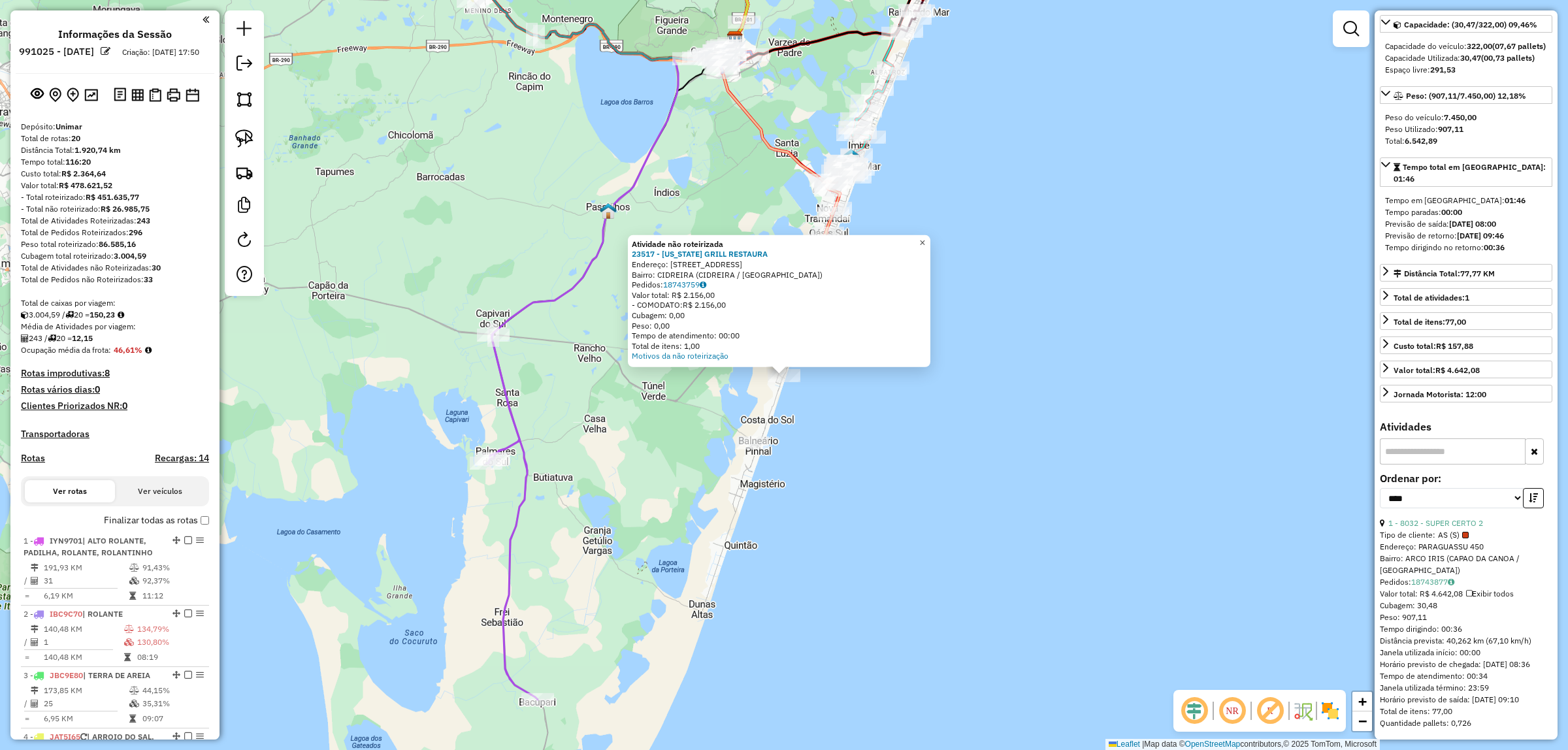
click at [925, 237] on span "×" at bounding box center [922, 243] width 6 height 11
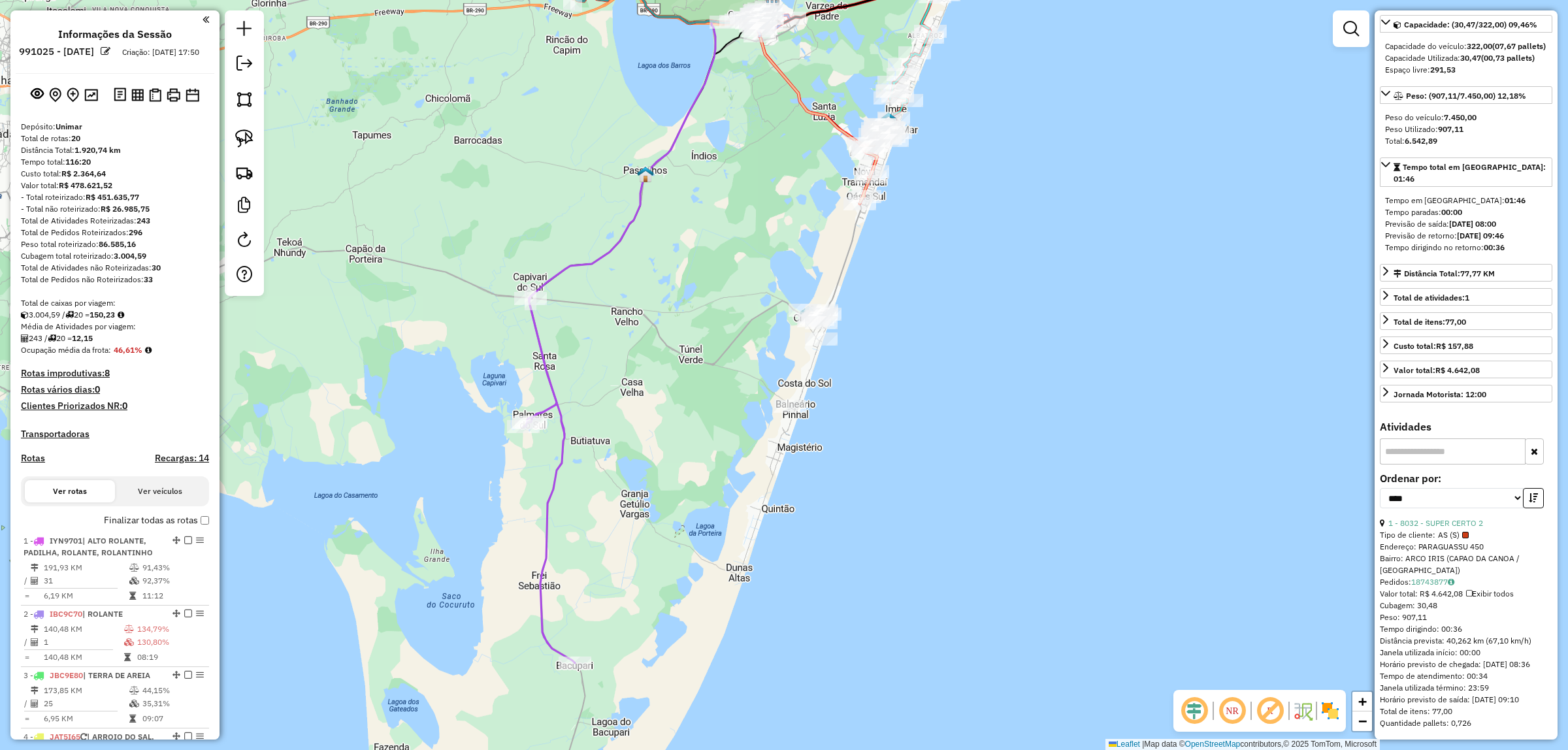
drag, startPoint x: 967, startPoint y: 426, endPoint x: 1003, endPoint y: 389, distance: 51.6
click at [1003, 389] on div "Janela de atendimento Grade de atendimento Capacidade Transportadoras Veículos …" at bounding box center [784, 375] width 1568 height 750
click at [245, 134] on img at bounding box center [244, 139] width 18 height 18
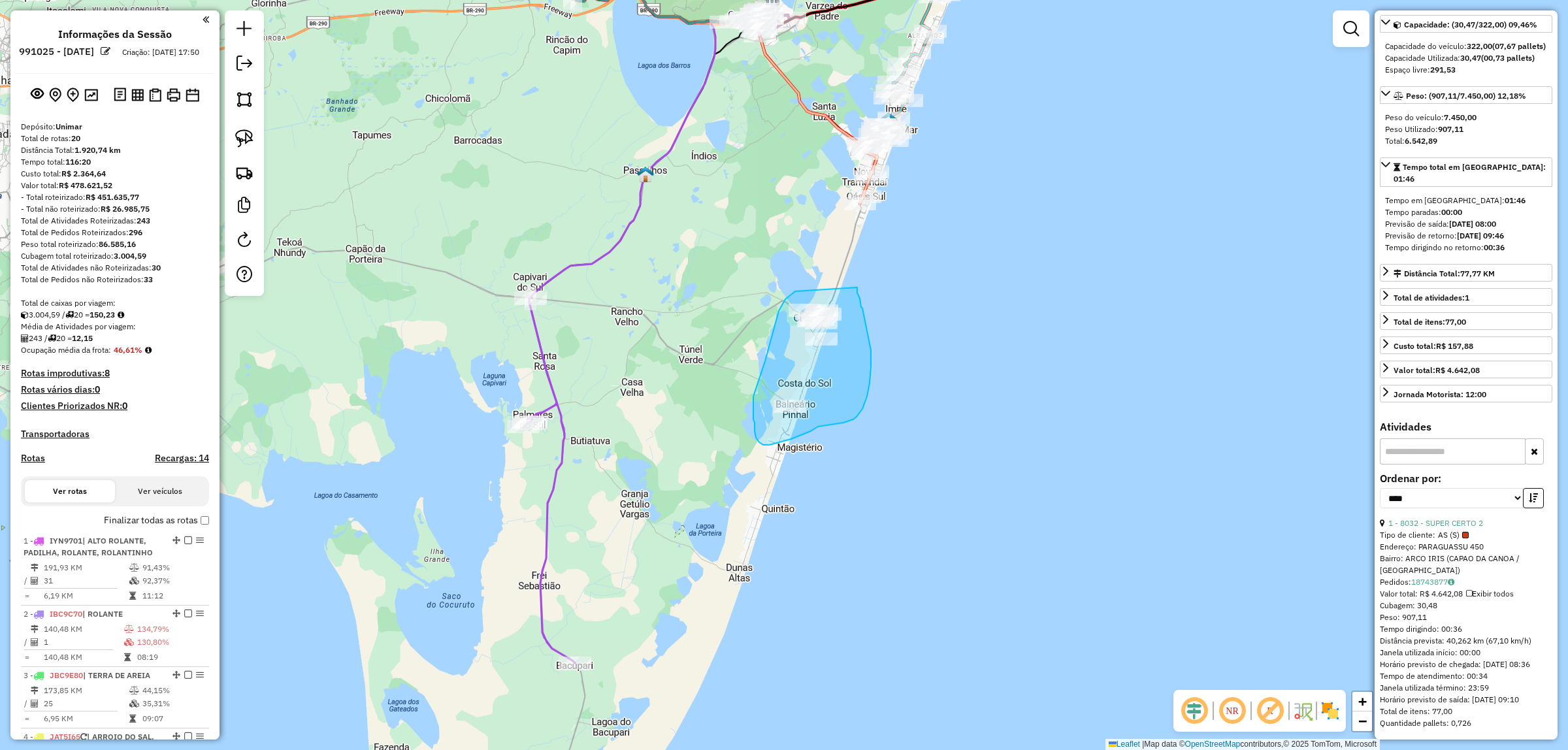
drag, startPoint x: 794, startPoint y: 292, endPoint x: 857, endPoint y: 288, distance: 63.1
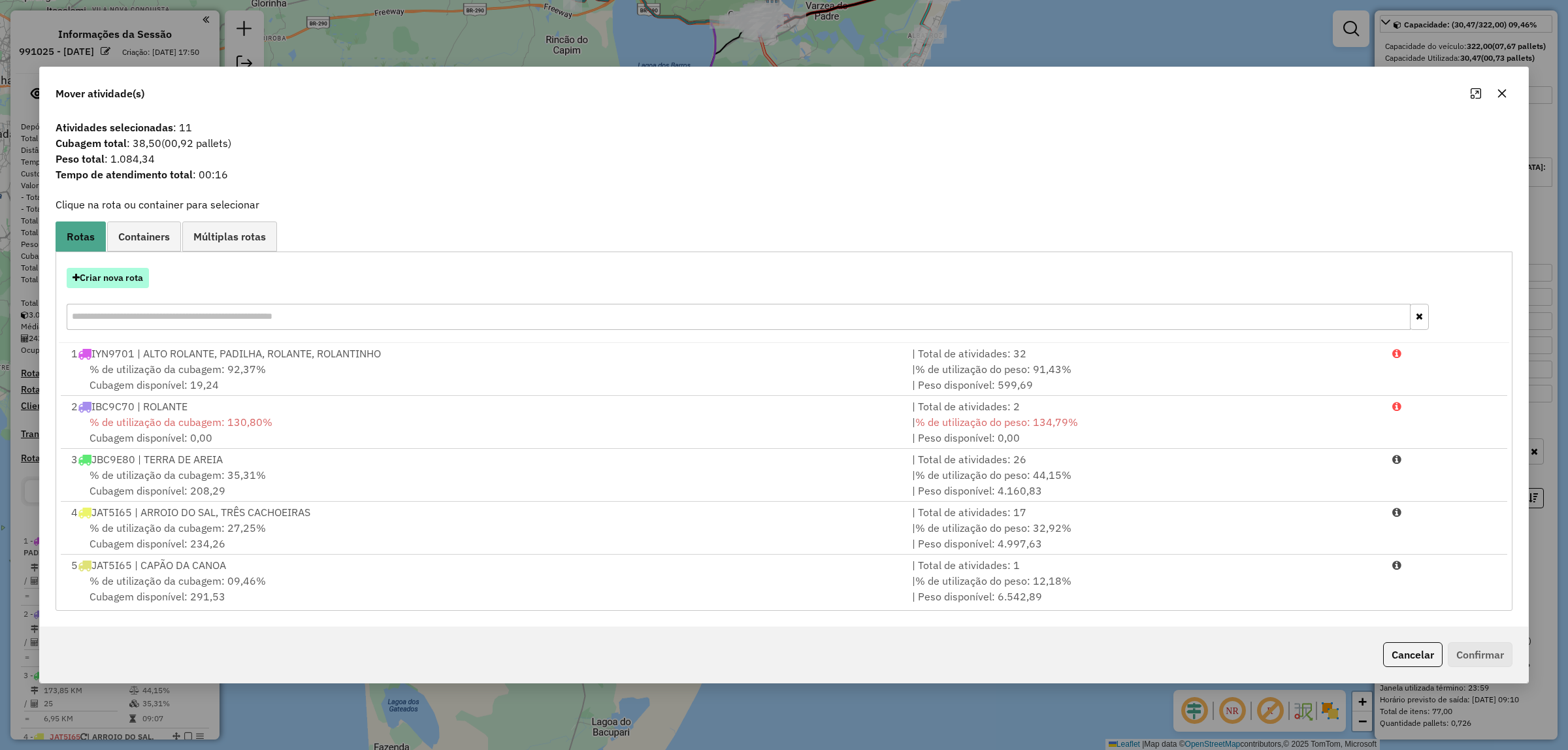
click at [118, 279] on button "Criar nova rota" at bounding box center [108, 278] width 83 height 20
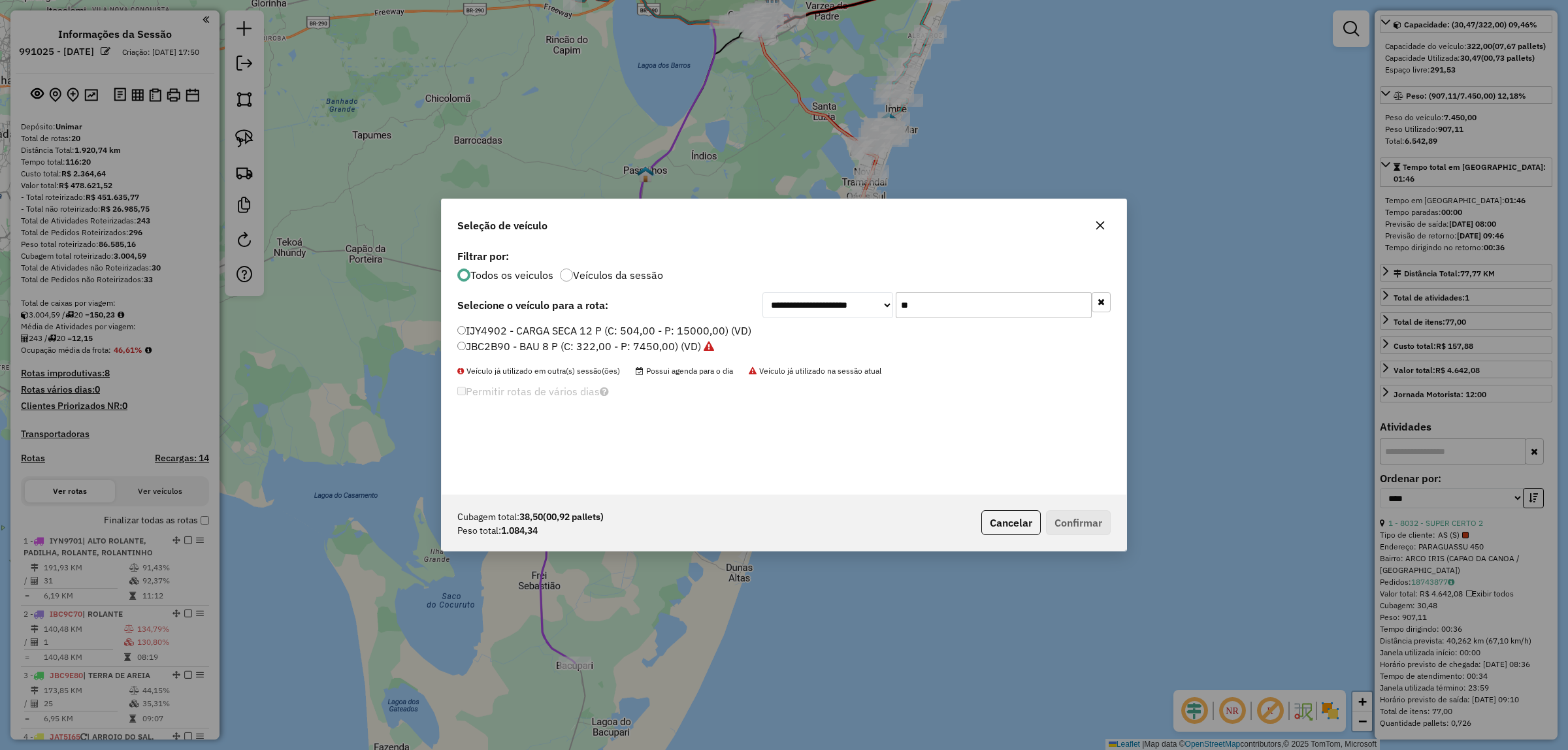
scroll to position [6, 4]
drag, startPoint x: 932, startPoint y: 311, endPoint x: 676, endPoint y: 335, distance: 257.1
click at [676, 335] on div "**********" at bounding box center [783, 370] width 685 height 248
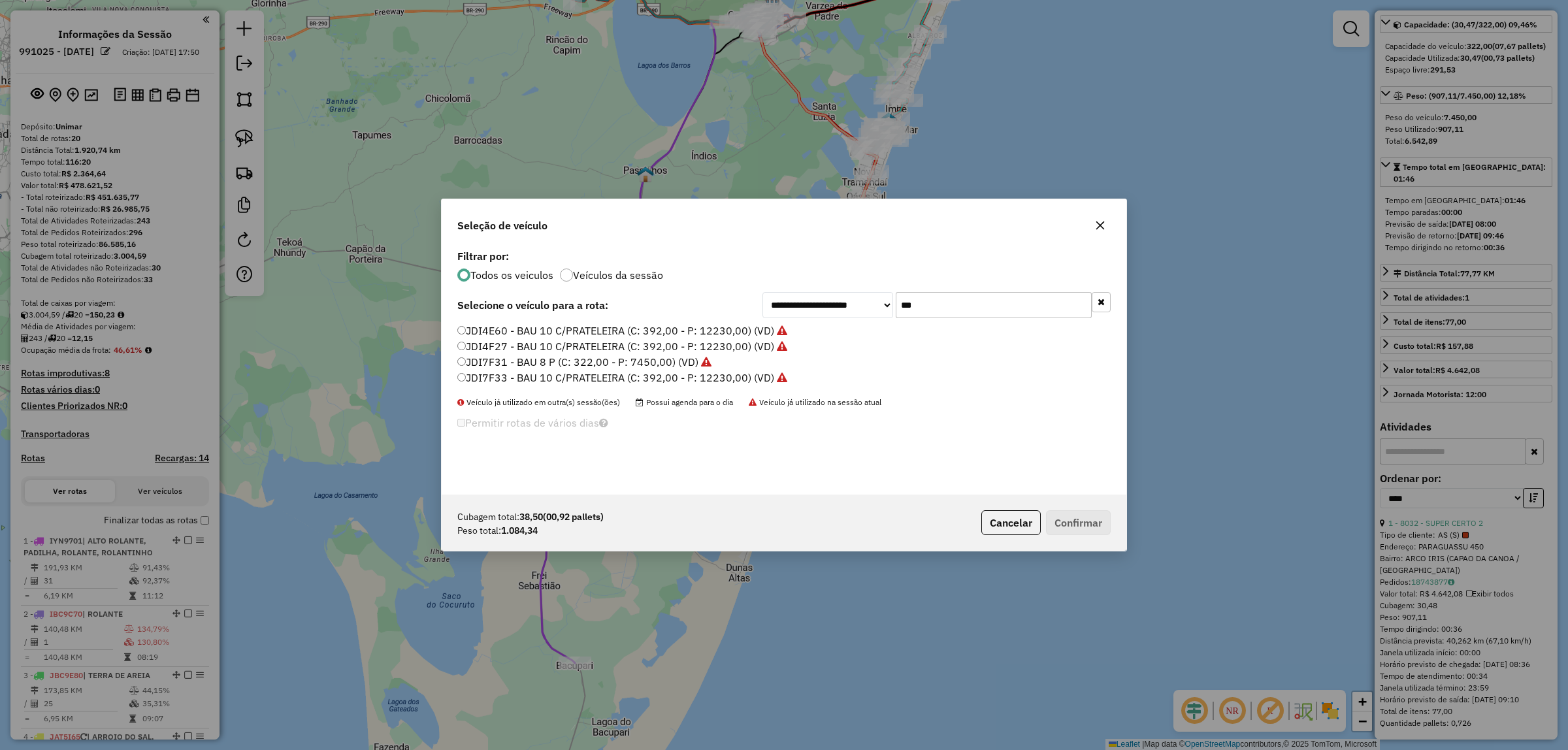
click at [778, 290] on div "**********" at bounding box center [783, 370] width 685 height 248
drag, startPoint x: 915, startPoint y: 307, endPoint x: 850, endPoint y: 299, distance: 65.5
click at [850, 299] on div "**********" at bounding box center [936, 305] width 348 height 26
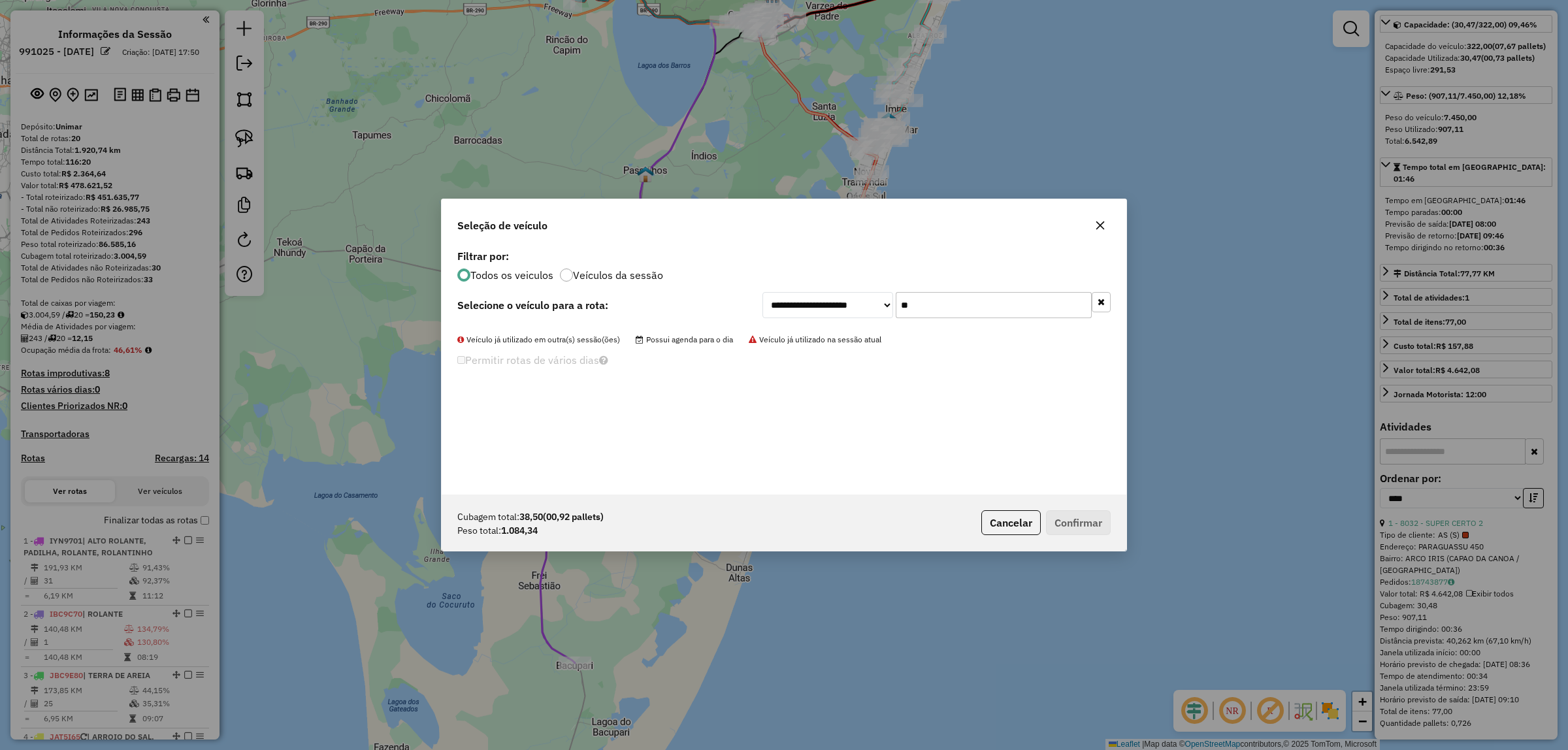
type input "*"
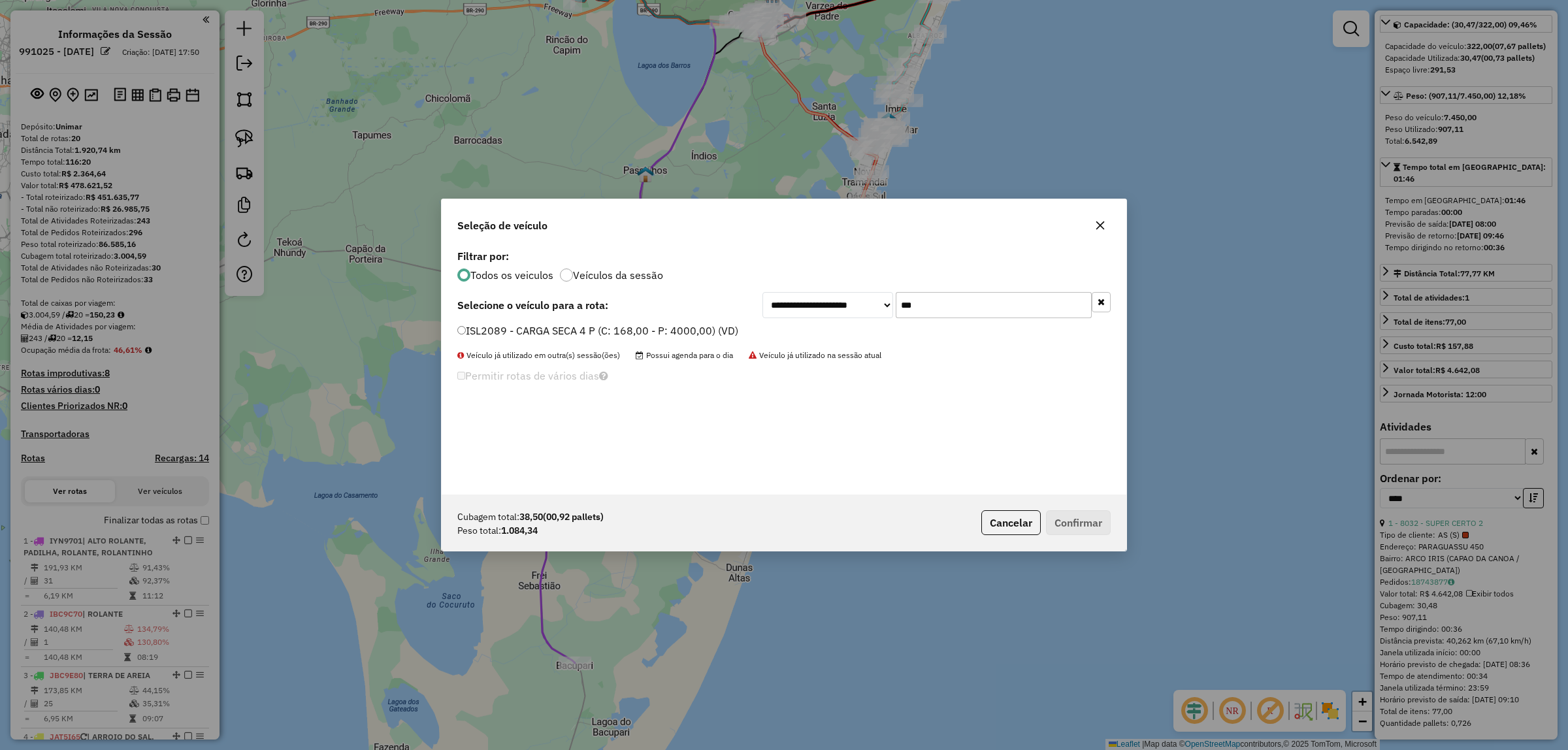
type input "***"
click at [628, 330] on label "ISL2089 - CARGA SECA 4 P (C: 168,00 - P: 4000,00) (VD)" at bounding box center [597, 330] width 281 height 16
click at [1102, 518] on button "Confirmar" at bounding box center [1078, 522] width 64 height 25
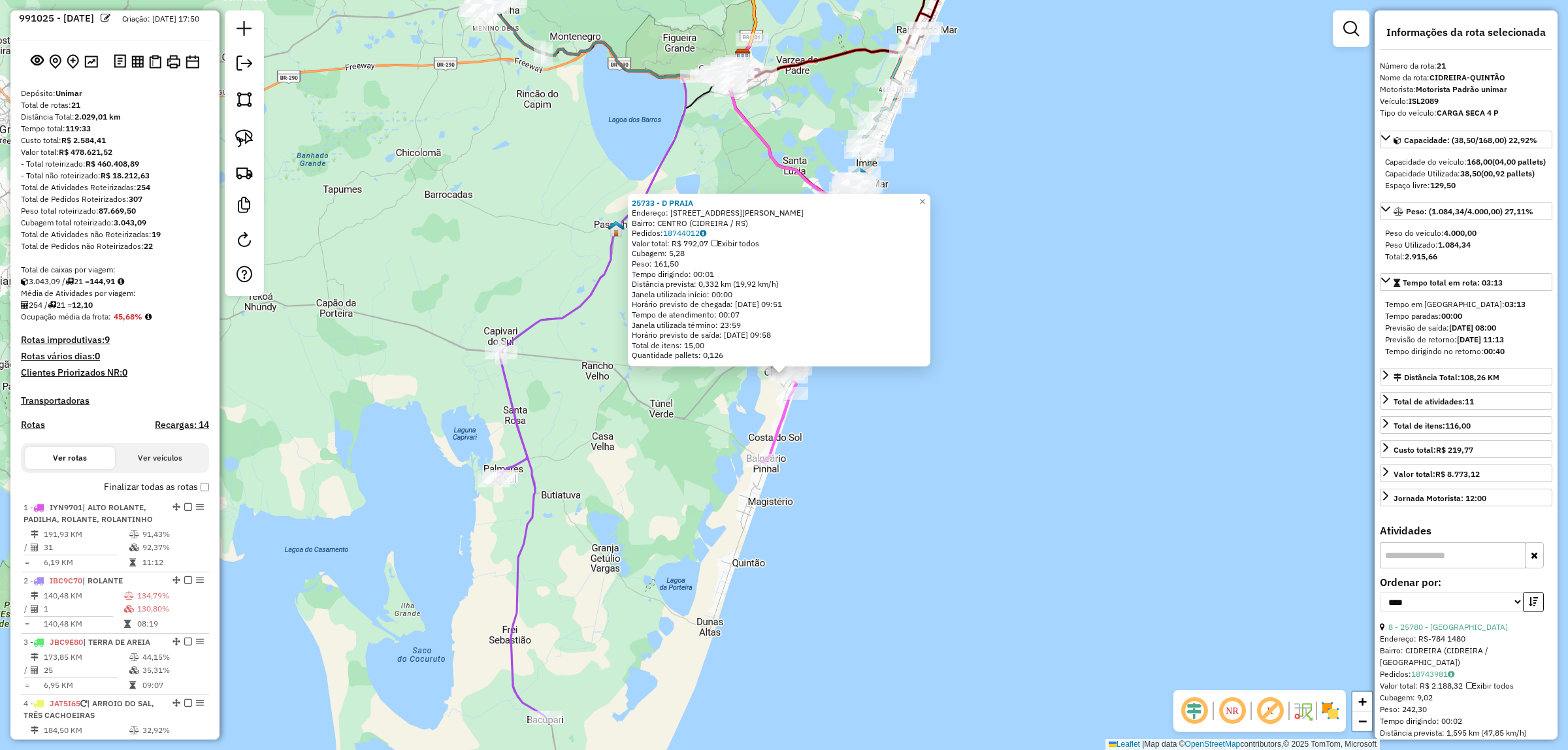
scroll to position [0, 0]
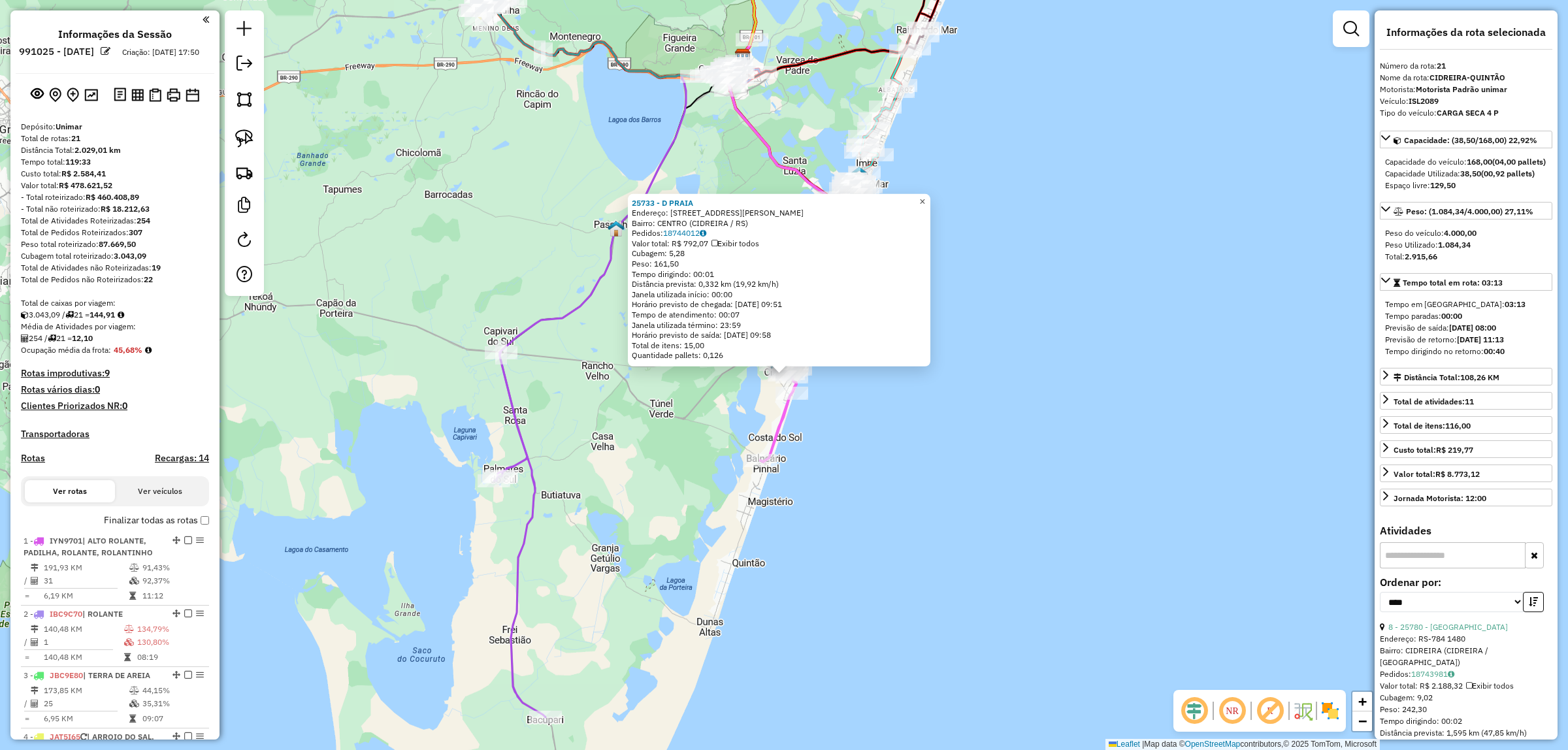
click at [925, 199] on span "×" at bounding box center [922, 201] width 6 height 11
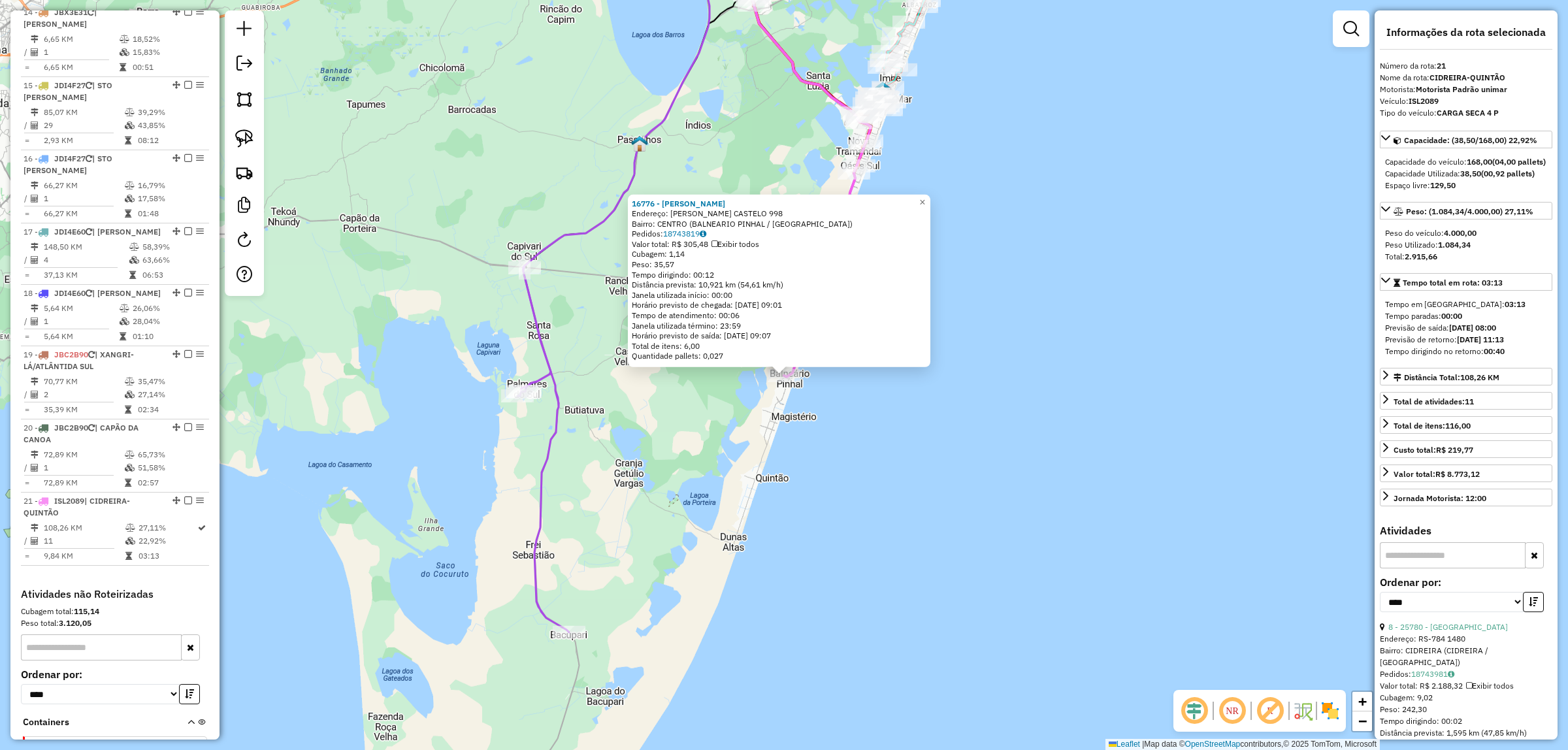
scroll to position [1892, 0]
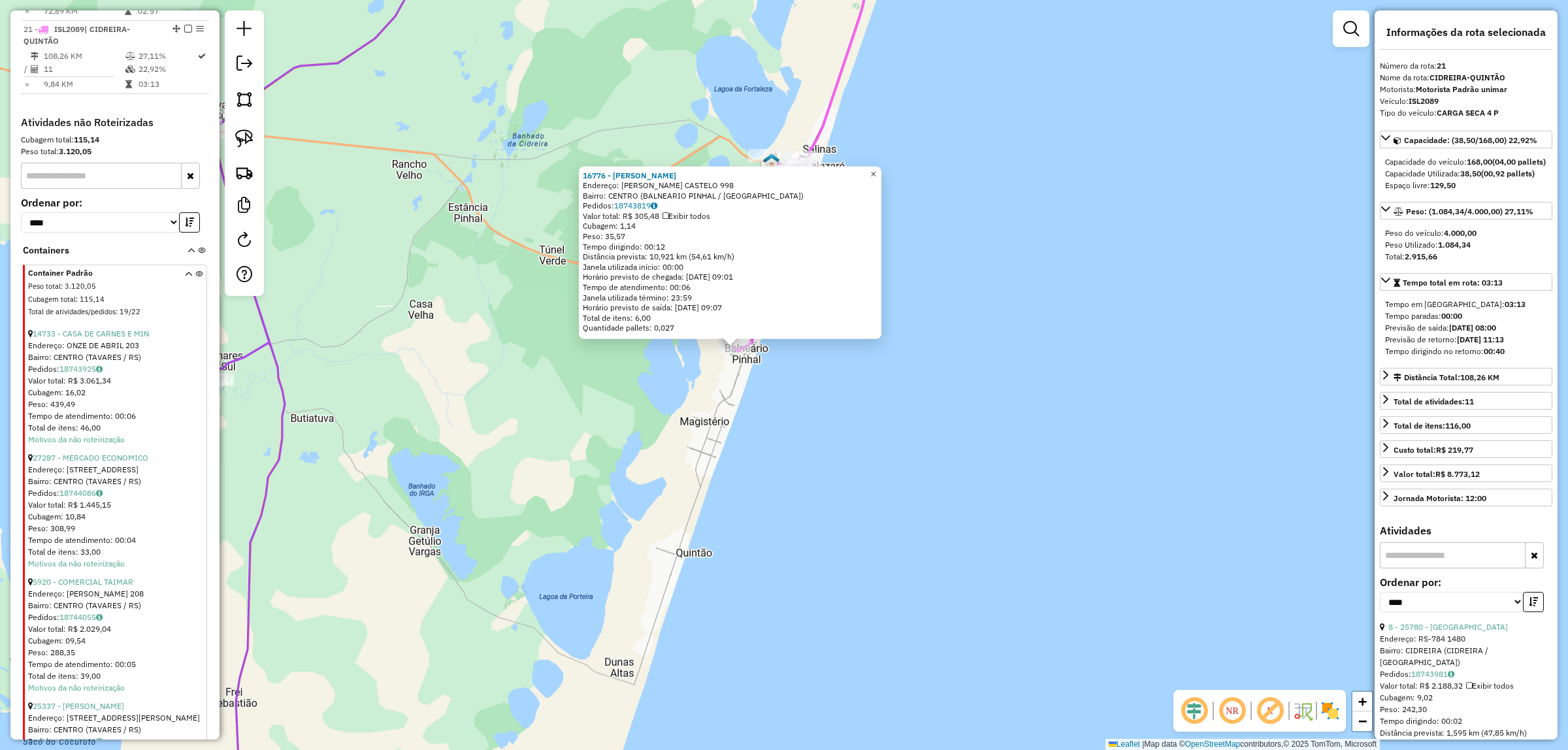
drag, startPoint x: 881, startPoint y: 168, endPoint x: 866, endPoint y: 187, distance: 24.2
click at [876, 168] on span "×" at bounding box center [873, 174] width 6 height 11
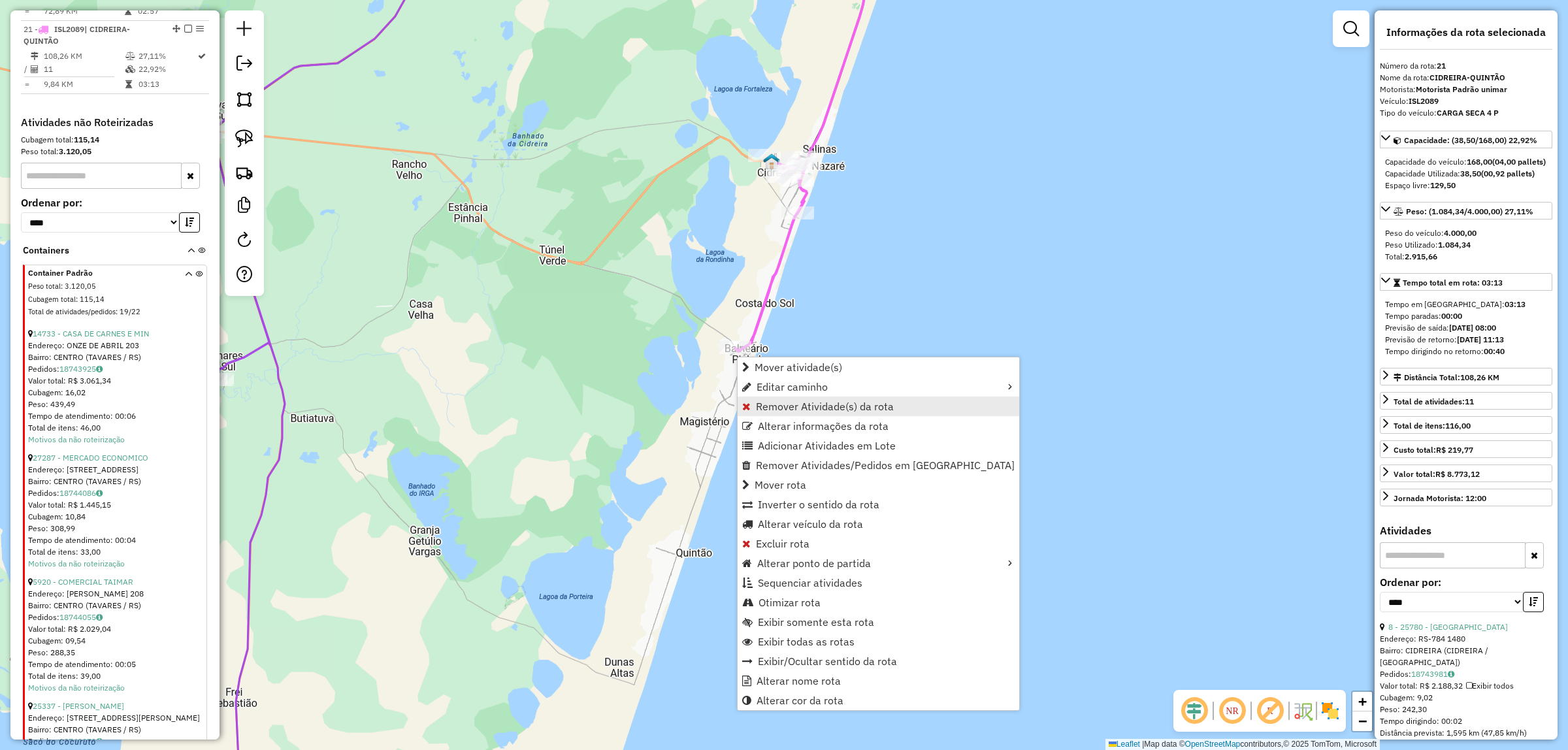
click at [833, 406] on span "Remover Atividade(s) da rota" at bounding box center [824, 405] width 138 height 10
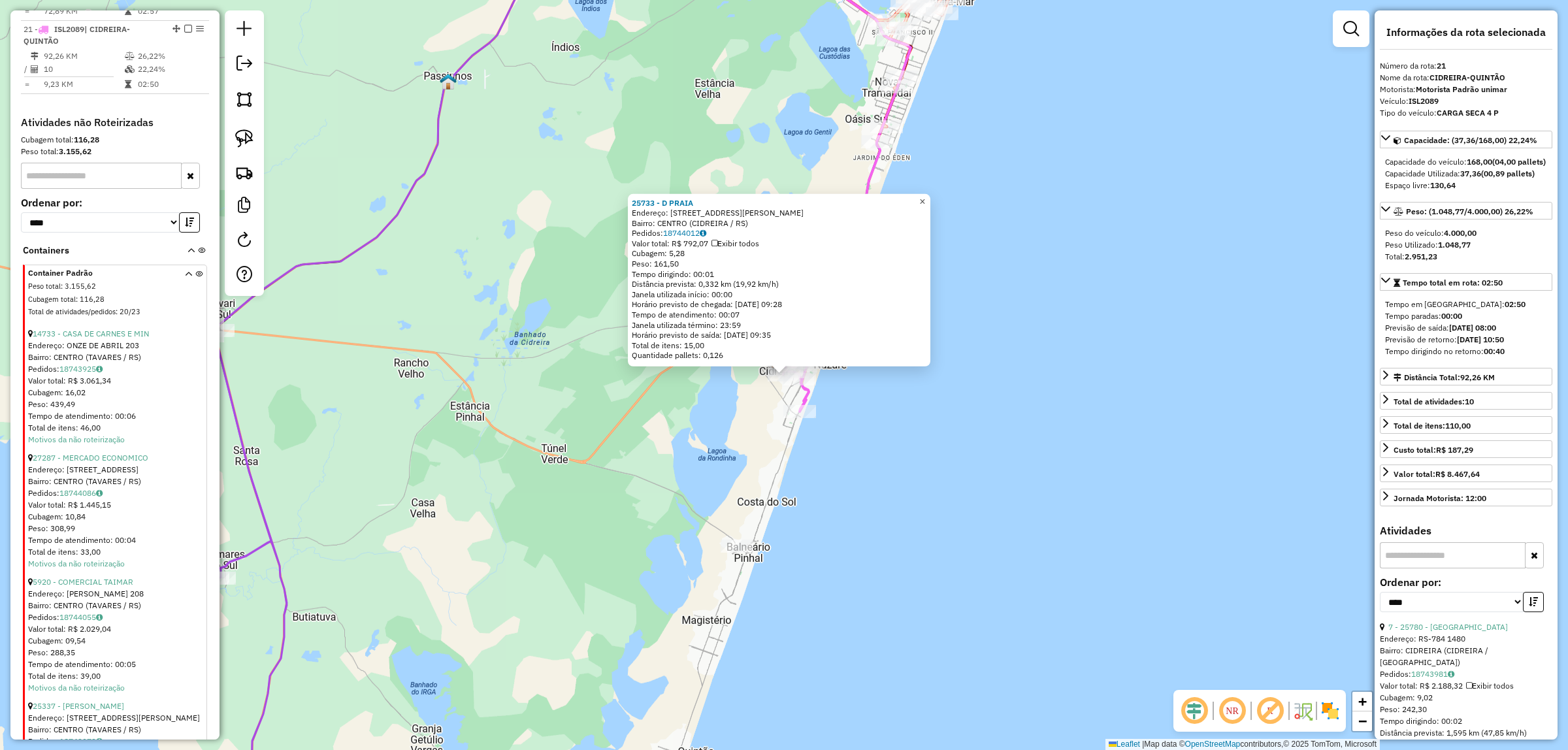
click at [926, 194] on link "×" at bounding box center [922, 200] width 16 height 16
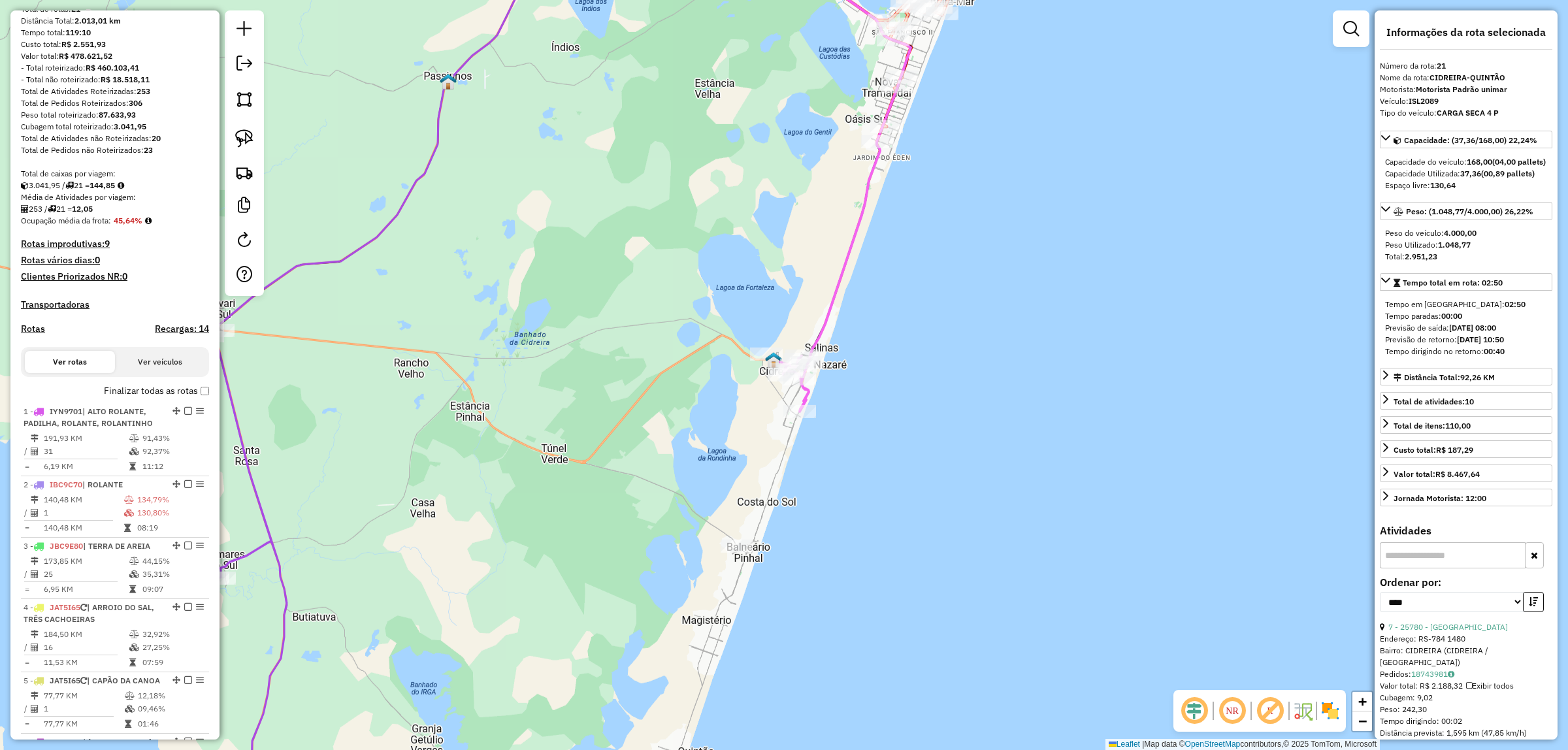
scroll to position [0, 0]
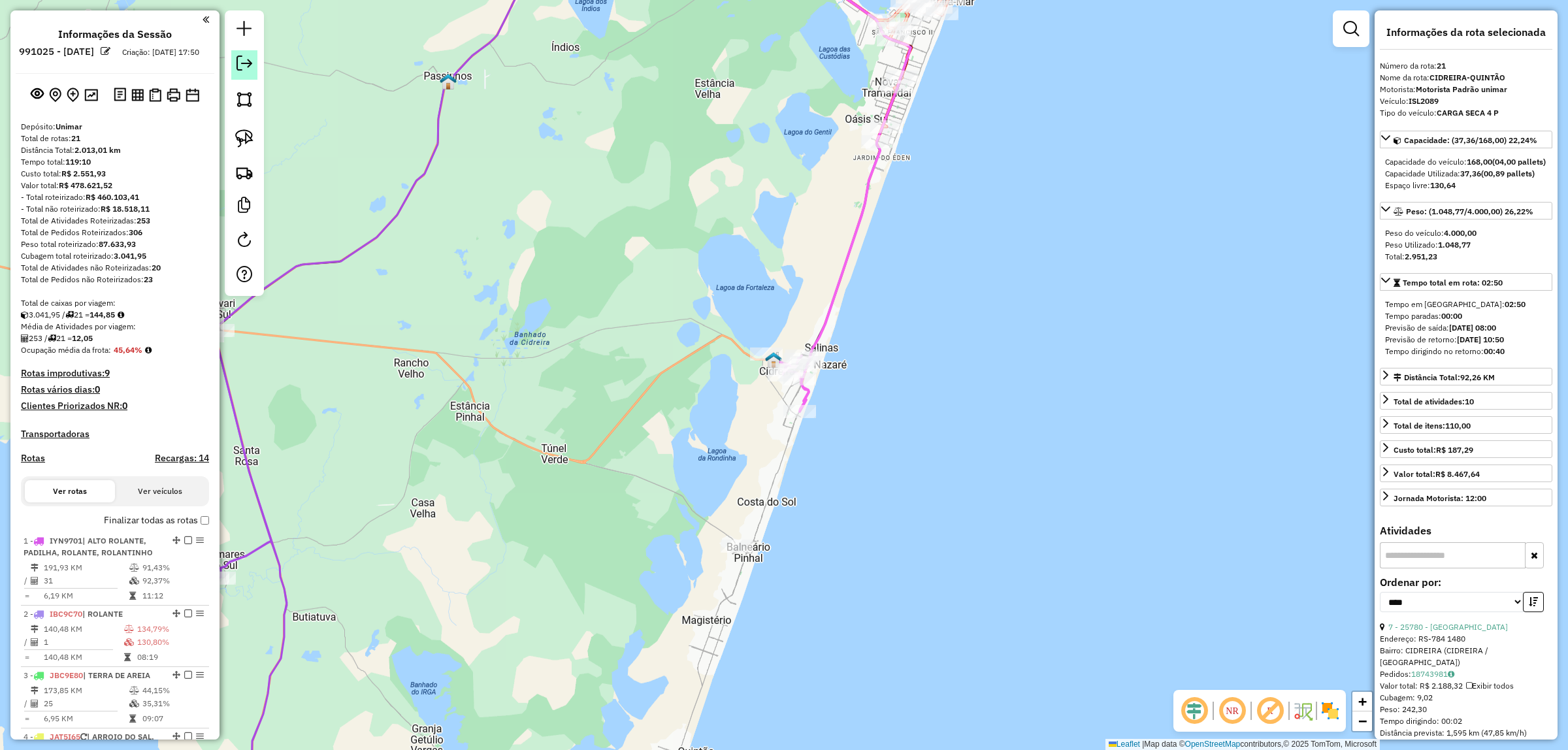
click at [249, 70] on em at bounding box center [244, 62] width 16 height 16
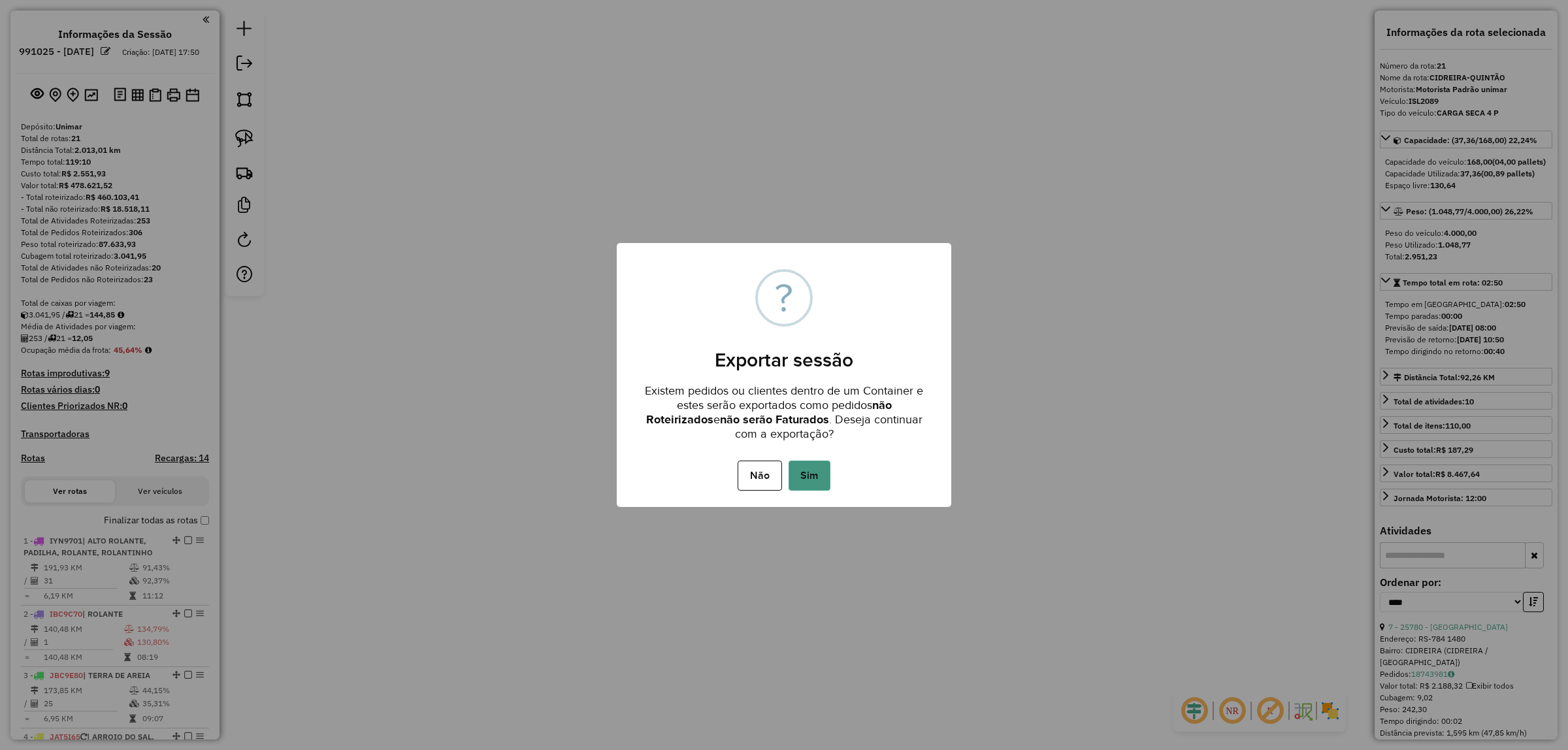
click at [813, 480] on button "Sim" at bounding box center [809, 475] width 41 height 30
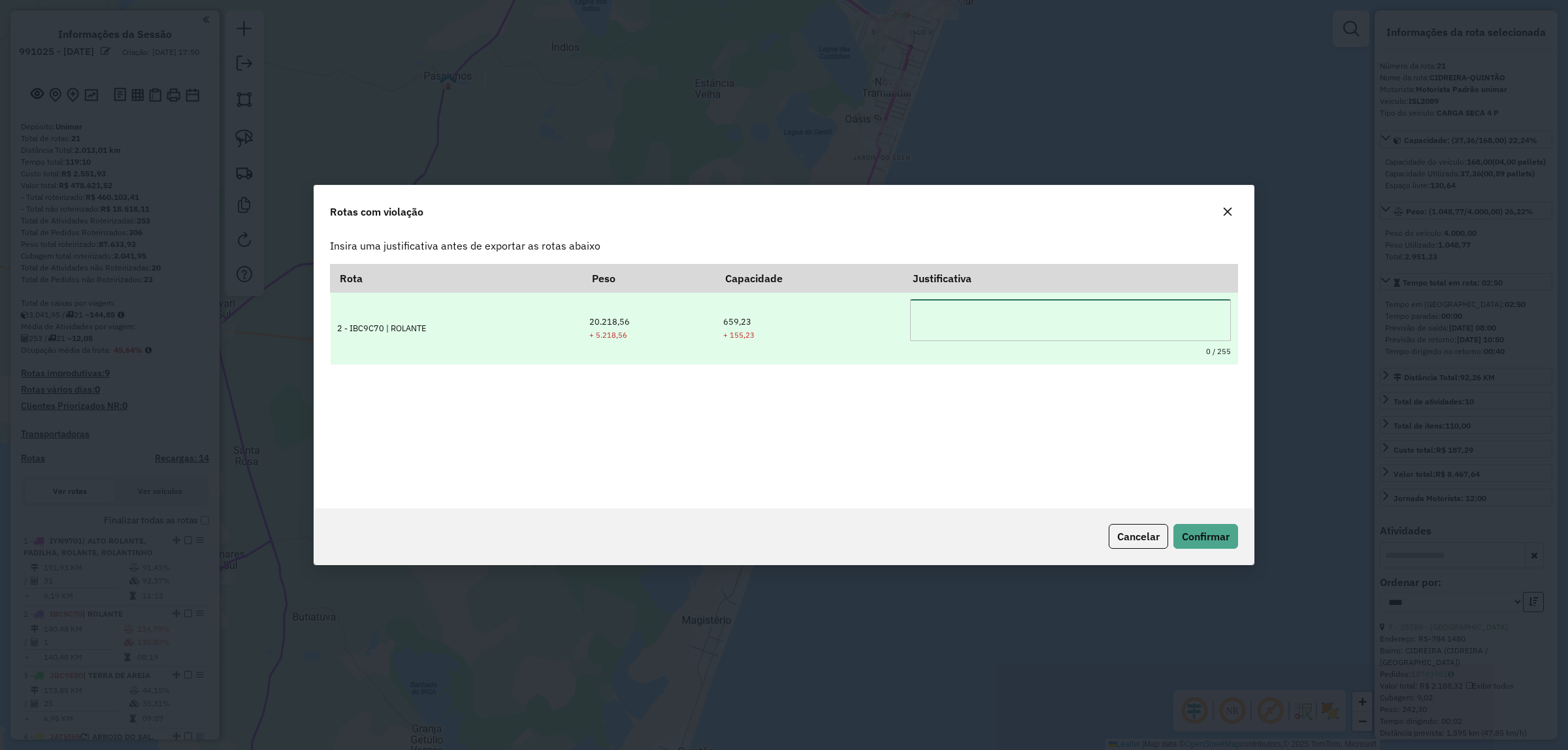
click at [1049, 336] on textarea at bounding box center [1070, 320] width 321 height 41
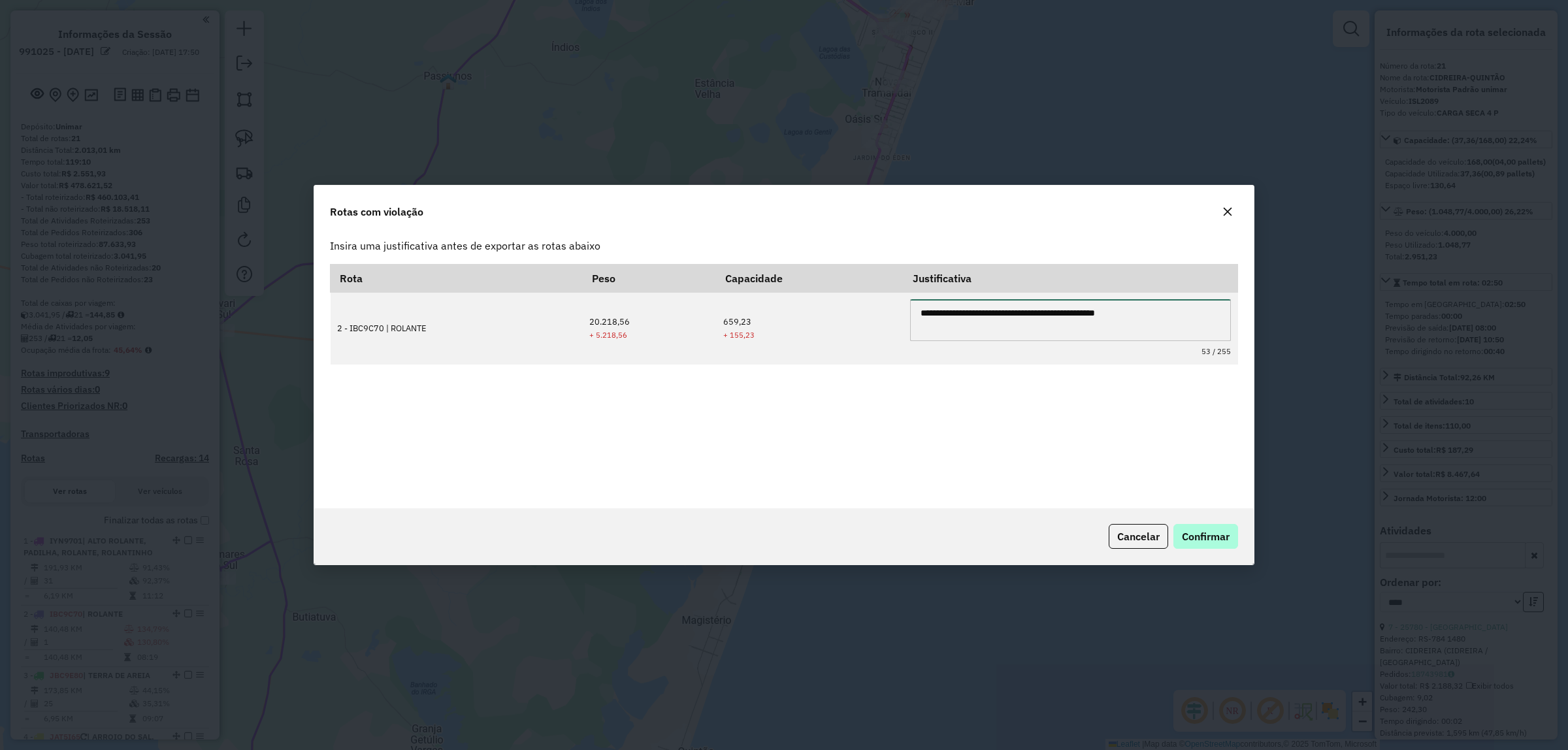
type textarea "**********"
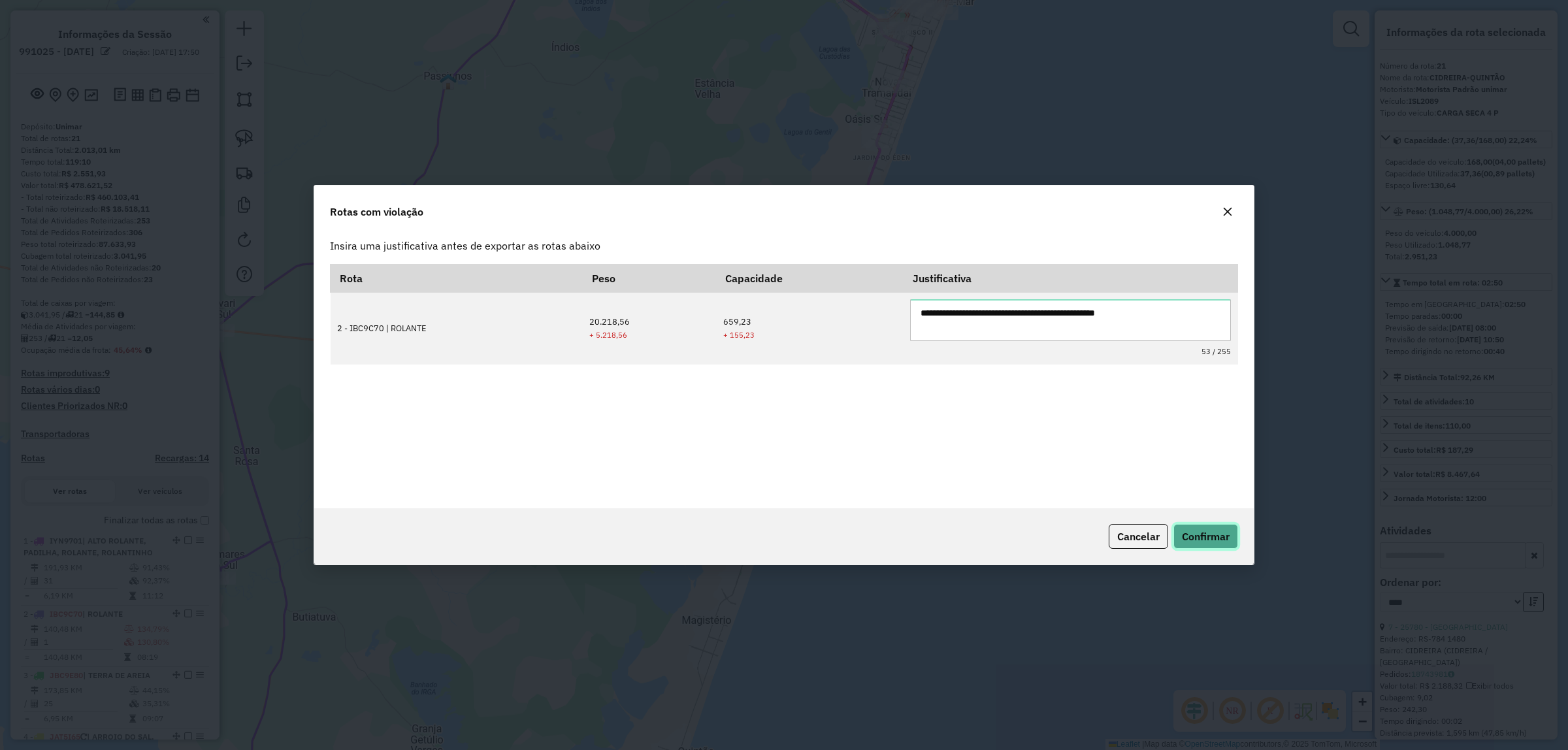
click at [1212, 539] on span "Confirmar" at bounding box center [1206, 536] width 48 height 13
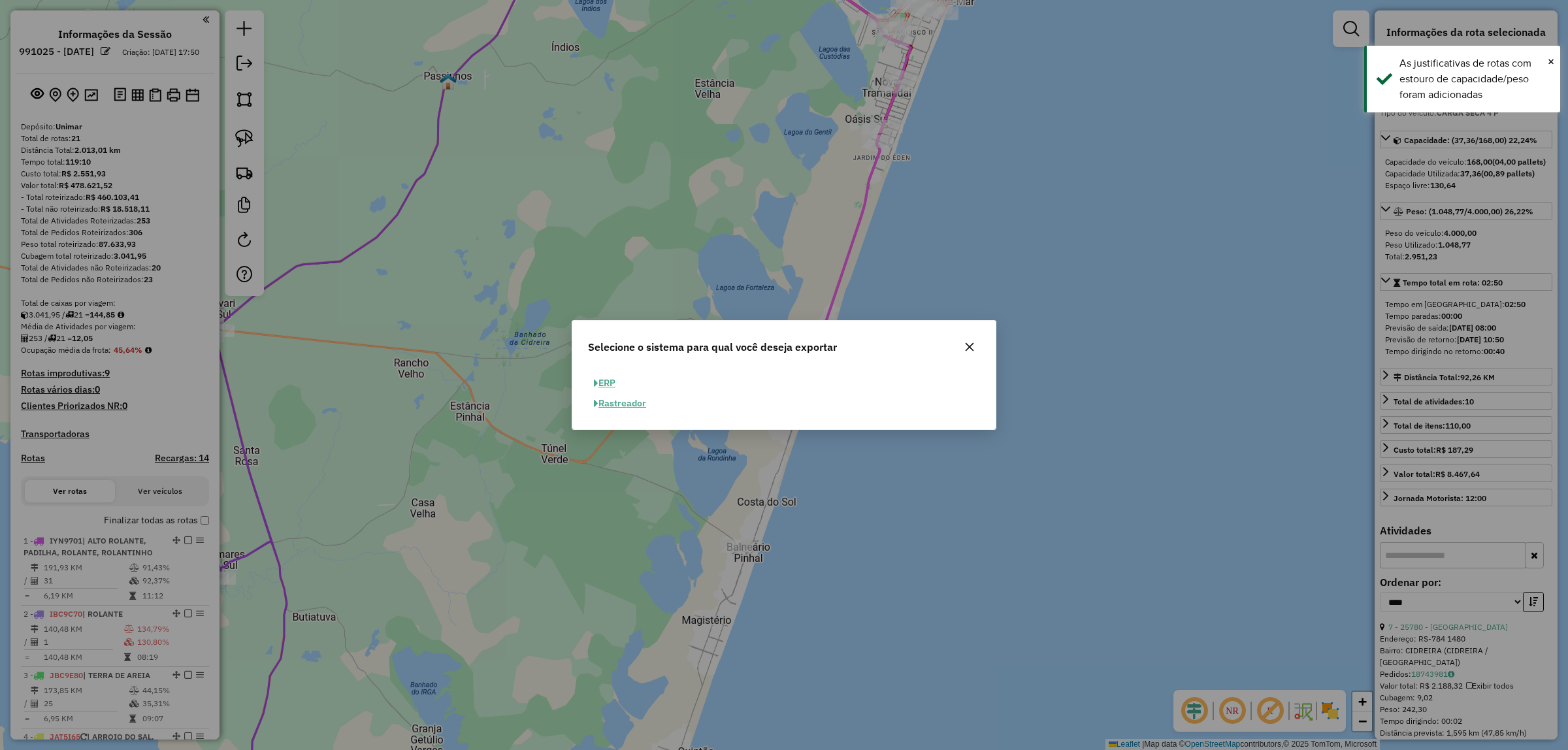
click at [608, 381] on button "ERP" at bounding box center [605, 383] width 33 height 20
select select "**"
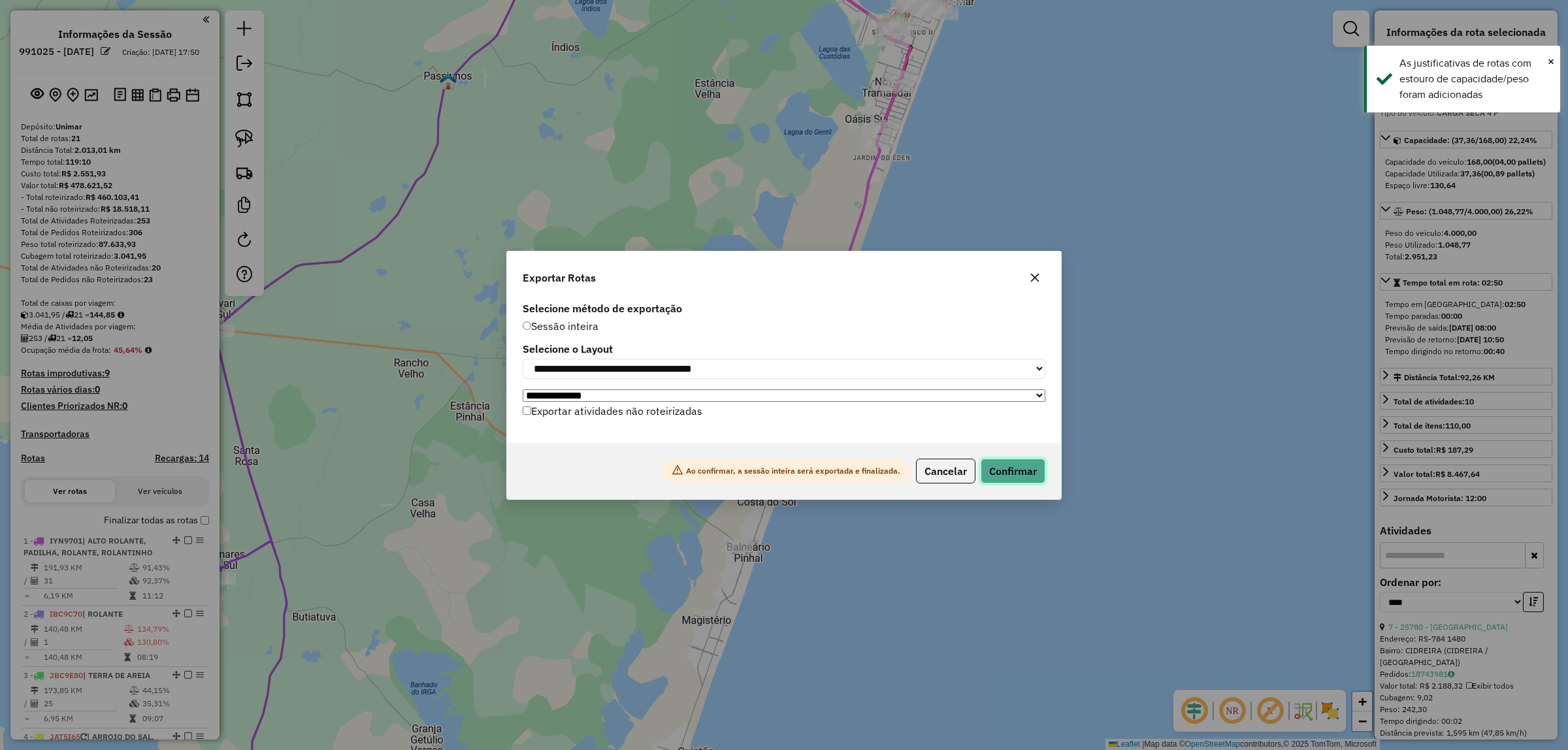
click at [1030, 482] on button "Confirmar" at bounding box center [1013, 471] width 64 height 25
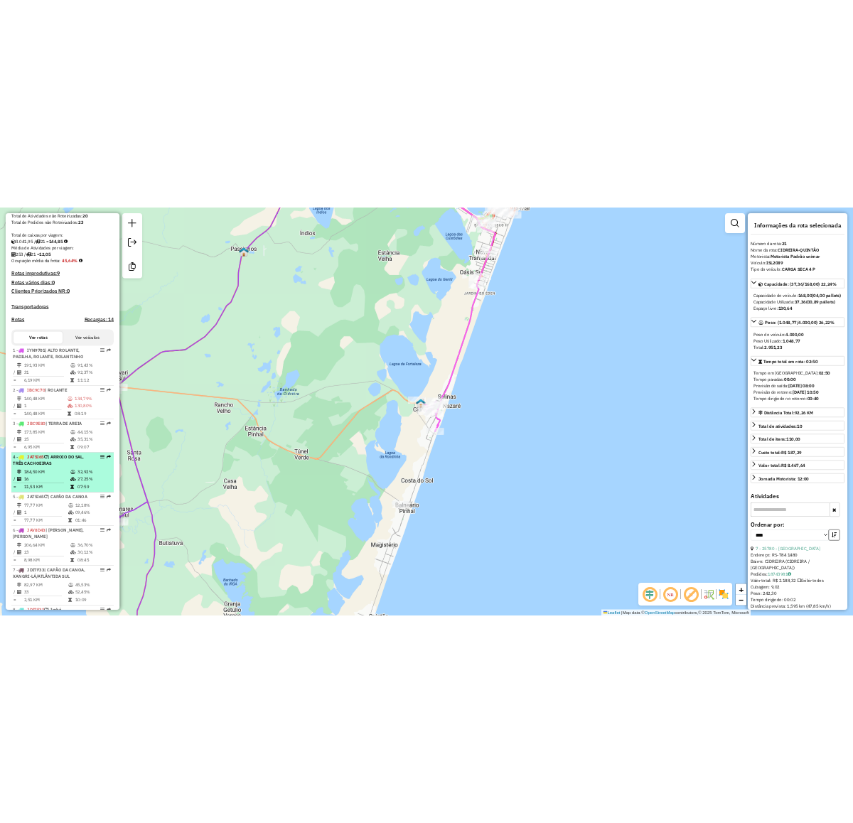
scroll to position [293, 0]
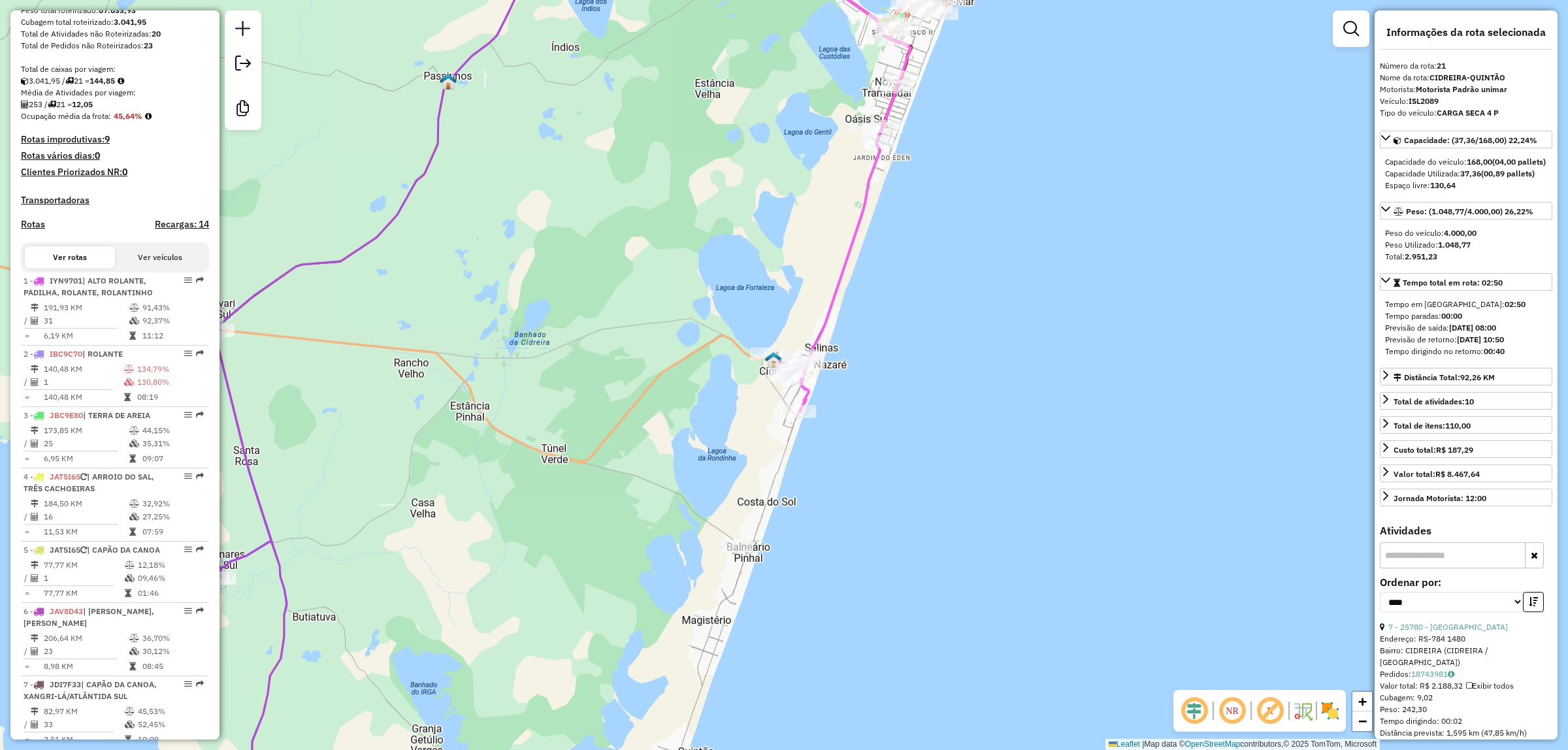
drag, startPoint x: 529, startPoint y: 511, endPoint x: 514, endPoint y: 515, distance: 15.5
click at [529, 511] on div "Janela de atendimento Grade de atendimento Capacidade Transportadoras Veículos …" at bounding box center [784, 375] width 1568 height 750
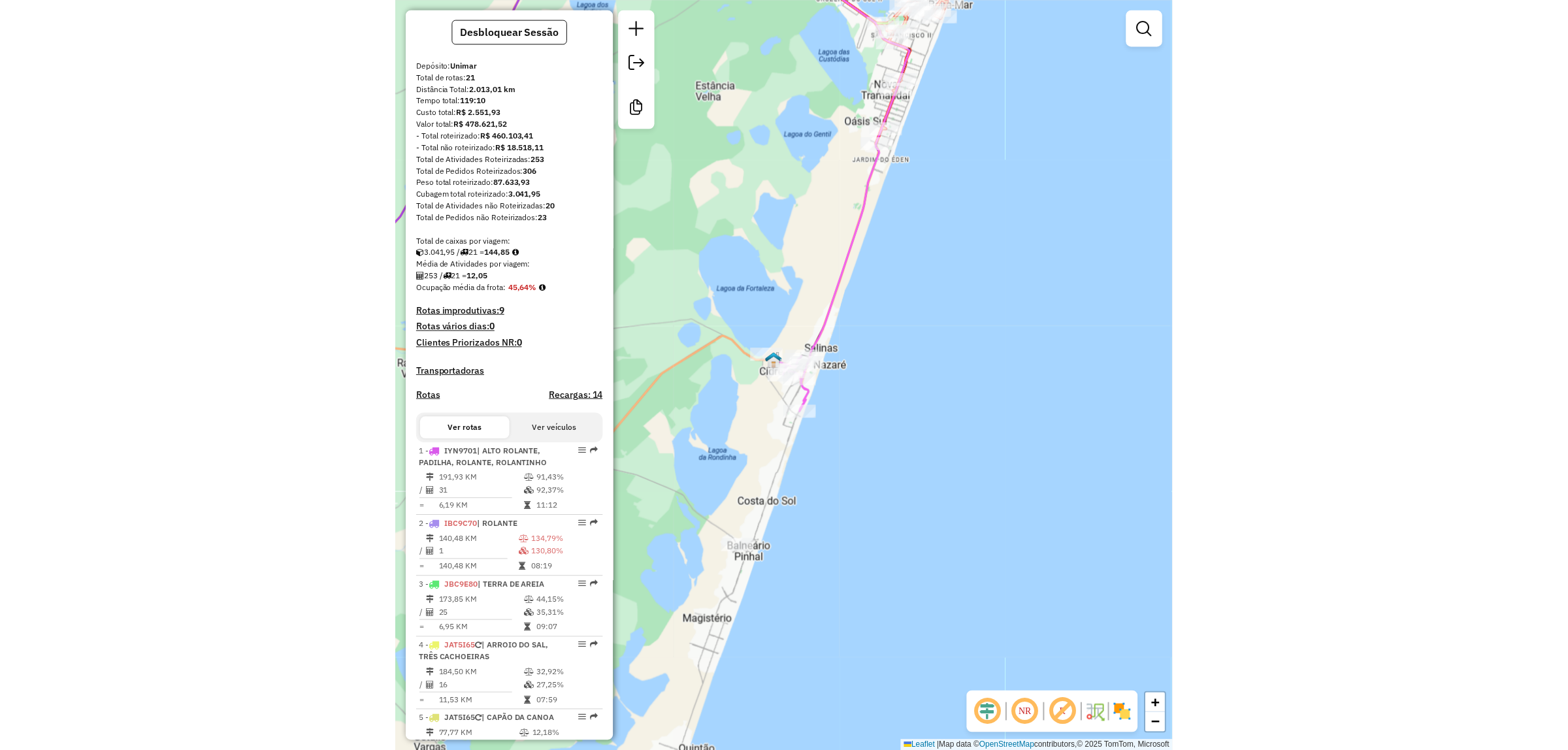
scroll to position [0, 0]
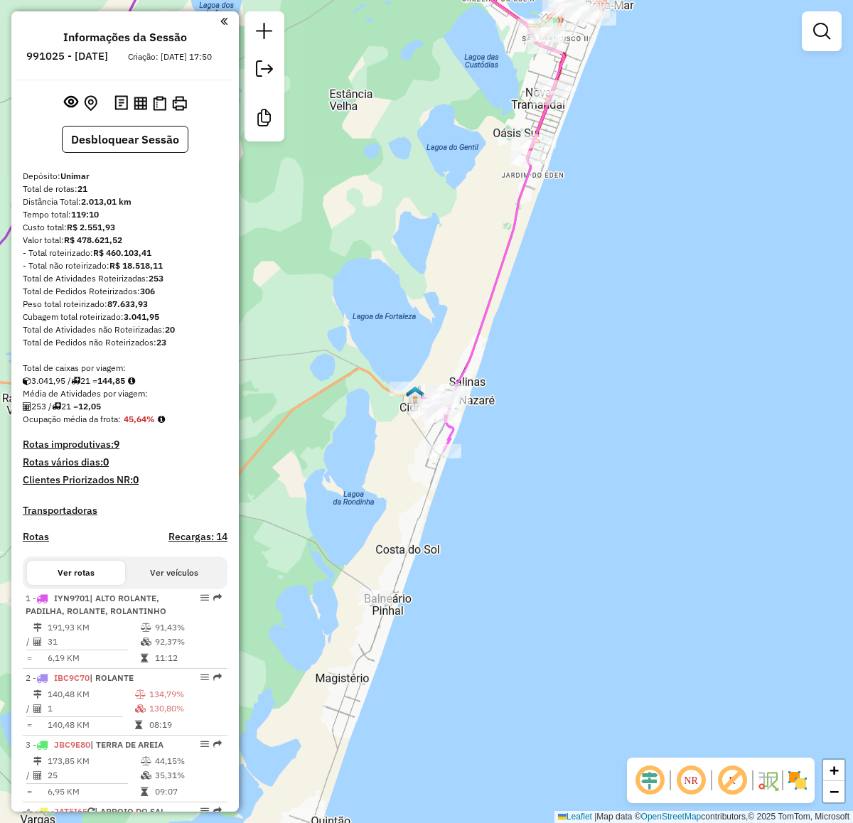
click at [165, 424] on em at bounding box center [161, 419] width 7 height 9
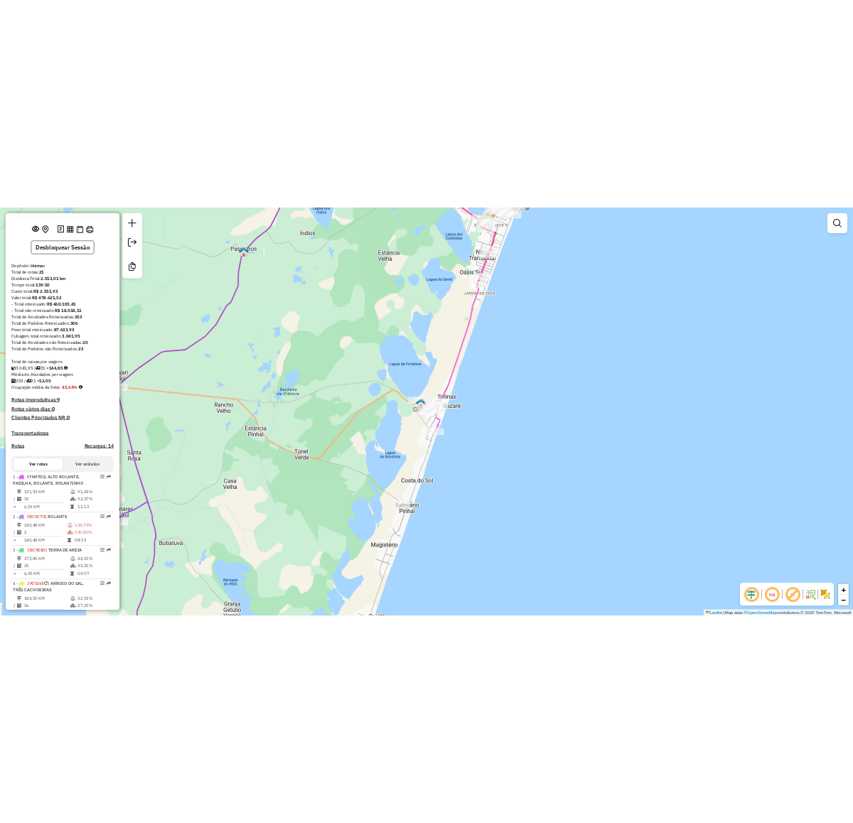
scroll to position [89, 0]
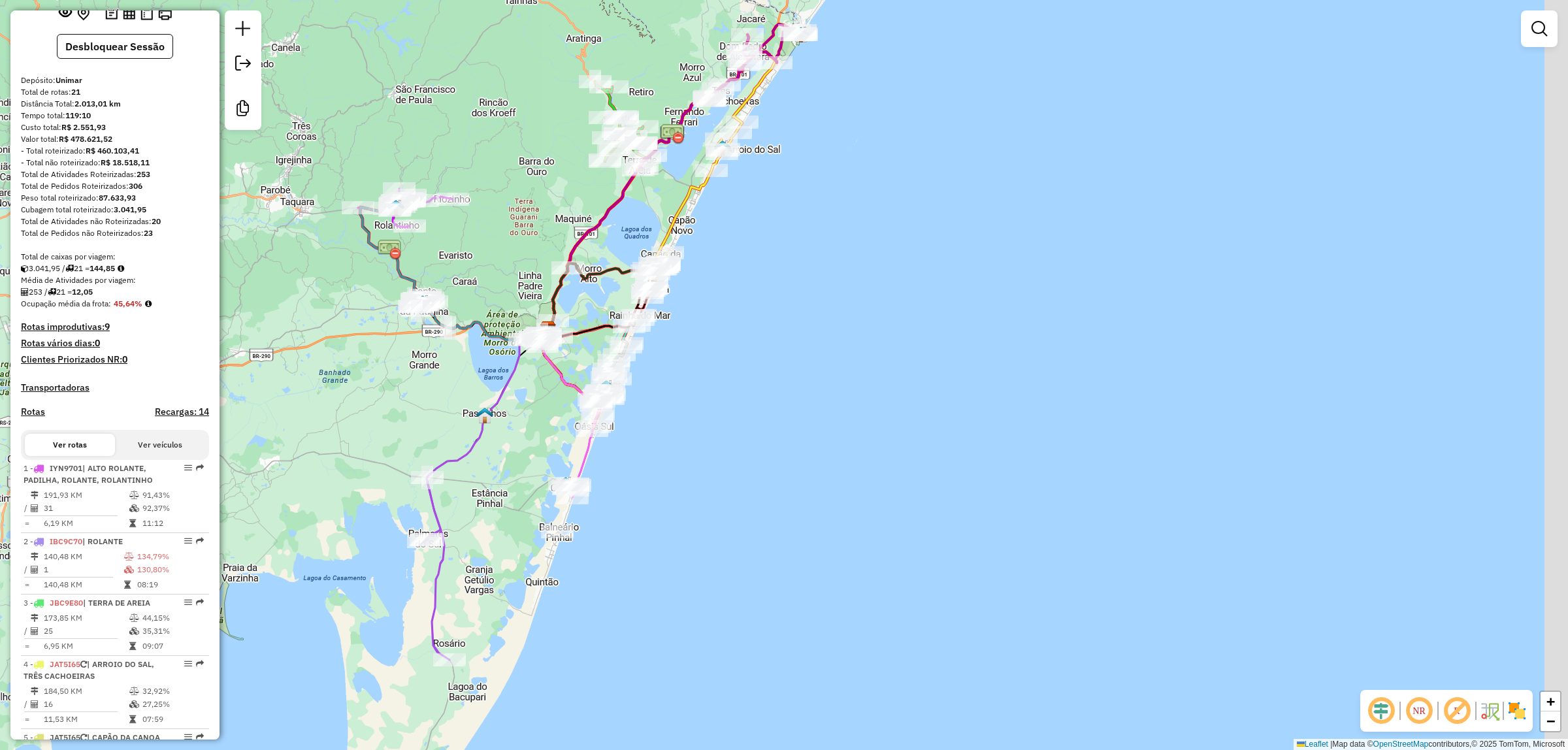
drag, startPoint x: 795, startPoint y: 340, endPoint x: 771, endPoint y: 389, distance: 54.6
click at [766, 412] on div "Janela de atendimento Grade de atendimento Capacidade Transportadoras Veículos …" at bounding box center [784, 375] width 1568 height 750
